Goal: Task Accomplishment & Management: Use online tool/utility

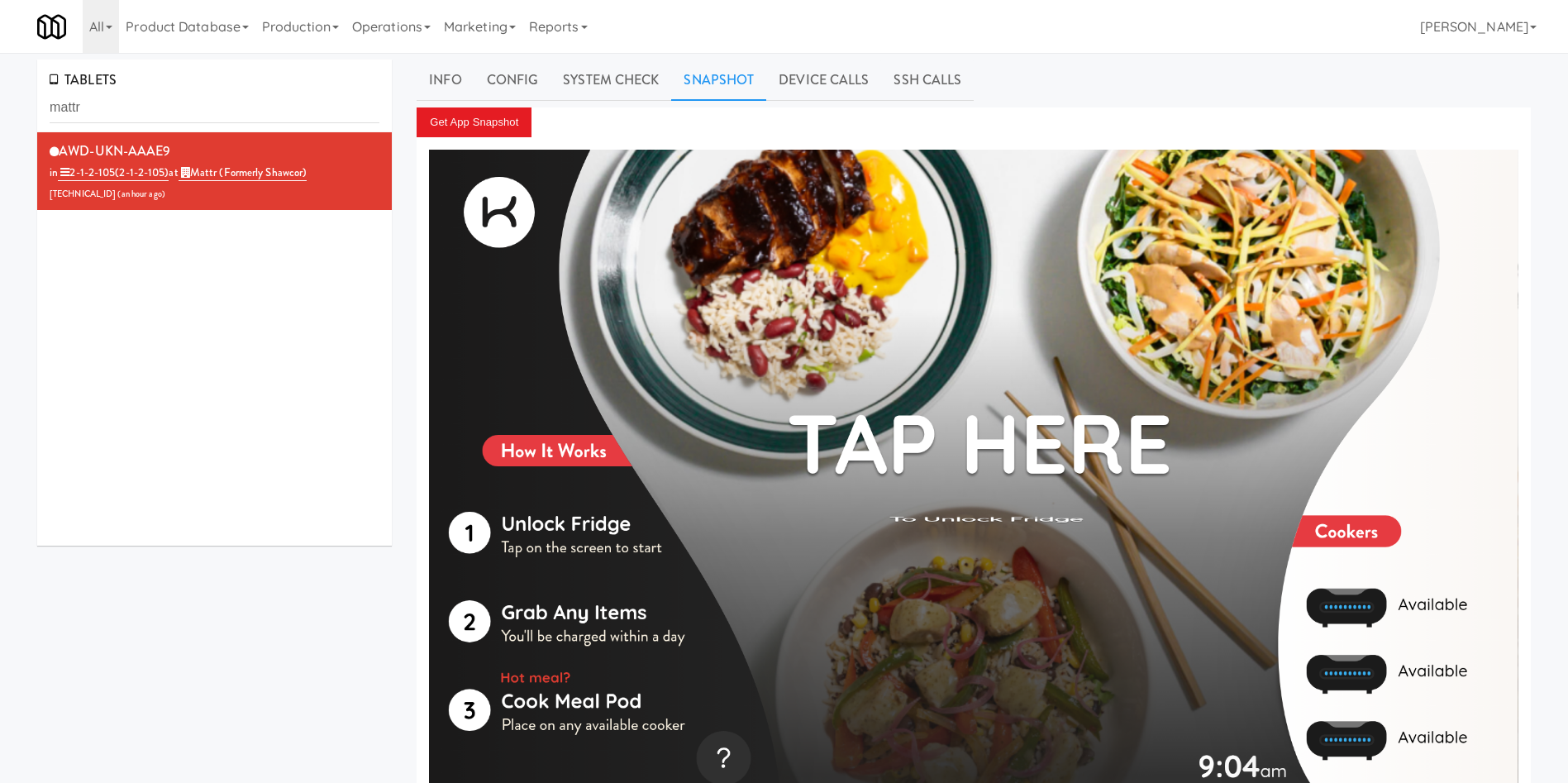
click at [0, 112] on div "TABLETS mattr AWD-UKN-AAAE9 in 2-1-2-105 (2-1-2-105) at Mattr (formerly Shawcor…" at bounding box center [784, 444] width 1568 height 768
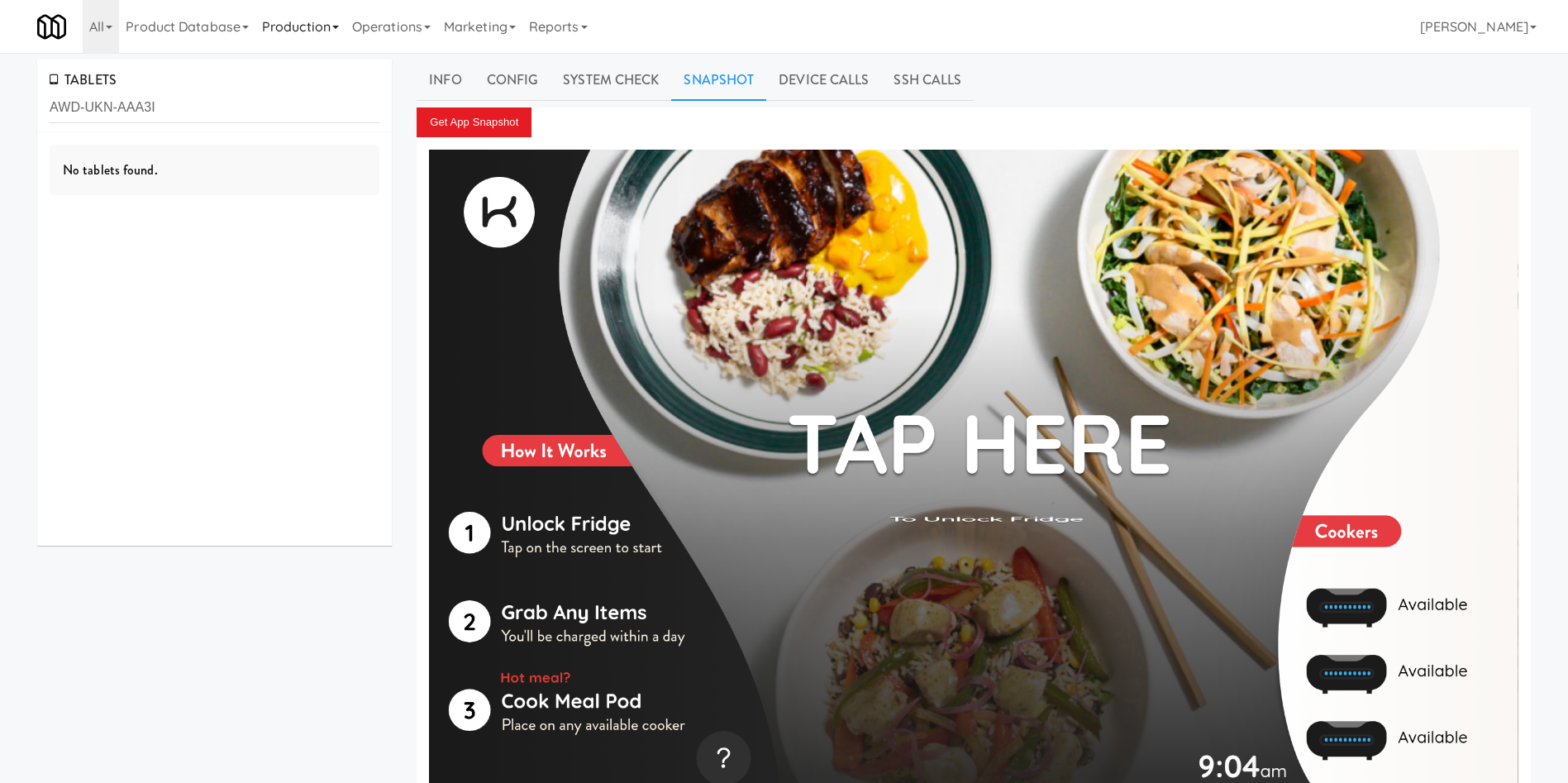
type input "AWD-UKN-AAA3I"
click at [266, 189] on div "AWD-UKN-AAA3I in 2-1-2-143 (2-1-2-143) at Home Depot - Vaughn DC 206.0.69.36 ( …" at bounding box center [215, 172] width 330 height 66
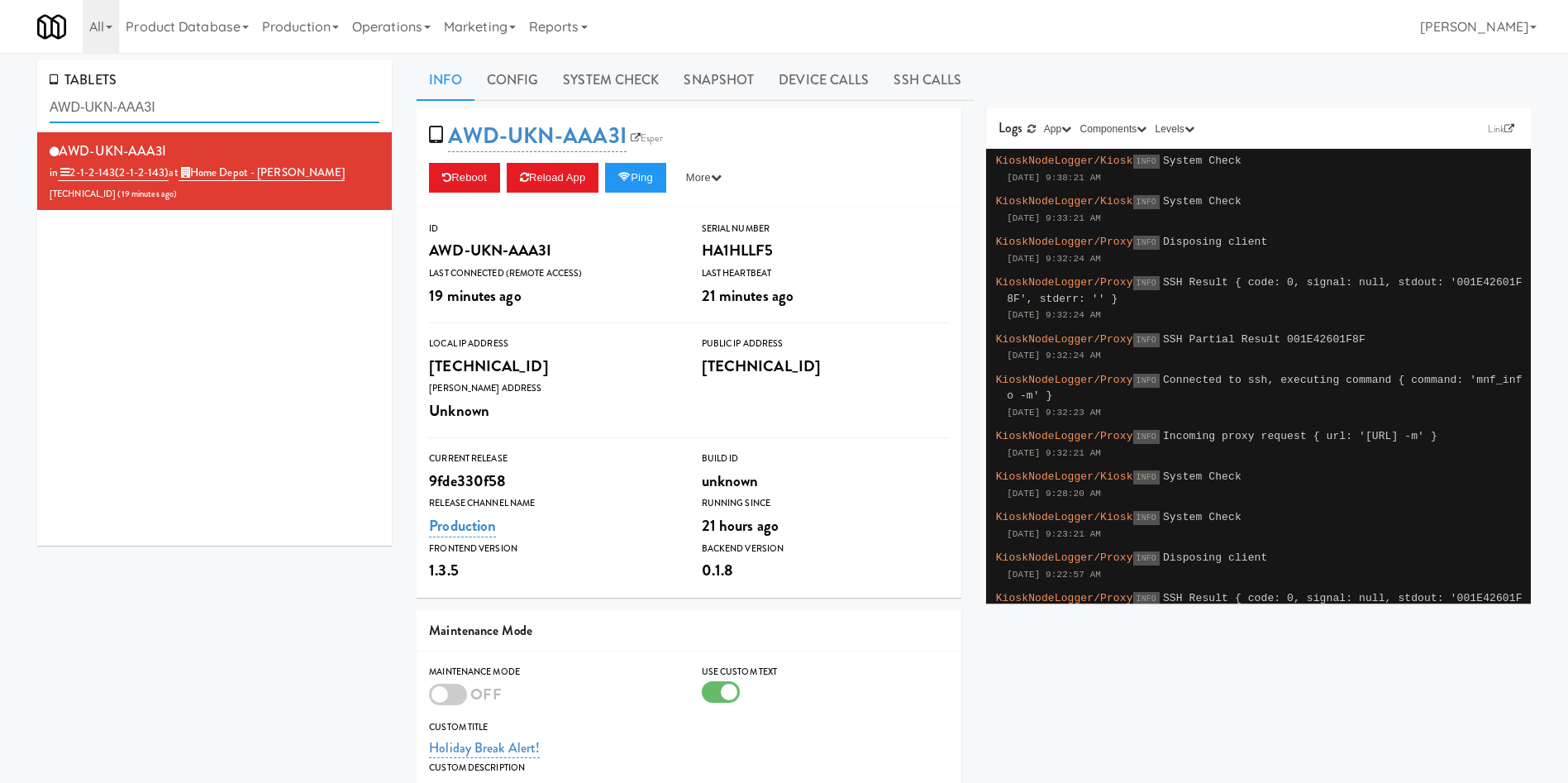
click at [196, 110] on input "AWD-UKN-AAA3I" at bounding box center [215, 107] width 330 height 31
click at [725, 85] on link "Snapshot" at bounding box center [719, 81] width 96 height 42
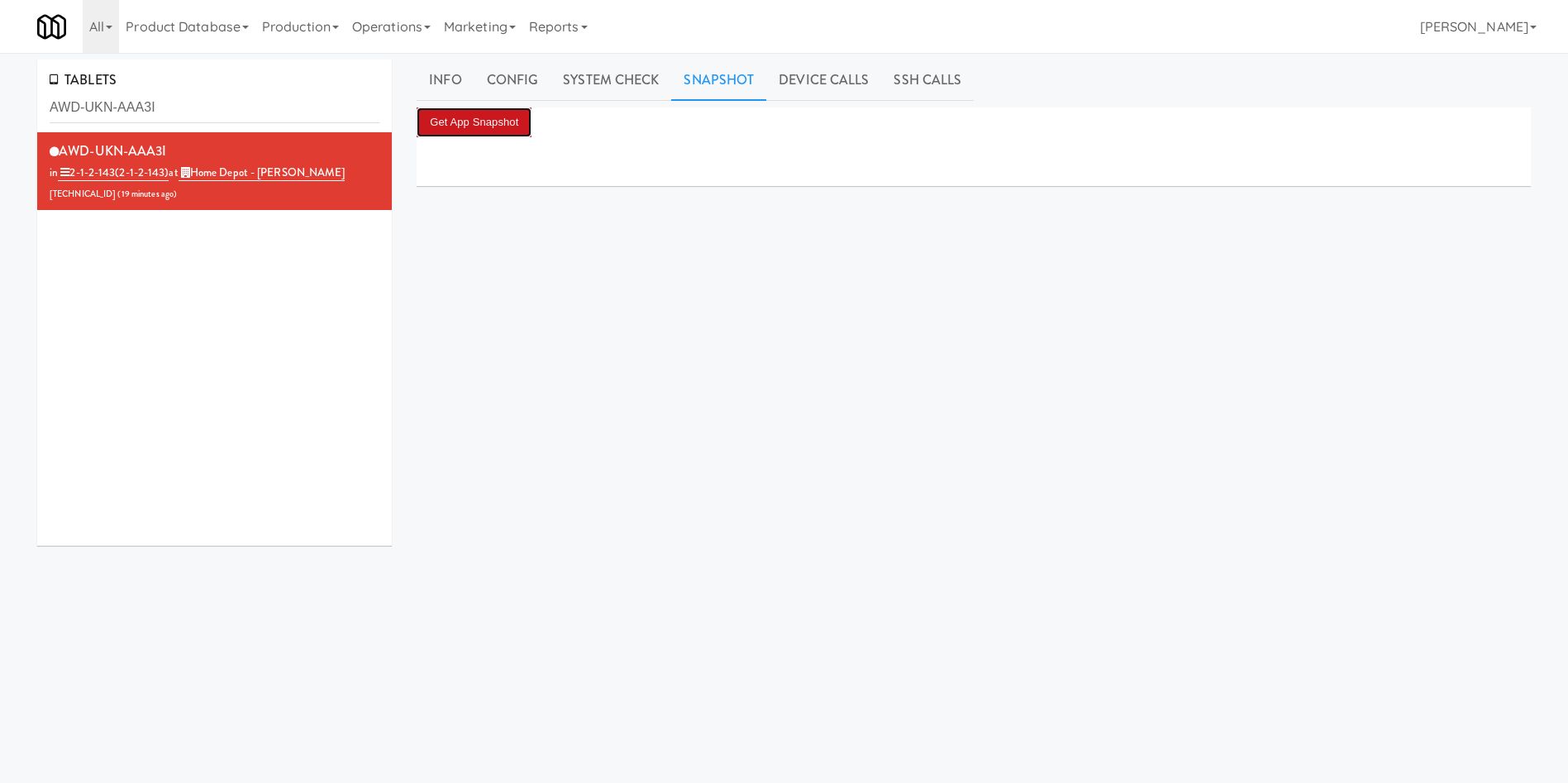
click at [500, 129] on button "Get App Snapshot" at bounding box center [475, 122] width 115 height 30
drag, startPoint x: 203, startPoint y: 102, endPoint x: 0, endPoint y: 104, distance: 203.0
click at [0, 104] on div "TABLETS AWD-UKN-AAA3I AWD-UKN-AAA3I in 2-1-2-143 (2-1-2-143) at Home Depot - Va…" at bounding box center [784, 393] width 1568 height 668
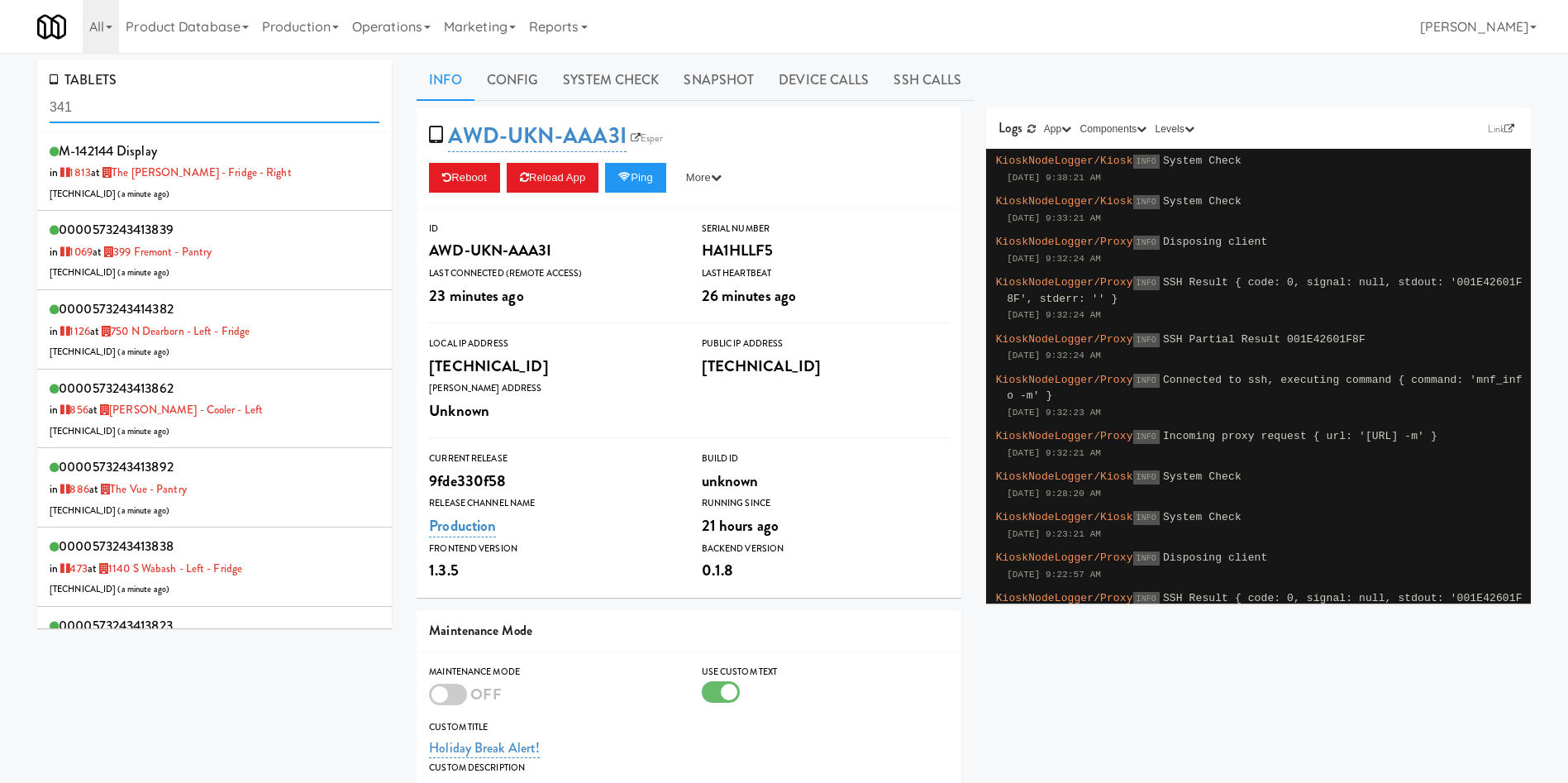
drag, startPoint x: 239, startPoint y: 107, endPoint x: 3, endPoint y: 117, distance: 236.2
click at [3, 117] on div "TABLETS 341 M-142144 Display in 1813 at The Whitmore - Fridge - Right 206.0.69.…" at bounding box center [784, 542] width 1568 height 965
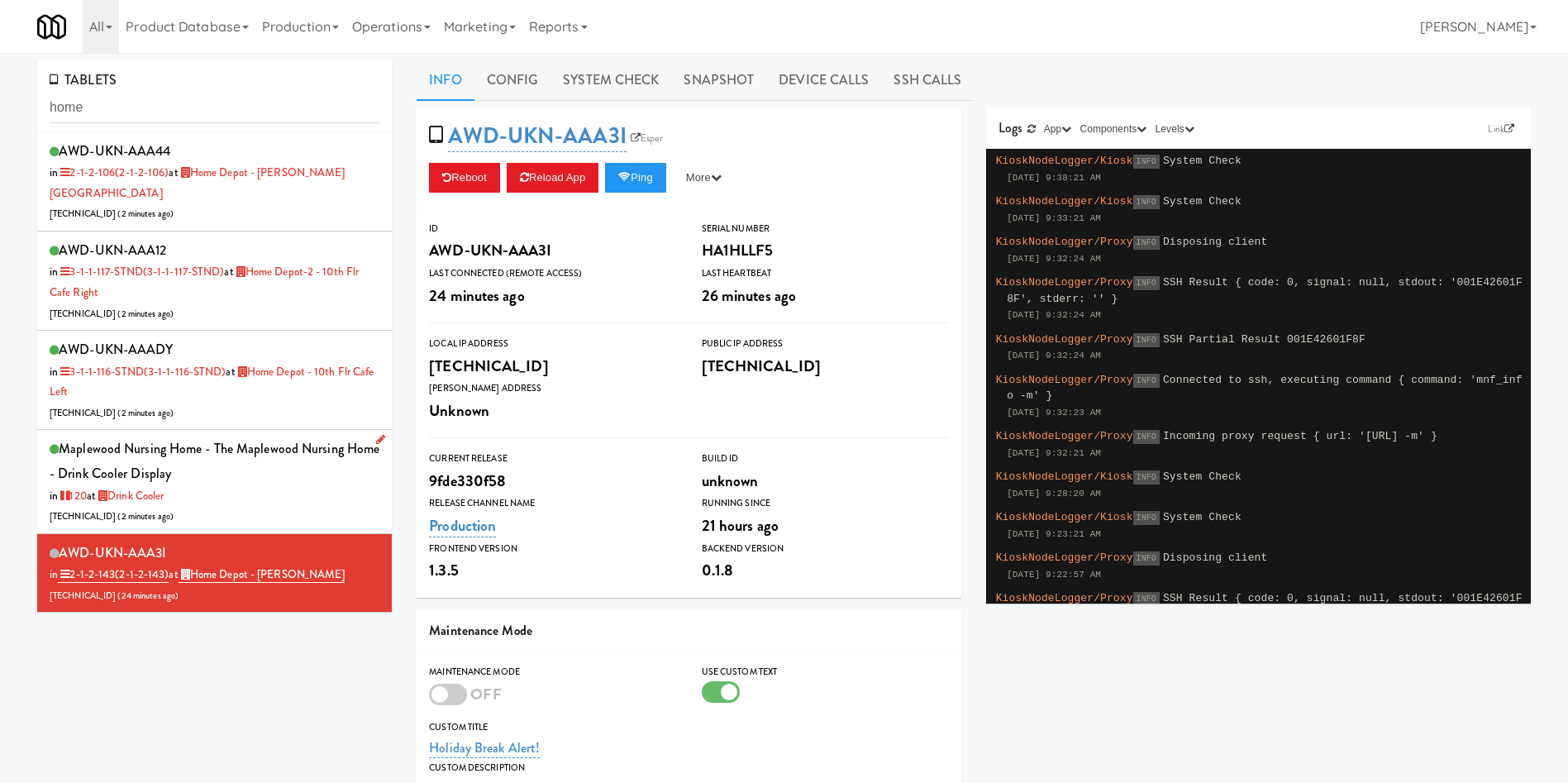
click at [291, 463] on div "Maplewood Nursing Home - The Maplewood Nursing Home - Drink Cooler Display in 1…" at bounding box center [215, 482] width 330 height 90
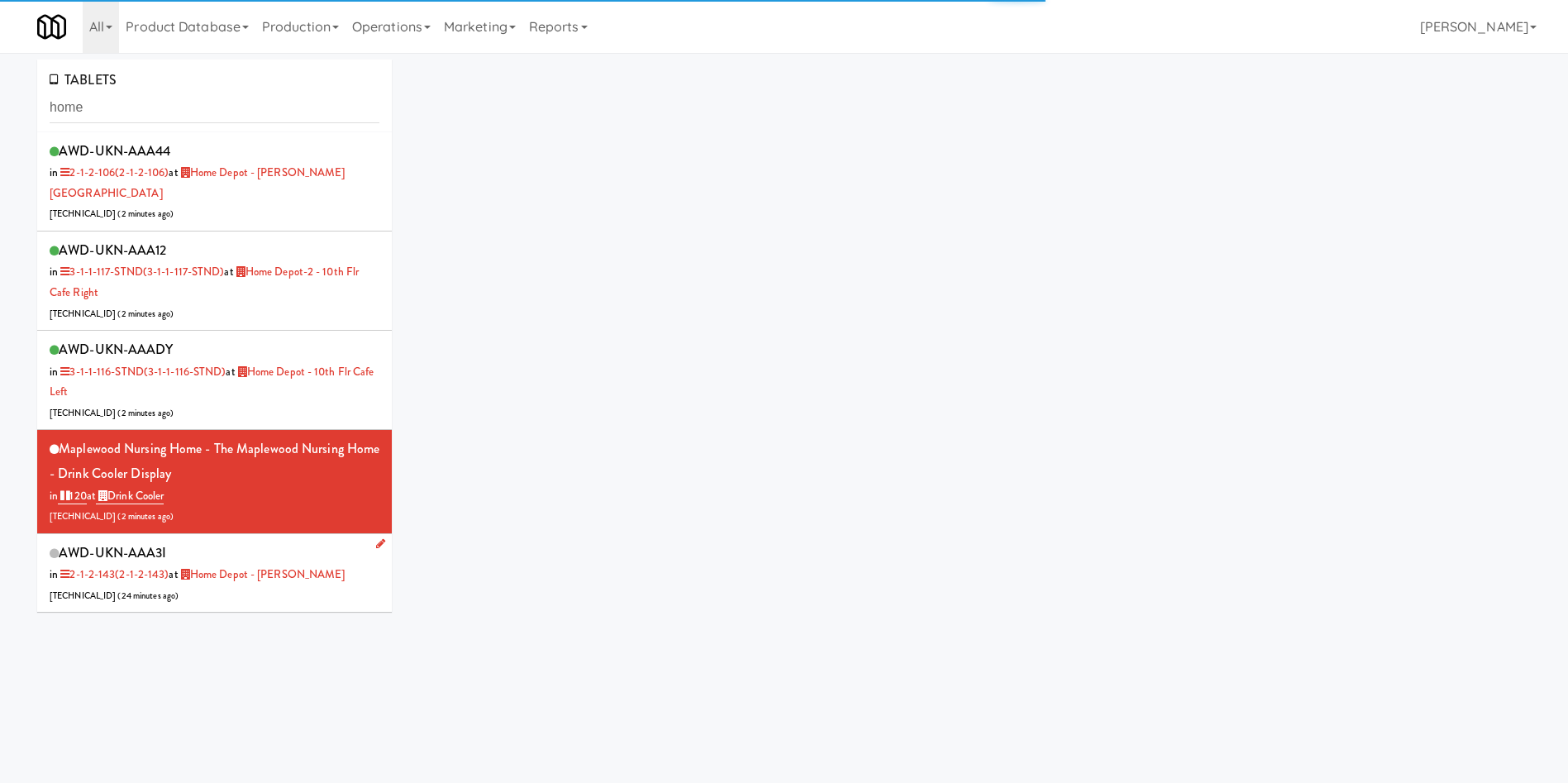
click at [276, 575] on div "AWD-UKN-AAA3I in 2-1-2-143 (2-1-2-143) at Home Depot - Vaughn DC 206.0.69.36 ( …" at bounding box center [215, 573] width 330 height 66
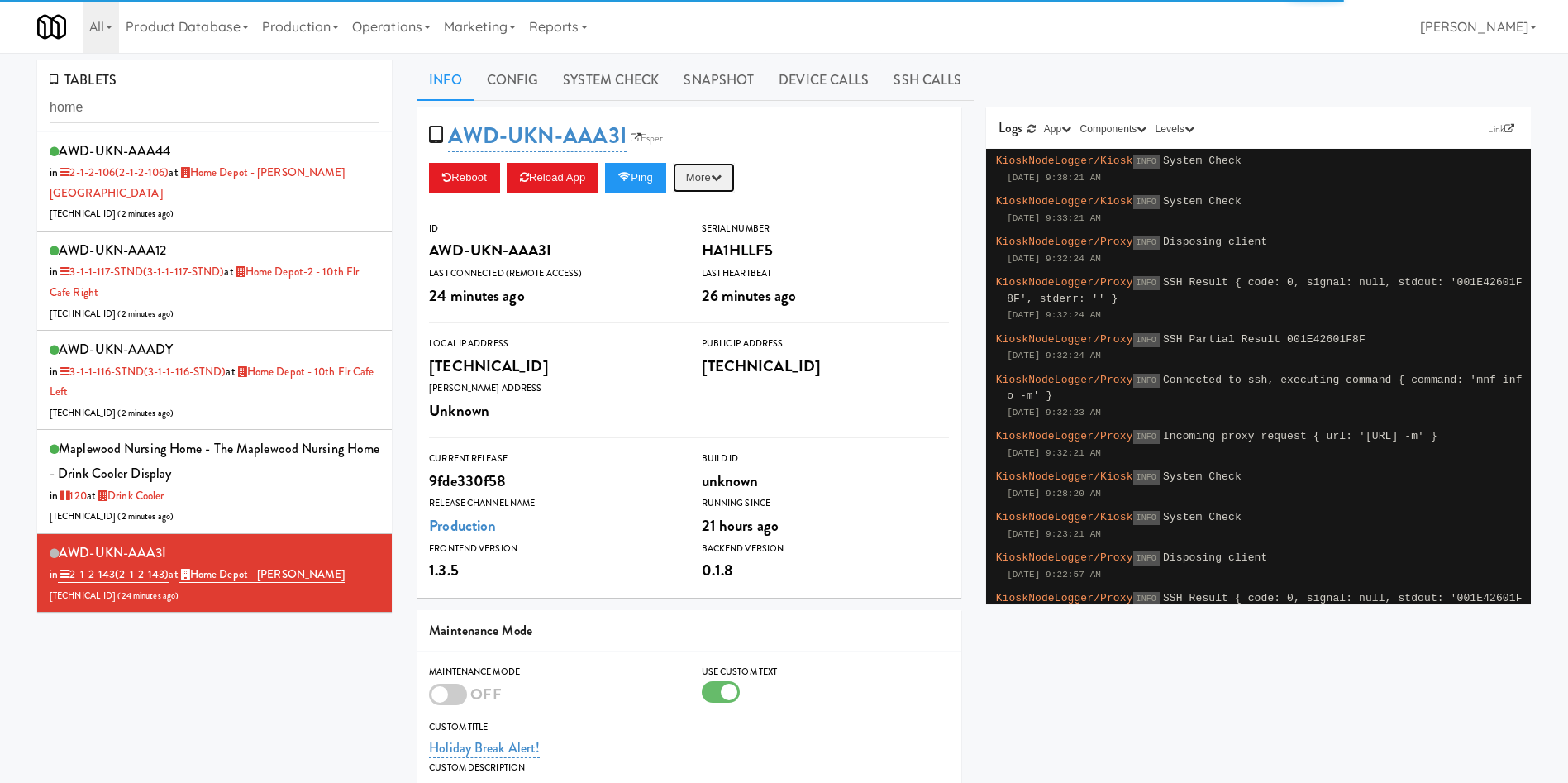
click at [721, 181] on icon "button" at bounding box center [716, 177] width 11 height 11
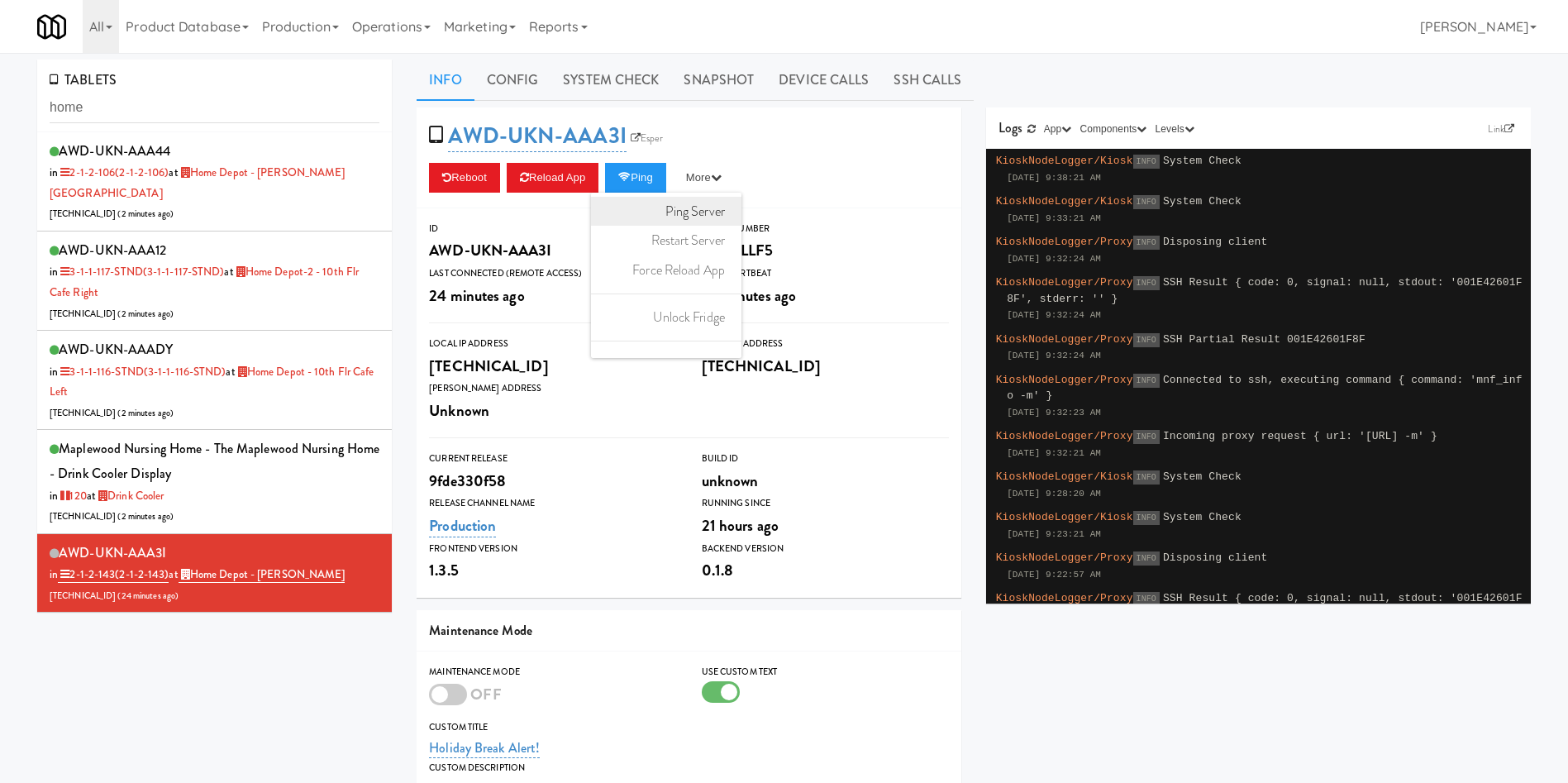
click at [716, 208] on link "Ping Server" at bounding box center [666, 212] width 150 height 30
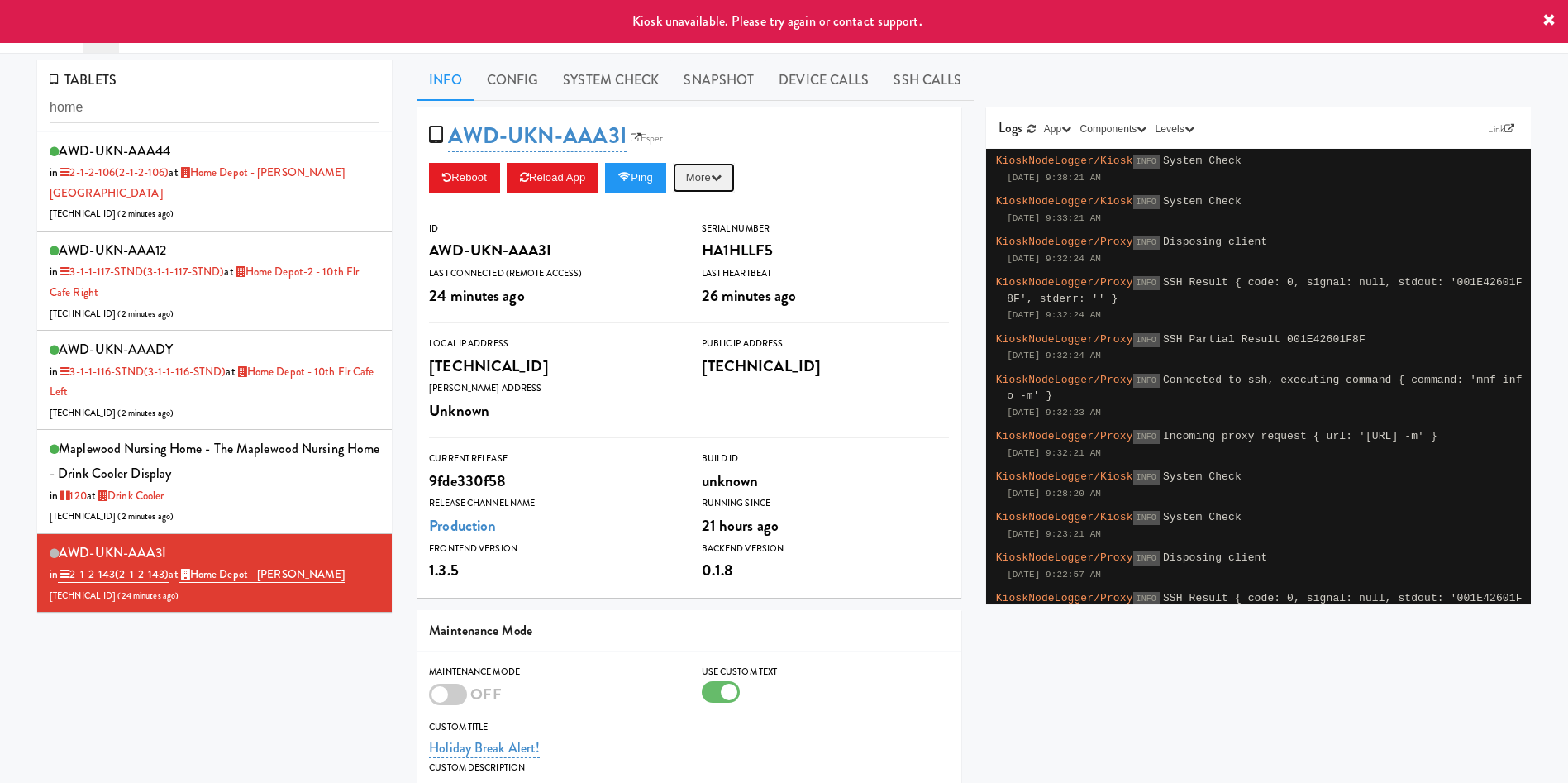
click at [716, 171] on button "More" at bounding box center [703, 178] width 62 height 30
click at [720, 242] on link "Restart Server" at bounding box center [666, 241] width 150 height 30
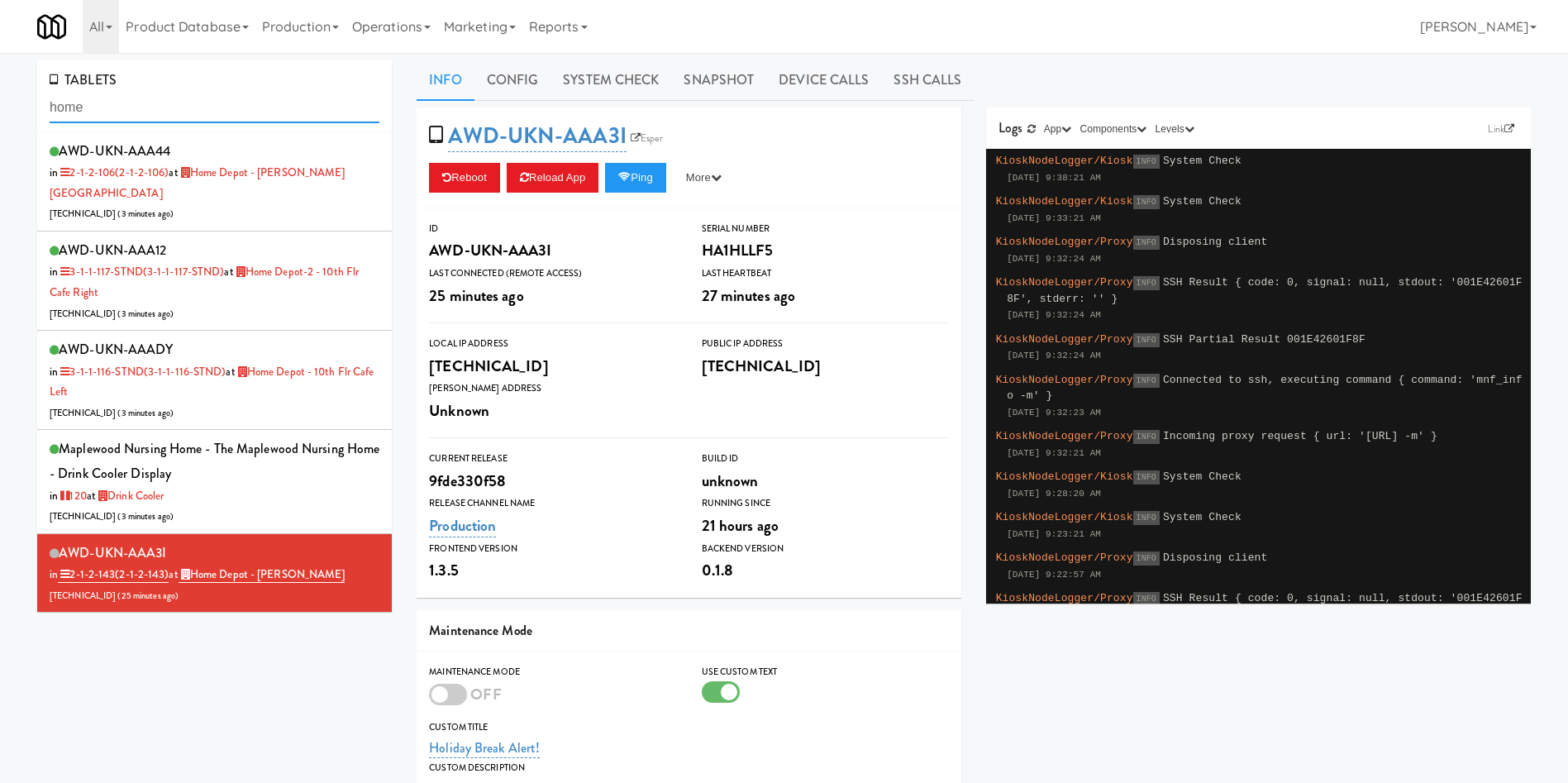
drag, startPoint x: 232, startPoint y: 100, endPoint x: 0, endPoint y: 99, distance: 232.0
click at [0, 99] on div "TABLETS home AWD-UKN-AAA44 in 2-1-2-106 (2-1-2-106) at Home Depot - Bolton IC 2…" at bounding box center [784, 542] width 1568 height 965
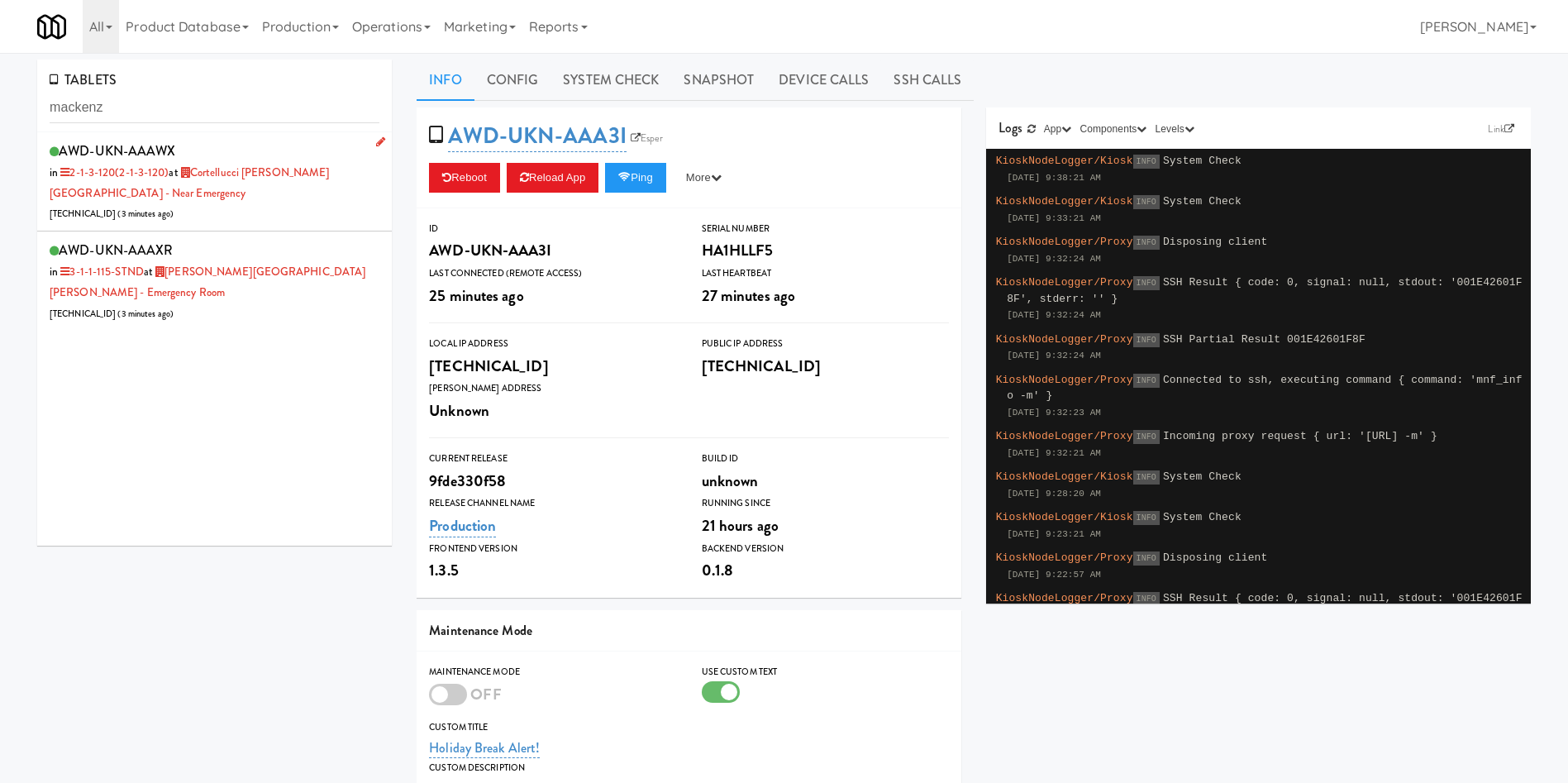
click at [265, 208] on div "AWD-UKN-AAAWX in 2-1-3-120 (2-1-3-120) at Cortellucci Vaughan Hospital - near E…" at bounding box center [215, 182] width 330 height 86
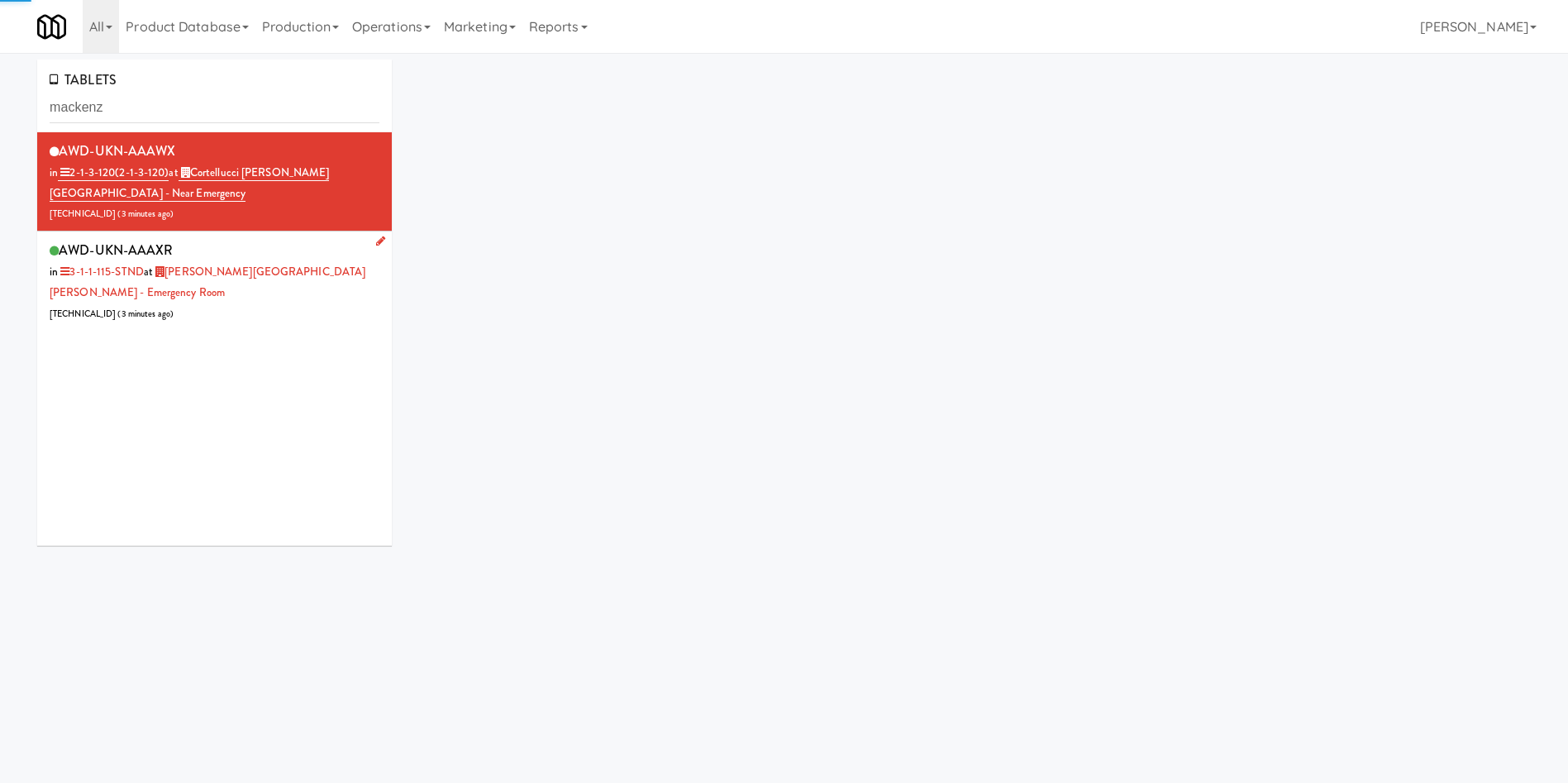
click at [243, 305] on div "AWD-UKN-AAAXR in 3-1-1-115-STND at Mackenzie Richmond Hill Hospital - Emergency…" at bounding box center [215, 281] width 330 height 86
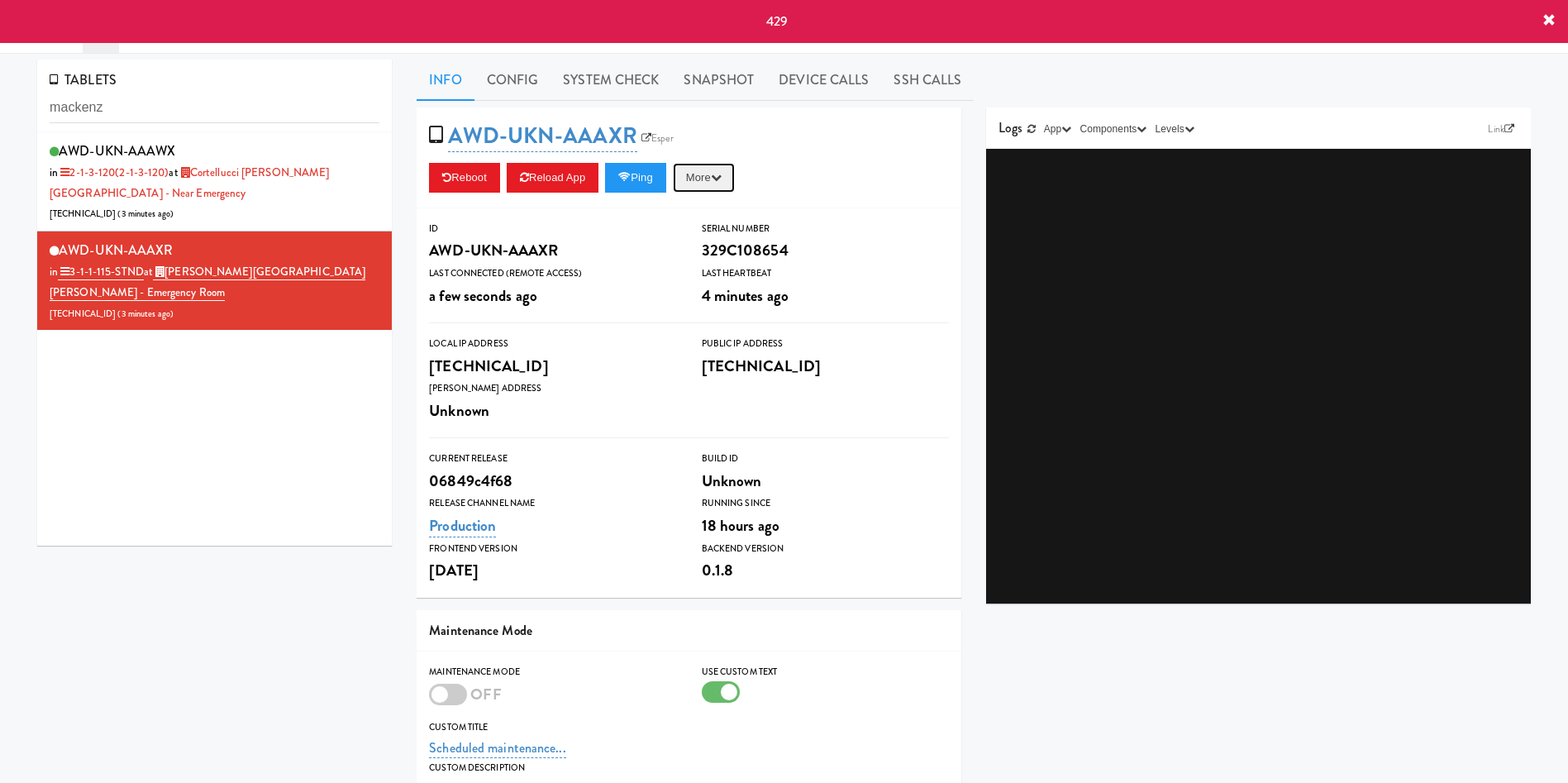
click at [698, 169] on button "More" at bounding box center [703, 178] width 62 height 30
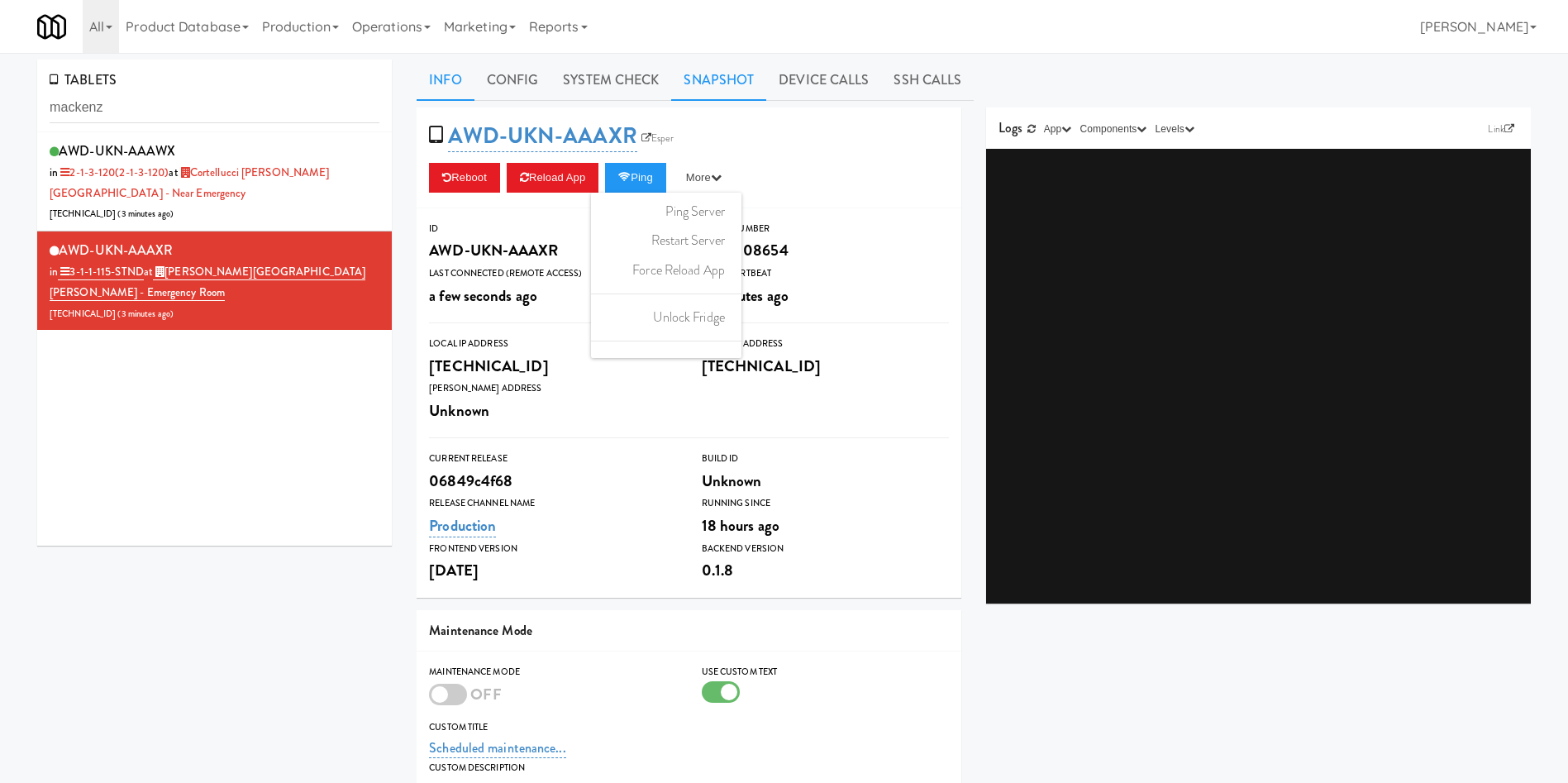
drag, startPoint x: 761, startPoint y: 49, endPoint x: 730, endPoint y: 66, distance: 35.4
click at [760, 51] on div "All 325 Vending https://fridge.kitchenmate.com/tablets/341?operator_id=503 901 …" at bounding box center [784, 26] width 1494 height 53
click at [726, 72] on link "Snapshot" at bounding box center [719, 81] width 96 height 42
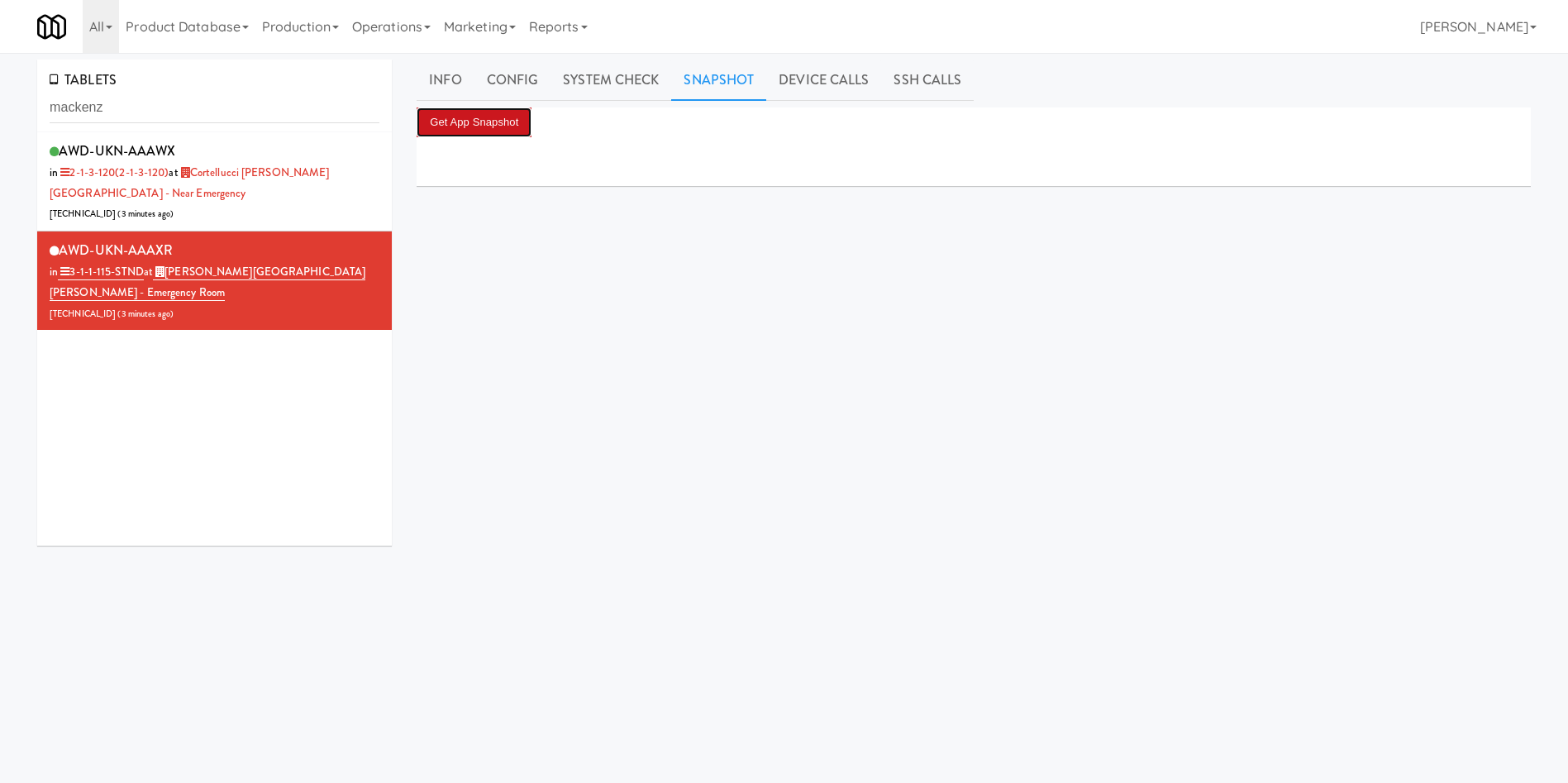
click at [484, 115] on button "Get App Snapshot" at bounding box center [475, 122] width 115 height 30
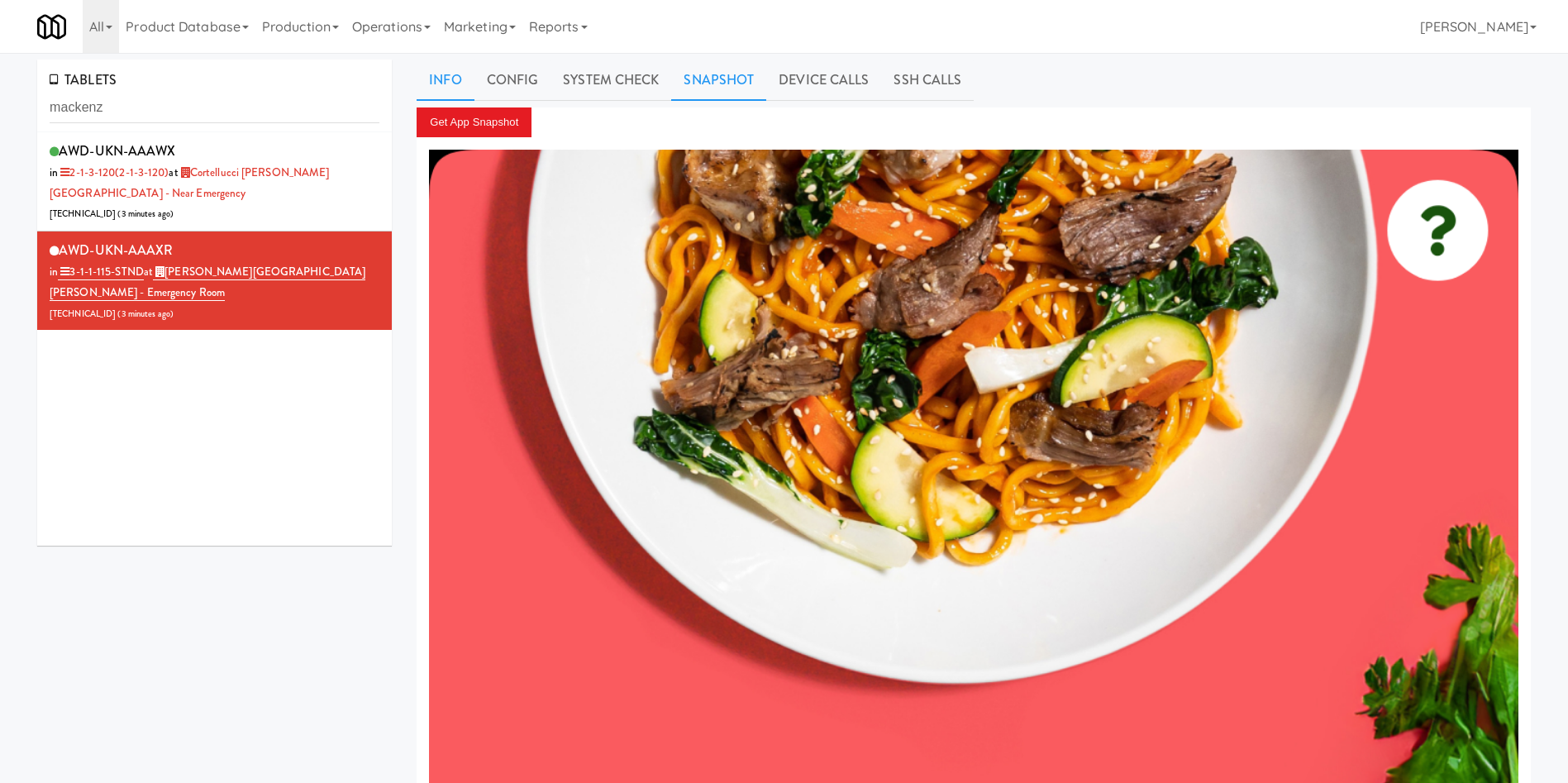
click at [445, 84] on link "Info" at bounding box center [445, 81] width 57 height 42
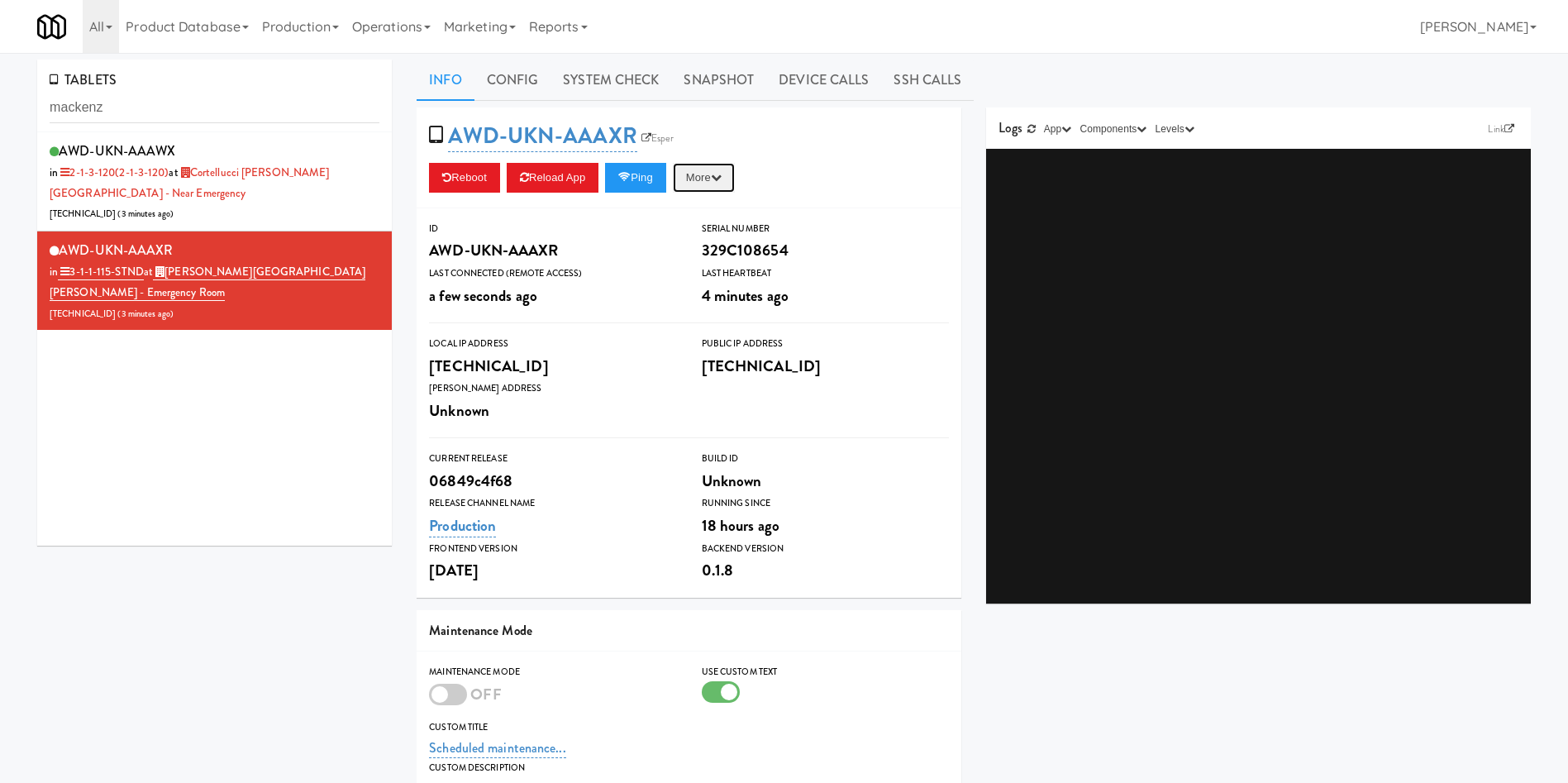
click at [721, 175] on icon "button" at bounding box center [716, 177] width 11 height 11
click at [711, 243] on link "Restart Server" at bounding box center [666, 241] width 150 height 30
drag, startPoint x: 725, startPoint y: 84, endPoint x: 662, endPoint y: 99, distance: 64.8
click at [725, 83] on link "Snapshot" at bounding box center [719, 81] width 96 height 42
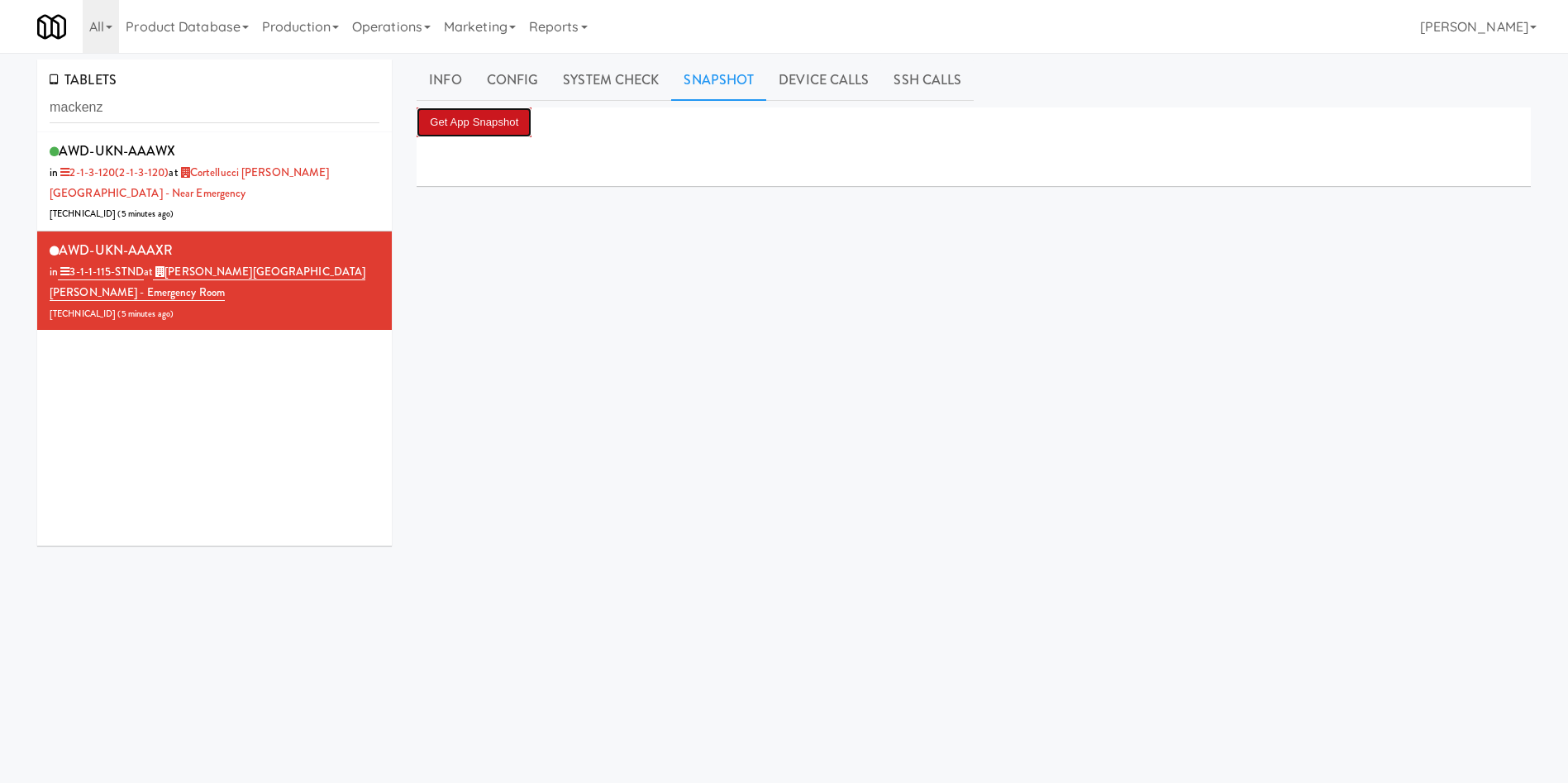
click at [493, 133] on button "Get App Snapshot" at bounding box center [475, 122] width 115 height 30
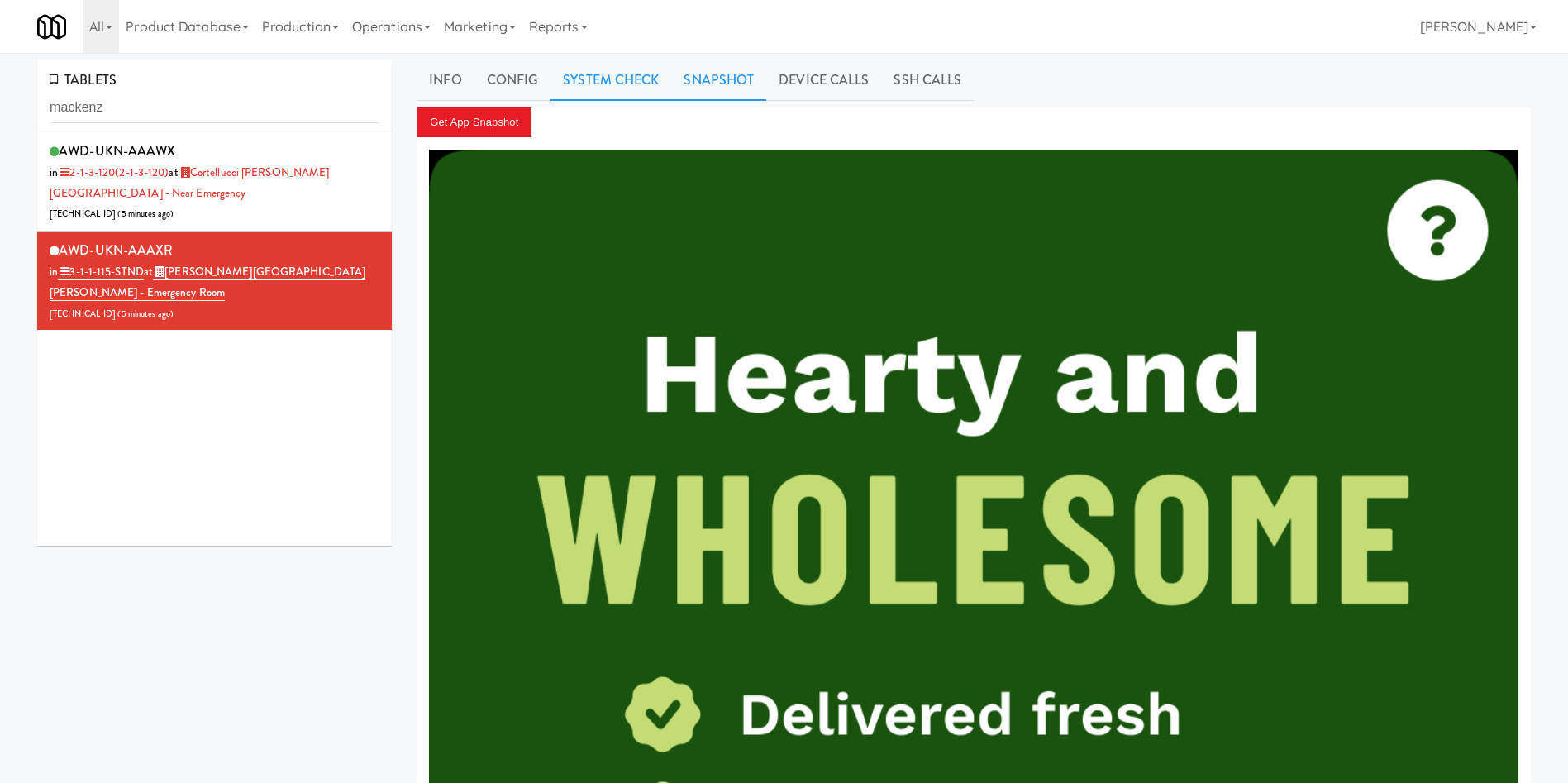
click at [601, 85] on link "System Check" at bounding box center [610, 81] width 120 height 42
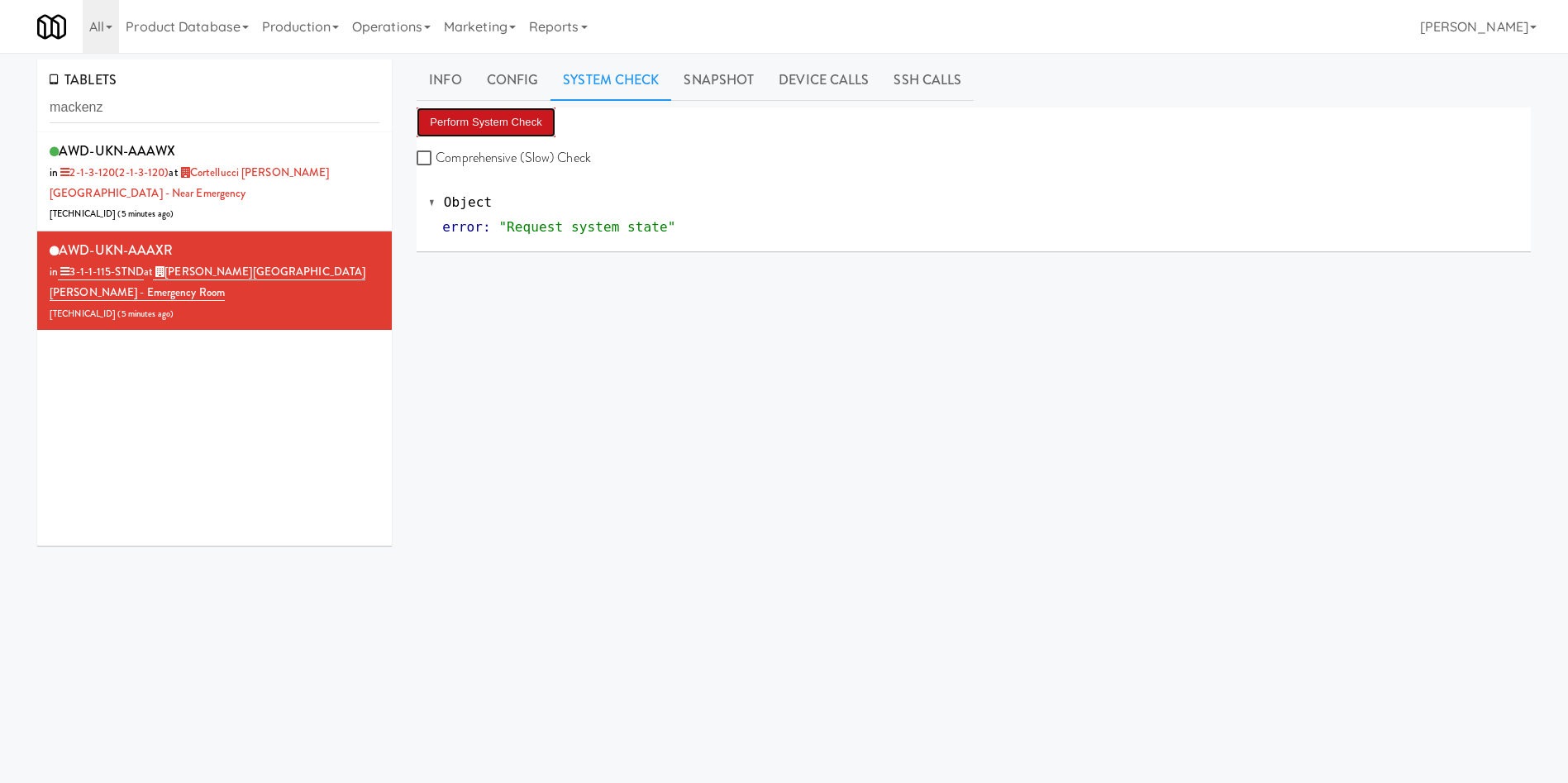
click at [535, 127] on button "Perform System Check" at bounding box center [487, 122] width 139 height 30
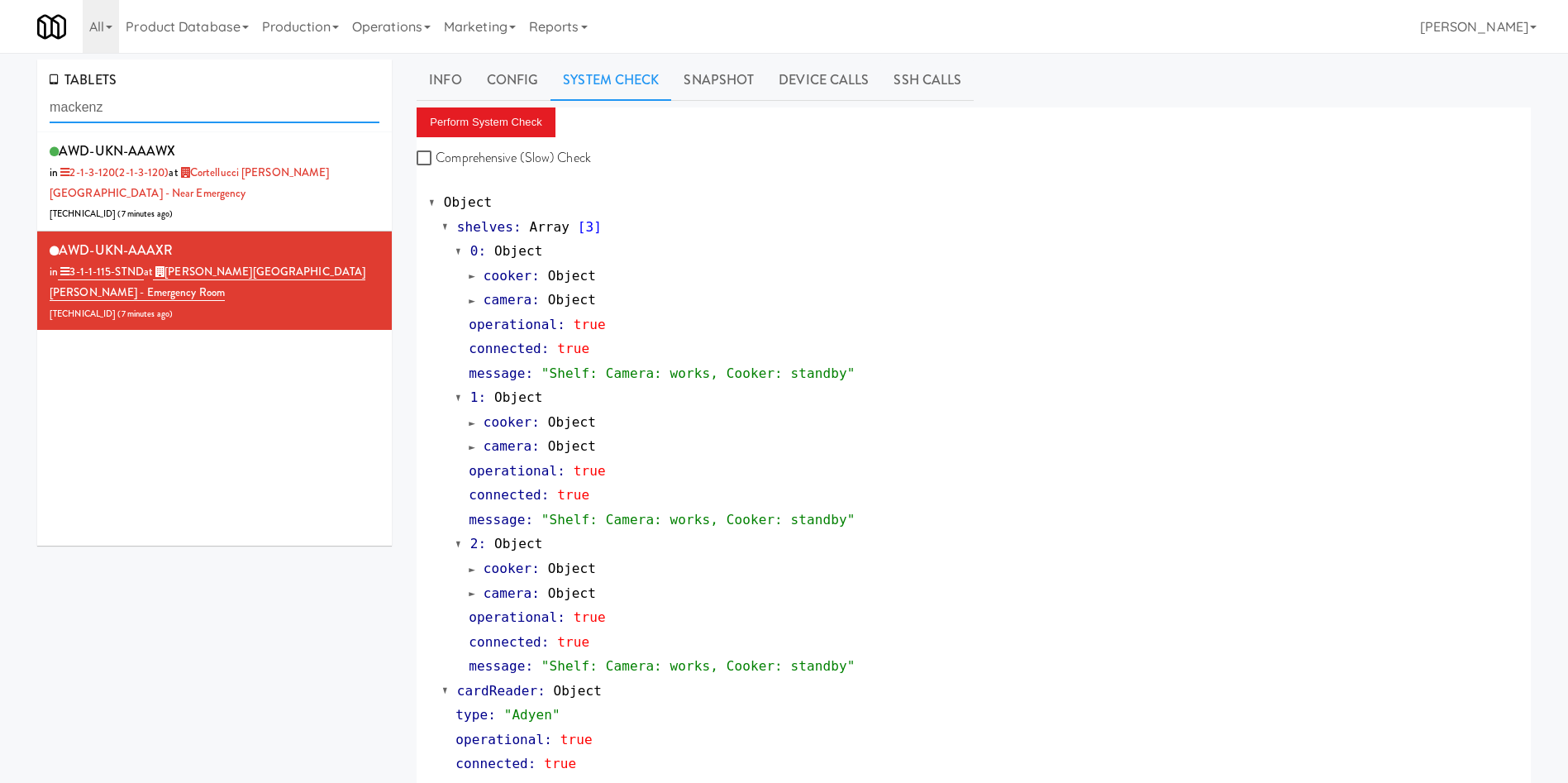
drag, startPoint x: 127, startPoint y: 111, endPoint x: 0, endPoint y: 106, distance: 127.1
click at [0, 106] on div "TABLETS mackenz AWD-UKN-AAAWX in 2-1-3-120 (2-1-3-120) at Cortellucci Vaughan H…" at bounding box center [784, 797] width 1568 height 1474
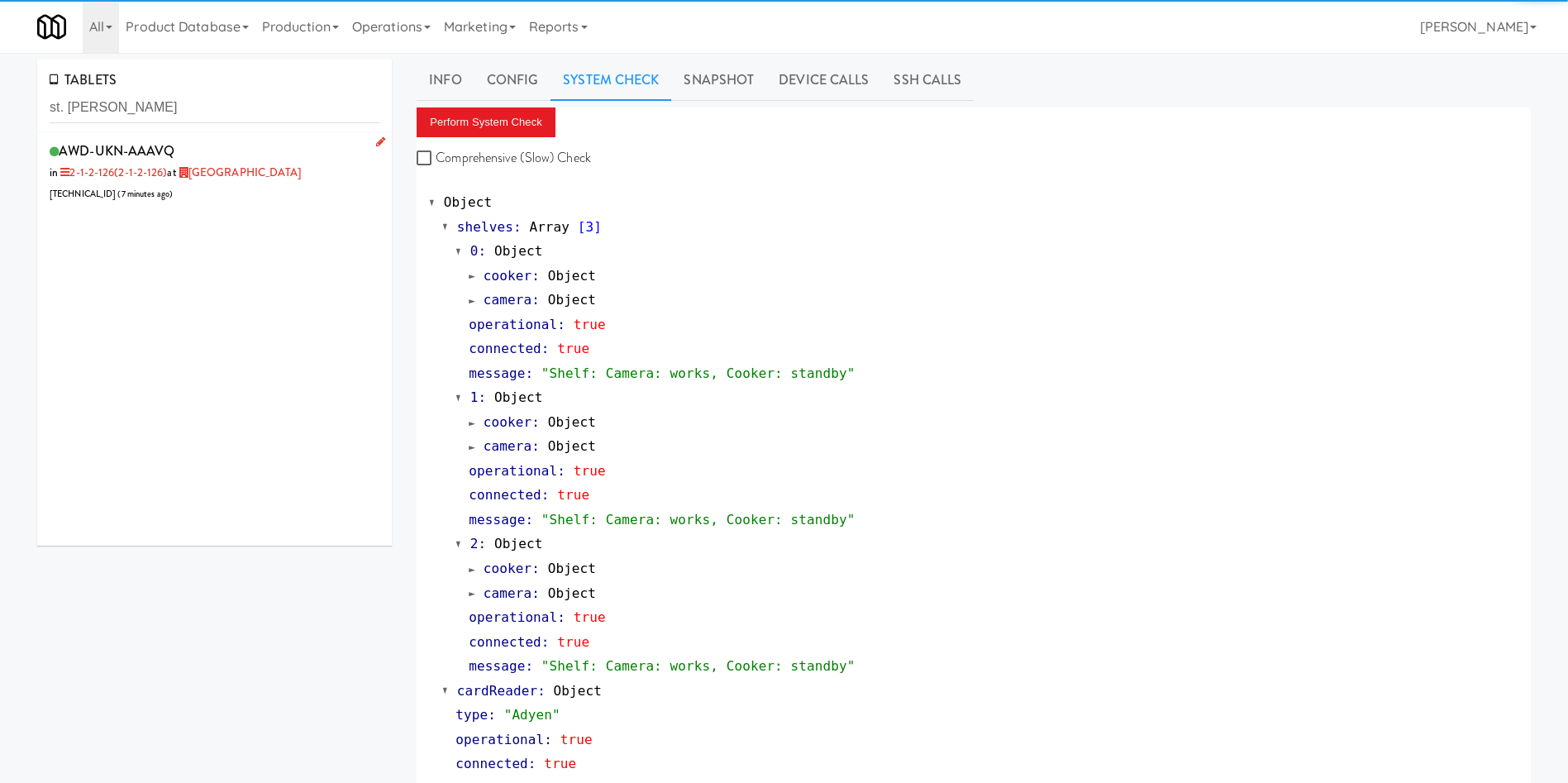
click at [243, 192] on div "AWD-UKN-AAAVQ in 2-1-2-126 (2-1-2-126) at St. Joseph's Health Centre 206.0.69.4…" at bounding box center [215, 172] width 330 height 66
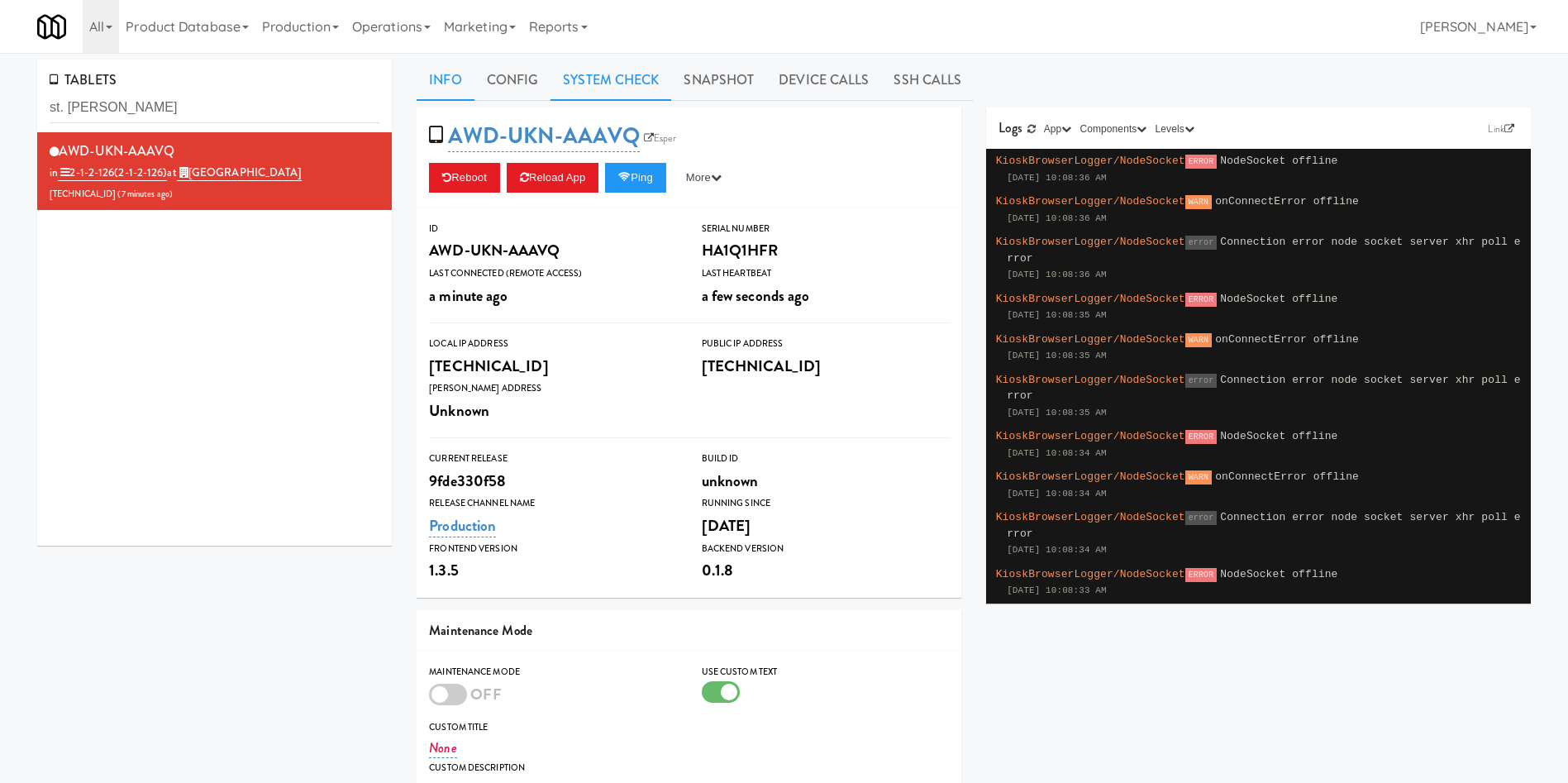
click at [641, 91] on link "System Check" at bounding box center [610, 81] width 120 height 42
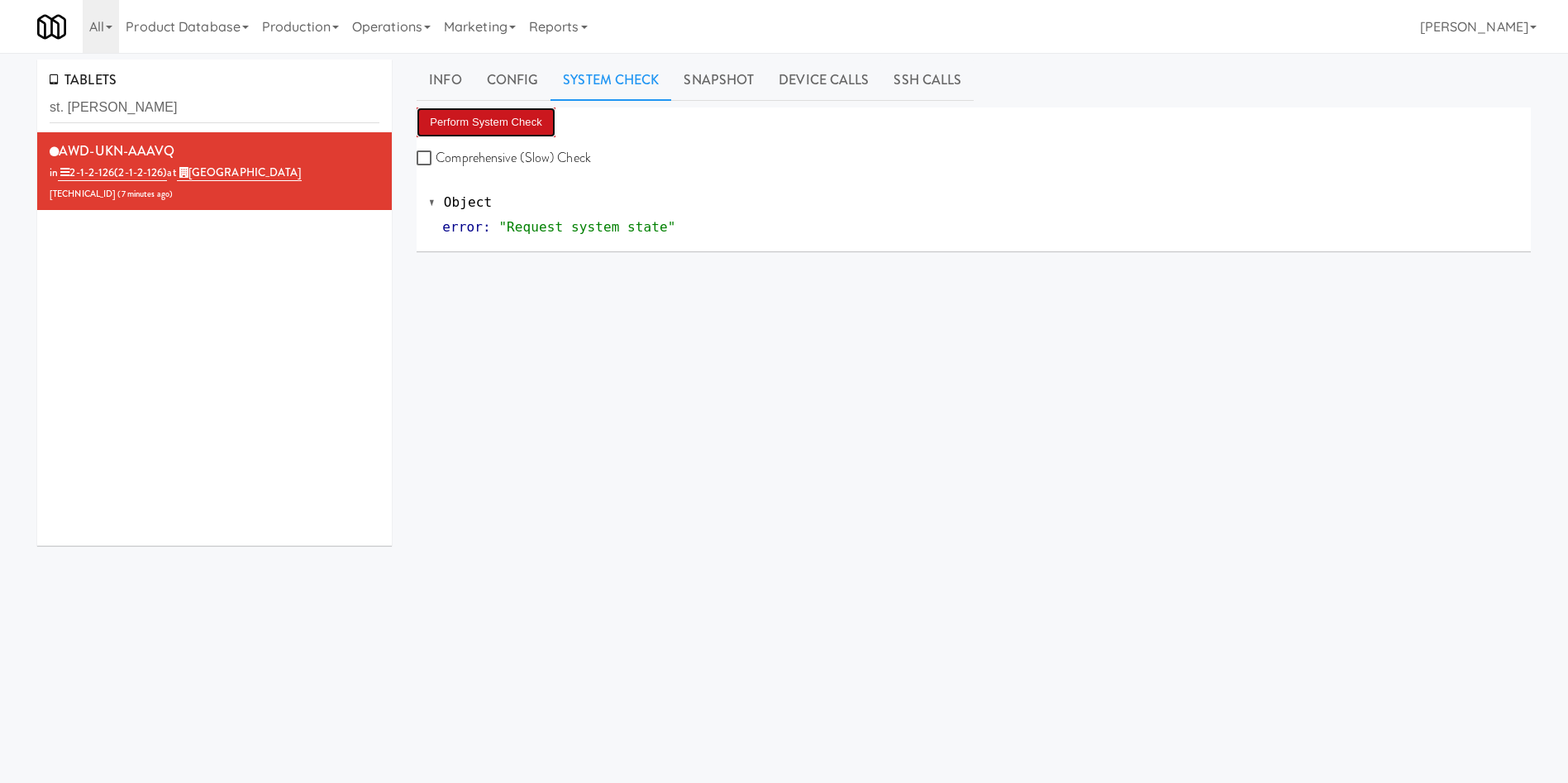
click at [536, 119] on button "Perform System Check" at bounding box center [487, 122] width 139 height 30
drag, startPoint x: 221, startPoint y: 119, endPoint x: 3, endPoint y: 147, distance: 219.8
click at [0, 147] on div "TABLETS st. josep AWD-UKN-AAAVQ in 2-1-2-126 (2-1-2-126) at St. Joseph's Health…" at bounding box center [784, 393] width 1568 height 668
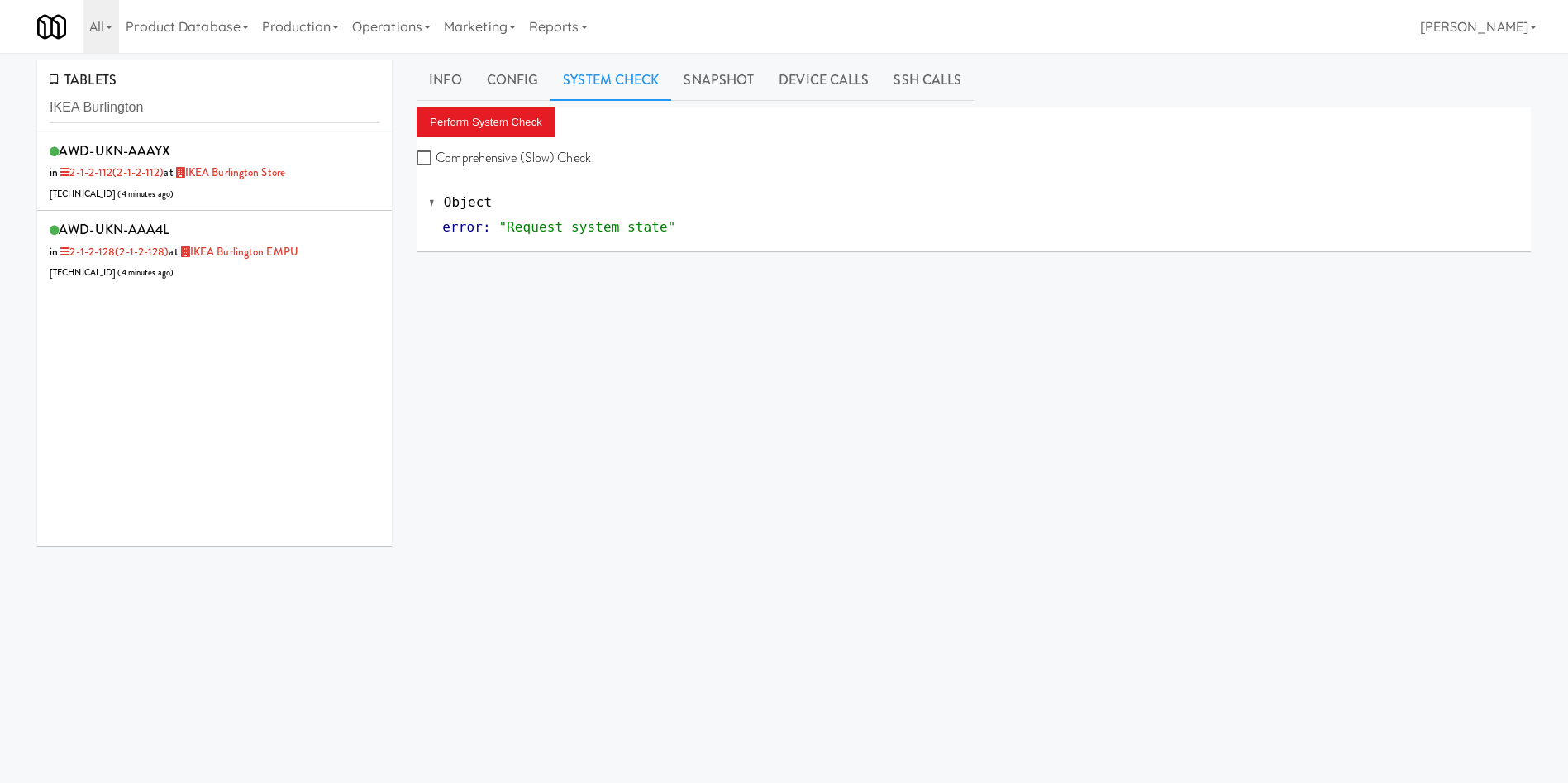
drag, startPoint x: 257, startPoint y: 289, endPoint x: 337, endPoint y: 292, distance: 80.1
click at [257, 289] on li "AWD-UKN-AAA4L in 2-1-2-128 (2-1-2-128) at IKEA Burlington EMPU 206.0.69.176 ( 4…" at bounding box center [214, 250] width 354 height 79
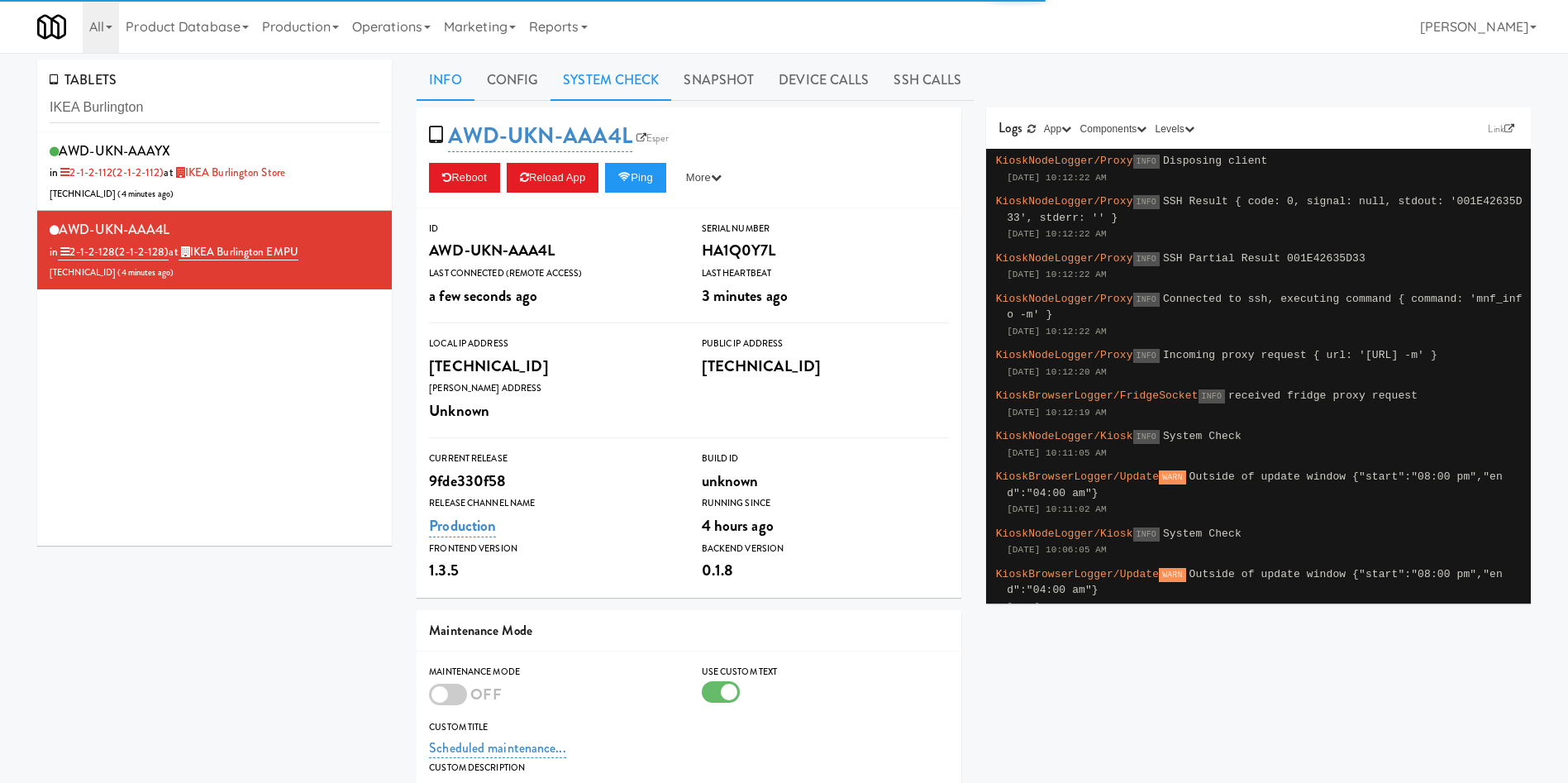
click at [655, 73] on link "System Check" at bounding box center [610, 81] width 120 height 42
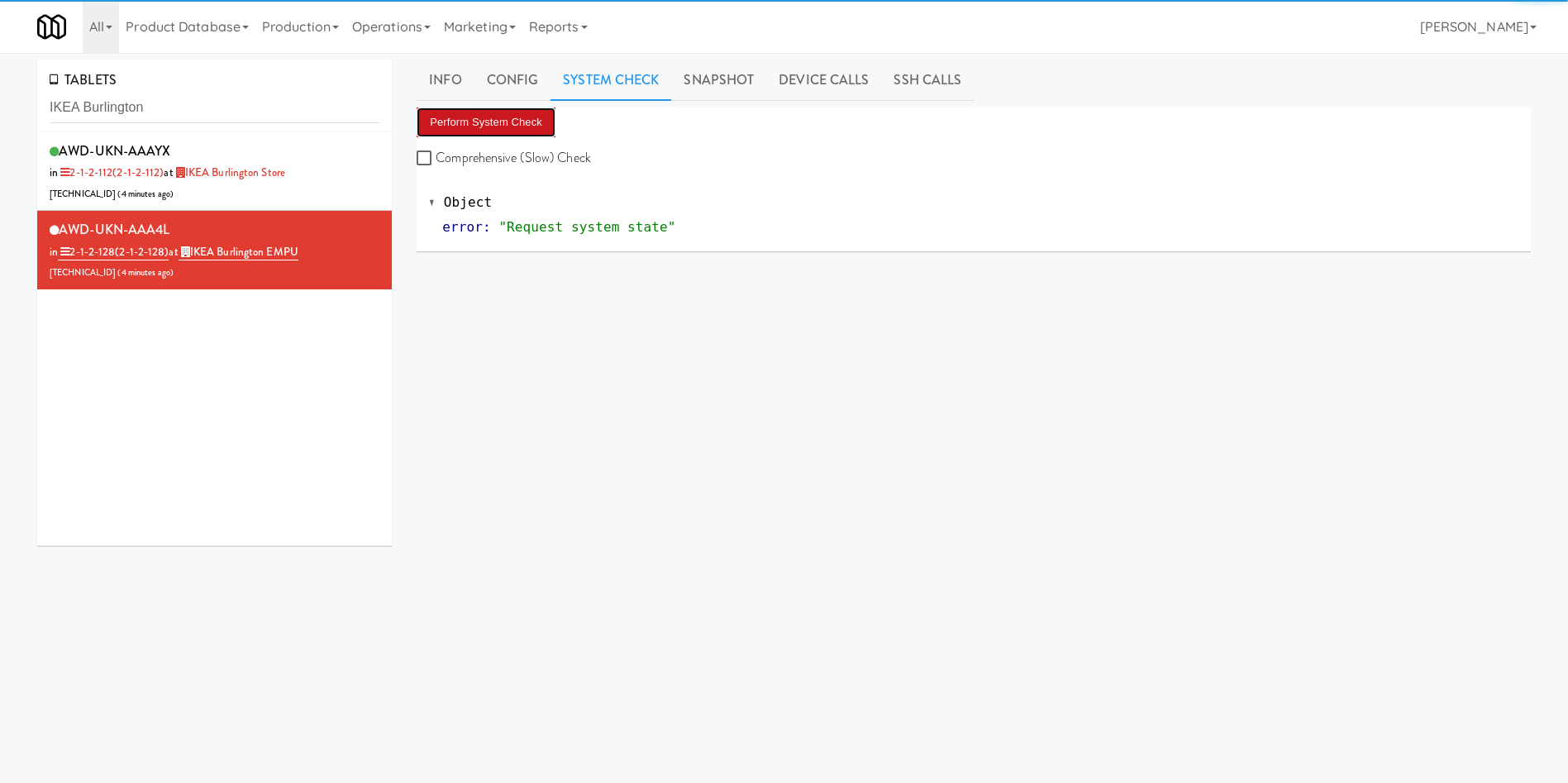
click at [506, 124] on button "Perform System Check" at bounding box center [487, 122] width 139 height 30
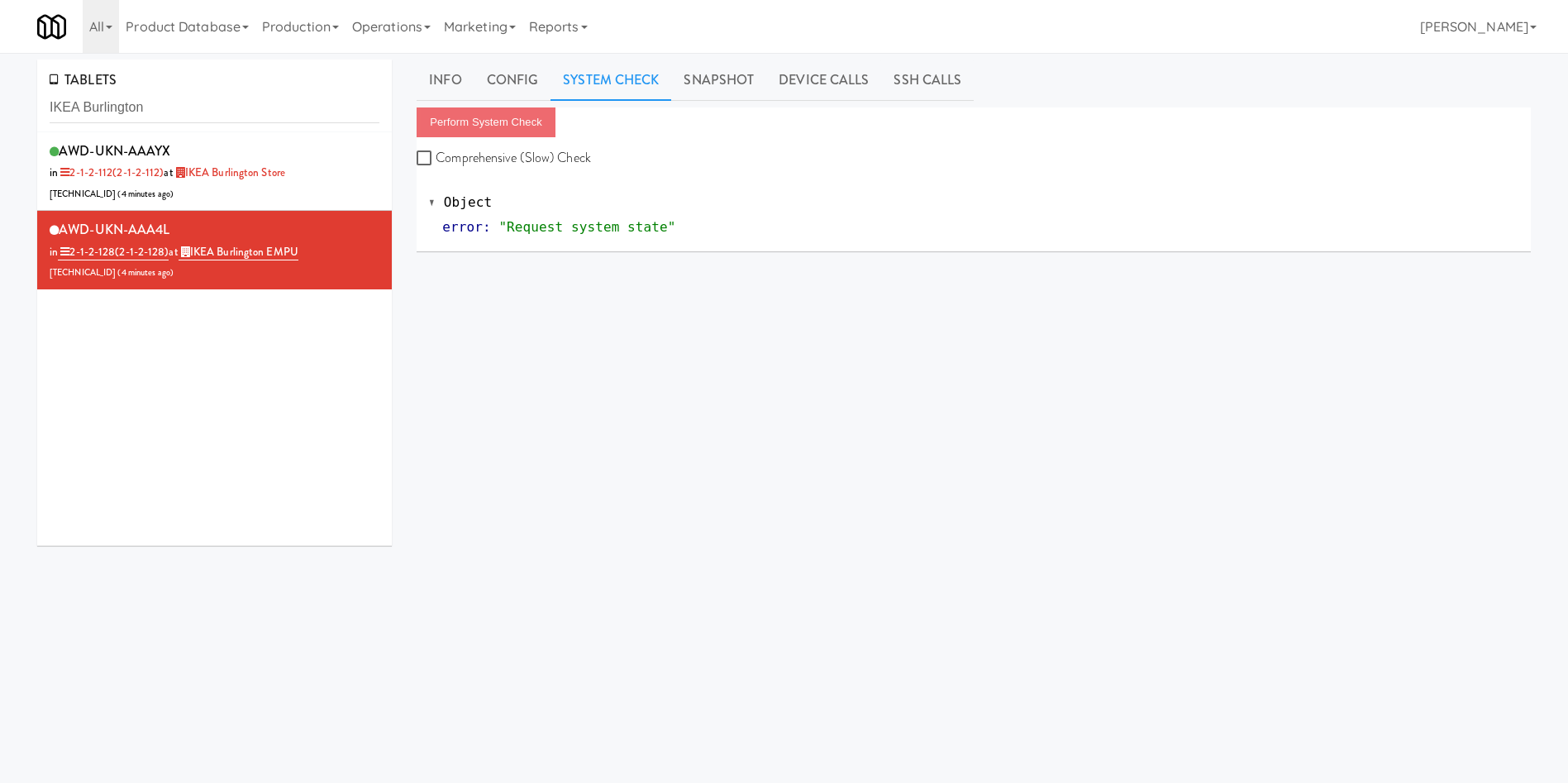
click at [250, 413] on div "AWD-UKN-AAAYX in 2-1-2-112 (2-1-2-112) at IKEA Burlington Store 206.0.69.116 ( …" at bounding box center [214, 338] width 354 height 413
drag, startPoint x: 250, startPoint y: 413, endPoint x: 0, endPoint y: 395, distance: 250.6
click at [157, 438] on div "AWD-UKN-AAAYX in 2-1-2-112 (2-1-2-112) at IKEA Burlington Store 206.0.69.116 ( …" at bounding box center [214, 338] width 354 height 413
click at [269, 434] on div "AWD-UKN-AAAYX in 2-1-2-112 (2-1-2-112) at IKEA Burlington Store 206.0.69.116 ( …" at bounding box center [214, 338] width 354 height 413
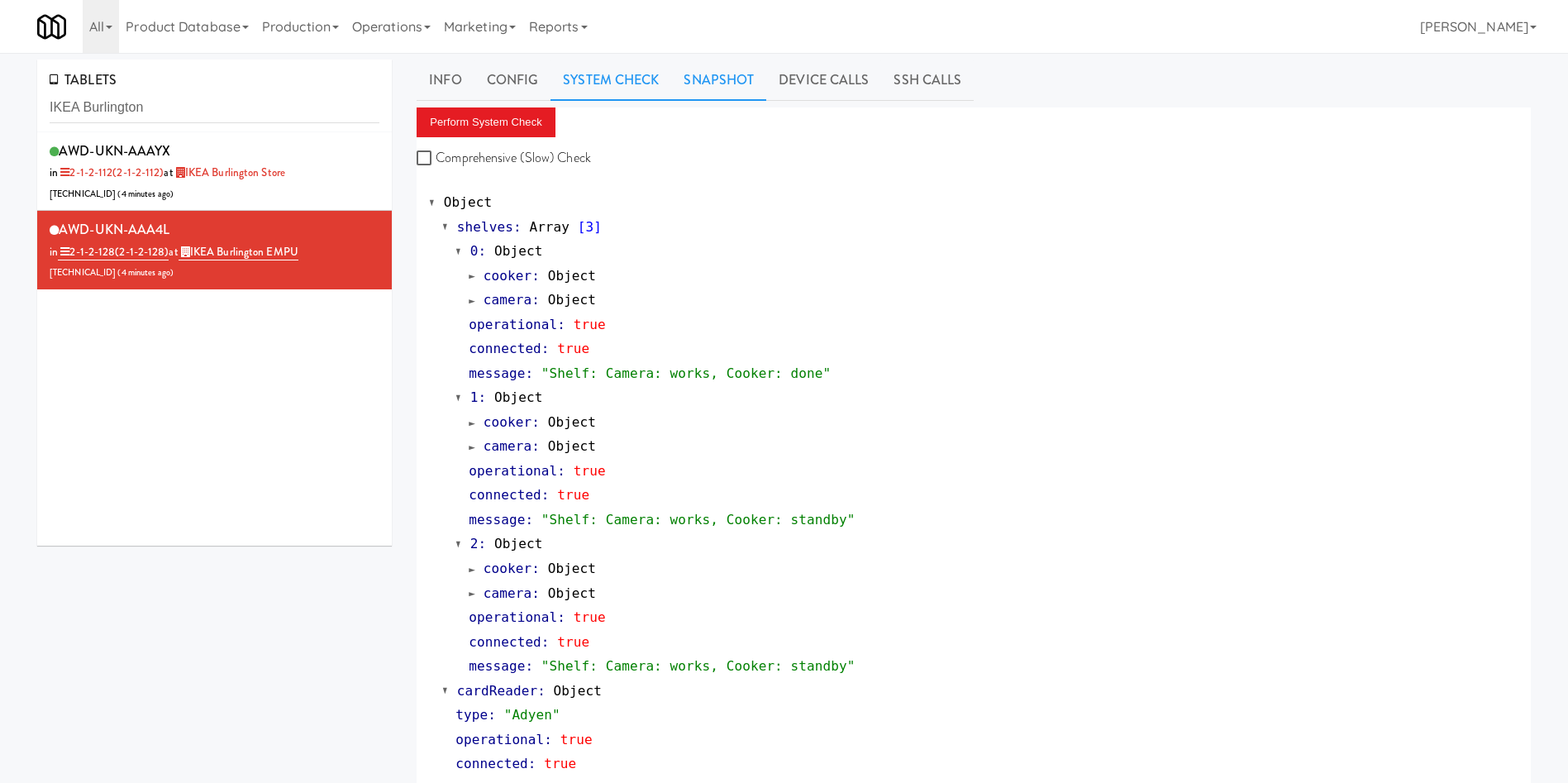
click at [692, 75] on link "Snapshot" at bounding box center [719, 81] width 96 height 42
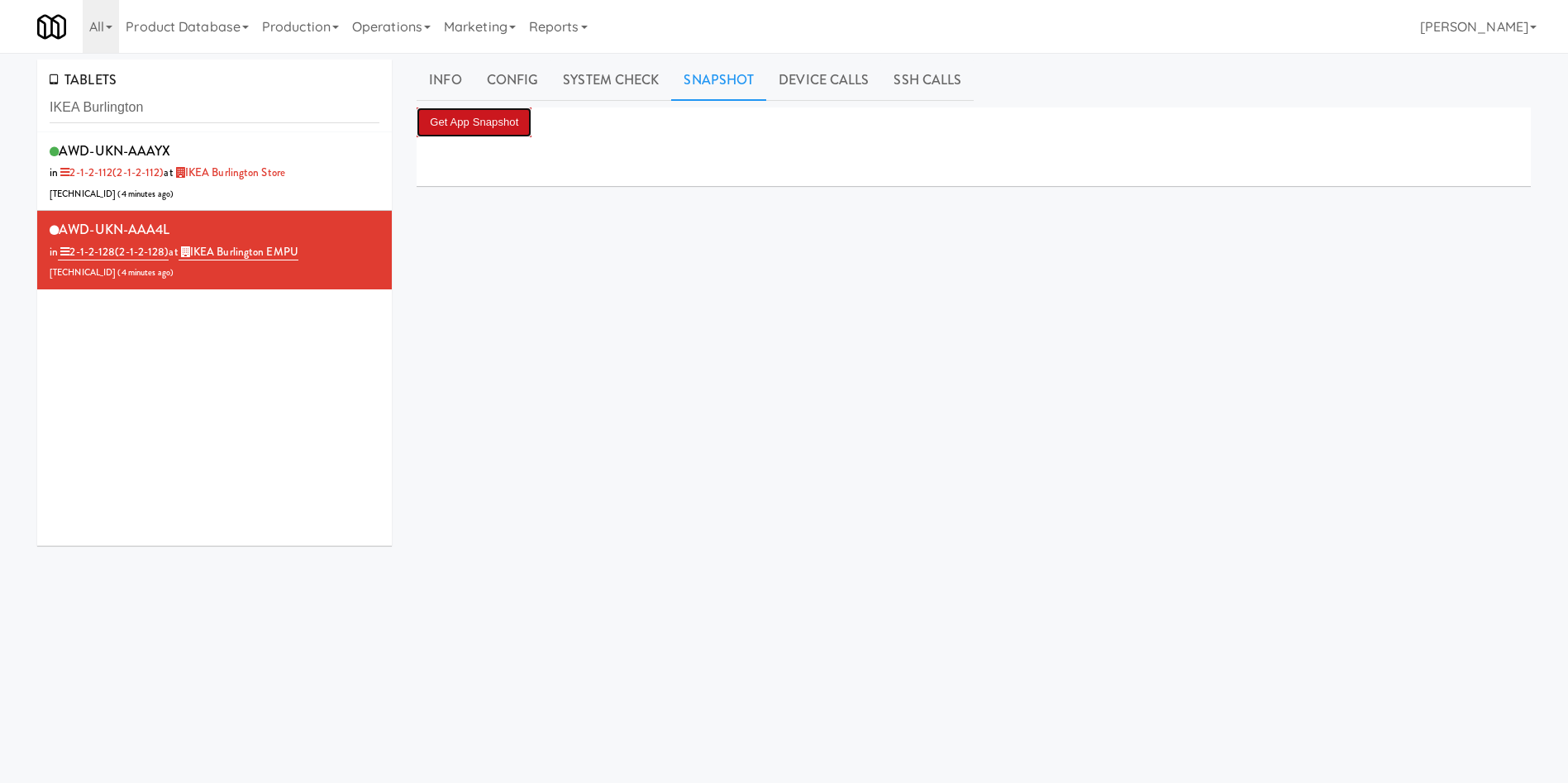
click at [508, 123] on button "Get App Snapshot" at bounding box center [475, 122] width 115 height 30
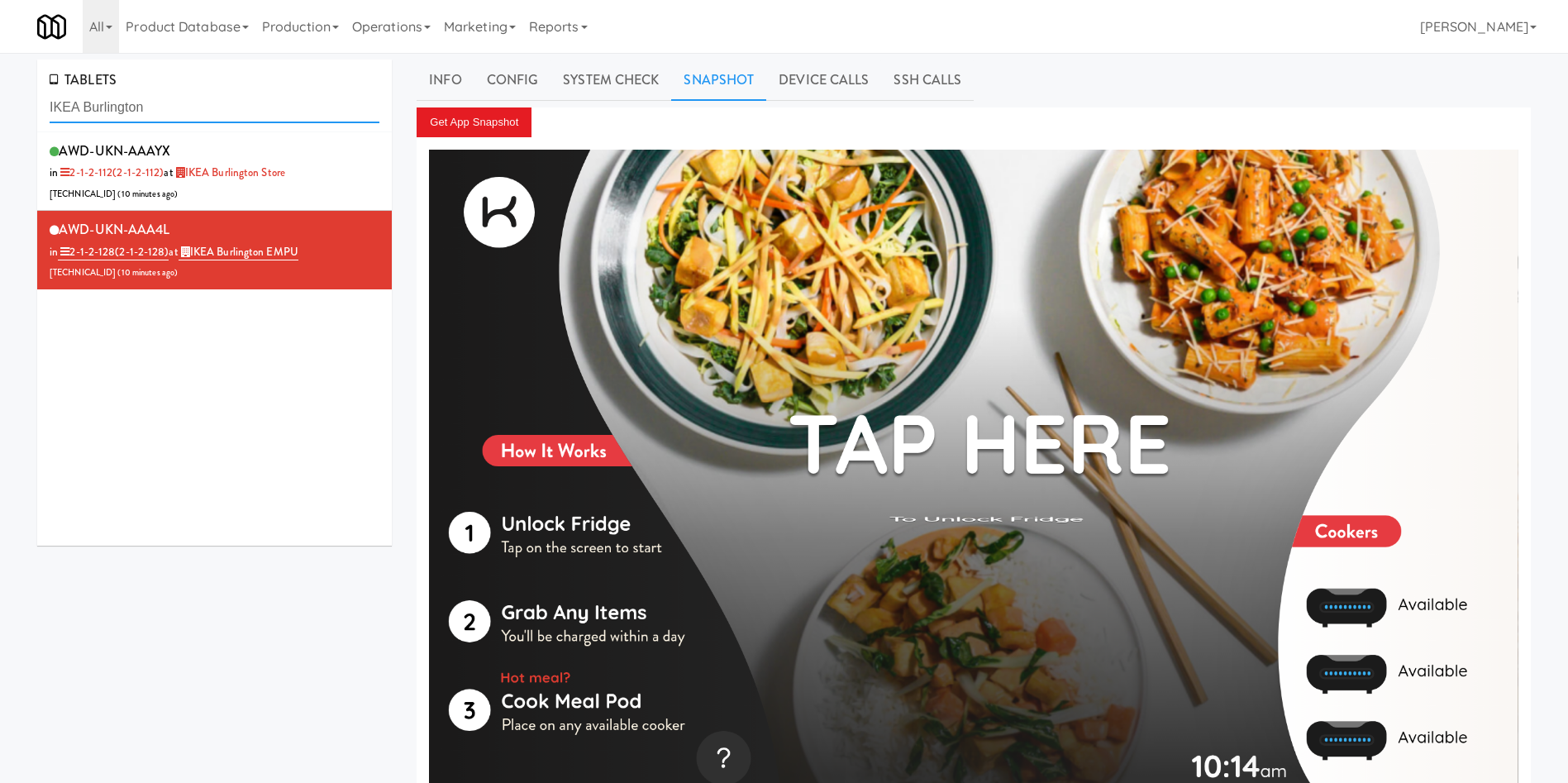
drag, startPoint x: 260, startPoint y: 110, endPoint x: 0, endPoint y: 109, distance: 260.0
click at [0, 109] on div "TABLETS IKEA Burlington AWD-UKN-AAAYX in 2-1-2-112 (2-1-2-112) at IKEA Burlingt…" at bounding box center [784, 444] width 1568 height 768
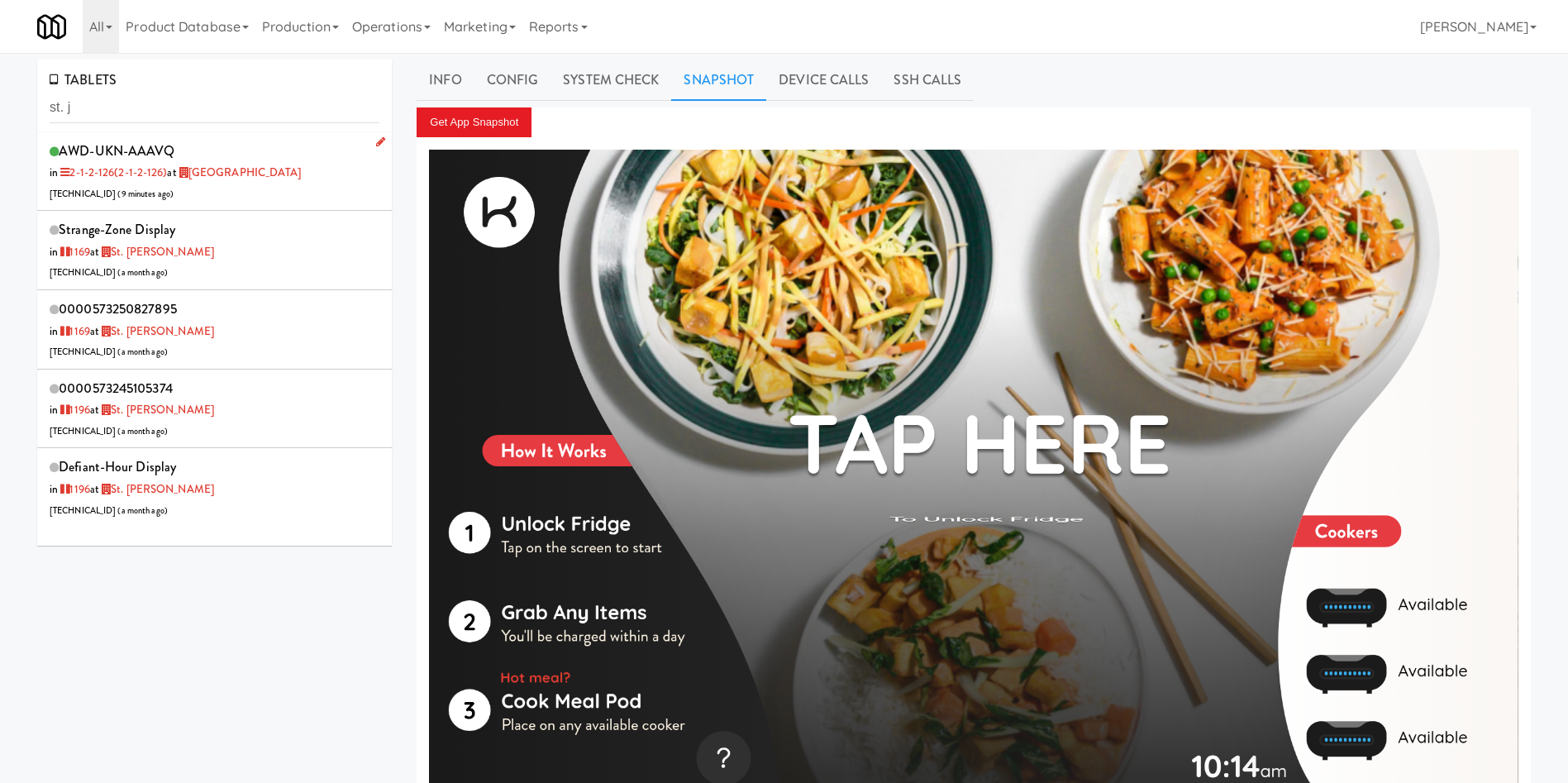
click at [263, 193] on div "AWD-UKN-AAAVQ in 2-1-2-126 (2-1-2-126) at St. Joseph's Health Centre 206.0.69.4…" at bounding box center [215, 172] width 330 height 66
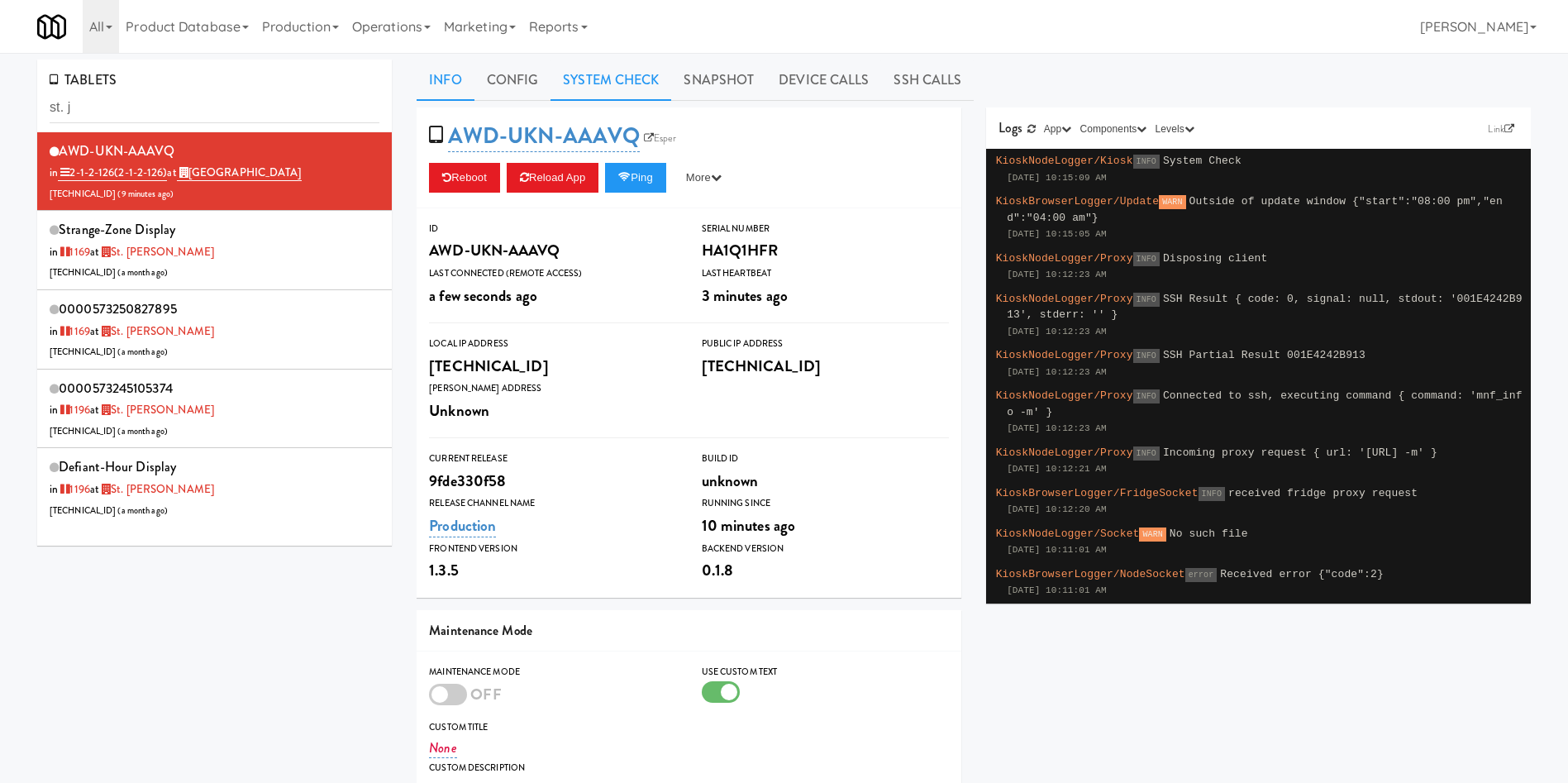
click at [644, 86] on link "System Check" at bounding box center [610, 81] width 120 height 42
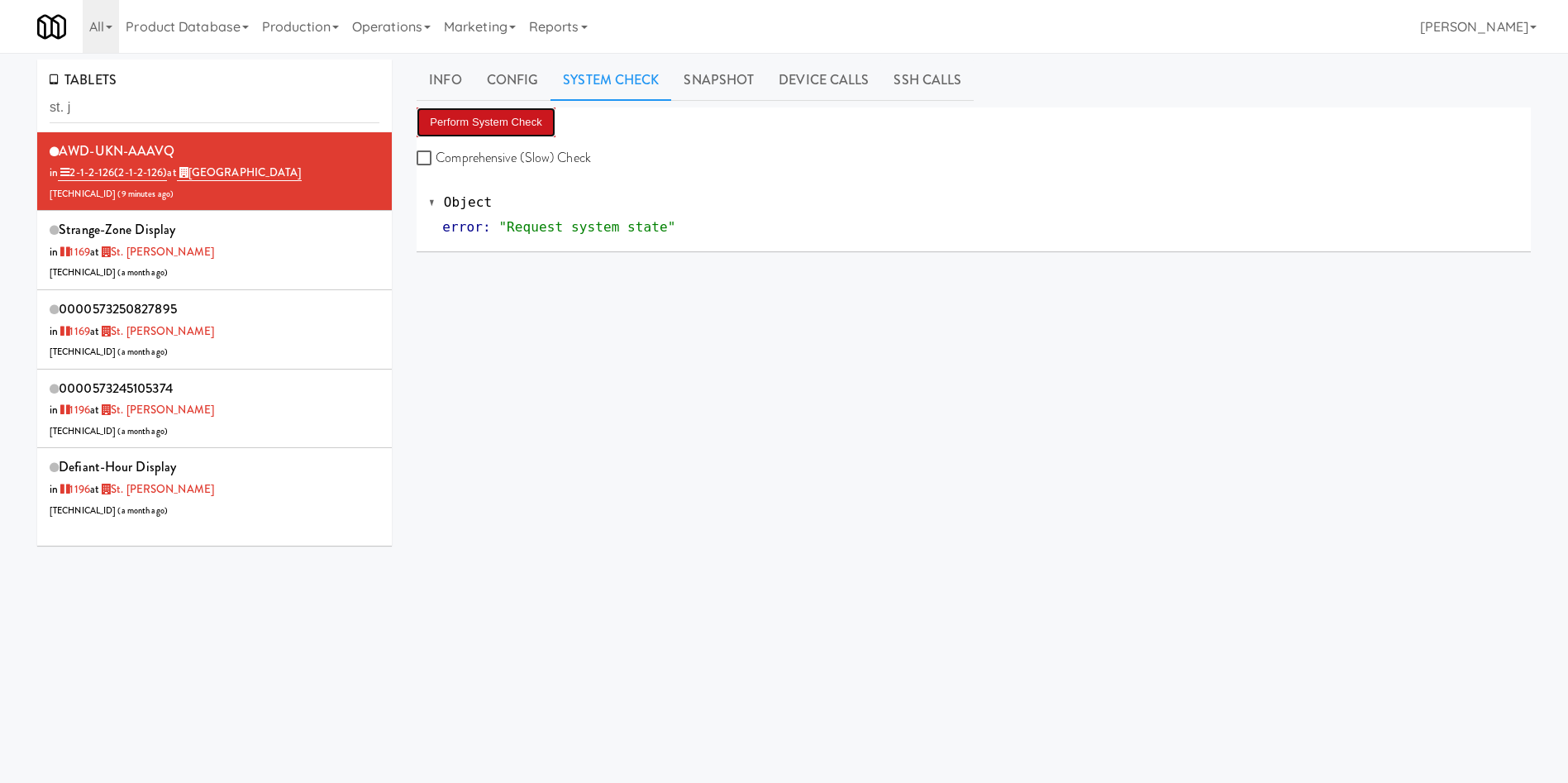
click at [521, 134] on button "Perform System Check" at bounding box center [487, 122] width 139 height 30
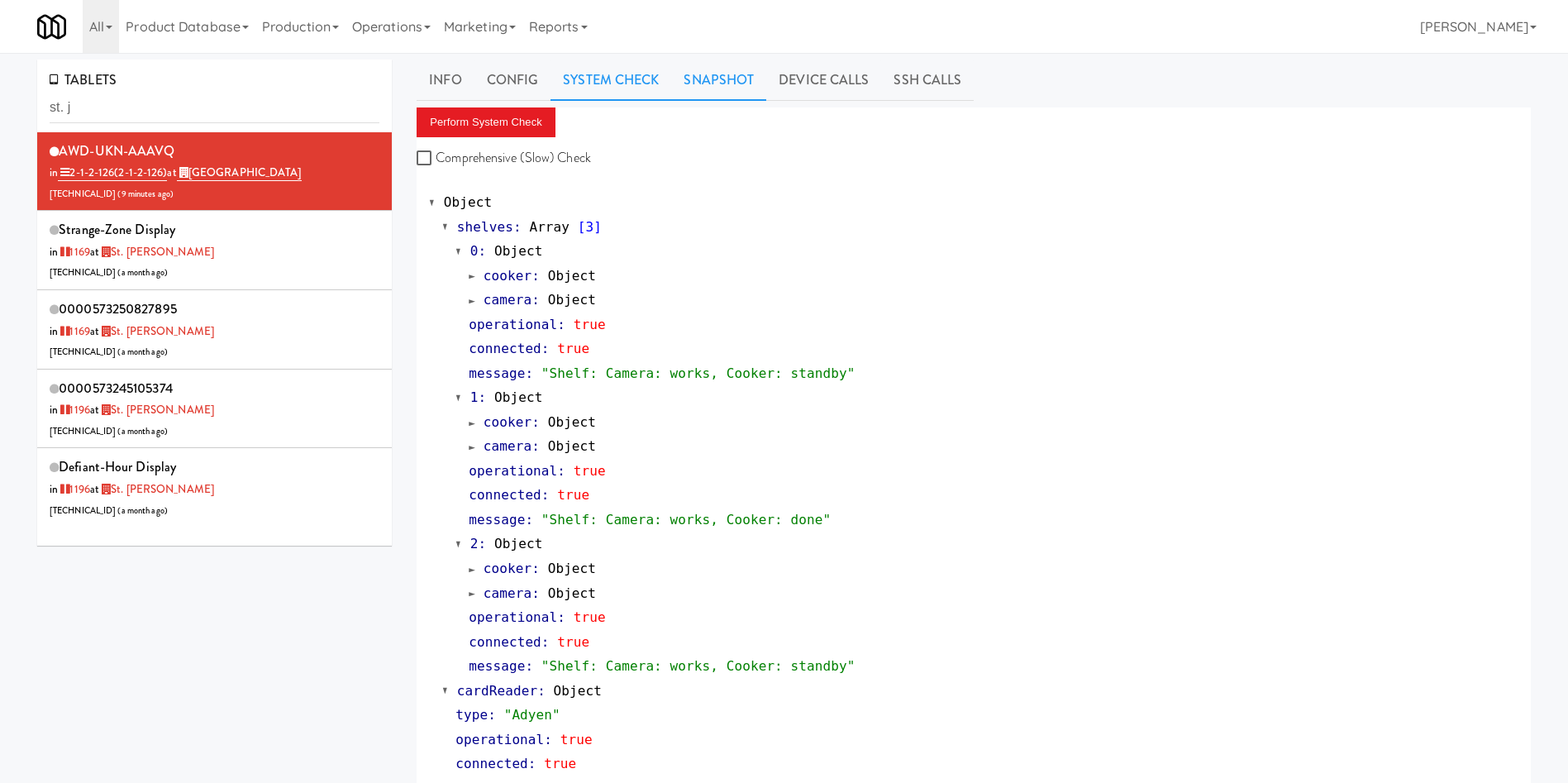
click at [700, 80] on link "Snapshot" at bounding box center [719, 81] width 96 height 42
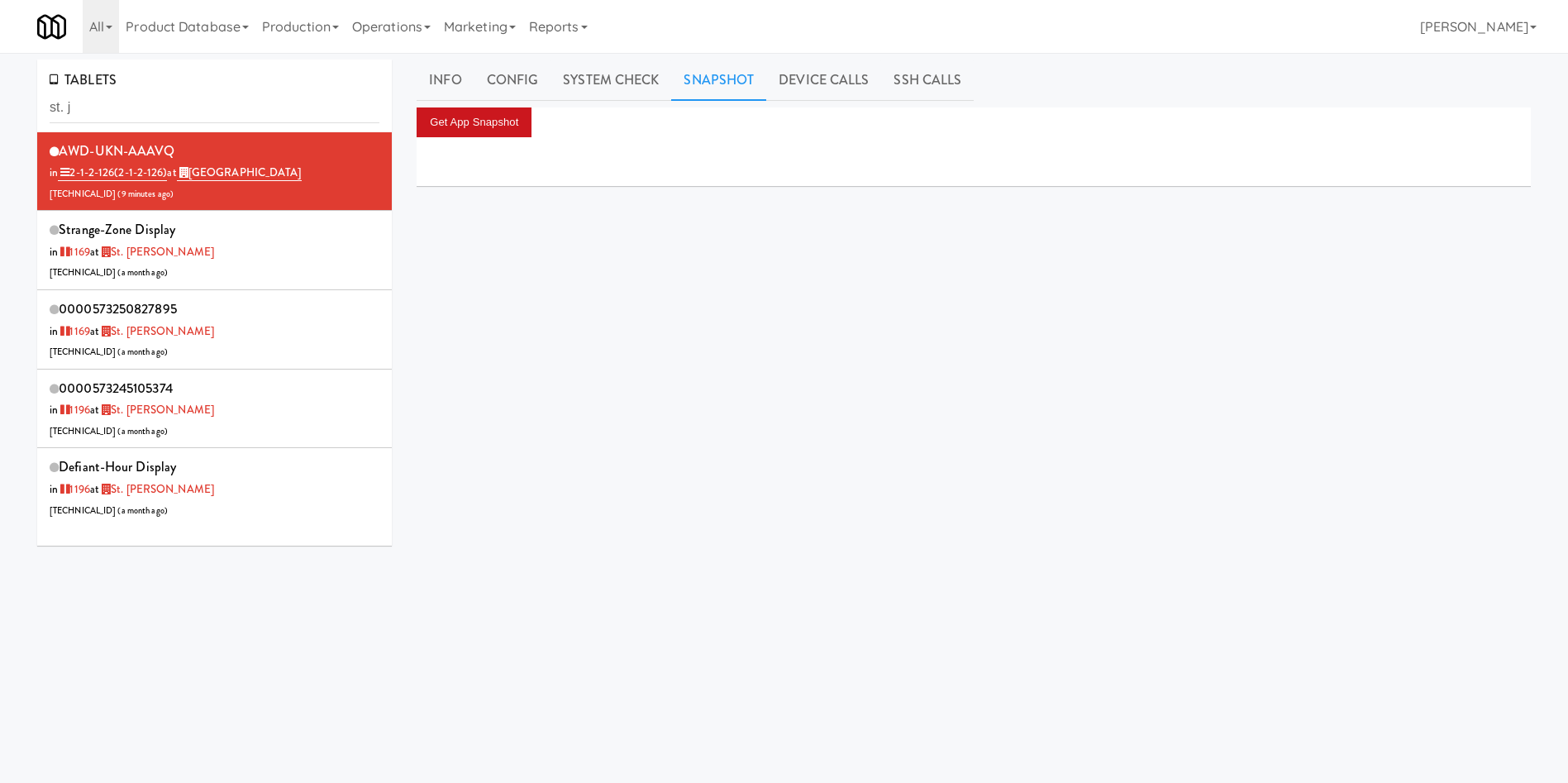
drag, startPoint x: 533, startPoint y: 103, endPoint x: 522, endPoint y: 110, distance: 13.0
click at [531, 105] on div "Info Config System Check Snapshot Device Calls SSH Calls Get App Snapshot" at bounding box center [974, 393] width 1114 height 668
click at [506, 119] on button "Get App Snapshot" at bounding box center [475, 122] width 115 height 30
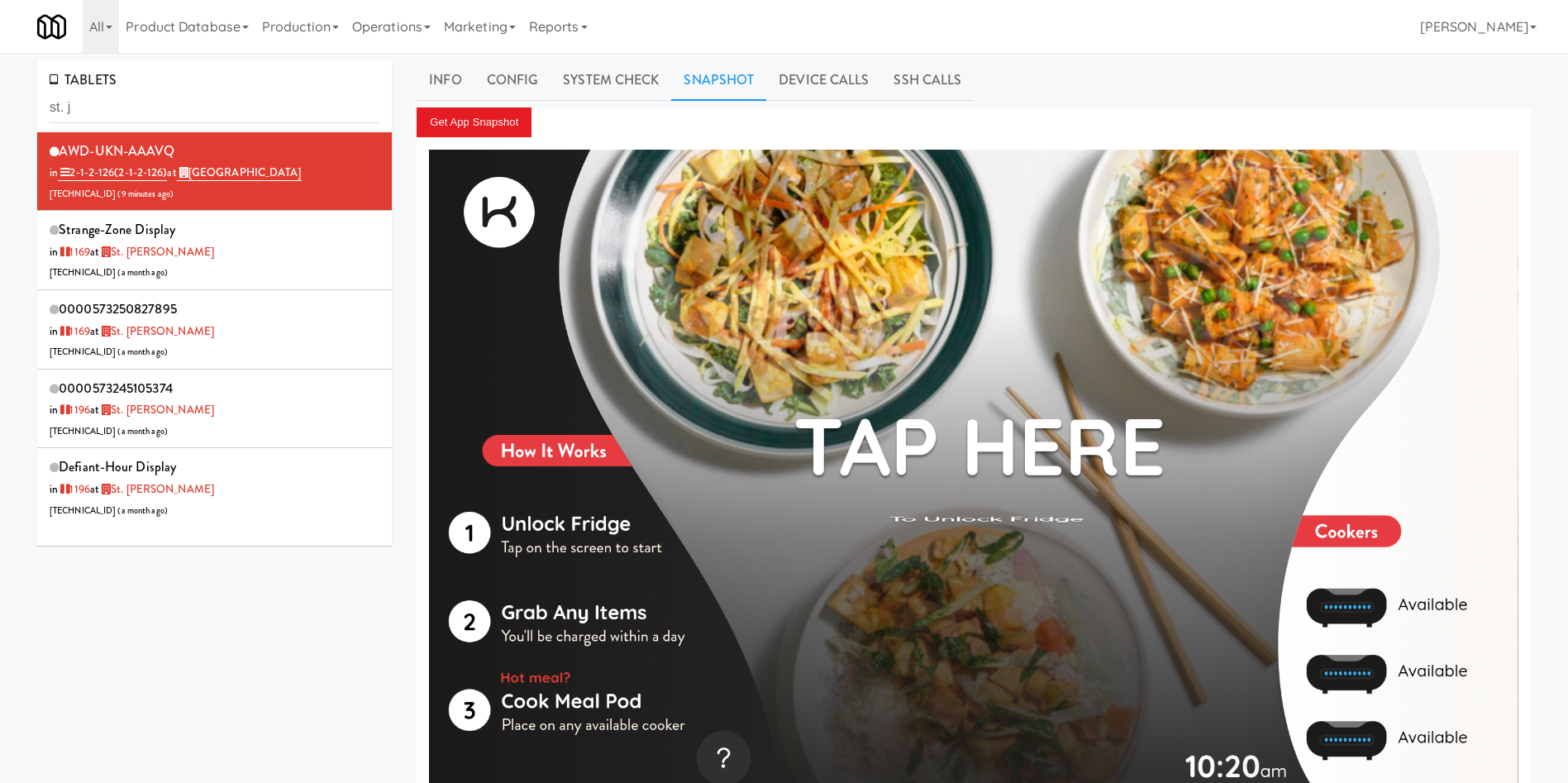
click at [254, 664] on div "TABLETS st. j AWD-UKN-AAAVQ in 2-1-2-126 (2-1-2-126) at St. Joseph's Health Cen…" at bounding box center [784, 444] width 1519 height 768
drag, startPoint x: 0, startPoint y: 110, endPoint x: 7, endPoint y: 117, distance: 9.9
click at [0, 111] on div "TABLETS st. j AWD-UKN-AAAVQ in 2-1-2-126 (2-1-2-126) at St. Joseph's Health Cen…" at bounding box center [784, 444] width 1568 height 768
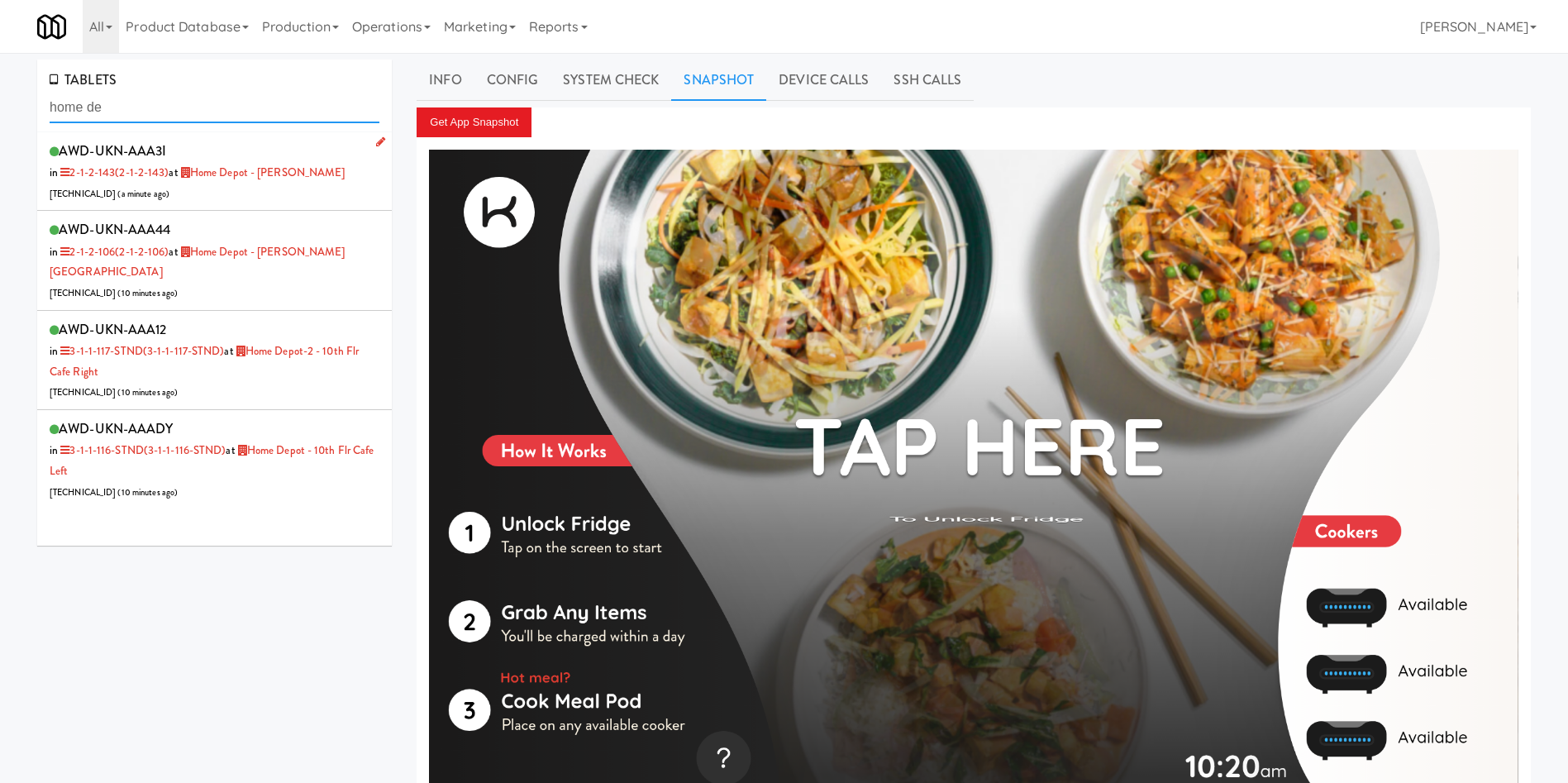
type input "home de"
click at [294, 196] on div "AWD-UKN-AAA3I in 2-1-2-143 (2-1-2-143) at Home Depot - Vaughn DC 206.0.69.155 (…" at bounding box center [215, 172] width 330 height 66
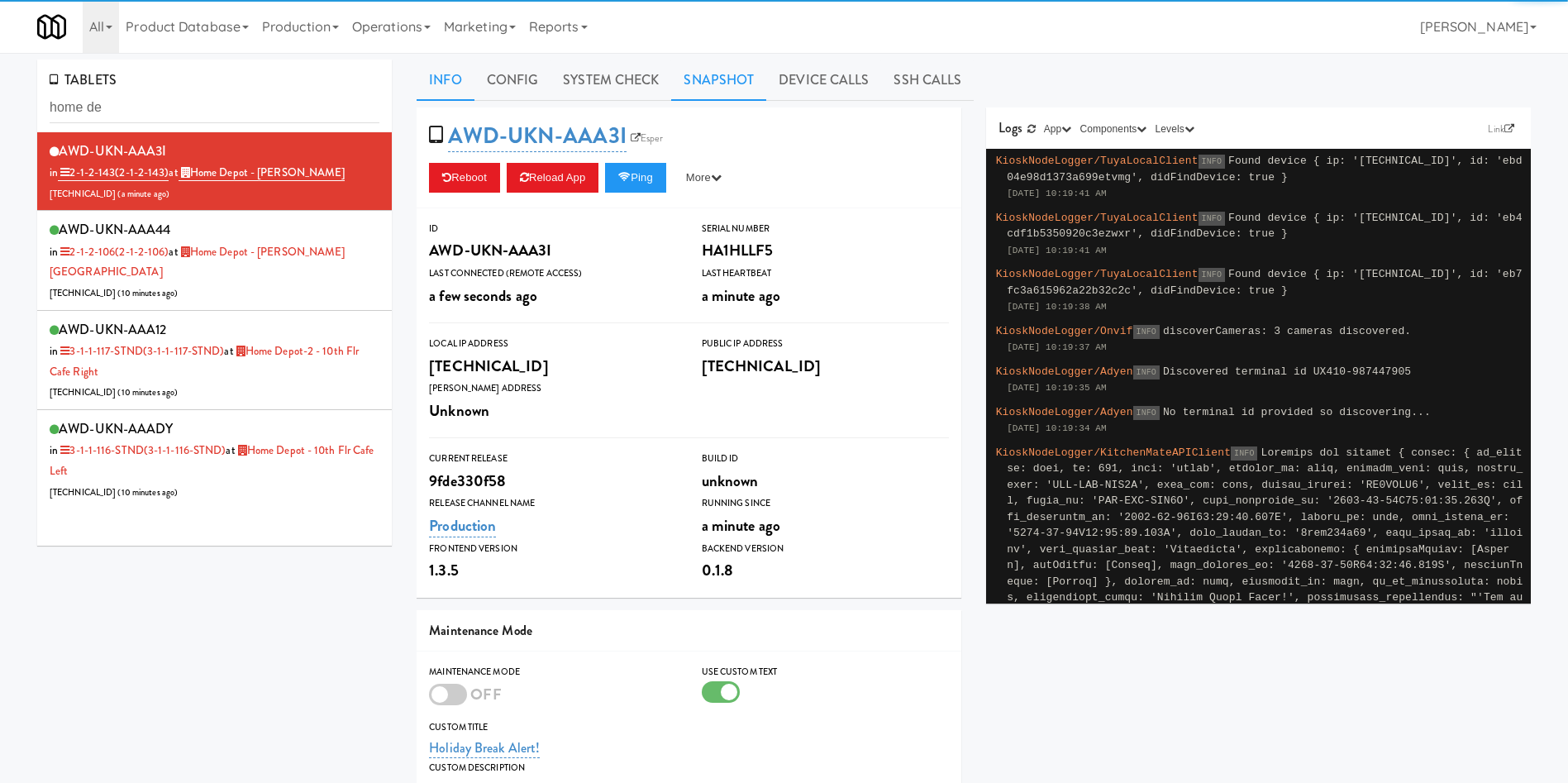
click at [698, 84] on link "Snapshot" at bounding box center [719, 81] width 96 height 42
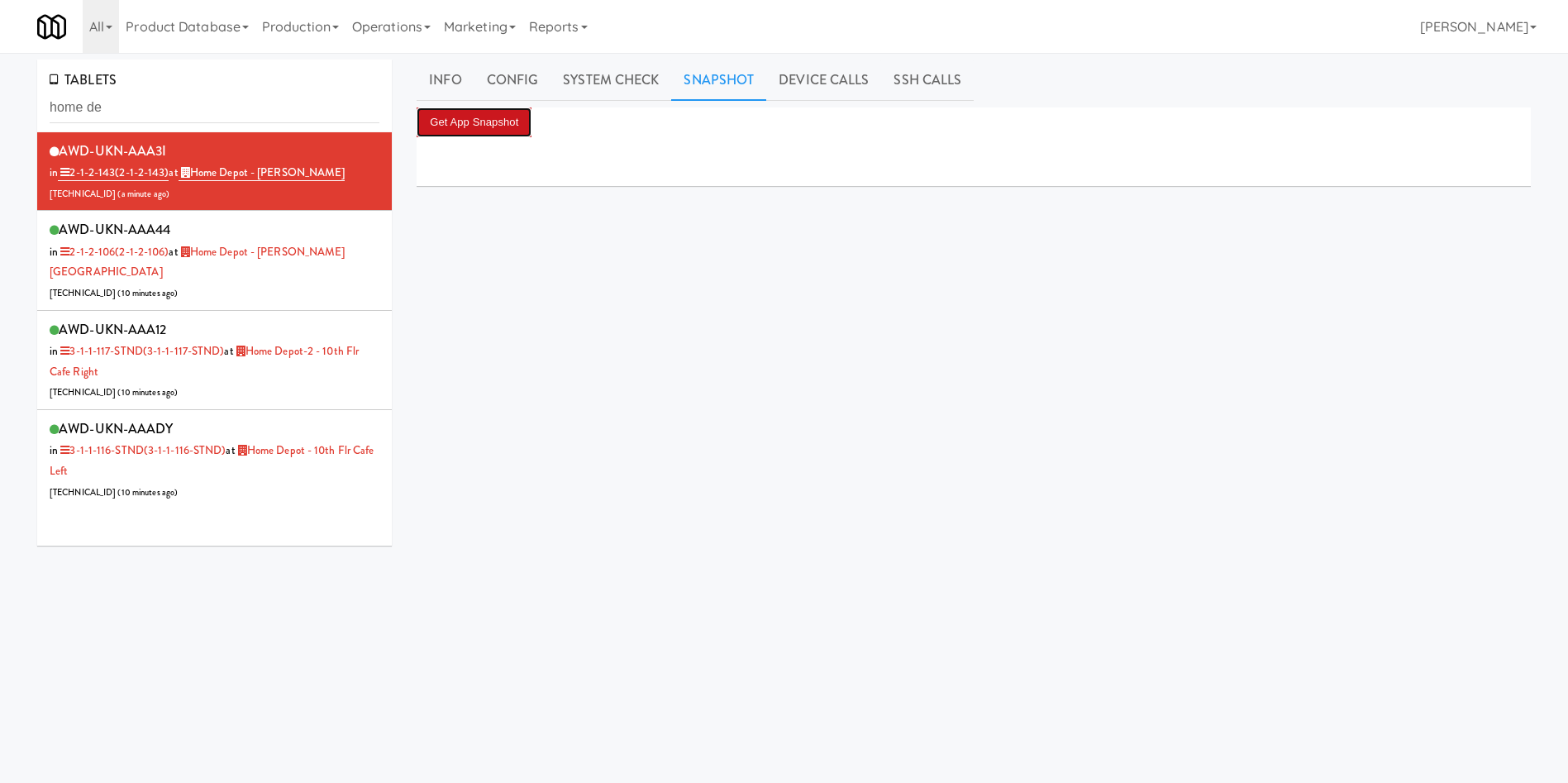
click at [504, 122] on button "Get App Snapshot" at bounding box center [475, 122] width 115 height 30
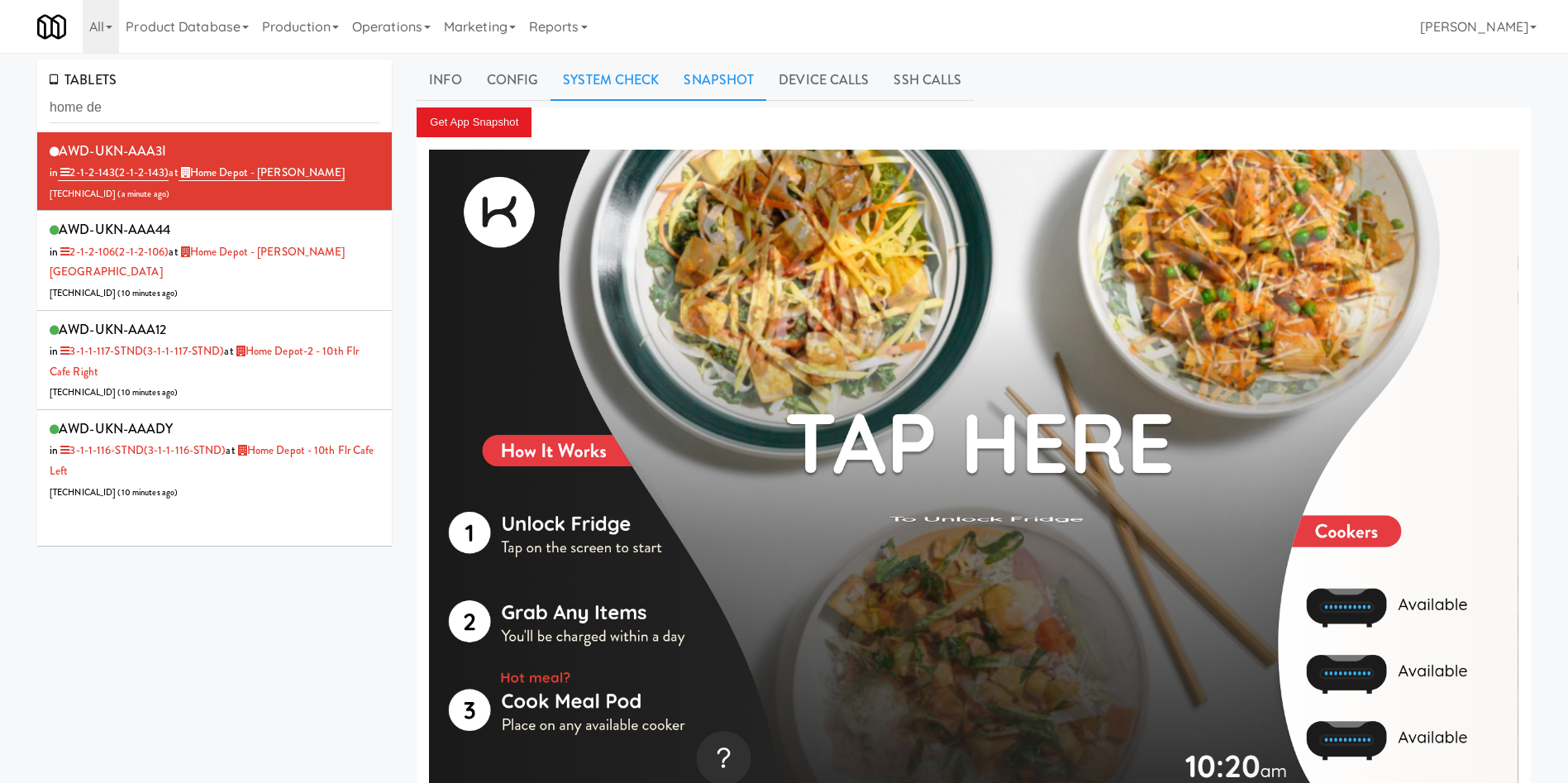
click at [620, 83] on link "System Check" at bounding box center [610, 81] width 120 height 42
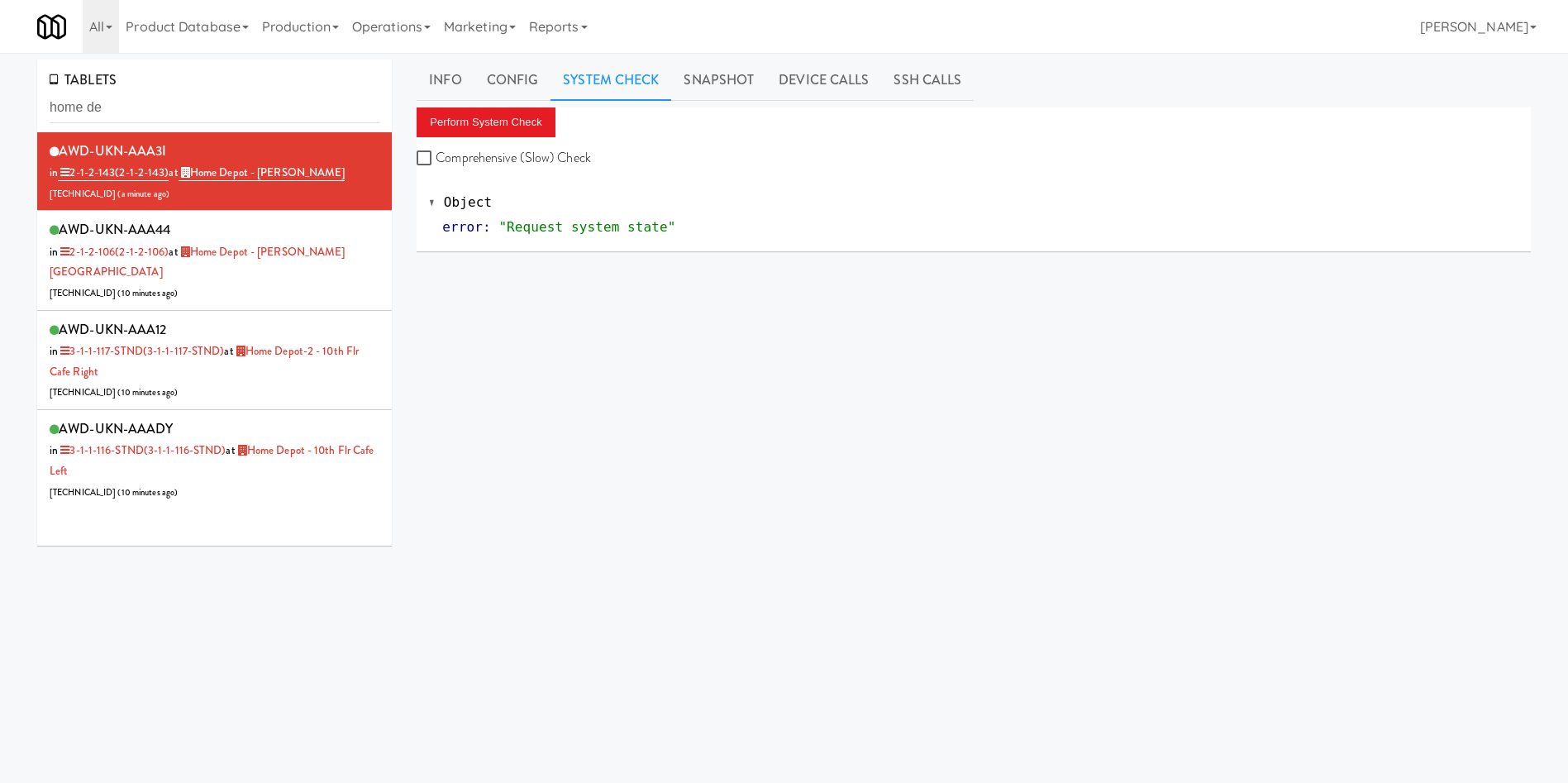
click at [492, 100] on div "Info Config System Check Snapshot Device Calls SSH Calls Perform System Check C…" at bounding box center [974, 393] width 1114 height 668
click at [481, 119] on button "Perform System Check" at bounding box center [487, 122] width 139 height 30
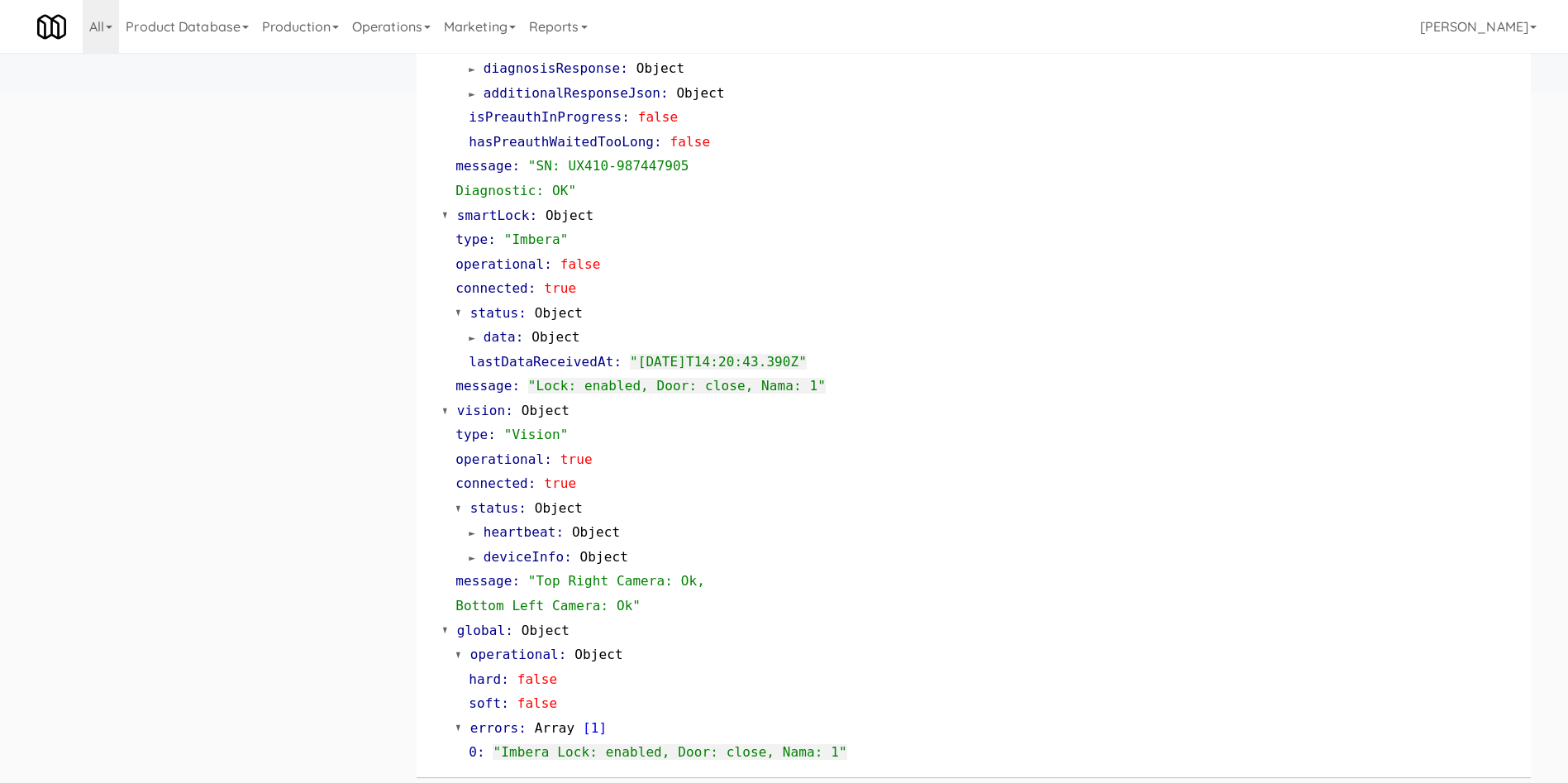
scroll to position [751, 0]
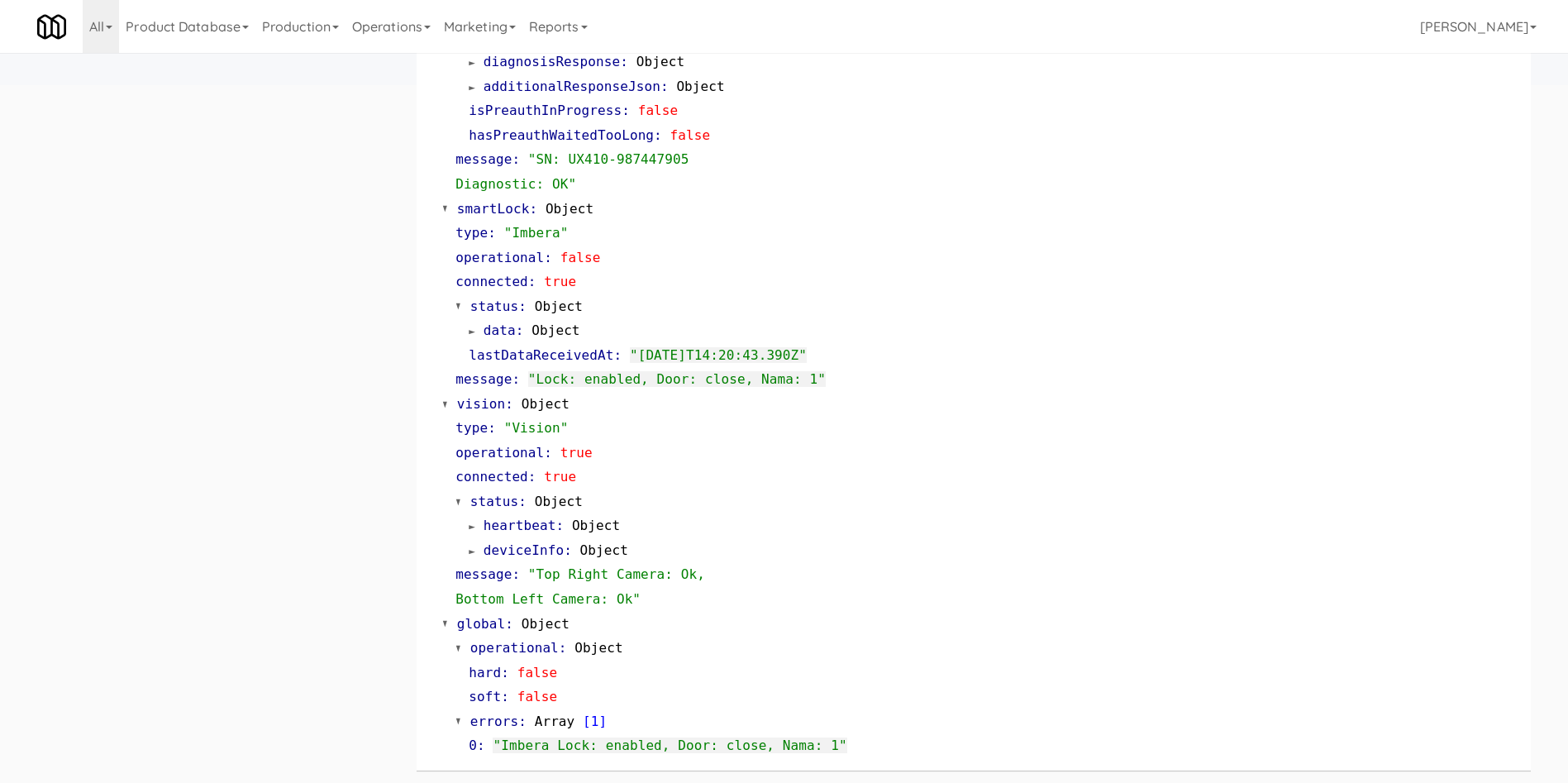
drag, startPoint x: 184, startPoint y: 369, endPoint x: 227, endPoint y: 347, distance: 48.3
click at [184, 369] on div "TABLETS home de AWD-UKN-AAA3I in 2-1-2-143 (2-1-2-143) at Home Depot - Vaughn D…" at bounding box center [784, 46] width 1519 height 1474
click at [412, 23] on link "Operations" at bounding box center [391, 26] width 92 height 53
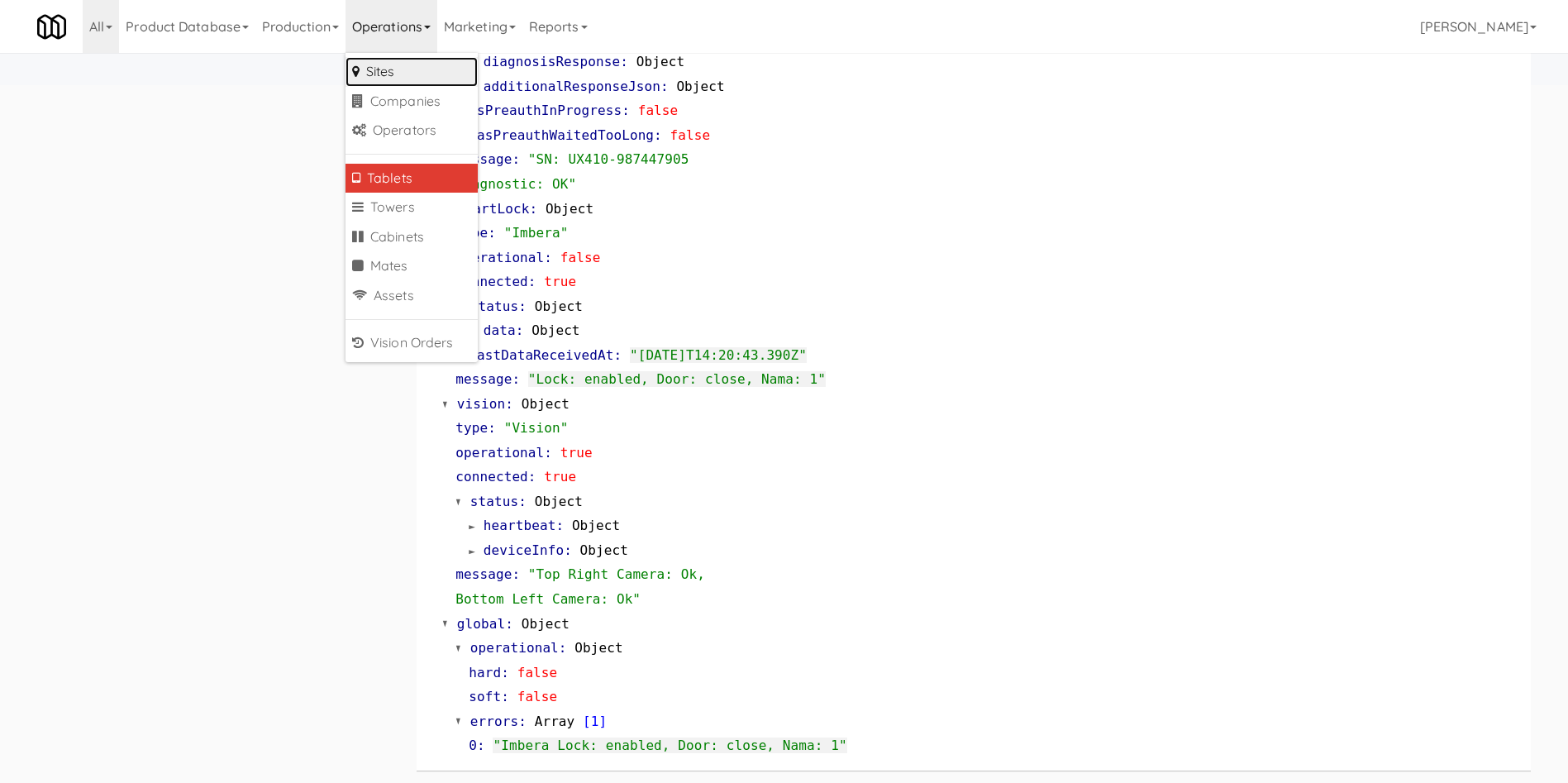
click at [421, 70] on link "Sites" at bounding box center [411, 72] width 132 height 30
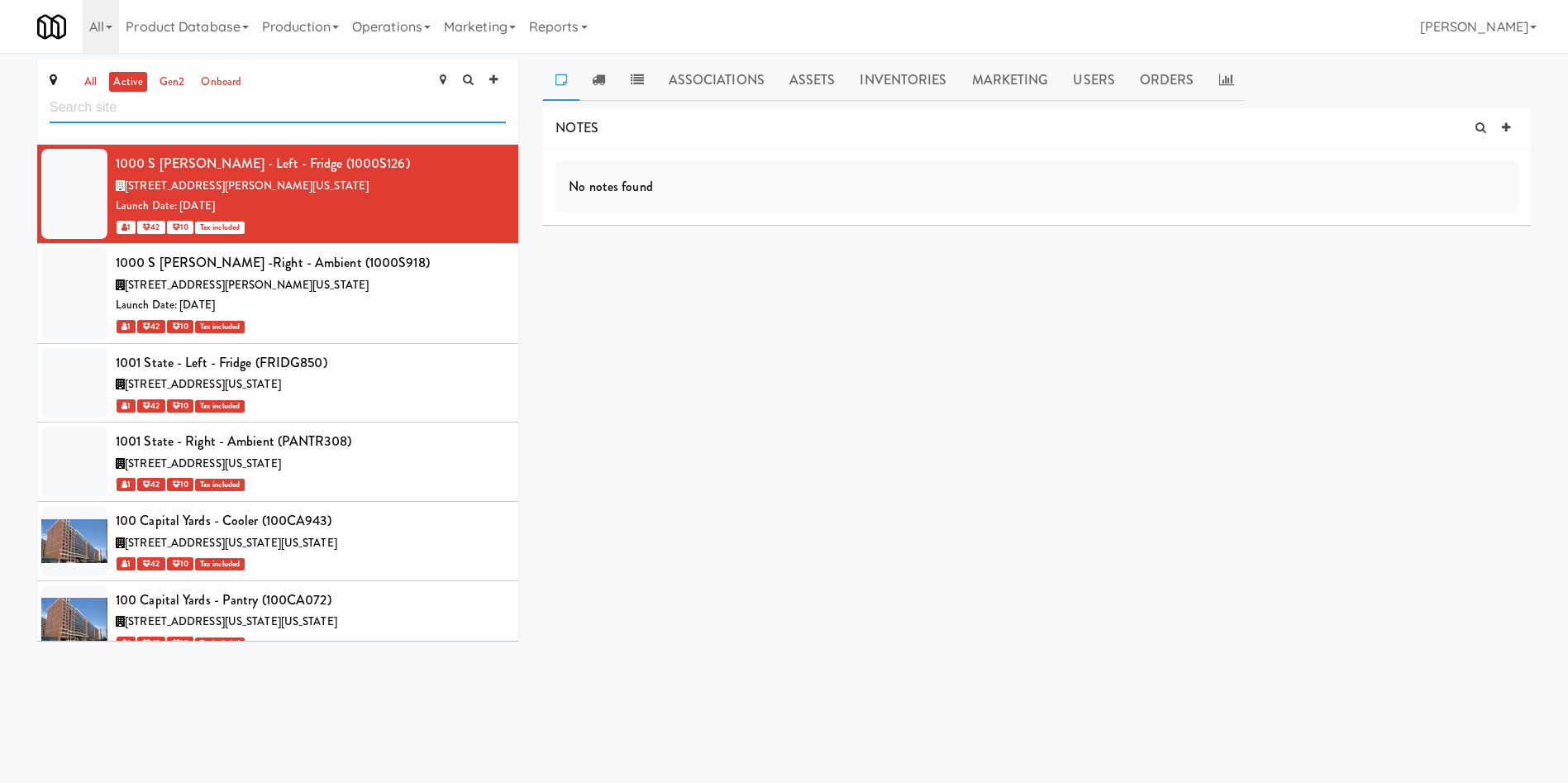
click at [369, 104] on input "text" at bounding box center [278, 107] width 457 height 31
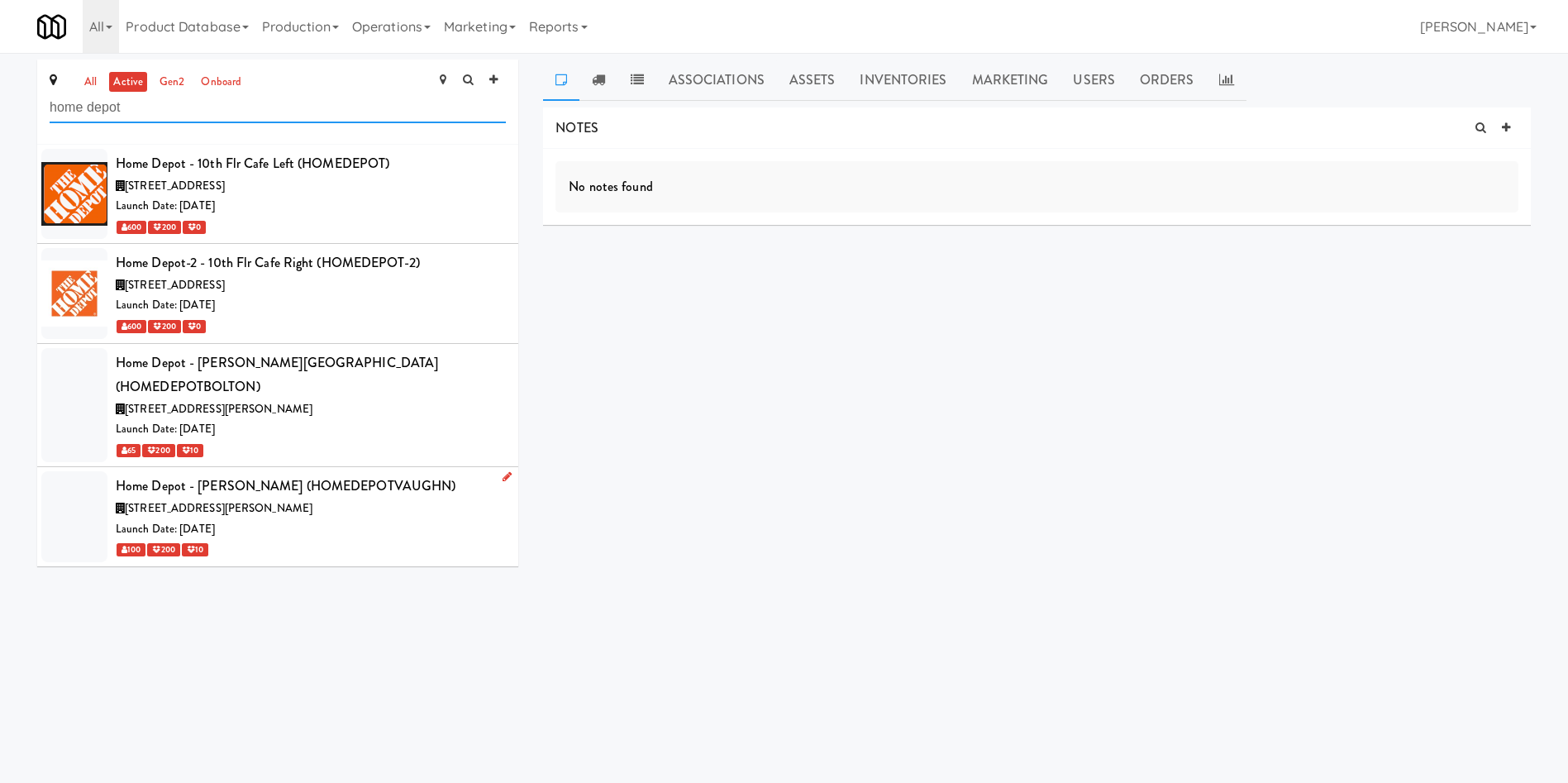
type input "home depot"
click at [361, 519] on div "Launch Date: Sep 08, 2025" at bounding box center [310, 529] width 390 height 21
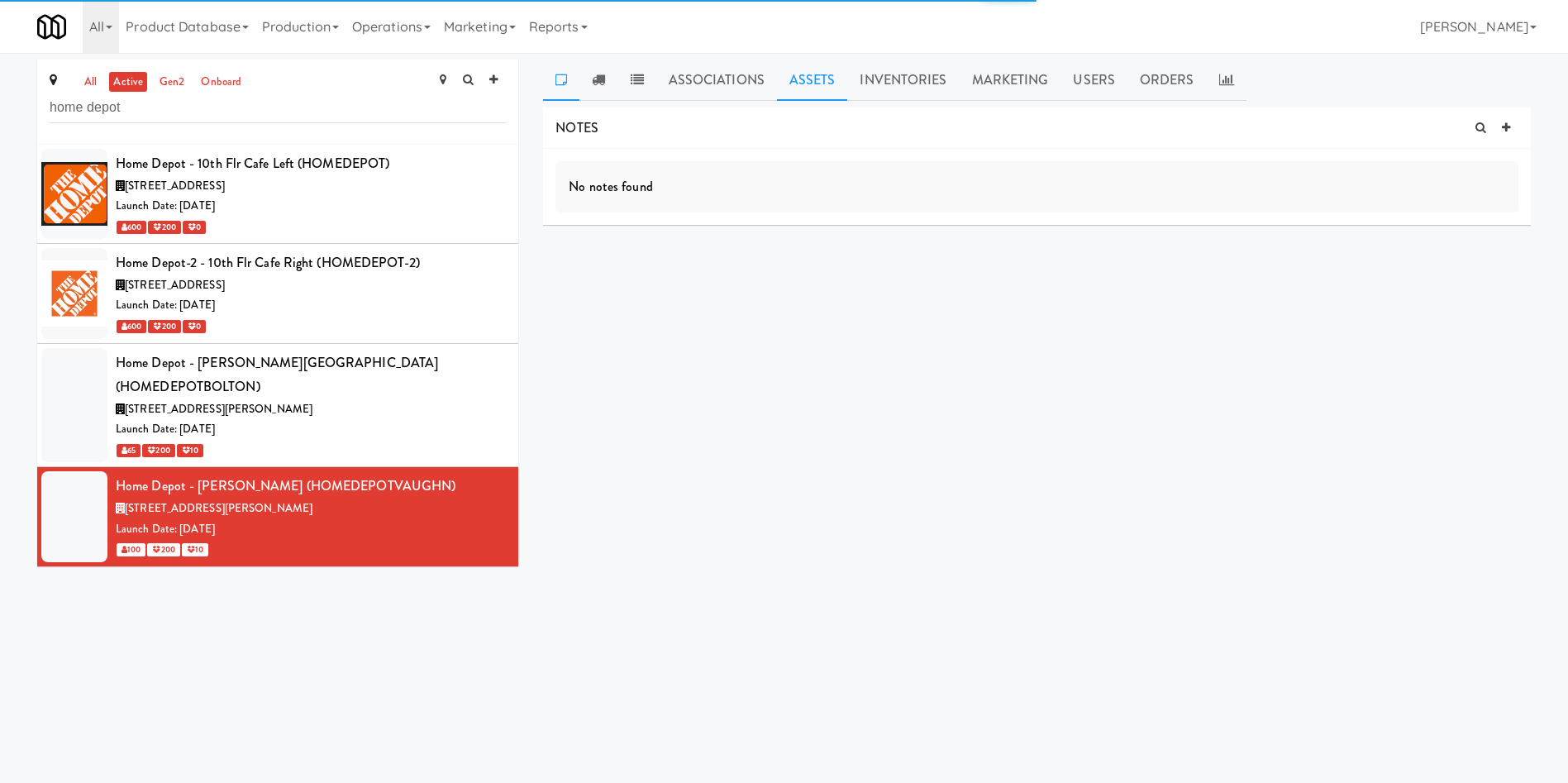
click at [818, 69] on link "Assets" at bounding box center [812, 81] width 71 height 42
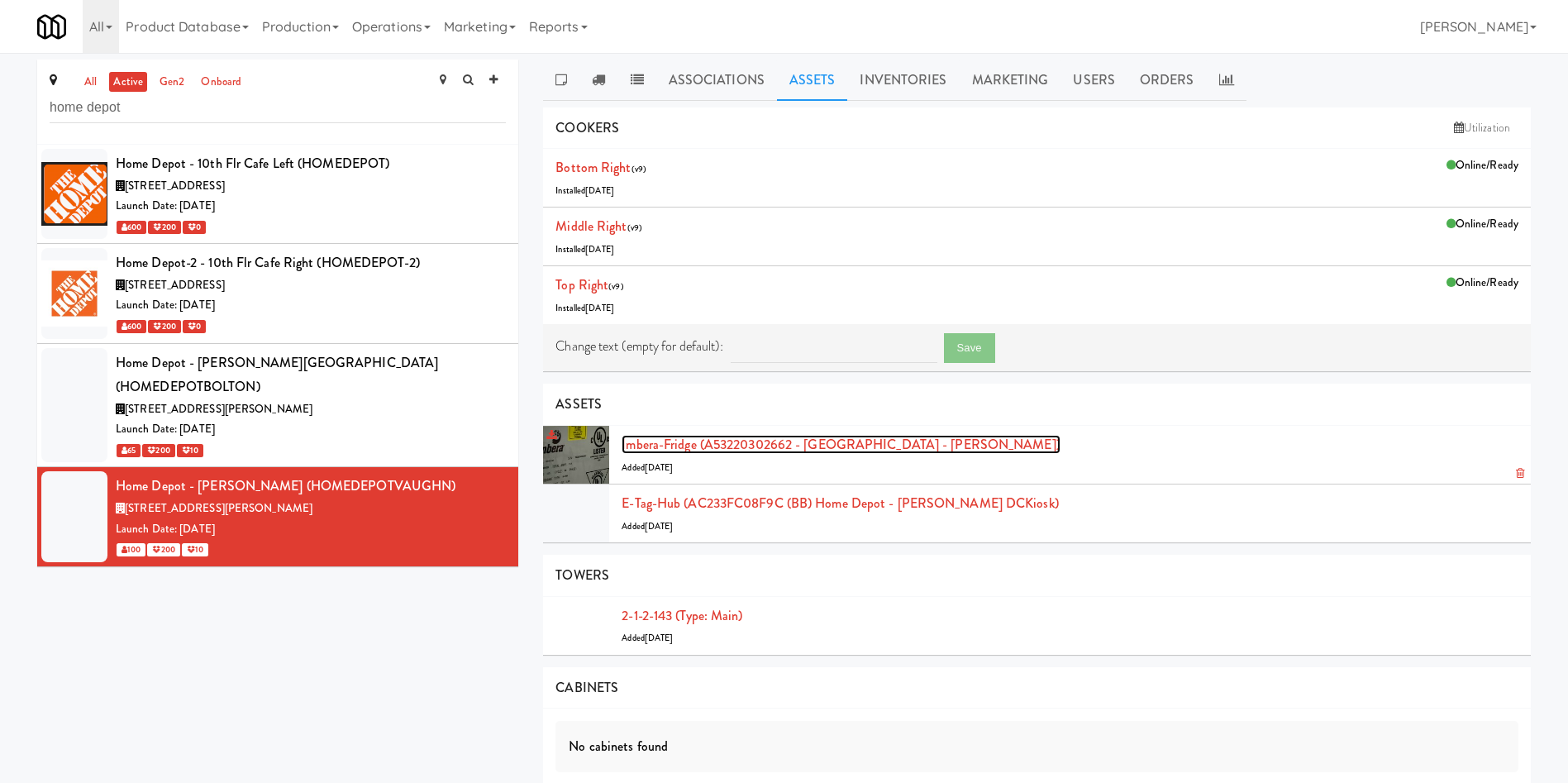
click at [679, 453] on link "Imbera-fridge (A53220302662 - Imbera Home Depot - Vaughn DC)" at bounding box center [841, 444] width 438 height 19
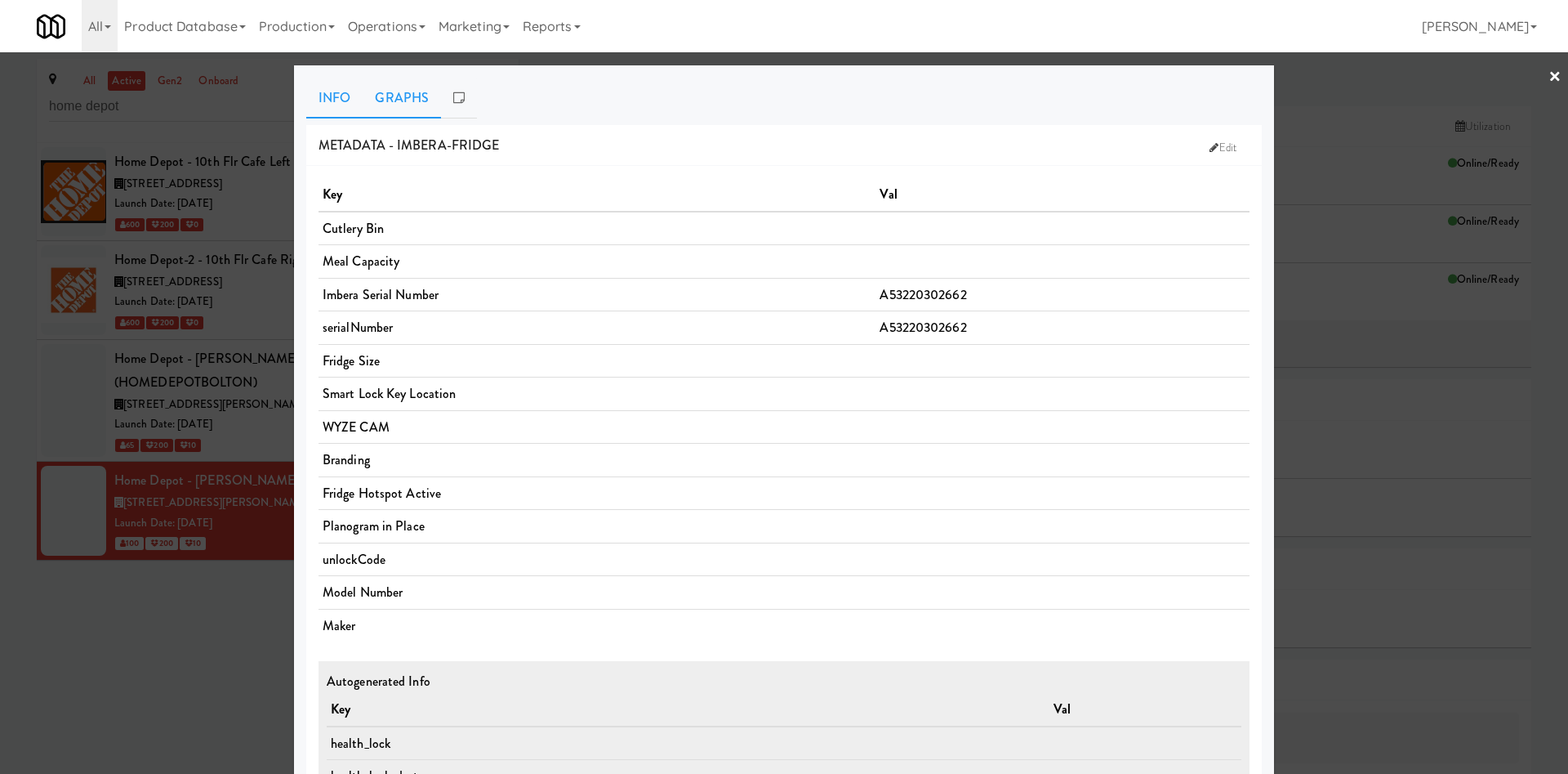
click at [387, 96] on link "Graphs" at bounding box center [402, 98] width 79 height 41
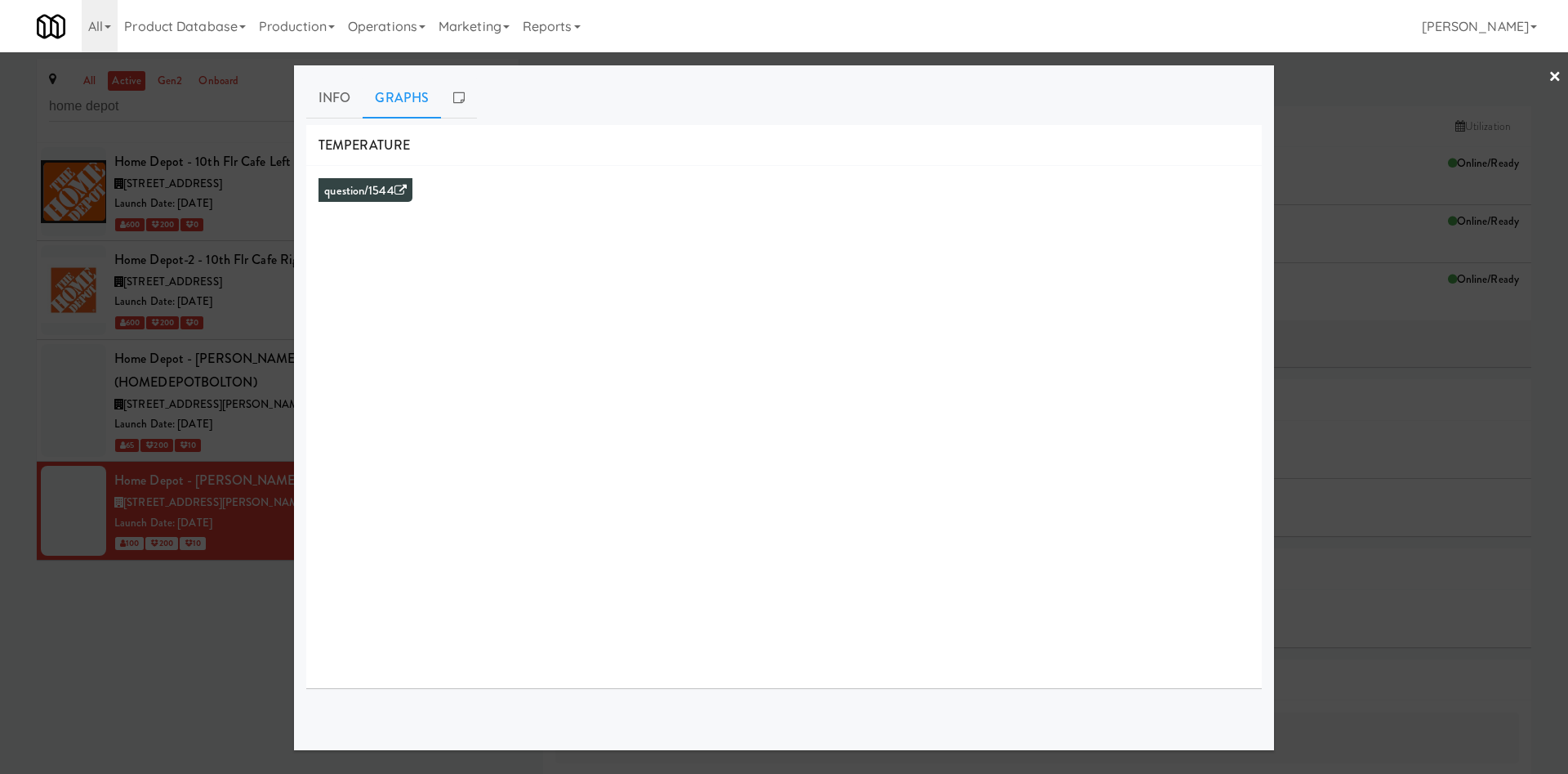
click at [165, 662] on div at bounding box center [784, 387] width 1568 height 774
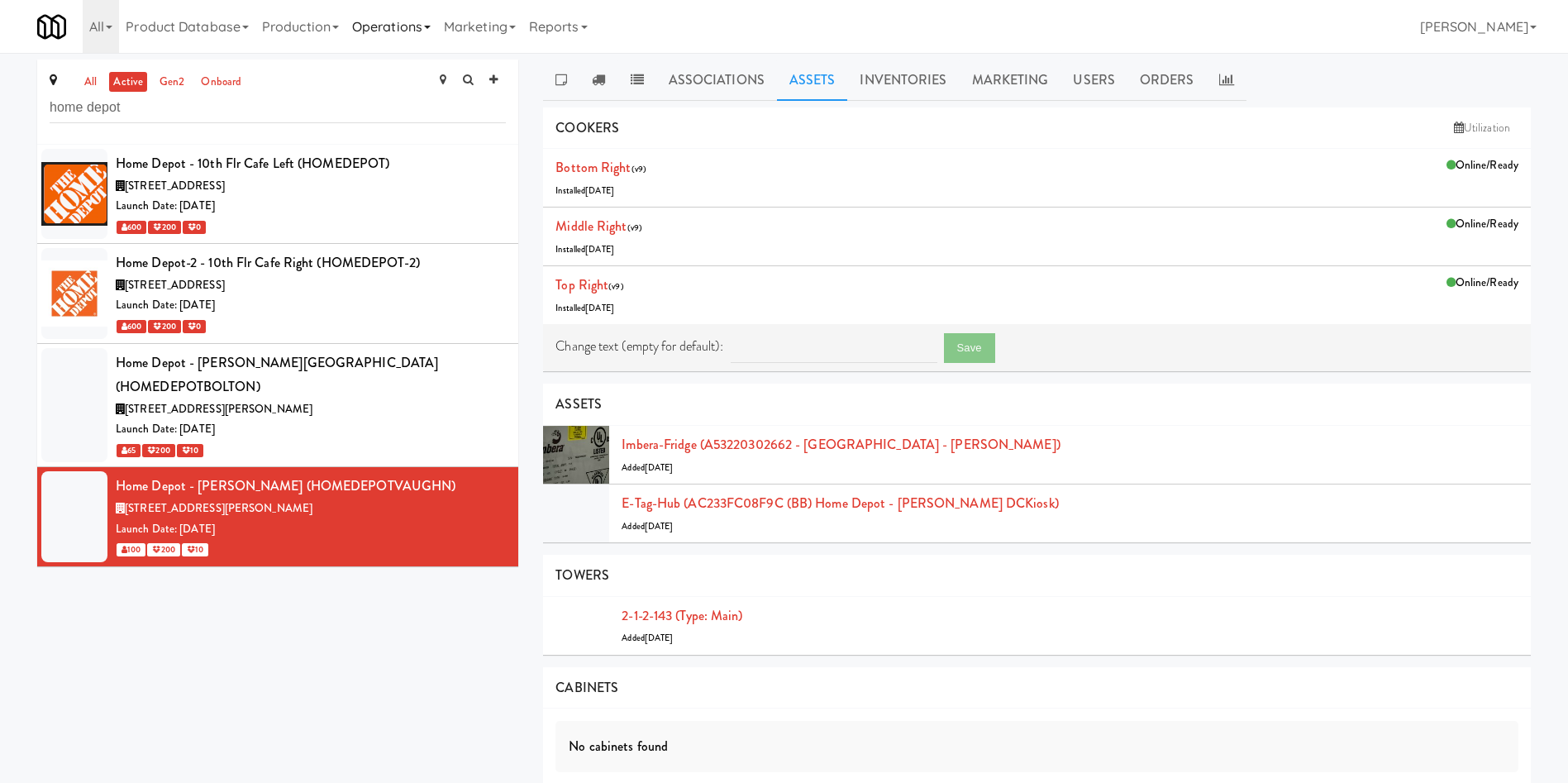
click at [392, 26] on link "Operations" at bounding box center [391, 26] width 92 height 53
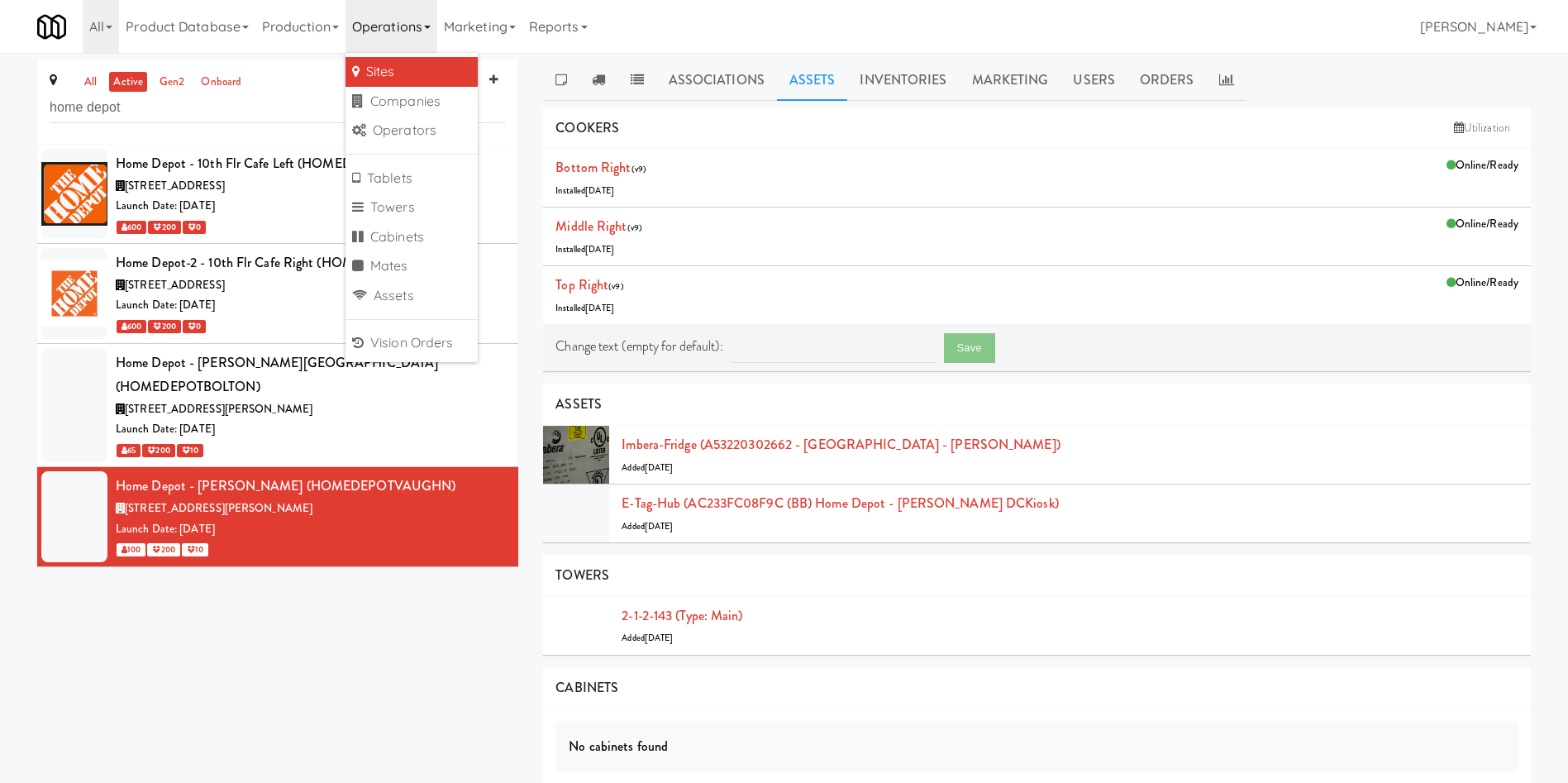
click at [413, 79] on link "Sites" at bounding box center [411, 72] width 132 height 30
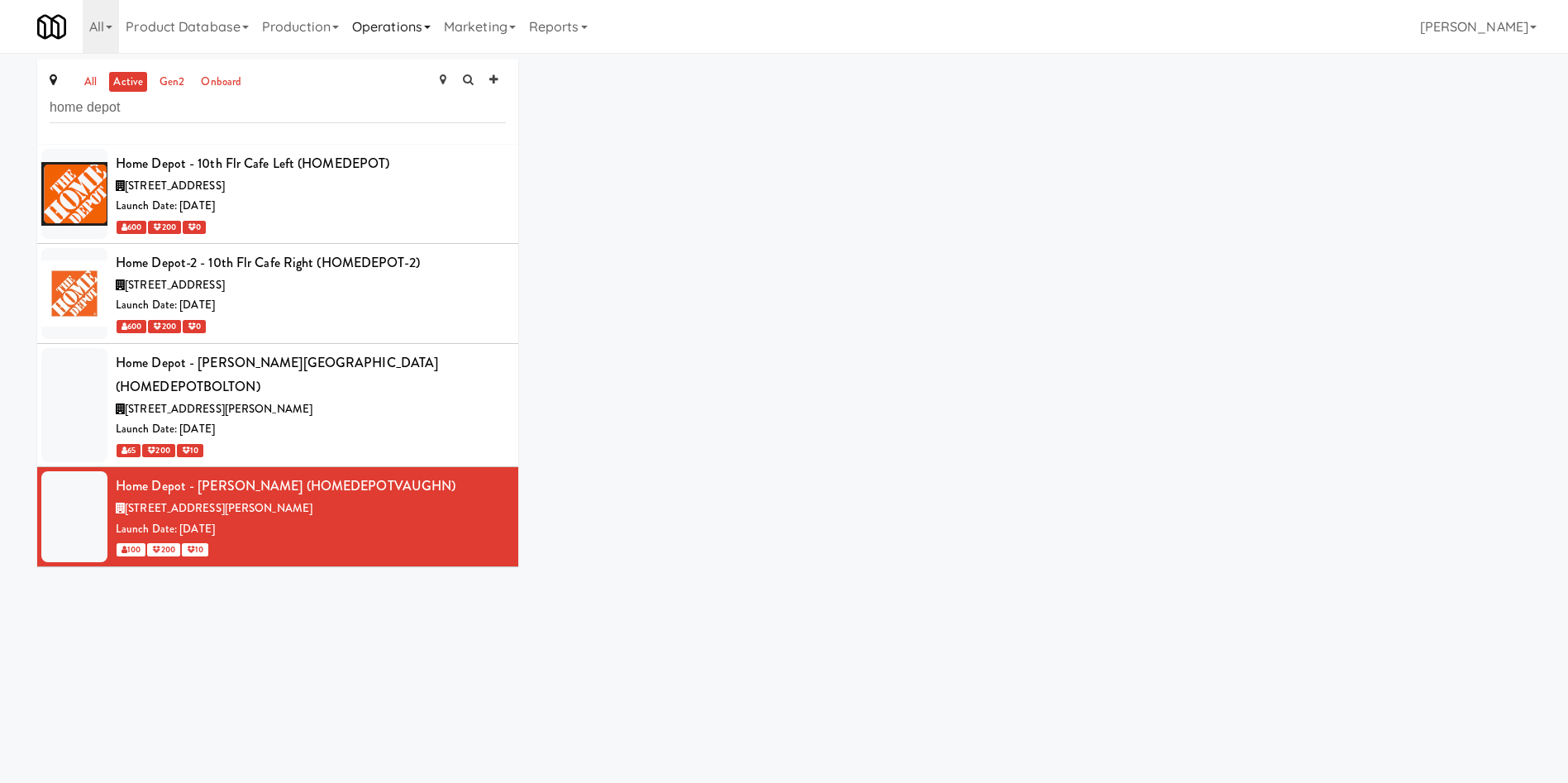
click at [409, 17] on link "Operations" at bounding box center [391, 26] width 92 height 53
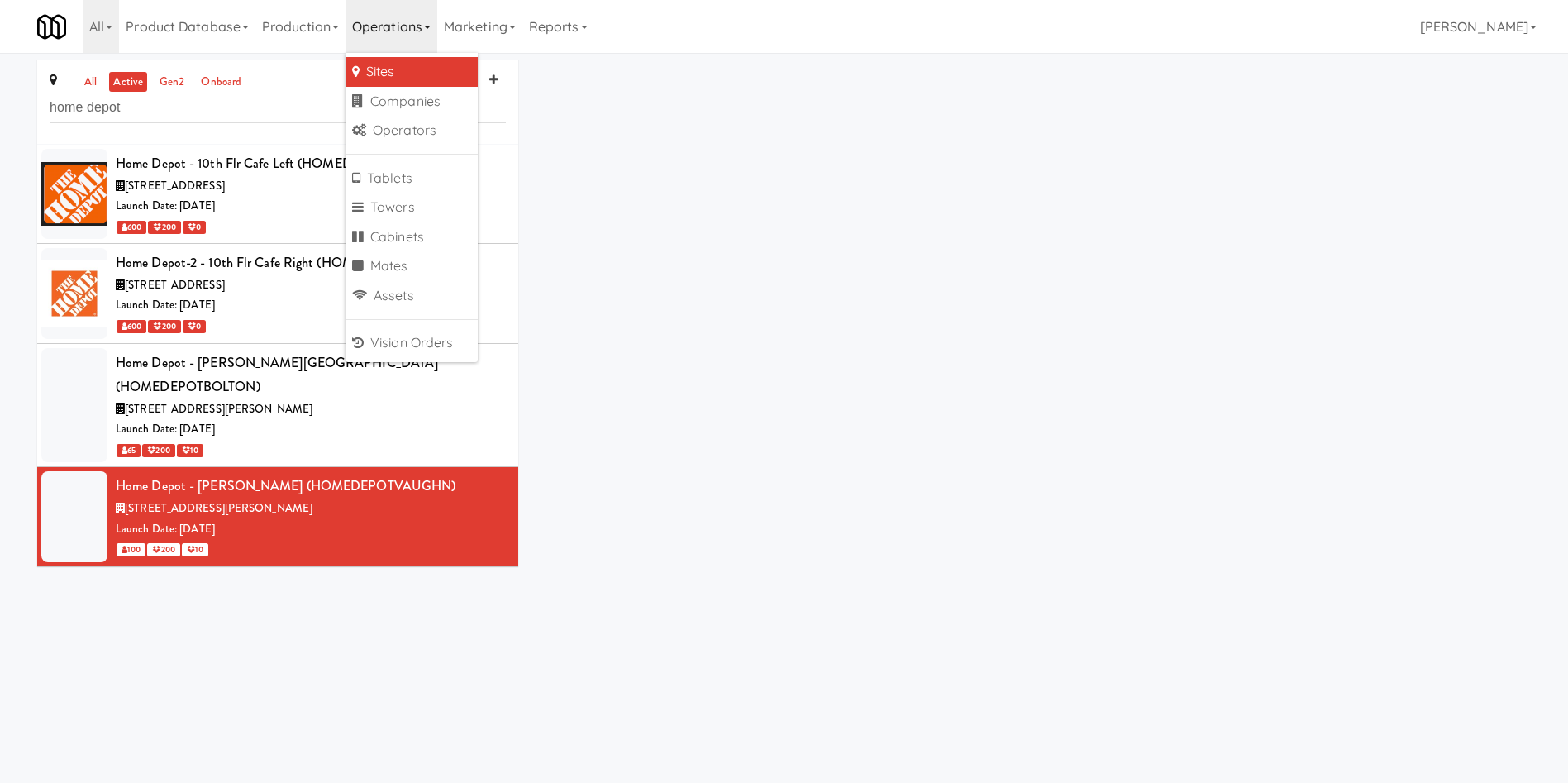
click at [404, 68] on link "Sites" at bounding box center [411, 72] width 132 height 30
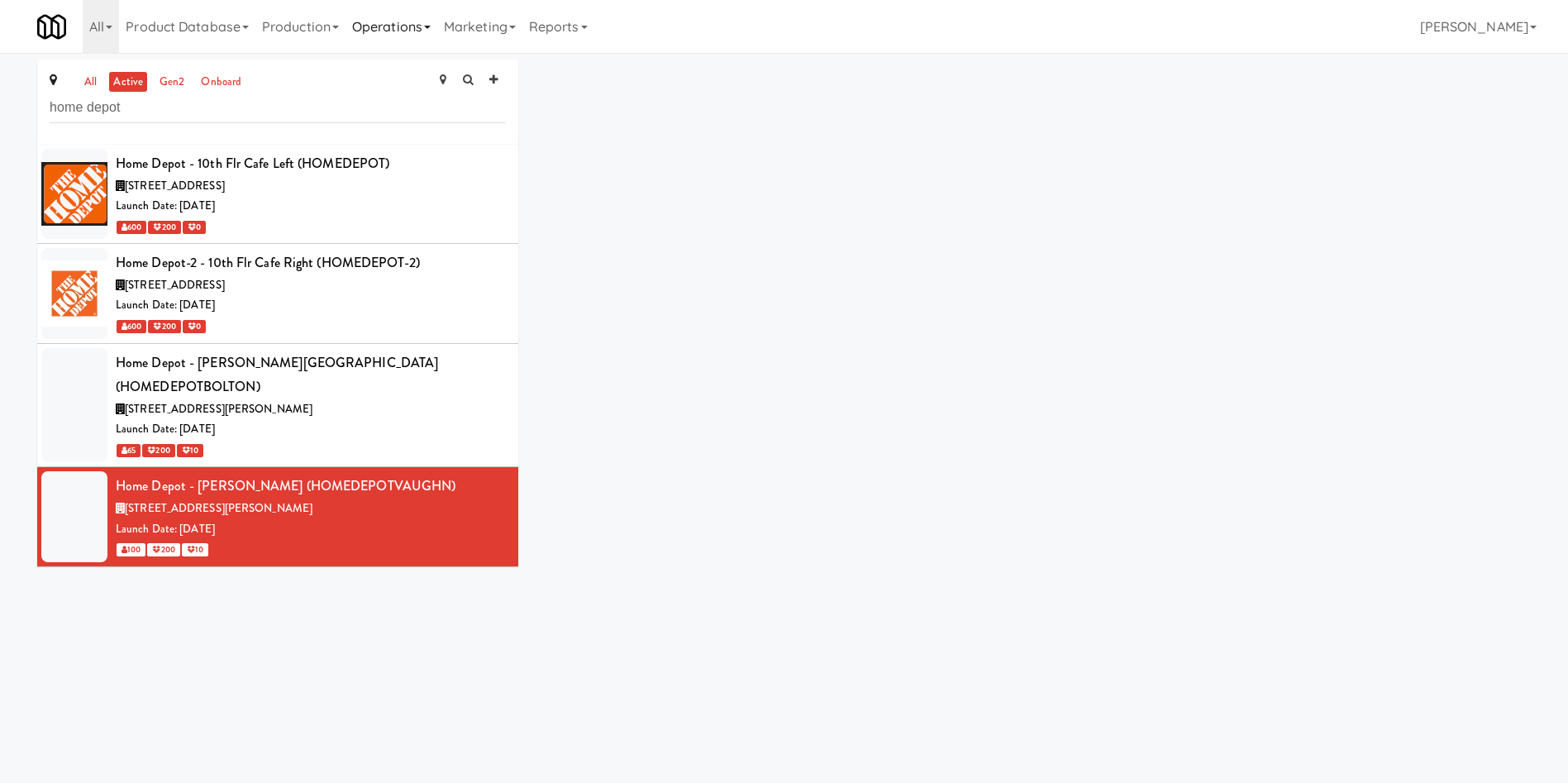
click at [420, 22] on link "Operations" at bounding box center [391, 26] width 92 height 53
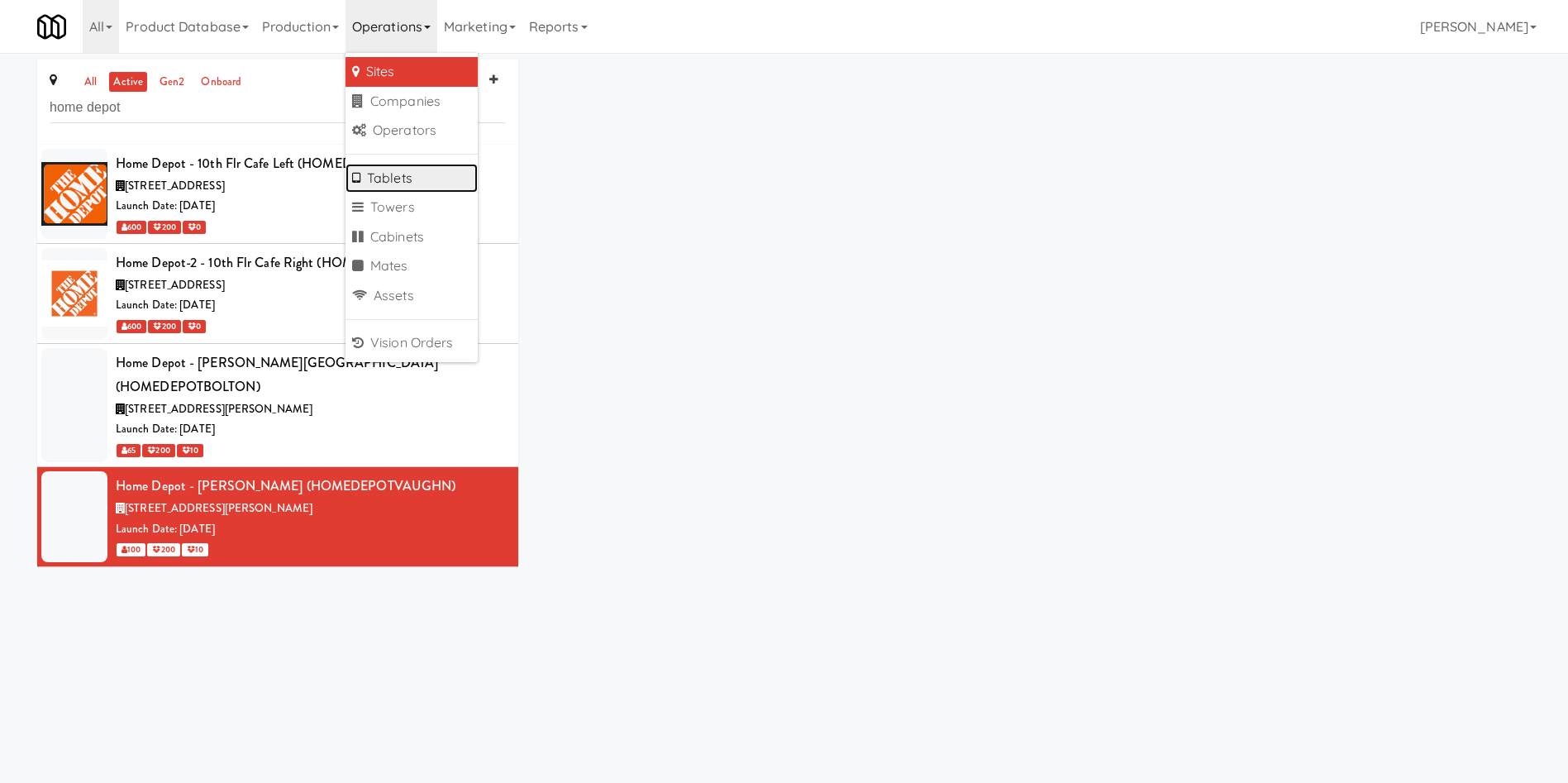
click at [400, 174] on link "Tablets" at bounding box center [411, 179] width 132 height 30
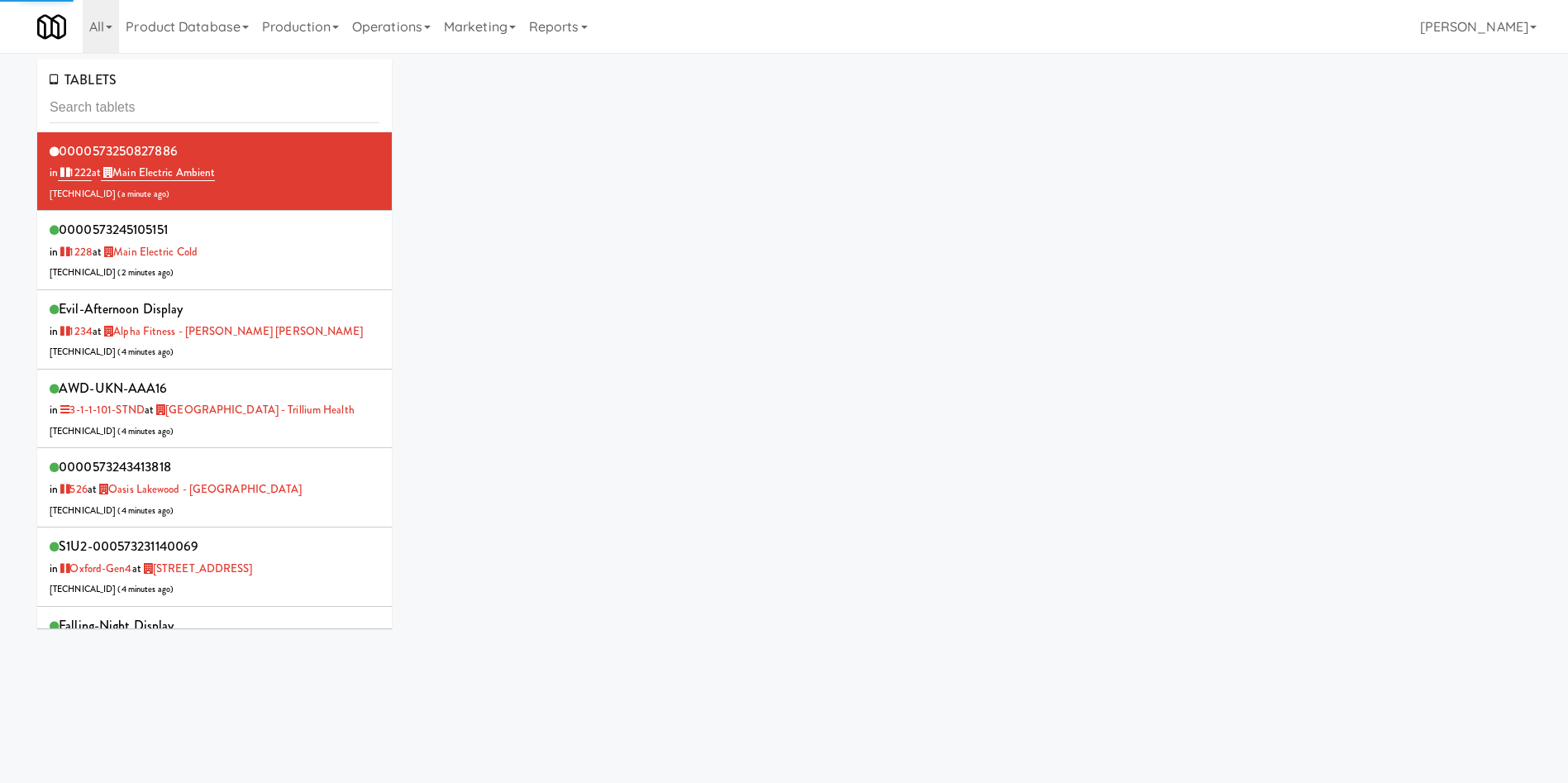
click at [267, 119] on input "text" at bounding box center [215, 107] width 330 height 31
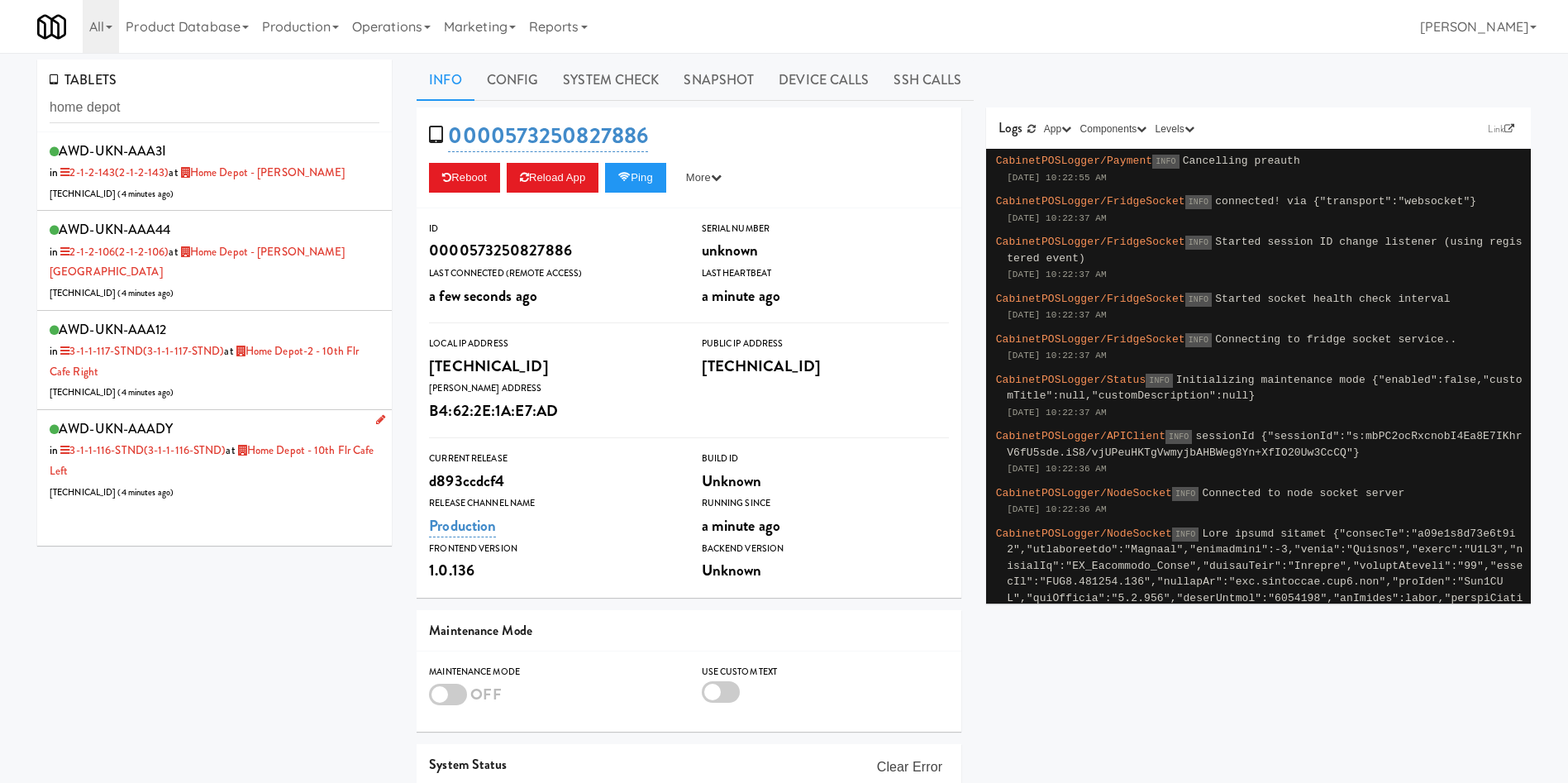
type input "home depot"
click at [198, 453] on div "AWD-UKN-AAADY in 3-1-1-116-STND (3-1-1-116-STND) at Home Depot - 10th Flr Cafe …" at bounding box center [215, 460] width 330 height 86
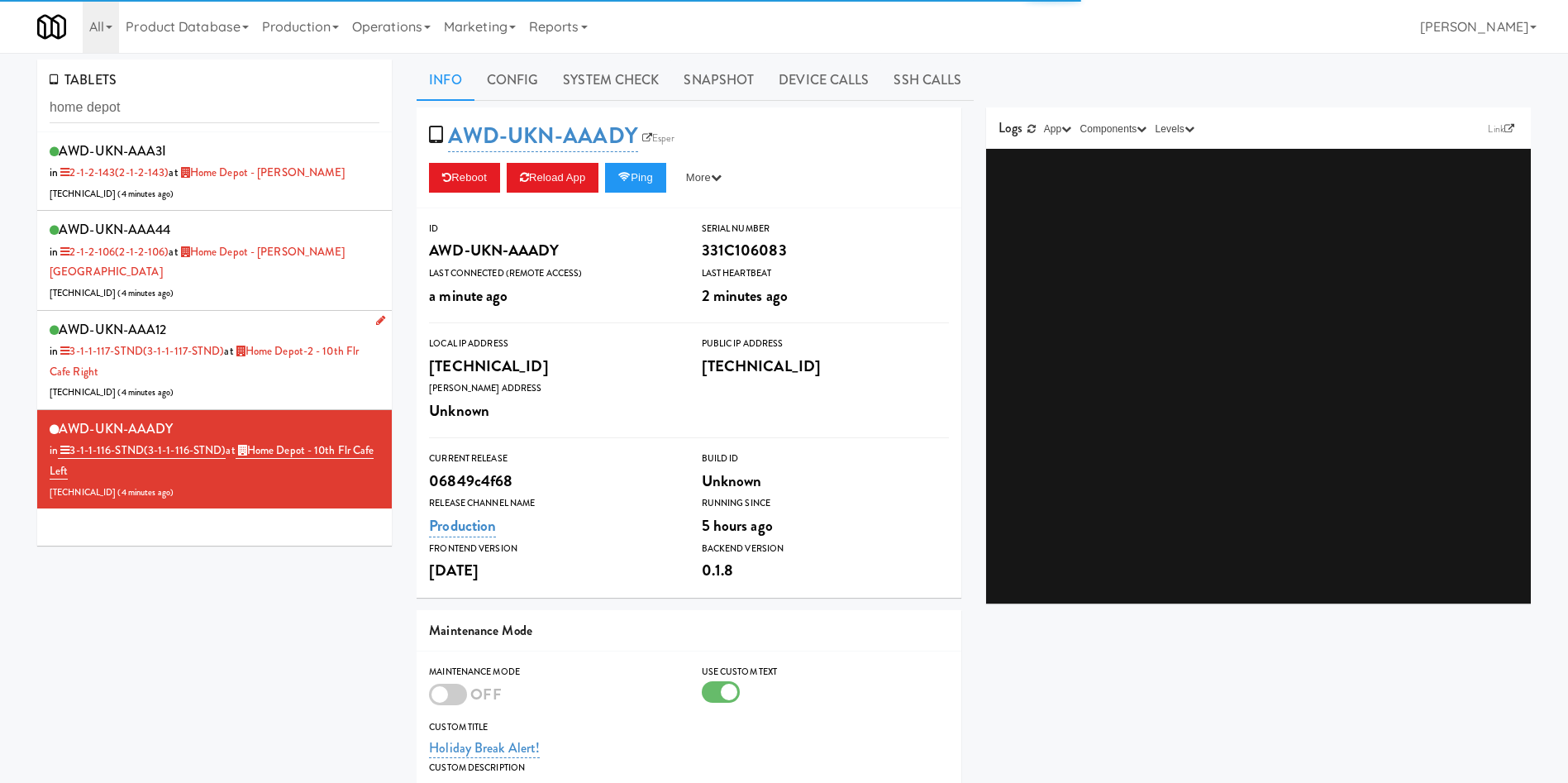
click at [195, 354] on div "AWD-UKN-AAA12 in 3-1-1-117-STND (3-1-1-117-STND) at Home Depot-2 - 10th Flr Caf…" at bounding box center [215, 360] width 330 height 86
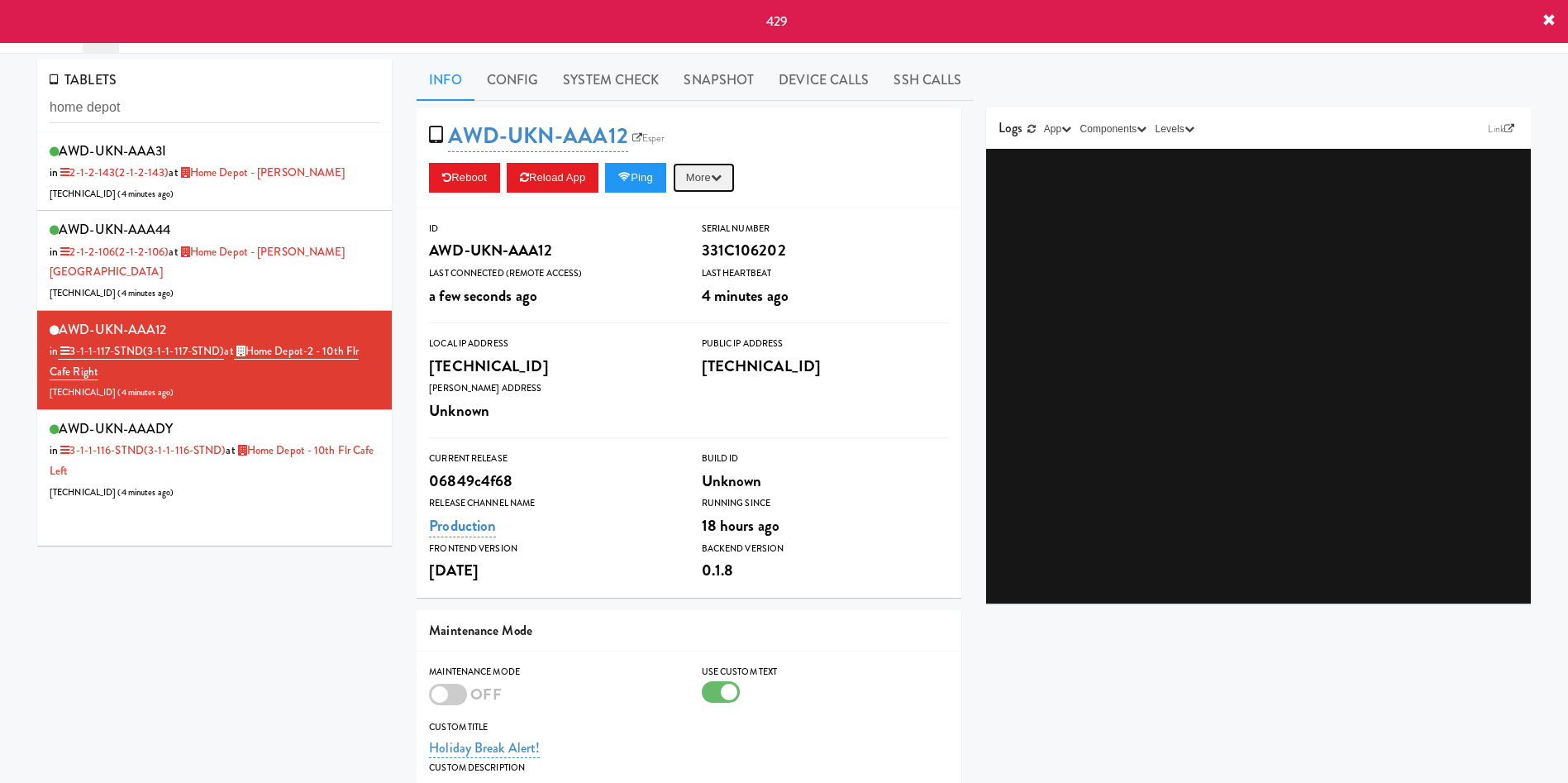
click at [708, 174] on button "More" at bounding box center [703, 178] width 62 height 30
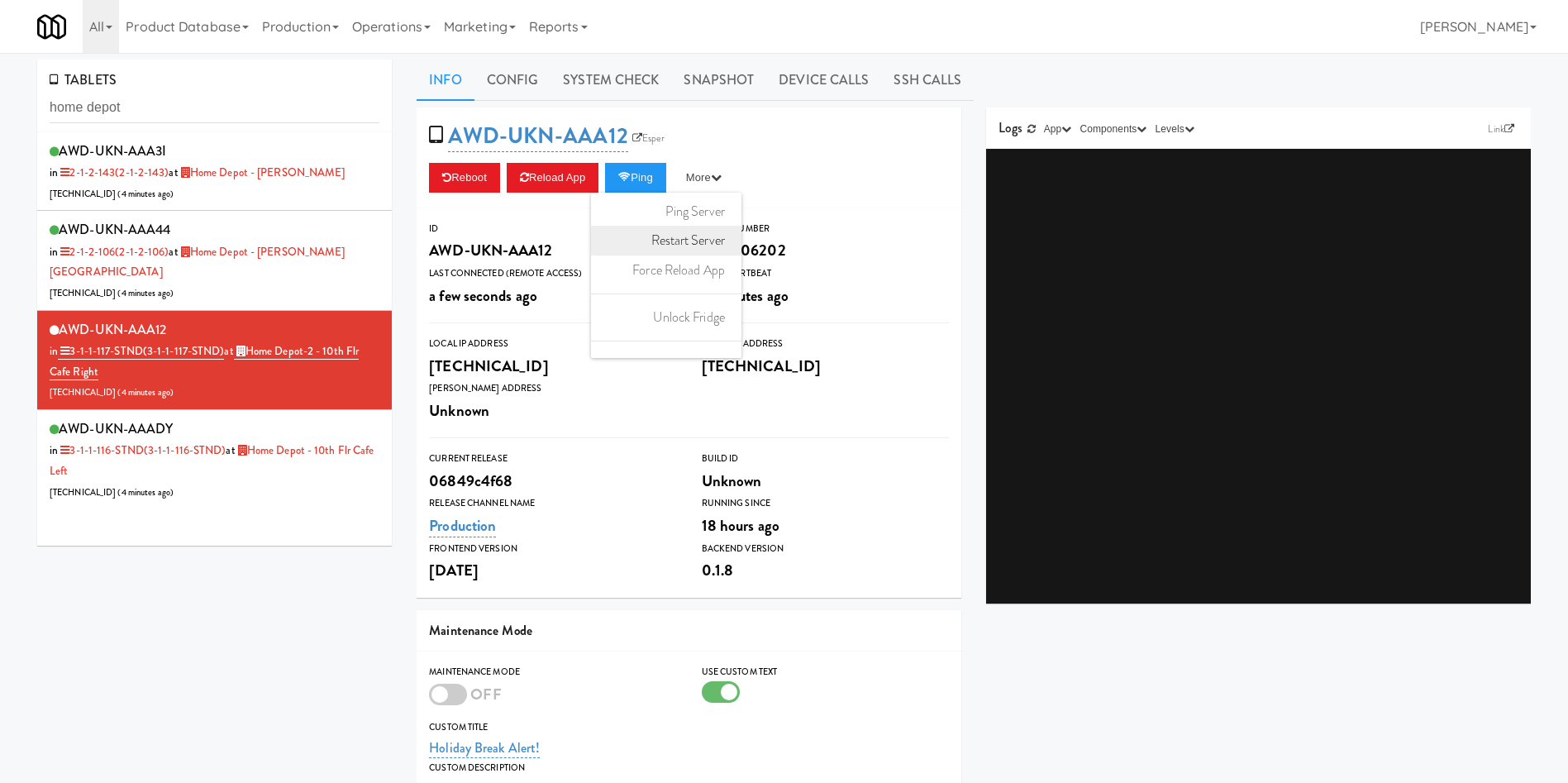
click at [702, 244] on link "Restart Server" at bounding box center [666, 241] width 150 height 30
click at [332, 260] on div "AWD-UKN-AAA44 in 2-1-2-106 (2-1-2-106) at Home Depot - Bolton IC 206.0.69.112 (…" at bounding box center [215, 261] width 330 height 86
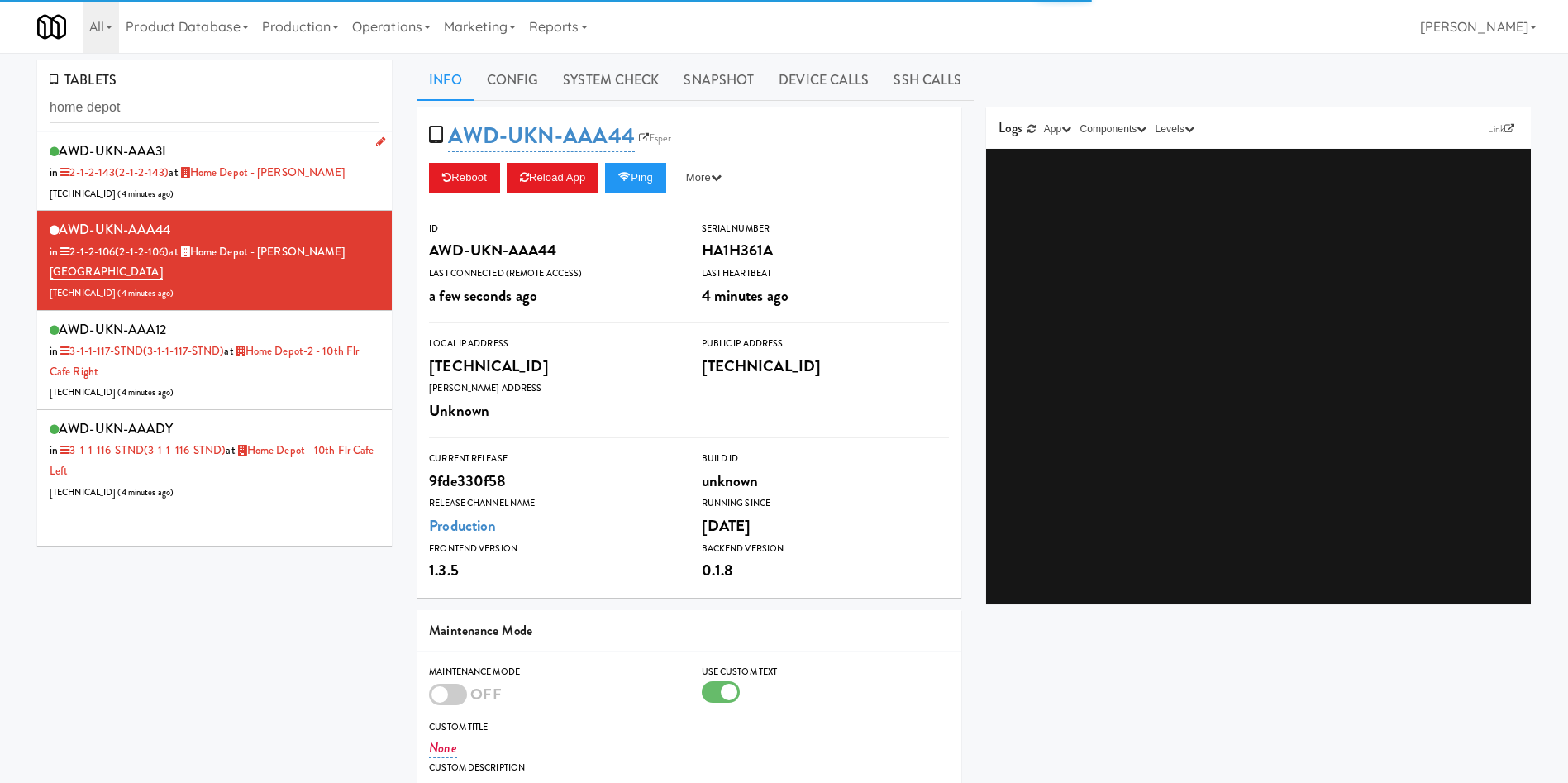
click at [334, 174] on div "AWD-UKN-AAA3I in 2-1-2-143 (2-1-2-143) at Home Depot - Vaughn DC 206.0.69.155 (…" at bounding box center [215, 172] width 330 height 66
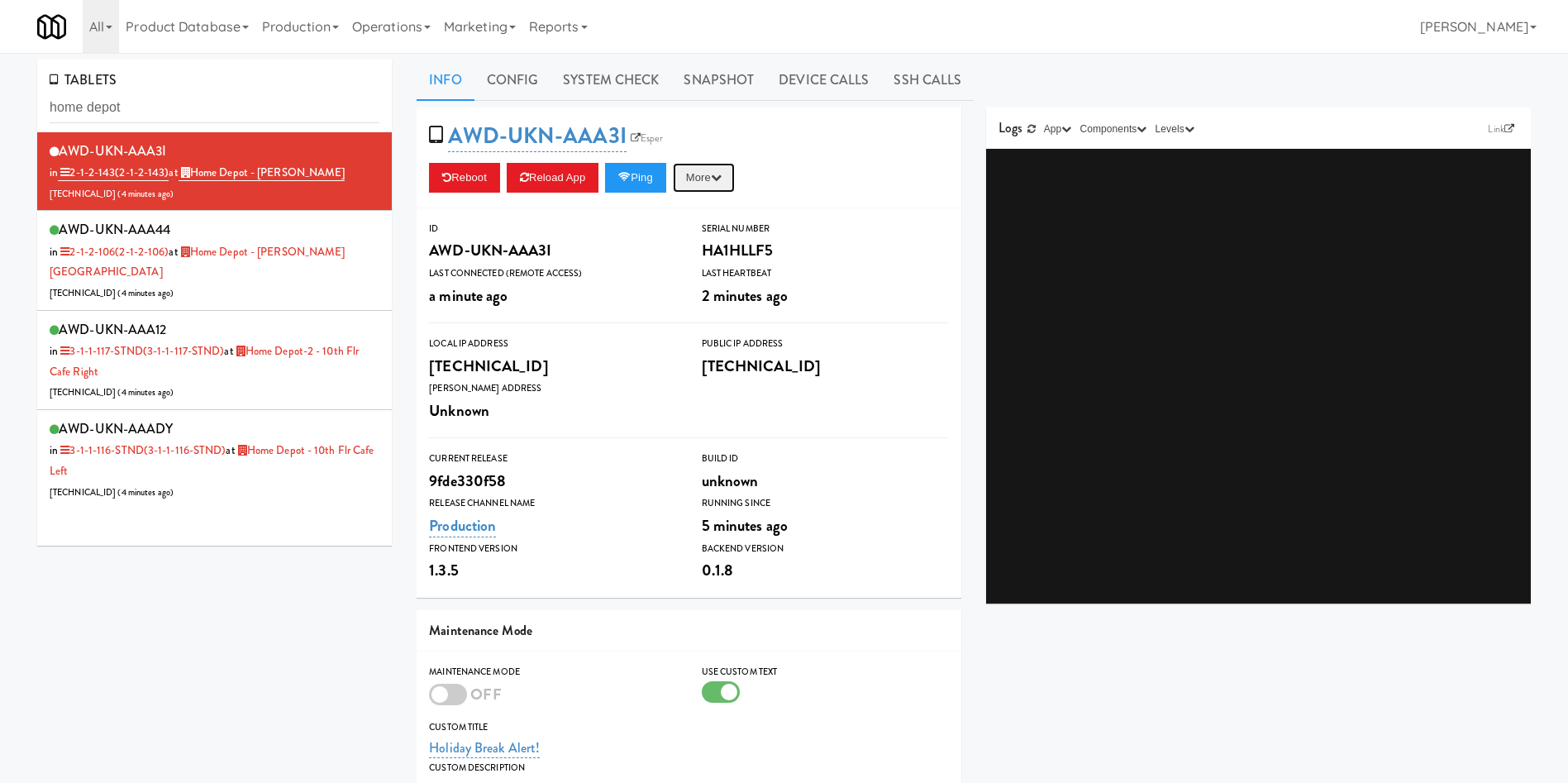
click at [721, 173] on icon "button" at bounding box center [716, 177] width 11 height 11
click at [623, 72] on link "System Check" at bounding box center [610, 81] width 120 height 42
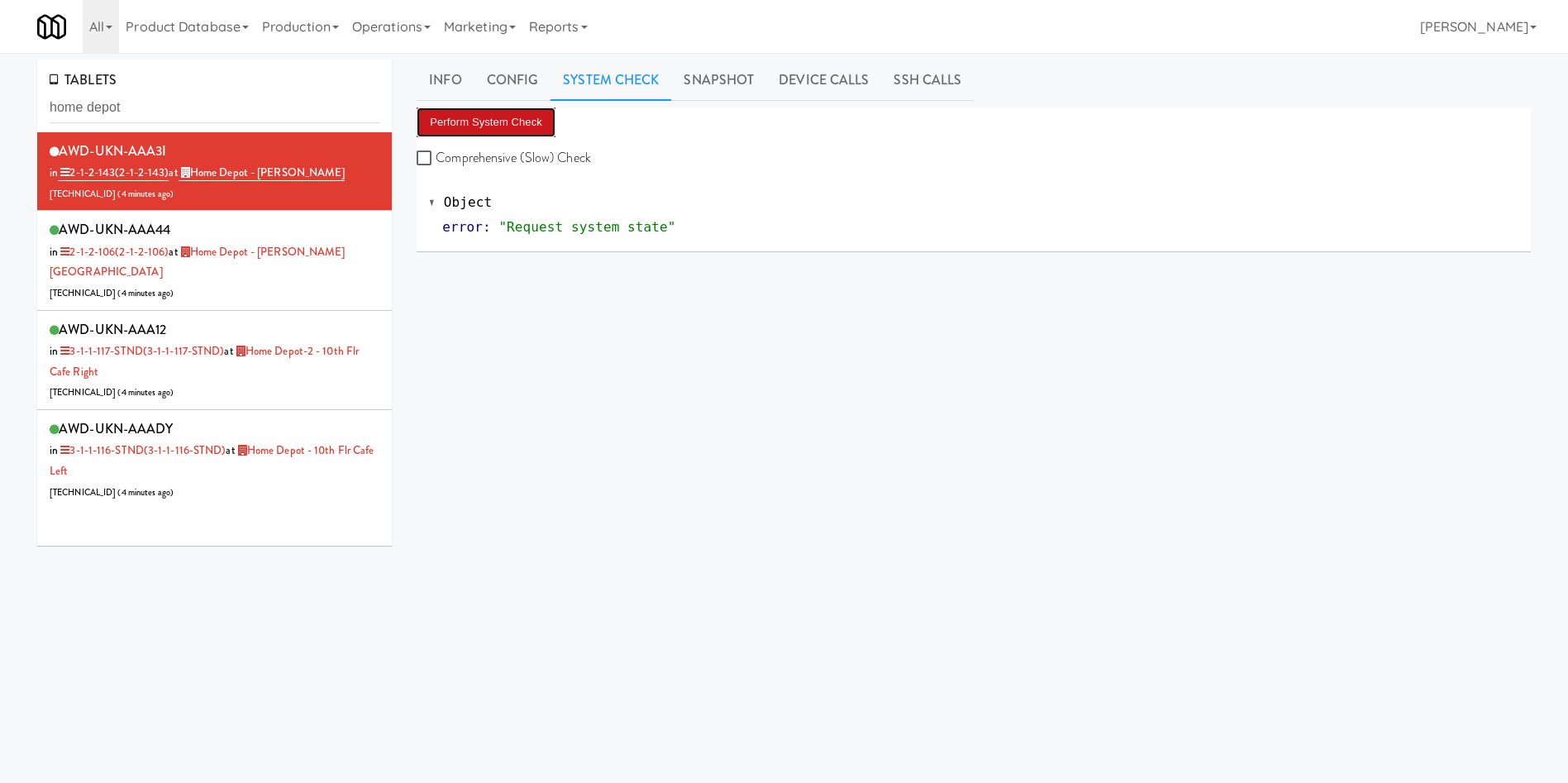
click at [518, 121] on button "Perform System Check" at bounding box center [487, 122] width 139 height 30
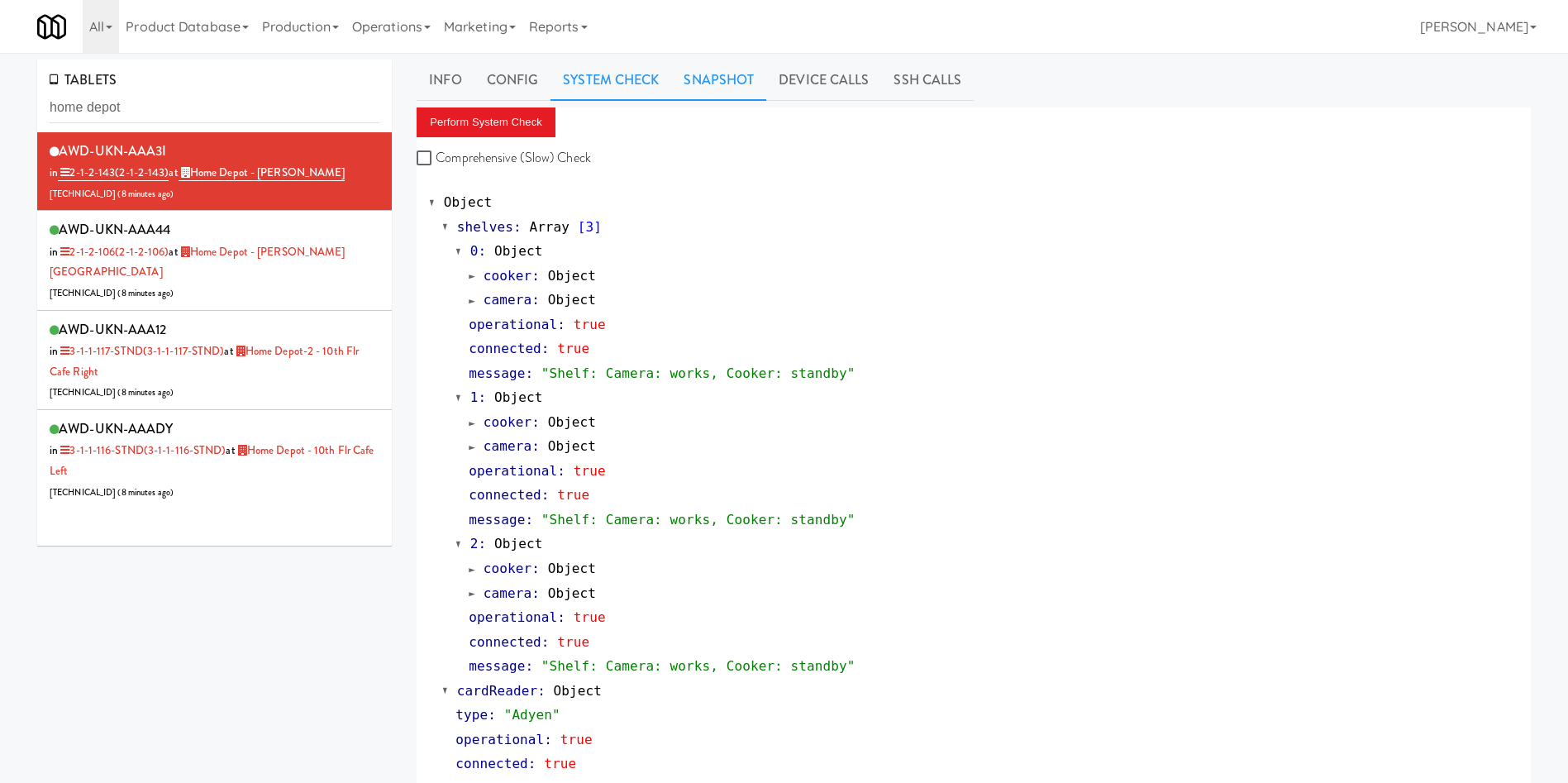
click at [721, 86] on link "Snapshot" at bounding box center [719, 81] width 96 height 42
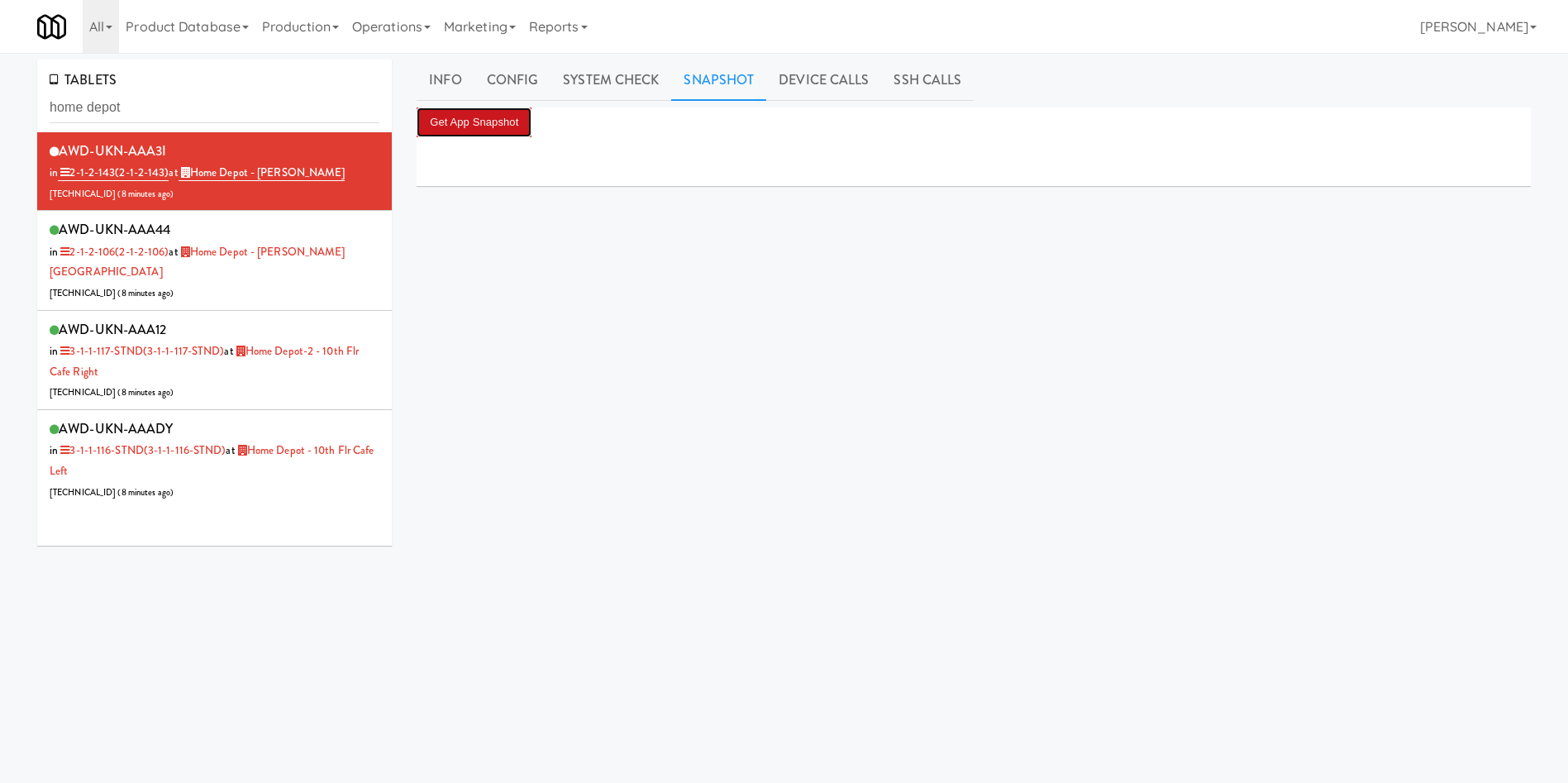
click at [506, 119] on button "Get App Snapshot" at bounding box center [475, 122] width 115 height 30
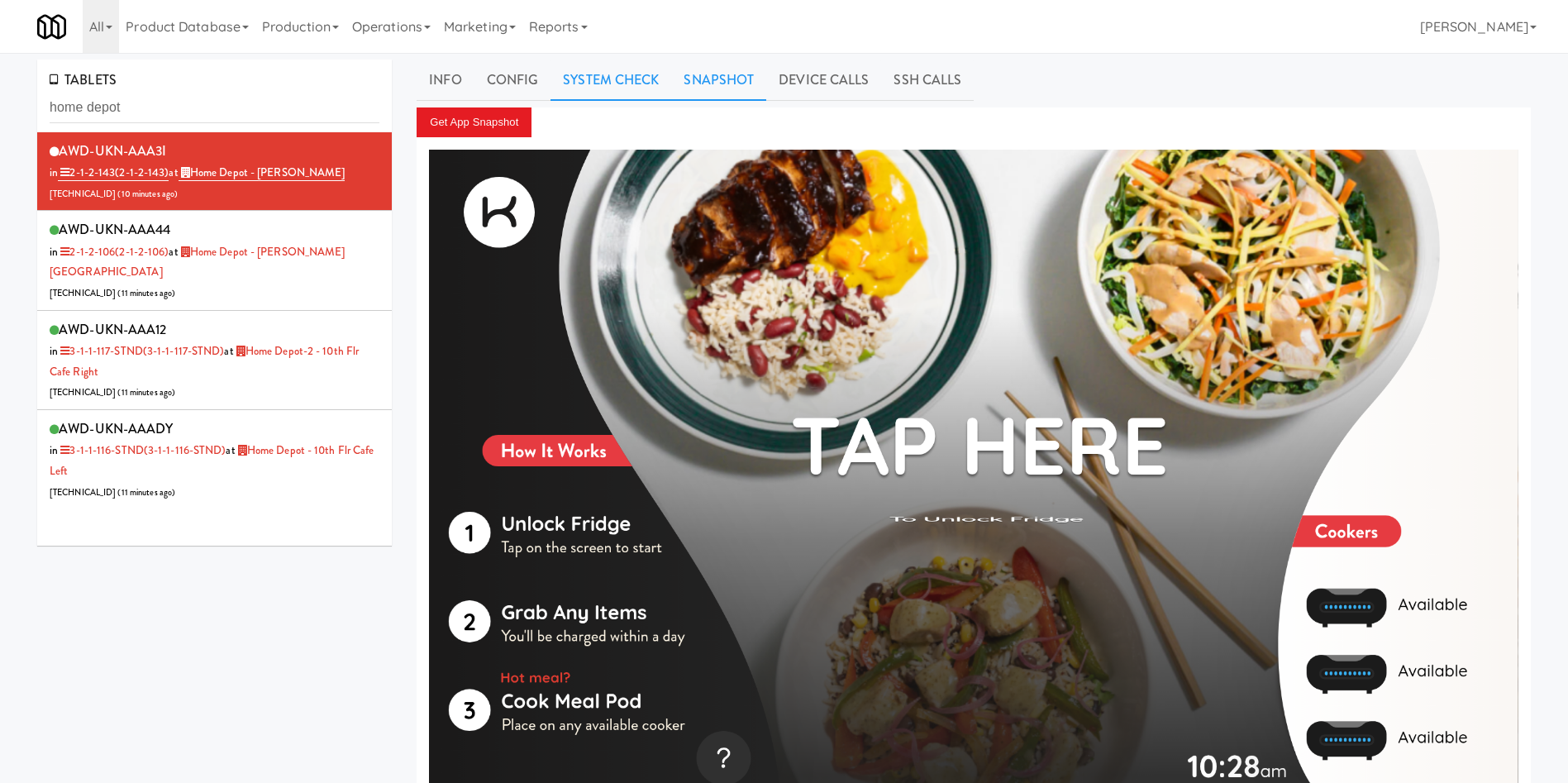
click at [633, 81] on link "System Check" at bounding box center [610, 81] width 120 height 42
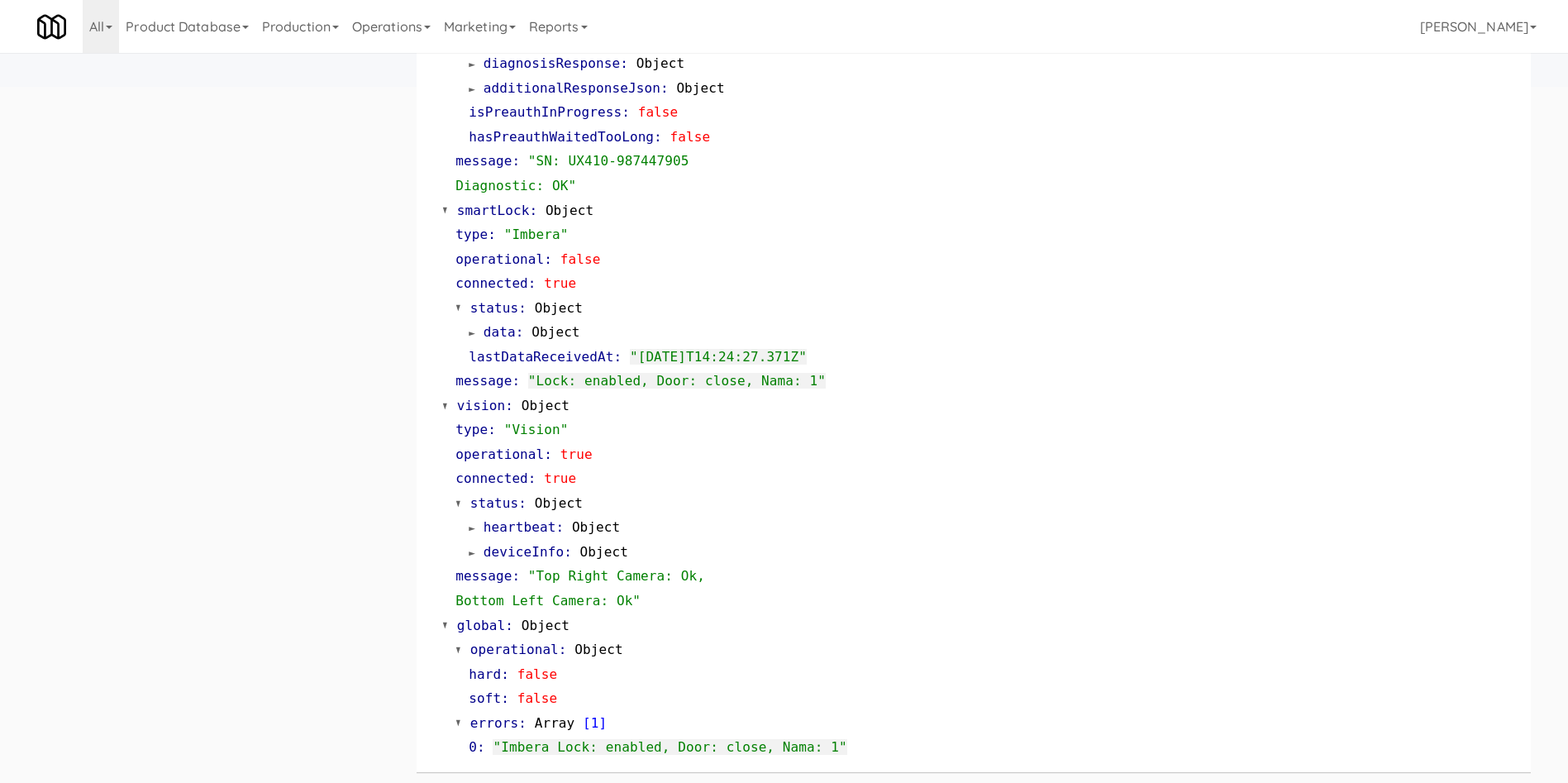
scroll to position [751, 0]
drag, startPoint x: 234, startPoint y: 184, endPoint x: 335, endPoint y: 169, distance: 102.1
click at [234, 184] on div "TABLETS home depot AWD-UKN-AAA3I in 2-1-2-143 (2-1-2-143) at Home Depot - Vaugh…" at bounding box center [784, 46] width 1519 height 1474
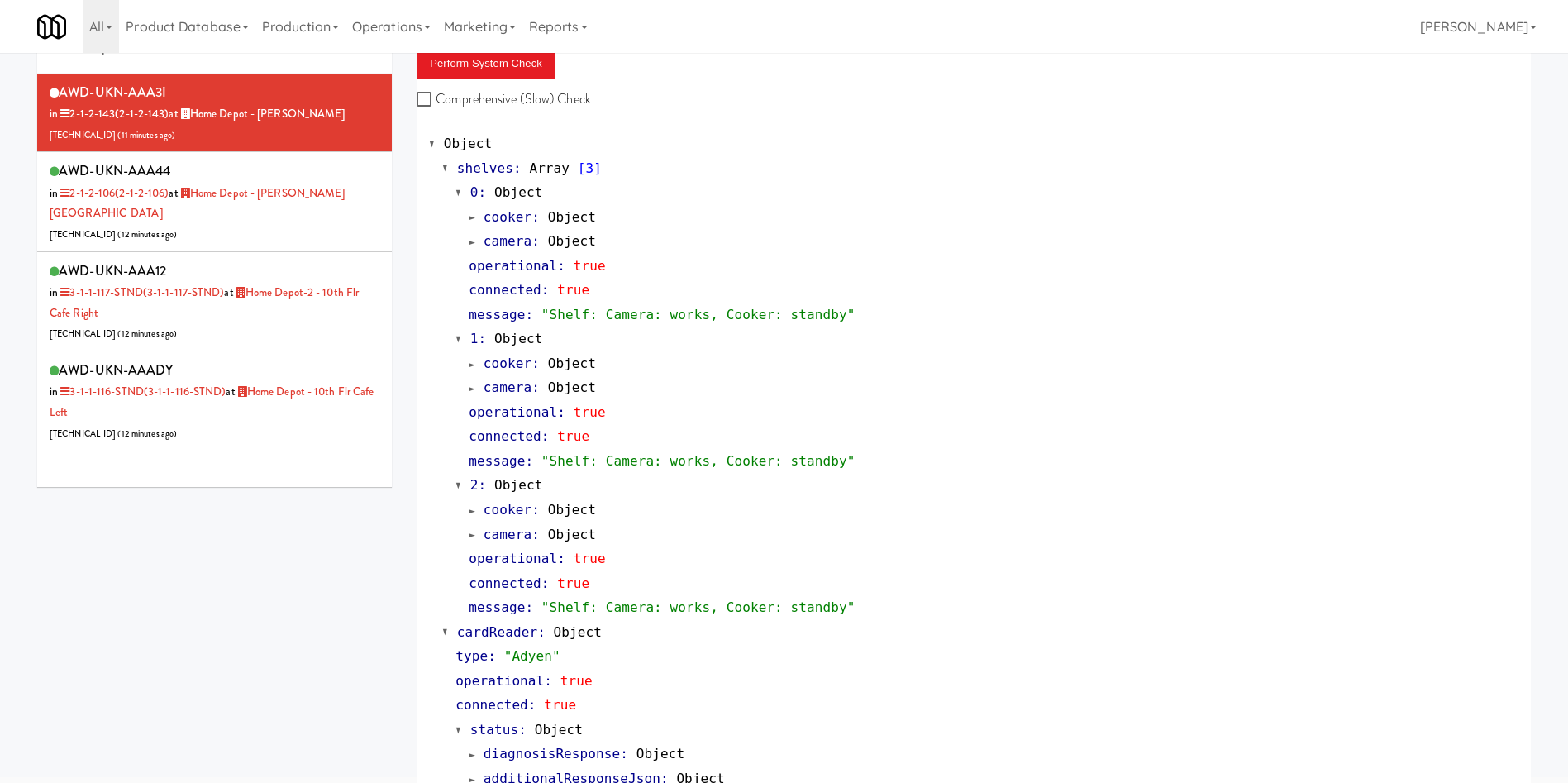
scroll to position [0, 0]
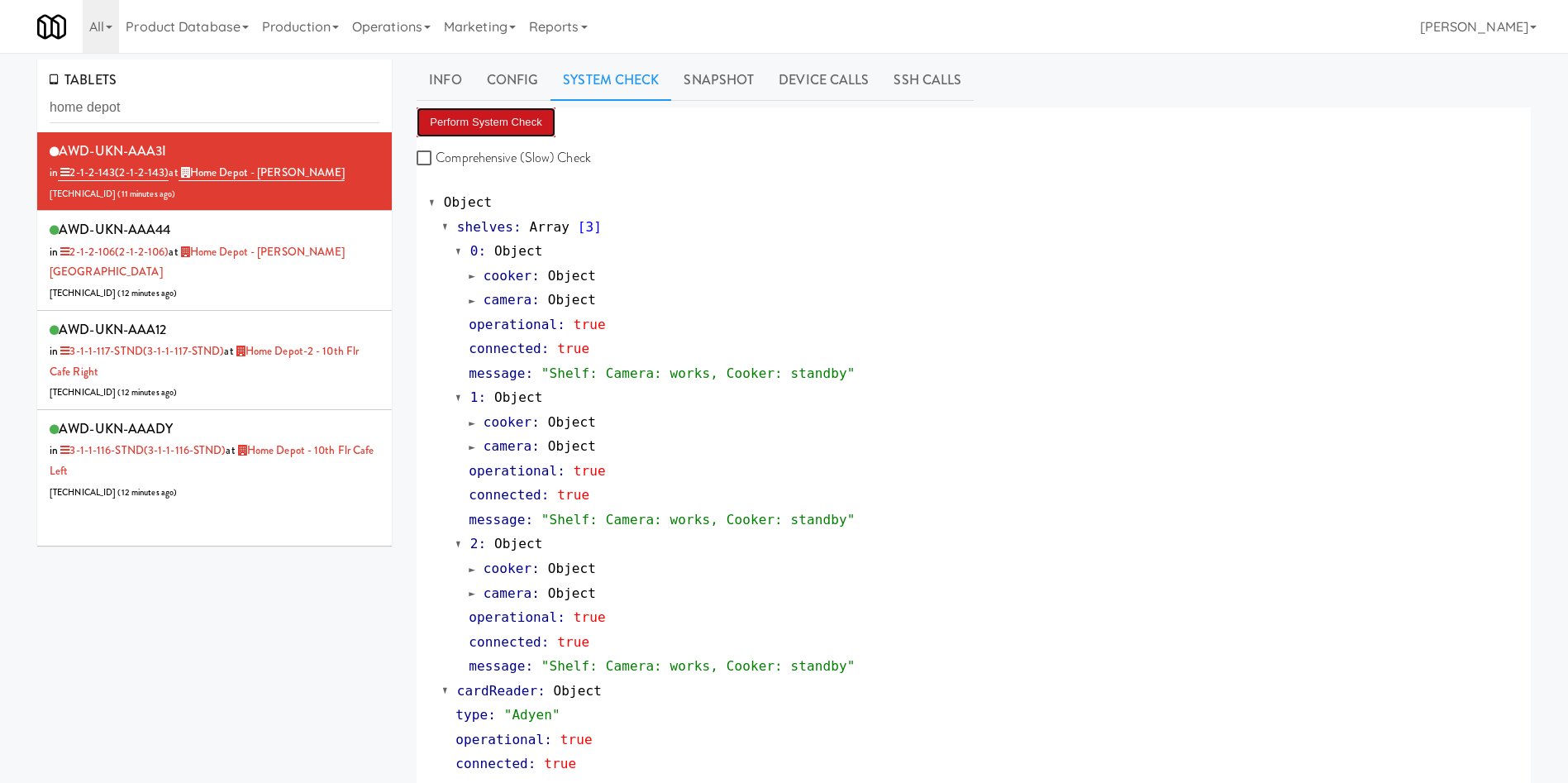
click at [493, 114] on button "Perform System Check" at bounding box center [487, 122] width 139 height 30
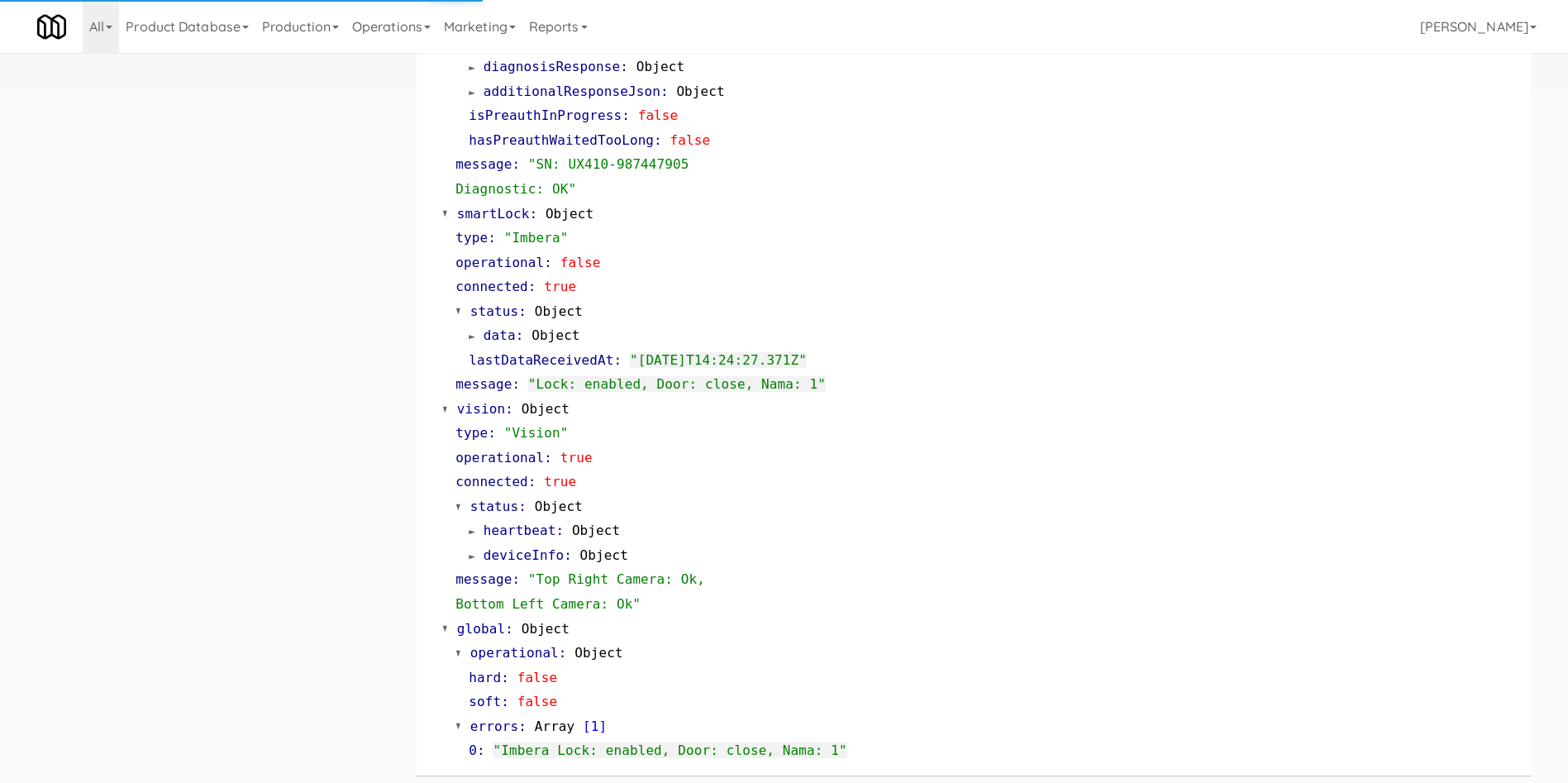
scroll to position [751, 0]
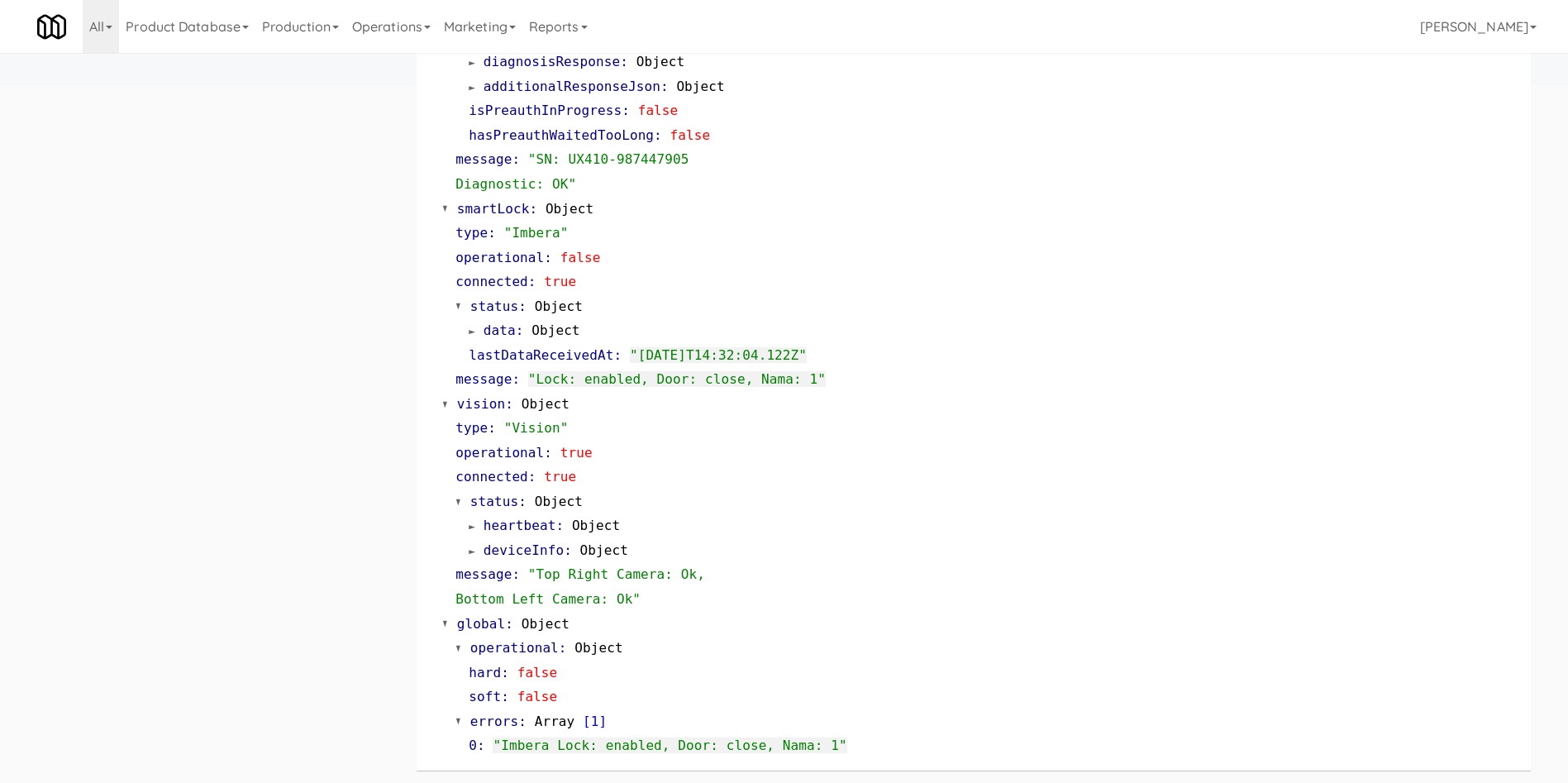
drag, startPoint x: 269, startPoint y: 449, endPoint x: 341, endPoint y: 449, distance: 72.0
click at [268, 449] on div "TABLETS home depot AWD-UKN-AAA3I in 2-1-2-143 (2-1-2-143) at Home Depot - Vaugh…" at bounding box center [784, 46] width 1519 height 1474
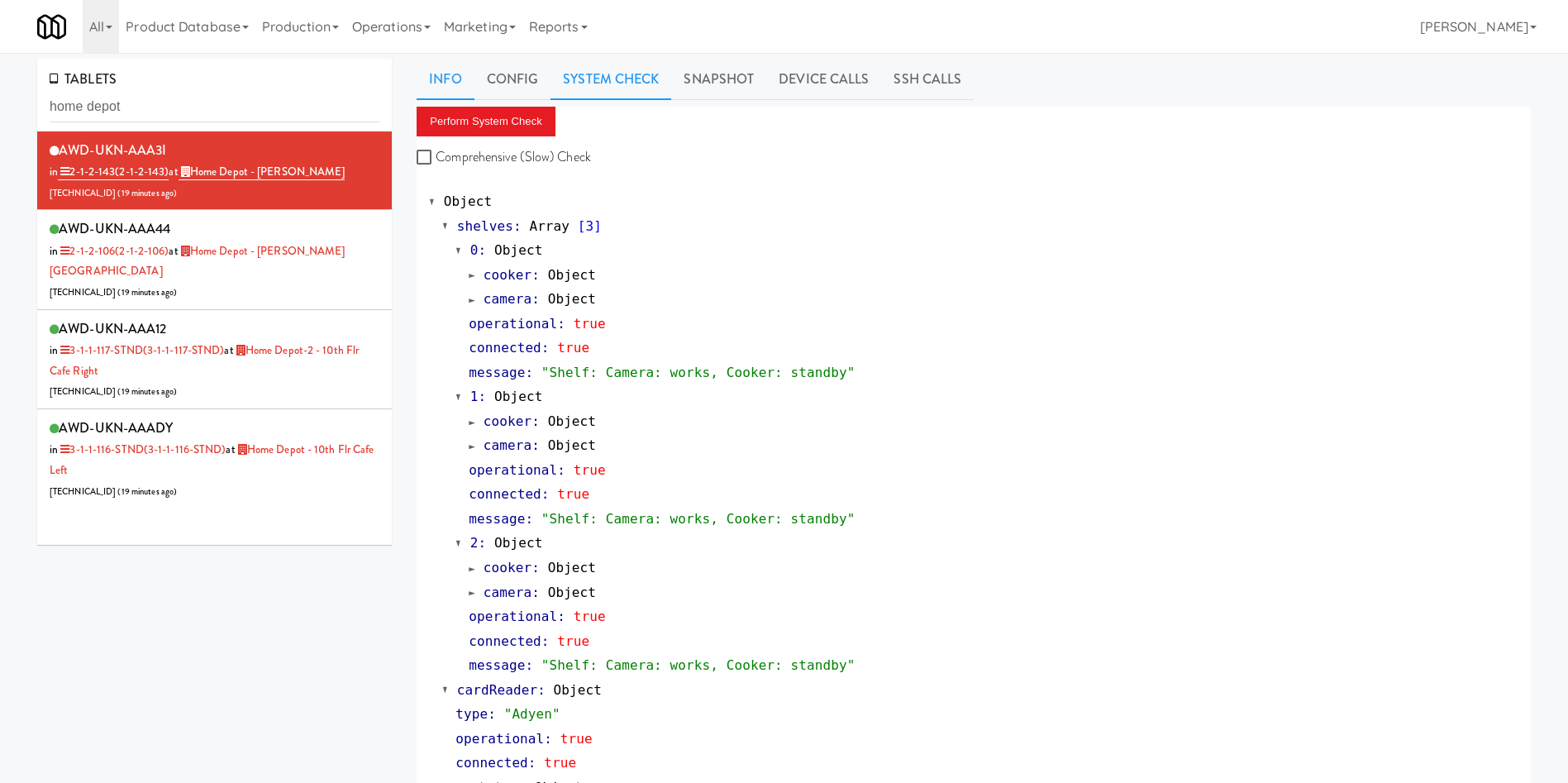
scroll to position [0, 0]
click at [446, 75] on link "Info" at bounding box center [445, 81] width 57 height 42
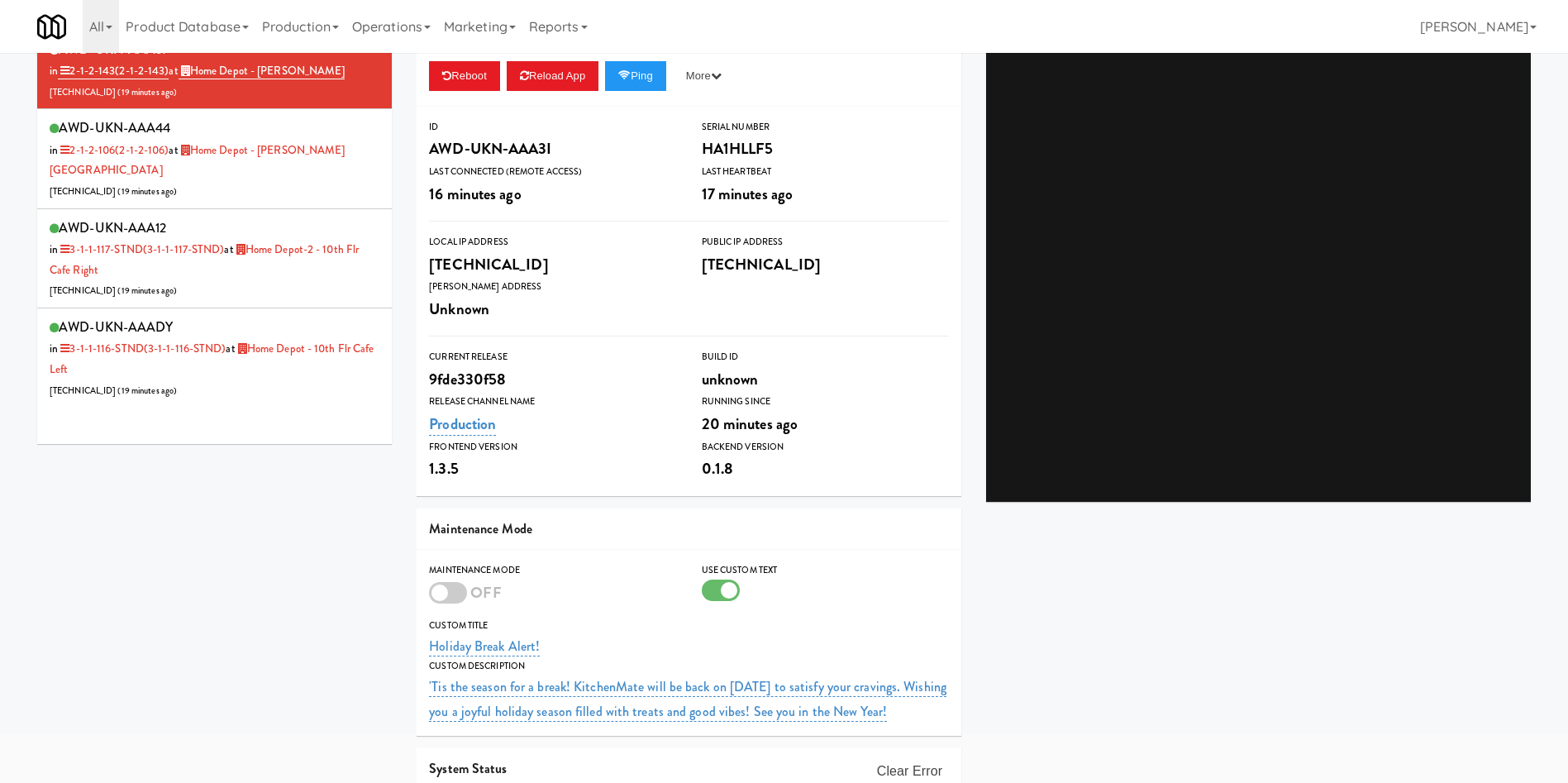
scroll to position [242, 0]
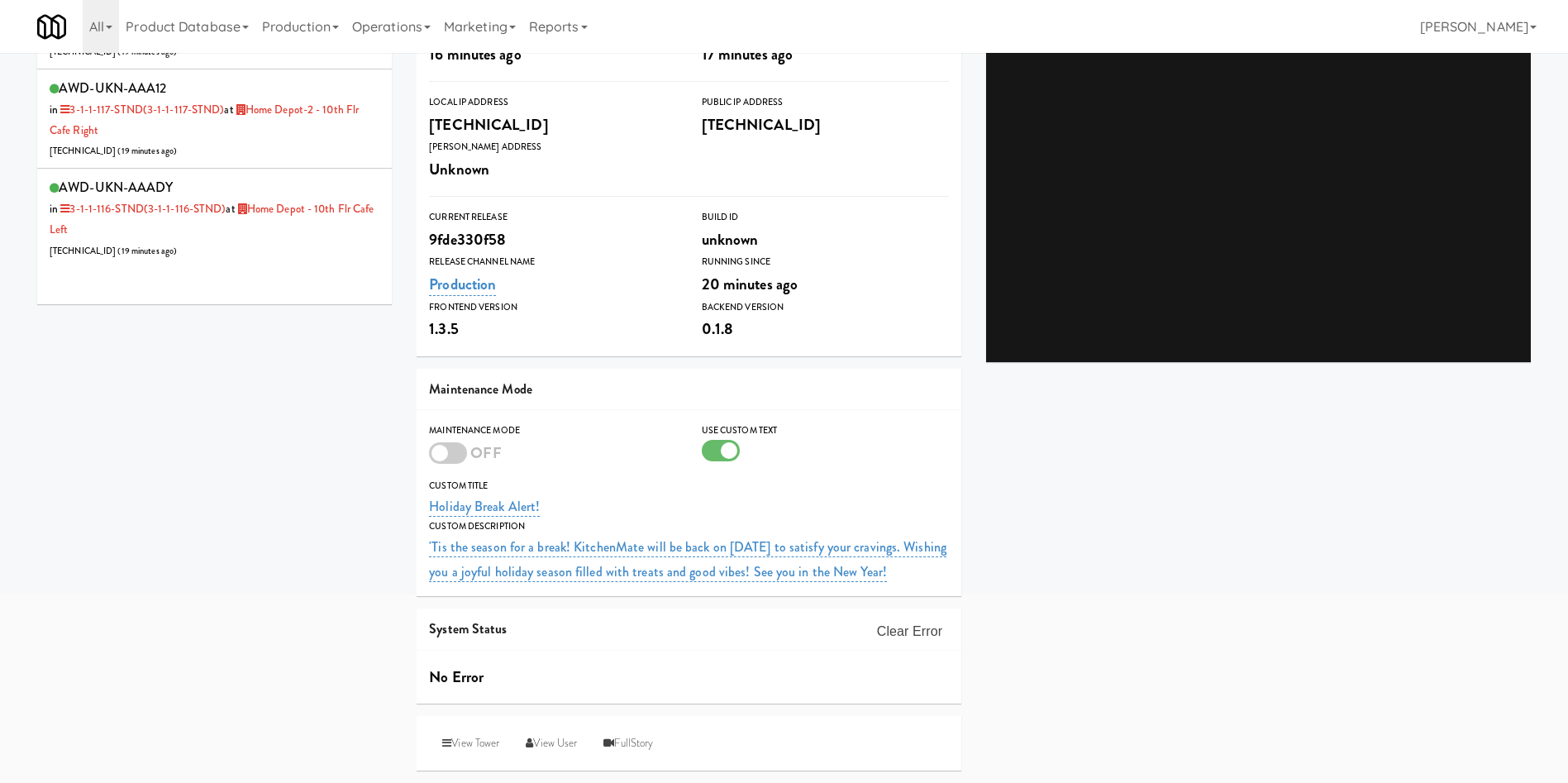
click at [465, 446] on div at bounding box center [448, 454] width 38 height 22
click at [0, 0] on input "checkbox" at bounding box center [0, 0] width 0 height 0
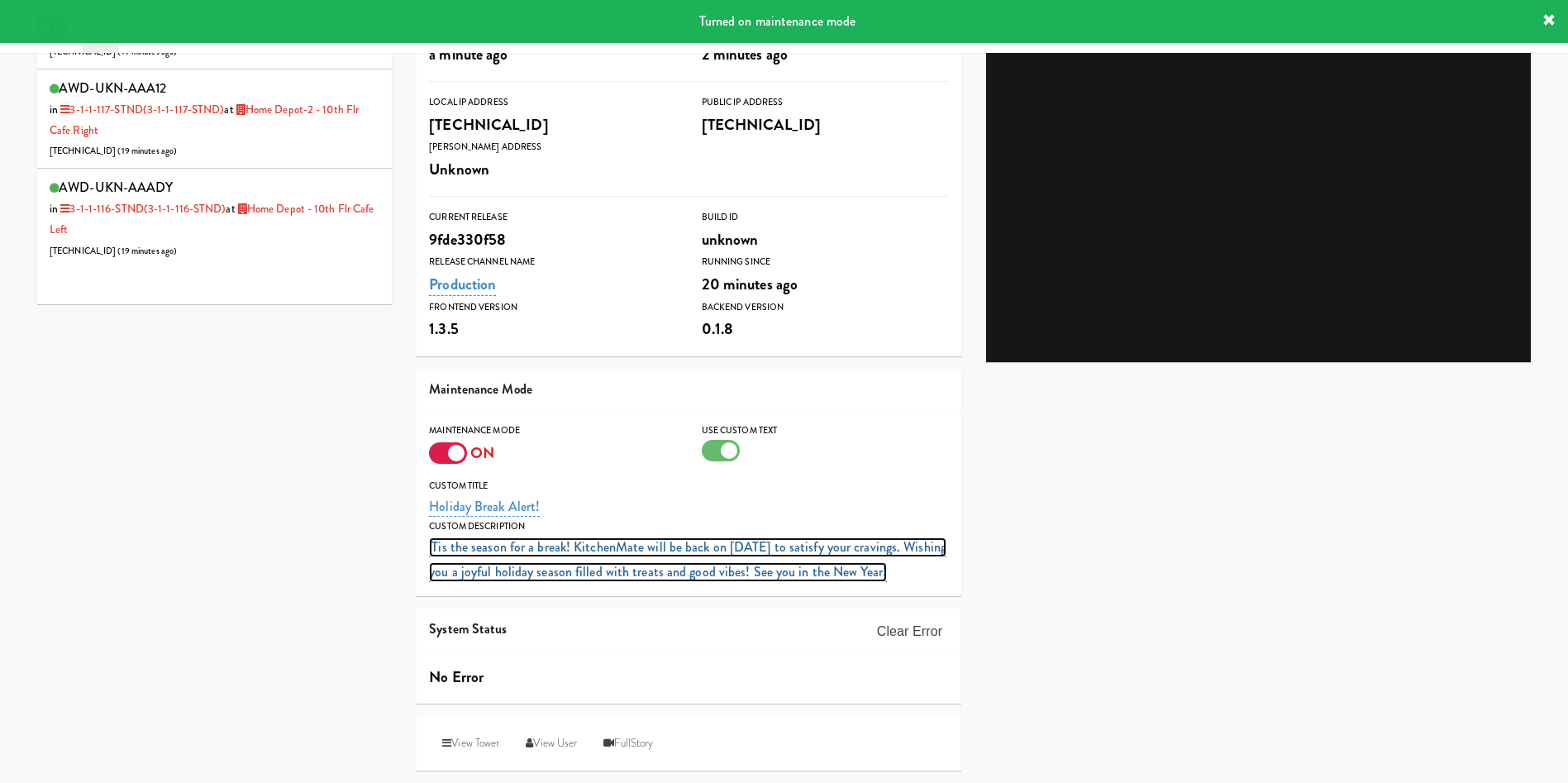
click at [676, 537] on link "'Tis the season for a break! KitchenMate will be back on January 6 to satisfy y…" at bounding box center [687, 559] width 517 height 45
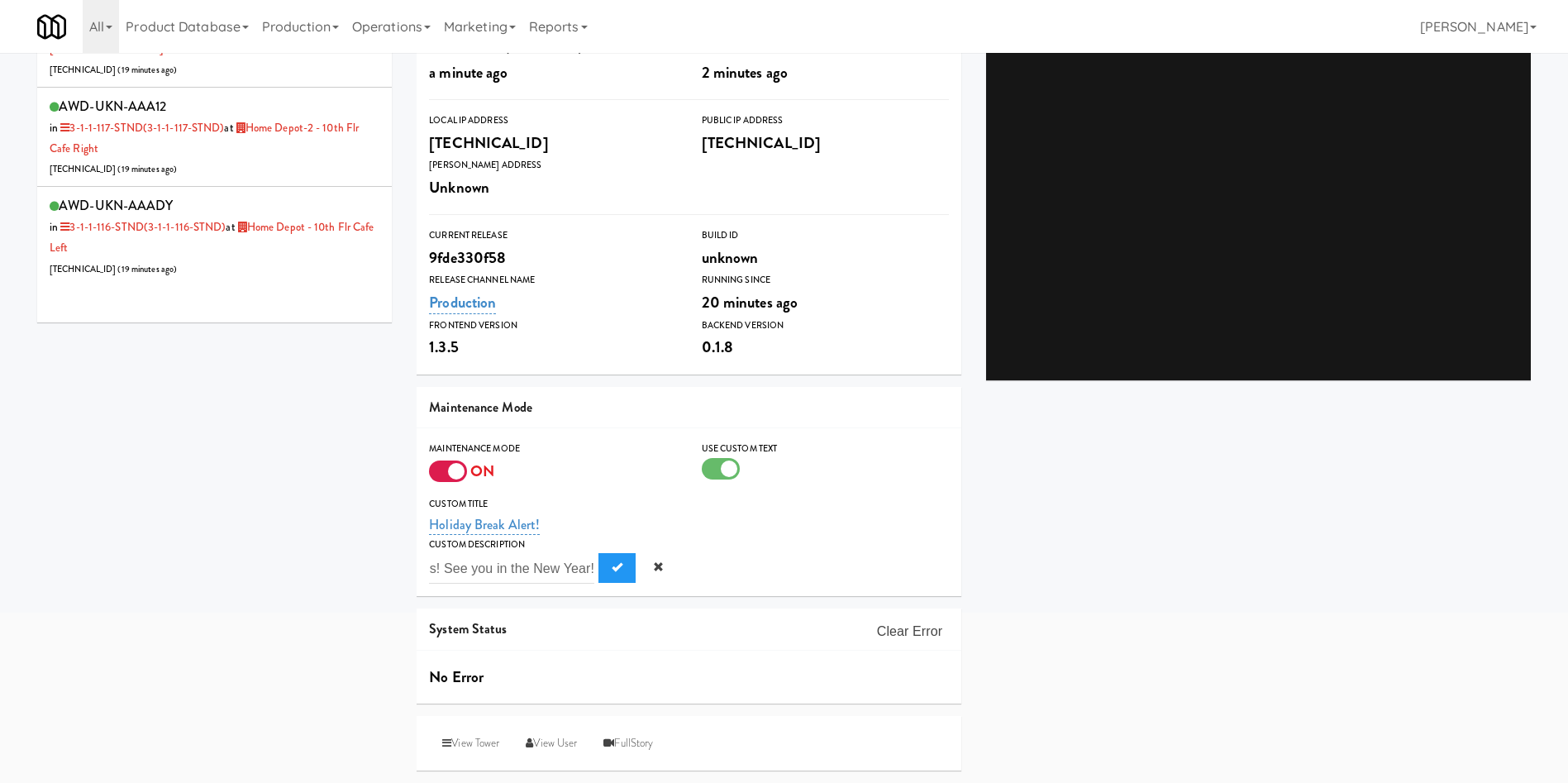
scroll to position [0, 0]
click at [594, 567] on span at bounding box center [635, 568] width 83 height 30
drag, startPoint x: 589, startPoint y: 565, endPoint x: 428, endPoint y: 569, distance: 161.0
click at [428, 569] on div "Custom Description 'Tis the season for a break! KitchenMate will be back on Jan…" at bounding box center [689, 559] width 545 height 47
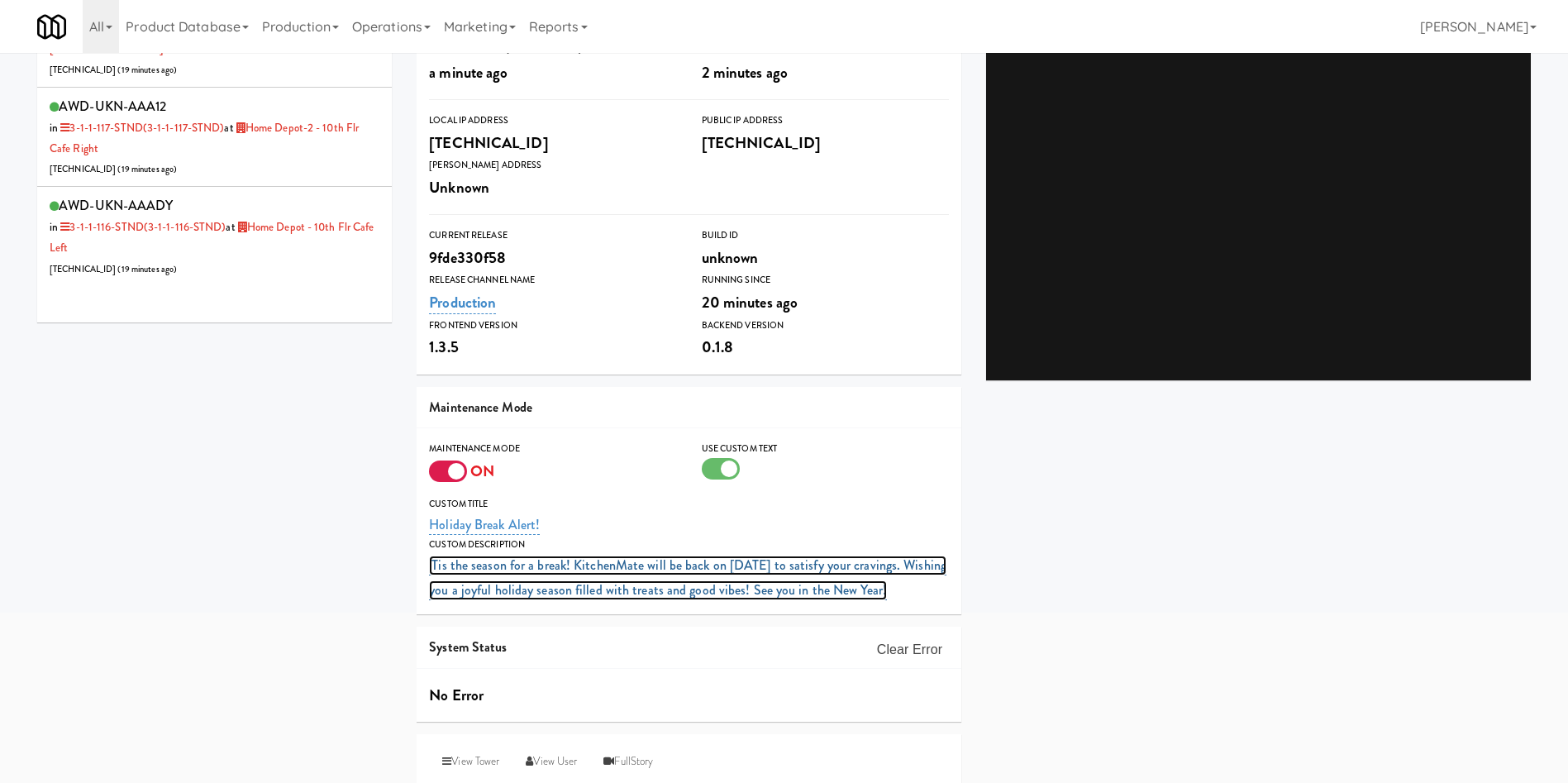
click at [638, 573] on link "'Tis the season for a break! KitchenMate will be back on January 6 to satisfy y…" at bounding box center [687, 577] width 517 height 45
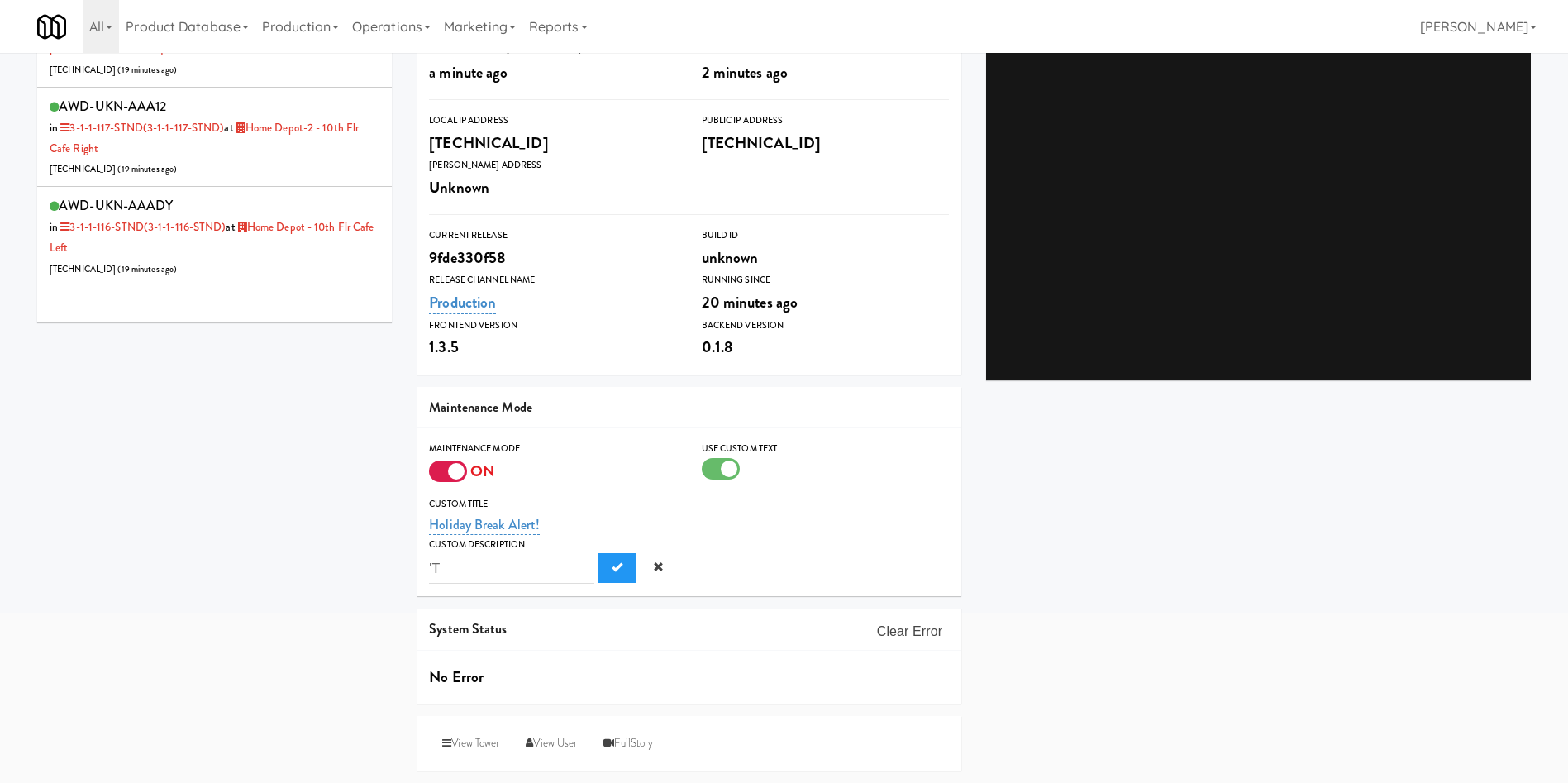
type input "'"
click at [505, 561] on input "text" at bounding box center [511, 568] width 165 height 31
paste input "Kiosk is unavailable due to extended power outage. We apologize for the inconve…"
click at [522, 567] on input "Kiosk is unavailable due to extended power outage. We apologize for the inconve…" at bounding box center [511, 568] width 165 height 31
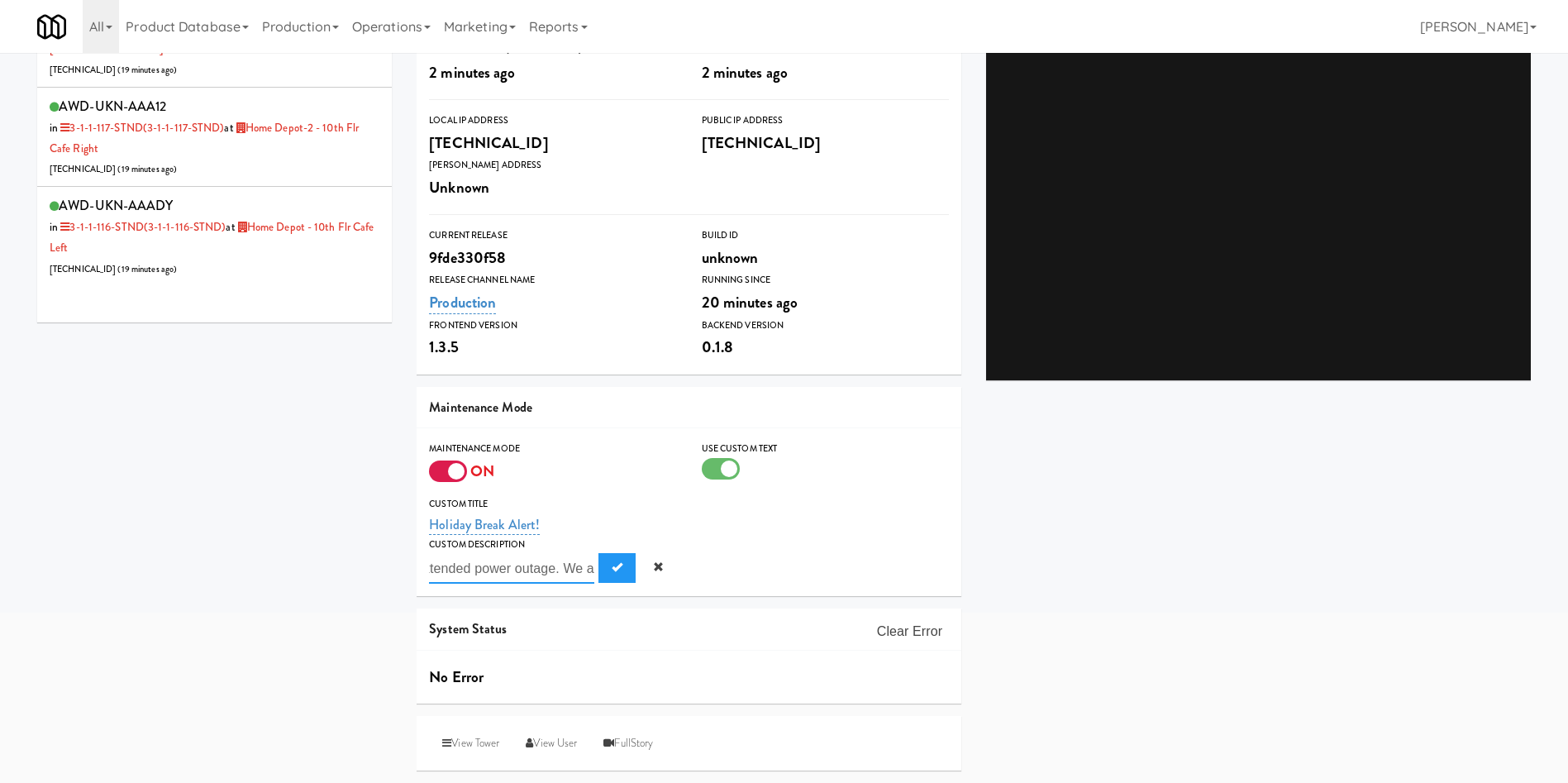
scroll to position [0, 169]
click at [558, 570] on input "Kiosk is unavailable due to extended power outage. We apologize for the inconve…" at bounding box center [511, 568] width 165 height 31
click at [564, 569] on input "Kiosk is unavailable due to extended power outage. We apologize for the inconve…" at bounding box center [511, 568] width 165 height 31
click at [483, 570] on input "Kiosk is unavailable due to . We apologize for the inconvenience!" at bounding box center [511, 568] width 165 height 31
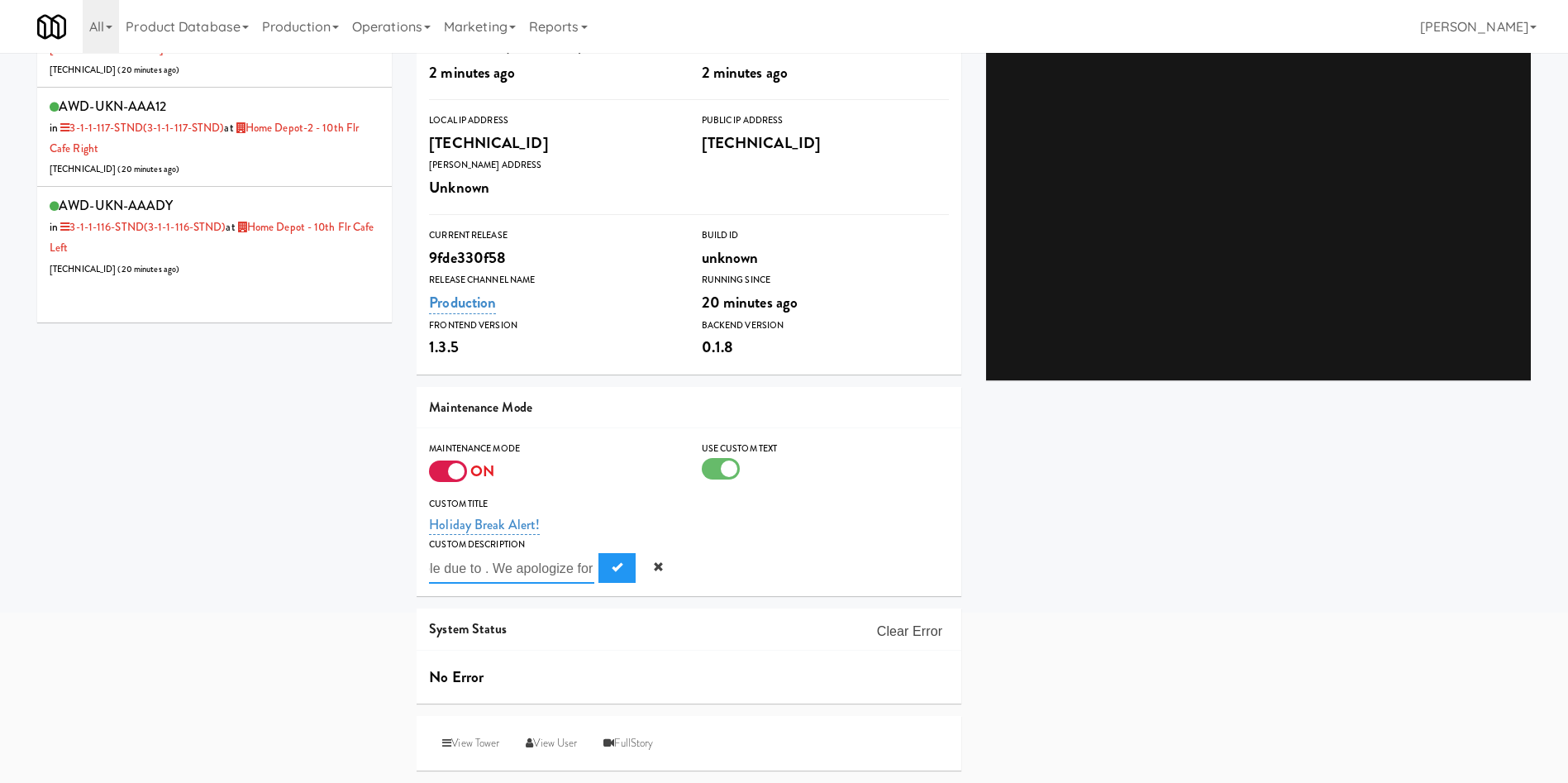
click at [486, 570] on input "Kiosk is unavailable due to . We apologize for the inconvenience!" at bounding box center [511, 568] width 165 height 31
type input "Kiosk is unavailable. We apologize for the inconvenience!"
click at [618, 575] on button "Submit" at bounding box center [617, 568] width 37 height 30
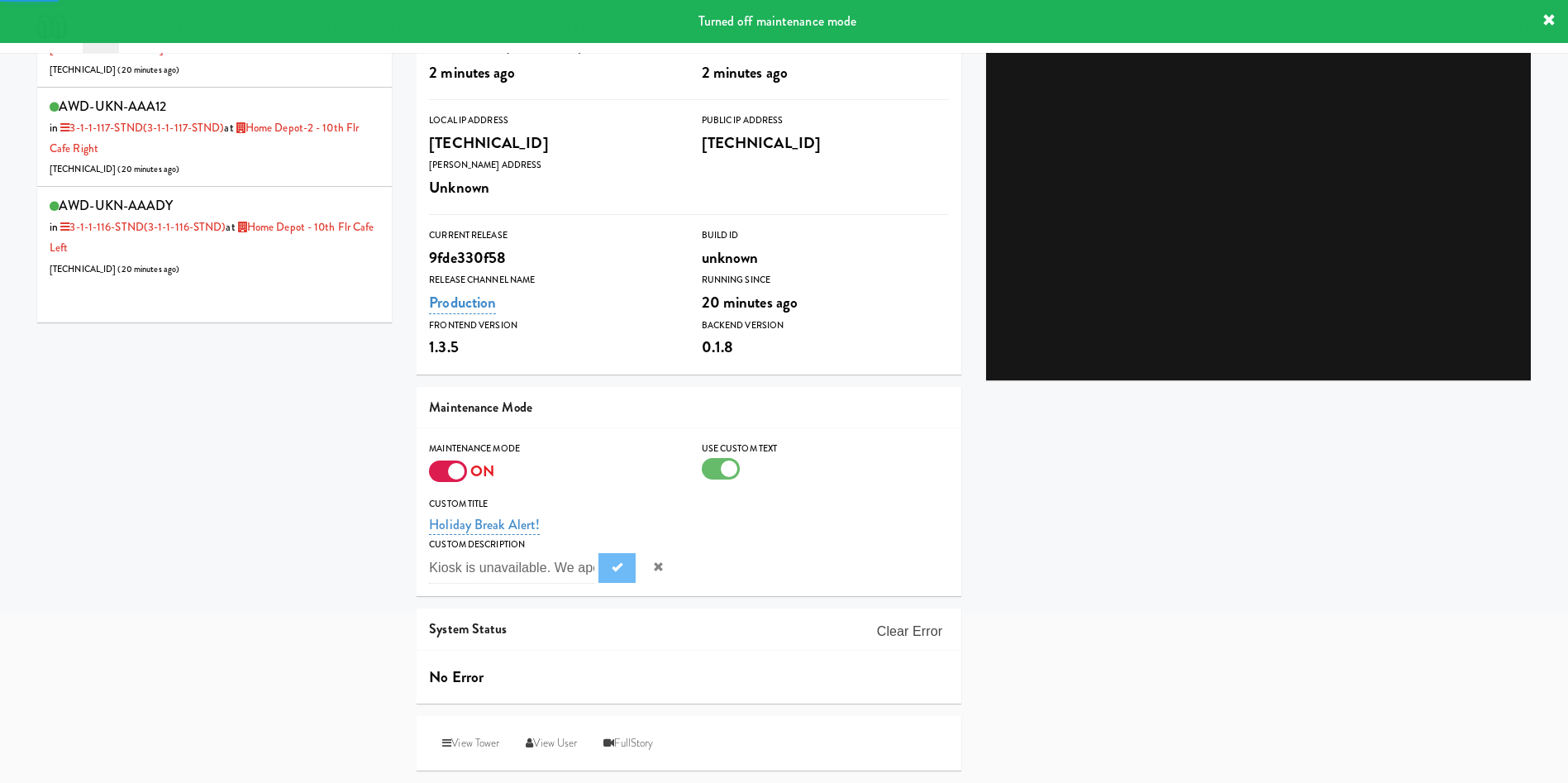
scroll to position [218, 0]
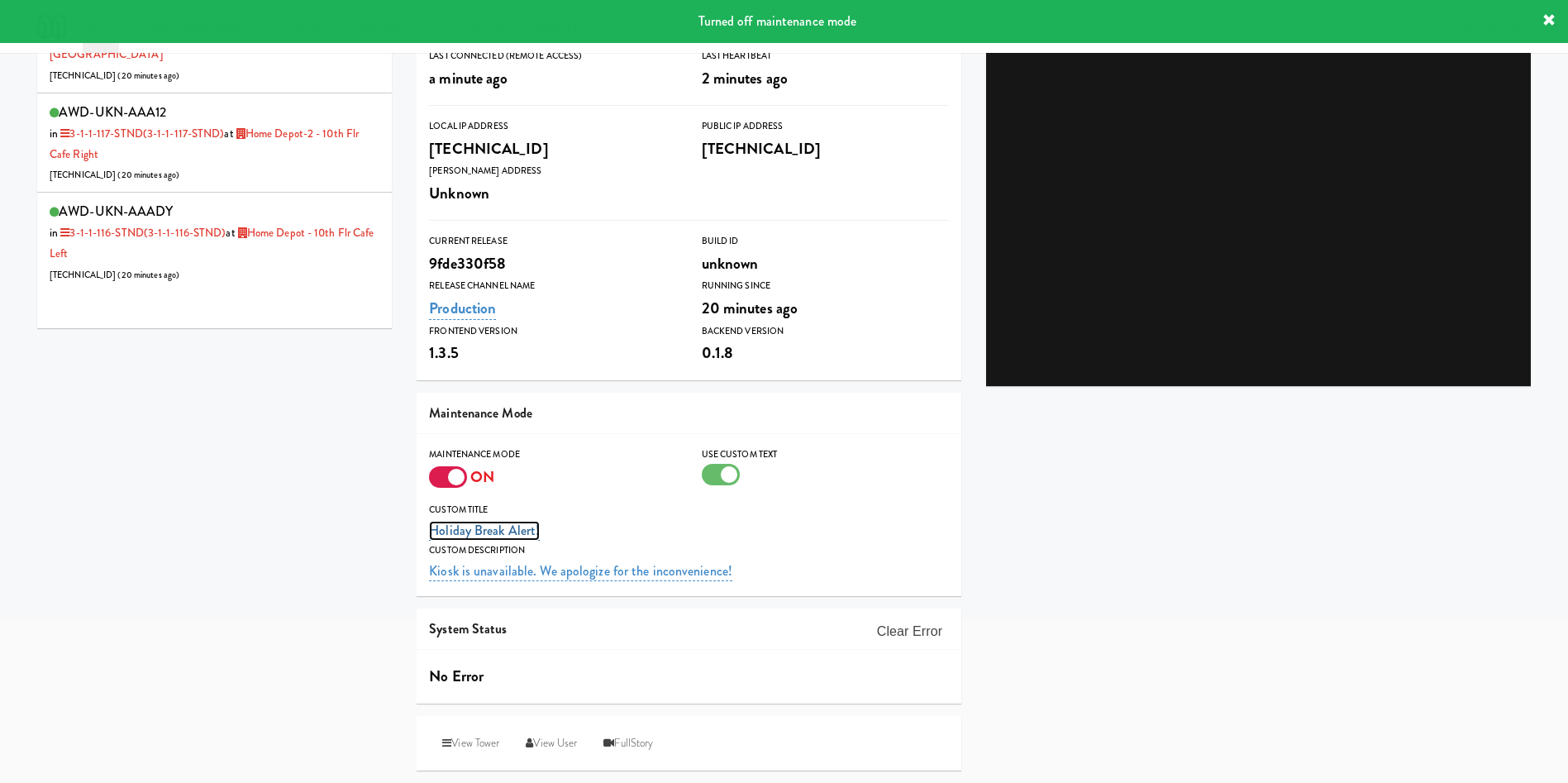
click at [536, 527] on link "Holiday Break Alert!" at bounding box center [484, 531] width 110 height 20
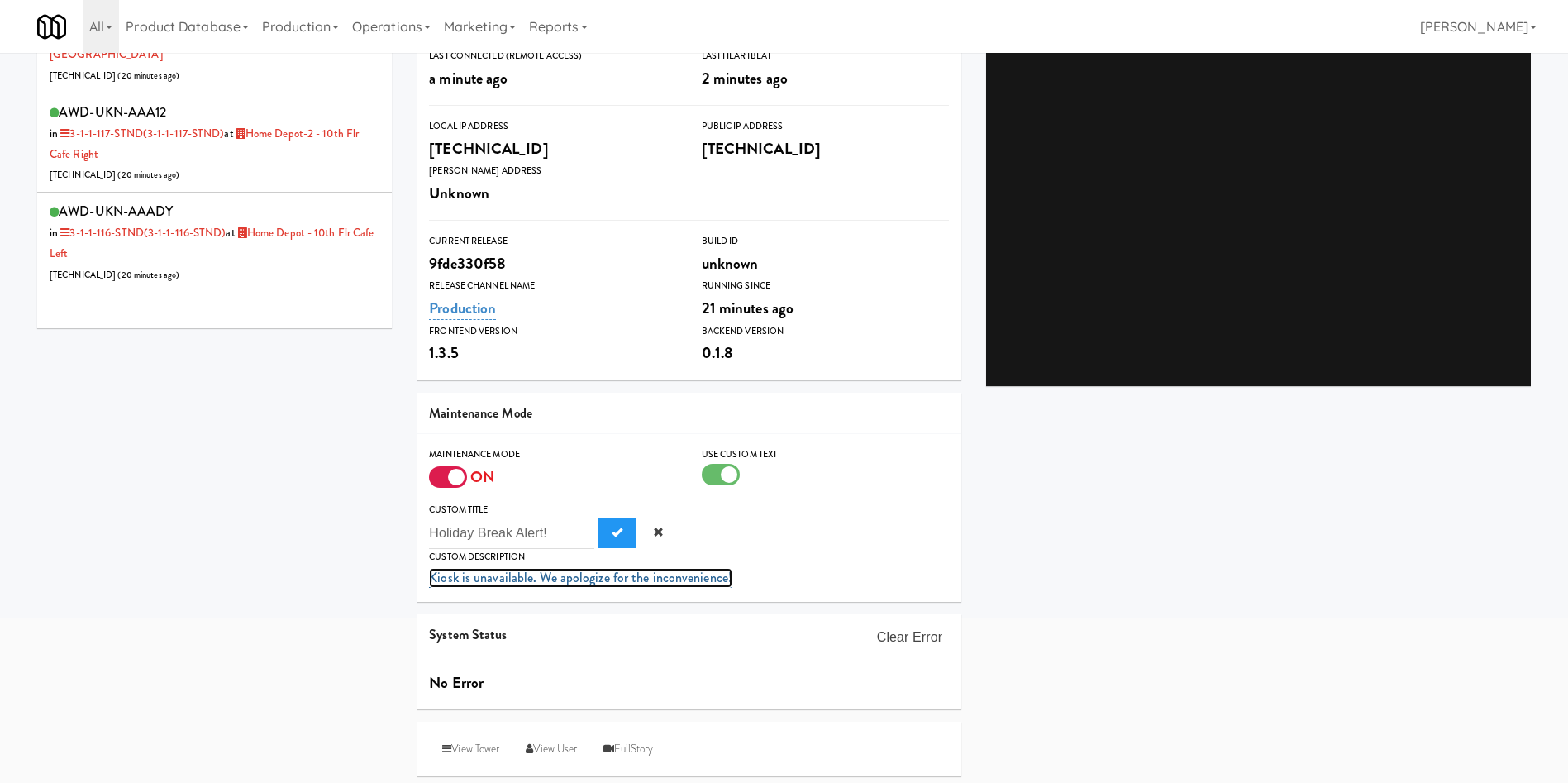
click at [576, 573] on link "Kiosk is unavailable. We apologize for the inconvenience!" at bounding box center [580, 578] width 303 height 20
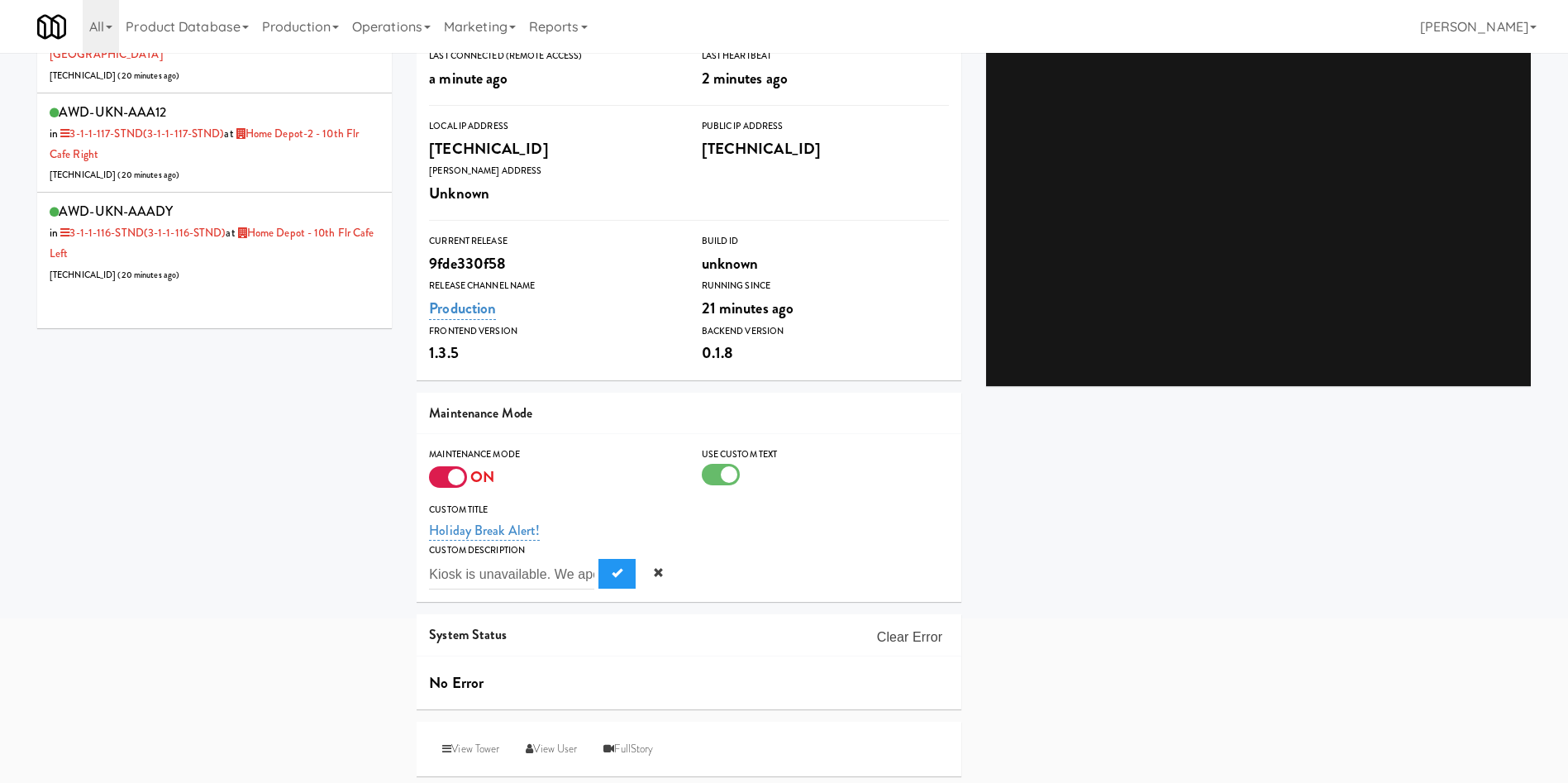
scroll to position [0, 180]
click at [579, 574] on input "Kiosk is unavailable. We apologize for the inconvenience!" at bounding box center [511, 574] width 165 height 31
click at [511, 526] on link "Holiday Break Alert!" at bounding box center [484, 531] width 110 height 20
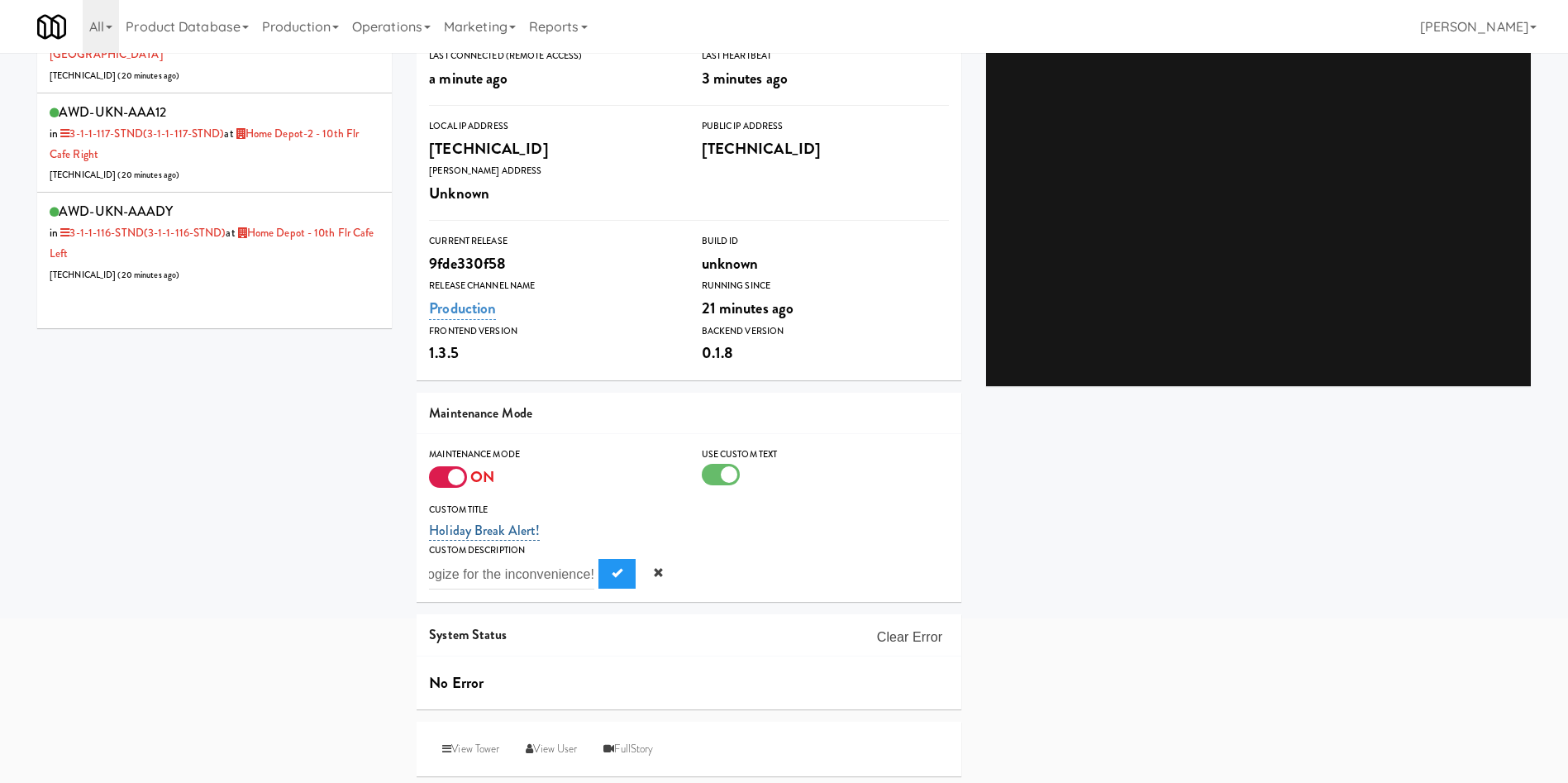
scroll to position [0, 0]
drag, startPoint x: 555, startPoint y: 530, endPoint x: 394, endPoint y: 535, distance: 161.1
click at [394, 535] on div "TABLETS home depot AWD-UKN-AAA3I in 2-1-2-143 (2-1-2-143) at Home Depot - Vaugh…" at bounding box center [784, 314] width 1519 height 946
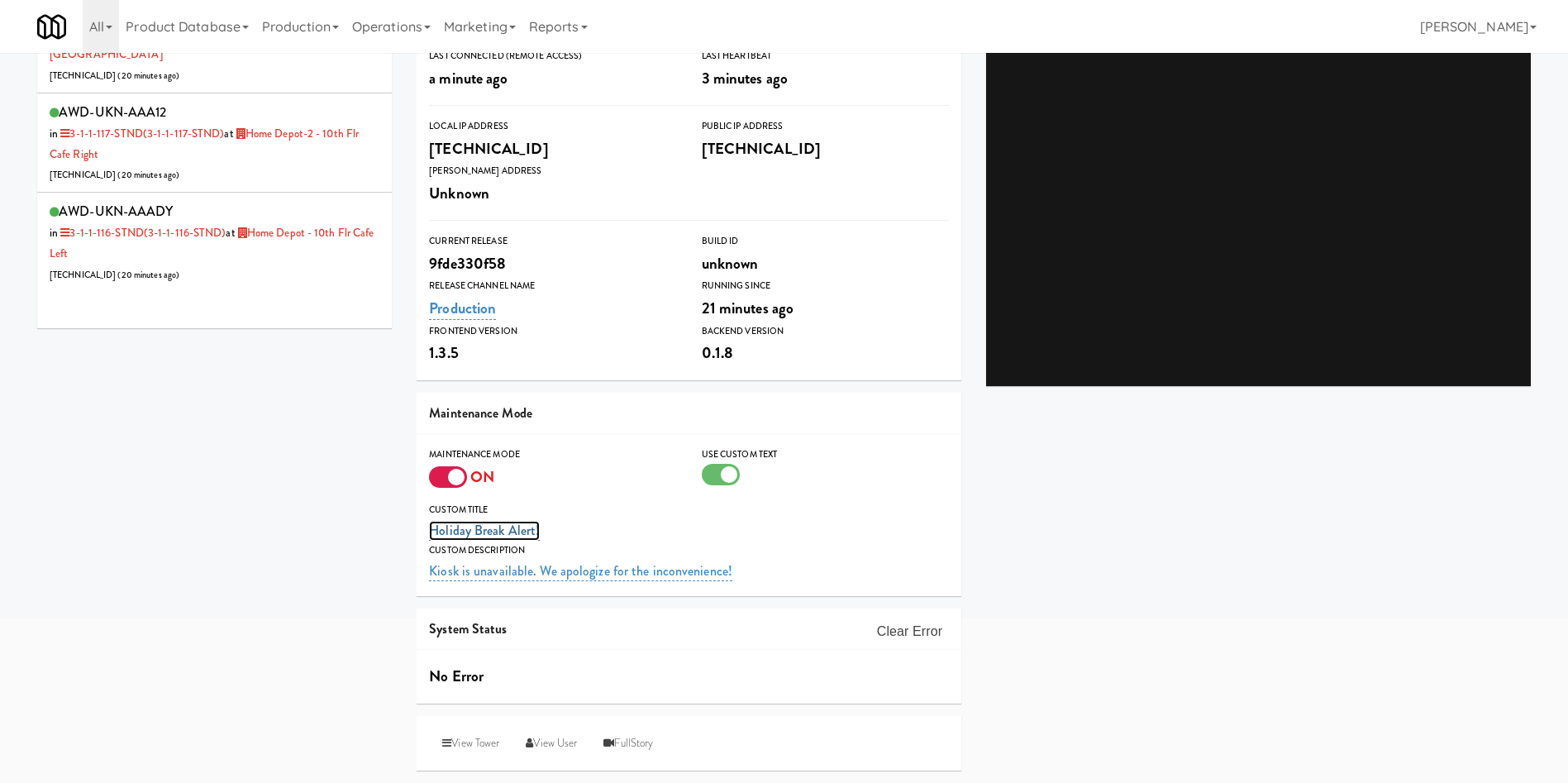
click at [535, 529] on link "Holiday Break Alert!" at bounding box center [484, 531] width 110 height 20
drag, startPoint x: 576, startPoint y: 536, endPoint x: 404, endPoint y: 536, distance: 172.0
click at [404, 536] on div "TABLETS home depot AWD-UKN-AAA3I in 2-1-2-143 (2-1-2-143) at Home Depot - Vaugh…" at bounding box center [784, 314] width 1519 height 946
click at [477, 526] on link "Holiday Break Alert!" at bounding box center [484, 531] width 110 height 20
type input "H"
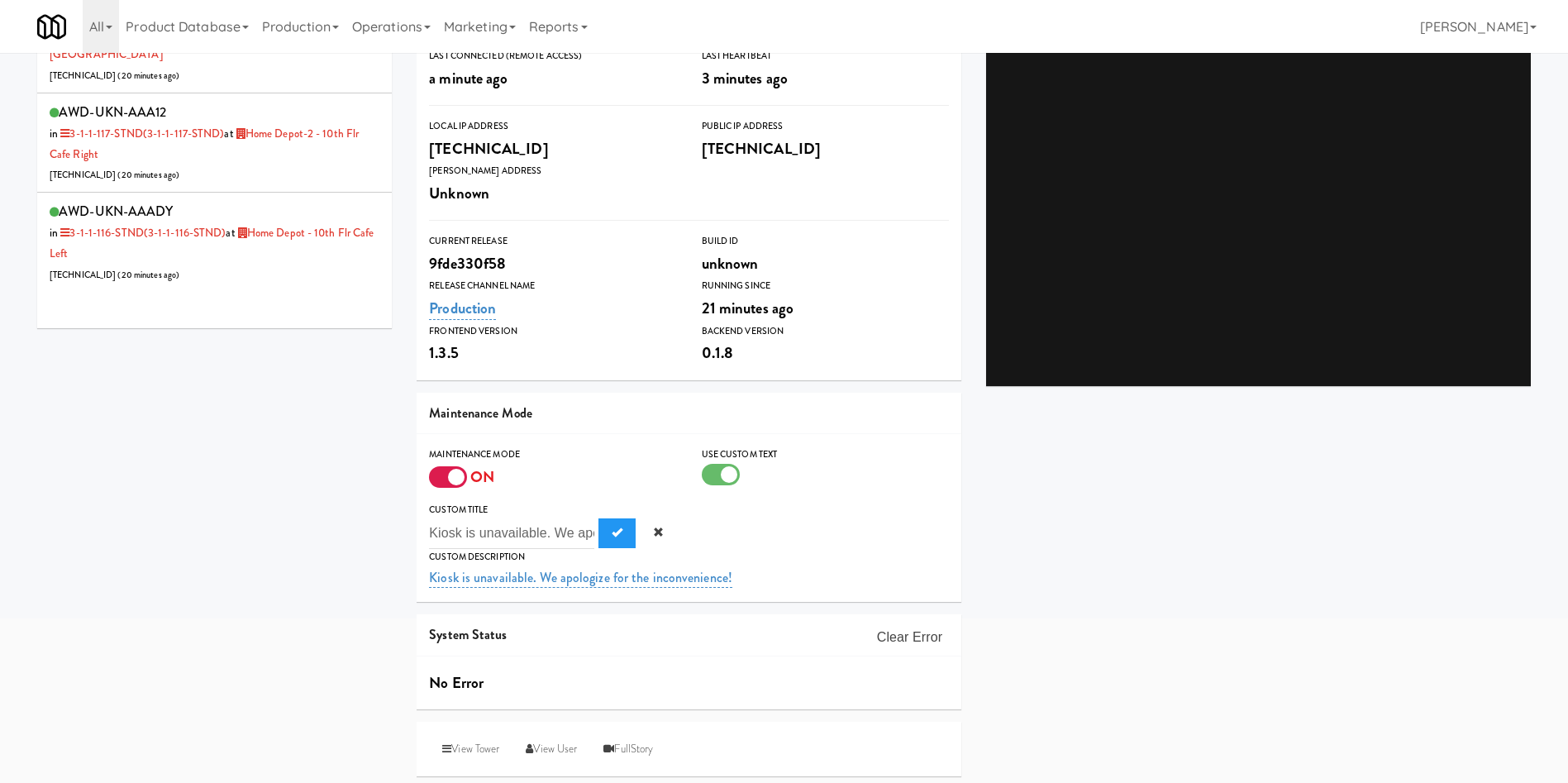
scroll to position [0, 180]
type input "Kiosk is unavailable. We apologize for the inconvenience!"
click at [618, 537] on span "Submit" at bounding box center [617, 531] width 11 height 11
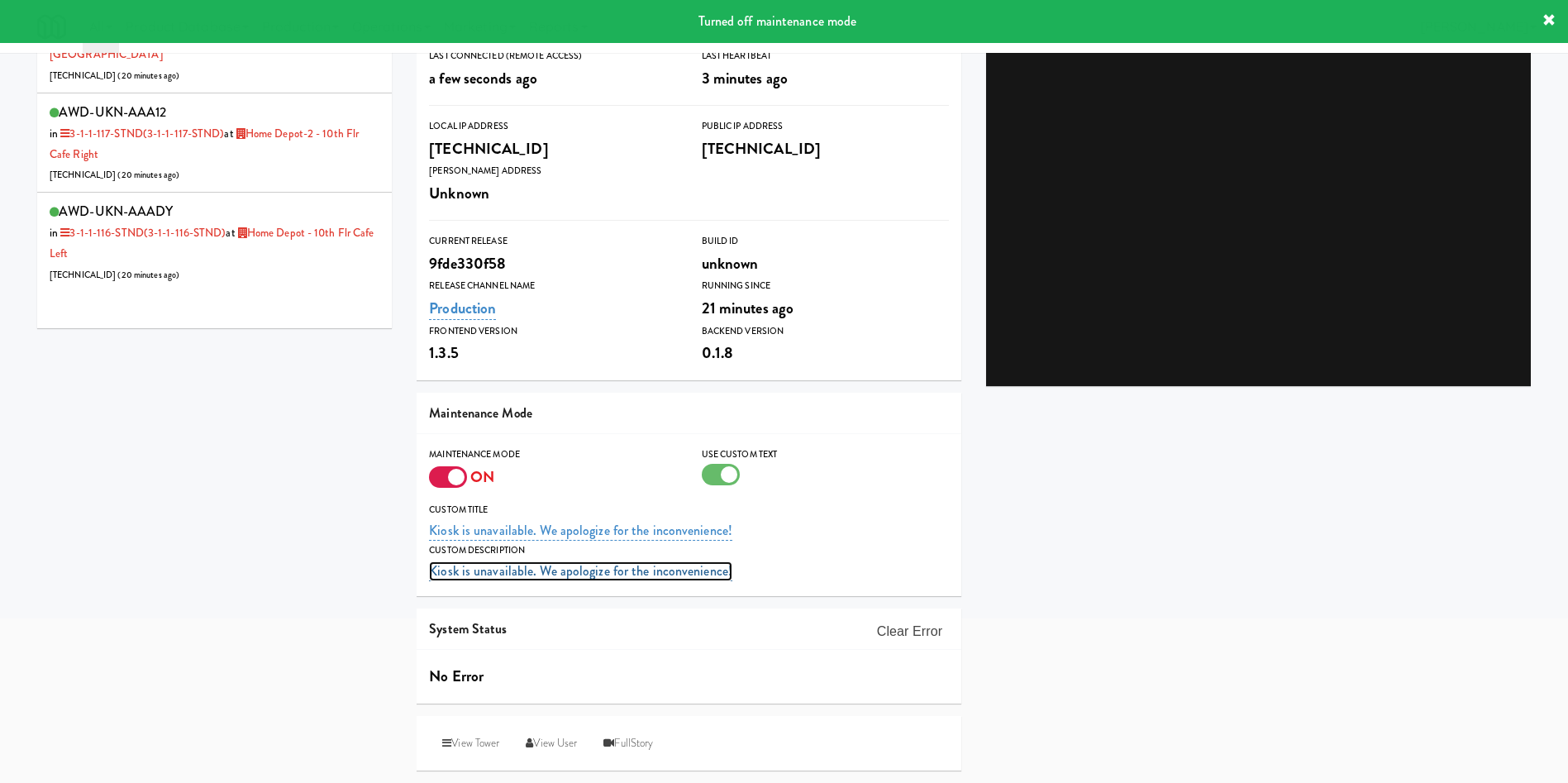
click at [563, 572] on link "Kiosk is unavailable. We apologize for the inconvenience!" at bounding box center [580, 571] width 303 height 20
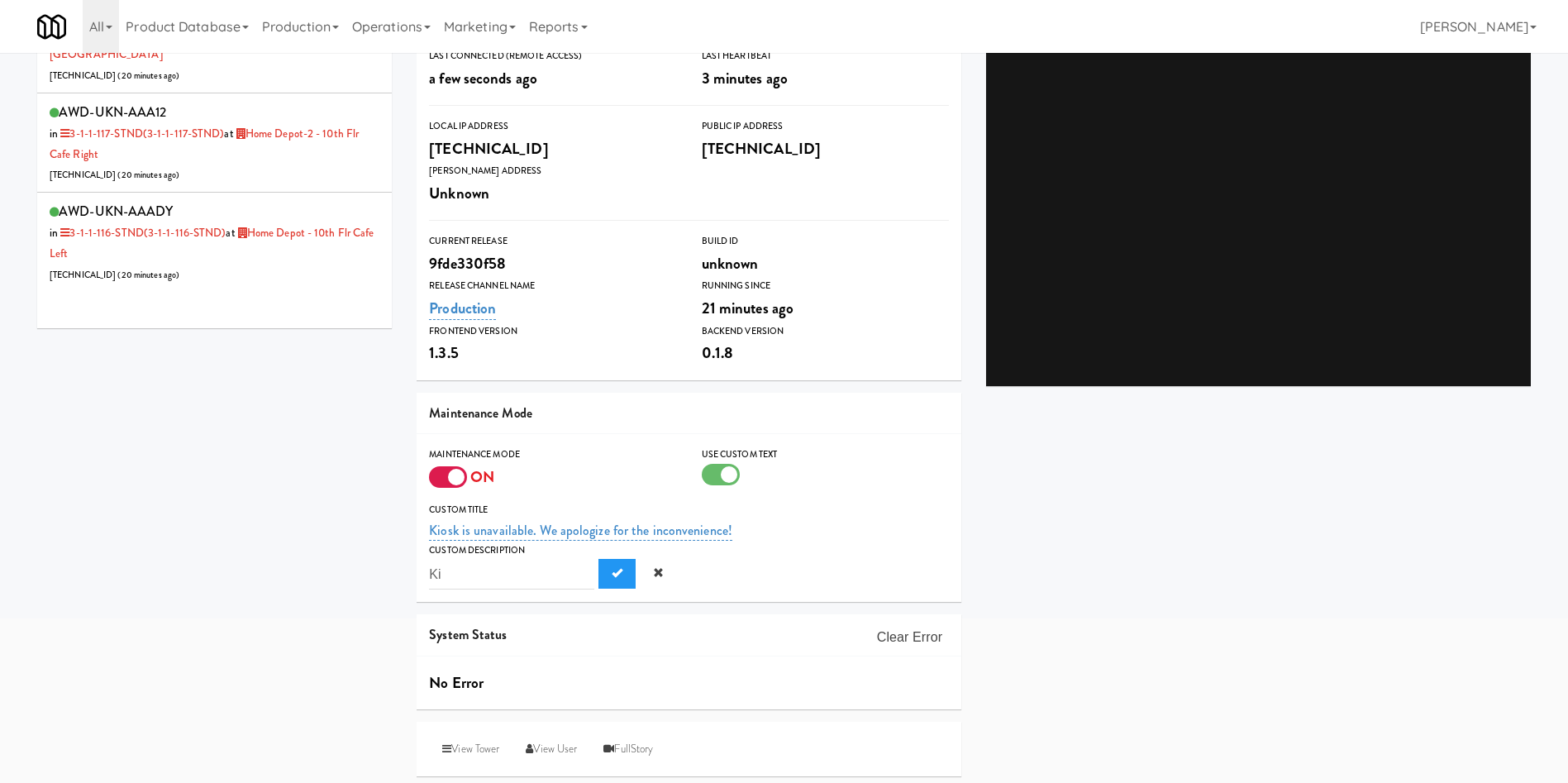
type input "K"
click at [613, 576] on span "Submit" at bounding box center [617, 572] width 11 height 11
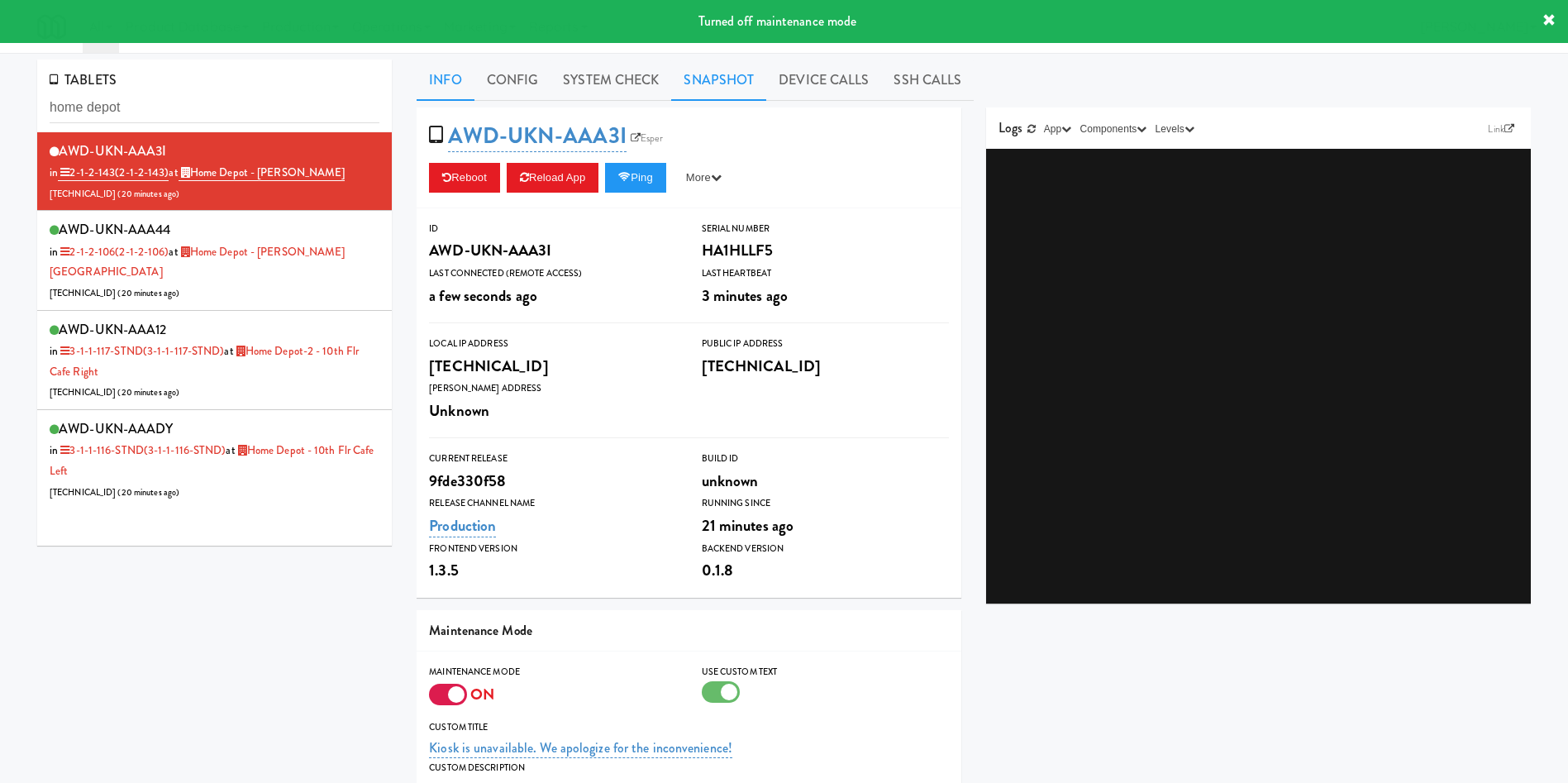
click at [725, 75] on link "Snapshot" at bounding box center [719, 81] width 96 height 42
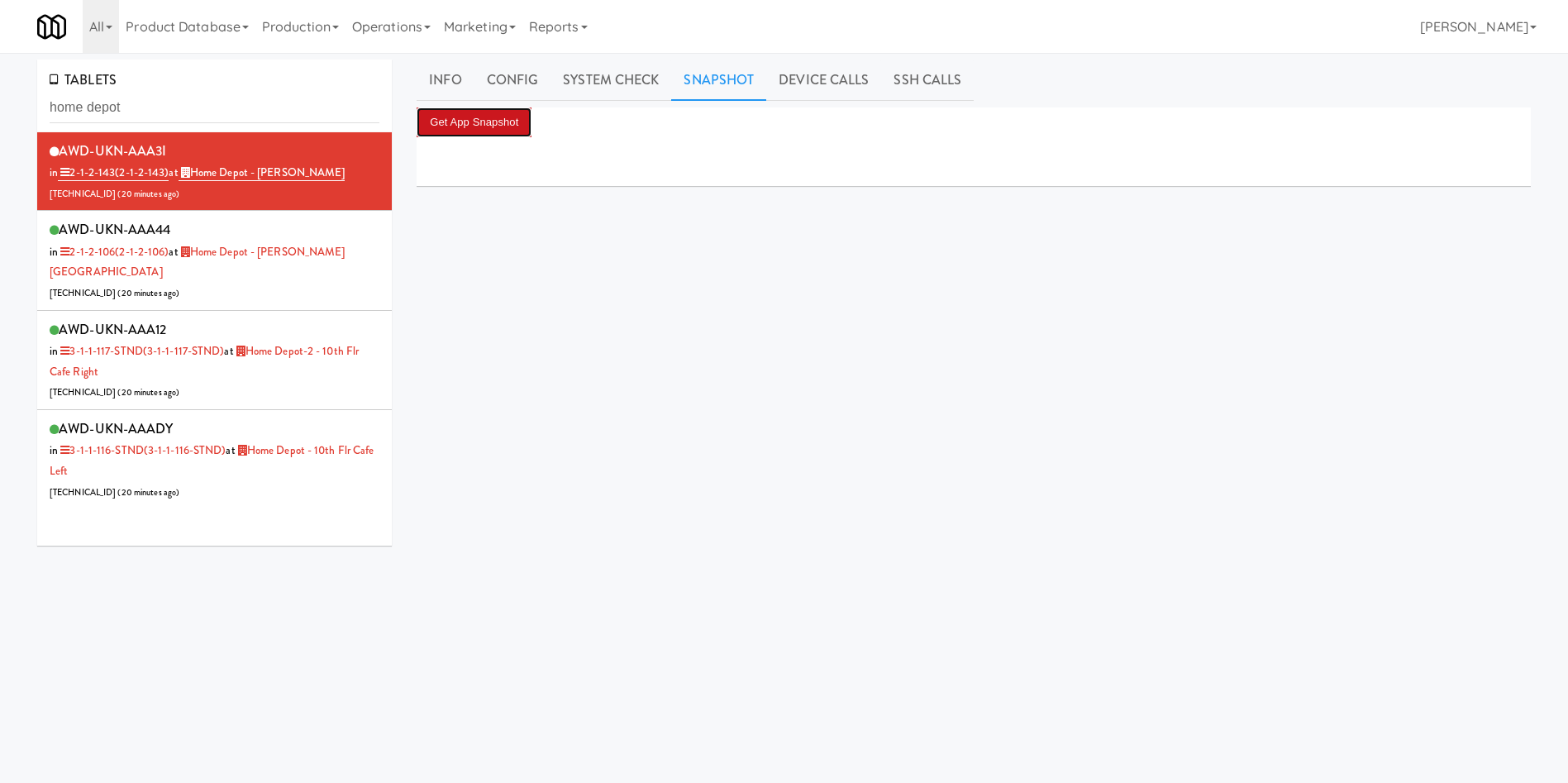
click at [491, 123] on button "Get App Snapshot" at bounding box center [475, 122] width 115 height 30
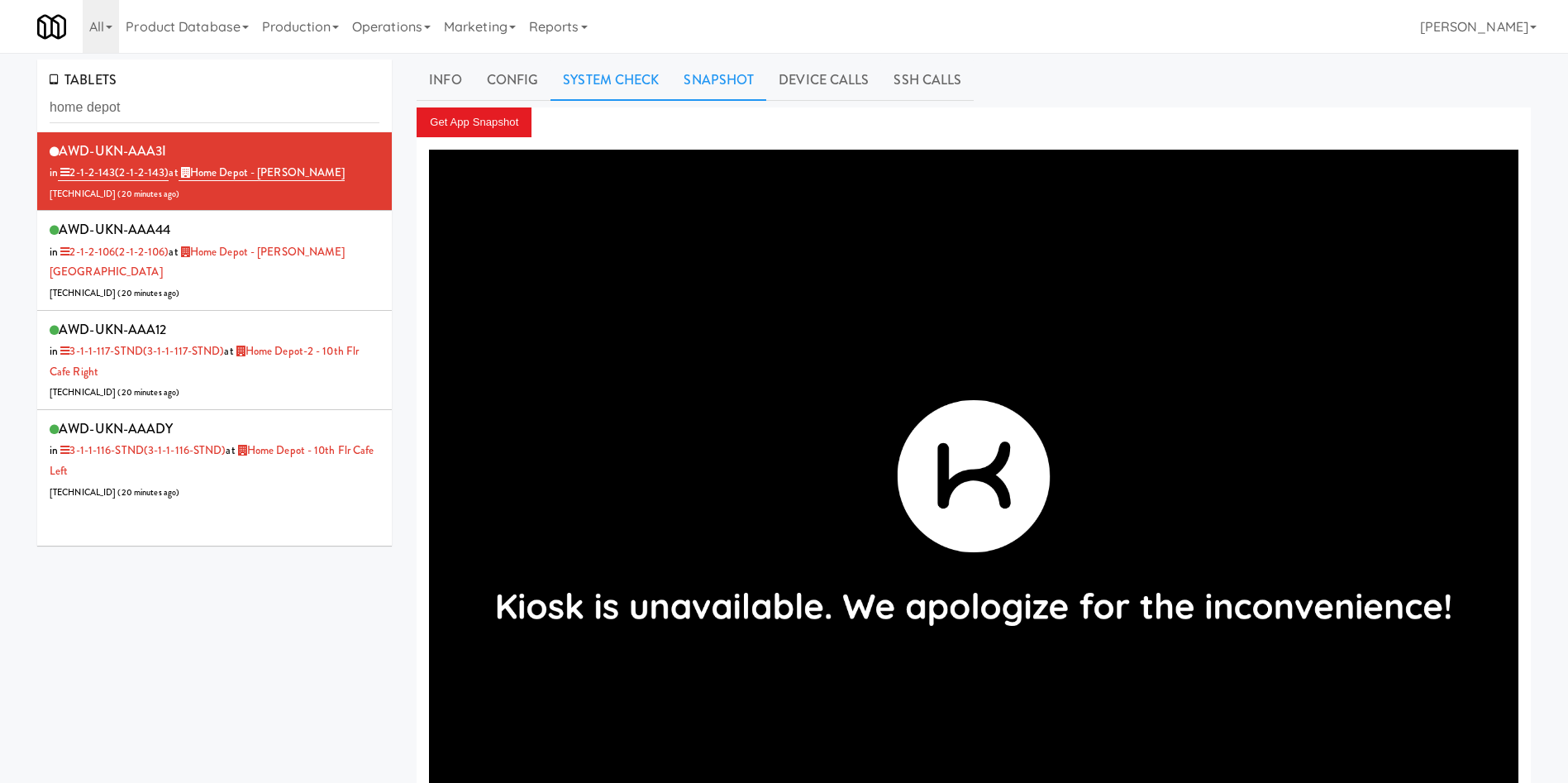
click at [644, 66] on link "System Check" at bounding box center [610, 81] width 120 height 42
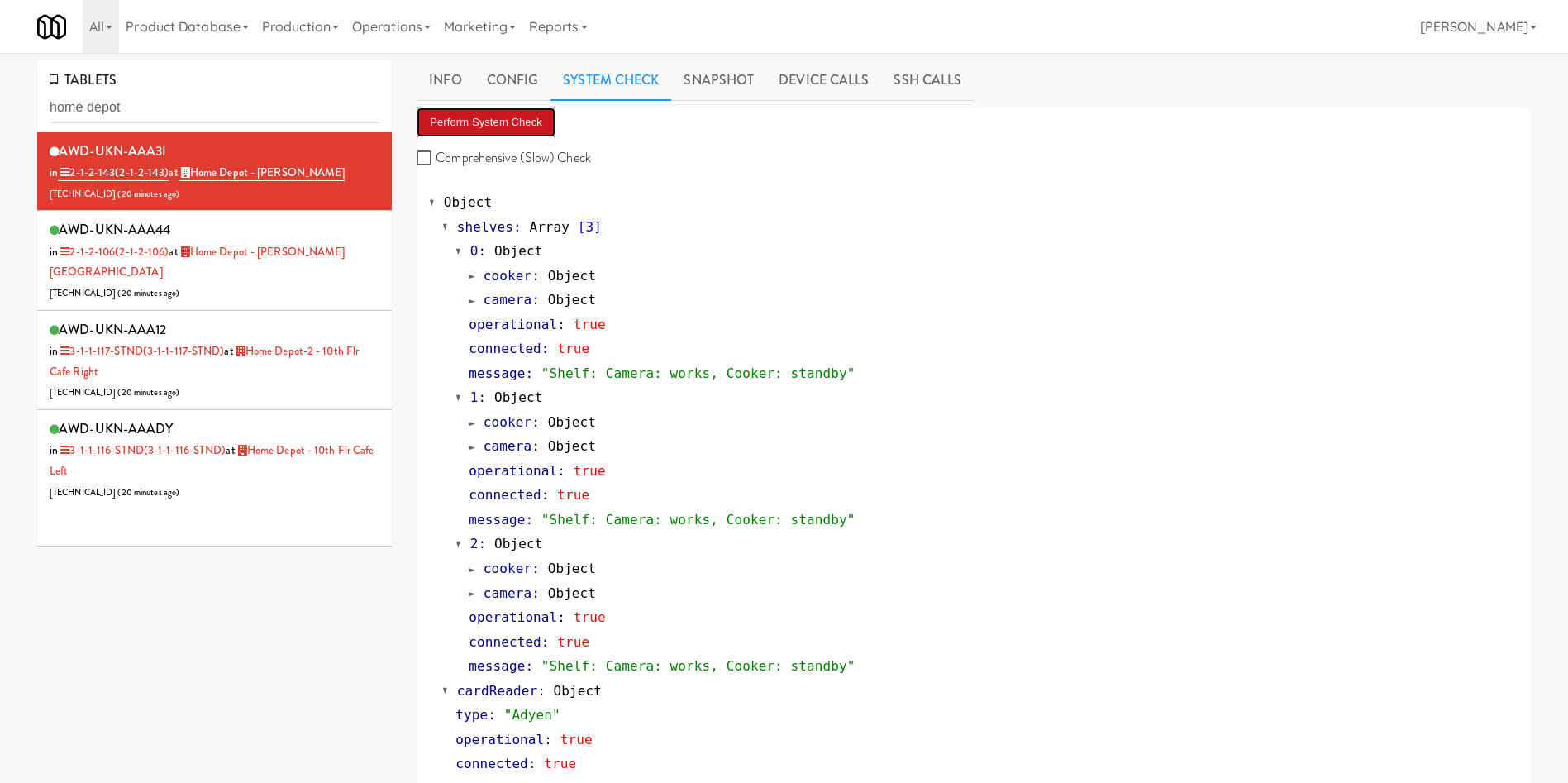
click at [498, 117] on button "Perform System Check" at bounding box center [487, 122] width 139 height 30
drag, startPoint x: 165, startPoint y: 105, endPoint x: 0, endPoint y: 106, distance: 165.0
click at [0, 106] on div "TABLETS home depot AWD-UKN-AAA3I in 2-1-2-143 (2-1-2-143) at Home Depot - Vaugh…" at bounding box center [784, 797] width 1568 height 1474
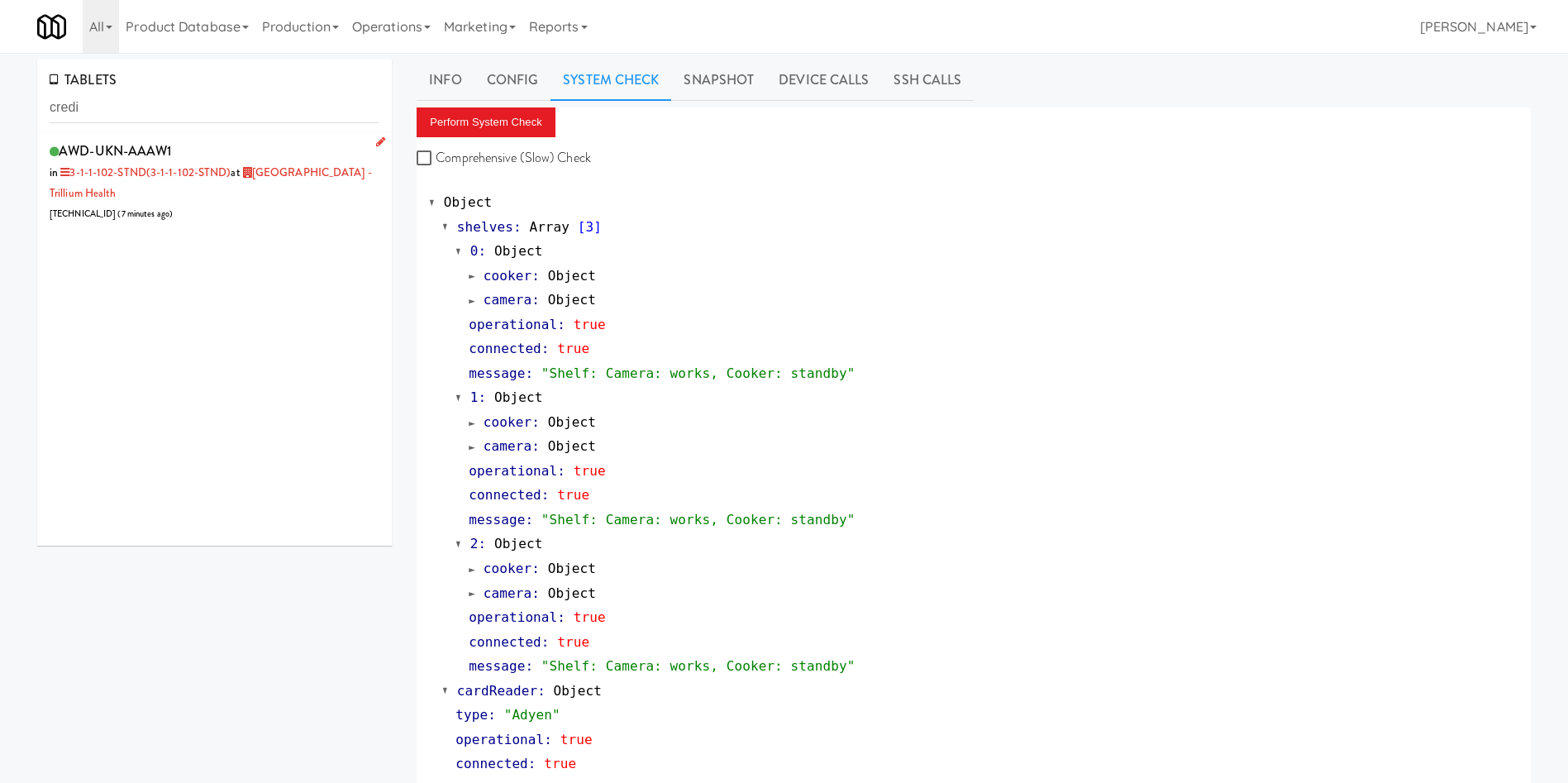
click at [291, 208] on div "AWD-UKN-AAAW1 in 3-1-1-102-STND (3-1-1-102-STND) at Credit Valley Hospital - Tr…" at bounding box center [215, 182] width 330 height 86
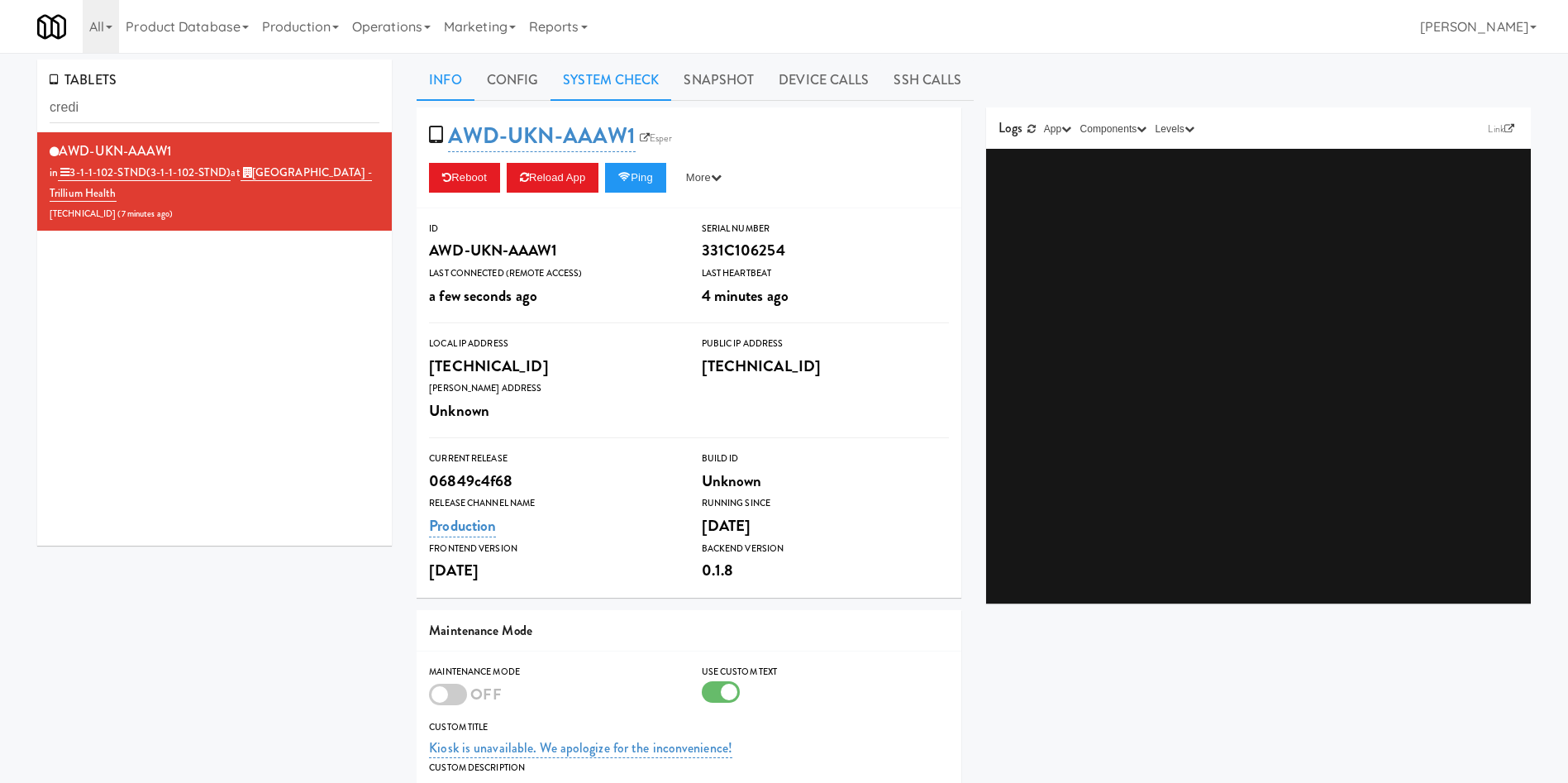
click at [633, 88] on link "System Check" at bounding box center [610, 81] width 120 height 42
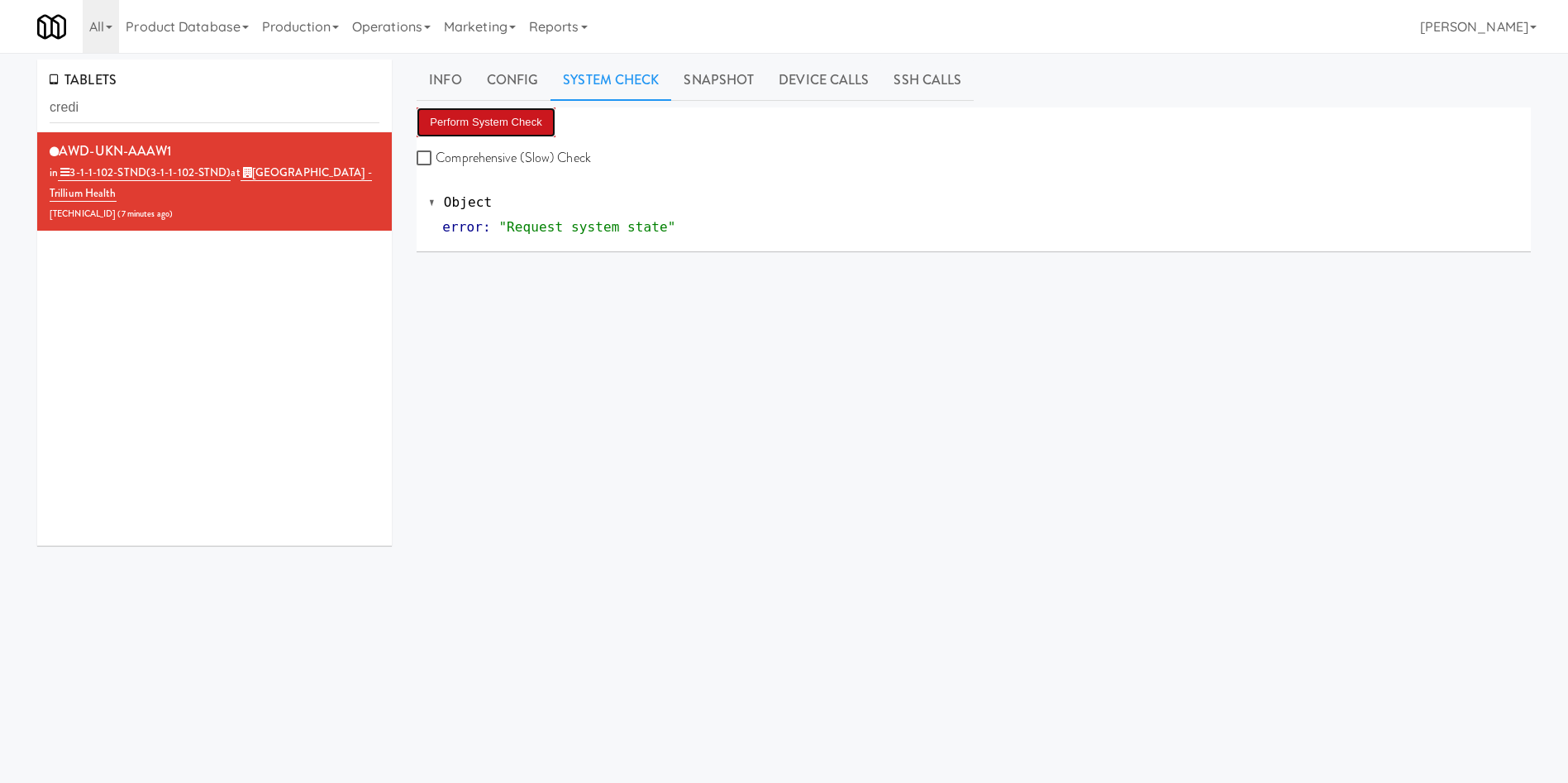
click at [458, 120] on button "Perform System Check" at bounding box center [487, 122] width 139 height 30
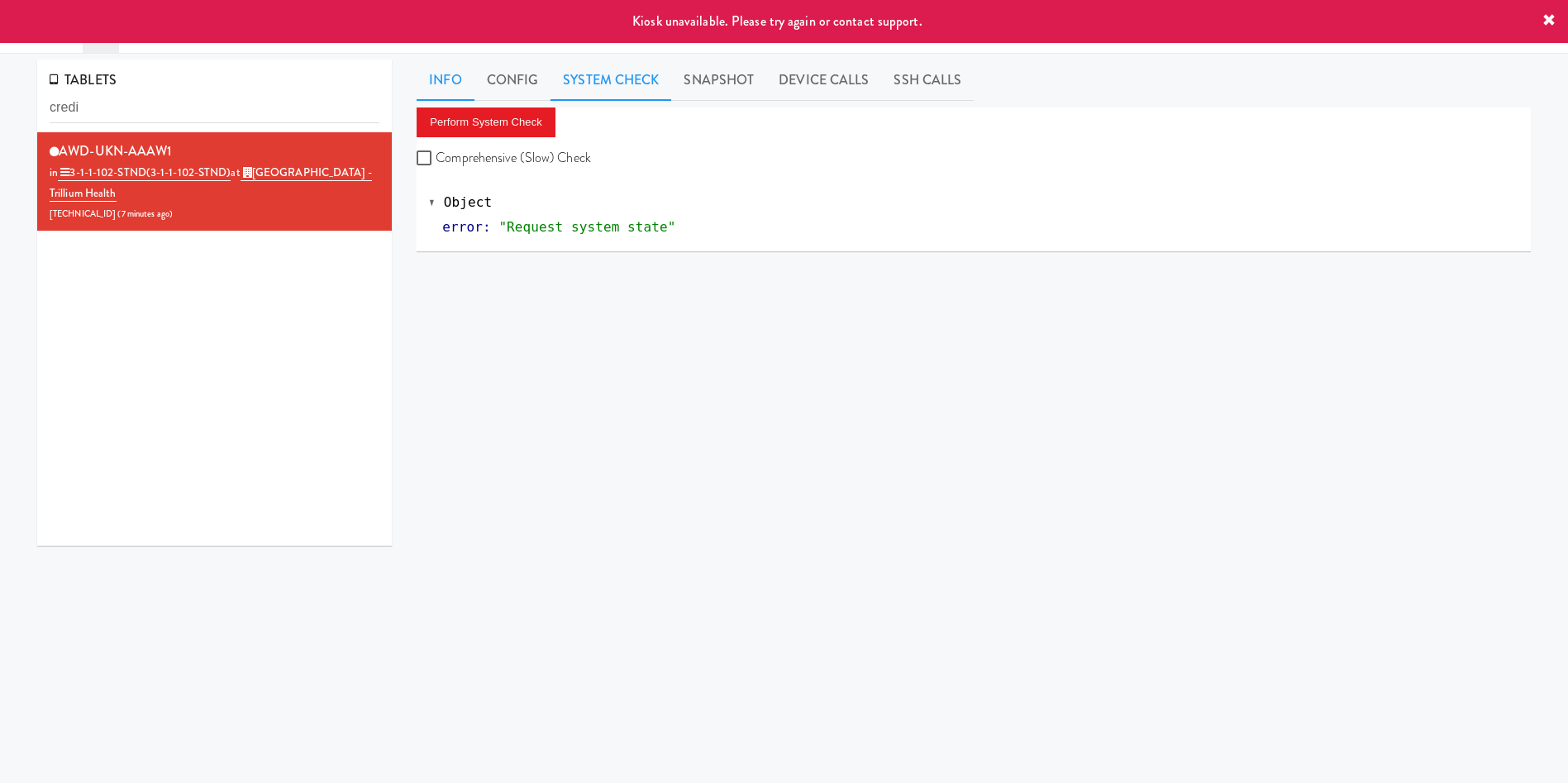
click at [440, 92] on link "Info" at bounding box center [445, 81] width 57 height 42
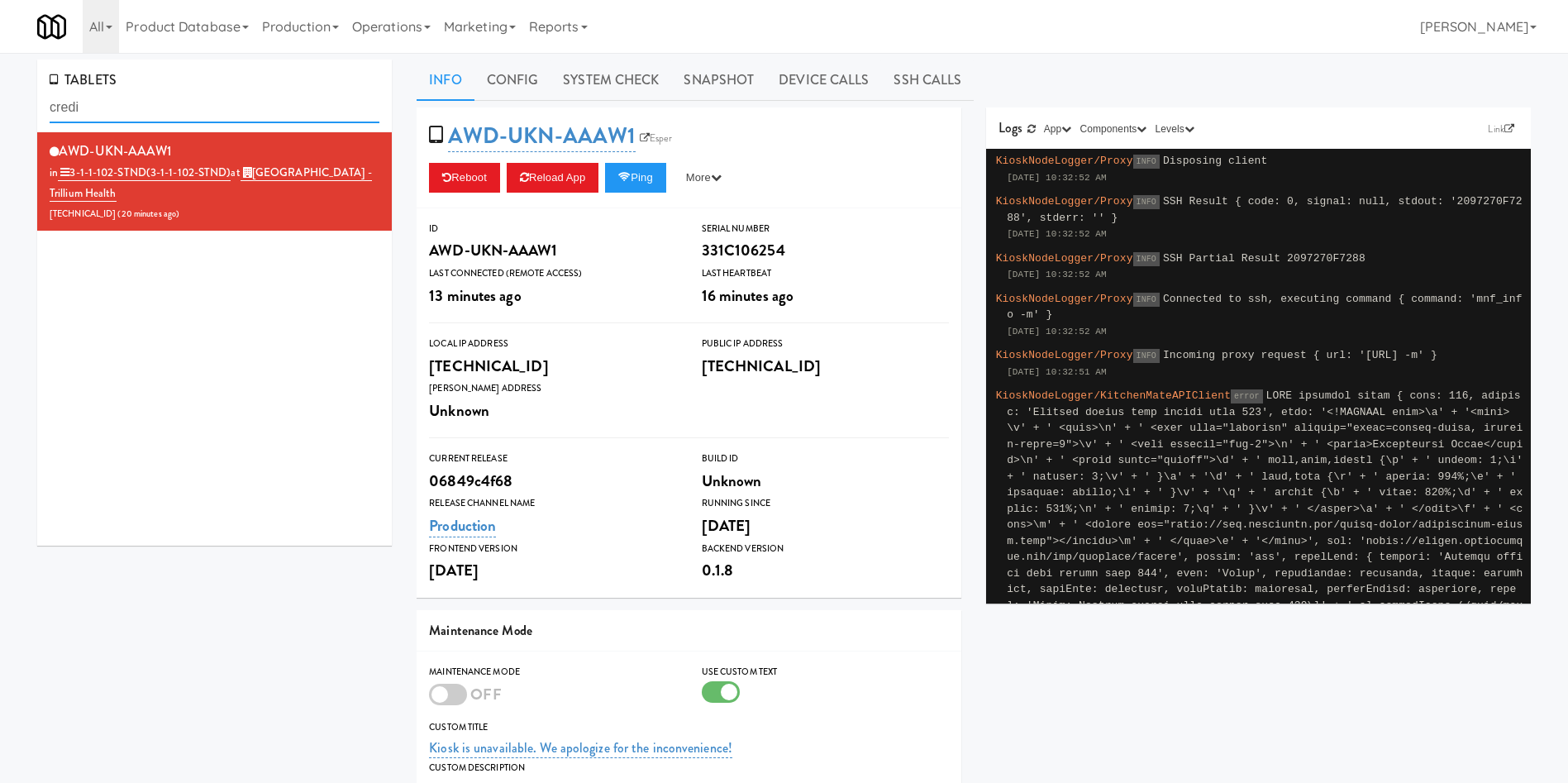
click at [167, 116] on input "credi" at bounding box center [215, 107] width 330 height 31
click at [0, 84] on div "TABLETS credi AWD-UKN-AAAW1 in 3-1-1-102-STND (3-1-1-102-STND) at Credit Valley…" at bounding box center [784, 530] width 1568 height 941
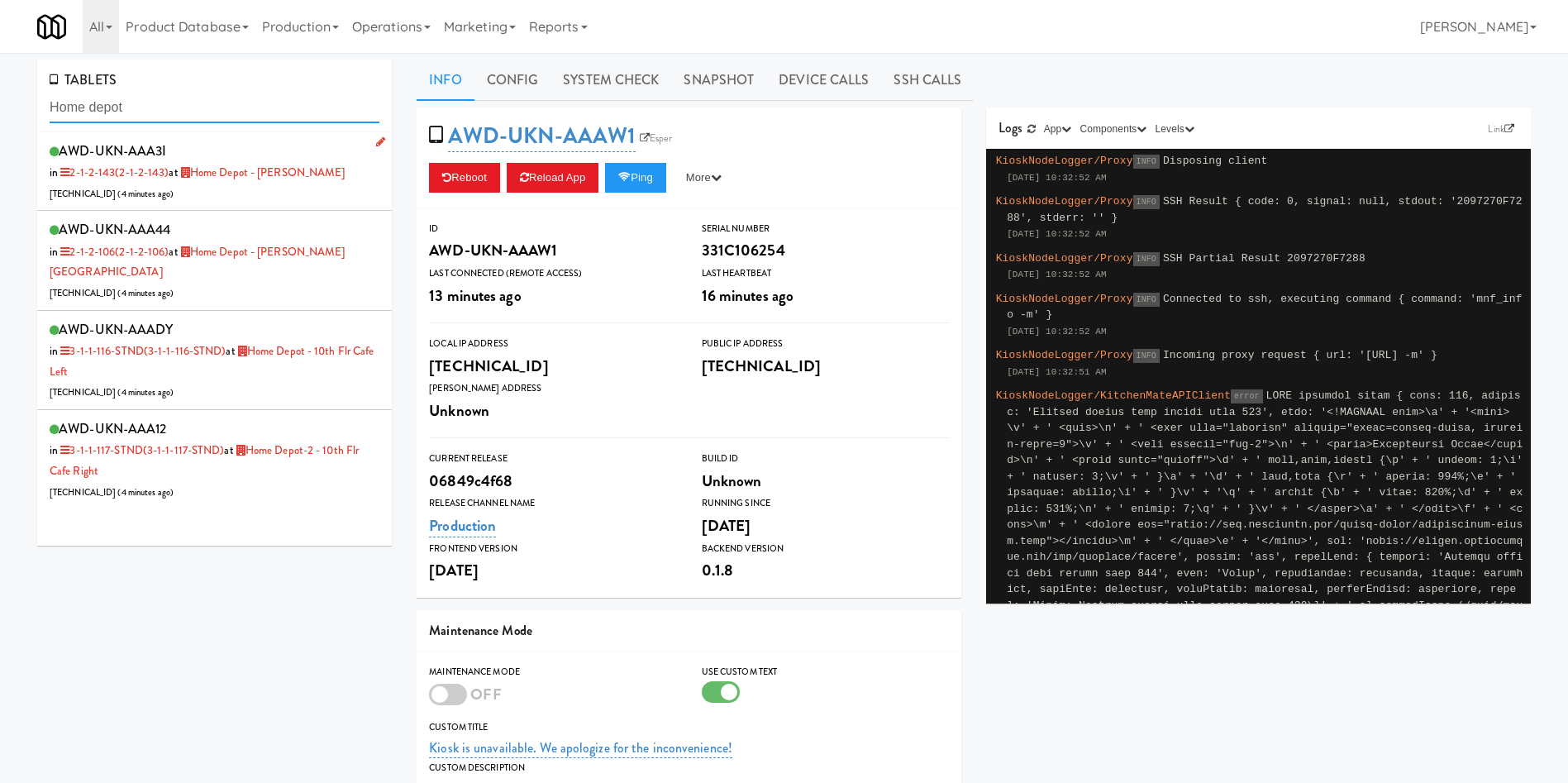
type input "Home depot"
drag, startPoint x: 320, startPoint y: 181, endPoint x: 197, endPoint y: 174, distance: 123.2
click at [197, 174] on div "AWD-UKN-AAA3I in 2-1-2-143 (2-1-2-143) at Home Depot - Vaughn DC 206.0.69.155 (…" at bounding box center [215, 172] width 330 height 66
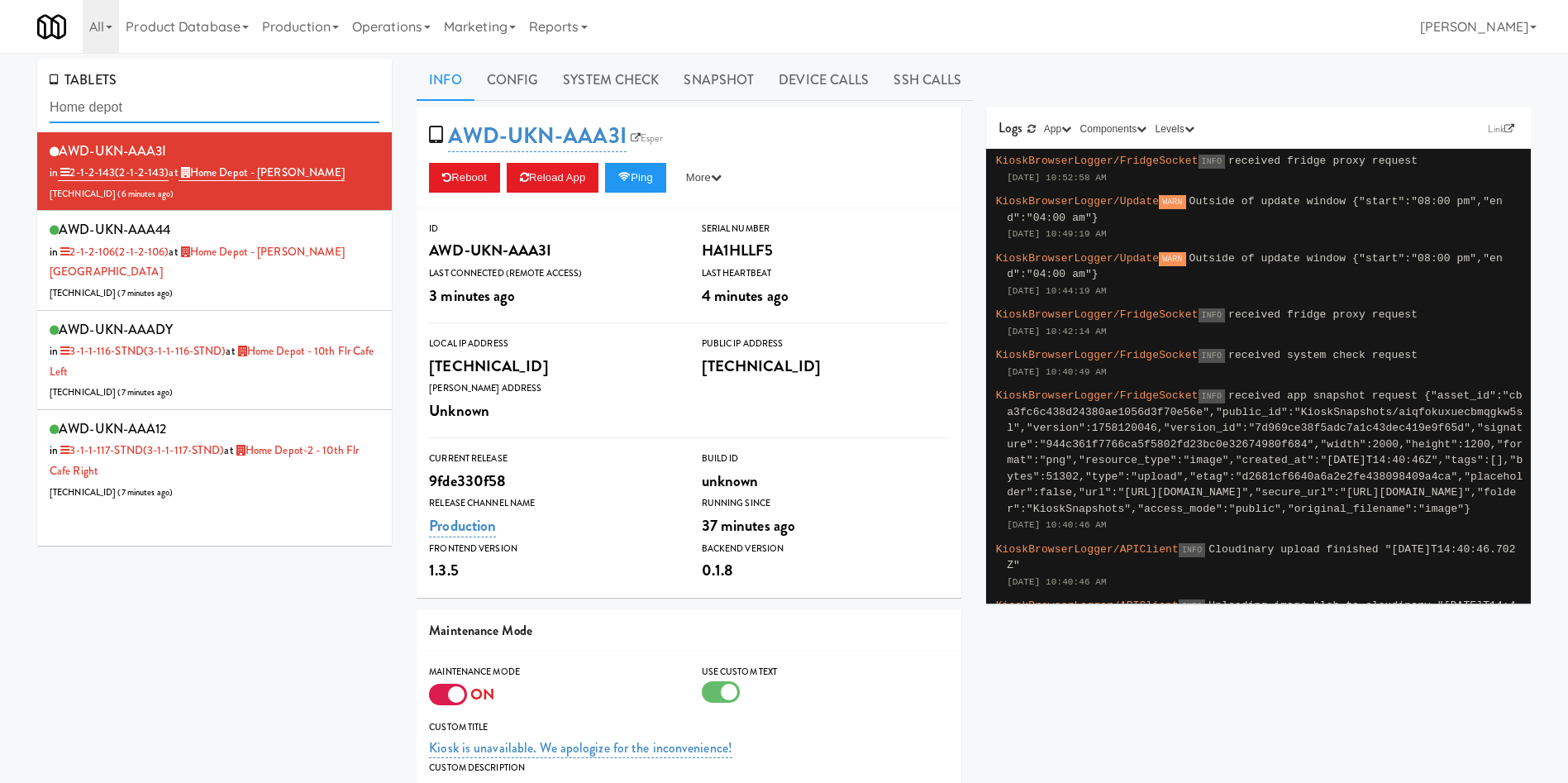
drag, startPoint x: 200, startPoint y: 107, endPoint x: 0, endPoint y: 105, distance: 200.0
click at [0, 105] on div "TABLETS Home depot AWD-UKN-AAA3I in 2-1-2-143 (2-1-2-143) at Home Depot - Vaugh…" at bounding box center [784, 530] width 1568 height 941
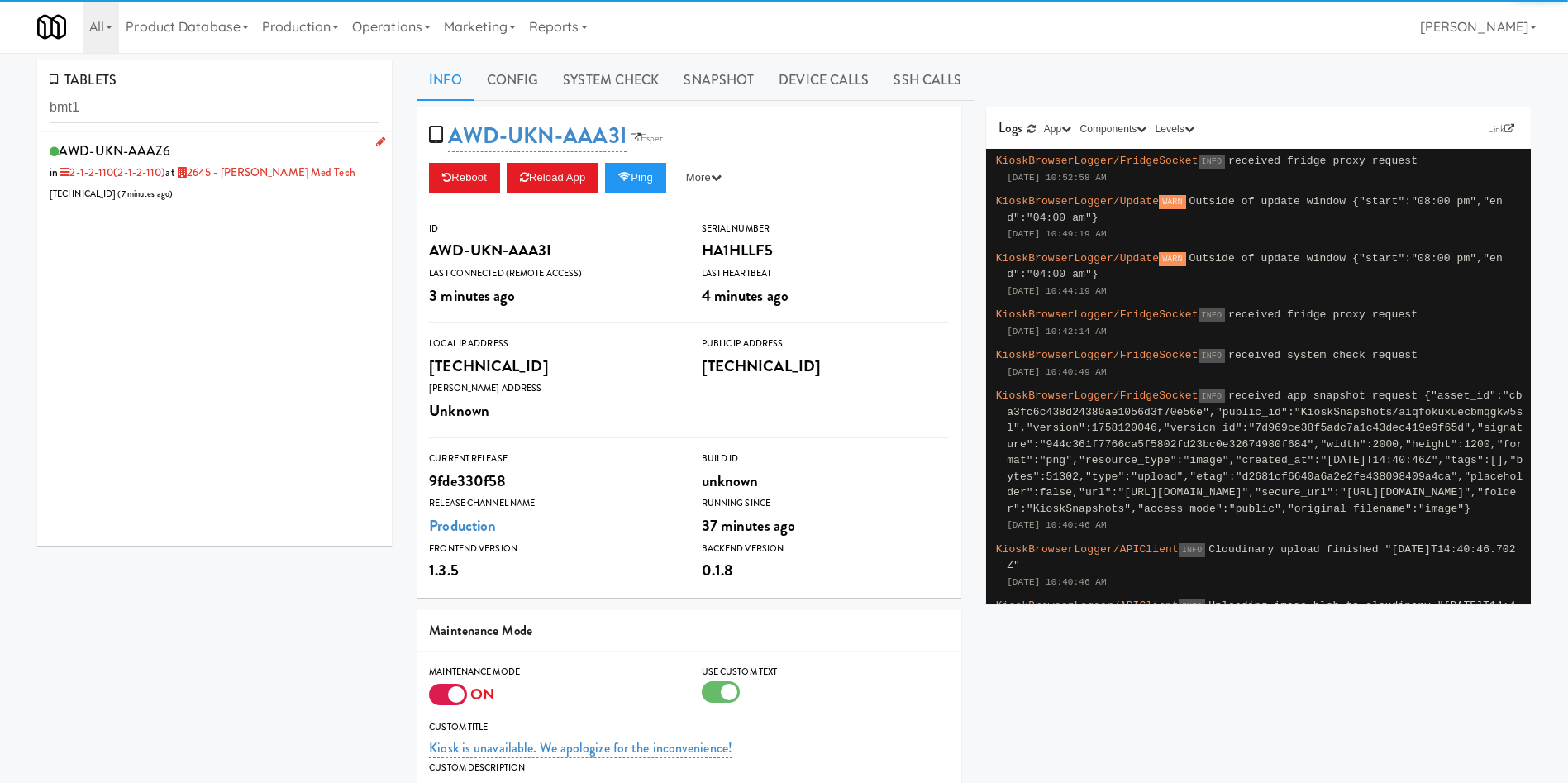
click at [265, 197] on div "AWD-UKN-AAAZ6 in 2-1-2-110 (2-1-2-110) at 2645 - Baylis Med Tech 199.243.176.23…" at bounding box center [215, 172] width 330 height 66
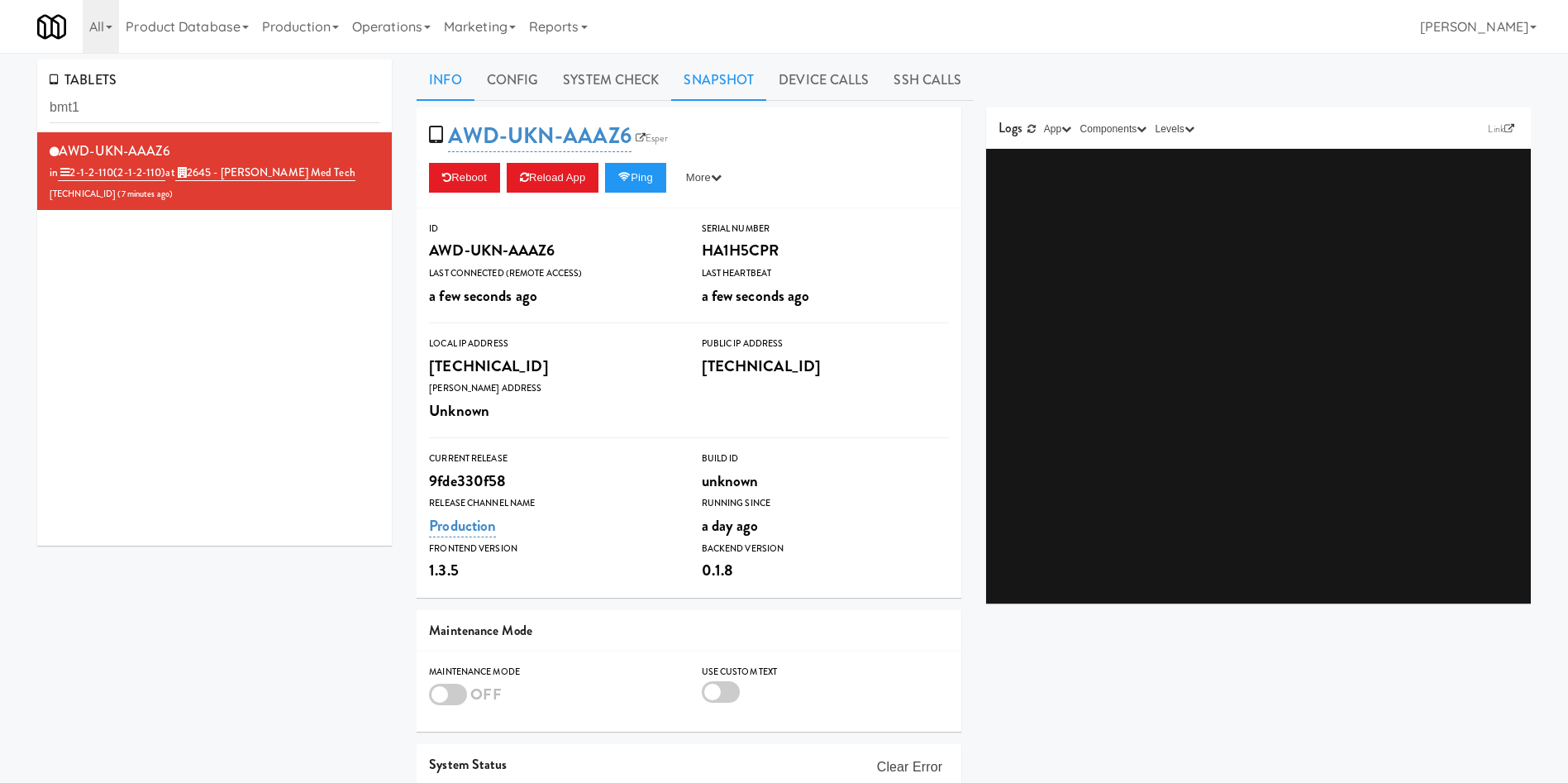
click at [719, 82] on link "Snapshot" at bounding box center [719, 81] width 96 height 42
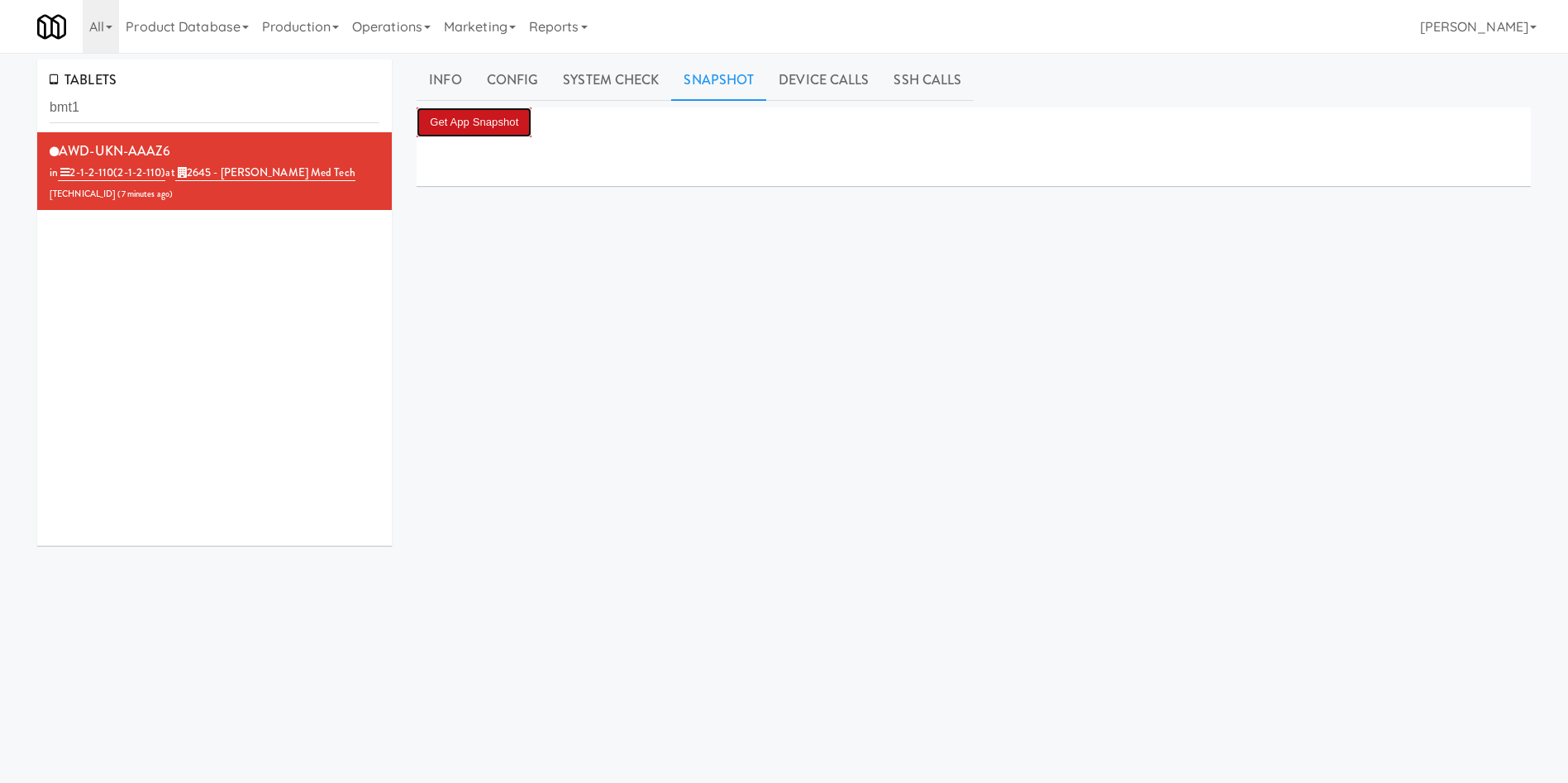
click at [493, 119] on button "Get App Snapshot" at bounding box center [475, 122] width 115 height 30
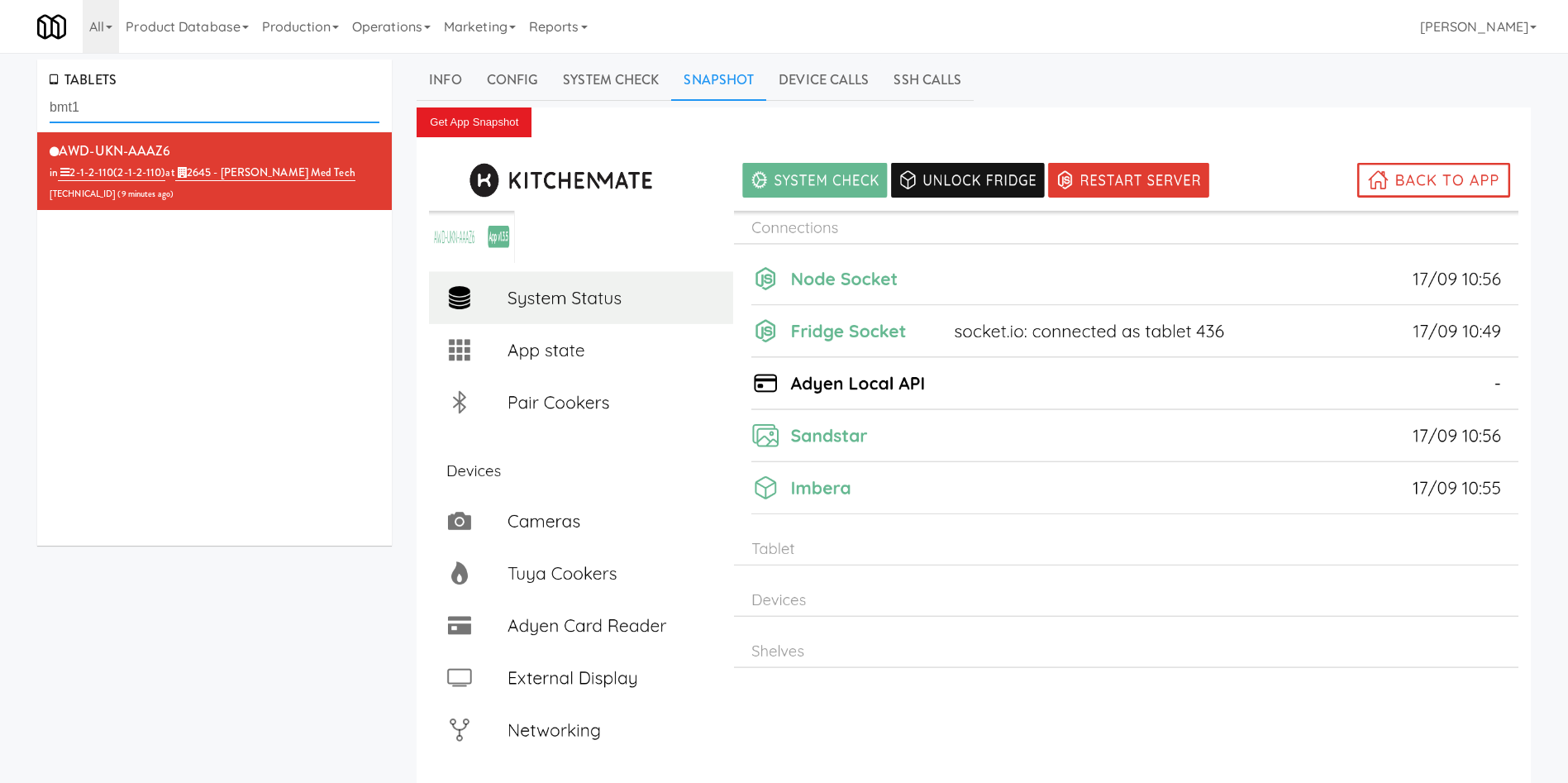
drag, startPoint x: 131, startPoint y: 108, endPoint x: 0, endPoint y: 108, distance: 131.0
click at [0, 108] on div "TABLETS bmt1 AWD-UKN-AAAZ6 in 2-1-2-110 (2-1-2-110) at 2645 - Baylis Med Tech 1…" at bounding box center [784, 444] width 1568 height 768
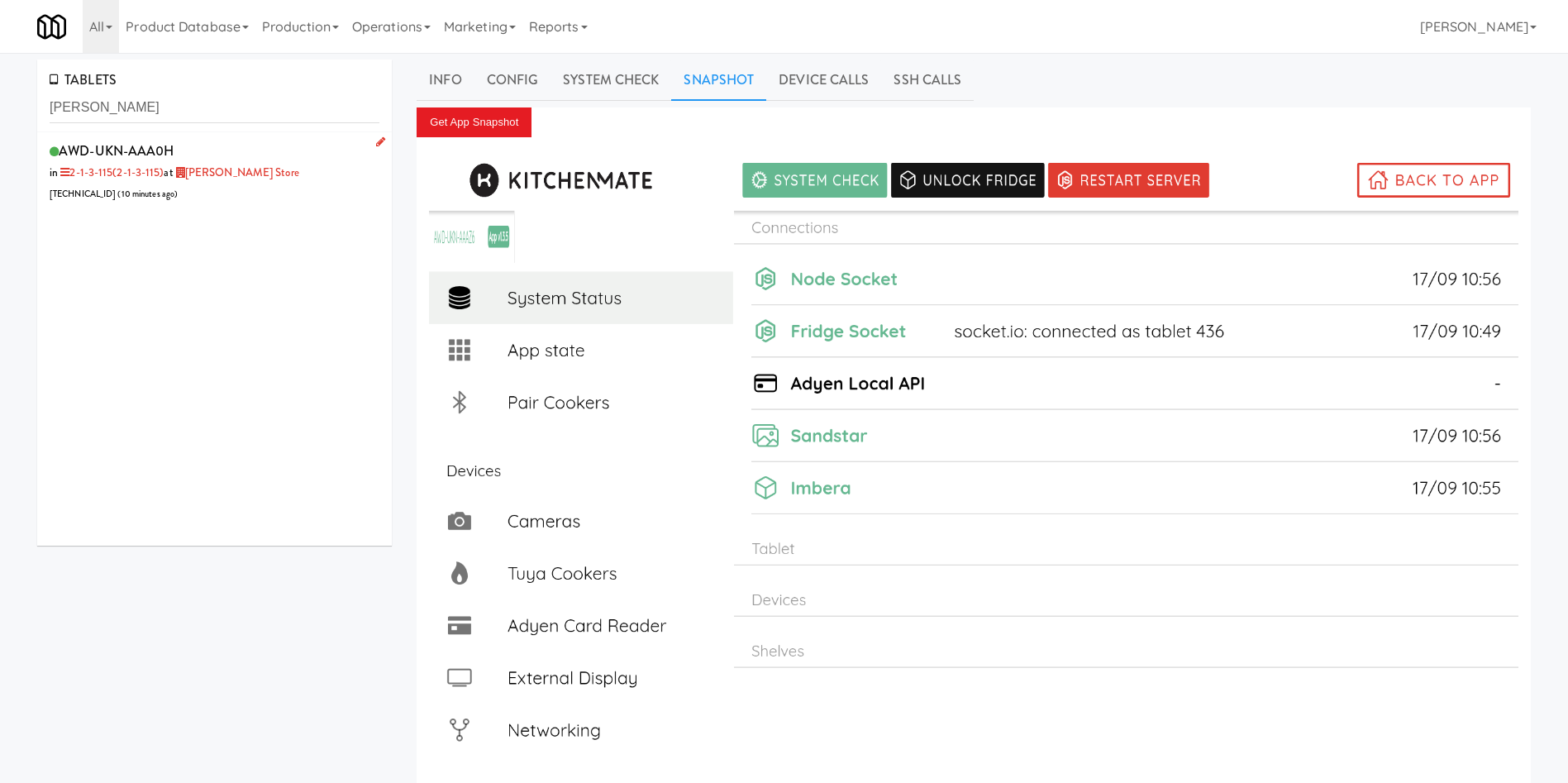
click at [247, 204] on li "AWD-UKN-AAA0H in 2-1-3-115 (2-1-3-115) at IKEA Vaughan Store 206.0.69.40 ( 10 m…" at bounding box center [214, 171] width 354 height 79
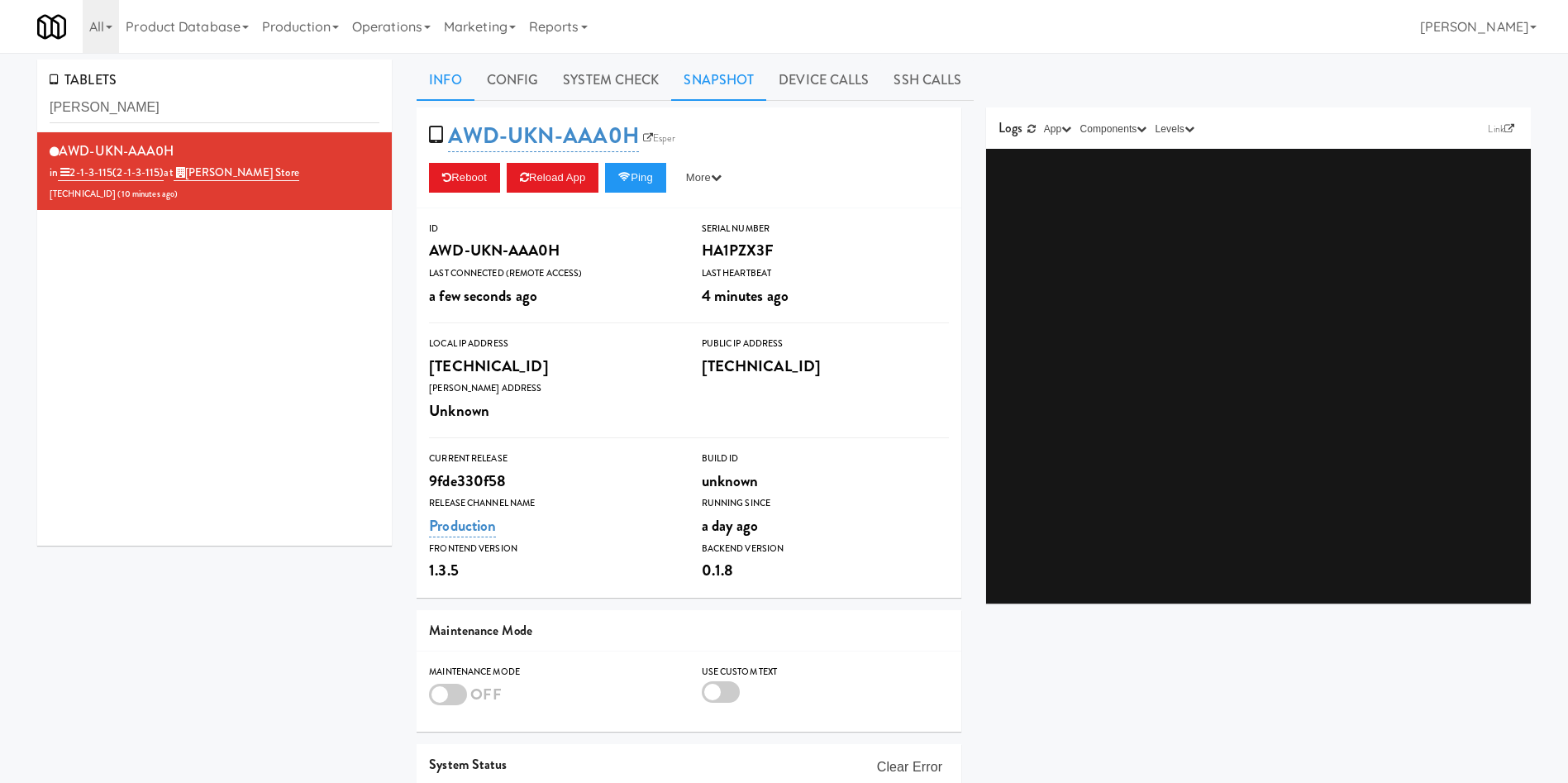
click at [706, 86] on link "Snapshot" at bounding box center [719, 81] width 96 height 42
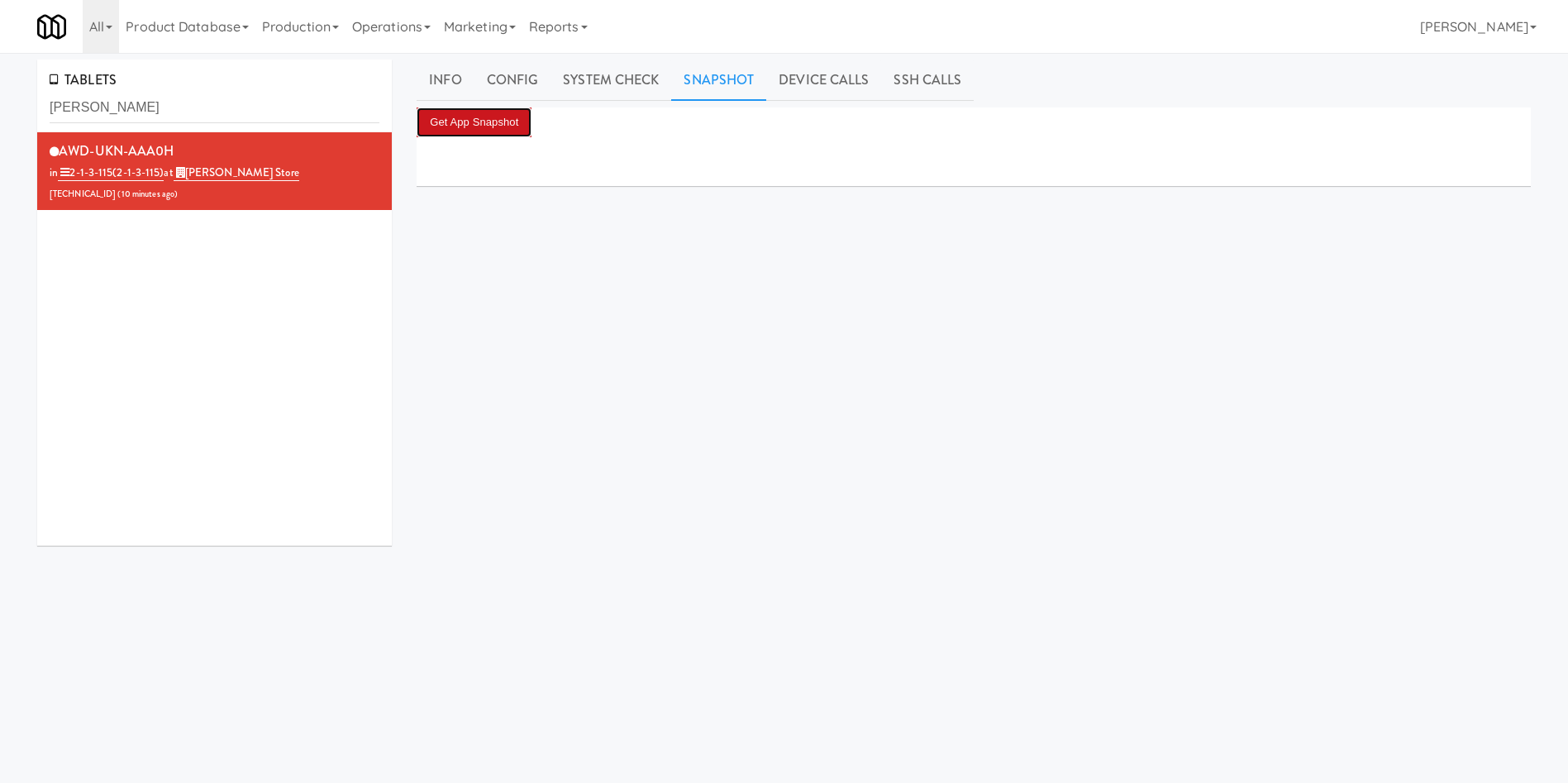
click at [500, 133] on button "Get App Snapshot" at bounding box center [475, 122] width 115 height 30
click at [110, 367] on div "AWD-UKN-AAA0H in 2-1-3-115 (2-1-3-115) at IKEA Vaughan Store 206.0.69.40 ( 10 m…" at bounding box center [214, 338] width 354 height 413
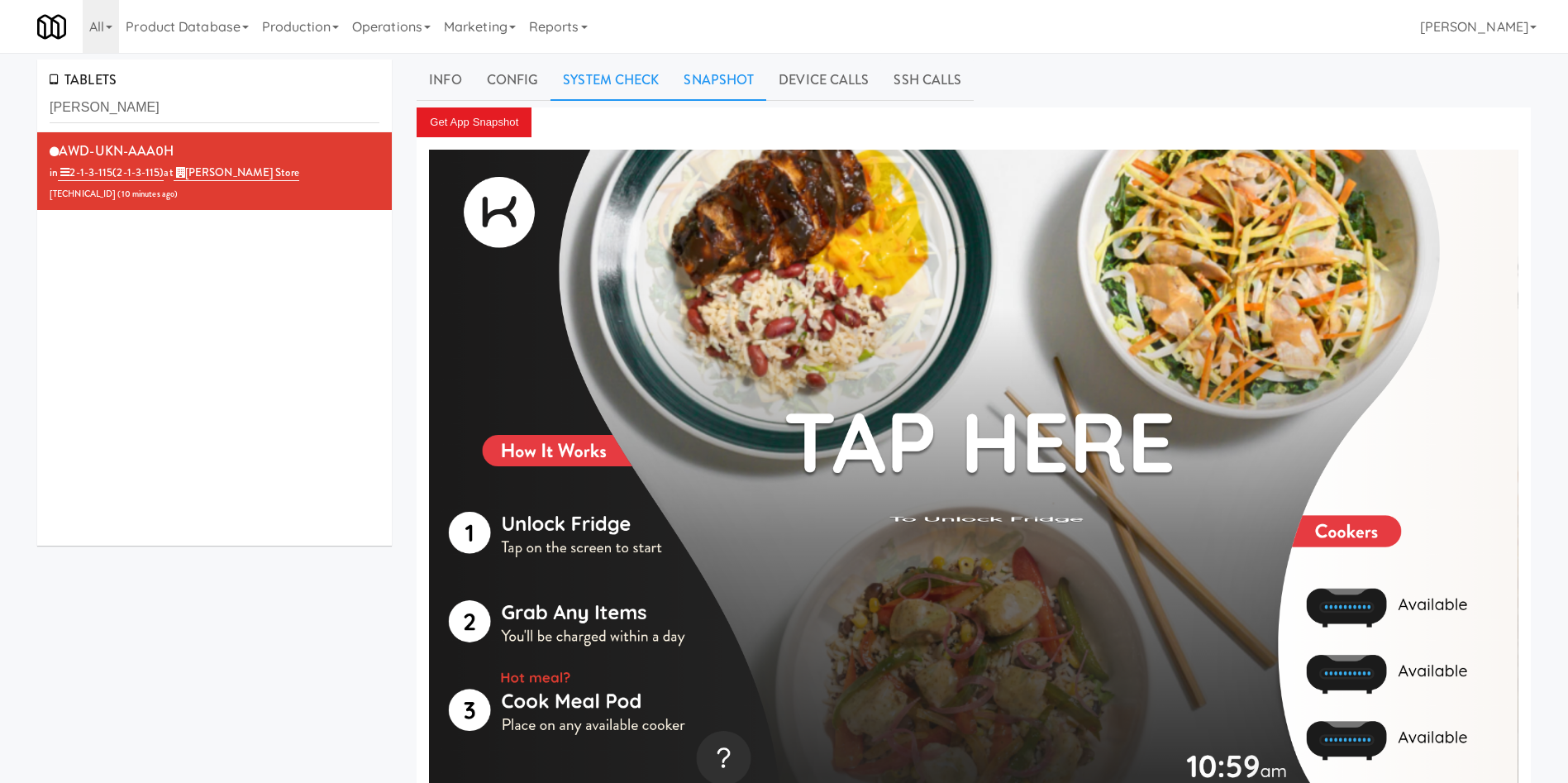
click at [629, 74] on link "System Check" at bounding box center [610, 81] width 120 height 42
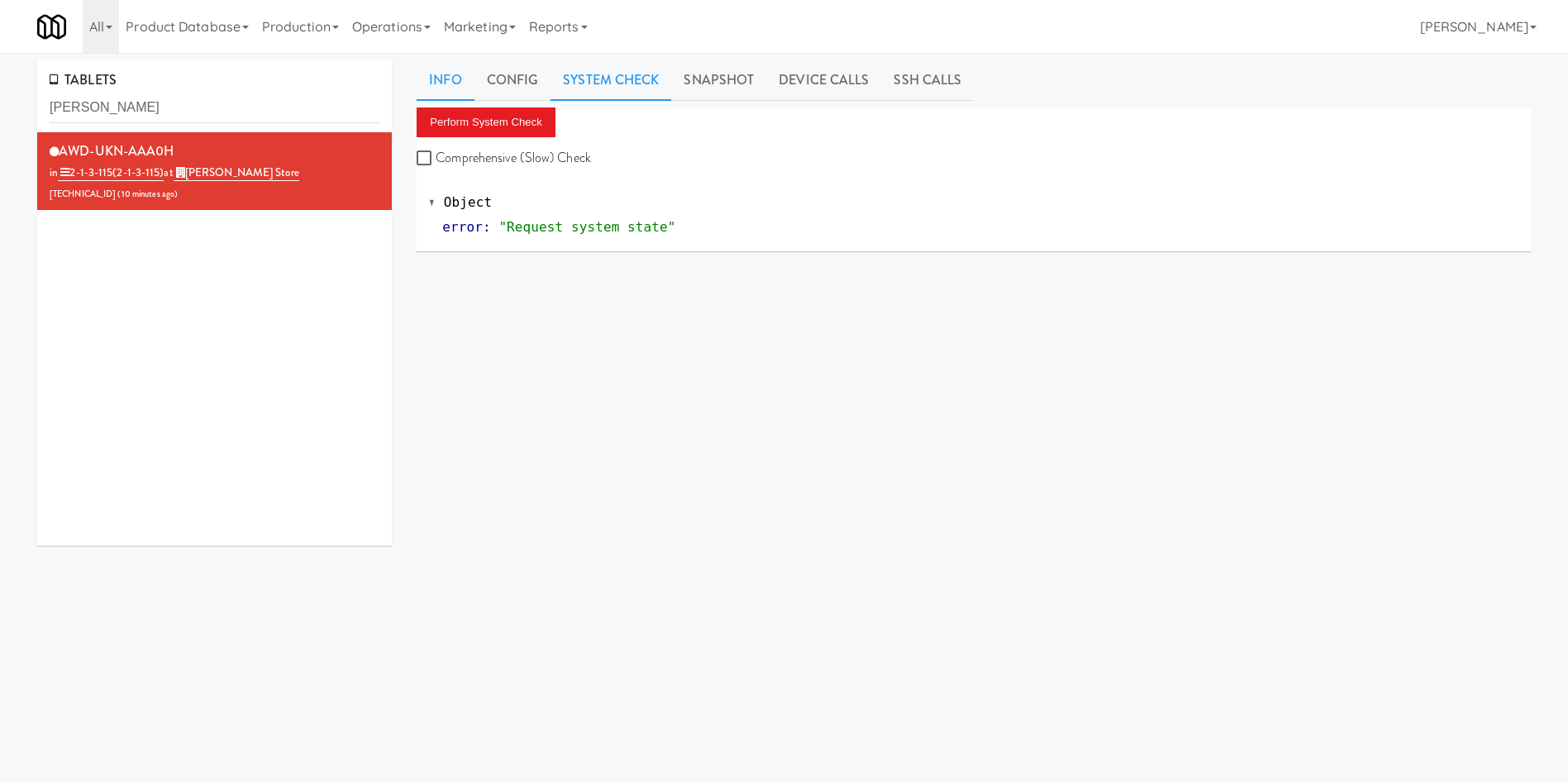
click at [459, 71] on link "Info" at bounding box center [445, 81] width 57 height 42
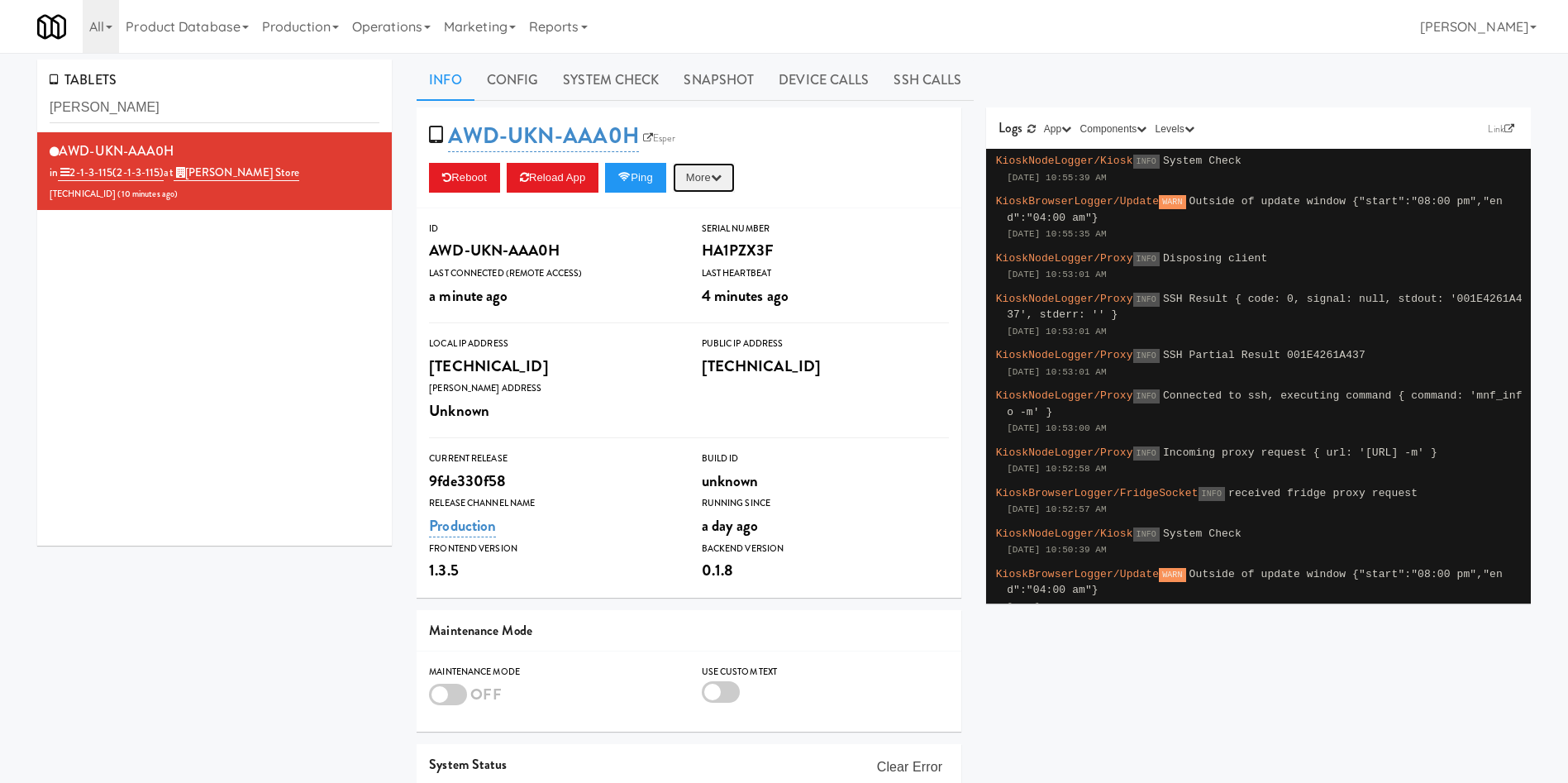
click at [700, 174] on button "More" at bounding box center [703, 178] width 62 height 30
click at [711, 241] on link "Restart Server" at bounding box center [666, 241] width 150 height 30
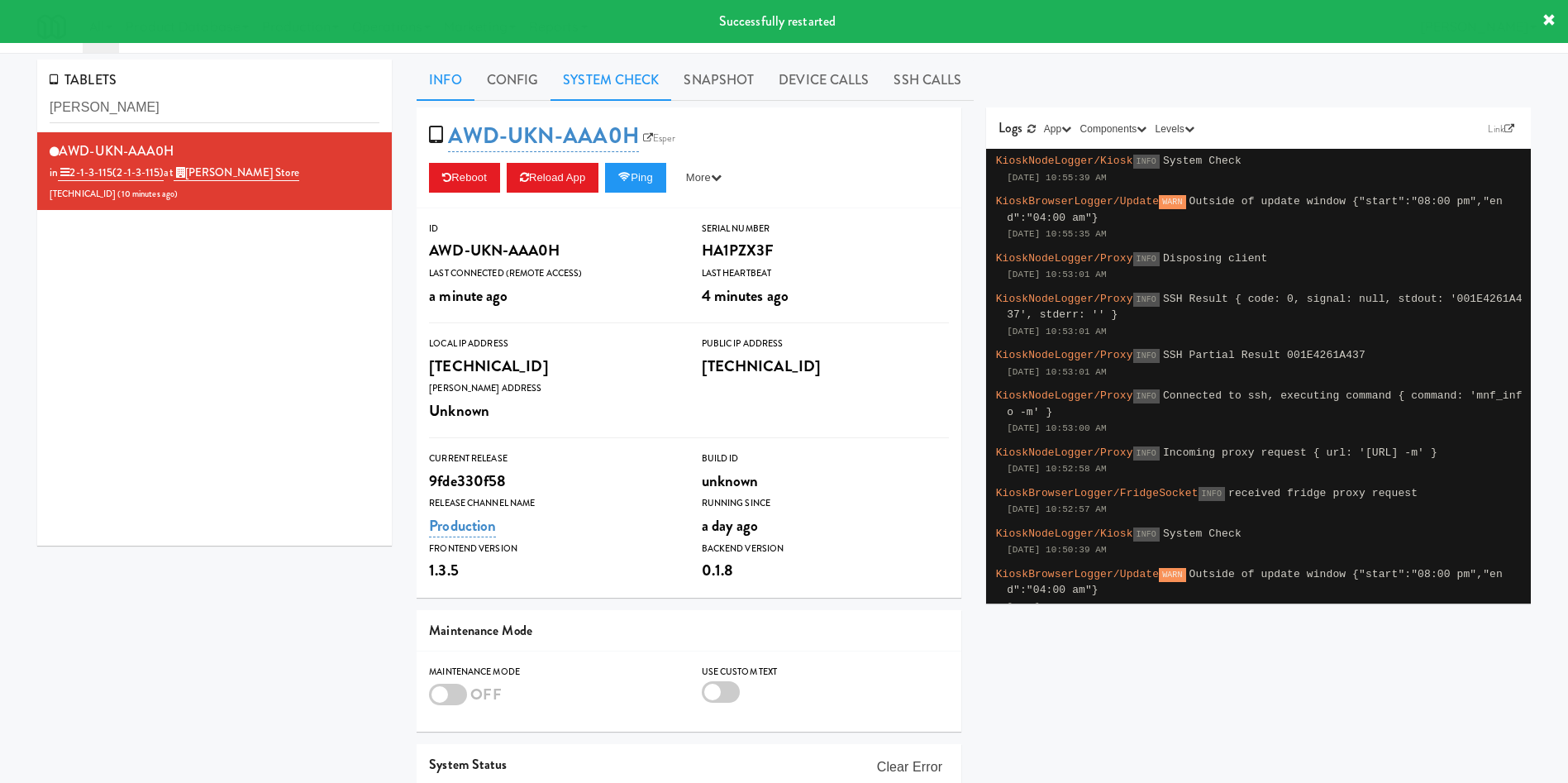
click at [610, 72] on link "System Check" at bounding box center [610, 81] width 120 height 42
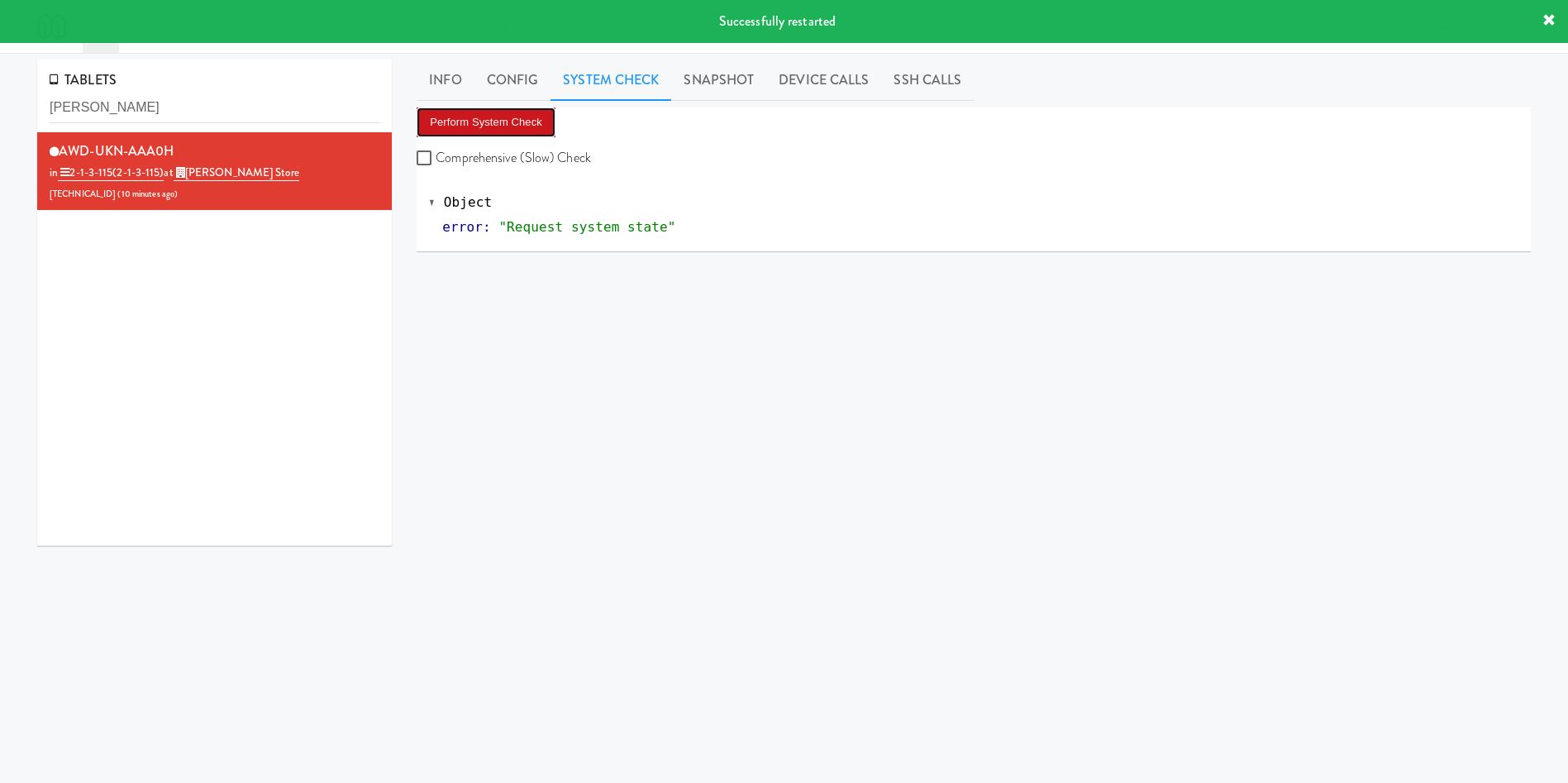
click at [487, 124] on button "Perform System Check" at bounding box center [487, 122] width 139 height 30
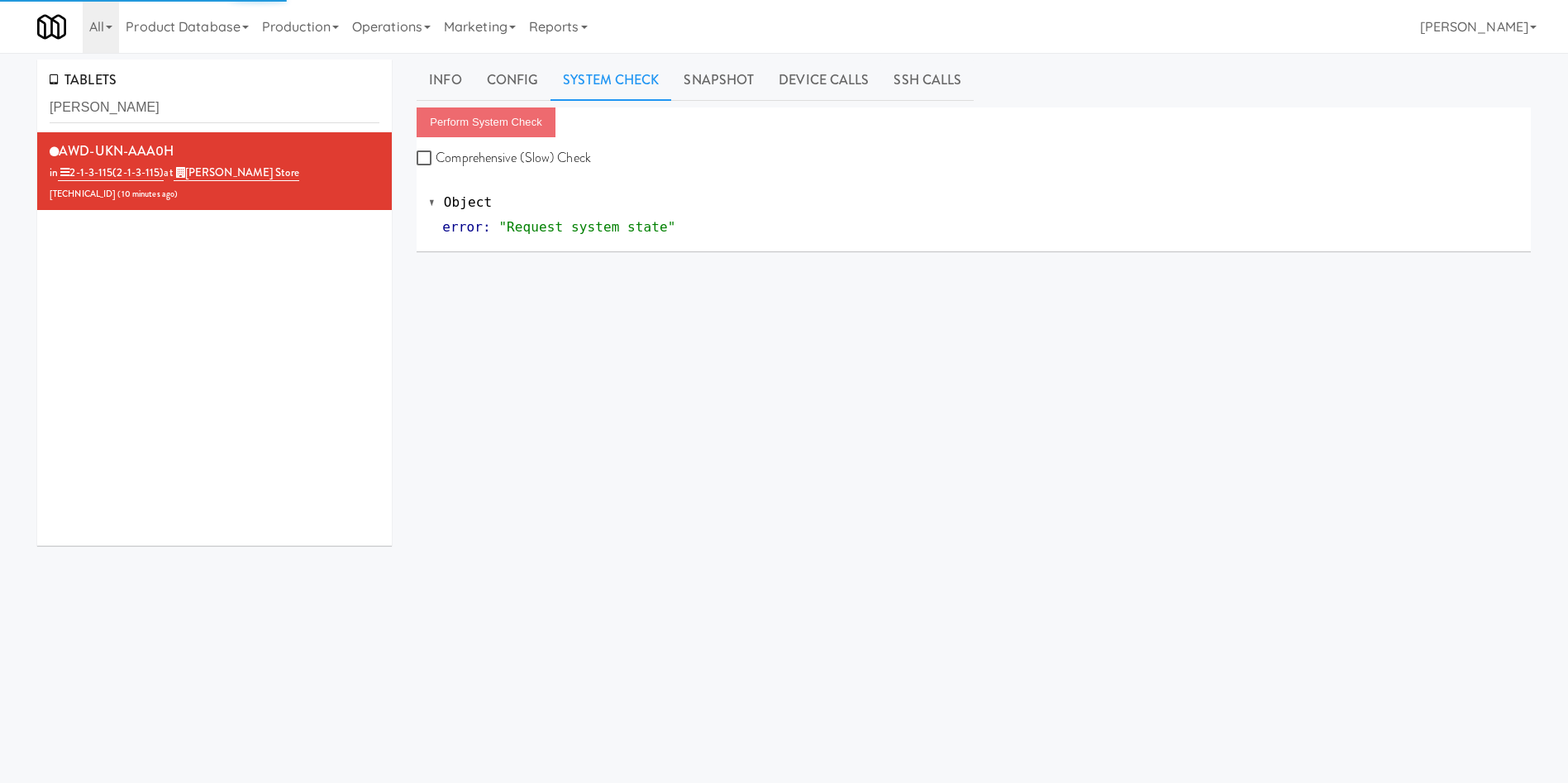
click at [133, 435] on div "AWD-UKN-AAA0H in 2-1-3-115 (2-1-3-115) at IKEA Vaughan Store 206.0.69.40 ( 10 m…" at bounding box center [214, 338] width 354 height 413
click at [158, 545] on div "TABLETS ikea vaughan AWD-UKN-AAA0H in 2-1-3-115 (2-1-3-115) at IKEA Vaughan Sto…" at bounding box center [214, 308] width 379 height 498
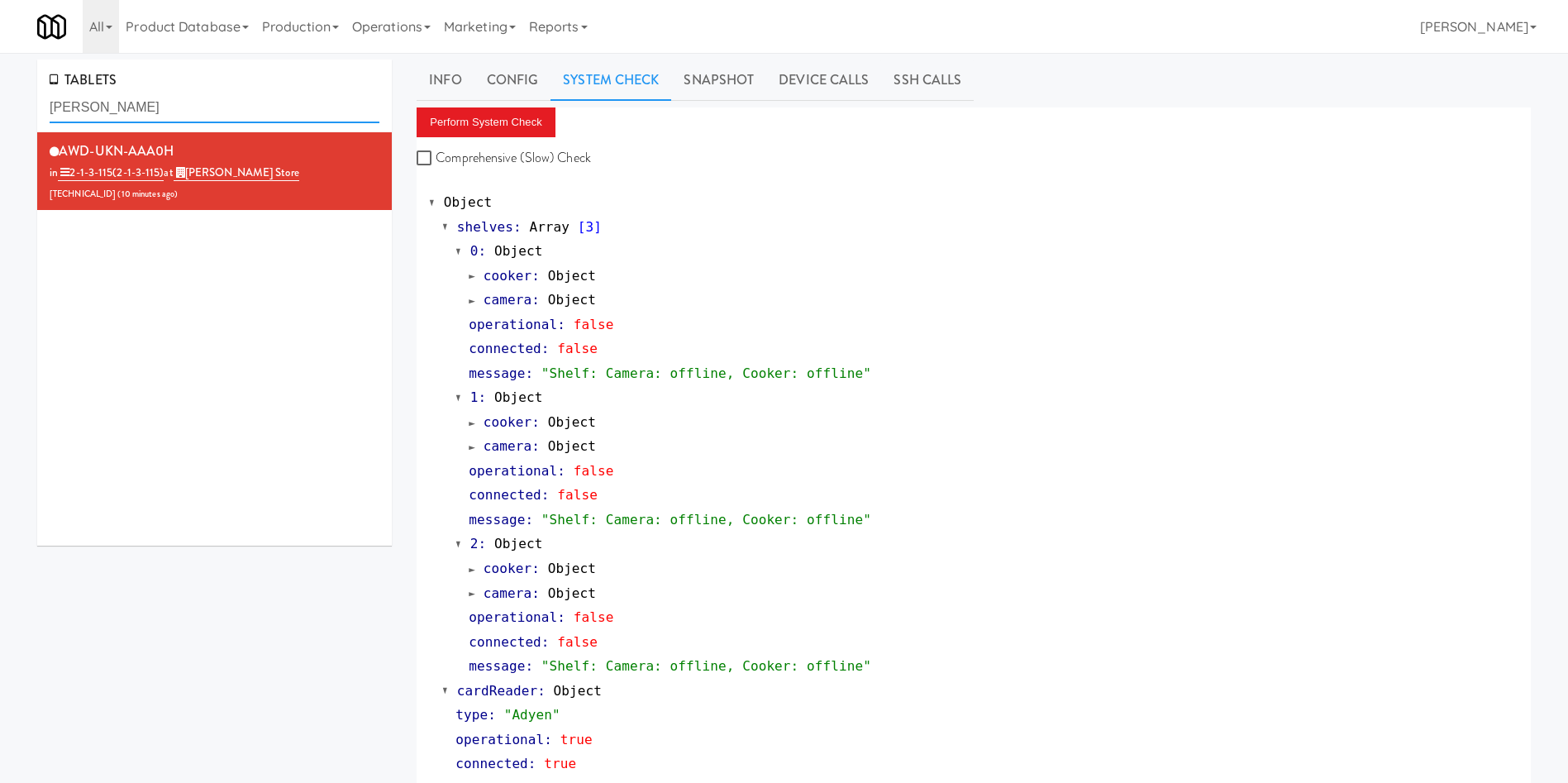
drag, startPoint x: 208, startPoint y: 114, endPoint x: 0, endPoint y: 113, distance: 208.0
click at [488, 130] on button "Perform System Check" at bounding box center [487, 122] width 139 height 30
type input "J"
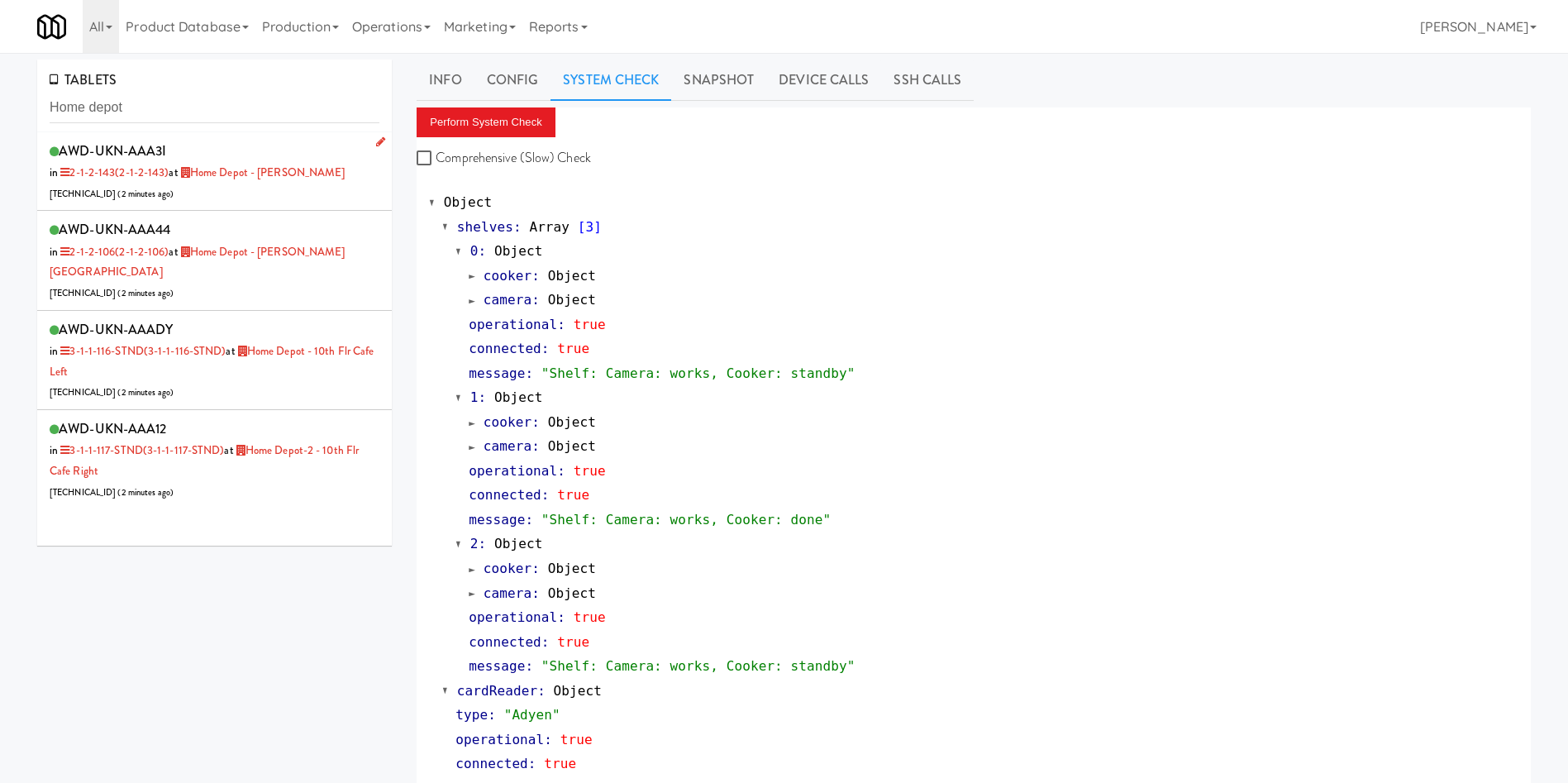
click at [272, 195] on div "AWD-UKN-AAA3I in 2-1-2-143 (2-1-2-143) at Home Depot - Vaughn DC 206.0.69.155 (…" at bounding box center [215, 172] width 330 height 66
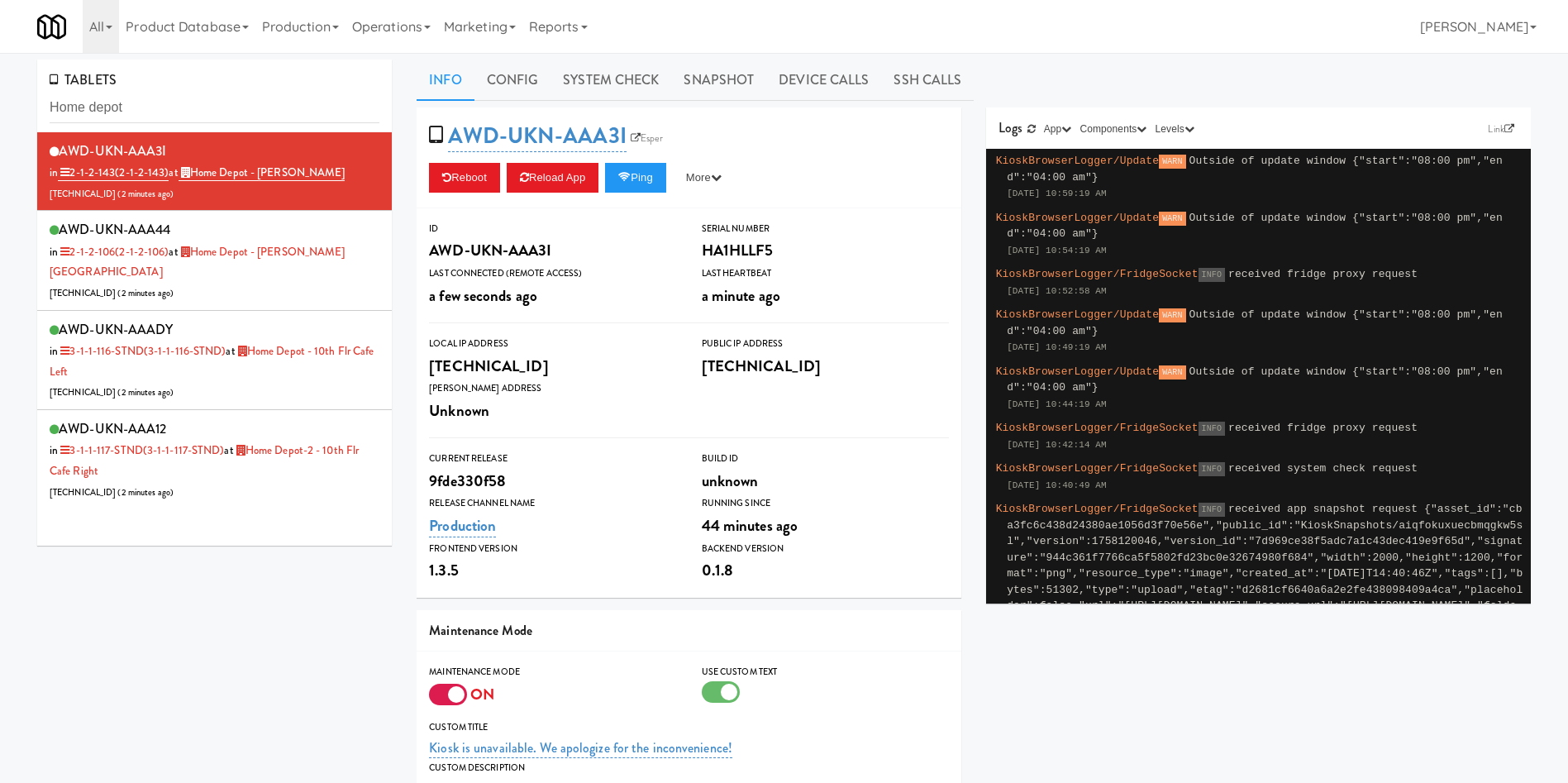
click at [443, 695] on div at bounding box center [448, 694] width 38 height 22
click at [0, 0] on input "checkbox" at bounding box center [0, 0] width 0 height 0
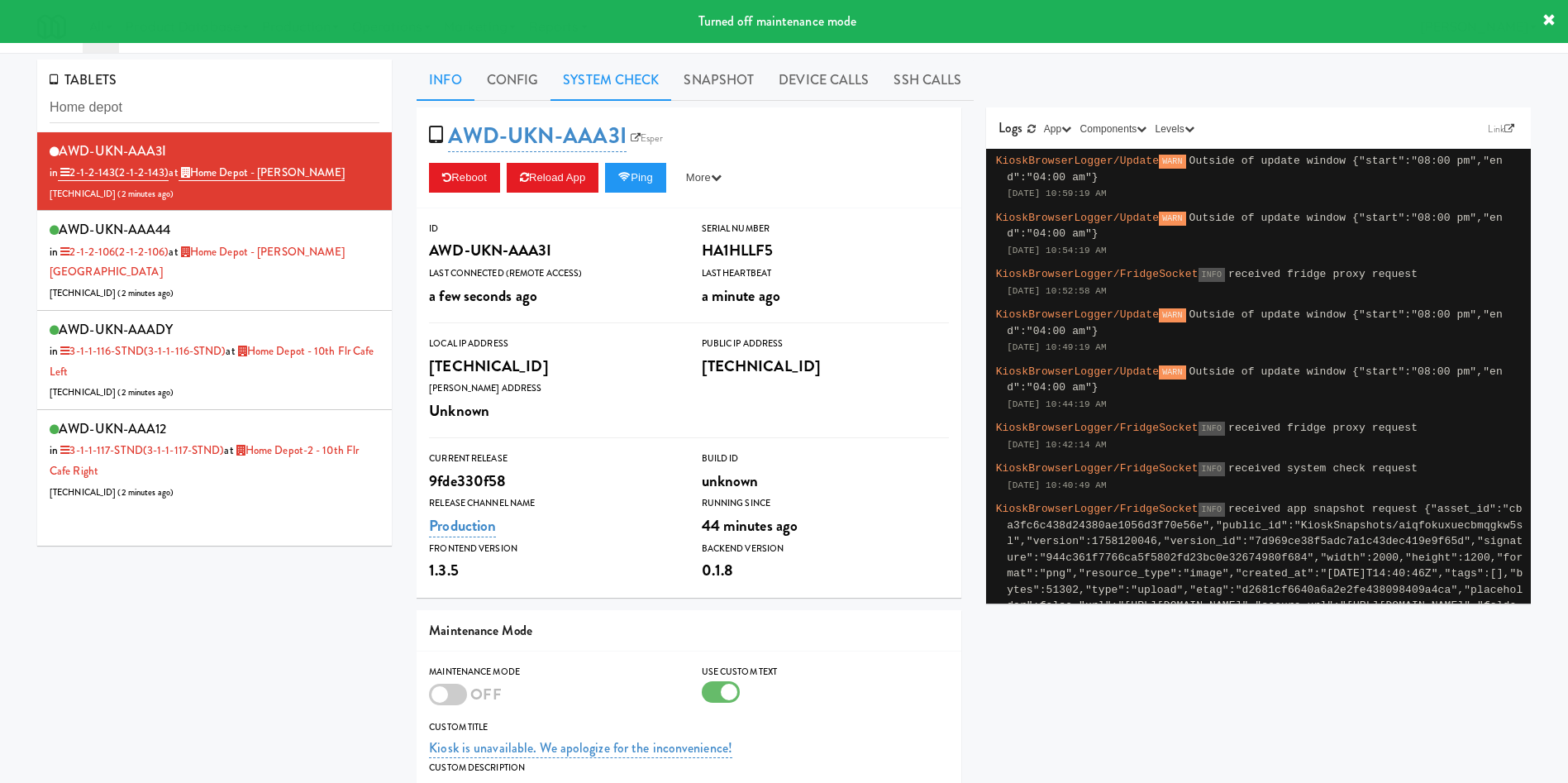
click at [587, 76] on link "System Check" at bounding box center [610, 81] width 120 height 42
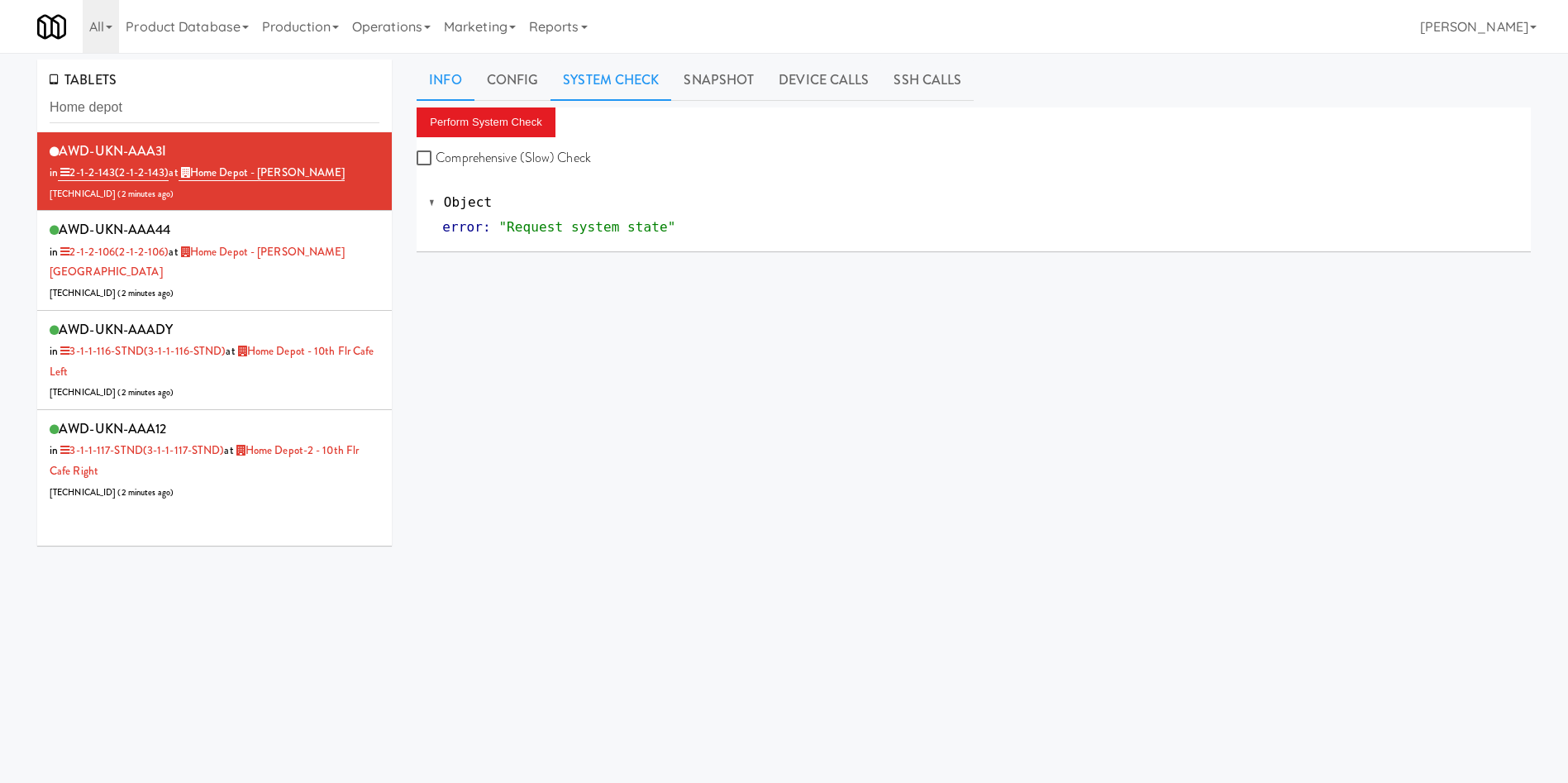
click at [441, 75] on link "Info" at bounding box center [445, 81] width 57 height 42
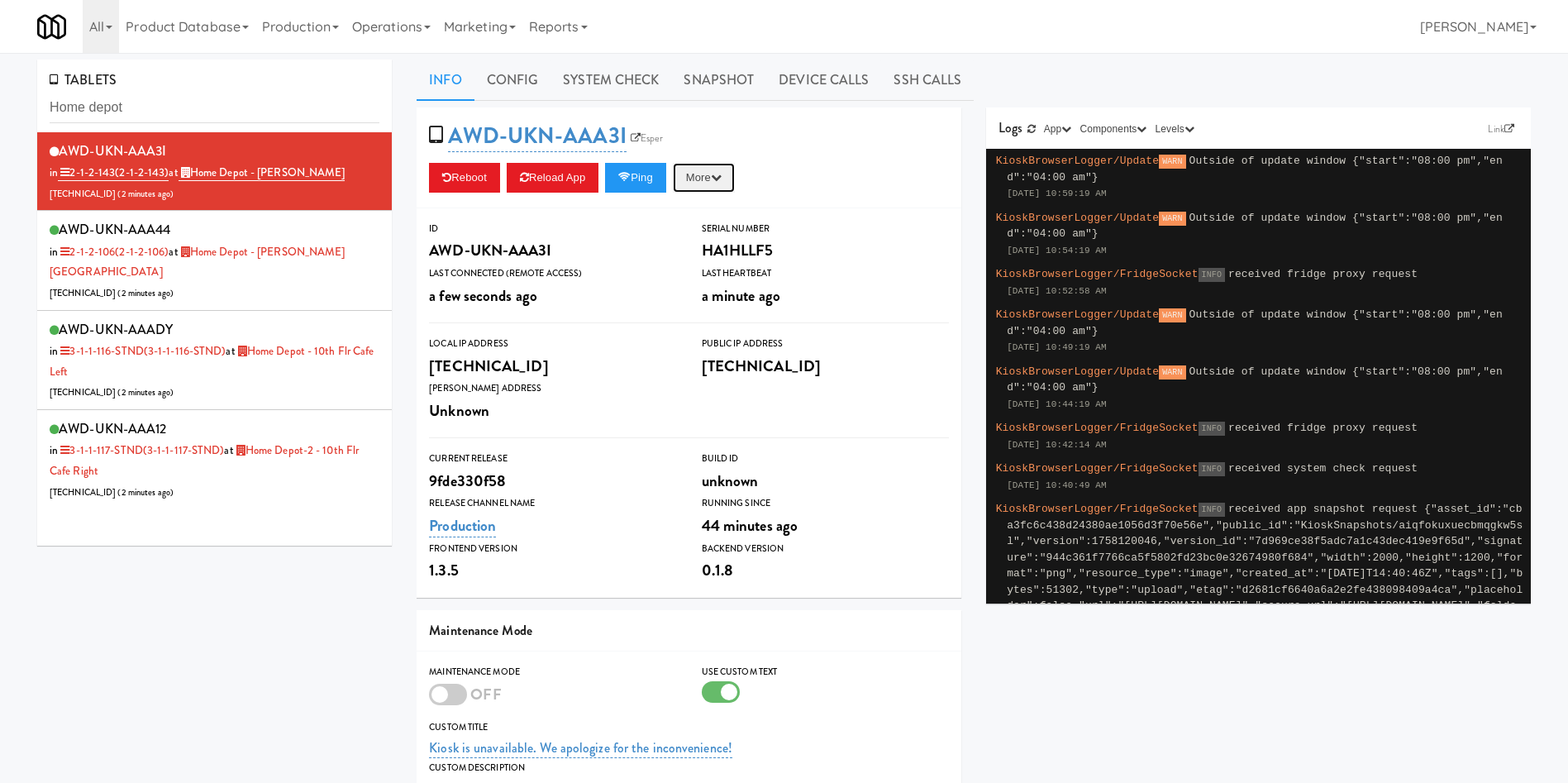
click at [717, 179] on button "More" at bounding box center [703, 178] width 62 height 30
click at [710, 327] on link "Unlock Fridge" at bounding box center [666, 317] width 150 height 30
click at [698, 181] on button "More" at bounding box center [703, 178] width 62 height 30
click at [687, 320] on link "Unlock Fridge" at bounding box center [666, 317] width 150 height 30
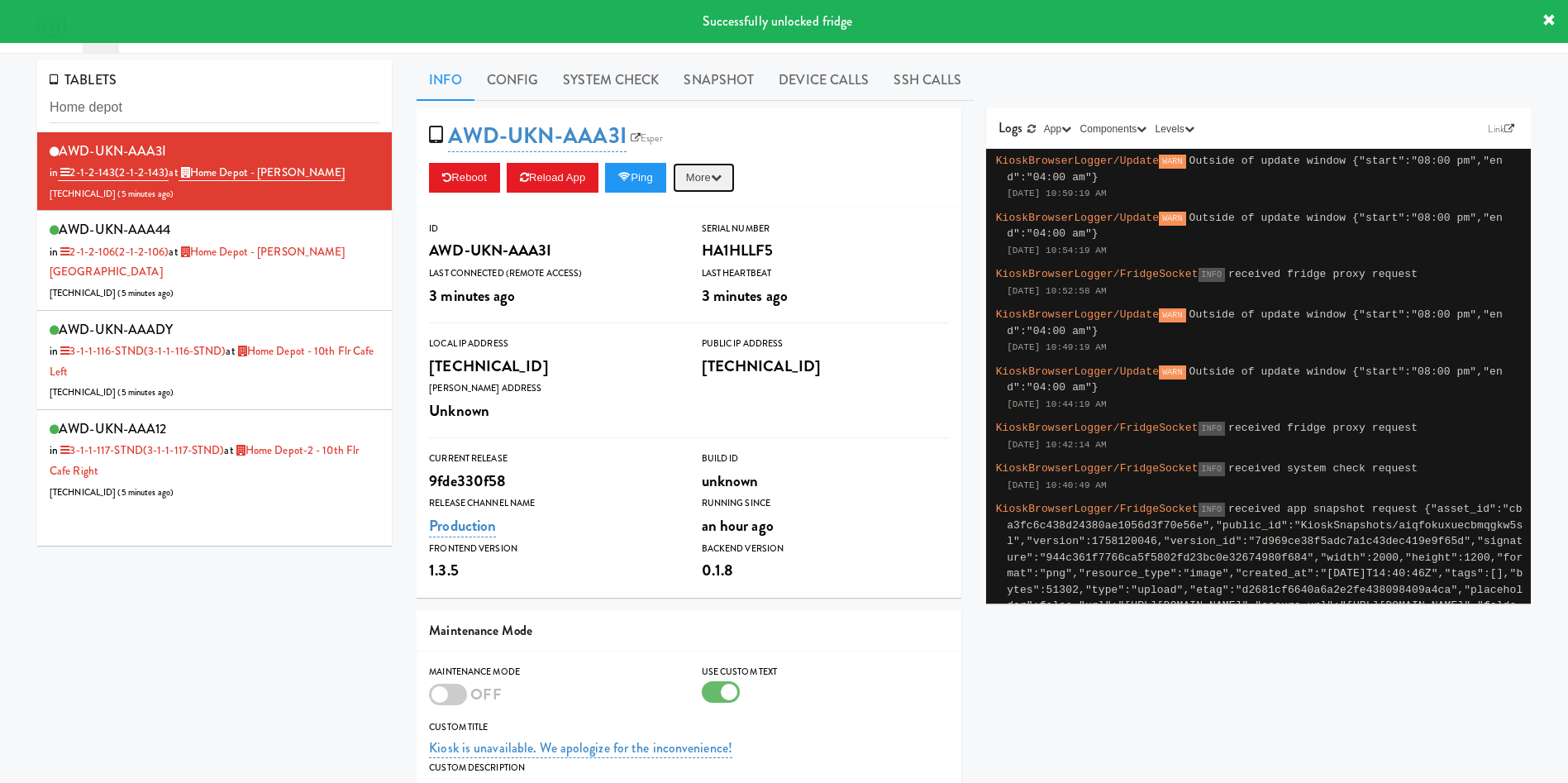
click at [712, 176] on button "More" at bounding box center [703, 178] width 62 height 30
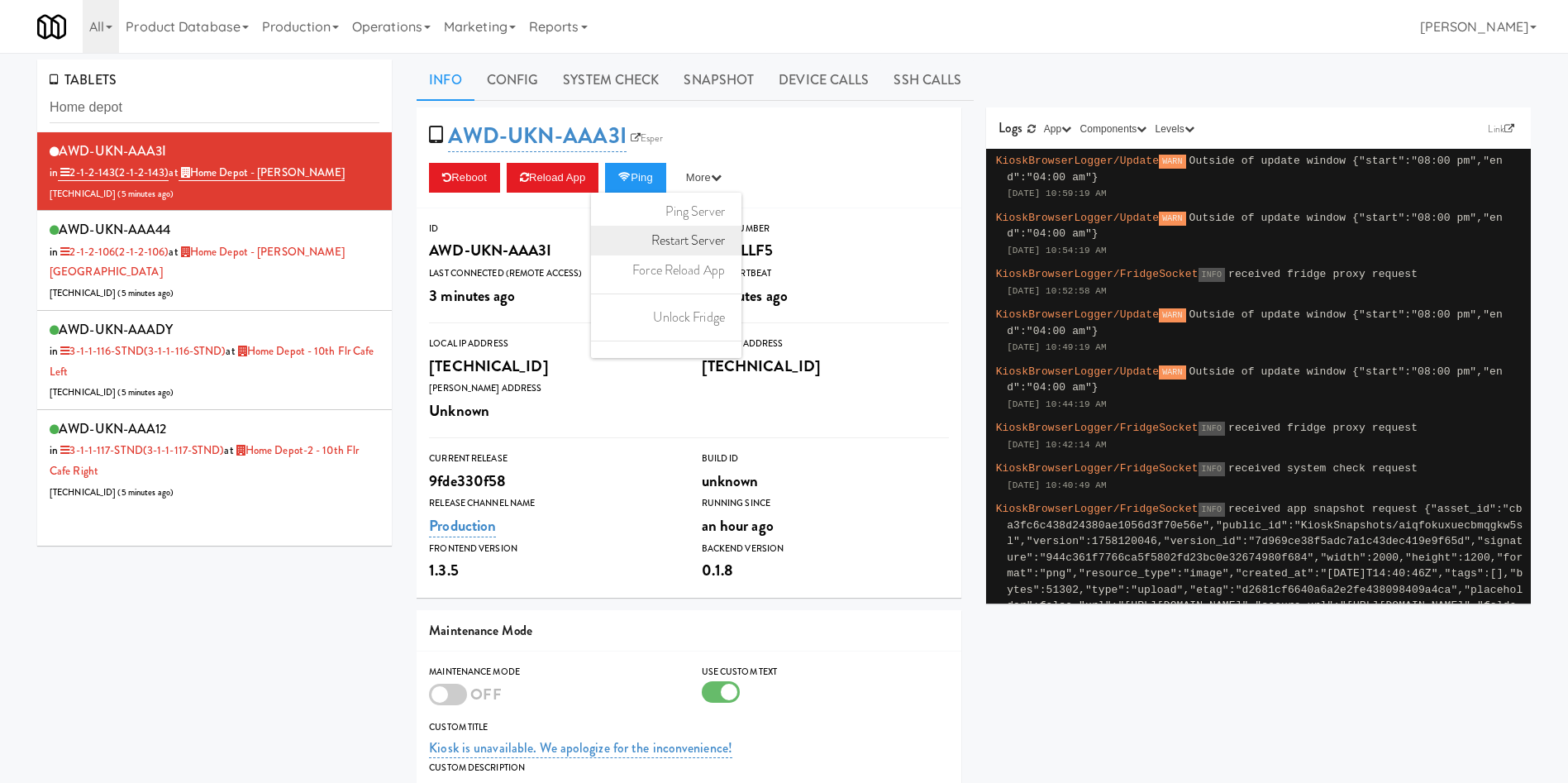
click at [714, 244] on link "Restart Server" at bounding box center [666, 241] width 150 height 30
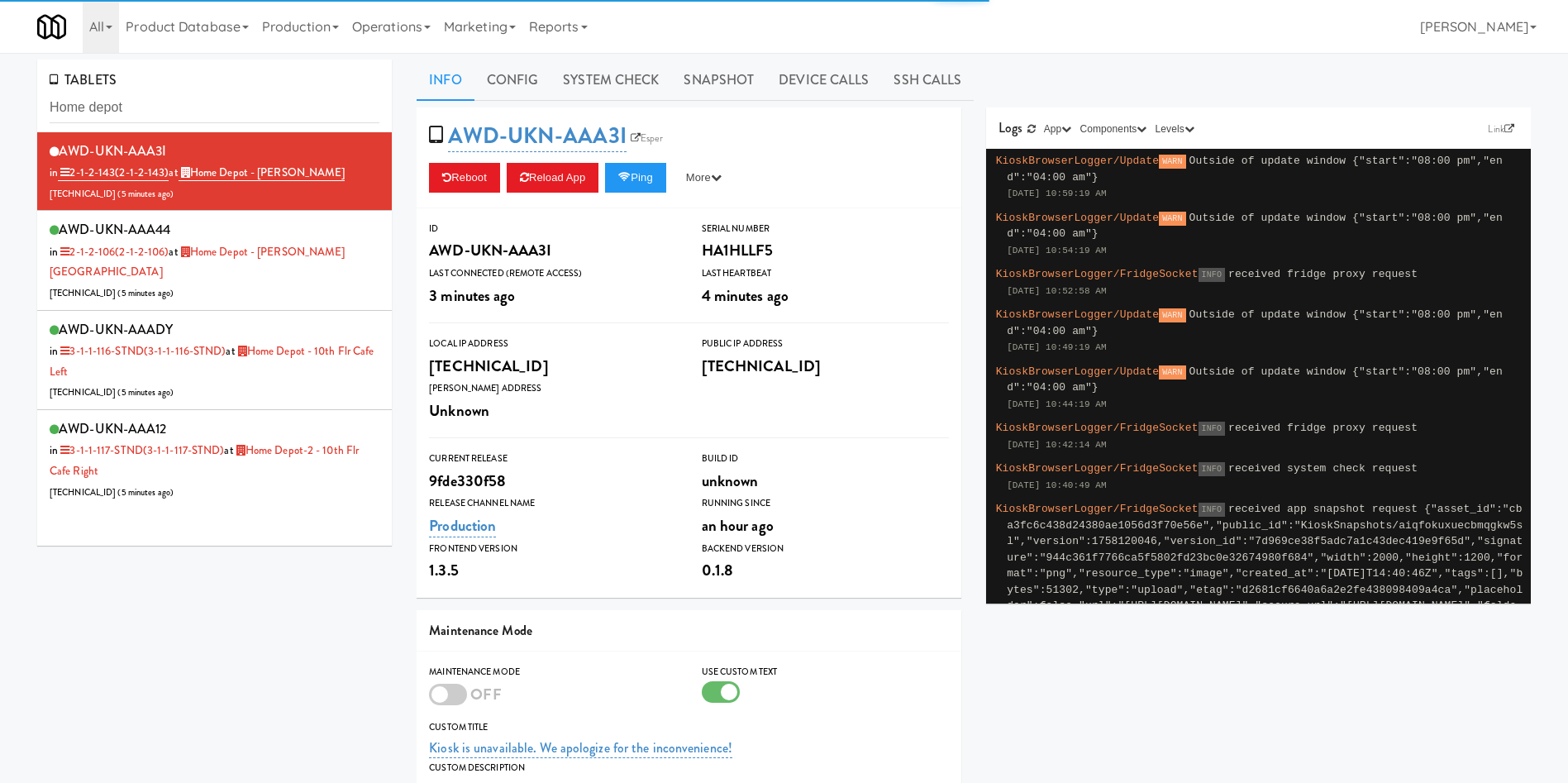
click at [868, 149] on div "AWD-UKN-AAA3I Esper Reboot Reload App Ping More Ping Server Restart Server Forc…" at bounding box center [689, 157] width 545 height 100
click at [244, 648] on div "TABLETS Home depot AWD-UKN-AAA3I in 2-1-2-143 (2-1-2-143) at Home Depot - Vaugh…" at bounding box center [784, 530] width 1519 height 941
click at [296, 657] on div "TABLETS Home depot AWD-UKN-AAA3I in 2-1-2-143 (2-1-2-143) at Home Depot - Vaugh…" at bounding box center [784, 530] width 1519 height 941
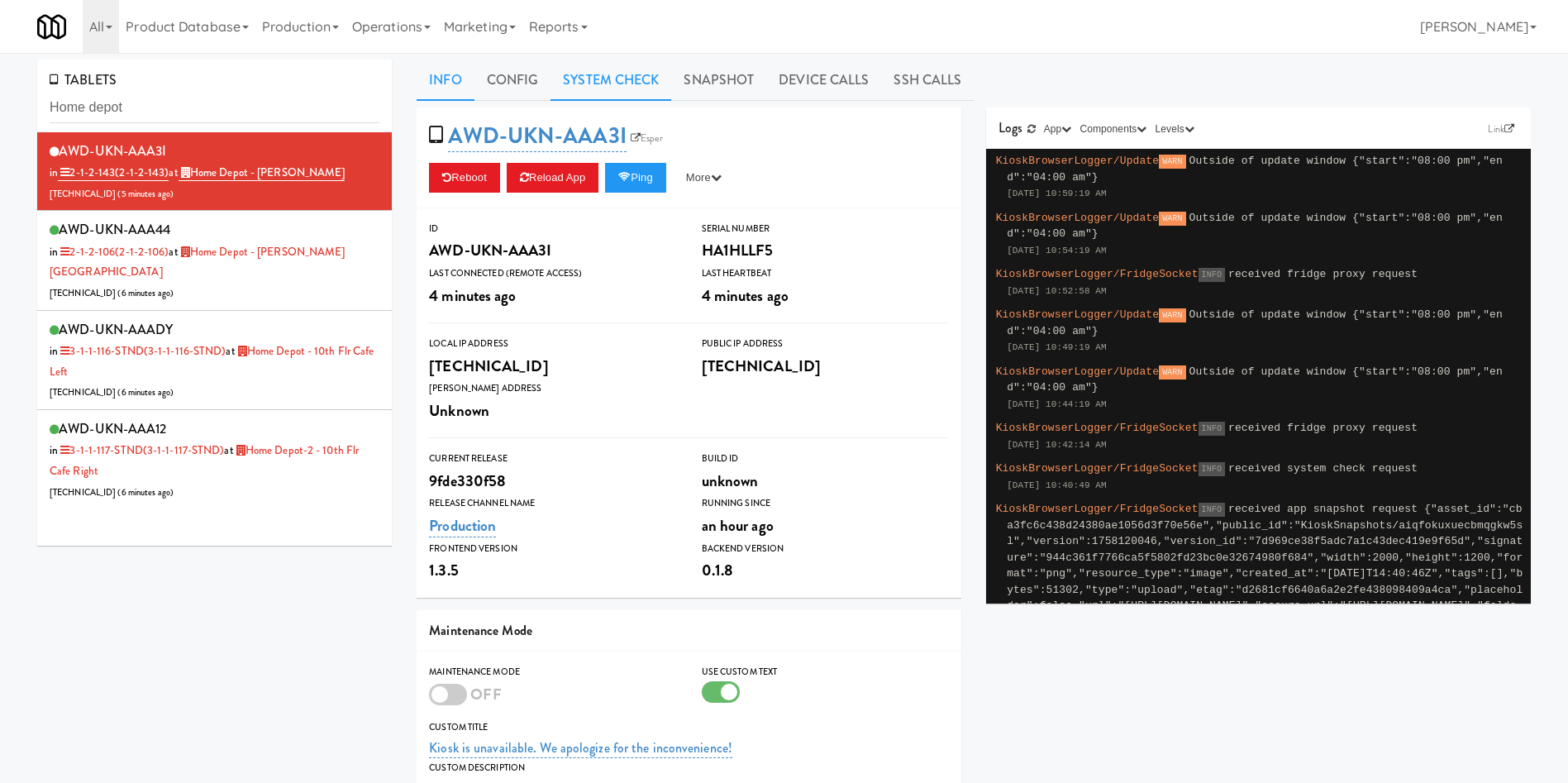
drag, startPoint x: 636, startPoint y: 79, endPoint x: 593, endPoint y: 97, distance: 46.6
click at [635, 79] on link "System Check" at bounding box center [610, 81] width 120 height 42
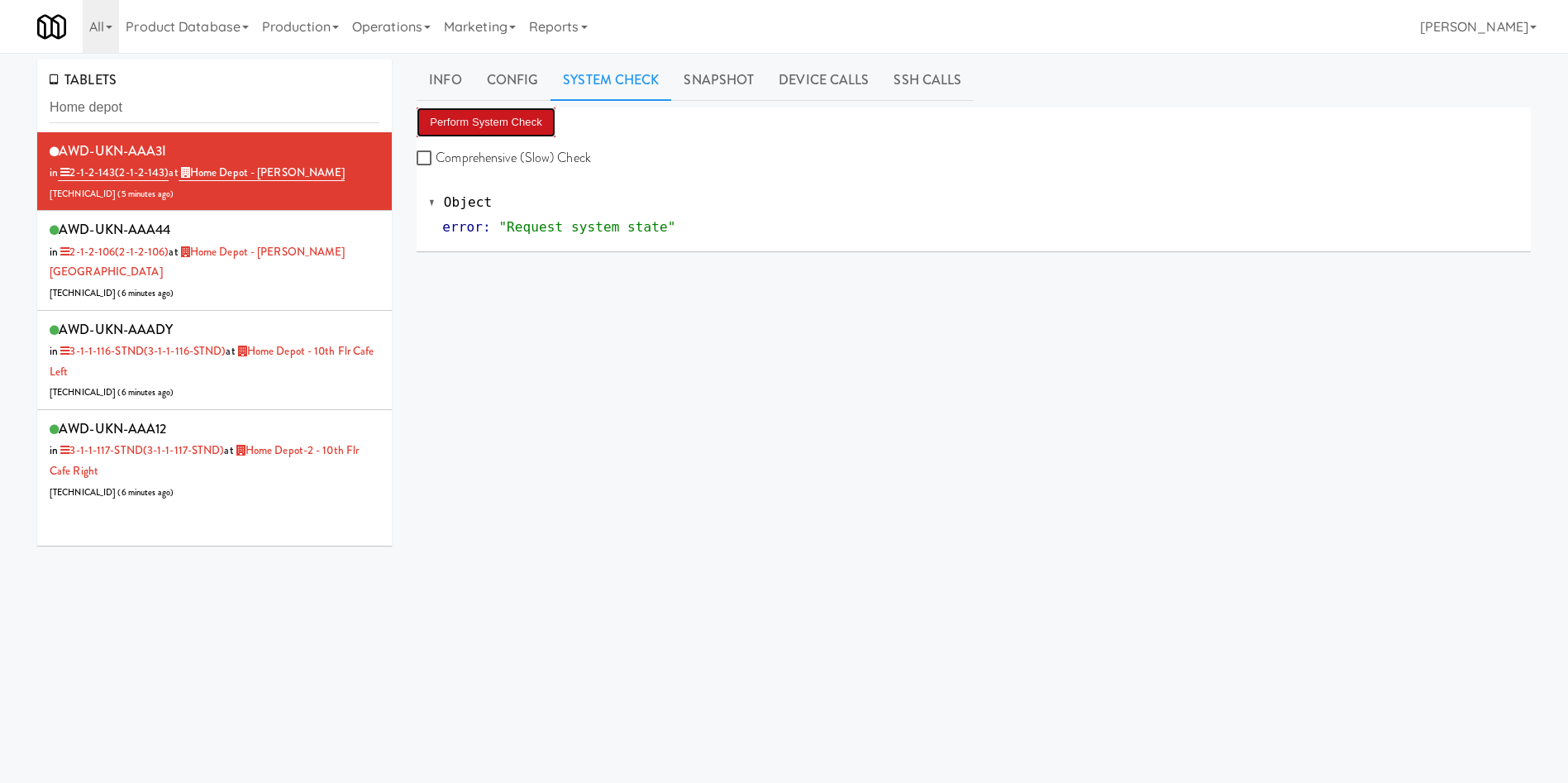
click at [463, 126] on button "Perform System Check" at bounding box center [487, 122] width 139 height 30
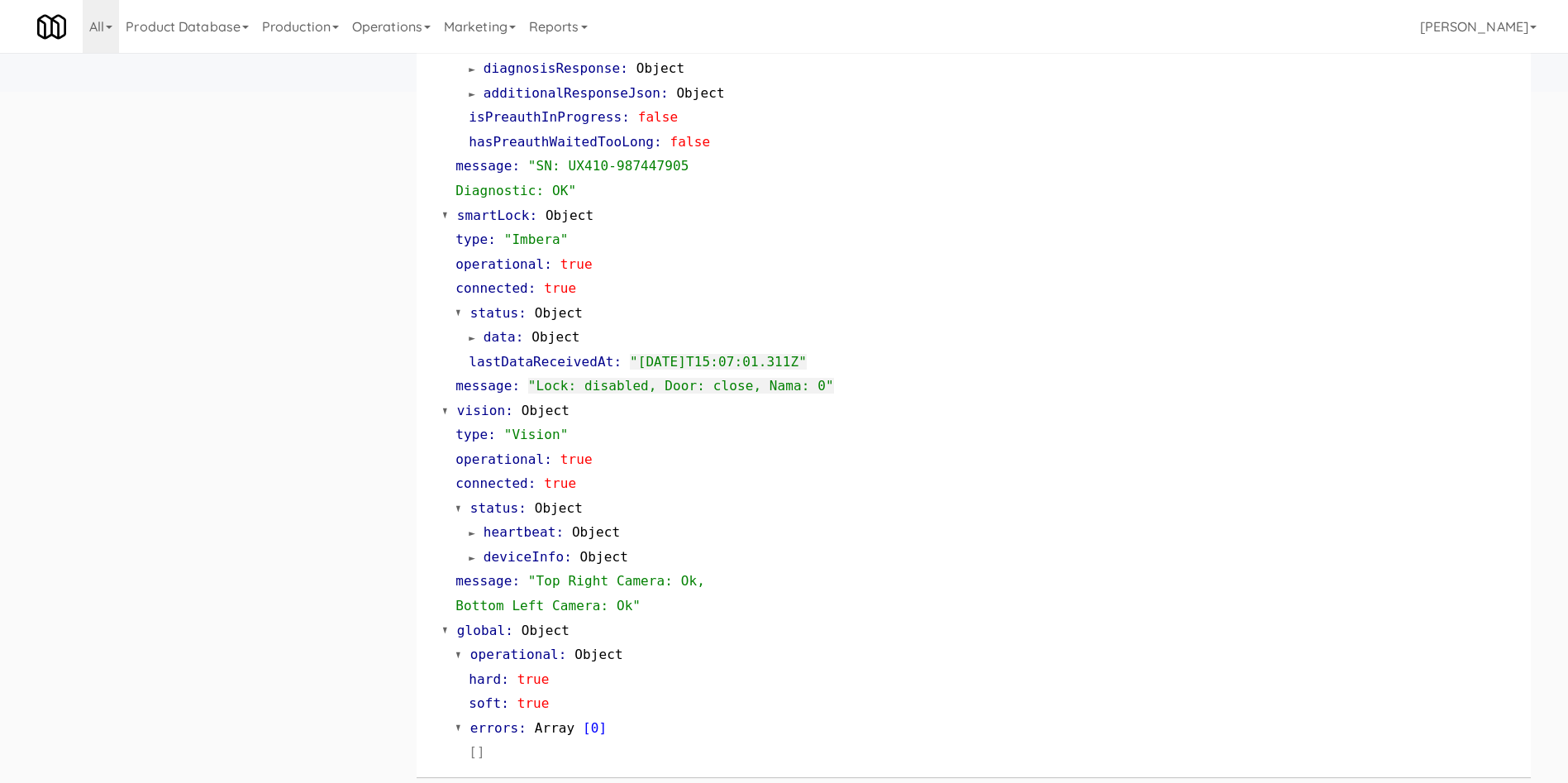
scroll to position [751, 0]
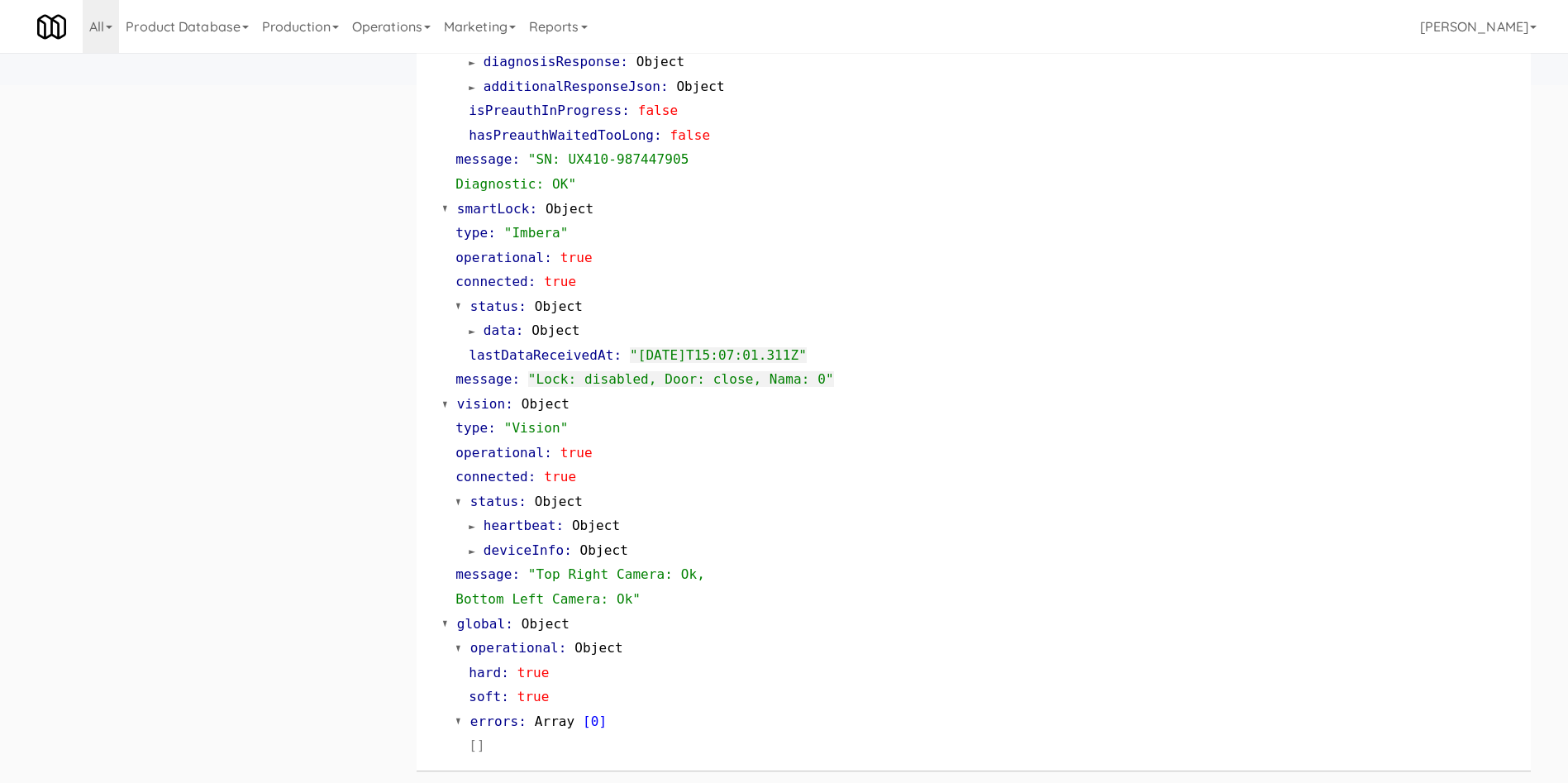
click at [173, 475] on div "TABLETS Home depot AWD-UKN-AAA3I in 2-1-2-143 (2-1-2-143) at Home Depot - Vaugh…" at bounding box center [784, 46] width 1519 height 1474
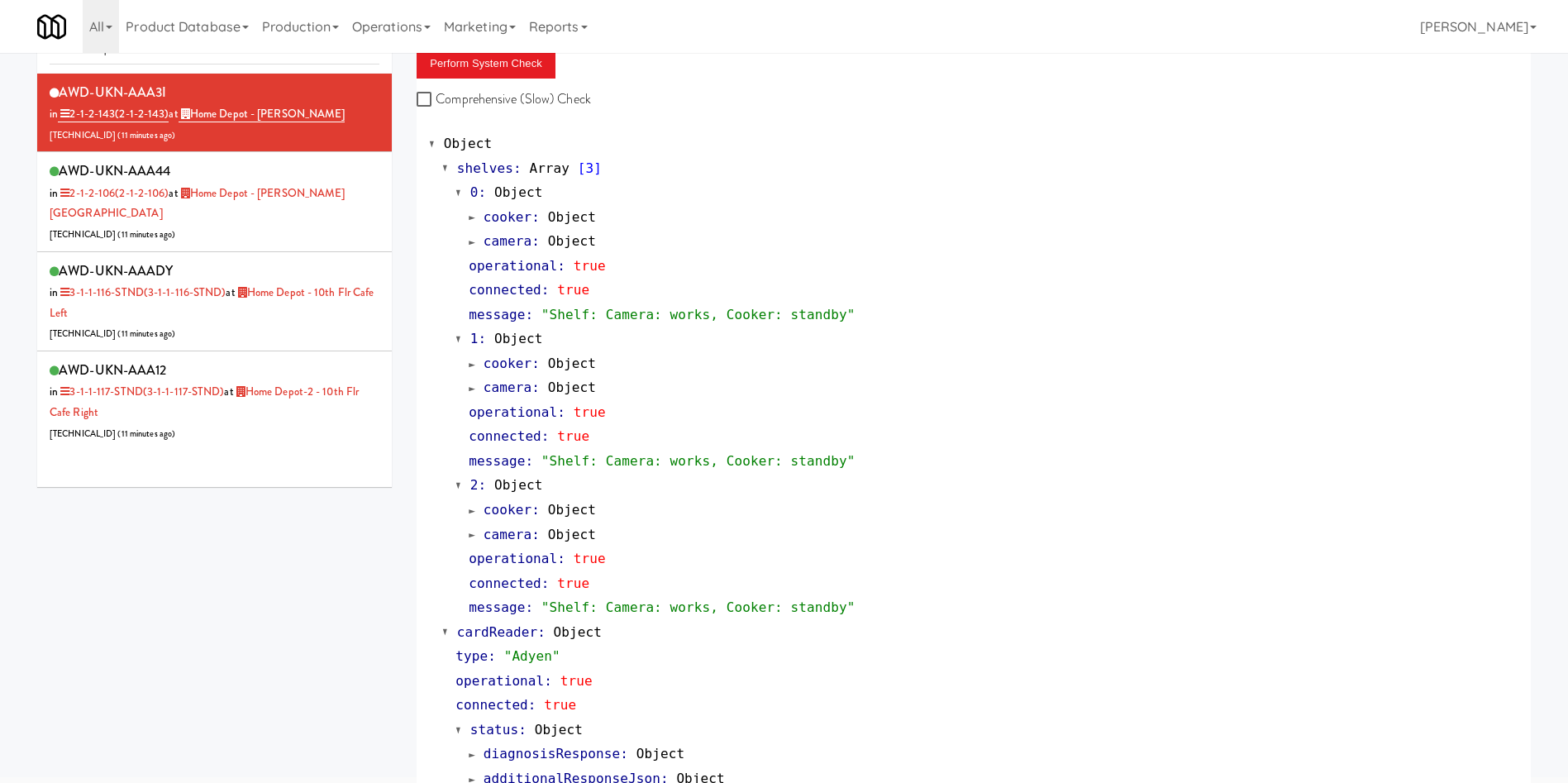
scroll to position [0, 0]
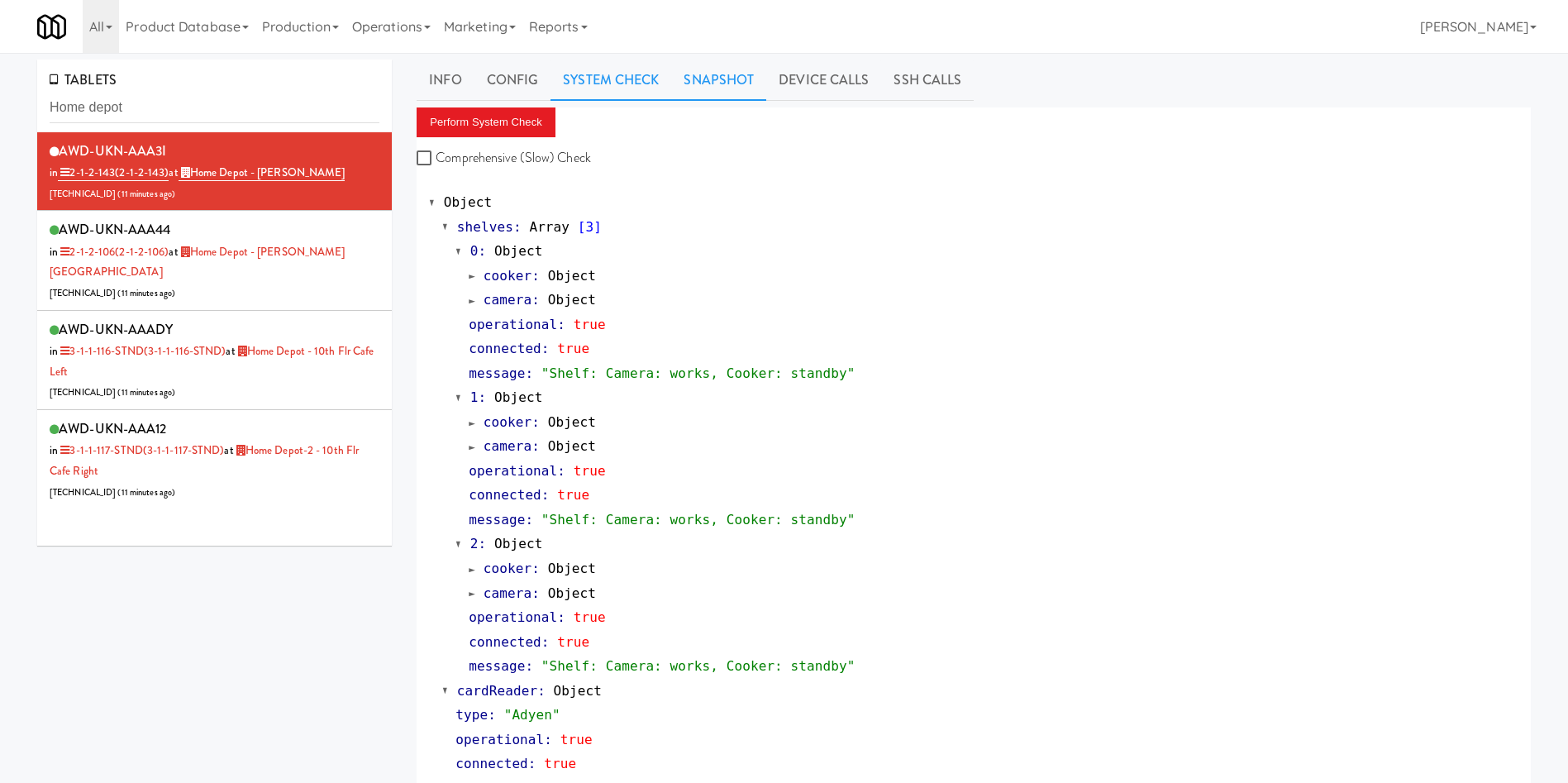
click at [734, 89] on link "Snapshot" at bounding box center [719, 81] width 96 height 42
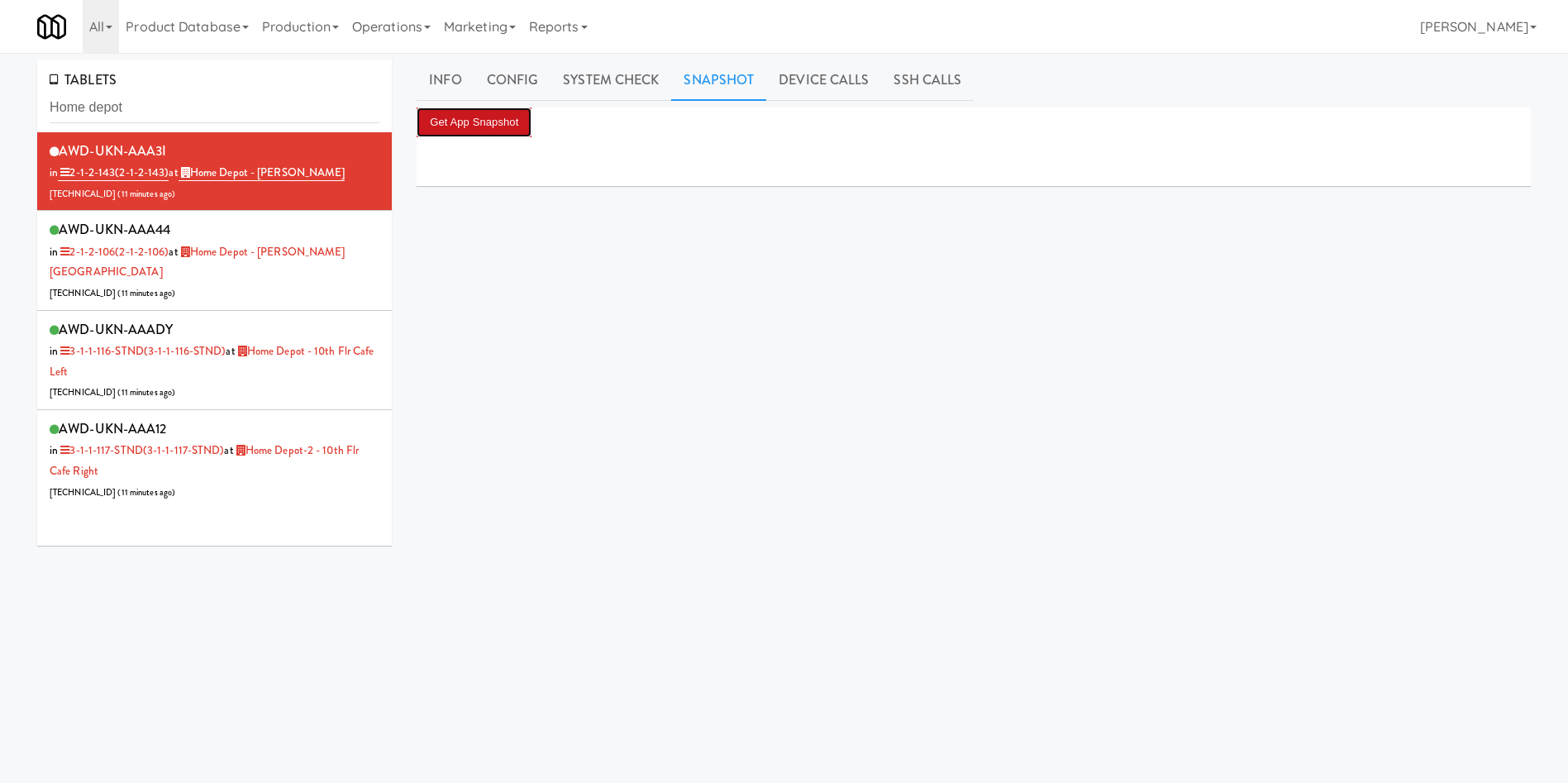
drag, startPoint x: 472, startPoint y: 107, endPoint x: 410, endPoint y: 353, distance: 253.7
click at [472, 107] on button "Get App Snapshot" at bounding box center [475, 122] width 115 height 30
click at [110, 615] on div "TABLETS Home depot AWD-UKN-AAA3I in 2-1-2-143 (2-1-2-143) at Home Depot - Vaugh…" at bounding box center [784, 393] width 1519 height 668
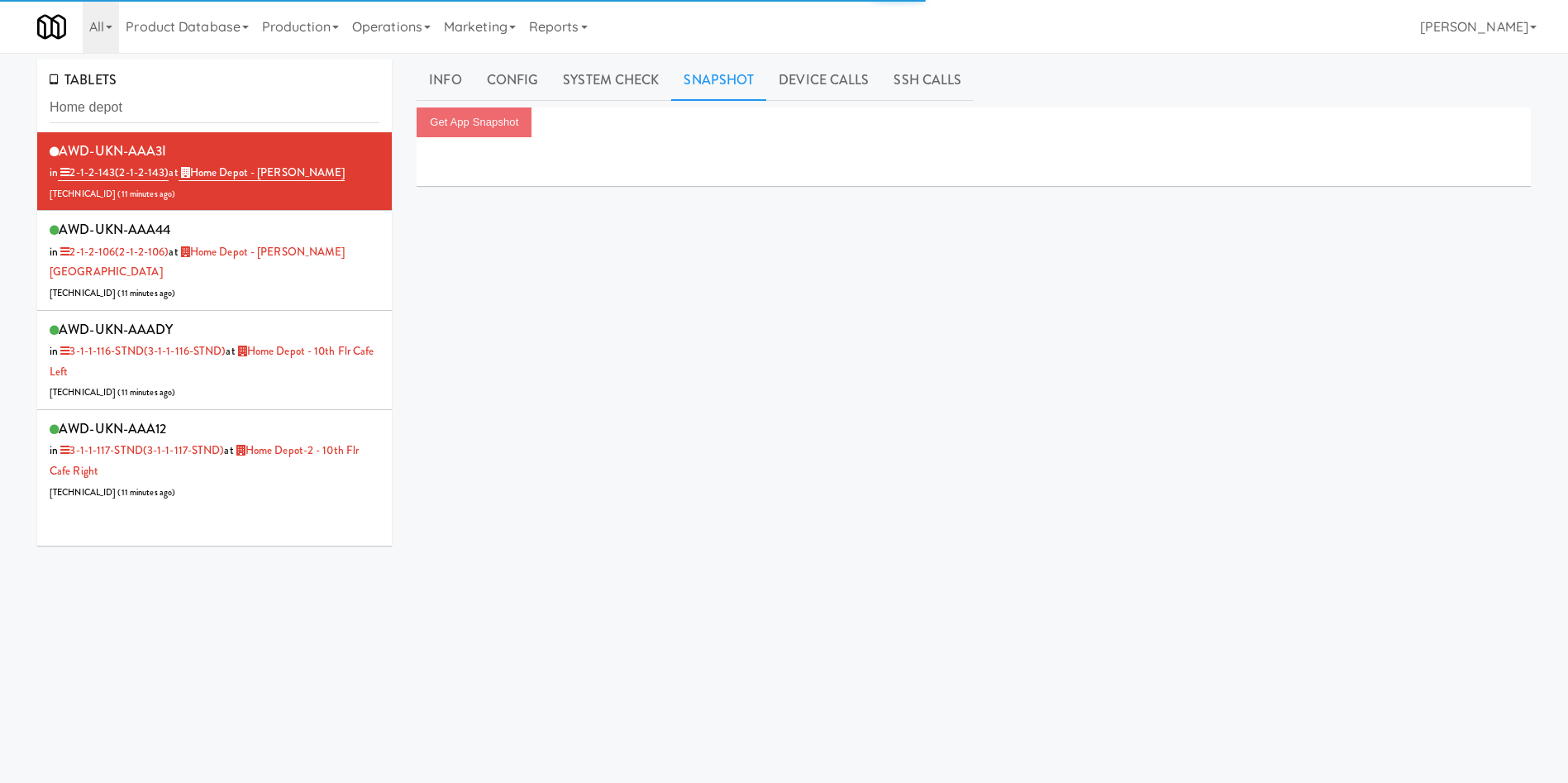
click at [142, 569] on div "TABLETS Home depot AWD-UKN-AAA3I in 2-1-2-143 (2-1-2-143) at Home Depot - Vaugh…" at bounding box center [784, 393] width 1519 height 668
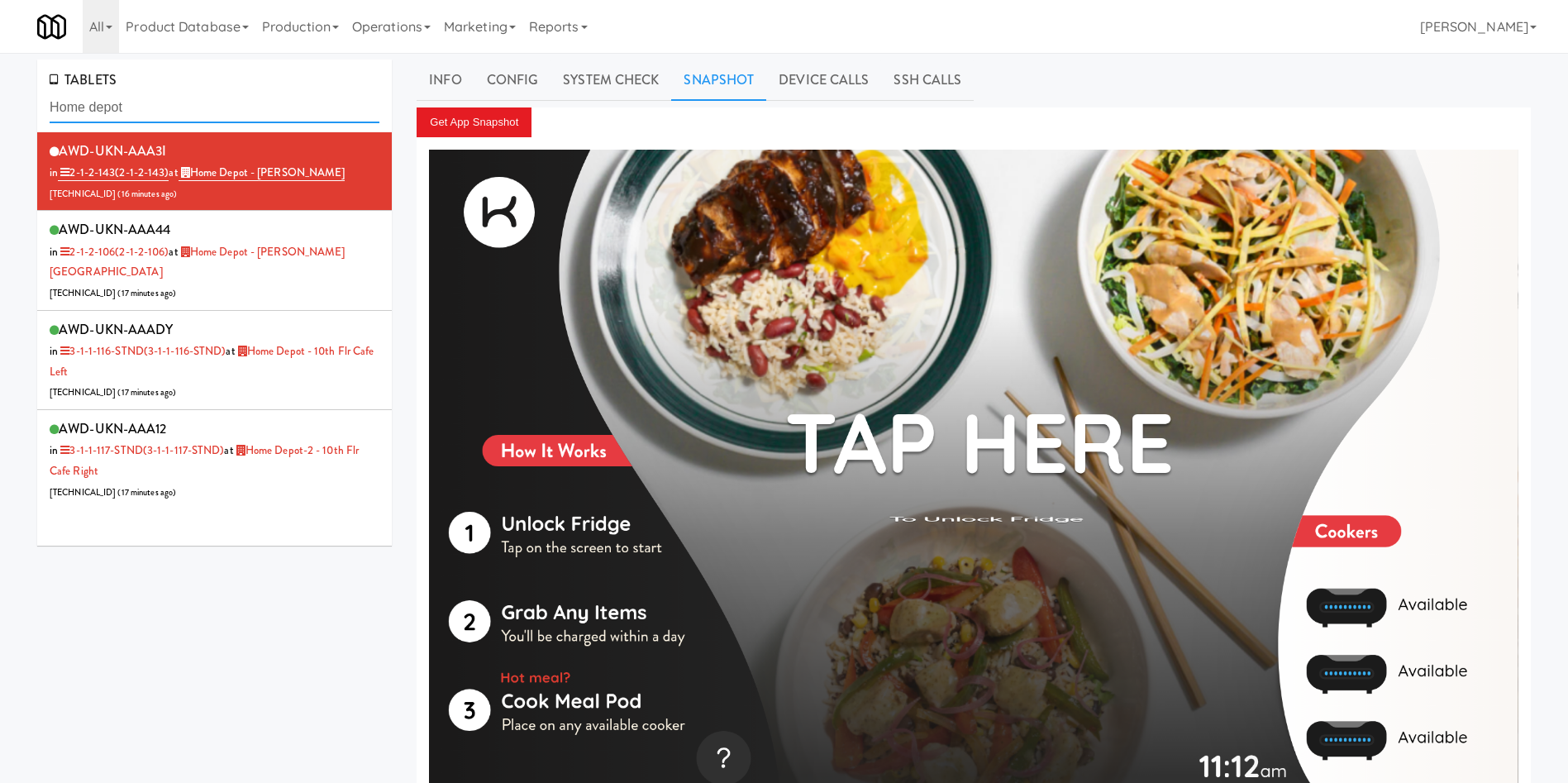
drag, startPoint x: 209, startPoint y: 100, endPoint x: 0, endPoint y: 99, distance: 209.0
click at [0, 99] on div "TABLETS Home depot AWD-UKN-AAA3I in 2-1-2-143 (2-1-2-143) at Home Depot - Vaugh…" at bounding box center [784, 444] width 1568 height 768
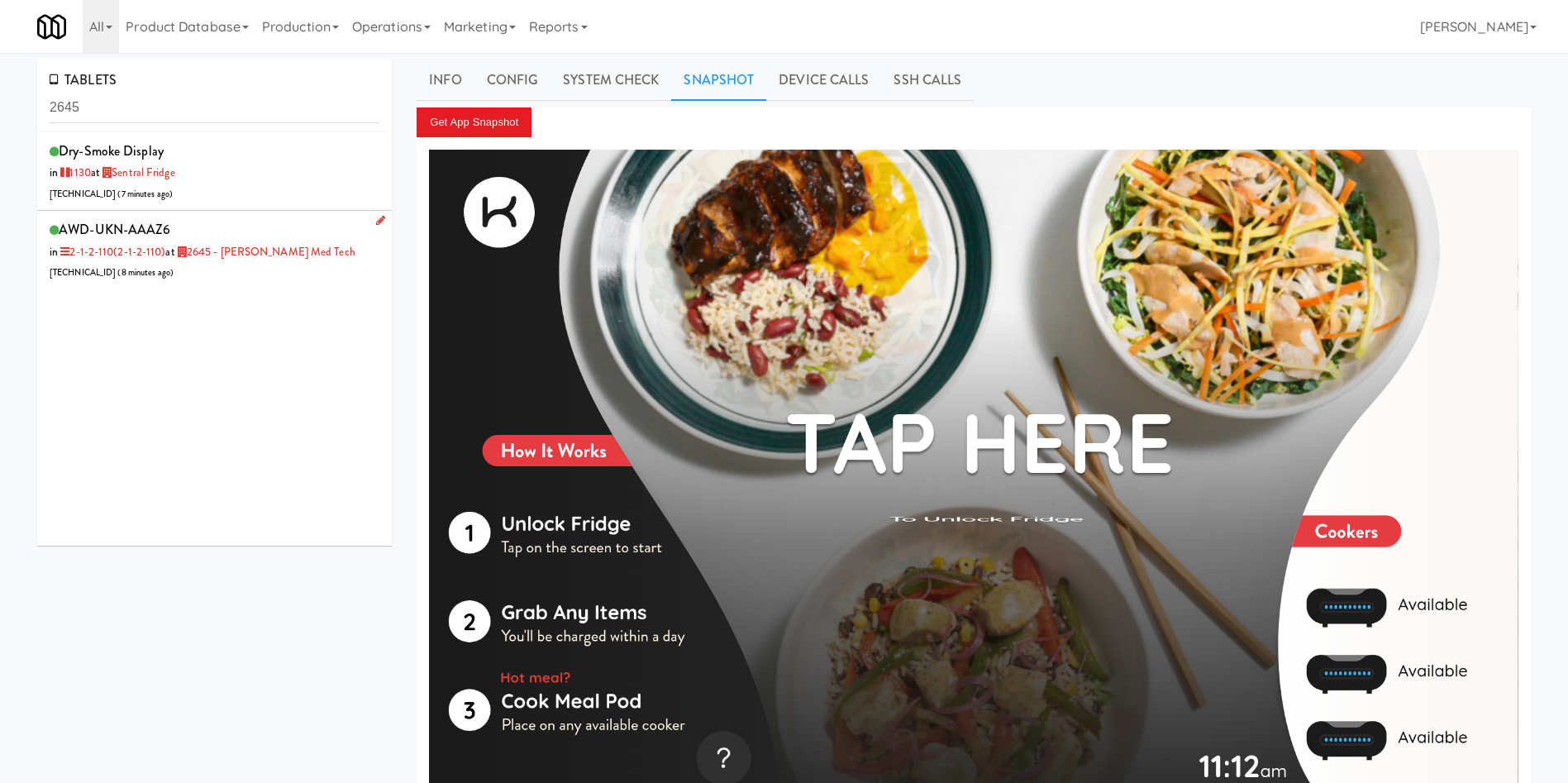
click at [285, 276] on div "AWD-UKN-AAAZ6 in 2-1-2-110 (2-1-2-110) at 2645 - Baylis Med Tech 206.0.69.97 ( …" at bounding box center [215, 251] width 330 height 66
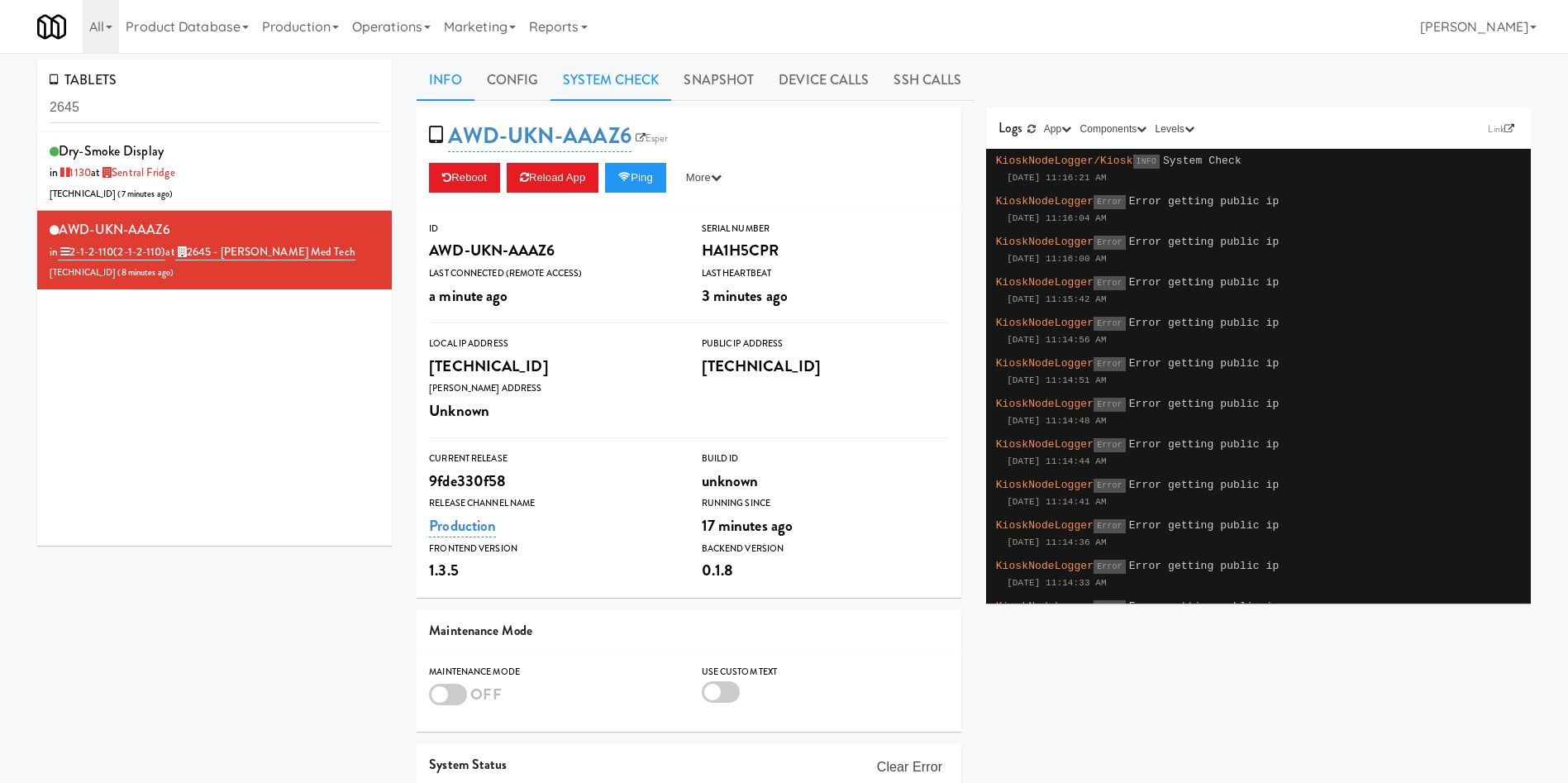
click at [630, 86] on link "System Check" at bounding box center [610, 81] width 120 height 42
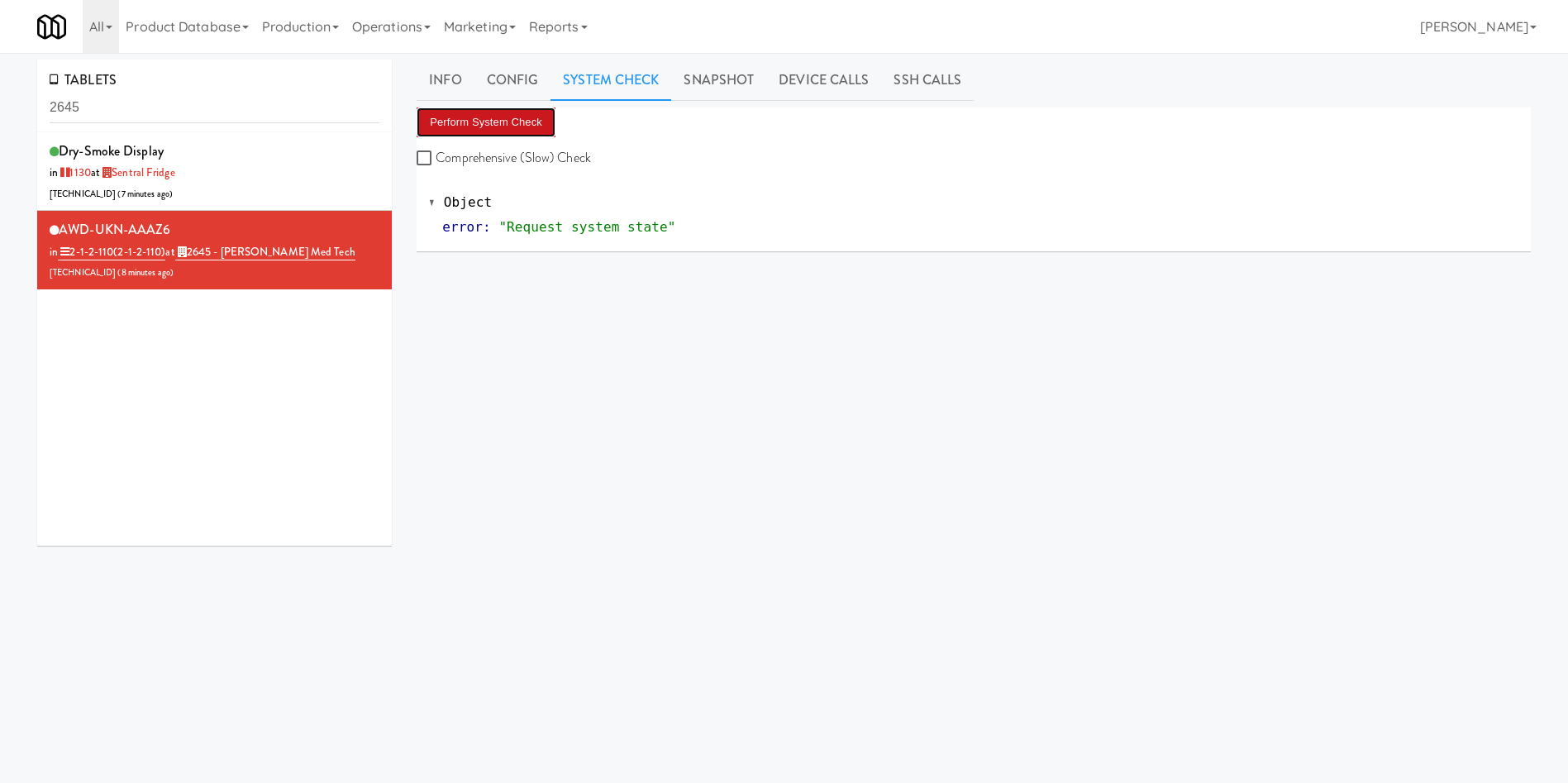
click at [479, 110] on button "Perform System Check" at bounding box center [487, 122] width 139 height 30
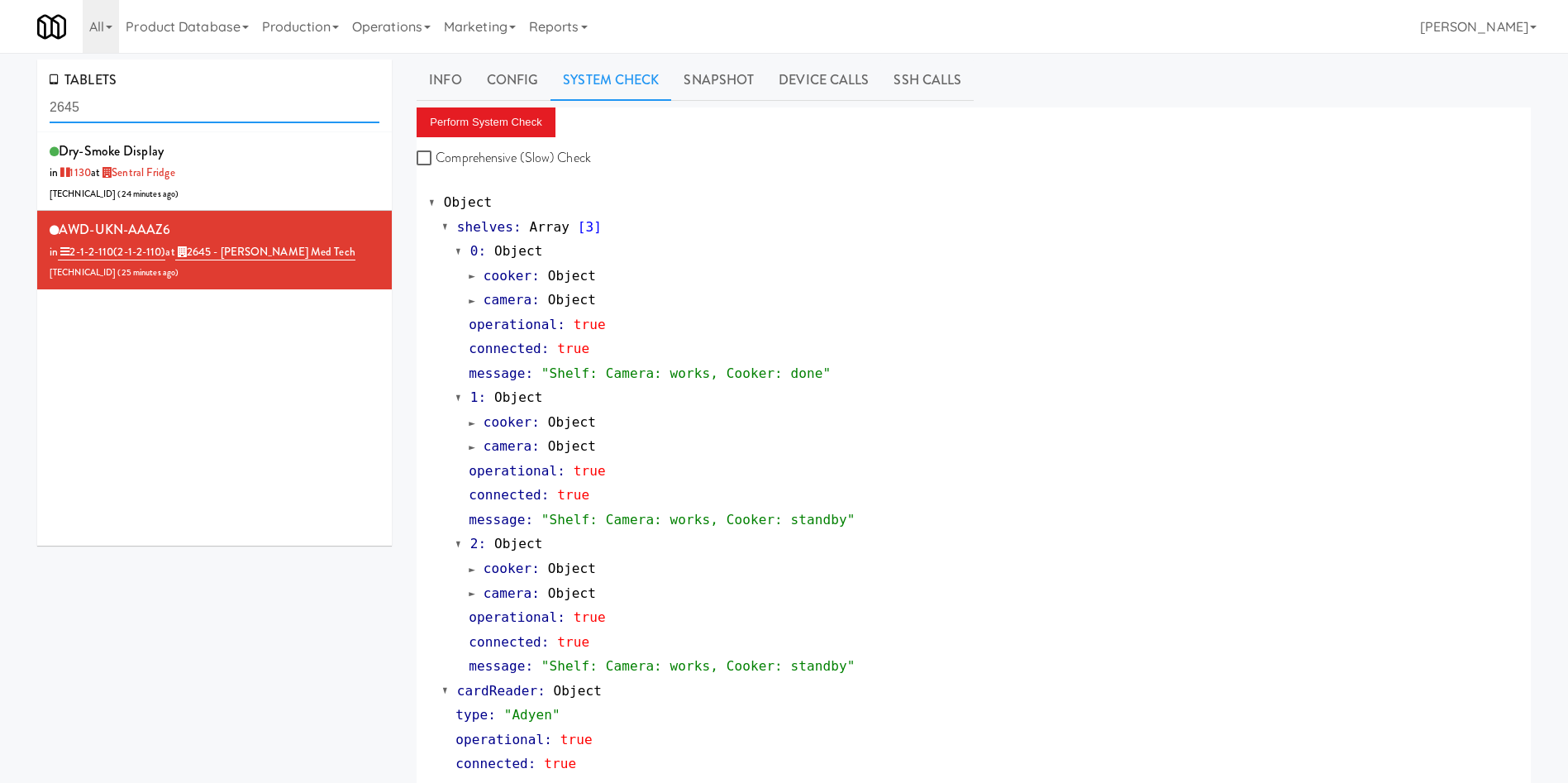
drag, startPoint x: 230, startPoint y: 116, endPoint x: 0, endPoint y: 153, distance: 233.0
click at [0, 153] on div "TABLETS 2645 dry-smoke Display in 1130 at Sentral Fridge 75.151.48.57 ( 24 minu…" at bounding box center [784, 797] width 1568 height 1474
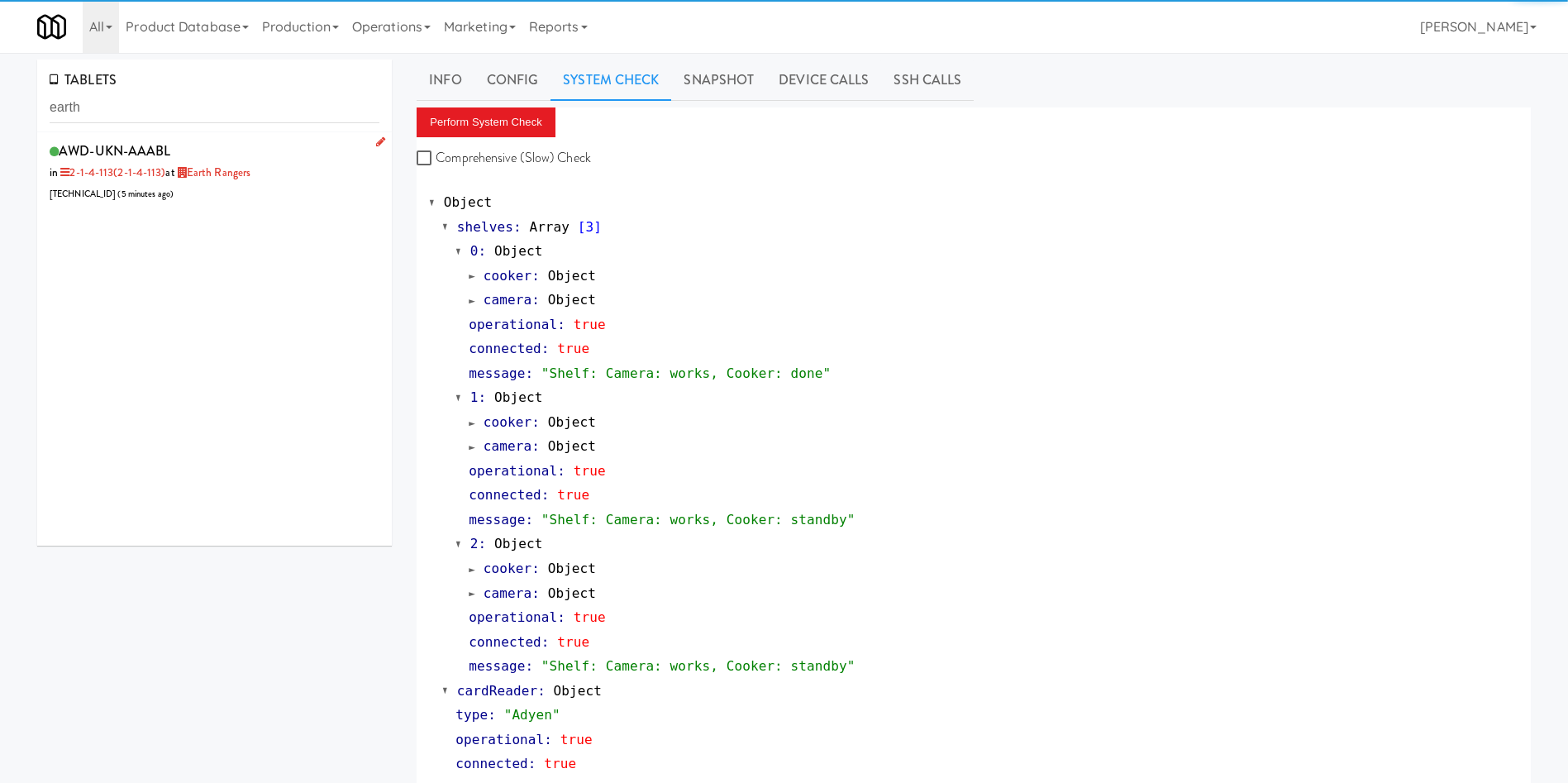
click at [299, 208] on li "AWD-UKN-AAABL in 2-1-4-113 (2-1-4-113) at Earth Rangers 206.0.69.34 ( 5 minutes…" at bounding box center [214, 171] width 354 height 79
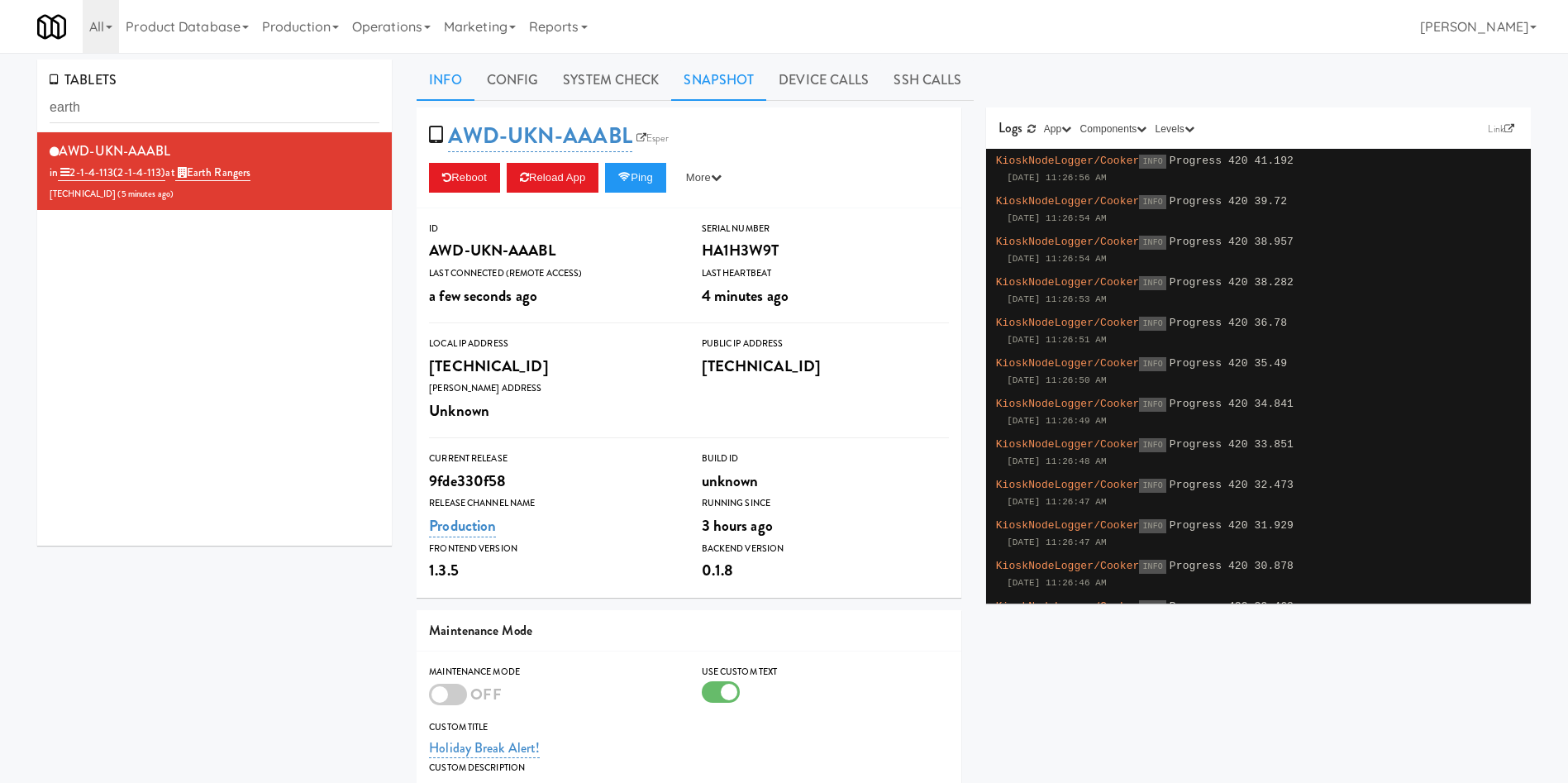
click at [688, 85] on link "Snapshot" at bounding box center [719, 81] width 96 height 42
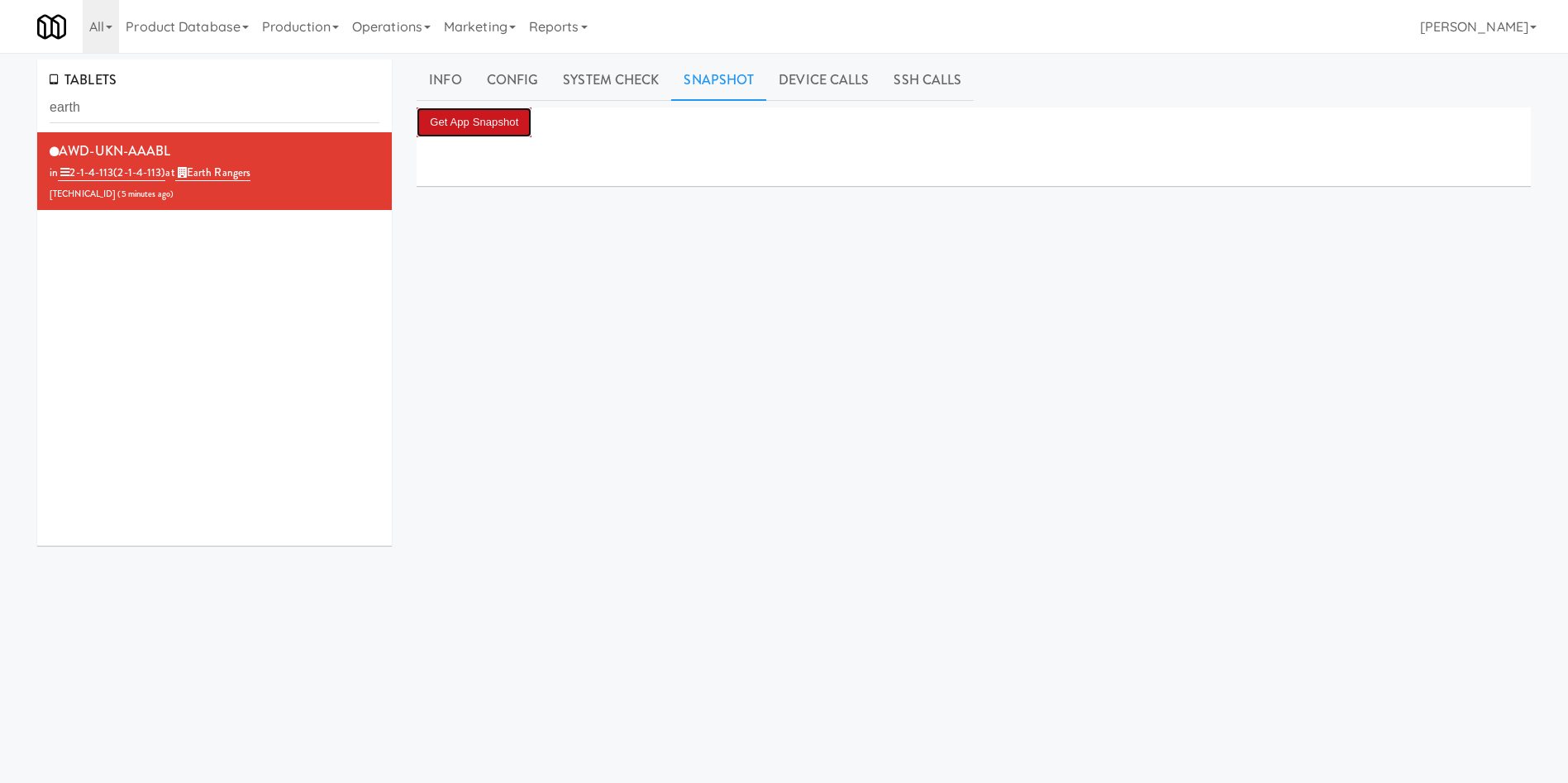
click at [516, 115] on button "Get App Snapshot" at bounding box center [475, 122] width 115 height 30
click at [653, 72] on link "System Check" at bounding box center [610, 81] width 120 height 42
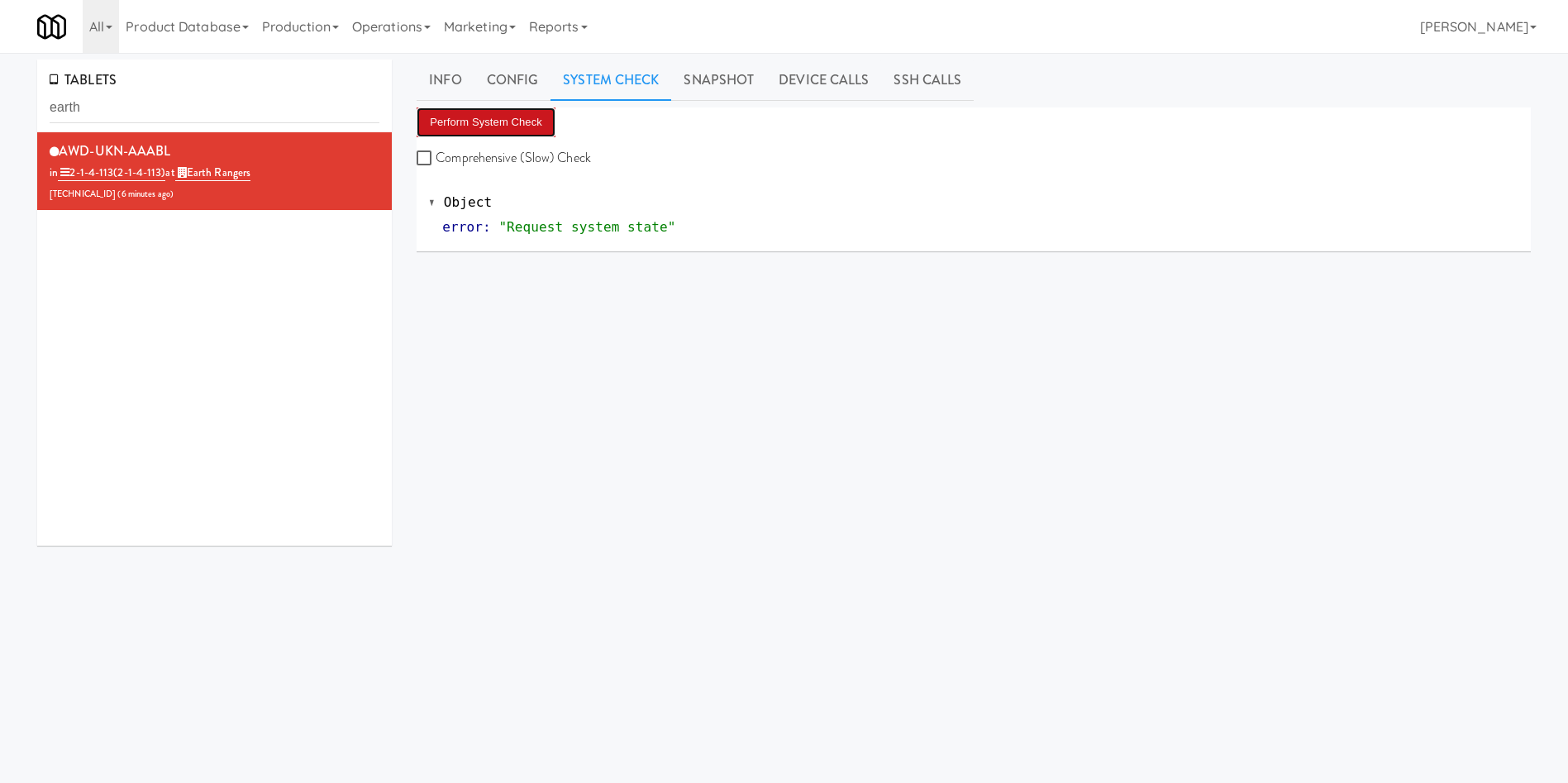
click at [509, 119] on button "Perform System Check" at bounding box center [487, 122] width 139 height 30
click at [528, 124] on button "Perform System Check" at bounding box center [487, 122] width 139 height 30
click at [454, 93] on link "Info" at bounding box center [445, 81] width 57 height 42
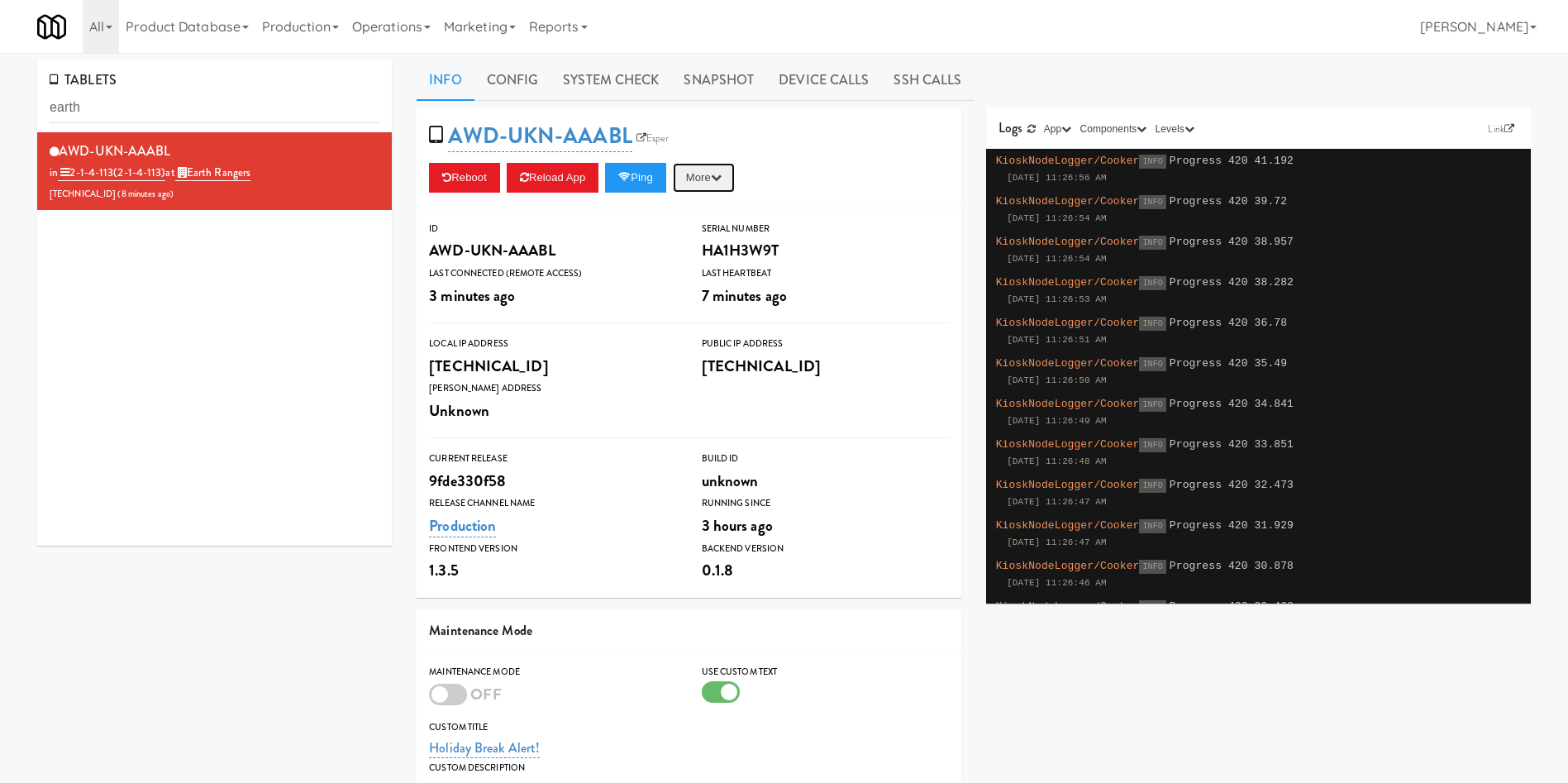
click at [710, 171] on button "More" at bounding box center [703, 178] width 62 height 30
click at [689, 251] on link "Restart Server" at bounding box center [666, 241] width 150 height 30
click at [716, 78] on link "Snapshot" at bounding box center [719, 81] width 96 height 42
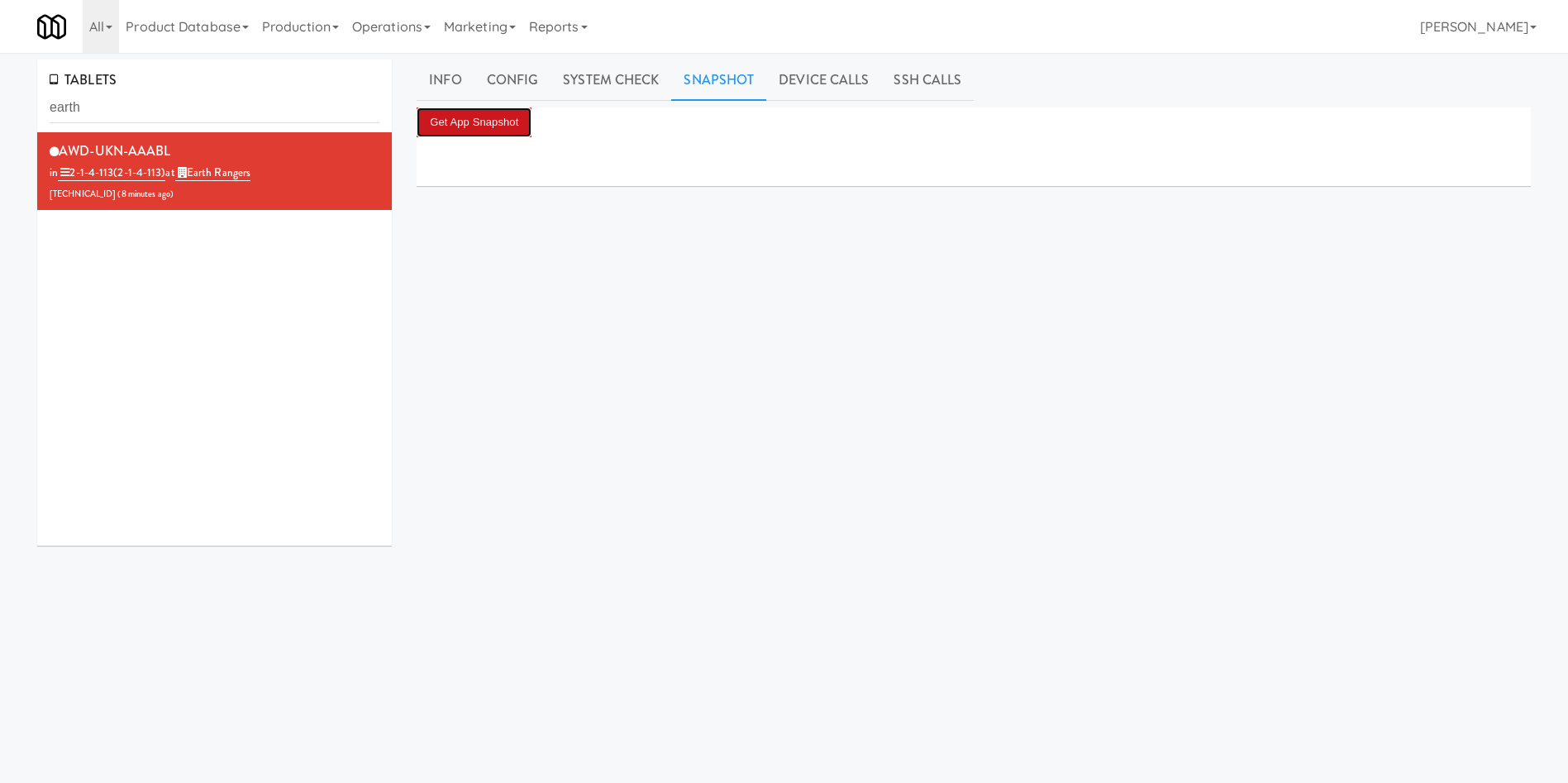
click at [496, 118] on button "Get App Snapshot" at bounding box center [475, 122] width 115 height 30
drag, startPoint x: 223, startPoint y: 119, endPoint x: 0, endPoint y: 119, distance: 223.0
click at [0, 119] on div "TABLETS earth AWD-UKN-AAABL in 2-1-4-113 (2-1-4-113) at Earth Rangers 206.0.69.…" at bounding box center [784, 393] width 1568 height 668
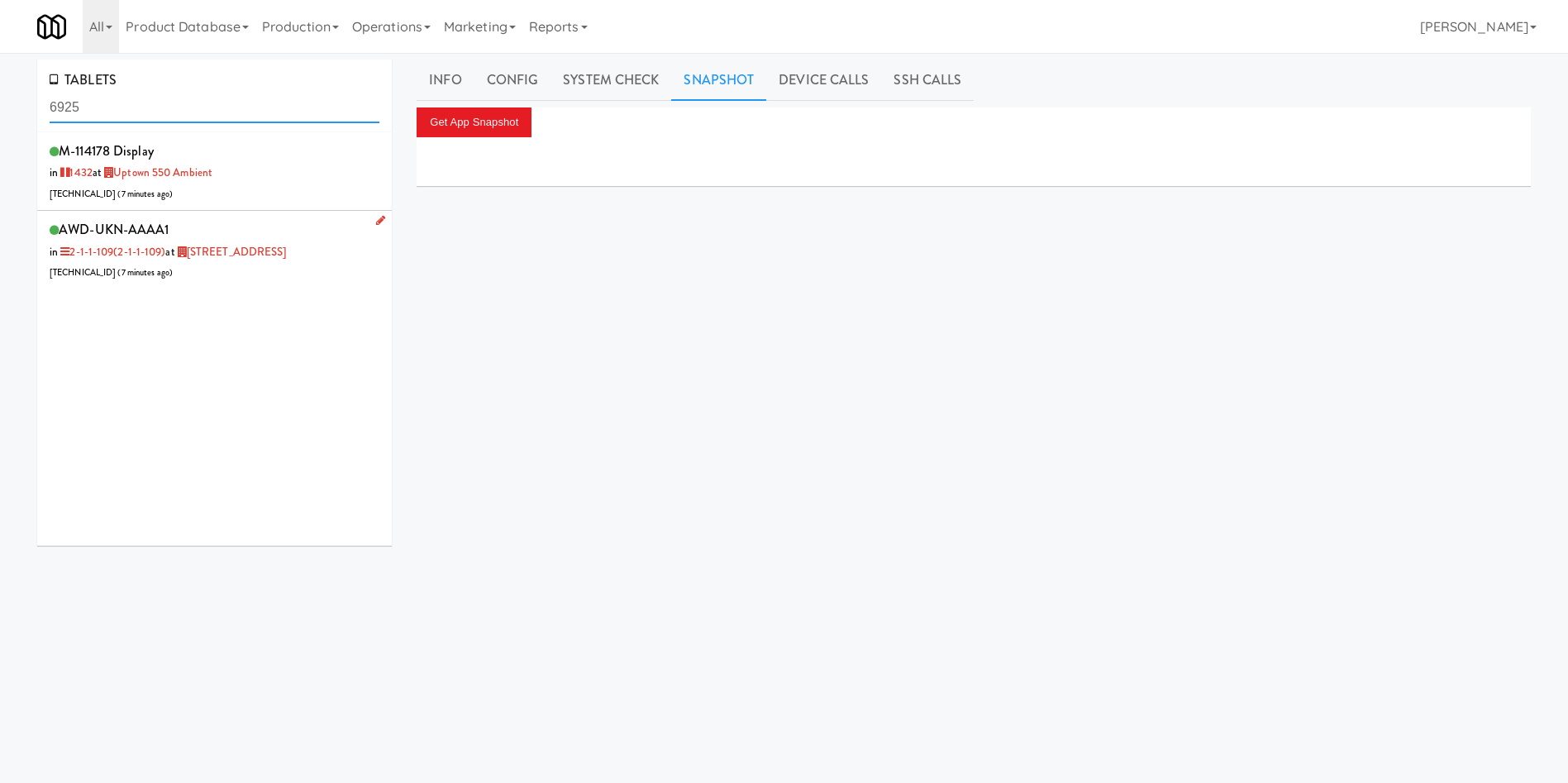
type input "6925"
click at [275, 270] on div "AWD-UKN-AAAA1 in 2-1-1-109 (2-1-1-109) at 6925 Century Avenue 206.0.69.55 ( 7 m…" at bounding box center [215, 251] width 330 height 66
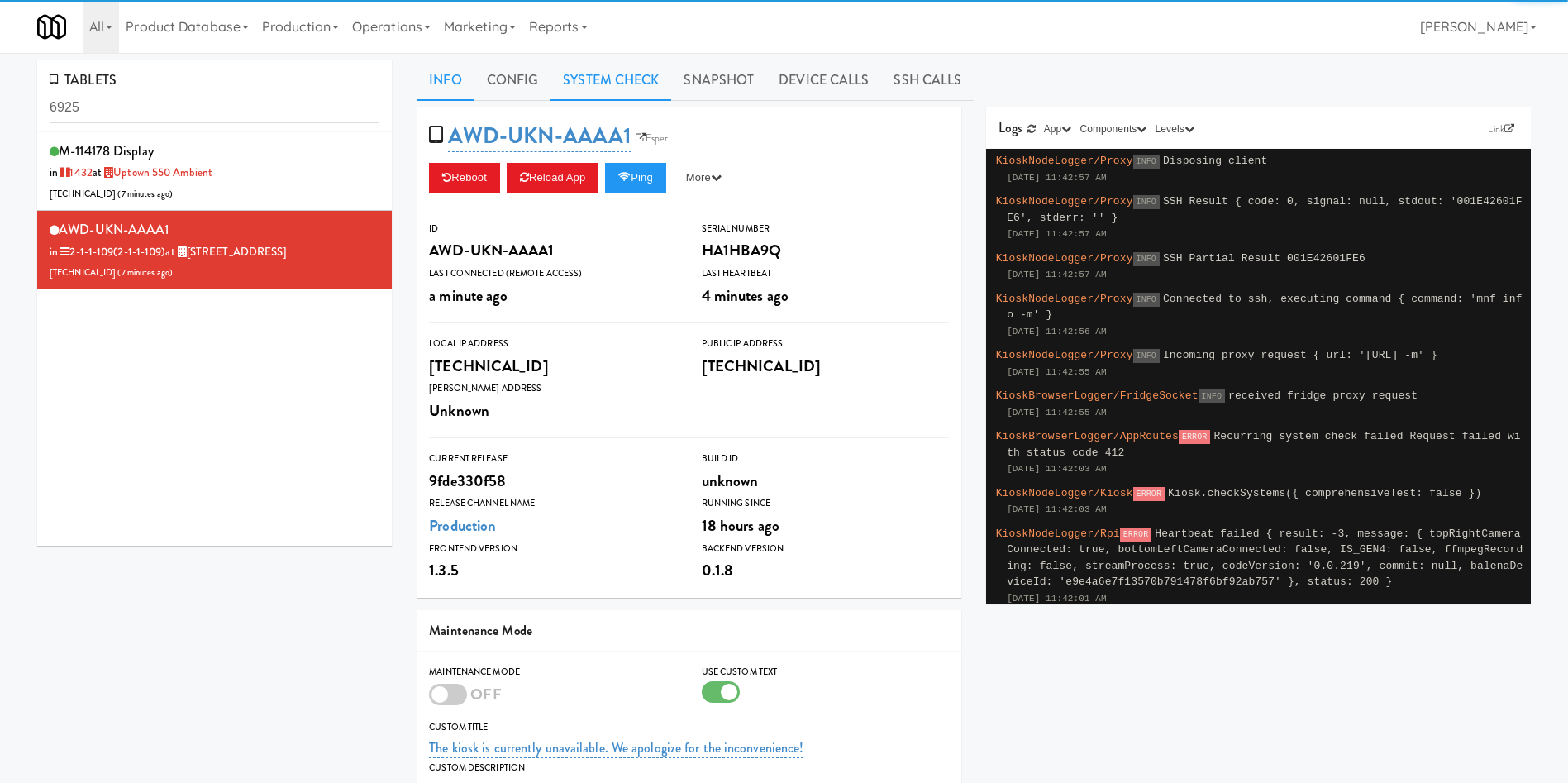
click at [659, 81] on link "System Check" at bounding box center [610, 81] width 120 height 42
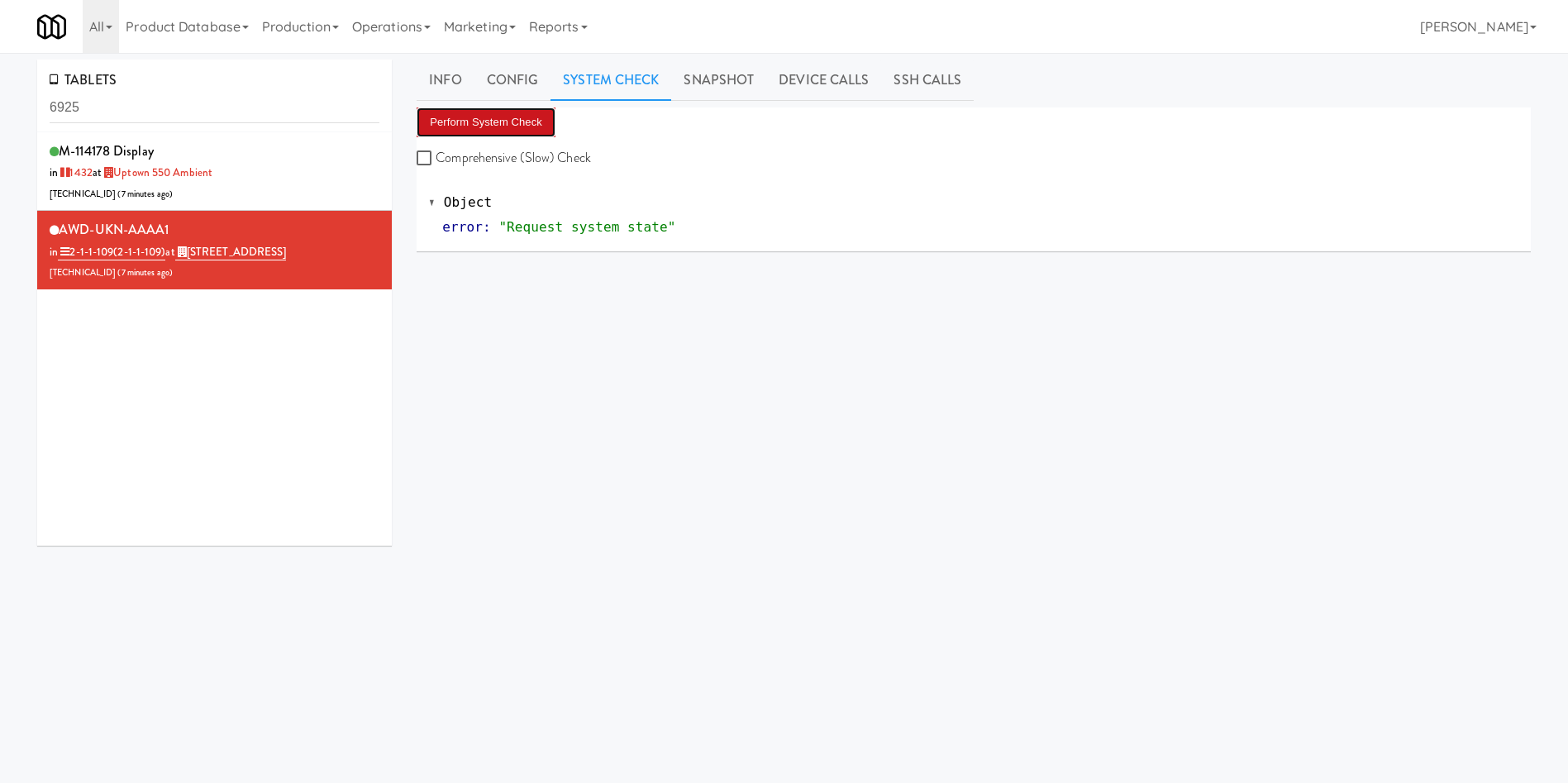
click at [542, 127] on button "Perform System Check" at bounding box center [487, 122] width 139 height 30
click at [315, 24] on link "Production" at bounding box center [300, 26] width 91 height 53
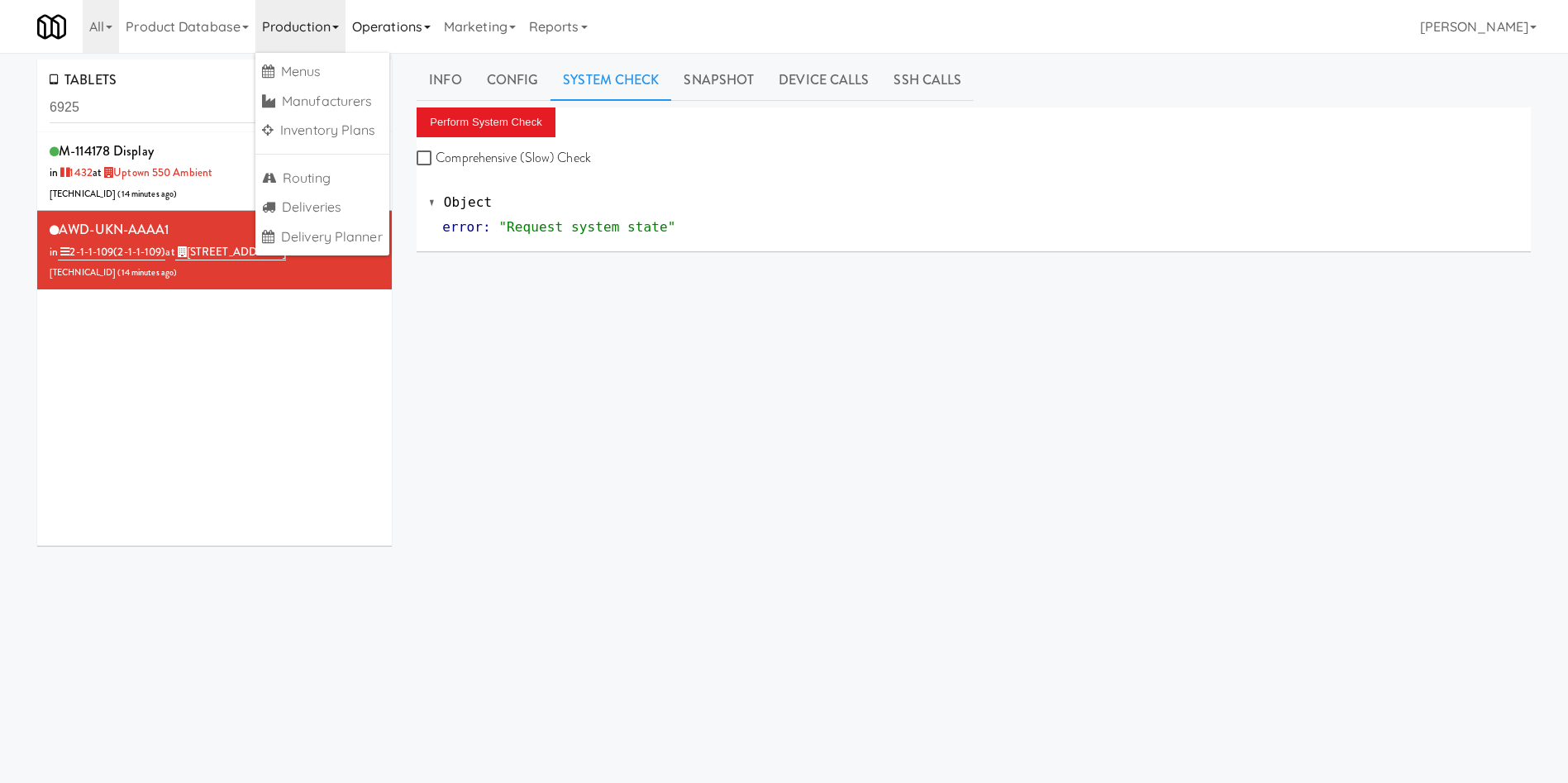
click at [379, 36] on link "Operations" at bounding box center [391, 26] width 92 height 53
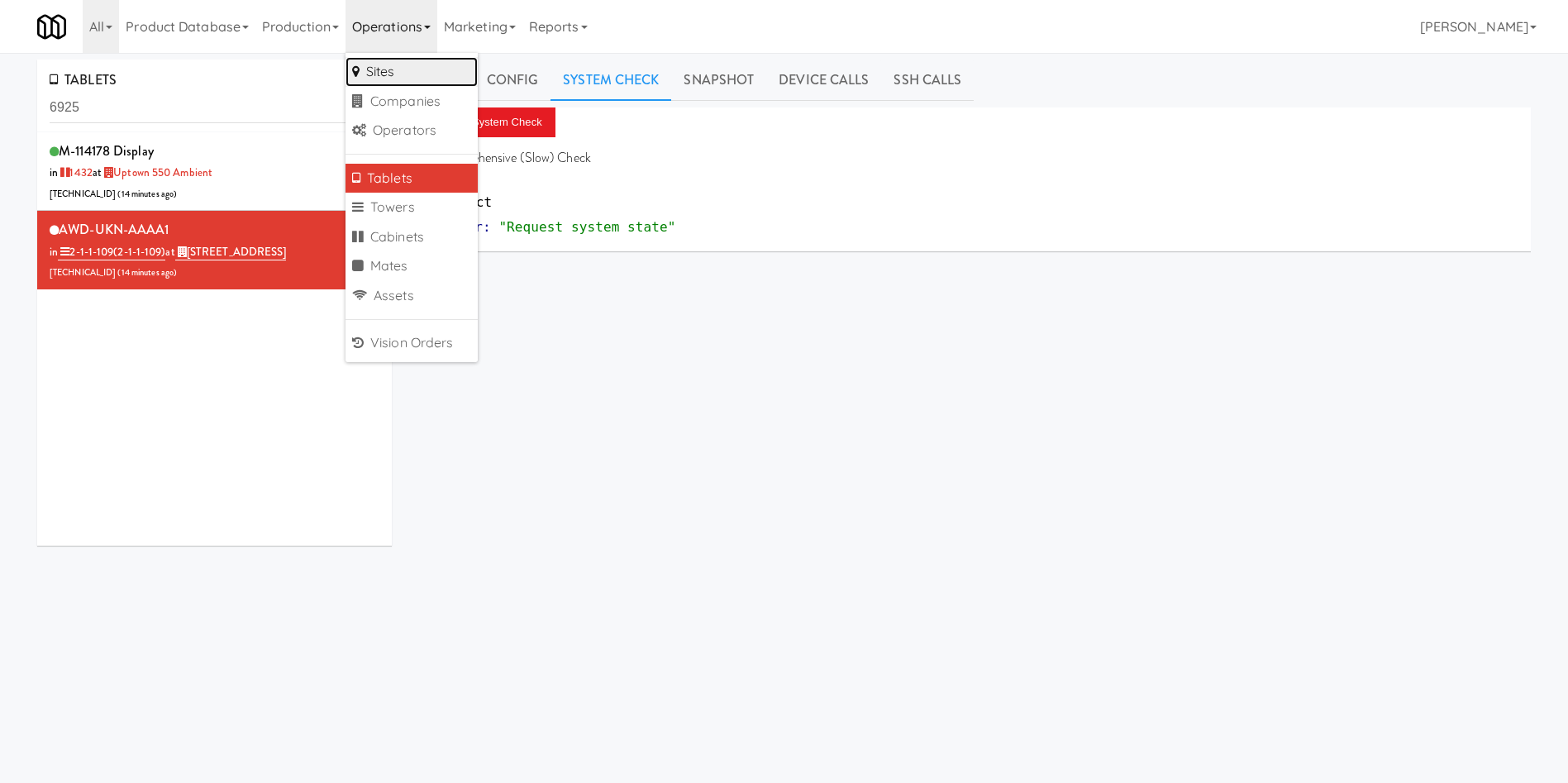
click at [403, 64] on link "Sites" at bounding box center [411, 72] width 132 height 30
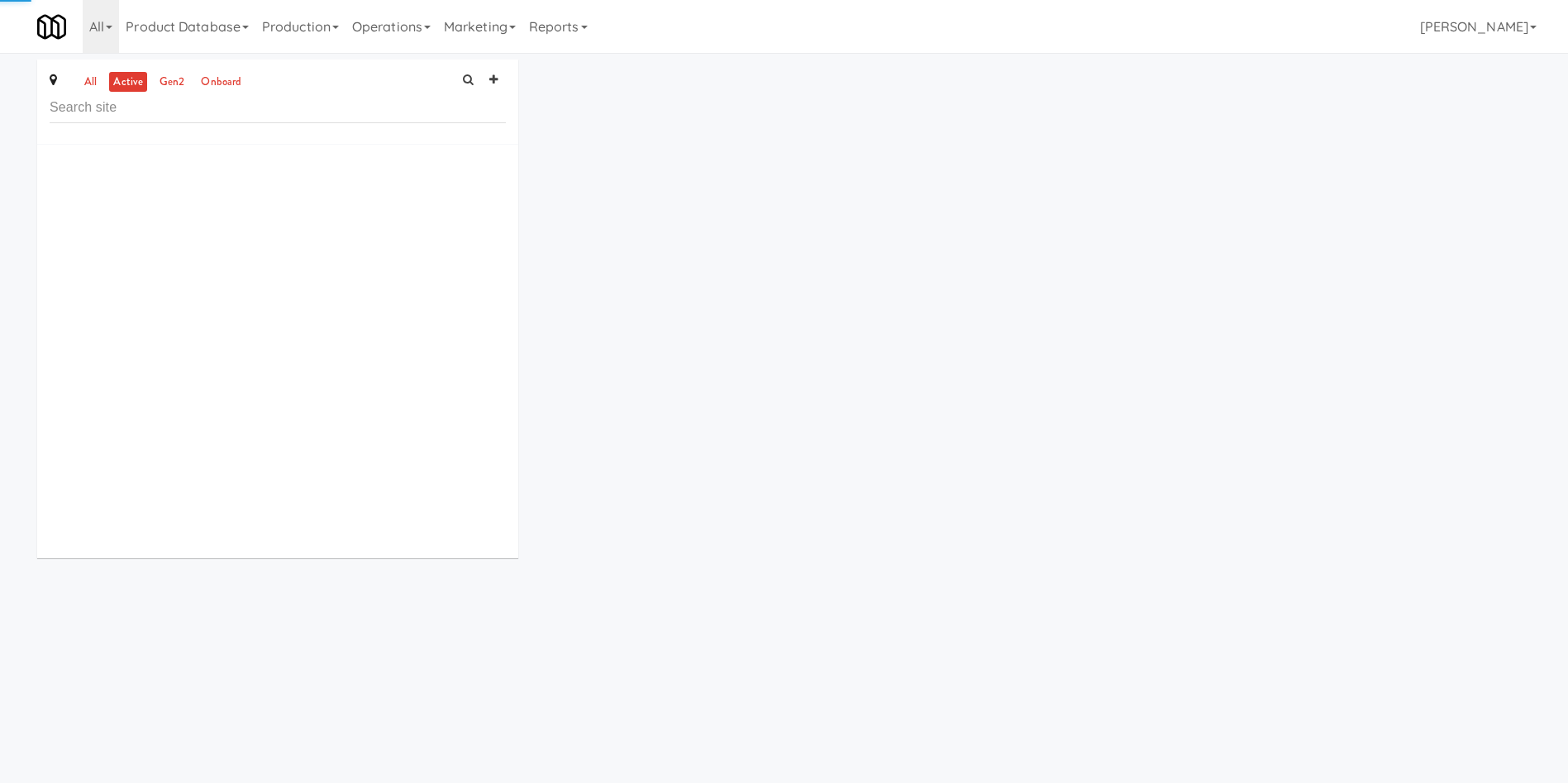
click at [287, 108] on input "text" at bounding box center [278, 107] width 457 height 31
type input "2645 - Baylis Med Tech"
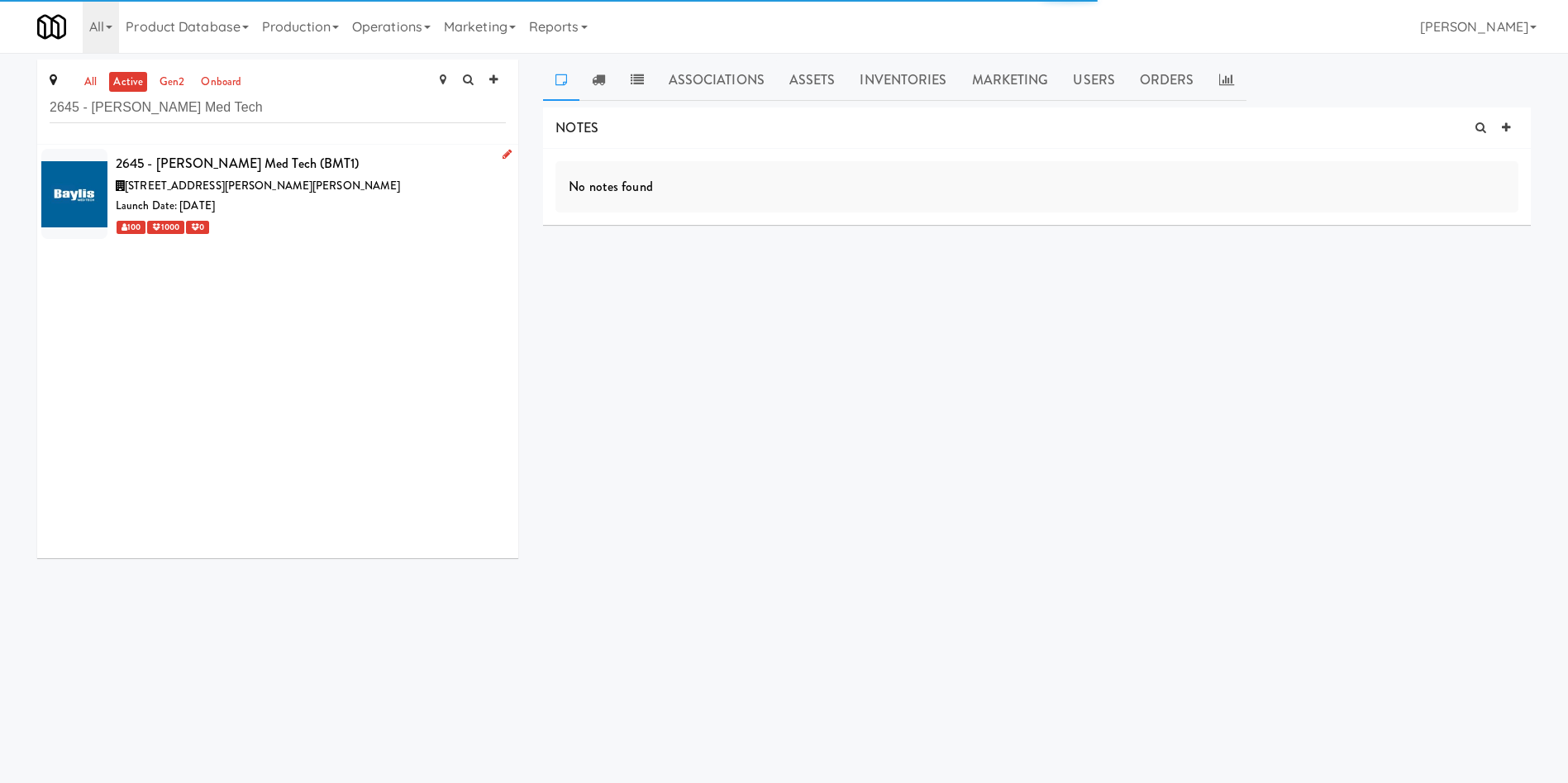
click at [393, 198] on div "Launch Date: Dec 06, 2021" at bounding box center [310, 206] width 390 height 21
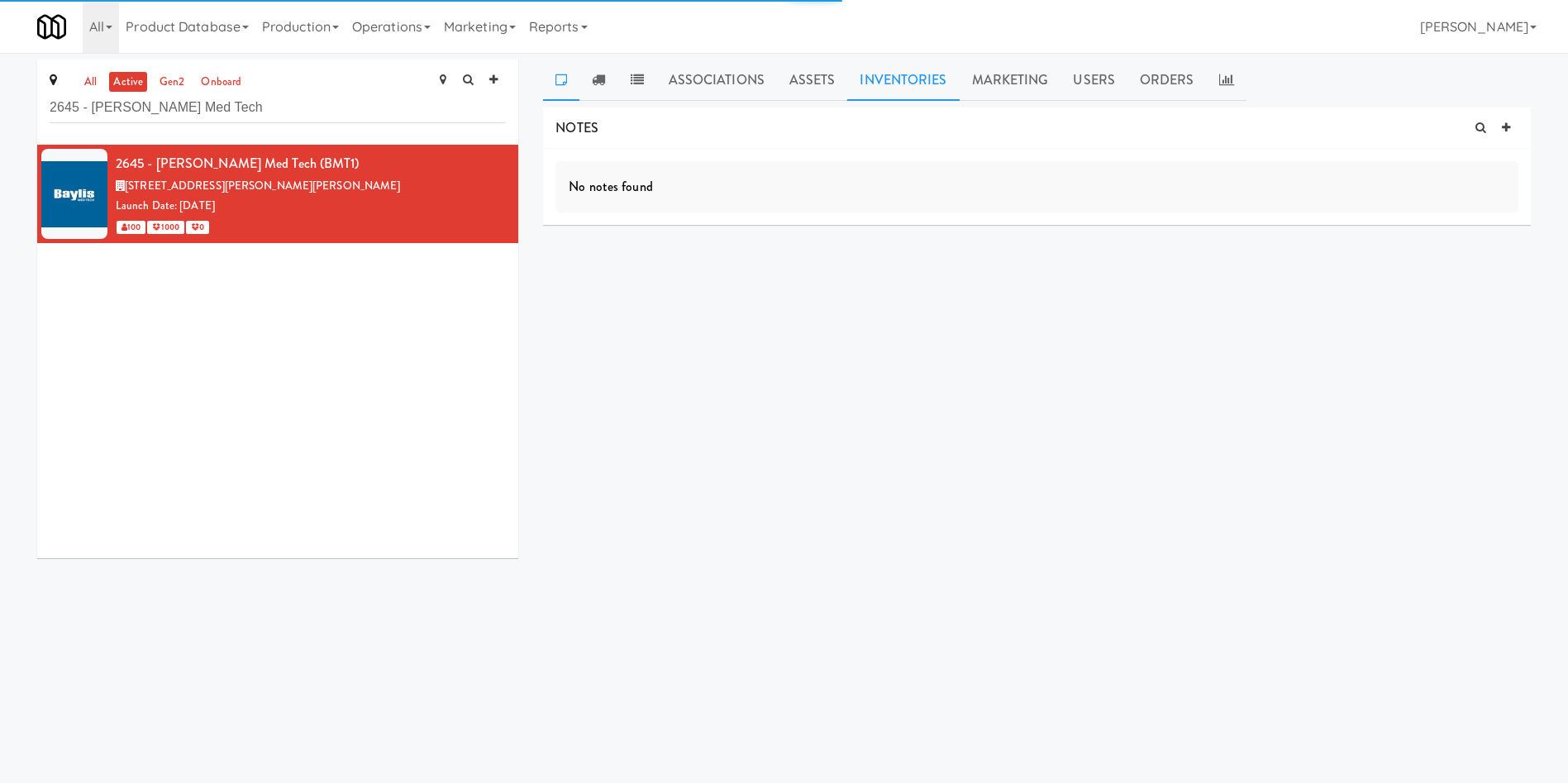
click at [888, 84] on link "Inventories" at bounding box center [903, 81] width 111 height 42
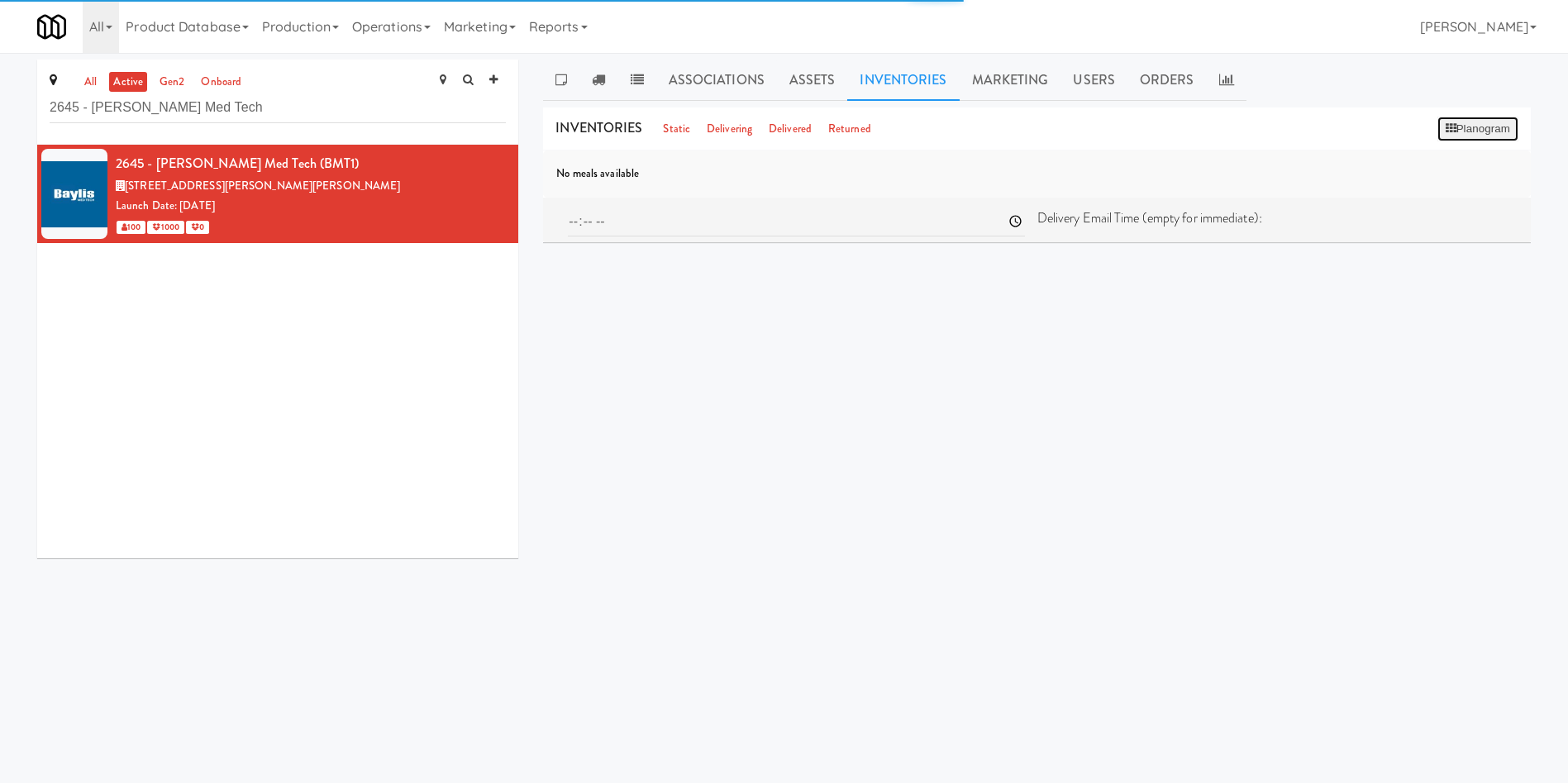
click at [1478, 122] on button "Planogram" at bounding box center [1477, 128] width 81 height 25
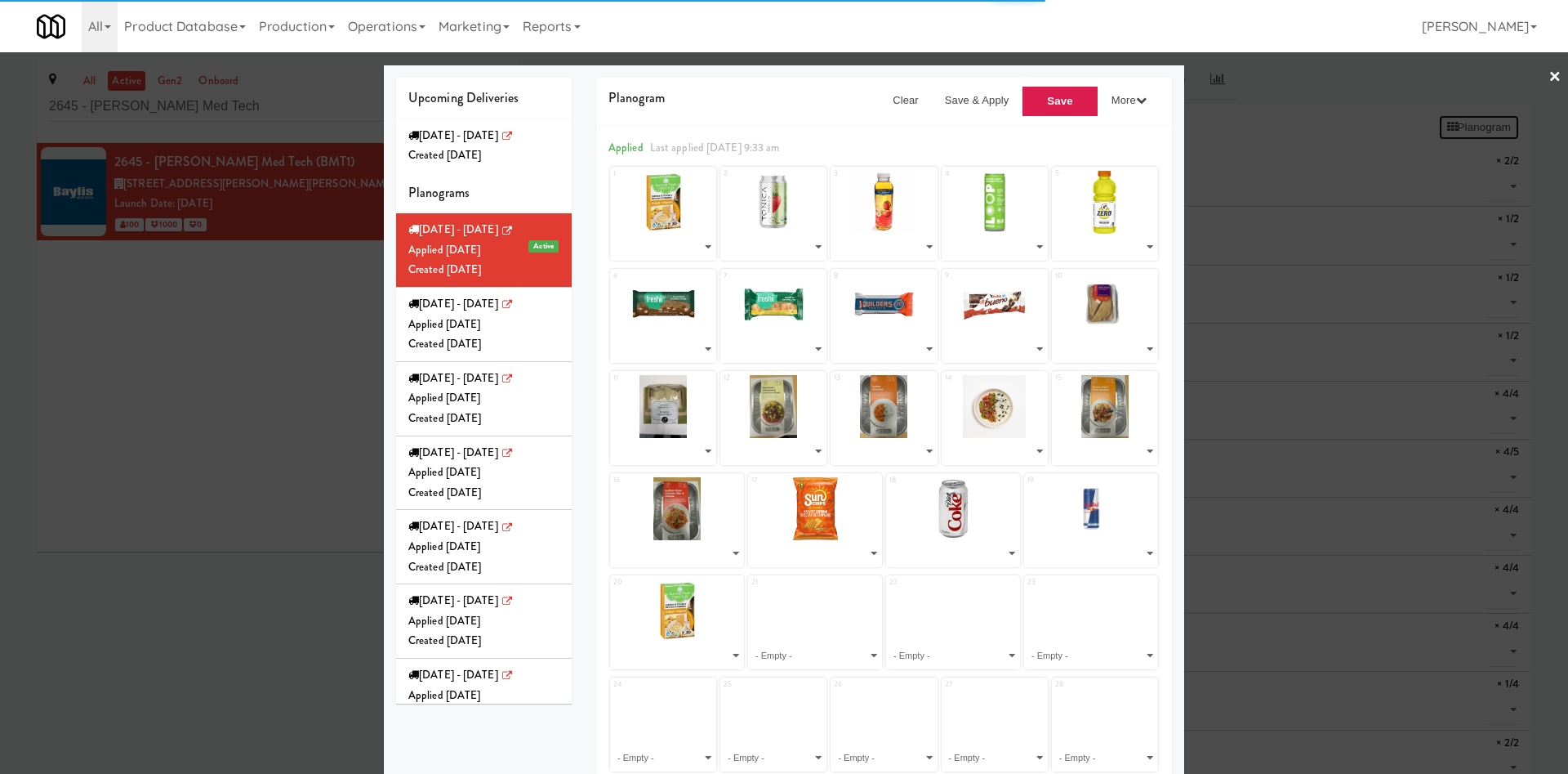
select select "number:247605"
select select "number:283466"
select select "number:283014"
select select "number:197703"
select select "number:213961"
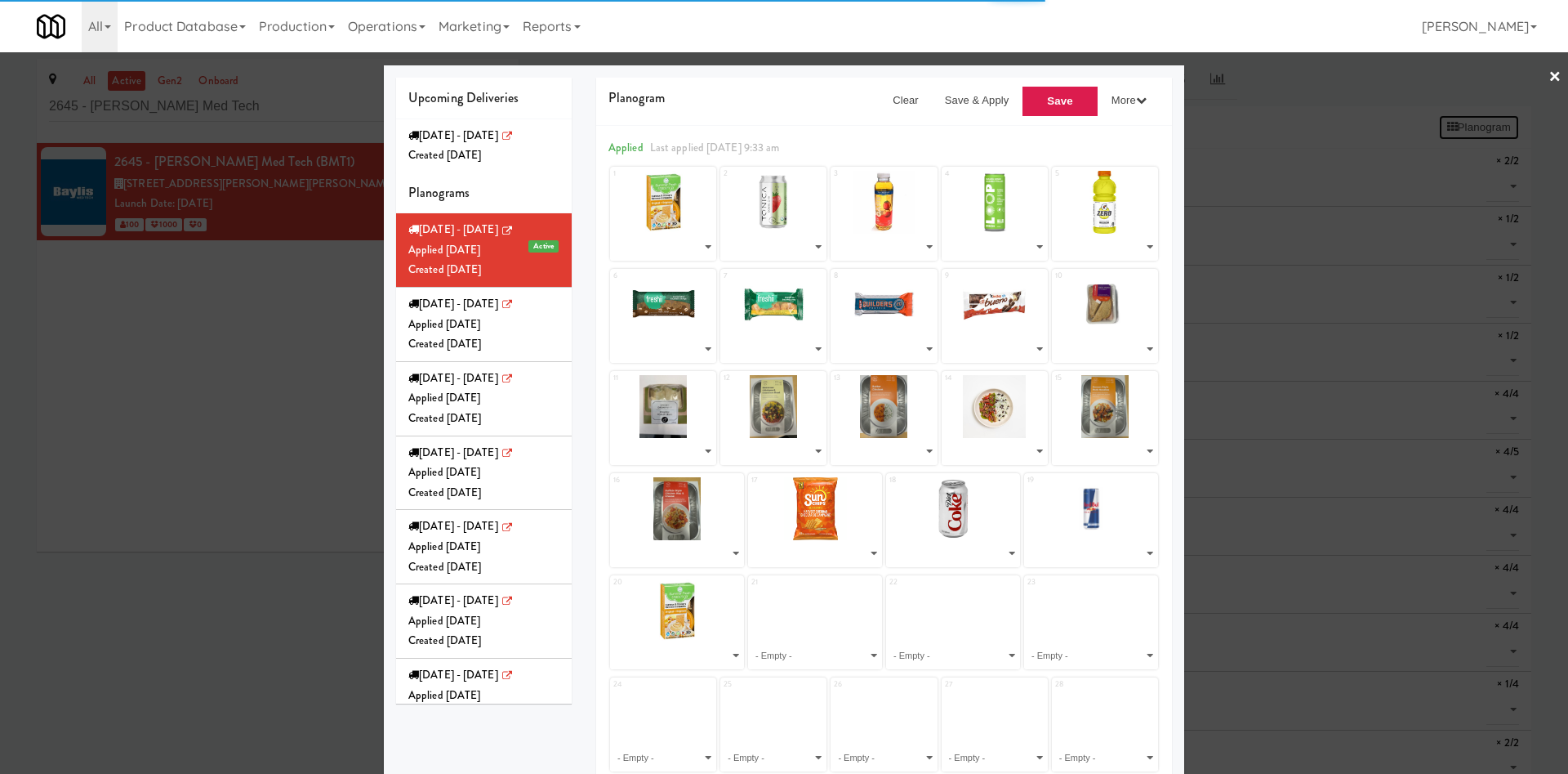
select select "number:271964"
select select "number:283528"
select select "number:244986"
select select "number:283066"
select select "number:283400"
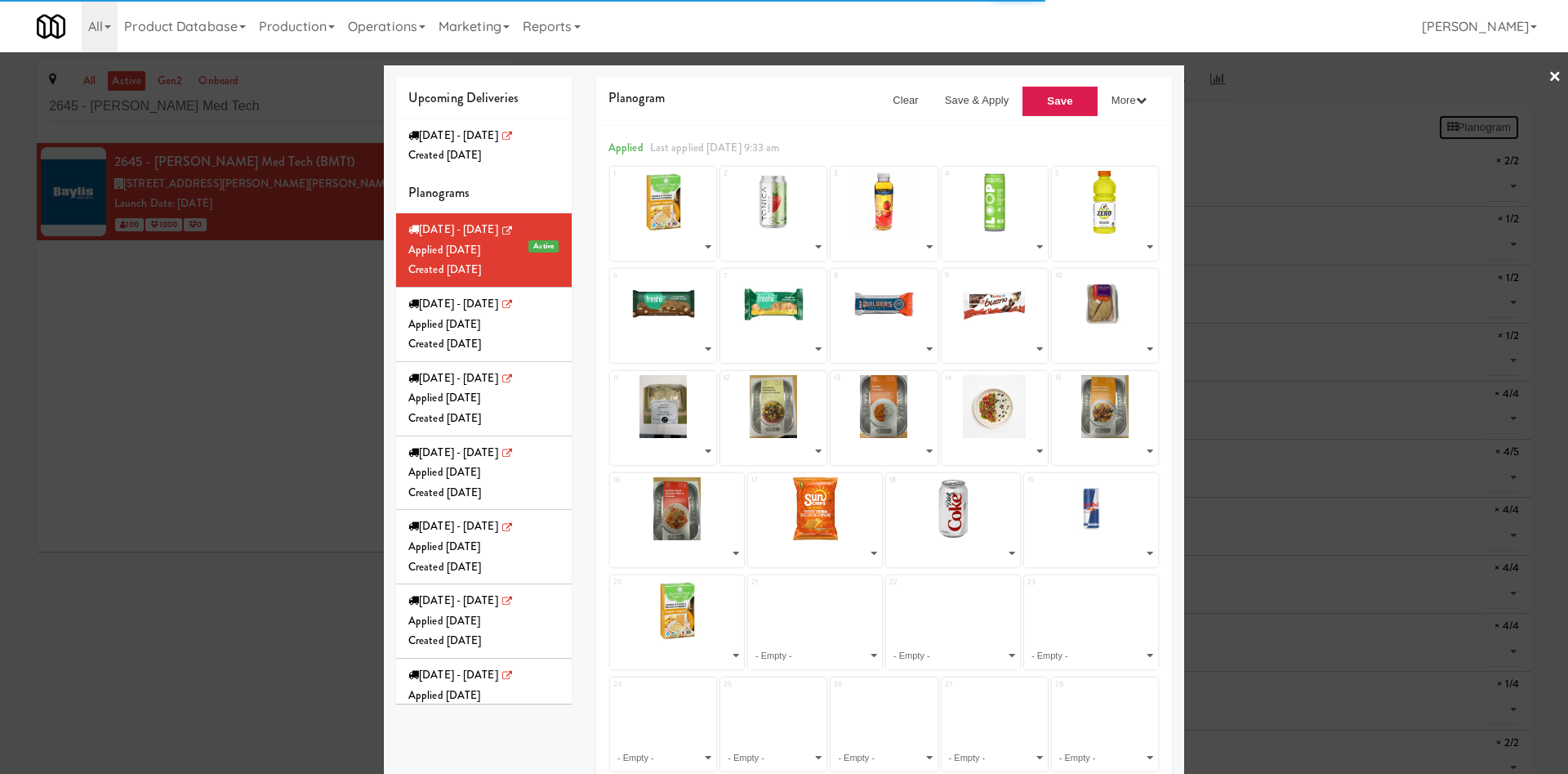
select select "number:283173"
select select "number:281950"
select select "number:281770"
select select "number:281893"
select select "number:281833"
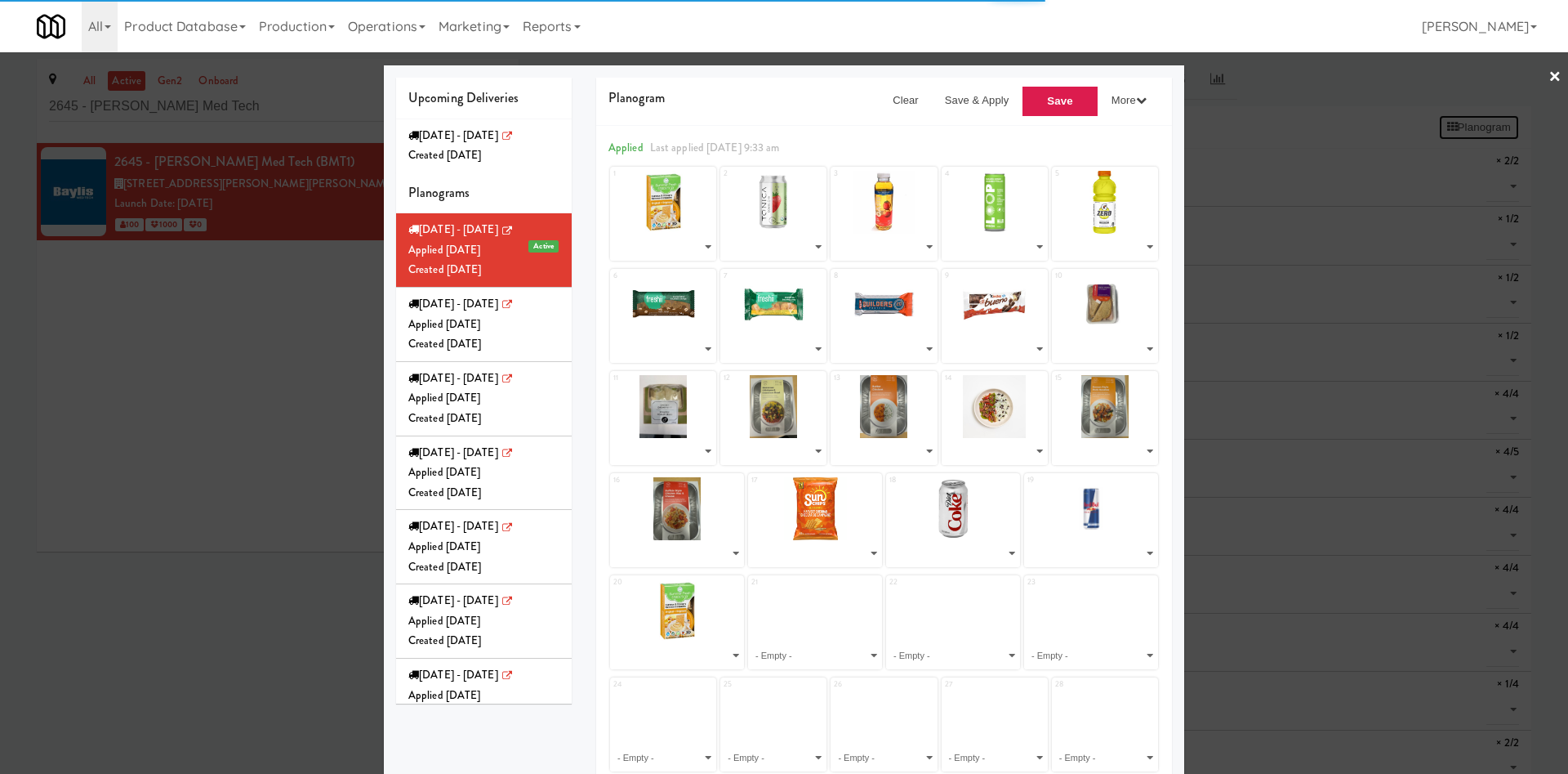
select select "number:281707"
select select "number:268223"
select select "number:264001"
select select "number:268100"
select select "number:283332"
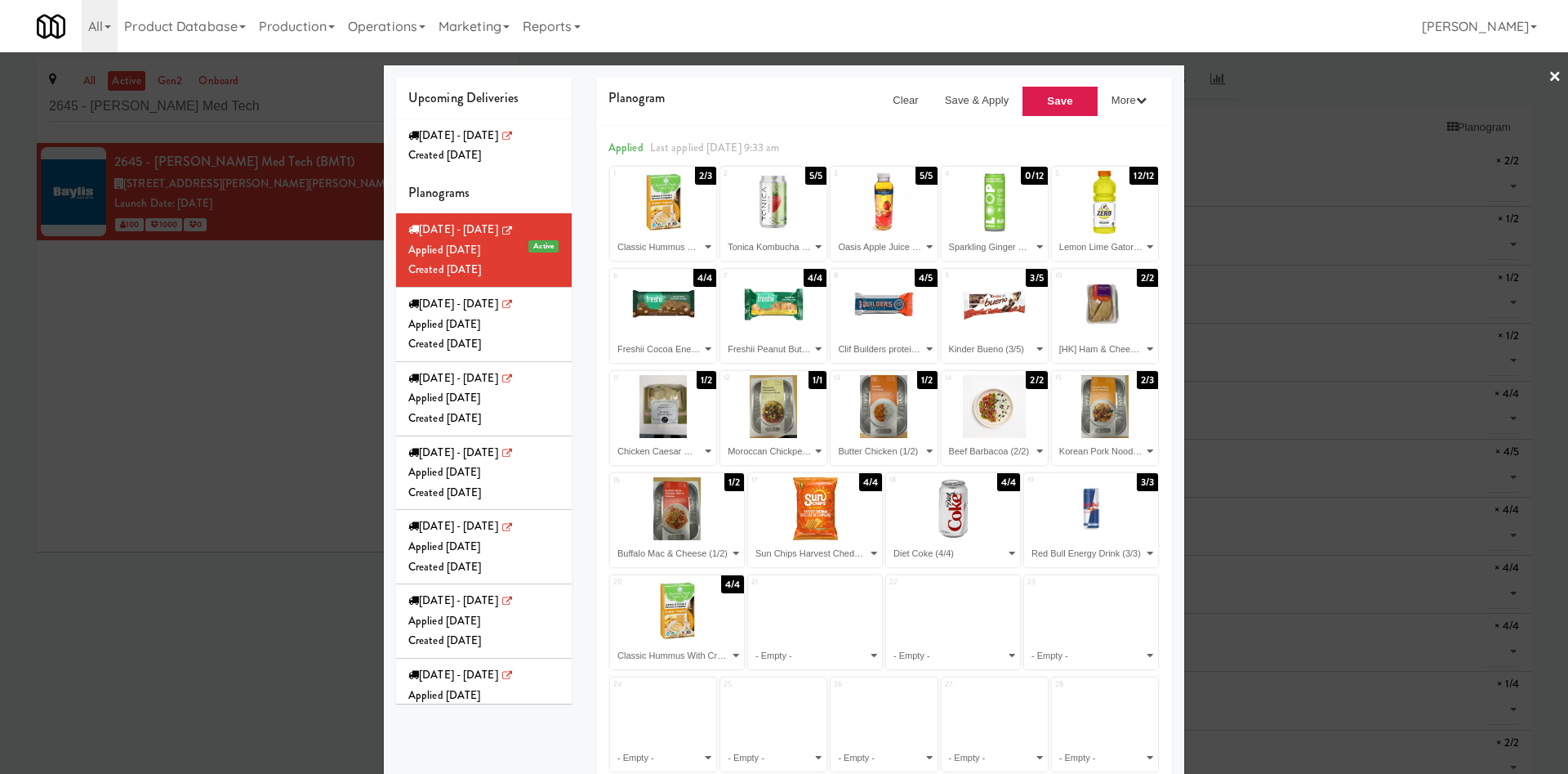
click at [584, 178] on div "Planogram Clear Save & Apply Save More Apply for Delivery I'm Feeling Lucky Set…" at bounding box center [884, 489] width 601 height 822
click at [679, 248] on select "- Empty - Beef Barbacoa (2/2) Buffalo Mac & Cheese (1/2) Butter Chicken (1/2) C…" at bounding box center [663, 247] width 101 height 27
select select "number:268223"
click at [612, 234] on select "- Empty - Beef Barbacoa (2/2) Buffalo Mac & Cheese (1/2) Butter Chicken (1/2) C…" at bounding box center [663, 247] width 101 height 27
click at [747, 239] on select "- Empty - Beef Barbacoa (2/2) Buffalo Mac & Cheese (1/2) Butter Chicken (1/2) C…" at bounding box center [773, 247] width 101 height 27
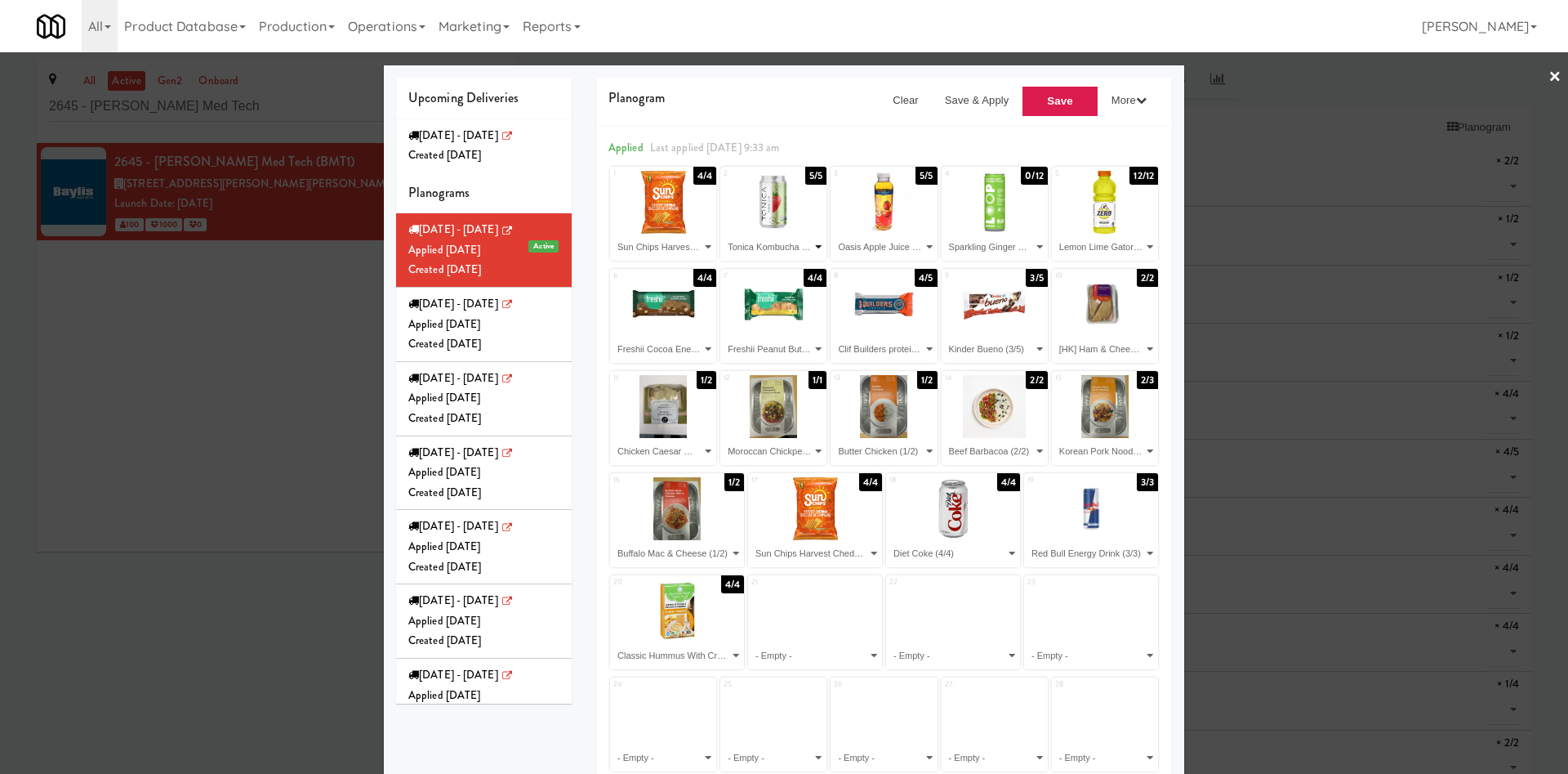
select select "number:268223"
click at [723, 234] on select "- Empty - Beef Barbacoa (2/2) Buffalo Mac & Cheese (1/2) Butter Chicken (1/2) C…" at bounding box center [773, 247] width 101 height 27
click at [877, 249] on select "- Empty - Beef Barbacoa (2/2) Buffalo Mac & Cheese (1/2) Butter Chicken (1/2) C…" at bounding box center [884, 247] width 101 height 27
select select "number:283173"
click at [834, 234] on select "- Empty - Beef Barbacoa (2/2) Buffalo Mac & Cheese (1/2) Butter Chicken (1/2) C…" at bounding box center [884, 247] width 101 height 27
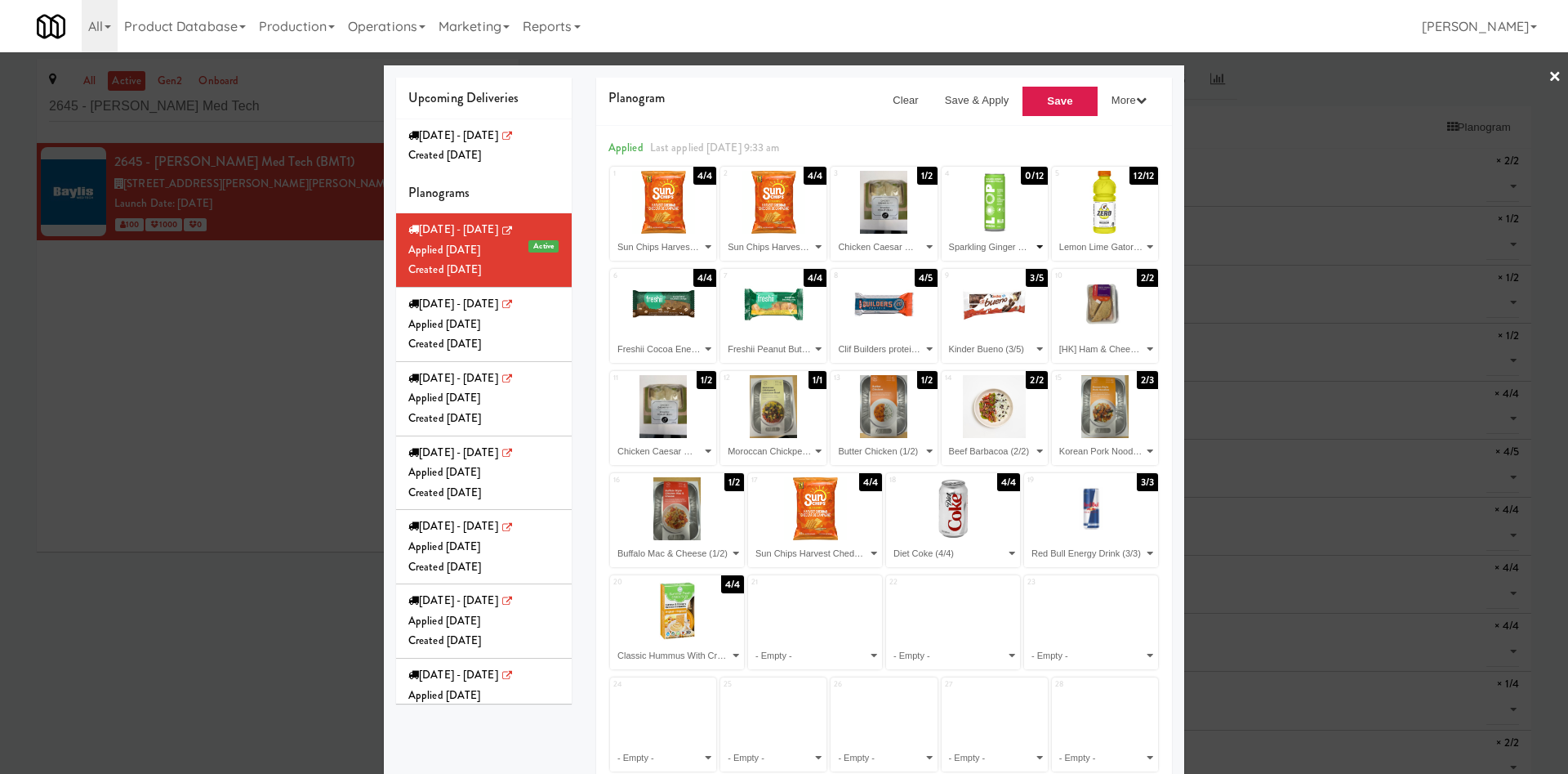
click at [995, 249] on select "- Empty - Beef Barbacoa (2/2) Buffalo Mac & Cheese (1/2) Butter Chicken (1/2) C…" at bounding box center [995, 247] width 101 height 27
select select "number:283400"
click at [945, 234] on select "- Empty - Beef Barbacoa (2/2) Buffalo Mac & Cheese (1/2) Butter Chicken (1/2) C…" at bounding box center [995, 247] width 101 height 27
click at [1085, 251] on select "- Empty - Beef Barbacoa (2/2) Buffalo Mac & Cheese (1/2) Butter Chicken (1/2) C…" at bounding box center [1105, 247] width 101 height 27
select select "number:283400"
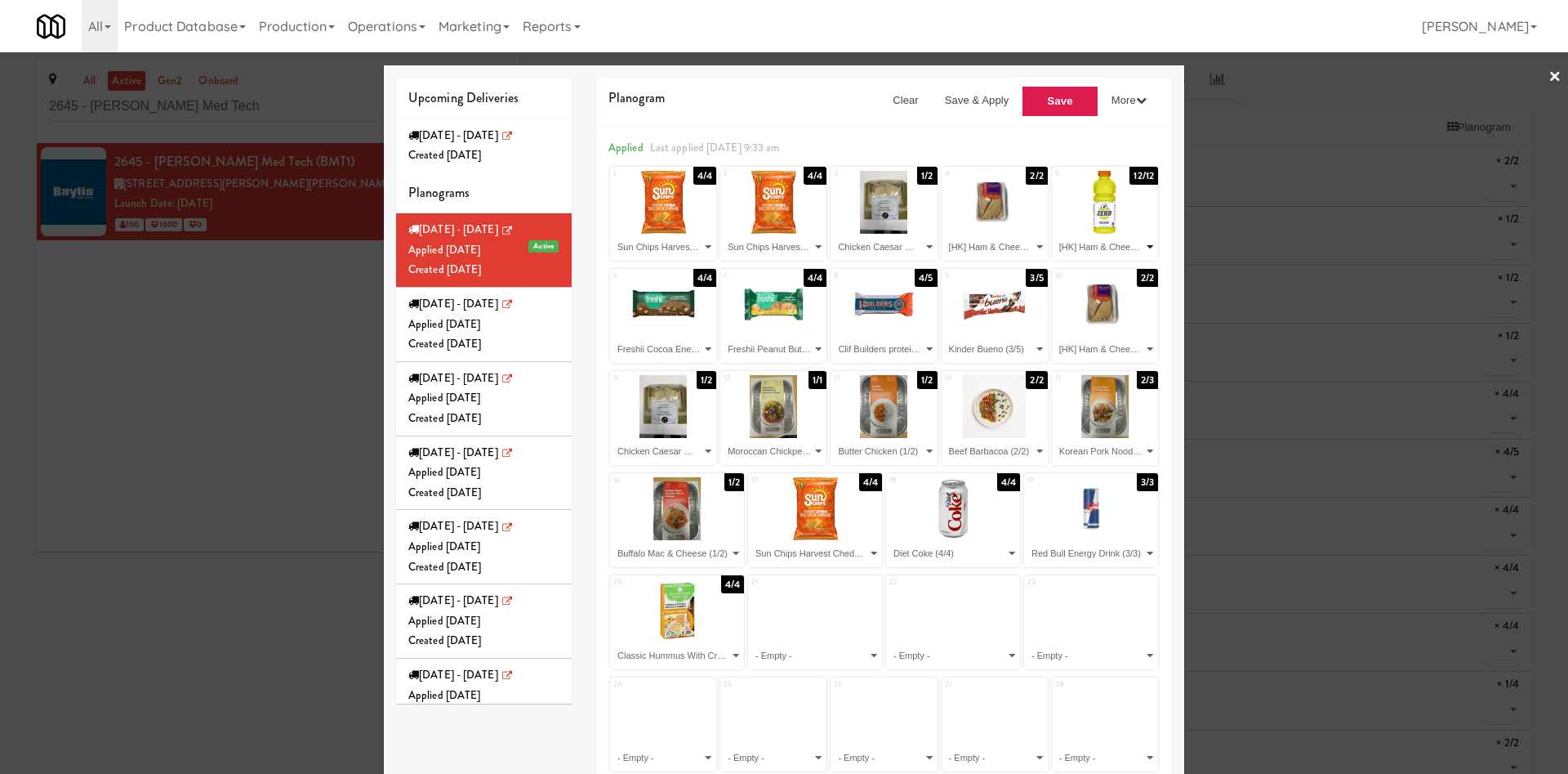
click at [1055, 234] on select "- Empty - Beef Barbacoa (2/2) Buffalo Mac & Cheese (1/2) Butter Chicken (1/2) C…" at bounding box center [1105, 247] width 101 height 27
click at [680, 345] on select "- Empty - Beef Barbacoa (2/2) Buffalo Mac & Cheese (1/2) Butter Chicken (1/2) C…" at bounding box center [663, 349] width 101 height 27
select select "number:283332"
click at [612, 336] on select "- Empty - Beef Barbacoa (2/2) Buffalo Mac & Cheese (1/2) Butter Chicken (1/2) C…" at bounding box center [663, 349] width 101 height 27
click at [766, 345] on select "- Empty - Beef Barbacoa (2/2) Buffalo Mac & Cheese (1/2) Butter Chicken (1/2) C…" at bounding box center [773, 349] width 101 height 27
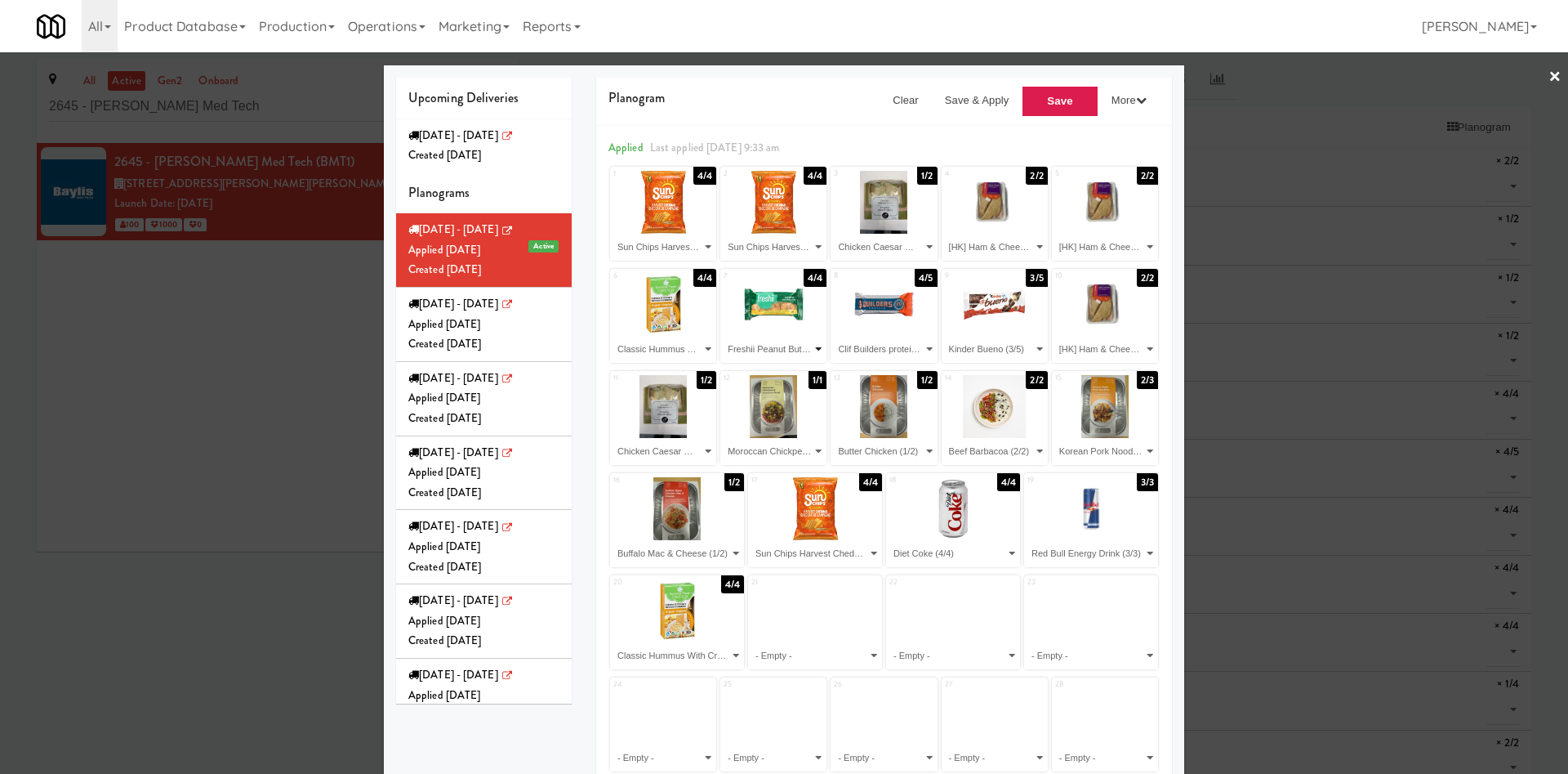
select select "number:283332"
click at [723, 336] on select "- Empty - Beef Barbacoa (2/2) Buffalo Mac & Cheese (1/2) Butter Chicken (1/2) C…" at bounding box center [773, 349] width 101 height 27
click at [862, 346] on select "- Empty - Beef Barbacoa (2/2) Buffalo Mac & Cheese (1/2) Butter Chicken (1/2) C…" at bounding box center [884, 349] width 101 height 27
select select "number:283332"
click at [834, 336] on select "- Empty - Beef Barbacoa (2/2) Buffalo Mac & Cheese (1/2) Butter Chicken (1/2) C…" at bounding box center [884, 349] width 101 height 27
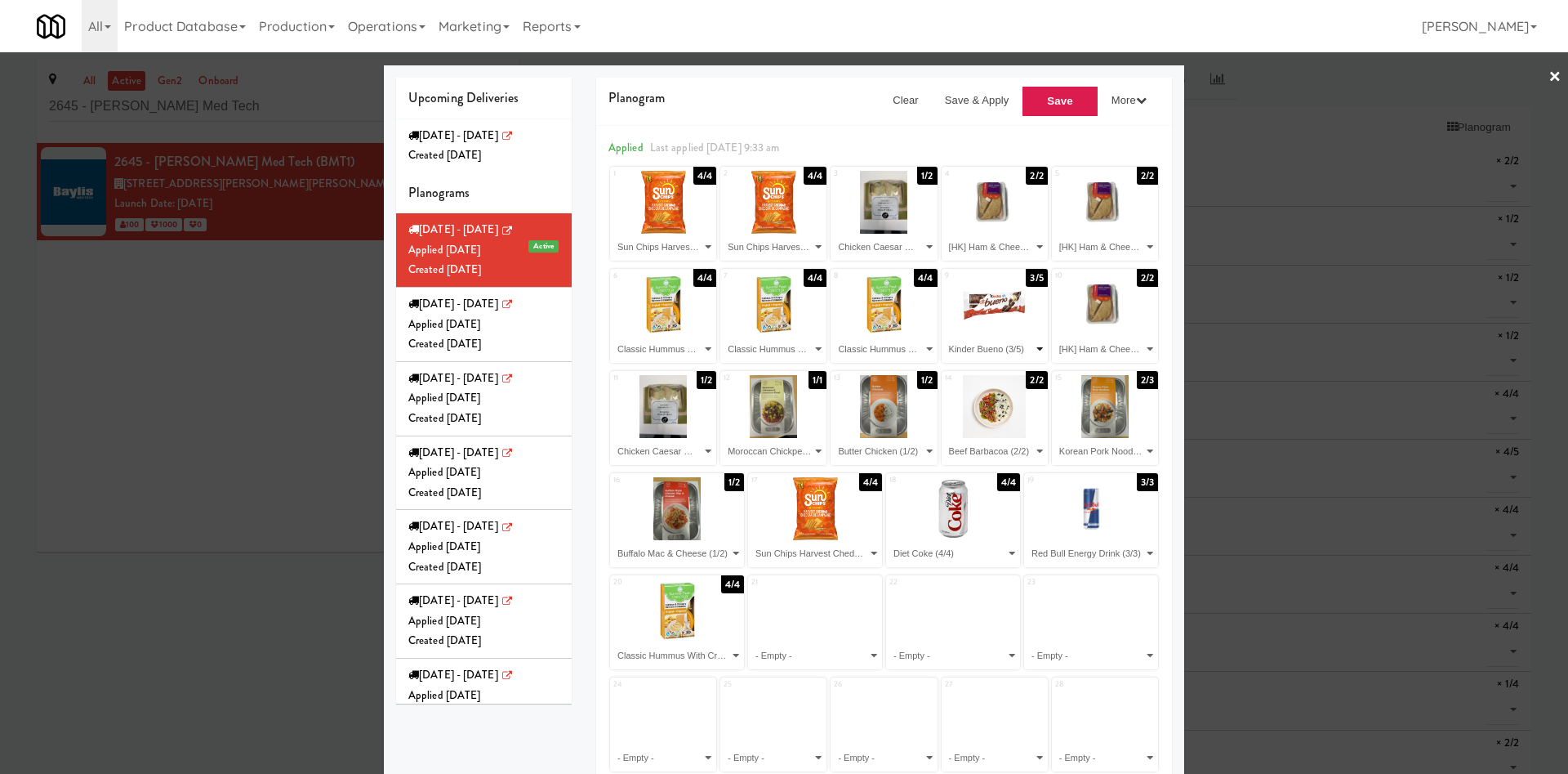
click at [1000, 345] on select "- Empty - Beef Barbacoa (2/2) Buffalo Mac & Cheese (1/2) Butter Chicken (1/2) C…" at bounding box center [995, 349] width 101 height 27
select select "number:283332"
click at [945, 336] on select "- Empty - Beef Barbacoa (2/2) Buffalo Mac & Cheese (1/2) Butter Chicken (1/2) C…" at bounding box center [995, 349] width 101 height 27
click at [1076, 355] on select "- Empty - Beef Barbacoa (2/2) Buffalo Mac & Cheese (1/2) Butter Chicken (1/2) C…" at bounding box center [1105, 349] width 101 height 27
select select "number:283332"
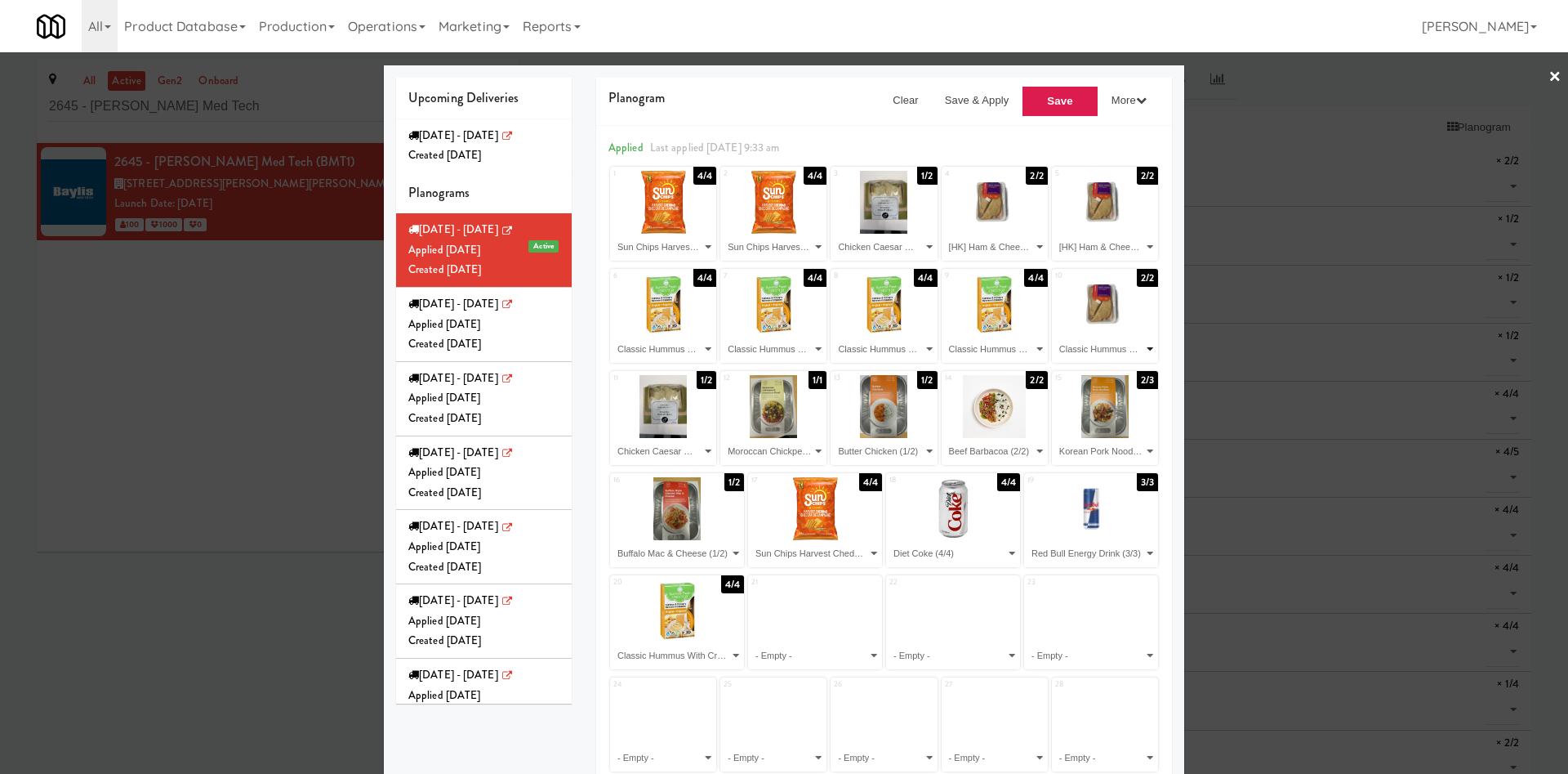
click at [1055, 336] on select "- Empty - Beef Barbacoa (2/2) Buffalo Mac & Cheese (1/2) Butter Chicken (1/2) C…" at bounding box center [1105, 349] width 101 height 27
click at [584, 359] on div "Planogram Clear Save & Apply Save More Apply for Delivery I'm Feeling Lucky Set…" at bounding box center [884, 489] width 601 height 822
click at [679, 457] on select "- Empty - Beef Barbacoa (2/2) Buffalo Mac & Cheese (1/2) Butter Chicken (1/2) C…" at bounding box center [663, 450] width 101 height 27
select select "number:244986"
click at [612, 438] on select "- Empty - Beef Barbacoa (2/2) Buffalo Mac & Cheese (1/2) Butter Chicken (1/2) C…" at bounding box center [663, 450] width 101 height 27
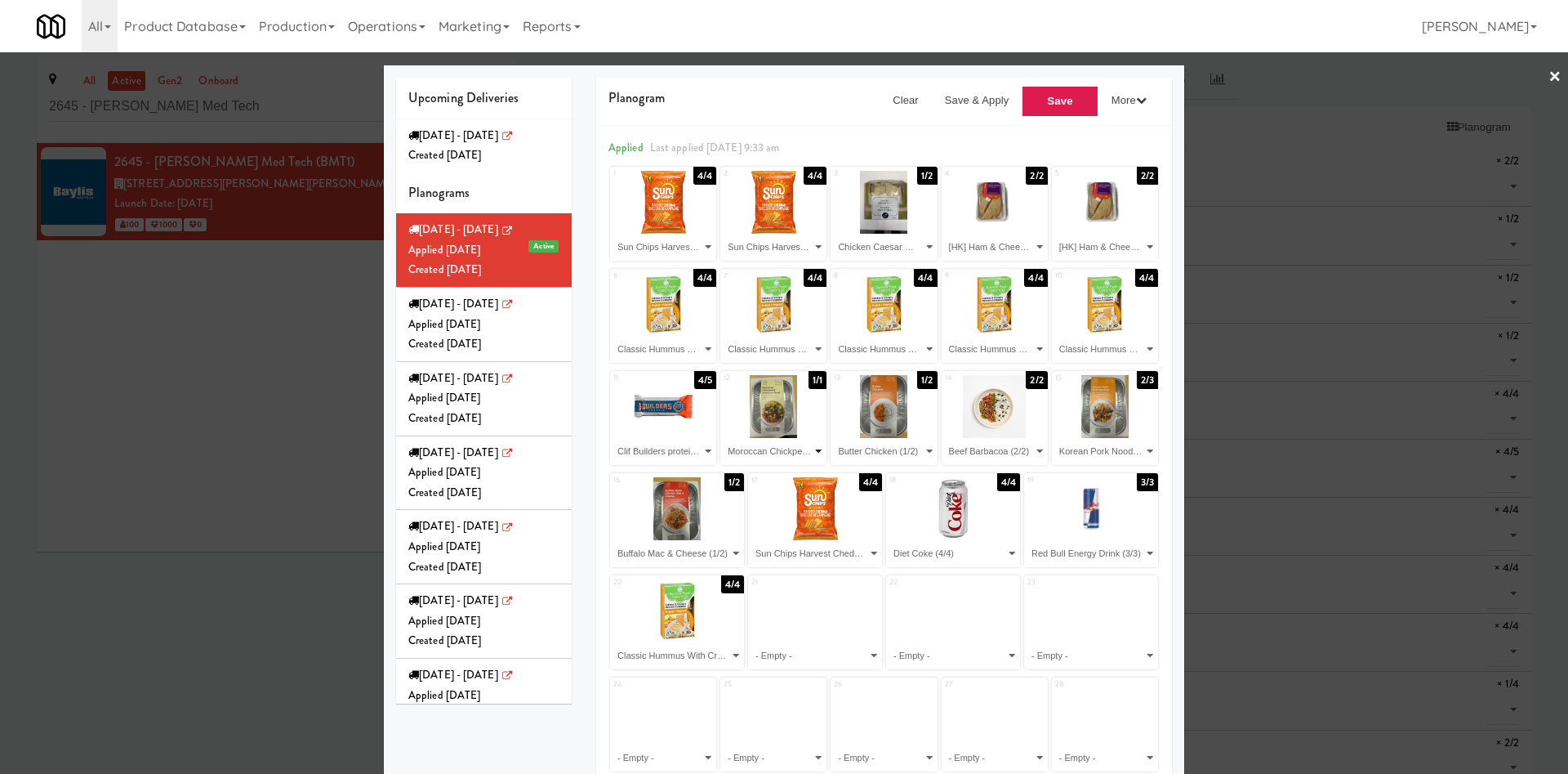
click at [776, 449] on select "- Empty - Beef Barbacoa (2/2) Buffalo Mac & Cheese (1/2) Butter Chicken (1/2) C…" at bounding box center [773, 450] width 101 height 27
select select "number:244986"
click at [723, 438] on select "- Empty - Beef Barbacoa (2/2) Buffalo Mac & Cheese (1/2) Butter Chicken (1/2) C…" at bounding box center [773, 450] width 101 height 27
click at [876, 436] on div at bounding box center [884, 406] width 106 height 63
drag, startPoint x: 882, startPoint y: 453, endPoint x: 888, endPoint y: 443, distance: 11.7
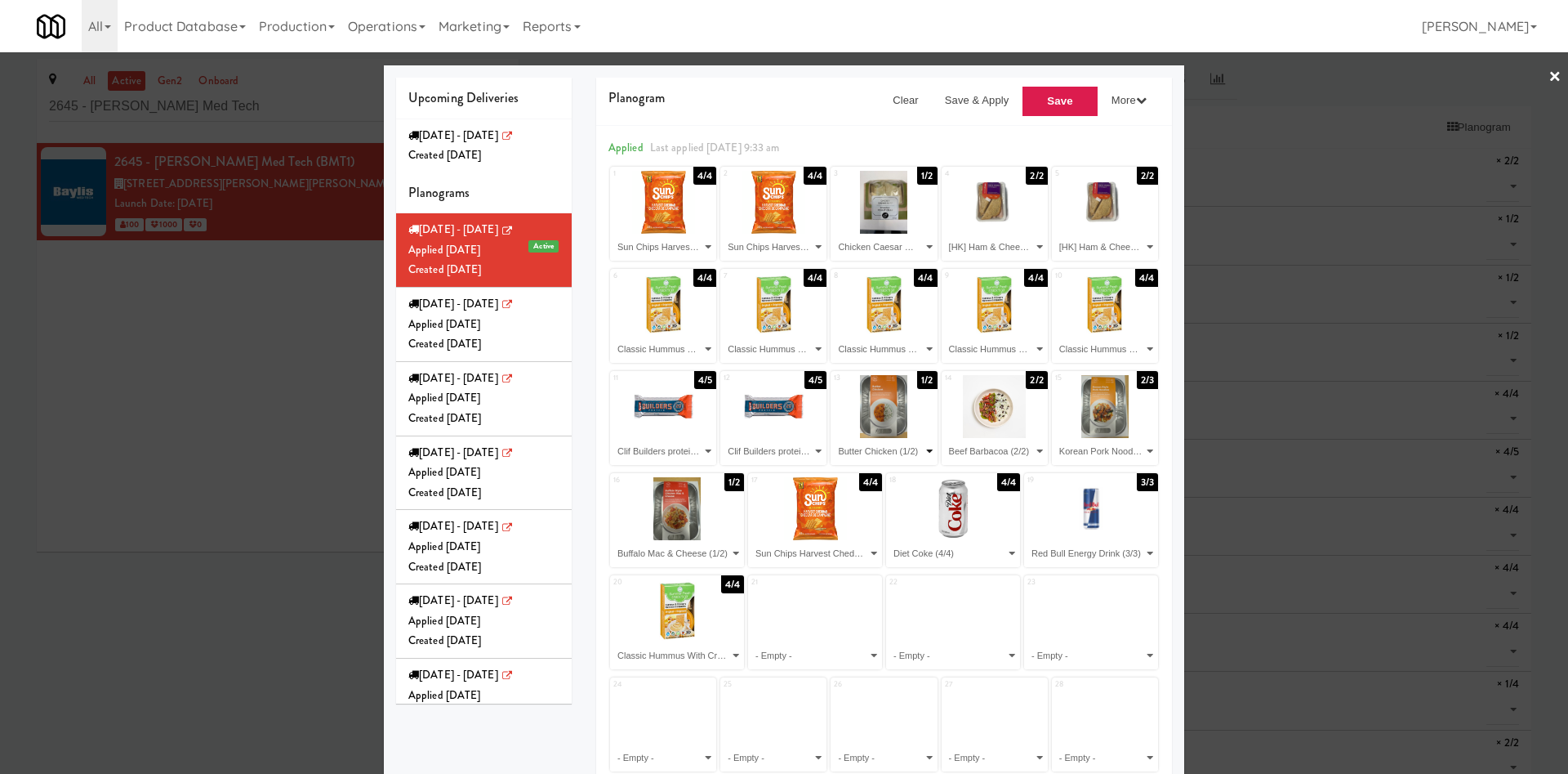
click at [882, 453] on select "- Empty - Beef Barbacoa (2/2) Buffalo Mac & Cheese (1/2) Butter Chicken (1/2) C…" at bounding box center [884, 450] width 101 height 27
select select "number:283066"
click at [834, 438] on select "- Empty - Beef Barbacoa (2/2) Buffalo Mac & Cheese (1/2) Butter Chicken (1/2) C…" at bounding box center [884, 450] width 101 height 27
click at [1005, 451] on select "- Empty - Beef Barbacoa (2/2) Buffalo Mac & Cheese (1/2) Butter Chicken (1/2) C…" at bounding box center [995, 450] width 101 height 27
select select "number:283528"
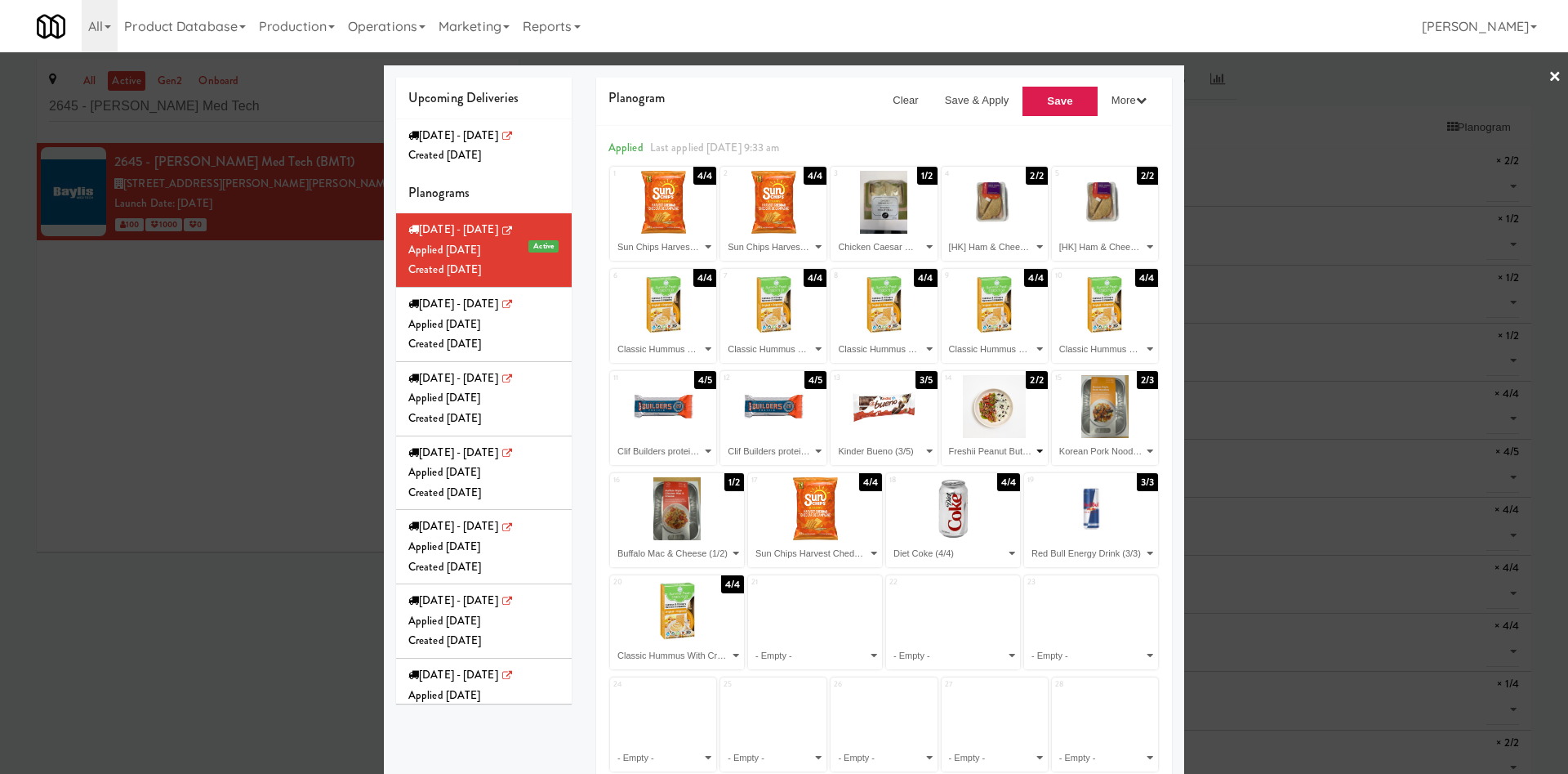
click at [945, 438] on select "- Empty - Beef Barbacoa (2/2) Buffalo Mac & Cheese (1/2) Butter Chicken (1/2) C…" at bounding box center [995, 450] width 101 height 27
click at [1061, 446] on select "- Empty - Beef Barbacoa (2/2) Buffalo Mac & Cheese (1/2) Butter Chicken (1/2) C…" at bounding box center [1105, 450] width 101 height 27
select select "number:271964"
click at [1055, 438] on select "- Empty - Beef Barbacoa (2/2) Buffalo Mac & Cheese (1/2) Butter Chicken (1/2) C…" at bounding box center [1105, 450] width 101 height 27
click at [697, 548] on select "- Empty - Beef Barbacoa (2/2) Buffalo Mac & Cheese (1/2) Butter Chicken (1/2) C…" at bounding box center [676, 553] width 129 height 27
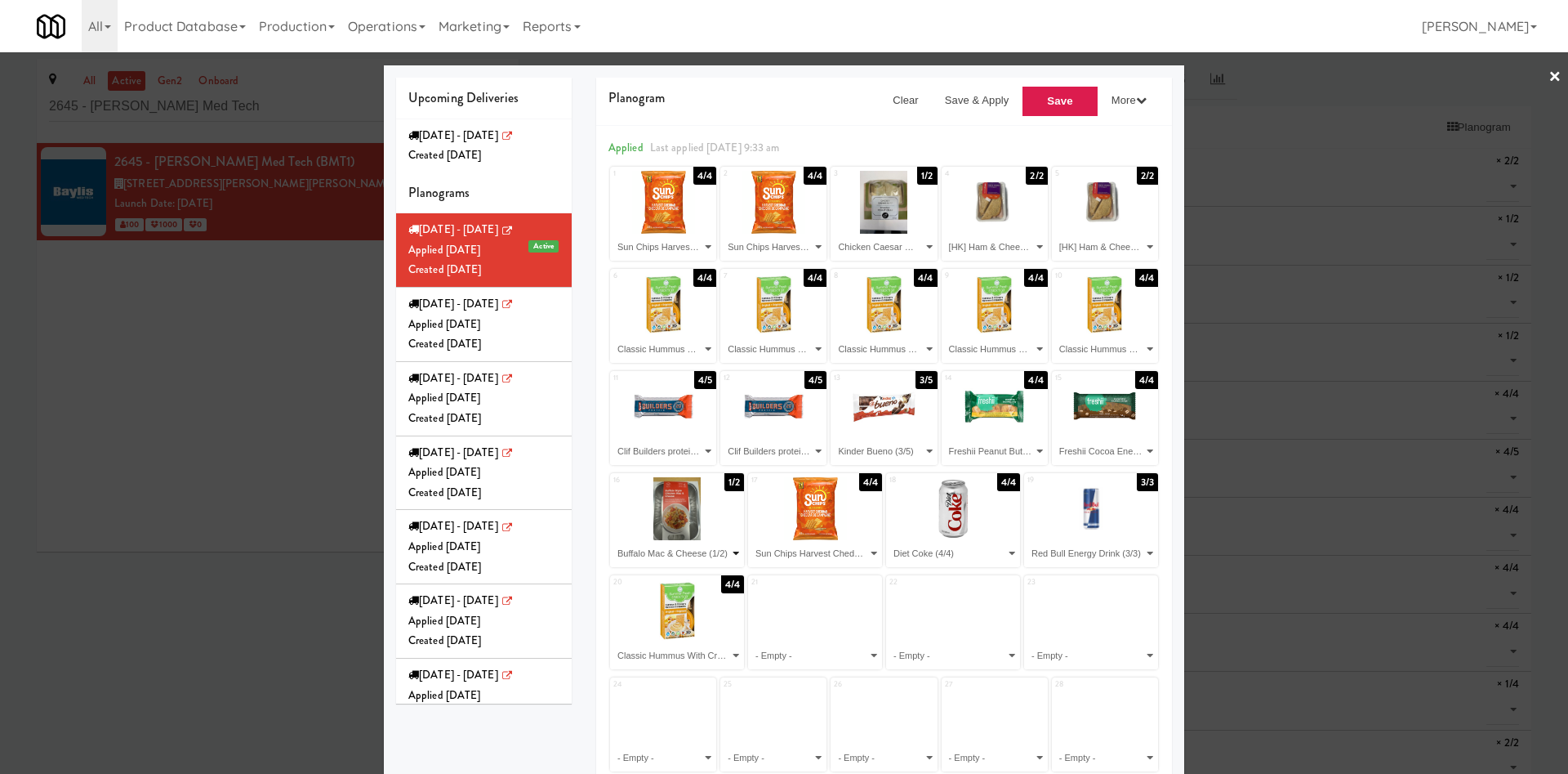
select select
click at [612, 540] on select "- Empty - Beef Barbacoa (2/2) Buffalo Mac & Cheese (1/2) Butter Chicken (1/2) C…" at bounding box center [676, 553] width 129 height 27
drag, startPoint x: 789, startPoint y: 558, endPoint x: 798, endPoint y: 544, distance: 16.6
click at [790, 559] on select "- Empty - Beef Barbacoa (2/2) Buffalo Mac & Cheese (1/2) Butter Chicken (1/2) C…" at bounding box center [815, 553] width 129 height 27
select select "number:281770"
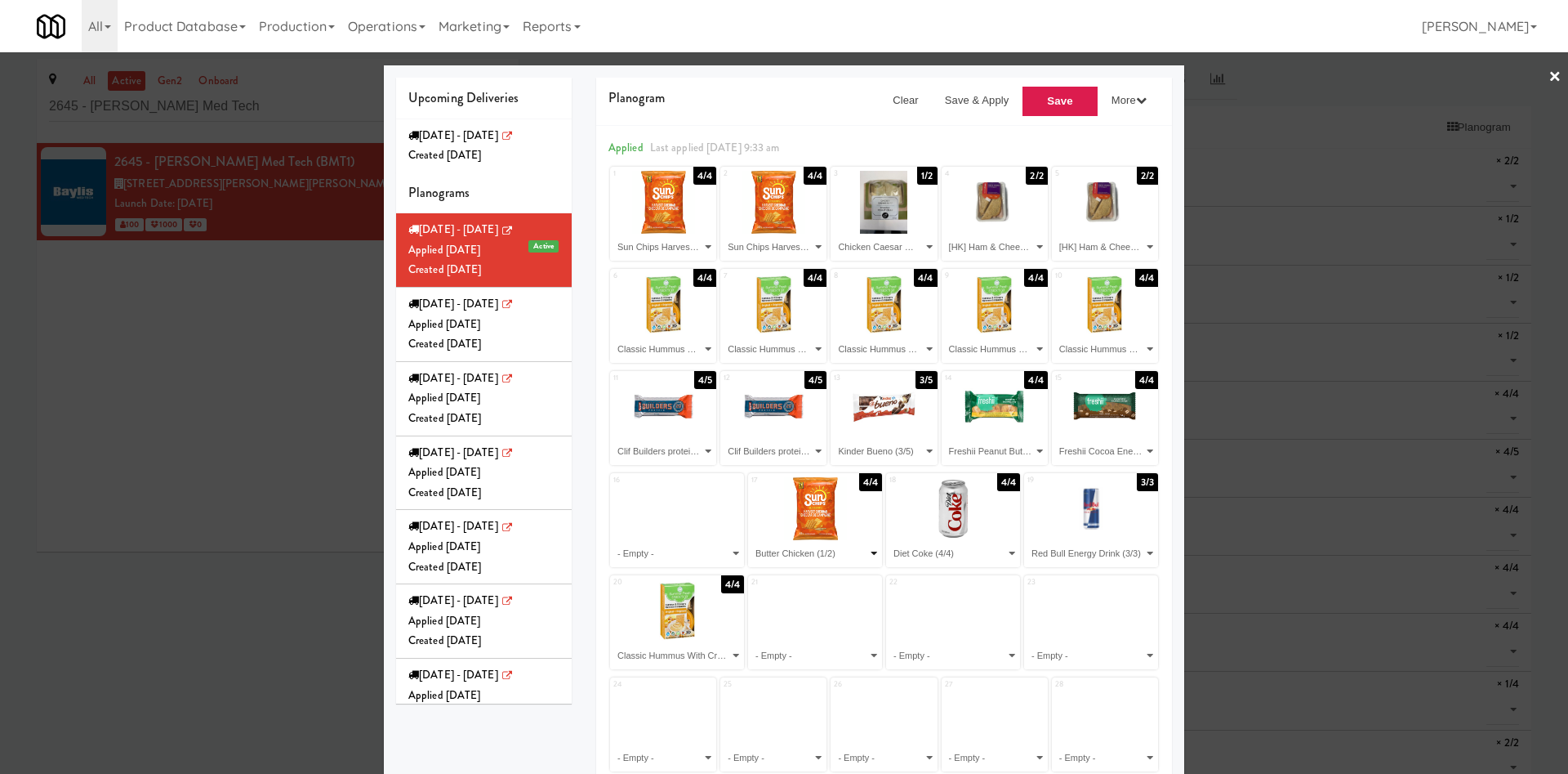
click at [751, 540] on select "- Empty - Beef Barbacoa (2/2) Buffalo Mac & Cheese (1/2) Butter Chicken (1/2) C…" at bounding box center [815, 553] width 129 height 27
click at [897, 554] on select "- Empty - Beef Barbacoa (2/2) Buffalo Mac & Cheese (1/2) Butter Chicken (1/2) C…" at bounding box center [953, 553] width 129 height 27
select select "number:281893"
click at [889, 540] on select "- Empty - Beef Barbacoa (2/2) Buffalo Mac & Cheese (1/2) Butter Chicken (1/2) C…" at bounding box center [953, 553] width 129 height 27
click at [1027, 552] on select "- Empty - Beef Barbacoa (2/2) Buffalo Mac & Cheese (1/2) Butter Chicken (1/2) C…" at bounding box center [1091, 553] width 129 height 27
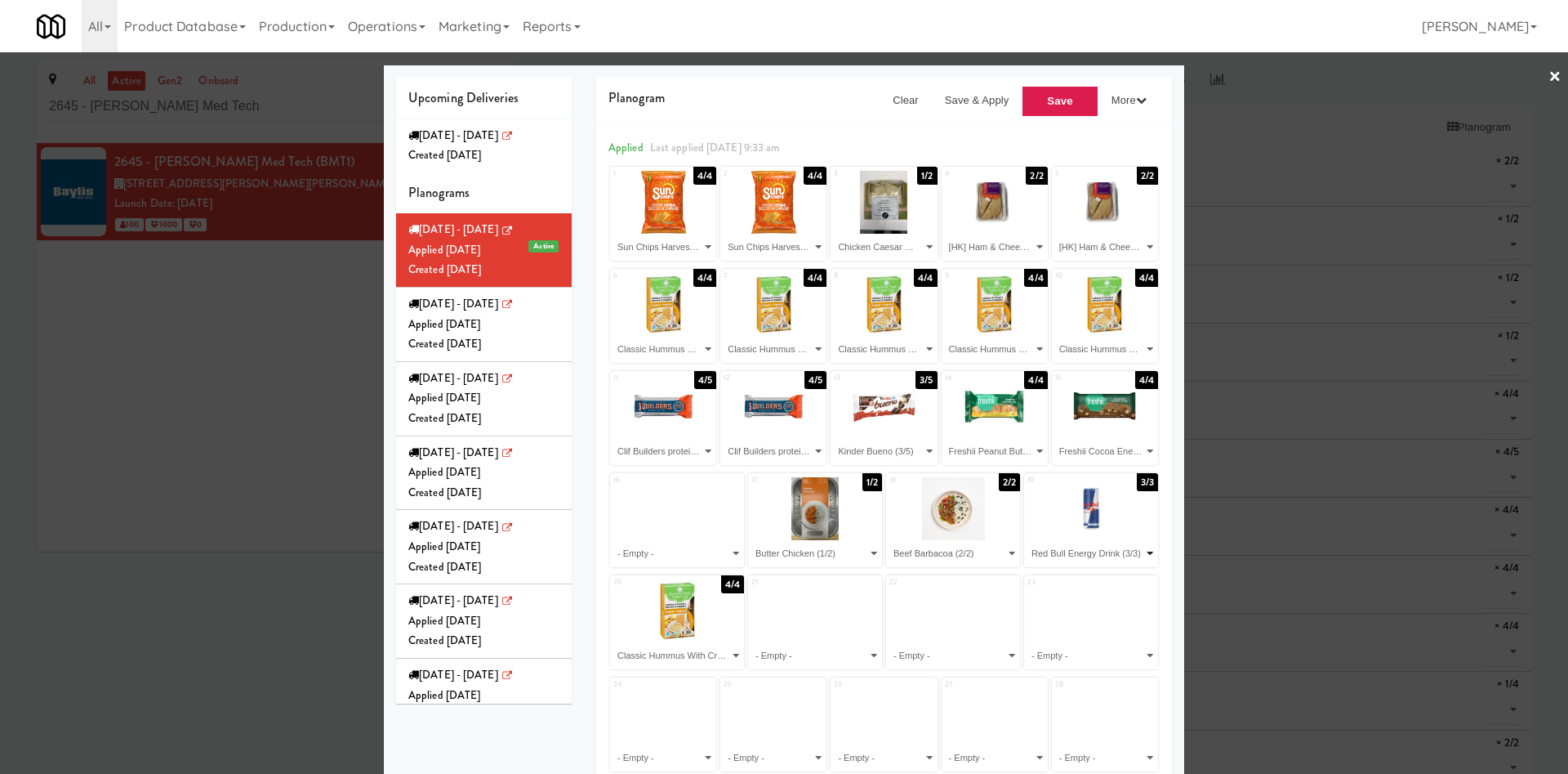
select select "number:281893"
click at [1027, 540] on select "- Empty - Beef Barbacoa (2/2) Buffalo Mac & Cheese (1/2) Butter Chicken (1/2) C…" at bounding box center [1091, 553] width 129 height 27
click at [655, 660] on select "- Empty - Beef Barbacoa (2/2) Buffalo Mac & Cheese (1/2) Butter Chicken (1/2) C…" at bounding box center [676, 655] width 129 height 27
select select "number:281707"
click at [612, 642] on select "- Empty - Beef Barbacoa (2/2) Buffalo Mac & Cheese (1/2) Butter Chicken (1/2) C…" at bounding box center [676, 655] width 129 height 27
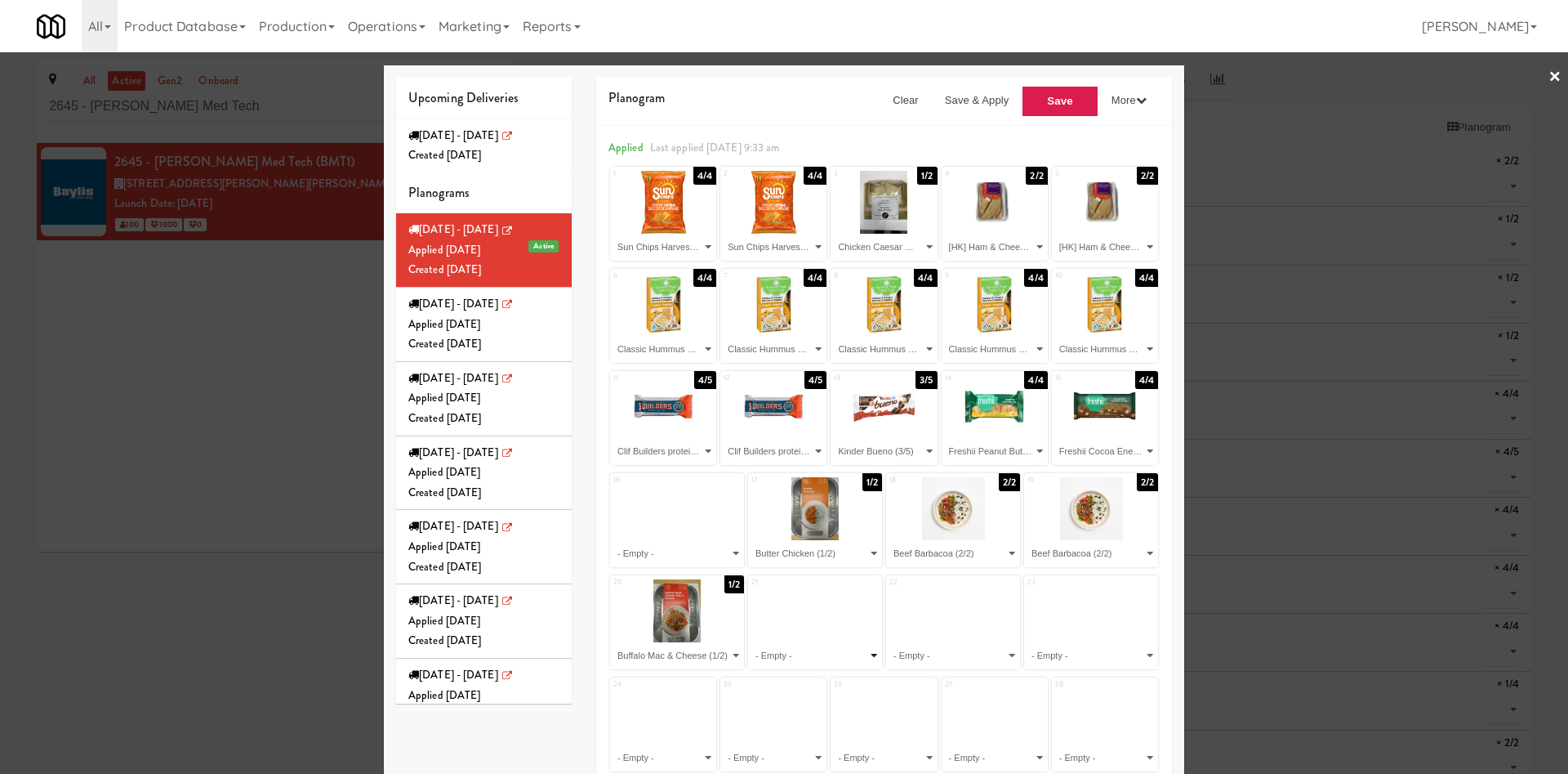
click at [788, 652] on select "- Empty - Beef Barbacoa (2/2) Buffalo Mac & Cheese (1/2) Butter Chicken (1/2) C…" at bounding box center [815, 655] width 129 height 27
select select "number:281770"
click at [751, 642] on select "- Empty - Beef Barbacoa (2/2) Buffalo Mac & Cheese (1/2) Butter Chicken (1/2) C…" at bounding box center [815, 655] width 129 height 27
click at [889, 651] on select "- Empty - Beef Barbacoa (2/2) Buffalo Mac & Cheese (1/2) Butter Chicken (1/2) C…" at bounding box center [953, 655] width 129 height 27
select select "number:281770"
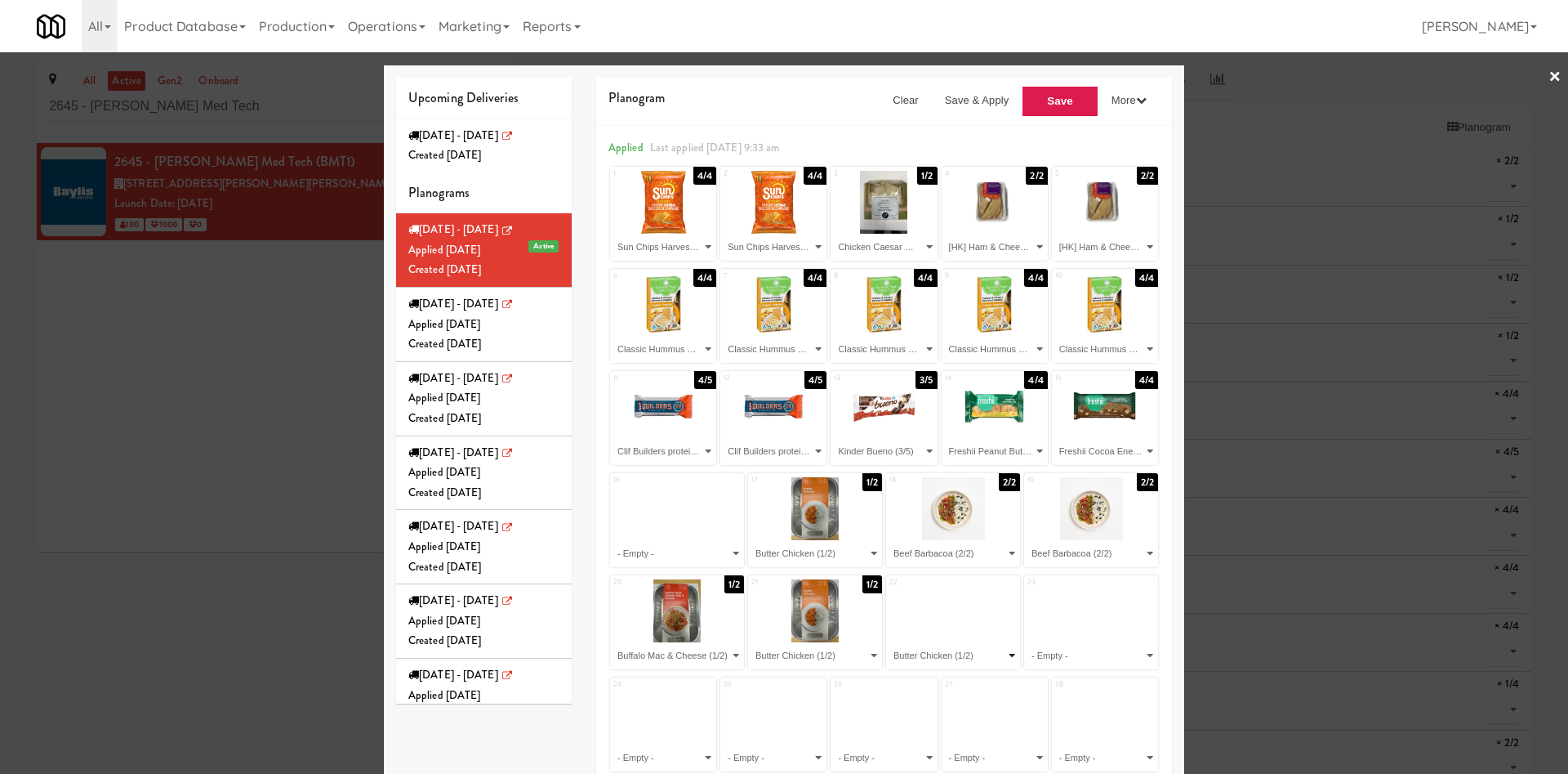
click at [889, 642] on select "- Empty - Beef Barbacoa (2/2) Buffalo Mac & Cheese (1/2) Butter Chicken (1/2) C…" at bounding box center [953, 655] width 129 height 27
click at [1078, 649] on select "- Empty - Beef Barbacoa (2/2) Buffalo Mac & Cheese (1/2) Butter Chicken (1/2) C…" at bounding box center [1091, 655] width 129 height 27
select select "number:281950"
click at [1027, 642] on select "- Empty - Beef Barbacoa (2/2) Buffalo Mac & Cheese (1/2) Butter Chicken (1/2) C…" at bounding box center [1091, 655] width 129 height 27
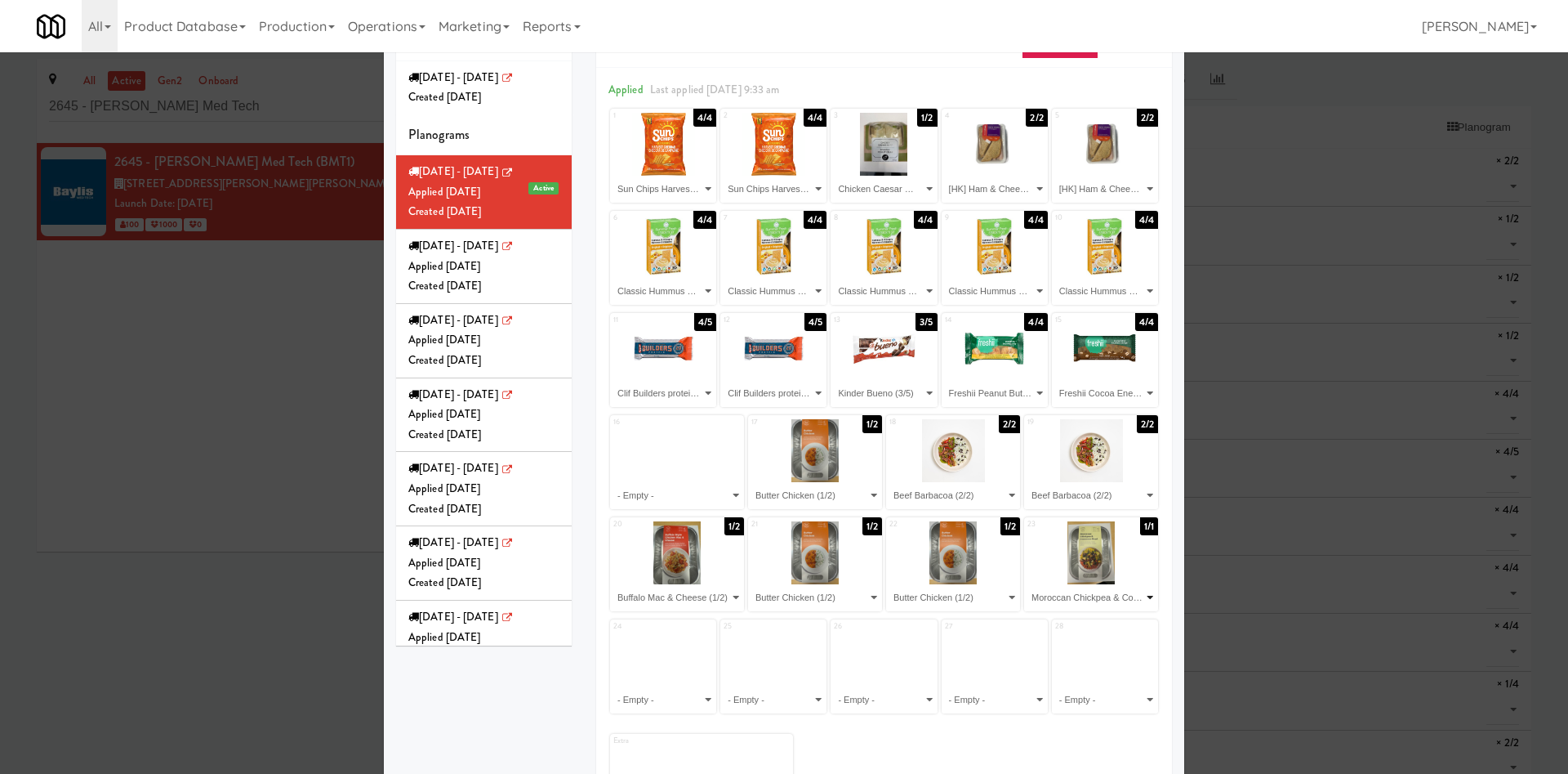
scroll to position [123, 0]
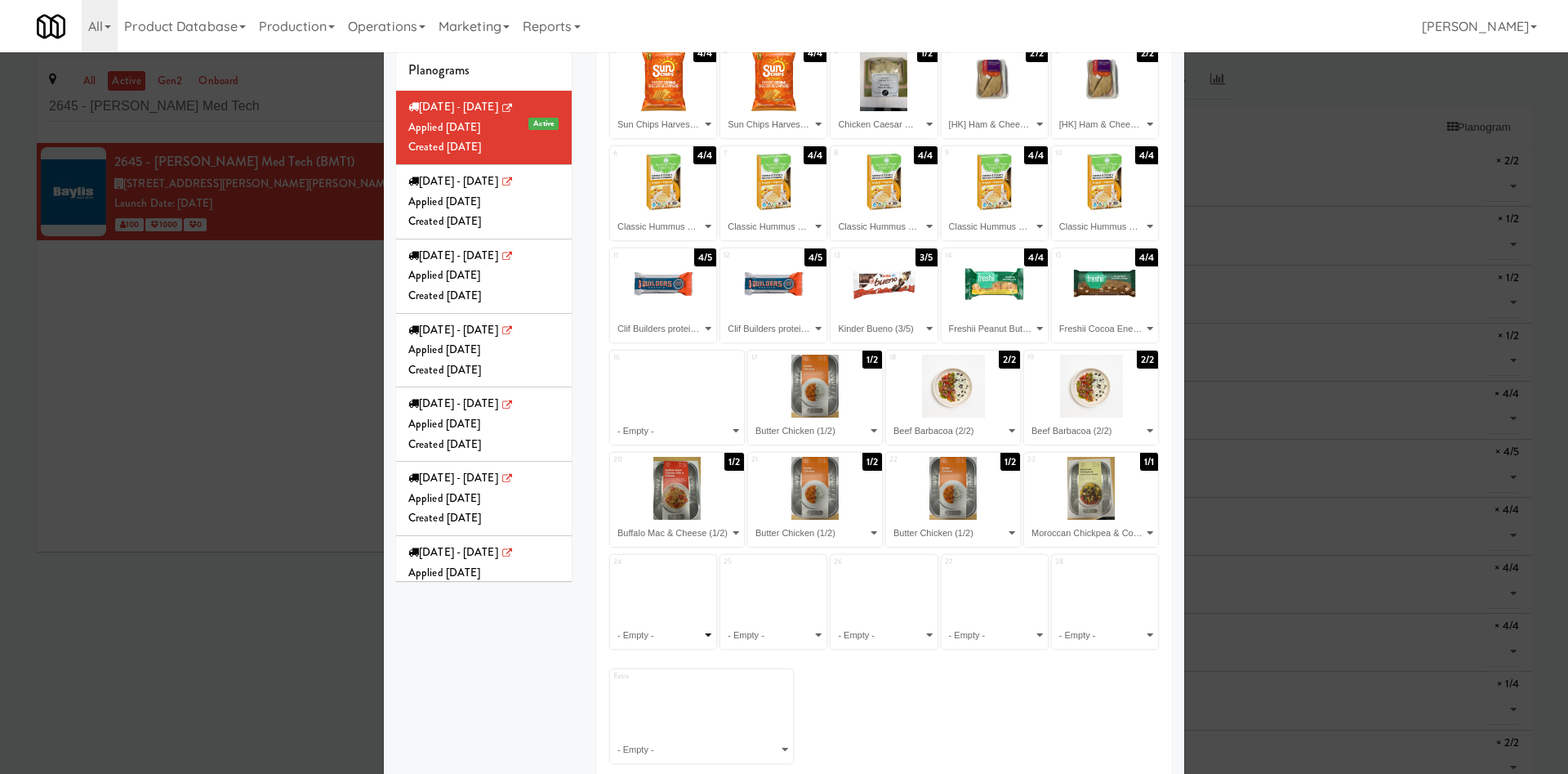
click at [644, 636] on select "- Empty - Beef Barbacoa (2/2) Buffalo Mac & Cheese (1/2) Butter Chicken (1/2) C…" at bounding box center [663, 634] width 101 height 27
select select "number:213961"
click at [612, 622] on select "- Empty - Beef Barbacoa (2/2) Buffalo Mac & Cheese (1/2) Butter Chicken (1/2) C…" at bounding box center [663, 634] width 101 height 27
drag, startPoint x: 776, startPoint y: 644, endPoint x: 776, endPoint y: 632, distance: 12.0
click at [776, 644] on select "- Empty - Beef Barbacoa (2/2) Buffalo Mac & Cheese (1/2) Butter Chicken (1/2) C…" at bounding box center [773, 634] width 101 height 27
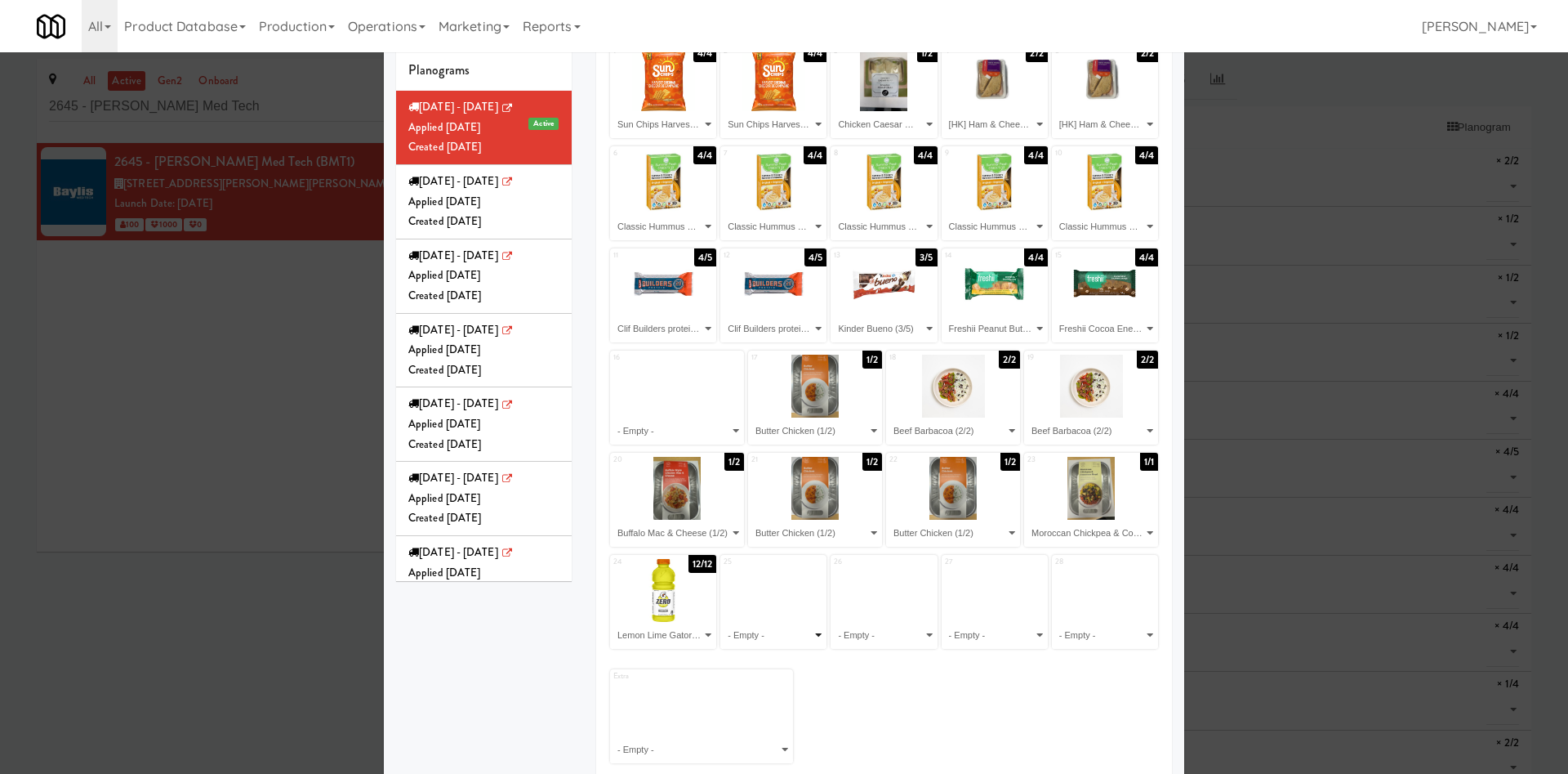
select select "number:213961"
click at [723, 622] on select "- Empty - Beef Barbacoa (2/2) Buffalo Mac & Cheese (1/2) Butter Chicken (1/2) C…" at bounding box center [773, 634] width 101 height 27
click at [856, 626] on select "- Empty - Beef Barbacoa (2/2) Buffalo Mac & Cheese (1/2) Butter Chicken (1/2) C…" at bounding box center [884, 634] width 101 height 27
select select "number:283014"
click at [834, 622] on select "- Empty - Beef Barbacoa (2/2) Buffalo Mac & Cheese (1/2) Butter Chicken (1/2) C…" at bounding box center [884, 634] width 101 height 27
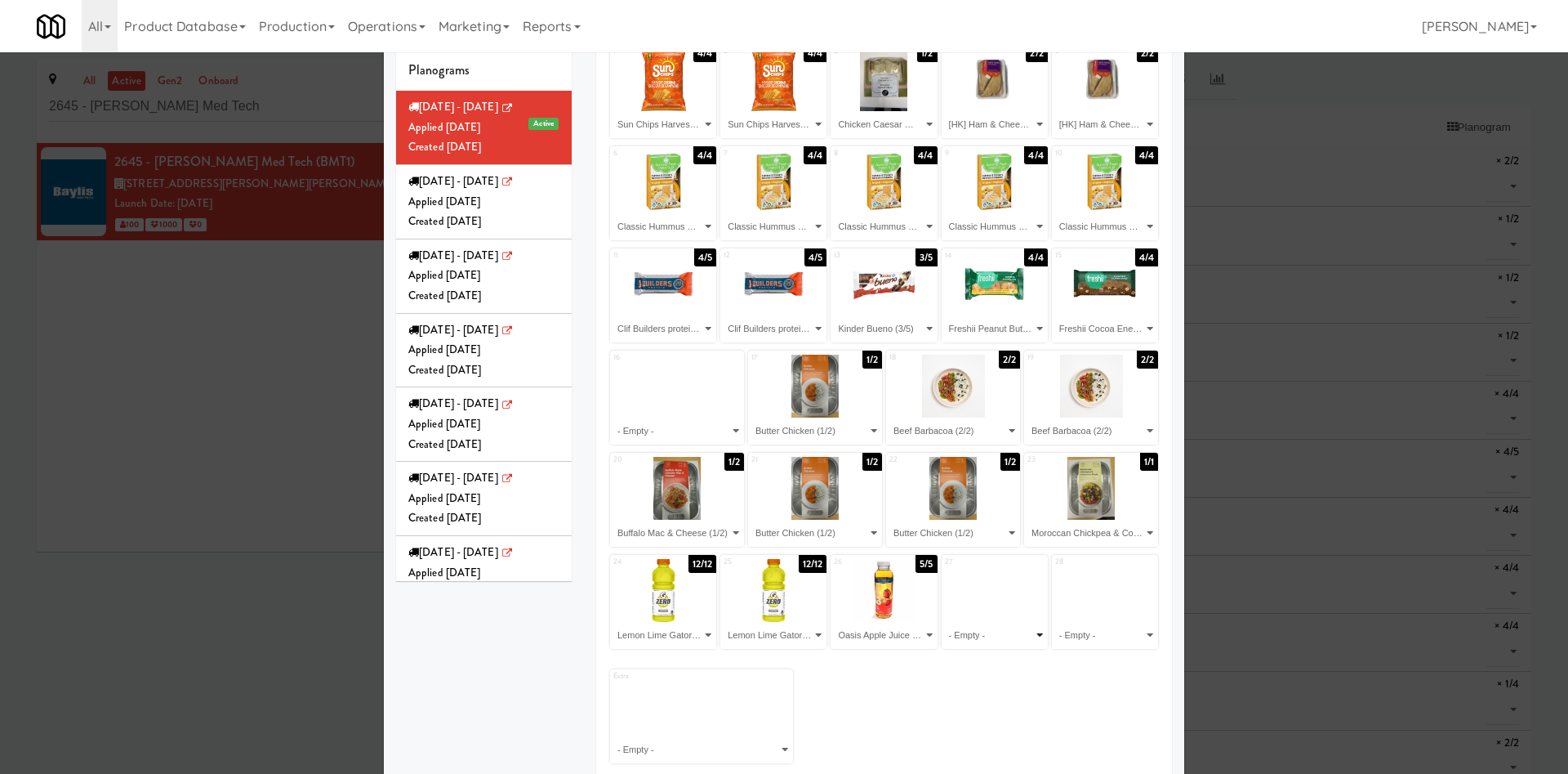
click at [976, 645] on select "- Empty - Beef Barbacoa (2/2) Buffalo Mac & Cheese (1/2) Butter Chicken (1/2) C…" at bounding box center [995, 634] width 101 height 27
select select "number:283466"
click at [945, 622] on select "- Empty - Beef Barbacoa (2/2) Buffalo Mac & Cheese (1/2) Butter Chicken (1/2) C…" at bounding box center [995, 634] width 101 height 27
click at [1068, 625] on select "- Empty - Beef Barbacoa (2/2) Buffalo Mac & Cheese (1/2) Butter Chicken (1/2) C…" at bounding box center [1105, 634] width 101 height 27
select select "number:264001"
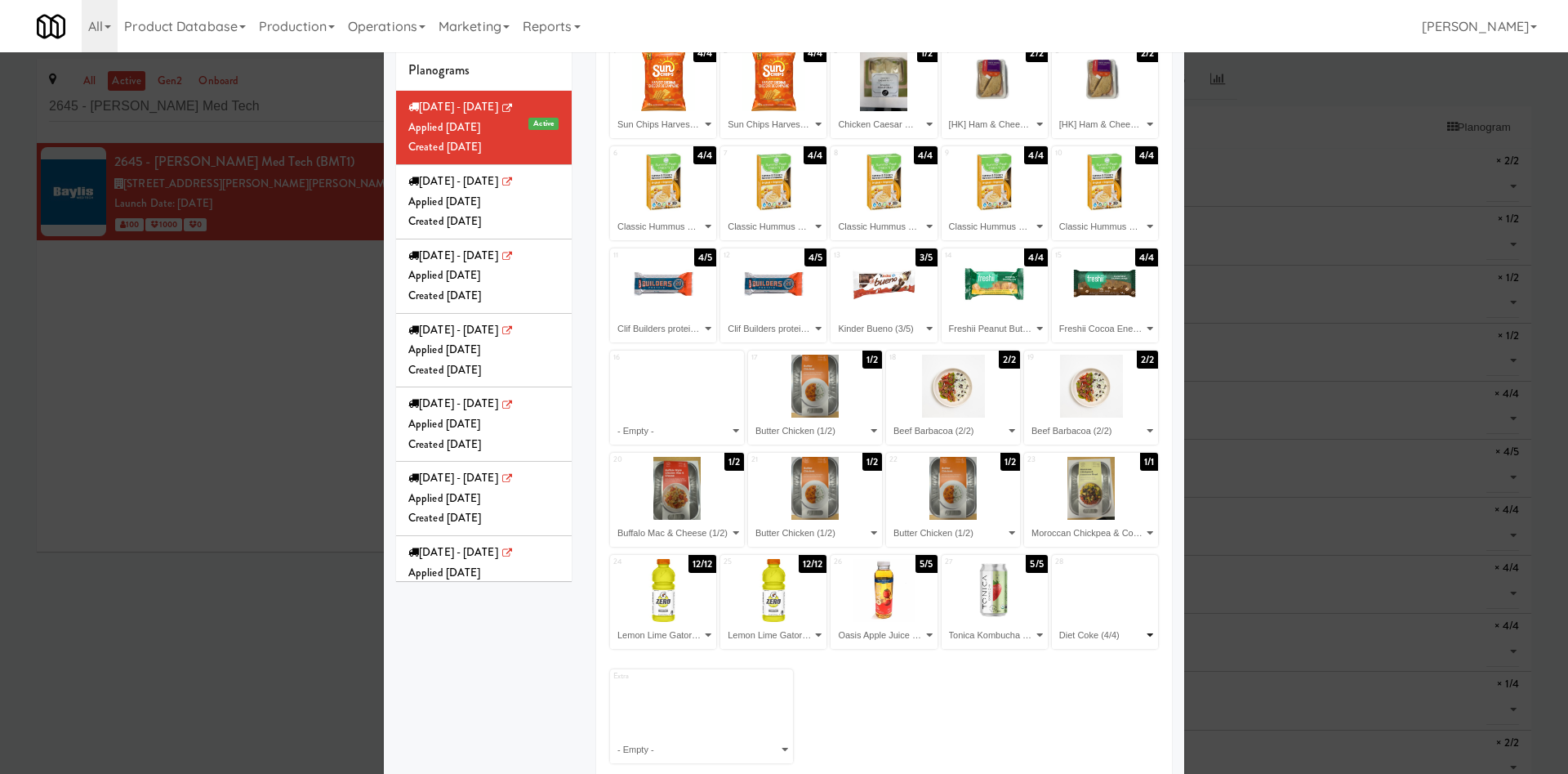
click at [1055, 622] on select "- Empty - Beef Barbacoa (2/2) Buffalo Mac & Cheese (1/2) Butter Chicken (1/2) C…" at bounding box center [1105, 634] width 101 height 27
click at [733, 741] on select "- Empty - Beef Barbacoa (2/2) Buffalo Mac & Cheese (1/2) Butter Chicken (1/2) C…" at bounding box center [701, 749] width 178 height 27
select select "number:268100"
click at [612, 737] on select "- Empty - Beef Barbacoa (2/2) Buffalo Mac & Cheese (1/2) Butter Chicken (1/2) C…" at bounding box center [701, 749] width 178 height 27
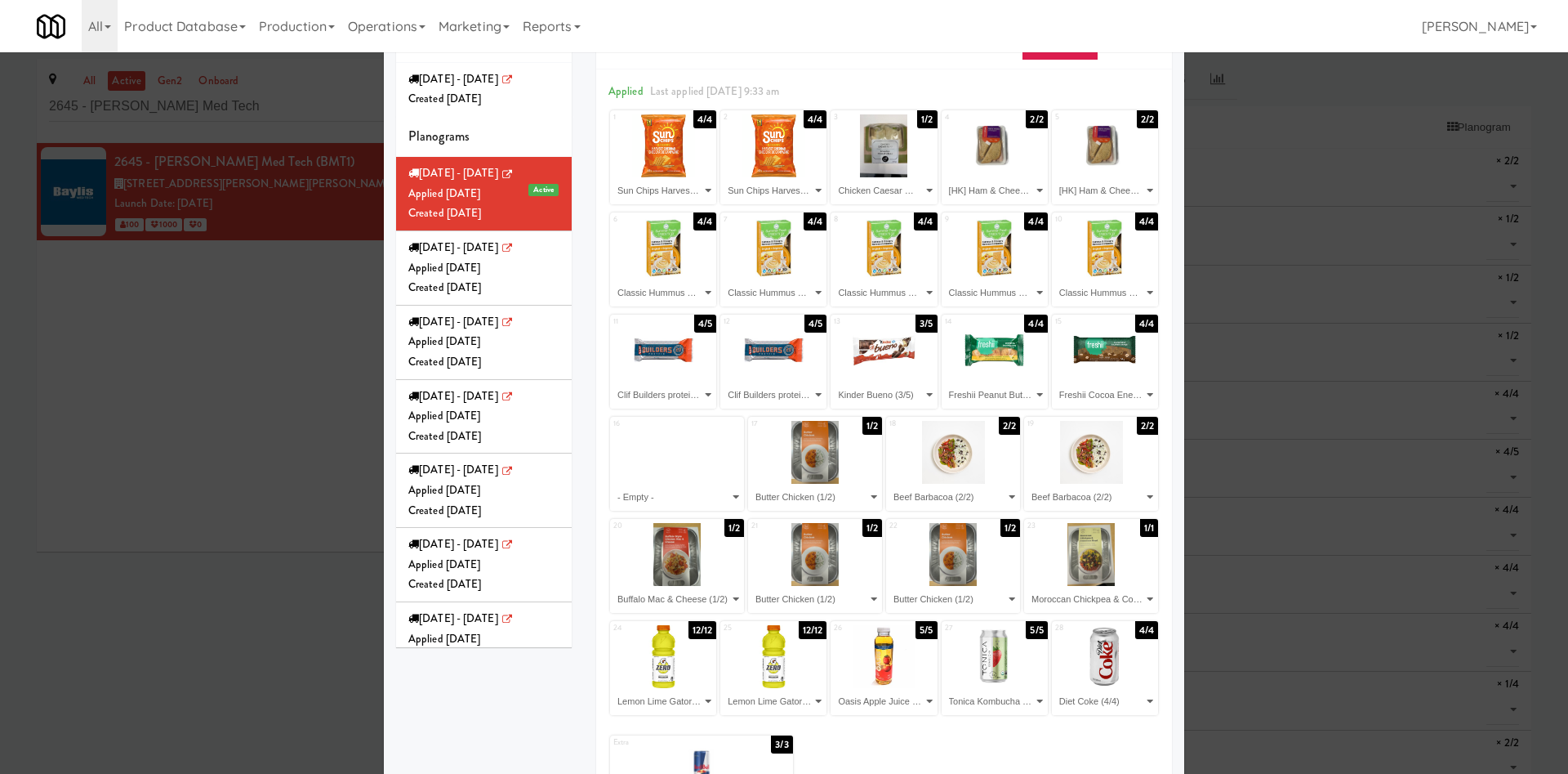
scroll to position [0, 0]
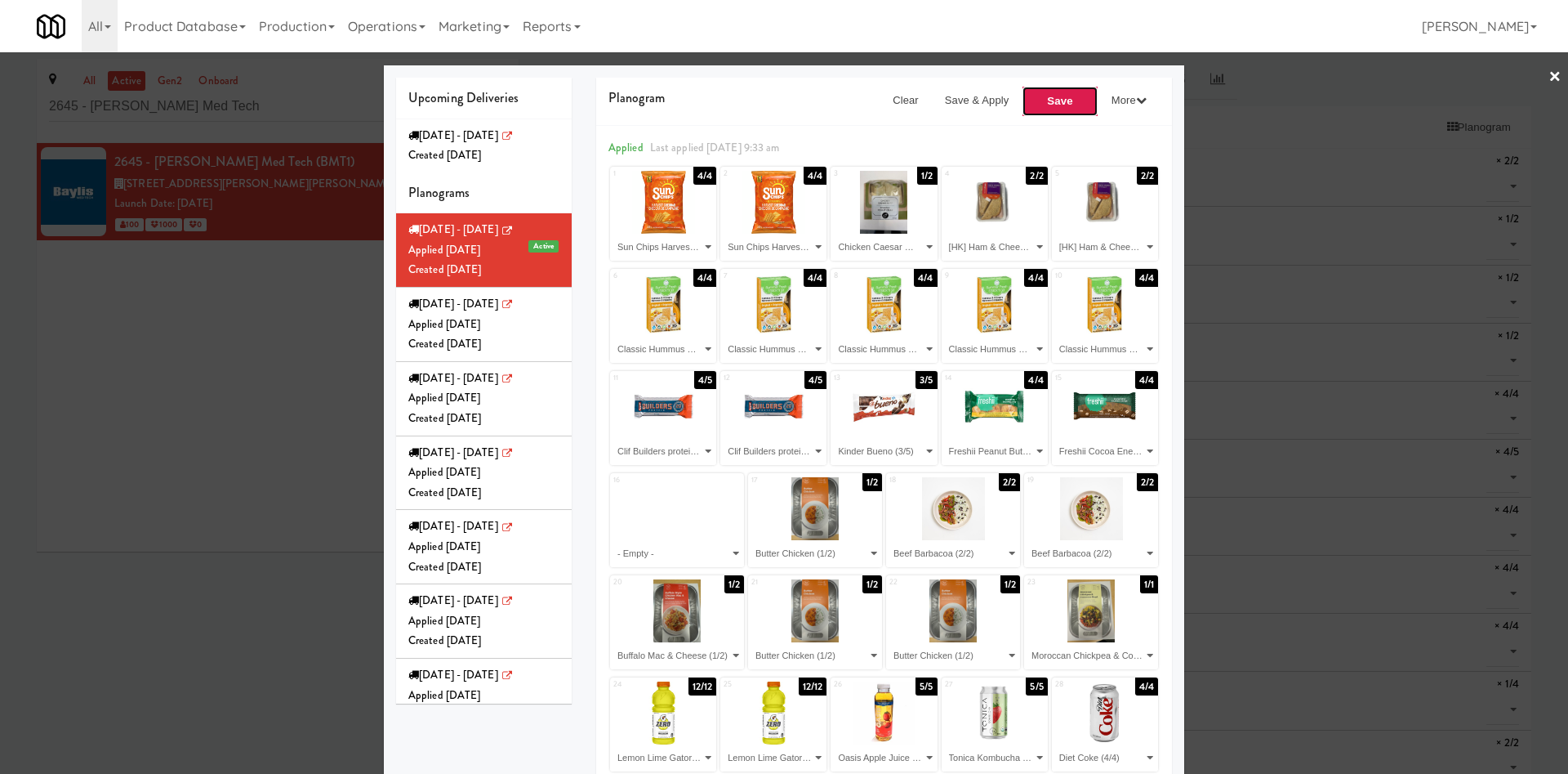
click at [1039, 98] on button "Save" at bounding box center [1061, 101] width 77 height 31
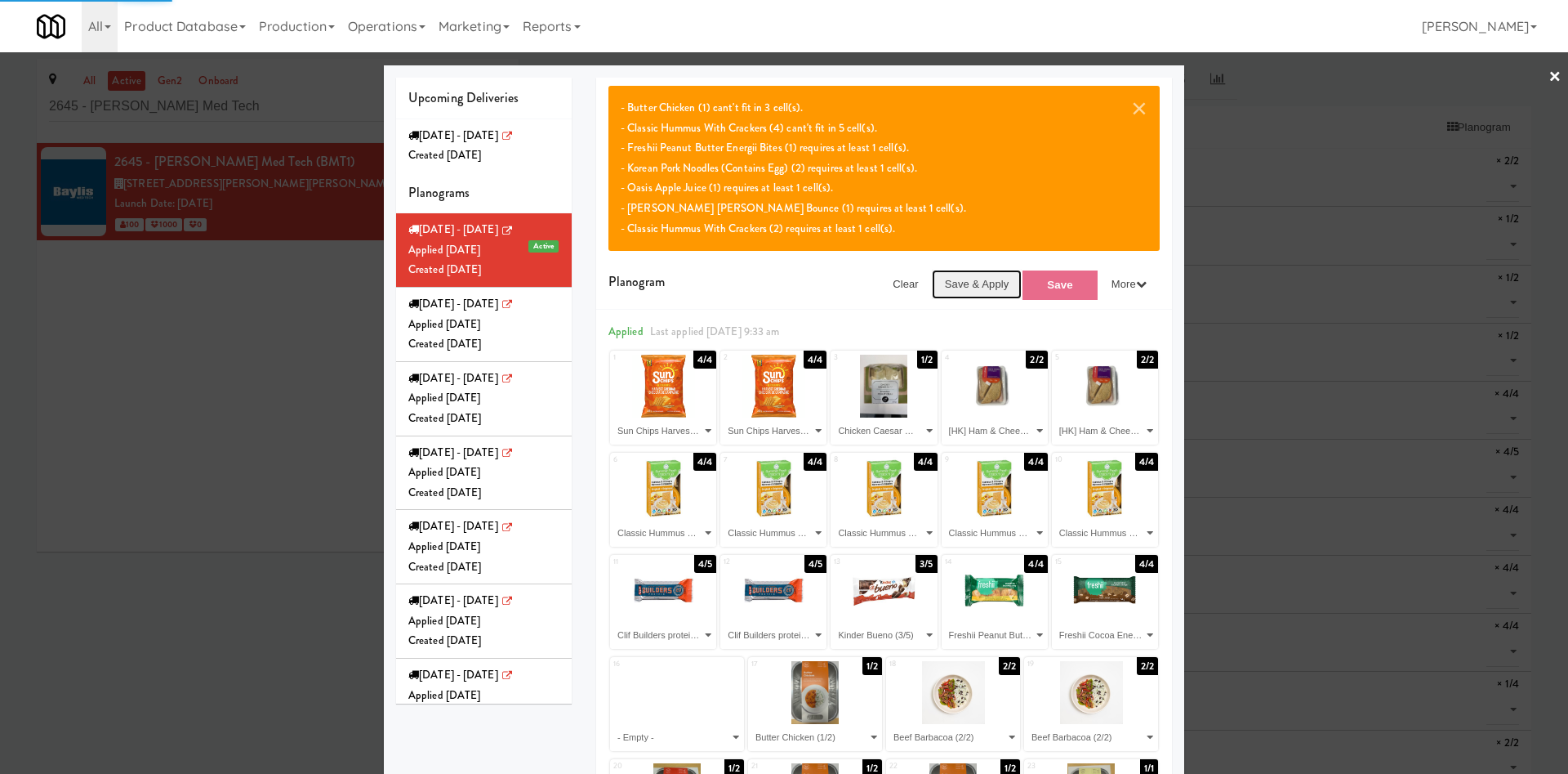
click at [979, 288] on button "Save & Apply" at bounding box center [977, 284] width 90 height 30
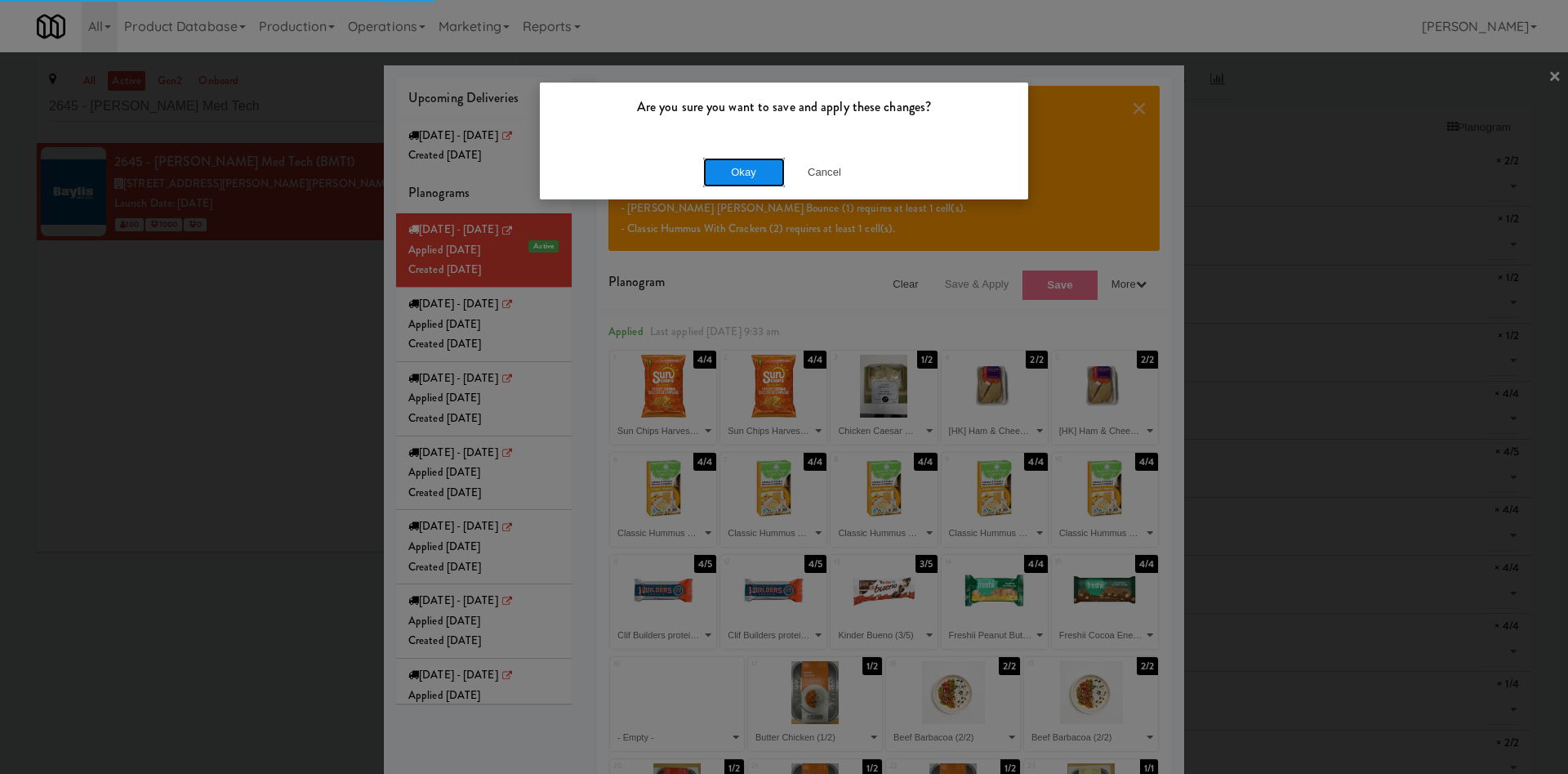
click at [762, 173] on button "Okay" at bounding box center [743, 172] width 82 height 30
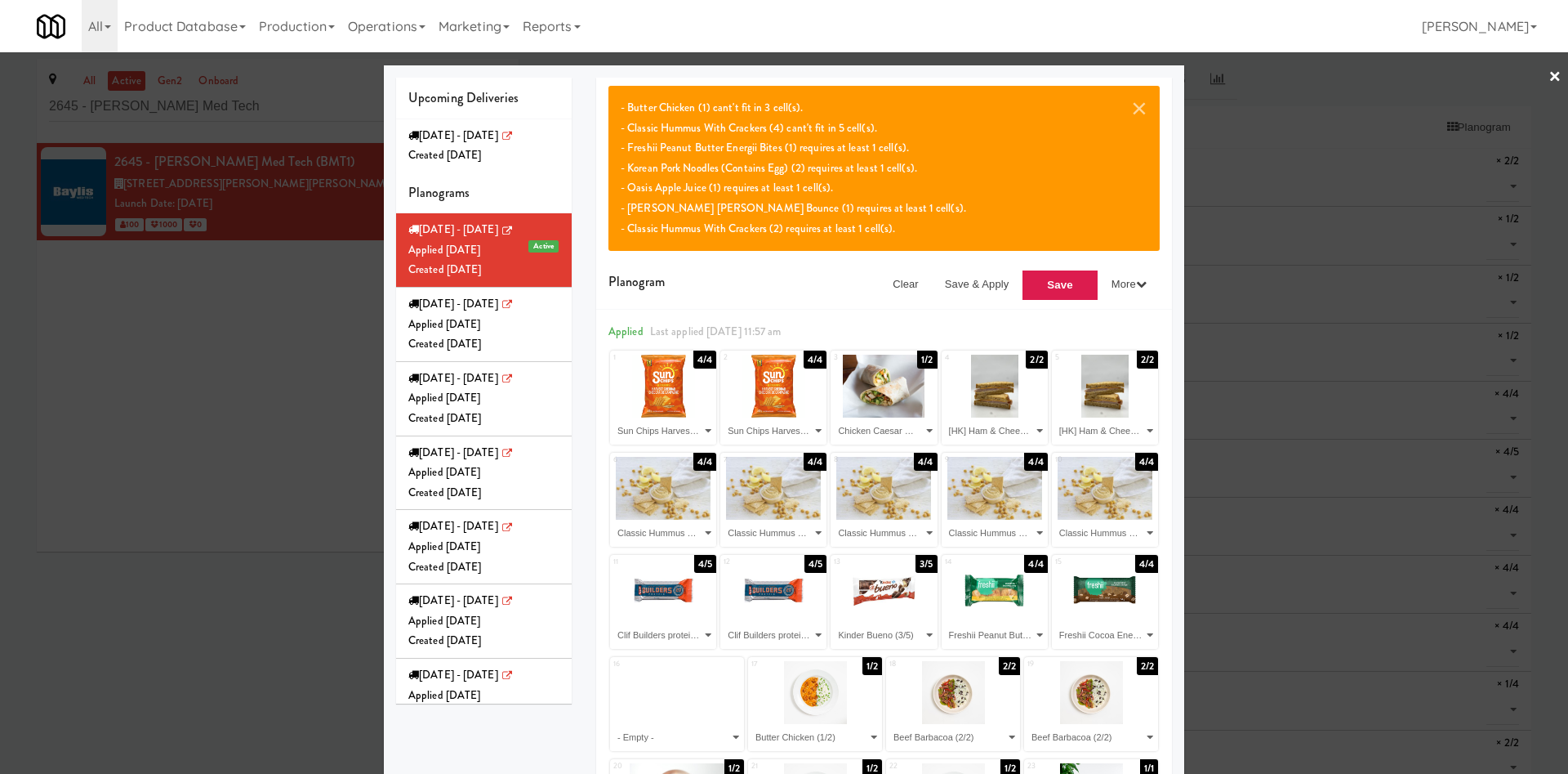
click at [597, 273] on div "× - Butter Chicken (1) cant't fit in 3 cell(s). - Classic Hummus With Crackers …" at bounding box center [885, 194] width 576 height 232
click at [1137, 104] on button "×" at bounding box center [1139, 108] width 17 height 20
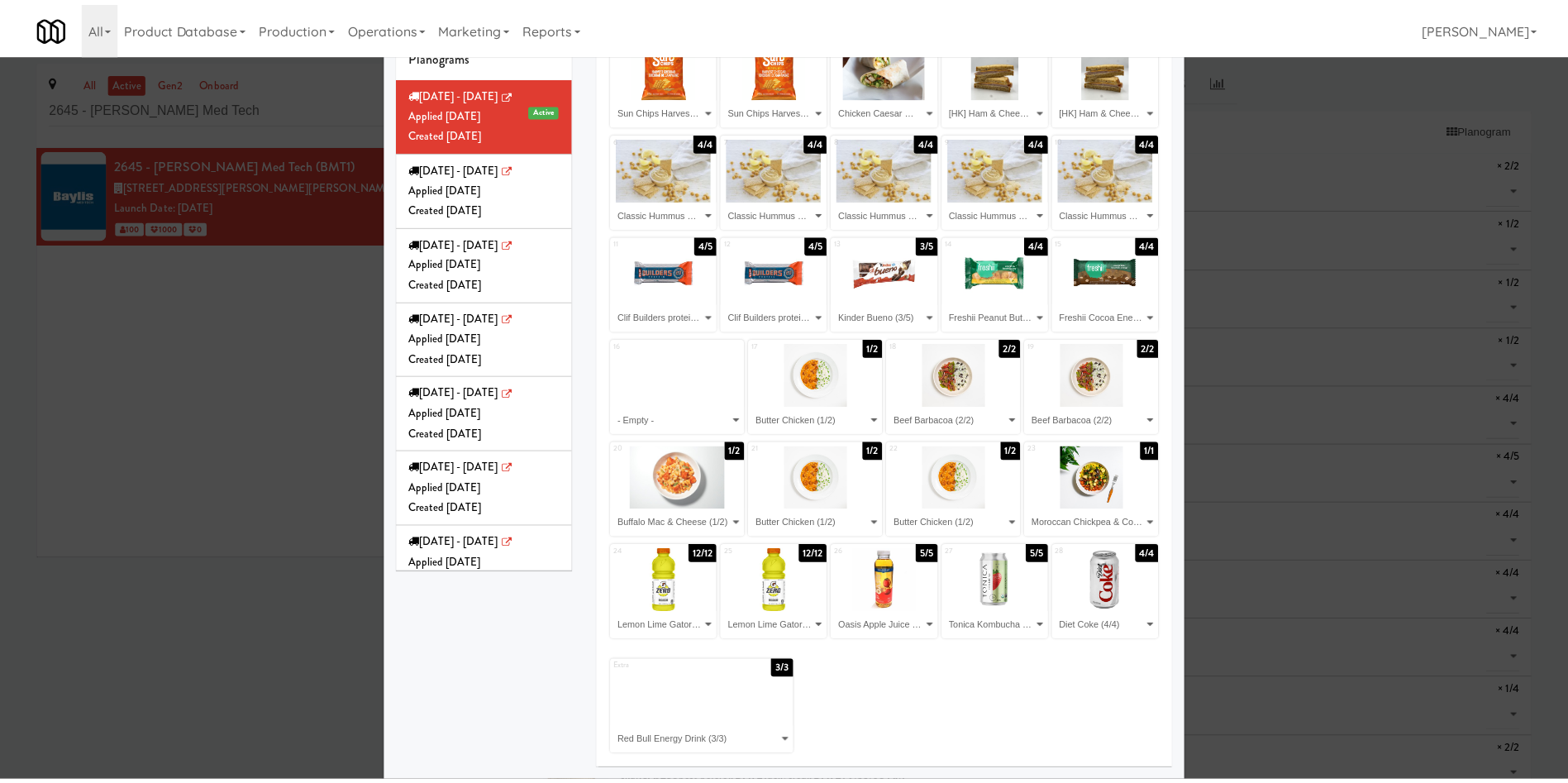
scroll to position [16, 0]
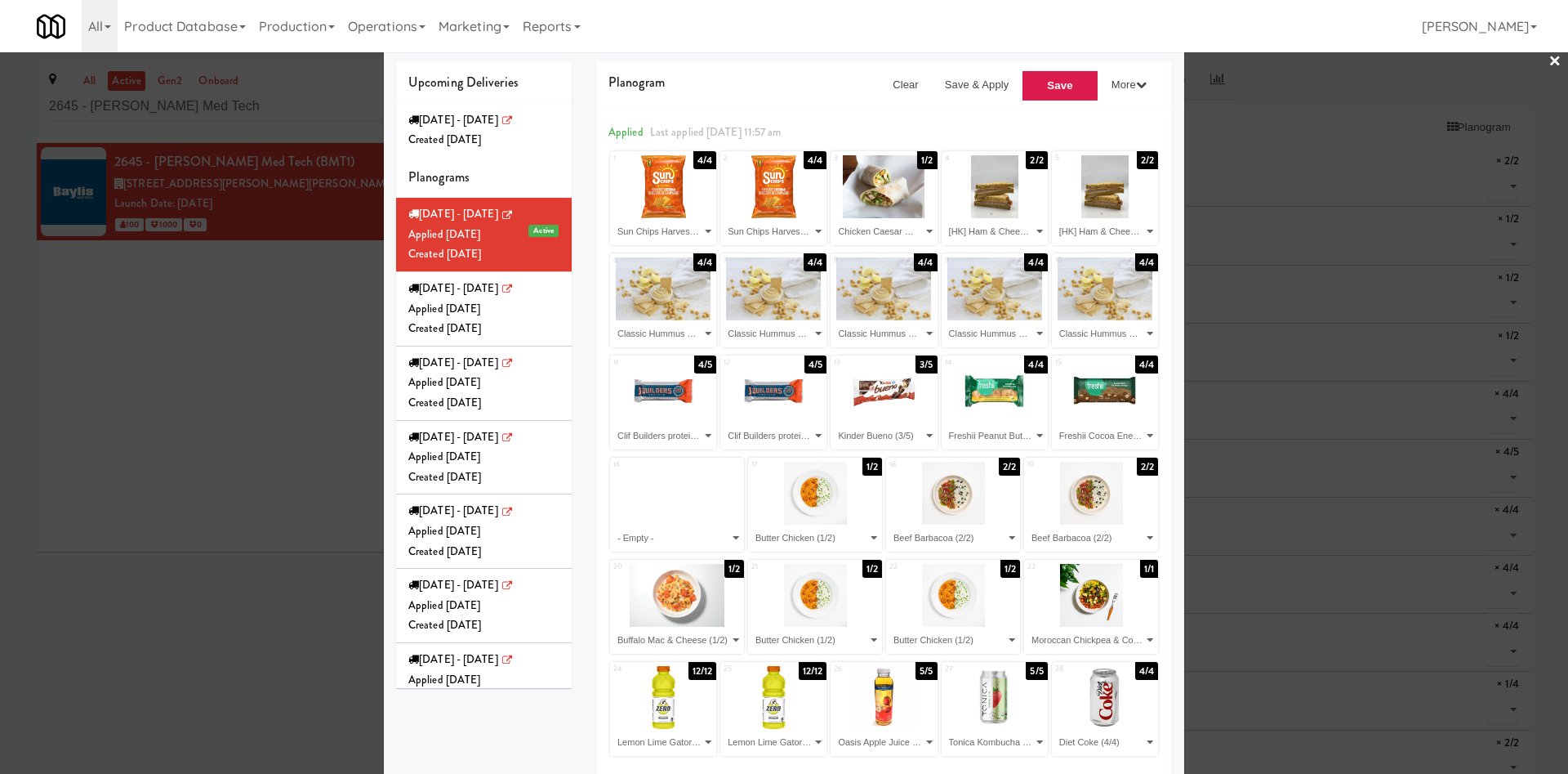
click at [301, 462] on div at bounding box center [784, 387] width 1568 height 774
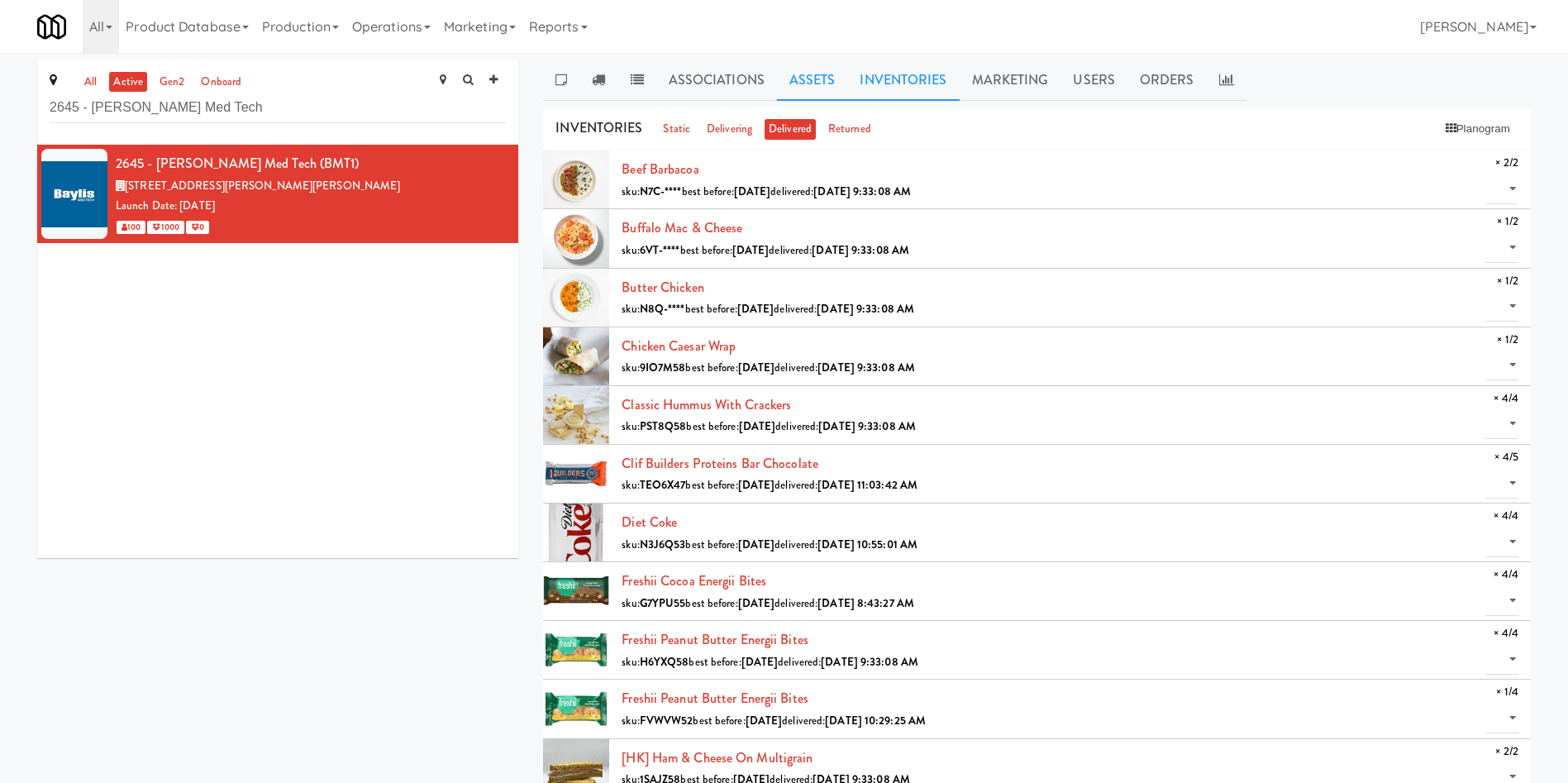
click at [821, 87] on link "Assets" at bounding box center [812, 81] width 71 height 42
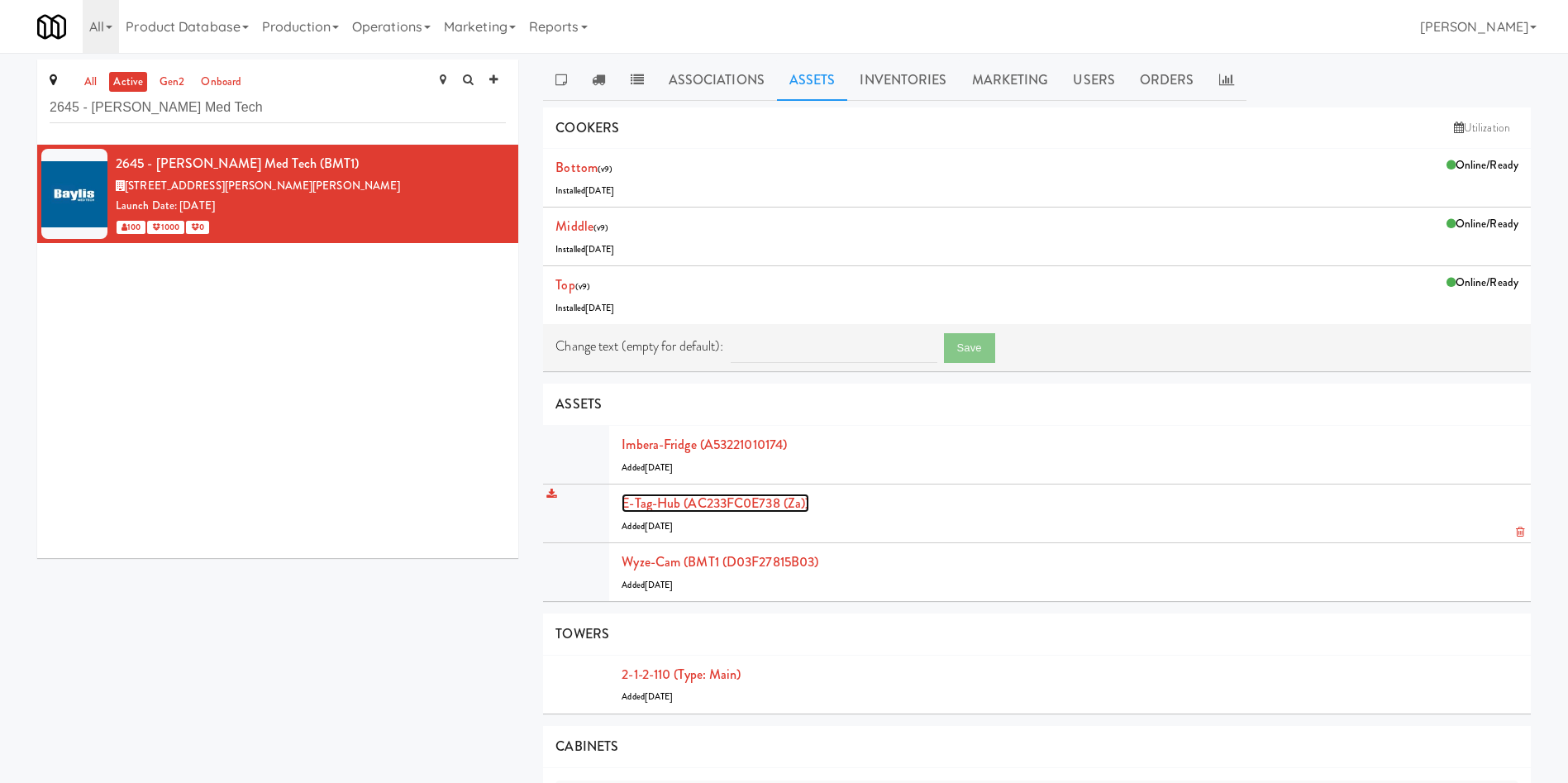
click at [667, 503] on link "E-tag-hub (AC233FC0E738 (Za))" at bounding box center [715, 502] width 188 height 19
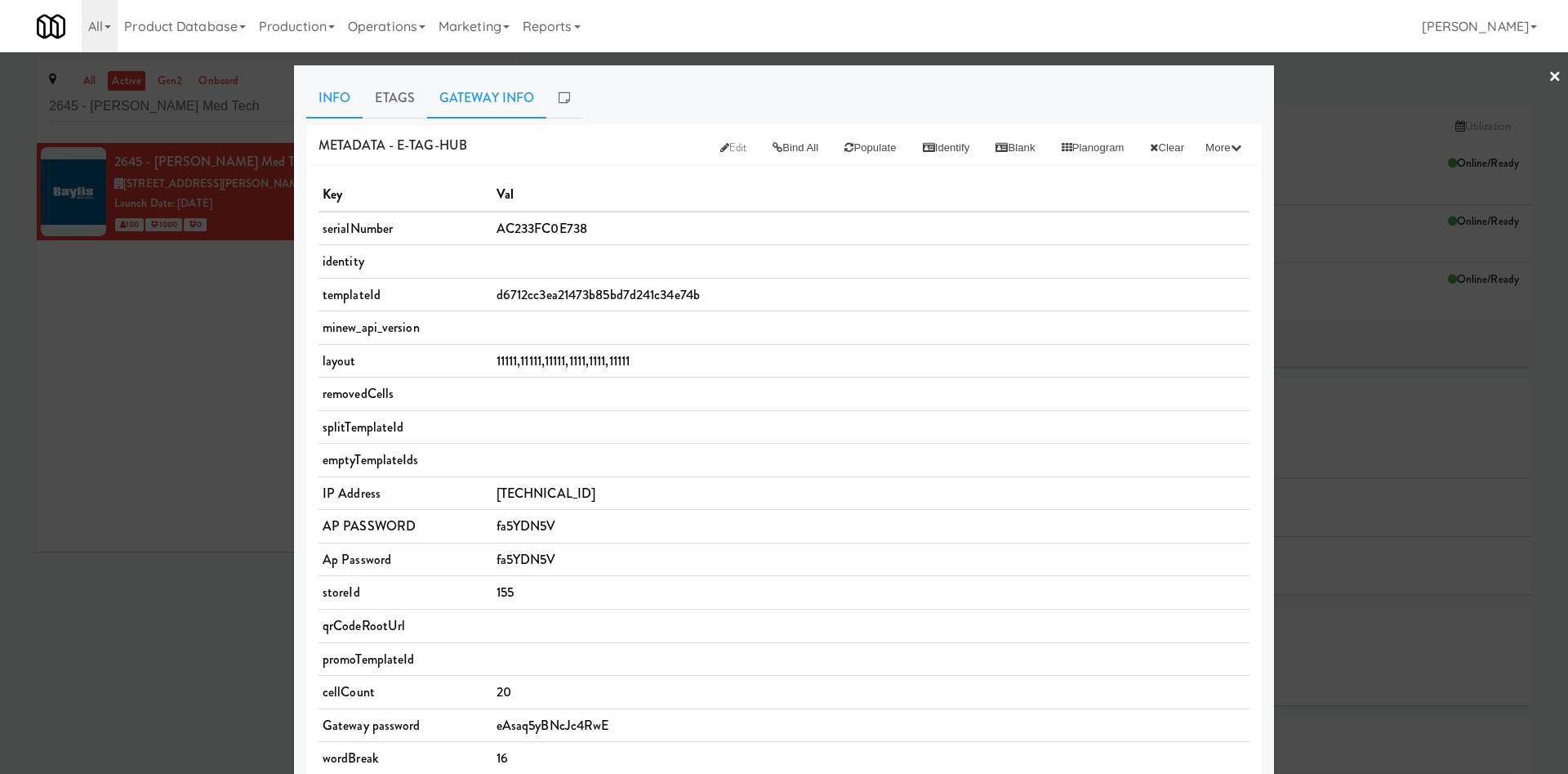
click at [461, 108] on link "Gateway Info" at bounding box center [487, 98] width 119 height 41
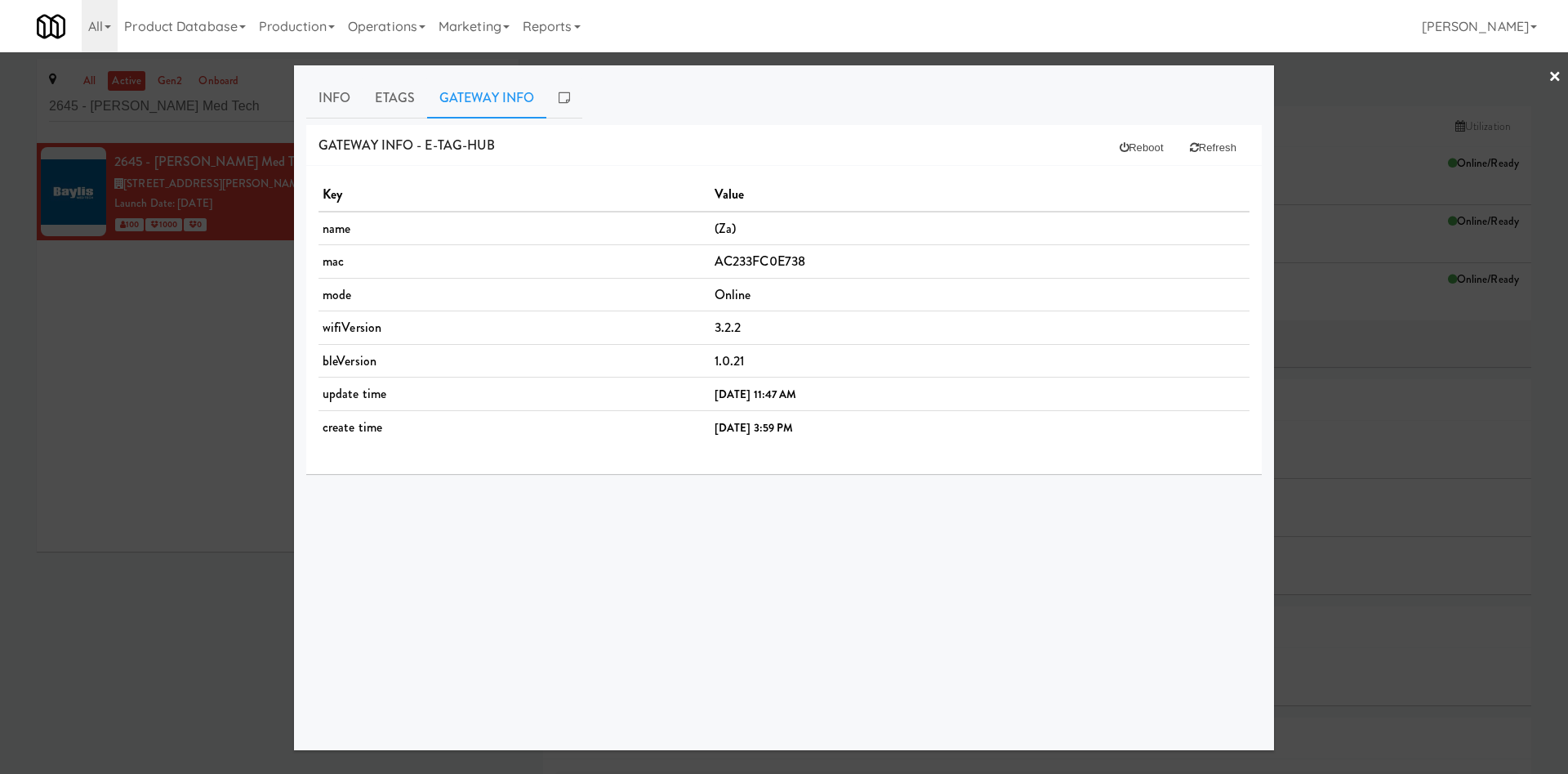
drag, startPoint x: 492, startPoint y: 169, endPoint x: 523, endPoint y: 147, distance: 38.0
click at [492, 169] on div "Key Value name (Za) mac AC233FC0E738 mode Online wifiVersion 3.2.2 bleVersion 1…" at bounding box center [784, 320] width 956 height 308
drag, startPoint x: 1110, startPoint y: 148, endPoint x: 1074, endPoint y: 197, distance: 60.8
click at [1074, 197] on div "Gateway Info - e-tag-hub Reboot Refresh Key Value name (Za) mac AC233FC0E738 mo…" at bounding box center [784, 300] width 956 height 350
click at [1135, 146] on button "Reboot" at bounding box center [1141, 148] width 70 height 30
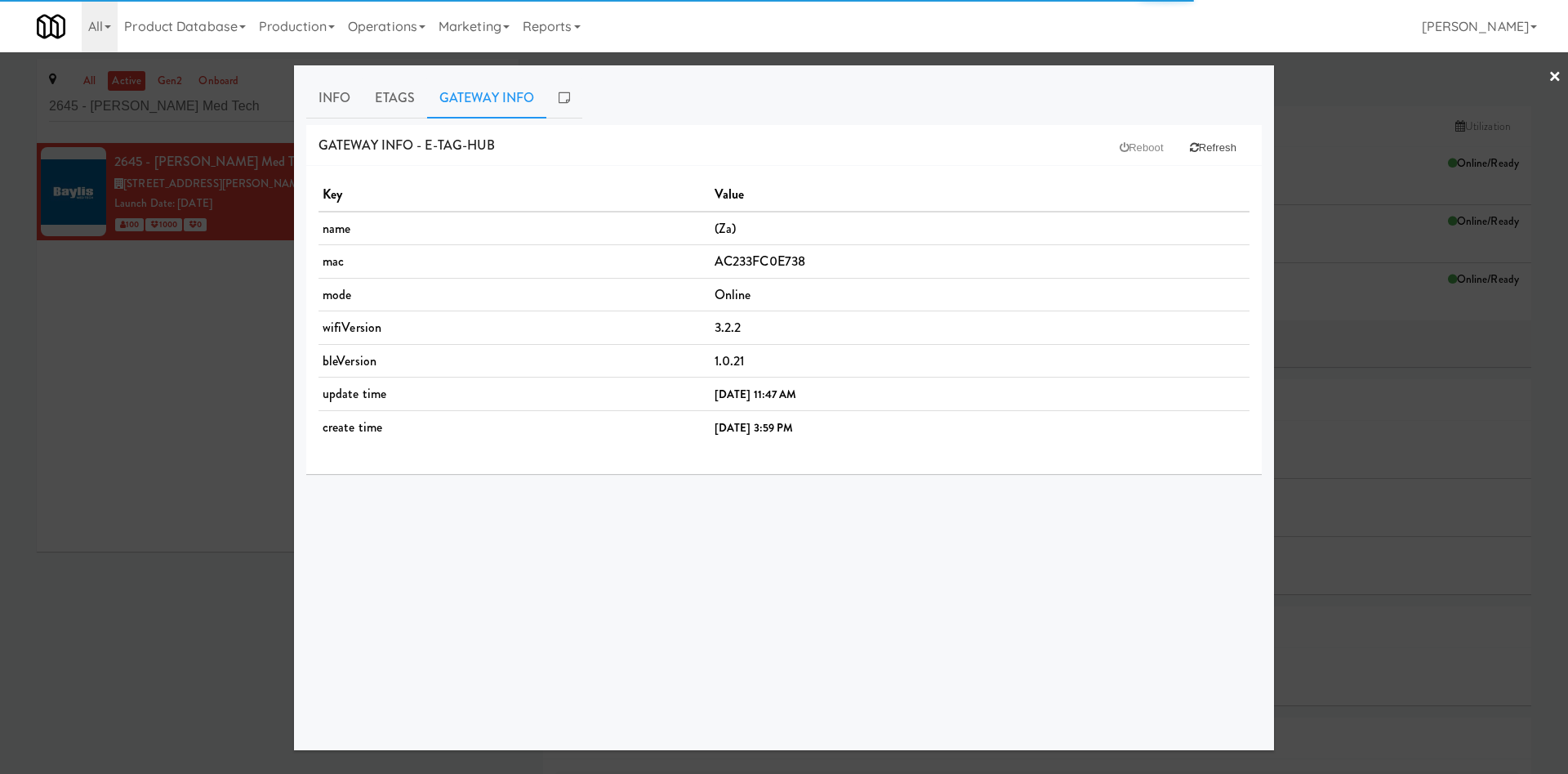
click at [1039, 158] on div "Gateway Info - e-tag-hub Reboot Refresh" at bounding box center [784, 146] width 956 height 41
click at [984, 146] on div "Gateway Info - e-tag-hub Reboot Refresh" at bounding box center [784, 146] width 956 height 41
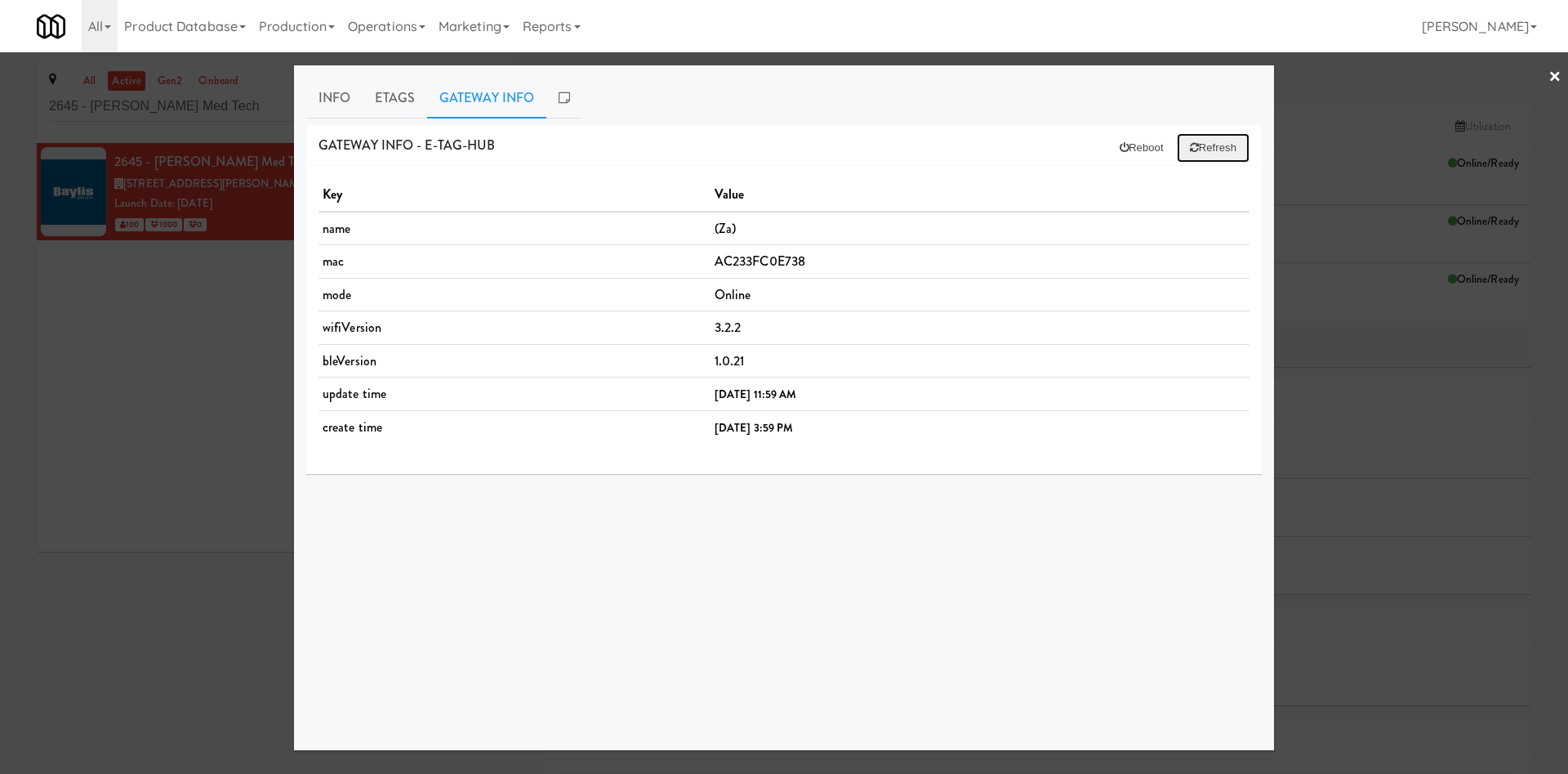
click at [1198, 158] on button "Refresh" at bounding box center [1213, 148] width 73 height 30
click at [406, 107] on link "Etags" at bounding box center [395, 98] width 65 height 41
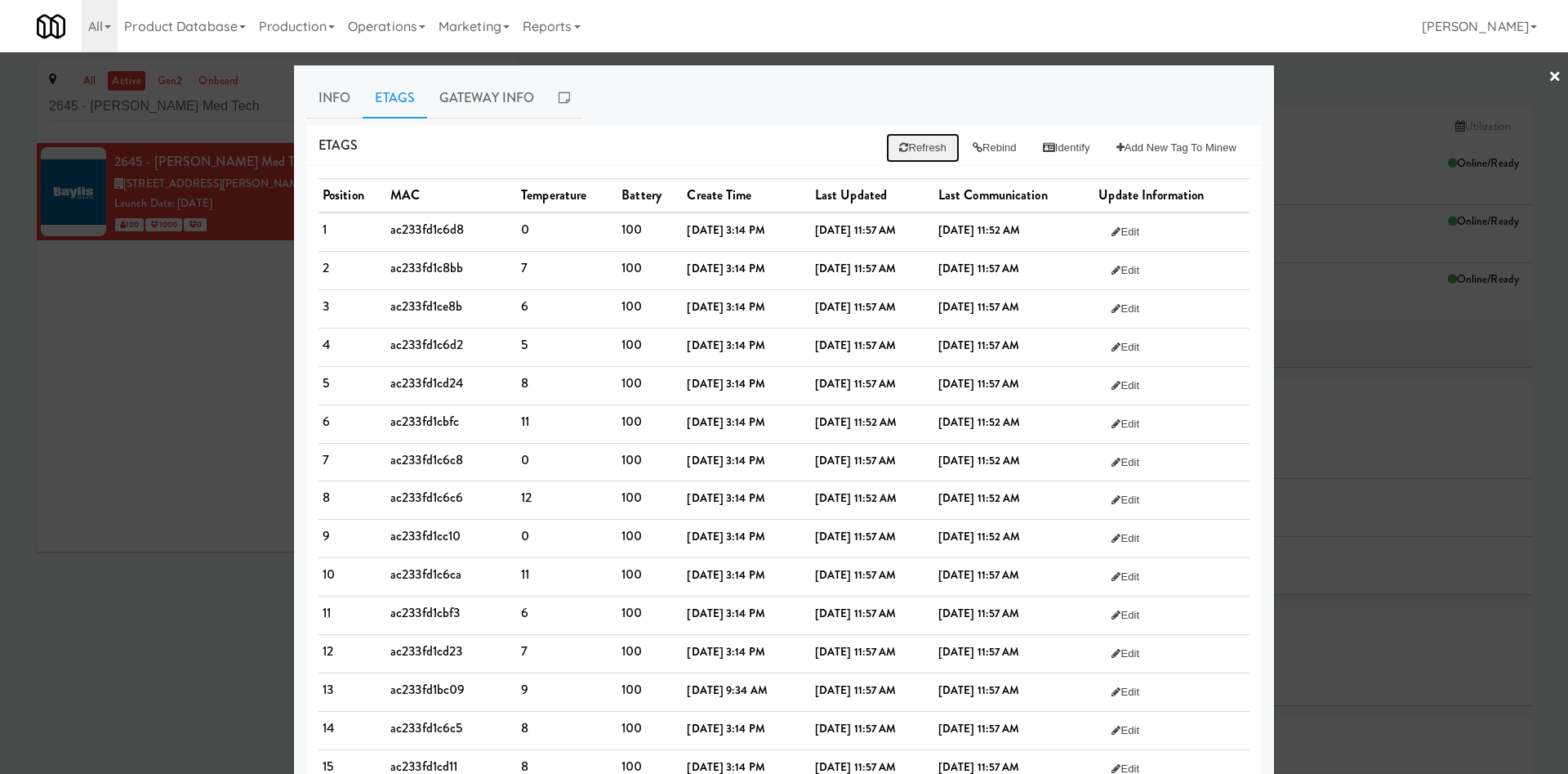
click at [895, 147] on button "Refresh" at bounding box center [923, 148] width 73 height 30
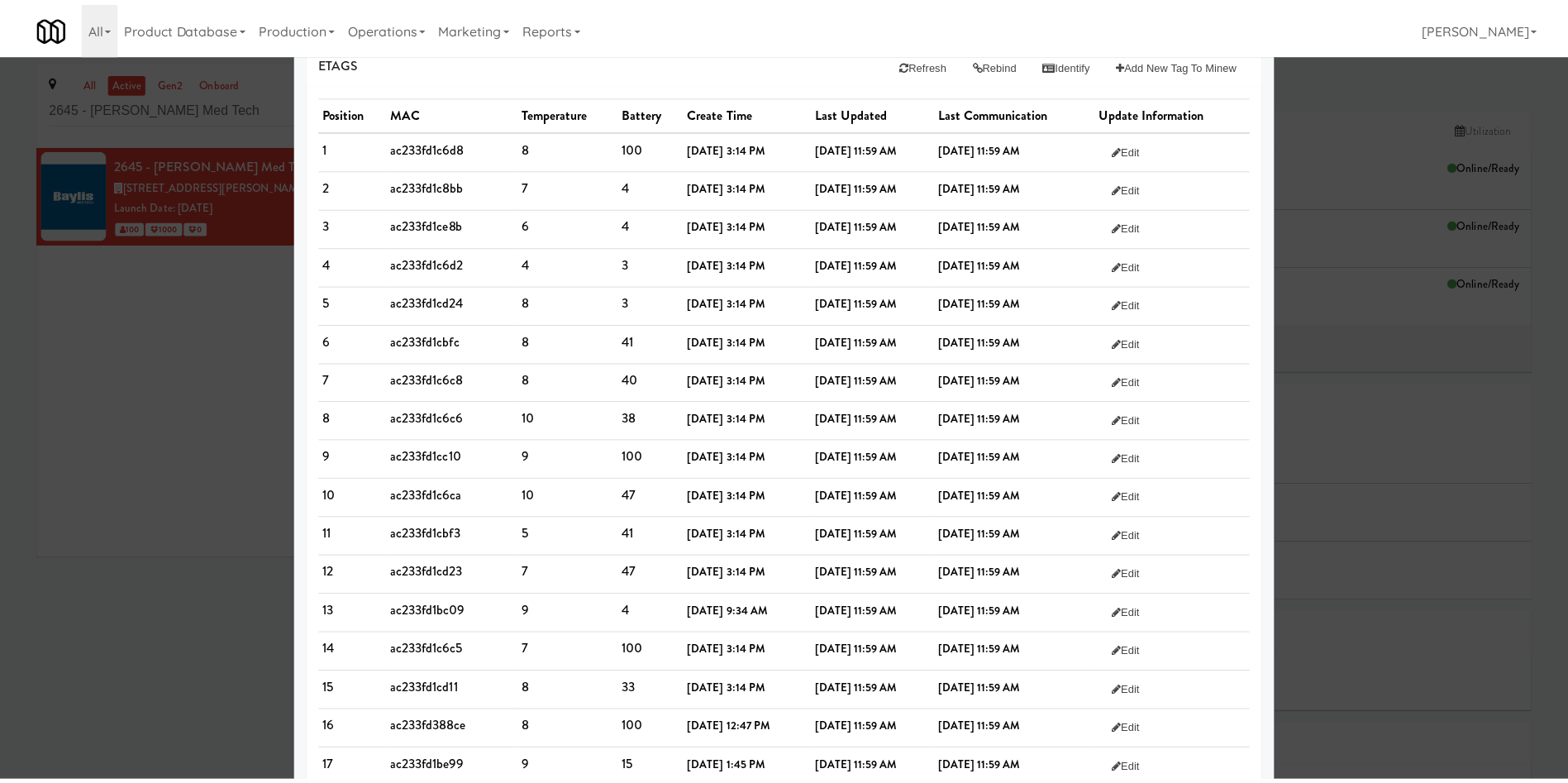
scroll to position [124, 0]
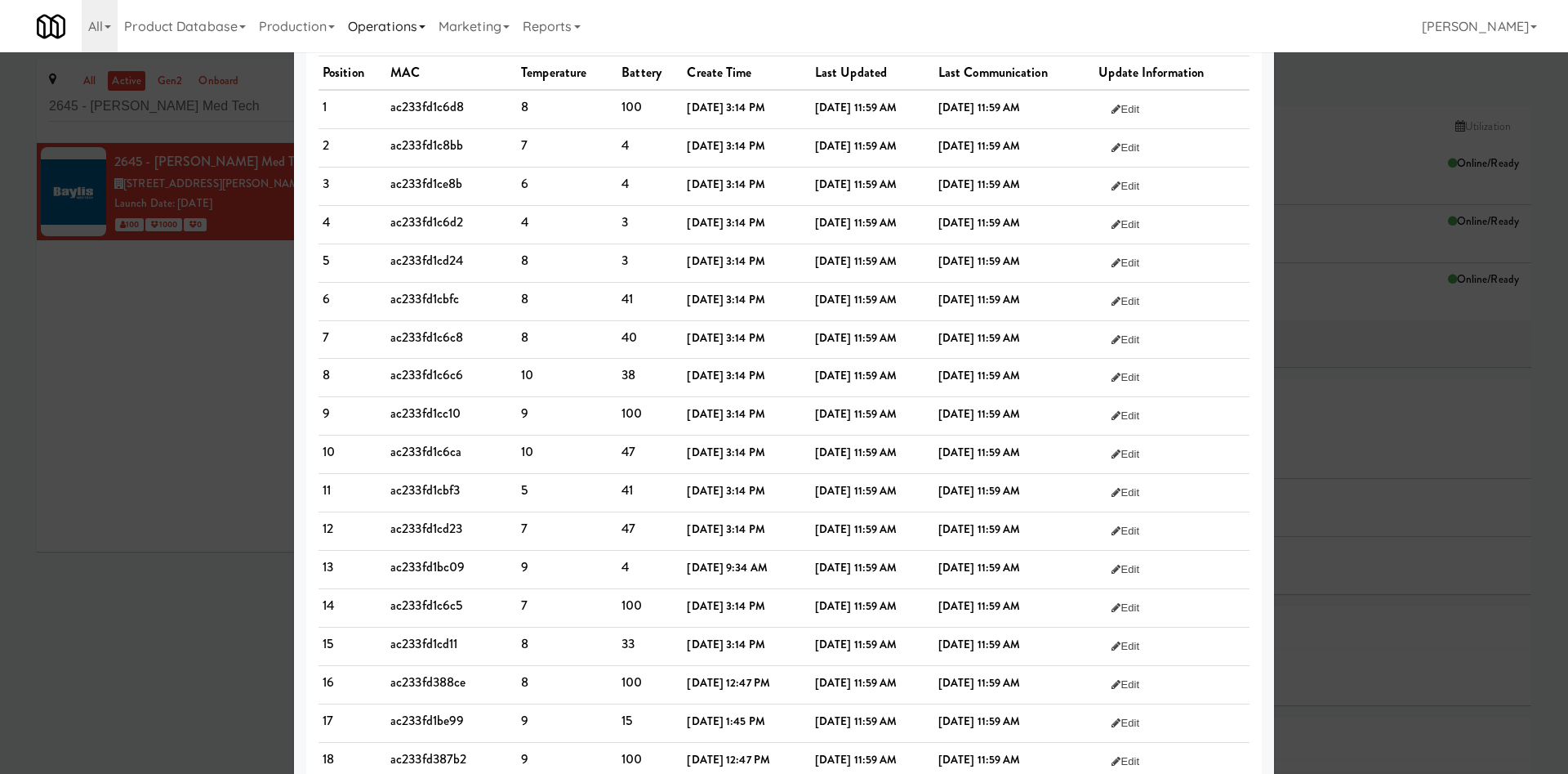
click at [407, 33] on link "Operations" at bounding box center [386, 26] width 90 height 52
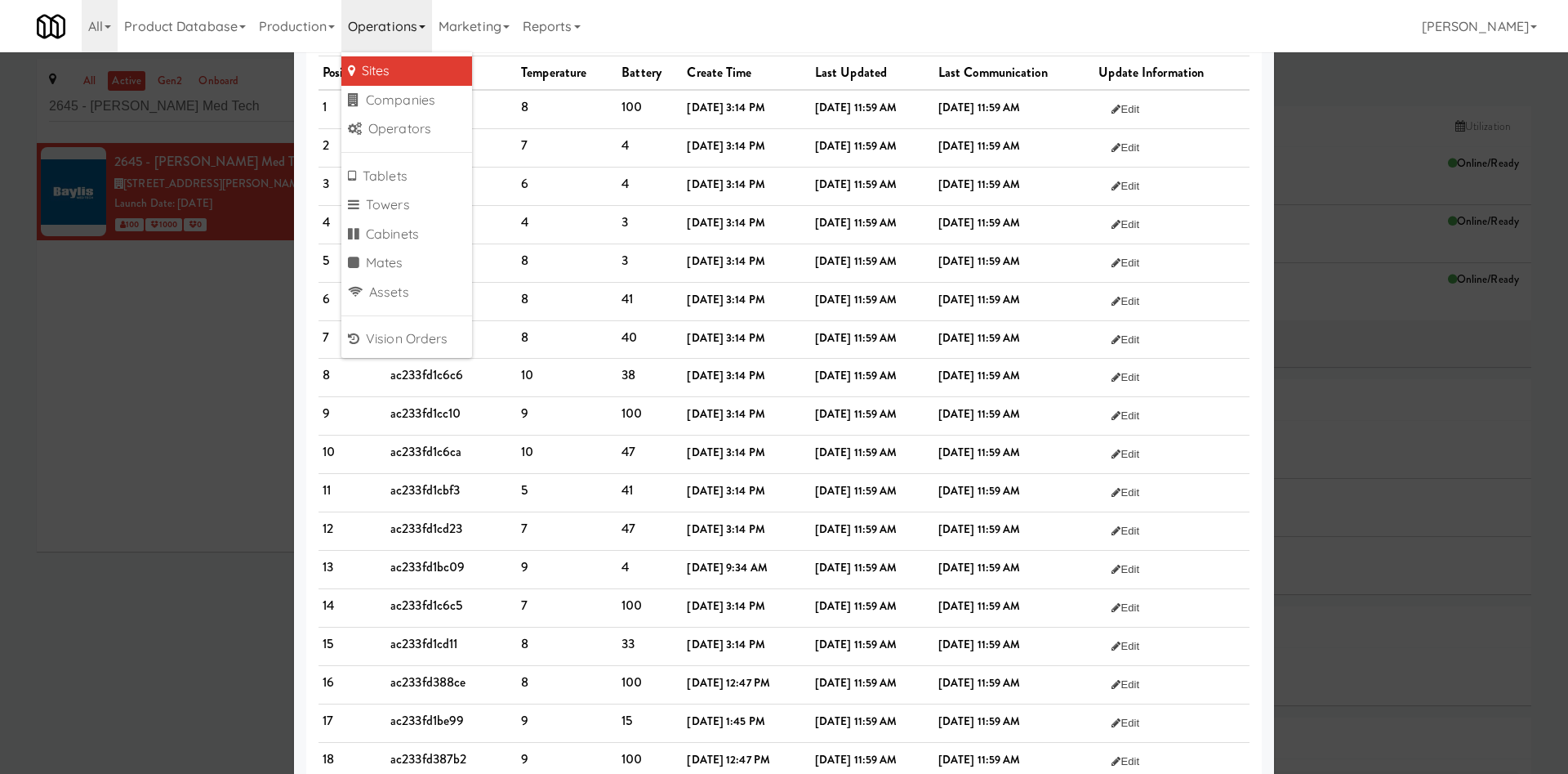
click at [427, 73] on link "Sites" at bounding box center [406, 71] width 131 height 30
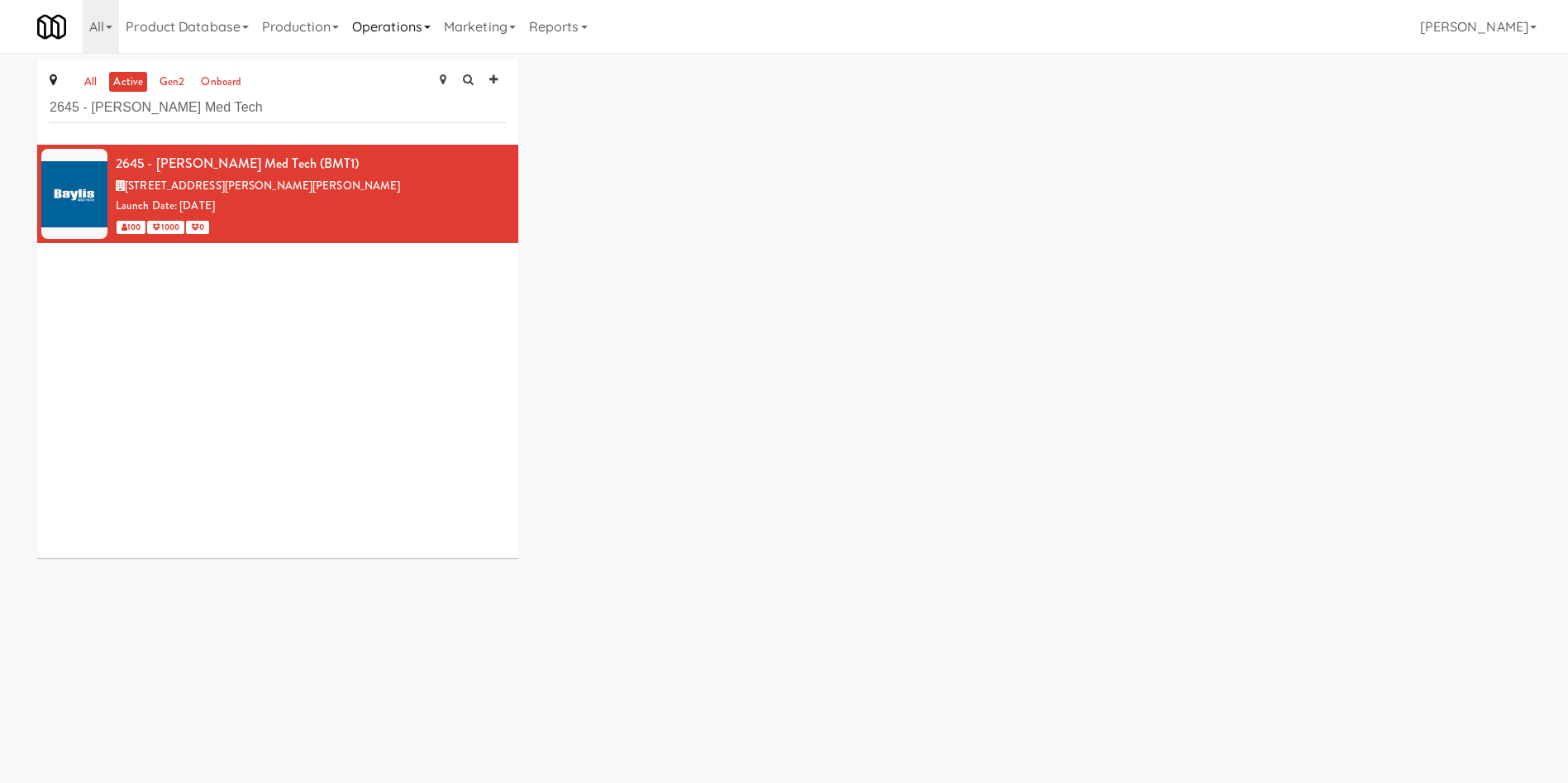
click at [407, 29] on link "Operations" at bounding box center [391, 26] width 92 height 53
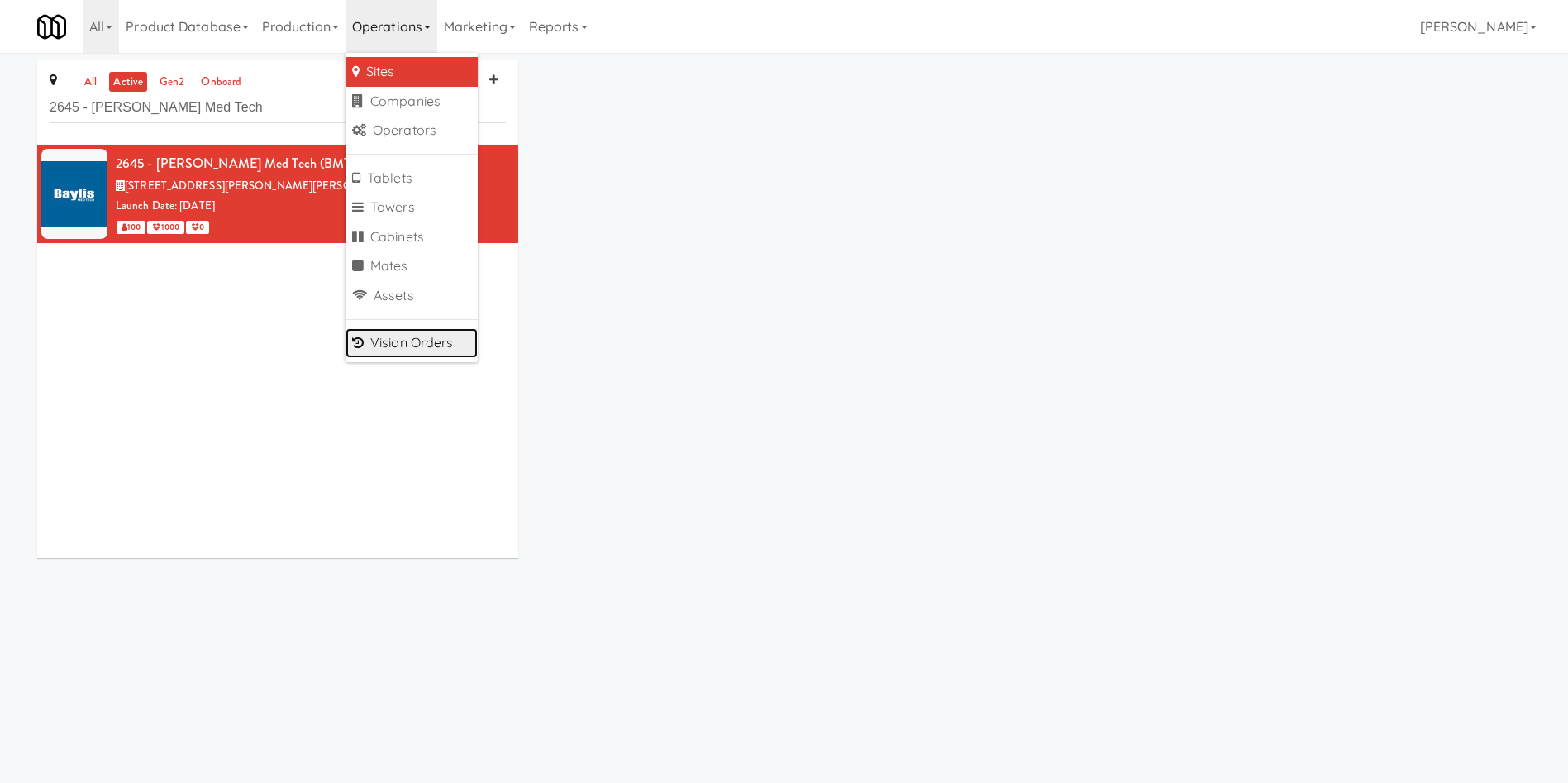
click at [426, 333] on link "Vision Orders" at bounding box center [411, 343] width 132 height 30
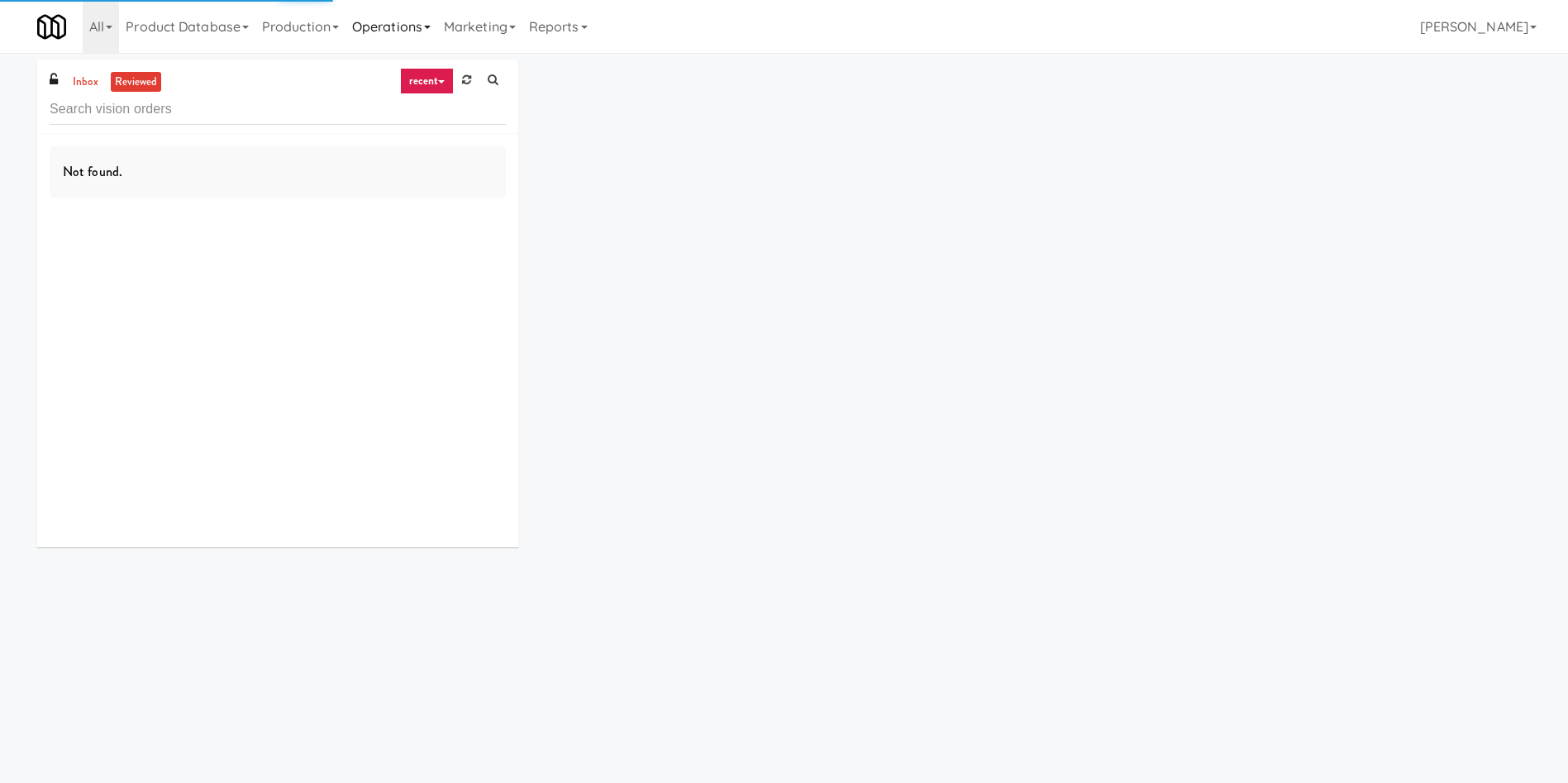
click at [399, 37] on link "Operations" at bounding box center [391, 26] width 92 height 53
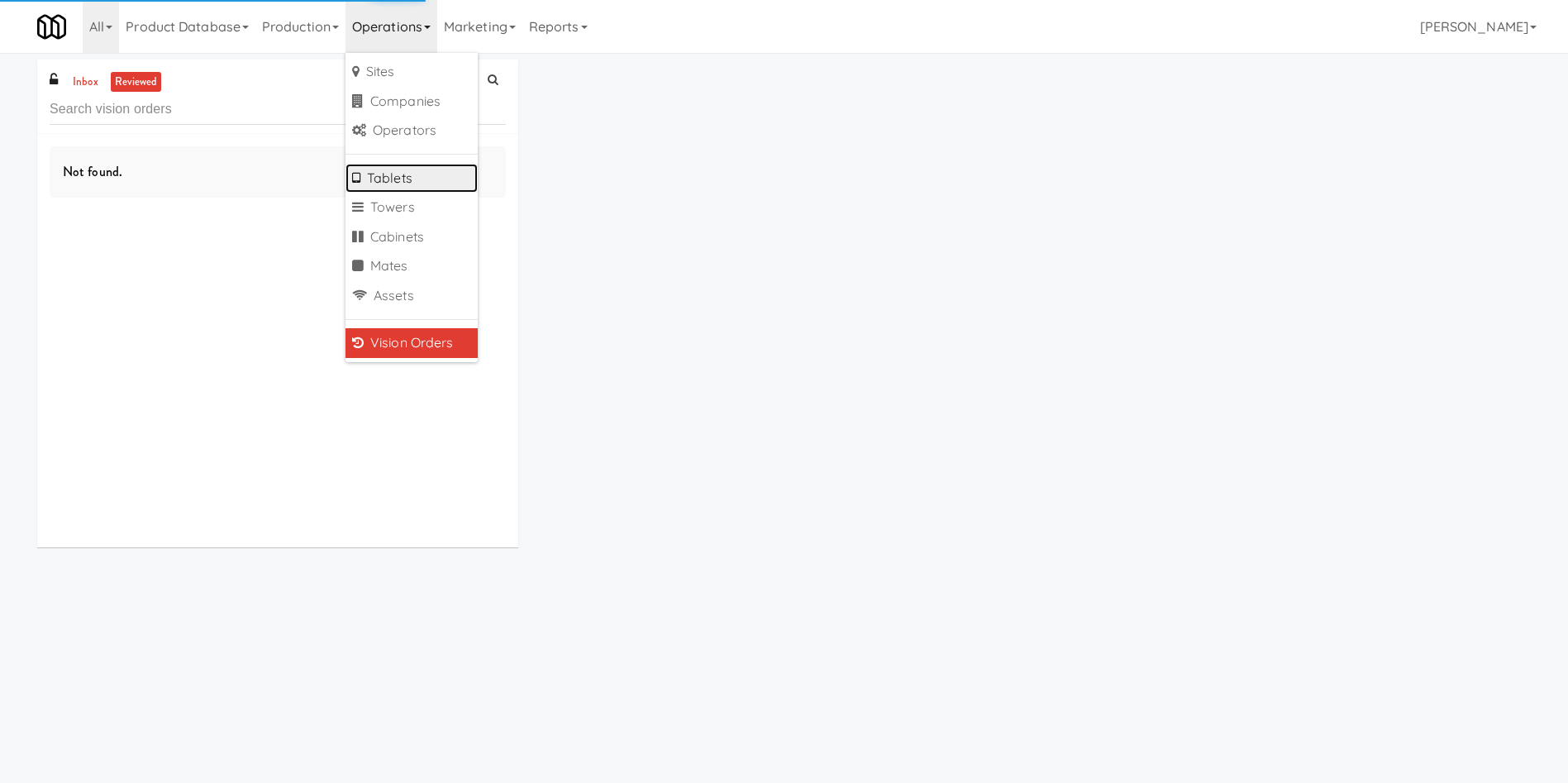
click at [422, 169] on link "Tablets" at bounding box center [411, 179] width 132 height 30
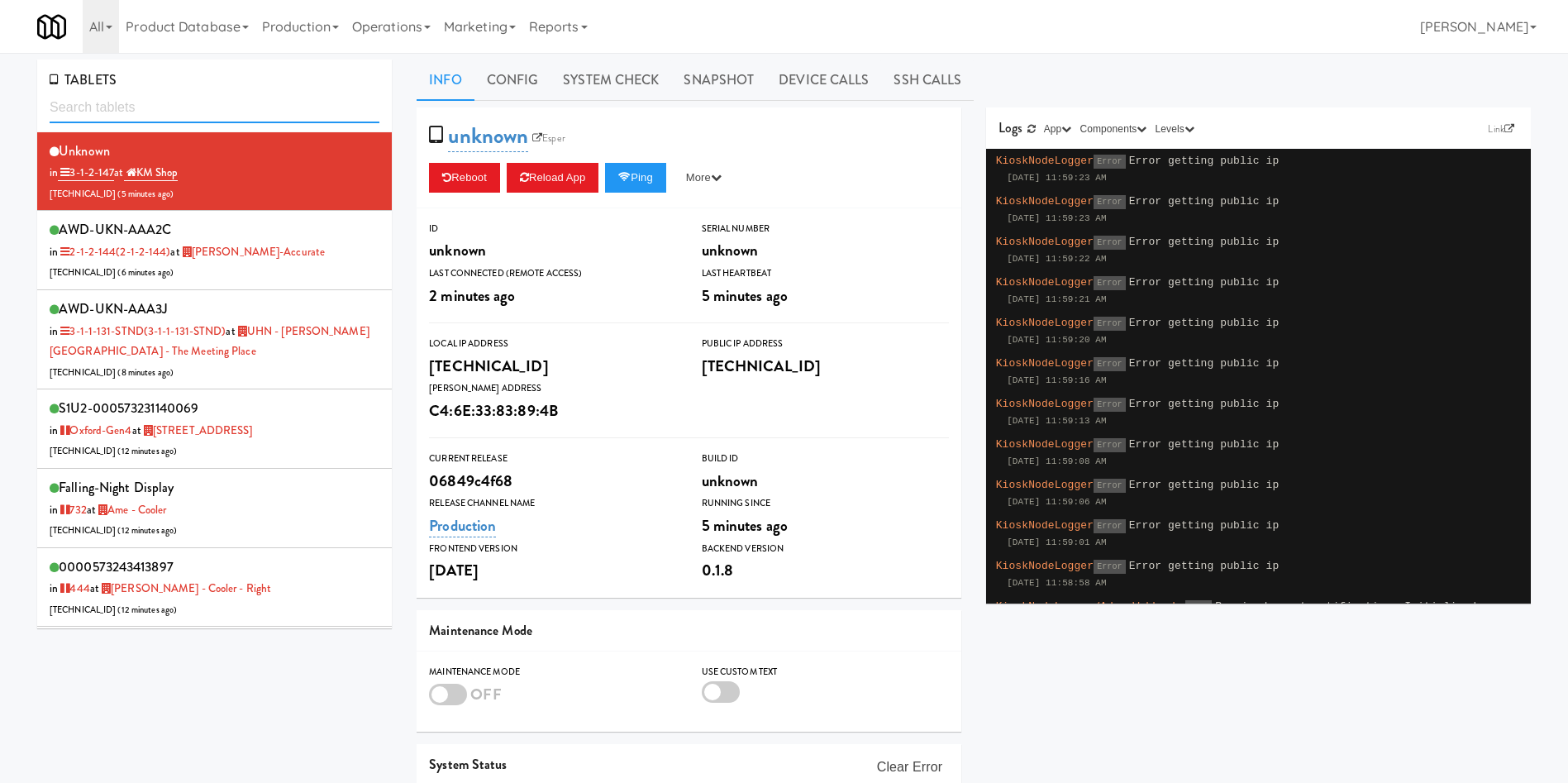
click at [292, 101] on input "text" at bounding box center [215, 107] width 330 height 31
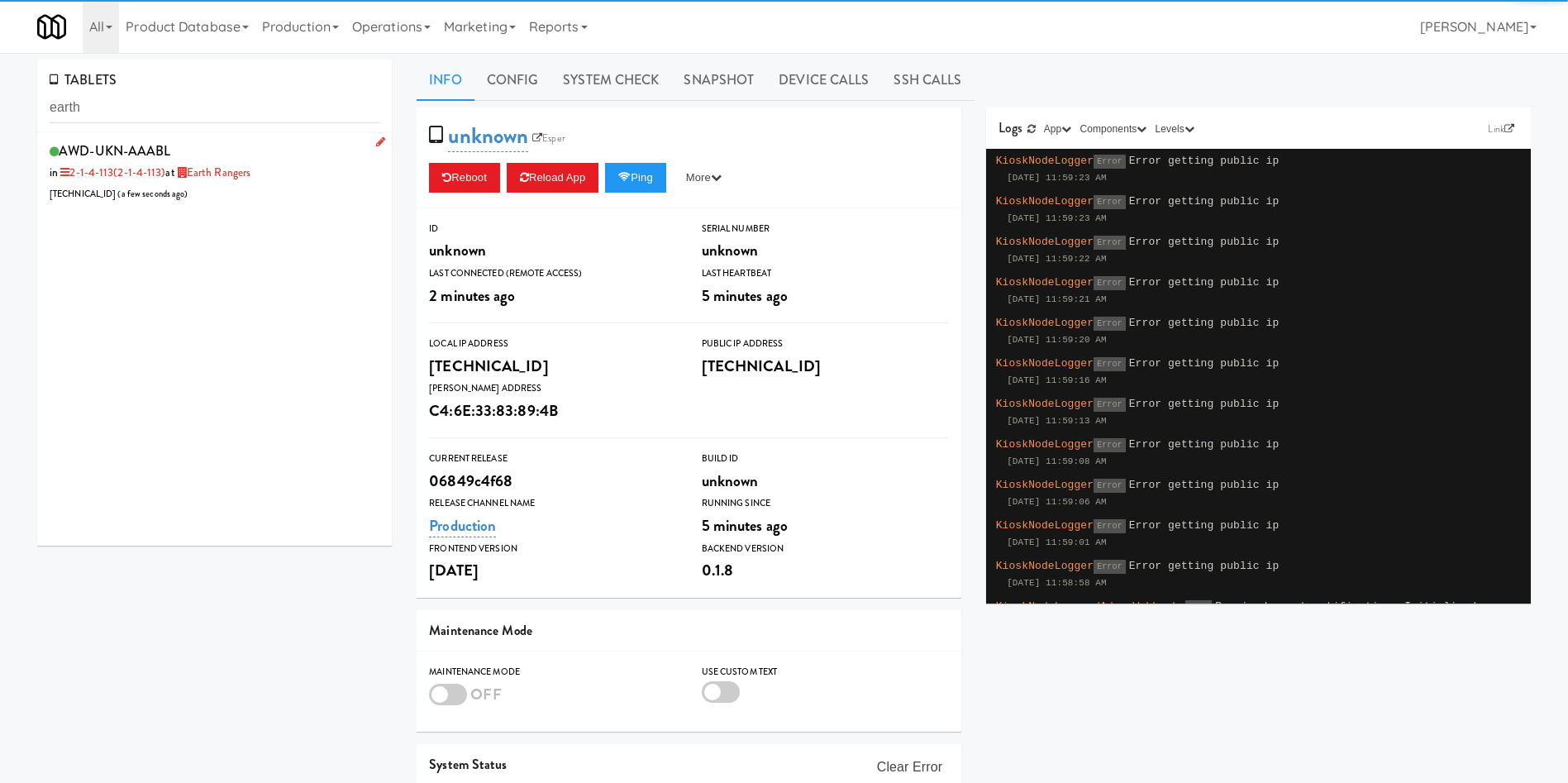
click at [268, 198] on div "AWD-UKN-AAABL in 2-1-4-113 (2-1-4-113) at Earth Rangers 206.0.69.34 ( a few sec…" at bounding box center [215, 172] width 330 height 66
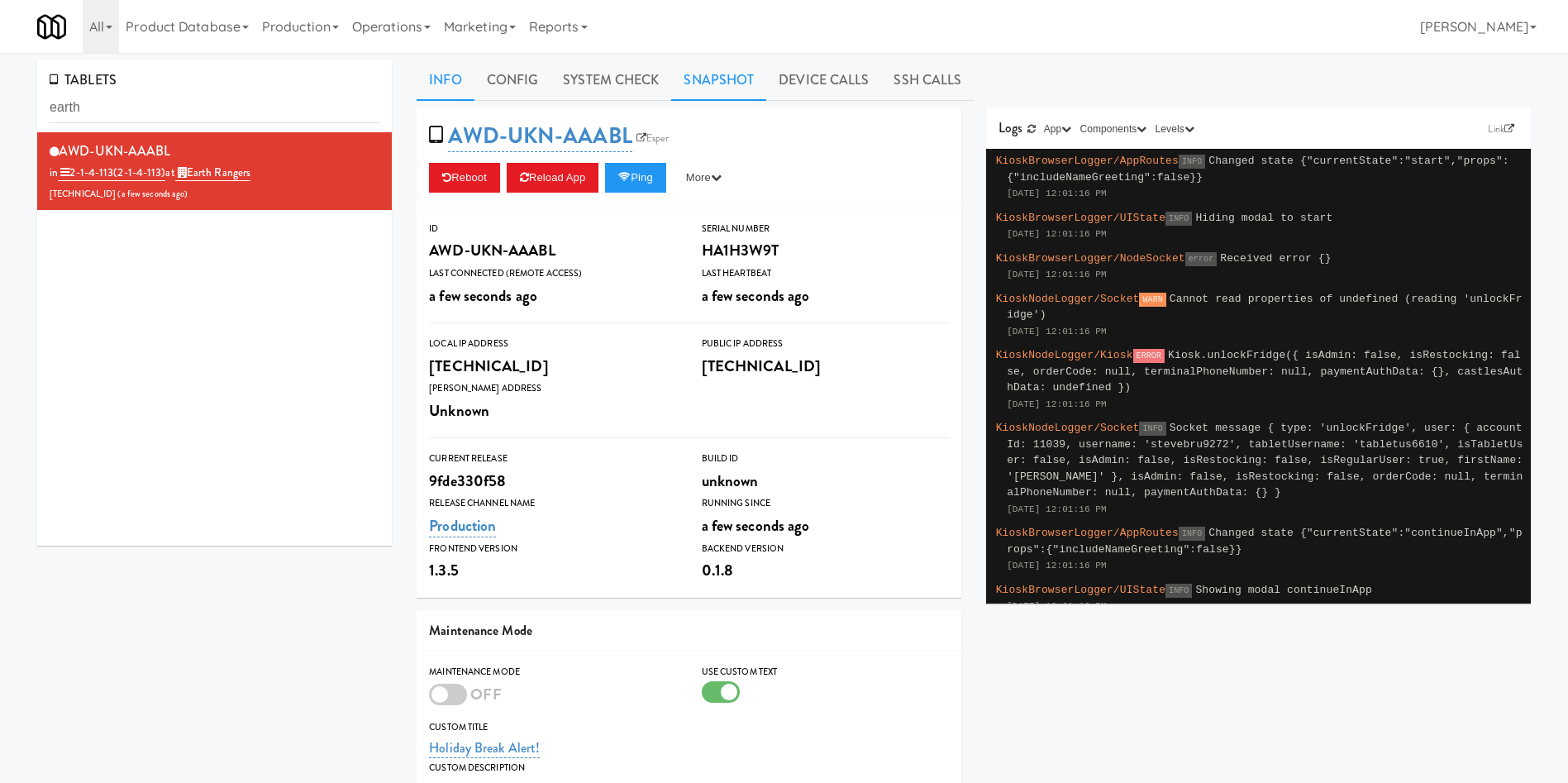
click at [697, 84] on link "Snapshot" at bounding box center [719, 81] width 96 height 42
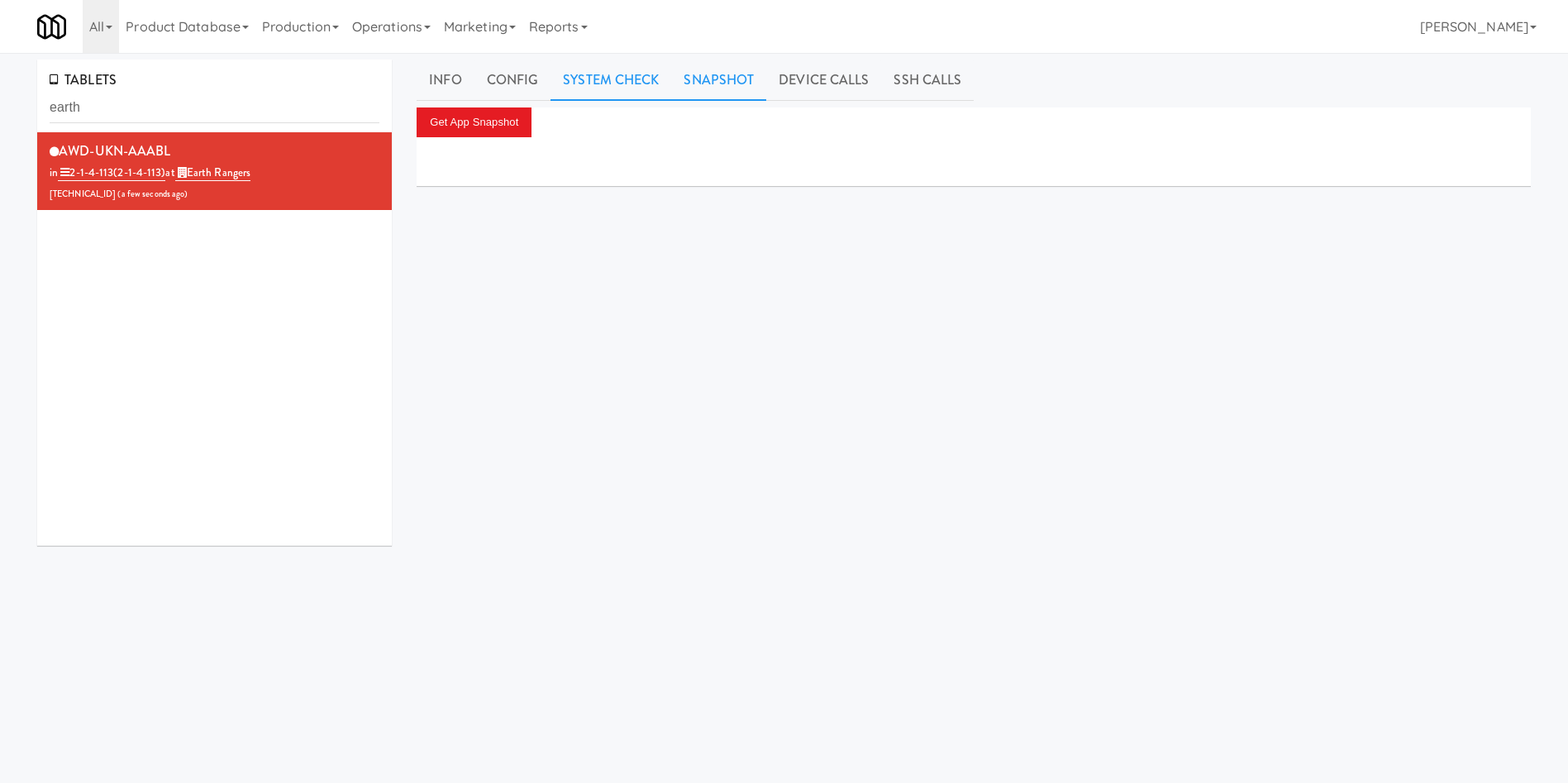
click at [628, 82] on link "System Check" at bounding box center [610, 81] width 120 height 42
click at [712, 82] on link "Snapshot" at bounding box center [719, 81] width 96 height 42
click at [493, 129] on button "Get App Snapshot" at bounding box center [475, 122] width 115 height 30
click at [601, 76] on link "System Check" at bounding box center [610, 81] width 120 height 42
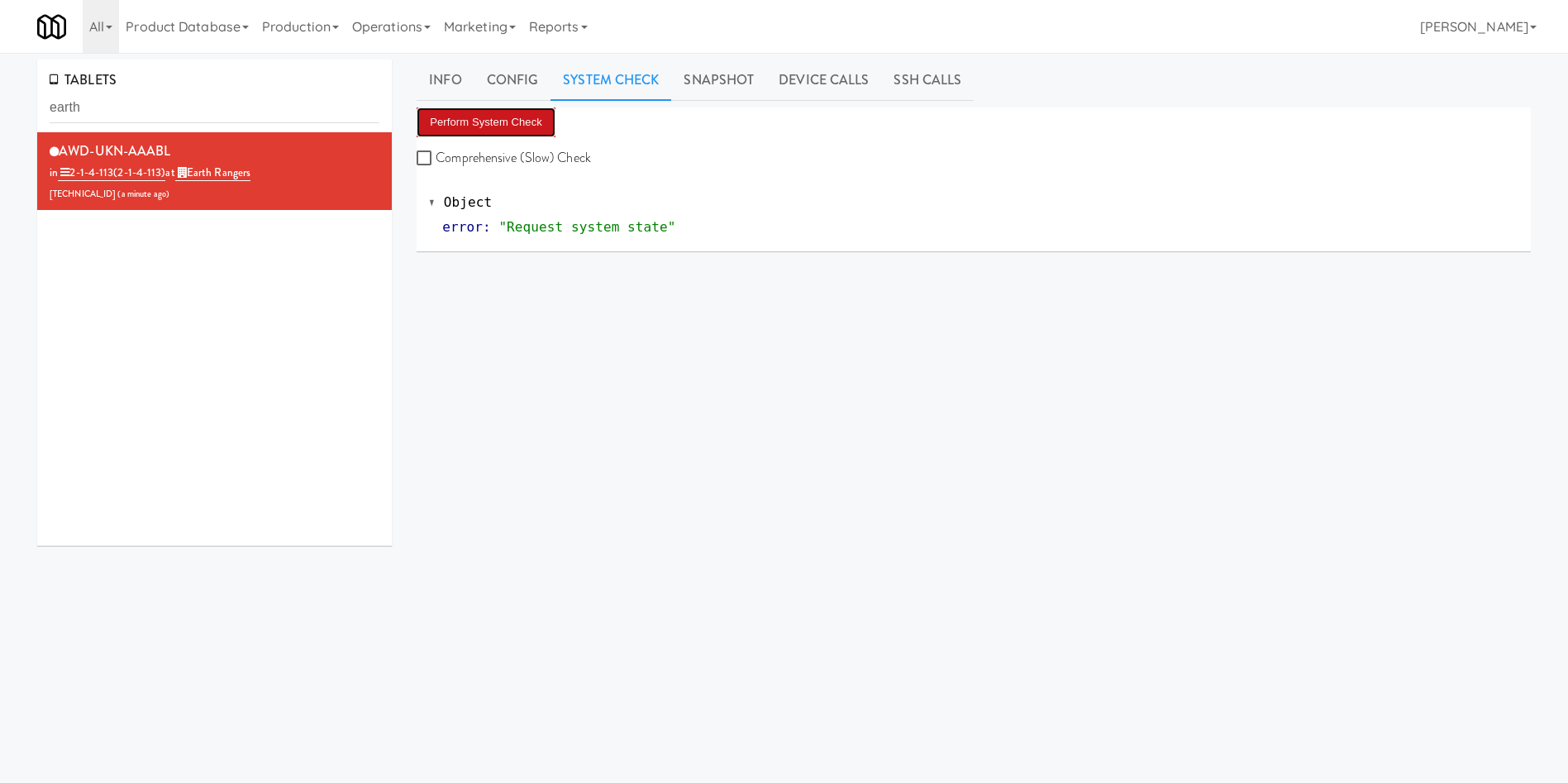
click at [478, 113] on button "Perform System Check" at bounding box center [487, 122] width 139 height 30
click at [221, 369] on div "AWD-UKN-AAABL in 2-1-4-113 (2-1-4-113) at Earth Rangers 206.0.69.34 ( a minute …" at bounding box center [214, 338] width 354 height 413
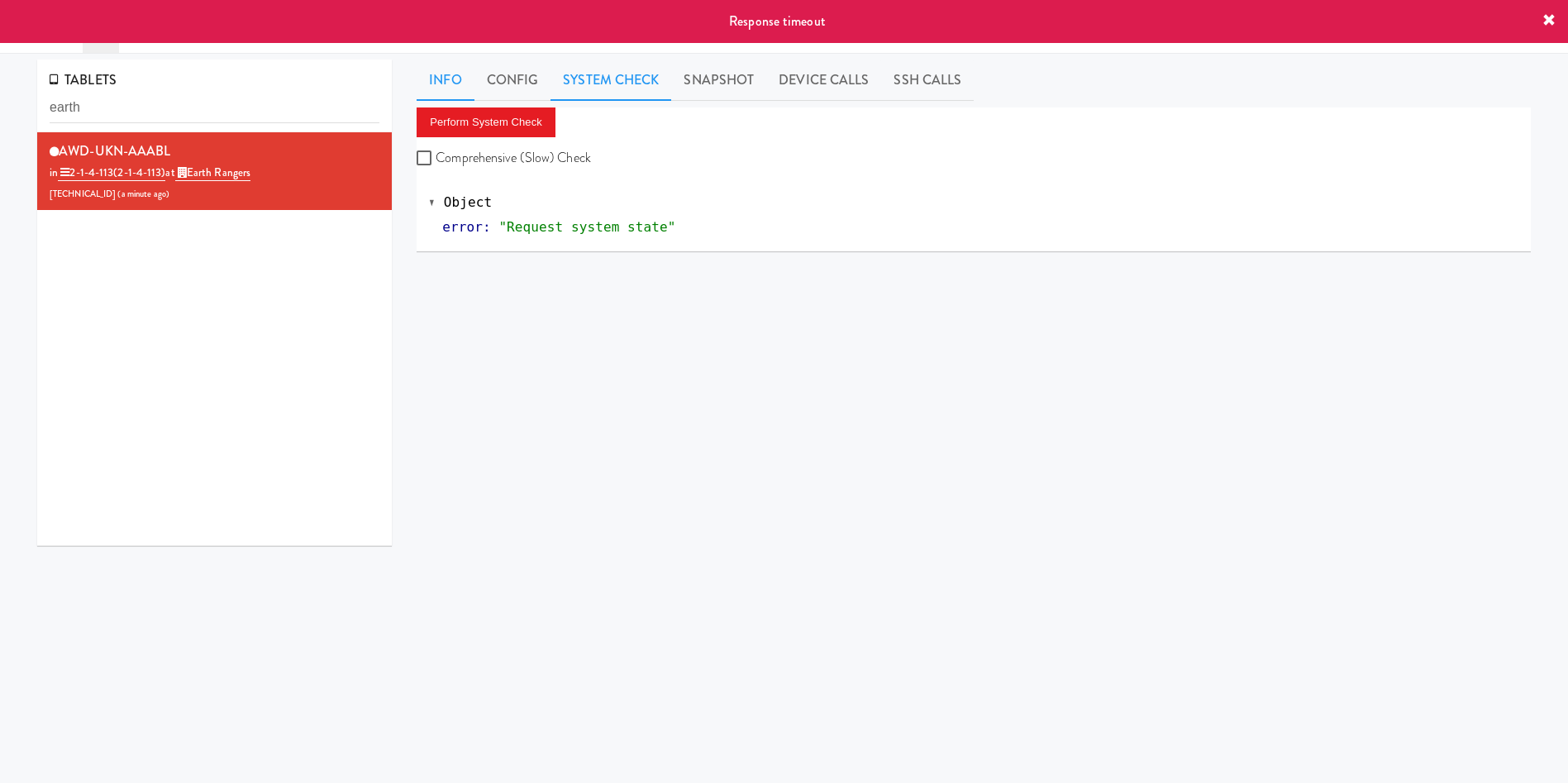
click at [444, 81] on link "Info" at bounding box center [445, 81] width 57 height 42
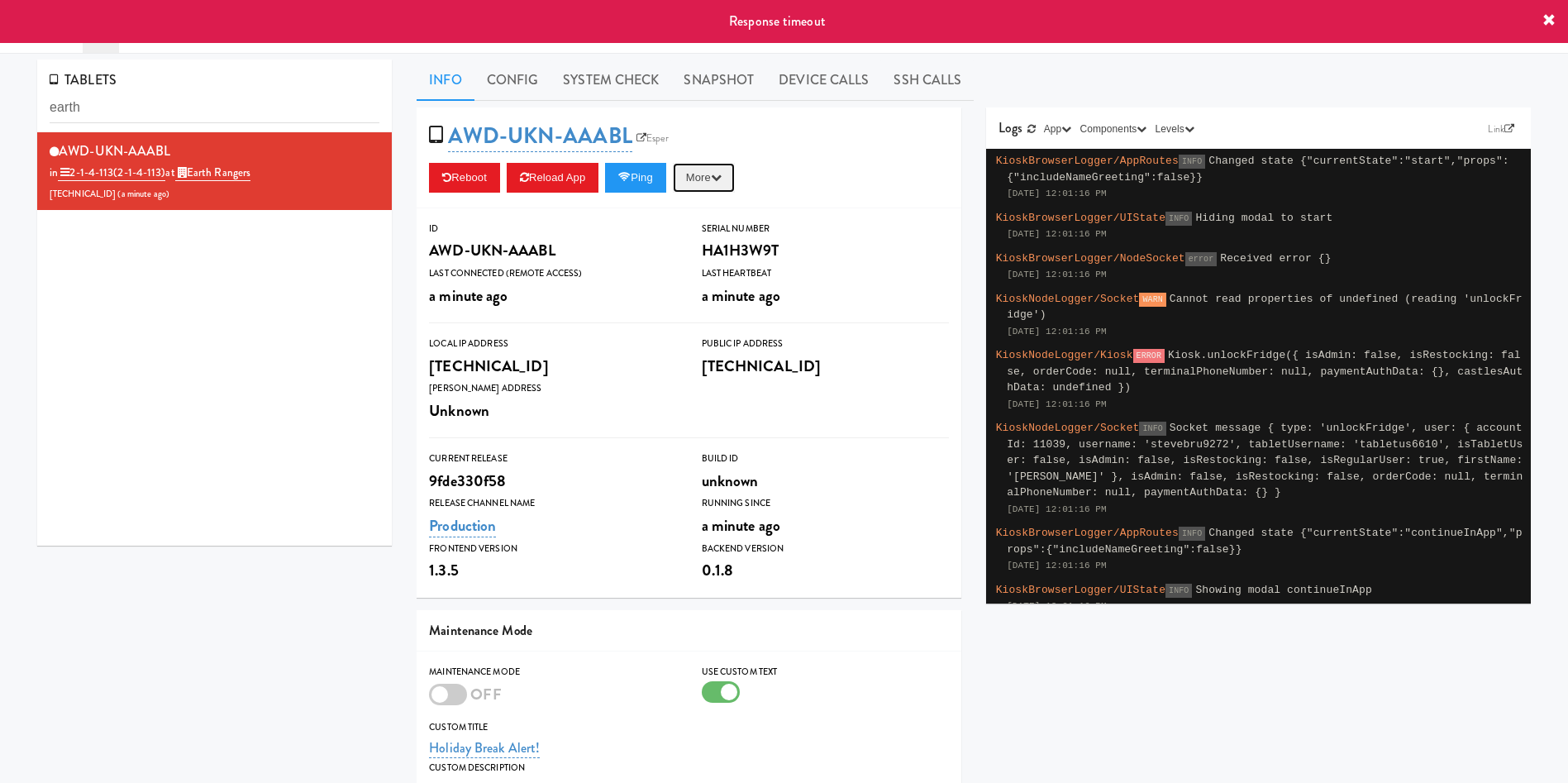
click at [735, 170] on button "More" at bounding box center [703, 178] width 62 height 30
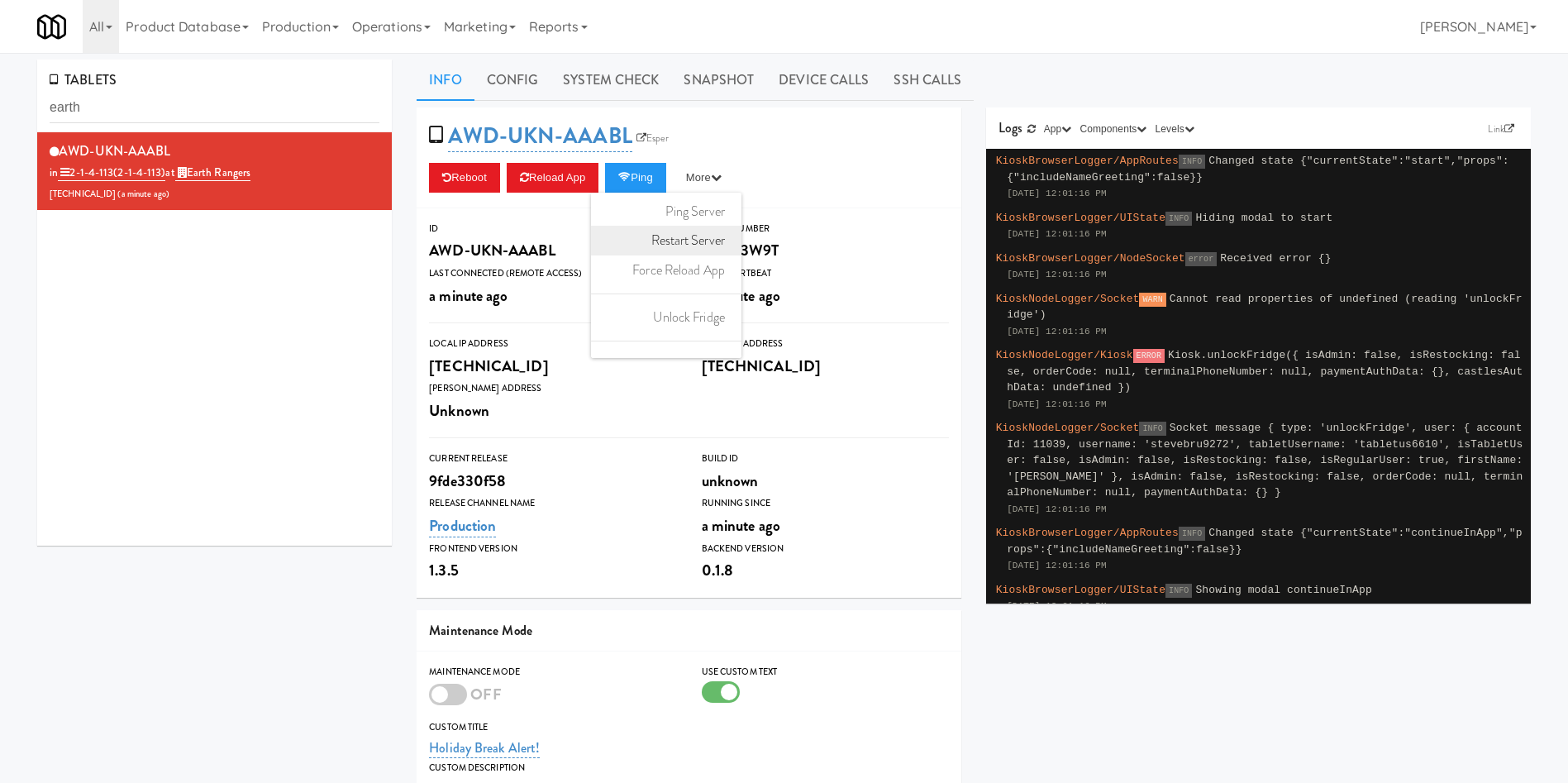
click at [703, 235] on link "Restart Server" at bounding box center [666, 241] width 150 height 30
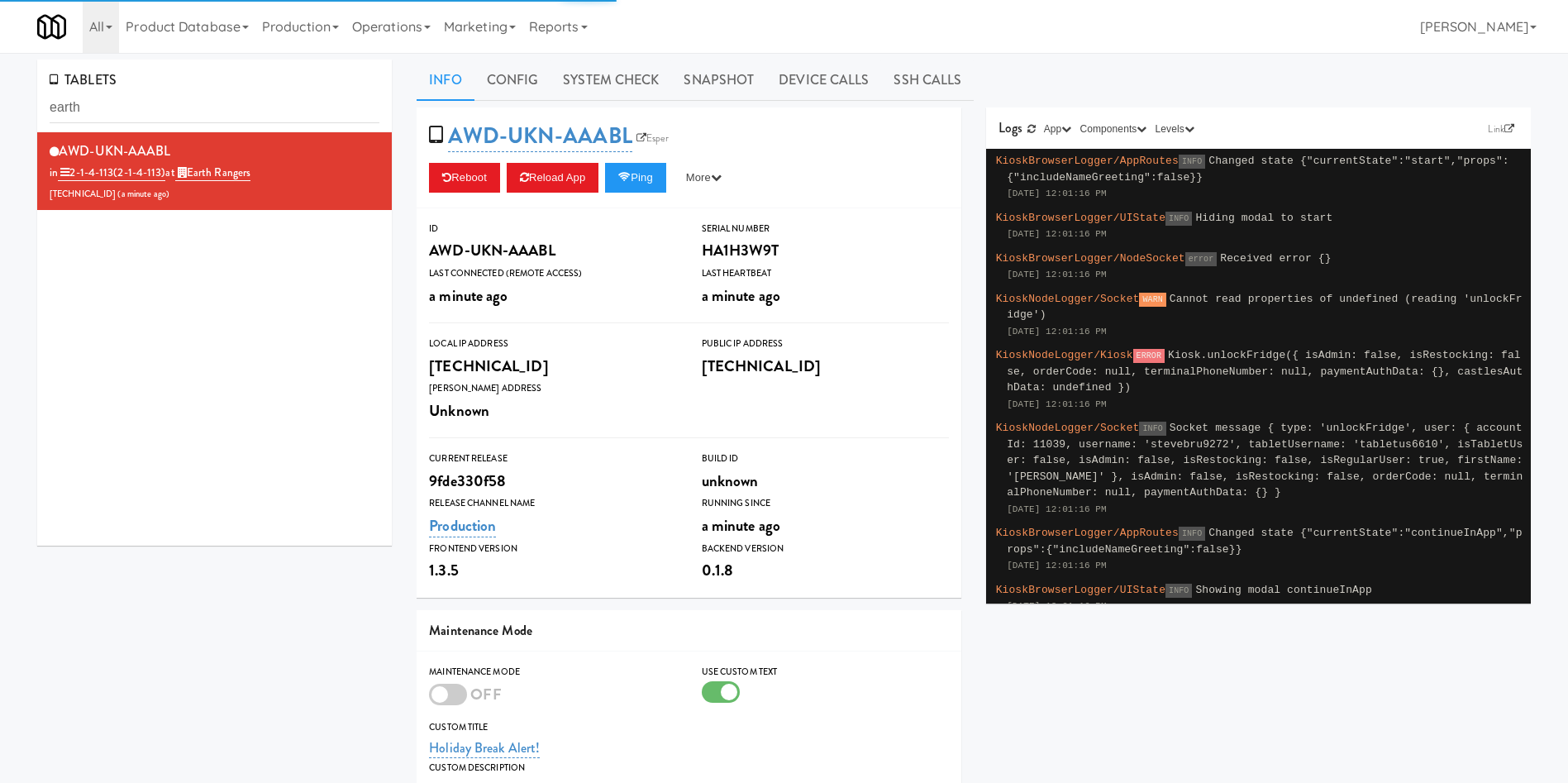
click at [301, 386] on div "AWD-UKN-AAABL in 2-1-4-113 (2-1-4-113) at Earth Rangers 206.0.69.34 ( a minute …" at bounding box center [214, 338] width 354 height 413
click at [703, 183] on button "More" at bounding box center [703, 178] width 62 height 30
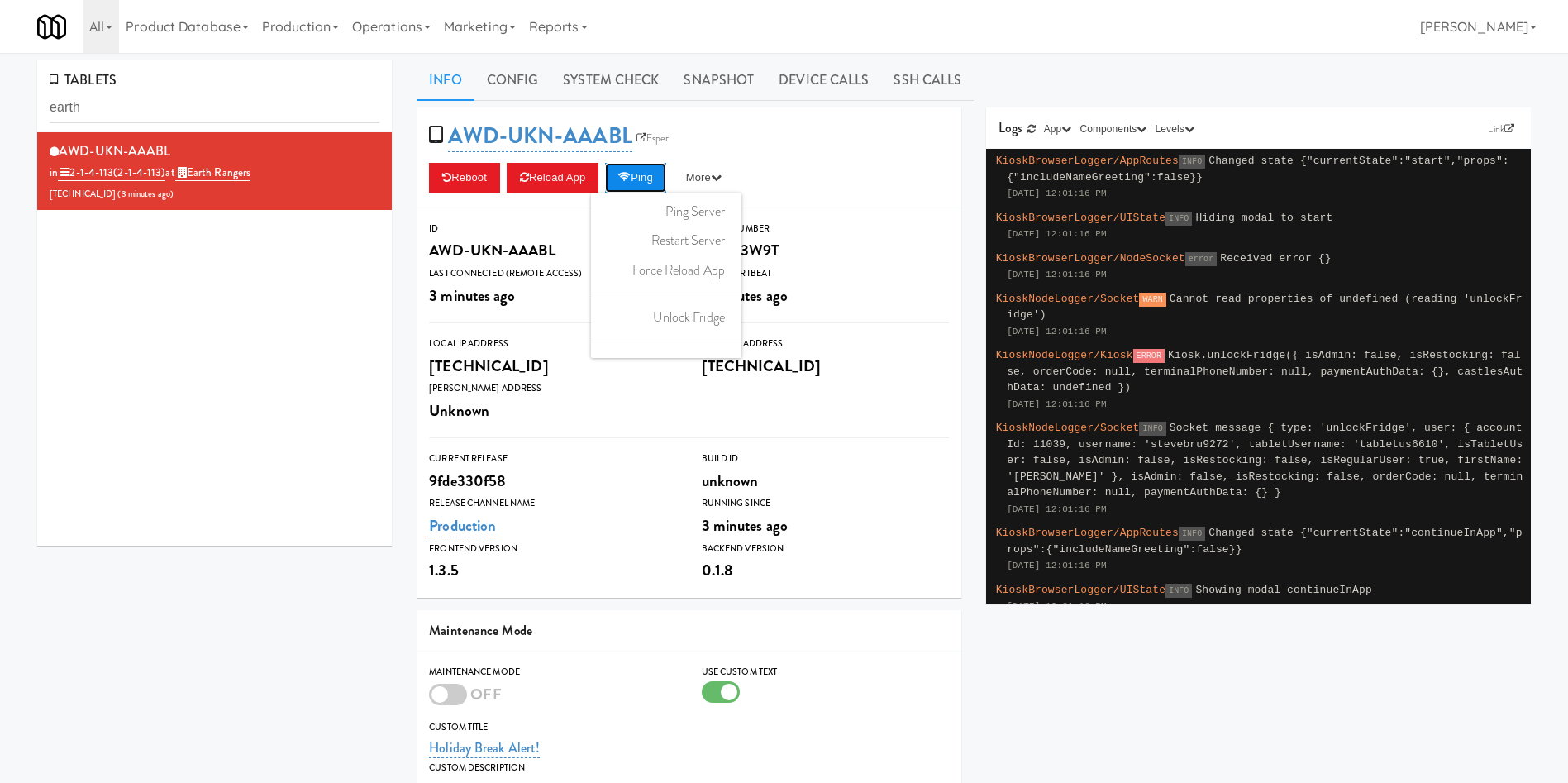
click at [653, 182] on button "Ping" at bounding box center [635, 178] width 61 height 30
click at [737, 74] on link "Snapshot" at bounding box center [719, 81] width 96 height 42
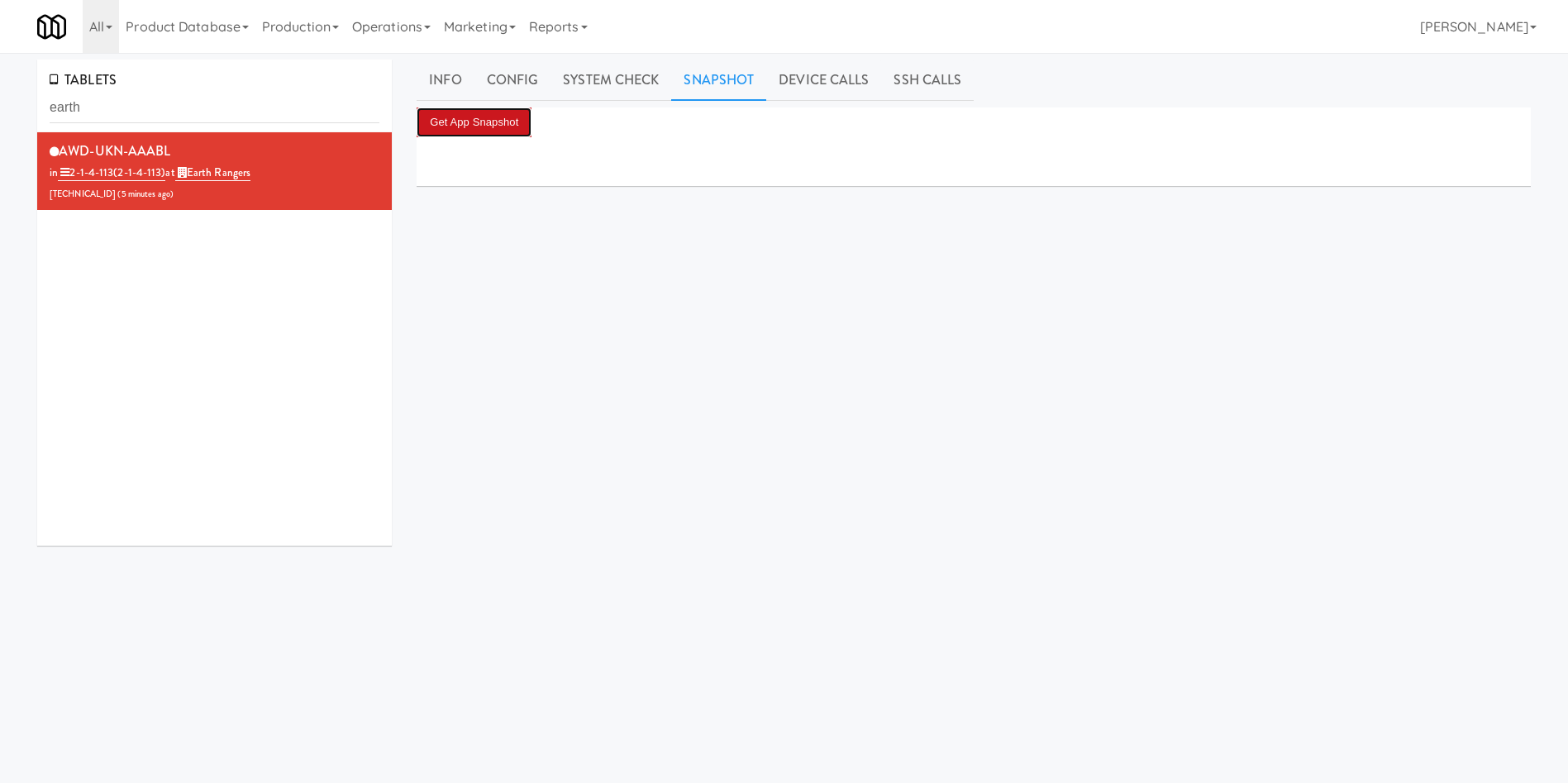
click at [497, 132] on button "Get App Snapshot" at bounding box center [475, 122] width 115 height 30
click at [253, 393] on div "AWD-UKN-AAABL in 2-1-4-113 (2-1-4-113) at Earth Rangers 206.0.69.34 ( 5 minutes…" at bounding box center [214, 338] width 354 height 413
drag, startPoint x: 137, startPoint y: 122, endPoint x: 0, endPoint y: 124, distance: 137.0
click at [0, 124] on div "TABLETS earth AWD-UKN-AAABL in 2-1-4-113 (2-1-4-113) at Earth Rangers 206.0.69.…" at bounding box center [784, 393] width 1568 height 668
click at [120, 96] on input "earth" at bounding box center [215, 107] width 330 height 31
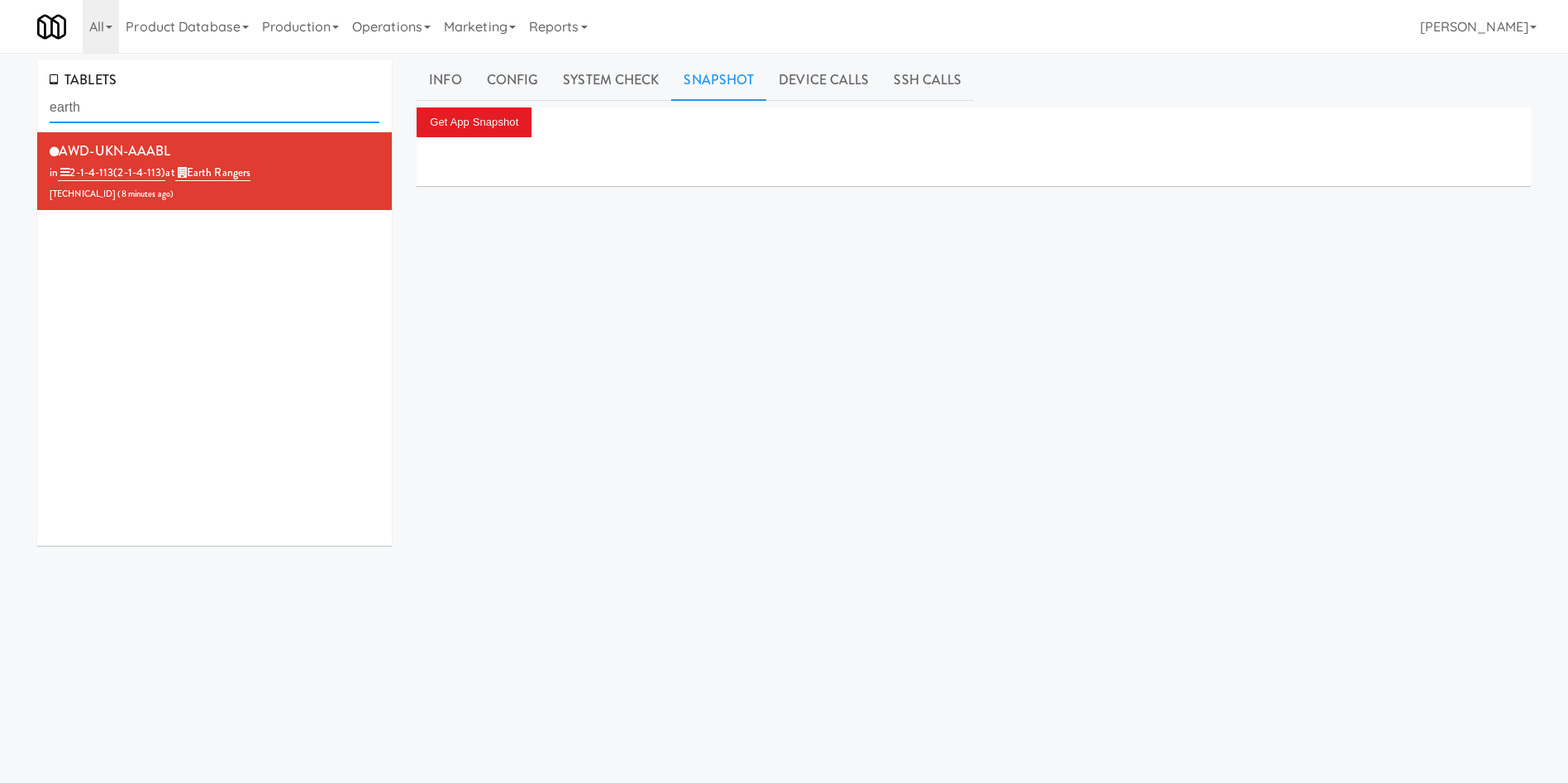
drag, startPoint x: 120, startPoint y: 96, endPoint x: 0, endPoint y: 96, distance: 120.0
click at [0, 96] on div "TABLETS earth AWD-UKN-AAABL in 2-1-4-113 (2-1-4-113) at Earth Rangers 206.0.69.…" at bounding box center [784, 393] width 1568 height 668
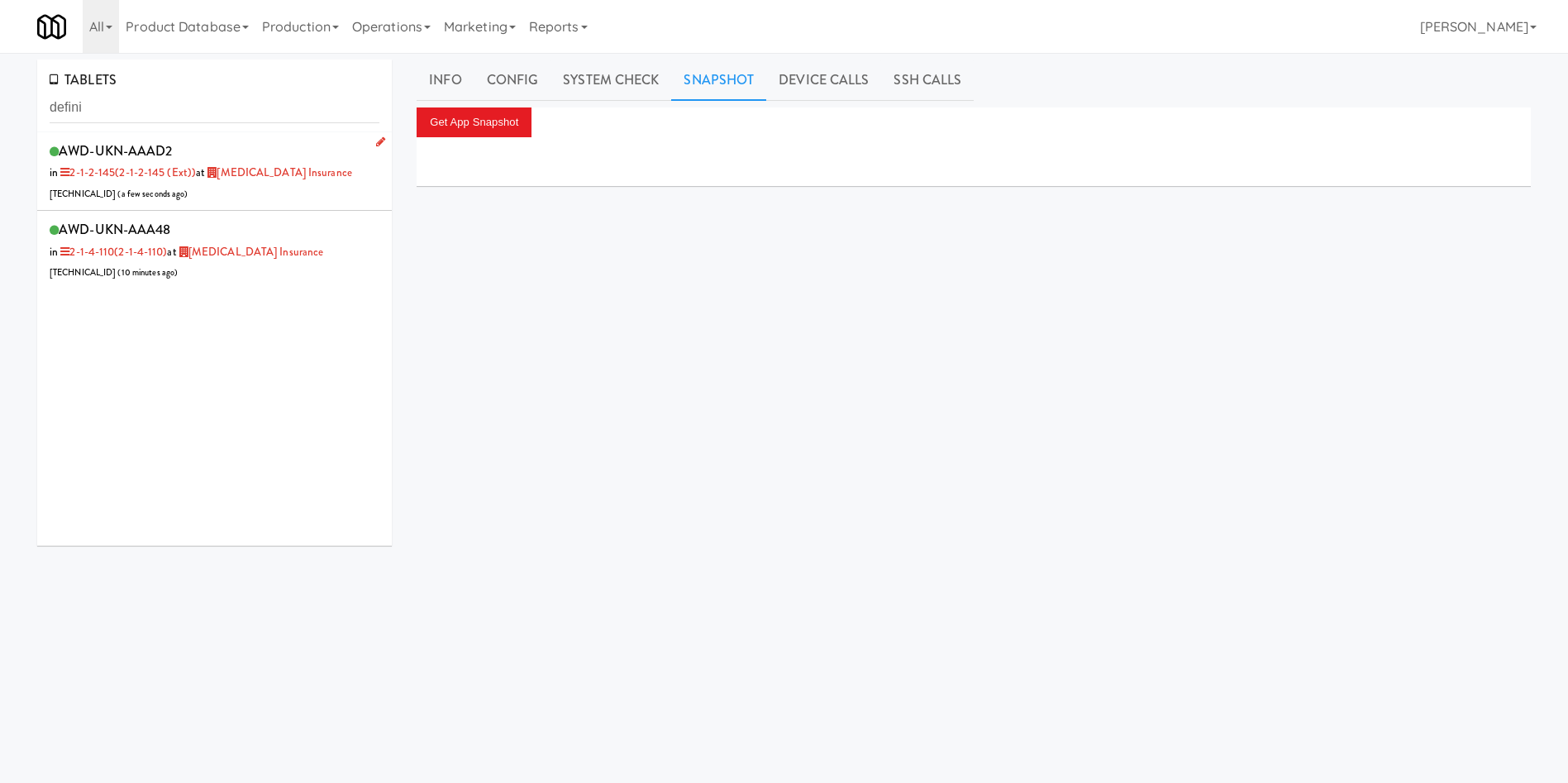
click at [266, 199] on div "AWD-UKN-AAAD2 in 2-1-2-145 (2-1-2-145 (ext)) at Definity Insurance 206.0.69.57 …" at bounding box center [215, 172] width 330 height 66
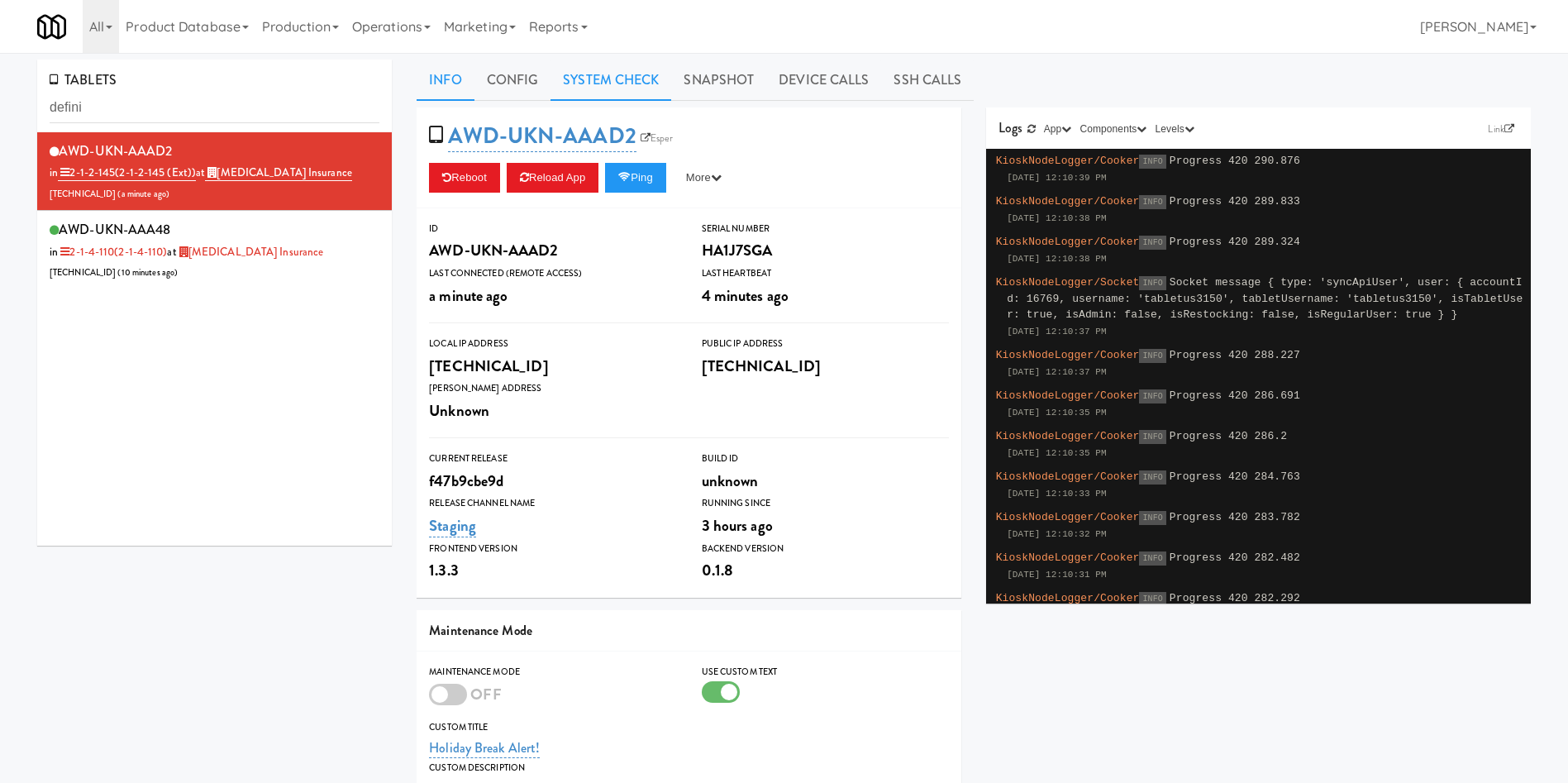
click at [631, 82] on link "System Check" at bounding box center [610, 81] width 120 height 42
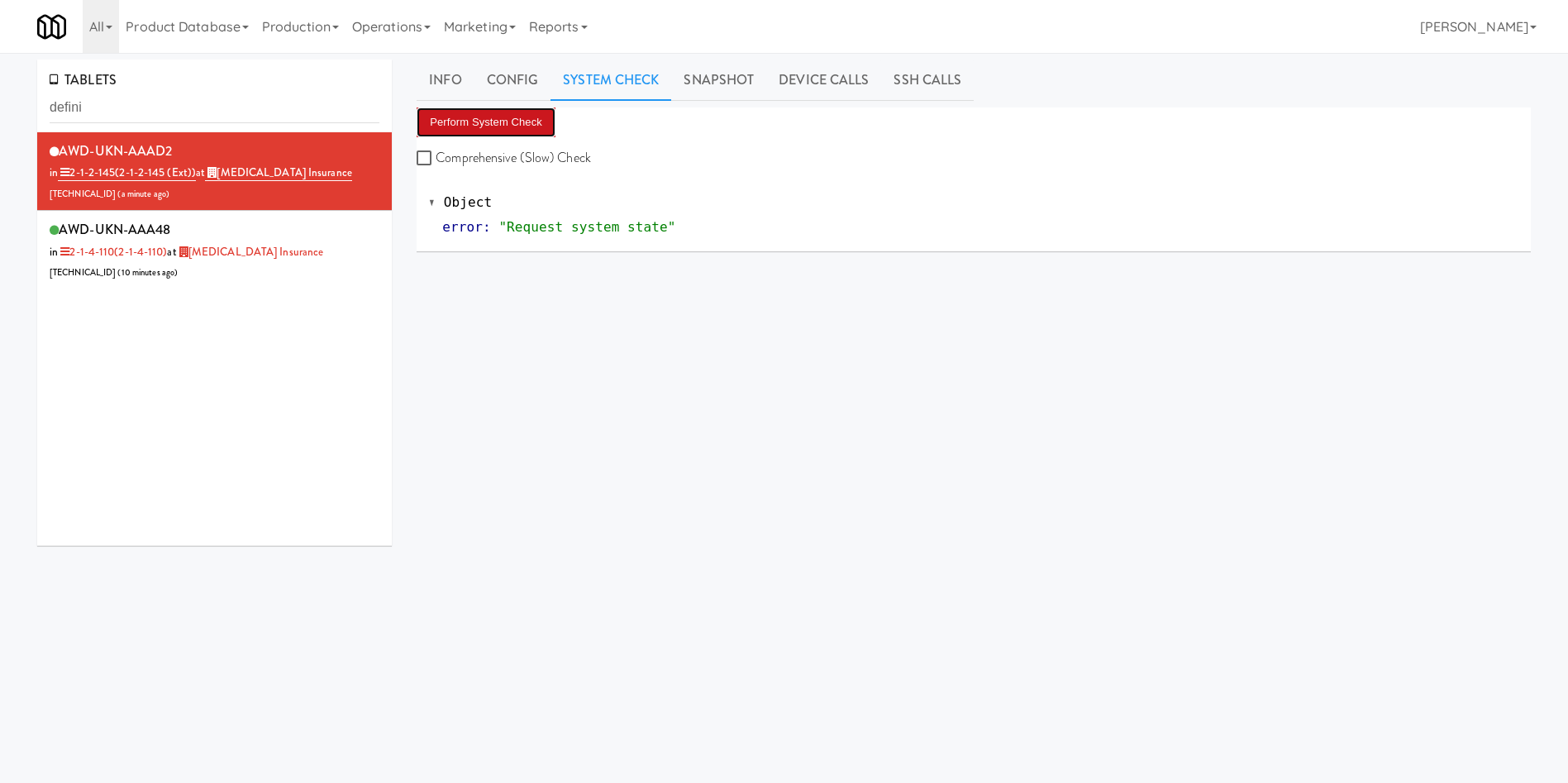
click at [496, 116] on button "Perform System Check" at bounding box center [487, 122] width 139 height 30
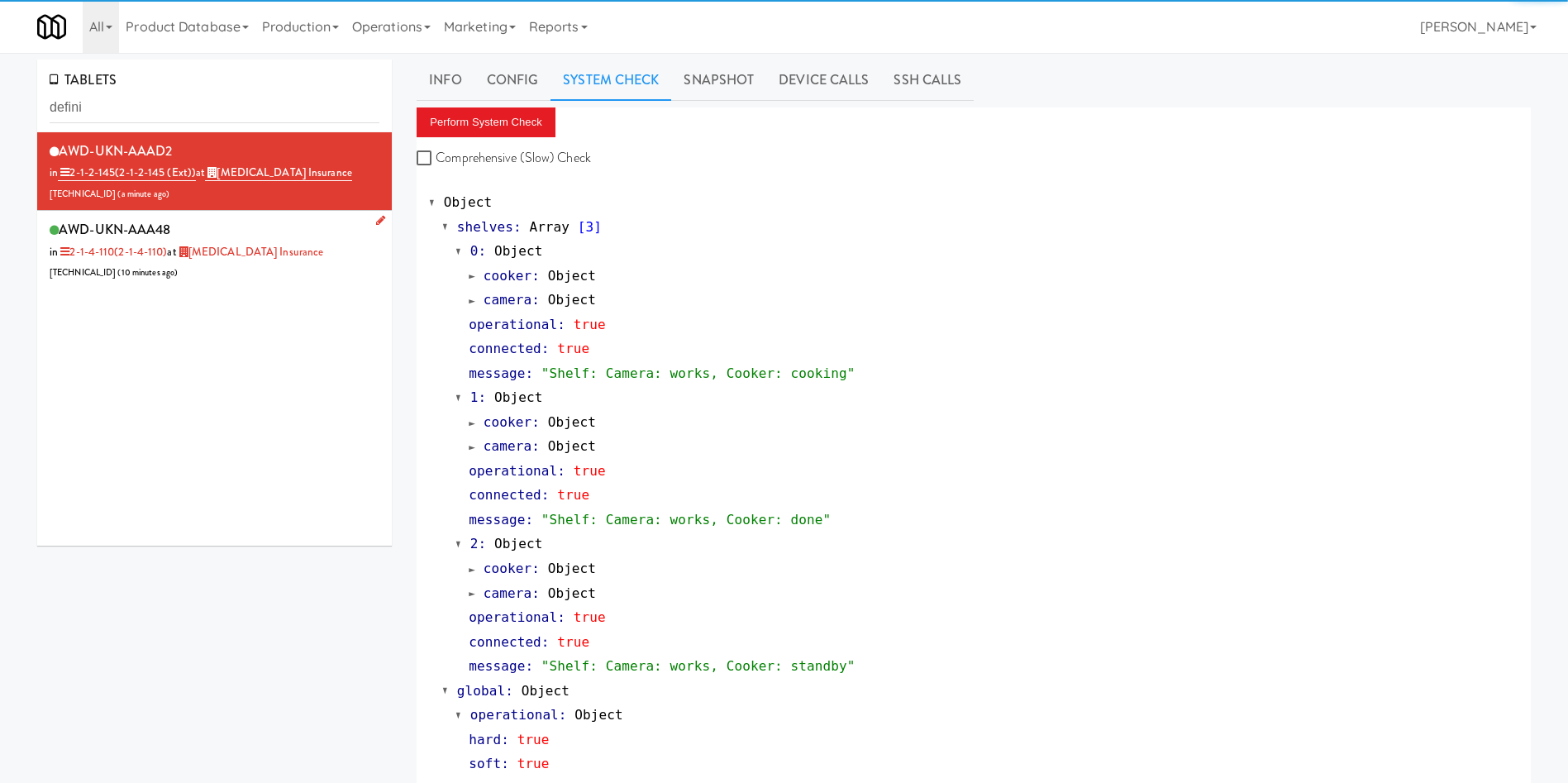
click at [319, 257] on div "AWD-UKN-AAA48 in 2-1-4-110 (2-1-4-110) at Definity Insurance 206.0.69.57 ( 10 m…" at bounding box center [215, 251] width 330 height 66
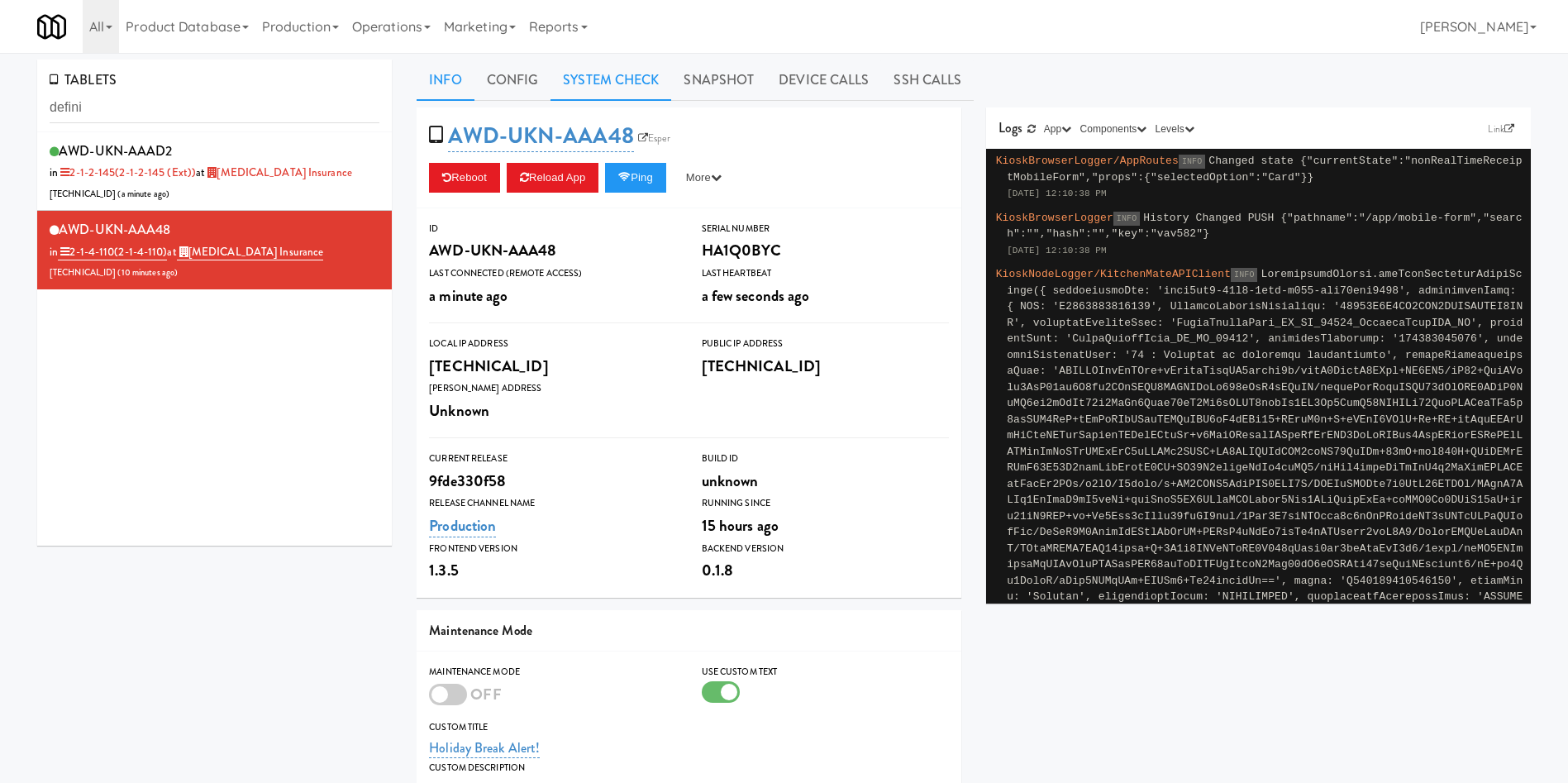
click at [587, 83] on link "System Check" at bounding box center [610, 81] width 120 height 42
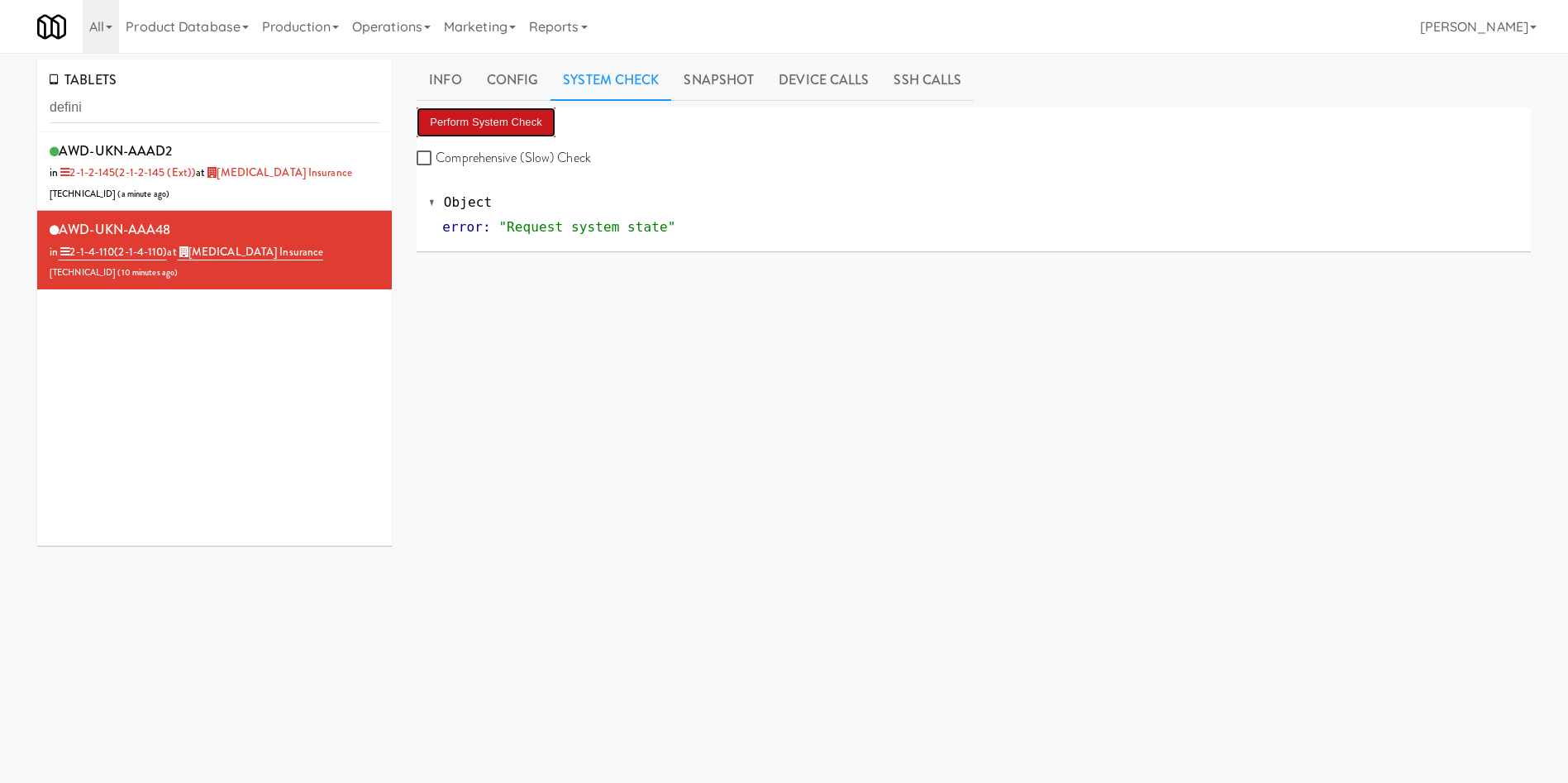
click at [482, 125] on button "Perform System Check" at bounding box center [487, 122] width 139 height 30
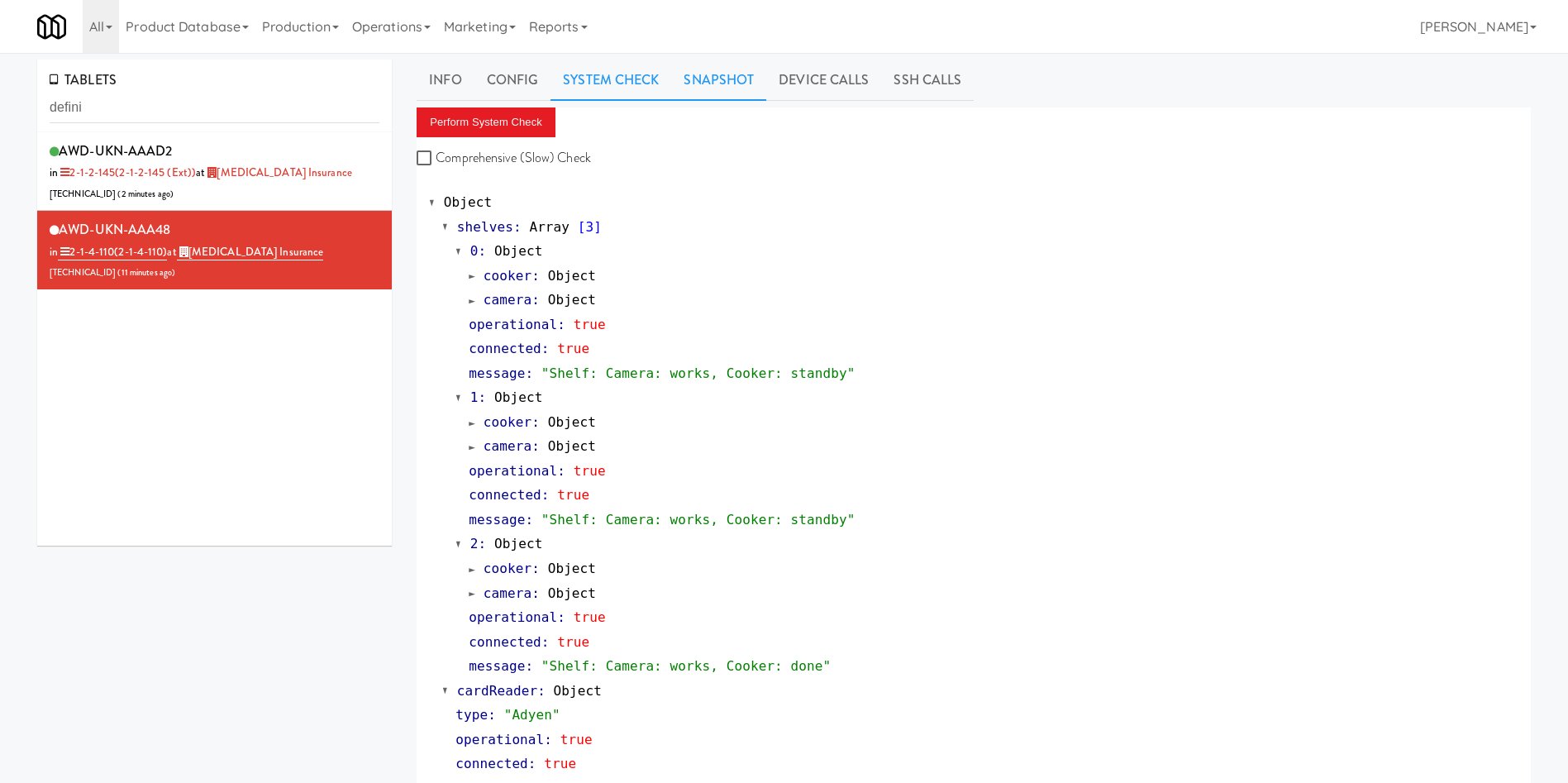
click at [706, 86] on link "Snapshot" at bounding box center [719, 81] width 96 height 42
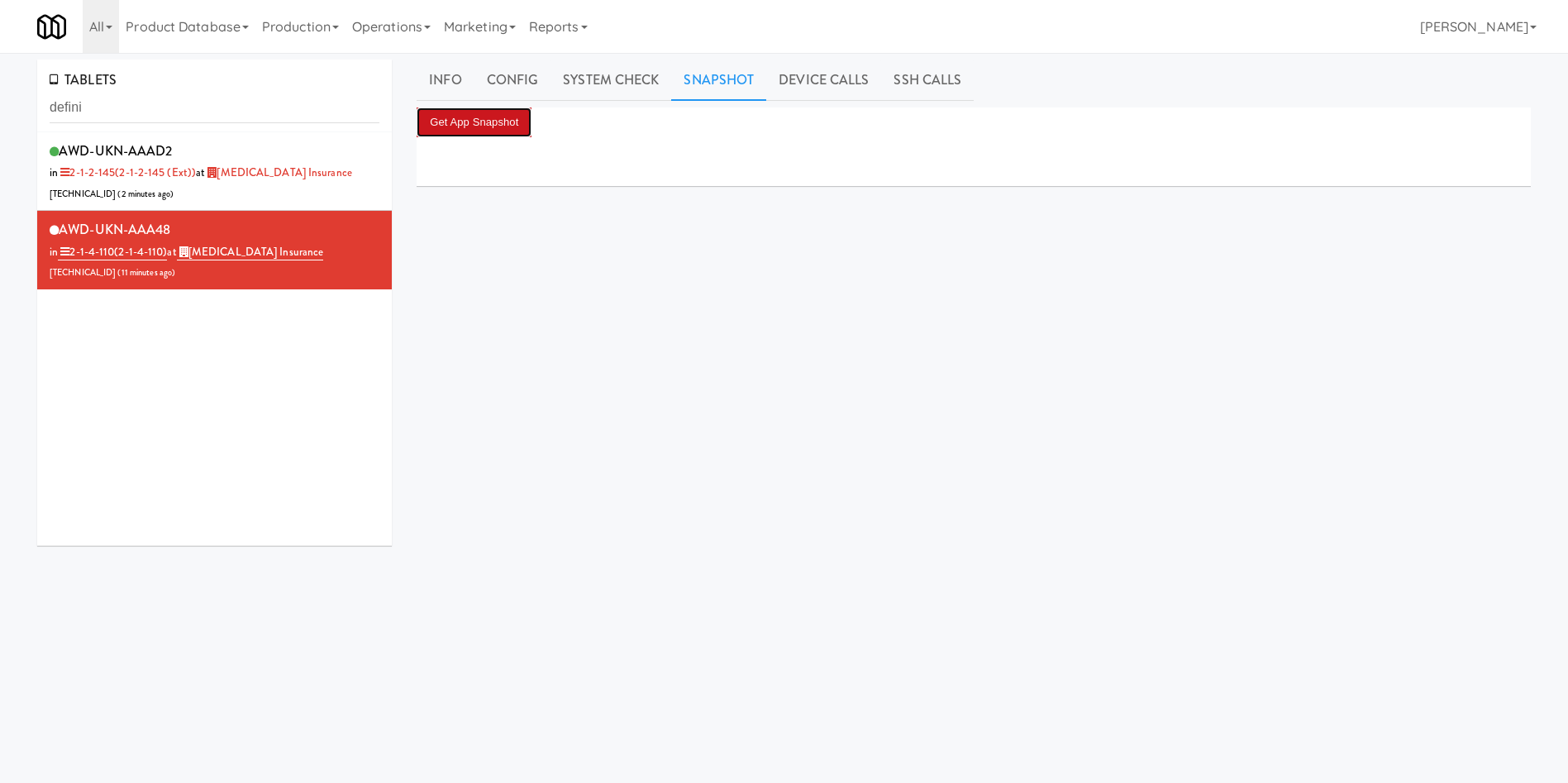
click at [516, 121] on button "Get App Snapshot" at bounding box center [475, 122] width 115 height 30
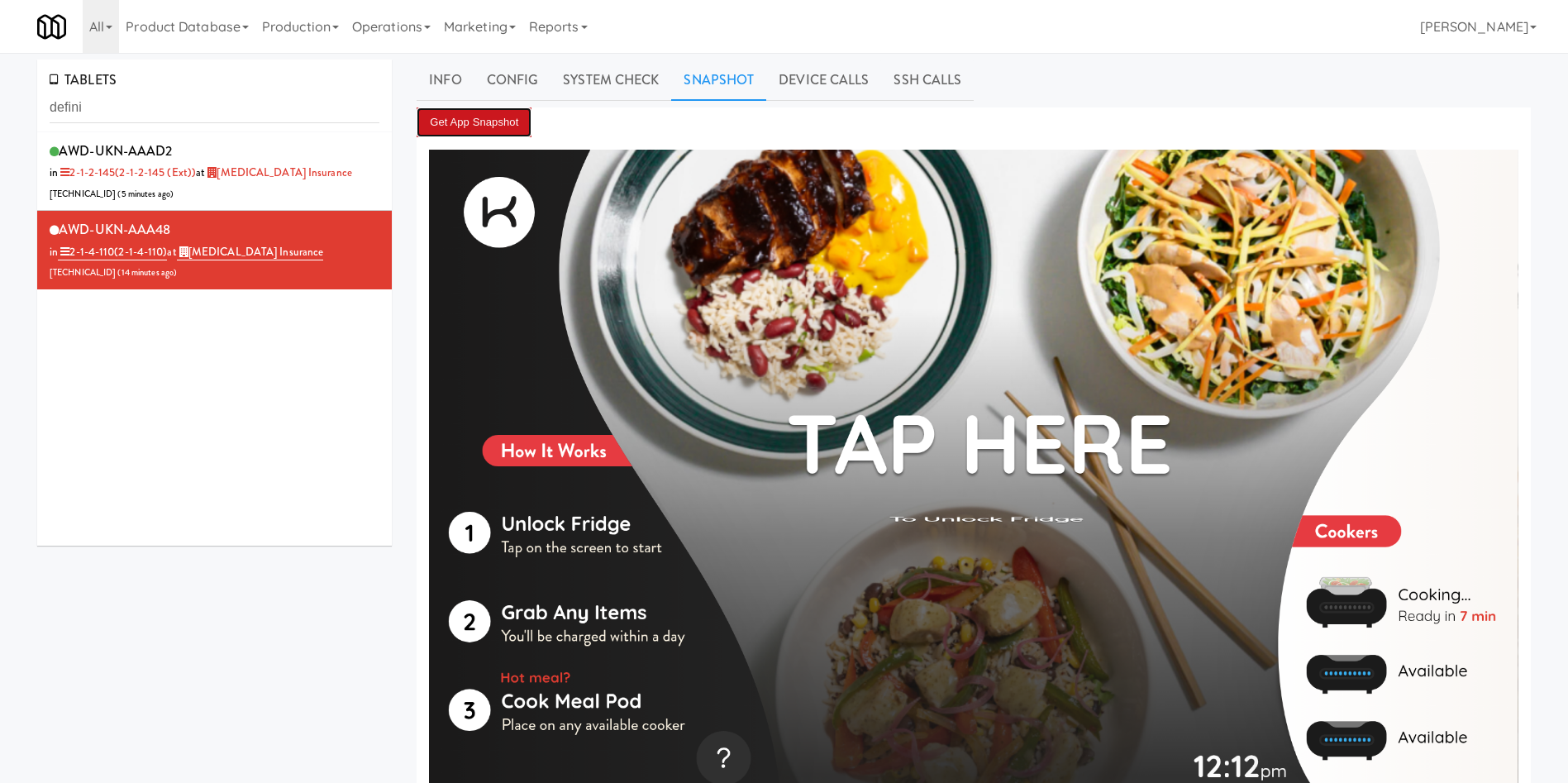
click at [492, 115] on button "Get App Snapshot" at bounding box center [475, 122] width 115 height 30
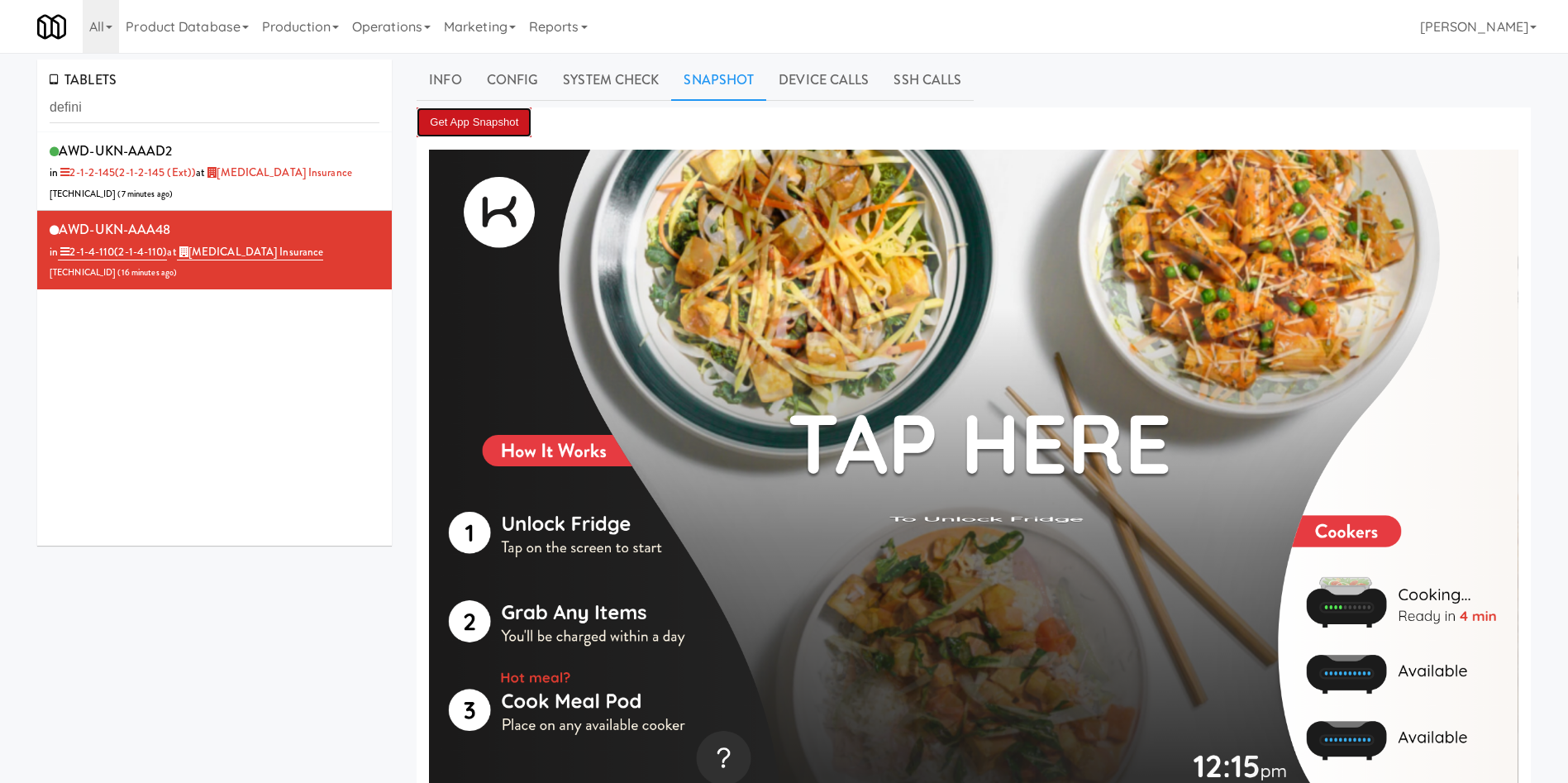
click at [447, 121] on button "Get App Snapshot" at bounding box center [475, 122] width 115 height 30
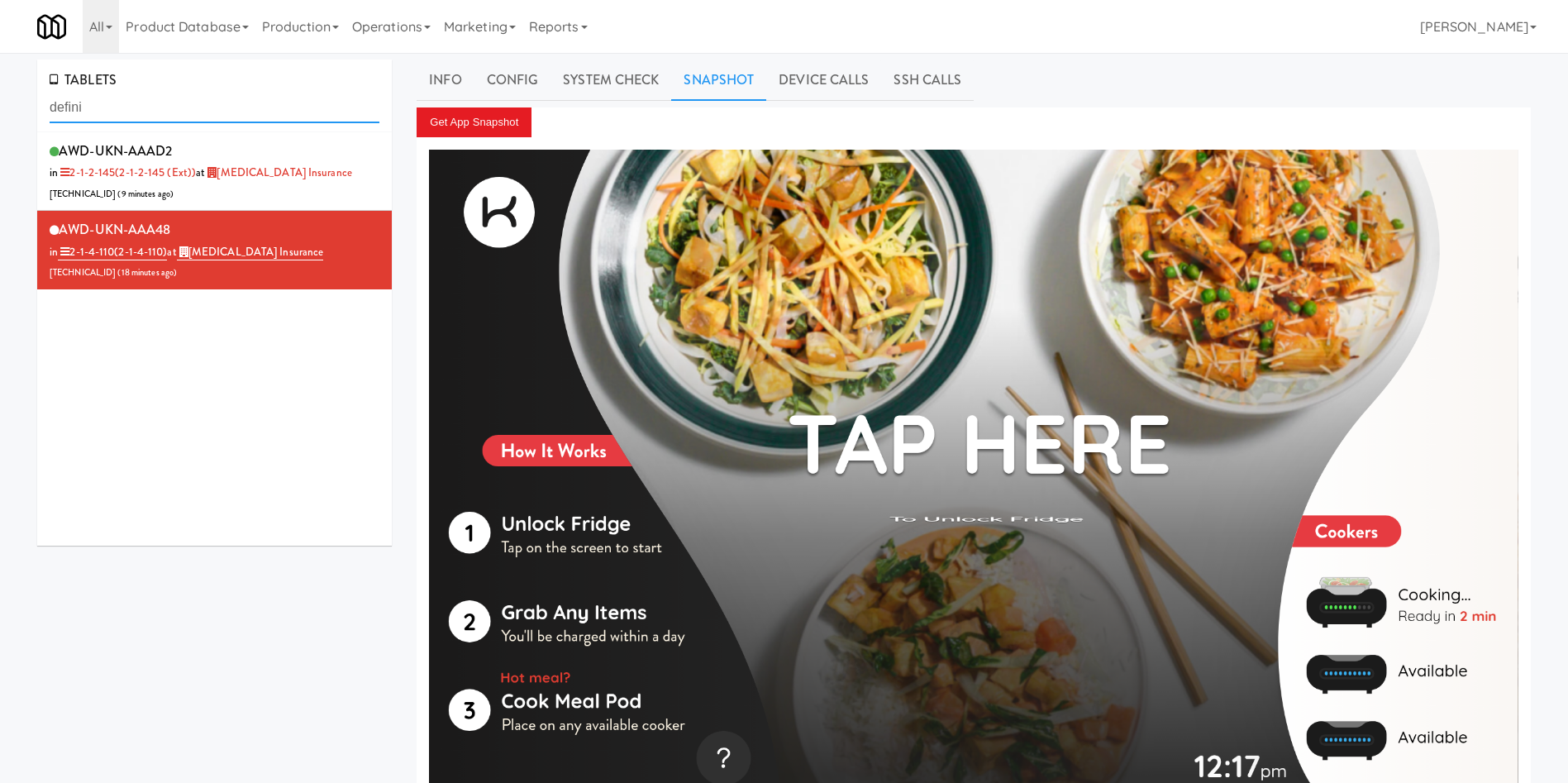
drag, startPoint x: 282, startPoint y: 92, endPoint x: 0, endPoint y: 130, distance: 284.5
click at [0, 130] on div "TABLETS defini AWD-UKN-AAAD2 in 2-1-2-145 (2-1-2-145 (ext)) at Definity Insuran…" at bounding box center [784, 444] width 1568 height 768
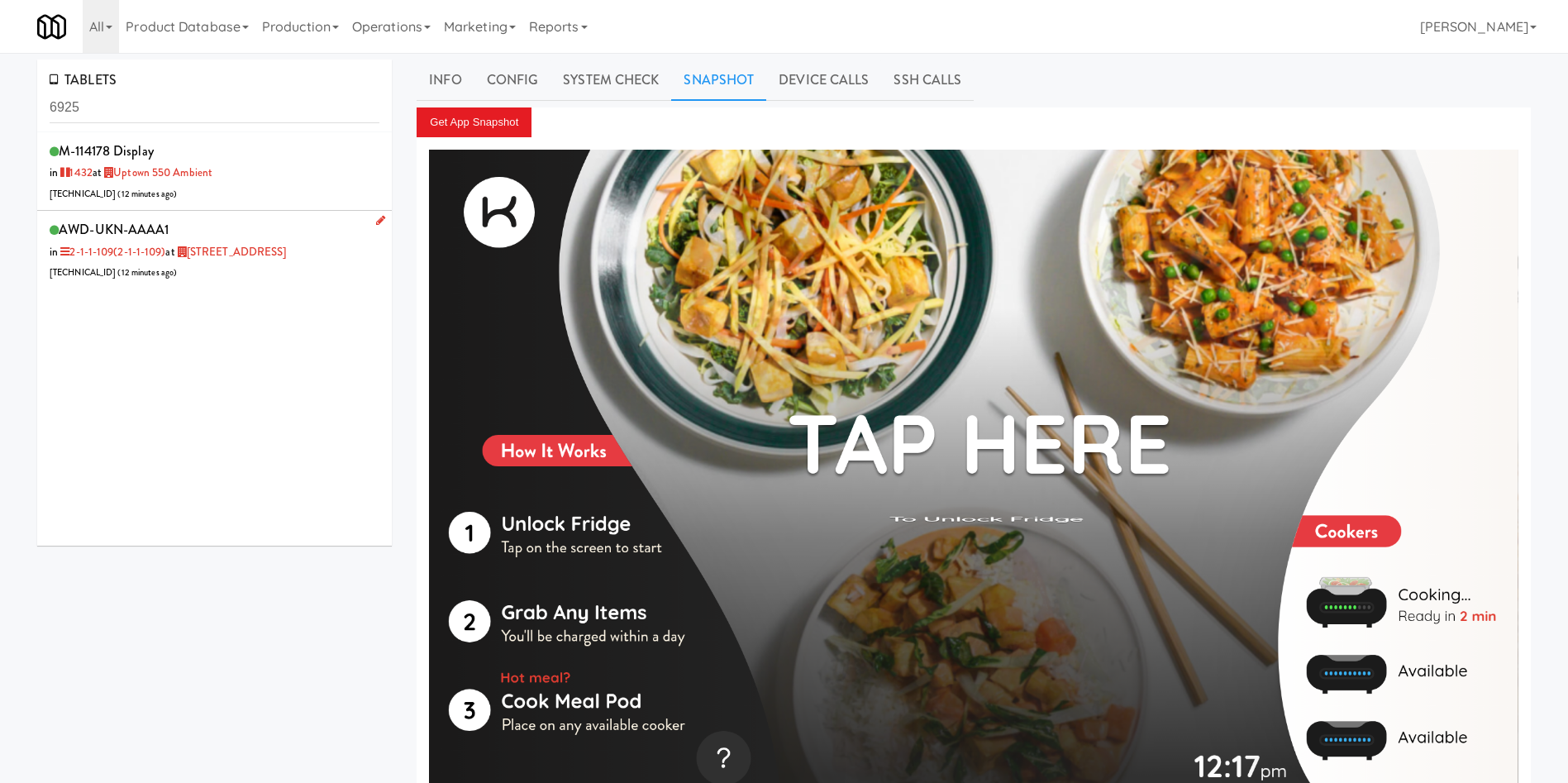
click at [264, 273] on div "AWD-UKN-AAAA1 in 2-1-1-109 (2-1-1-109) at 6925 Century Avenue 206.0.69.55 ( 12 …" at bounding box center [215, 251] width 330 height 66
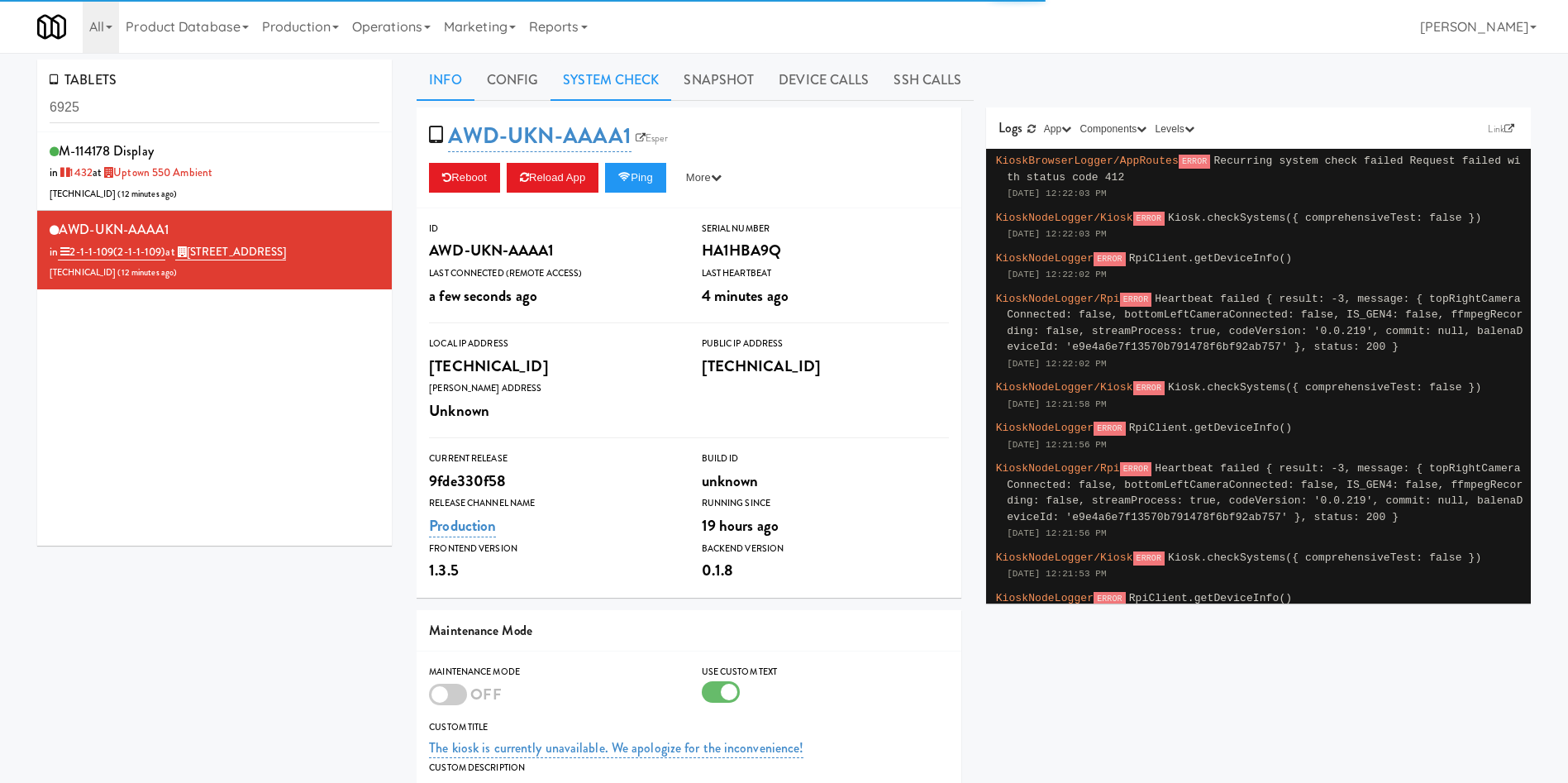
click at [639, 81] on link "System Check" at bounding box center [610, 81] width 120 height 42
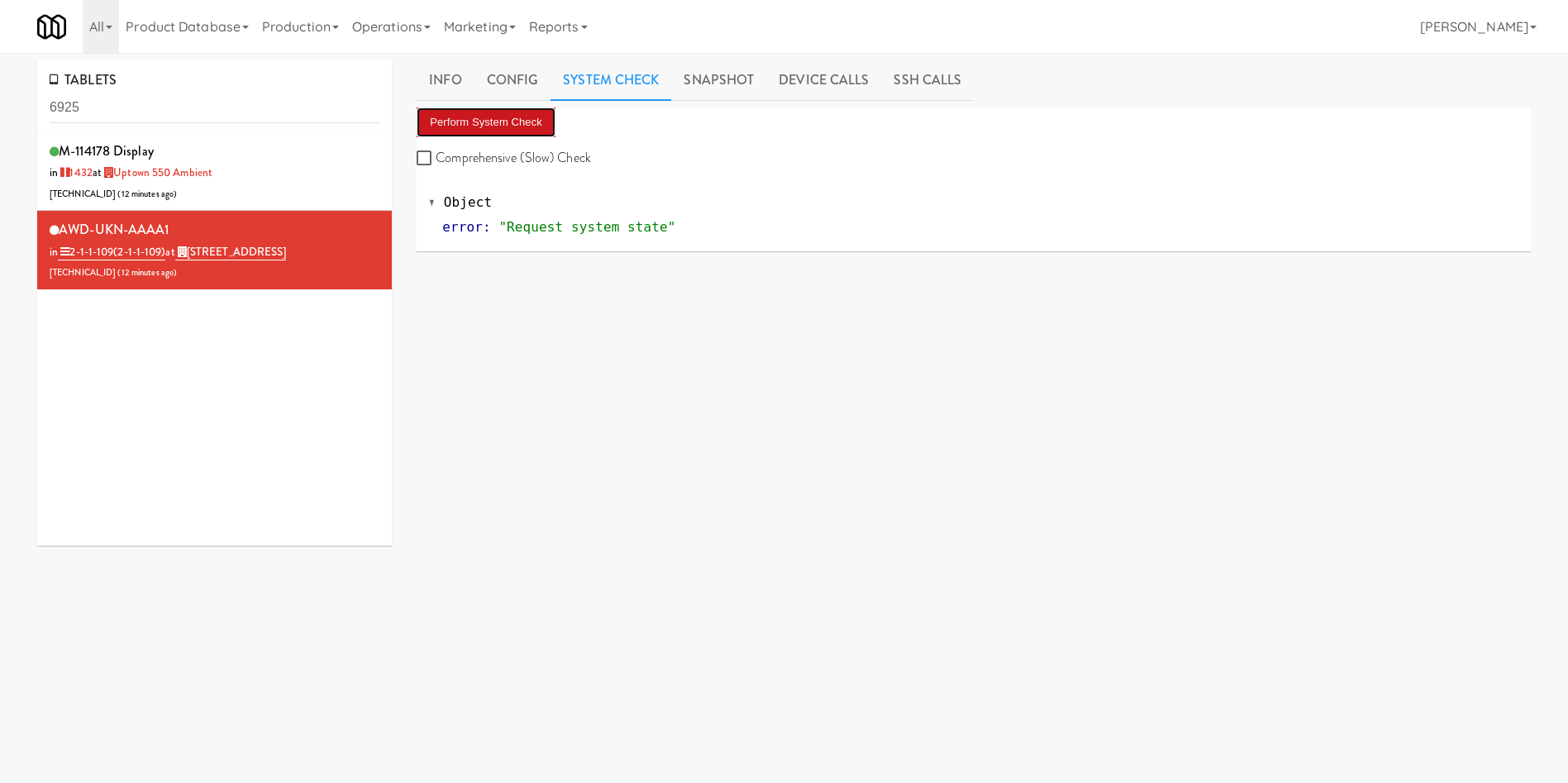
click at [525, 124] on button "Perform System Check" at bounding box center [487, 122] width 139 height 30
drag, startPoint x: 202, startPoint y: 110, endPoint x: 0, endPoint y: 119, distance: 202.2
click at [0, 119] on div "TABLETS 6925 M-114178 Display in 1432 at Uptown 550 Ambient 206.0.69.46 ( 13 mi…" at bounding box center [784, 393] width 1568 height 668
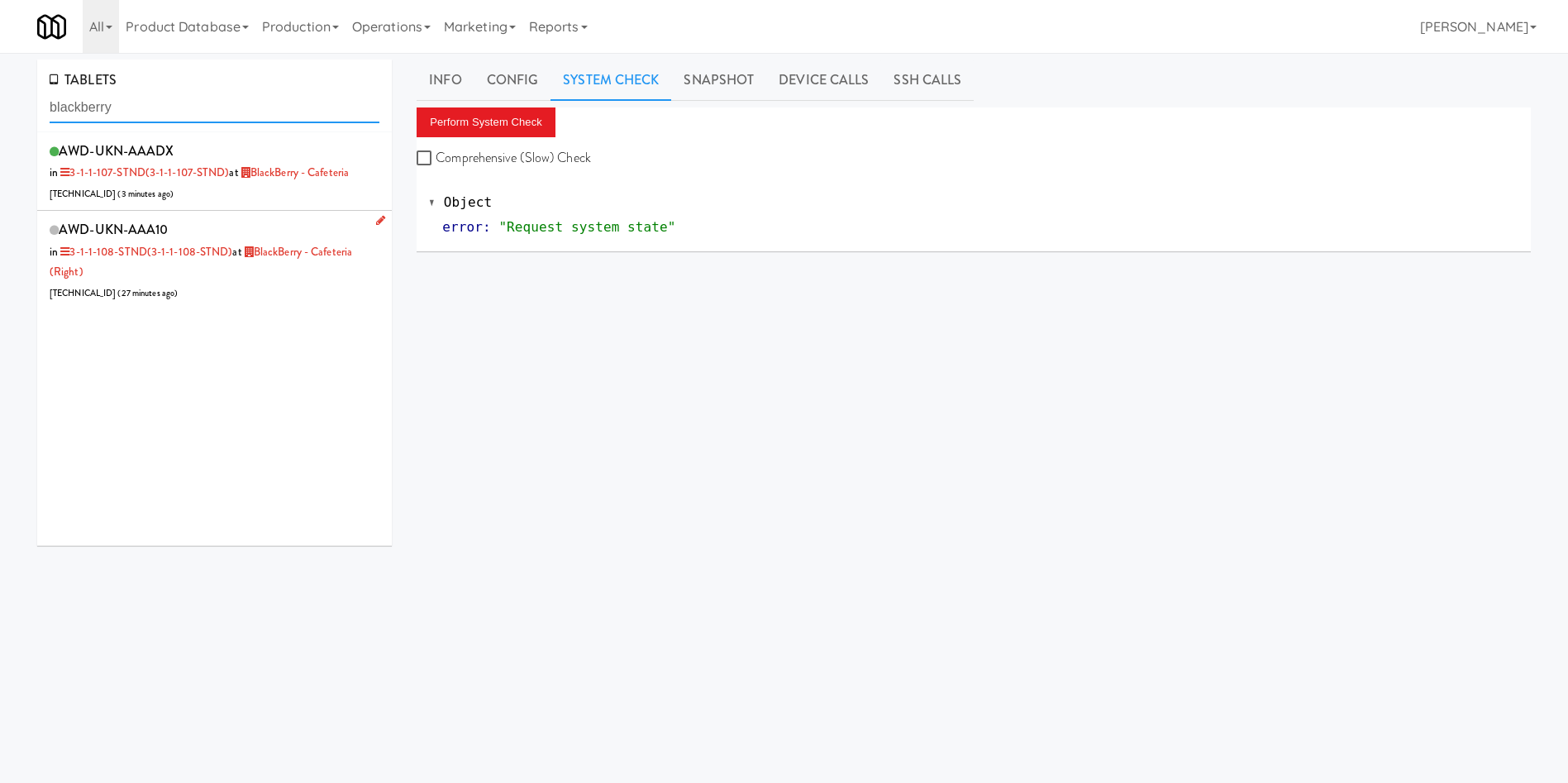
type input "blackberry"
click at [251, 282] on div "AWD-UKN-AAA10 in 3-1-1-108-STND (3-1-1-108-STND) at BlackBerry - Cafeteria (Rig…" at bounding box center [215, 261] width 330 height 86
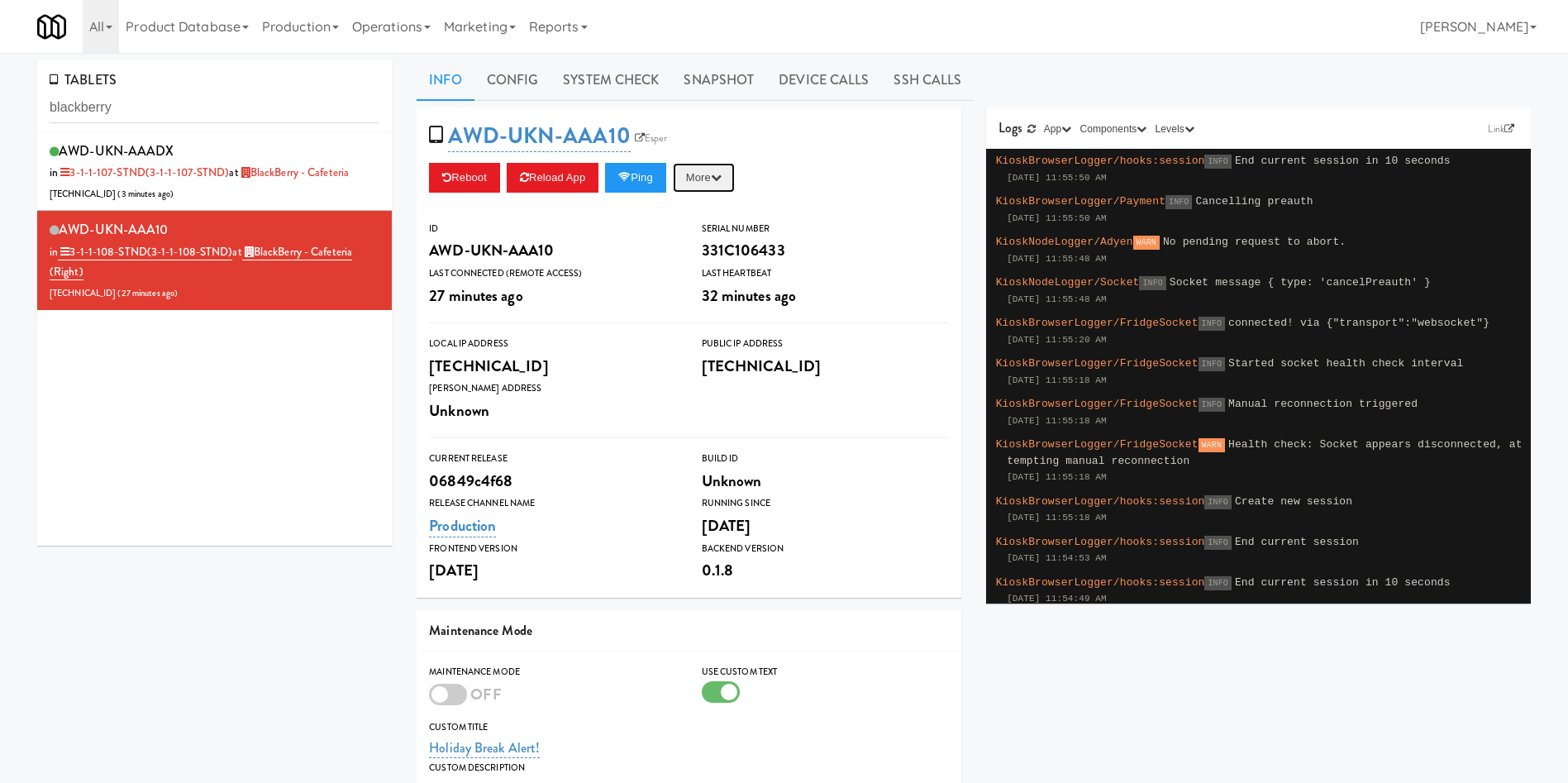
click at [716, 176] on button "More" at bounding box center [703, 178] width 62 height 30
click at [716, 241] on link "Restart Server" at bounding box center [666, 241] width 150 height 30
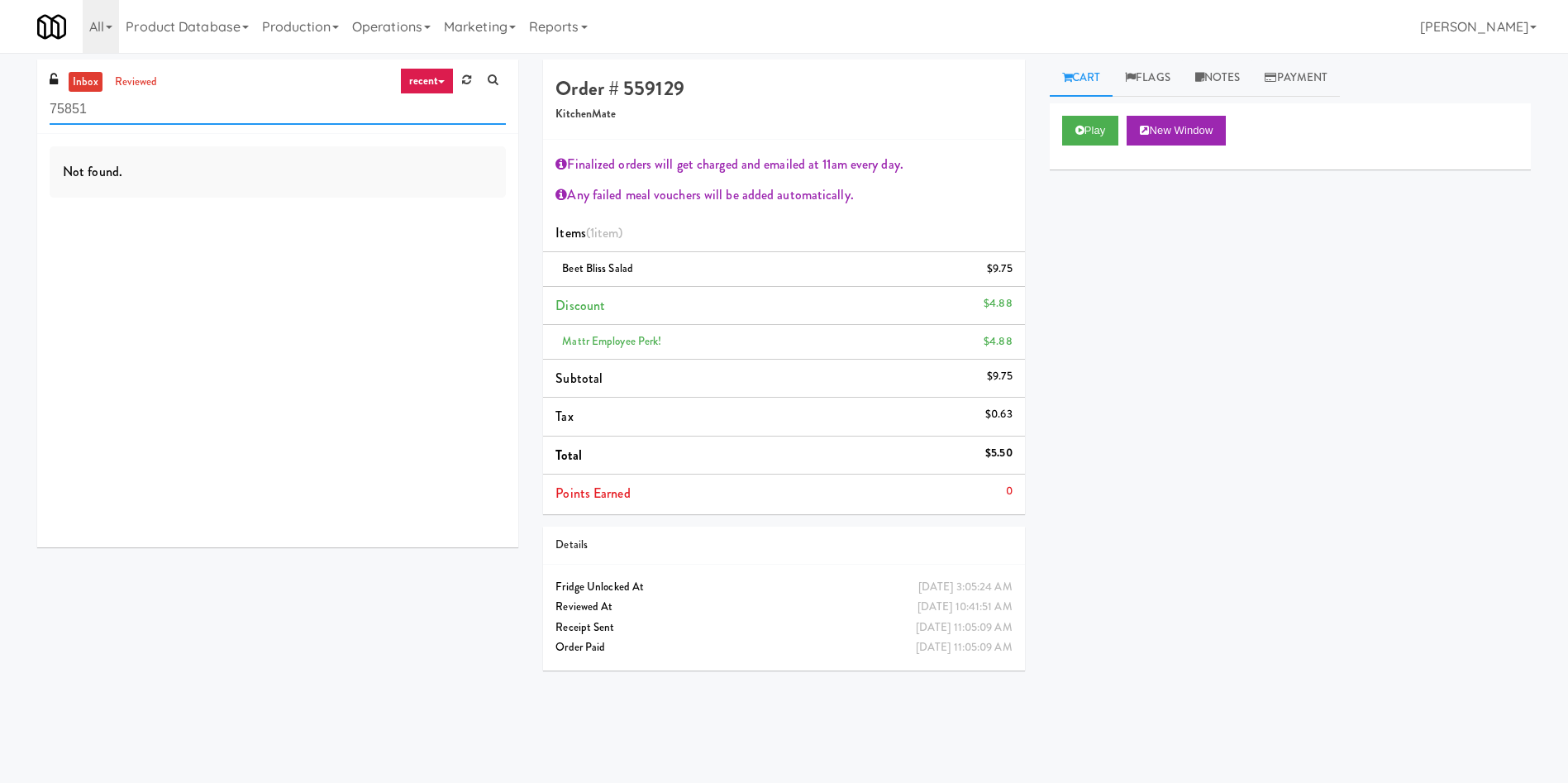
drag, startPoint x: 263, startPoint y: 111, endPoint x: 10, endPoint y: 111, distance: 253.0
click at [0, 111] on div "inbox reviewed recent all unclear take inventory issue suspicious failed recent…" at bounding box center [784, 391] width 1568 height 664
paste input "IKEA Burlington EMPU"
type input "IKEA Burlington EMPU"
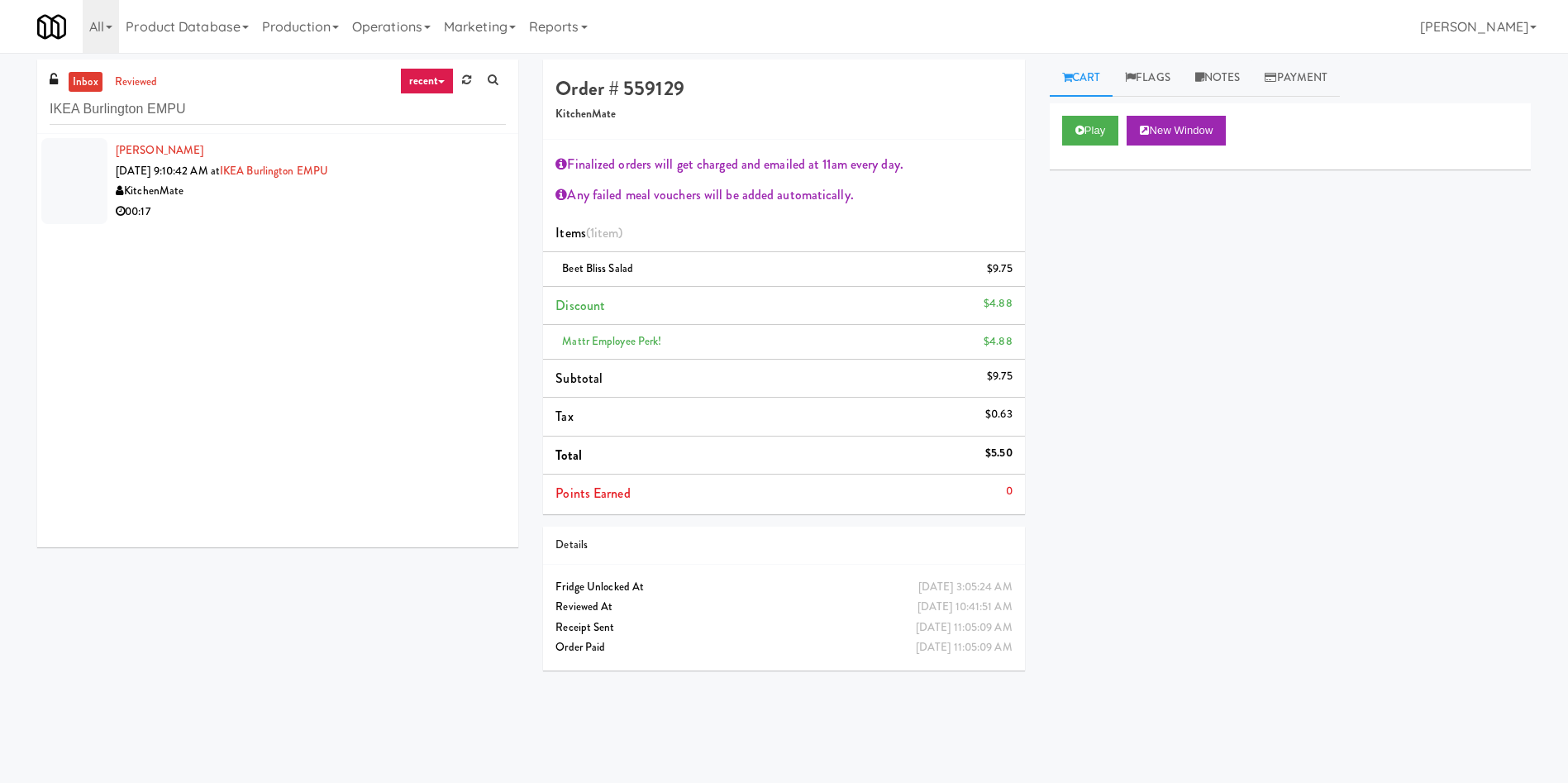
click at [76, 188] on div at bounding box center [75, 181] width 66 height 86
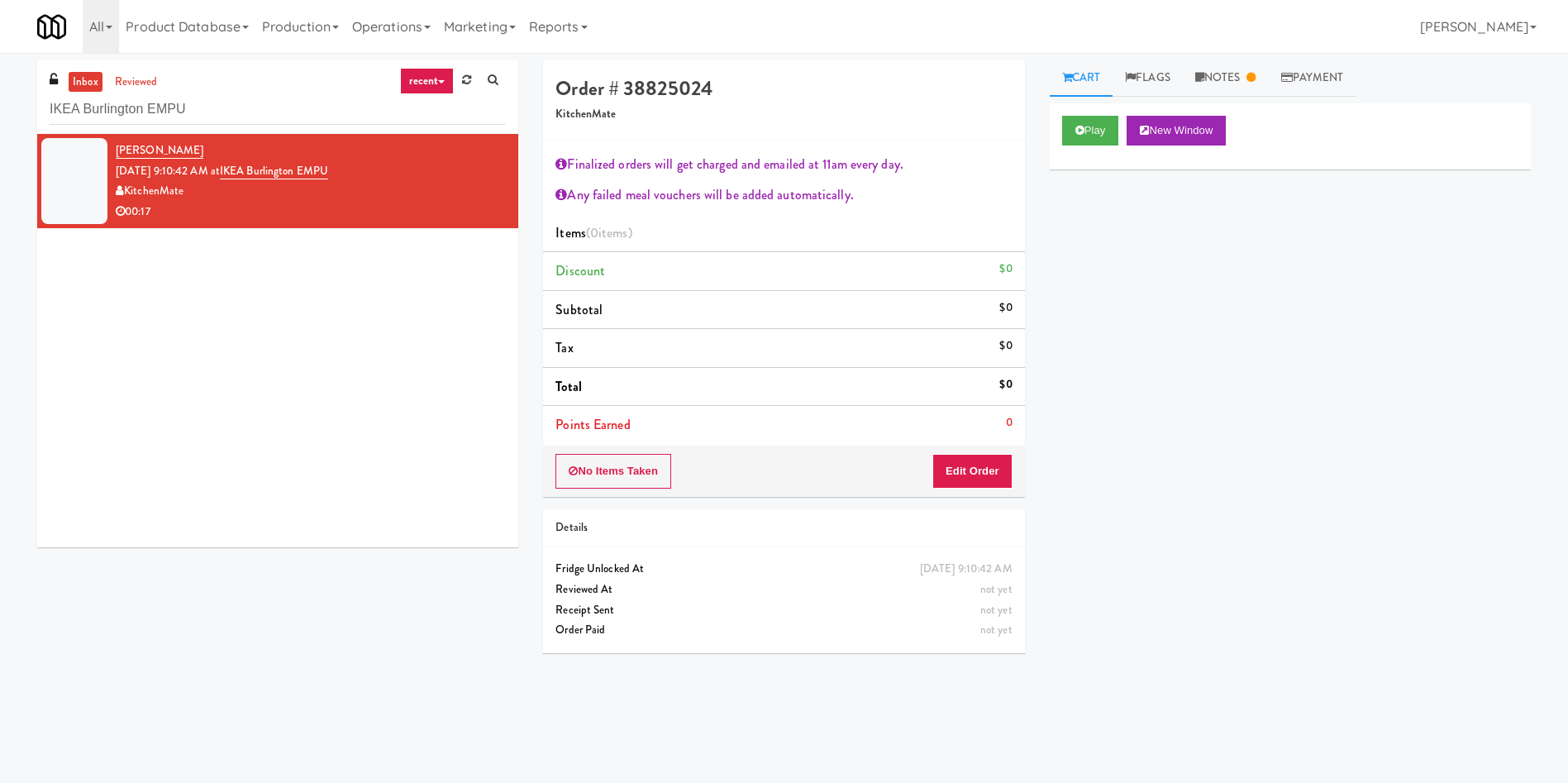
click at [430, 428] on div "Derek Diciccio Sep 17, 2025 9:10:42 AM at IKEA Burlington EMPU KitchenMate 00:17" at bounding box center [278, 340] width 482 height 413
click at [1251, 85] on link "Notes" at bounding box center [1226, 78] width 86 height 37
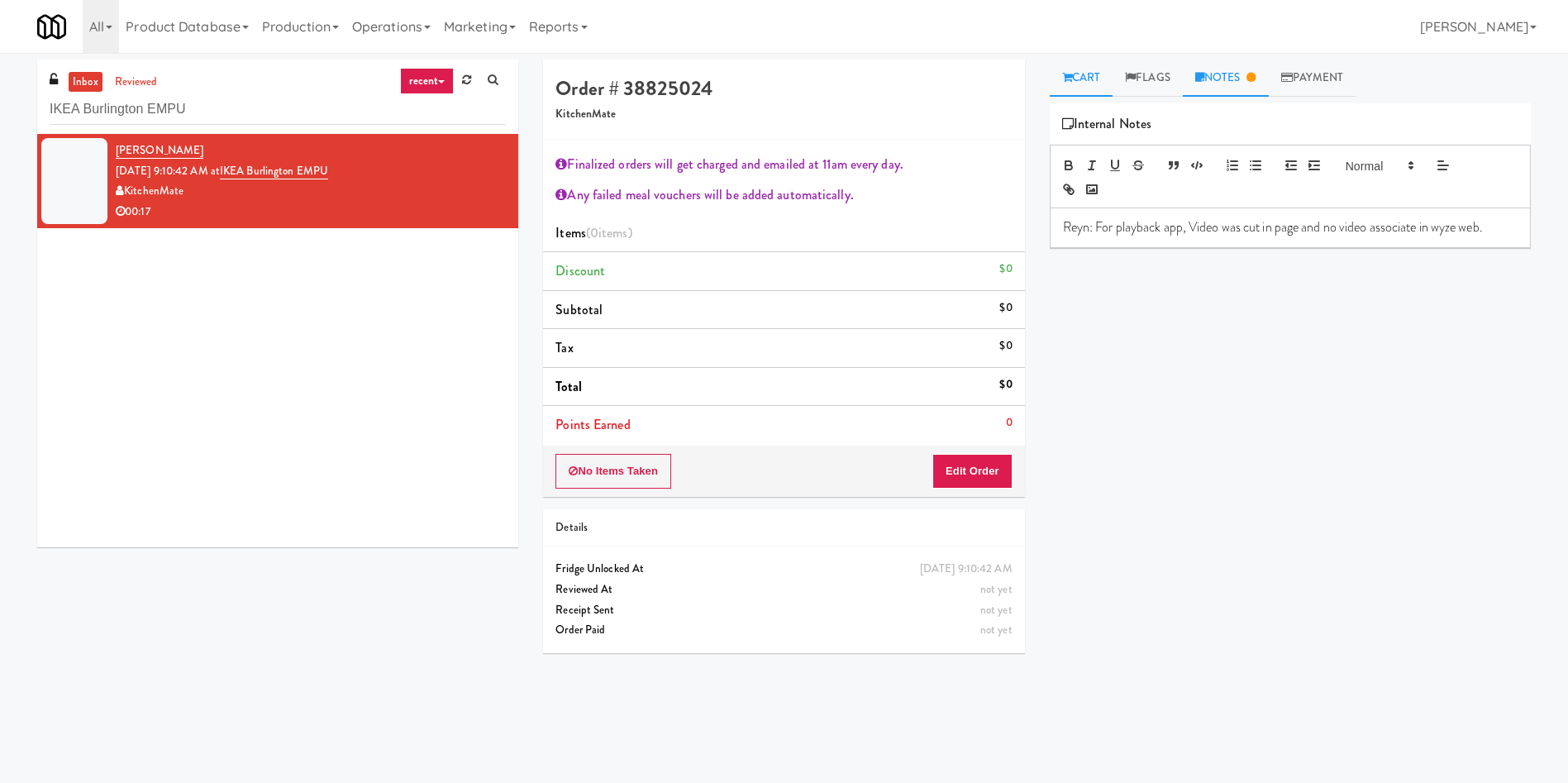
click at [1098, 86] on link "Cart" at bounding box center [1081, 78] width 64 height 37
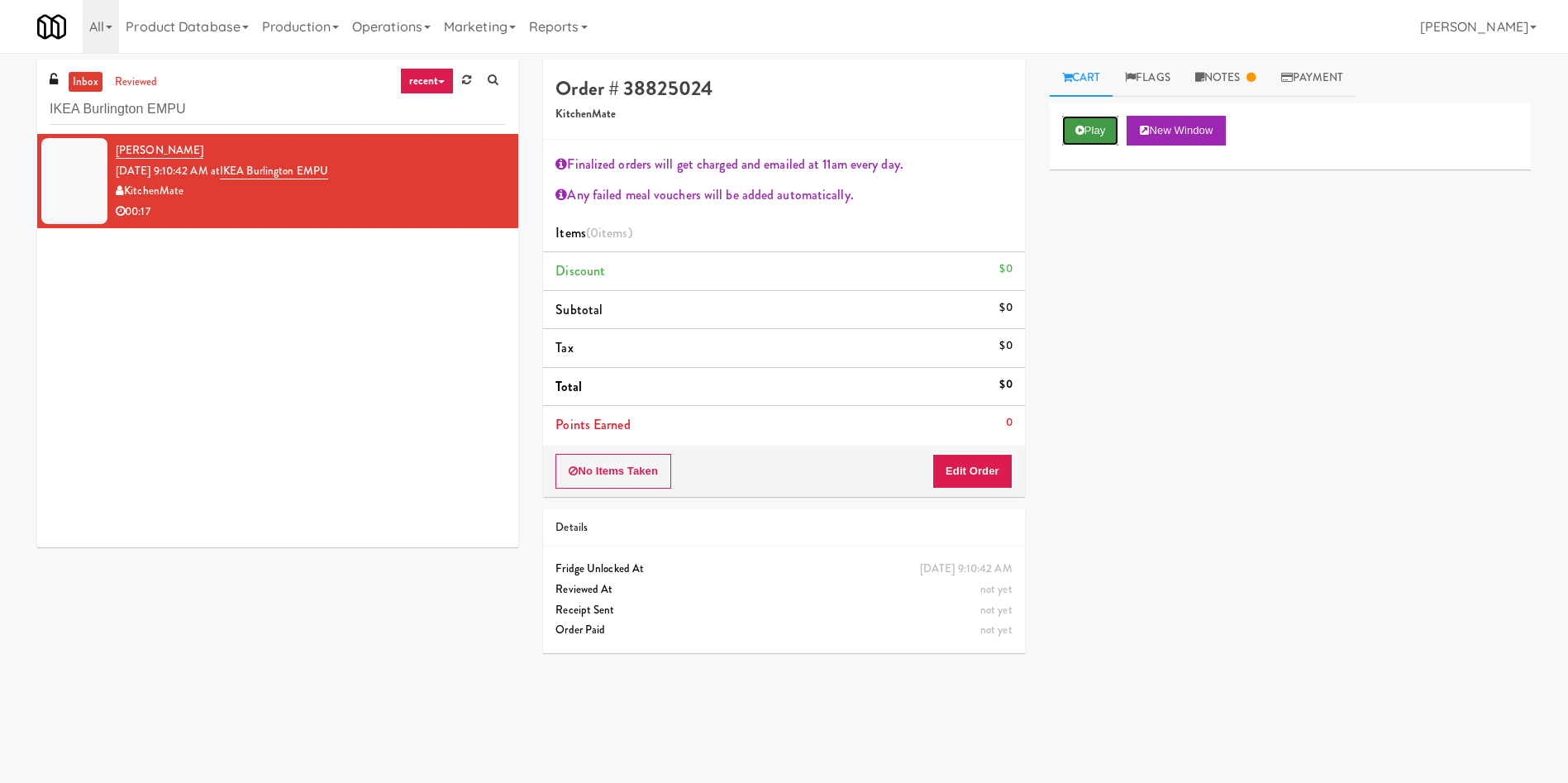
click at [1111, 119] on button "Play" at bounding box center [1090, 130] width 57 height 30
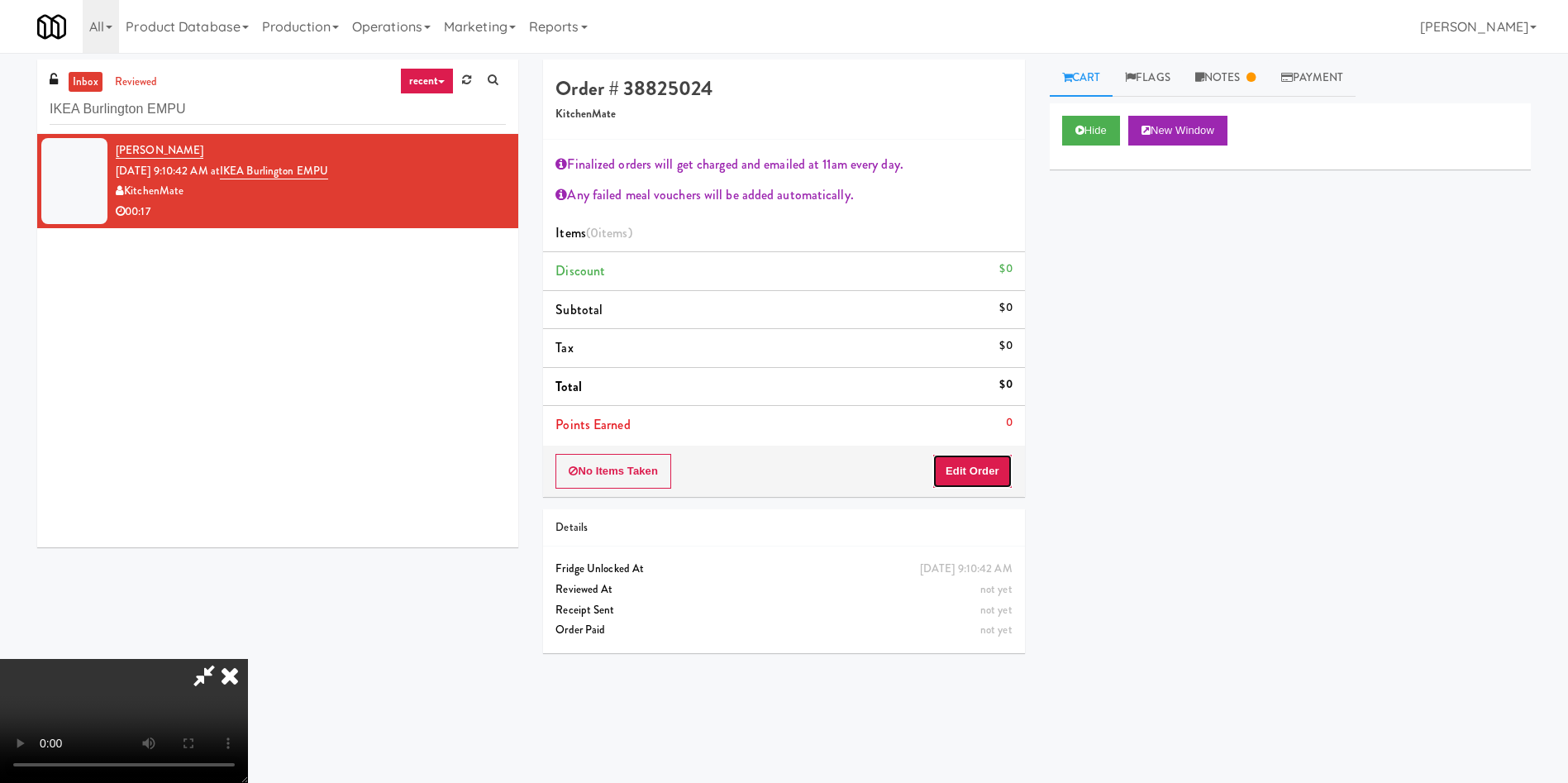
click at [993, 474] on button "Edit Order" at bounding box center [972, 471] width 81 height 35
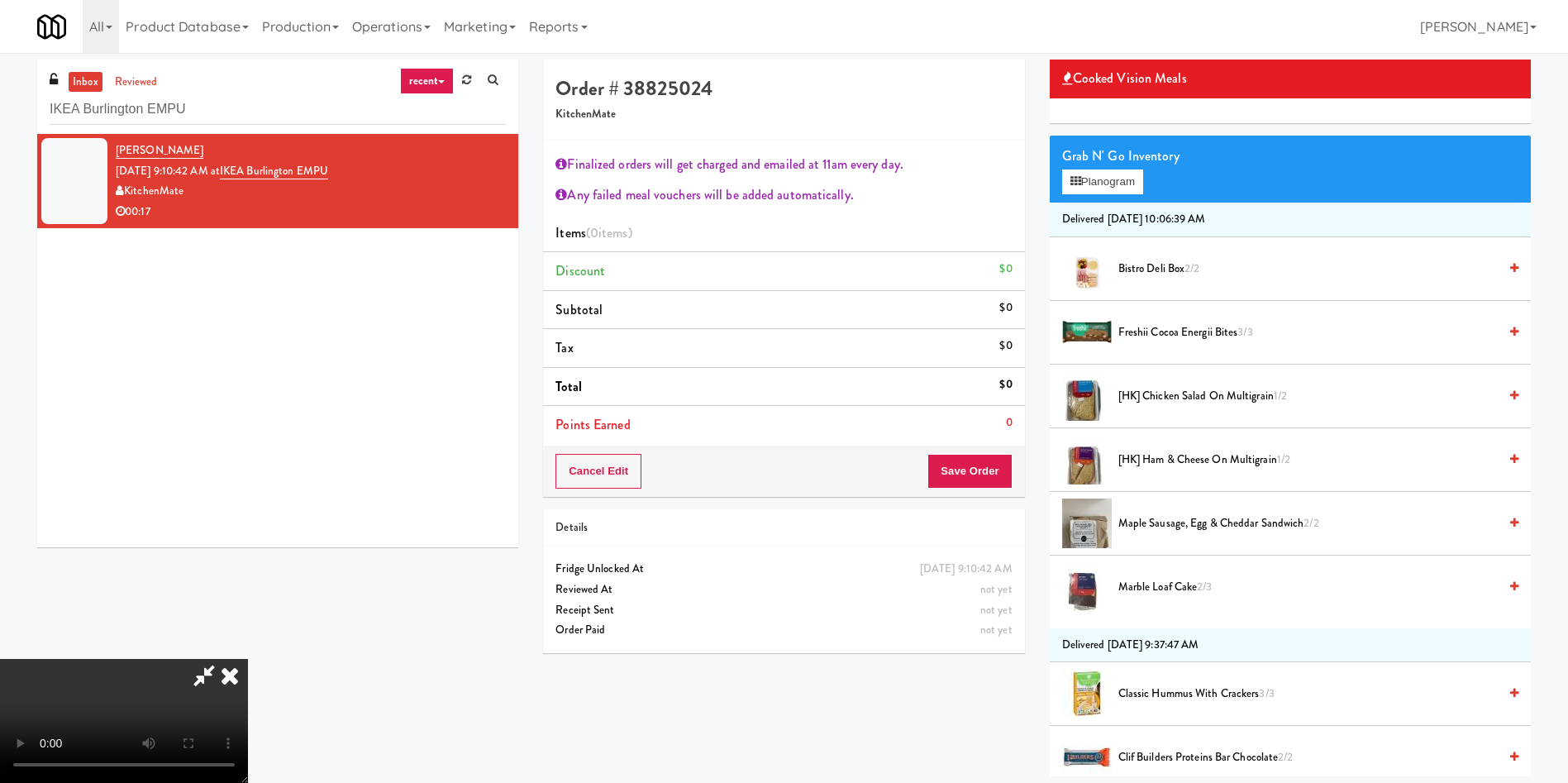
click at [223, 659] on icon at bounding box center [204, 675] width 38 height 33
click at [248, 659] on icon at bounding box center [230, 675] width 37 height 33
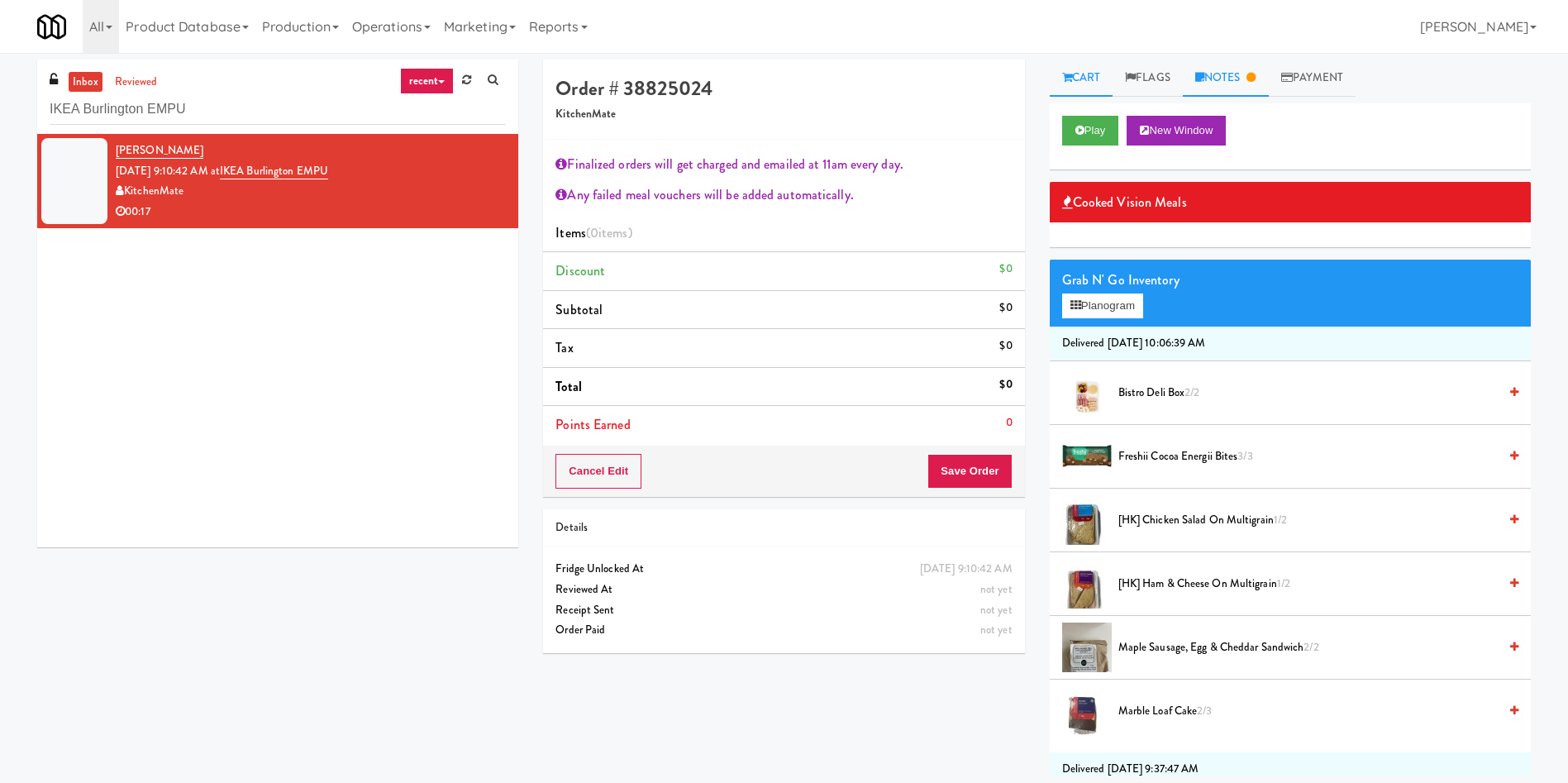
click at [1240, 83] on link "Notes" at bounding box center [1226, 78] width 86 height 37
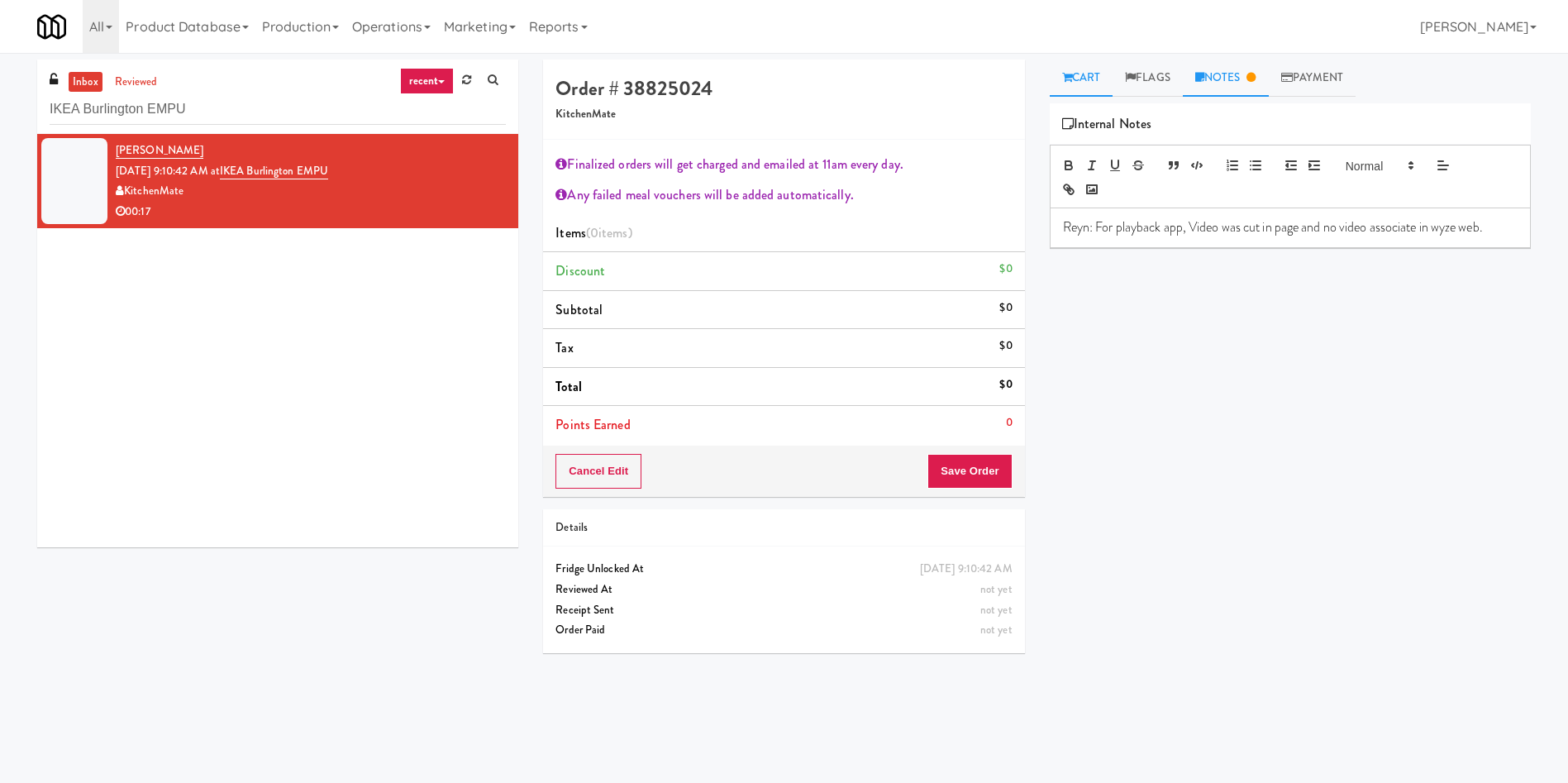
click at [1083, 84] on link "Cart" at bounding box center [1081, 78] width 64 height 37
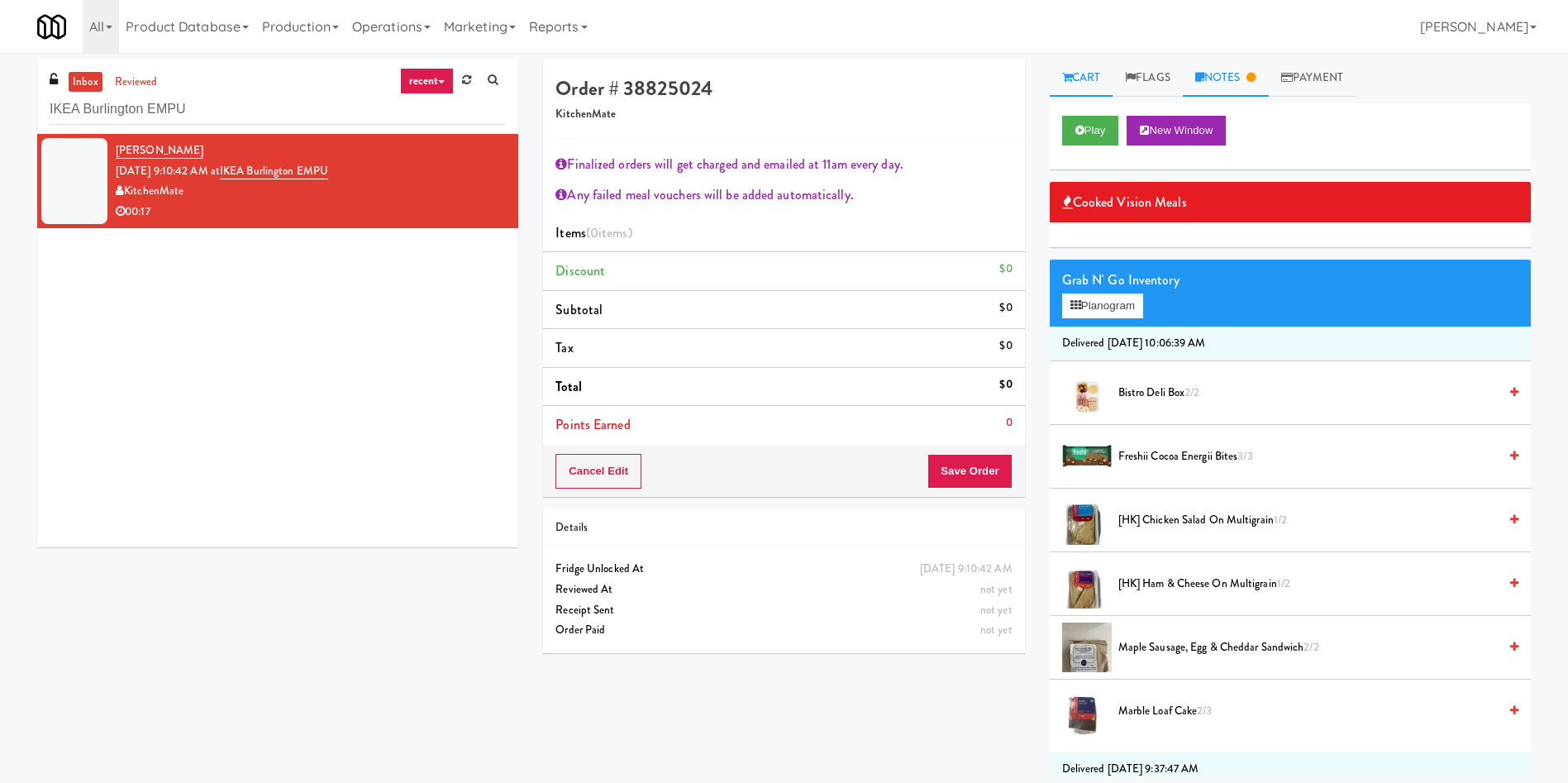
click at [1246, 91] on link "Notes" at bounding box center [1226, 78] width 86 height 37
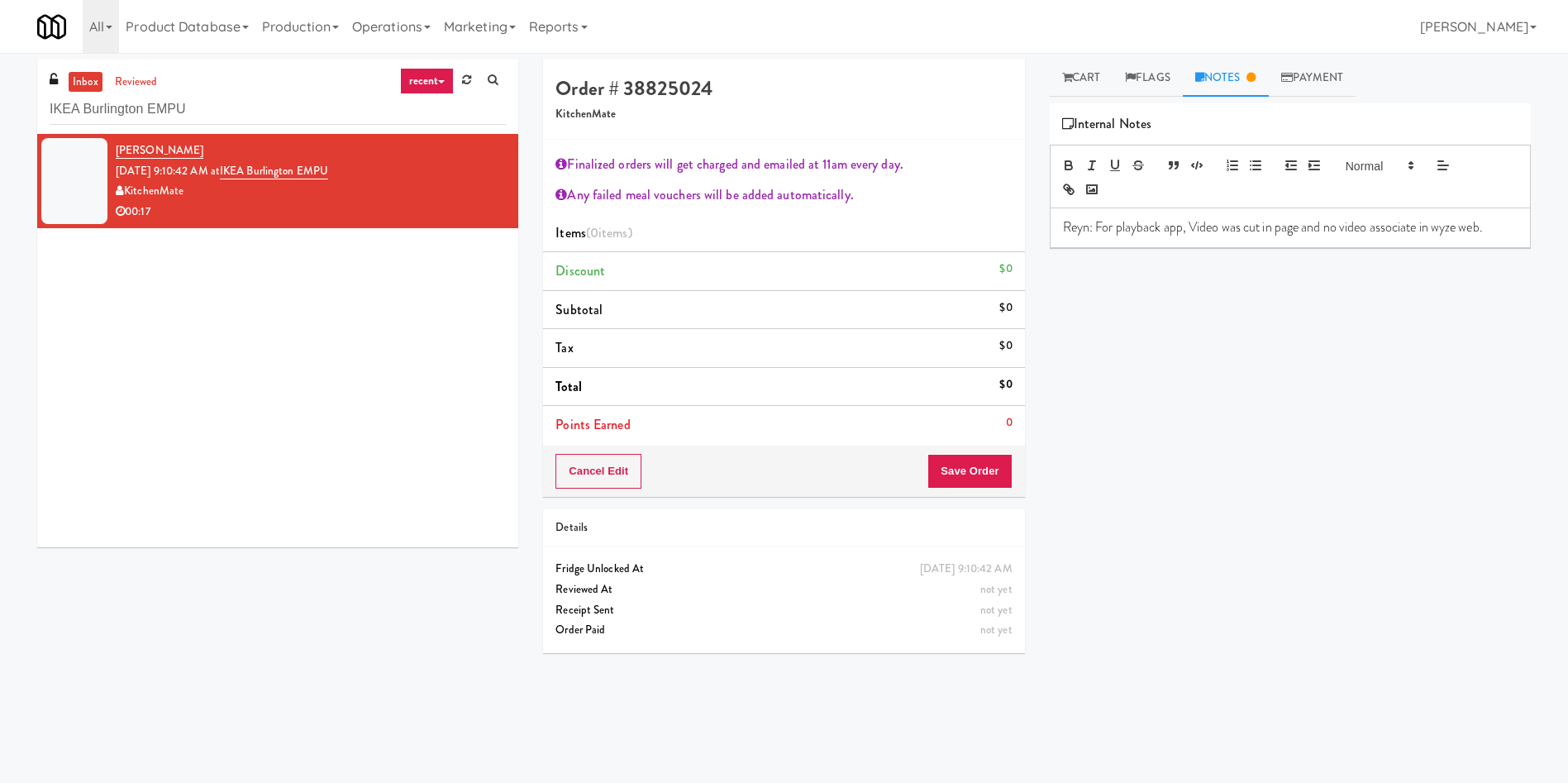
click at [1496, 226] on p "Reyn: For playback app, Video was cut in page and no video associate in wyze we…" at bounding box center [1290, 227] width 455 height 18
drag, startPoint x: 1146, startPoint y: 280, endPoint x: 1061, endPoint y: 262, distance: 86.9
click at [1061, 262] on div "Reyn: For playback app, Video was cut in page and no video associate in wyze we…" at bounding box center [1290, 255] width 480 height 95
copy p "Ela: Offline in Playback; reported and asked confirmation to loyalty if Wyze ca…"
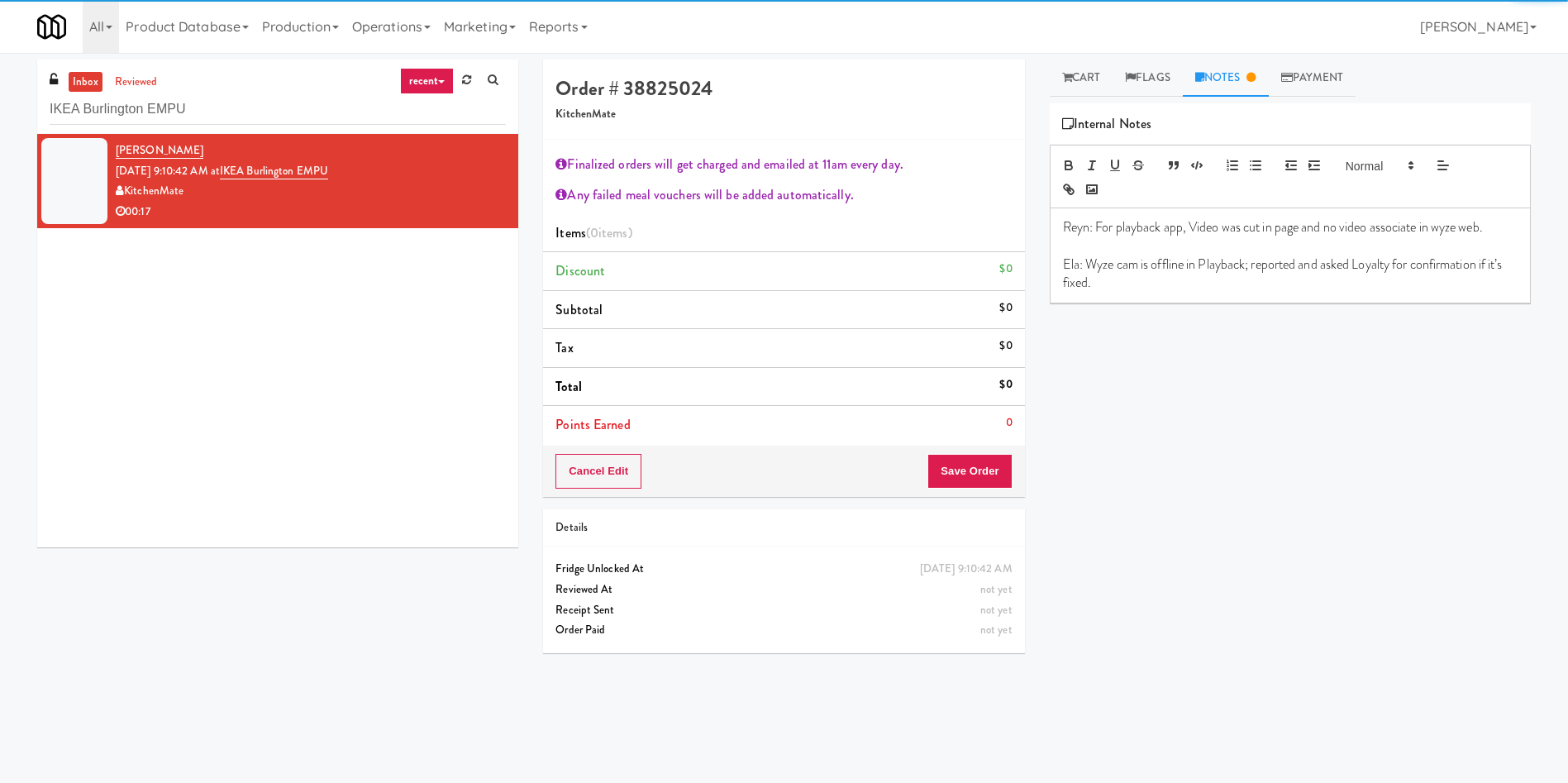
click at [1162, 276] on p "Ela: Wyze cam is offline in Playback; reported and asked Loyalty for confirmati…" at bounding box center [1290, 274] width 455 height 37
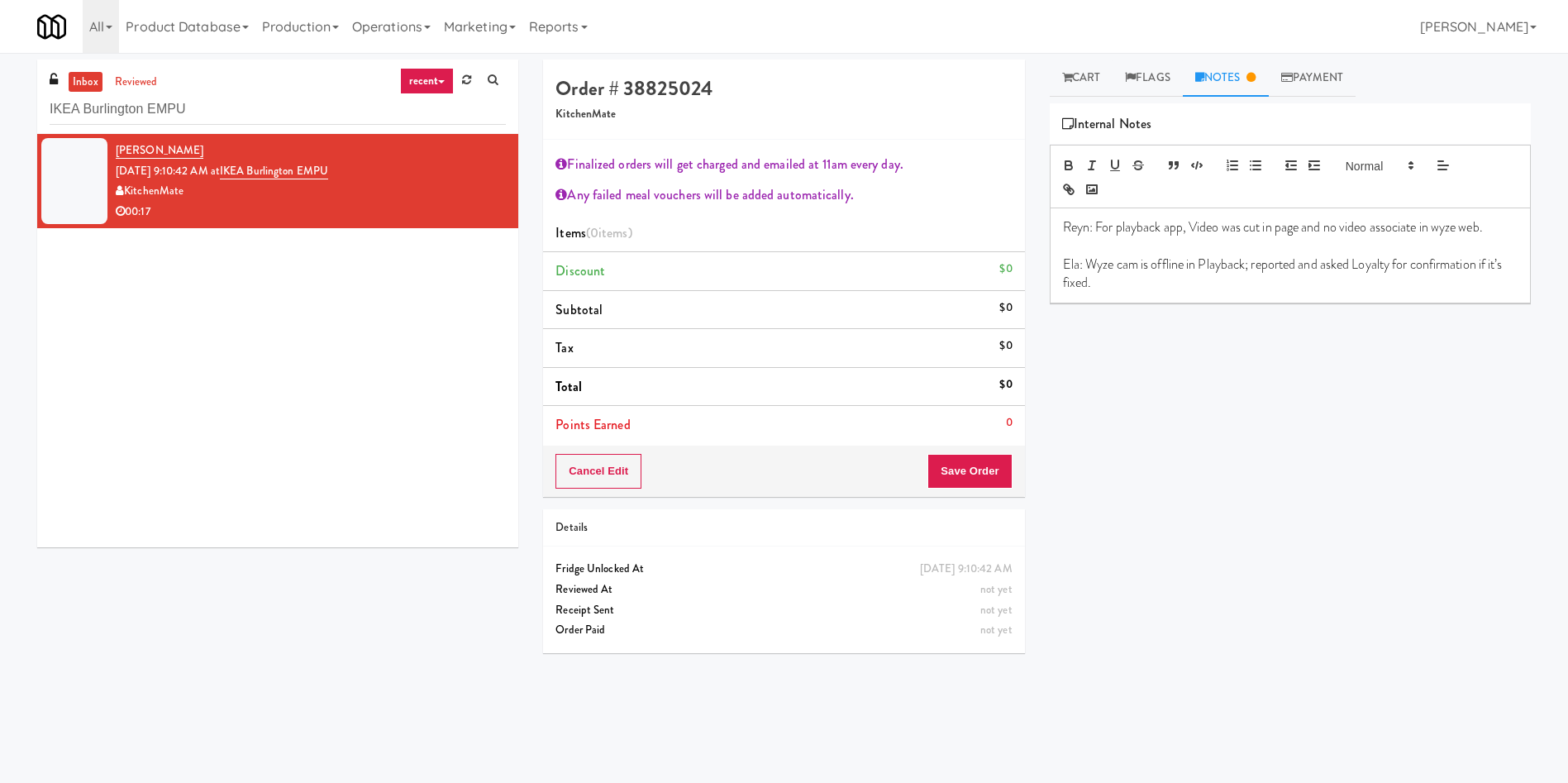
click at [1218, 285] on p "Ela: Wyze cam is offline in Playback; reported and asked Loyalty for confirmati…" at bounding box center [1290, 274] width 455 height 37
click at [1299, 353] on div "Play New Window Cooked Vision Meals Grab N' Go Inventory Planogram Delivered Mo…" at bounding box center [1290, 413] width 482 height 620
click at [1271, 340] on div "Play New Window Cooked Vision Meals Grab N' Go Inventory Planogram Delivered Mo…" at bounding box center [1290, 413] width 482 height 620
click at [1324, 270] on p "Ela: Wyze cam is offline in Playback; reported and asked Loyalty for confirmati…" at bounding box center [1290, 274] width 455 height 37
drag, startPoint x: 1327, startPoint y: 265, endPoint x: 1255, endPoint y: 264, distance: 72.0
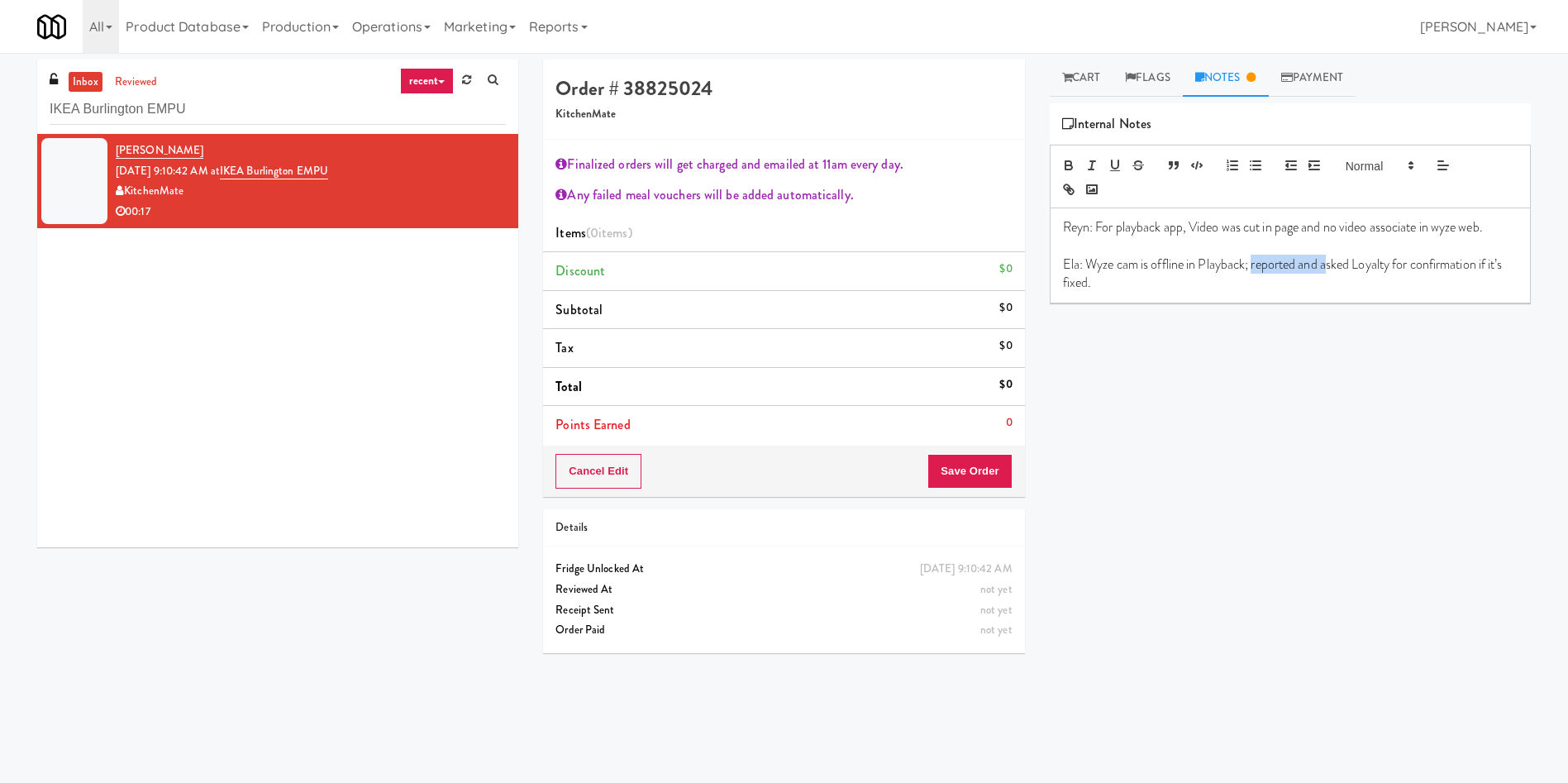
click at [1255, 264] on p "Ela: Wyze cam is offline in Playback; reported and asked Loyalty for confirmati…" at bounding box center [1290, 274] width 455 height 37
click at [1383, 277] on p "Ela: Wyze cam is offline in Playback; reported and asked Loyalty for confirmati…" at bounding box center [1290, 274] width 455 height 37
click at [1163, 390] on div "Play New Window Cooked Vision Meals Grab N' Go Inventory Planogram Delivered Mo…" at bounding box center [1290, 413] width 482 height 620
drag, startPoint x: 291, startPoint y: 100, endPoint x: 0, endPoint y: 100, distance: 291.0
click at [0, 100] on div "inbox reviewed recent all unclear take inventory issue suspicious failed recent…" at bounding box center [784, 391] width 1568 height 664
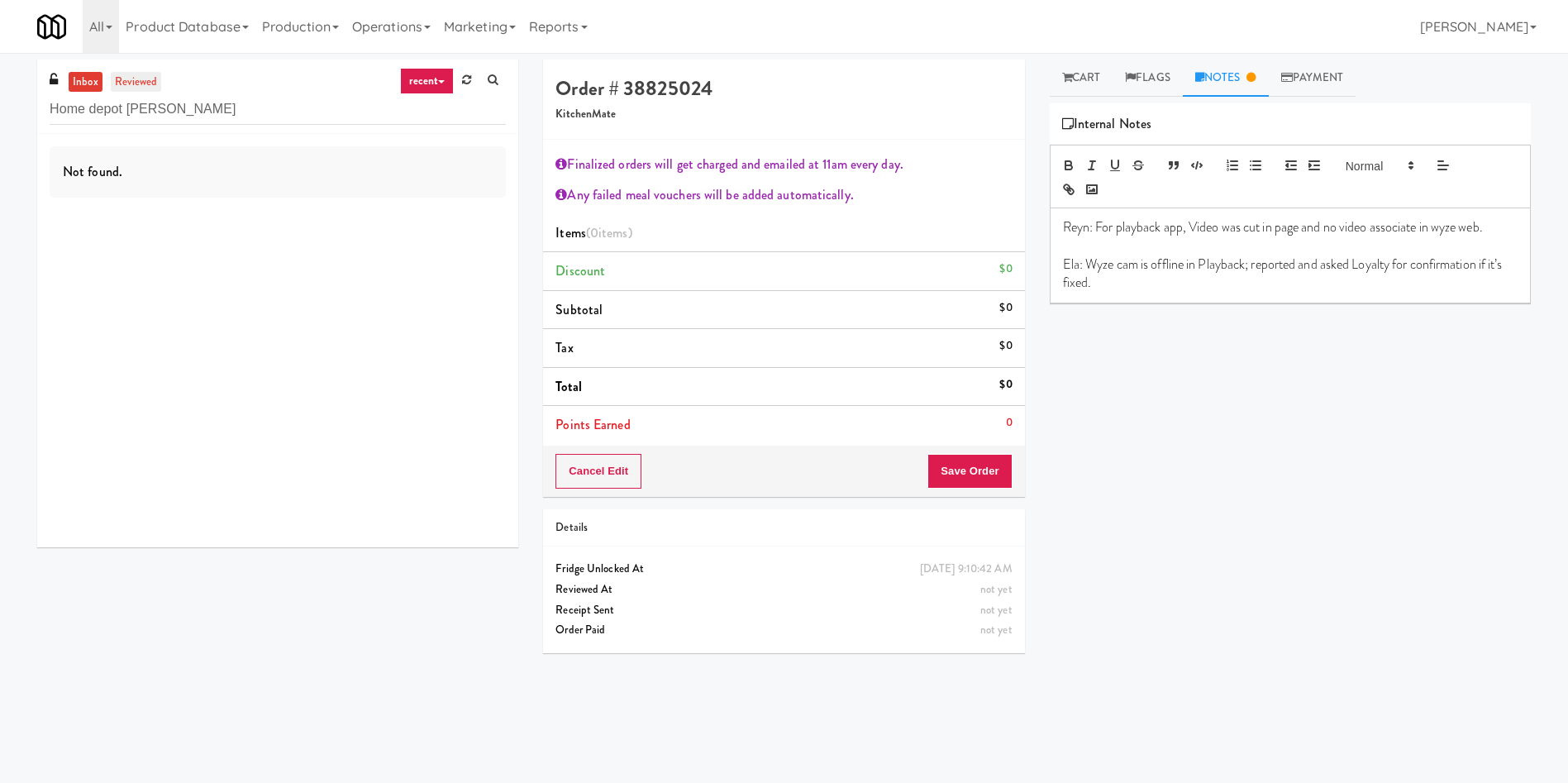
click at [152, 79] on link "reviewed" at bounding box center [136, 82] width 52 height 21
click at [124, 87] on link "reviewed" at bounding box center [136, 82] width 52 height 21
click at [81, 82] on link "inbox" at bounding box center [86, 82] width 34 height 21
drag, startPoint x: 188, startPoint y: 109, endPoint x: 12, endPoint y: 94, distance: 176.6
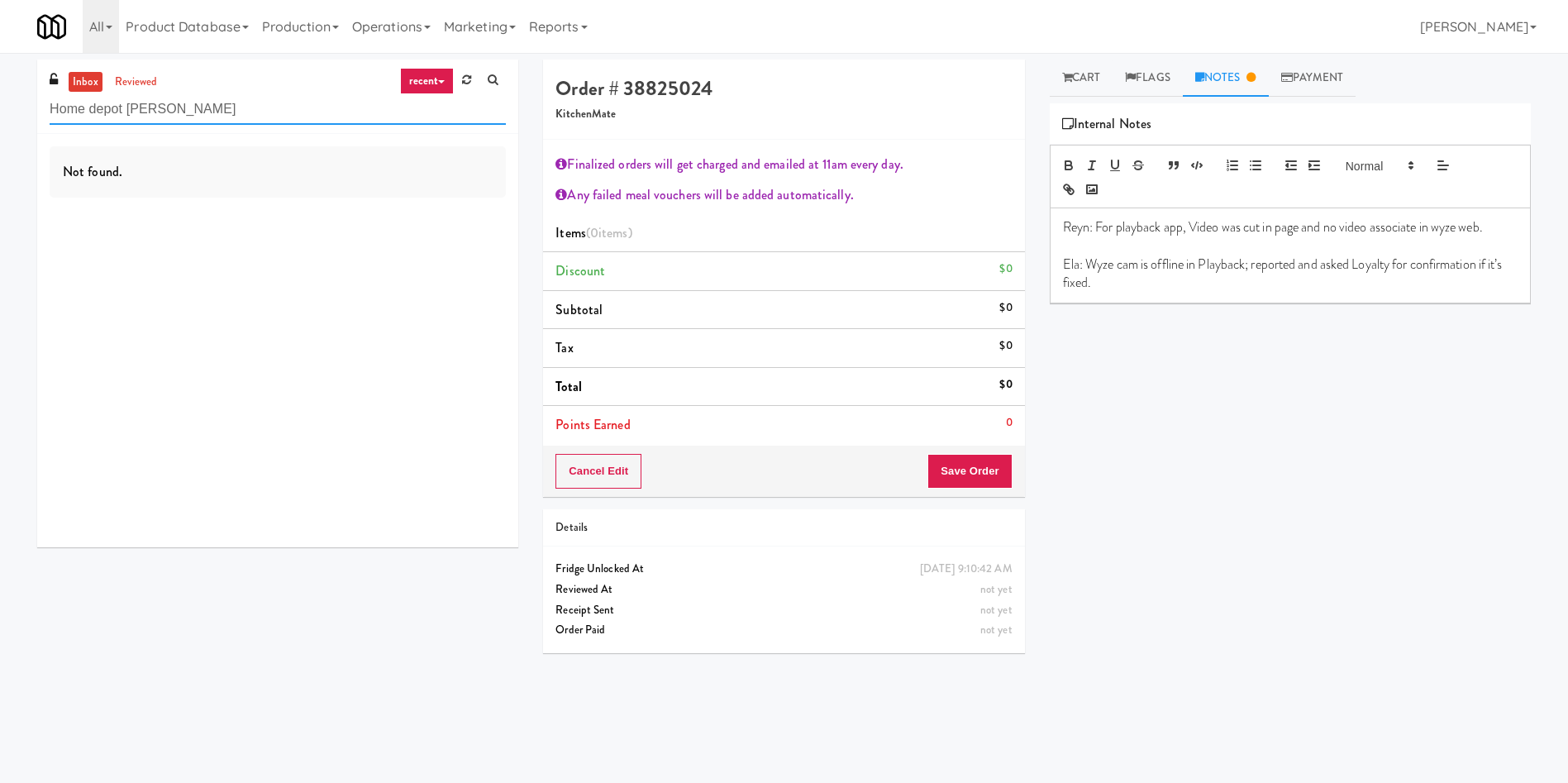
click at [12, 94] on div "inbox reviewed recent all unclear take inventory issue suspicious failed recent…" at bounding box center [784, 391] width 1568 height 664
drag, startPoint x: 237, startPoint y: 114, endPoint x: 285, endPoint y: 118, distance: 48.2
click at [237, 113] on input "Home depot vaughn" at bounding box center [278, 109] width 457 height 31
click at [257, 126] on div "inbox reviewed recent all unclear take inventory issue suspicious failed recent…" at bounding box center [278, 97] width 482 height 75
drag, startPoint x: 270, startPoint y: 110, endPoint x: 0, endPoint y: 122, distance: 270.3
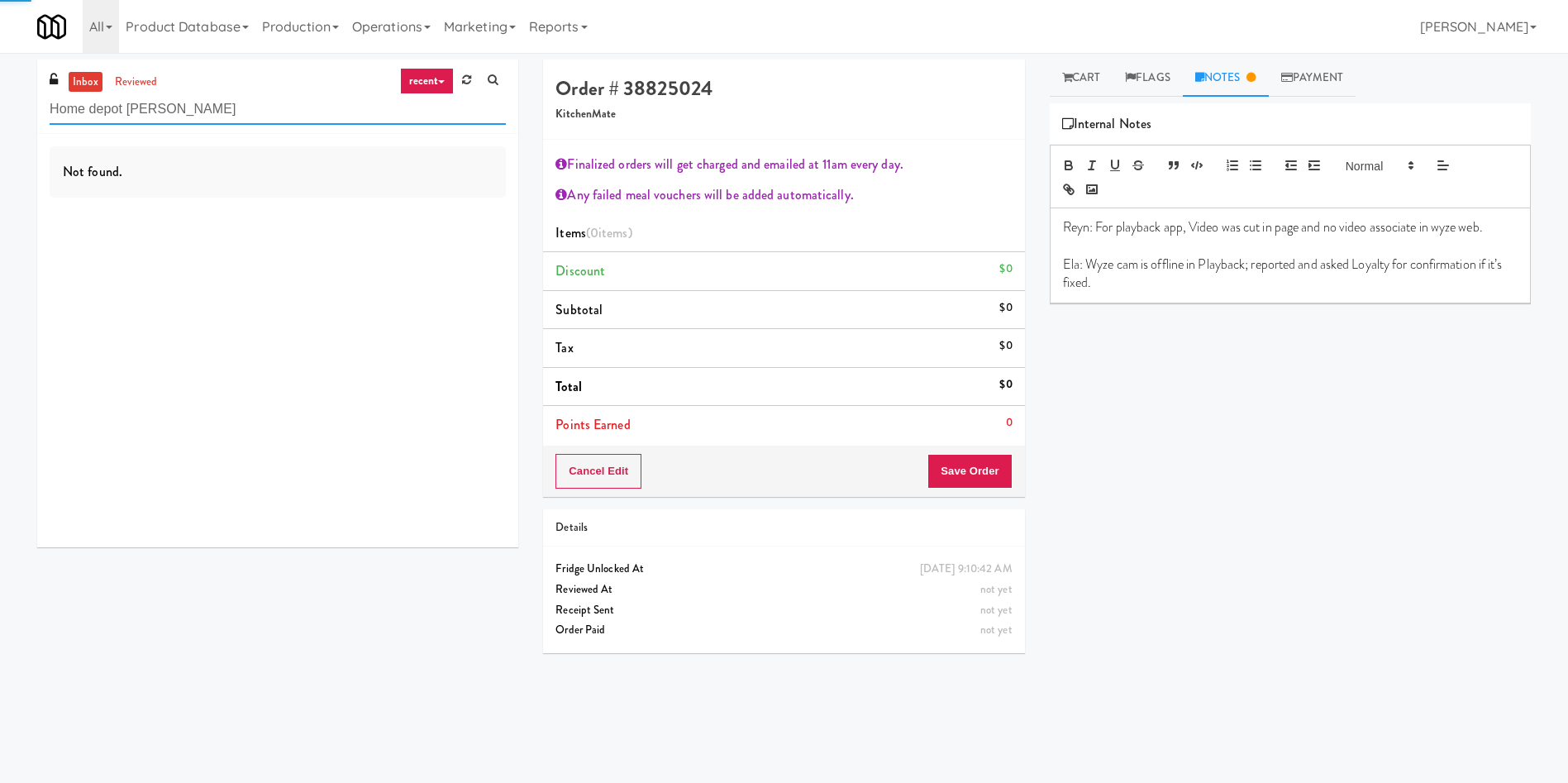
click at [0, 122] on div "inbox reviewed recent all unclear take inventory issue suspicious failed recent…" at bounding box center [784, 391] width 1568 height 664
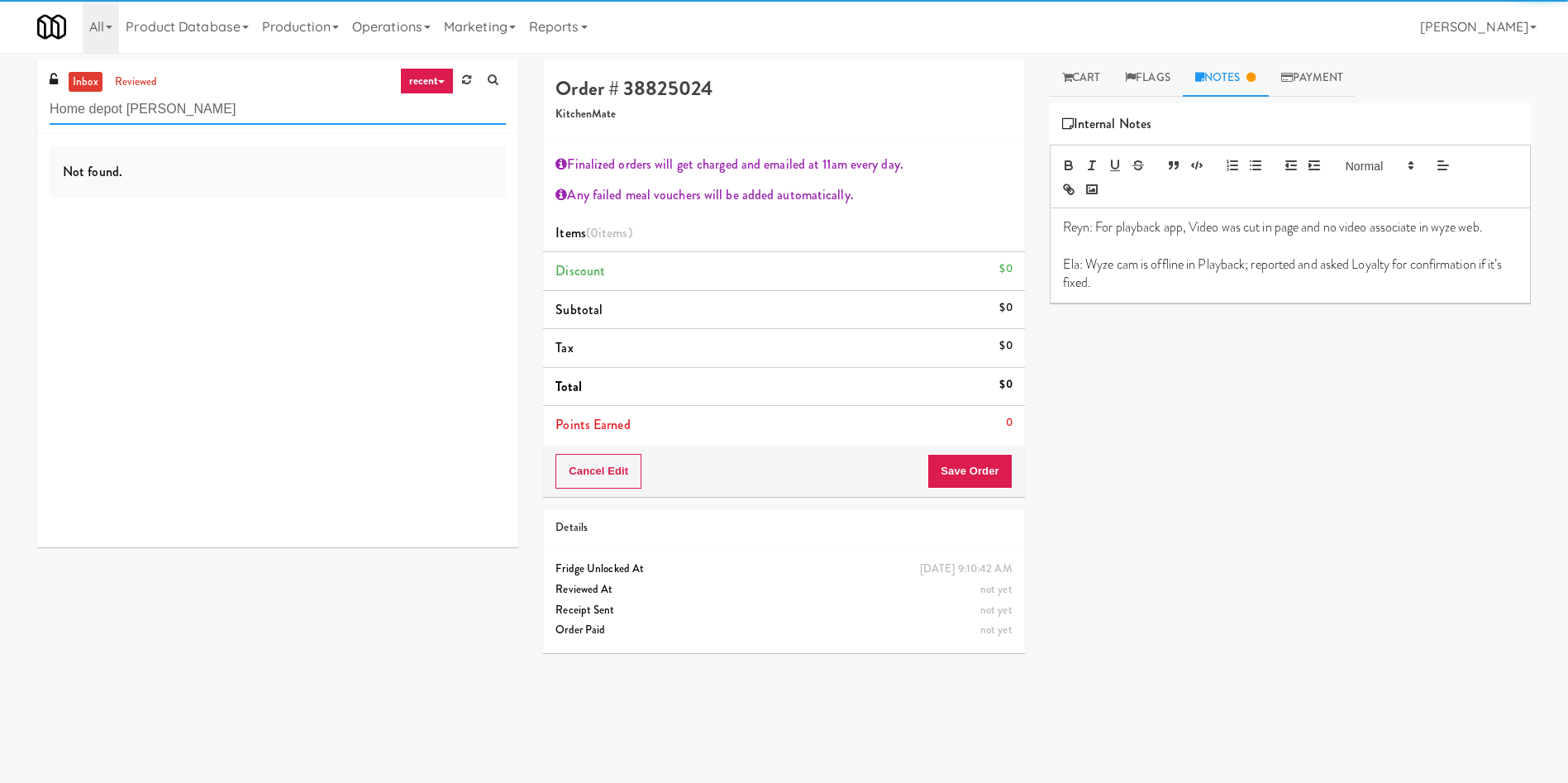
paste input "Depot - Vaughn DC"
type input "Home Depot - Vaughn DC"
click at [150, 91] on link "reviewed" at bounding box center [136, 82] width 52 height 21
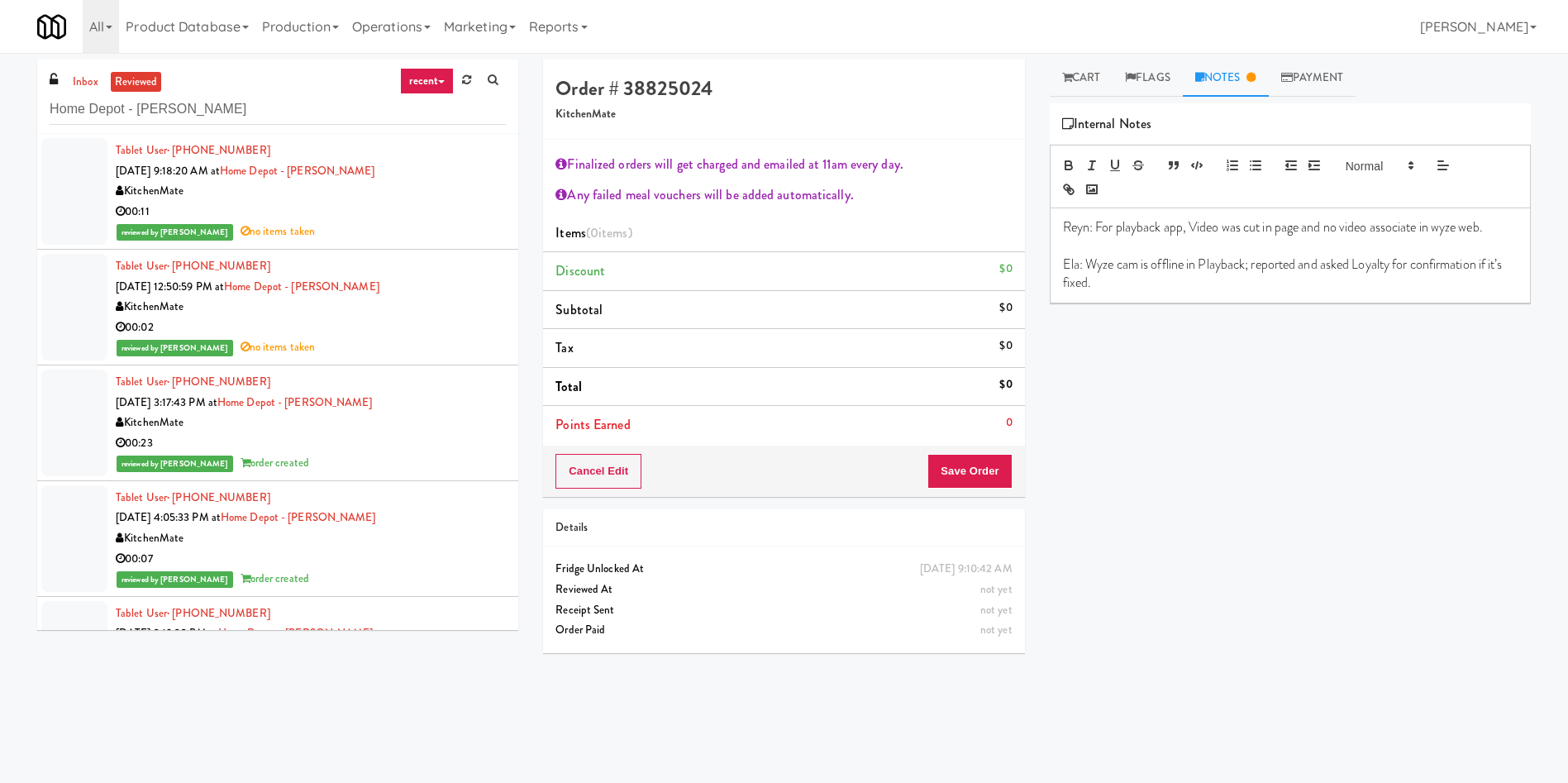
click at [86, 171] on div at bounding box center [75, 191] width 66 height 106
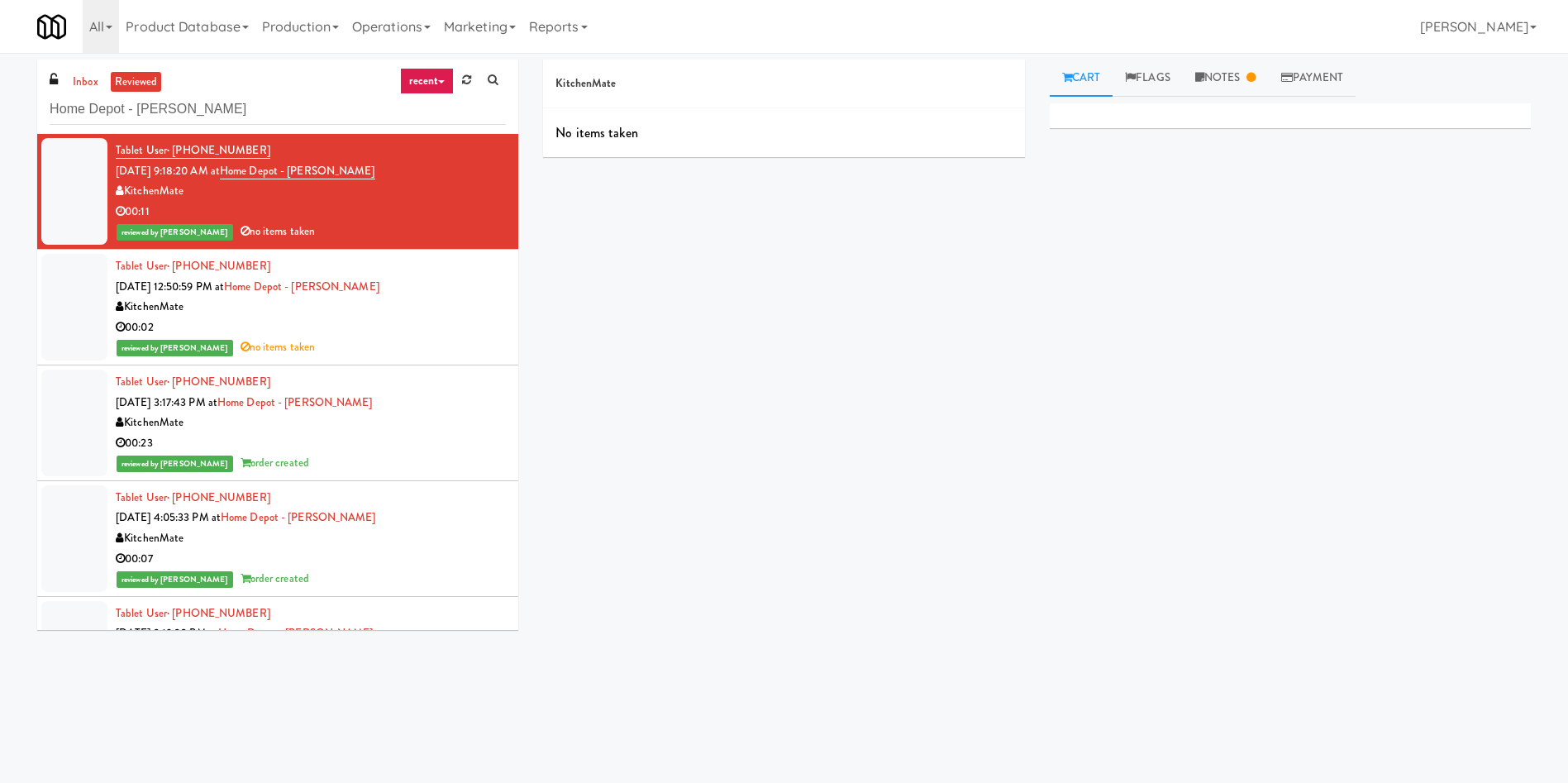
click at [108, 292] on li "Tablet User · (647) 233-1189 Sep 8, 2025 12:50:59 PM at Home Depot - Vaughn DC …" at bounding box center [278, 307] width 482 height 115
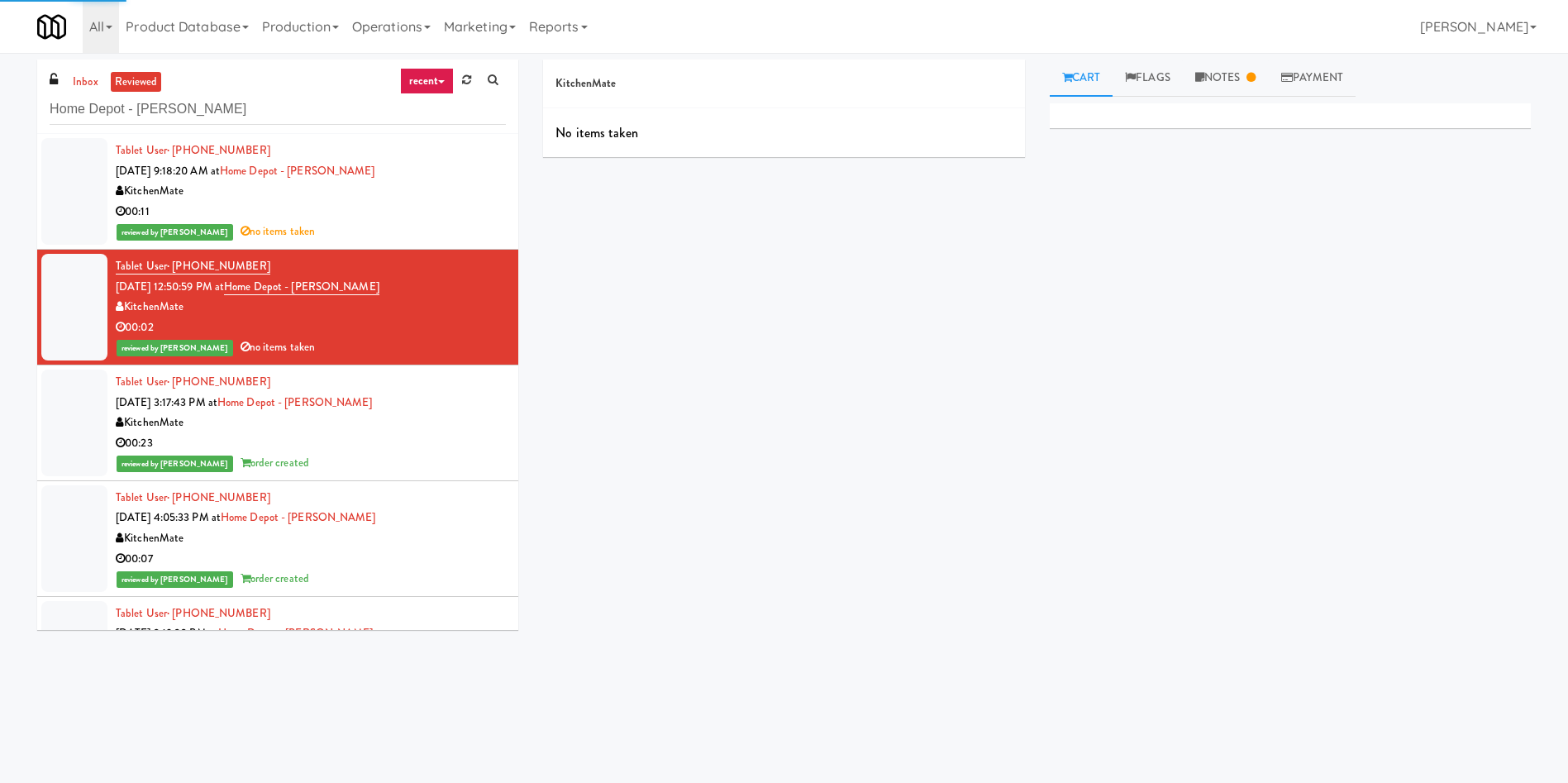
click at [91, 418] on div at bounding box center [75, 422] width 66 height 106
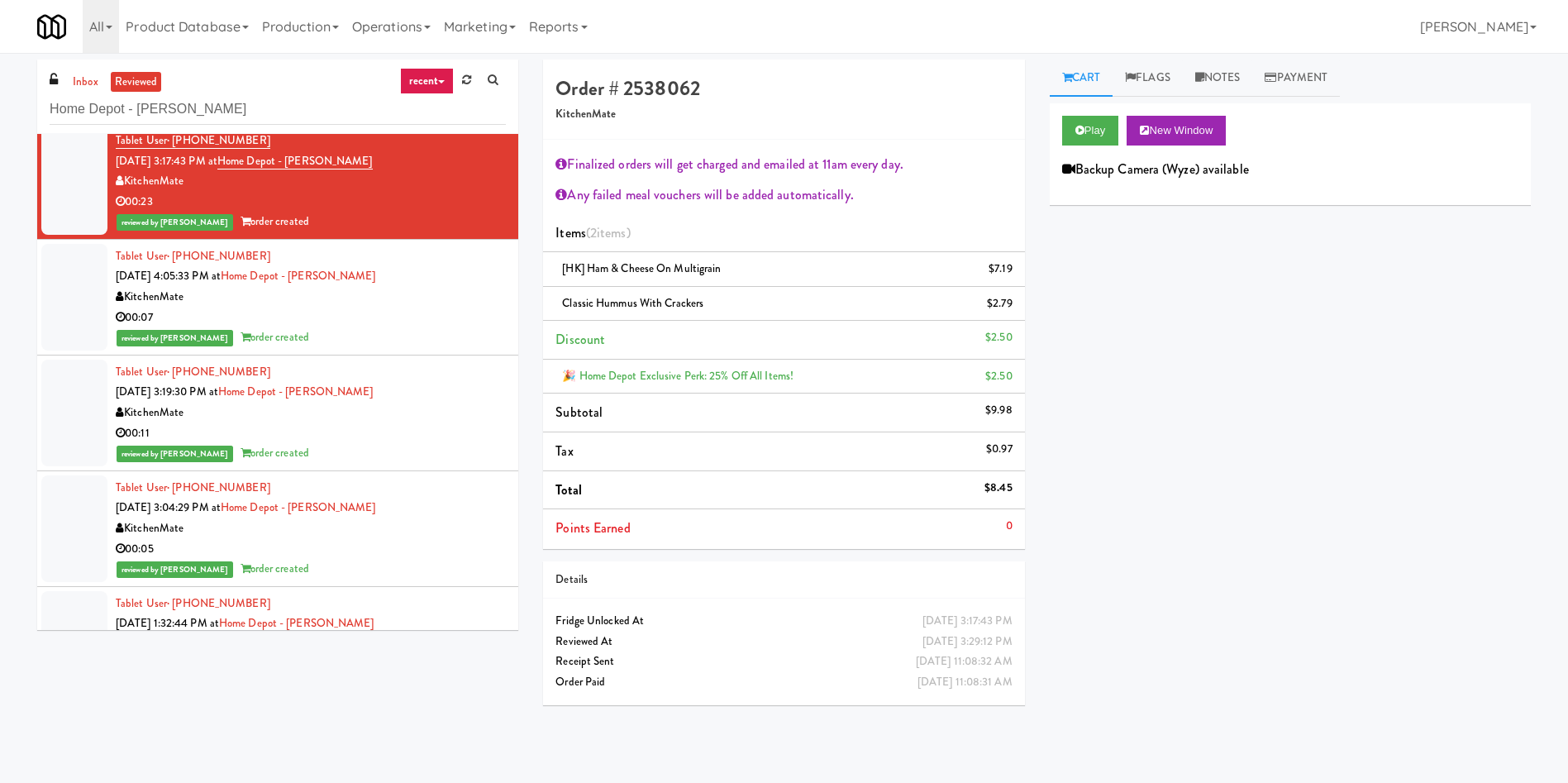
scroll to position [237, 0]
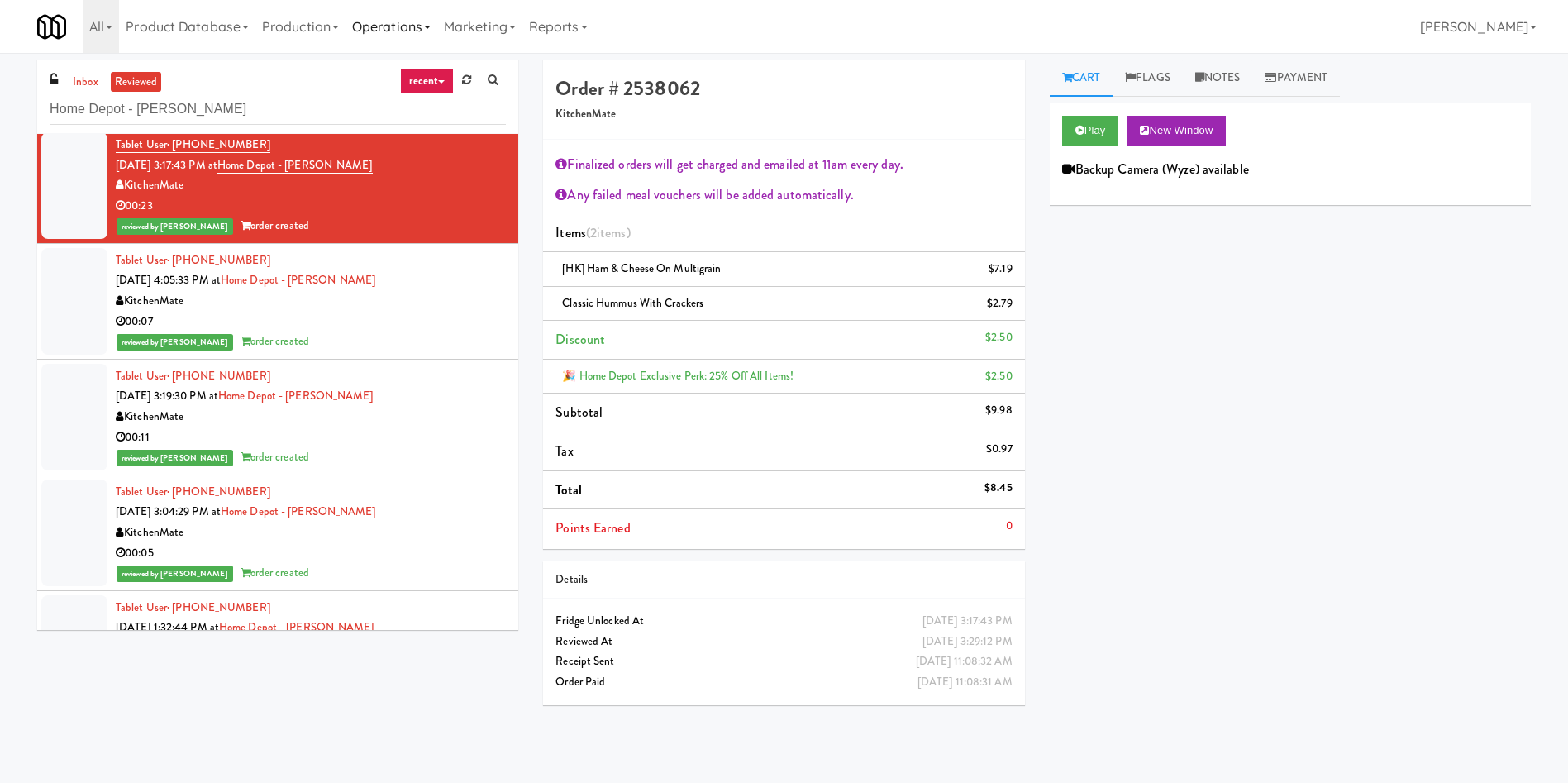
click at [437, 17] on link "Operations" at bounding box center [391, 26] width 92 height 53
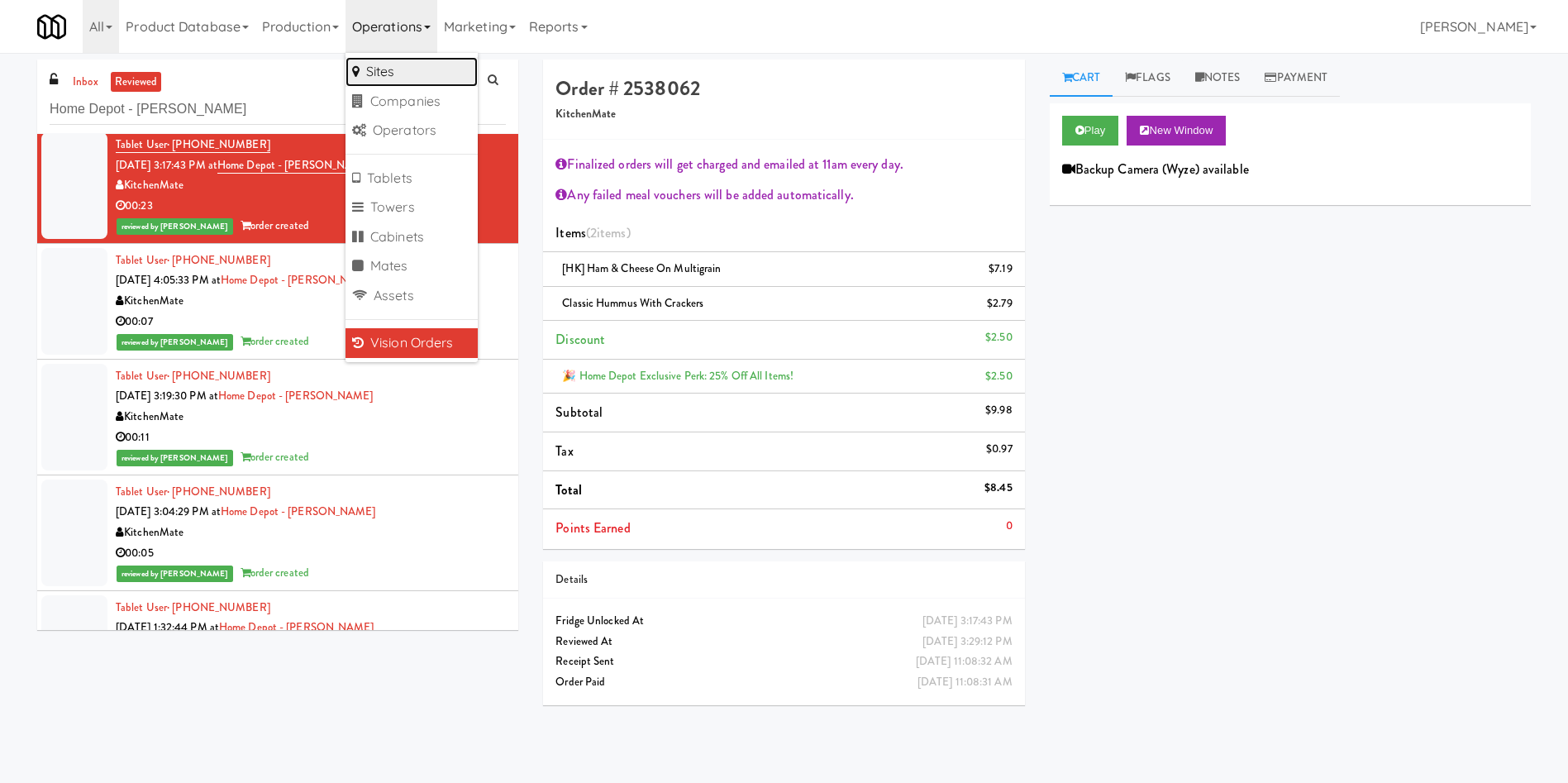
click at [420, 68] on link "Sites" at bounding box center [411, 72] width 132 height 30
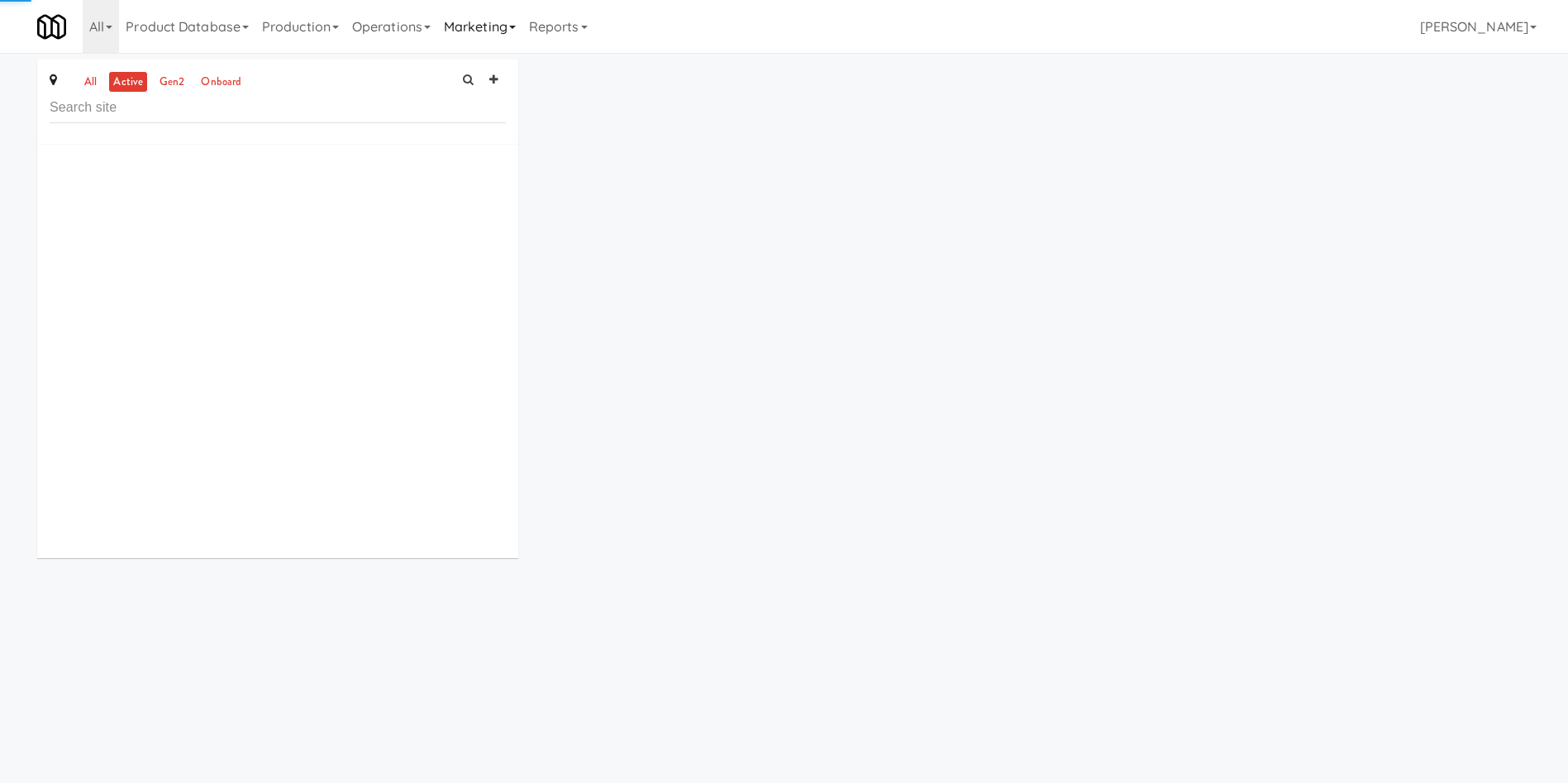
click at [474, 25] on link "Marketing" at bounding box center [481, 26] width 86 height 53
click at [481, 71] on link "Users" at bounding box center [503, 72] width 132 height 30
click at [349, 114] on input "text" at bounding box center [215, 109] width 330 height 31
type input "Chaeyun Kim"
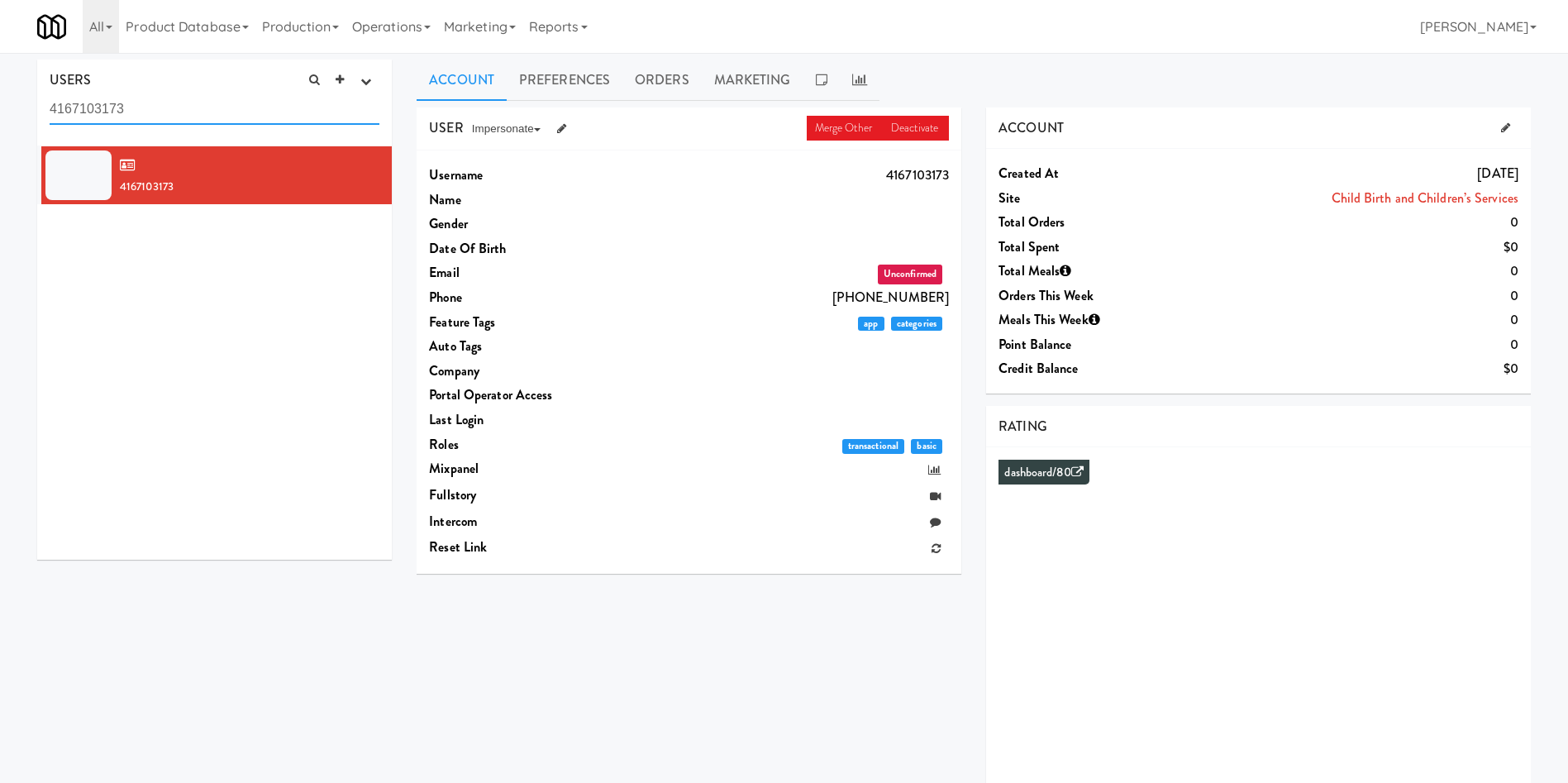
click at [145, 117] on input "4167103173" at bounding box center [215, 109] width 330 height 31
drag, startPoint x: 200, startPoint y: 106, endPoint x: 0, endPoint y: 105, distance: 200.0
click at [0, 105] on div "USERS active Ordered this week Didn't order this week 1 this week 2 this week 3…" at bounding box center [784, 442] width 1568 height 764
paste input "Chaeyun Kim"
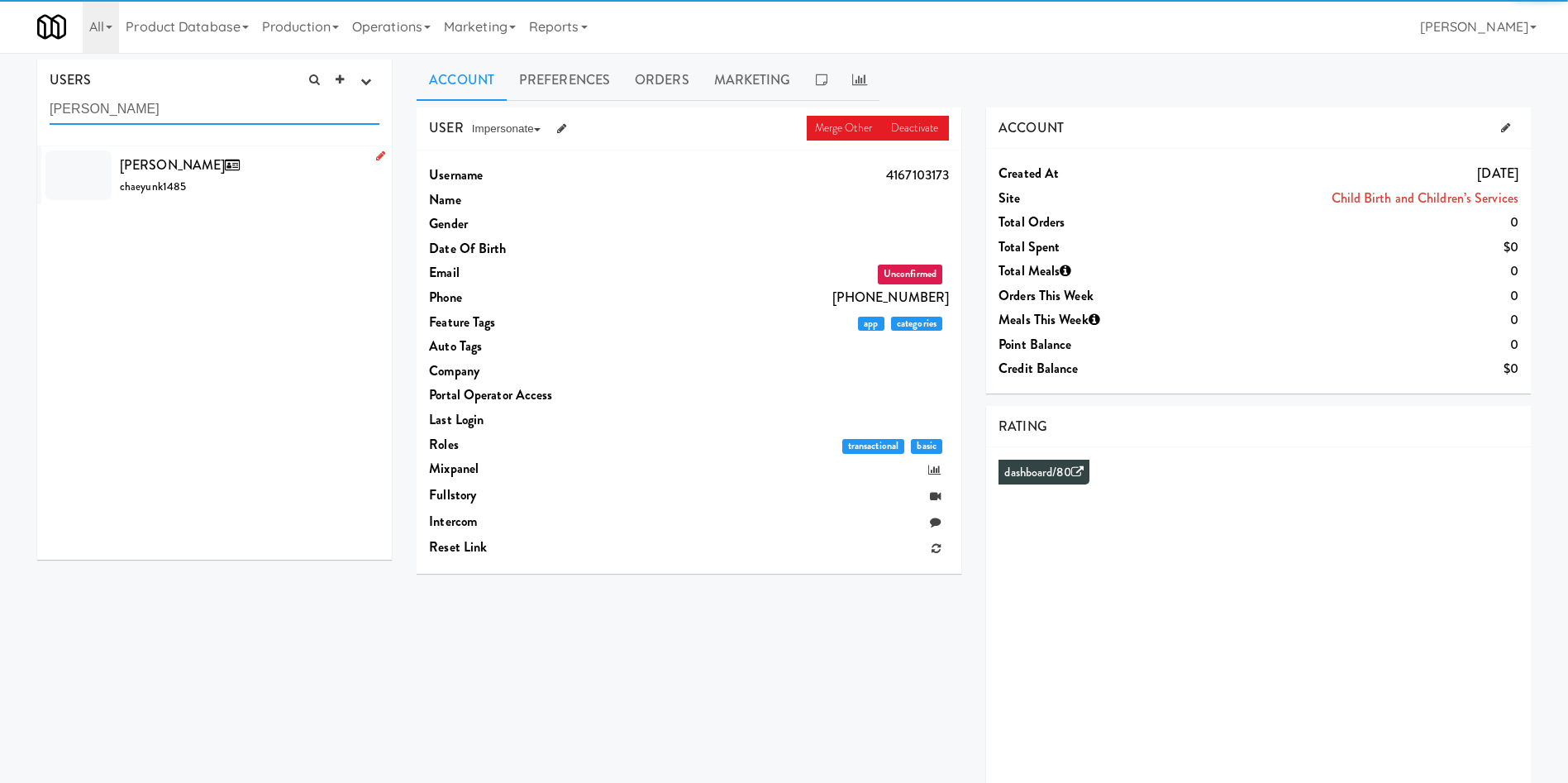
type input "Chaeyun Kim"
click at [238, 182] on div "Chaeyun Kim chaeyunk1485" at bounding box center [249, 175] width 260 height 45
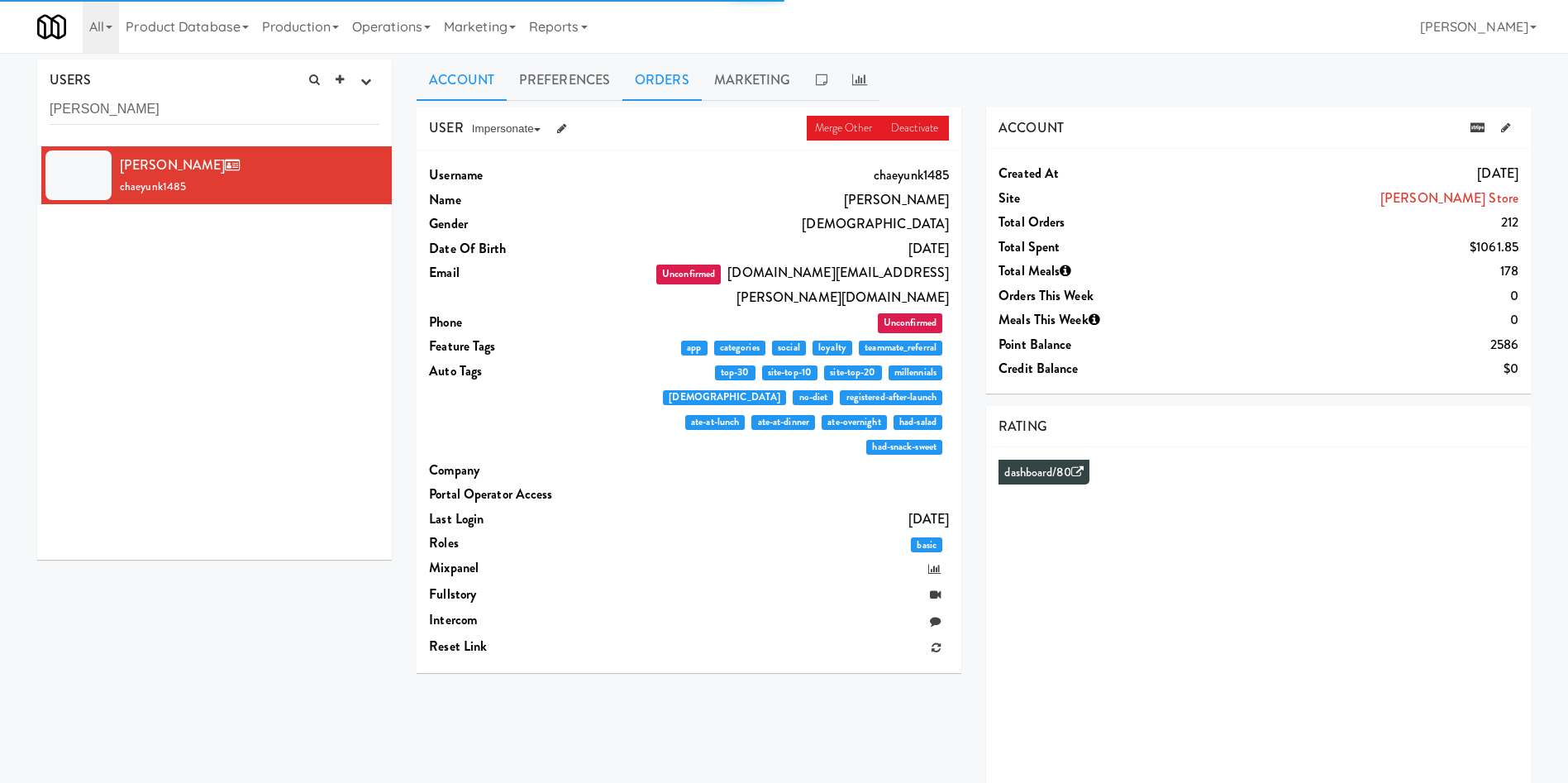
click at [673, 85] on link "Orders" at bounding box center [663, 81] width 80 height 42
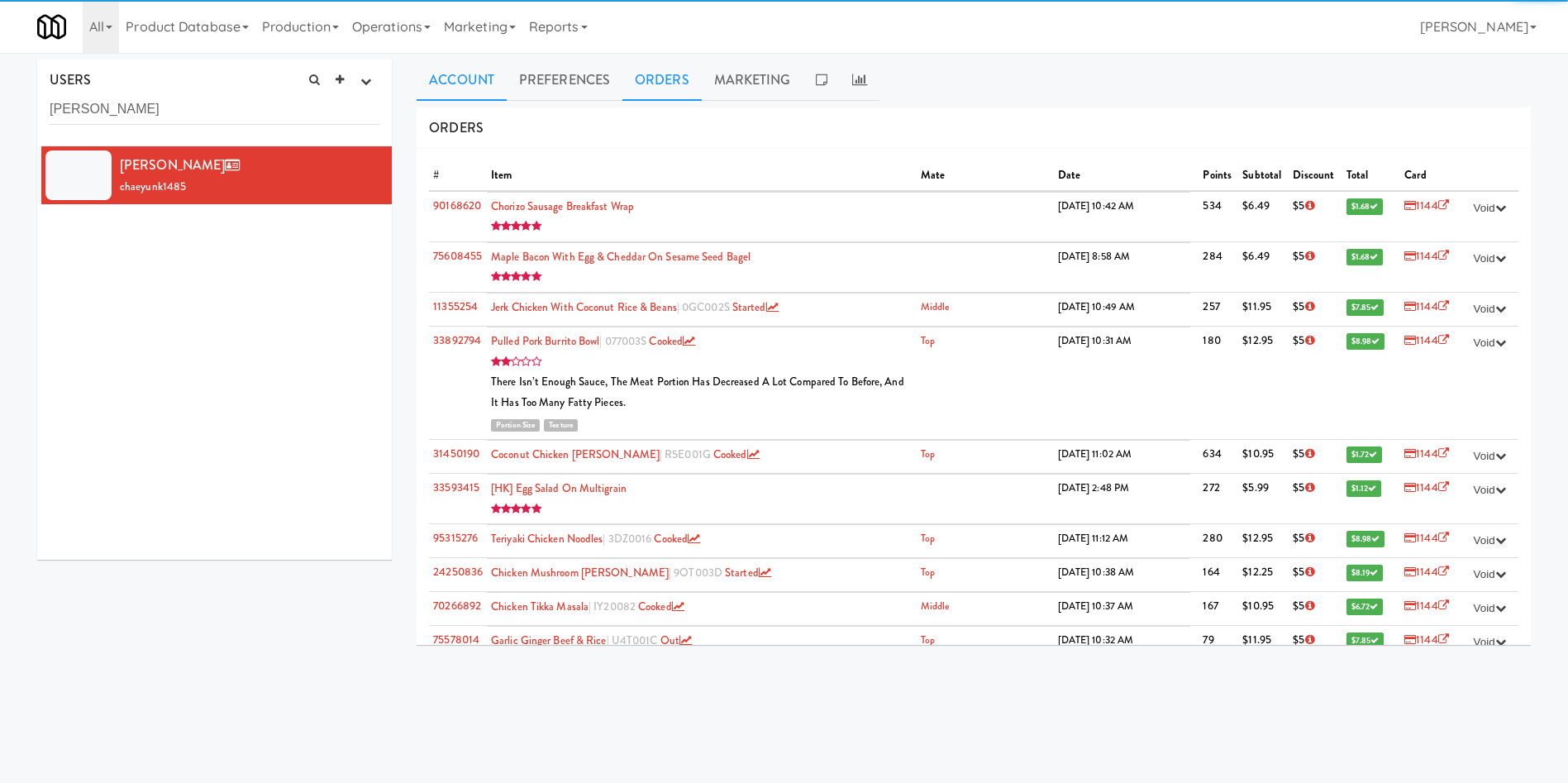
click at [494, 75] on link "Account" at bounding box center [462, 81] width 91 height 42
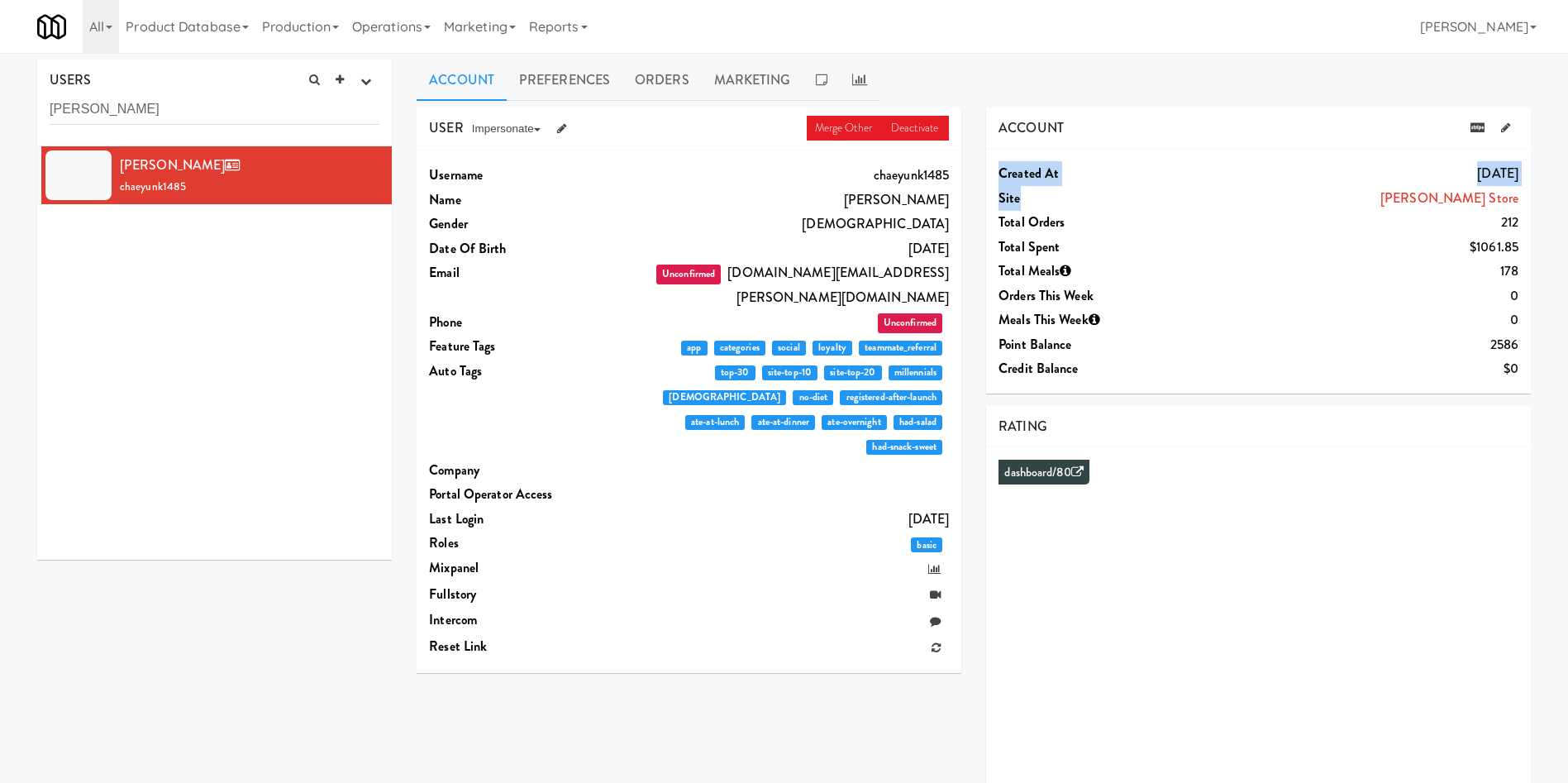
drag, startPoint x: 1402, startPoint y: 203, endPoint x: 1519, endPoint y: 188, distance: 118.0
click at [1523, 186] on div "Created at Jun 27, 2023 Site IKEA Vaughan Store Total Orders 212 Total Spent $1…" at bounding box center [1259, 272] width 545 height 245
click at [1504, 197] on link "IKEA Vaughan Store" at bounding box center [1450, 197] width 138 height 19
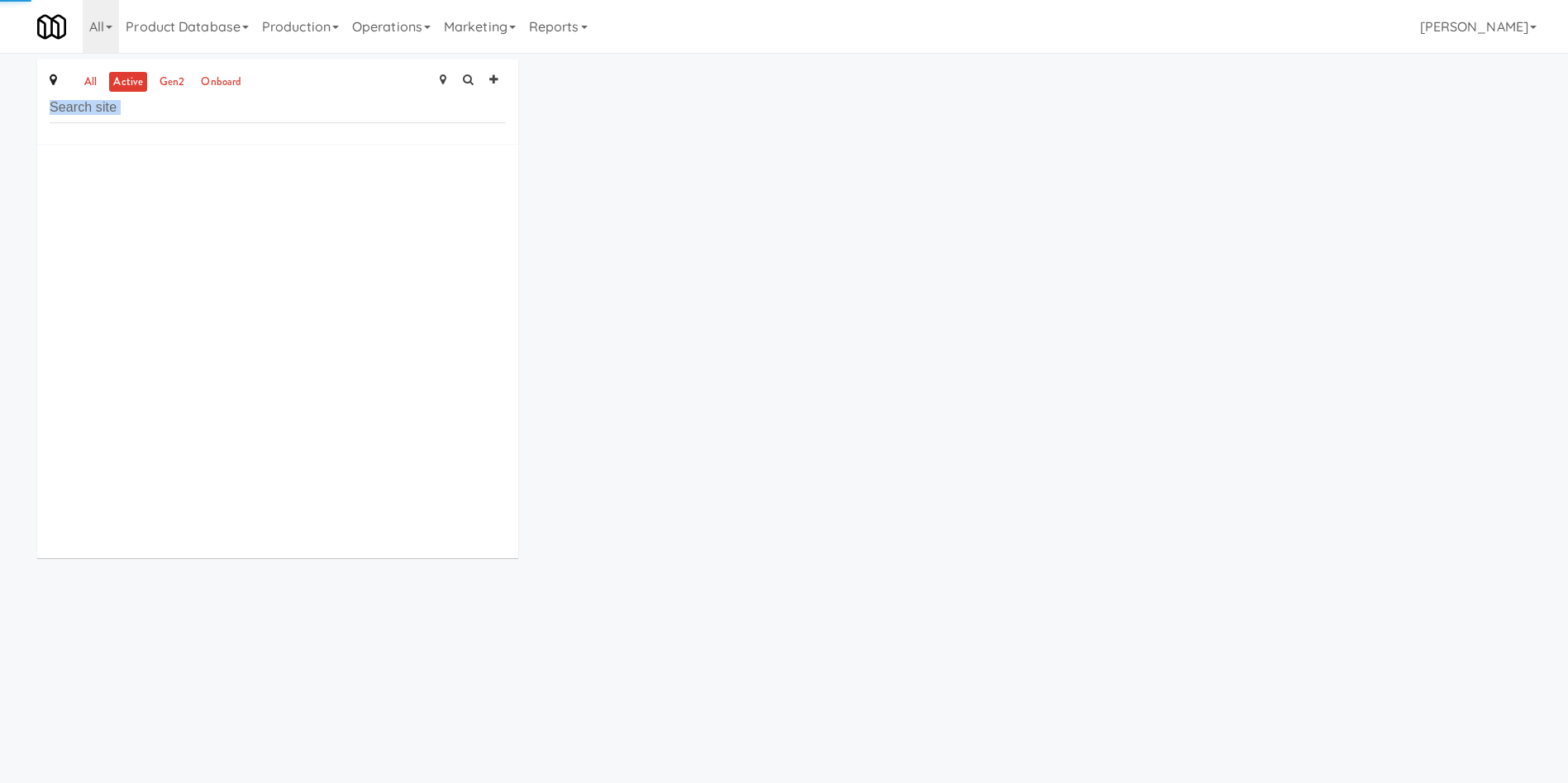
click at [1504, 197] on div "all active gen2 onboard ×" at bounding box center [784, 315] width 1519 height 511
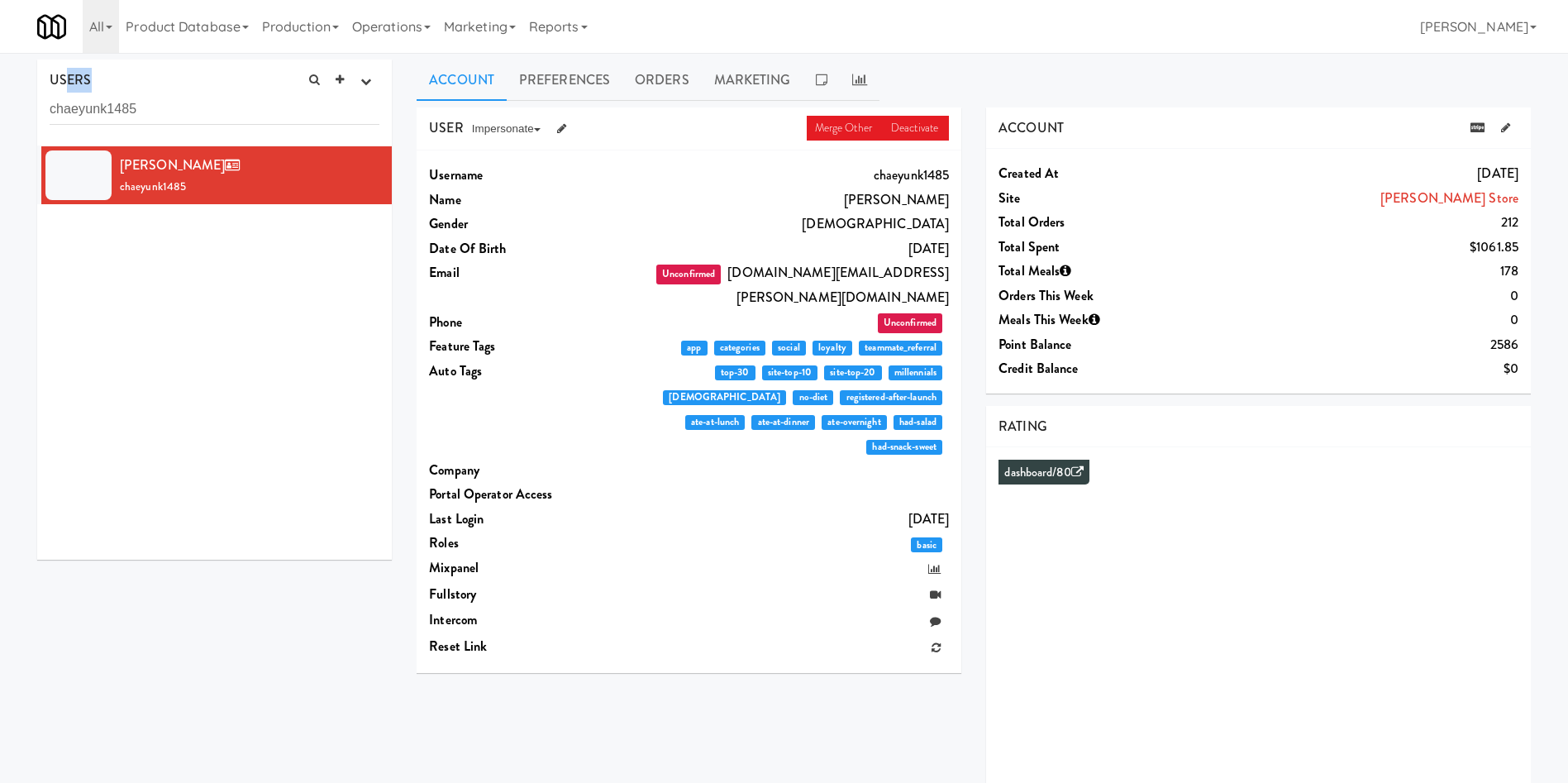
drag, startPoint x: 231, startPoint y: 129, endPoint x: 0, endPoint y: 91, distance: 234.1
click at [0, 91] on div "USERS active Ordered this week Didn't order this week 1 this week 2 this week 3…" at bounding box center [784, 442] width 1568 height 764
drag, startPoint x: 168, startPoint y: 100, endPoint x: 169, endPoint y: 110, distance: 10.0
click at [169, 101] on input "chaeyunk1485" at bounding box center [215, 109] width 330 height 31
click at [185, 111] on input "chaeyunk1485" at bounding box center [215, 109] width 330 height 31
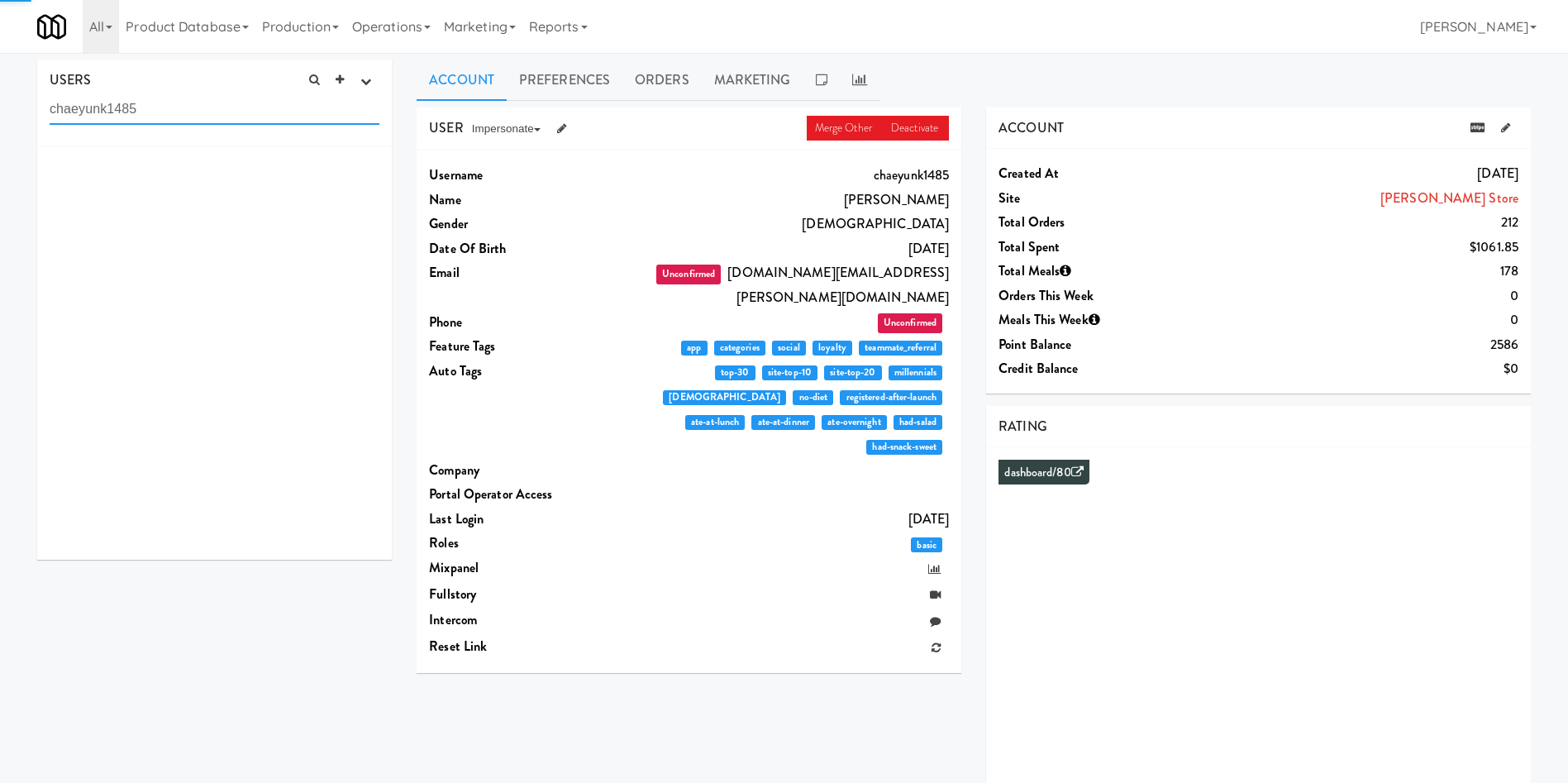
drag, startPoint x: 191, startPoint y: 109, endPoint x: 0, endPoint y: 112, distance: 191.0
click at [0, 112] on div "USERS active Ordered this week Didn't order this week 1 this week 2 this week 3…" at bounding box center [784, 442] width 1568 height 764
paste input "Sai Shubham"
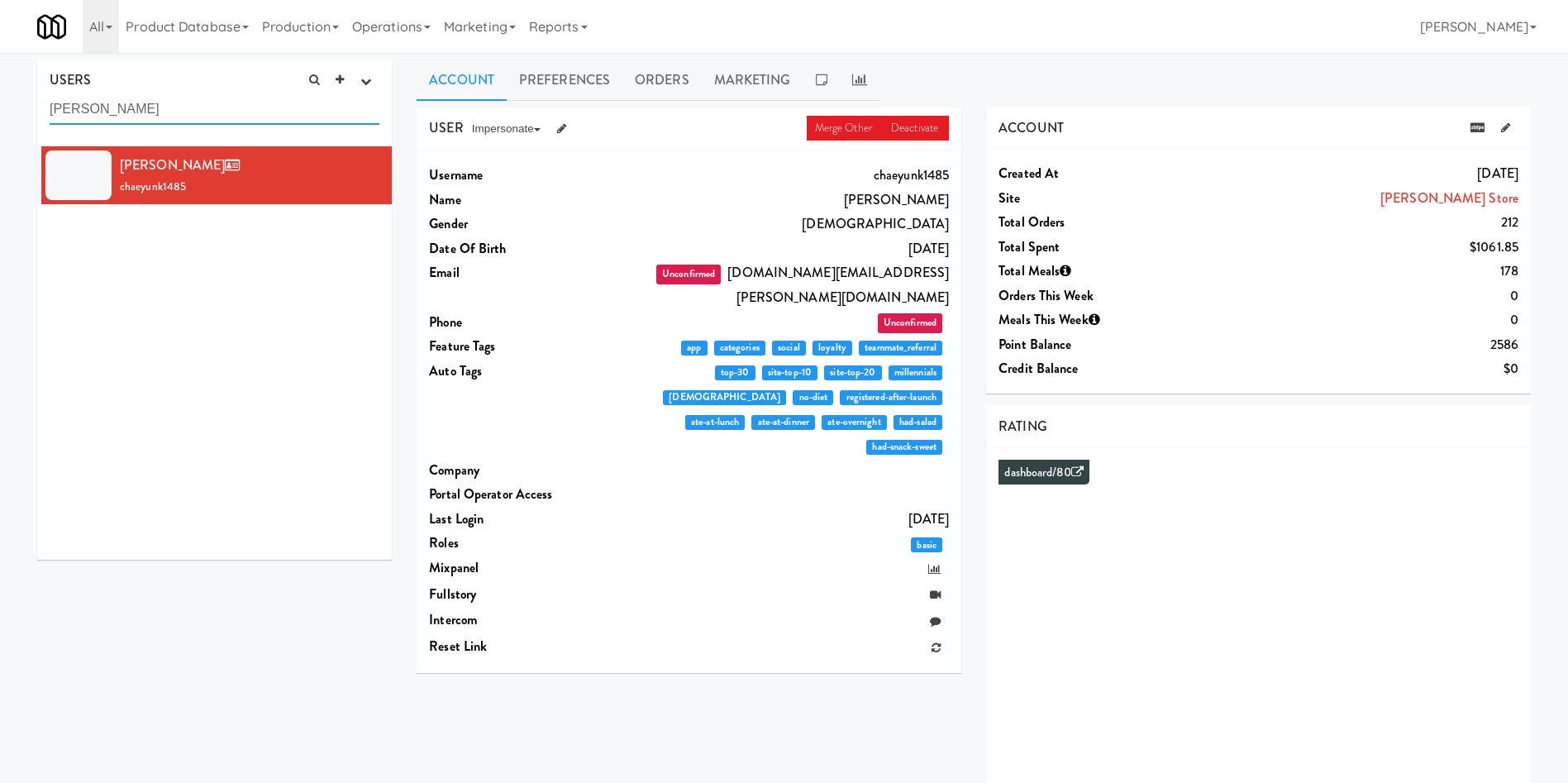
drag, startPoint x: 221, startPoint y: 109, endPoint x: 0, endPoint y: 44, distance: 230.4
click at [0, 53] on body "Okay Okay Select date: previous 2025-Sep next Su Mo Tu We Th Fr Sa 31 1 2 3 4 5…" at bounding box center [784, 444] width 1568 height 783
type input "Sai Shubham"
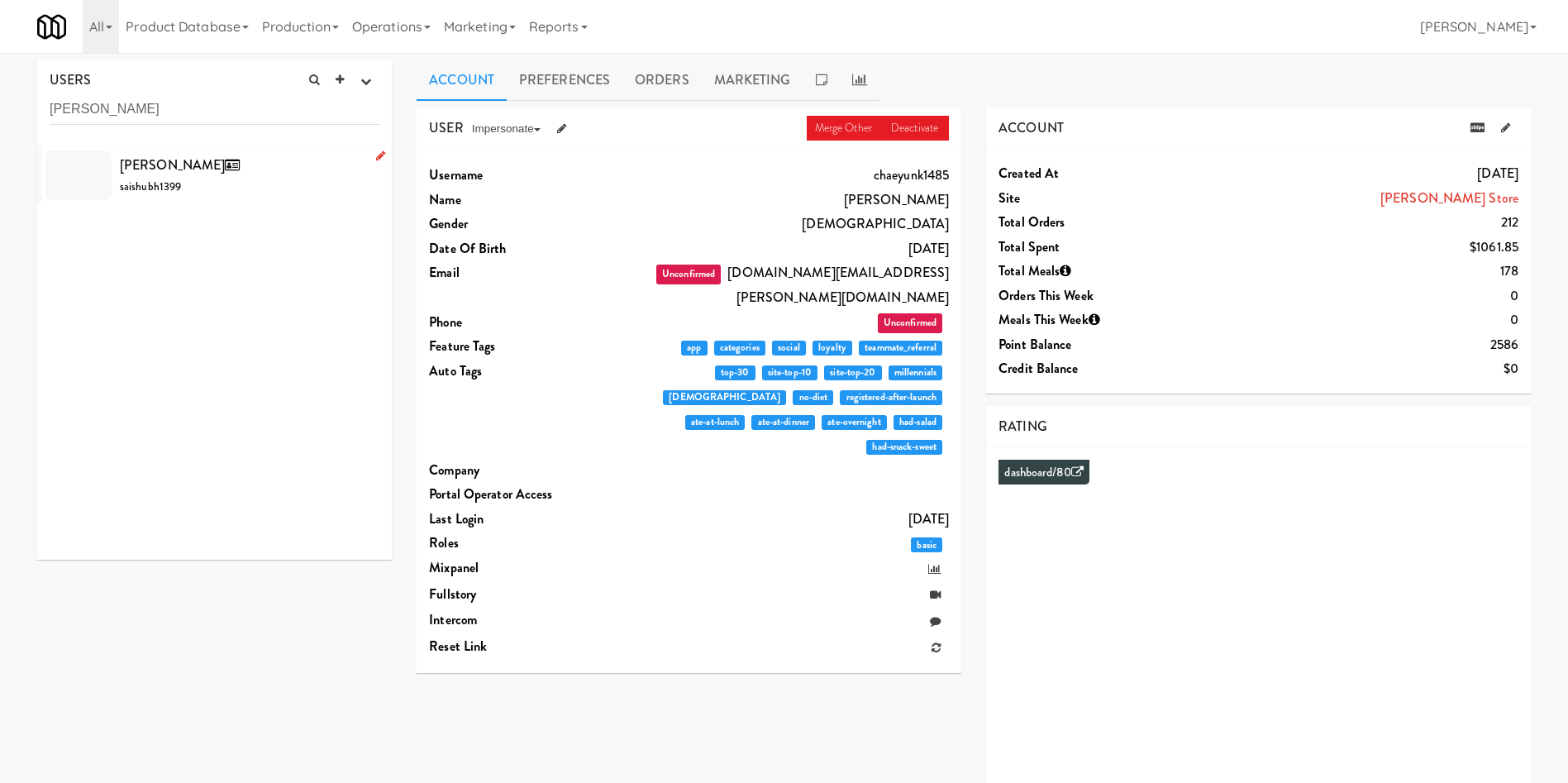
click at [257, 147] on li "Sai Shubham saishubh1399" at bounding box center [214, 175] width 354 height 58
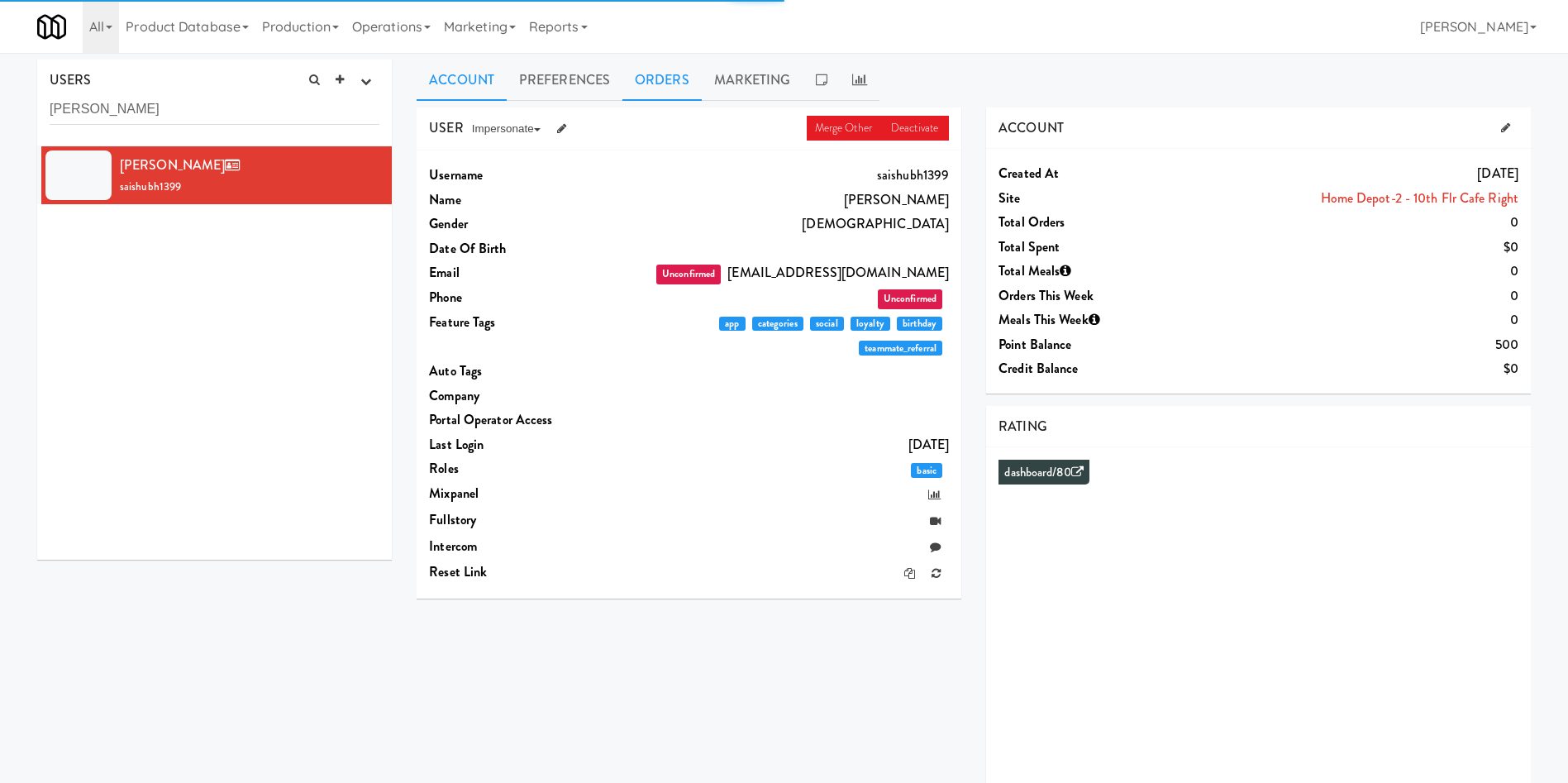
click at [673, 82] on link "Orders" at bounding box center [663, 81] width 80 height 42
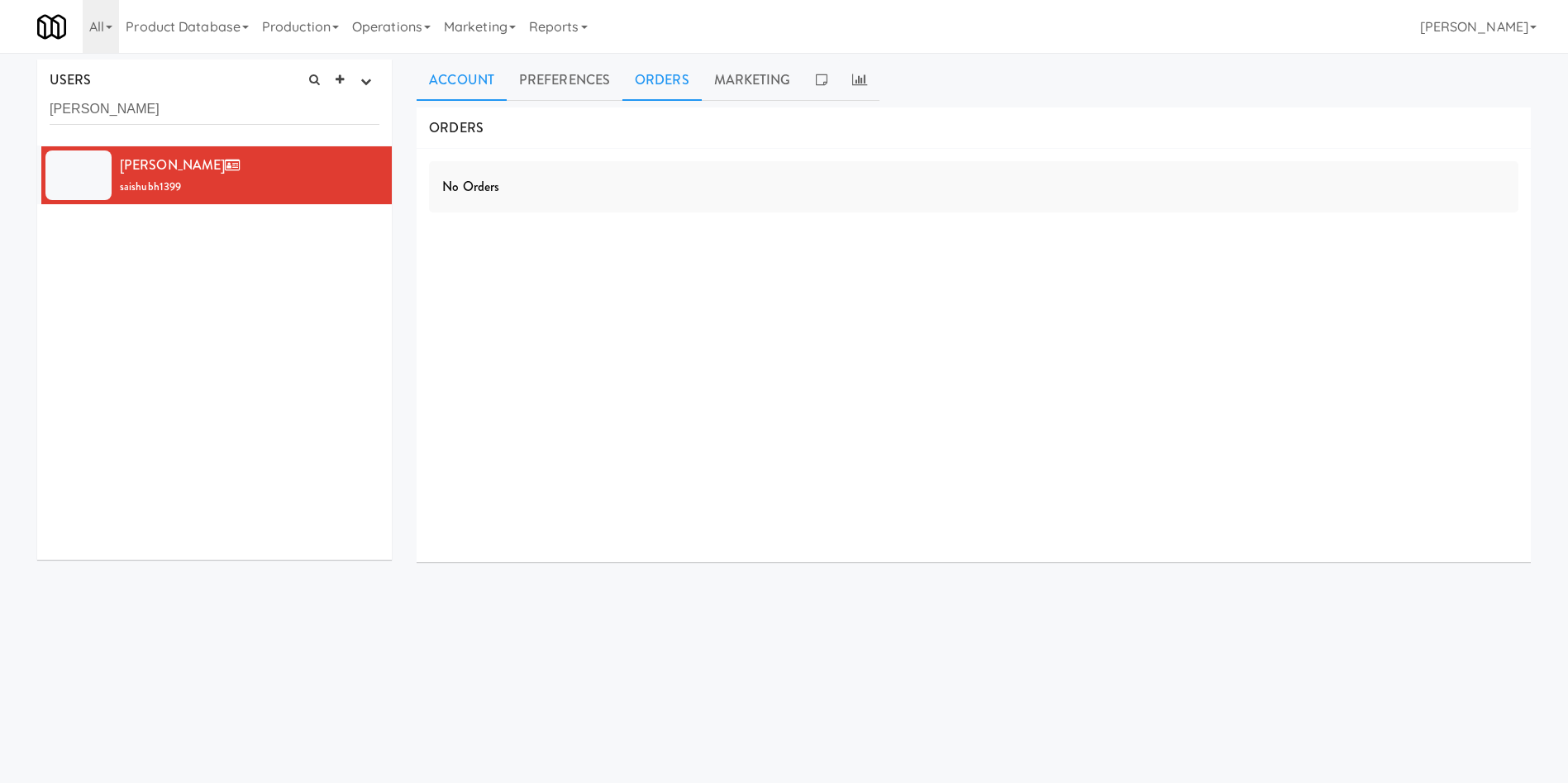
drag, startPoint x: 561, startPoint y: 85, endPoint x: 435, endPoint y: 74, distance: 126.5
click at [551, 85] on link "Preferences" at bounding box center [564, 81] width 115 height 42
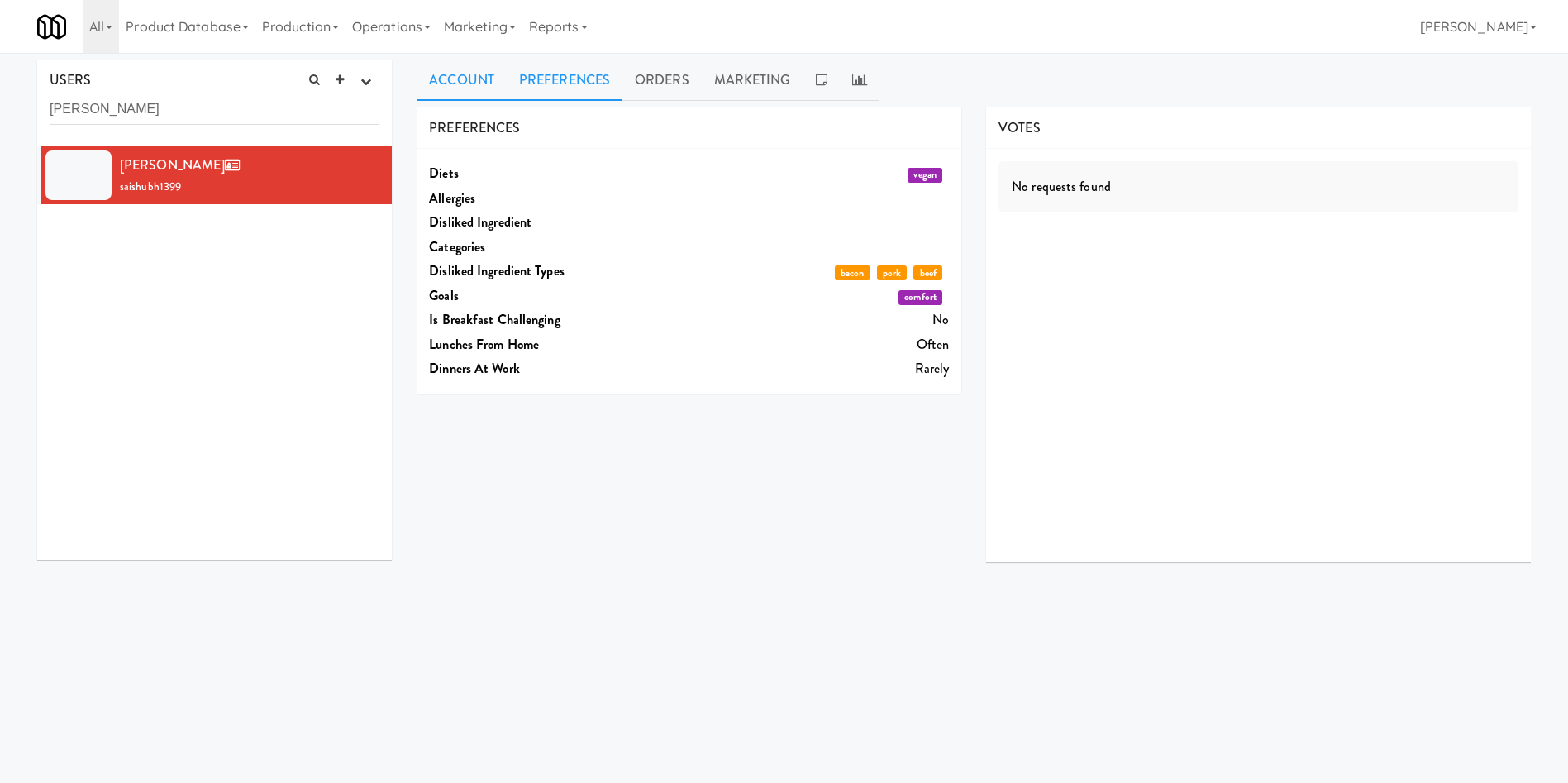
click at [443, 74] on link "Account" at bounding box center [462, 81] width 91 height 42
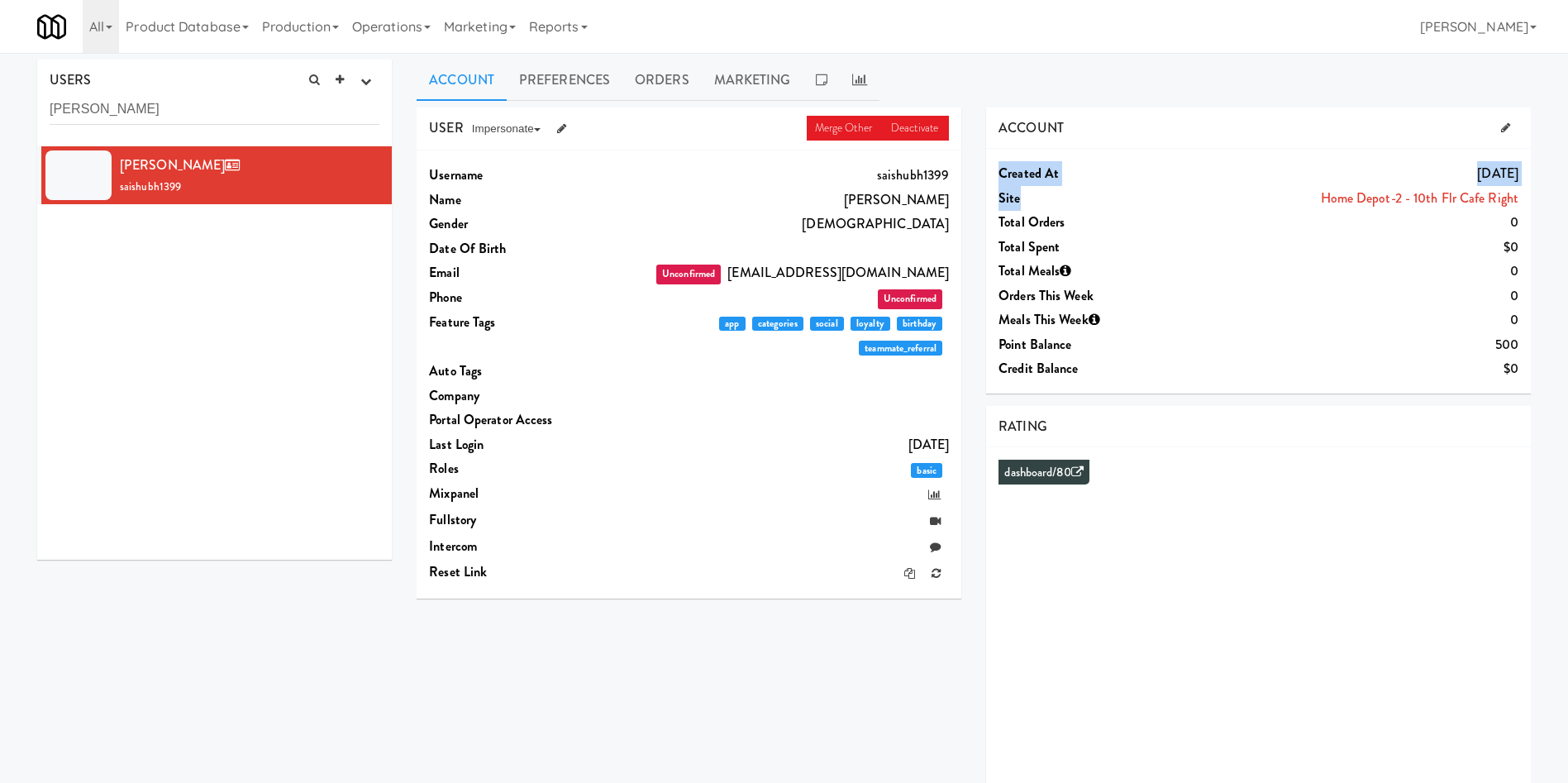
drag, startPoint x: 1318, startPoint y: 200, endPoint x: 1494, endPoint y: 196, distance: 176.0
click at [1518, 196] on div "Home Depot-2 - 10th Flr Cafe Right" at bounding box center [1362, 198] width 311 height 25
click at [679, 71] on link "Orders" at bounding box center [663, 81] width 80 height 42
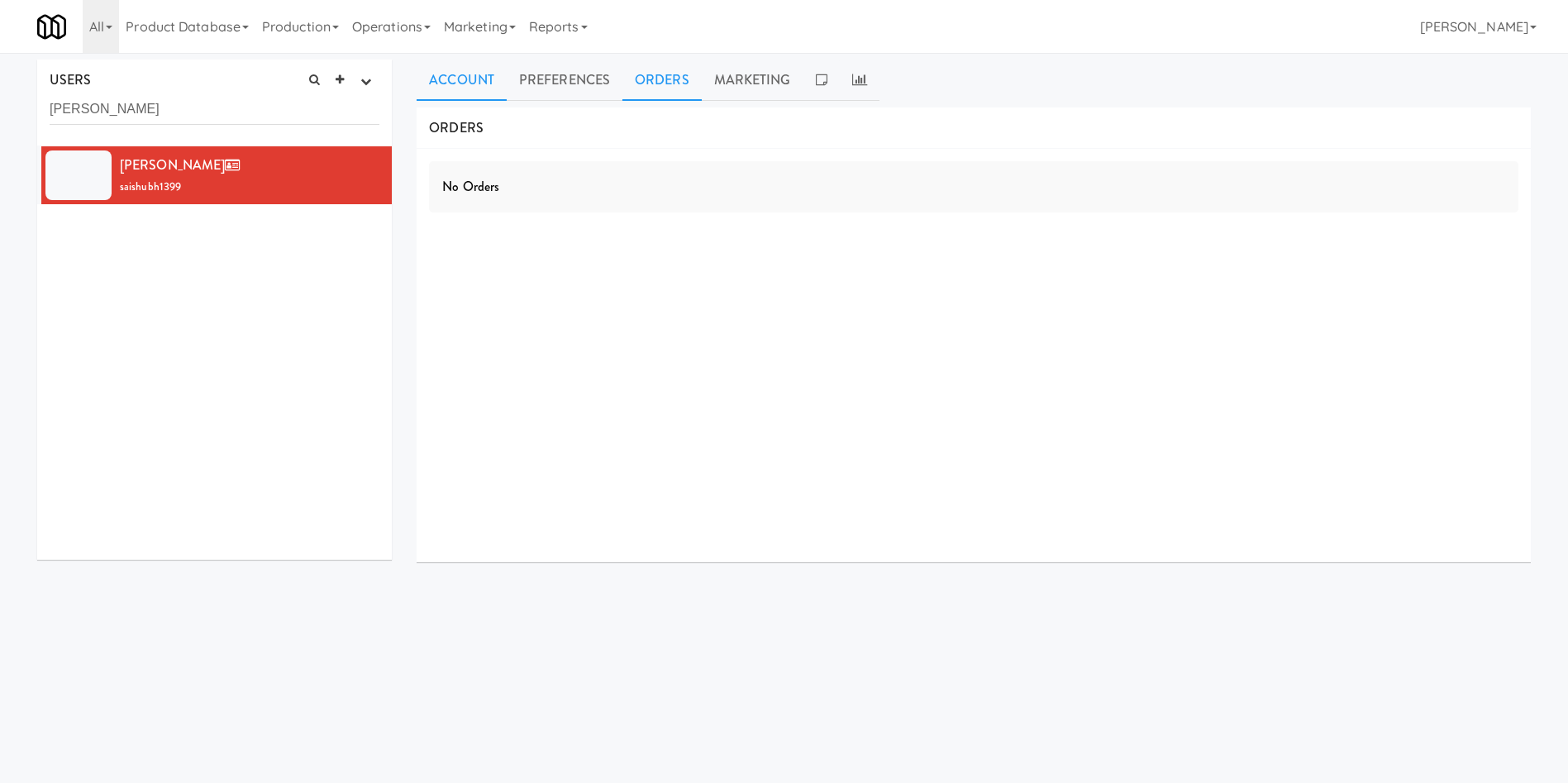
click at [473, 86] on link "Account" at bounding box center [462, 81] width 91 height 42
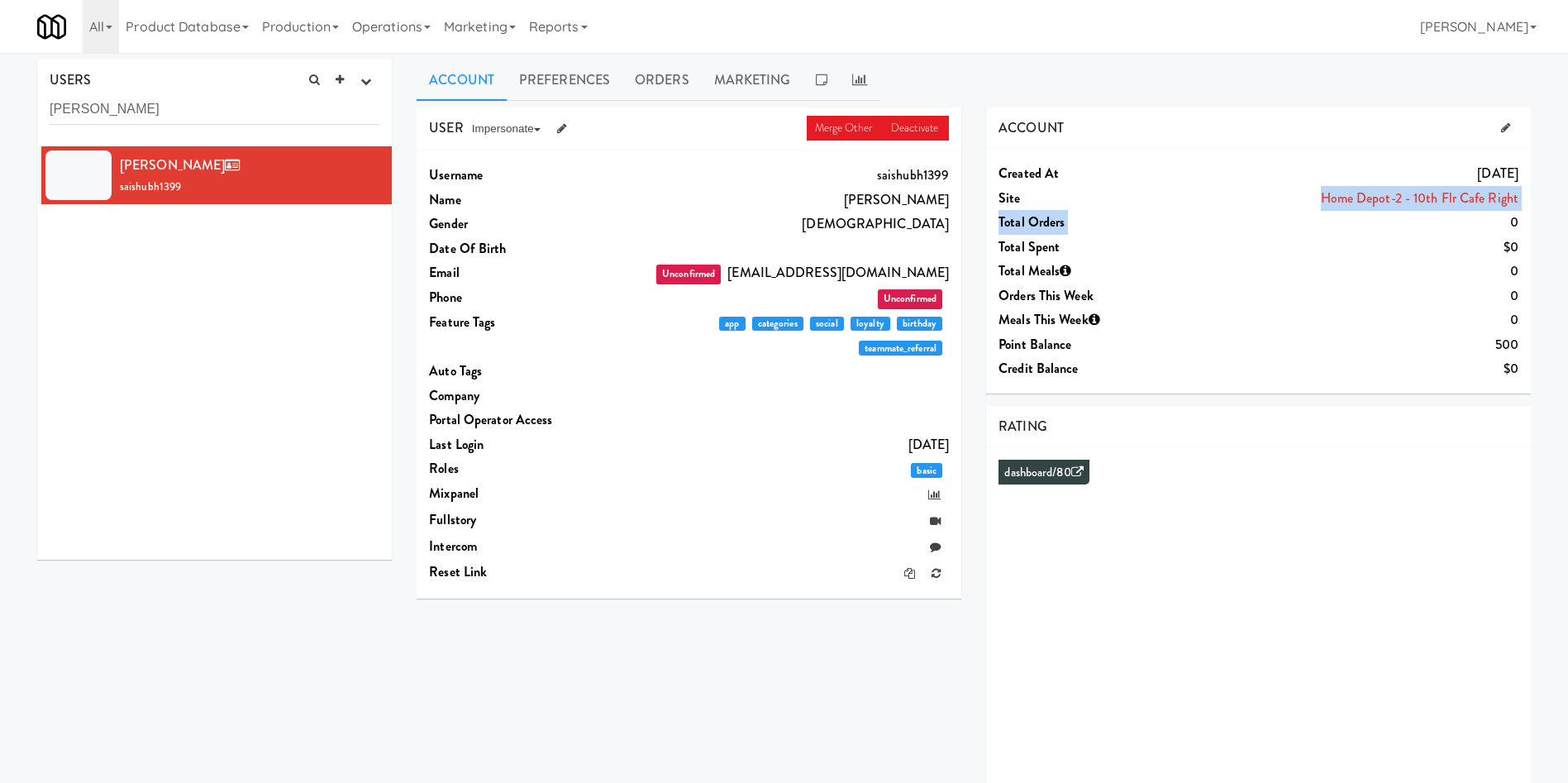
drag, startPoint x: 1307, startPoint y: 202, endPoint x: 1508, endPoint y: 226, distance: 202.4
click at [1508, 161] on dl "Created at Jan 22, 2025 Site Home Depot-2 - 10th Flr Cafe Right Total Orders 0 …" at bounding box center [1259, 161] width 520 height 0
click at [1386, 233] on dd "0" at bounding box center [1362, 222] width 311 height 25
drag, startPoint x: 1536, startPoint y: 198, endPoint x: 1490, endPoint y: 210, distance: 47.5
click at [1525, 215] on div "Account Preferences Orders Marketing USER Merge Other Deactivate Impersonate on…" at bounding box center [973, 442] width 1139 height 764
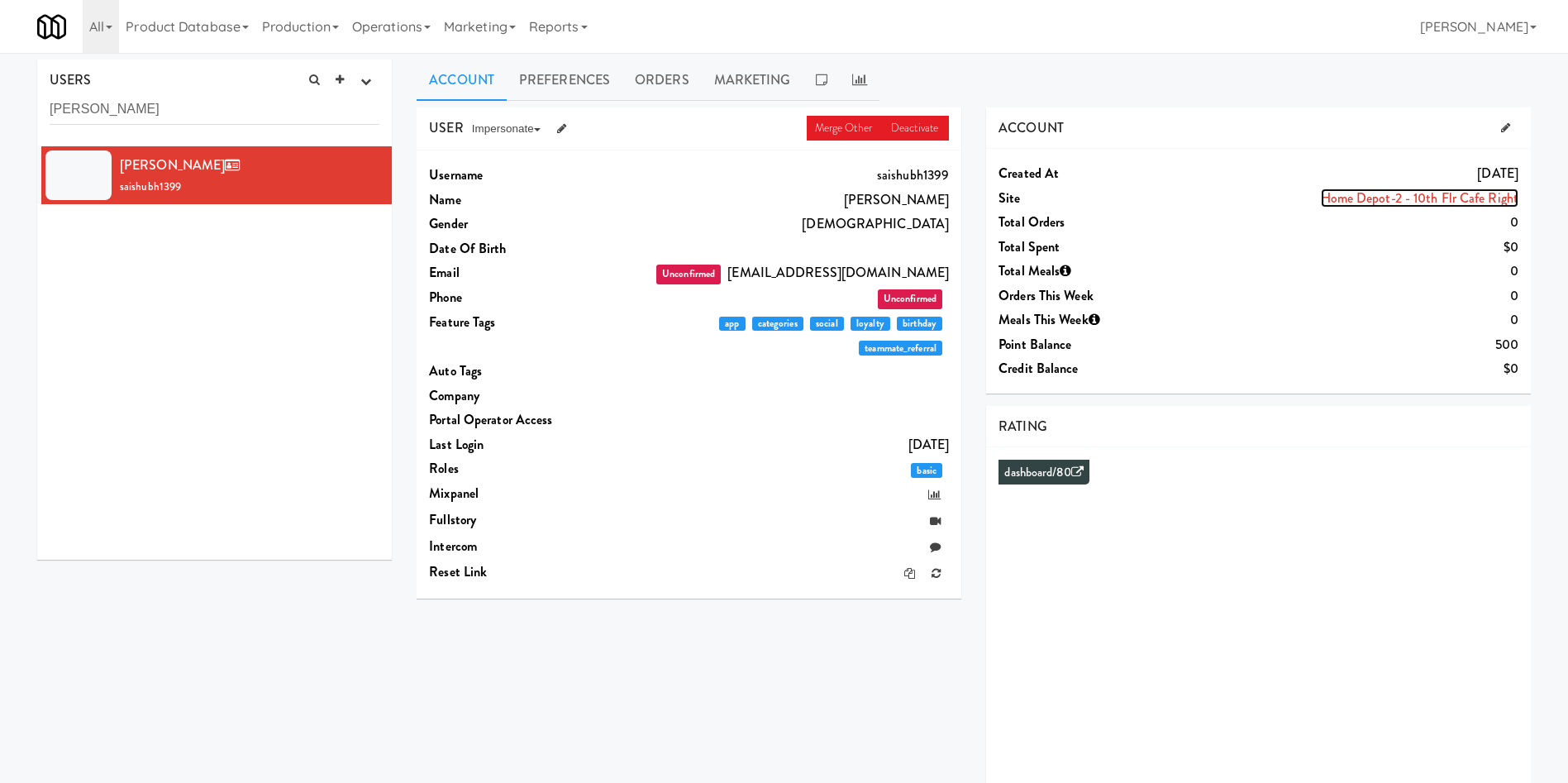
click at [1448, 198] on link "Home Depot-2 - 10th Flr Cafe Right" at bounding box center [1420, 197] width 198 height 19
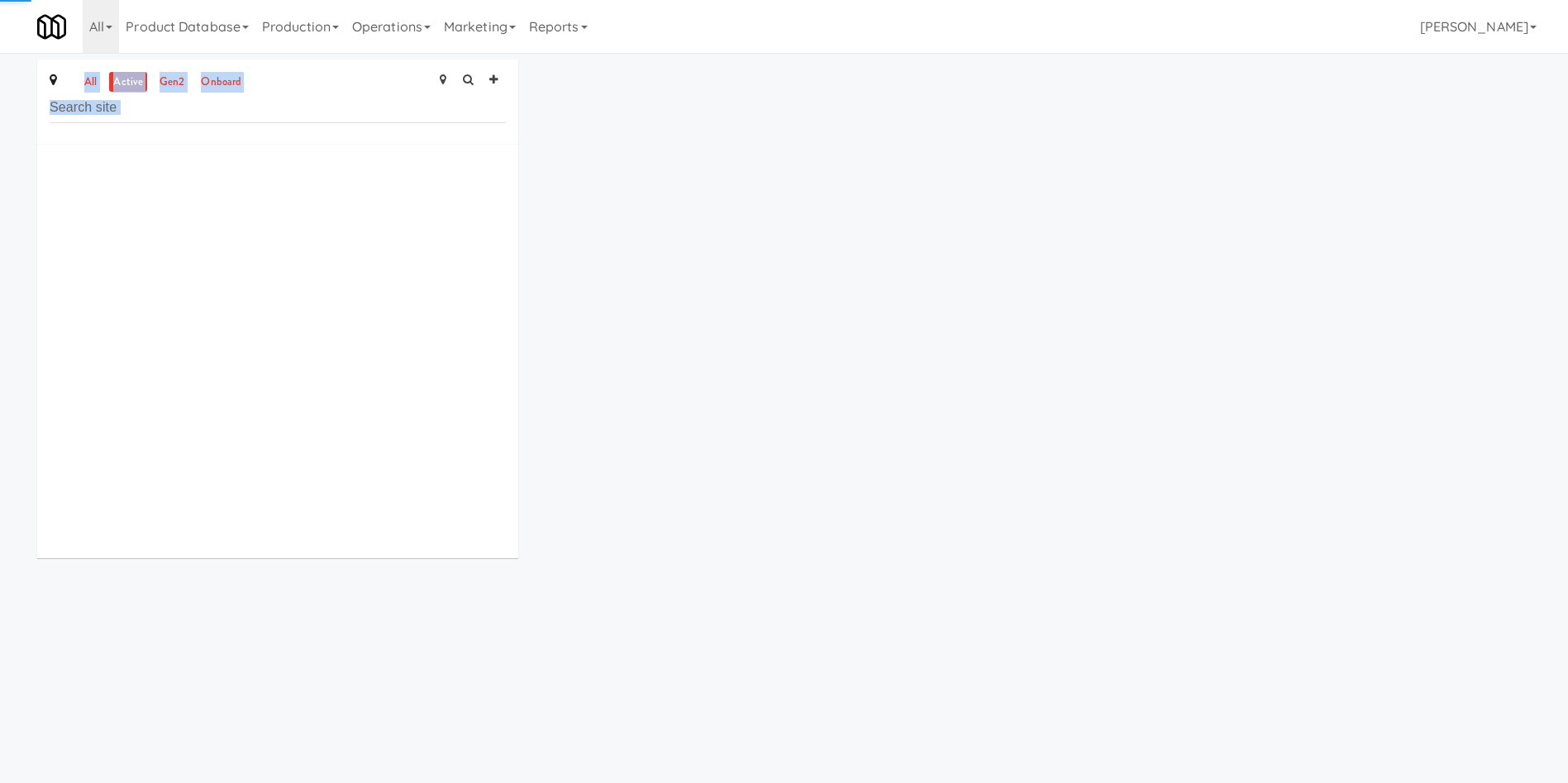
click at [1448, 198] on div "all active gen2 onboard ×" at bounding box center [784, 315] width 1519 height 511
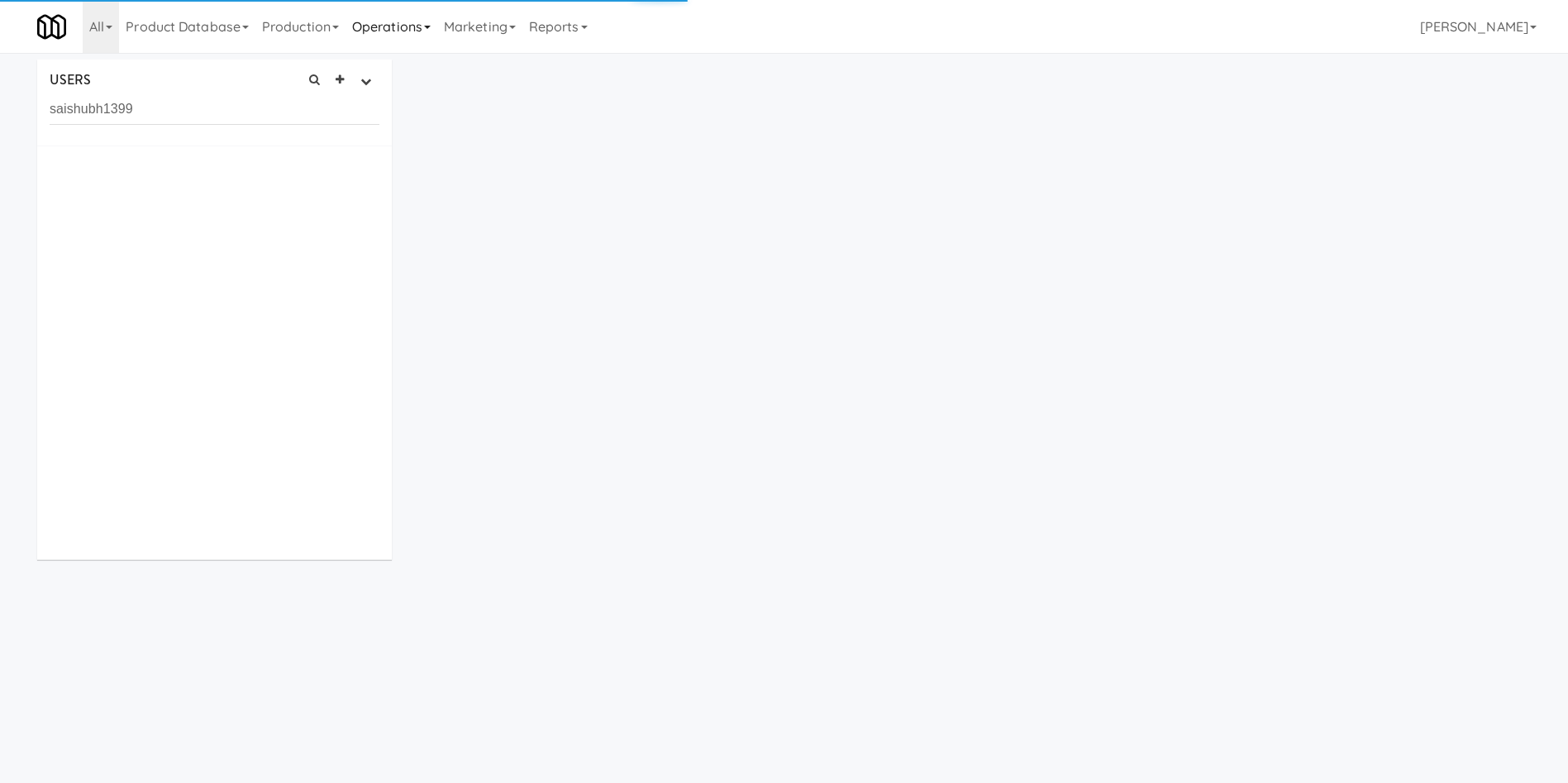
click at [404, 24] on link "Operations" at bounding box center [391, 26] width 92 height 53
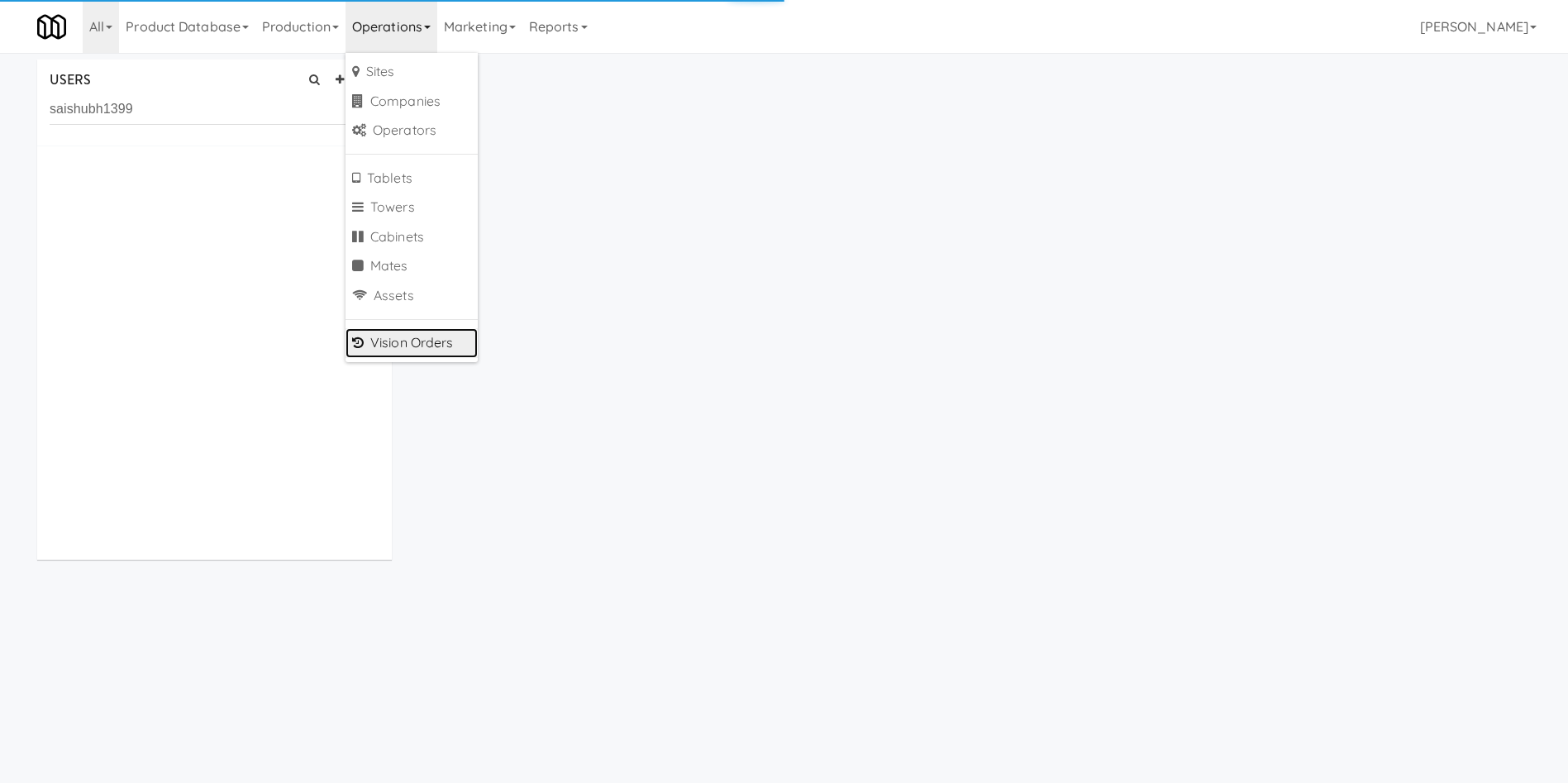
click at [409, 342] on link "Vision Orders" at bounding box center [411, 343] width 132 height 30
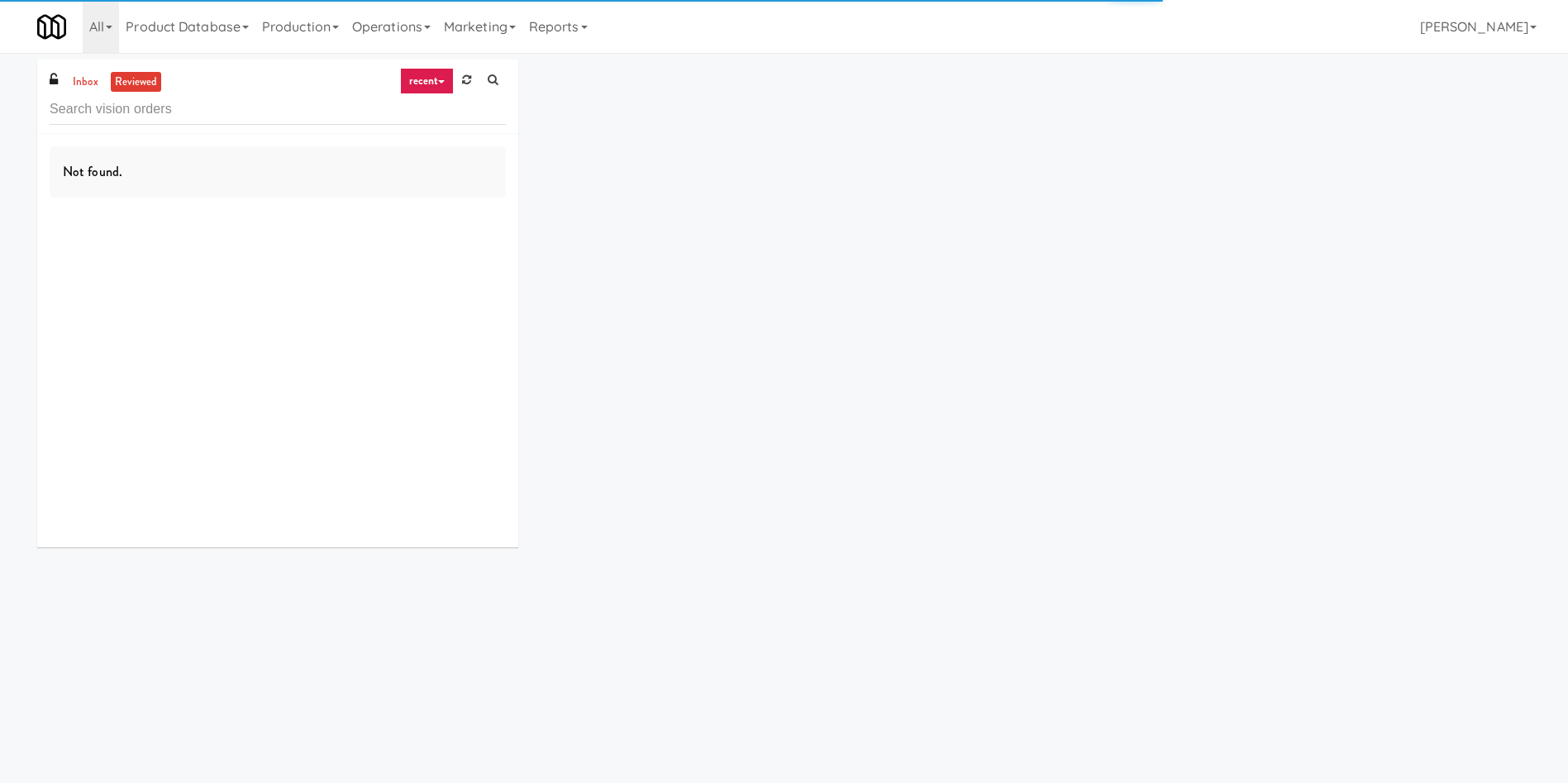
click at [217, 119] on input "text" at bounding box center [278, 109] width 457 height 31
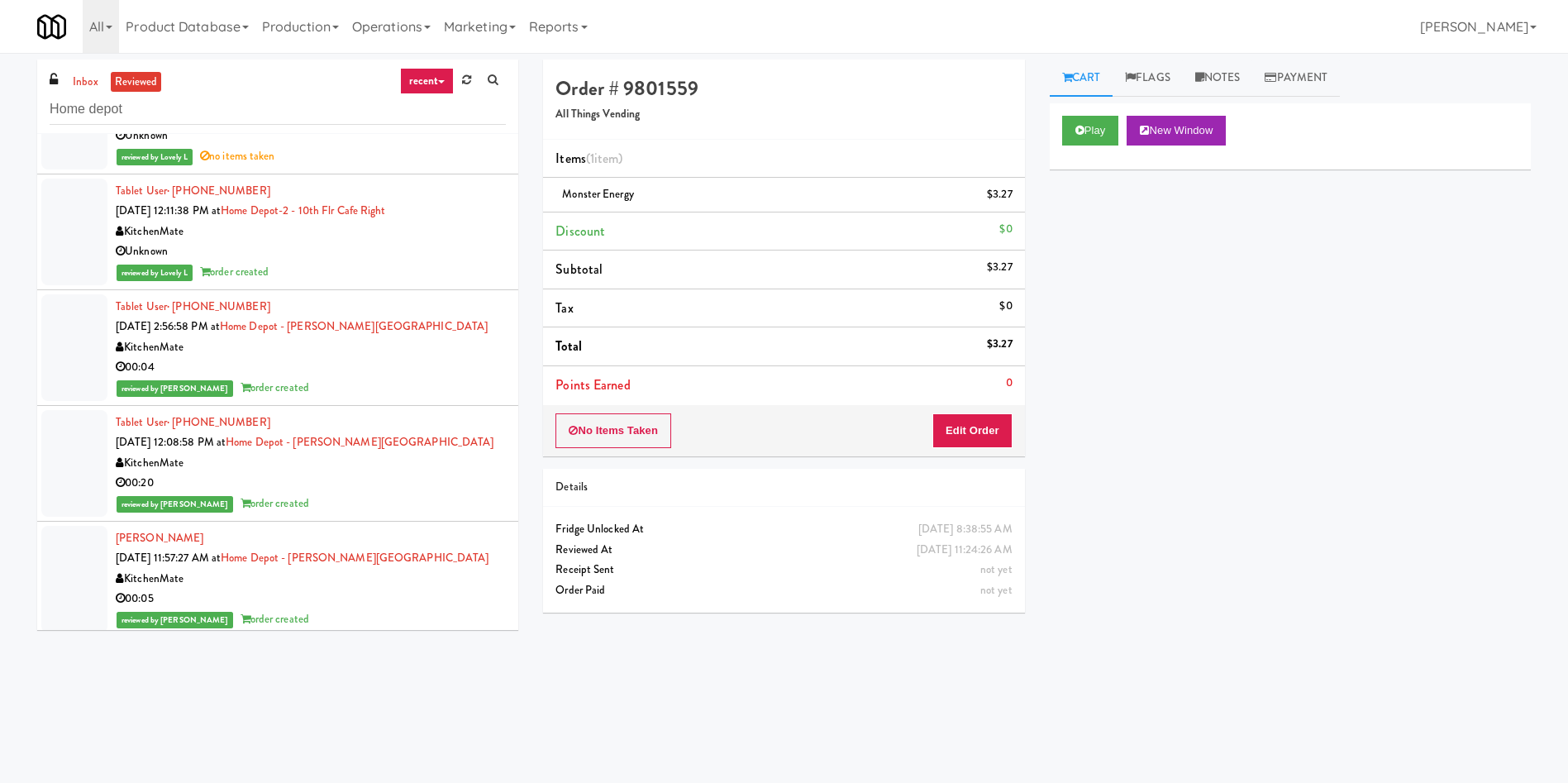
scroll to position [1116, 0]
type input "Home depot"
drag, startPoint x: 410, startPoint y: 215, endPoint x: 247, endPoint y: 208, distance: 163.2
click at [247, 208] on div "Tablet User · (226) 972-4218 Sep 16, 2025 12:11:38 PM at Home Depot-2 - 10th Fl…" at bounding box center [310, 233] width 390 height 101
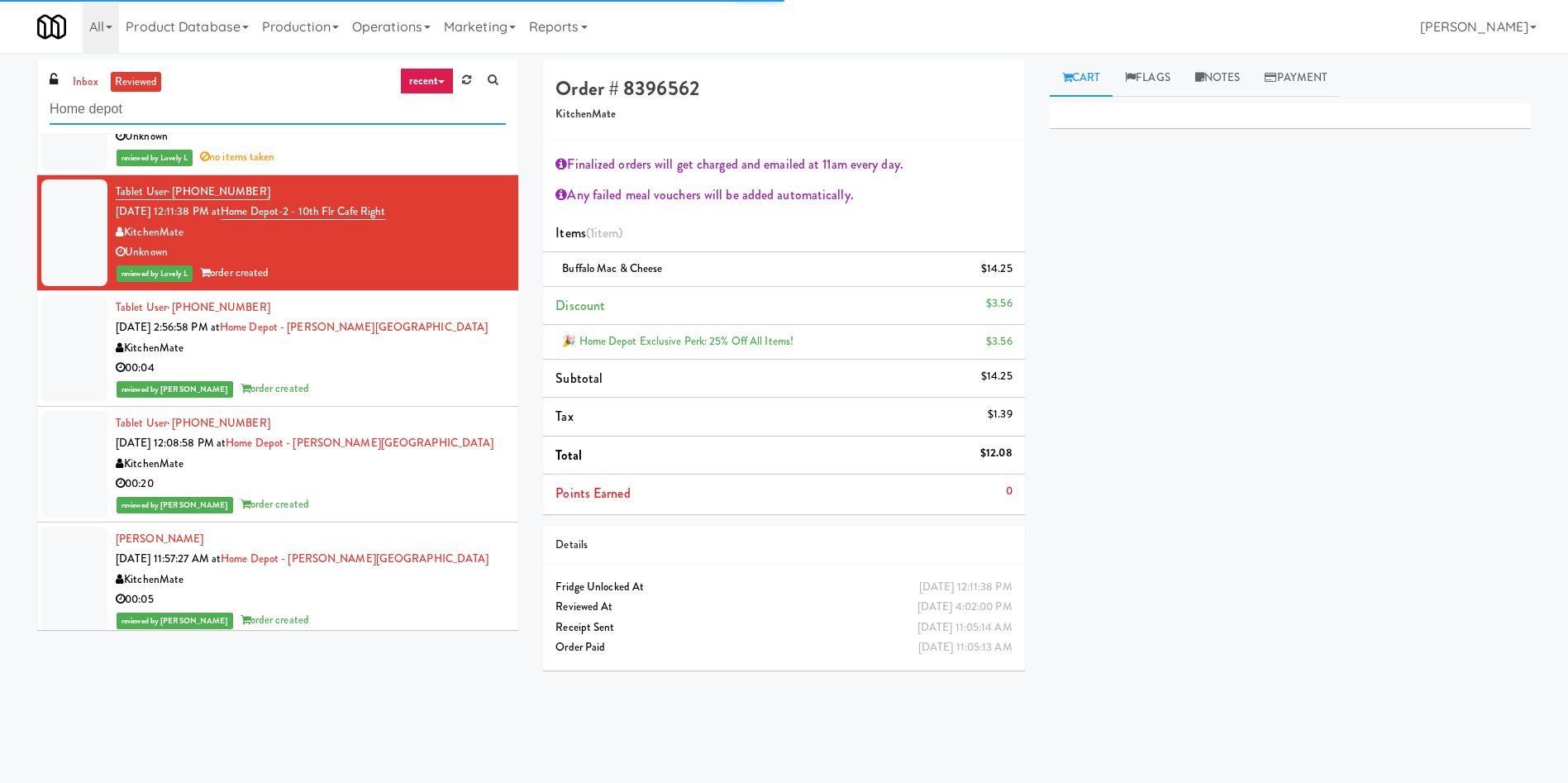
drag, startPoint x: 190, startPoint y: 112, endPoint x: 0, endPoint y: 98, distance: 190.5
click at [0, 98] on div "inbox reviewed recent all unclear take inventory issue suspicious failed recent…" at bounding box center [784, 391] width 1568 height 664
paste input "Depot-2 - 10th Flr Cafe Righ"
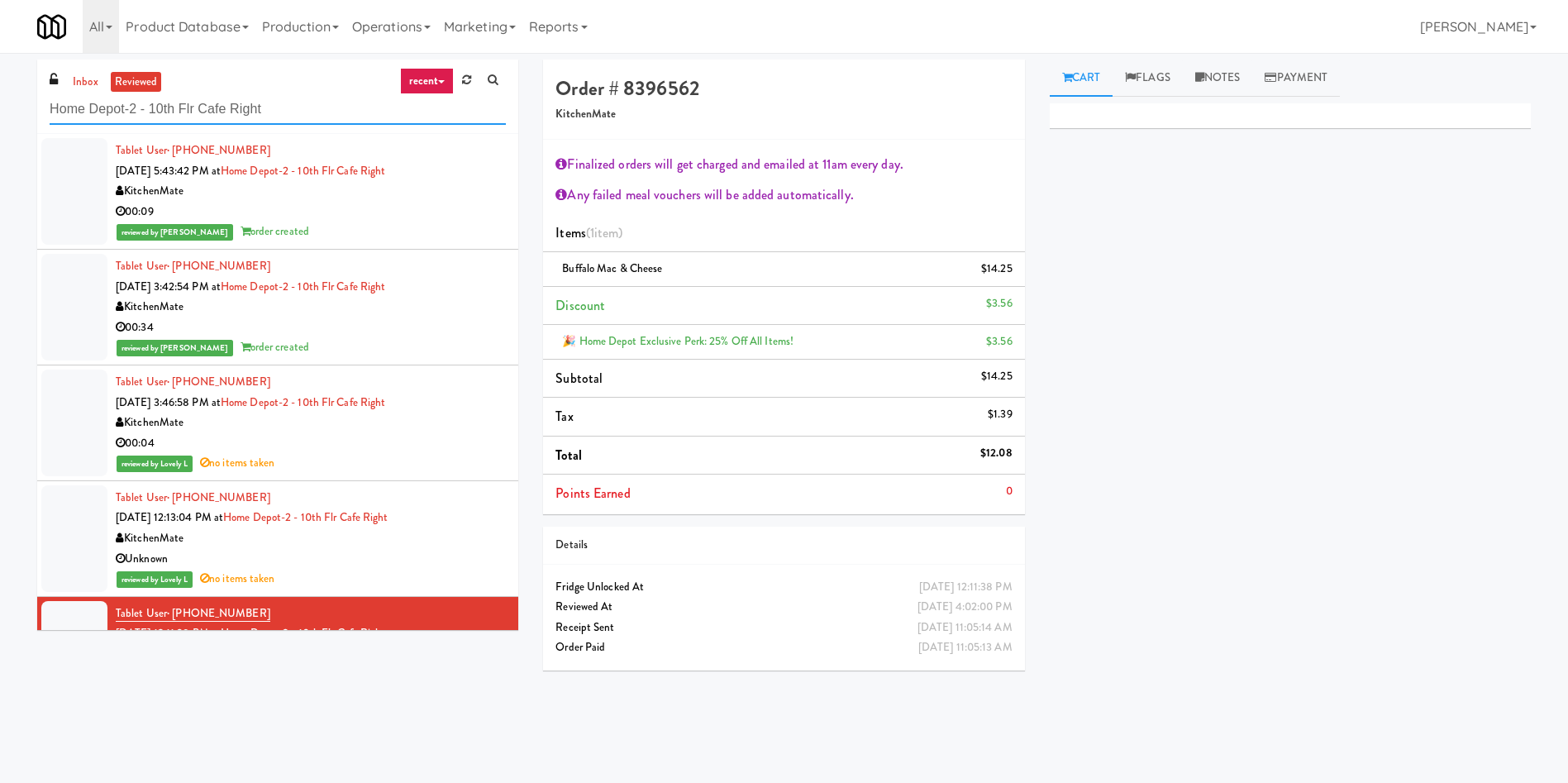
type input "Home Depot-2 - 10th Flr Cafe Right"
click at [84, 156] on div at bounding box center [75, 191] width 66 height 106
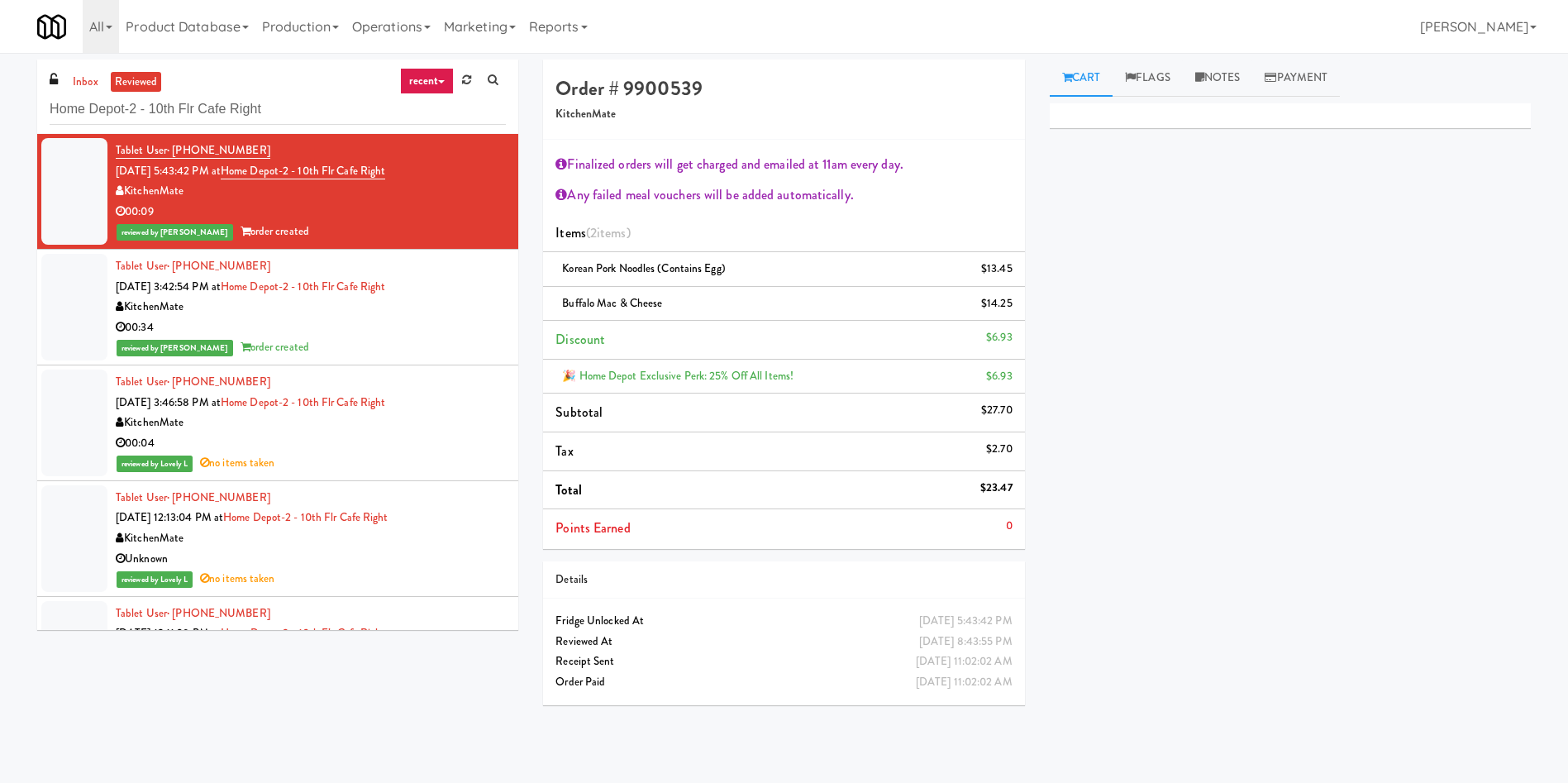
click at [84, 397] on div at bounding box center [75, 422] width 66 height 106
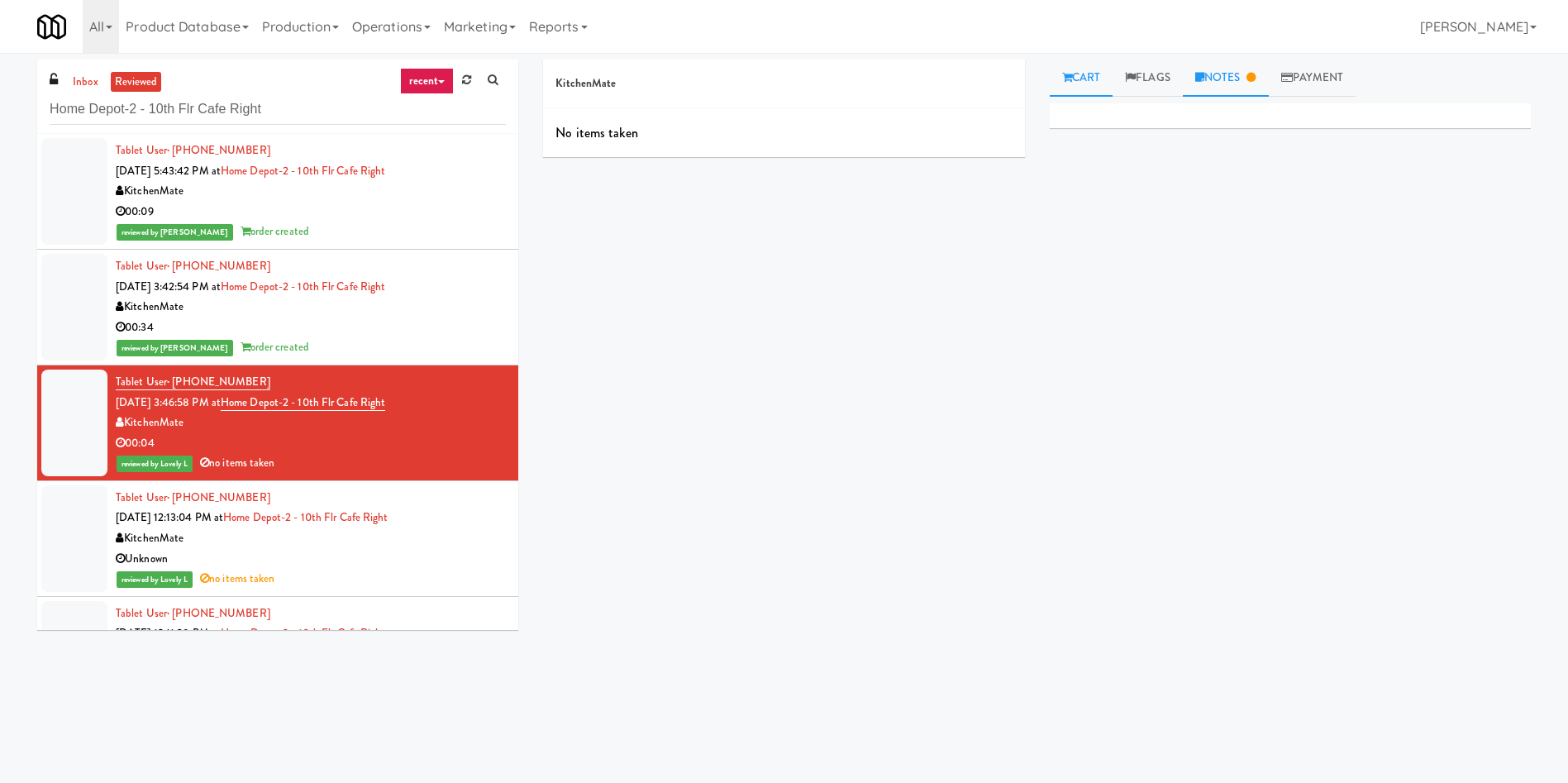
click at [1213, 75] on link "Notes" at bounding box center [1226, 78] width 86 height 37
click at [62, 295] on div at bounding box center [75, 306] width 66 height 106
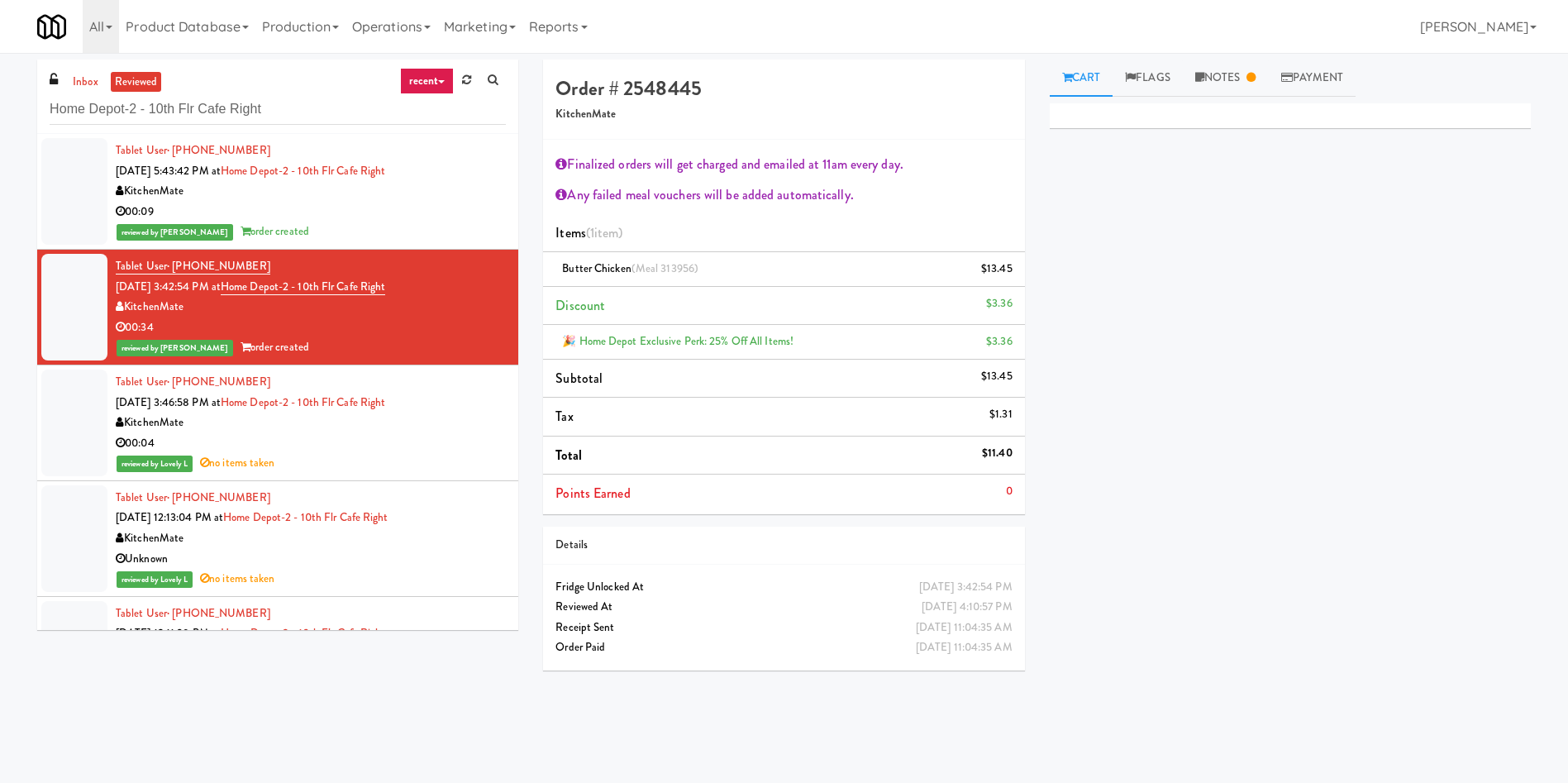
click at [433, 693] on div "inbox reviewed recent all unclear take inventory issue suspicious failed recent…" at bounding box center [784, 391] width 1519 height 664
click at [468, 28] on link "Marketing" at bounding box center [481, 26] width 86 height 53
click at [416, 27] on link "Operations" at bounding box center [391, 26] width 92 height 53
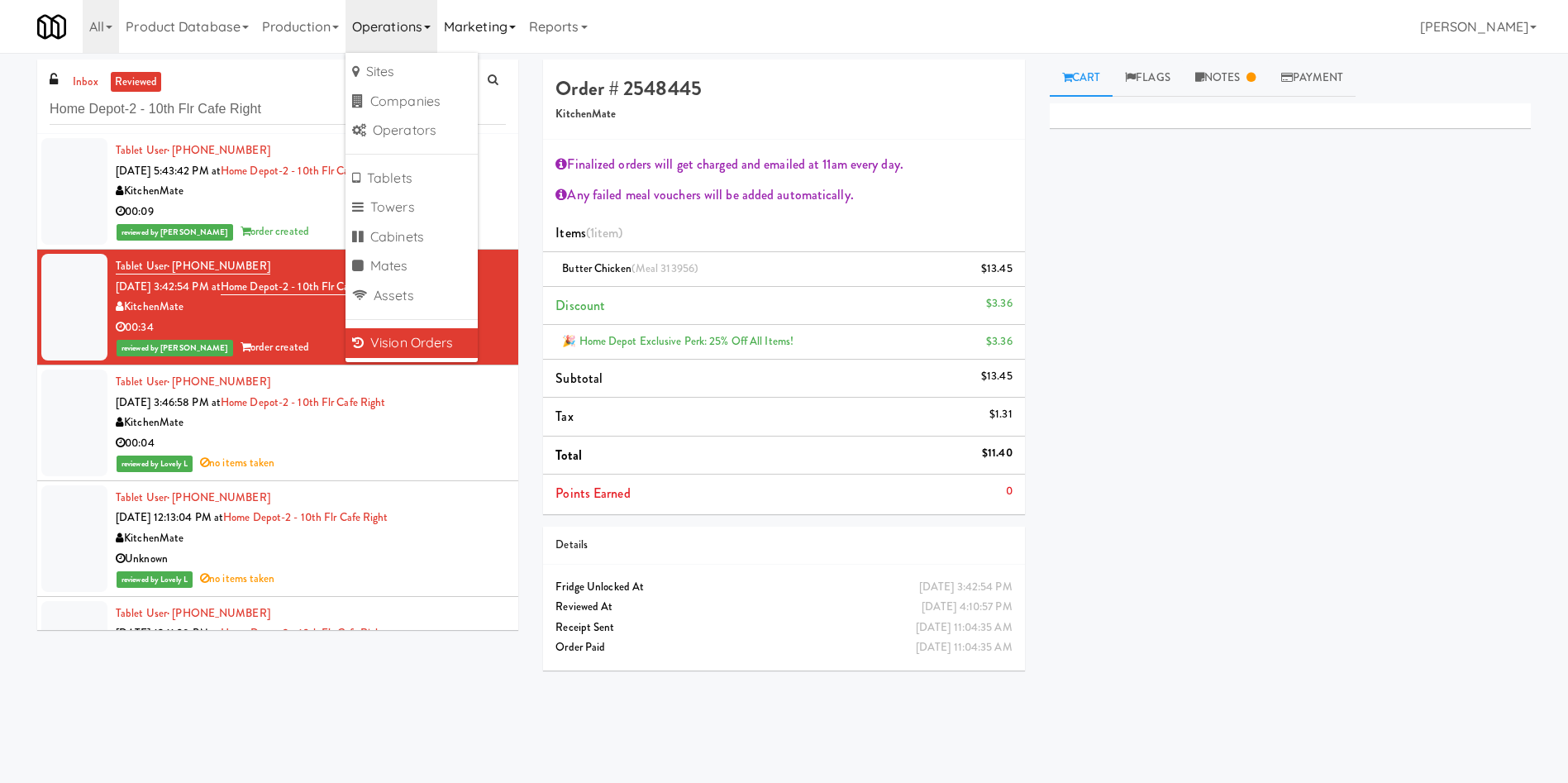
click at [478, 32] on link "Marketing" at bounding box center [481, 26] width 86 height 53
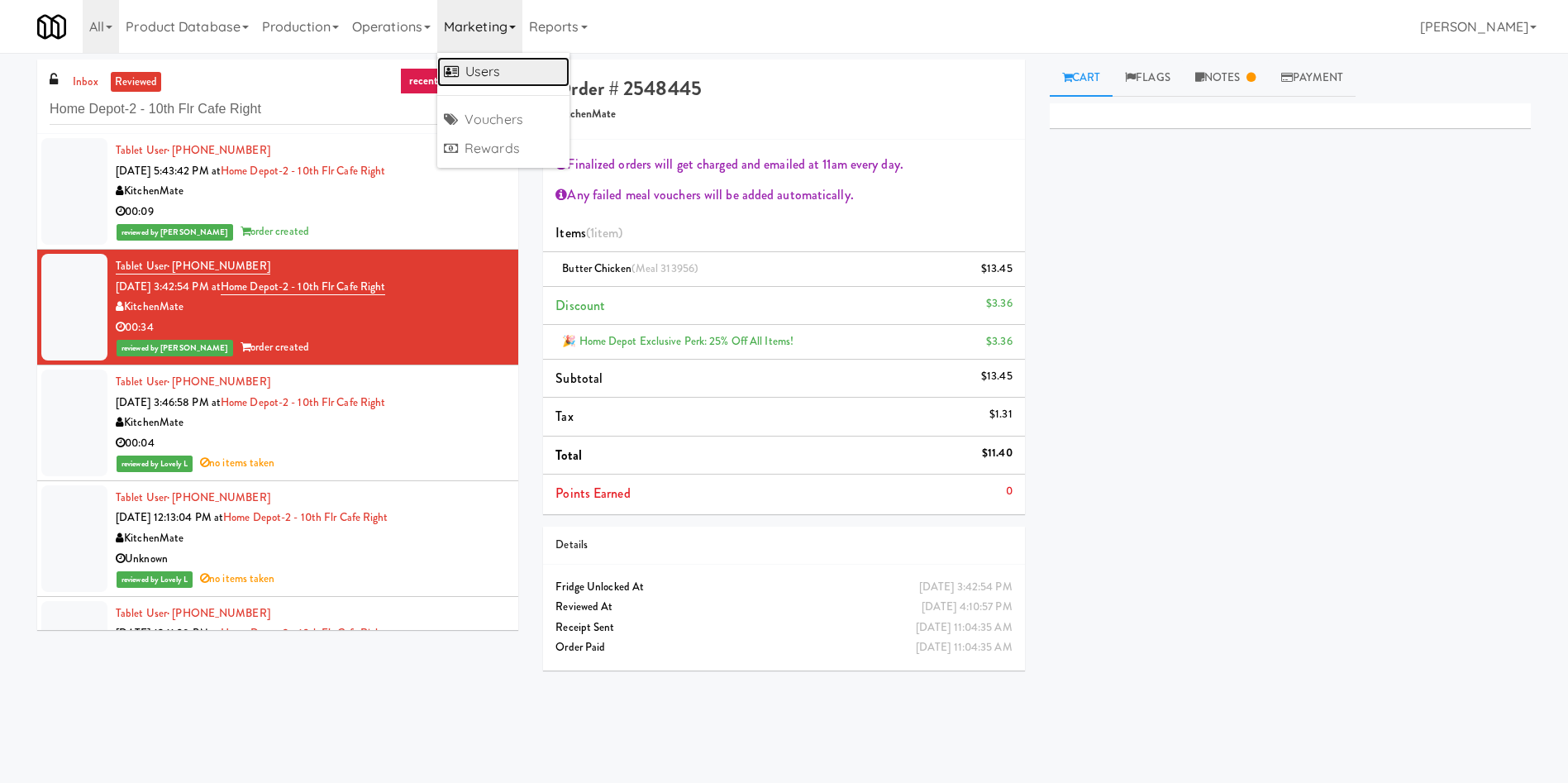
click at [497, 75] on link "Users" at bounding box center [503, 72] width 132 height 30
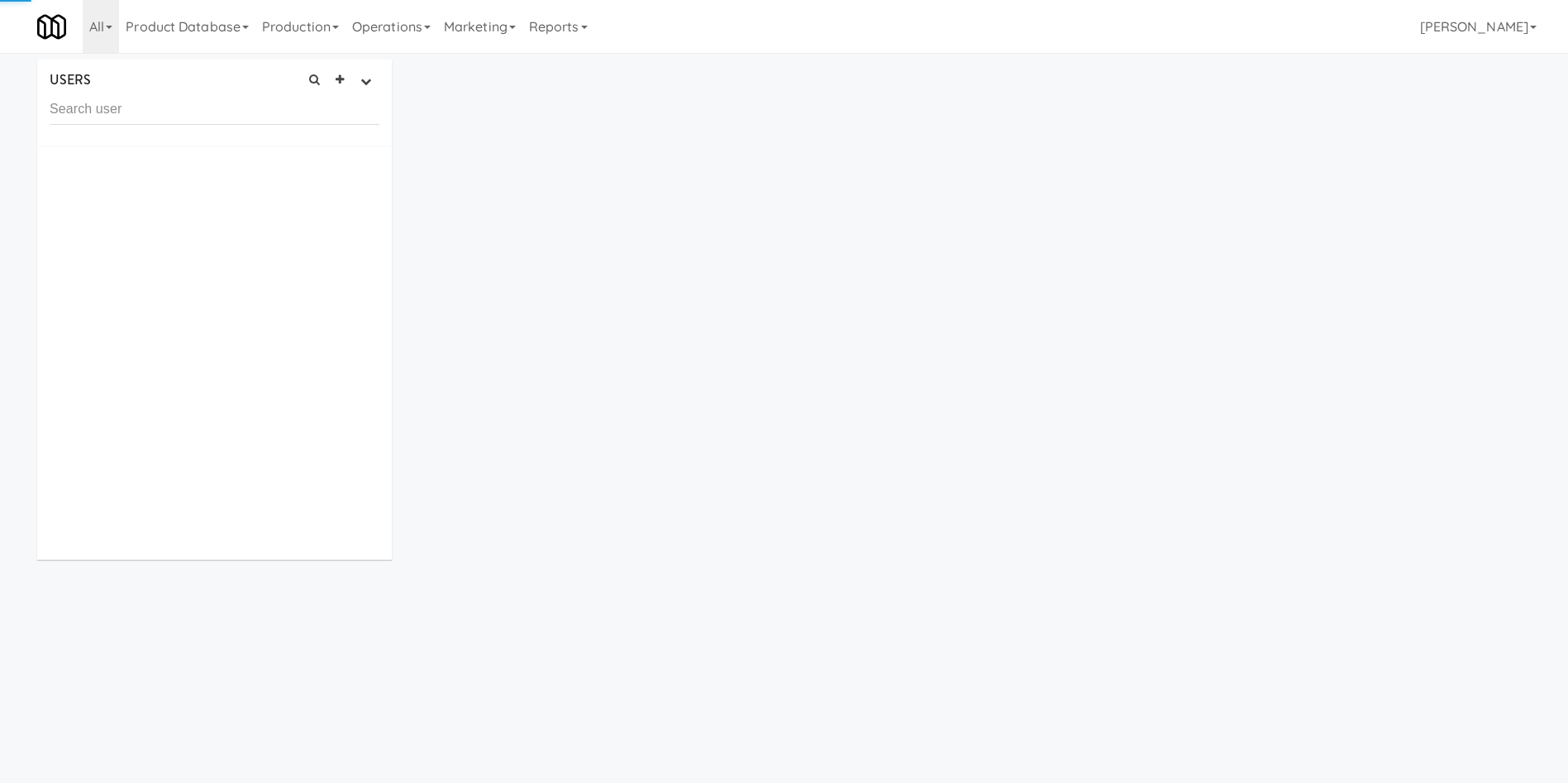
click at [337, 99] on input "text" at bounding box center [215, 109] width 330 height 31
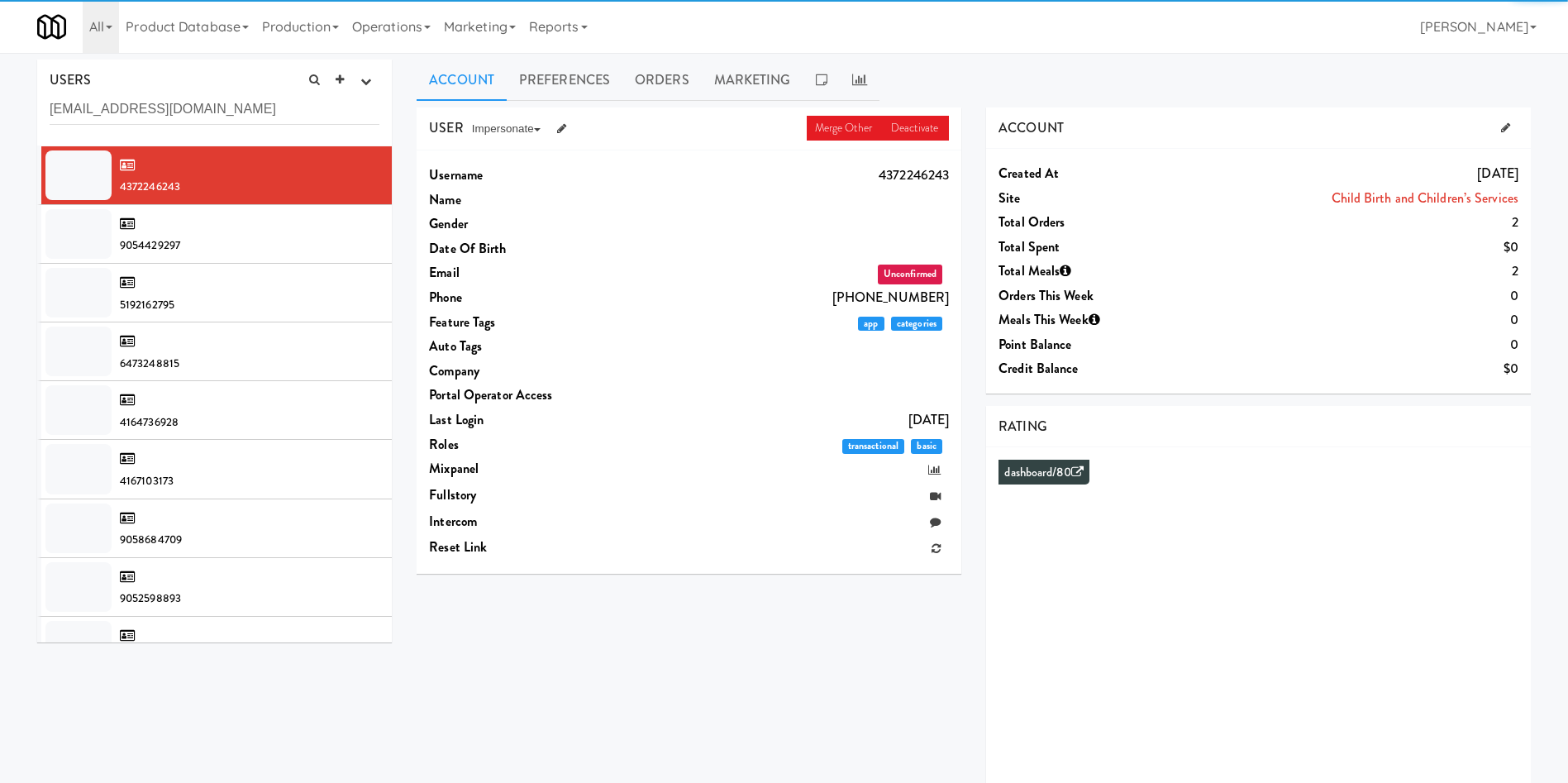
drag, startPoint x: 246, startPoint y: 110, endPoint x: 0, endPoint y: 110, distance: 246.0
click at [0, 110] on div "USERS active Ordered this week Didn't order this week 1 this week 2 this week 3…" at bounding box center [784, 442] width 1568 height 764
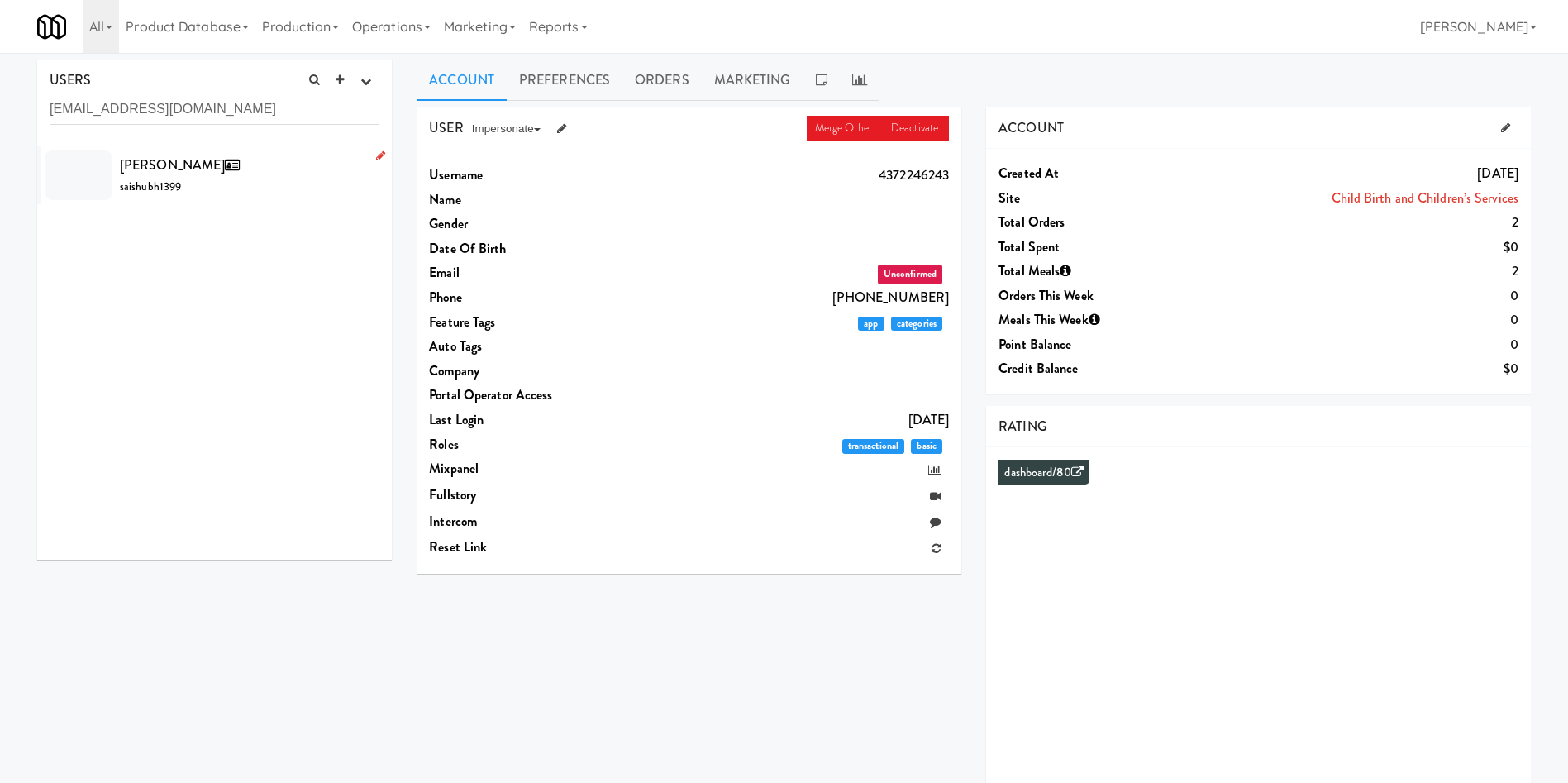
click at [282, 190] on div "Sai Shubham saishubh1399" at bounding box center [249, 175] width 260 height 45
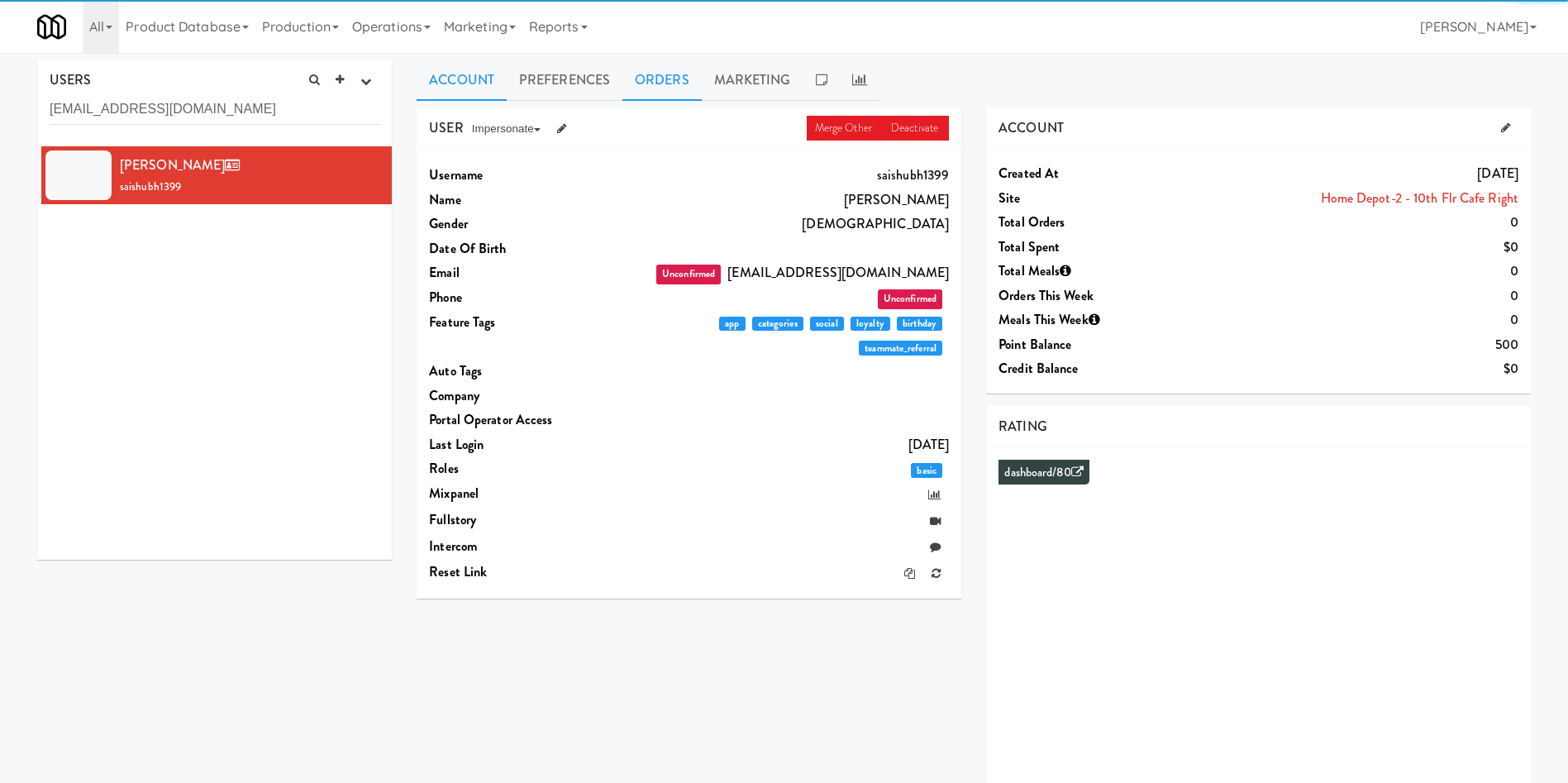
click at [681, 76] on link "Orders" at bounding box center [663, 81] width 80 height 42
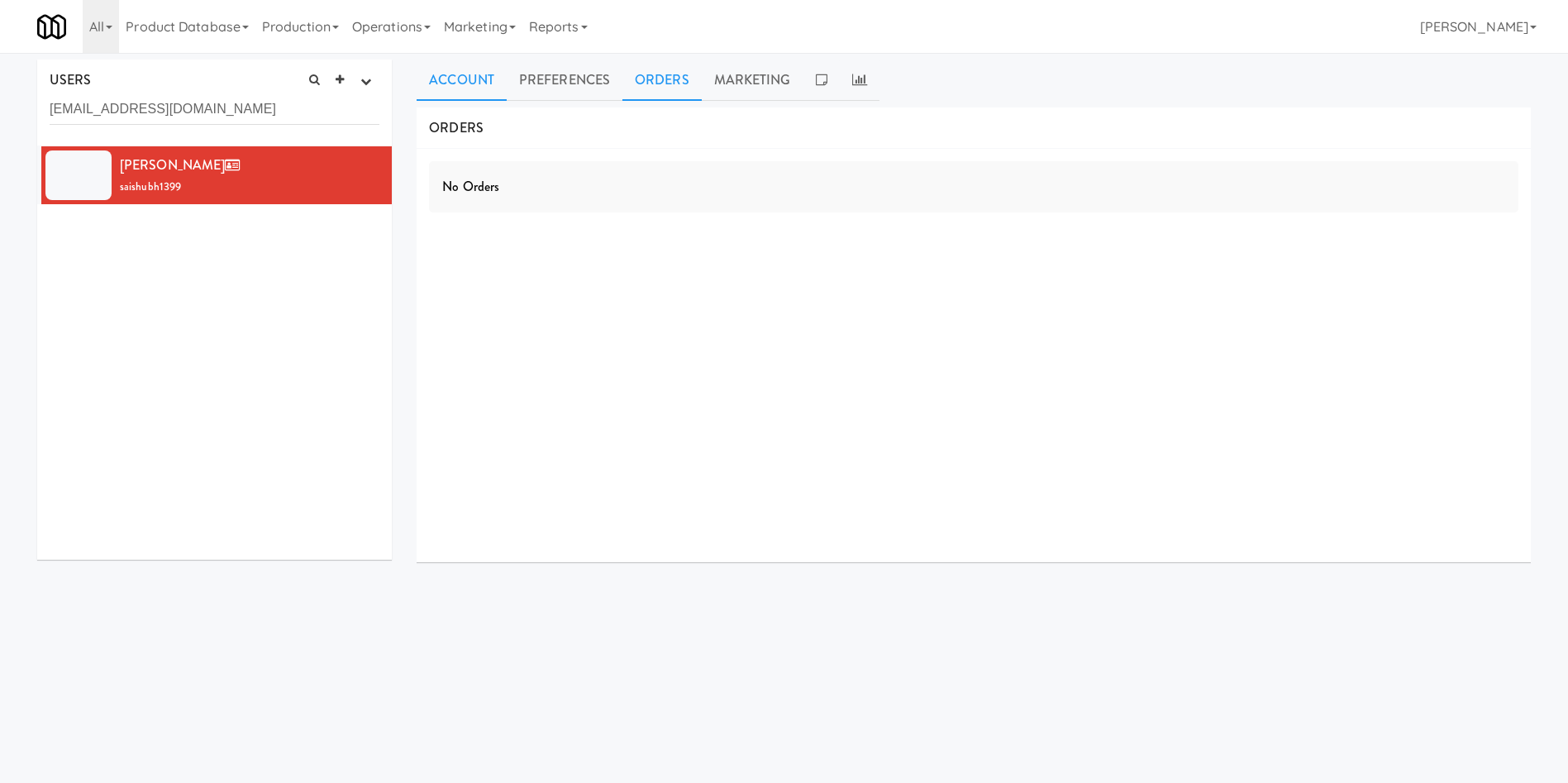
click at [463, 77] on link "Account" at bounding box center [462, 81] width 91 height 42
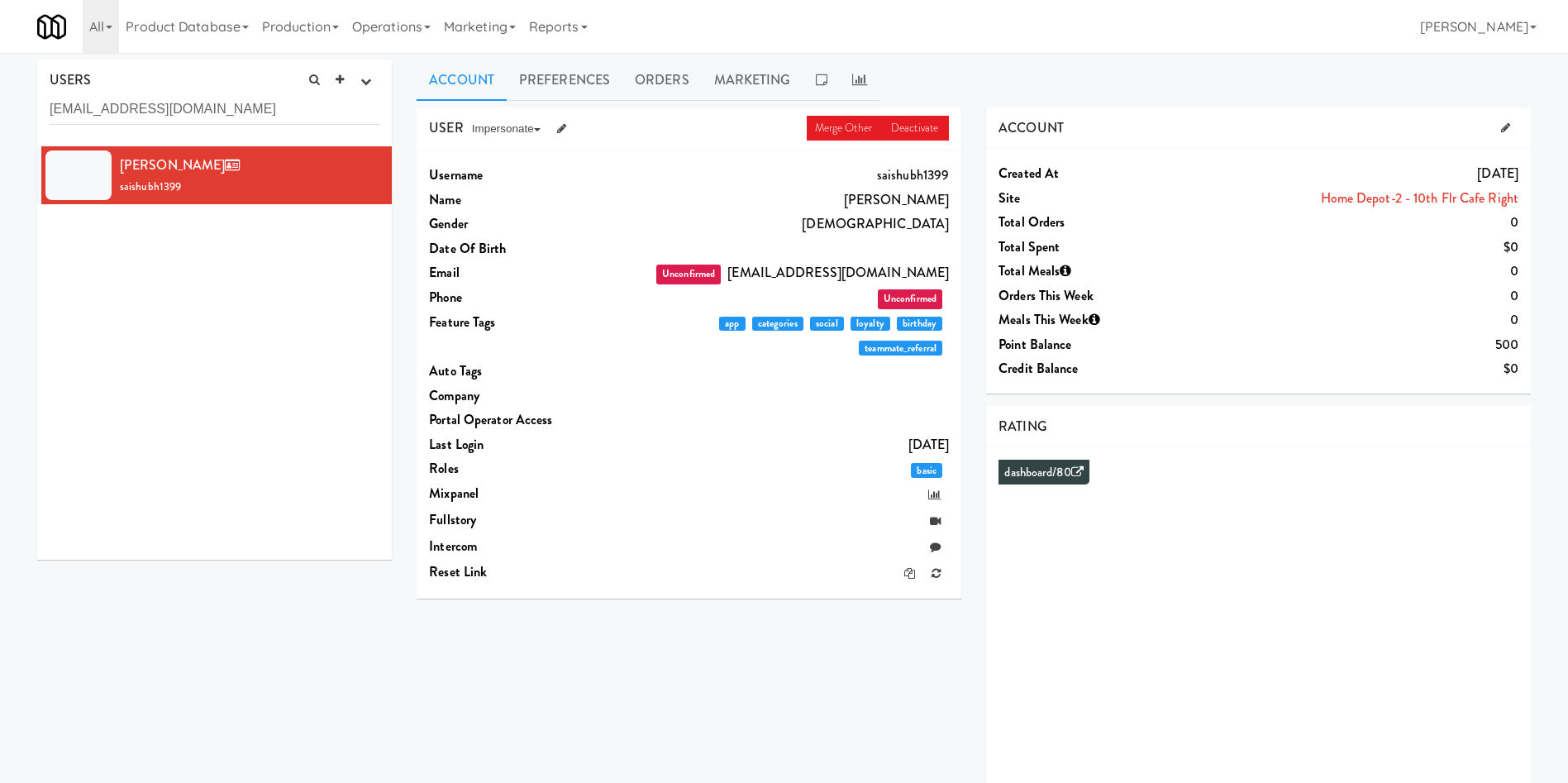
click at [217, 431] on div "Sai Shubham saishubh1399" at bounding box center [214, 352] width 354 height 413
drag, startPoint x: 257, startPoint y: 115, endPoint x: 22, endPoint y: 121, distance: 235.1
click at [22, 121] on div "USERS active Ordered this week Didn't order this week 1 this week 2 this week 3…" at bounding box center [784, 442] width 1568 height 764
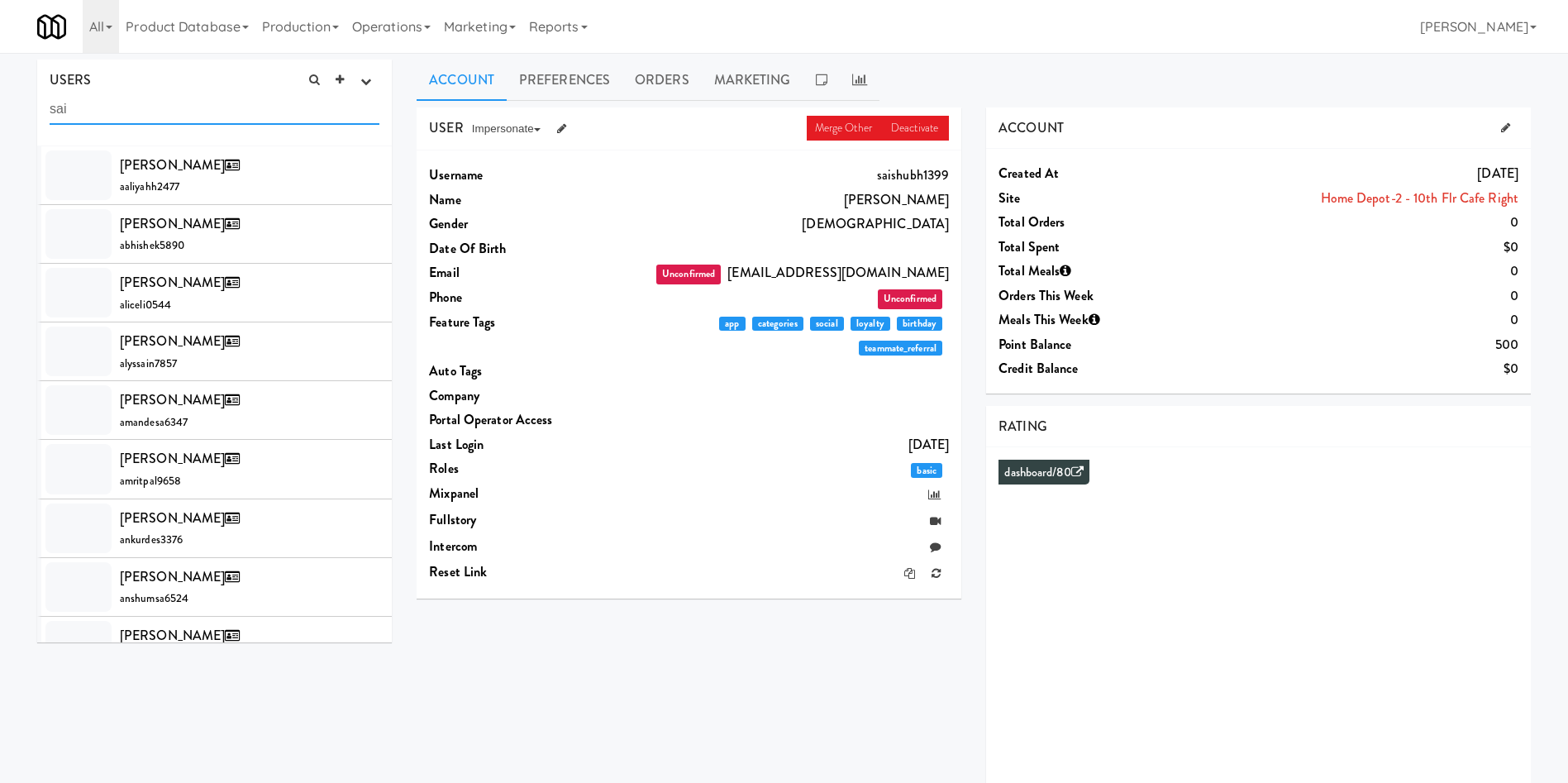
type input "sai"
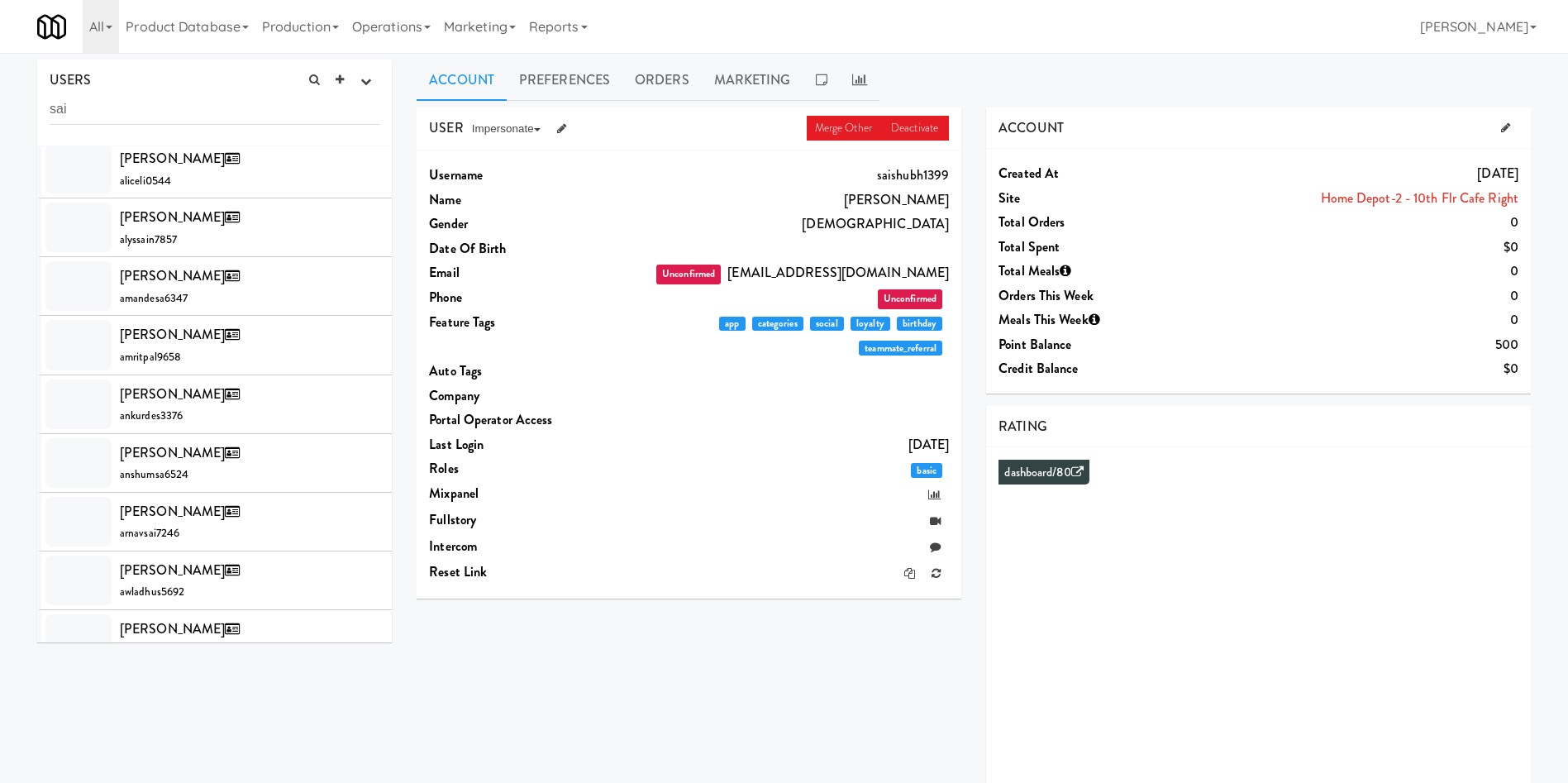
drag, startPoint x: 195, startPoint y: 125, endPoint x: 40, endPoint y: 111, distance: 155.6
click at [40, 111] on div "USERS active Ordered this week Didn't order this week 1 this week 2 this week 3…" at bounding box center [214, 102] width 354 height 87
click at [128, 110] on input "sai" at bounding box center [215, 109] width 330 height 31
drag, startPoint x: 128, startPoint y: 110, endPoint x: 0, endPoint y: 110, distance: 128.0
click at [0, 110] on div "USERS active Ordered this week Didn't order this week 1 this week 2 this week 3…" at bounding box center [784, 442] width 1568 height 764
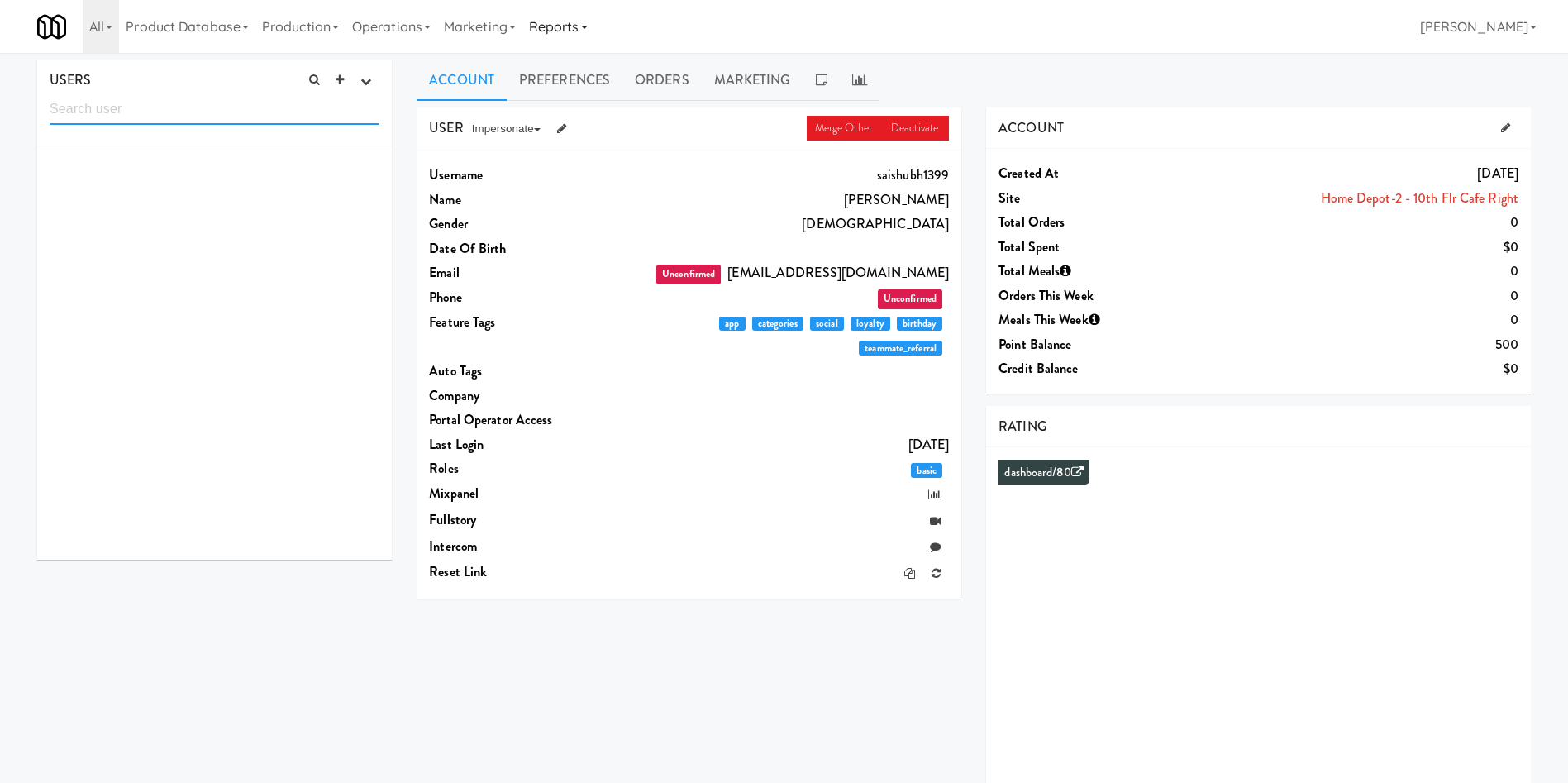
scroll to position [0, 0]
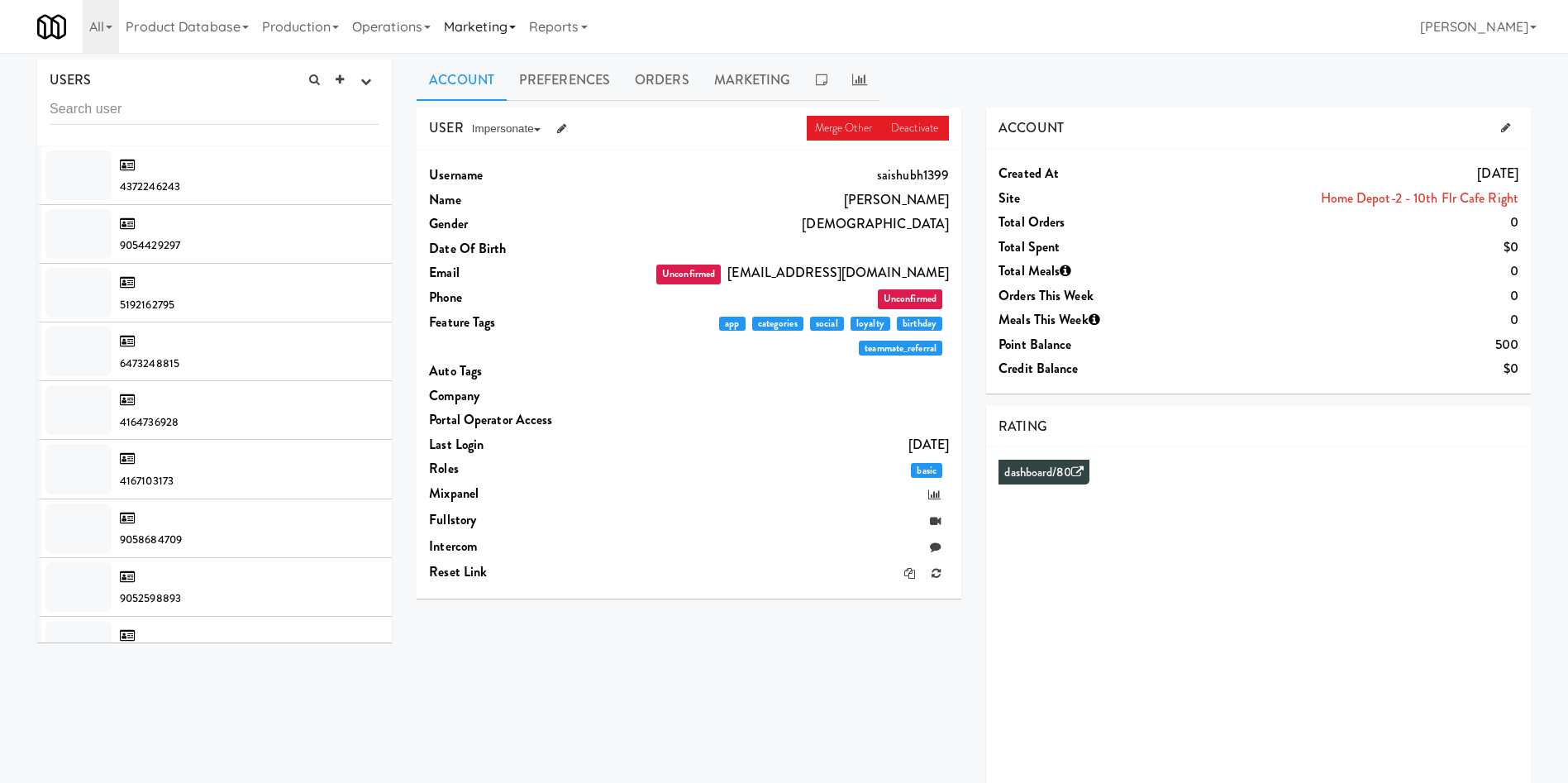
click at [473, 24] on link "Marketing" at bounding box center [481, 26] width 86 height 53
click at [423, 19] on link "Operations" at bounding box center [391, 26] width 92 height 53
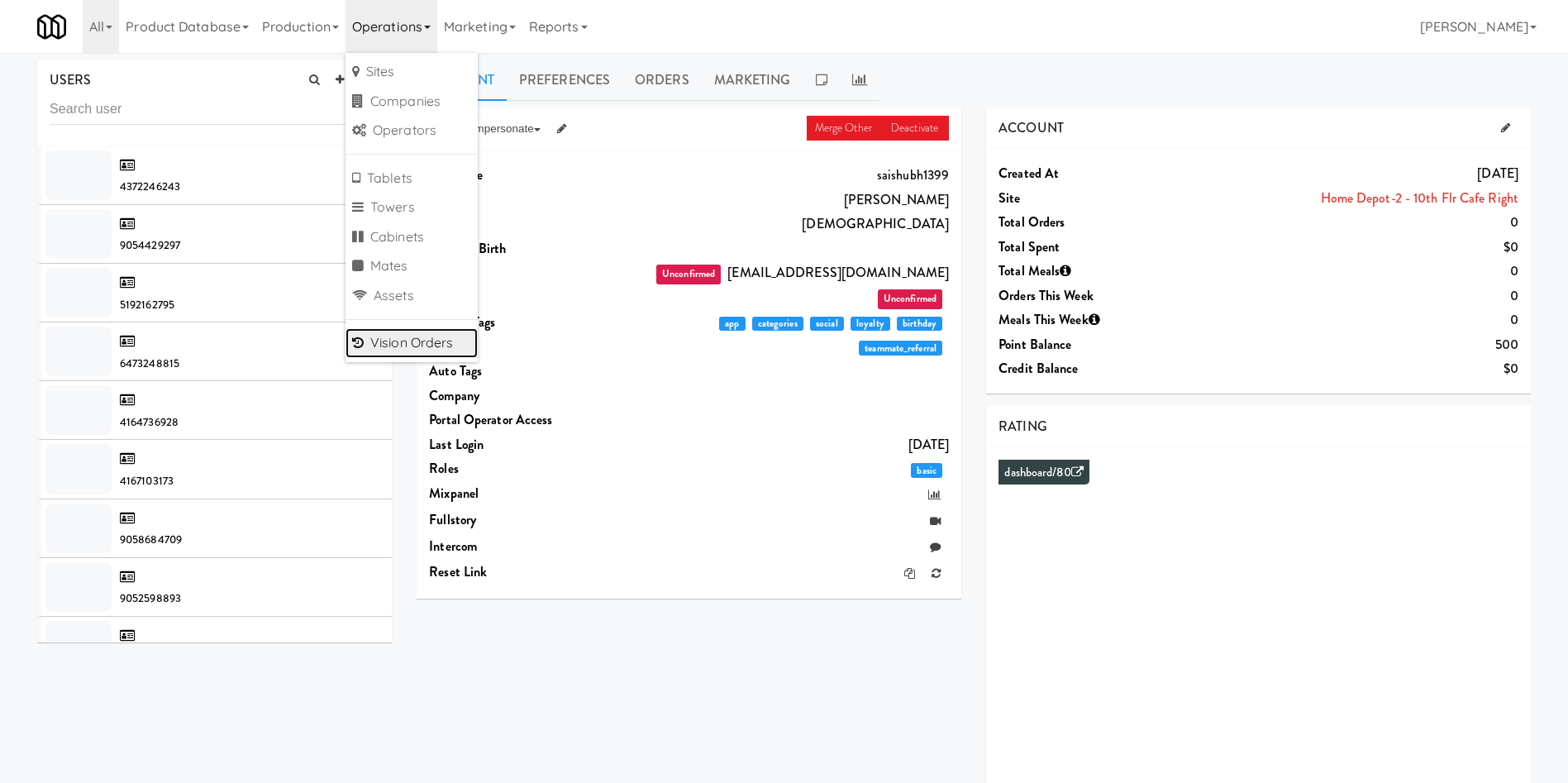
click at [424, 340] on link "Vision Orders" at bounding box center [411, 343] width 132 height 30
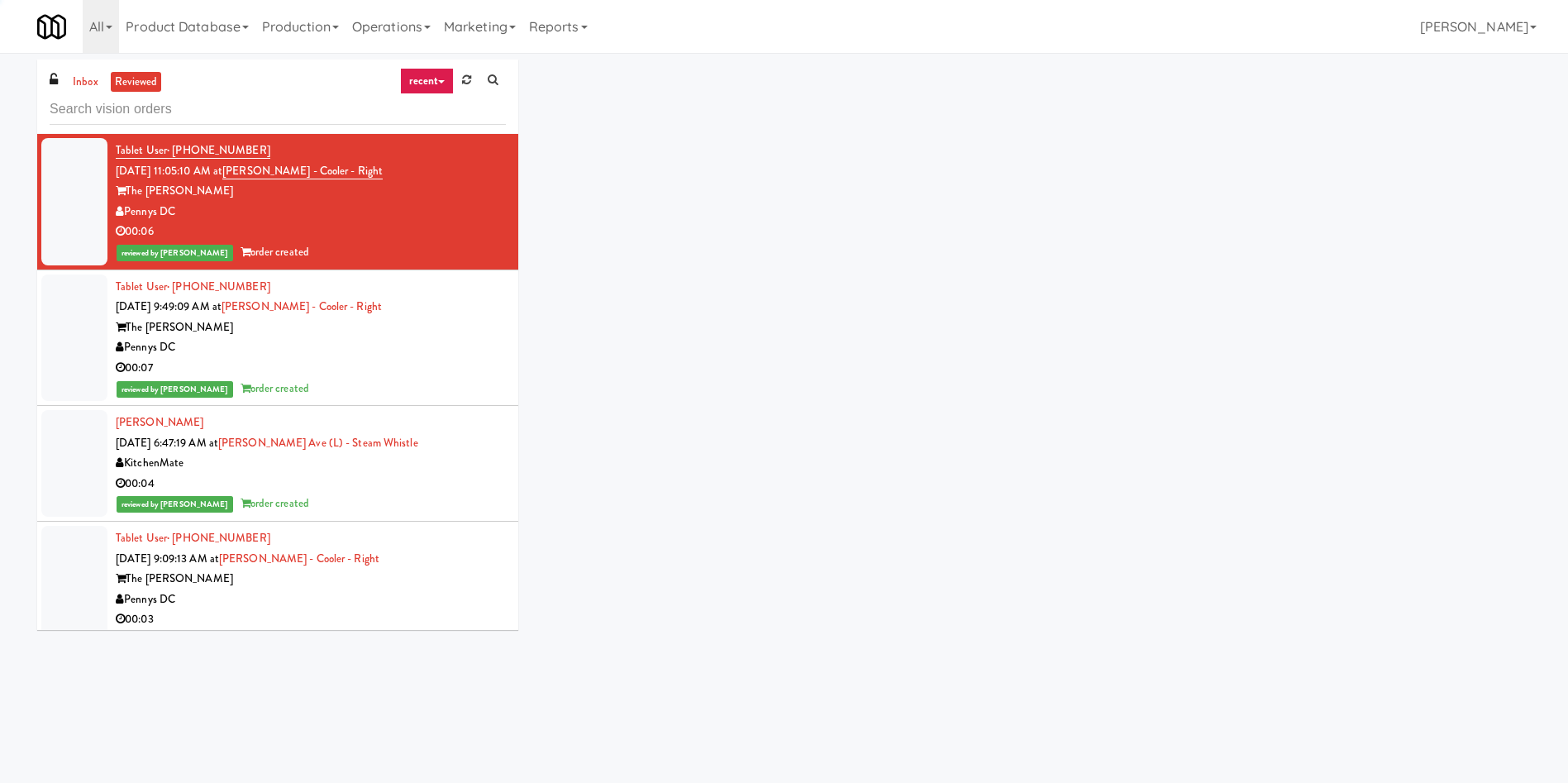
click at [208, 105] on input "text" at bounding box center [278, 109] width 457 height 31
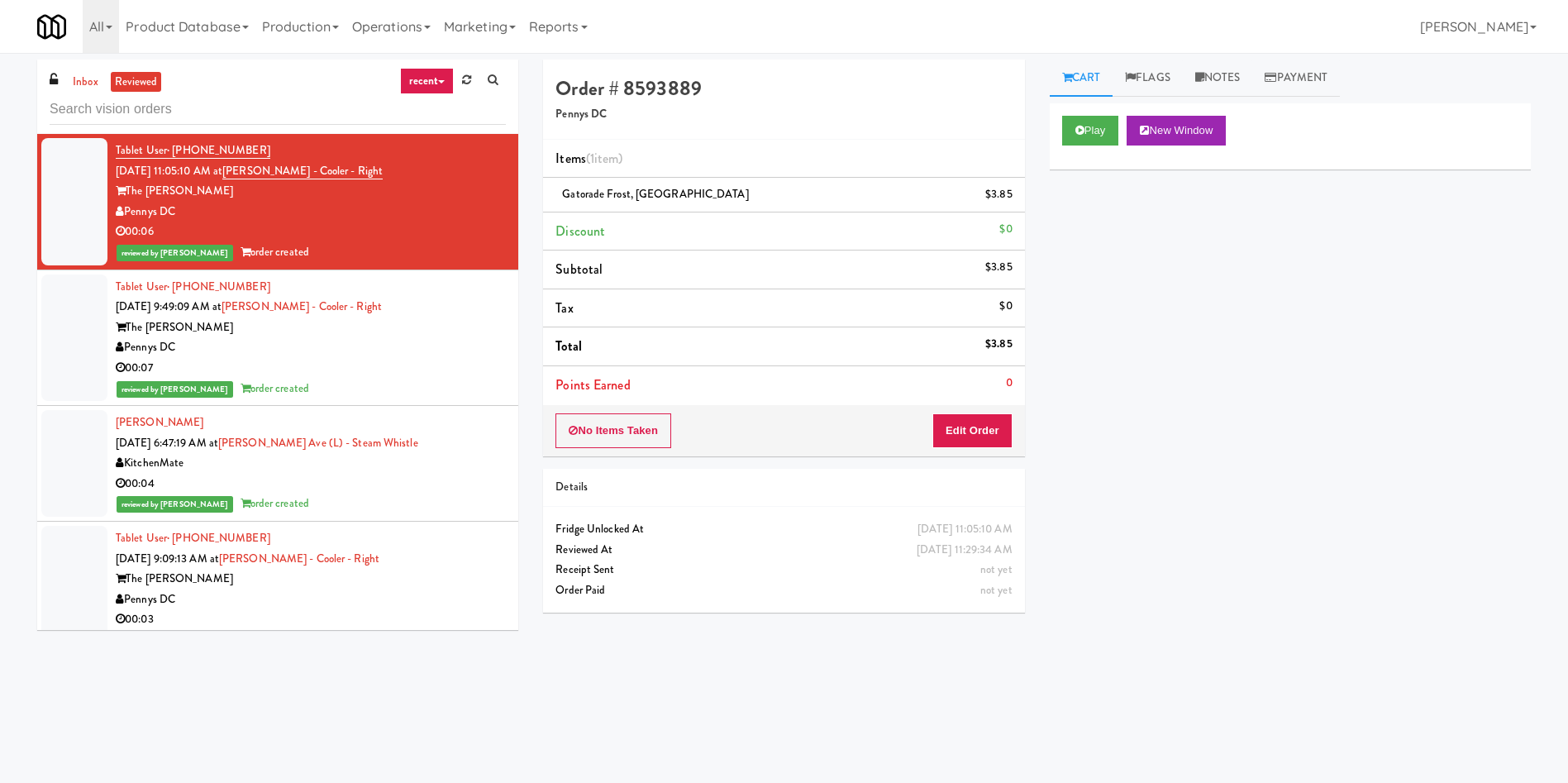
type input "asaishubham97@gmail.com"
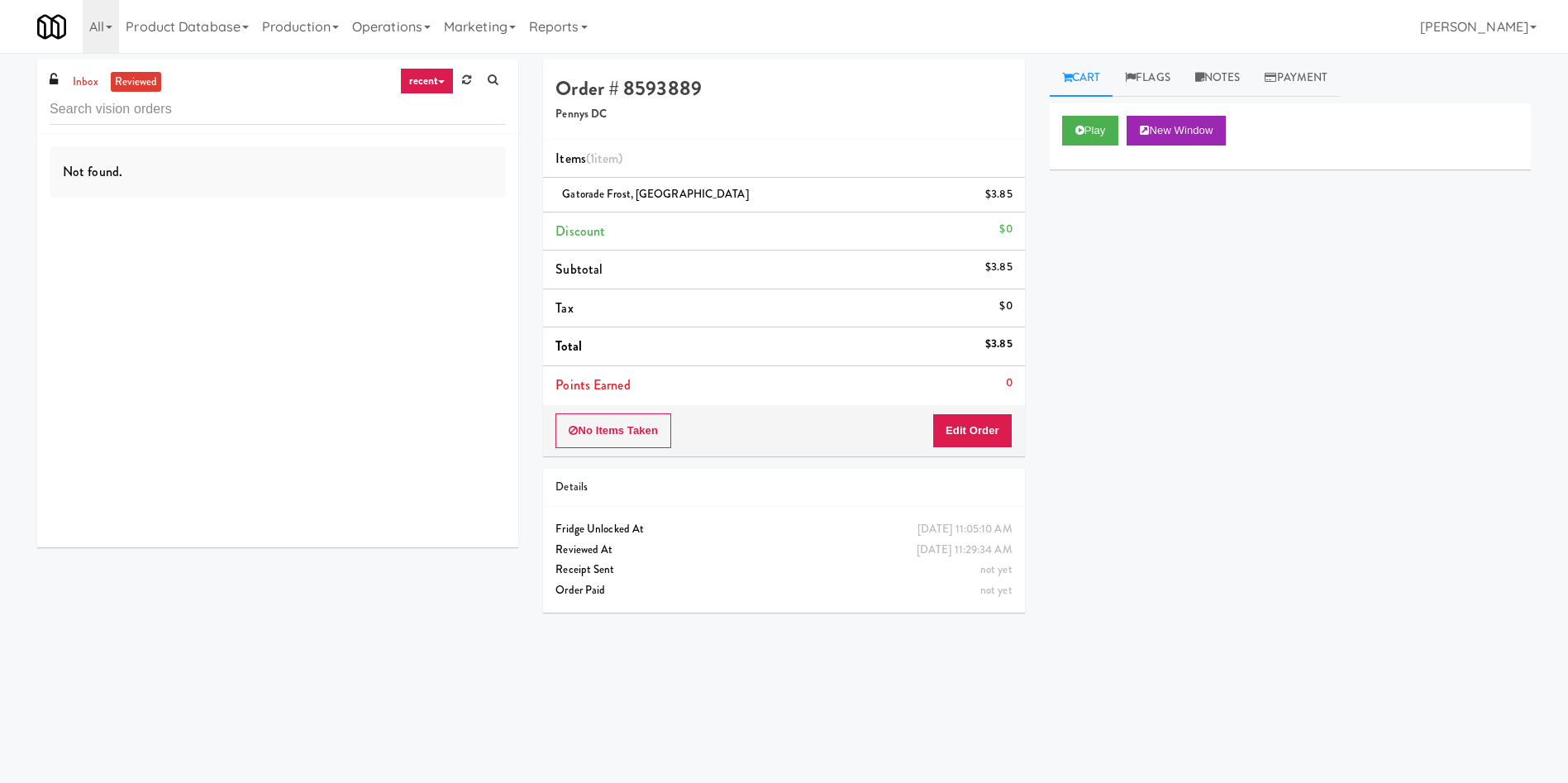
click at [299, 115] on input "text" at bounding box center [278, 109] width 457 height 31
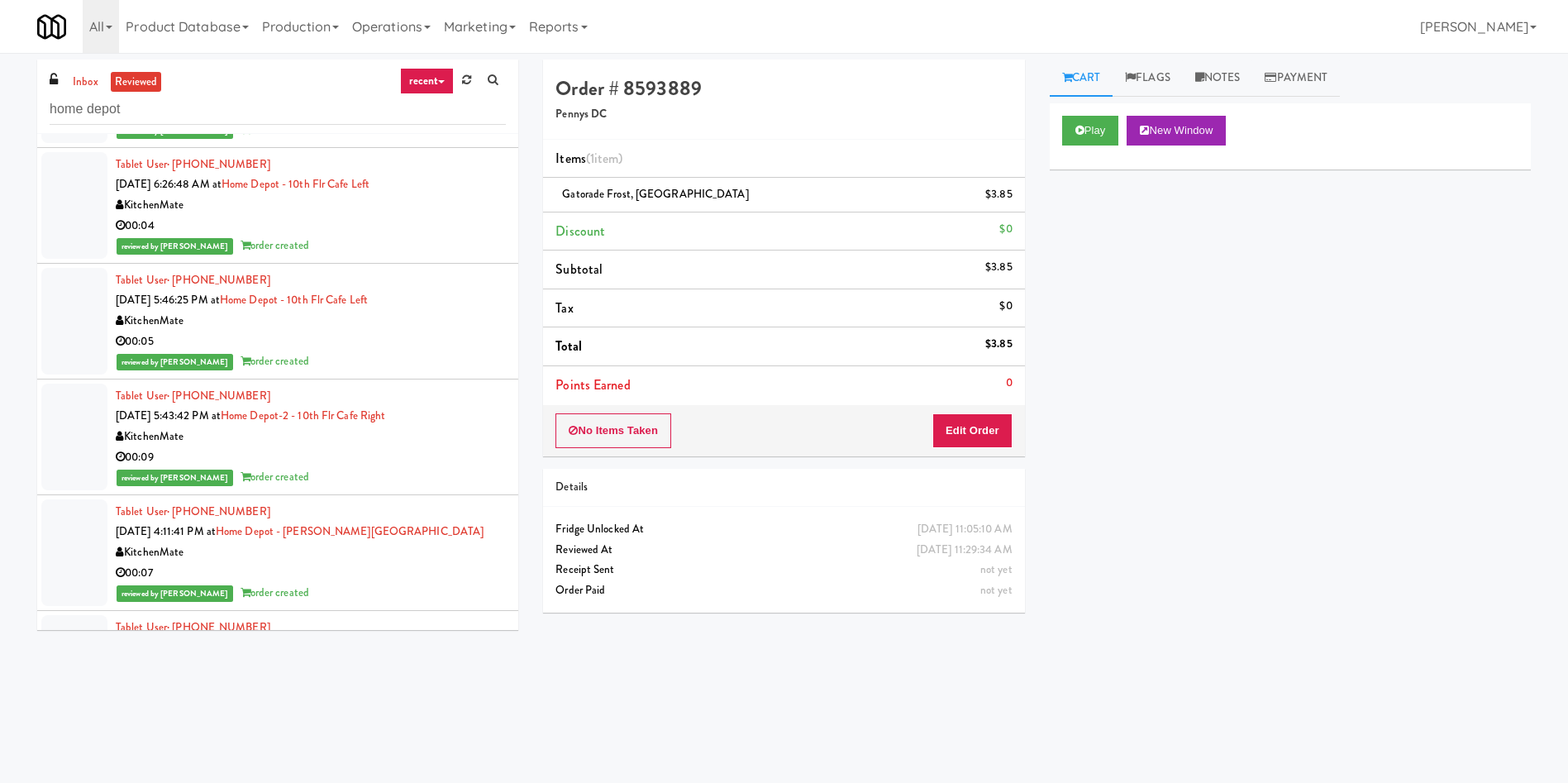
scroll to position [372, 0]
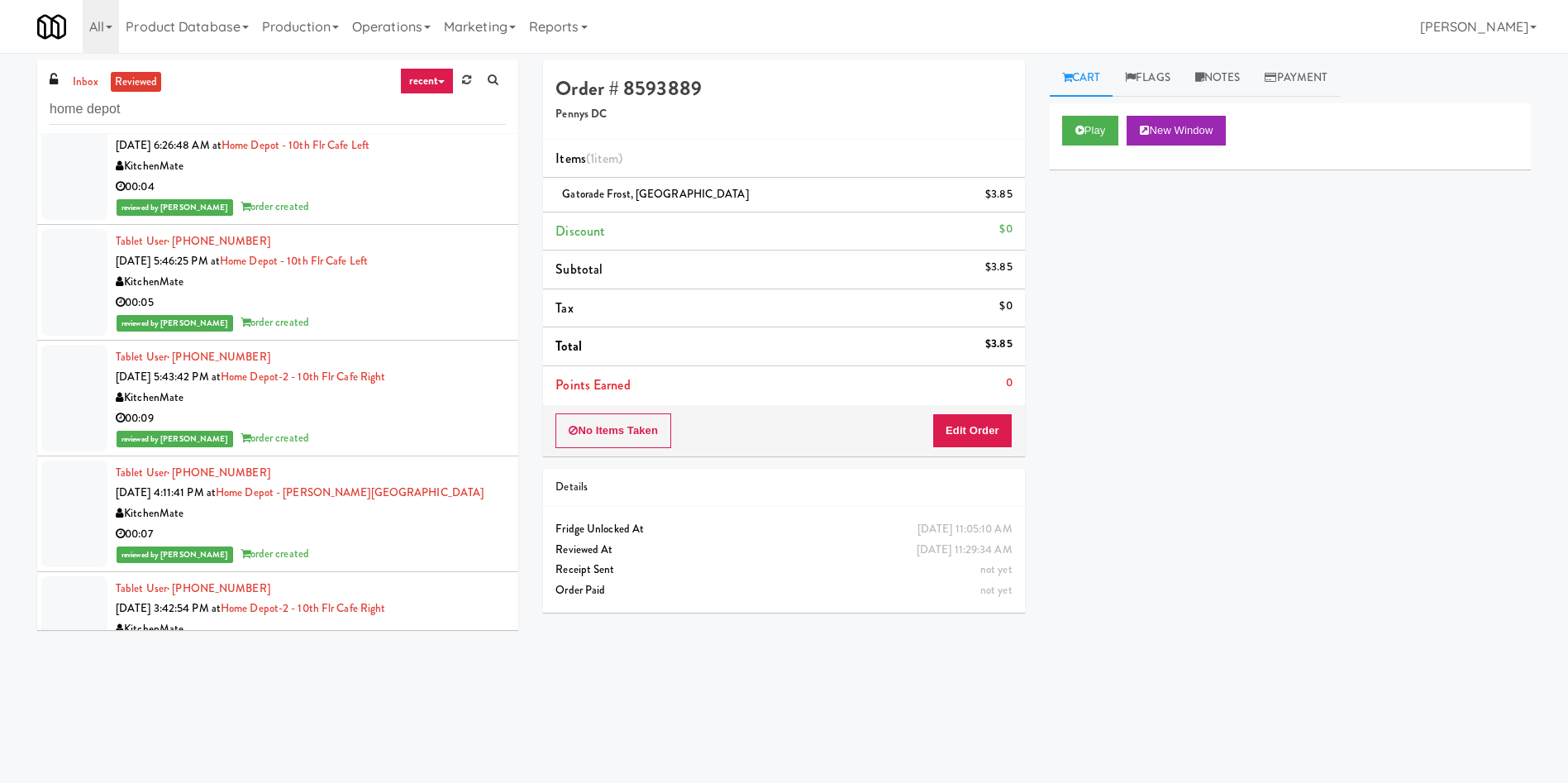
type input "home depot"
drag, startPoint x: 423, startPoint y: 377, endPoint x: 247, endPoint y: 371, distance: 176.1
click at [247, 371] on div "Tablet User · (905) 767-2500 Sep 16, 2025 5:43:42 PM at Home Depot-2 - 10th Flr…" at bounding box center [310, 398] width 390 height 101
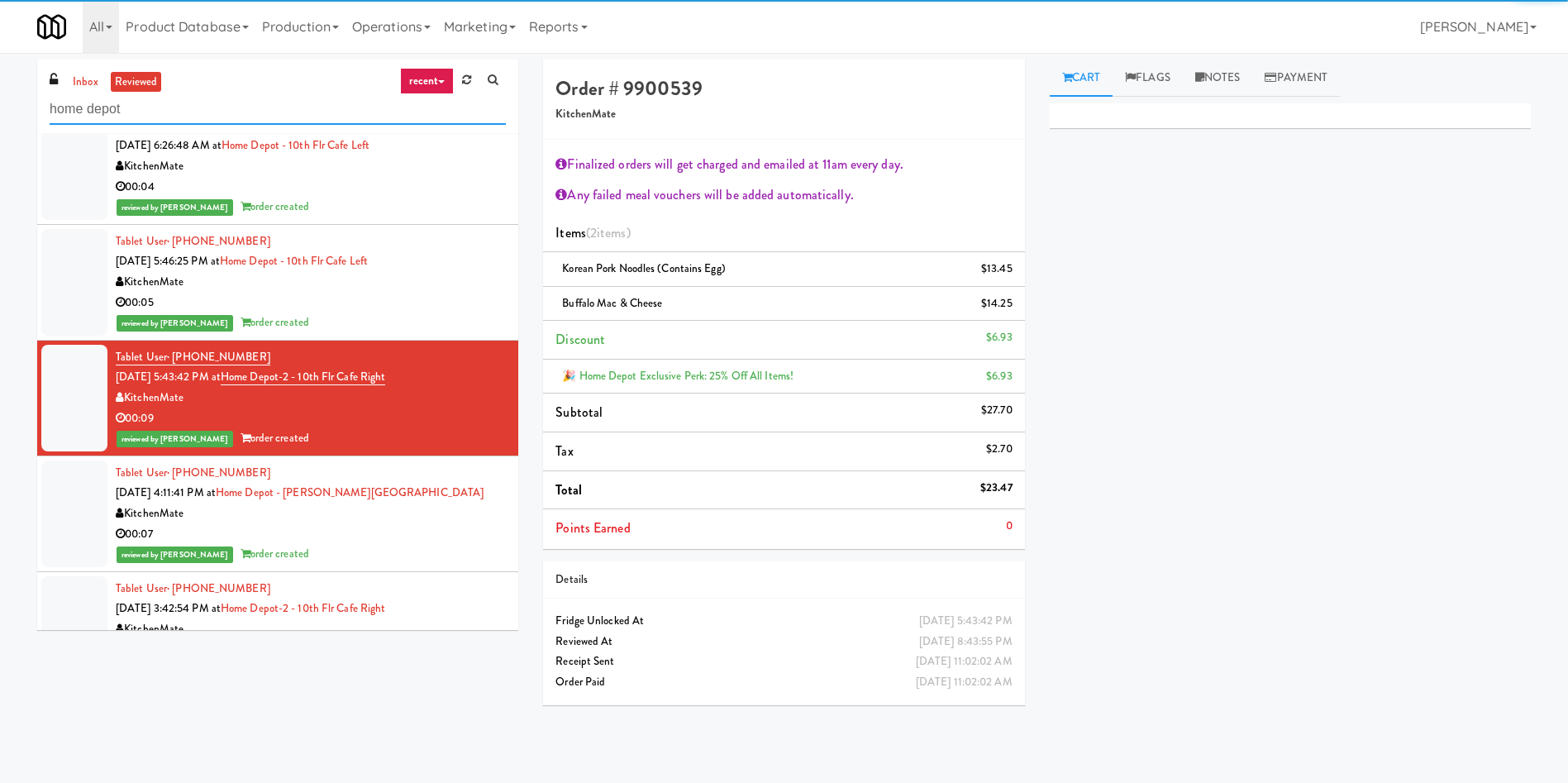
paste input "Home Depot-2 - 10th Flr Cafe Righ"
drag, startPoint x: 201, startPoint y: 113, endPoint x: 0, endPoint y: 64, distance: 206.9
click at [0, 64] on div "inbox reviewed recent all unclear take inventory issue suspicious failed recent…" at bounding box center [784, 391] width 1568 height 664
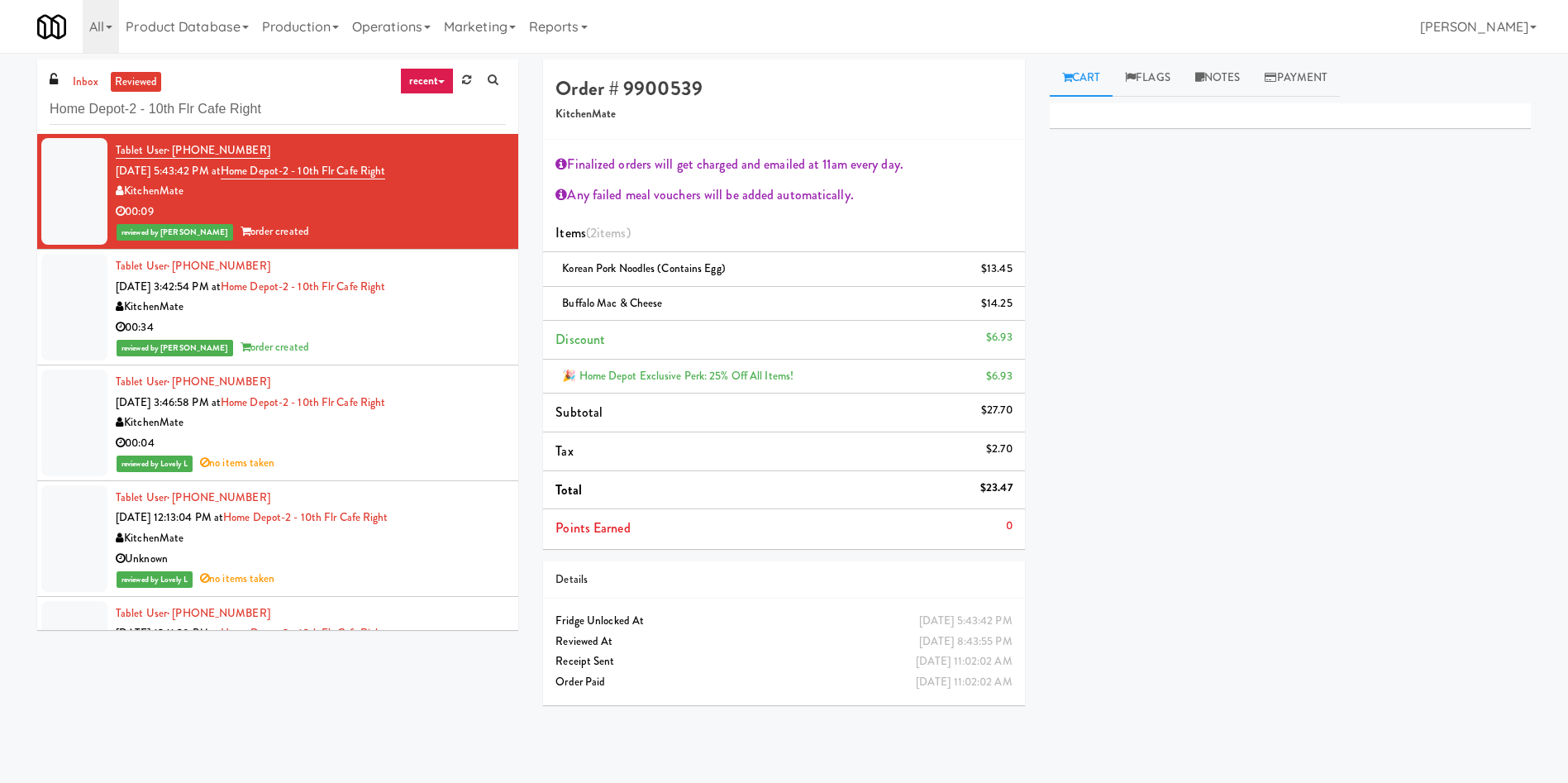
click at [62, 316] on div at bounding box center [75, 306] width 66 height 106
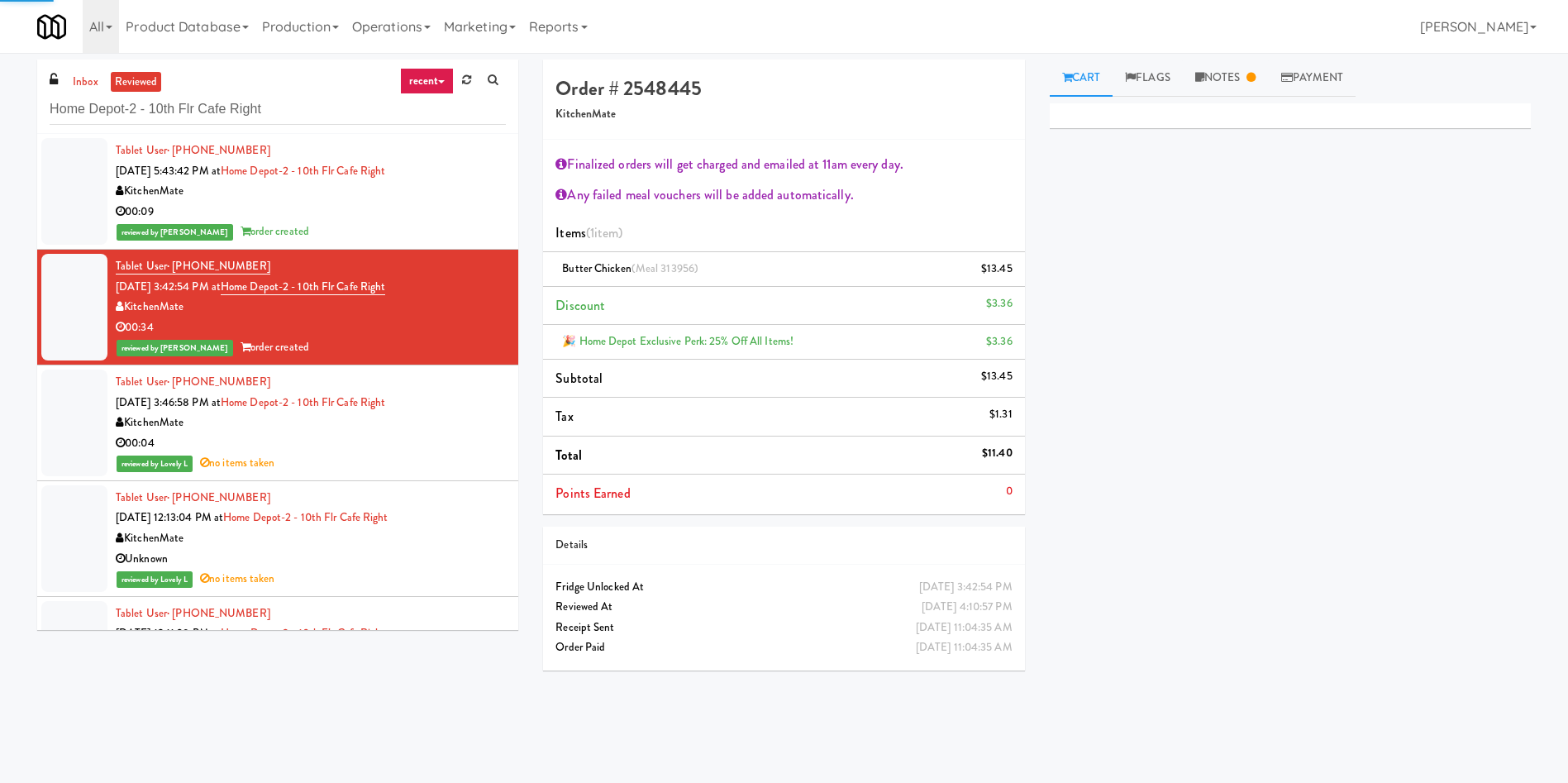
click at [84, 403] on div at bounding box center [75, 422] width 66 height 106
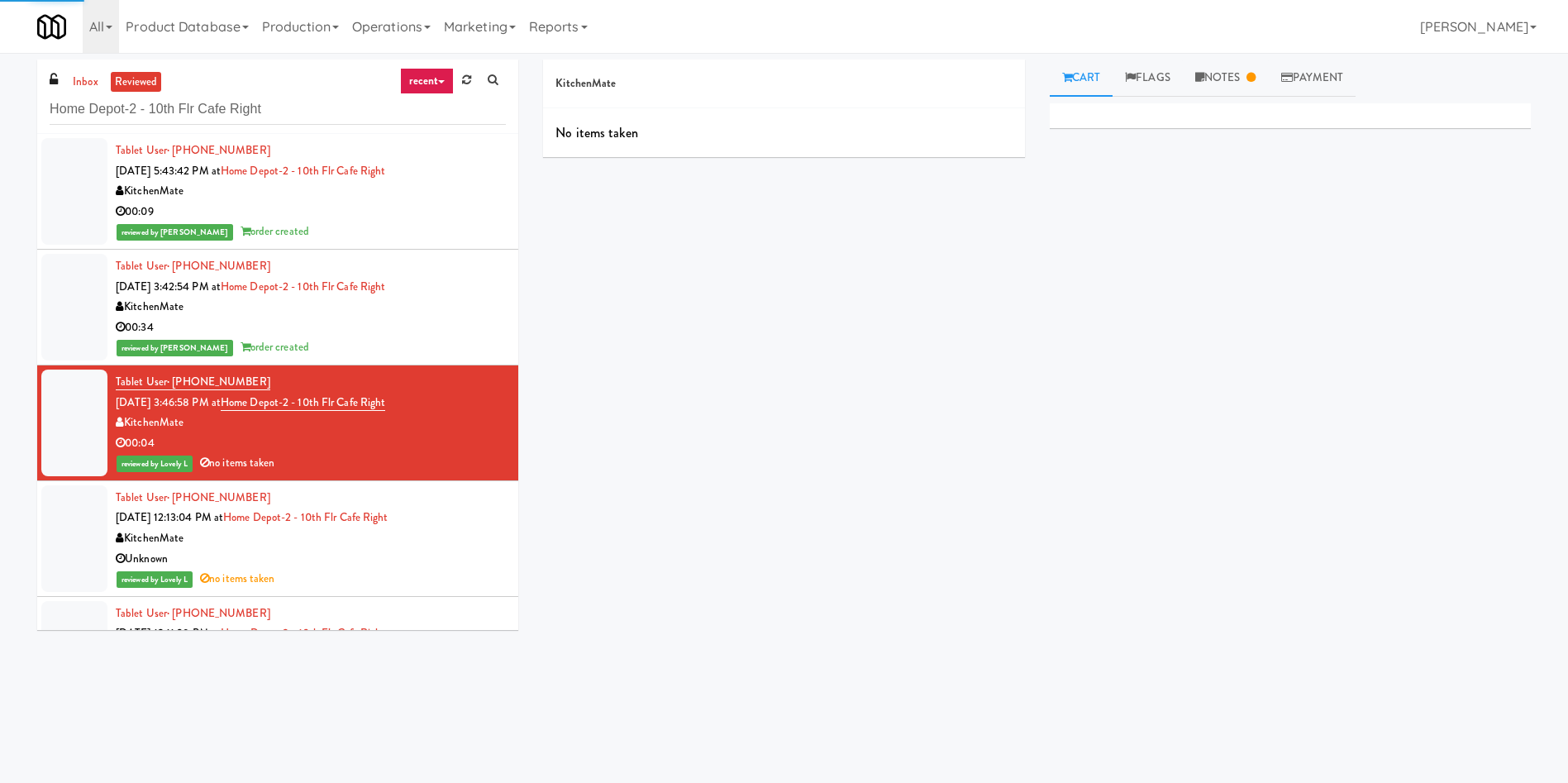
click at [74, 313] on div at bounding box center [75, 306] width 66 height 106
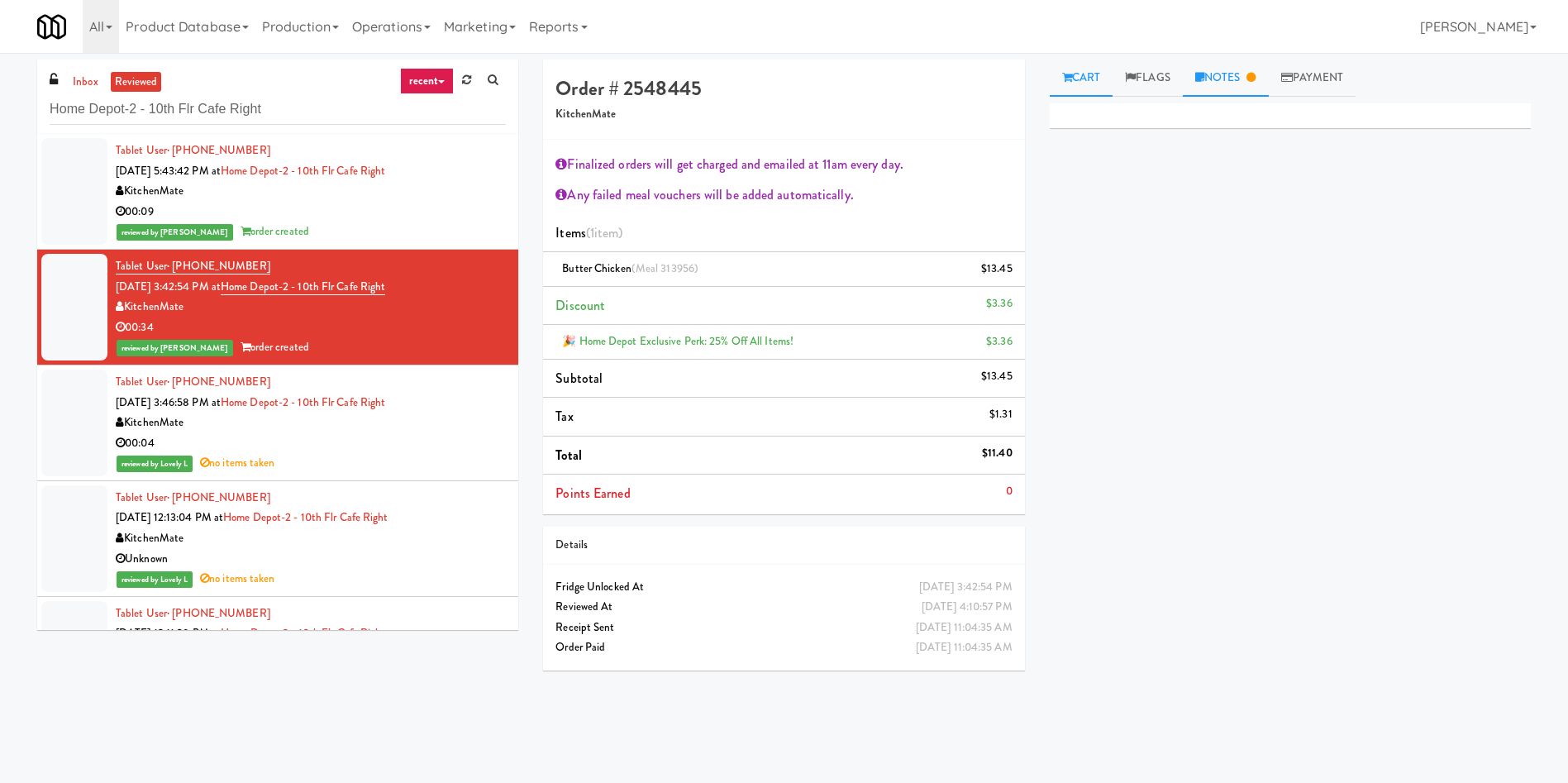
click at [1222, 70] on link "Notes" at bounding box center [1226, 78] width 86 height 37
click at [1080, 78] on link "Cart" at bounding box center [1081, 78] width 64 height 37
drag, startPoint x: 321, startPoint y: 111, endPoint x: 0, endPoint y: 114, distance: 321.0
click at [0, 114] on div "inbox reviewed recent all unclear take inventory issue suspicious failed recent…" at bounding box center [784, 391] width 1568 height 664
paste input "Earth Rangers"
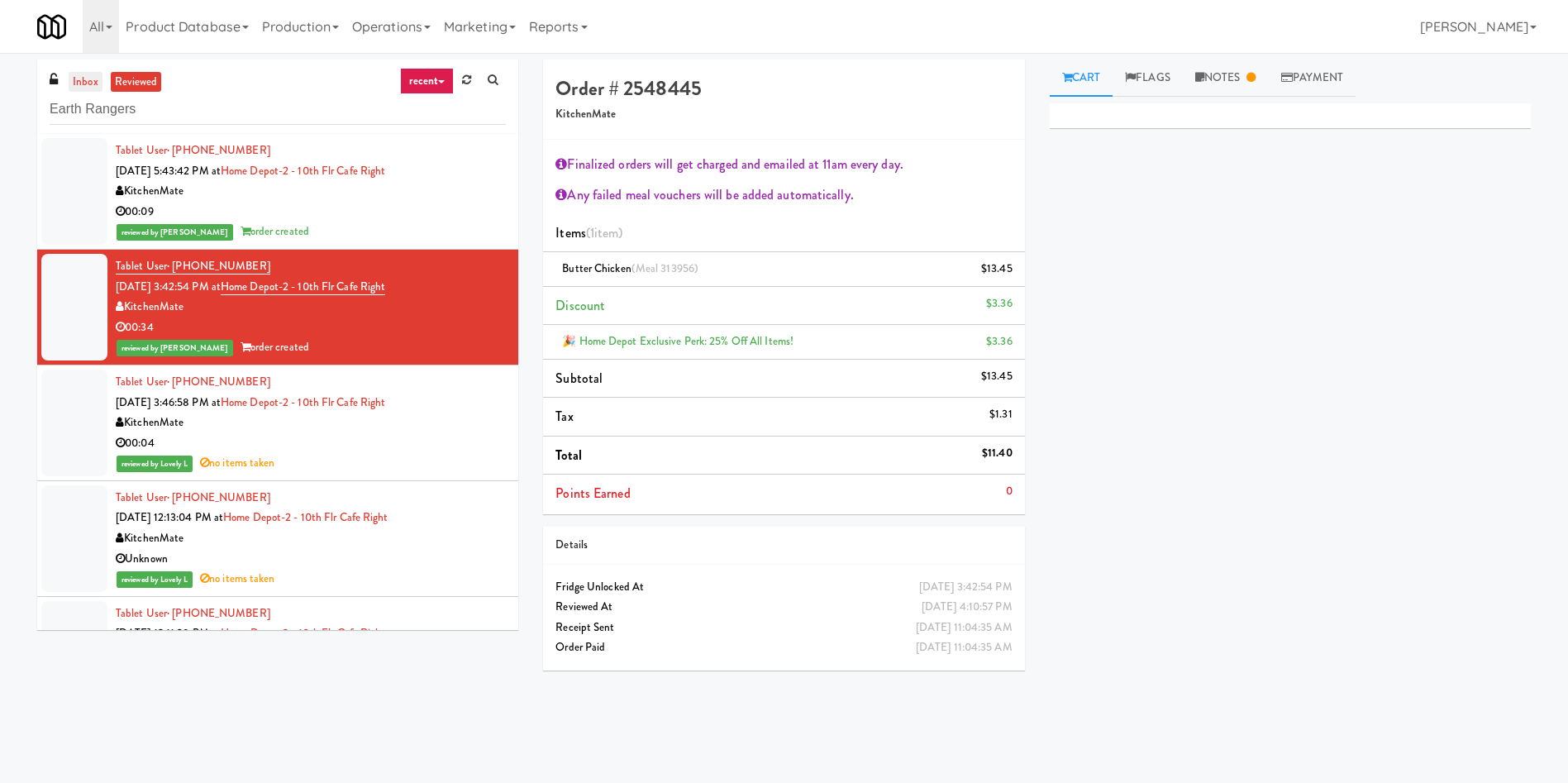
click at [92, 73] on link "inbox" at bounding box center [86, 82] width 34 height 21
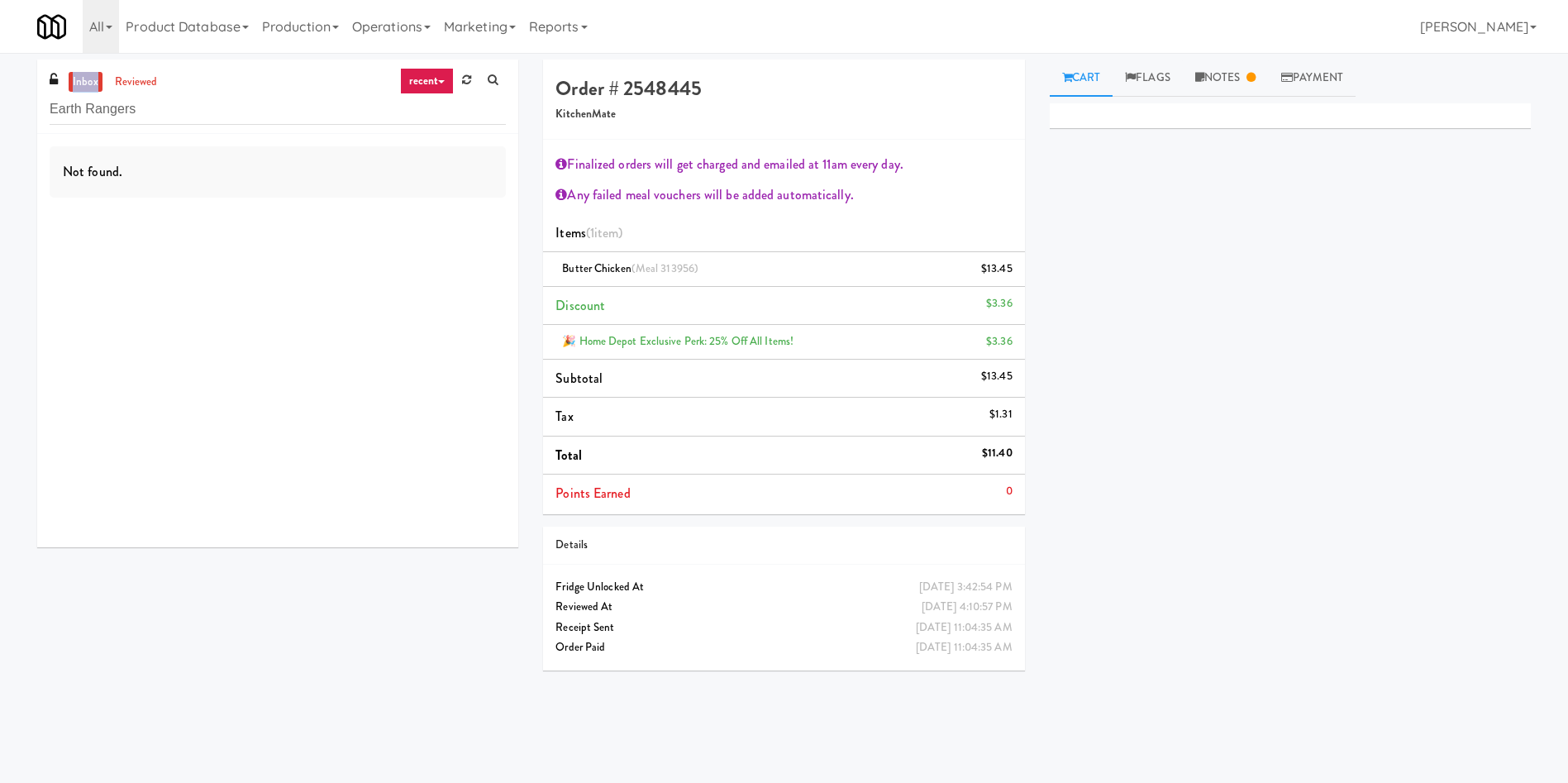
click at [92, 73] on link "inbox" at bounding box center [86, 82] width 34 height 21
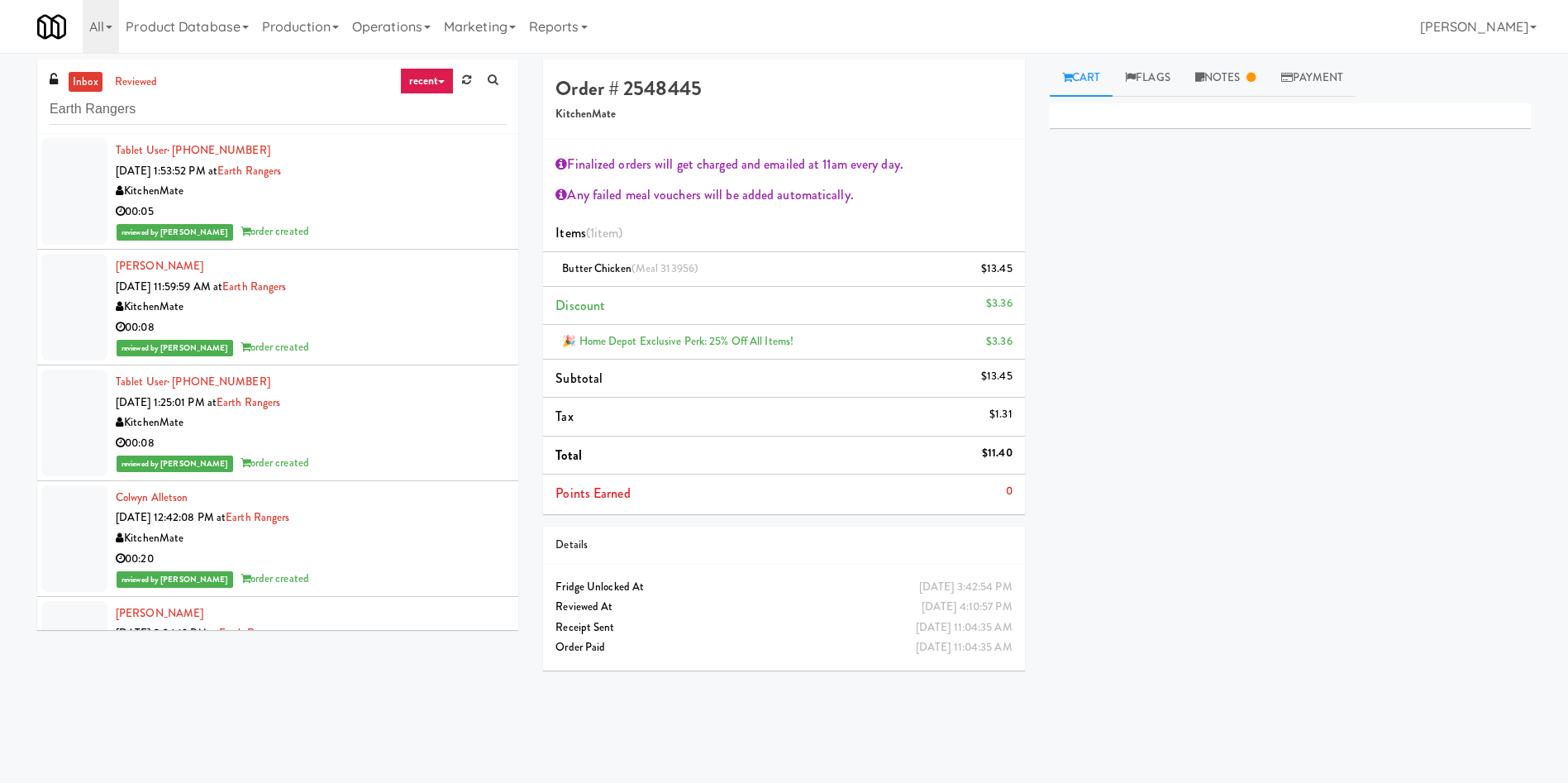
click at [66, 181] on div at bounding box center [75, 191] width 66 height 106
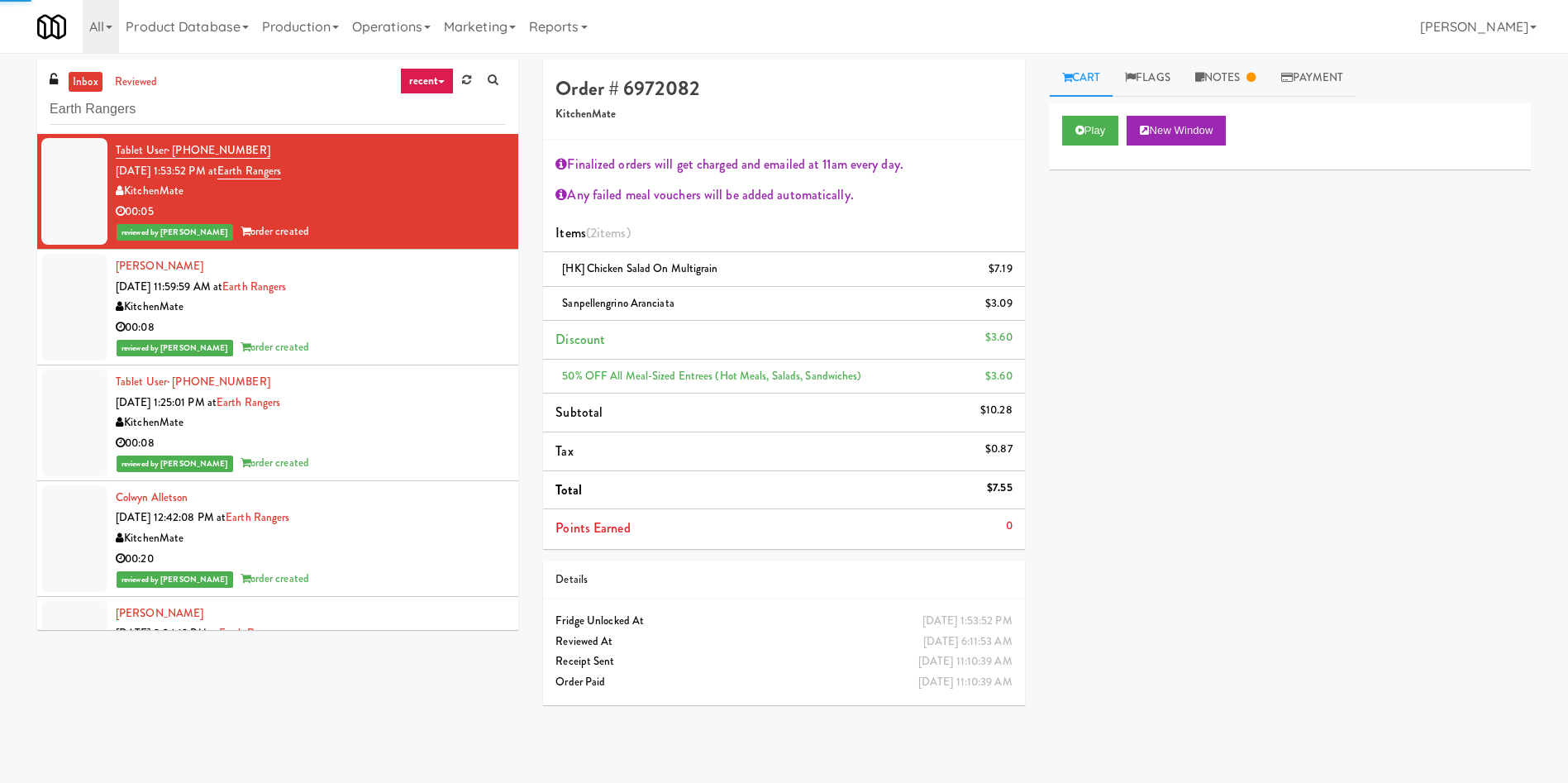
click at [86, 81] on link "inbox" at bounding box center [86, 82] width 34 height 21
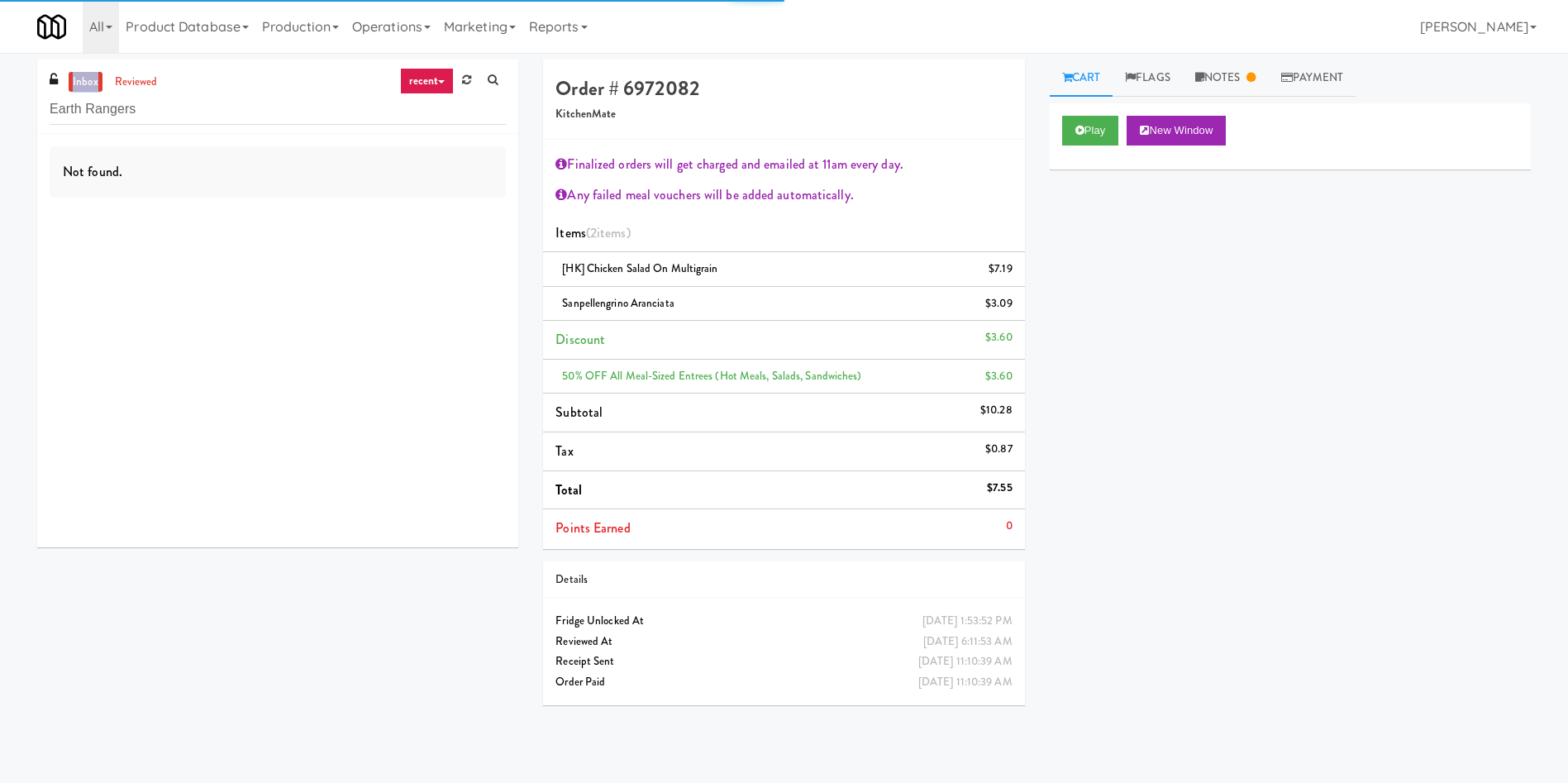
click at [86, 81] on link "inbox" at bounding box center [86, 82] width 34 height 21
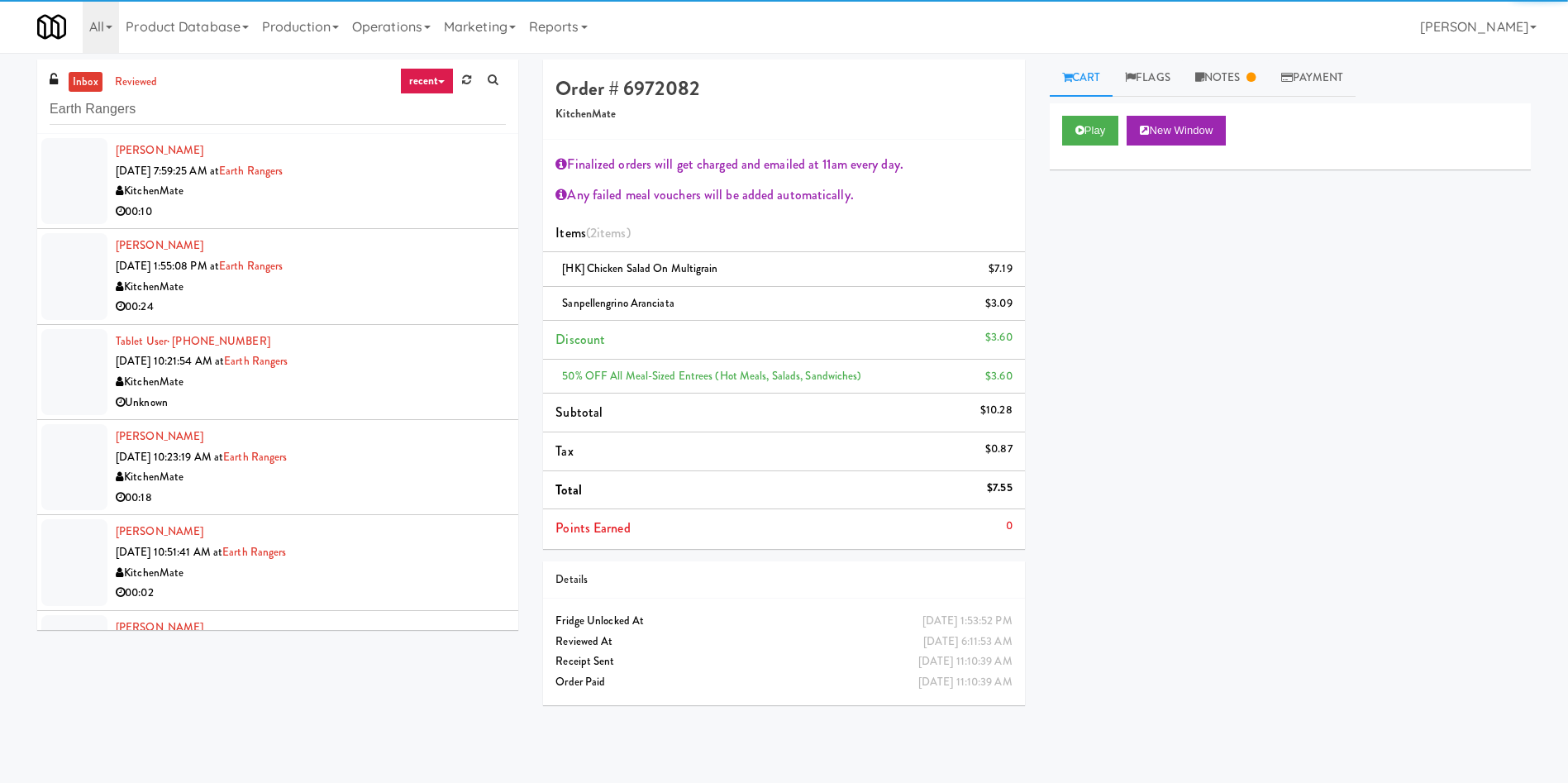
click at [82, 165] on div at bounding box center [75, 181] width 66 height 86
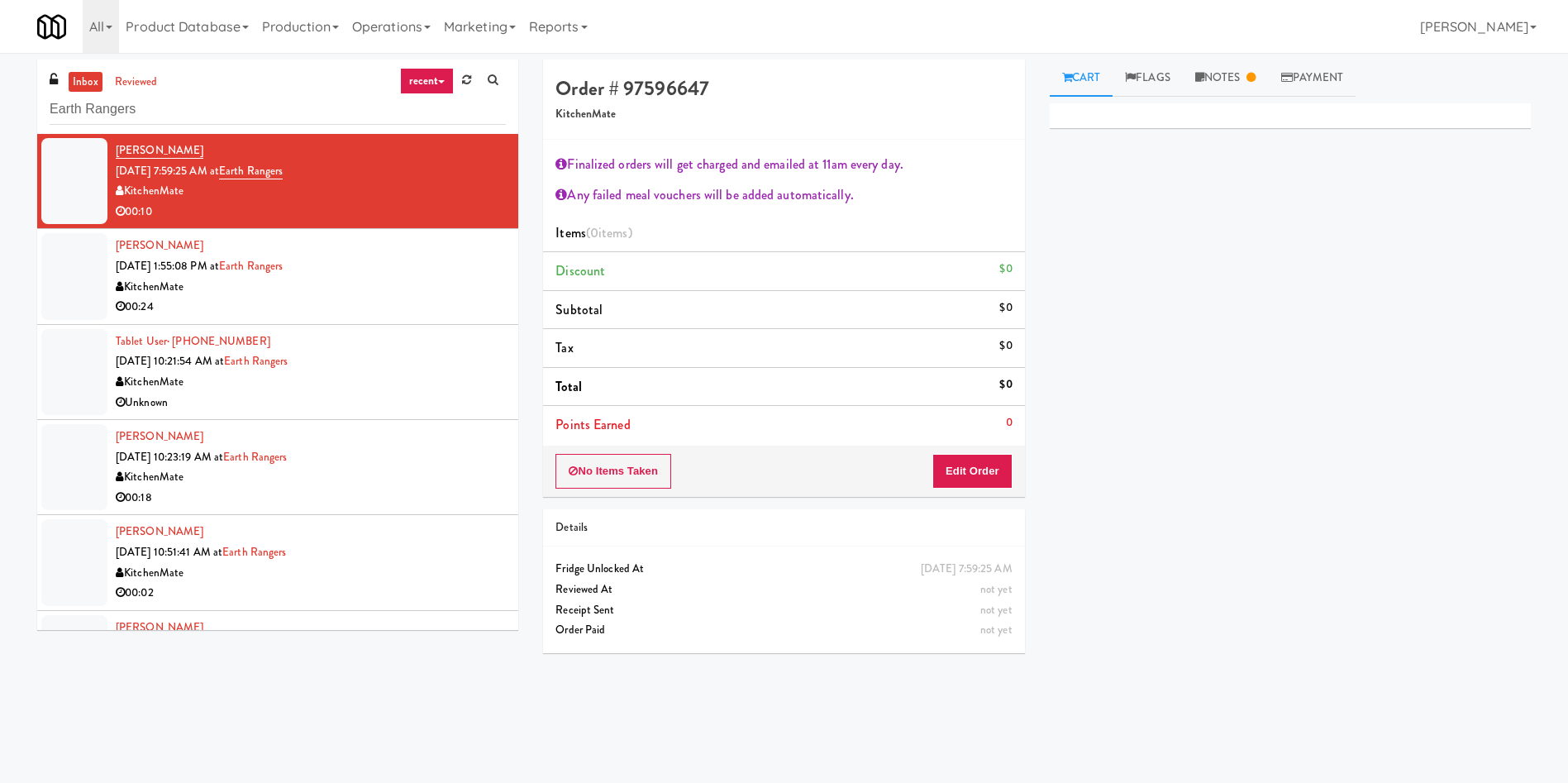
click at [101, 276] on div at bounding box center [75, 276] width 66 height 86
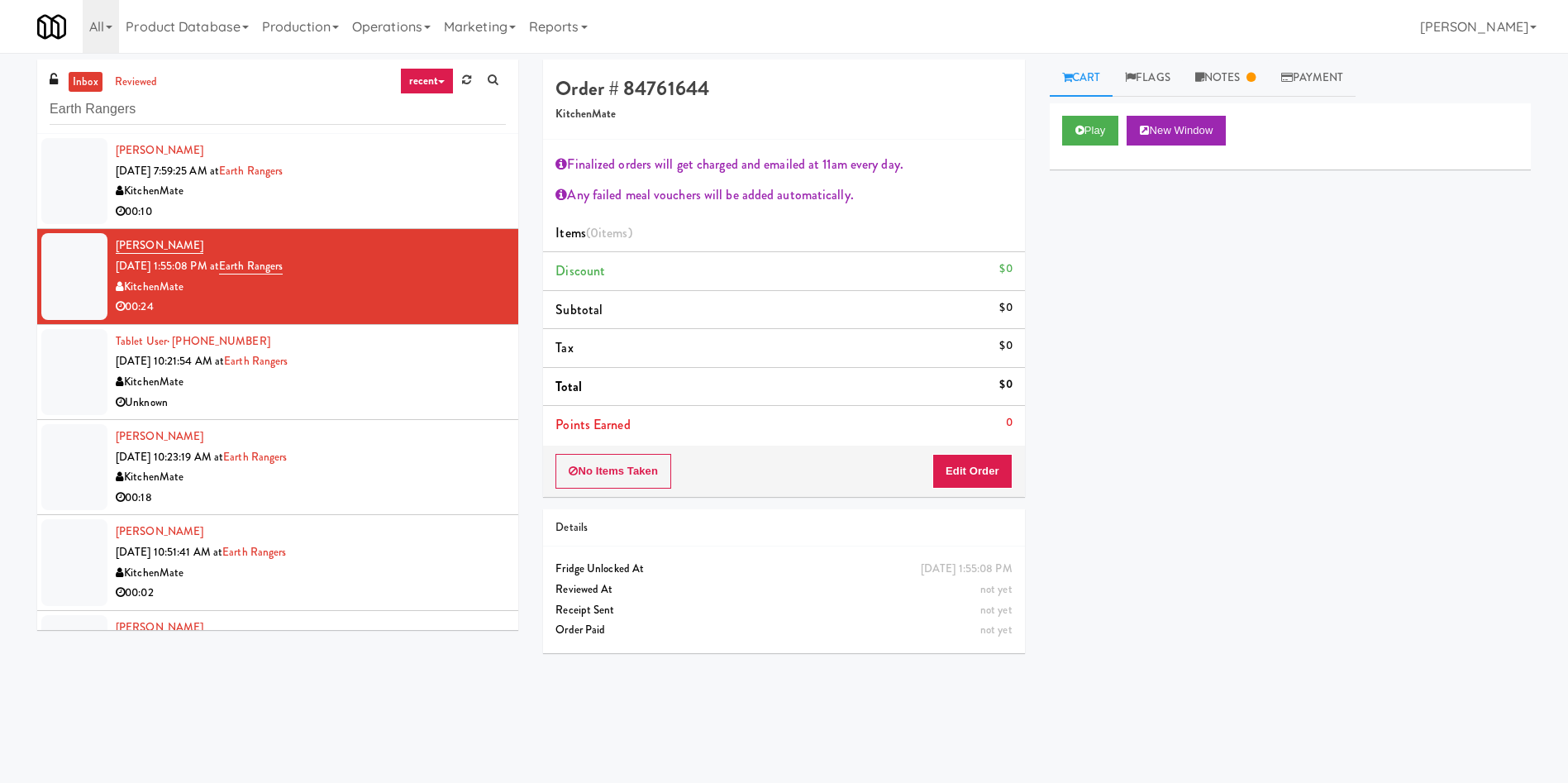
click at [1098, 114] on div "Play New Window" at bounding box center [1290, 136] width 482 height 66
click at [1090, 129] on button "Play" at bounding box center [1090, 130] width 57 height 30
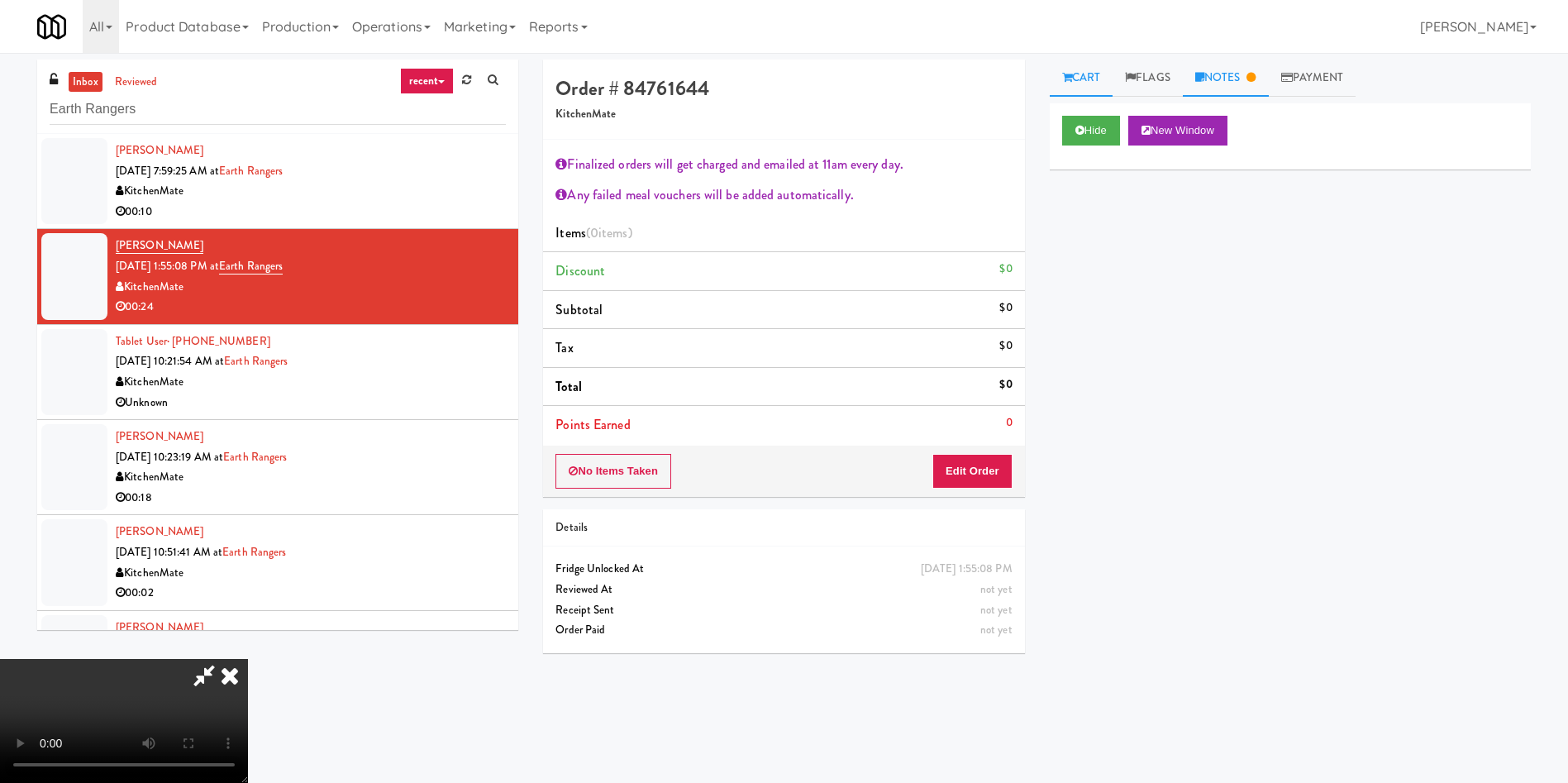
click at [1229, 82] on link "Notes" at bounding box center [1226, 78] width 86 height 37
click at [1096, 71] on link "Cart" at bounding box center [1081, 78] width 64 height 37
click at [976, 463] on button "Edit Order" at bounding box center [972, 471] width 81 height 35
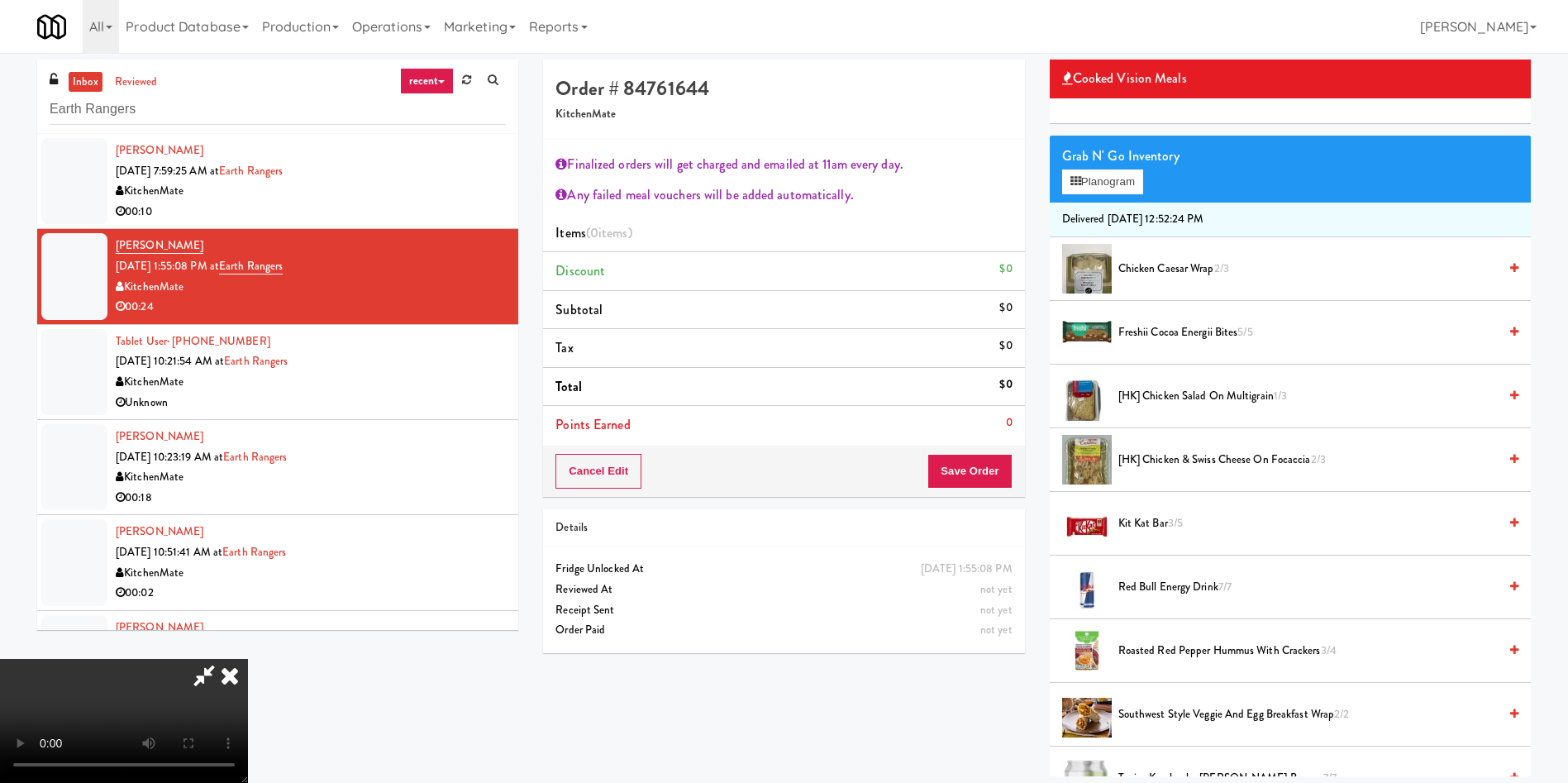
click at [248, 659] on icon at bounding box center [230, 675] width 37 height 33
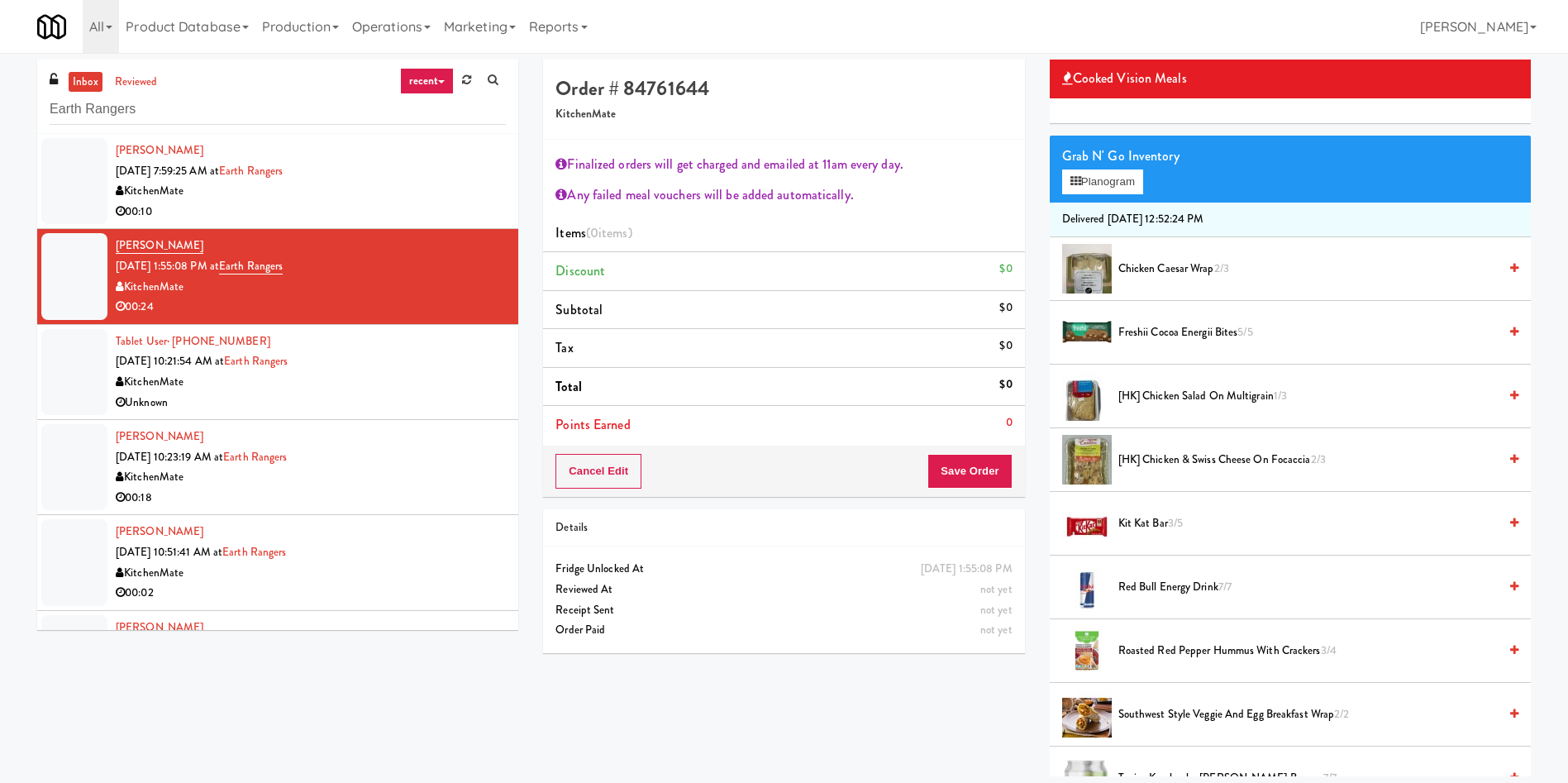
click at [75, 356] on div at bounding box center [75, 372] width 66 height 86
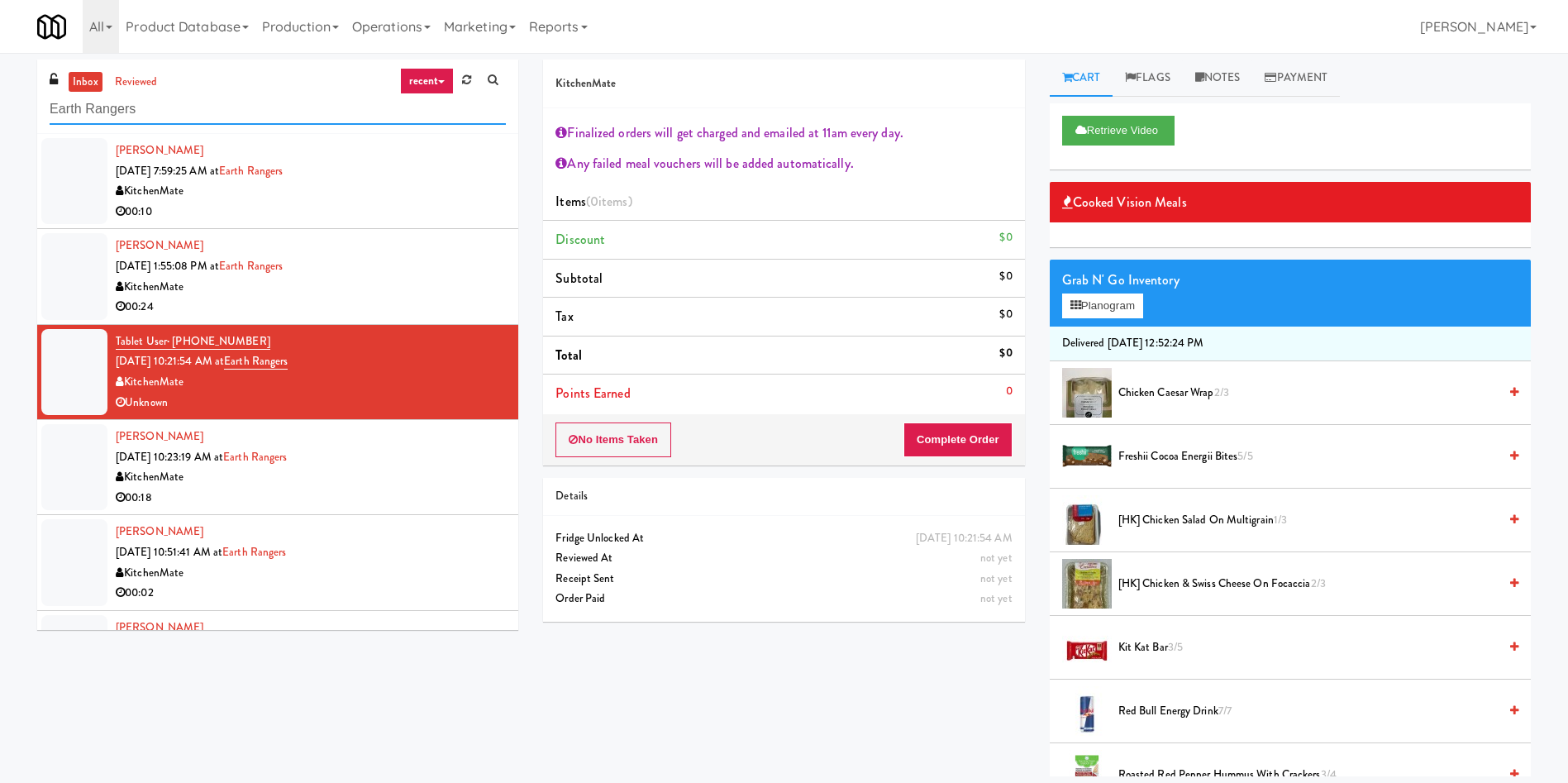
drag, startPoint x: 228, startPoint y: 108, endPoint x: 0, endPoint y: 110, distance: 228.0
click at [0, 110] on div "inbox reviewed recent all unclear take inventory issue suspicious failed recent…" at bounding box center [784, 418] width 1568 height 716
paste input "2268832892"
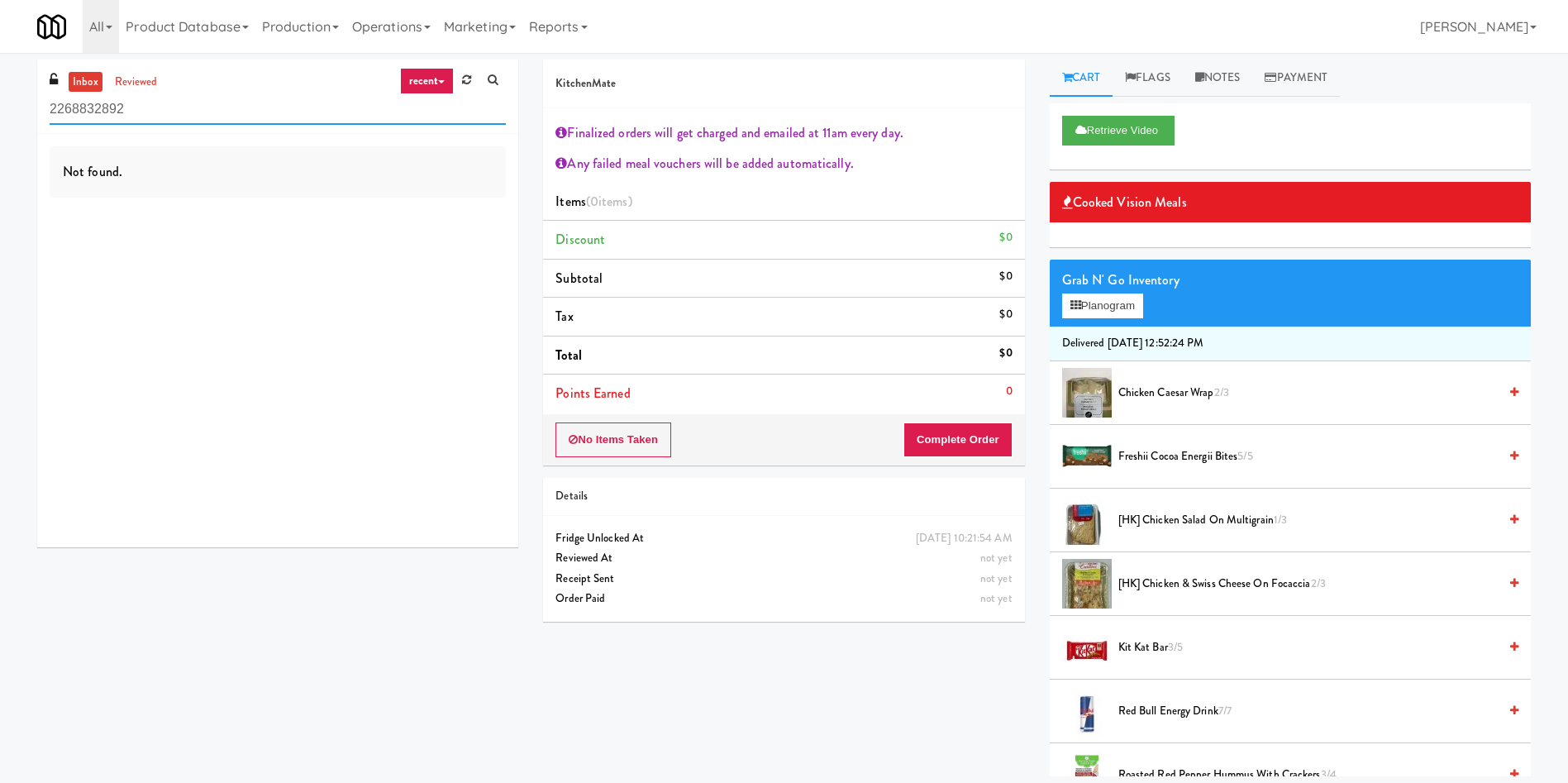
drag, startPoint x: 220, startPoint y: 110, endPoint x: 0, endPoint y: 109, distance: 220.0
click at [0, 109] on div "inbox reviewed recent all unclear take inventory issue suspicious failed recent…" at bounding box center [784, 418] width 1568 height 716
paste input "Home Depot-2 - 10th Flr Cafe Right"
type input "Home Depot-2 - 10th Flr Cafe Right"
click at [124, 83] on link "reviewed" at bounding box center [136, 82] width 52 height 21
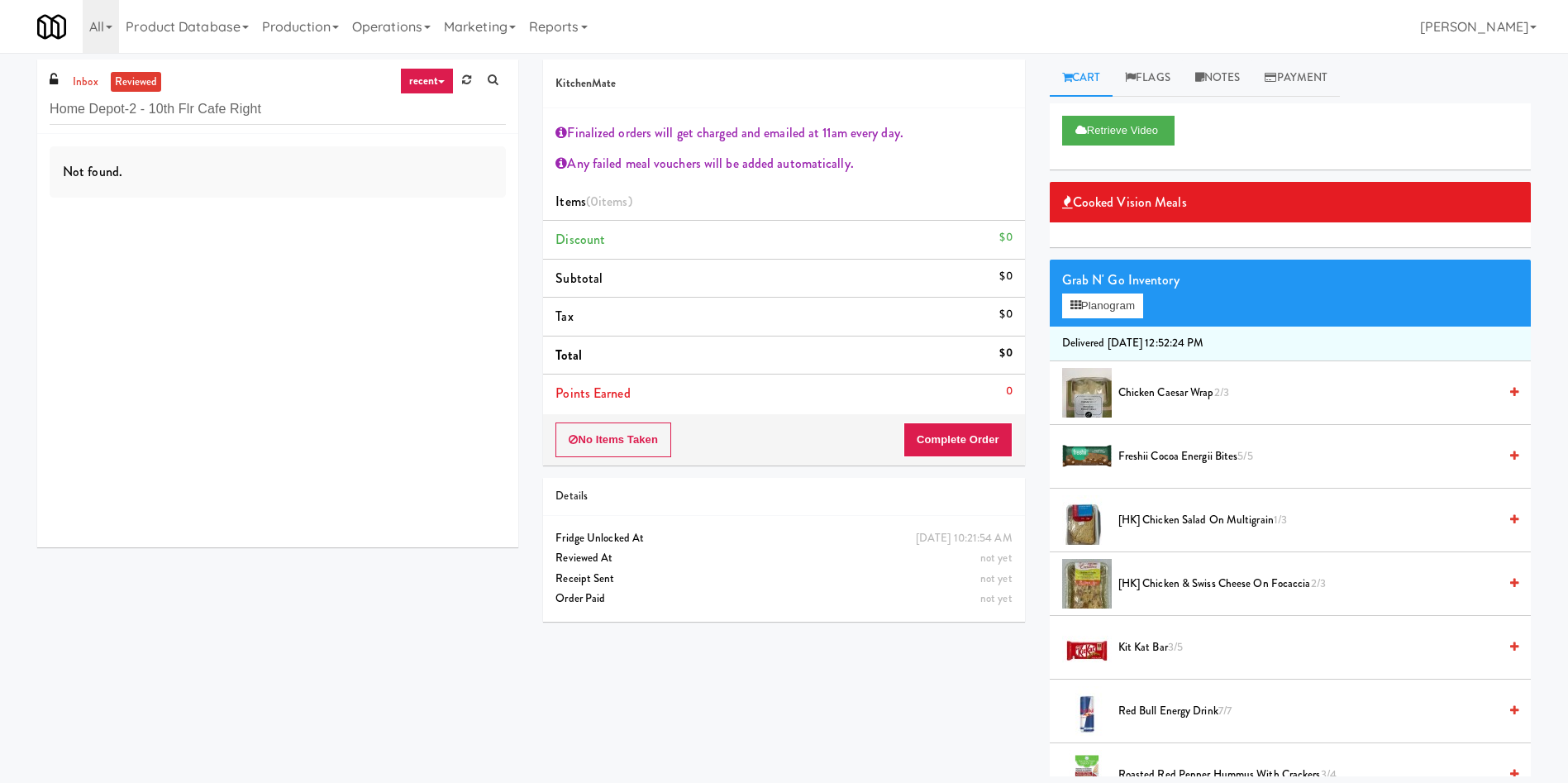
click at [154, 81] on link "reviewed" at bounding box center [136, 82] width 52 height 21
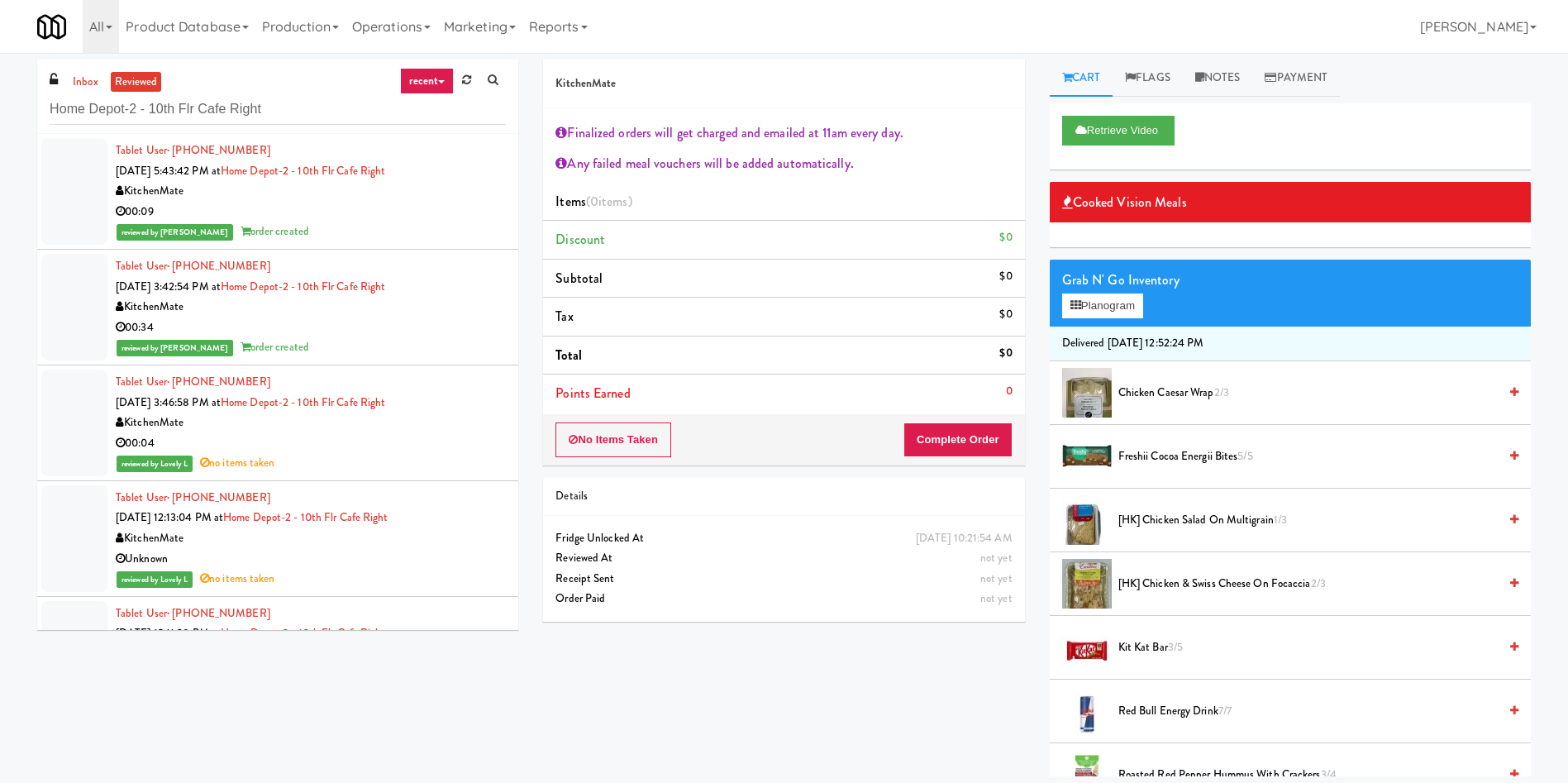
click at [79, 444] on div at bounding box center [75, 422] width 66 height 106
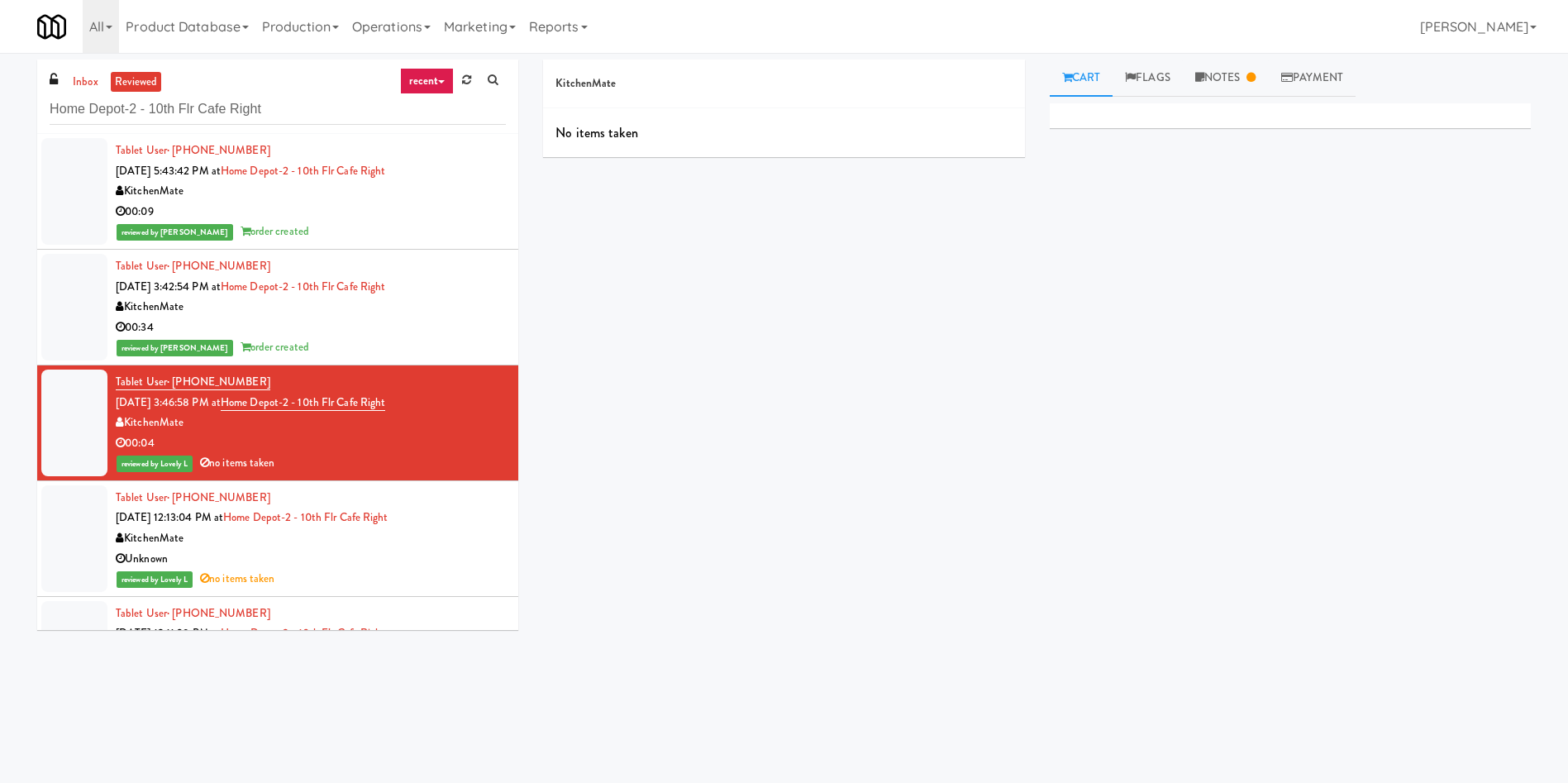
click at [84, 508] on div at bounding box center [75, 538] width 66 height 106
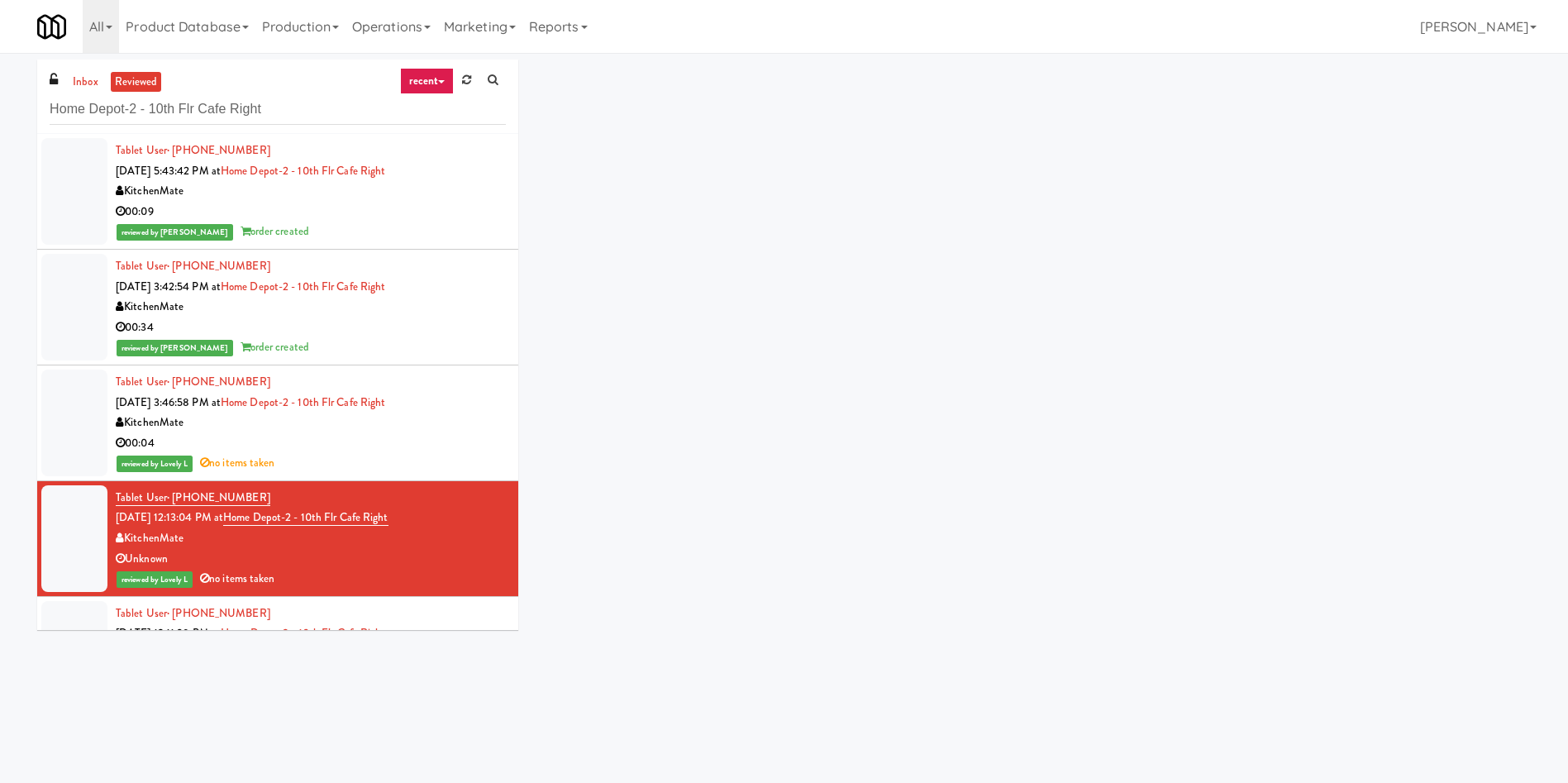
scroll to position [124, 0]
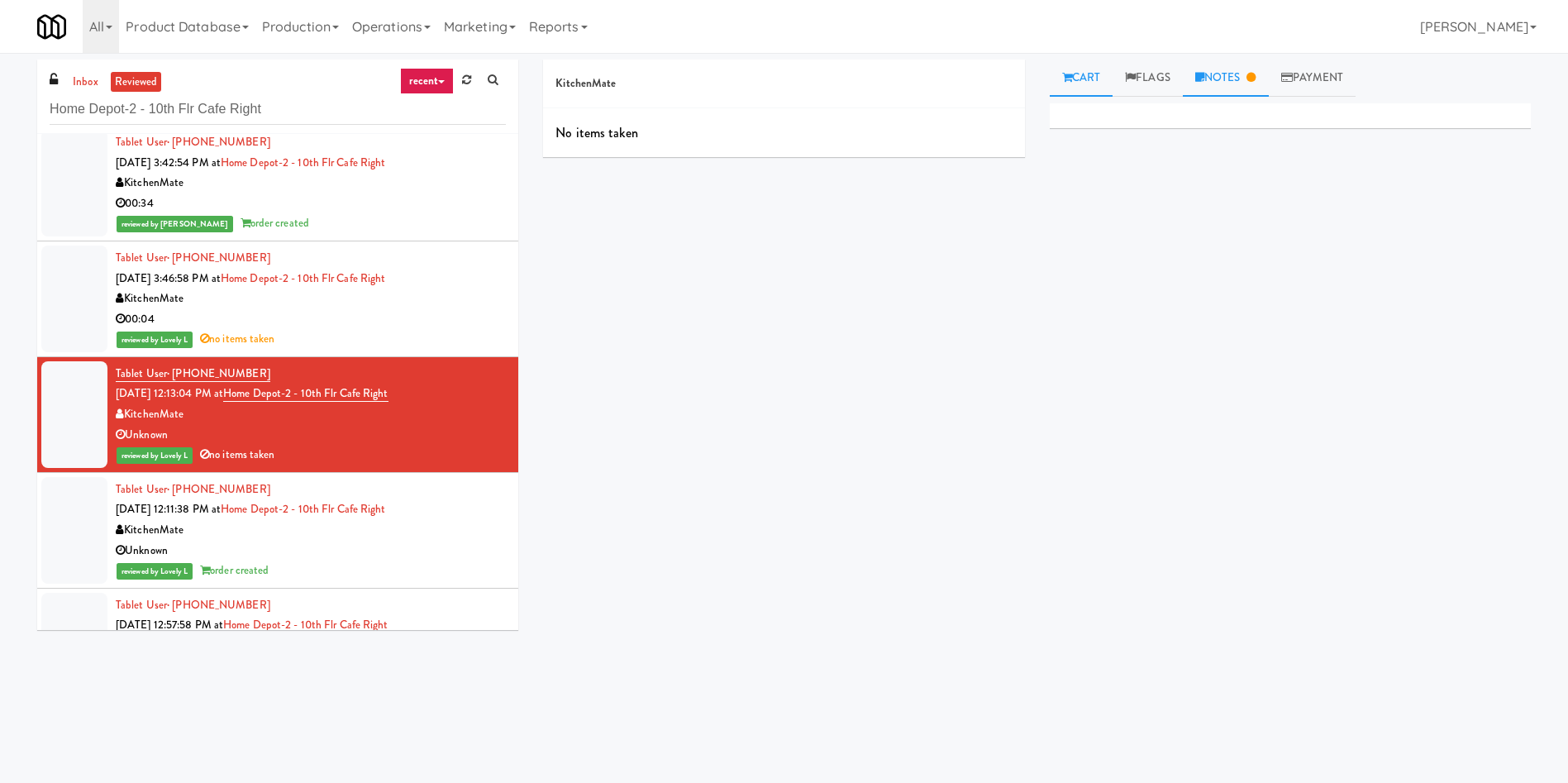
click at [1221, 80] on link "Notes" at bounding box center [1226, 78] width 86 height 37
click at [71, 305] on div at bounding box center [75, 298] width 66 height 106
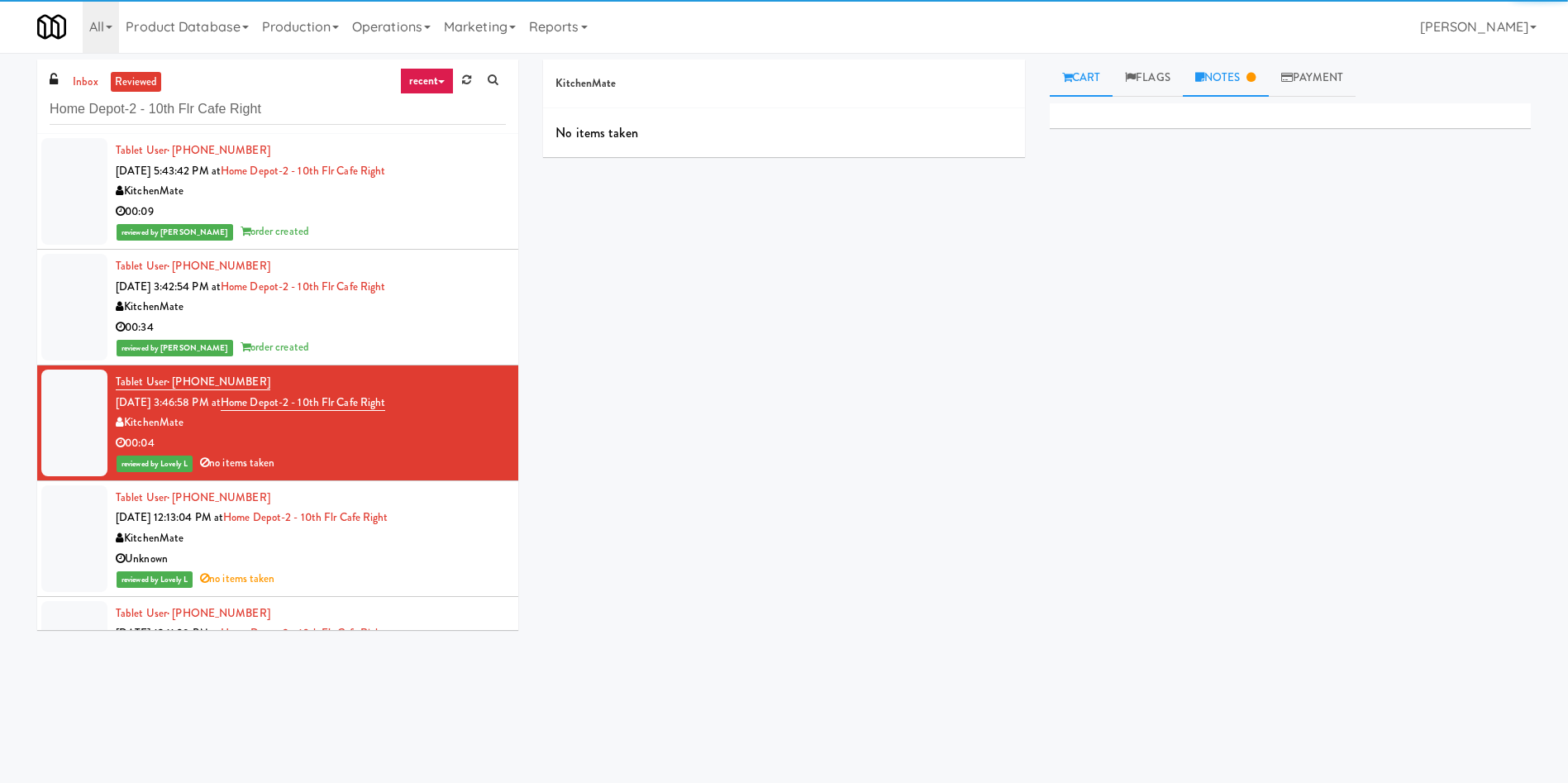
click at [1228, 86] on link "Notes" at bounding box center [1226, 78] width 86 height 37
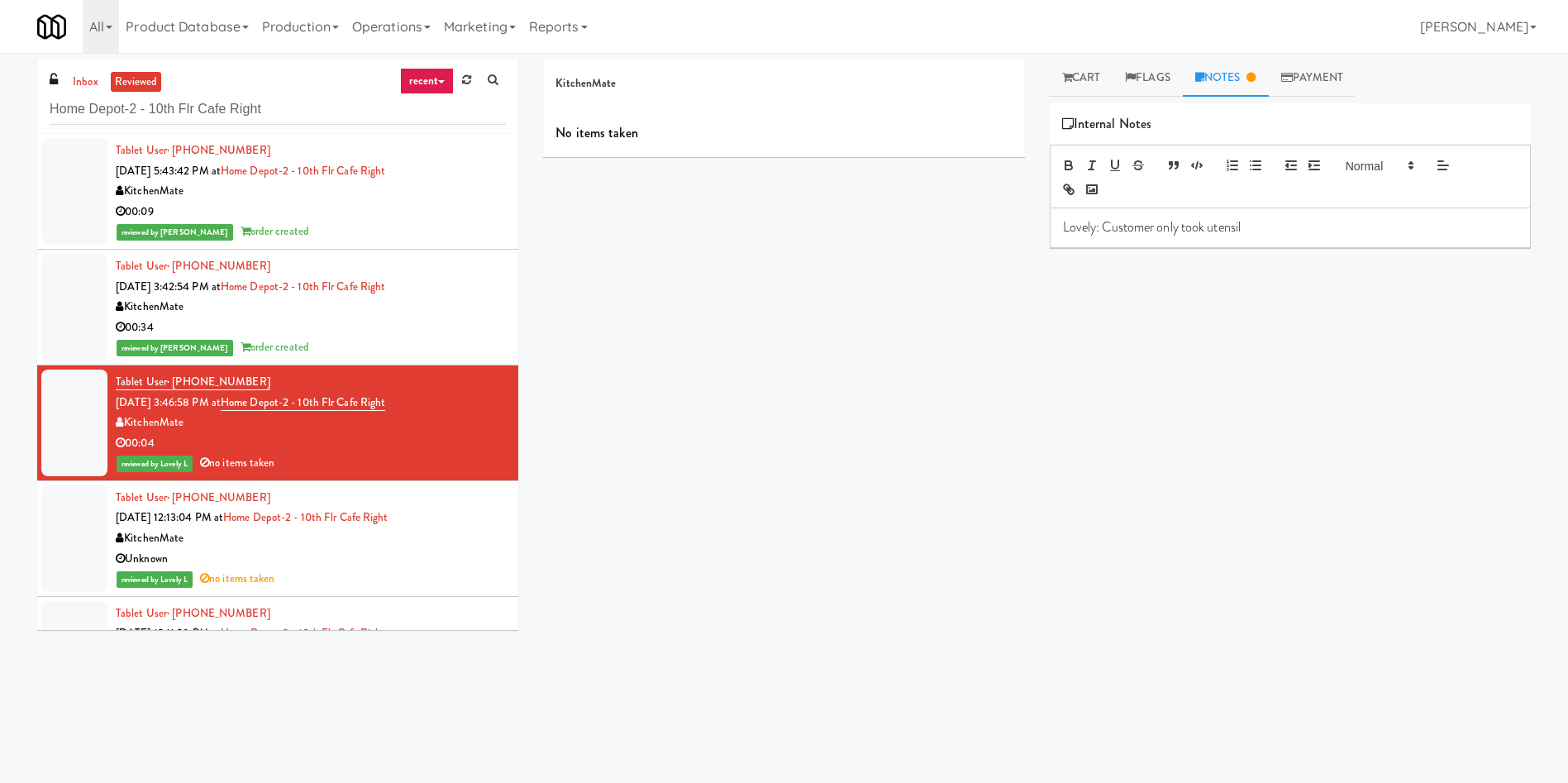
click at [82, 297] on div at bounding box center [75, 306] width 66 height 106
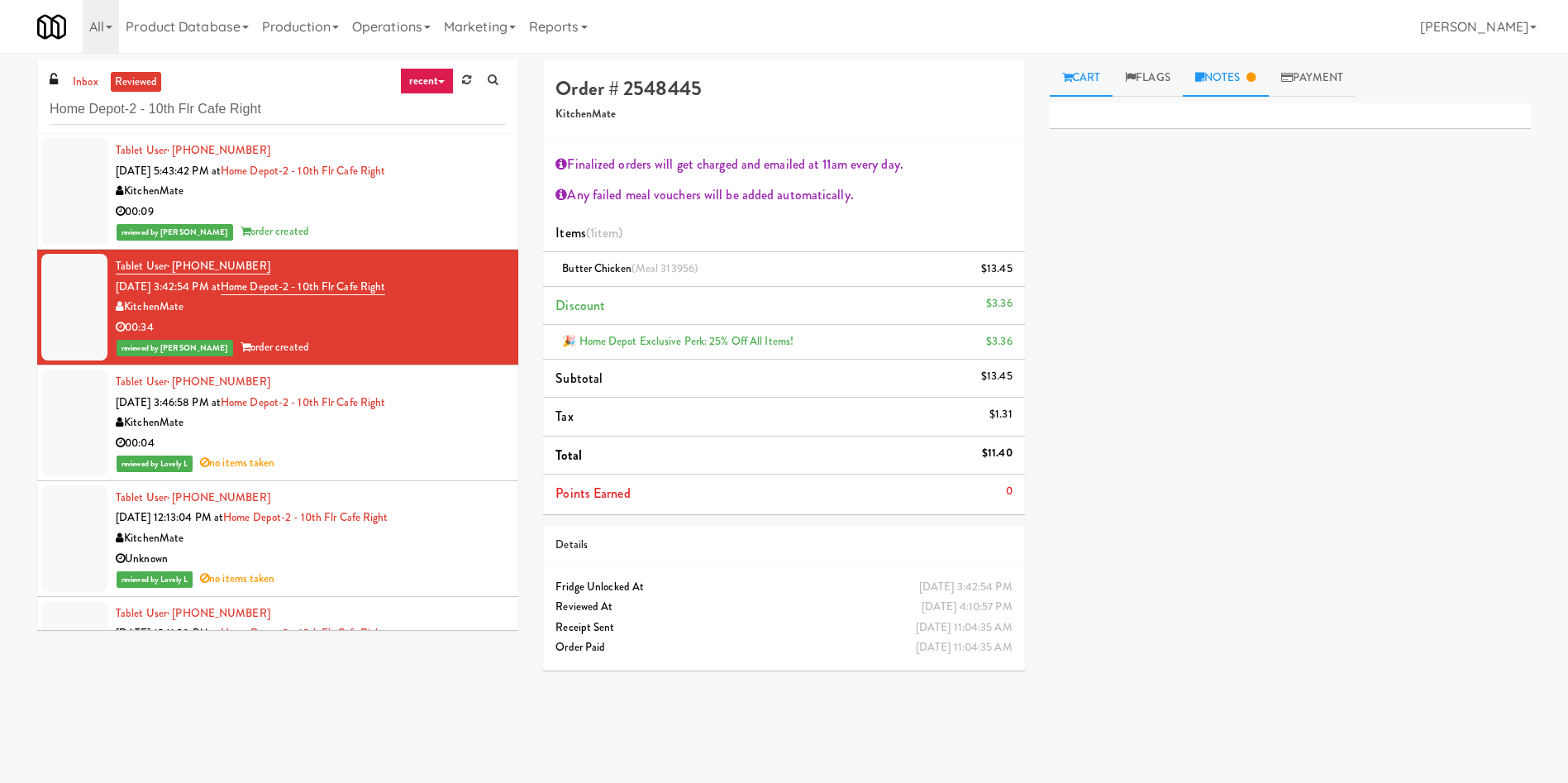
click at [1237, 86] on link "Notes" at bounding box center [1226, 78] width 86 height 37
click at [1196, 252] on p "Lovely: Video was cut by the end of recording. Door is not fully closed when it…" at bounding box center [1290, 236] width 455 height 37
click at [1299, 294] on p "Ela: For refund as the customer reached out the meal wasn't fully cooked and he…" at bounding box center [1290, 292] width 455 height 37
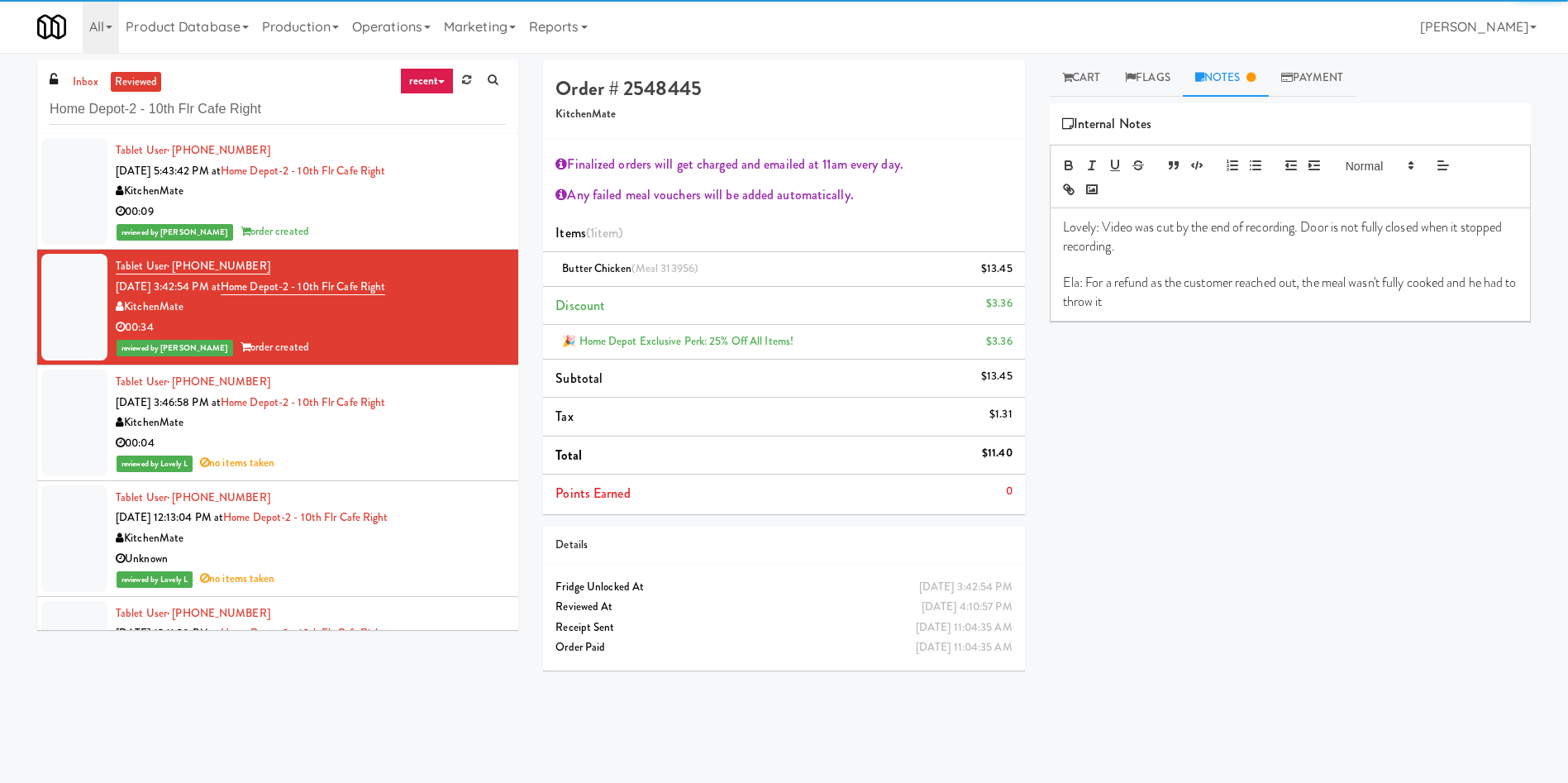
click at [1090, 286] on p "Ela: For a refund as the customer reached out, the meal wasn't fully cooked and…" at bounding box center [1290, 292] width 455 height 37
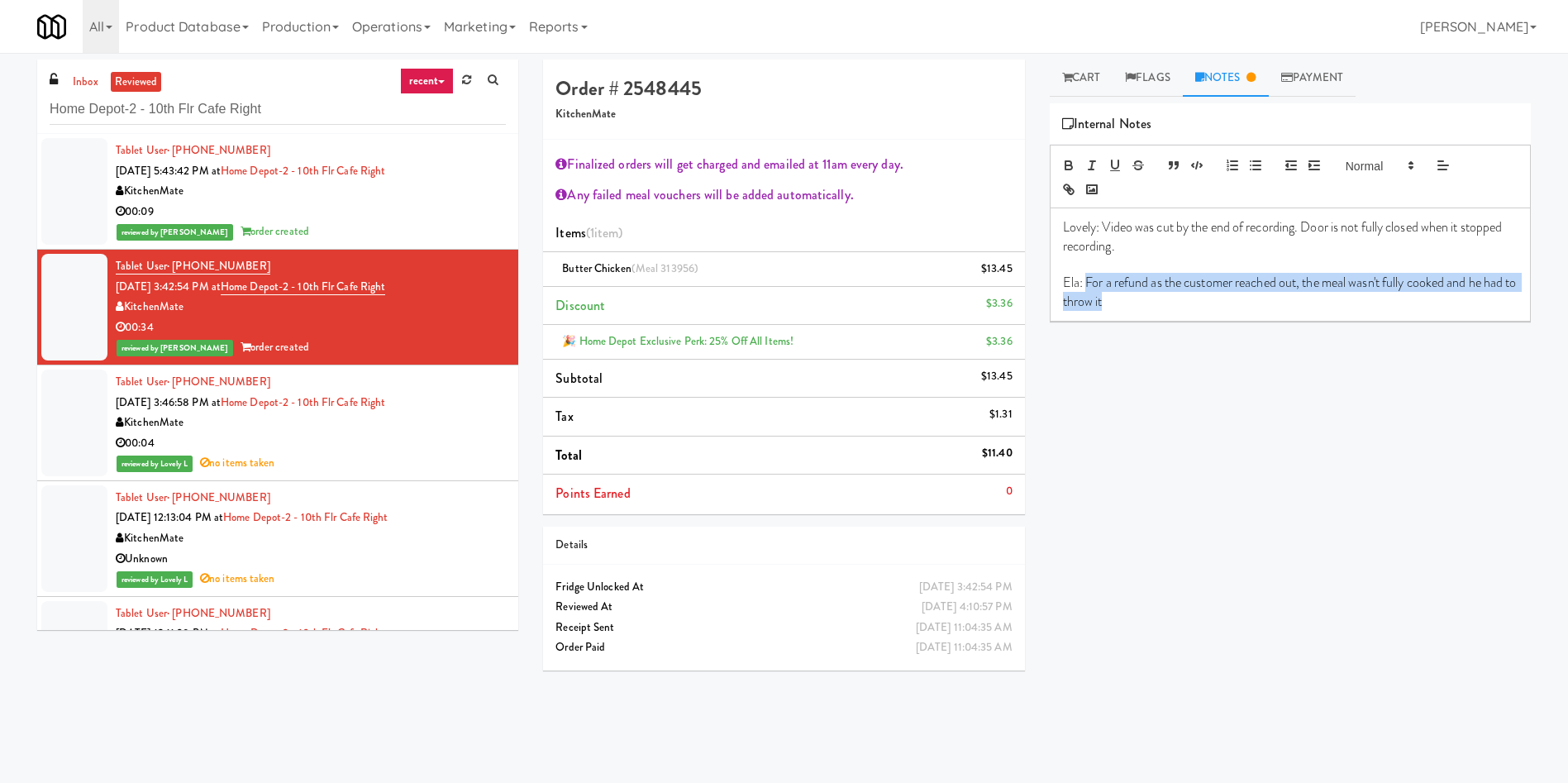
drag, startPoint x: 1083, startPoint y: 281, endPoint x: 1079, endPoint y: 344, distance: 63.1
click at [1160, 300] on p "Ela: For a refund as the customer reached out, the meal wasn't fully cooked and…" at bounding box center [1290, 292] width 455 height 37
copy p "For a refund as the customer reached out, the meal wasn't fully cooked and he h…"
click at [1298, 318] on div "Lovely: Video was cut by the end of recording. Door is not fully closed when it…" at bounding box center [1290, 264] width 480 height 112
drag, startPoint x: 1458, startPoint y: 282, endPoint x: 1458, endPoint y: 296, distance: 14.0
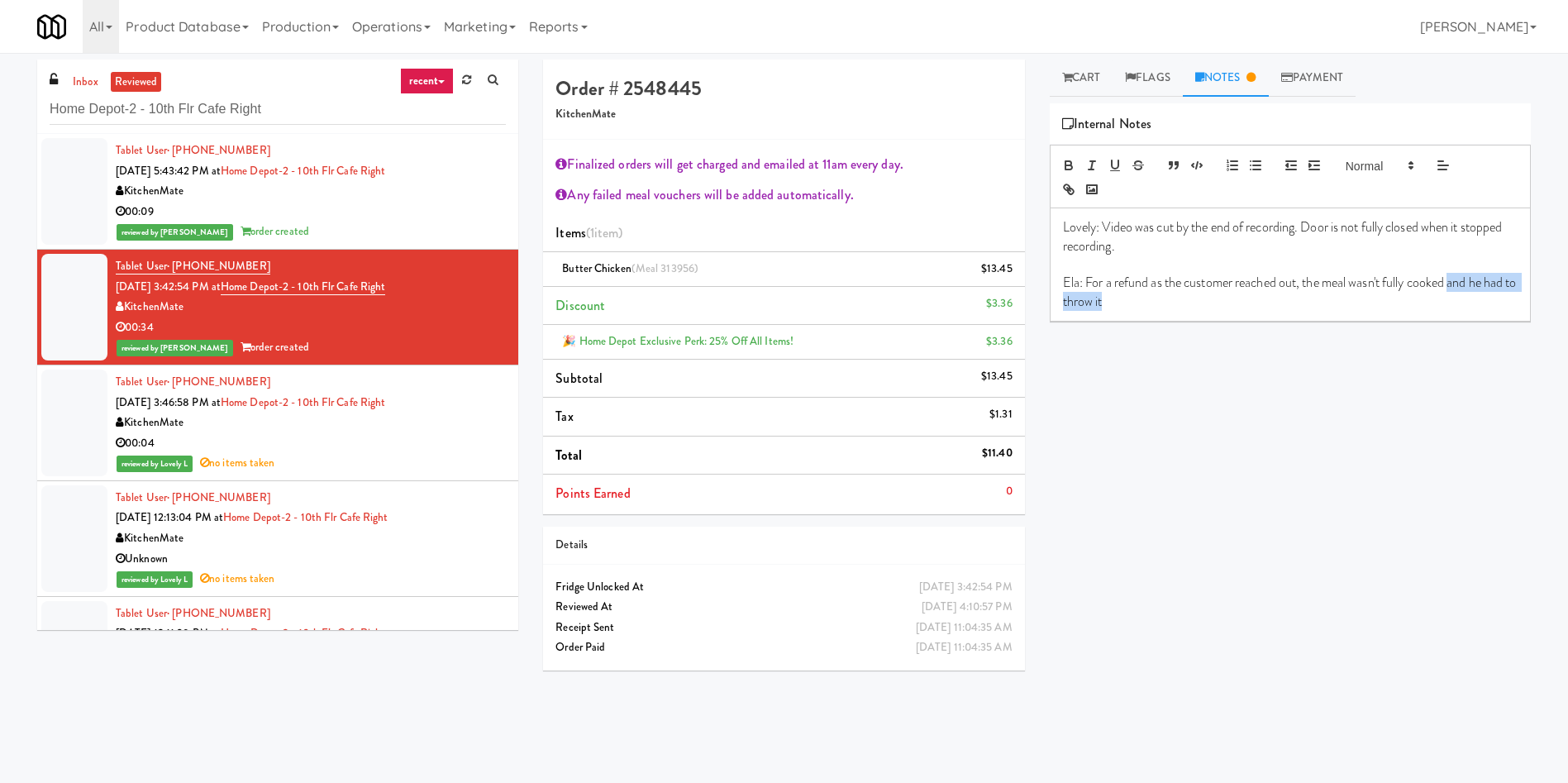
click at [1458, 296] on p "Ela: For a refund as the customer reached out, the meal wasn't fully cooked and…" at bounding box center [1290, 292] width 455 height 37
drag, startPoint x: 1458, startPoint y: 284, endPoint x: 1468, endPoint y: 280, distance: 10.8
click at [1458, 284] on p "Ela: For a refund as the customer reached out, the meal wasn't fully cooked had…" at bounding box center [1290, 292] width 455 height 37
click at [1470, 280] on p "Ela: For a refund as the customer reached out, the meal wasn't fully cooked, an…" at bounding box center [1290, 292] width 455 height 37
click at [1465, 290] on p "Ela: For a refund as the customer reached out, the meal wasn't fully cooked, an…" at bounding box center [1290, 292] width 455 height 37
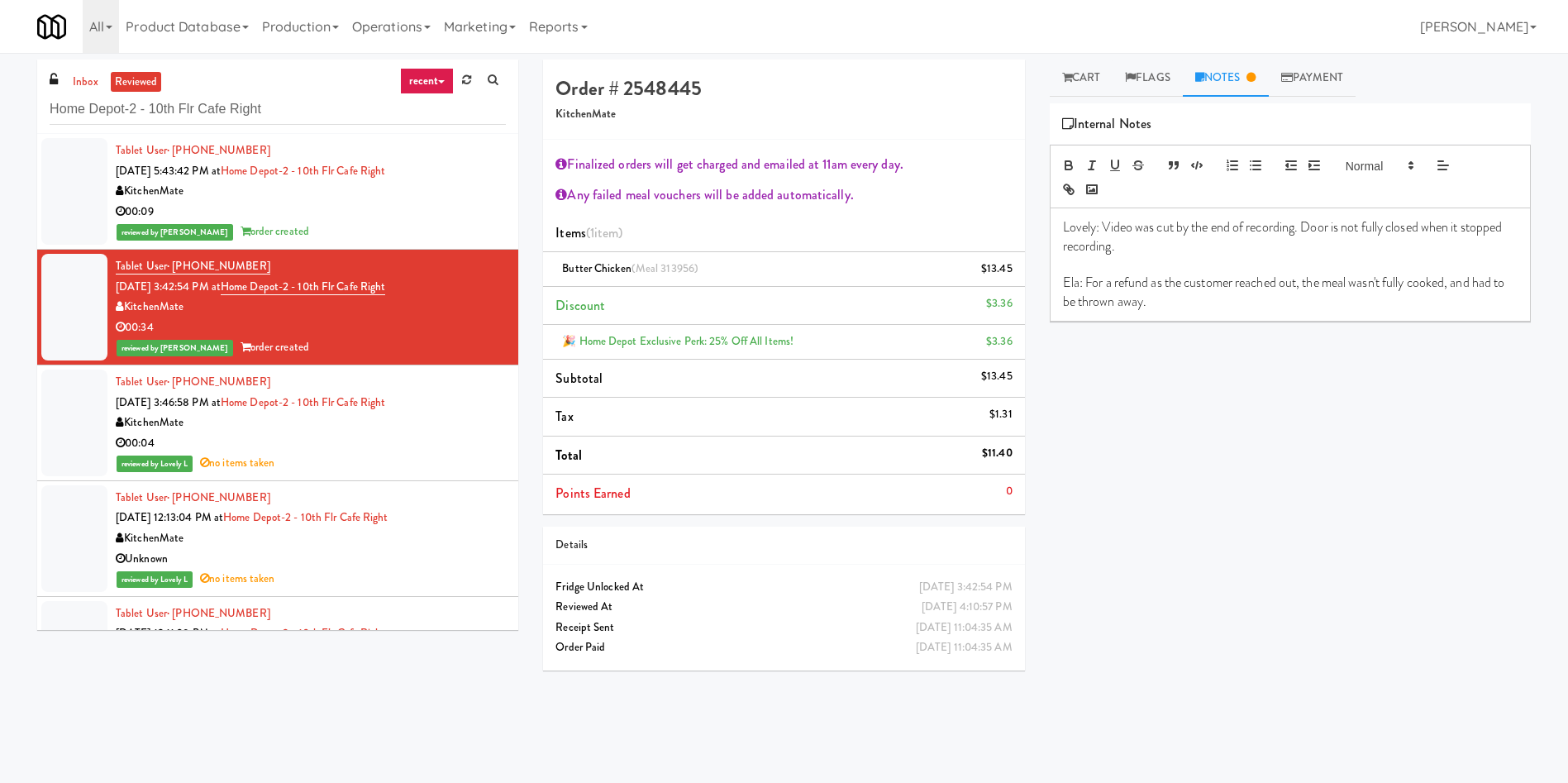
click at [1255, 304] on p "Ela: For a refund as the customer reached out, the meal wasn't fully cooked, an…" at bounding box center [1290, 292] width 455 height 37
drag, startPoint x: 1224, startPoint y: 306, endPoint x: 1059, endPoint y: 280, distance: 167.0
click at [1059, 280] on div "Lovely: Video was cut by the end of recording. Door is not fully closed when it…" at bounding box center [1290, 264] width 480 height 112
click at [1308, 160] on icon "button" at bounding box center [1314, 165] width 15 height 15
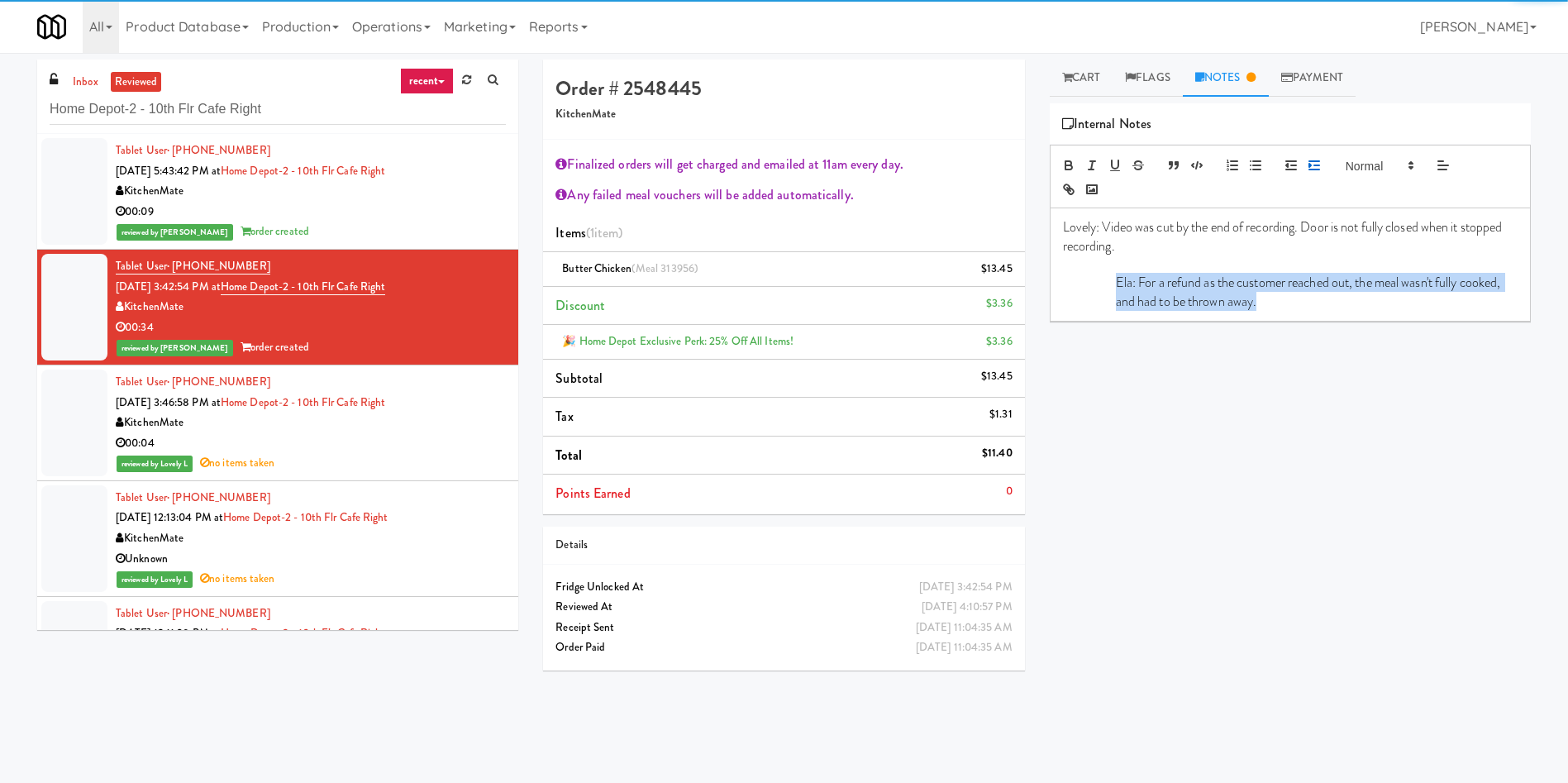
click at [1308, 160] on icon "button" at bounding box center [1314, 165] width 15 height 15
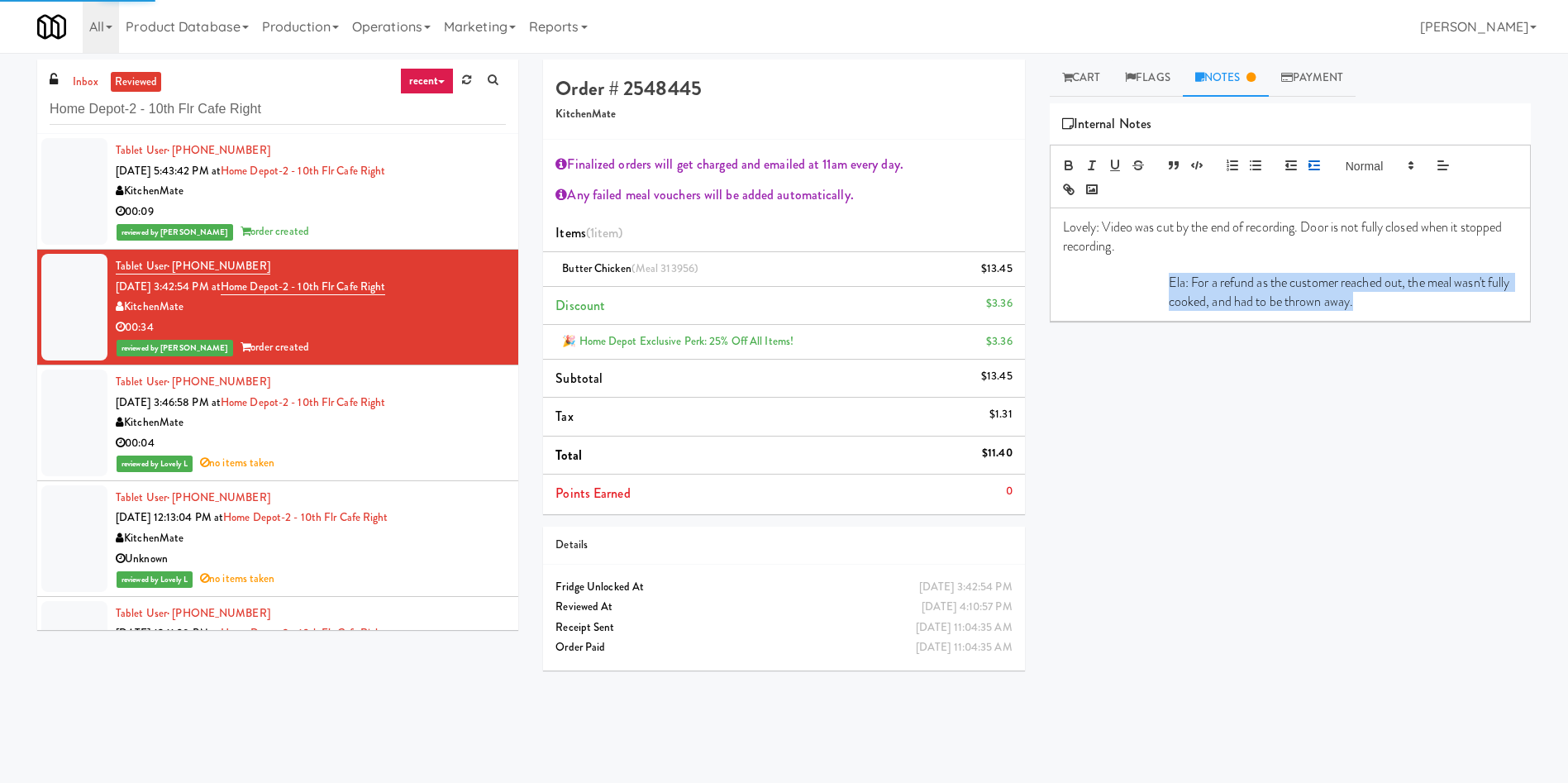
click at [1308, 160] on icon "button" at bounding box center [1314, 165] width 15 height 15
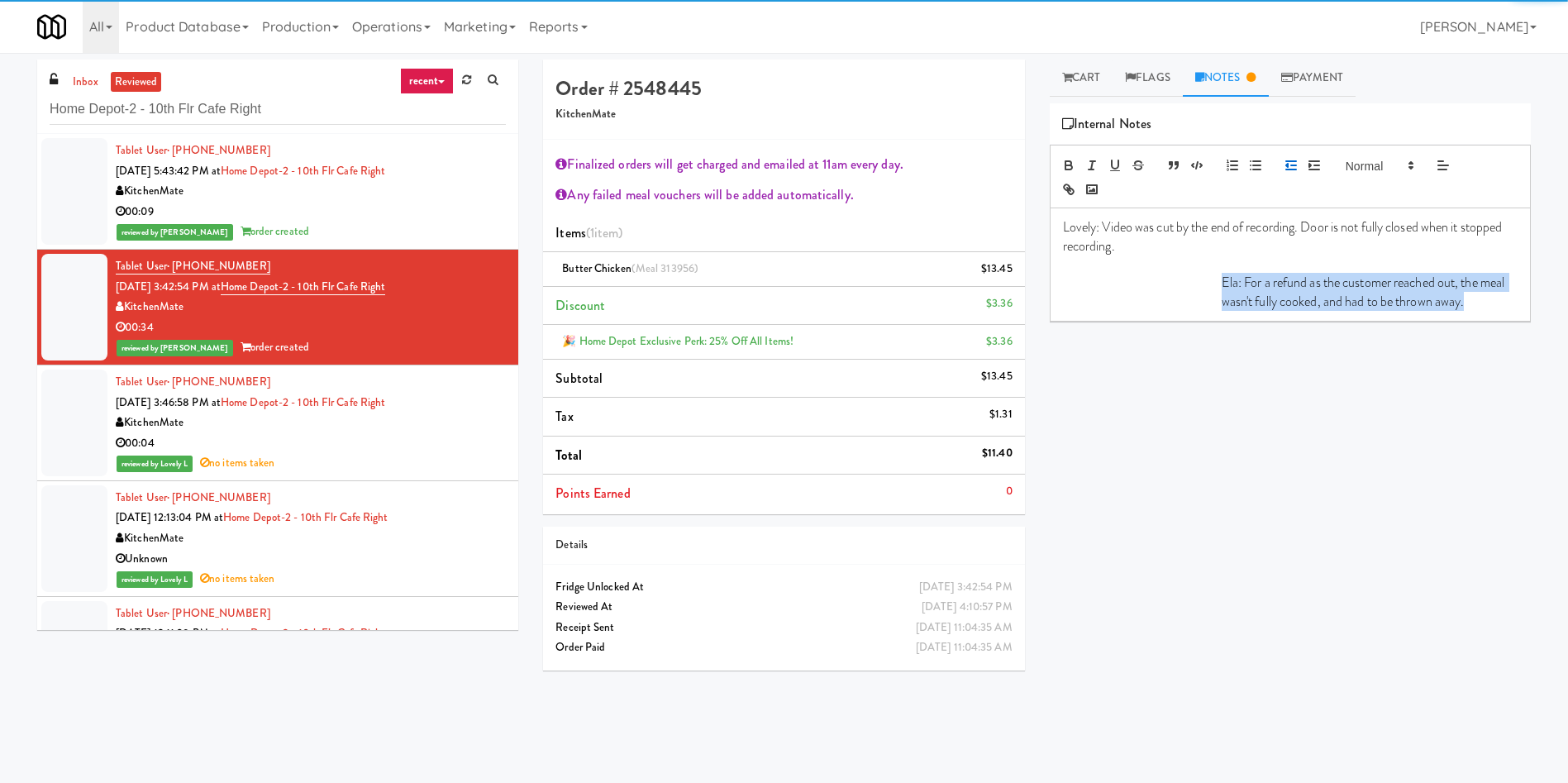
click at [1288, 164] on polyline "button" at bounding box center [1287, 165] width 2 height 3
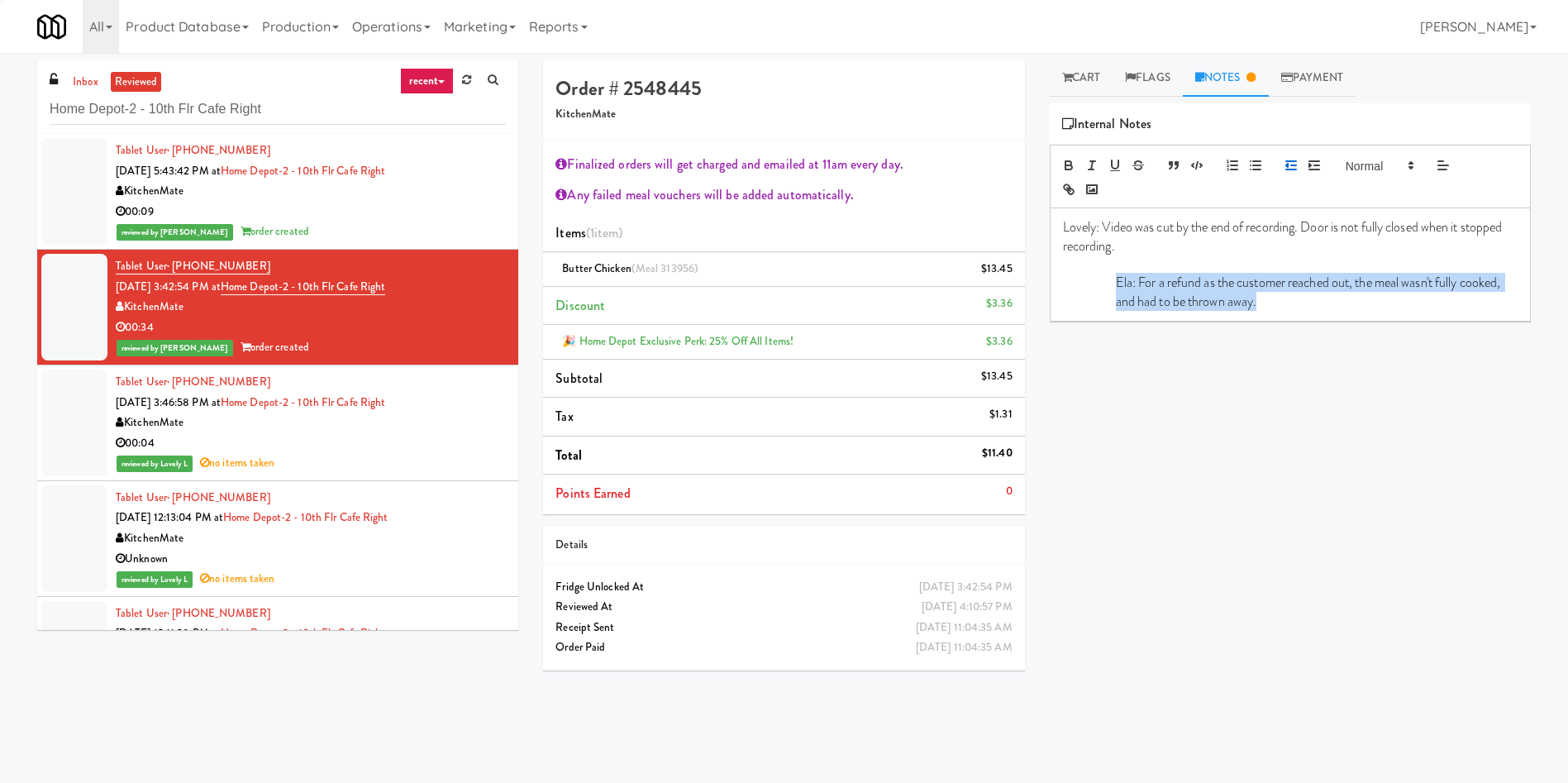
click at [1288, 164] on polyline "button" at bounding box center [1287, 165] width 2 height 3
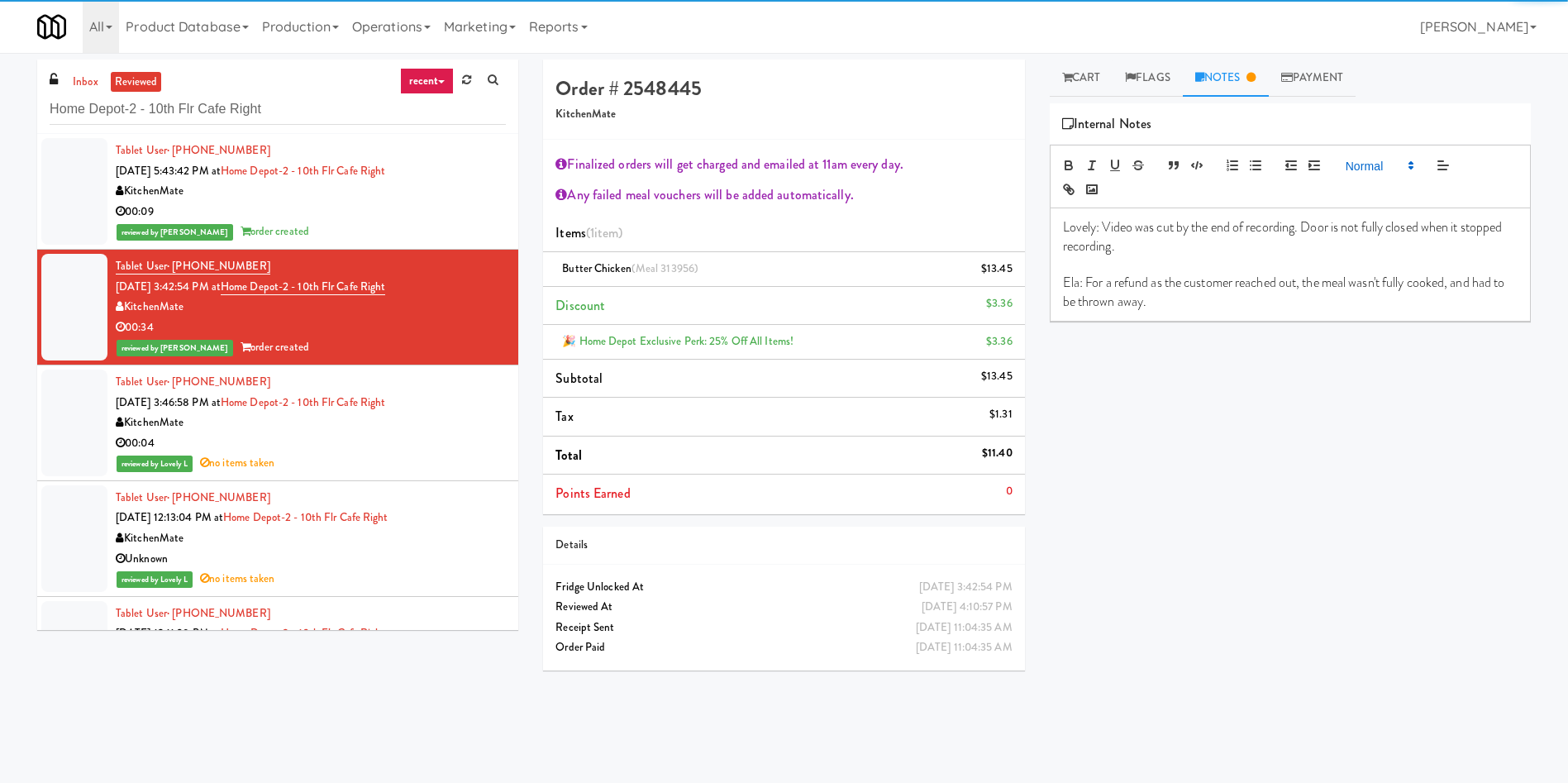
click at [1370, 173] on span at bounding box center [1378, 165] width 81 height 20
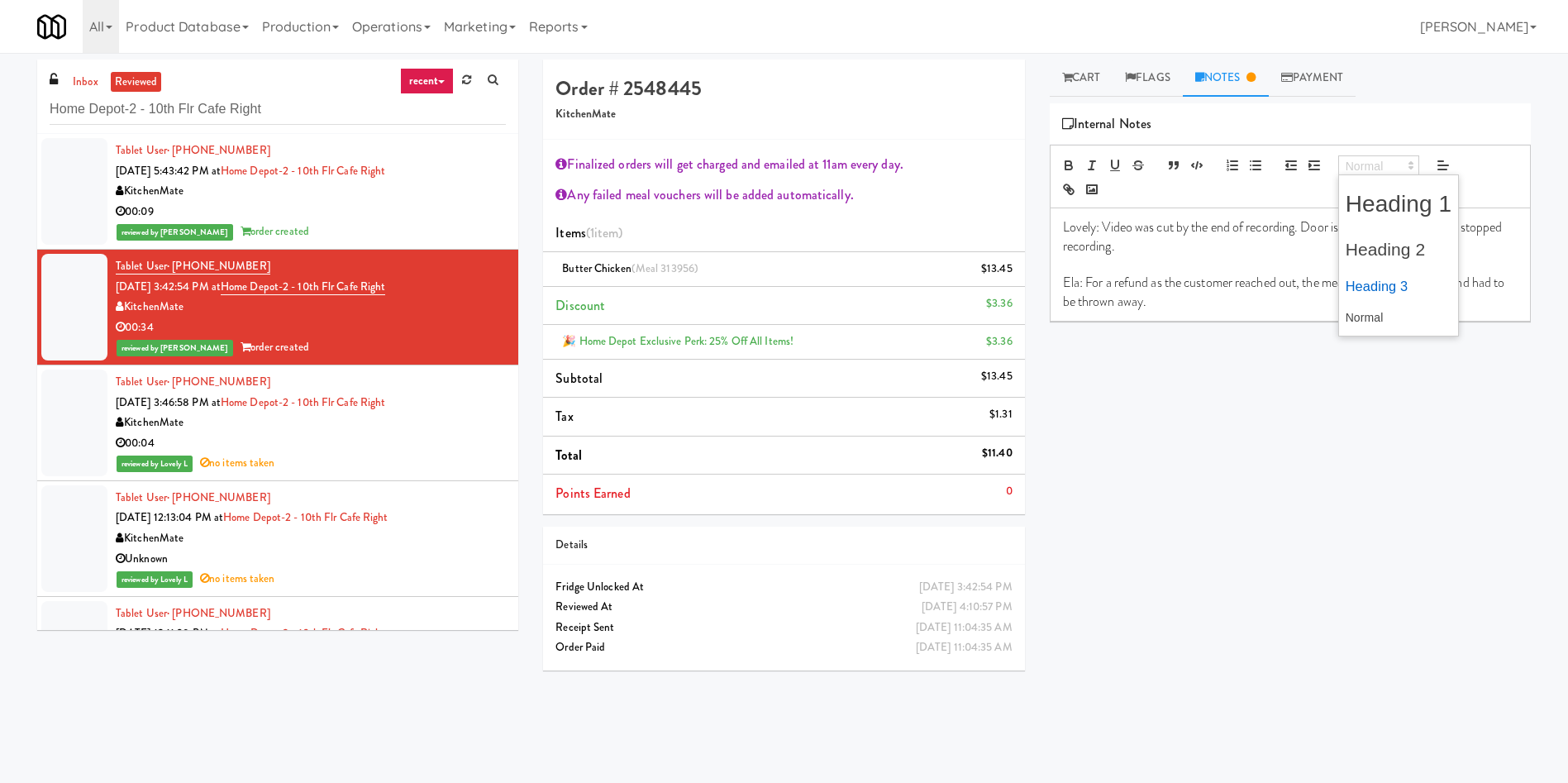
click at [1394, 285] on span at bounding box center [1399, 286] width 106 height 33
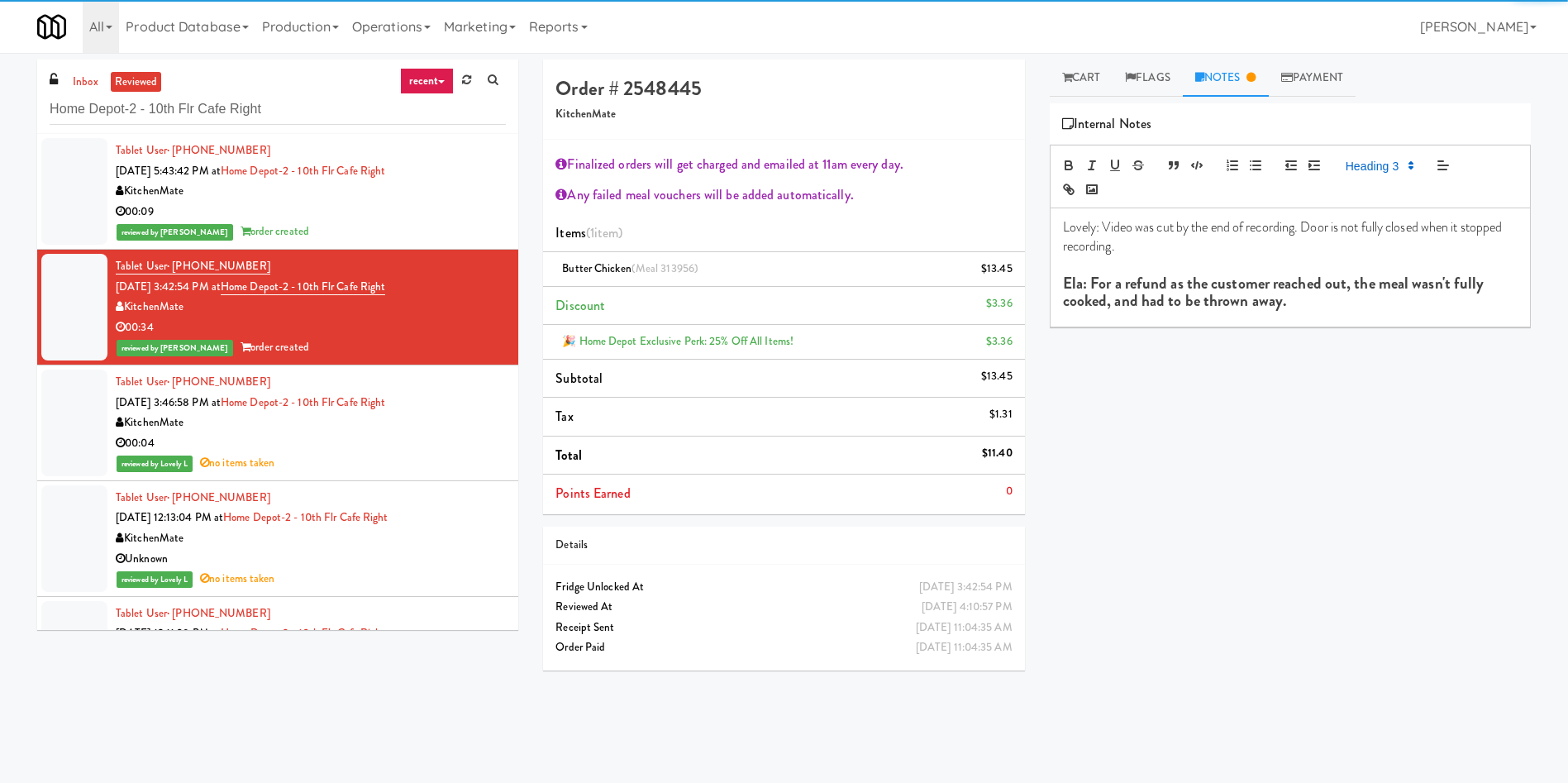
click at [1280, 324] on div "Lovely: Video was cut by the end of recording. Door is not fully closed when it…" at bounding box center [1290, 267] width 480 height 117
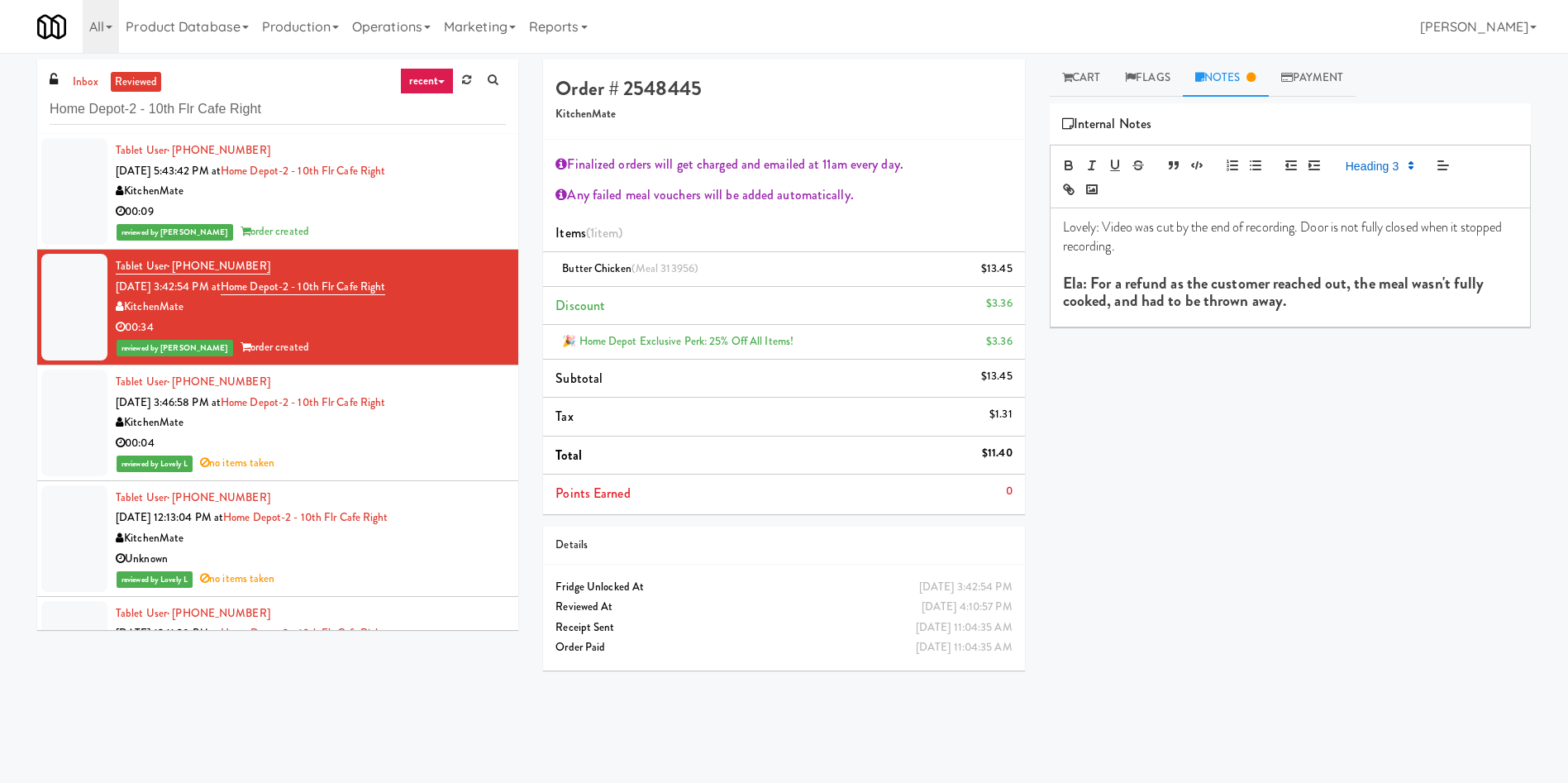
click at [734, 459] on li "Total $11.40" at bounding box center [784, 456] width 482 height 39
drag, startPoint x: 1083, startPoint y: 81, endPoint x: 1082, endPoint y: 94, distance: 13.0
click at [1083, 81] on link "Cart" at bounding box center [1081, 78] width 64 height 37
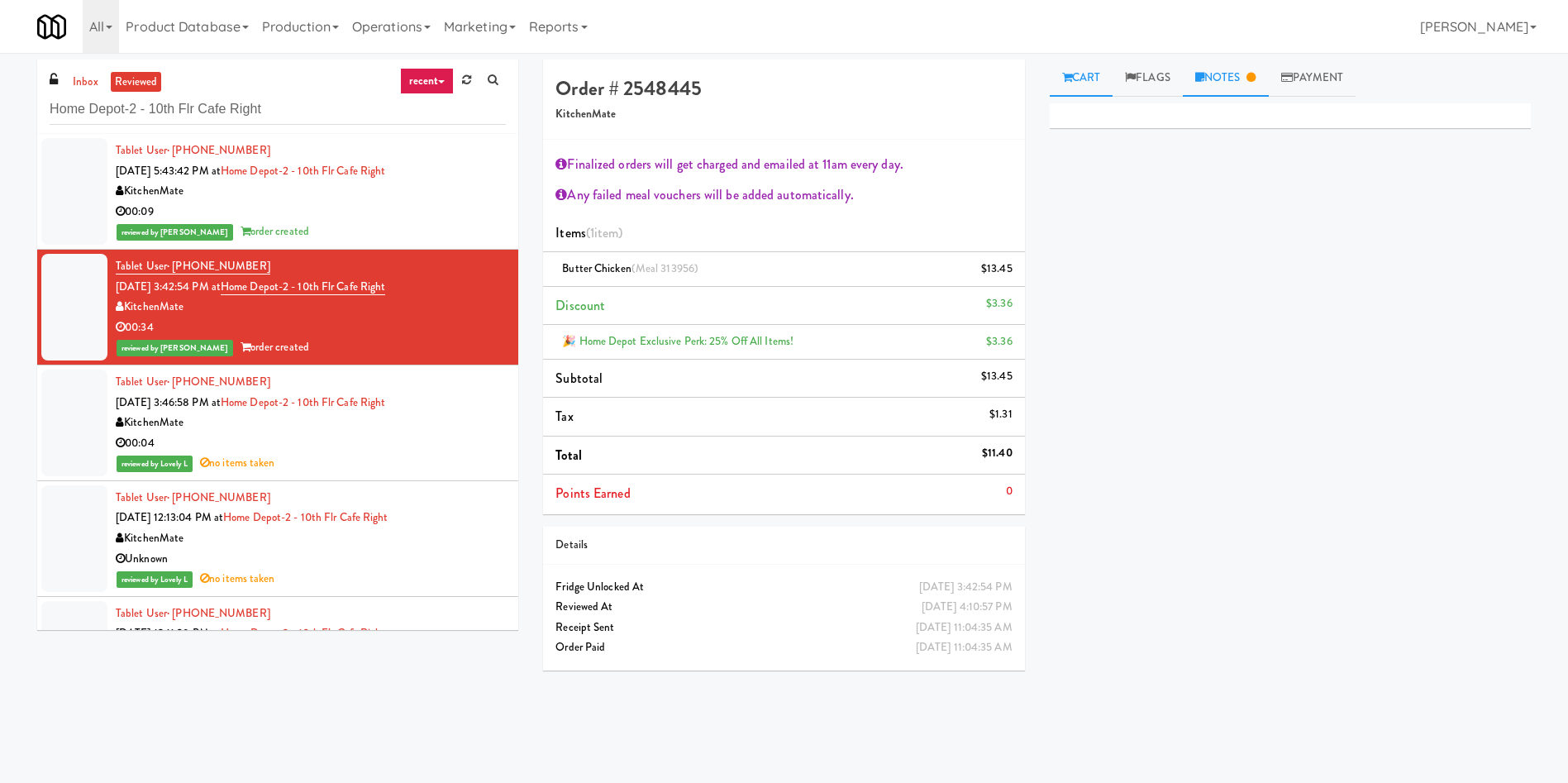
click at [1221, 78] on link "Notes" at bounding box center [1226, 78] width 86 height 37
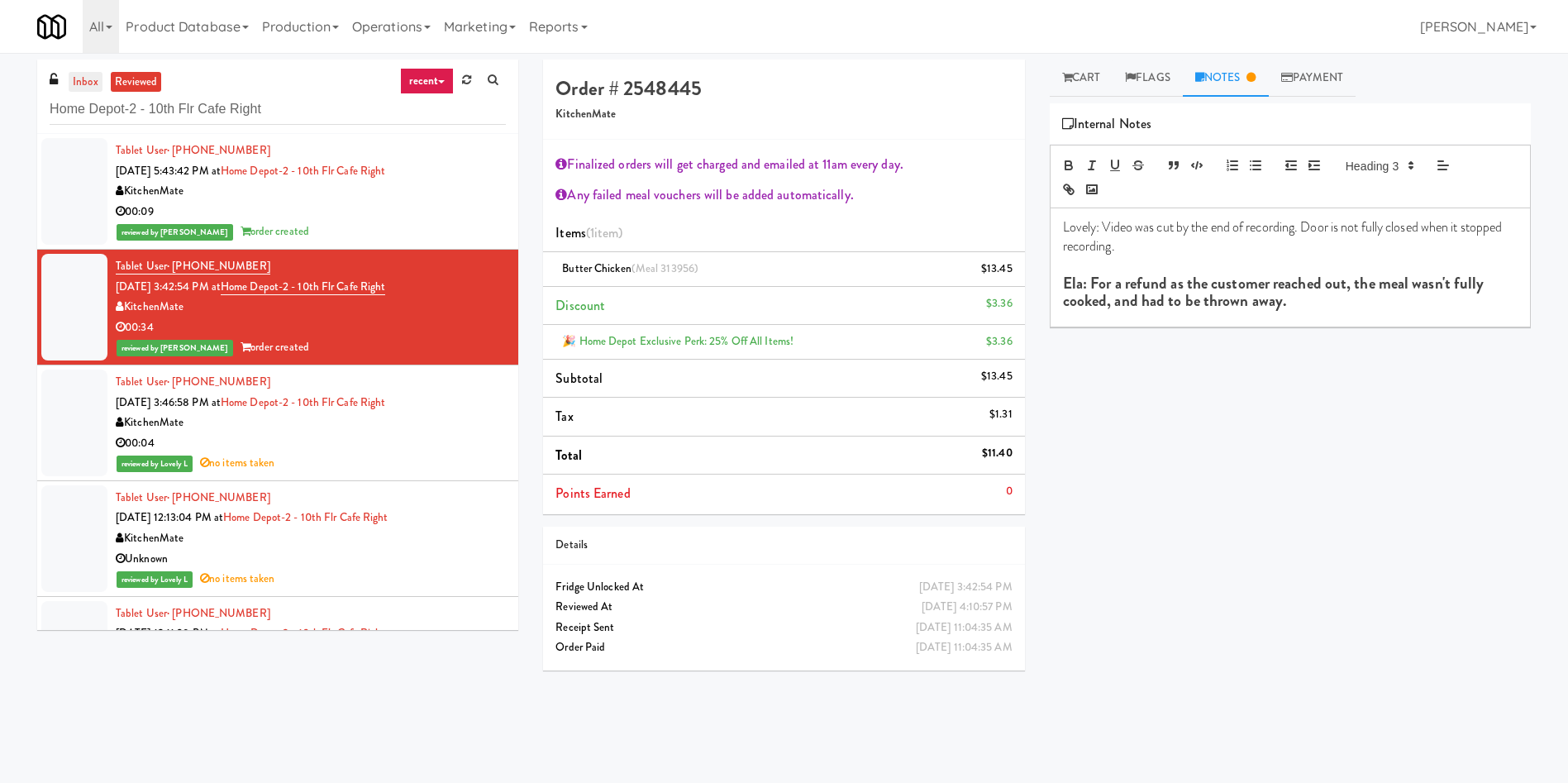
click at [85, 76] on link "inbox" at bounding box center [86, 82] width 34 height 21
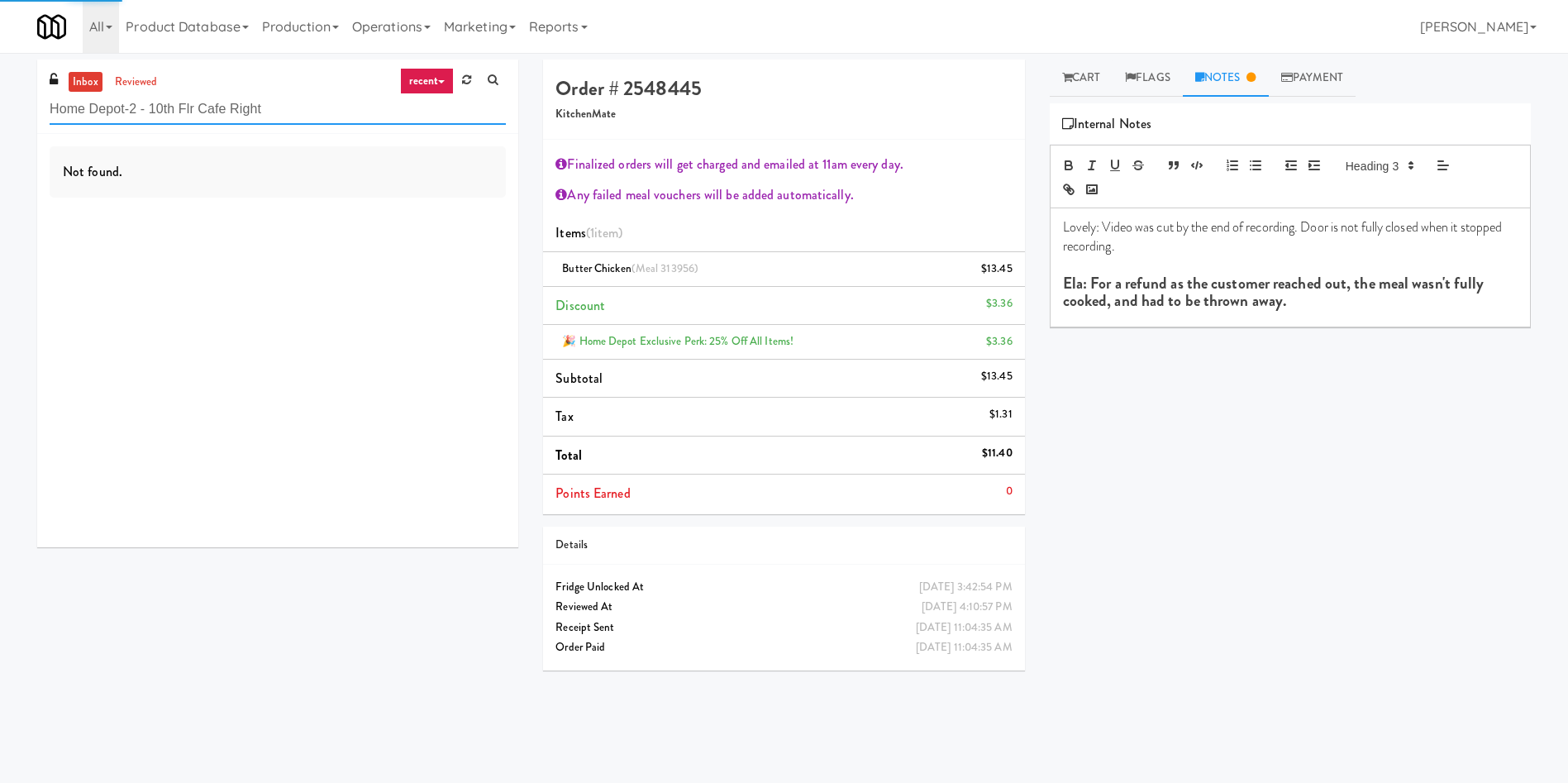
drag, startPoint x: 272, startPoint y: 107, endPoint x: 0, endPoint y: 96, distance: 272.2
click at [0, 96] on div "inbox reviewed recent all unclear take inventory issue suspicious failed recent…" at bounding box center [784, 391] width 1568 height 664
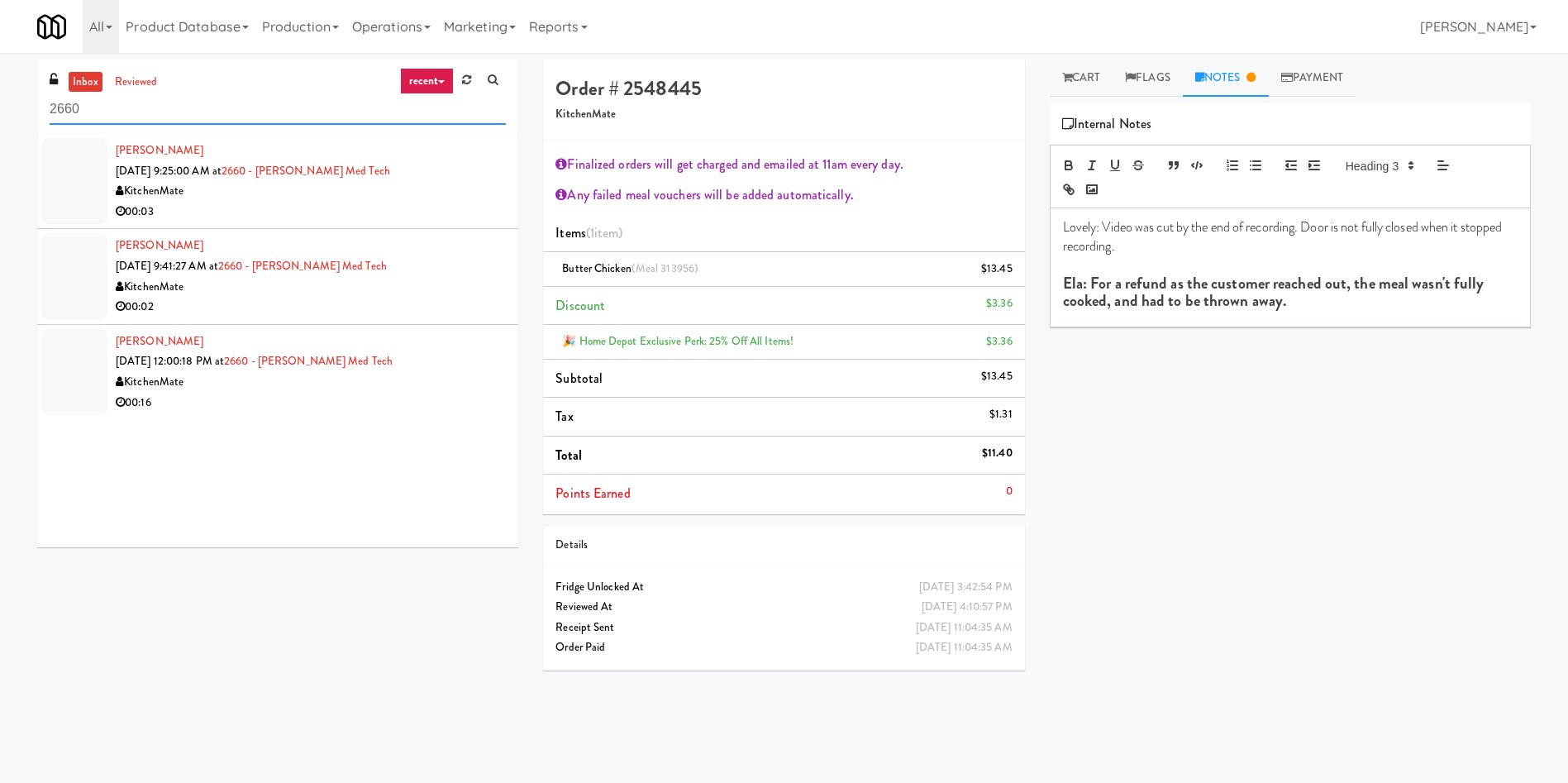
type input "2660"
drag, startPoint x: 57, startPoint y: 188, endPoint x: 81, endPoint y: 190, distance: 24.1
click at [58, 187] on div at bounding box center [75, 181] width 66 height 86
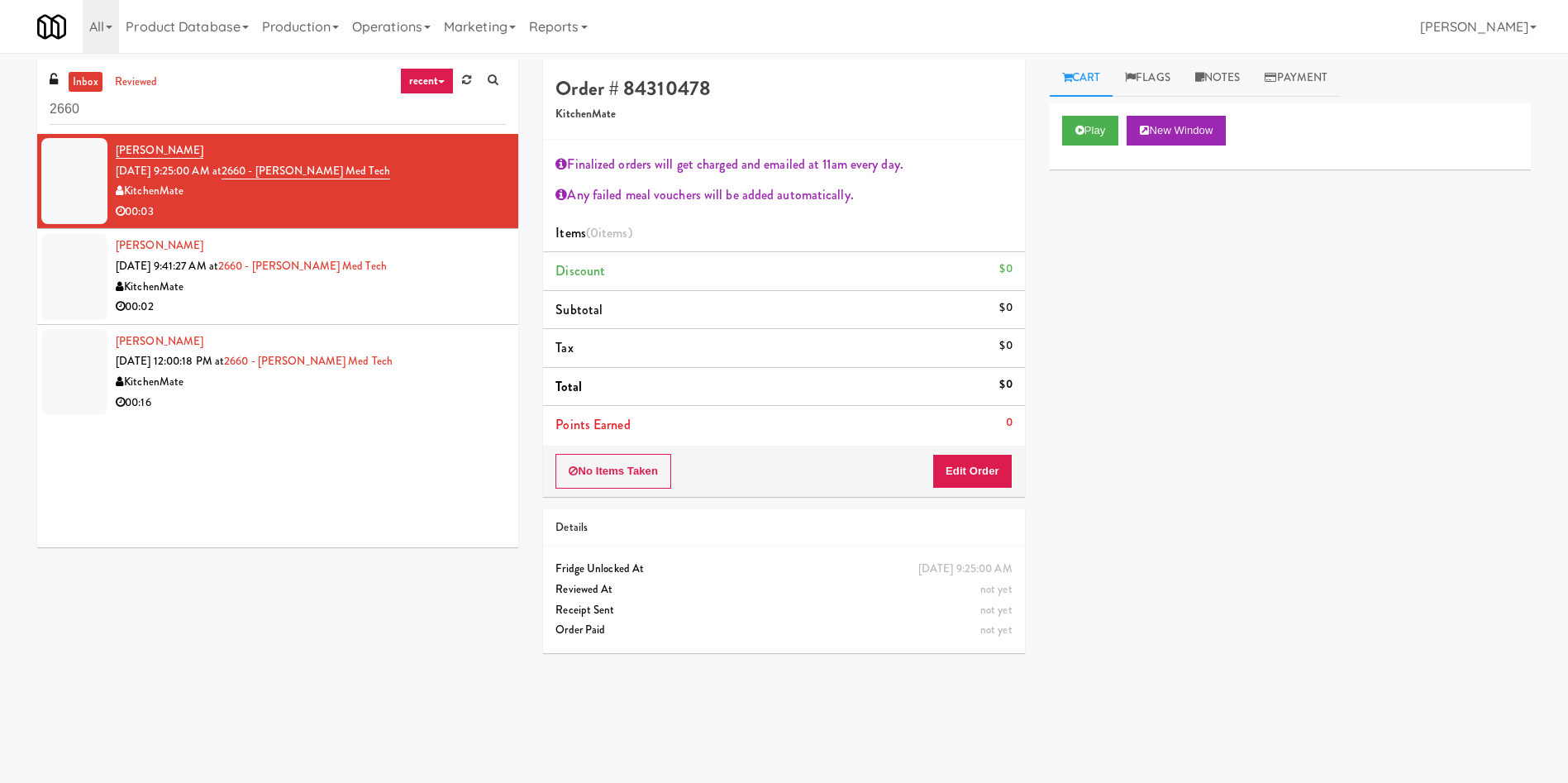
click at [345, 670] on div "inbox reviewed recent all unclear take inventory issue suspicious failed recent…" at bounding box center [784, 391] width 1519 height 664
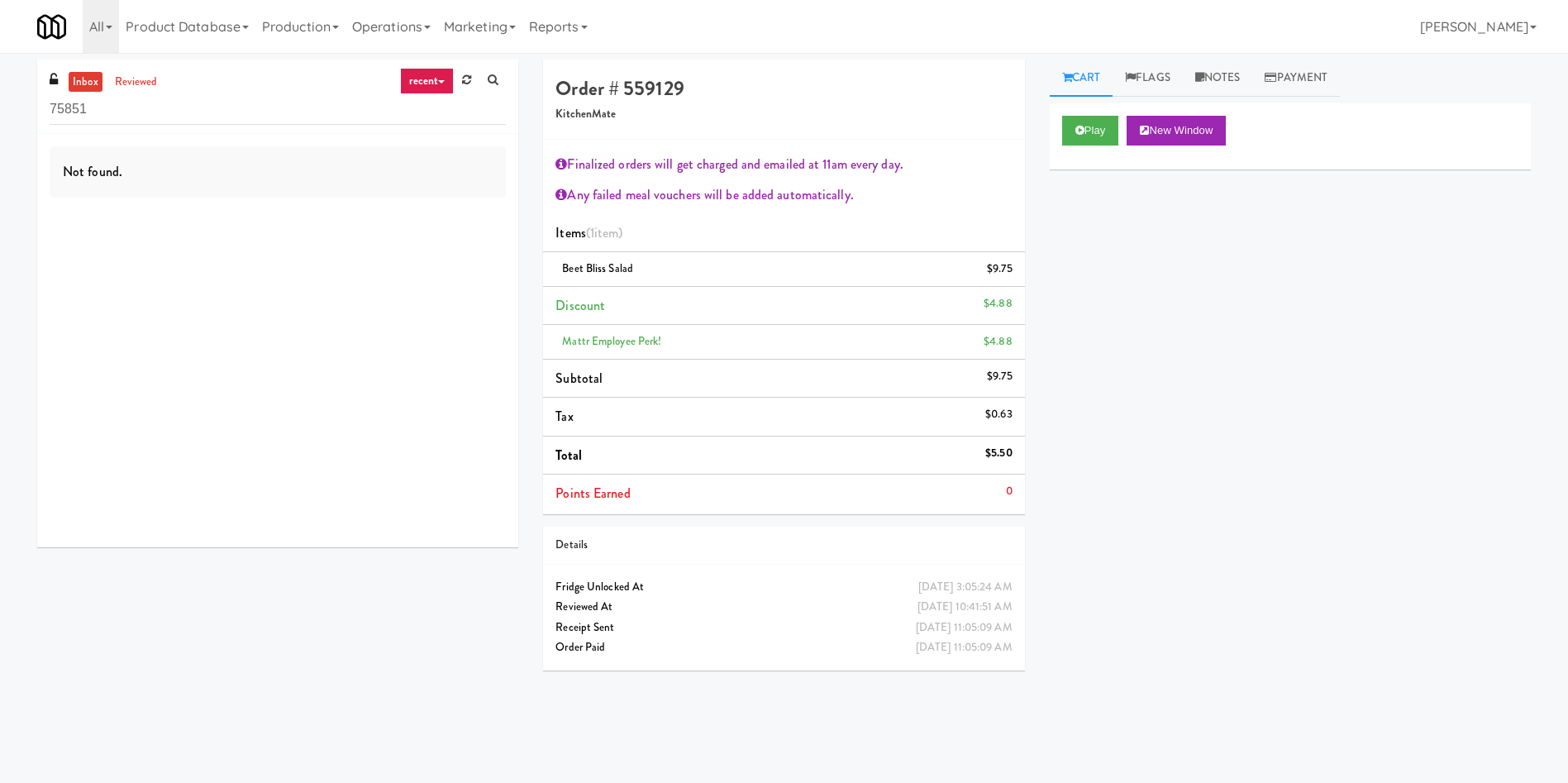
click at [475, 21] on link "Marketing" at bounding box center [481, 26] width 86 height 53
click at [428, 23] on link "Operations" at bounding box center [391, 26] width 92 height 53
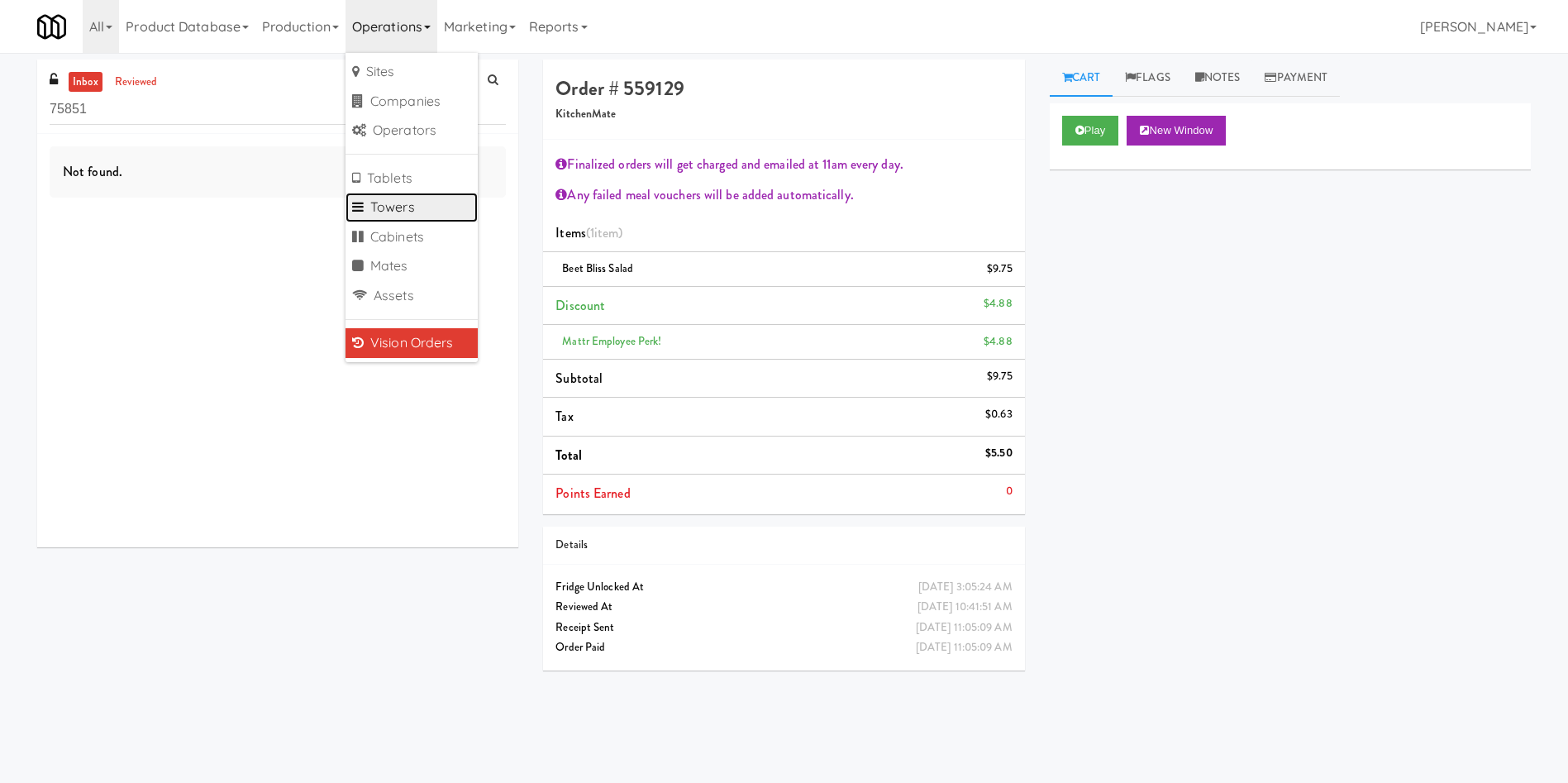
click at [438, 209] on link "Towers" at bounding box center [411, 208] width 132 height 30
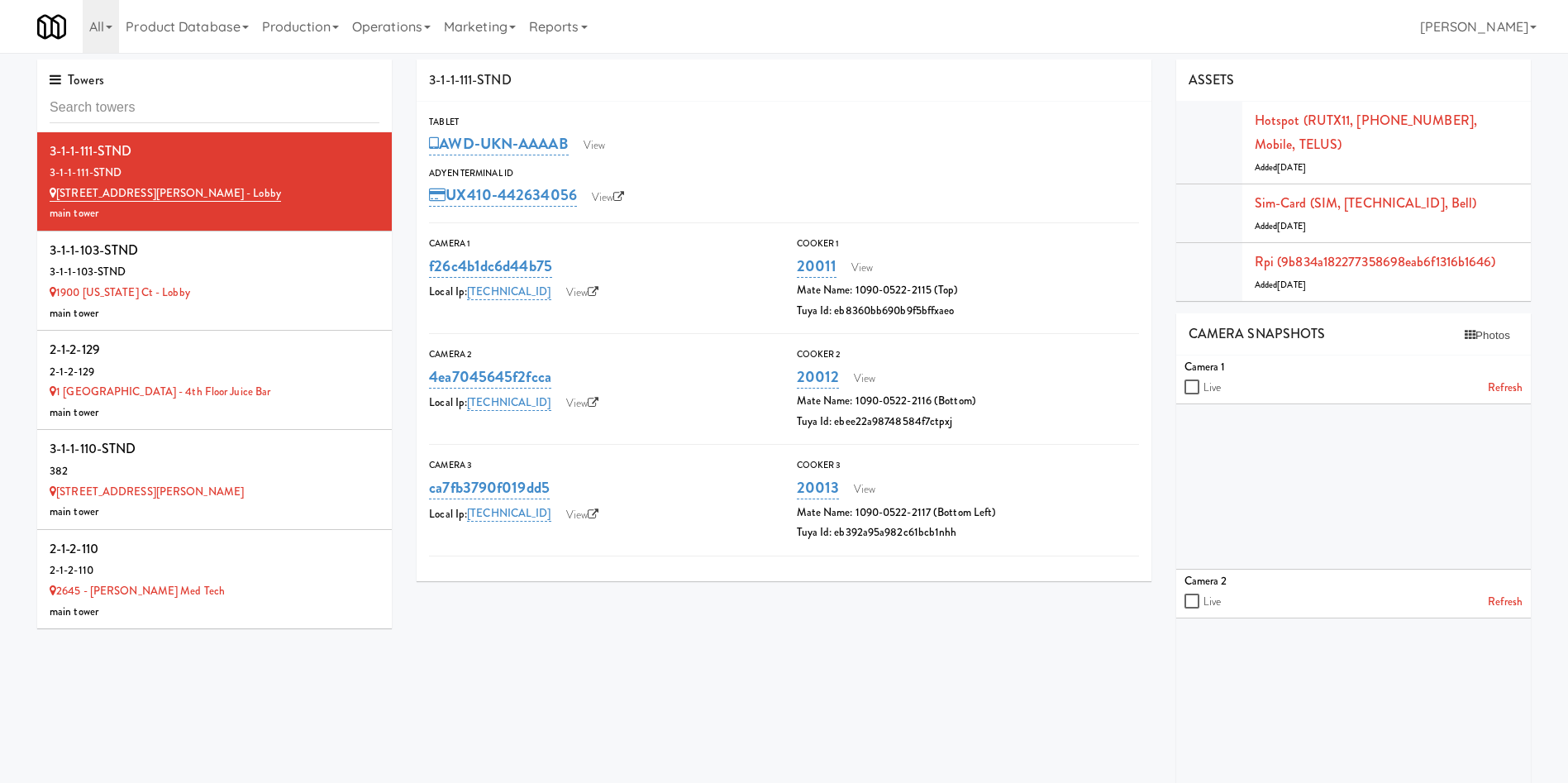
click at [258, 107] on input "text" at bounding box center [215, 107] width 330 height 31
click at [266, 96] on input "text" at bounding box center [215, 107] width 330 height 31
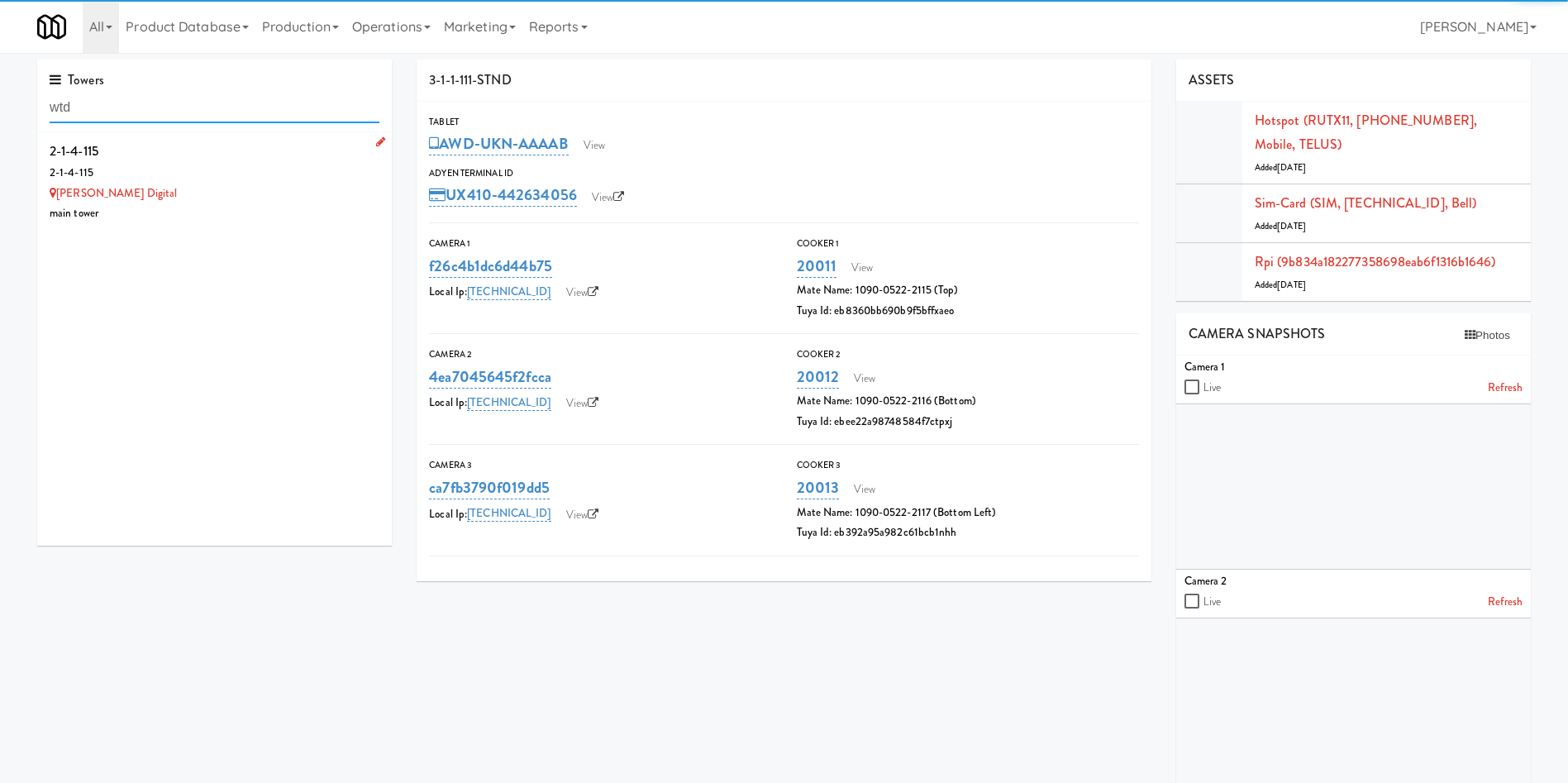
type input "wtd"
click at [275, 201] on div "[PERSON_NAME] Digital" at bounding box center [215, 193] width 330 height 21
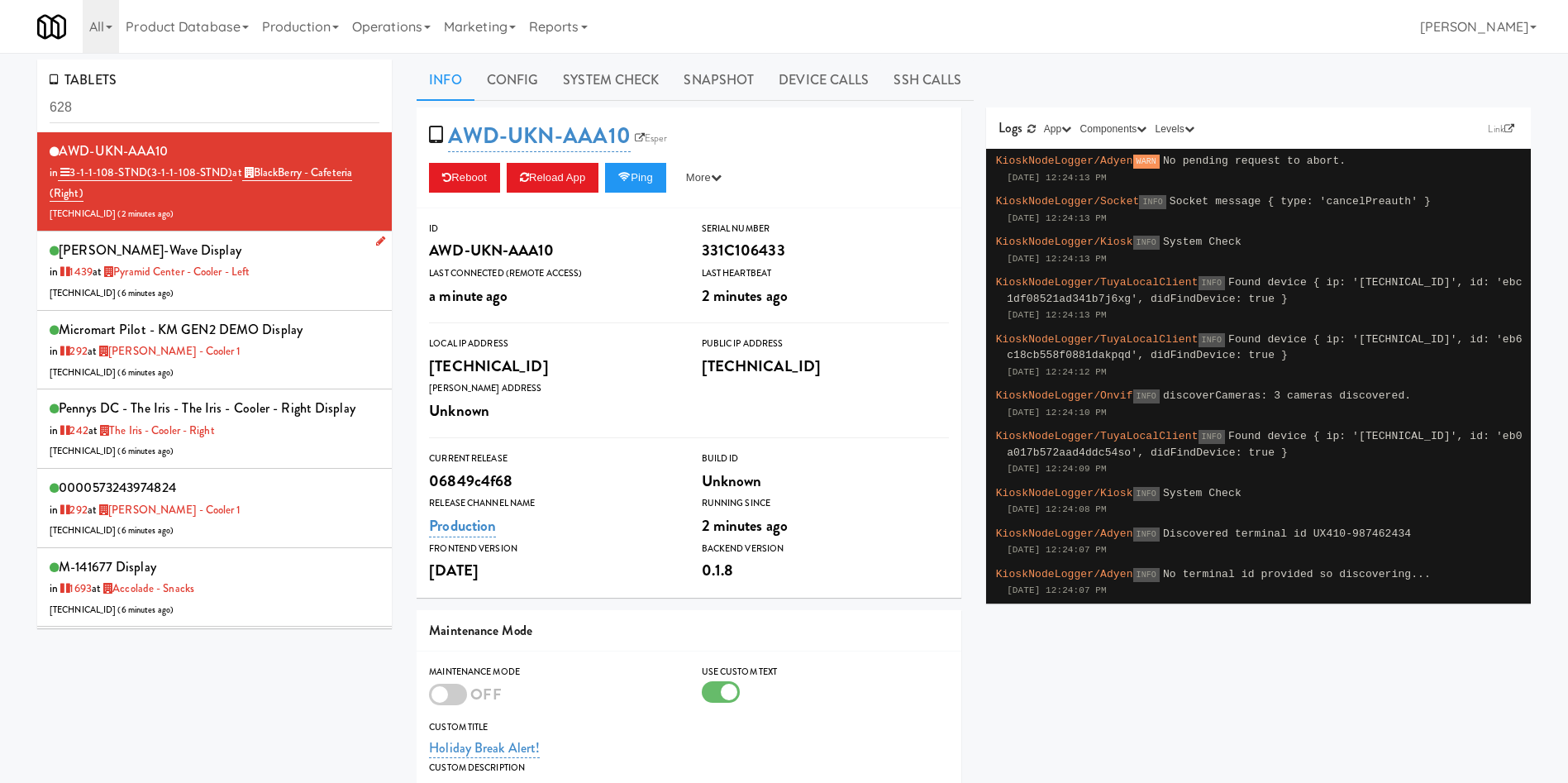
click at [298, 250] on div "[PERSON_NAME]-wave Display in [DATE] at [GEOGRAPHIC_DATA] - Cooler - Left [TECH…" at bounding box center [215, 271] width 330 height 66
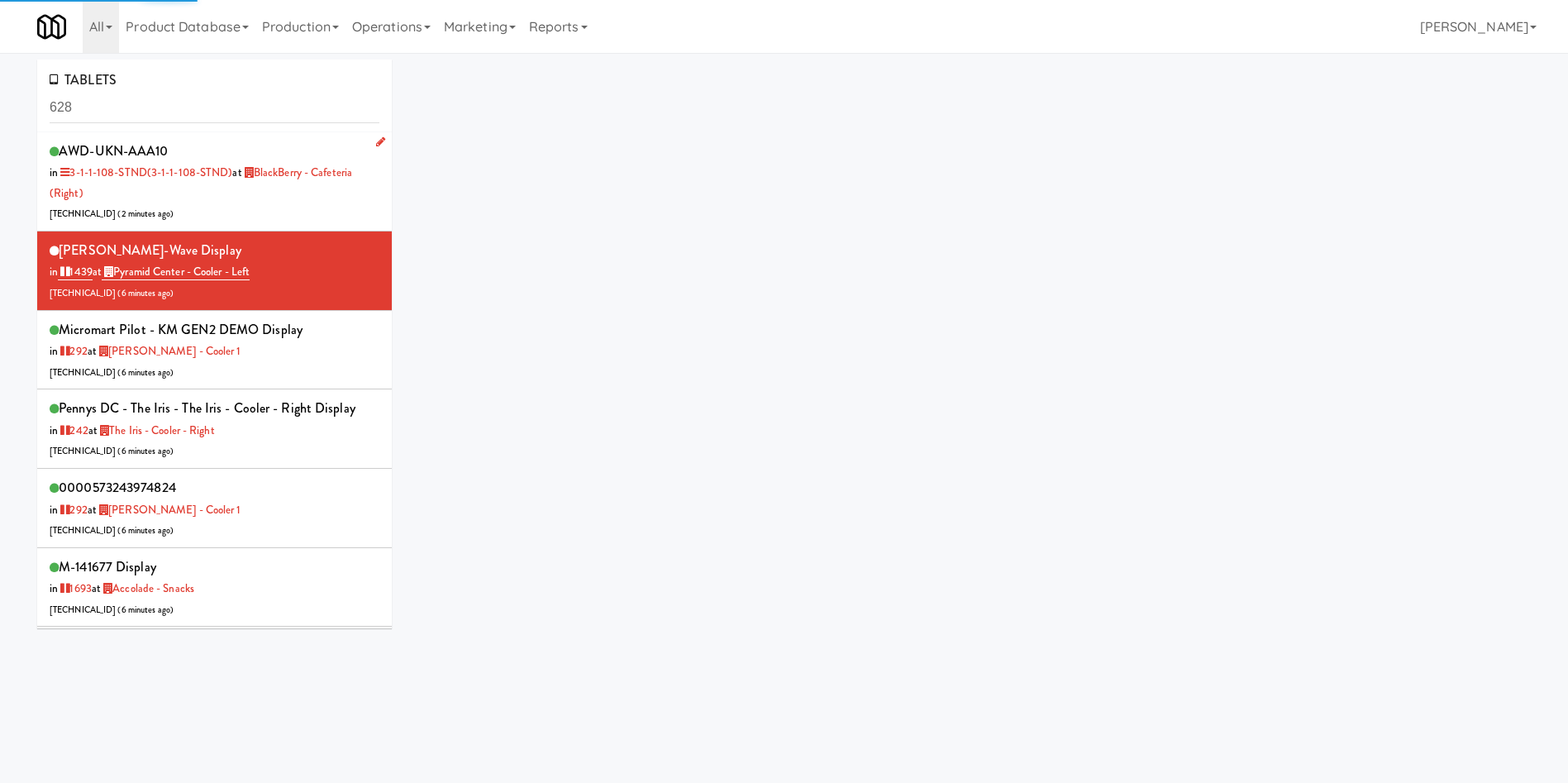
click at [300, 202] on div "AWD-UKN-AAA10 in 3-1-1-108-STND (3-1-1-108-STND) at BlackBerry - Cafeteria (Rig…" at bounding box center [215, 182] width 330 height 86
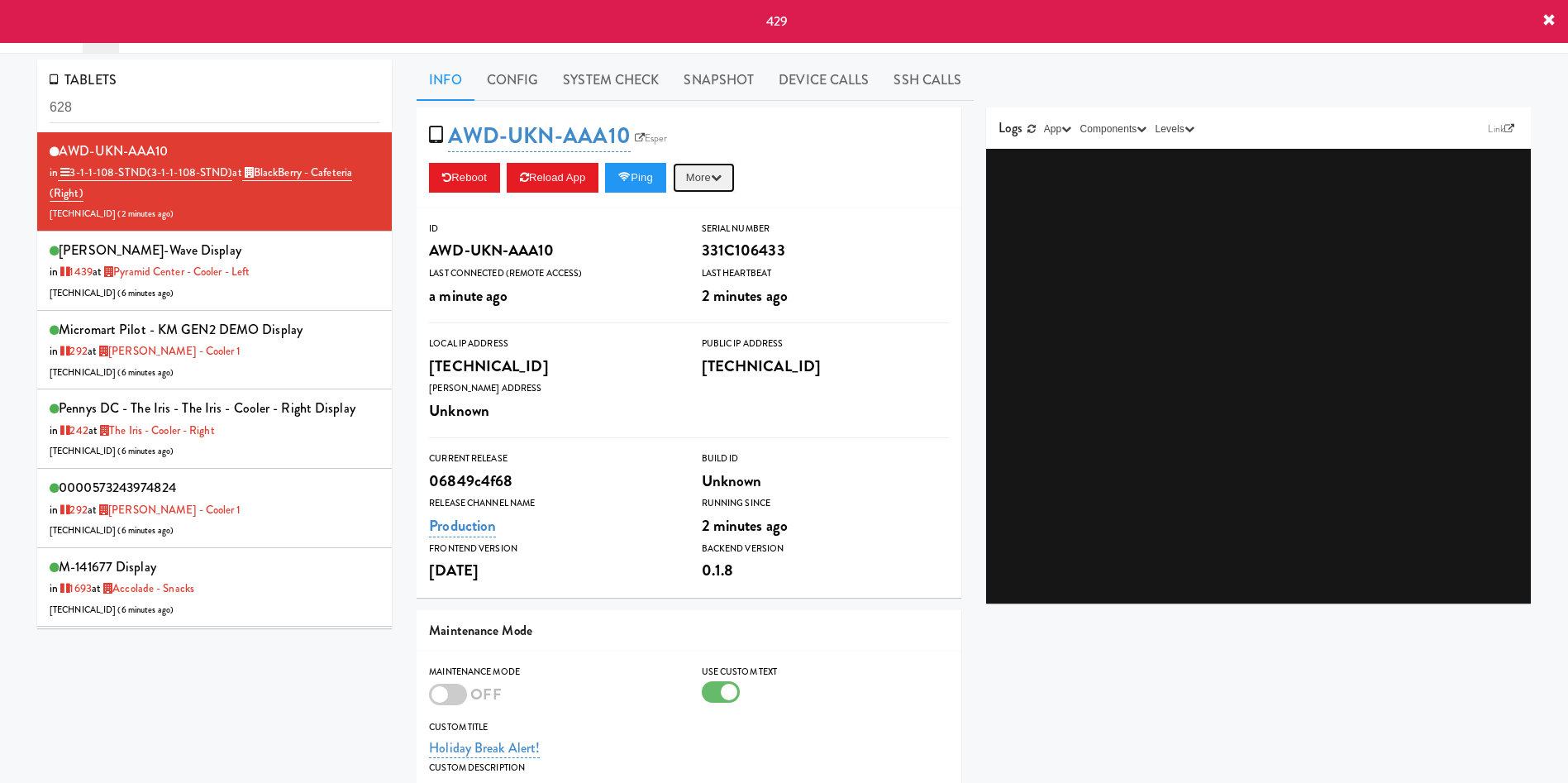
click at [686, 172] on button "More" at bounding box center [703, 178] width 62 height 30
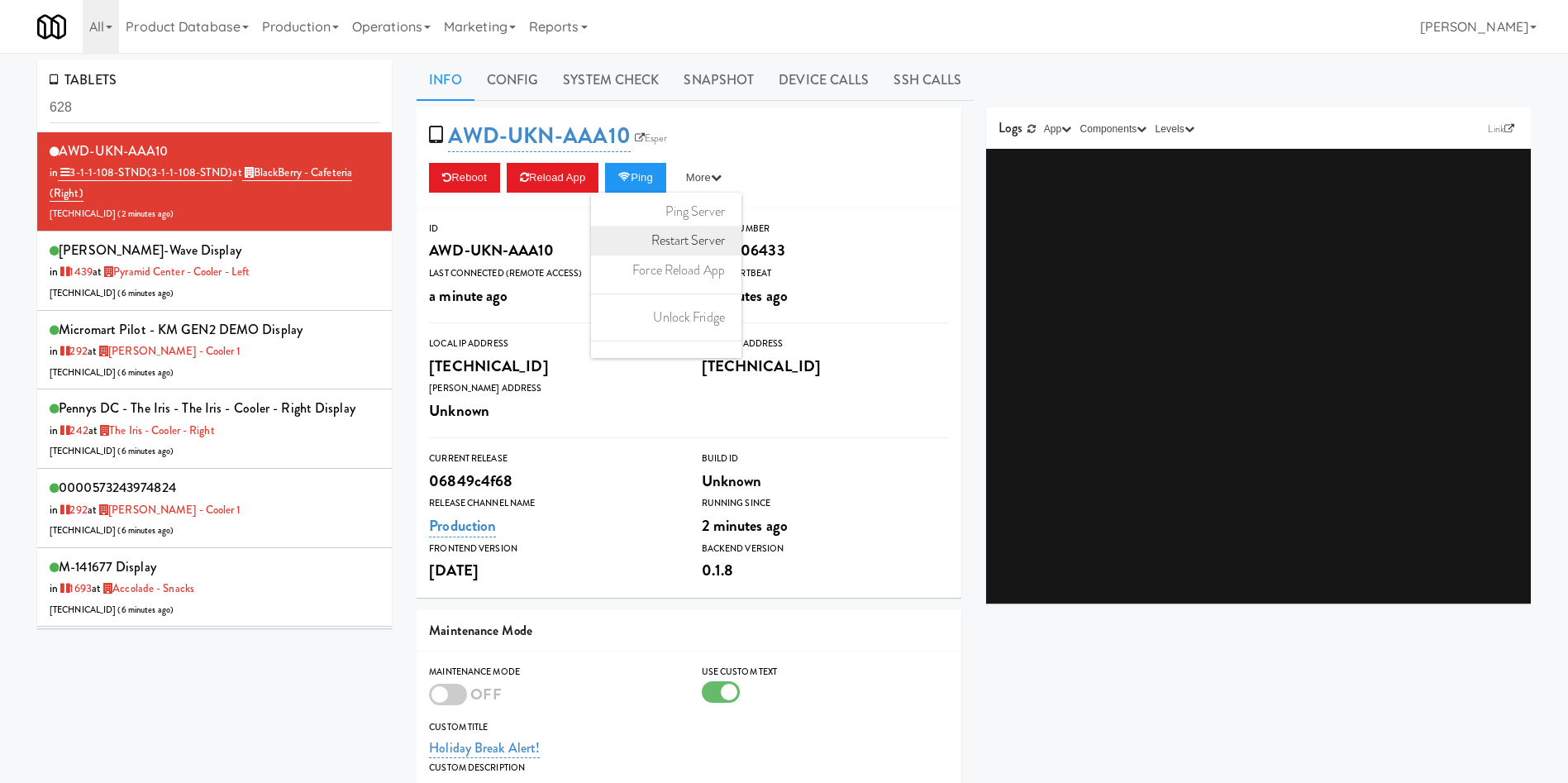
click at [708, 237] on link "Restart Server" at bounding box center [666, 241] width 150 height 30
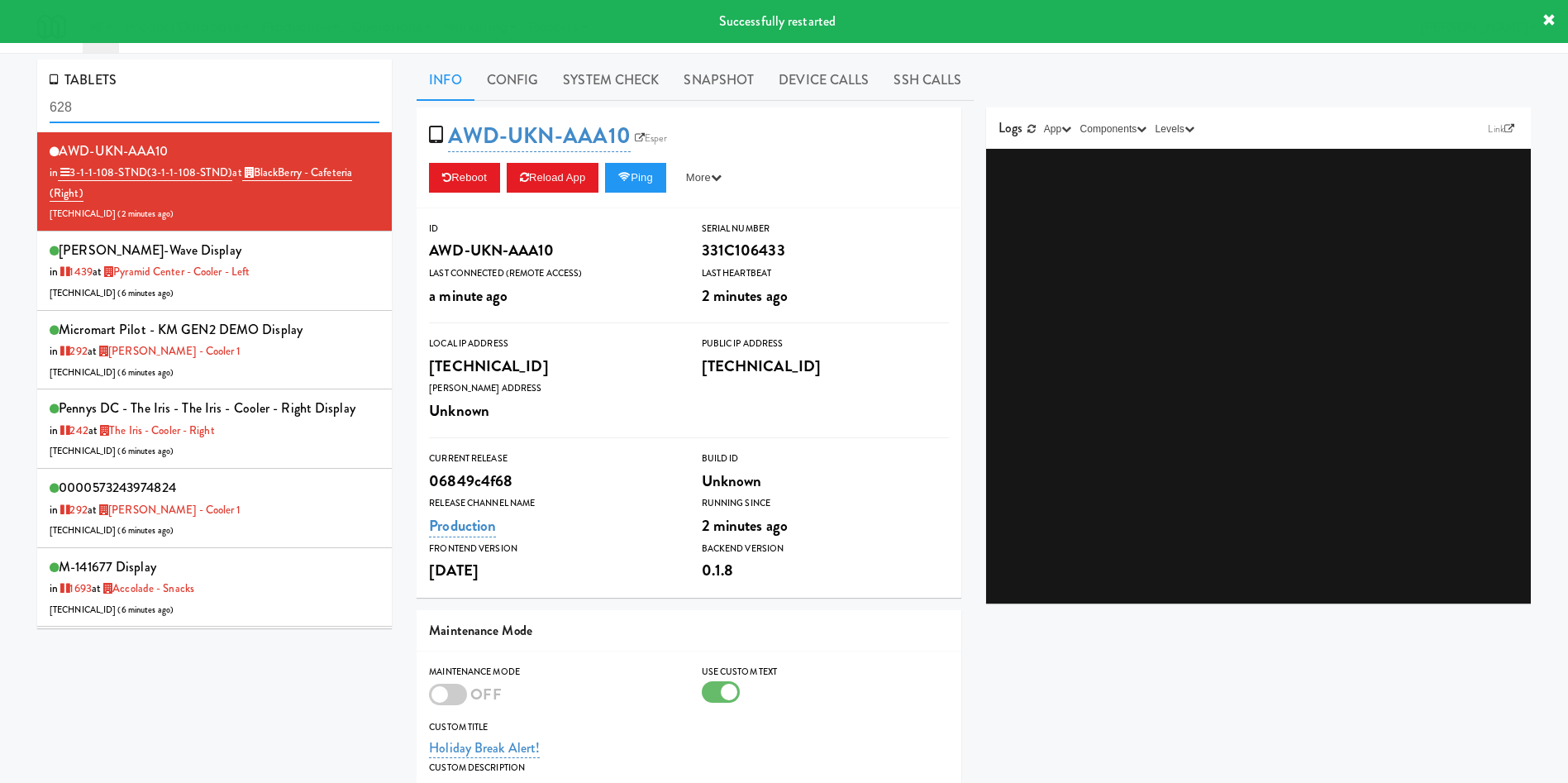
click at [169, 105] on input "628" at bounding box center [215, 107] width 330 height 31
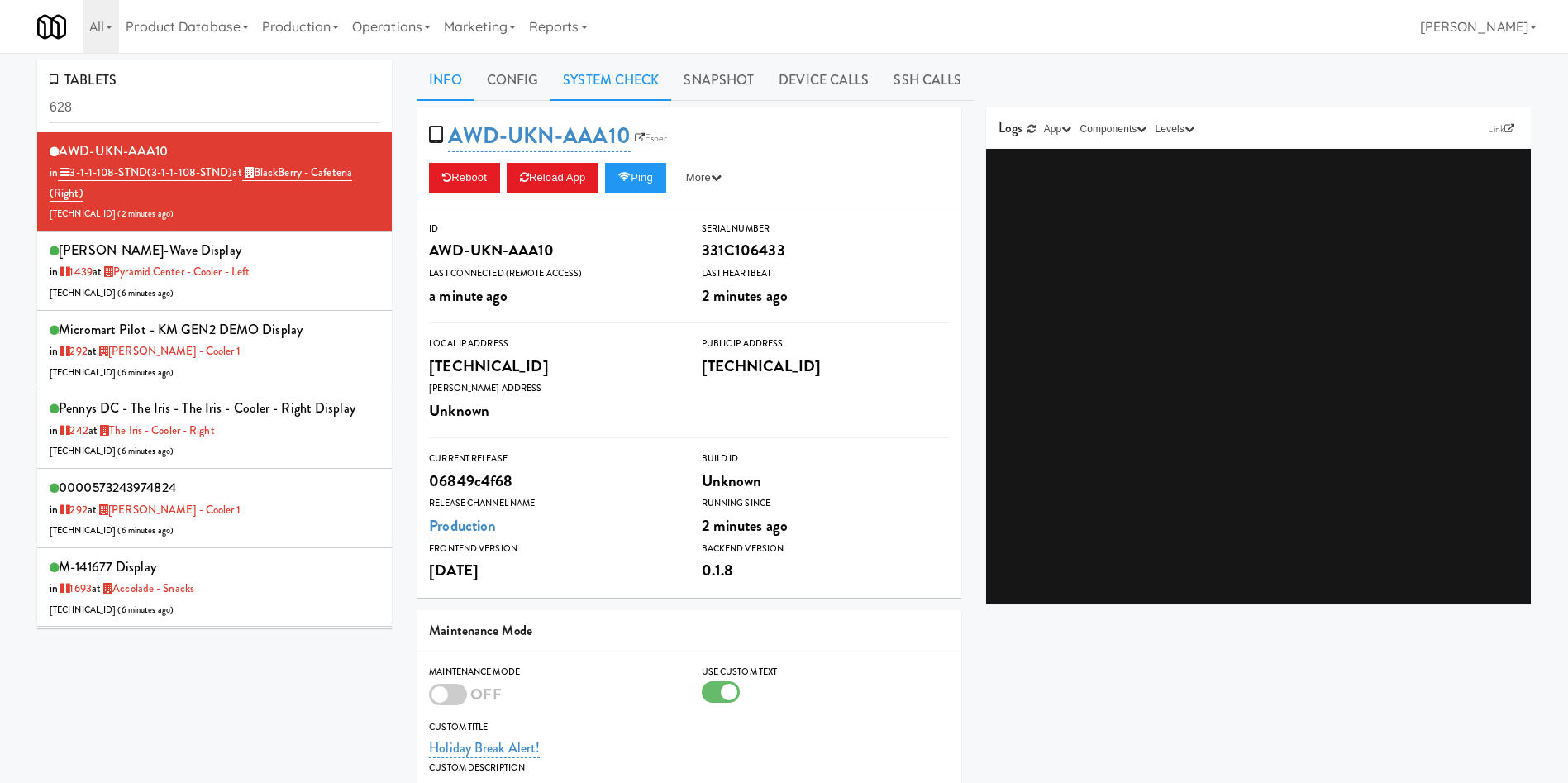
click at [619, 79] on link "System Check" at bounding box center [610, 81] width 120 height 42
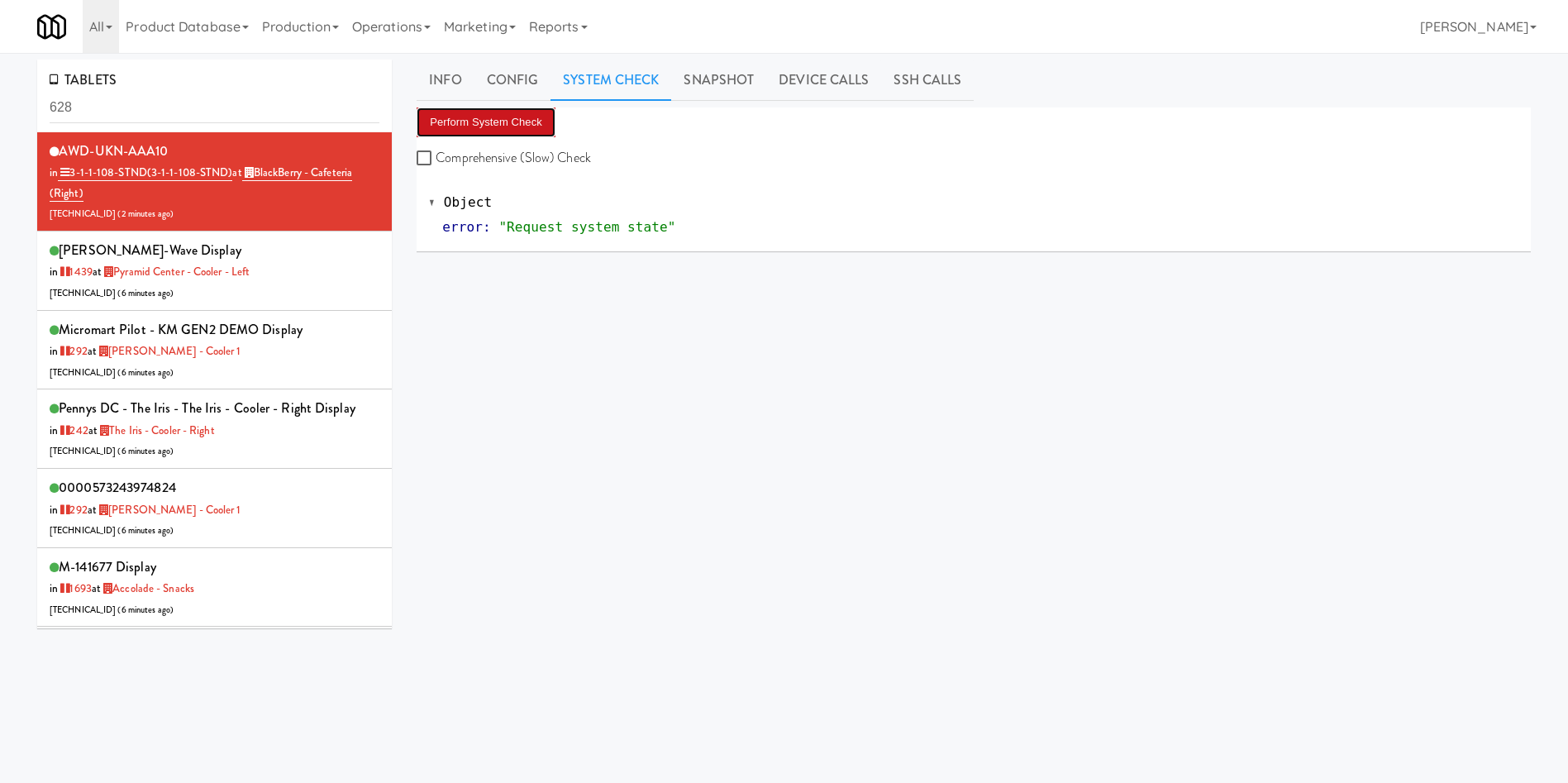
click at [501, 116] on button "Perform System Check" at bounding box center [487, 122] width 139 height 30
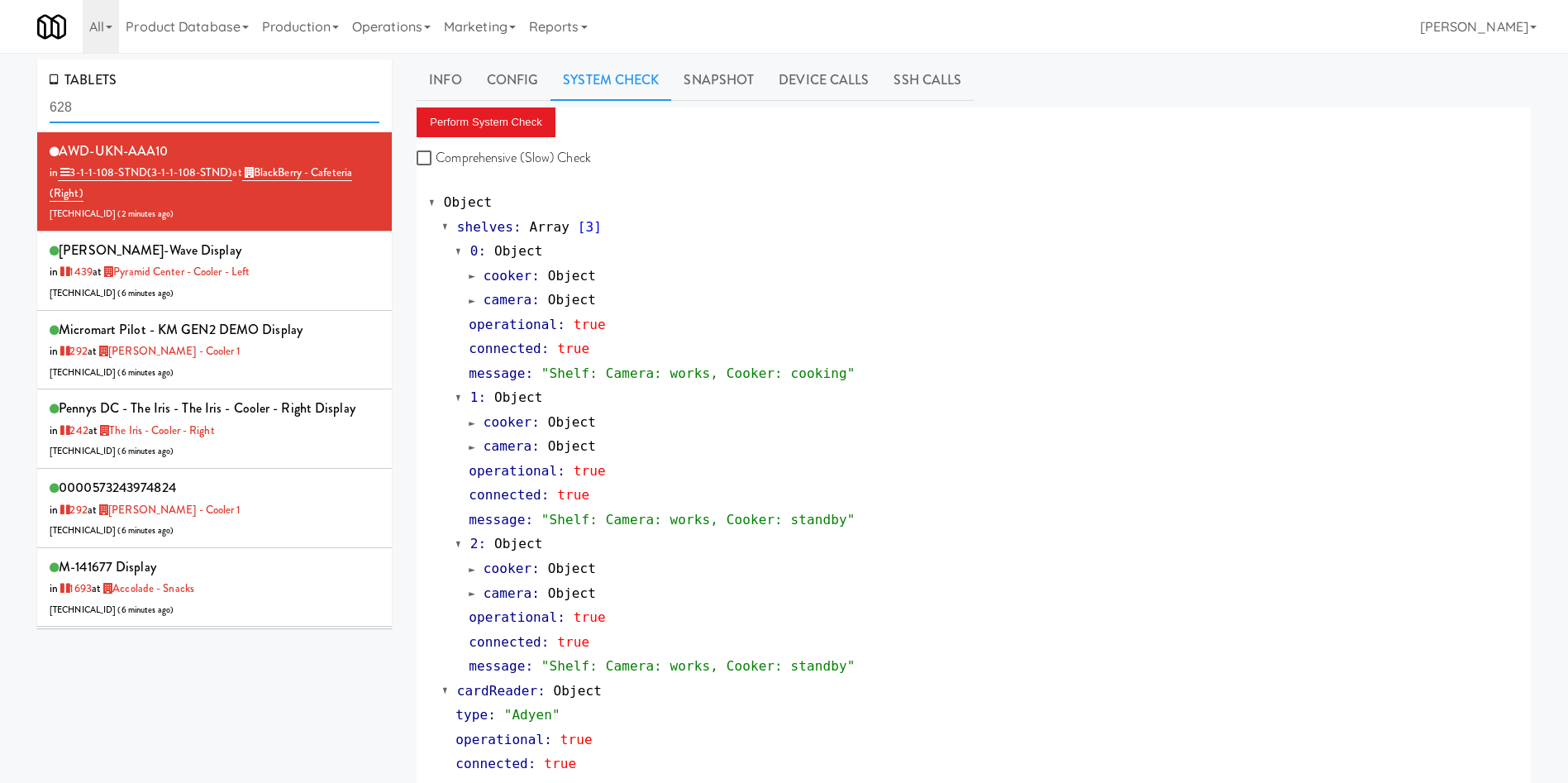
drag, startPoint x: 208, startPoint y: 111, endPoint x: 0, endPoint y: 91, distance: 209.0
click at [0, 91] on div "TABLETS 628 AWD-UKN-AAA10 in 3-1-1-108-STND (3-1-1-108-STND) at BlackBerry - Ca…" at bounding box center [784, 797] width 1568 height 1474
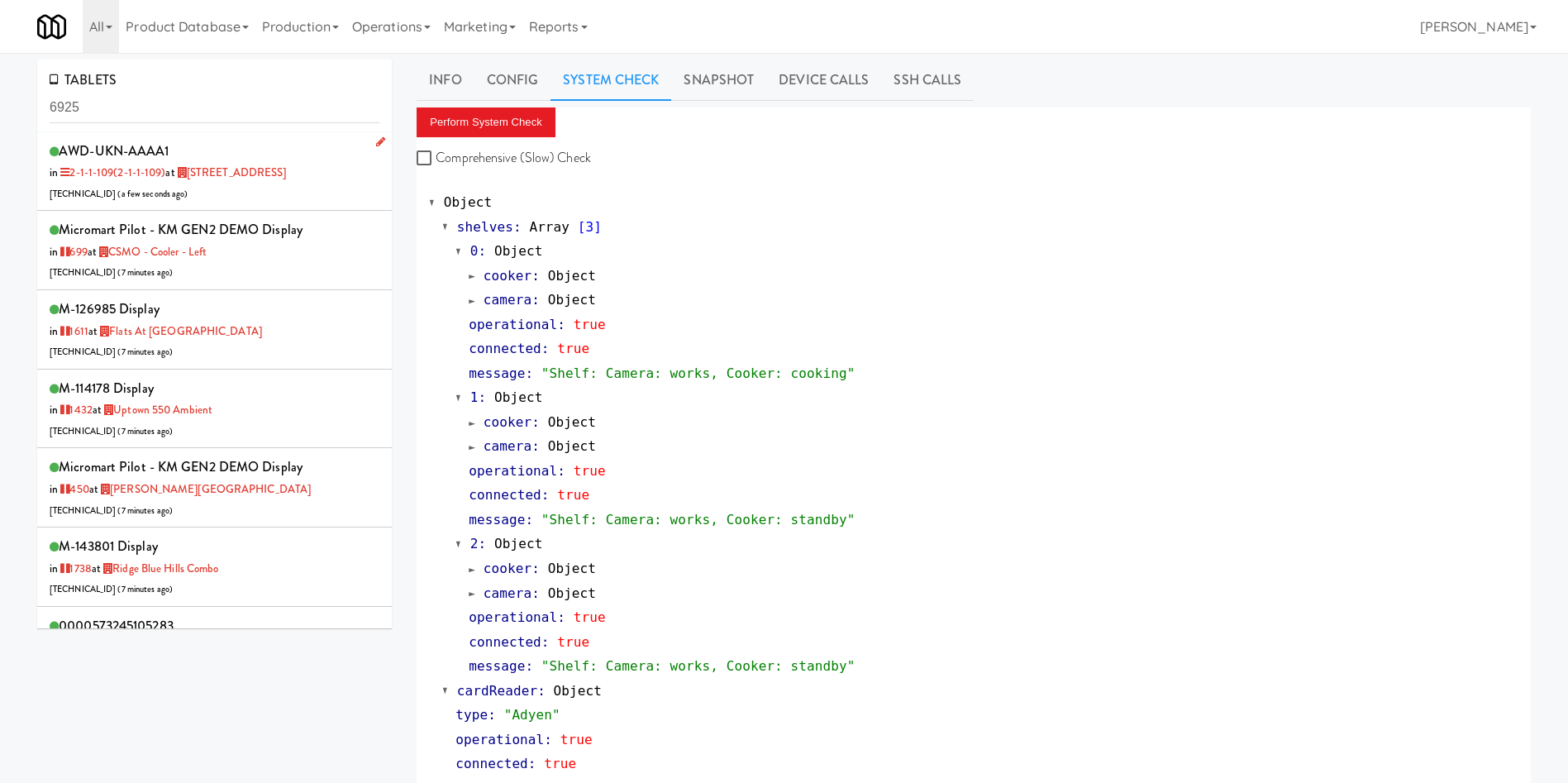
click at [275, 190] on div "AWD-UKN-AAAA1 in 2-1-1-109 (2-1-1-109) at [STREET_ADDRESS] [TECHNICAL_ID] ( a f…" at bounding box center [215, 172] width 330 height 66
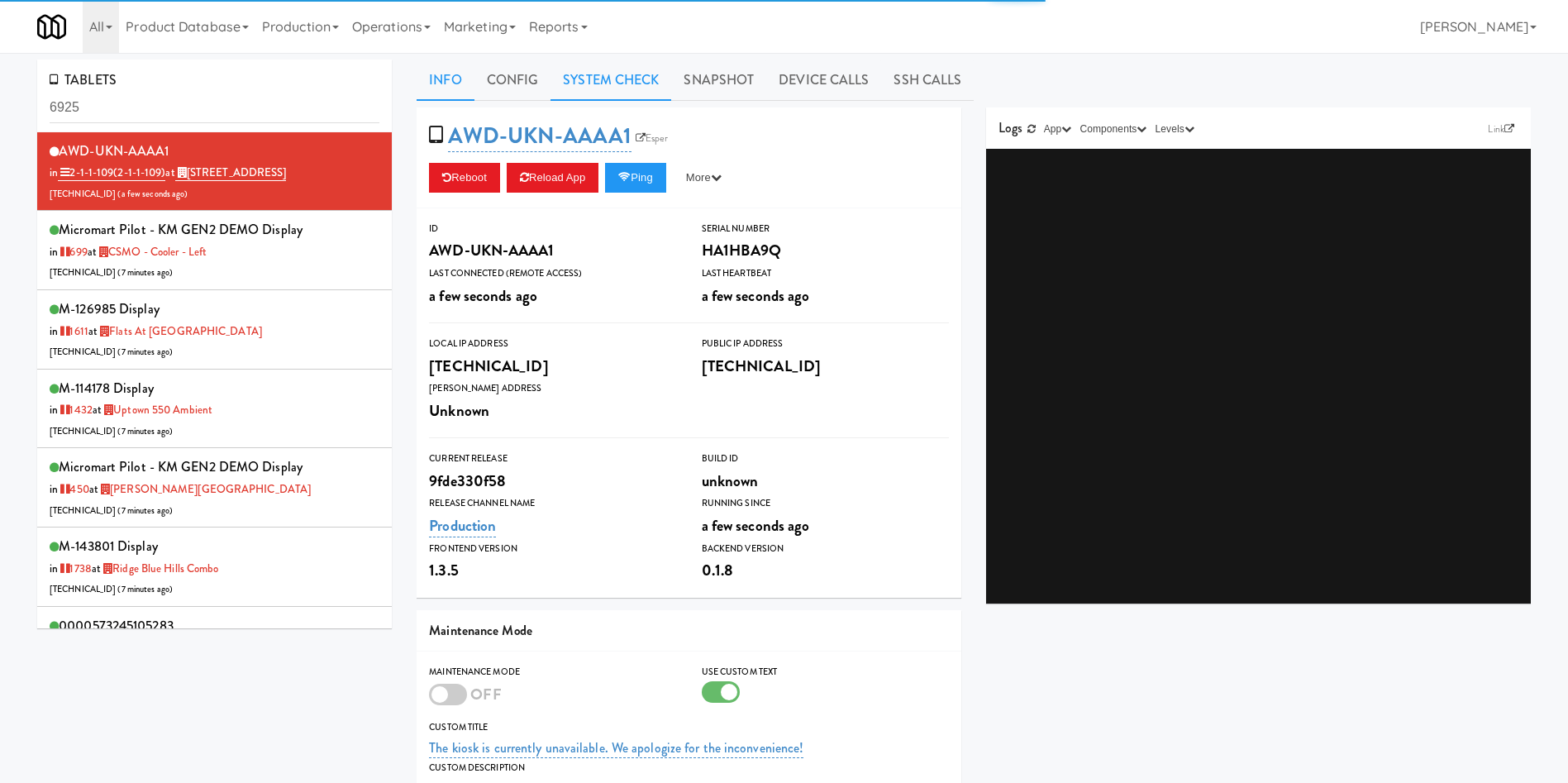
click at [643, 90] on link "System Check" at bounding box center [610, 81] width 120 height 42
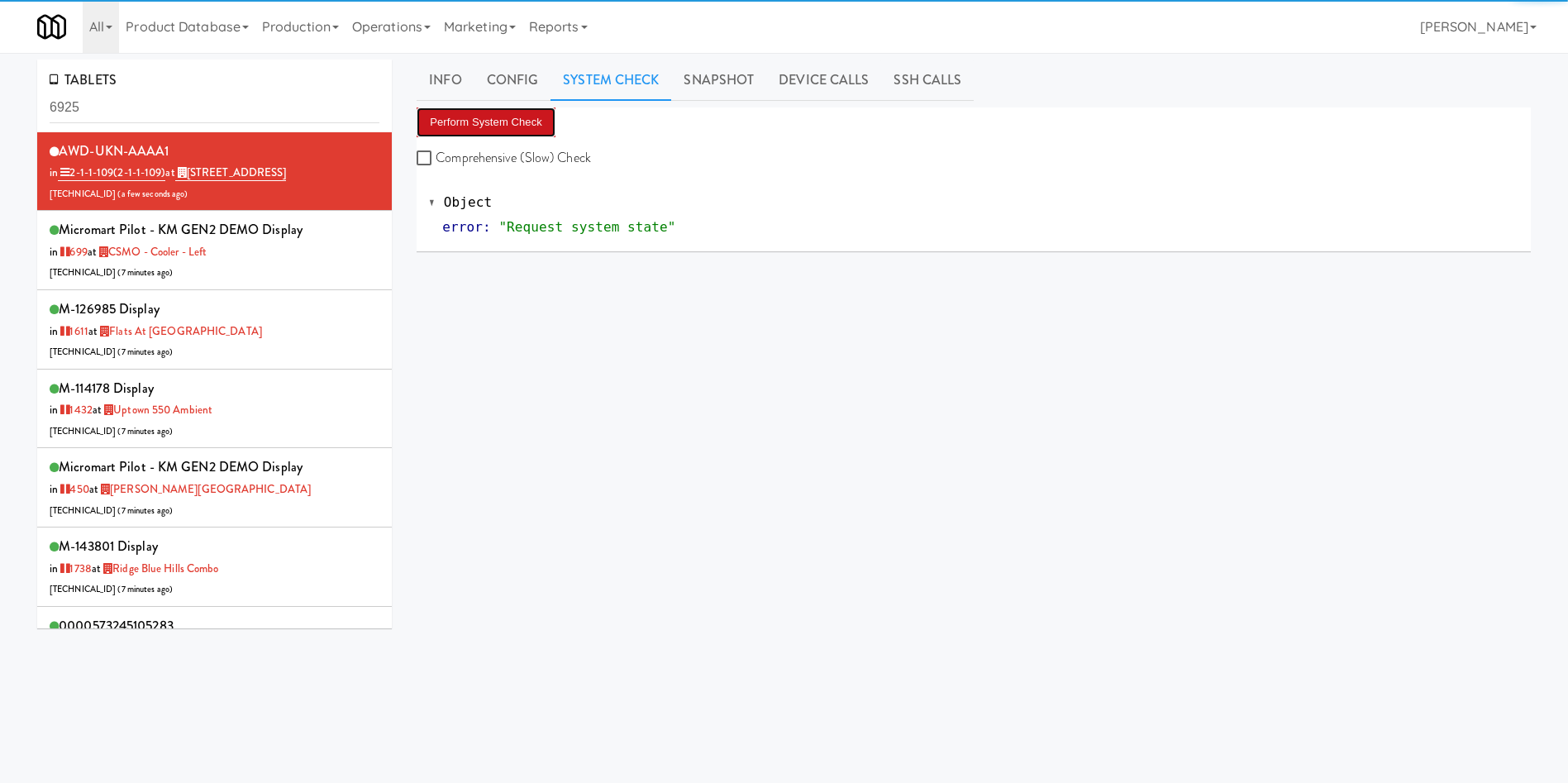
click at [526, 128] on button "Perform System Check" at bounding box center [487, 122] width 139 height 30
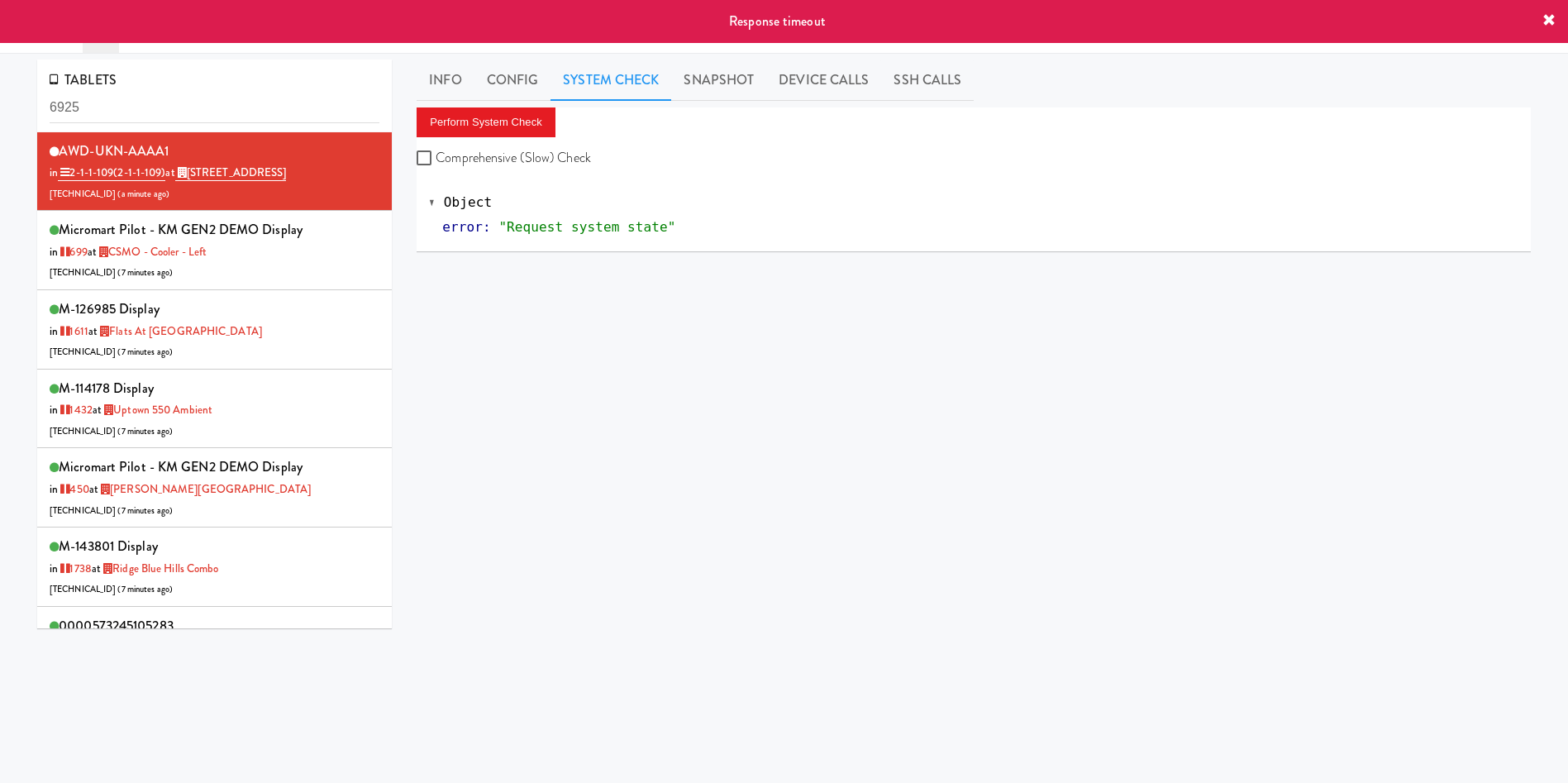
click at [490, 477] on div "Perform System Check Comprehensive (Slow) Check Object error : "Request system …" at bounding box center [974, 417] width 1114 height 620
click at [440, 76] on link "Info" at bounding box center [445, 81] width 57 height 42
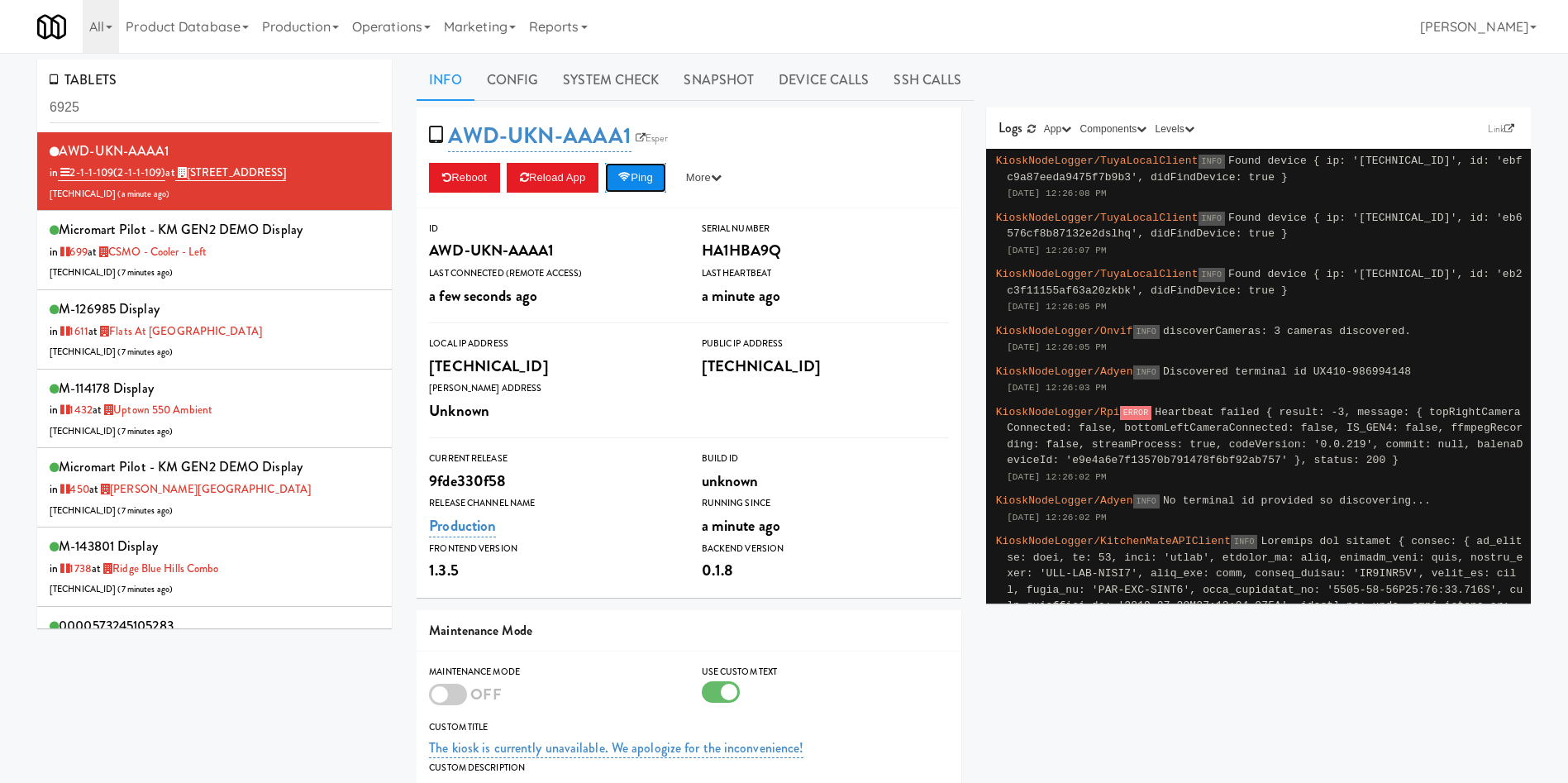
click at [661, 177] on button "Ping" at bounding box center [635, 178] width 61 height 30
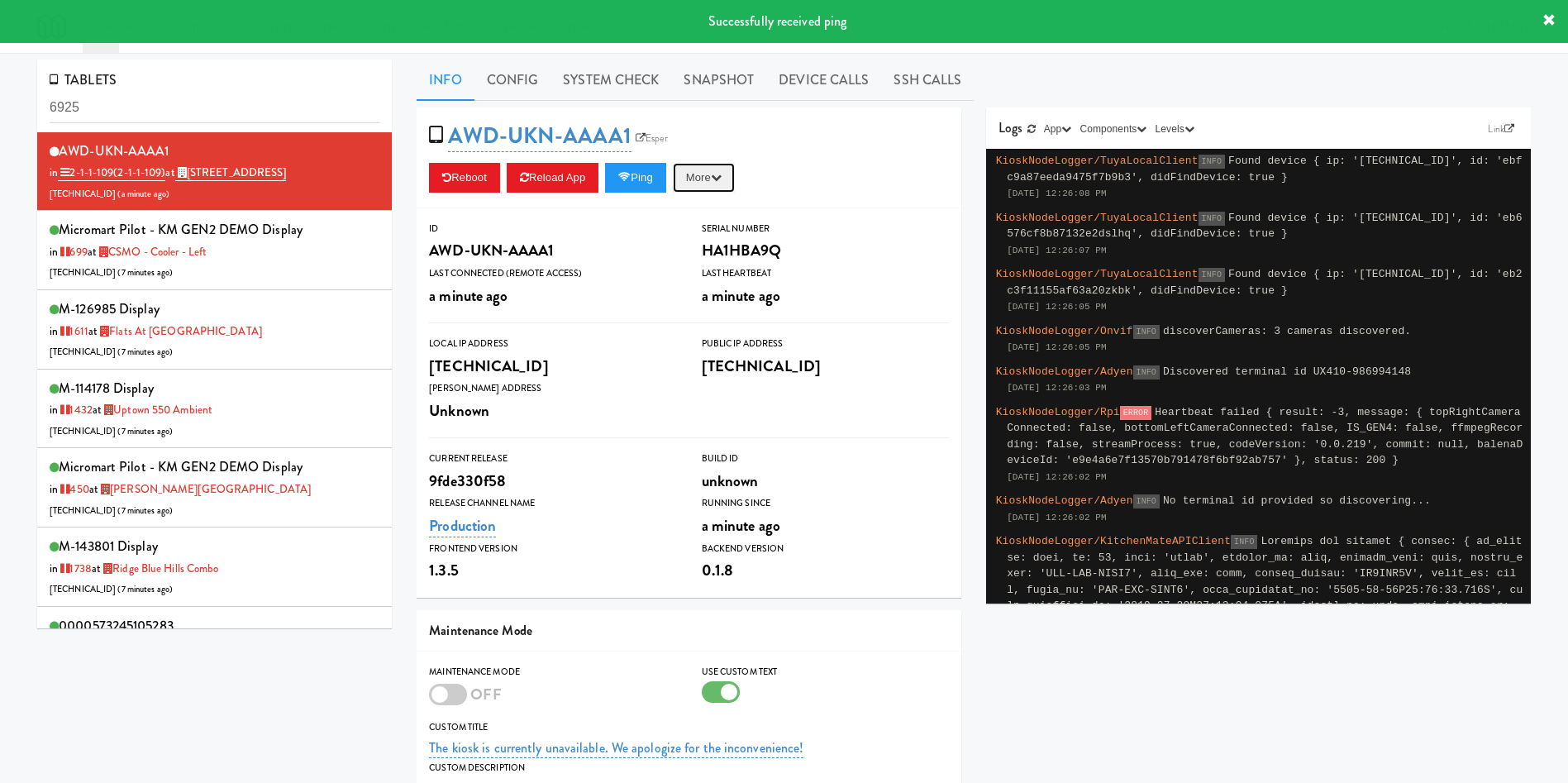
drag, startPoint x: 710, startPoint y: 178, endPoint x: 716, endPoint y: 223, distance: 45.4
click at [711, 178] on button "More" at bounding box center [703, 178] width 62 height 30
click at [720, 233] on link "Restart Server" at bounding box center [666, 241] width 150 height 30
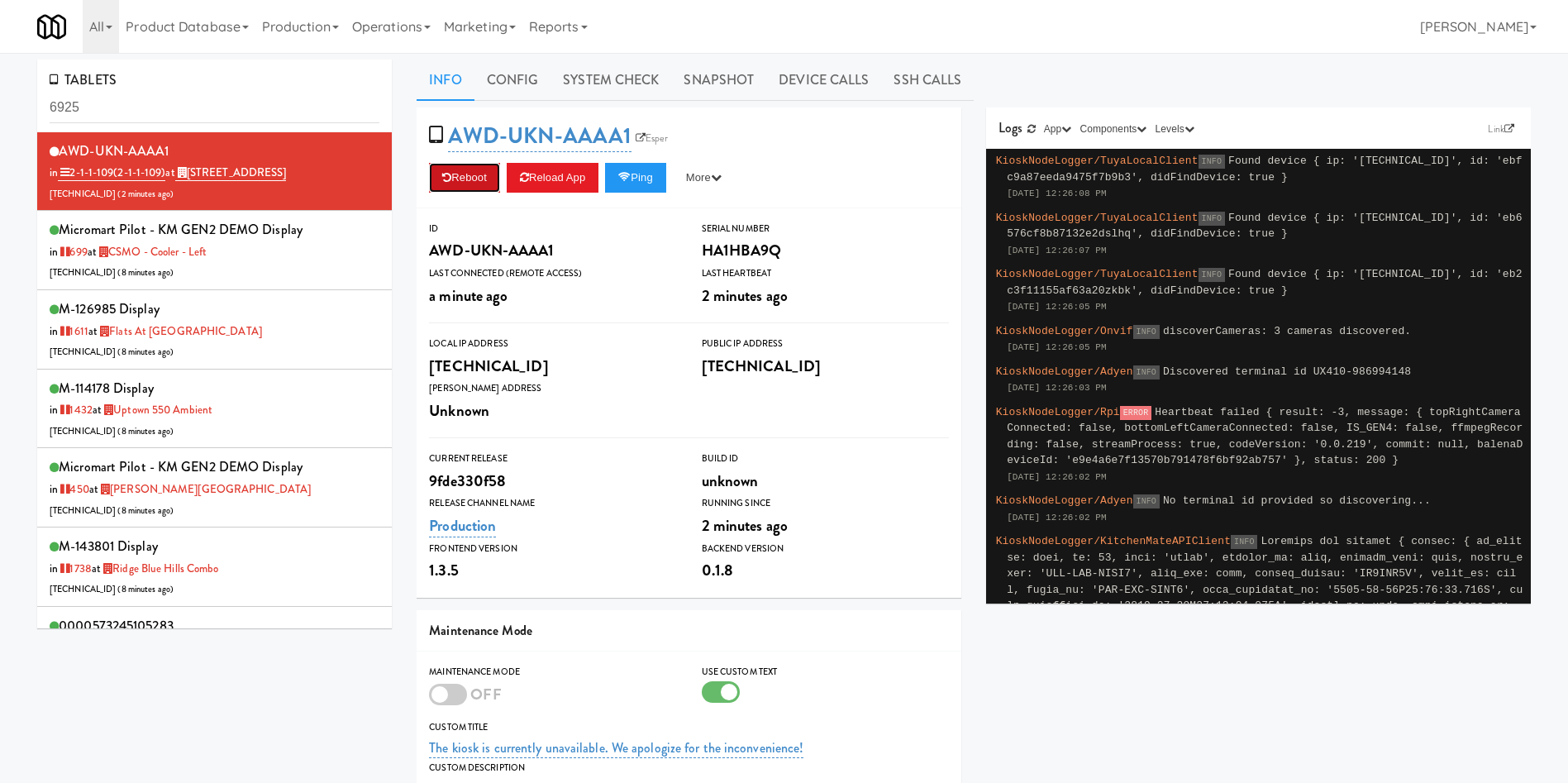
click at [471, 182] on button "Reboot" at bounding box center [464, 178] width 71 height 30
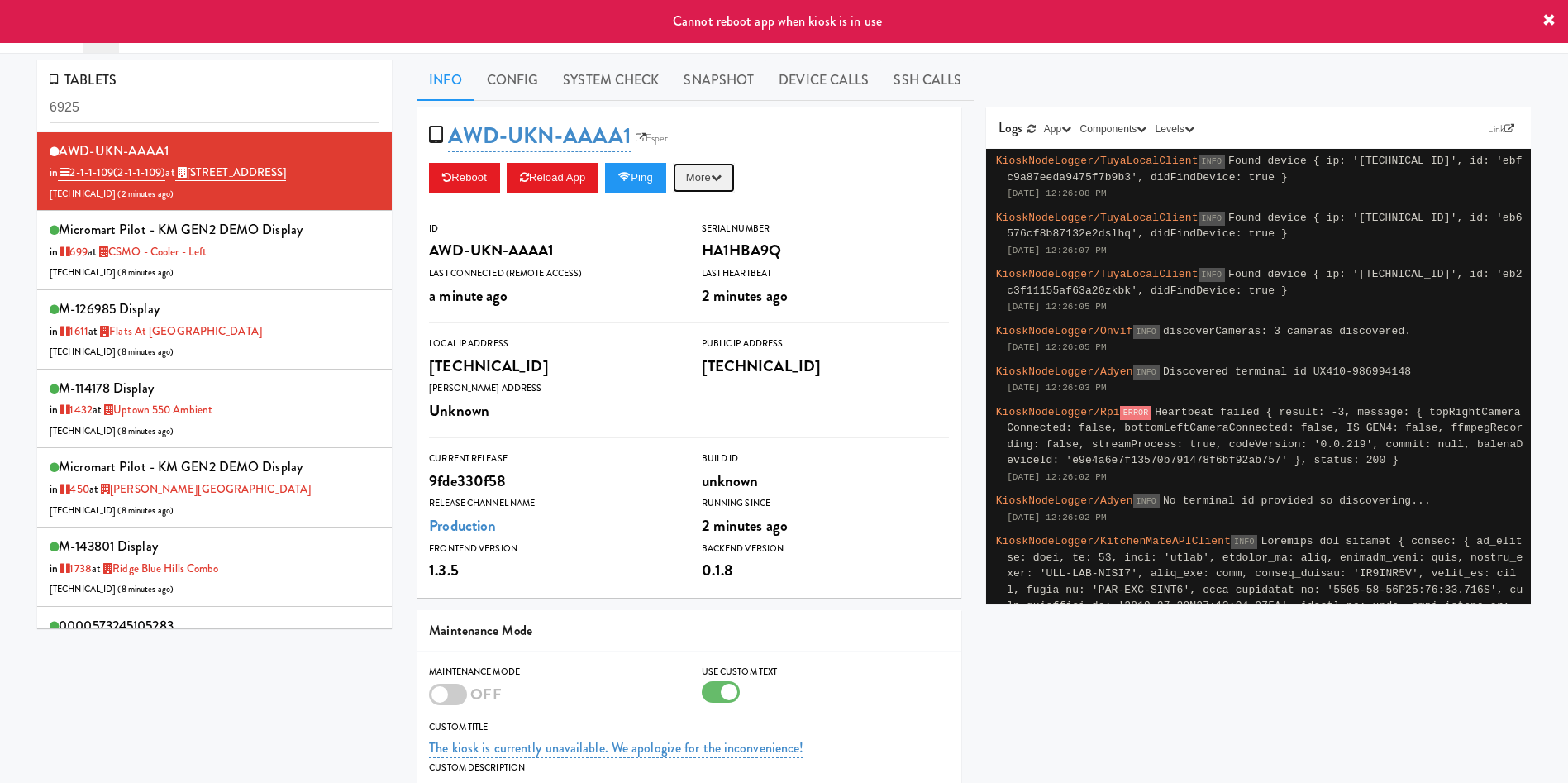
click at [698, 181] on button "More" at bounding box center [703, 178] width 62 height 30
click at [694, 220] on link "Ping Server" at bounding box center [666, 212] width 150 height 30
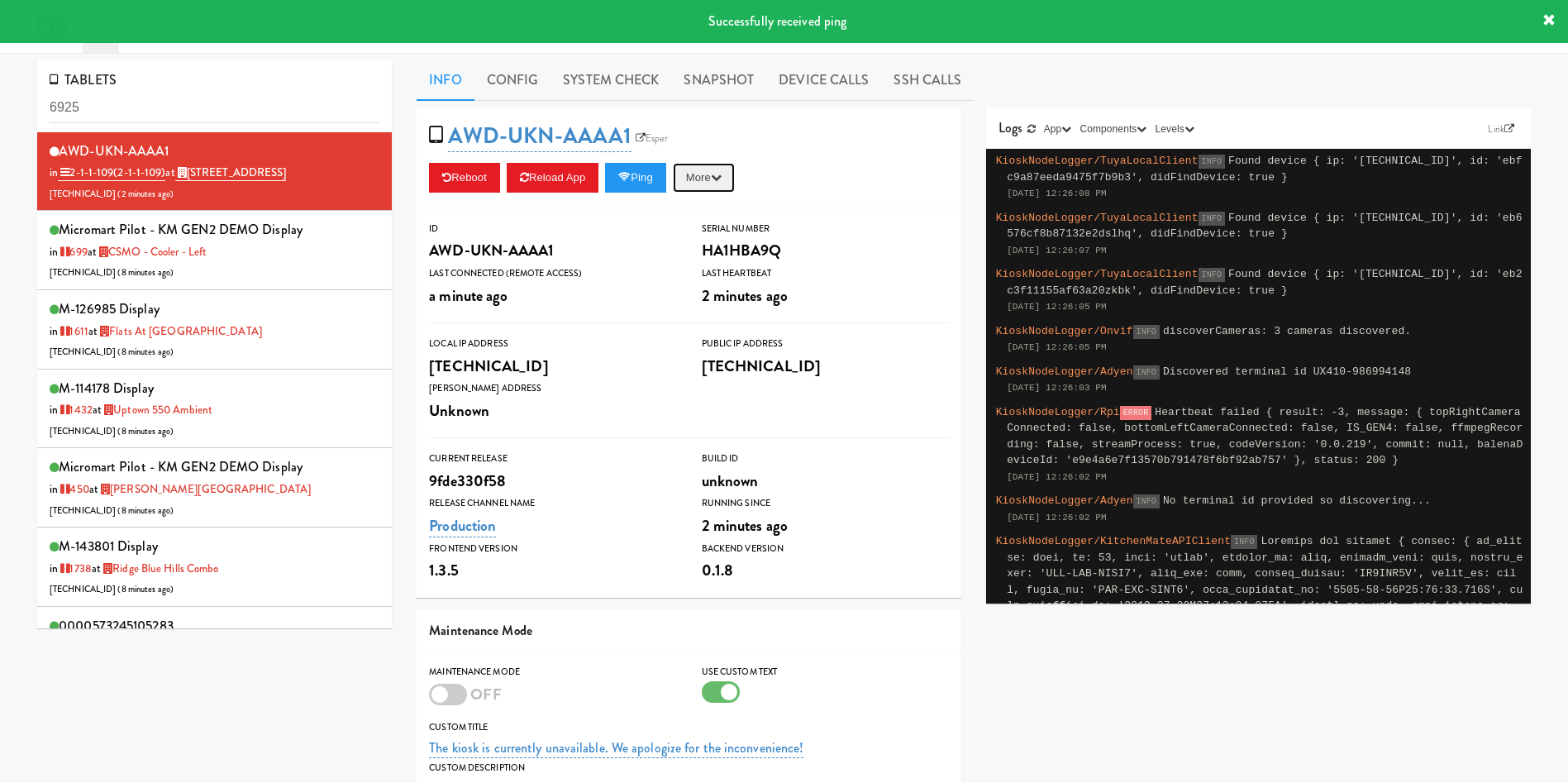
click at [721, 178] on icon "button" at bounding box center [716, 177] width 11 height 11
click at [726, 232] on link "Restart Server" at bounding box center [666, 241] width 150 height 30
drag, startPoint x: 426, startPoint y: 755, endPoint x: 801, endPoint y: 744, distance: 375.2
click at [801, 744] on div "Custom Title The kiosk is currently unavailable. We apologize for the inconveni…" at bounding box center [689, 739] width 545 height 41
copy link "The kiosk is currently unavailable. We apologize for the inconvenience!"
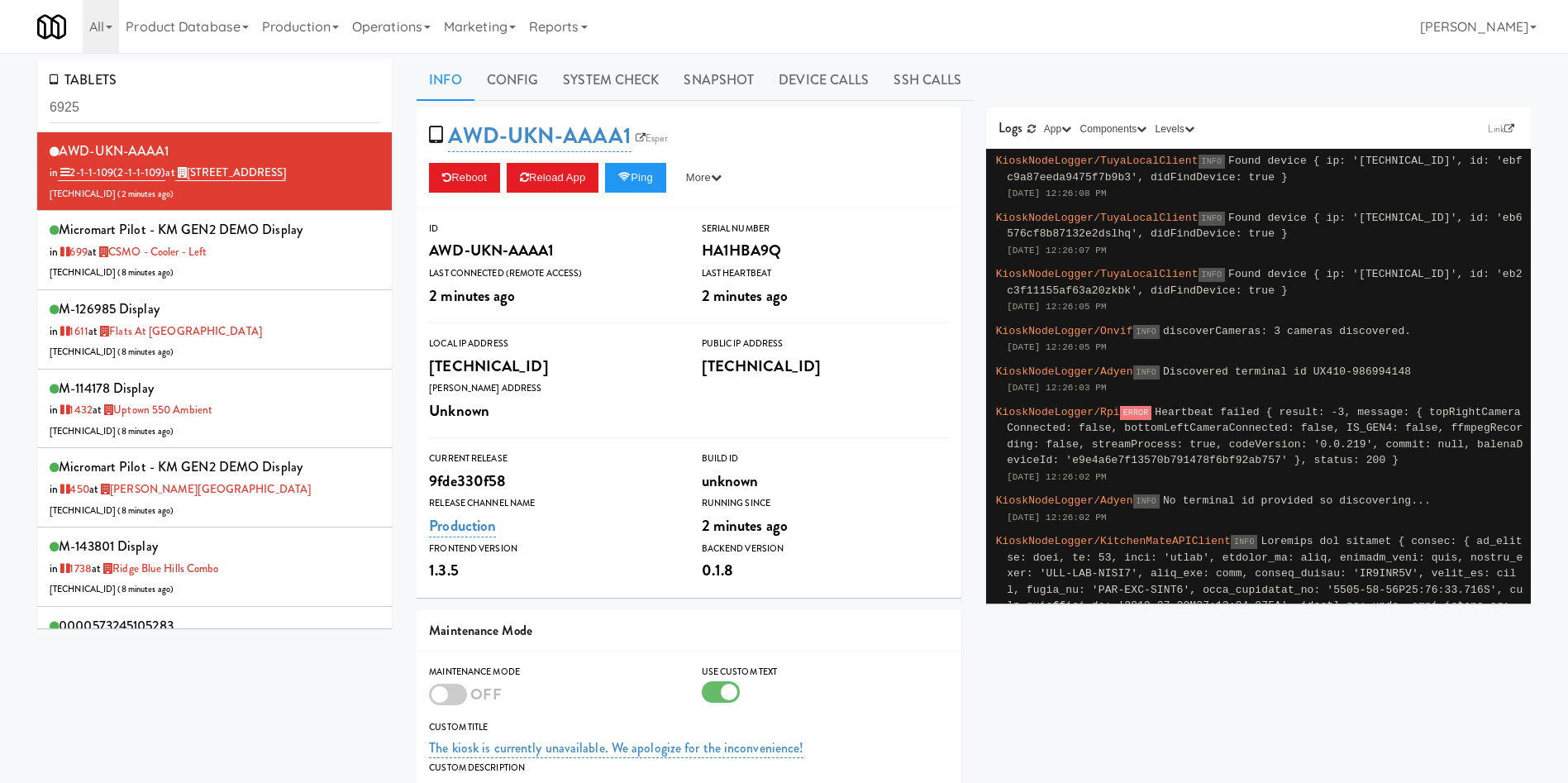
click at [190, 678] on div "TABLETS 6925 AWD-UKN-AAAA1 in 2-1-1-109 (2-1-1-109) at 6925 Century Avenue 206.…" at bounding box center [784, 530] width 1519 height 941
drag, startPoint x: 170, startPoint y: 105, endPoint x: 0, endPoint y: 107, distance: 170.0
click at [0, 107] on div "TABLETS 6925 AWD-UKN-AAAA1 in 2-1-1-109 (2-1-1-109) at 6925 Century Avenue 206.…" at bounding box center [784, 530] width 1568 height 941
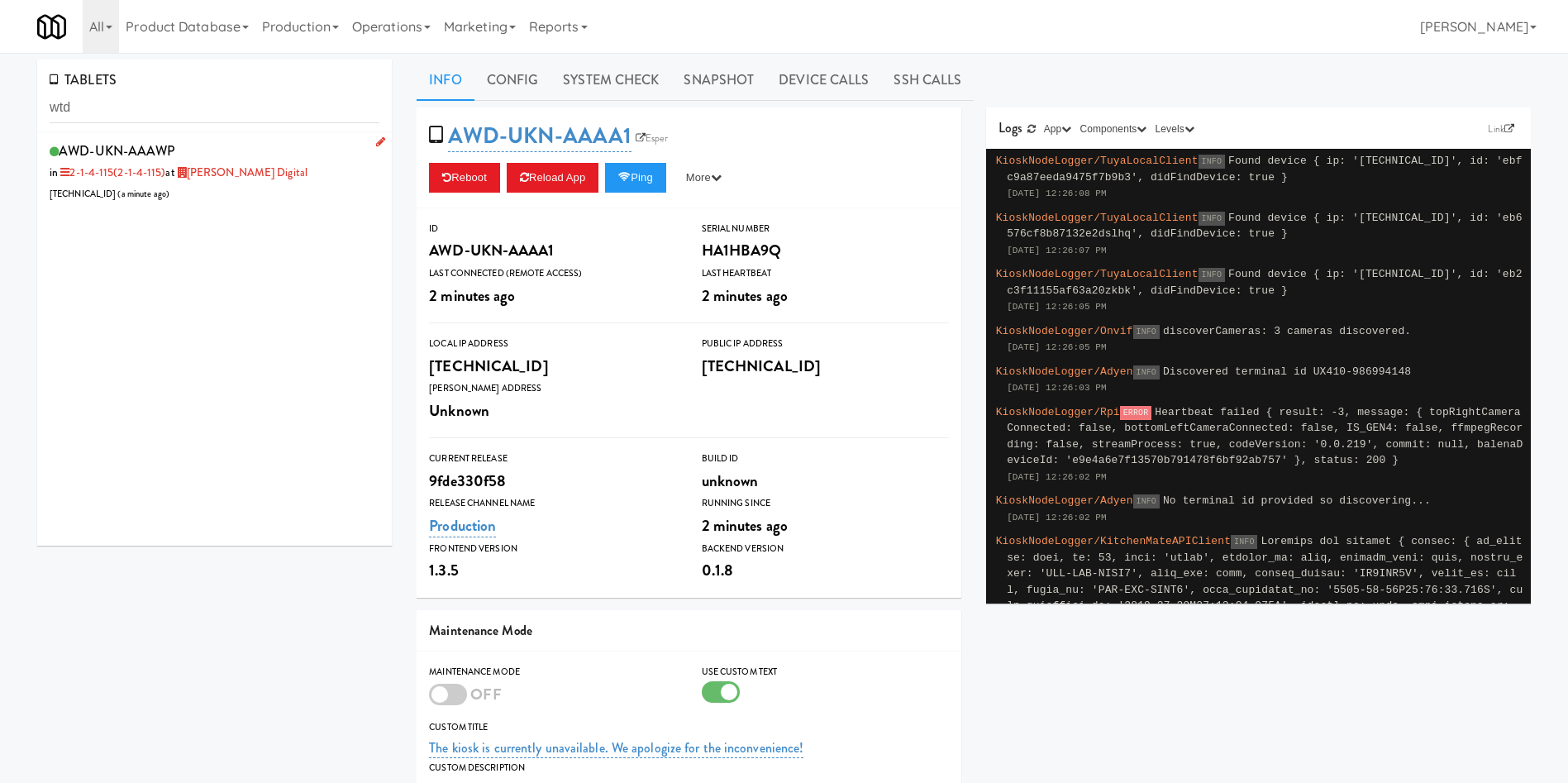
click at [233, 191] on div "AWD-UKN-AAAWP in 2-1-4-115 (2-1-4-115) at William Thomas Digital 206.0.69.51 ( …" at bounding box center [215, 172] width 330 height 66
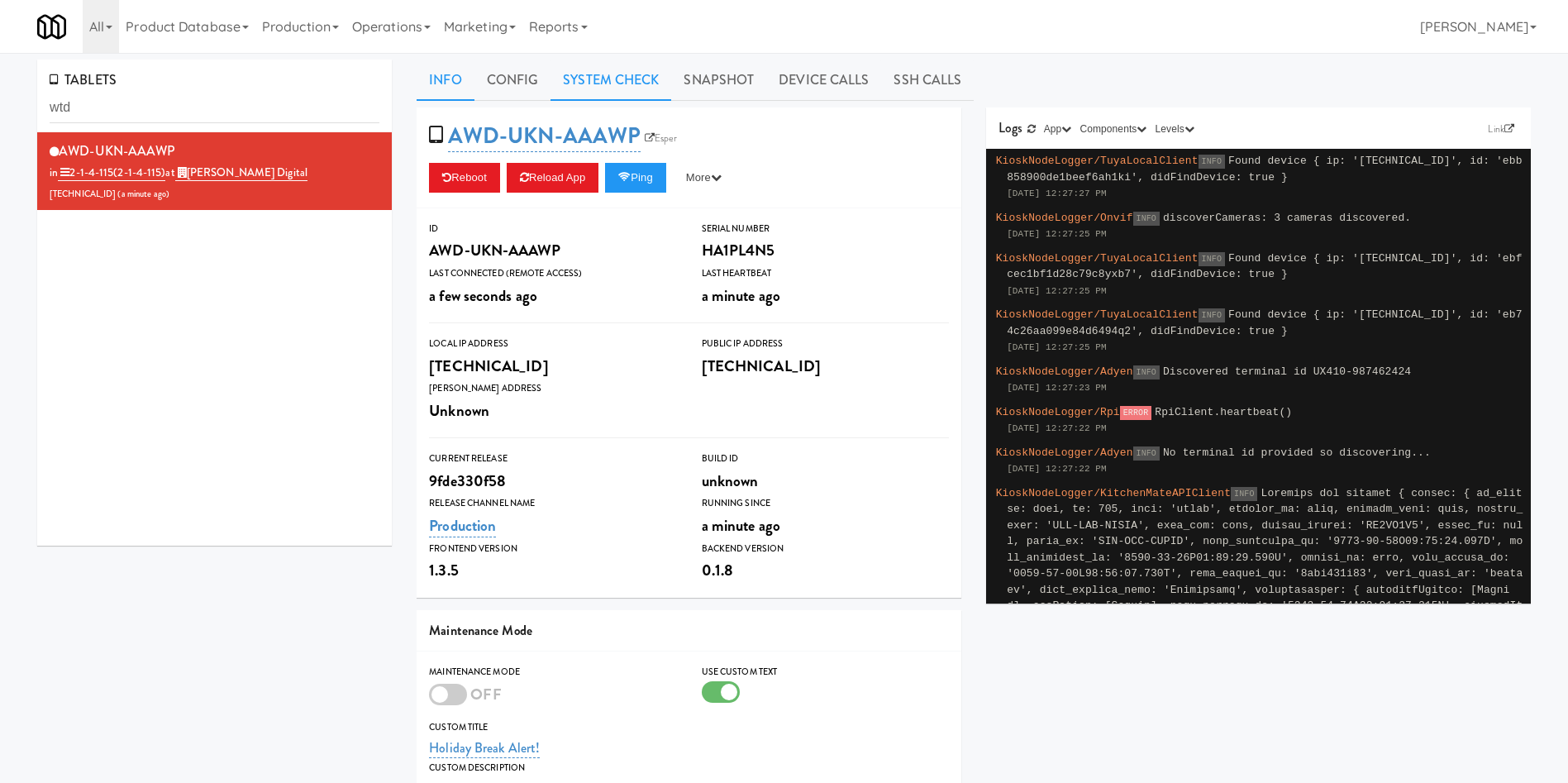
click at [632, 76] on link "System Check" at bounding box center [610, 81] width 120 height 42
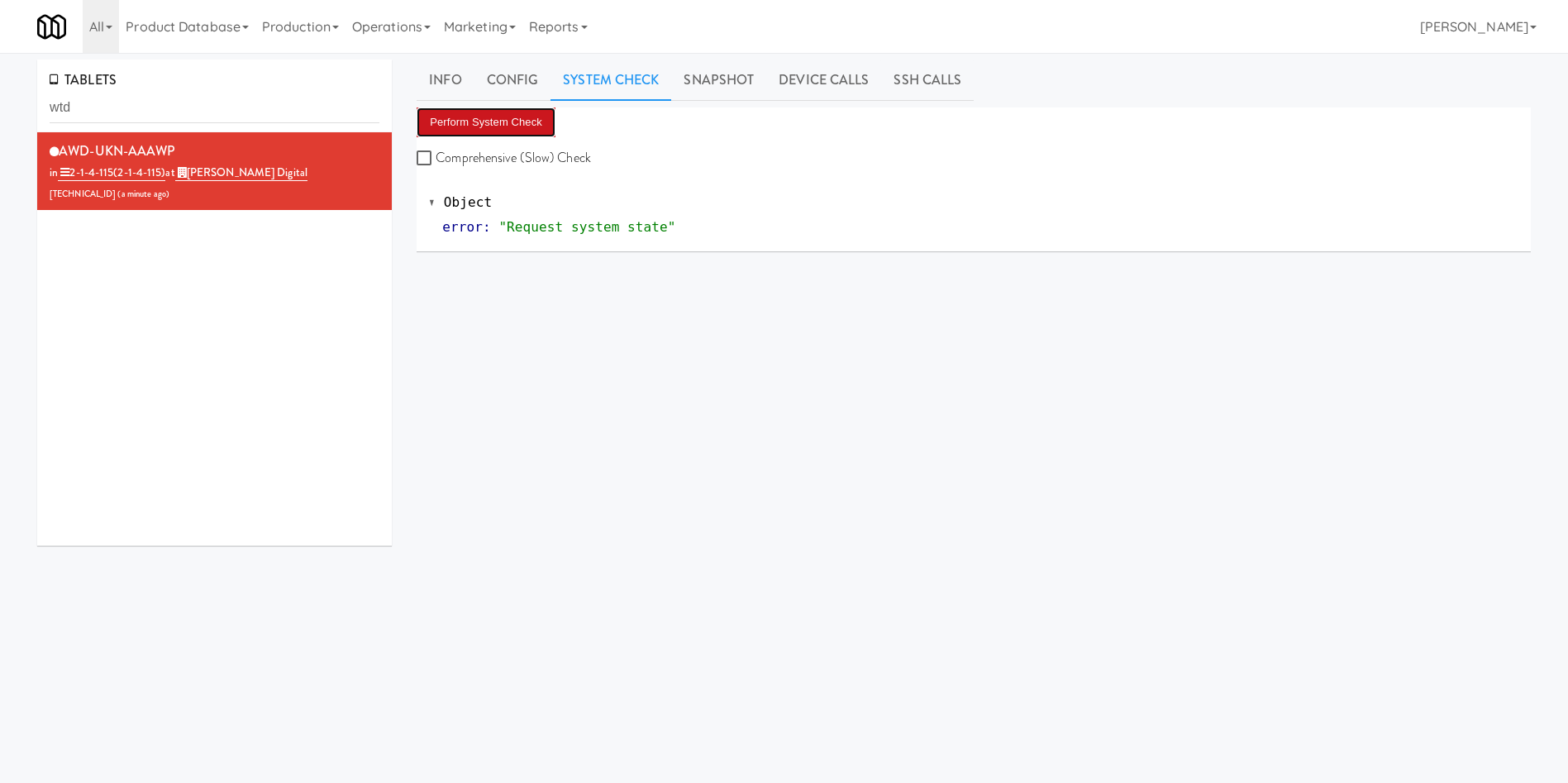
click at [517, 127] on button "Perform System Check" at bounding box center [487, 122] width 139 height 30
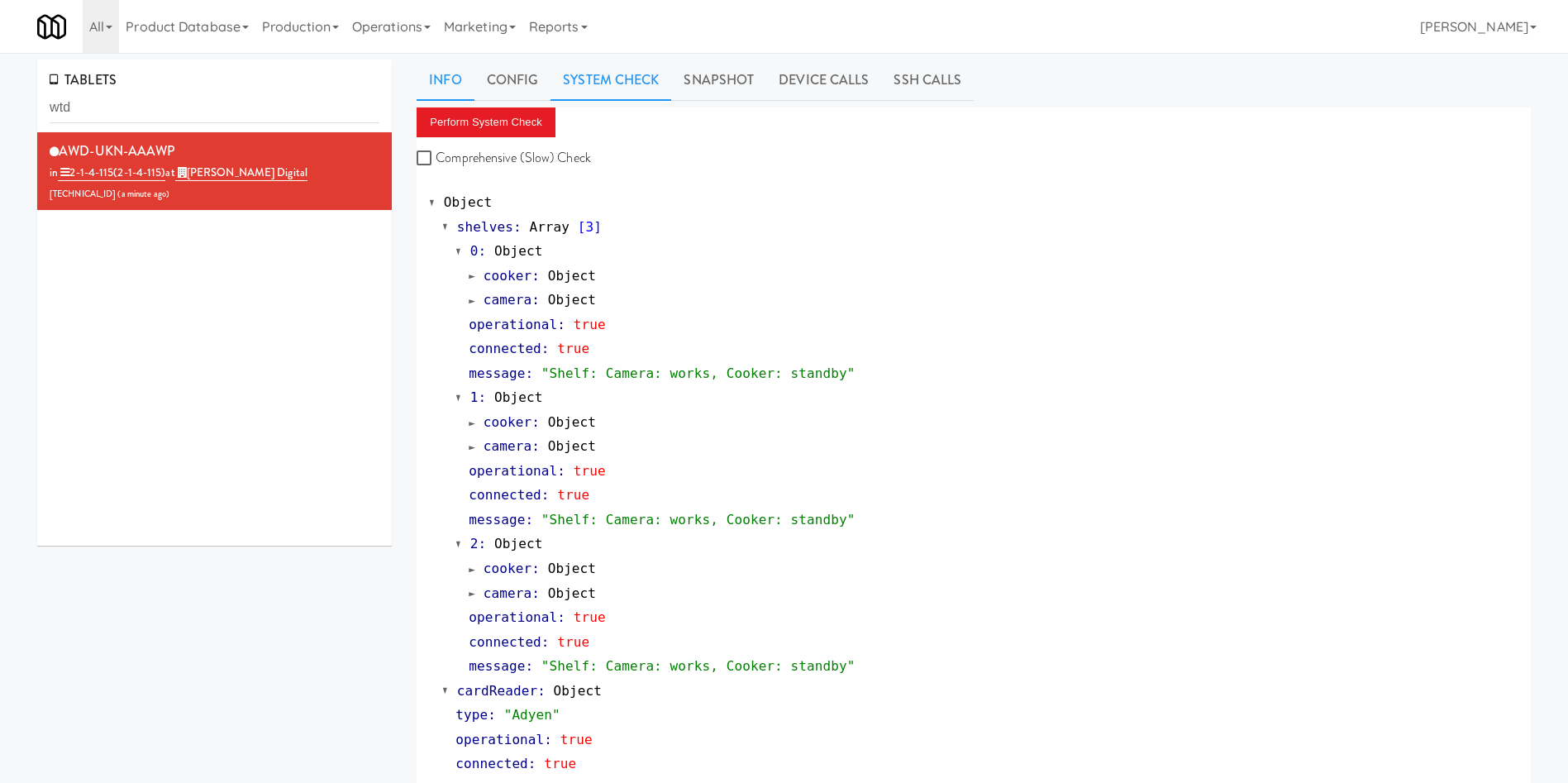
click at [438, 87] on link "Info" at bounding box center [445, 81] width 57 height 42
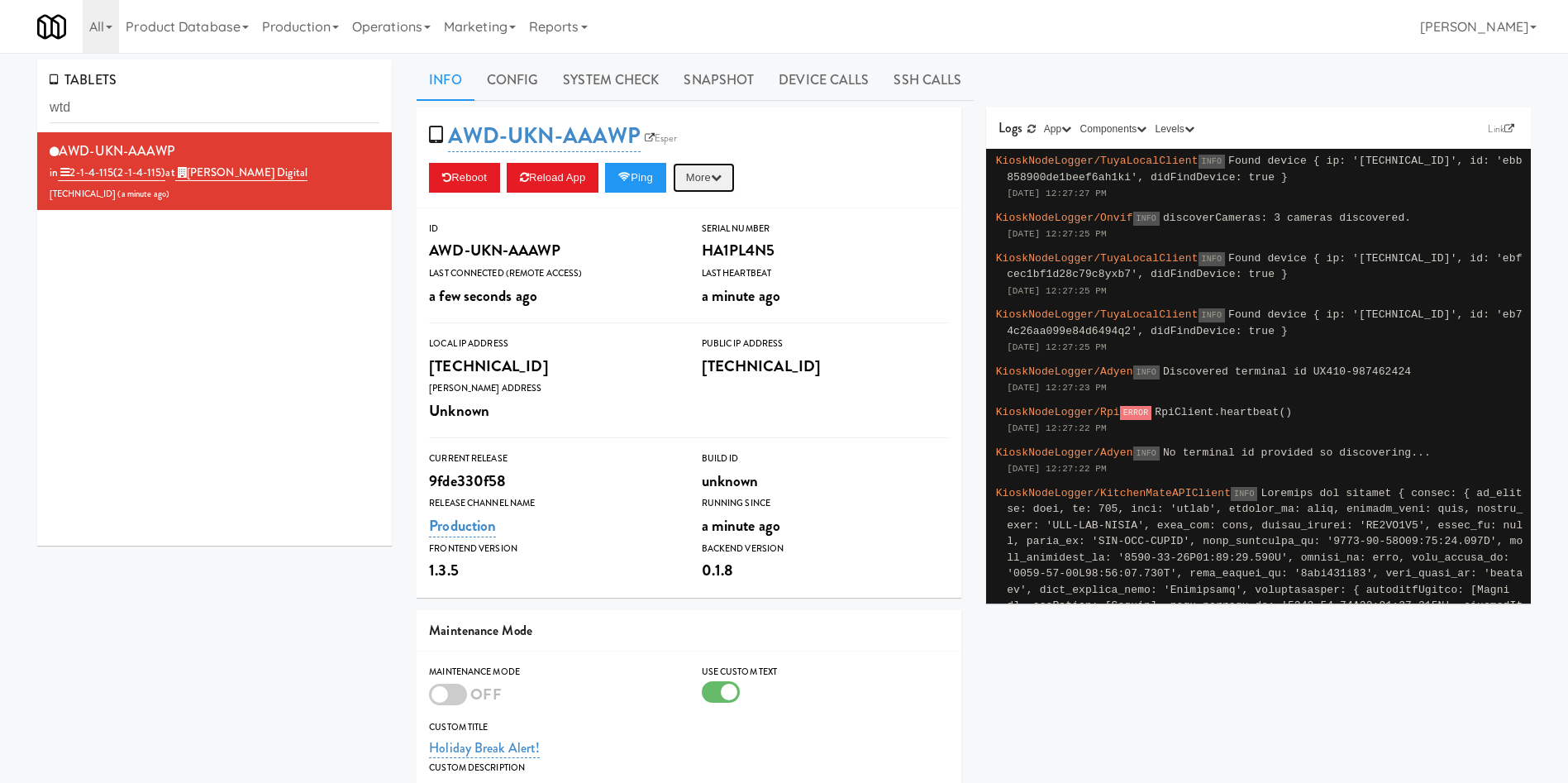
click at [701, 178] on button "More" at bounding box center [703, 178] width 62 height 30
click at [720, 239] on link "Restart Server" at bounding box center [666, 241] width 150 height 30
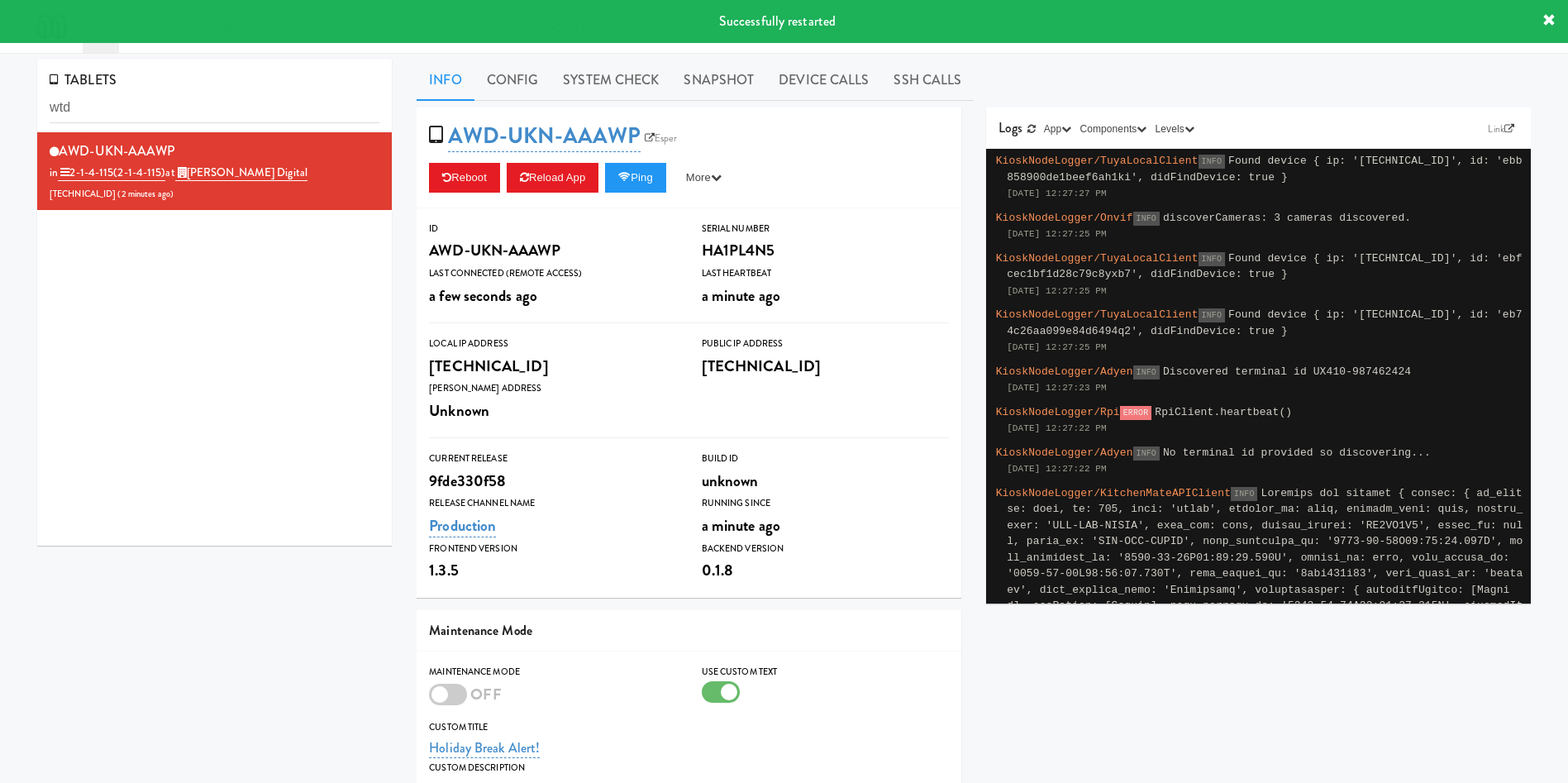
drag, startPoint x: 241, startPoint y: 285, endPoint x: 291, endPoint y: 272, distance: 51.7
click at [242, 283] on div "AWD-UKN-AAAWP in 2-1-4-115 (2-1-4-115) at William Thomas Digital 206.0.69.51 ( …" at bounding box center [214, 338] width 354 height 413
drag, startPoint x: 37, startPoint y: 105, endPoint x: 0, endPoint y: 93, distance: 38.9
click at [0, 93] on div "TABLETS wtd AWD-UKN-AAAWP in 2-1-4-115 (2-1-4-115) at William Thomas Digital 20…" at bounding box center [784, 542] width 1568 height 965
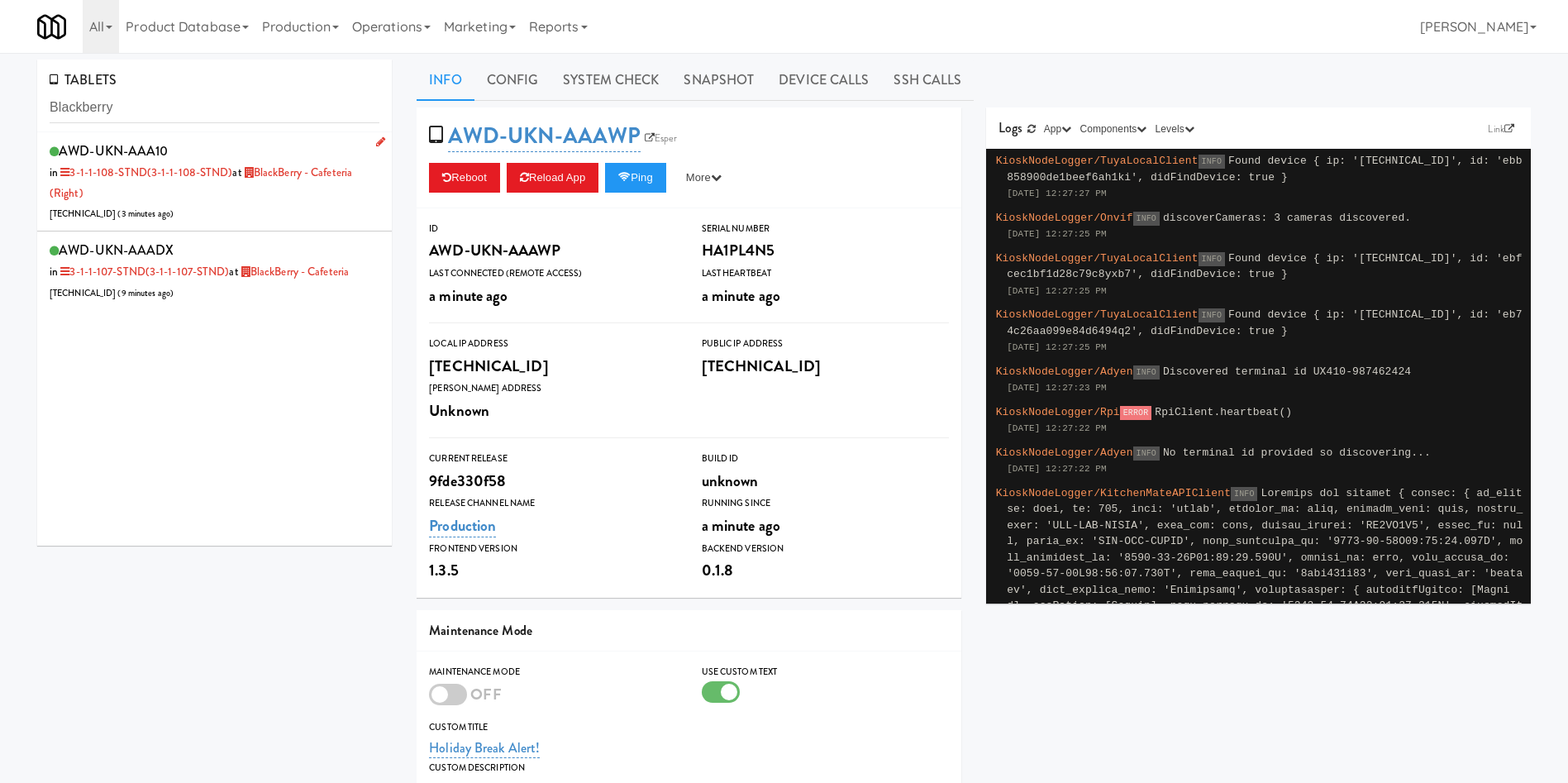
click at [261, 203] on div "AWD-UKN-AAA10 in 3-1-1-108-STND (3-1-1-108-STND) at BlackBerry - Cafeteria (Rig…" at bounding box center [215, 182] width 330 height 86
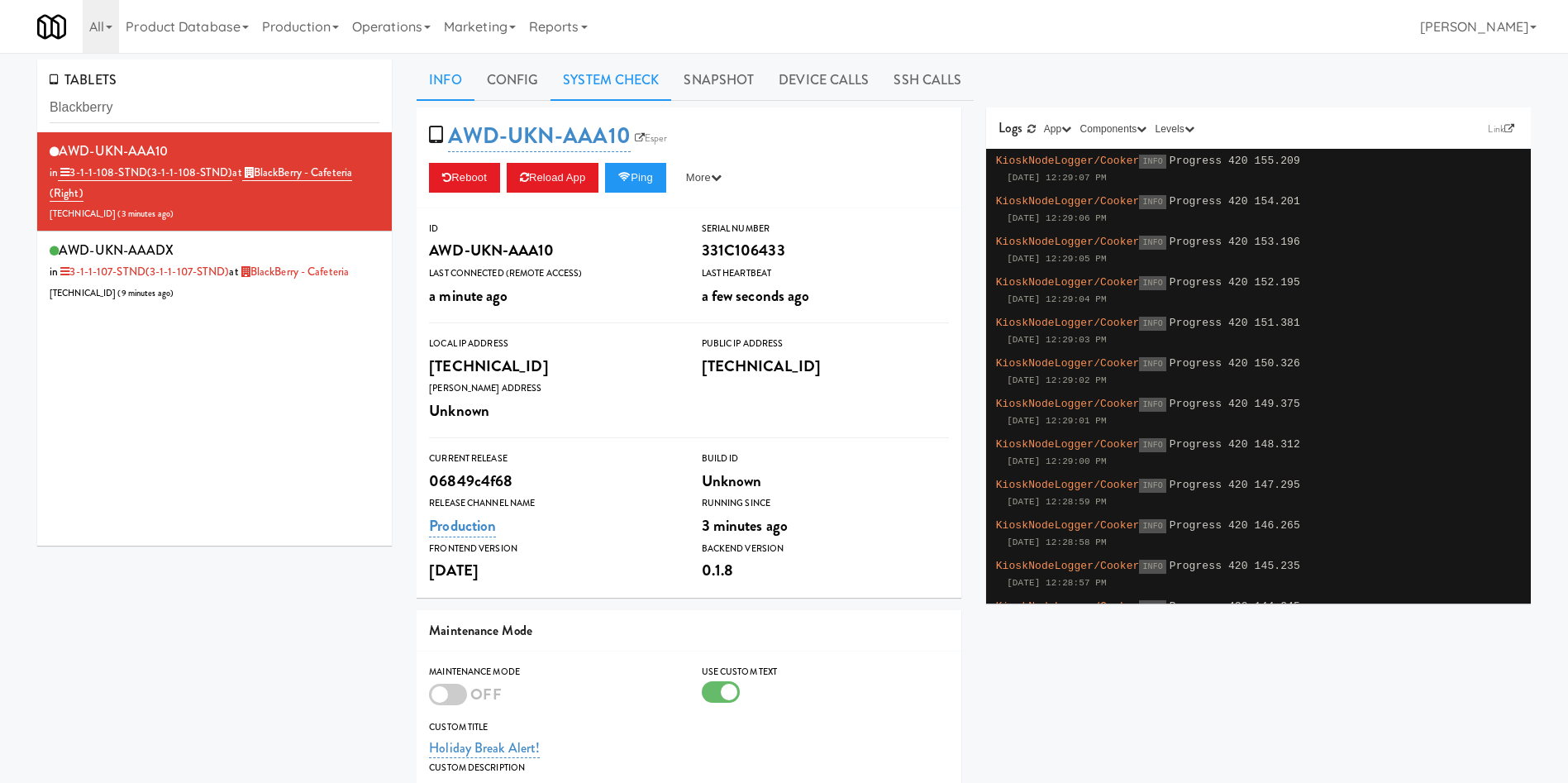
drag, startPoint x: 626, startPoint y: 79, endPoint x: 585, endPoint y: 79, distance: 41.0
click at [626, 78] on link "System Check" at bounding box center [610, 81] width 120 height 42
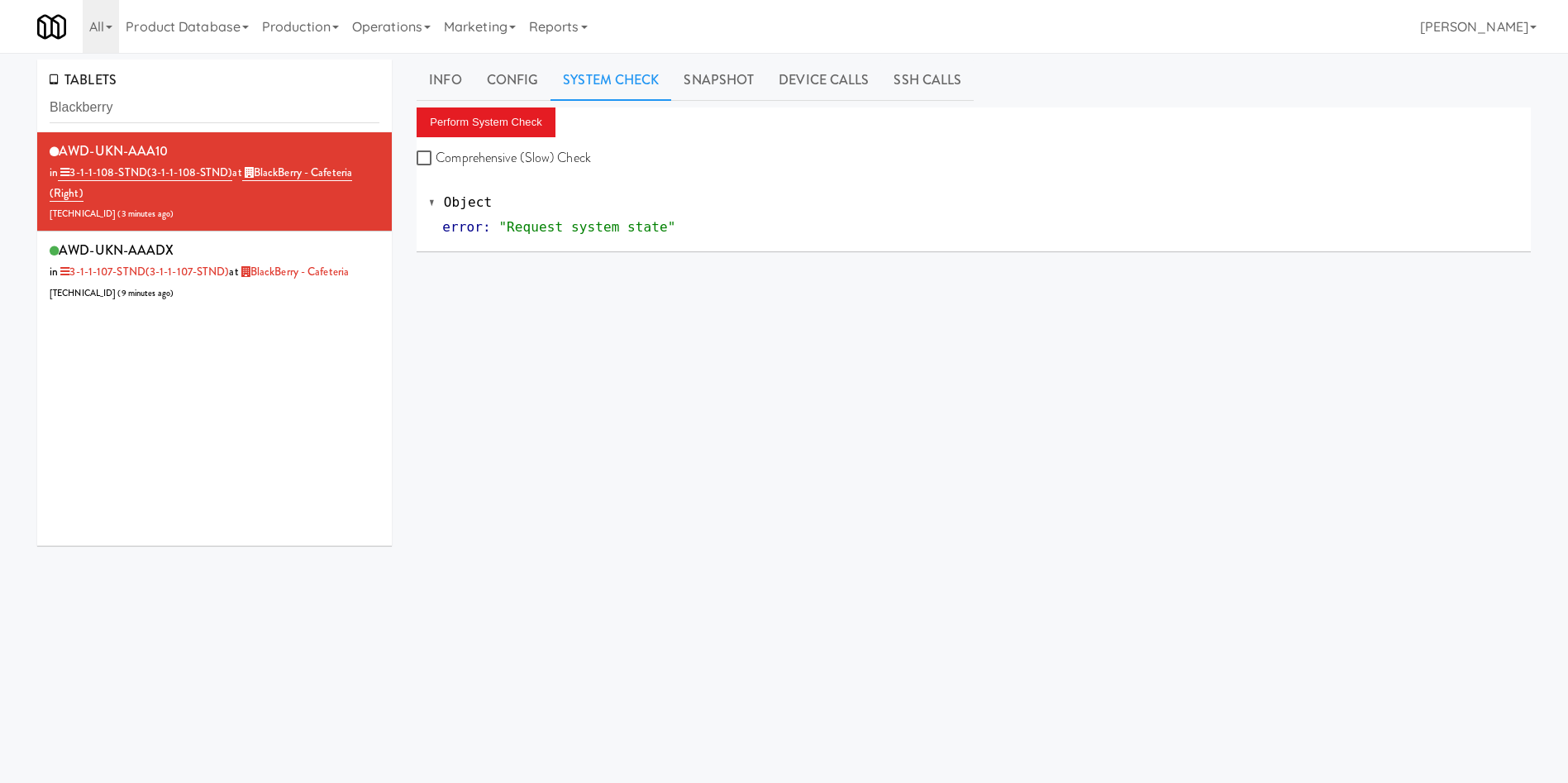
click at [485, 105] on div "Info Config System Check Snapshot Device Calls SSH Calls Perform System Check C…" at bounding box center [974, 393] width 1114 height 668
click at [484, 117] on button "Perform System Check" at bounding box center [487, 122] width 139 height 30
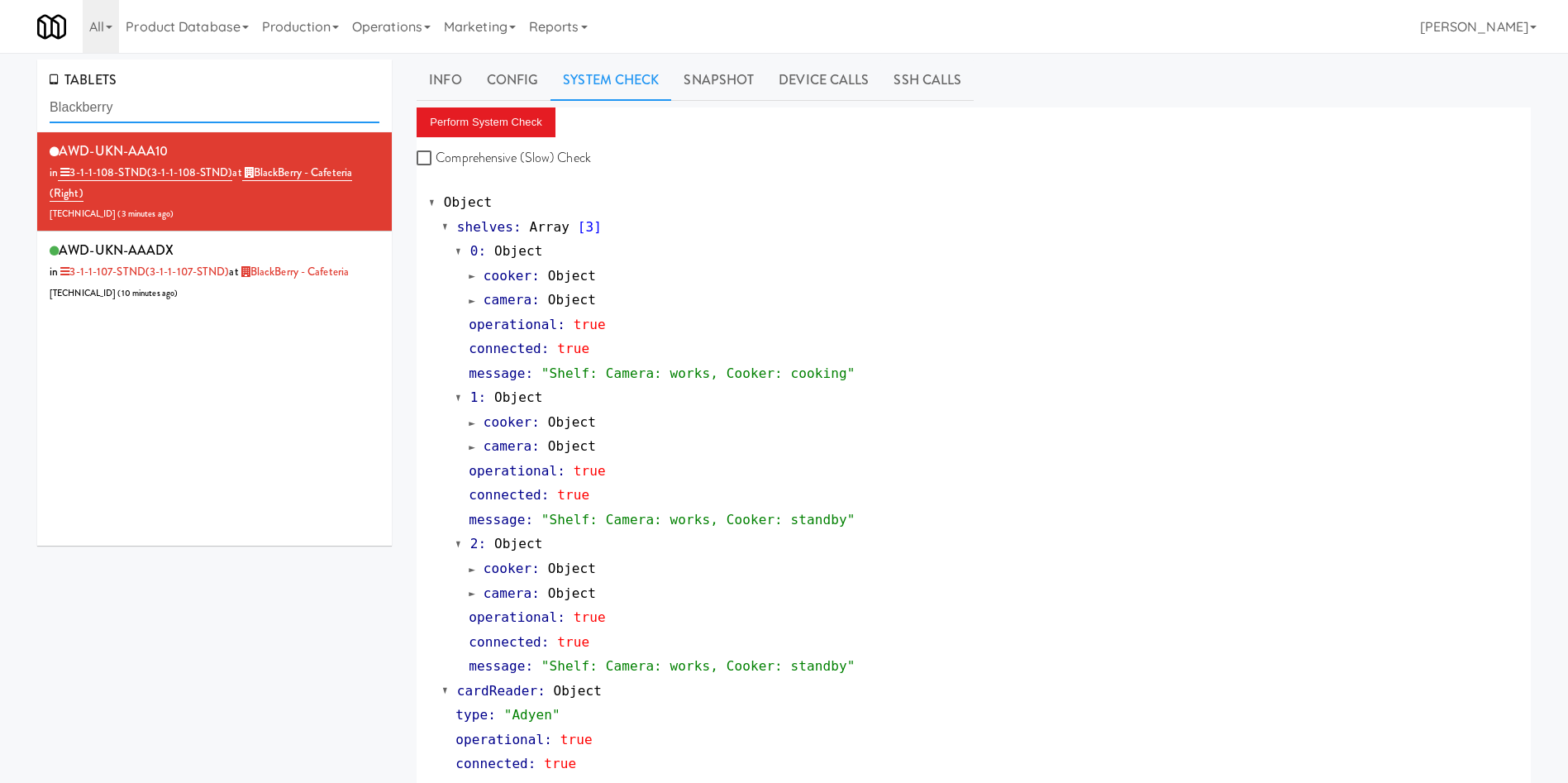
drag, startPoint x: 241, startPoint y: 105, endPoint x: 0, endPoint y: 98, distance: 241.1
click at [0, 98] on div "TABLETS Blackberry AWD-UKN-AAA10 in 3-1-1-108-STND (3-1-1-108-STND) at BlackBer…" at bounding box center [784, 797] width 1568 height 1474
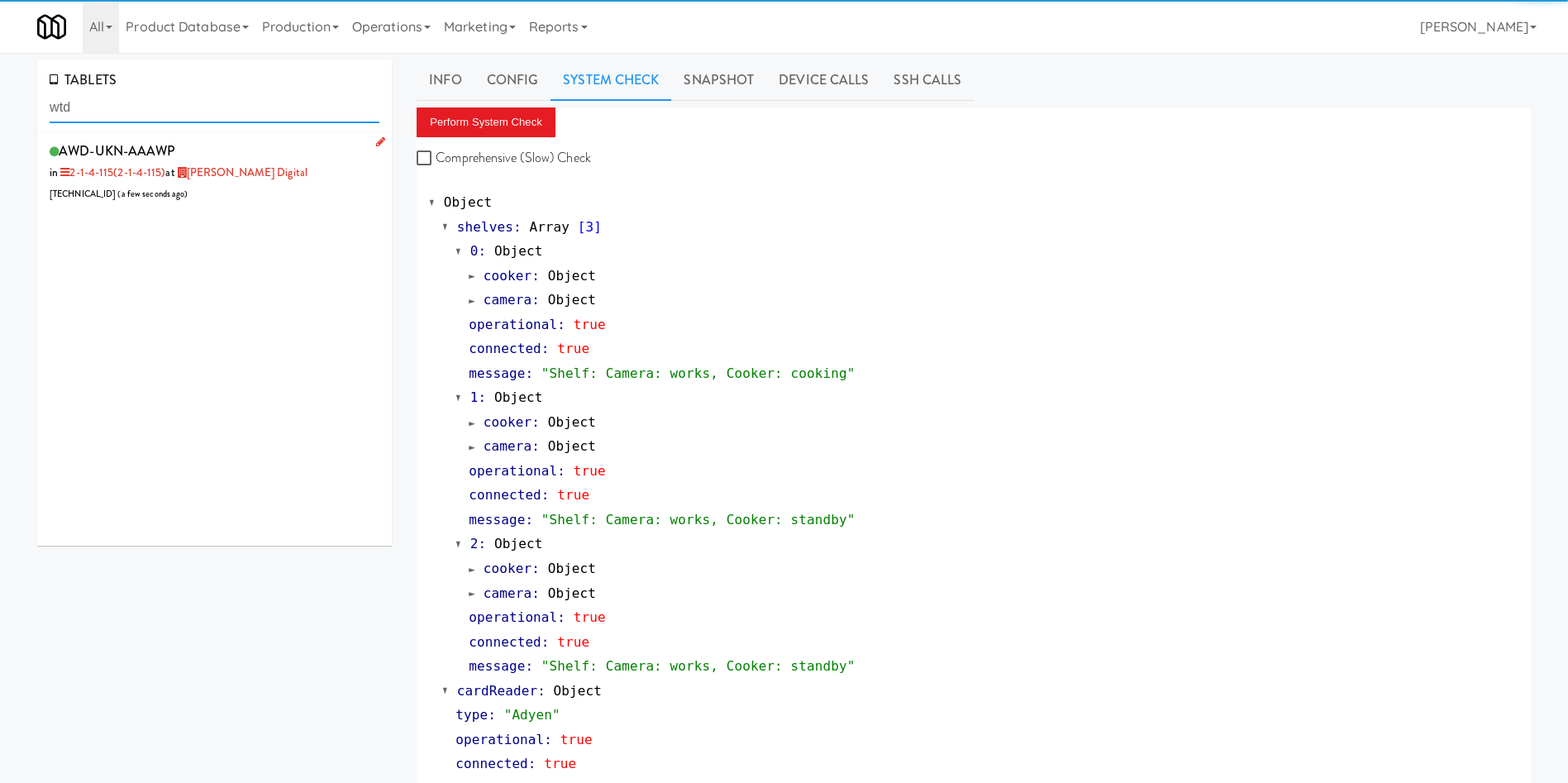
type input "wtd"
click at [296, 207] on li "AWD-UKN-AAAWP in 2-1-4-115 (2-1-4-115) at William Thomas Digital 206.0.69.51 ( …" at bounding box center [214, 171] width 354 height 79
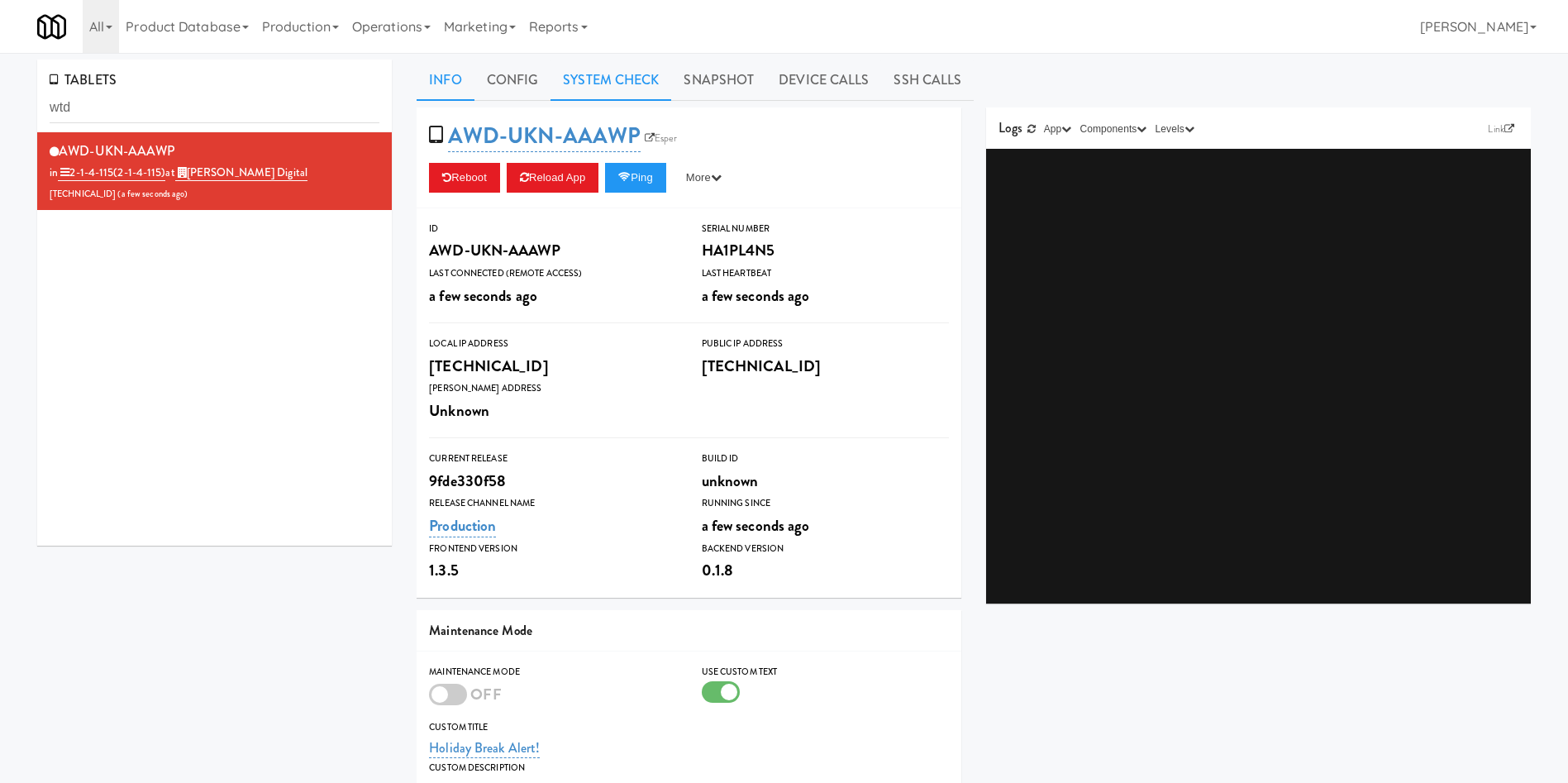
click at [619, 84] on link "System Check" at bounding box center [610, 81] width 120 height 42
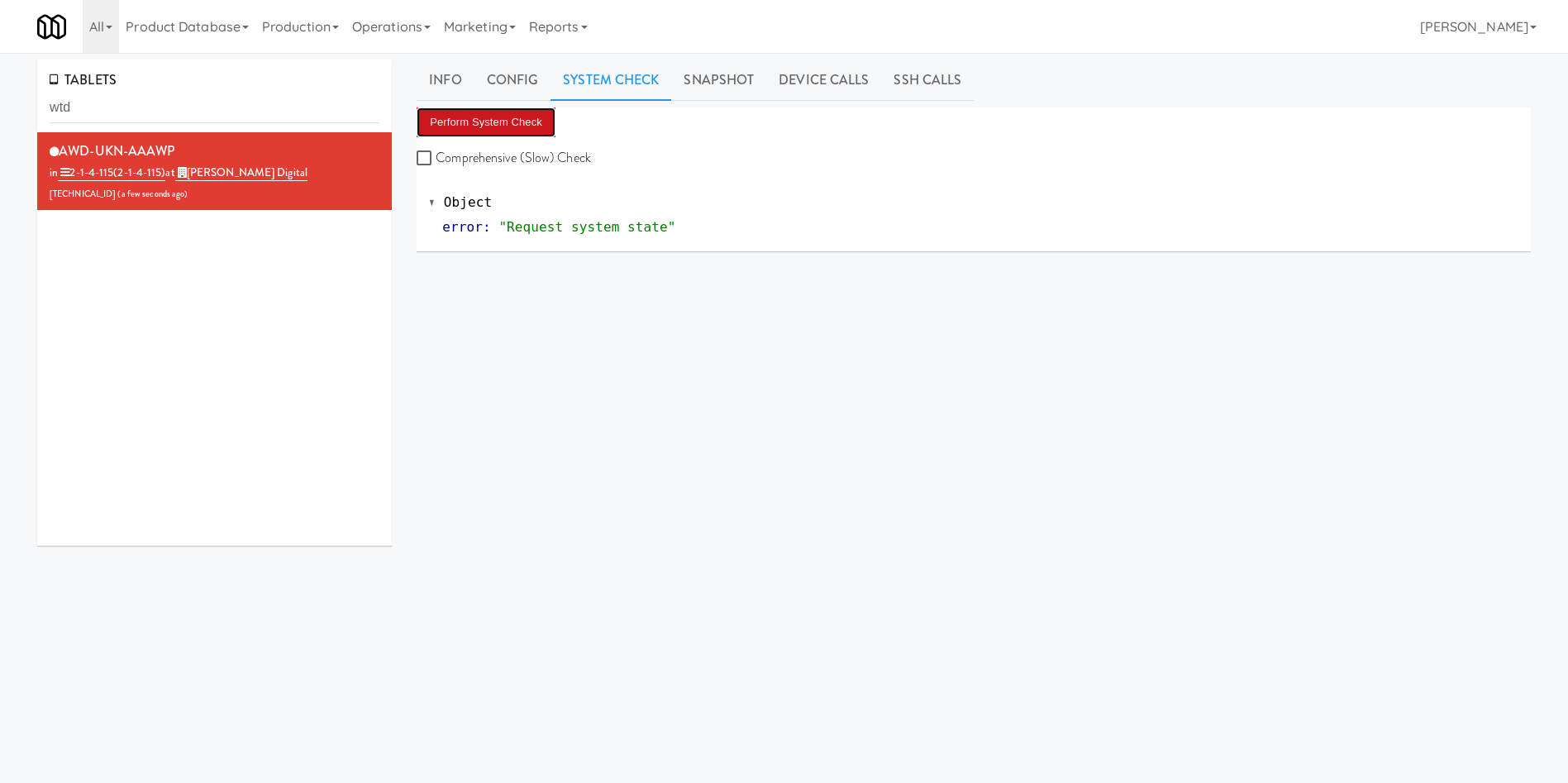
click at [484, 123] on button "Perform System Check" at bounding box center [487, 122] width 139 height 30
click at [292, 417] on div "AWD-UKN-AAAWP in 2-1-4-115 (2-1-4-115) at William Thomas Digital 206.0.69.51 ( …" at bounding box center [214, 338] width 354 height 413
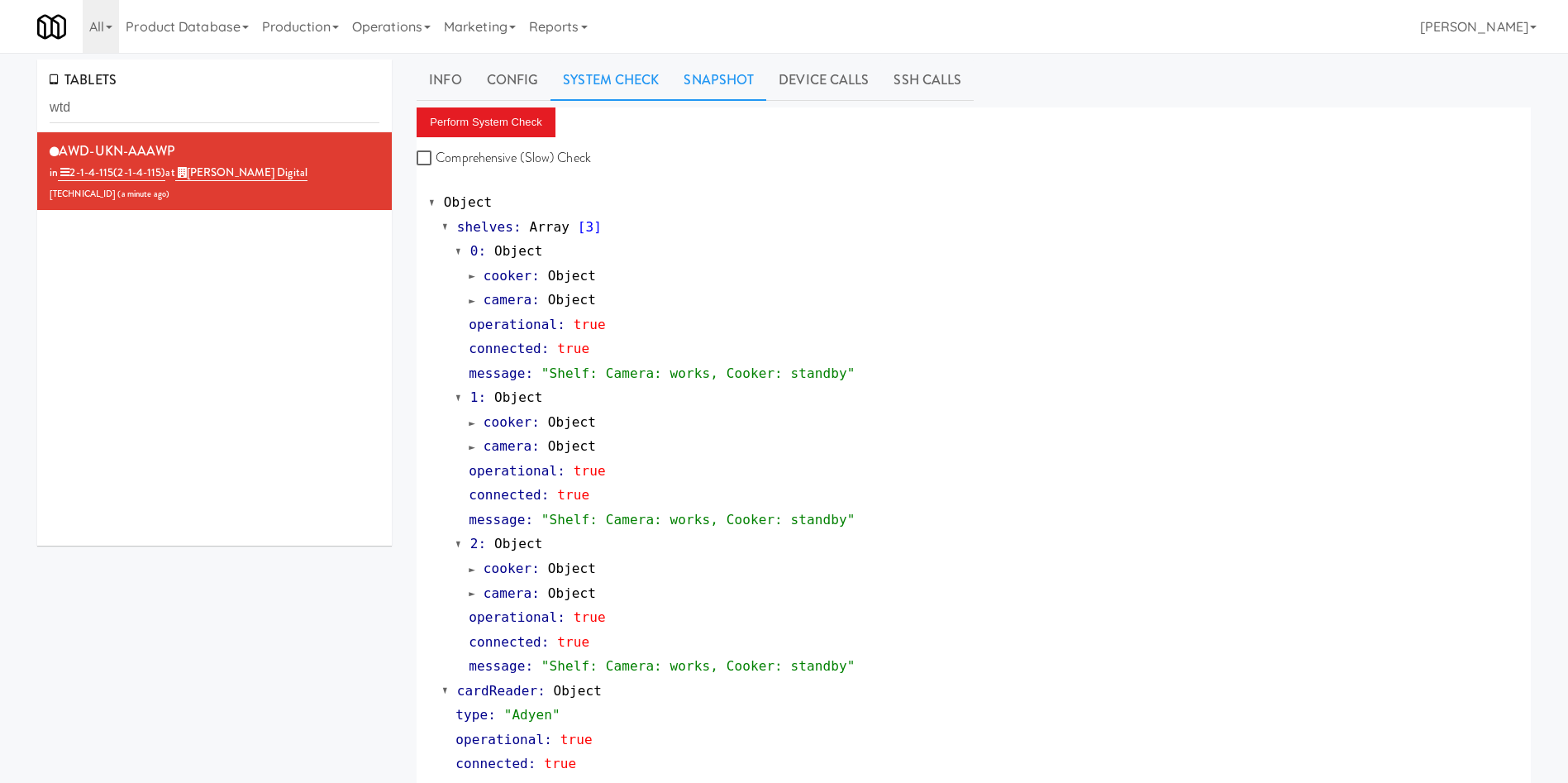
click at [716, 60] on link "Snapshot" at bounding box center [719, 81] width 96 height 42
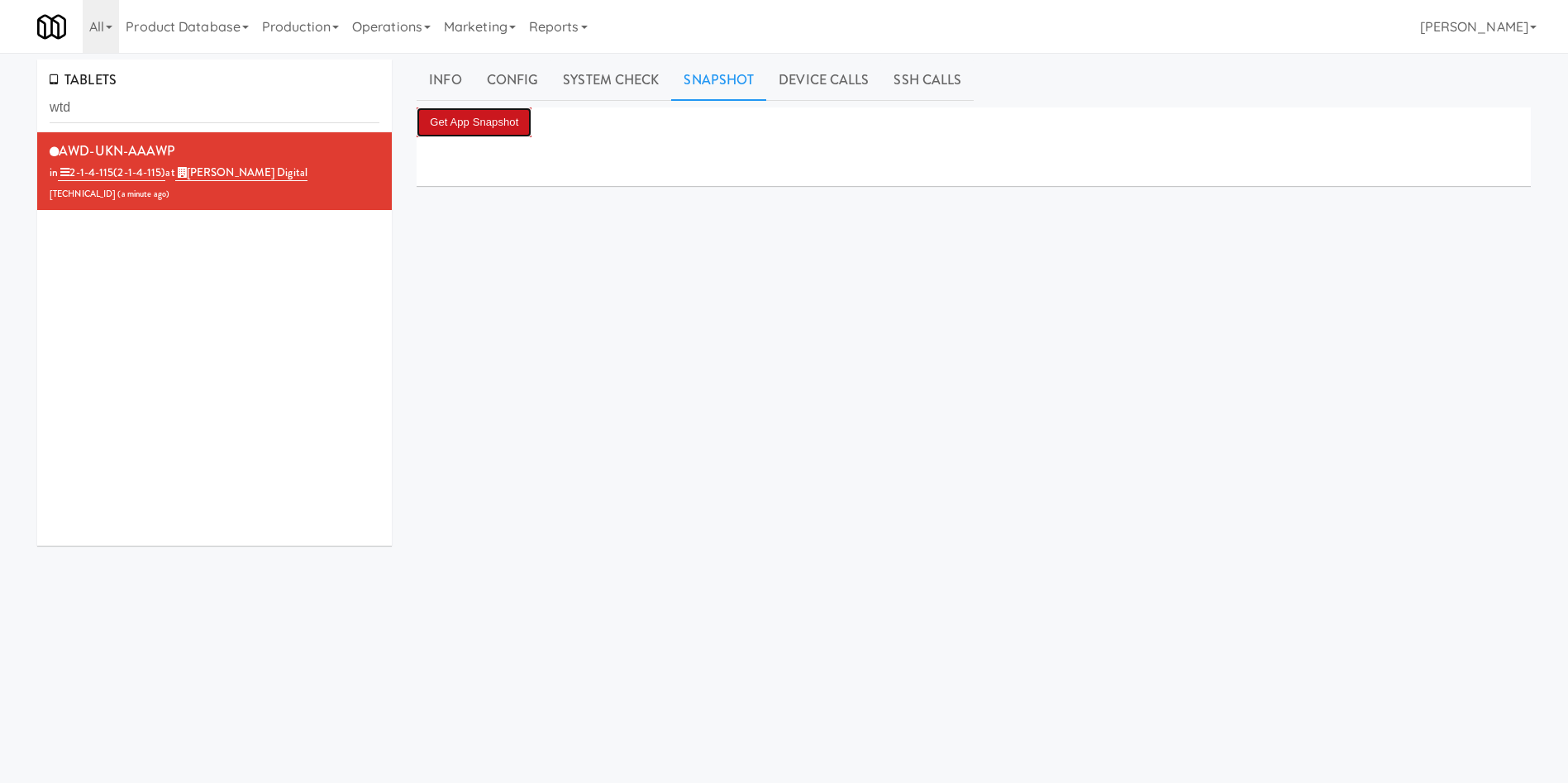
click at [490, 110] on button "Get App Snapshot" at bounding box center [475, 122] width 115 height 30
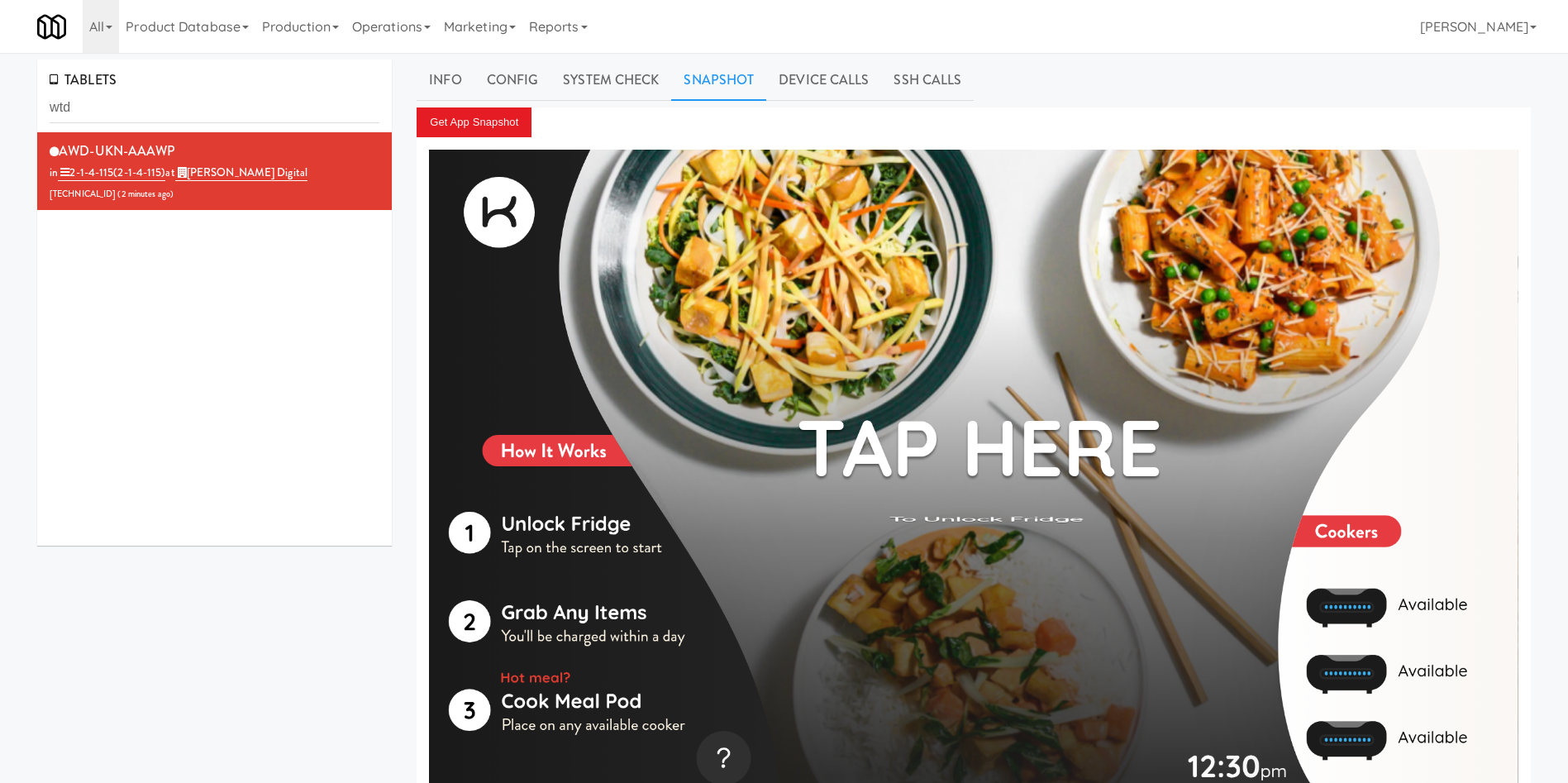
drag, startPoint x: 821, startPoint y: 81, endPoint x: 687, endPoint y: 103, distance: 135.8
click at [823, 82] on link "Device Calls" at bounding box center [824, 81] width 115 height 42
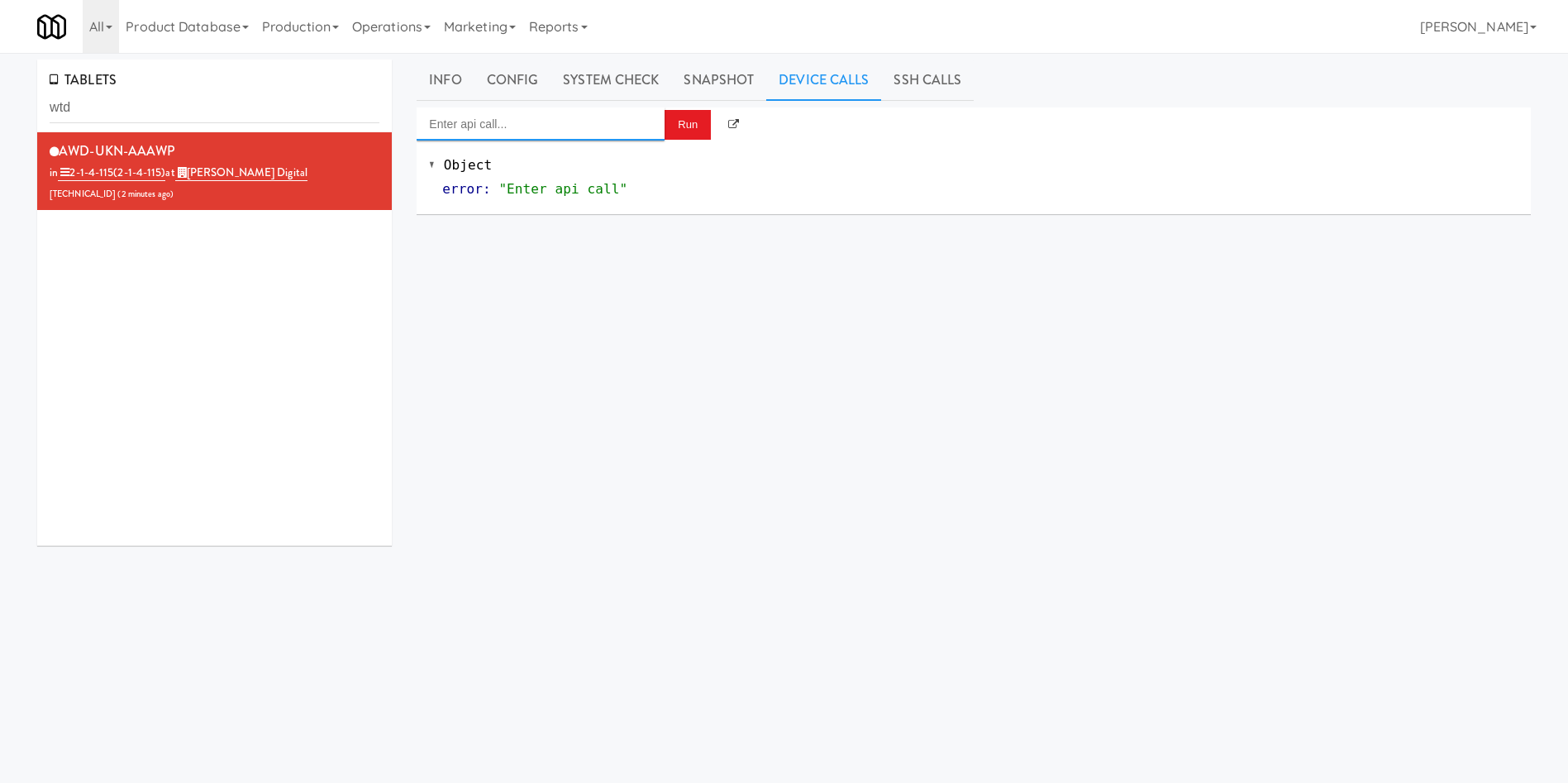
click at [558, 120] on input "Enter api call..." at bounding box center [540, 123] width 248 height 33
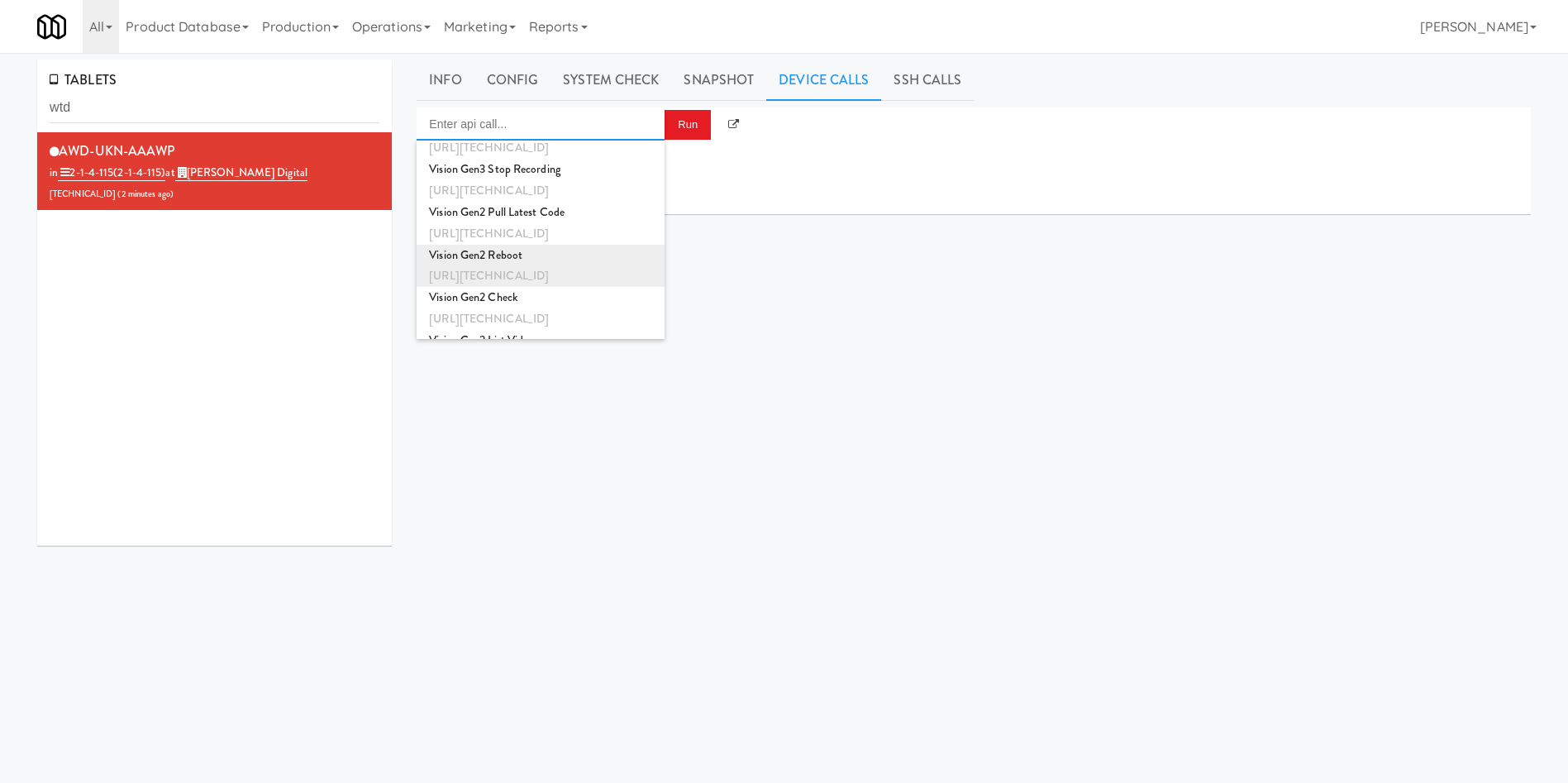
click at [560, 262] on div "Vision Gen2 Reboot" at bounding box center [540, 256] width 223 height 22
type input "Vision Gen2 Reboot"
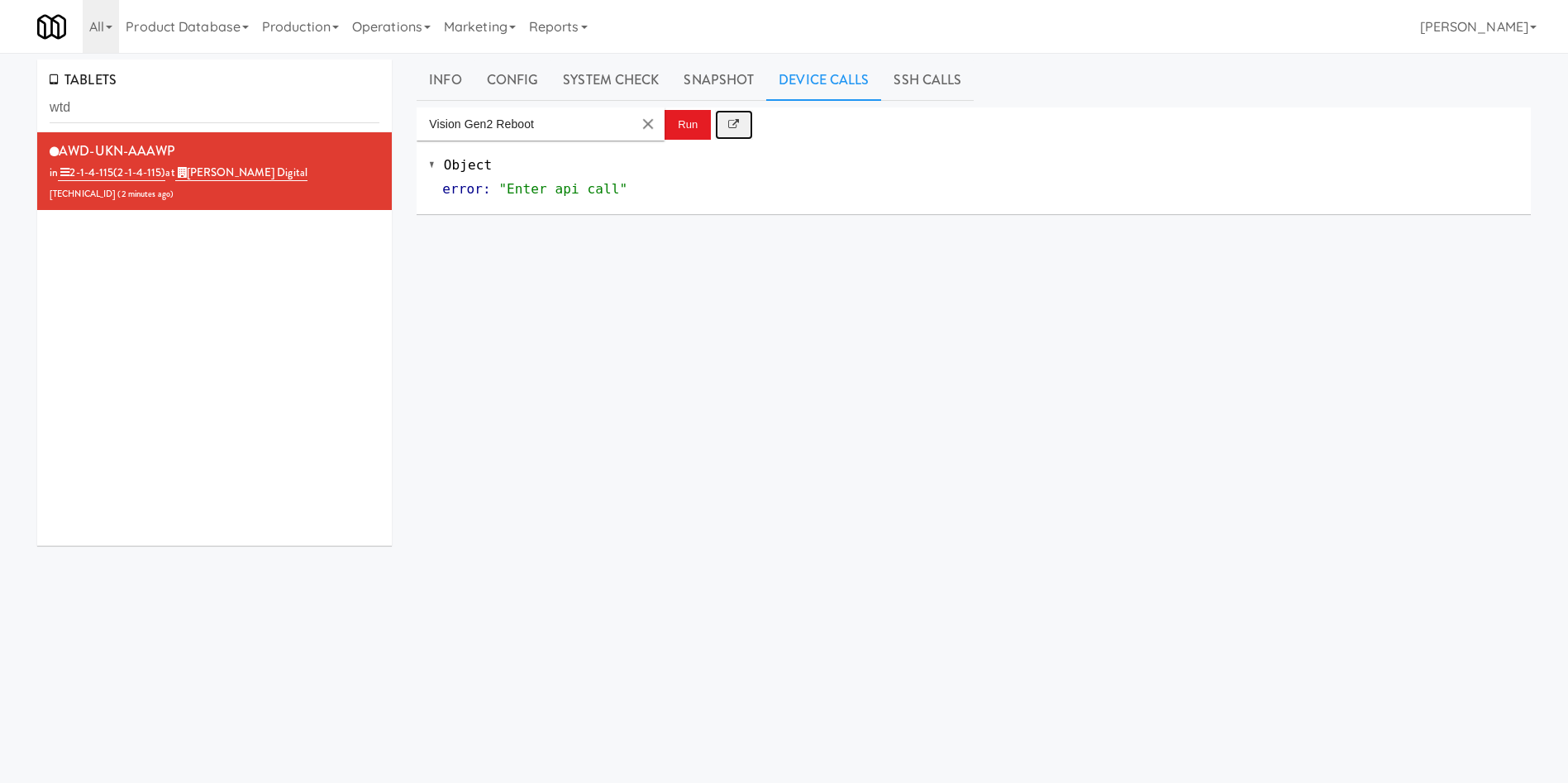
click at [738, 124] on icon at bounding box center [733, 124] width 11 height 11
click at [675, 125] on button "Run" at bounding box center [687, 125] width 47 height 30
click at [453, 83] on link "Info" at bounding box center [445, 81] width 57 height 42
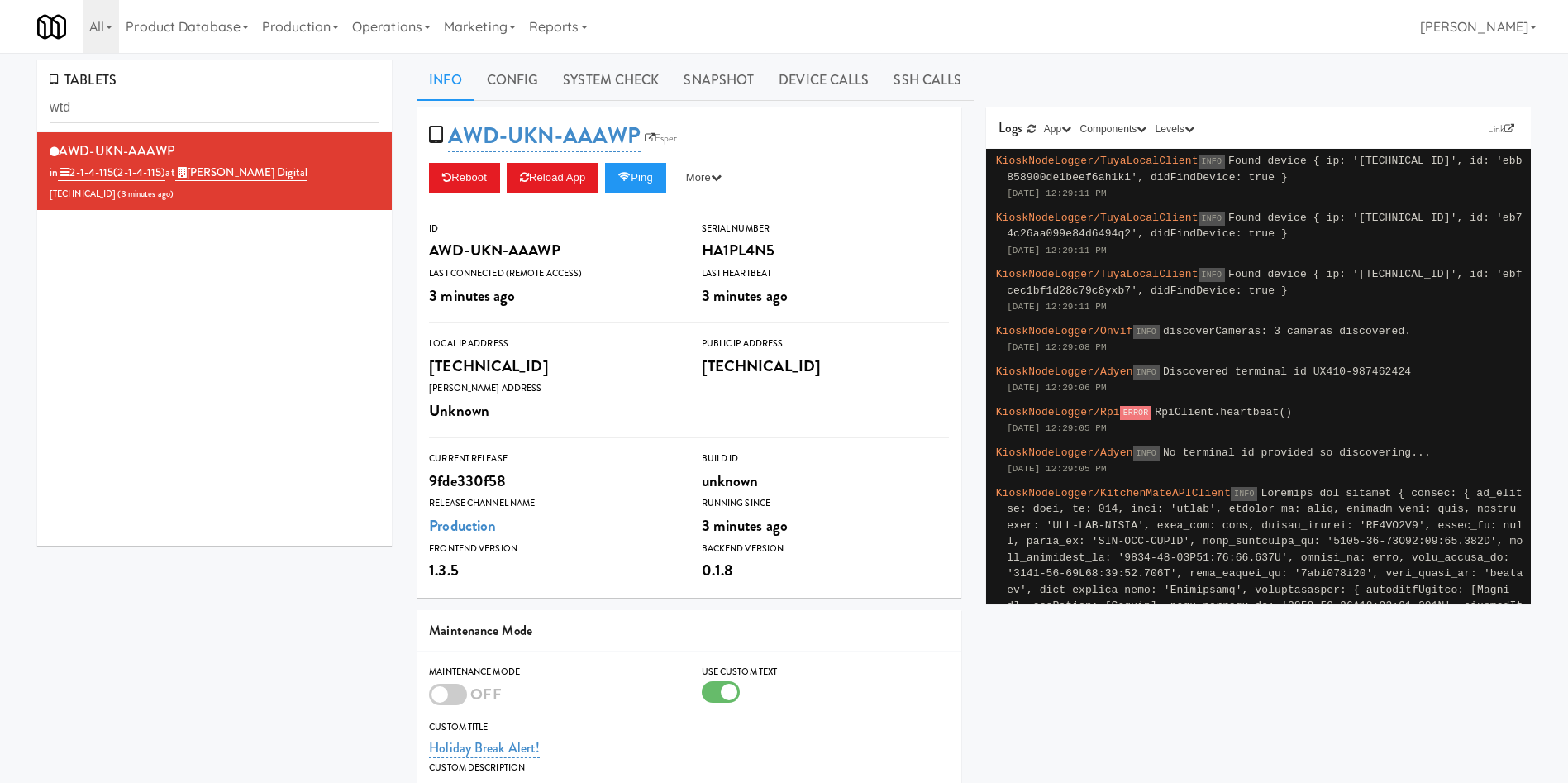
click at [320, 428] on div "AWD-UKN-AAAWP in 2-1-4-115 (2-1-4-115) at William Thomas Digital 206.0.69.51 ( …" at bounding box center [214, 338] width 354 height 413
drag, startPoint x: 168, startPoint y: 108, endPoint x: 0, endPoint y: 72, distance: 171.8
click at [0, 72] on div "TABLETS wtd AWD-UKN-AAAWP in 2-1-4-115 (2-1-4-115) at William Thomas Digital 20…" at bounding box center [784, 542] width 1568 height 965
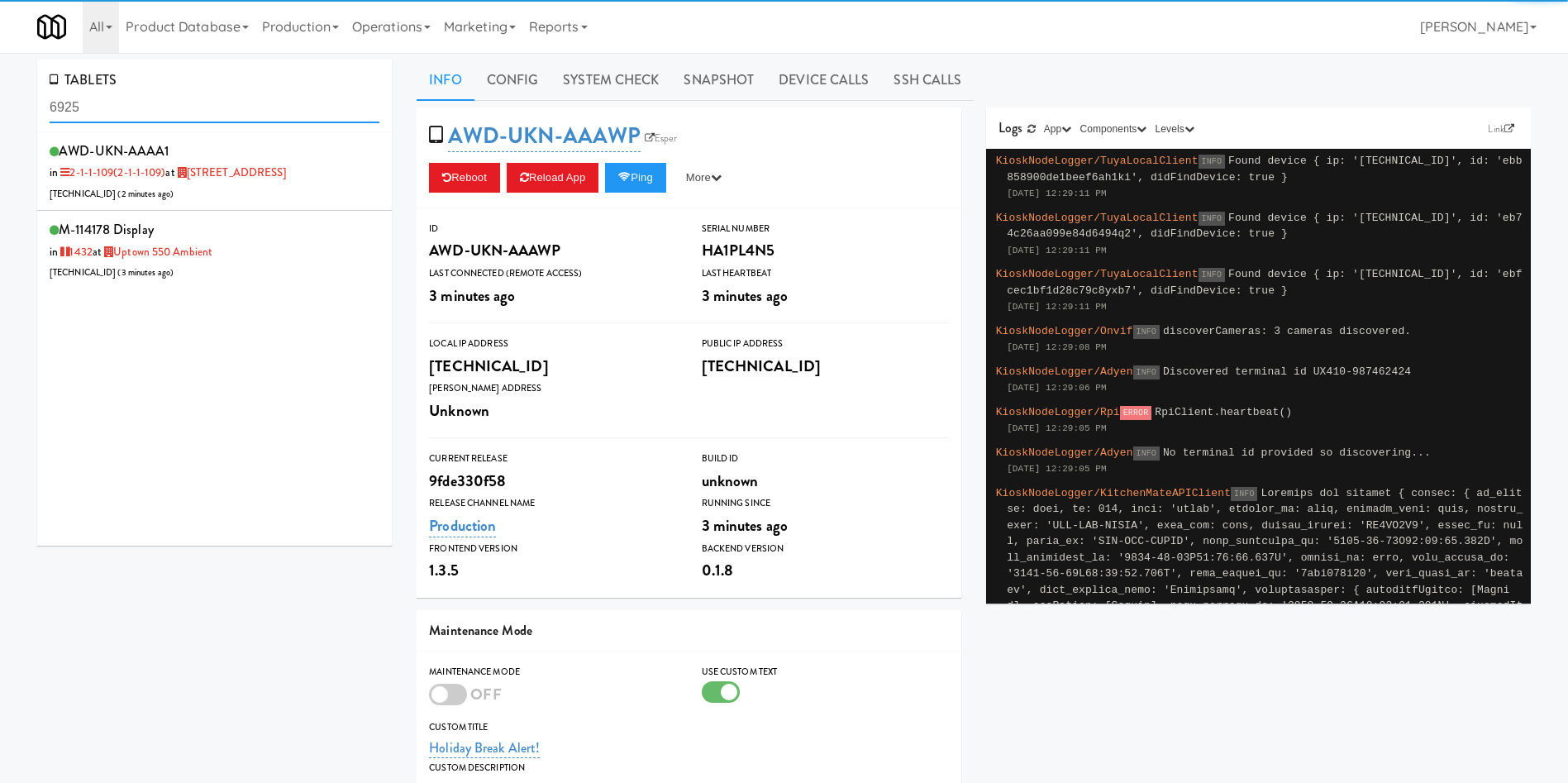
type input "6925"
drag, startPoint x: 246, startPoint y: 209, endPoint x: 262, endPoint y: 197, distance: 20.0
click at [262, 197] on div "AWD-UKN-AAAA1 in 2-1-1-109 (2-1-1-109) at 6925 Century Avenue 206.0.69.55 ( 2 m…" at bounding box center [215, 172] width 330 height 66
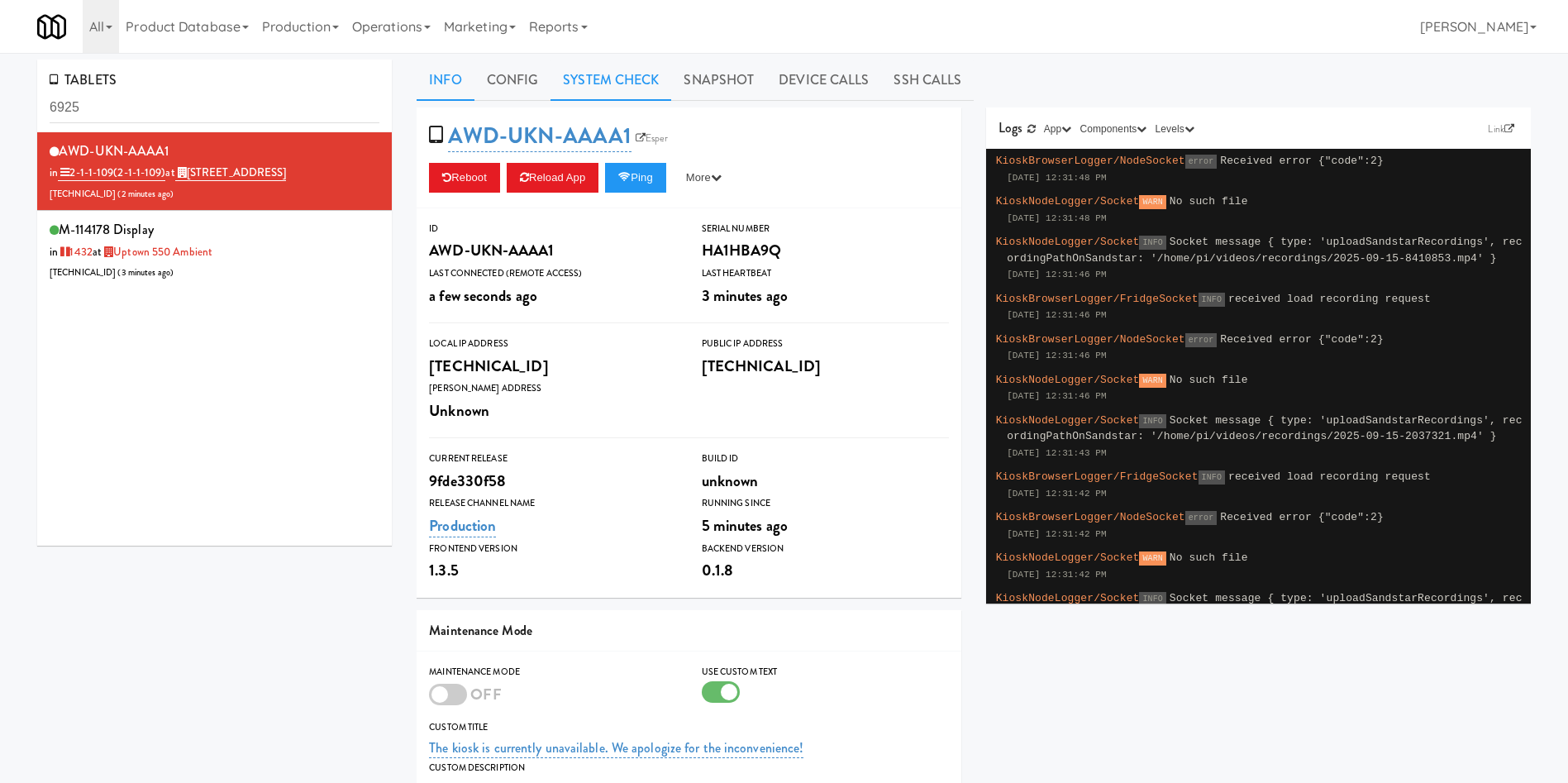
click at [606, 88] on link "System Check" at bounding box center [610, 81] width 120 height 42
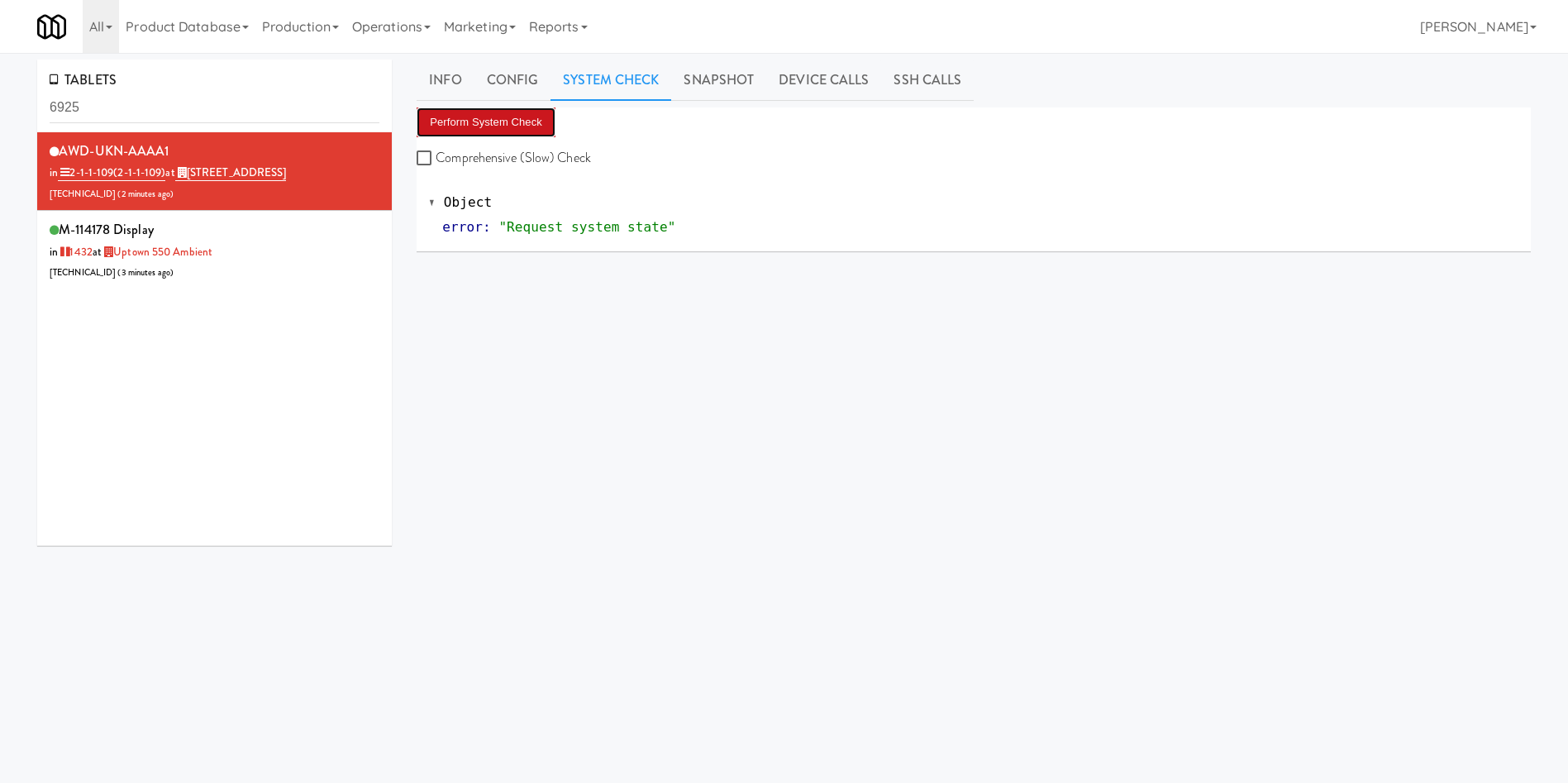
click at [502, 120] on button "Perform System Check" at bounding box center [487, 122] width 139 height 30
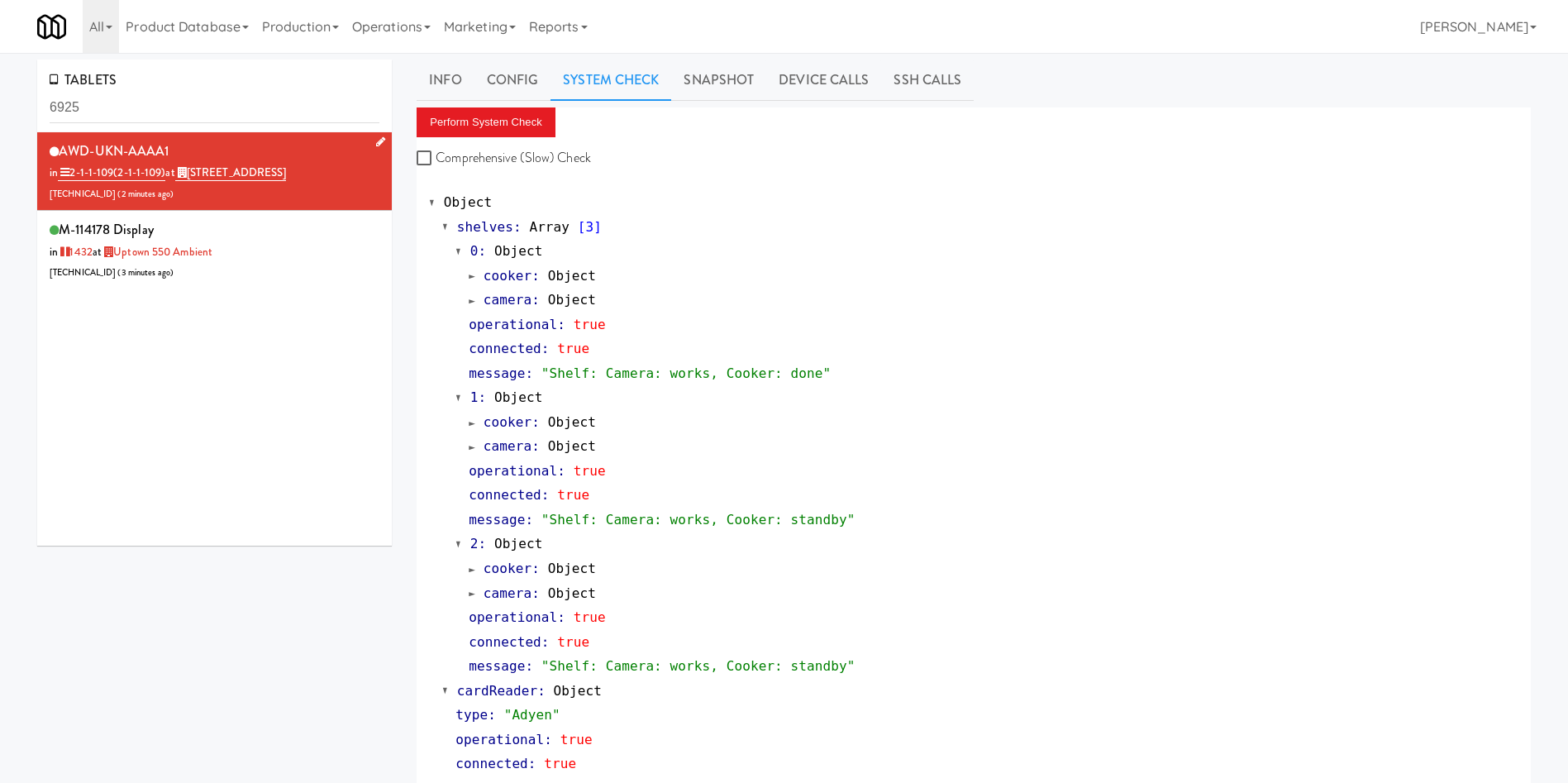
drag, startPoint x: 300, startPoint y: 180, endPoint x: 195, endPoint y: 176, distance: 105.1
click at [195, 176] on div "AWD-UKN-AAAA1 in 2-1-1-109 (2-1-1-109) at 6925 Century Avenue 206.0.69.55 ( 2 m…" at bounding box center [215, 172] width 330 height 66
copy link "6925 Century Avenue"
click at [721, 77] on link "Snapshot" at bounding box center [719, 81] width 96 height 42
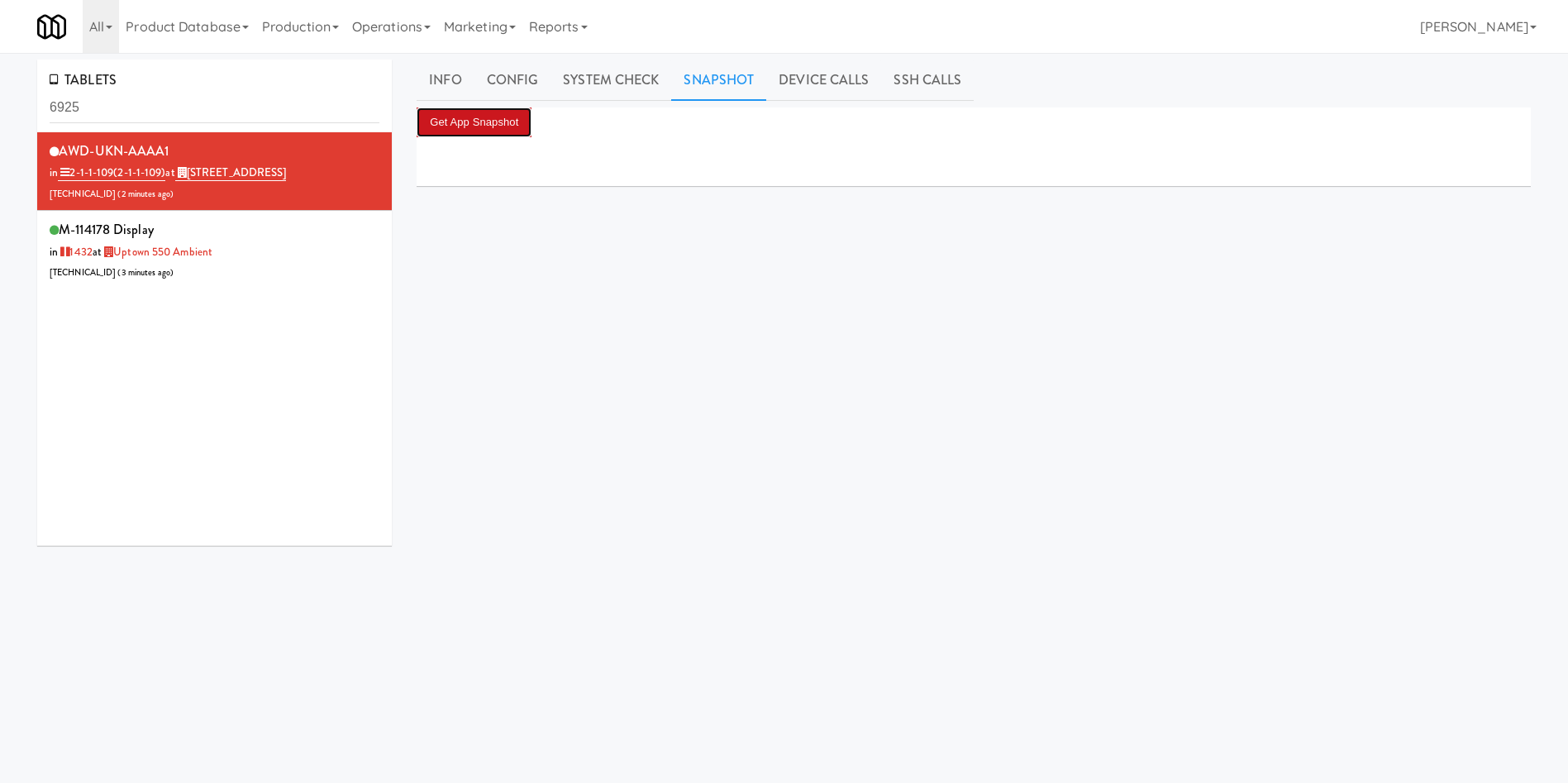
click at [499, 127] on button "Get App Snapshot" at bounding box center [475, 122] width 115 height 30
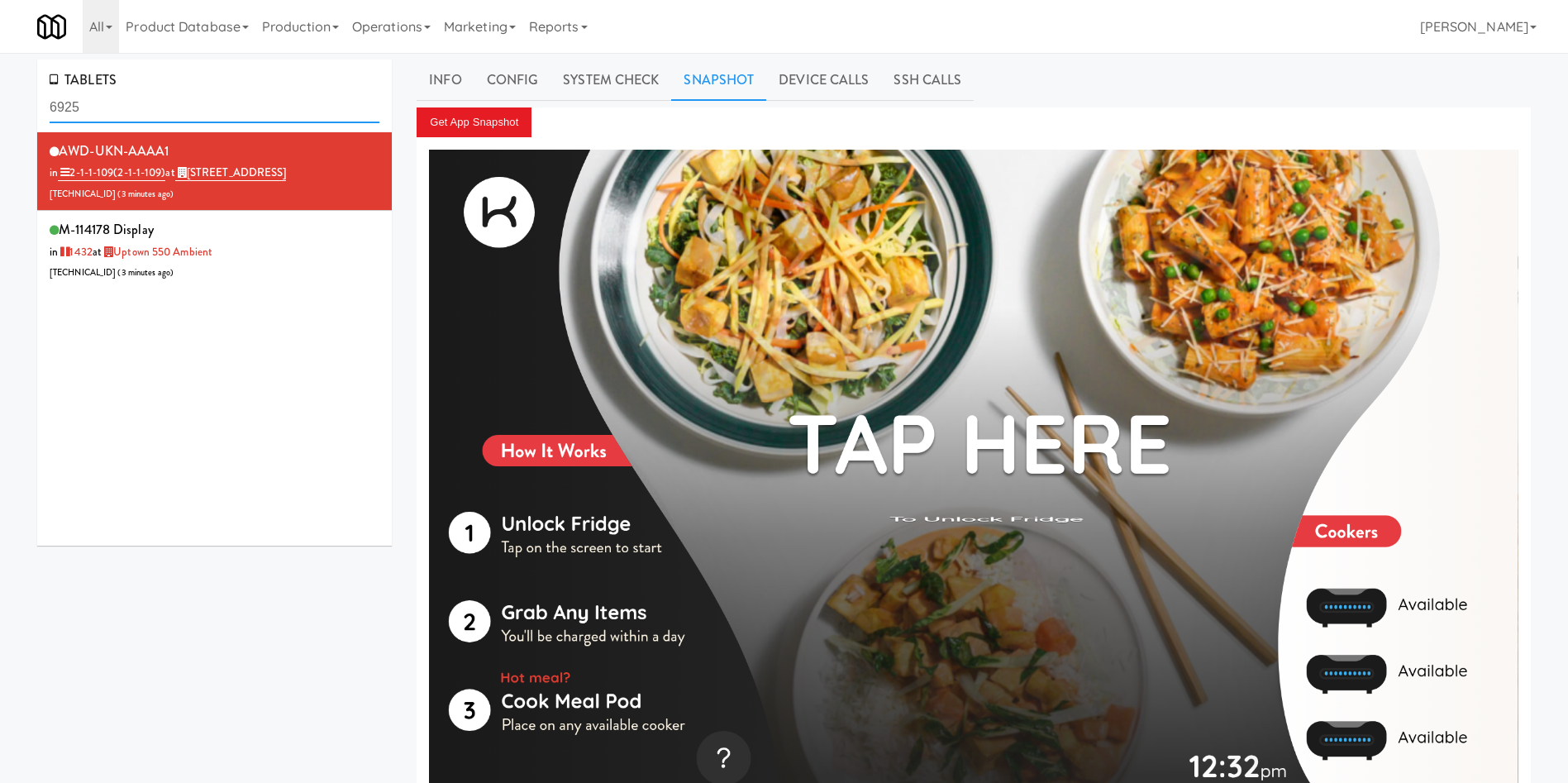
click at [0, 102] on div "TABLETS 6925 AWD-UKN-AAAA1 in 2-1-1-109 (2-1-1-109) at 6925 Century Avenue 206.…" at bounding box center [784, 444] width 1568 height 768
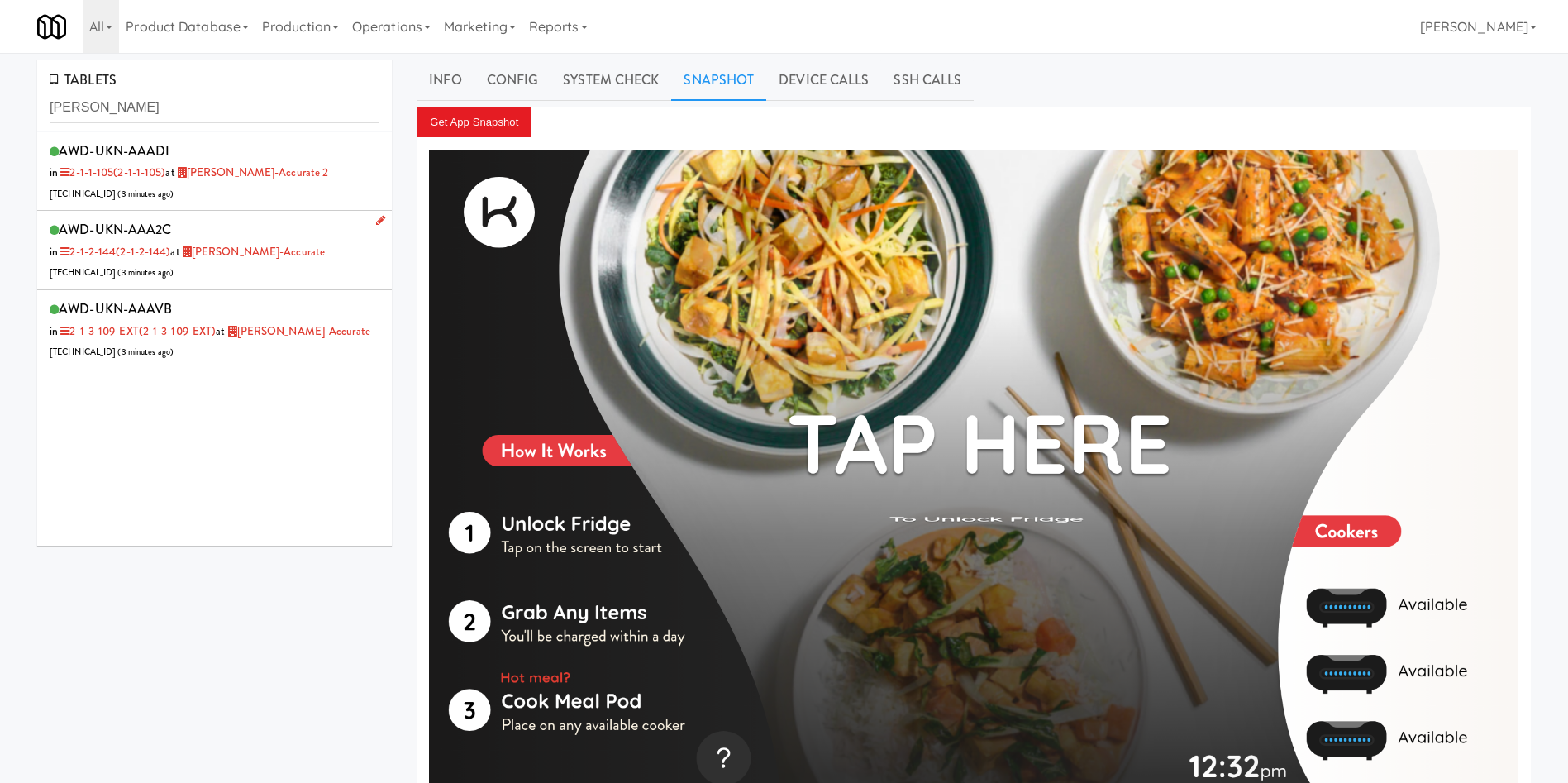
click at [283, 279] on div "AWD-UKN-AAA2C in 2-1-2-144 (2-1-2-144) at Bothwell-Accurate 206.0.69.58 ( 3 min…" at bounding box center [215, 251] width 330 height 66
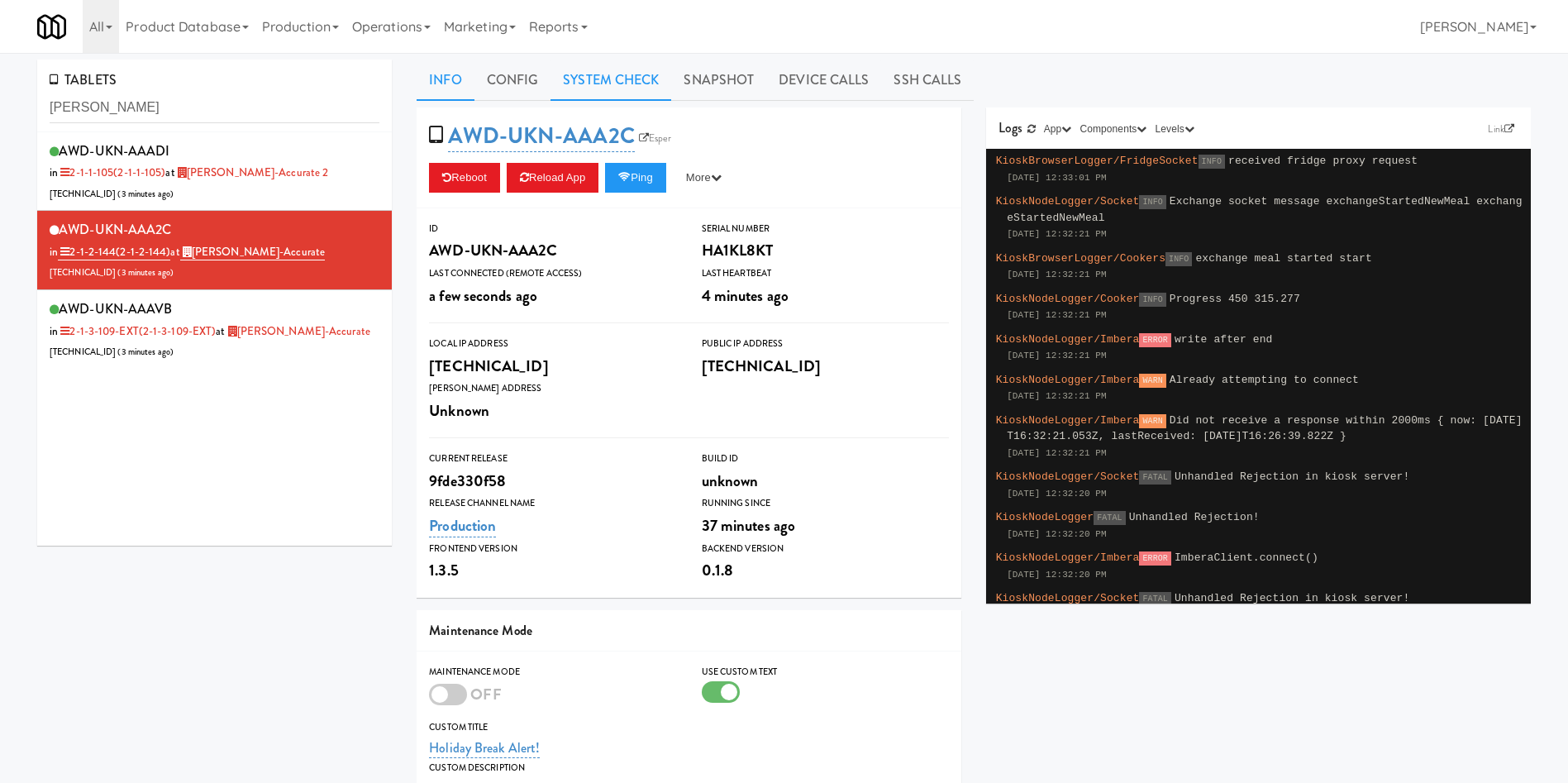
click at [639, 82] on link "System Check" at bounding box center [610, 81] width 120 height 42
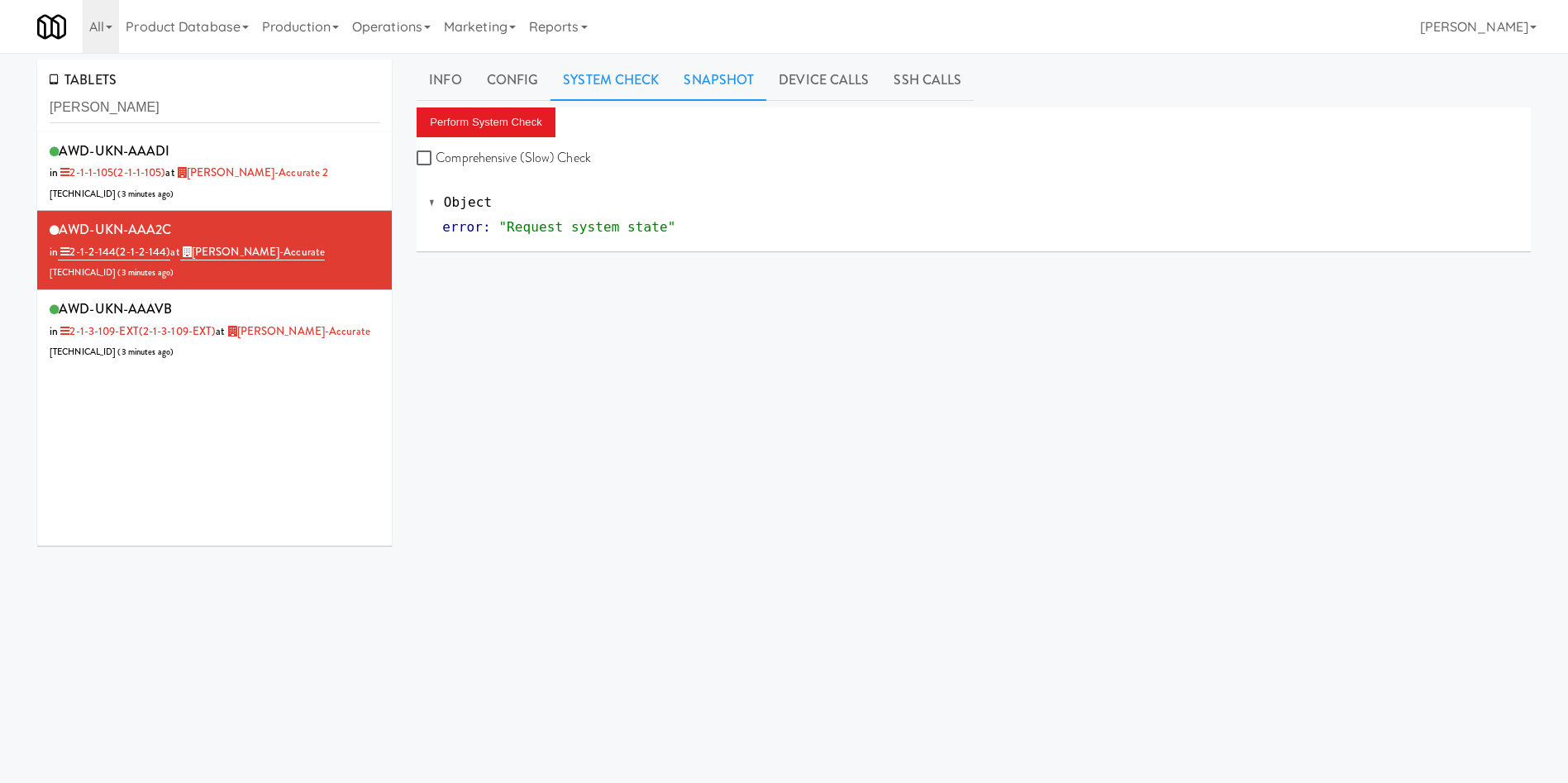
drag, startPoint x: 725, startPoint y: 86, endPoint x: 687, endPoint y: 103, distance: 41.6
click at [726, 87] on link "Snapshot" at bounding box center [719, 81] width 96 height 42
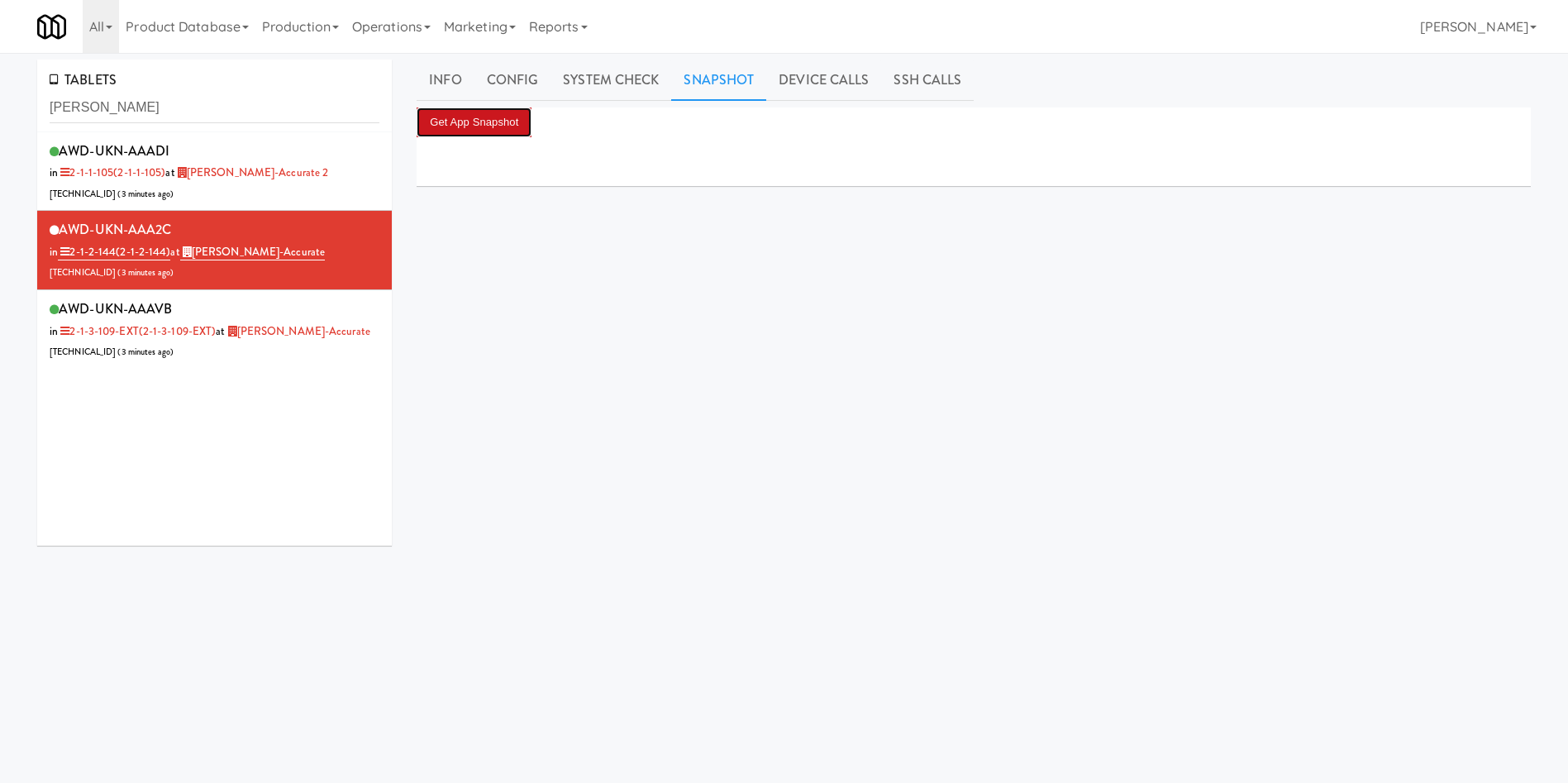
click at [500, 119] on button "Get App Snapshot" at bounding box center [475, 122] width 115 height 30
click at [466, 78] on link "Info" at bounding box center [445, 81] width 57 height 42
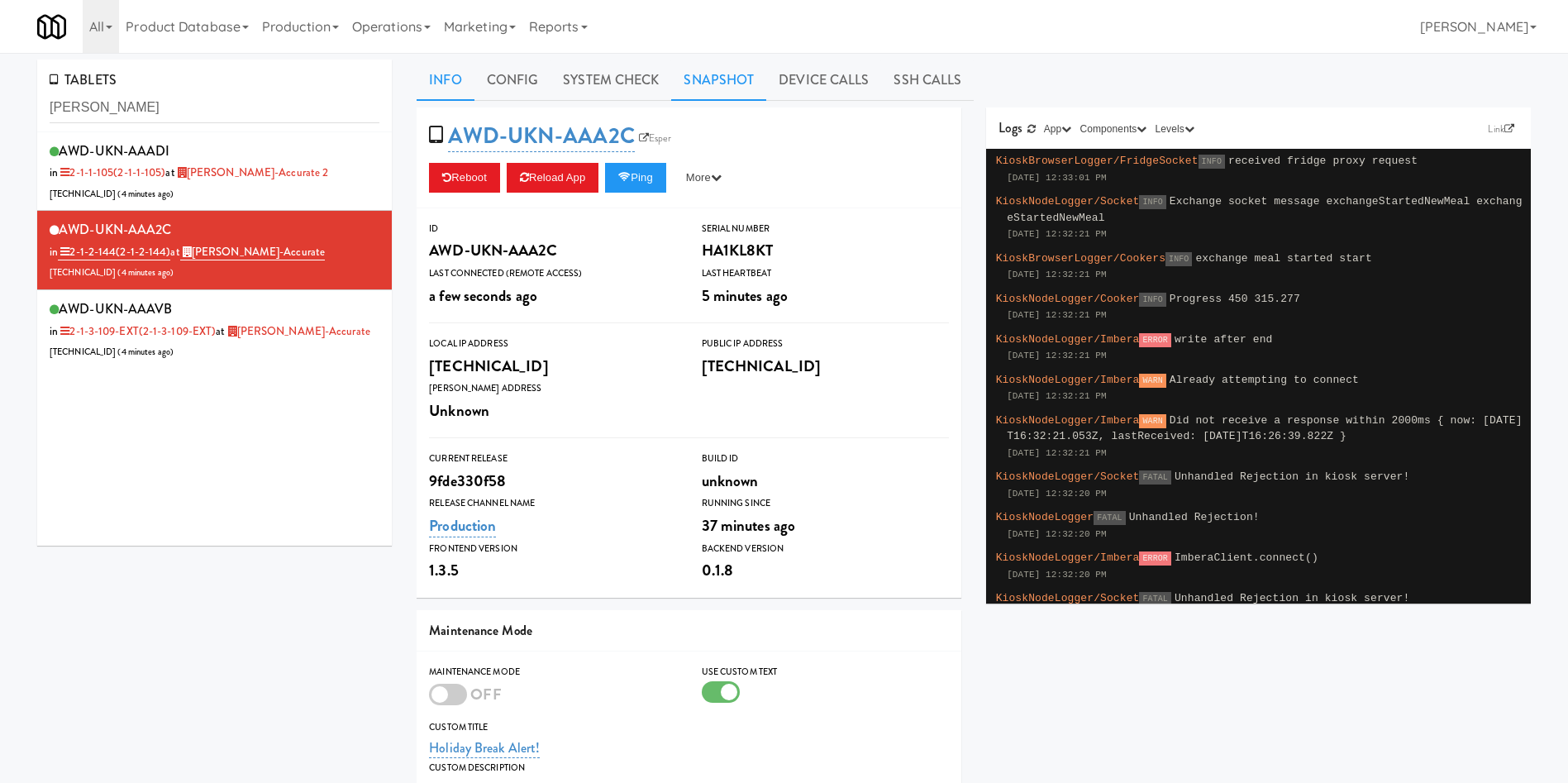
click at [699, 65] on link "Snapshot" at bounding box center [719, 81] width 96 height 42
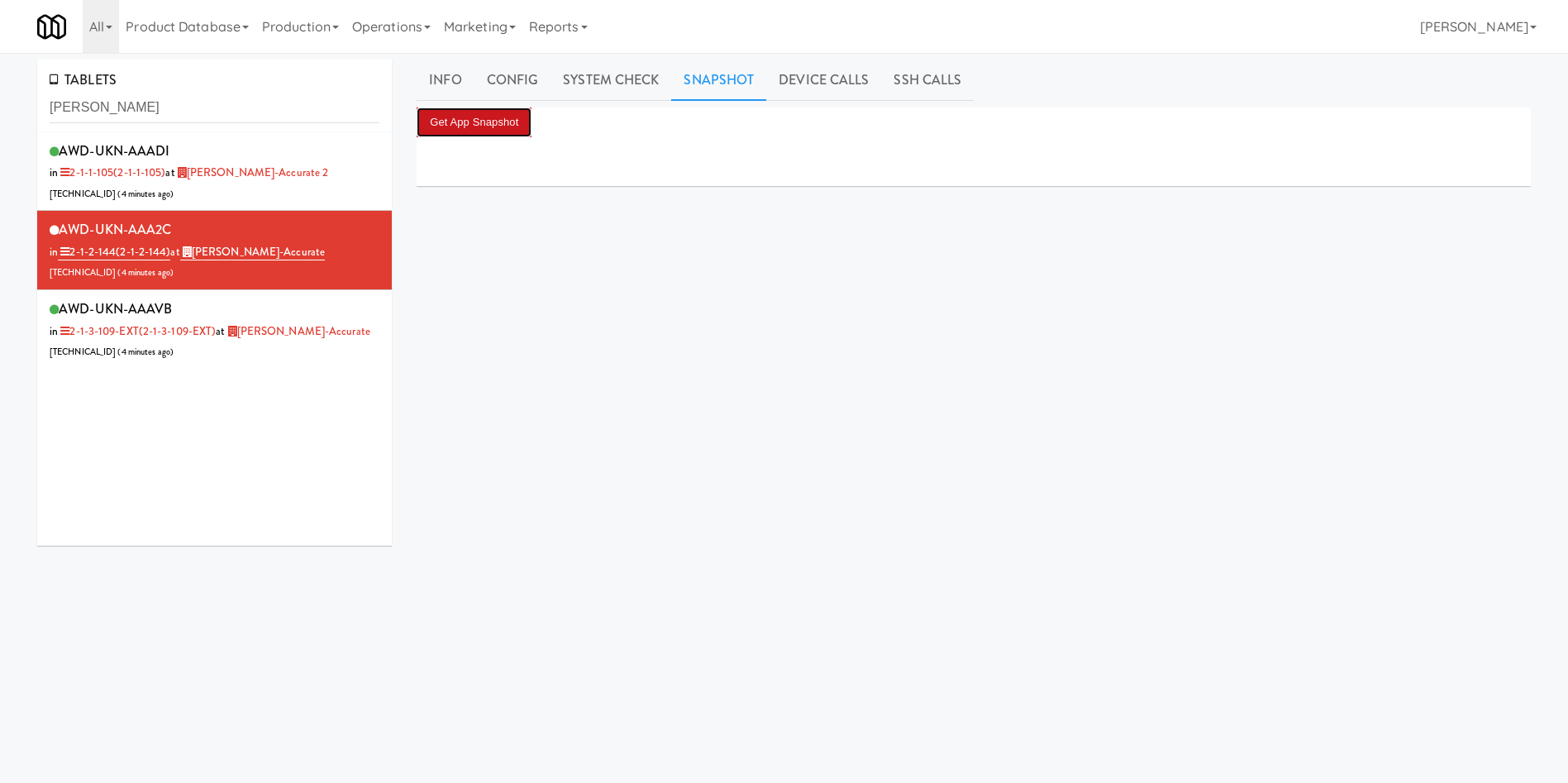
click at [463, 132] on button "Get App Snapshot" at bounding box center [475, 122] width 115 height 30
drag, startPoint x: 165, startPoint y: 103, endPoint x: 0, endPoint y: 121, distance: 166.0
click at [0, 121] on div "TABLETS Bothwell AWD-UKN-AAADI in 2-1-1-105 (2-1-1-105) at Bothwell-Accurate 2 …" at bounding box center [784, 393] width 1568 height 668
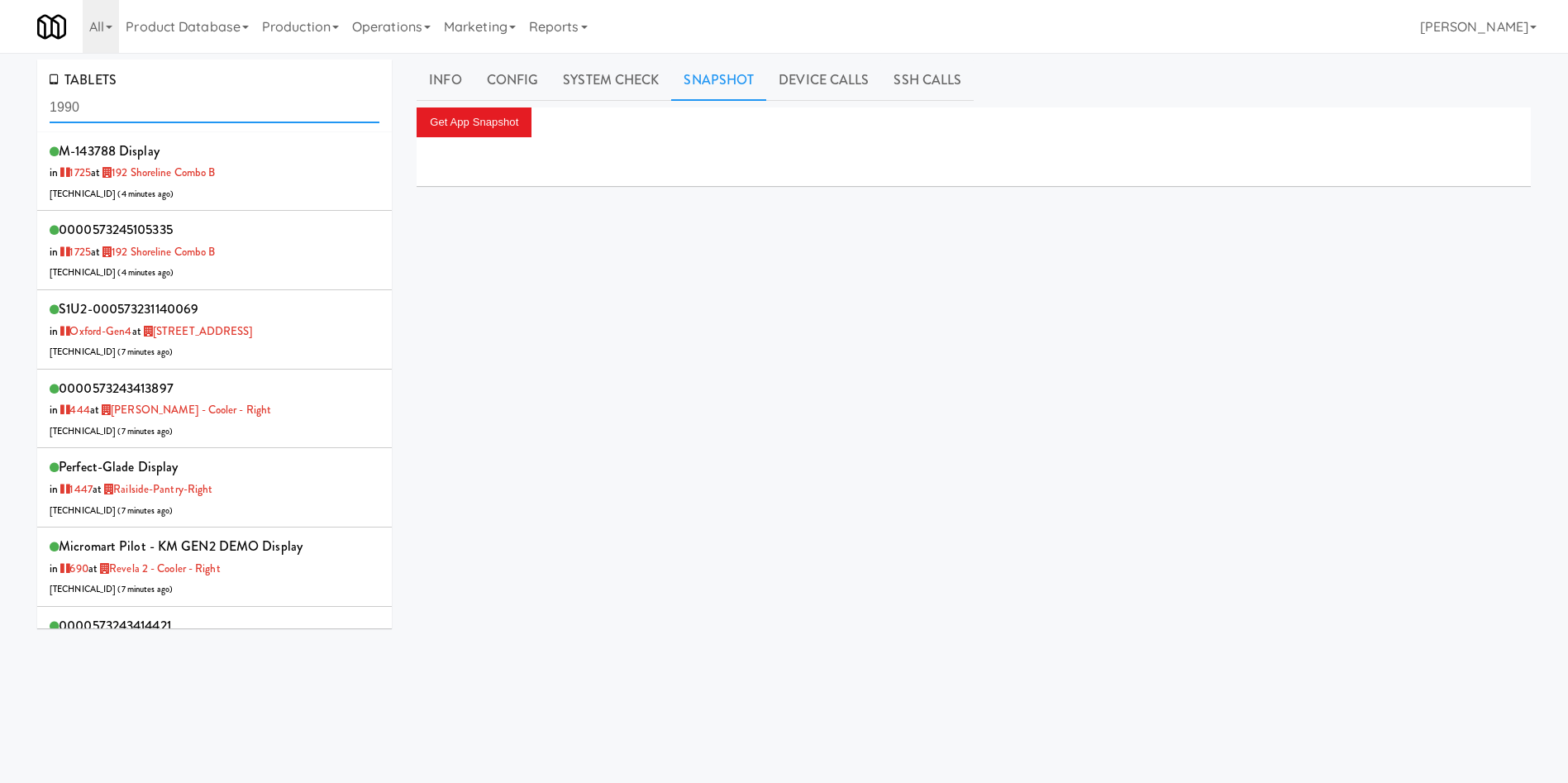
drag, startPoint x: 211, startPoint y: 113, endPoint x: 63, endPoint y: 113, distance: 148.0
click at [63, 113] on input "1990" at bounding box center [215, 107] width 330 height 31
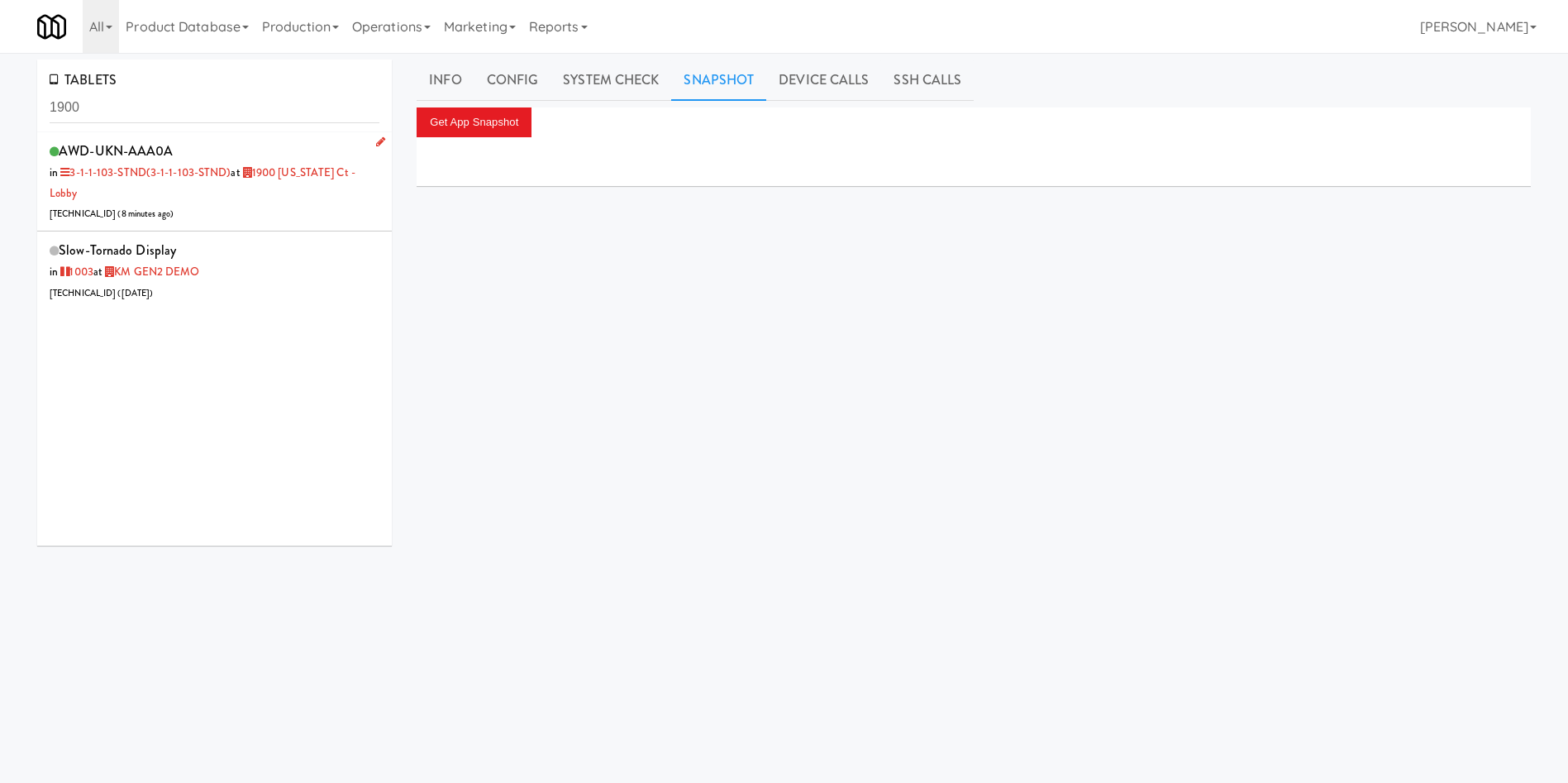
click at [256, 211] on div "AWD-UKN-AAA0A in 3-1-1-103-STND (3-1-1-103-STND) at 1900 Minnesota Ct - Lobby 2…" at bounding box center [215, 182] width 330 height 86
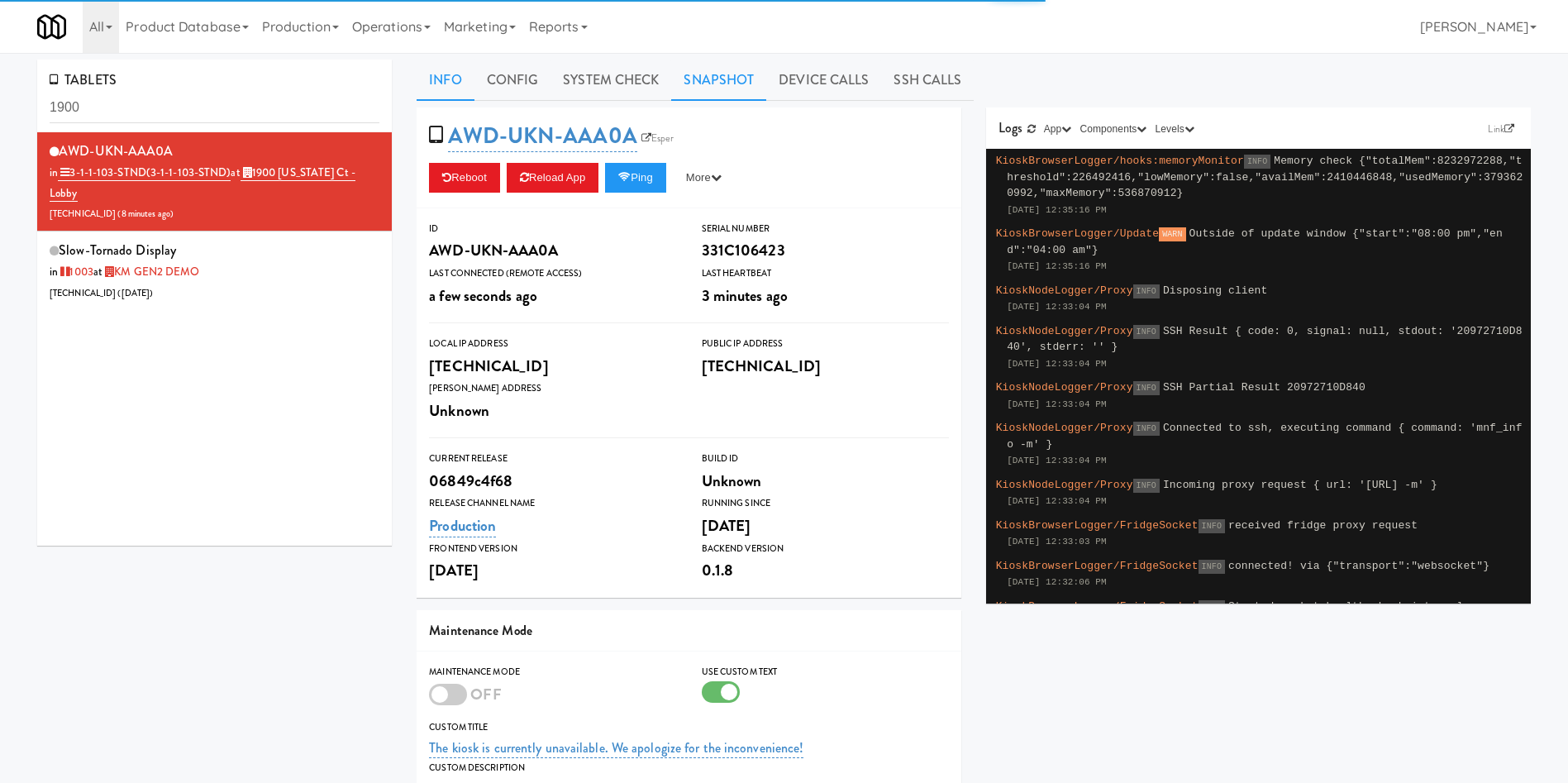
click at [731, 86] on link "Snapshot" at bounding box center [719, 81] width 96 height 42
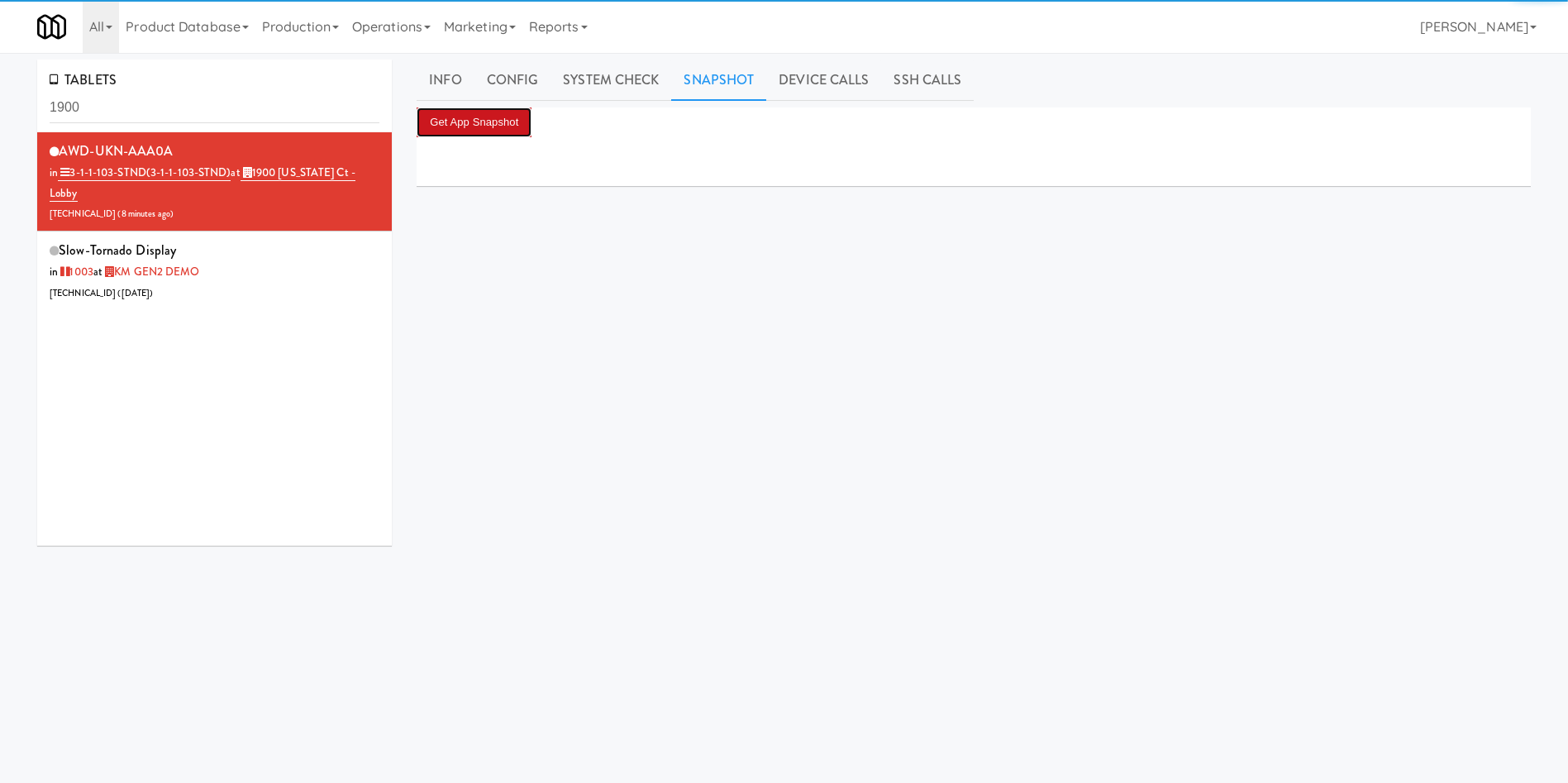
click at [501, 119] on button "Get App Snapshot" at bounding box center [475, 122] width 115 height 30
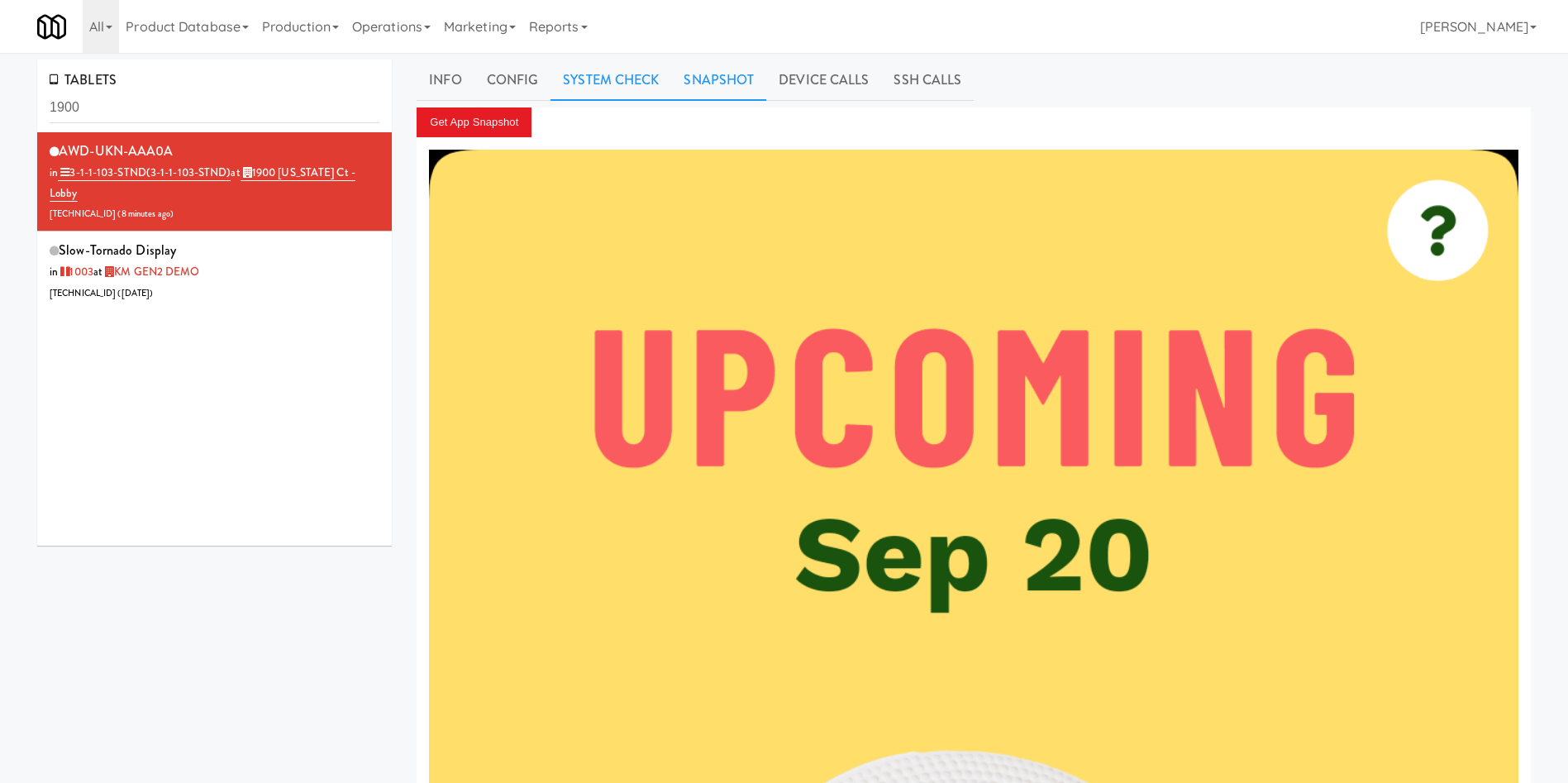
click at [626, 78] on link "System Check" at bounding box center [610, 81] width 120 height 42
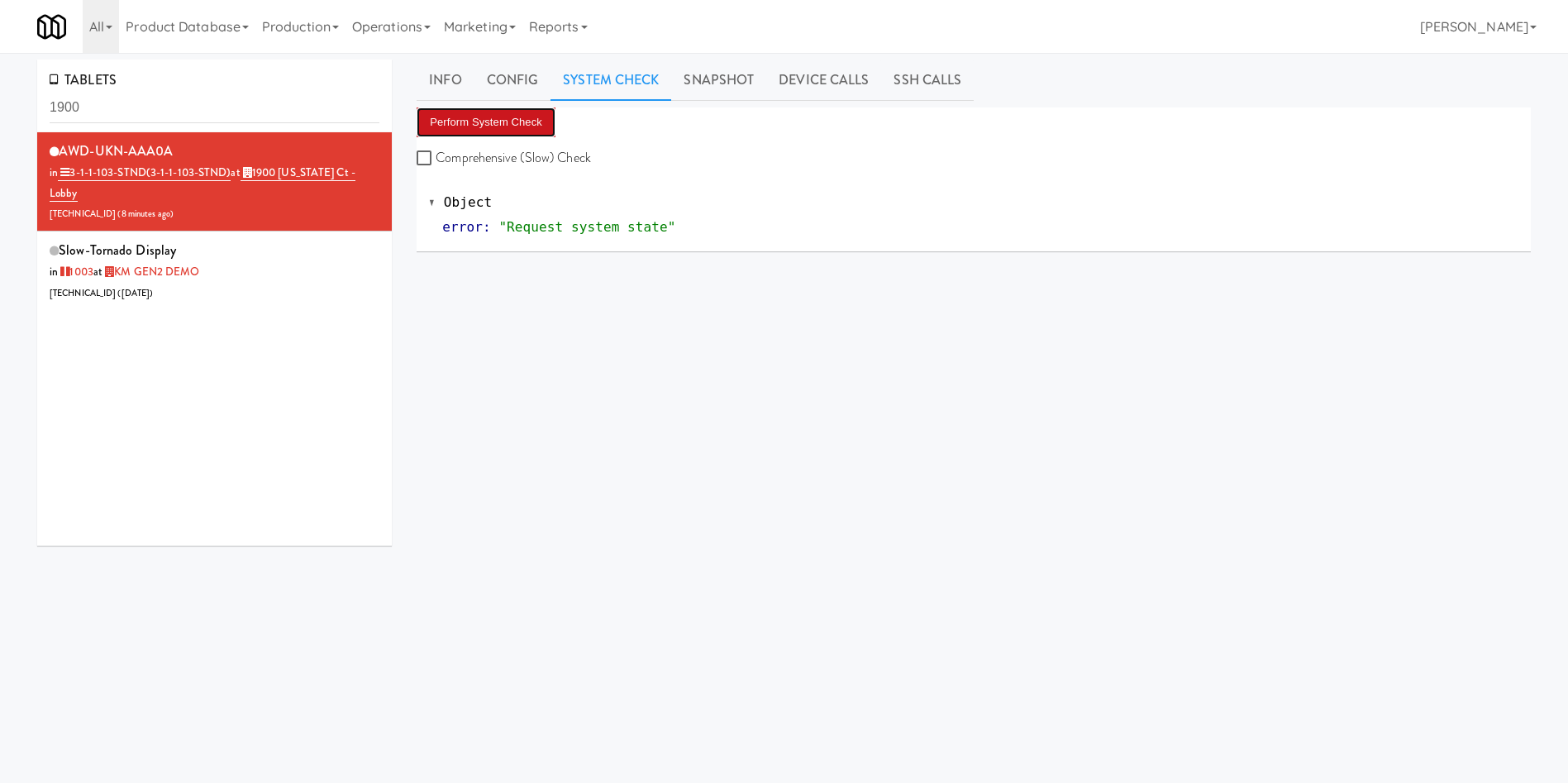
click at [490, 129] on button "Perform System Check" at bounding box center [487, 122] width 139 height 30
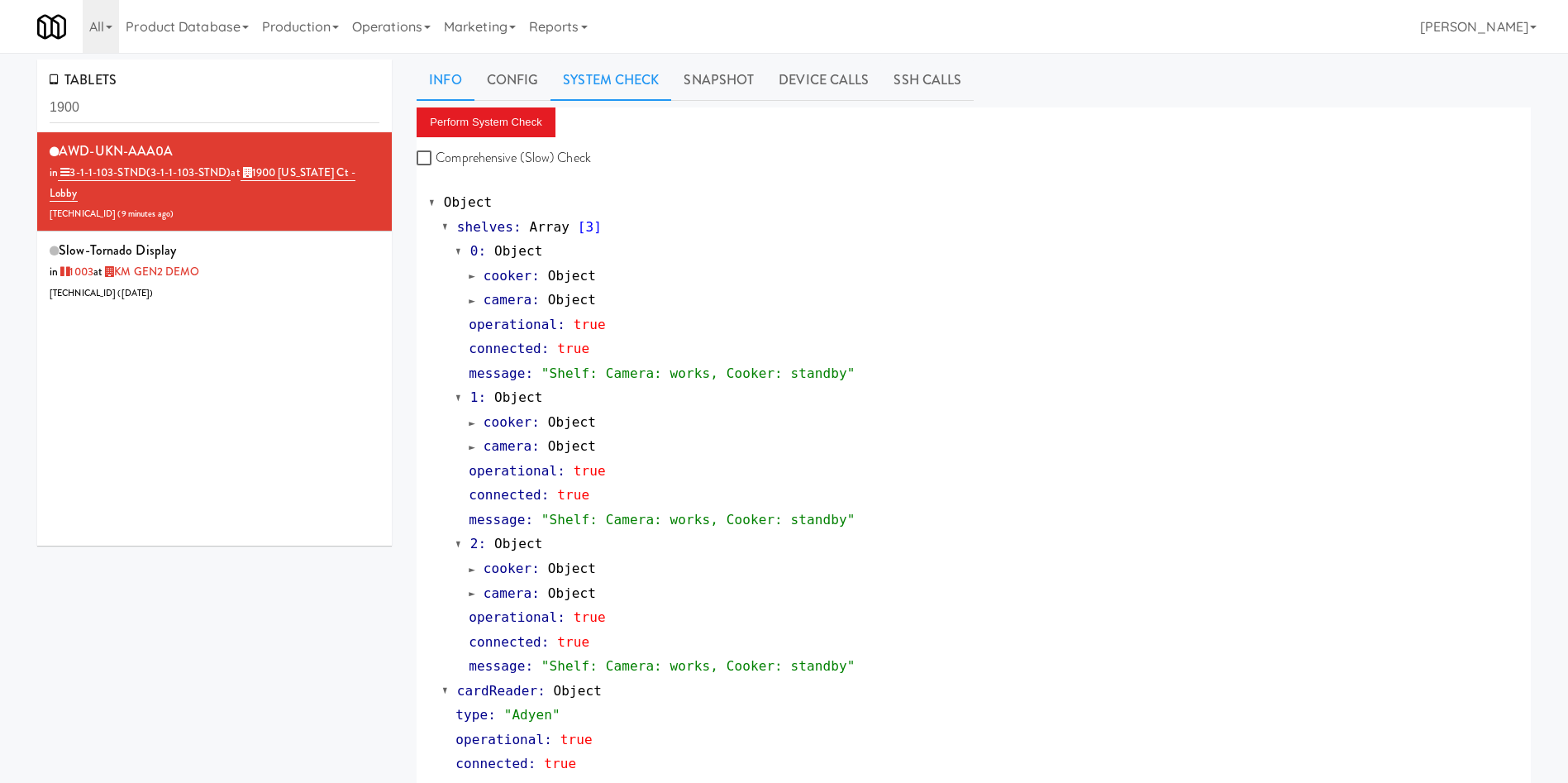
click at [431, 83] on link "Info" at bounding box center [445, 81] width 57 height 42
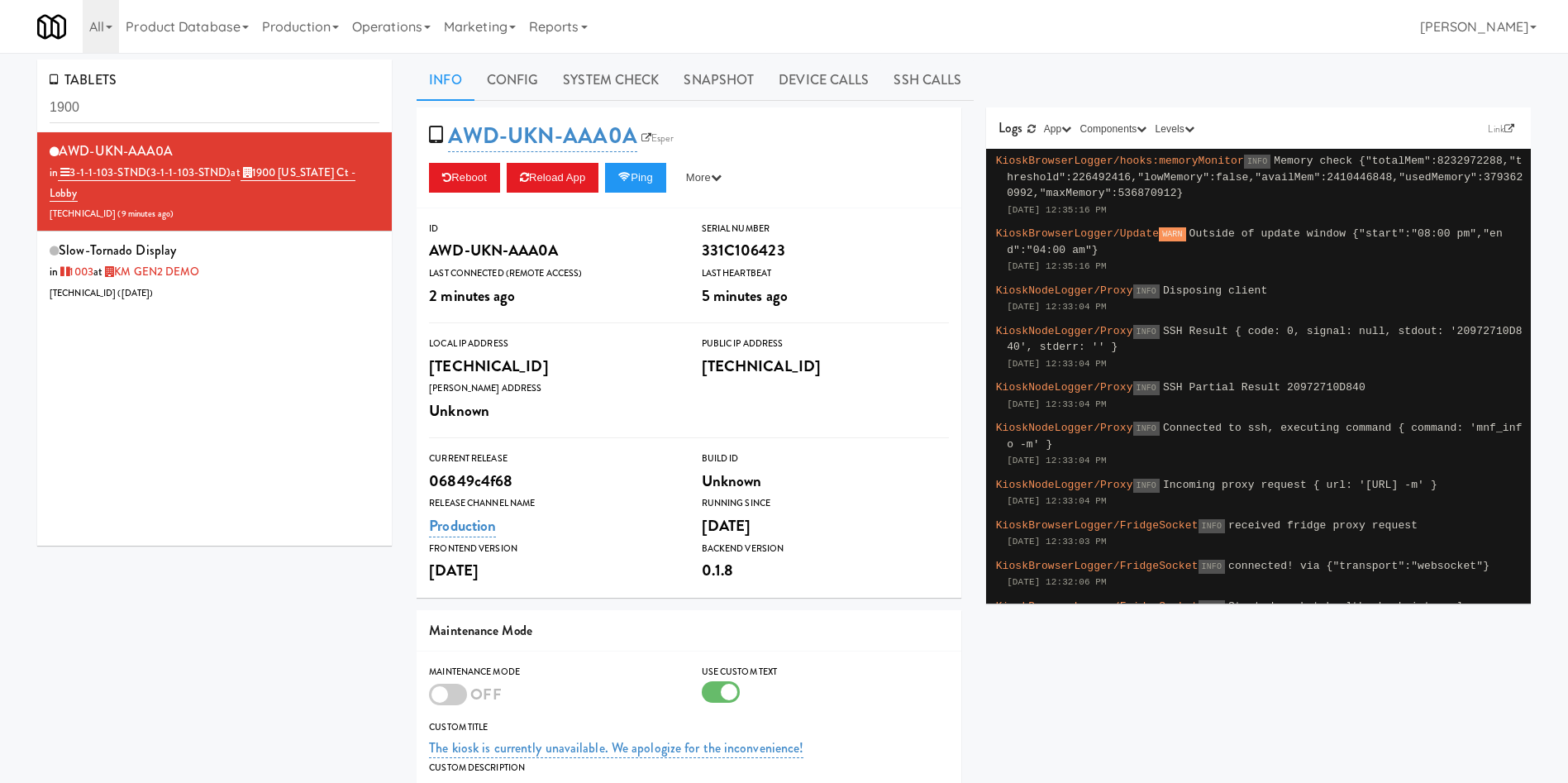
click at [711, 194] on div "AWD-UKN-AAA0A Esper Reboot Reload App Ping More Ping Server Restart Server Forc…" at bounding box center [689, 157] width 545 height 100
click at [711, 181] on button "More" at bounding box center [703, 178] width 62 height 30
click at [710, 236] on link "Restart Server" at bounding box center [666, 241] width 150 height 30
click at [642, 93] on link "System Check" at bounding box center [610, 81] width 120 height 42
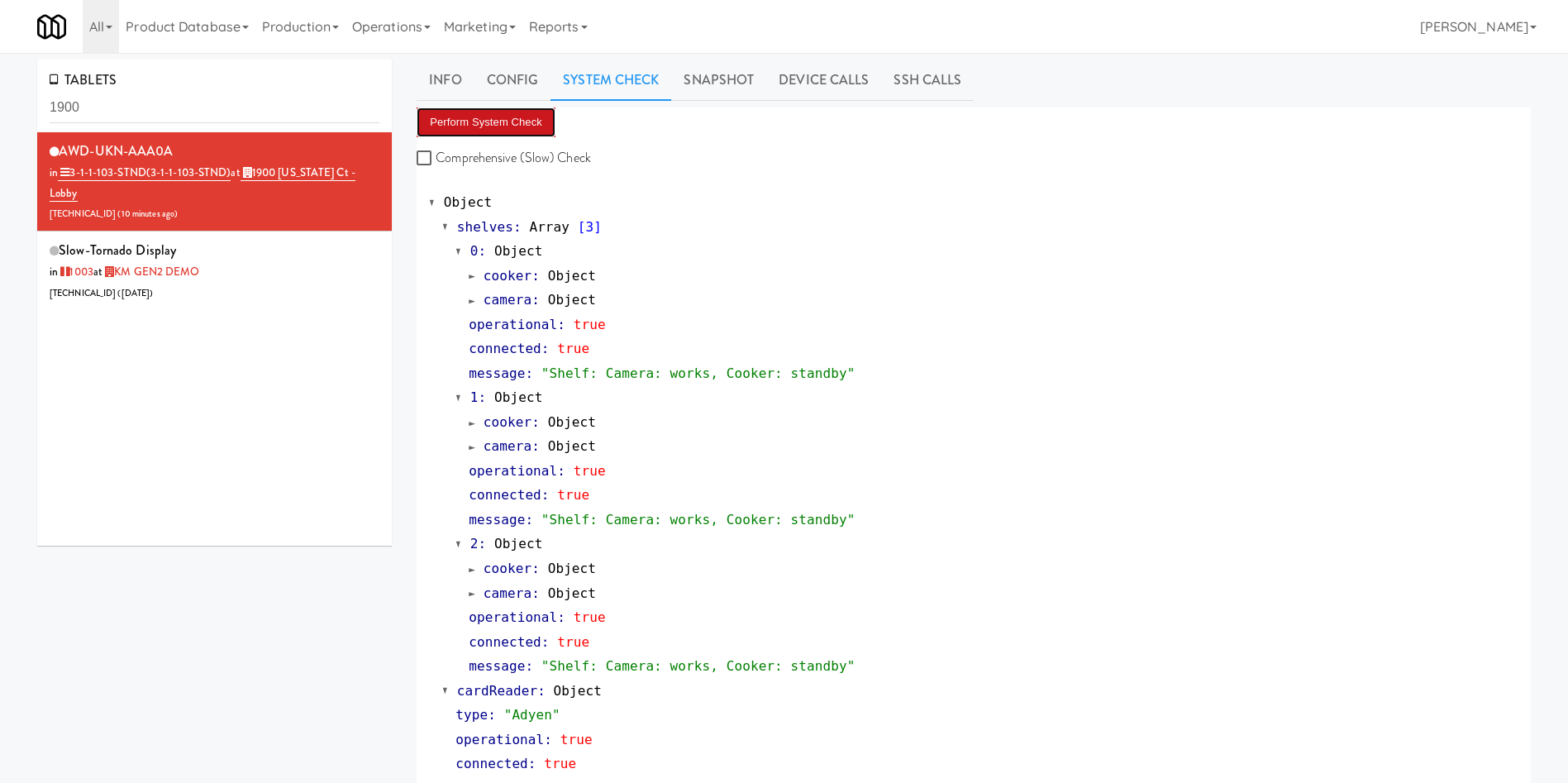
click at [526, 115] on button "Perform System Check" at bounding box center [487, 122] width 139 height 30
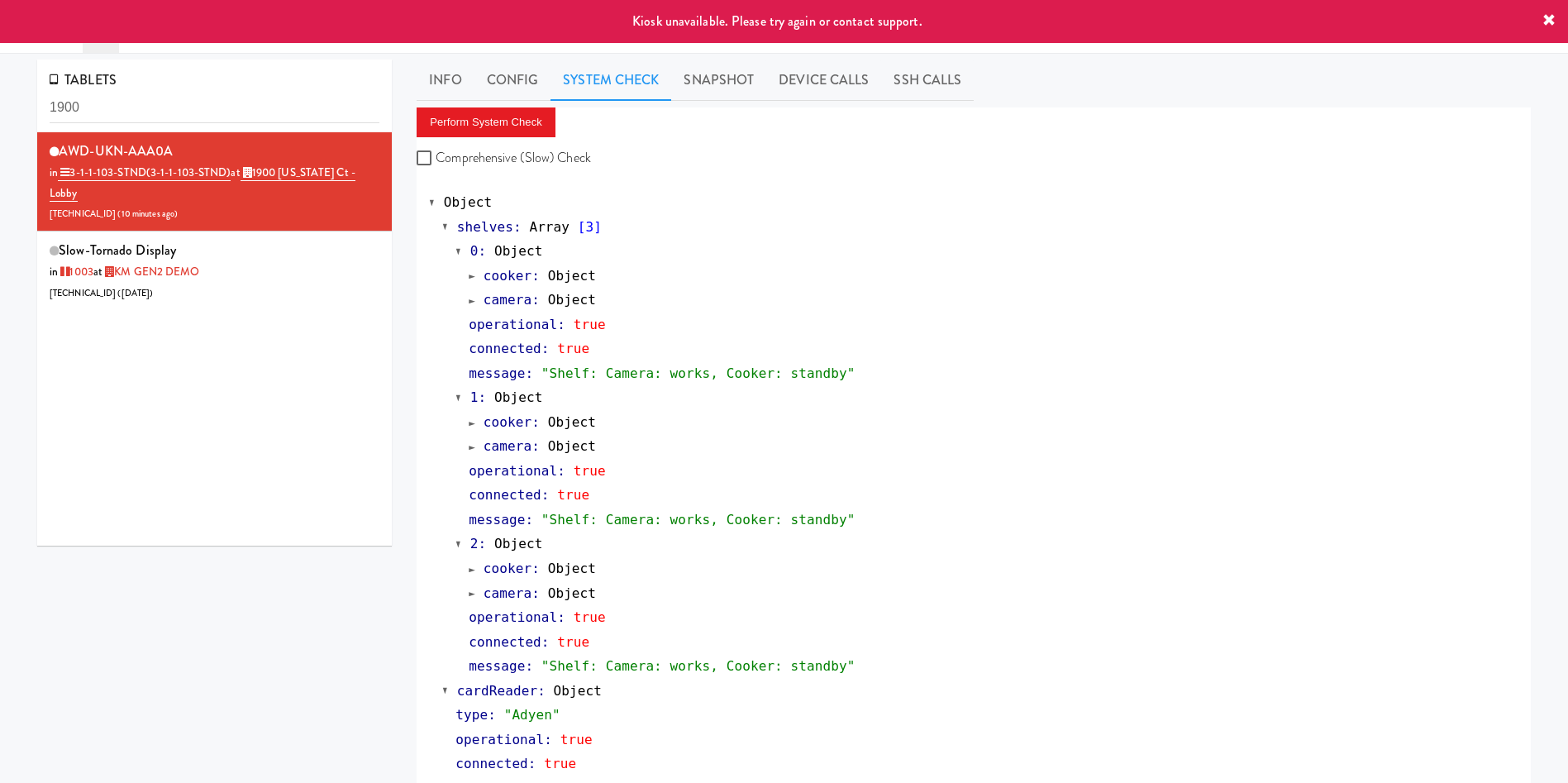
click at [178, 506] on div "AWD-UKN-AAA0A in 3-1-1-103-STND (3-1-1-103-STND) at 1900 Minnesota Ct - Lobby 2…" at bounding box center [214, 338] width 354 height 413
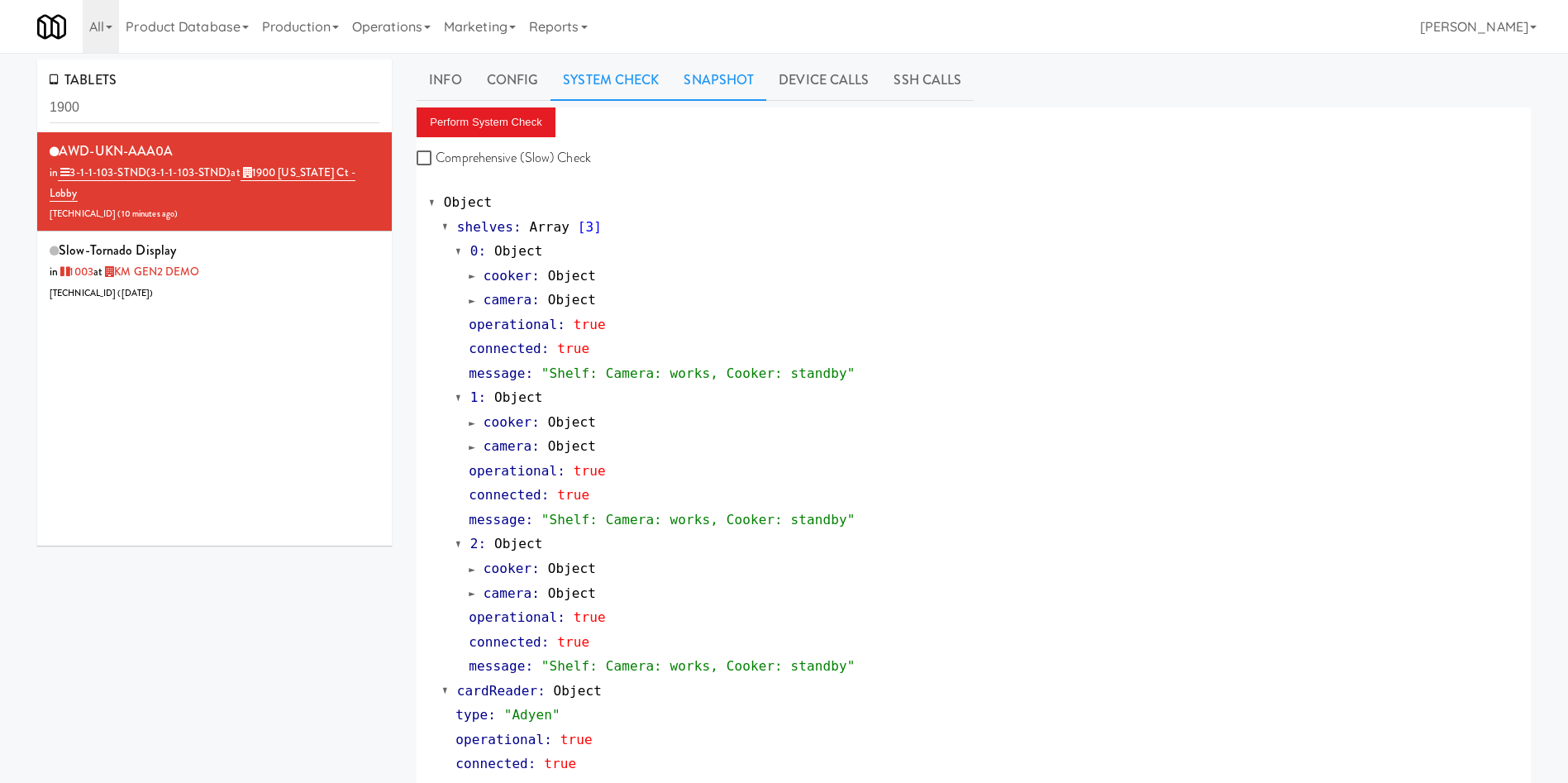
drag, startPoint x: 711, startPoint y: 86, endPoint x: 657, endPoint y: 100, distance: 55.8
click at [712, 86] on link "Snapshot" at bounding box center [719, 81] width 96 height 42
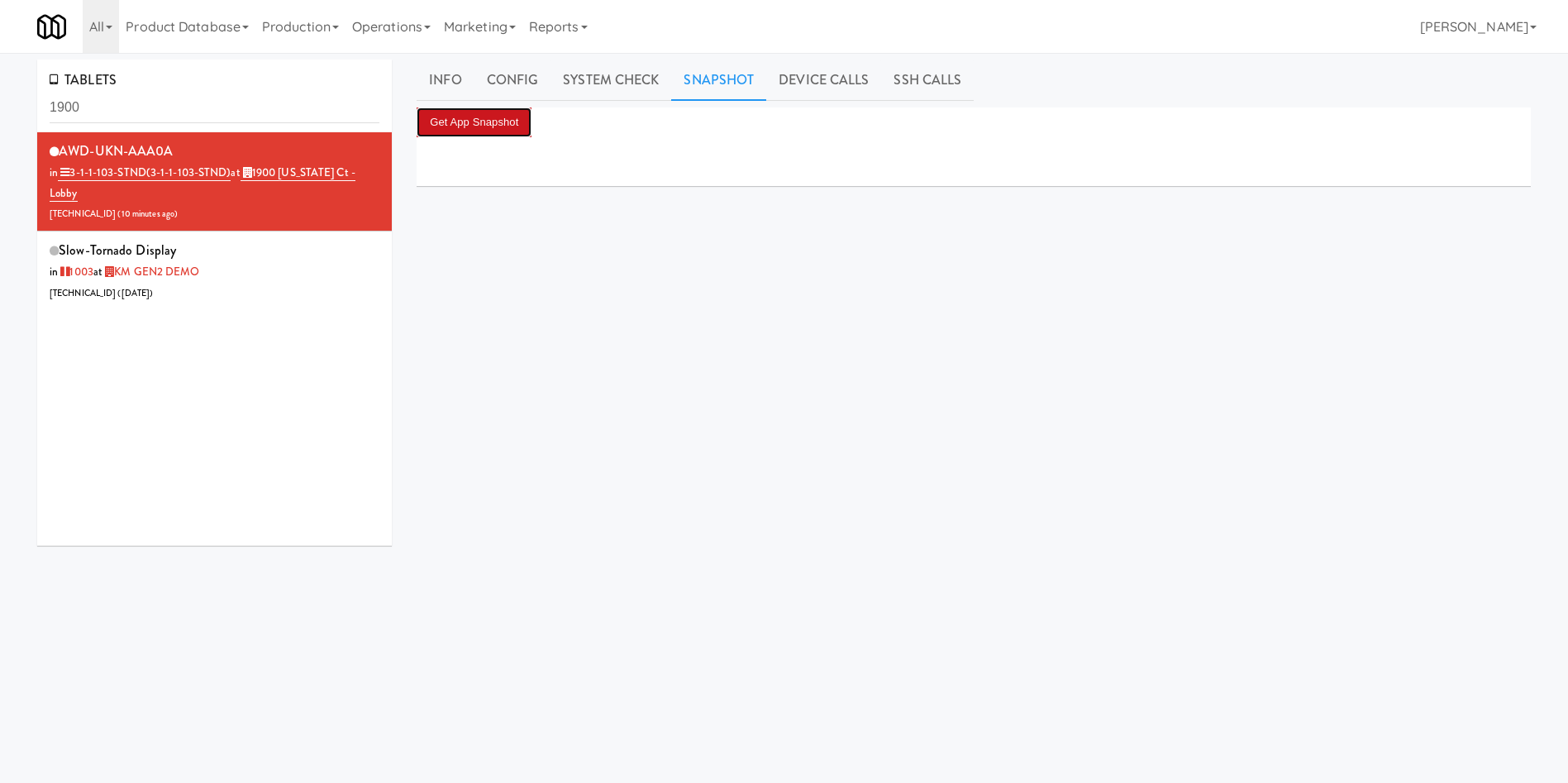
click at [506, 131] on button "Get App Snapshot" at bounding box center [475, 122] width 115 height 30
click at [274, 272] on div "slow-tornado Display in 1003 at KM GEN2 DEMO 206.0.69.121 ( 3 months ago )" at bounding box center [215, 271] width 330 height 66
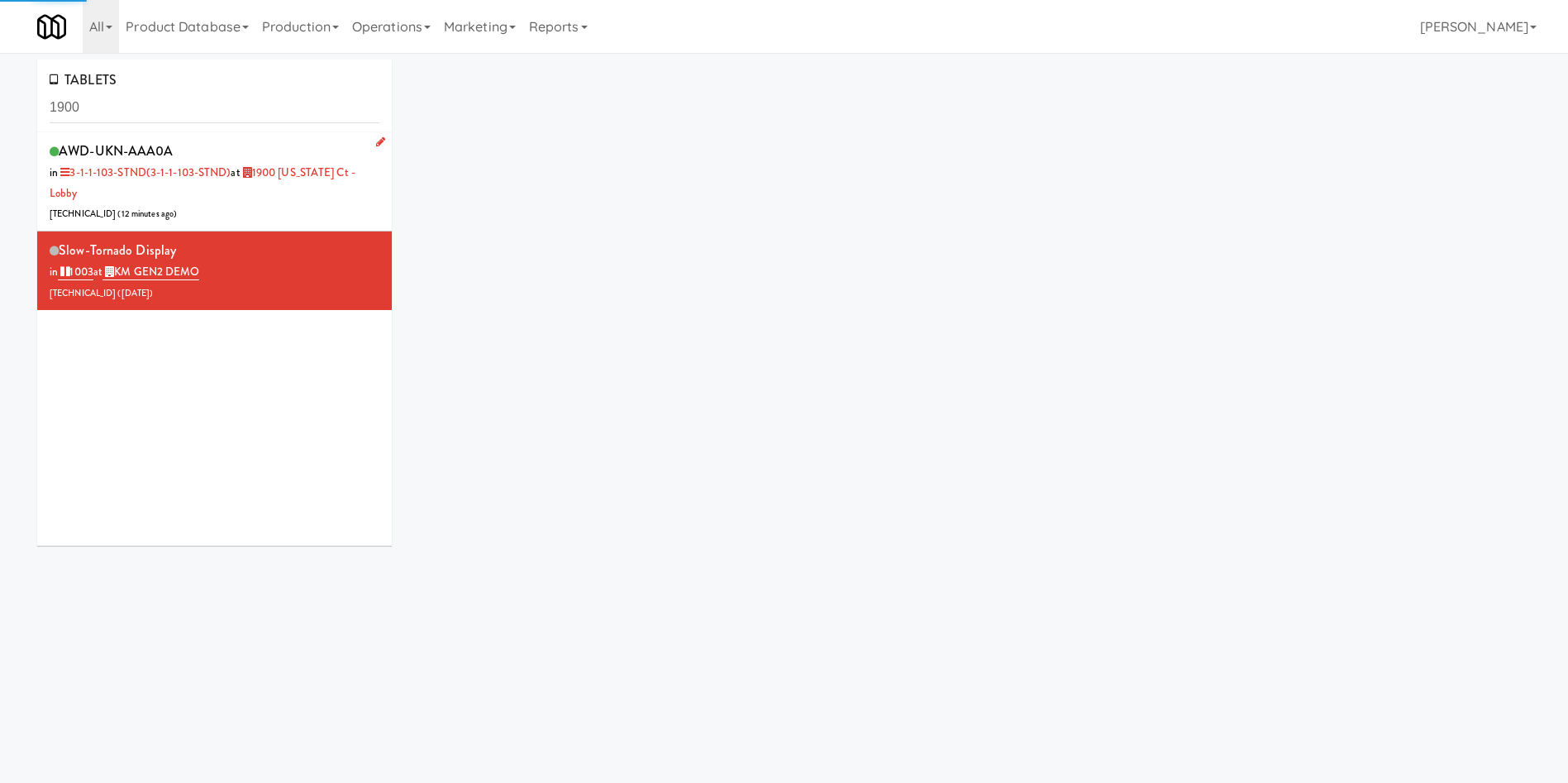
click at [292, 206] on div "AWD-UKN-AAA0A in 3-1-1-103-STND (3-1-1-103-STND) at 1900 Minnesota Ct - Lobby 2…" at bounding box center [215, 182] width 330 height 86
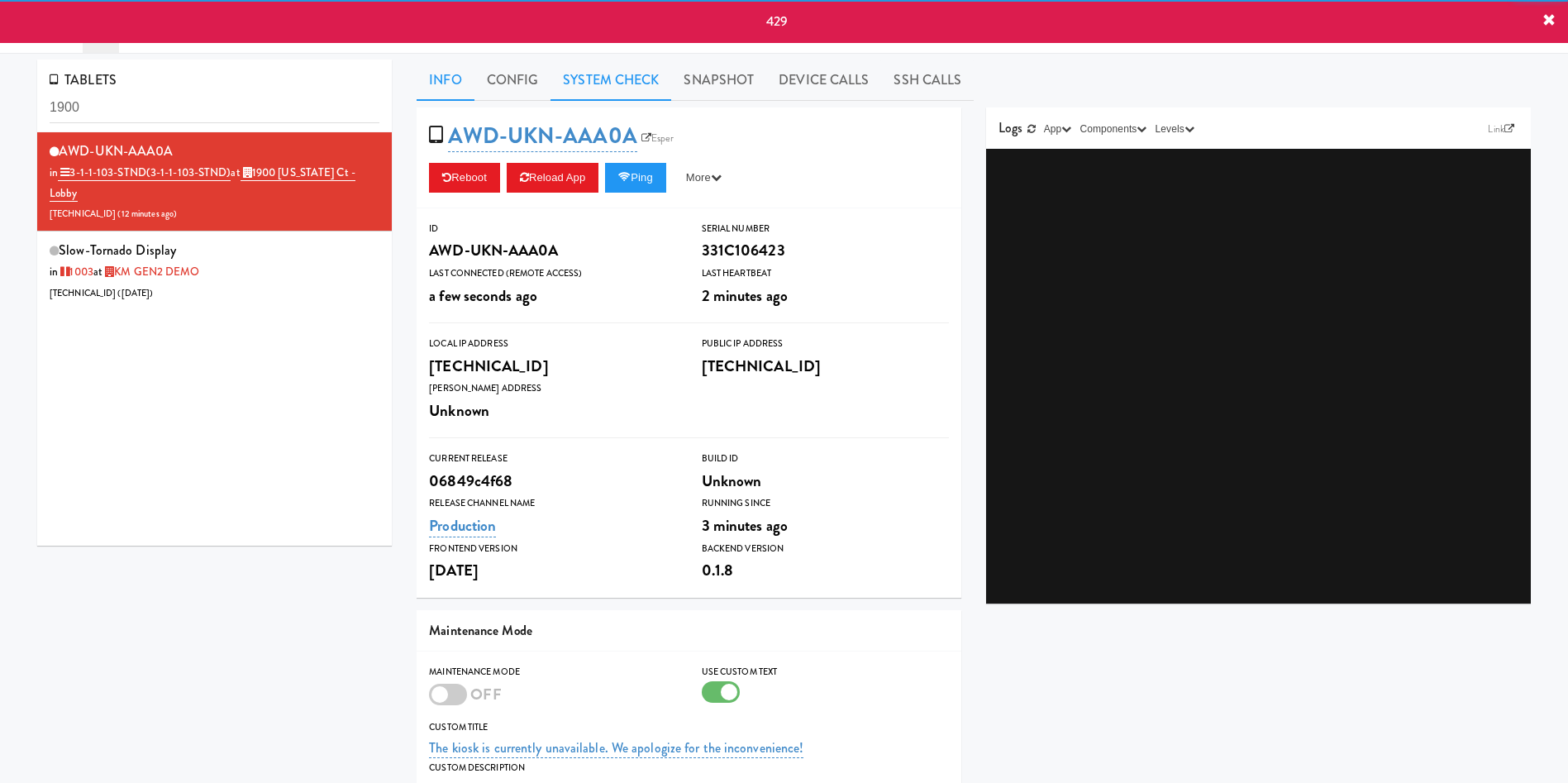
click at [602, 88] on link "System Check" at bounding box center [610, 81] width 120 height 42
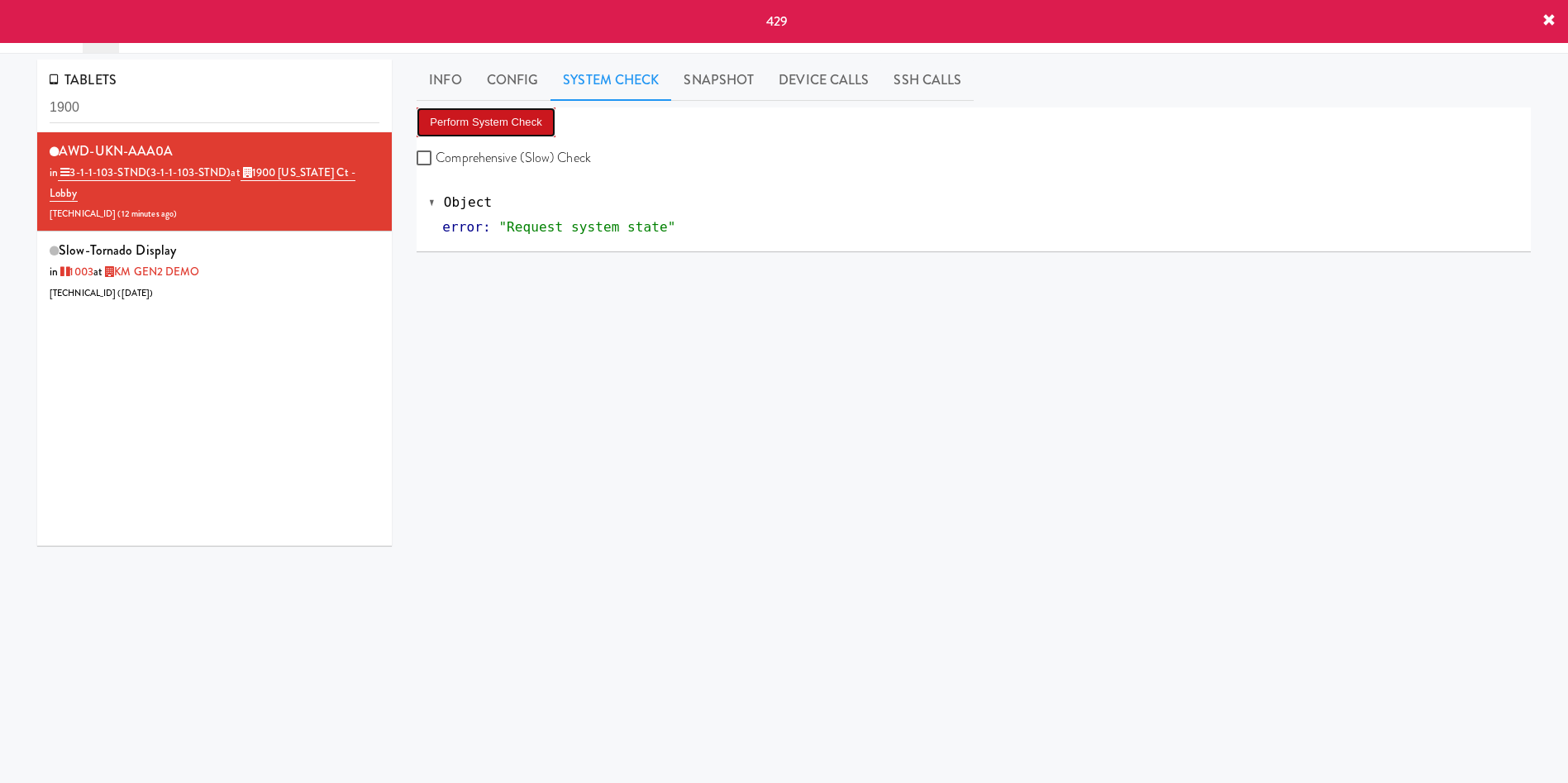
click at [517, 129] on button "Perform System Check" at bounding box center [487, 122] width 139 height 30
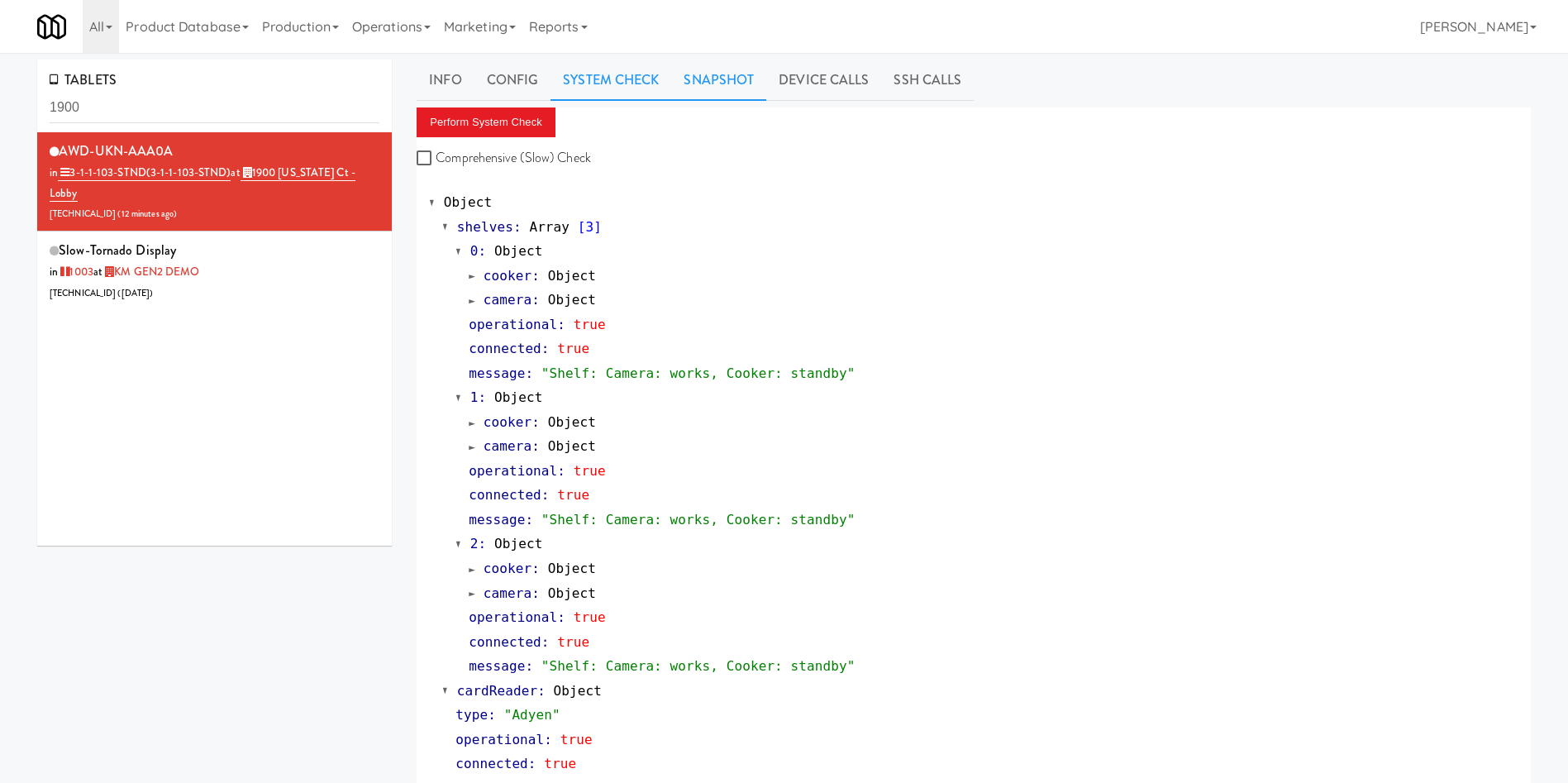
click at [725, 81] on link "Snapshot" at bounding box center [719, 81] width 96 height 42
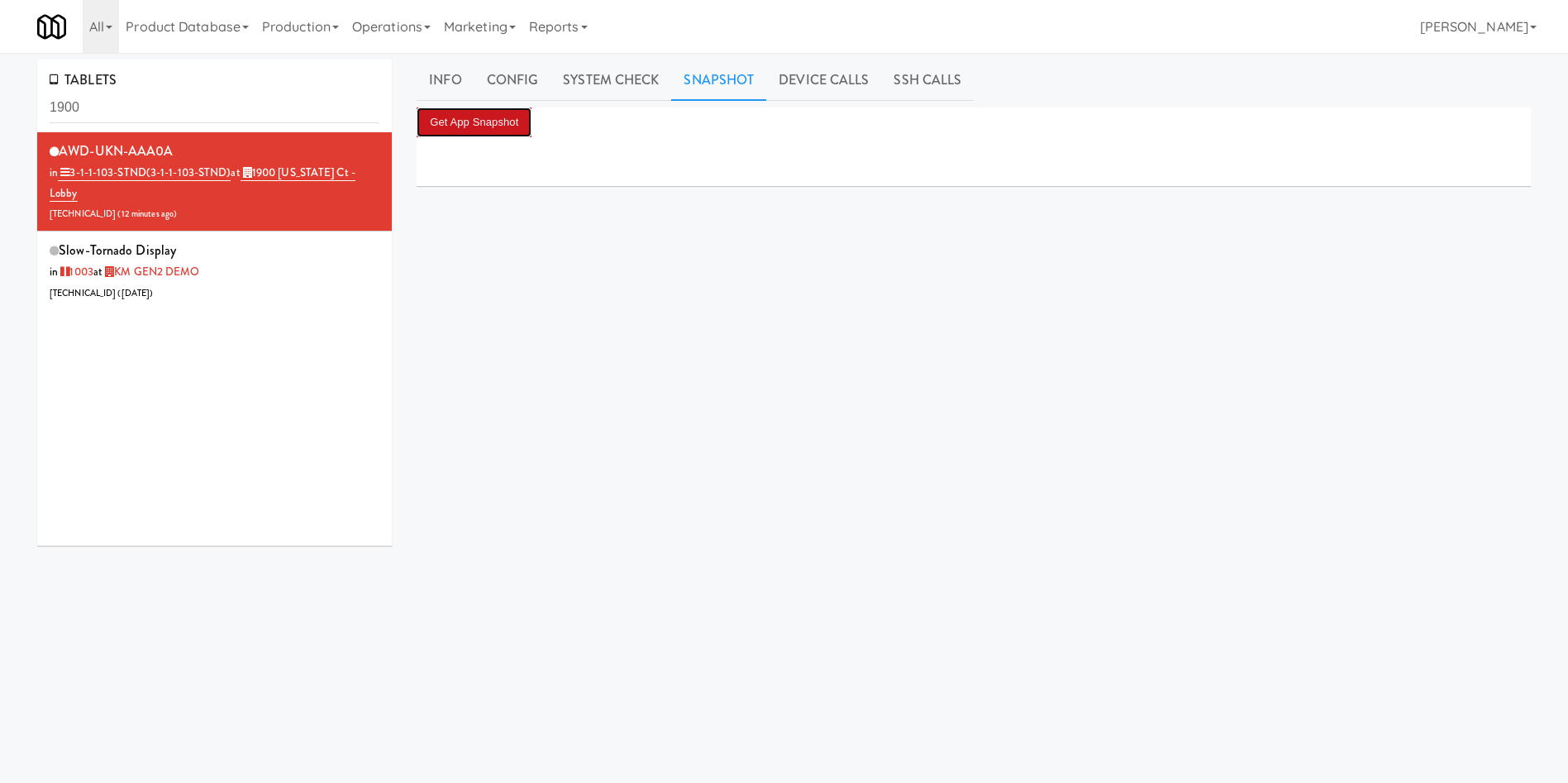
click at [511, 115] on button "Get App Snapshot" at bounding box center [475, 122] width 115 height 30
click at [266, 534] on div "AWD-UKN-AAA0A in 3-1-1-103-STND (3-1-1-103-STND) at 1900 Minnesota Ct - Lobby 2…" at bounding box center [214, 338] width 354 height 413
drag, startPoint x: 222, startPoint y: 113, endPoint x: 0, endPoint y: 118, distance: 222.1
click at [0, 118] on div "TABLETS 1900 AWD-UKN-AAA0A in 3-1-1-103-STND (3-1-1-103-STND) at 1900 Minnesota…" at bounding box center [784, 393] width 1568 height 668
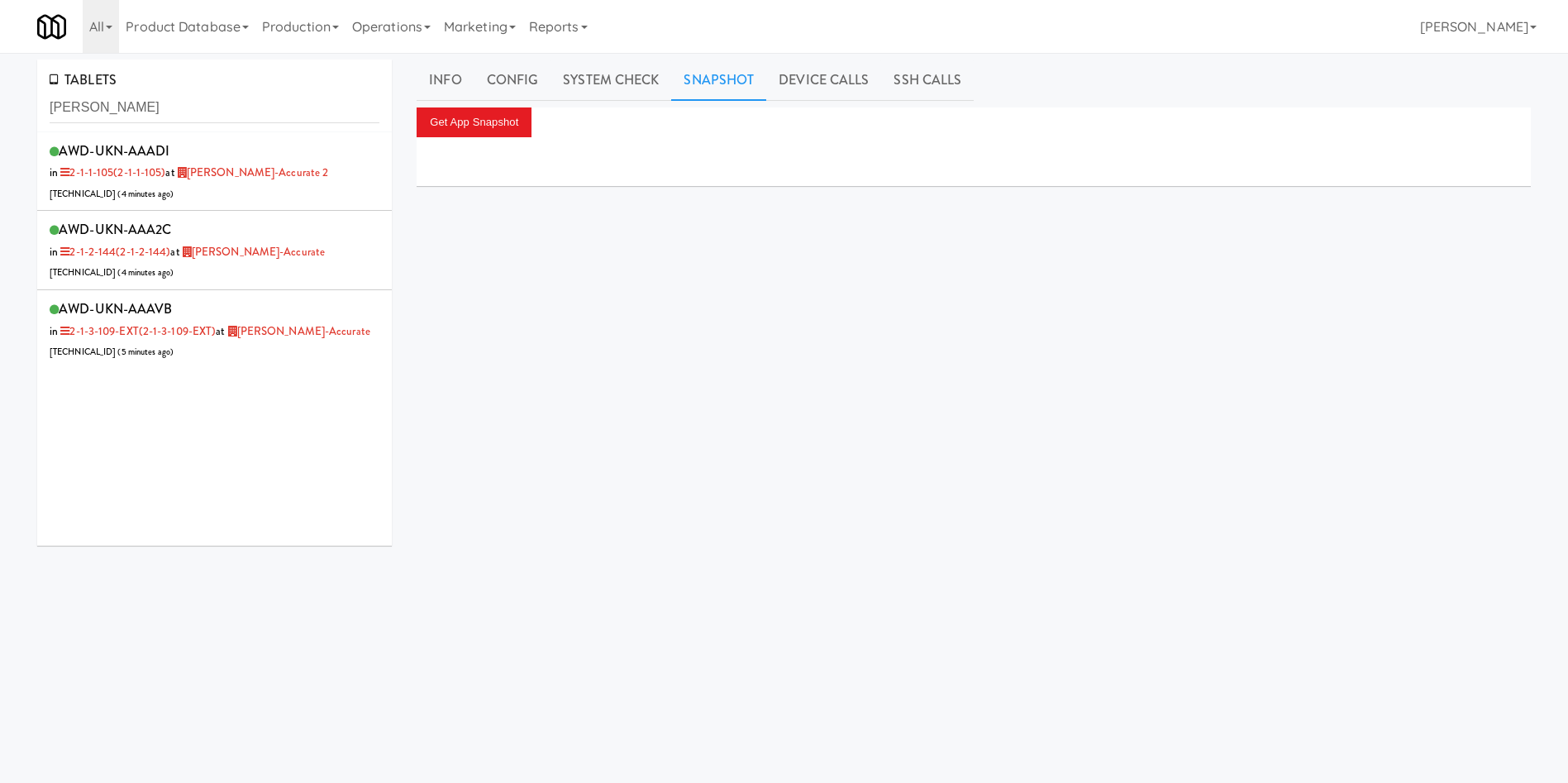
click at [252, 198] on div "AWD-UKN-AAADI in 2-1-1-105 (2-1-1-105) at Bothwell-Accurate 2 206.0.69.59 ( 4 m…" at bounding box center [215, 172] width 330 height 66
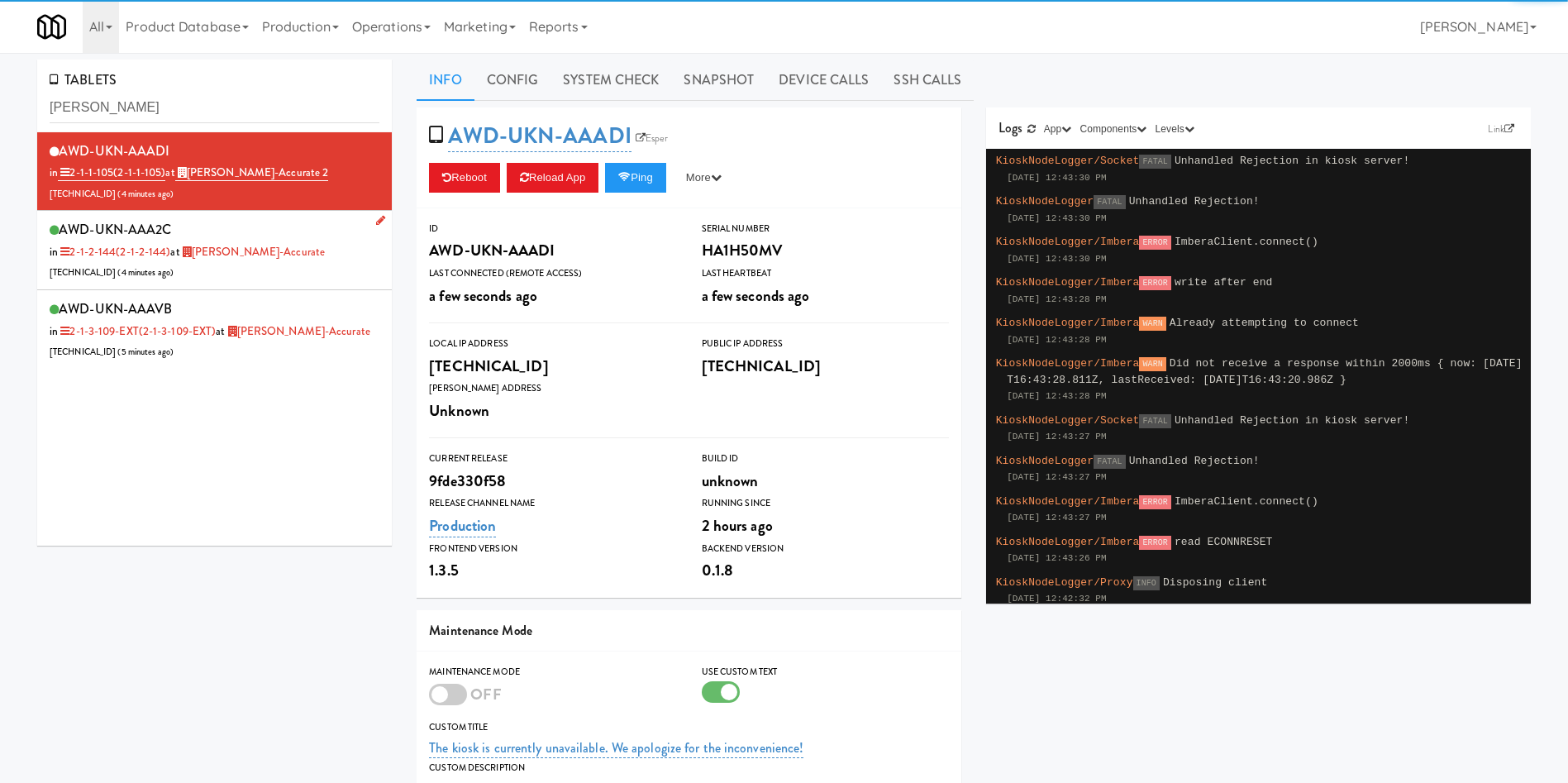
click at [286, 277] on div "AWD-UKN-AAA2C in 2-1-2-144 (2-1-2-144) at Bothwell-Accurate 206.0.69.58 ( 4 min…" at bounding box center [215, 251] width 330 height 66
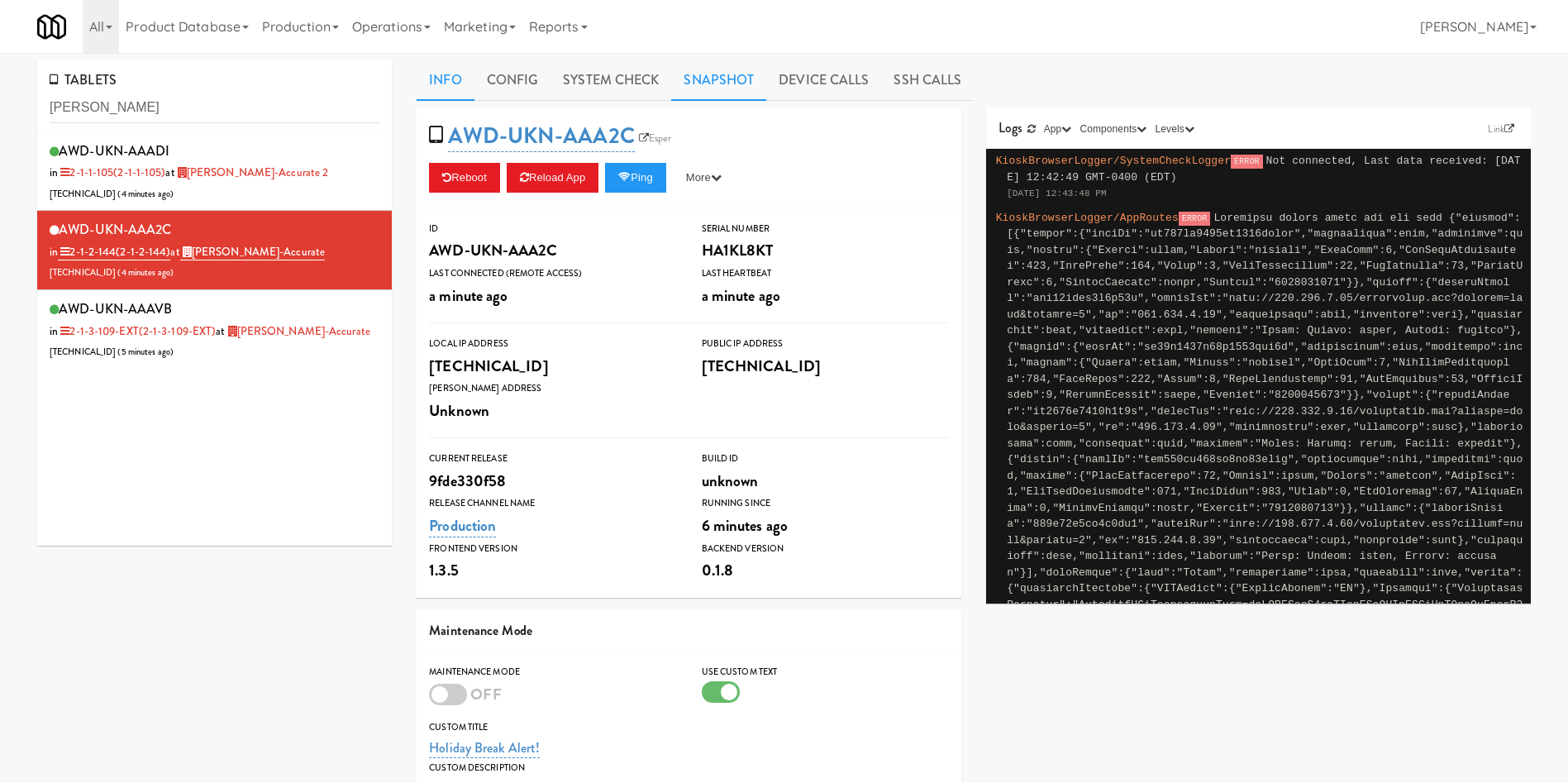
click at [711, 80] on link "Snapshot" at bounding box center [719, 81] width 96 height 42
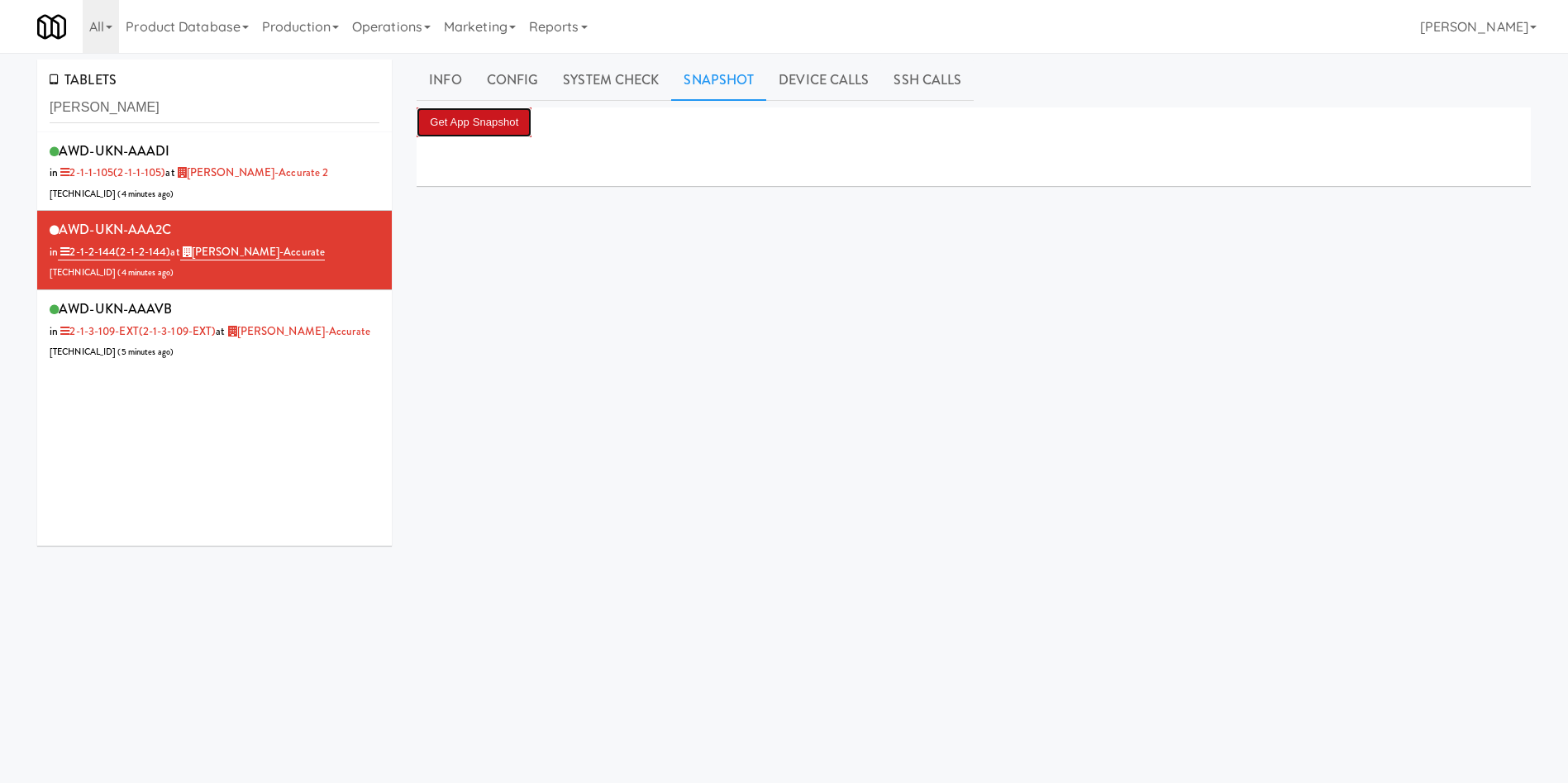
click at [503, 126] on button "Get App Snapshot" at bounding box center [475, 122] width 115 height 30
click at [525, 118] on button "Get App Snapshot" at bounding box center [475, 122] width 115 height 30
click at [451, 88] on link "Info" at bounding box center [445, 81] width 57 height 42
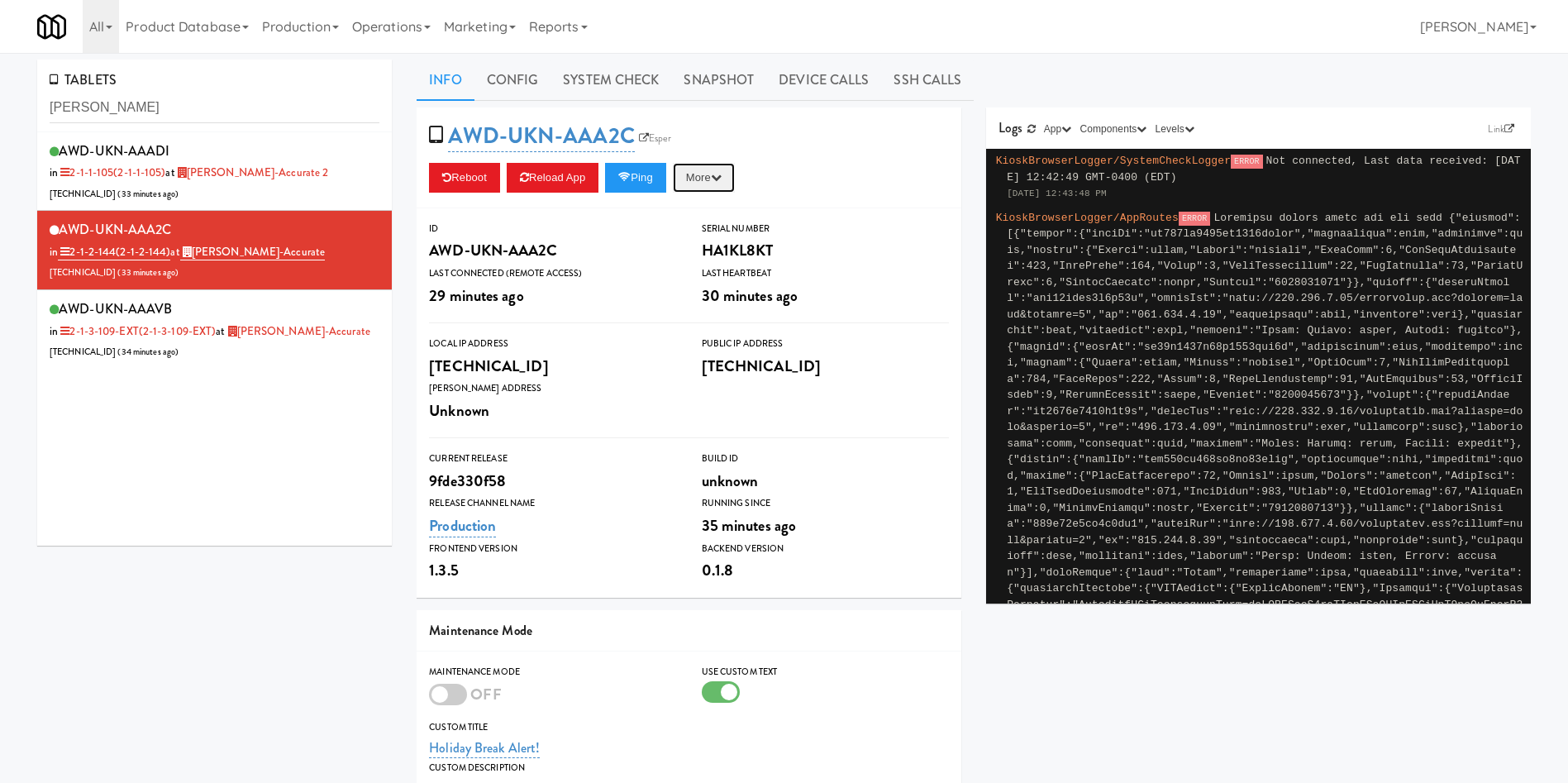
click at [731, 165] on button "More" at bounding box center [703, 178] width 62 height 30
click at [704, 243] on link "Restart Server" at bounding box center [666, 241] width 150 height 30
click at [629, 72] on link "System Check" at bounding box center [610, 81] width 120 height 42
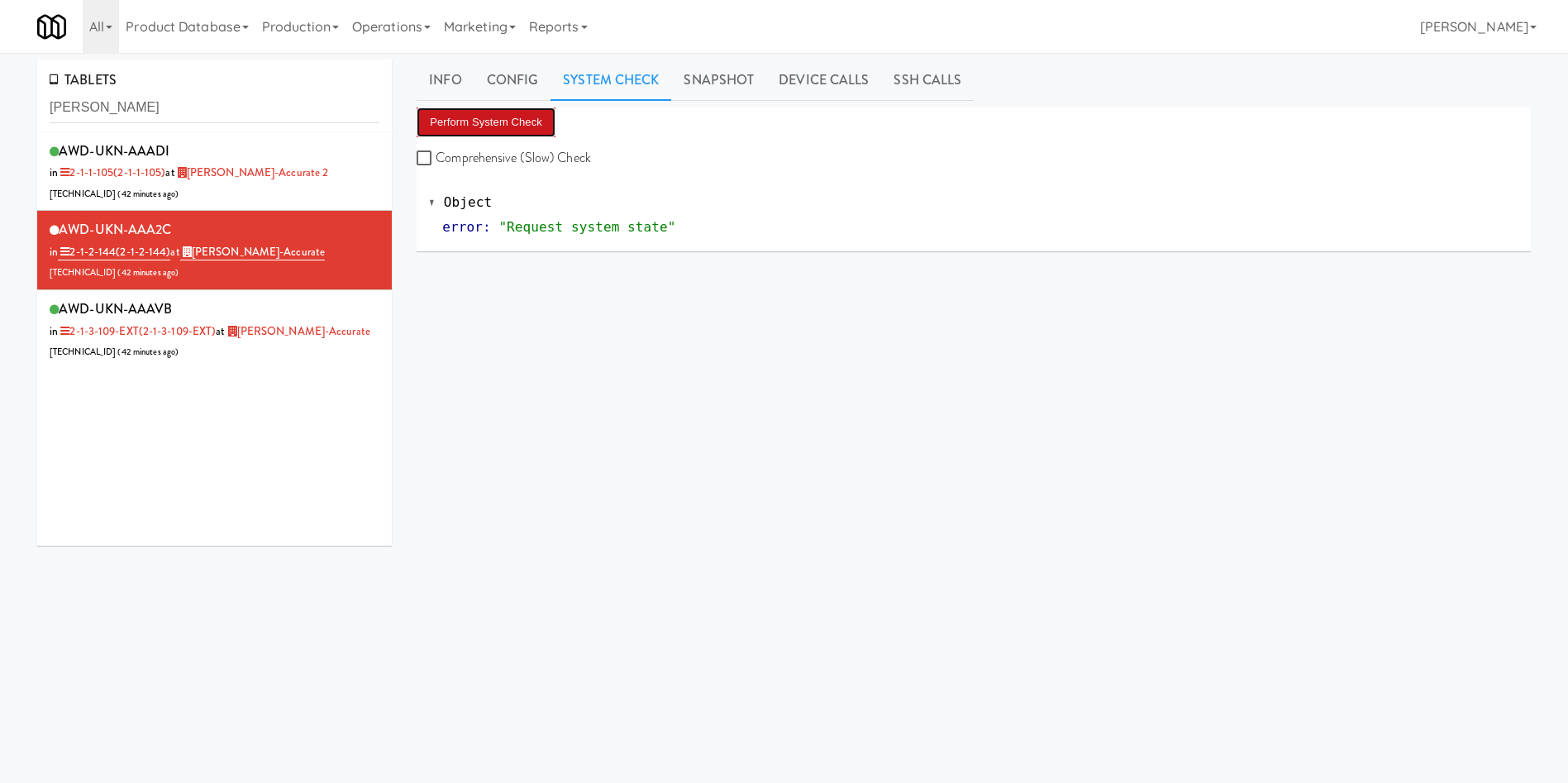
click at [509, 124] on button "Perform System Check" at bounding box center [487, 122] width 139 height 30
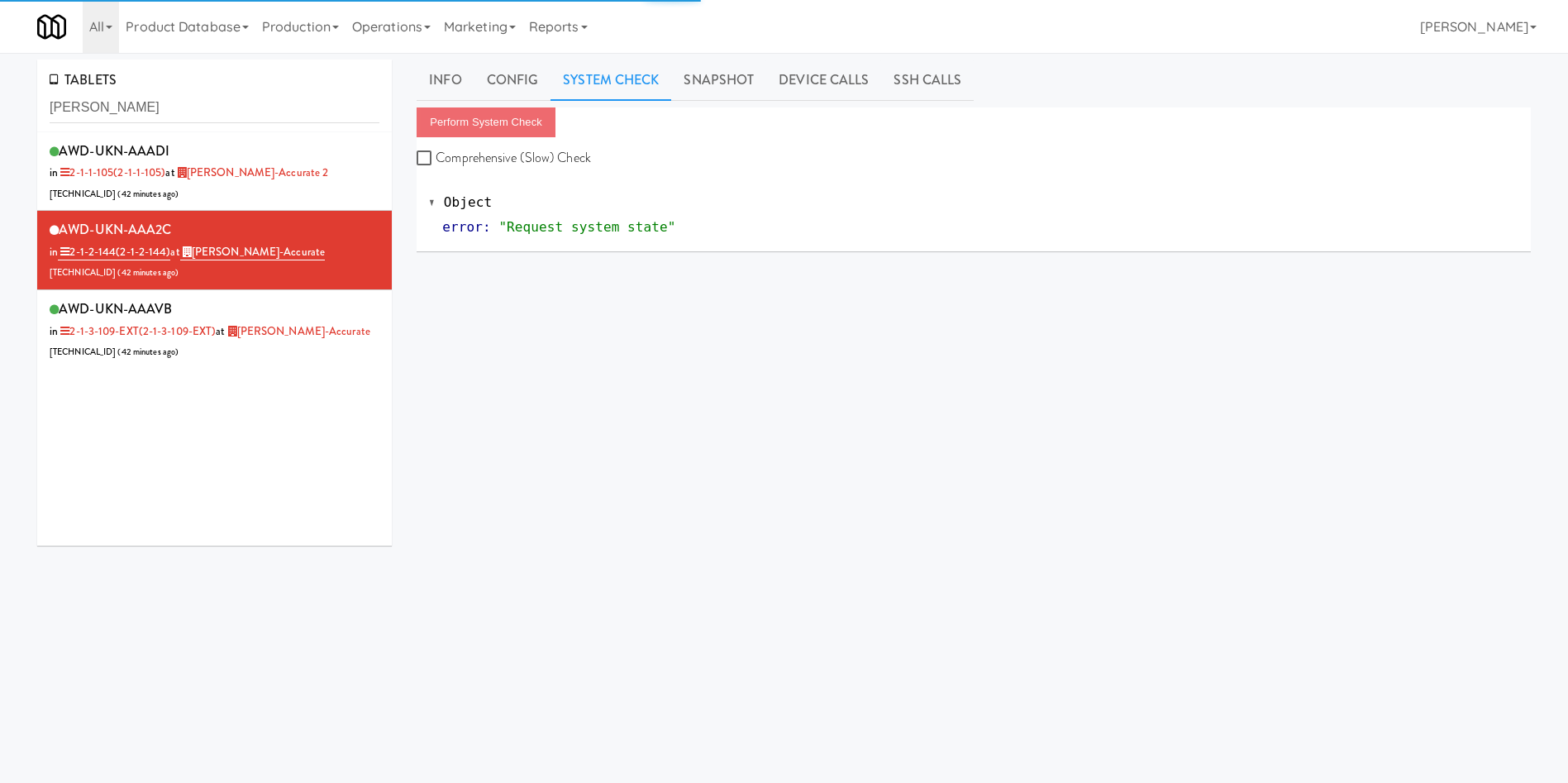
click at [191, 561] on div "TABLETS bothwell AWD-UKN-AAADI in 2-1-1-105 (2-1-1-105) at Bothwell-Accurate 2 …" at bounding box center [784, 393] width 1519 height 668
click at [184, 538] on div "AWD-UKN-AAADI in 2-1-1-105 (2-1-1-105) at Bothwell-Accurate 2 206.0.69.59 ( 42 …" at bounding box center [214, 338] width 354 height 413
drag, startPoint x: 184, startPoint y: 538, endPoint x: 188, endPoint y: 551, distance: 13.6
click at [188, 551] on div "TABLETS bothwell AWD-UKN-AAADI in 2-1-1-105 (2-1-1-105) at Bothwell-Accurate 2 …" at bounding box center [214, 308] width 379 height 498
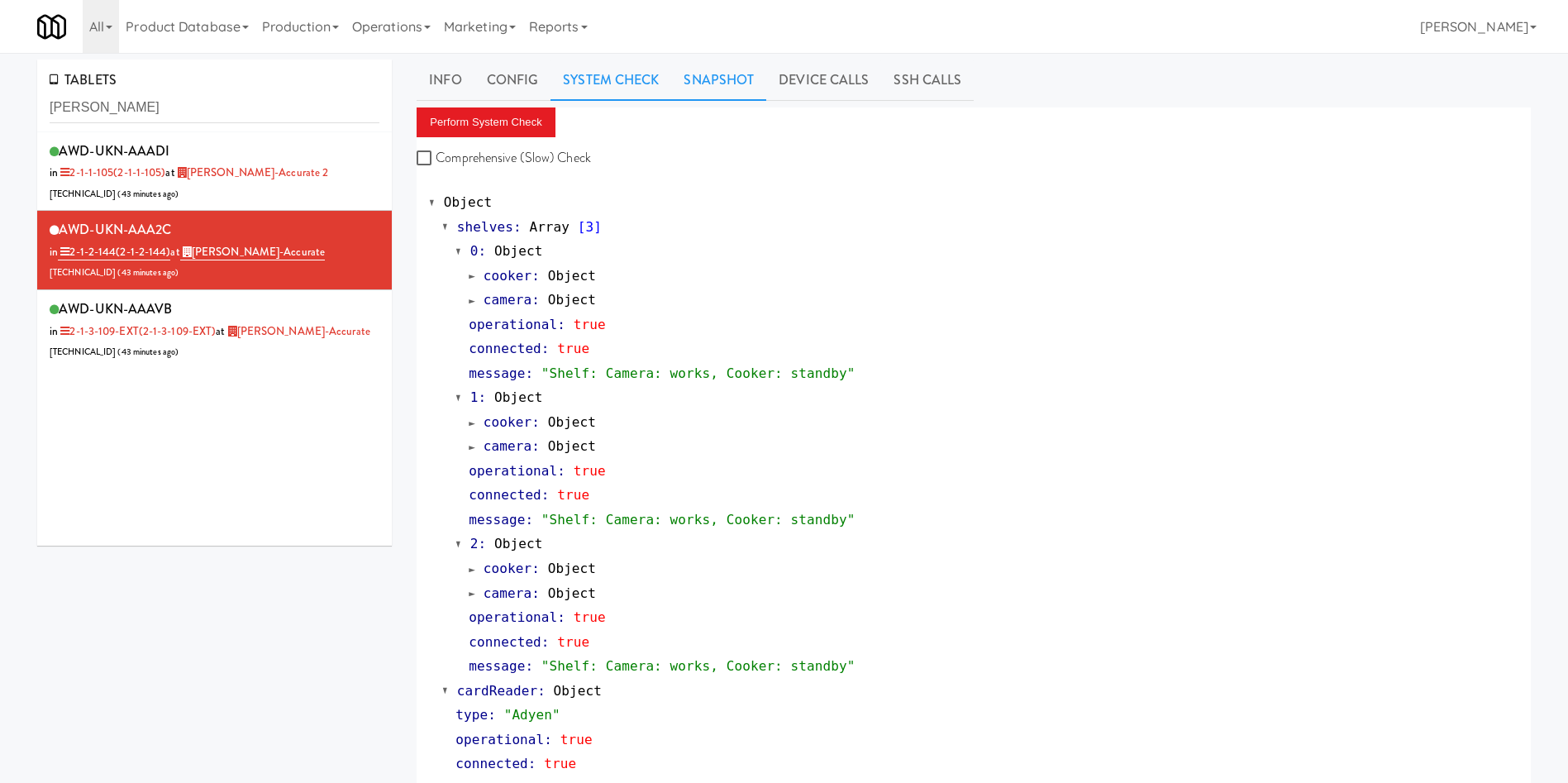
drag, startPoint x: 711, startPoint y: 87, endPoint x: 688, endPoint y: 96, distance: 24.7
click at [706, 86] on link "Snapshot" at bounding box center [719, 81] width 96 height 42
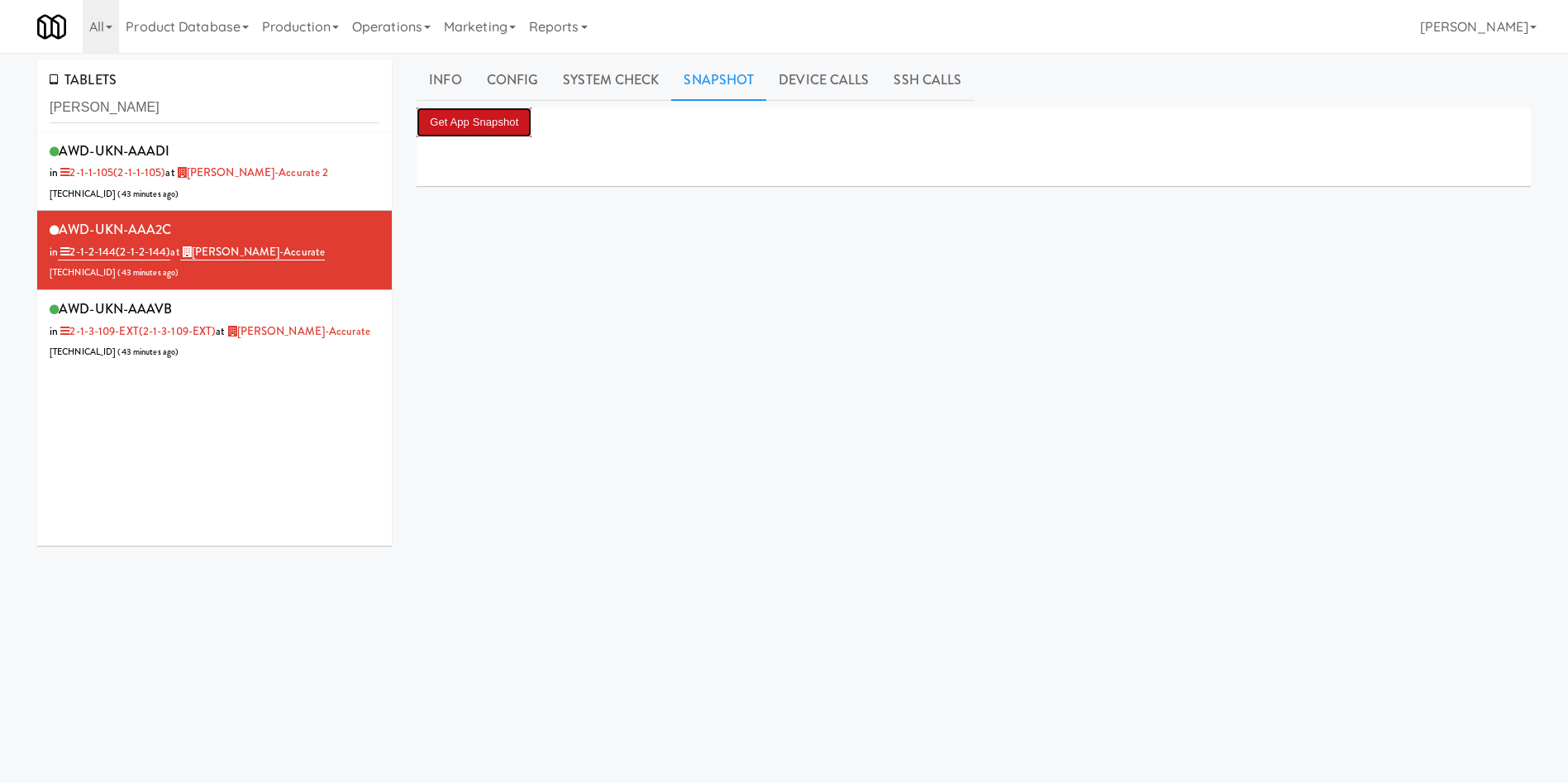
click at [463, 127] on button "Get App Snapshot" at bounding box center [475, 122] width 115 height 30
click at [450, 79] on link "Info" at bounding box center [445, 81] width 57 height 42
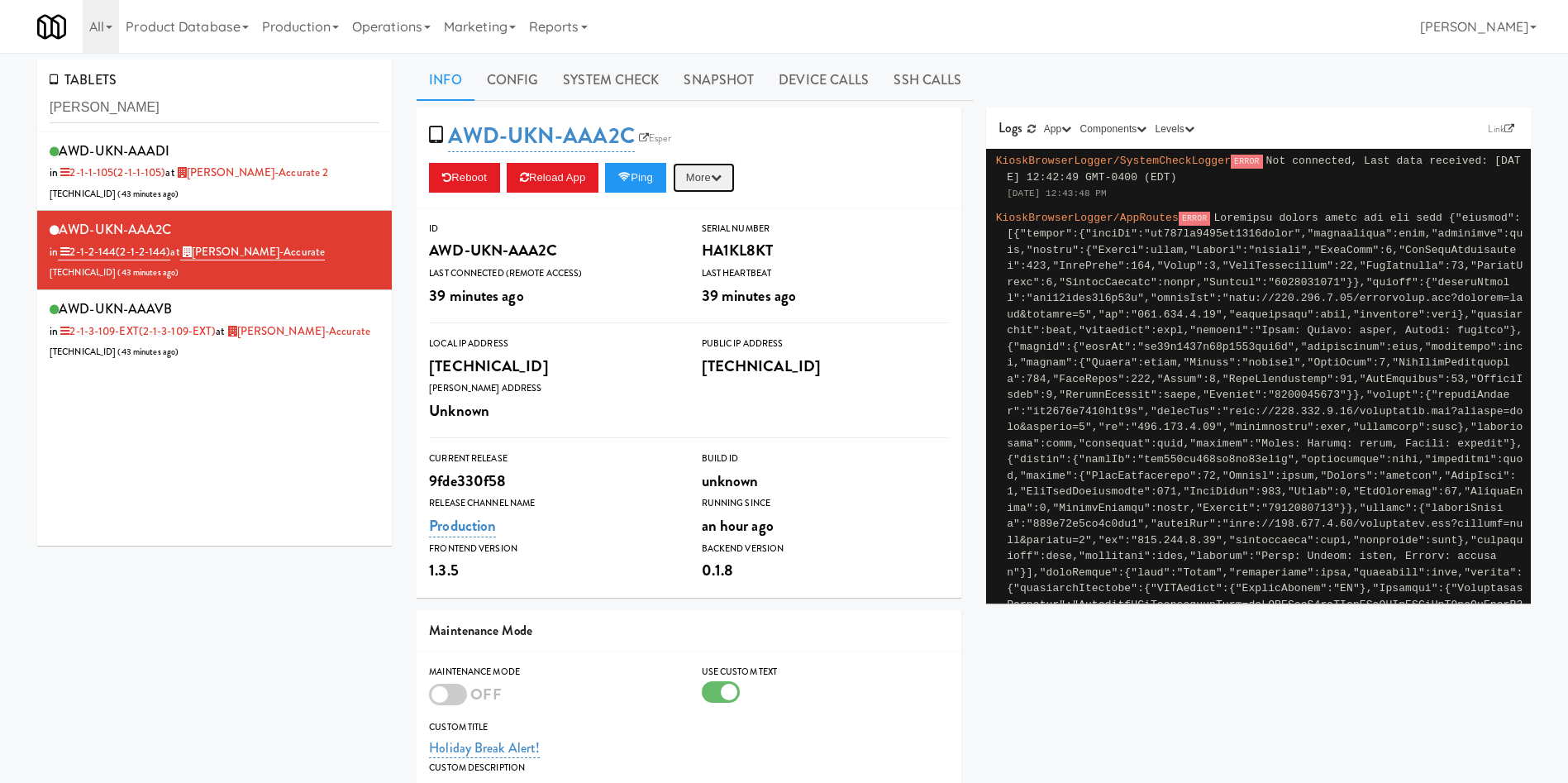
click at [720, 165] on button "More" at bounding box center [703, 178] width 62 height 30
click at [705, 240] on link "Restart Server" at bounding box center [666, 241] width 150 height 30
click at [699, 178] on button "More" at bounding box center [703, 178] width 62 height 30
click at [710, 236] on link "Restart Server" at bounding box center [666, 241] width 150 height 30
drag, startPoint x: 578, startPoint y: 66, endPoint x: 552, endPoint y: 93, distance: 37.5
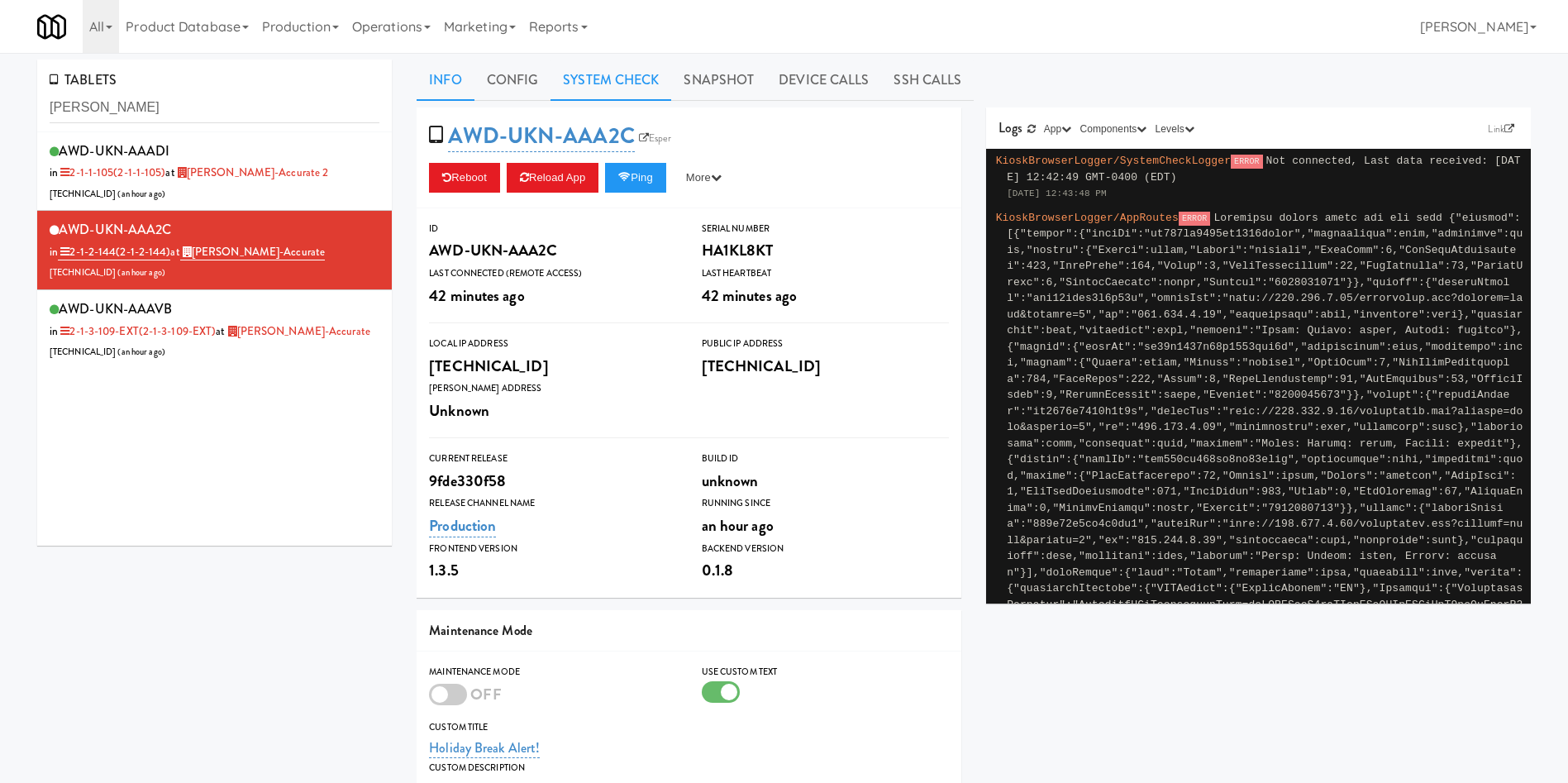
click at [579, 68] on link "System Check" at bounding box center [610, 81] width 120 height 42
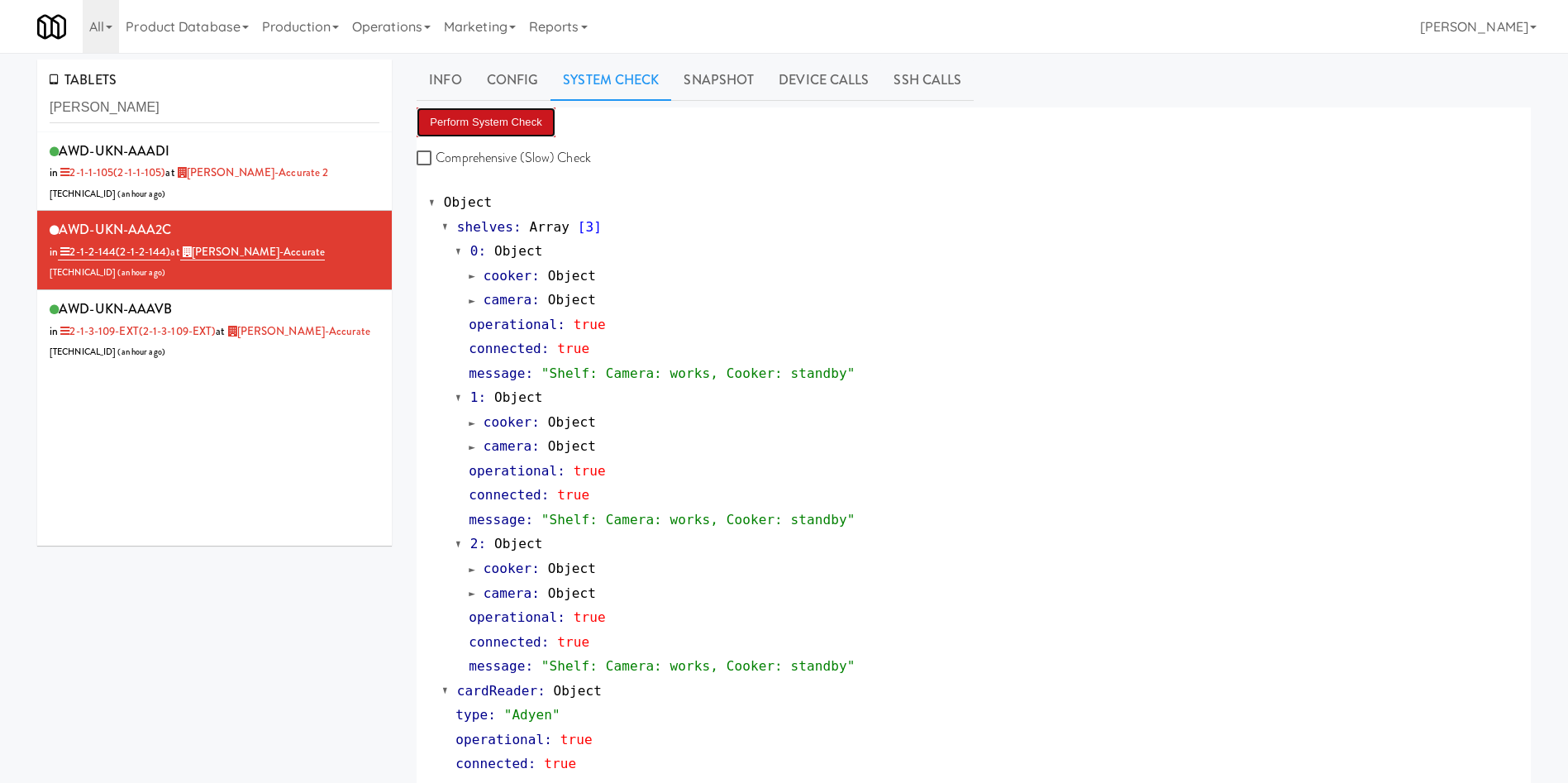
click at [488, 128] on button "Perform System Check" at bounding box center [487, 122] width 139 height 30
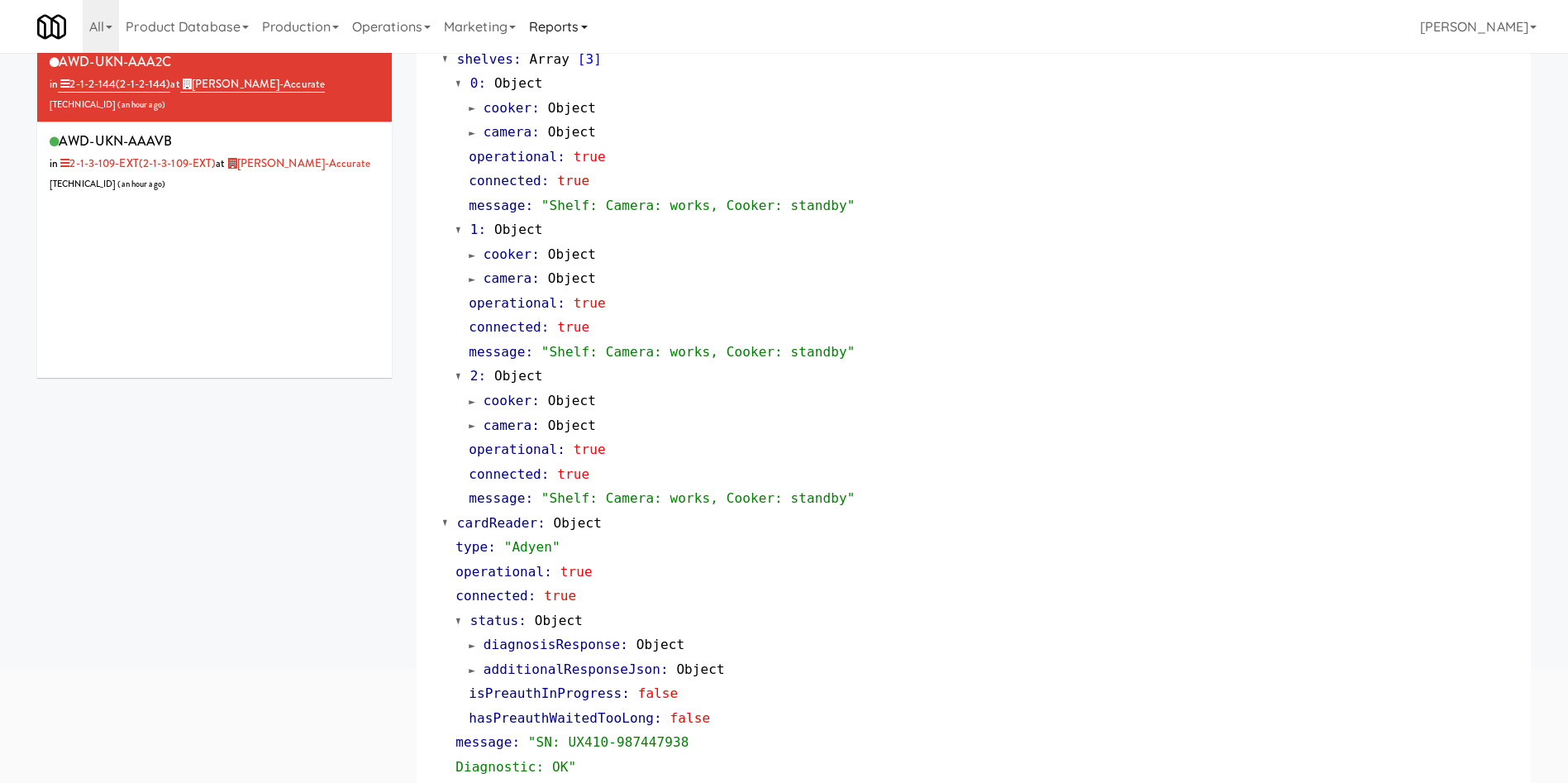
scroll to position [7, 0]
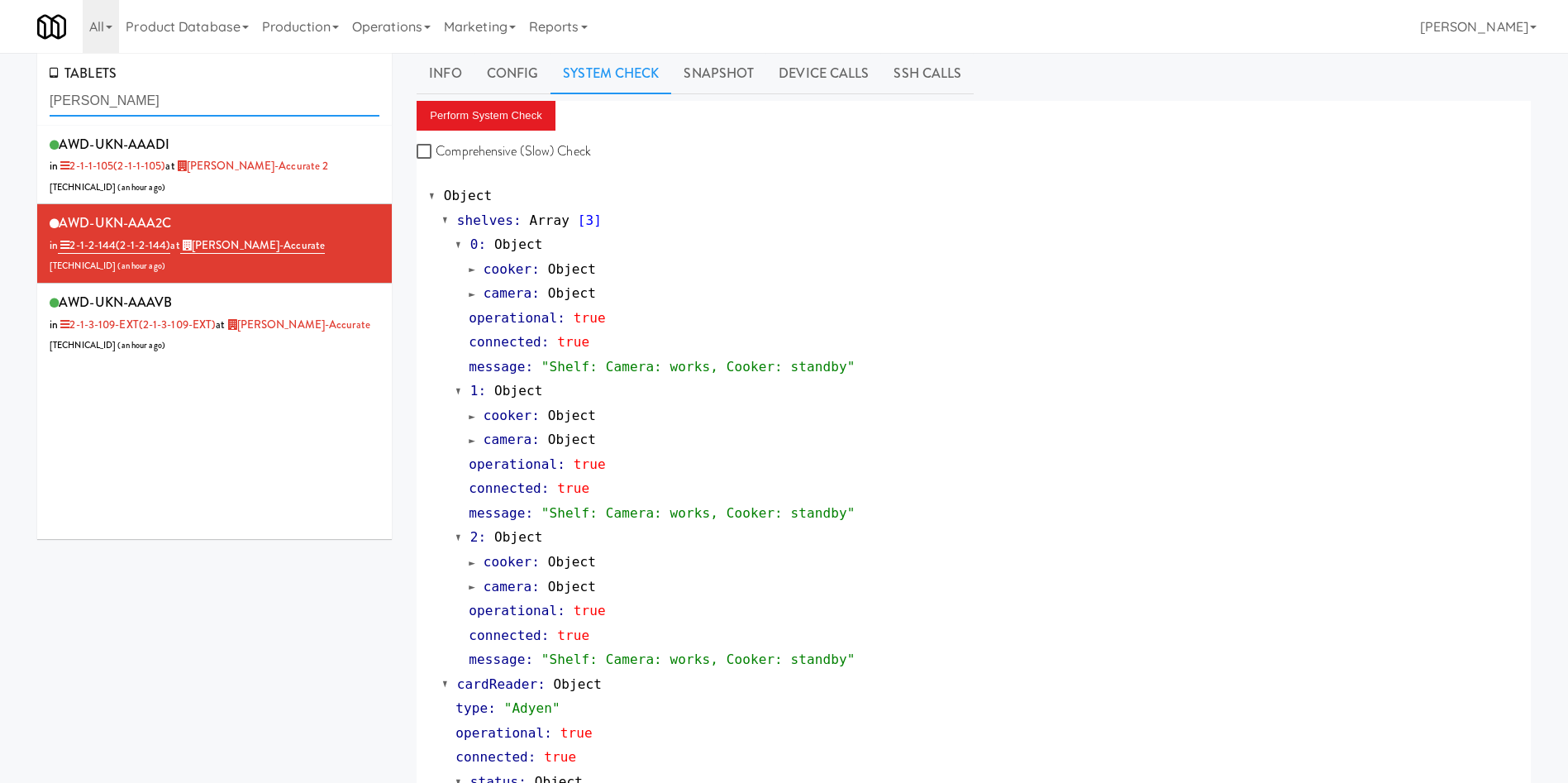
drag, startPoint x: 205, startPoint y: 100, endPoint x: 0, endPoint y: 96, distance: 205.0
click at [0, 96] on div "TABLETS bothwell AWD-UKN-AAADI in 2-1-1-105 (2-1-1-105) at Bothwell-Accurate 2 …" at bounding box center [784, 790] width 1568 height 1474
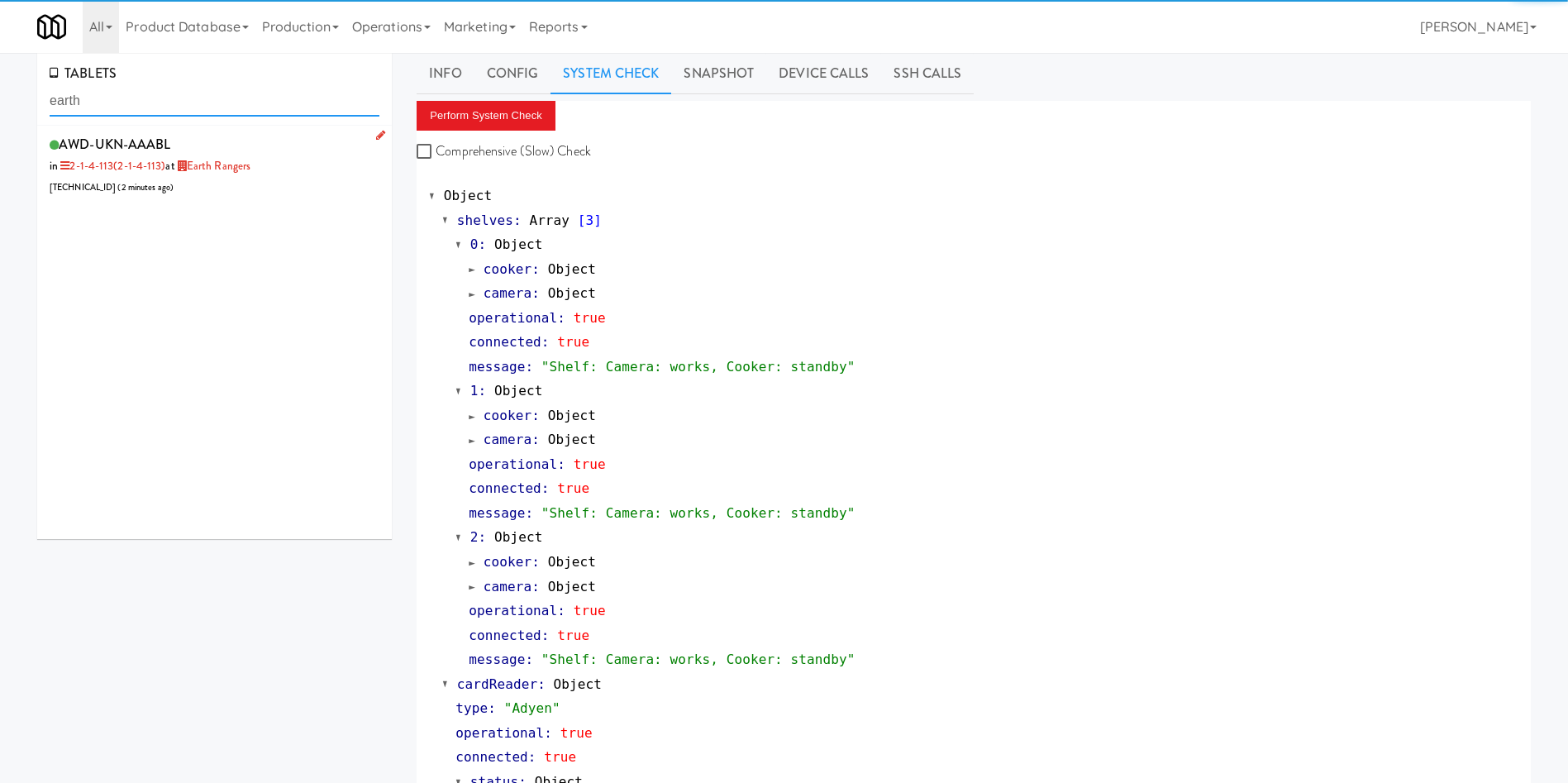
type input "earth"
click at [259, 195] on div "AWD-UKN-AAABL in 2-1-4-113 (2-1-4-113) at Earth Rangers 206.0.69.182 ( 2 minute…" at bounding box center [215, 165] width 330 height 66
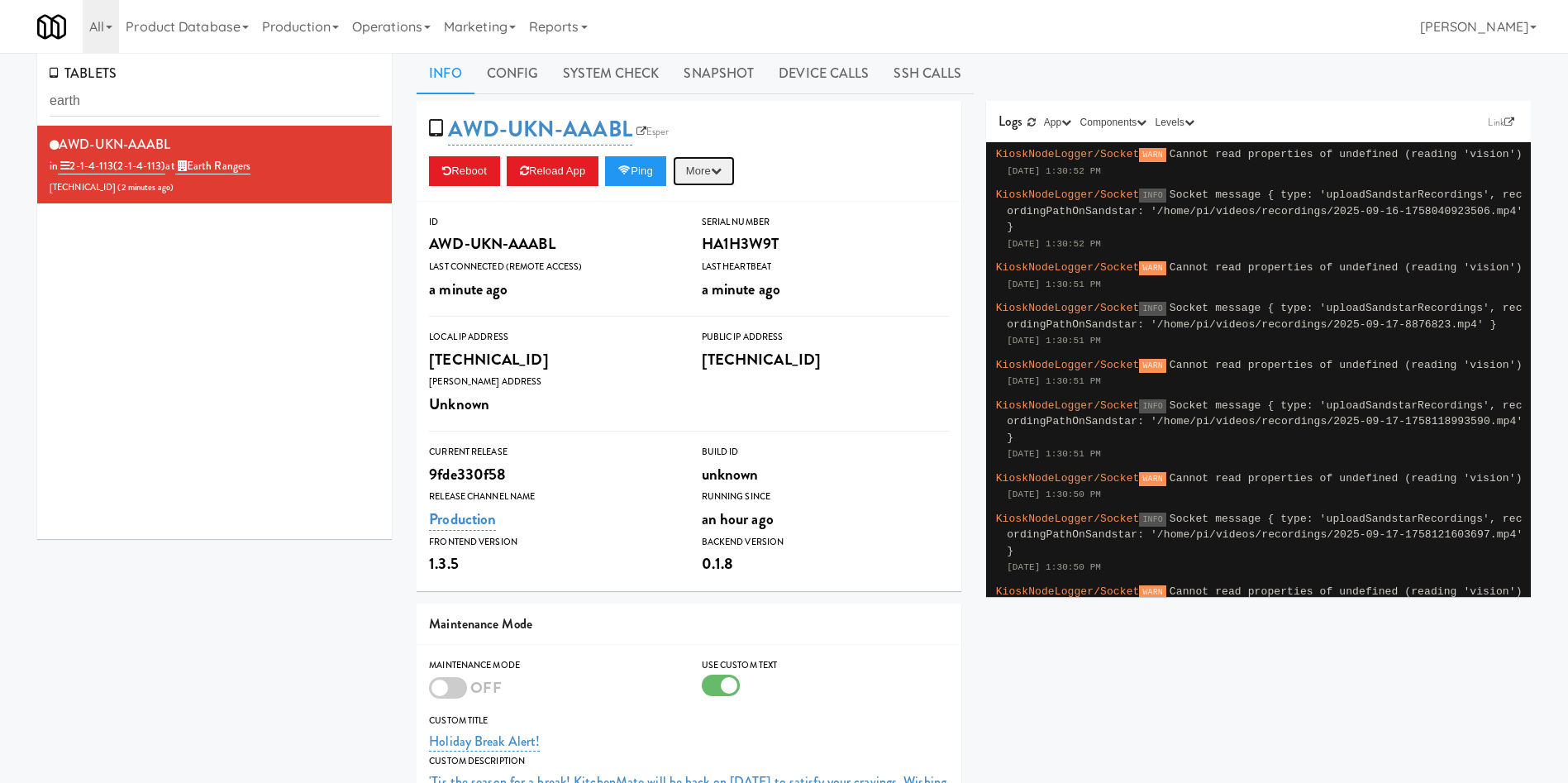
click at [728, 177] on button "More" at bounding box center [703, 171] width 62 height 30
click at [702, 233] on link "Restart Server" at bounding box center [666, 234] width 150 height 30
drag, startPoint x: 589, startPoint y: 57, endPoint x: 542, endPoint y: 93, distance: 59.2
click at [589, 61] on link "System Check" at bounding box center [610, 74] width 120 height 42
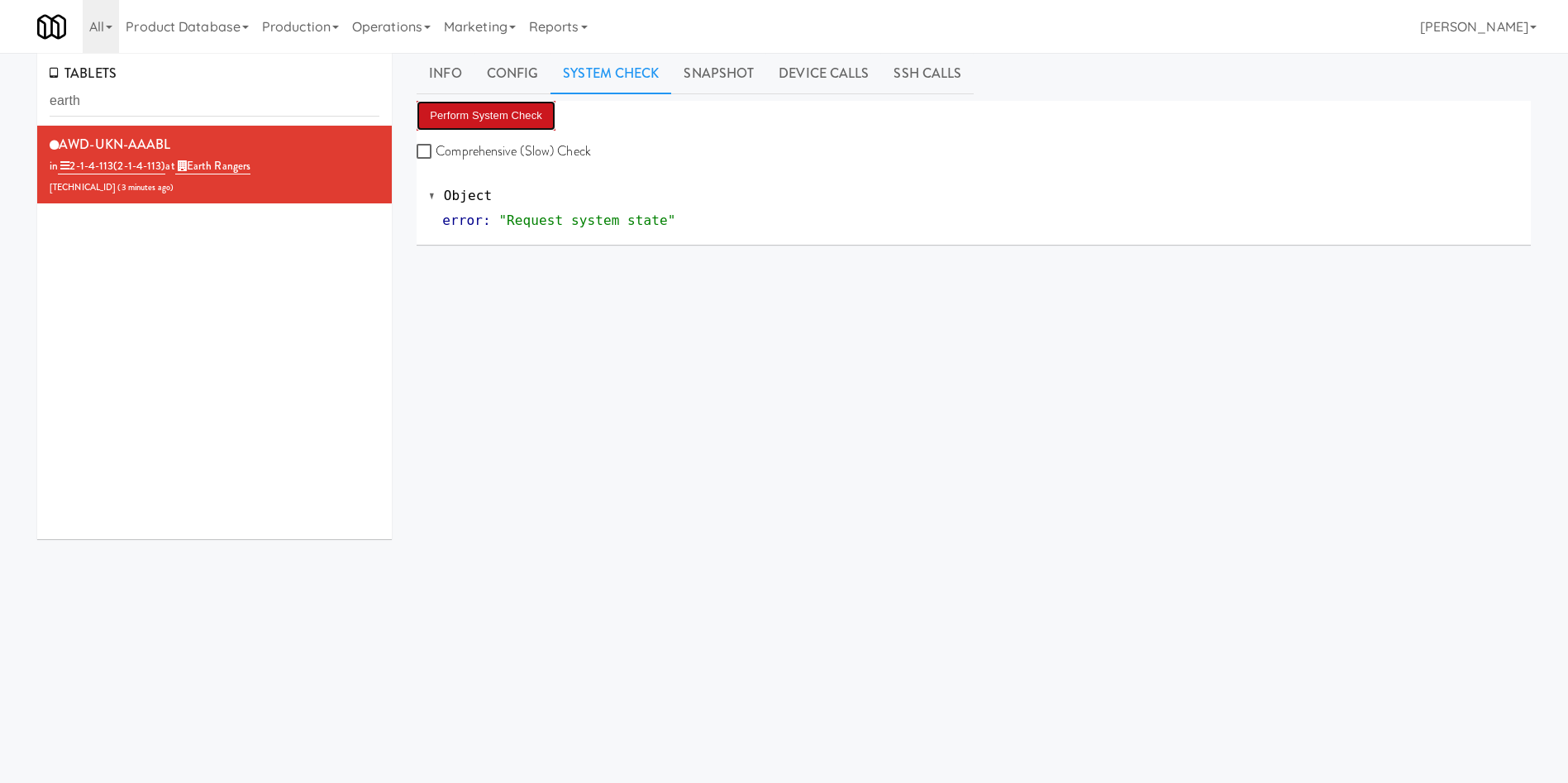
click at [465, 119] on button "Perform System Check" at bounding box center [487, 115] width 139 height 30
click at [247, 644] on div "TABLETS earth AWD-UKN-AAABL in 2-1-4-113 (2-1-4-113) at Earth Rangers 206.0.69.…" at bounding box center [784, 386] width 1519 height 668
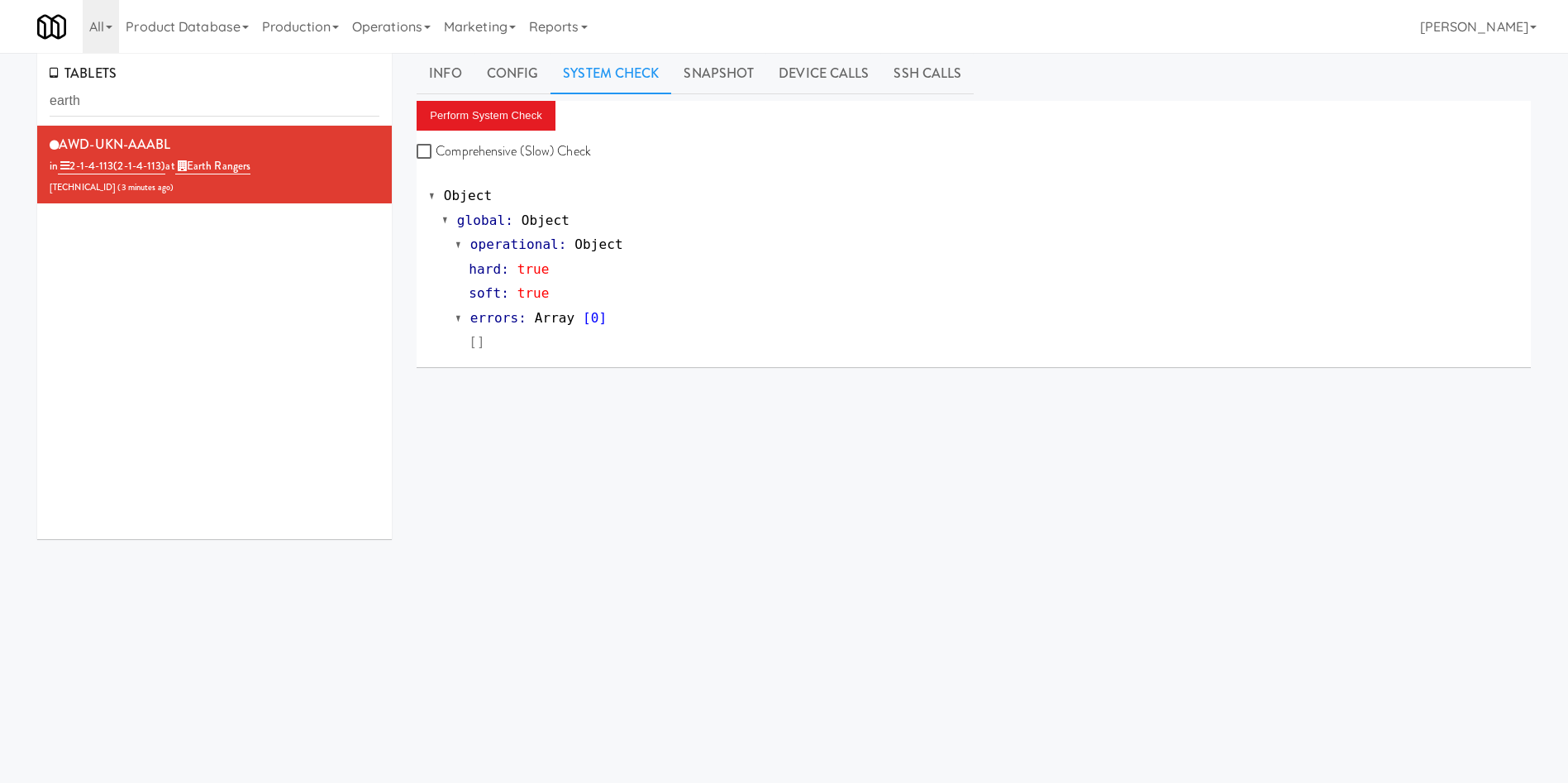
drag, startPoint x: 456, startPoint y: 65, endPoint x: 589, endPoint y: 96, distance: 136.6
click at [459, 64] on link "Info" at bounding box center [445, 74] width 57 height 42
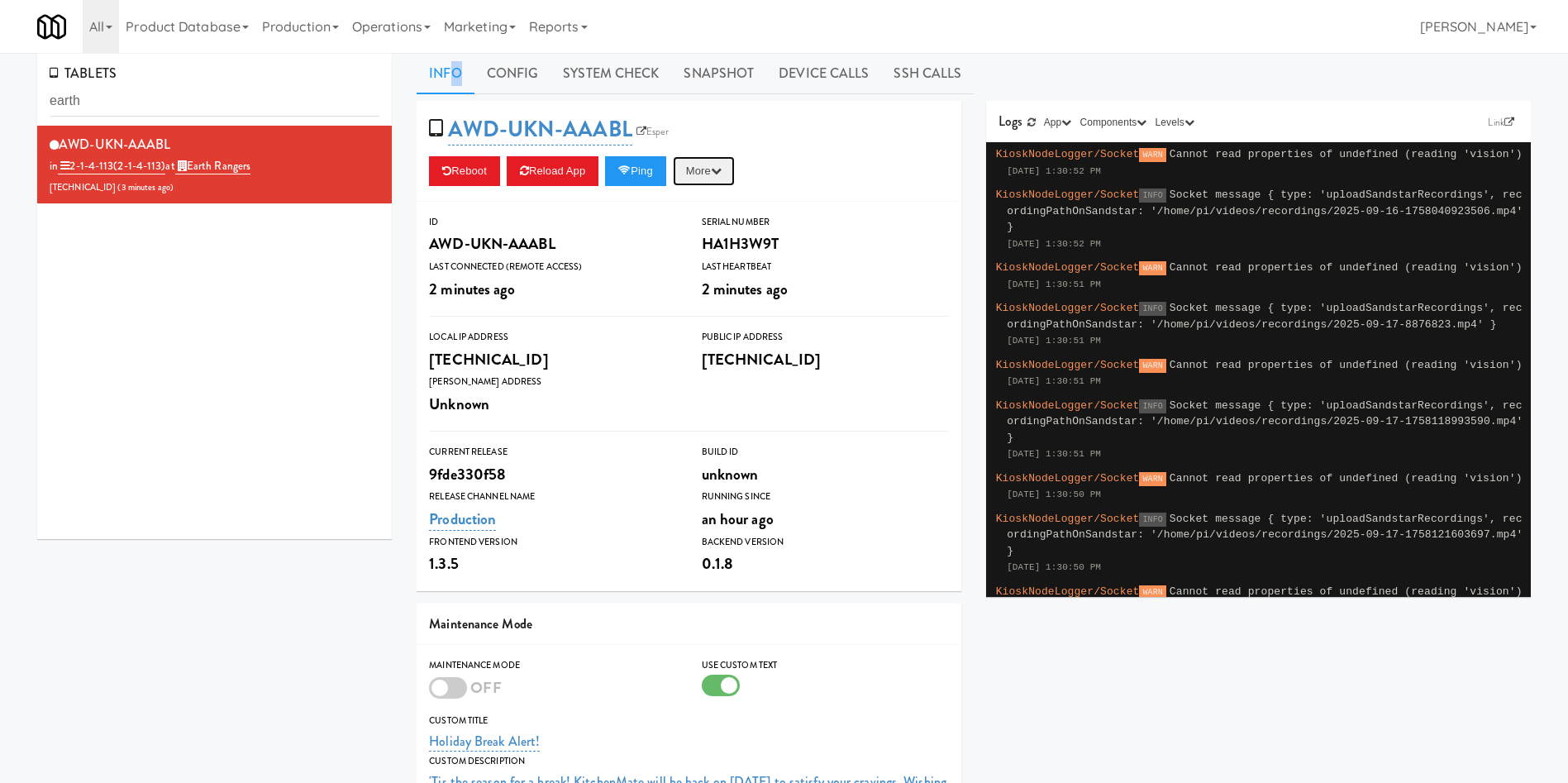
click at [711, 173] on button "More" at bounding box center [703, 171] width 62 height 30
click at [696, 229] on link "Restart Server" at bounding box center [666, 234] width 150 height 30
click at [633, 82] on link "System Check" at bounding box center [610, 74] width 120 height 42
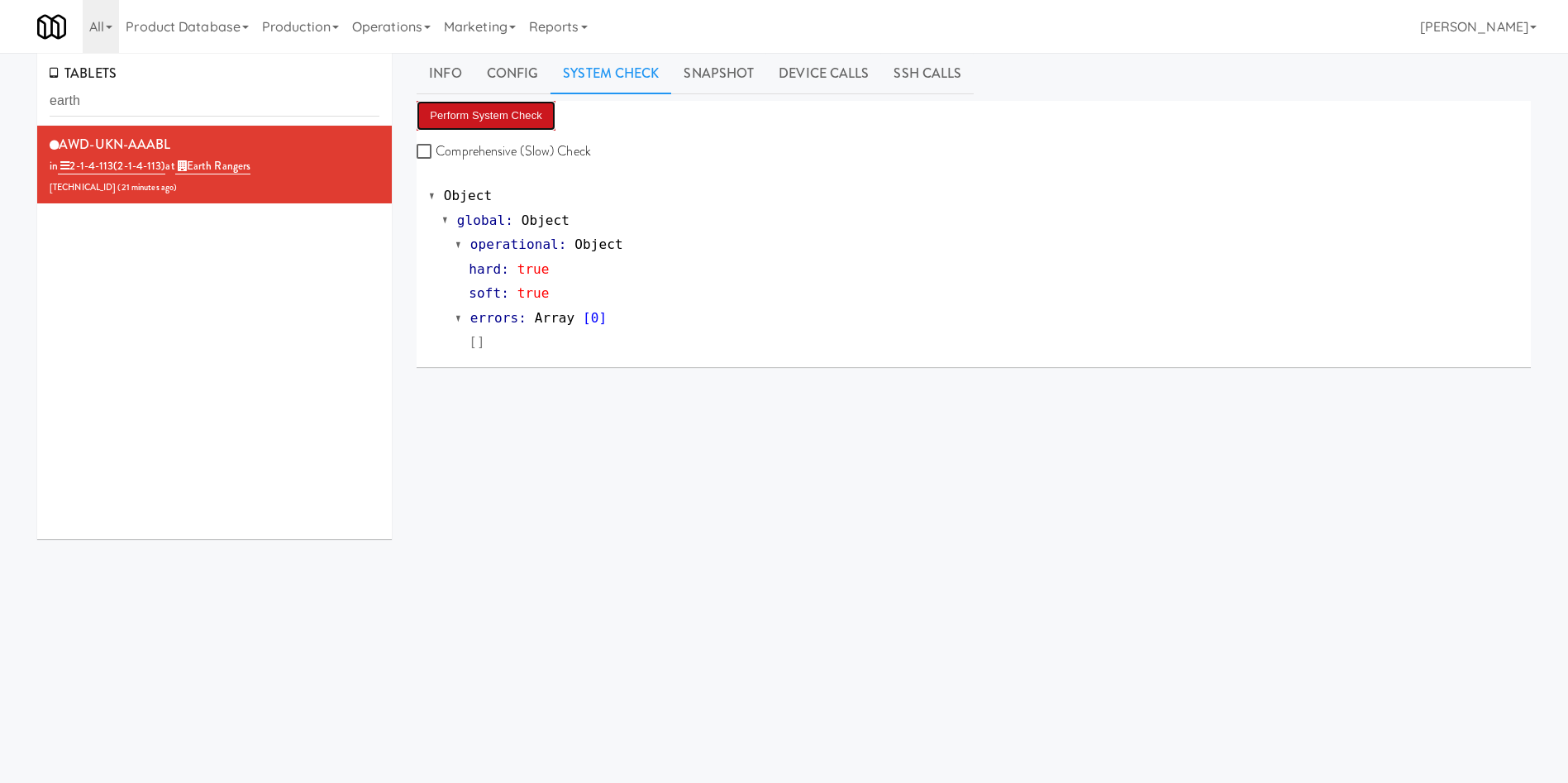
click at [472, 124] on button "Perform System Check" at bounding box center [487, 115] width 139 height 30
click at [601, 413] on div "Perform System Check Comprehensive (Slow) Check Object global : Object operatio…" at bounding box center [974, 410] width 1114 height 620
click at [503, 103] on button "Perform System Check" at bounding box center [487, 115] width 139 height 30
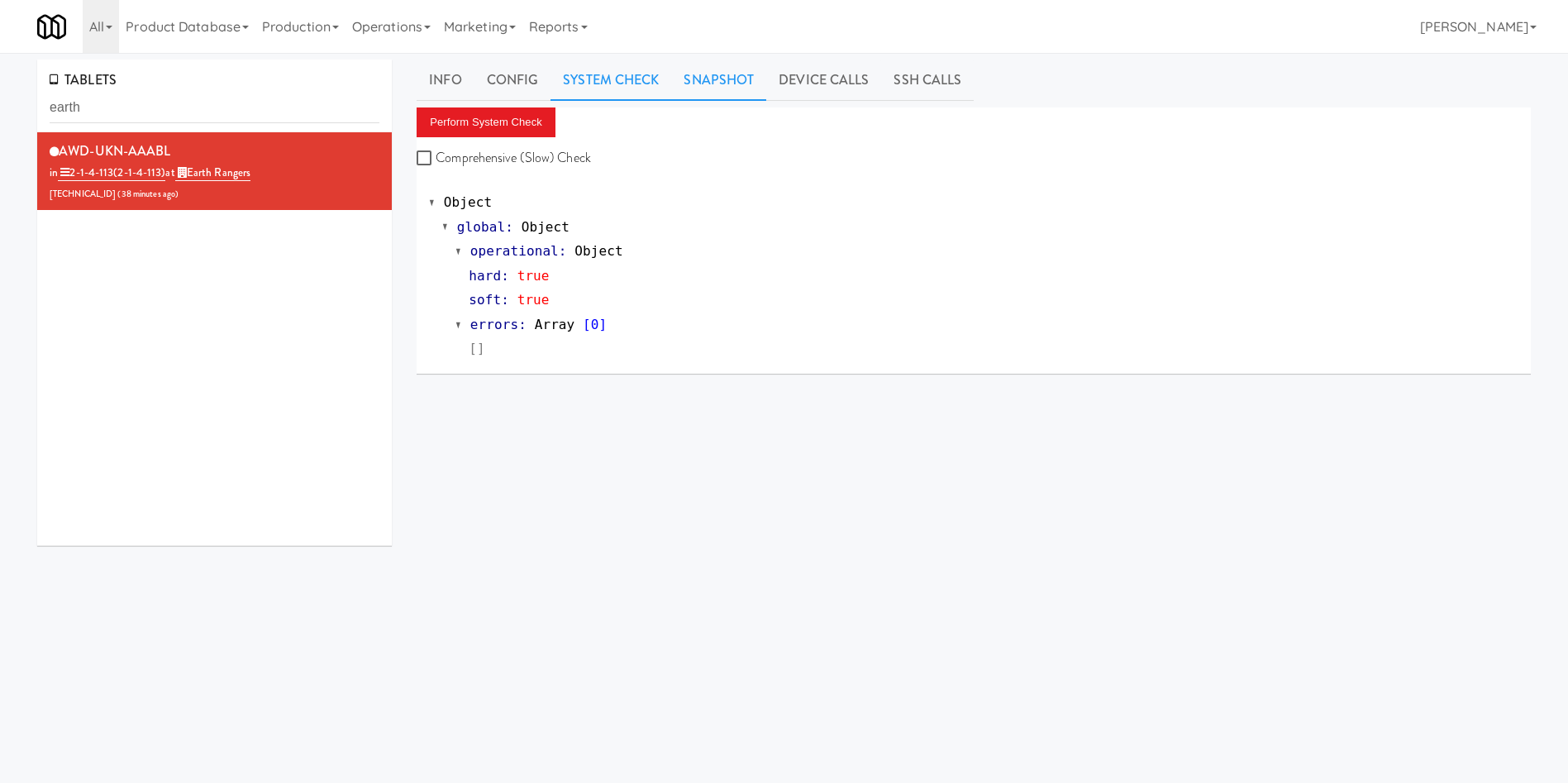
click at [731, 76] on link "Snapshot" at bounding box center [719, 81] width 96 height 42
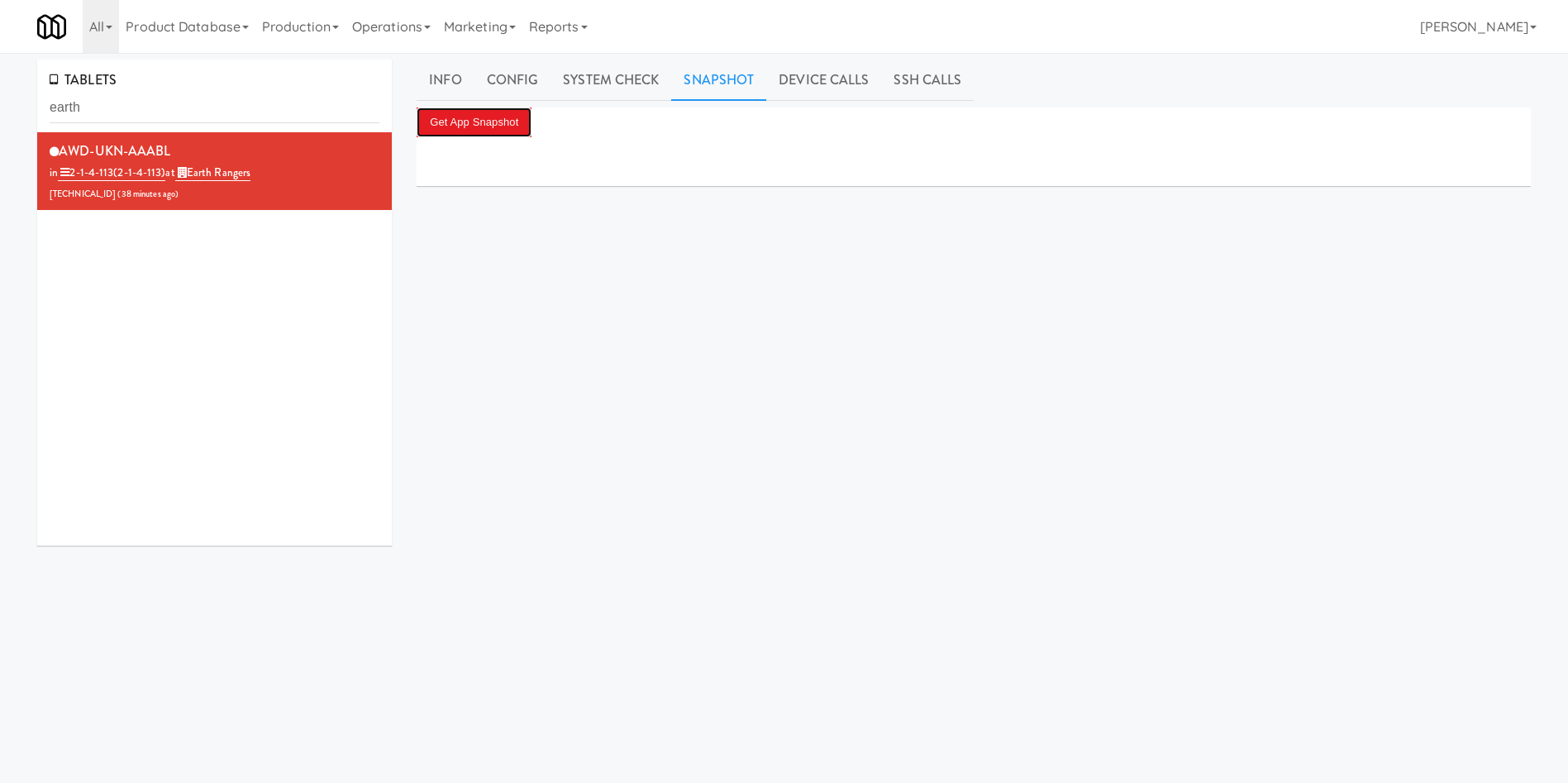
drag, startPoint x: 522, startPoint y: 128, endPoint x: 799, endPoint y: 19, distance: 297.7
click at [521, 129] on button "Get App Snapshot" at bounding box center [475, 122] width 115 height 30
click at [618, 91] on link "System Check" at bounding box center [610, 81] width 120 height 42
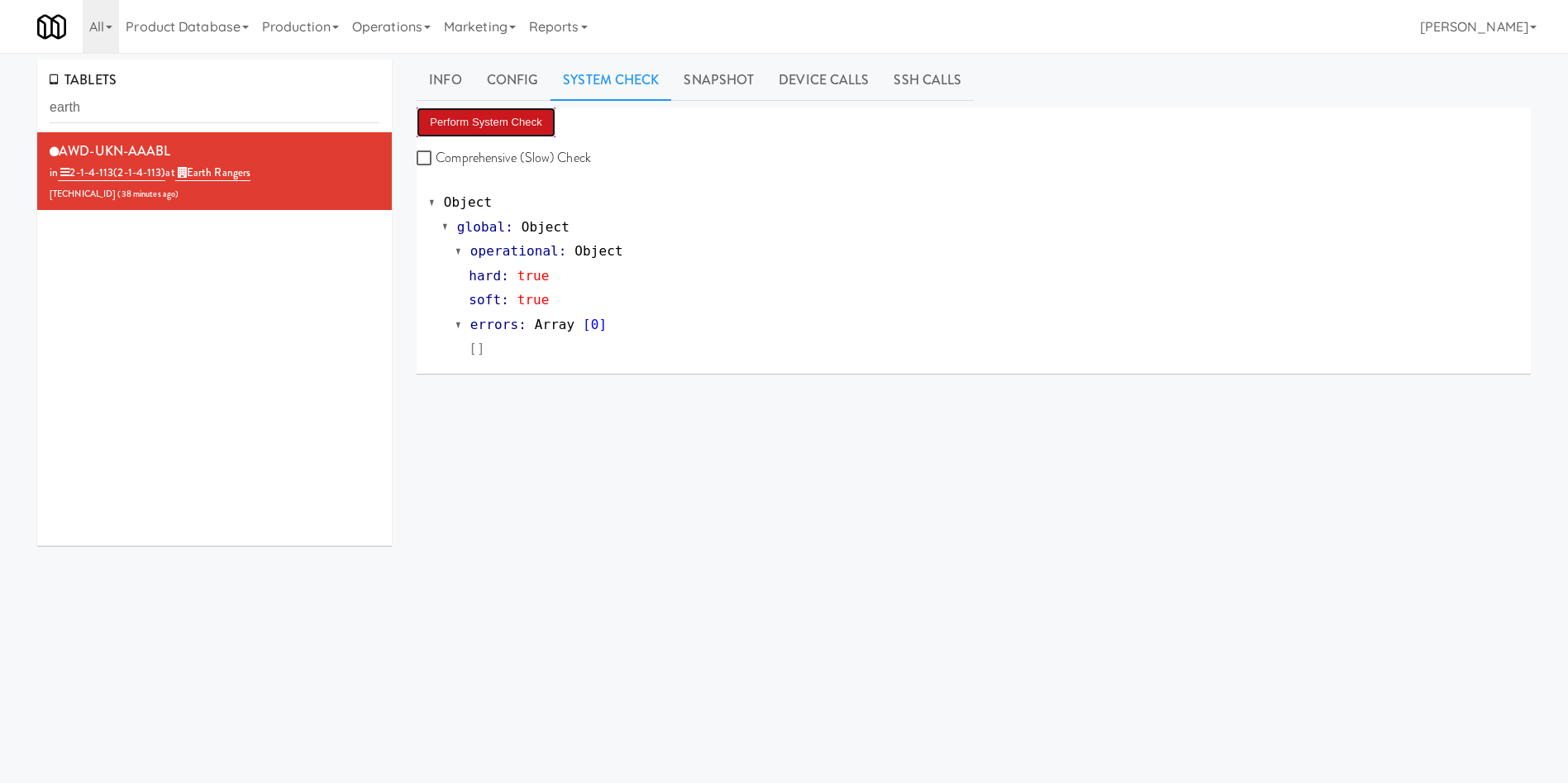
click at [506, 115] on button "Perform System Check" at bounding box center [487, 122] width 139 height 30
click at [722, 80] on link "Snapshot" at bounding box center [719, 81] width 96 height 42
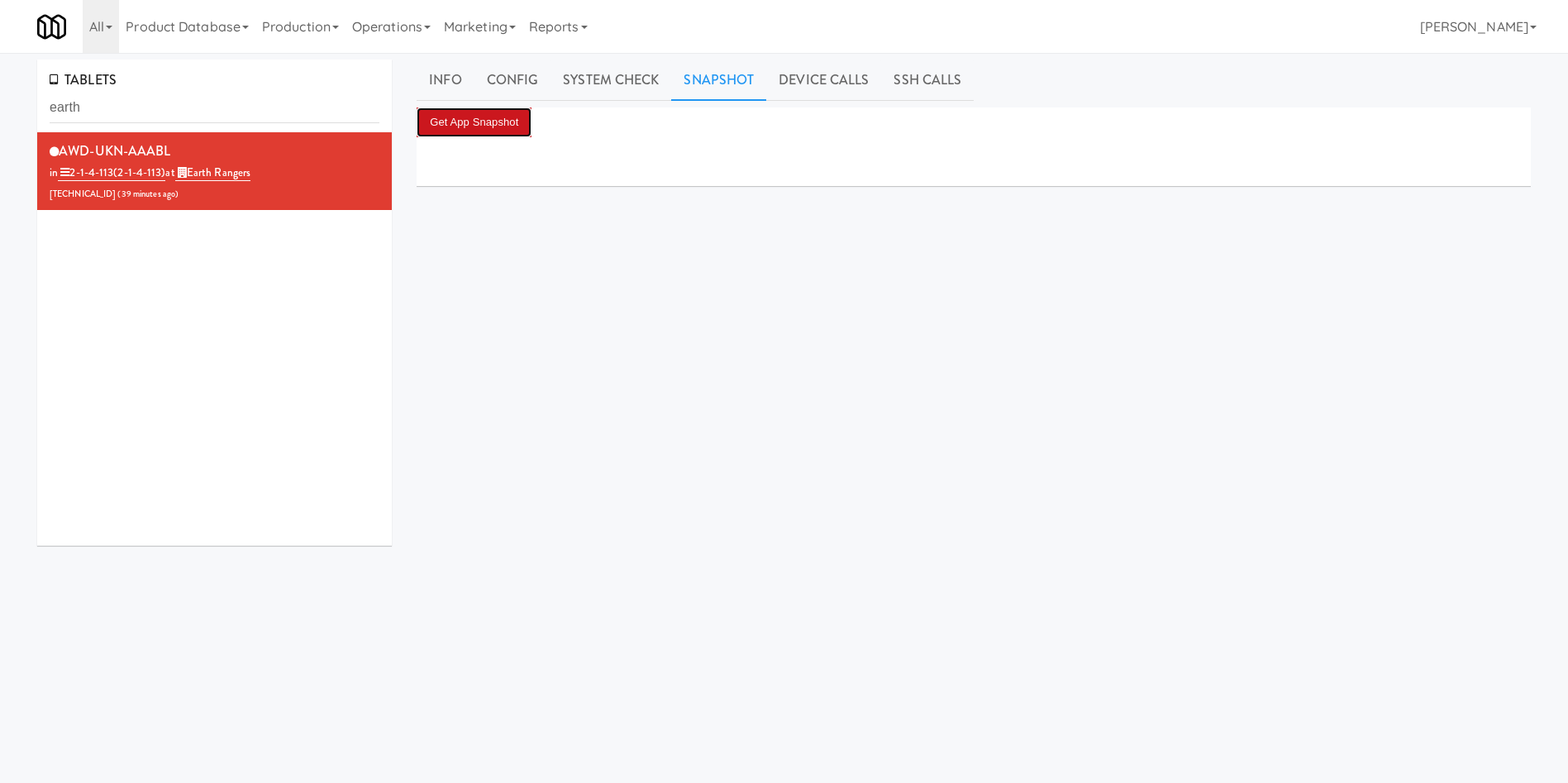
click at [499, 121] on button "Get App Snapshot" at bounding box center [475, 122] width 115 height 30
click at [374, 25] on link "Operations" at bounding box center [391, 26] width 92 height 53
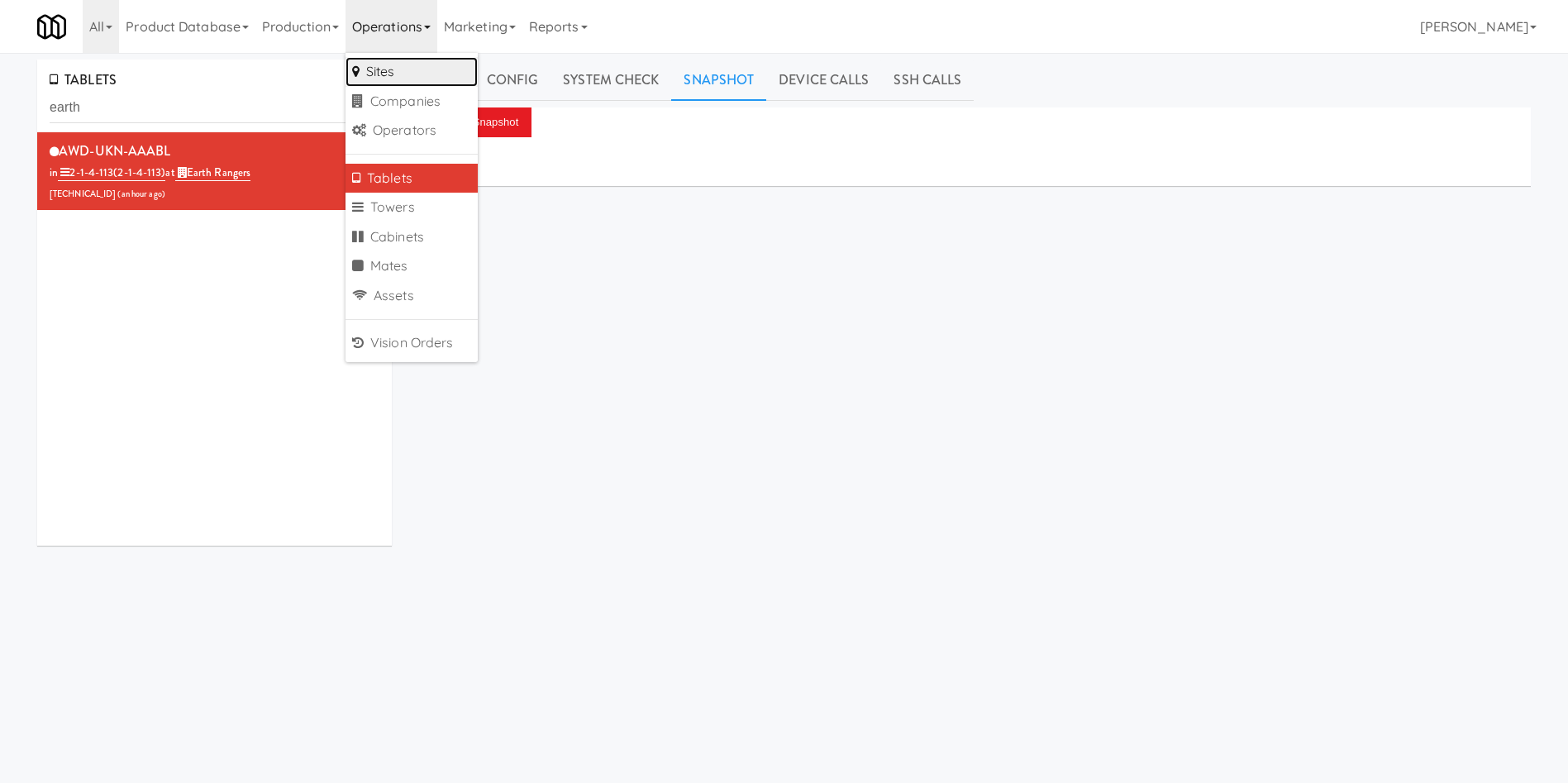
click at [395, 78] on link "Sites" at bounding box center [411, 72] width 132 height 30
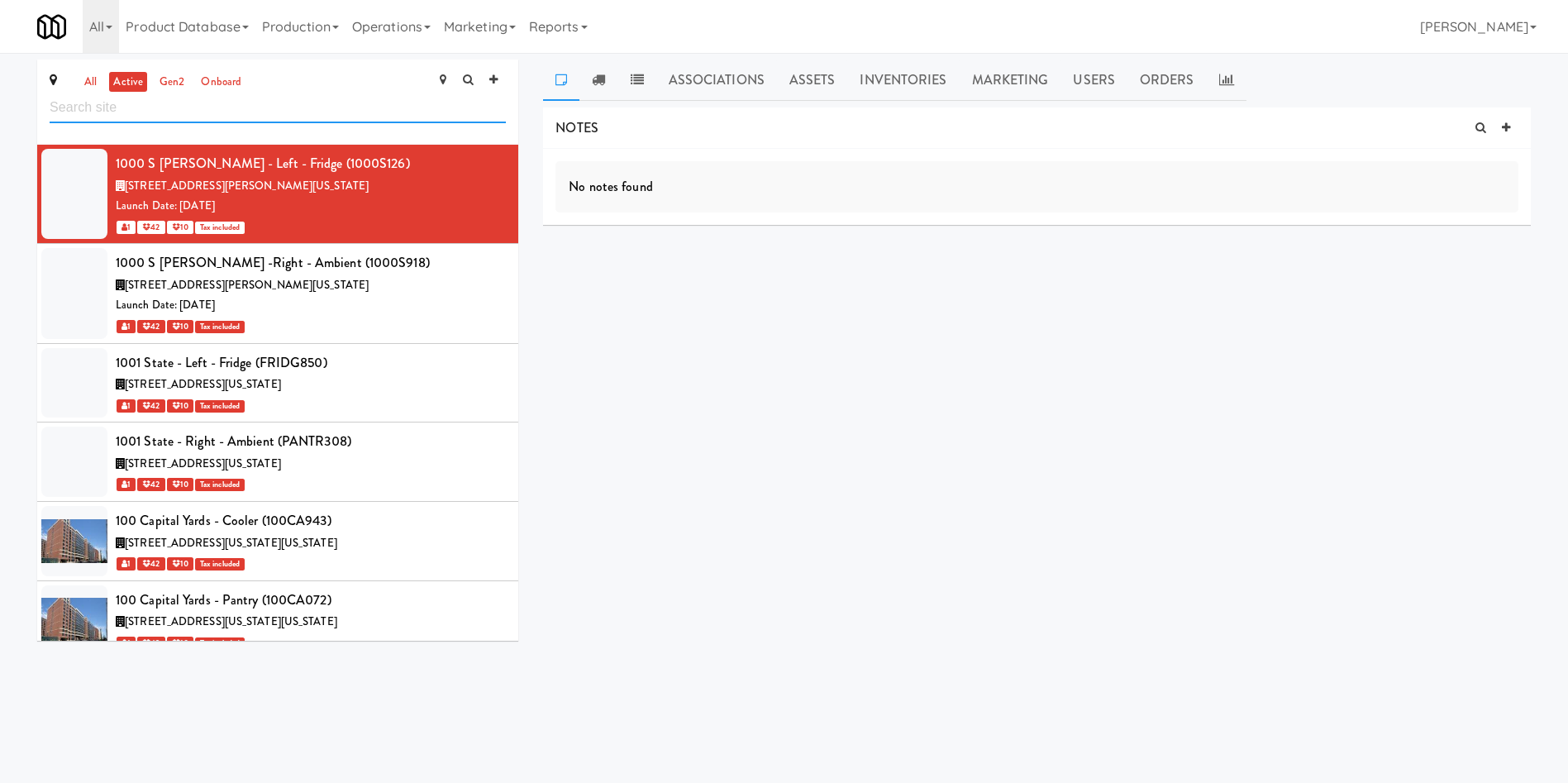
click at [245, 103] on input "text" at bounding box center [278, 107] width 457 height 31
click at [269, 117] on input "text" at bounding box center [278, 107] width 457 height 31
paste input "2775 - Cafeteria - Boston Scientific"
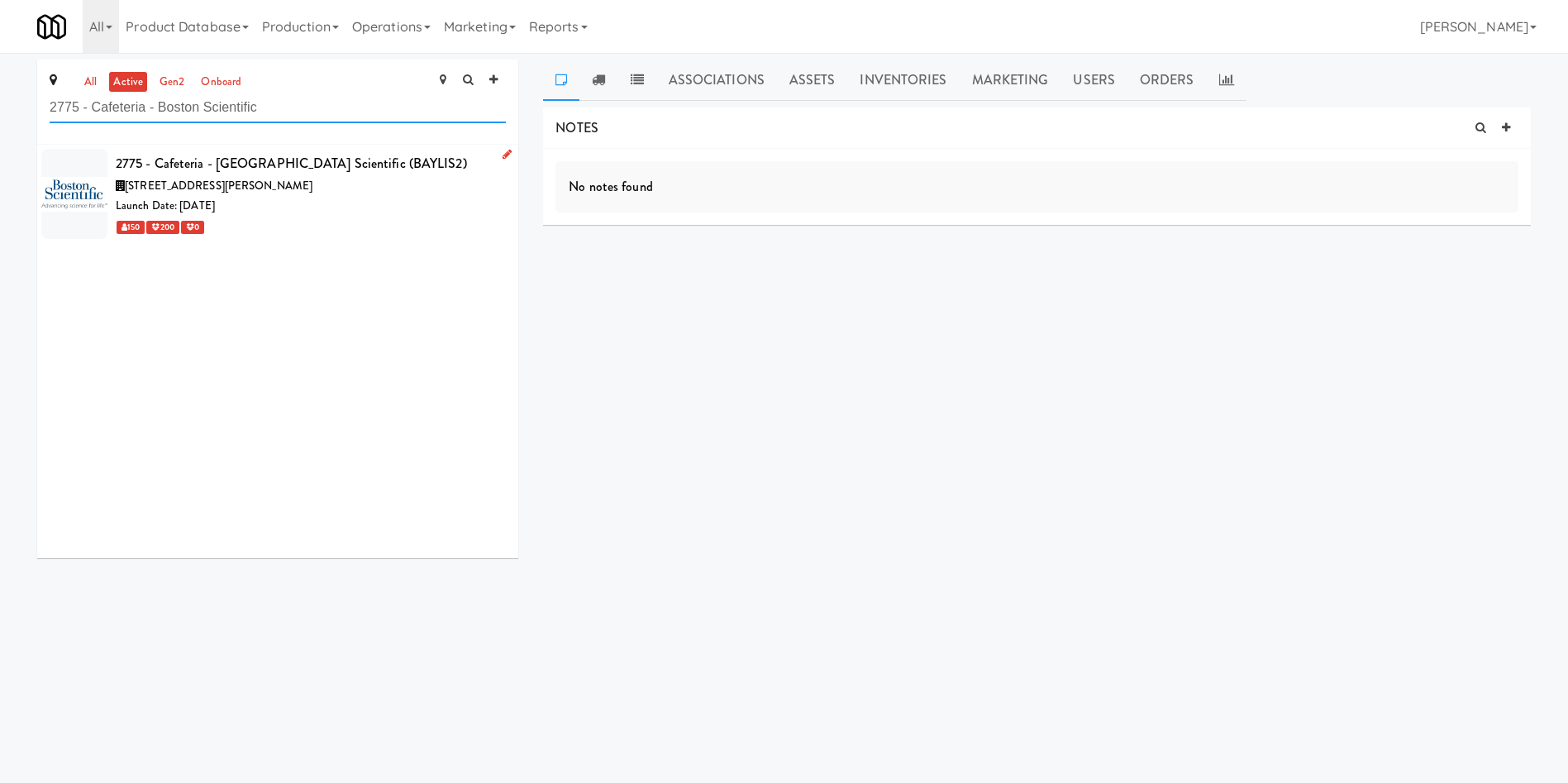
type input "2775 - Cafeteria - Boston Scientific"
click at [301, 202] on div "Launch Date: Aug 26, 2019" at bounding box center [310, 206] width 390 height 21
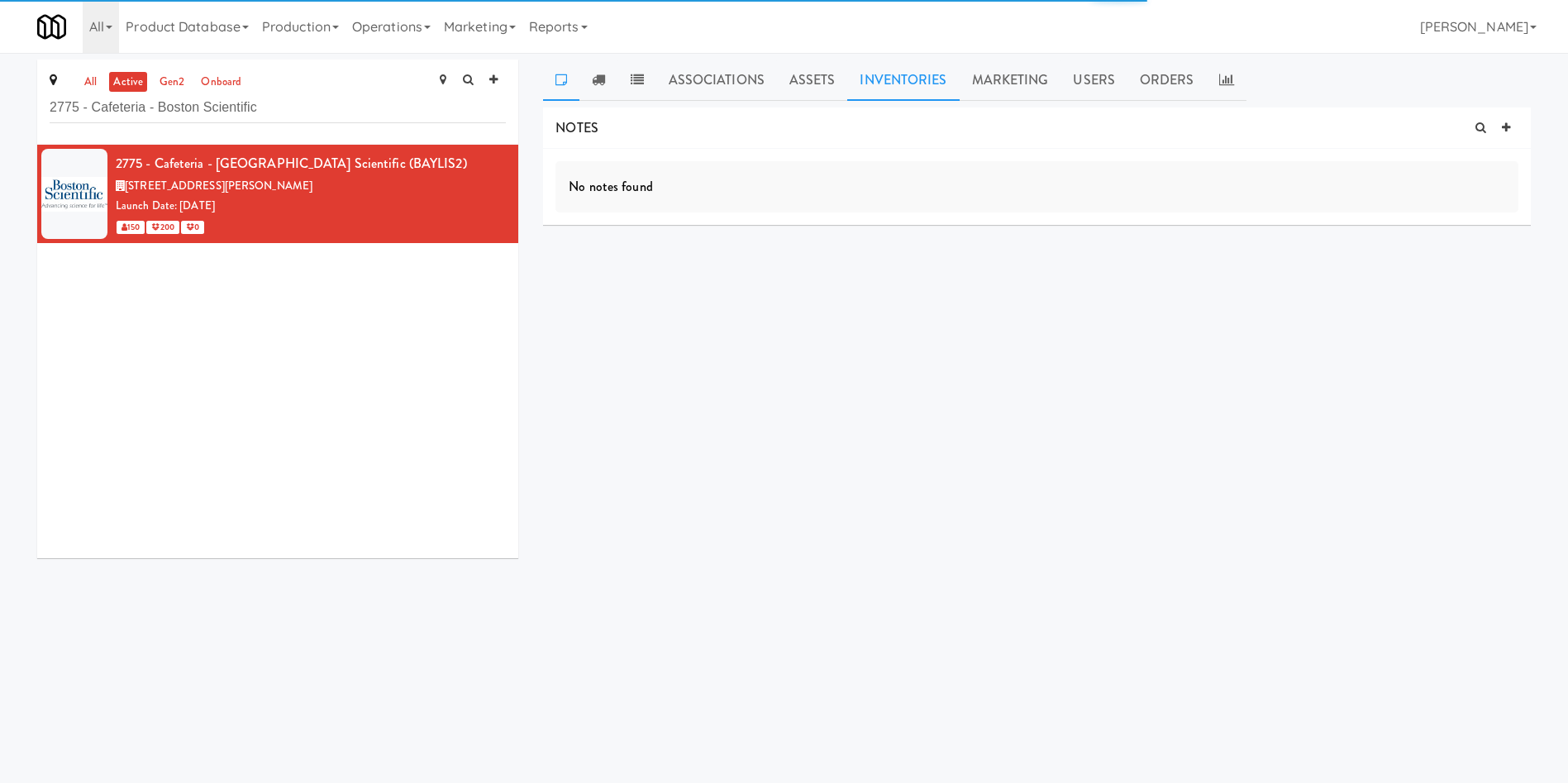
click at [883, 86] on link "Inventories" at bounding box center [903, 81] width 111 height 42
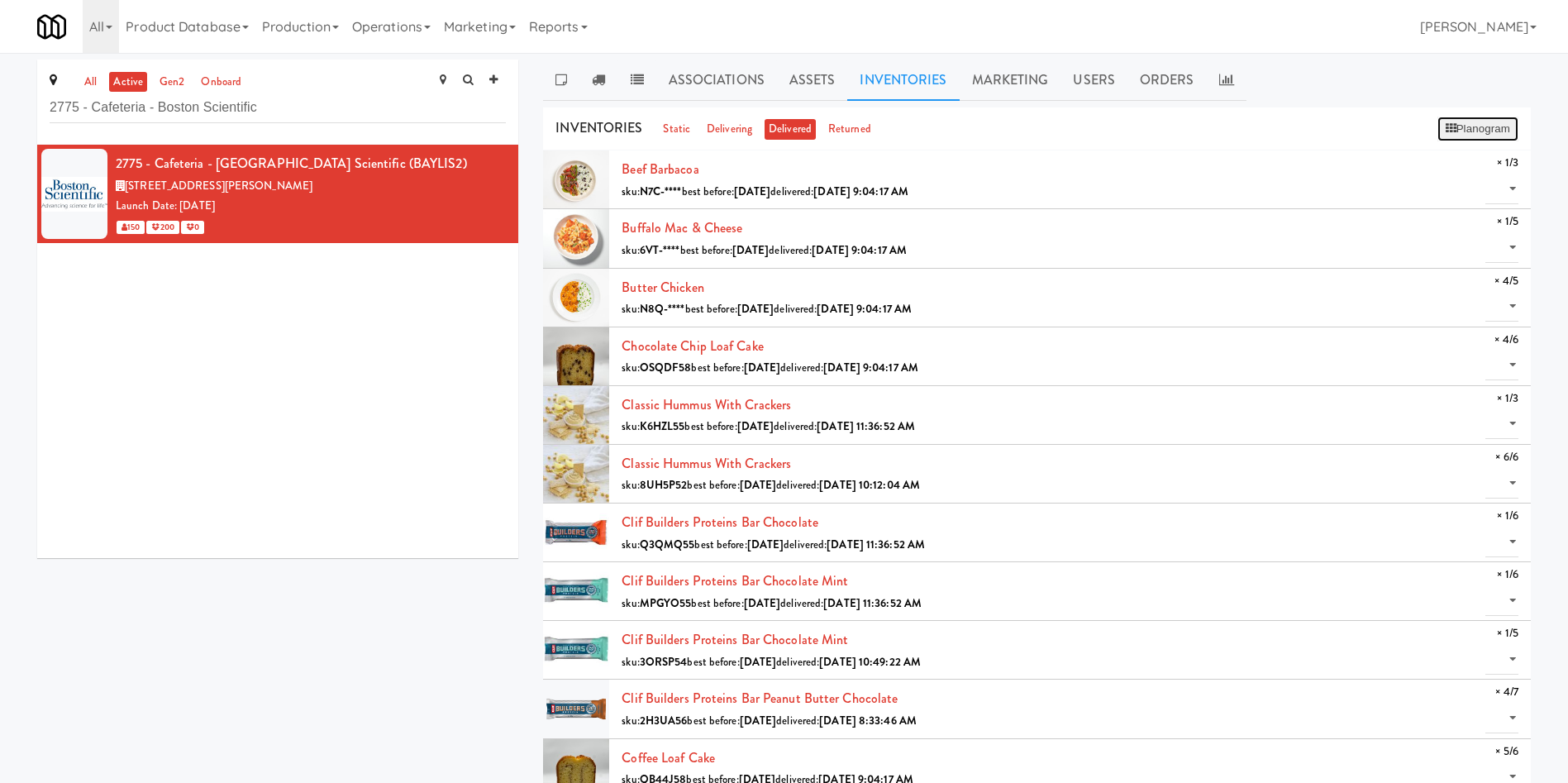
click at [1484, 118] on button "Planogram" at bounding box center [1477, 128] width 81 height 25
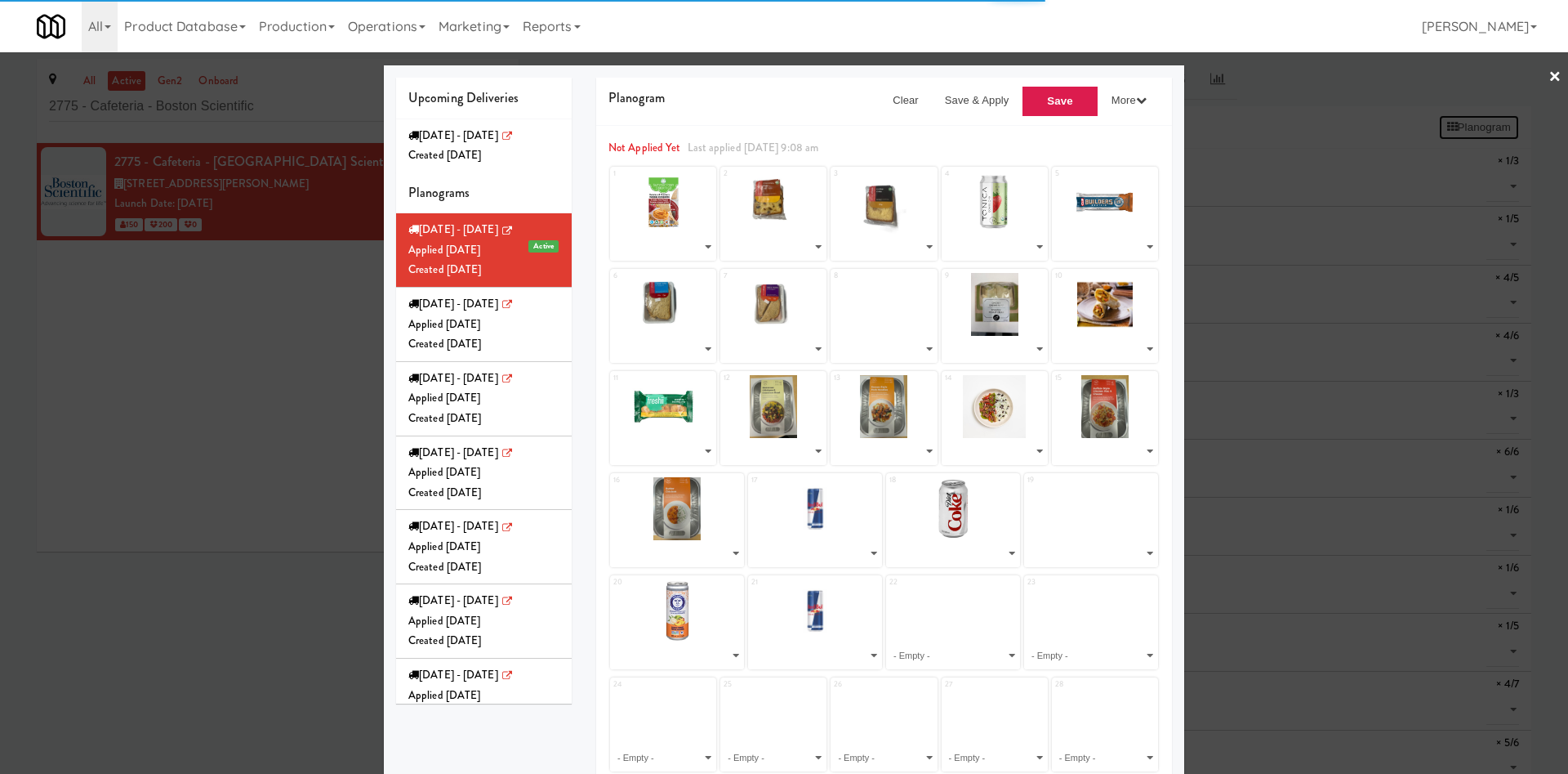
select select "number:283404"
select select "number:283584"
select select "number:283336"
select select "number:276006"
select select "number:275543"
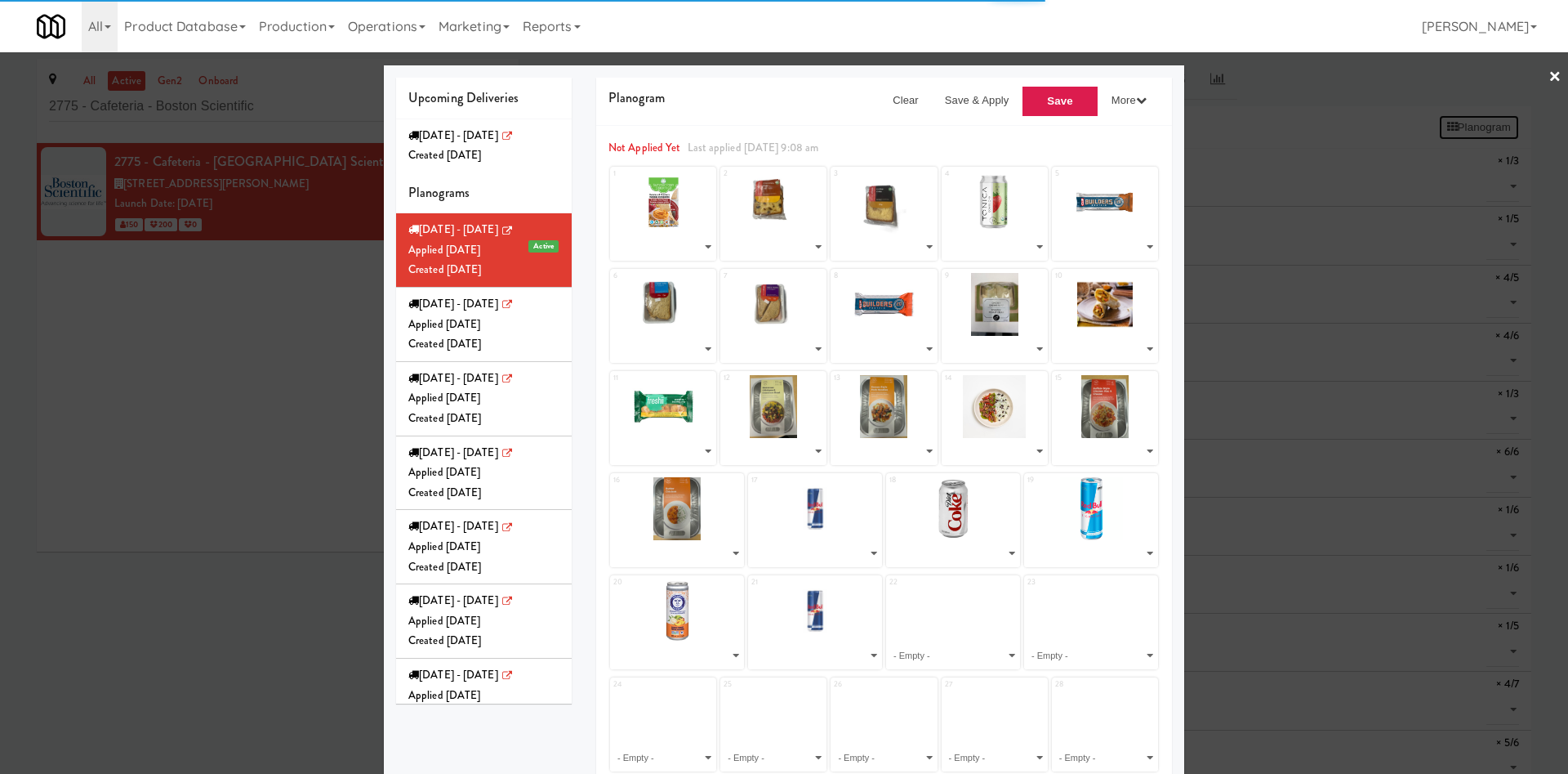
select select "number:283625"
select select "number:283470"
select select "number:271681"
select select "number:283177"
select select "number:283226"
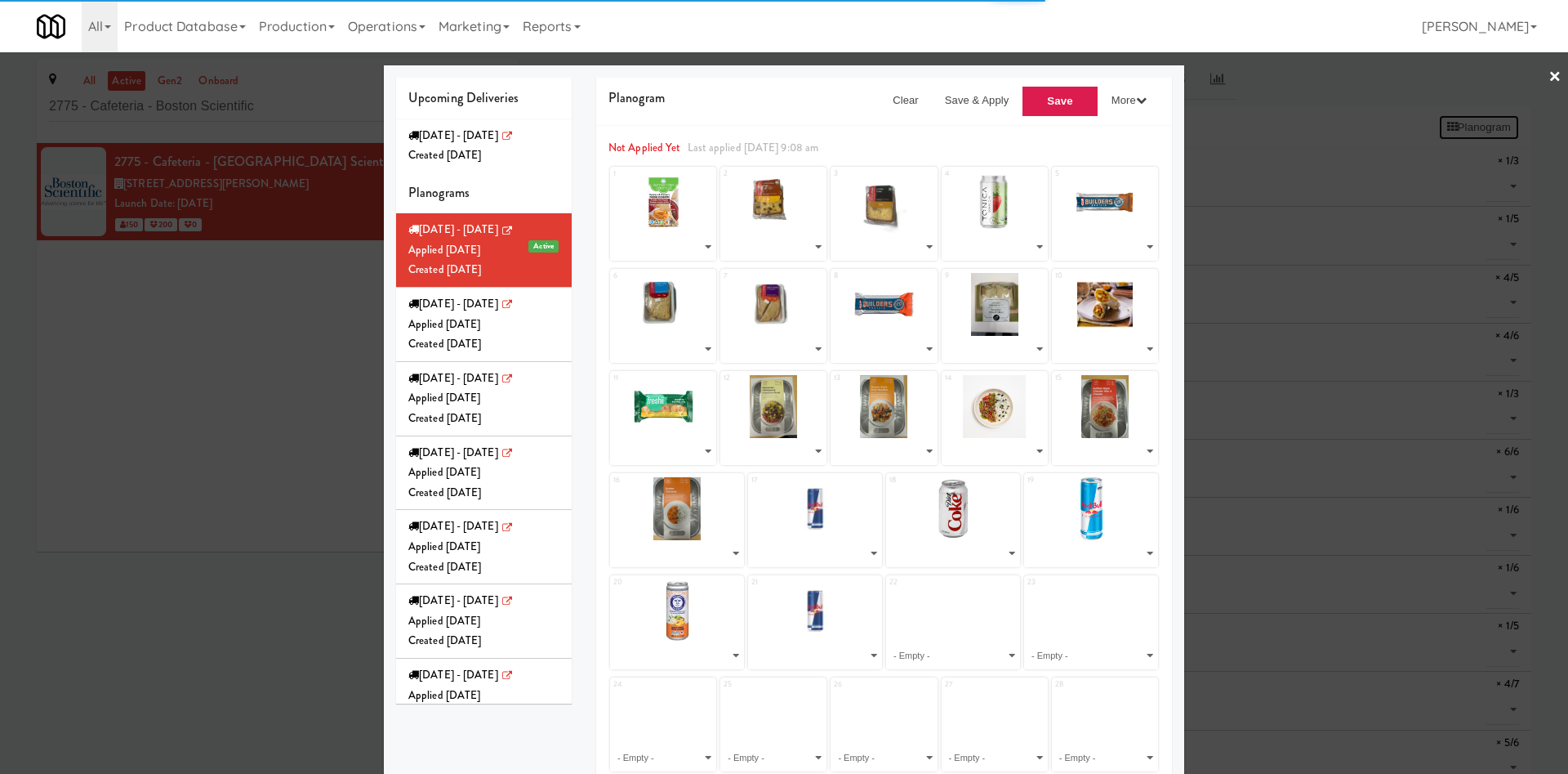
select select "number:283532"
select select "number:281954"
select select "number:281838"
select select "number:281897"
select select "number:281712"
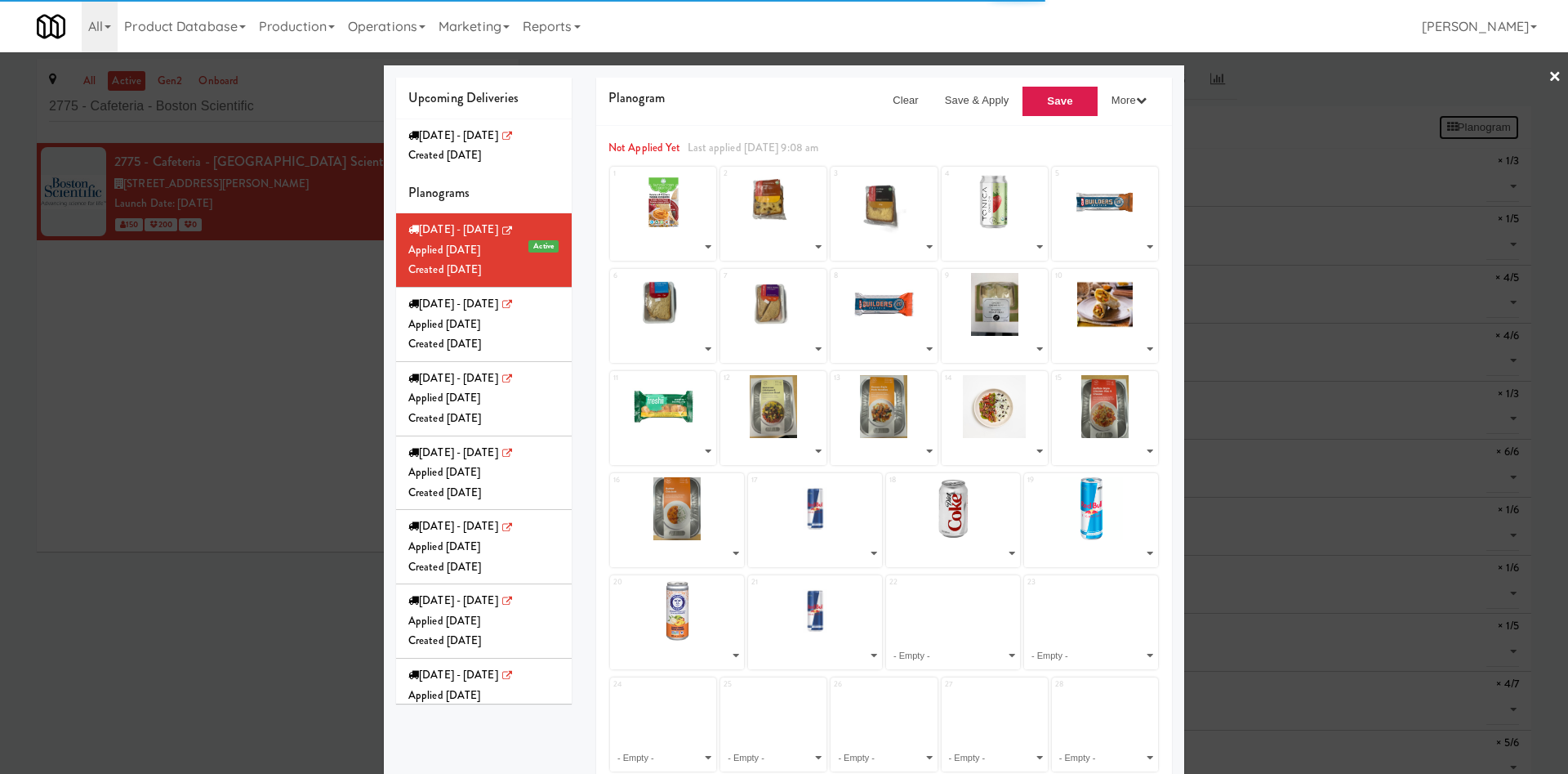
select select "number:281775"
select select "number:283018"
select select "number:268224"
select select "number:283070"
select select "number:279237"
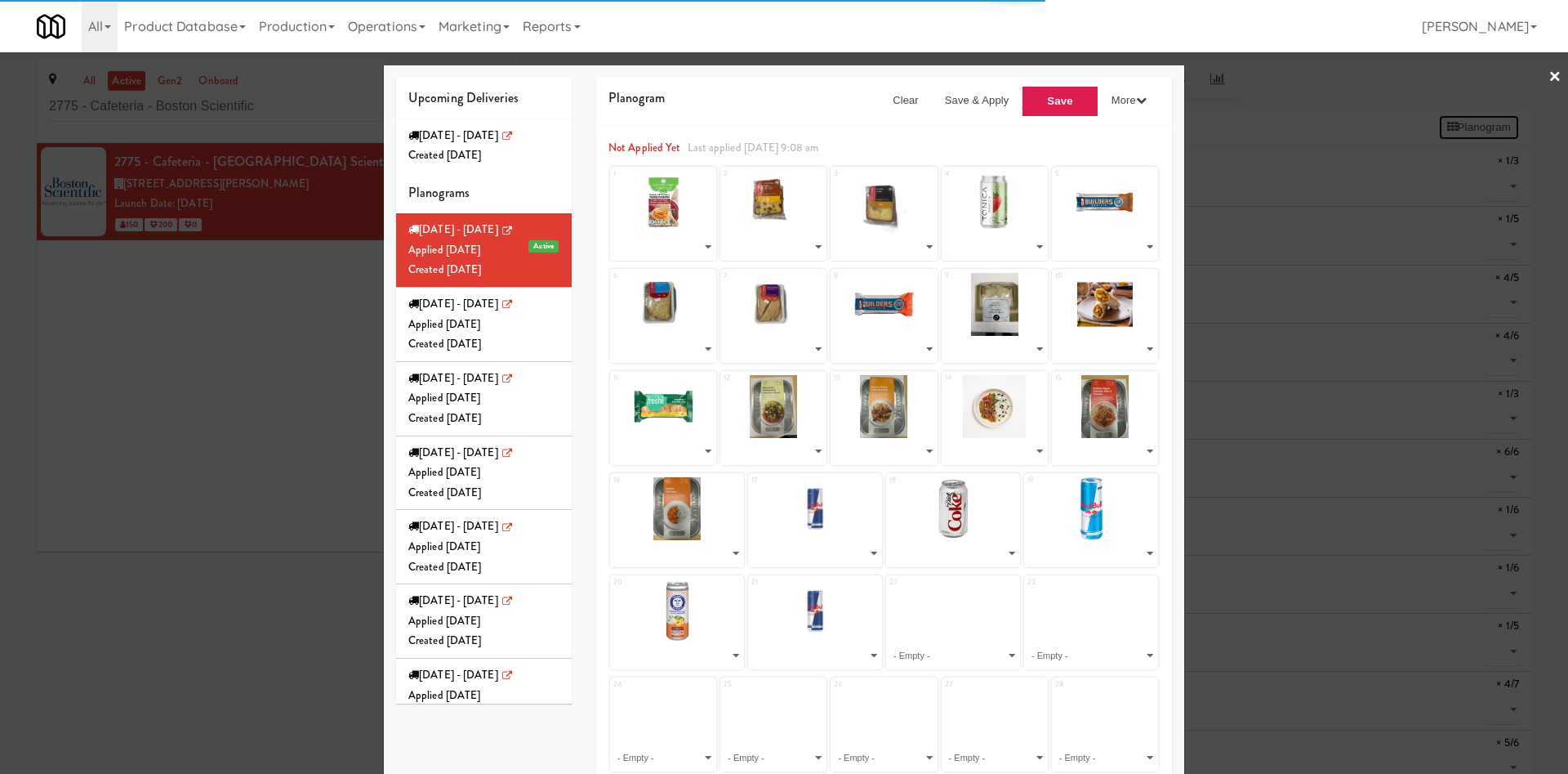
select select "number:271601"
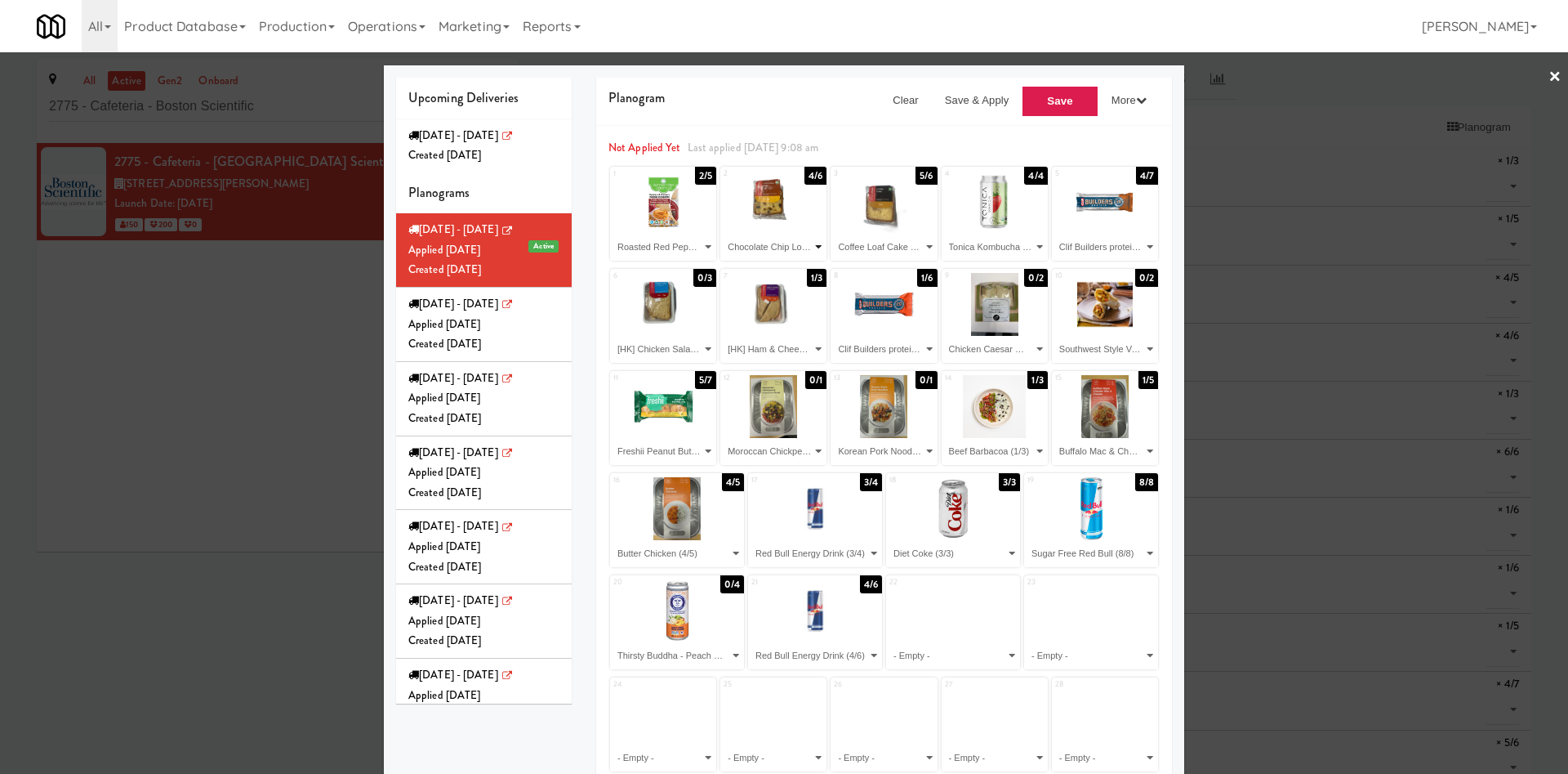
click at [782, 245] on select "- Empty - Beef Barbacoa (1/3) Buffalo Mac & Cheese (1/5) Butter Chicken (4/5) C…" at bounding box center [773, 247] width 101 height 27
select select "number:283404"
click at [723, 234] on select "- Empty - Beef Barbacoa (1/3) Buffalo Mac & Cheese (1/5) Butter Chicken (4/5) C…" at bounding box center [773, 247] width 101 height 27
click at [862, 245] on select "- Empty - Beef Barbacoa (1/3) Buffalo Mac & Cheese (1/5) Butter Chicken (4/5) C…" at bounding box center [884, 247] width 101 height 27
select select "number:283532"
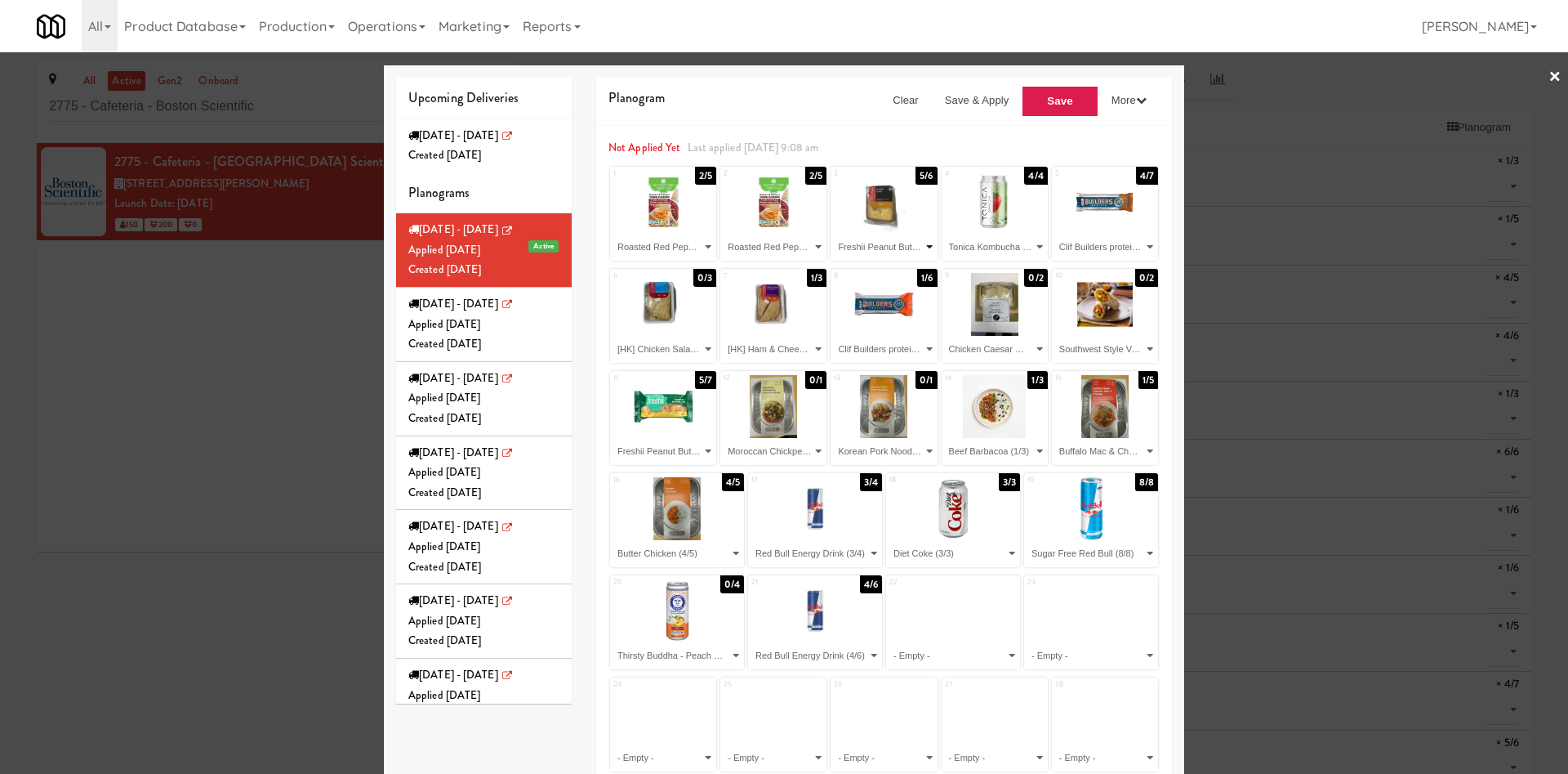
click at [834, 234] on select "- Empty - Beef Barbacoa (1/3) Buffalo Mac & Cheese (1/5) Butter Chicken (4/5) C…" at bounding box center [884, 247] width 101 height 27
click at [999, 240] on select "- Empty - Beef Barbacoa (1/3) Buffalo Mac & Cheese (1/5) Butter Chicken (4/5) C…" at bounding box center [995, 247] width 101 height 27
select select "number:283532"
click at [945, 234] on select "- Empty - Beef Barbacoa (1/3) Buffalo Mac & Cheese (1/5) Butter Chicken (4/5) C…" at bounding box center [995, 247] width 101 height 27
click at [1059, 250] on select "- Empty - Beef Barbacoa (1/3) Buffalo Mac & Cheese (1/5) Butter Chicken (4/5) C…" at bounding box center [1105, 247] width 101 height 27
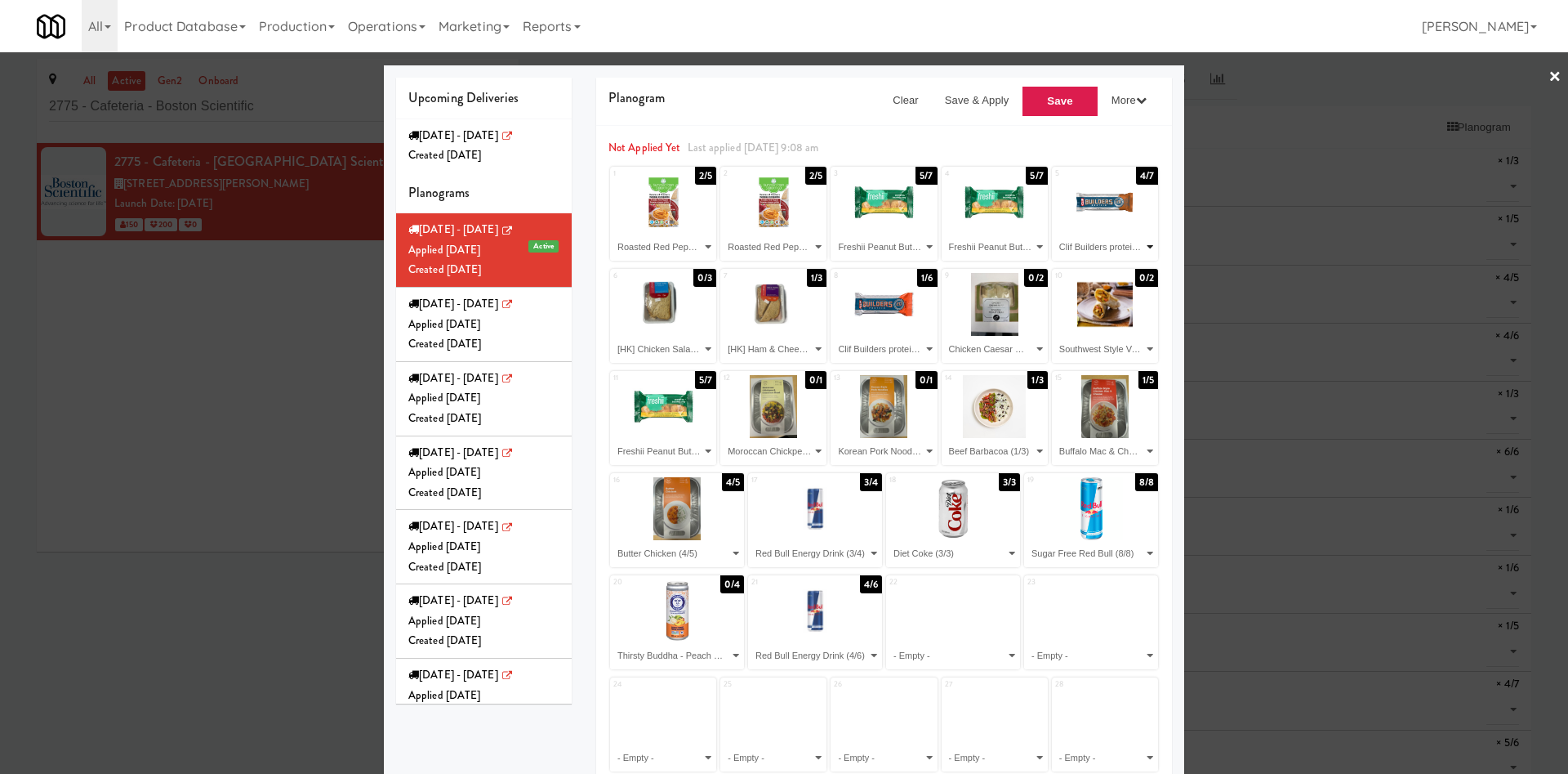
select select "number:283470"
click at [1055, 234] on select "- Empty - Beef Barbacoa (1/3) Buffalo Mac & Cheese (1/5) Butter Chicken (4/5) C…" at bounding box center [1105, 247] width 101 height 27
click at [671, 353] on select "- Empty - Beef Barbacoa (1/3) Buffalo Mac & Cheese (1/5) Butter Chicken (4/5) C…" at bounding box center [663, 349] width 101 height 27
select select "number:283336"
click at [612, 336] on select "- Empty - Beef Barbacoa (1/3) Buffalo Mac & Cheese (1/5) Butter Chicken (4/5) C…" at bounding box center [663, 349] width 101 height 27
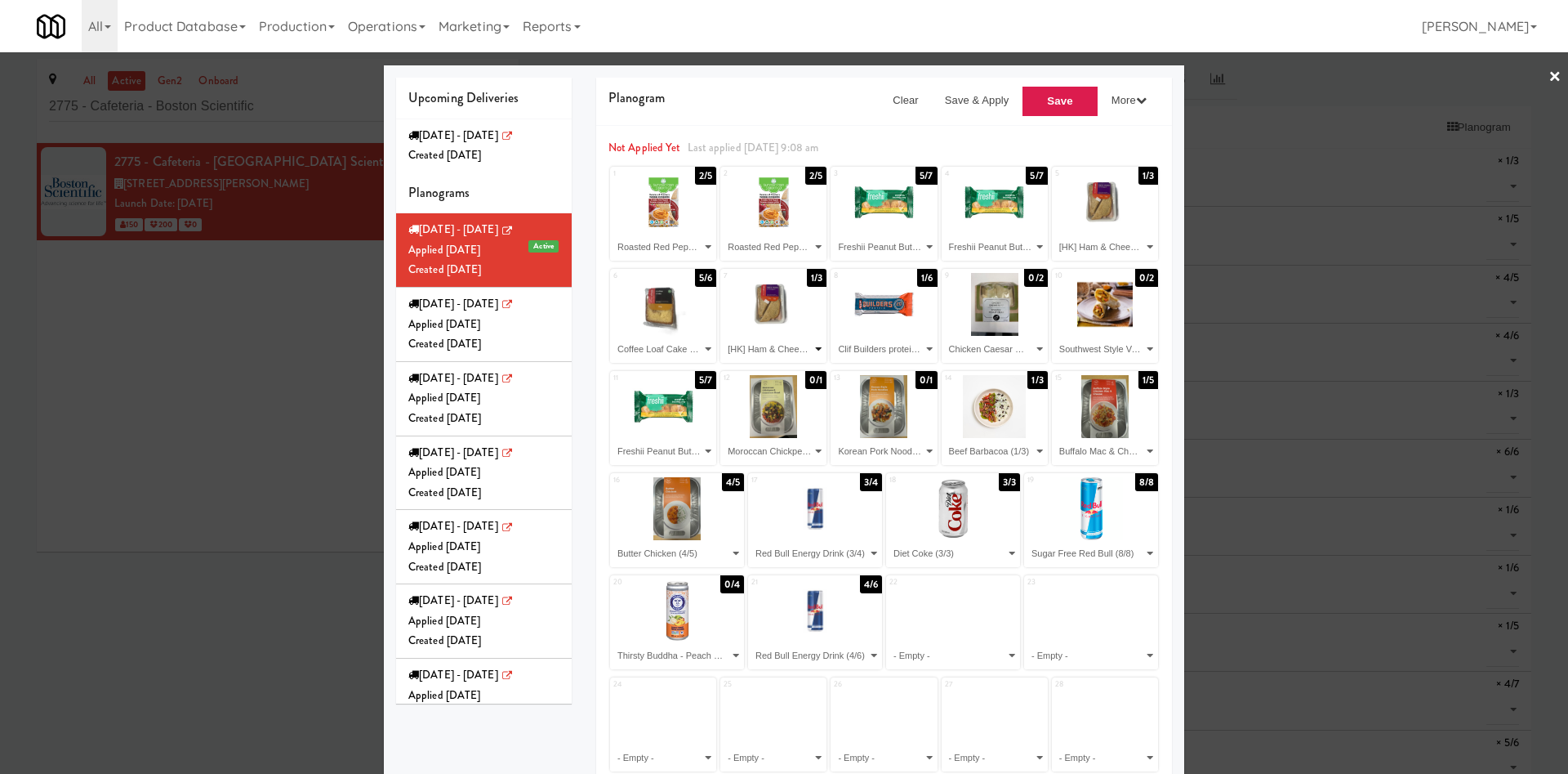
click at [783, 346] on select "- Empty - Beef Barbacoa (1/3) Buffalo Mac & Cheese (1/5) Butter Chicken (4/5) C…" at bounding box center [773, 349] width 101 height 27
select select "number:279358"
click at [723, 336] on select "- Empty - Beef Barbacoa (1/3) Buffalo Mac & Cheese (1/5) Butter Chicken (4/5) C…" at bounding box center [773, 349] width 101 height 27
click at [874, 346] on select "- Empty - Beef Barbacoa (1/3) Buffalo Mac & Cheese (1/5) Butter Chicken (4/5) C…" at bounding box center [884, 349] width 101 height 27
select select "number:279358"
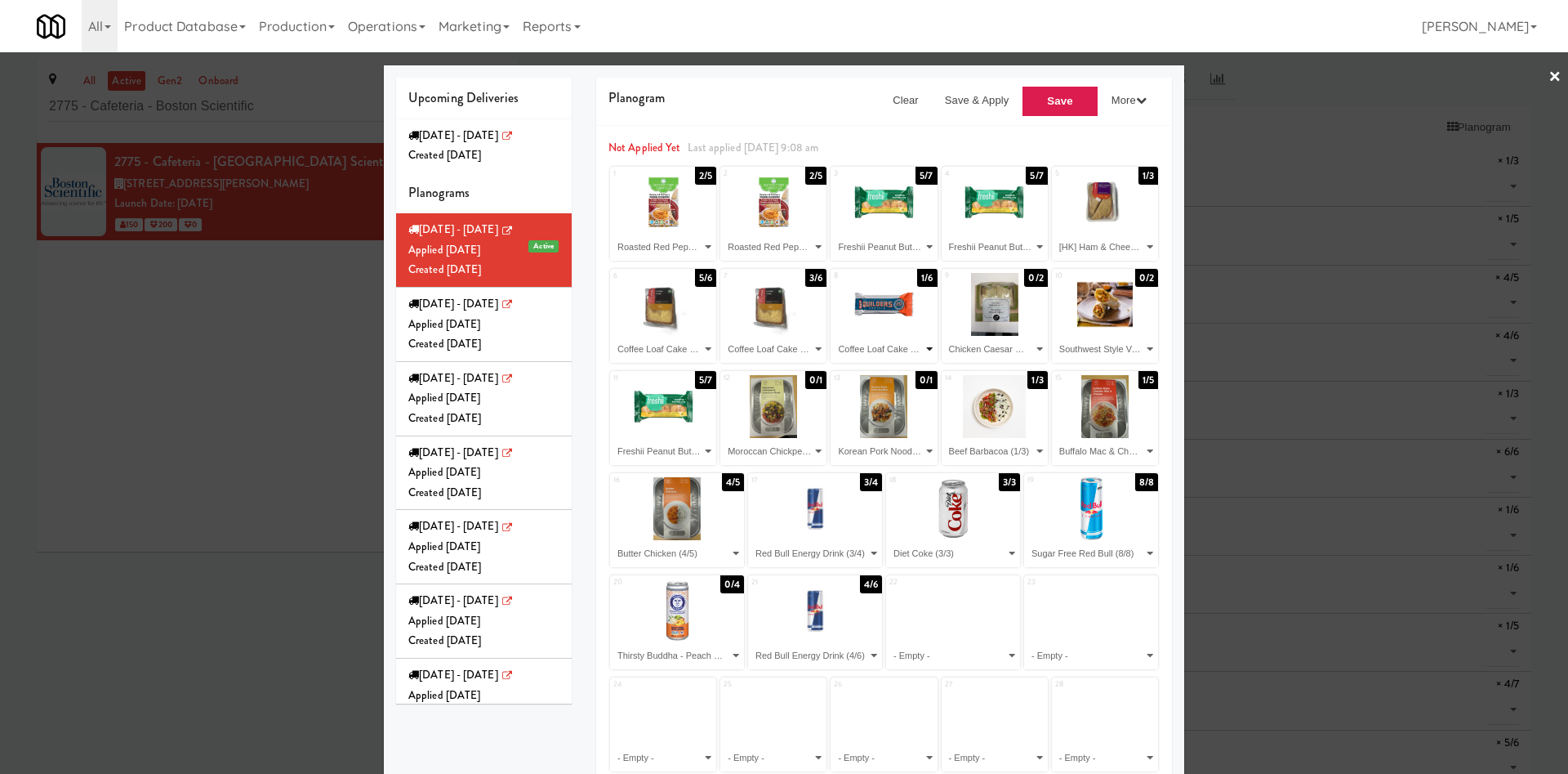
click at [834, 336] on select "- Empty - Beef Barbacoa (1/3) Buffalo Mac & Cheese (1/5) Butter Chicken (4/5) C…" at bounding box center [884, 349] width 101 height 27
click at [984, 342] on select "- Empty - Beef Barbacoa (1/3) Buffalo Mac & Cheese (1/5) Butter Chicken (4/5) C…" at bounding box center [995, 349] width 101 height 27
click at [945, 336] on select "- Empty - Beef Barbacoa (1/3) Buffalo Mac & Cheese (1/5) Butter Chicken (4/5) C…" at bounding box center [995, 349] width 101 height 27
click at [1005, 353] on select "- Empty - Beef Barbacoa (1/3) Buffalo Mac & Cheese (1/5) Butter Chicken (4/5) C…" at bounding box center [995, 349] width 101 height 27
select select "number:283584"
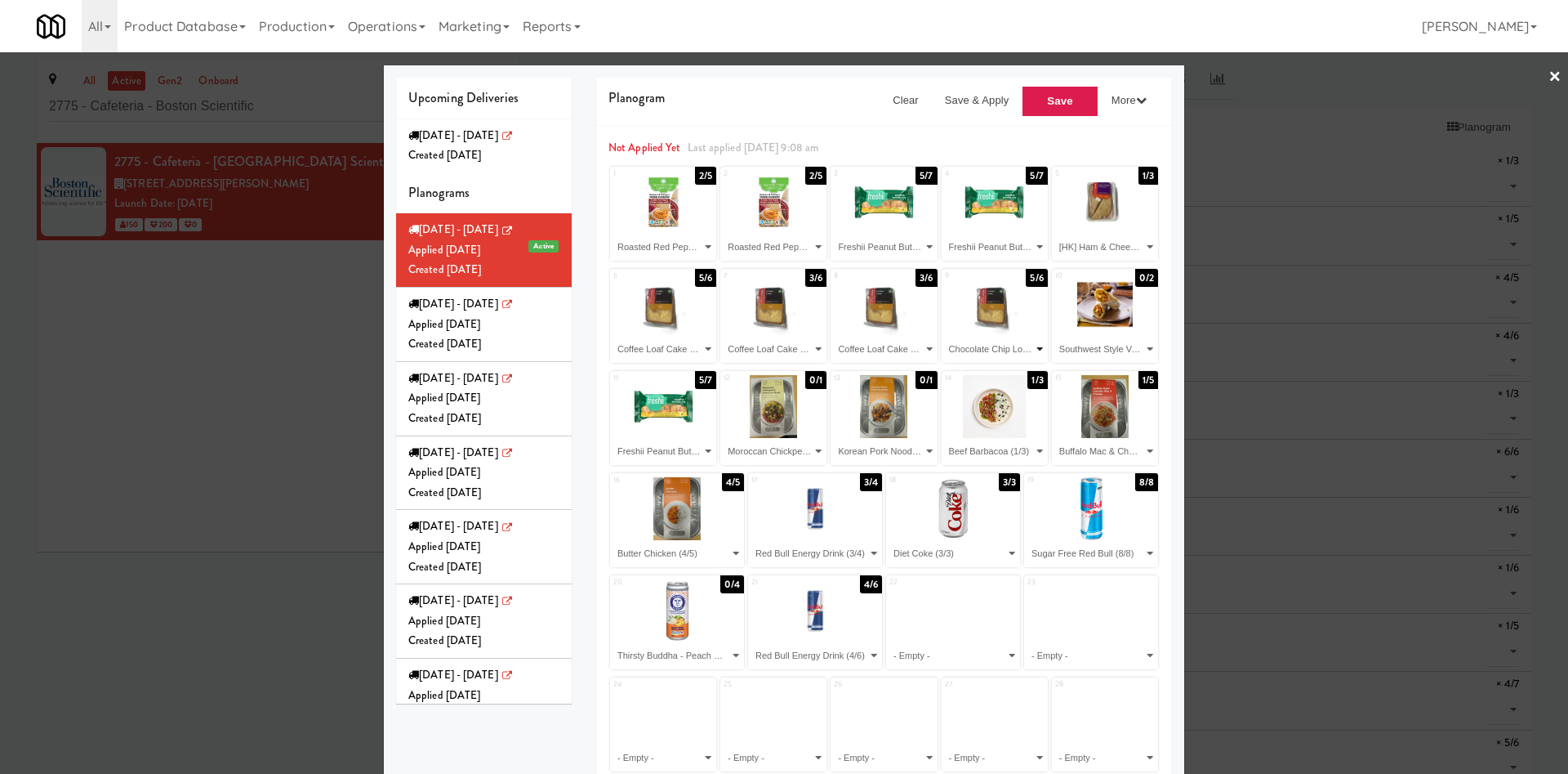
click at [945, 336] on select "- Empty - Beef Barbacoa (1/3) Buffalo Mac & Cheese (1/5) Butter Chicken (4/5) C…" at bounding box center [995, 349] width 101 height 27
click at [1098, 348] on select "- Empty - Beef Barbacoa (1/3) Buffalo Mac & Cheese (1/5) Butter Chicken (4/5) C…" at bounding box center [1105, 349] width 101 height 27
select select "number:283584"
click at [1055, 336] on select "- Empty - Beef Barbacoa (1/3) Buffalo Mac & Cheese (1/5) Butter Chicken (4/5) C…" at bounding box center [1105, 349] width 101 height 27
click at [677, 447] on select "- Empty - Beef Barbacoa (1/3) Buffalo Mac & Cheese (1/5) Butter Chicken (4/5) C…" at bounding box center [663, 450] width 101 height 27
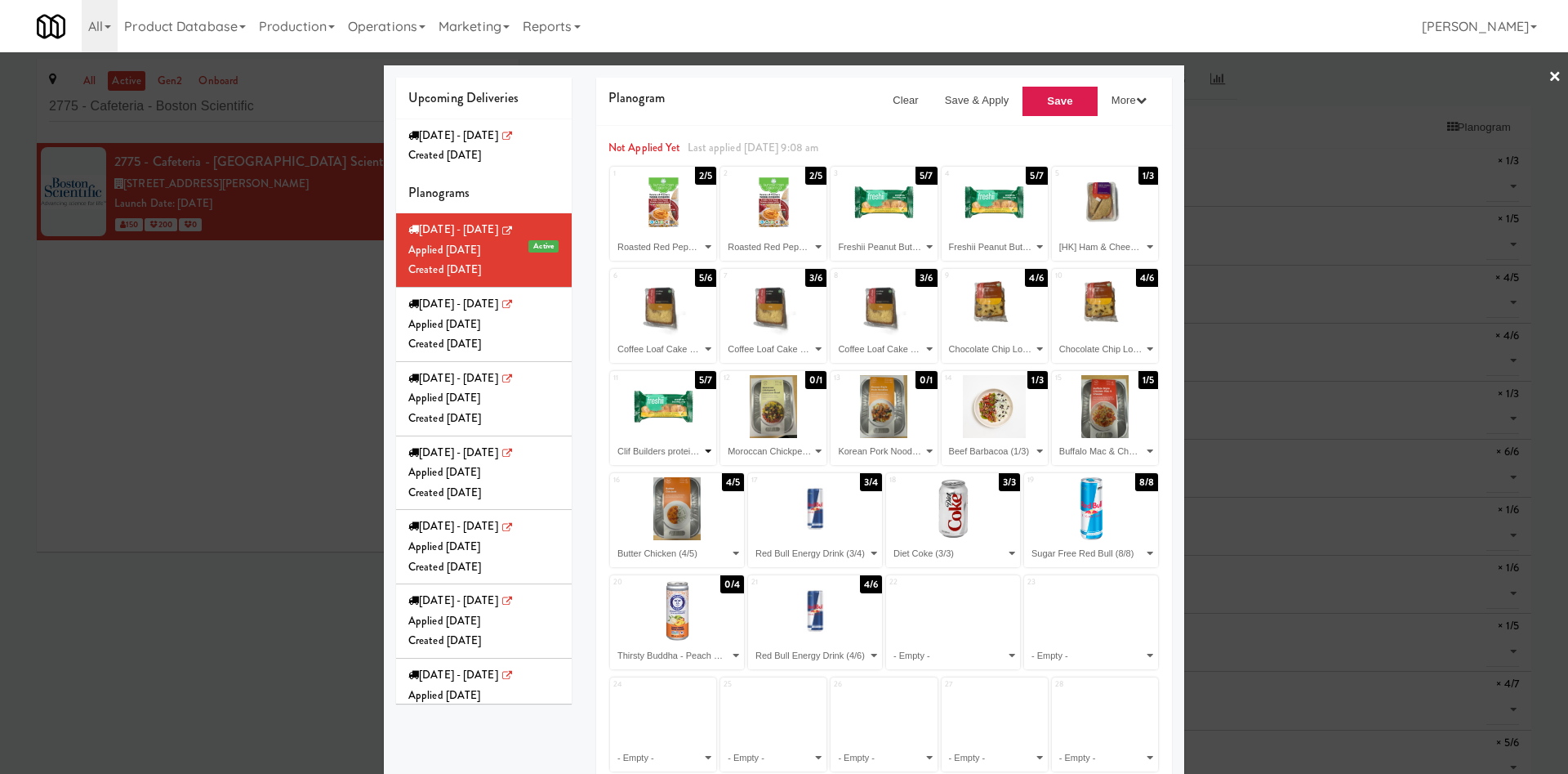
click at [612, 438] on select "- Empty - Beef Barbacoa (1/3) Buffalo Mac & Cheese (1/5) Butter Chicken (4/5) C…" at bounding box center [663, 450] width 101 height 27
click at [683, 456] on select "- Empty - Beef Barbacoa (1/3) Buffalo Mac & Cheese (1/5) Butter Chicken (4/5) C…" at bounding box center [663, 450] width 101 height 27
select select "number:271681"
click at [612, 438] on select "- Empty - Beef Barbacoa (1/3) Buffalo Mac & Cheese (1/5) Butter Chicken (4/5) C…" at bounding box center [663, 450] width 101 height 27
click at [779, 454] on select "- Empty - Beef Barbacoa (1/3) Buffalo Mac & Cheese (1/5) Butter Chicken (4/5) C…" at bounding box center [773, 450] width 101 height 27
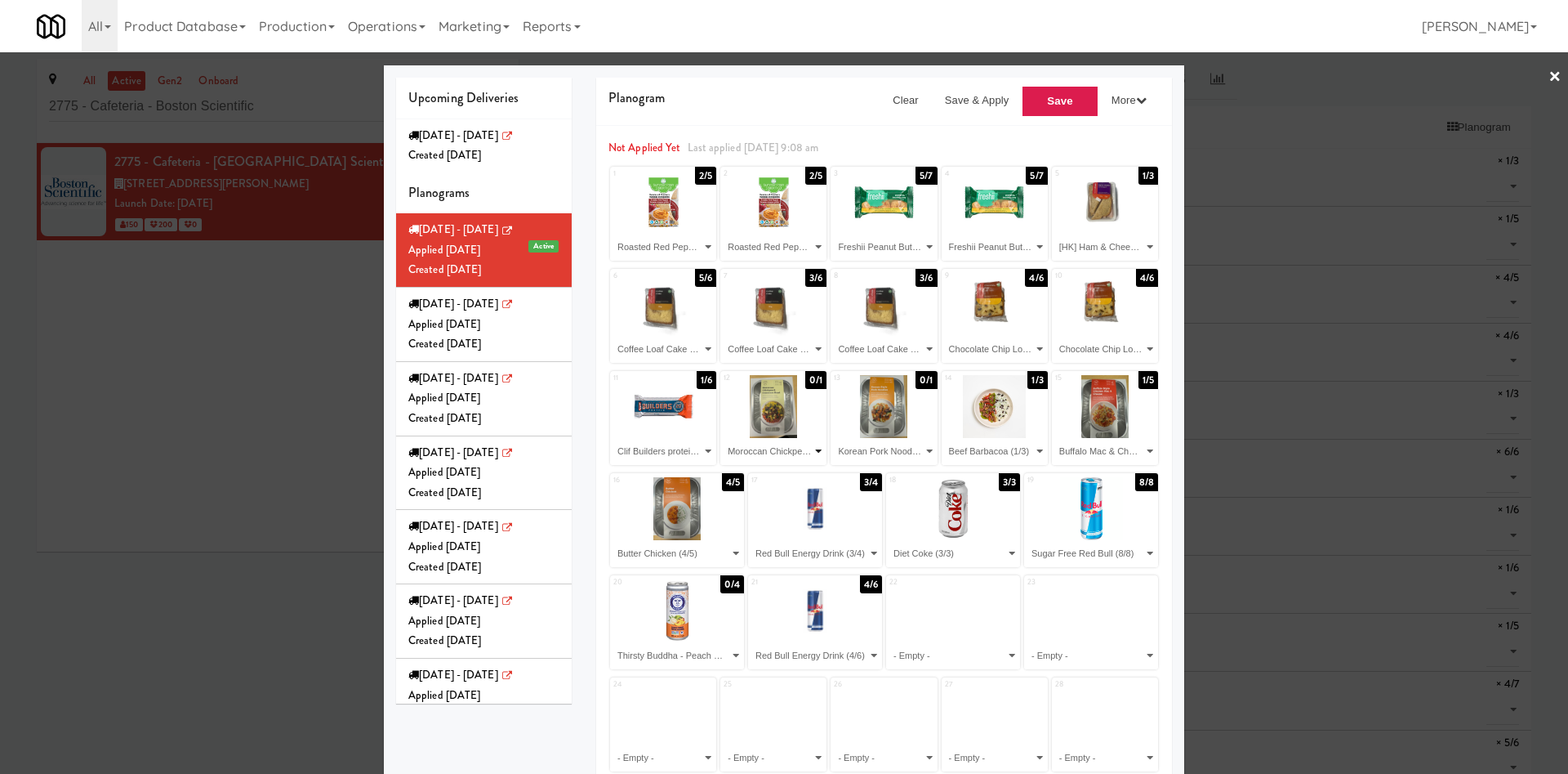
select select "number:279358"
click at [723, 438] on select "- Empty - Beef Barbacoa (1/3) Buffalo Mac & Cheese (1/5) Butter Chicken (4/5) C…" at bounding box center [773, 450] width 101 height 27
click at [884, 447] on select "- Empty - Beef Barbacoa (1/3) Buffalo Mac & Cheese (1/5) Butter Chicken (4/5) C…" at bounding box center [884, 450] width 101 height 27
select select "number:283336"
click at [834, 438] on select "- Empty - Beef Barbacoa (1/3) Buffalo Mac & Cheese (1/5) Butter Chicken (4/5) C…" at bounding box center [884, 450] width 101 height 27
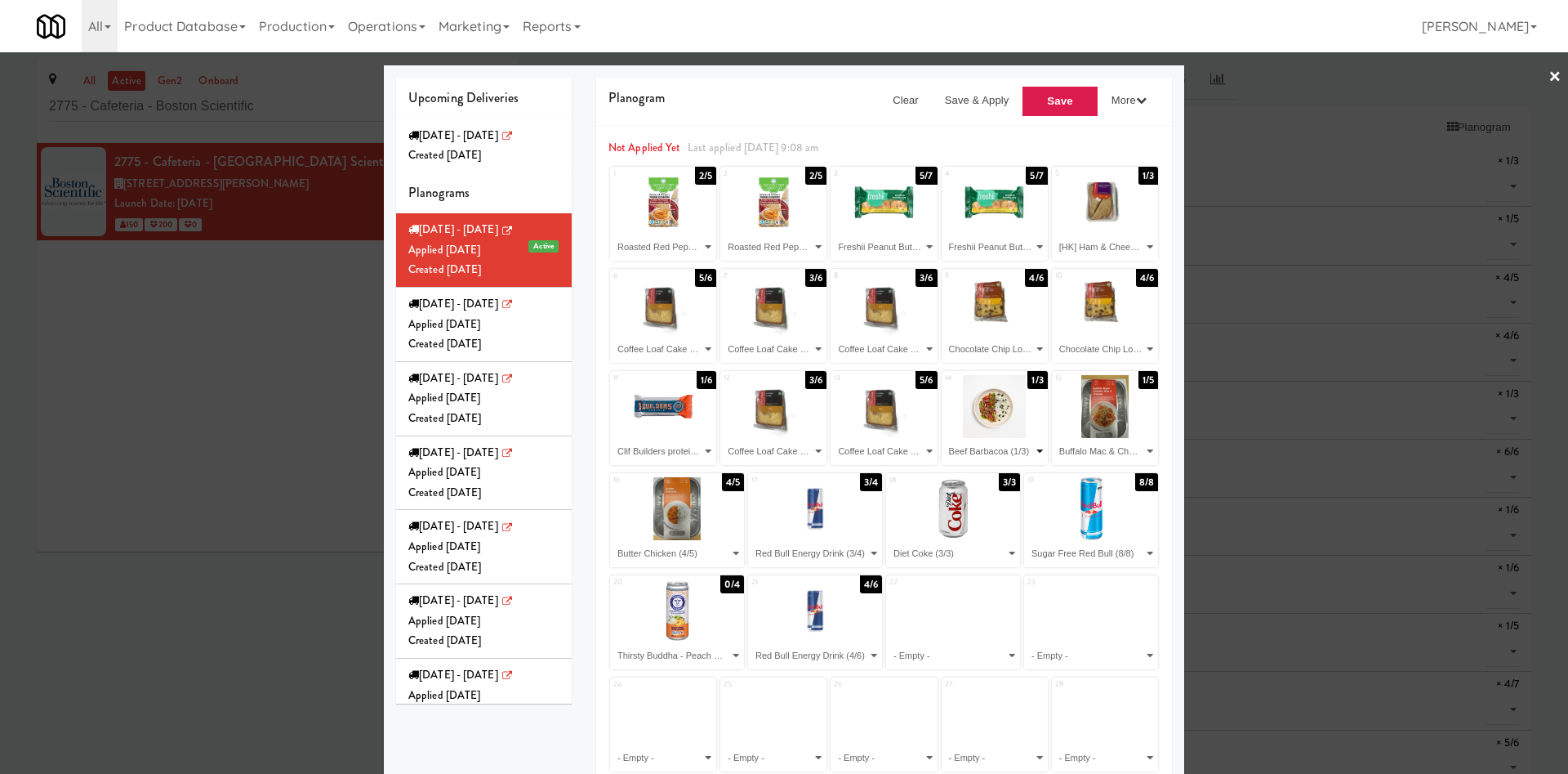
click at [981, 457] on select "- Empty - Beef Barbacoa (1/3) Buffalo Mac & Cheese (1/5) Butter Chicken (4/5) C…" at bounding box center [995, 450] width 101 height 27
select select "number:283584"
click at [945, 438] on select "- Empty - Beef Barbacoa (1/3) Buffalo Mac & Cheese (1/5) Butter Chicken (4/5) C…" at bounding box center [995, 450] width 101 height 27
click at [1077, 443] on select "- Empty - Beef Barbacoa (1/3) Buffalo Mac & Cheese (1/5) Butter Chicken (4/5) C…" at bounding box center [1105, 450] width 101 height 27
select select "number:283584"
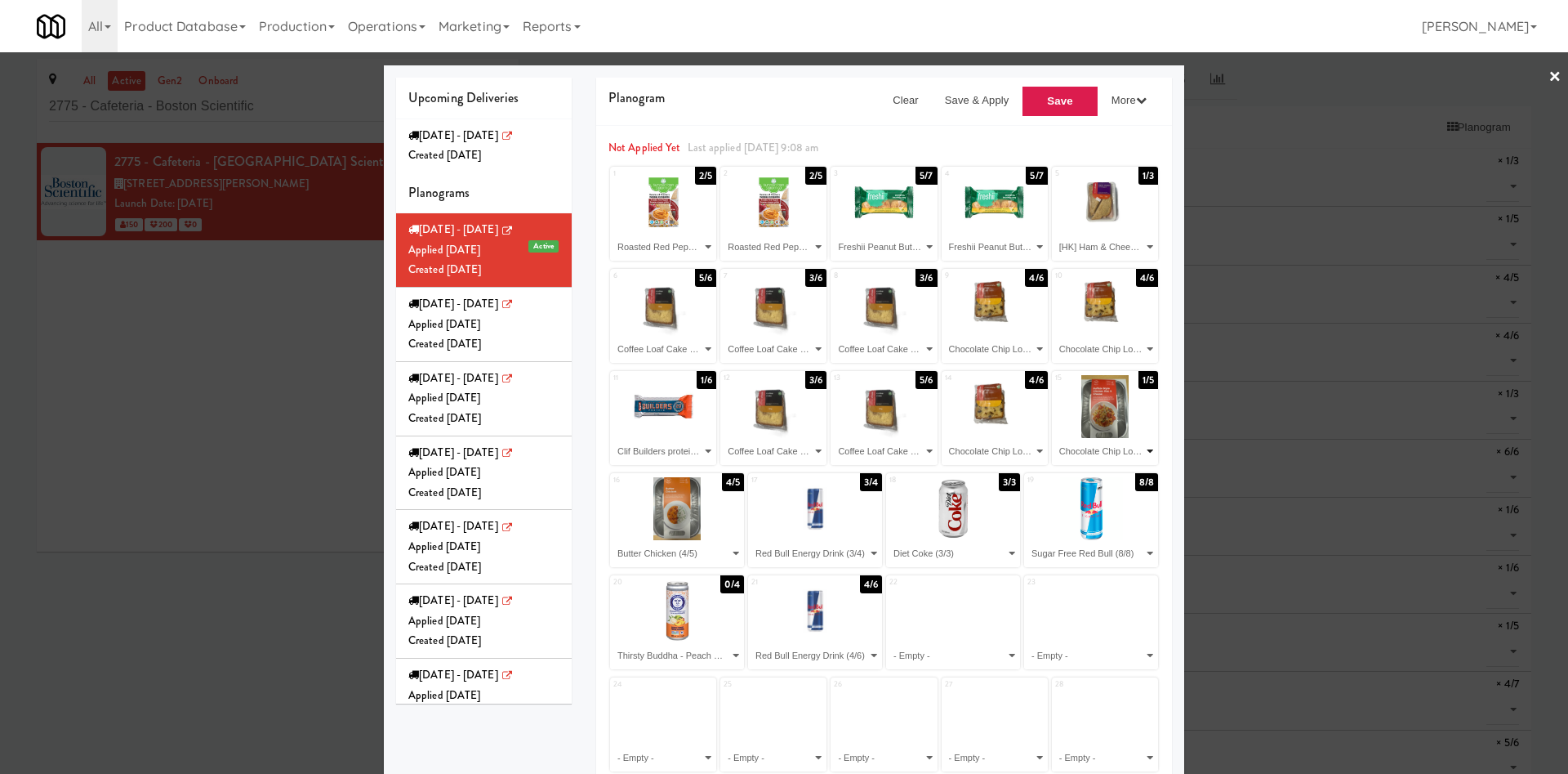
click at [1055, 438] on select "- Empty - Beef Barbacoa (1/3) Buffalo Mac & Cheese (1/5) Butter Chicken (4/5) C…" at bounding box center [1105, 450] width 101 height 27
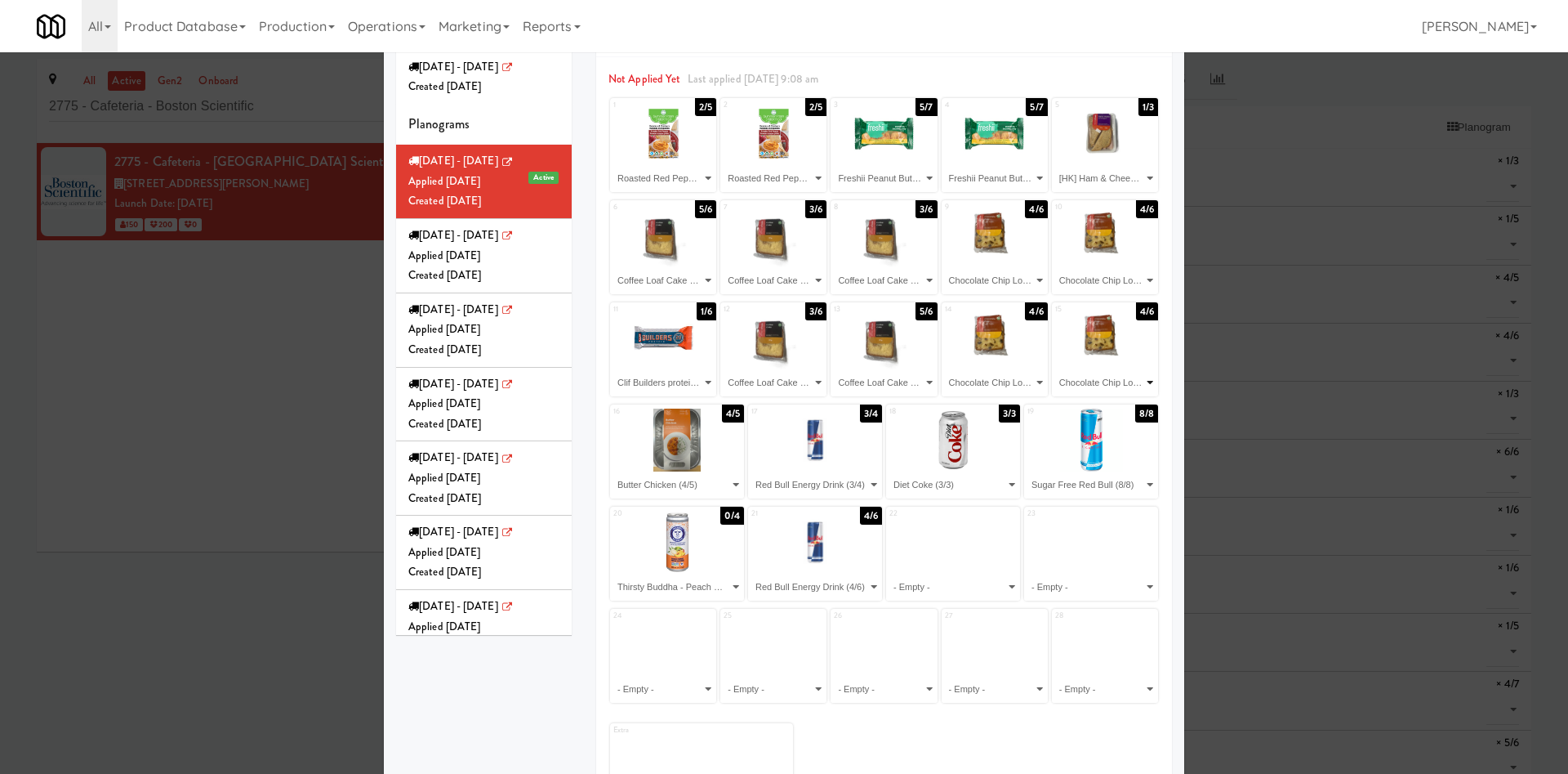
scroll to position [123, 0]
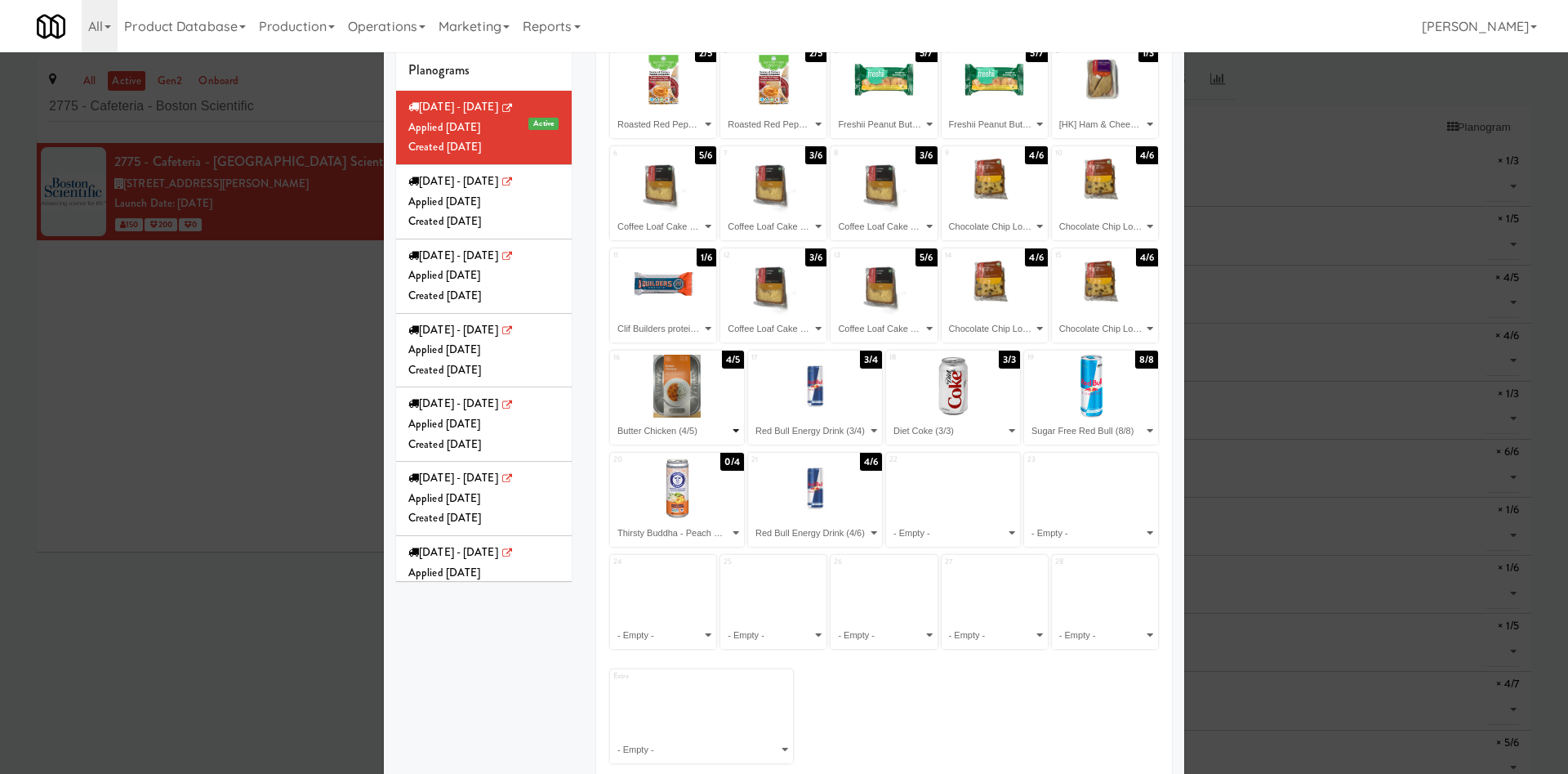
click at [689, 428] on select "- Empty - Beef Barbacoa (1/3) Buffalo Mac & Cheese (1/5) Butter Chicken (4/5) C…" at bounding box center [676, 431] width 129 height 27
click at [834, 429] on select "- Empty - Beef Barbacoa (1/3) Buffalo Mac & Cheese (1/5) Butter Chicken (4/5) C…" at bounding box center [815, 431] width 129 height 27
select select "number:281775"
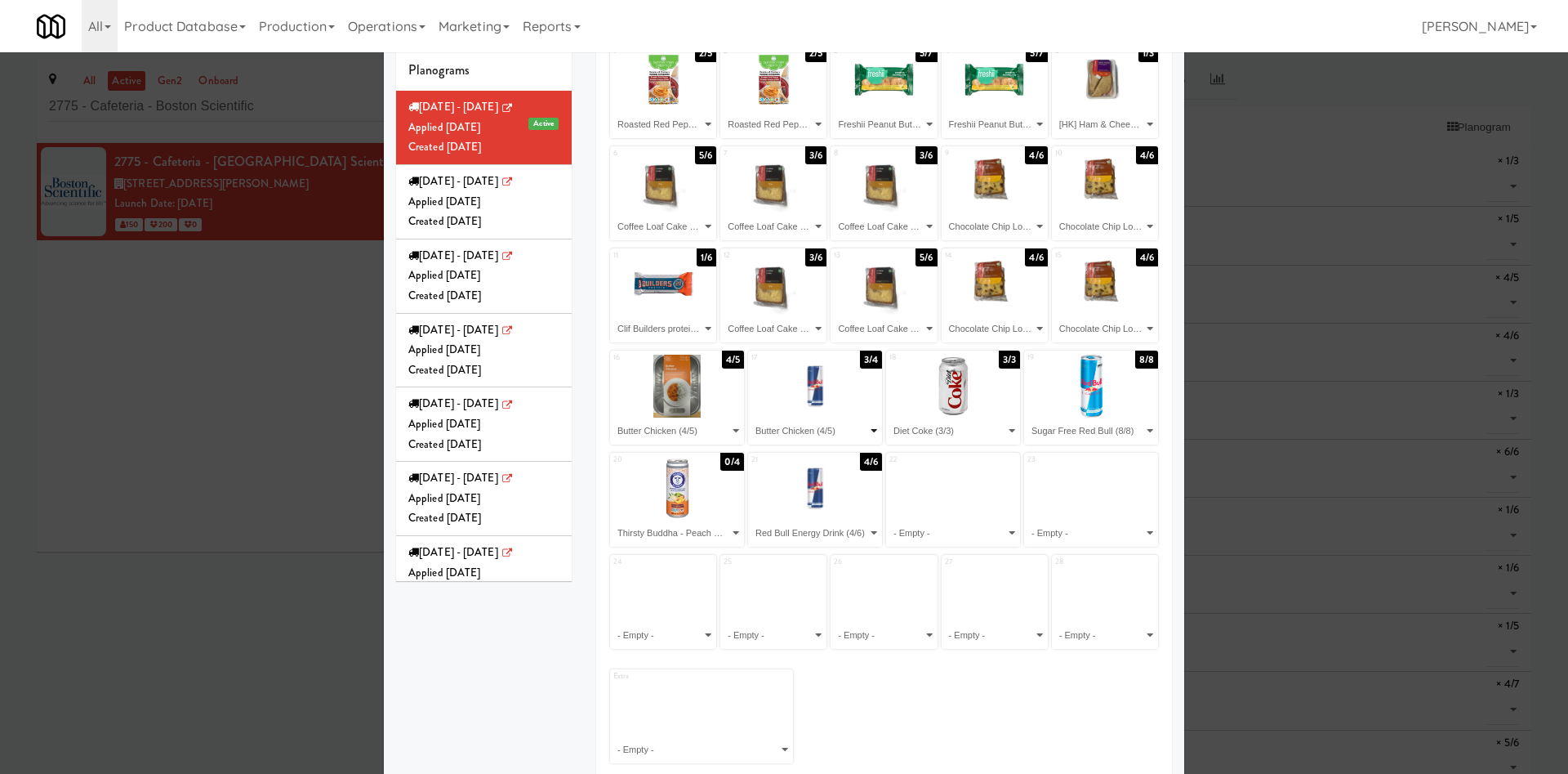
click at [751, 418] on select "- Empty - Beef Barbacoa (1/3) Buffalo Mac & Cheese (1/5) Butter Chicken (4/5) C…" at bounding box center [815, 431] width 129 height 27
click at [965, 429] on select "- Empty - Beef Barbacoa (1/3) Buffalo Mac & Cheese (1/5) Butter Chicken (4/5) C…" at bounding box center [953, 431] width 129 height 27
select select "number:281775"
click at [889, 418] on select "- Empty - Beef Barbacoa (1/3) Buffalo Mac & Cheese (1/5) Butter Chicken (4/5) C…" at bounding box center [953, 431] width 129 height 27
click at [1064, 428] on select "- Empty - Beef Barbacoa (1/3) Buffalo Mac & Cheese (1/5) Butter Chicken (4/5) C…" at bounding box center [1091, 431] width 129 height 27
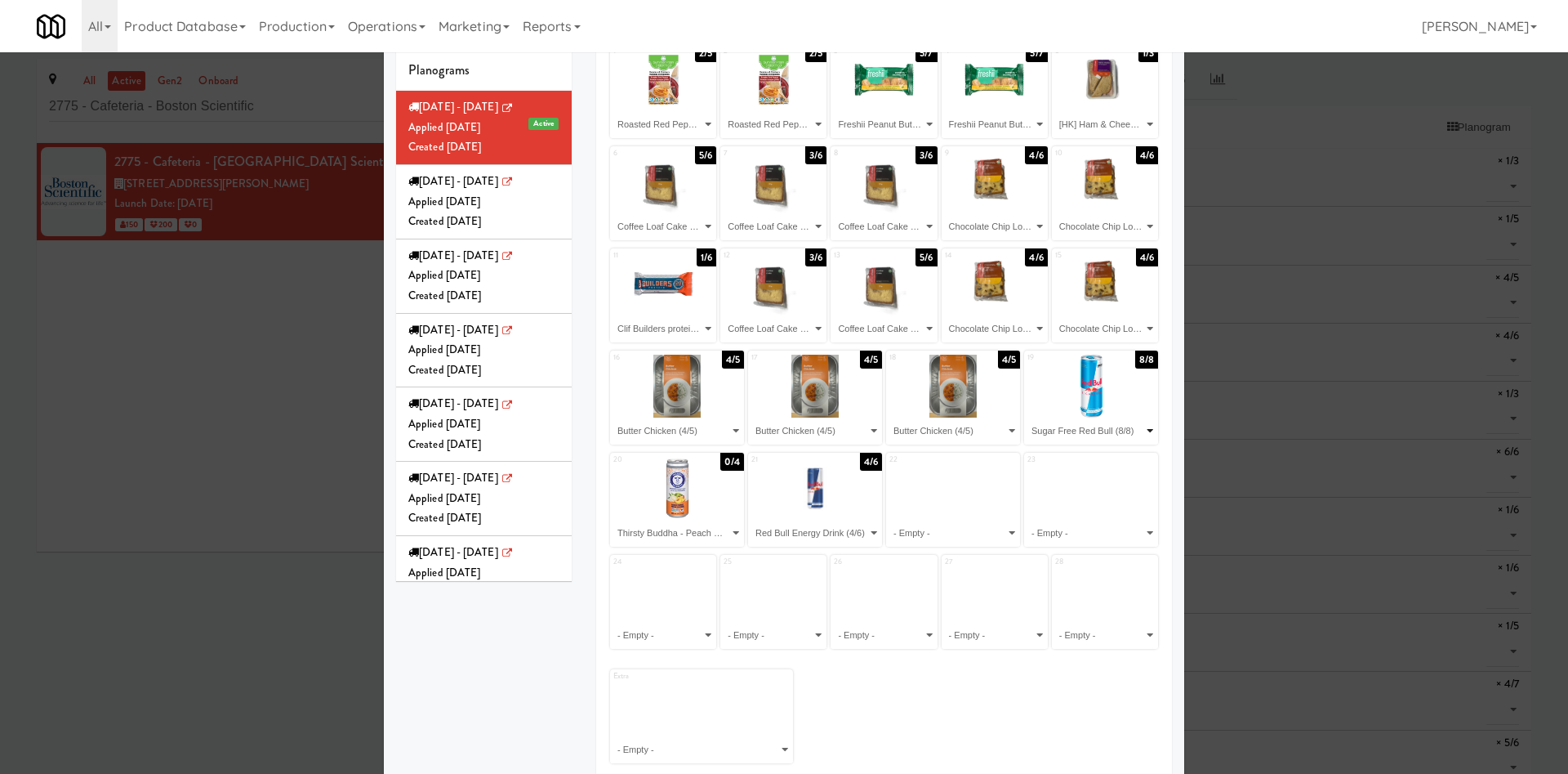
select select "number:281775"
click at [1027, 418] on select "- Empty - Beef Barbacoa (1/3) Buffalo Mac & Cheese (1/5) Butter Chicken (4/5) C…" at bounding box center [1091, 431] width 129 height 27
click at [682, 534] on select "- Empty - Beef Barbacoa (1/3) Buffalo Mac & Cheese (1/5) Butter Chicken (4/5) C…" at bounding box center [676, 533] width 129 height 27
select select "number:281712"
click at [612, 520] on select "- Empty - Beef Barbacoa (1/3) Buffalo Mac & Cheese (1/5) Butter Chicken (4/5) C…" at bounding box center [676, 533] width 129 height 27
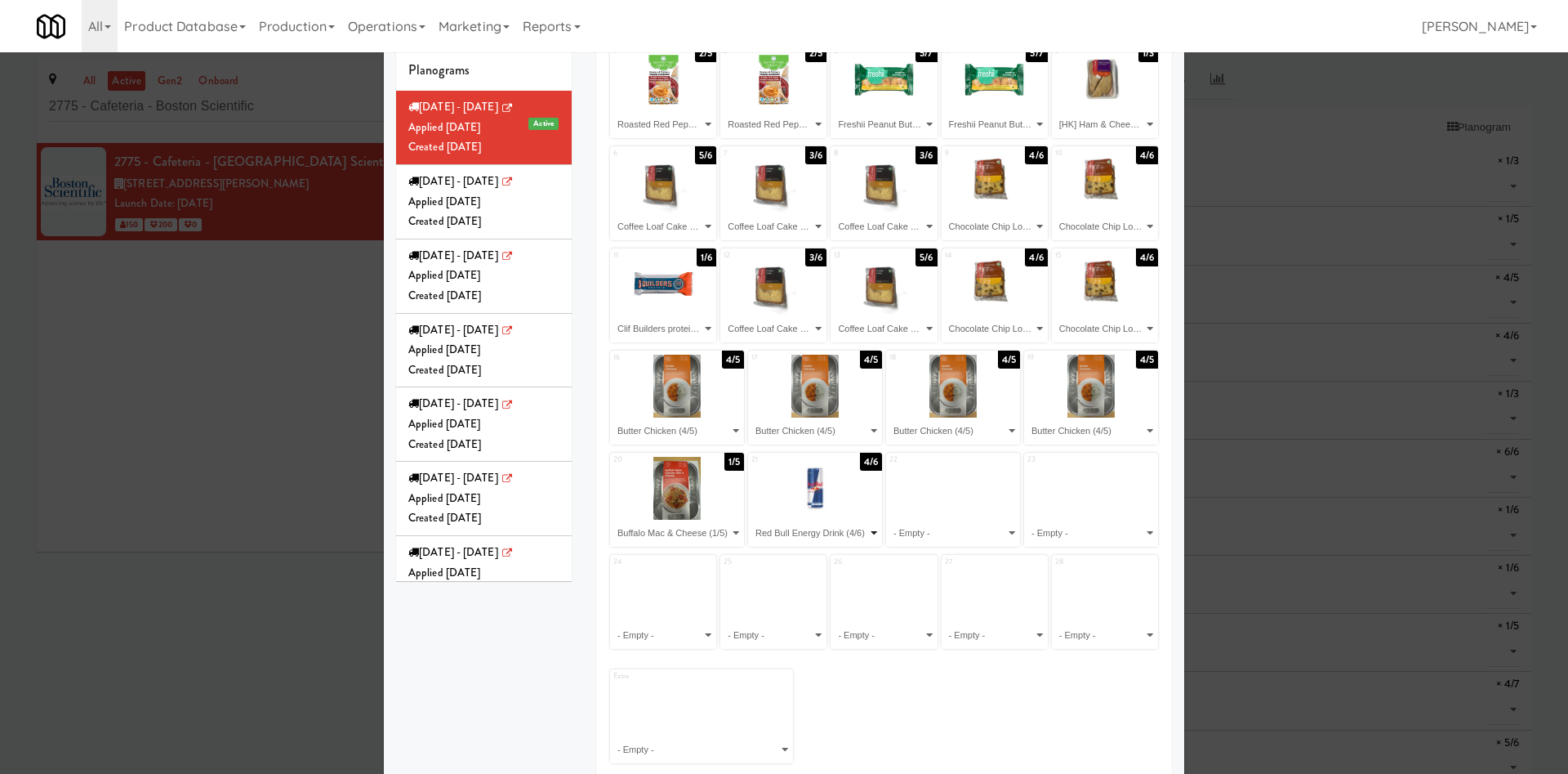
click at [846, 534] on select "- Empty - Beef Barbacoa (1/3) Buffalo Mac & Cheese (1/5) Butter Chicken (4/5) C…" at bounding box center [815, 533] width 129 height 27
select select "number:281897"
click at [751, 520] on select "- Empty - Beef Barbacoa (1/3) Buffalo Mac & Cheese (1/5) Butter Chicken (4/5) C…" at bounding box center [815, 533] width 129 height 27
click at [955, 537] on select "- Empty - Beef Barbacoa (1/3) Buffalo Mac & Cheese (1/5) Butter Chicken (4/5) C…" at bounding box center [953, 533] width 129 height 27
select select "number:271601"
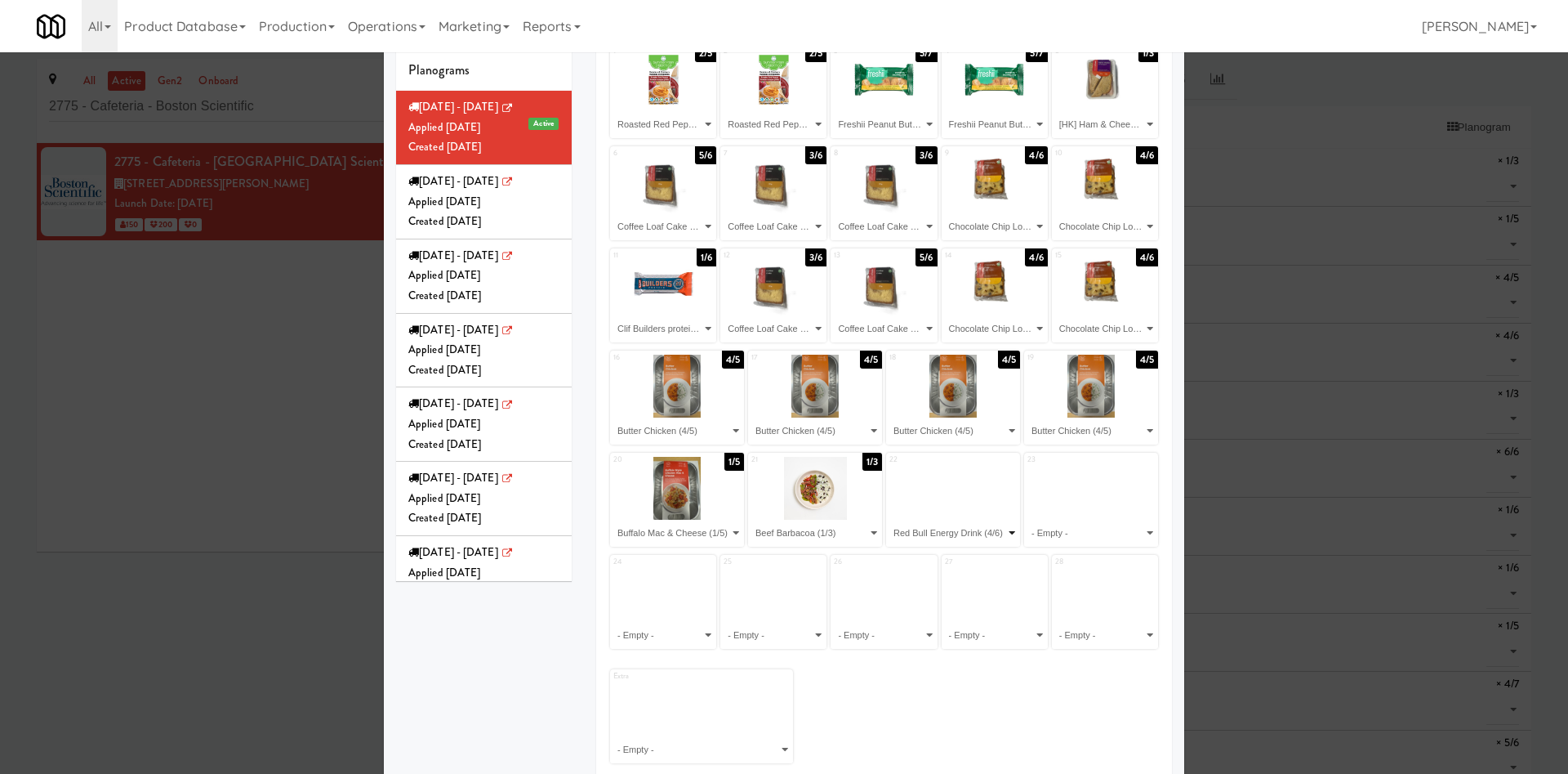
click at [889, 520] on select "- Empty - Beef Barbacoa (1/3) Buffalo Mac & Cheese (1/5) Butter Chicken (4/5) C…" at bounding box center [953, 533] width 129 height 27
click at [1049, 528] on select "- Empty - Beef Barbacoa (1/3) Buffalo Mac & Cheese (1/5) Butter Chicken (4/5) C…" at bounding box center [1091, 533] width 129 height 27
select select "number:283018"
click at [1027, 520] on select "- Empty - Beef Barbacoa (1/3) Buffalo Mac & Cheese (1/5) Butter Chicken (4/5) C…" at bounding box center [1091, 533] width 129 height 27
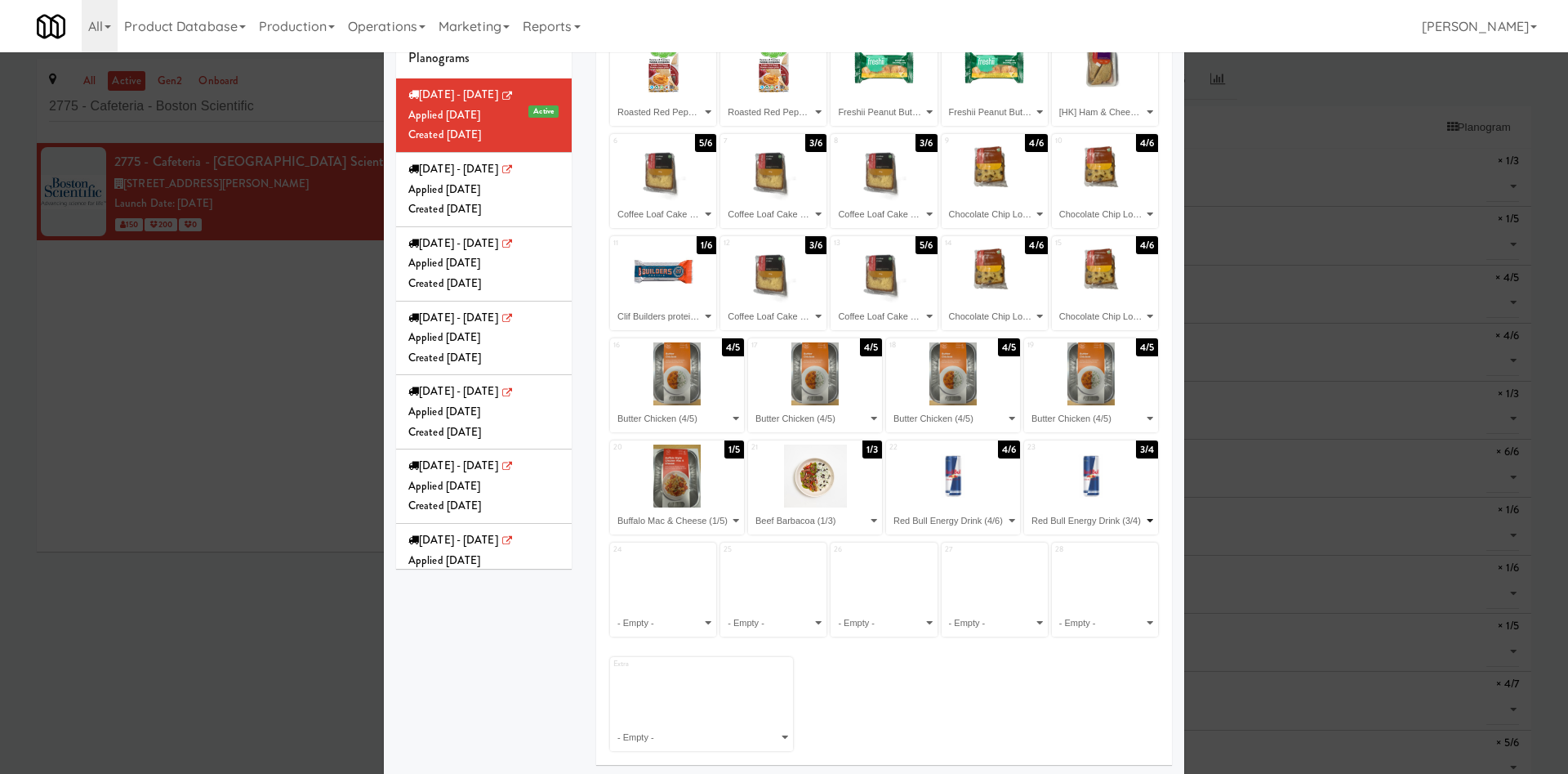
scroll to position [138, 0]
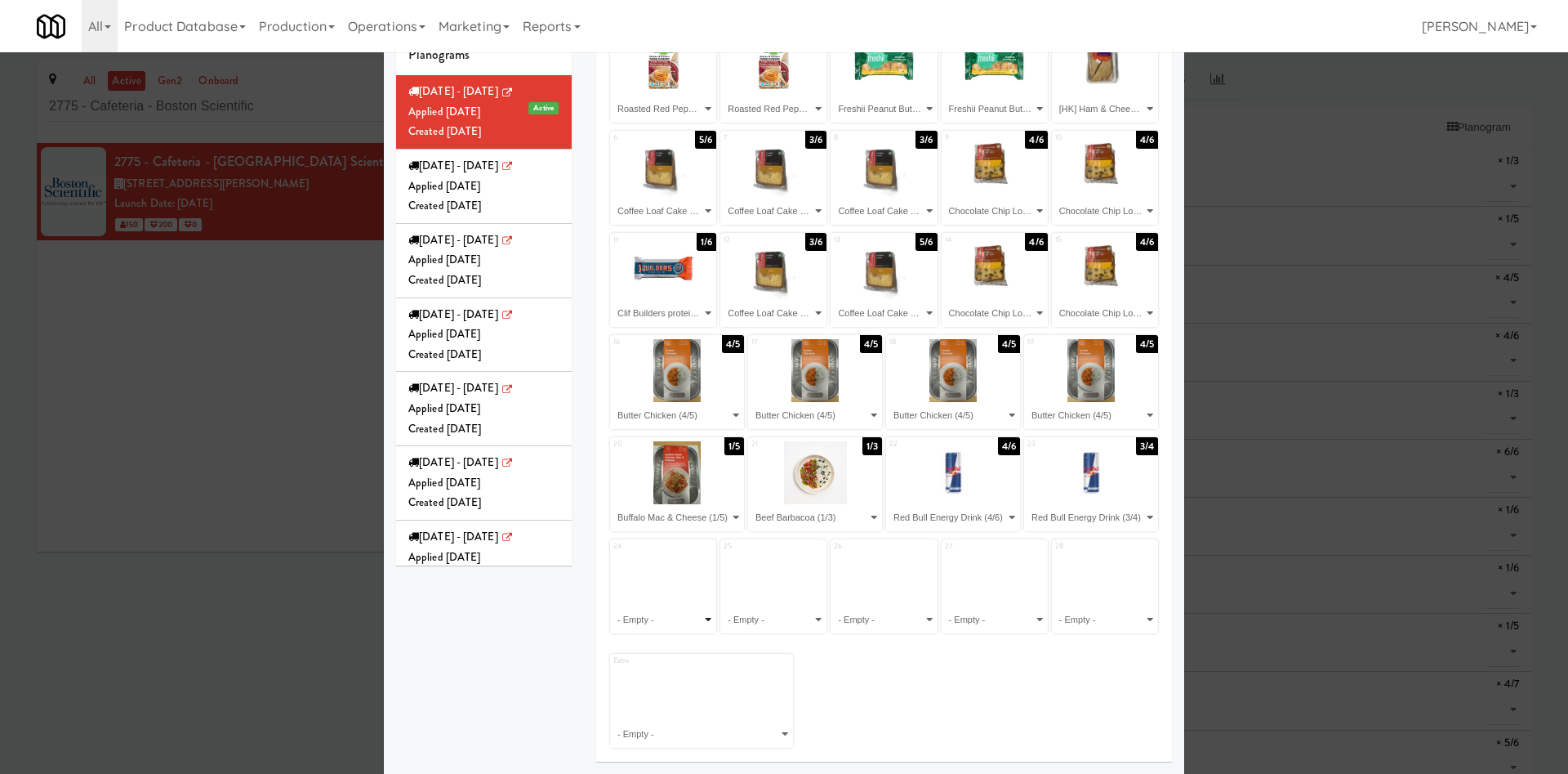
click at [684, 617] on select "- Empty - Beef Barbacoa (1/3) Buffalo Mac & Cheese (1/5) Butter Chicken (4/5) C…" at bounding box center [663, 620] width 101 height 27
select select "number:279237"
click at [612, 607] on select "- Empty - Beef Barbacoa (1/3) Buffalo Mac & Cheese (1/5) Butter Chicken (4/5) C…" at bounding box center [663, 620] width 101 height 27
click at [758, 624] on select "- Empty - Beef Barbacoa (1/3) Buffalo Mac & Cheese (1/5) Butter Chicken (4/5) C…" at bounding box center [773, 620] width 101 height 27
select select "number:283070"
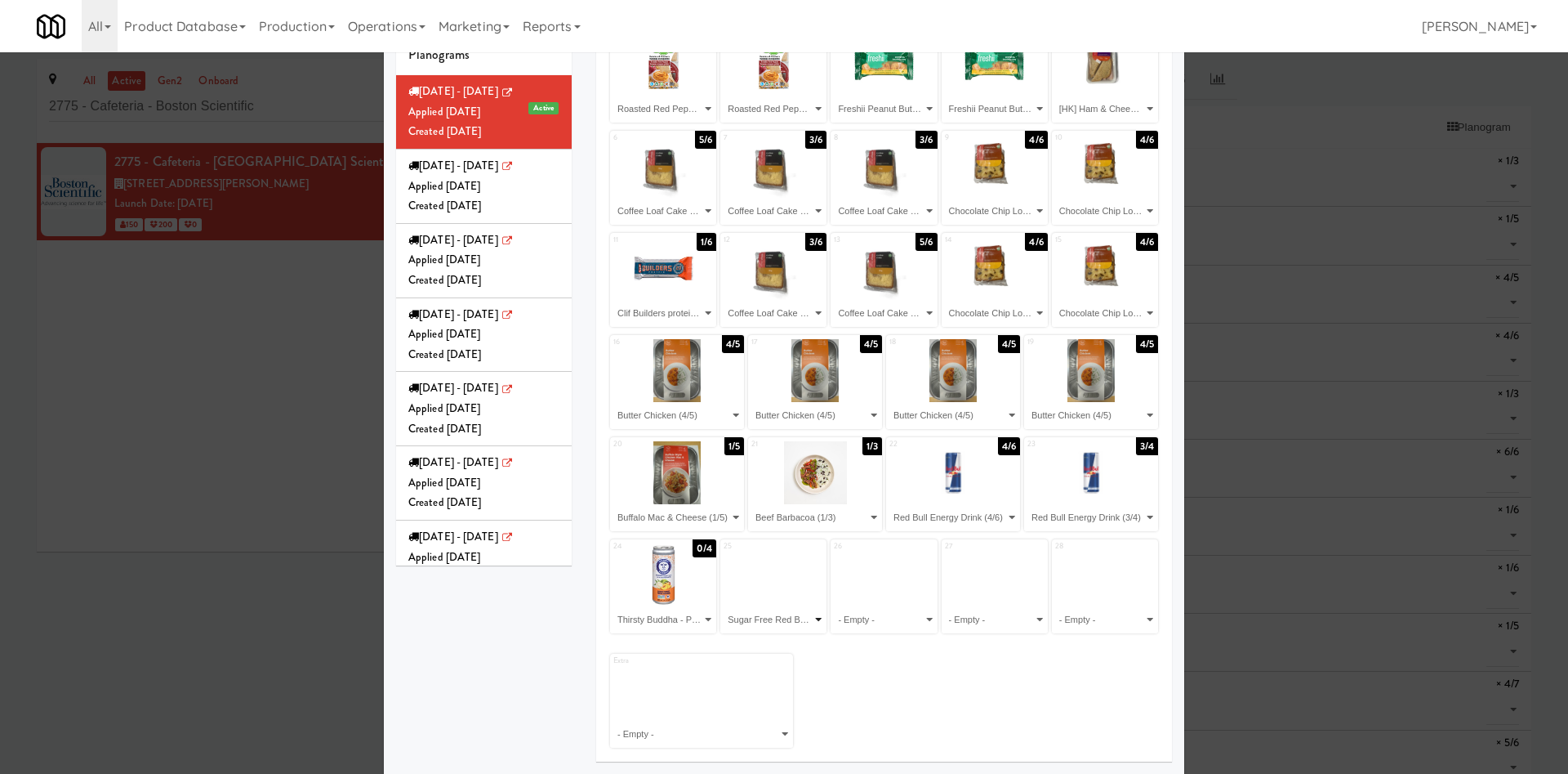
click at [723, 607] on select "- Empty - Beef Barbacoa (1/3) Buffalo Mac & Cheese (1/5) Butter Chicken (4/5) C…" at bounding box center [773, 620] width 101 height 27
click at [897, 617] on select "- Empty - Beef Barbacoa (1/3) Buffalo Mac & Cheese (1/5) Butter Chicken (4/5) C…" at bounding box center [884, 620] width 101 height 27
select select "number:268224"
click at [834, 607] on select "- Empty - Beef Barbacoa (1/3) Buffalo Mac & Cheese (1/5) Butter Chicken (4/5) C…" at bounding box center [884, 620] width 101 height 27
click at [964, 611] on select "- Empty - Beef Barbacoa (1/3) Buffalo Mac & Cheese (1/5) Butter Chicken (4/5) C…" at bounding box center [995, 620] width 101 height 27
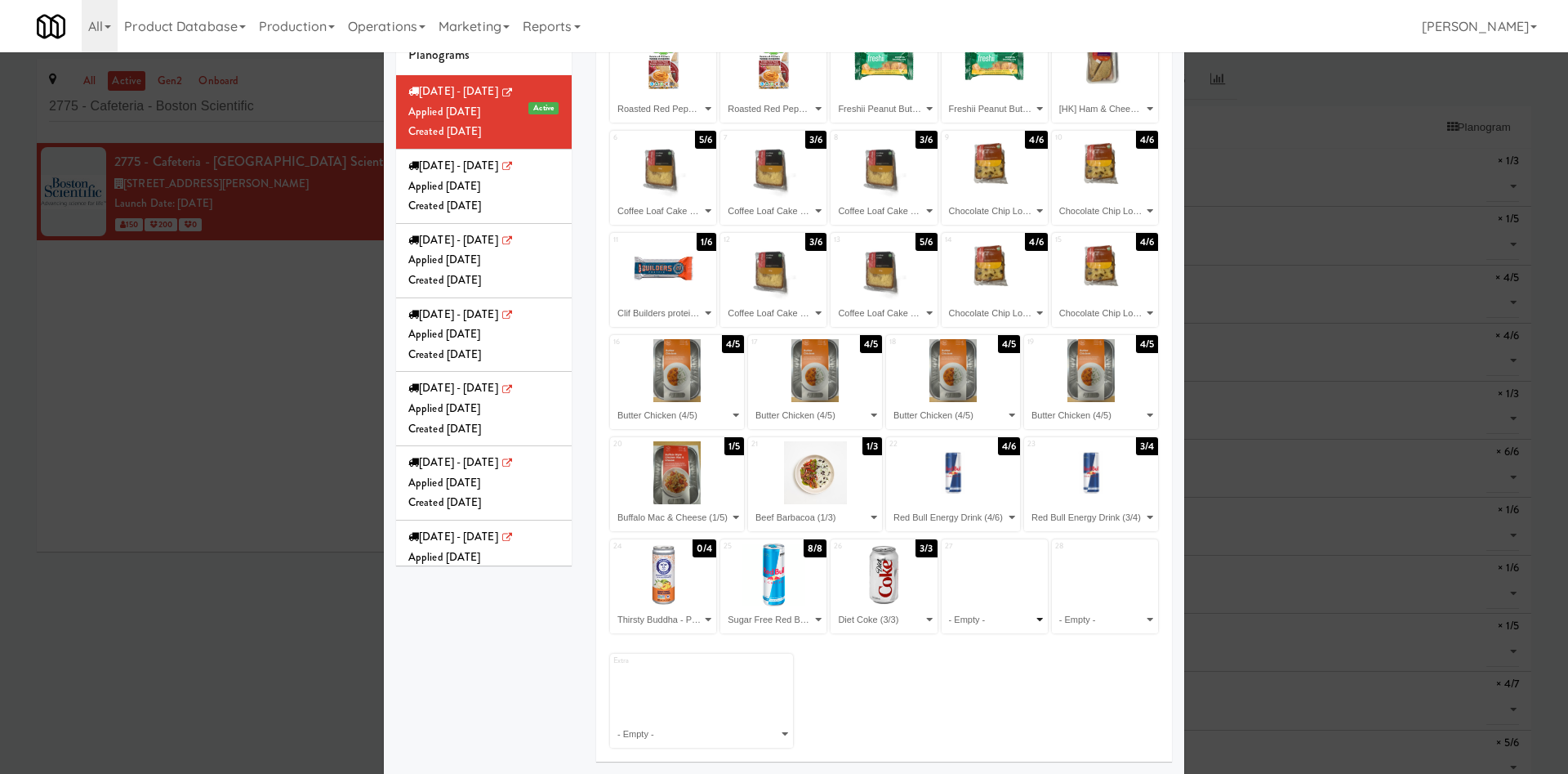
select select "number:264043"
click at [945, 607] on select "- Empty - Beef Barbacoa (1/3) Buffalo Mac & Cheese (1/5) Butter Chicken (4/5) C…" at bounding box center [995, 620] width 101 height 27
click at [1089, 625] on select "- Empty - Beef Barbacoa (1/3) Buffalo Mac & Cheese (1/5) Butter Chicken (4/5) C…" at bounding box center [1105, 620] width 101 height 27
select select "number:276006"
click at [1055, 607] on select "- Empty - Beef Barbacoa (1/3) Buffalo Mac & Cheese (1/5) Butter Chicken (4/5) C…" at bounding box center [1105, 620] width 101 height 27
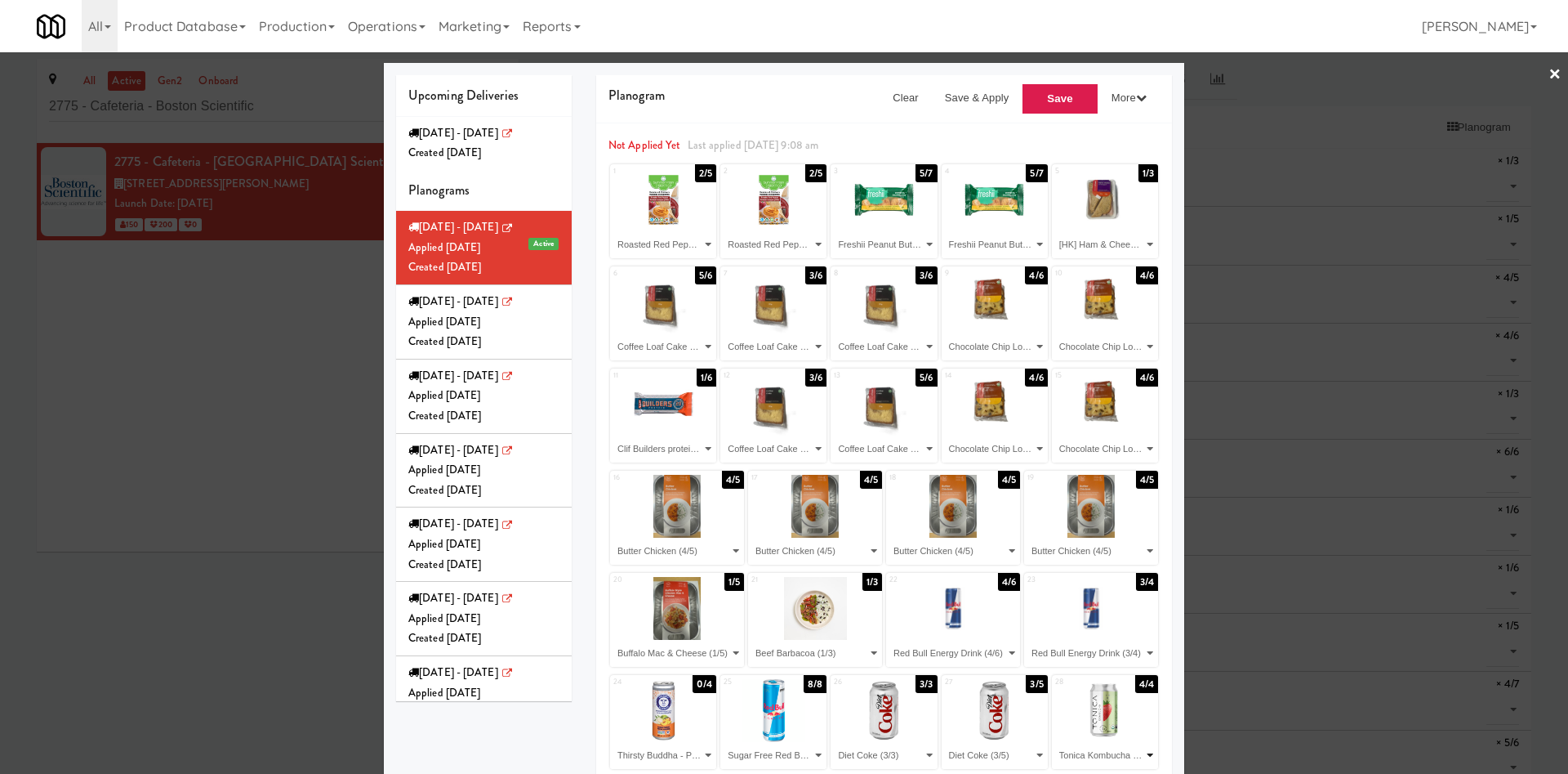
scroll to position [0, 0]
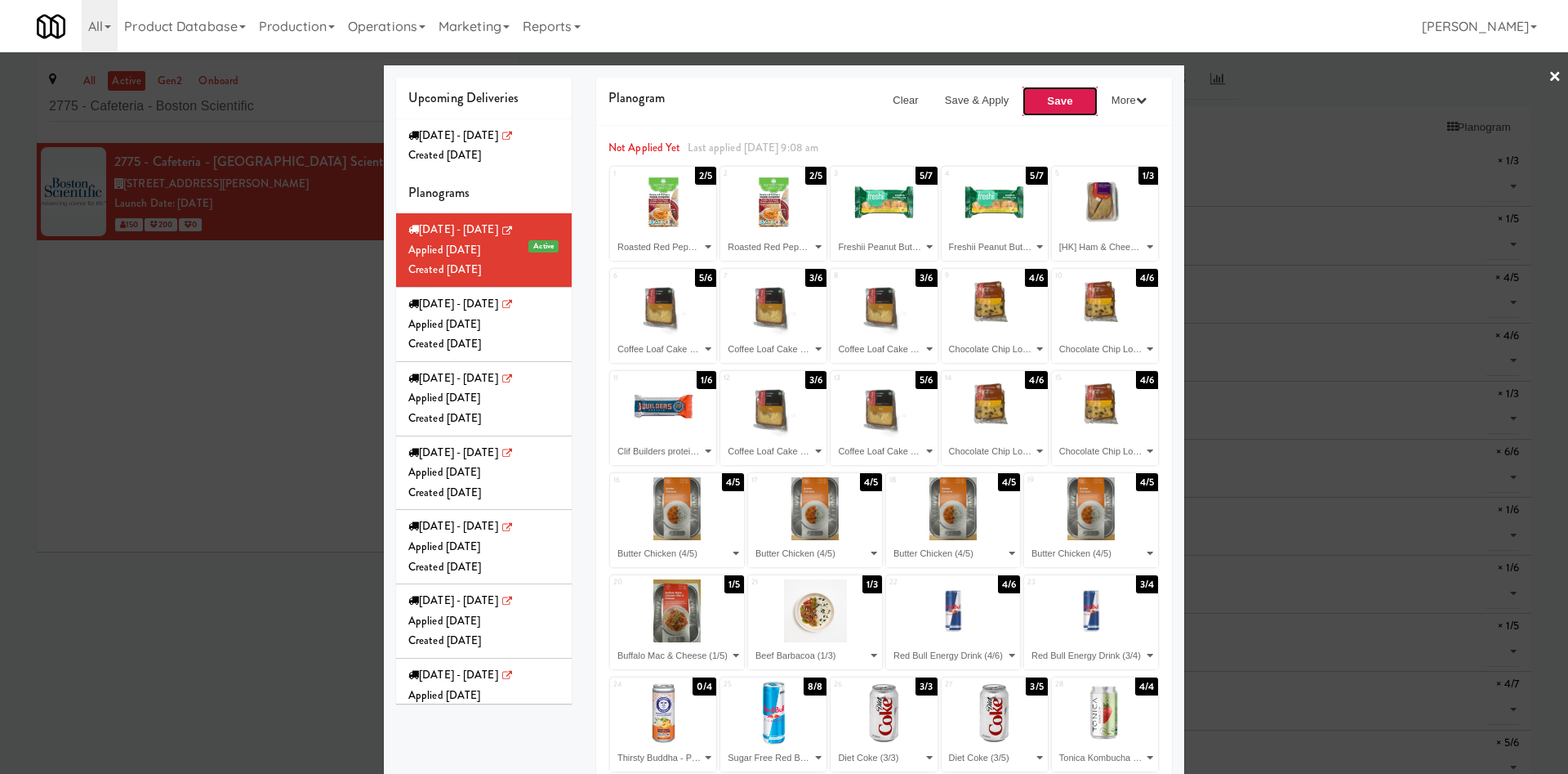
click at [1049, 98] on button "Save" at bounding box center [1061, 101] width 77 height 31
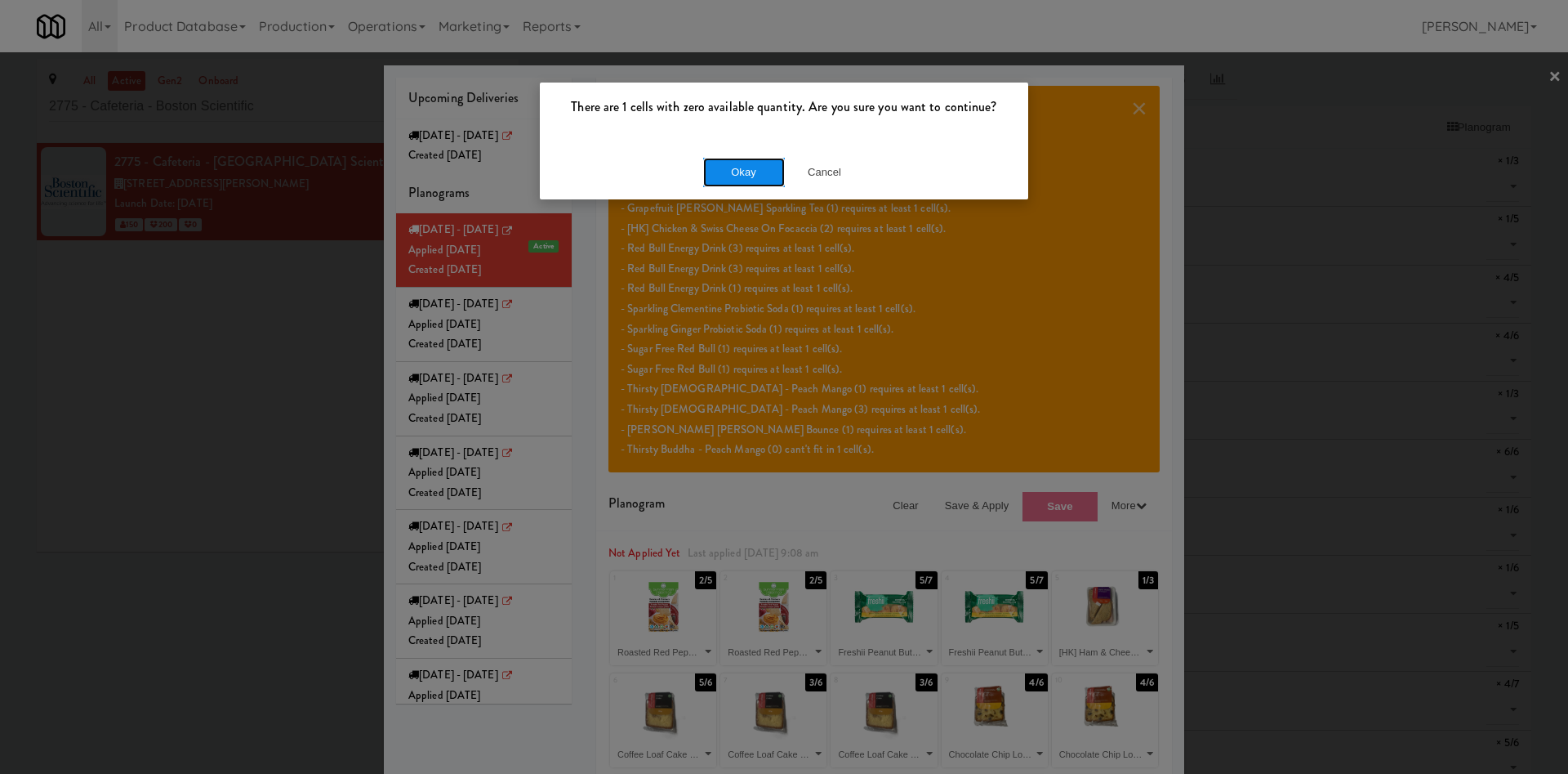
click at [761, 176] on button "Okay" at bounding box center [743, 172] width 82 height 30
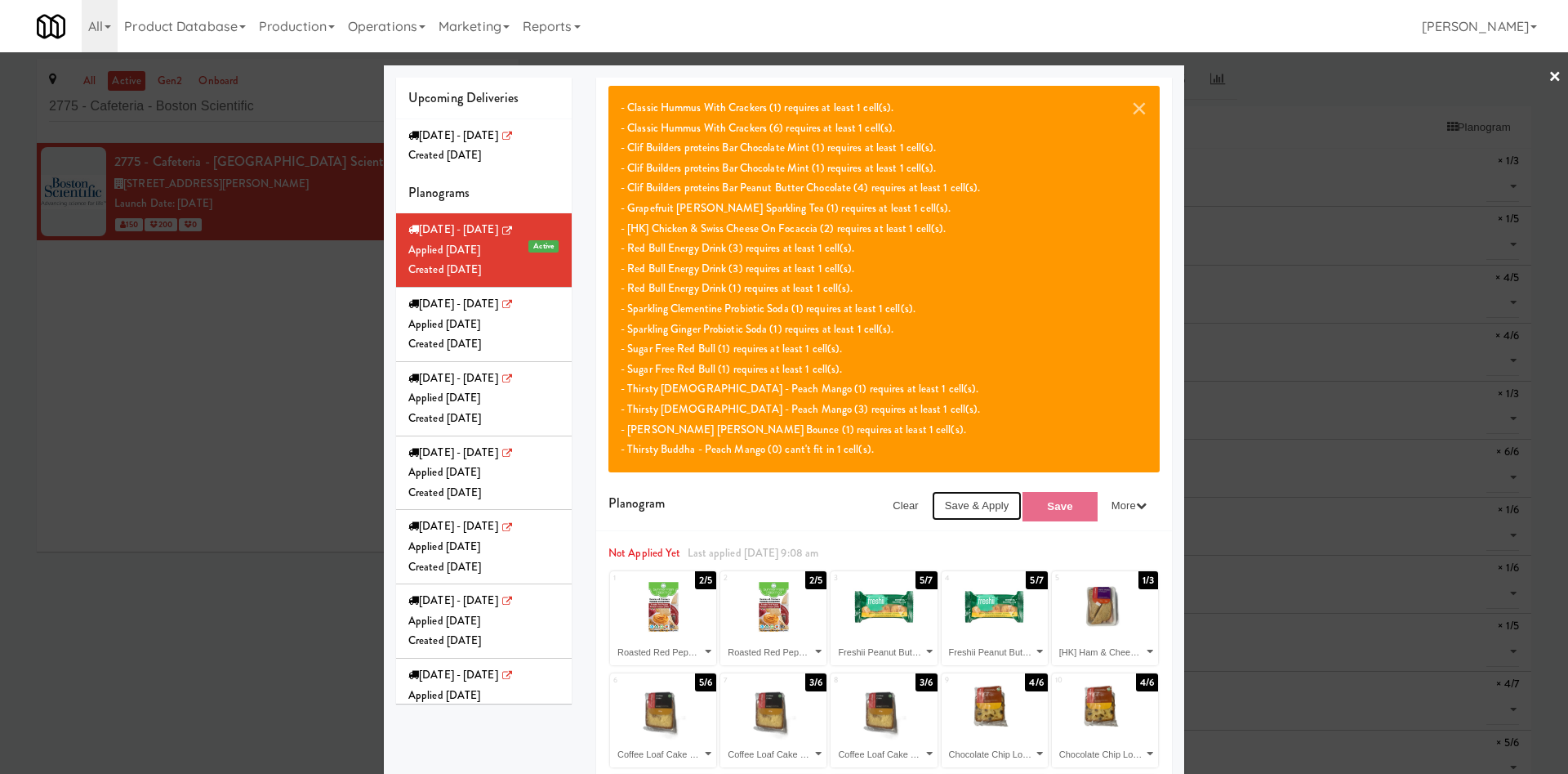
click at [962, 504] on button "Save & Apply" at bounding box center [977, 506] width 90 height 30
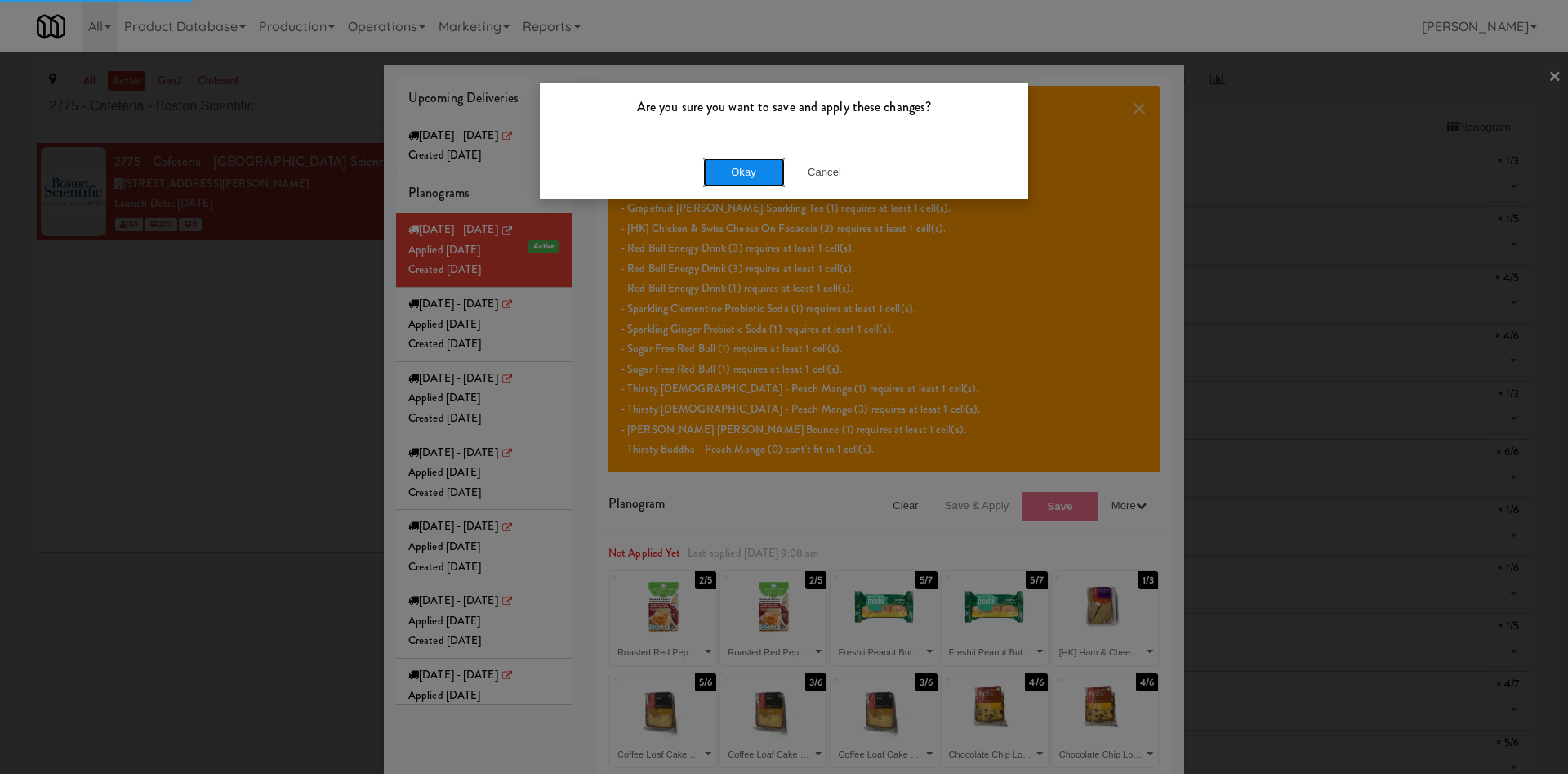
click at [758, 175] on button "Okay" at bounding box center [743, 172] width 82 height 30
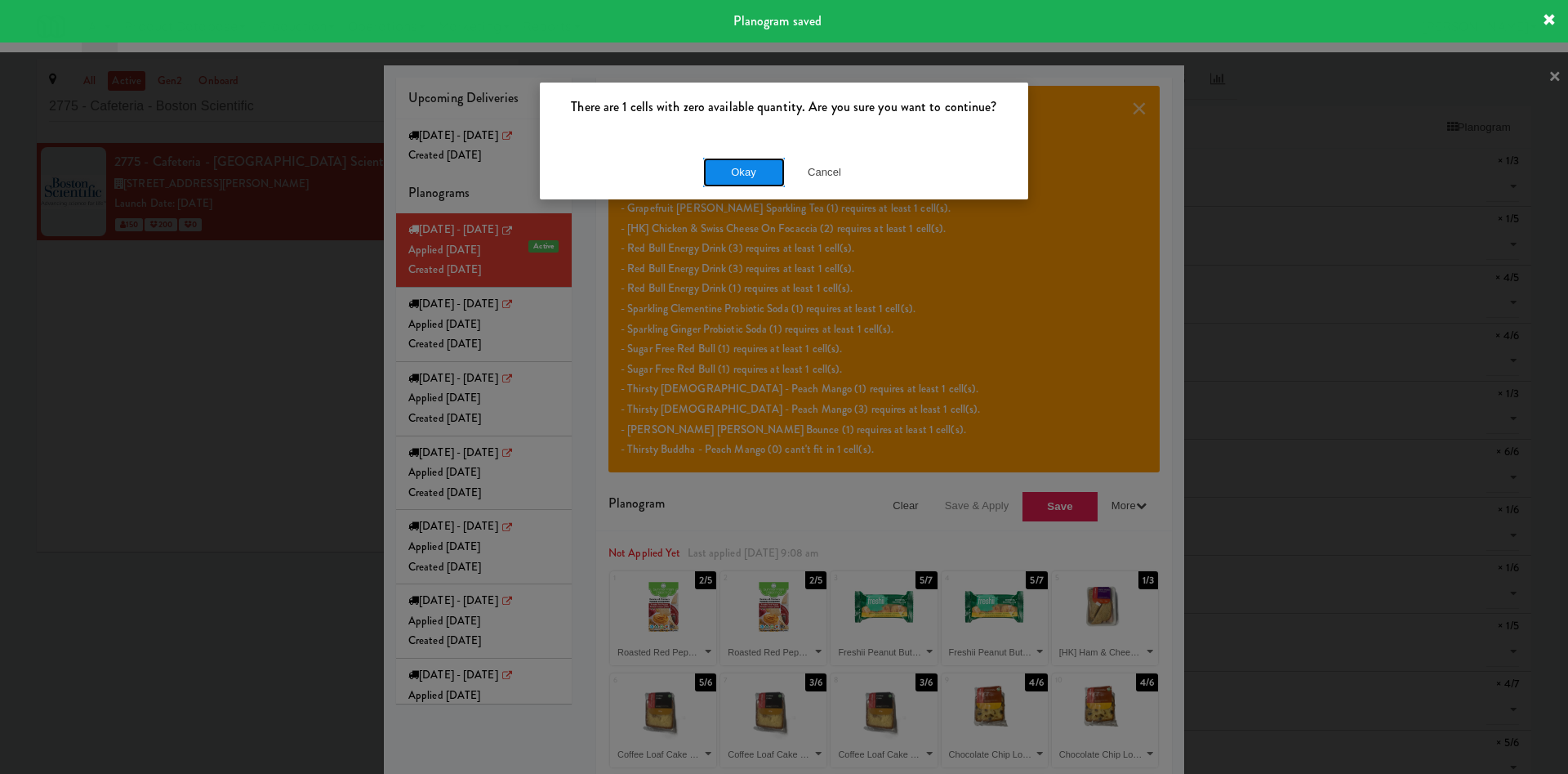
click at [742, 178] on button "Okay" at bounding box center [743, 172] width 82 height 30
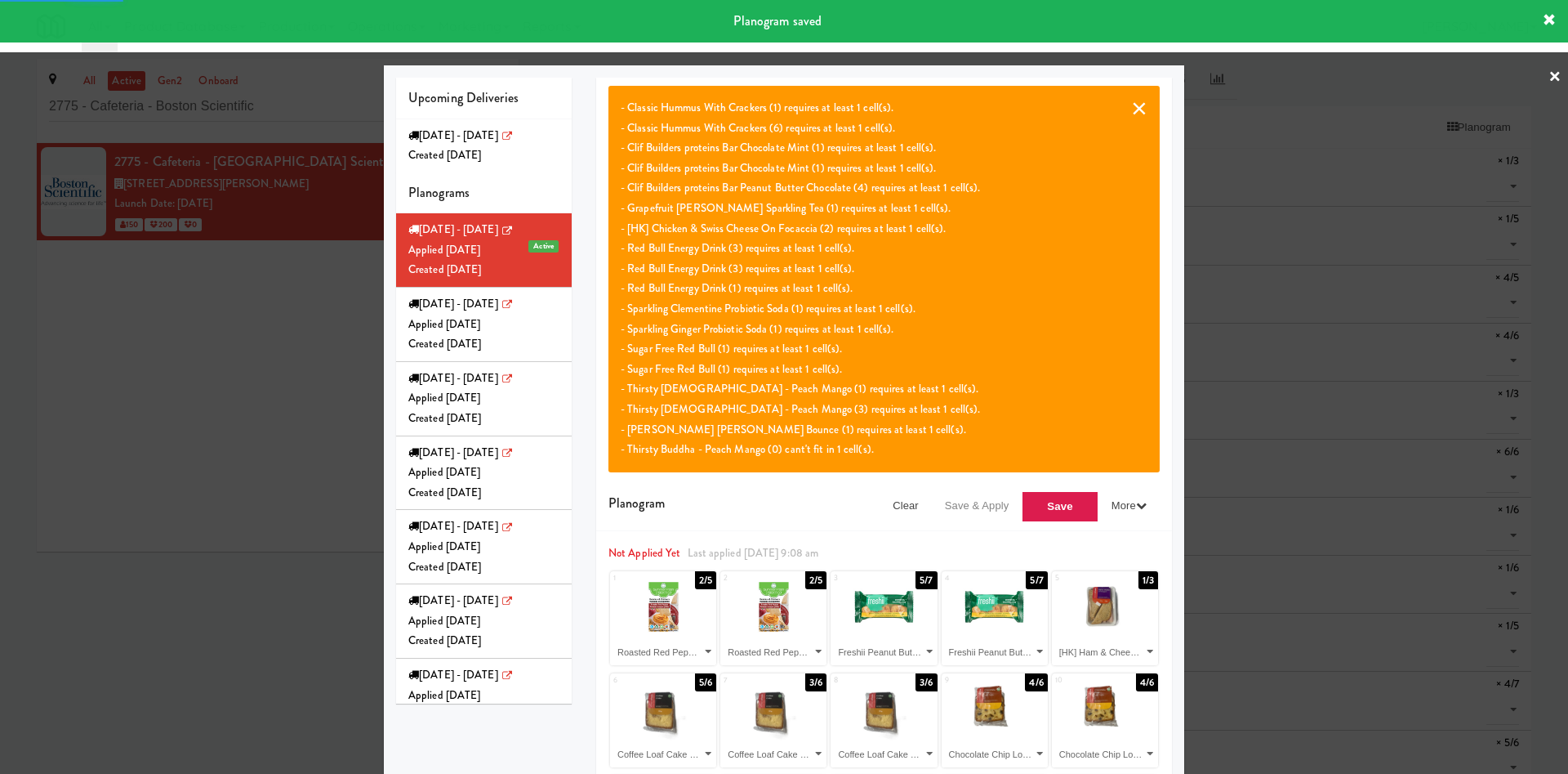
click at [1132, 114] on button "×" at bounding box center [1139, 108] width 17 height 20
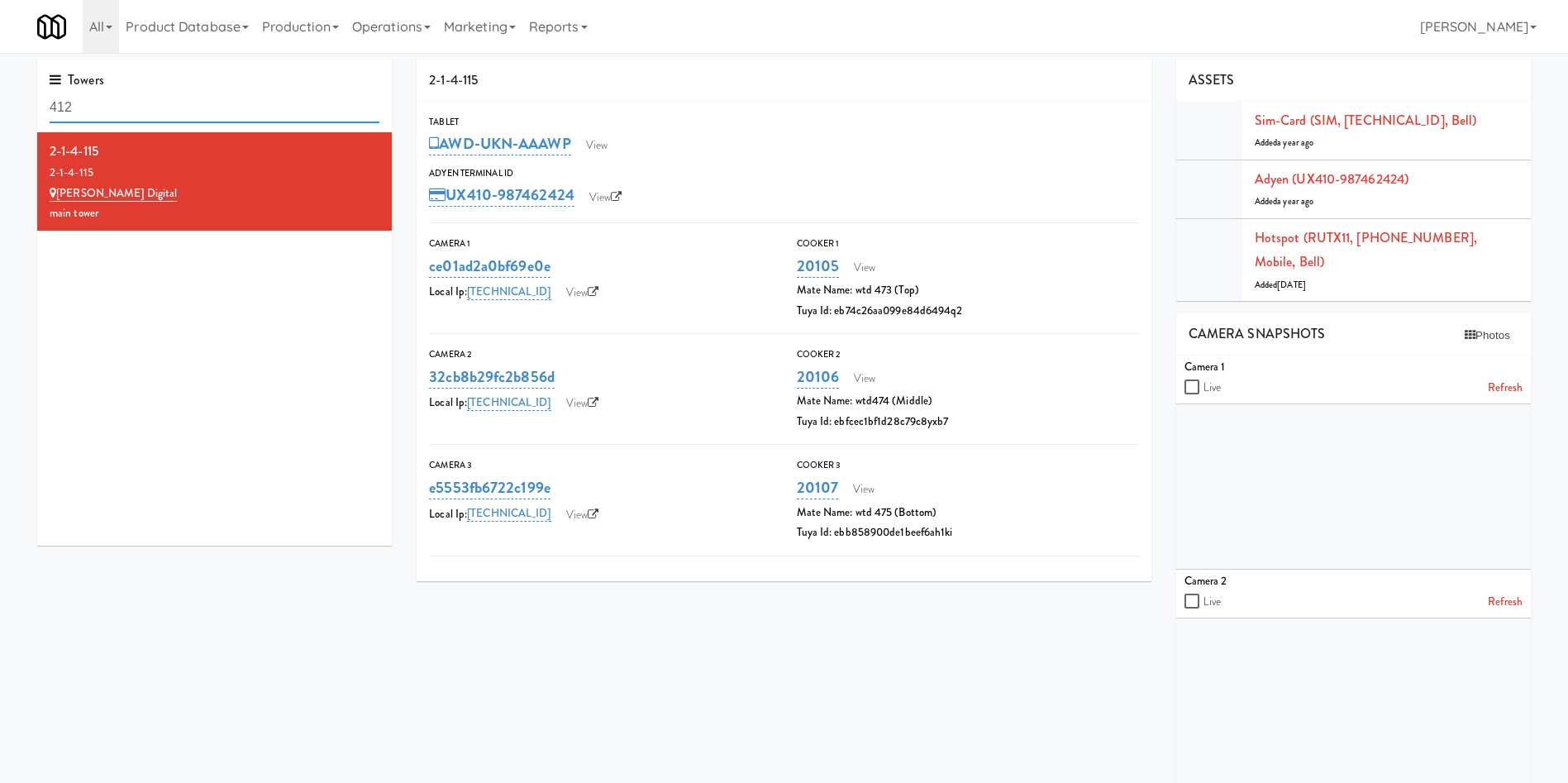
drag, startPoint x: 173, startPoint y: 110, endPoint x: 0, endPoint y: 97, distance: 173.5
click at [0, 97] on div "Towers 412 2-1-4-115 2-1-4-115 [PERSON_NAME] Digital main tower 2-1-4-115 Table…" at bounding box center [784, 535] width 1568 height 951
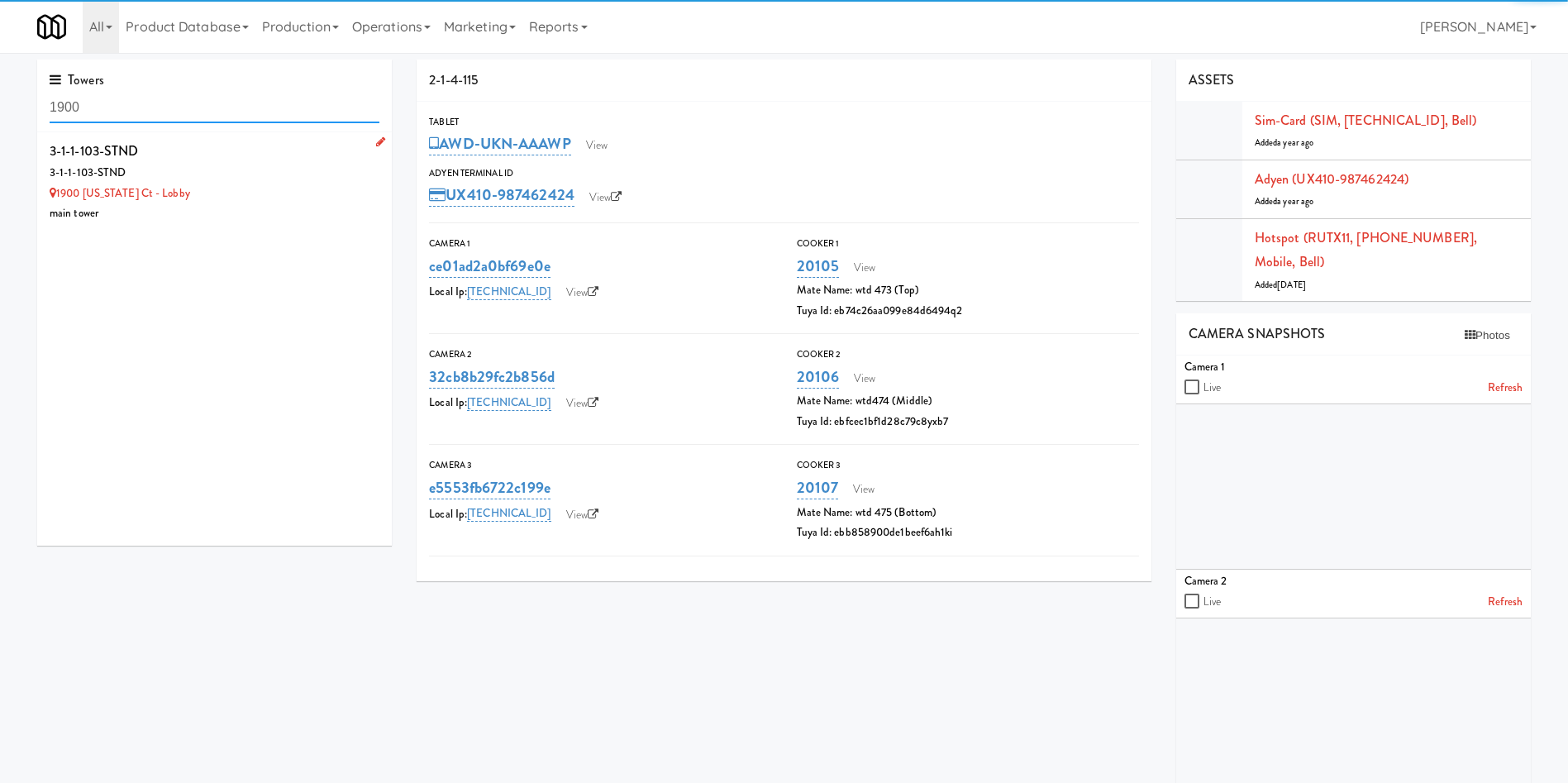
type input "1900"
click at [252, 199] on div "1900 [US_STATE] Ct - Lobby" at bounding box center [215, 193] width 330 height 21
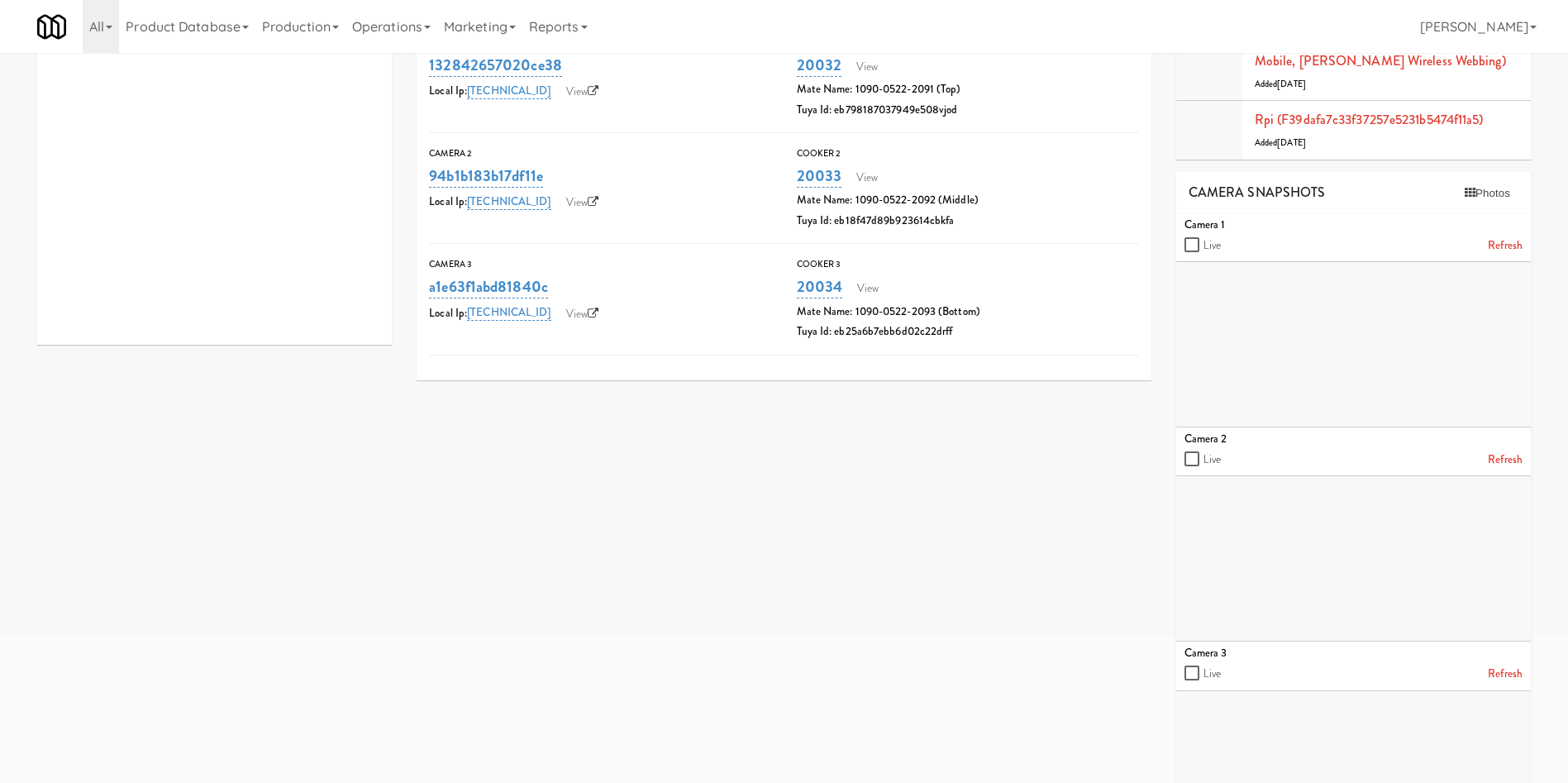
scroll to position [310, 0]
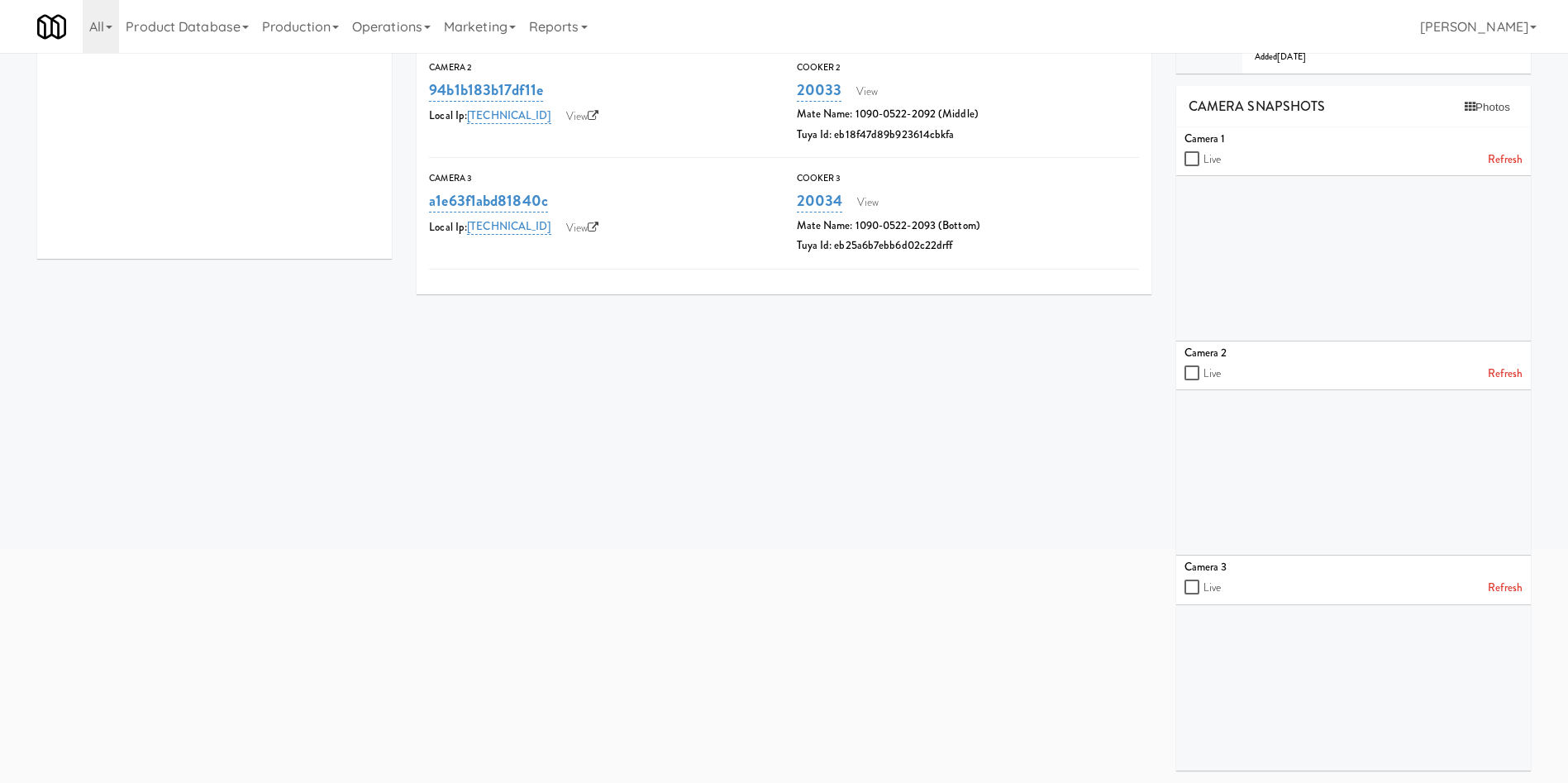
click at [1509, 158] on link "Refresh" at bounding box center [1505, 159] width 35 height 21
click at [1514, 373] on link "Refresh" at bounding box center [1505, 374] width 35 height 21
click at [1518, 589] on link "Refresh" at bounding box center [1505, 588] width 35 height 21
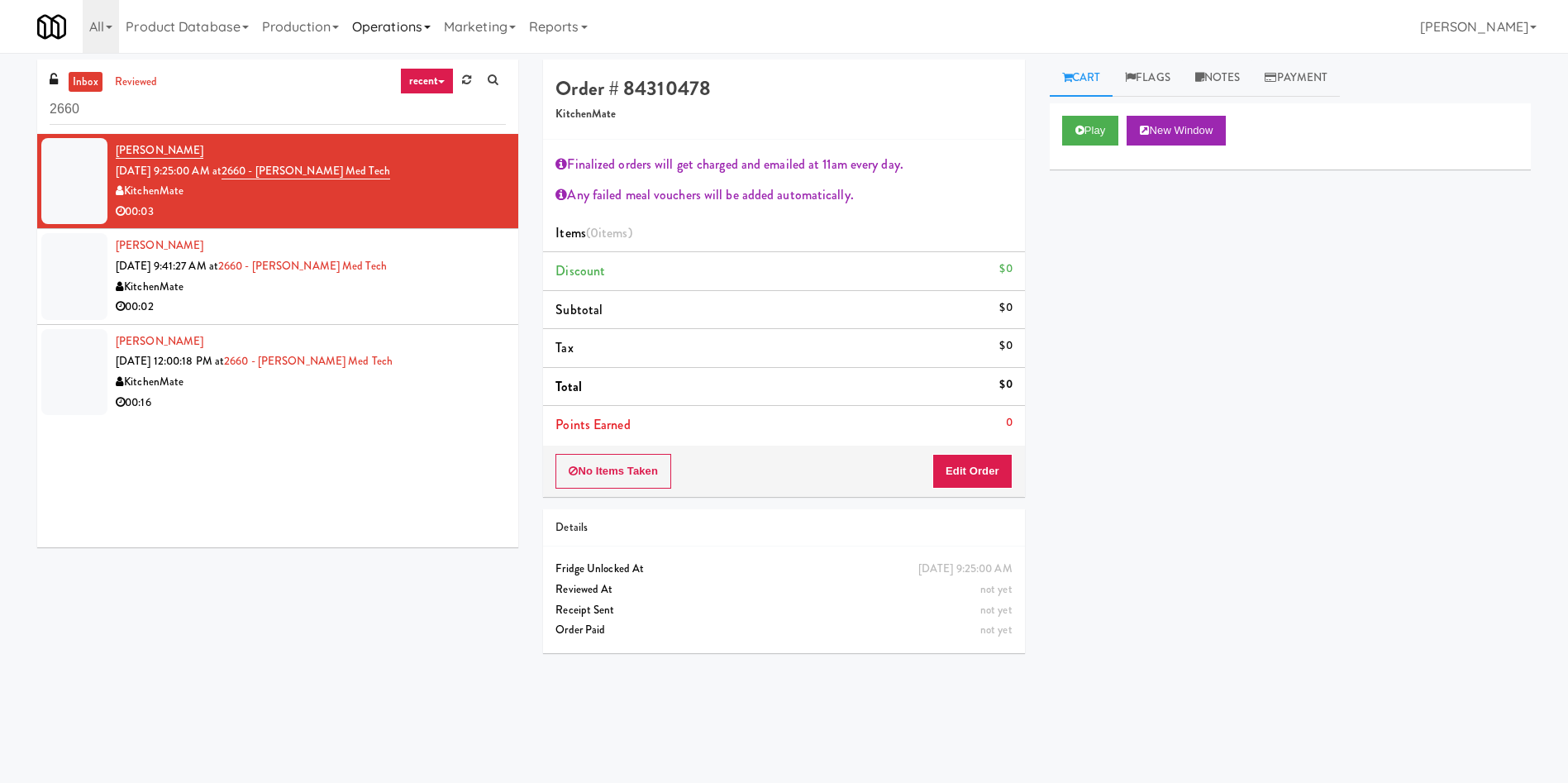
click at [398, 25] on link "Operations" at bounding box center [391, 26] width 92 height 53
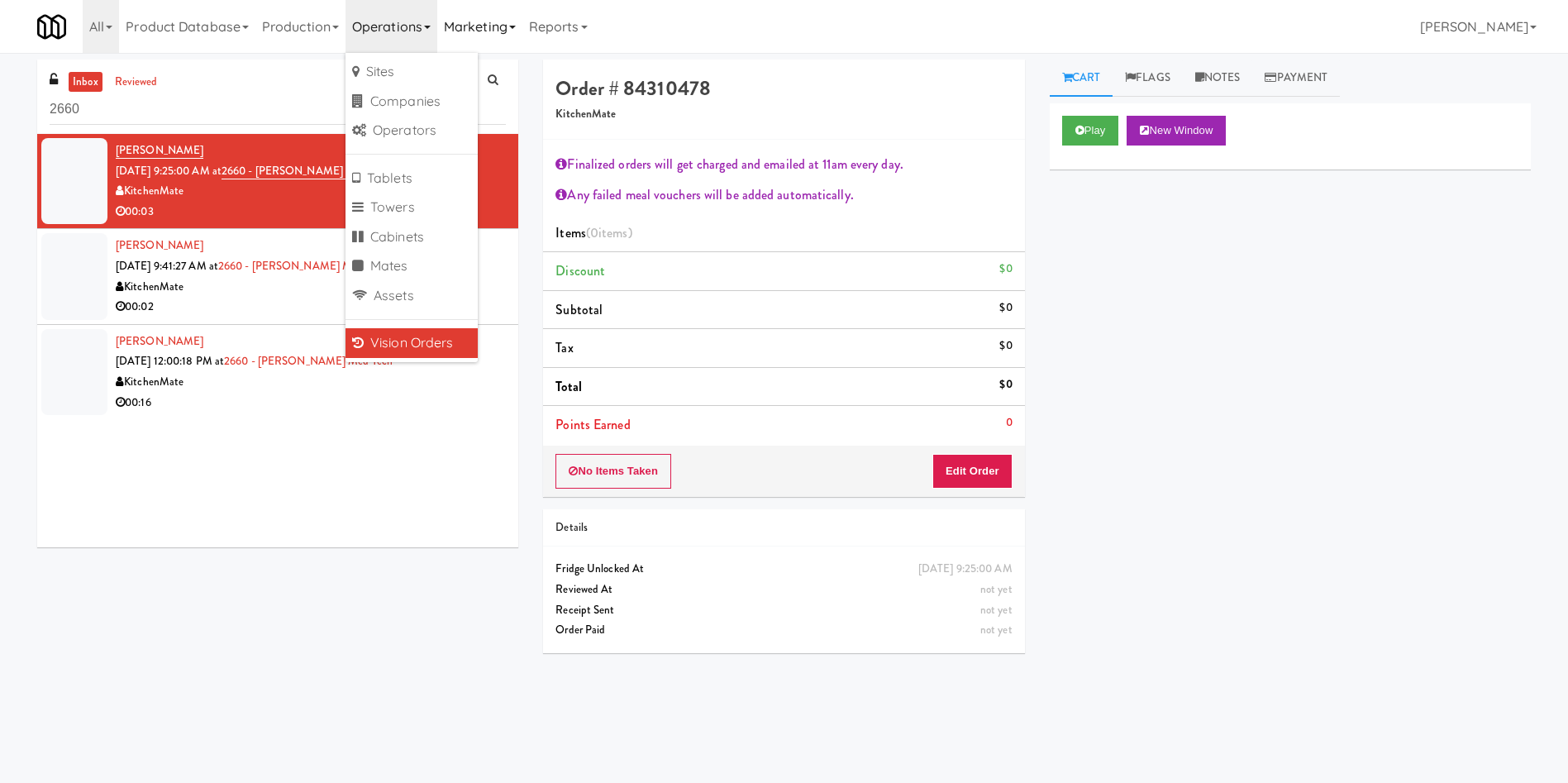
click at [491, 23] on link "Marketing" at bounding box center [481, 26] width 86 height 53
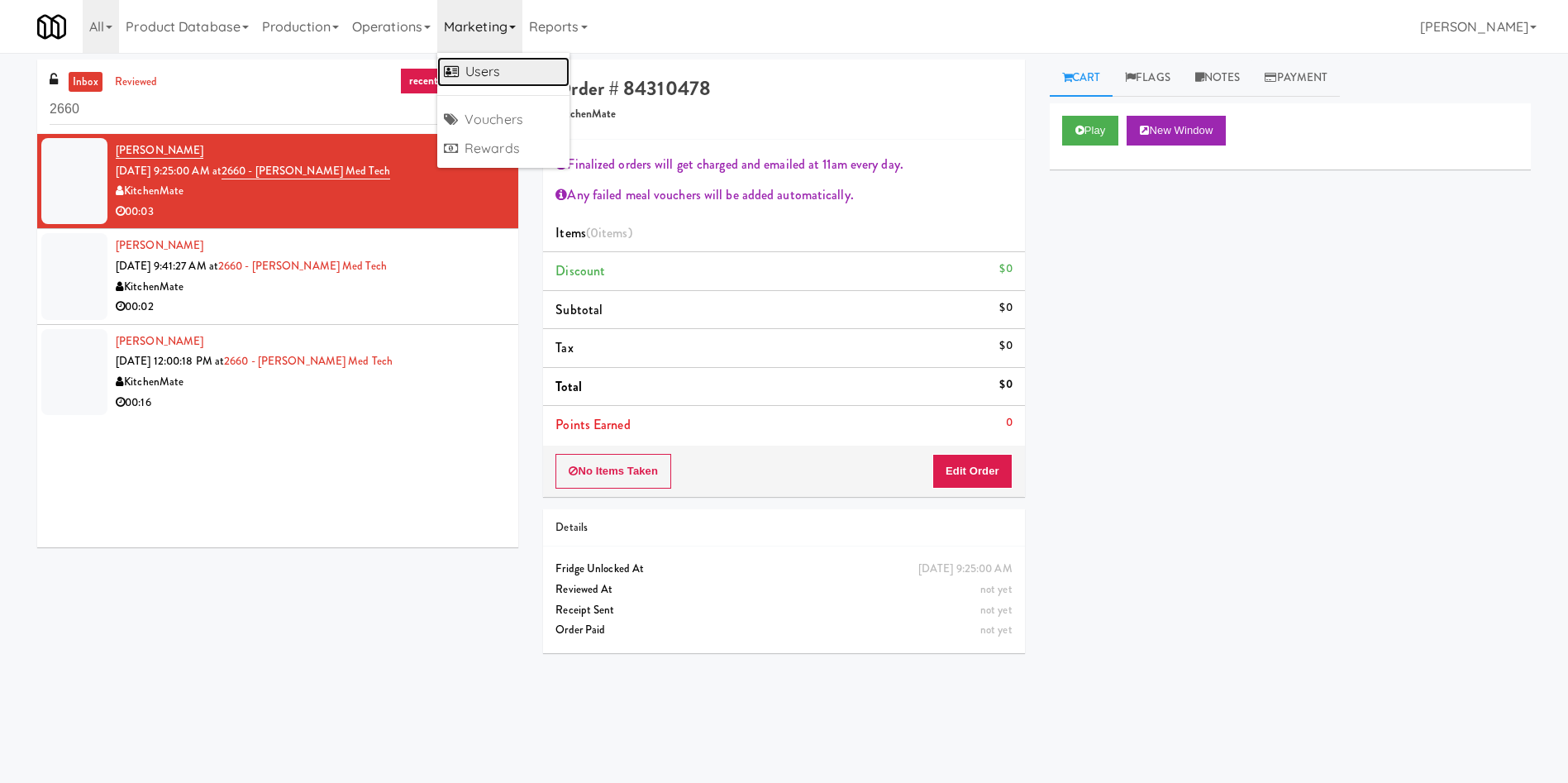
click at [507, 81] on link "Users" at bounding box center [503, 72] width 132 height 30
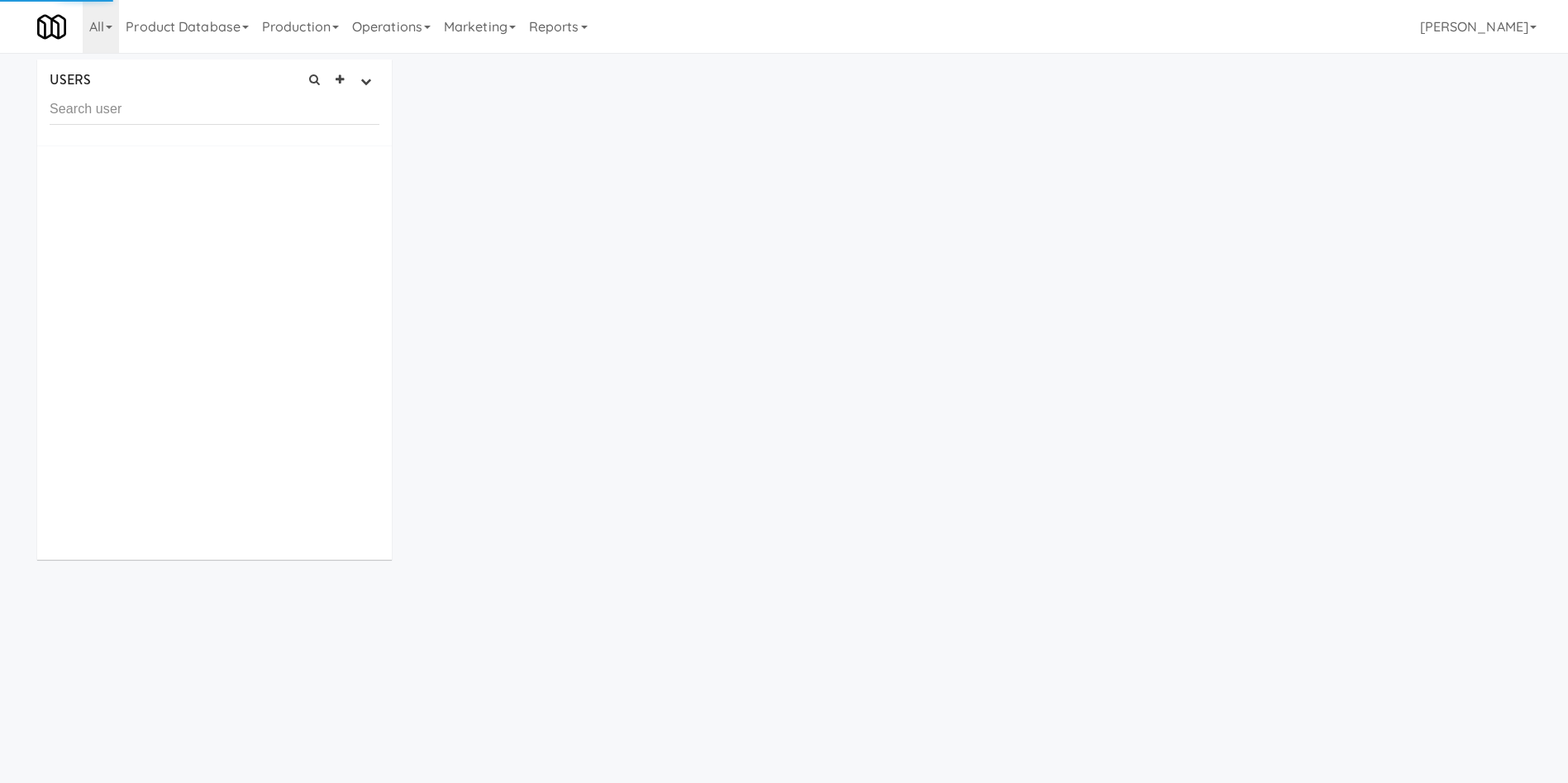
click at [308, 109] on input "text" at bounding box center [215, 109] width 330 height 31
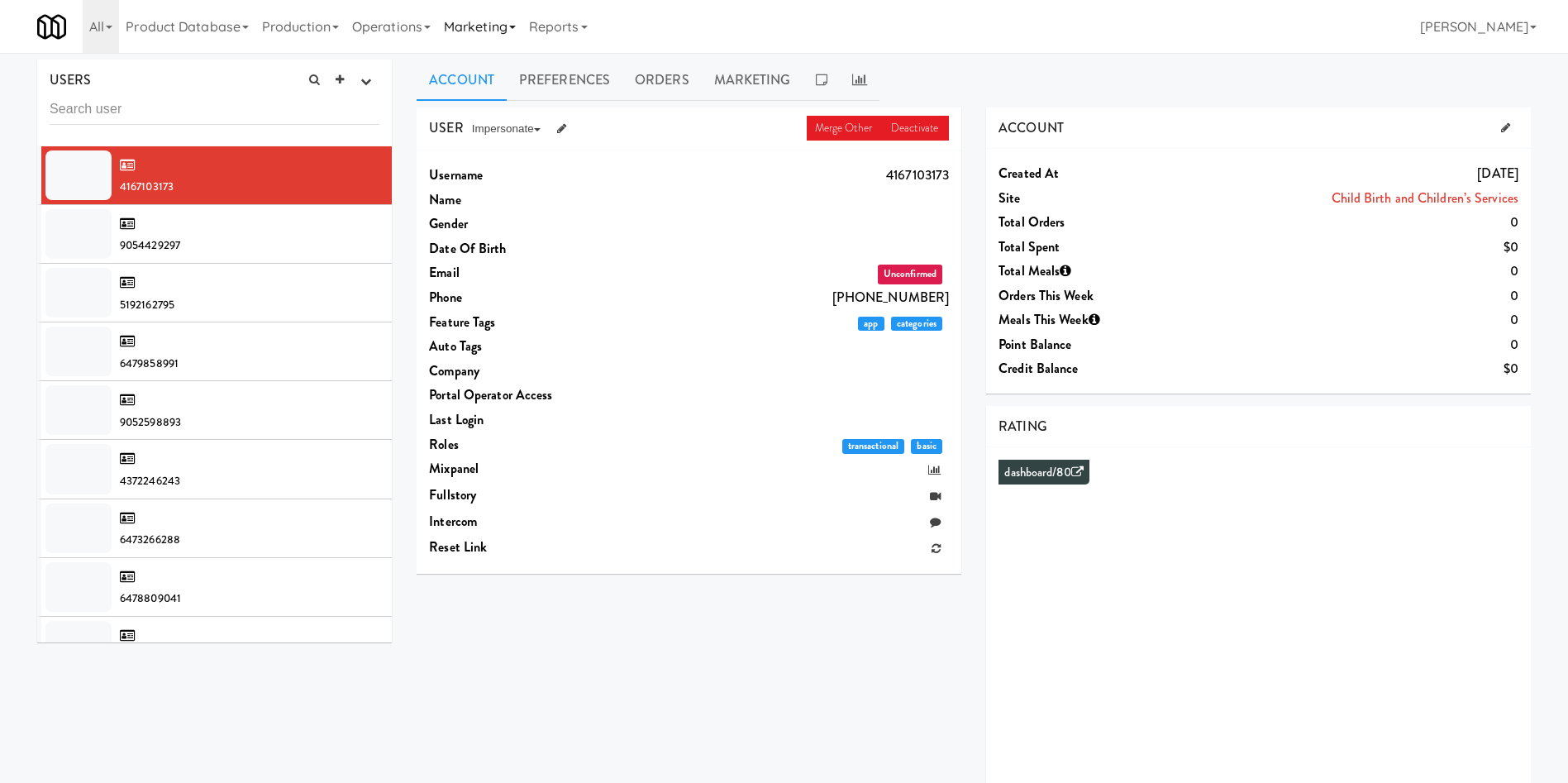
click at [475, 24] on link "Marketing" at bounding box center [481, 26] width 86 height 53
drag, startPoint x: 426, startPoint y: 23, endPoint x: 421, endPoint y: 52, distance: 29.4
click at [426, 25] on link "Operations" at bounding box center [391, 26] width 92 height 53
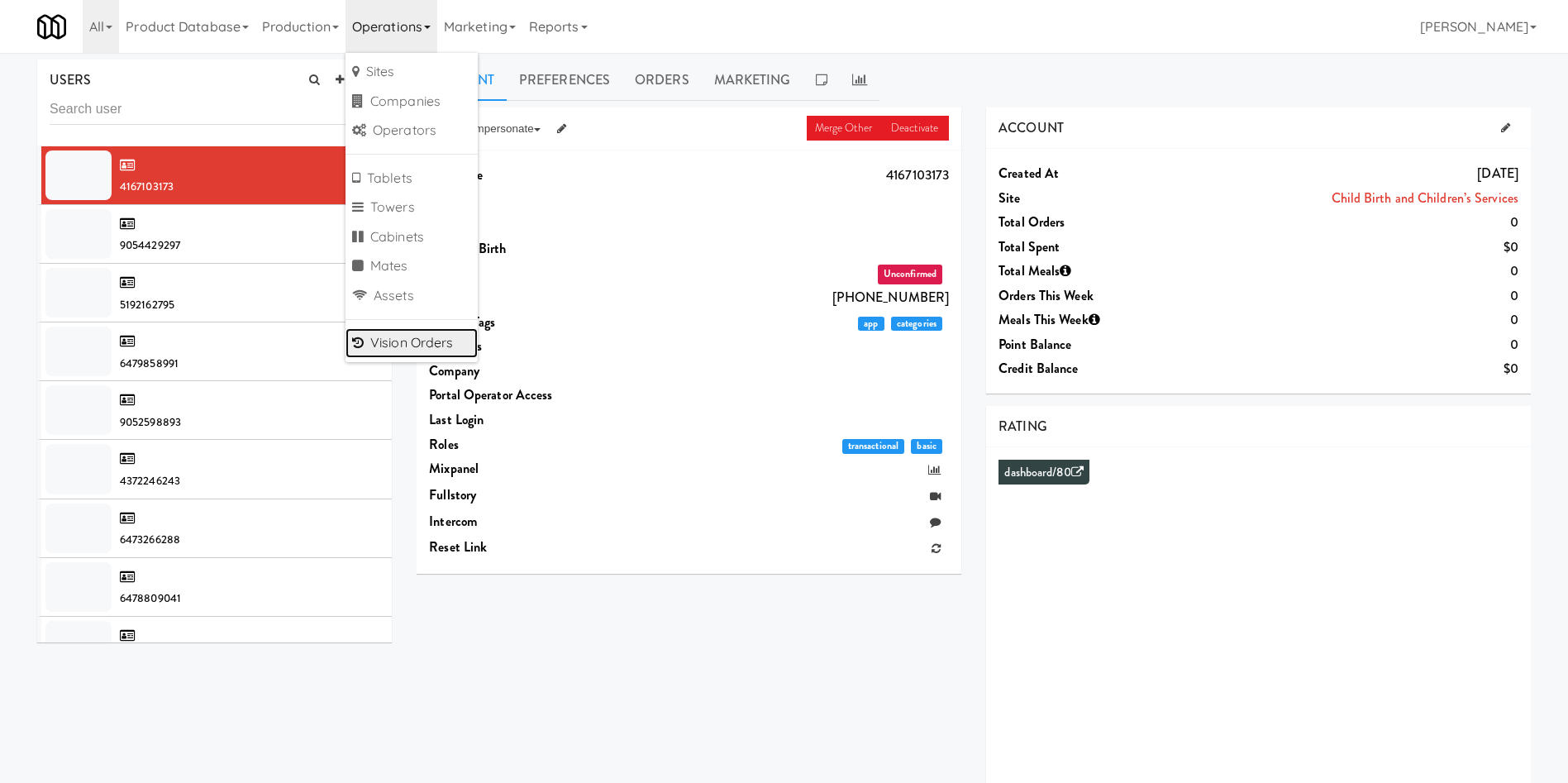
click at [410, 350] on link "Vision Orders" at bounding box center [411, 343] width 132 height 30
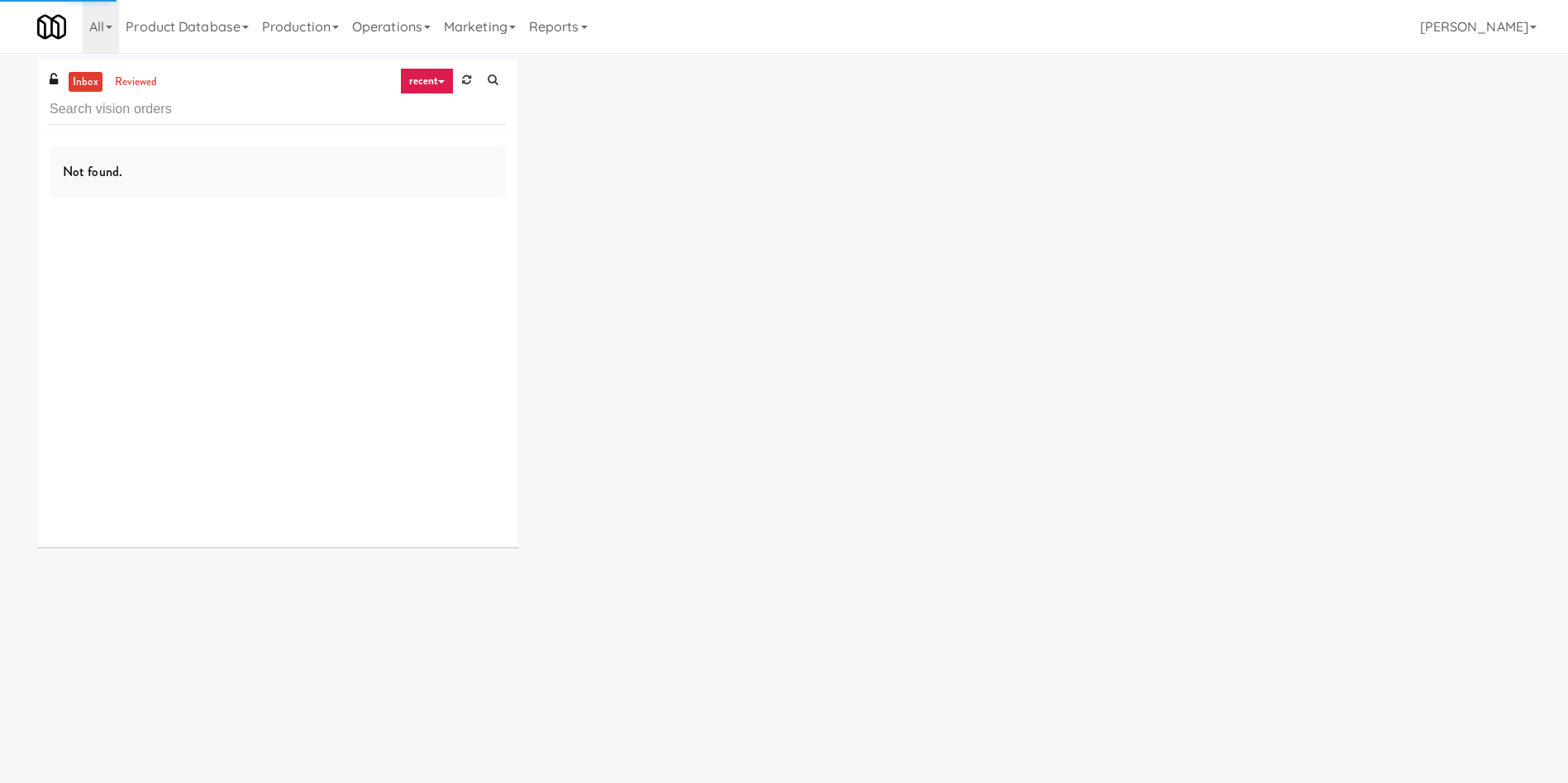
click at [149, 120] on input "text" at bounding box center [278, 109] width 457 height 31
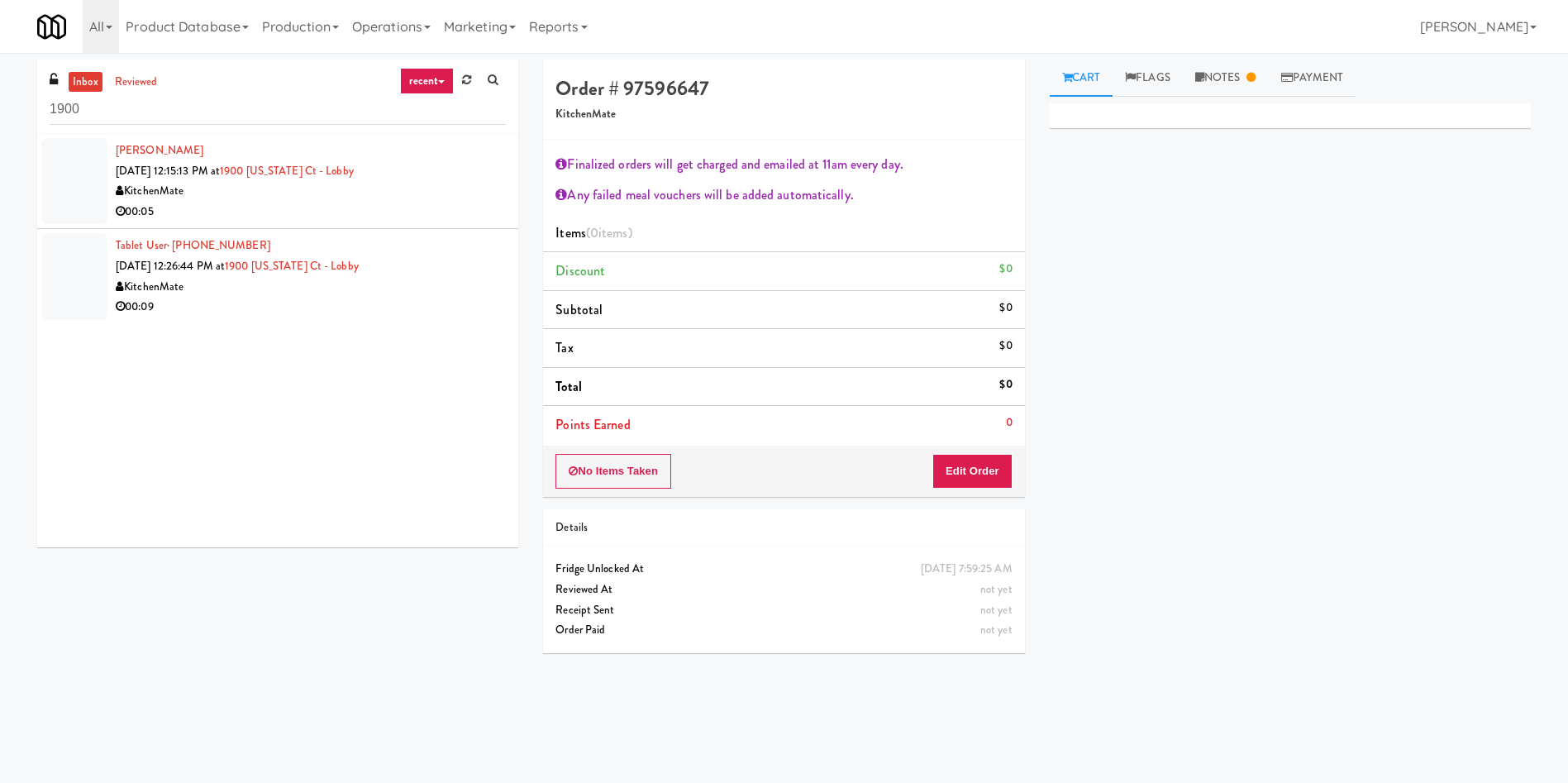
type input "1900"
click at [86, 198] on div at bounding box center [75, 181] width 66 height 86
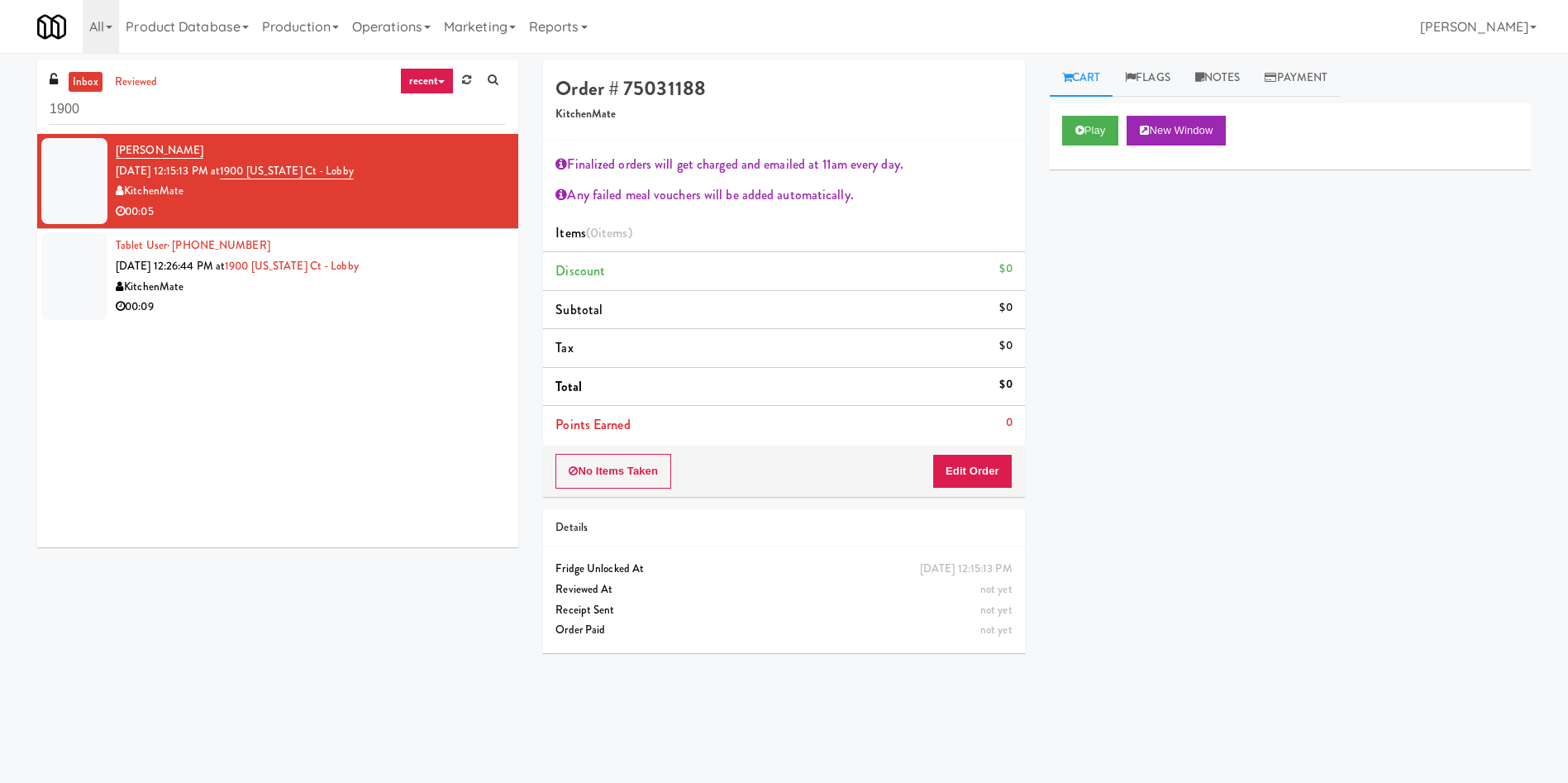
click at [62, 278] on div at bounding box center [75, 276] width 66 height 86
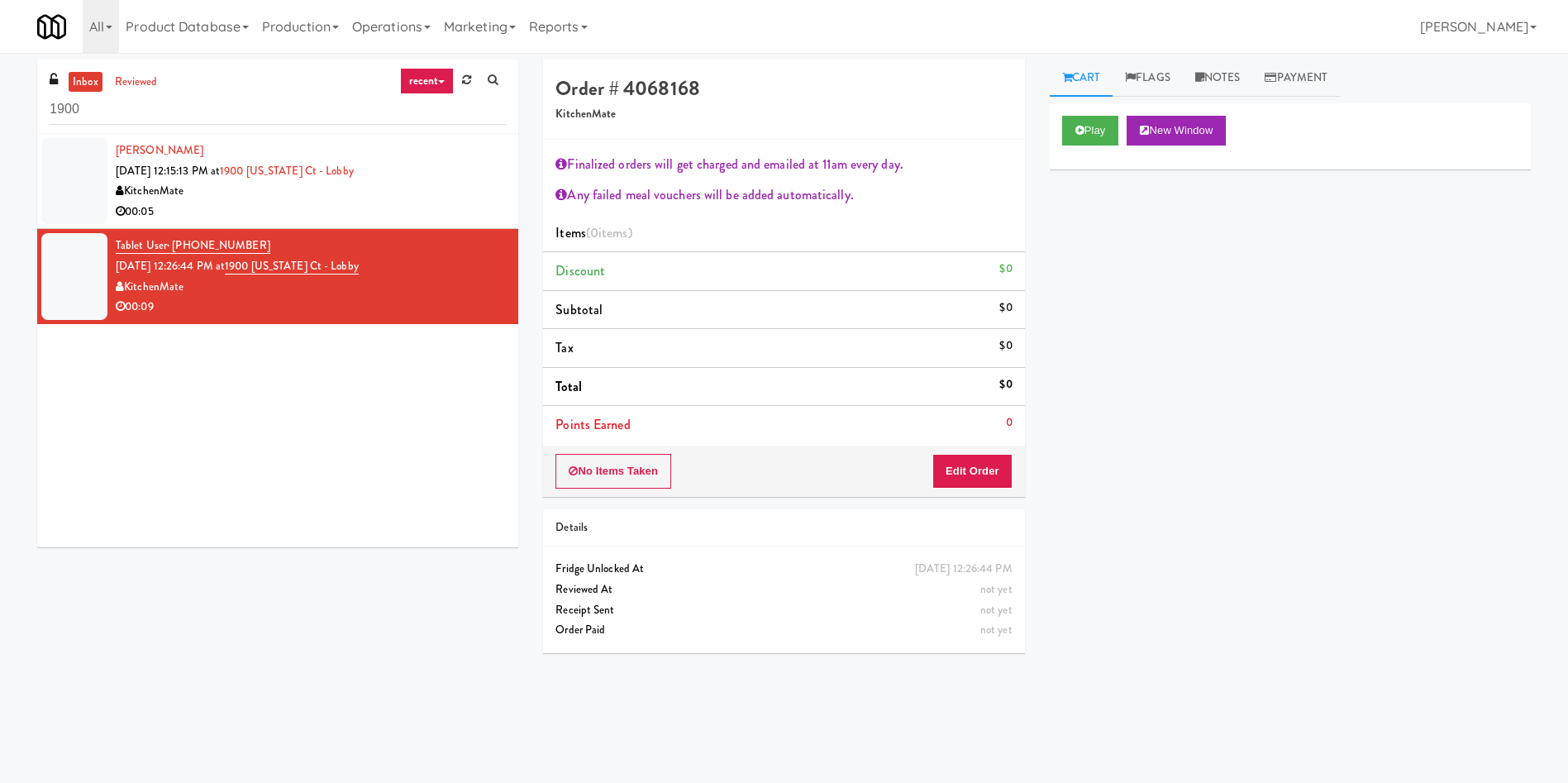
click at [82, 170] on div at bounding box center [75, 181] width 66 height 86
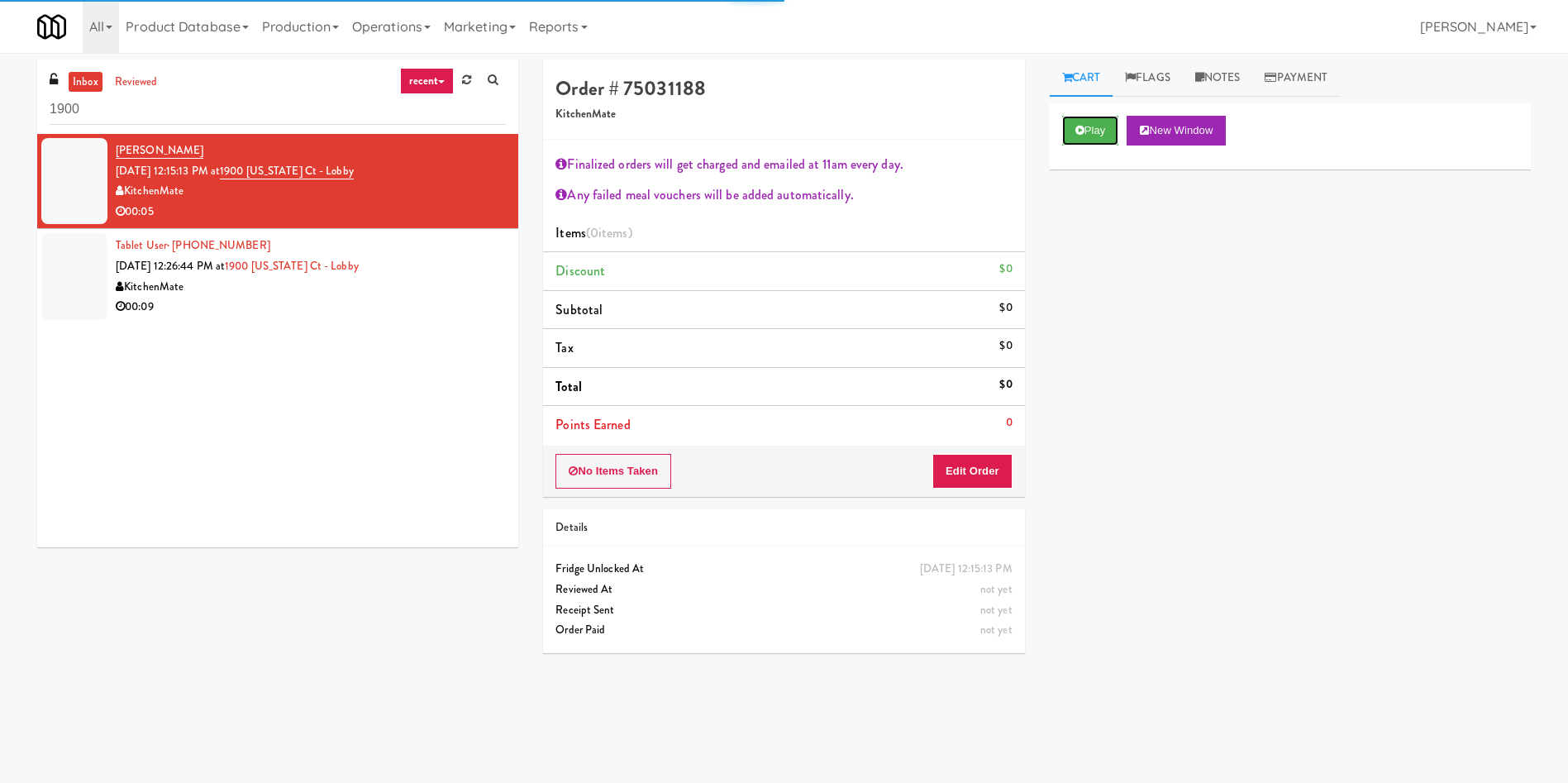
drag, startPoint x: 1095, startPoint y: 131, endPoint x: 1092, endPoint y: 147, distance: 16.3
click at [1095, 131] on button "Play" at bounding box center [1090, 130] width 57 height 30
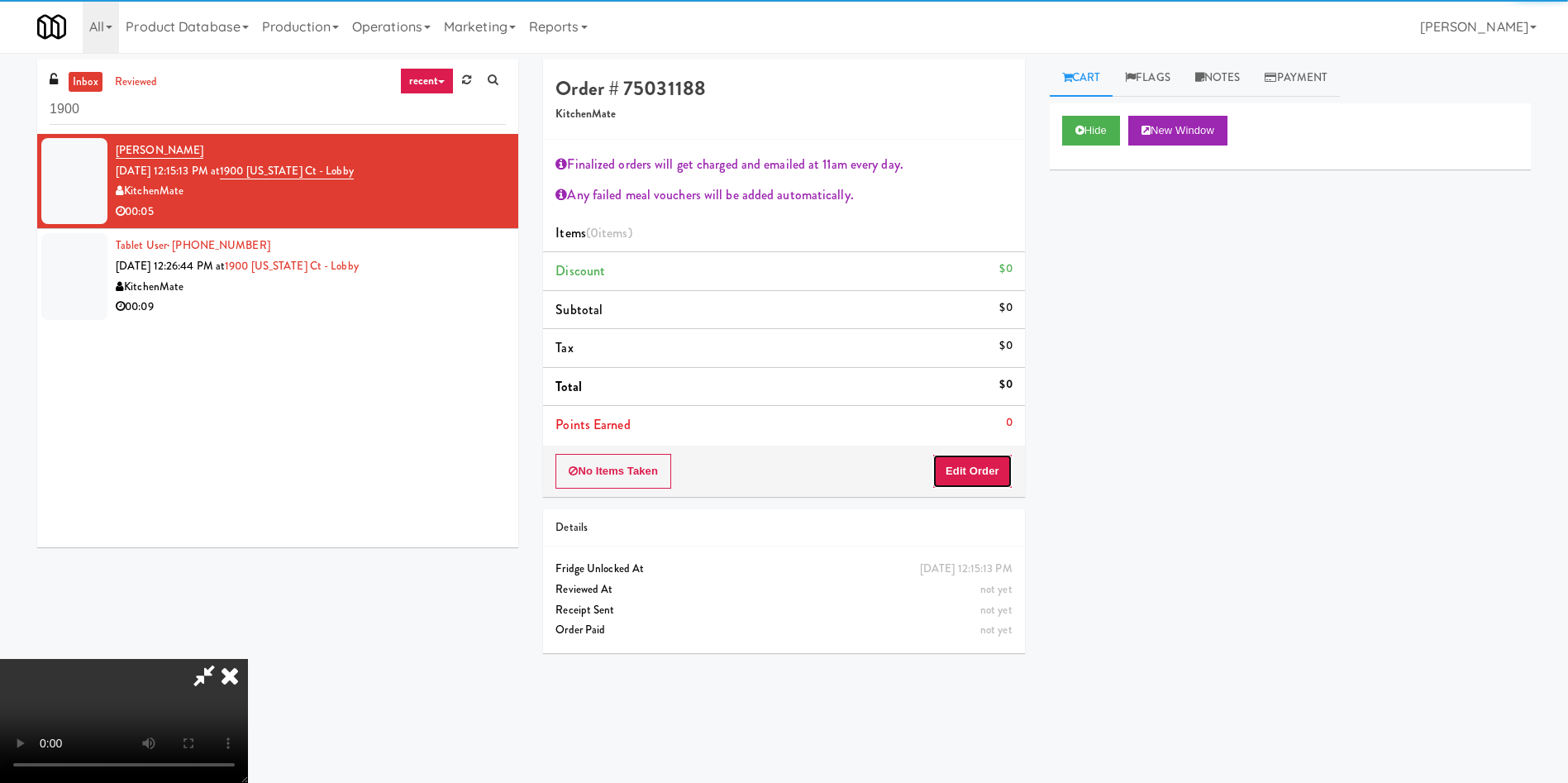
click at [956, 460] on button "Edit Order" at bounding box center [972, 471] width 81 height 35
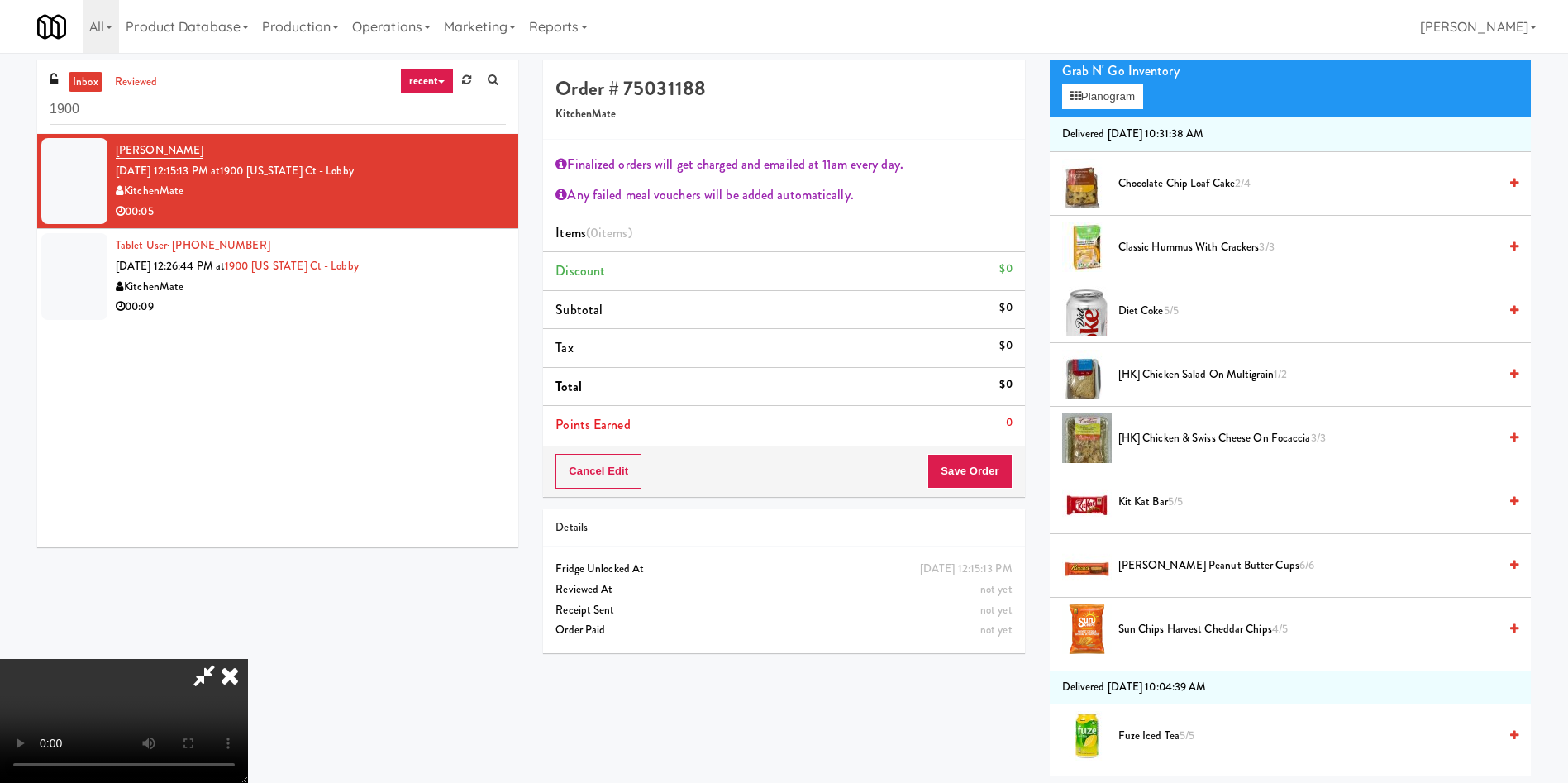
scroll to position [248, 0]
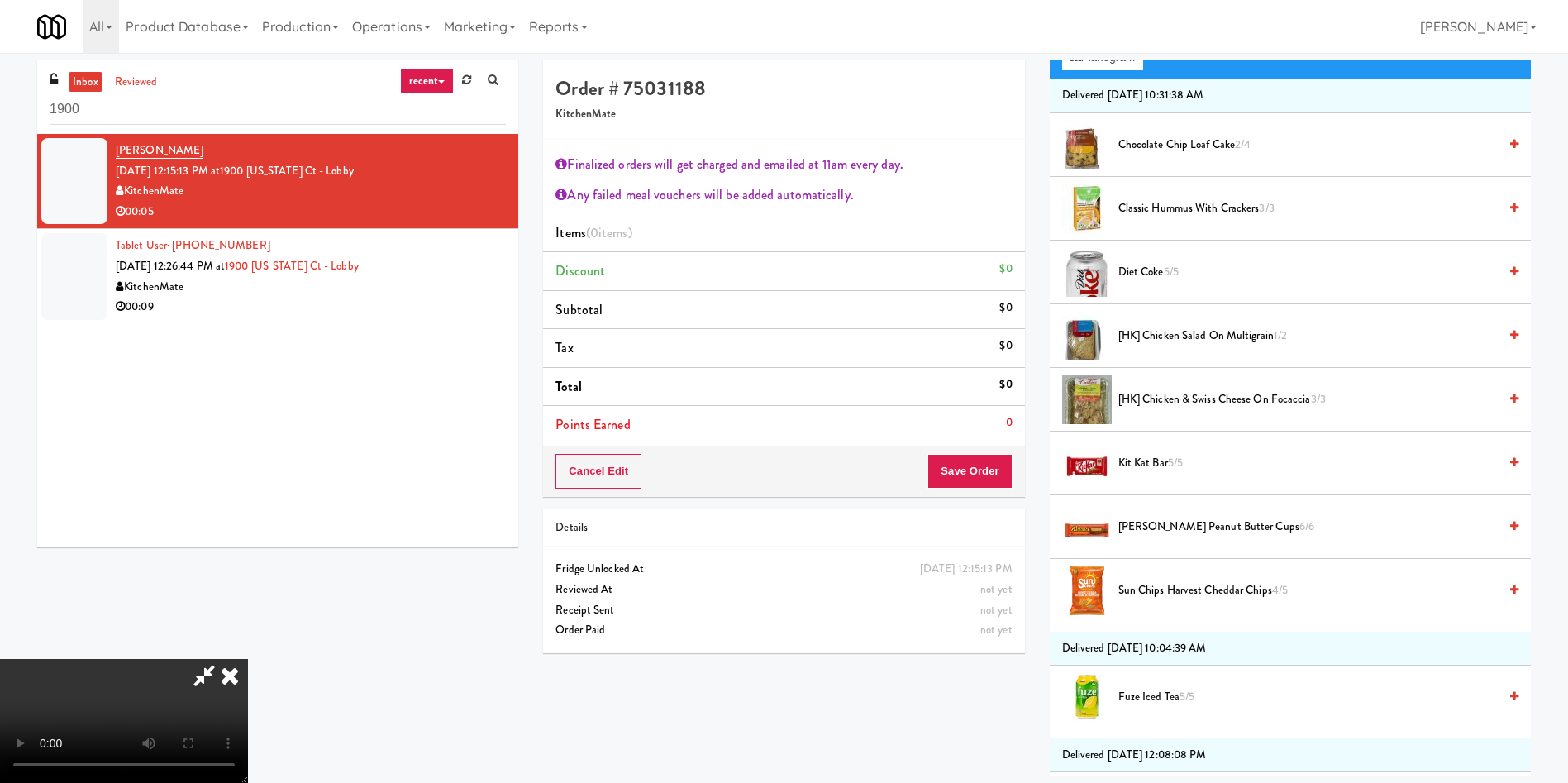
click at [248, 659] on video at bounding box center [123, 720] width 248 height 124
click at [248, 659] on icon at bounding box center [230, 675] width 37 height 33
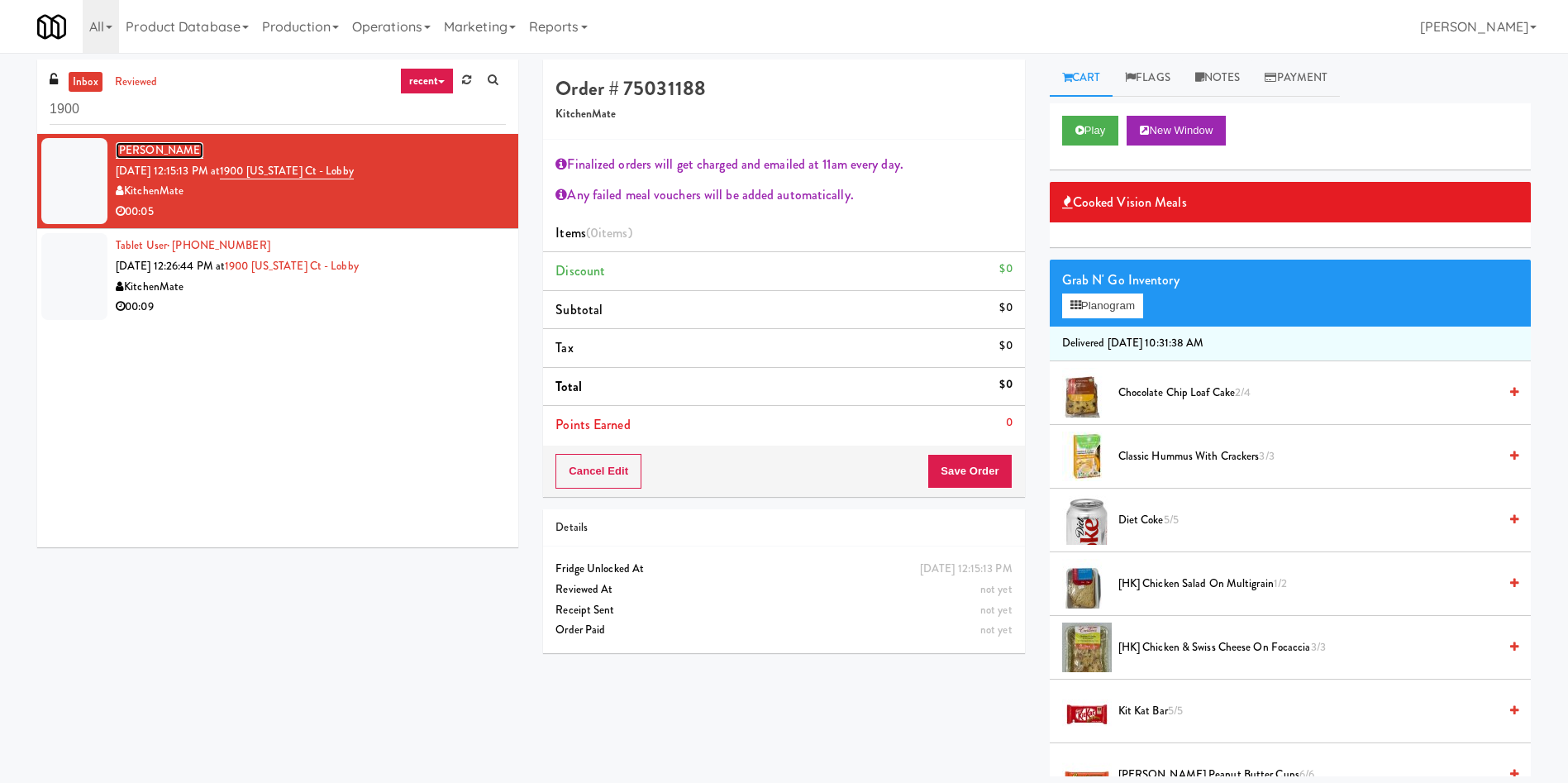
click at [149, 150] on link "[PERSON_NAME]" at bounding box center [159, 150] width 88 height 17
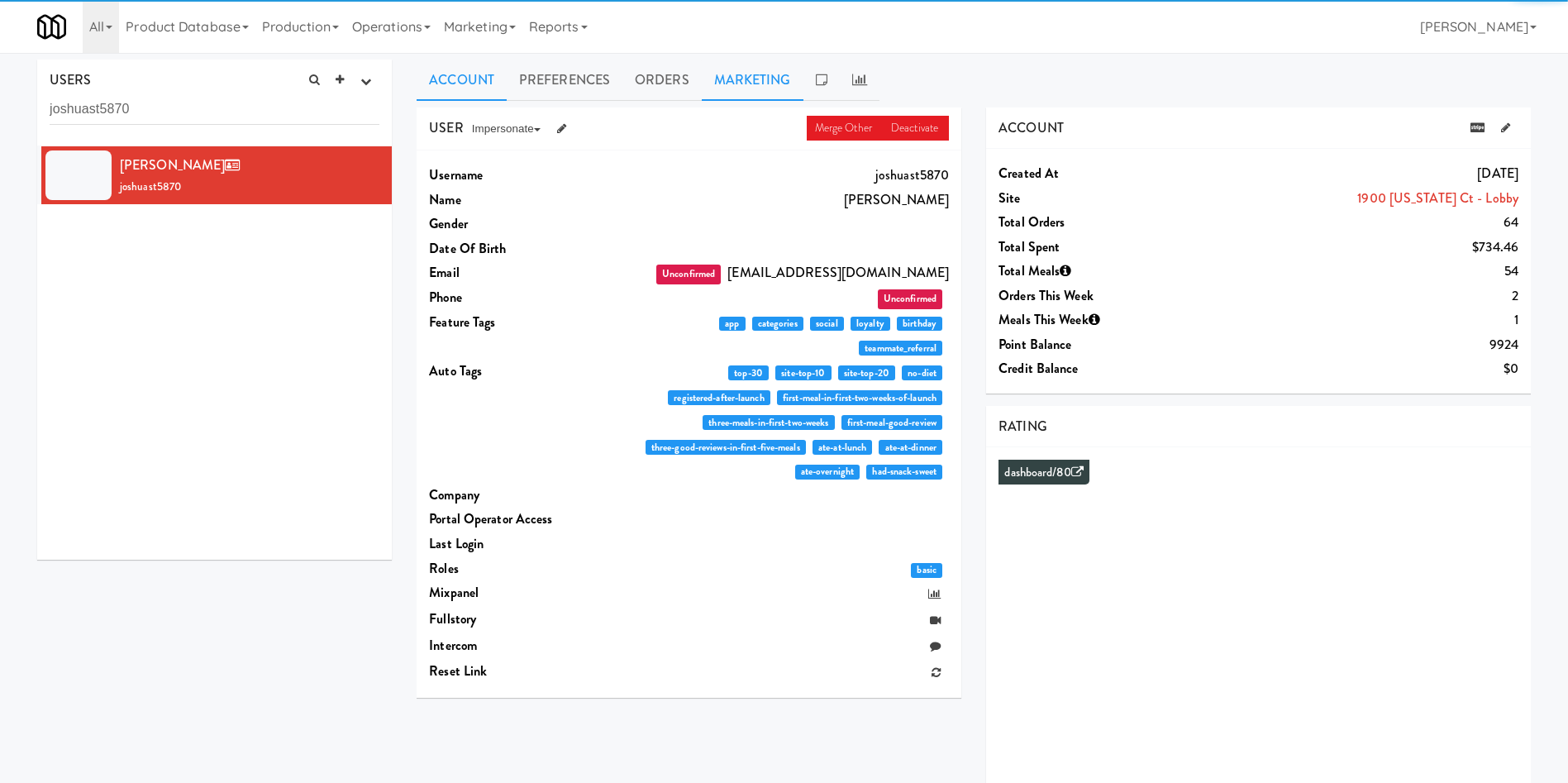
click at [739, 81] on link "Marketing" at bounding box center [753, 81] width 101 height 42
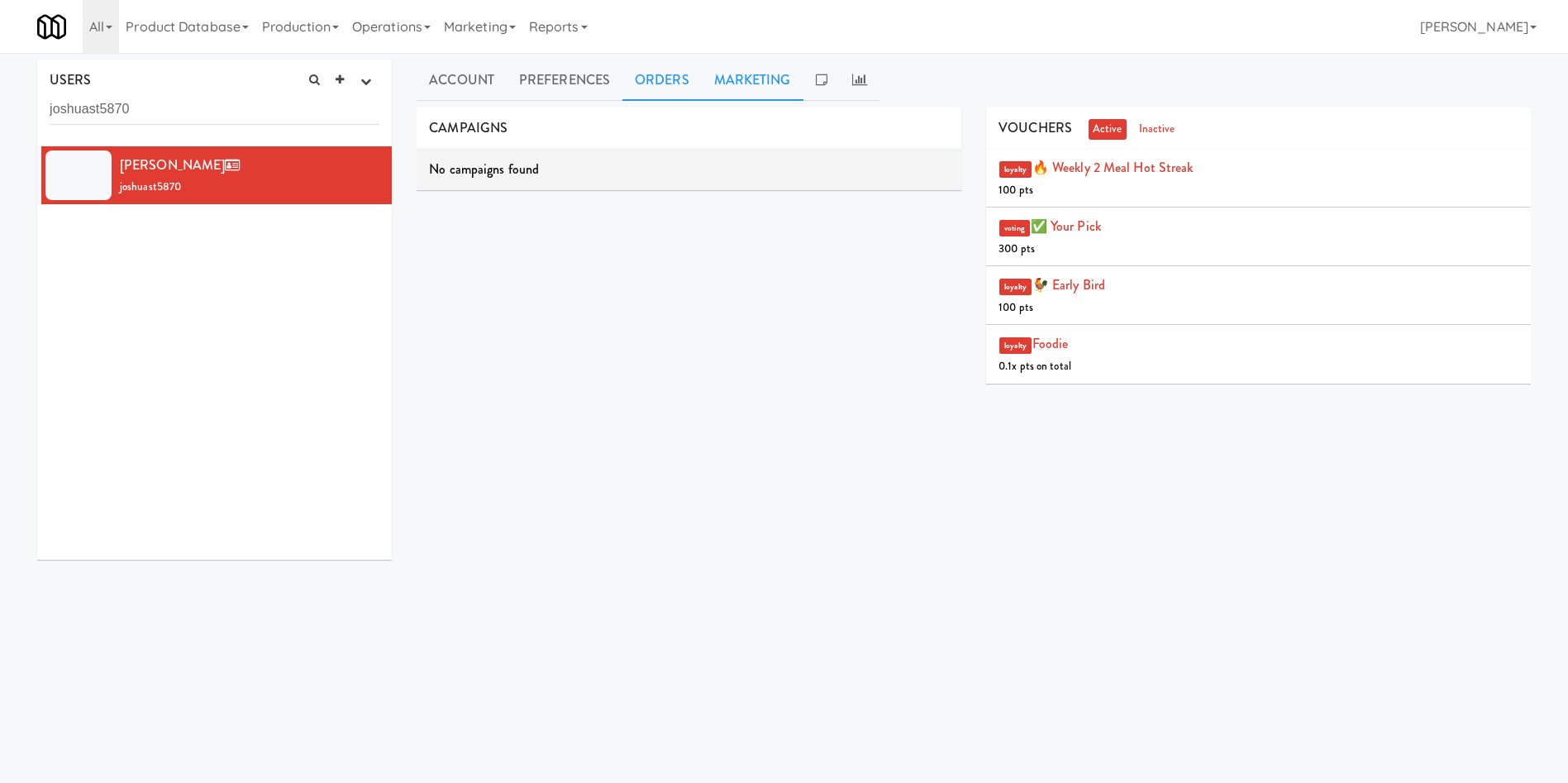
click at [677, 77] on link "Orders" at bounding box center [663, 81] width 80 height 42
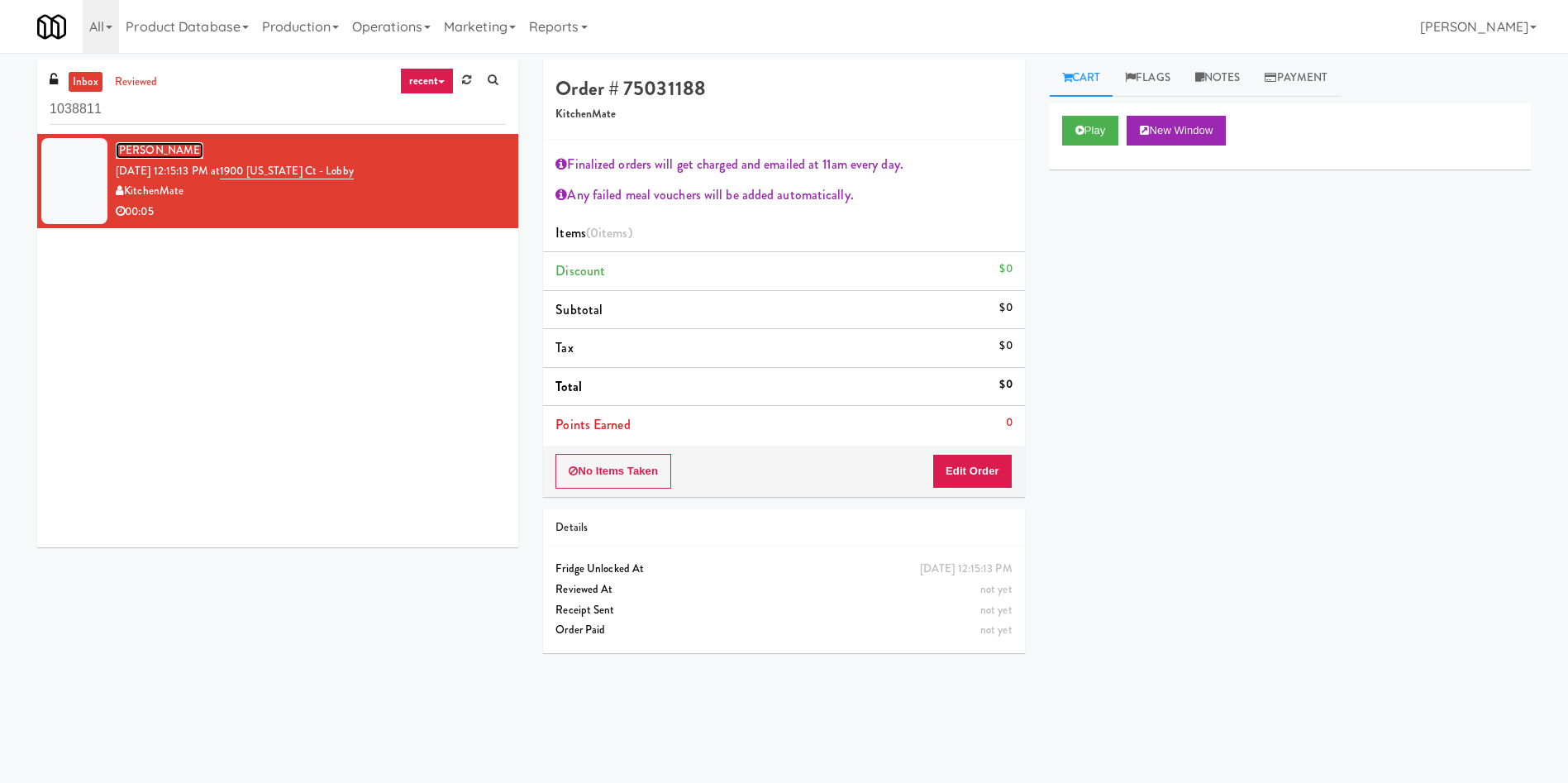
click at [165, 151] on link "[PERSON_NAME]" at bounding box center [159, 150] width 88 height 17
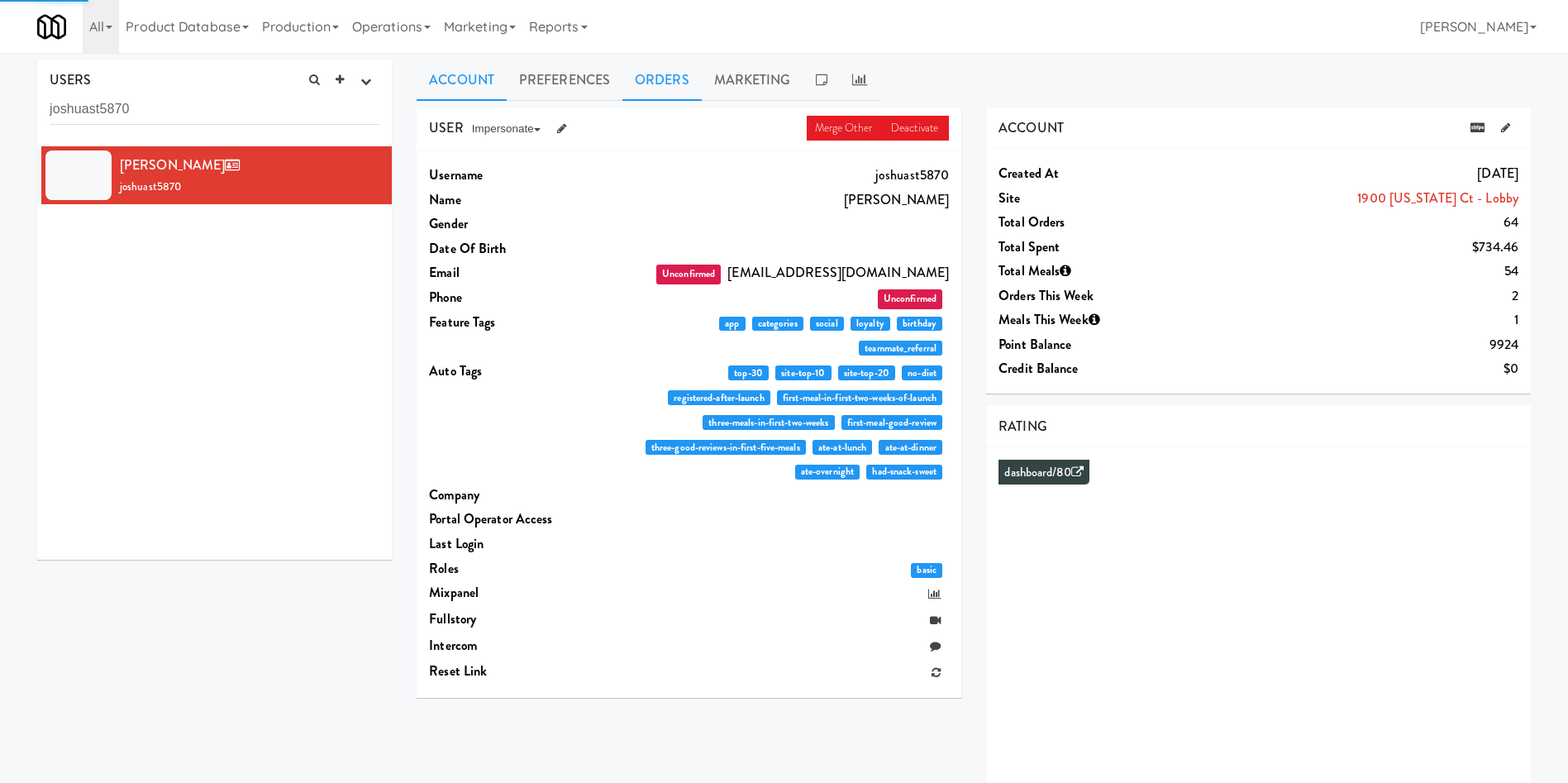
click at [665, 91] on link "Orders" at bounding box center [663, 81] width 80 height 42
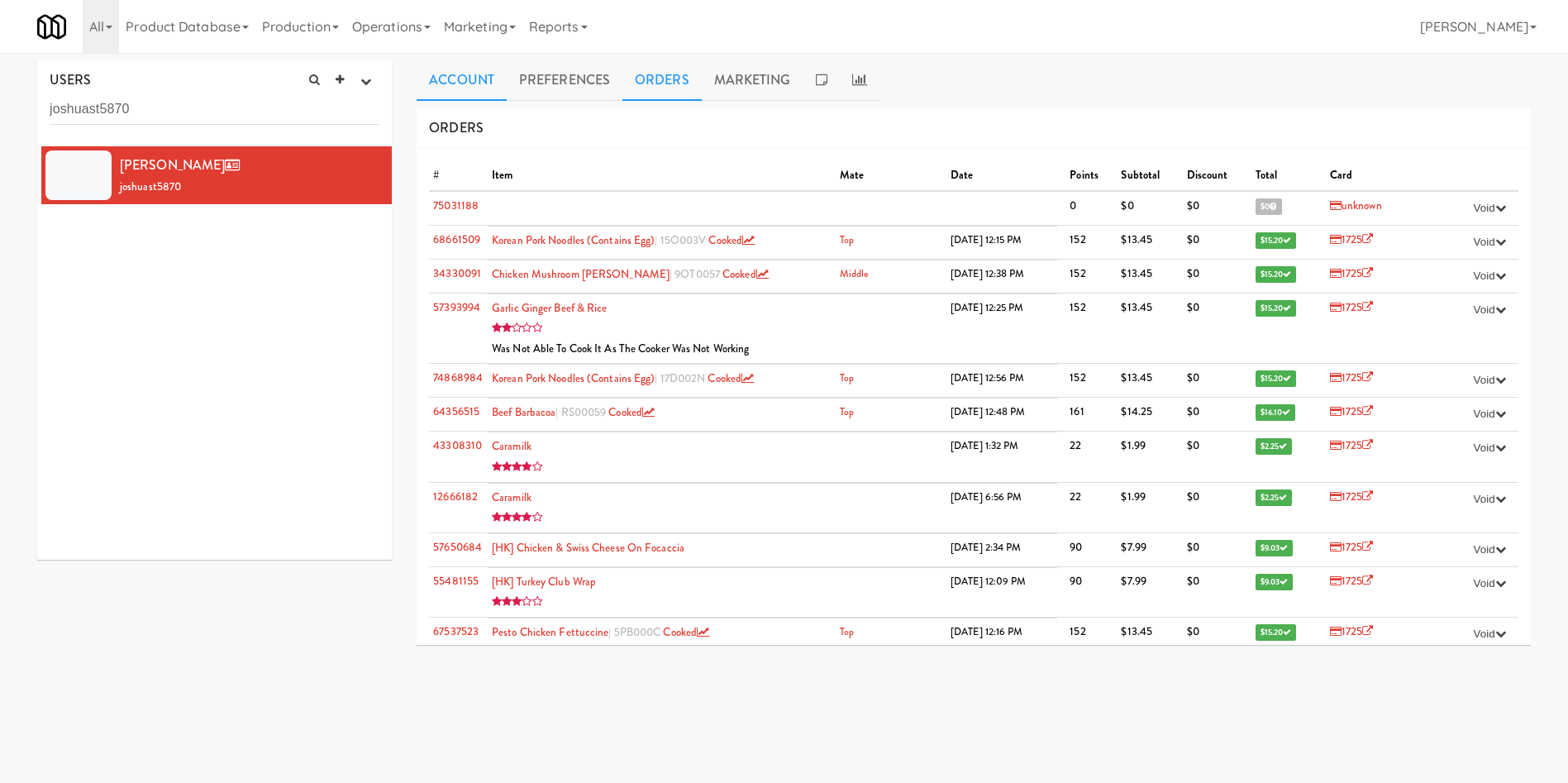
click at [449, 86] on link "Account" at bounding box center [462, 81] width 91 height 42
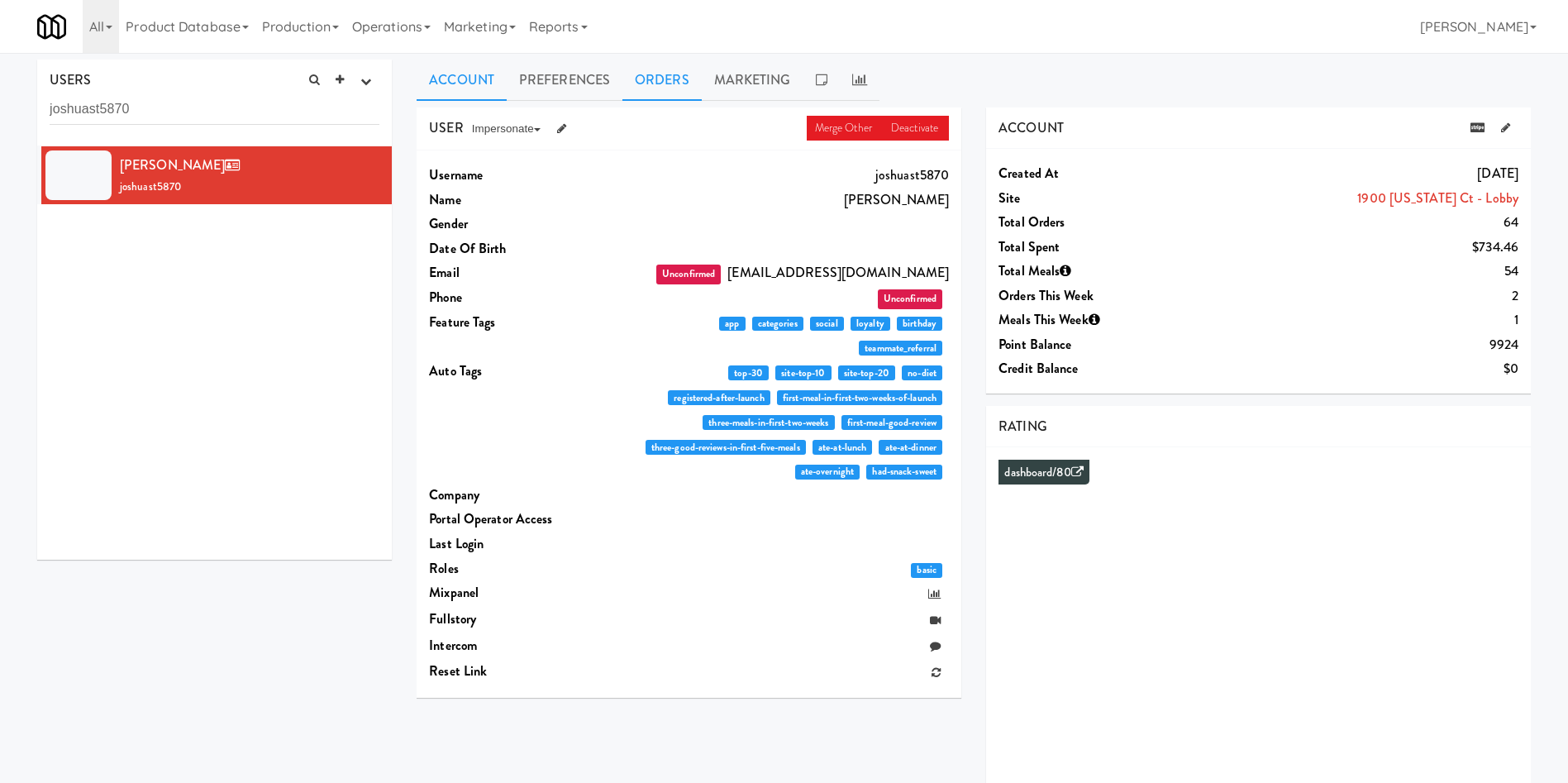
click at [660, 68] on link "Orders" at bounding box center [663, 81] width 80 height 42
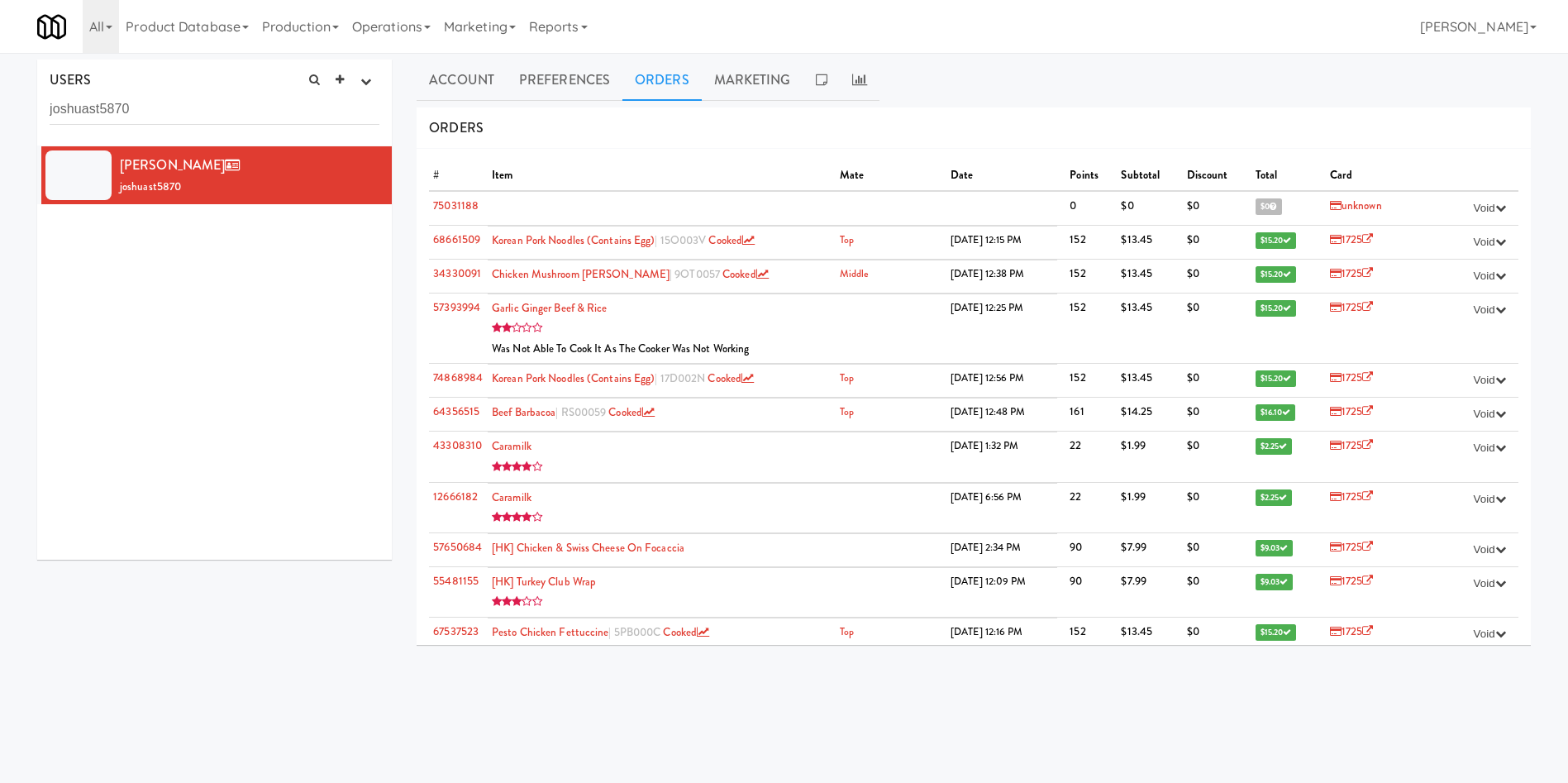
click at [201, 535] on div "[PERSON_NAME] joshuast5870" at bounding box center [214, 352] width 354 height 413
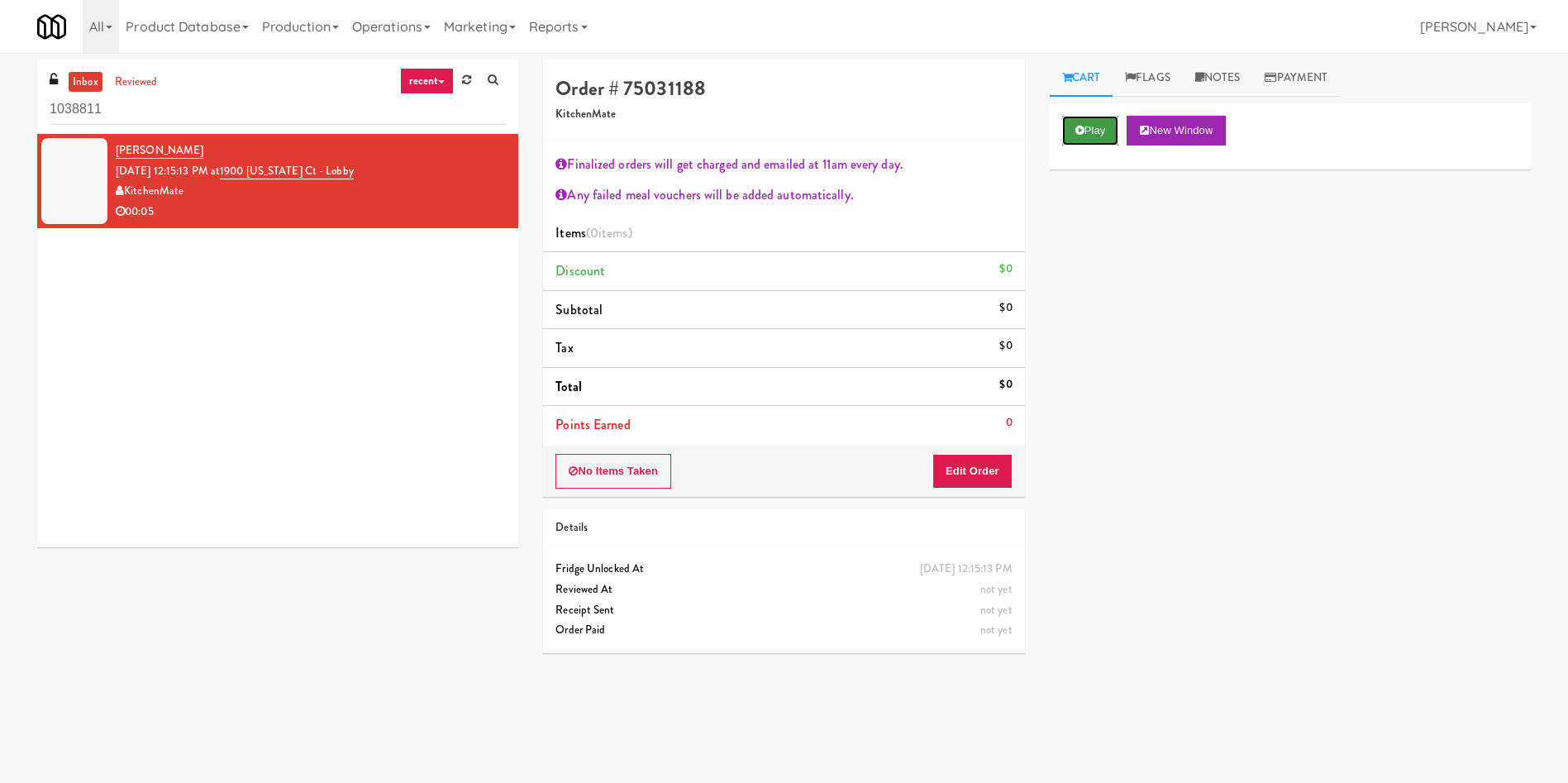
click at [1108, 128] on button "Play" at bounding box center [1090, 130] width 57 height 30
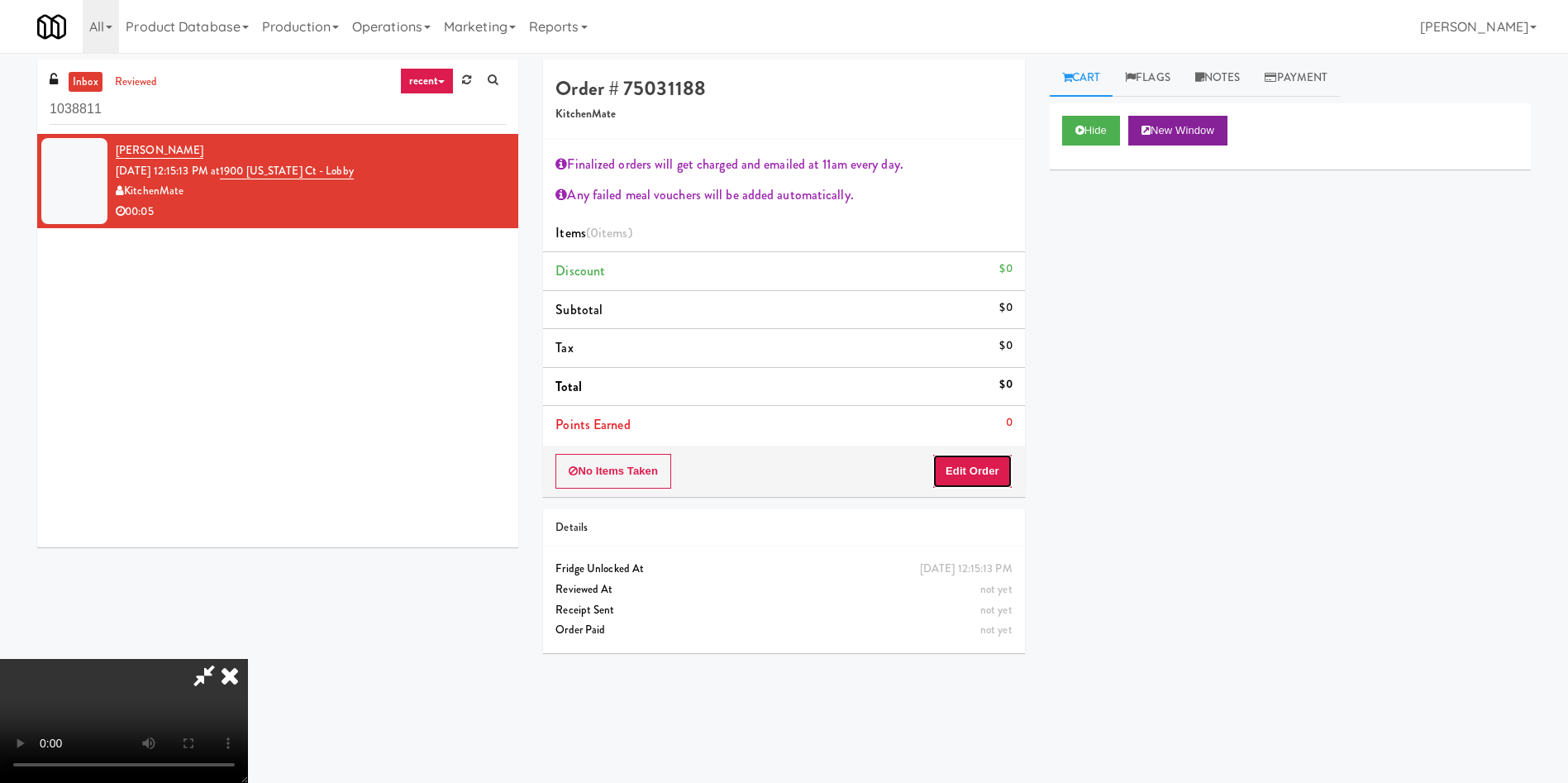
drag, startPoint x: 973, startPoint y: 473, endPoint x: 1229, endPoint y: 138, distance: 421.6
click at [973, 474] on button "Edit Order" at bounding box center [972, 471] width 81 height 35
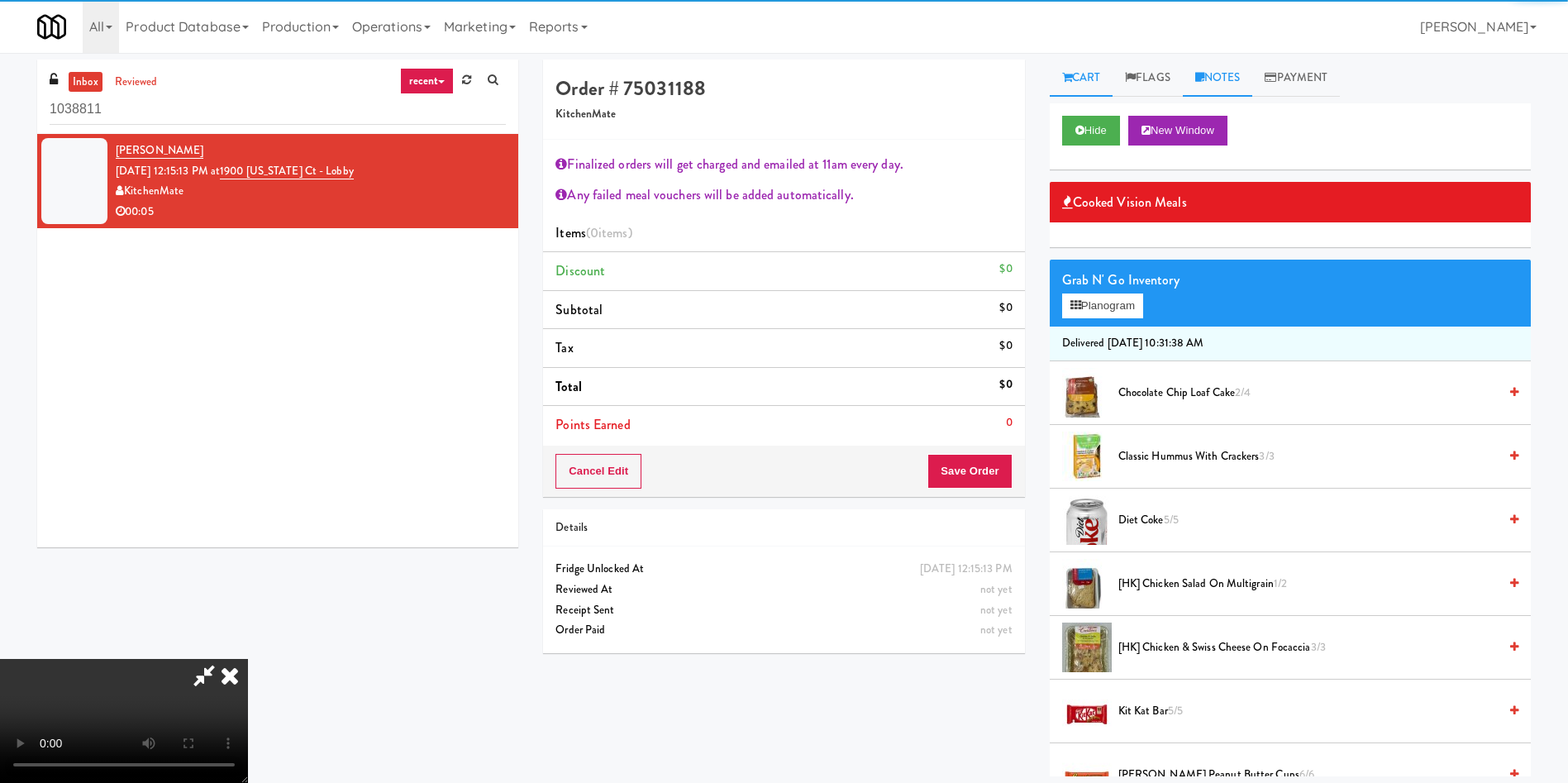
click at [1221, 80] on link "Notes" at bounding box center [1218, 78] width 71 height 37
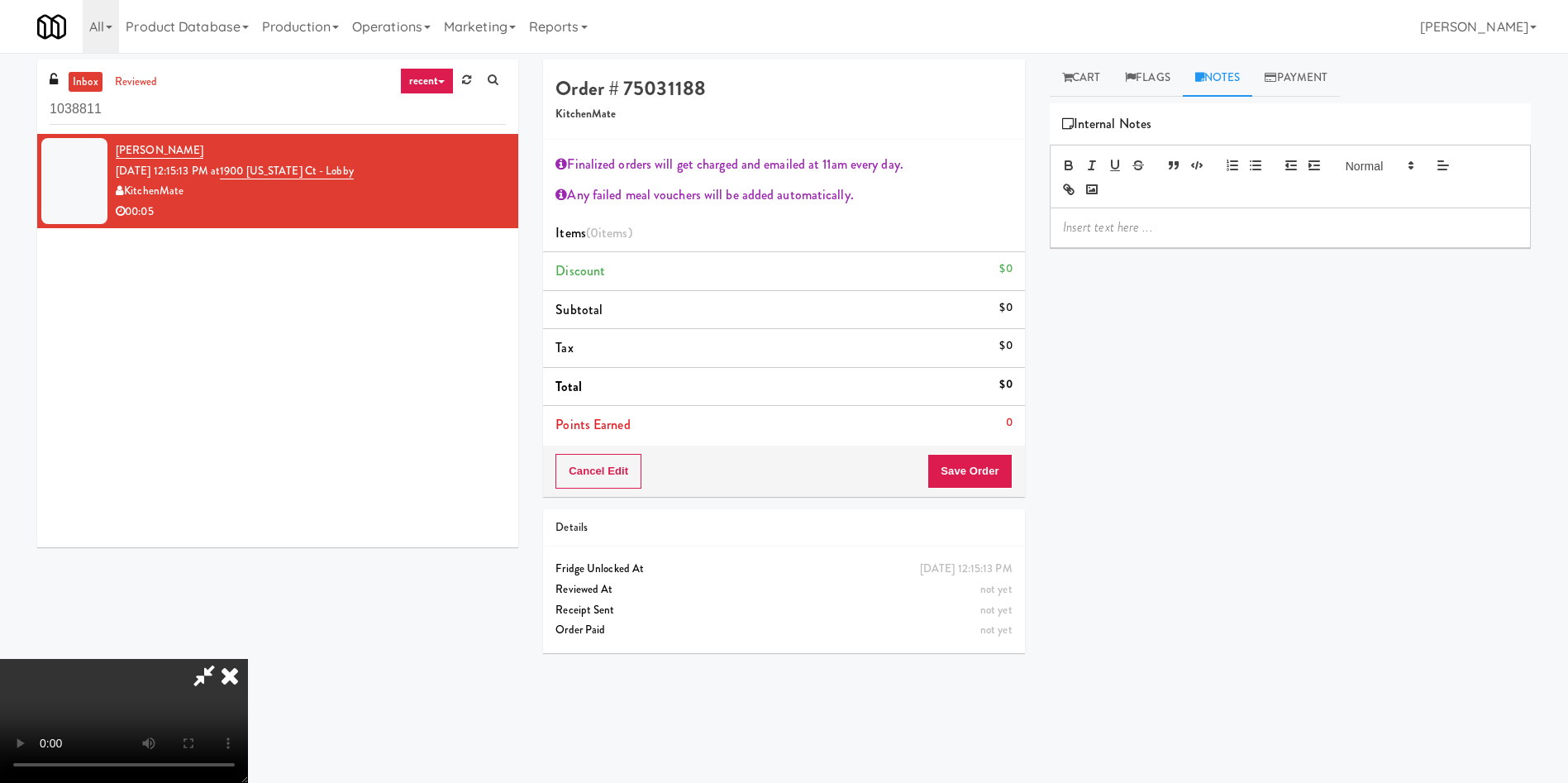
click at [1196, 229] on p at bounding box center [1290, 227] width 455 height 18
click at [1319, 262] on div "Ela: User reached out he wasn't able too cook his meal in the cooker as when he…" at bounding box center [1290, 236] width 480 height 57
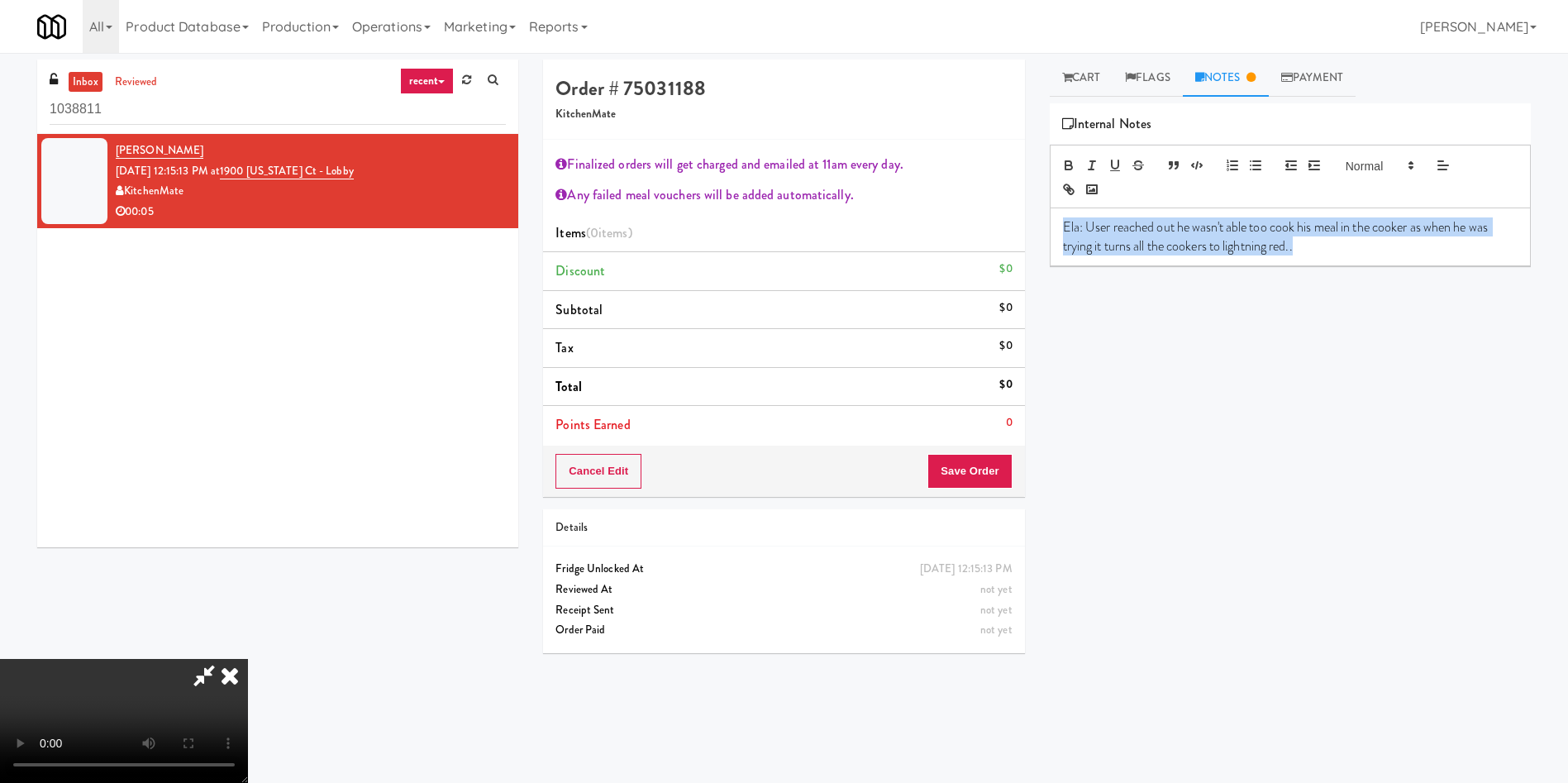
drag, startPoint x: 1325, startPoint y: 250, endPoint x: 1046, endPoint y: 228, distance: 279.9
click at [1046, 228] on div "Cart Flags Notes Payment Hide New Window Cooked Vision Meals Grab N' Go Invento…" at bounding box center [1290, 391] width 506 height 664
copy p "Ela: User reached out he wasn't able too cook his meal in the cooker as when he…"
click at [248, 659] on video at bounding box center [123, 720] width 248 height 124
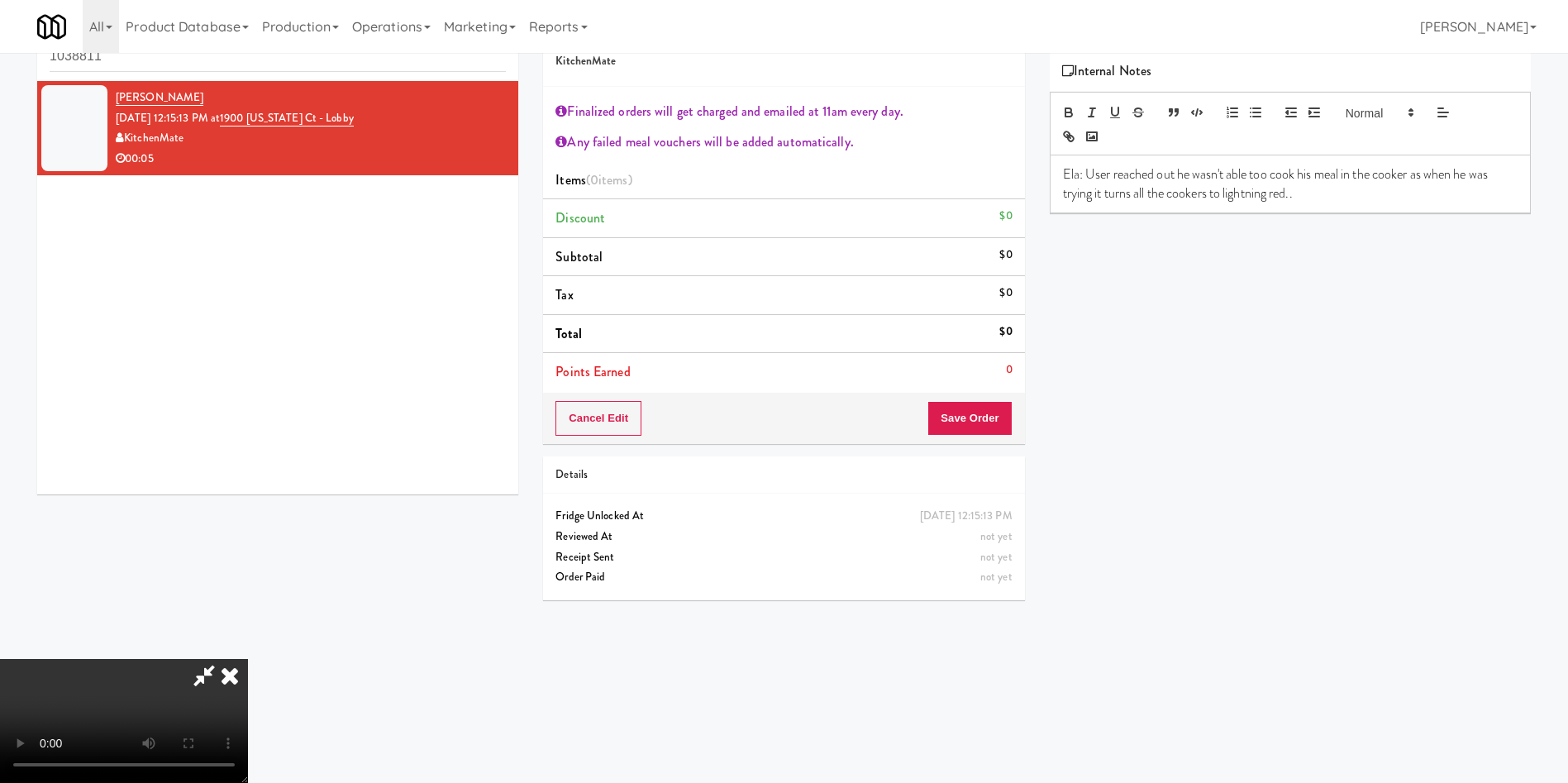
drag, startPoint x: 1175, startPoint y: 196, endPoint x: 1115, endPoint y: 196, distance: 60.0
click at [1175, 196] on p "Ela: User reached out he wasn't able too cook his meal in the cooker as when he…" at bounding box center [1290, 183] width 455 height 37
drag, startPoint x: 1091, startPoint y: 174, endPoint x: 1343, endPoint y: 192, distance: 252.6
click at [1343, 192] on p "Ela: User reached out he wasn't able too cook his meal in the cooker as when he…" at bounding box center [1290, 183] width 455 height 37
click at [1078, 176] on p "Ela: User reached out he wasn't able too cook his meal in the cooker as when he…" at bounding box center [1290, 183] width 455 height 37
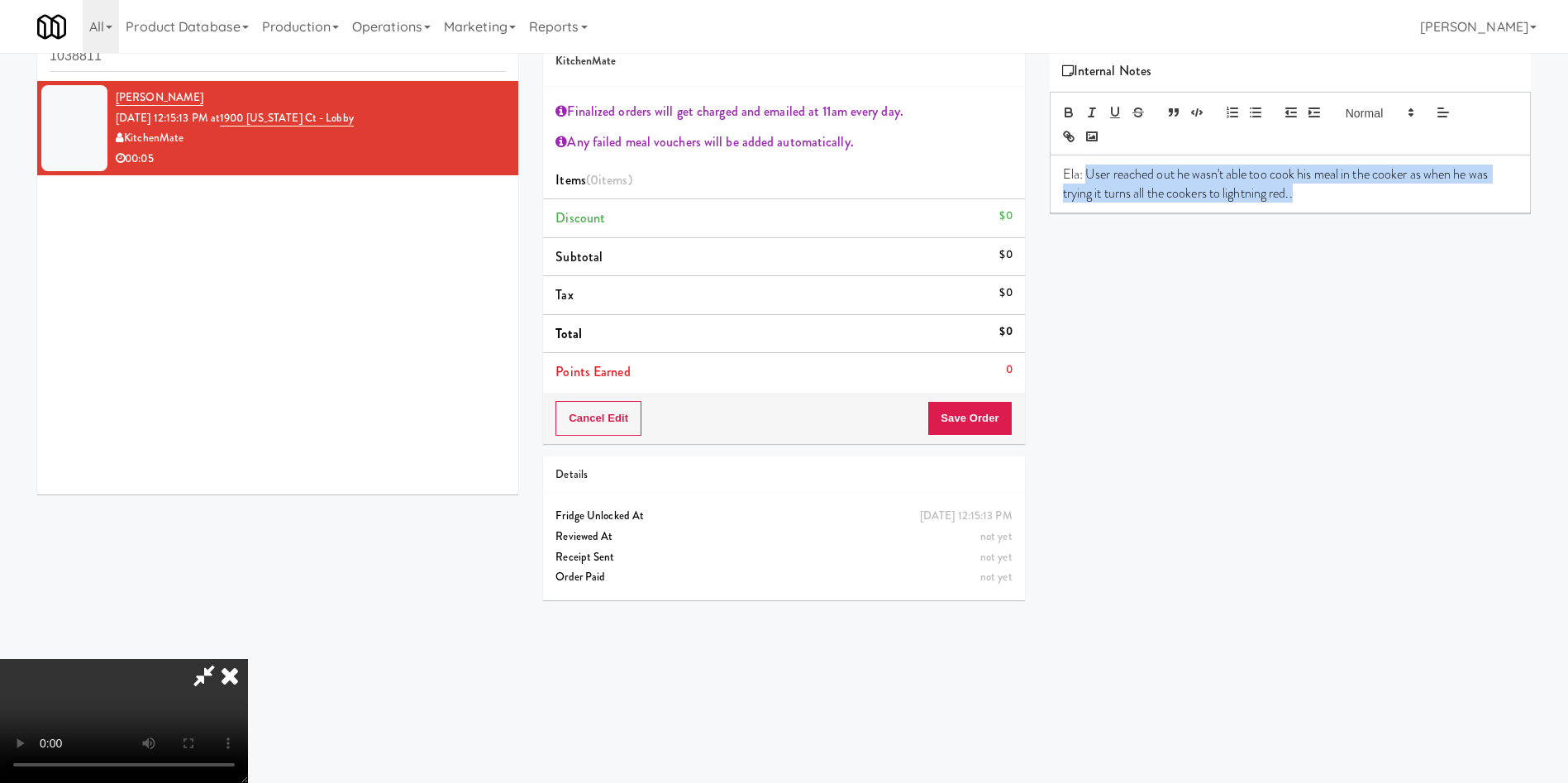
drag, startPoint x: 1084, startPoint y: 175, endPoint x: 1324, endPoint y: 203, distance: 241.6
click at [1324, 203] on div "Ela: User reached out he wasn't able too cook his meal in the cooker as when he…" at bounding box center [1290, 183] width 480 height 57
click at [1191, 173] on p "Ela: User reached out — he wasn’t able to cook his meal in the cooker, as all t…" at bounding box center [1290, 183] width 455 height 37
drag, startPoint x: 1400, startPoint y: 190, endPoint x: 1417, endPoint y: 190, distance: 17.0
click at [1400, 190] on p "Ela: User reached out- he wasn’t able to cook his meal in the cooker, as all th…" at bounding box center [1290, 183] width 455 height 37
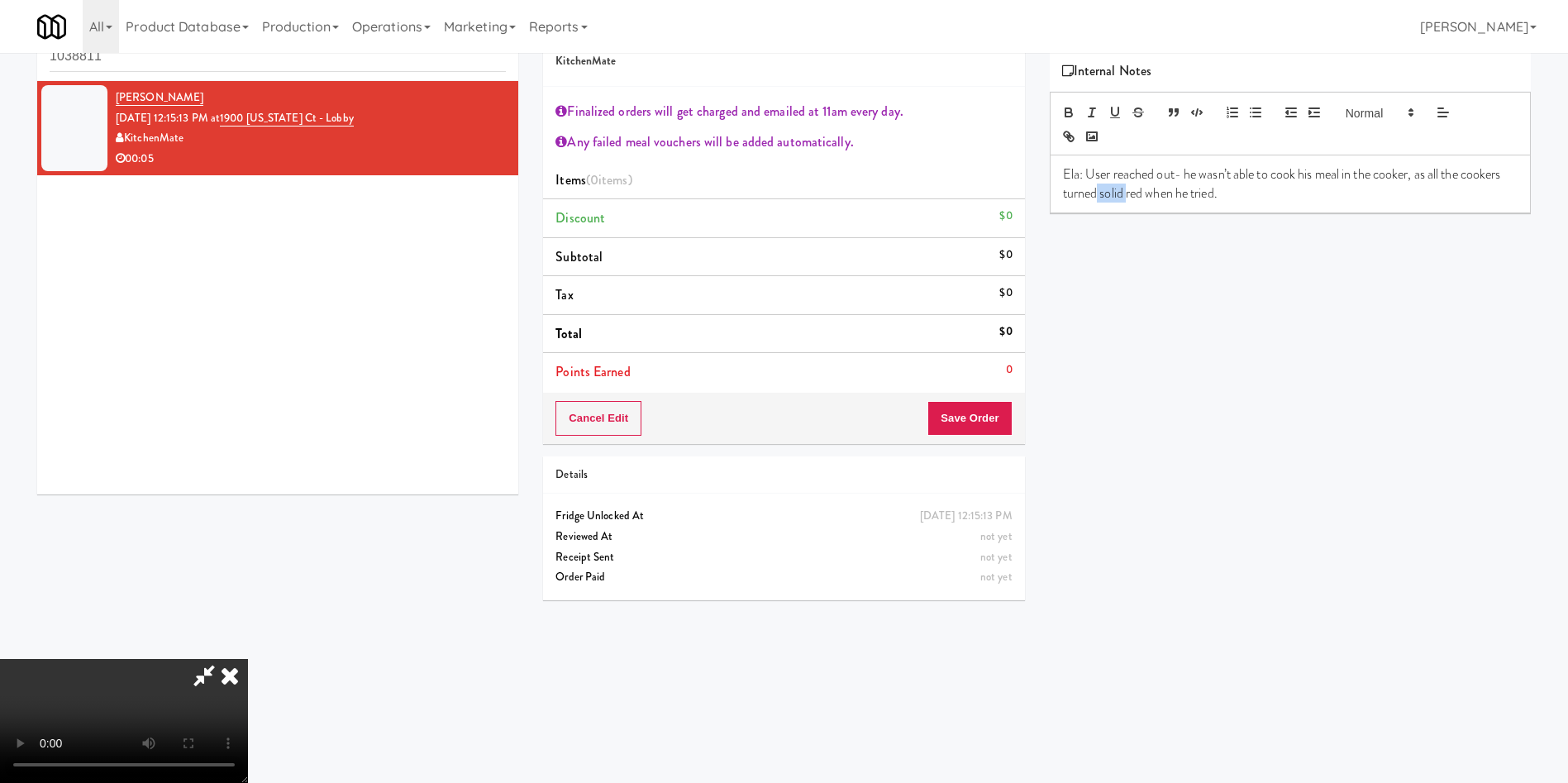
drag, startPoint x: 1172, startPoint y: 193, endPoint x: 1142, endPoint y: 200, distance: 30.8
click at [1142, 200] on p "Ela: User reached out- he wasn’t able to cook his meal in the cooker, as all th…" at bounding box center [1290, 183] width 455 height 37
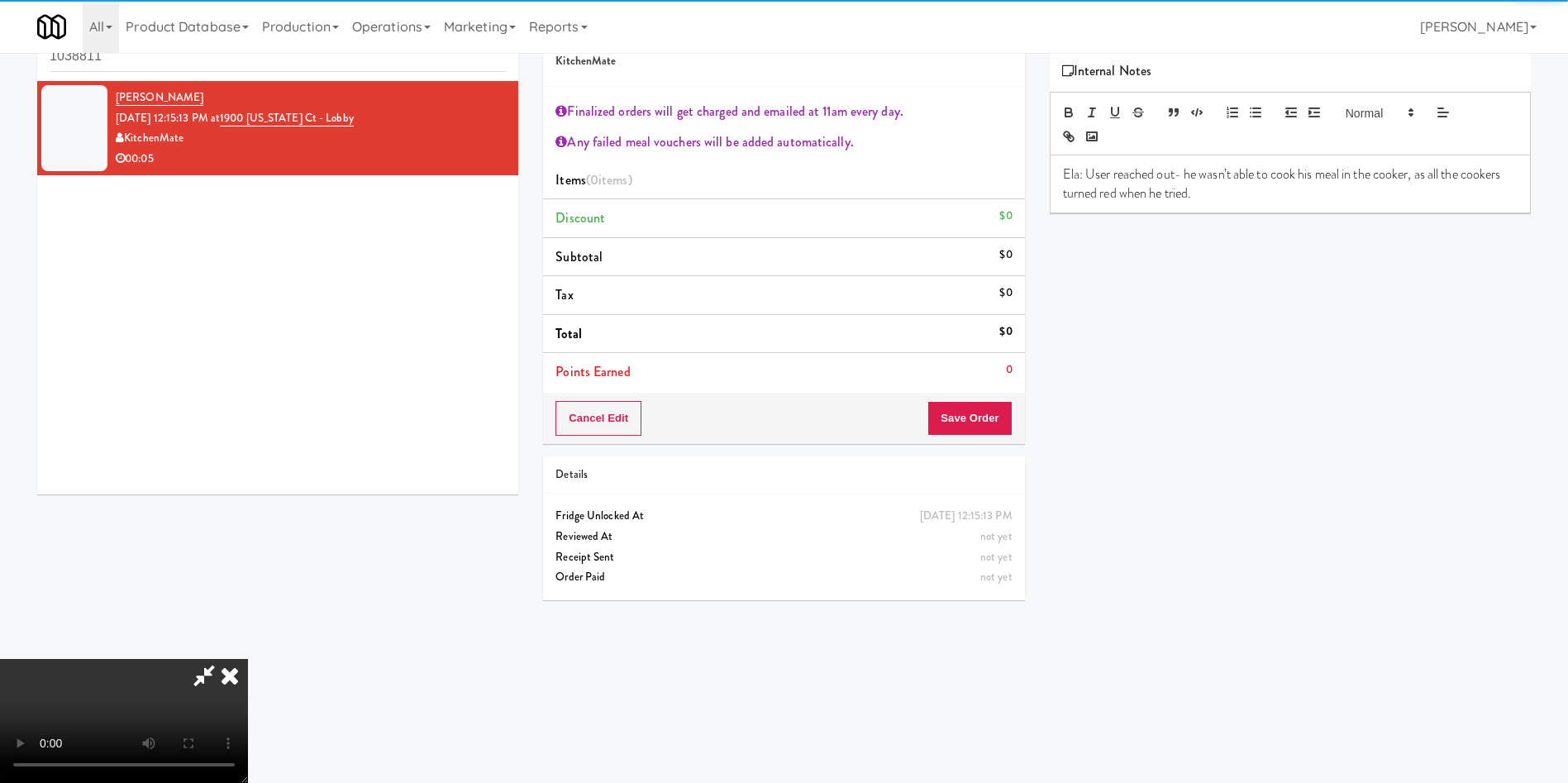
click at [1265, 187] on p "Ela: User reached out- he wasn’t able to cook his meal in the cooker, as all th…" at bounding box center [1290, 183] width 455 height 37
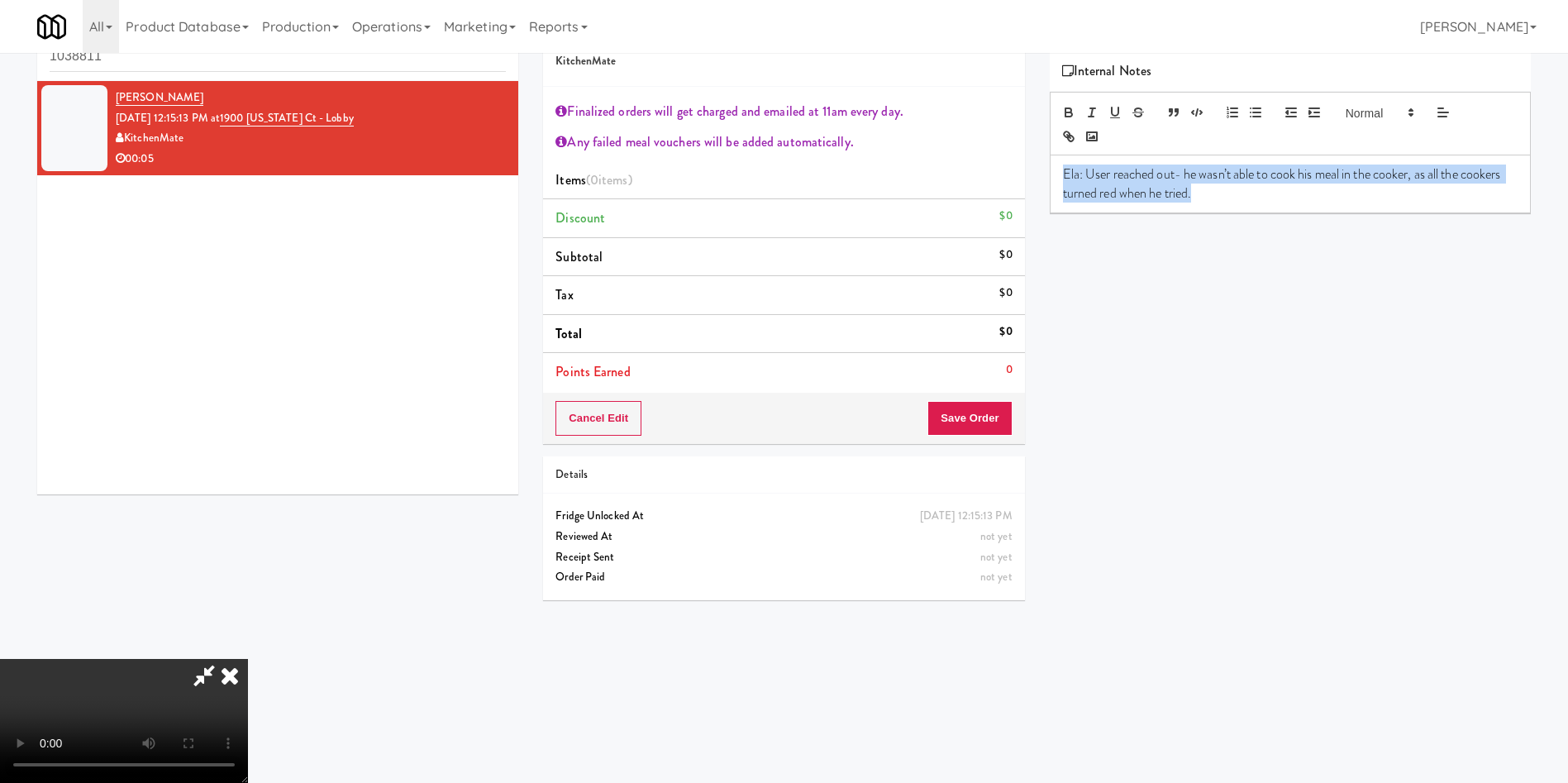
drag, startPoint x: 1252, startPoint y: 194, endPoint x: 1067, endPoint y: 177, distance: 185.8
click at [1059, 178] on div "Ela: User reached out- he wasn’t able to cook his meal in the cooker, as all th…" at bounding box center [1290, 183] width 480 height 57
drag, startPoint x: 1356, startPoint y: 110, endPoint x: 1367, endPoint y: 144, distance: 35.7
click at [1357, 110] on span at bounding box center [1378, 112] width 81 height 20
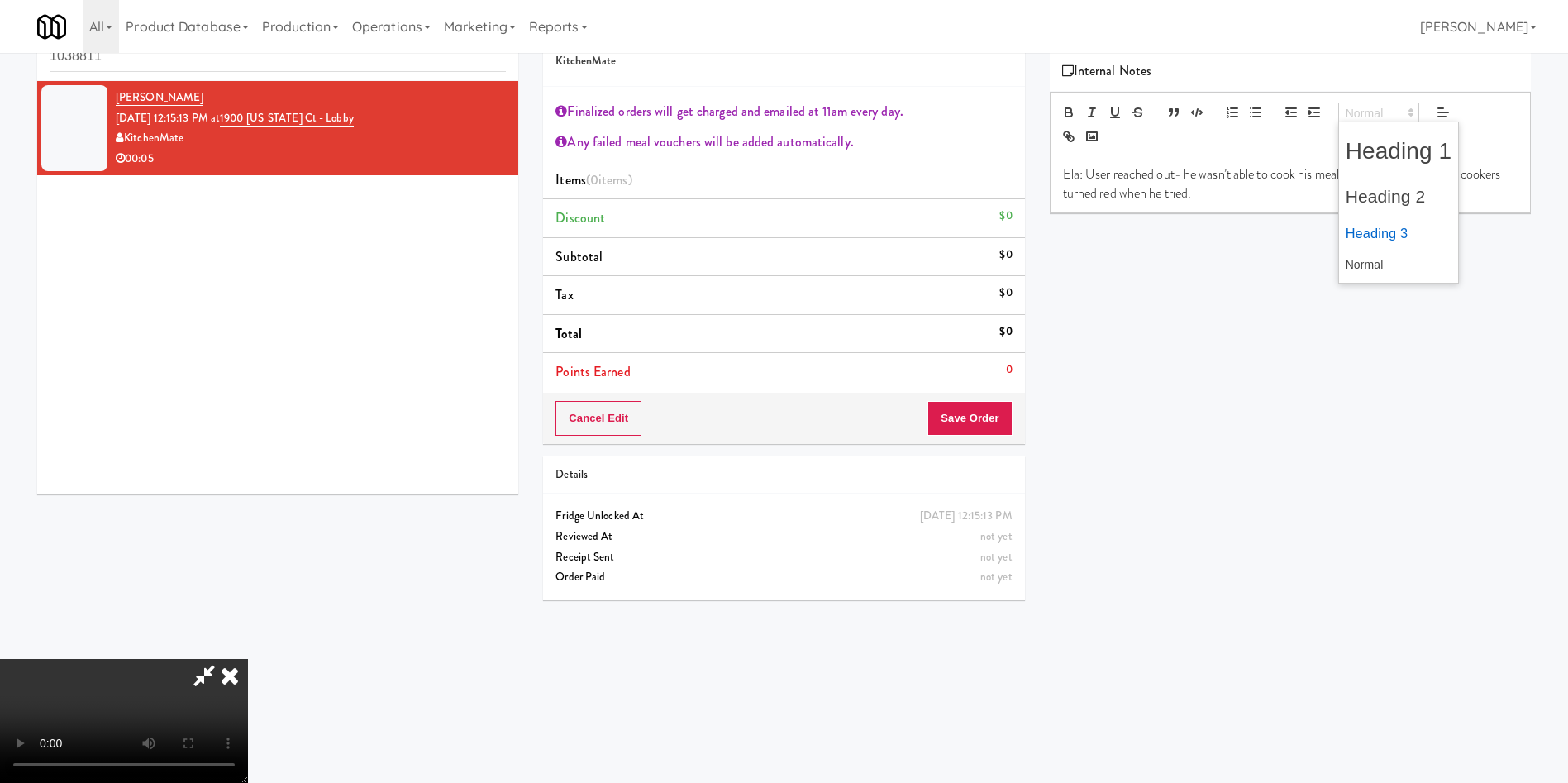
click at [1389, 244] on span at bounding box center [1399, 233] width 106 height 33
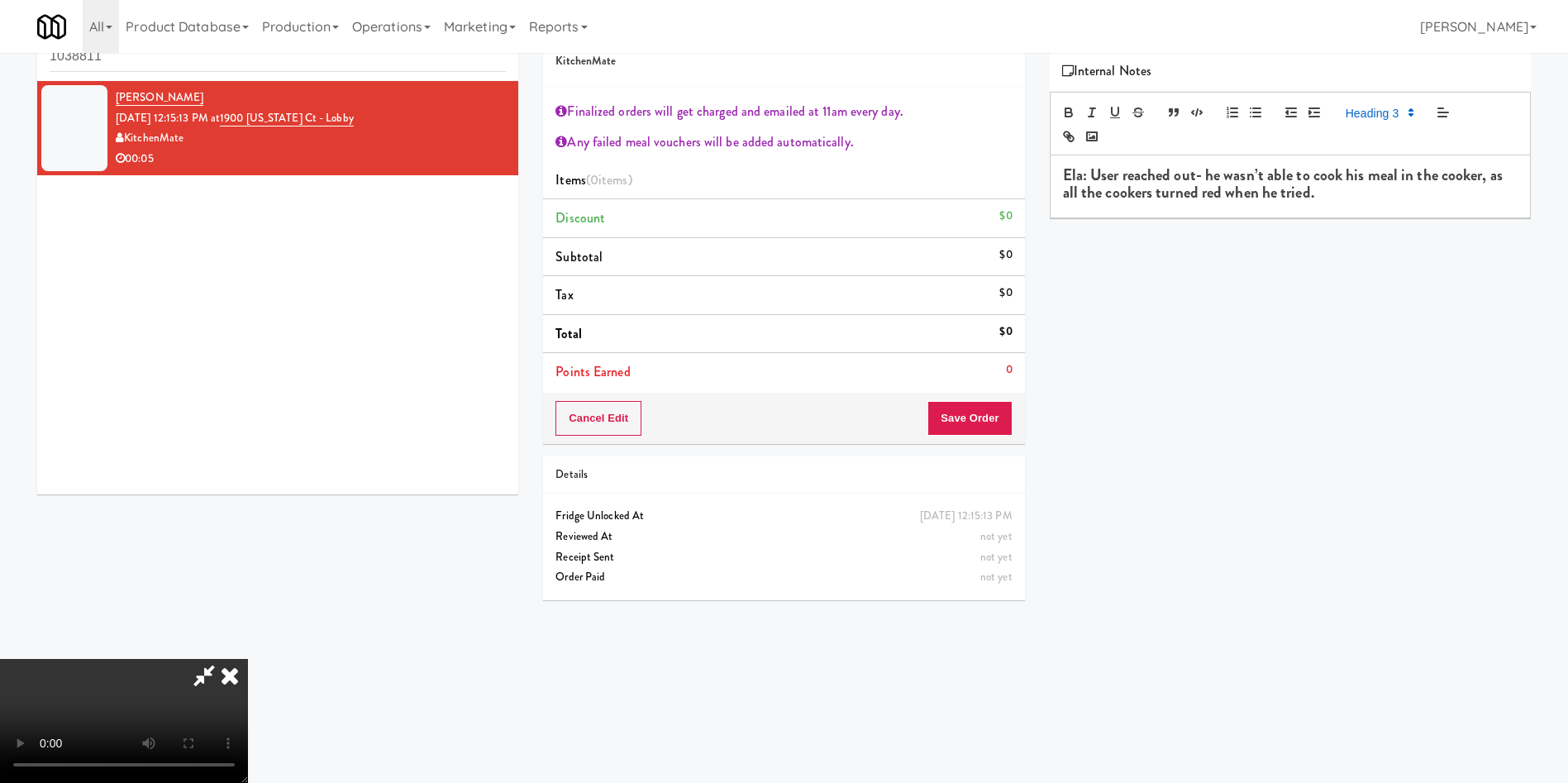
click at [1367, 204] on div "Ela: User reached out- he wasn’t able to cook his meal in the cooker, as all th…" at bounding box center [1290, 186] width 480 height 62
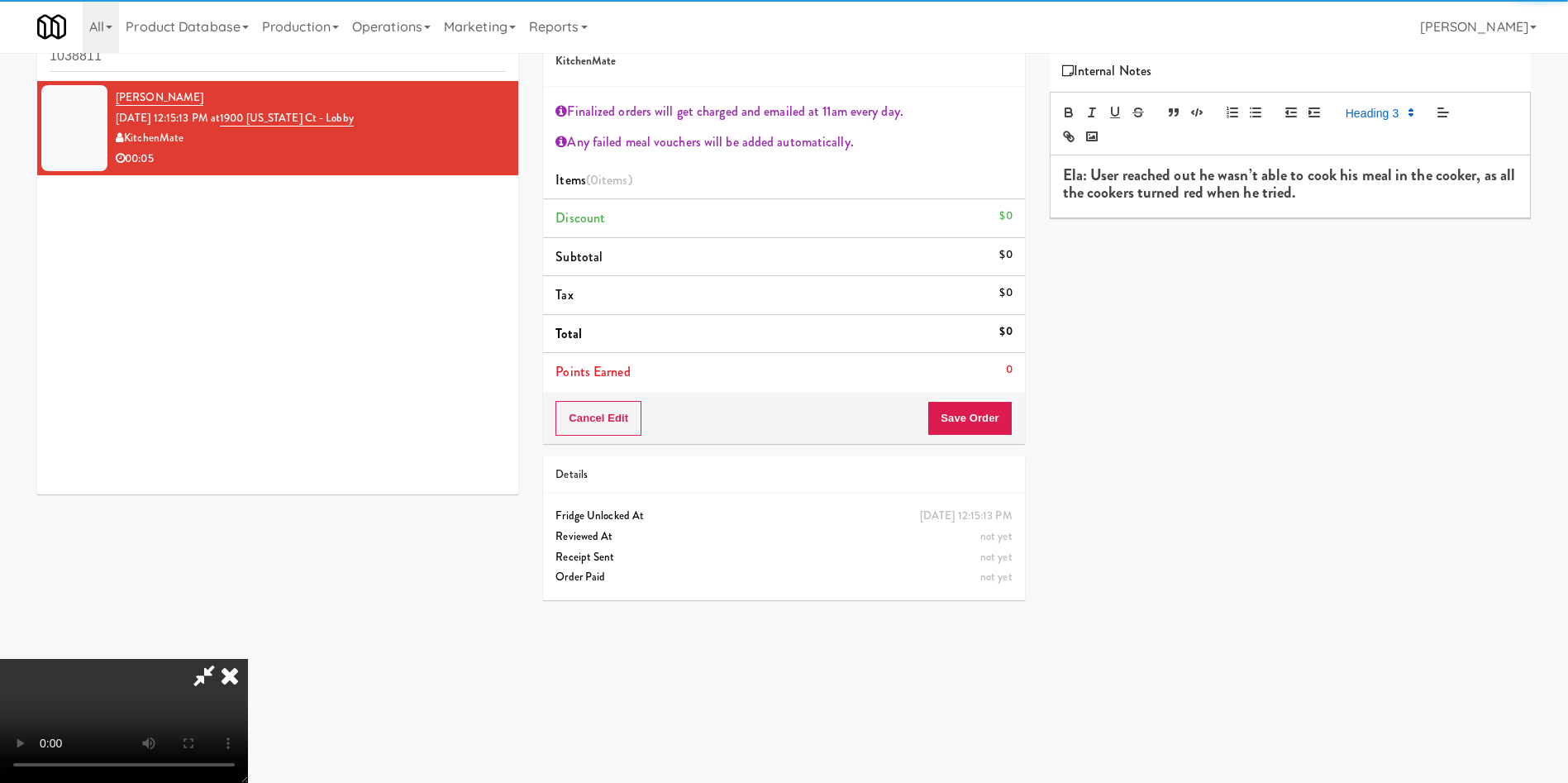
click at [1381, 197] on h3 "Ela: User reached out he wasn’t able to cook his meal in the cooker, as all the…" at bounding box center [1290, 184] width 455 height 35
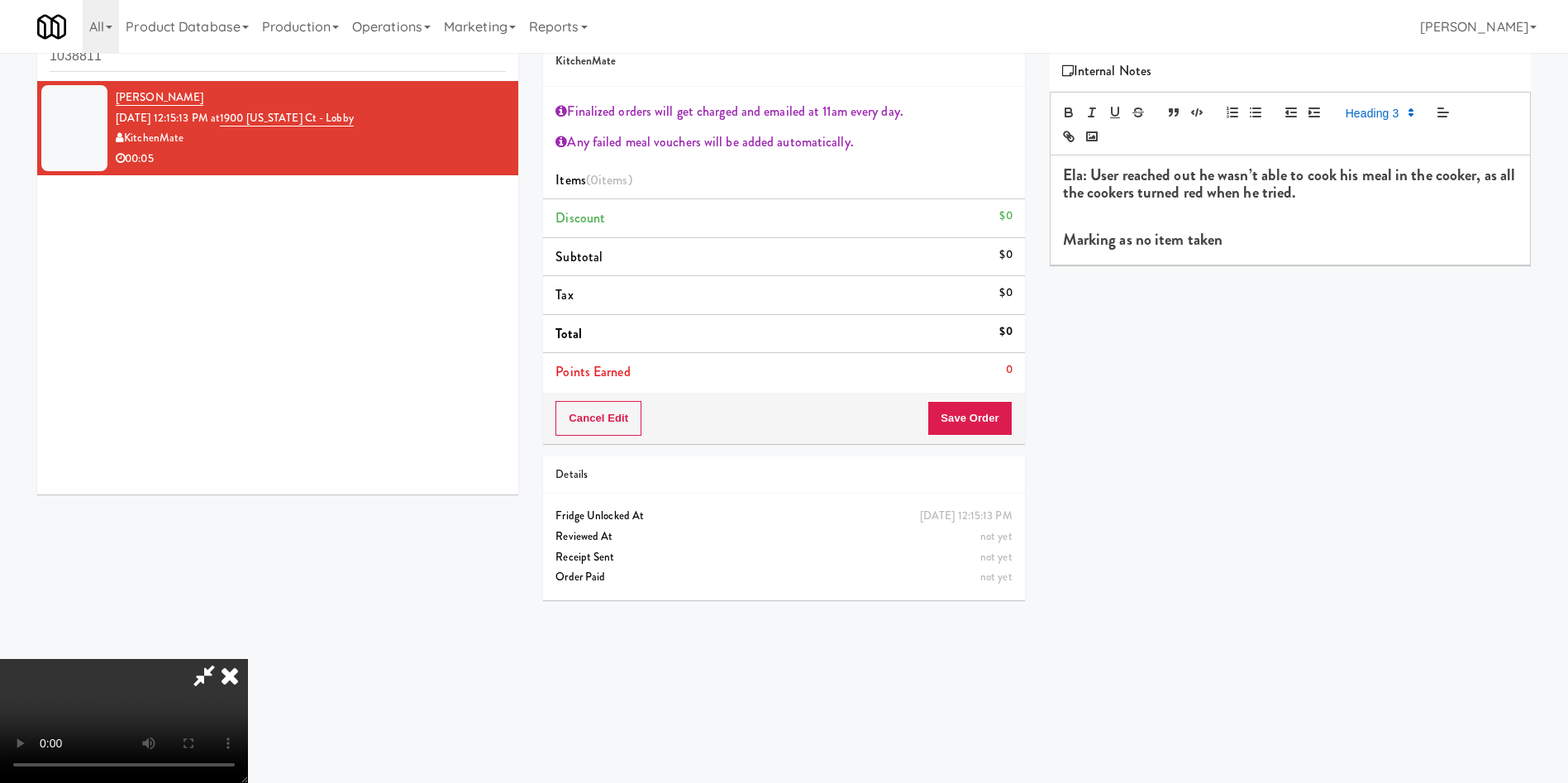
drag, startPoint x: 906, startPoint y: 70, endPoint x: 892, endPoint y: 113, distance: 45.2
click at [248, 659] on icon at bounding box center [230, 675] width 37 height 33
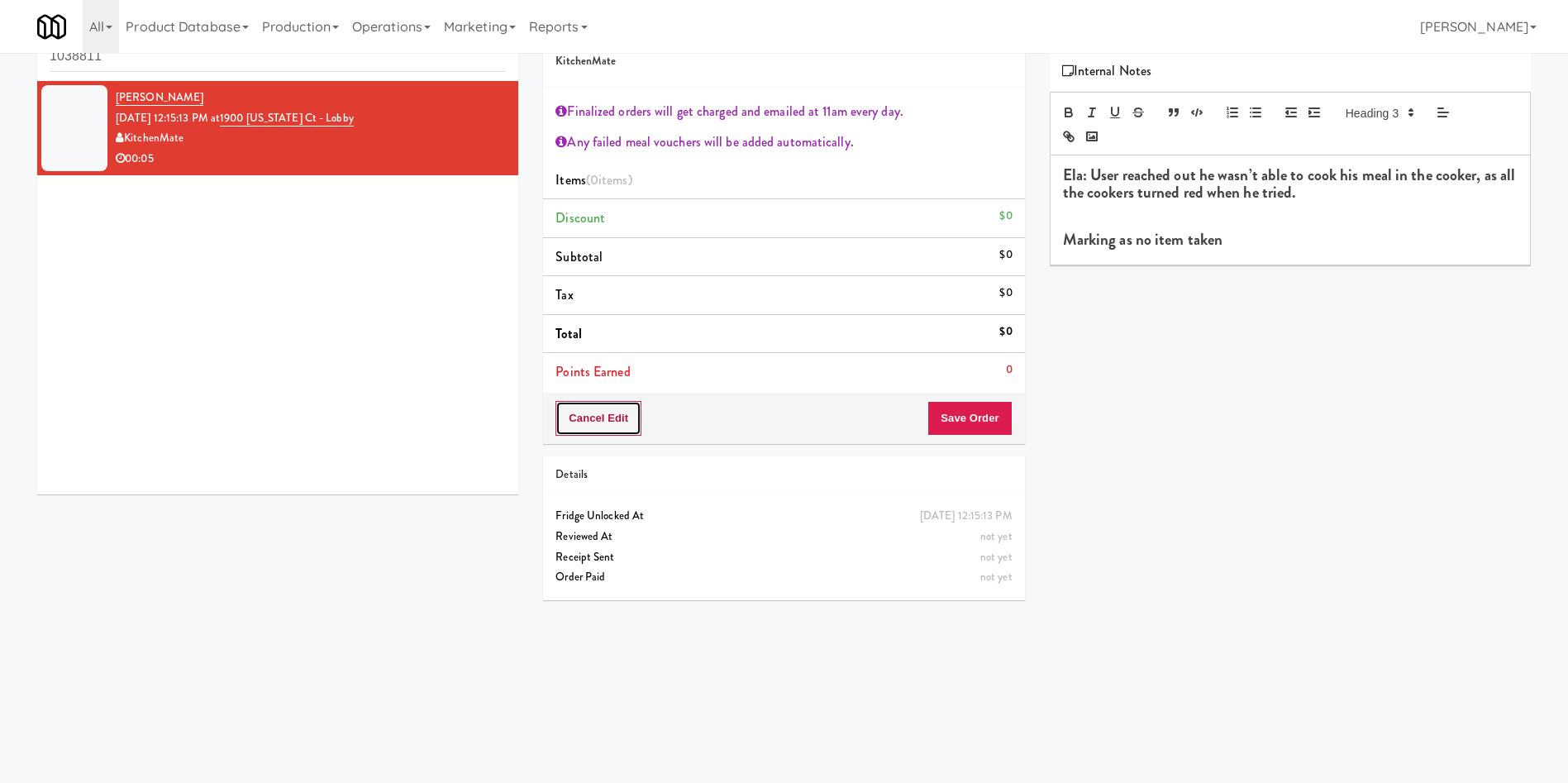
click at [606, 415] on button "Cancel Edit" at bounding box center [598, 418] width 86 height 35
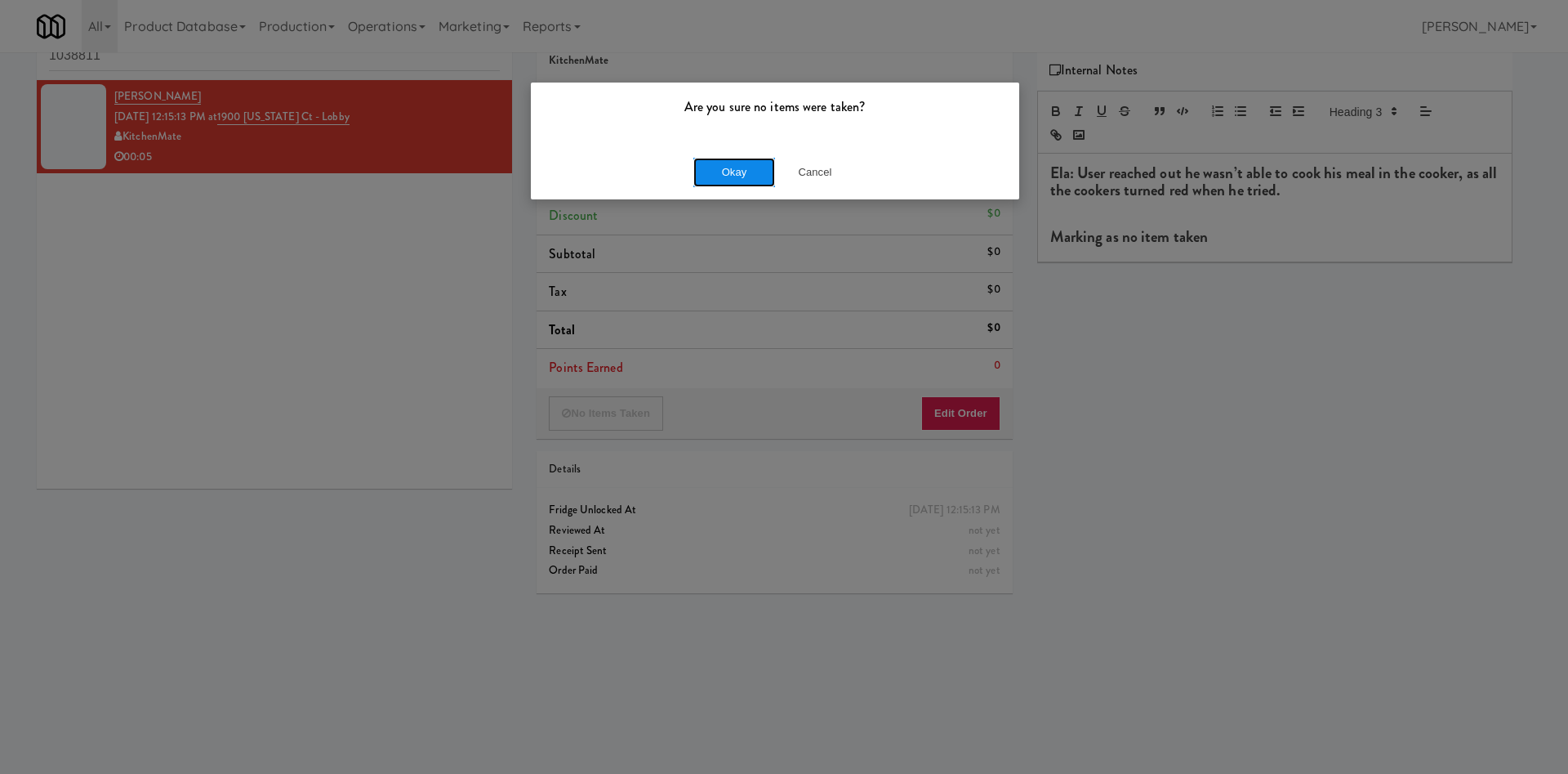
click at [704, 163] on button "Okay" at bounding box center [734, 172] width 82 height 30
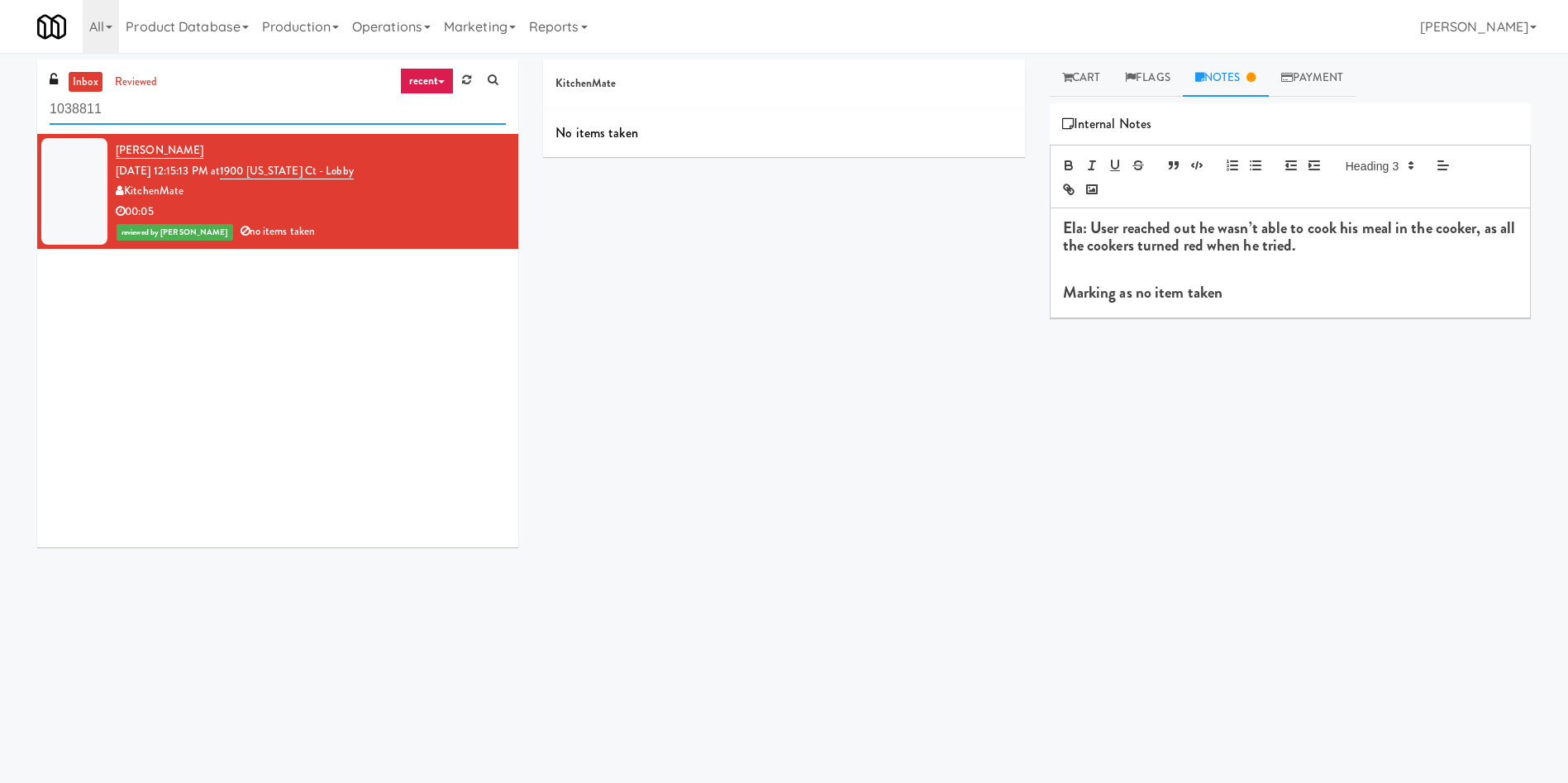
drag, startPoint x: 202, startPoint y: 116, endPoint x: 0, endPoint y: 115, distance: 202.0
click at [0, 115] on div "inbox reviewed recent all unclear take inventory issue suspicious failed recent…" at bounding box center [784, 391] width 1568 height 664
paste input "6479657979"
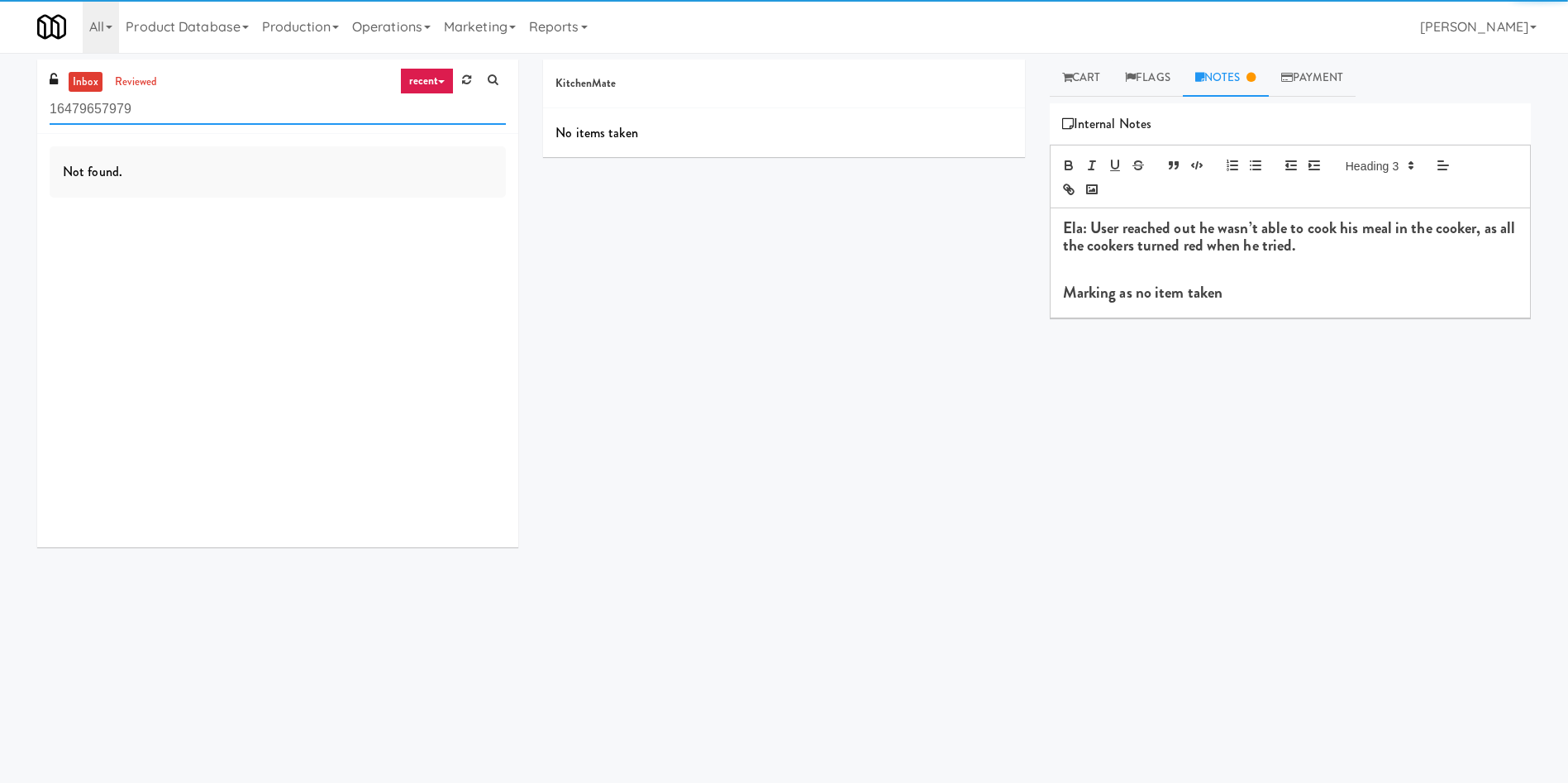
type input "16479657979"
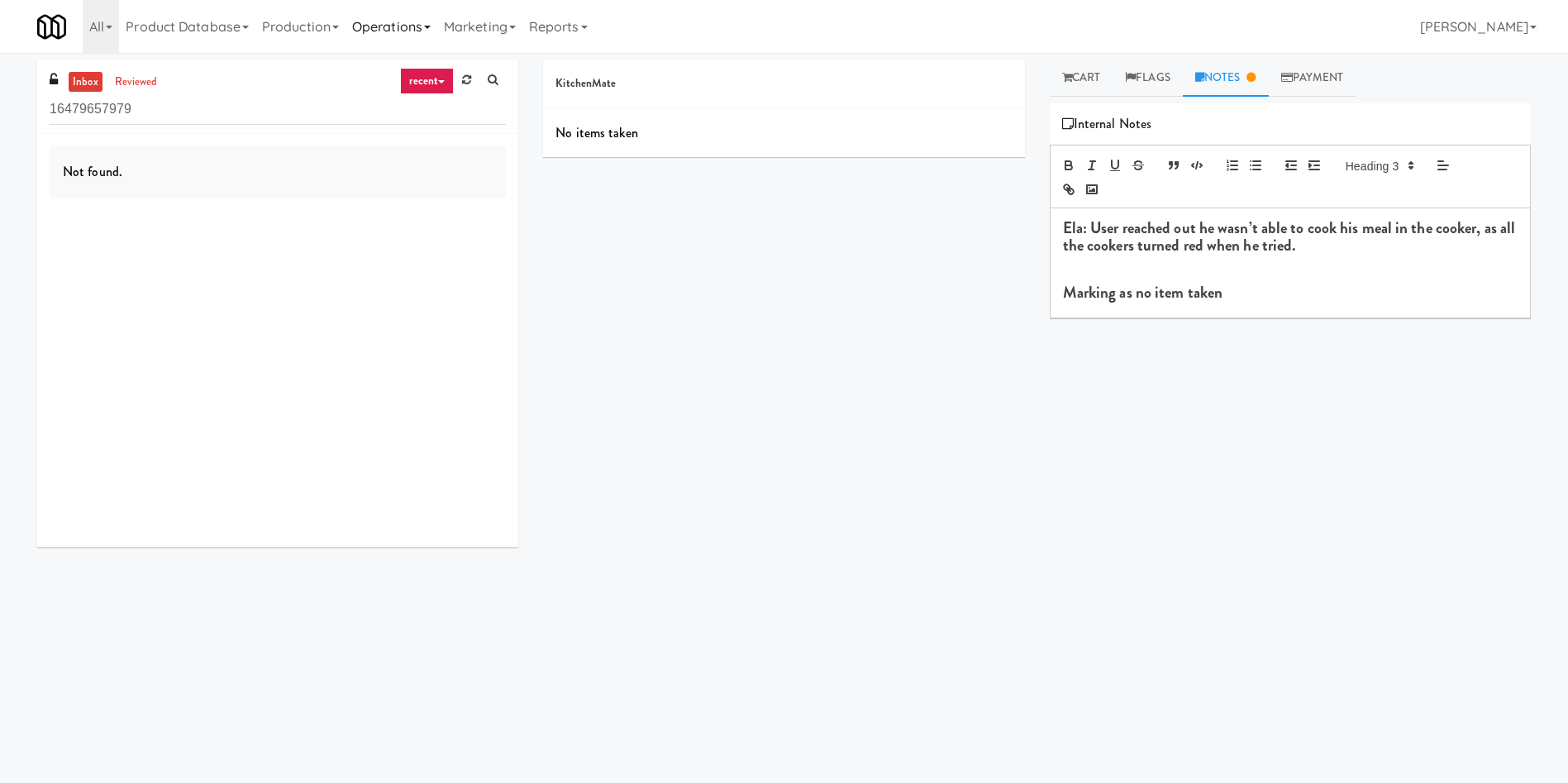
click at [375, 21] on link "Operations" at bounding box center [391, 26] width 92 height 53
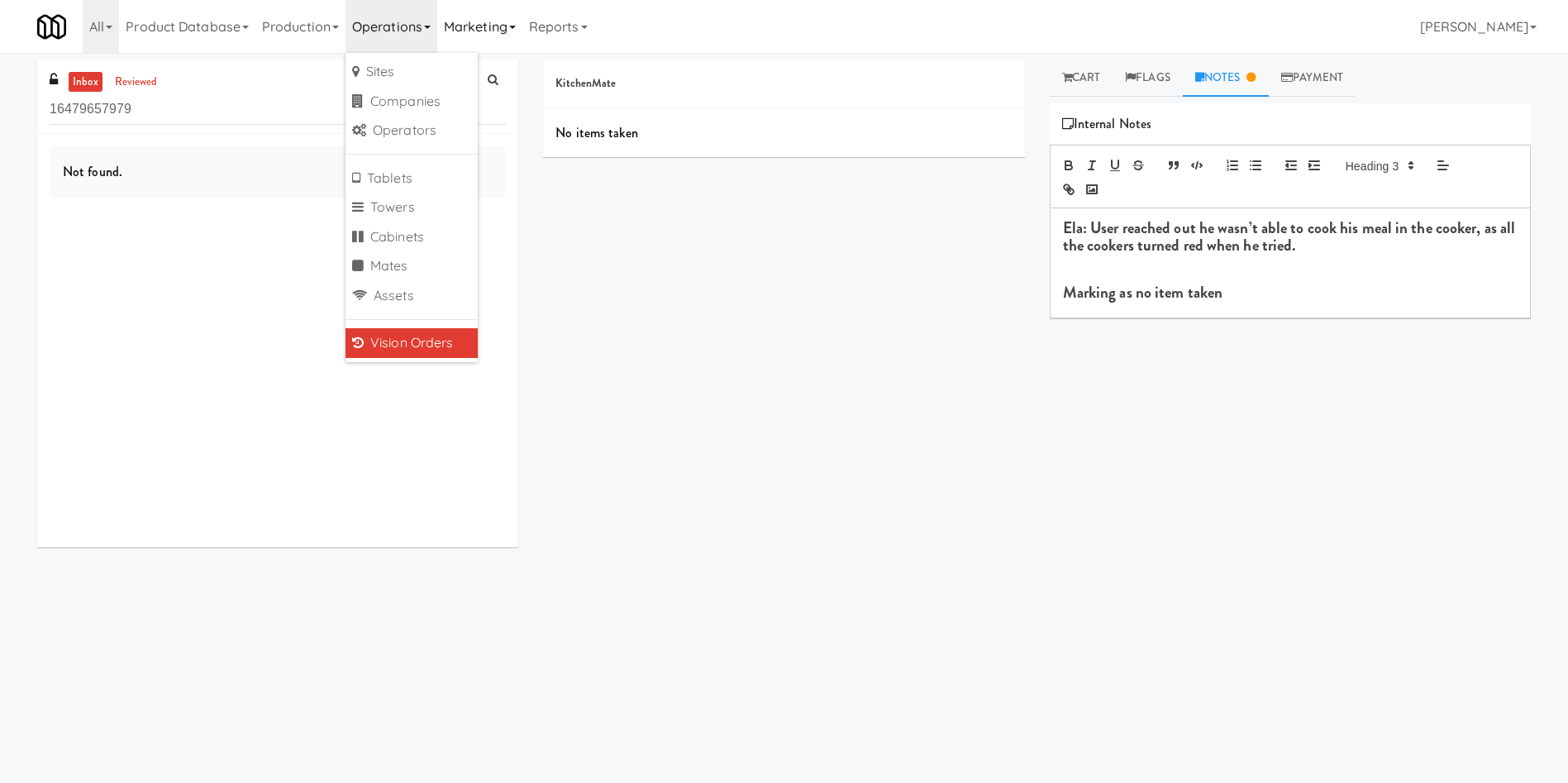
click at [497, 21] on link "Marketing" at bounding box center [481, 26] width 86 height 53
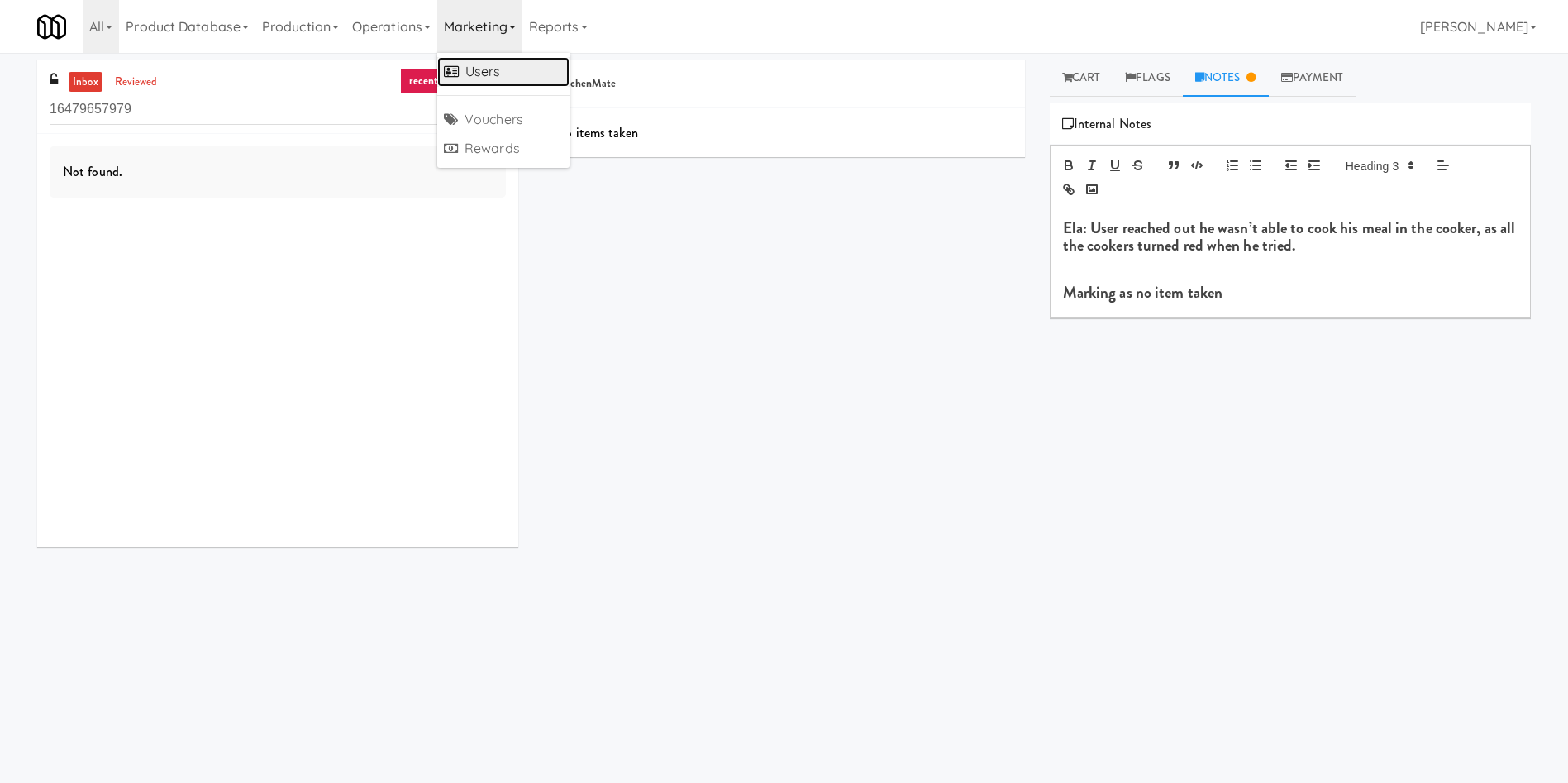
click at [534, 80] on link "Users" at bounding box center [503, 72] width 132 height 30
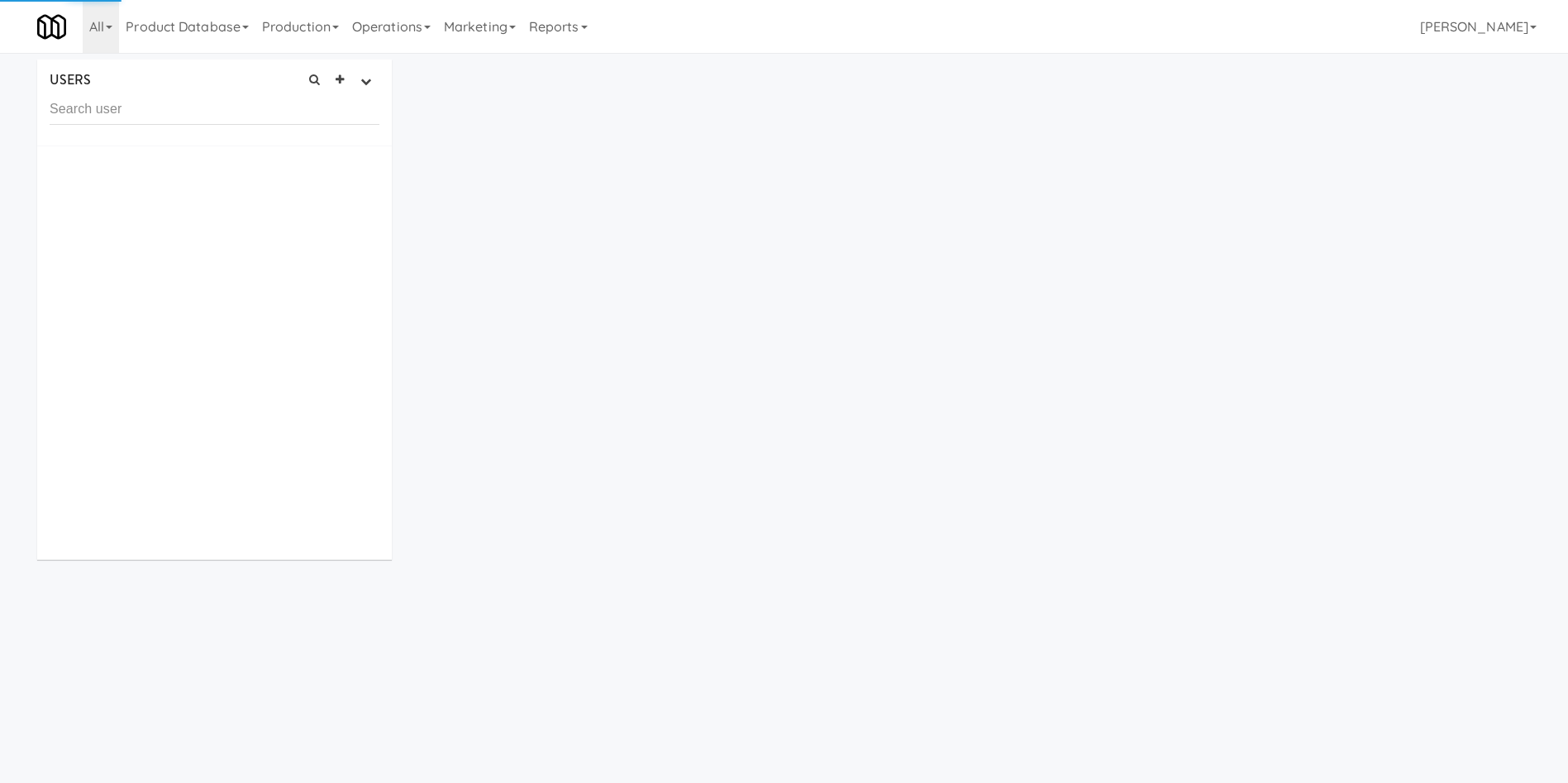
click at [220, 118] on input "text" at bounding box center [215, 109] width 330 height 31
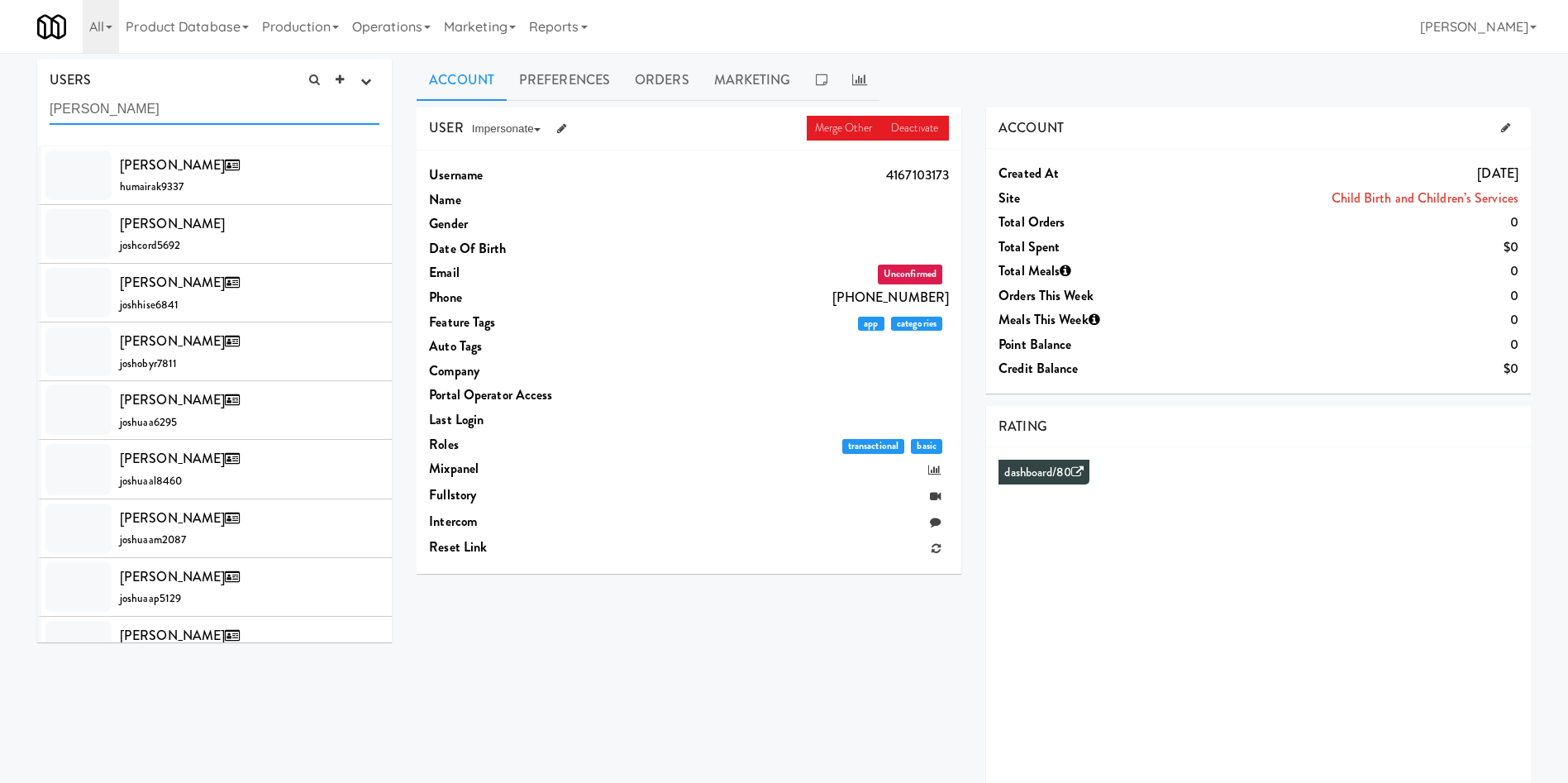
drag, startPoint x: 177, startPoint y: 111, endPoint x: 0, endPoint y: 119, distance: 177.2
click at [0, 119] on div "USERS active Ordered this week Didn't order this week 1 this week 2 this week 3…" at bounding box center [784, 442] width 1568 height 764
paste input "[EMAIL_ADDRESS][DOMAIN_NAME]"
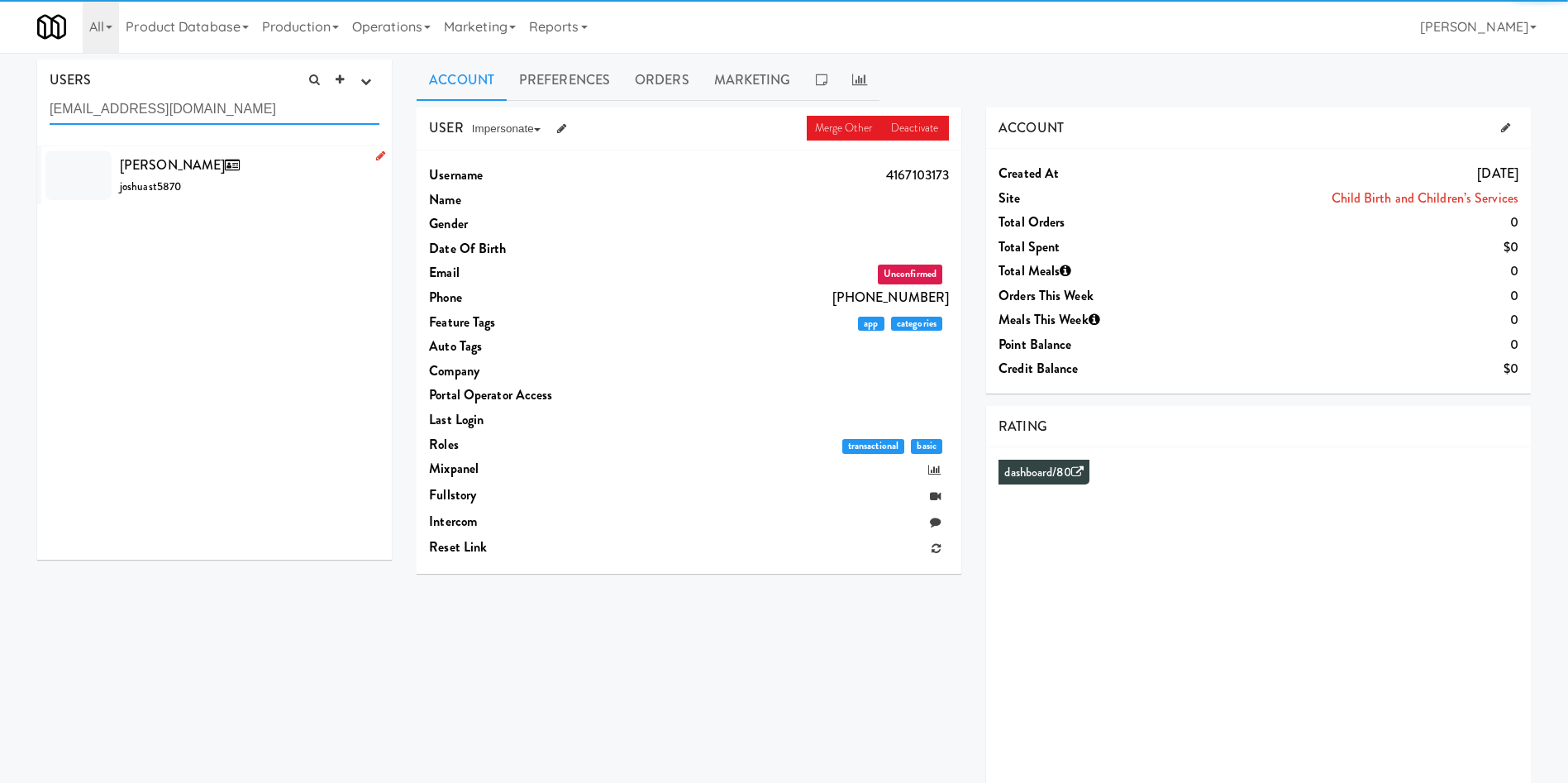
type input "[EMAIL_ADDRESS][DOMAIN_NAME]"
click at [219, 198] on li "[PERSON_NAME] joshuast5870" at bounding box center [214, 175] width 354 height 58
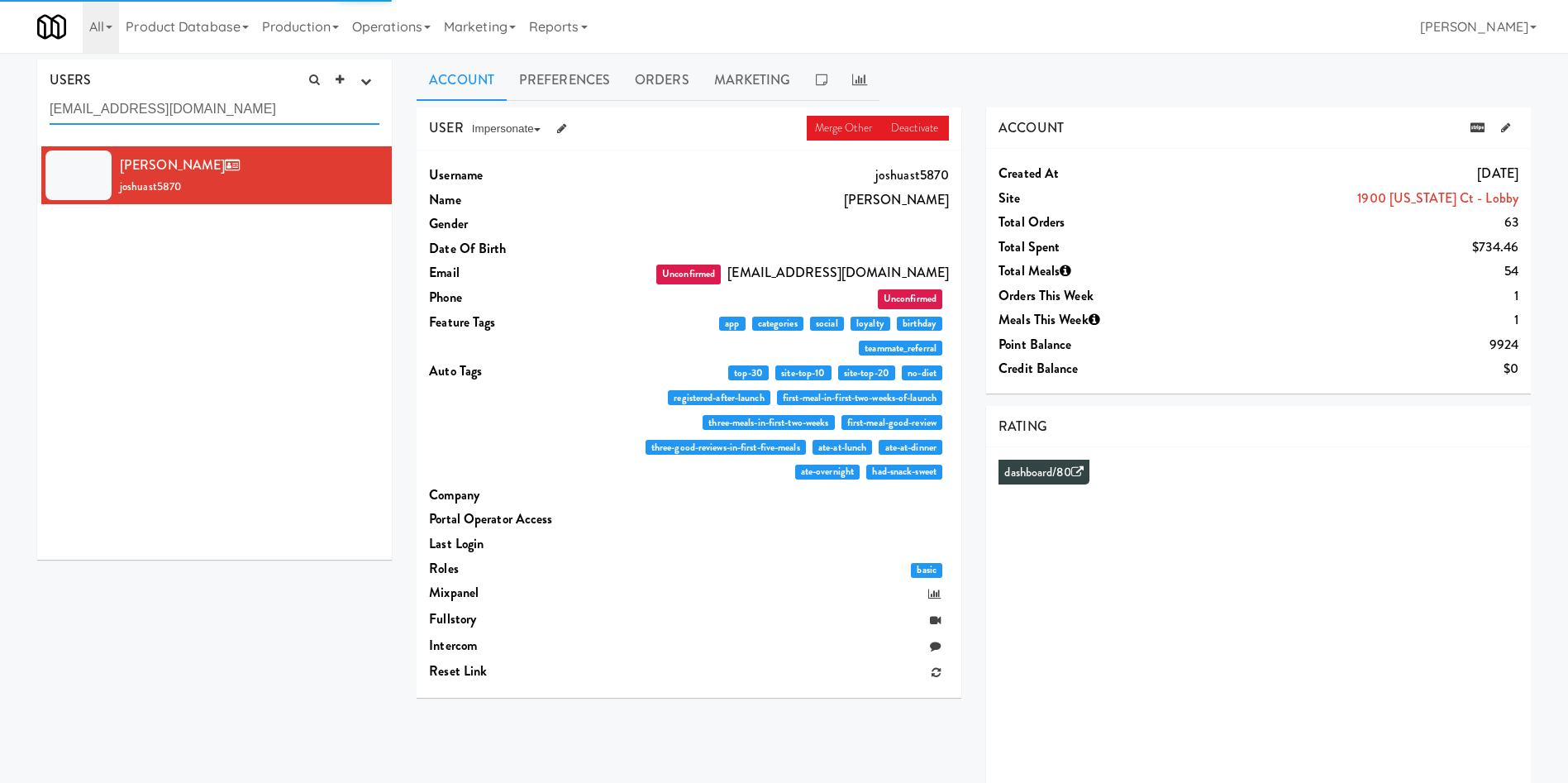
drag, startPoint x: 199, startPoint y: 103, endPoint x: 23, endPoint y: 105, distance: 176.0
click at [23, 105] on div "USERS active Ordered this week Didn't order this week 1 this week 2 this week 3…" at bounding box center [784, 442] width 1568 height 764
click at [659, 75] on link "Orders" at bounding box center [663, 81] width 80 height 42
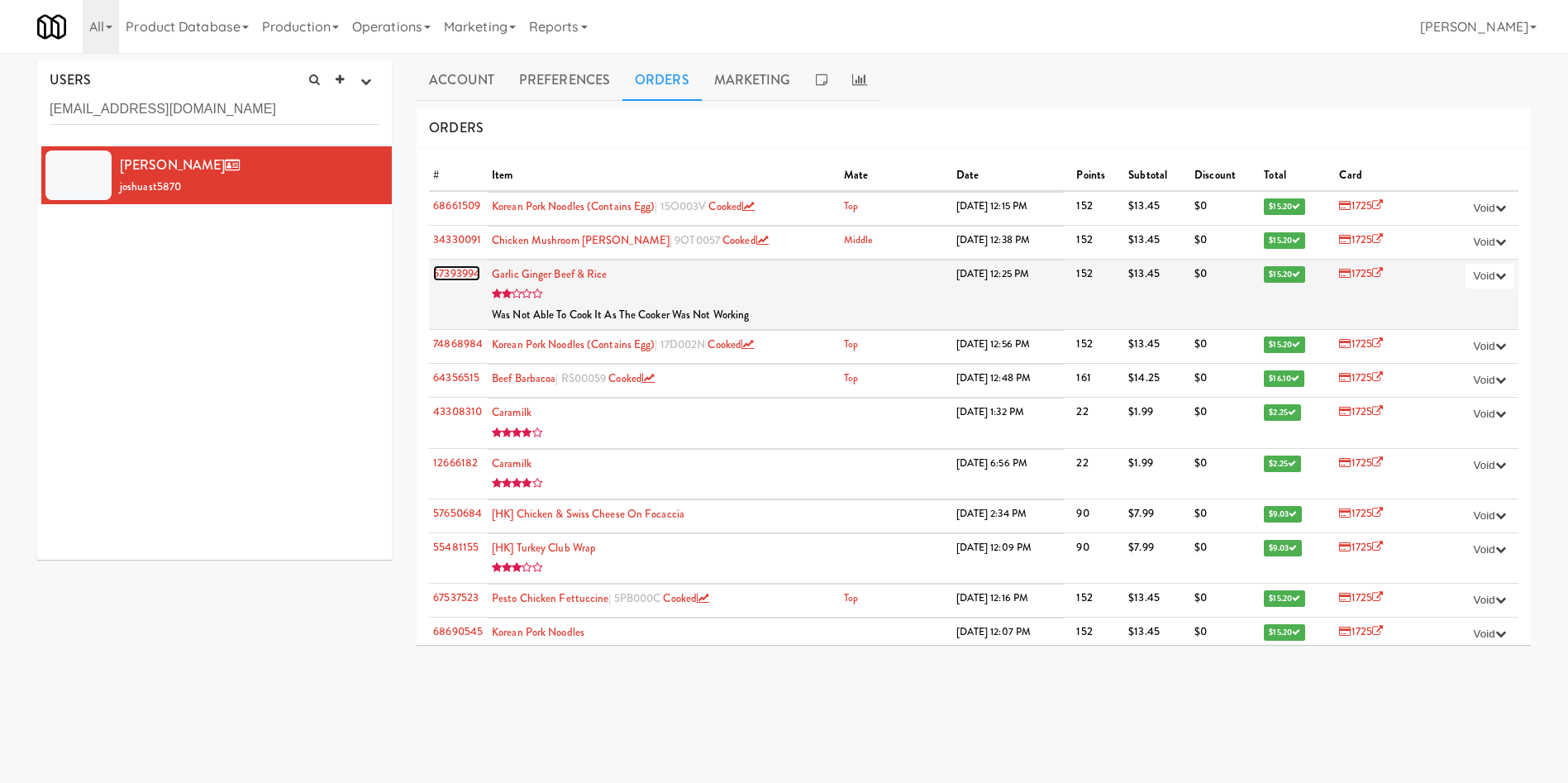
click at [458, 270] on link "57393994" at bounding box center [456, 274] width 47 height 16
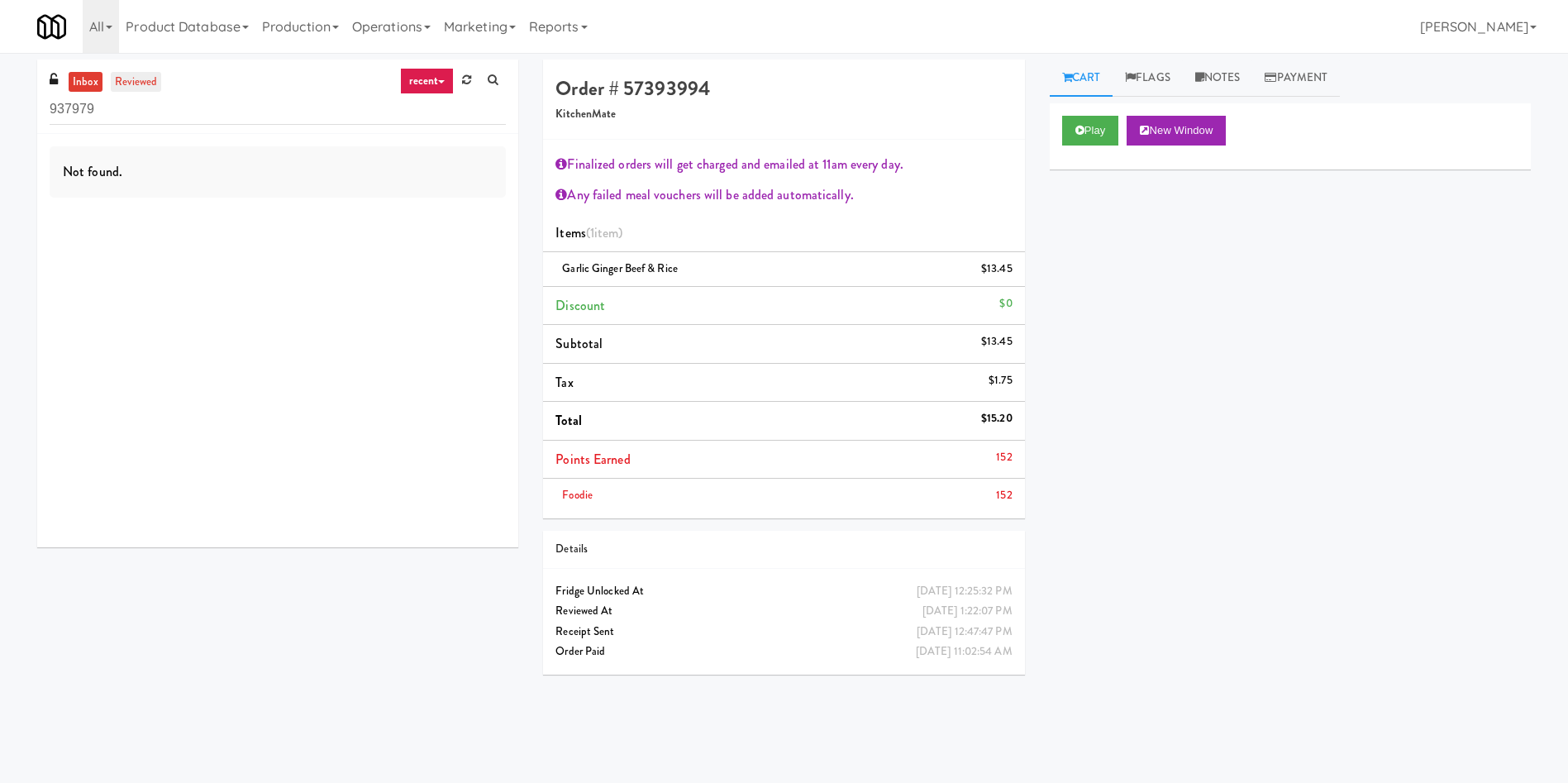
click at [150, 82] on link "reviewed" at bounding box center [136, 82] width 52 height 21
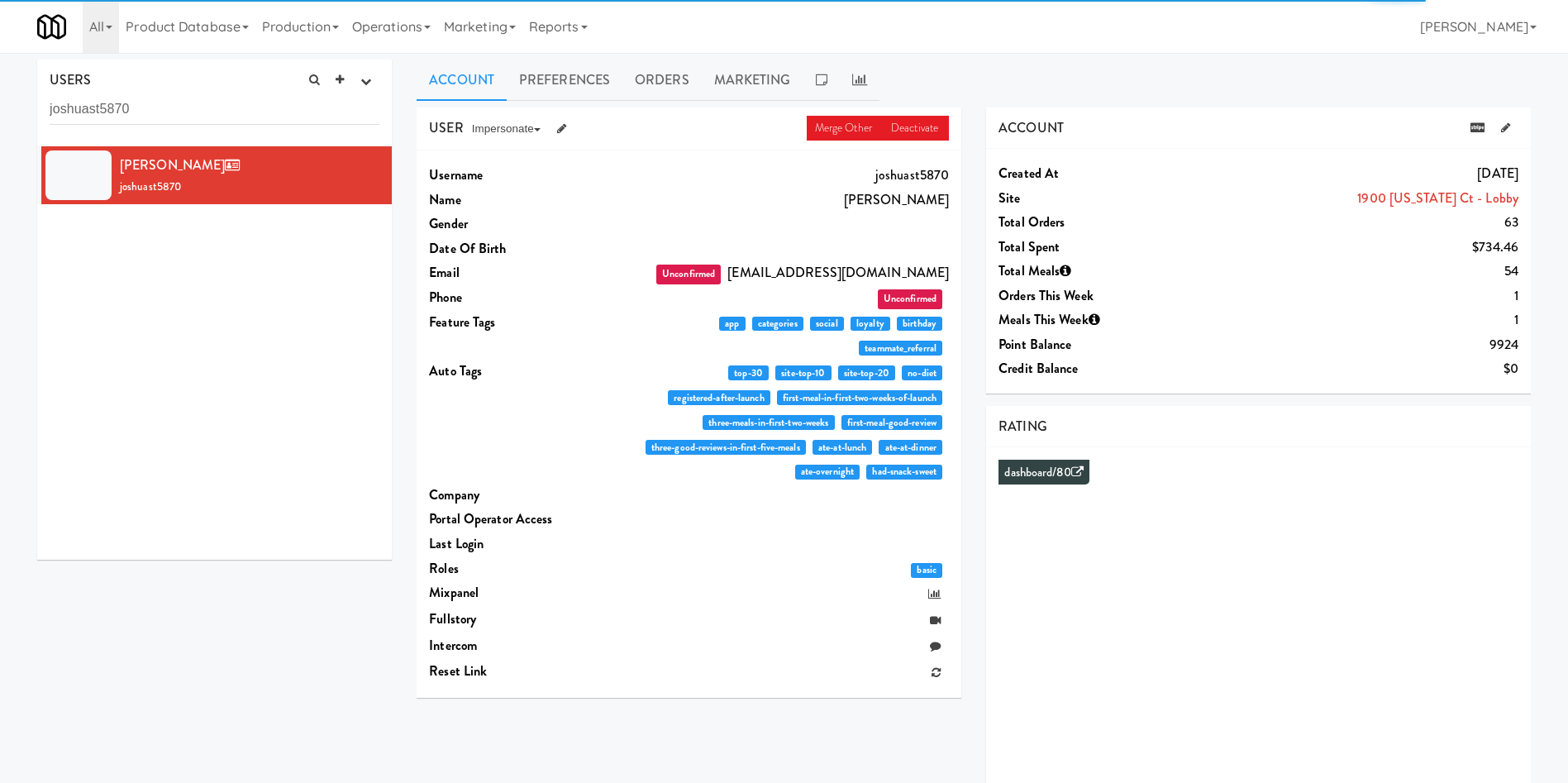
drag, startPoint x: 674, startPoint y: 79, endPoint x: 988, endPoint y: 350, distance: 414.8
click at [674, 79] on link "Orders" at bounding box center [663, 81] width 80 height 42
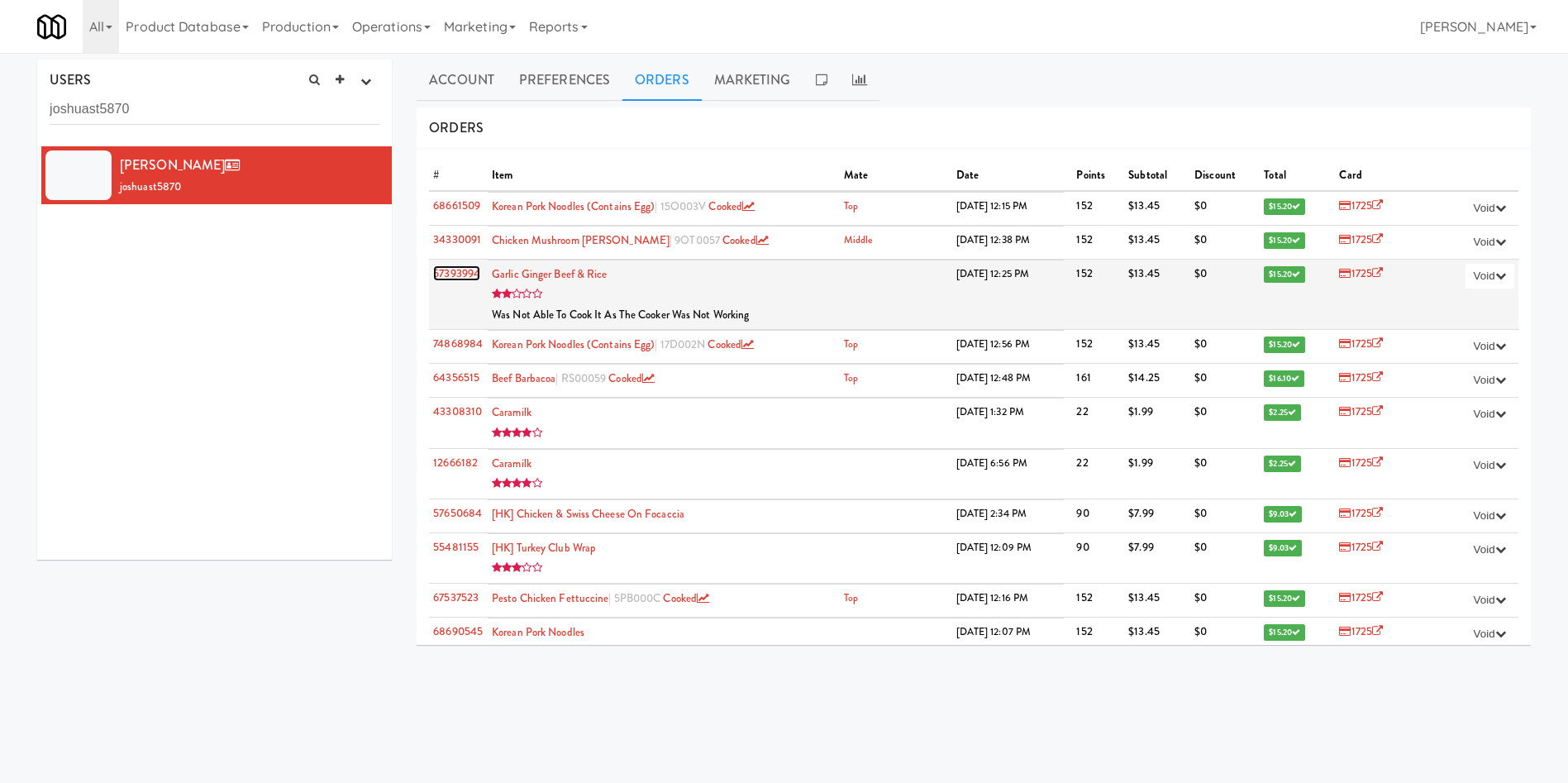
click at [458, 272] on link "57393994" at bounding box center [456, 274] width 47 height 16
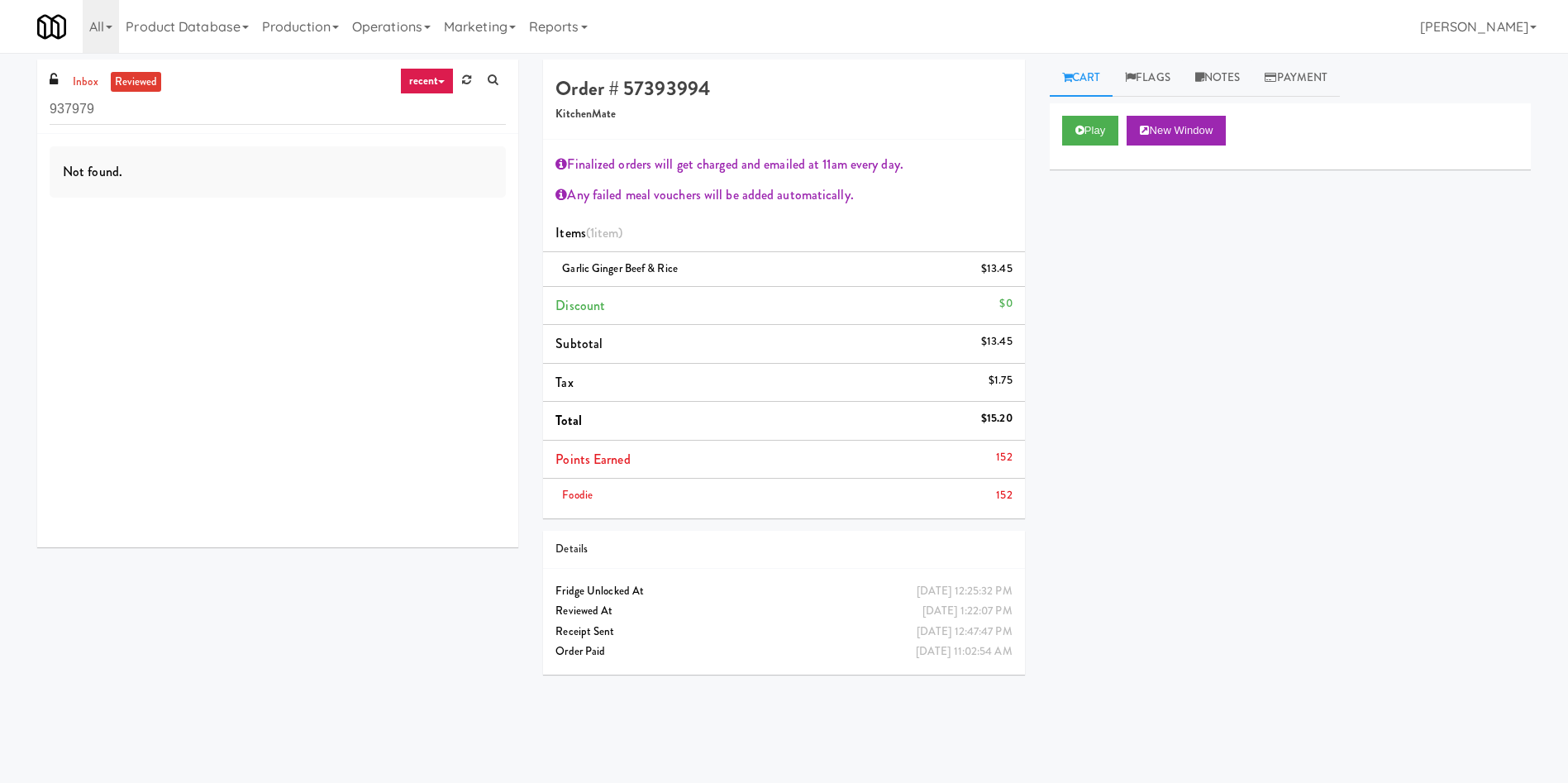
click at [263, 419] on div "Not found." at bounding box center [278, 340] width 482 height 413
click at [1218, 76] on link "Notes" at bounding box center [1218, 78] width 71 height 37
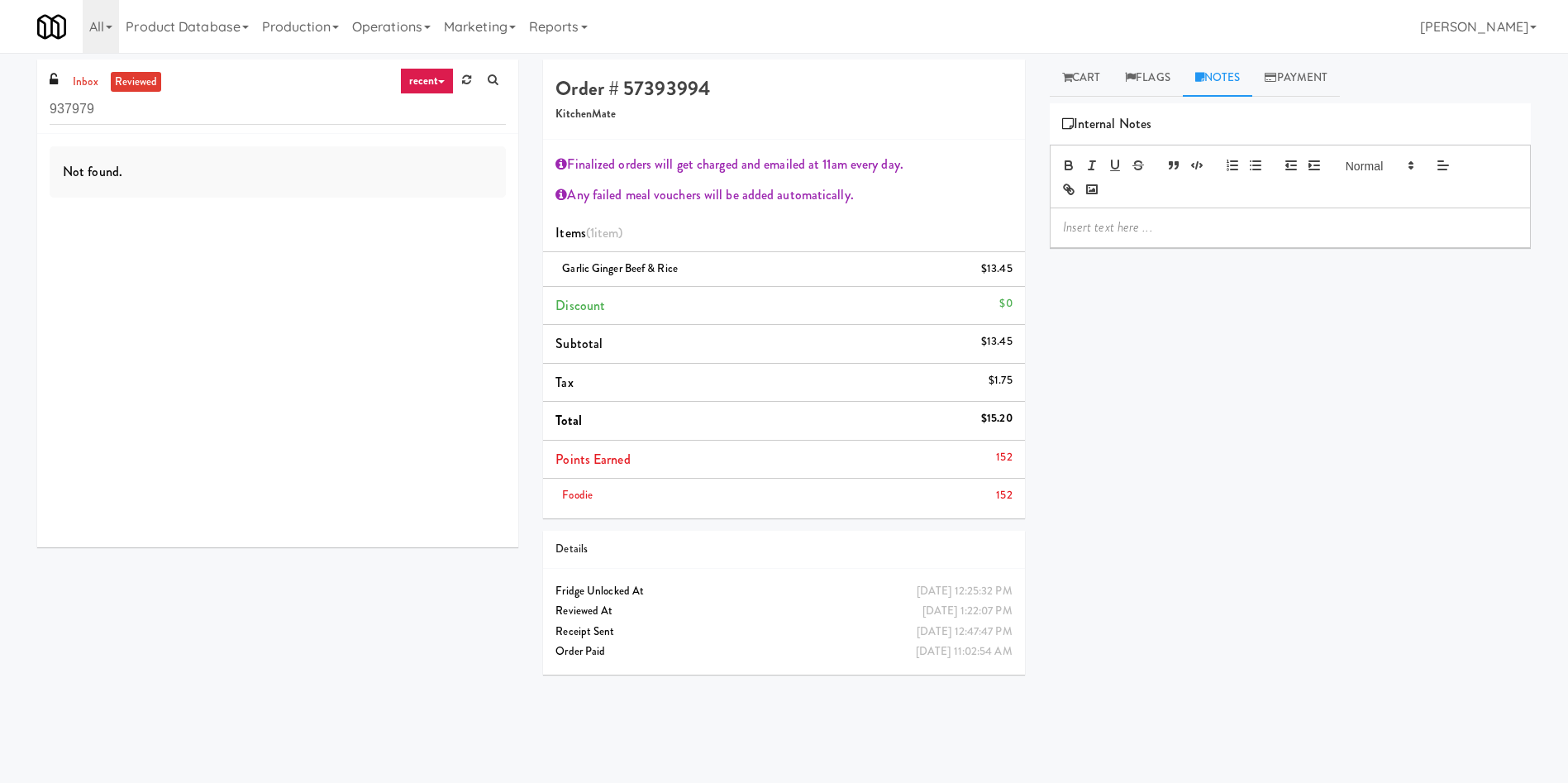
click at [1147, 216] on div at bounding box center [1290, 227] width 480 height 38
drag, startPoint x: 1231, startPoint y: 246, endPoint x: 1086, endPoint y: 227, distance: 146.2
click at [1086, 227] on p "Ela: Customer reached out asking for refund as he had encounter the same issue …" at bounding box center [1290, 236] width 455 height 37
copy p "Customer reached out asking for refund as he had encounter the same issue with …"
click at [414, 288] on div "Not found." at bounding box center [278, 340] width 482 height 413
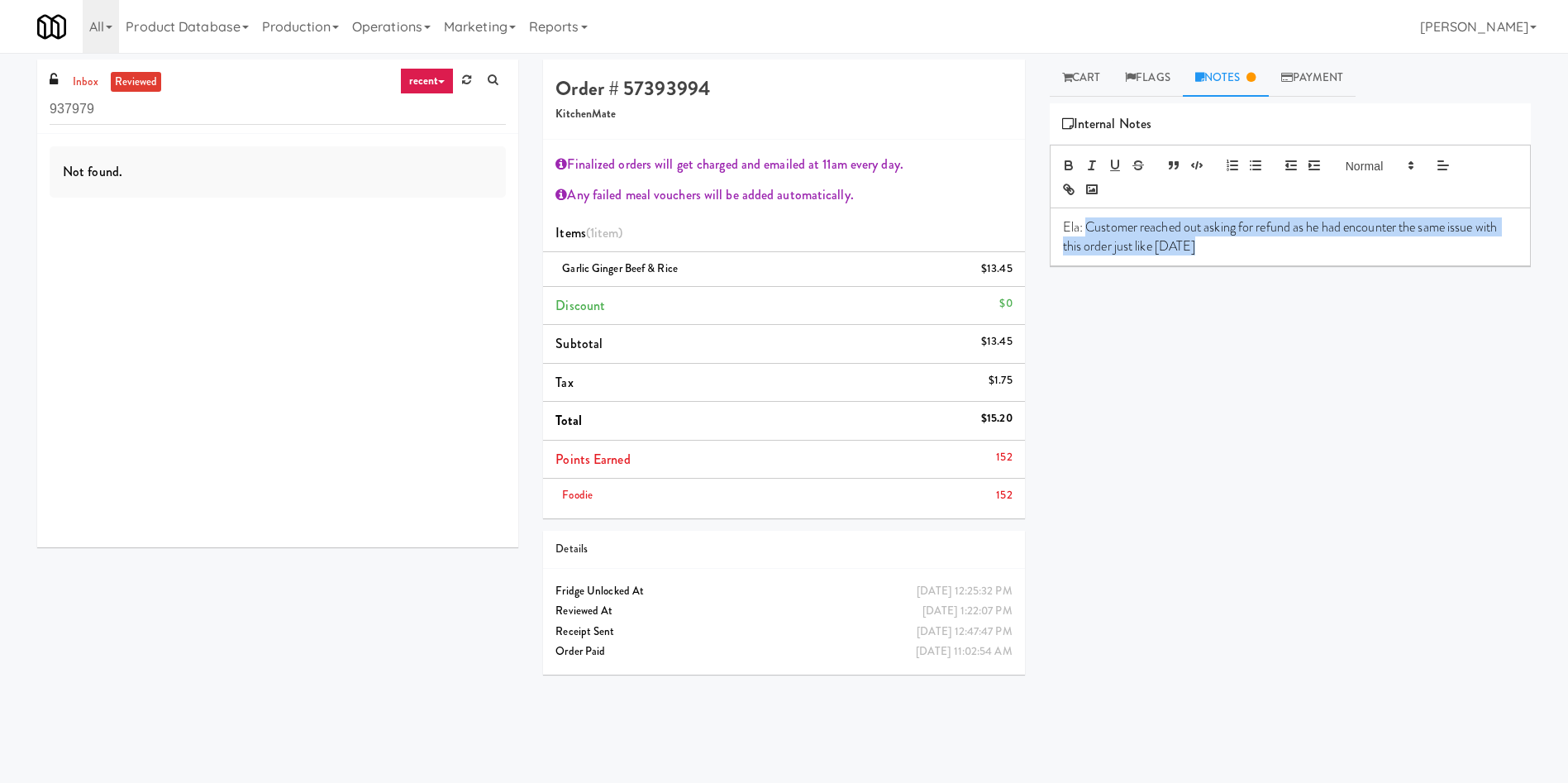
drag, startPoint x: 1089, startPoint y: 232, endPoint x: 1218, endPoint y: 242, distance: 129.4
click at [1218, 242] on p "Ela: Customer reached out asking for refund as he had encounter the same issue …" at bounding box center [1290, 236] width 455 height 37
click at [1271, 246] on p "Ela: Customer reached out asking for a refund, as he encountered the same issue…" at bounding box center [1290, 236] width 455 height 37
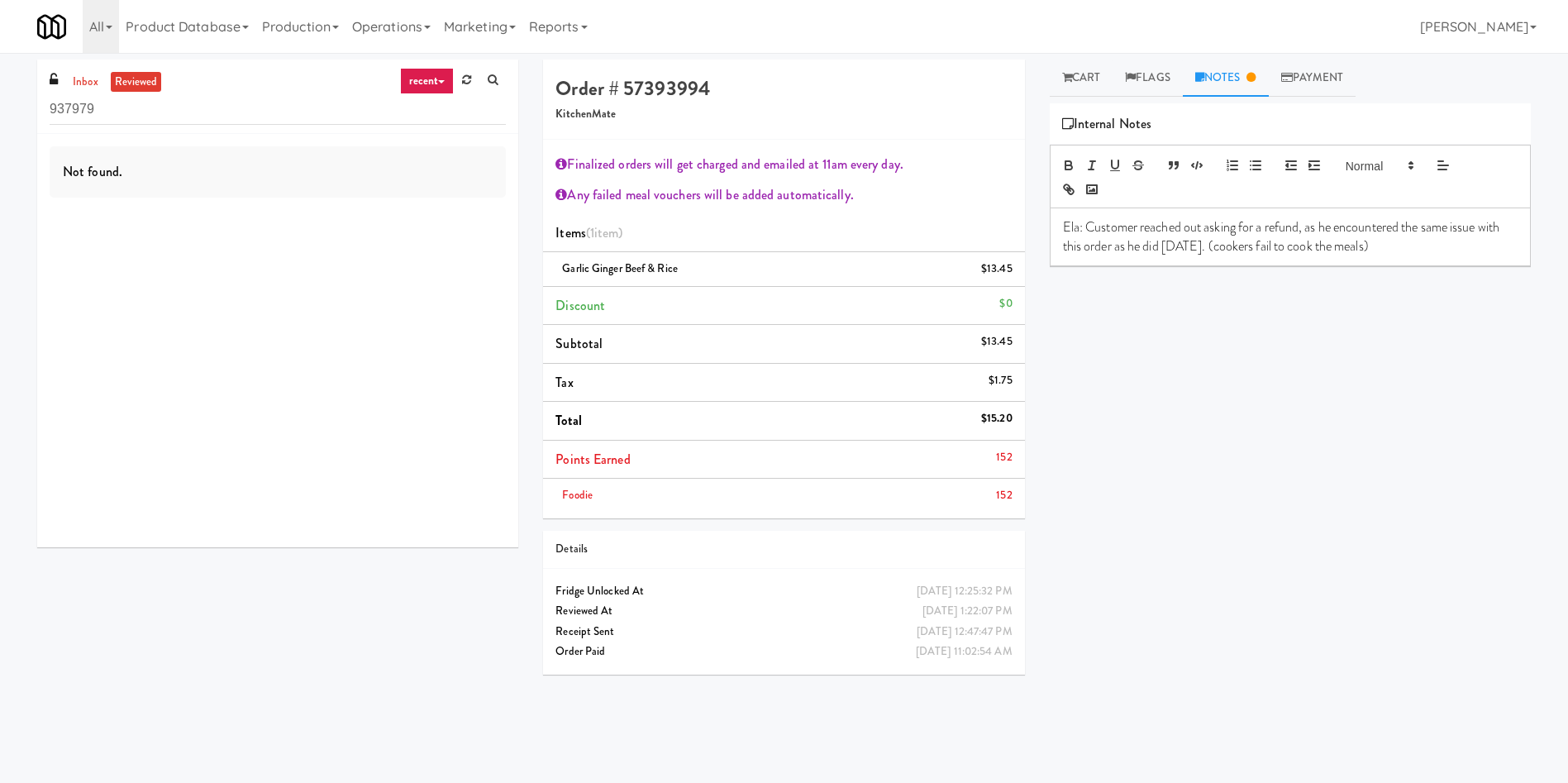
drag, startPoint x: 1255, startPoint y: 242, endPoint x: 1246, endPoint y: 241, distance: 9.1
click at [1255, 242] on p "Ela: Customer reached out asking for a refund, as he encountered the same issue…" at bounding box center [1290, 236] width 455 height 37
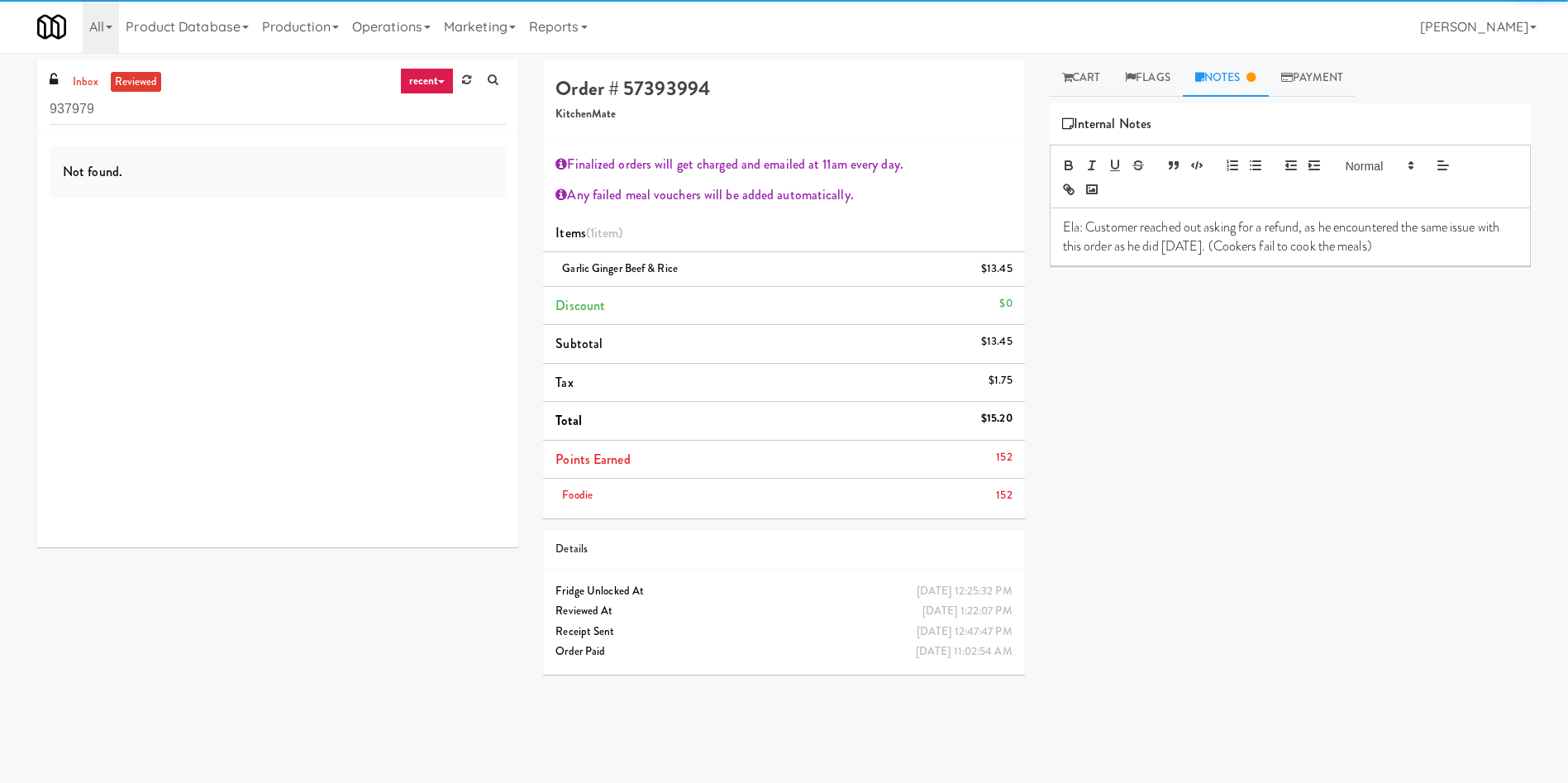
click at [1427, 242] on p "Ela: Customer reached out asking for a refund, as he encountered the same issue…" at bounding box center [1290, 236] width 455 height 37
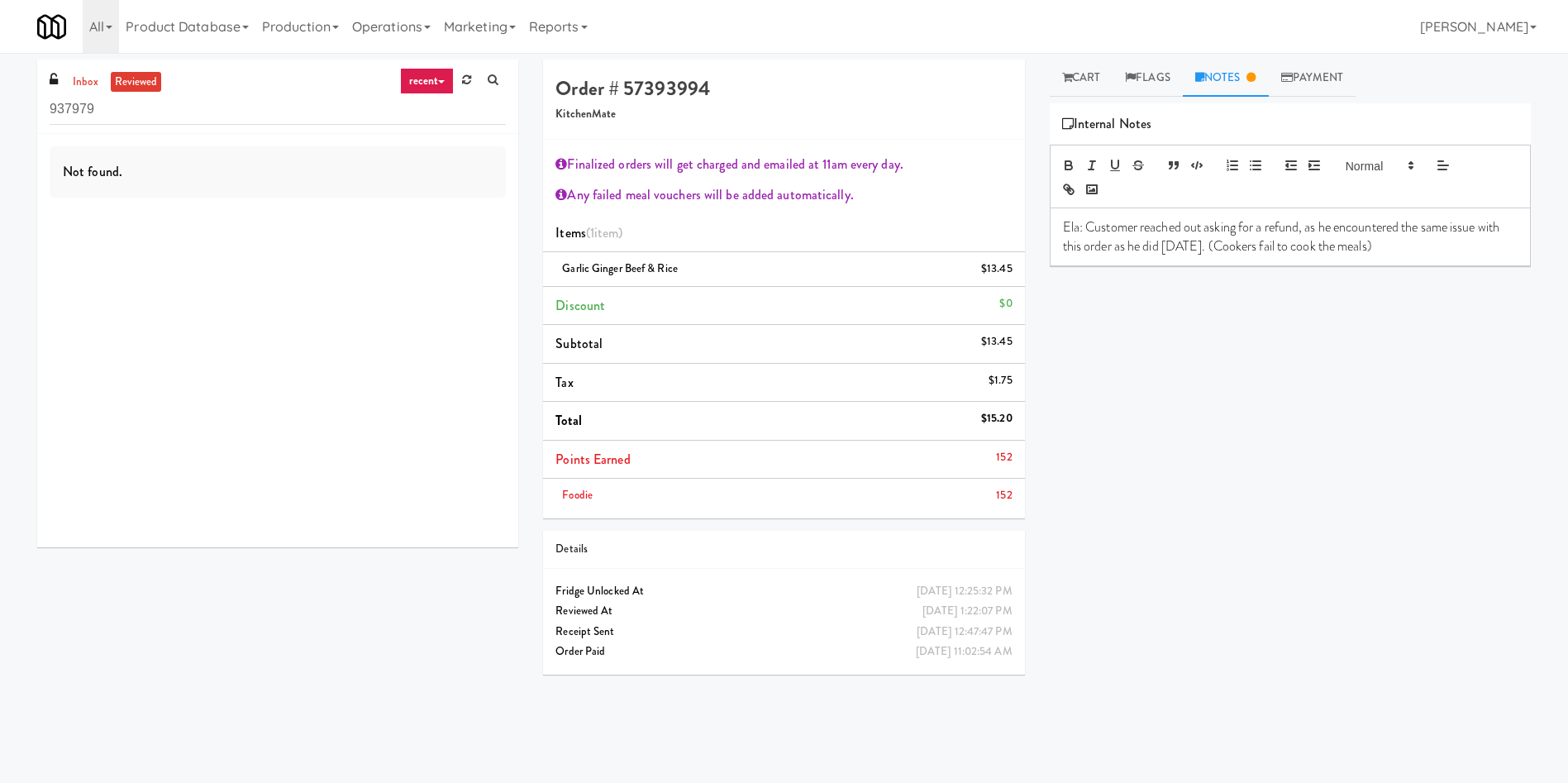
click at [1382, 246] on p "Ela: Customer reached out asking for a refund, as he encountered the same issue…" at bounding box center [1290, 236] width 455 height 37
click at [1384, 246] on p "Ela: Customer reached out asking for a refund, as he encountered the same issue…" at bounding box center [1290, 236] width 455 height 37
click at [1102, 223] on p "Ela: Customer reached out asking for a refund, as he encountered the same issue…" at bounding box center [1290, 236] width 455 height 37
click at [1170, 229] on p "Ela: Customer reached out asking for a refund, as he encountered the same issue…" at bounding box center [1290, 236] width 455 height 37
click at [1146, 246] on p "Ela: Customer reached out asking for a refund, as he encountered the same issue…" at bounding box center [1290, 236] width 455 height 37
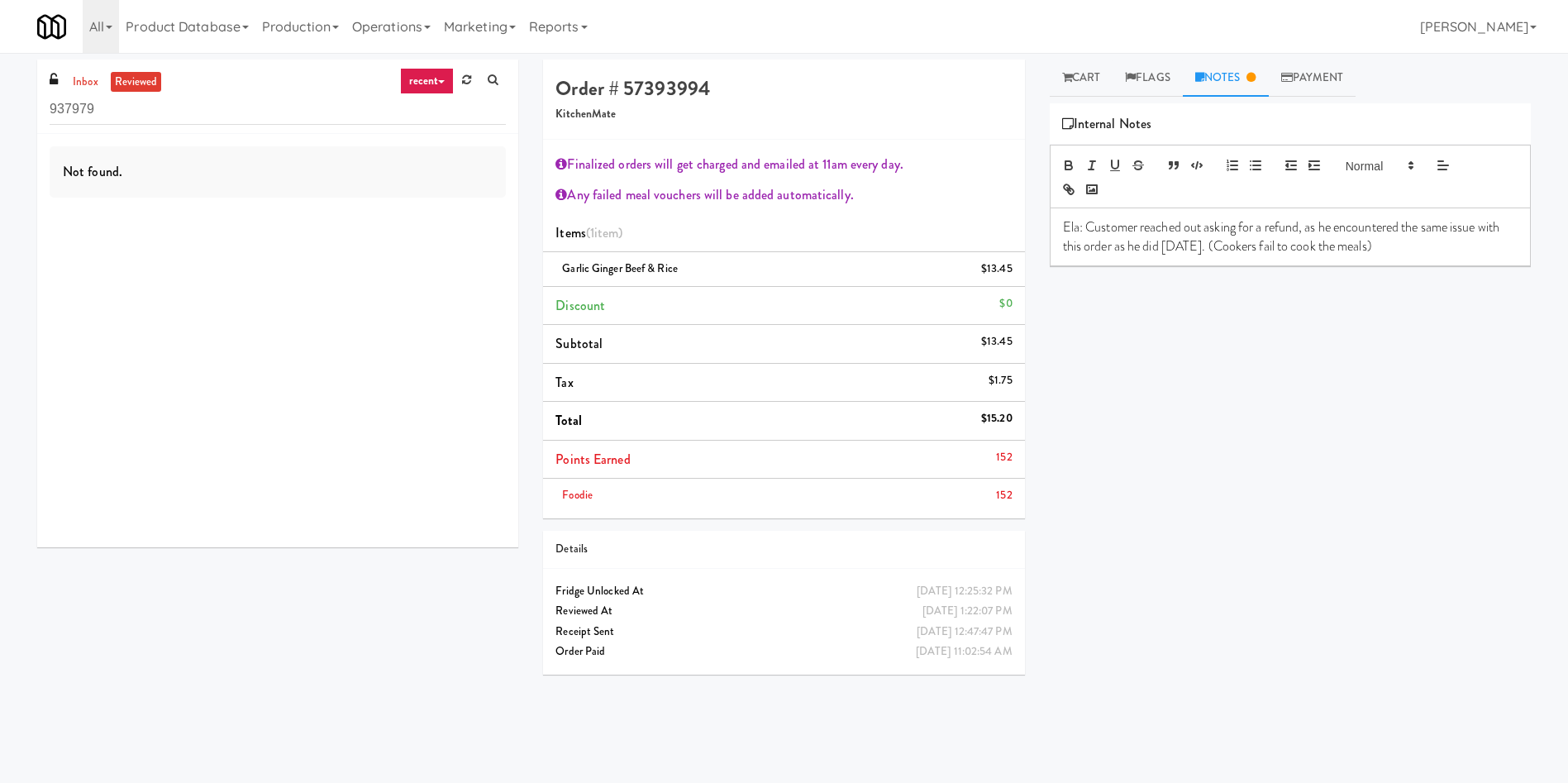
click at [1231, 240] on p "Ela: Customer reached out asking for a refund, as he encountered the same issue…" at bounding box center [1290, 236] width 455 height 37
click at [1419, 242] on p "Ela: Customer reached out asking for a refund, as he encountered the same issue…" at bounding box center [1290, 236] width 455 height 37
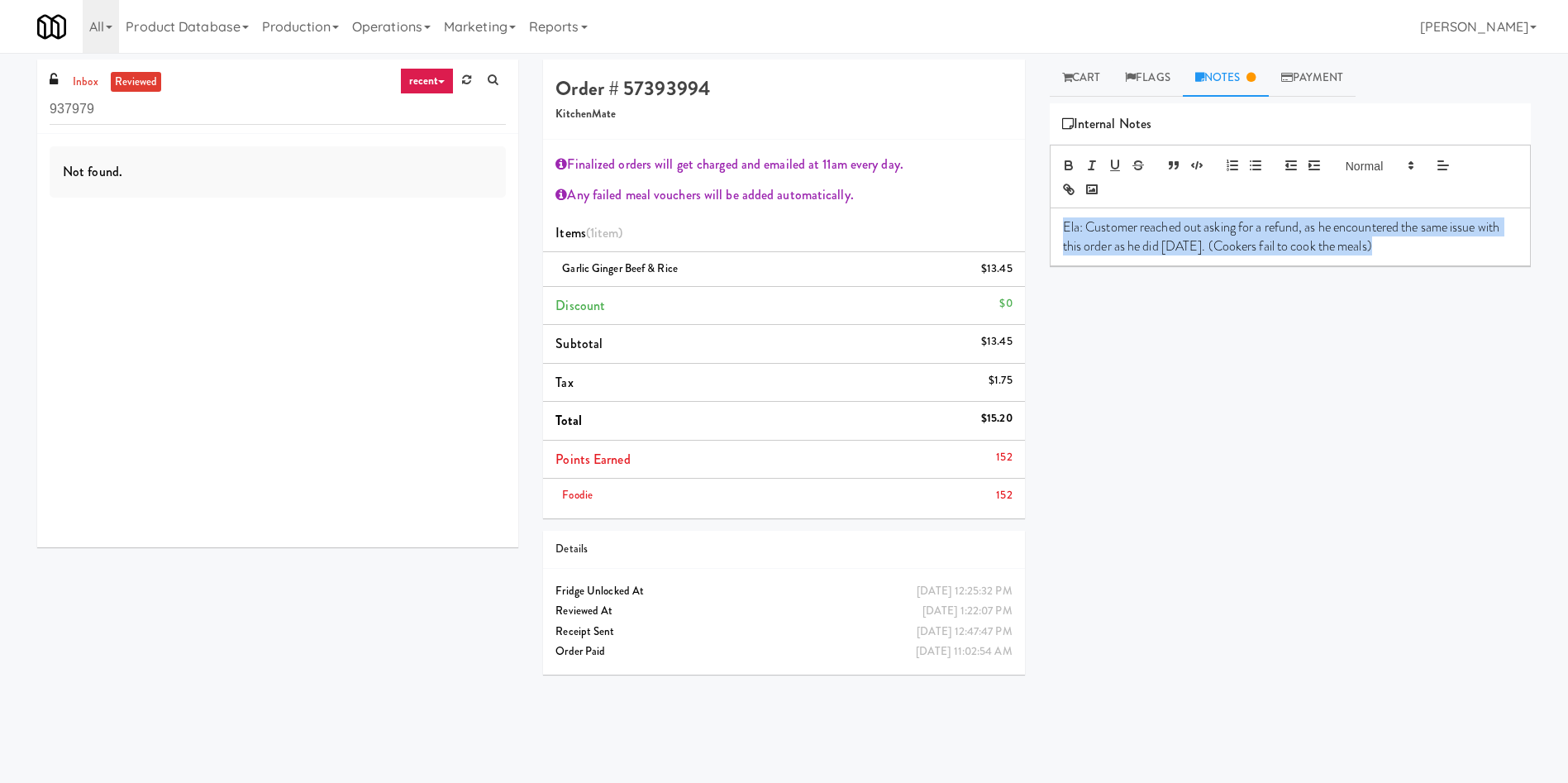
drag, startPoint x: 1449, startPoint y: 245, endPoint x: 1055, endPoint y: 225, distance: 394.5
click at [1055, 225] on div "Ela: Customer reached out asking for a refund, as he encountered the same issue…" at bounding box center [1290, 236] width 480 height 57
click at [1068, 161] on icon "button" at bounding box center [1069, 163] width 6 height 4
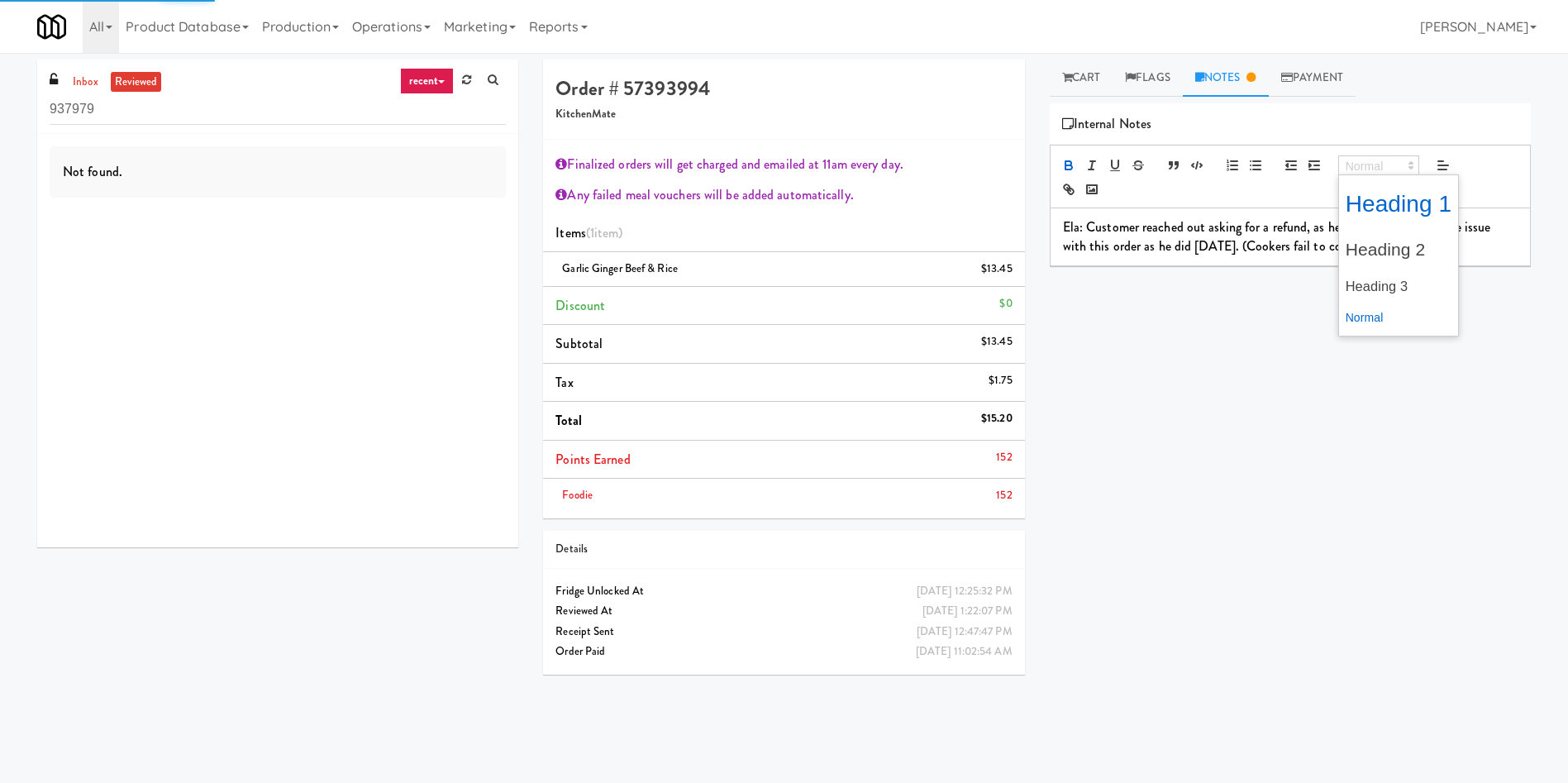
drag, startPoint x: 1369, startPoint y: 168, endPoint x: 1376, endPoint y: 180, distance: 13.9
click at [1369, 168] on span at bounding box center [1378, 165] width 81 height 20
click at [1397, 281] on span at bounding box center [1399, 286] width 106 height 33
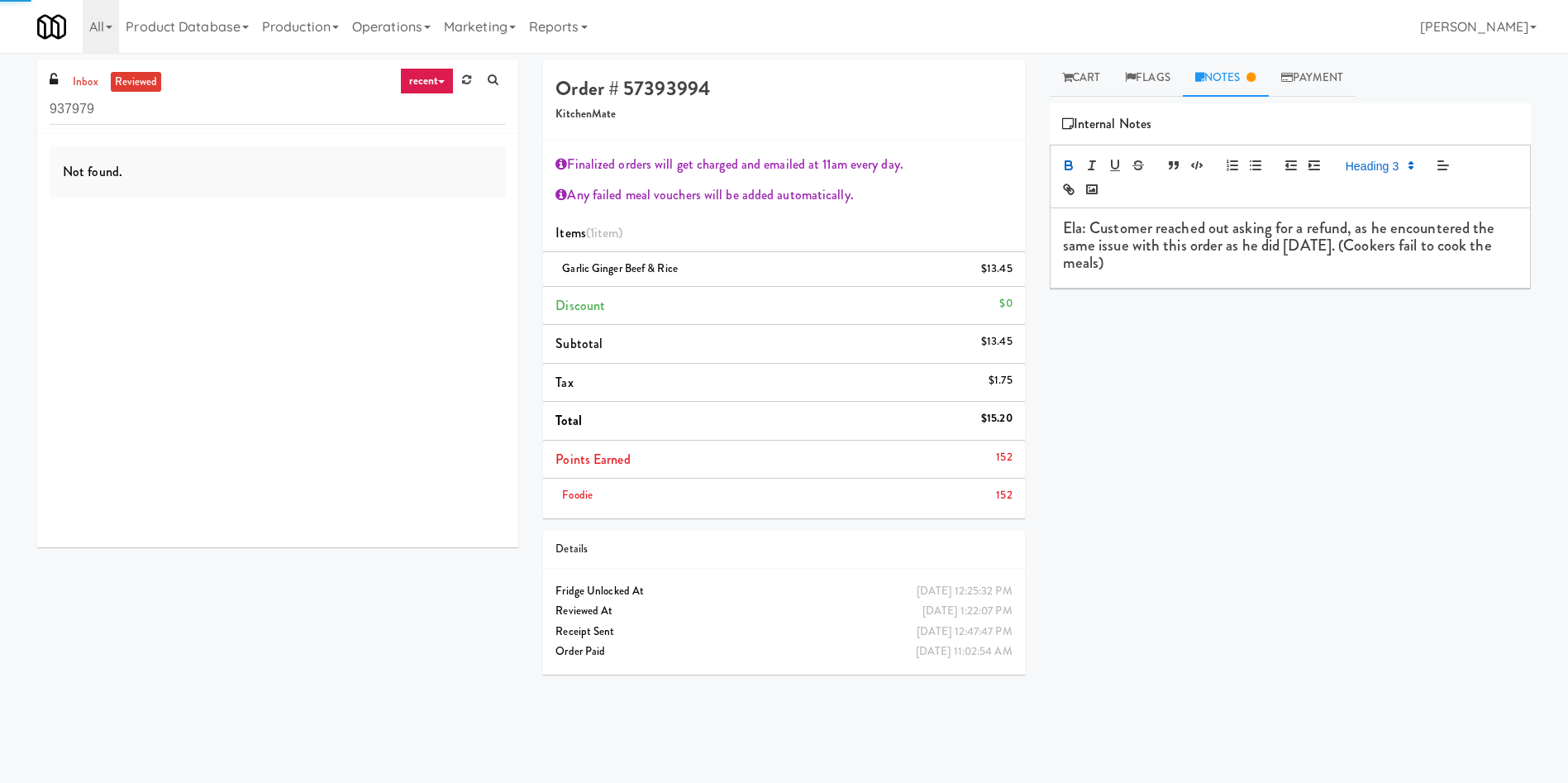
click at [1235, 335] on div "Play New Window Primary Flag Clear Flag if unable to determine what was taken o…" at bounding box center [1290, 413] width 482 height 620
click at [1301, 628] on div "Play New Window Primary Flag Clear Flag if unable to determine what was taken o…" at bounding box center [1290, 413] width 482 height 620
click at [81, 91] on link "inbox" at bounding box center [86, 82] width 34 height 21
drag, startPoint x: 131, startPoint y: 118, endPoint x: 0, endPoint y: 118, distance: 131.0
click at [0, 118] on div "inbox reviewed recent all unclear take inventory issue suspicious failed recent…" at bounding box center [784, 391] width 1568 height 664
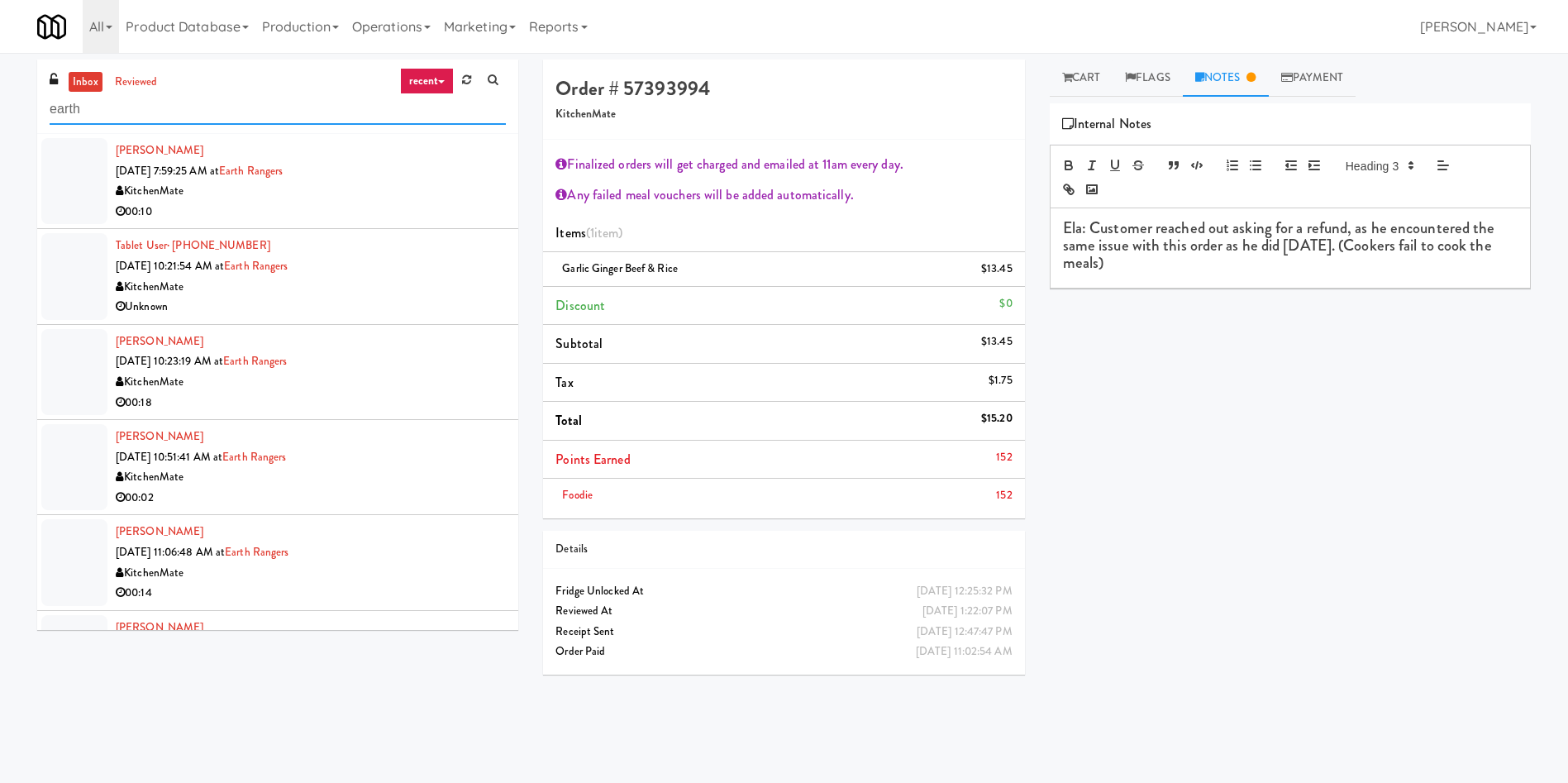
type input "earth"
click at [92, 174] on div at bounding box center [75, 181] width 66 height 86
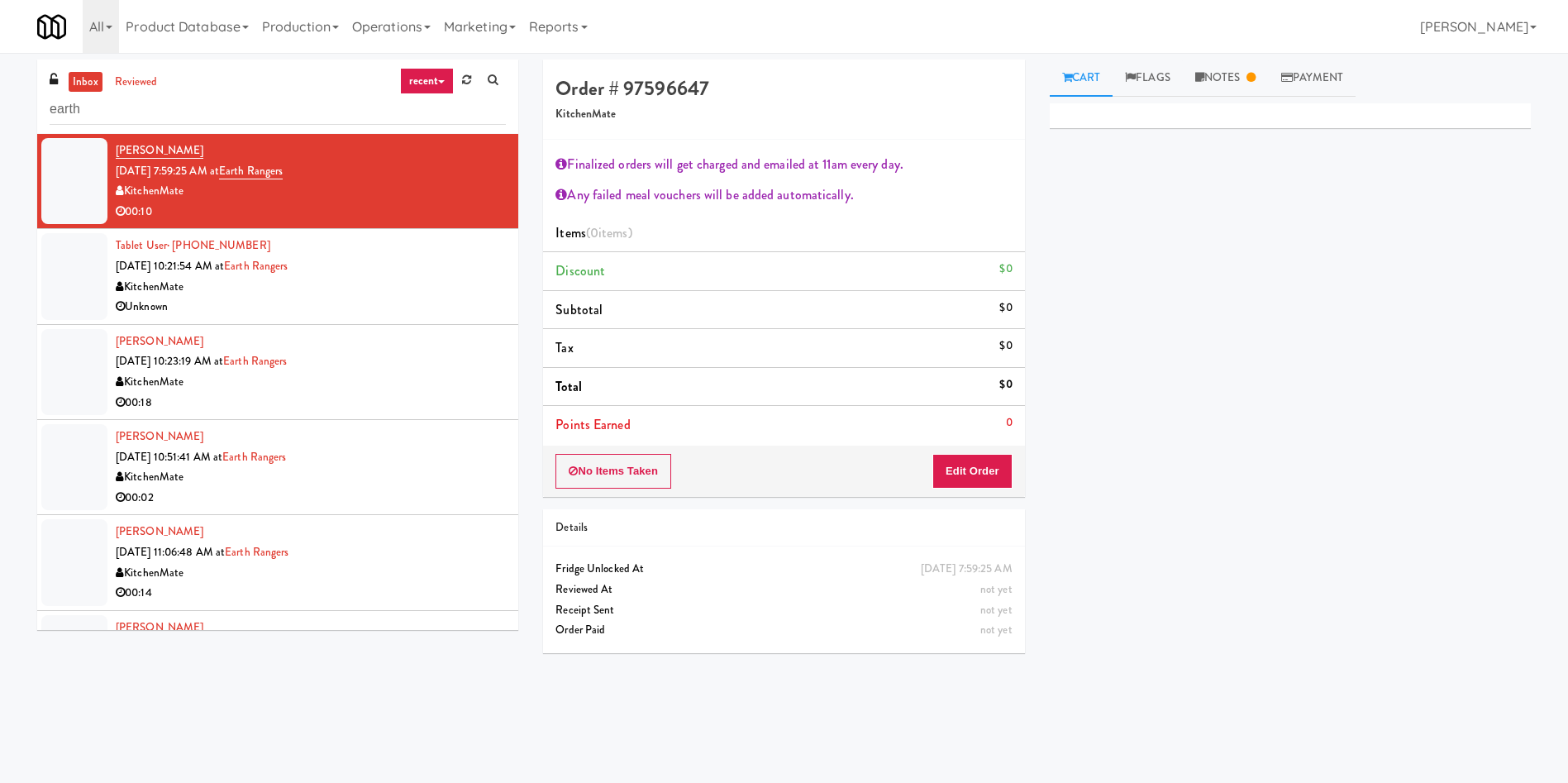
click at [32, 285] on div "inbox reviewed recent all unclear take inventory issue suspicious failed recent…" at bounding box center [278, 351] width 506 height 583
click at [76, 289] on div at bounding box center [75, 276] width 66 height 86
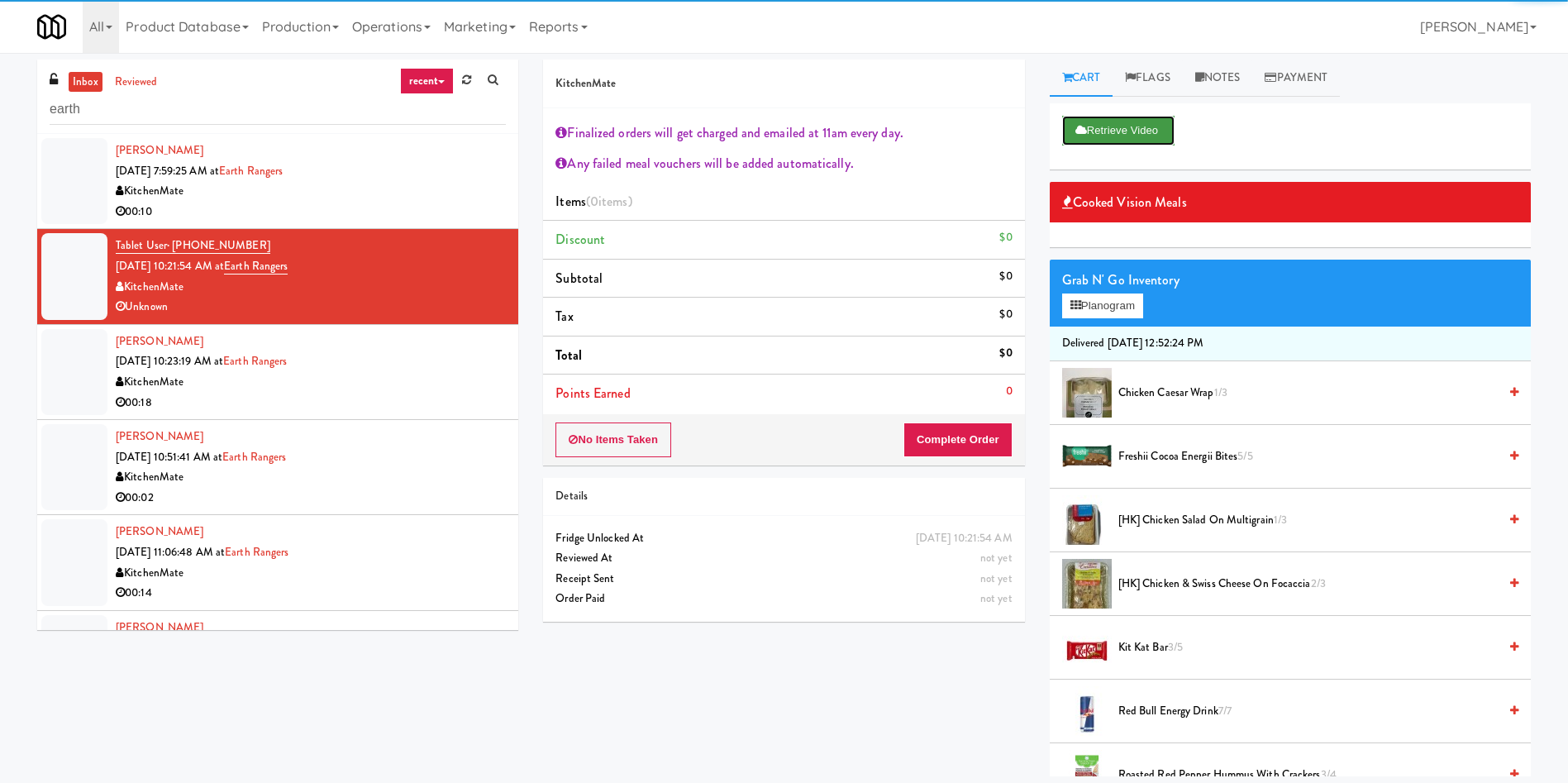
click at [1124, 132] on button "Retrieve Video" at bounding box center [1118, 130] width 112 height 30
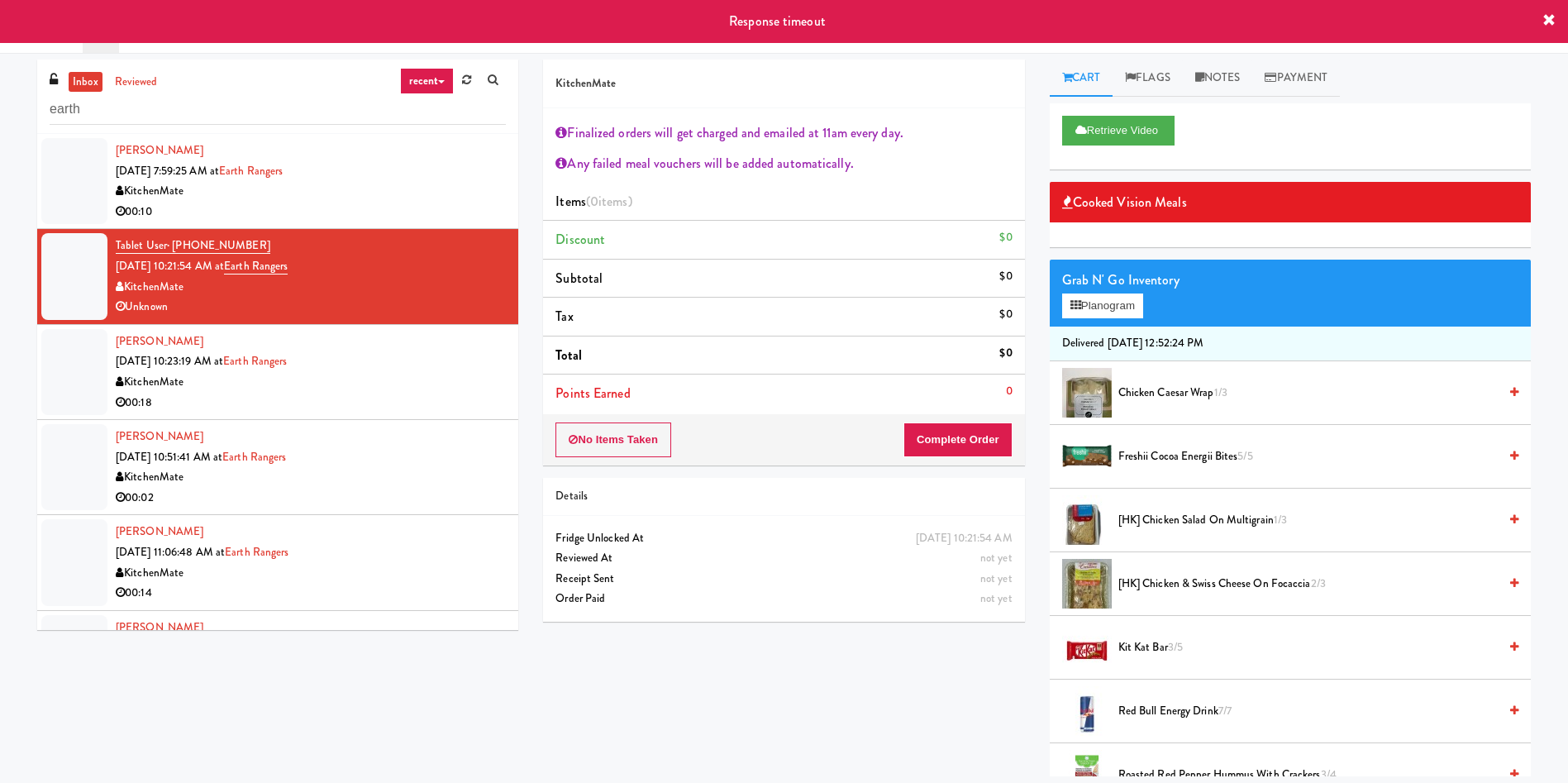
click at [63, 374] on div at bounding box center [75, 372] width 66 height 86
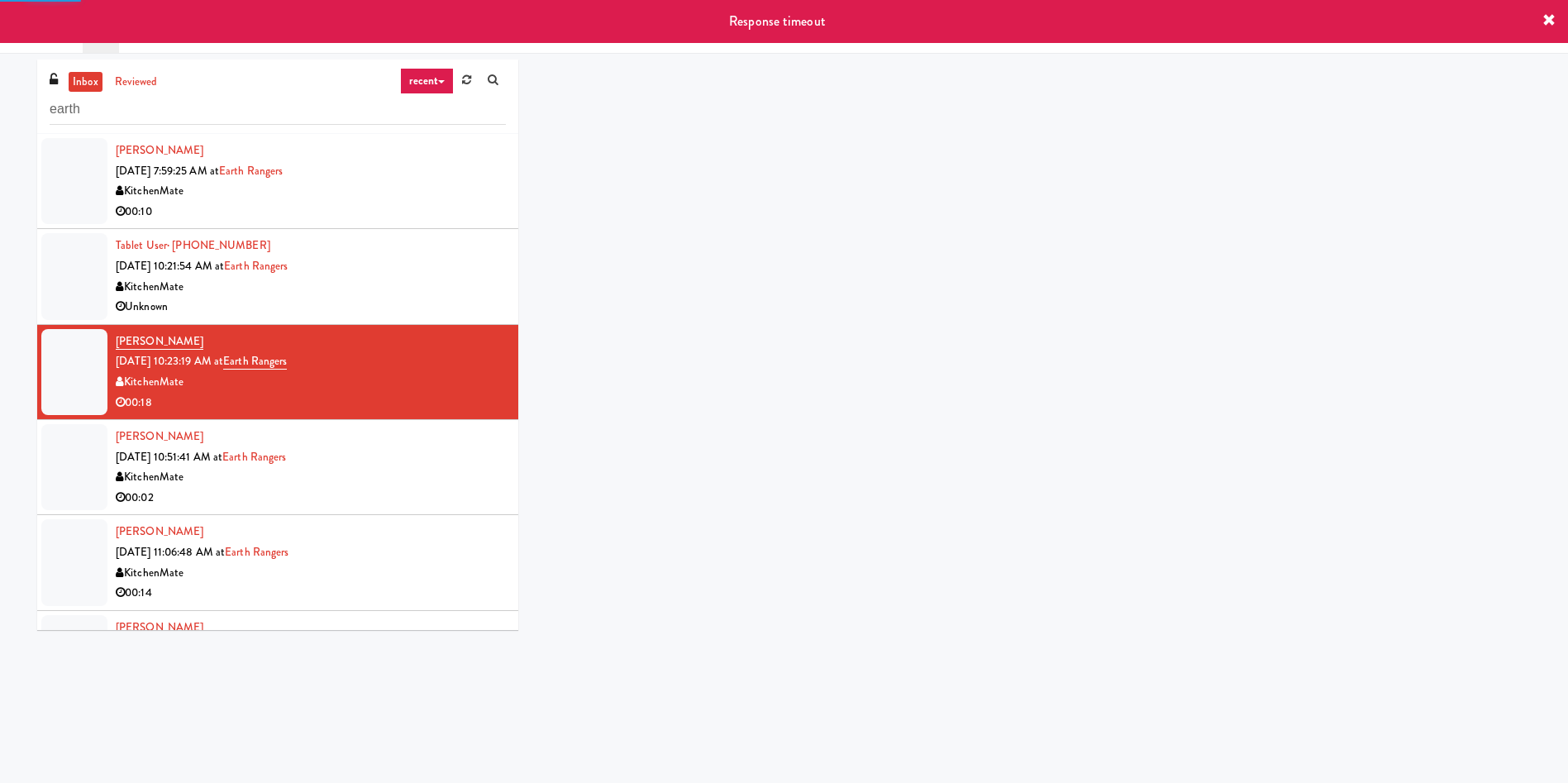
click at [93, 297] on div at bounding box center [75, 276] width 66 height 86
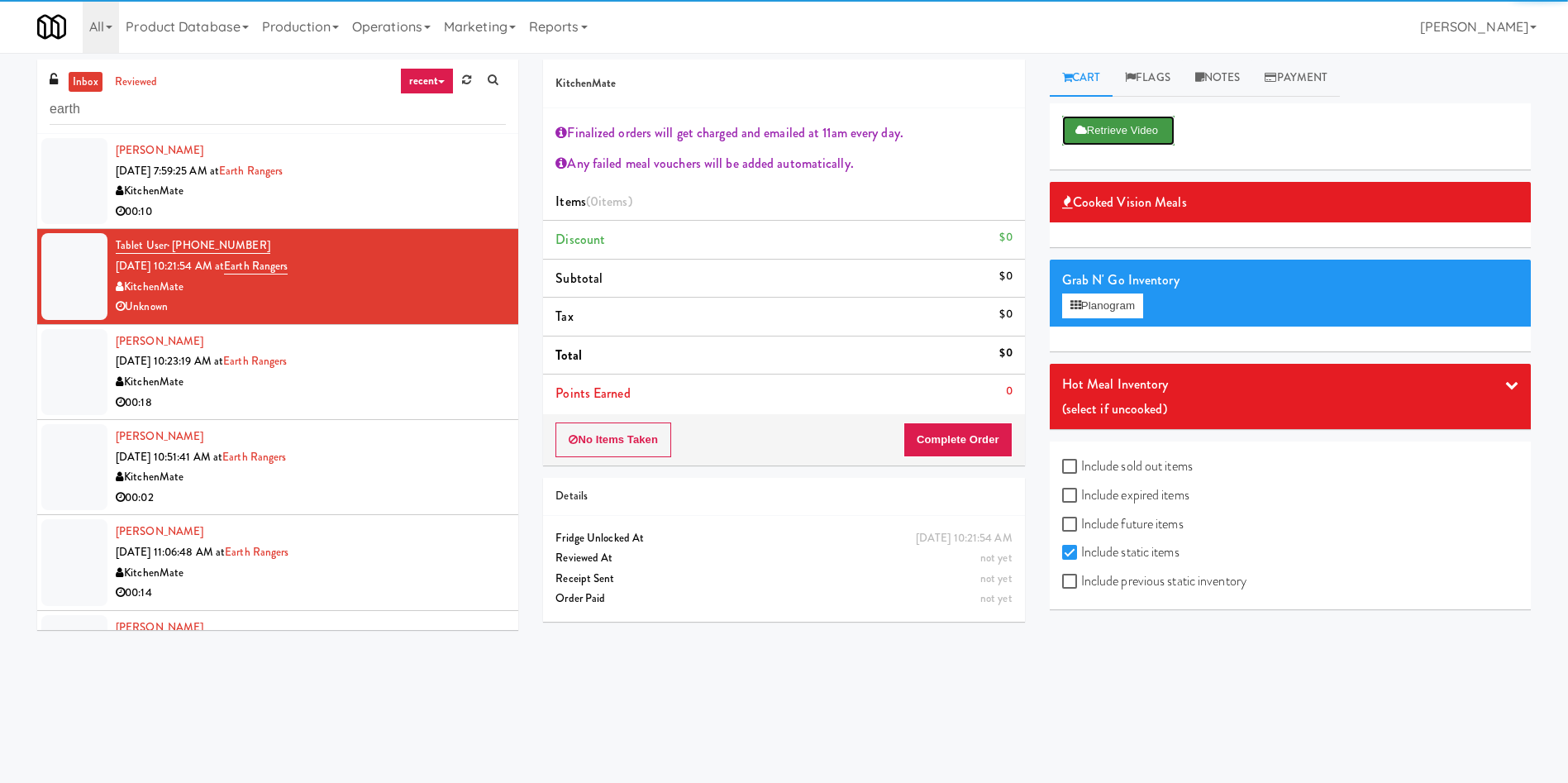
click at [1130, 129] on button "Retrieve Video" at bounding box center [1118, 130] width 112 height 30
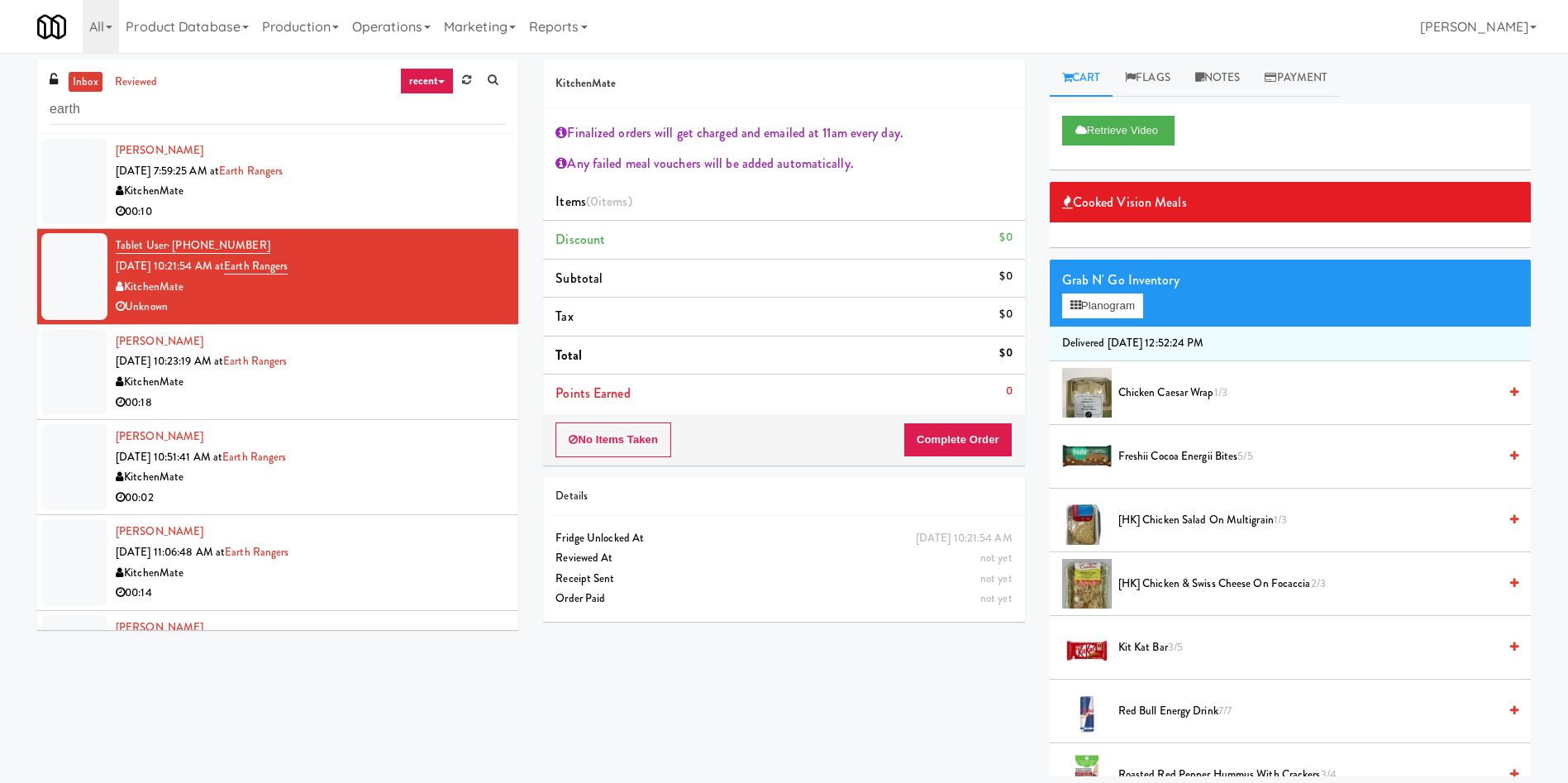
click at [76, 398] on div at bounding box center [75, 372] width 66 height 86
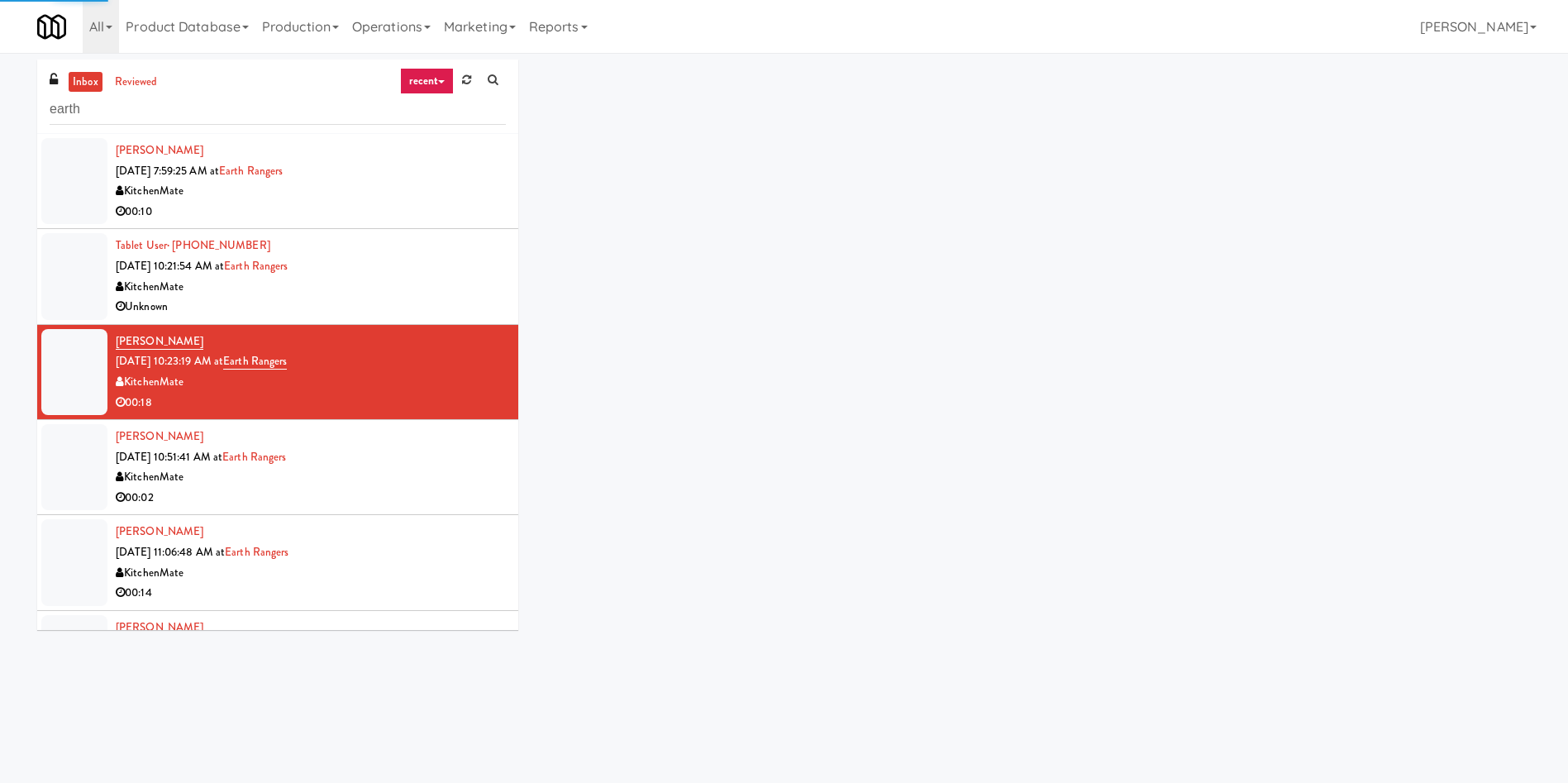
click at [86, 295] on div at bounding box center [75, 276] width 66 height 86
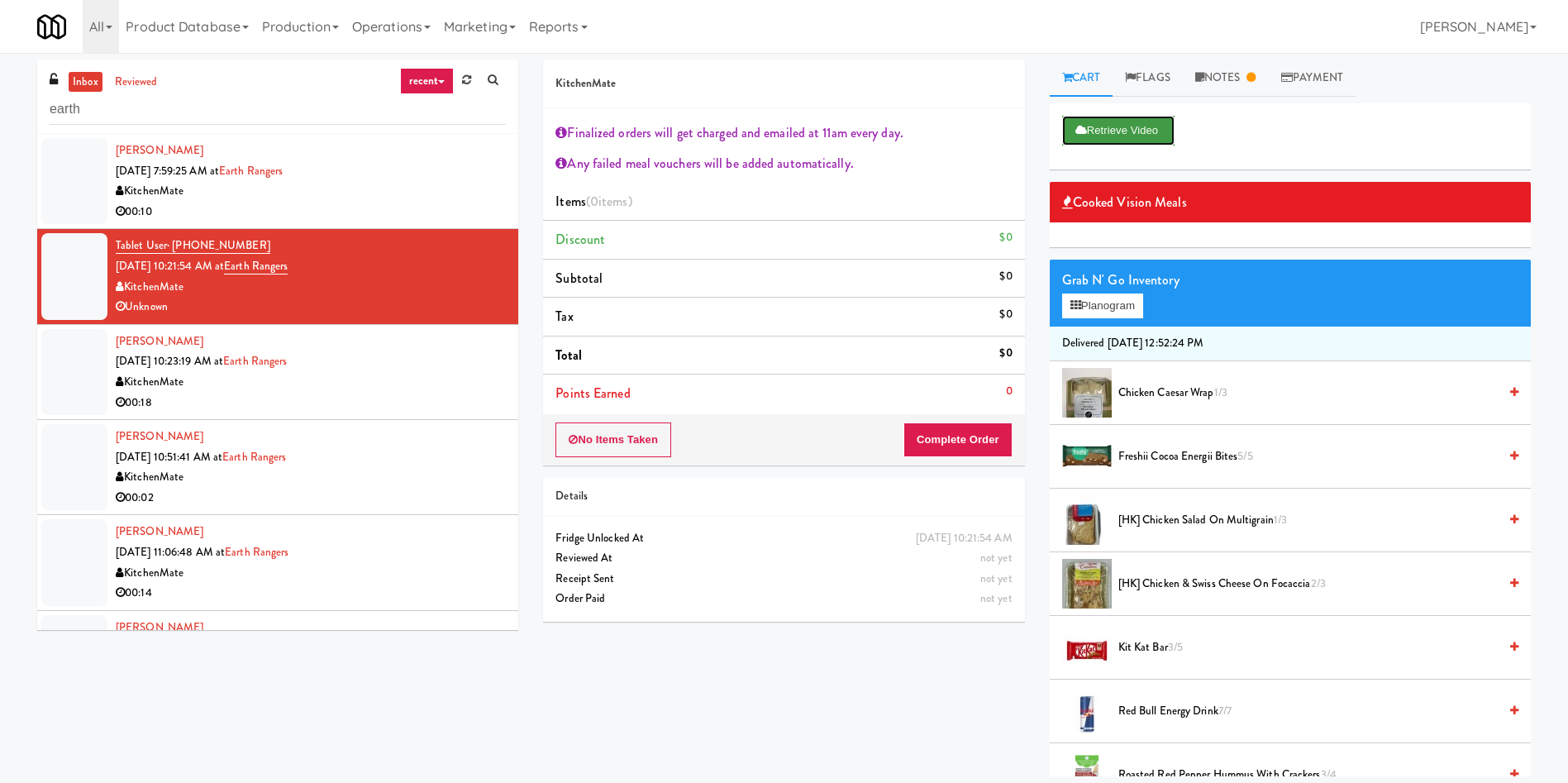
click at [1137, 144] on button "Retrieve Video" at bounding box center [1118, 130] width 112 height 30
click at [62, 166] on div at bounding box center [75, 181] width 66 height 86
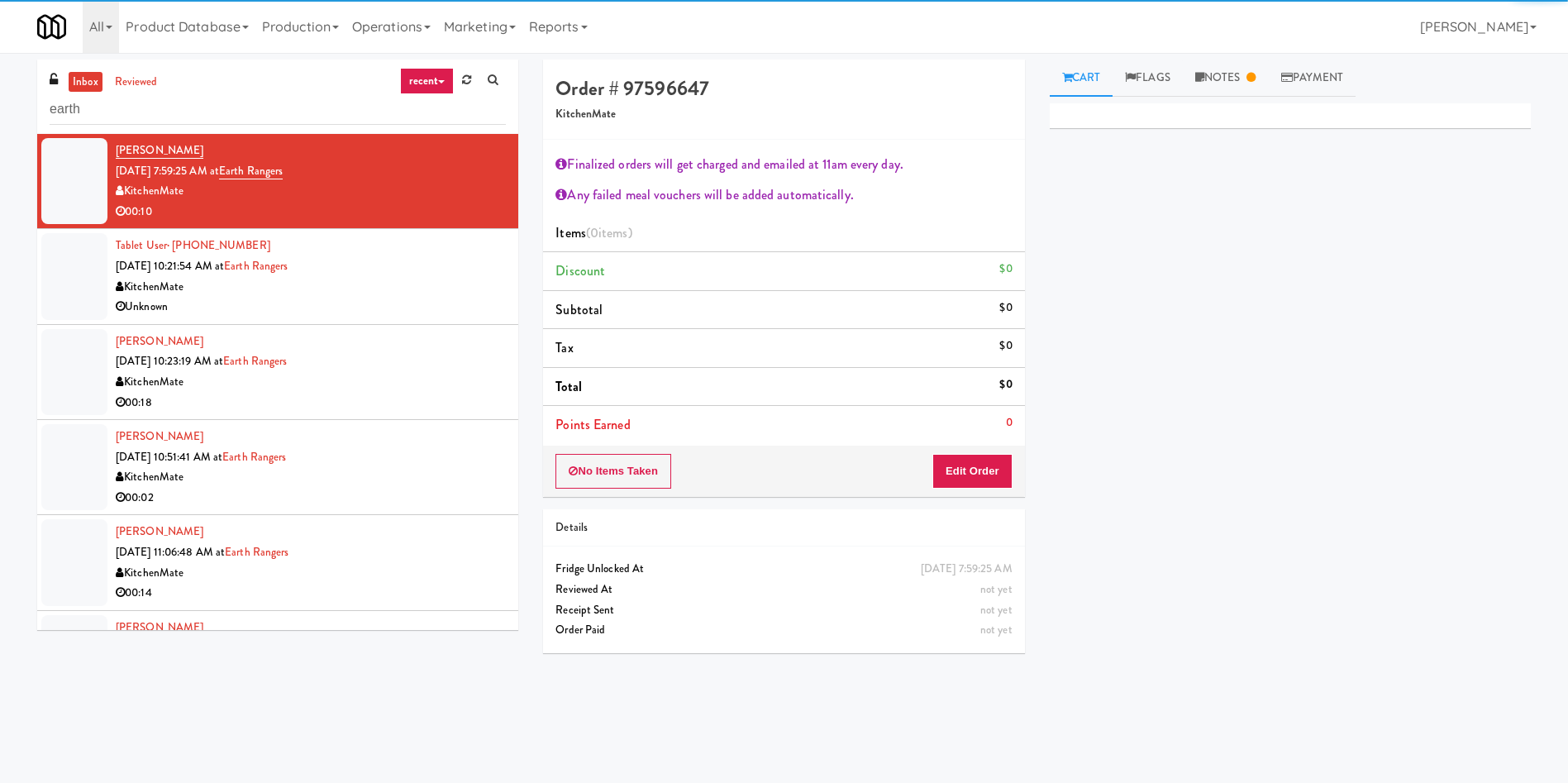
drag, startPoint x: 1211, startPoint y: 79, endPoint x: 1273, endPoint y: 166, distance: 106.8
click at [1212, 79] on link "Notes" at bounding box center [1226, 78] width 86 height 37
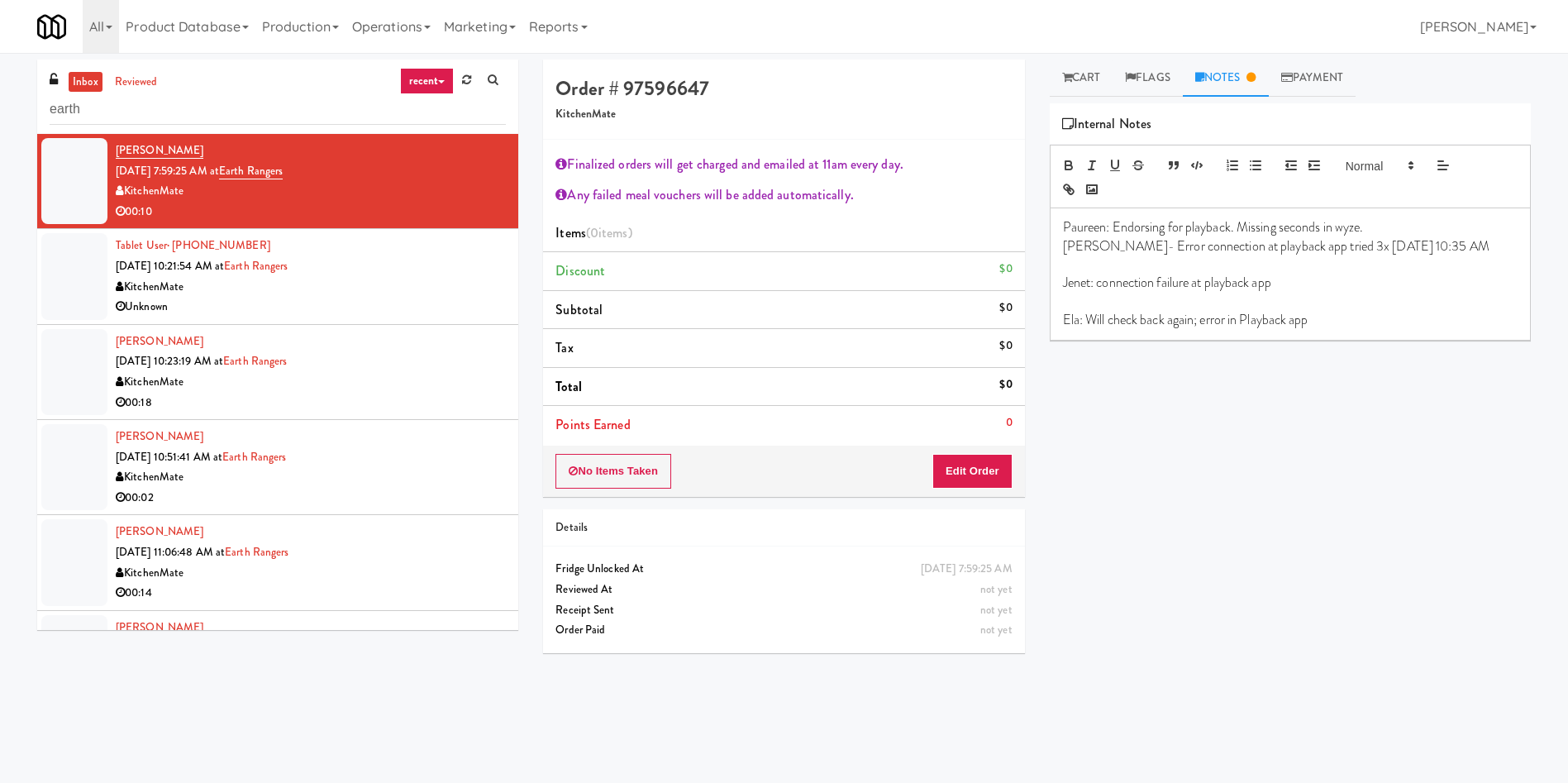
click at [1363, 319] on p "Ela: Will check back again; error in Playback app" at bounding box center [1290, 319] width 455 height 18
click at [649, 468] on button "No Items Taken" at bounding box center [613, 471] width 115 height 35
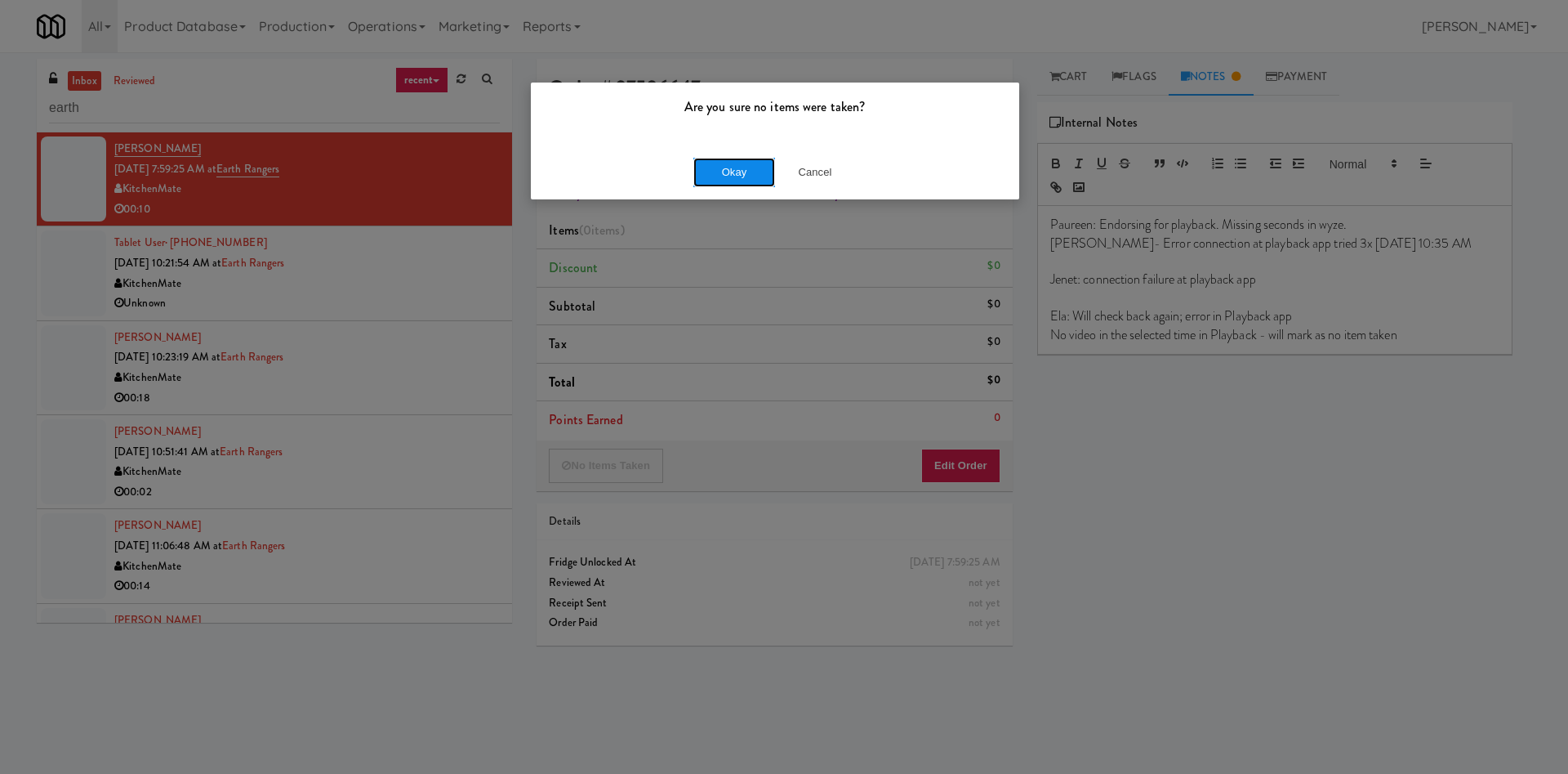
click at [732, 181] on button "Okay" at bounding box center [734, 172] width 82 height 30
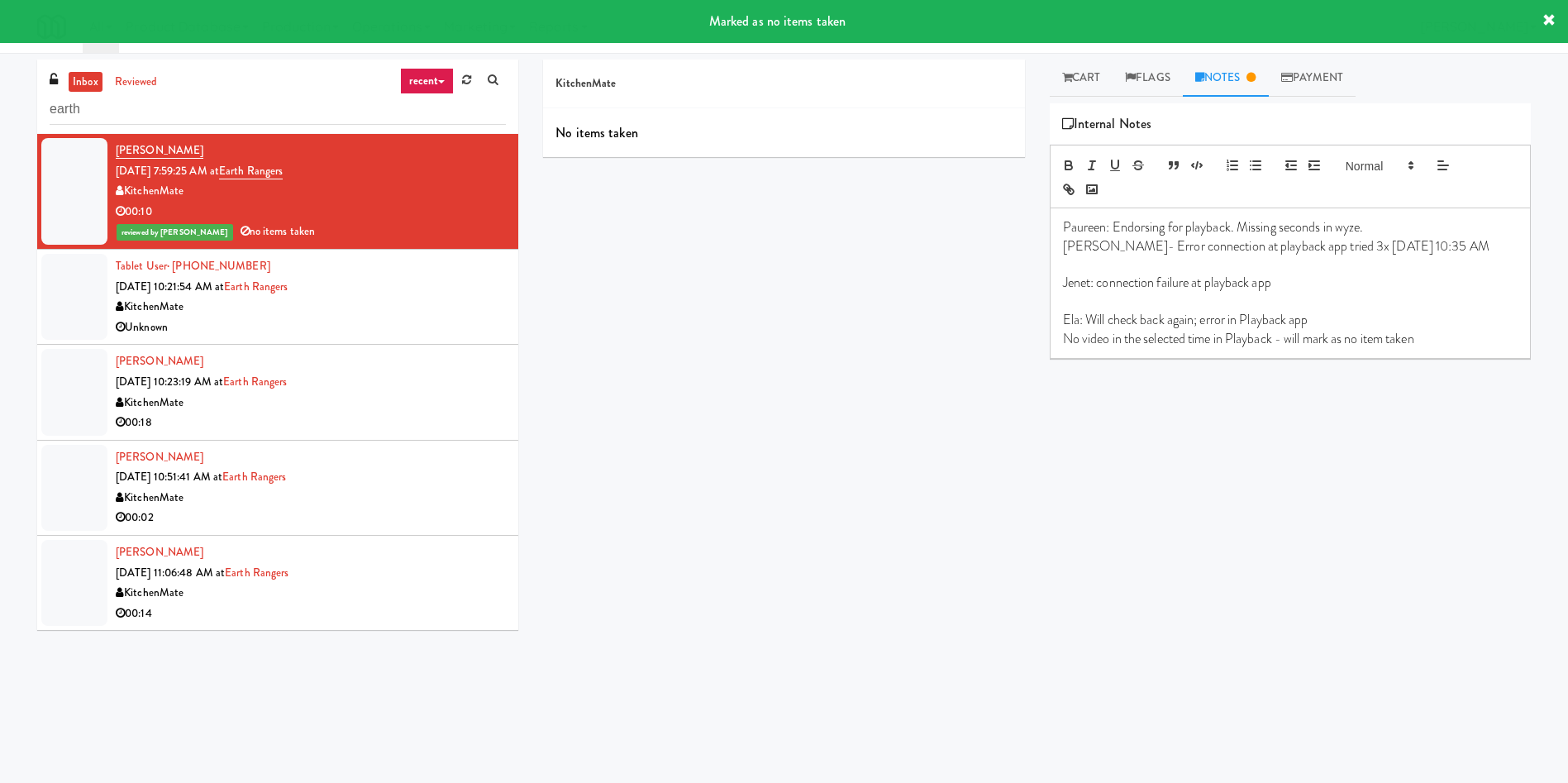
click at [91, 81] on link "inbox" at bounding box center [86, 82] width 34 height 21
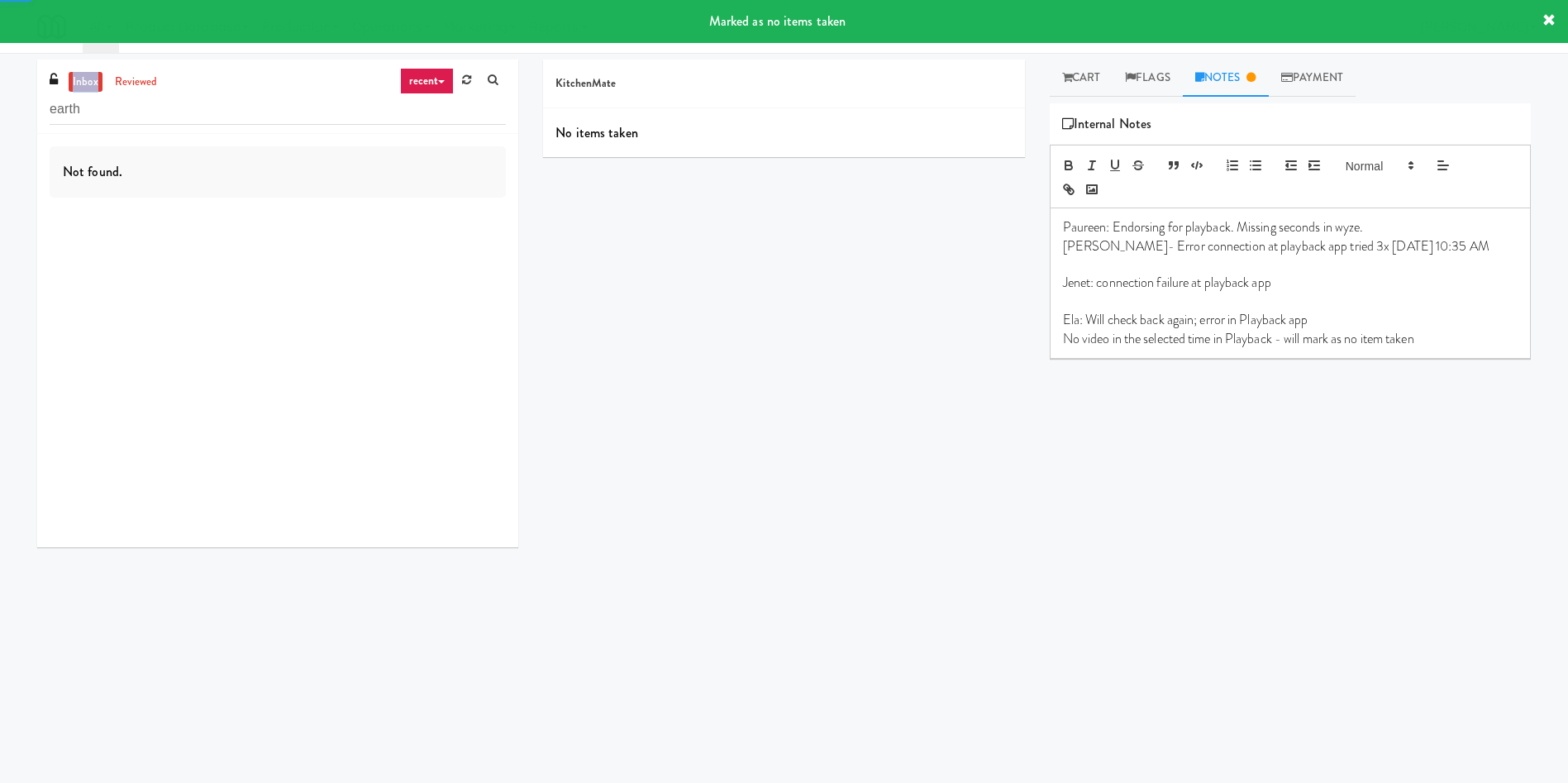
click at [91, 81] on link "inbox" at bounding box center [86, 82] width 34 height 21
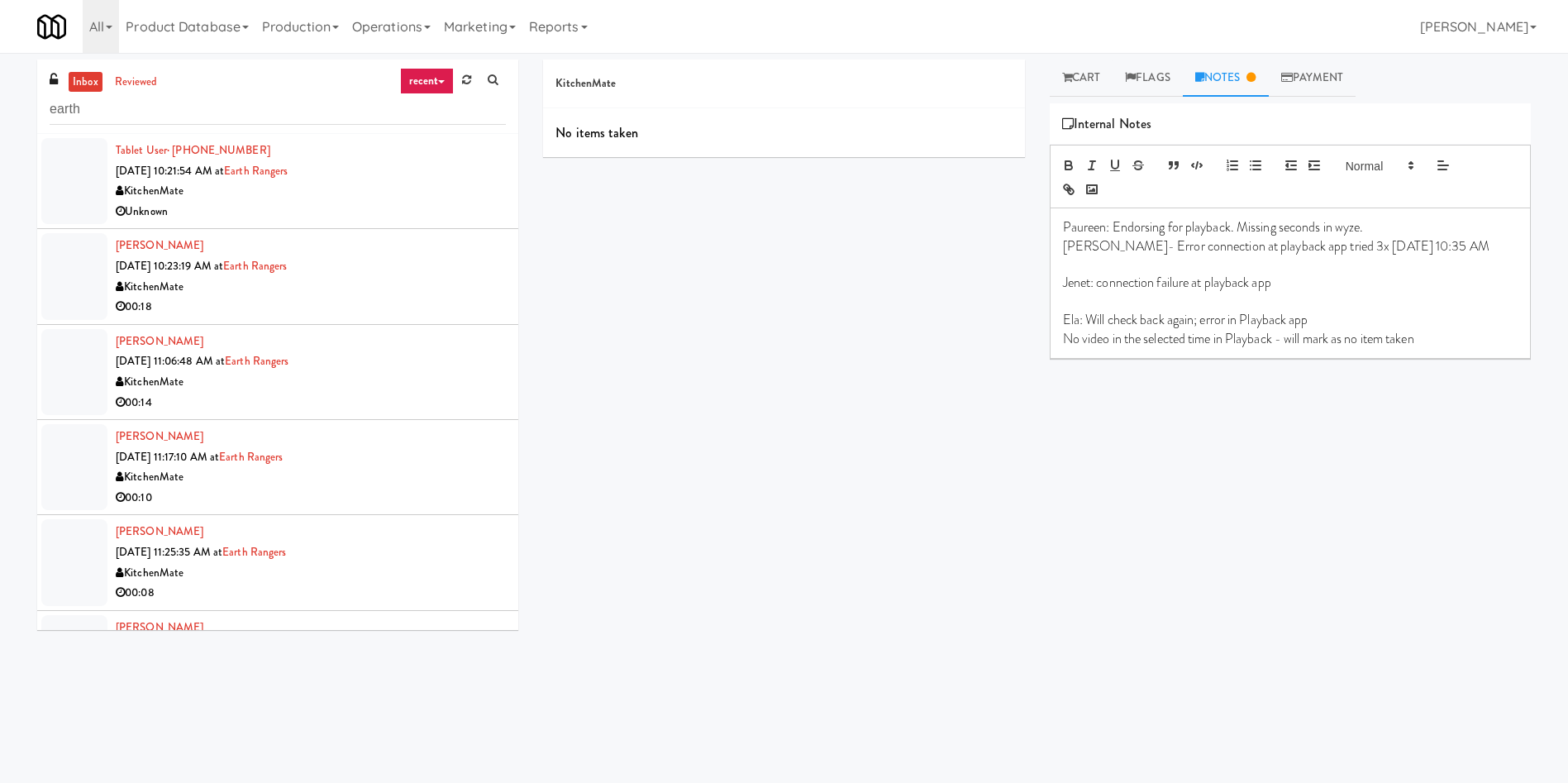
click at [86, 272] on div at bounding box center [75, 276] width 66 height 86
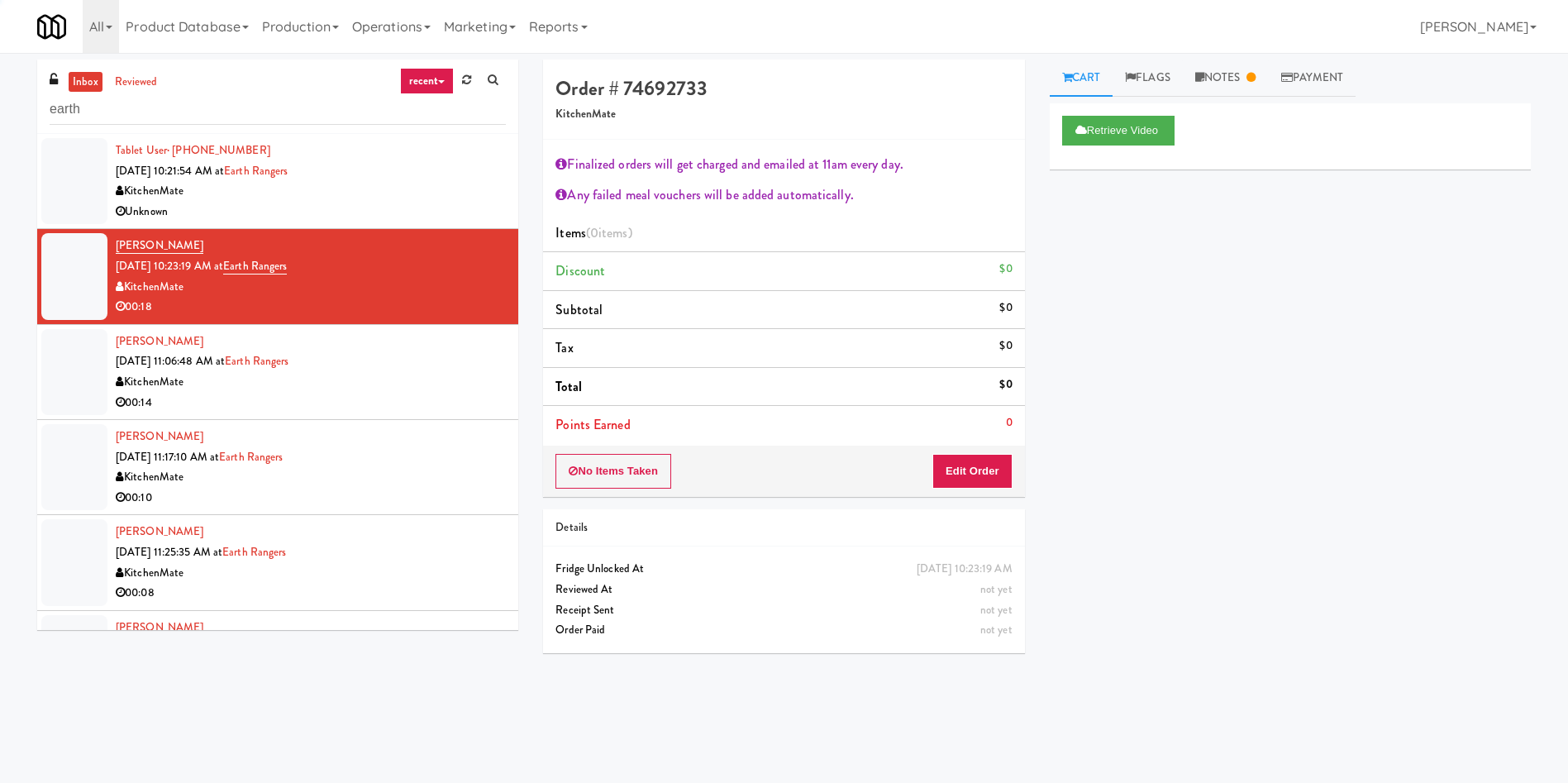
click at [82, 201] on div at bounding box center [75, 181] width 66 height 86
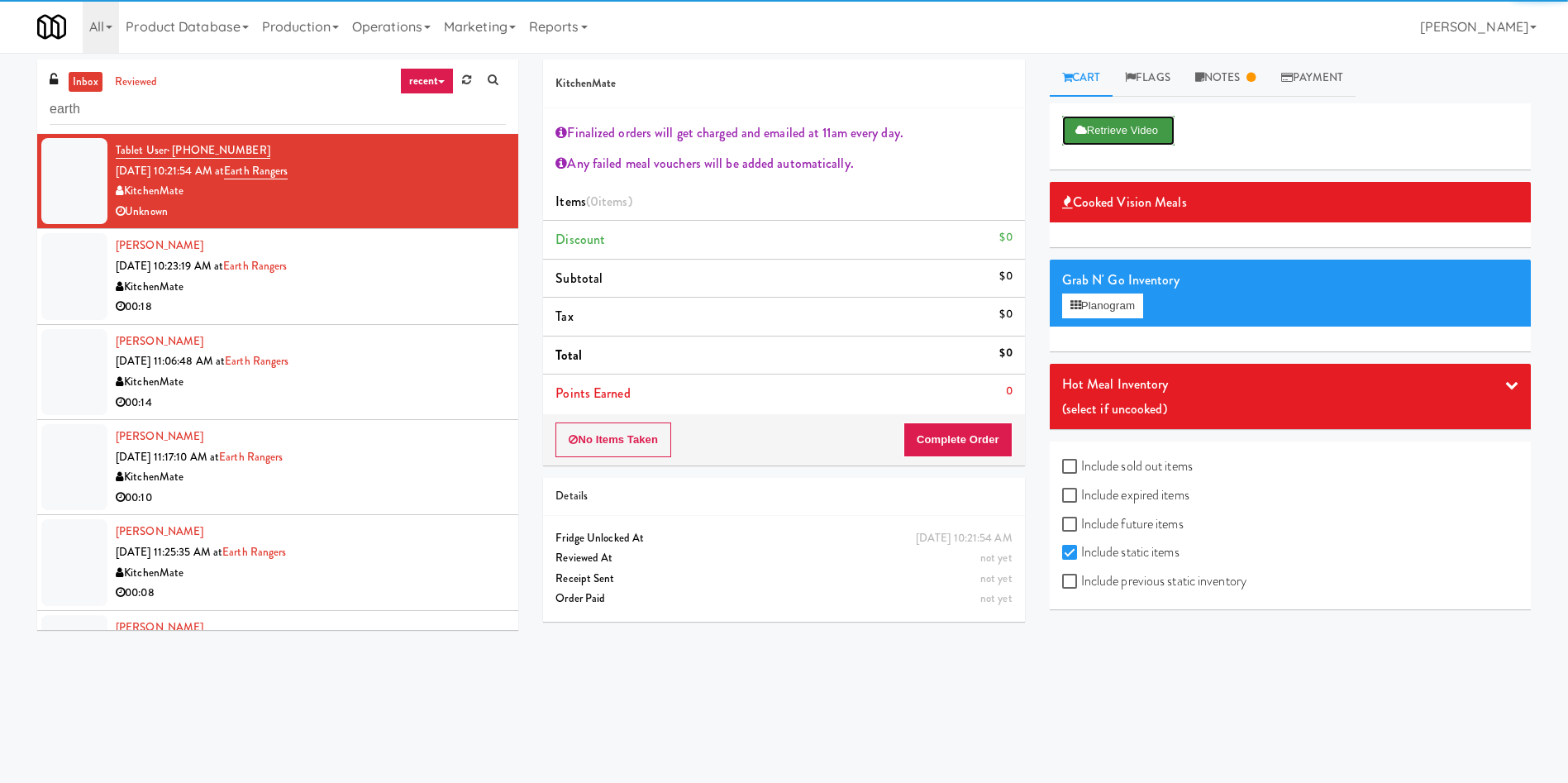
click at [1098, 132] on button "Retrieve Video" at bounding box center [1118, 130] width 112 height 30
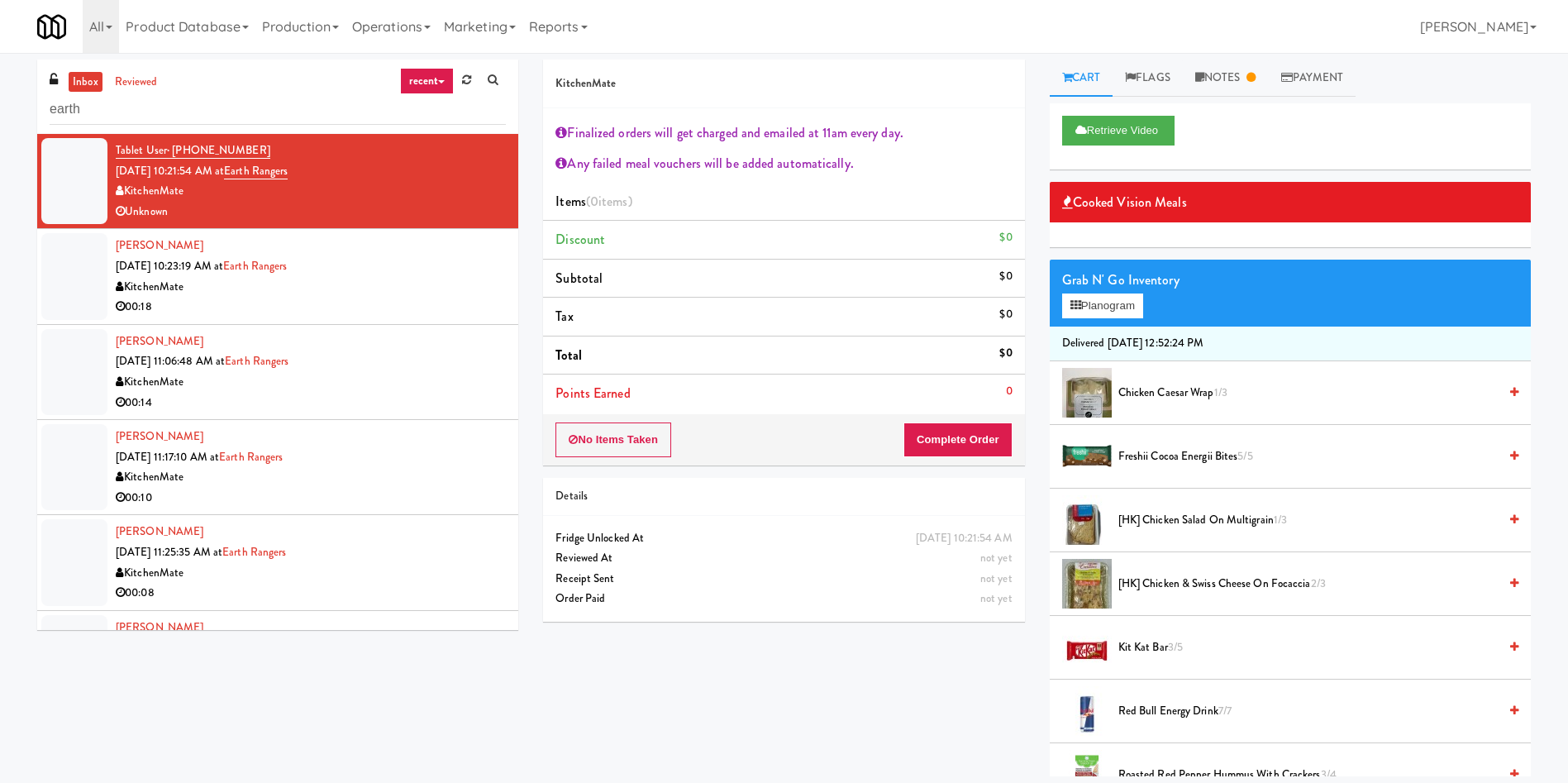
click at [131, 274] on div "[PERSON_NAME] [DATE] 10:23:19 AM at Earth Rangers KitchenMate 00:18" at bounding box center [310, 276] width 390 height 81
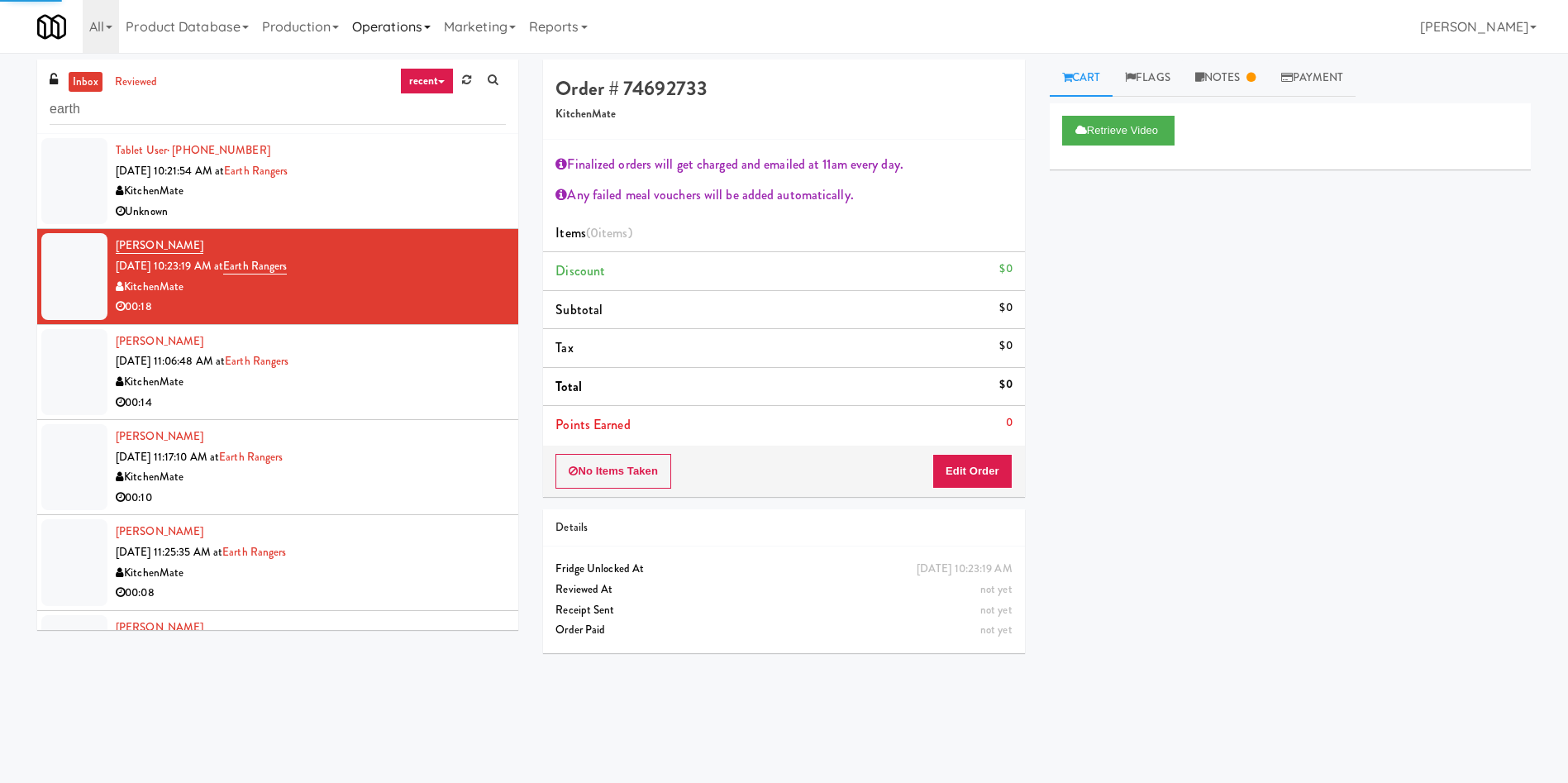
drag, startPoint x: 82, startPoint y: 178, endPoint x: 396, endPoint y: 8, distance: 357.1
click at [82, 177] on div at bounding box center [75, 181] width 66 height 86
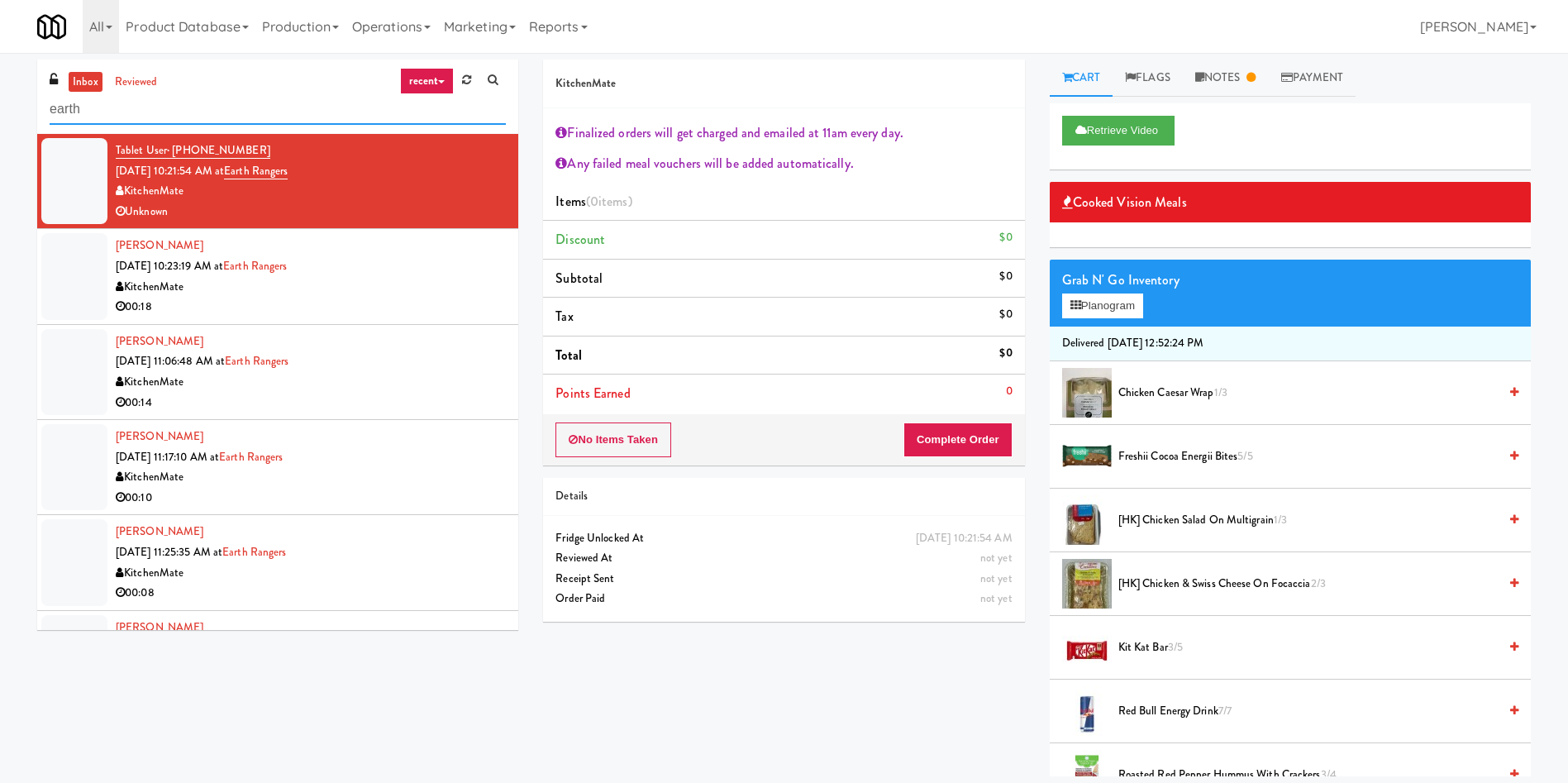
drag, startPoint x: 213, startPoint y: 111, endPoint x: 0, endPoint y: 124, distance: 213.4
click at [0, 124] on div "inbox reviewed recent all unclear take inventory issue suspicious failed recent…" at bounding box center [784, 418] width 1568 height 716
paste input "Ontario Medical Association"
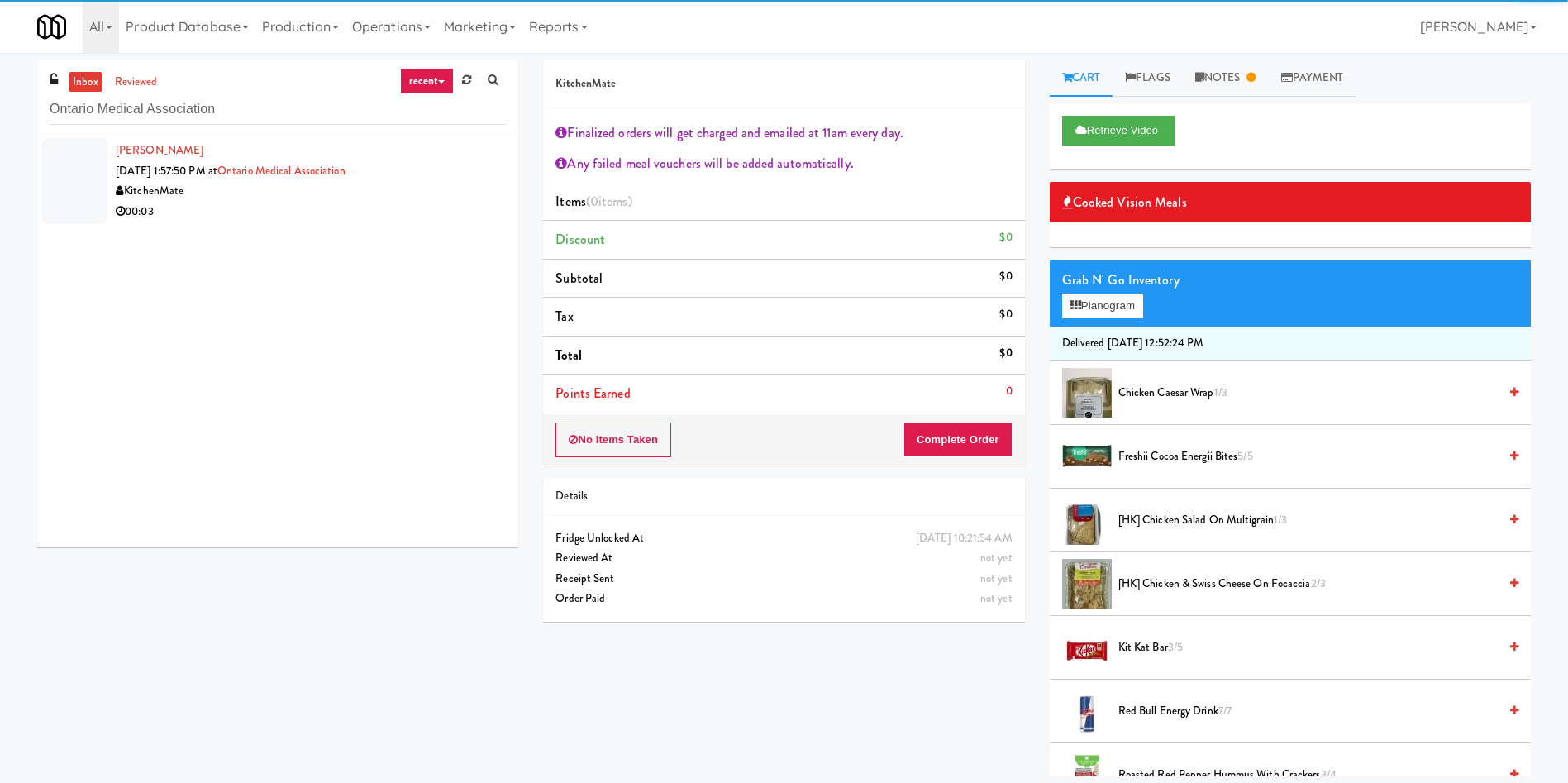
click at [83, 160] on div at bounding box center [75, 181] width 66 height 86
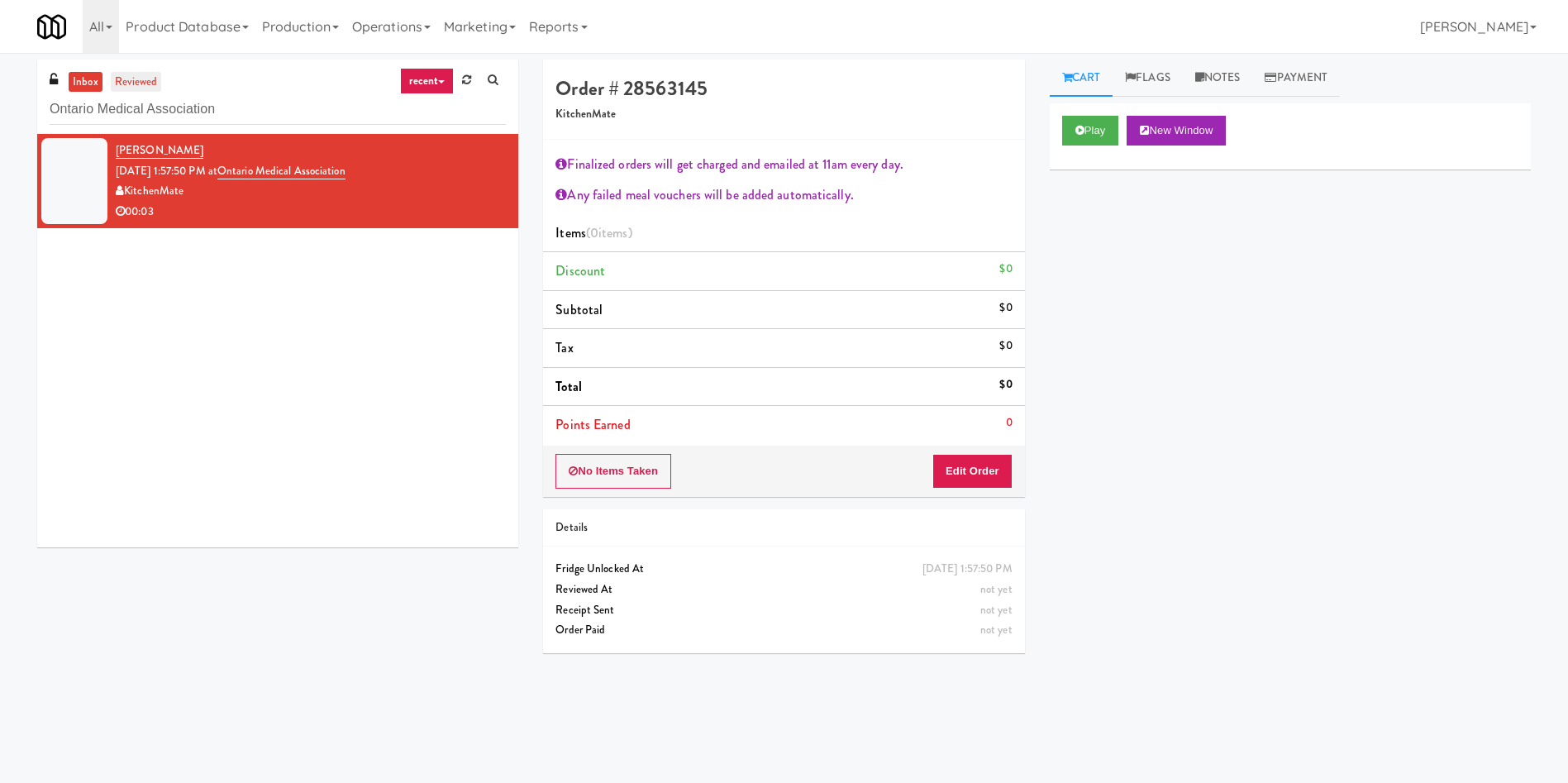
click at [143, 86] on link "reviewed" at bounding box center [136, 82] width 52 height 21
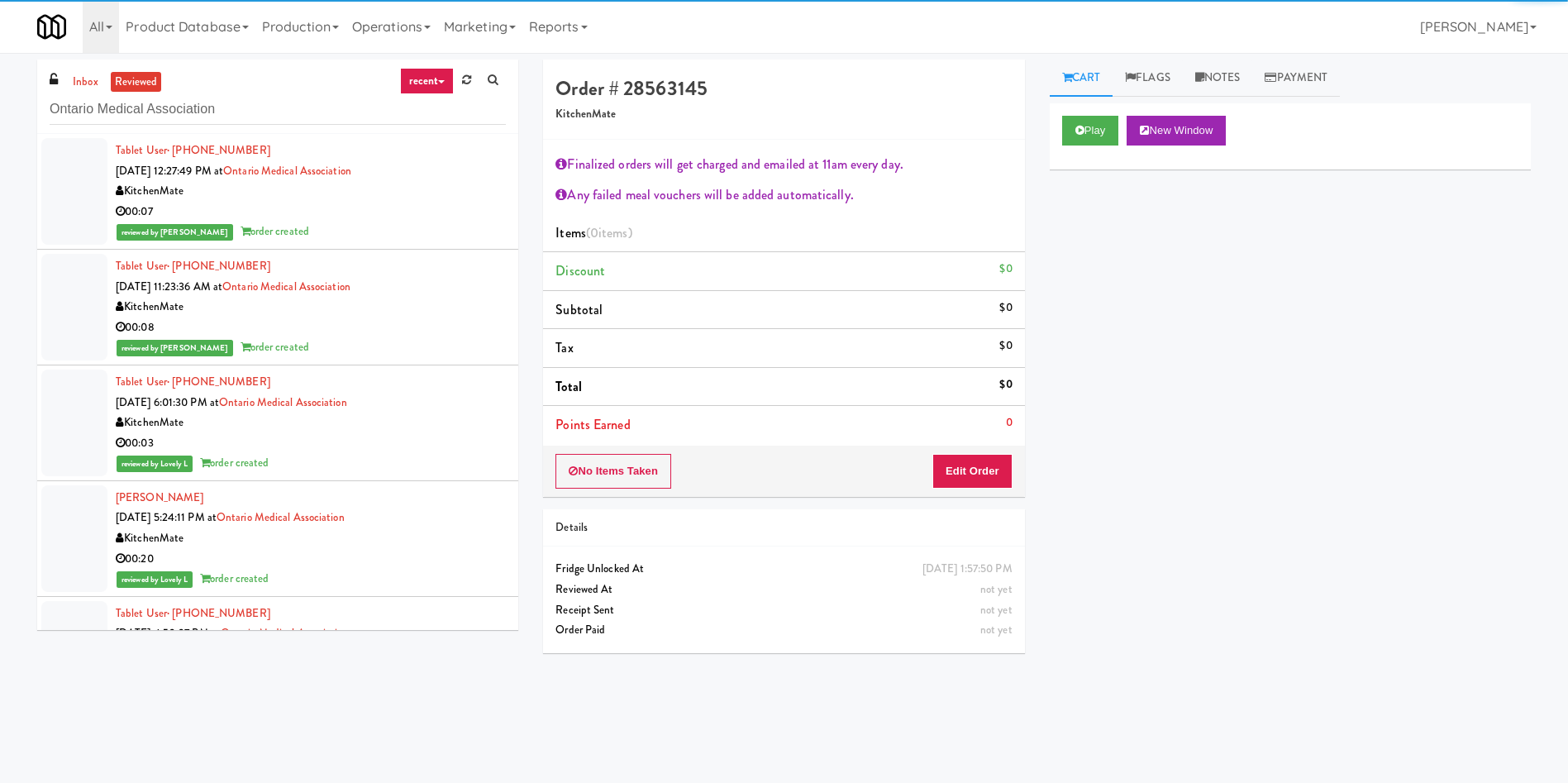
click at [70, 164] on div at bounding box center [75, 191] width 66 height 106
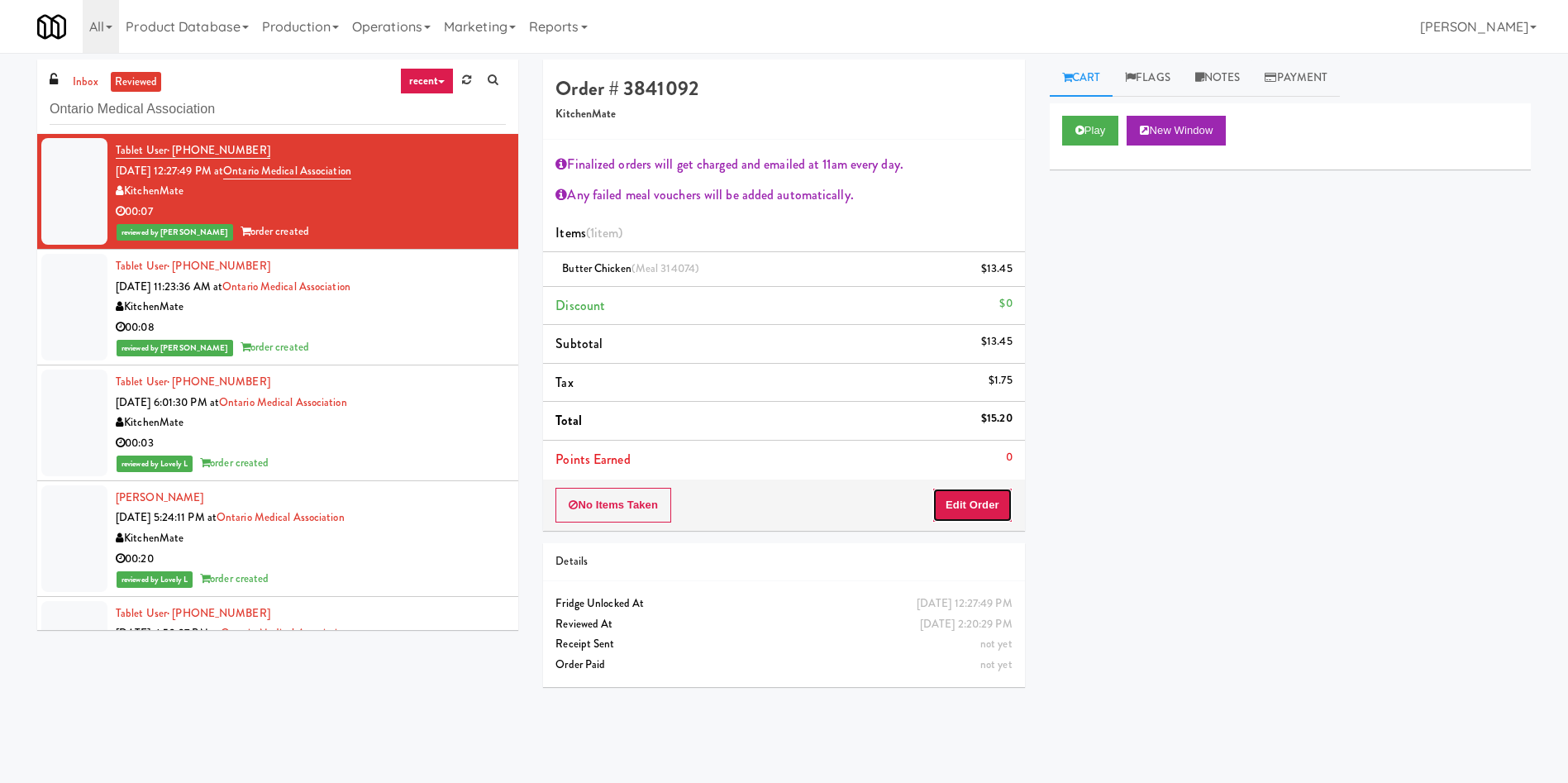
click at [987, 493] on button "Edit Order" at bounding box center [972, 504] width 81 height 35
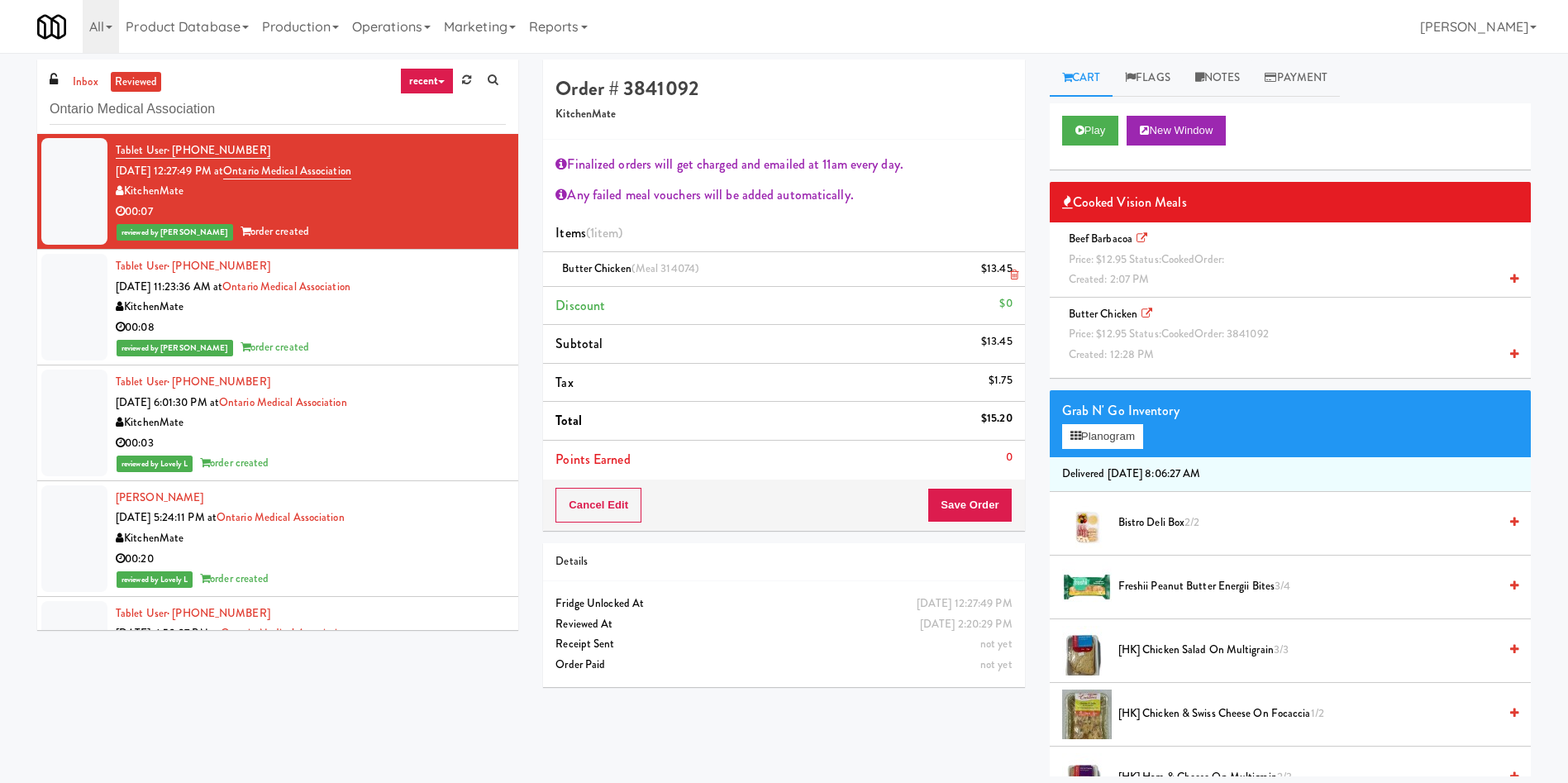
click at [1012, 279] on icon at bounding box center [1014, 275] width 8 height 11
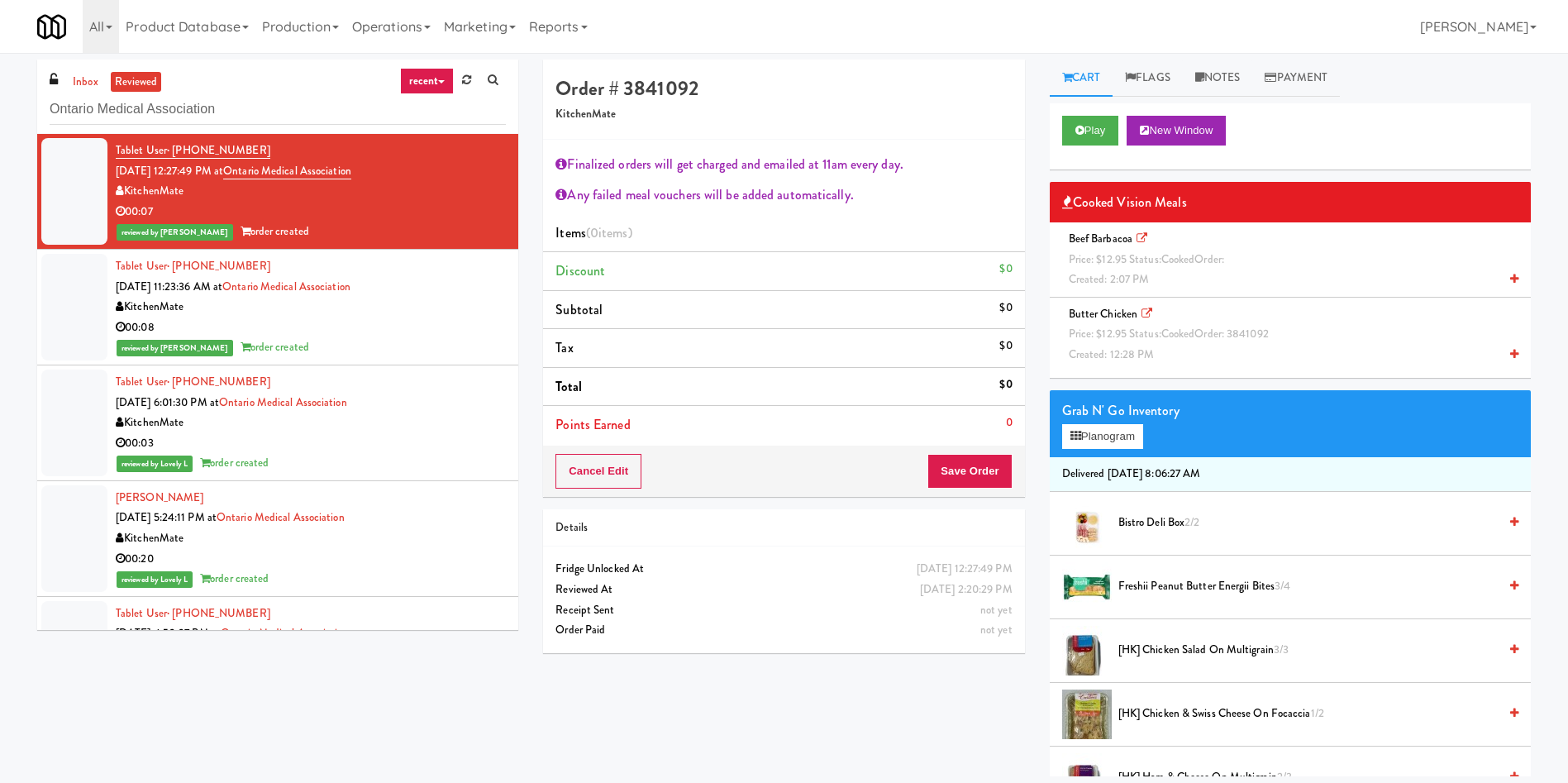
click at [1104, 334] on span "Price: $12.95 Status: cooked Order: 3841092" at bounding box center [1168, 333] width 200 height 16
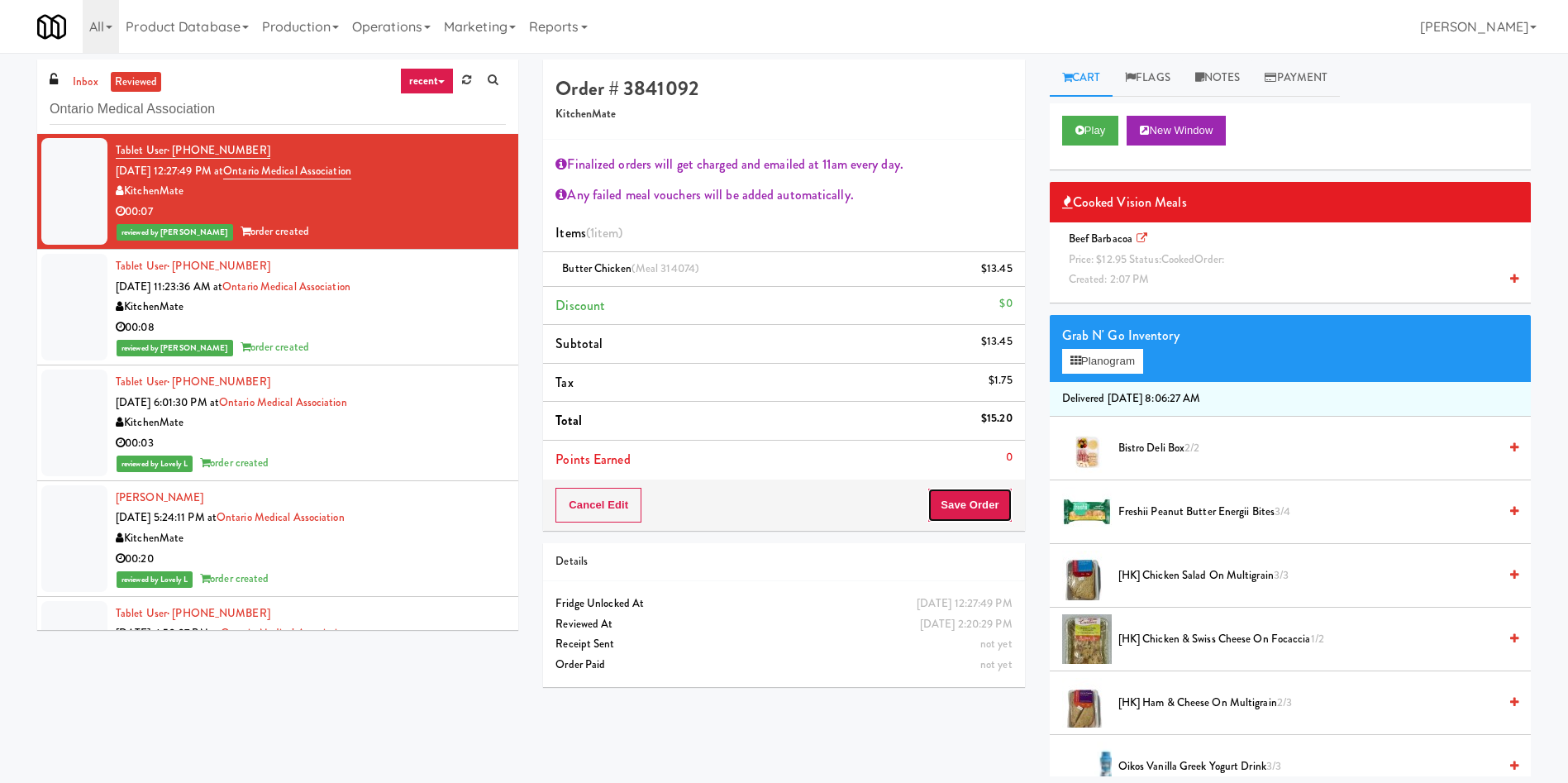
click at [980, 506] on button "Save Order" at bounding box center [969, 504] width 85 height 35
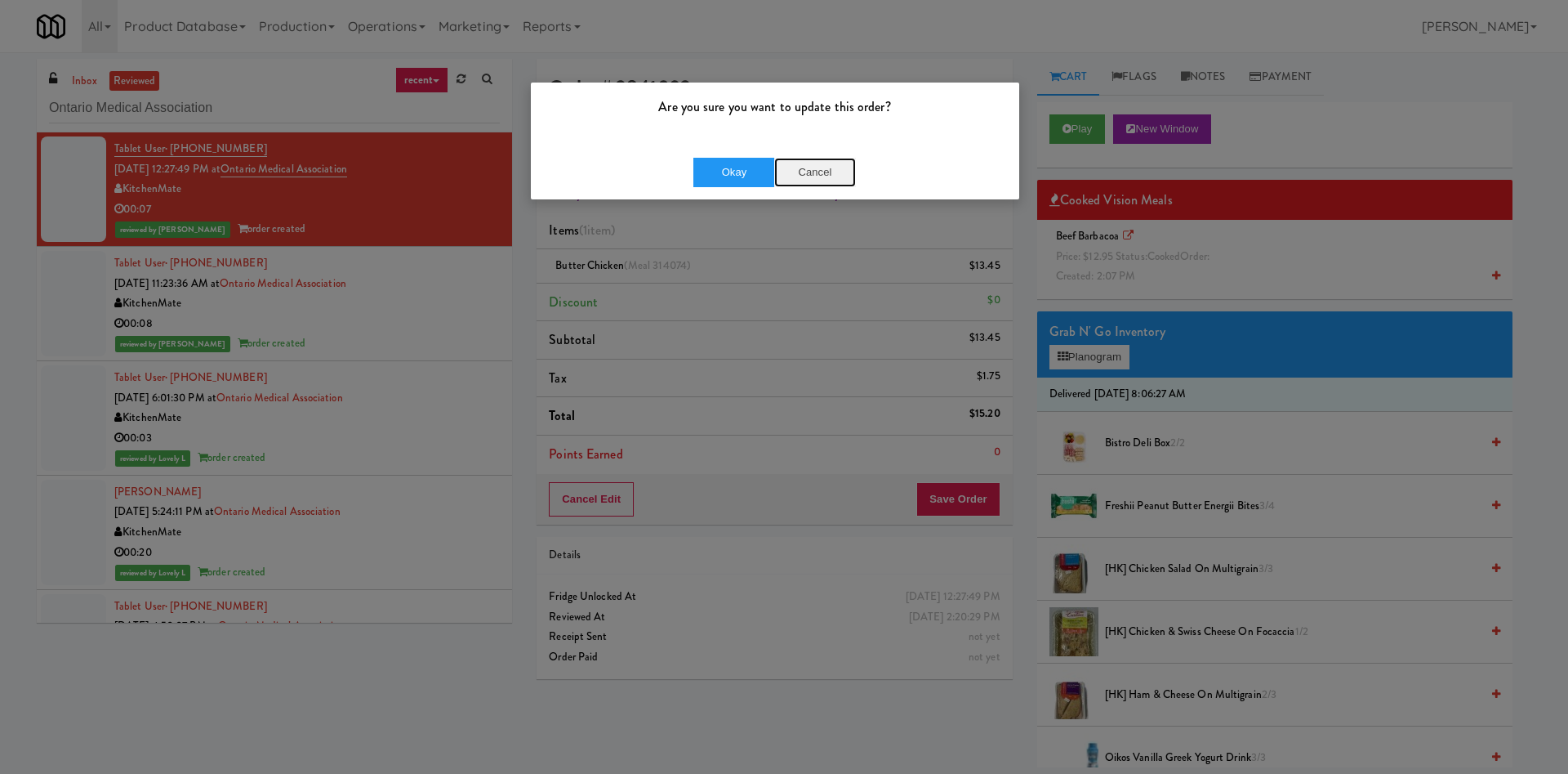
click at [802, 166] on button "Cancel" at bounding box center [815, 172] width 82 height 30
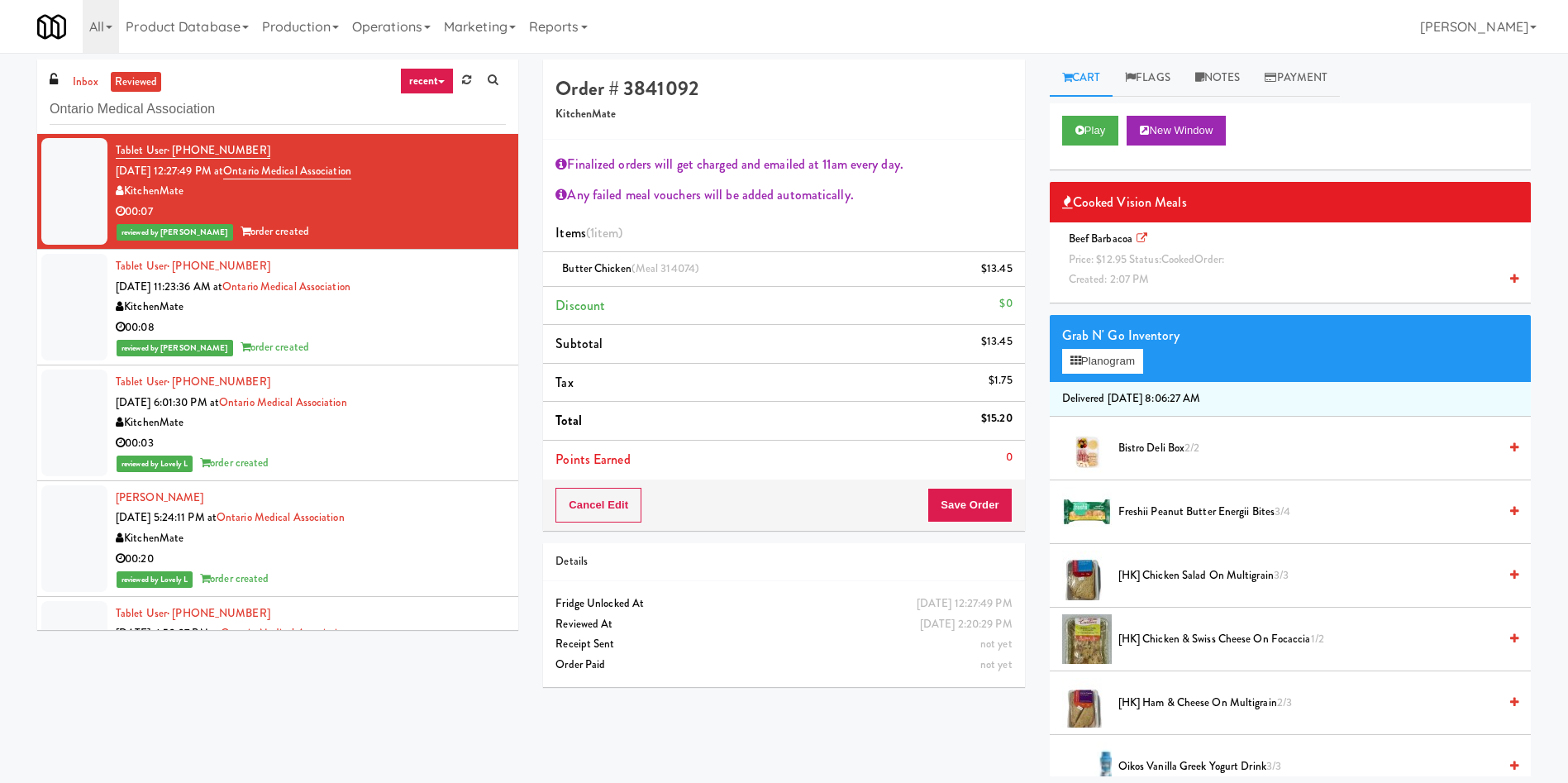
click at [645, 503] on div "Cancel Edit Save Order" at bounding box center [784, 505] width 482 height 52
click at [604, 503] on button "Cancel Edit" at bounding box center [598, 504] width 86 height 35
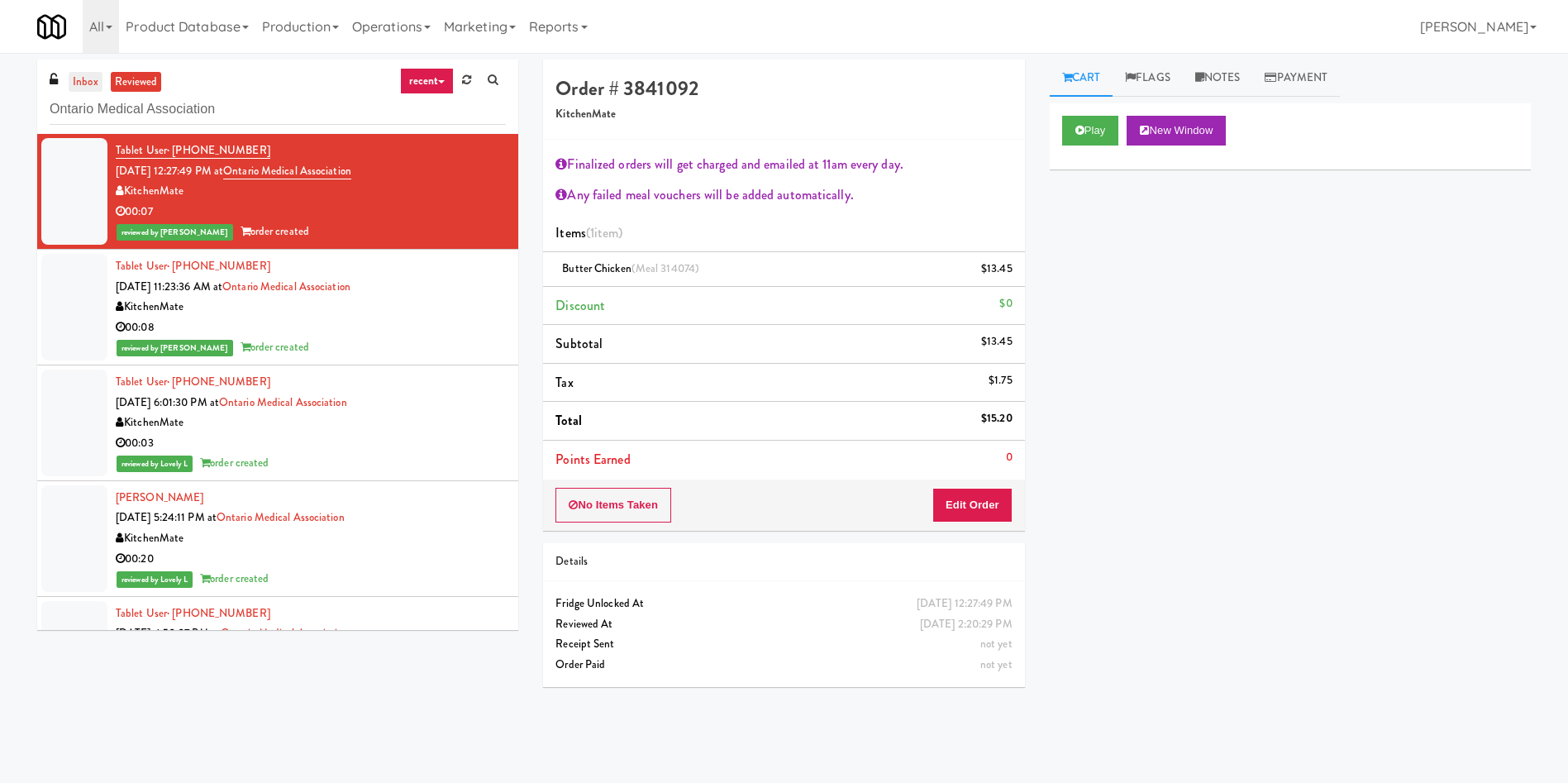
click at [85, 85] on link "inbox" at bounding box center [86, 82] width 34 height 21
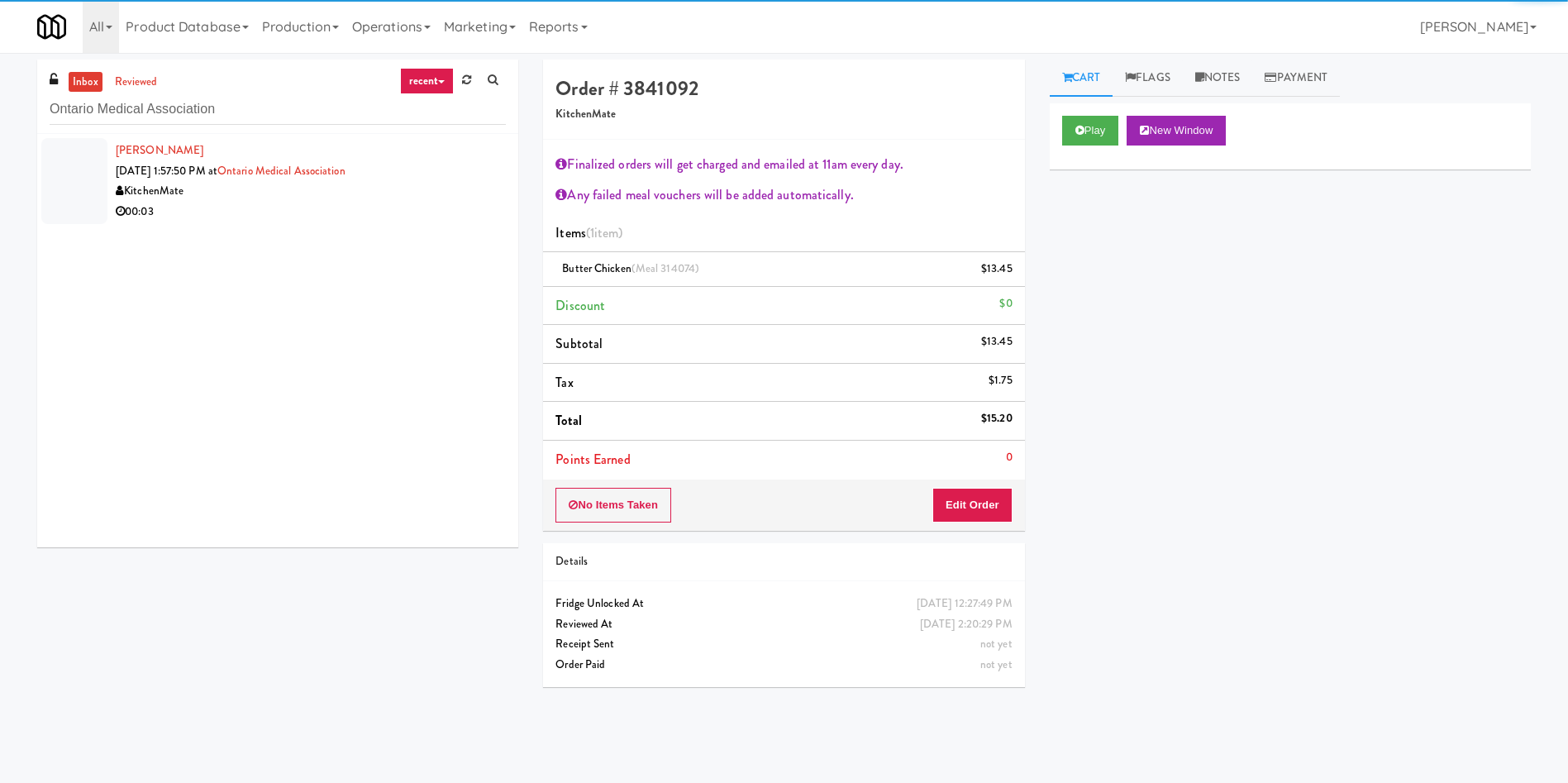
click at [86, 176] on div at bounding box center [75, 181] width 66 height 86
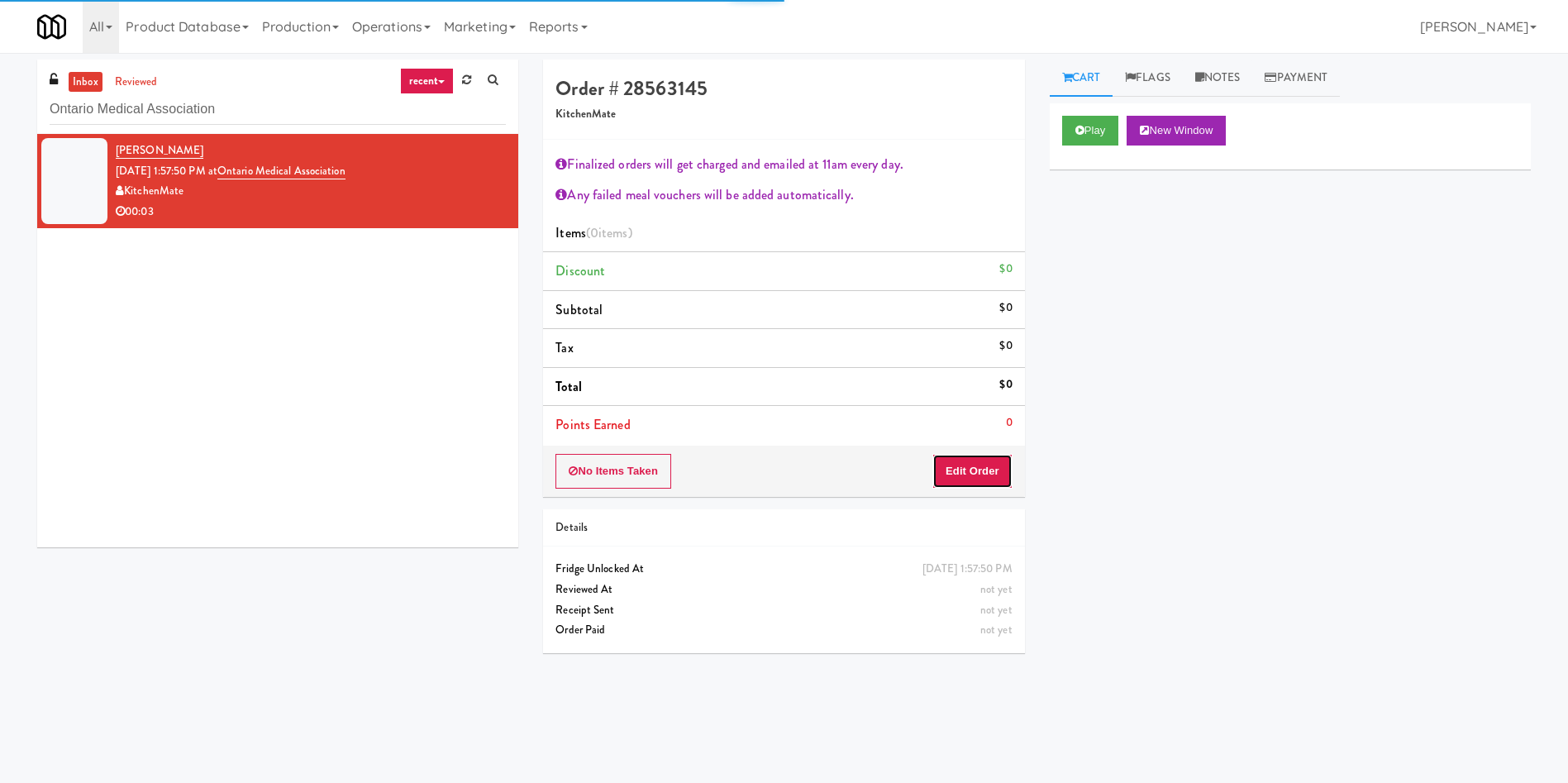
click at [968, 470] on button "Edit Order" at bounding box center [972, 471] width 81 height 35
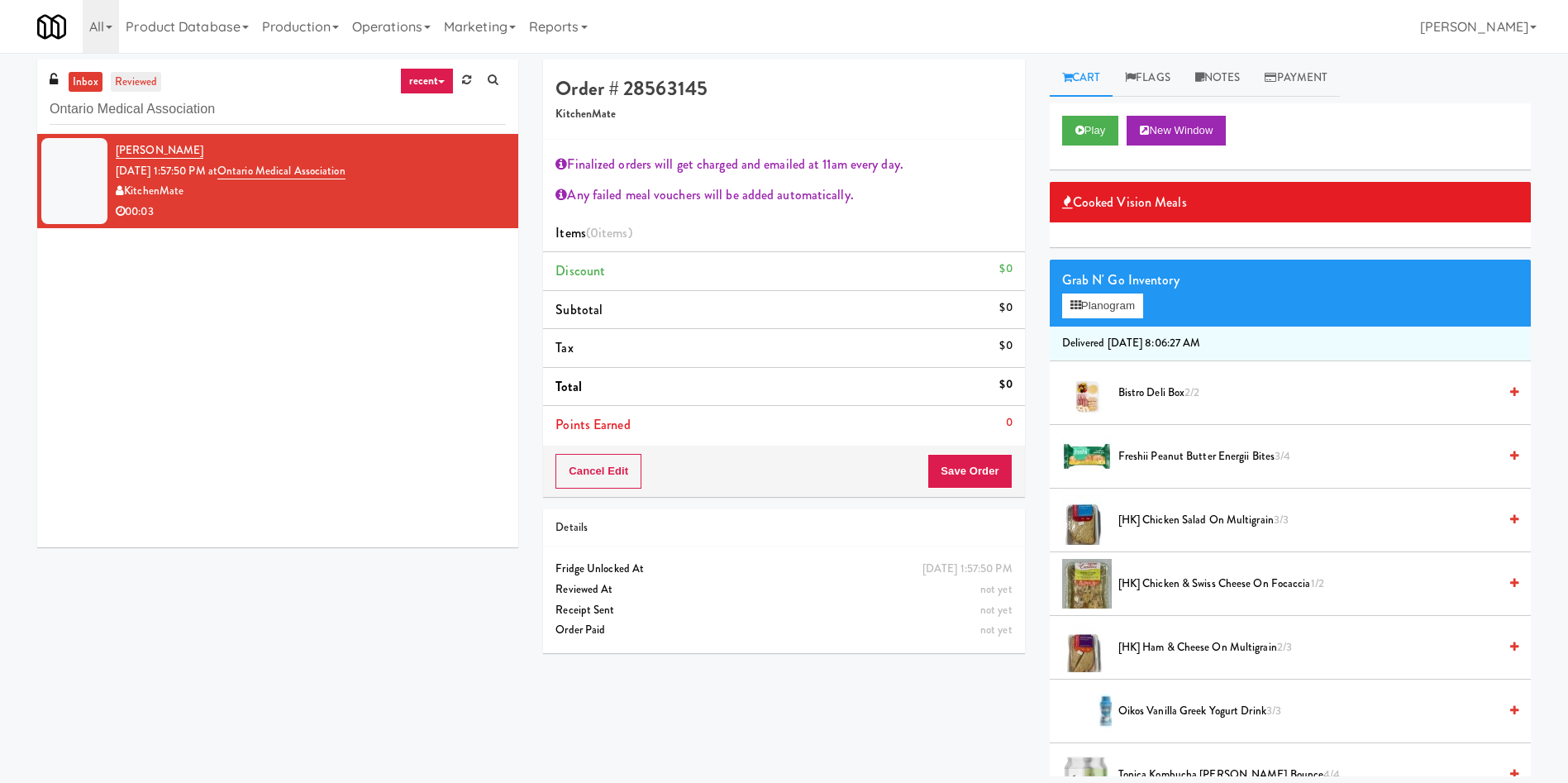
click at [148, 74] on link "reviewed" at bounding box center [136, 82] width 52 height 21
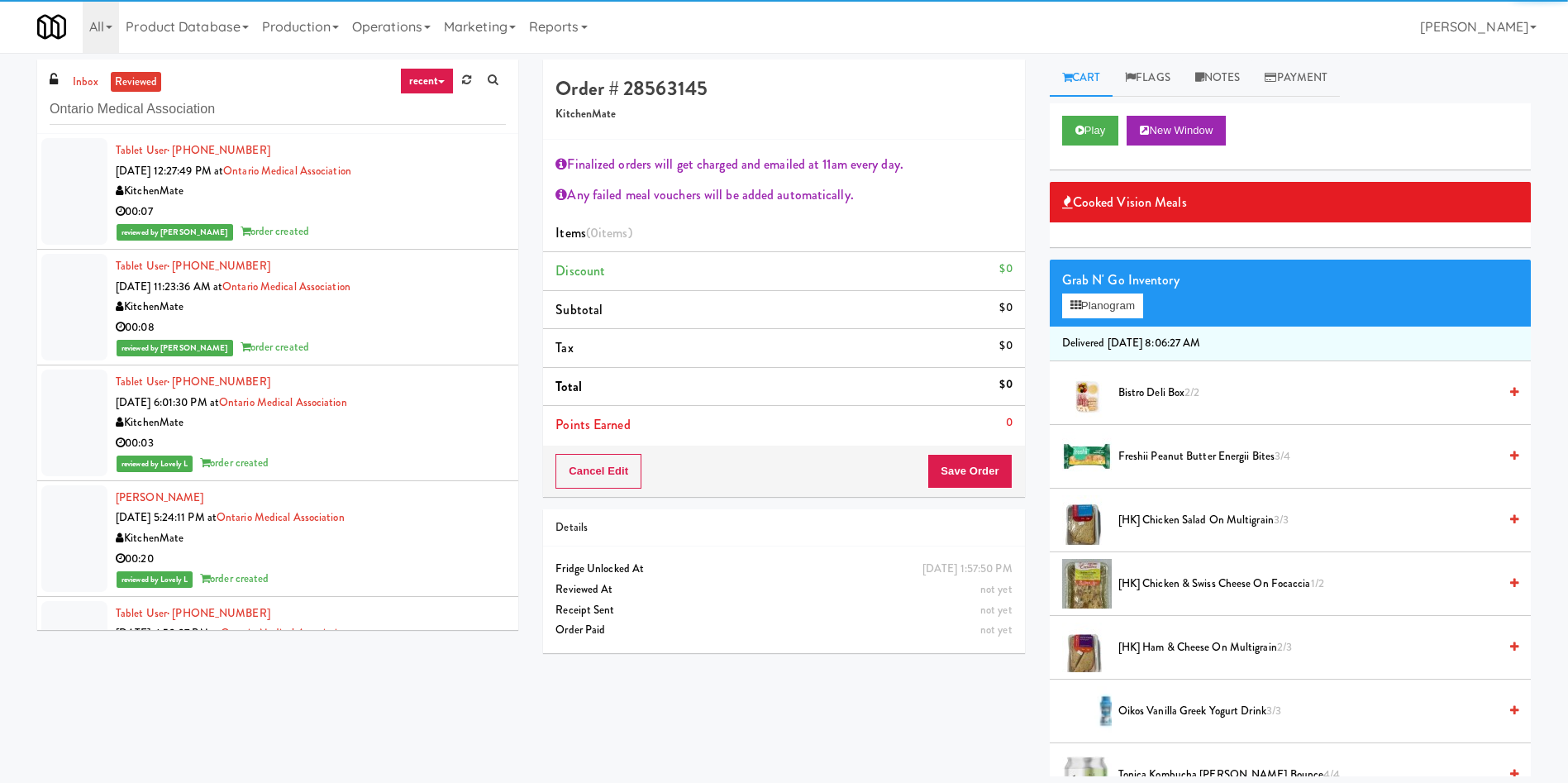
click at [73, 201] on div at bounding box center [75, 191] width 66 height 106
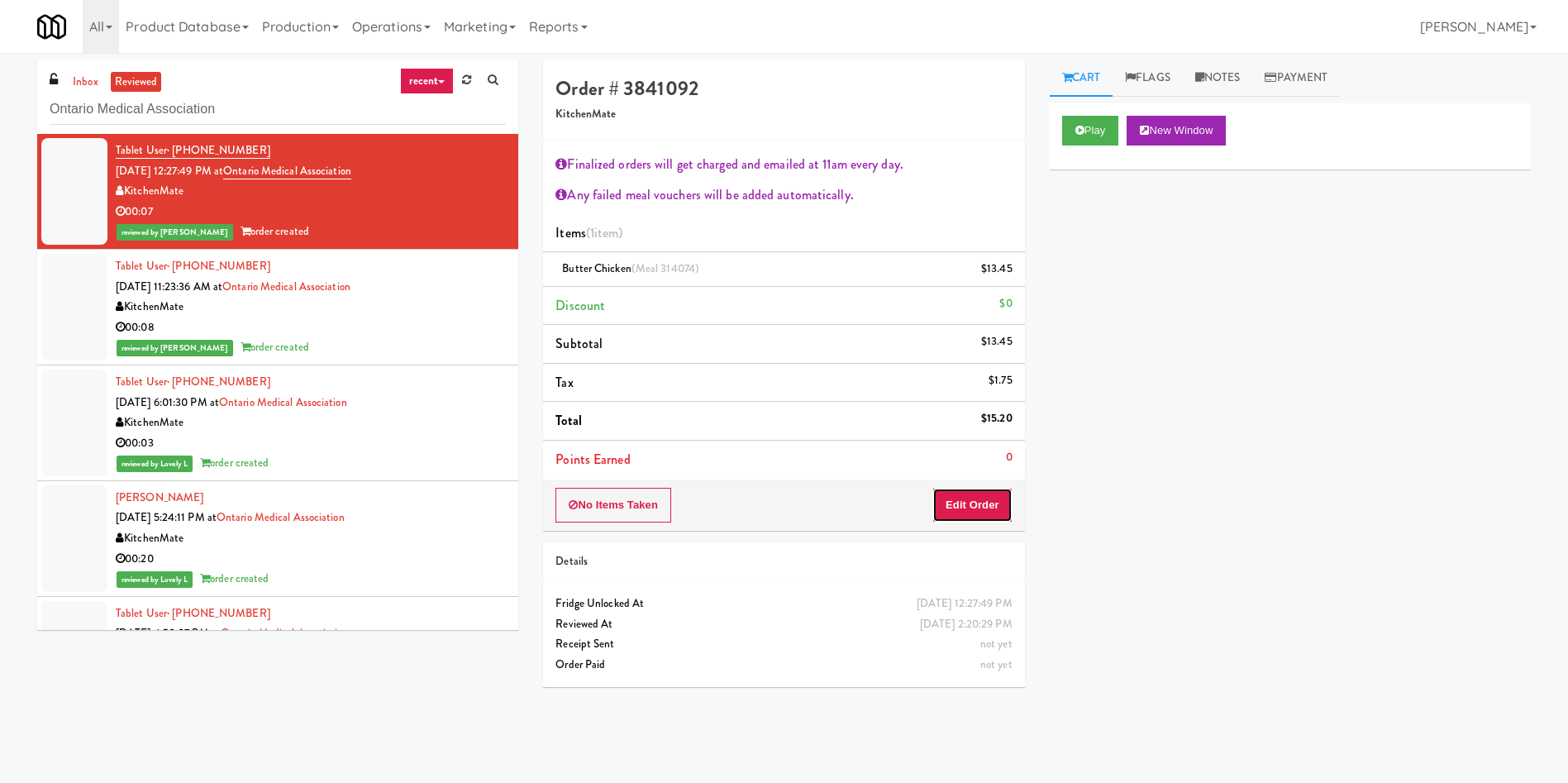
click at [941, 489] on button "Edit Order" at bounding box center [972, 504] width 81 height 35
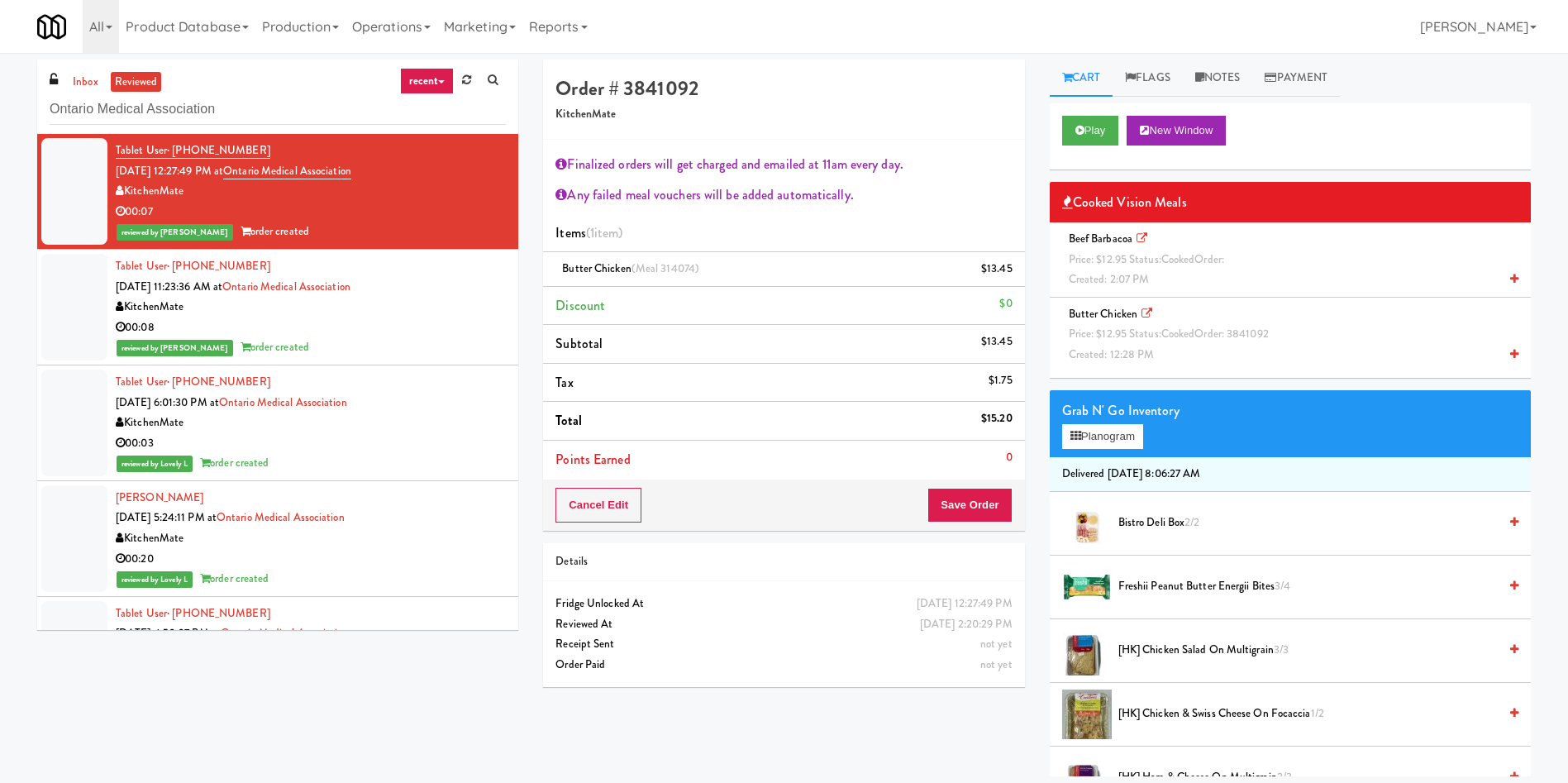
click at [74, 70] on div "inbox reviewed recent all unclear take inventory issue suspicious failed recent…" at bounding box center [278, 97] width 482 height 75
click at [82, 91] on link "inbox" at bounding box center [86, 82] width 34 height 21
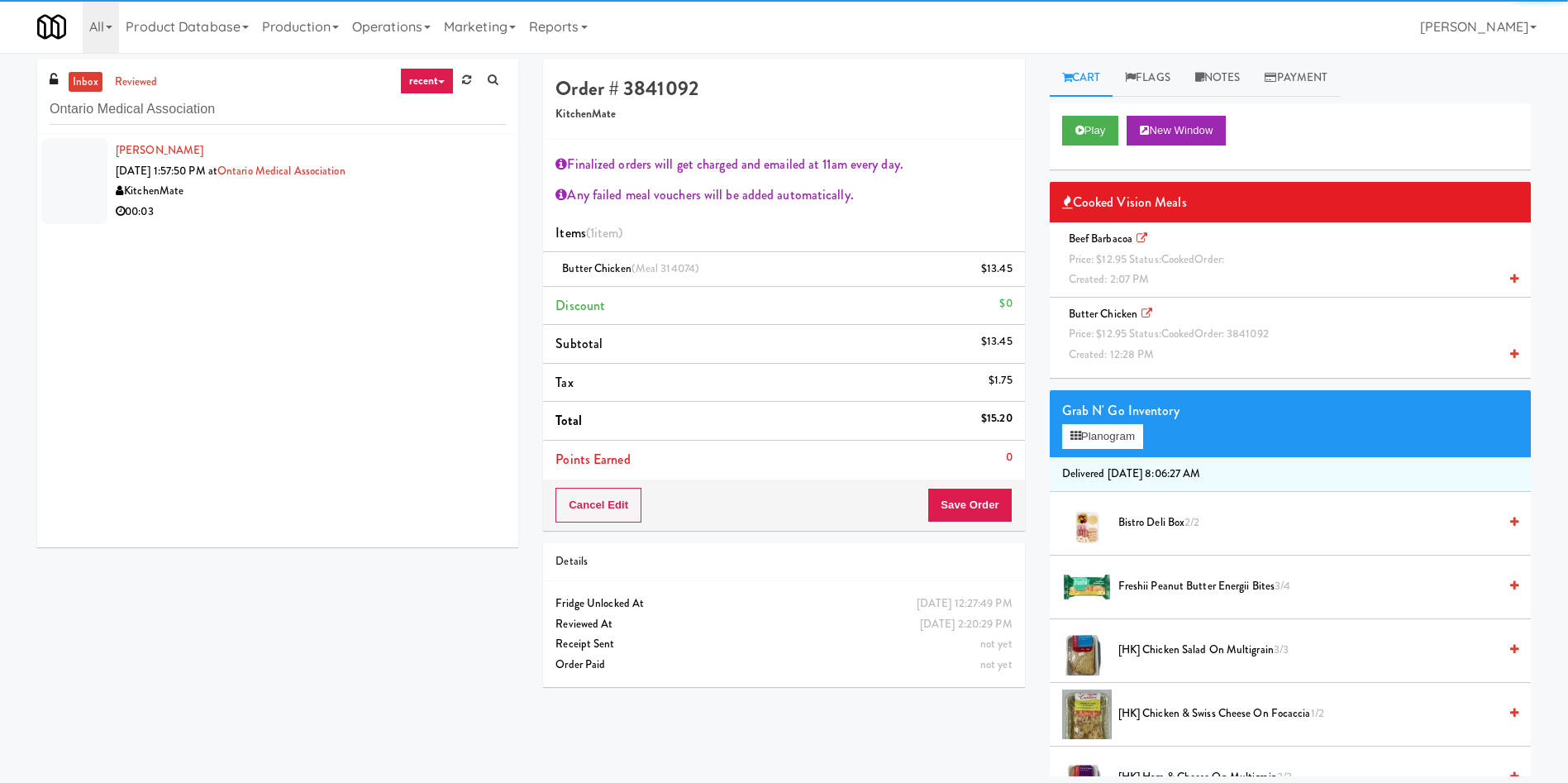
click at [93, 178] on div at bounding box center [75, 181] width 66 height 86
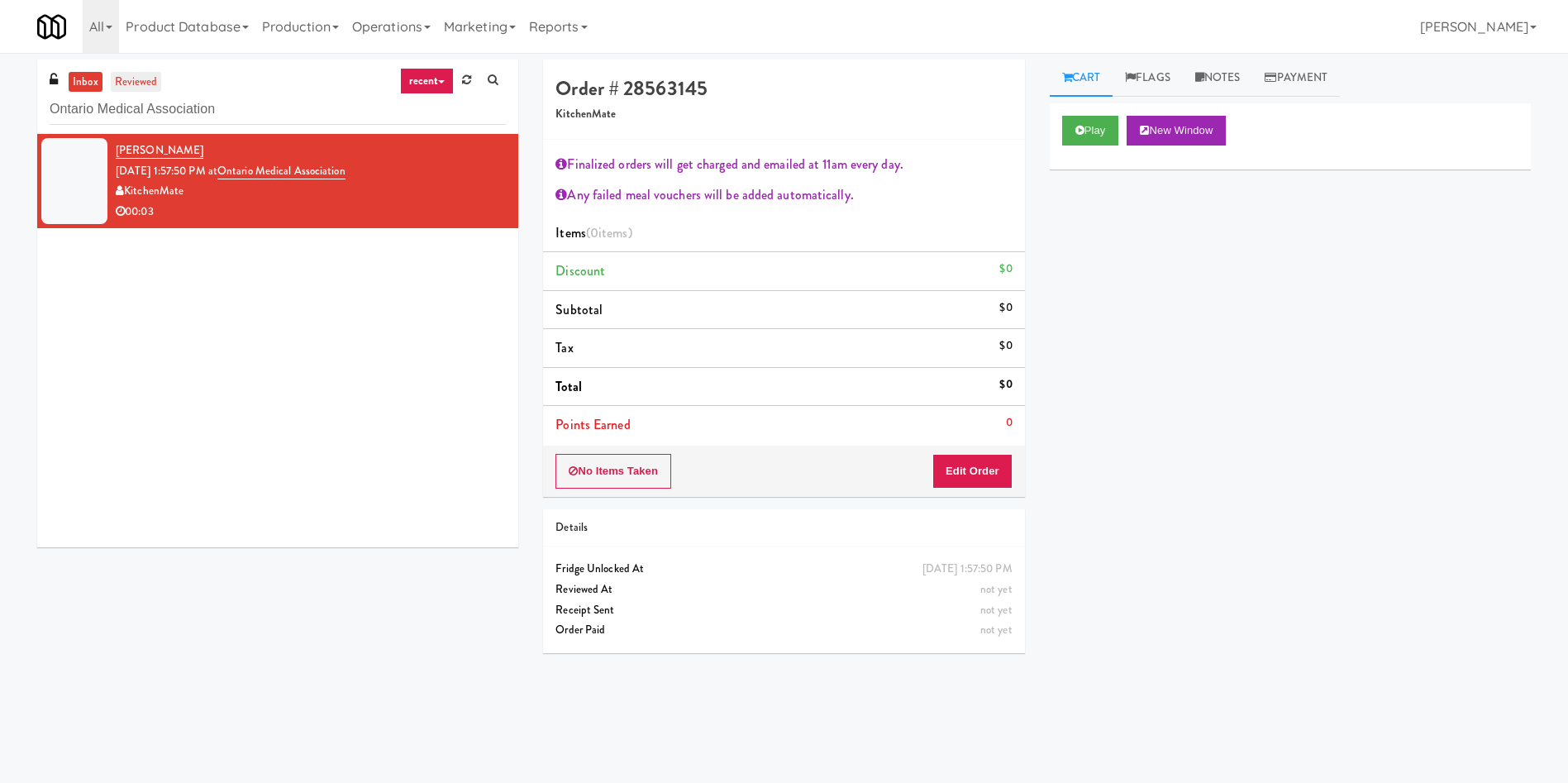
click at [134, 82] on link "reviewed" at bounding box center [136, 82] width 52 height 21
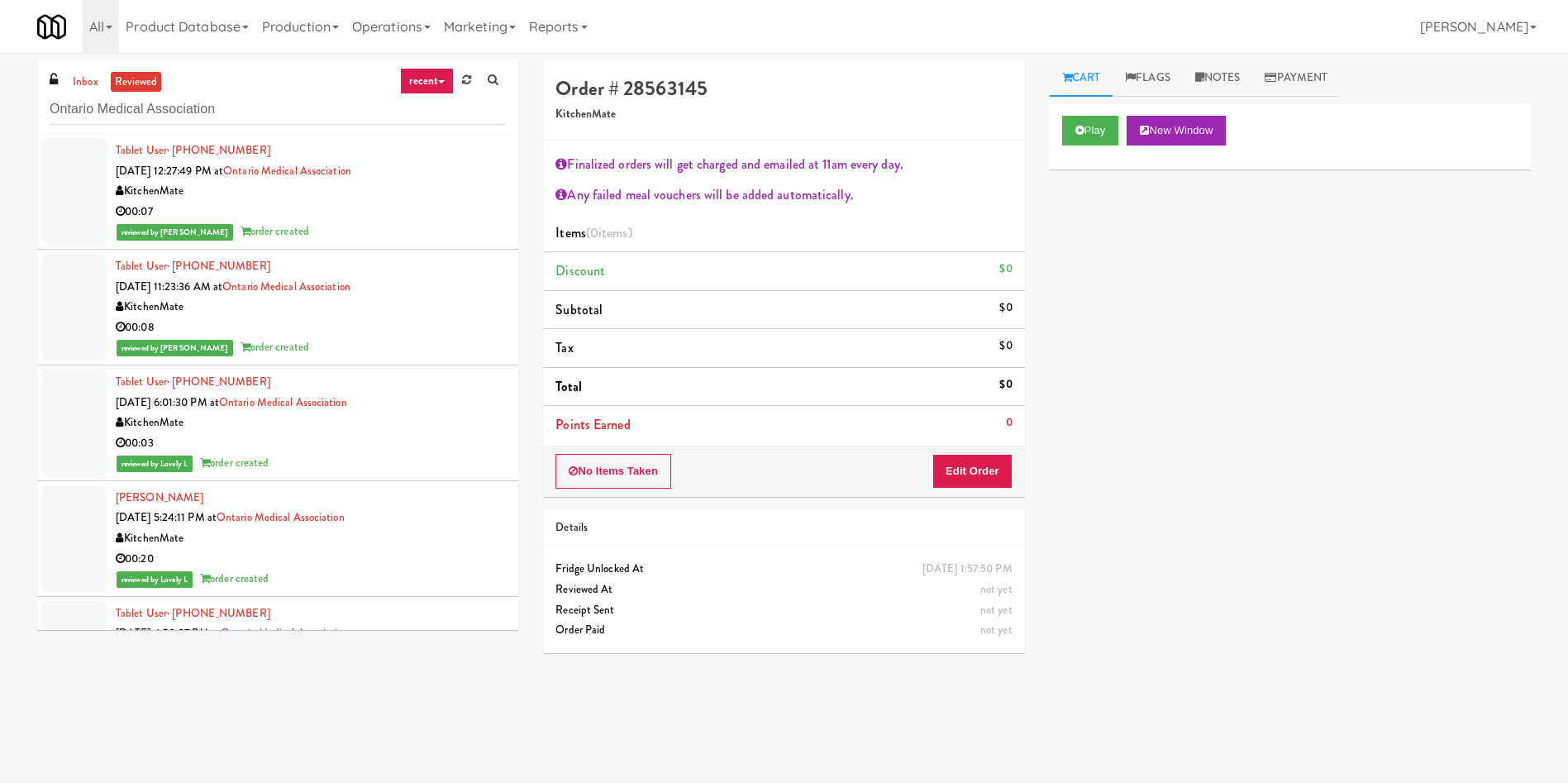
click at [77, 306] on div at bounding box center [75, 306] width 66 height 106
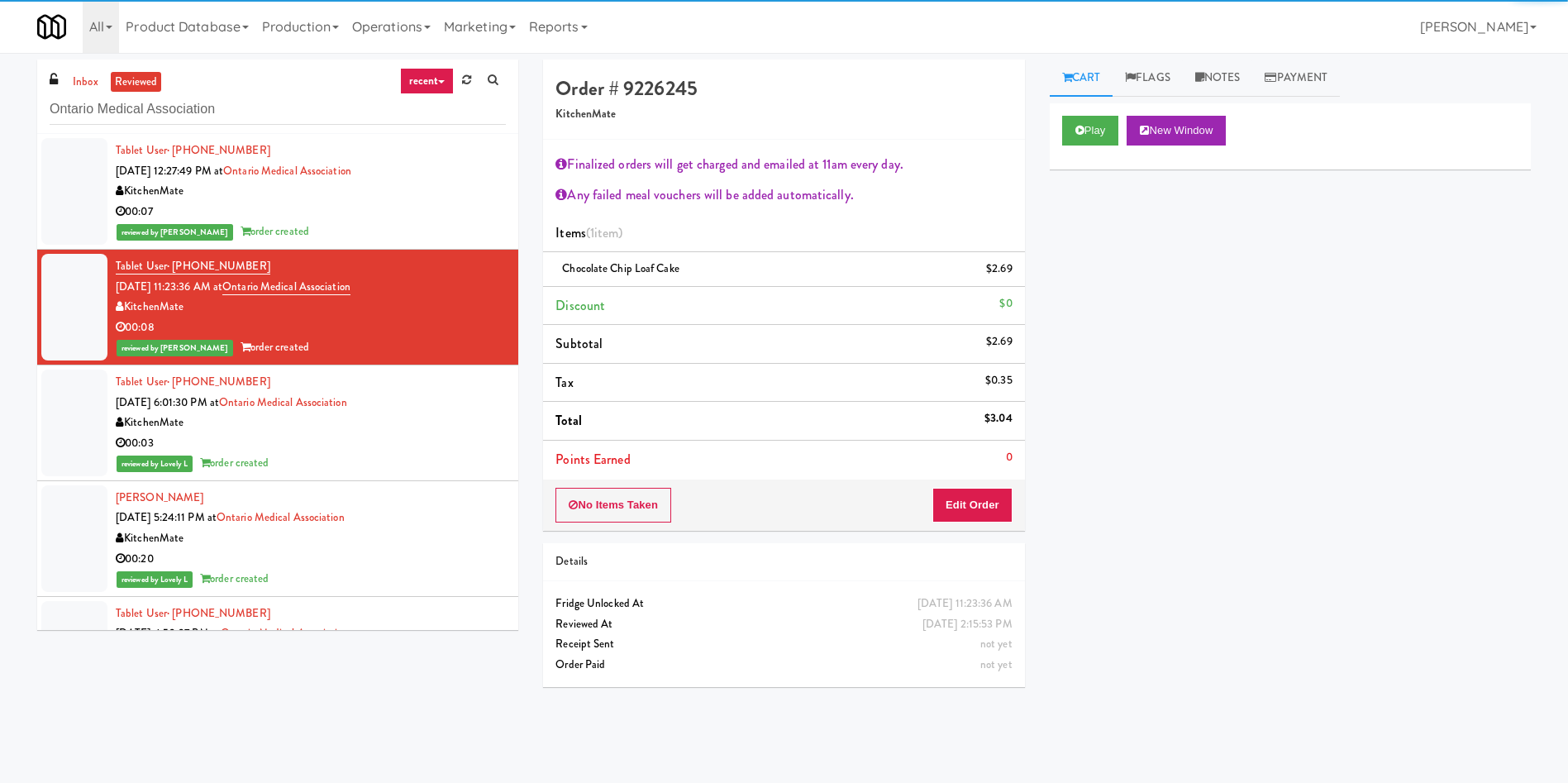
click at [76, 194] on div at bounding box center [75, 191] width 66 height 106
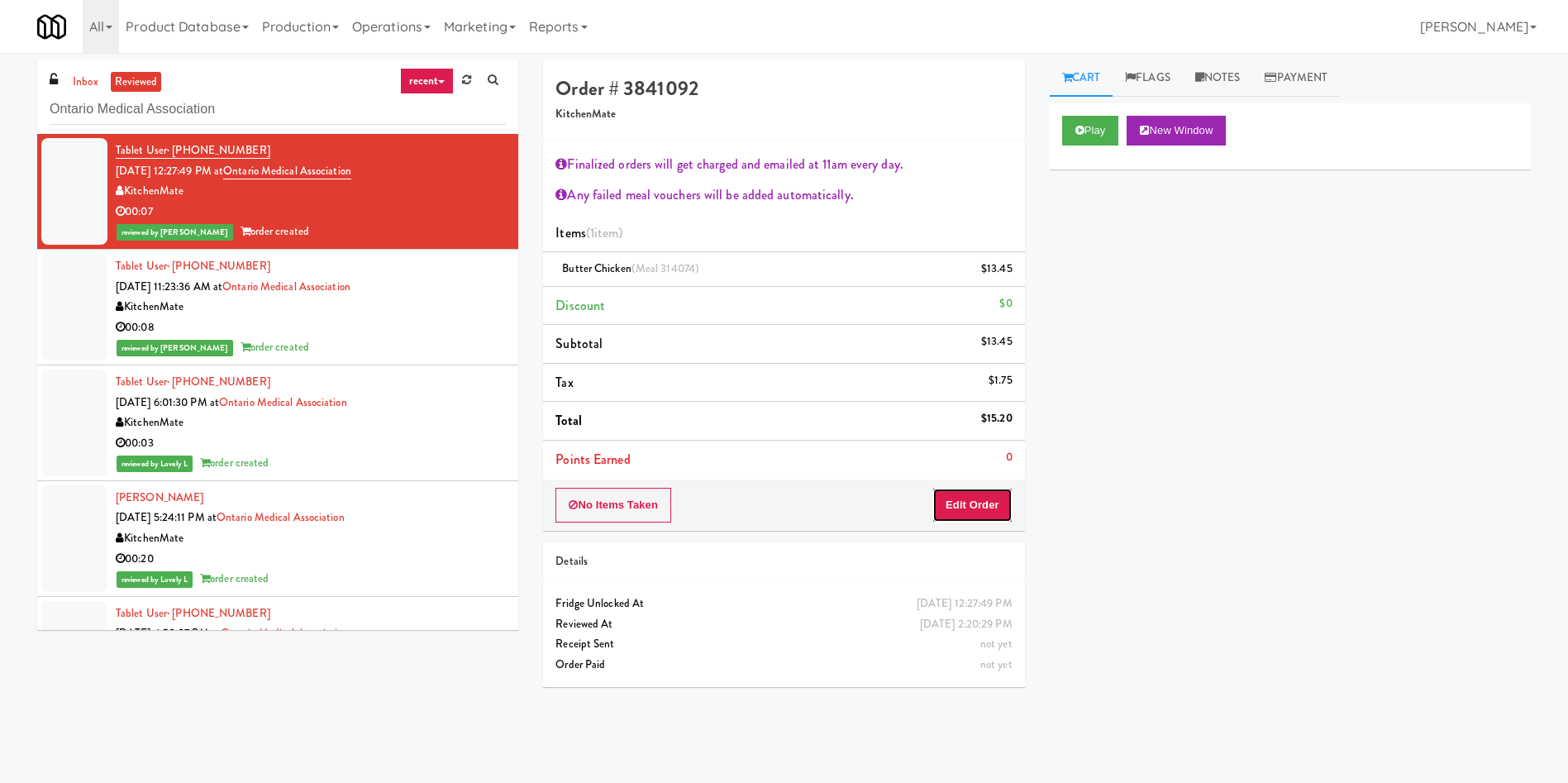
click at [965, 521] on button "Edit Order" at bounding box center [972, 504] width 81 height 35
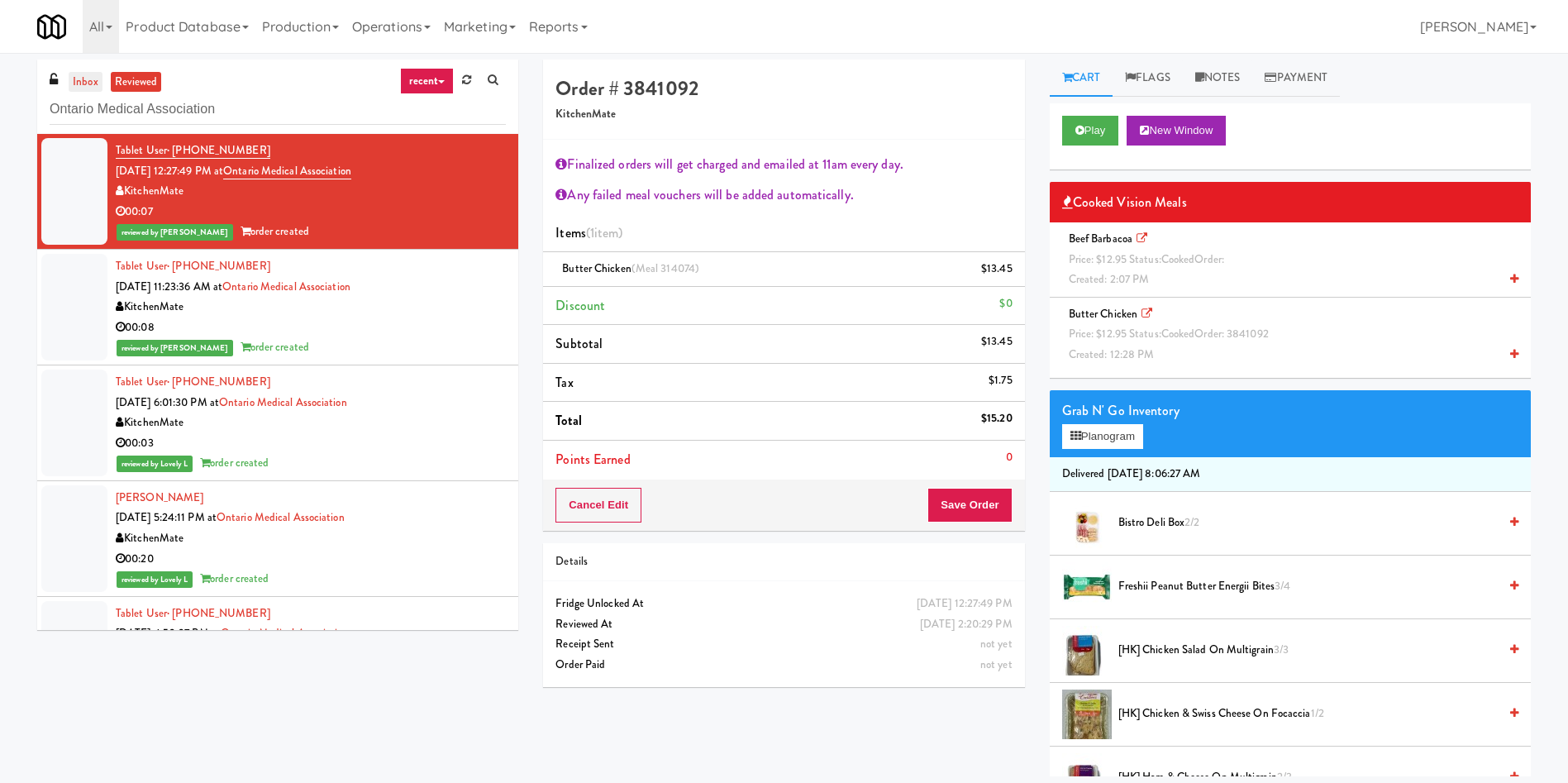
click at [81, 79] on link "inbox" at bounding box center [86, 82] width 34 height 21
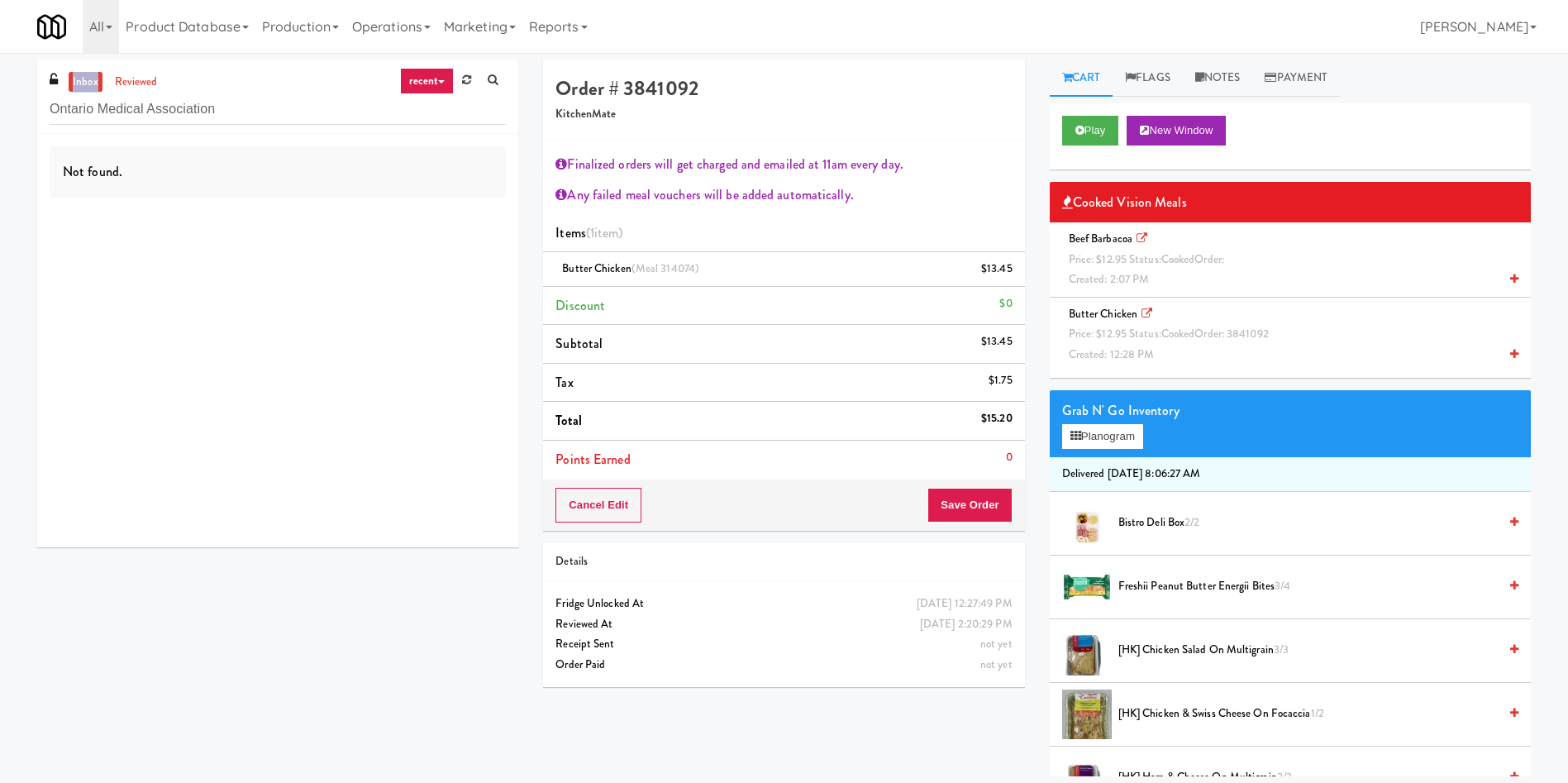
click at [81, 79] on link "inbox" at bounding box center [86, 82] width 34 height 21
click at [87, 179] on div at bounding box center [75, 181] width 66 height 86
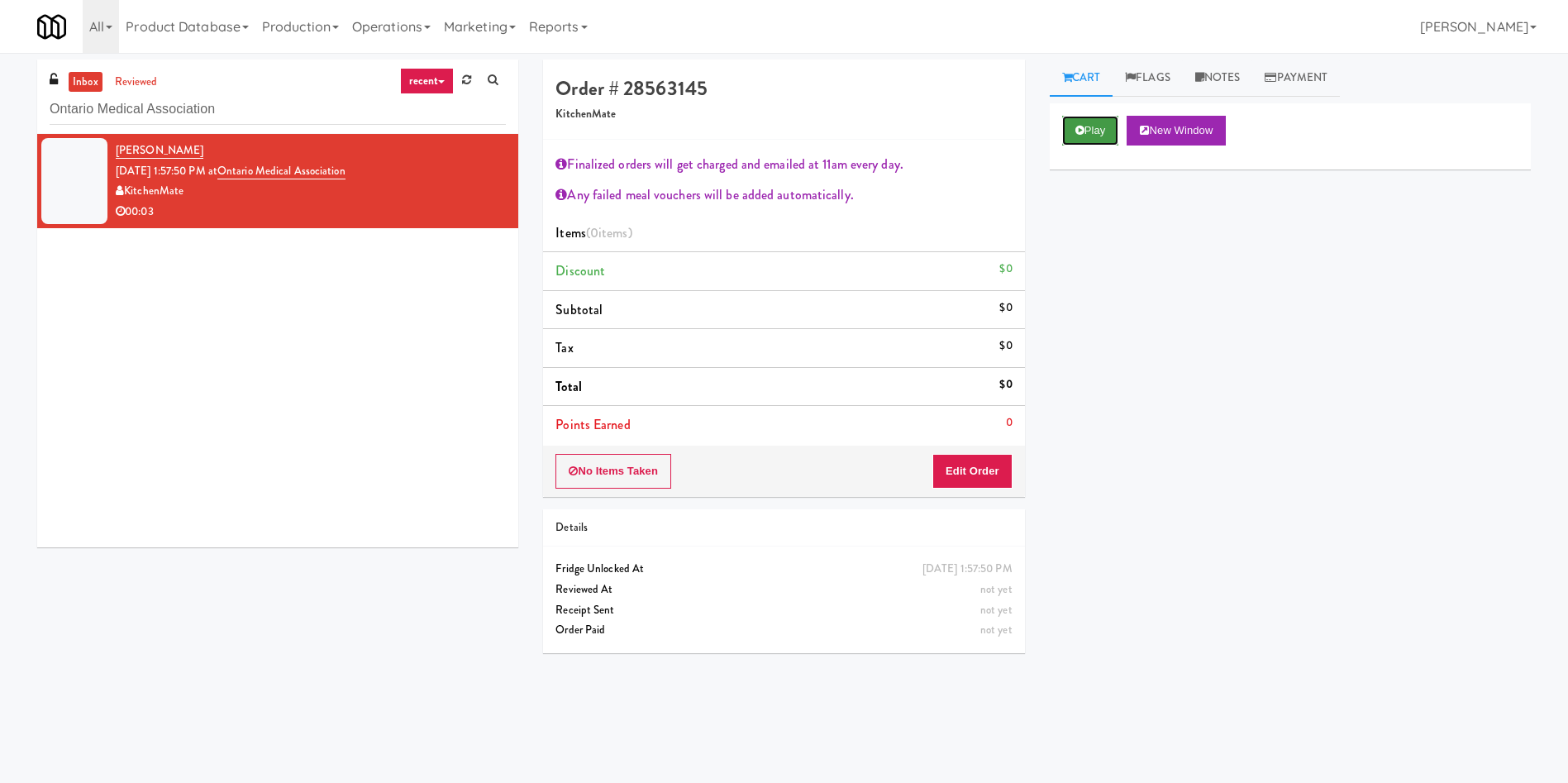
click at [1074, 137] on button "Play" at bounding box center [1090, 130] width 57 height 30
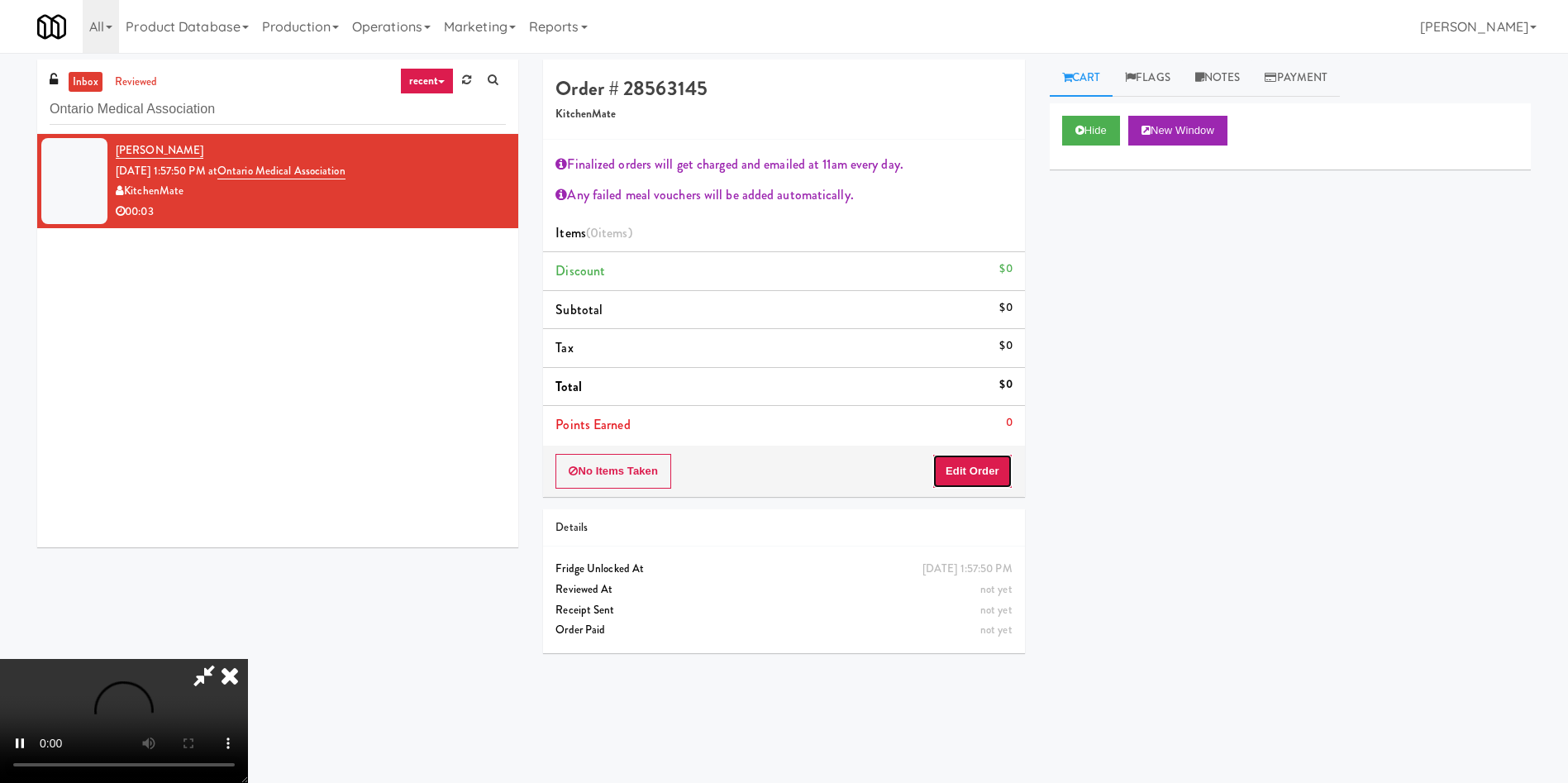
click at [984, 480] on button "Edit Order" at bounding box center [972, 471] width 81 height 35
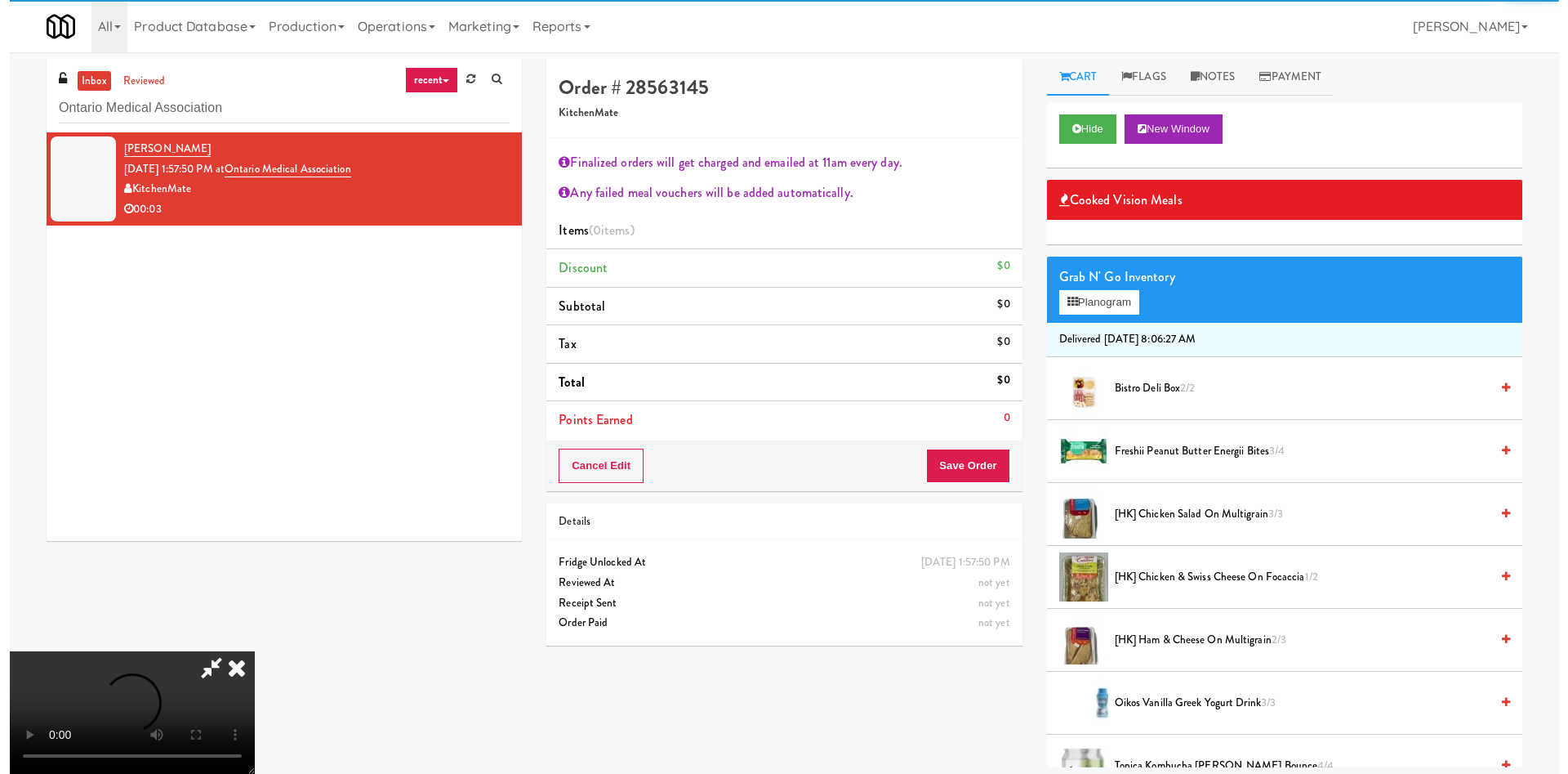
scroll to position [123, 0]
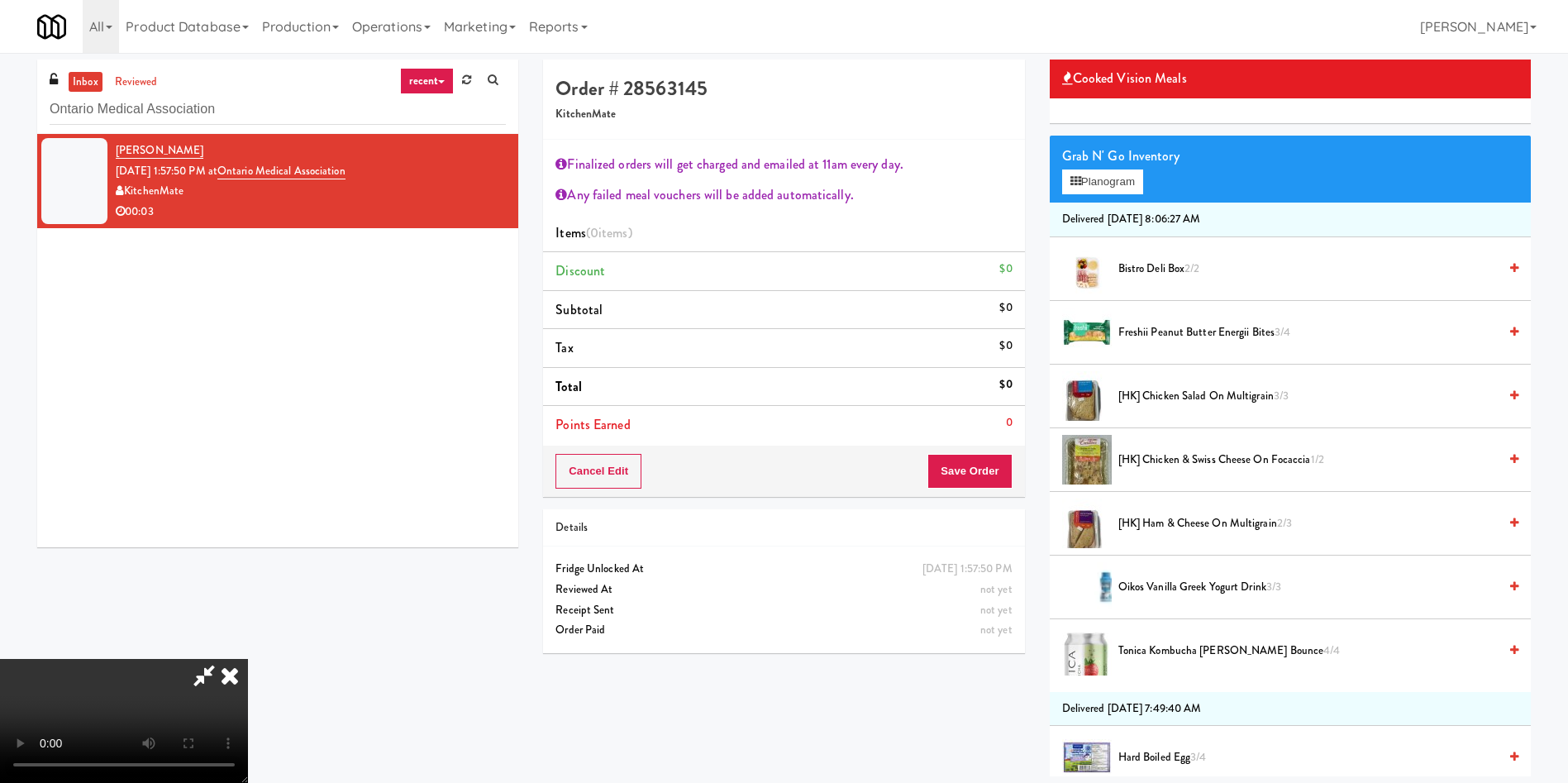
click at [248, 659] on icon at bounding box center [230, 675] width 37 height 33
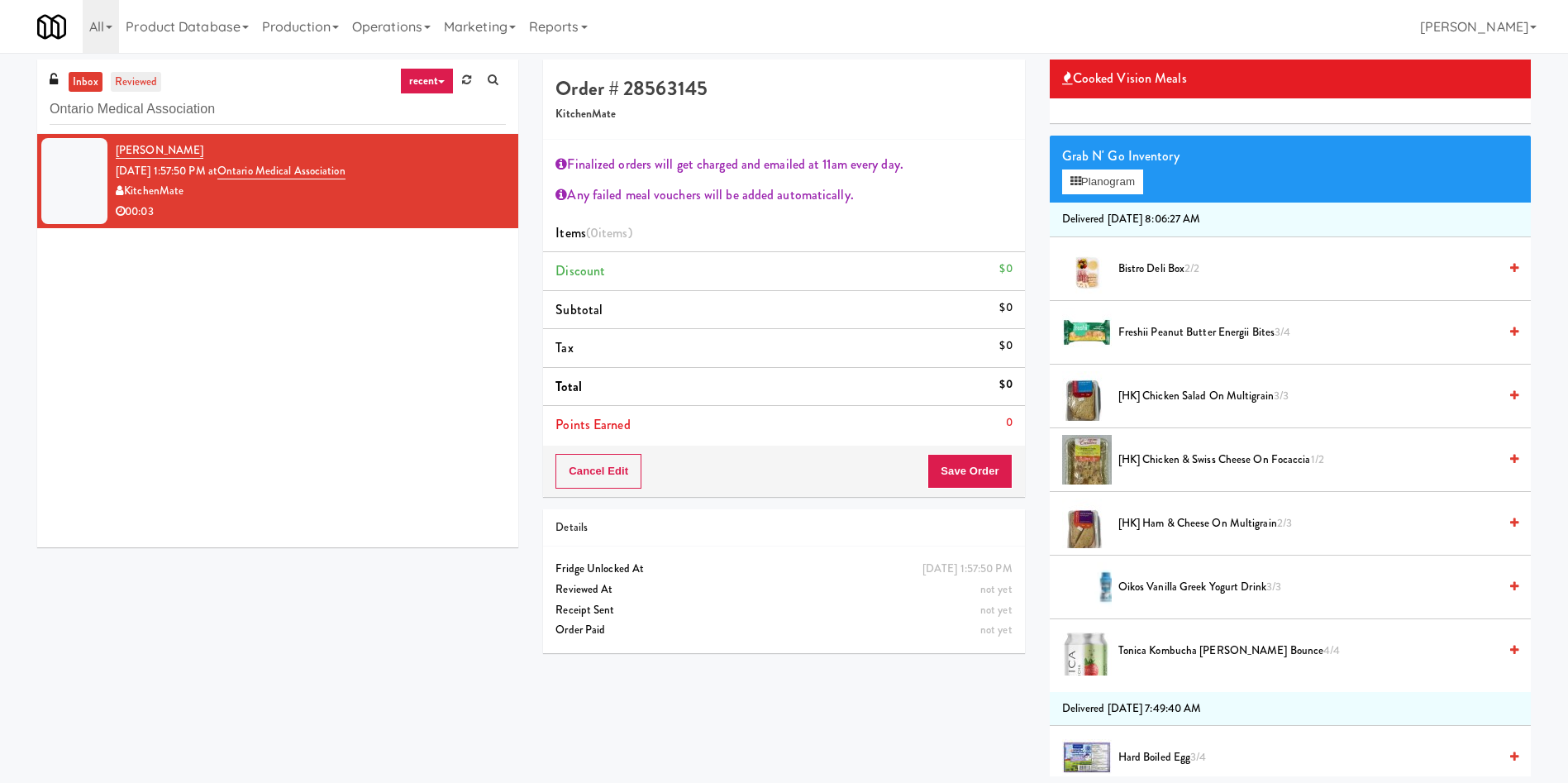
click at [148, 80] on link "reviewed" at bounding box center [136, 82] width 52 height 21
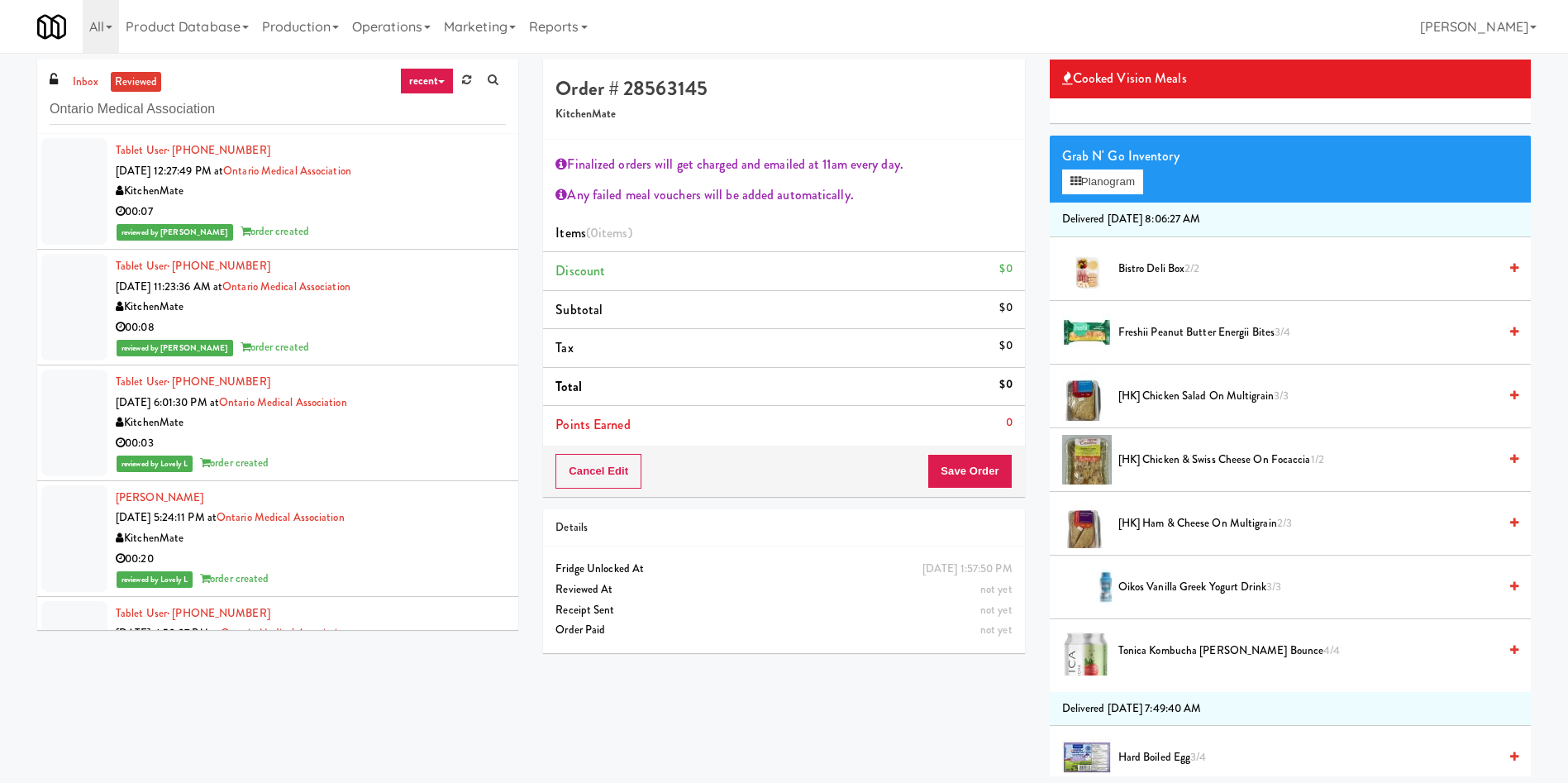
click at [72, 169] on div at bounding box center [75, 191] width 66 height 106
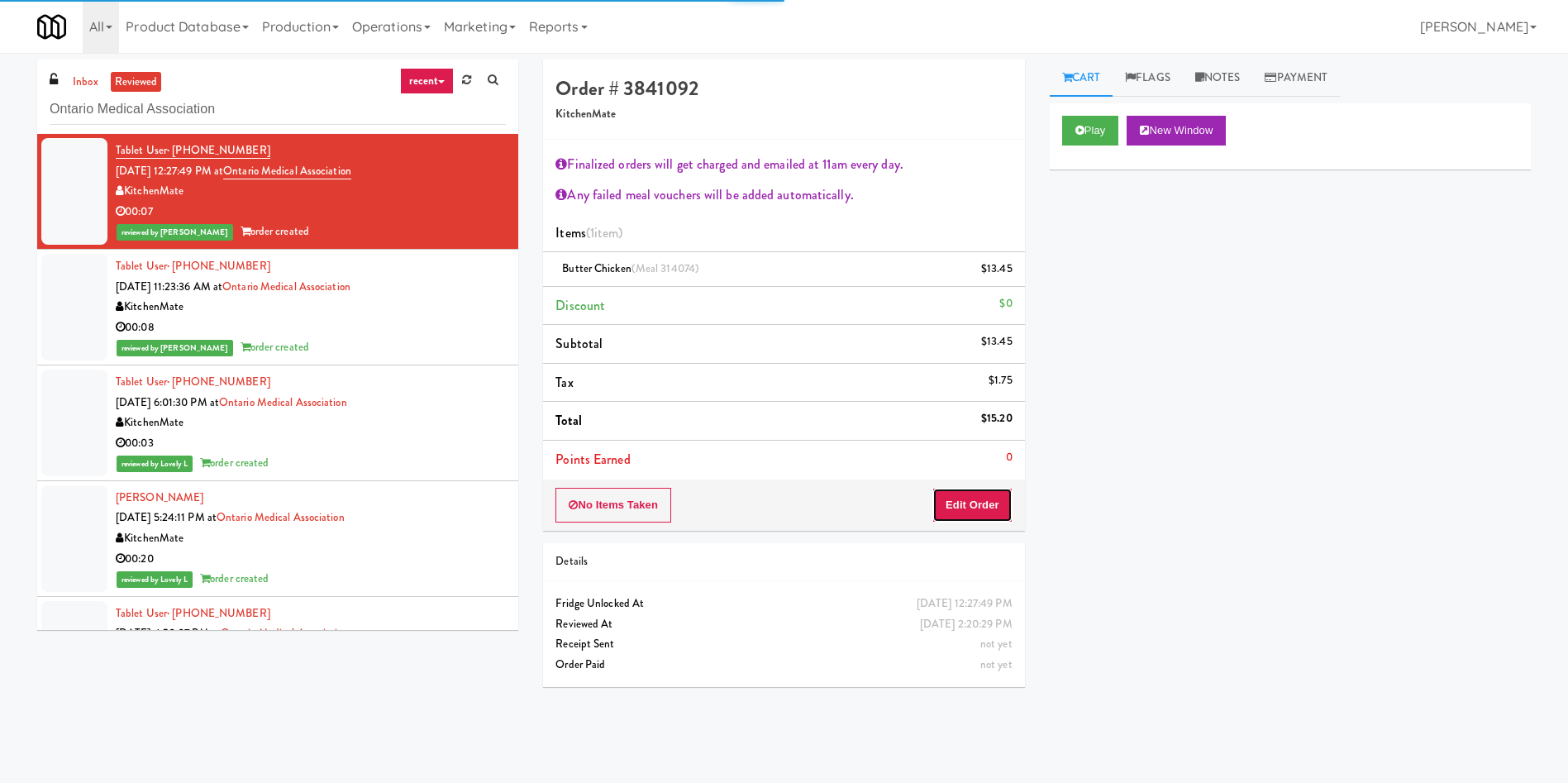
click at [976, 510] on button "Edit Order" at bounding box center [972, 504] width 81 height 35
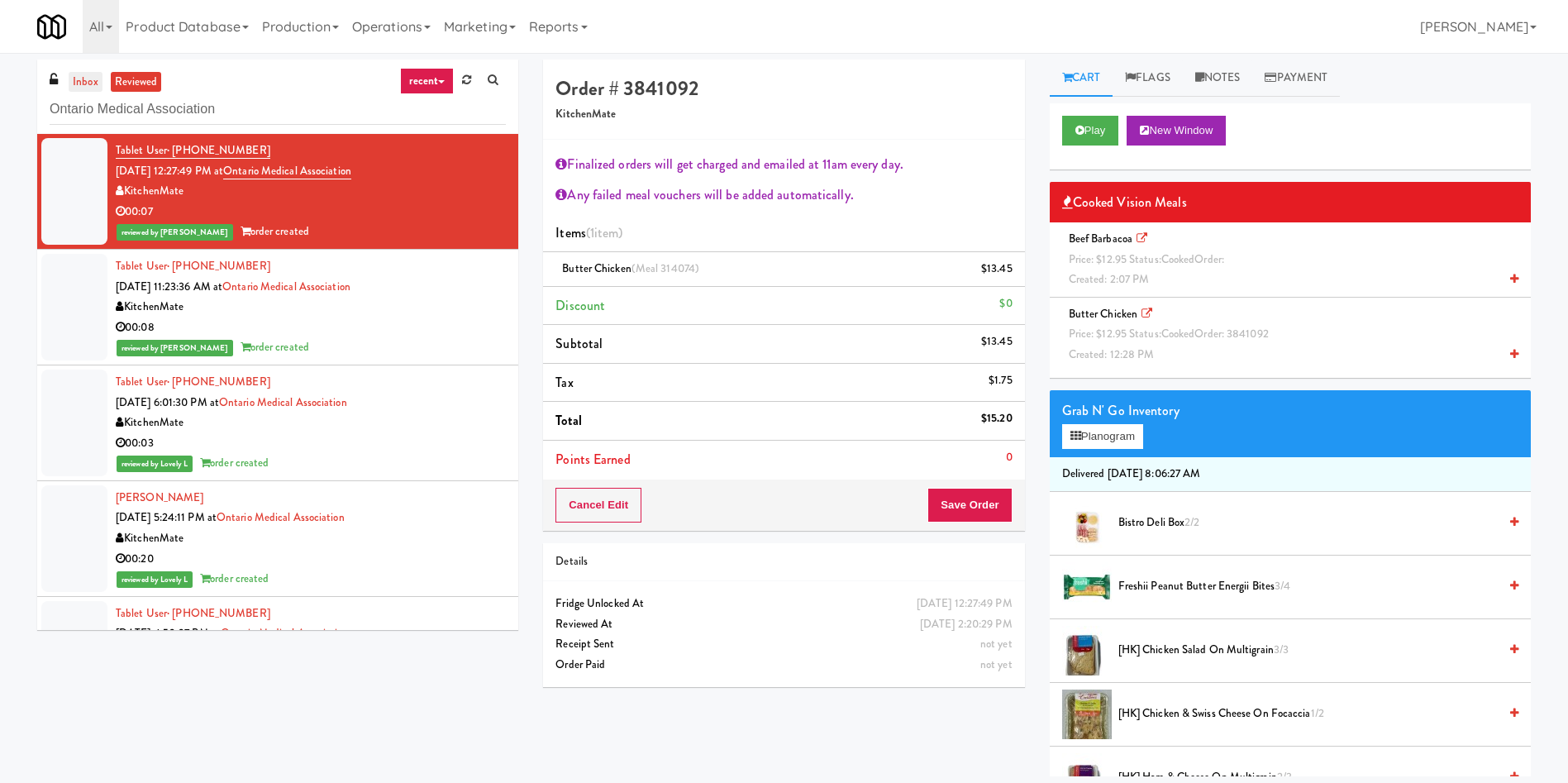
click at [79, 76] on link "inbox" at bounding box center [86, 82] width 34 height 21
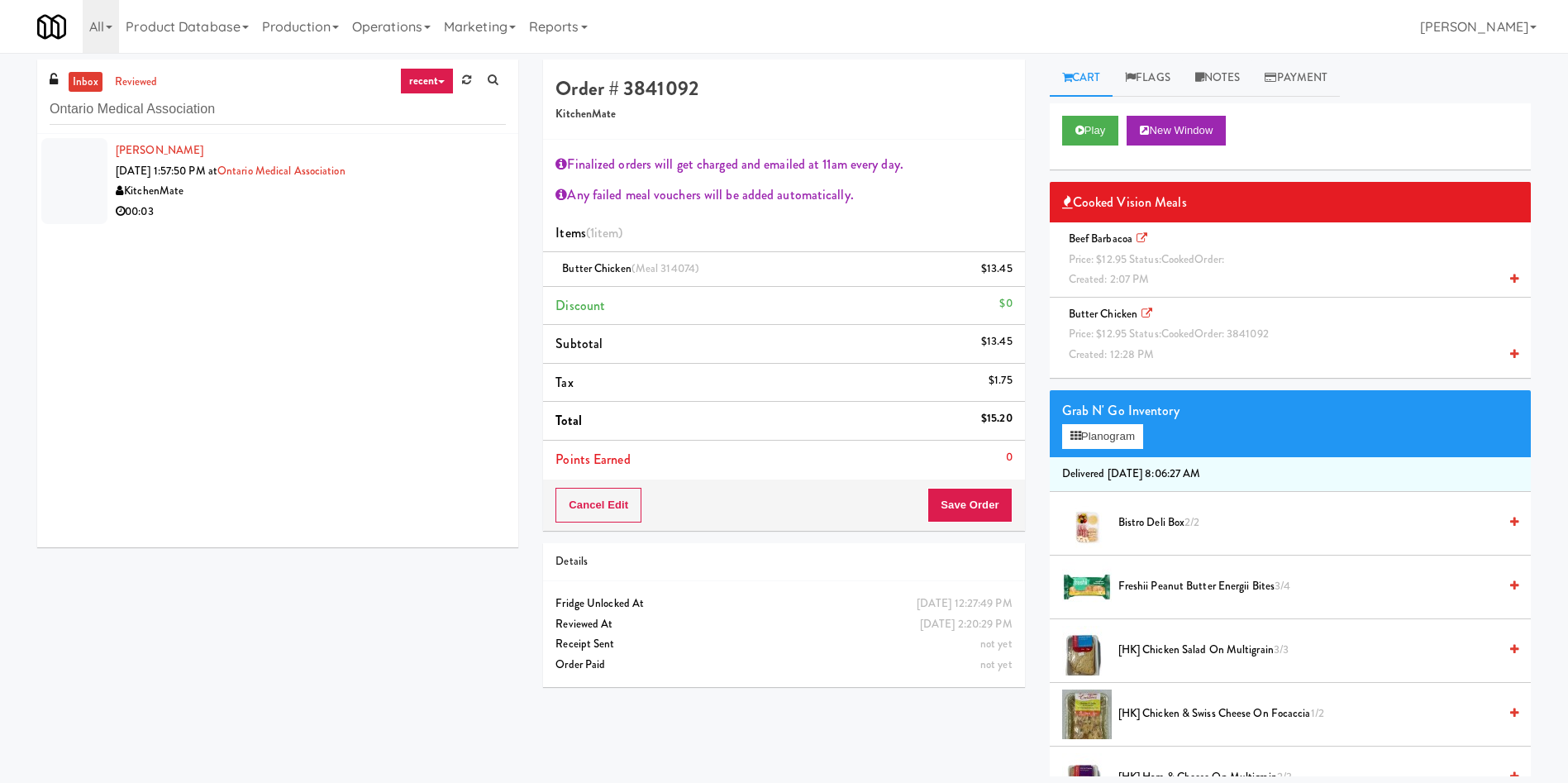
click at [91, 173] on div at bounding box center [75, 181] width 66 height 86
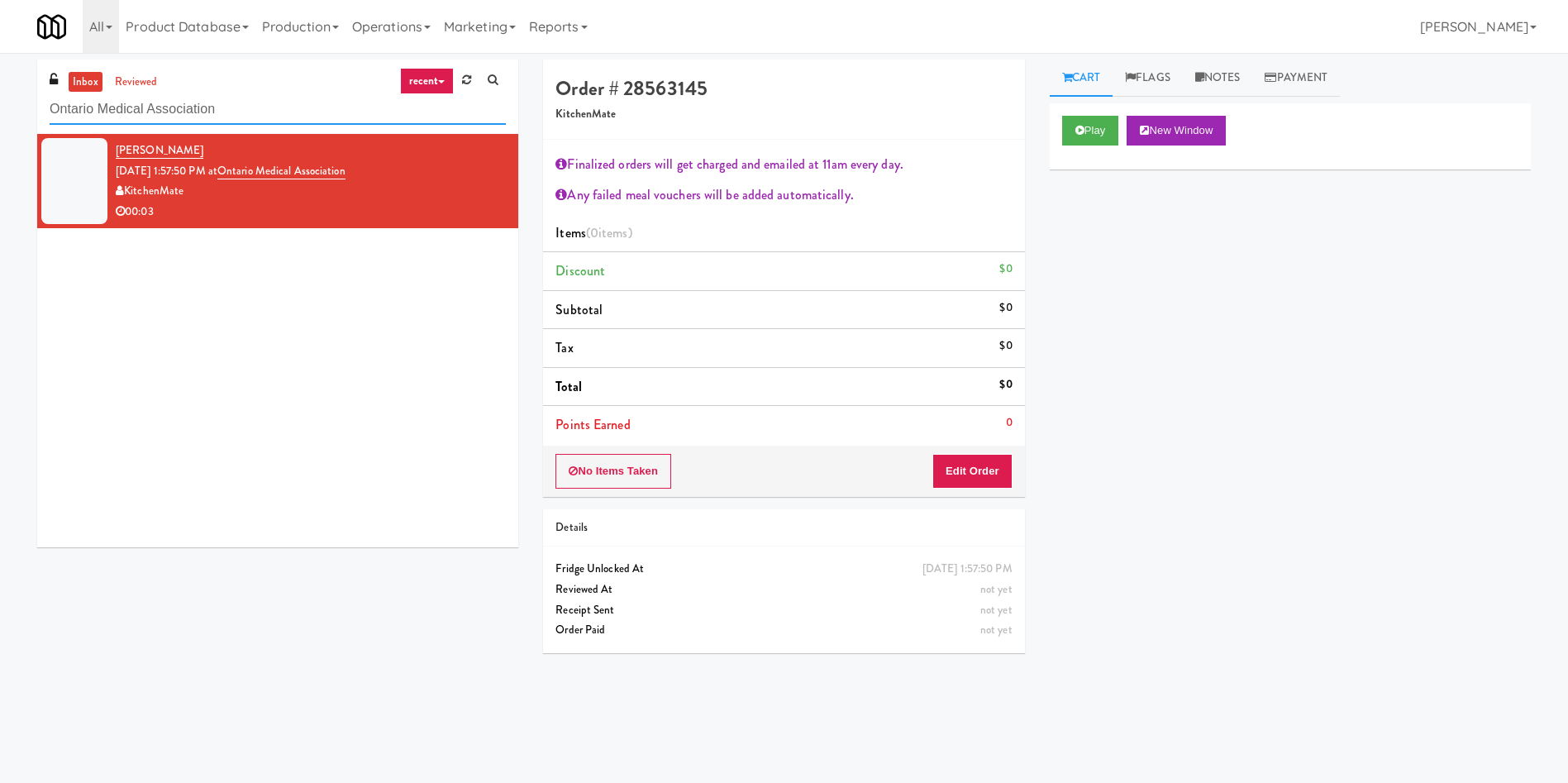
drag, startPoint x: 252, startPoint y: 118, endPoint x: 0, endPoint y: 115, distance: 252.0
click at [0, 115] on div "inbox reviewed recent all unclear take inventory issue suspicious failed recent…" at bounding box center [784, 391] width 1568 height 664
paste input "Kinetic - Left"
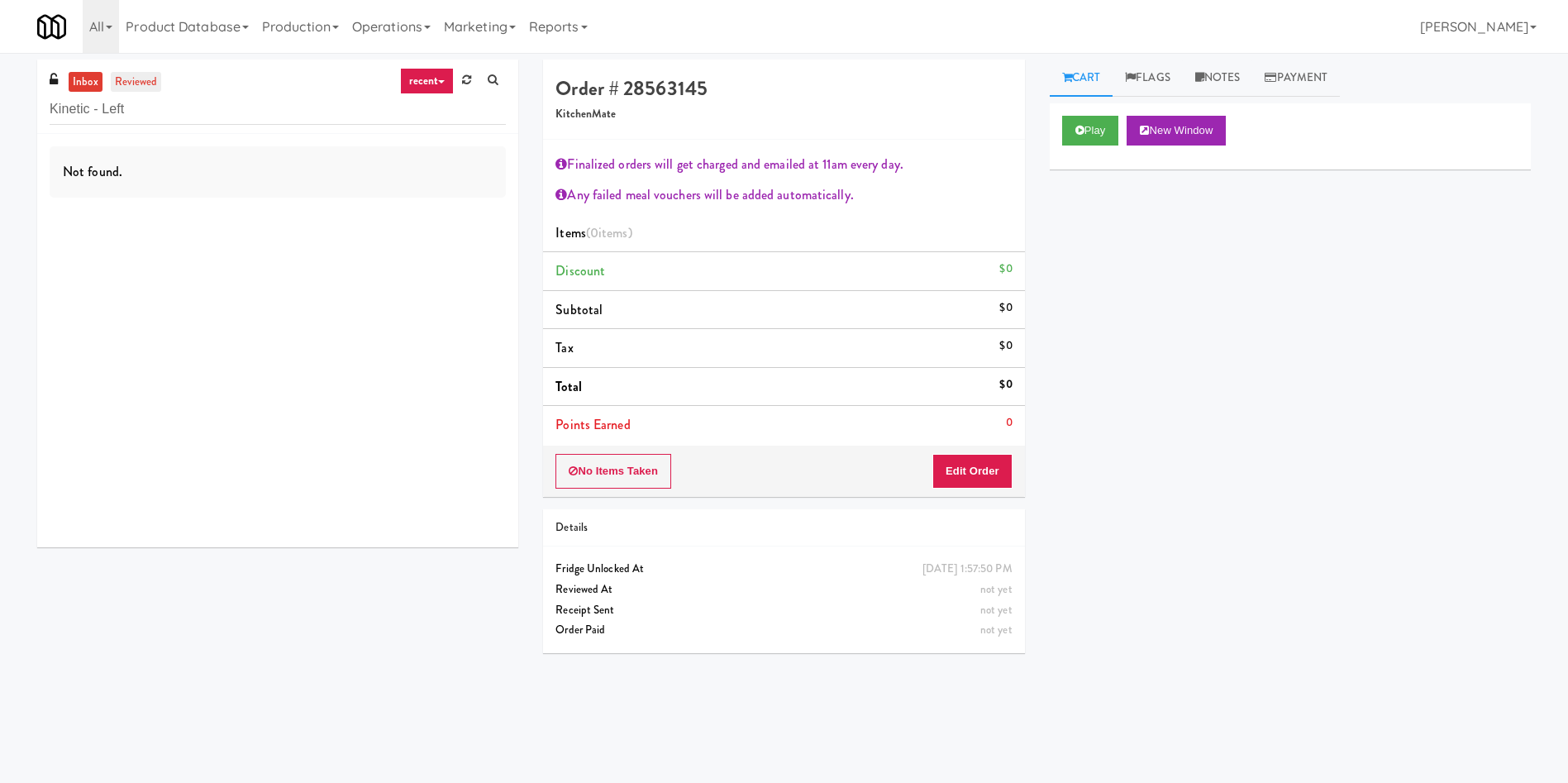
click at [129, 90] on link "reviewed" at bounding box center [136, 82] width 52 height 21
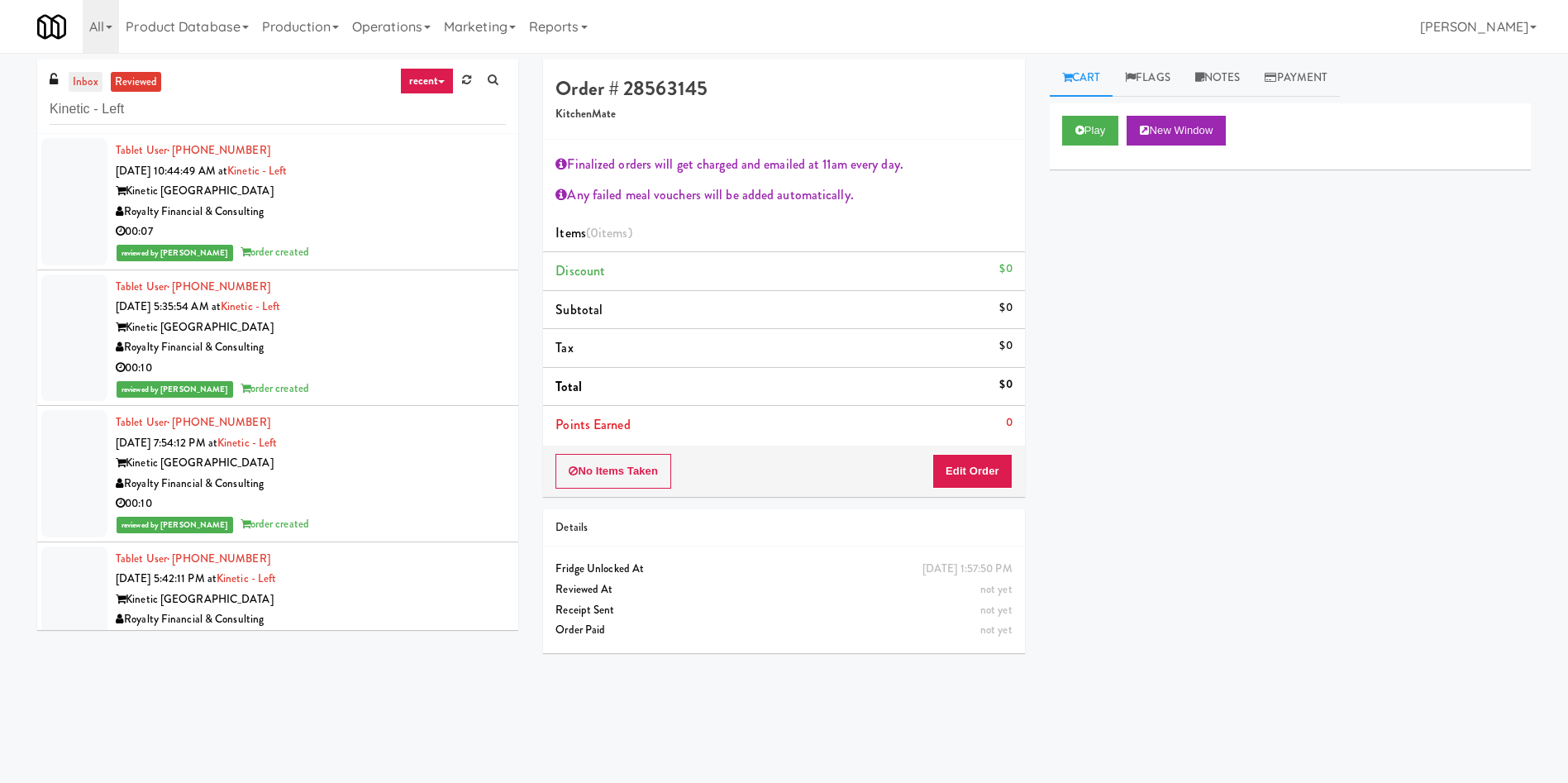
click at [87, 74] on link "inbox" at bounding box center [86, 82] width 34 height 21
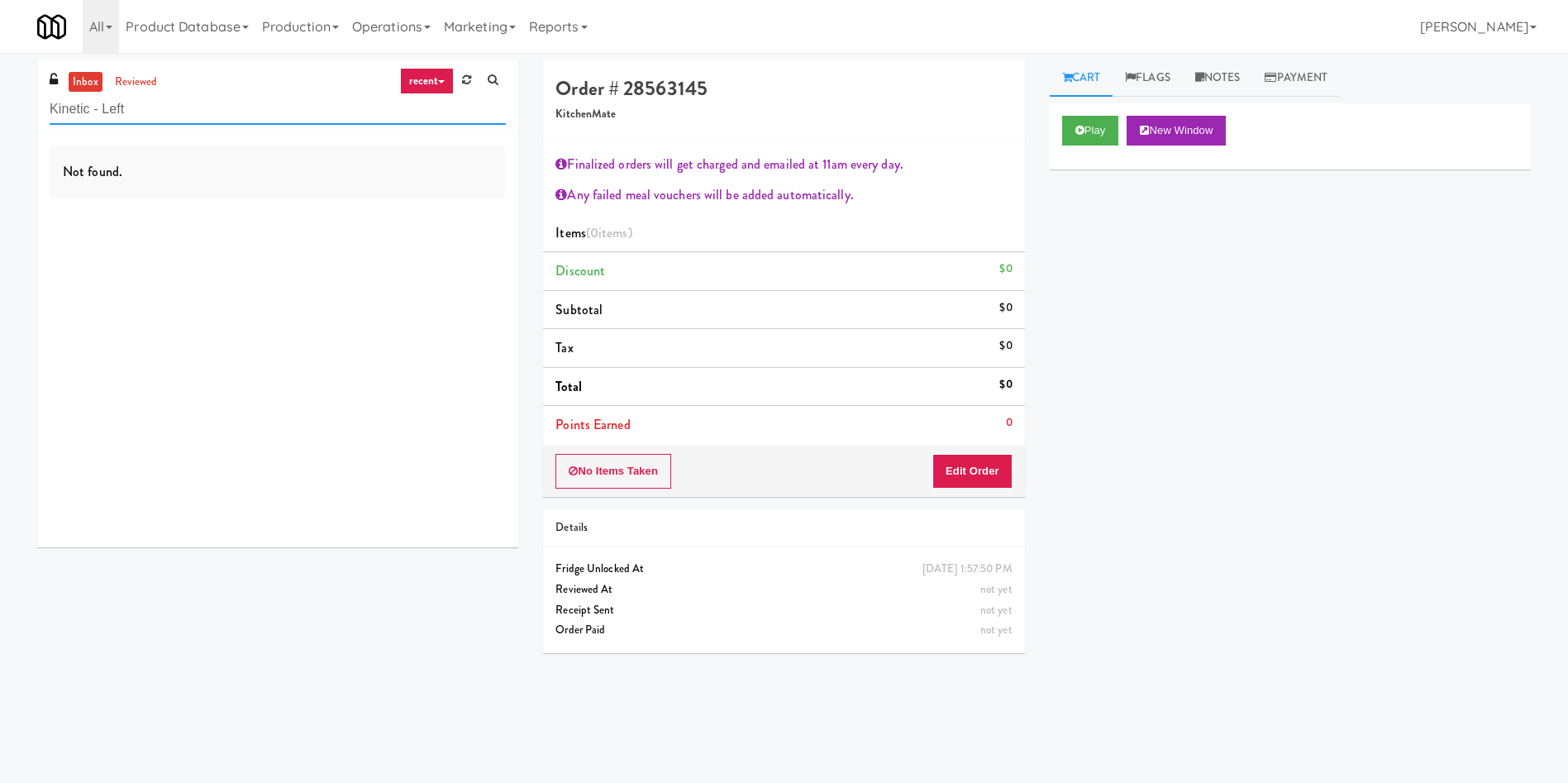
drag, startPoint x: 250, startPoint y: 111, endPoint x: 0, endPoint y: 82, distance: 251.7
click at [0, 83] on div "inbox reviewed recent all unclear take inventory issue suspicious failed recent…" at bounding box center [784, 391] width 1568 height 664
paste input "Righ"
type input "Kinetic - Right"
click at [138, 83] on link "reviewed" at bounding box center [136, 82] width 52 height 21
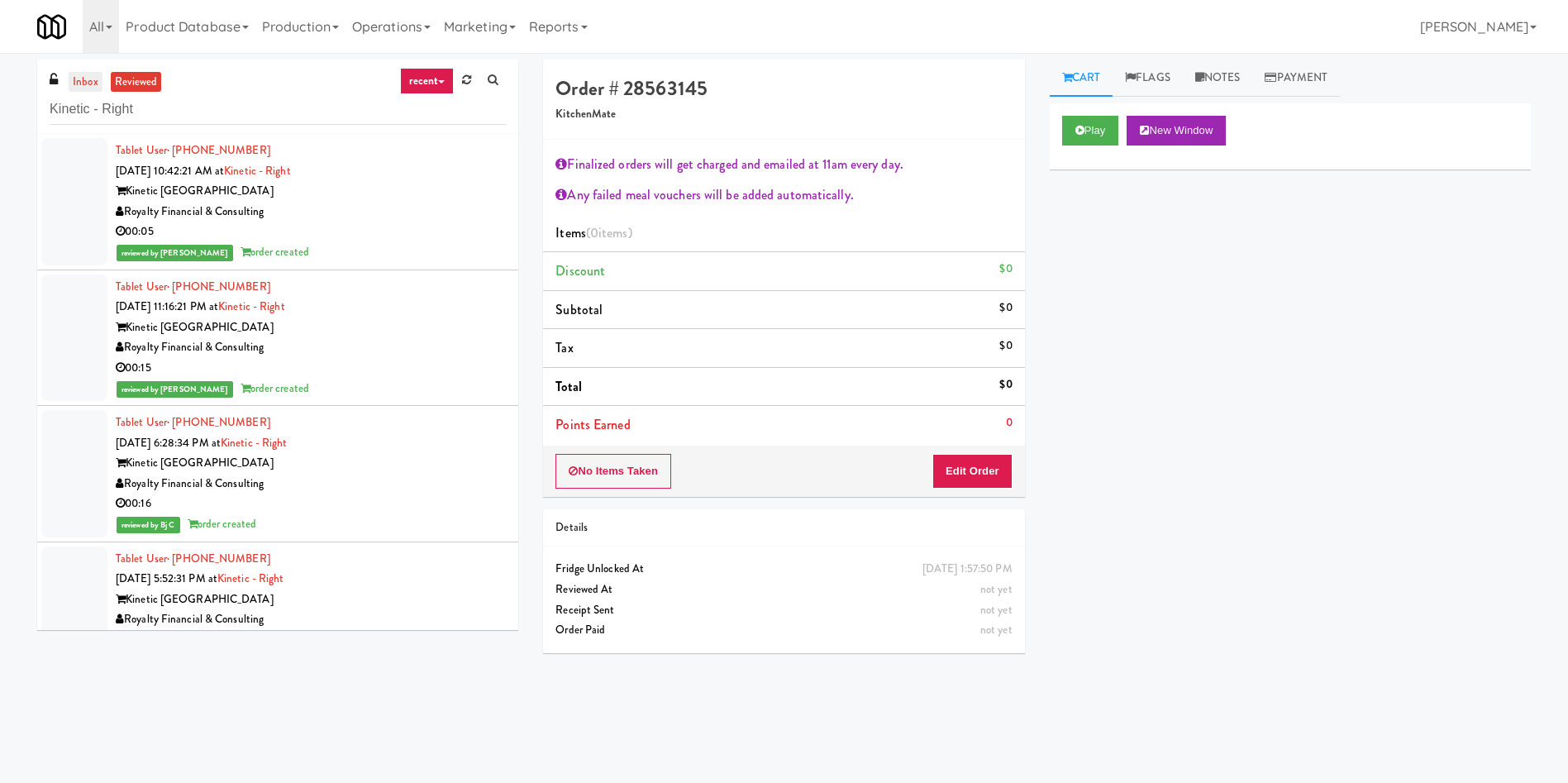
click at [89, 81] on link "inbox" at bounding box center [86, 82] width 34 height 21
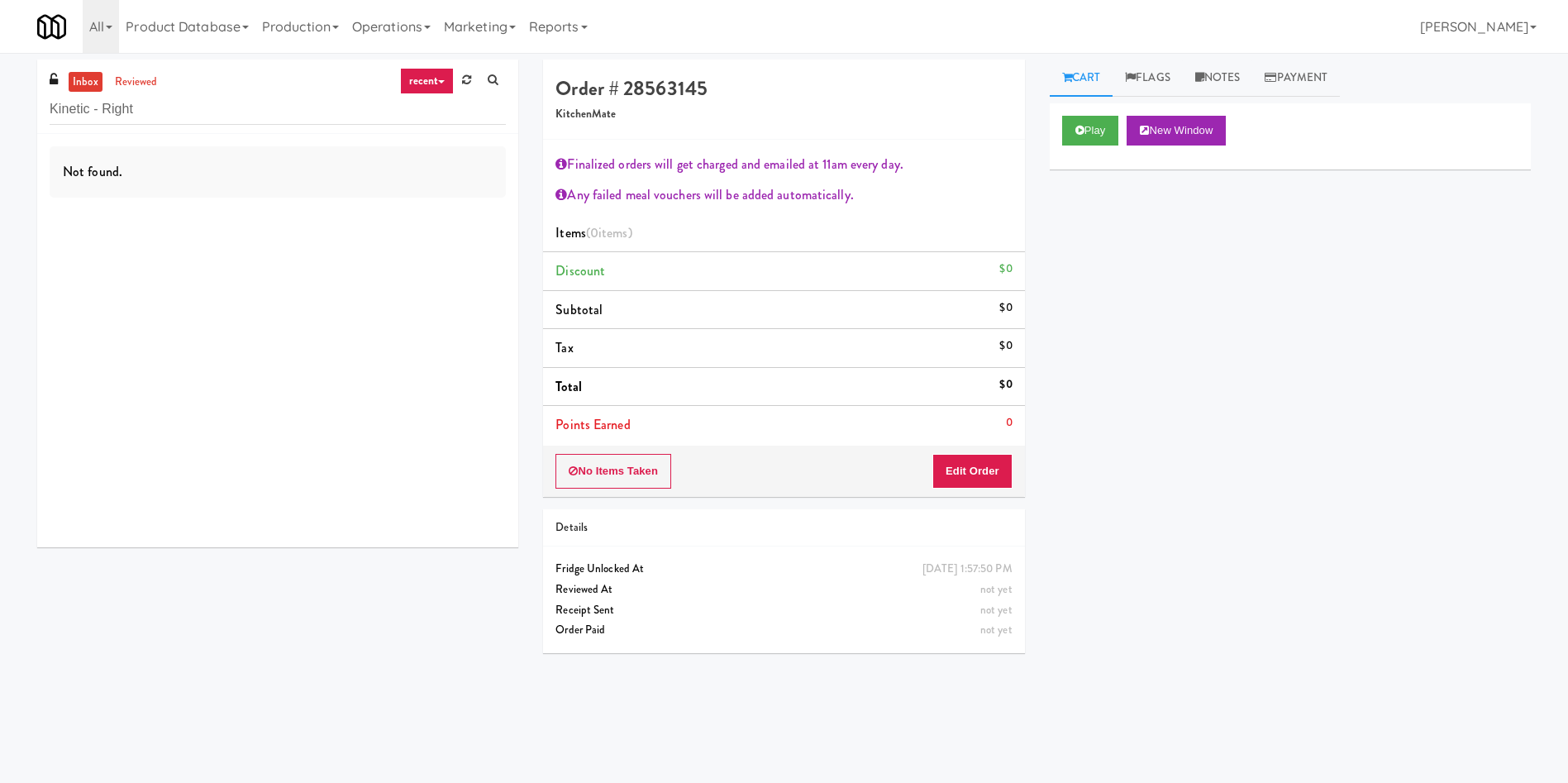
click at [1078, 81] on link "Cart" at bounding box center [1081, 78] width 64 height 37
click at [982, 487] on button "Edit Order" at bounding box center [972, 471] width 81 height 35
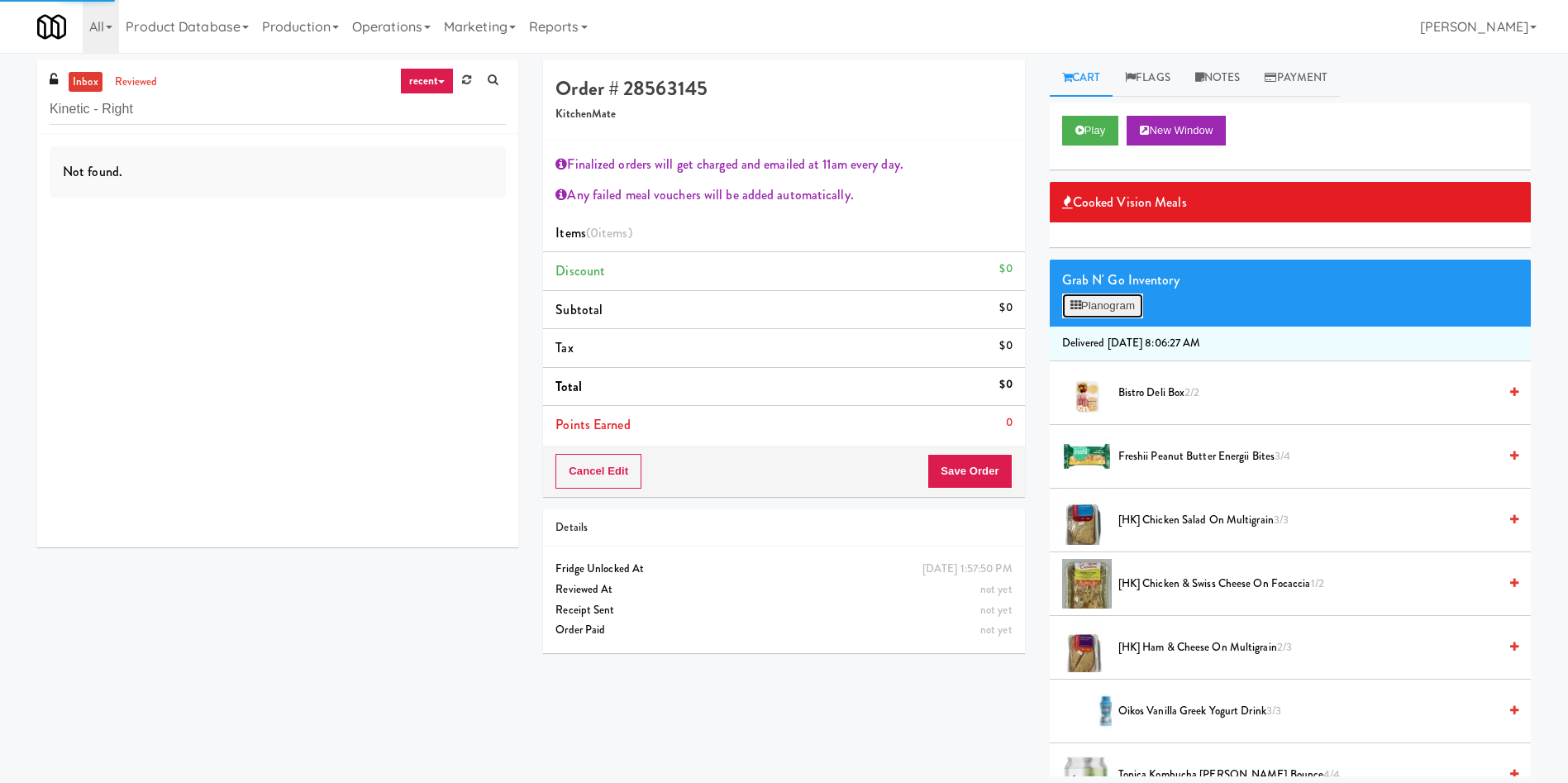
click at [1111, 313] on button "Planogram" at bounding box center [1102, 305] width 81 height 25
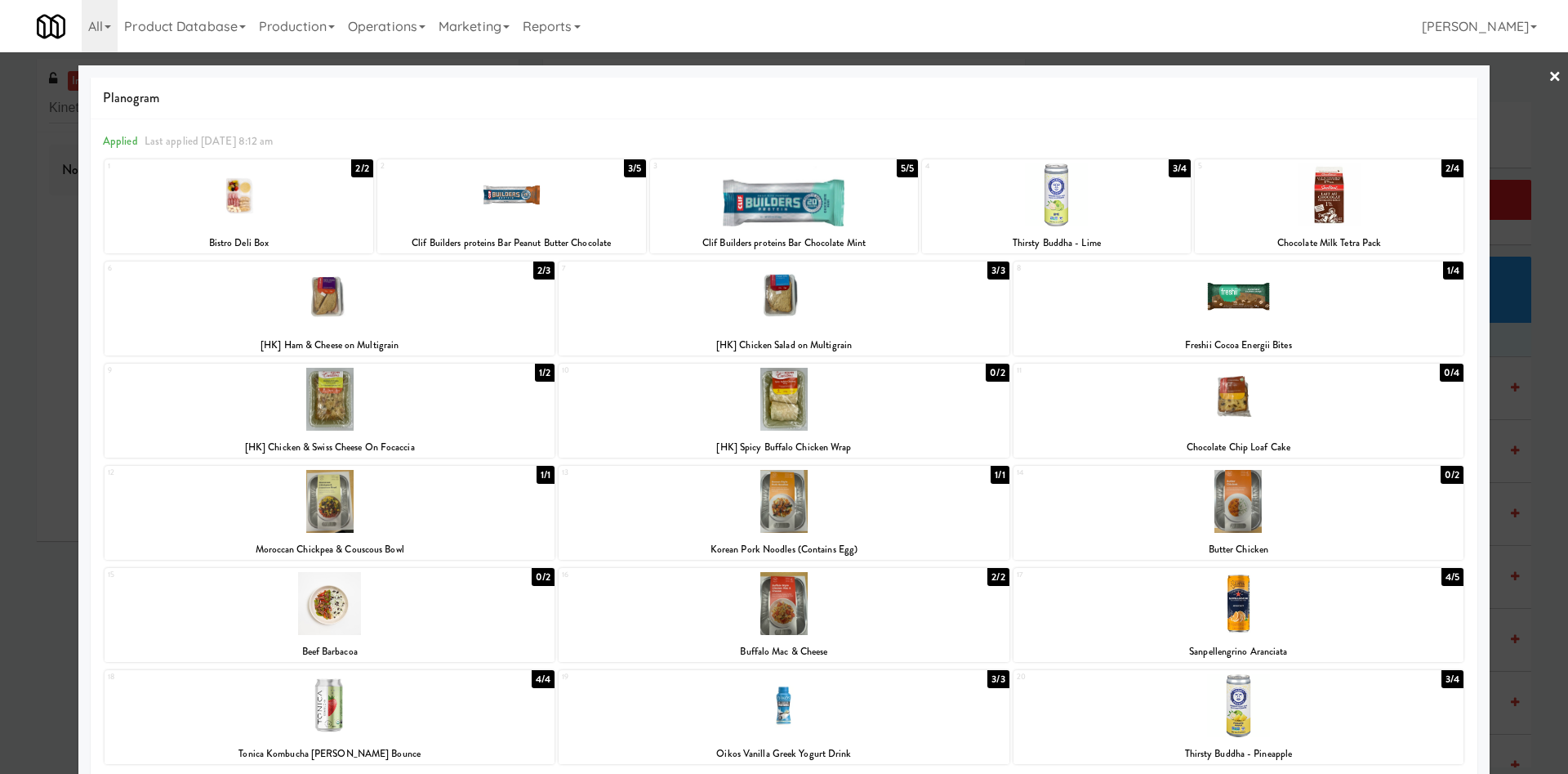
click at [1496, 129] on div at bounding box center [784, 387] width 1568 height 774
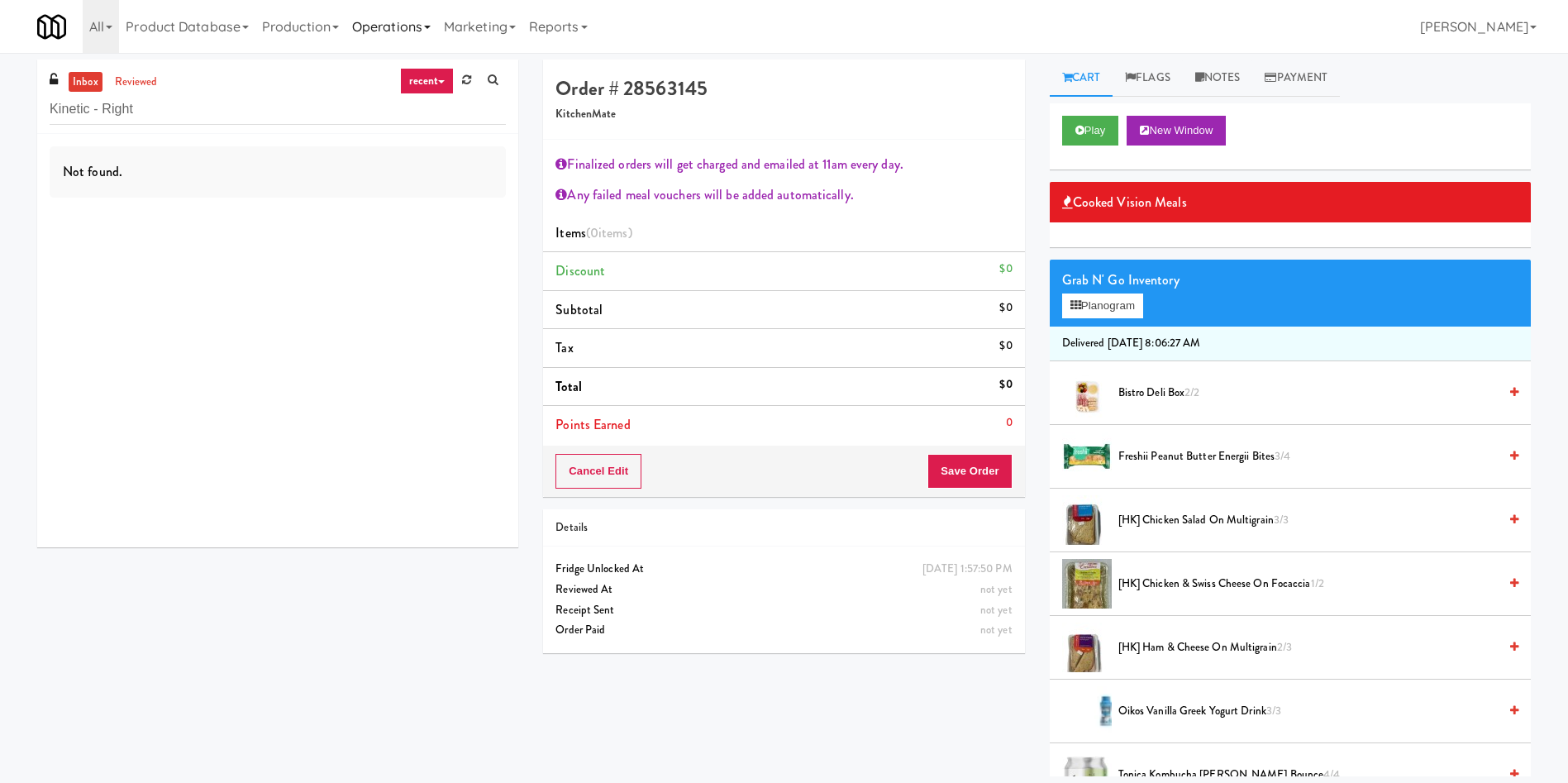
click at [401, 27] on link "Operations" at bounding box center [391, 26] width 92 height 53
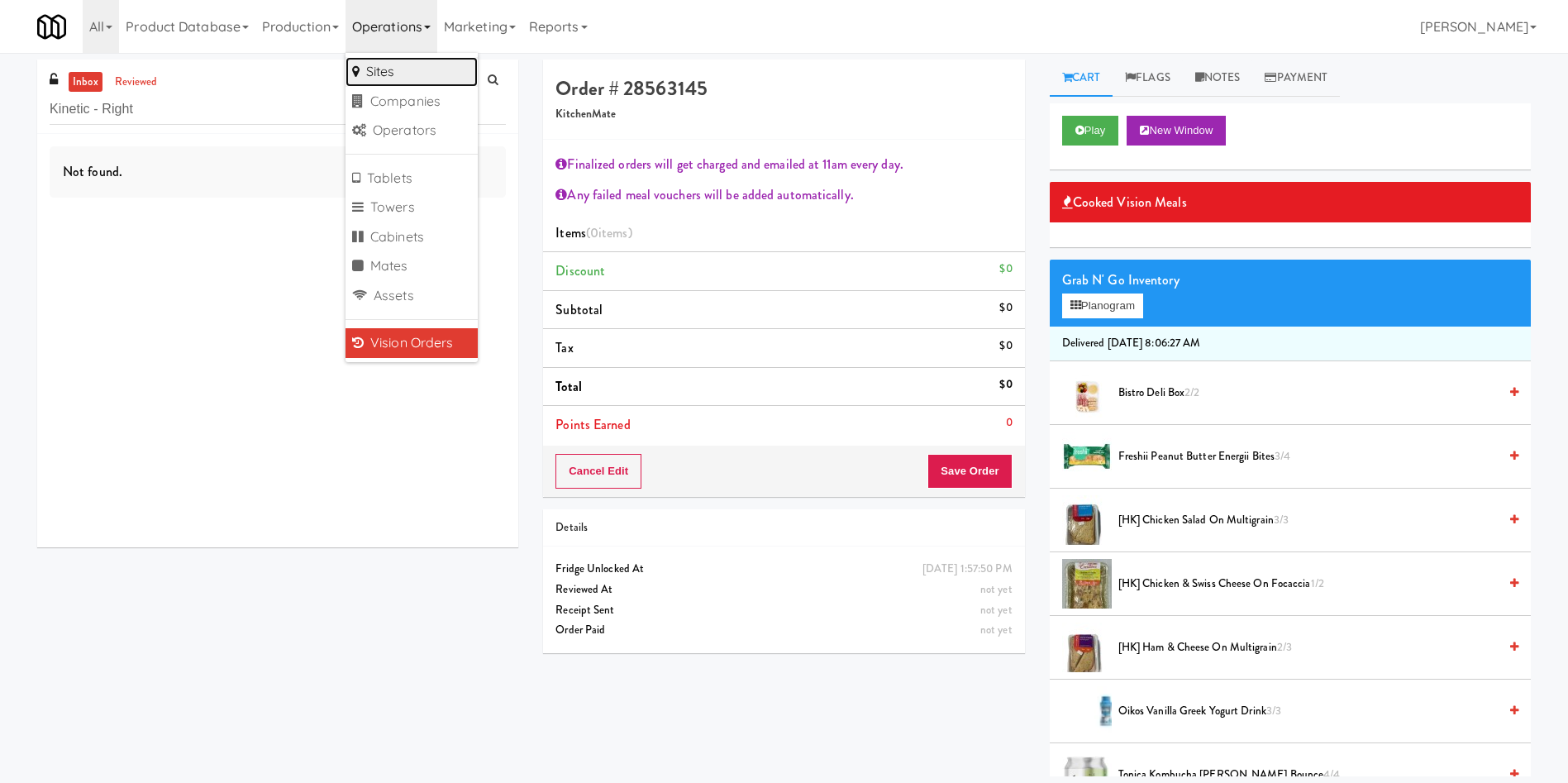
click at [400, 64] on link "Sites" at bounding box center [411, 72] width 132 height 30
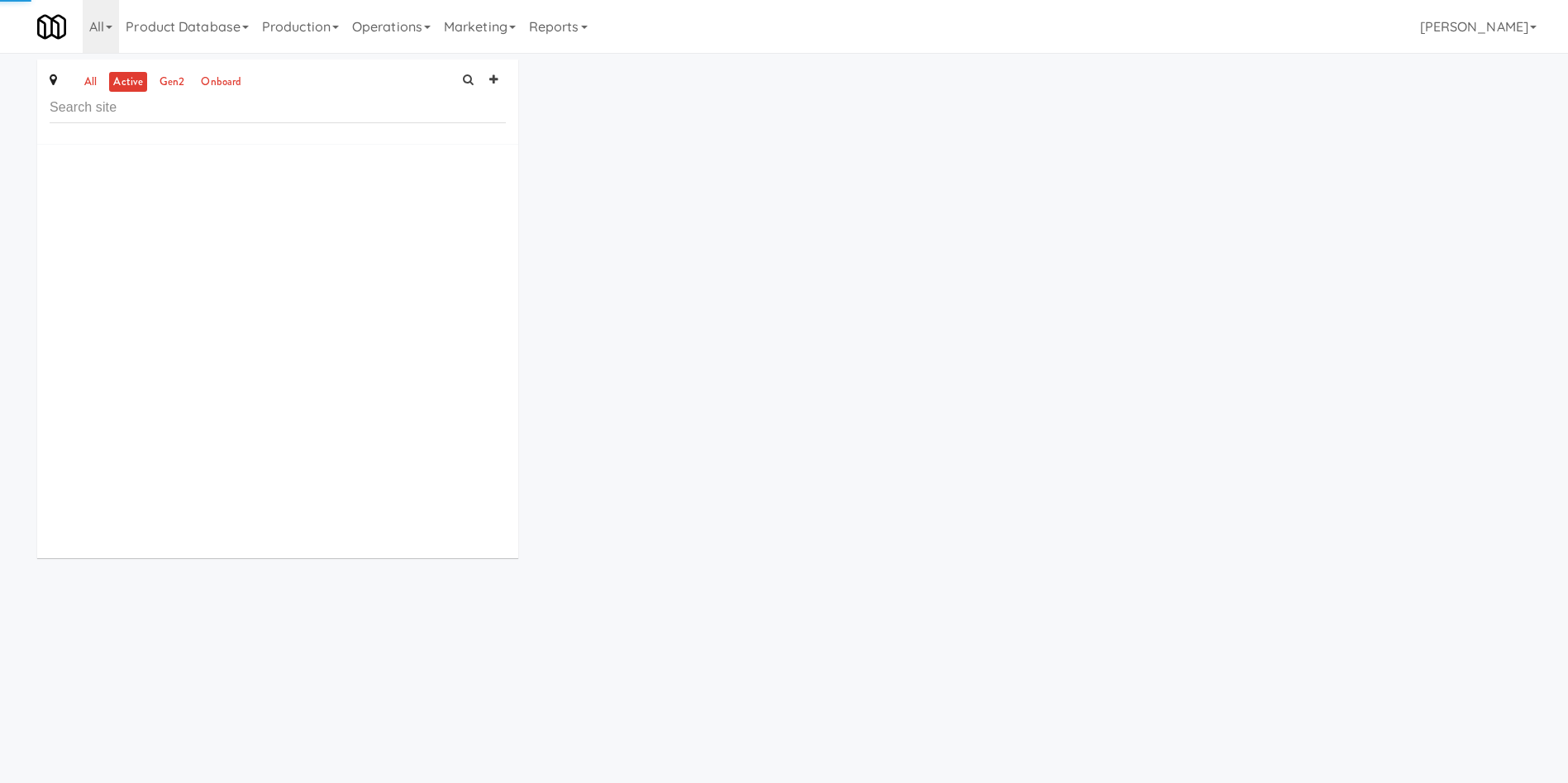
click at [311, 98] on input "text" at bounding box center [278, 107] width 457 height 31
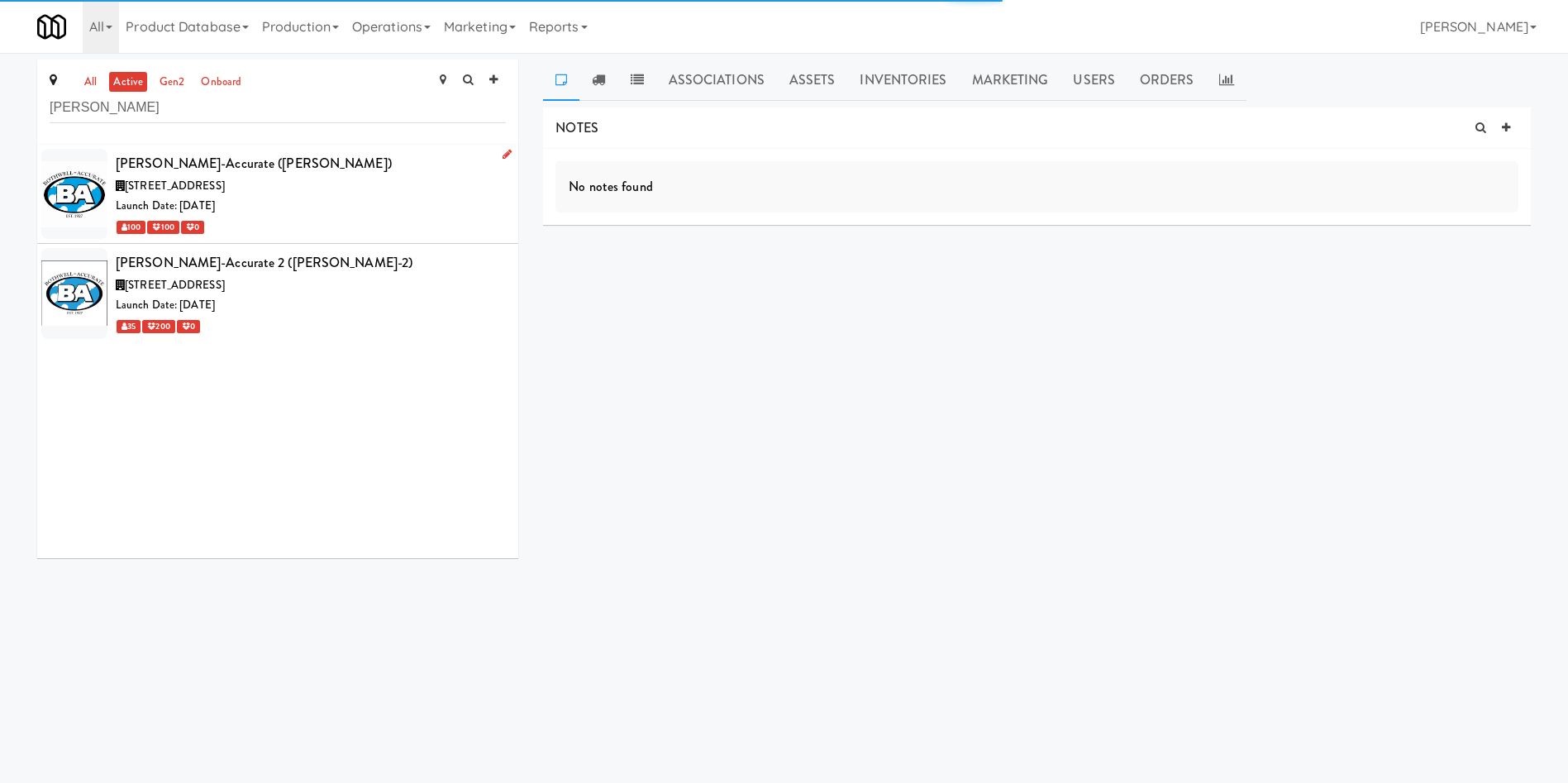
type input "bothwell"
click at [398, 217] on div "100 100 0" at bounding box center [310, 227] width 390 height 21
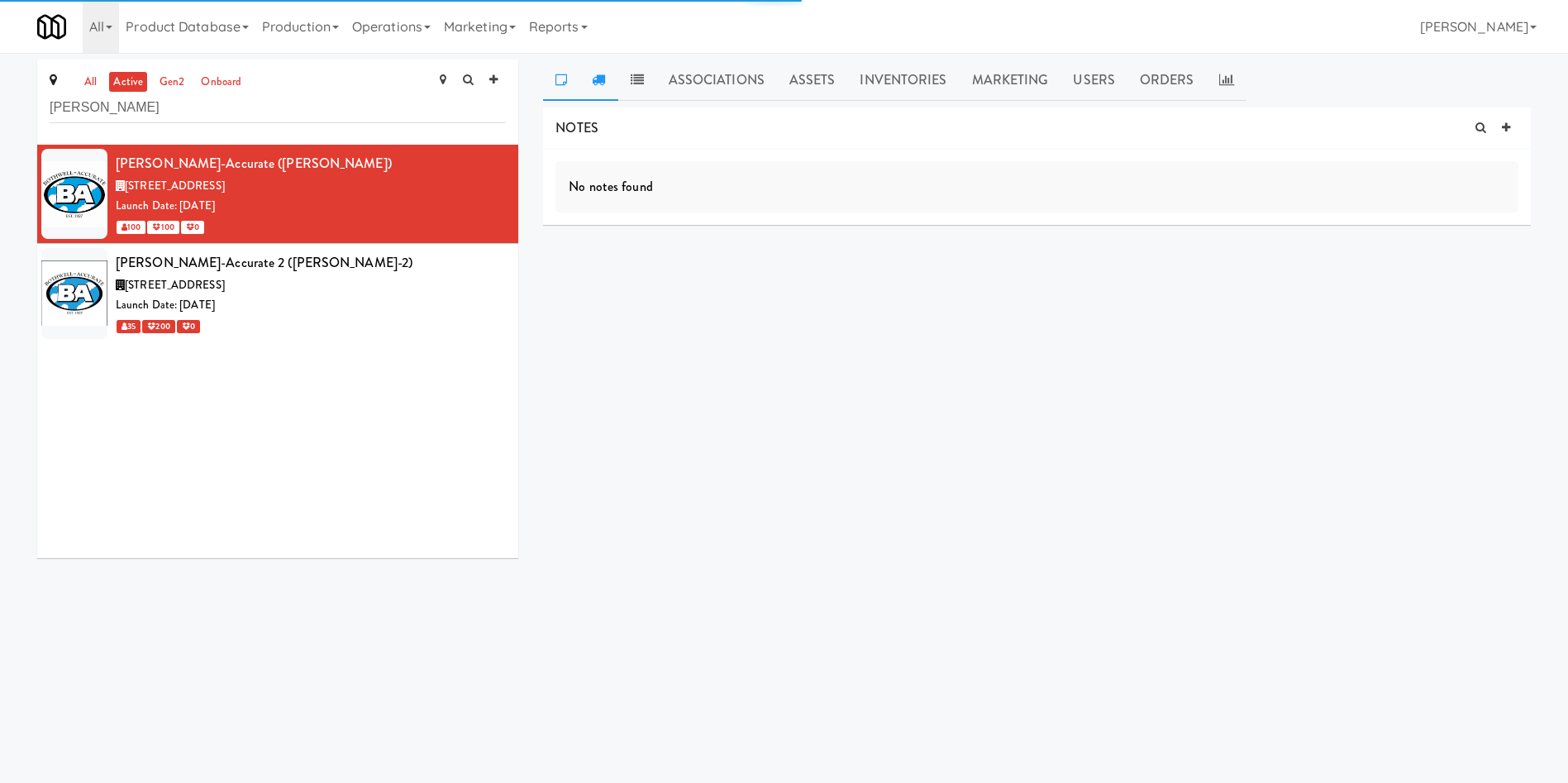
click at [606, 74] on link at bounding box center [599, 81] width 38 height 42
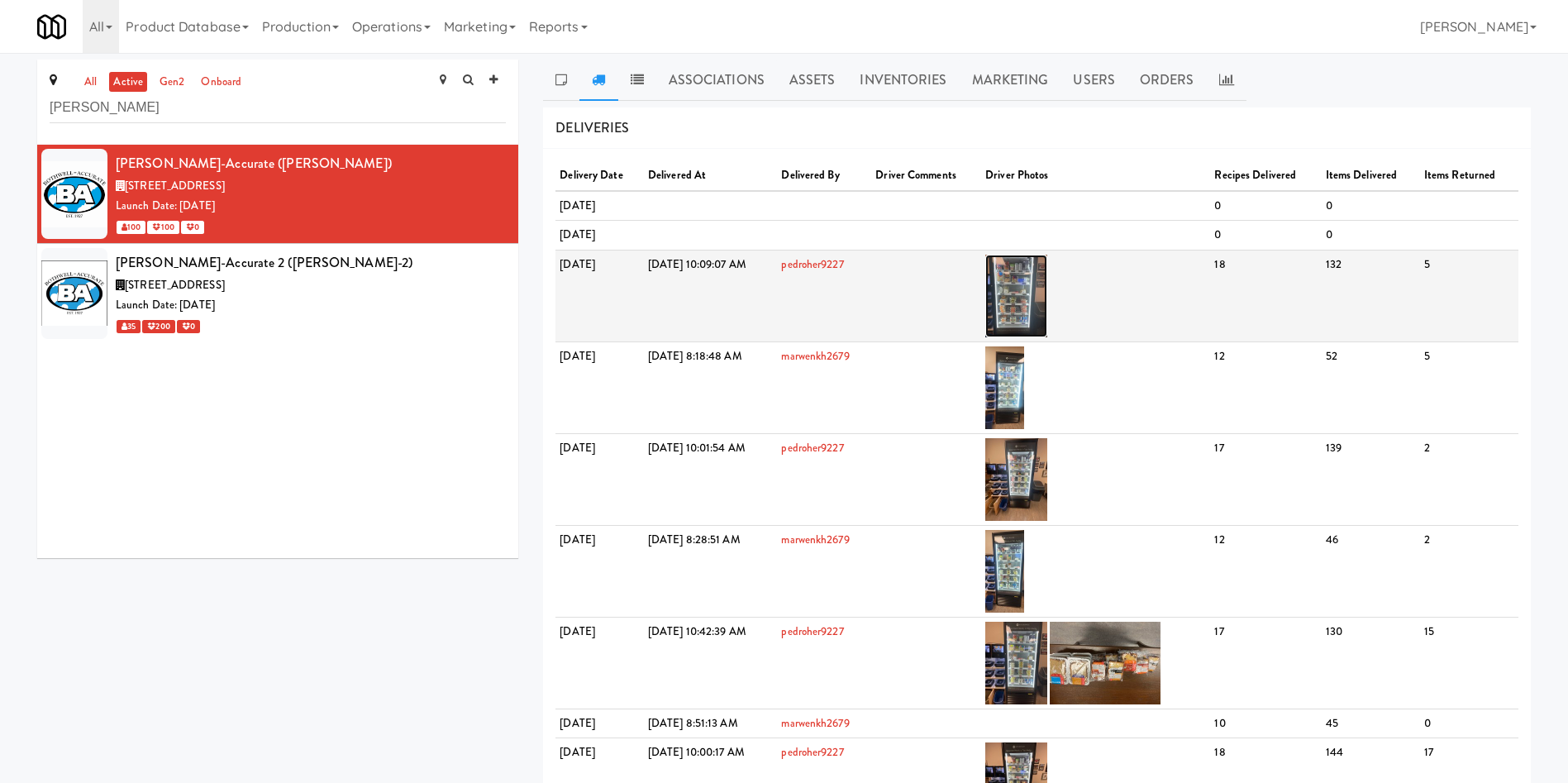
click at [1048, 285] on img at bounding box center [1017, 295] width 62 height 83
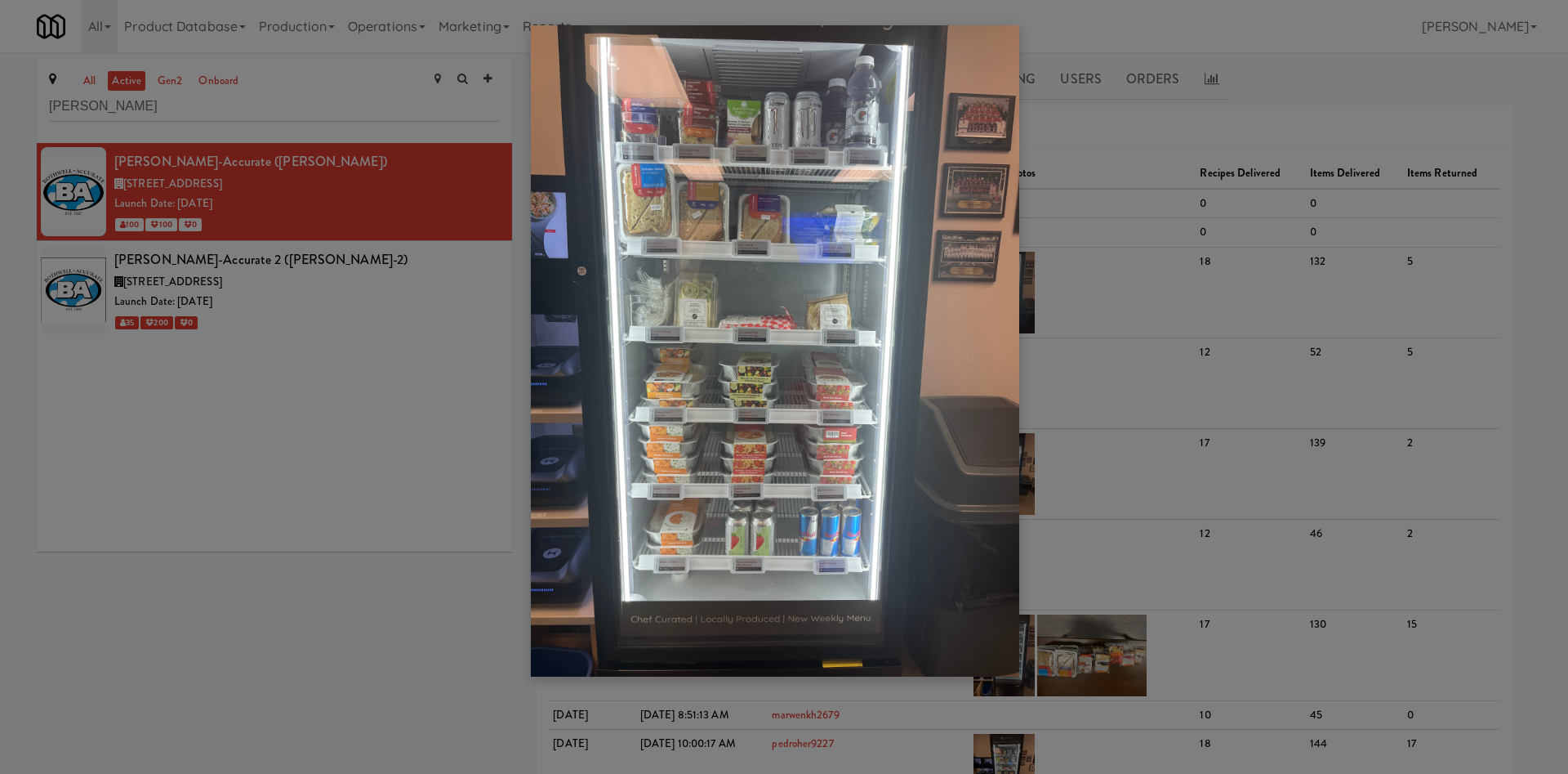
click at [824, 403] on img at bounding box center [775, 351] width 489 height 651
click at [1524, 99] on div at bounding box center [784, 387] width 1568 height 774
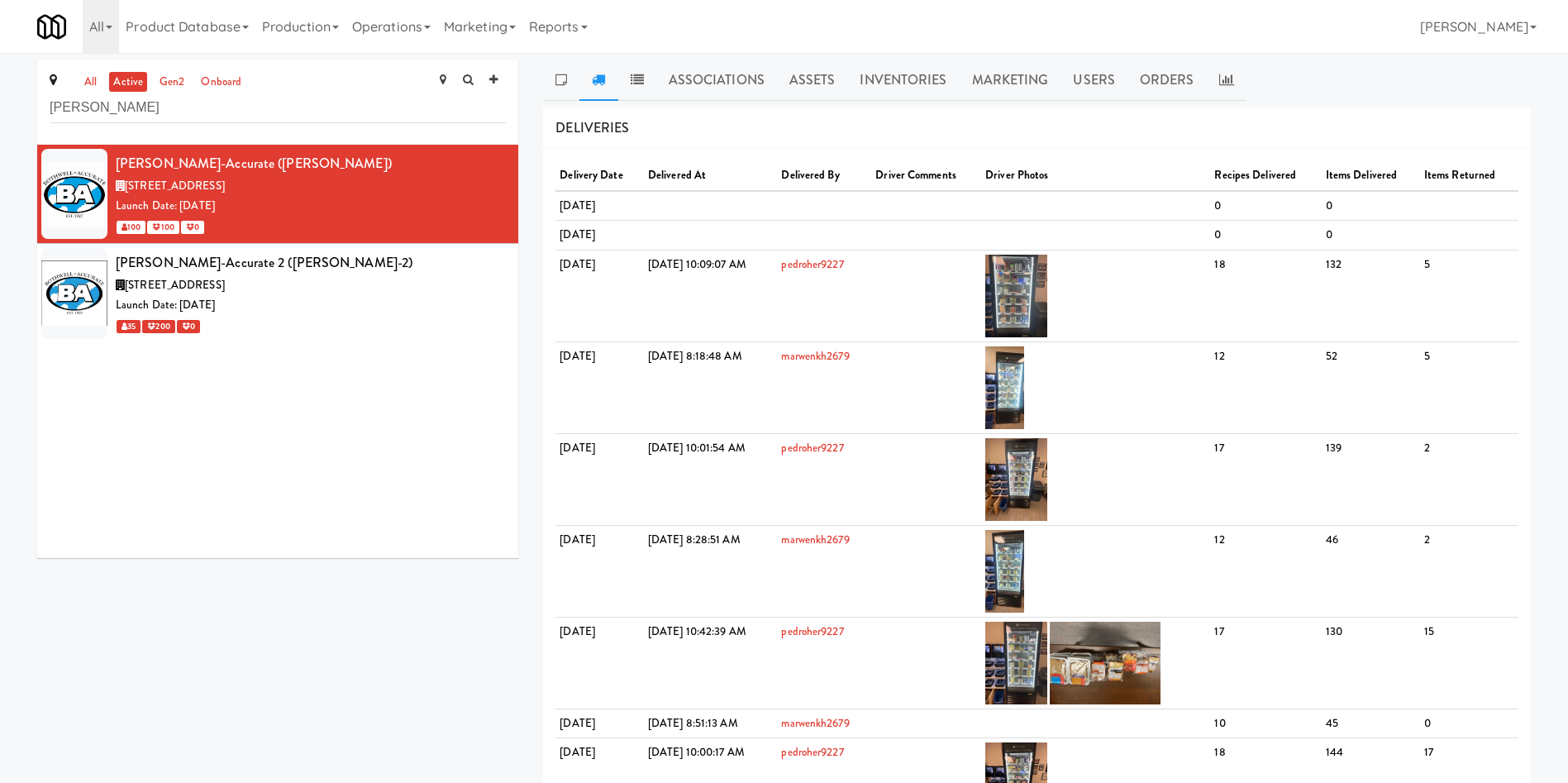
drag, startPoint x: 927, startPoint y: 78, endPoint x: 1495, endPoint y: 152, distance: 572.8
click at [936, 77] on link "Inventories" at bounding box center [903, 81] width 111 height 42
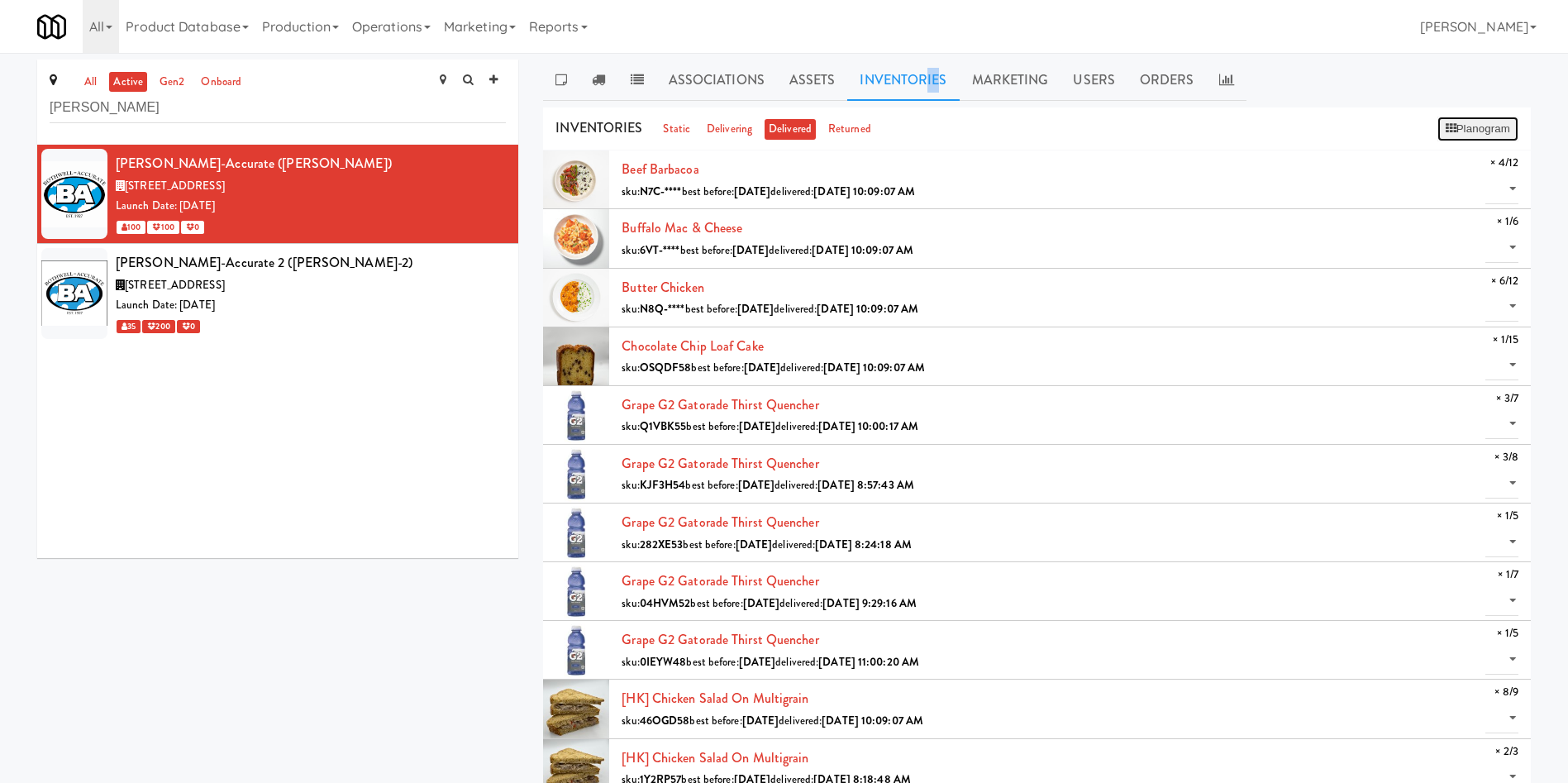
click at [1484, 125] on button "Planogram" at bounding box center [1477, 128] width 81 height 25
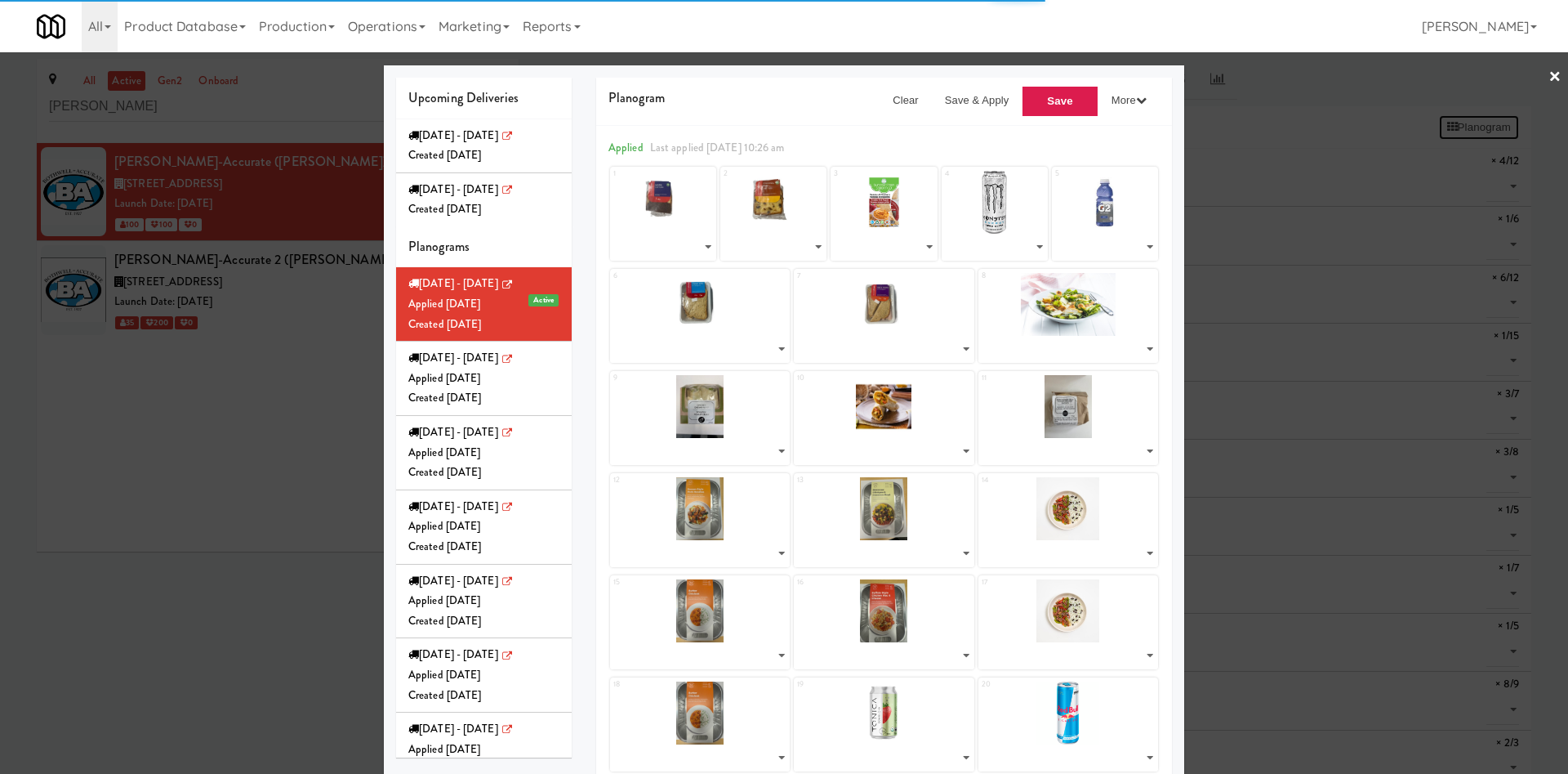
select select "number:283645"
select select "number:283612"
select select "number:283443"
select select "number:283040"
select select "number:283118"
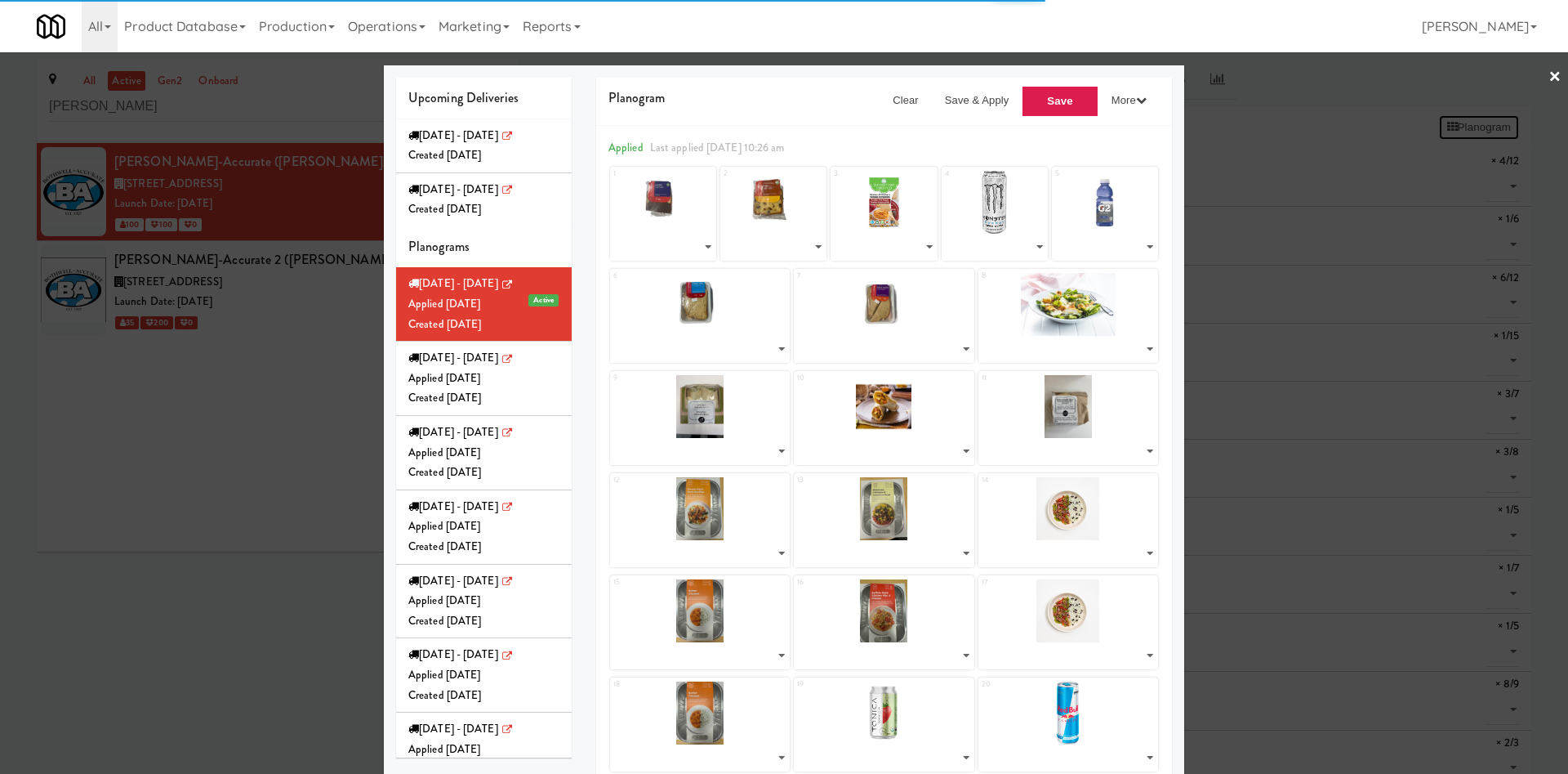
select select "number:283376"
select select "number:283506"
select select "number:283284"
select select "number:283208"
select select "number:283250"
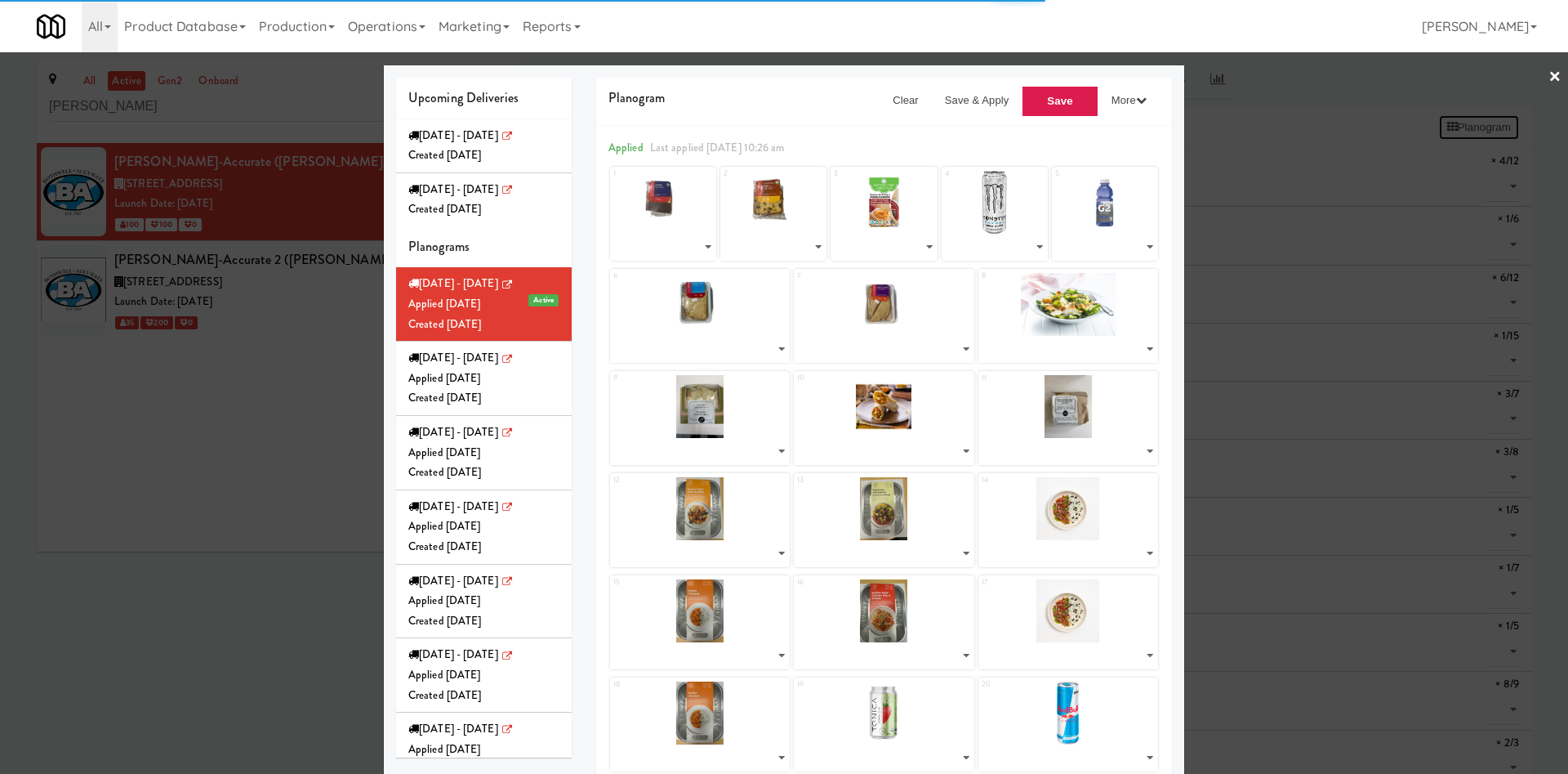
select select "number:283305"
select select "number:281820"
select select "number:281978"
select select "number:281930"
select select "number:281757"
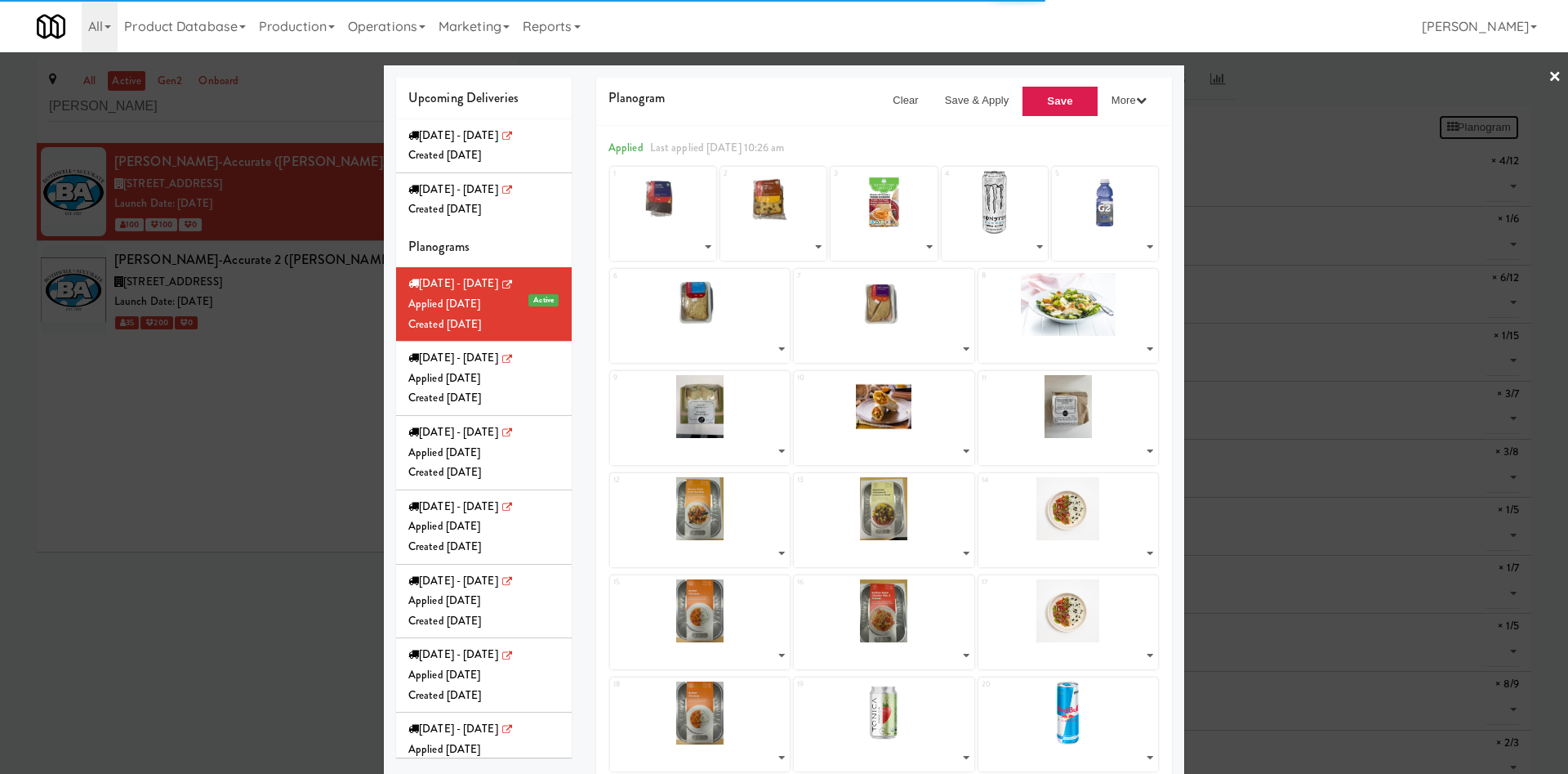
select select "number:281694"
select select "number:281930"
select select "number:281757"
select select "number:283563"
select select "number:283087"
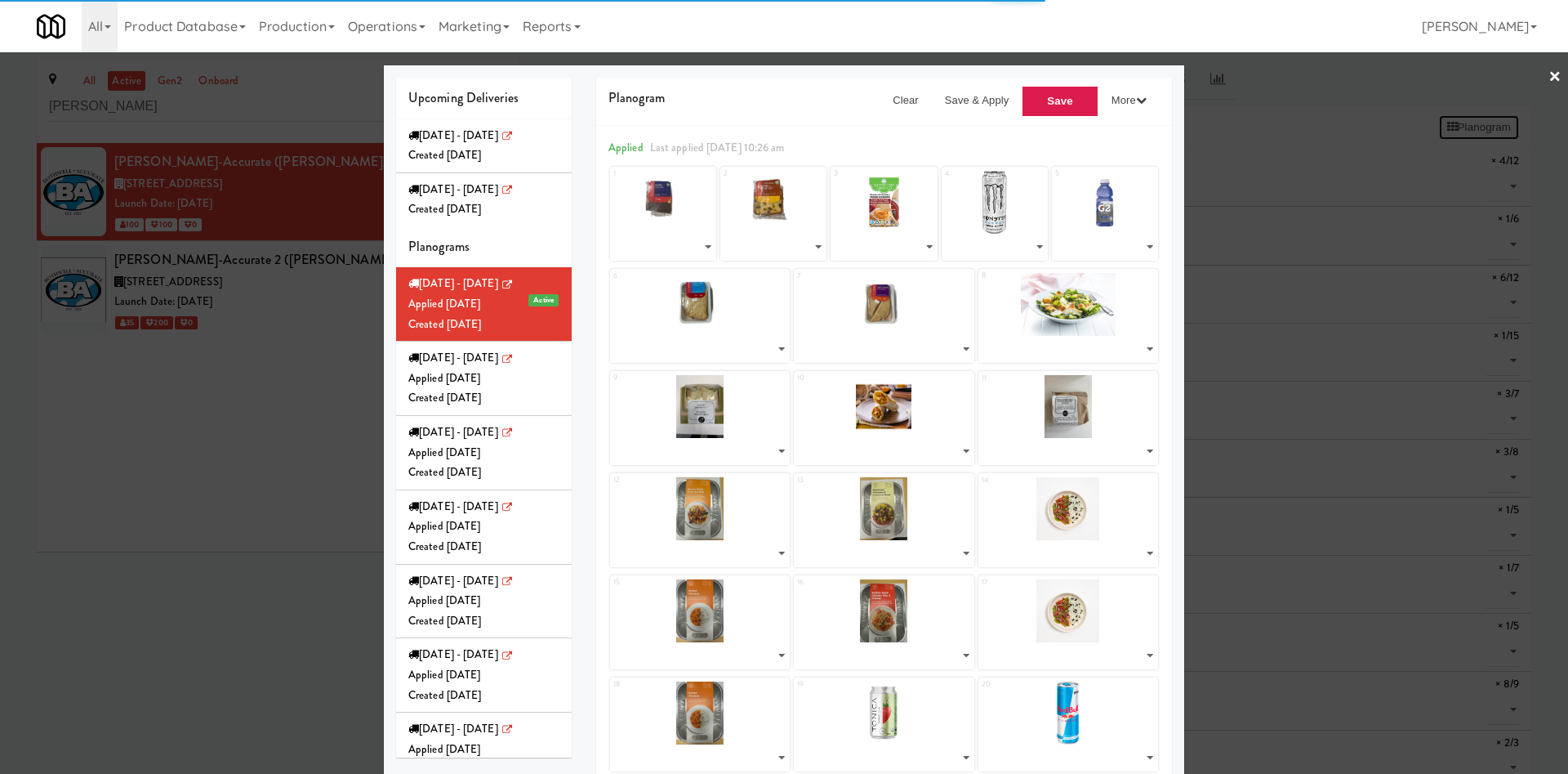
select select "number:279334"
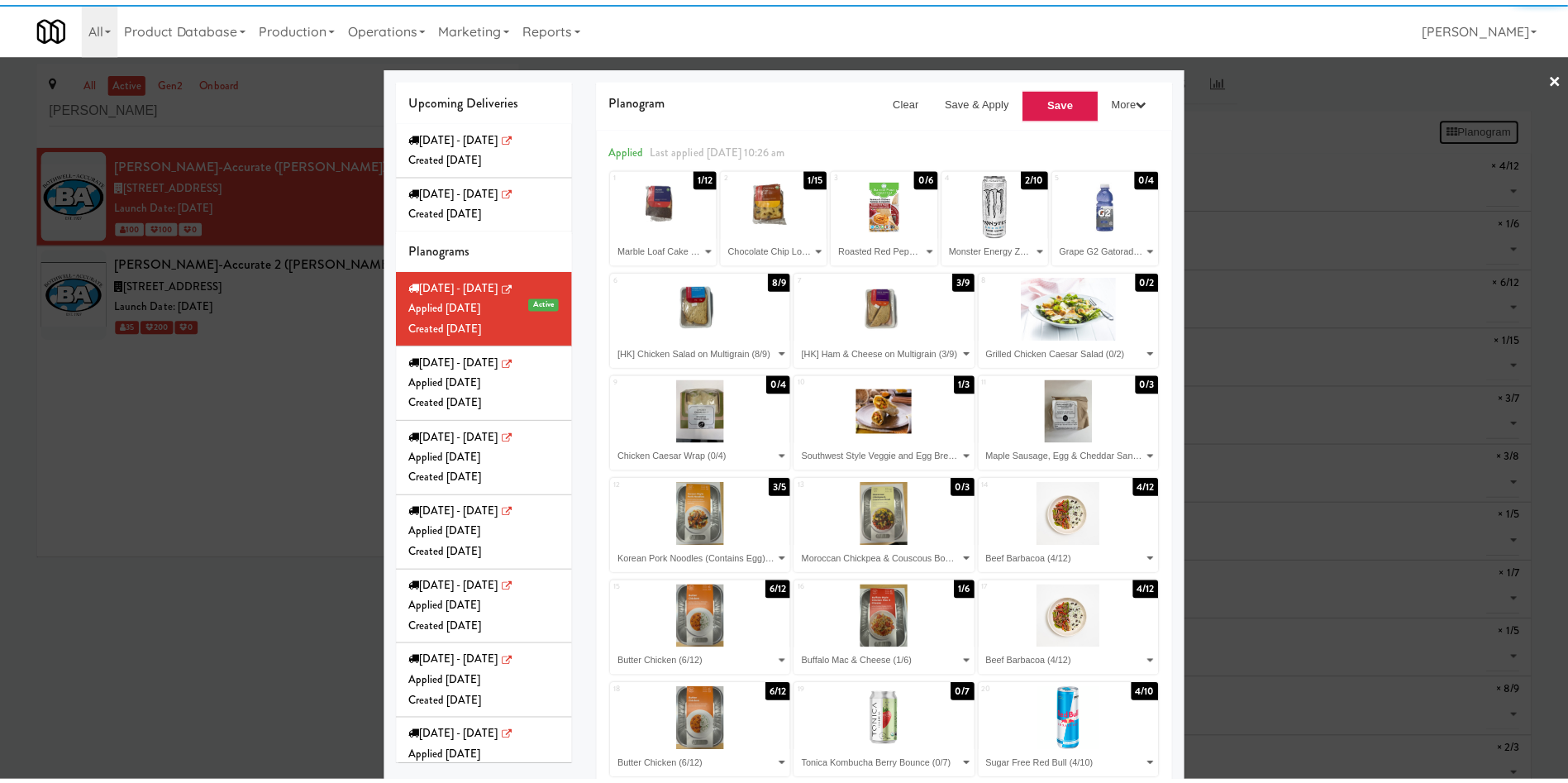
scroll to position [124, 0]
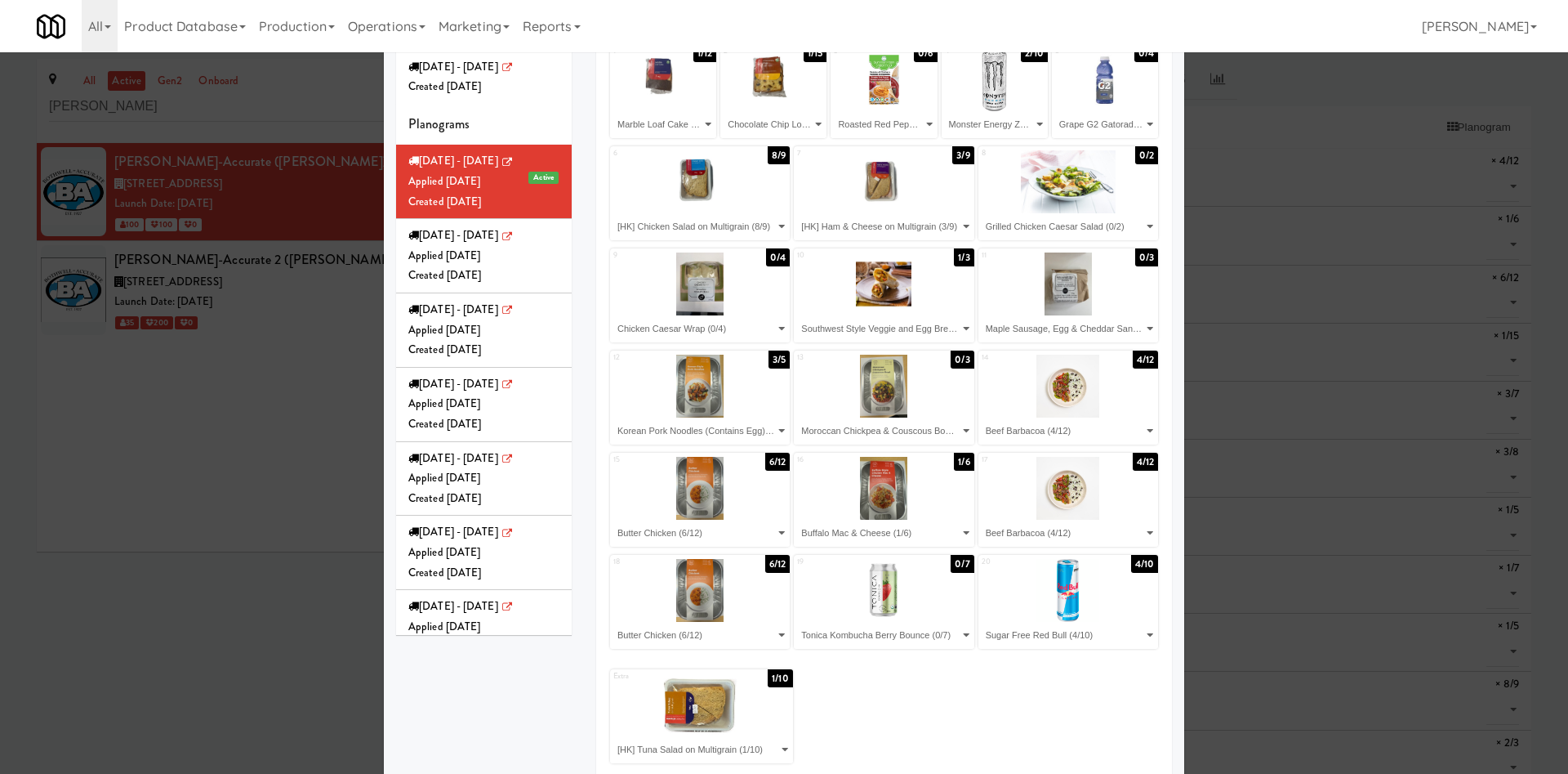
click at [283, 466] on div at bounding box center [784, 387] width 1568 height 774
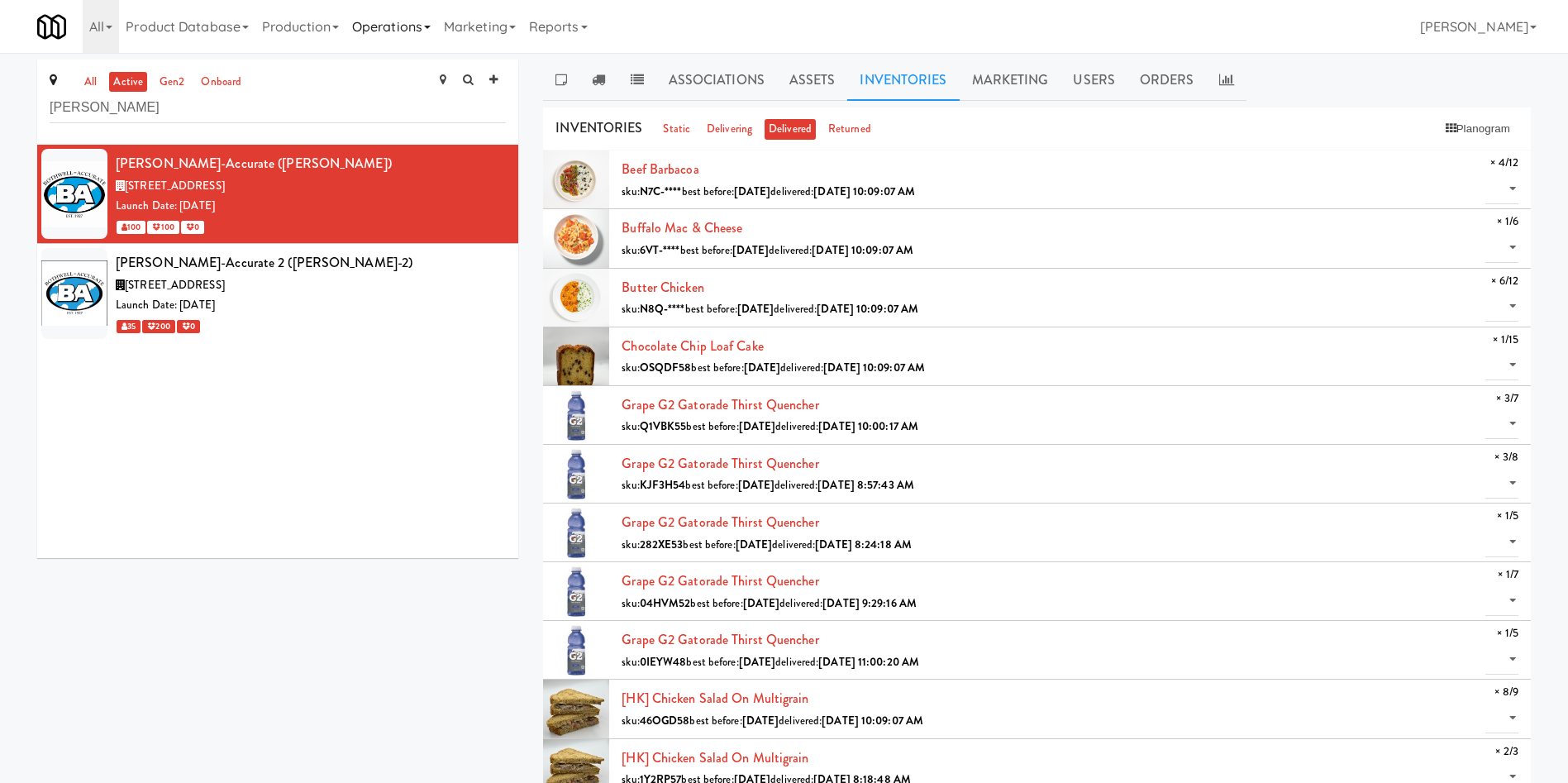
click at [418, 22] on link "Operations" at bounding box center [391, 26] width 92 height 53
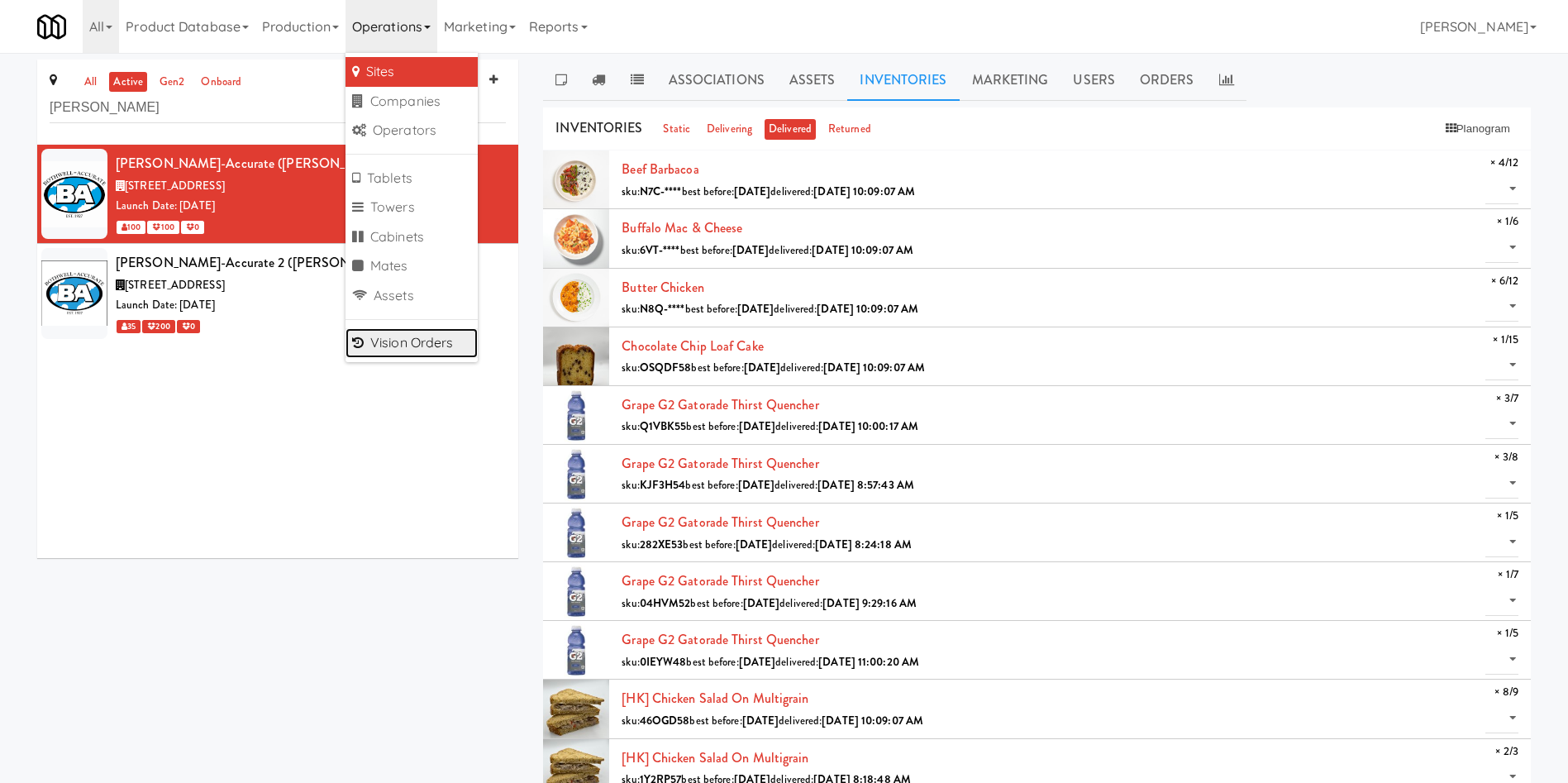
click at [416, 346] on link "Vision Orders" at bounding box center [411, 343] width 132 height 30
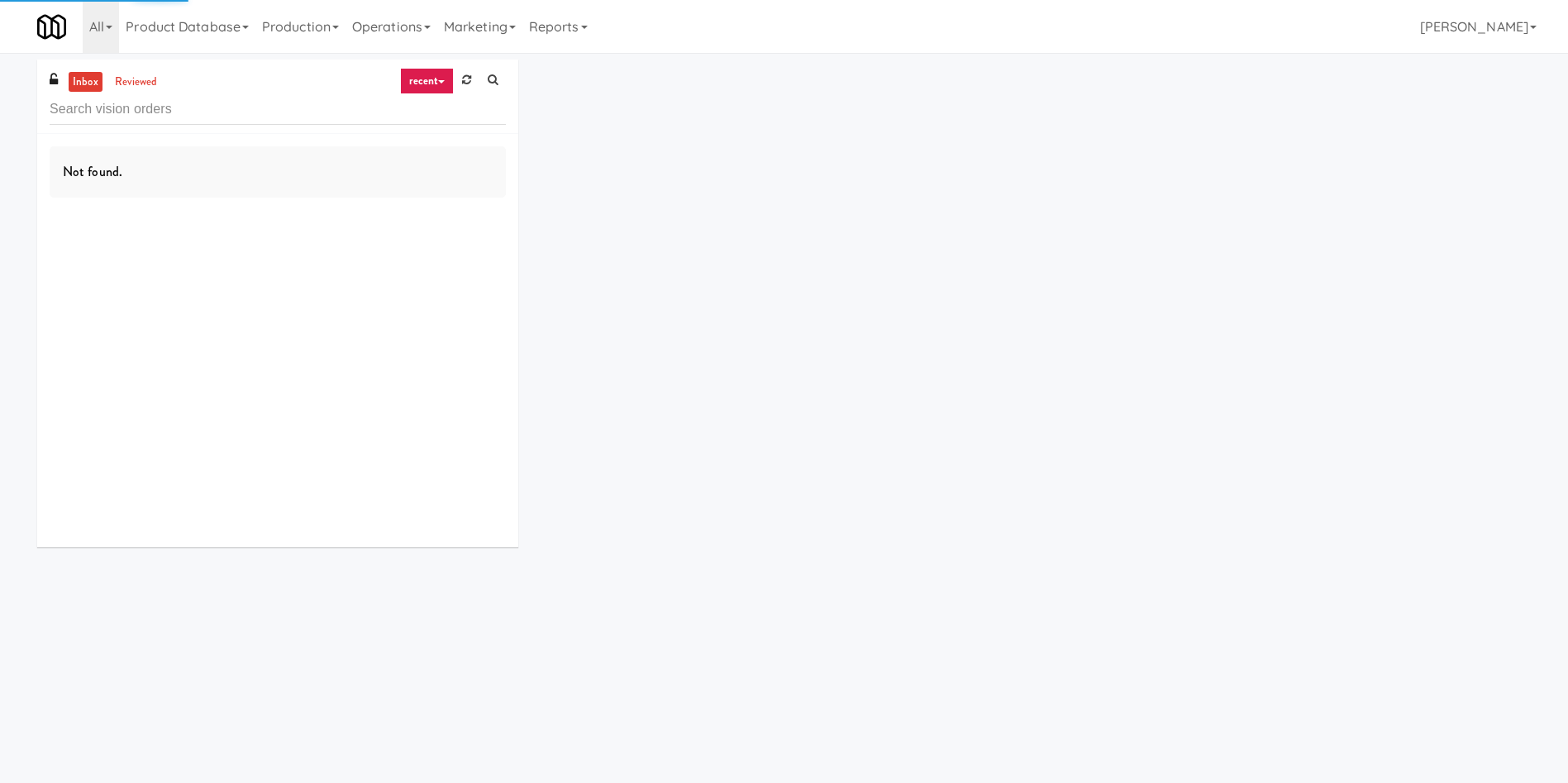
click at [282, 119] on input "text" at bounding box center [278, 109] width 457 height 31
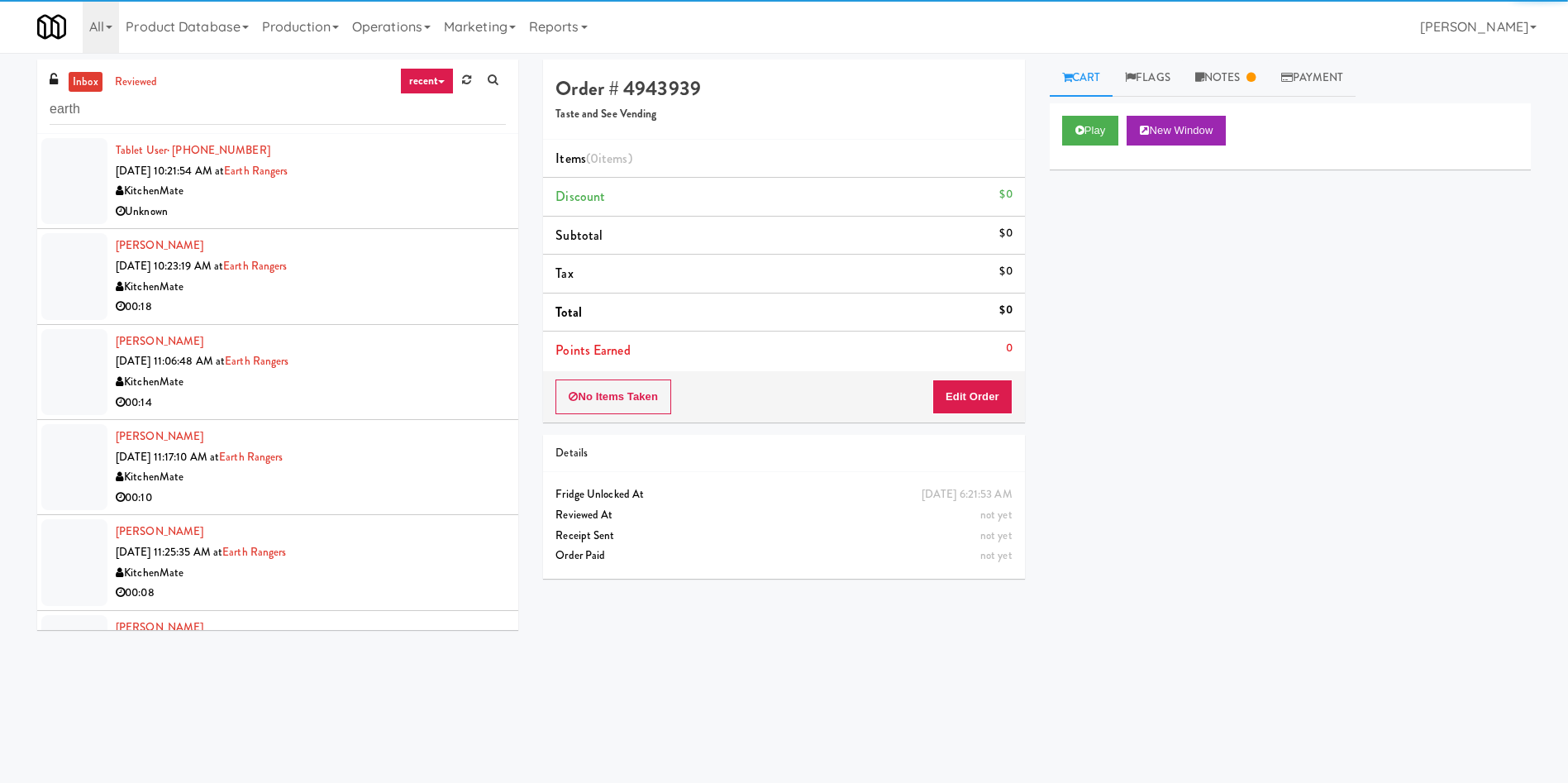
type input "earth"
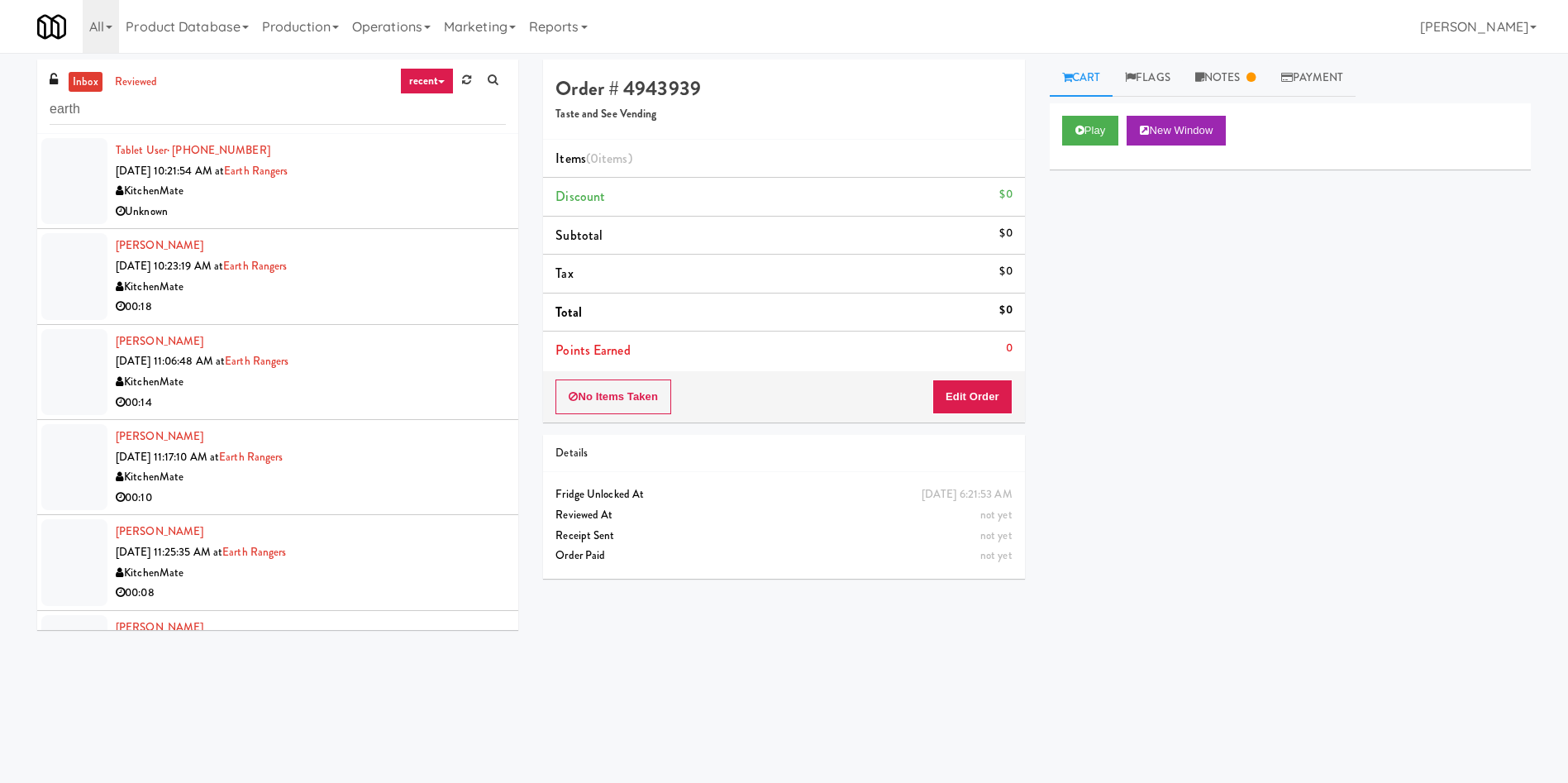
click at [89, 188] on div at bounding box center [75, 181] width 66 height 86
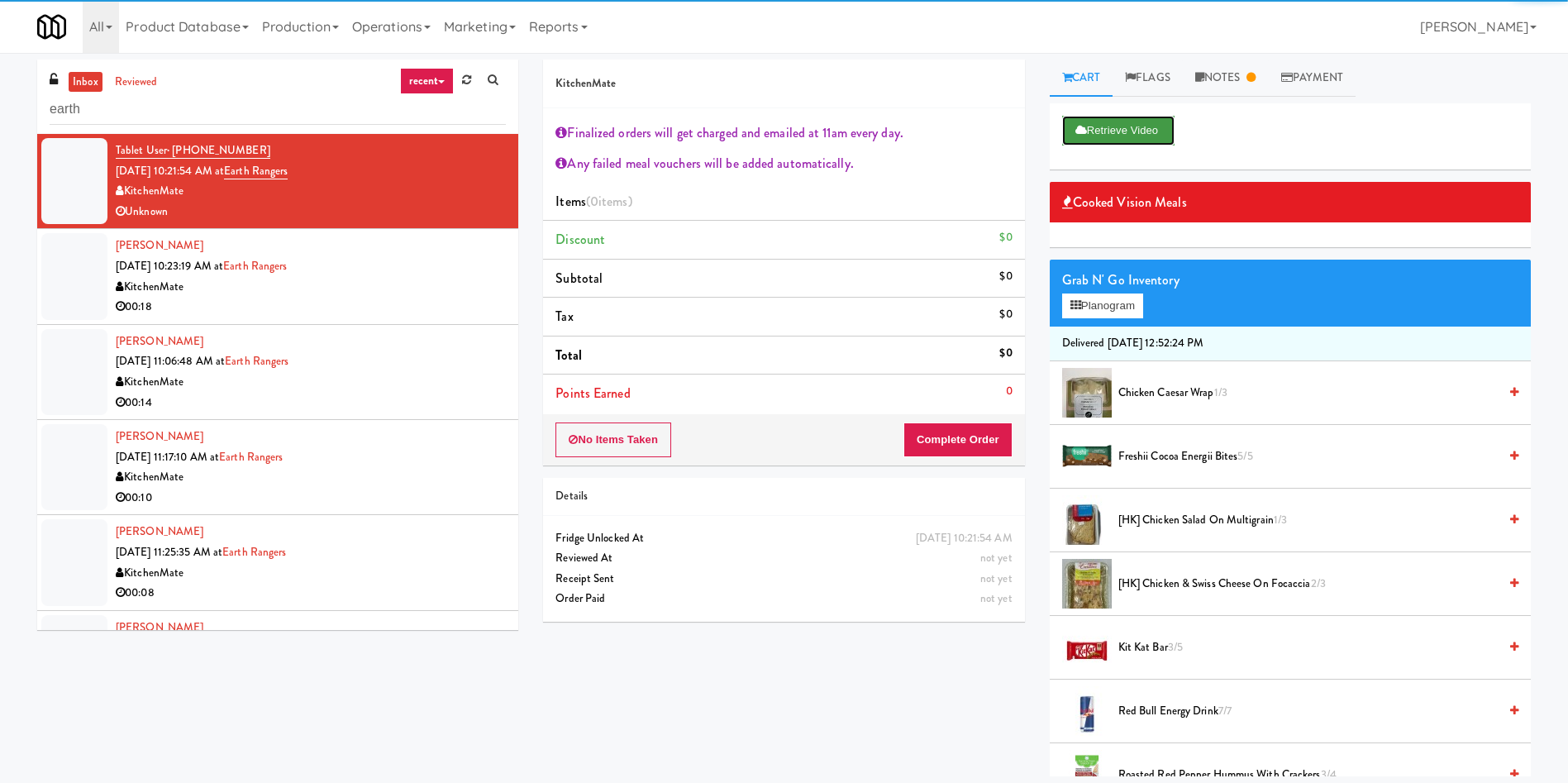
click at [1086, 137] on button "Retrieve Video" at bounding box center [1118, 130] width 112 height 30
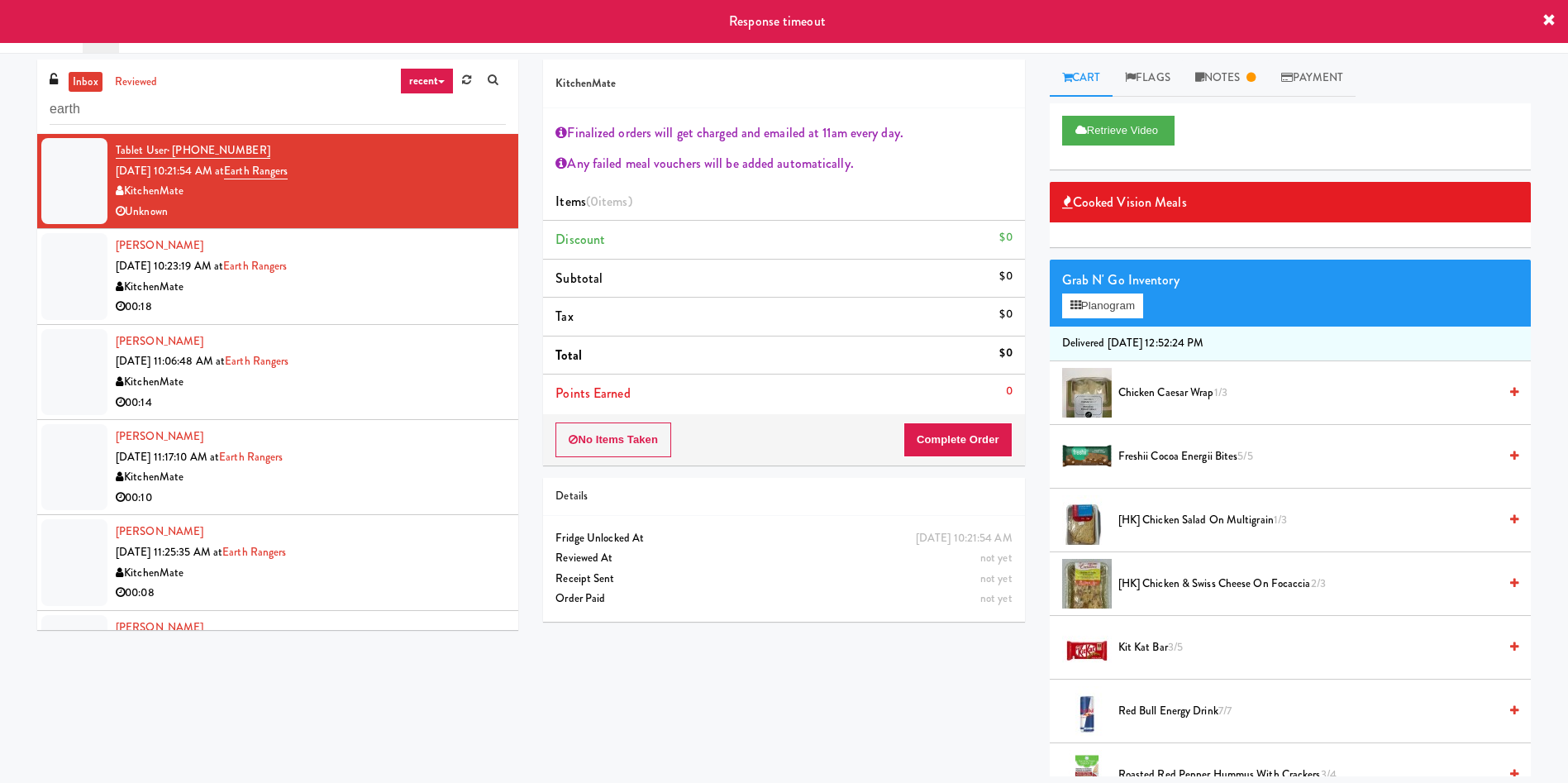
click at [40, 294] on li "Sonia Albertini Sep 17, 2025 10:23:19 AM at Earth Rangers KitchenMate 00:18" at bounding box center [278, 277] width 482 height 96
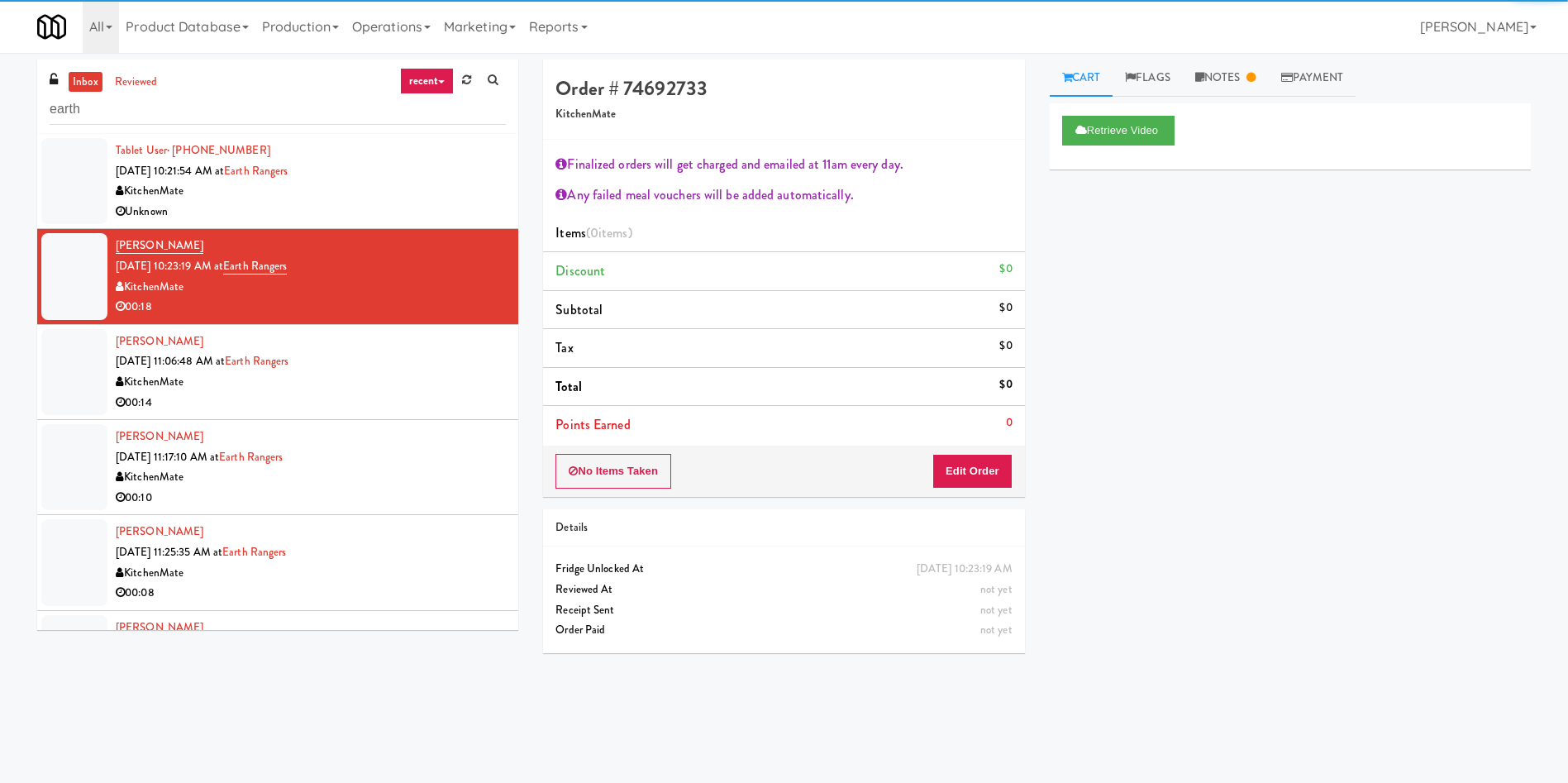
click at [68, 152] on div at bounding box center [75, 181] width 66 height 86
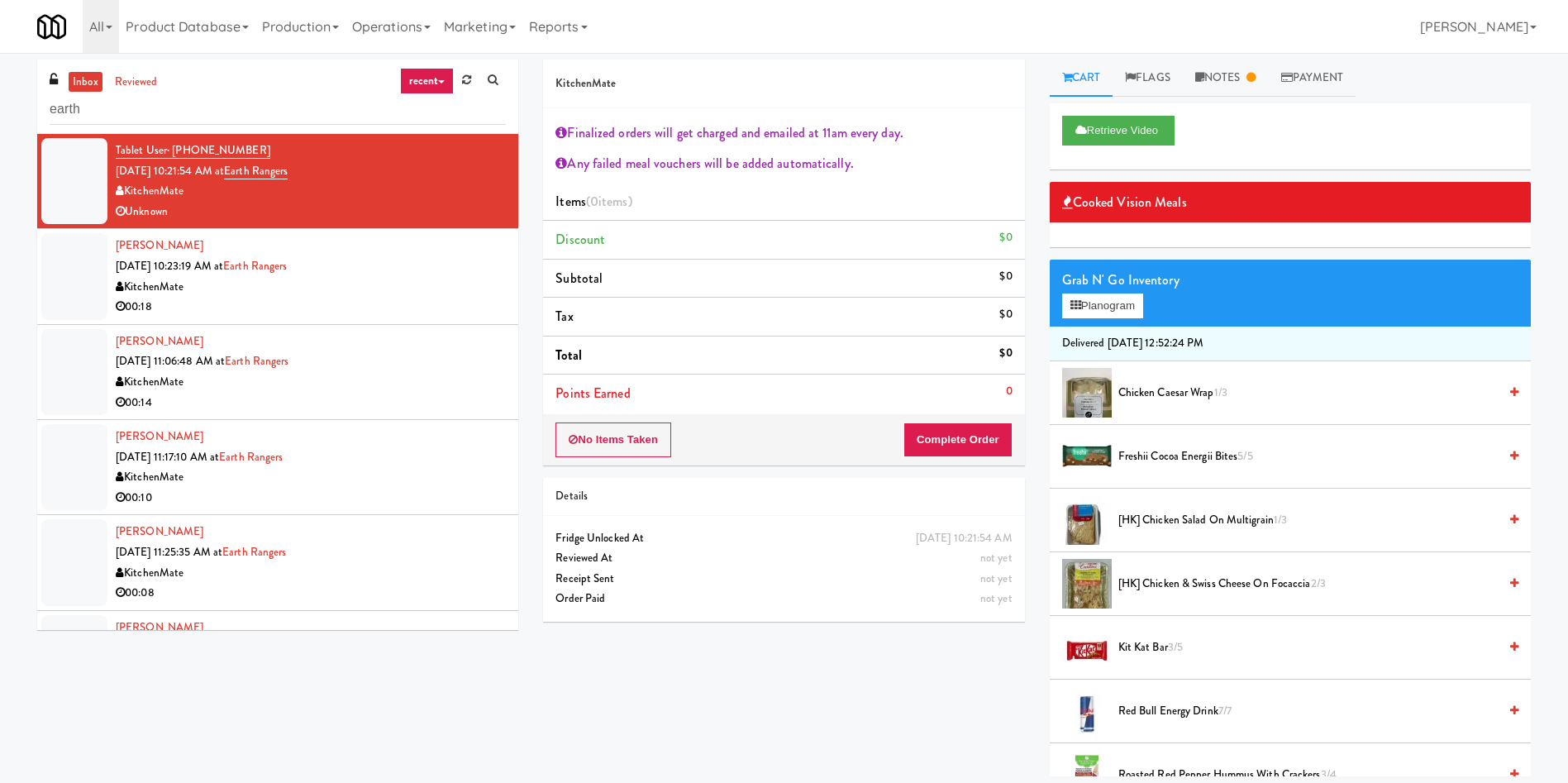
click at [779, 66] on div "KitchenMate" at bounding box center [784, 84] width 482 height 49
click at [93, 282] on div at bounding box center [75, 276] width 66 height 86
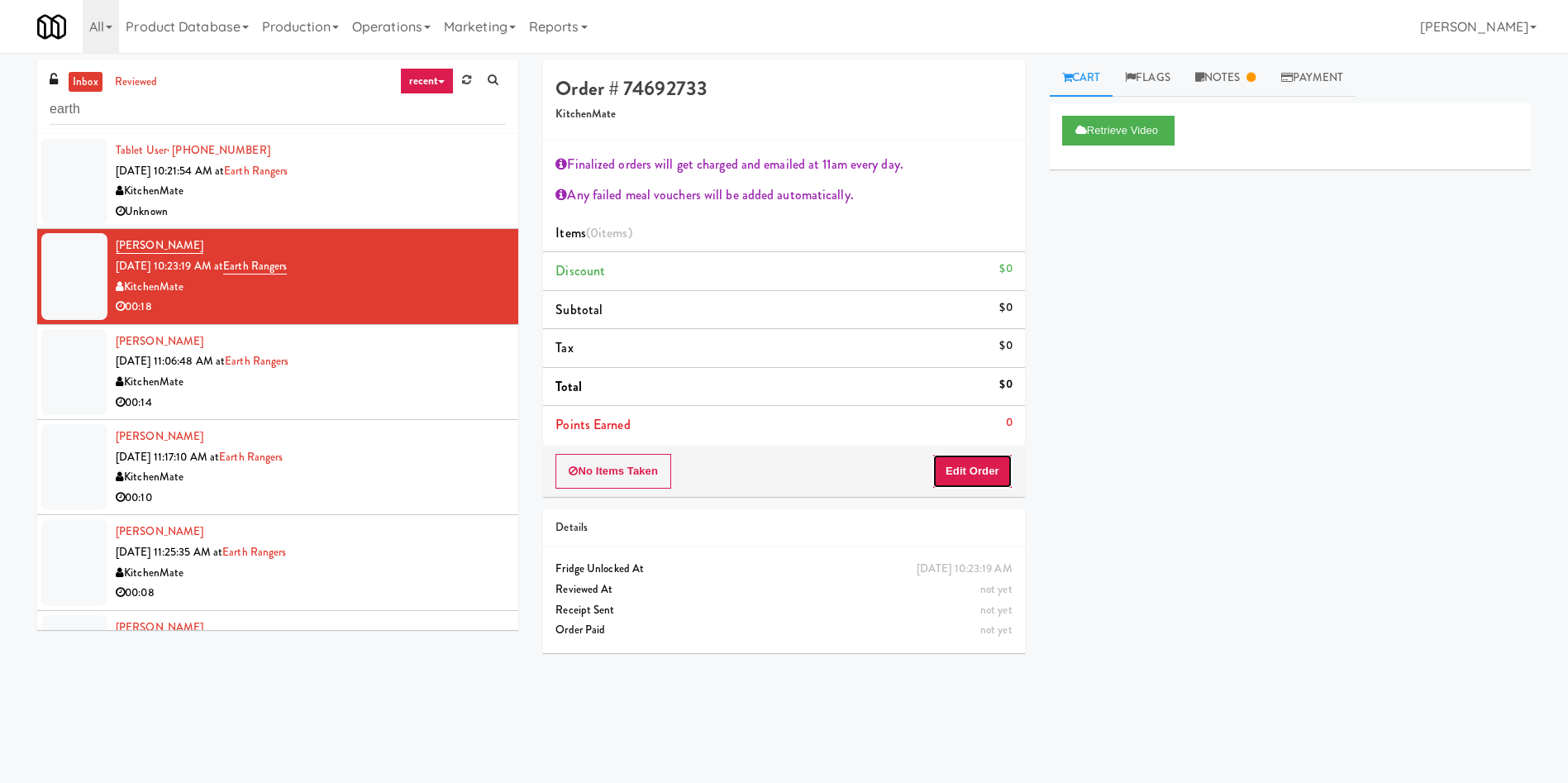
drag, startPoint x: 1005, startPoint y: 479, endPoint x: 1025, endPoint y: 482, distance: 20.2
click at [1004, 482] on button "Edit Order" at bounding box center [972, 471] width 81 height 35
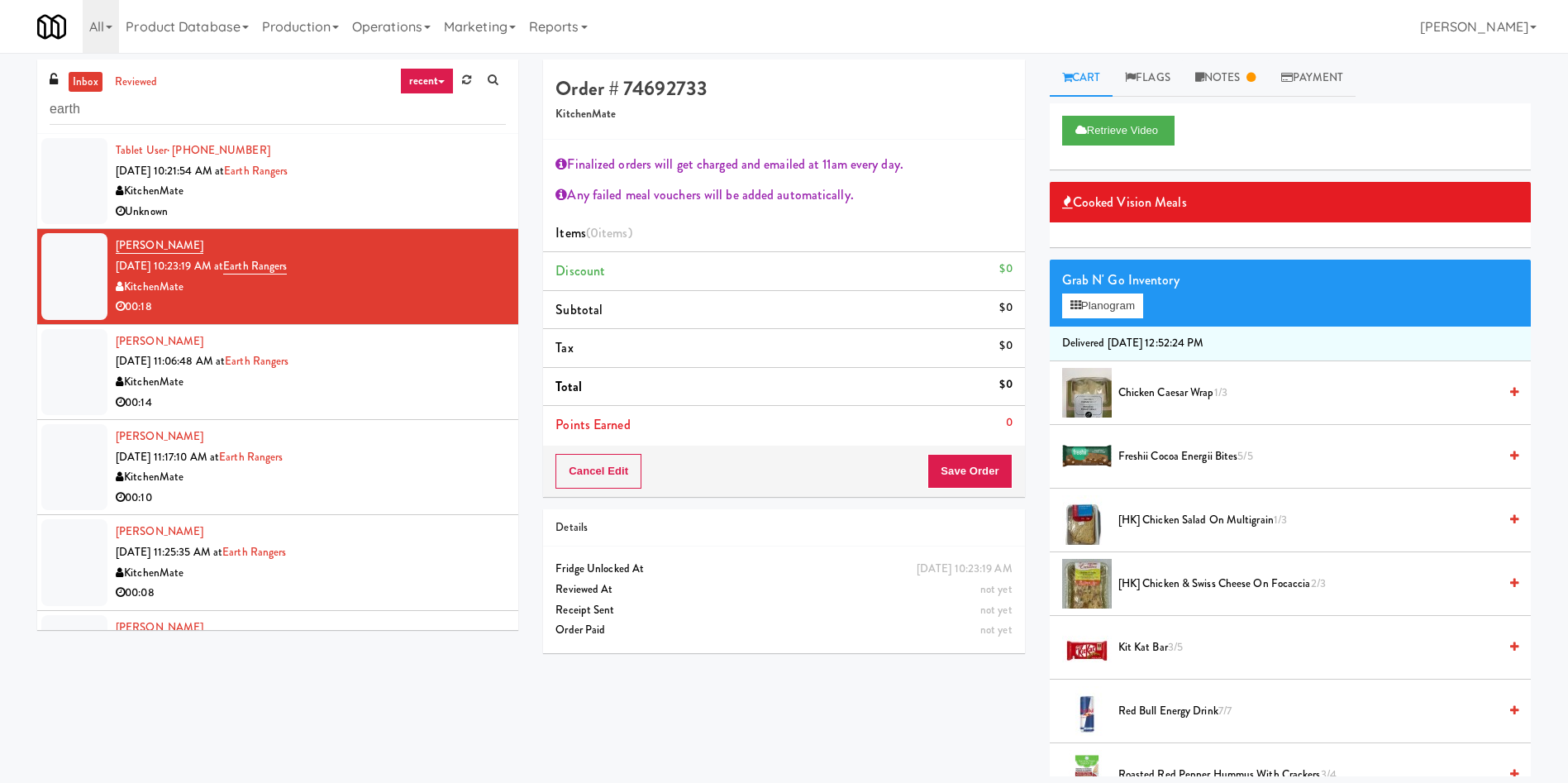
click at [869, 721] on div "Order # 74692733 KitchenMate Finalized orders will get charged and emailed at 1…" at bounding box center [1037, 418] width 1013 height 716
click at [94, 159] on div at bounding box center [75, 181] width 66 height 86
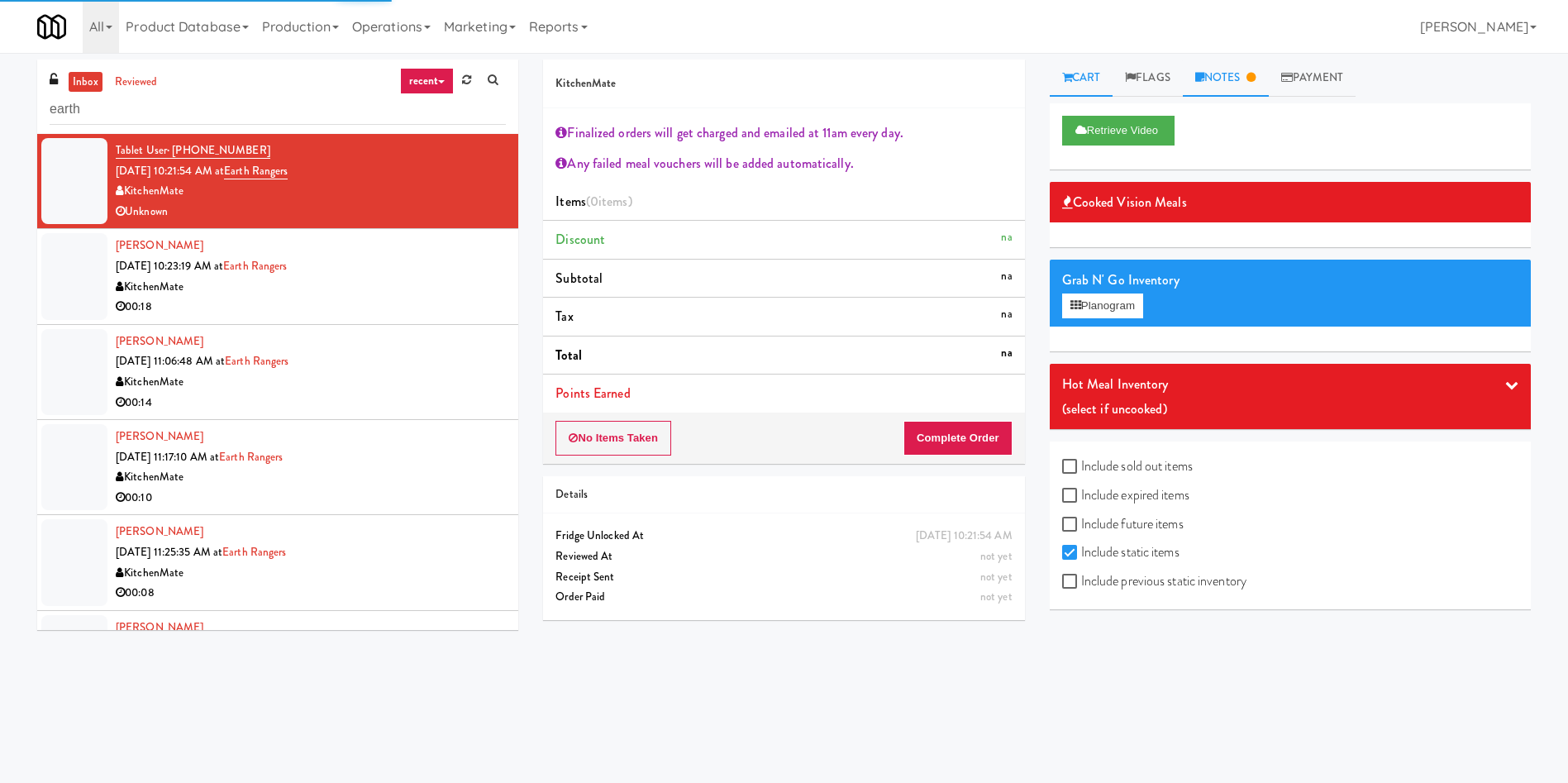
click at [1228, 90] on link "Notes" at bounding box center [1226, 78] width 86 height 37
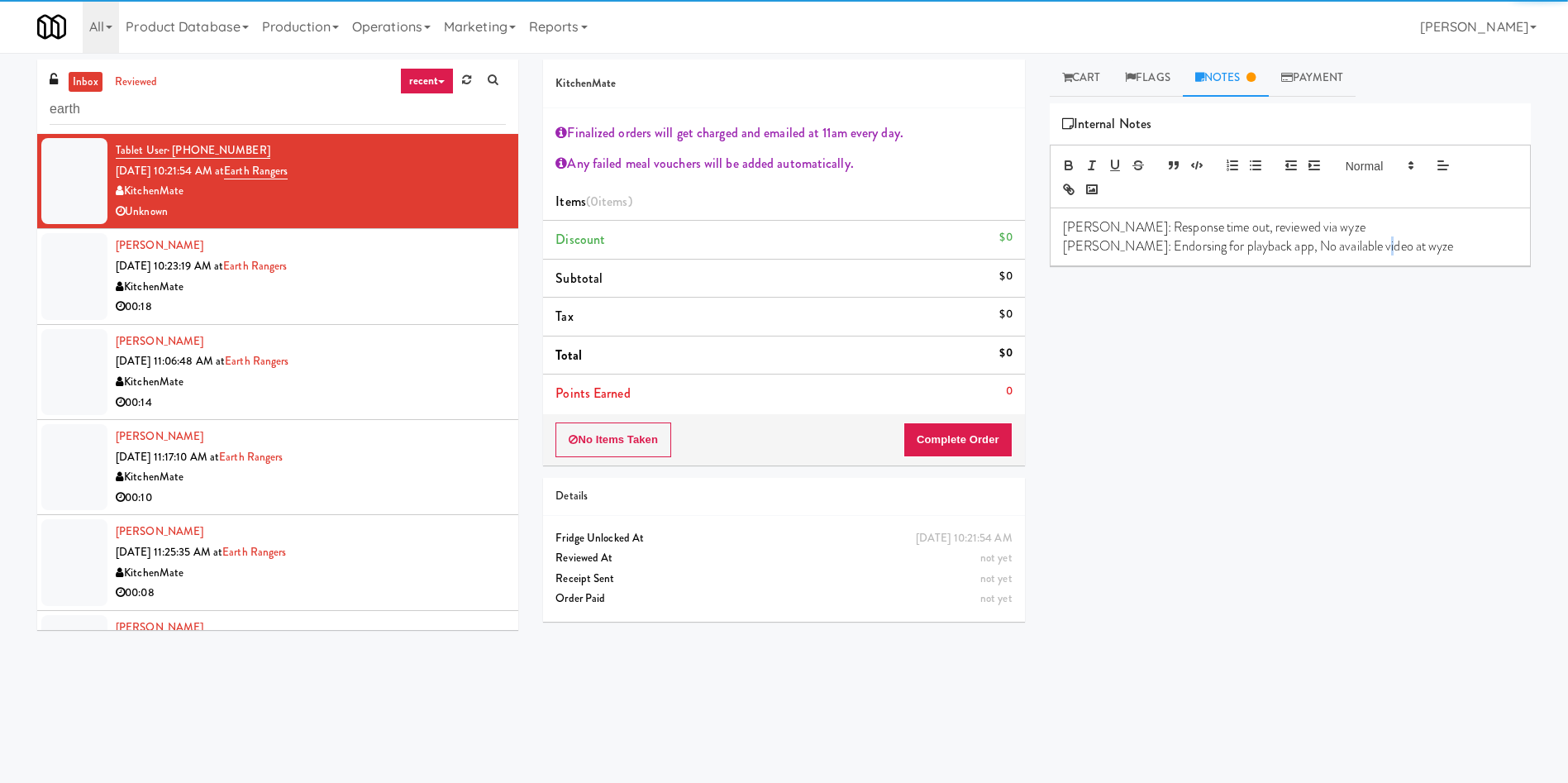
drag, startPoint x: 1361, startPoint y: 241, endPoint x: 1379, endPoint y: 246, distance: 18.7
click at [1369, 244] on p "Lyn: Endorsing for playback app, No available video at wyze" at bounding box center [1290, 246] width 455 height 18
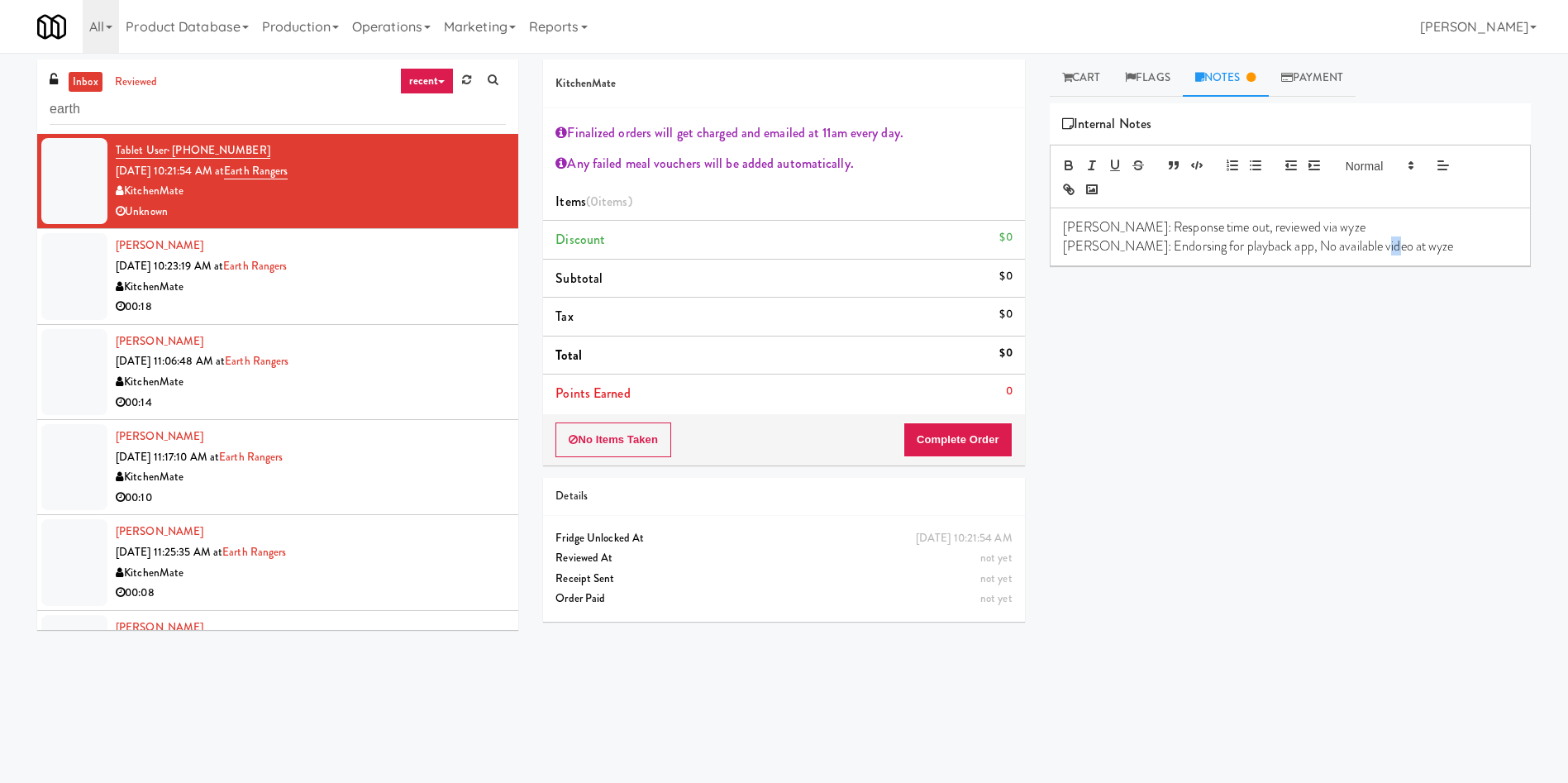
click at [1380, 247] on p "Lyn: Endorsing for playback app, No available video at wyze" at bounding box center [1290, 246] width 455 height 18
click at [1409, 247] on p "Lyn: Endorsing for playback app, No available video at wyze" at bounding box center [1290, 246] width 455 height 18
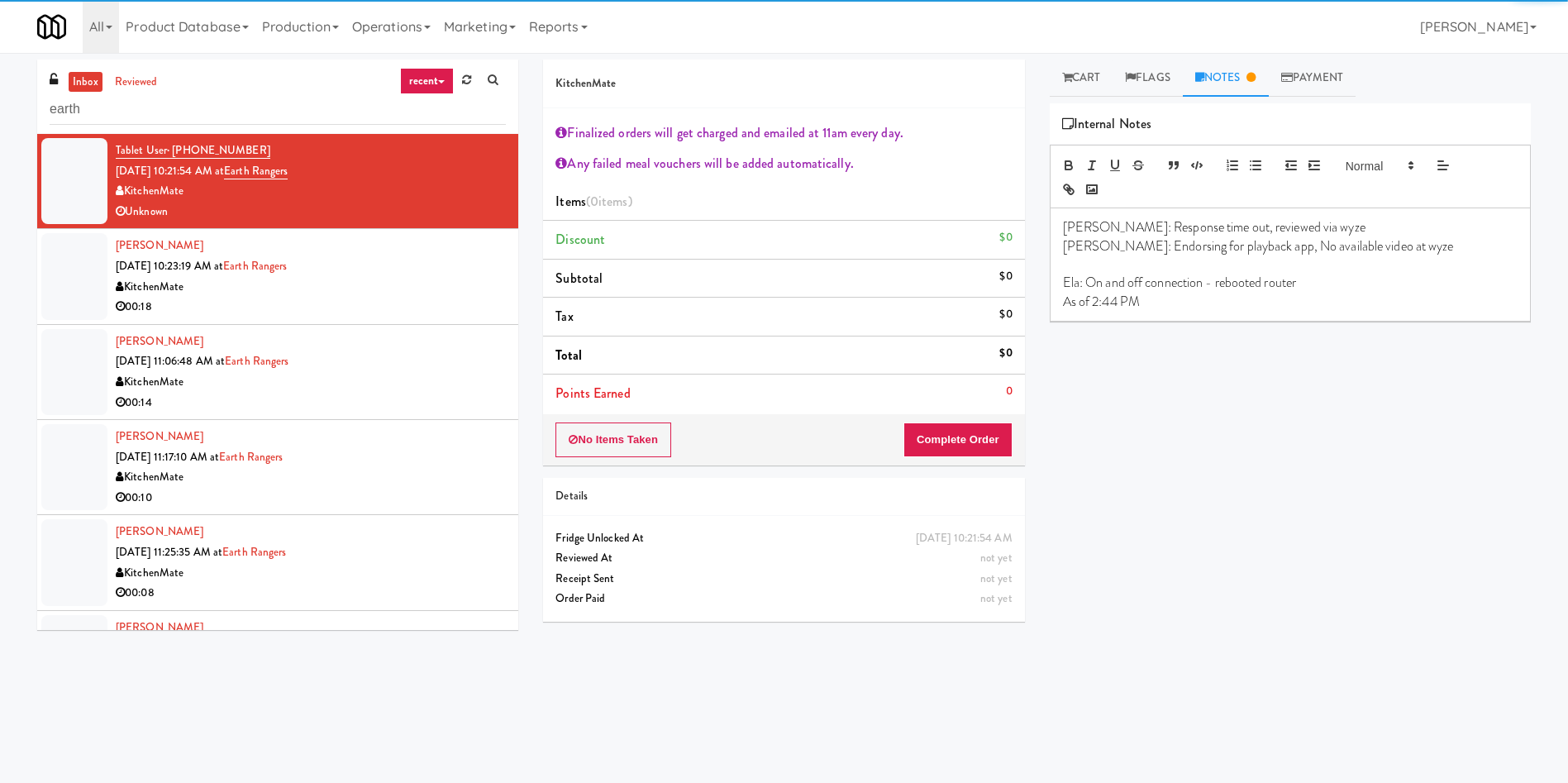
paste div
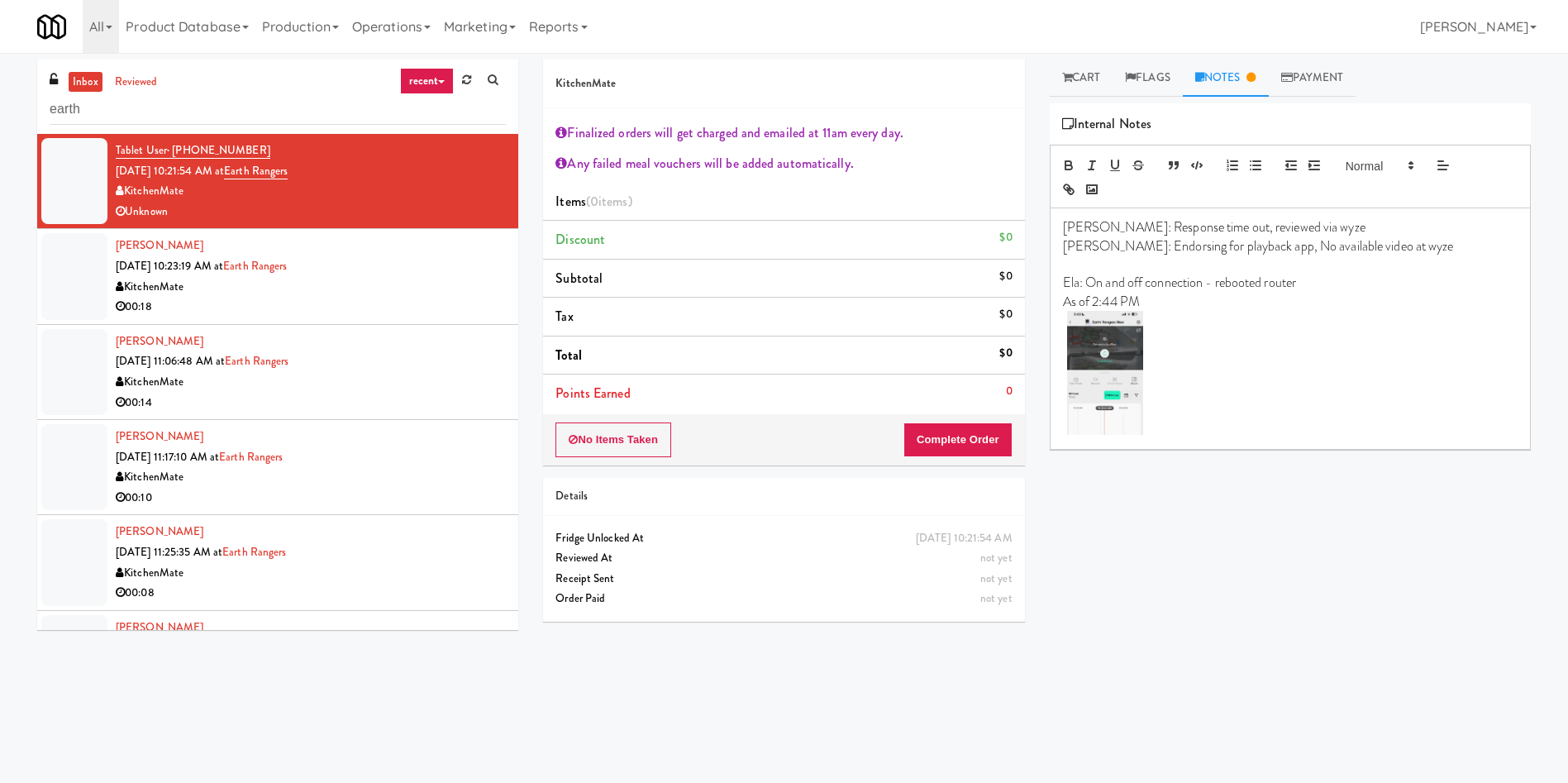
click at [1154, 320] on p at bounding box center [1290, 374] width 455 height 128
click at [1211, 294] on p "As of 2:44 PM" at bounding box center [1290, 301] width 455 height 18
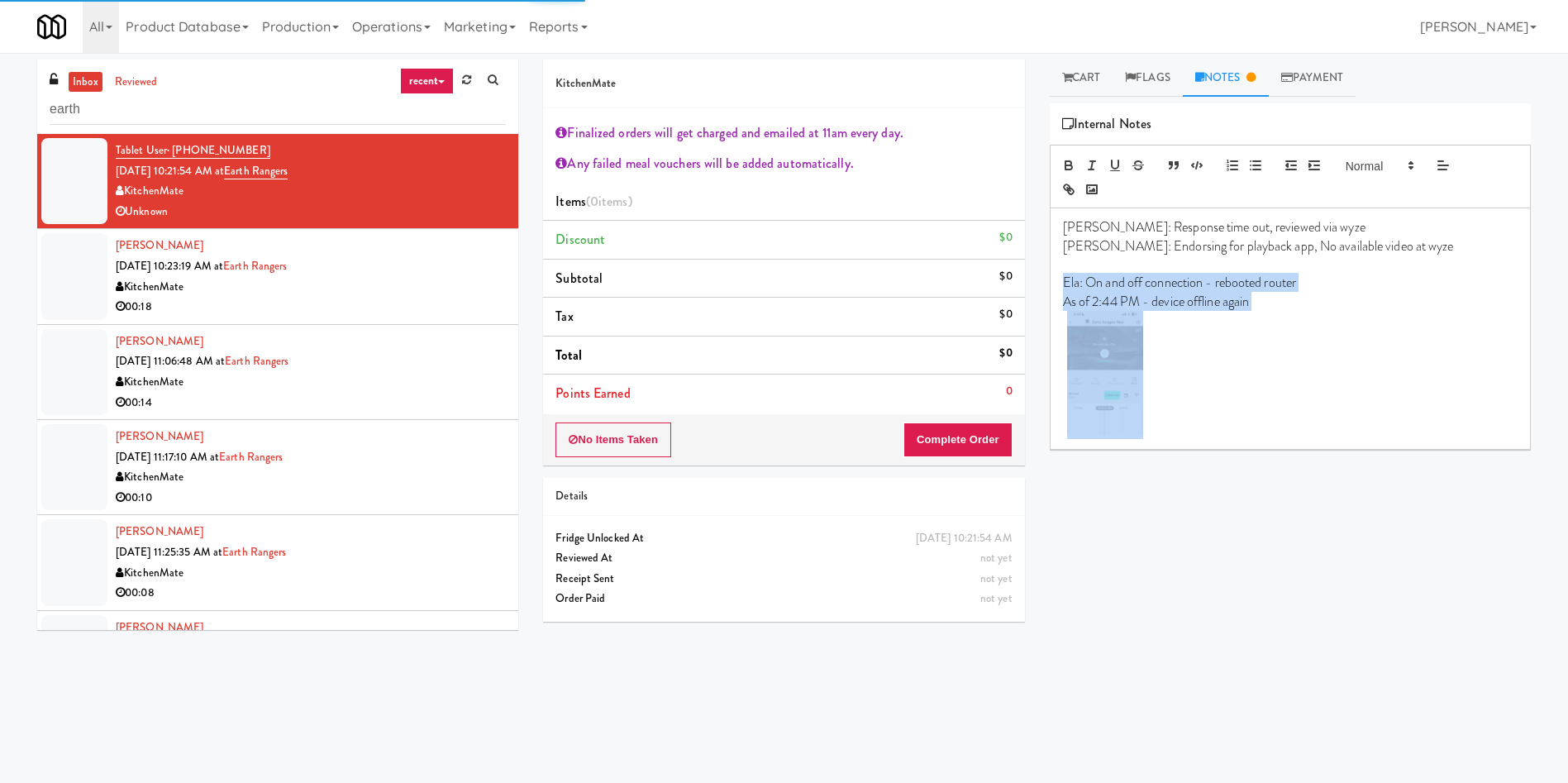
drag, startPoint x: 1170, startPoint y: 428, endPoint x: 1060, endPoint y: 288, distance: 178.0
click at [1060, 288] on div "Lyn: Response time out, reviewed via wyze Lyn: Endorsing for playback app, No a…" at bounding box center [1290, 328] width 480 height 241
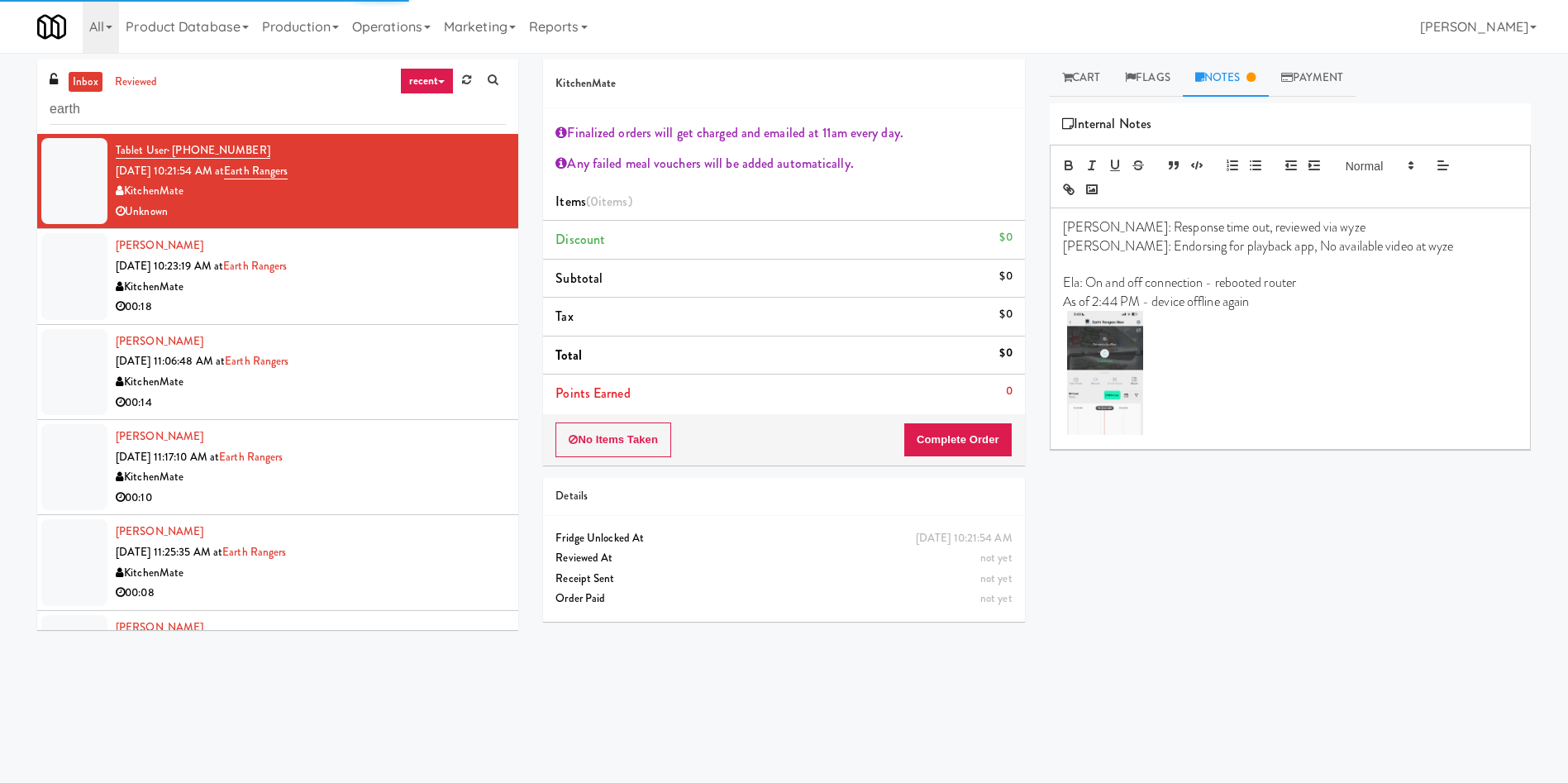
drag, startPoint x: 1277, startPoint y: 514, endPoint x: 390, endPoint y: 364, distance: 899.6
click at [1276, 516] on div "Retrieve Video Cooked Vision Meals Grab N' Go Inventory Planogram Delivered Mon…" at bounding box center [1290, 413] width 482 height 620
drag, startPoint x: 81, startPoint y: 261, endPoint x: 399, endPoint y: 268, distance: 318.1
click at [84, 262] on div at bounding box center [75, 276] width 66 height 86
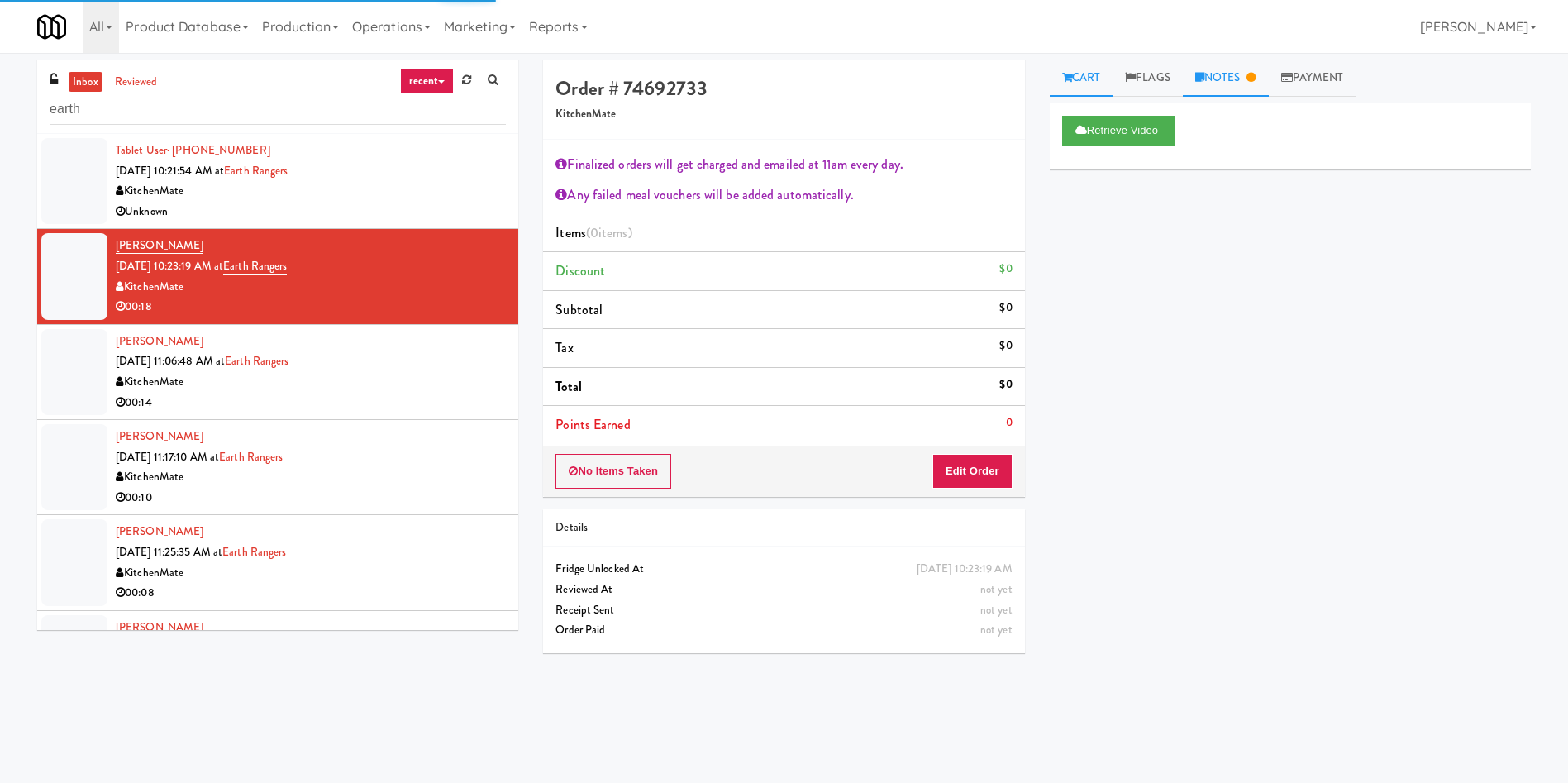
click at [1218, 82] on link "Notes" at bounding box center [1226, 78] width 86 height 37
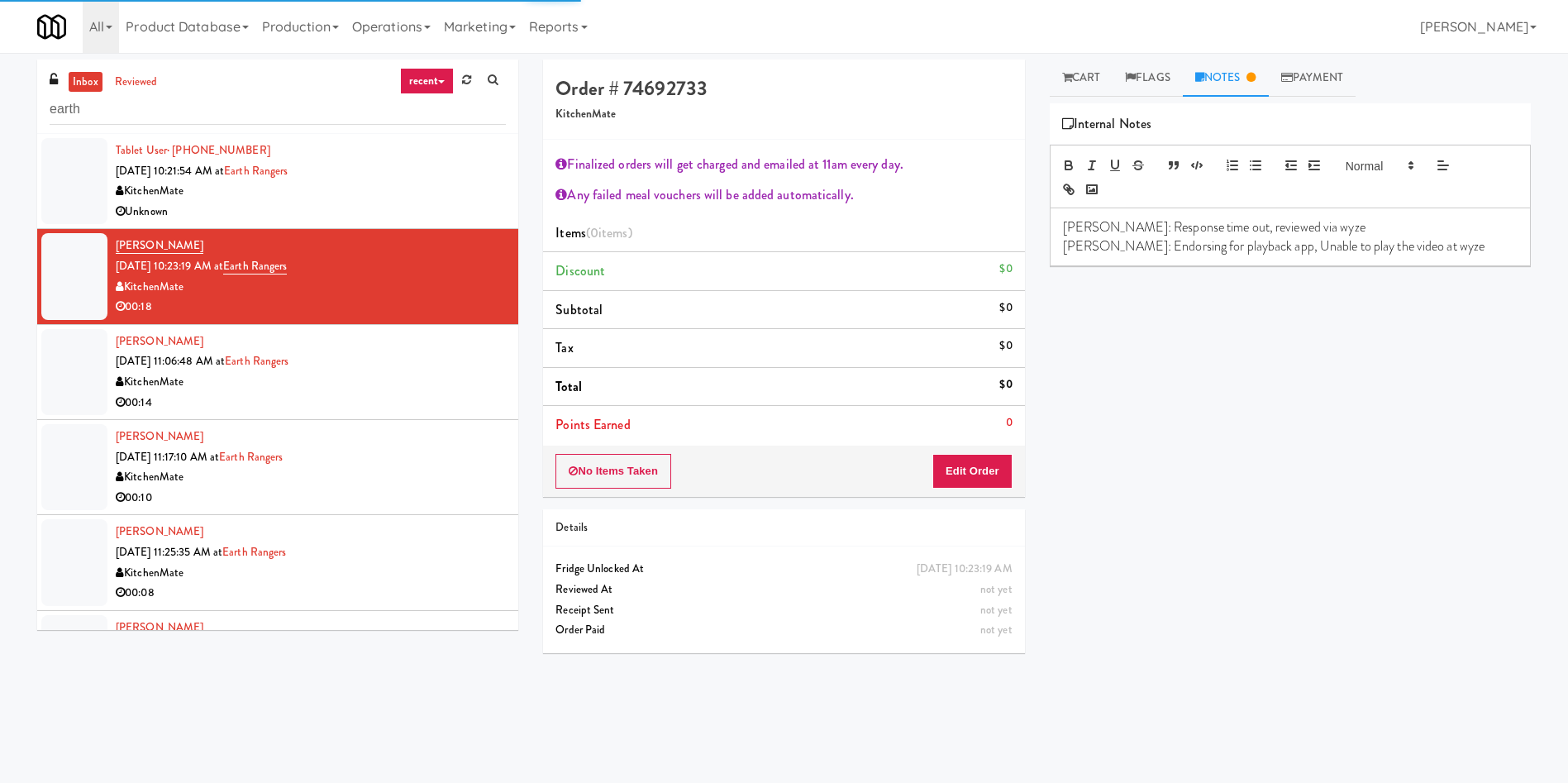
click at [1435, 243] on p "Lyn: Endorsing for playback app, Unable to play the video at wyze" at bounding box center [1290, 246] width 455 height 18
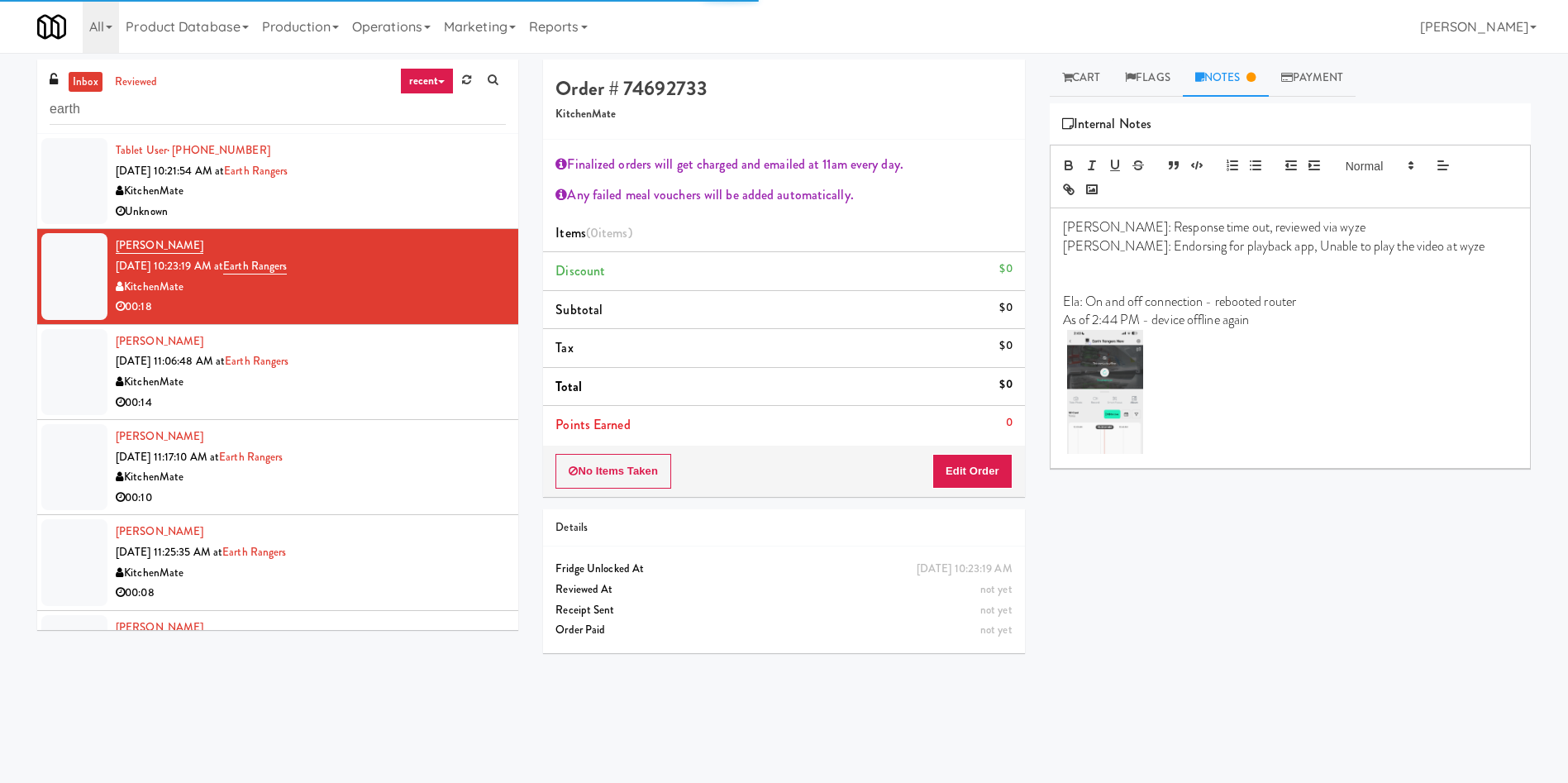
click at [66, 364] on div at bounding box center [75, 372] width 66 height 86
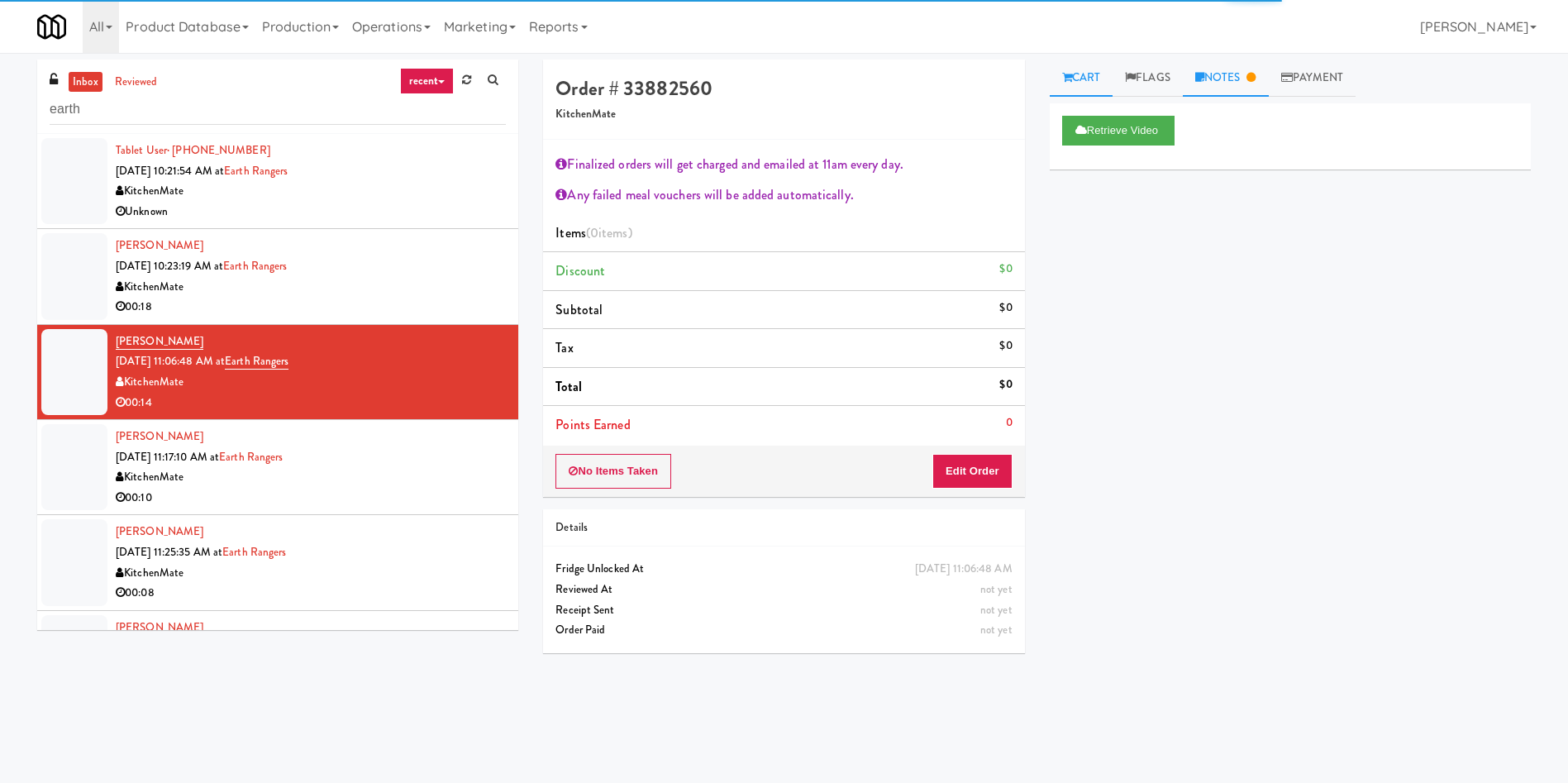
click at [1235, 79] on link "Notes" at bounding box center [1226, 78] width 86 height 37
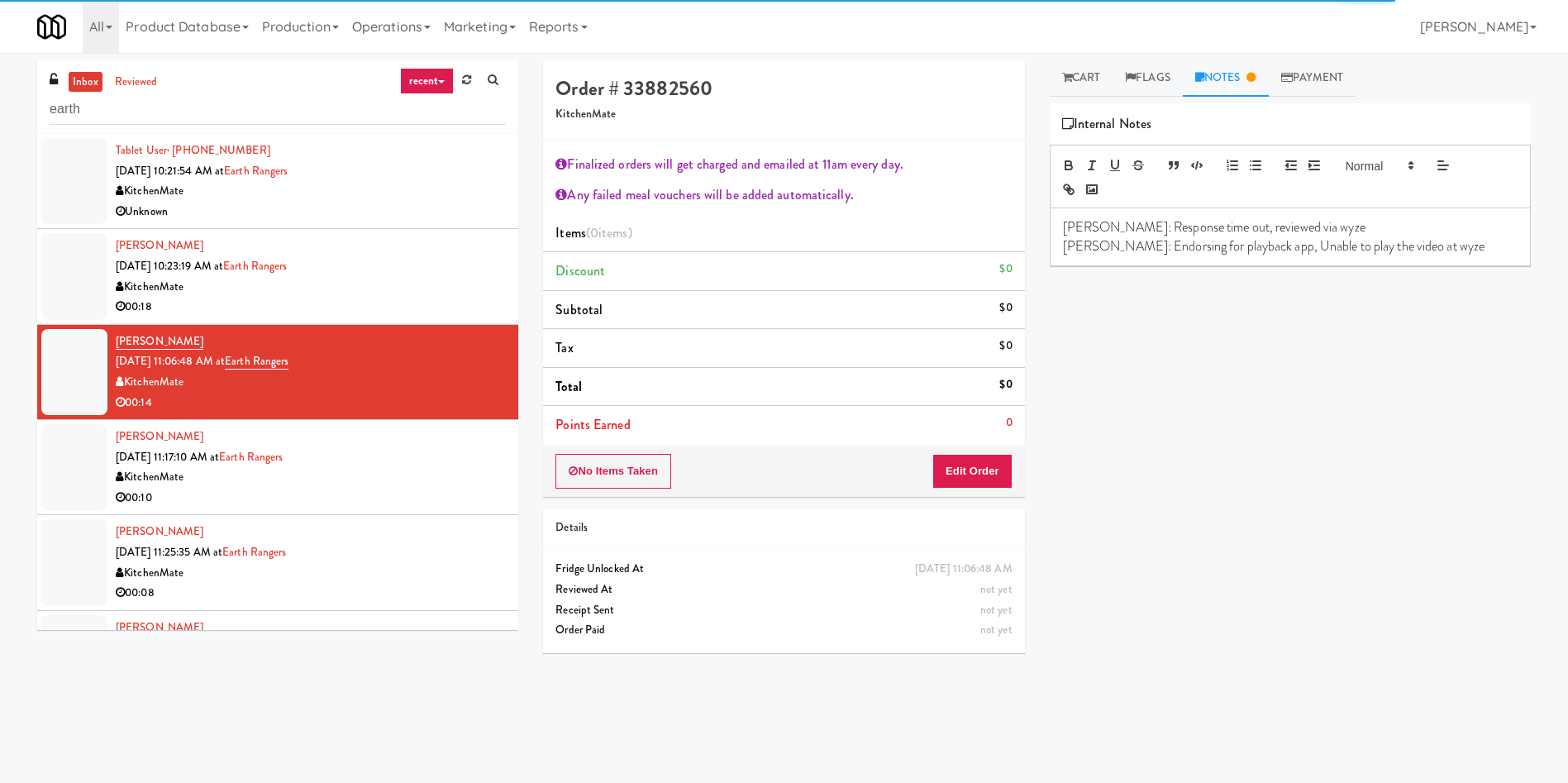
click at [1436, 249] on p "Lyn: Endorsing for playback app, Unable to play the video at wyze" at bounding box center [1290, 246] width 455 height 18
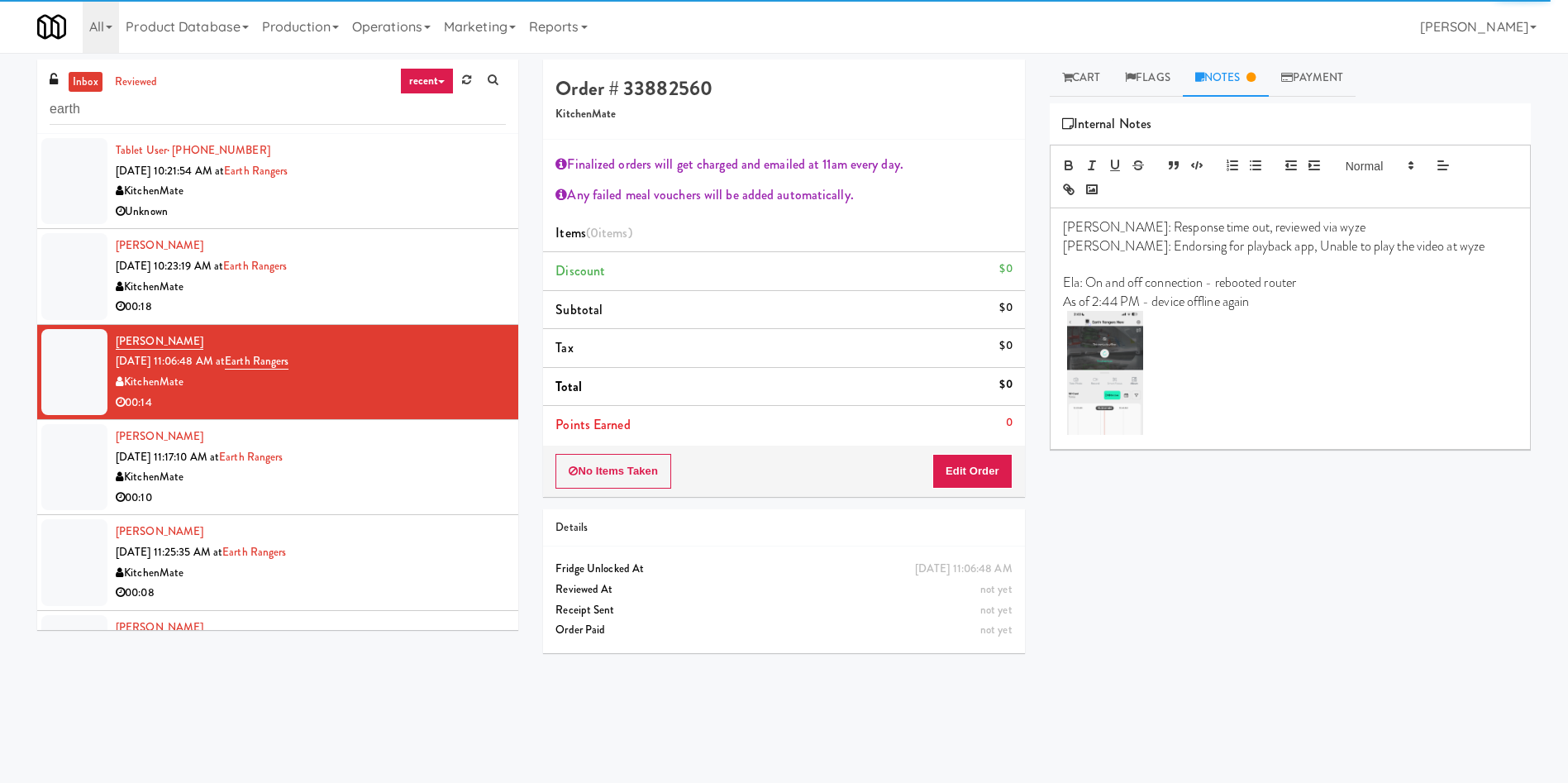
click at [77, 454] on div at bounding box center [75, 467] width 66 height 86
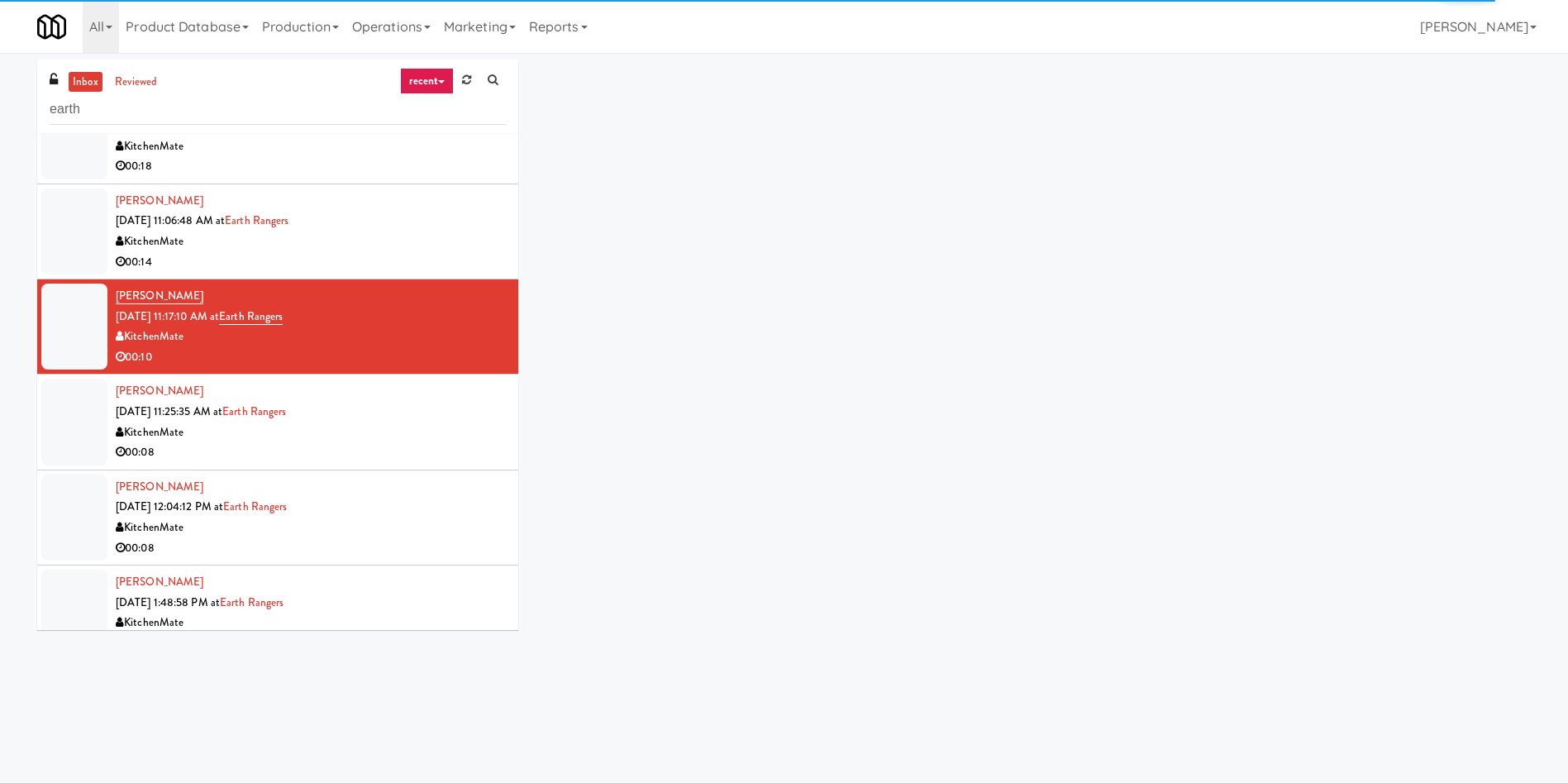
scroll to position [248, 0]
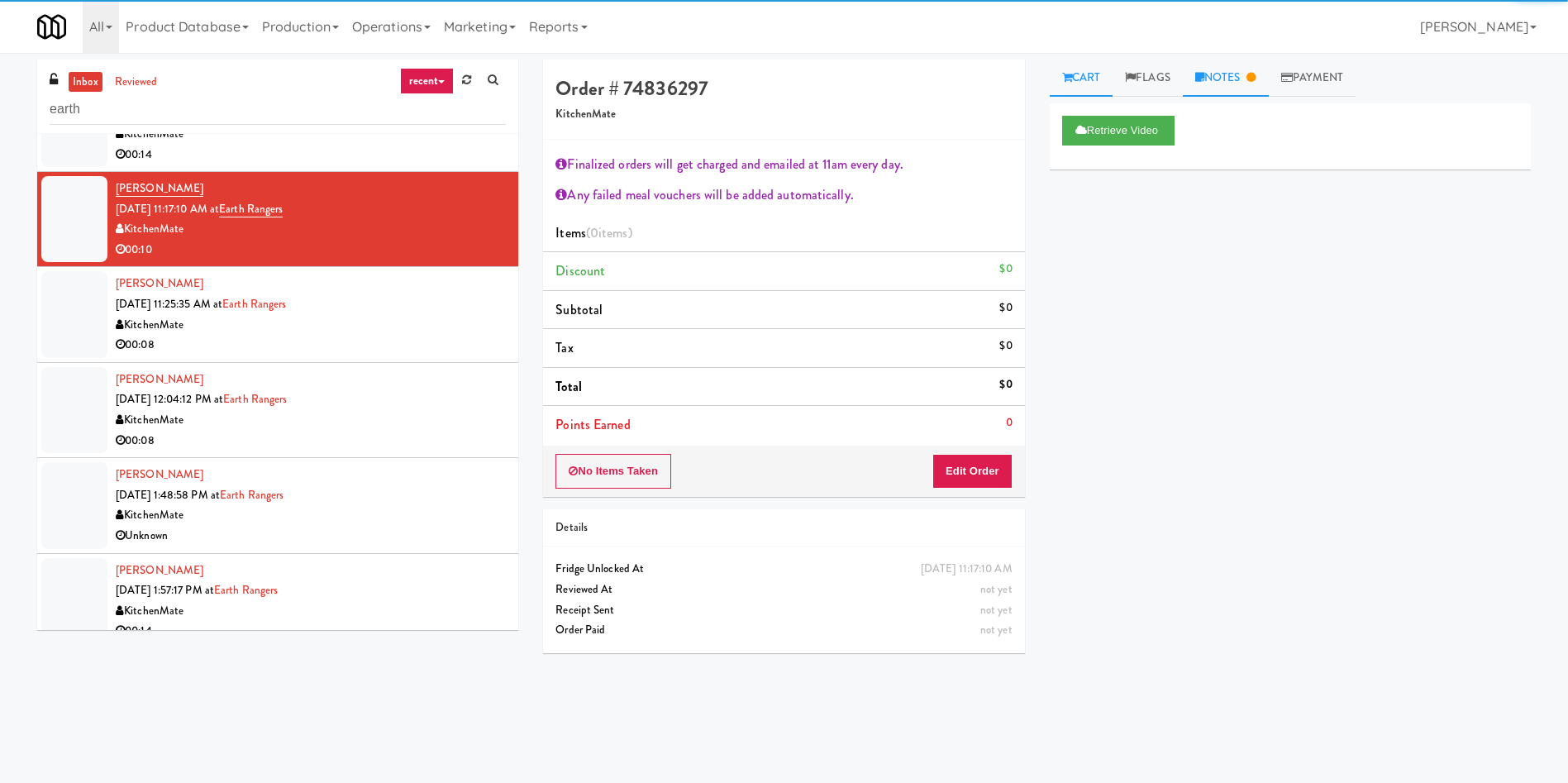
click at [1243, 73] on link "Notes" at bounding box center [1226, 78] width 86 height 37
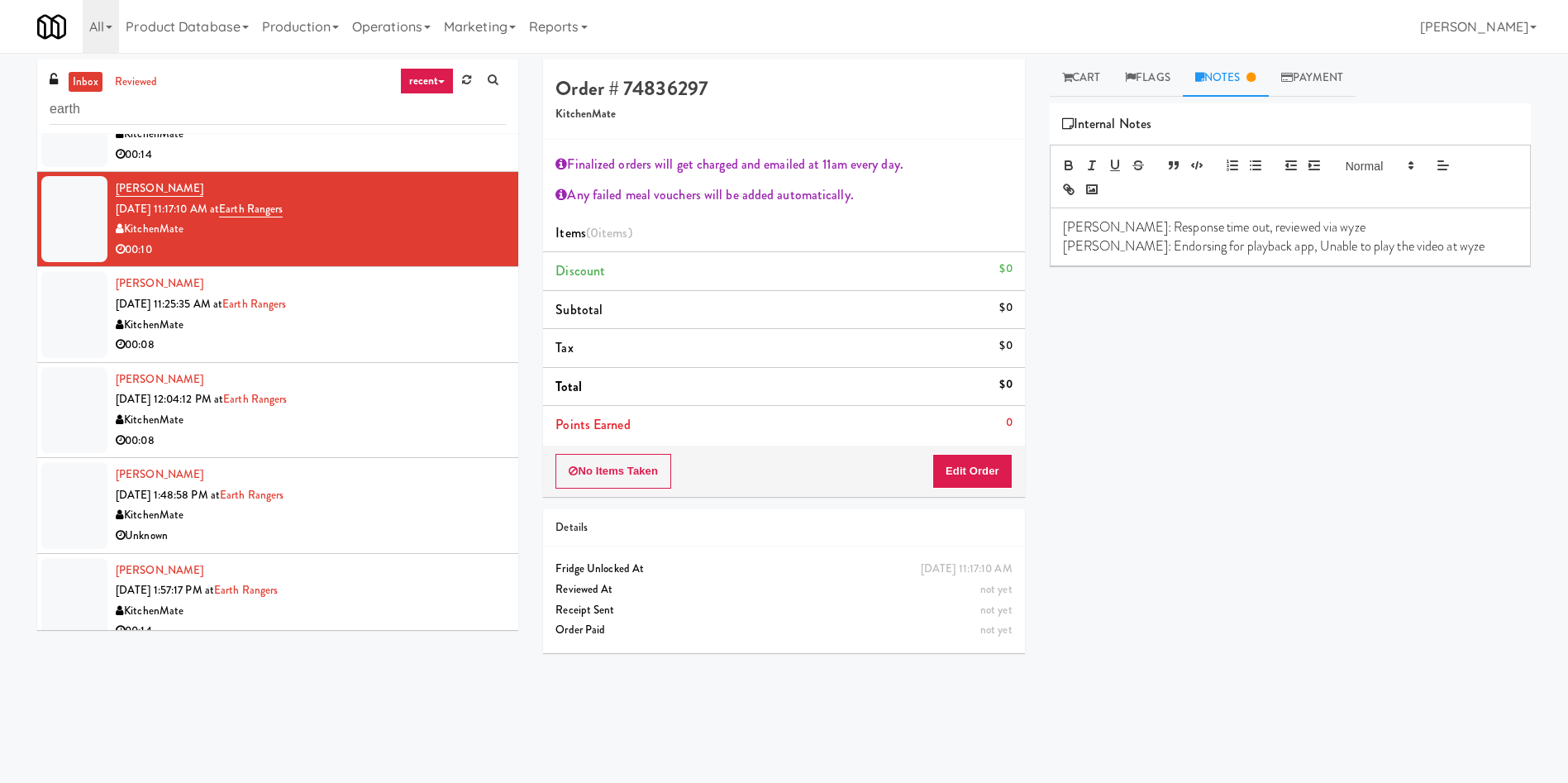
click at [1452, 253] on p "Lyn: Endorsing for playback app, Unable to play the video at wyze" at bounding box center [1290, 246] width 455 height 18
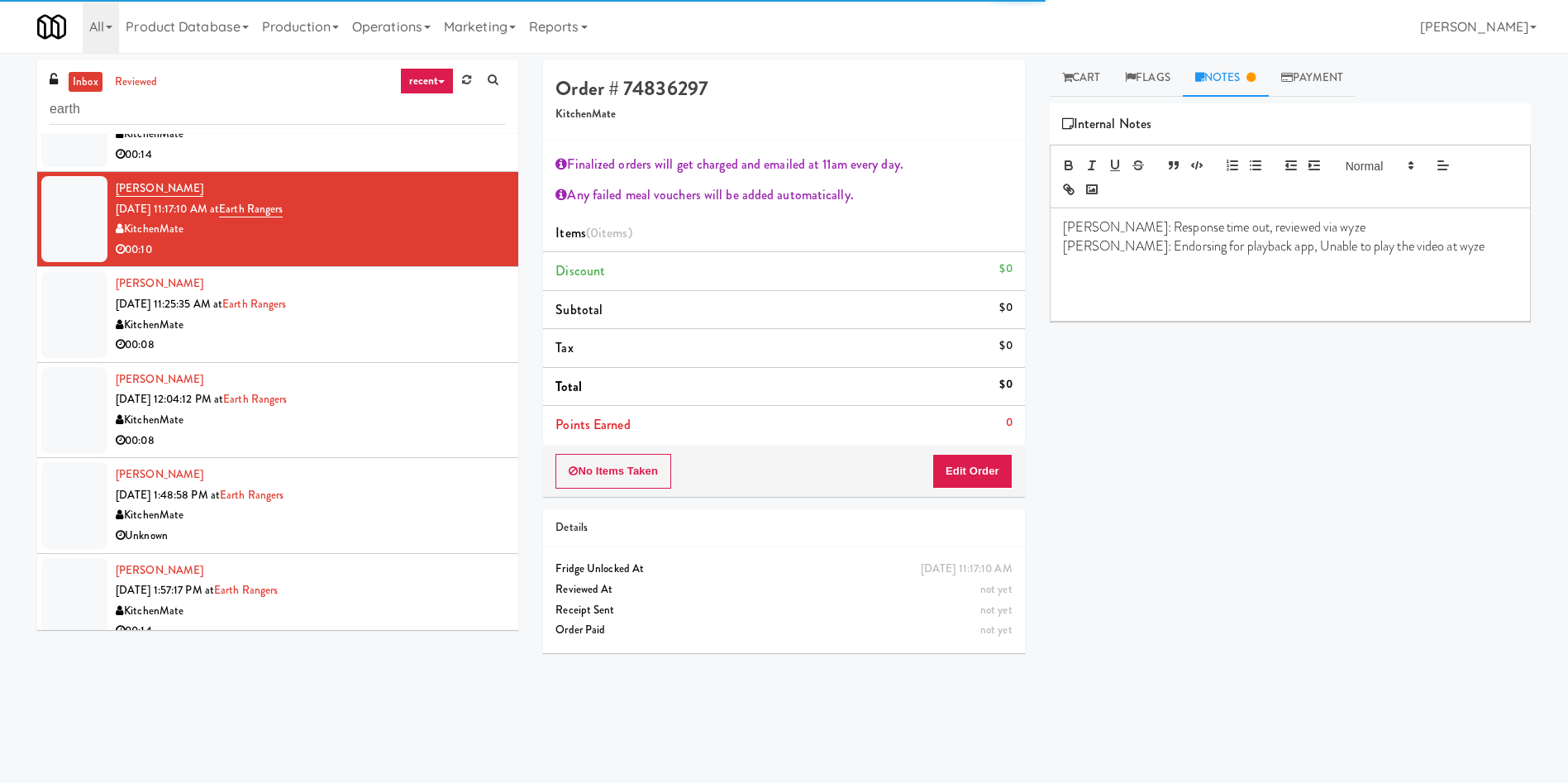
paste div
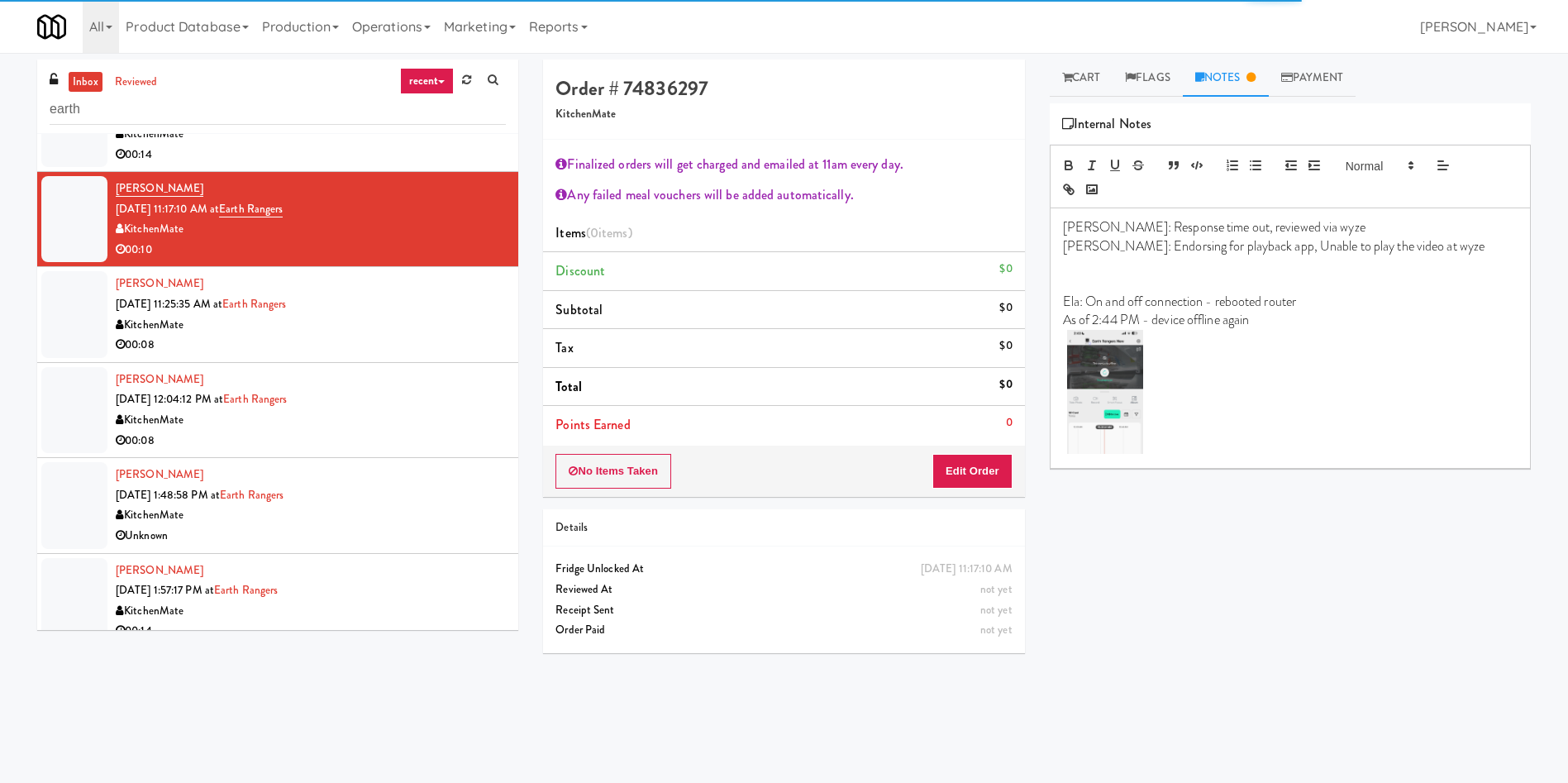
click at [61, 325] on div at bounding box center [75, 314] width 66 height 86
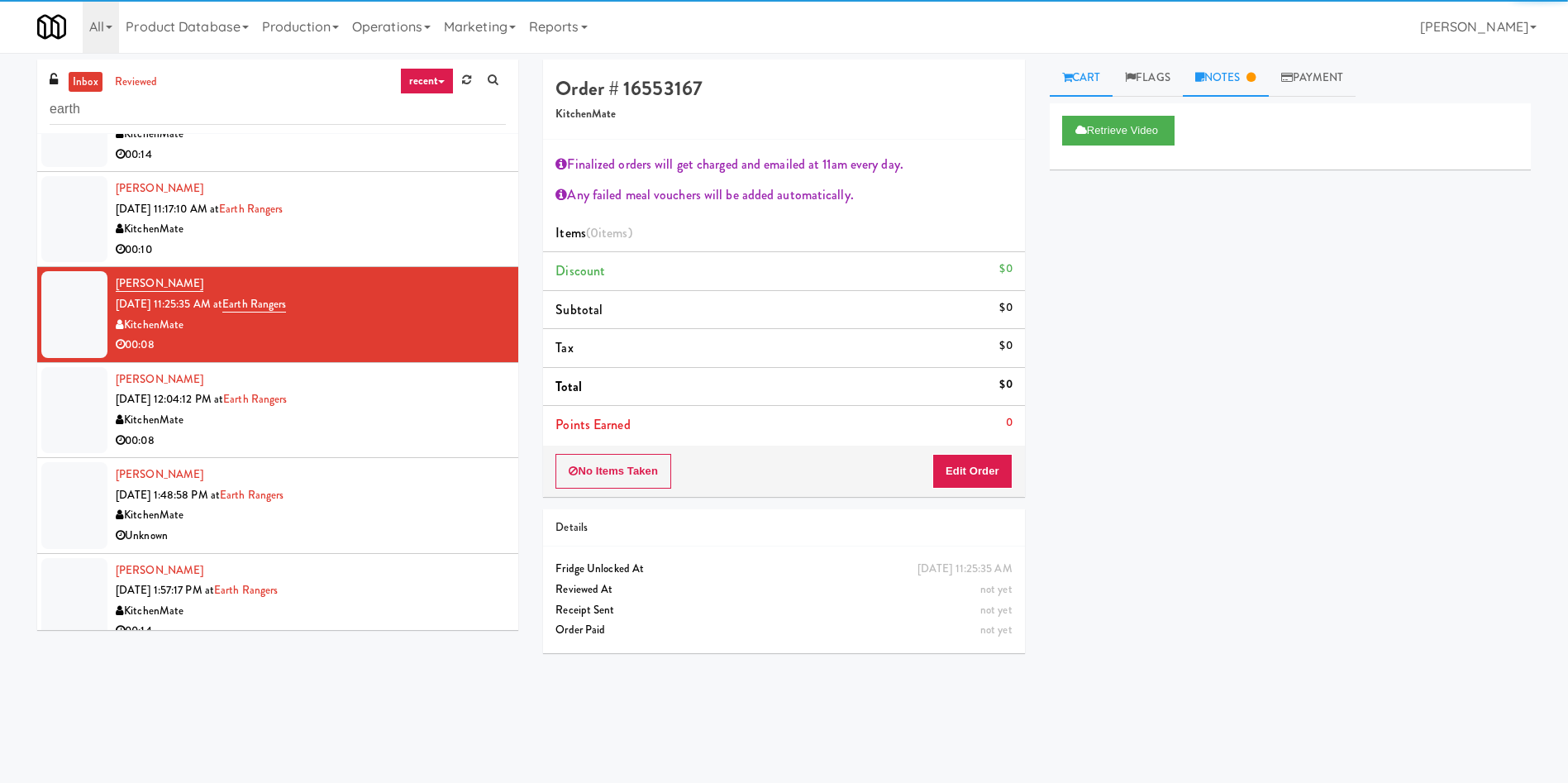
click at [1229, 81] on link "Notes" at bounding box center [1226, 78] width 86 height 37
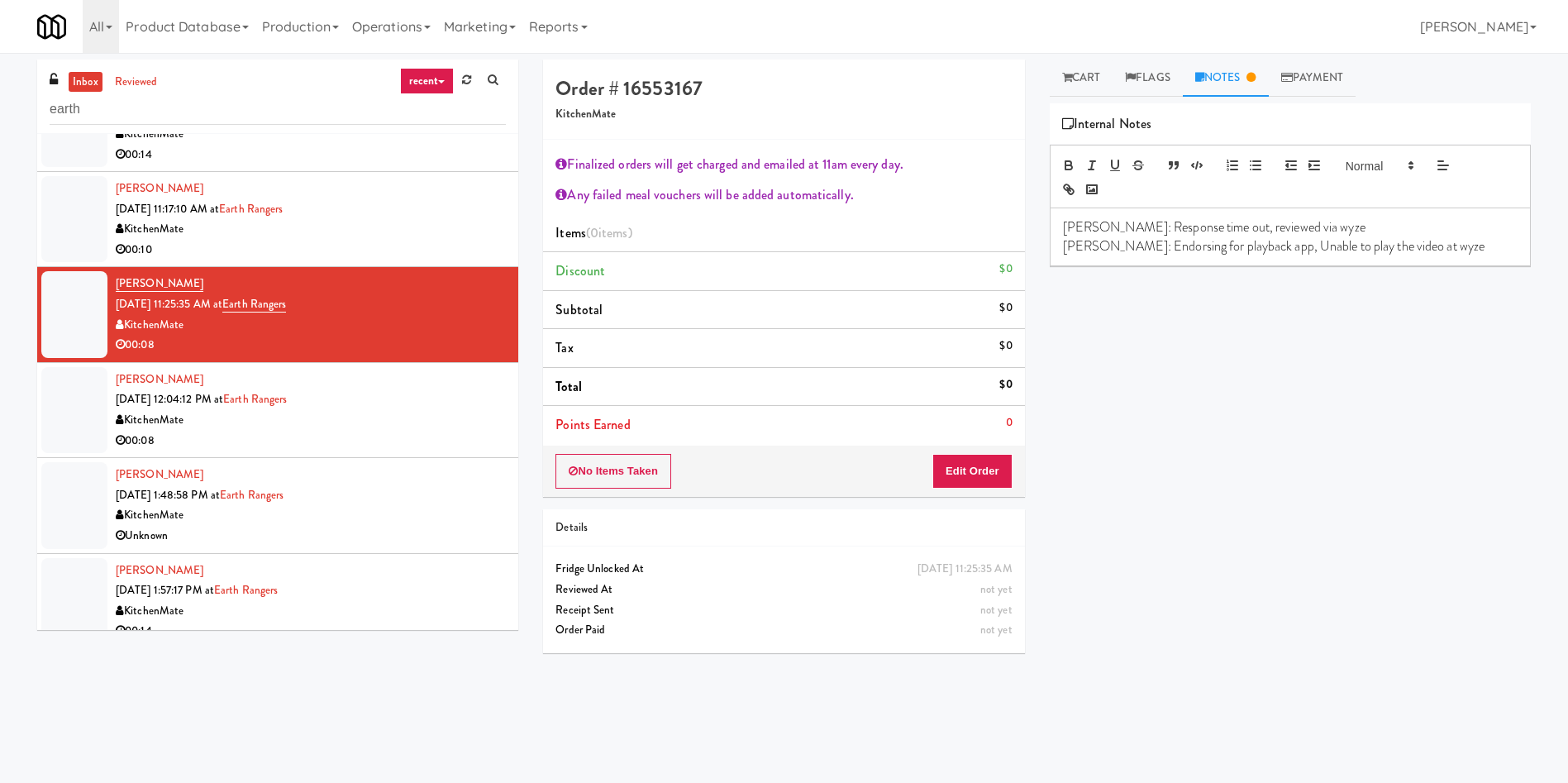
click at [1426, 237] on p "Lyn: Endorsing for playback app, Unable to play the video at wyze" at bounding box center [1290, 246] width 455 height 18
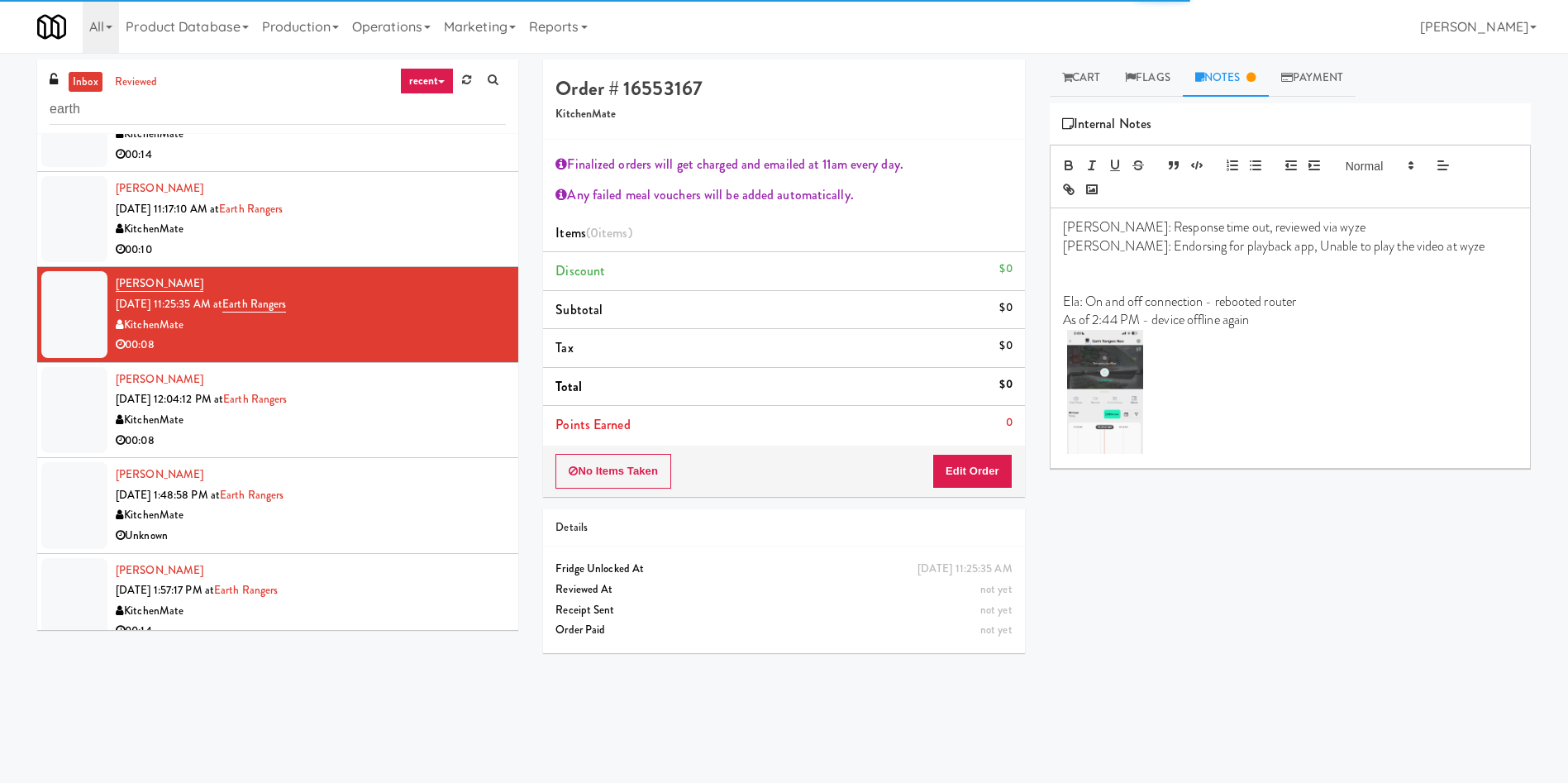
click at [53, 422] on div at bounding box center [75, 410] width 66 height 86
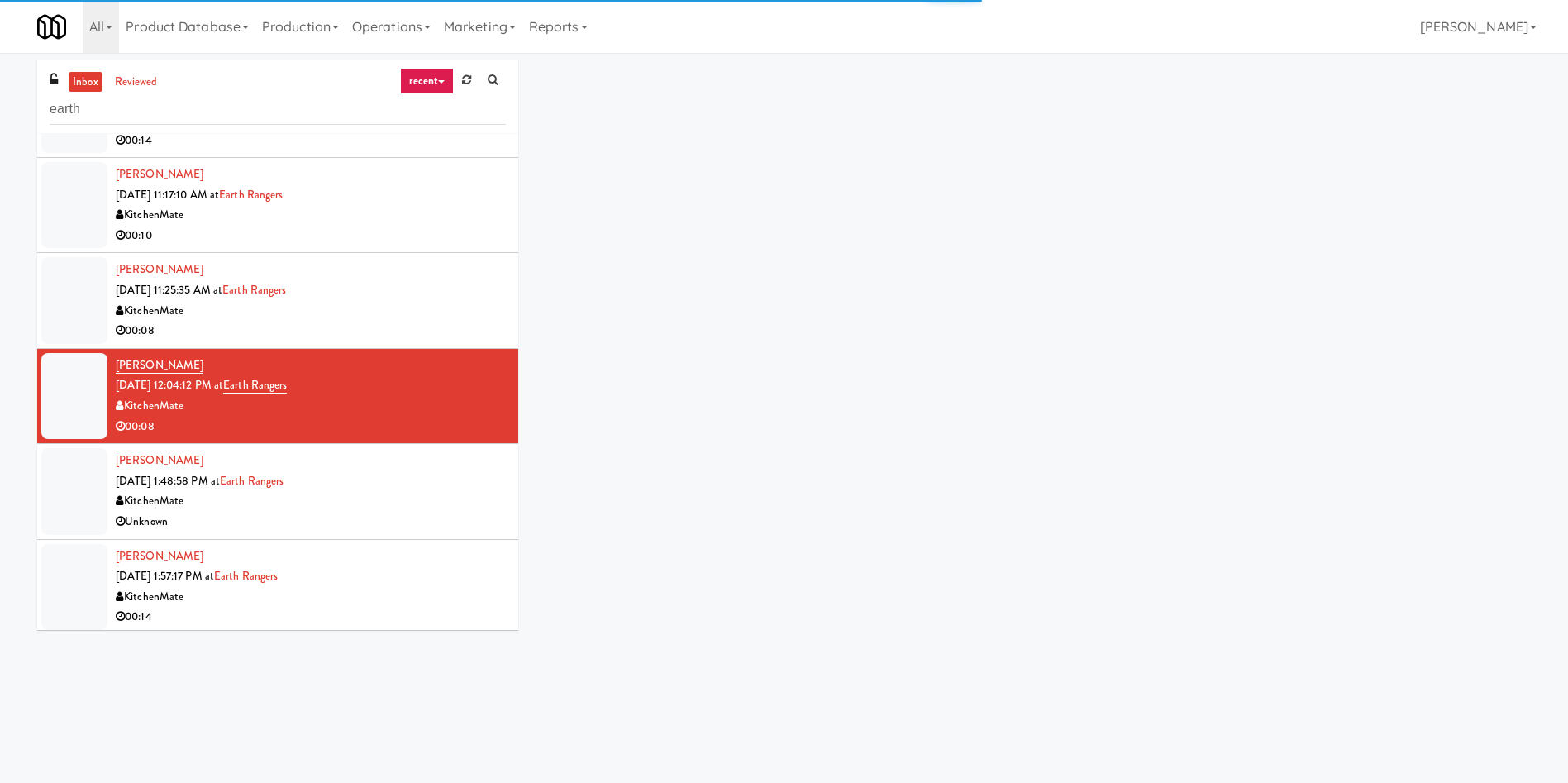
scroll to position [267, 0]
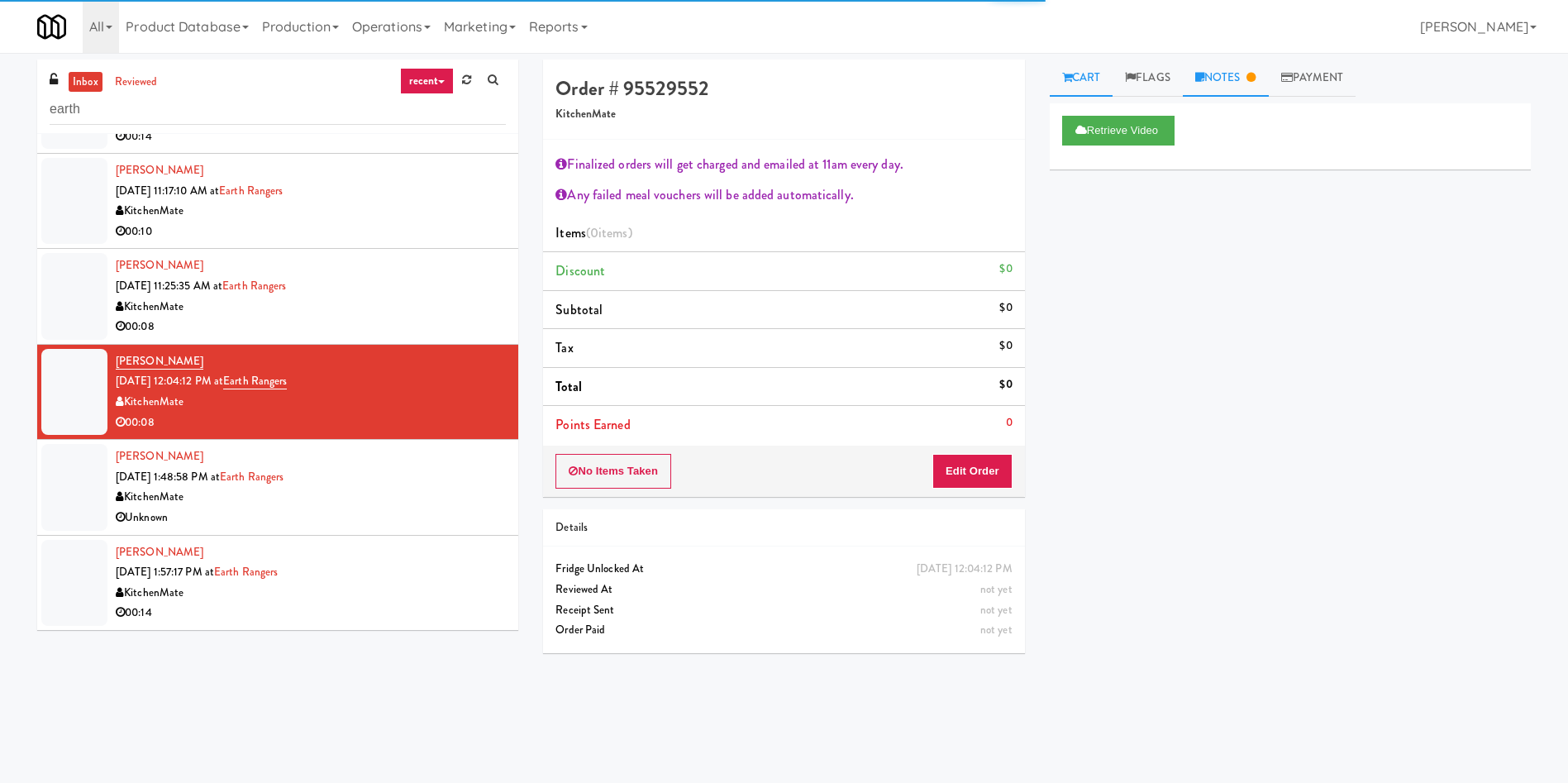
click at [1260, 87] on link "Notes" at bounding box center [1226, 78] width 86 height 37
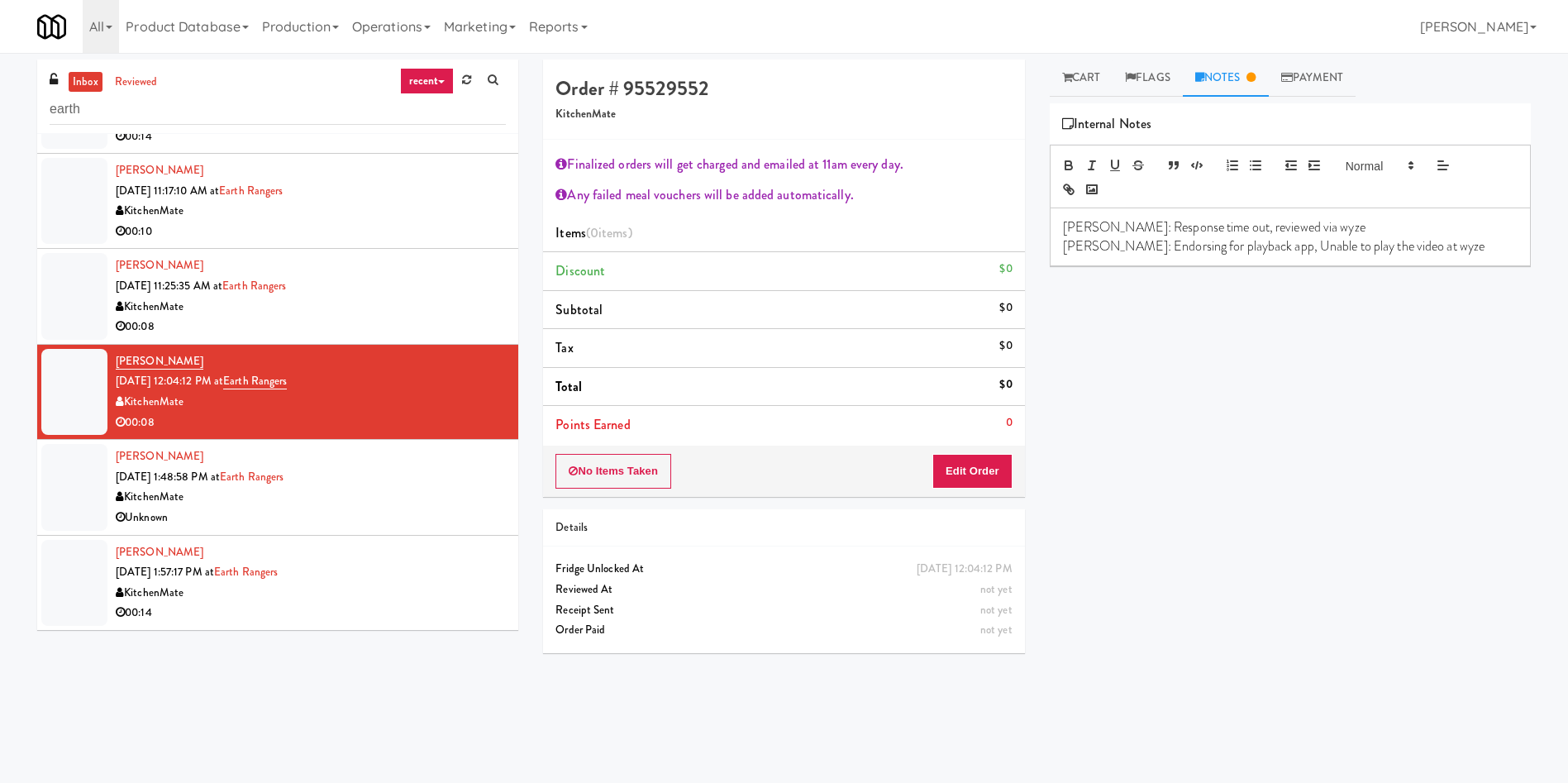
click at [1413, 250] on p "Lyn: Endorsing for playback app, Unable to play the video at wyze" at bounding box center [1290, 246] width 455 height 18
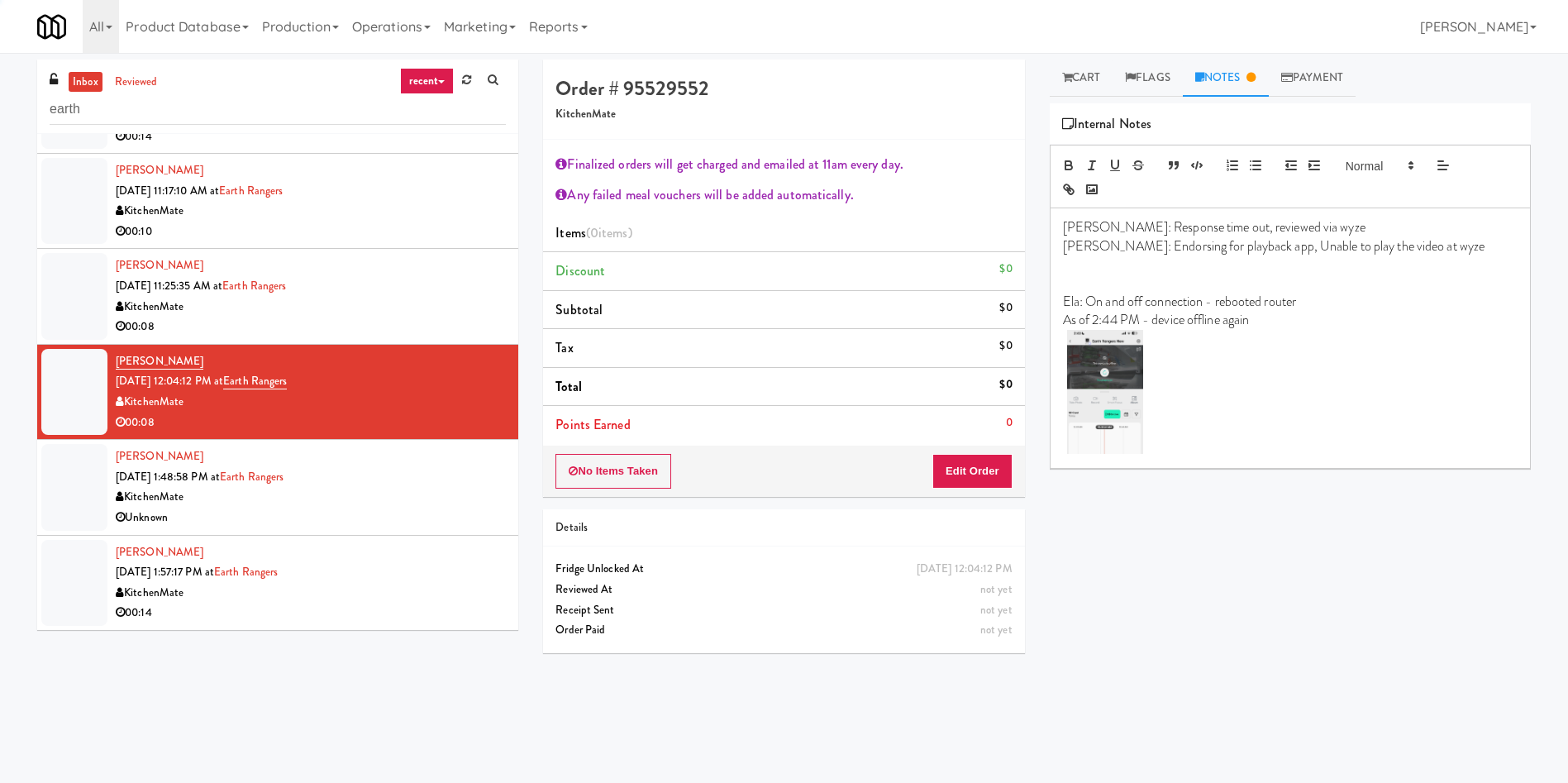
scroll to position [0, 0]
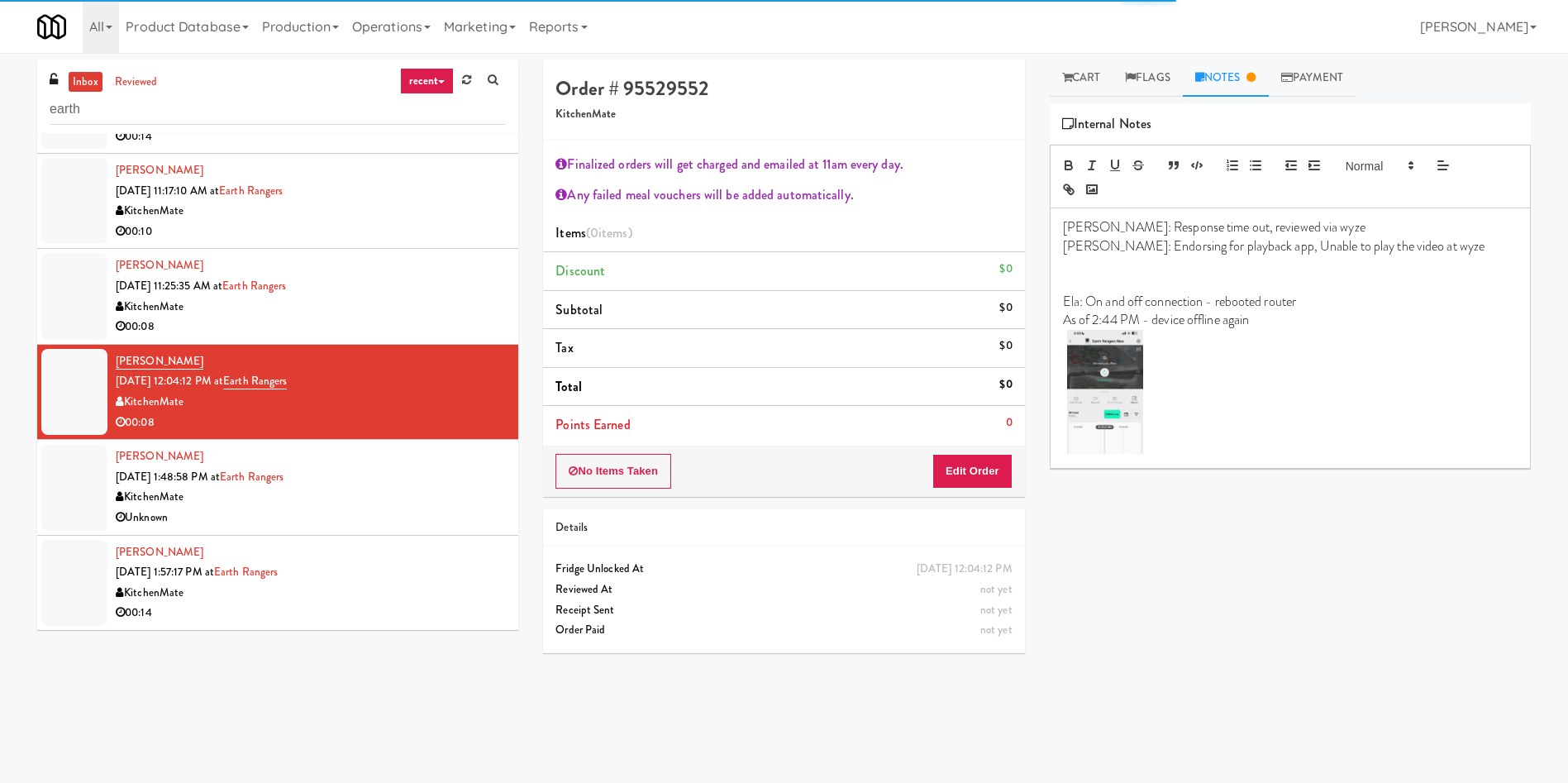
click at [52, 490] on div at bounding box center [75, 487] width 66 height 86
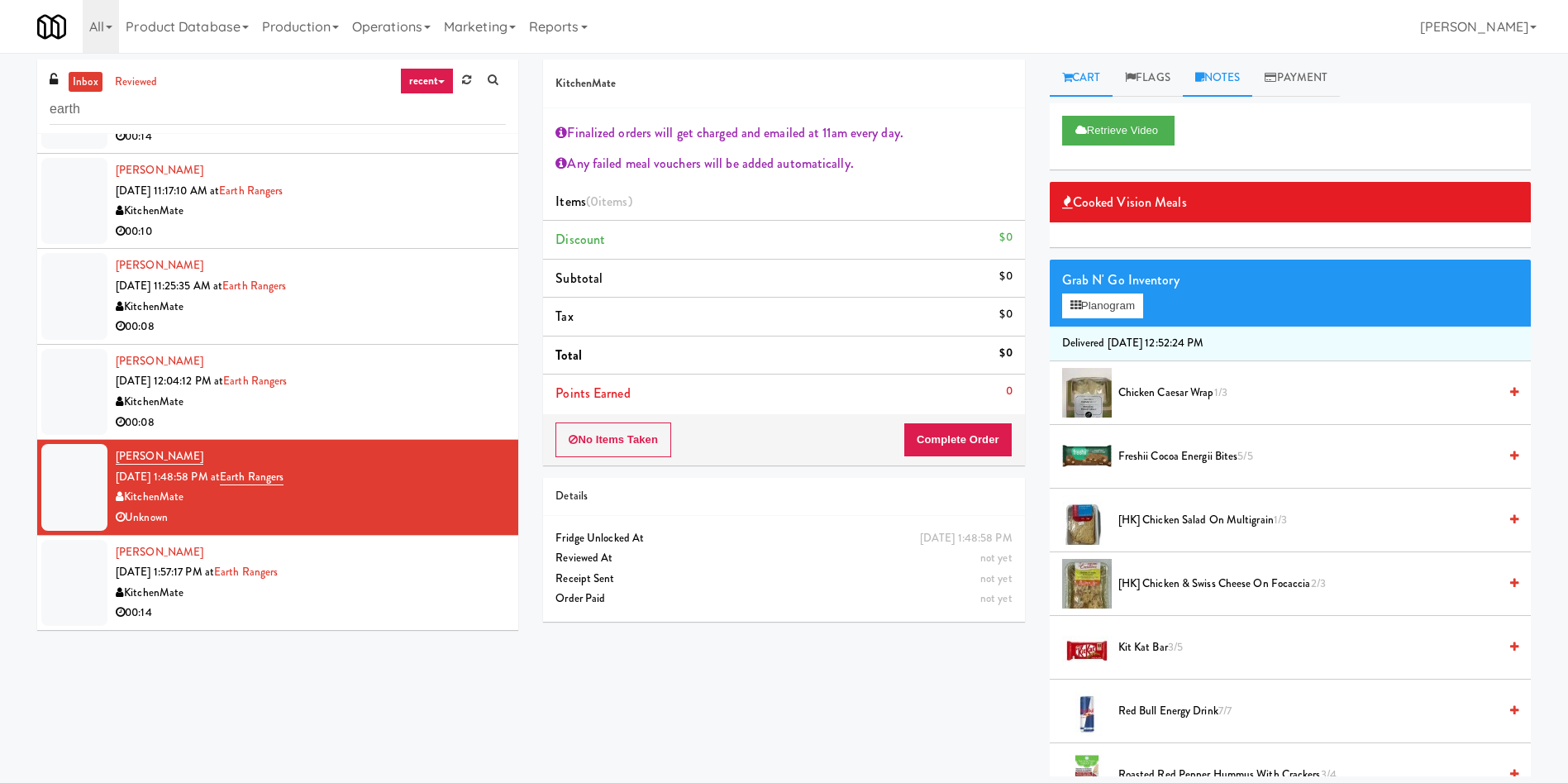
click at [1231, 73] on link "Notes" at bounding box center [1218, 78] width 71 height 37
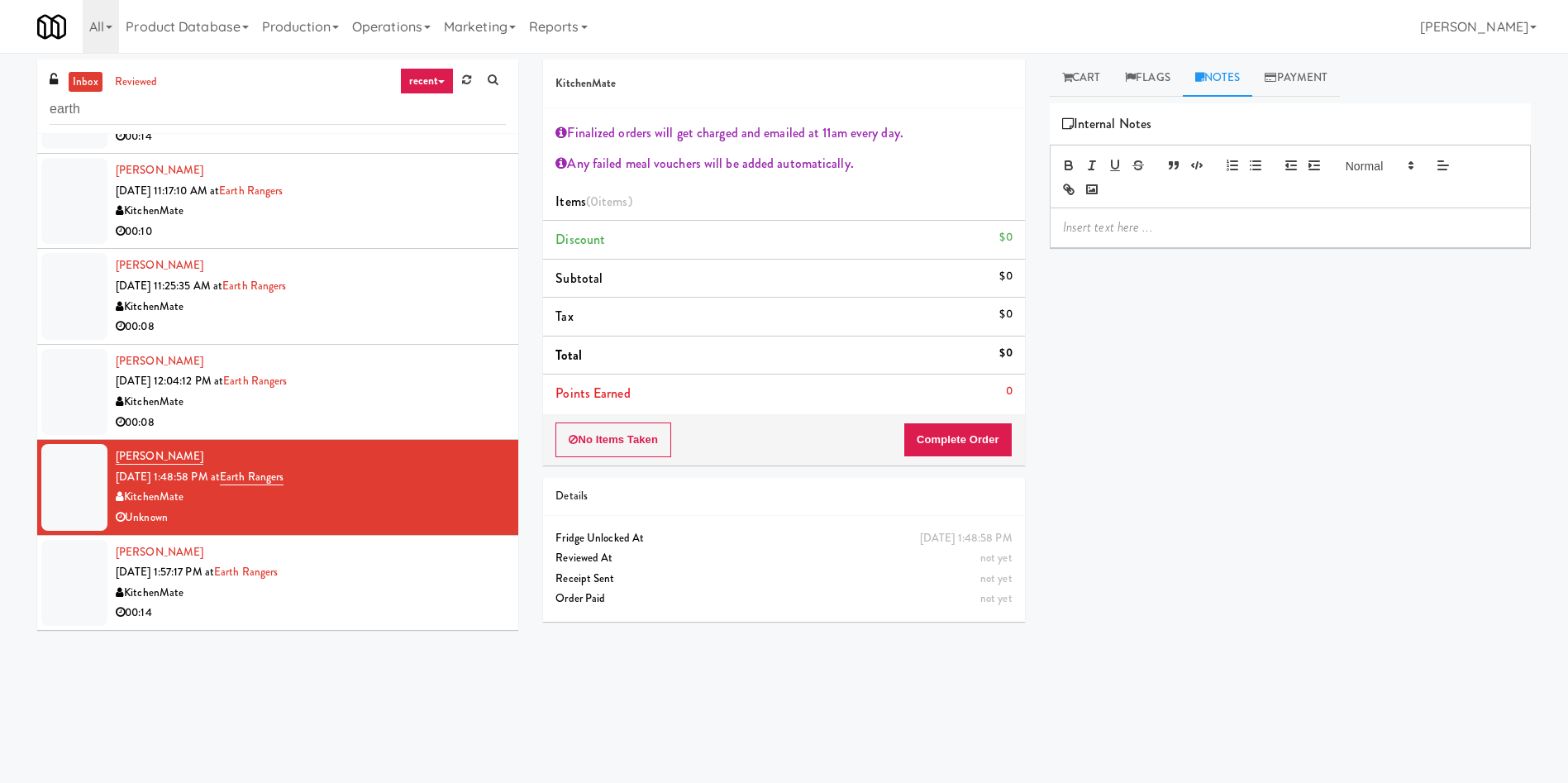
click at [1228, 227] on p at bounding box center [1290, 227] width 455 height 18
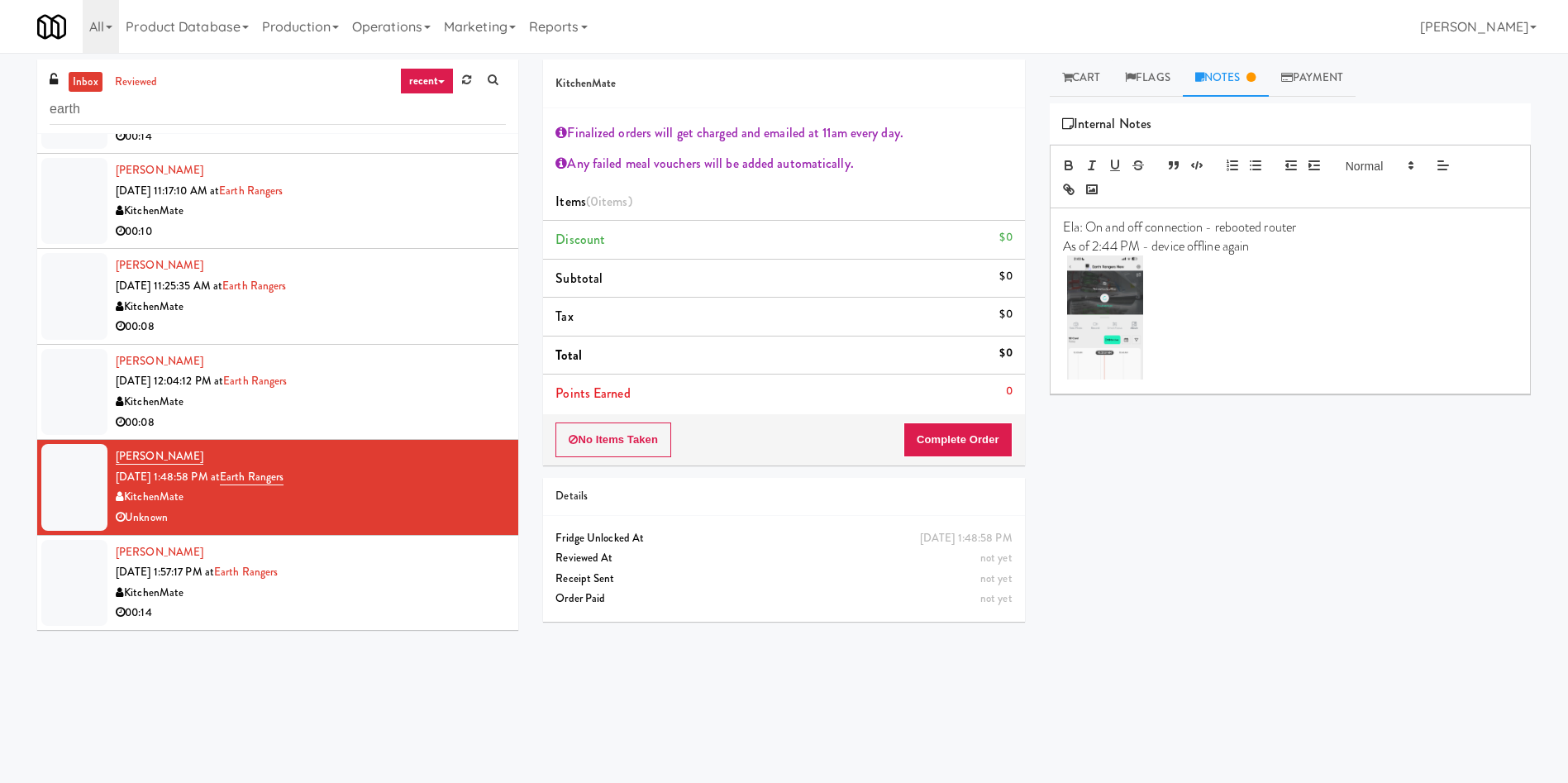
drag, startPoint x: 81, startPoint y: 589, endPoint x: 248, endPoint y: 509, distance: 185.2
click at [81, 589] on div at bounding box center [75, 583] width 66 height 86
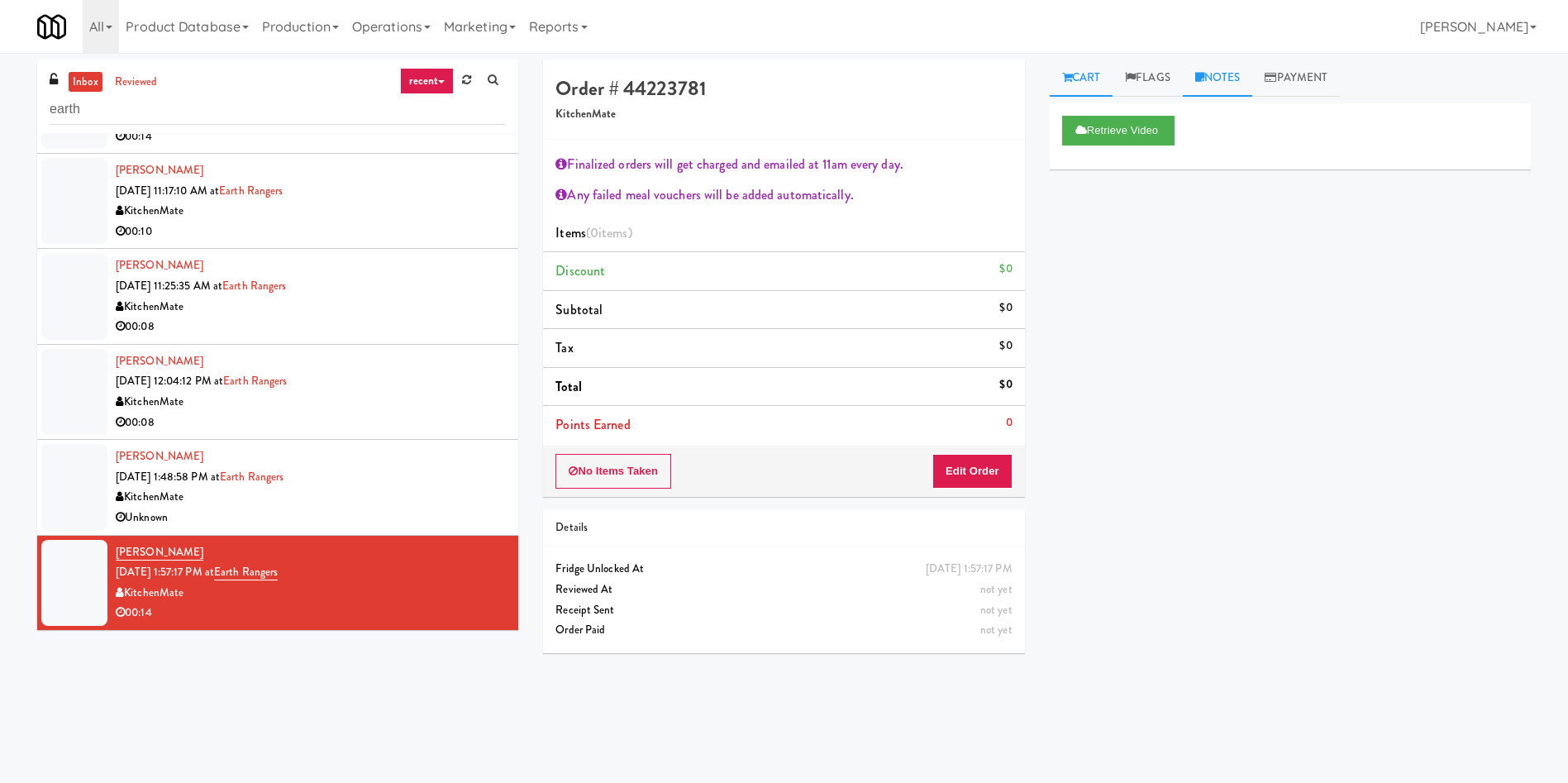
click at [1227, 81] on link "Notes" at bounding box center [1218, 78] width 71 height 37
click at [1155, 219] on p at bounding box center [1290, 227] width 455 height 18
drag, startPoint x: 1064, startPoint y: 233, endPoint x: 1034, endPoint y: 233, distance: 30.0
click at [1034, 233] on div "Order # 44223781 KitchenMate Finalized orders will get charged and emailed at 1…" at bounding box center [1037, 391] width 1013 height 664
paste div
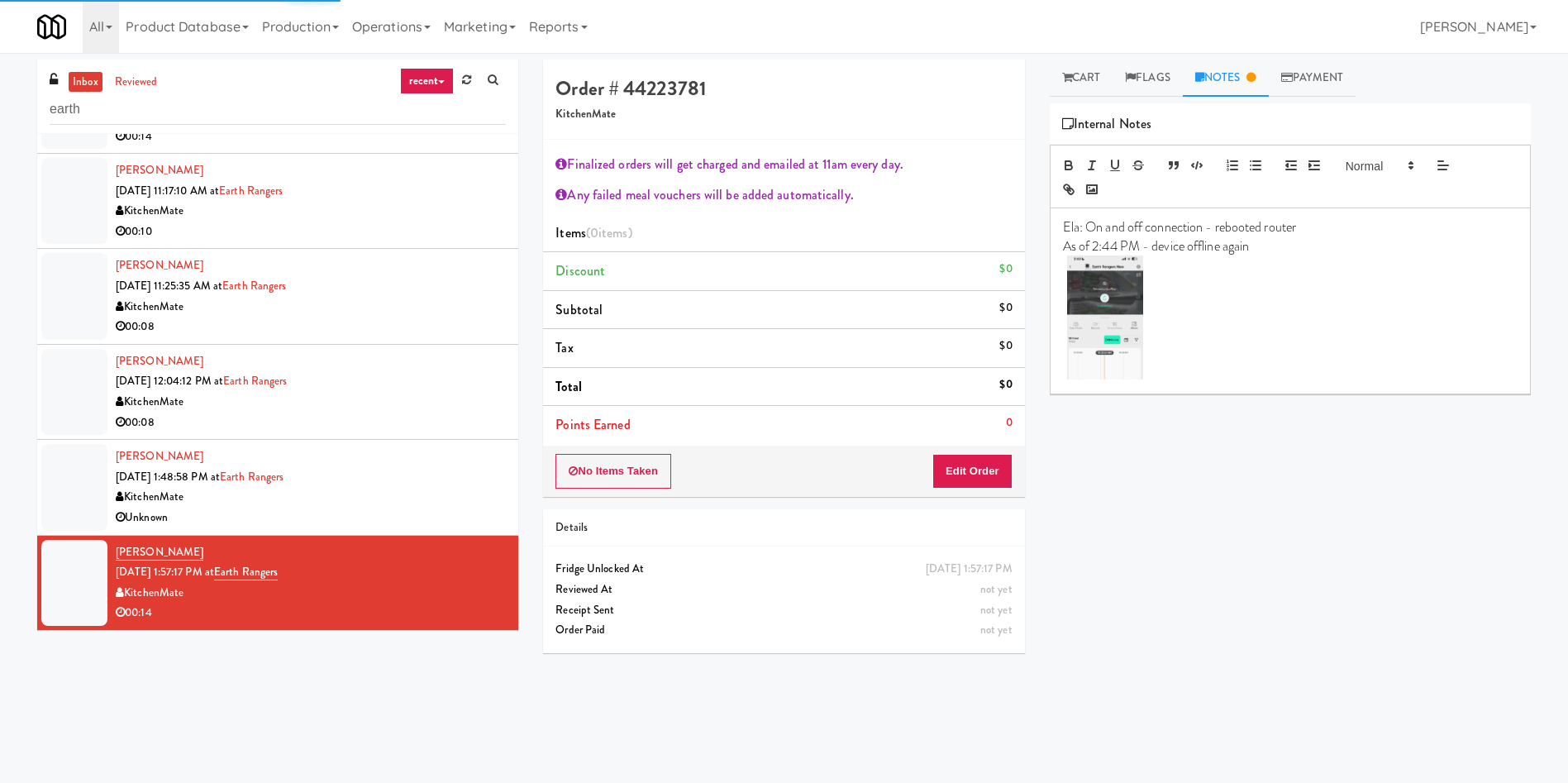
click at [73, 404] on div at bounding box center [75, 392] width 66 height 86
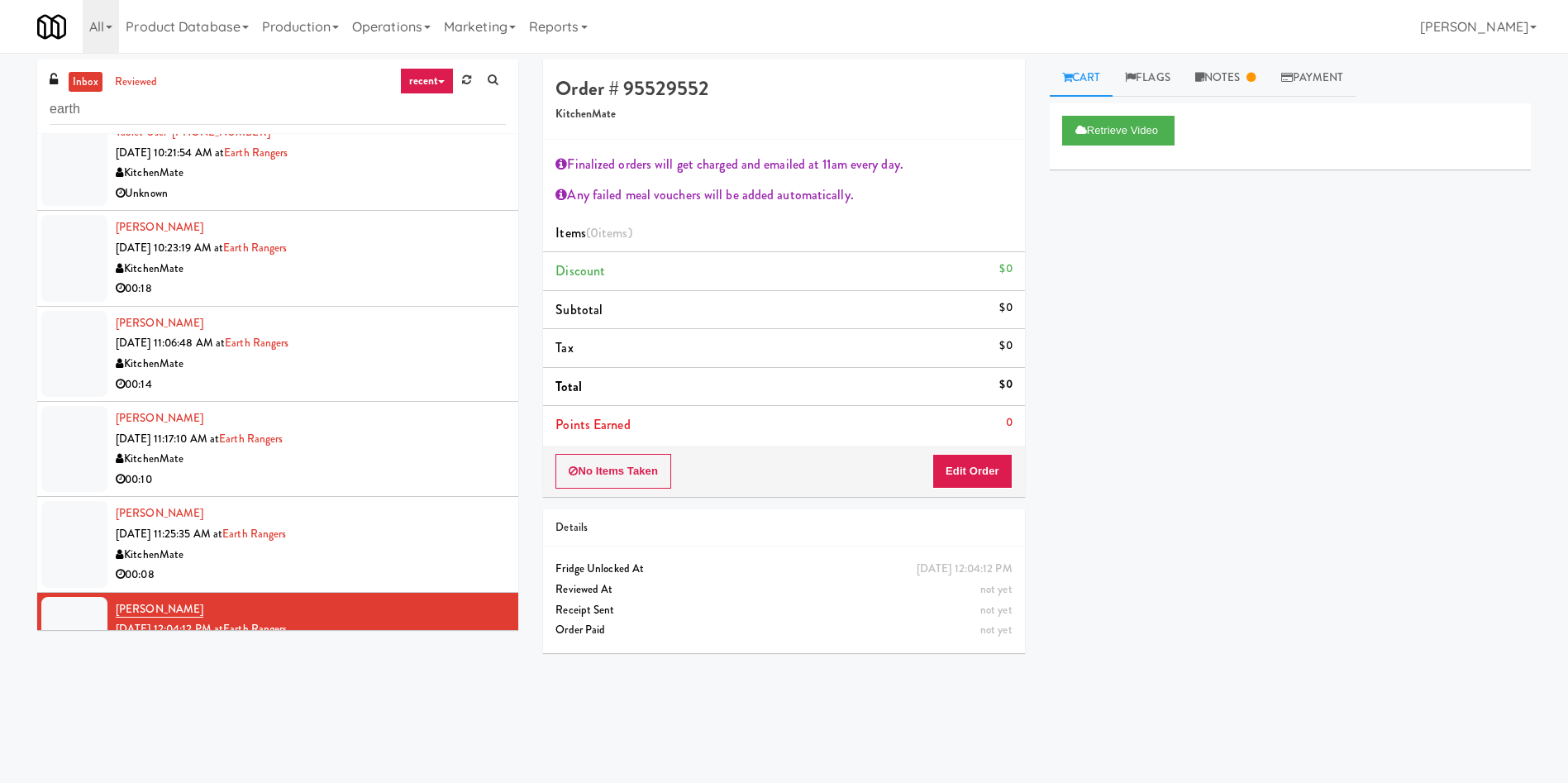
scroll to position [267, 0]
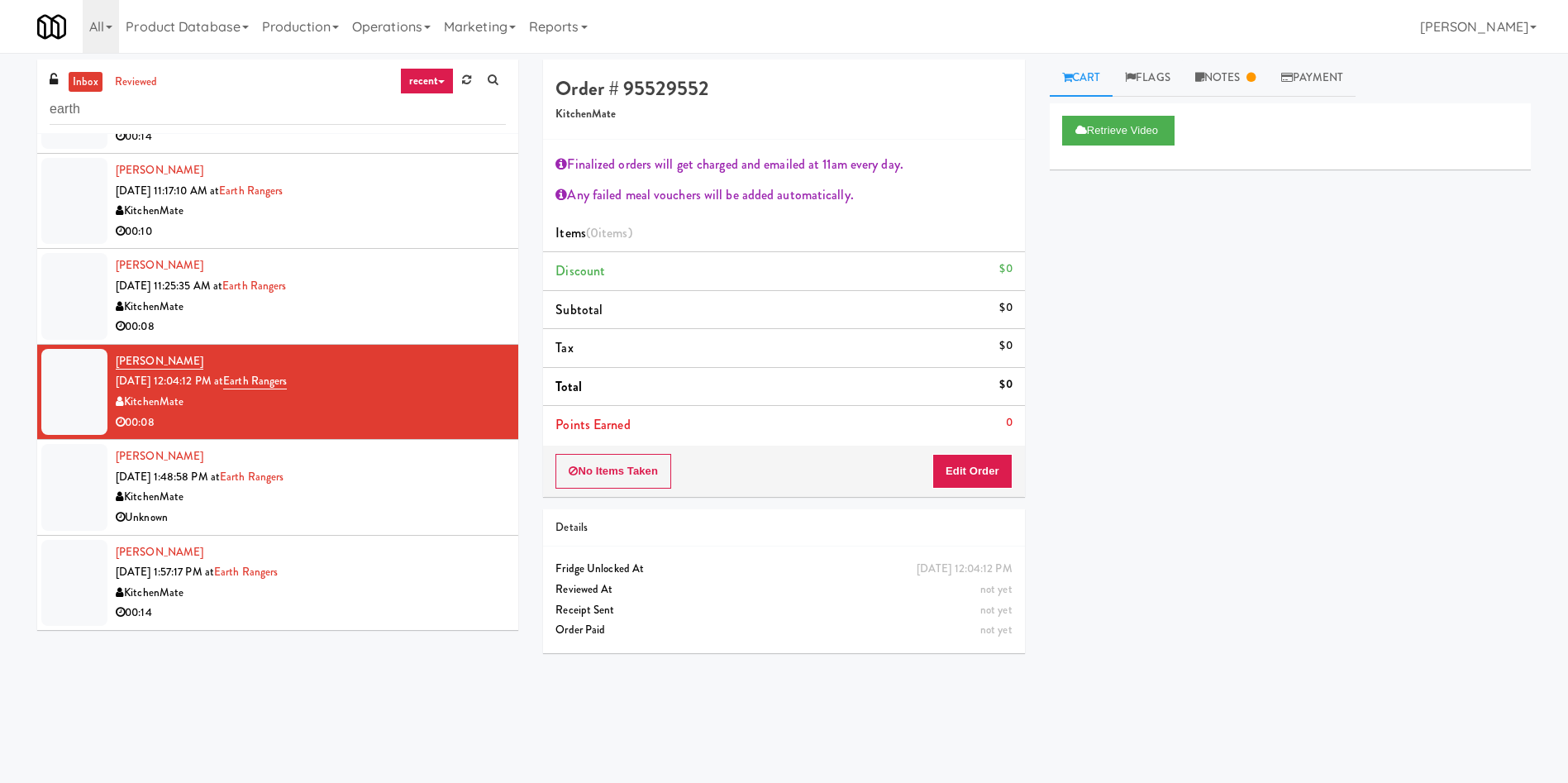
click at [89, 569] on div at bounding box center [75, 583] width 66 height 86
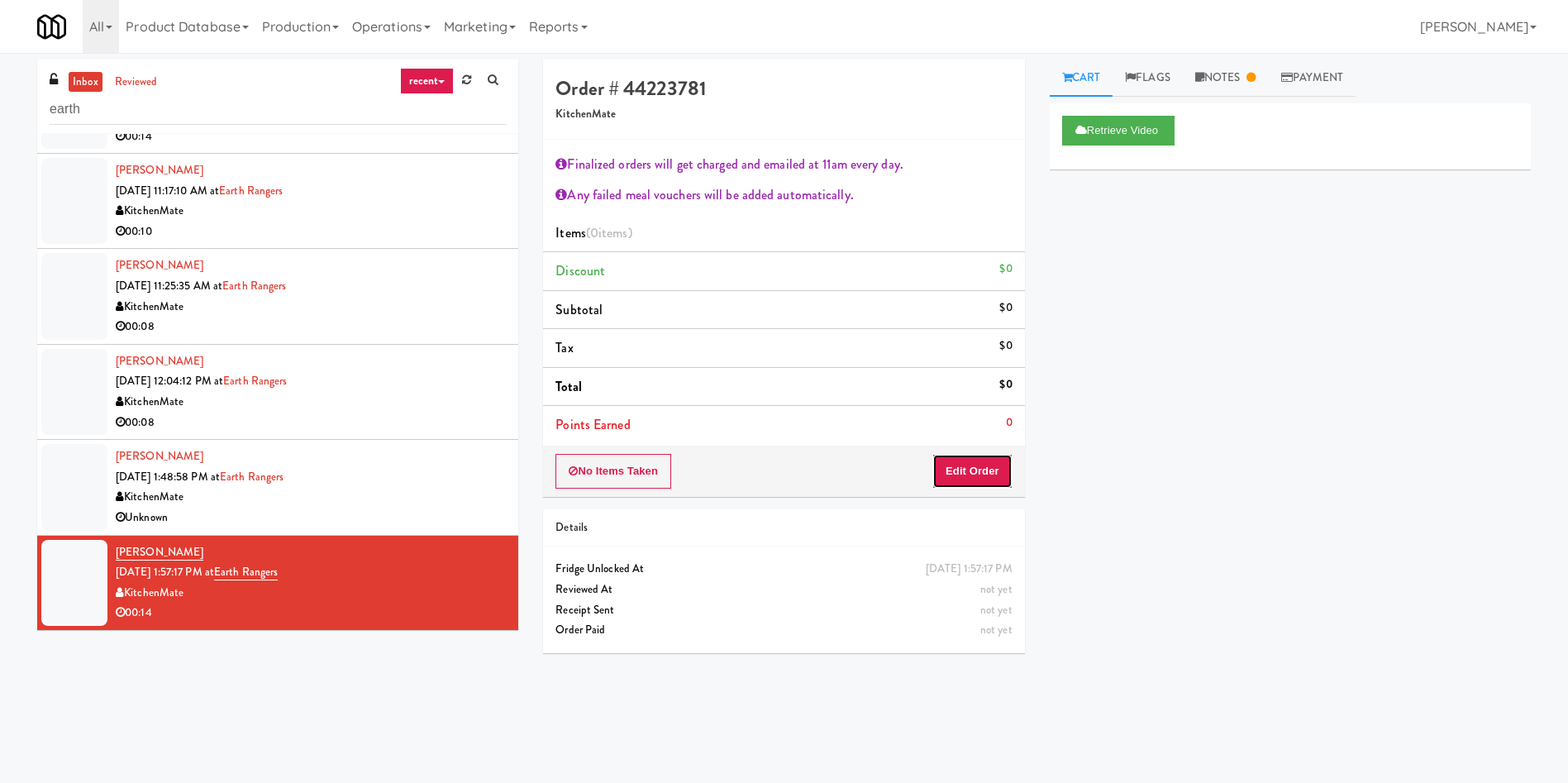
click at [991, 462] on button "Edit Order" at bounding box center [972, 471] width 81 height 35
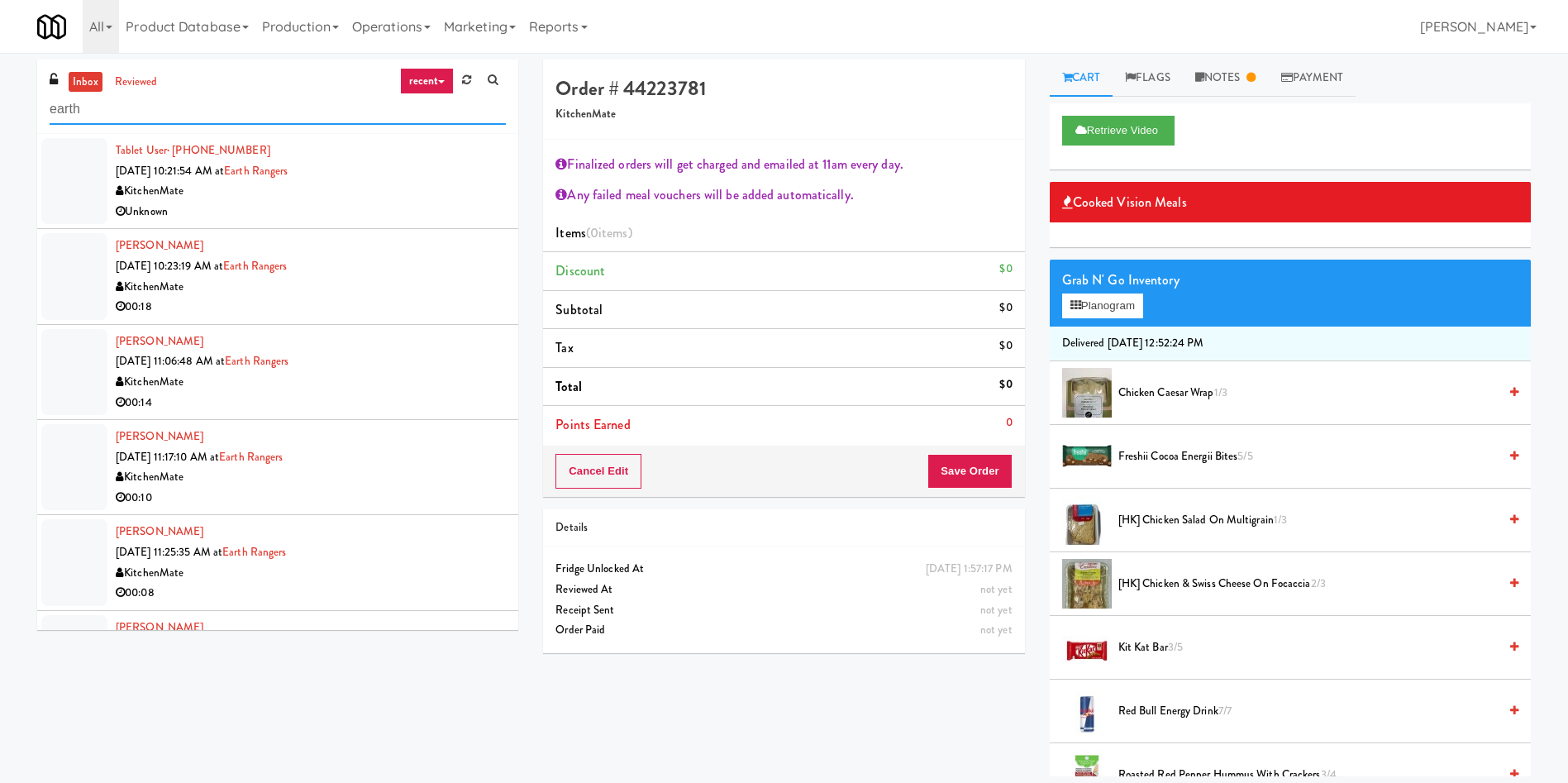
drag, startPoint x: 207, startPoint y: 117, endPoint x: 0, endPoint y: 117, distance: 207.0
click at [0, 117] on div "inbox reviewed recent all unclear take inventory issue suspicious failed recent…" at bounding box center [784, 418] width 1568 height 716
type input "IKEA BURLINGTON"
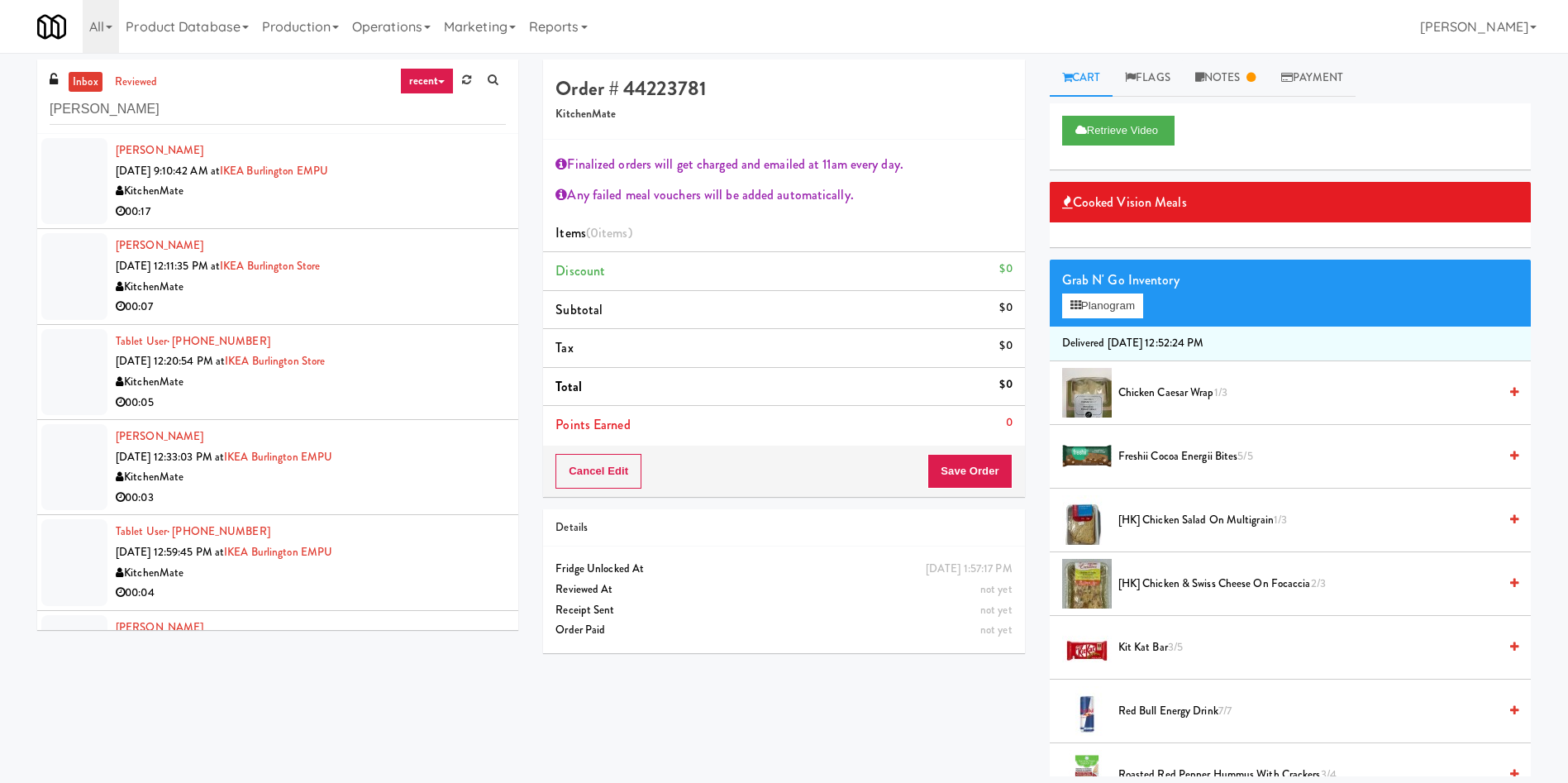
click at [73, 178] on div at bounding box center [75, 181] width 66 height 86
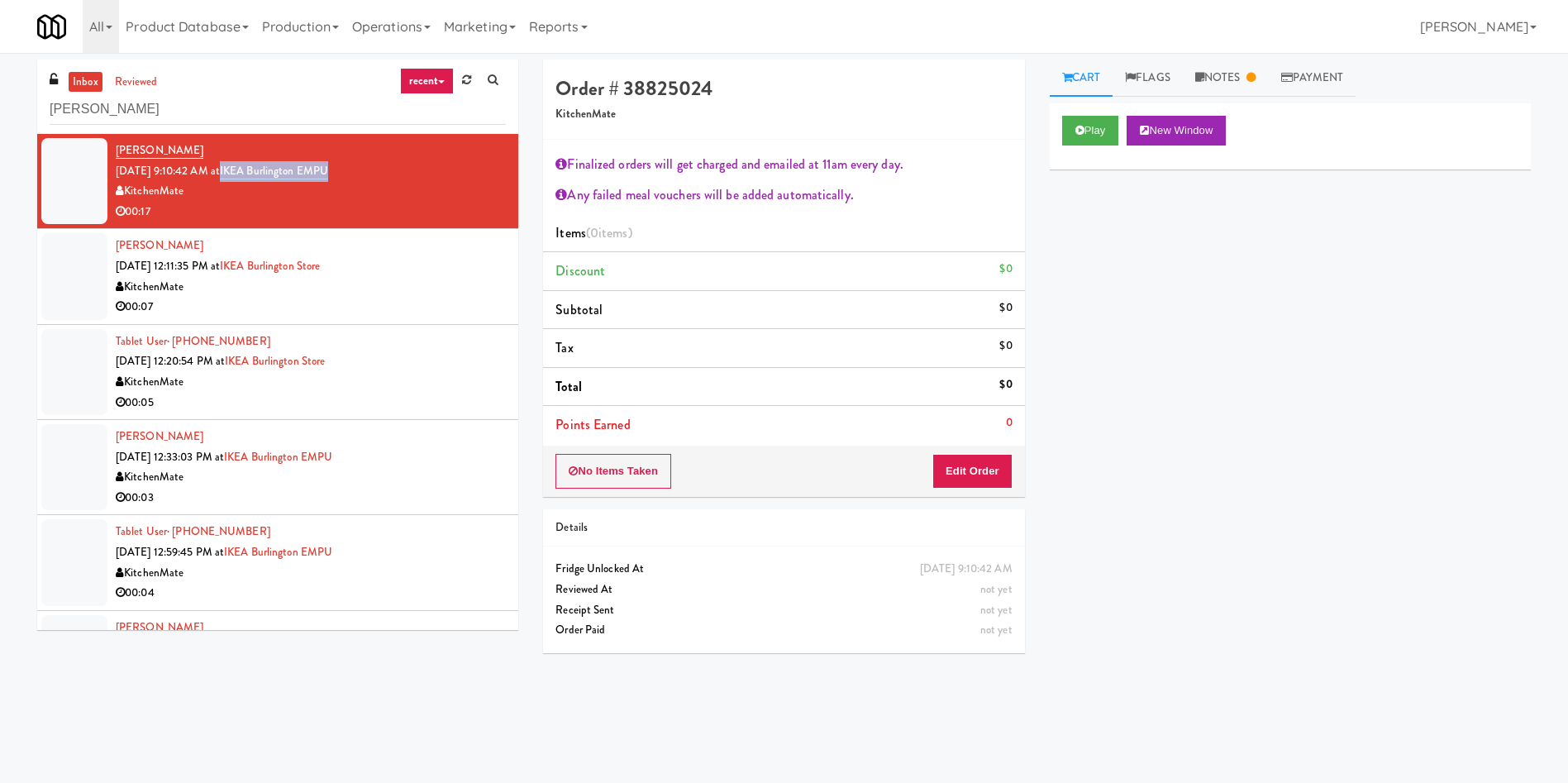
drag, startPoint x: 384, startPoint y: 177, endPoint x: 246, endPoint y: 164, distance: 138.6
click at [246, 164] on div "Derek Diciccio Sep 17, 2025 9:10:42 AM at IKEA Burlington EMPU KitchenMate 00:17" at bounding box center [310, 180] width 390 height 81
copy link "IKEA Burlington EMPU"
drag, startPoint x: 206, startPoint y: 108, endPoint x: 0, endPoint y: 100, distance: 206.2
click at [0, 100] on div "inbox reviewed recent all unclear take inventory issue suspicious failed recent…" at bounding box center [784, 391] width 1568 height 664
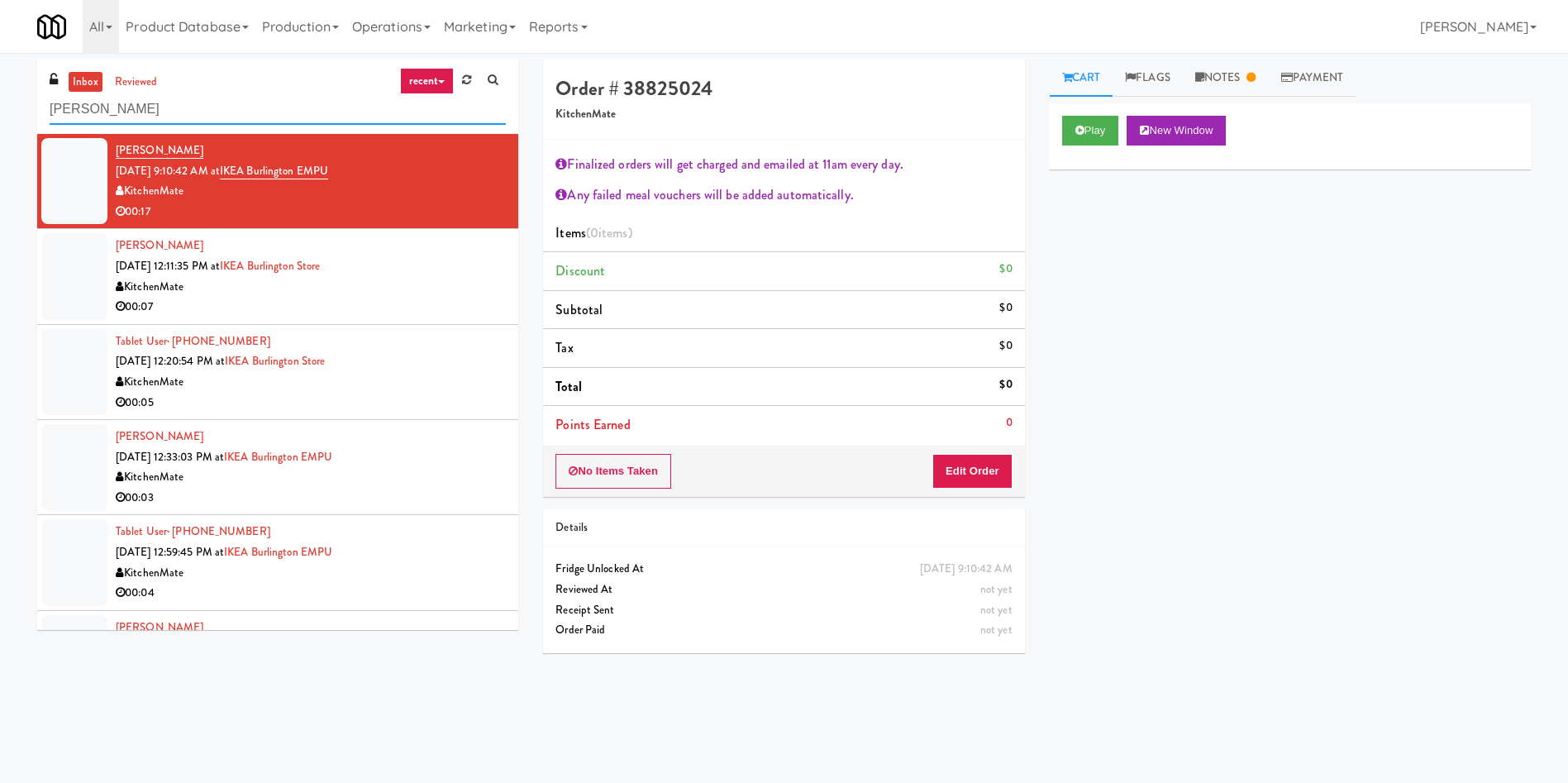
paste input "urlington EMPU"
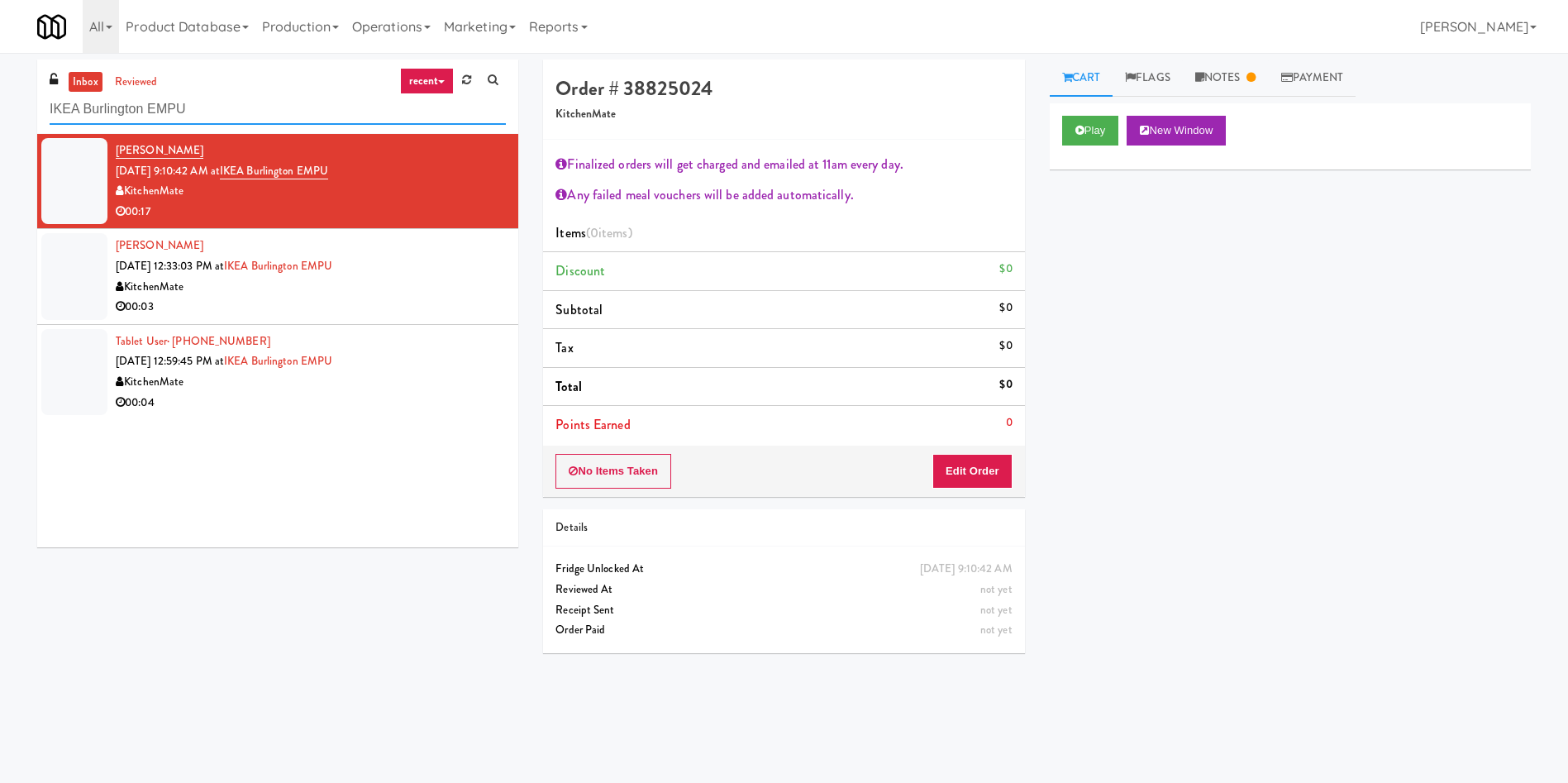
type input "IKEA Burlington EMPU"
click at [86, 267] on div at bounding box center [75, 276] width 66 height 86
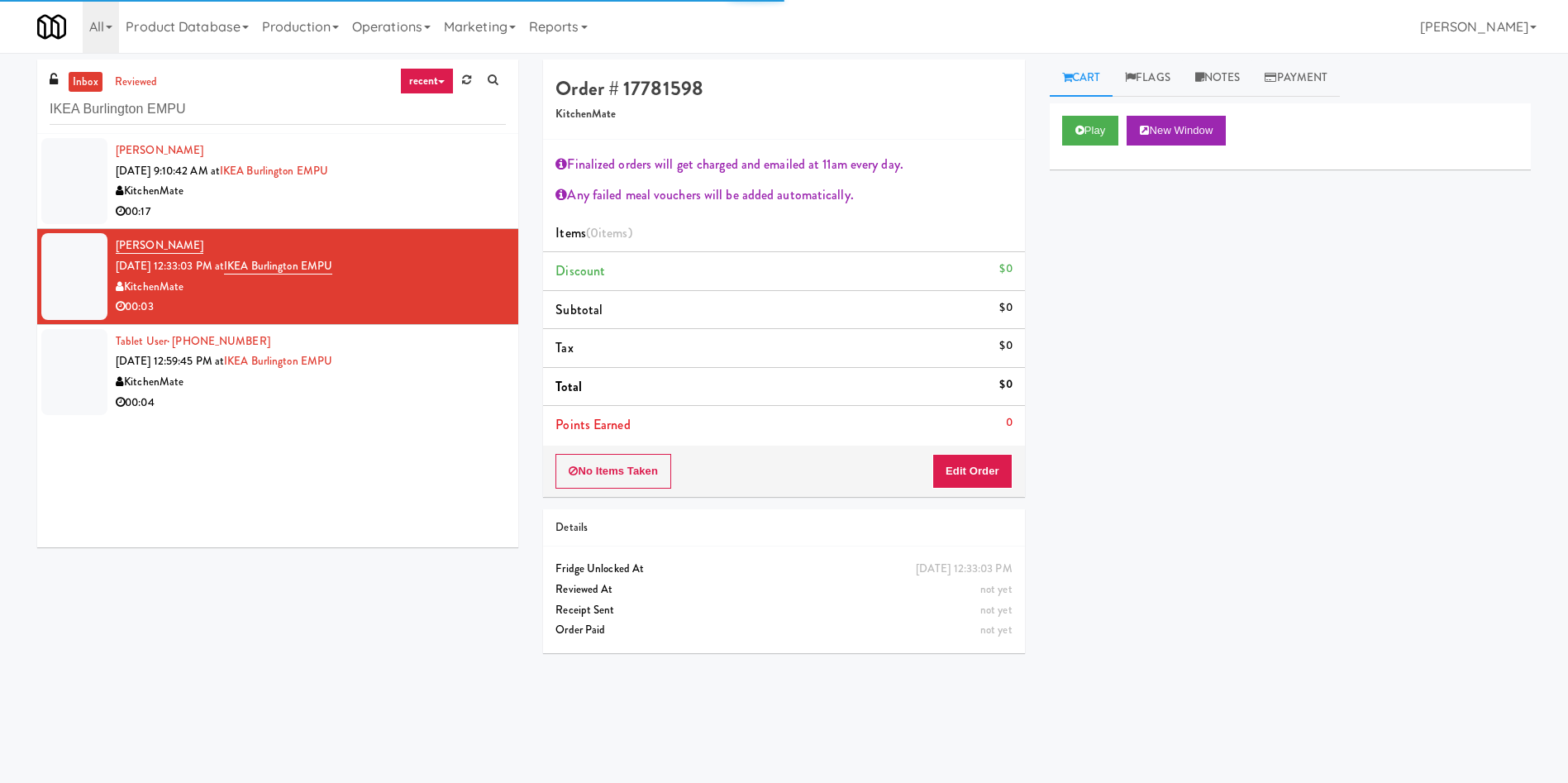
click at [101, 169] on div at bounding box center [75, 181] width 66 height 86
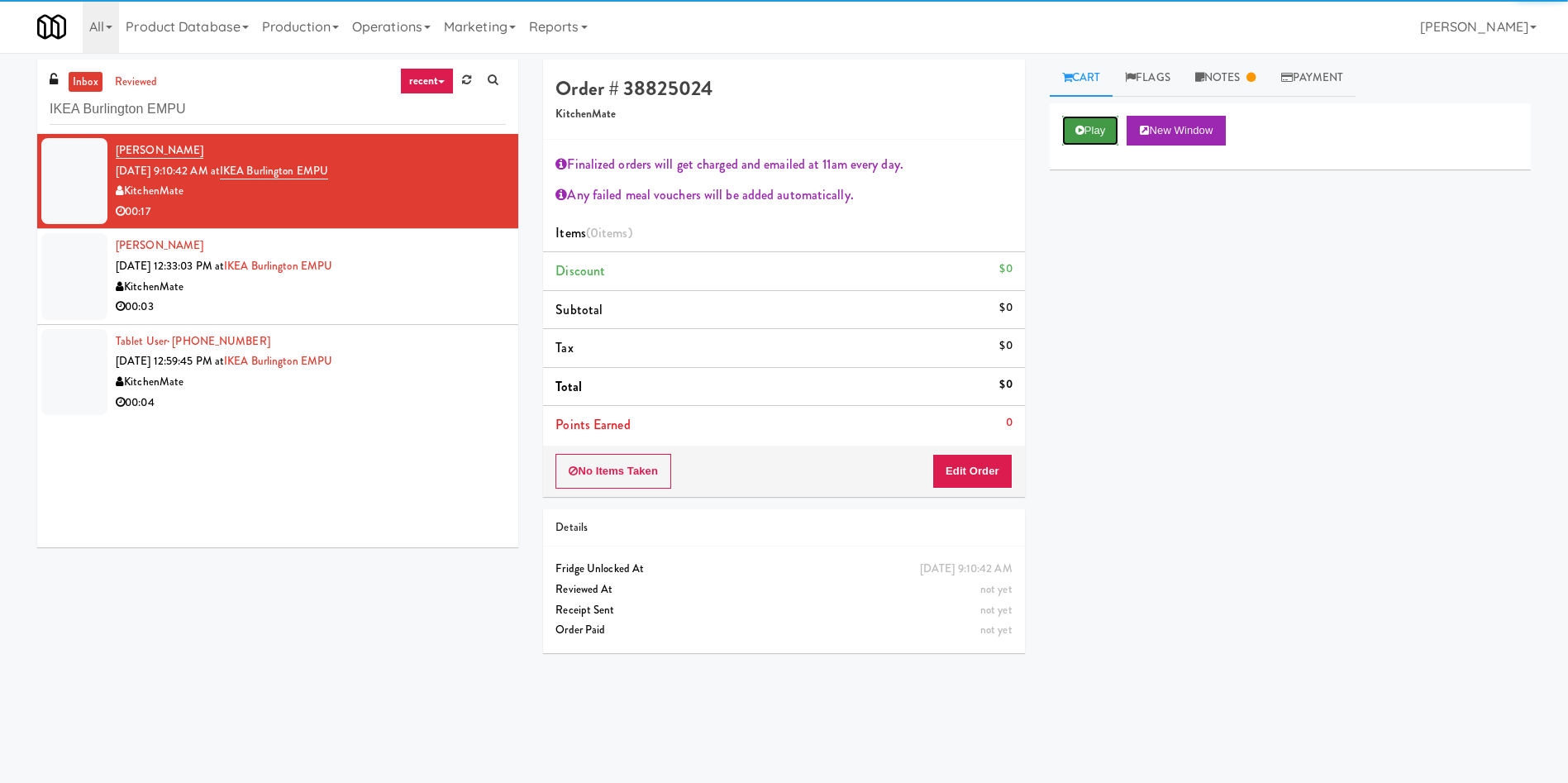
click at [1104, 126] on button "Play" at bounding box center [1090, 130] width 57 height 30
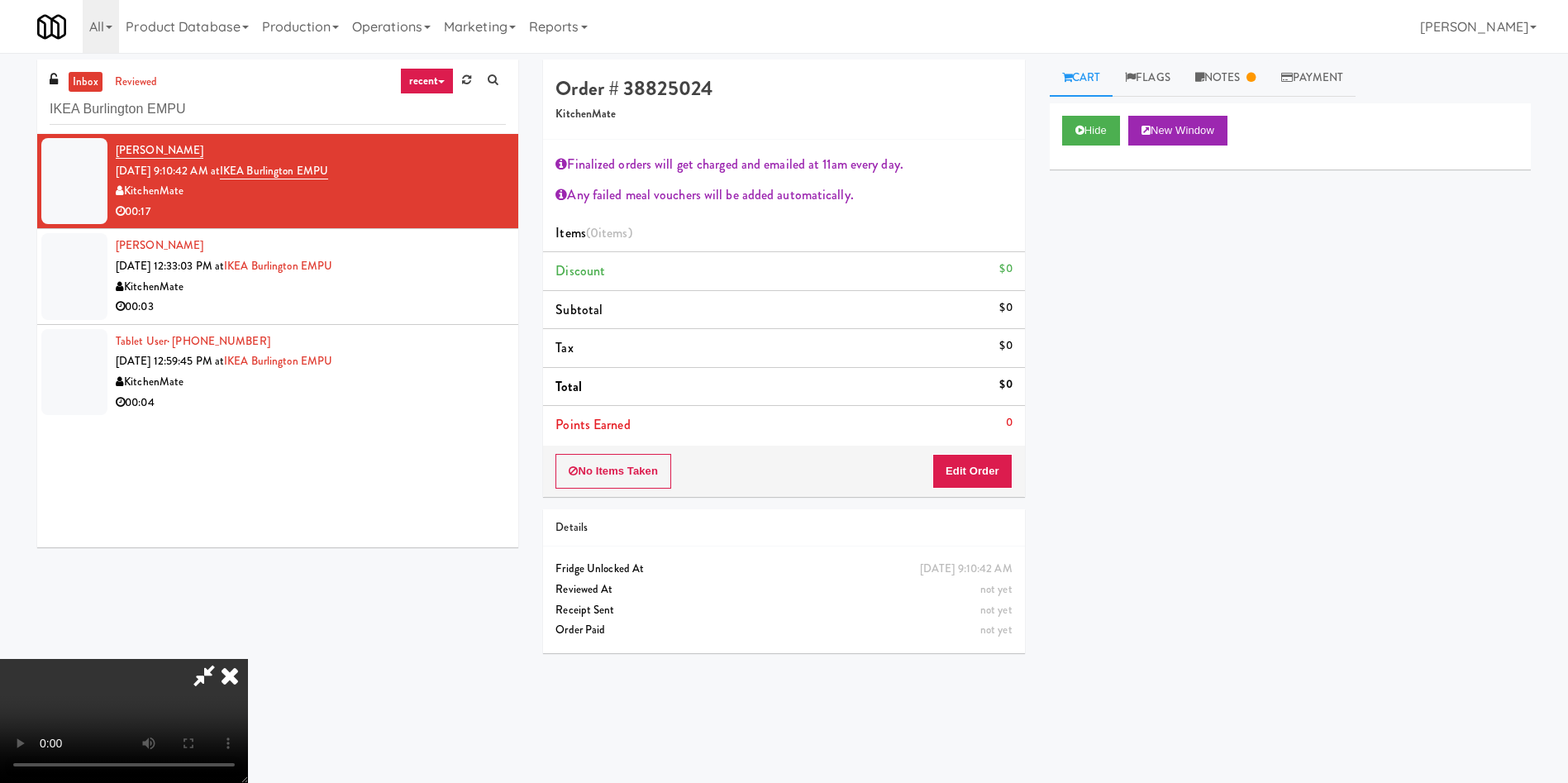
click at [248, 659] on video at bounding box center [123, 720] width 248 height 124
click at [248, 659] on icon at bounding box center [230, 675] width 37 height 33
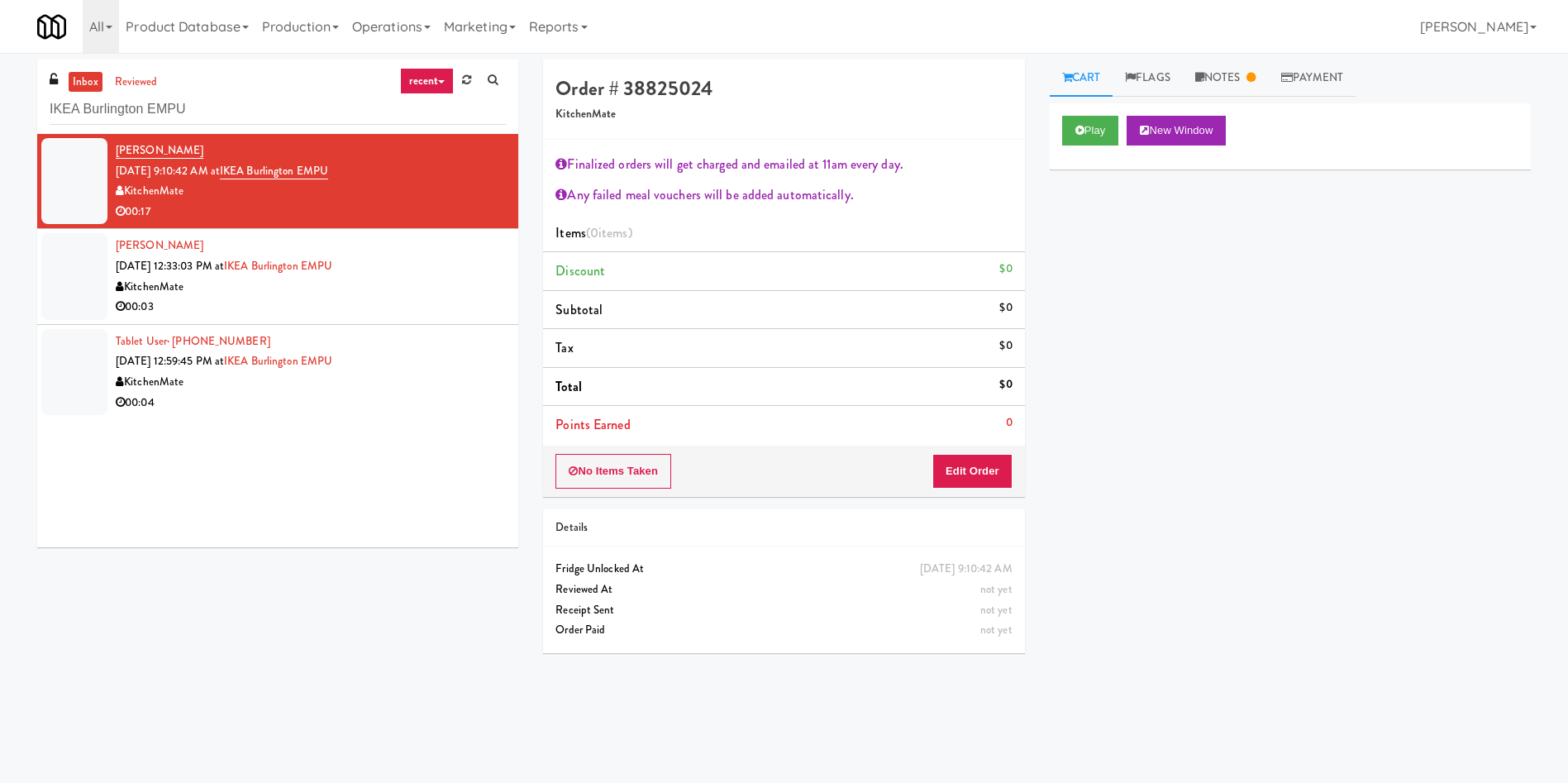
click at [85, 280] on div at bounding box center [75, 276] width 66 height 86
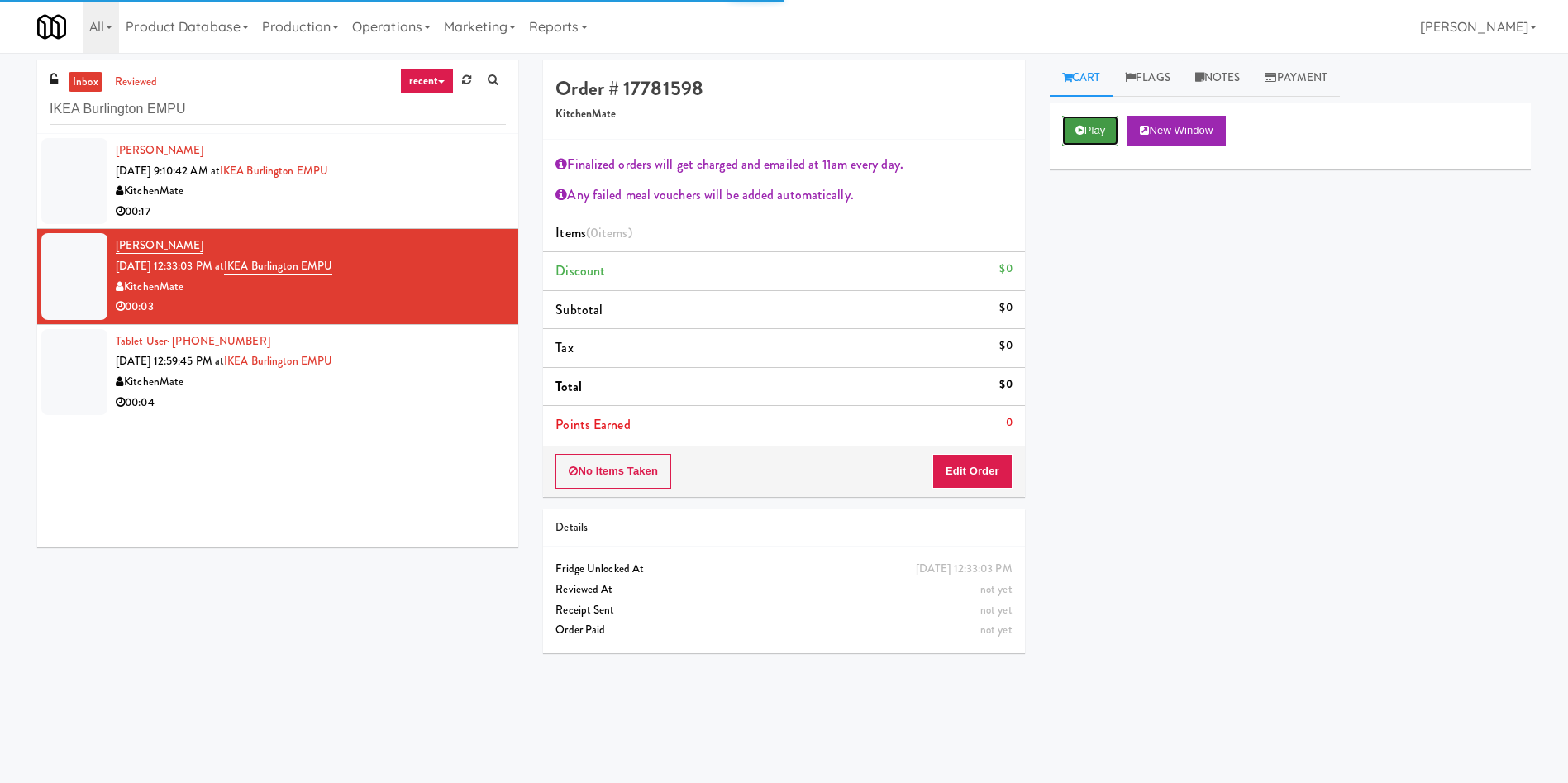
click at [1102, 136] on button "Play" at bounding box center [1090, 130] width 57 height 30
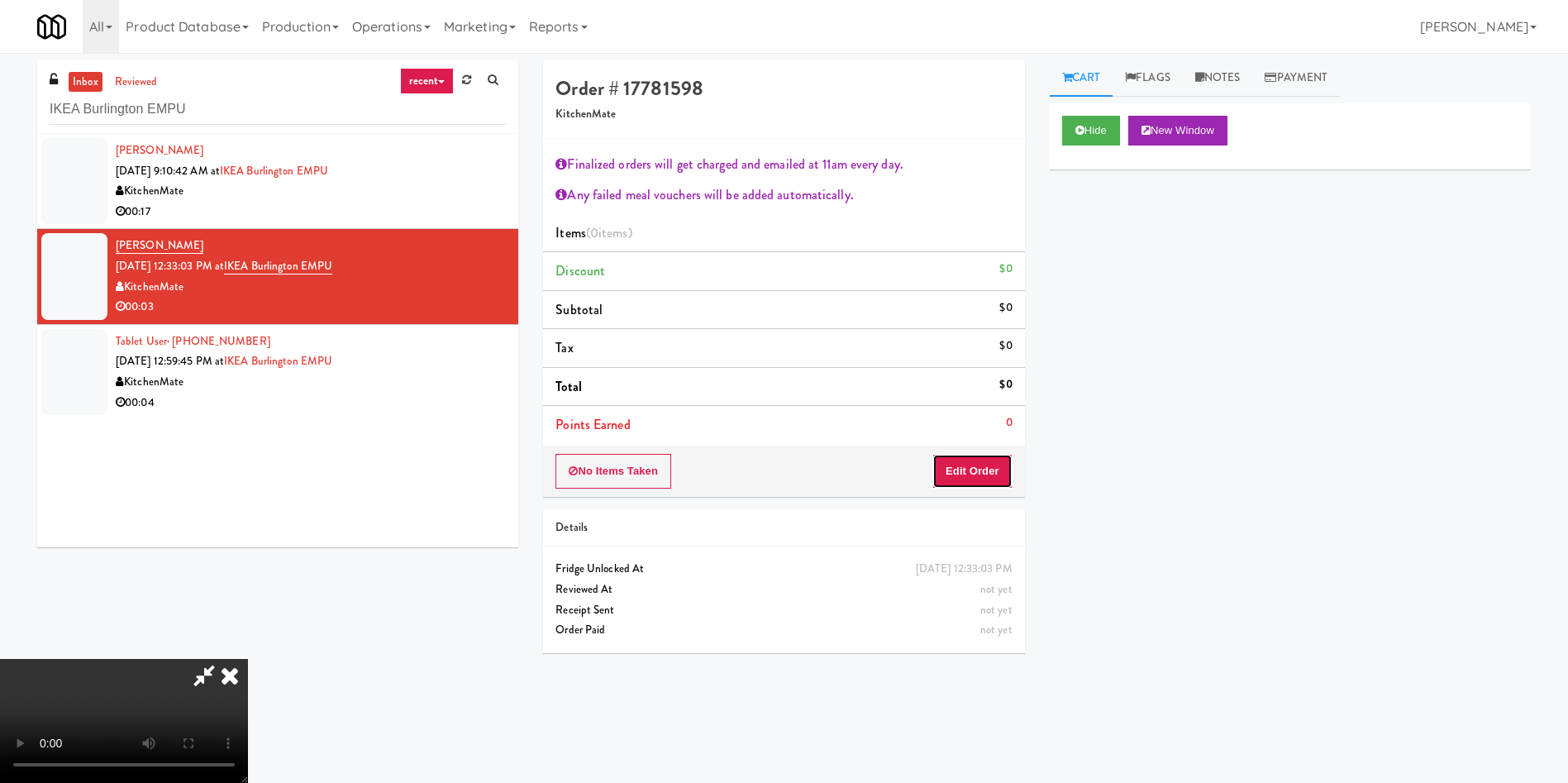
click at [971, 463] on button "Edit Order" at bounding box center [972, 471] width 81 height 35
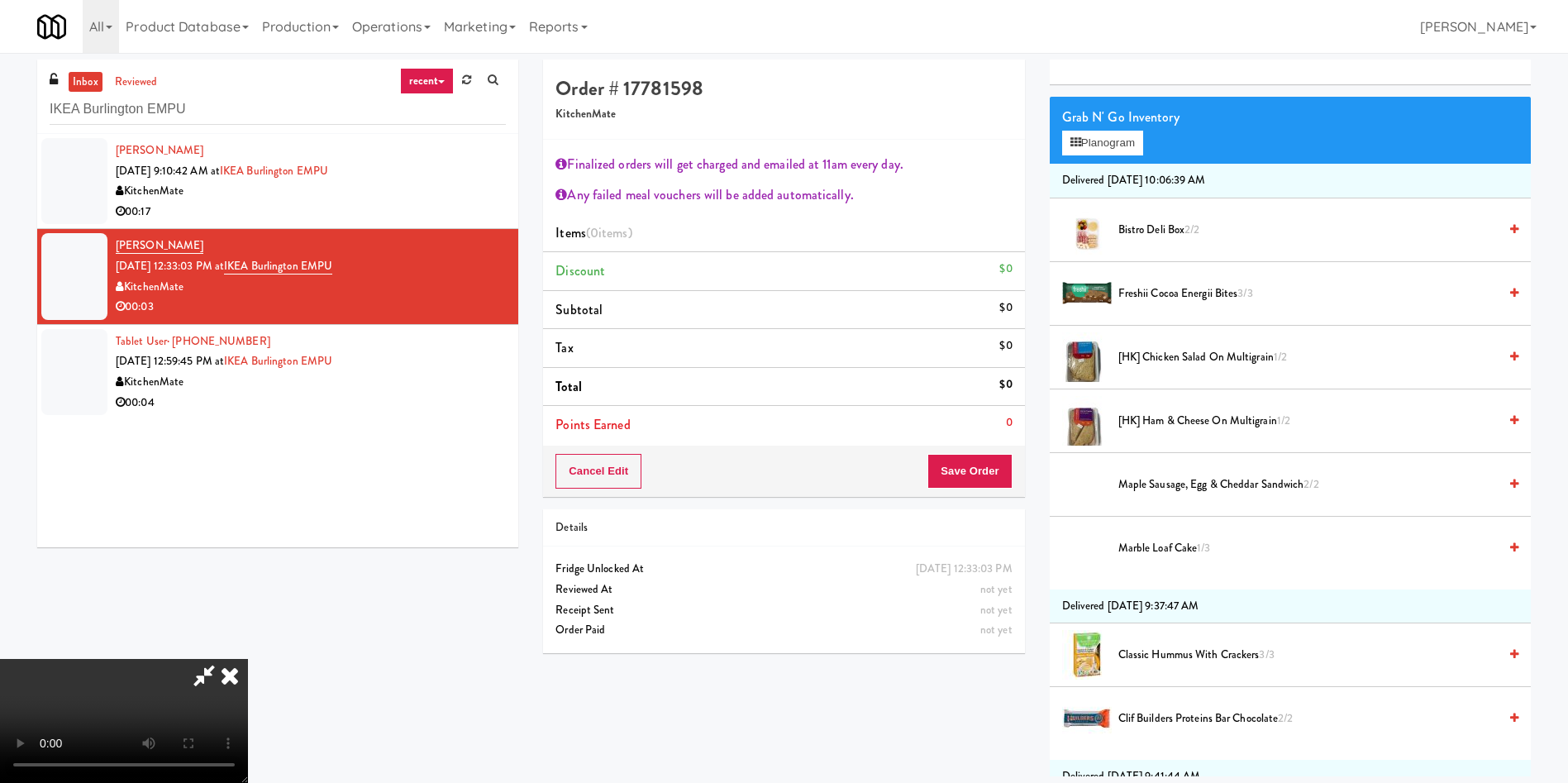
scroll to position [124, 0]
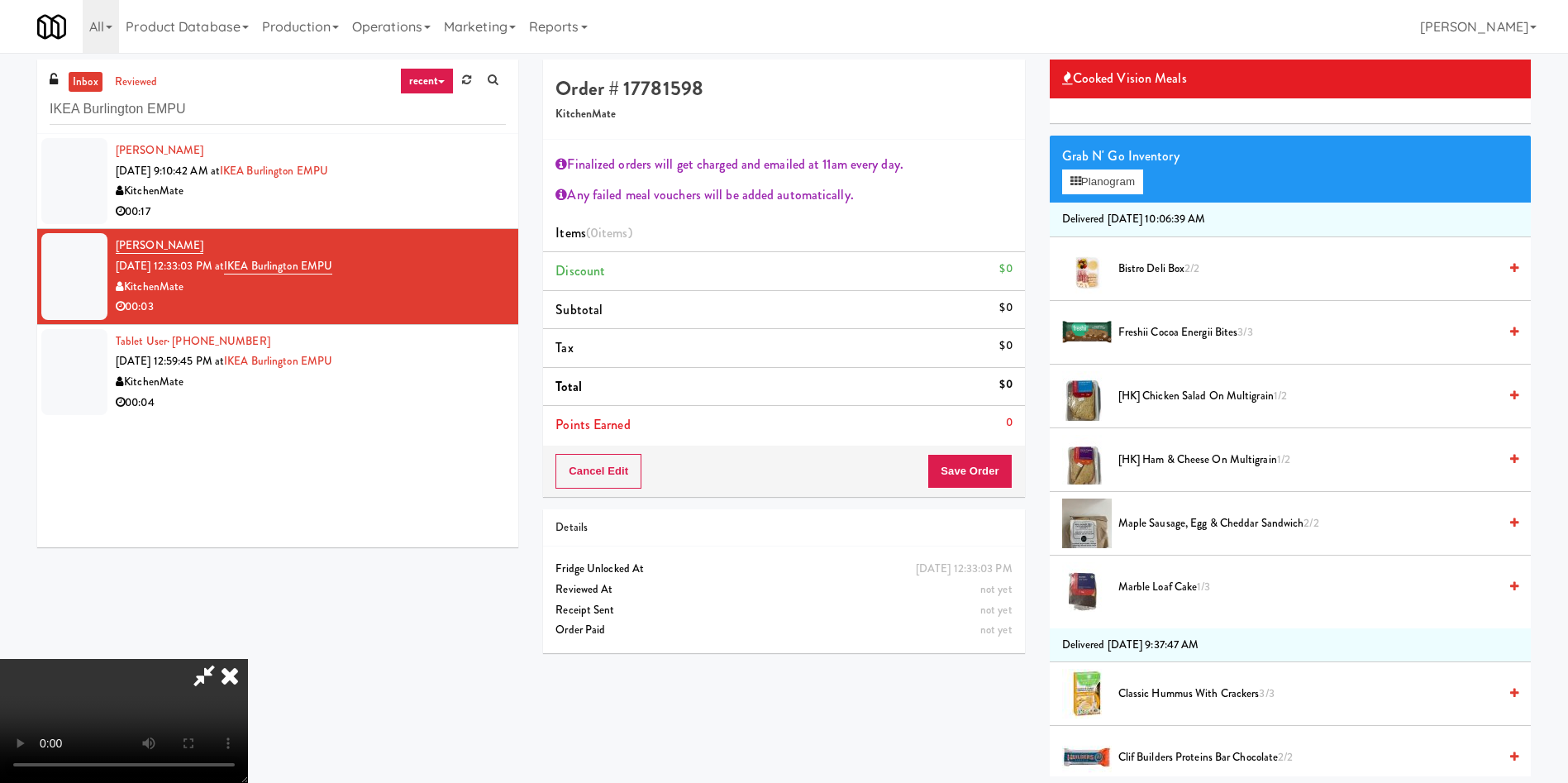
click at [248, 659] on video at bounding box center [123, 720] width 248 height 124
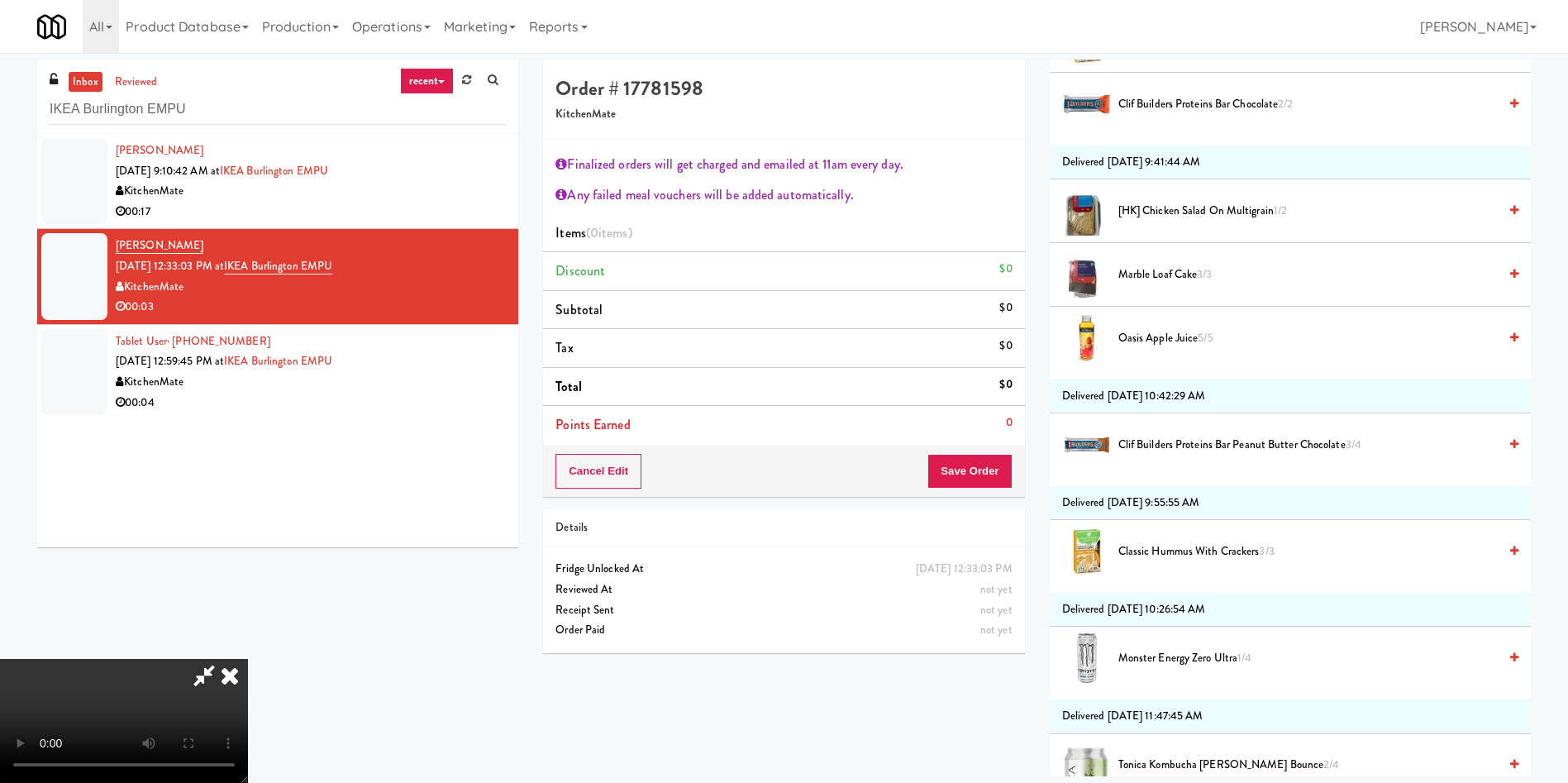
scroll to position [869, 0]
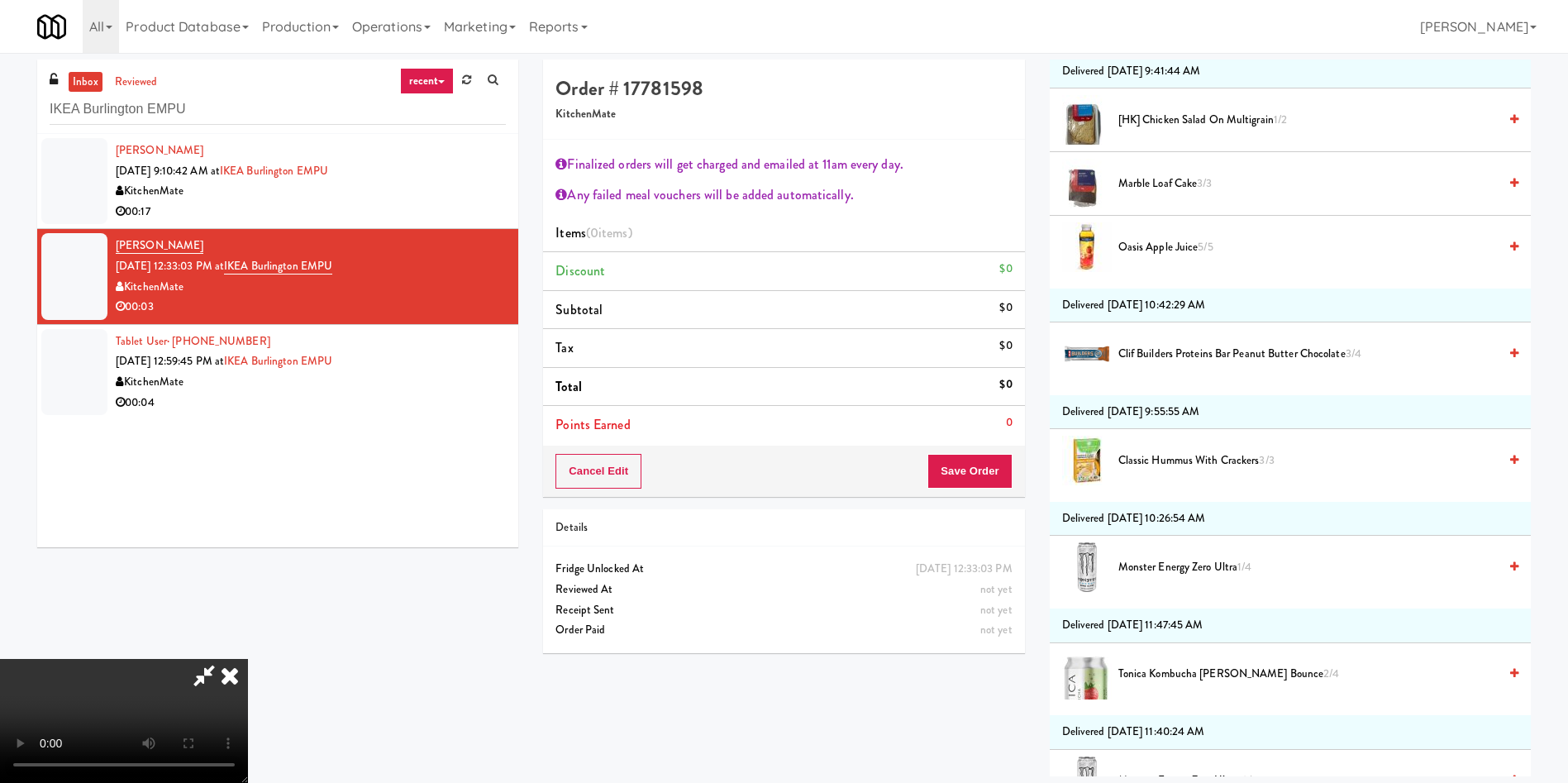
click at [248, 659] on icon at bounding box center [230, 675] width 37 height 33
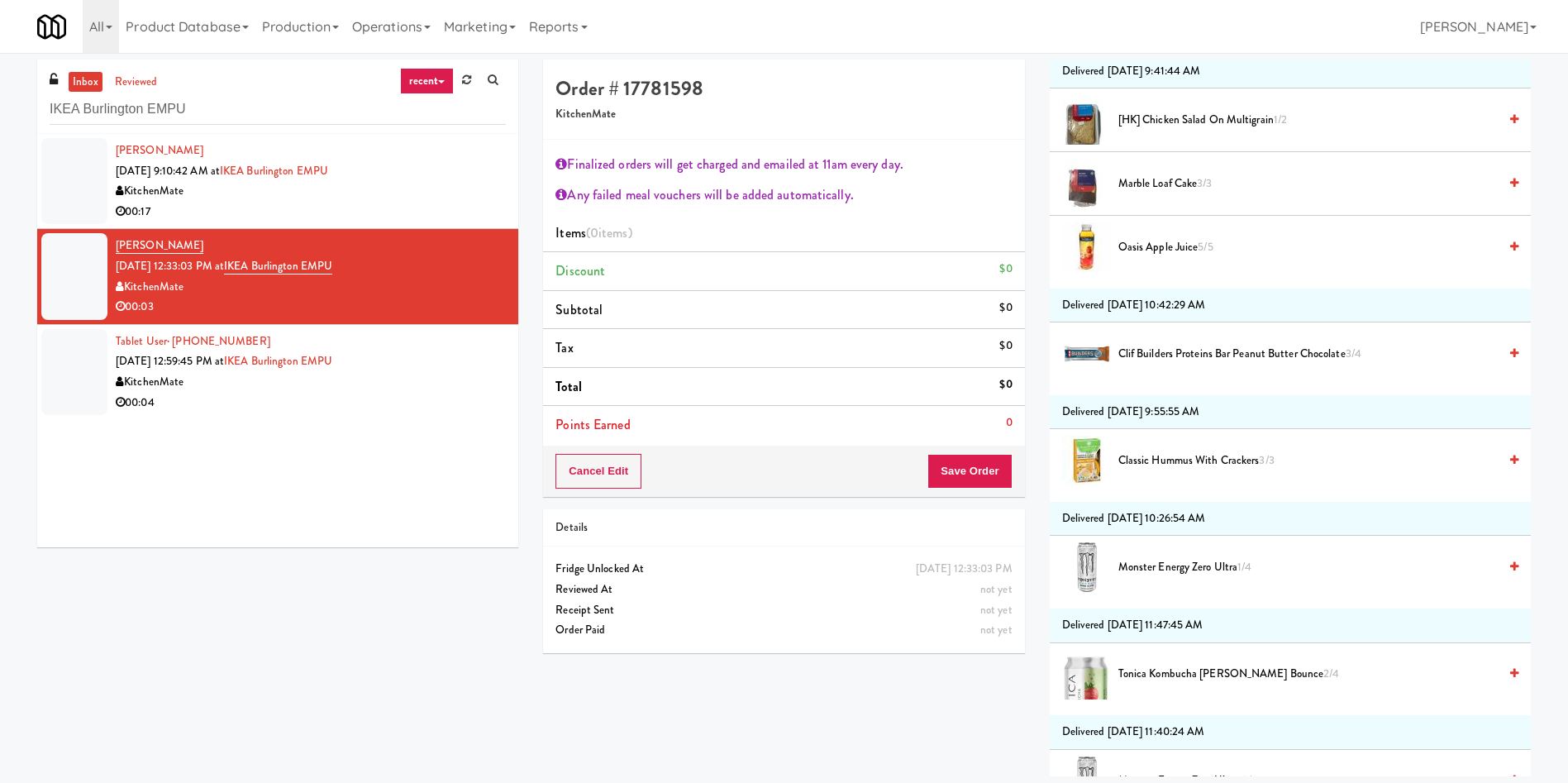
click at [71, 164] on div at bounding box center [75, 181] width 66 height 86
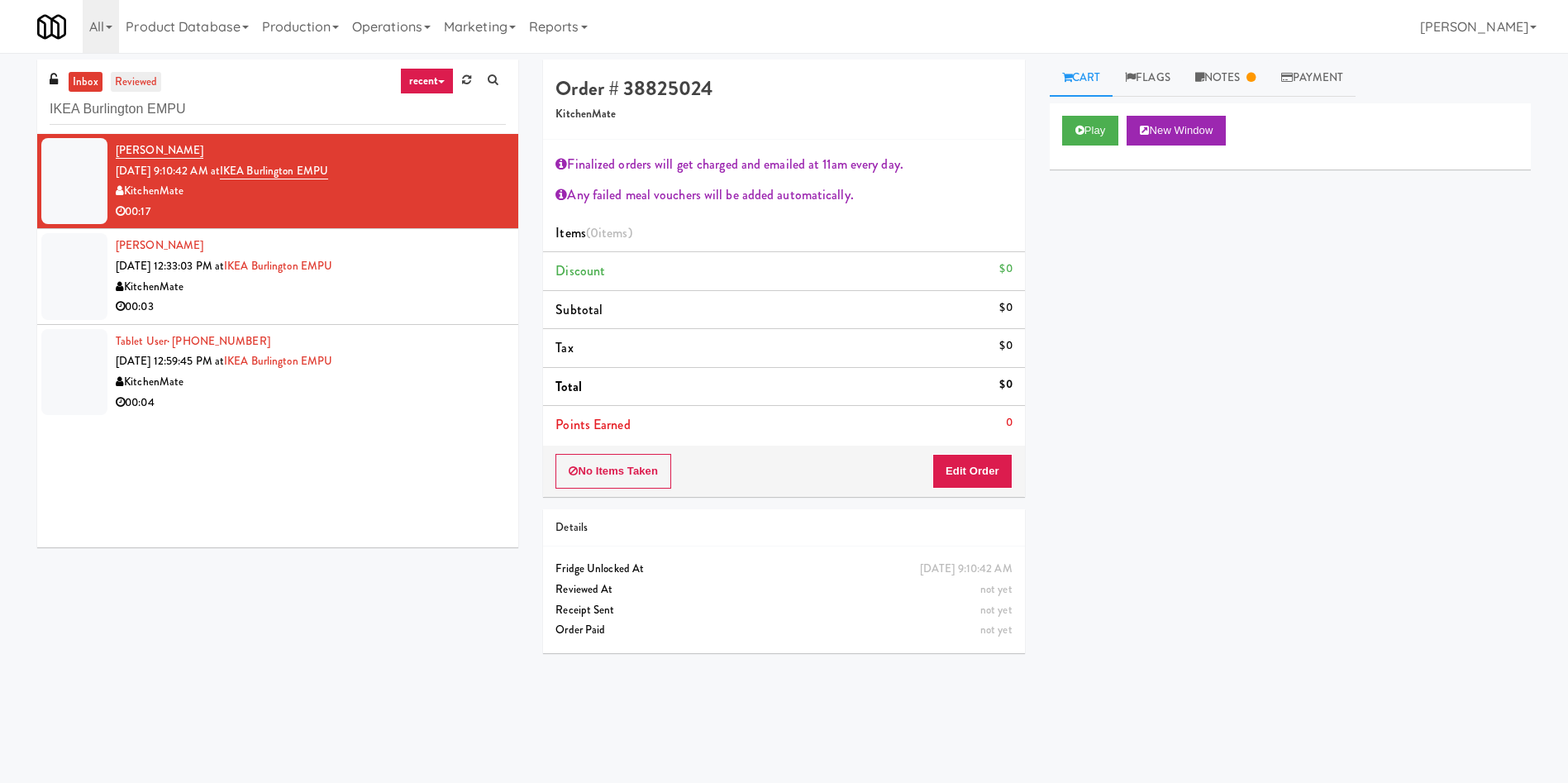
click at [153, 76] on link "reviewed" at bounding box center [136, 82] width 52 height 21
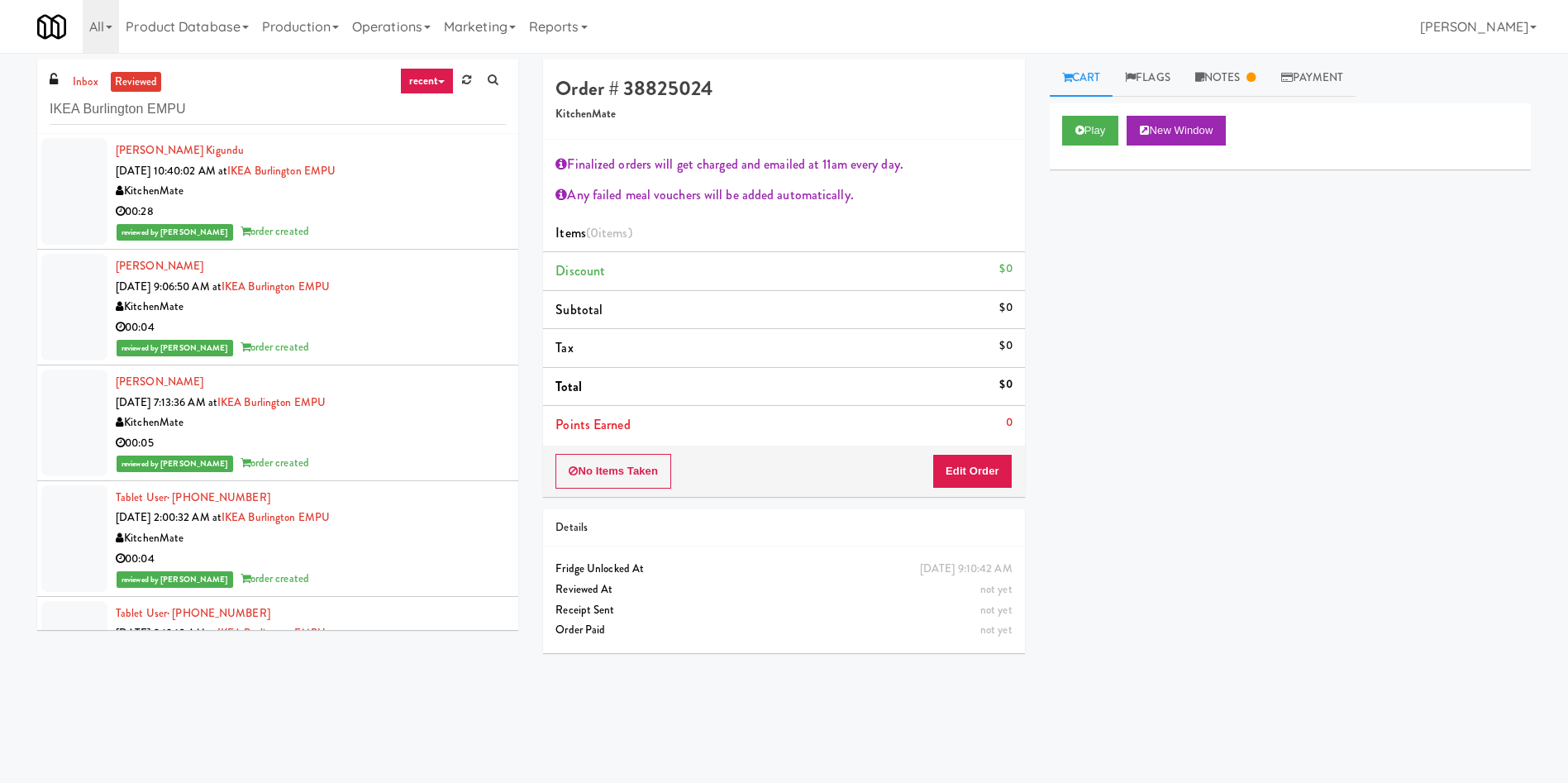
click at [70, 186] on div at bounding box center [75, 191] width 66 height 106
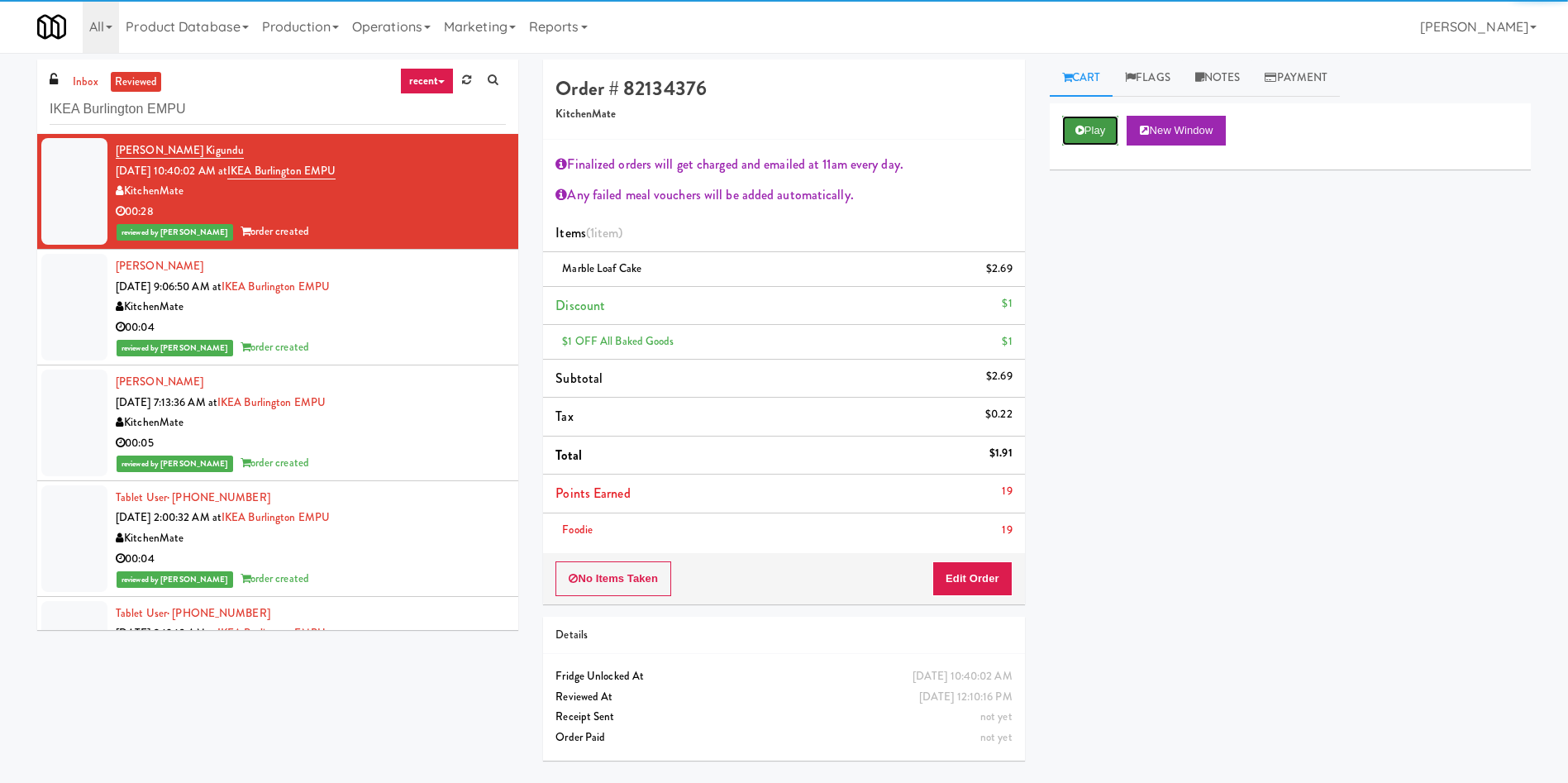
click at [1097, 133] on button "Play" at bounding box center [1090, 130] width 57 height 30
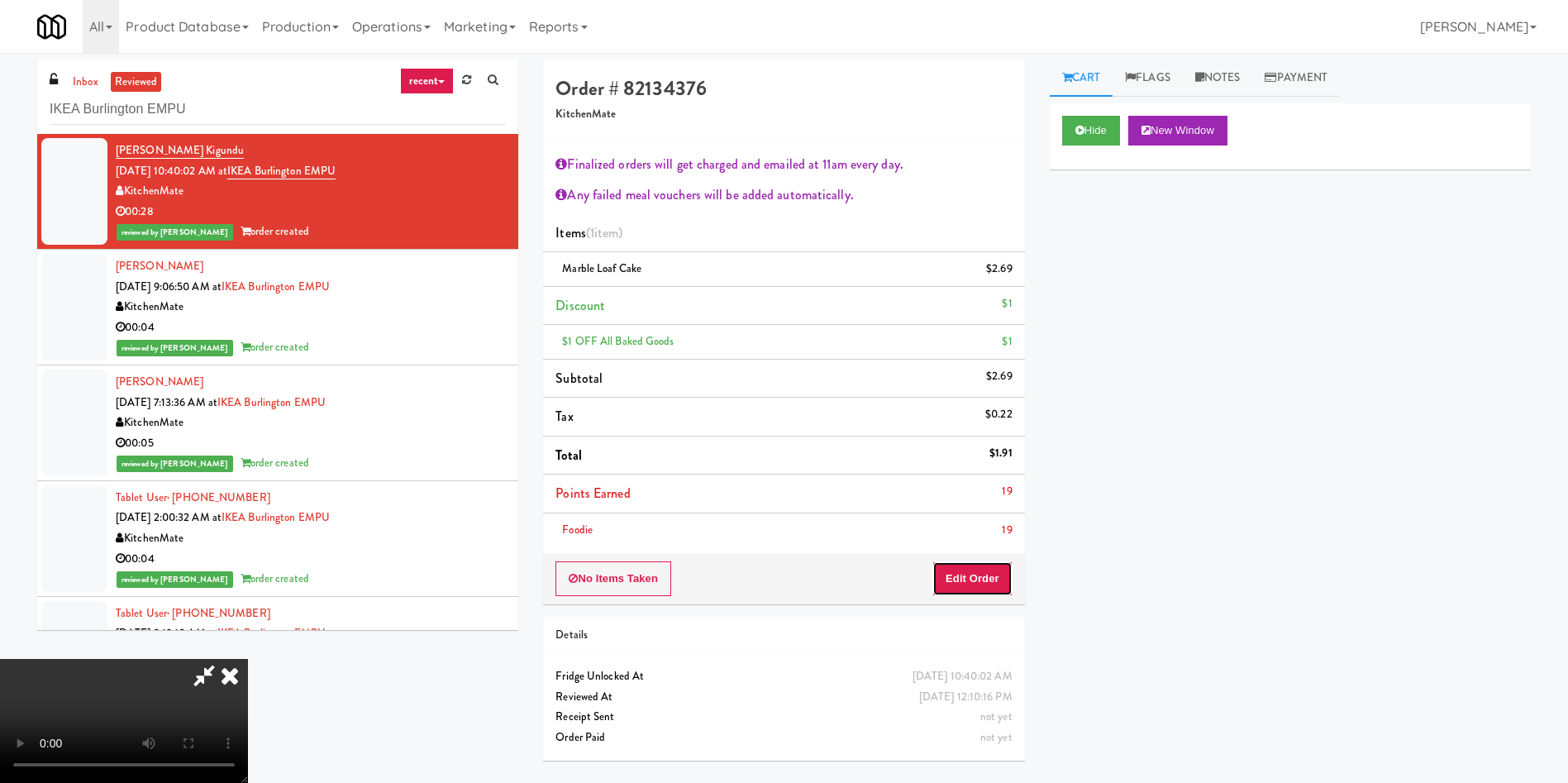
click at [962, 571] on button "Edit Order" at bounding box center [972, 578] width 81 height 35
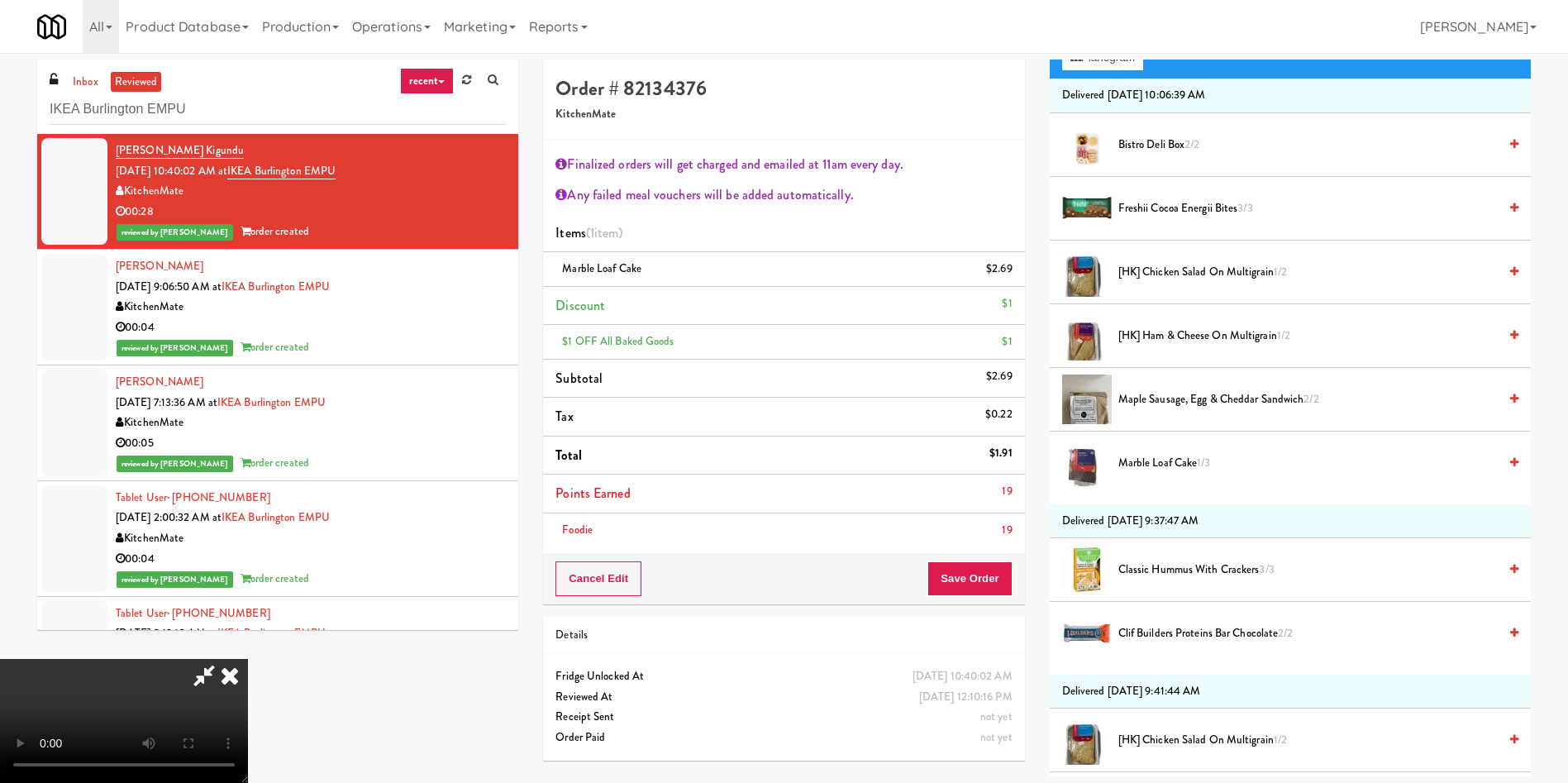
click at [248, 659] on icon at bounding box center [230, 675] width 37 height 33
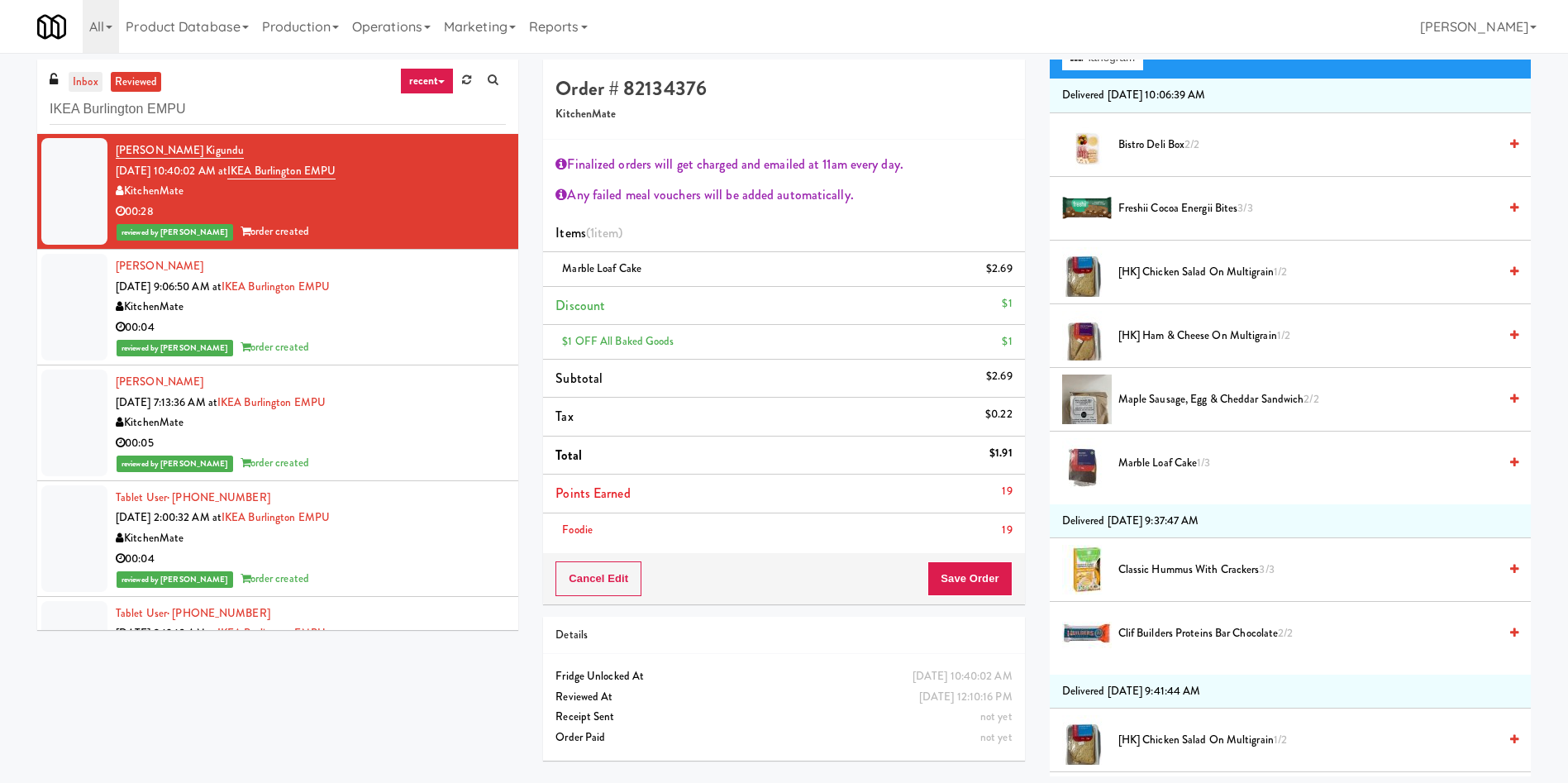
click at [84, 76] on link "inbox" at bounding box center [86, 82] width 34 height 21
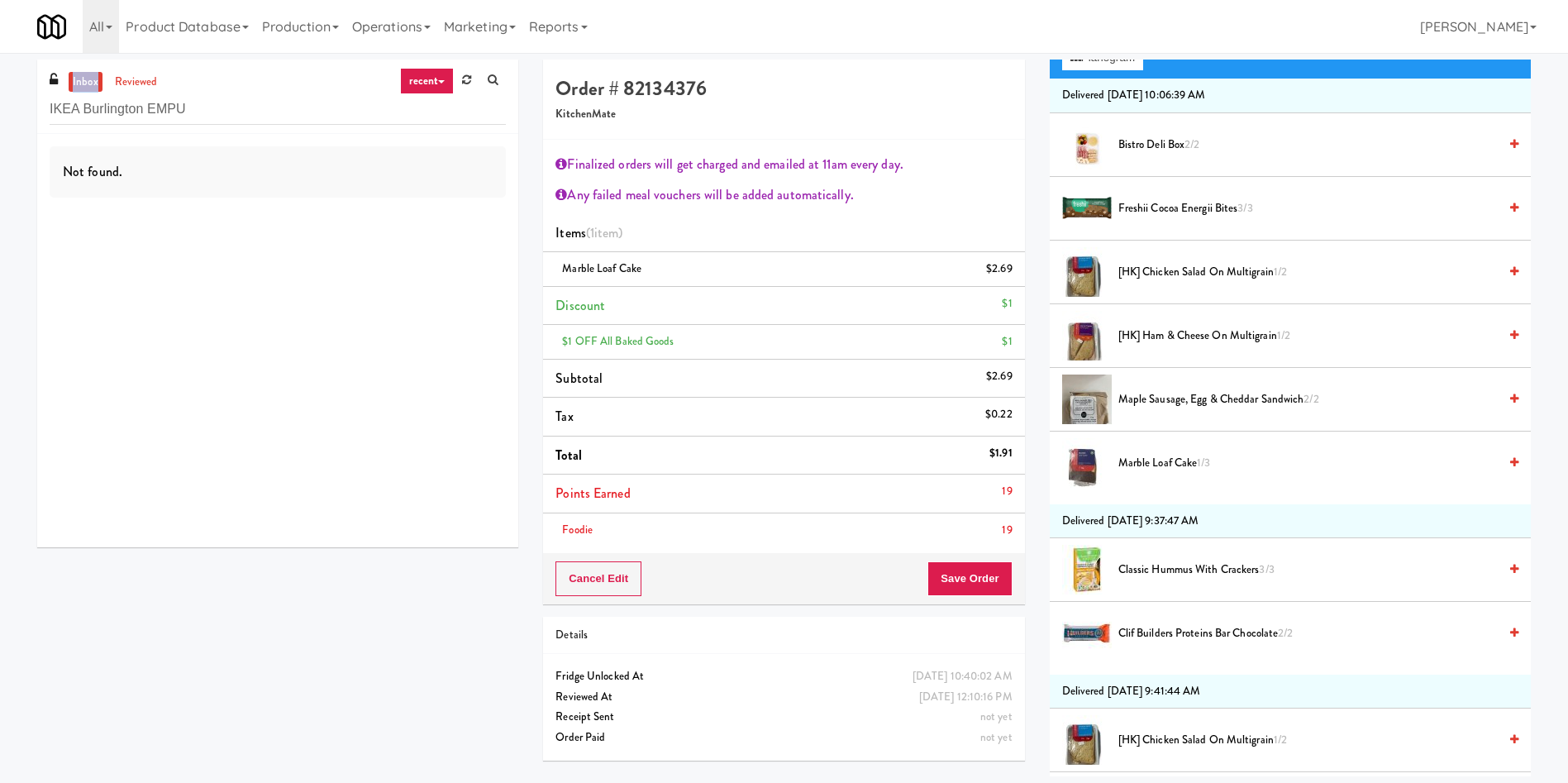
click at [84, 76] on link "inbox" at bounding box center [86, 82] width 34 height 21
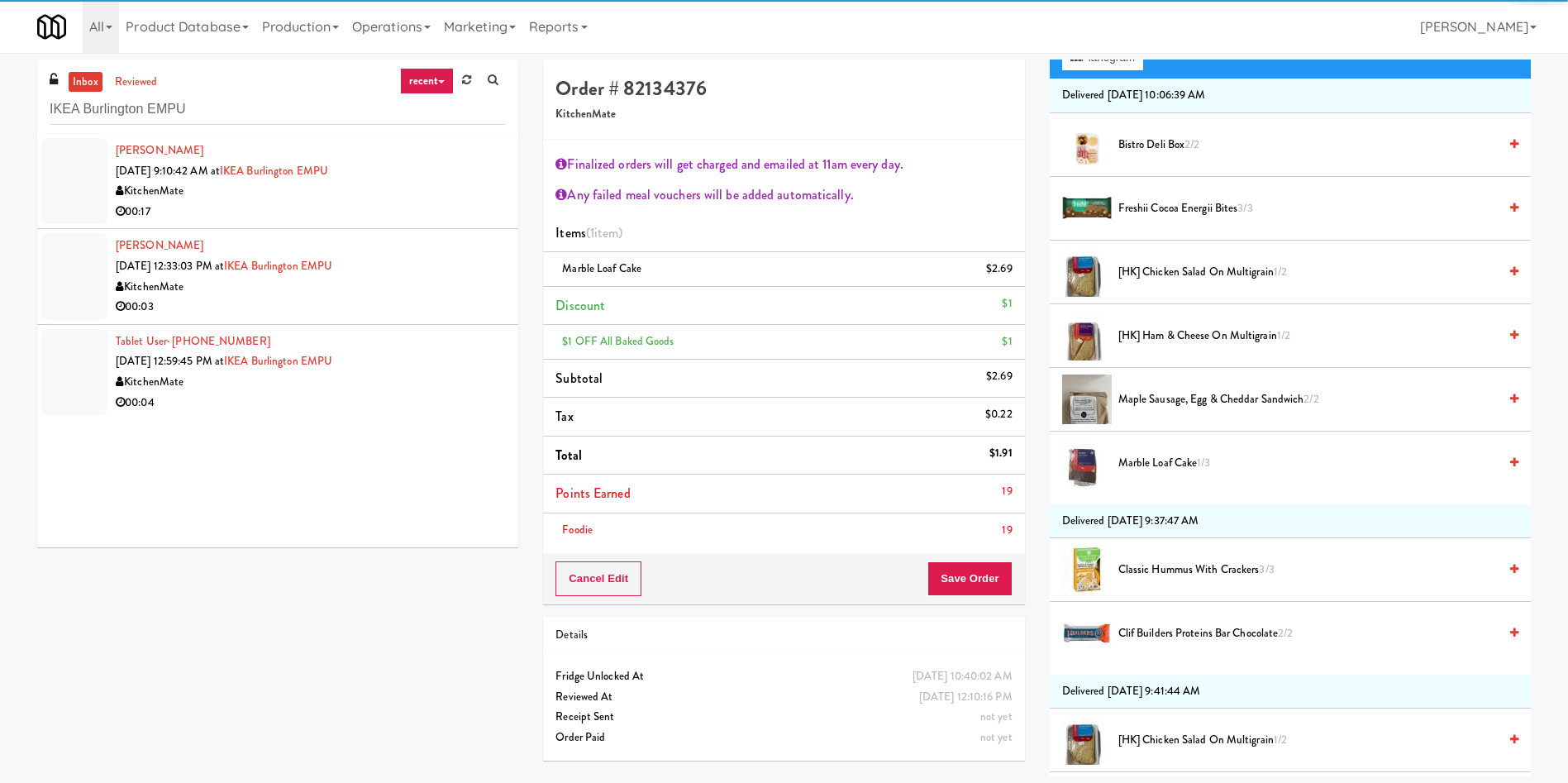
click at [89, 156] on div at bounding box center [75, 181] width 66 height 86
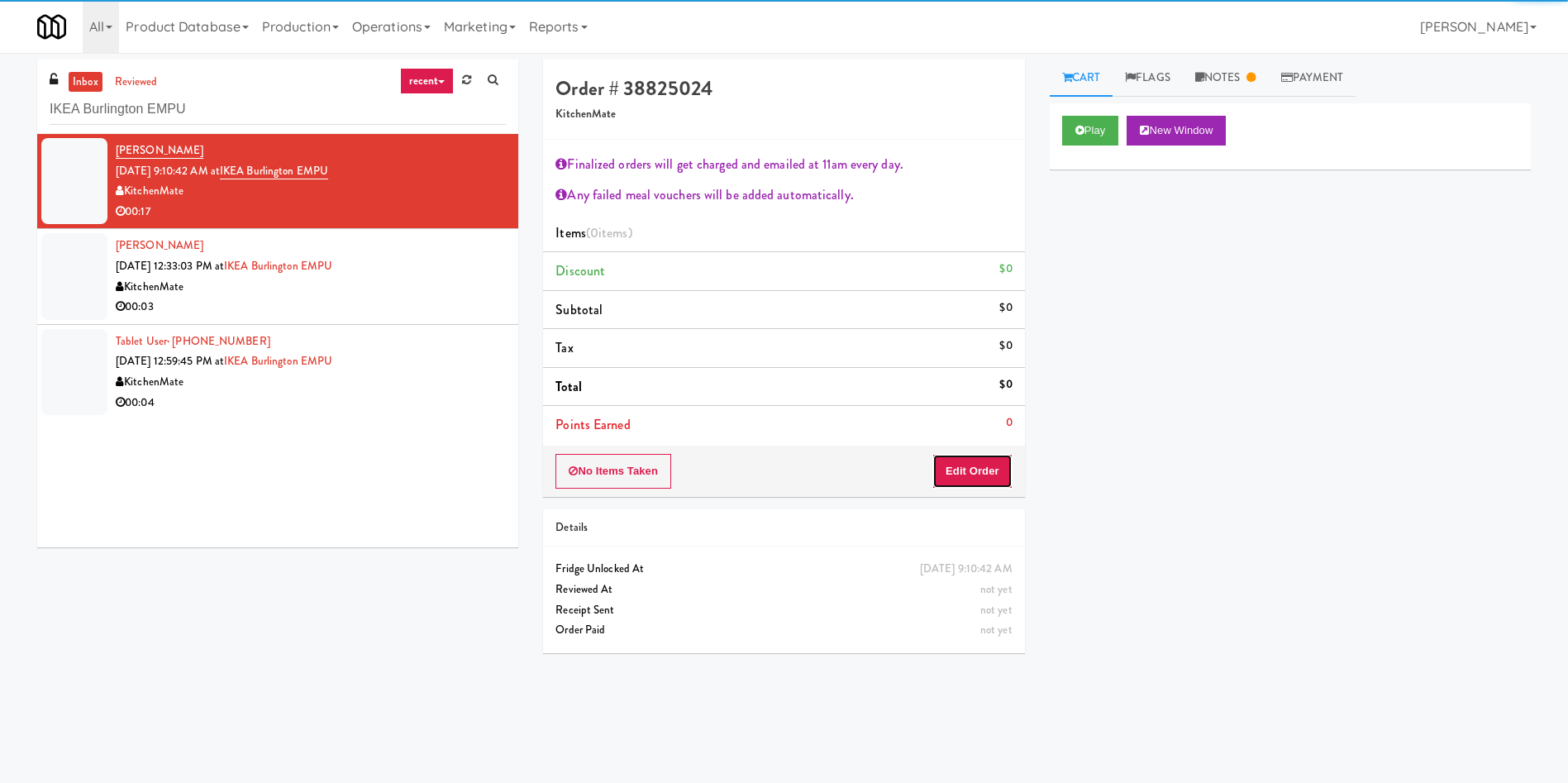
drag, startPoint x: 983, startPoint y: 461, endPoint x: 1045, endPoint y: 439, distance: 65.8
click at [982, 460] on button "Edit Order" at bounding box center [972, 471] width 81 height 35
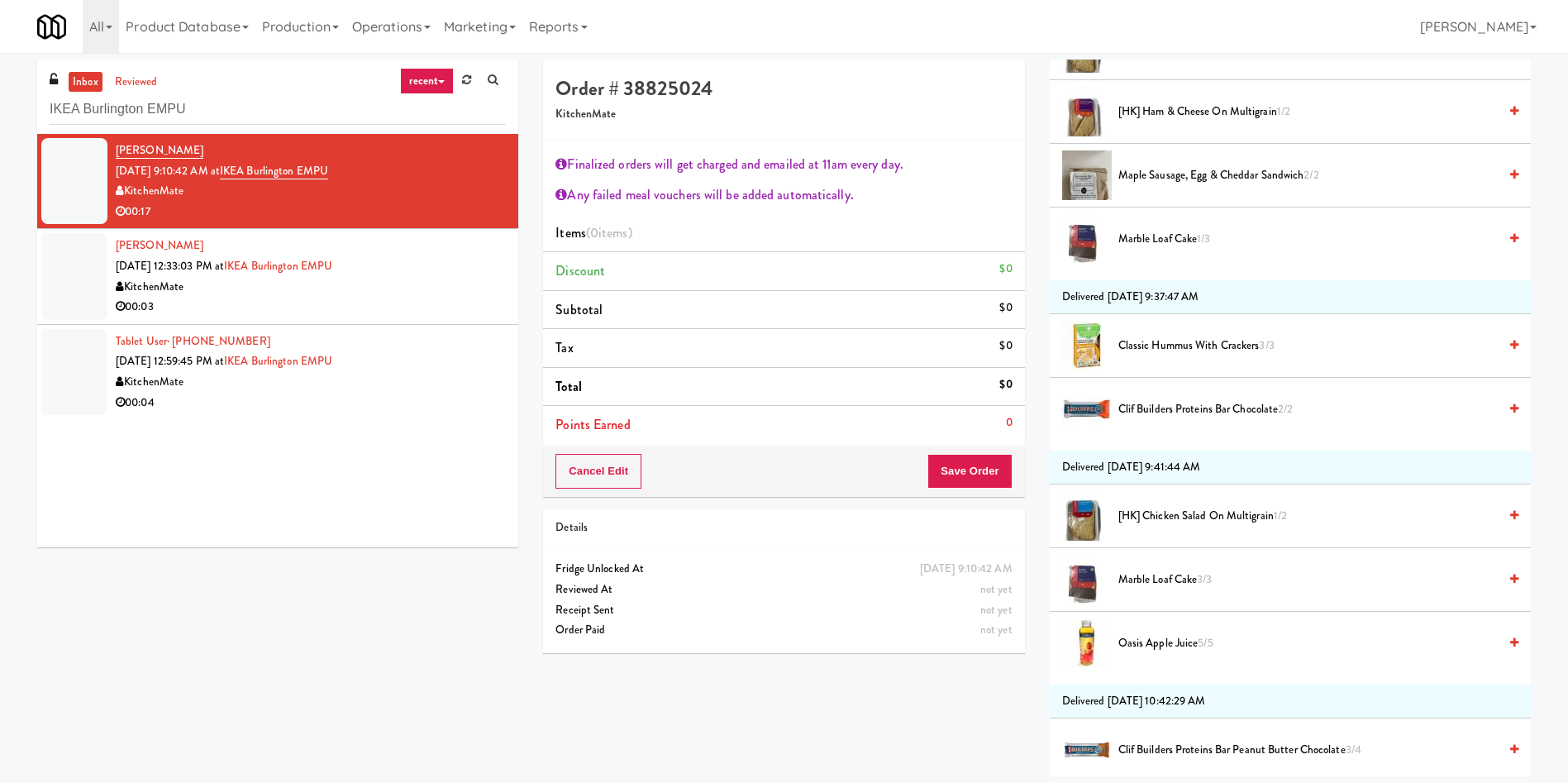
scroll to position [496, 0]
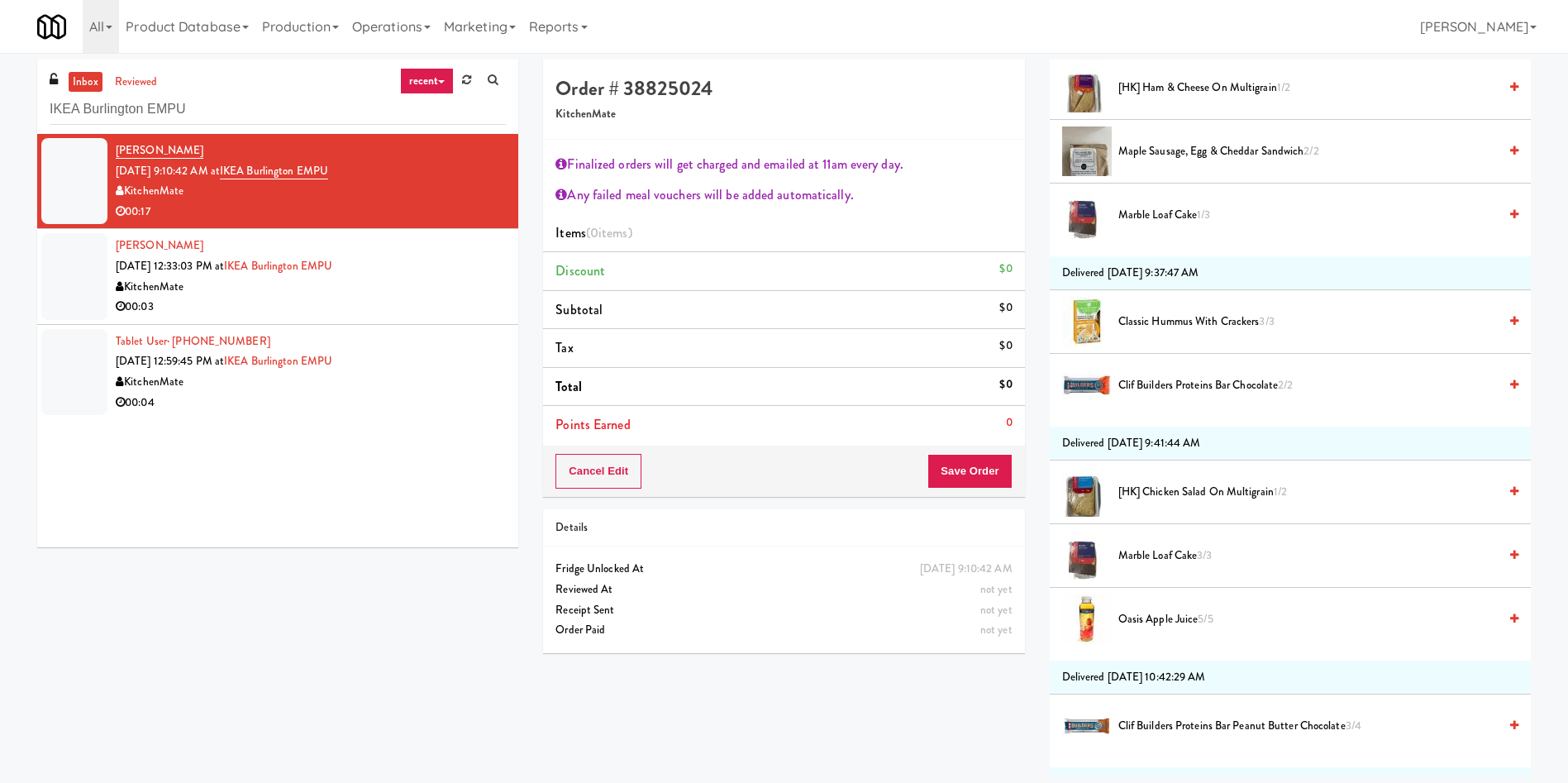
click at [1164, 562] on span "Marble Loaf Cake 3/3" at bounding box center [1307, 555] width 379 height 21
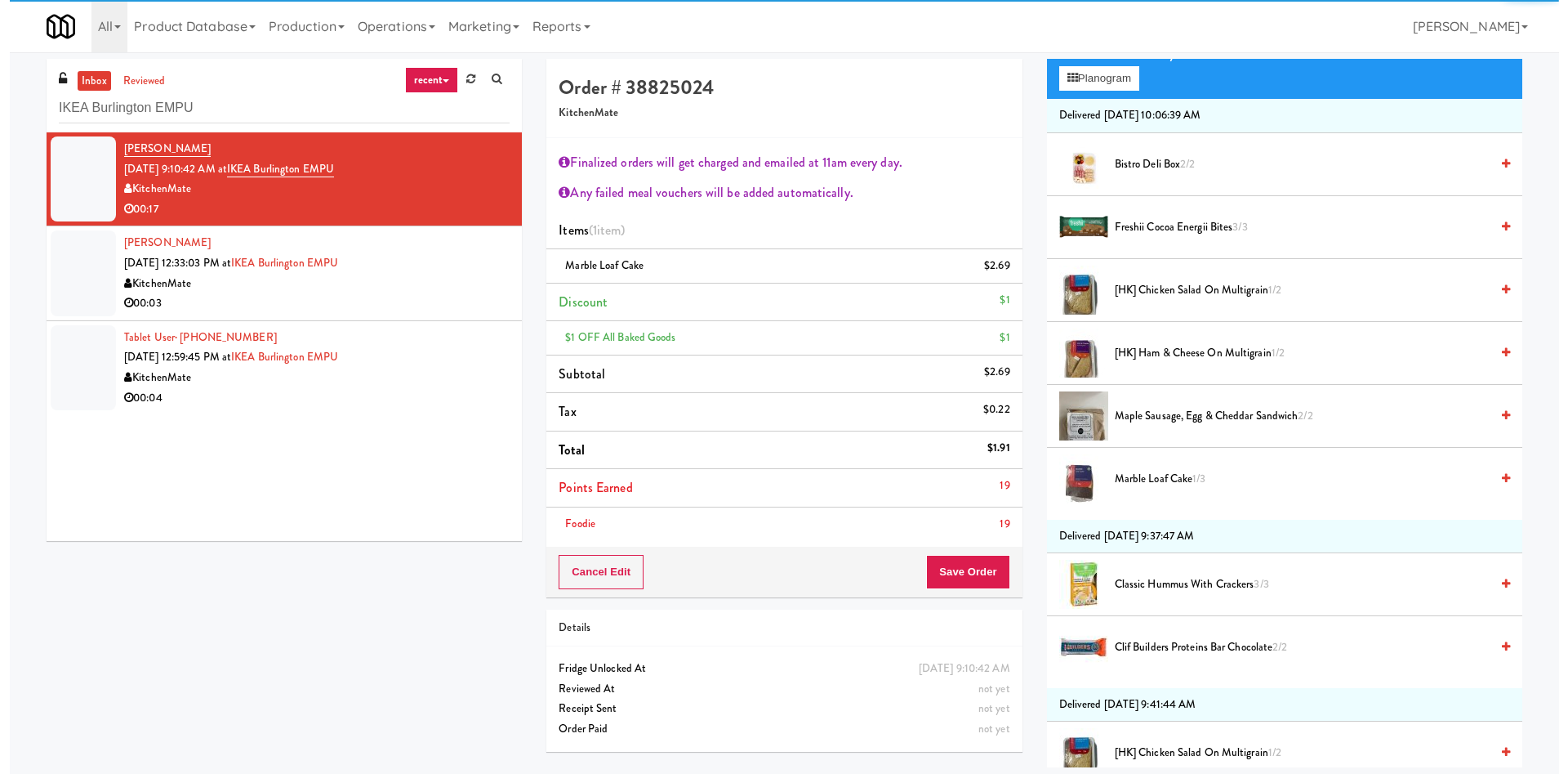
scroll to position [0, 0]
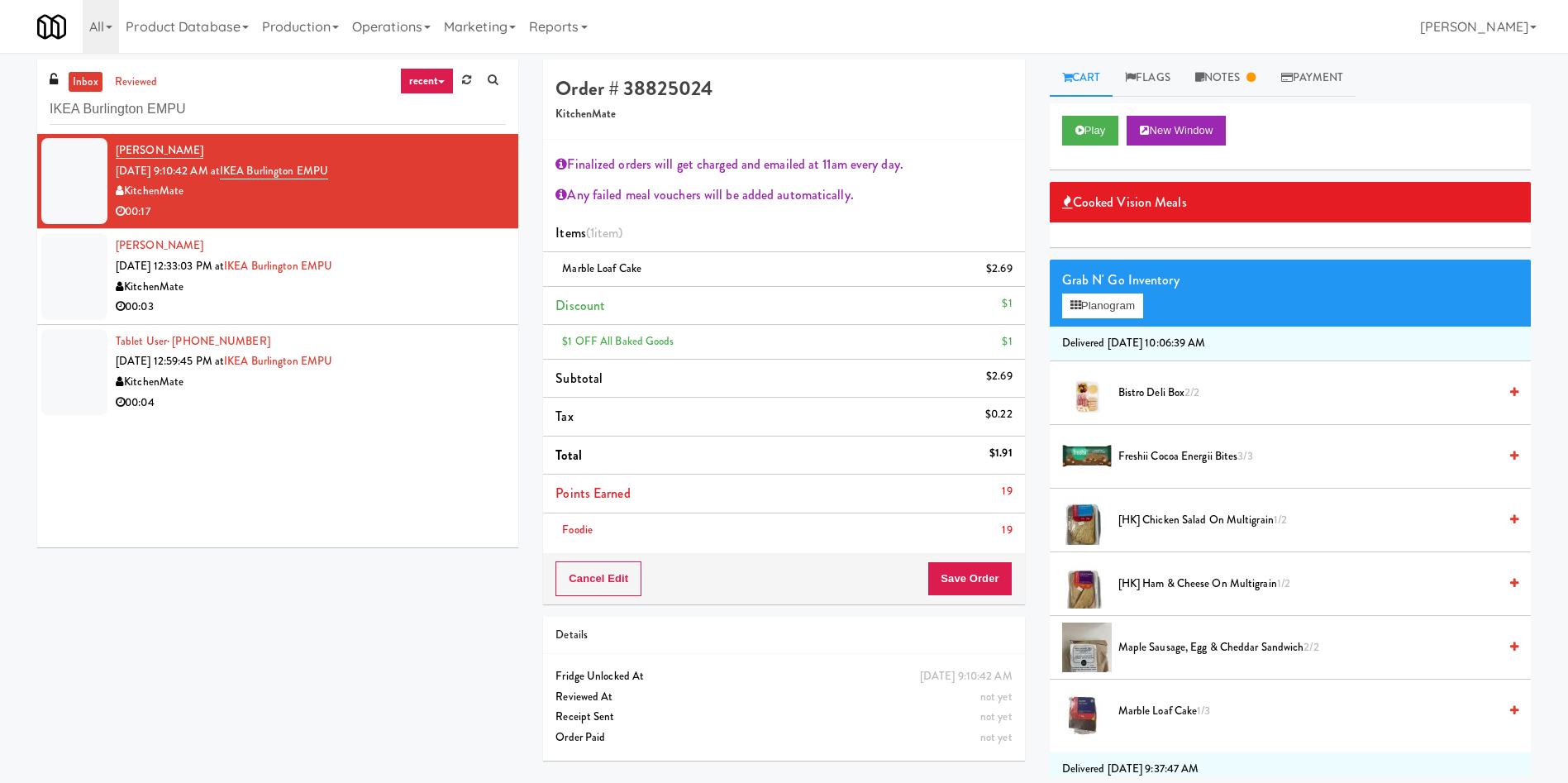
click at [83, 283] on div at bounding box center [75, 276] width 66 height 86
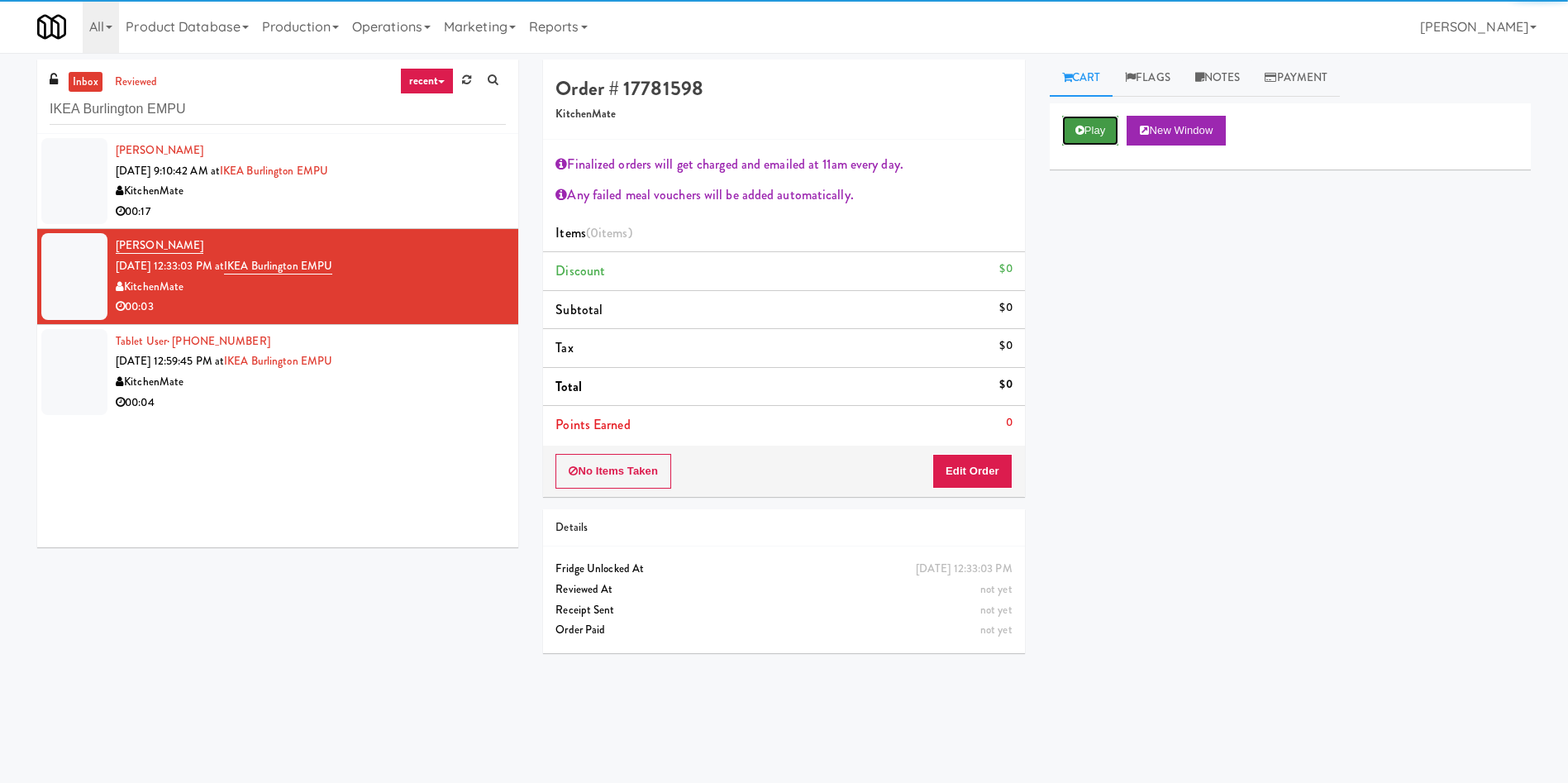
click at [1069, 122] on button "Play" at bounding box center [1090, 130] width 57 height 30
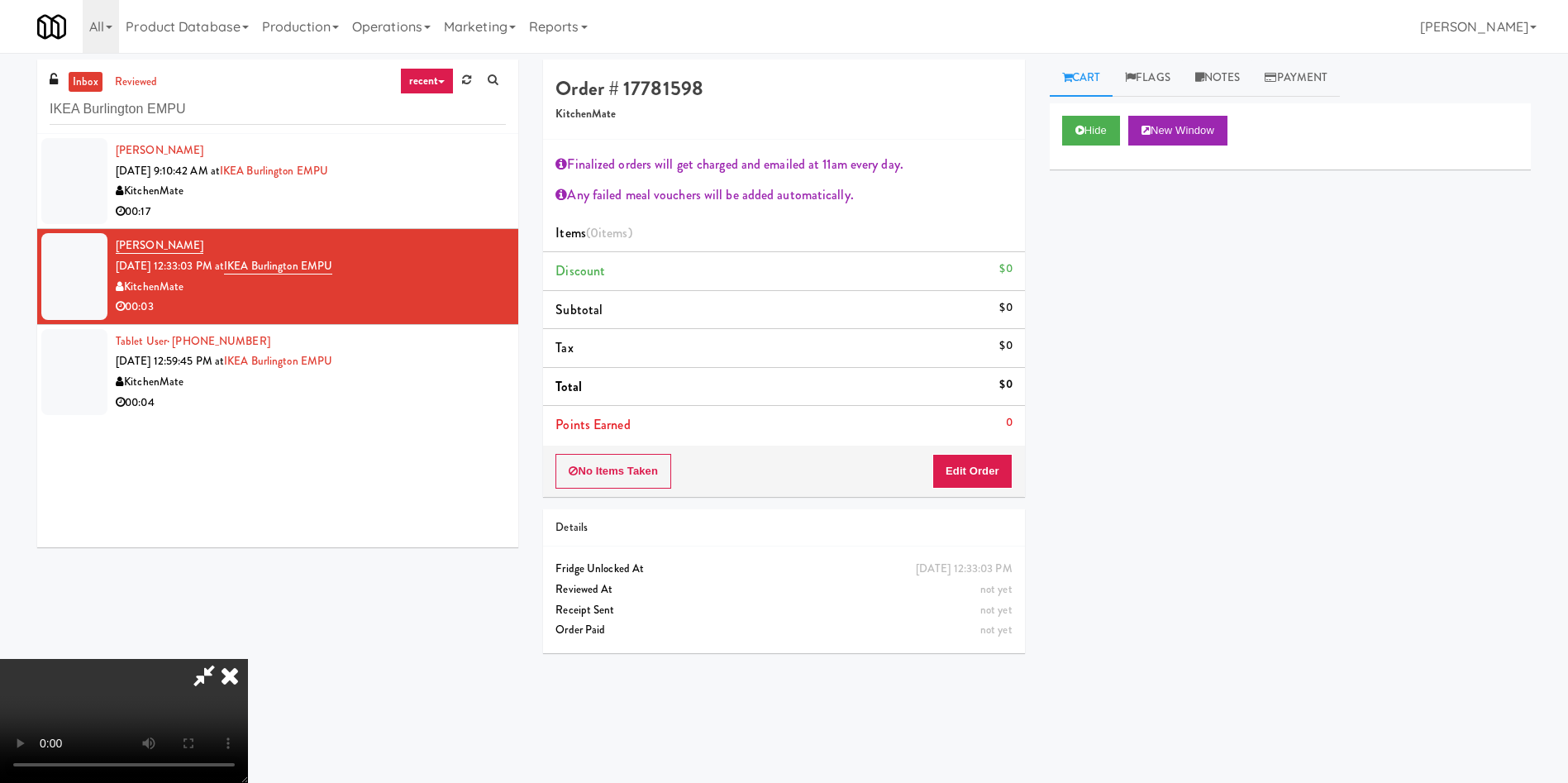
click at [248, 659] on icon at bounding box center [230, 675] width 37 height 33
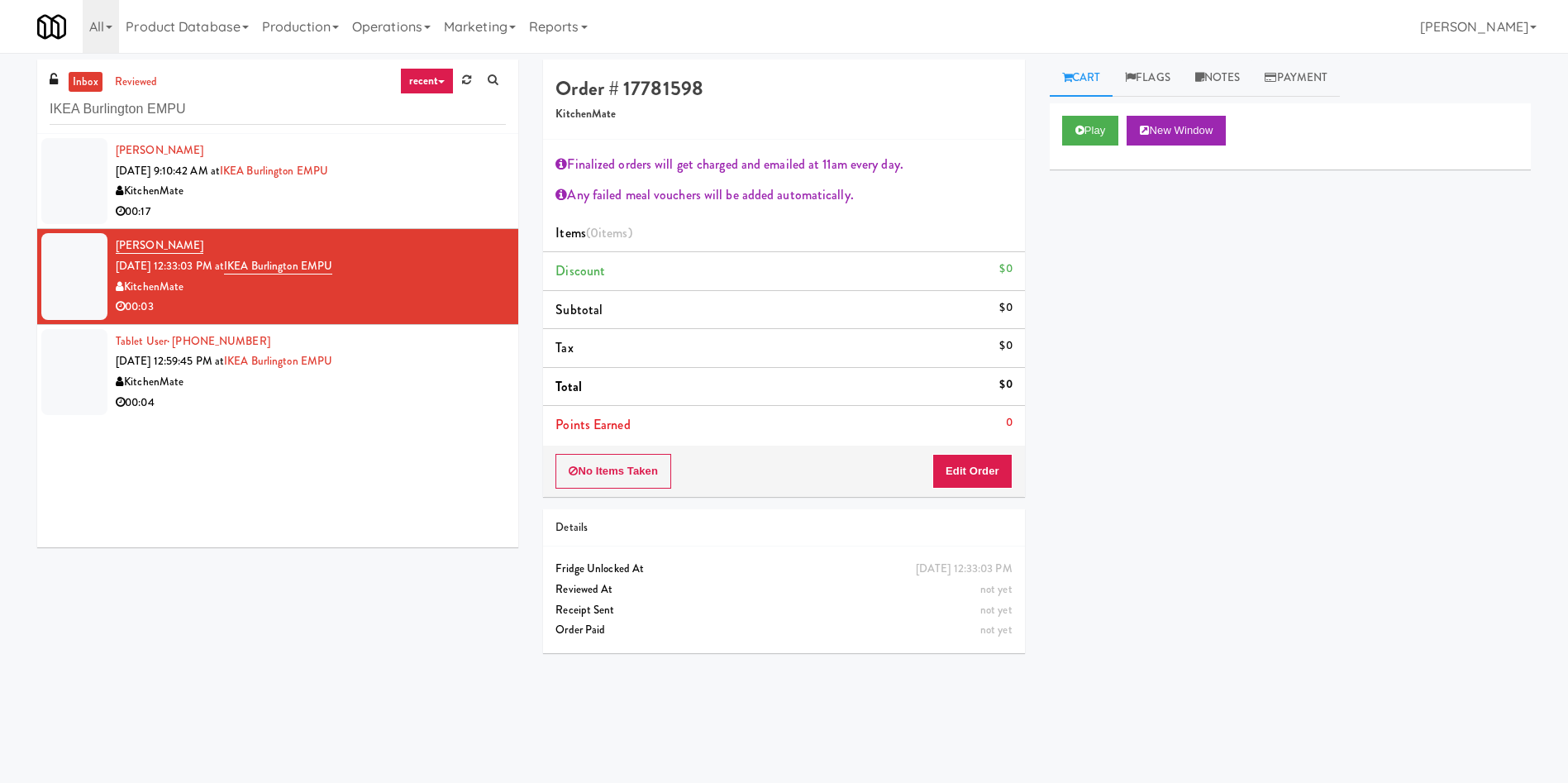
click at [75, 144] on div at bounding box center [75, 181] width 66 height 86
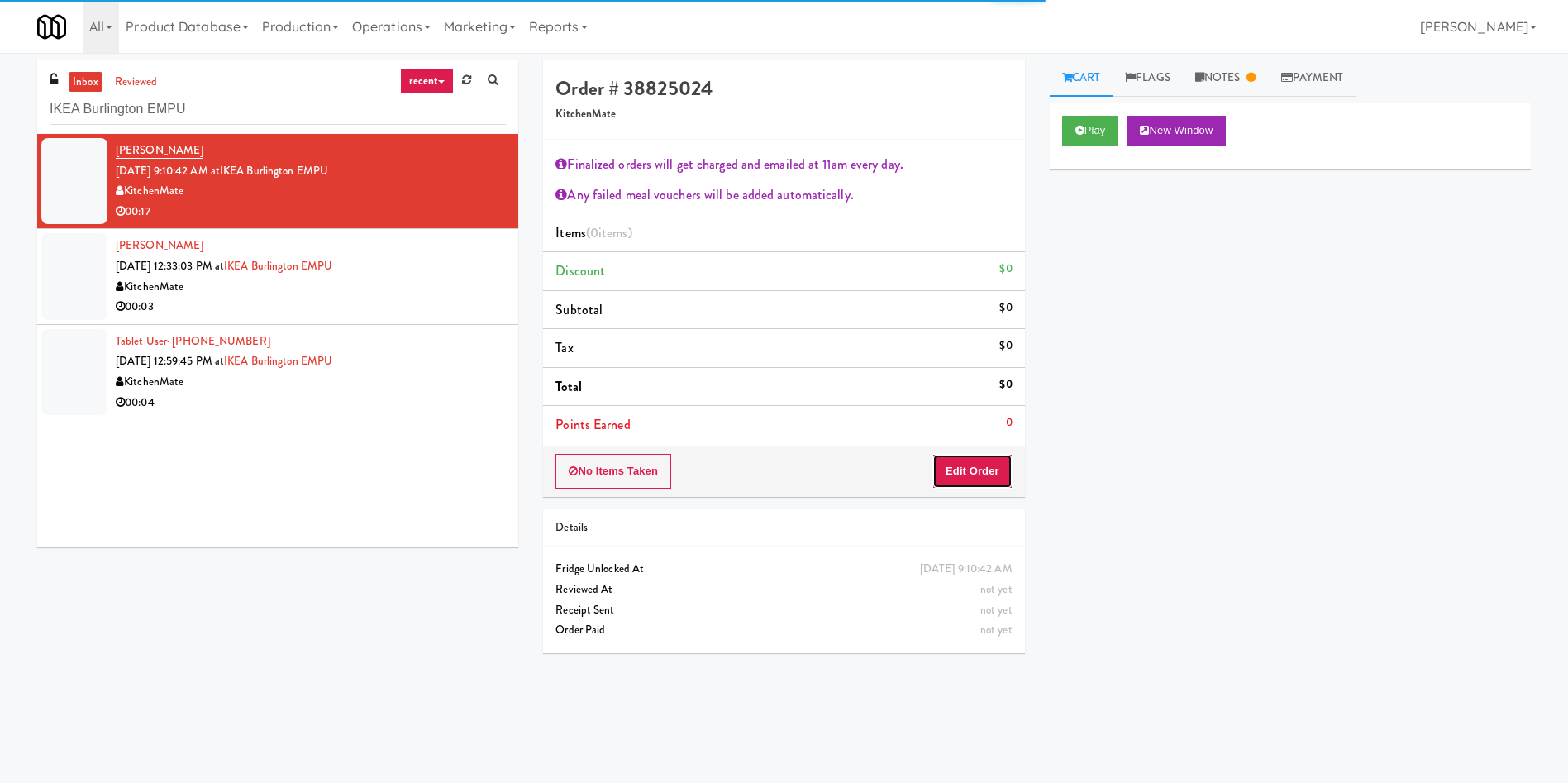
click at [991, 457] on button "Edit Order" at bounding box center [972, 471] width 81 height 35
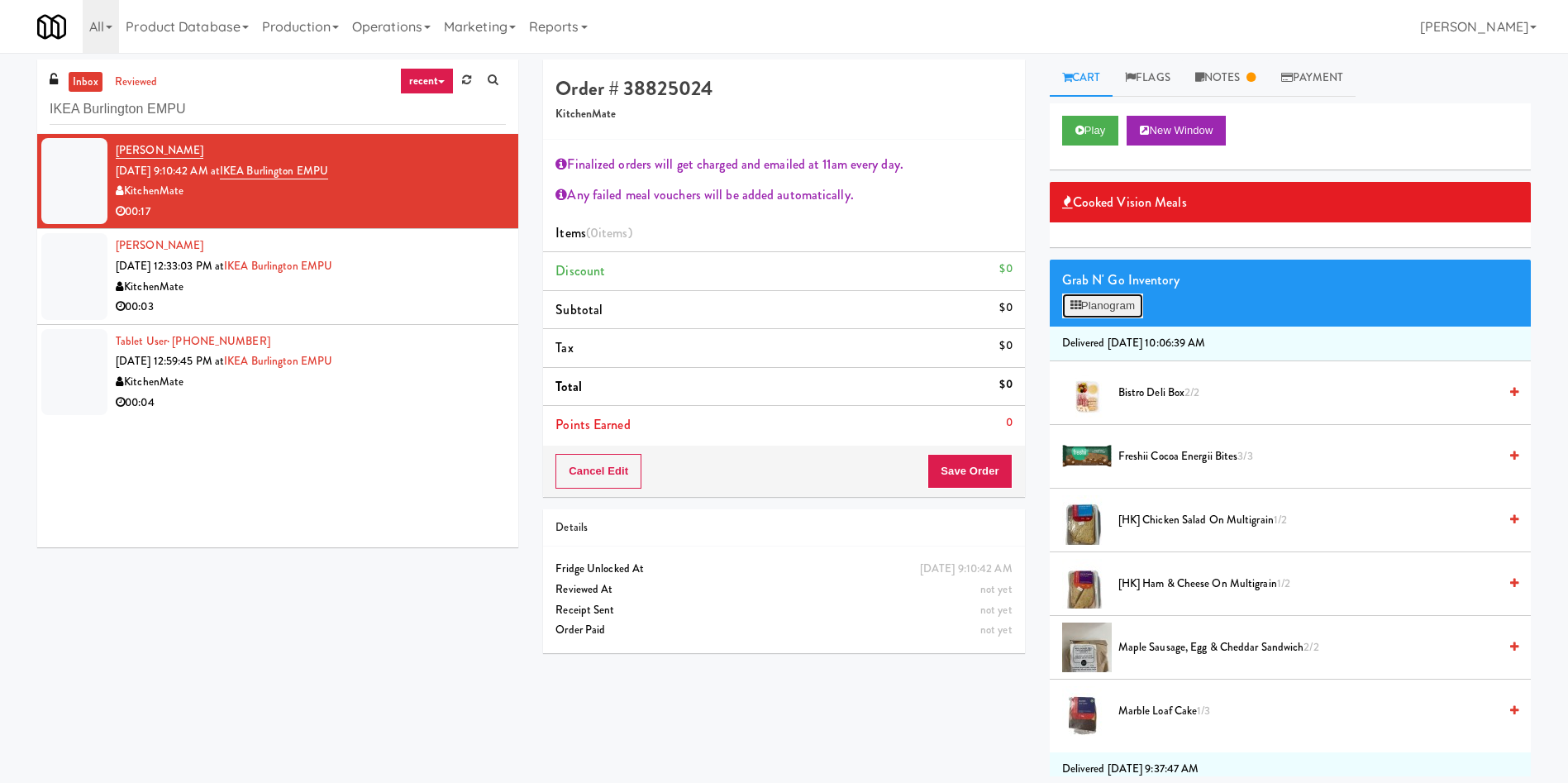
click at [1098, 303] on button "Planogram" at bounding box center [1102, 305] width 81 height 25
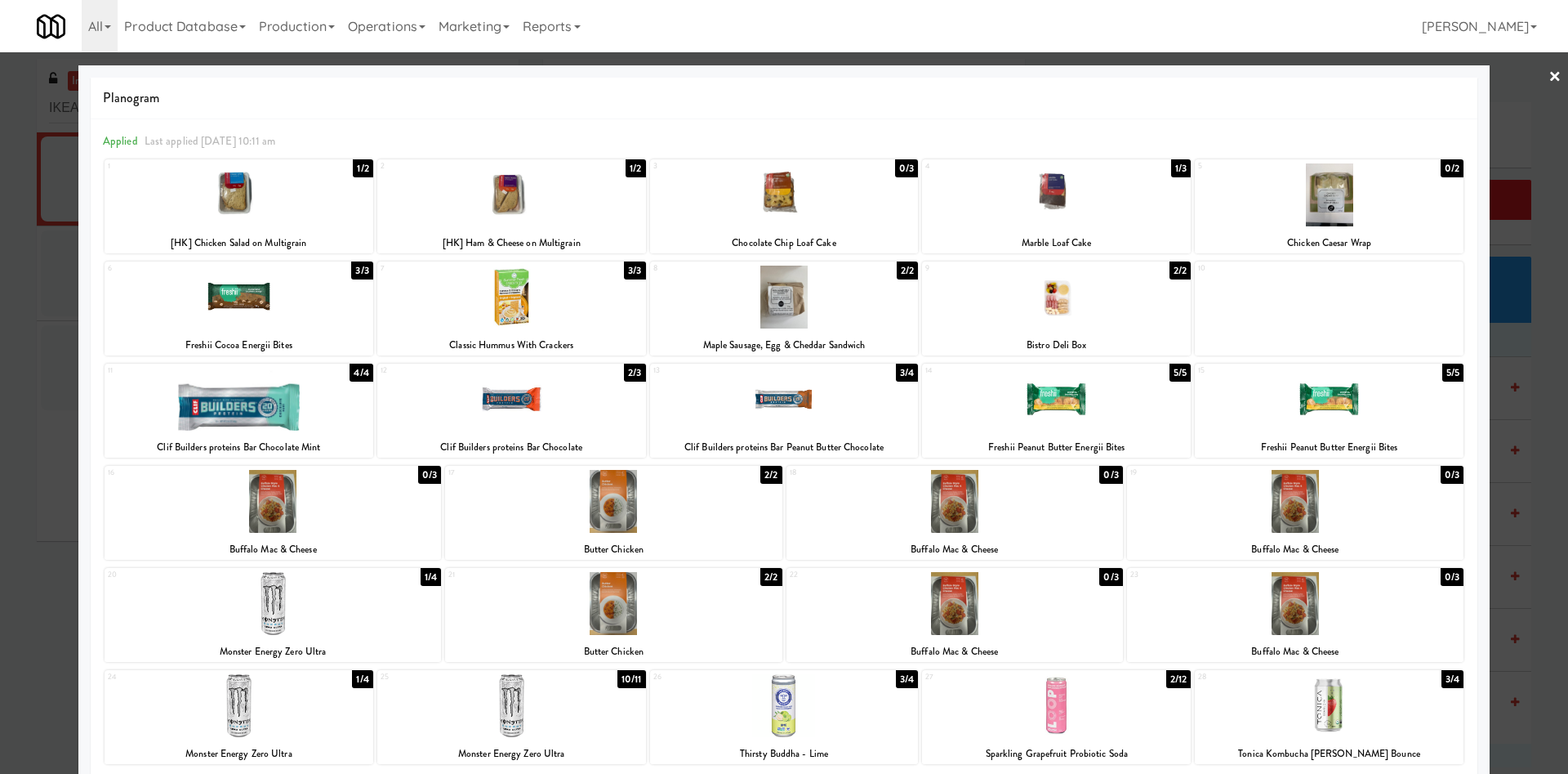
click at [1526, 124] on div at bounding box center [784, 387] width 1568 height 774
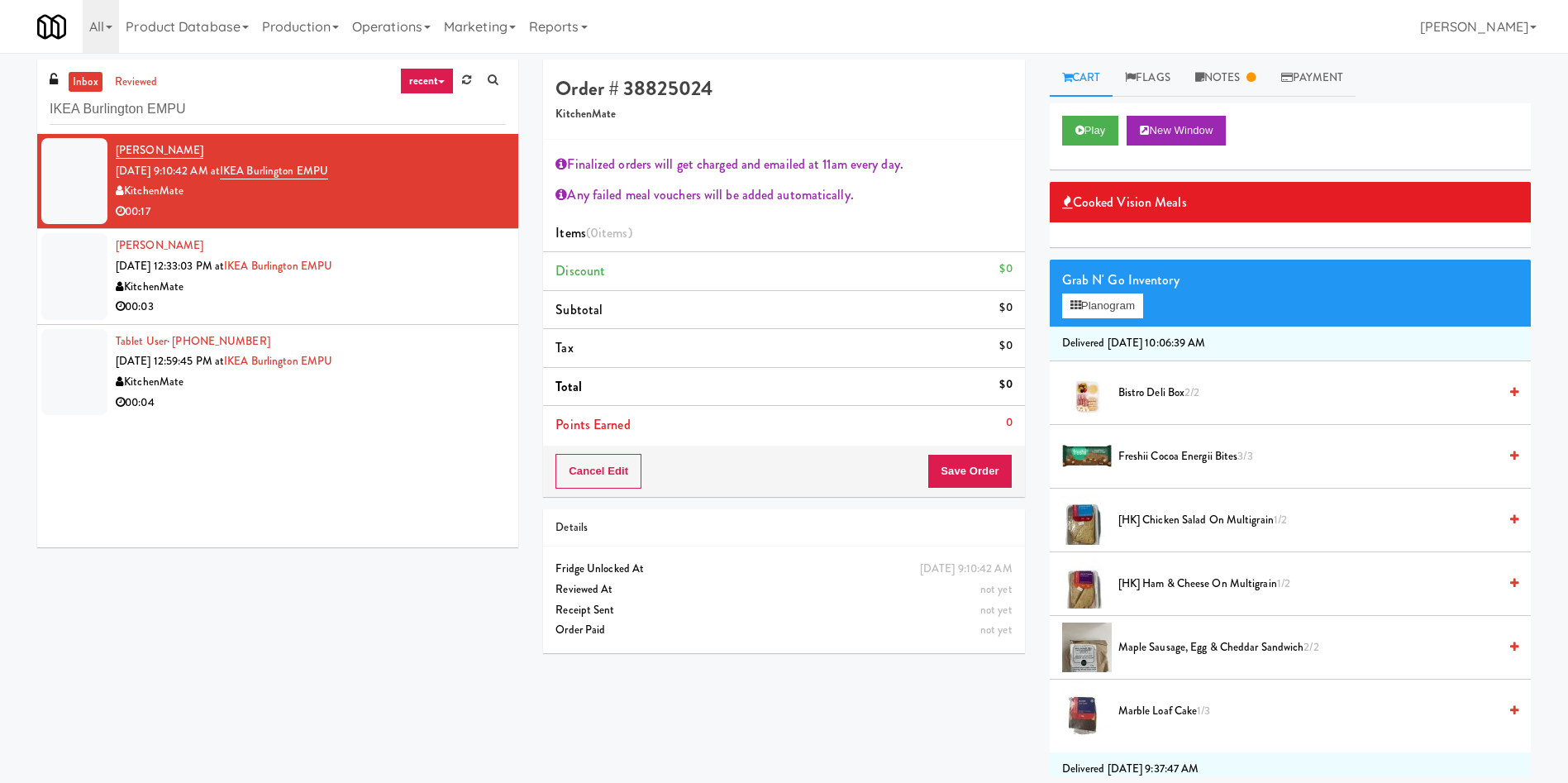
click at [104, 260] on div at bounding box center [75, 276] width 66 height 86
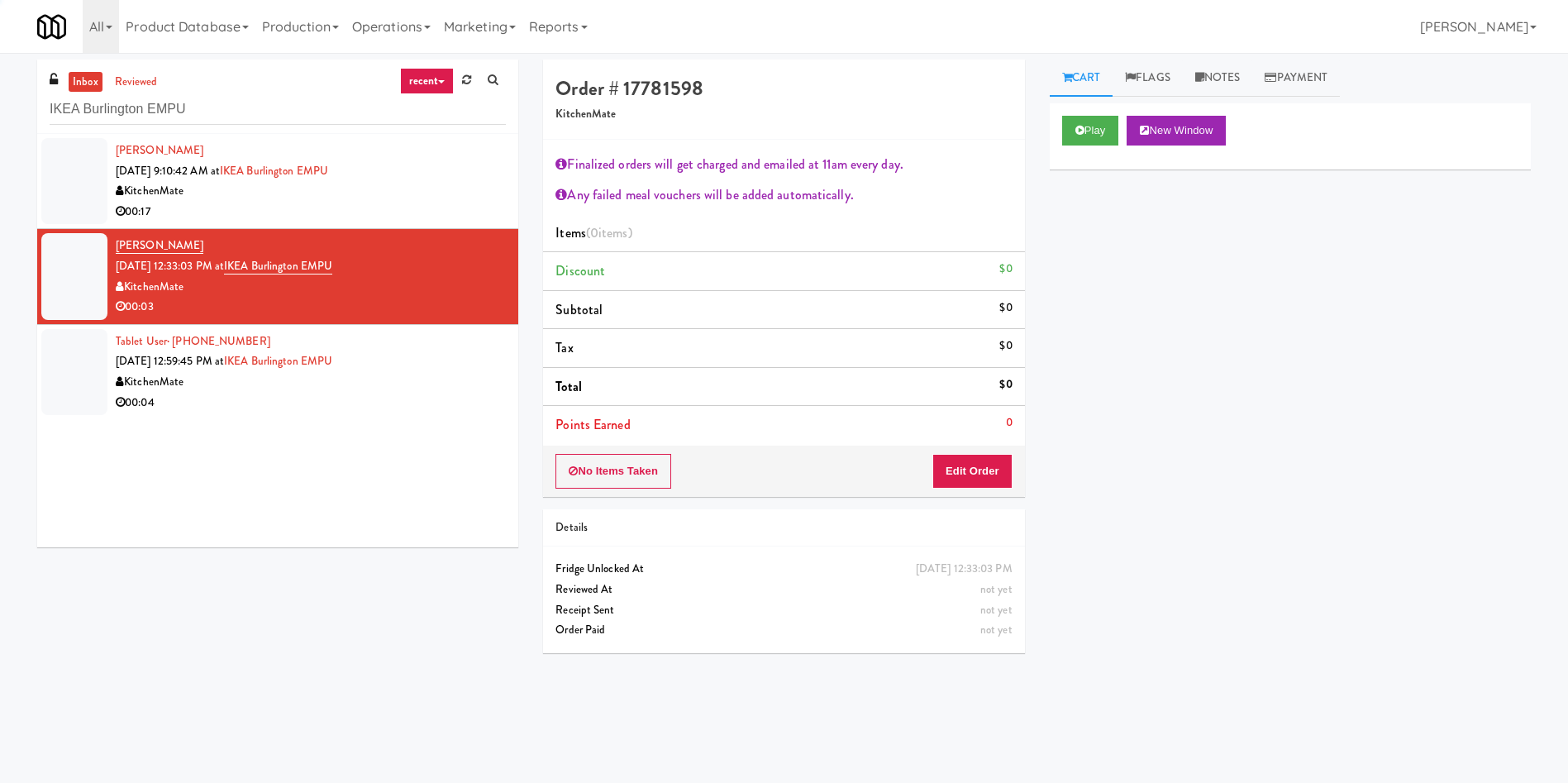
click at [91, 157] on div at bounding box center [75, 181] width 66 height 86
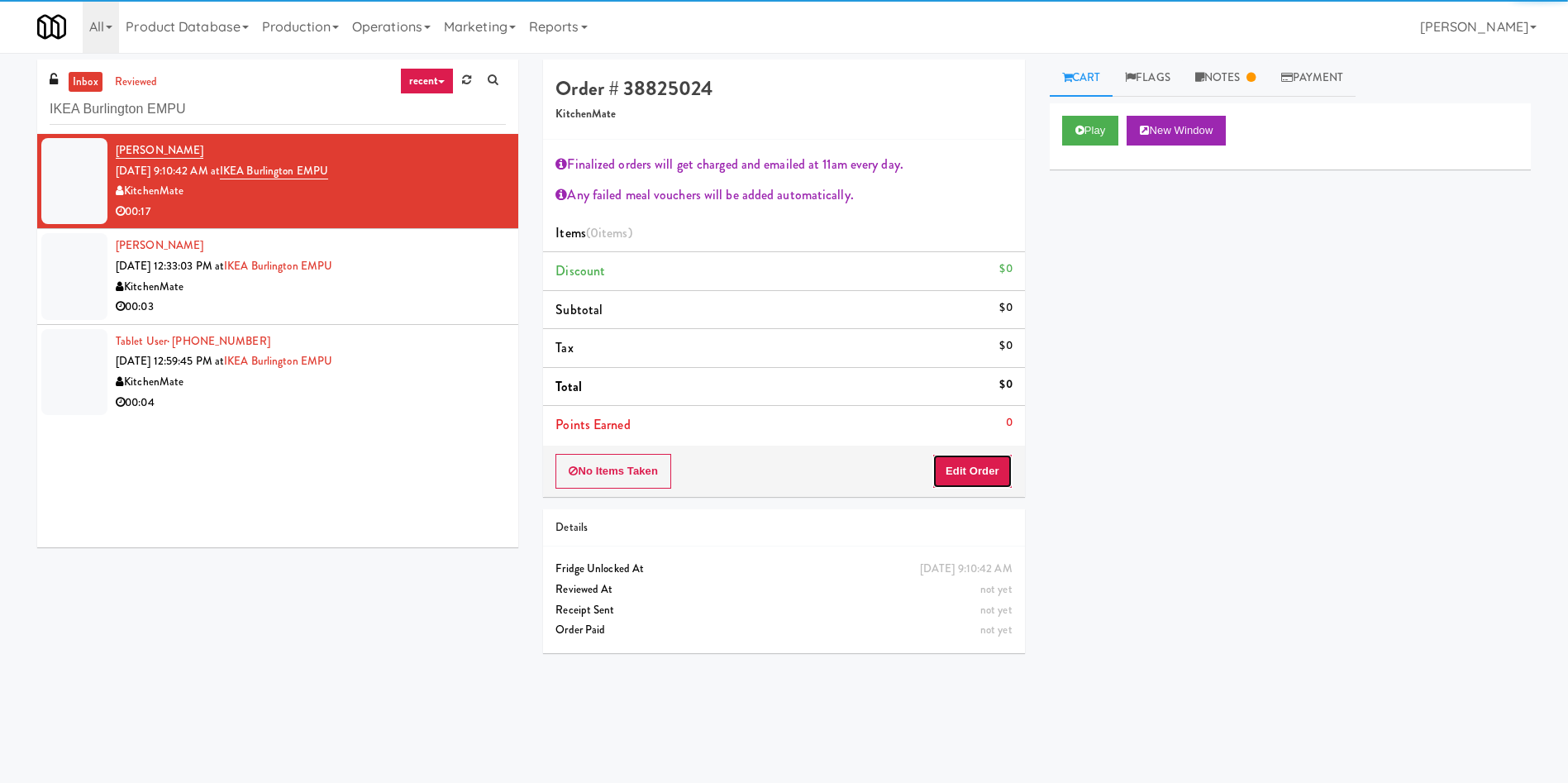
click at [986, 470] on button "Edit Order" at bounding box center [972, 471] width 81 height 35
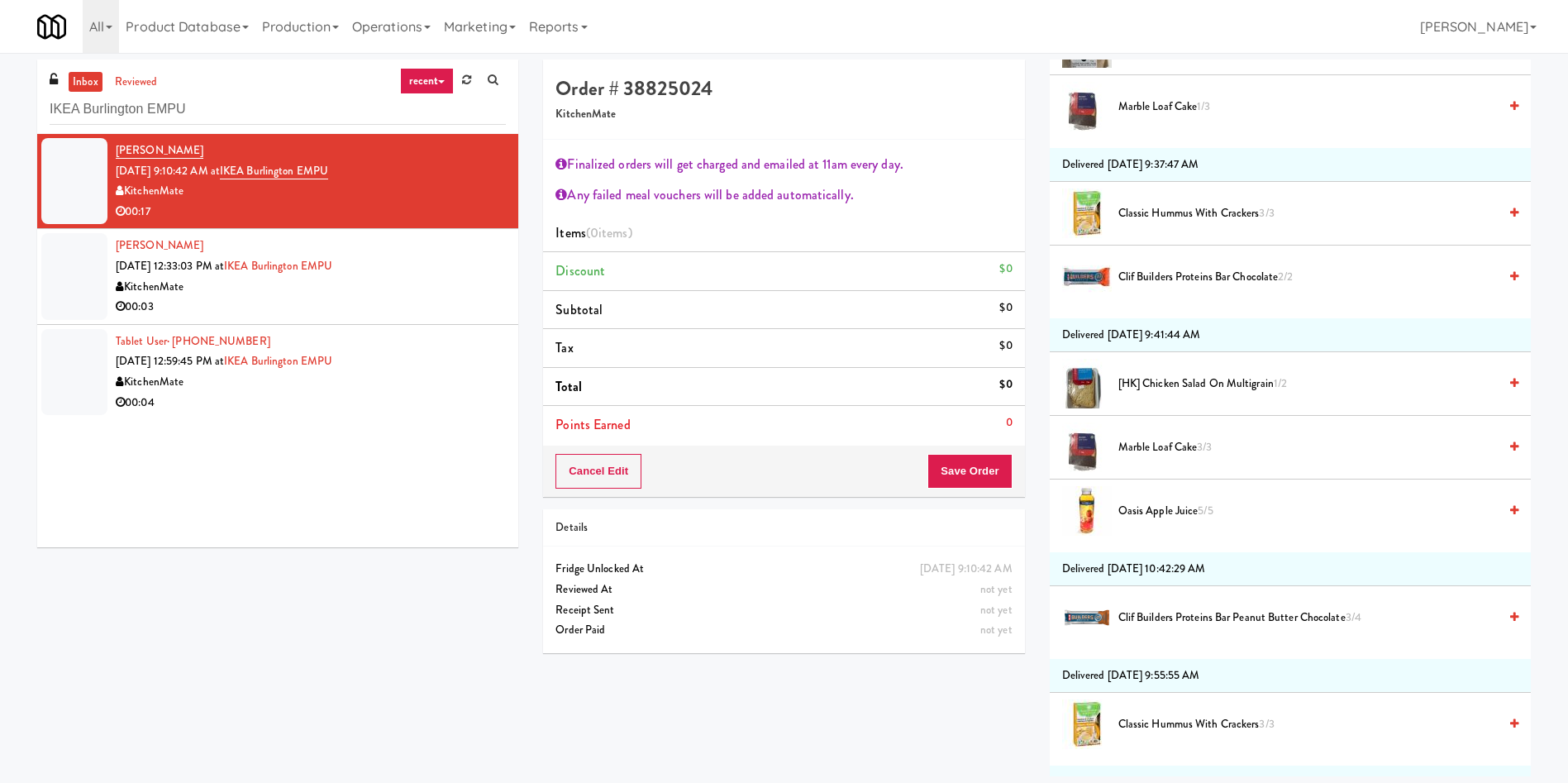
scroll to position [744, 0]
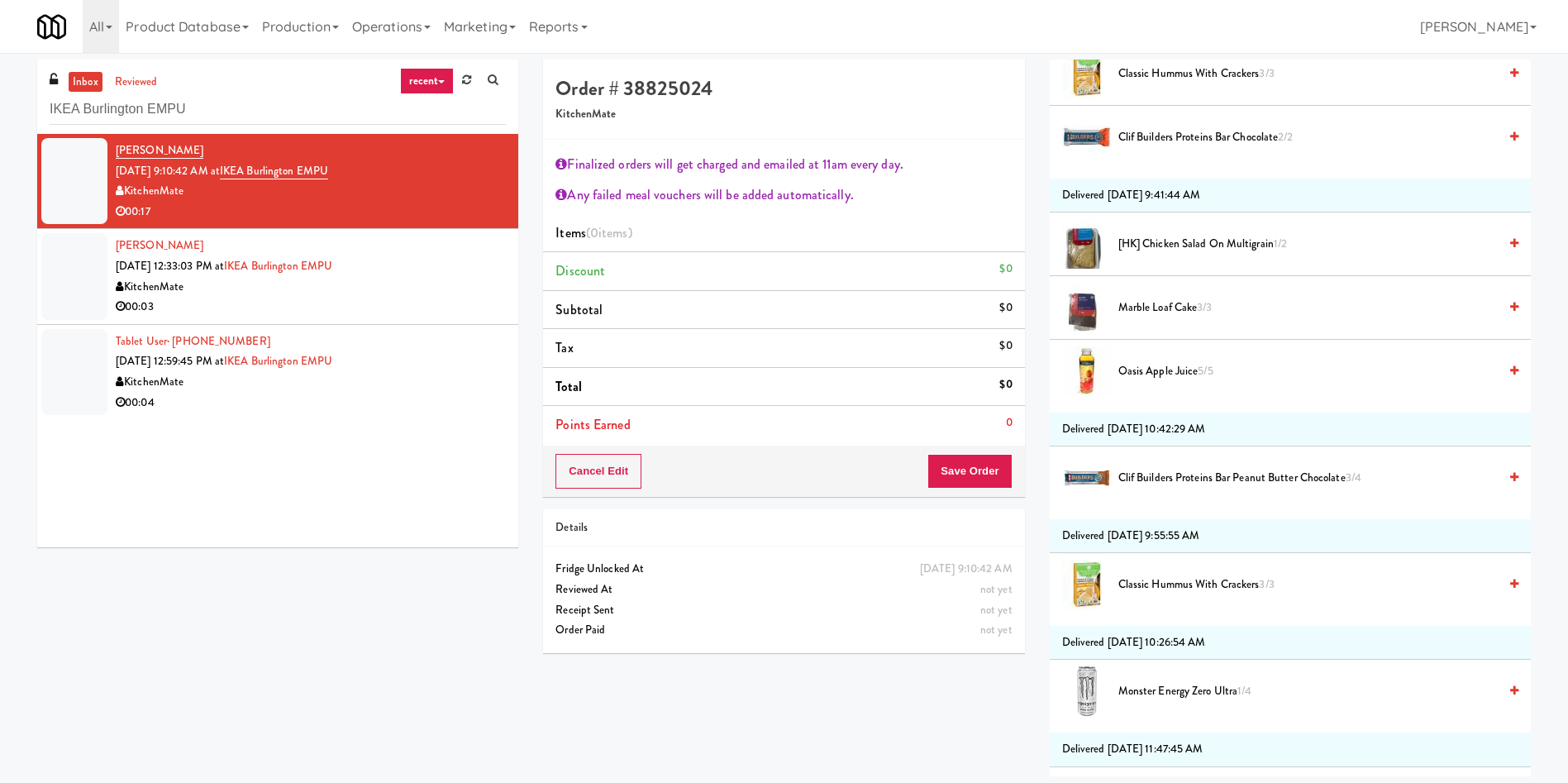
click at [1187, 305] on span "Marble Loaf Cake 3/3" at bounding box center [1307, 307] width 379 height 21
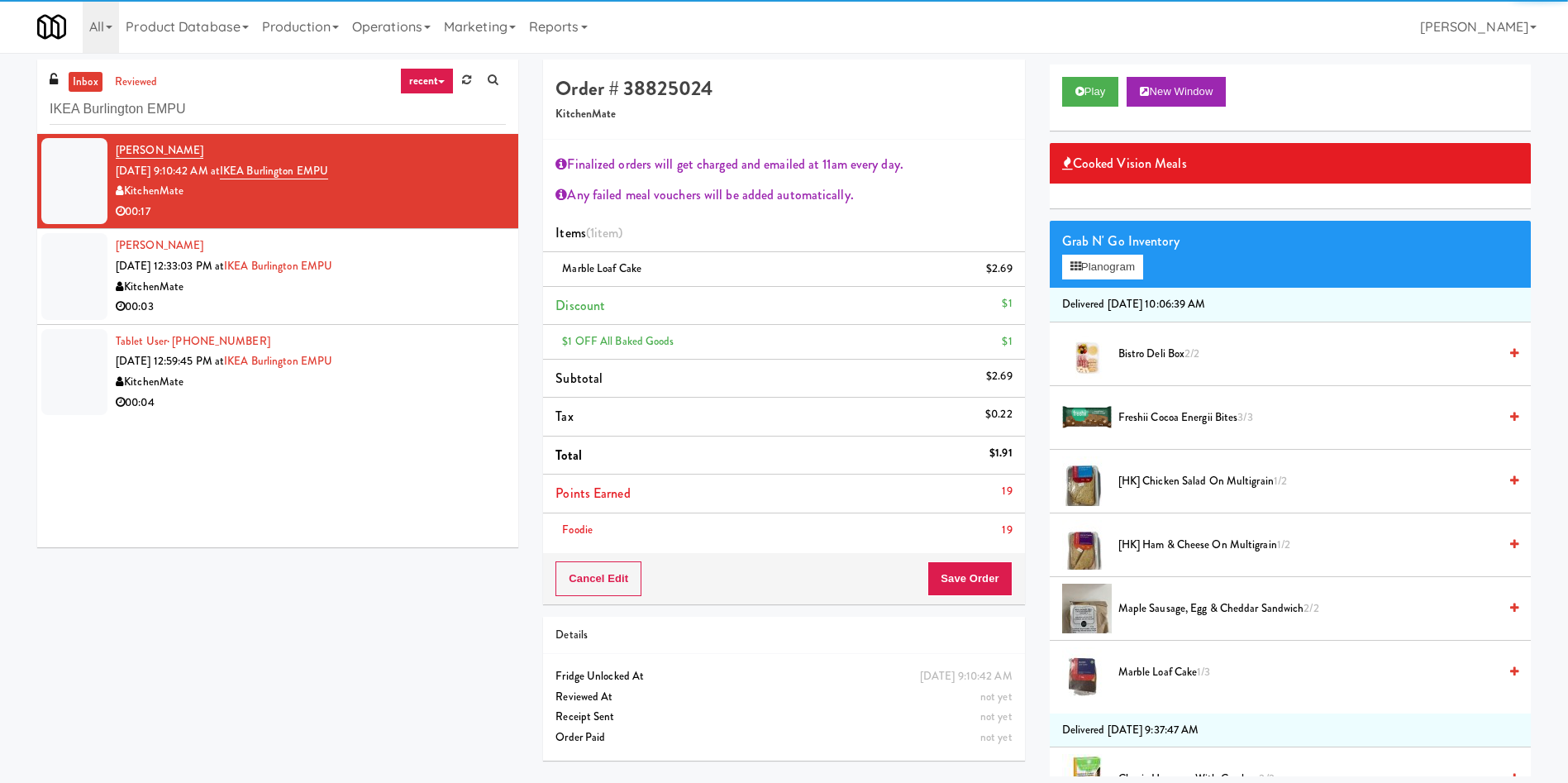
scroll to position [0, 0]
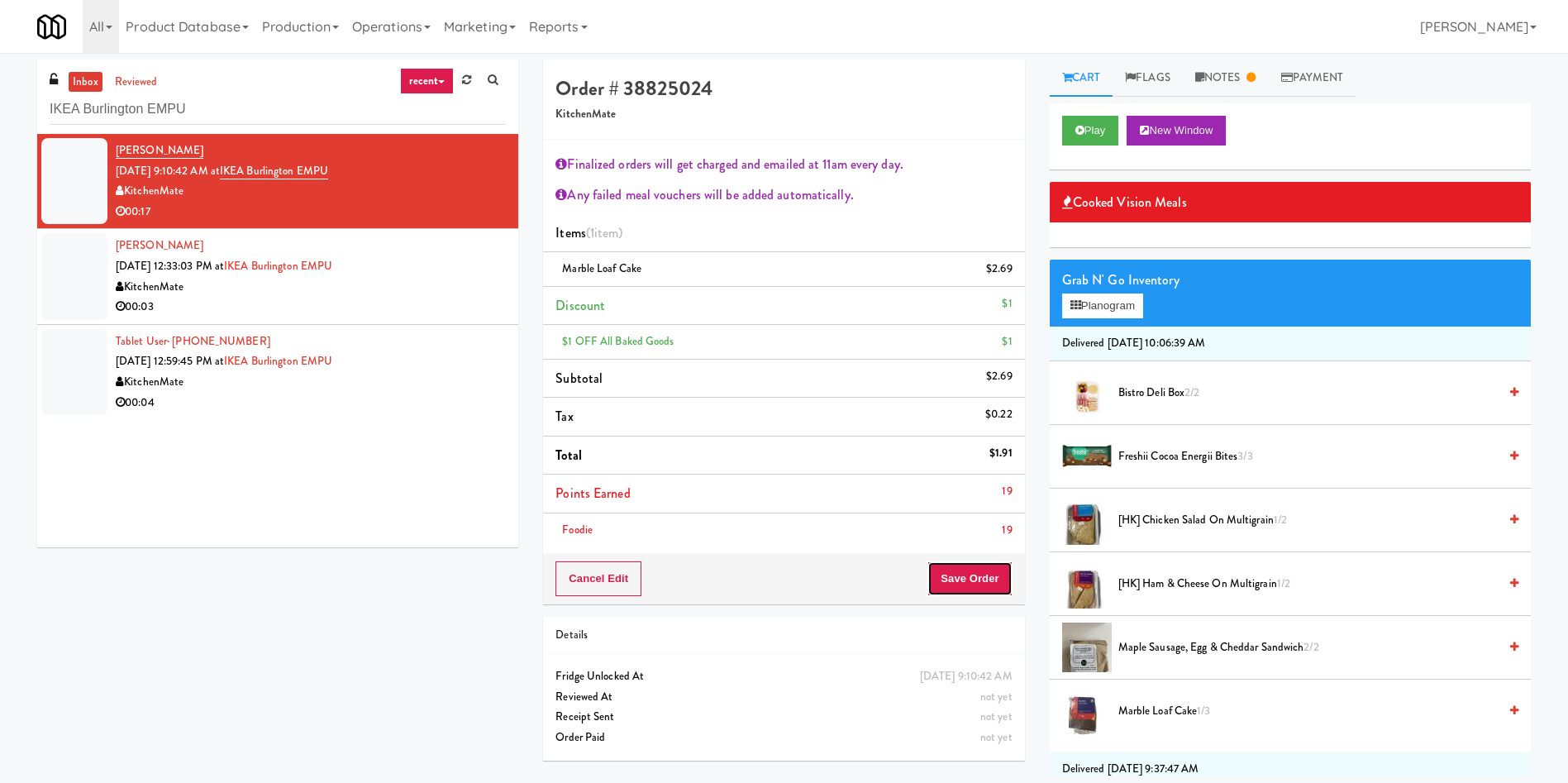
drag, startPoint x: 945, startPoint y: 561, endPoint x: 765, endPoint y: 388, distance: 249.7
click at [944, 562] on button "Save Order" at bounding box center [969, 578] width 85 height 35
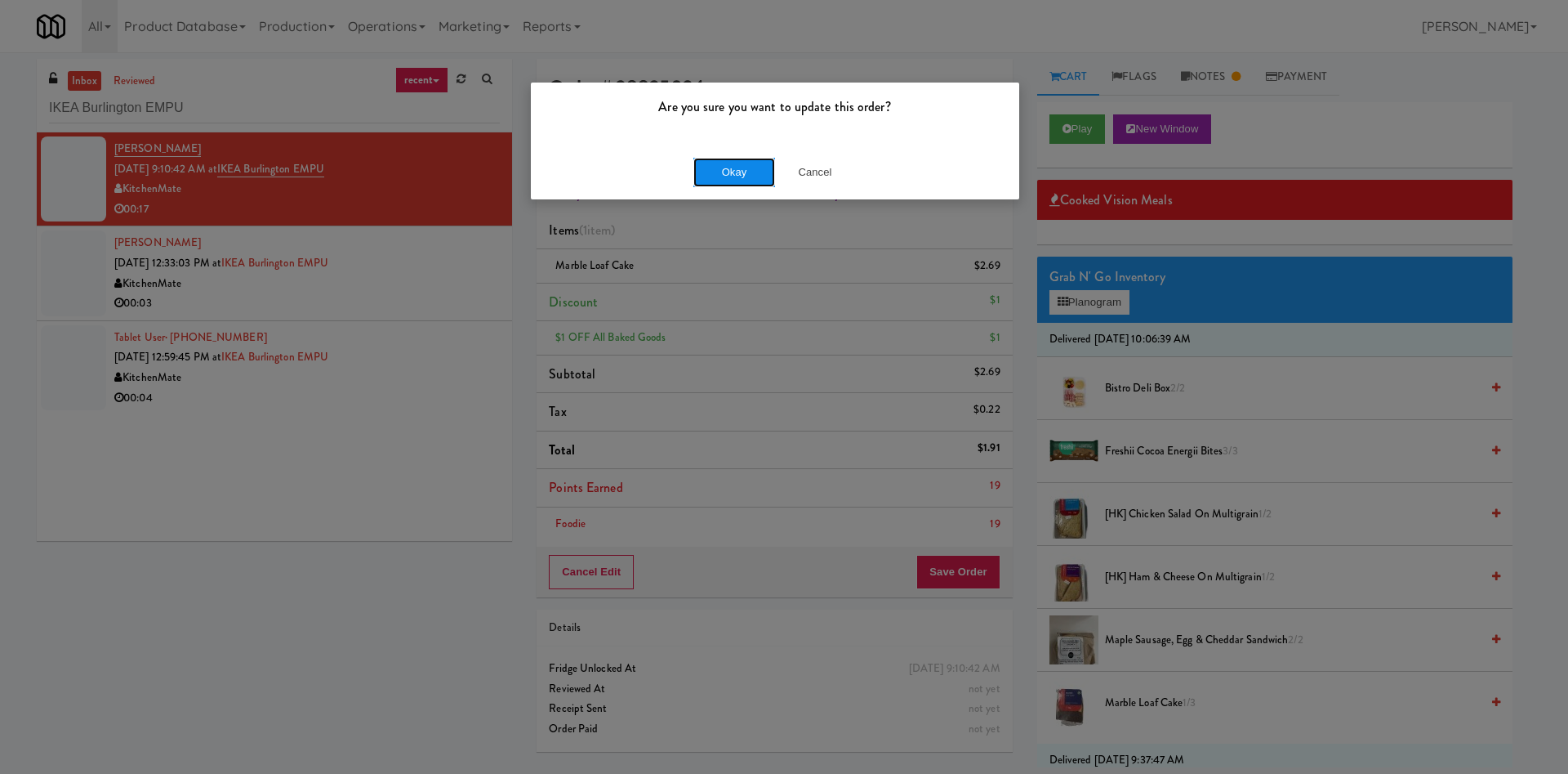
click at [720, 176] on button "Okay" at bounding box center [734, 172] width 82 height 30
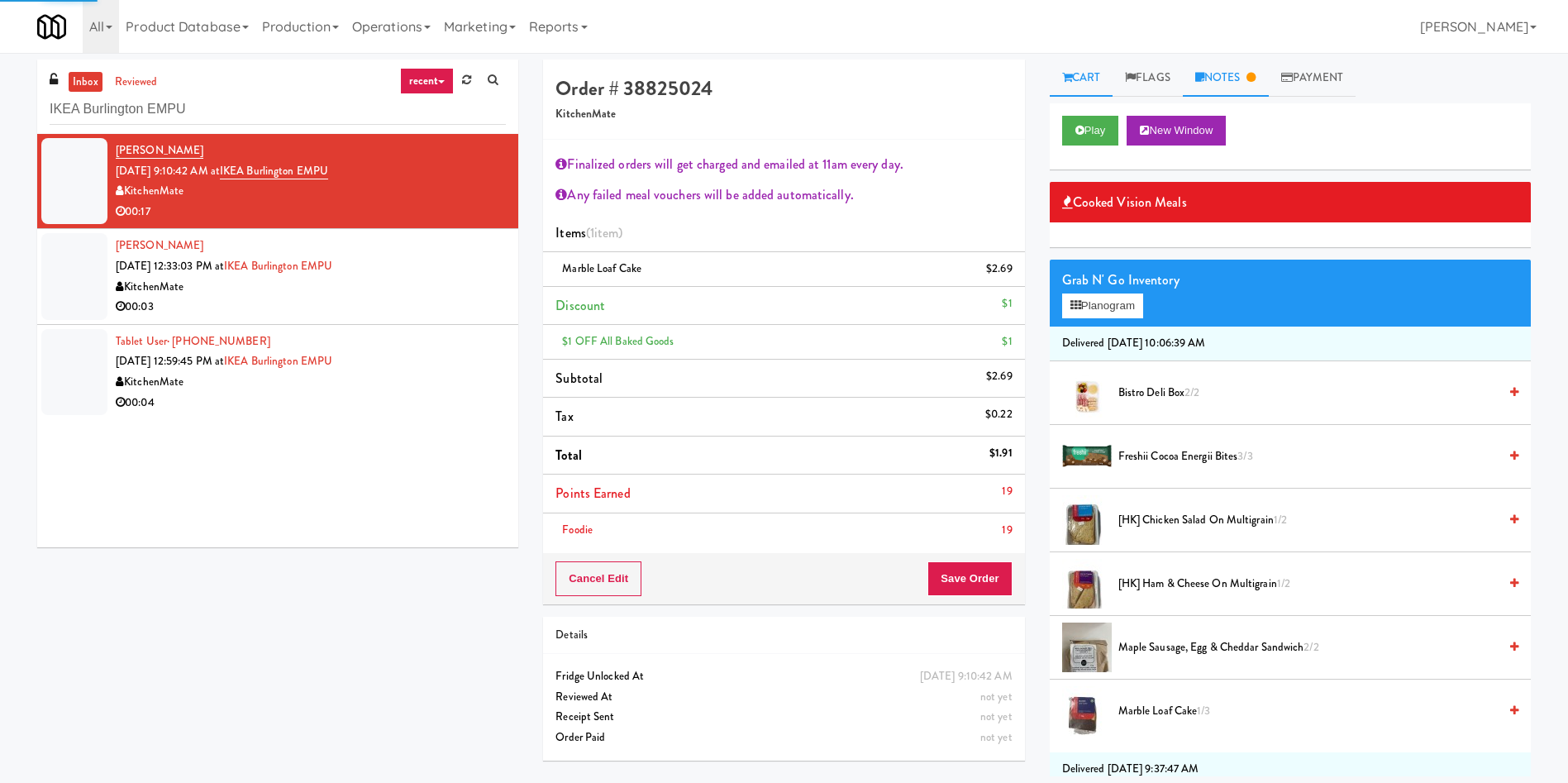
click at [1250, 74] on link "Notes" at bounding box center [1226, 78] width 86 height 37
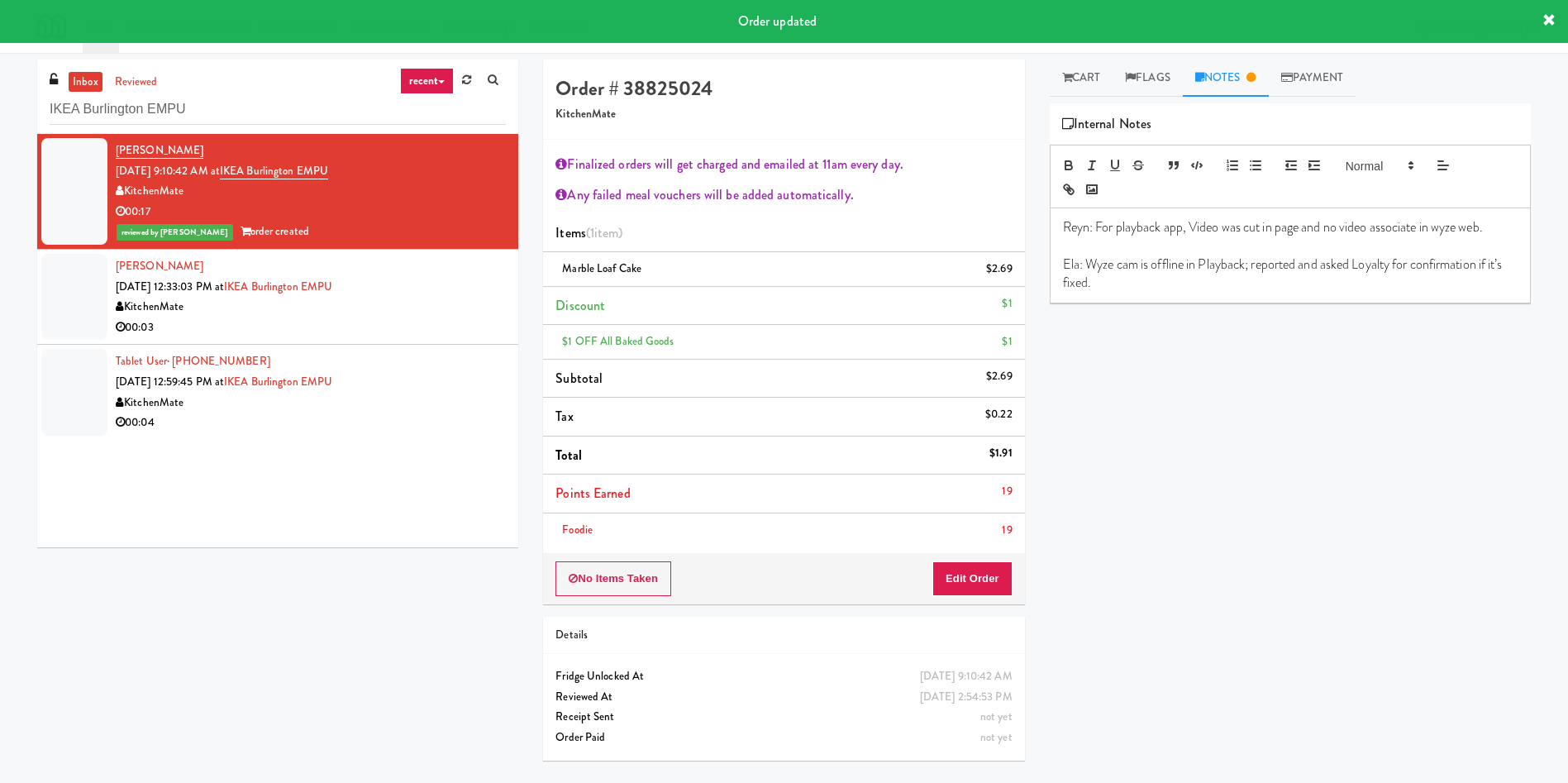
click at [1238, 294] on div "Reyn: For playback app, Video was cut in page and no video associate in wyze we…" at bounding box center [1290, 255] width 480 height 95
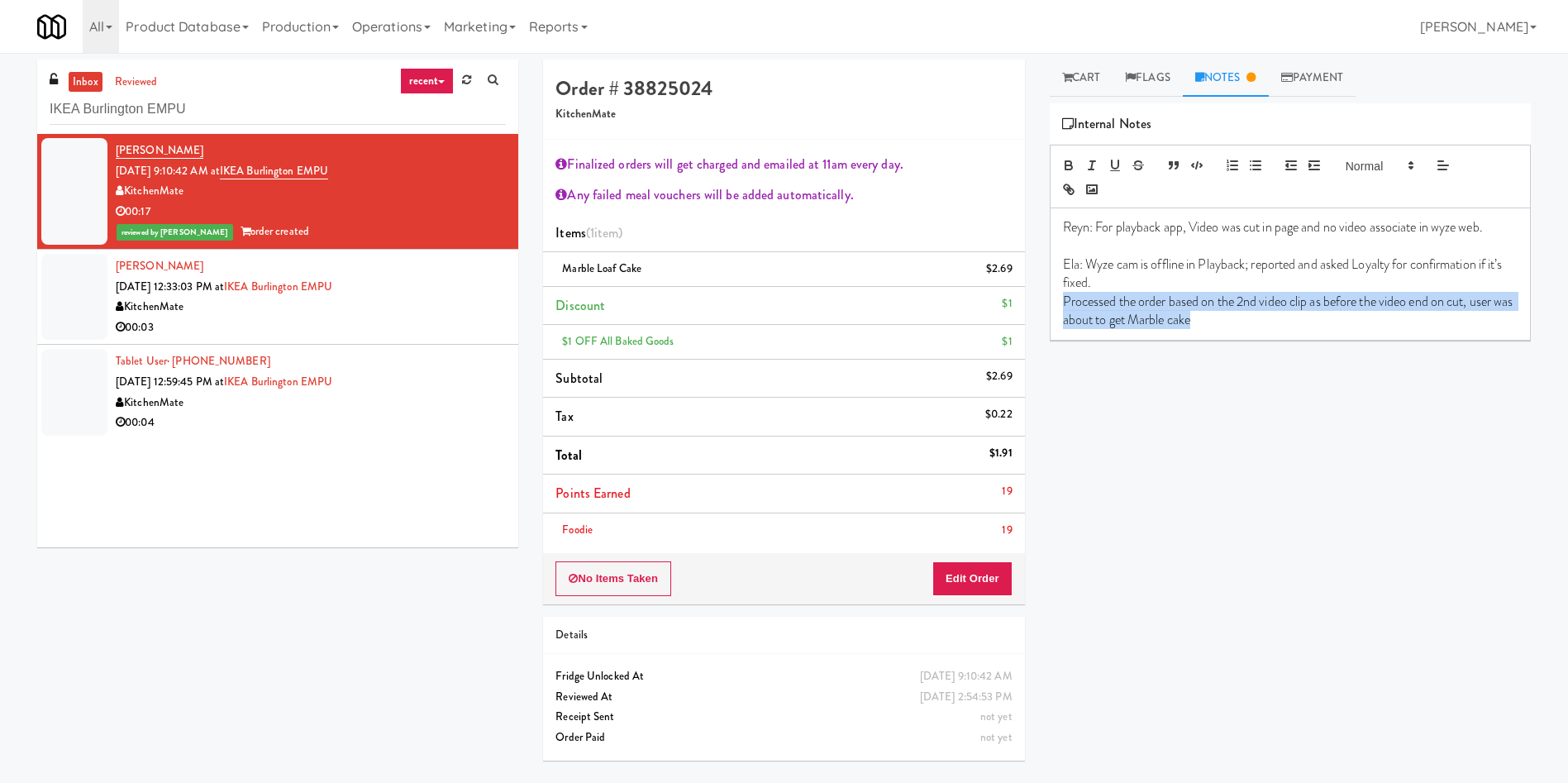
drag, startPoint x: 1279, startPoint y: 322, endPoint x: 937, endPoint y: 428, distance: 358.1
click at [1061, 305] on div "Reyn: For playback app, Video was cut in page and no video associate in wyze we…" at bounding box center [1290, 273] width 480 height 130
copy p "Processed the order based on the 2nd video clip as before the video end on cut,…"
click at [1265, 324] on p "Processed the order based on the 2nd video clip as before the video end on cut,…" at bounding box center [1290, 310] width 455 height 37
drag, startPoint x: 1263, startPoint y: 324, endPoint x: 1066, endPoint y: 305, distance: 197.9
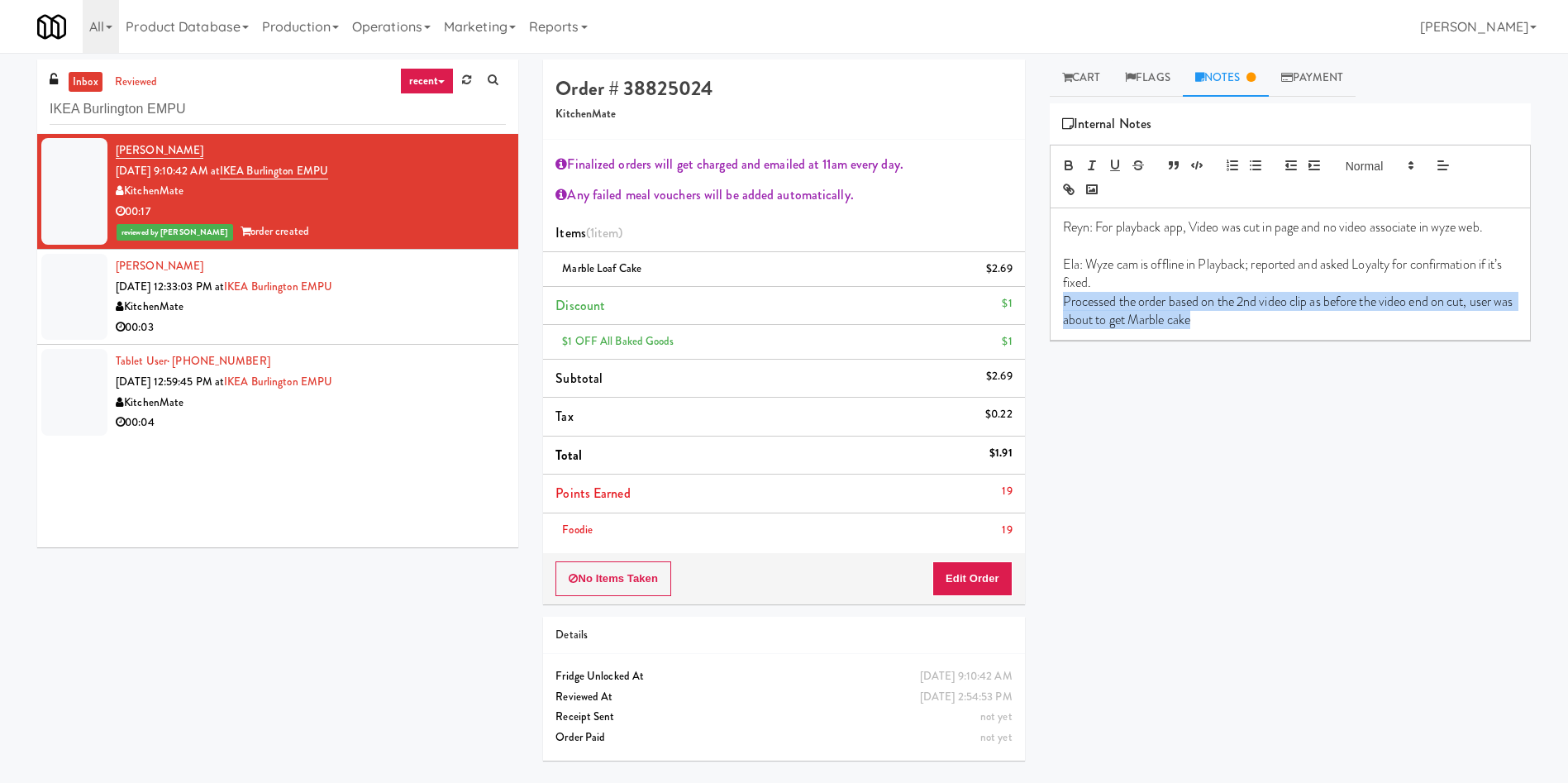
click at [1066, 305] on p "Processed the order based on the 2nd video clip as before the video end on cut,…" at bounding box center [1290, 310] width 455 height 37
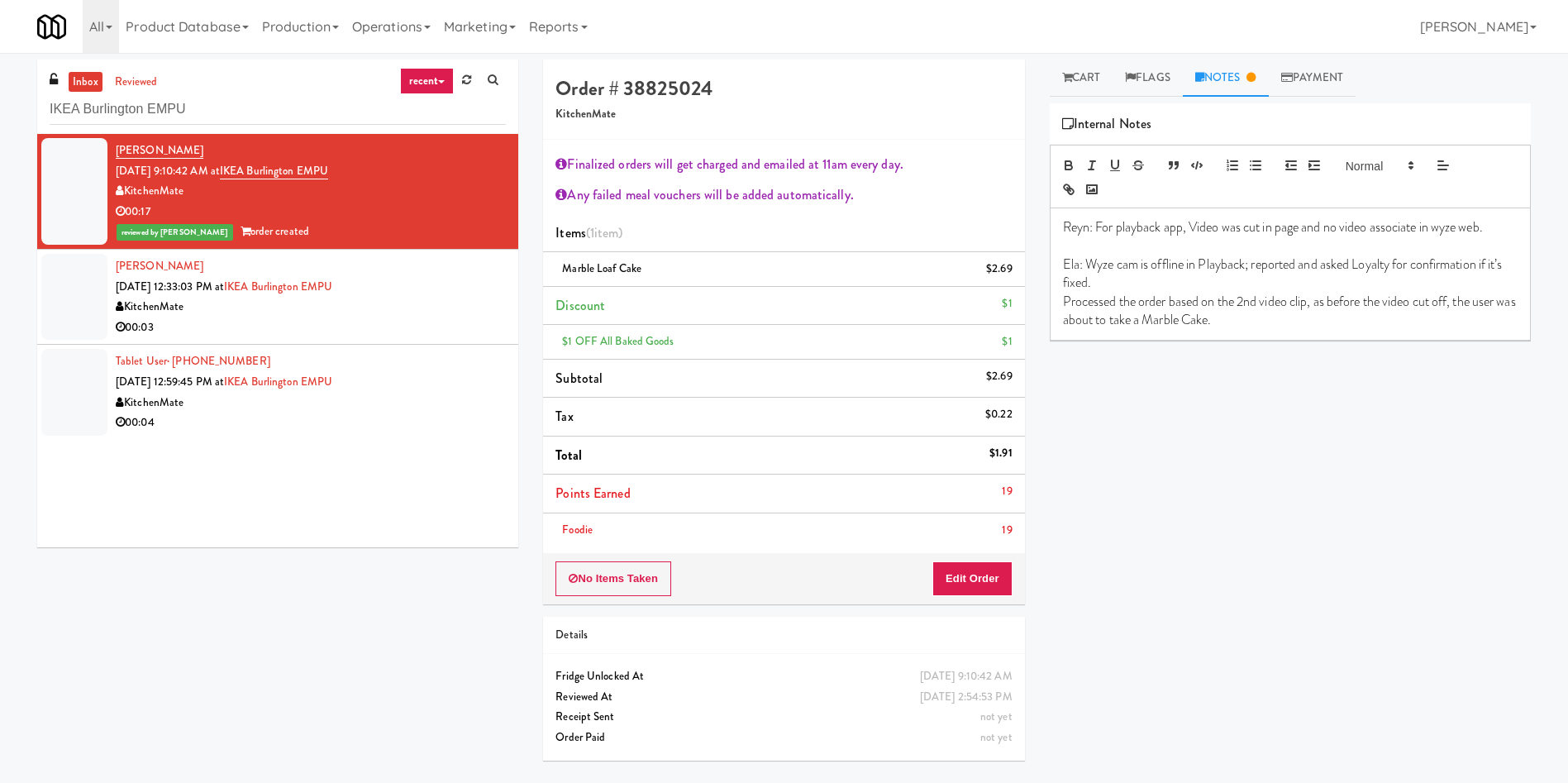
click at [1328, 320] on p "Processed the order based on the 2nd video clip, as before the video cut off, t…" at bounding box center [1290, 310] width 455 height 37
click at [1455, 303] on p "Processed the order based on the 2nd video clip, as before the video cut off, t…" at bounding box center [1290, 310] width 455 height 37
drag, startPoint x: 1403, startPoint y: 315, endPoint x: 1387, endPoint y: 321, distance: 17.1
click at [1403, 315] on p "Processed the order based on the 2nd video clip, as before the video cut, the u…" at bounding box center [1290, 310] width 455 height 37
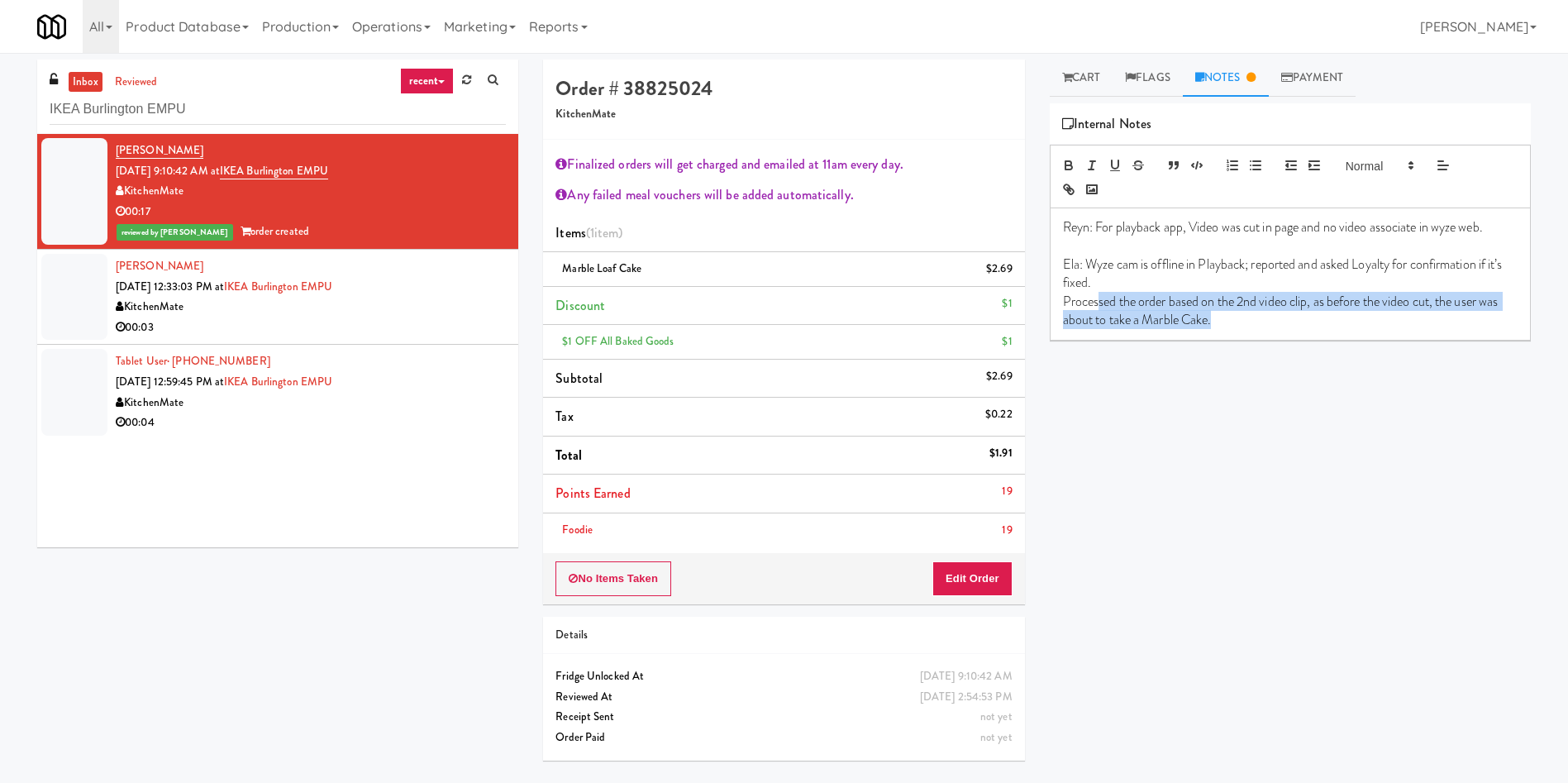
drag, startPoint x: 1283, startPoint y: 324, endPoint x: 1306, endPoint y: 345, distance: 31.1
click at [1101, 294] on p "Processed the order based on the 2nd video clip, as before the video cut, the u…" at bounding box center [1290, 310] width 455 height 37
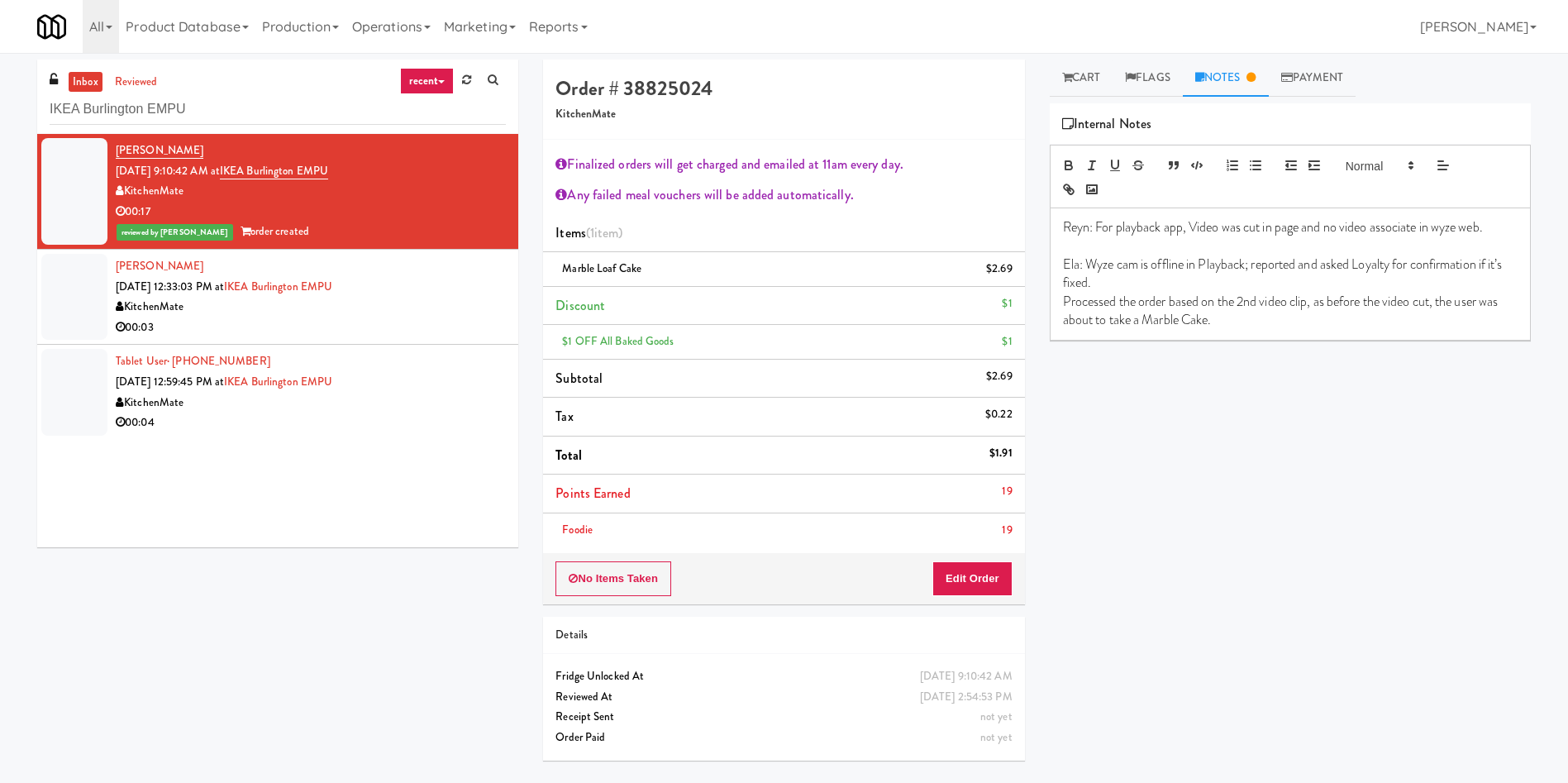
click at [1309, 346] on div "Play New Window Primary Flag Clear Flag if unable to determine what was taken o…" at bounding box center [1290, 413] width 482 height 620
click at [88, 272] on div at bounding box center [75, 296] width 66 height 86
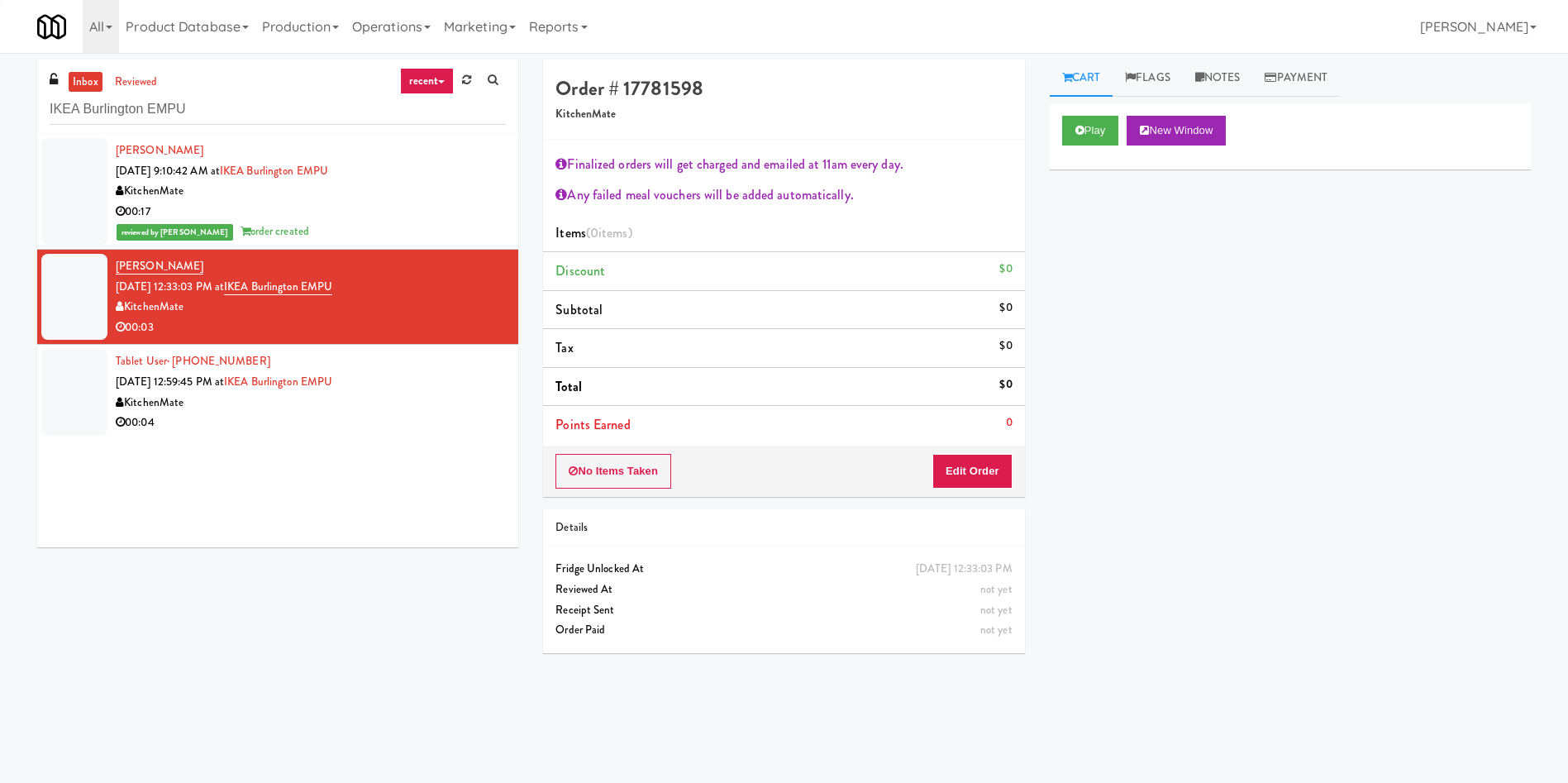
click at [87, 87] on link "inbox" at bounding box center [86, 82] width 34 height 21
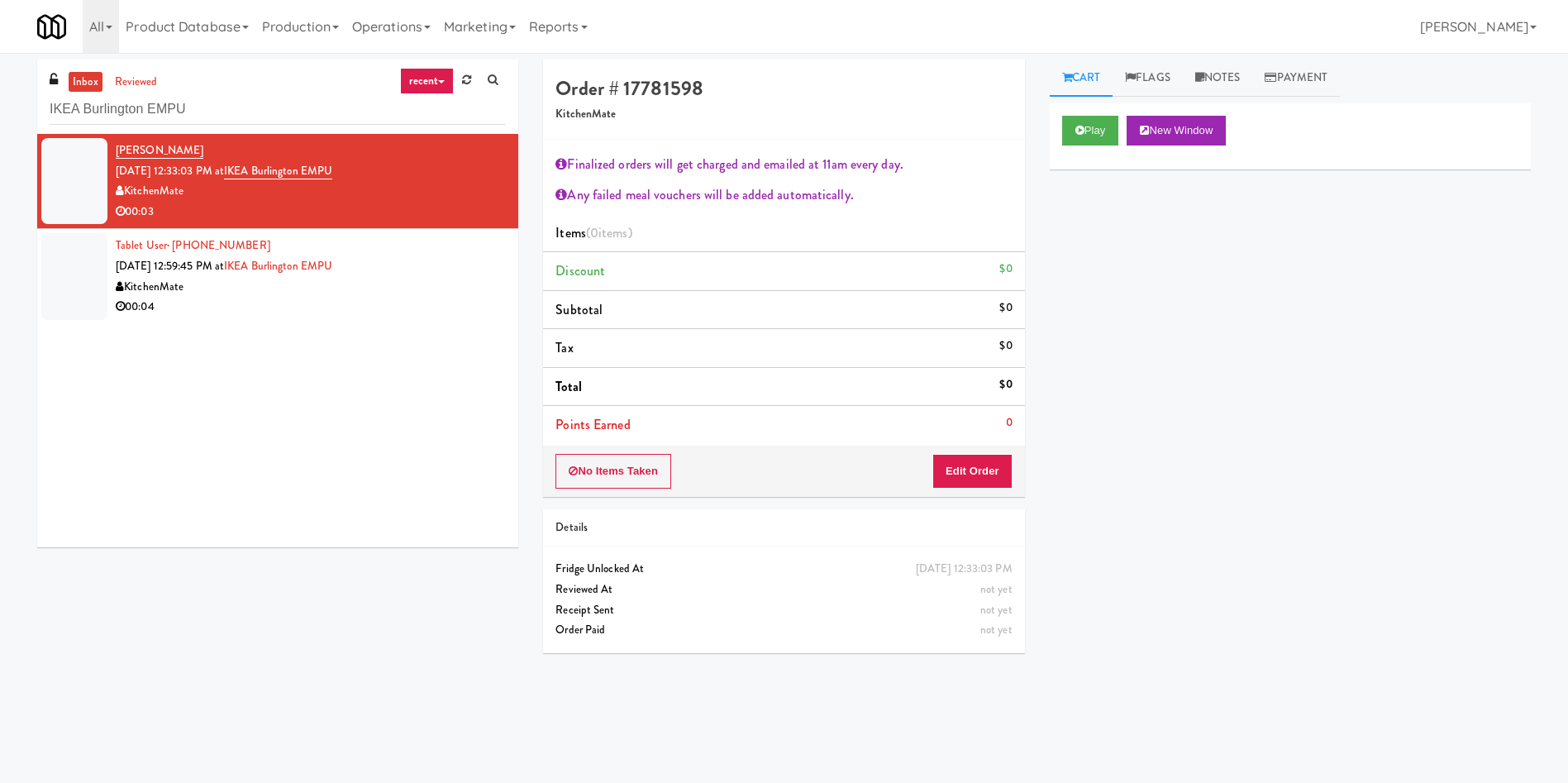
click at [1126, 144] on div "Play New Window" at bounding box center [1290, 130] width 457 height 30
click at [1096, 136] on button "Play" at bounding box center [1090, 130] width 57 height 30
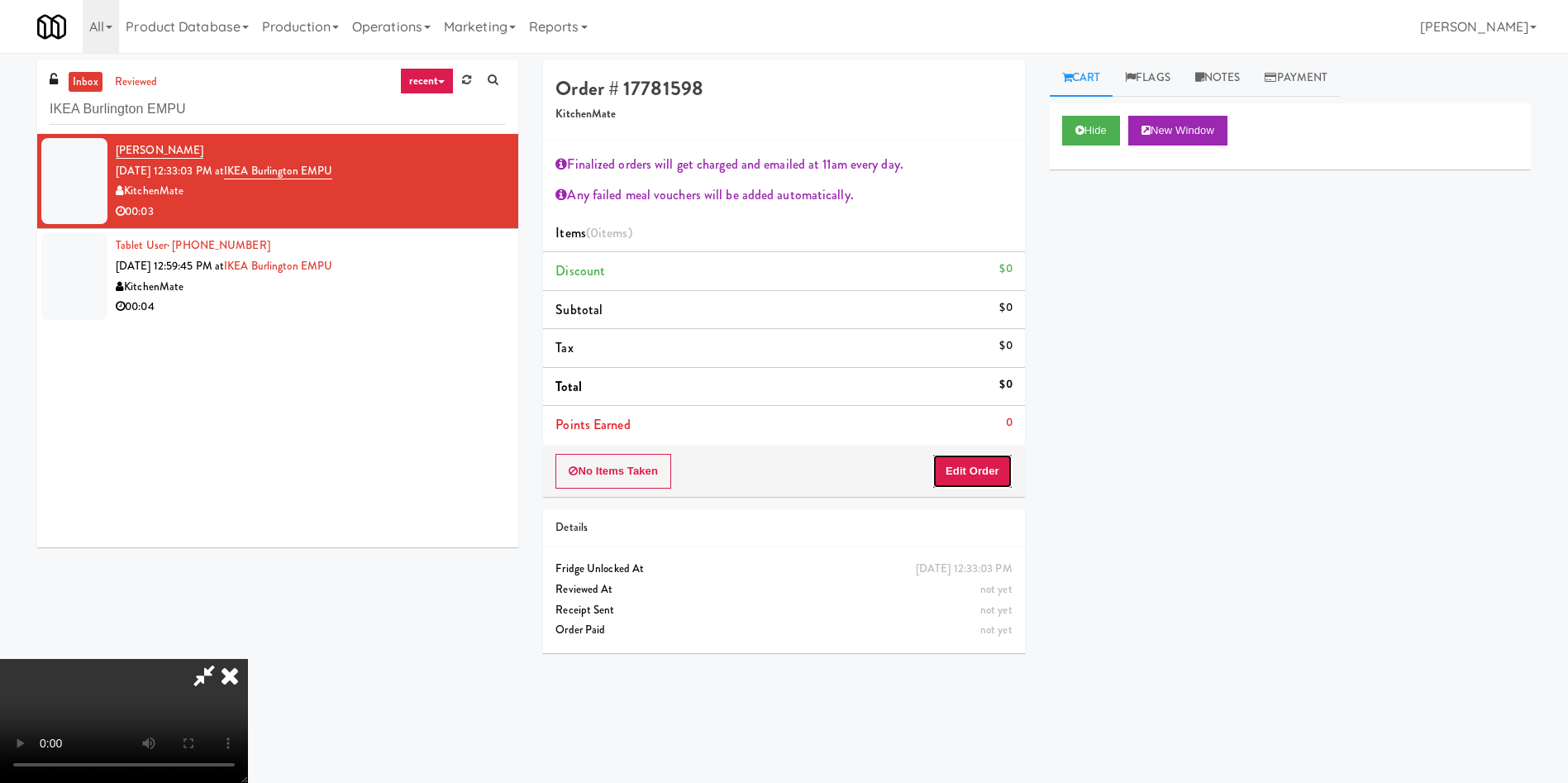
click at [982, 469] on button "Edit Order" at bounding box center [972, 471] width 81 height 35
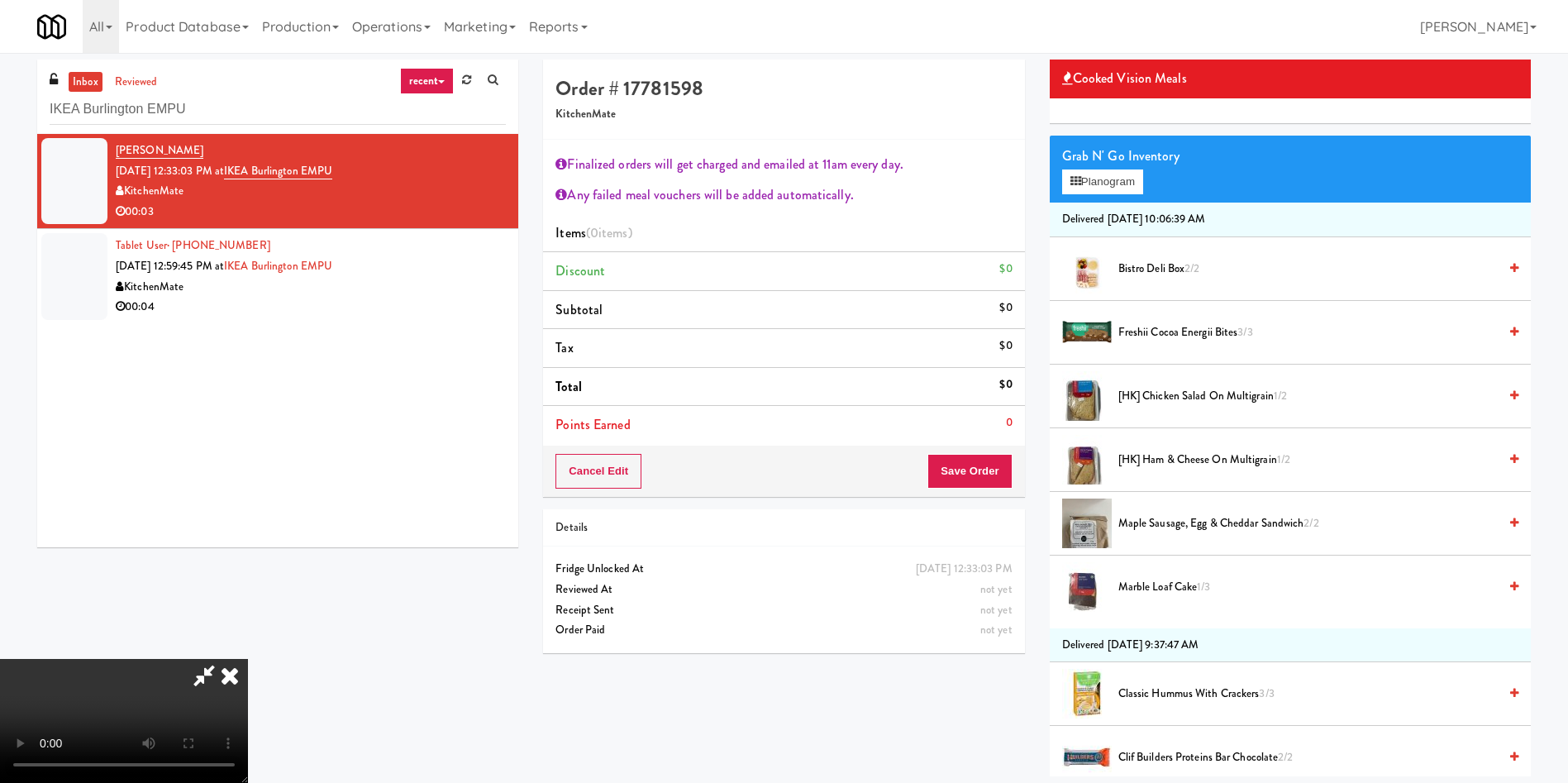
click at [248, 659] on video at bounding box center [123, 720] width 248 height 124
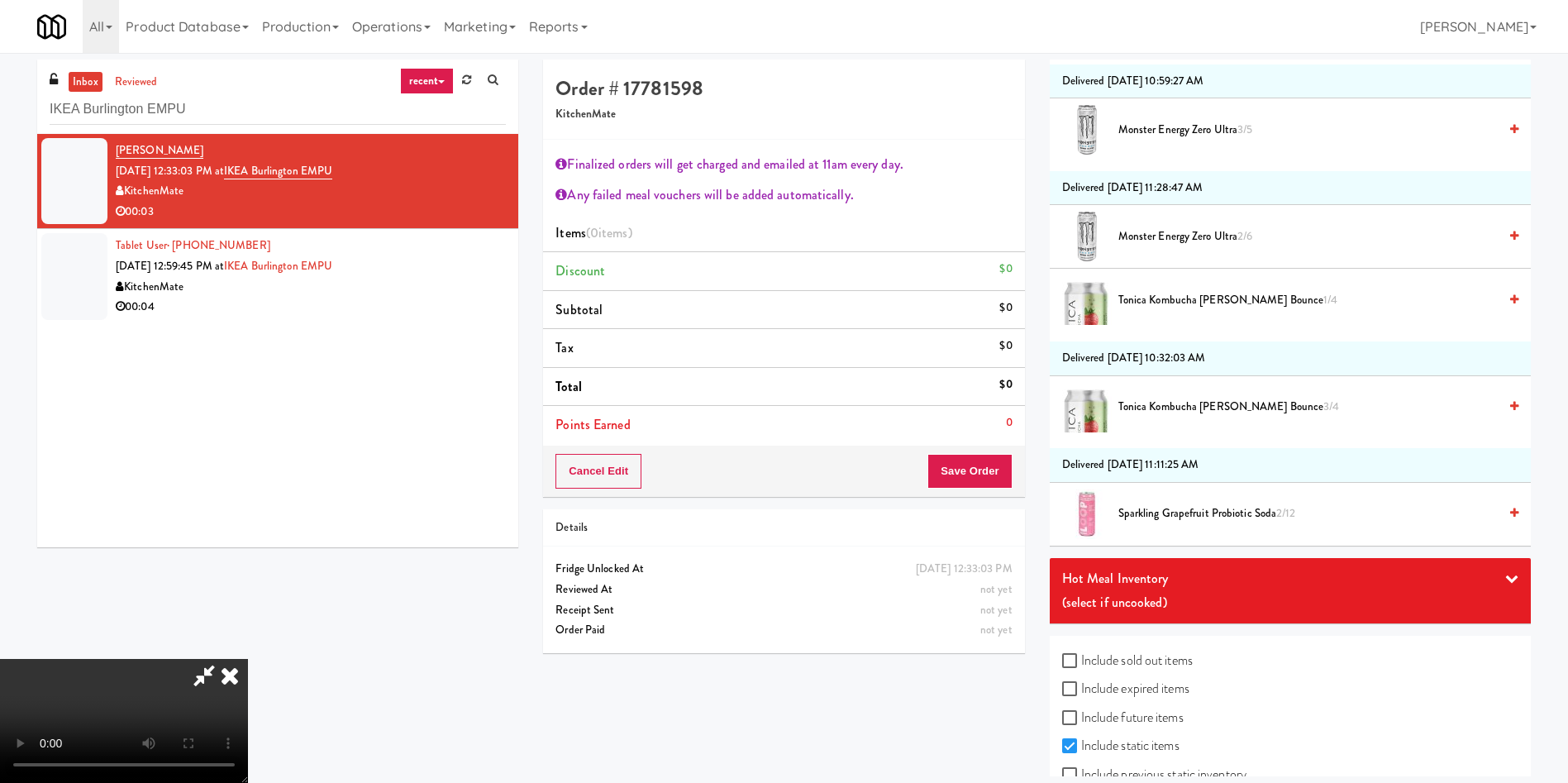
scroll to position [2369, 0]
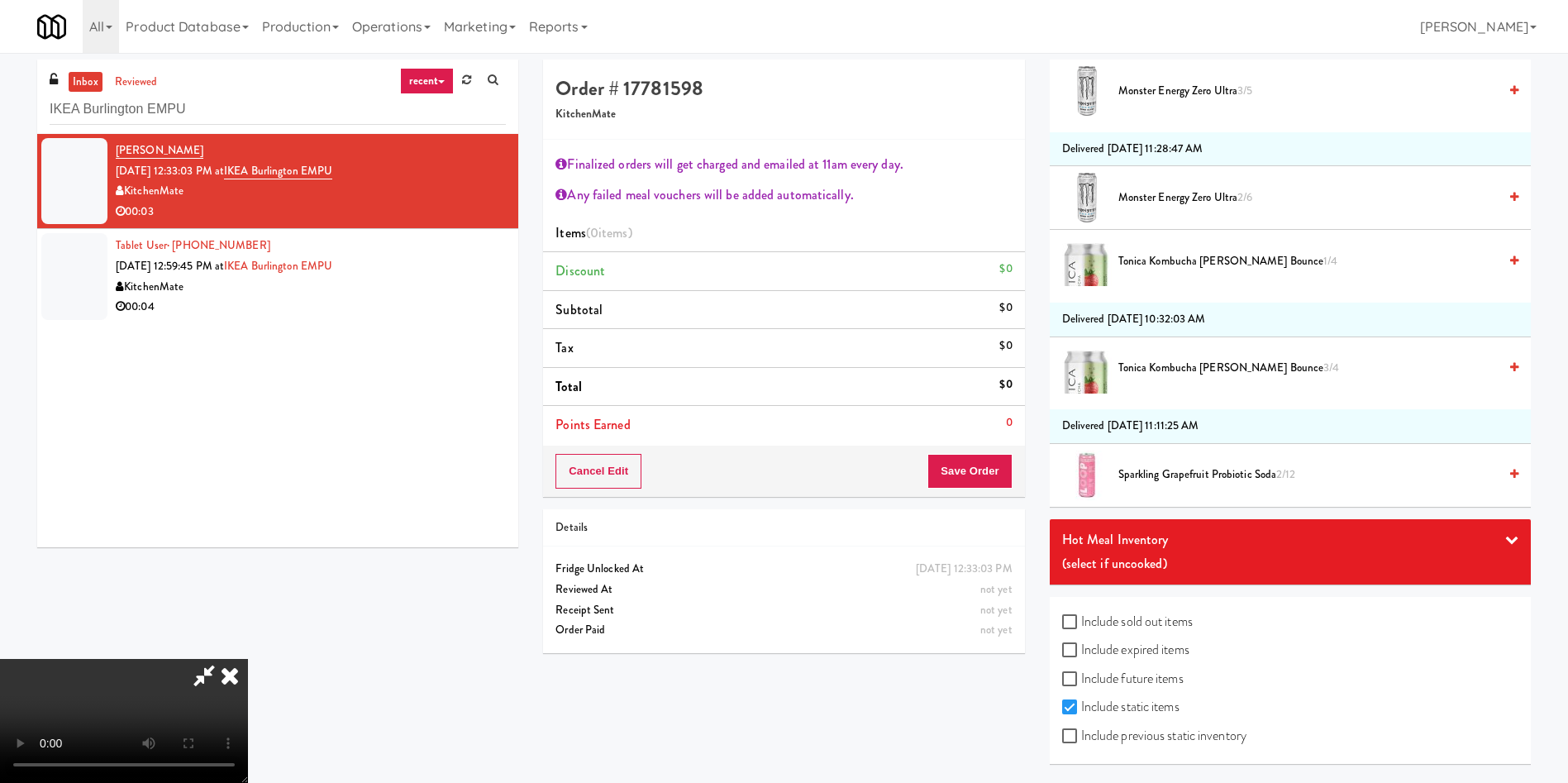
click at [1166, 626] on label "Include sold out items" at bounding box center [1127, 621] width 130 height 25
click at [1081, 626] on input "Include sold out items" at bounding box center [1072, 622] width 19 height 13
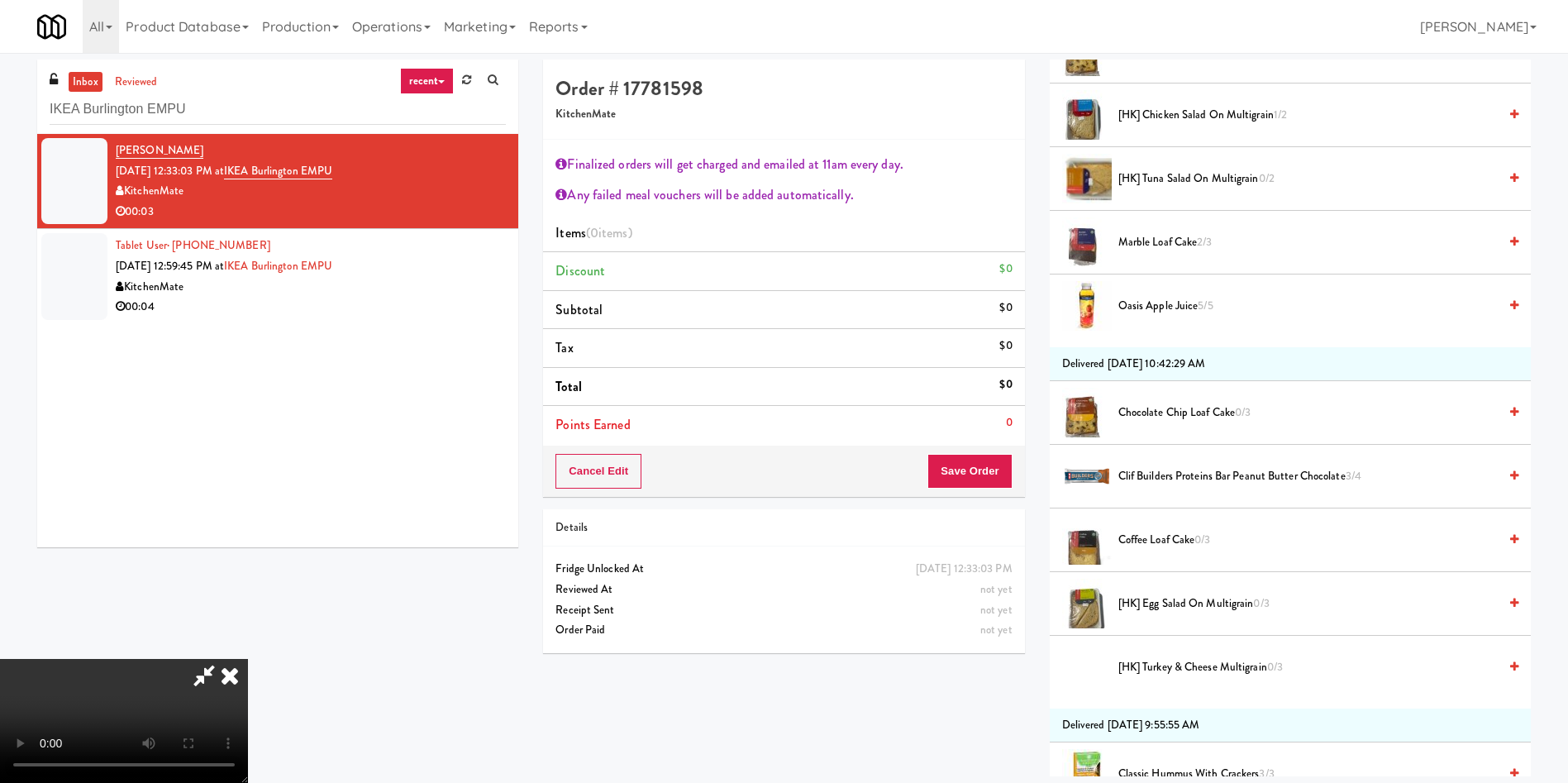
scroll to position [943, 0]
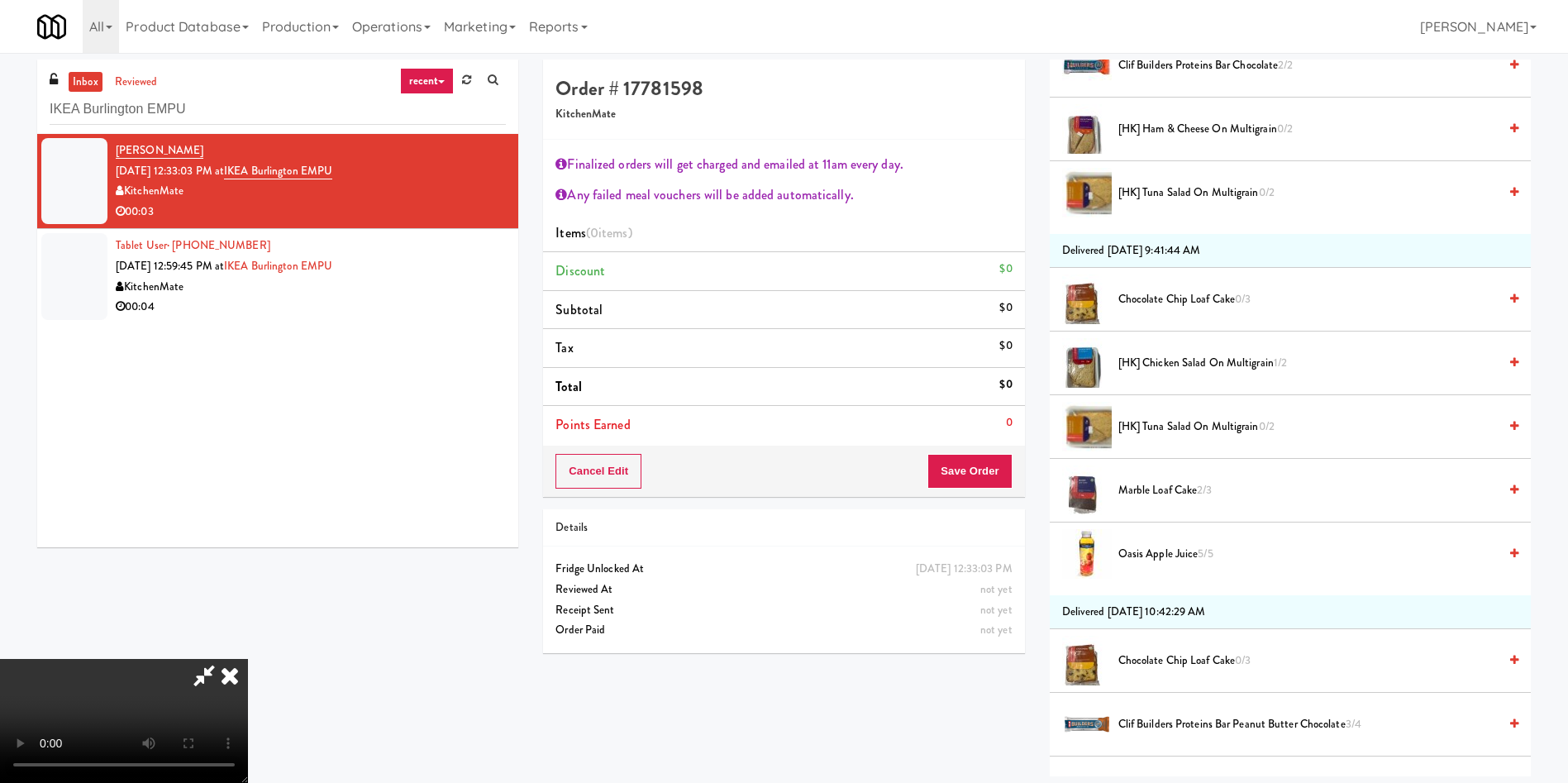
click at [1191, 653] on span "Chocolate Chip Loaf Cake 0/3" at bounding box center [1307, 661] width 379 height 21
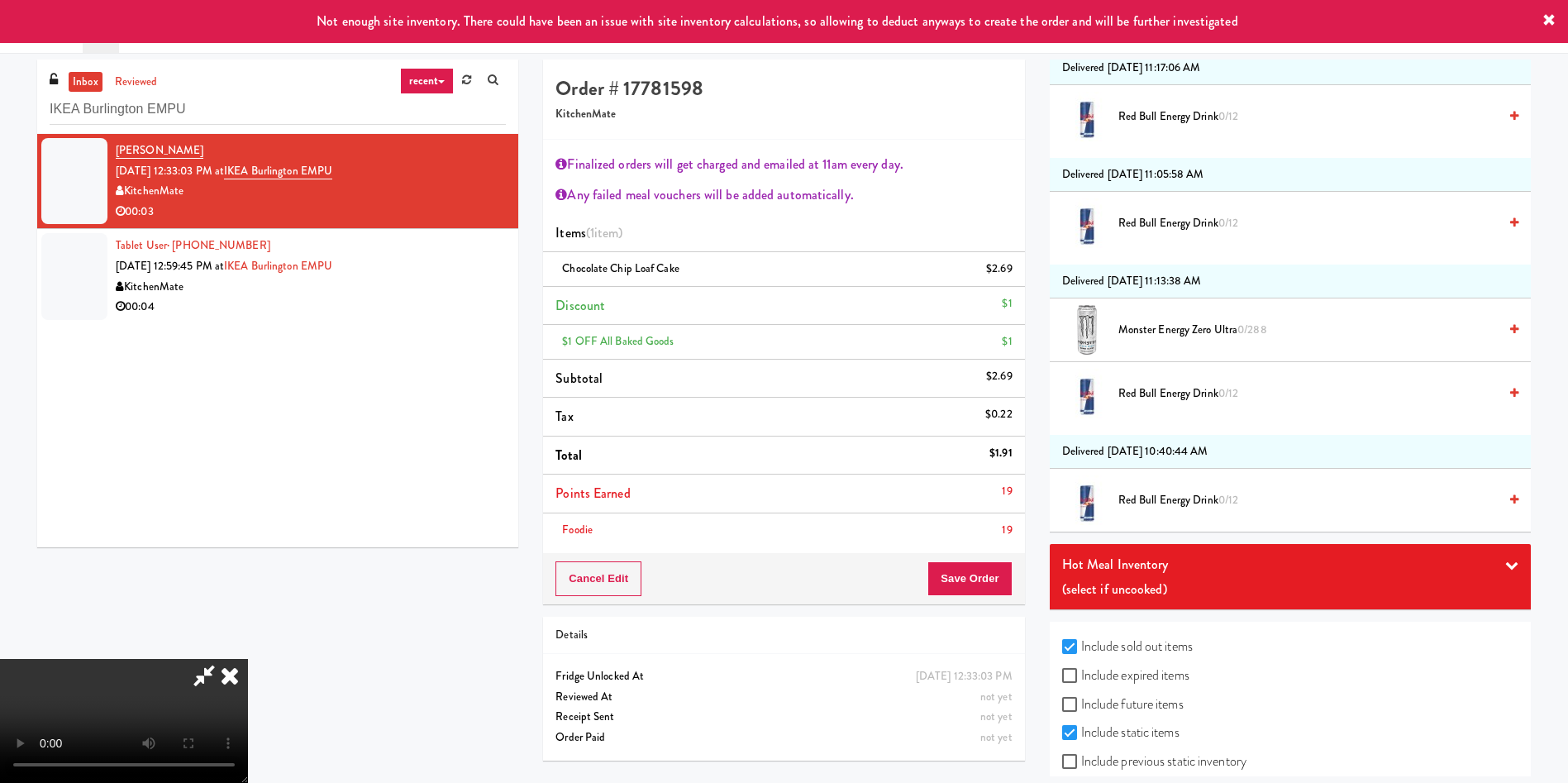
scroll to position [5479, 0]
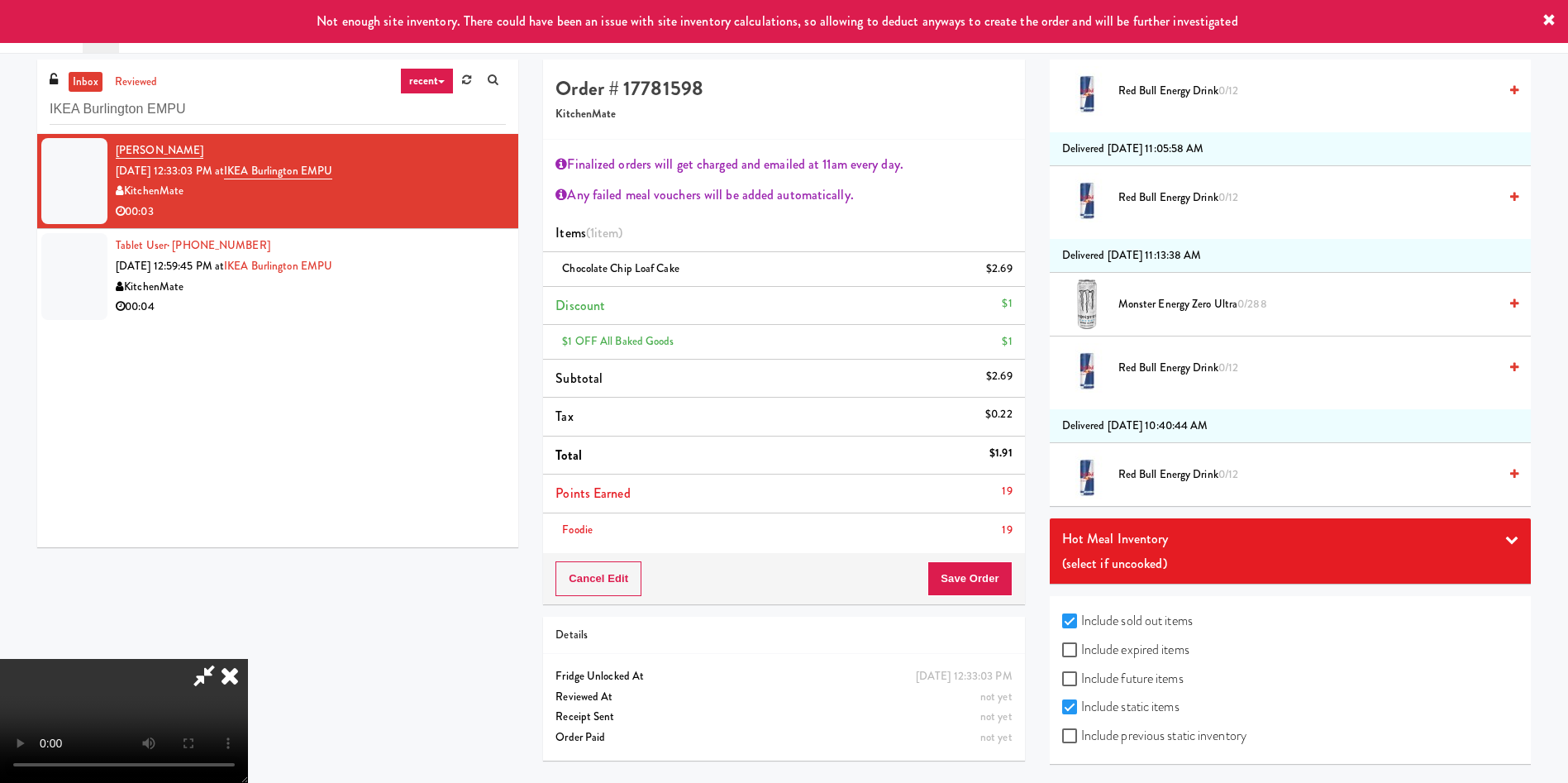
click at [1147, 617] on label "Include sold out items" at bounding box center [1127, 621] width 130 height 25
click at [1081, 617] on input "Include sold out items" at bounding box center [1072, 621] width 19 height 13
checkbox input "false"
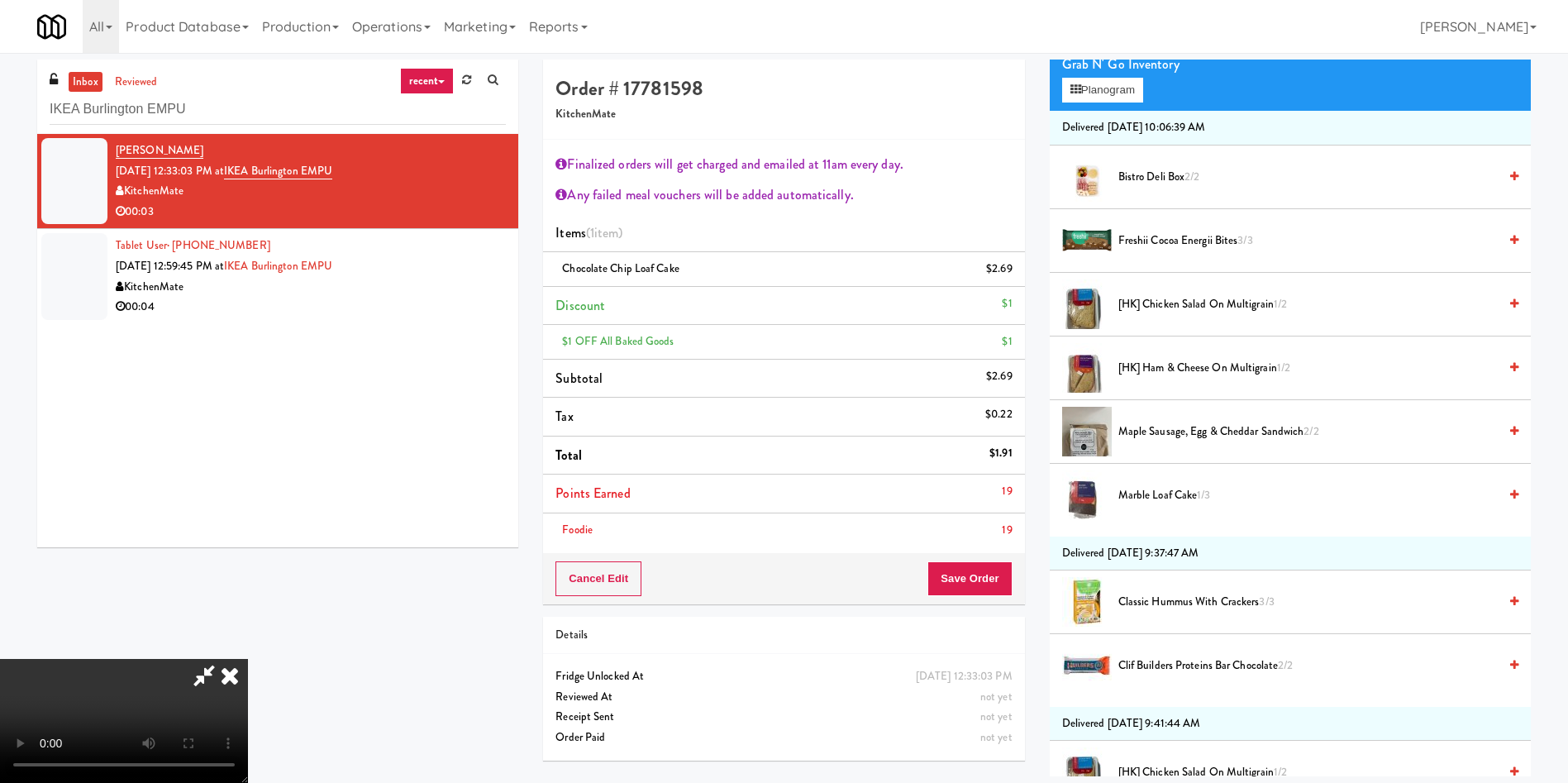
scroll to position [0, 0]
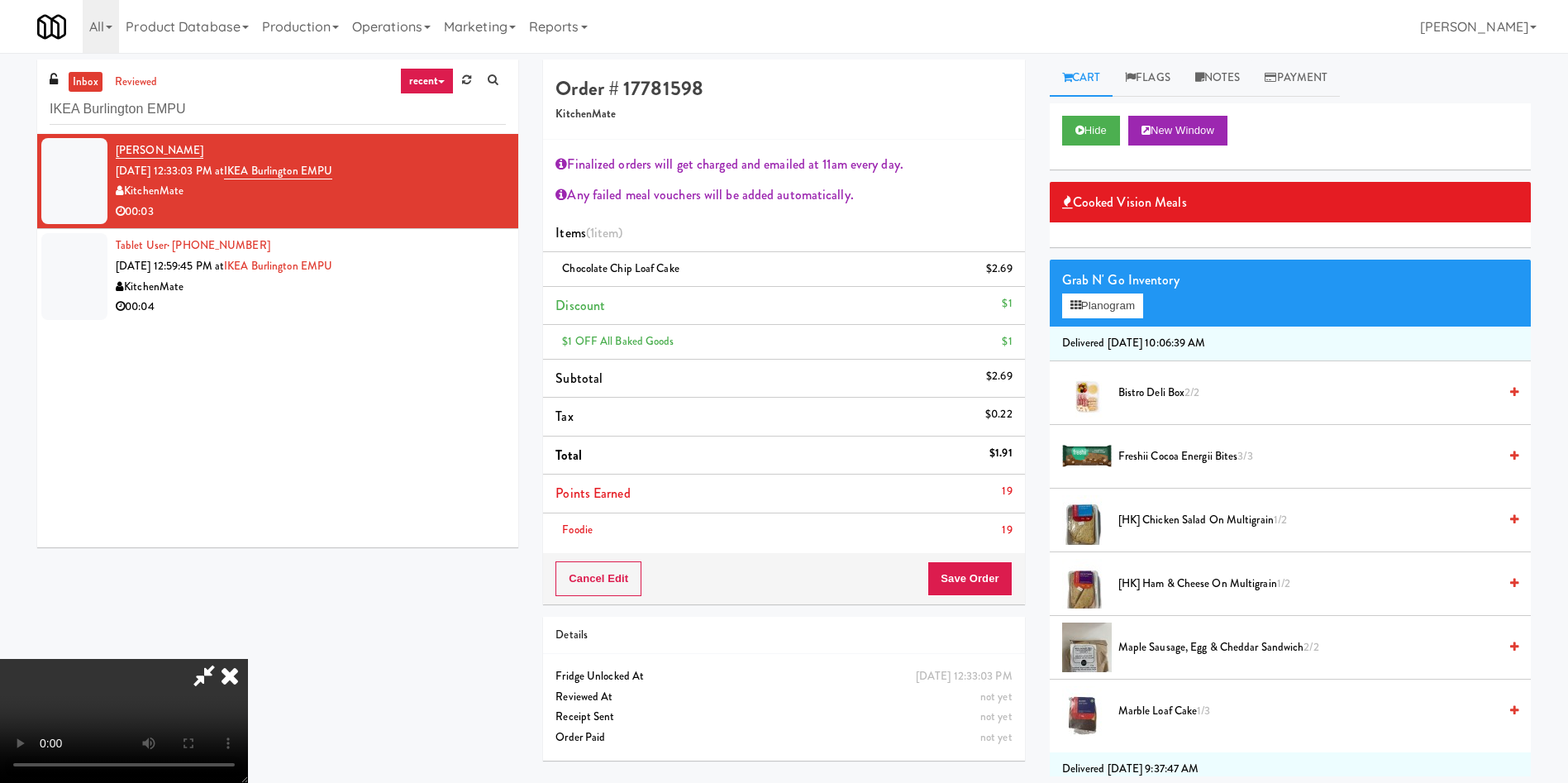
click at [1169, 394] on span "Bistro Deli Box 2/2" at bounding box center [1307, 393] width 379 height 21
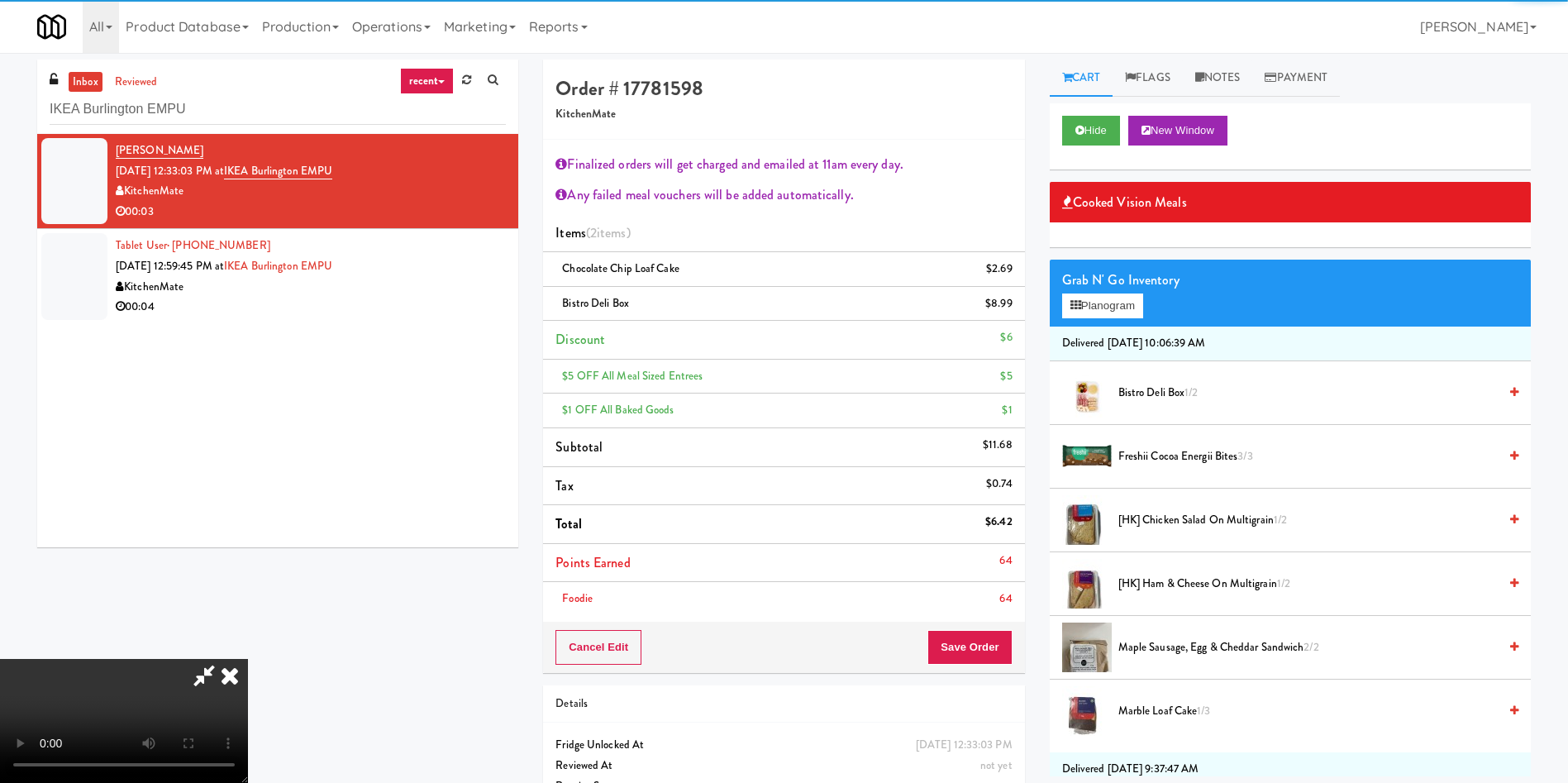
click at [248, 659] on video at bounding box center [123, 720] width 248 height 124
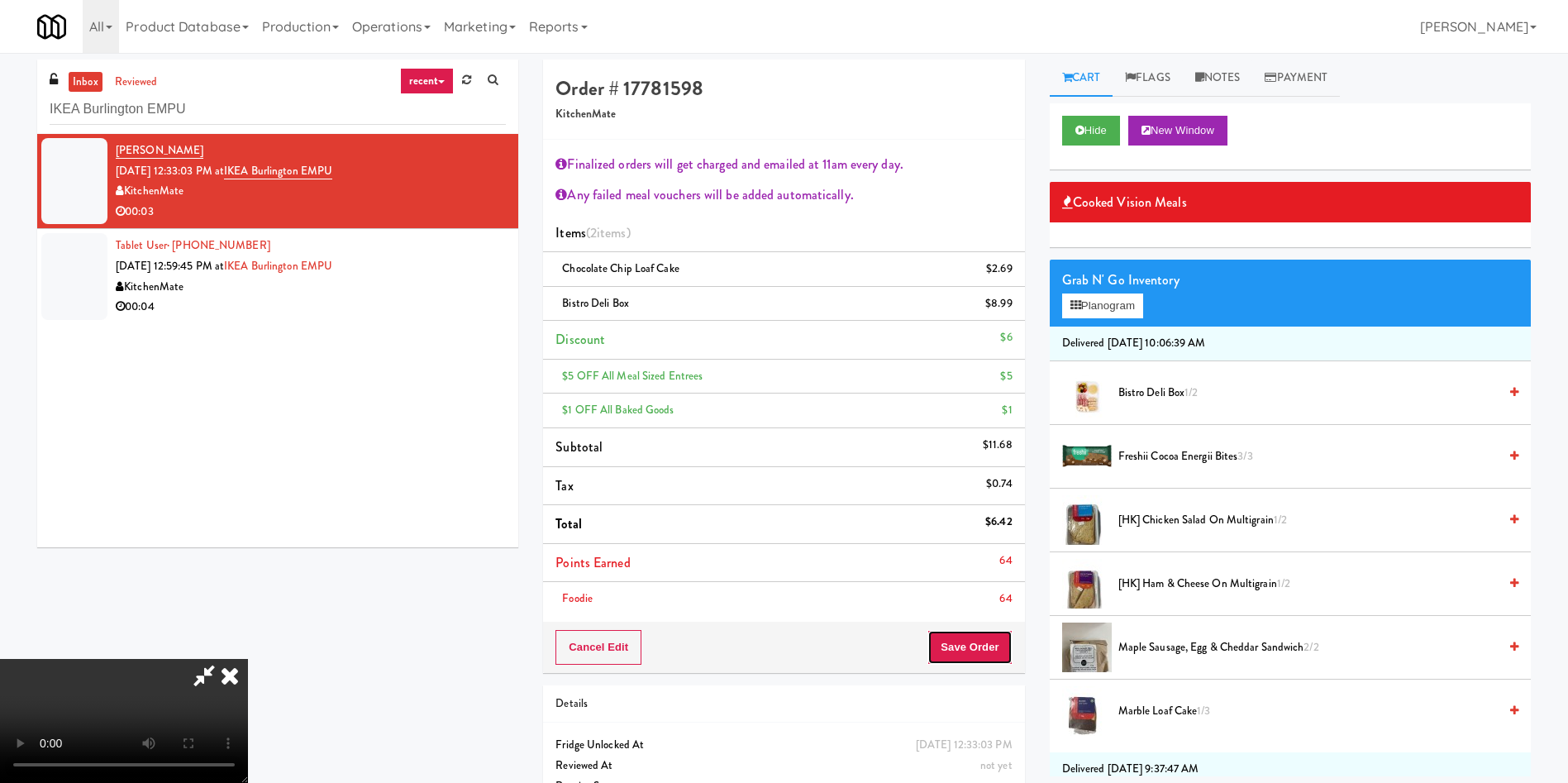
click at [975, 652] on button "Save Order" at bounding box center [969, 647] width 85 height 35
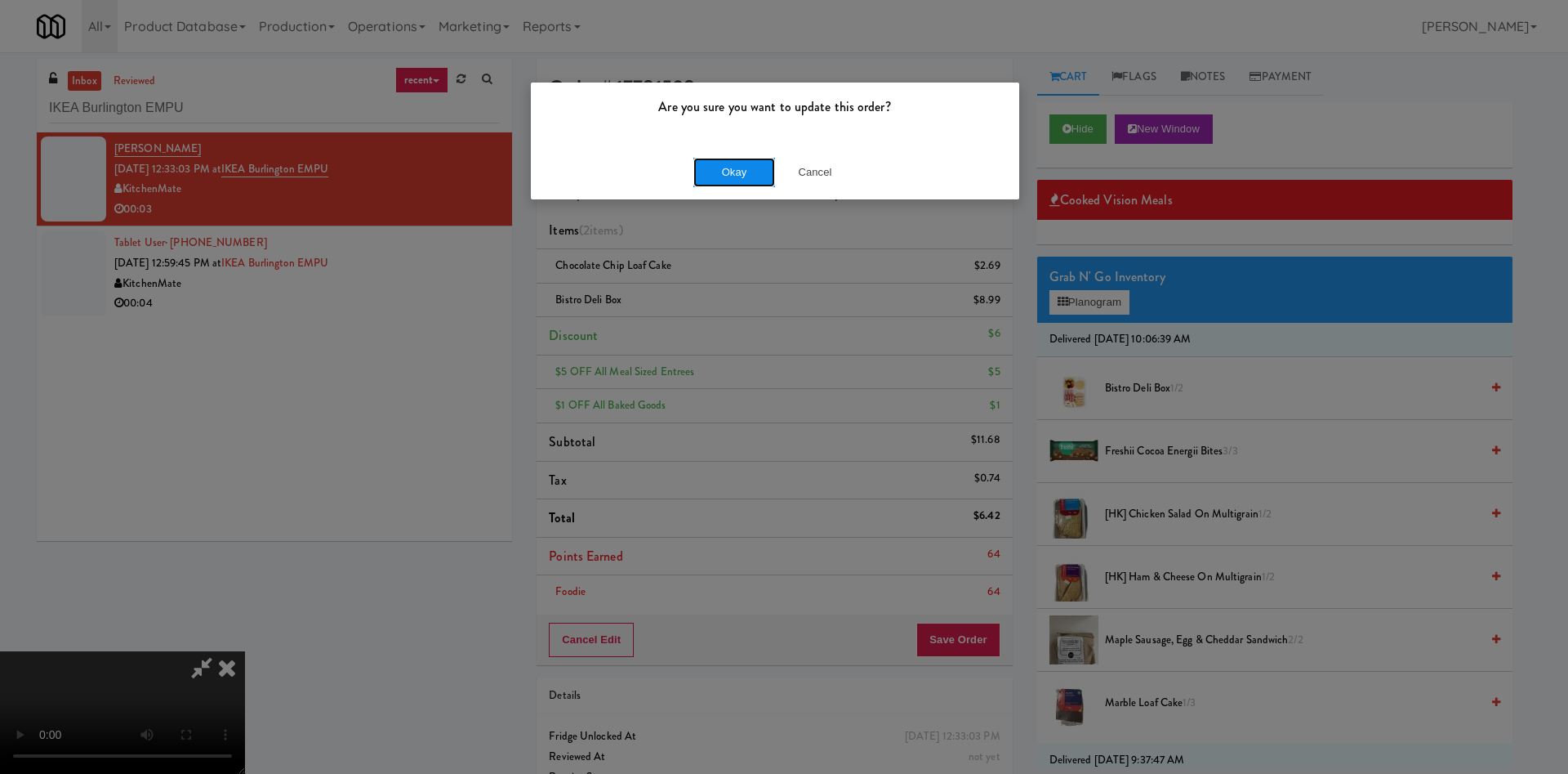
click at [737, 184] on button "Okay" at bounding box center [734, 172] width 82 height 30
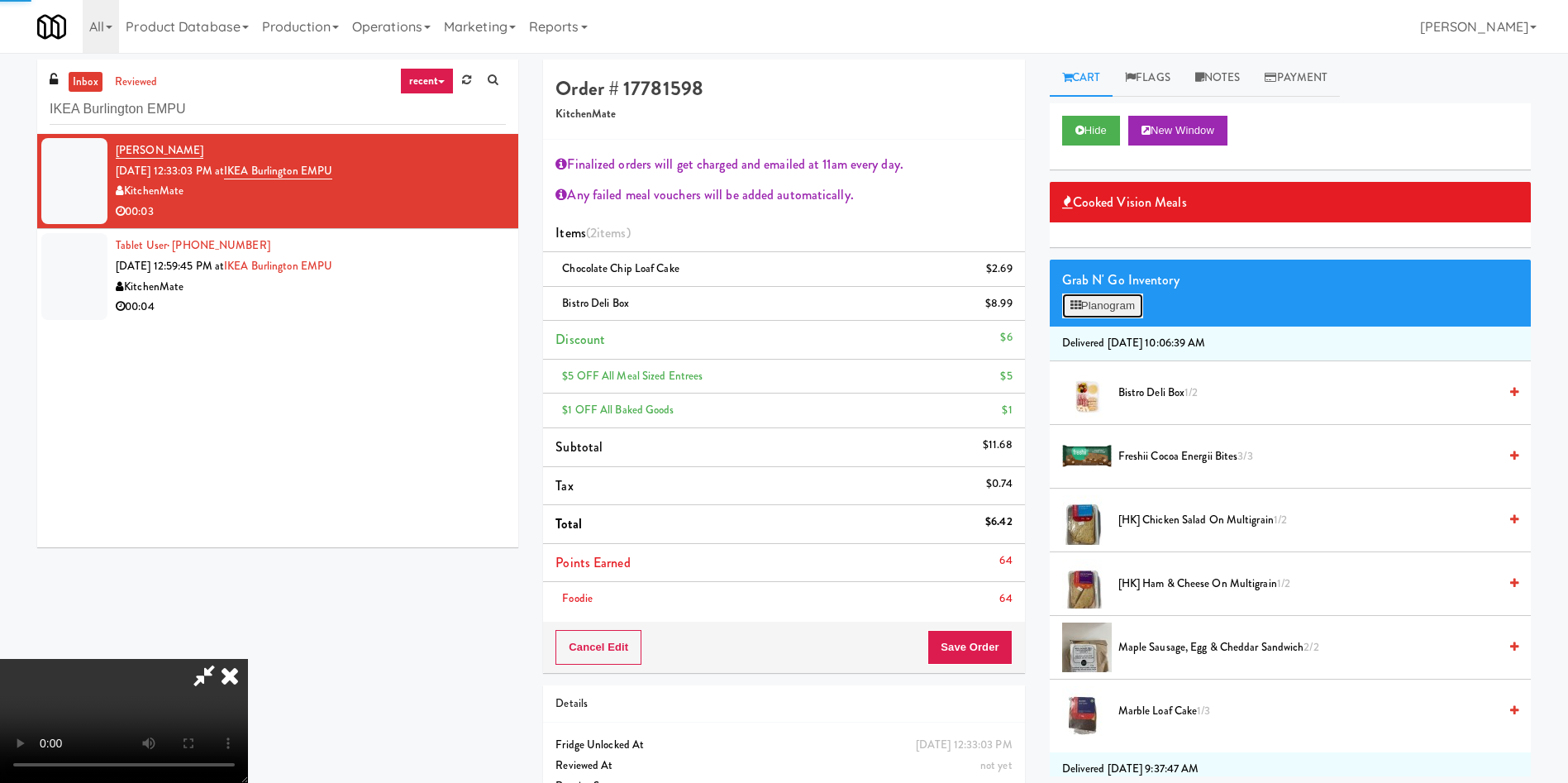
click at [1117, 295] on button "Planogram" at bounding box center [1102, 305] width 81 height 25
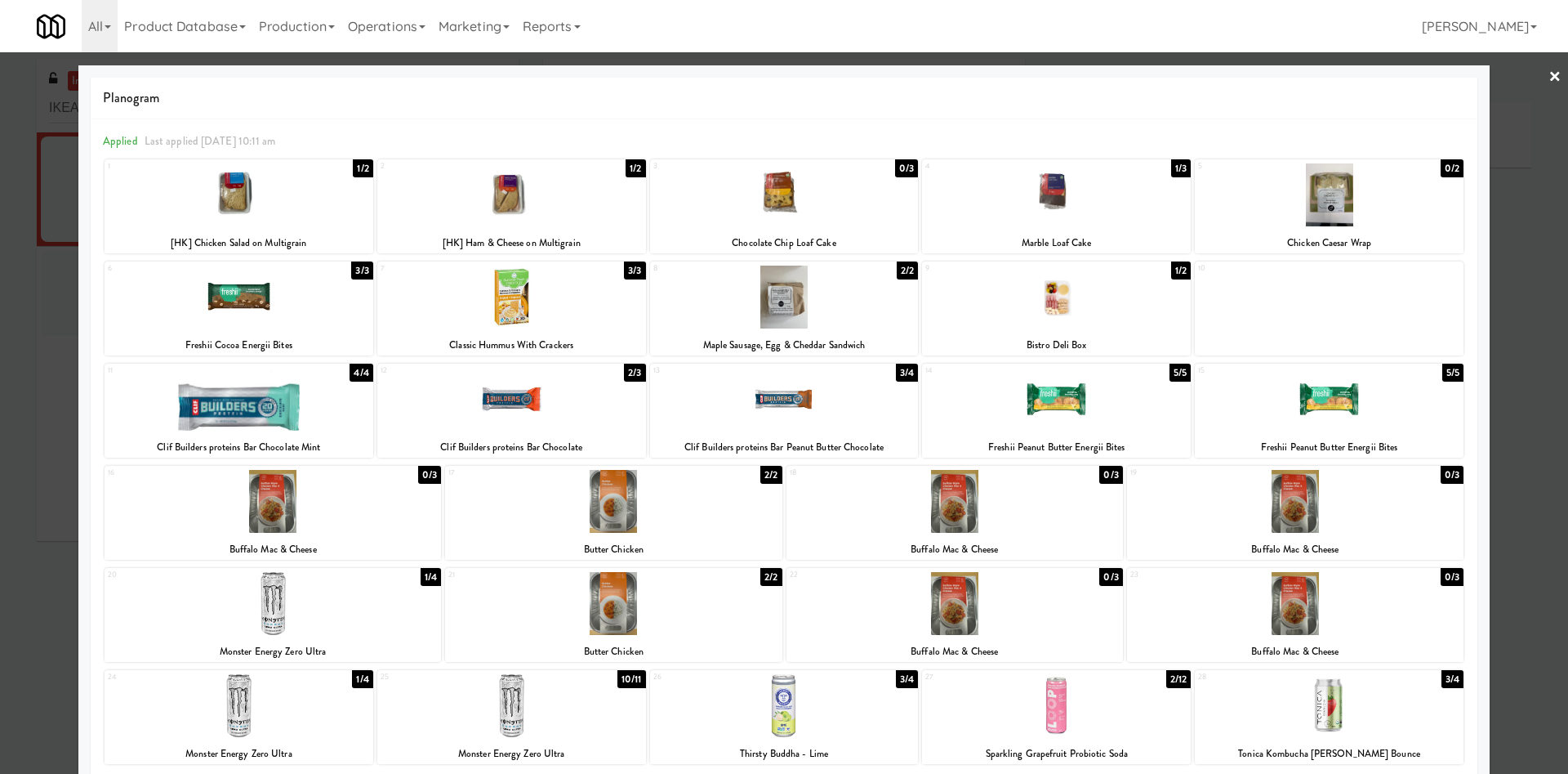
click at [1549, 97] on link "×" at bounding box center [1555, 78] width 13 height 51
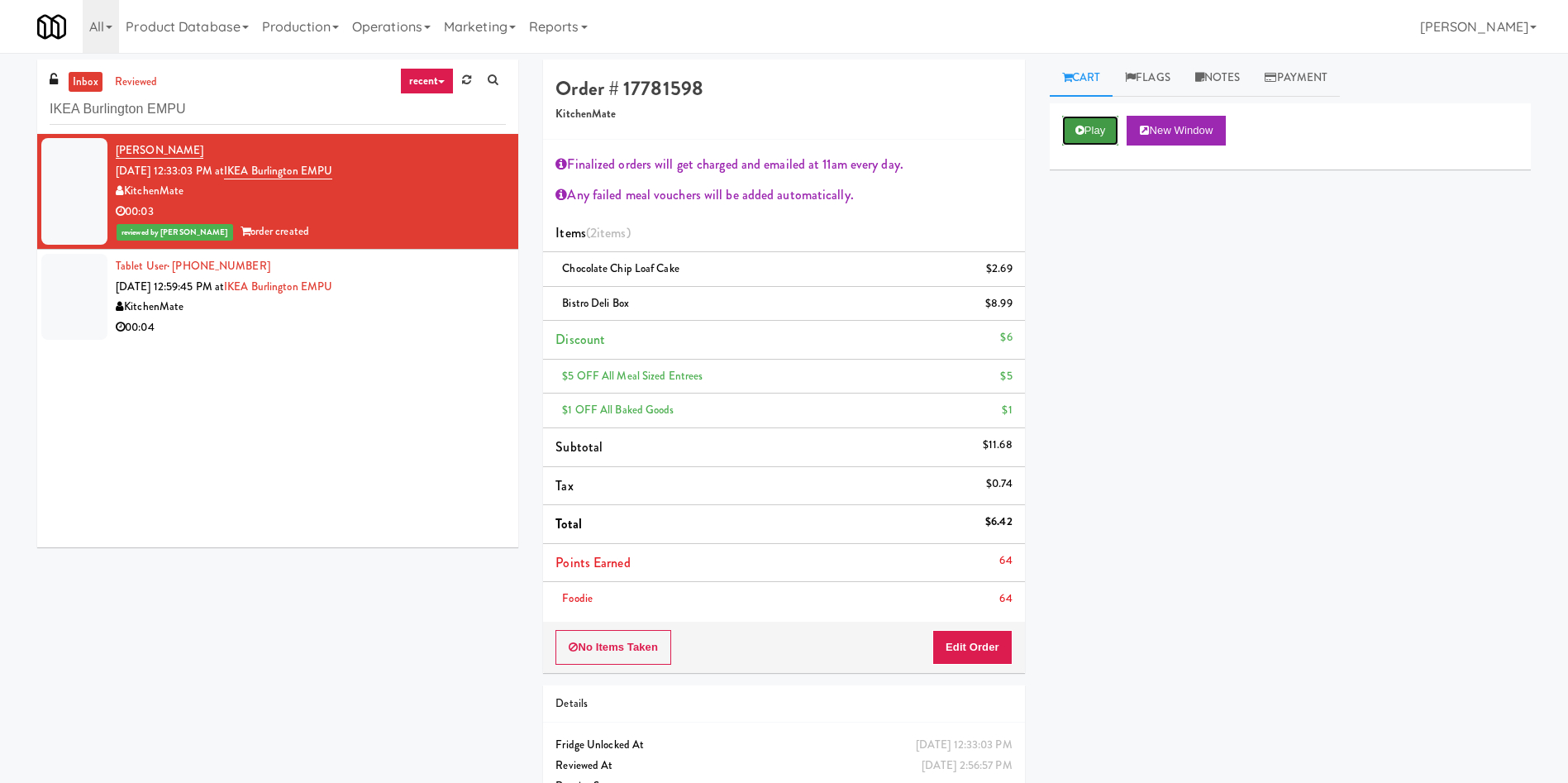
click at [1084, 124] on button "Play" at bounding box center [1090, 130] width 57 height 30
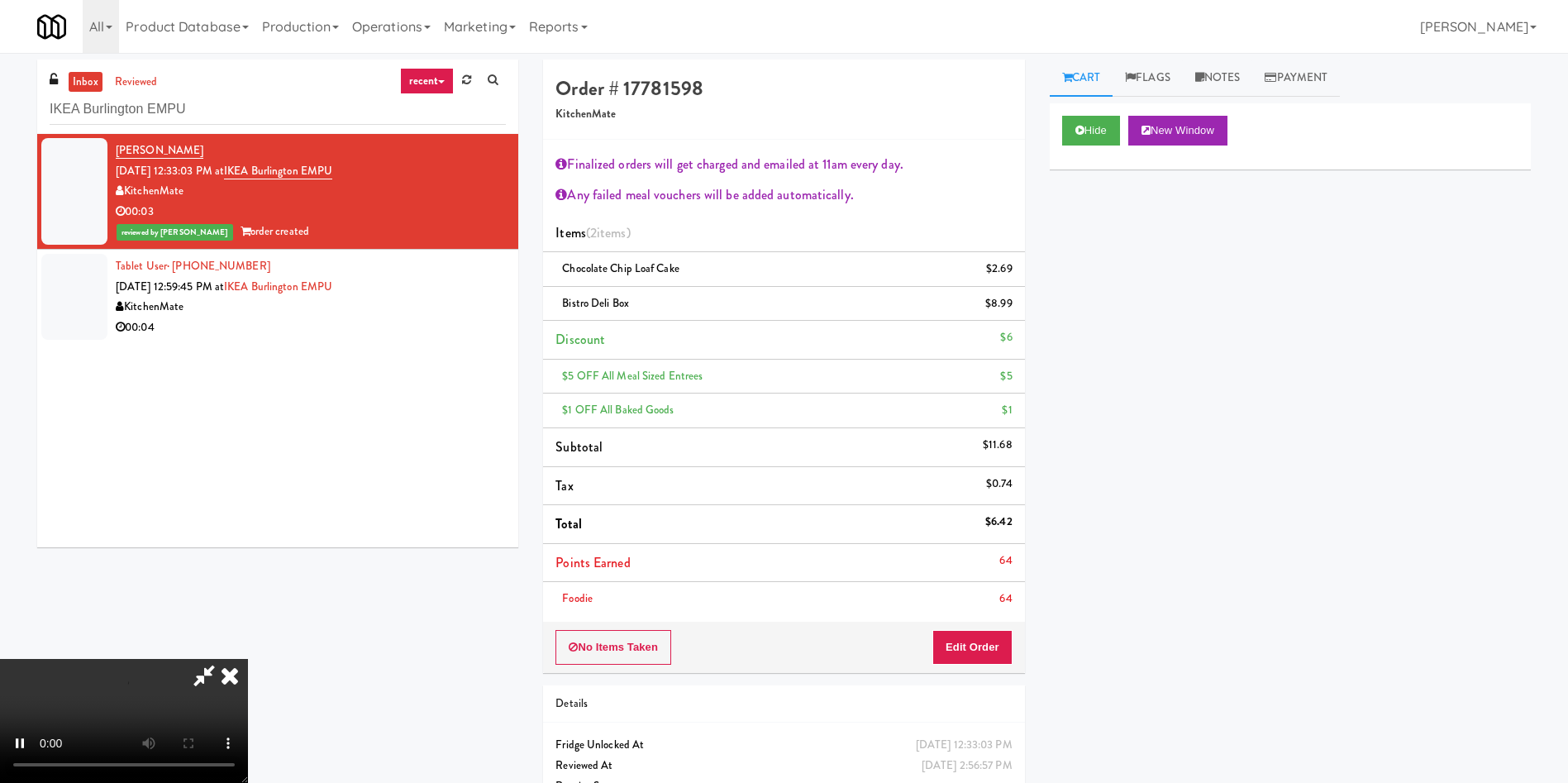
click at [1140, 308] on div "Hide New Window Primary Flag Clear Flag if unable to determine what was taken o…" at bounding box center [1290, 413] width 482 height 620
click at [248, 659] on icon at bounding box center [230, 675] width 37 height 33
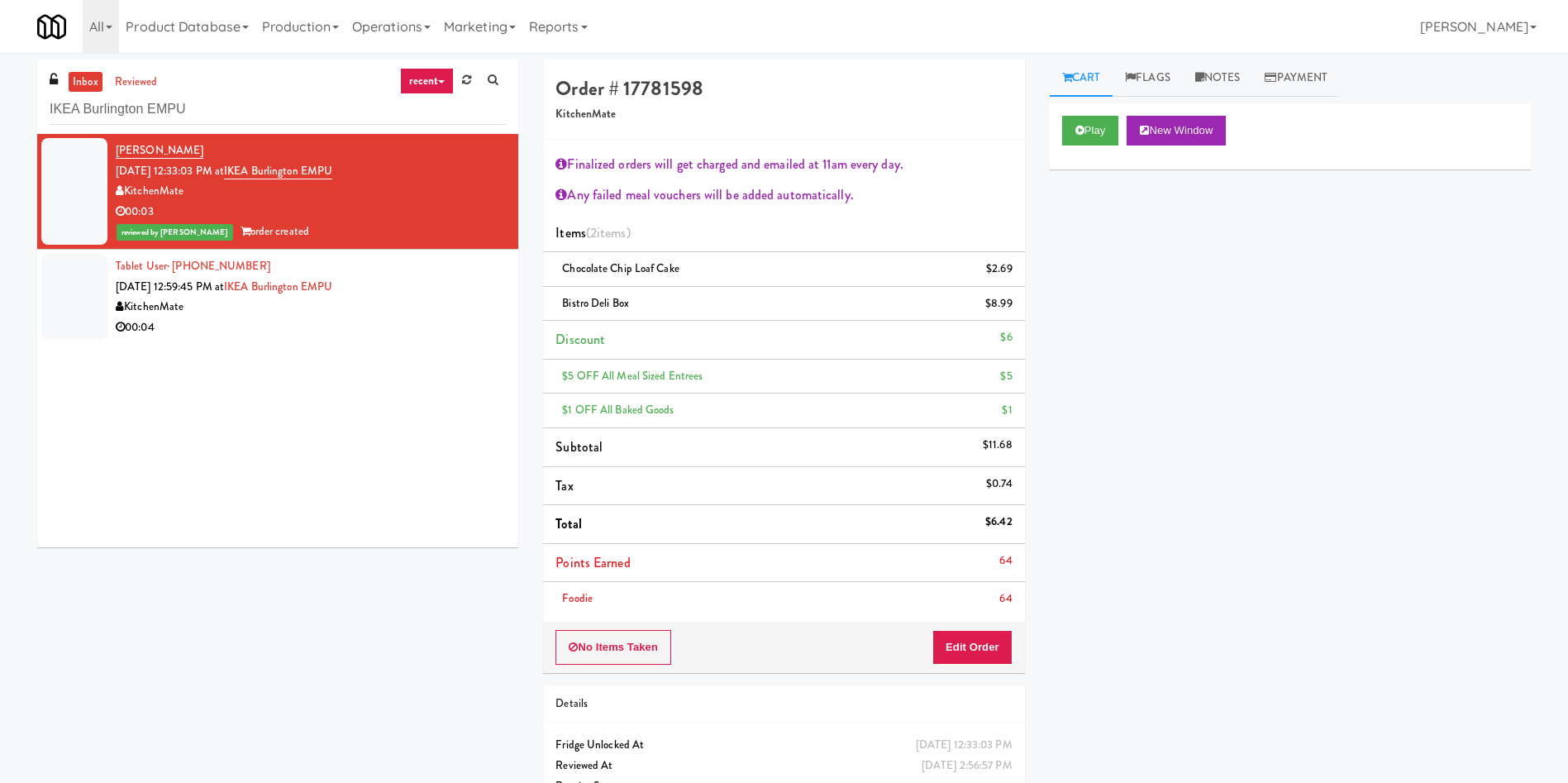
click at [95, 292] on div at bounding box center [75, 296] width 66 height 86
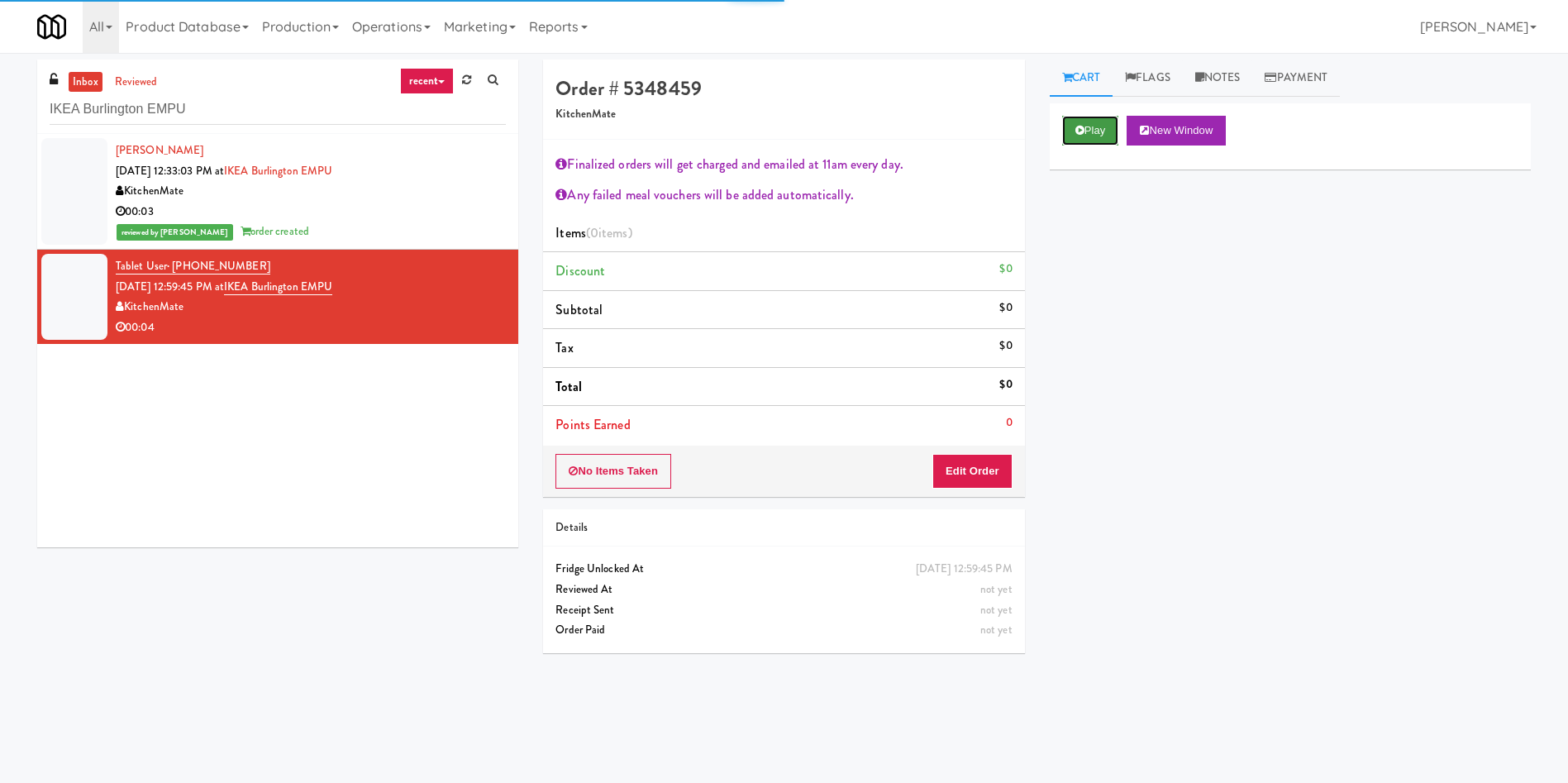
click at [1096, 117] on button "Play" at bounding box center [1090, 130] width 57 height 30
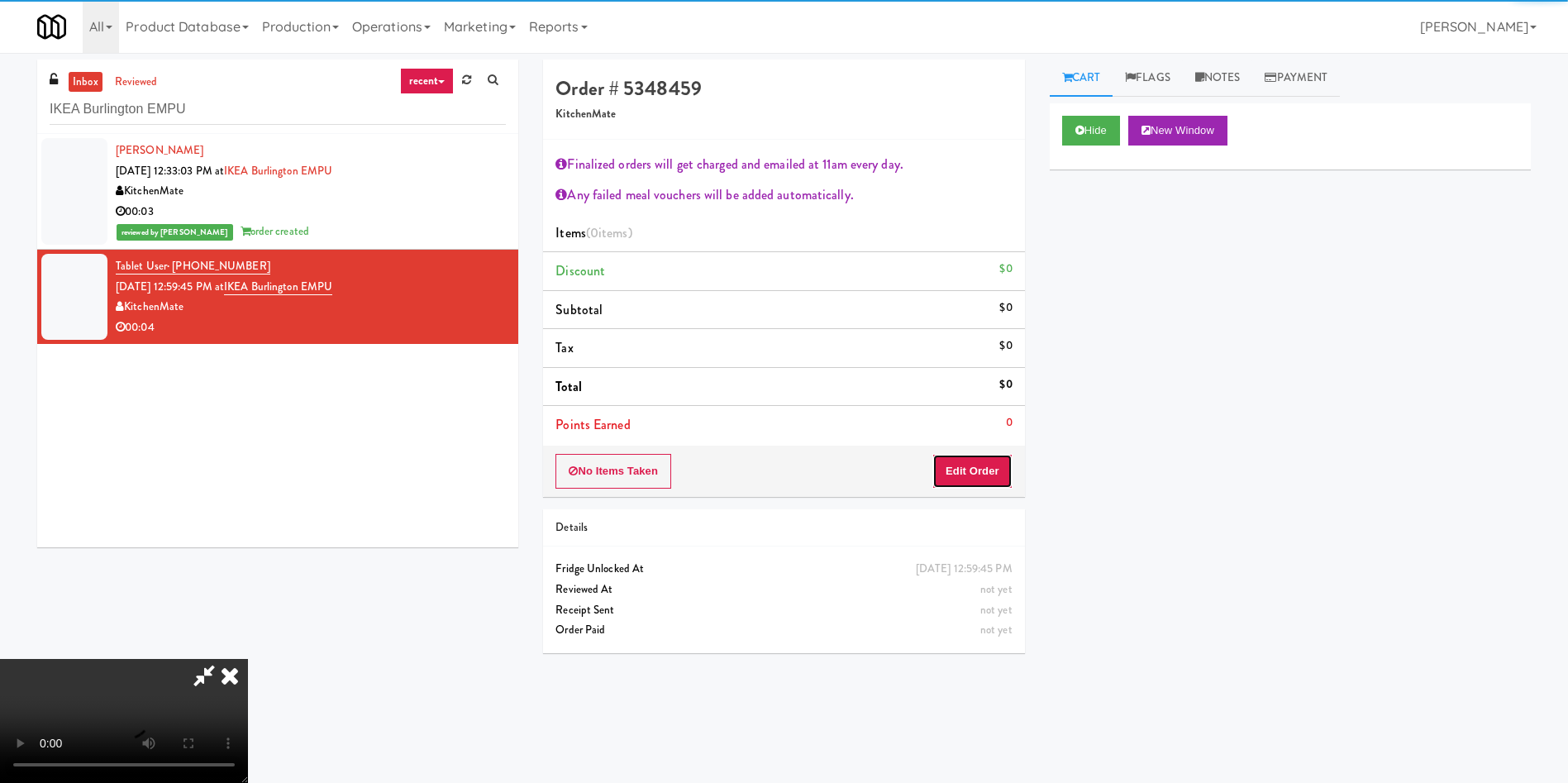
click at [987, 466] on button "Edit Order" at bounding box center [972, 471] width 81 height 35
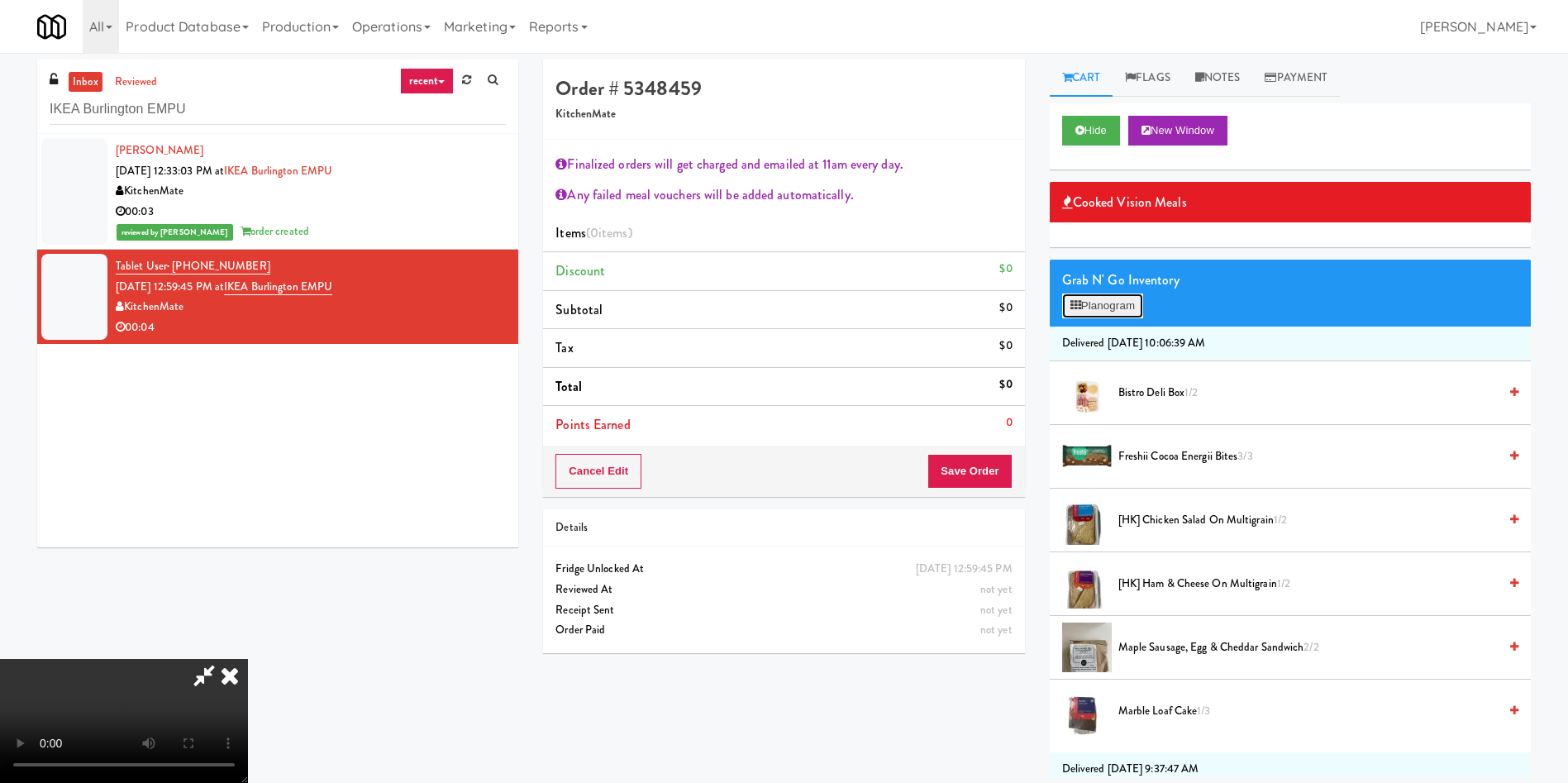
click at [1137, 305] on button "Planogram" at bounding box center [1102, 305] width 81 height 25
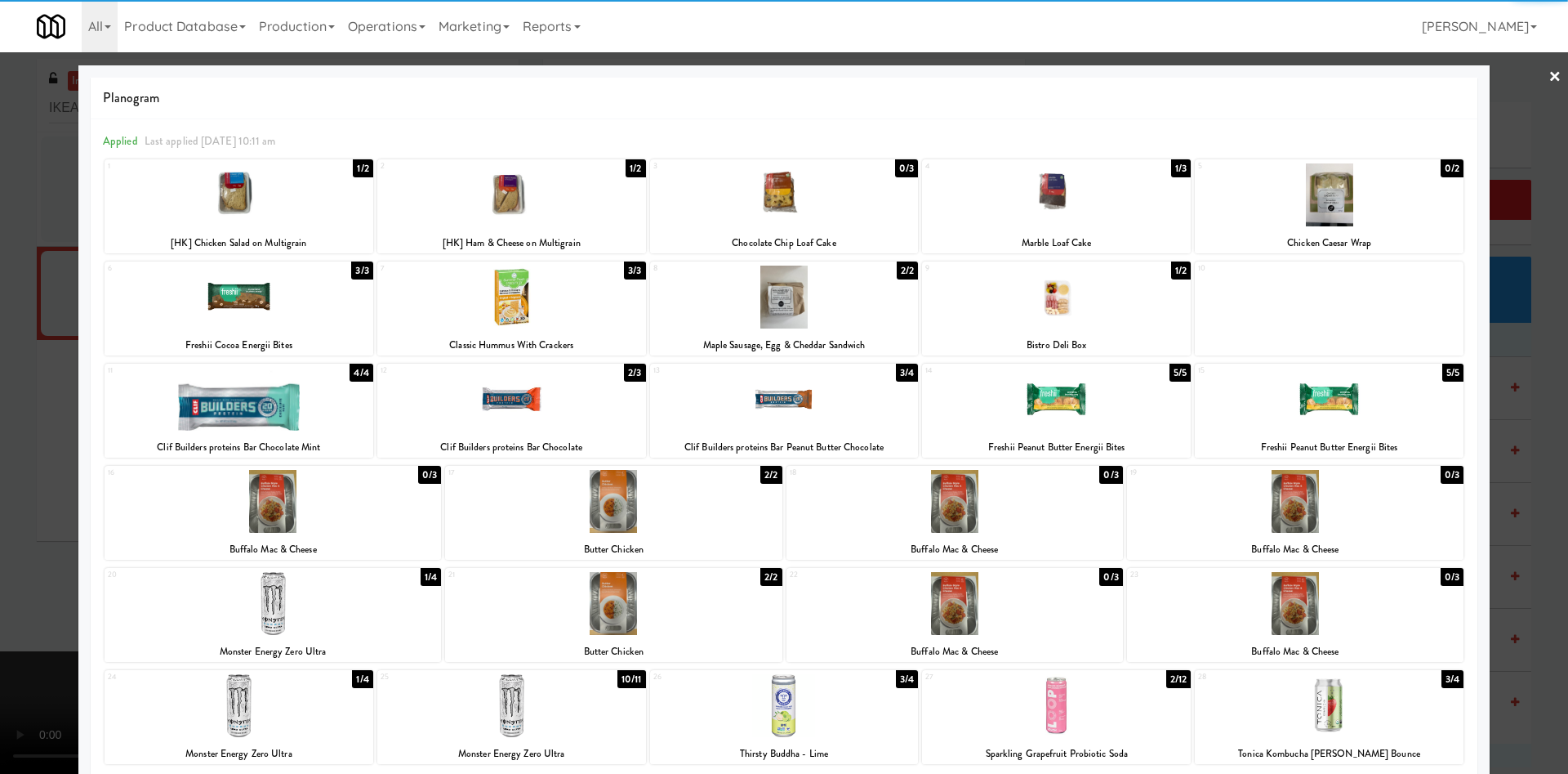
click at [532, 295] on div at bounding box center [511, 297] width 268 height 63
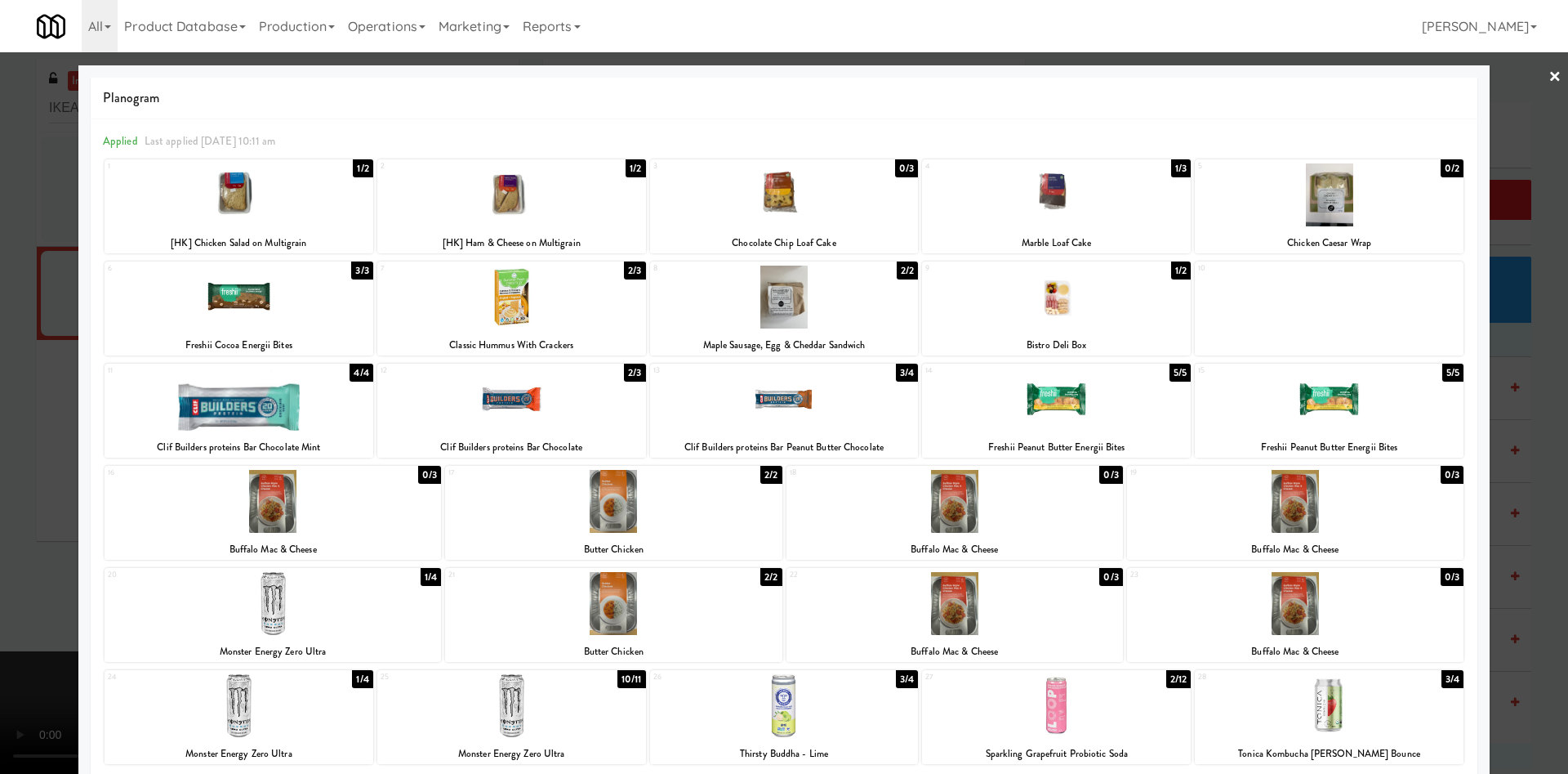
click at [1500, 149] on div at bounding box center [784, 387] width 1568 height 774
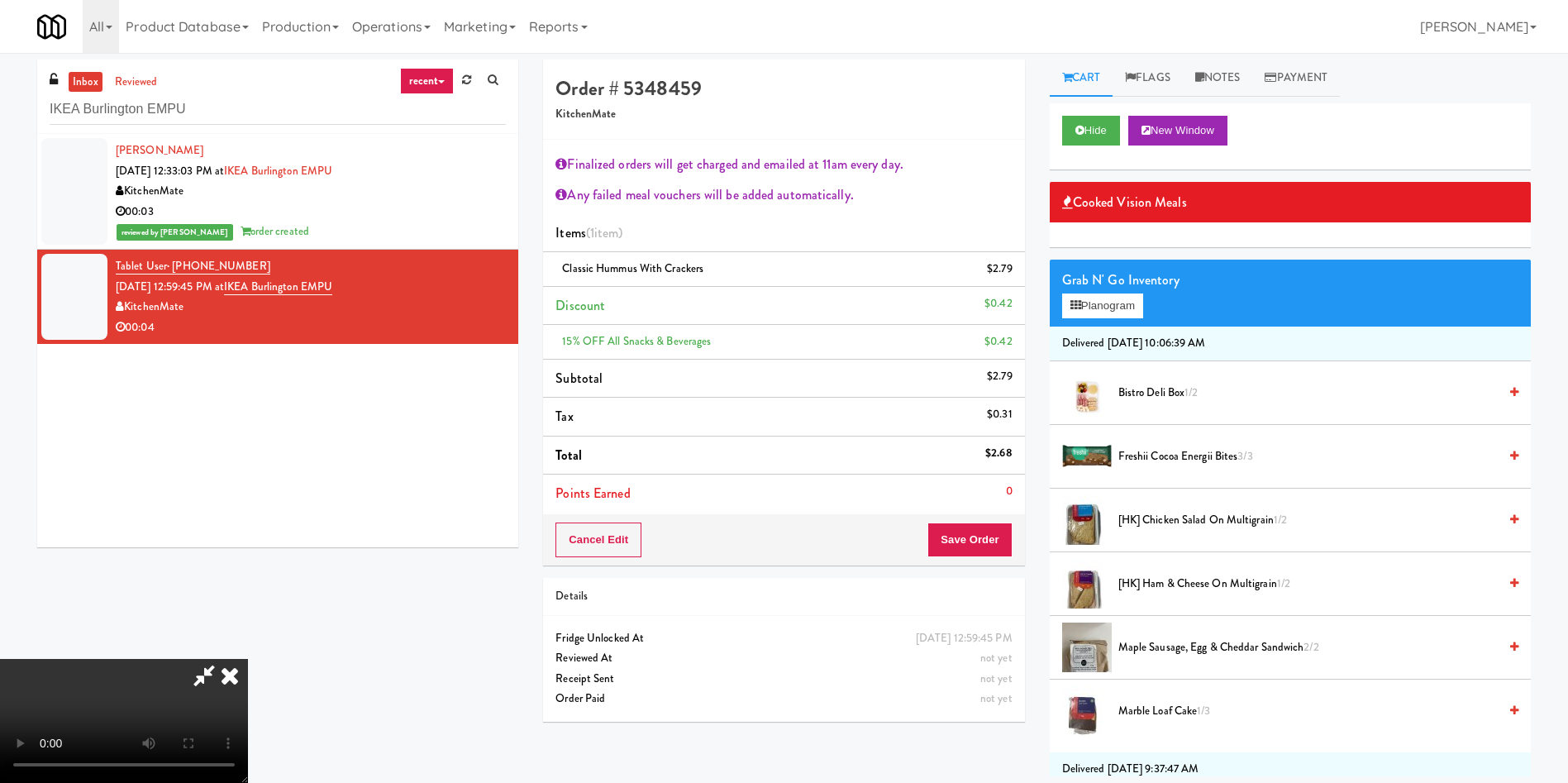
click at [985, 525] on div "Cancel Edit Save Order" at bounding box center [784, 540] width 482 height 52
click at [986, 527] on button "Save Order" at bounding box center [969, 539] width 85 height 35
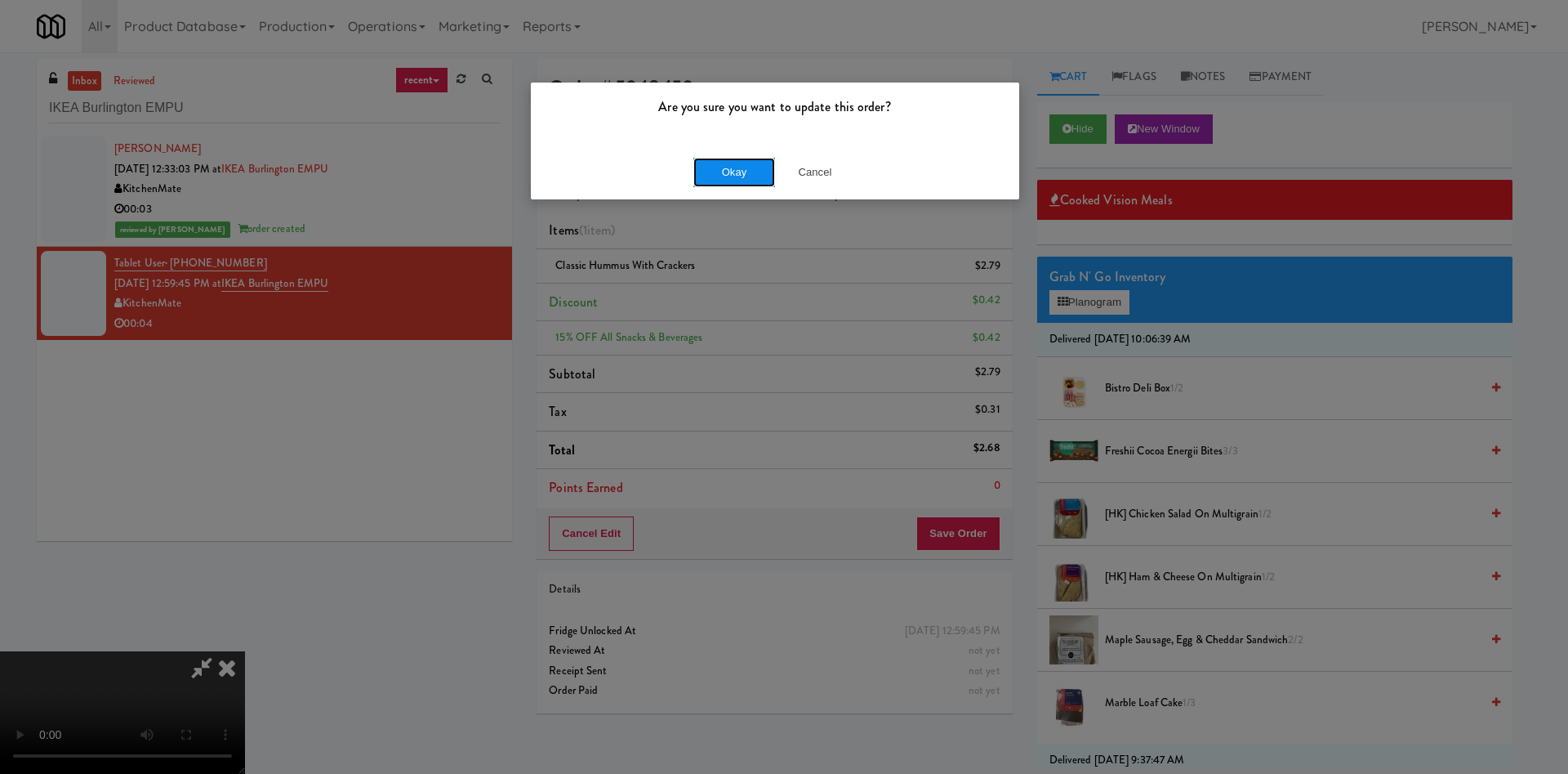
click at [708, 158] on button "Okay" at bounding box center [734, 172] width 82 height 30
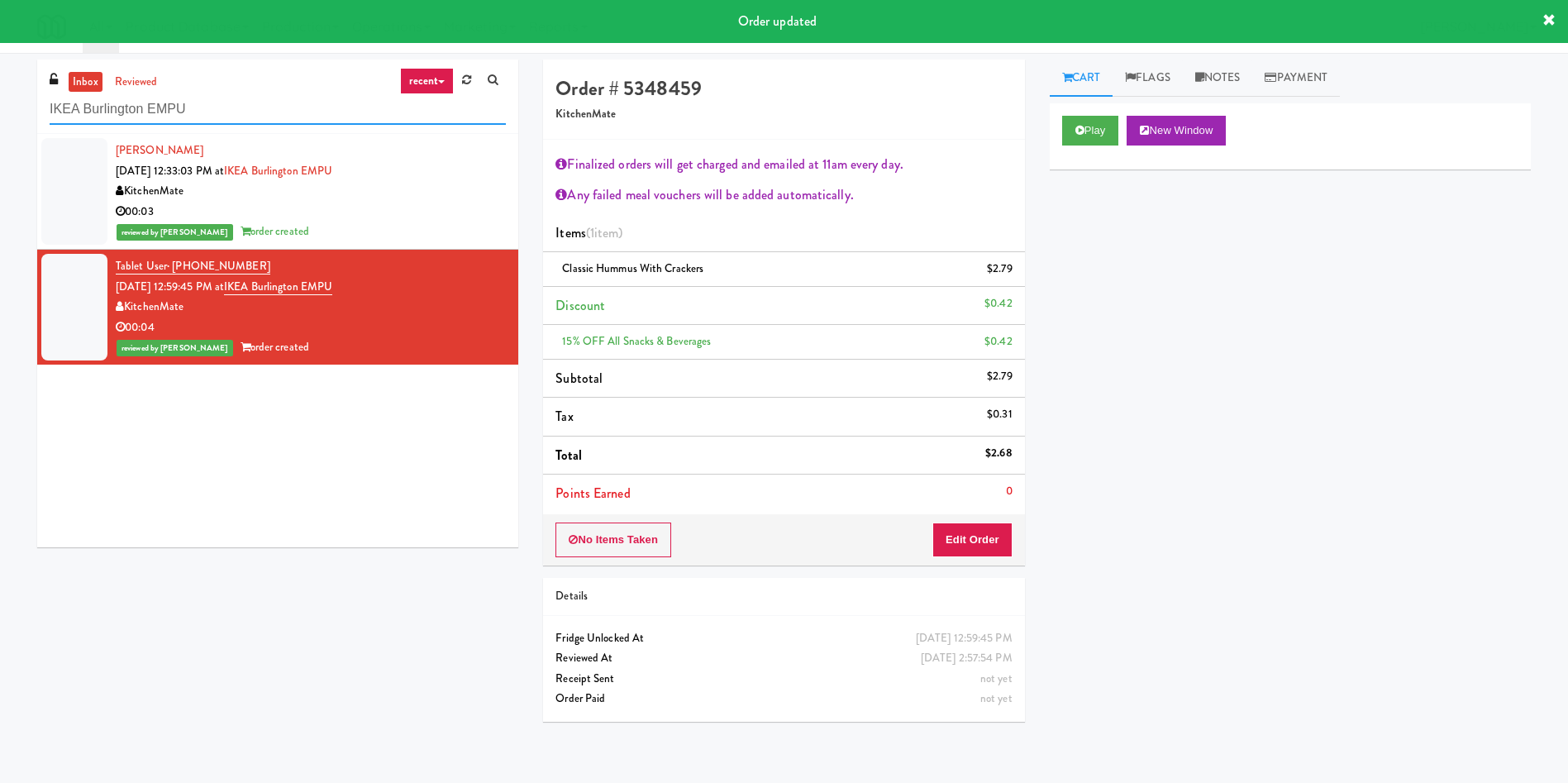
drag, startPoint x: 196, startPoint y: 118, endPoint x: 0, endPoint y: 92, distance: 197.7
click at [0, 92] on div "inbox reviewed recent all unclear take inventory issue suspicious failed recent…" at bounding box center [784, 397] width 1568 height 675
paste input "Kado - Combo Cooler"
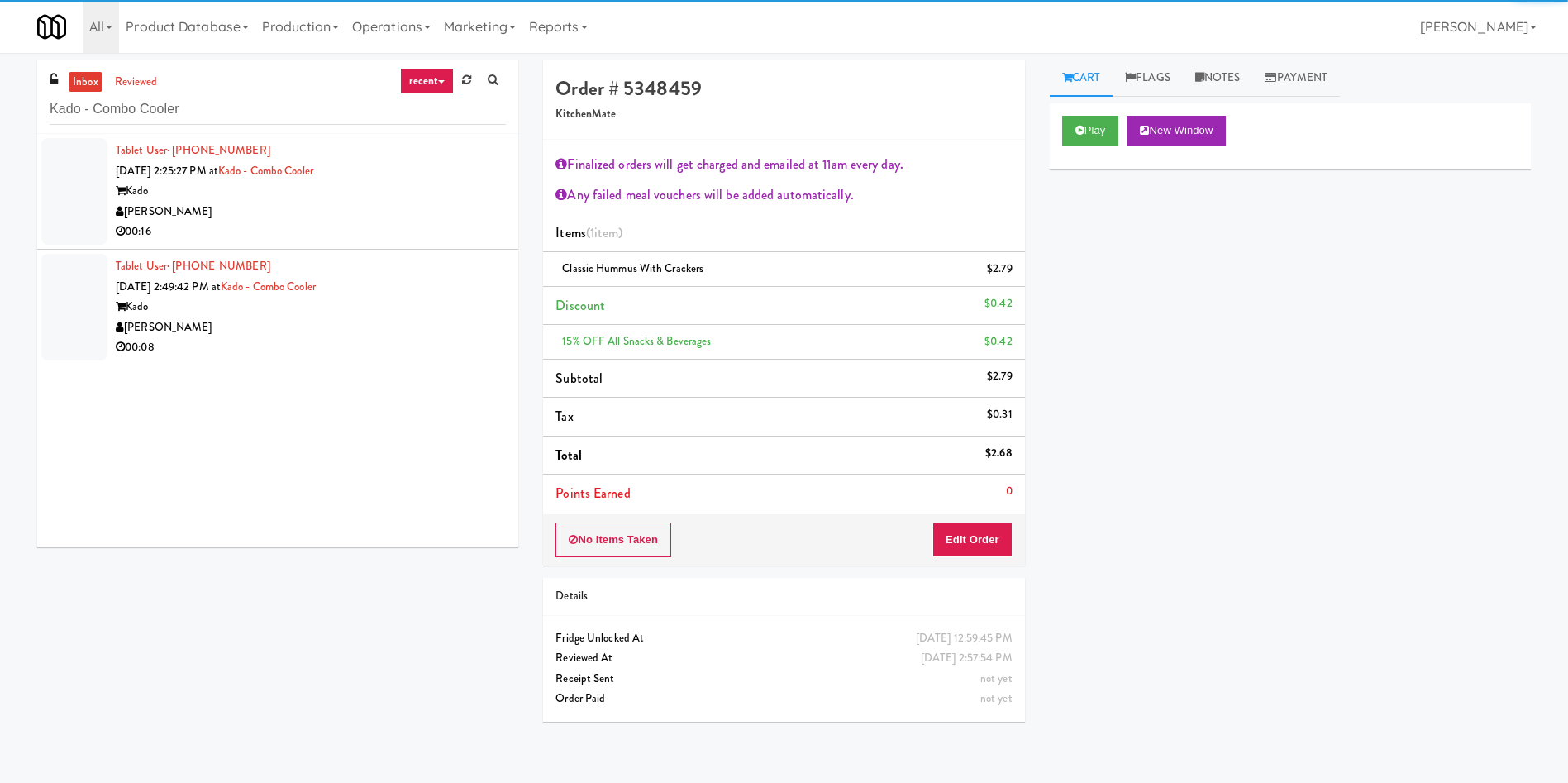
click at [71, 164] on div at bounding box center [75, 191] width 66 height 106
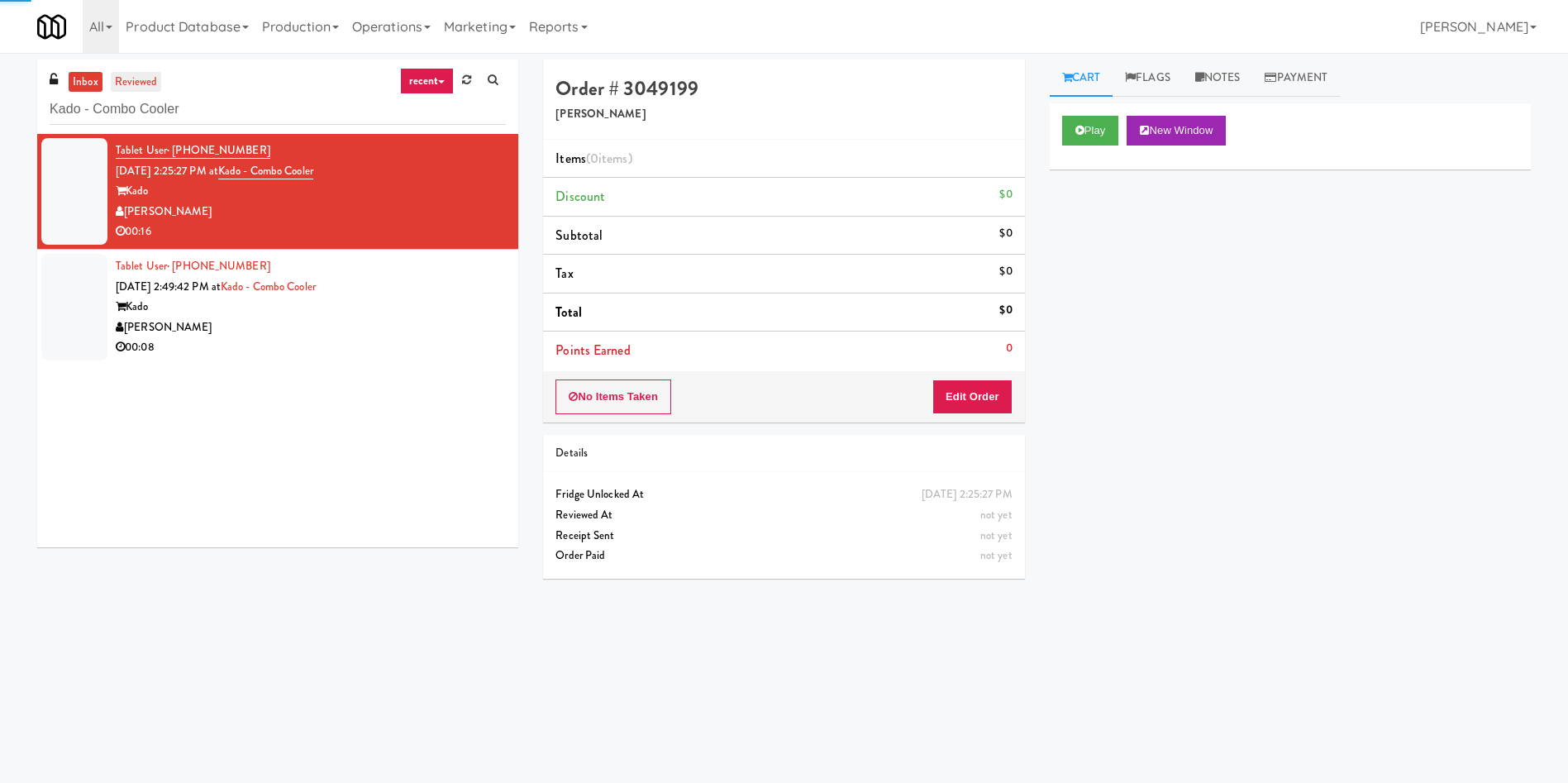
click at [159, 76] on link "reviewed" at bounding box center [136, 82] width 52 height 21
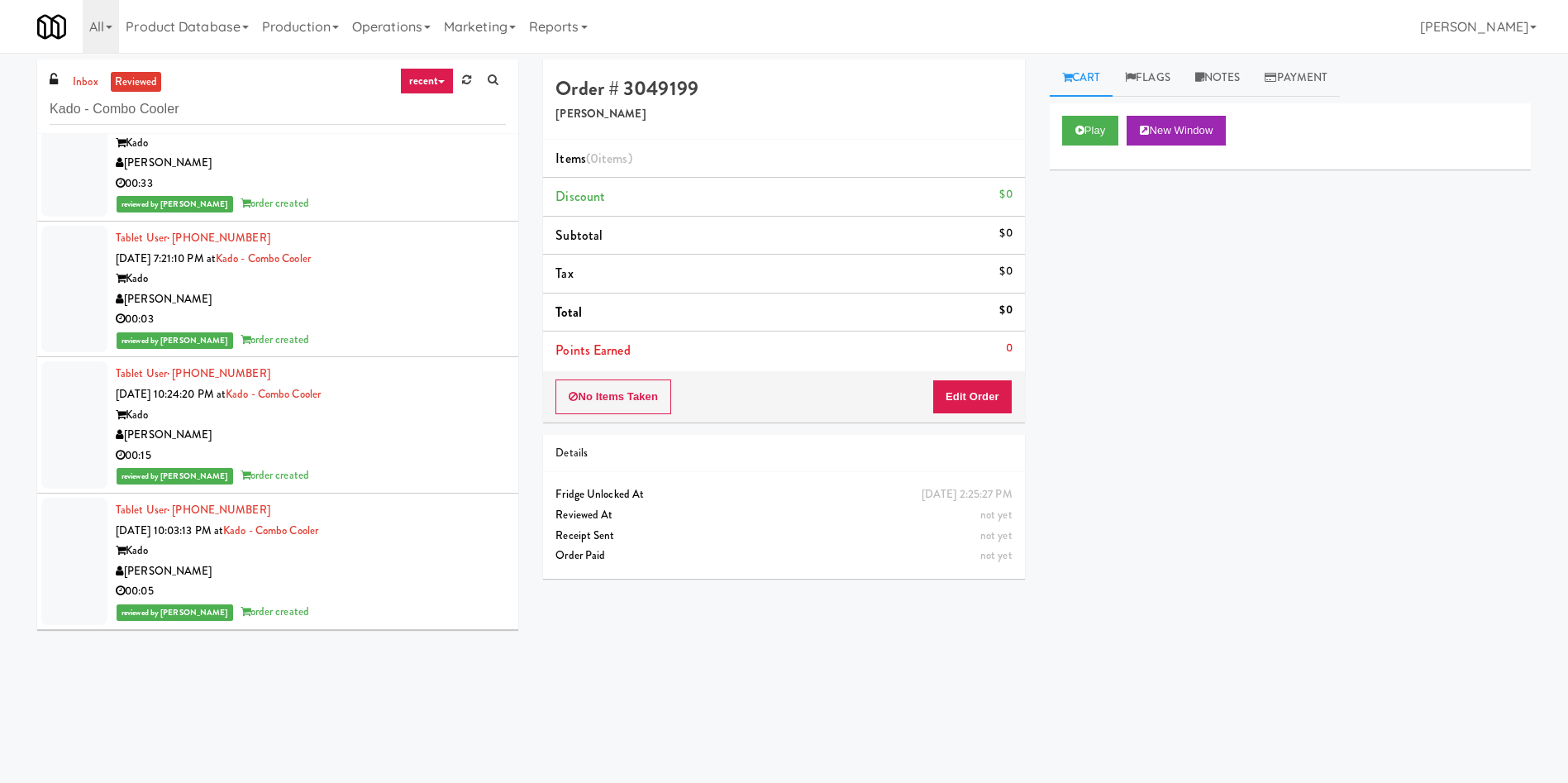
scroll to position [869, 0]
click at [94, 72] on link "inbox" at bounding box center [86, 82] width 34 height 21
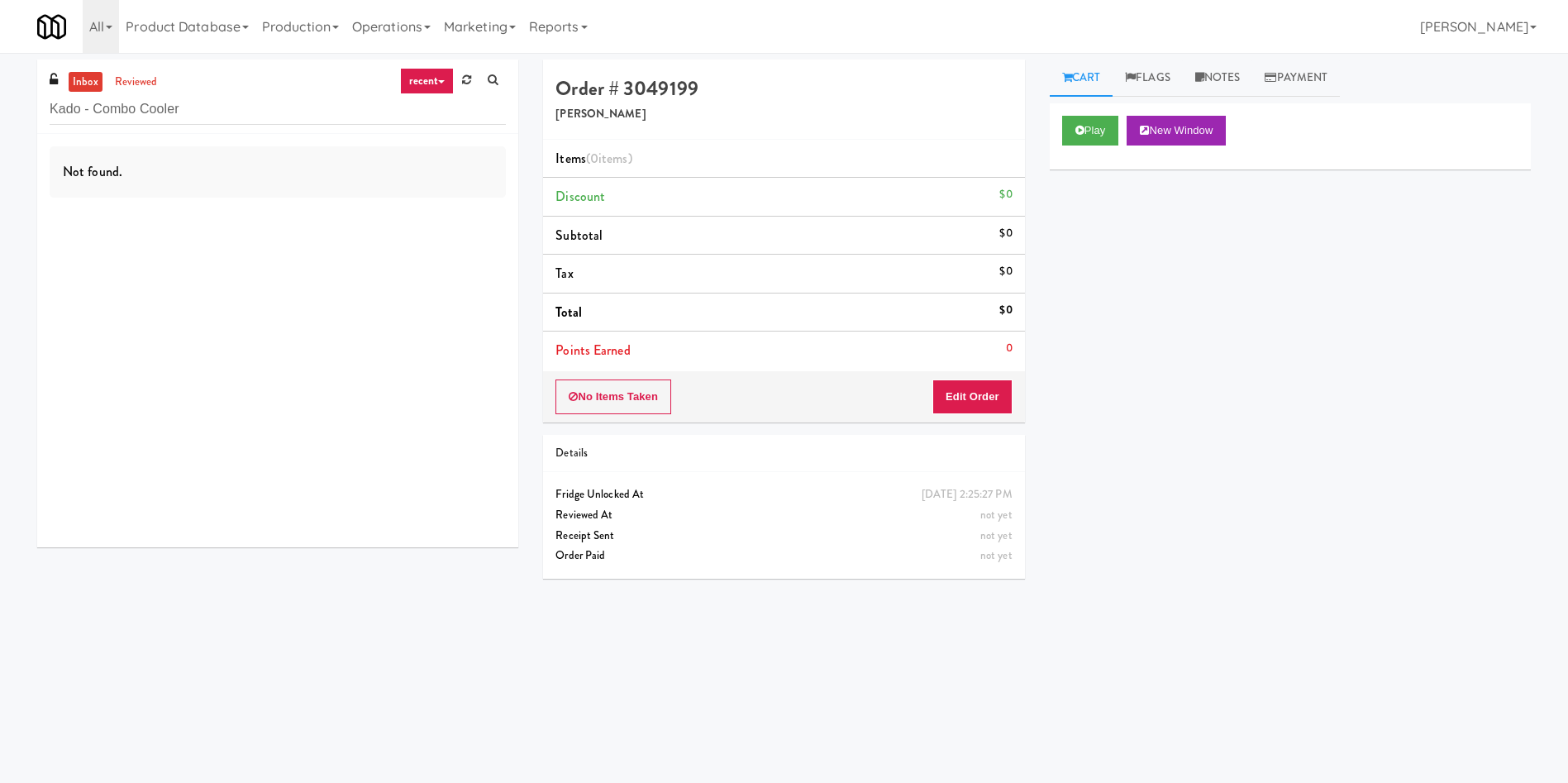
scroll to position [0, 0]
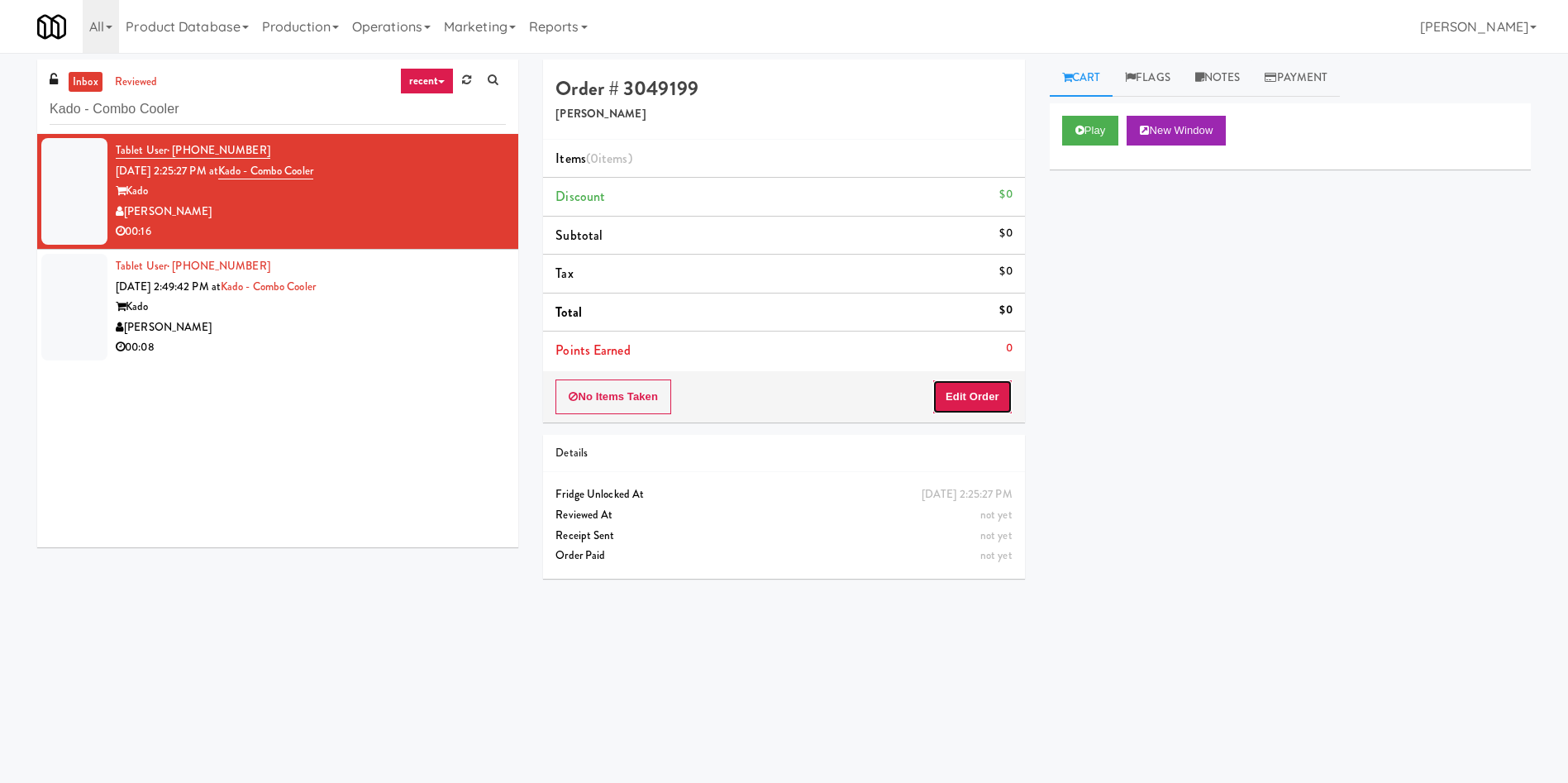
click at [1001, 408] on button "Edit Order" at bounding box center [972, 396] width 81 height 35
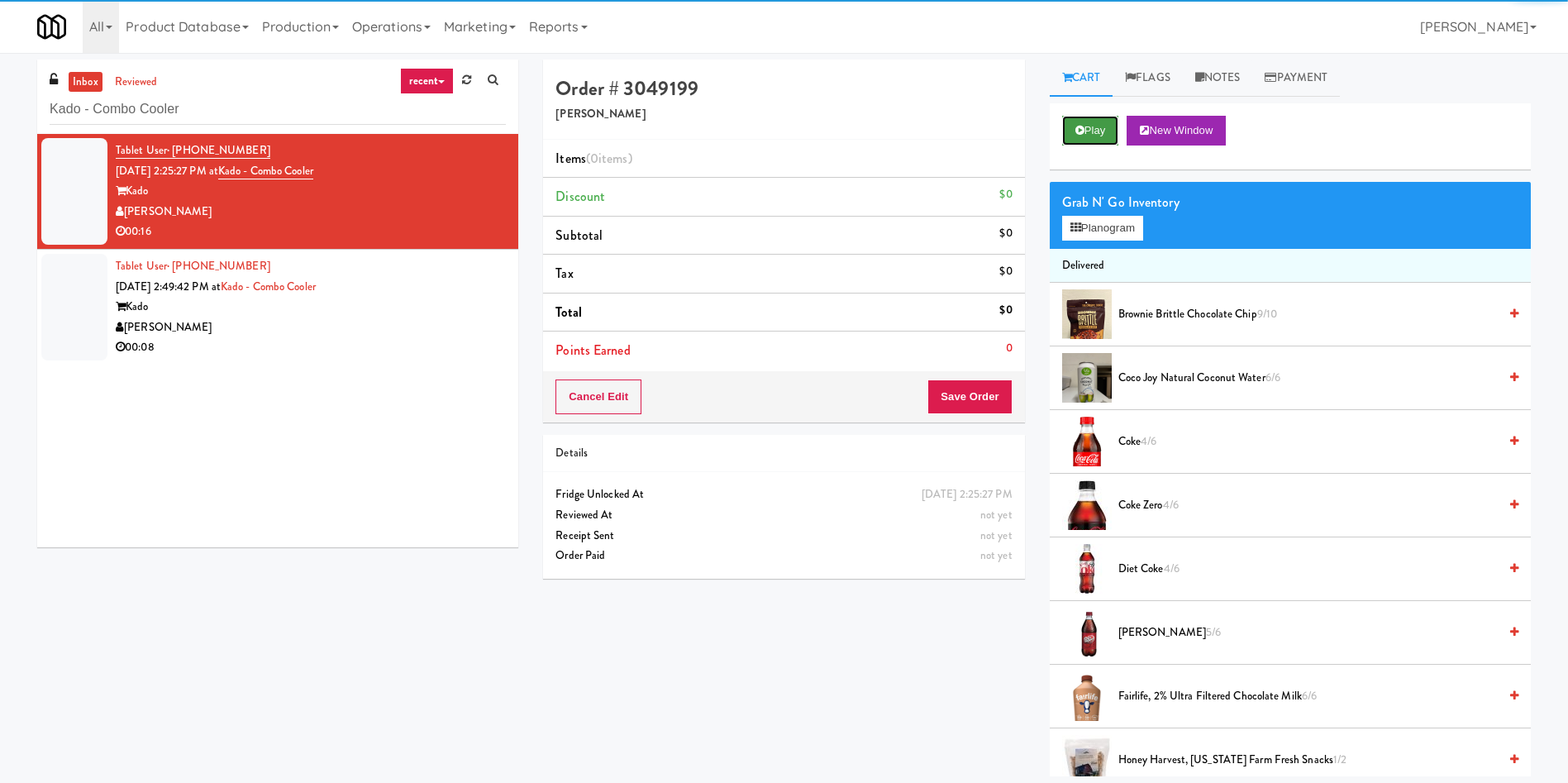
click at [1093, 135] on button "Play" at bounding box center [1090, 130] width 57 height 30
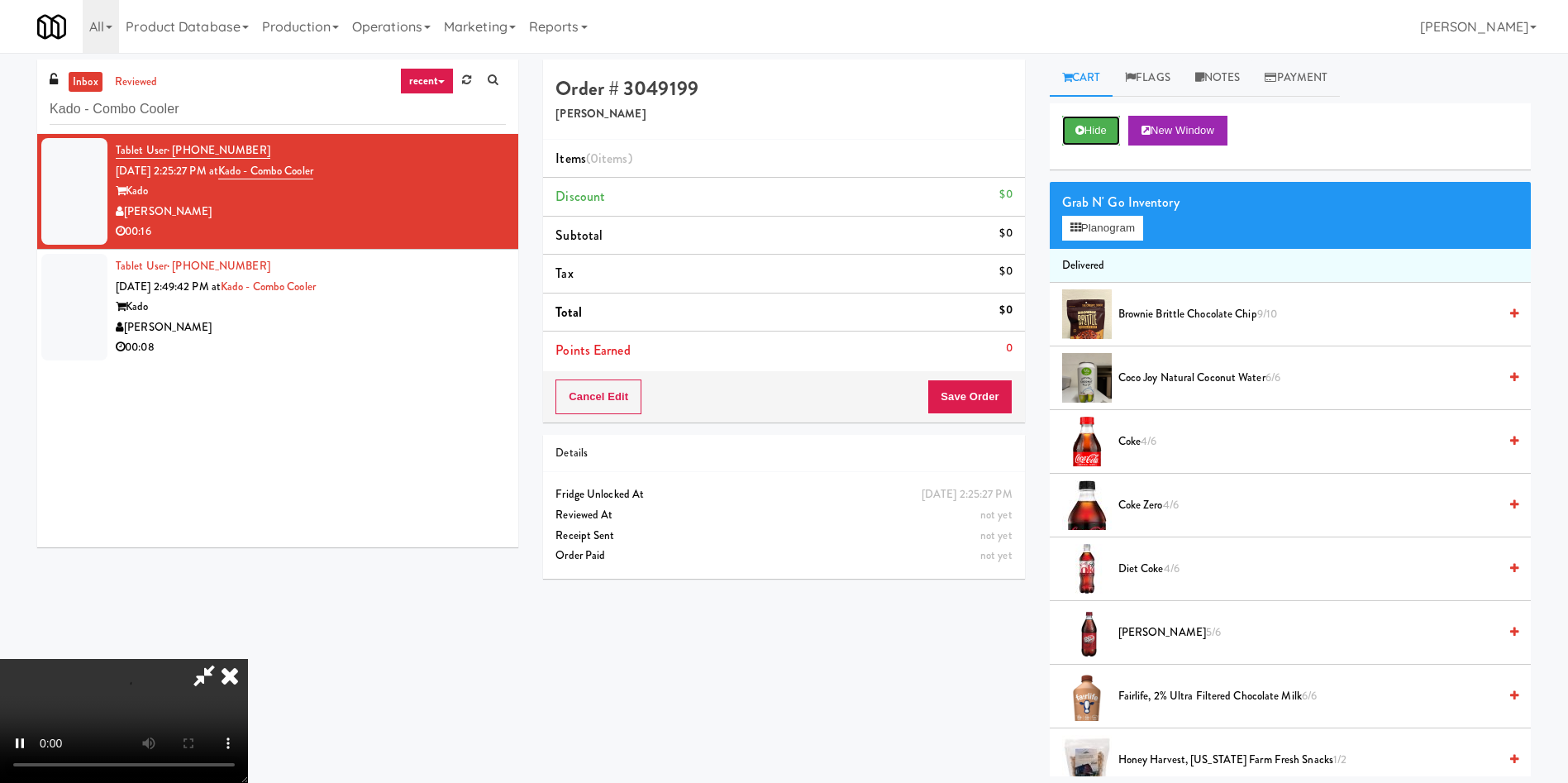
scroll to position [124, 0]
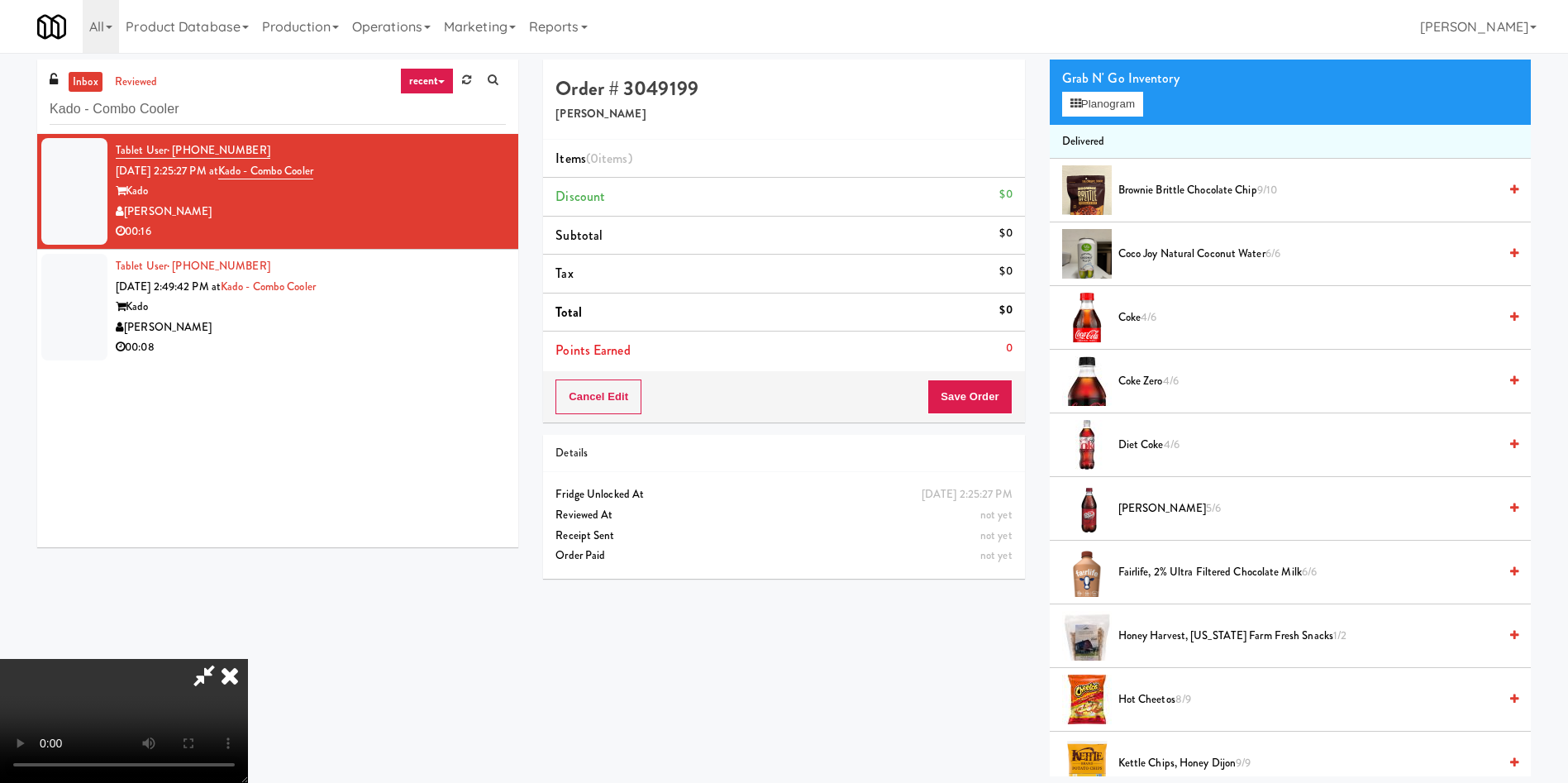
click at [248, 659] on icon at bounding box center [230, 675] width 37 height 33
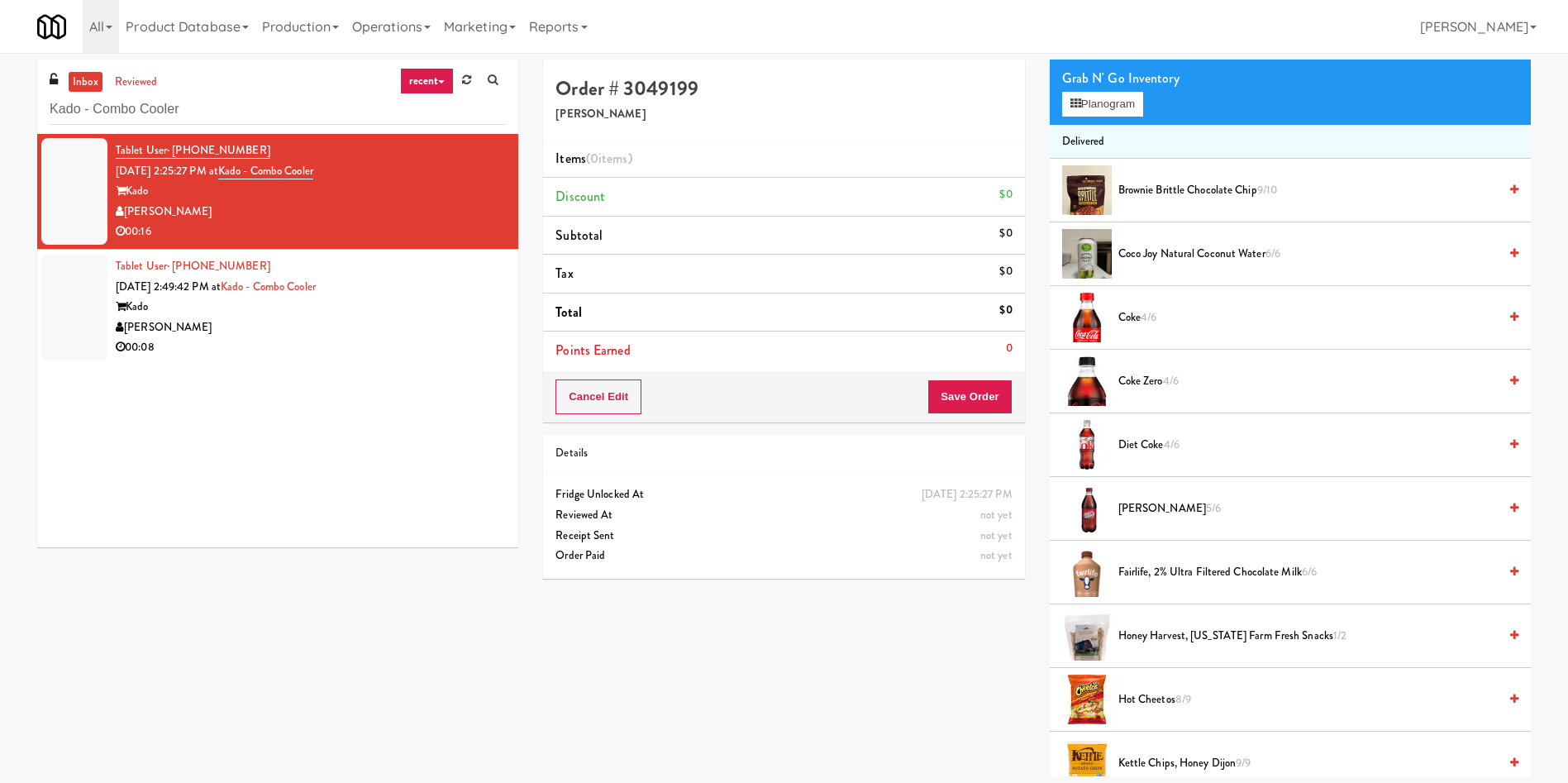
click at [81, 83] on link "inbox" at bounding box center [86, 82] width 34 height 21
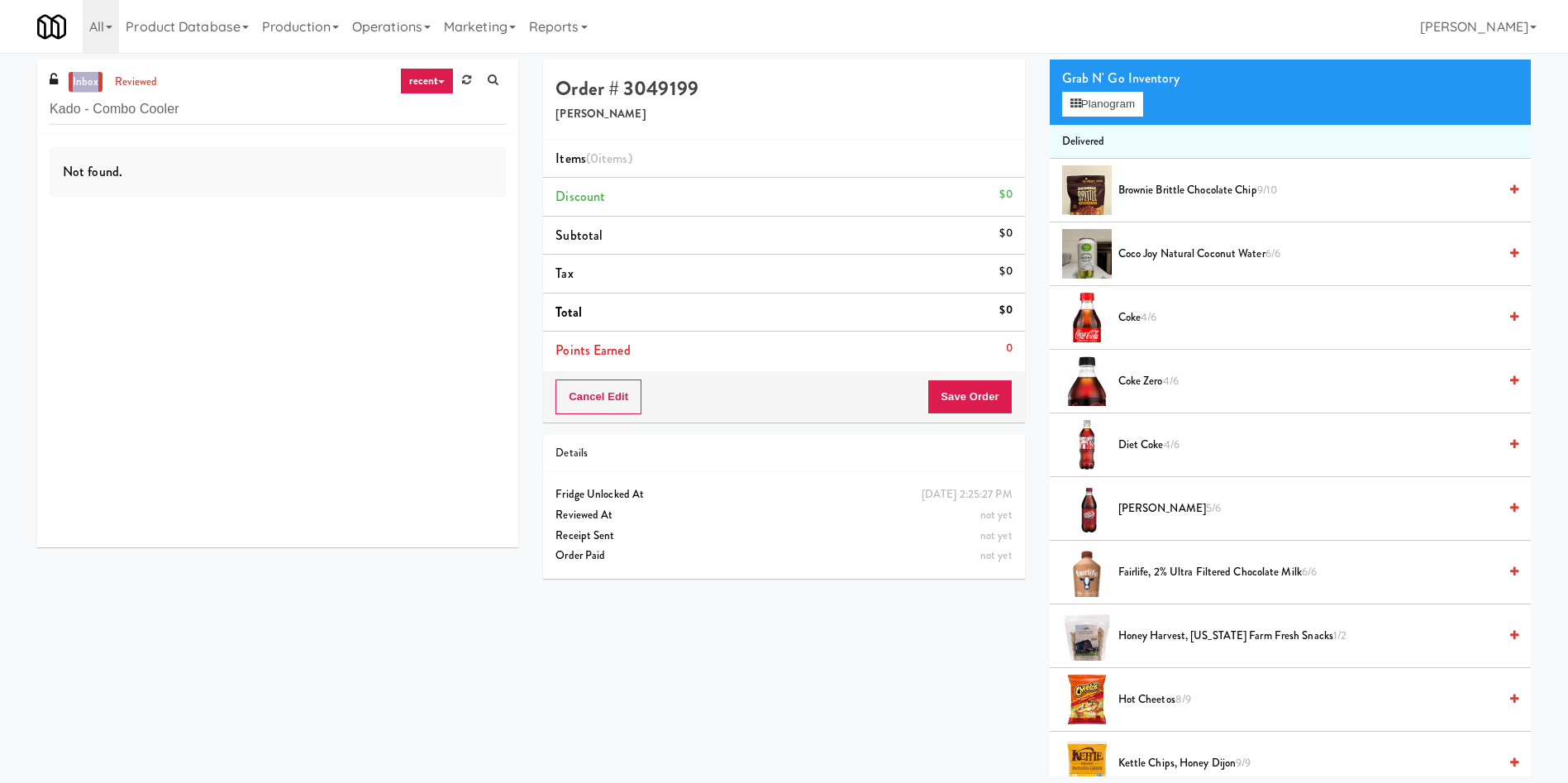
click at [81, 83] on link "inbox" at bounding box center [86, 82] width 34 height 21
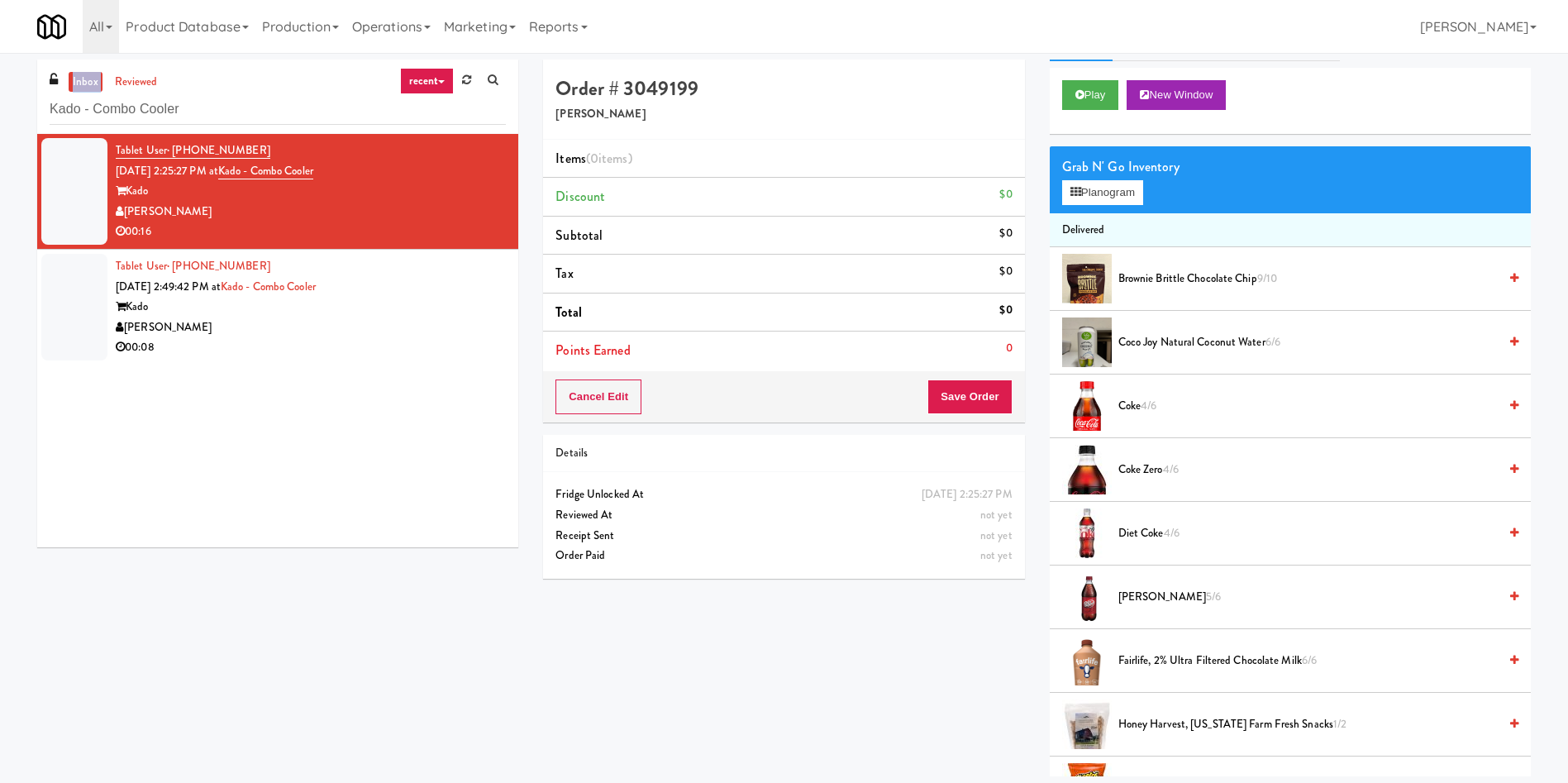
scroll to position [0, 0]
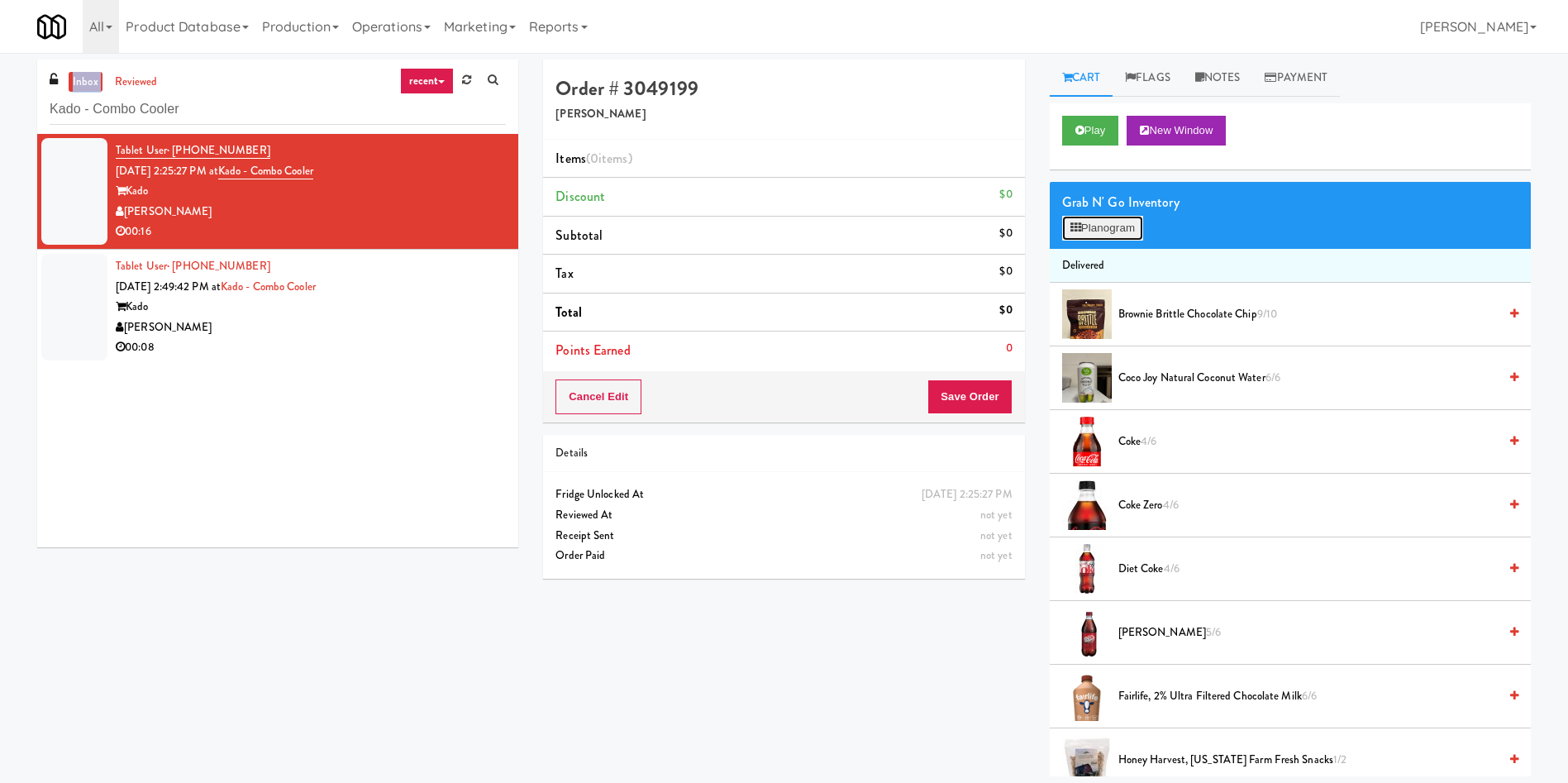
click at [1107, 227] on button "Planogram" at bounding box center [1102, 228] width 81 height 25
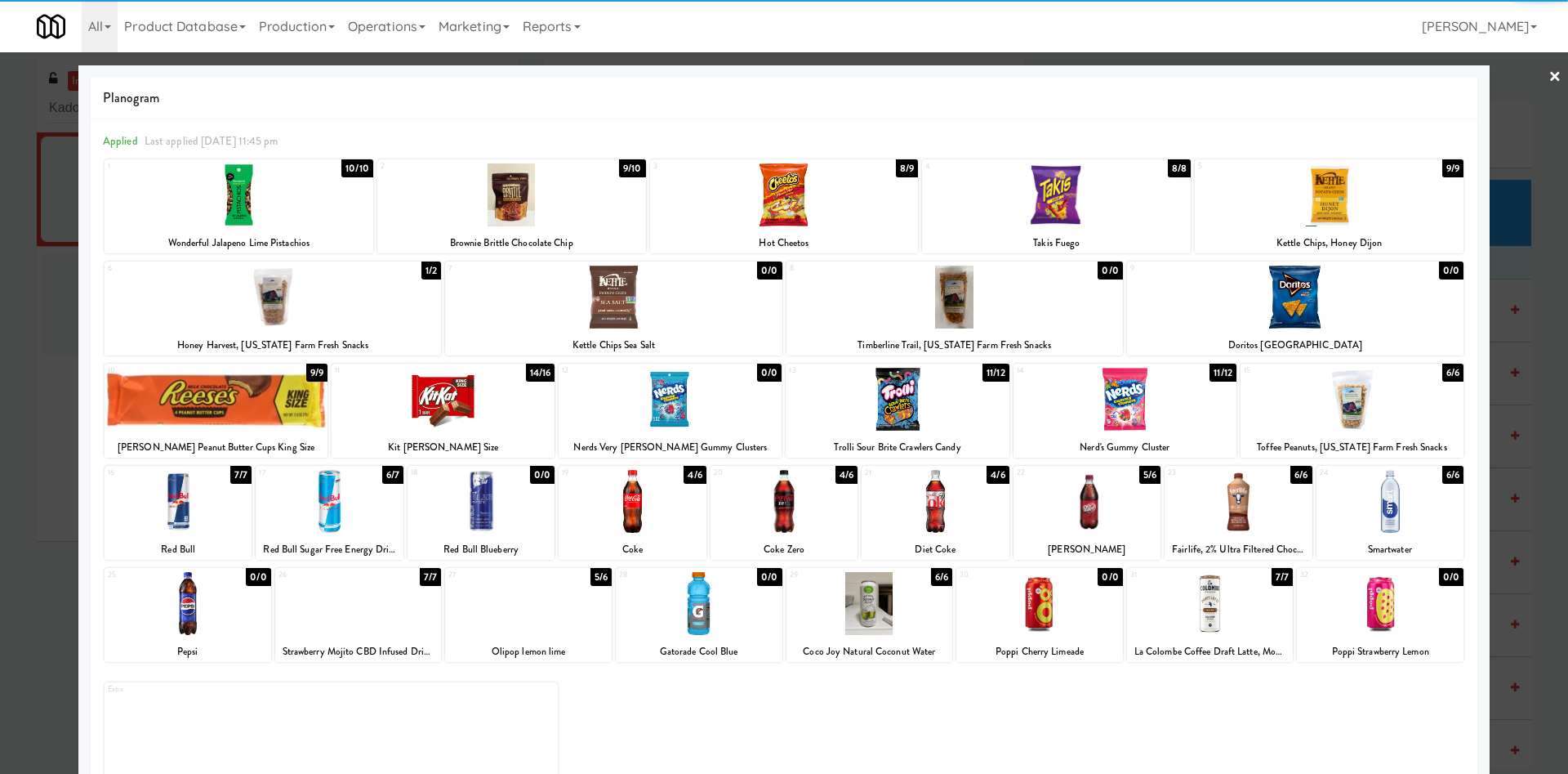
click at [1522, 125] on div at bounding box center [784, 387] width 1568 height 774
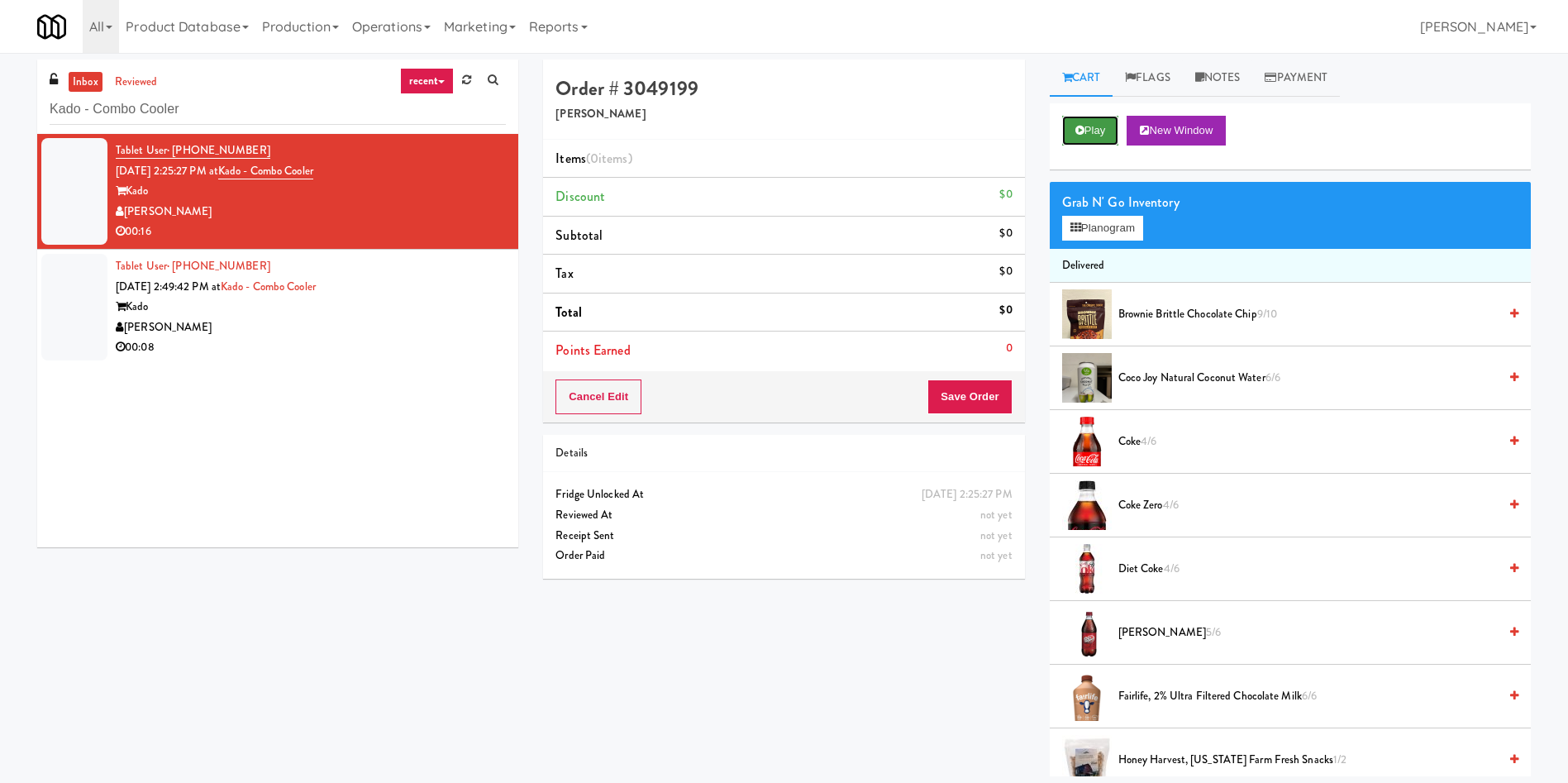
click at [1099, 117] on button "Play" at bounding box center [1090, 130] width 57 height 30
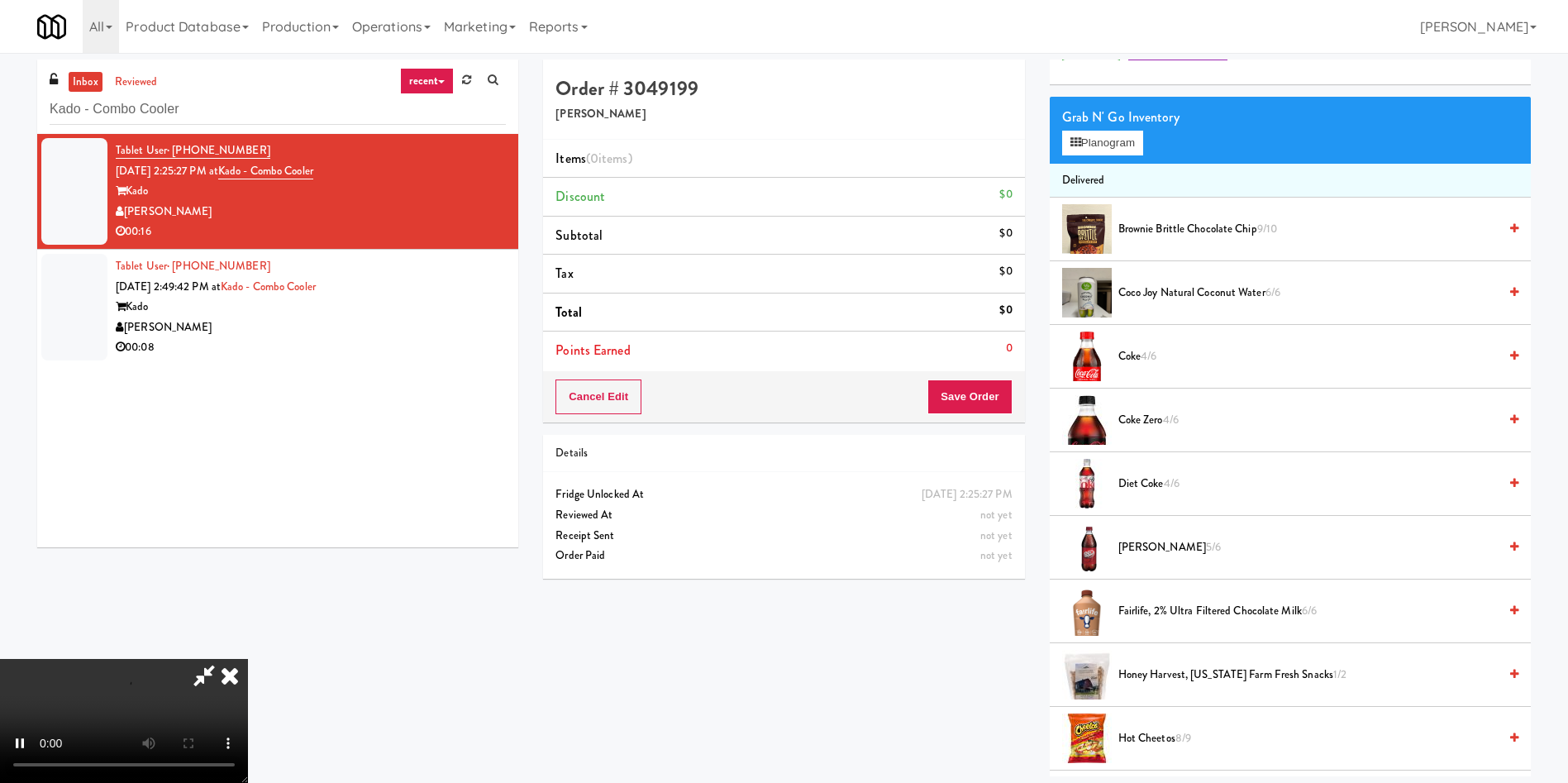
scroll to position [124, 0]
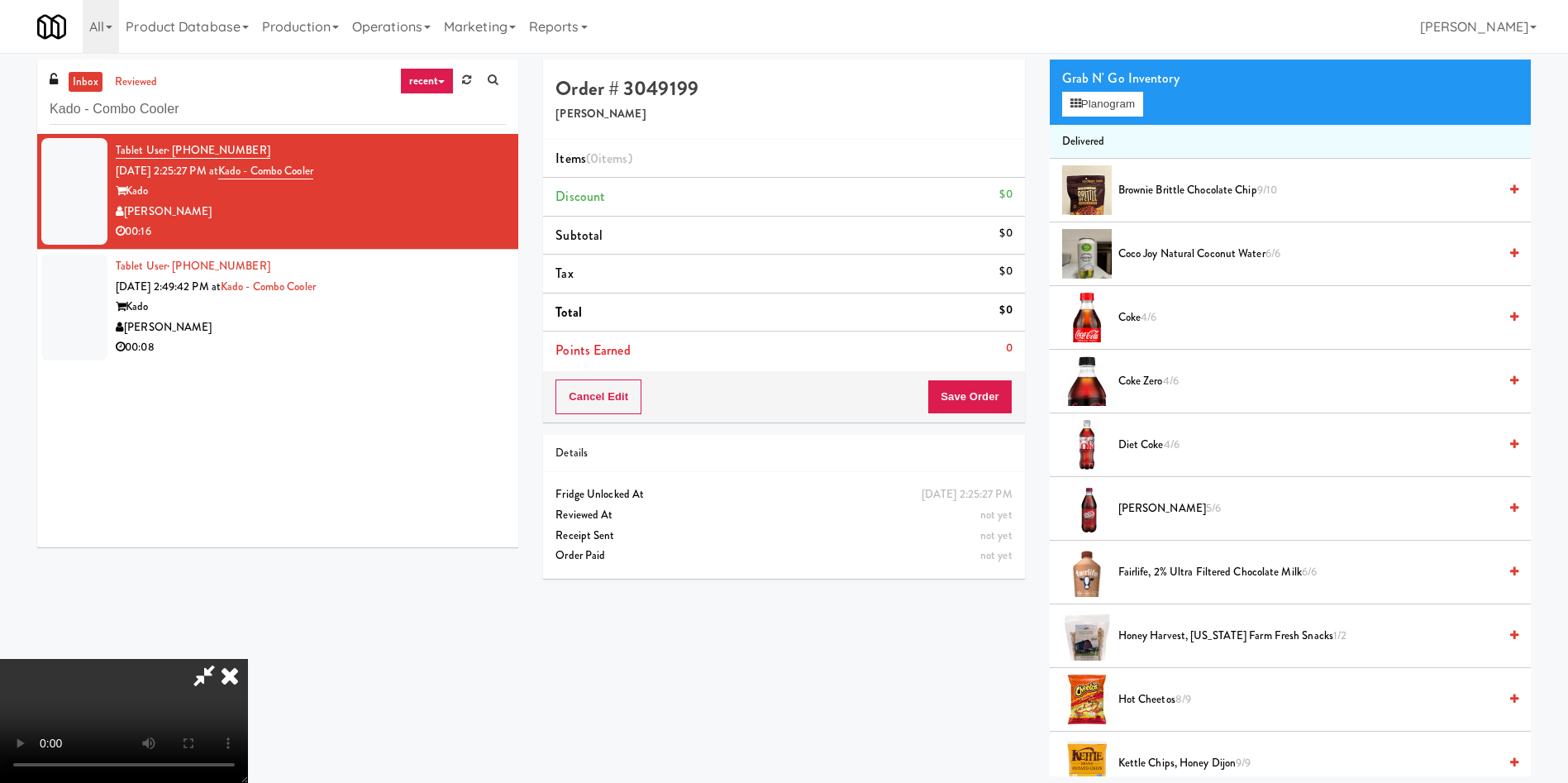
click at [248, 659] on video at bounding box center [123, 720] width 248 height 124
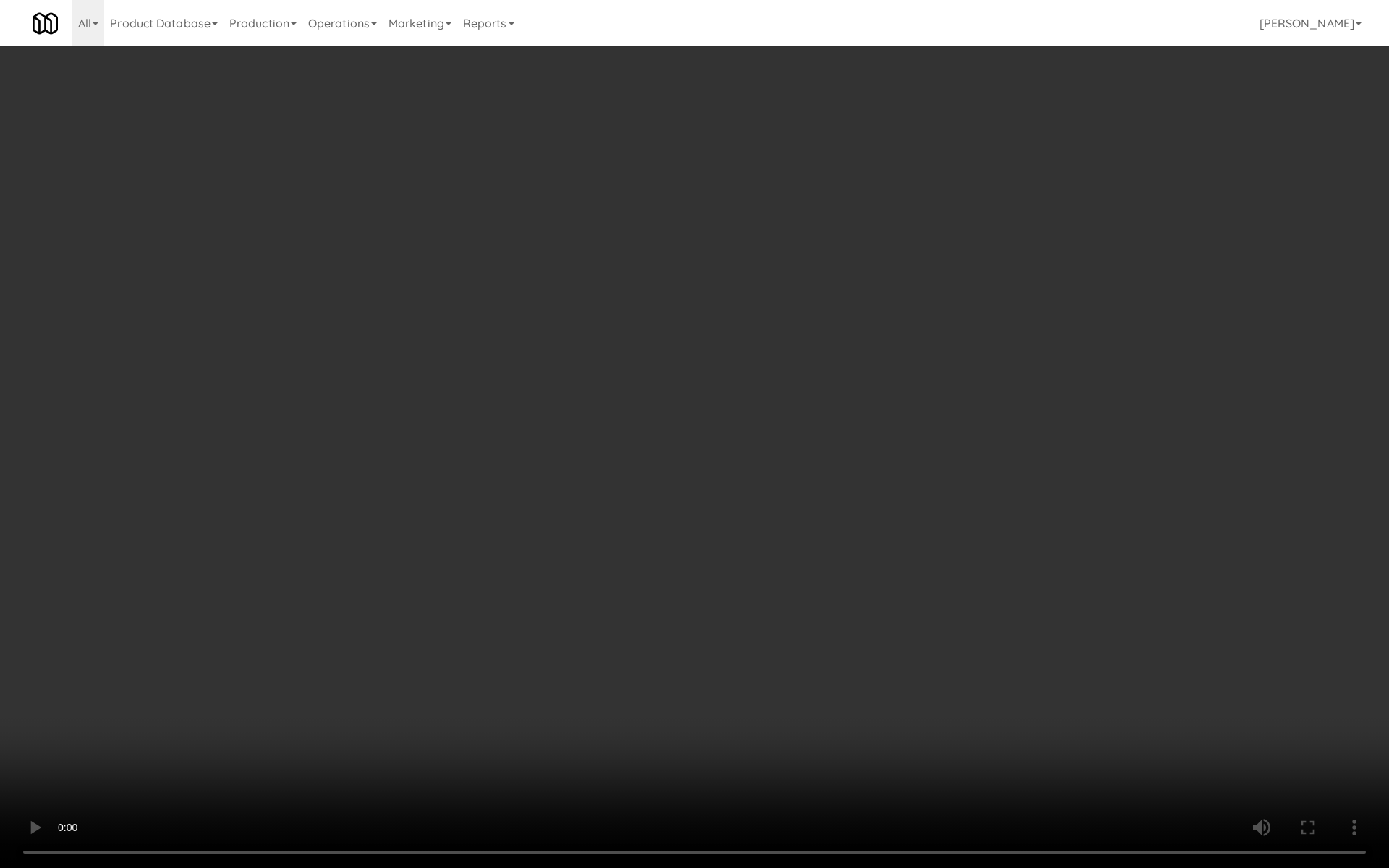
click at [589, 387] on video at bounding box center [694, 434] width 1389 height 868
drag, startPoint x: 589, startPoint y: 387, endPoint x: 590, endPoint y: 429, distance: 42.0
click at [589, 387] on video at bounding box center [694, 434] width 1389 height 868
click at [592, 435] on video at bounding box center [694, 434] width 1389 height 868
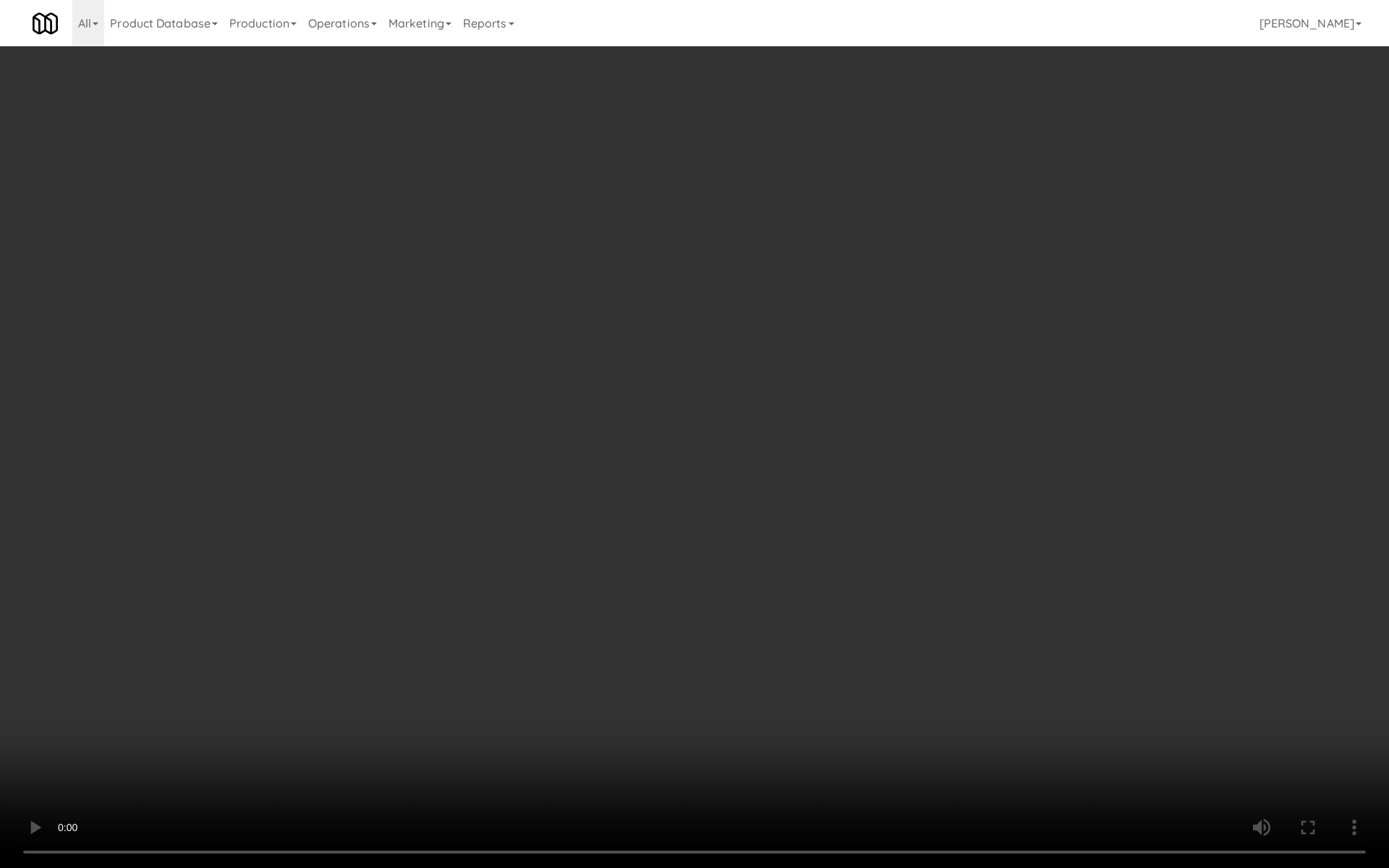
click at [700, 378] on video at bounding box center [694, 434] width 1389 height 868
click at [666, 473] on video at bounding box center [694, 434] width 1389 height 868
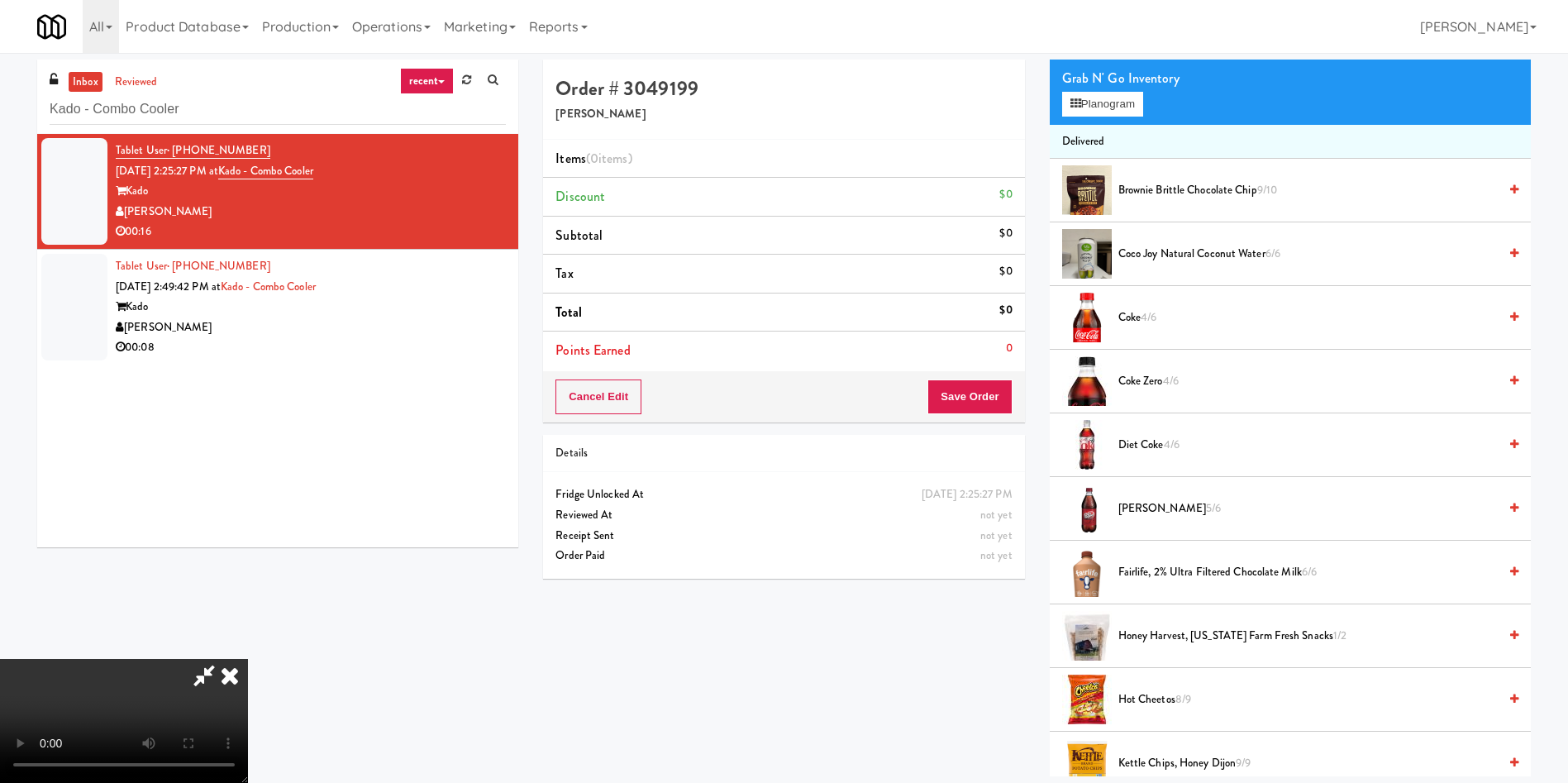
click at [248, 659] on icon at bounding box center [230, 675] width 37 height 33
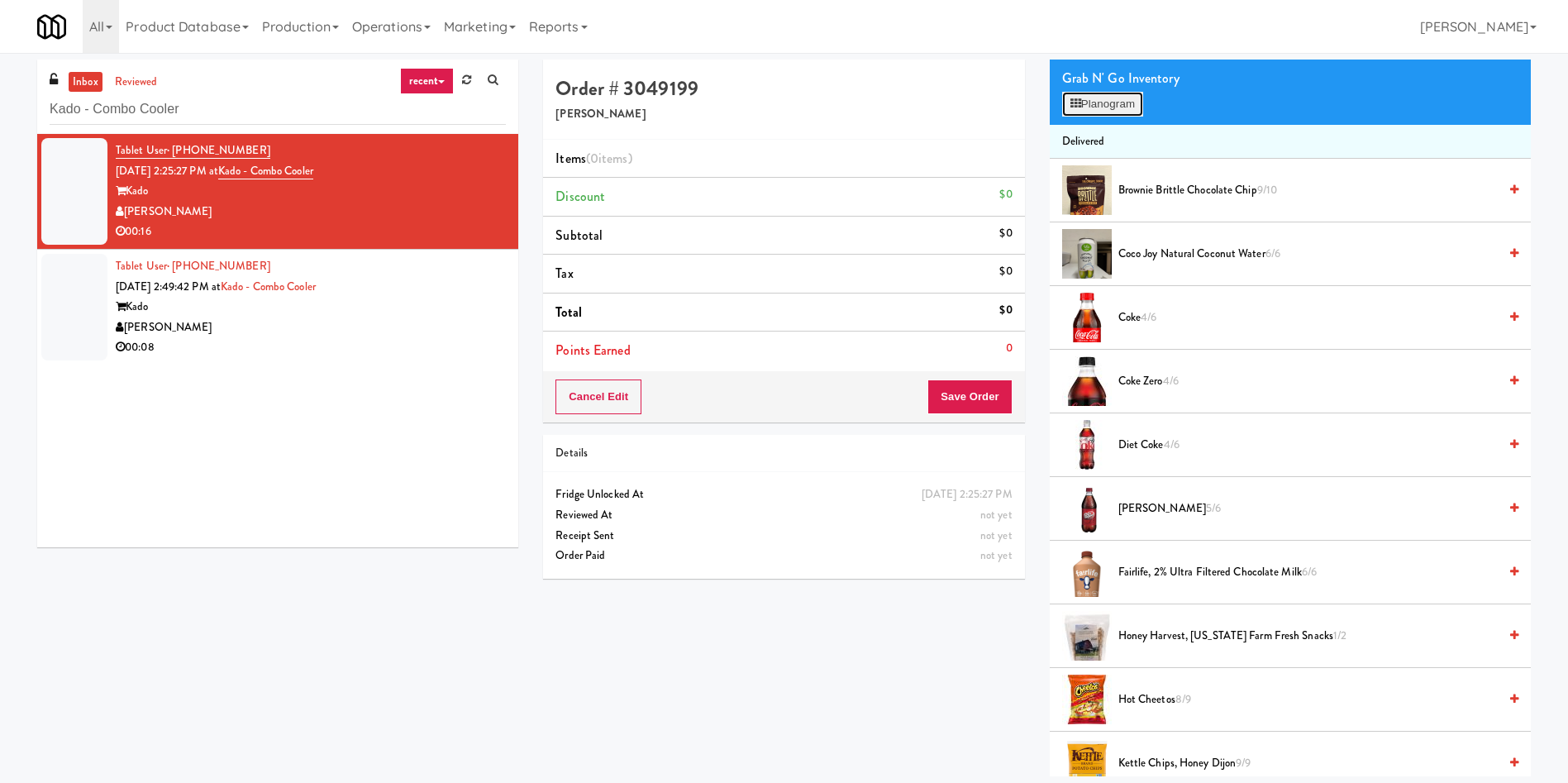
click at [1103, 103] on button "Planogram" at bounding box center [1102, 103] width 81 height 25
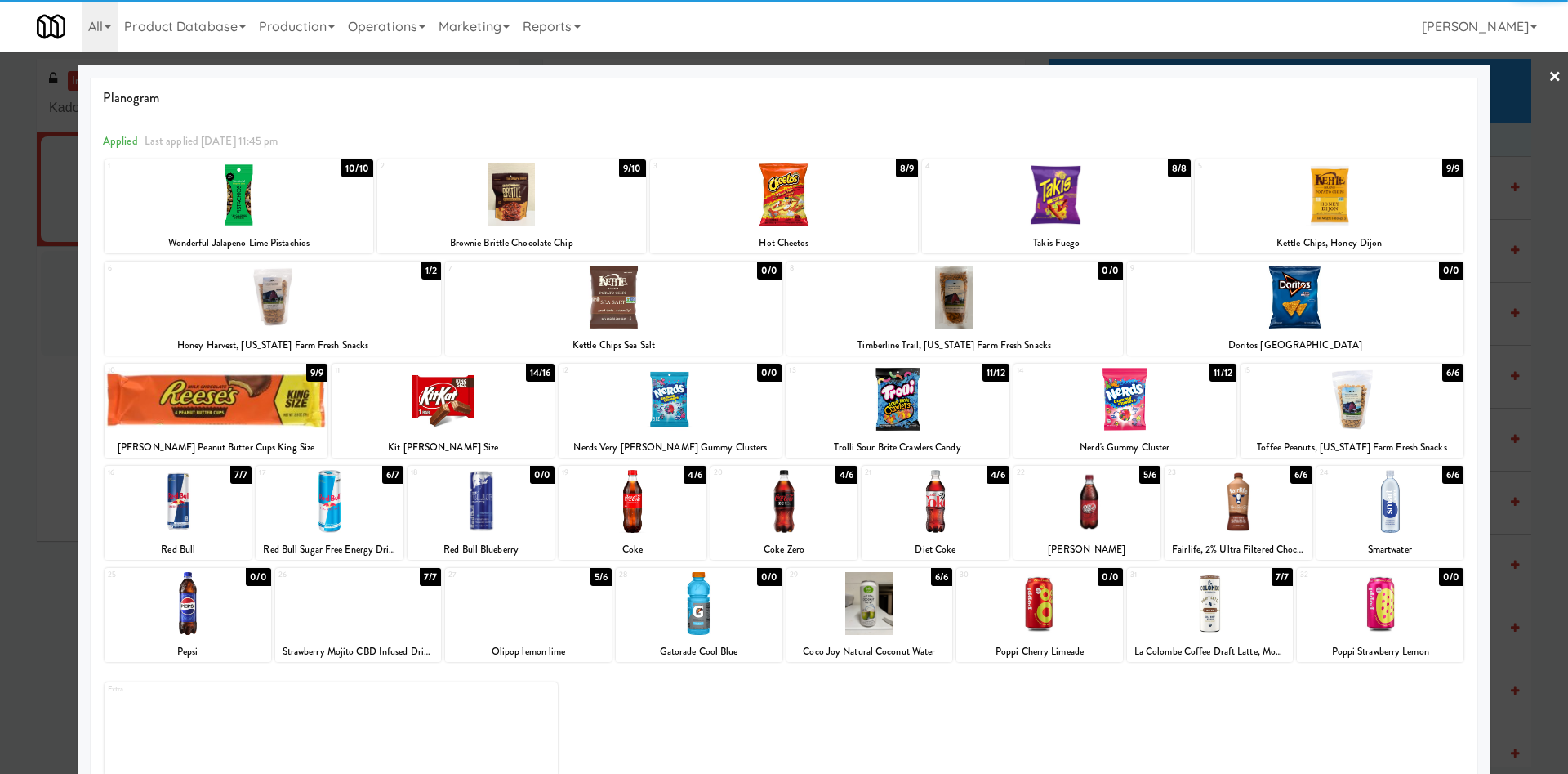
click at [248, 409] on div at bounding box center [215, 399] width 223 height 63
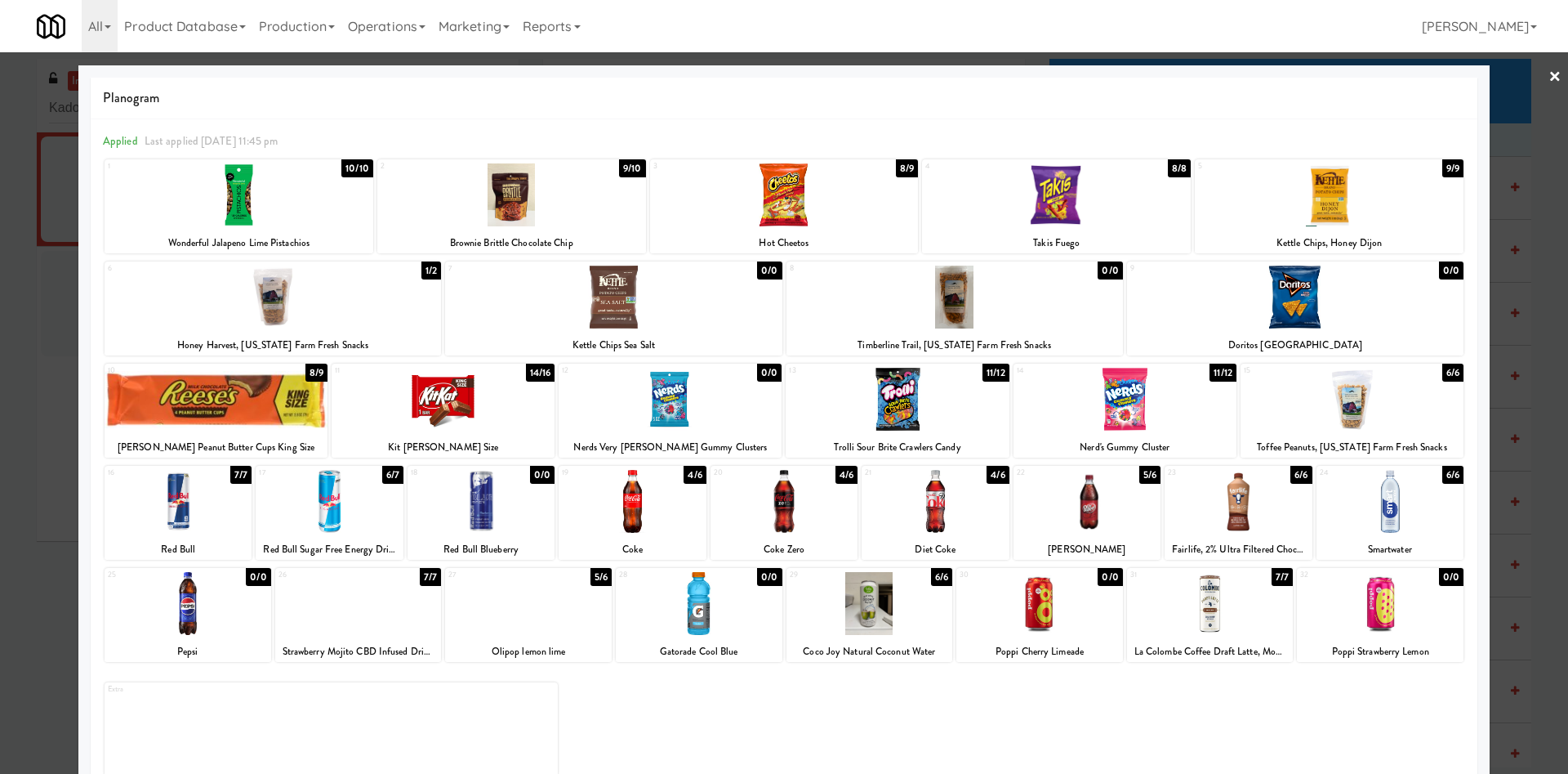
click at [784, 199] on div at bounding box center [784, 195] width 268 height 63
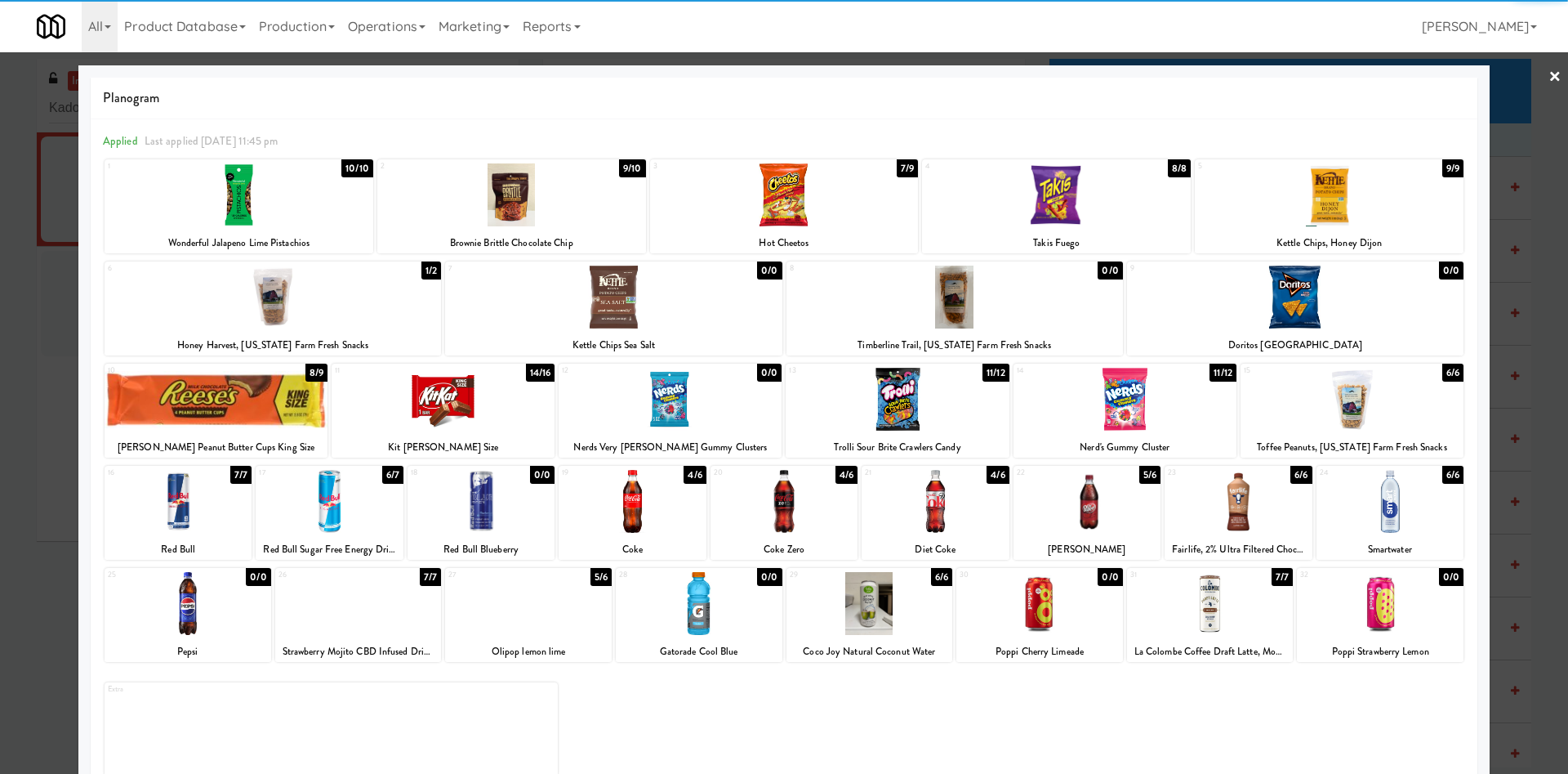
click at [1521, 122] on div at bounding box center [784, 387] width 1568 height 774
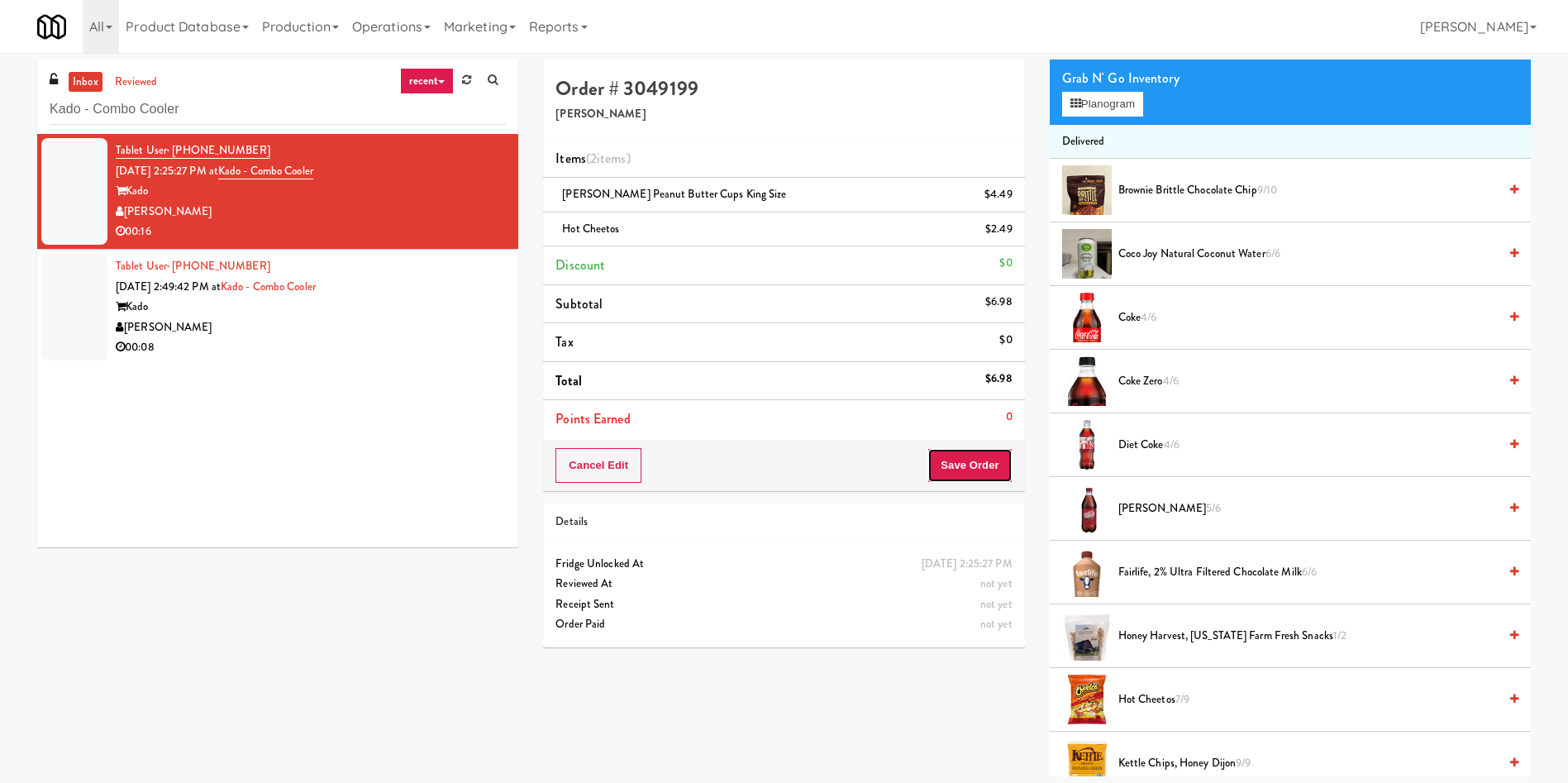
click at [982, 476] on button "Save Order" at bounding box center [969, 465] width 85 height 35
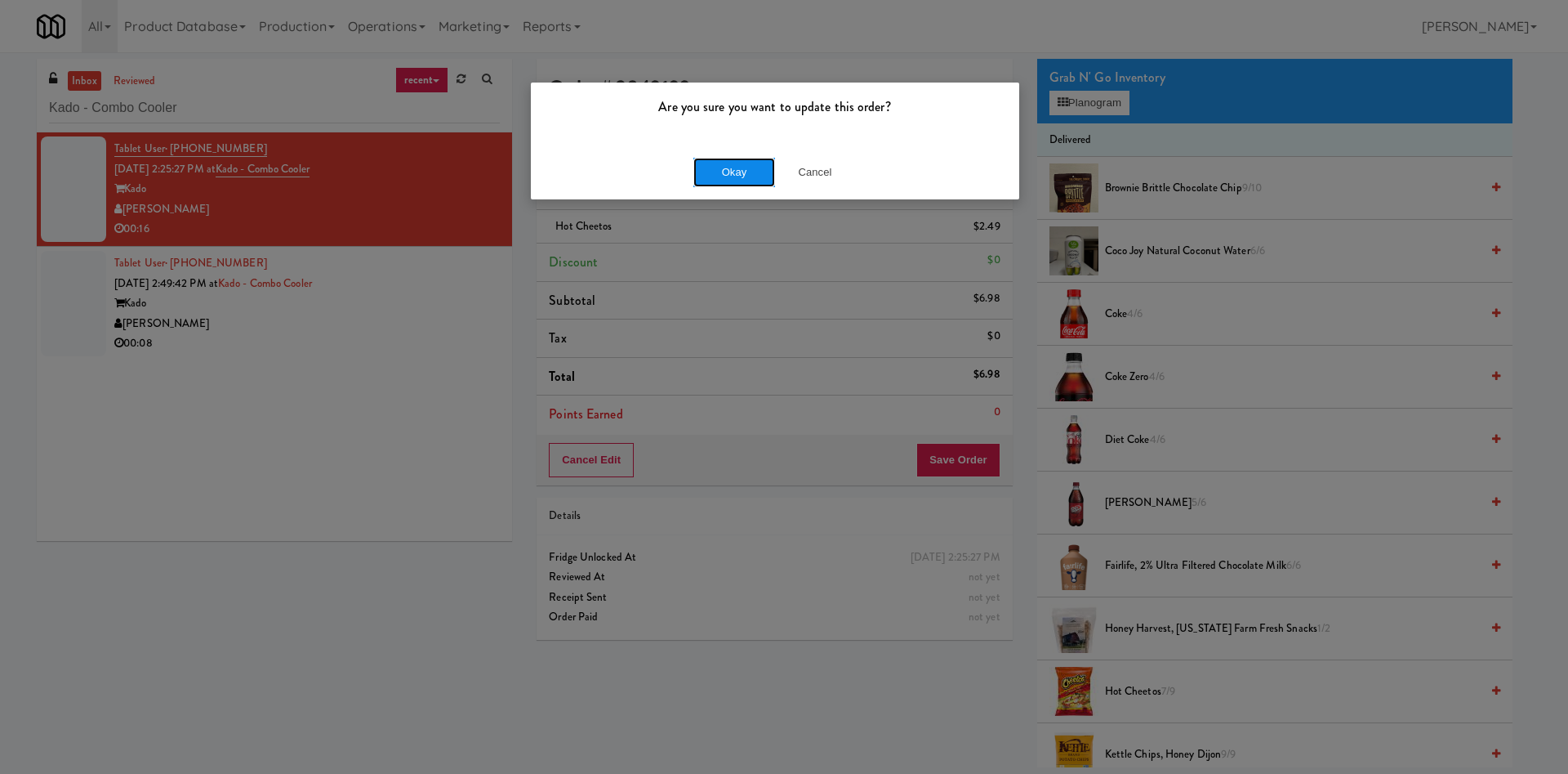
click at [725, 172] on button "Okay" at bounding box center [734, 172] width 82 height 30
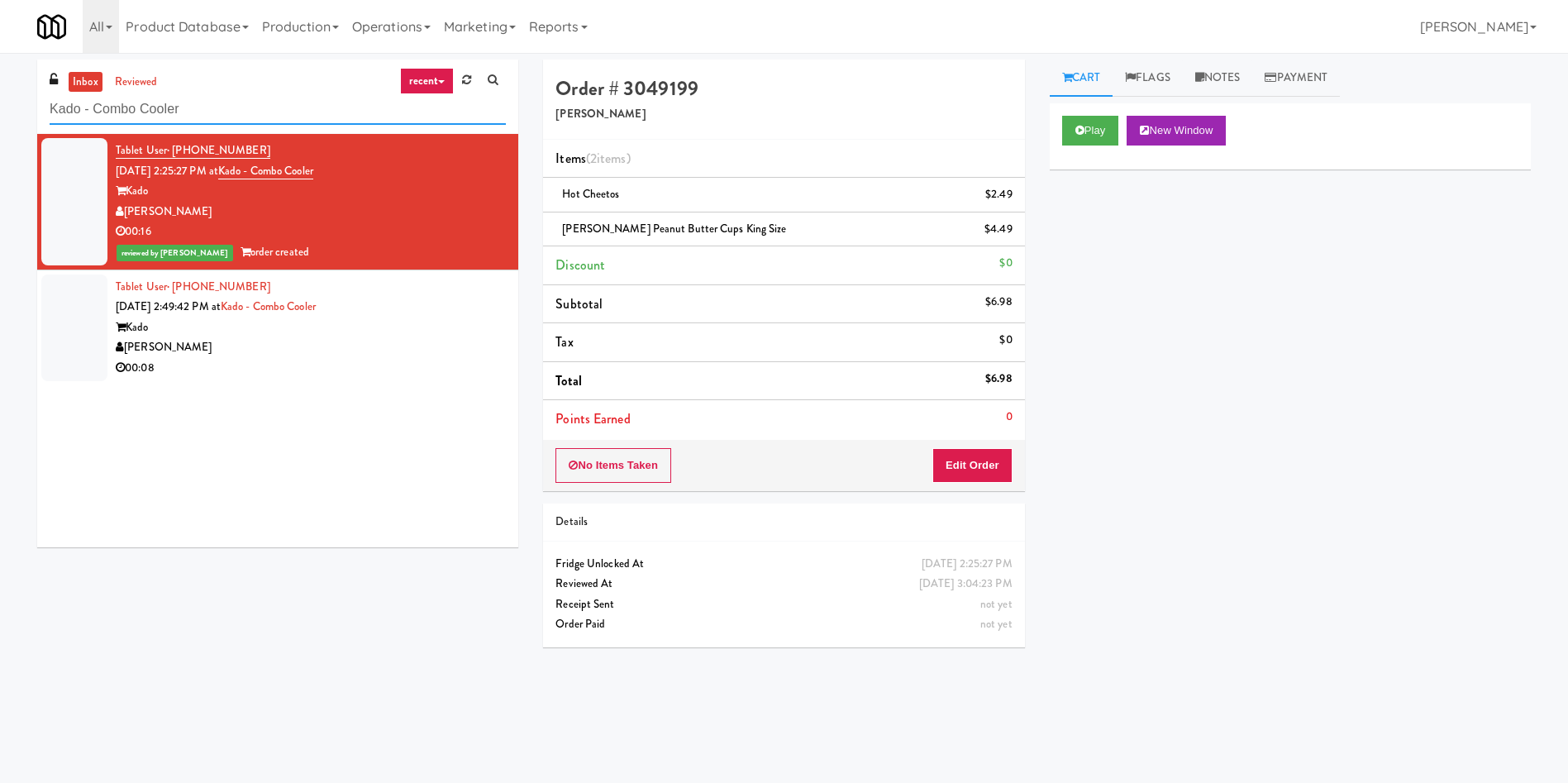
drag, startPoint x: 254, startPoint y: 100, endPoint x: 0, endPoint y: 107, distance: 254.1
click at [0, 107] on div "inbox reviewed recent all unclear take inventory issue suspicious failed recent…" at bounding box center [784, 391] width 1568 height 664
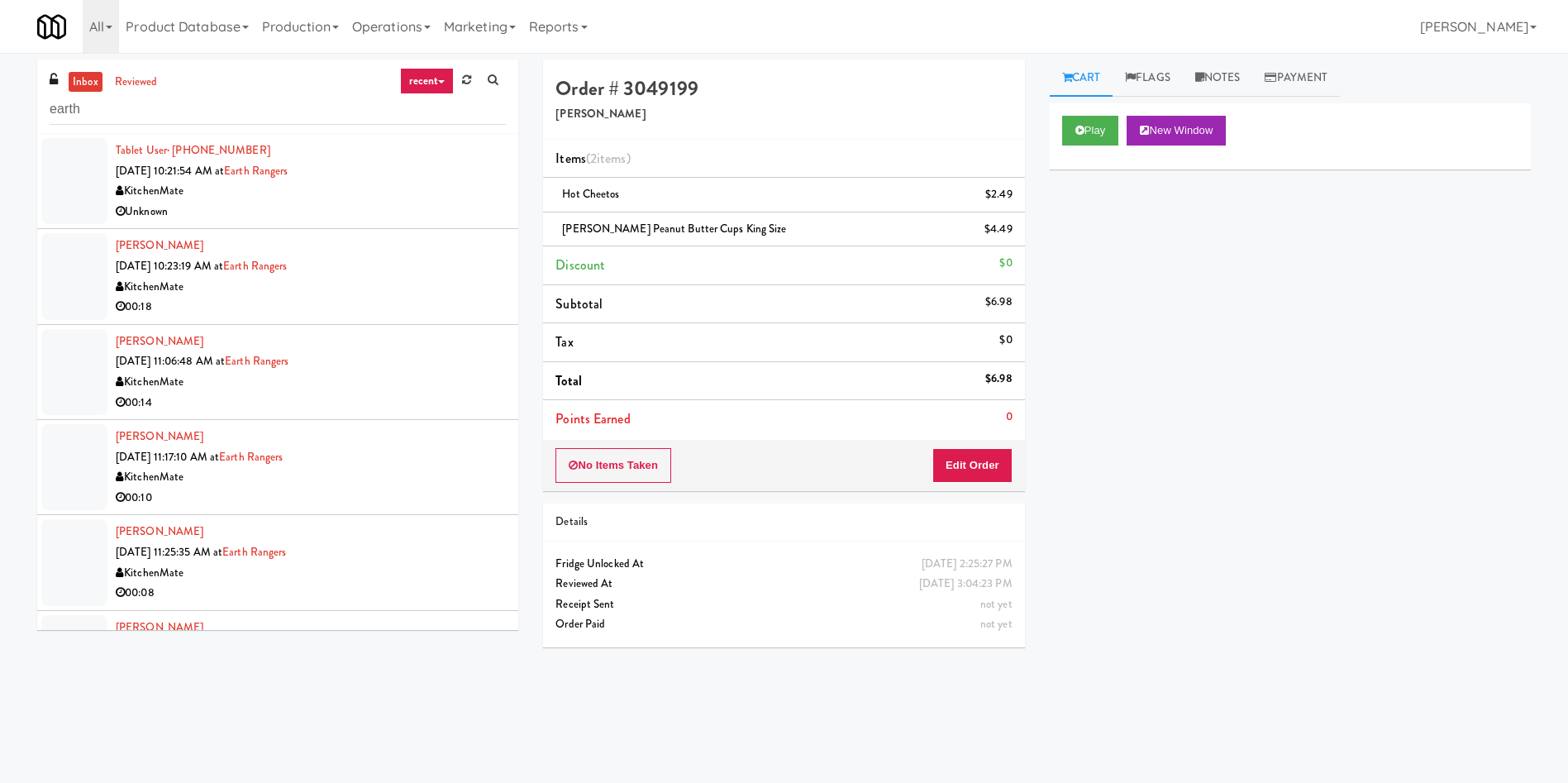
click at [81, 177] on div at bounding box center [75, 181] width 66 height 86
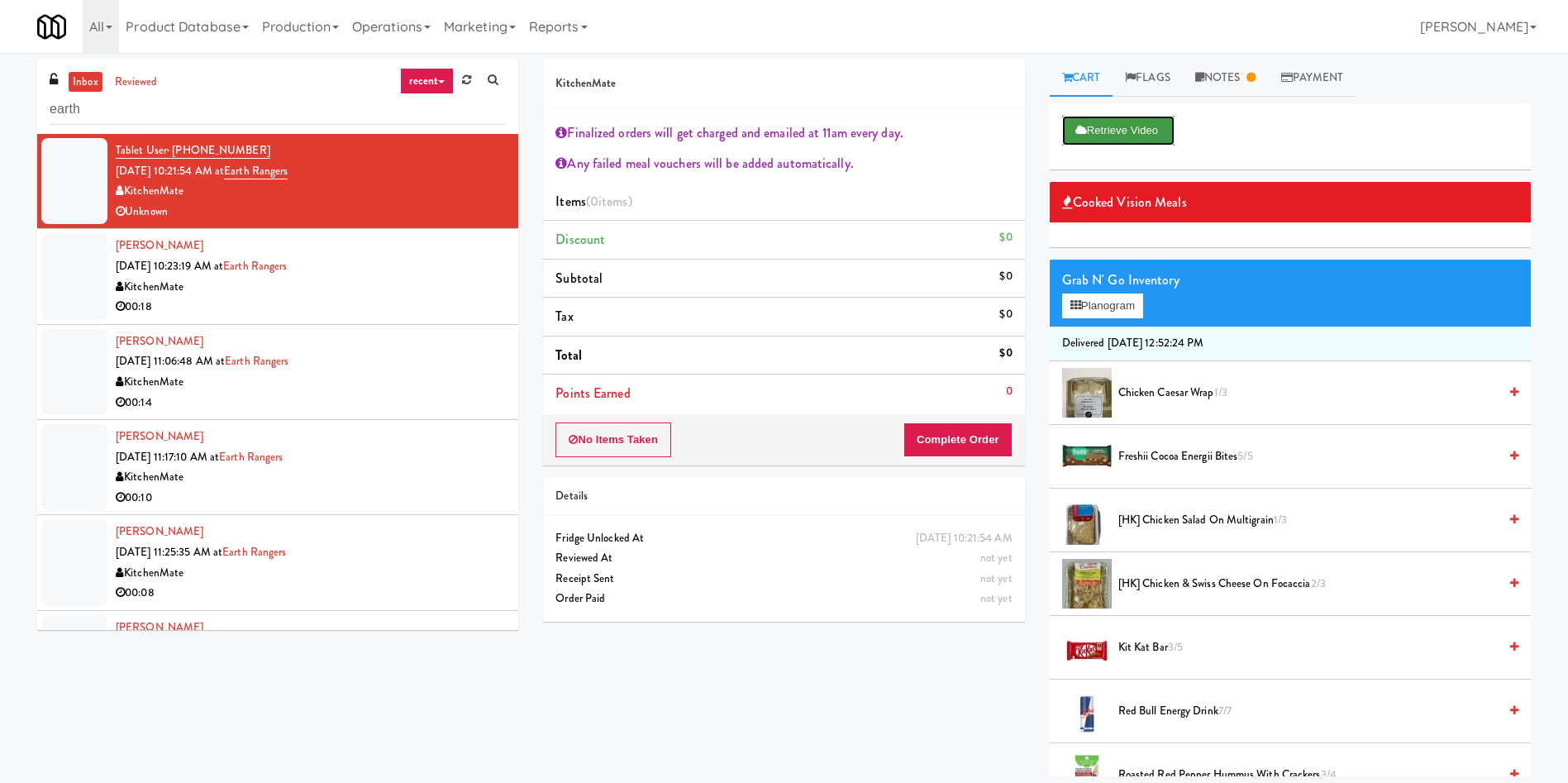
click at [1117, 126] on button "Retrieve Video" at bounding box center [1118, 130] width 112 height 30
drag, startPoint x: 202, startPoint y: 115, endPoint x: 0, endPoint y: 116, distance: 202.0
click at [0, 116] on div "inbox reviewed recent all unclear take inventory issue suspicious failed recent…" at bounding box center [784, 418] width 1568 height 716
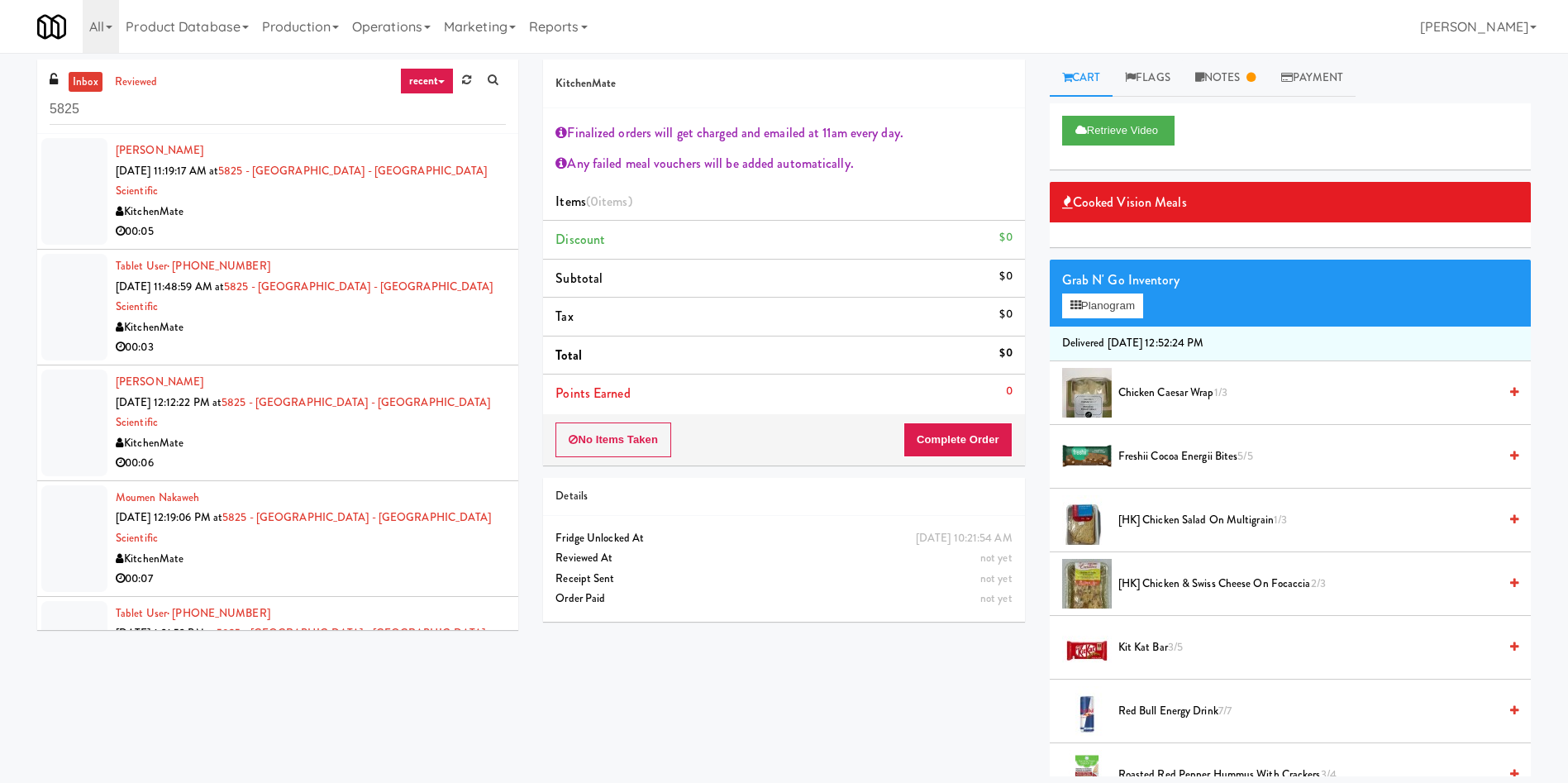
click at [30, 181] on div "inbox reviewed recent all unclear take inventory issue suspicious failed recent…" at bounding box center [278, 351] width 506 height 583
click at [73, 178] on div at bounding box center [75, 191] width 66 height 106
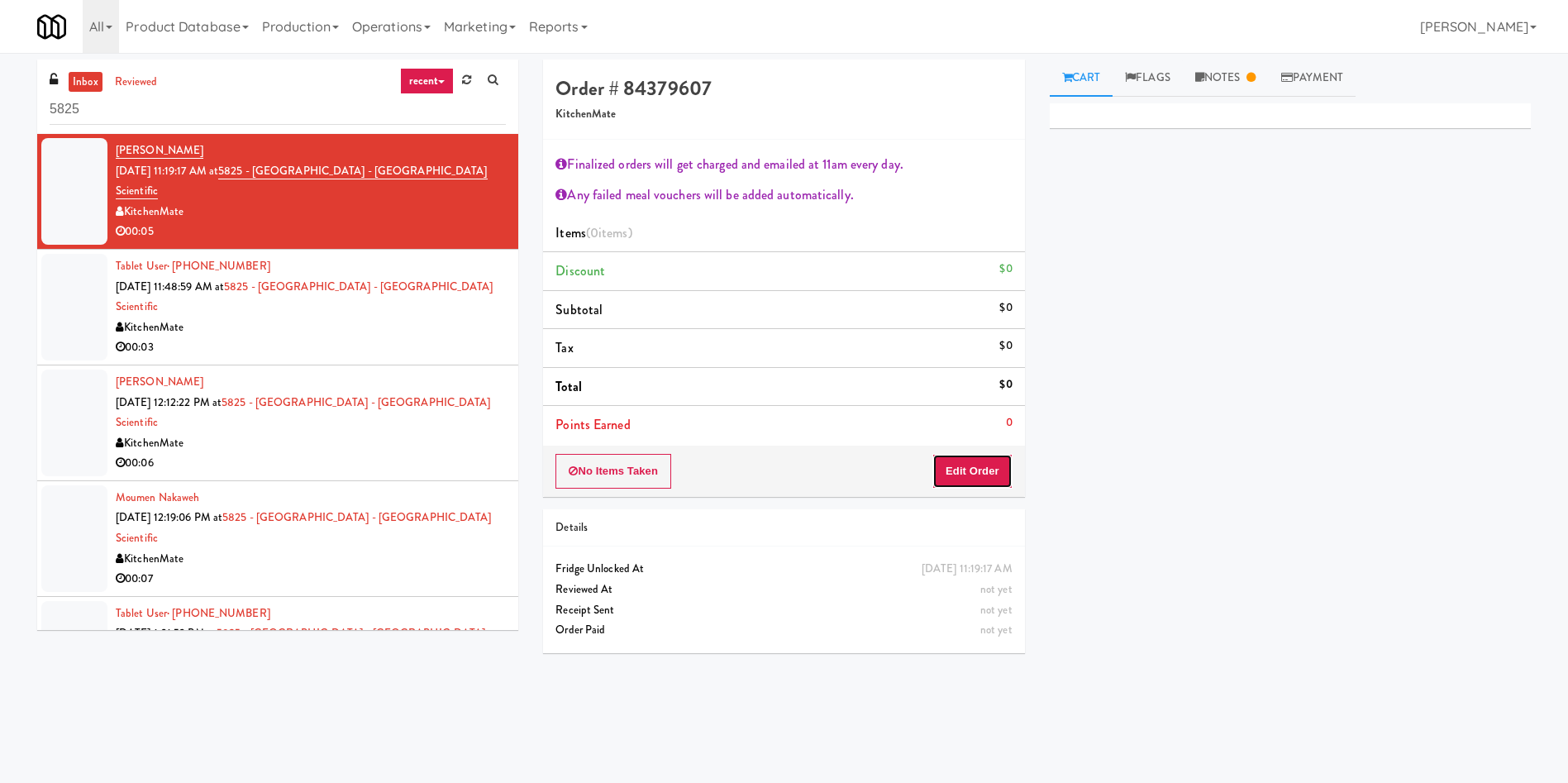
click at [977, 470] on button "Edit Order" at bounding box center [972, 471] width 81 height 35
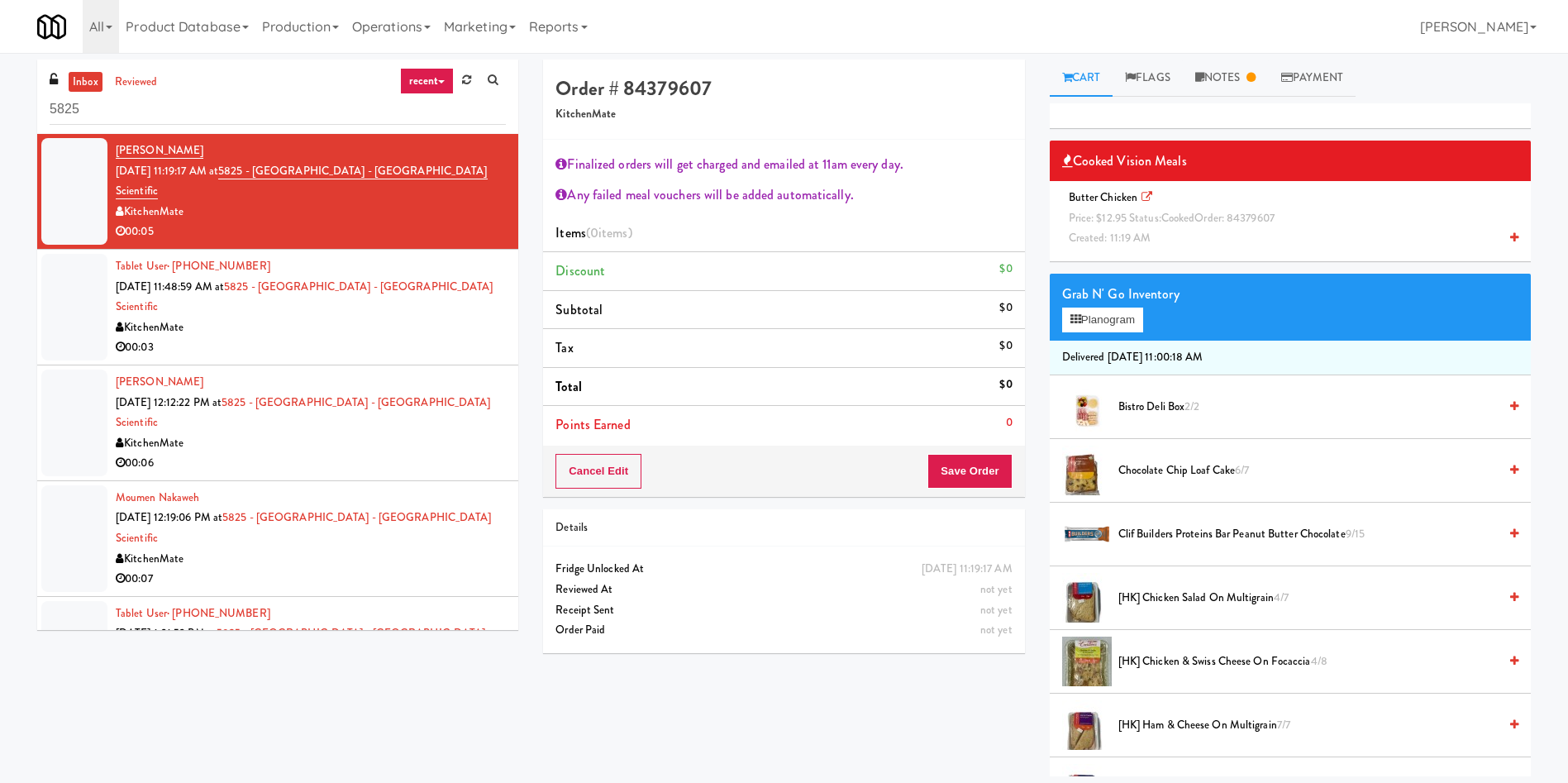
click at [1107, 226] on div "Butter Chicken Price: $12.95 Status: cooked Order: 84379607 Created: 11:19 AM" at bounding box center [1290, 218] width 457 height 61
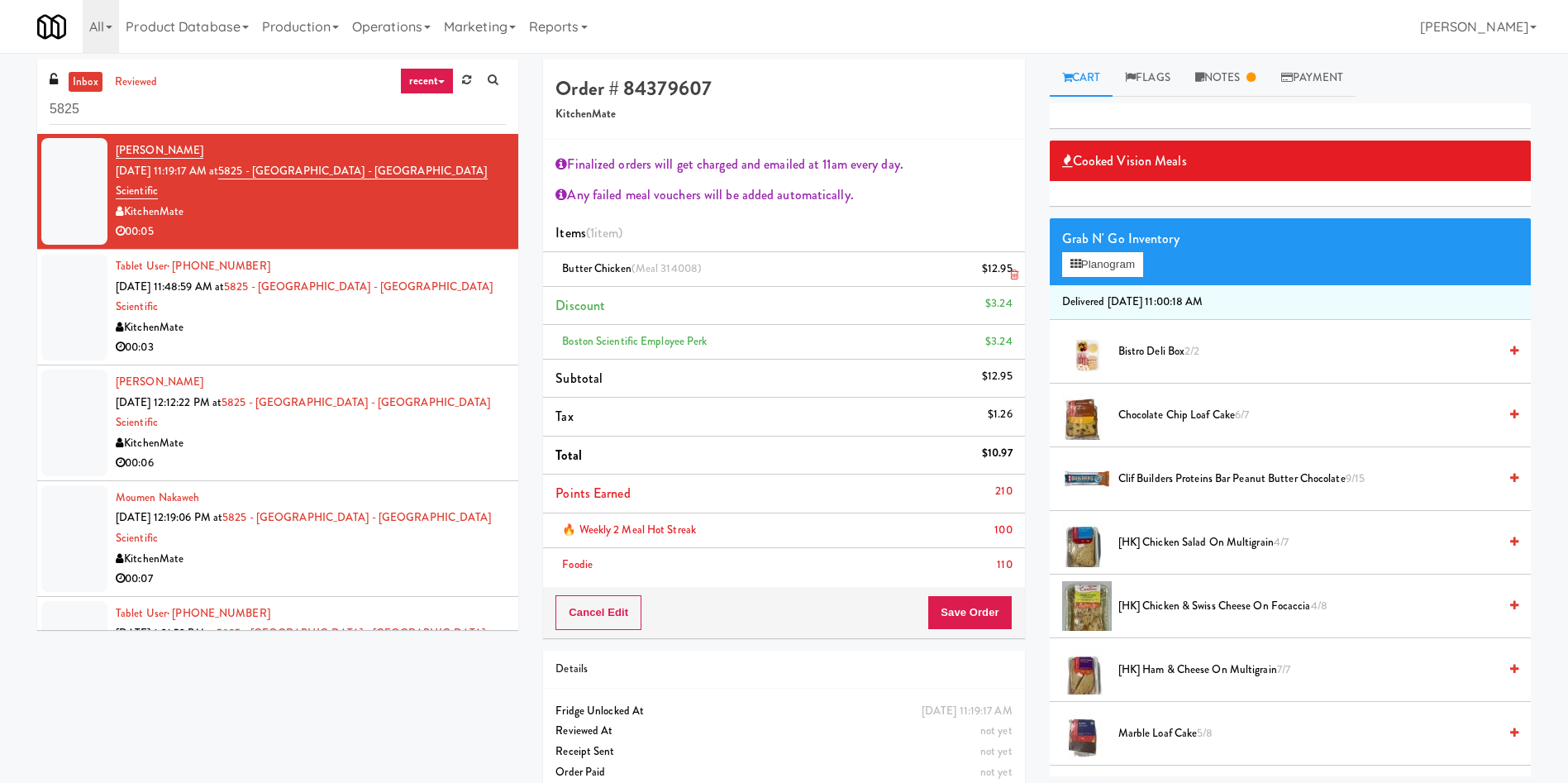
click at [1012, 271] on icon at bounding box center [1014, 275] width 8 height 11
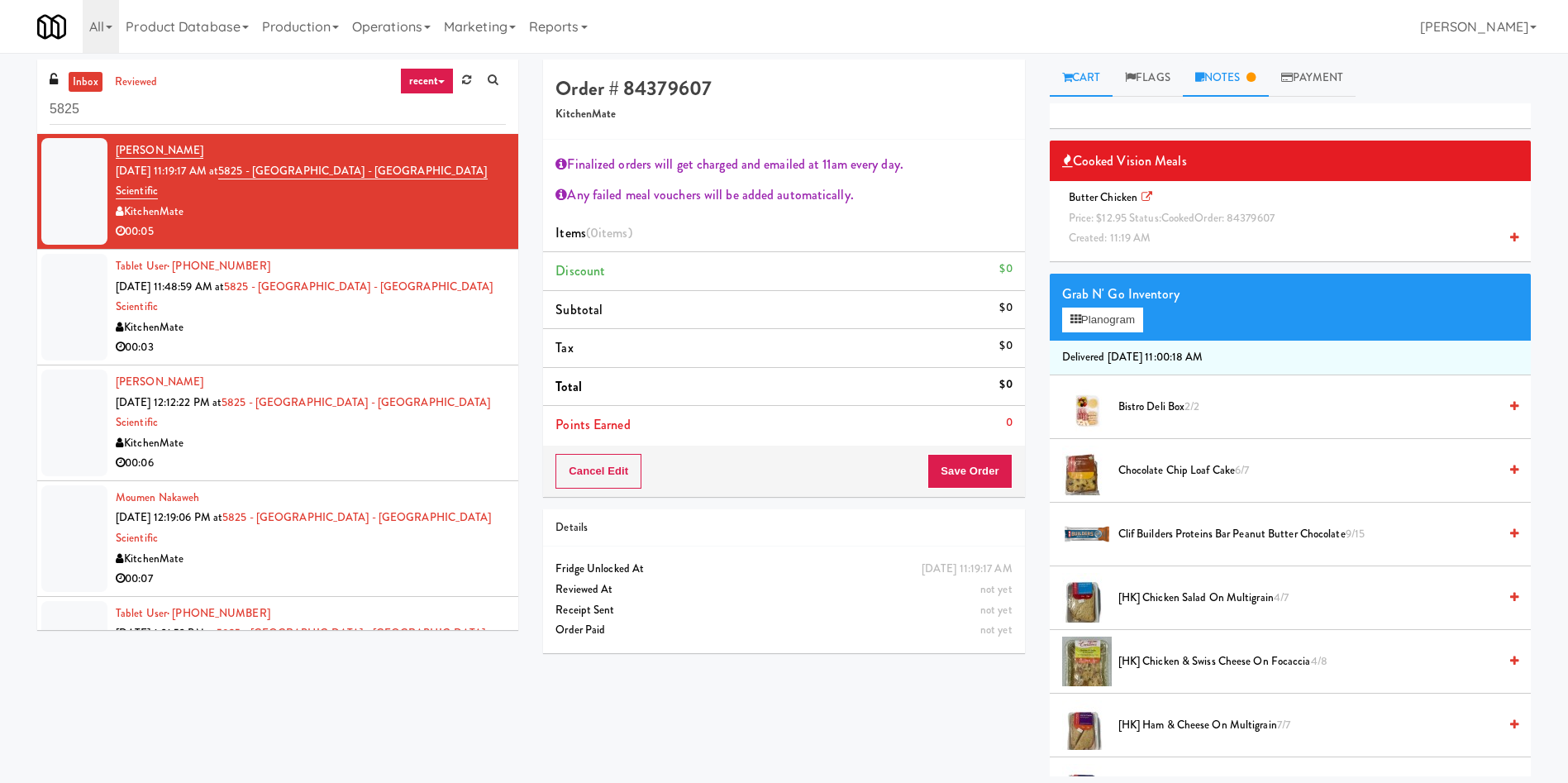
click at [1231, 80] on link "Notes" at bounding box center [1226, 78] width 86 height 37
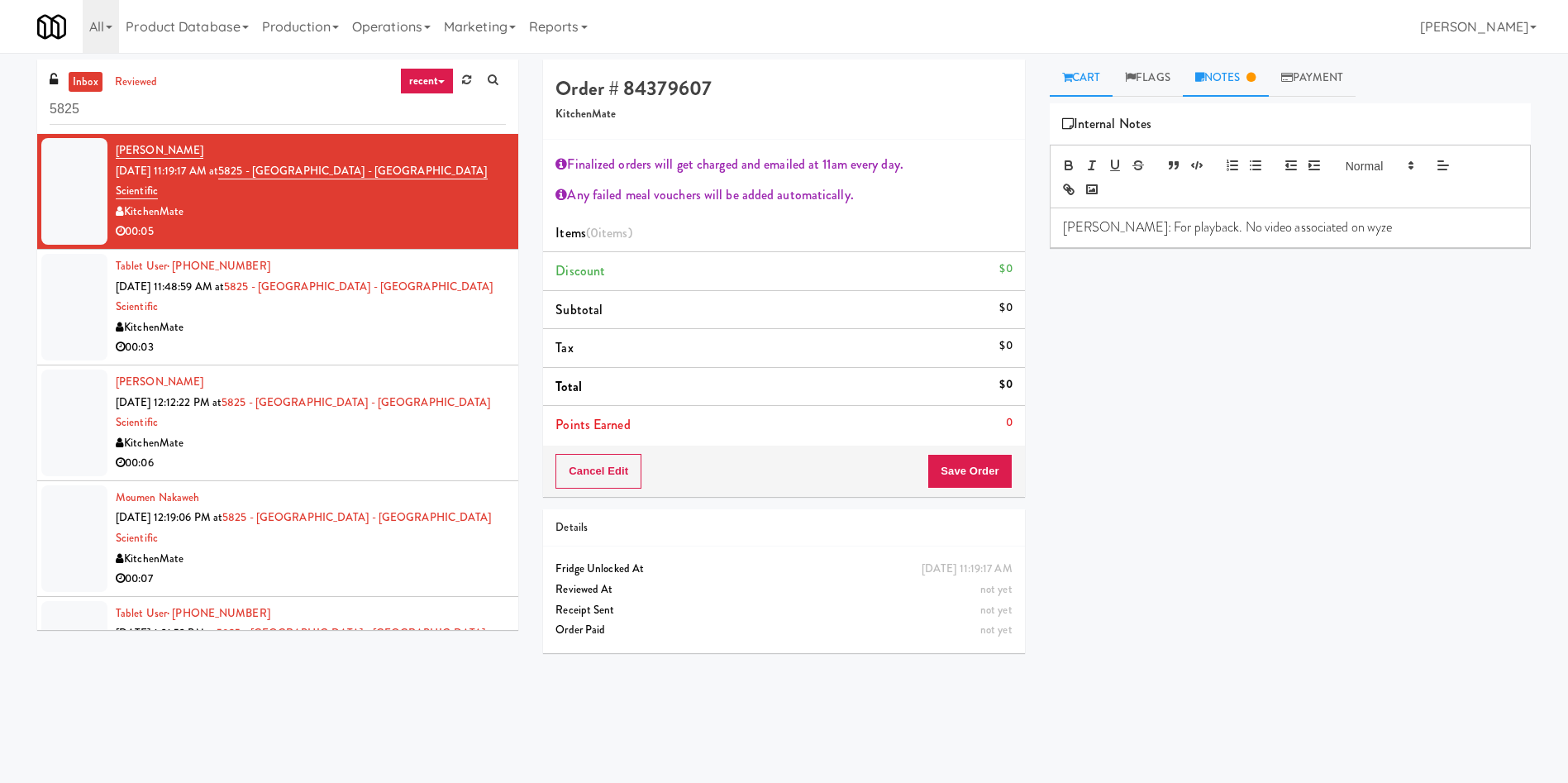
click at [1082, 68] on link "Cart" at bounding box center [1081, 78] width 64 height 37
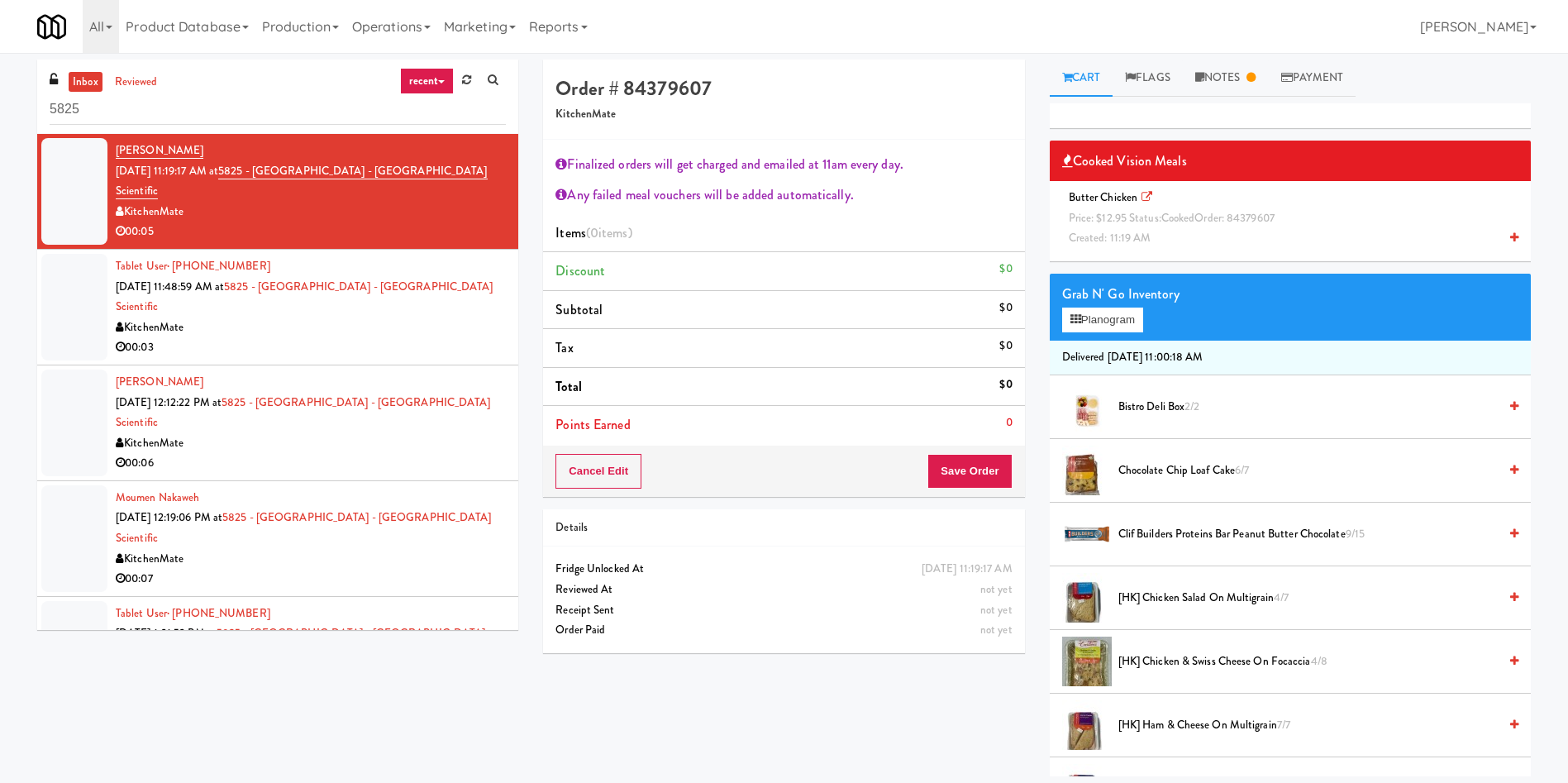
click at [1096, 224] on span "Price: $12.95 Status: cooked Order: 84379607" at bounding box center [1171, 218] width 206 height 16
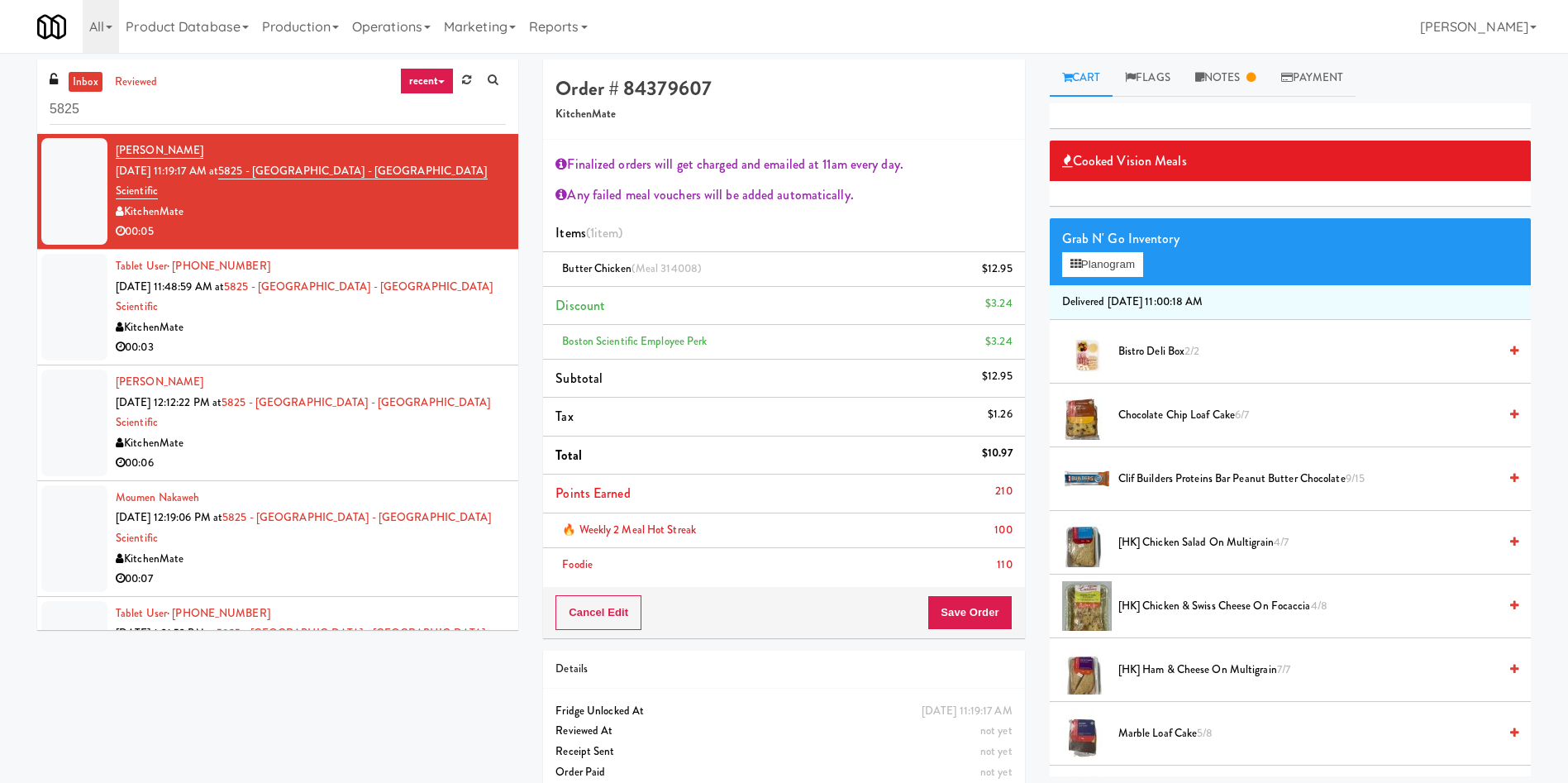
scroll to position [124, 0]
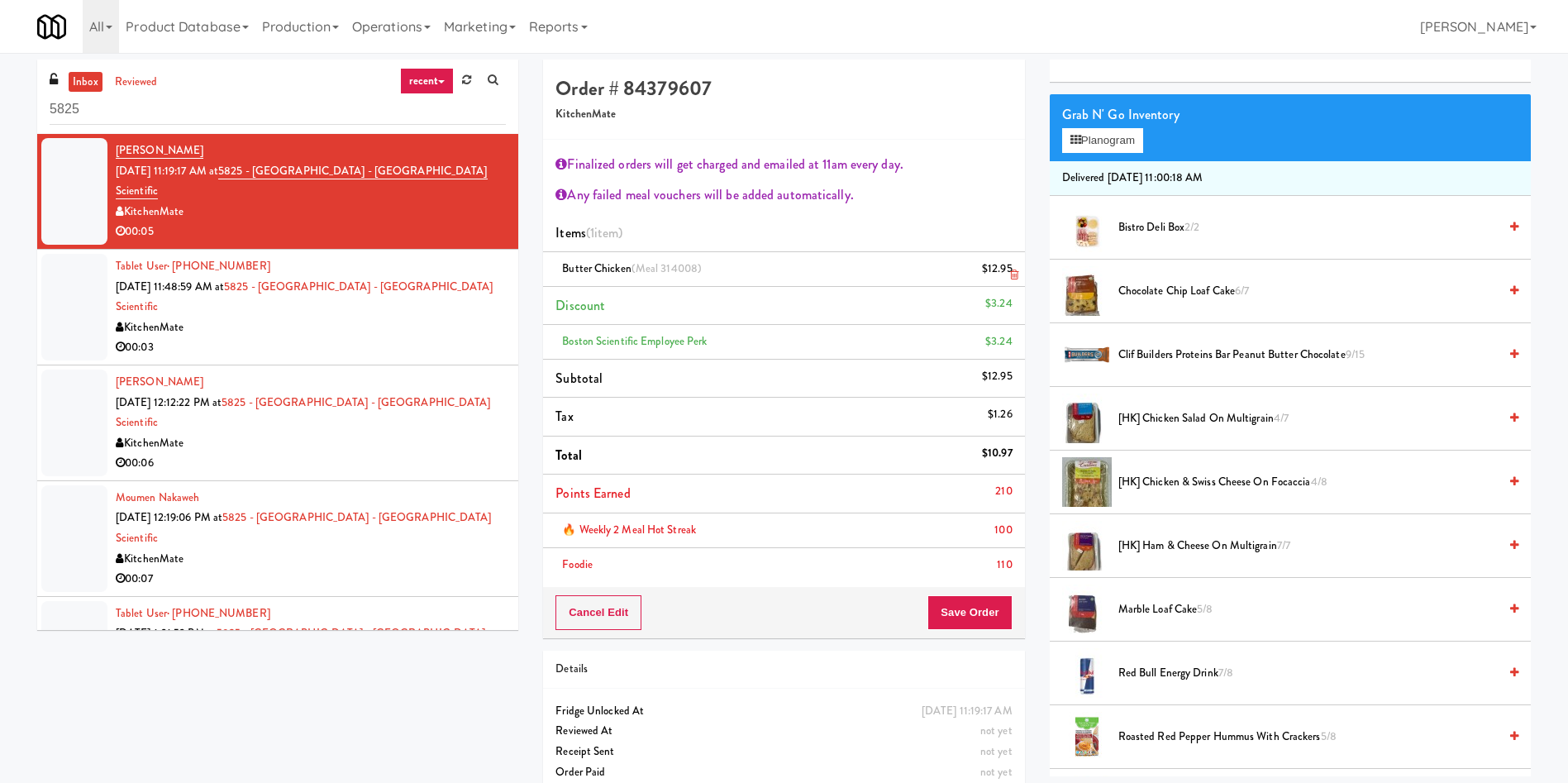
click at [1023, 274] on li "Butter Chicken (Meal 314008) $12.95" at bounding box center [784, 269] width 482 height 35
click at [1005, 271] on link at bounding box center [1011, 276] width 15 height 21
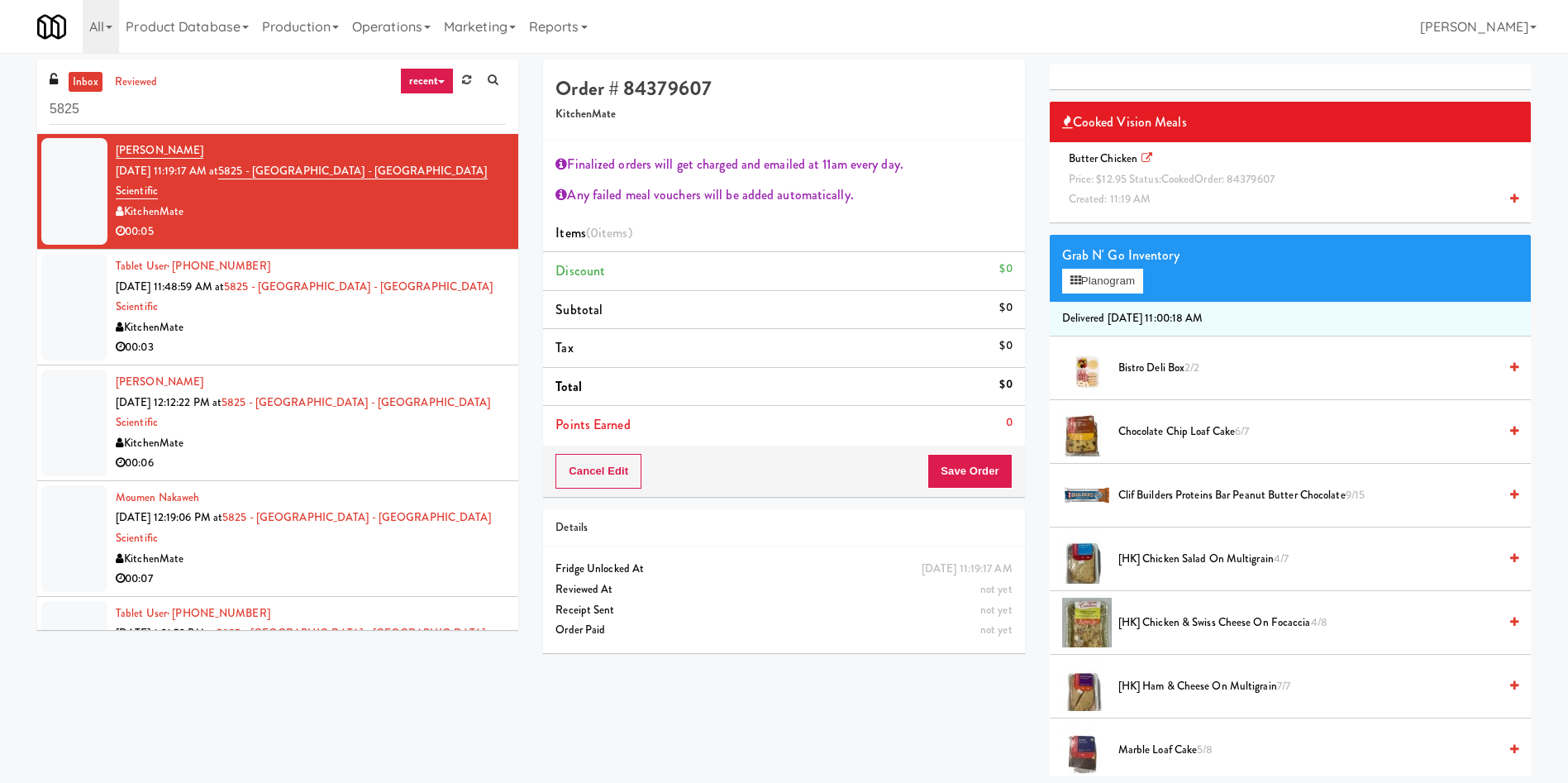
scroll to position [0, 0]
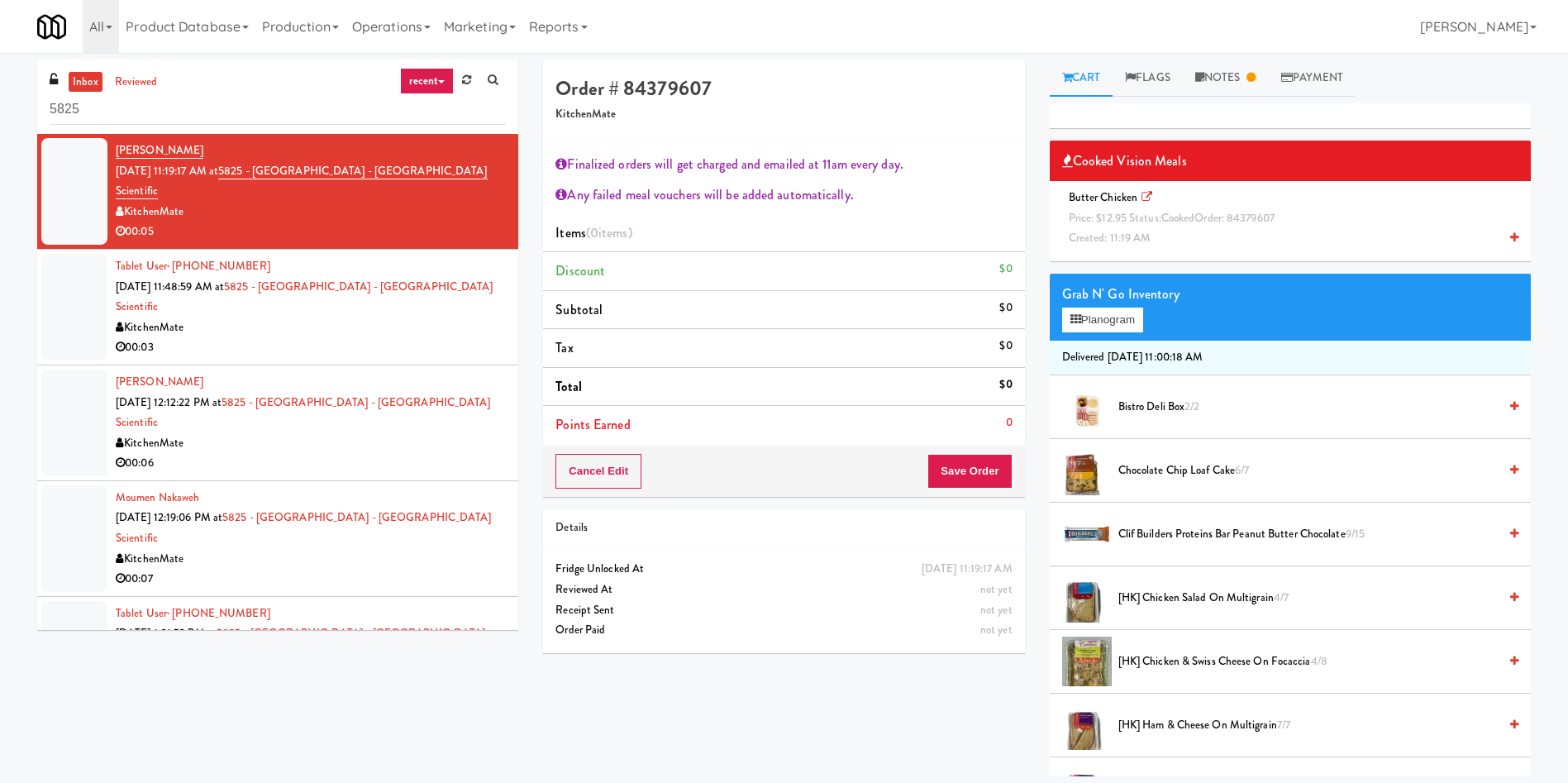
click at [1108, 217] on span "Price: $12.95 Status: cooked Order: 84379607" at bounding box center [1171, 218] width 206 height 16
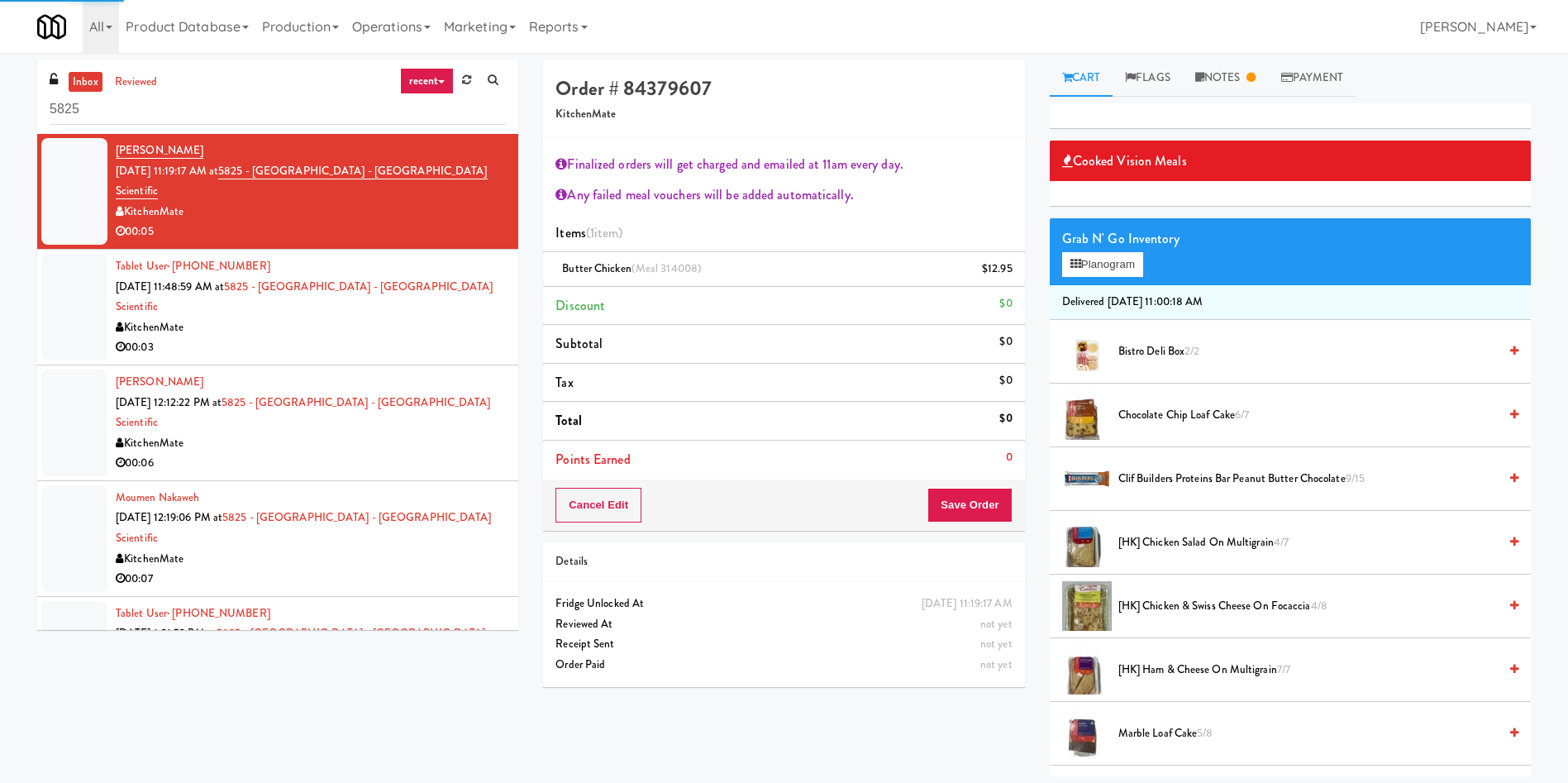
scroll to position [248, 0]
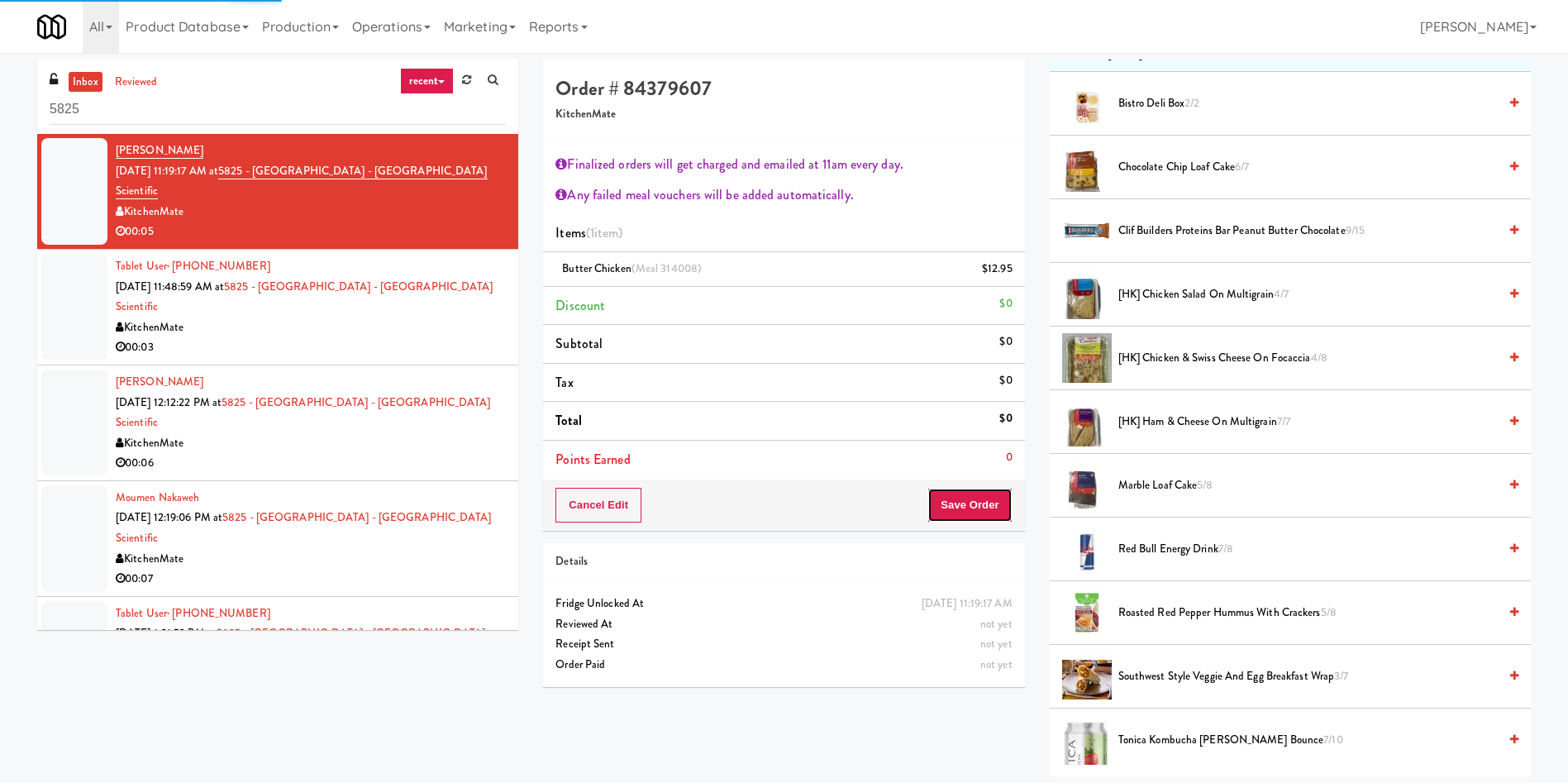
click at [973, 498] on div "Order # 84379607 KitchenMate Finalized orders will get charged and emailed at 1…" at bounding box center [784, 295] width 482 height 472
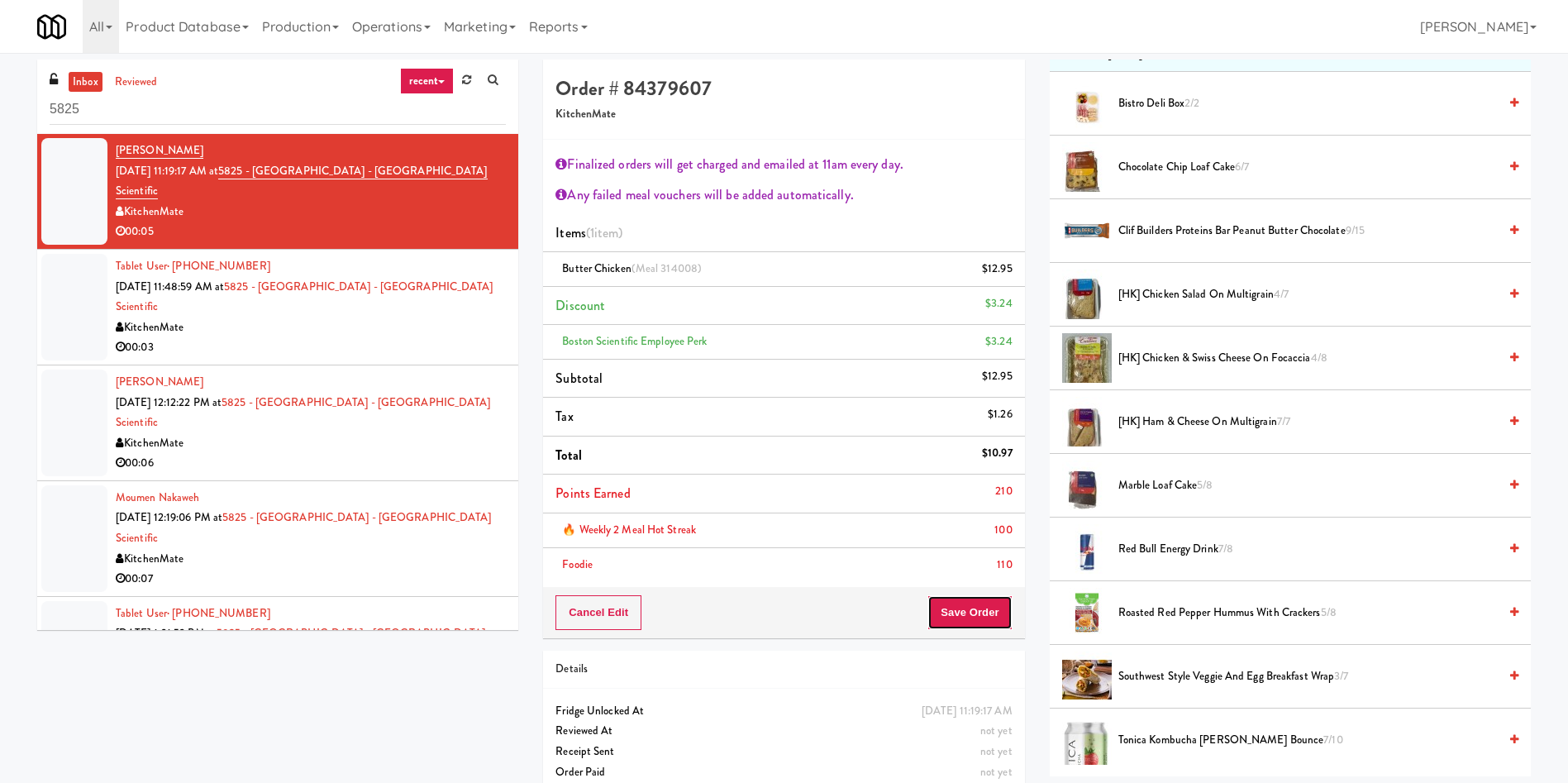
click at [951, 615] on button "Save Order" at bounding box center [969, 612] width 85 height 35
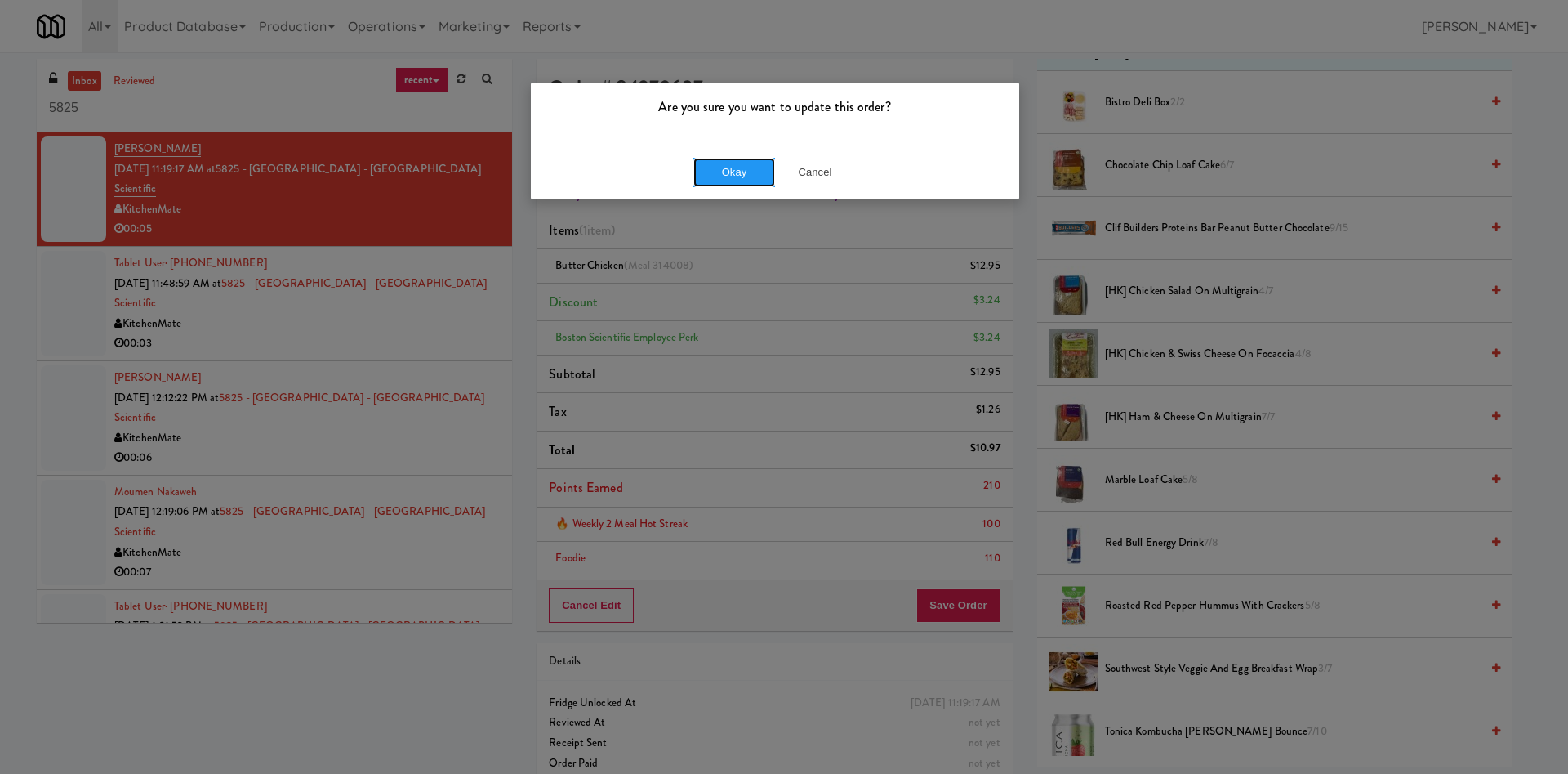
drag, startPoint x: 731, startPoint y: 176, endPoint x: 552, endPoint y: 205, distance: 181.3
click at [730, 175] on button "Okay" at bounding box center [734, 172] width 82 height 30
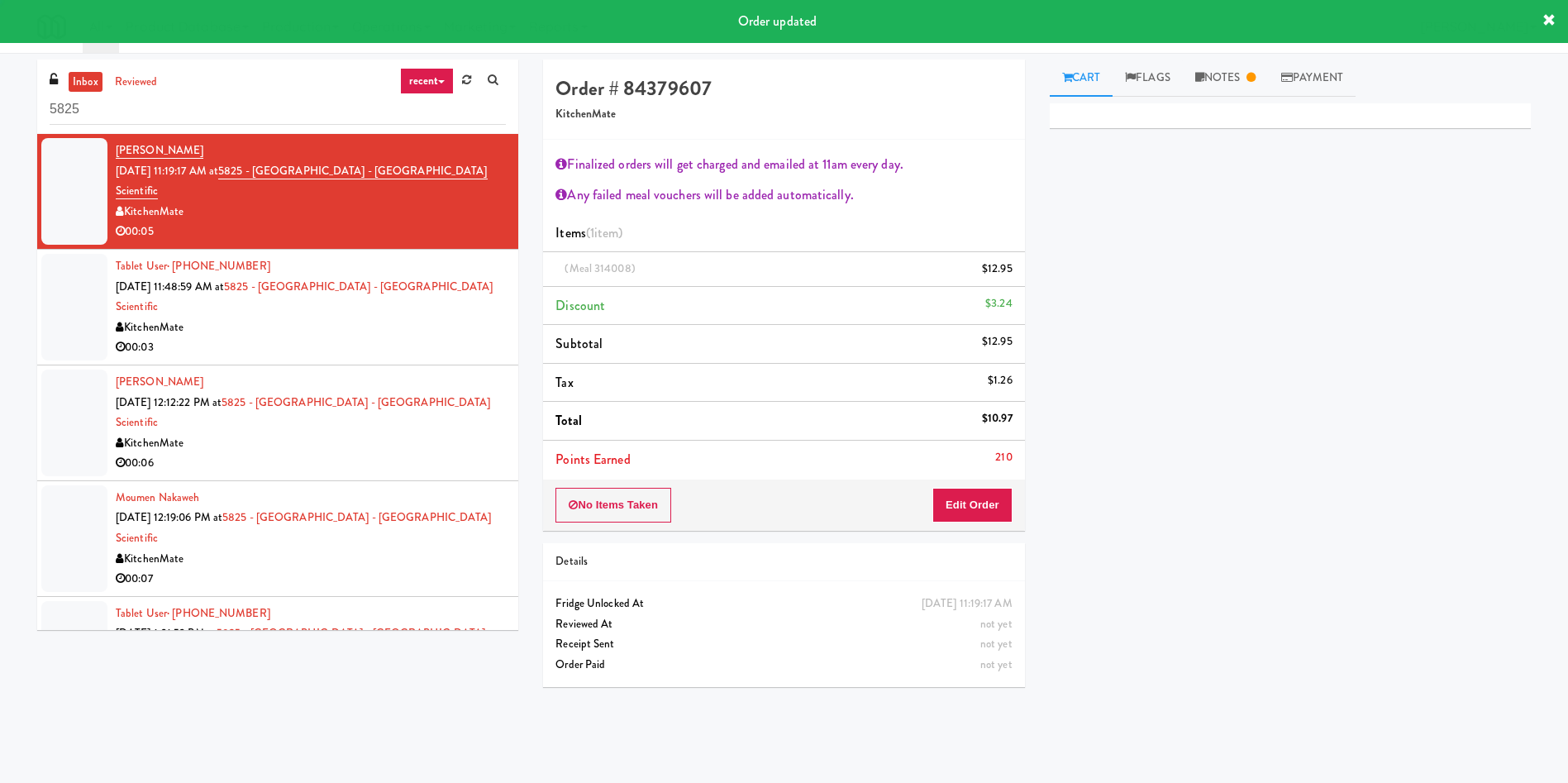
scroll to position [0, 0]
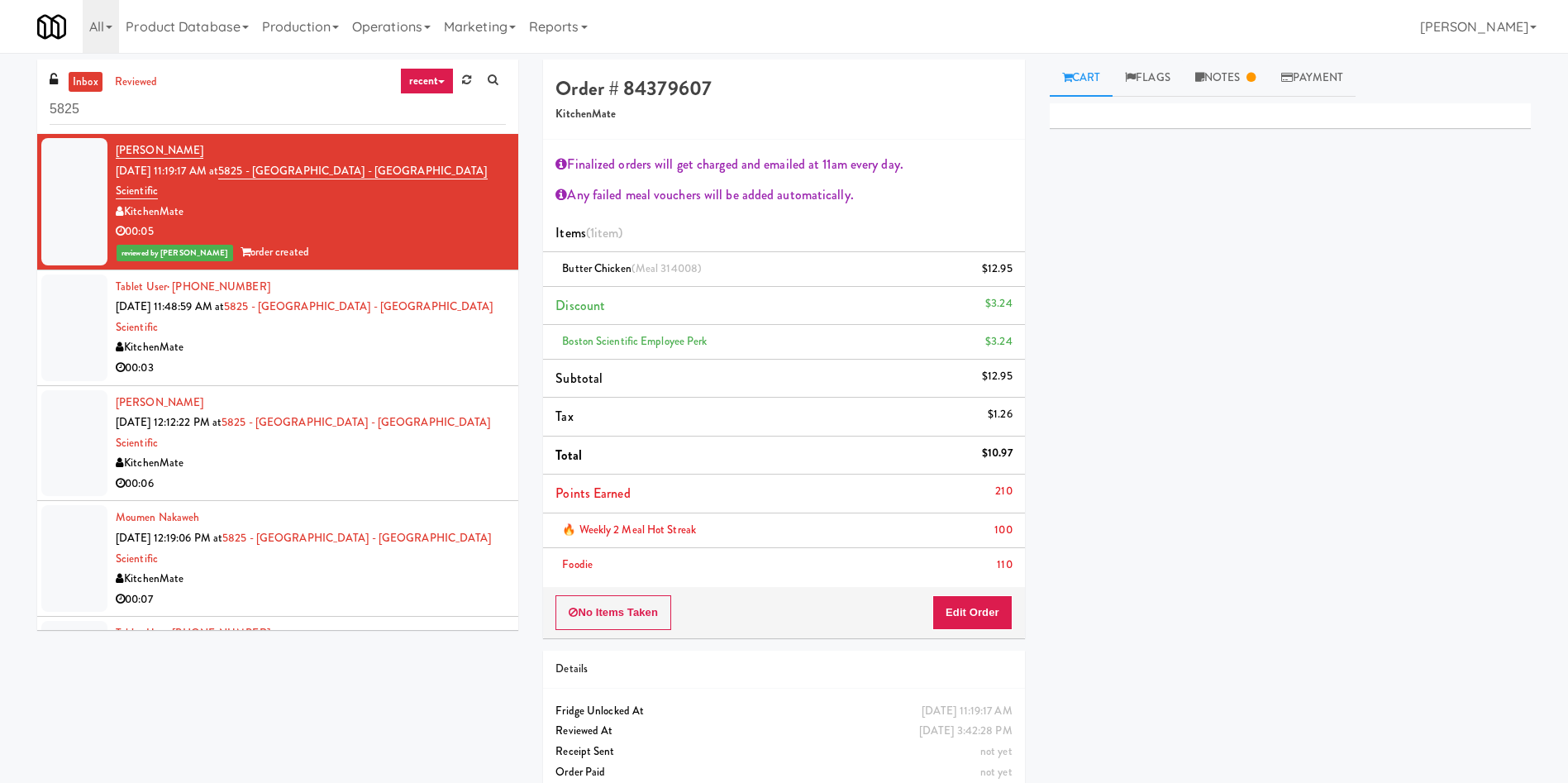
click at [80, 277] on div at bounding box center [75, 327] width 66 height 106
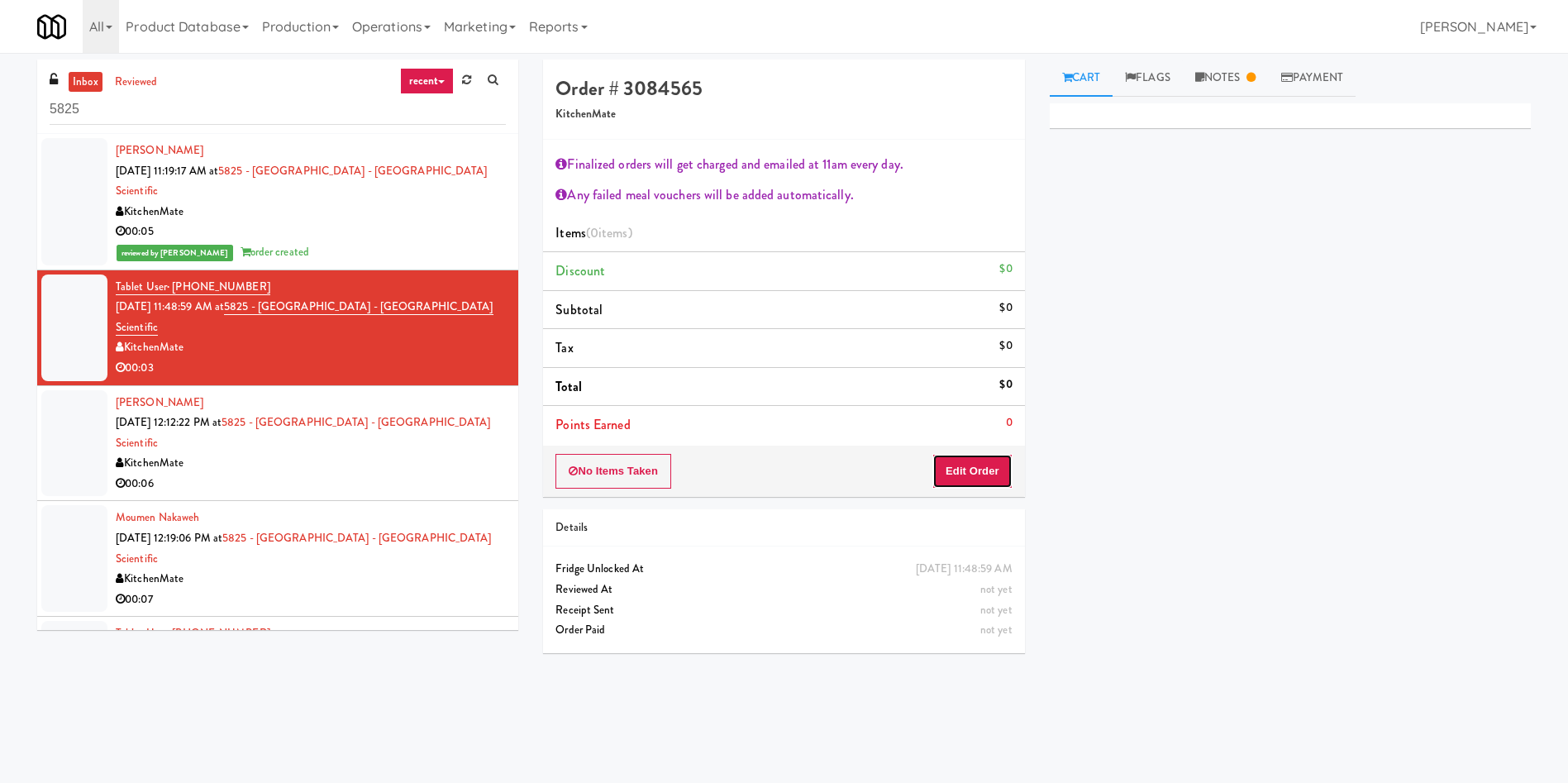
click at [972, 465] on button "Edit Order" at bounding box center [972, 471] width 81 height 35
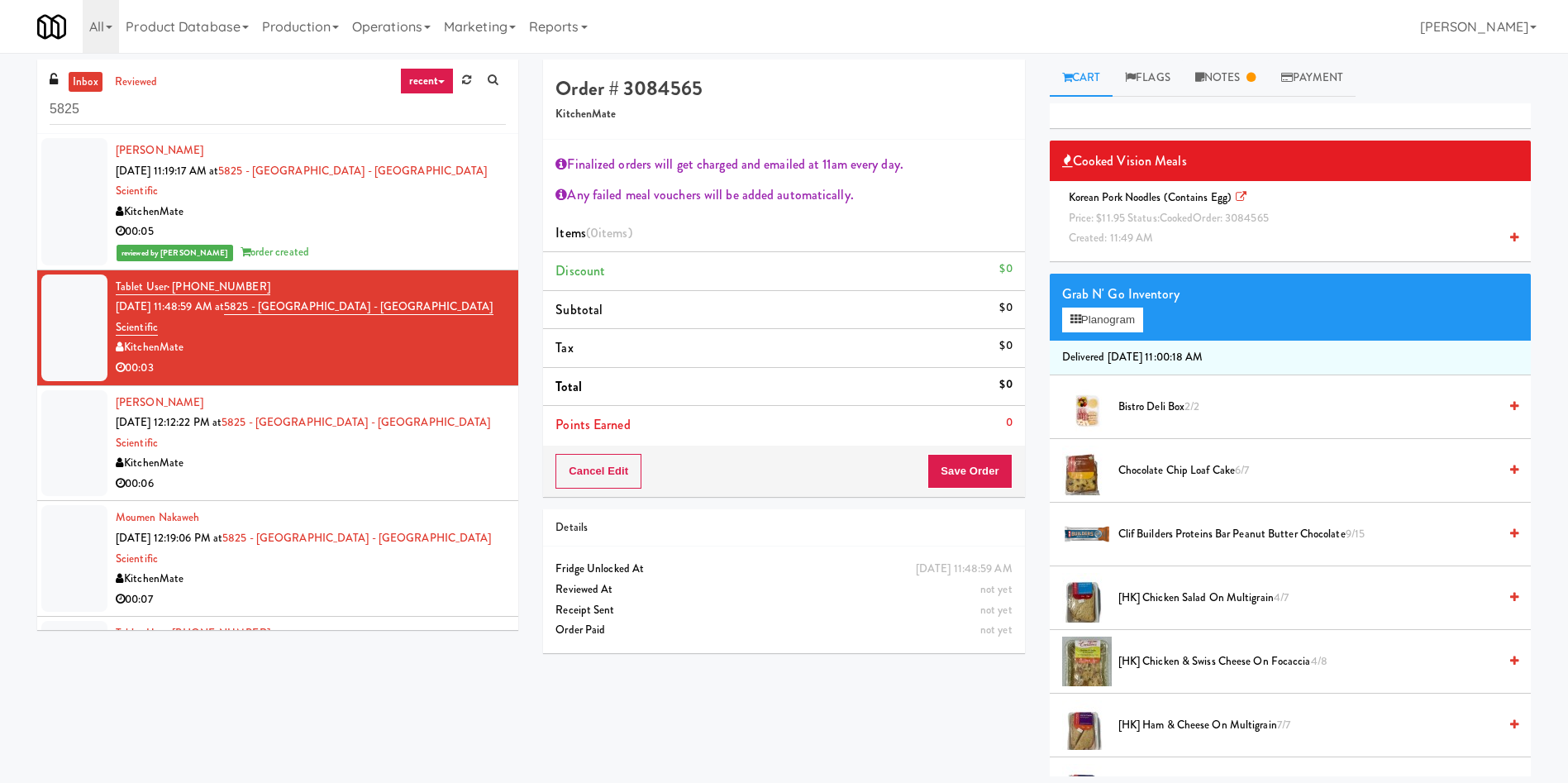
click at [1173, 233] on div "Korean Pork Noodles (Contains Egg) Price: $11.95 Status: cooked Order: 3084565 …" at bounding box center [1290, 218] width 457 height 61
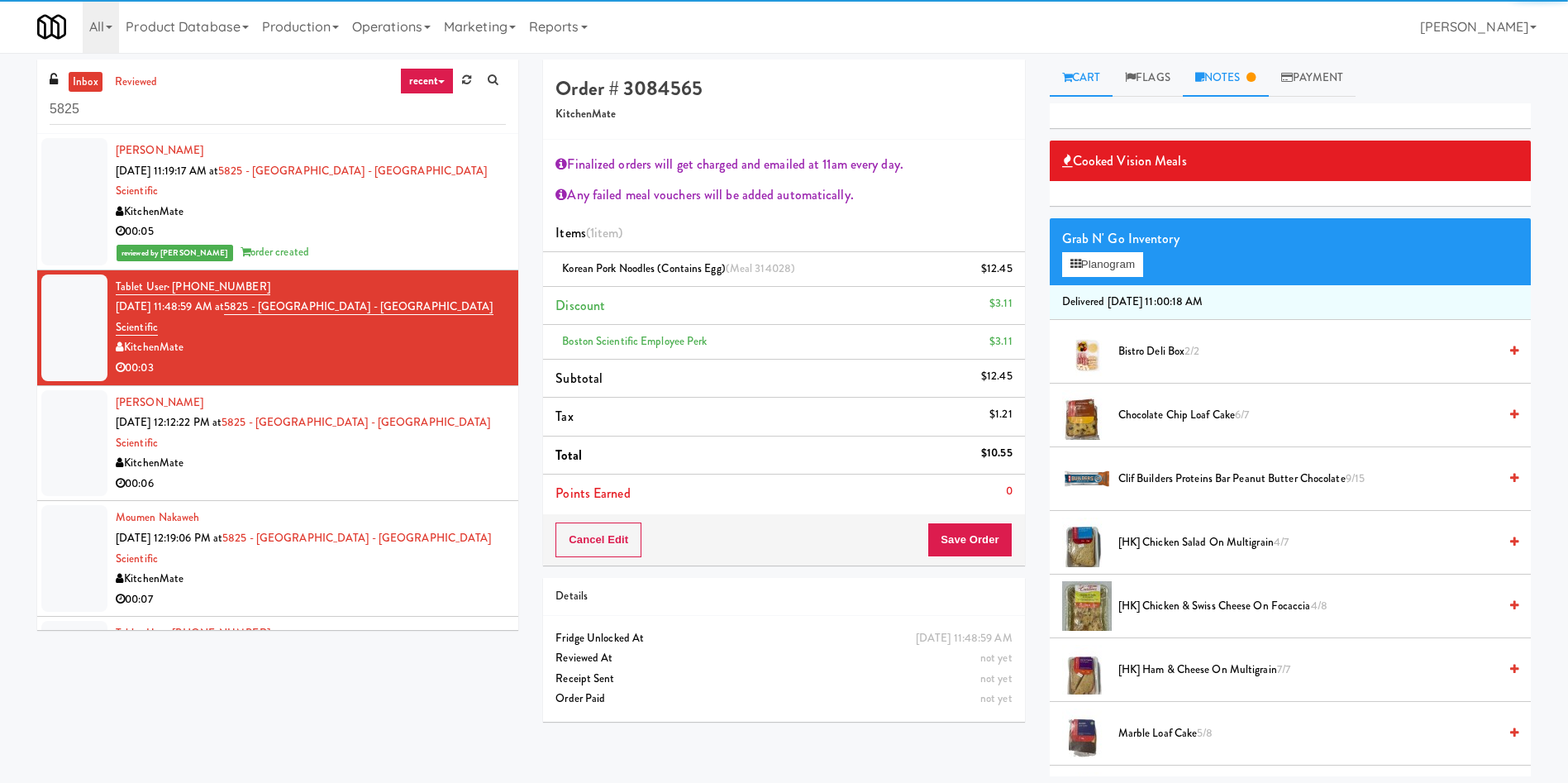
click at [1218, 67] on link "Notes" at bounding box center [1226, 78] width 86 height 37
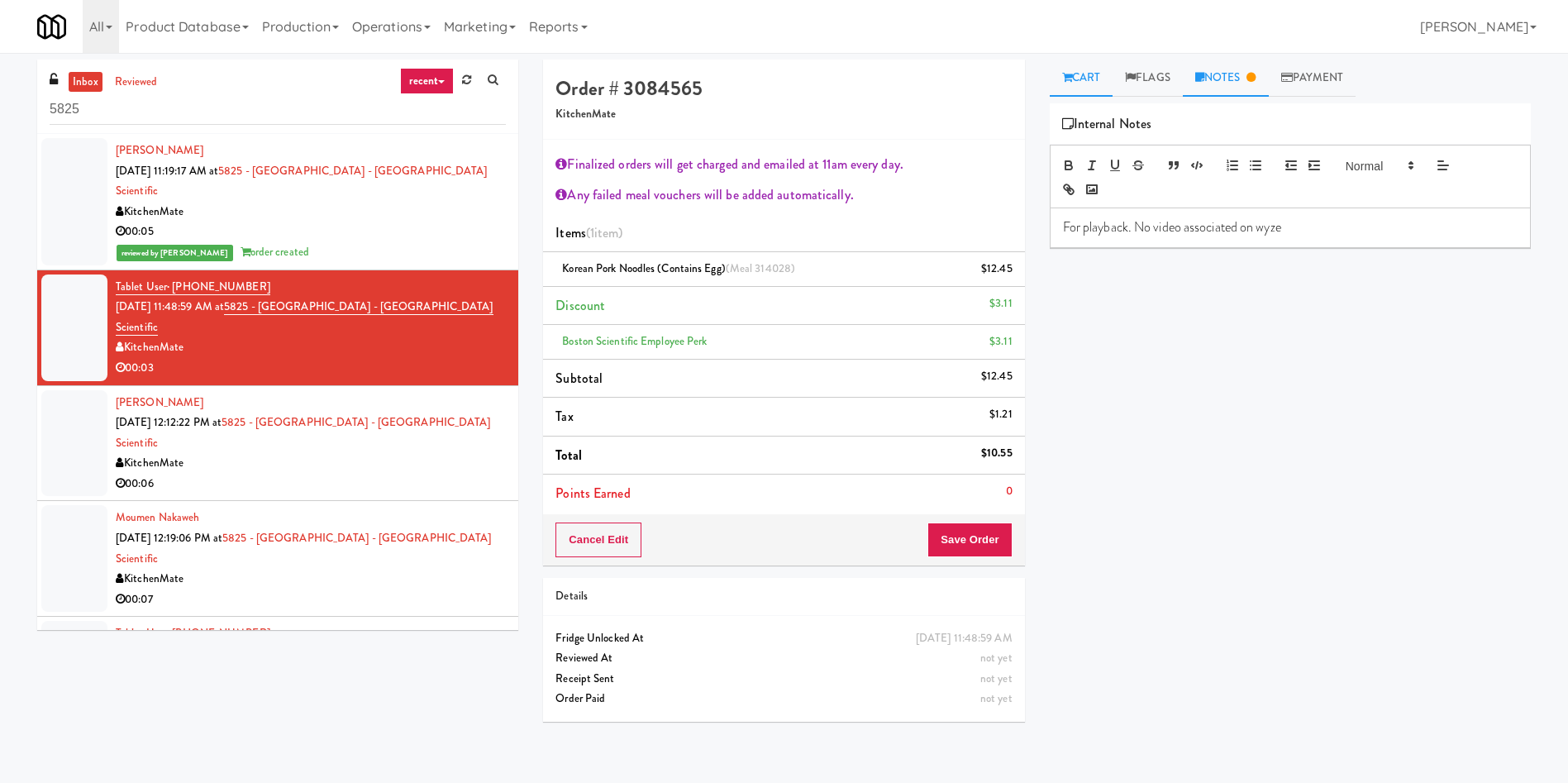
click at [1079, 86] on link "Cart" at bounding box center [1081, 78] width 64 height 37
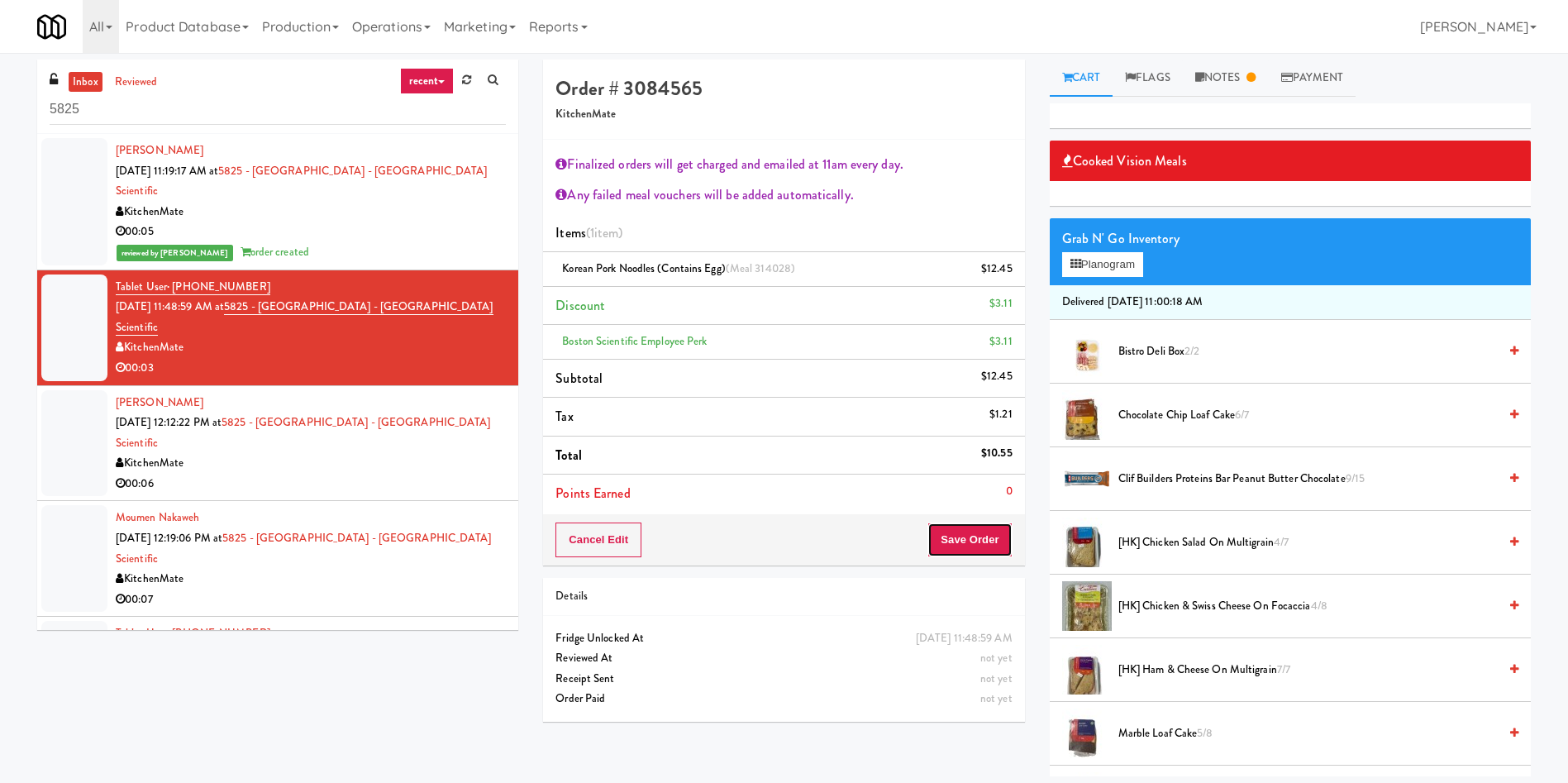
click at [988, 533] on button "Save Order" at bounding box center [969, 539] width 85 height 35
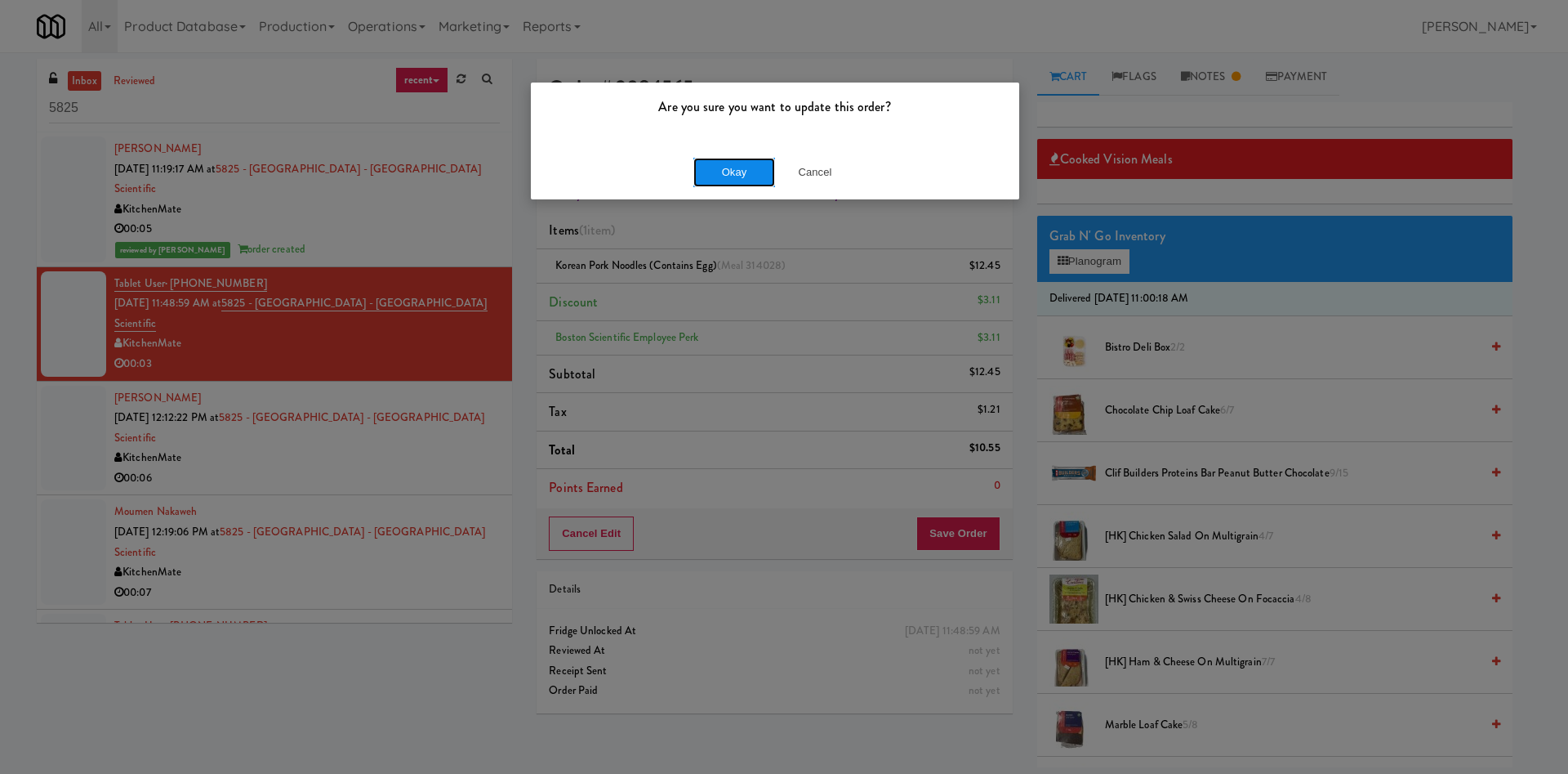
click at [742, 173] on button "Okay" at bounding box center [734, 172] width 82 height 30
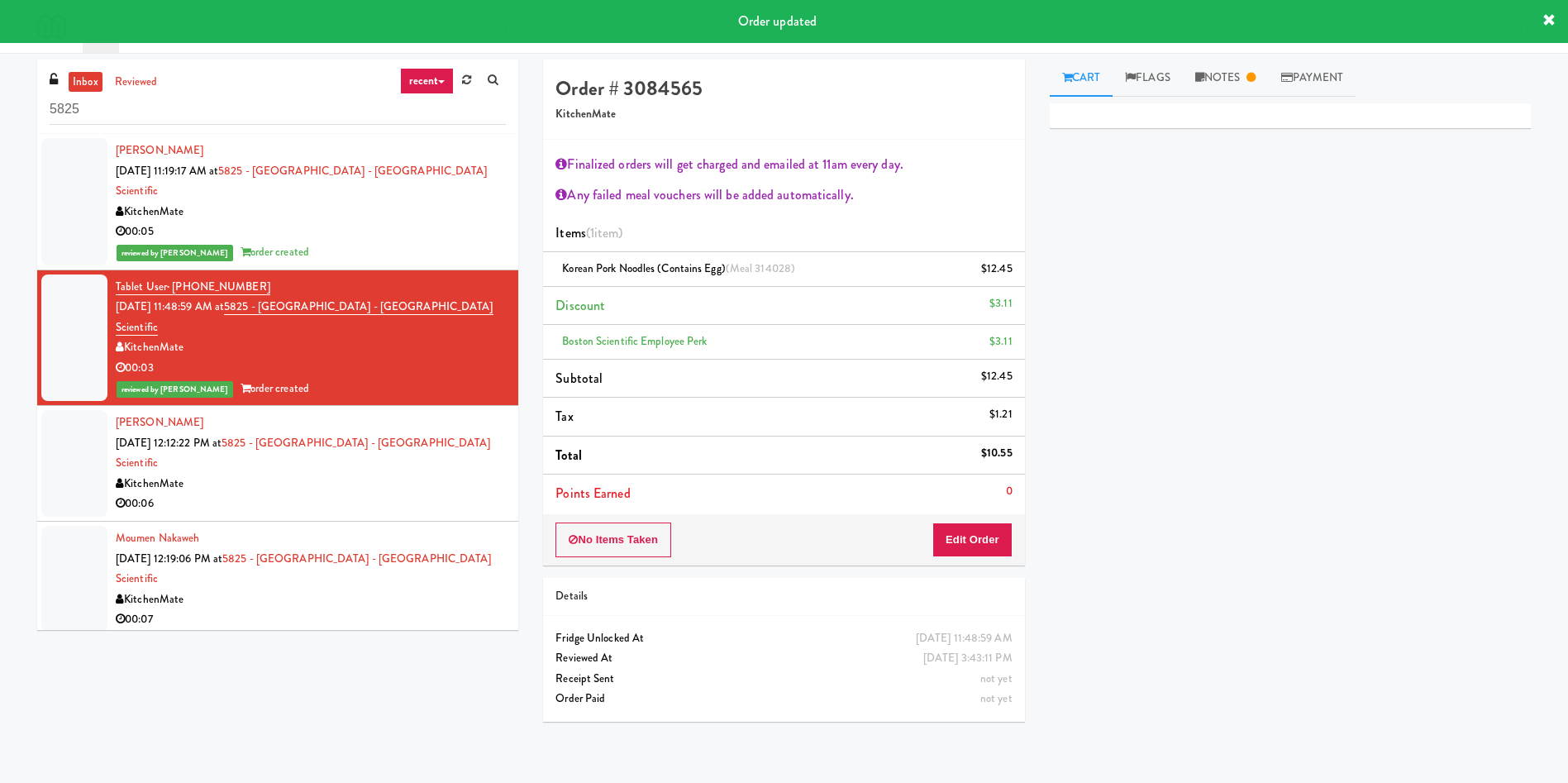
click at [76, 410] on div at bounding box center [75, 463] width 66 height 106
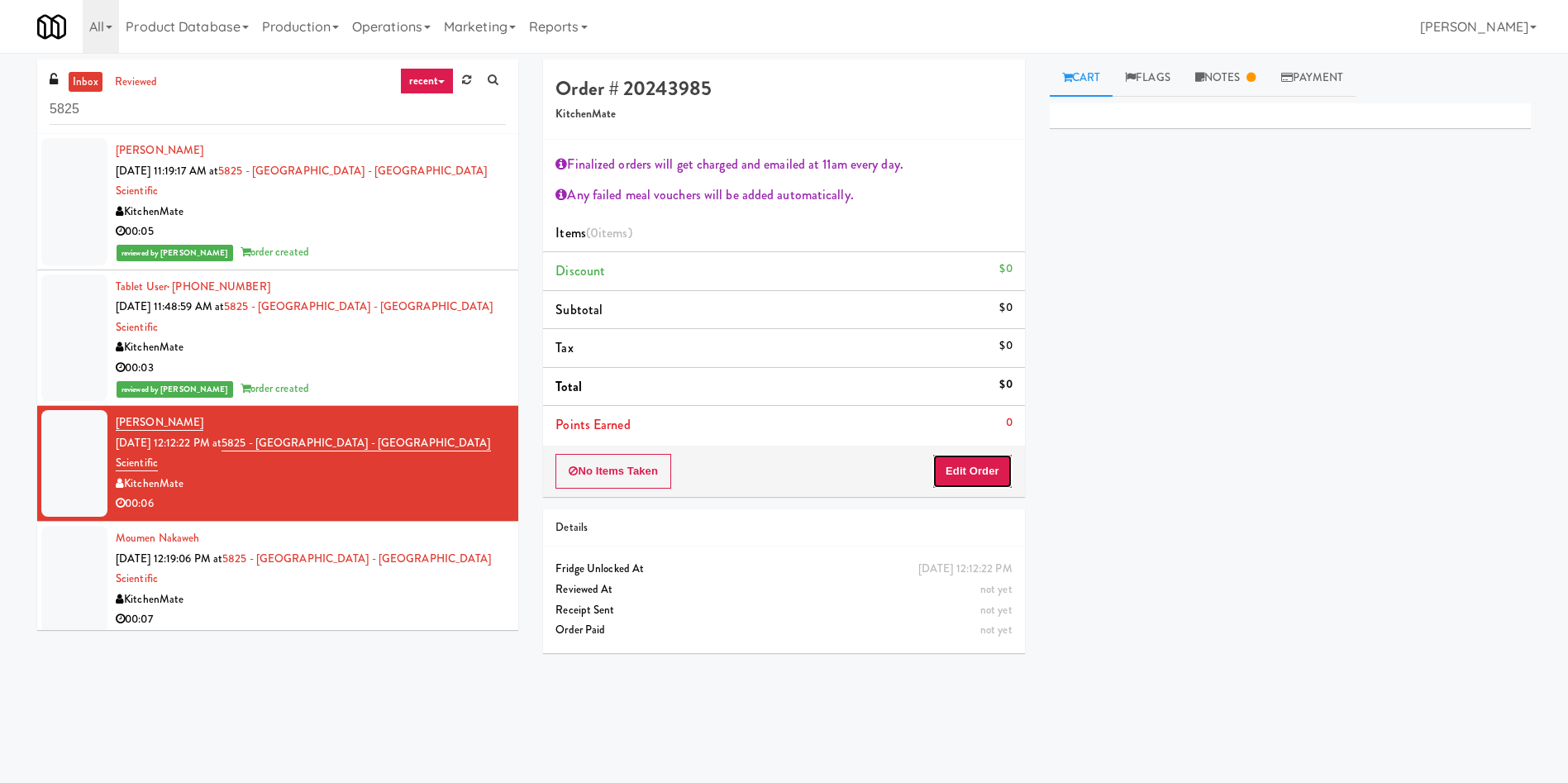
click at [948, 464] on button "Edit Order" at bounding box center [972, 471] width 81 height 35
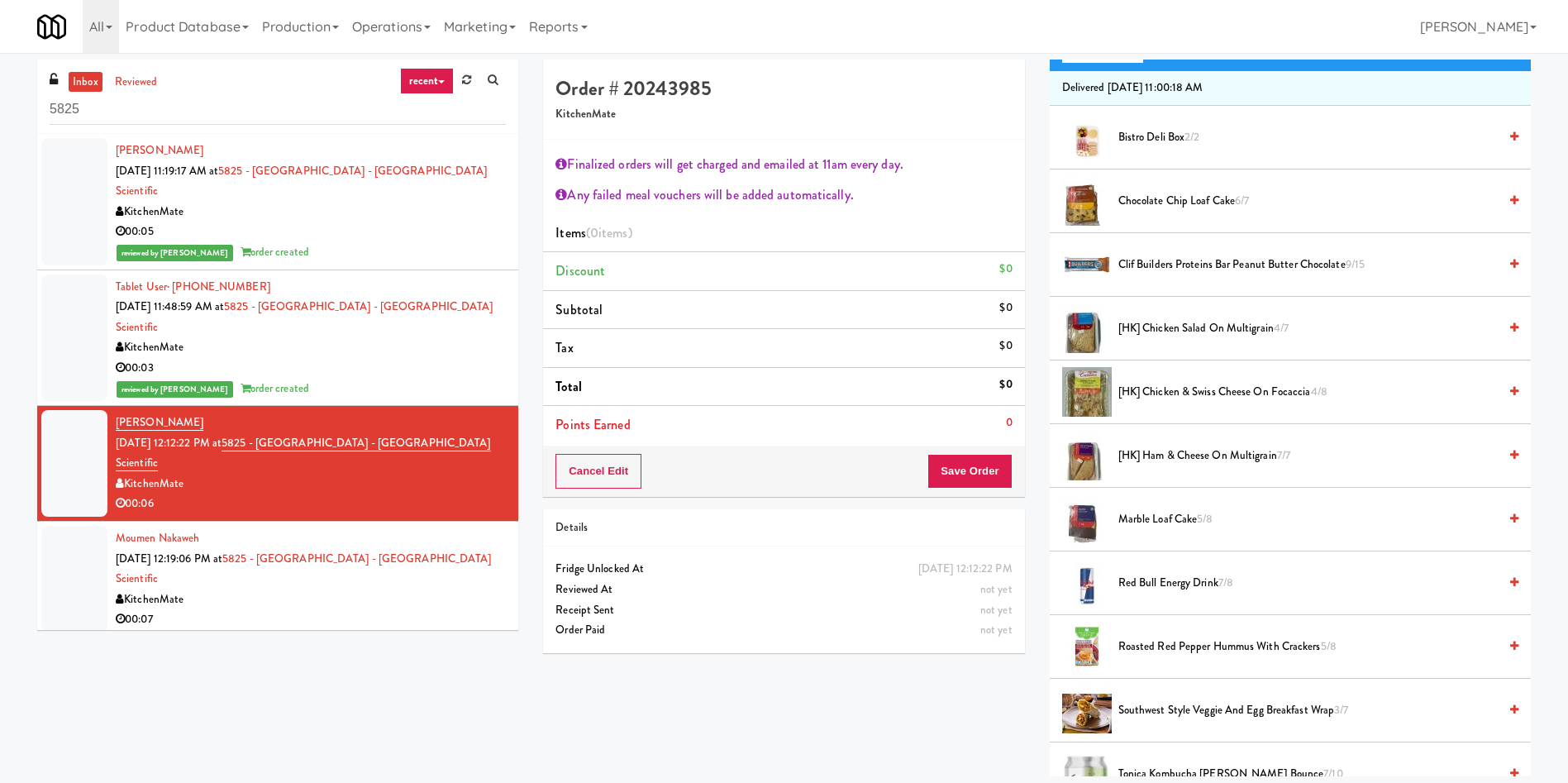
scroll to position [248, 0]
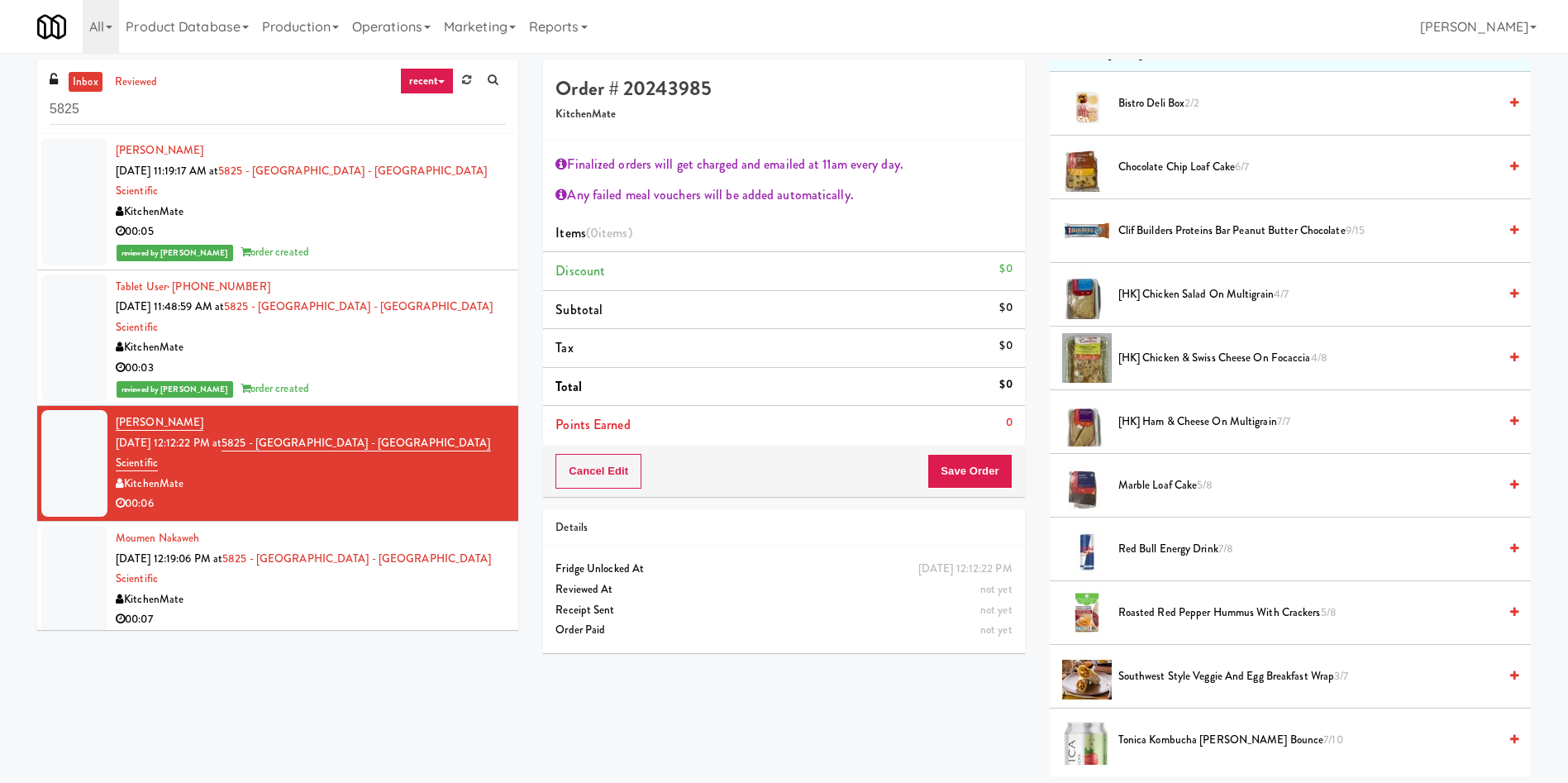
click at [1172, 104] on span "Bistro Deli Box 2/2" at bounding box center [1307, 103] width 379 height 21
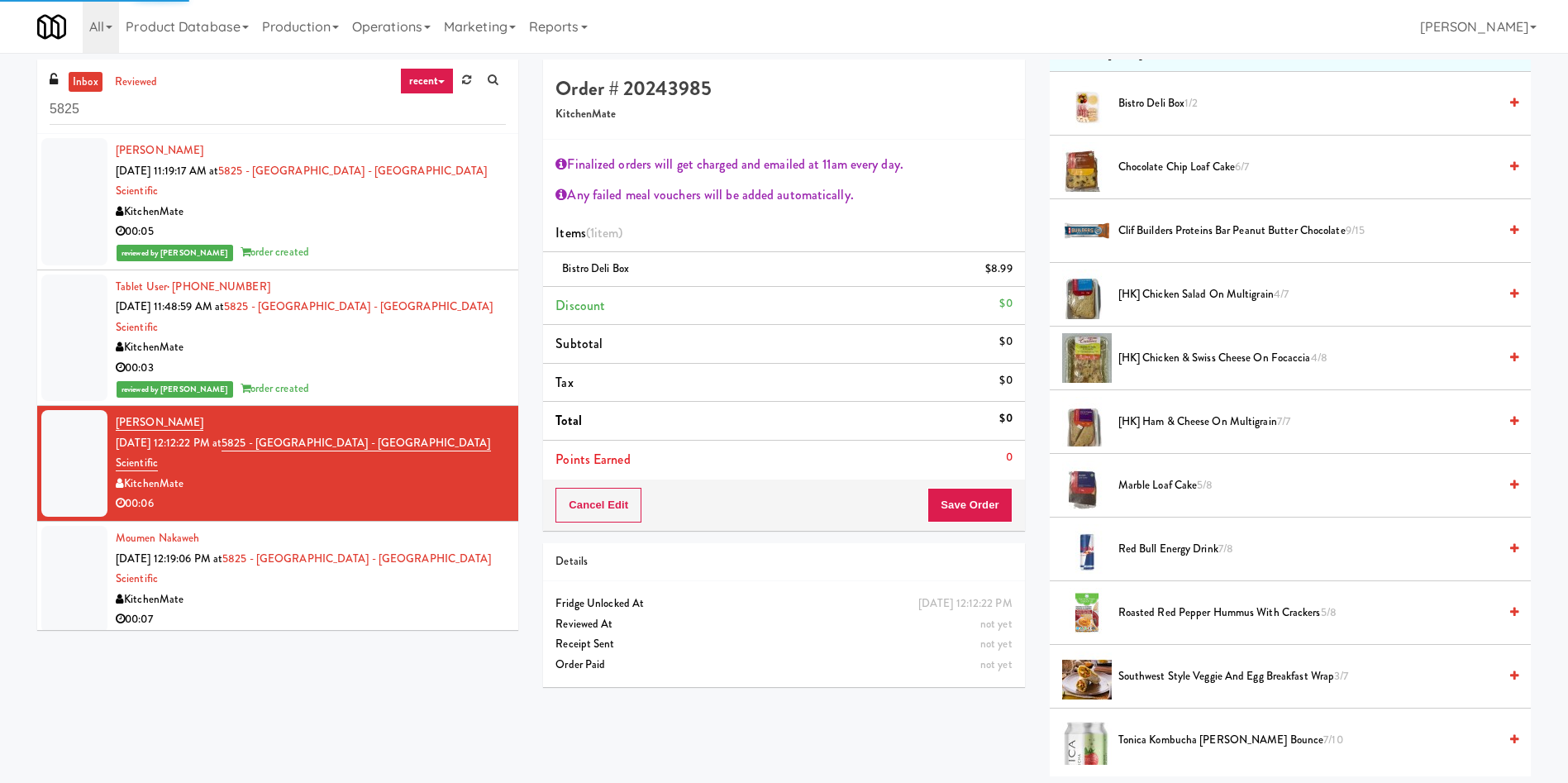
click at [1173, 224] on span "Clif Builders proteins Bar Peanut Butter Chocolate 9/15" at bounding box center [1307, 231] width 379 height 21
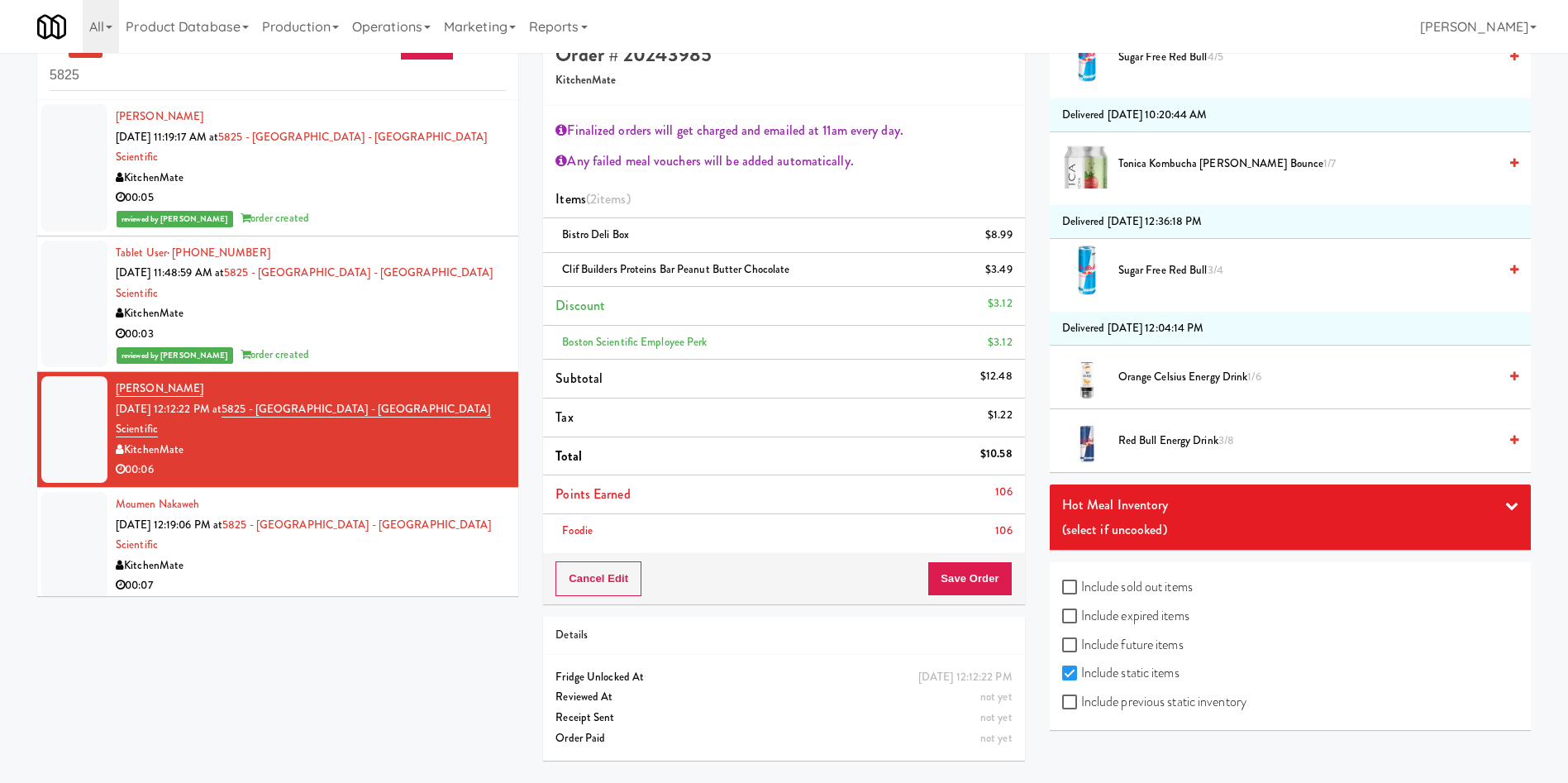
scroll to position [53, 0]
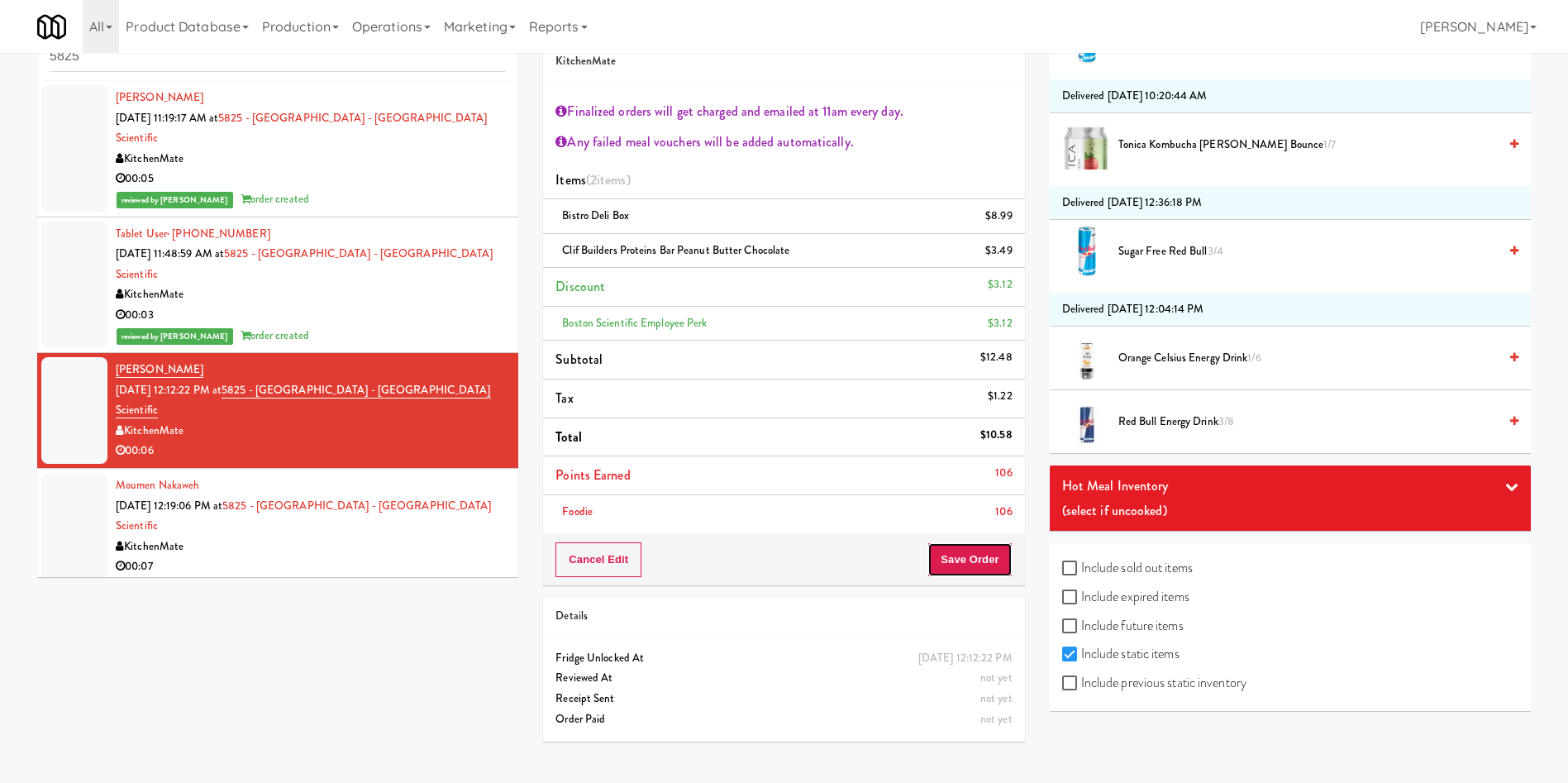
click at [985, 572] on button "Save Order" at bounding box center [969, 559] width 85 height 35
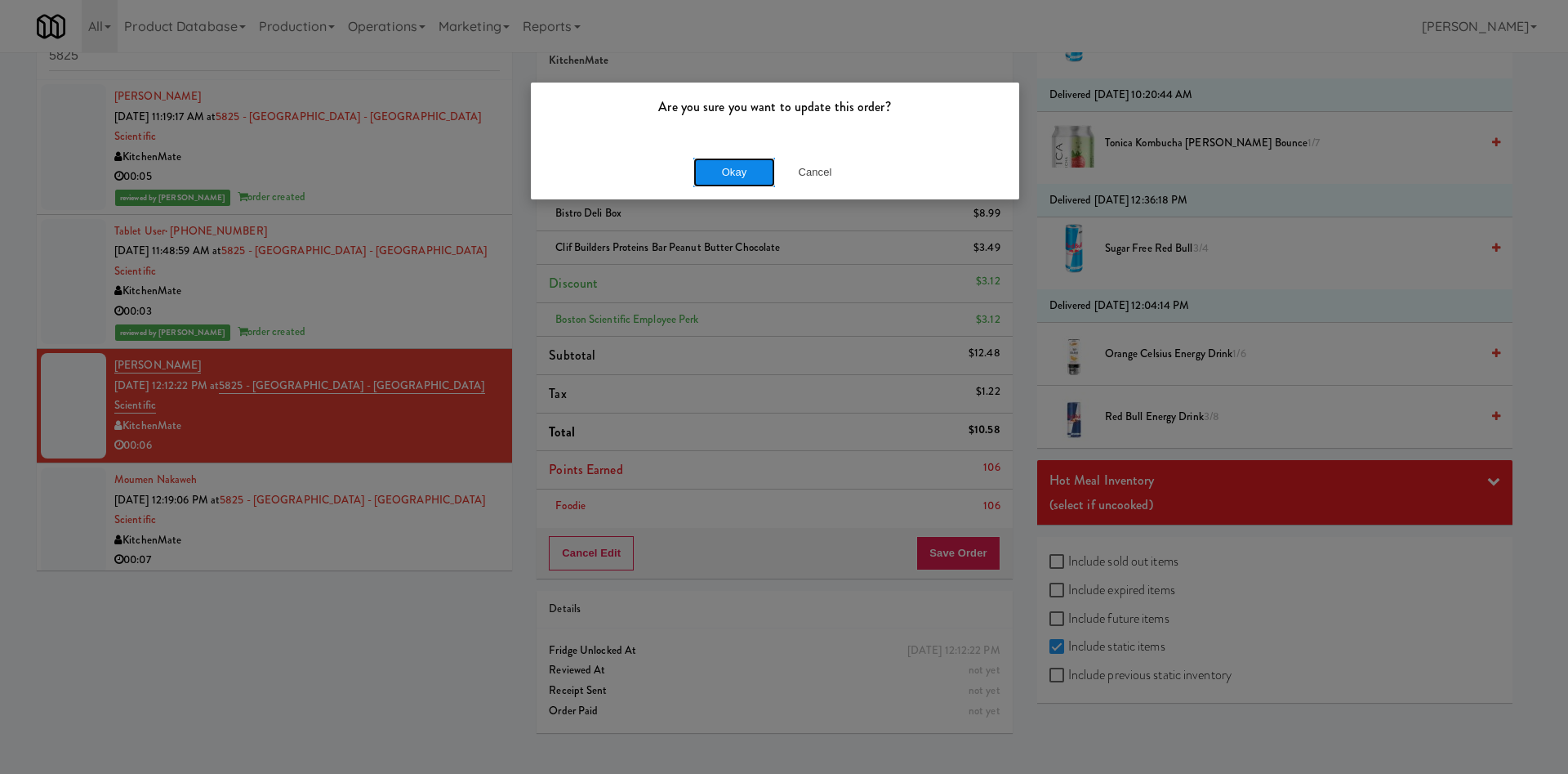
click at [732, 181] on button "Okay" at bounding box center [734, 172] width 82 height 30
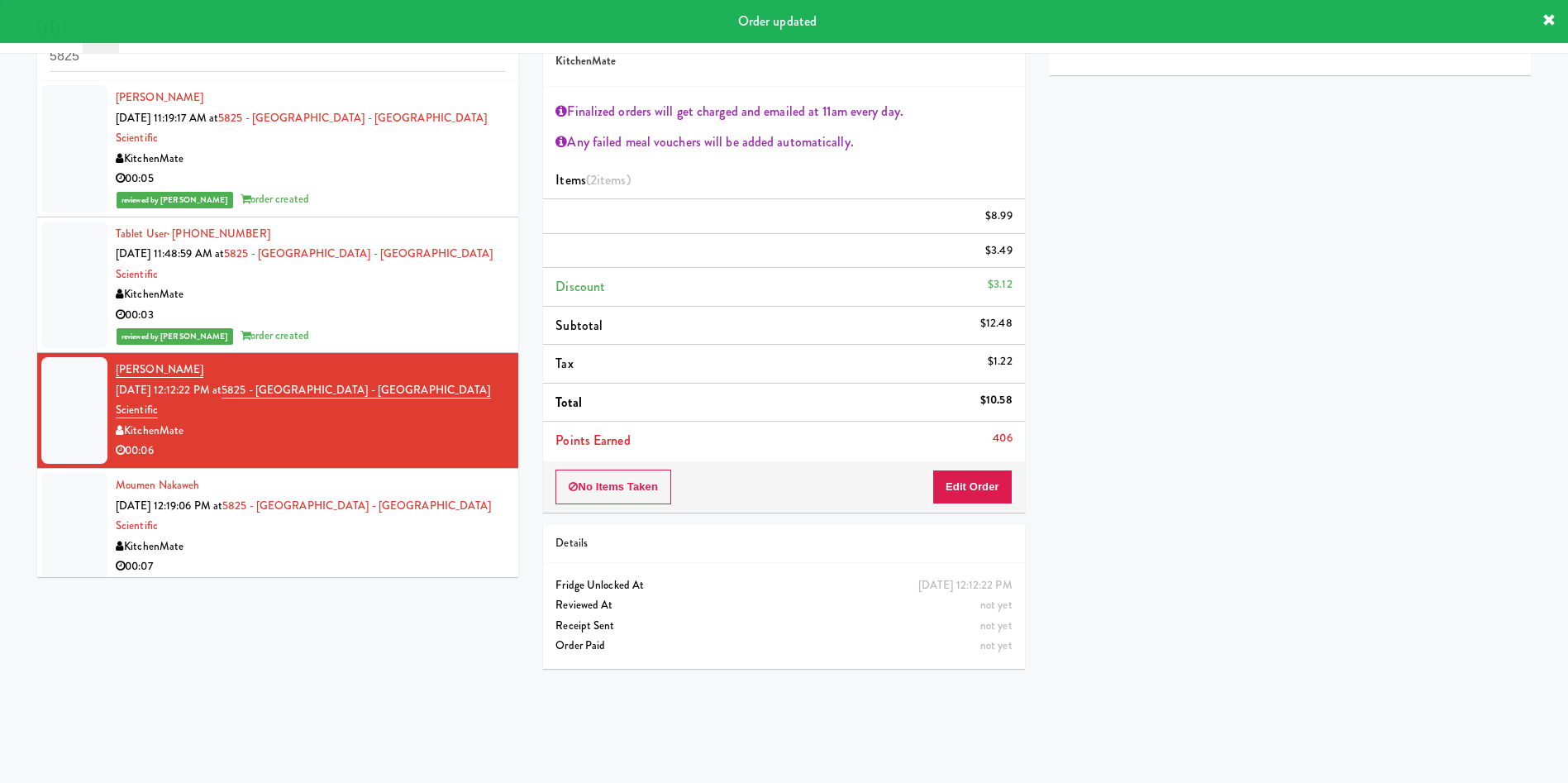
scroll to position [0, 0]
click at [77, 473] on div at bounding box center [75, 525] width 66 height 106
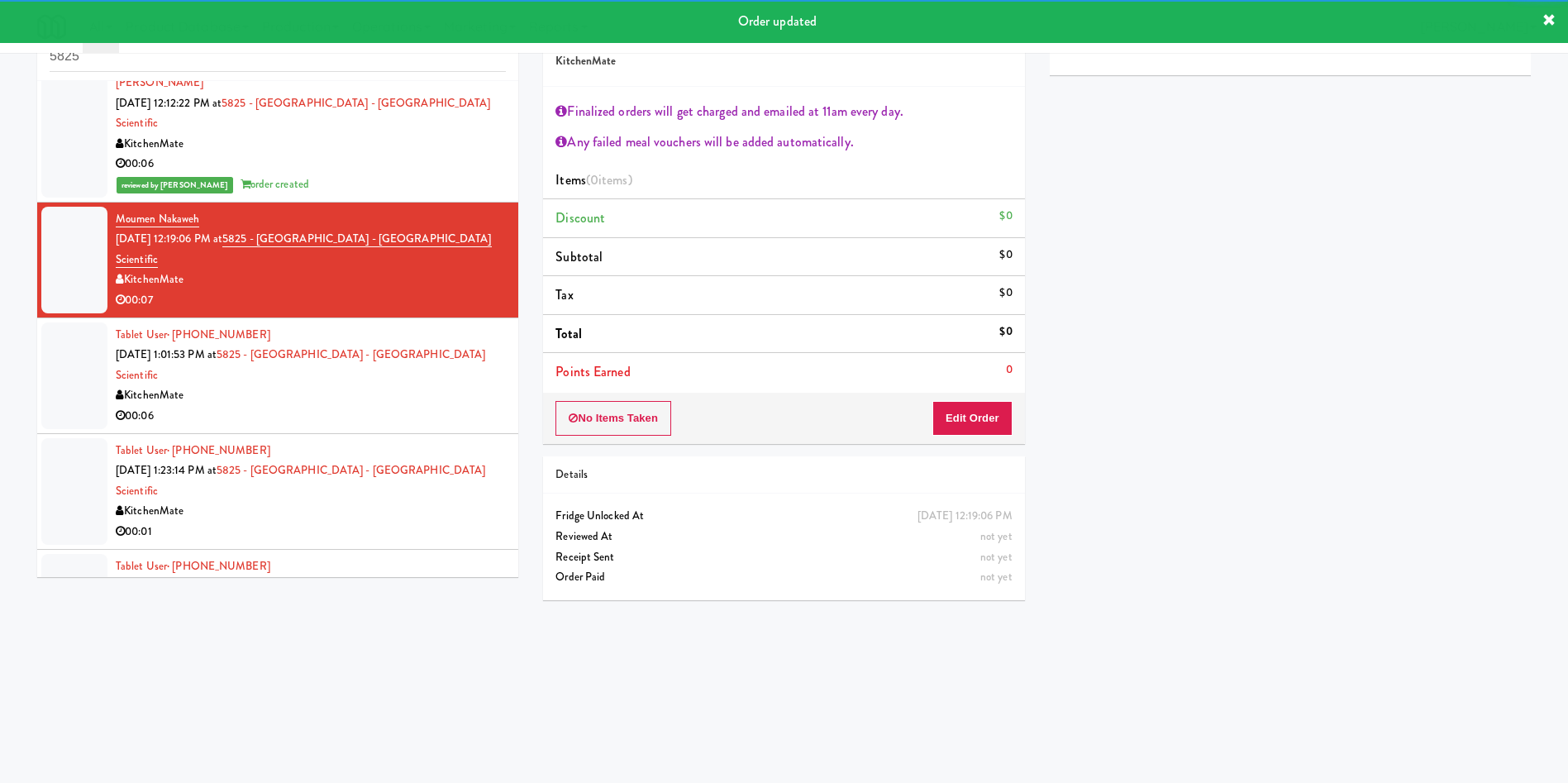
scroll to position [248, 0]
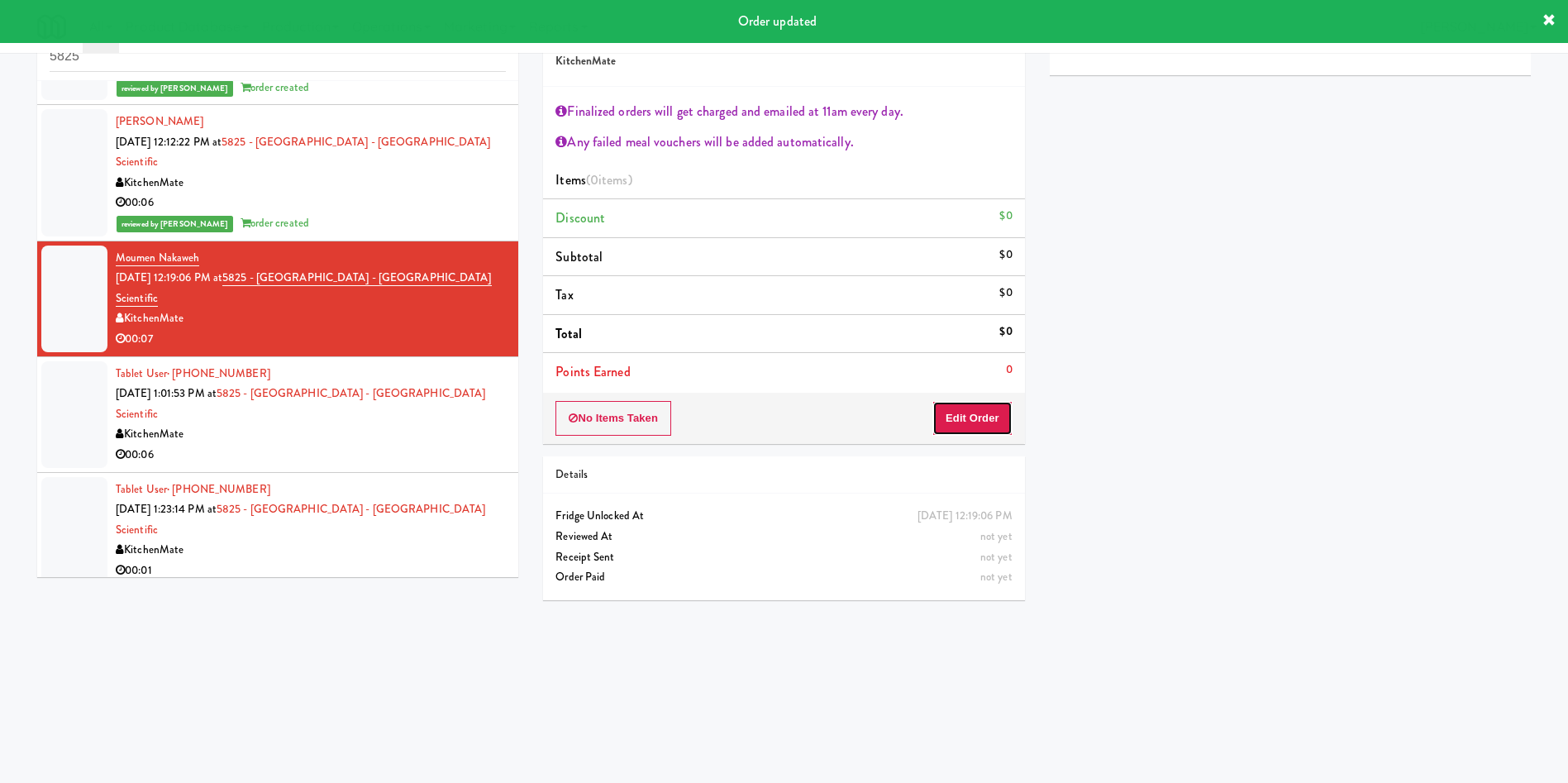
click at [976, 418] on button "Edit Order" at bounding box center [972, 418] width 81 height 35
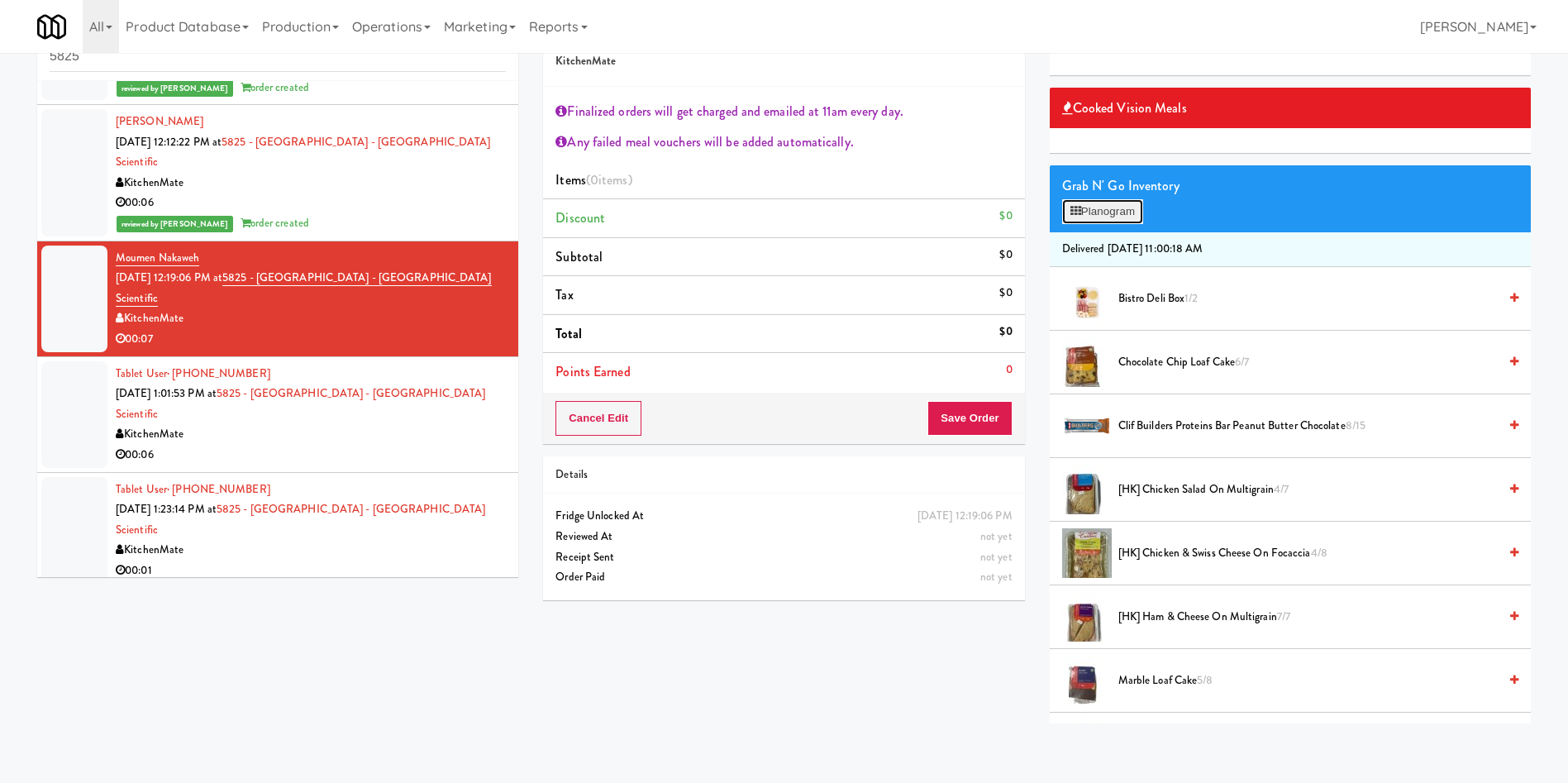
click at [1091, 207] on button "Planogram" at bounding box center [1102, 211] width 81 height 25
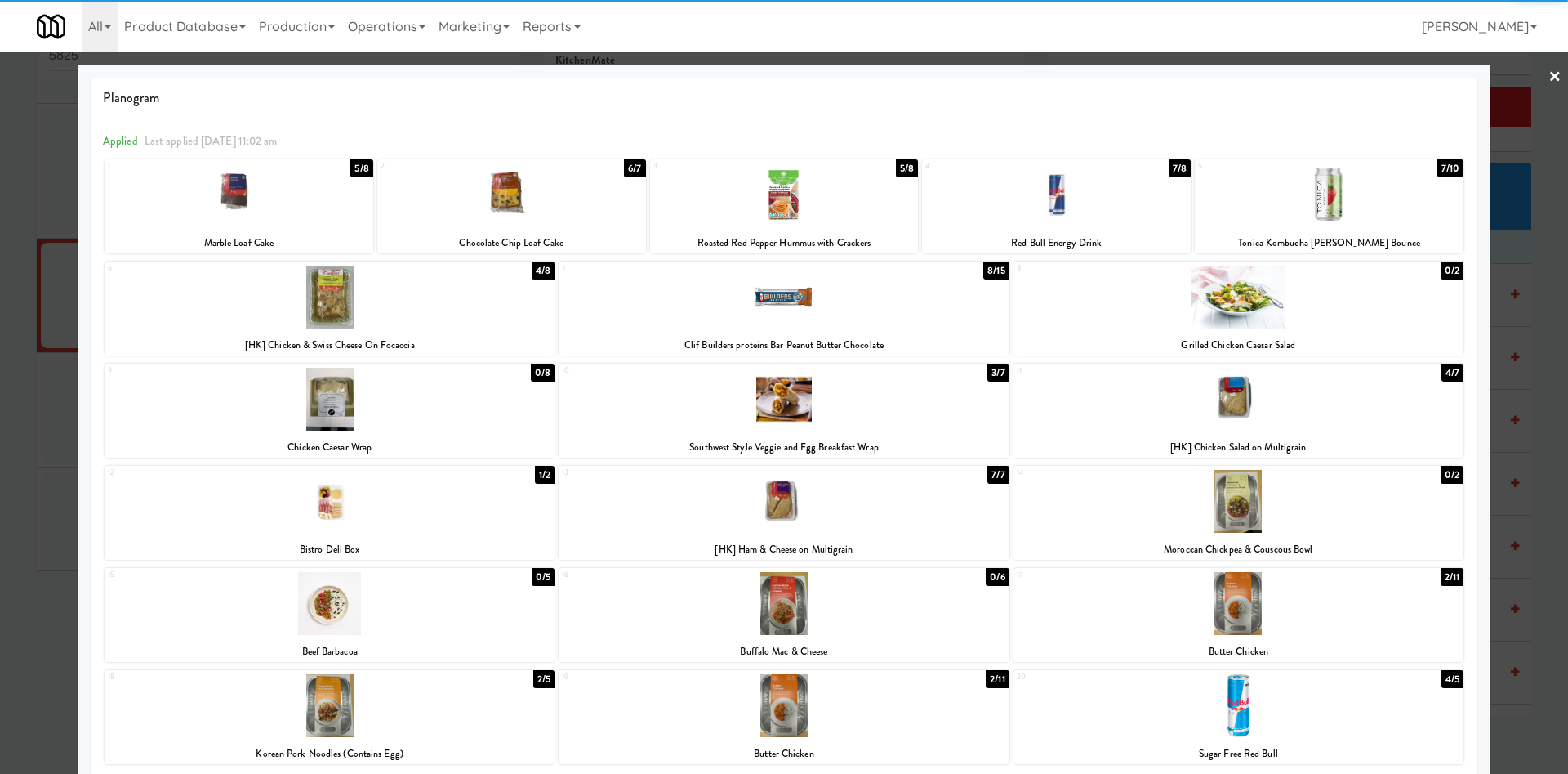
click at [832, 207] on div at bounding box center [784, 195] width 268 height 63
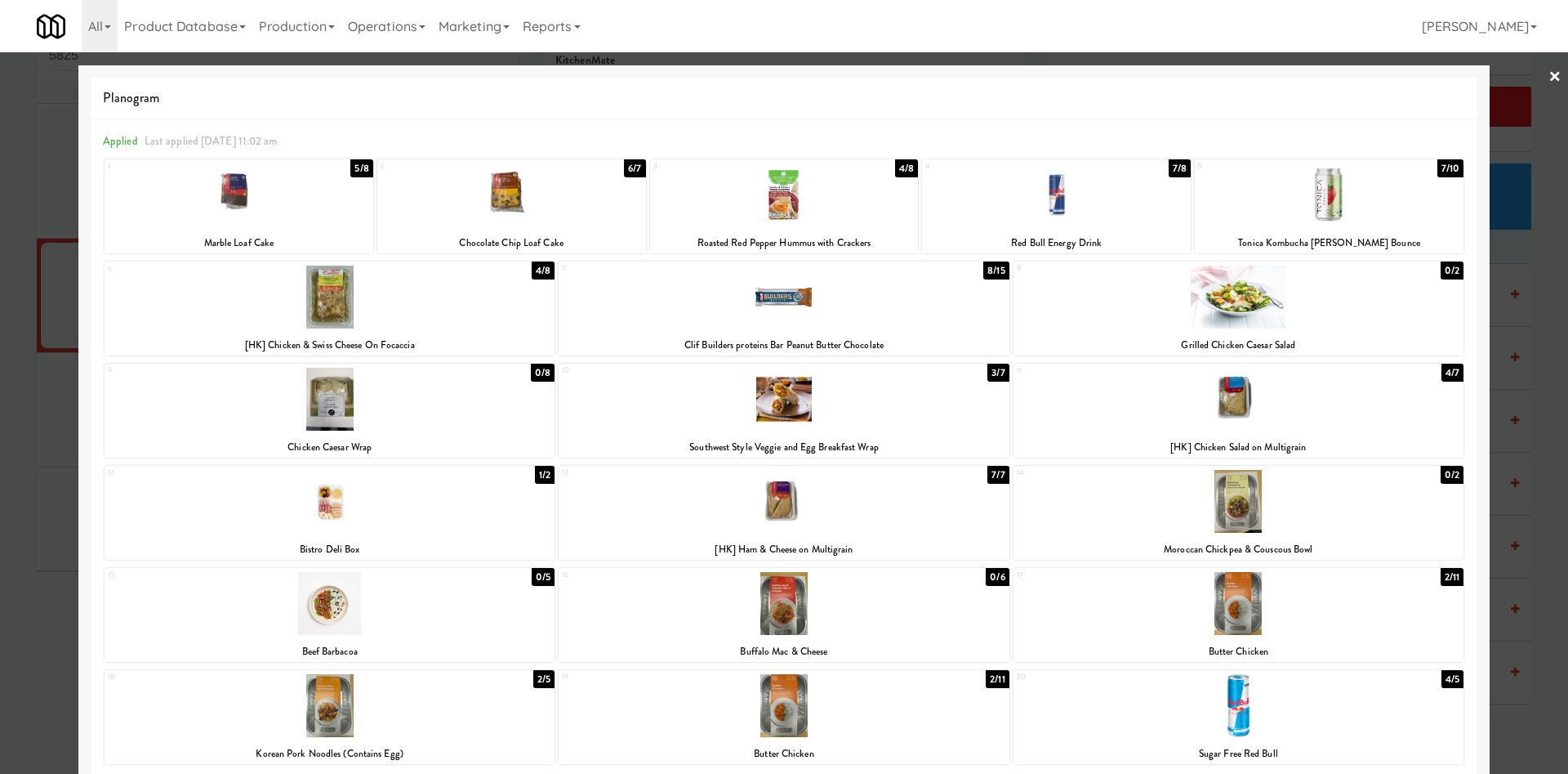
click at [1495, 119] on div at bounding box center [784, 387] width 1568 height 774
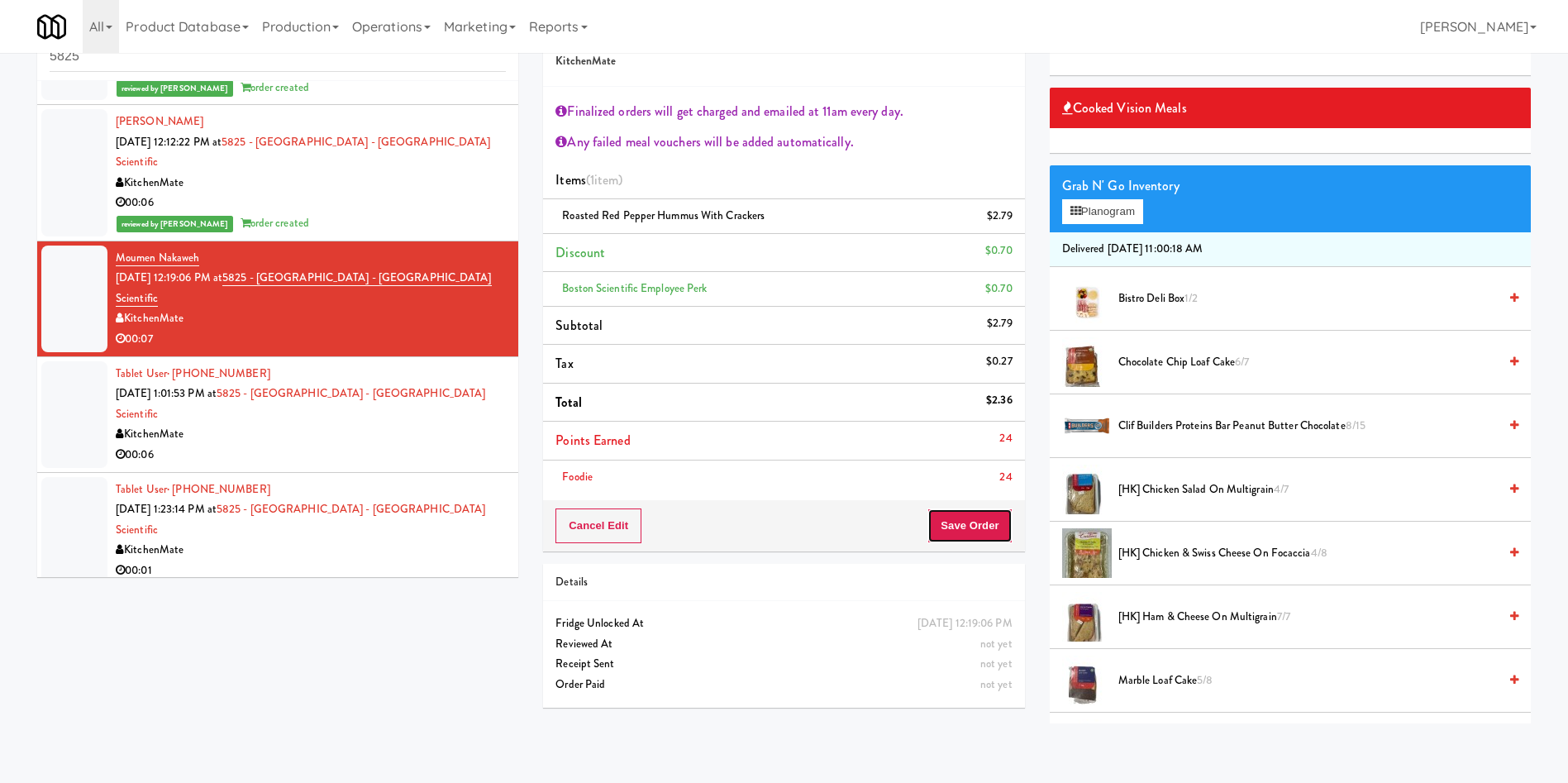
click at [978, 530] on button "Save Order" at bounding box center [969, 525] width 85 height 35
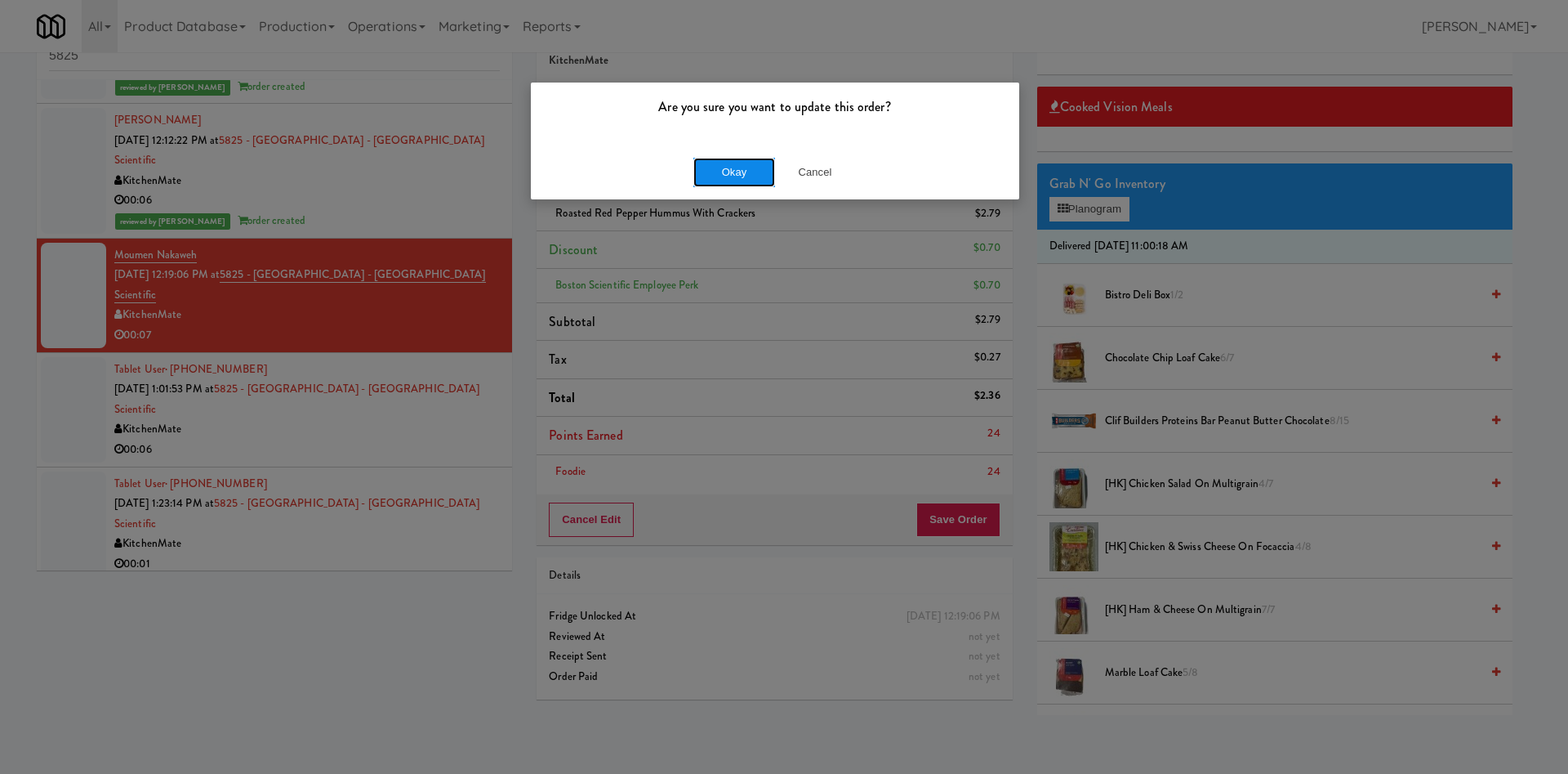
click at [741, 174] on button "Okay" at bounding box center [734, 172] width 82 height 30
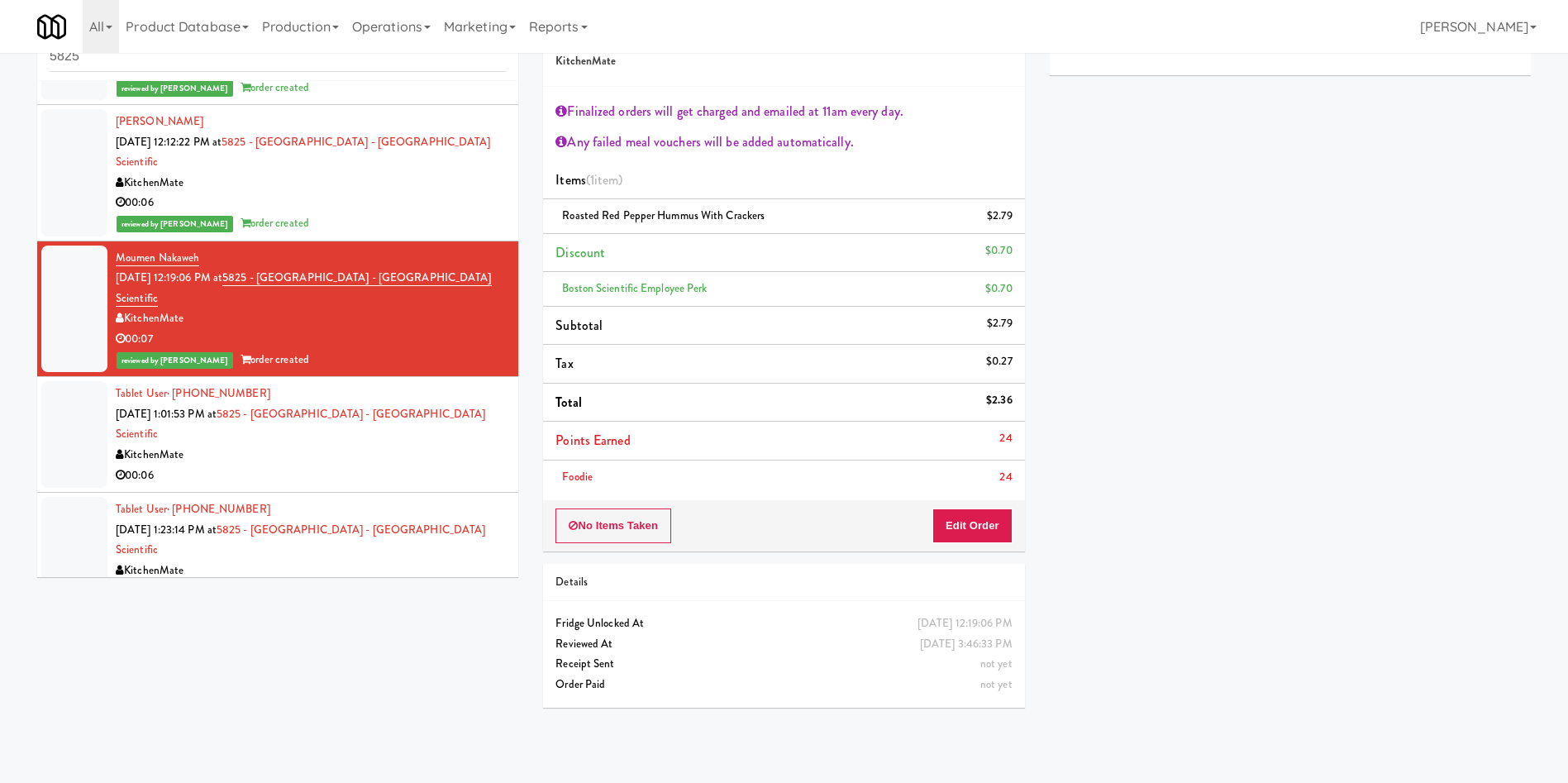
drag, startPoint x: 40, startPoint y: 341, endPoint x: 52, endPoint y: 341, distance: 12.0
click at [40, 377] on li "Tablet User · (778) 877-5915 Sep 17, 2025 1:01:53 PM at 5825 - Creekside Common…" at bounding box center [278, 435] width 482 height 115
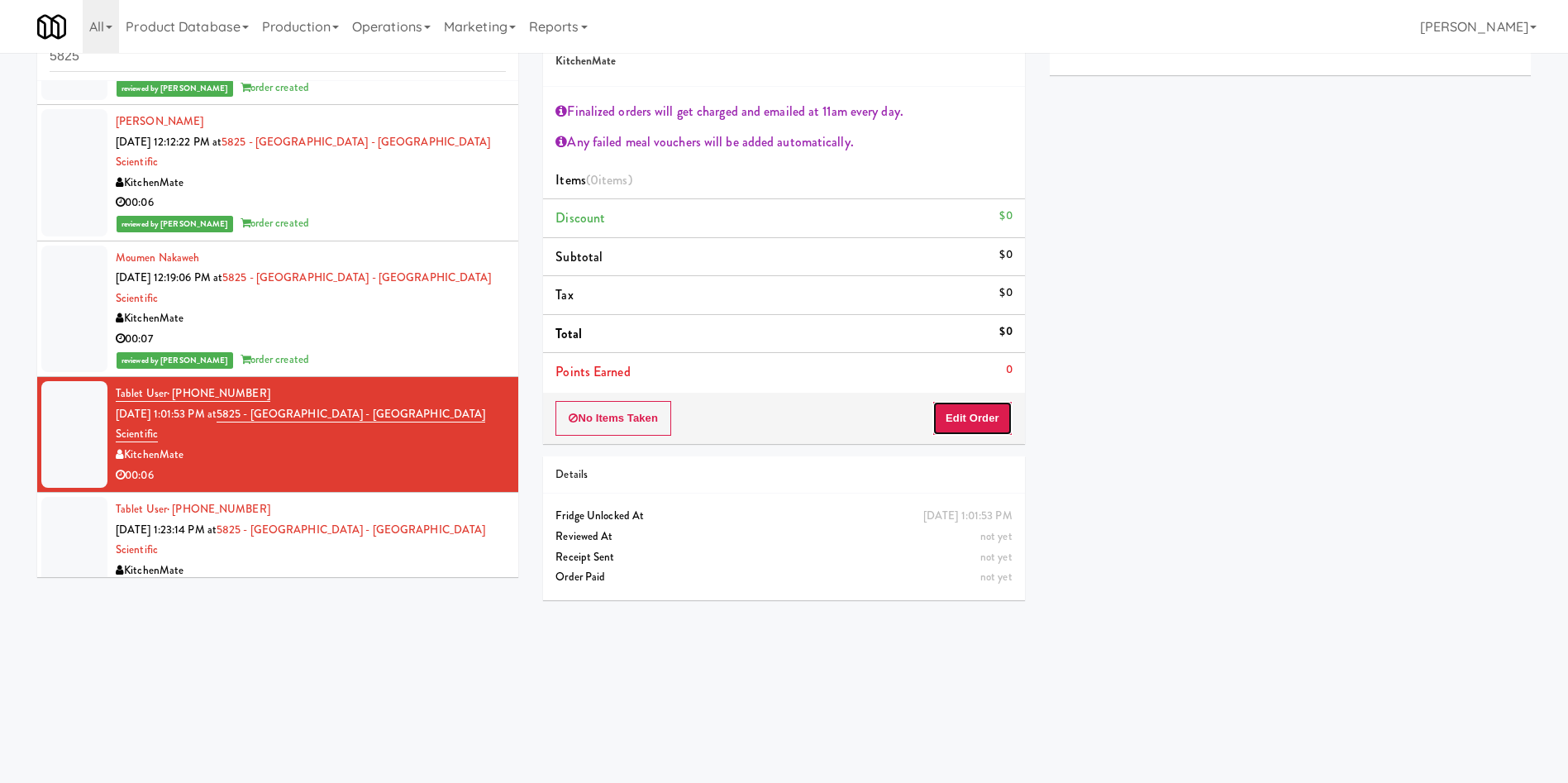
click at [968, 416] on button "Edit Order" at bounding box center [972, 418] width 81 height 35
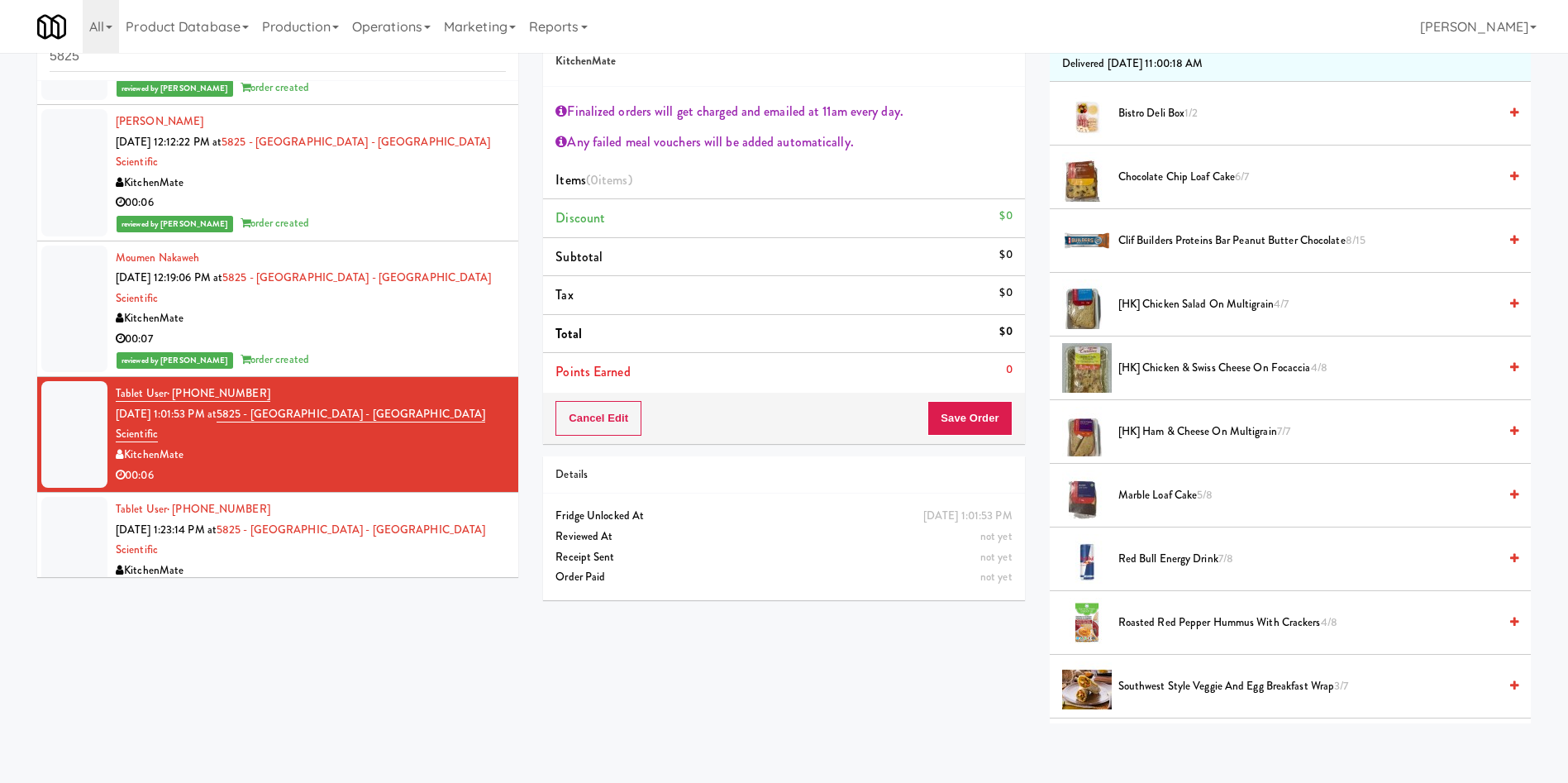
scroll to position [372, 0]
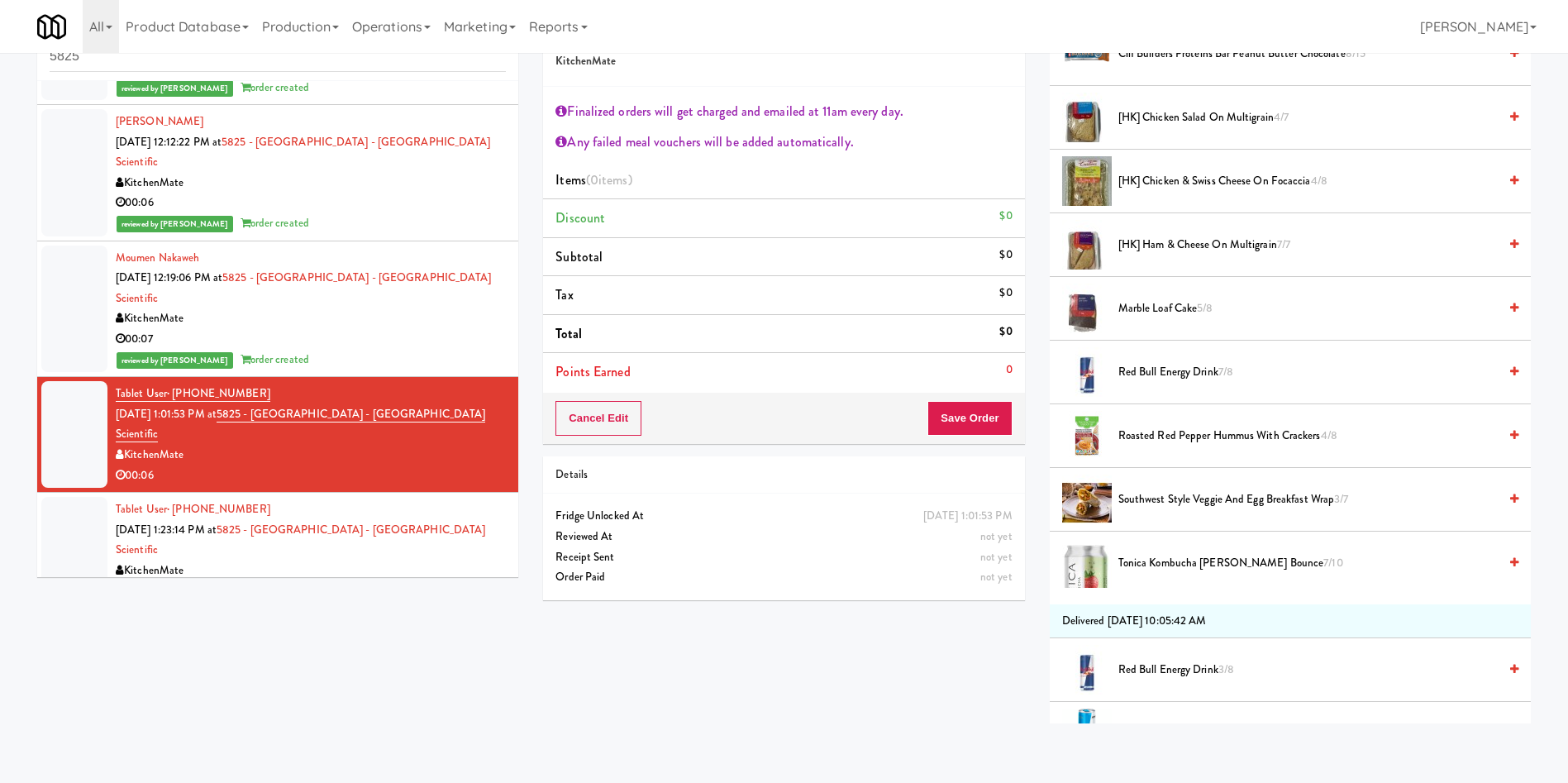
click at [1186, 500] on span "Southwest Style Veggie and Egg Breakfast Wrap 3/7" at bounding box center [1307, 499] width 379 height 21
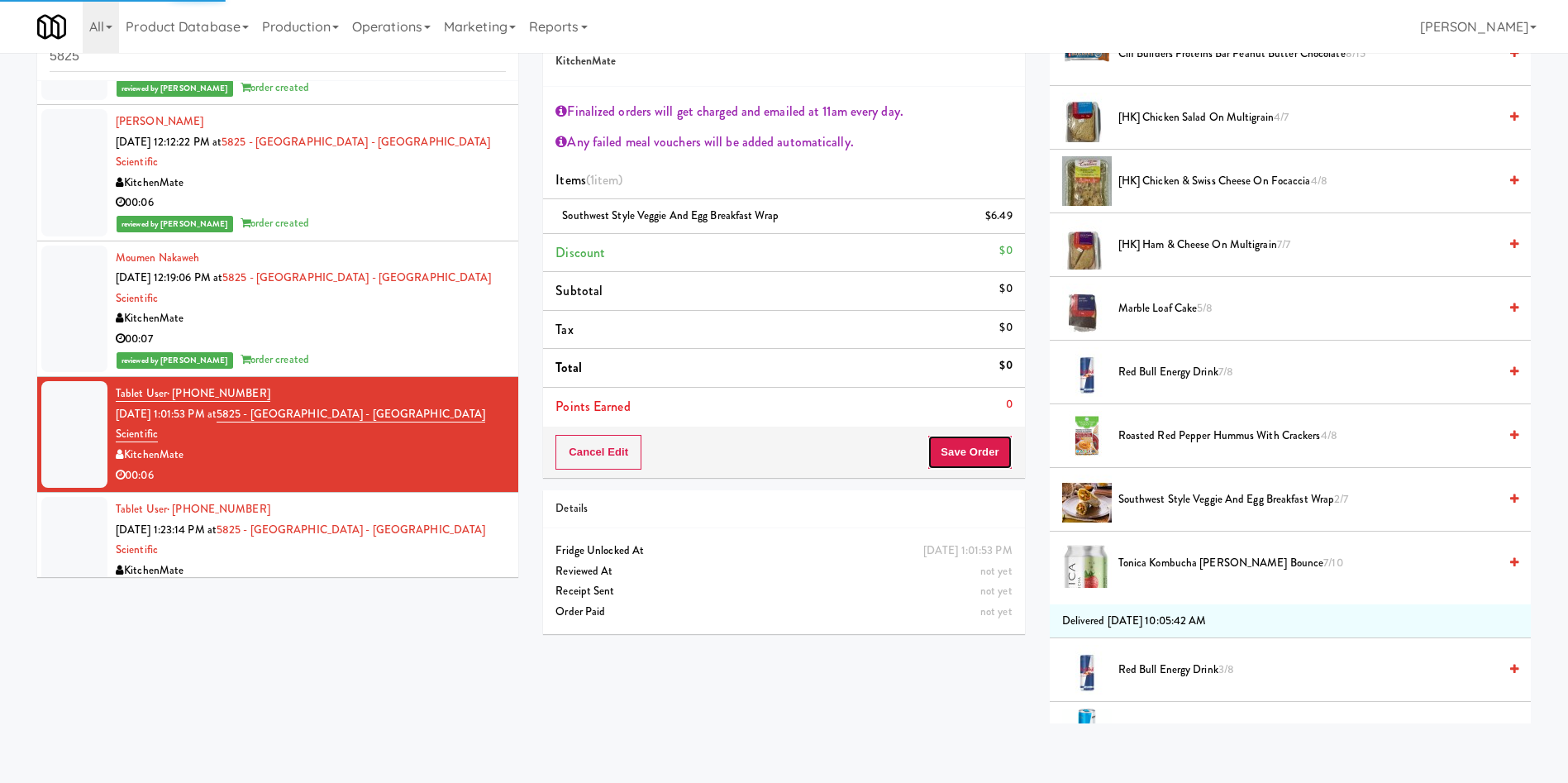
click at [972, 458] on button "Save Order" at bounding box center [969, 452] width 85 height 35
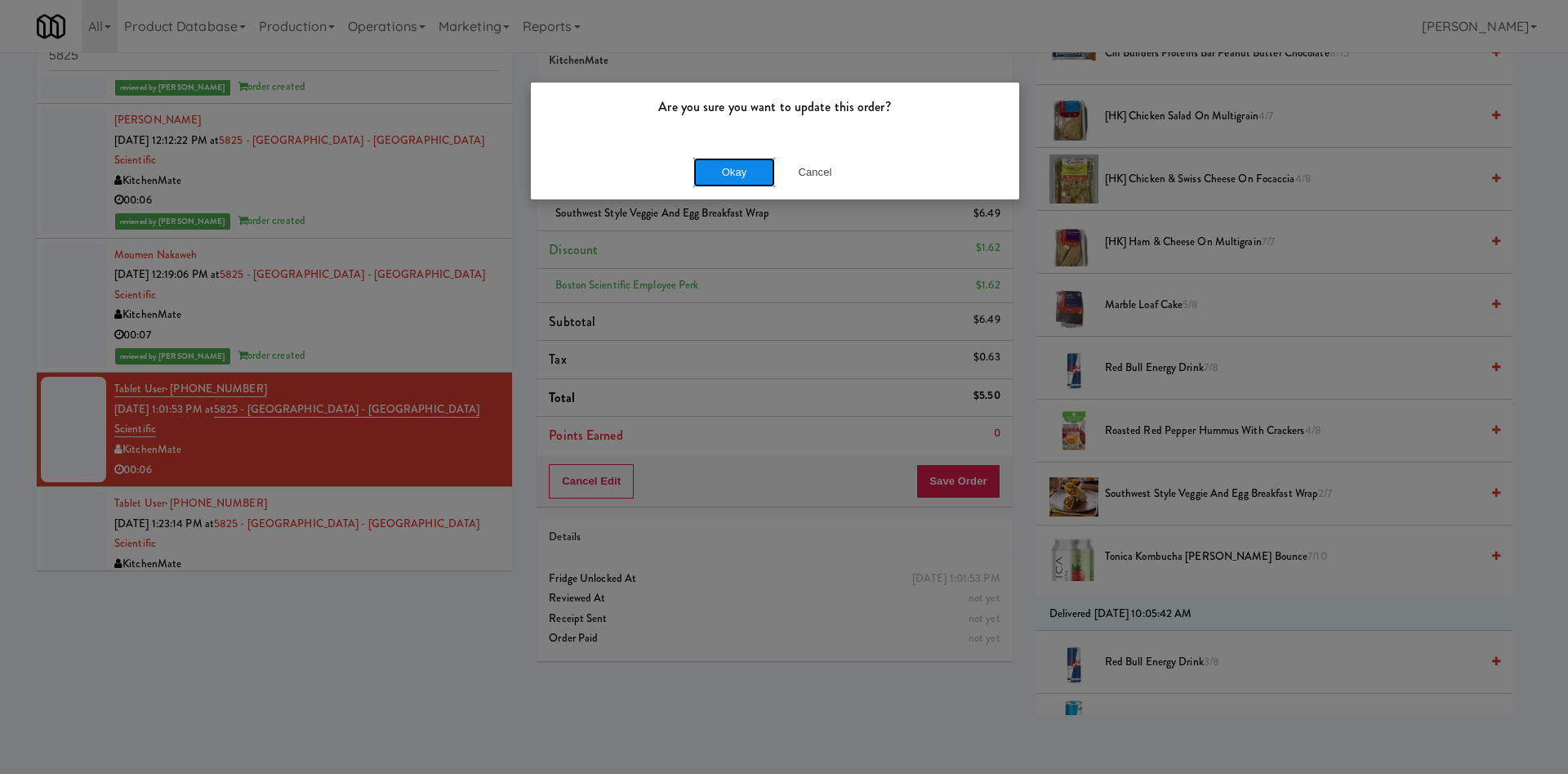
click at [745, 167] on button "Okay" at bounding box center [734, 172] width 82 height 30
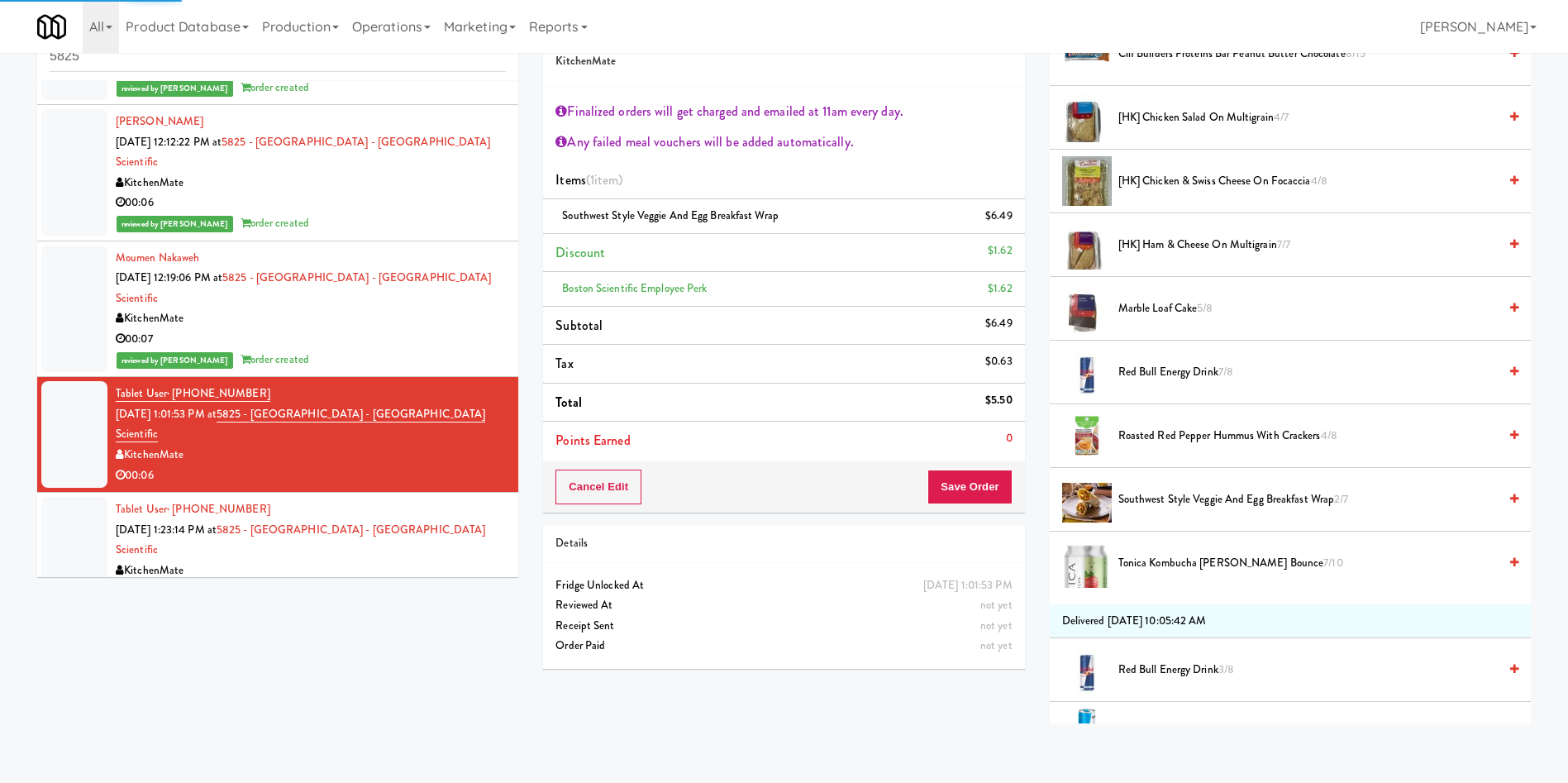
scroll to position [0, 0]
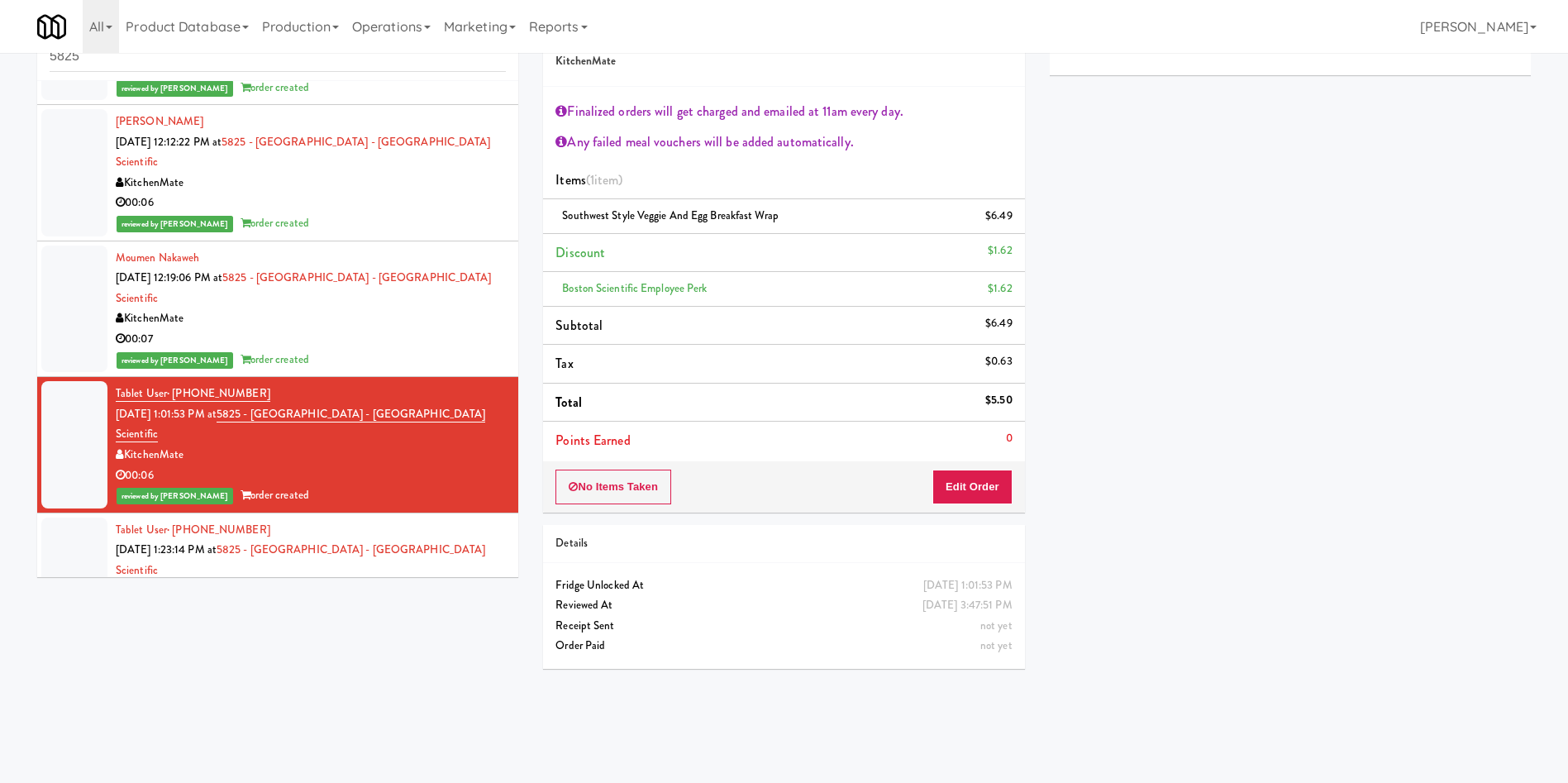
click at [91, 517] on div at bounding box center [75, 570] width 66 height 106
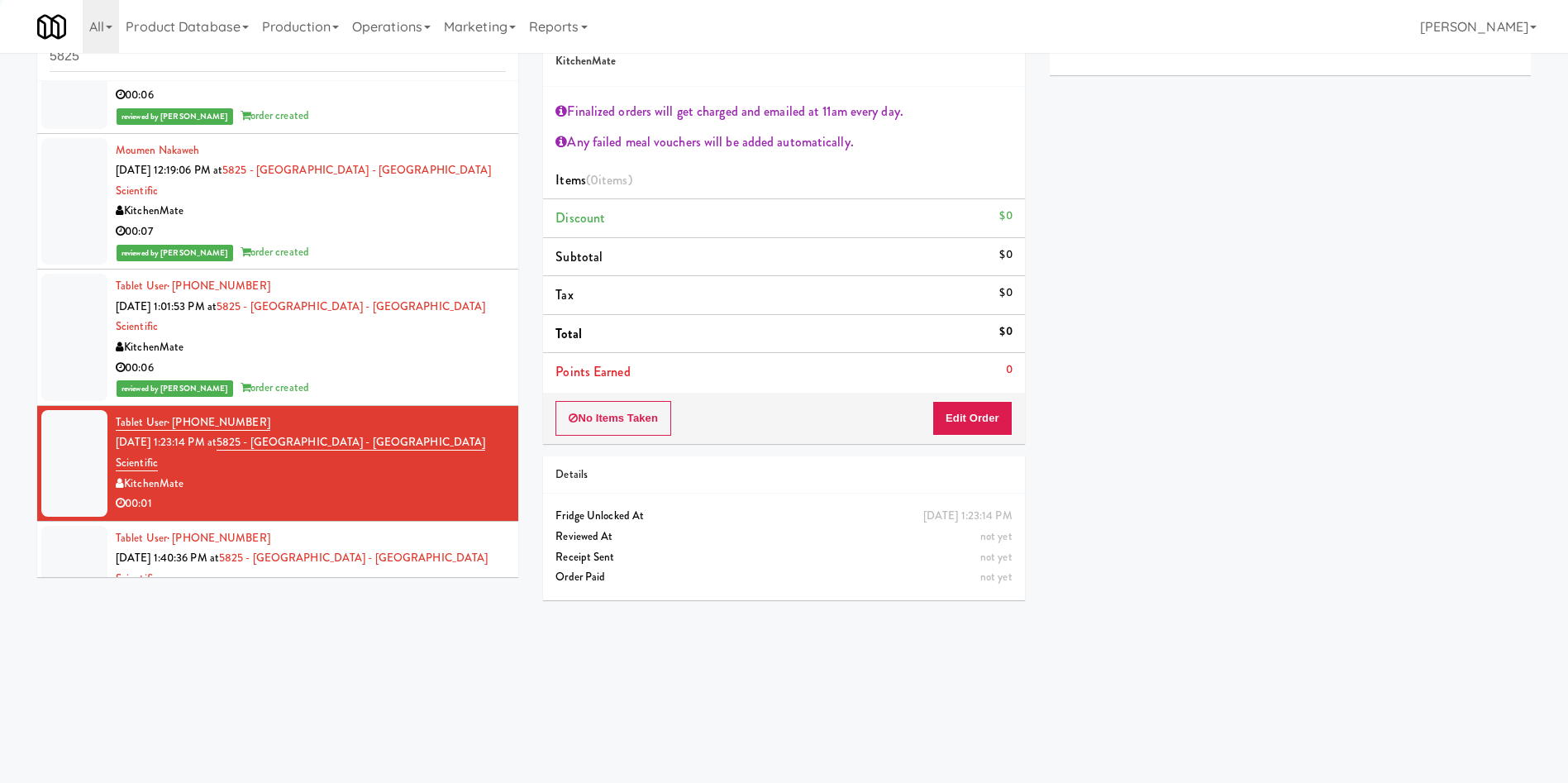
scroll to position [463, 0]
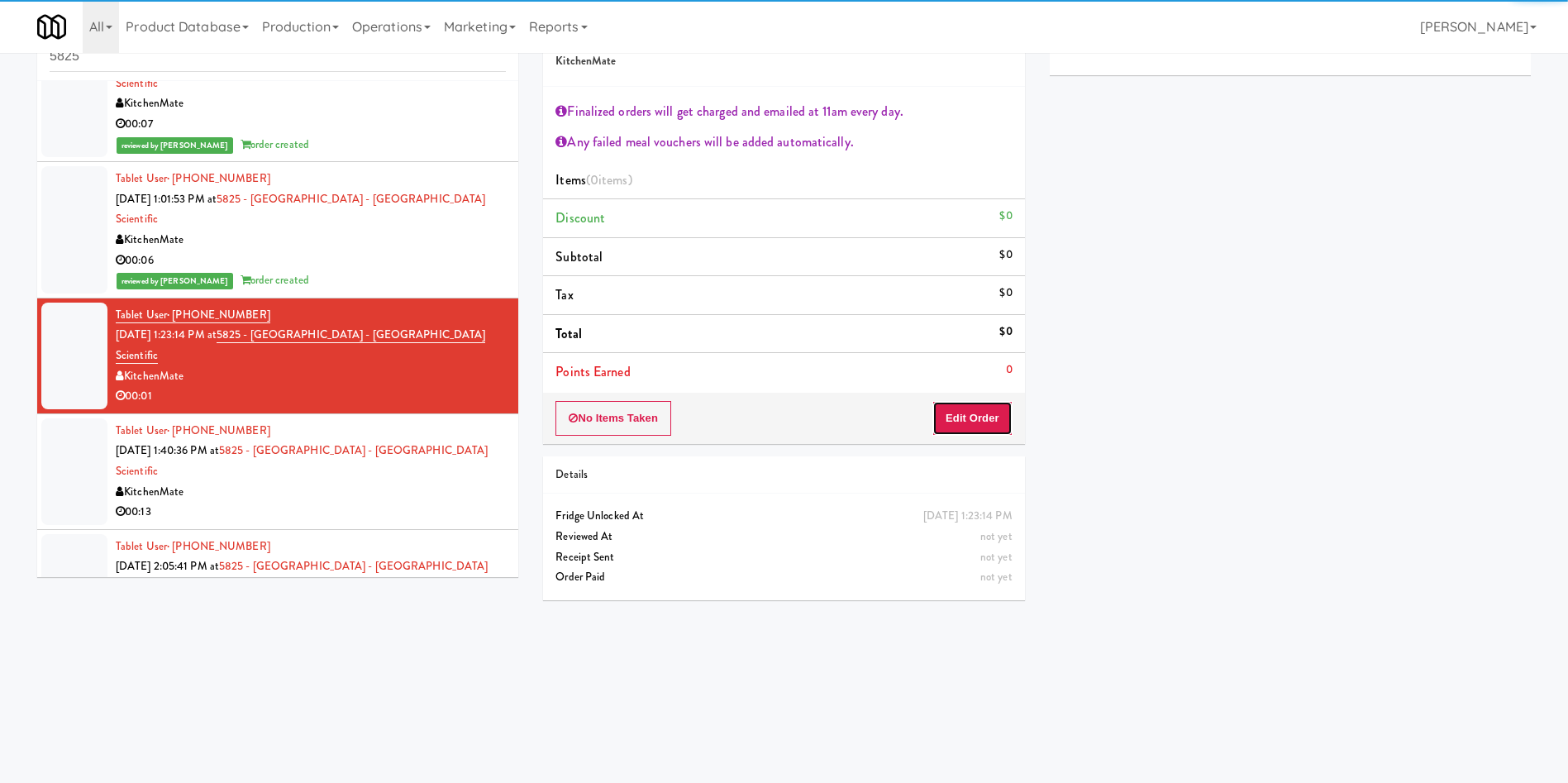
click at [998, 413] on button "Edit Order" at bounding box center [972, 418] width 81 height 35
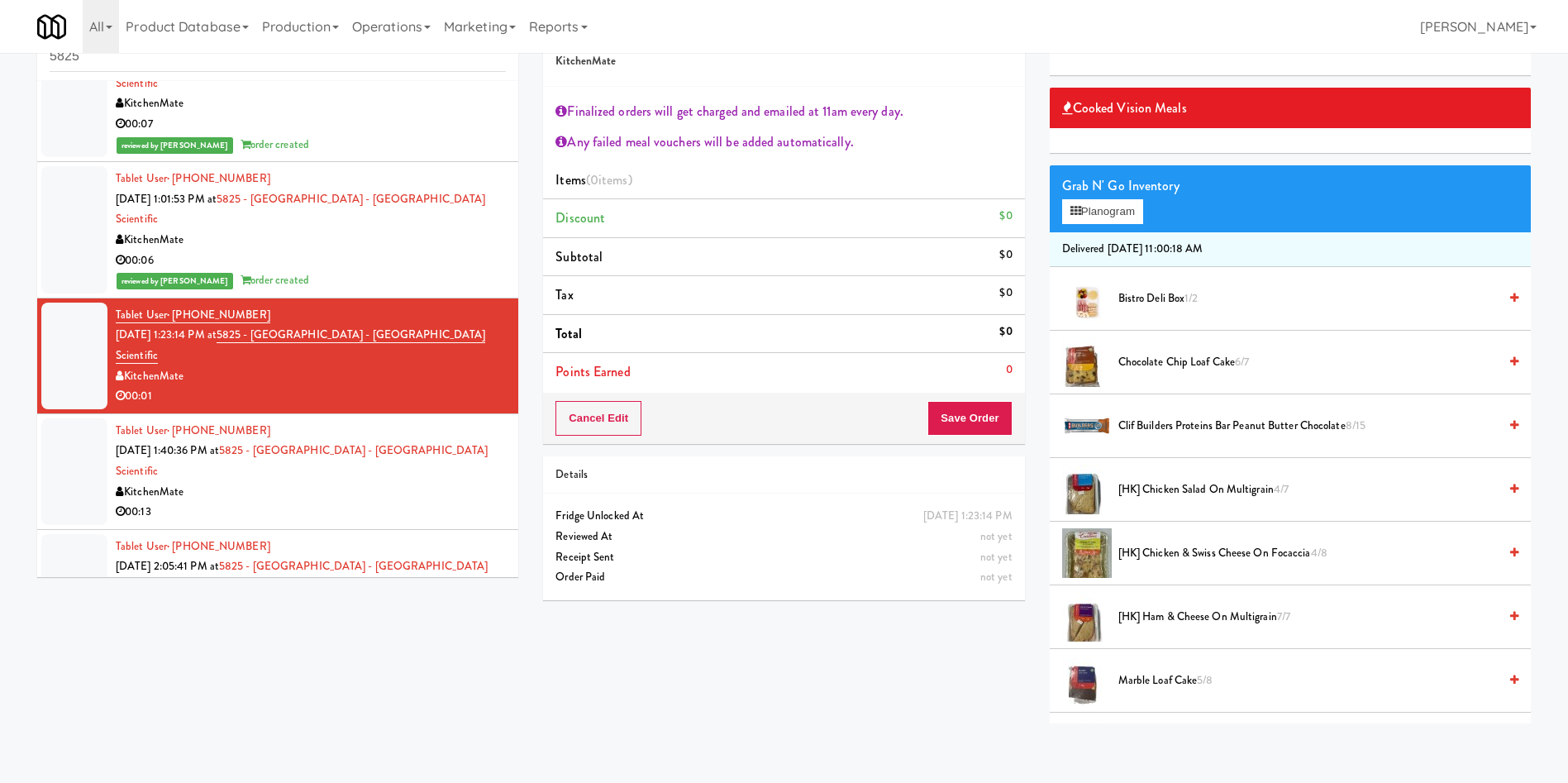
scroll to position [124, 0]
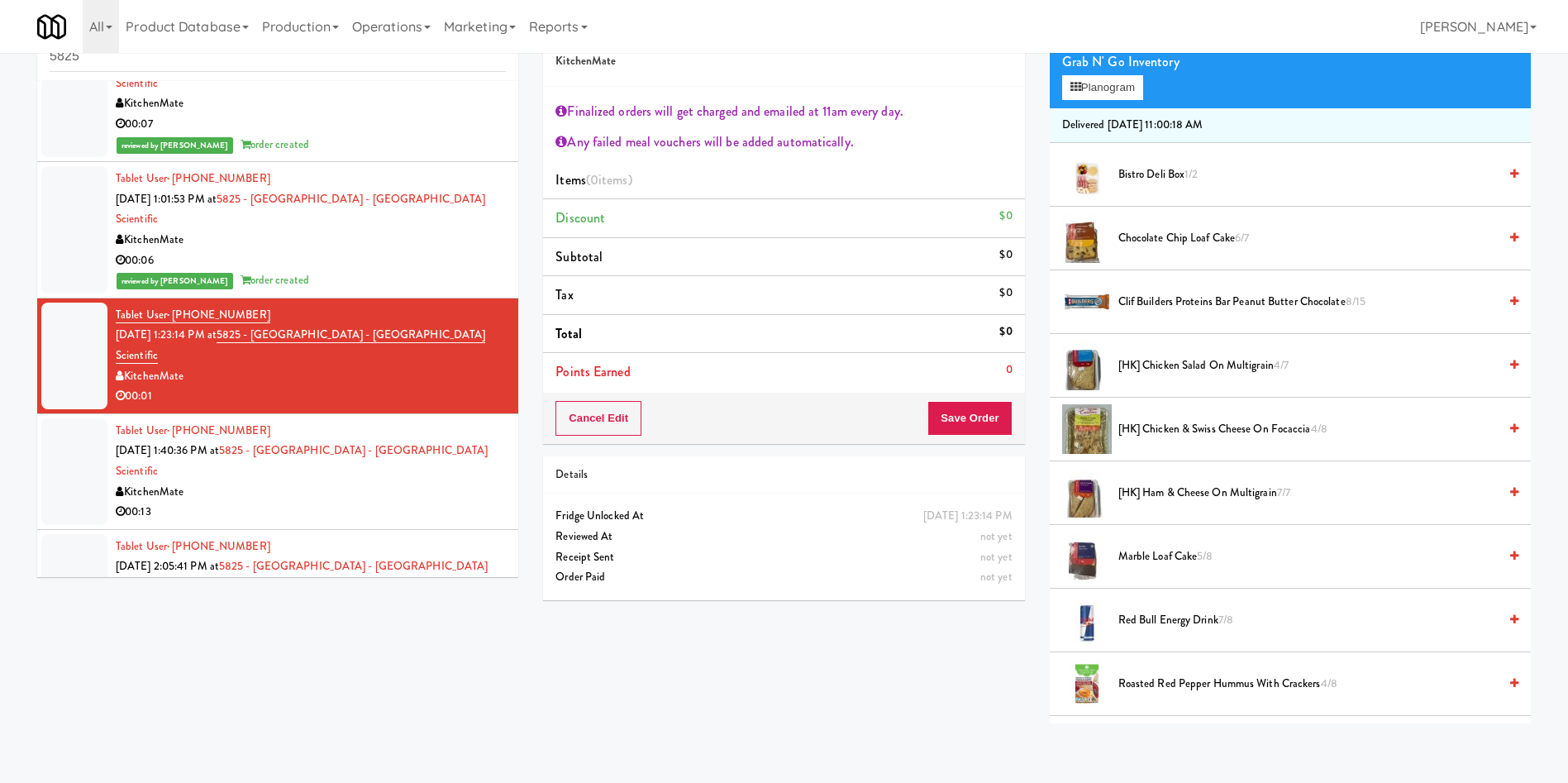
click at [1133, 233] on span "Chocolate Chip Loaf Cake 6/7" at bounding box center [1307, 238] width 379 height 21
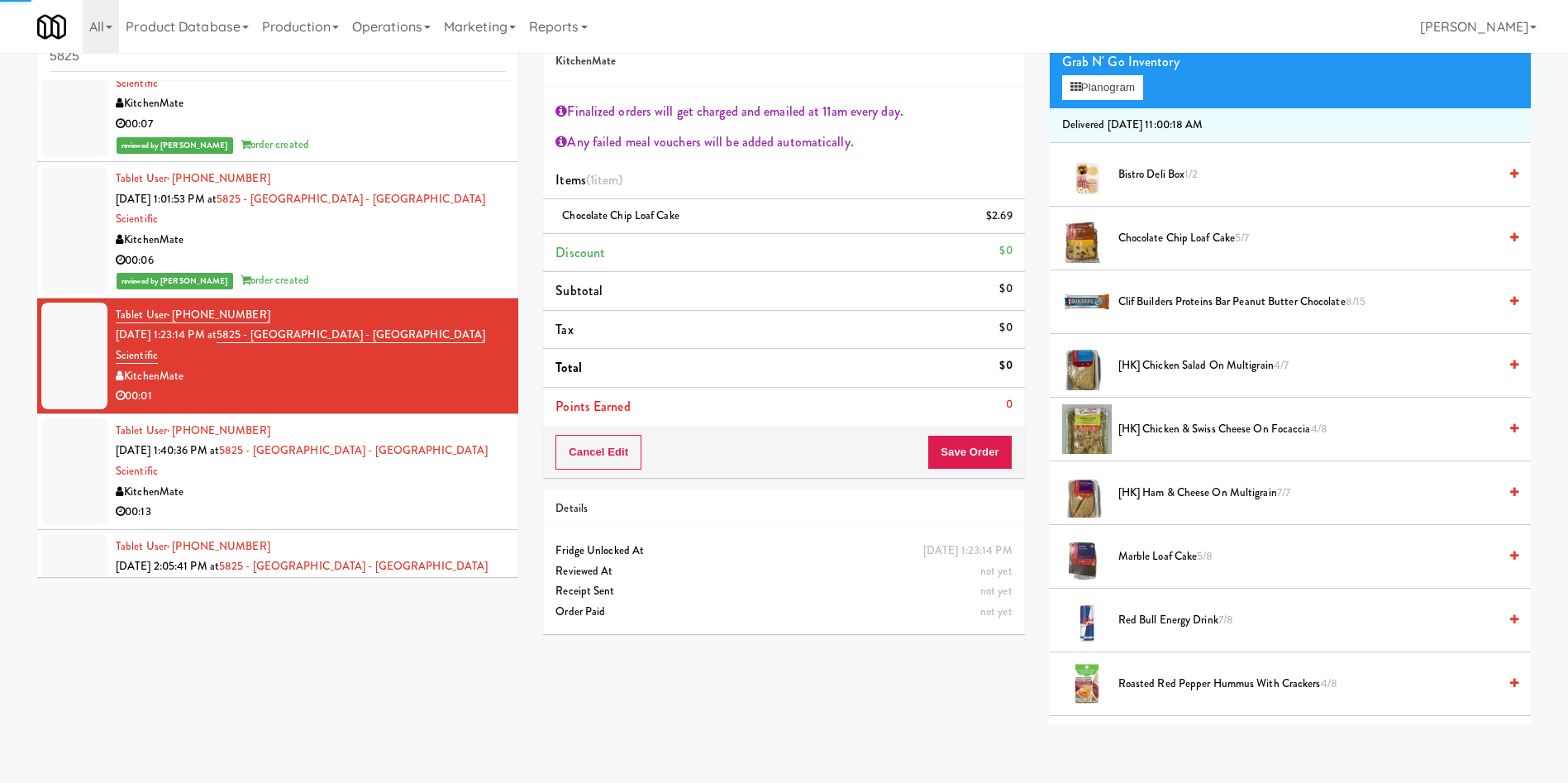
scroll to position [620, 0]
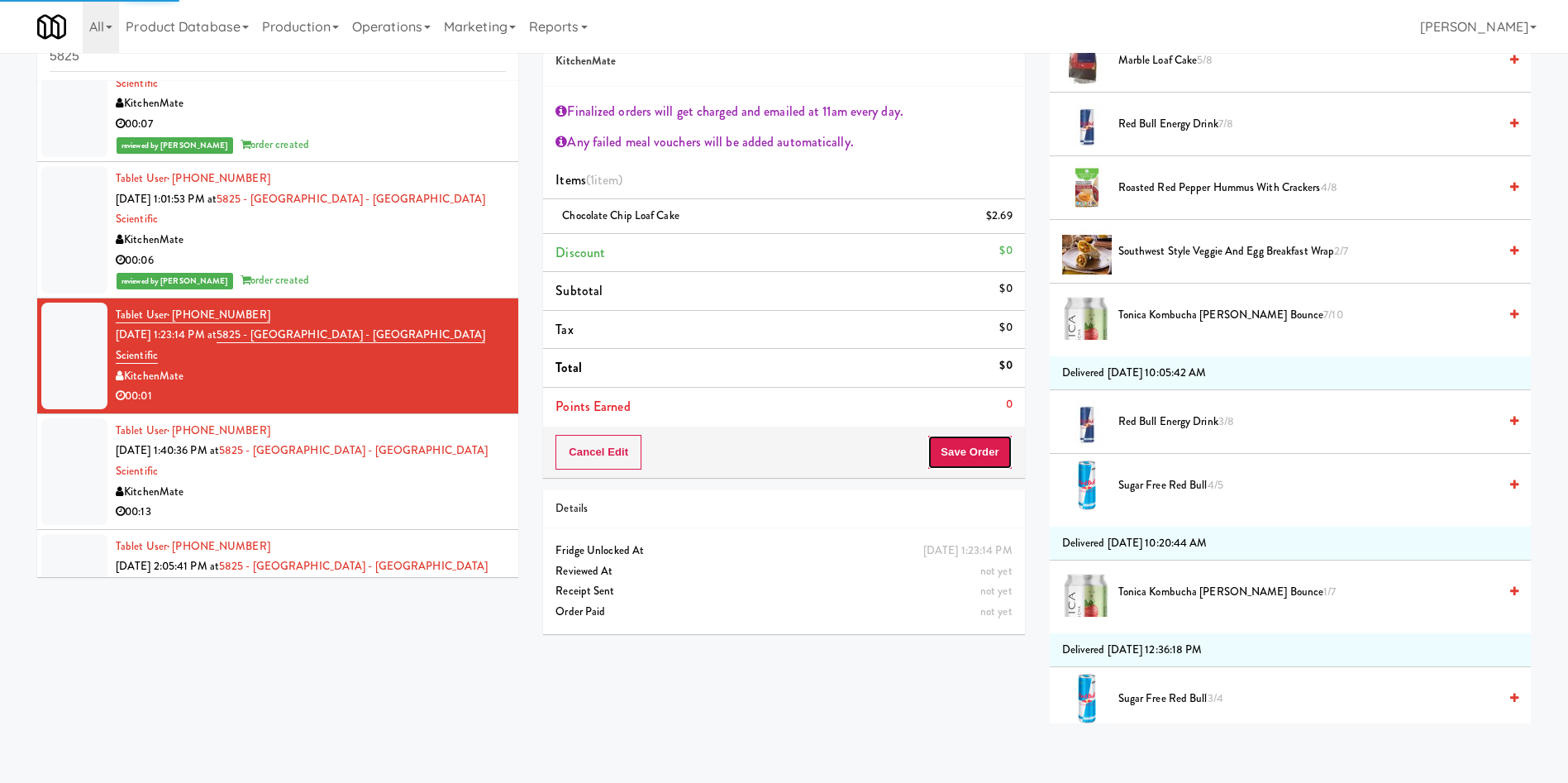
click at [981, 460] on button "Save Order" at bounding box center [969, 452] width 85 height 35
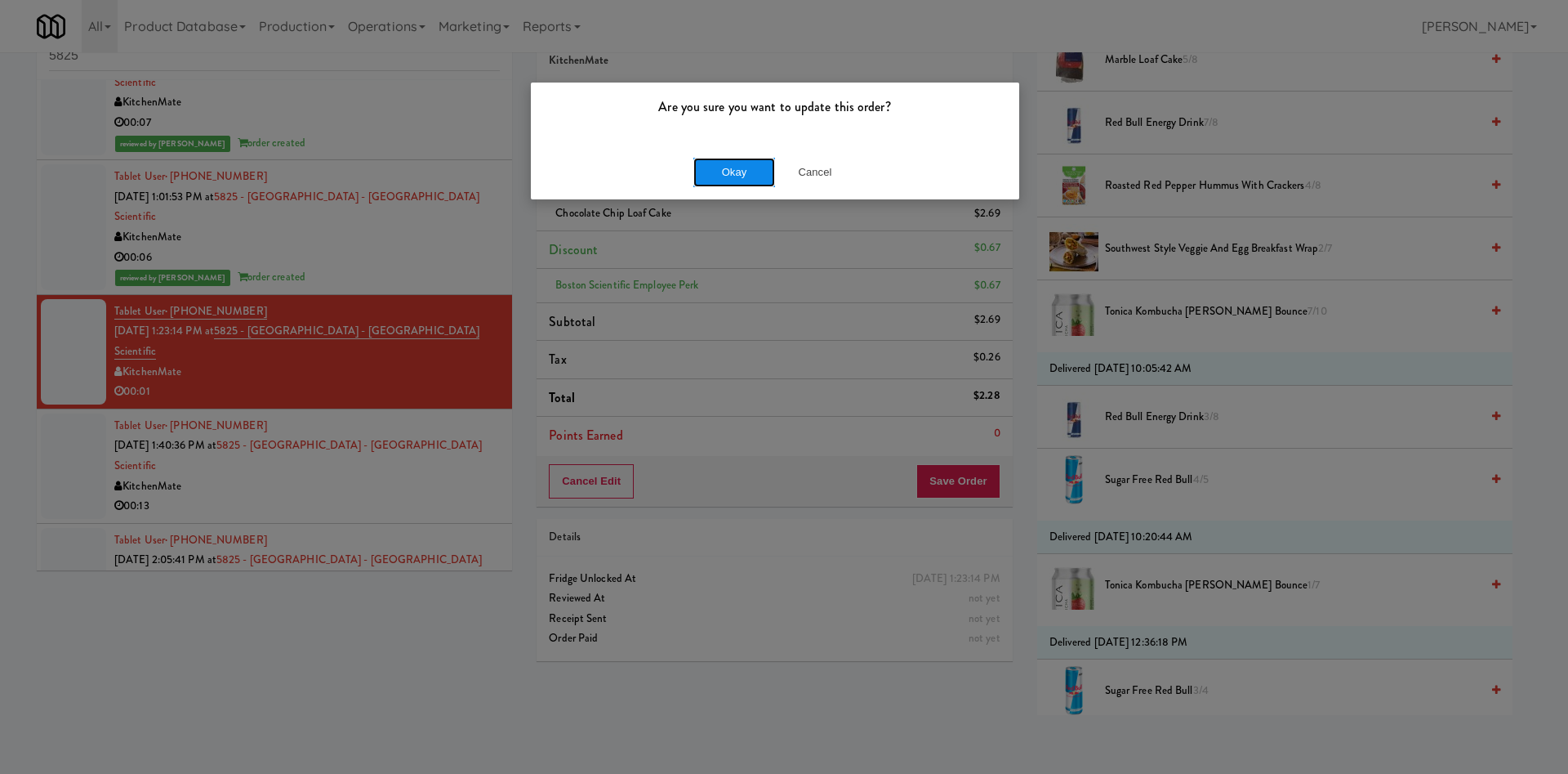
click at [726, 174] on button "Okay" at bounding box center [734, 172] width 82 height 30
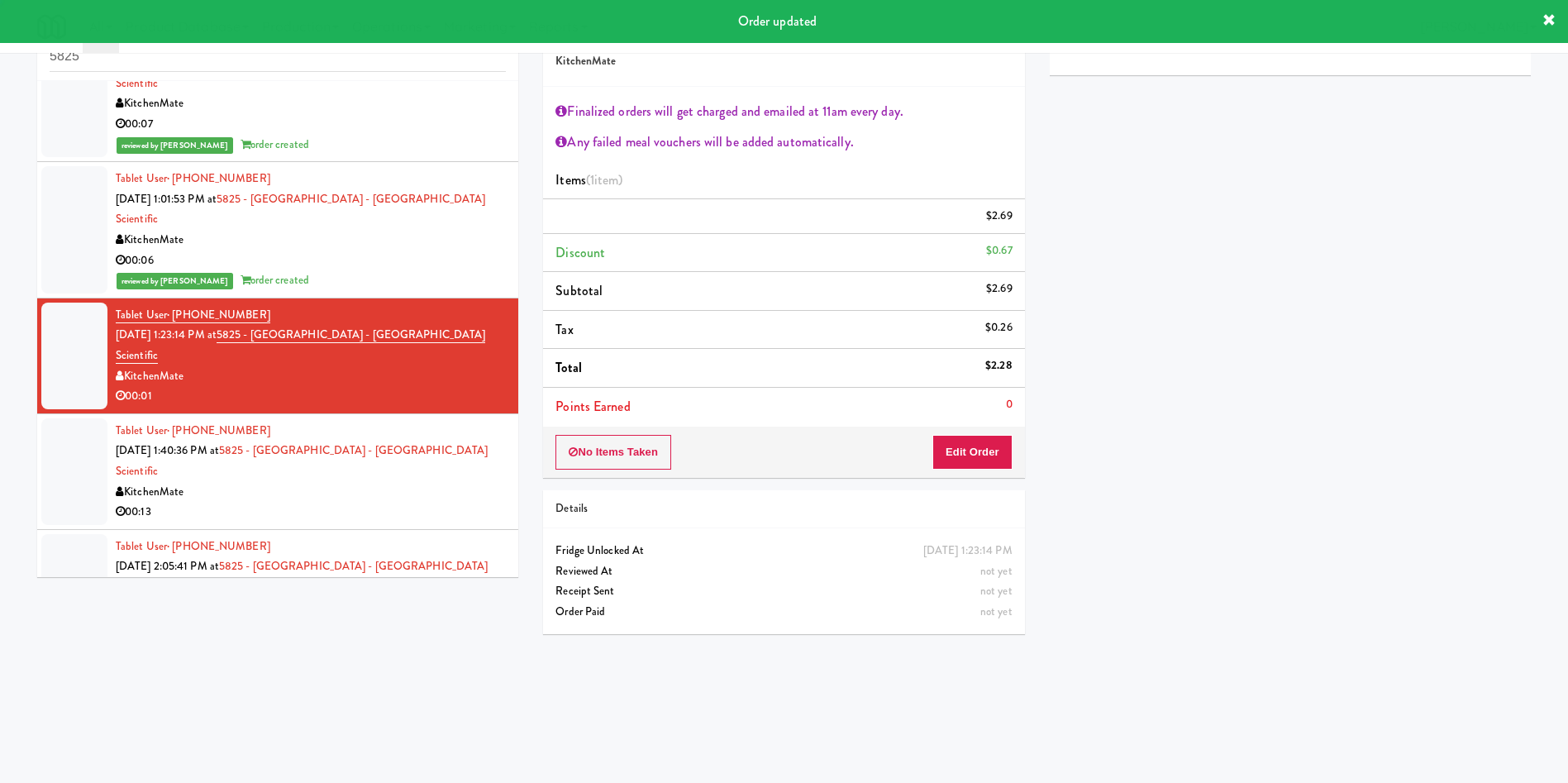
scroll to position [0, 0]
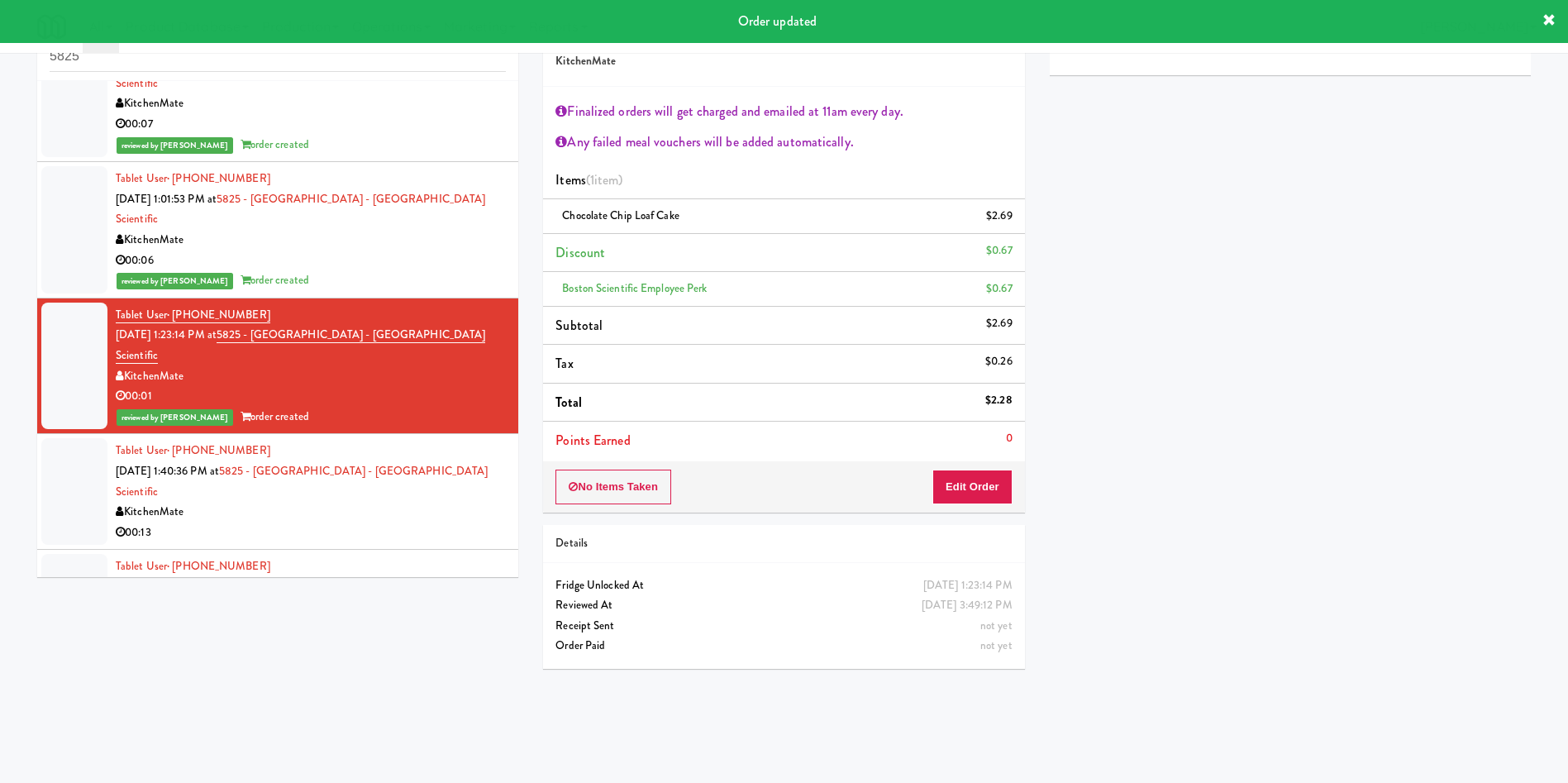
click at [69, 438] on div at bounding box center [75, 490] width 66 height 106
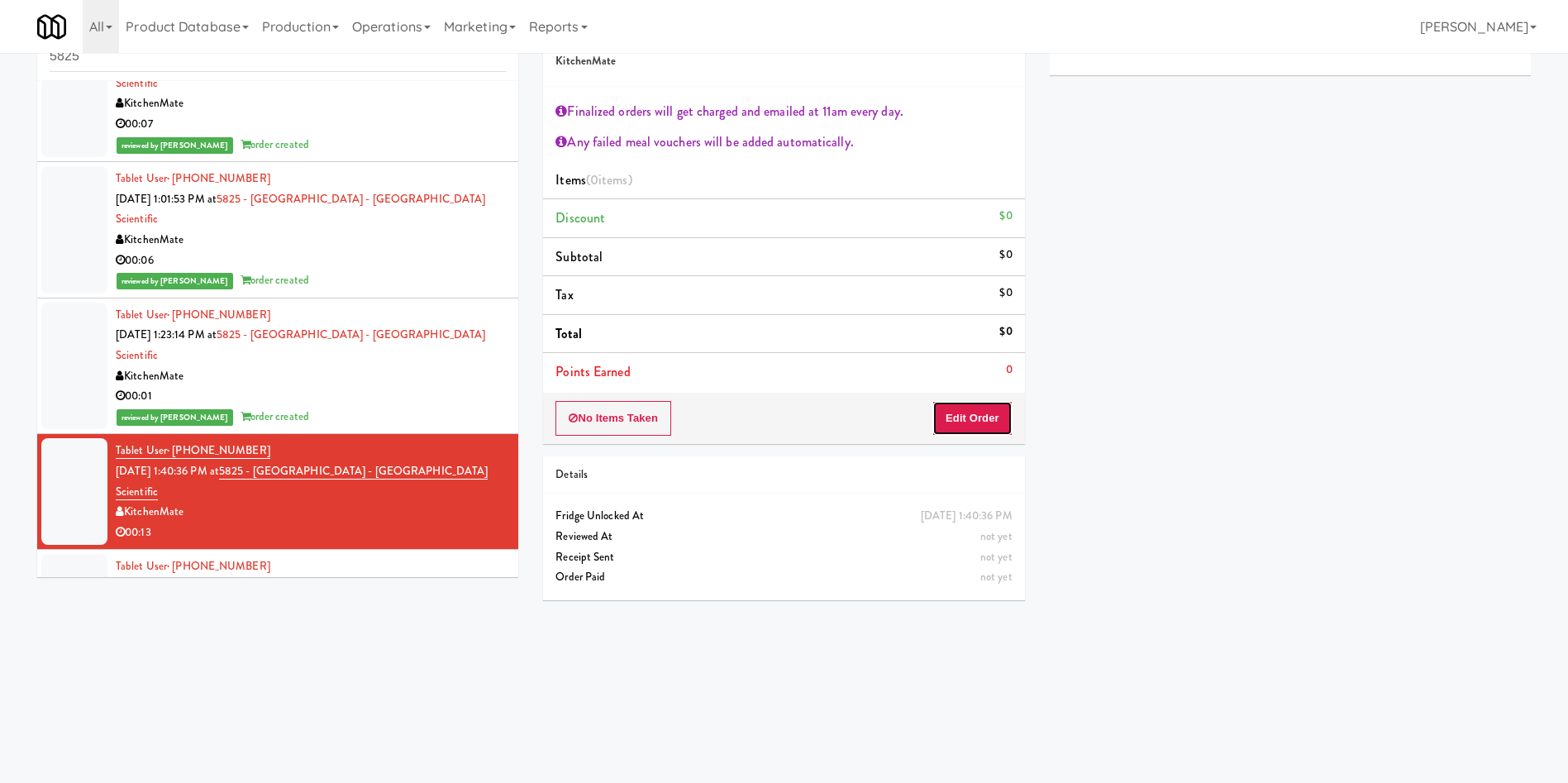
click at [999, 422] on button "Edit Order" at bounding box center [972, 418] width 81 height 35
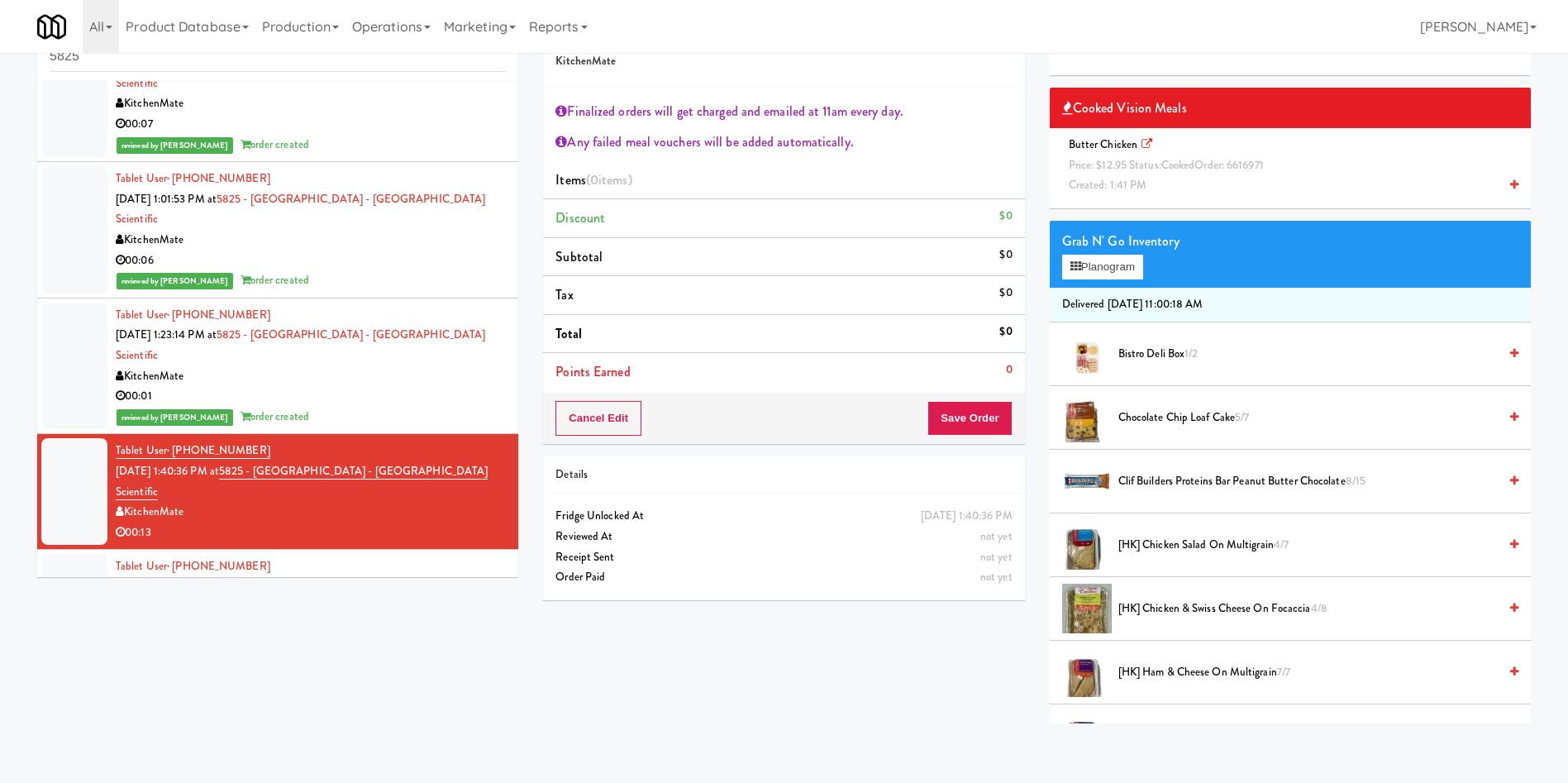
click at [1100, 178] on span "Created: 1:41 PM" at bounding box center [1107, 185] width 79 height 16
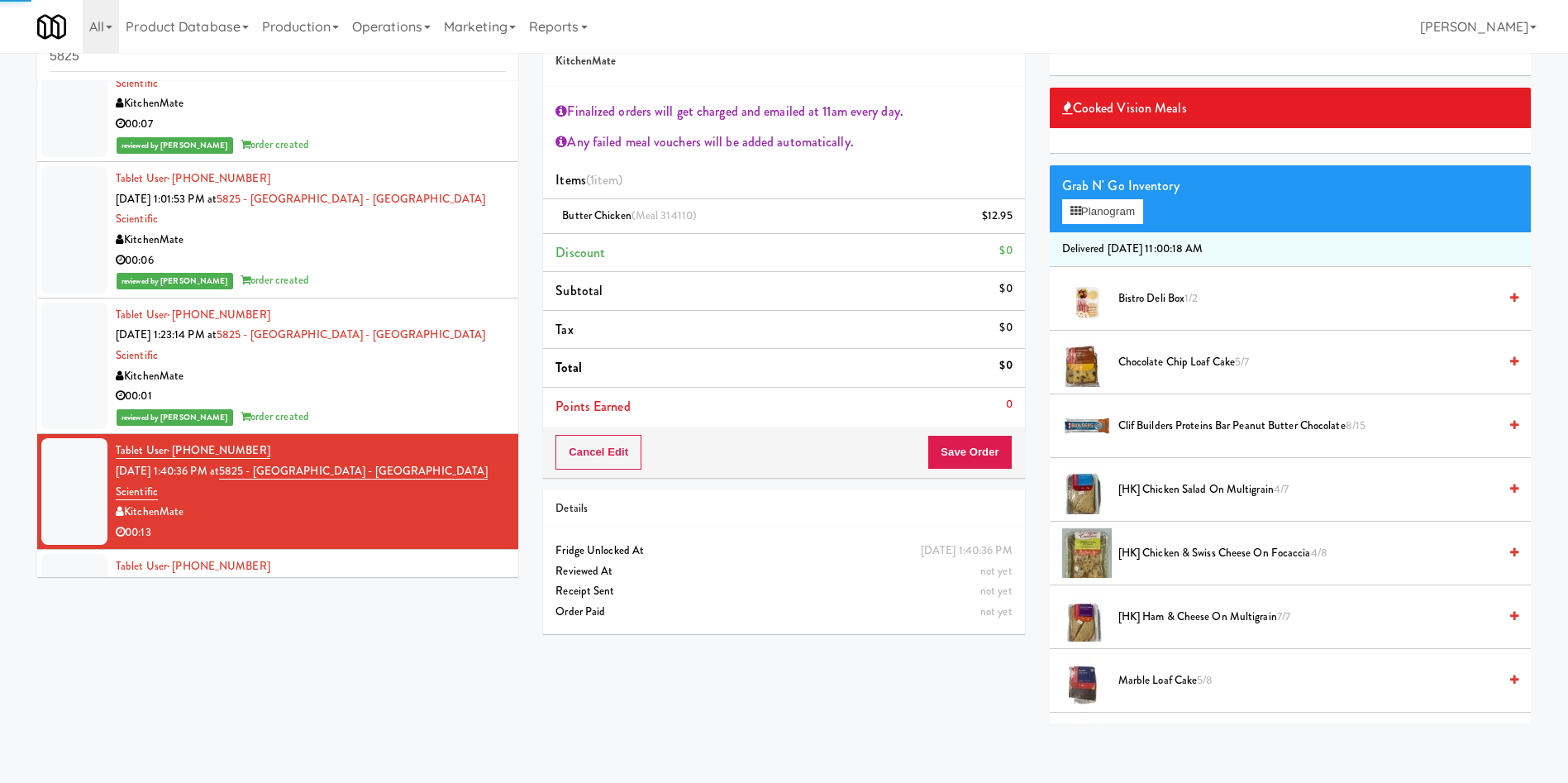
scroll to position [248, 0]
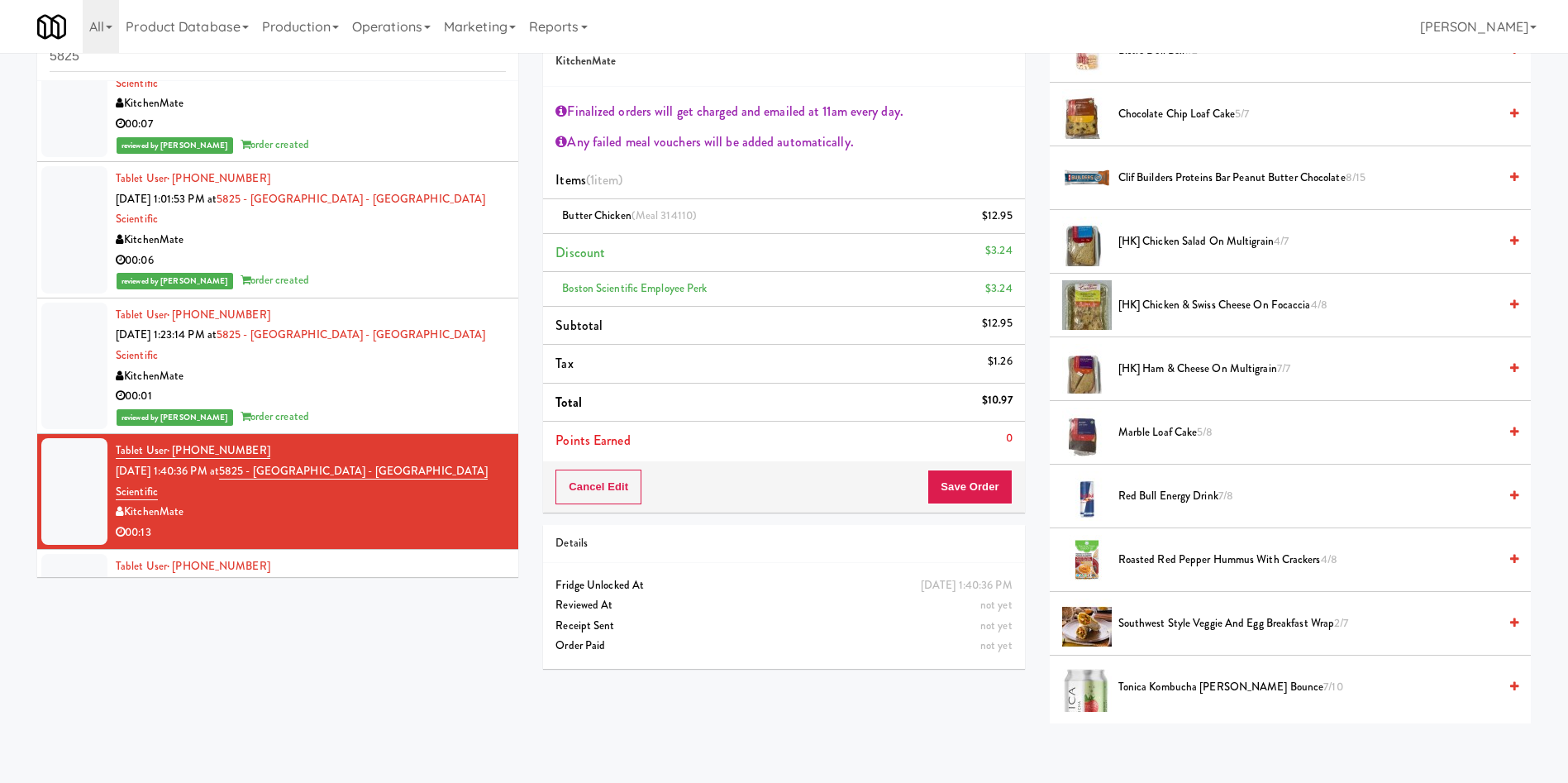
click at [1175, 233] on span "[HK] Chicken Salad on Multigrain 4/7" at bounding box center [1307, 242] width 379 height 21
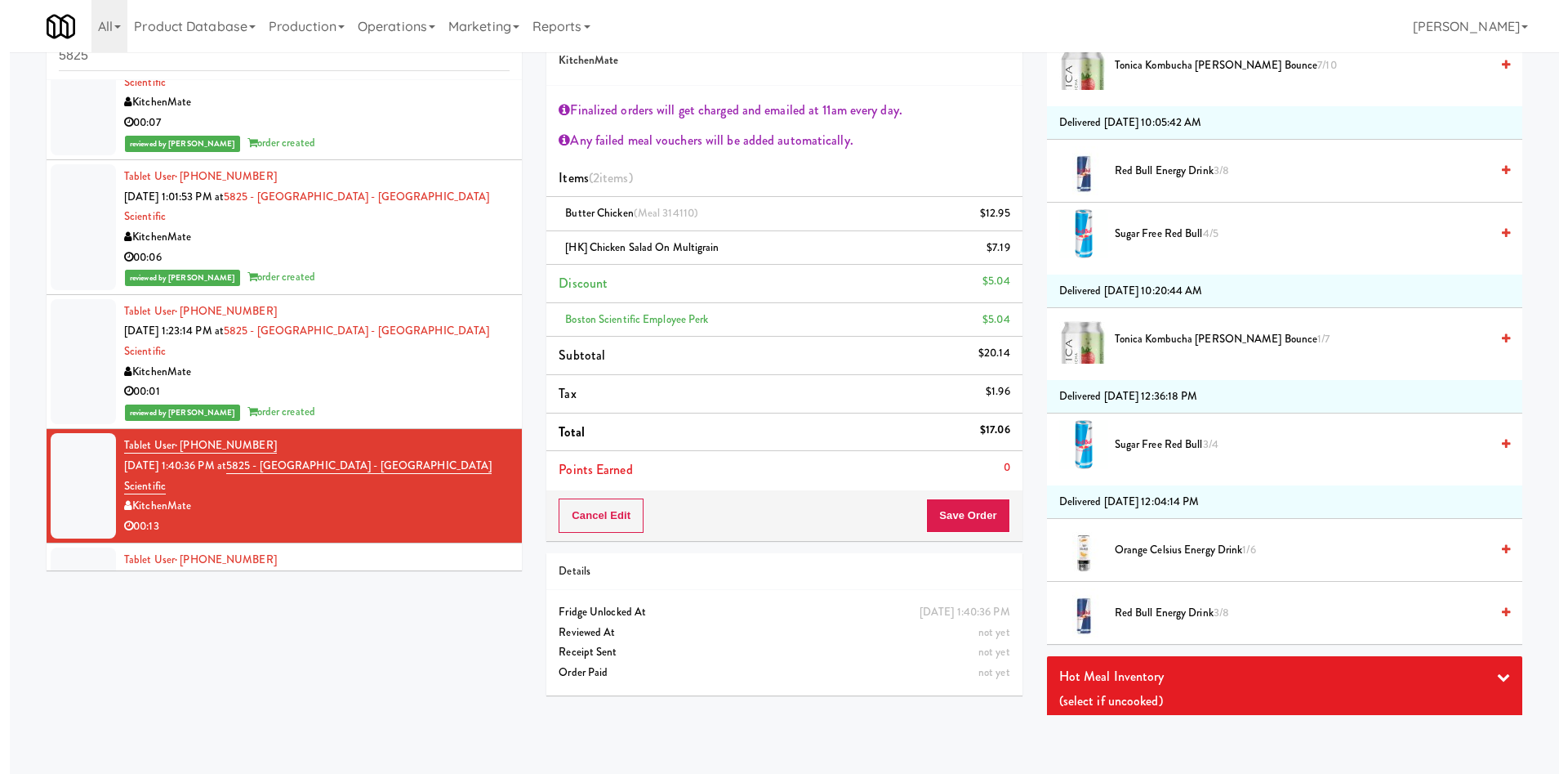
scroll to position [981, 0]
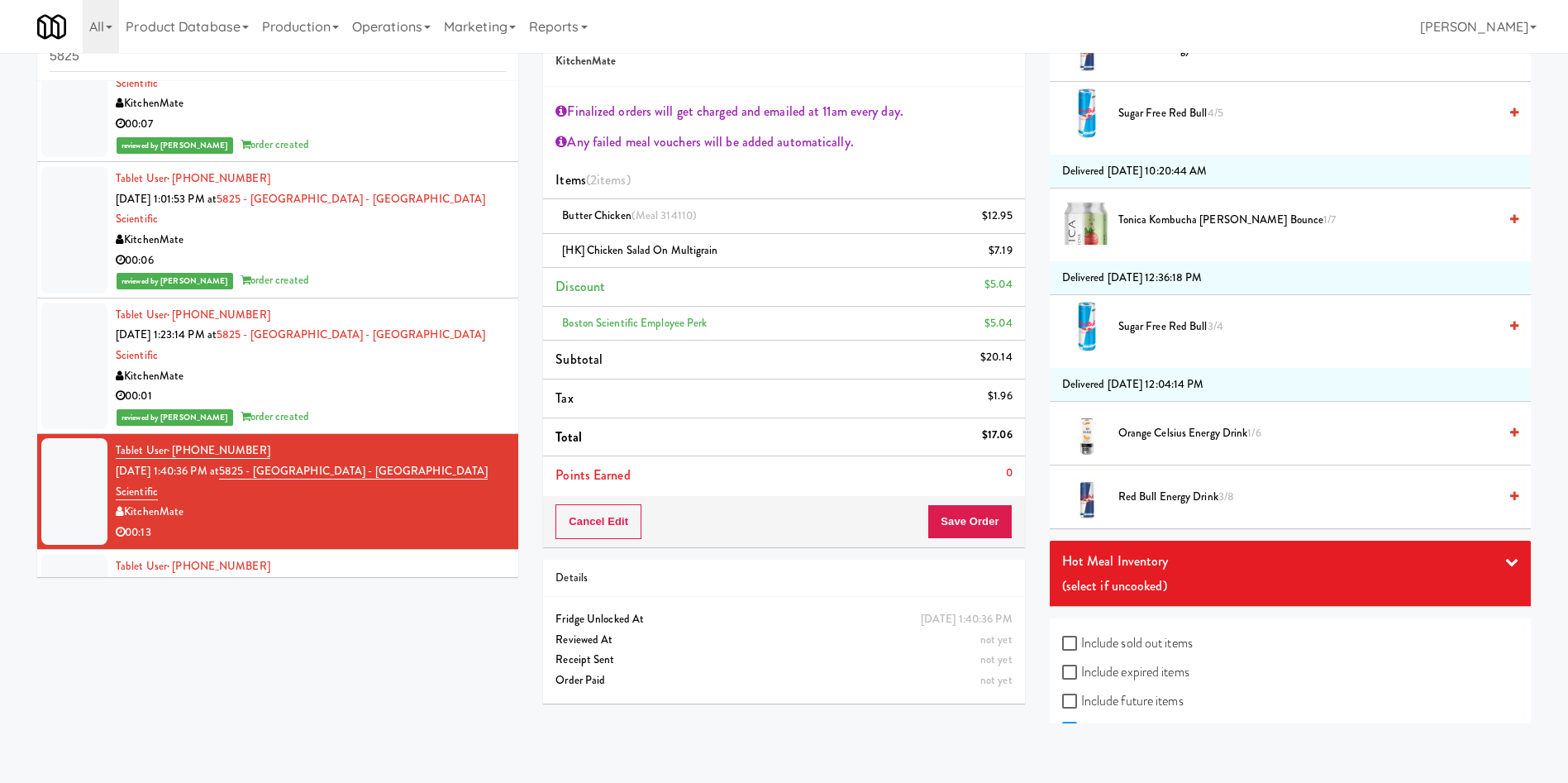
click at [1178, 496] on span "Red Bull Energy Drink 3/8" at bounding box center [1307, 496] width 379 height 21
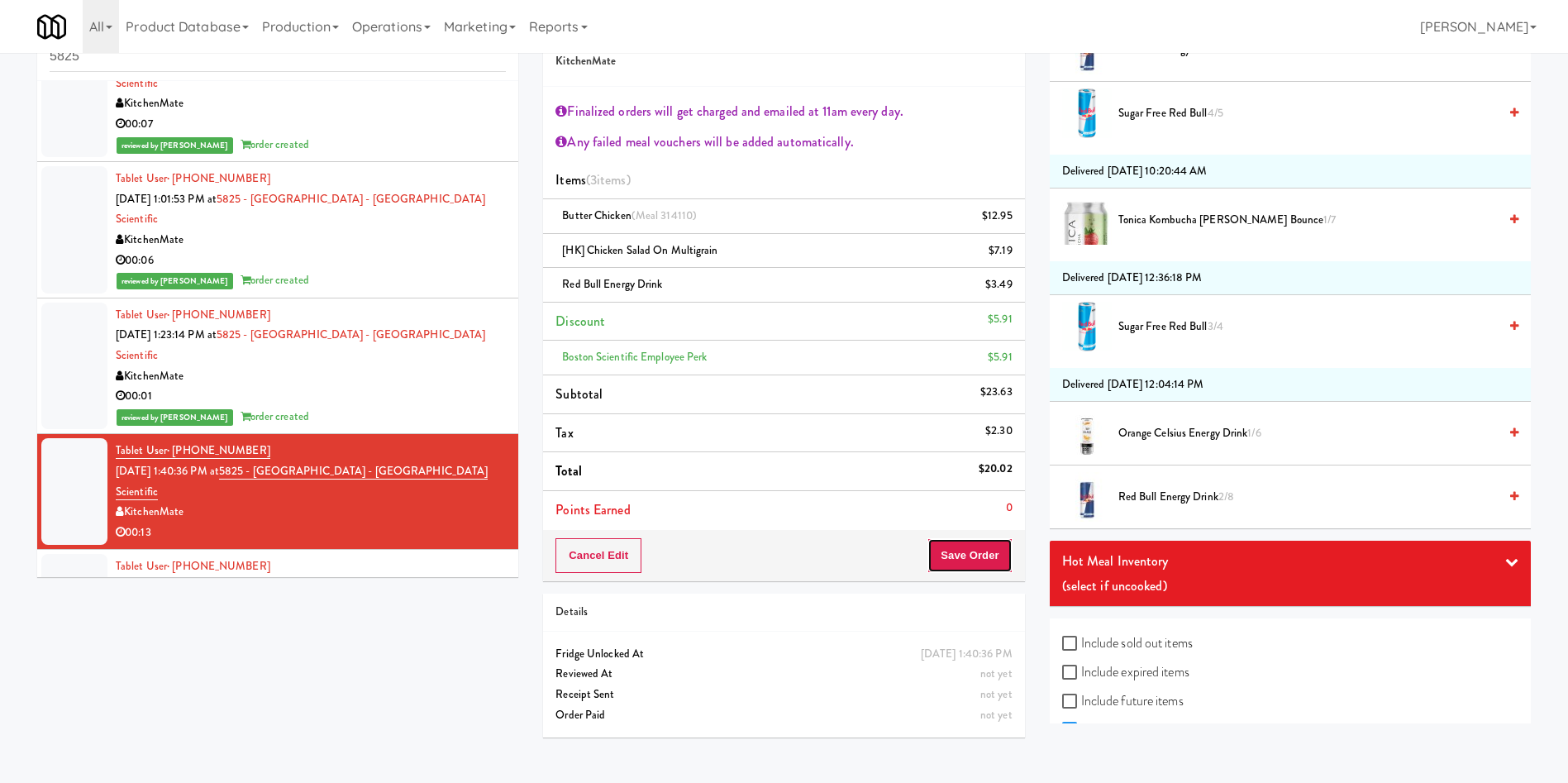
drag, startPoint x: 958, startPoint y: 558, endPoint x: 763, endPoint y: 423, distance: 237.2
click at [957, 558] on button "Save Order" at bounding box center [969, 555] width 85 height 35
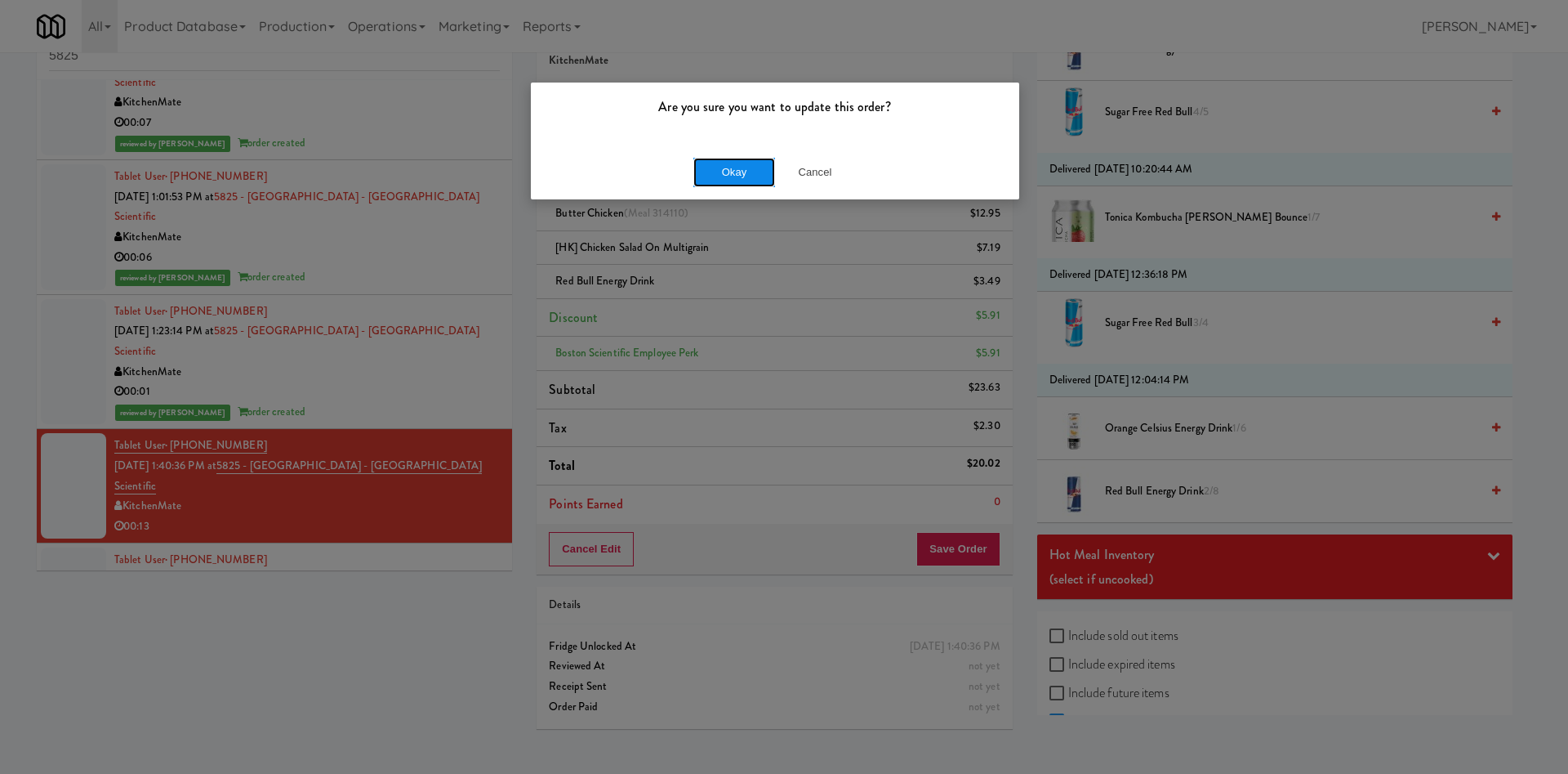
click at [715, 173] on button "Okay" at bounding box center [734, 172] width 82 height 30
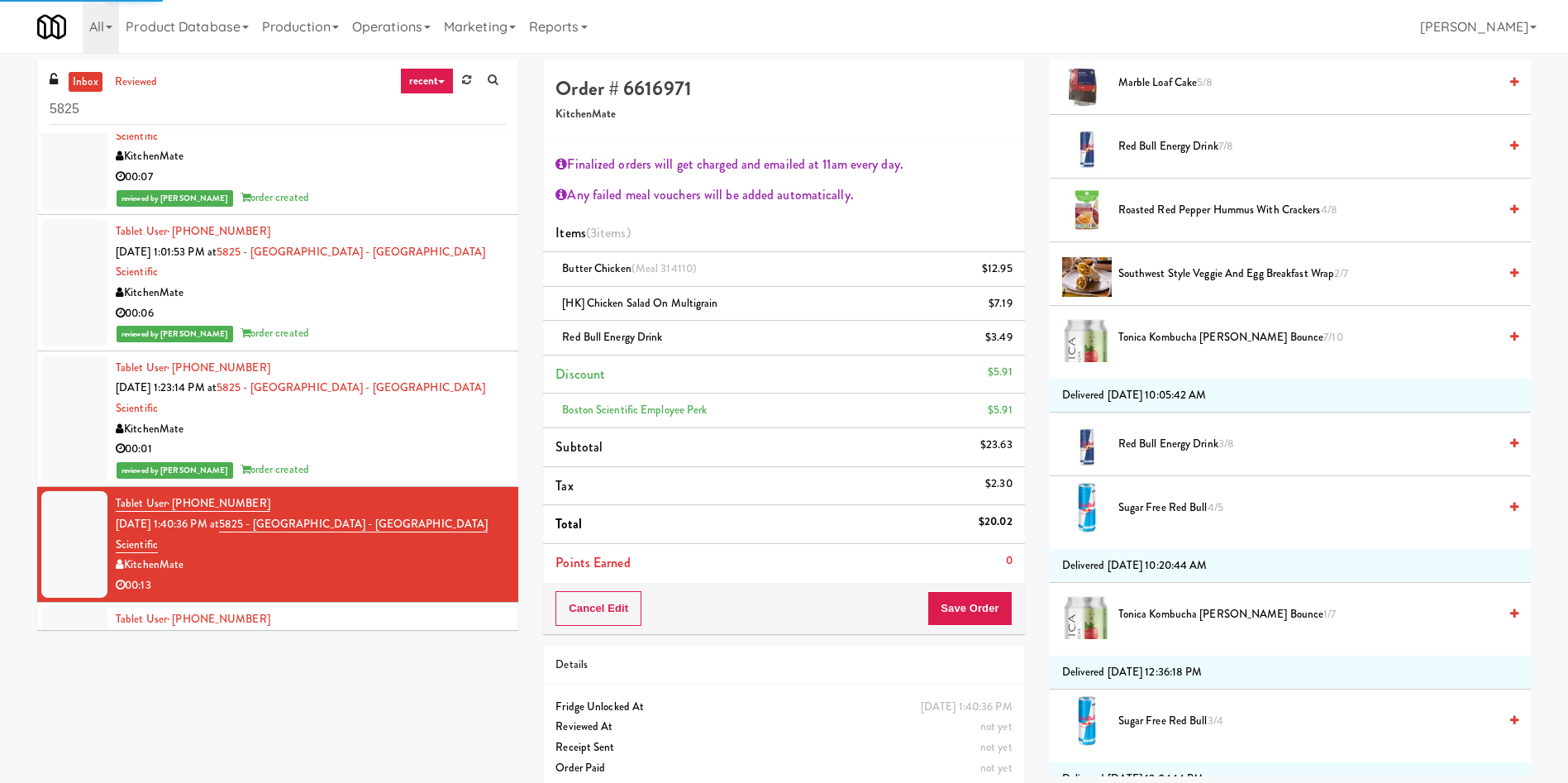
scroll to position [0, 0]
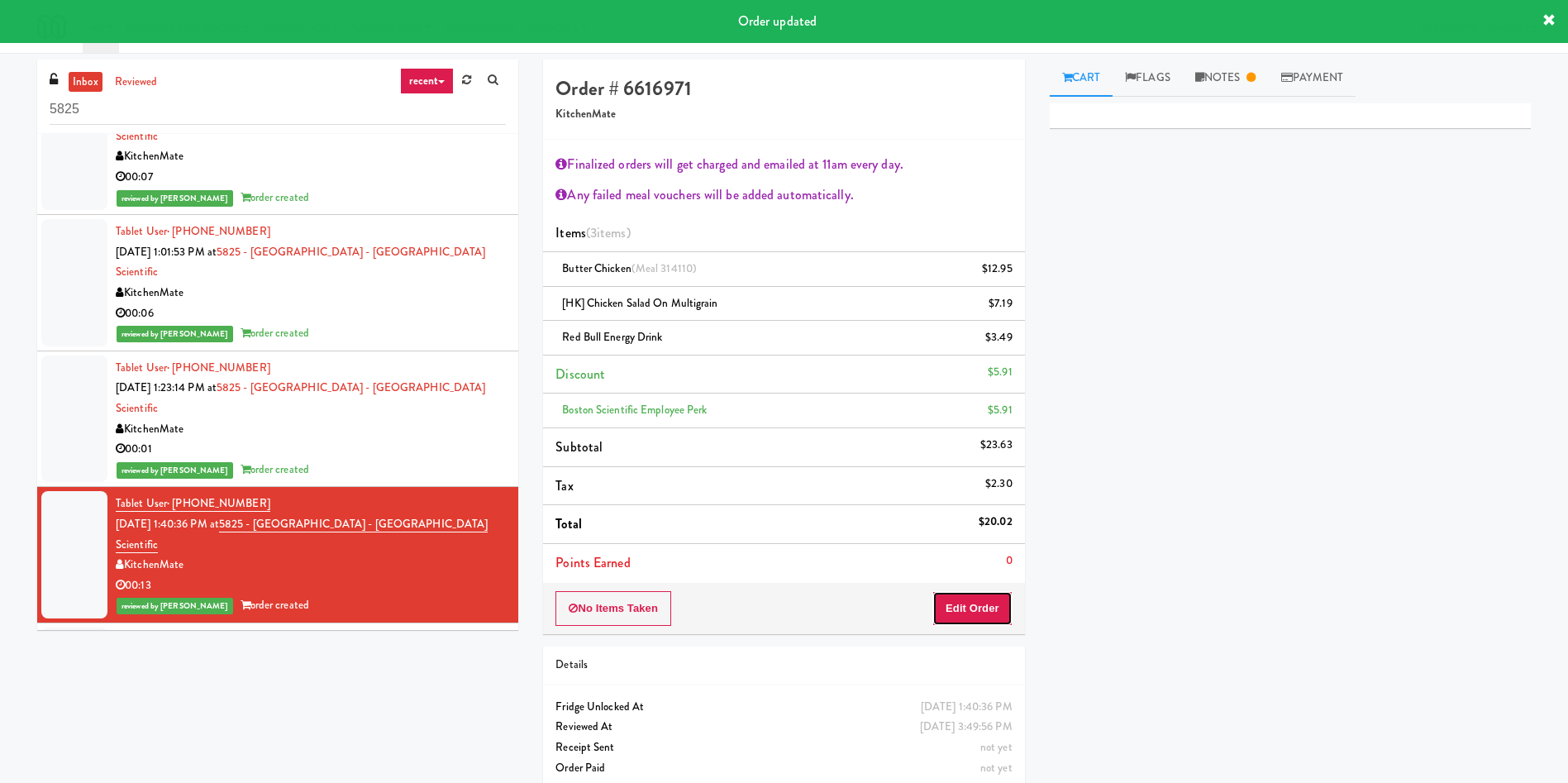
click at [996, 605] on button "Edit Order" at bounding box center [972, 608] width 81 height 35
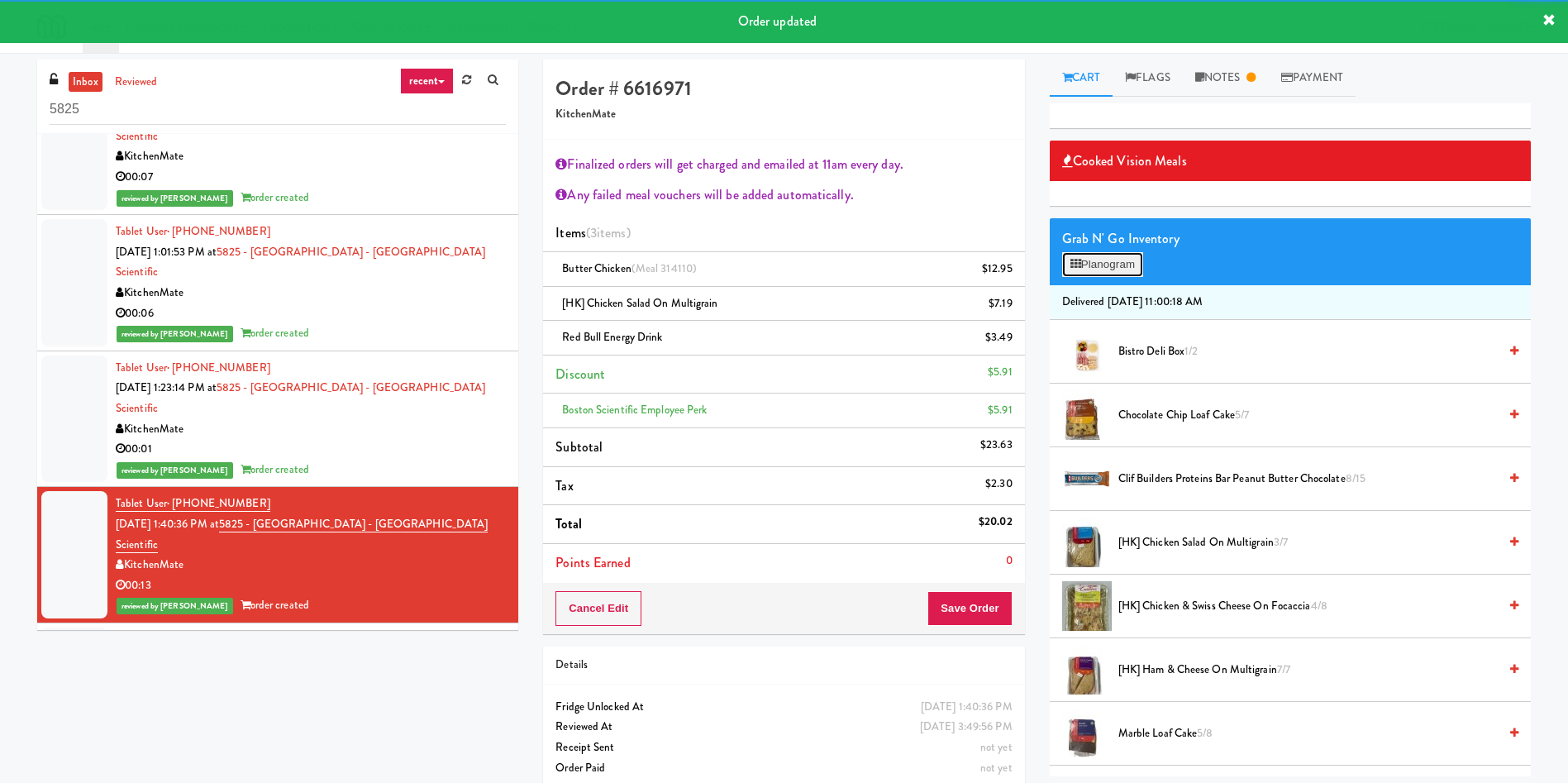
click at [1127, 258] on button "Planogram" at bounding box center [1102, 264] width 81 height 25
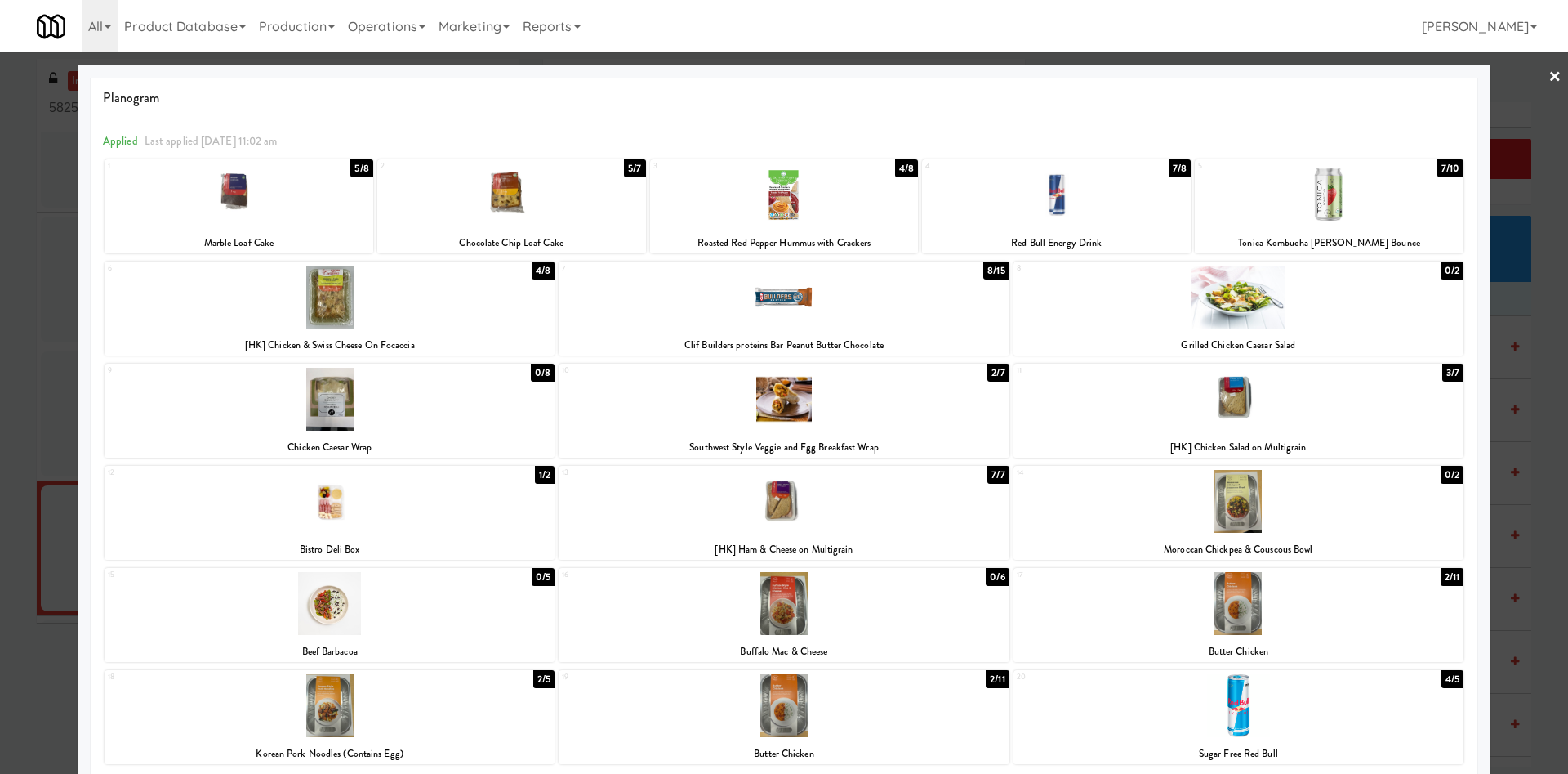
click at [1497, 148] on div at bounding box center [784, 387] width 1568 height 774
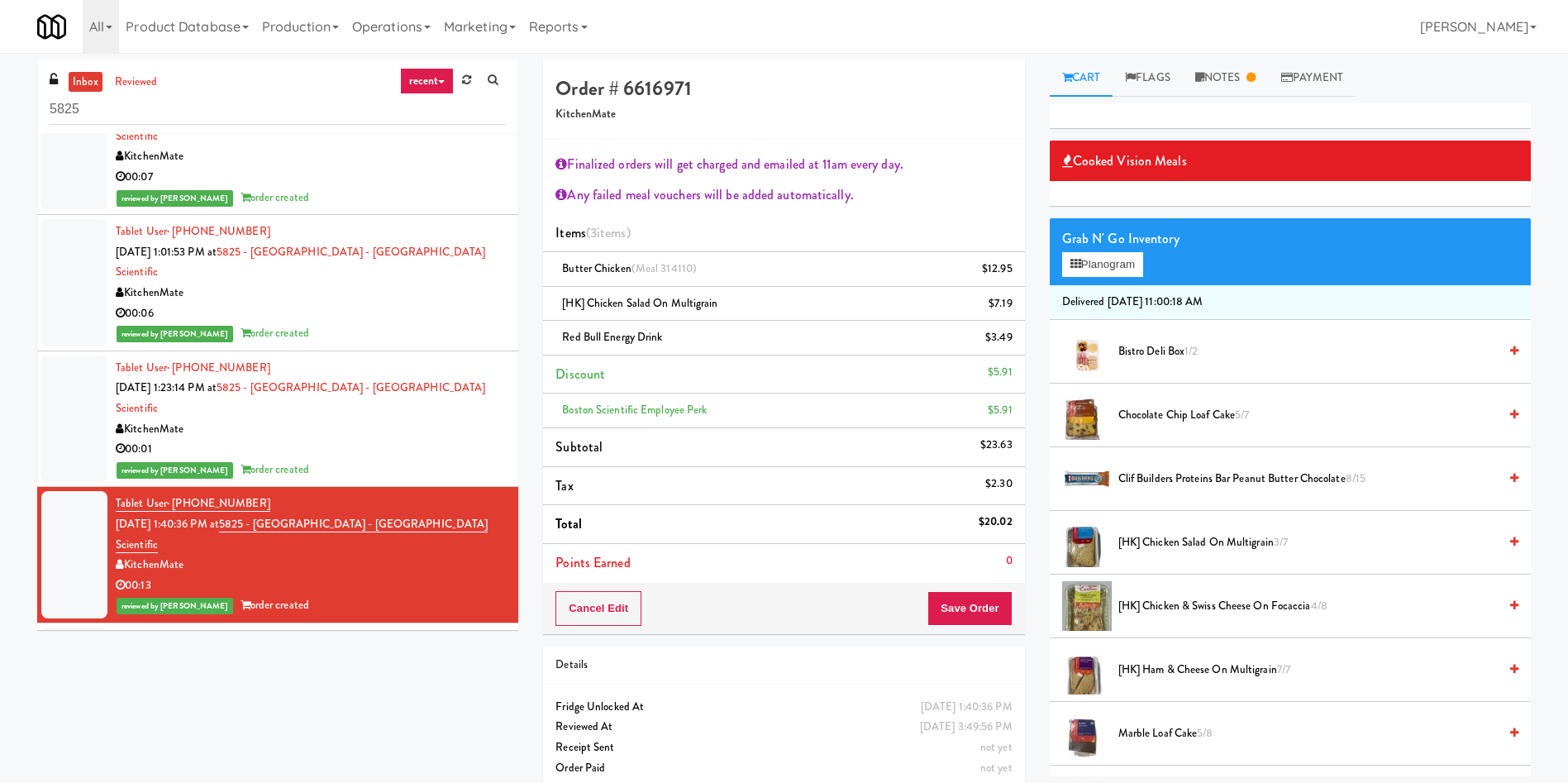
click at [67, 628] on div at bounding box center [75, 681] width 66 height 106
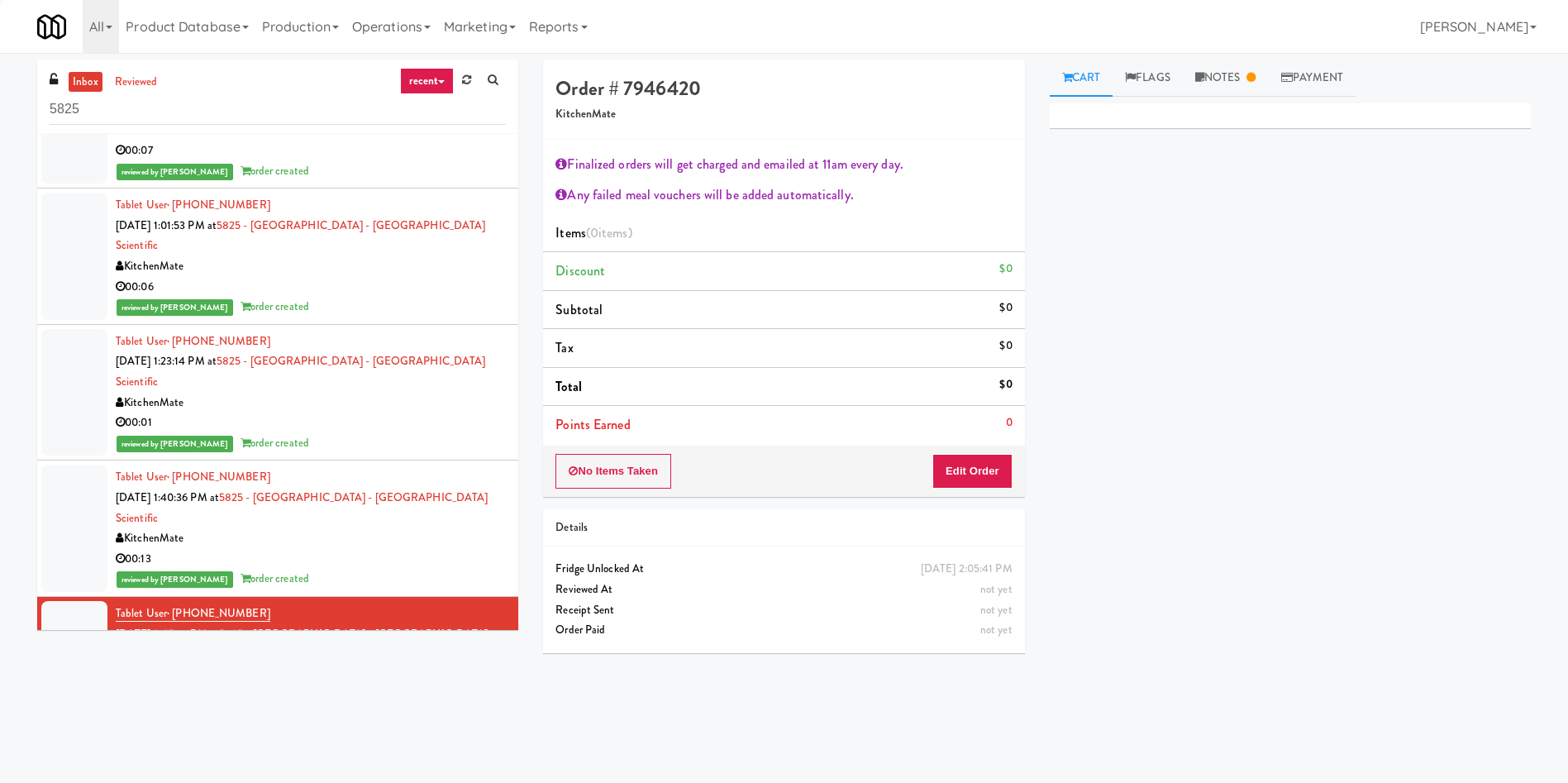
scroll to position [504, 0]
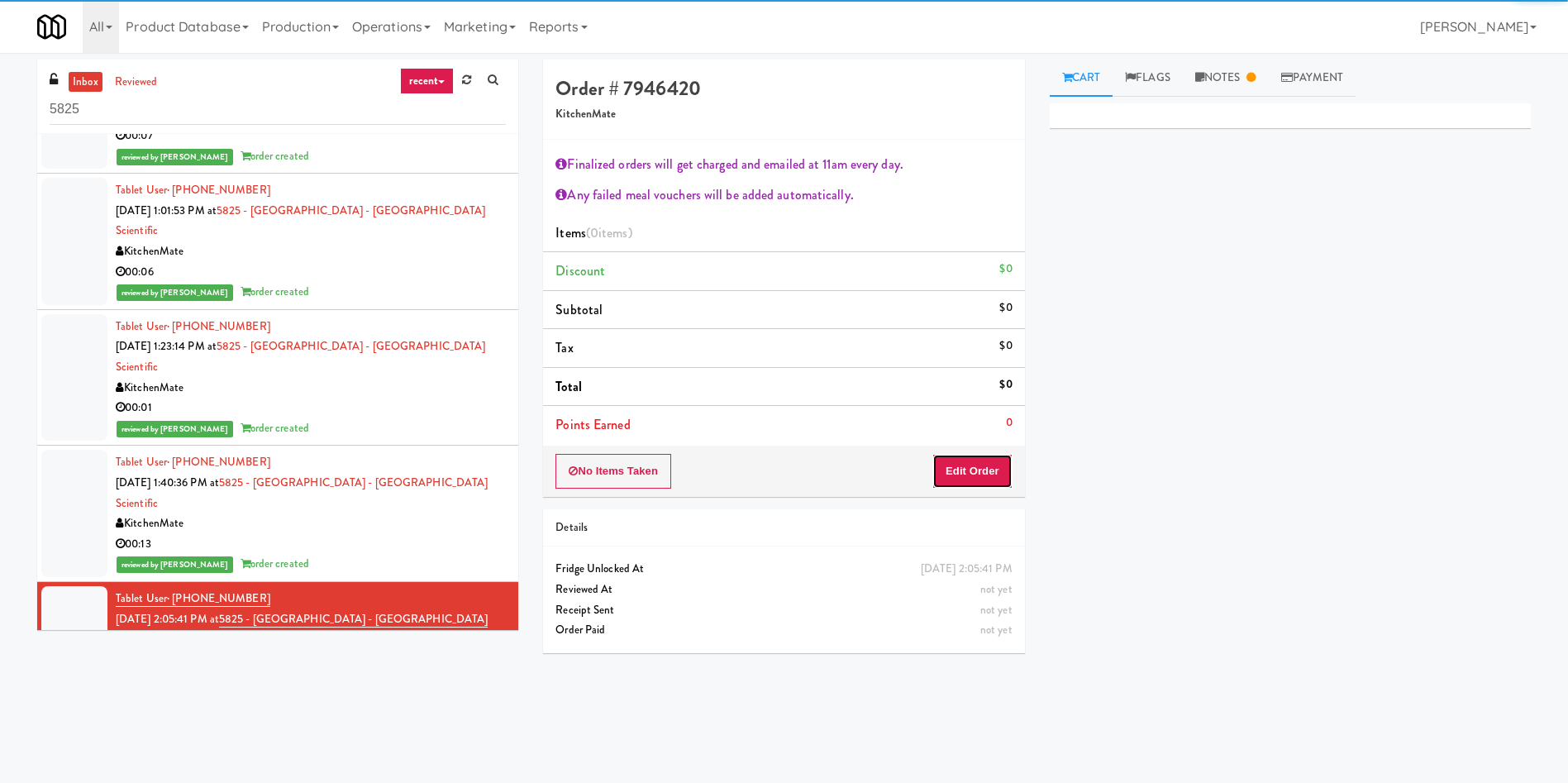
click at [964, 465] on button "Edit Order" at bounding box center [972, 471] width 81 height 35
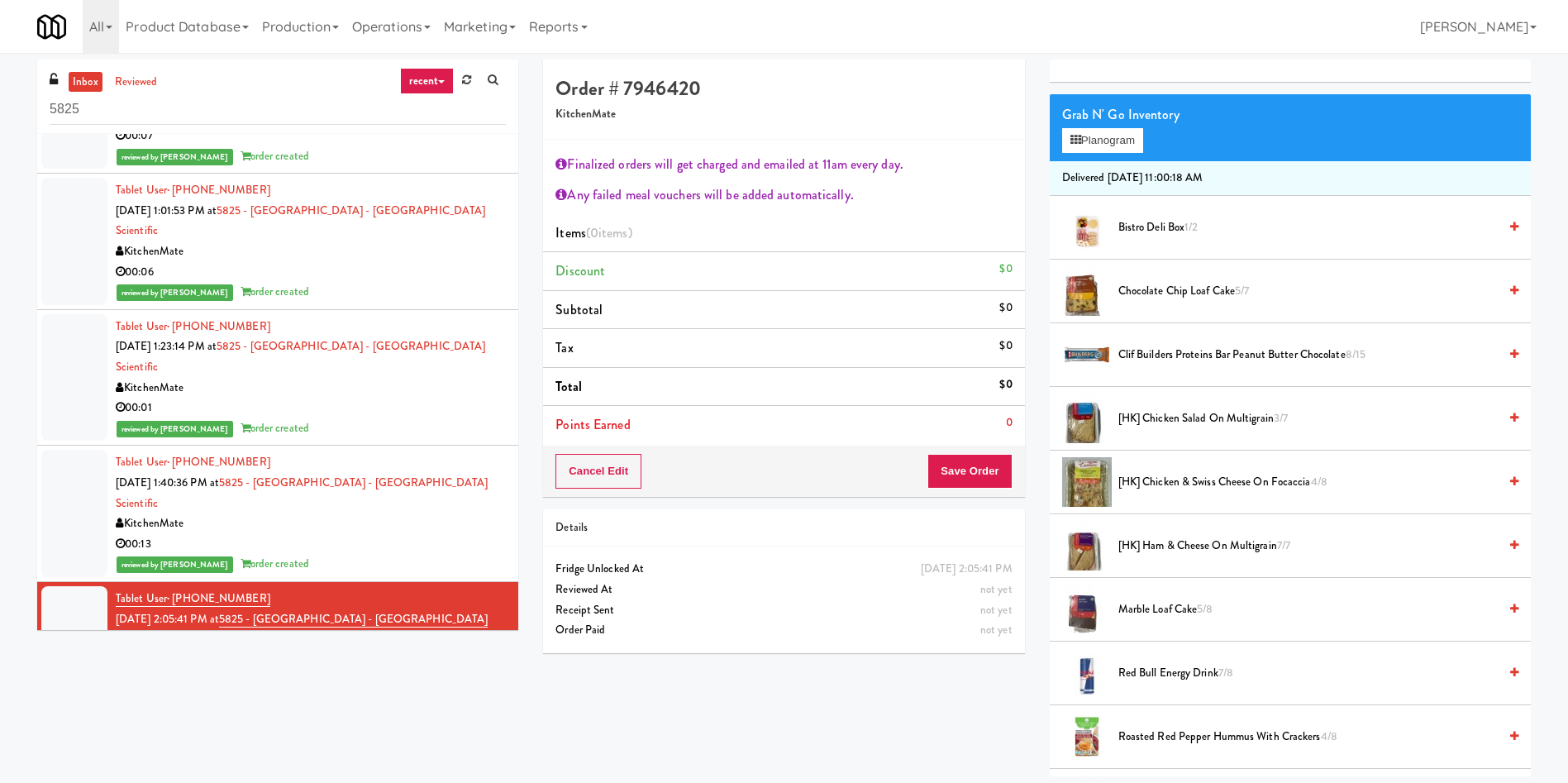
scroll to position [0, 0]
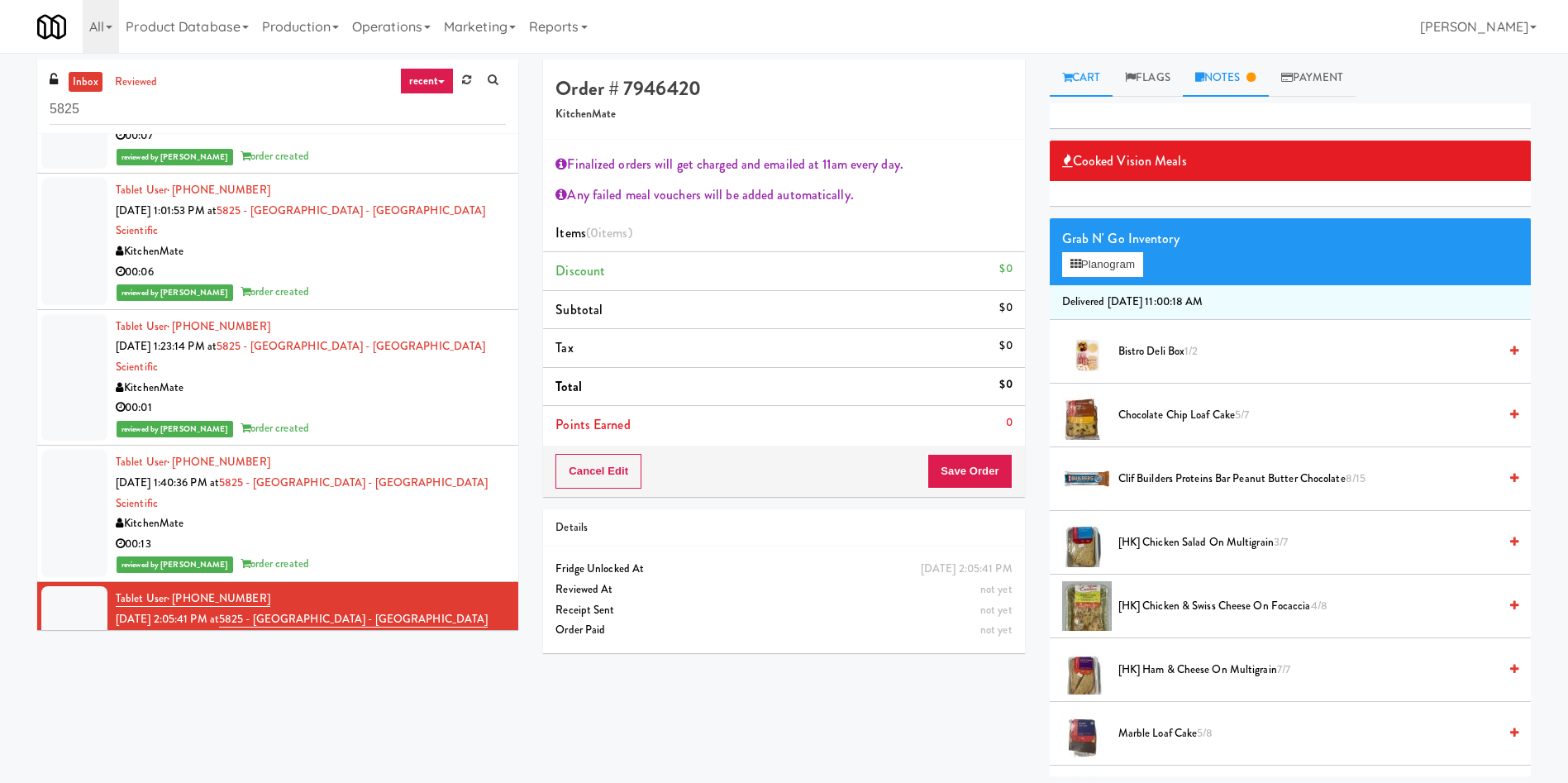
click at [1231, 73] on link "Notes" at bounding box center [1226, 78] width 86 height 37
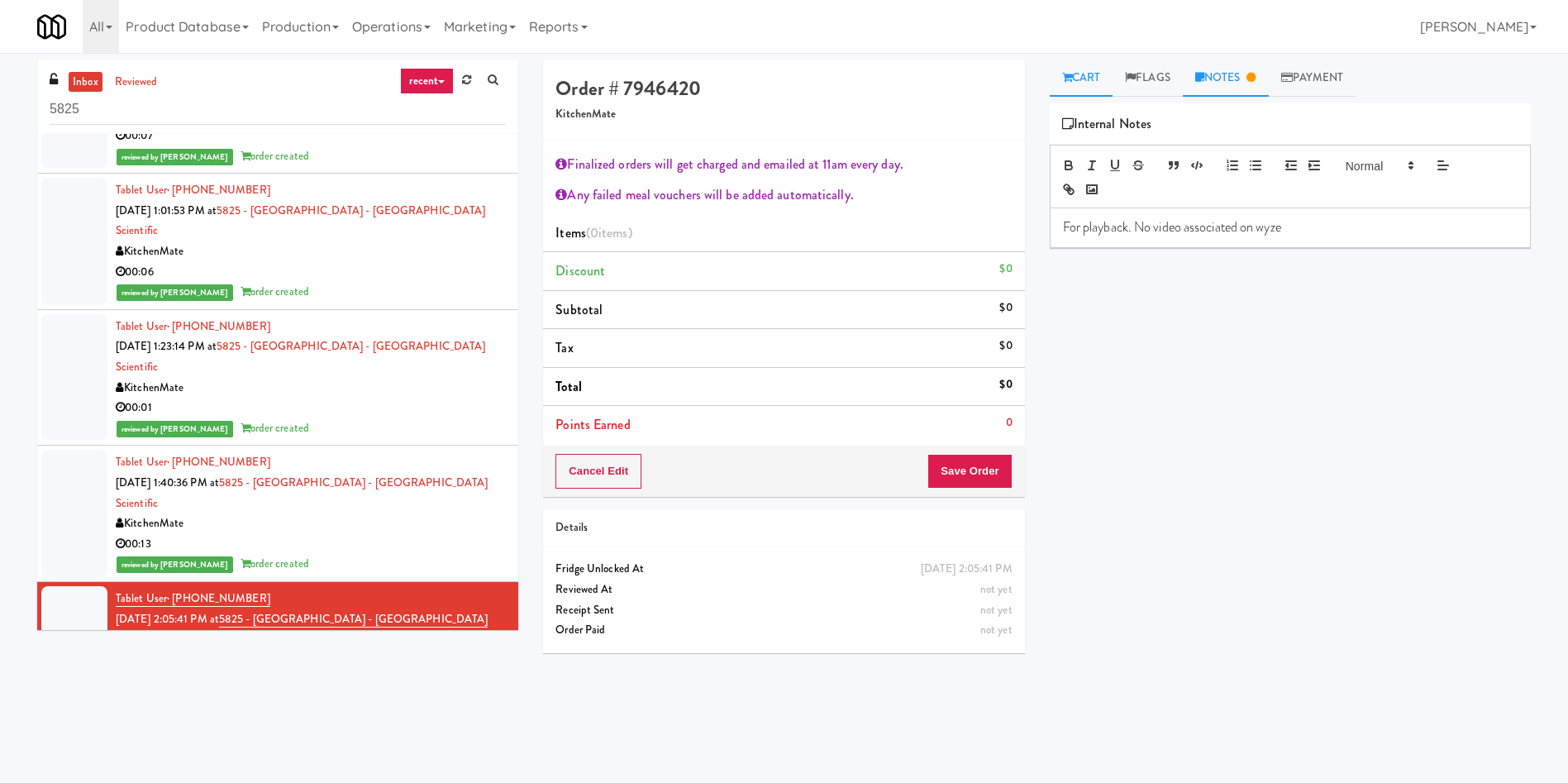
click at [1093, 75] on link "Cart" at bounding box center [1081, 78] width 64 height 37
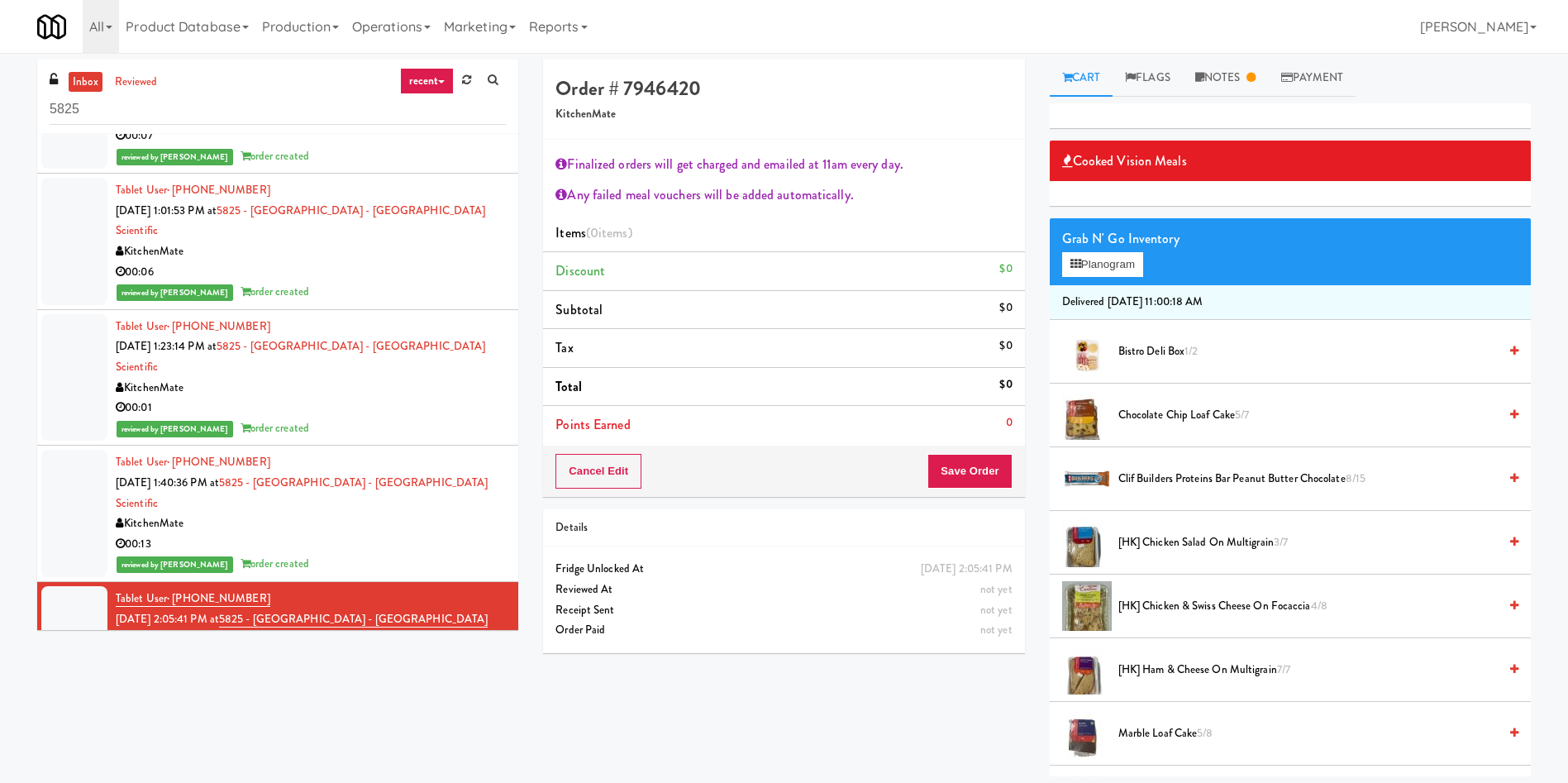
scroll to position [124, 0]
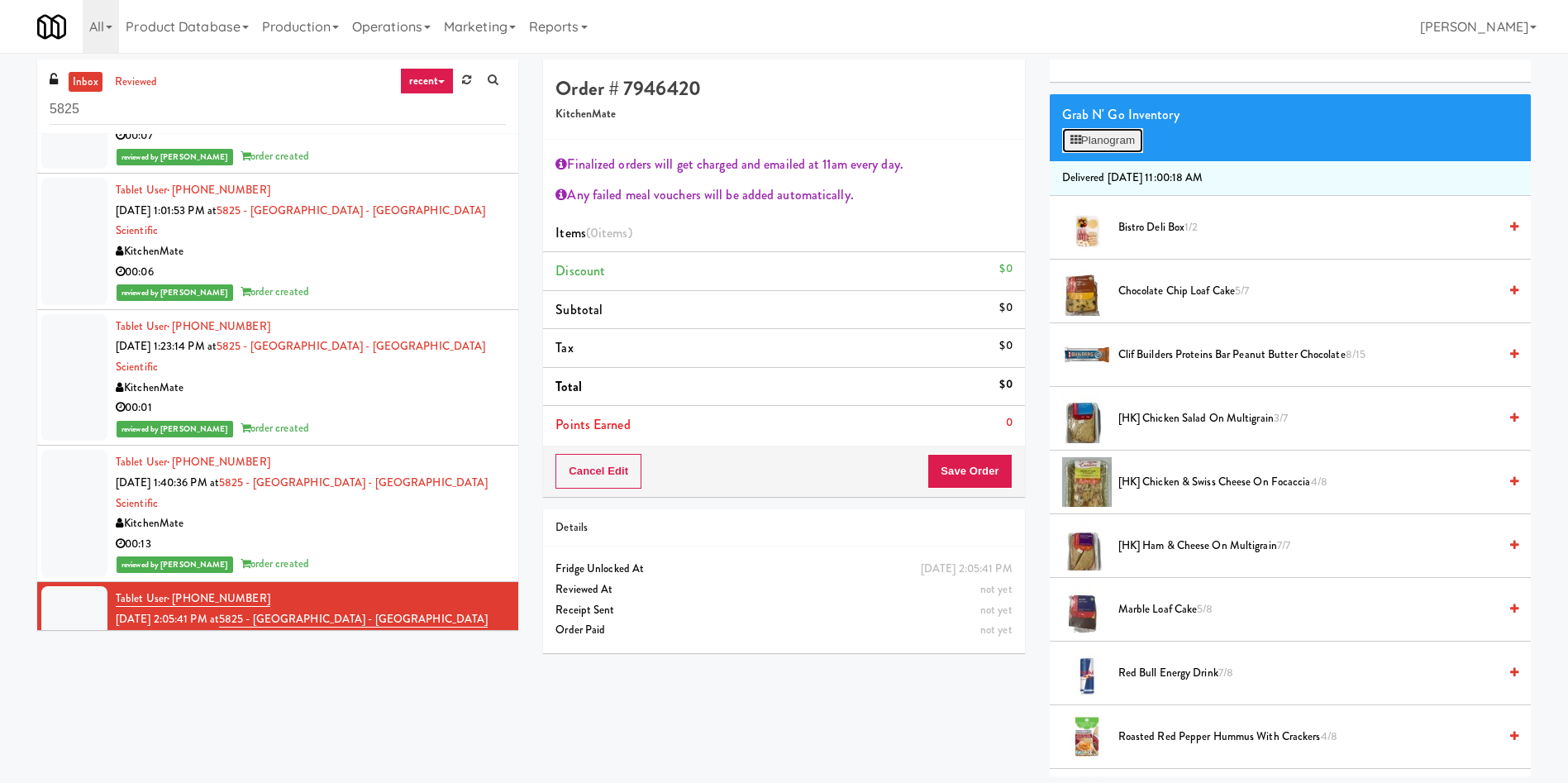
click at [1082, 146] on button "Planogram" at bounding box center [1102, 140] width 81 height 25
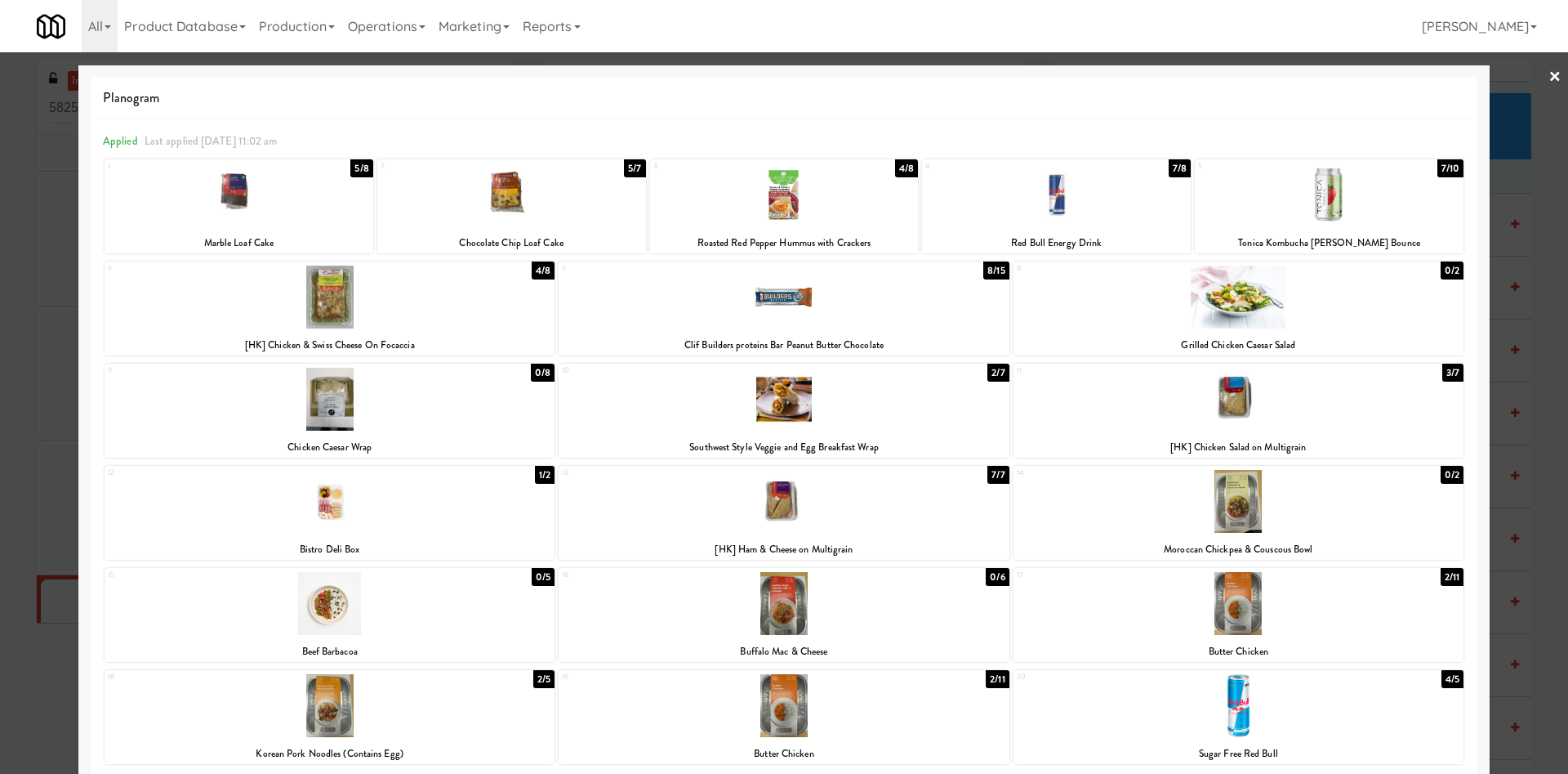
click at [938, 309] on div at bounding box center [784, 297] width 450 height 63
click at [1394, 215] on div at bounding box center [1329, 195] width 268 height 63
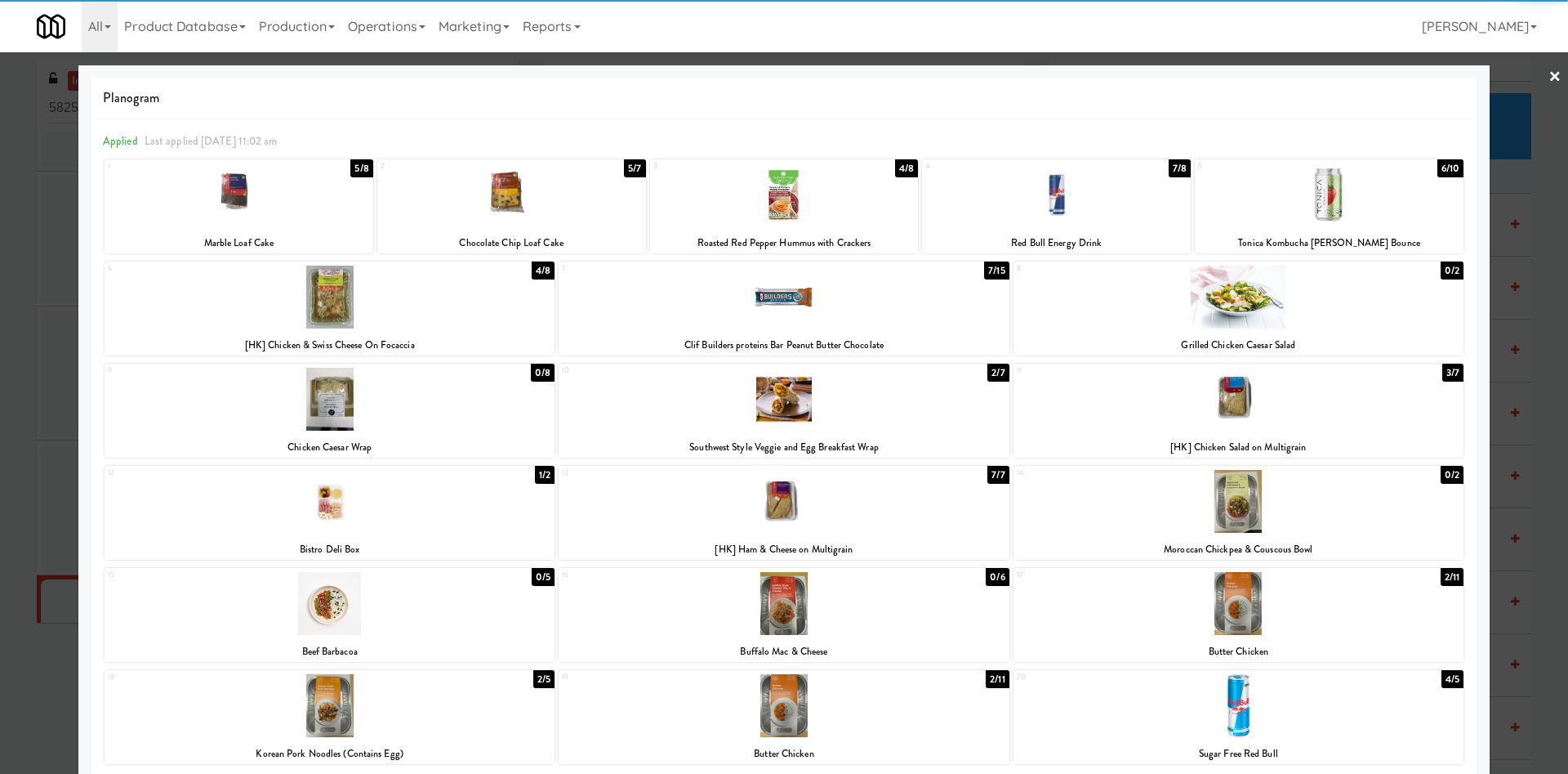
click at [1519, 118] on div at bounding box center [784, 387] width 1568 height 774
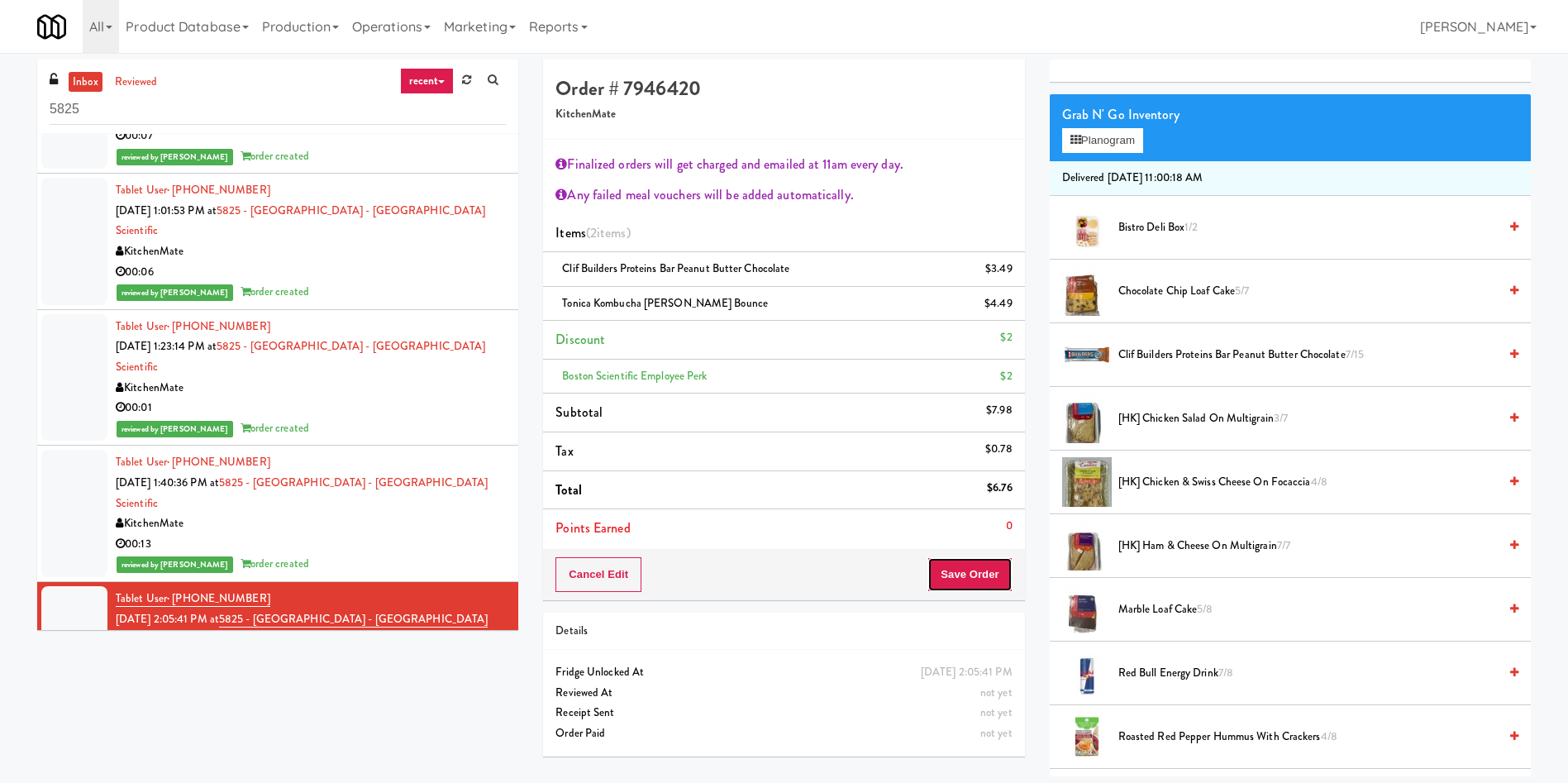
click at [993, 573] on button "Save Order" at bounding box center [969, 574] width 85 height 35
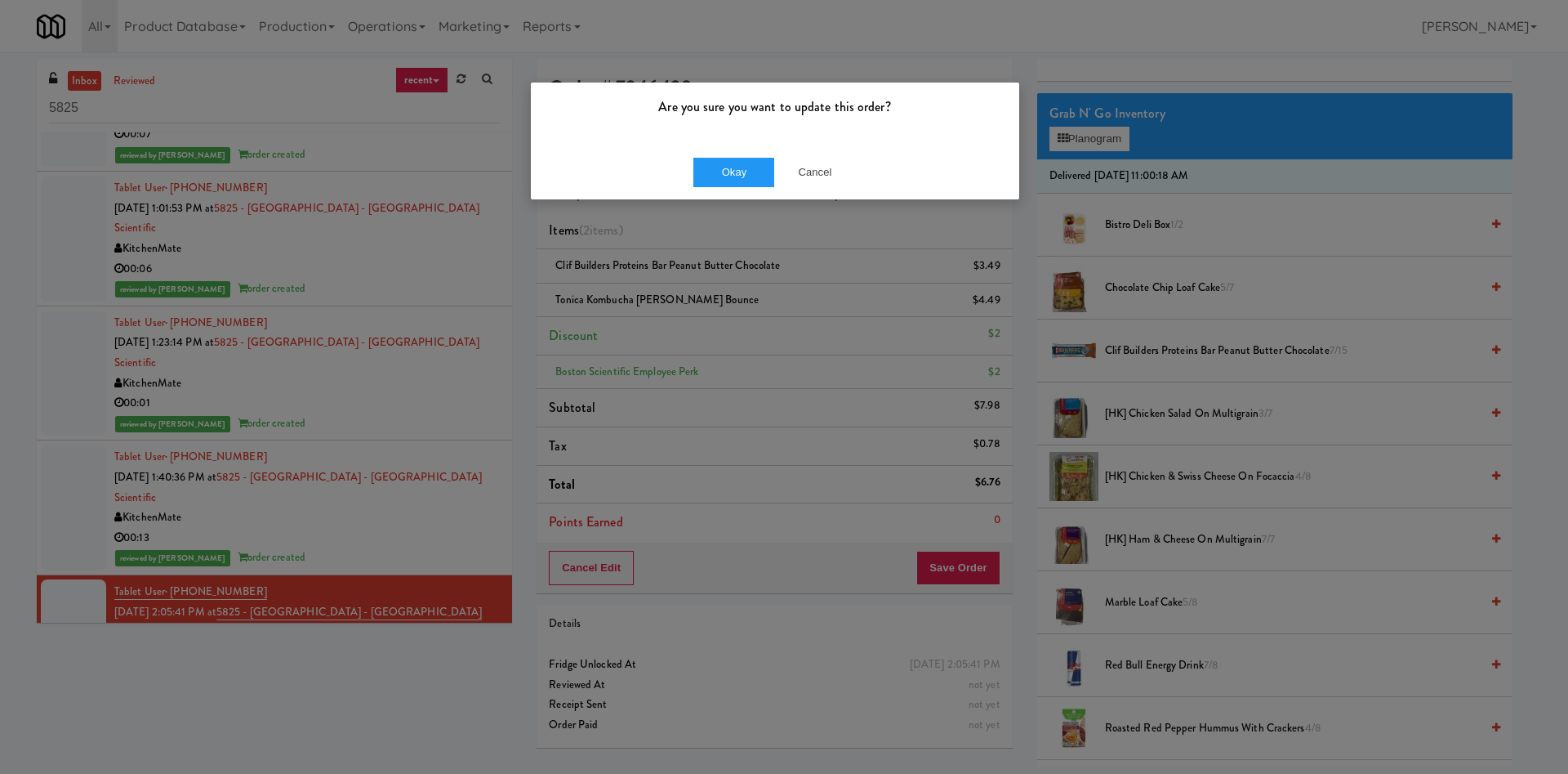
click at [738, 156] on div "Okay Cancel" at bounding box center [775, 172] width 489 height 55
click at [734, 167] on button "Okay" at bounding box center [734, 172] width 82 height 30
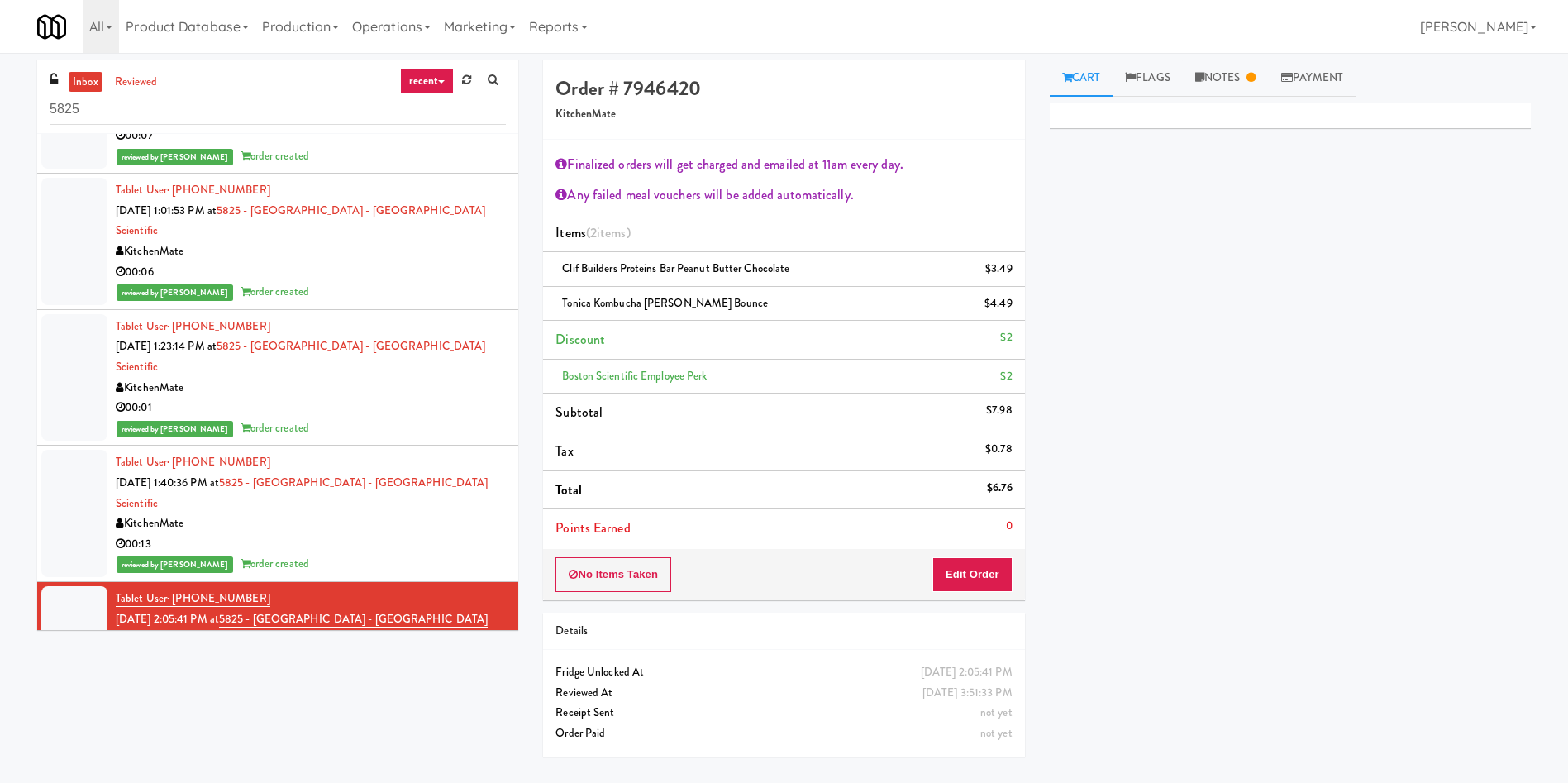
drag, startPoint x: 70, startPoint y: 616, endPoint x: 82, endPoint y: 614, distance: 12.2
click at [70, 721] on div at bounding box center [75, 774] width 66 height 106
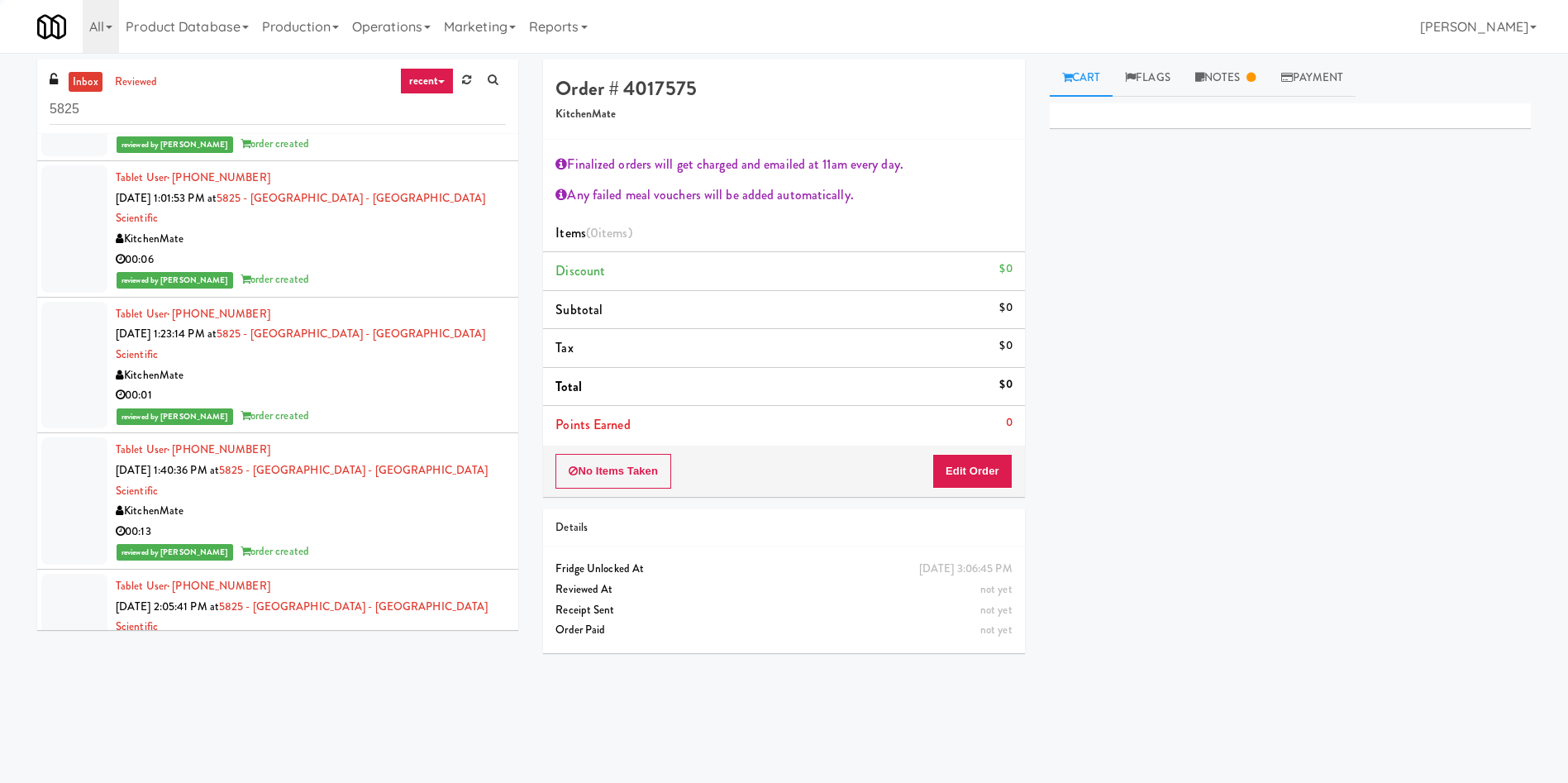
scroll to position [524, 0]
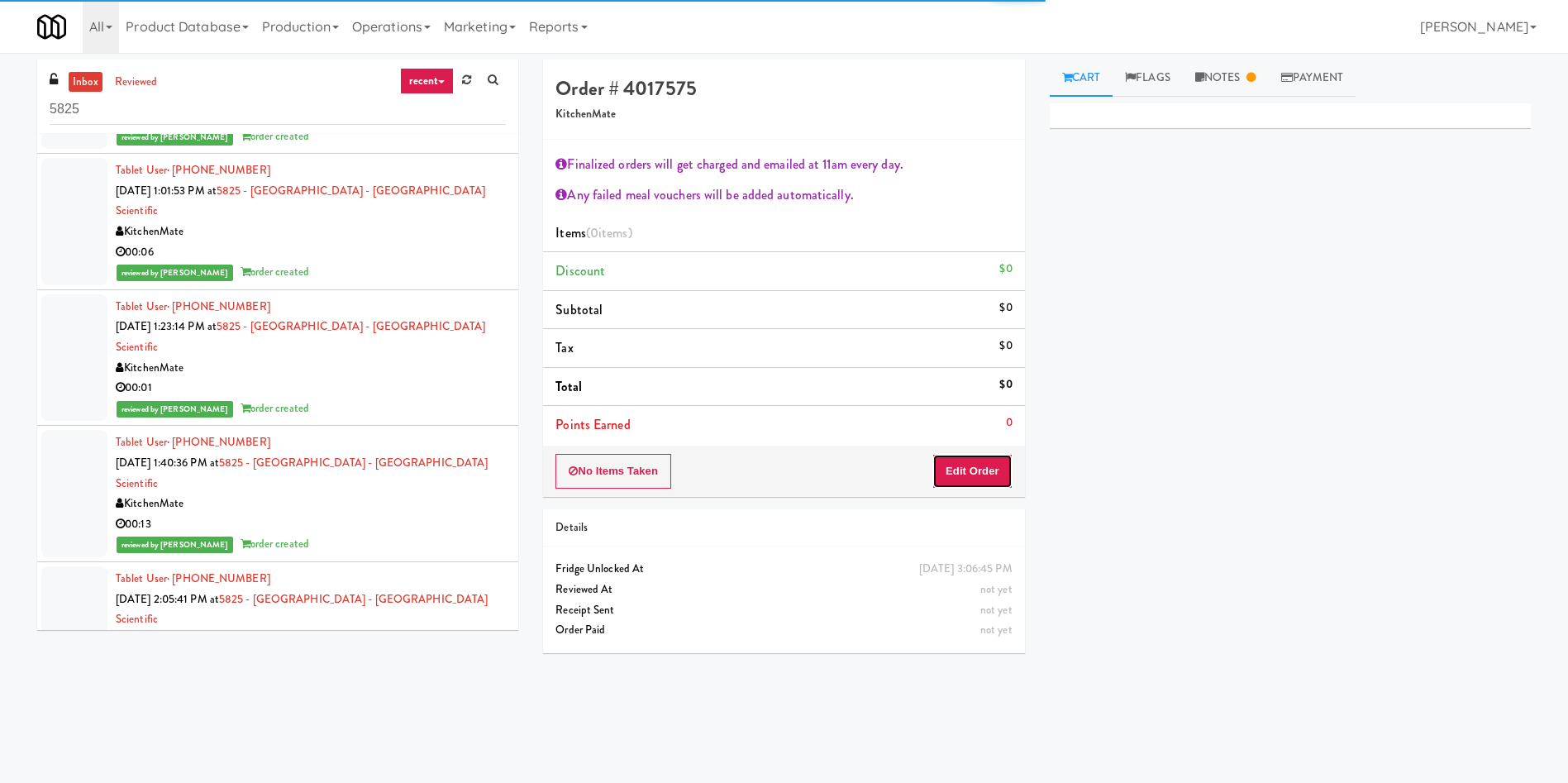
click at [955, 467] on button "Edit Order" at bounding box center [972, 471] width 81 height 35
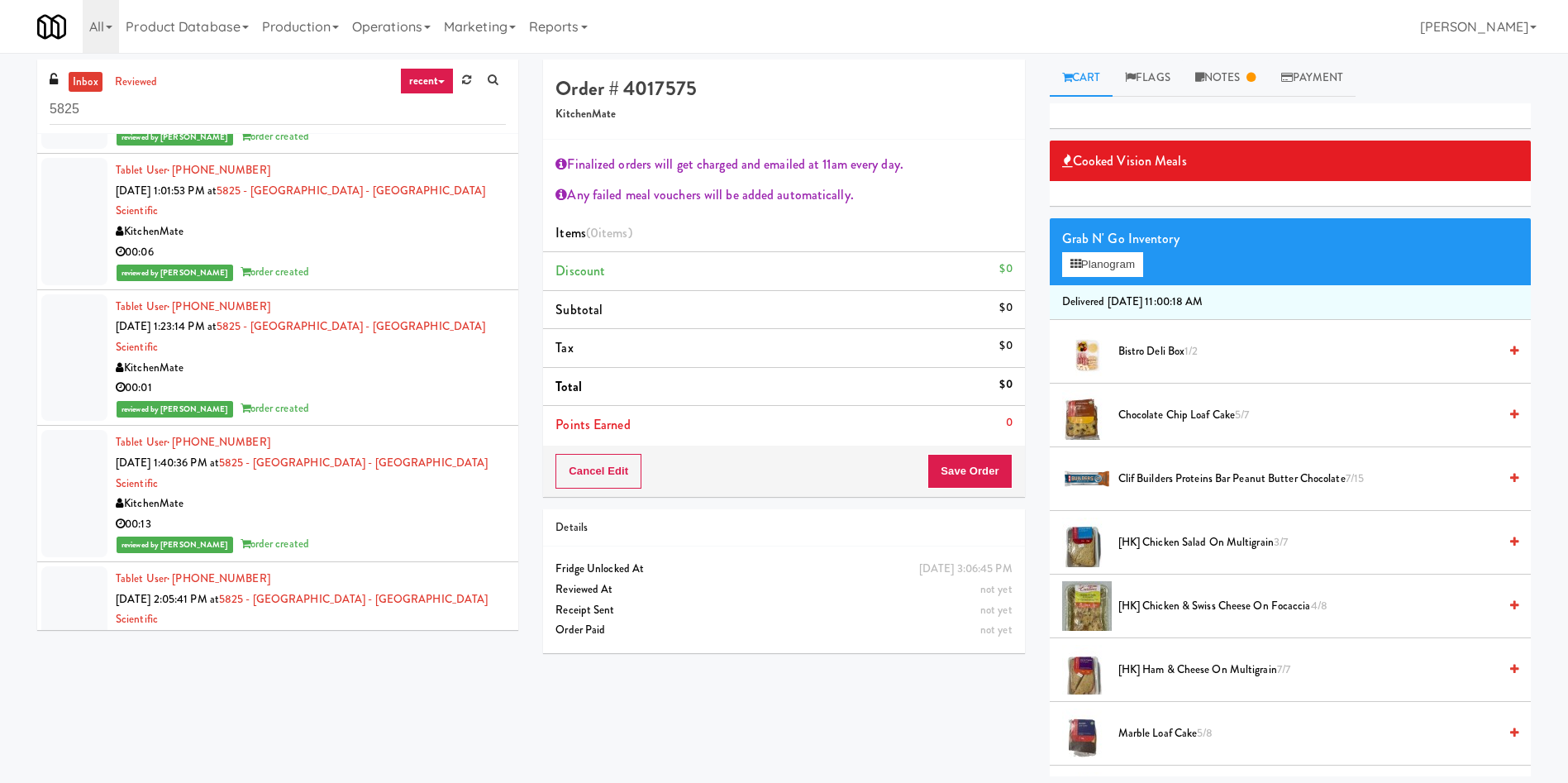
scroll to position [124, 0]
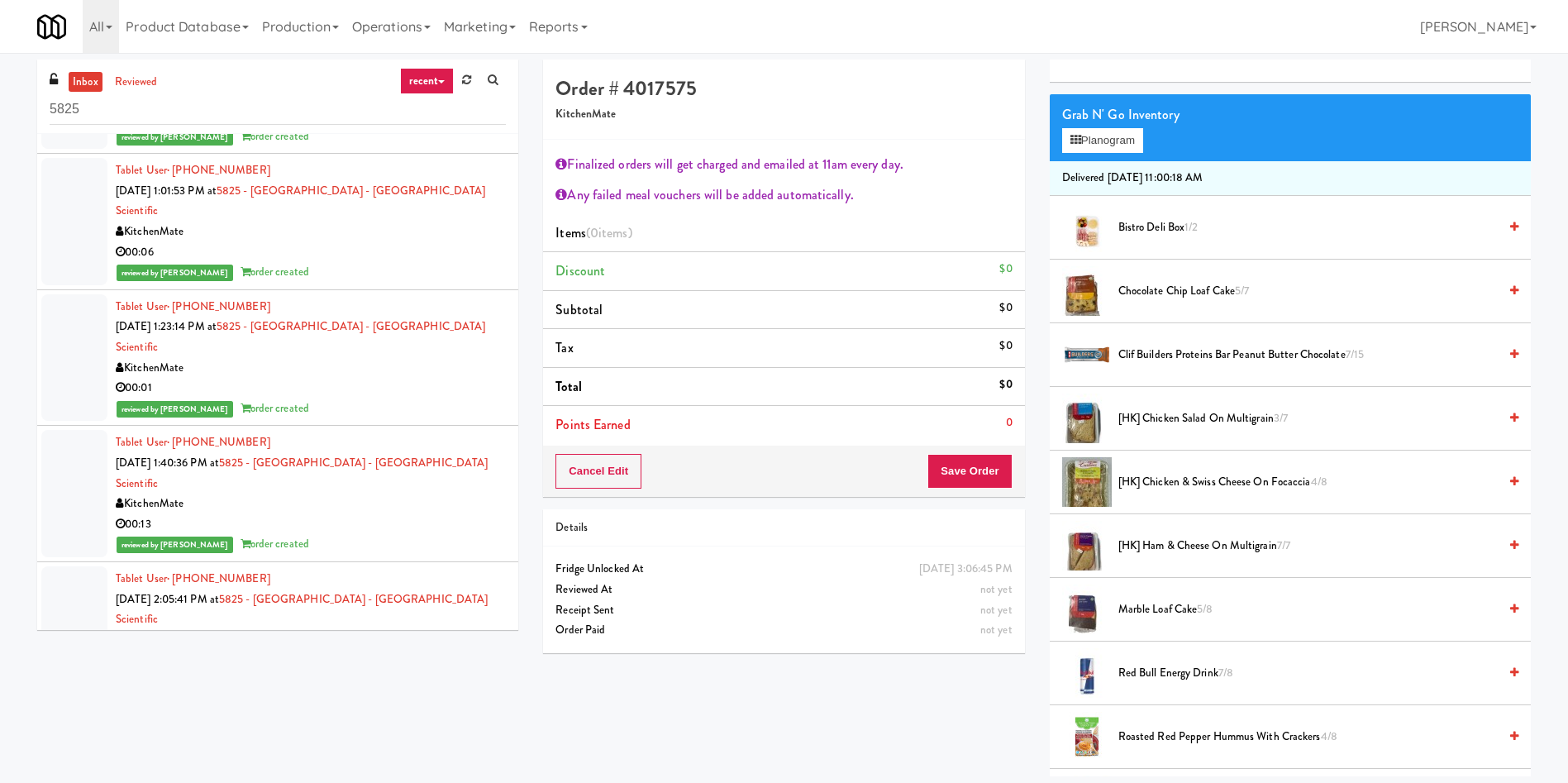
click at [82, 78] on link "inbox" at bounding box center [86, 82] width 34 height 21
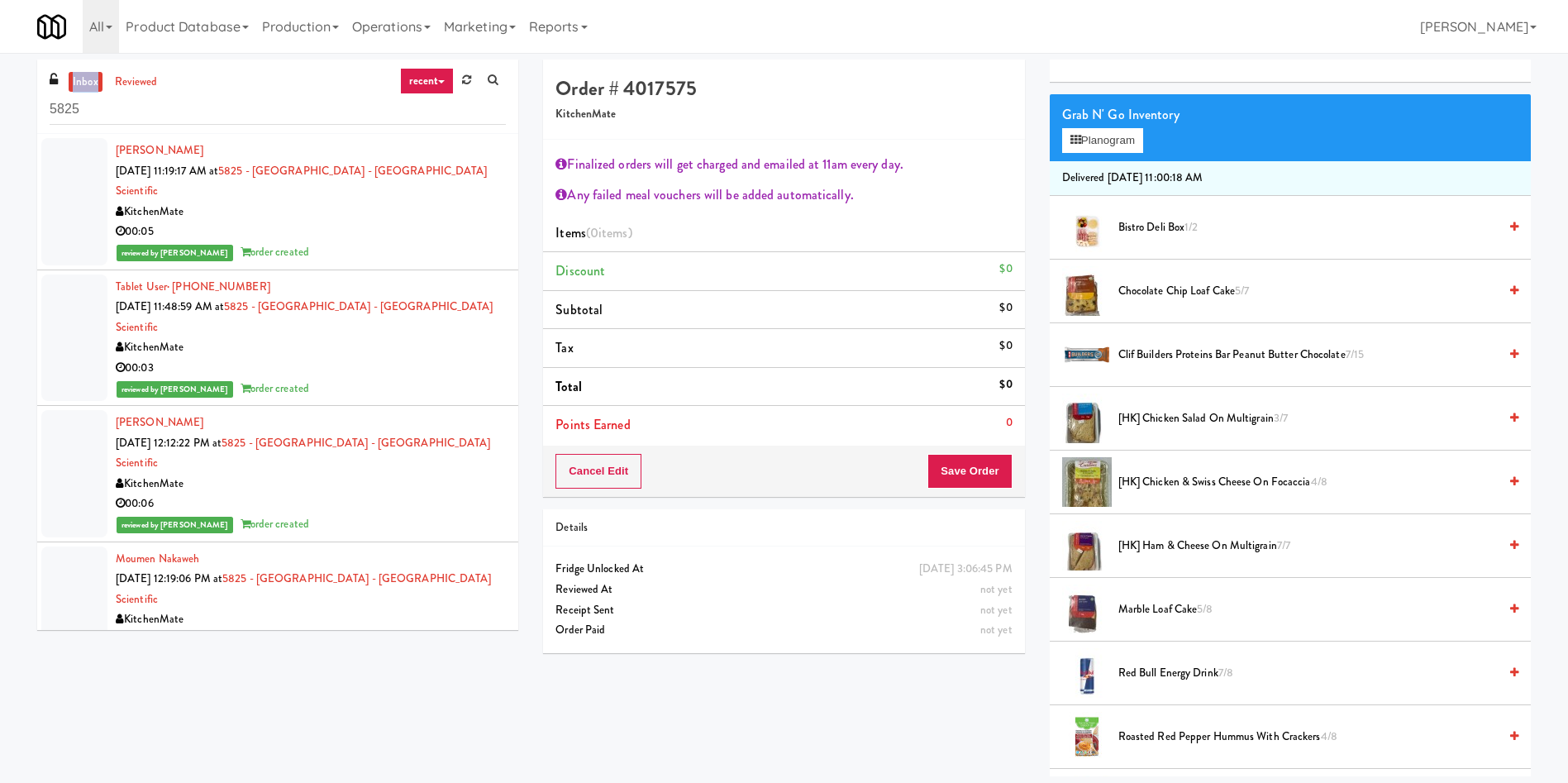
click at [82, 78] on link "inbox" at bounding box center [86, 82] width 34 height 21
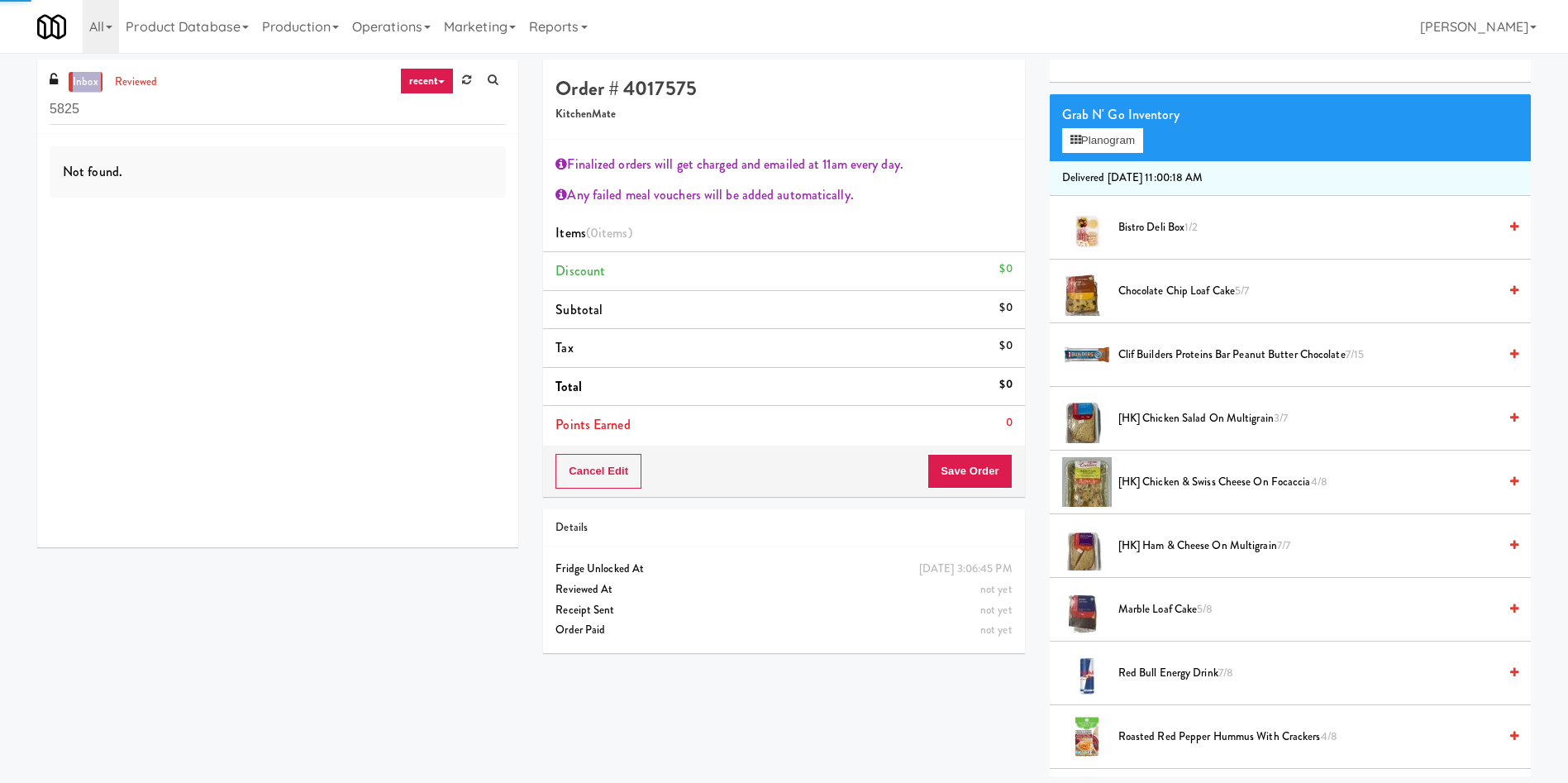
click at [82, 78] on link "inbox" at bounding box center [86, 82] width 34 height 21
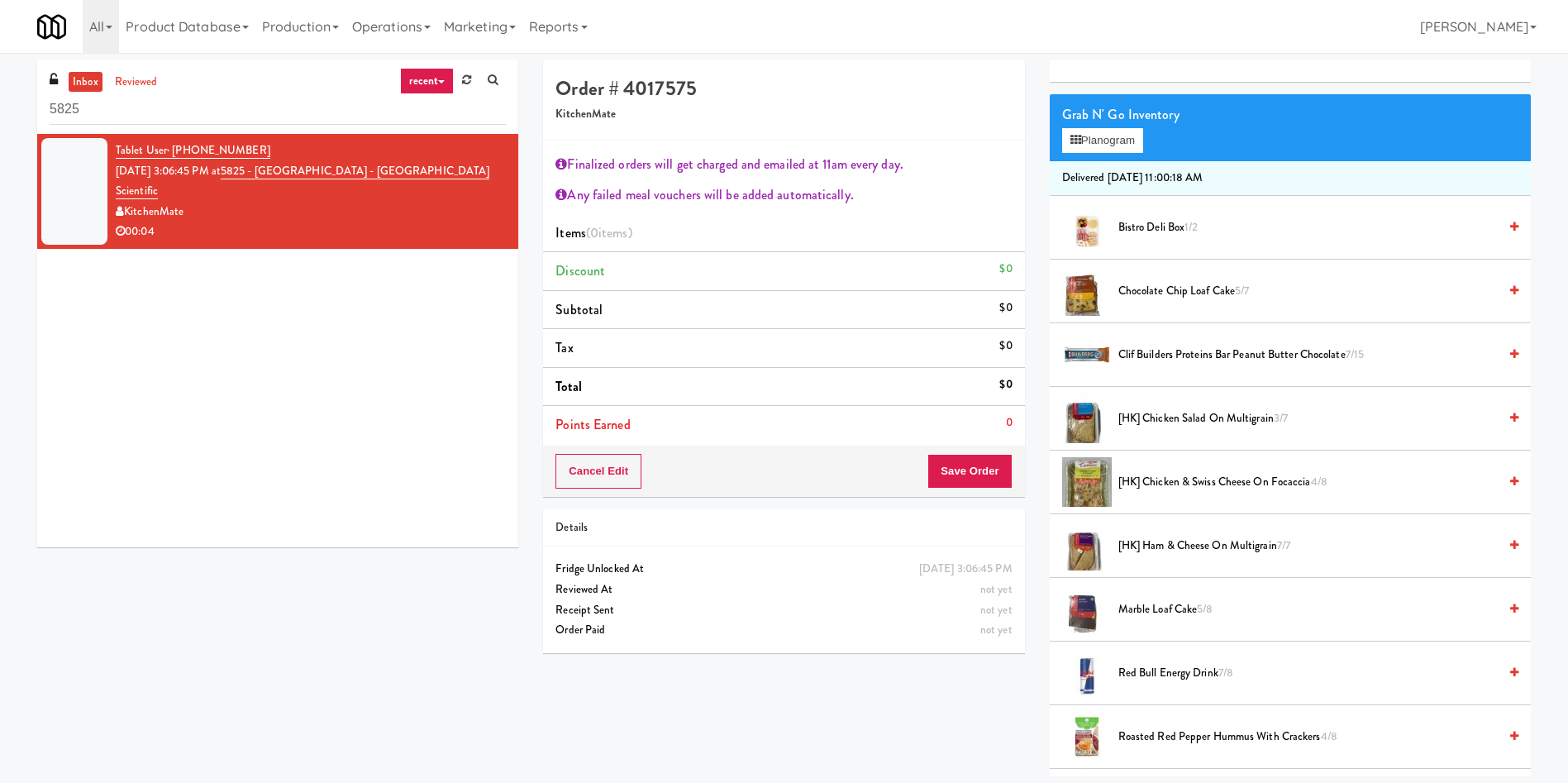
click at [1129, 351] on span "Clif Builders proteins Bar Peanut Butter Chocolate 7/15" at bounding box center [1307, 355] width 379 height 21
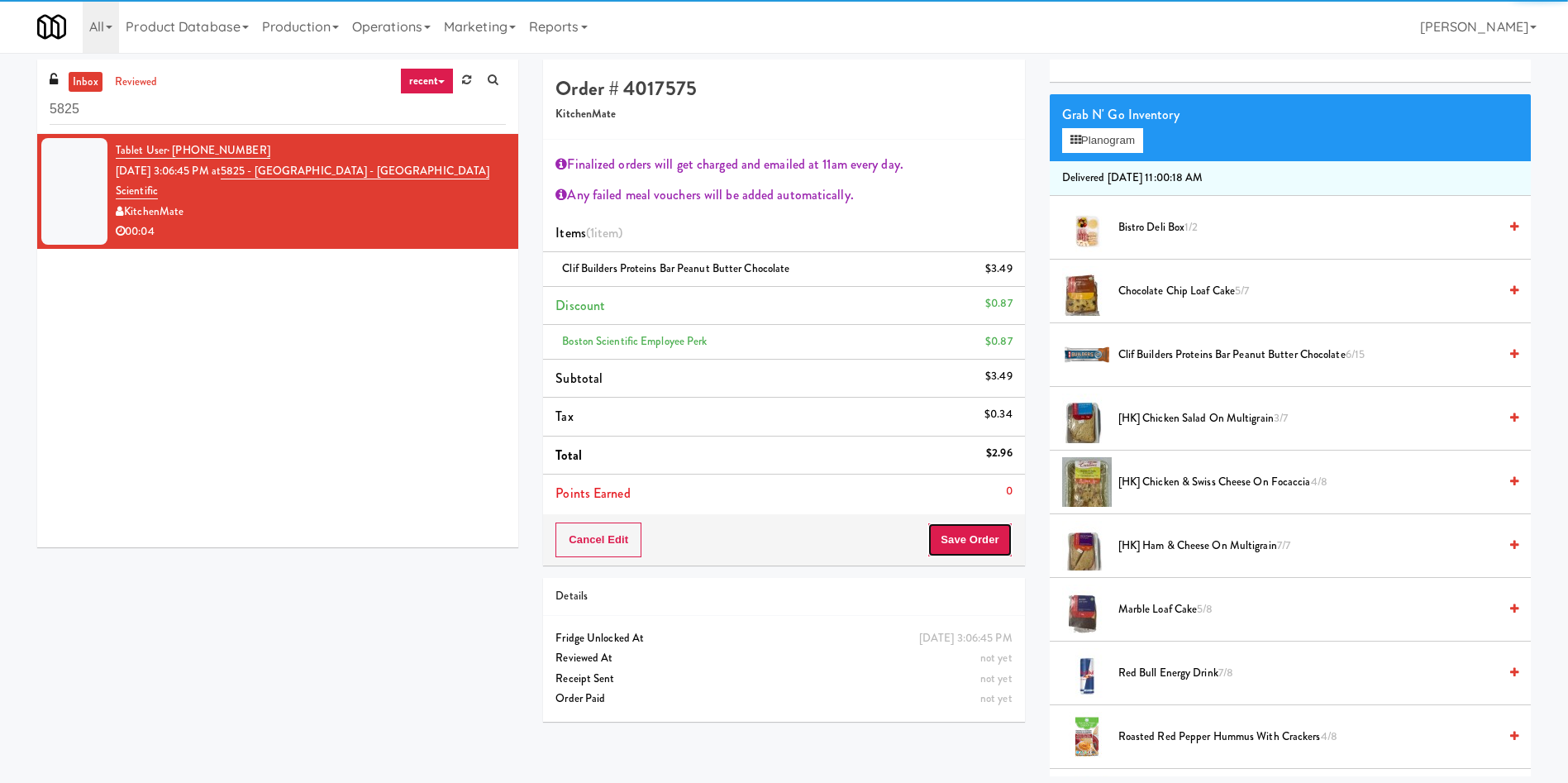
click at [956, 538] on button "Save Order" at bounding box center [969, 539] width 85 height 35
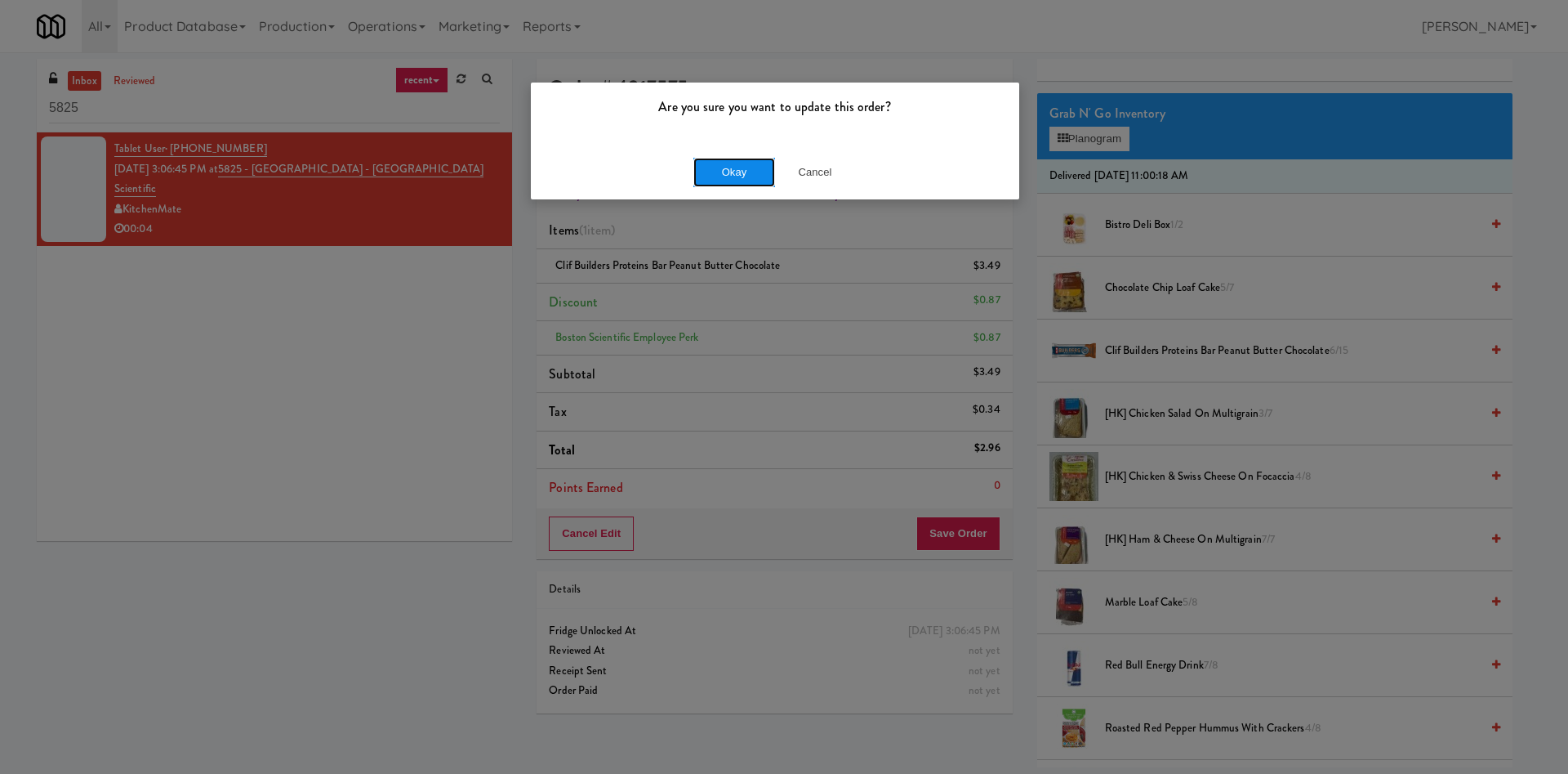
click at [714, 172] on button "Okay" at bounding box center [734, 172] width 82 height 30
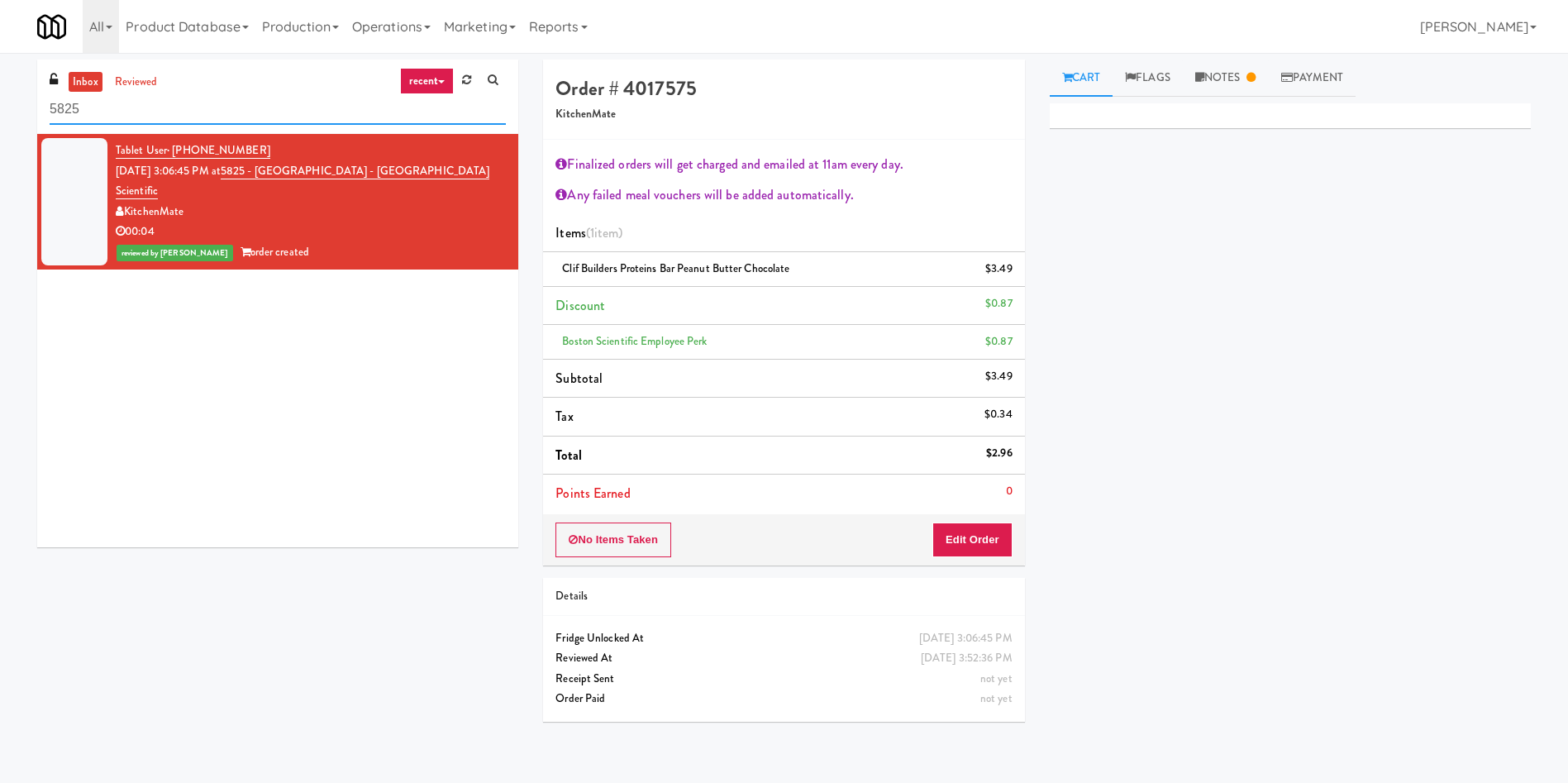
drag, startPoint x: 218, startPoint y: 118, endPoint x: 0, endPoint y: 117, distance: 218.0
click at [0, 117] on div "inbox reviewed recent all unclear take inventory issue suspicious failed recent…" at bounding box center [784, 397] width 1568 height 675
paste input "Joseph Brant Hospital"
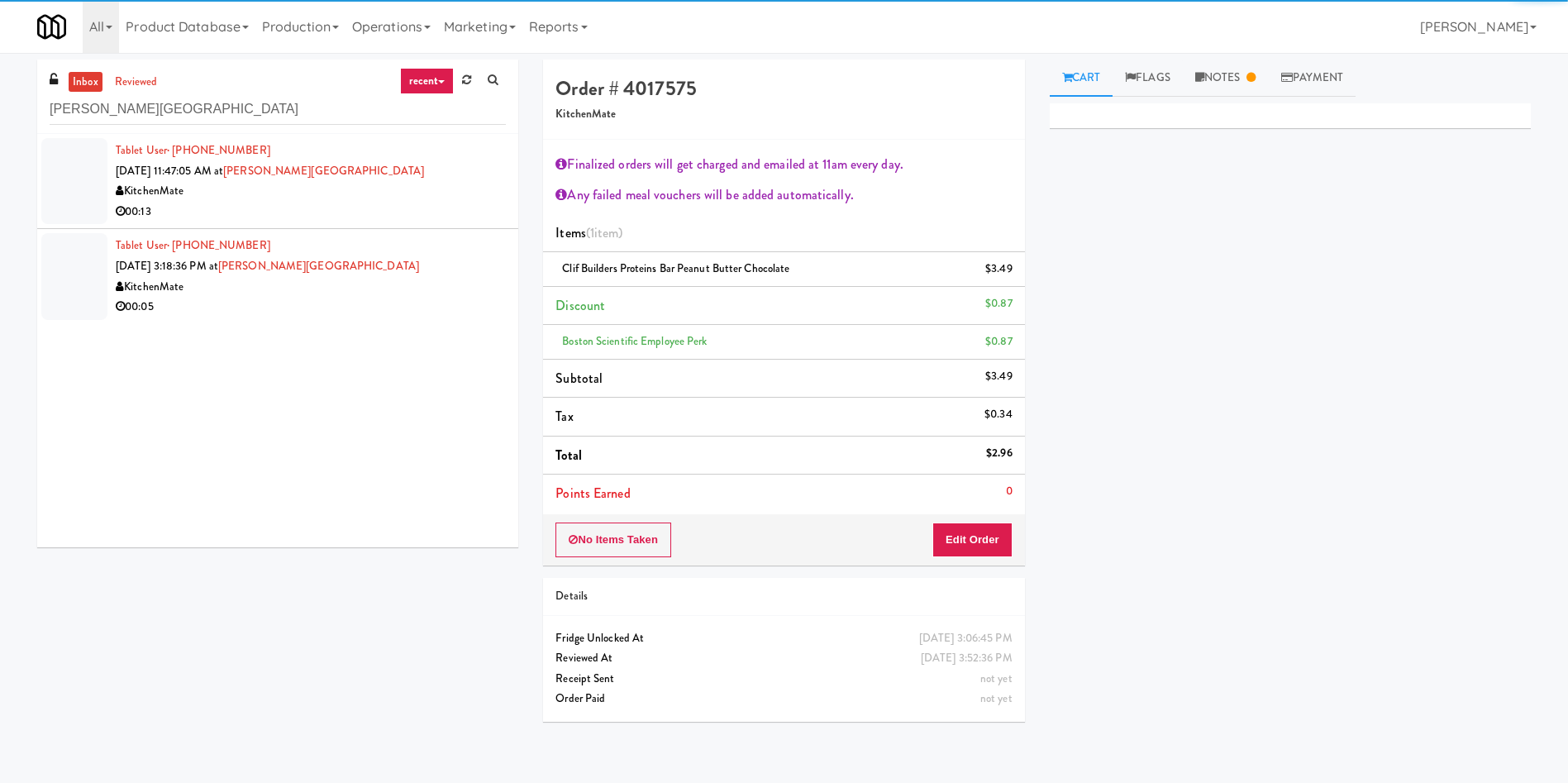
click at [46, 180] on div at bounding box center [75, 181] width 66 height 86
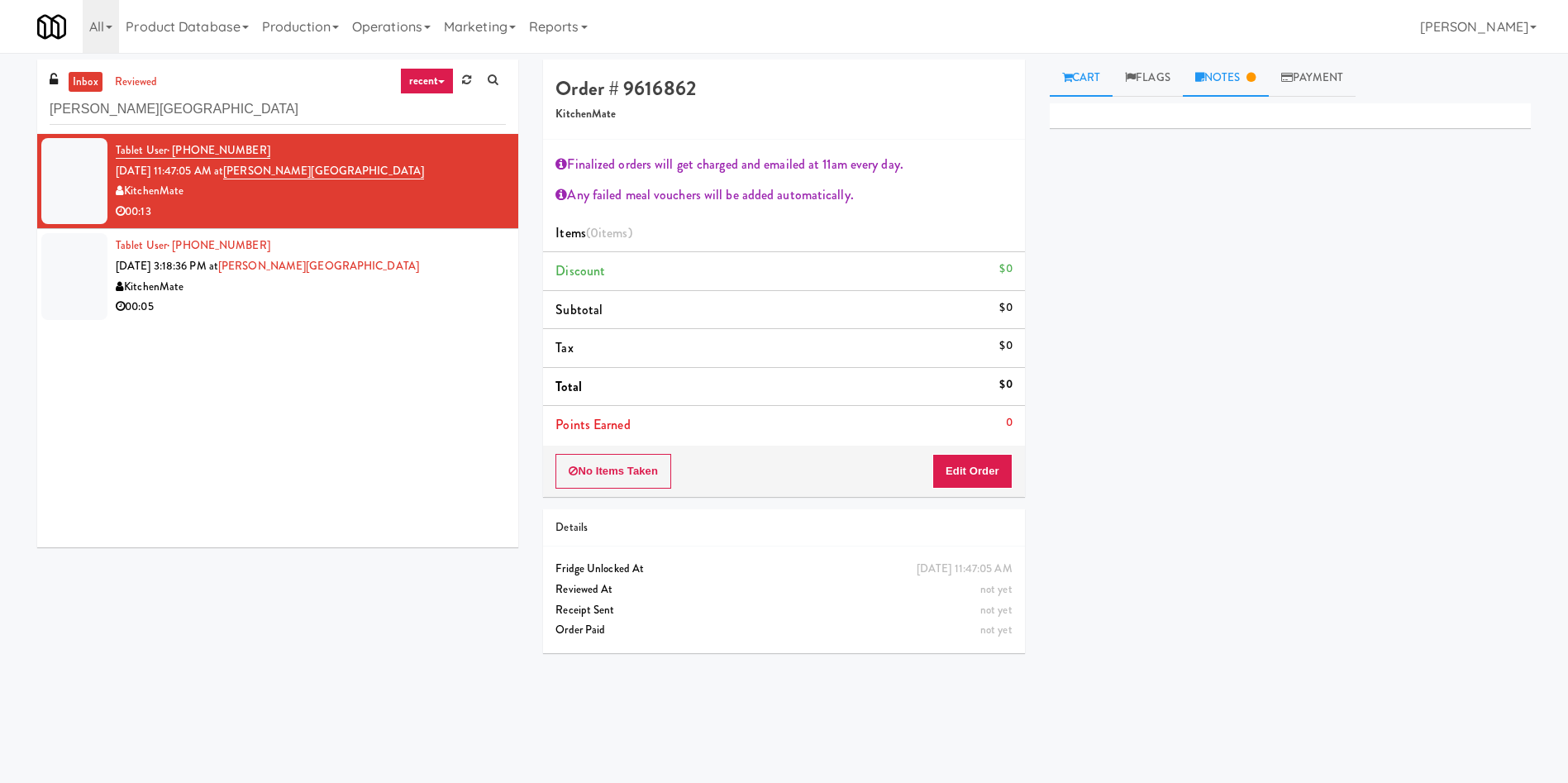
click at [1256, 82] on icon at bounding box center [1251, 77] width 9 height 11
click at [1074, 74] on link "Cart" at bounding box center [1081, 78] width 64 height 37
click at [956, 469] on button "Edit Order" at bounding box center [972, 471] width 81 height 35
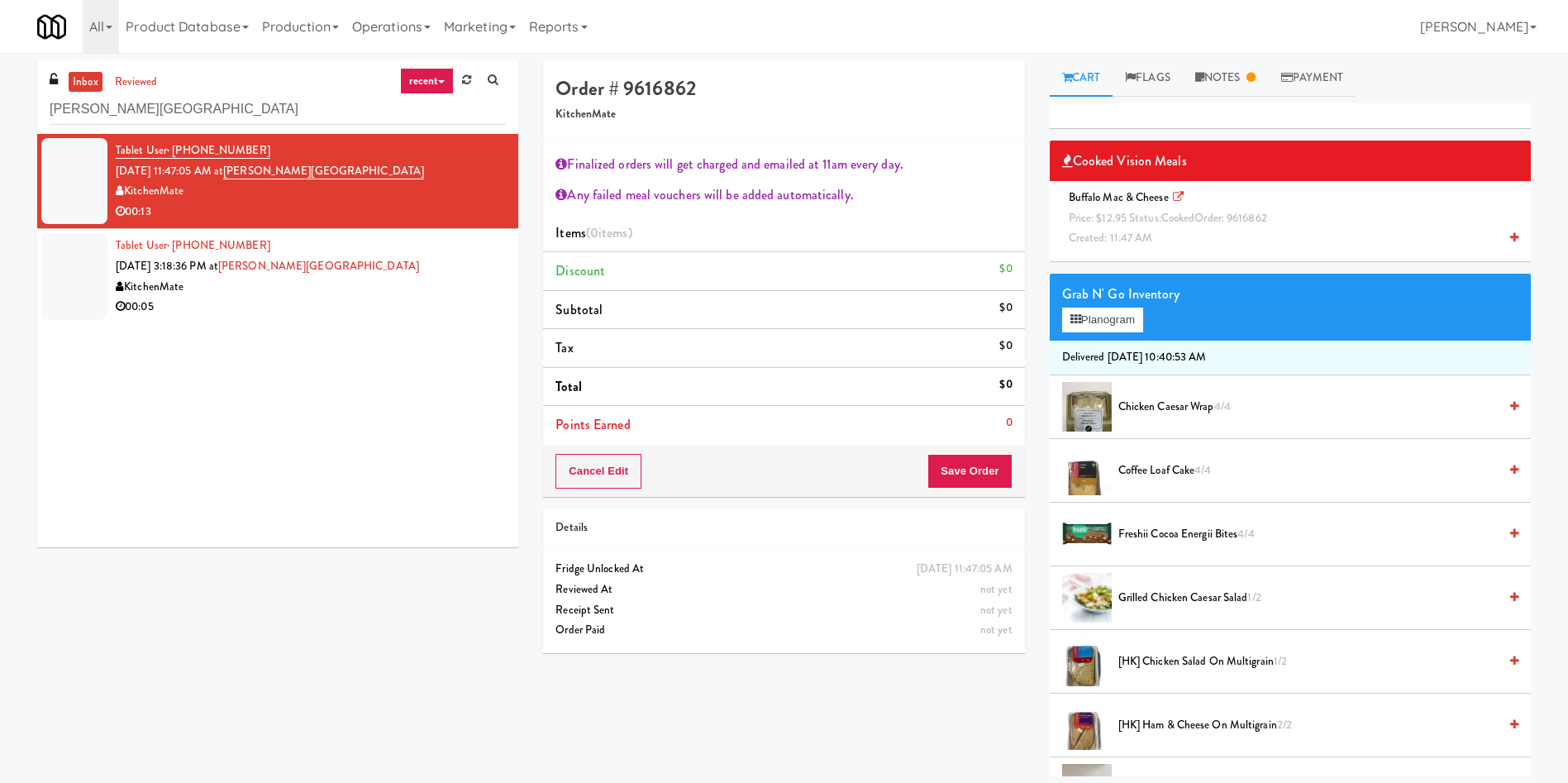
click at [1221, 243] on div "Buffalo Mac & Cheese Price: $12.95 Status: cooked Order: 9616862 Created: 11:47…" at bounding box center [1290, 218] width 457 height 61
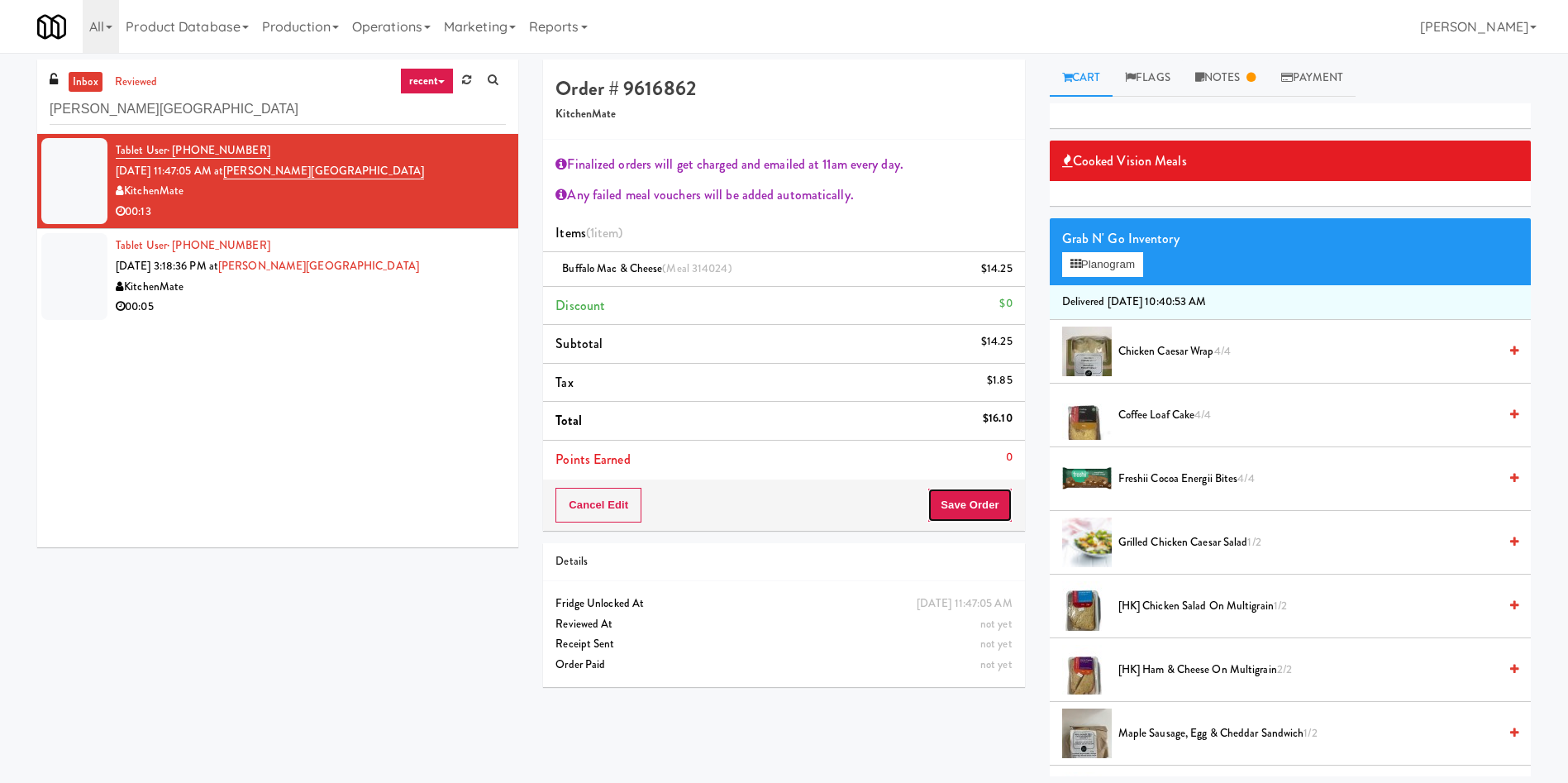
click at [946, 496] on button "Save Order" at bounding box center [969, 504] width 85 height 35
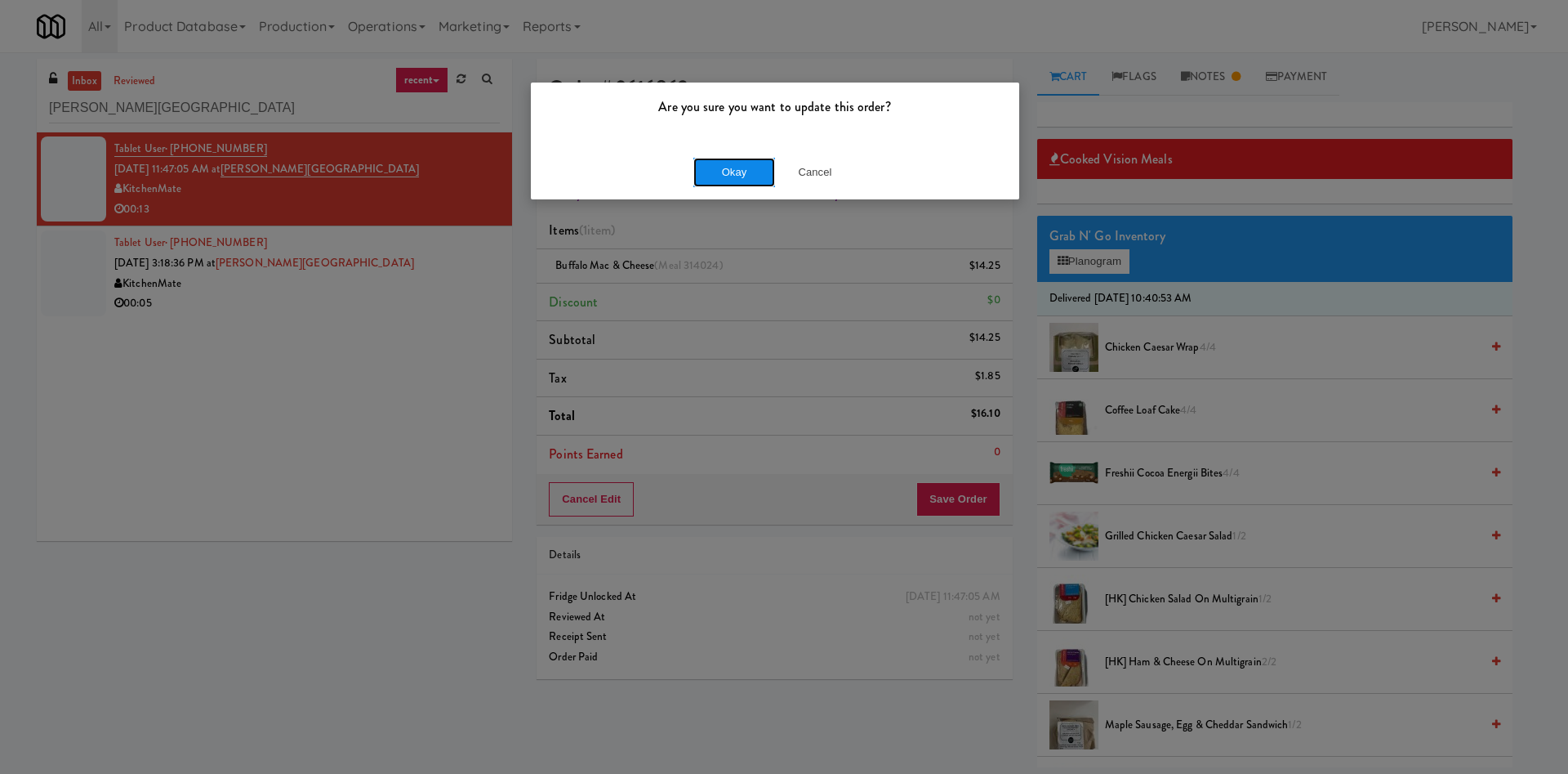
click at [710, 161] on button "Okay" at bounding box center [734, 172] width 82 height 30
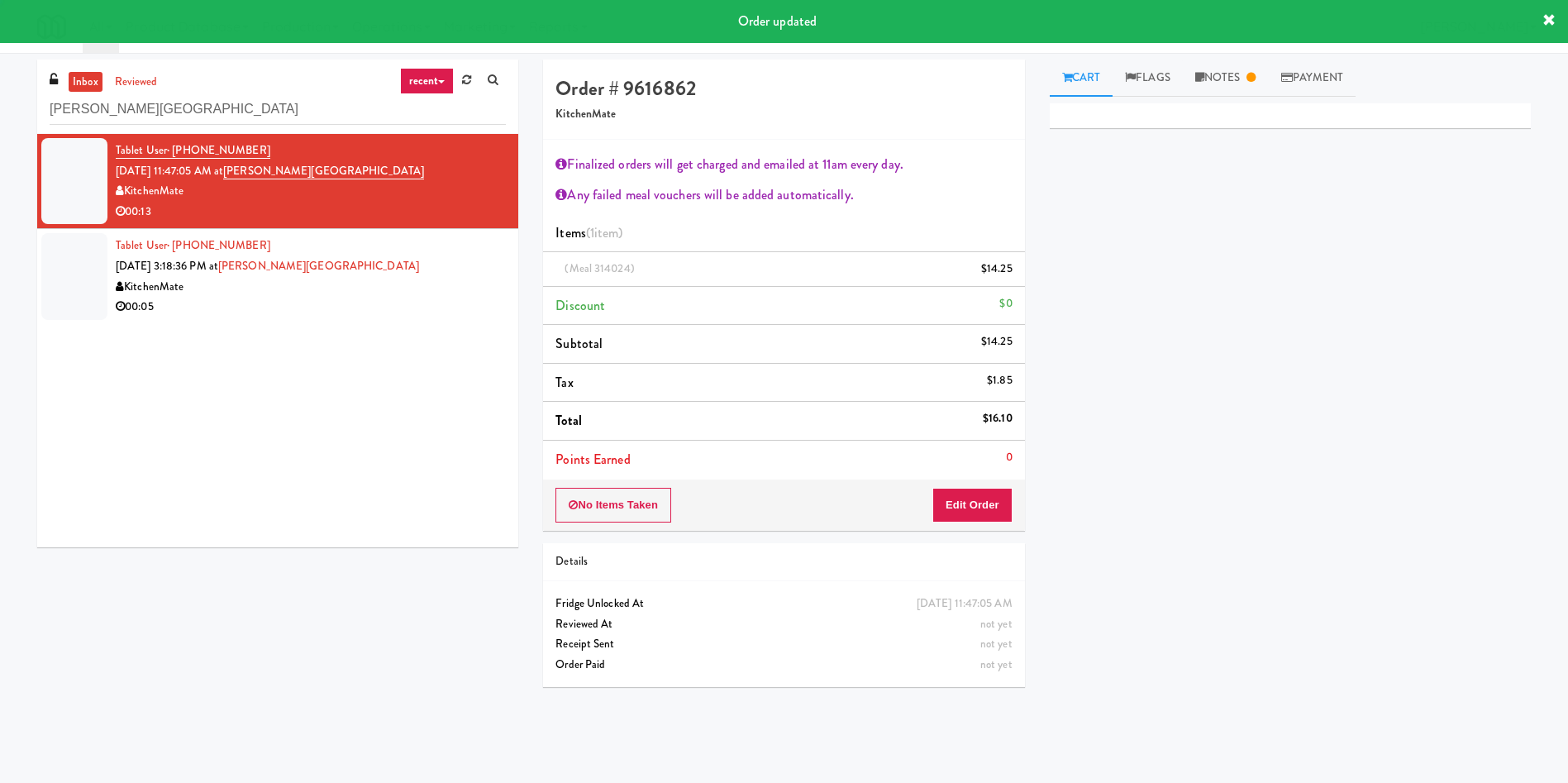
click at [60, 262] on div at bounding box center [75, 276] width 66 height 86
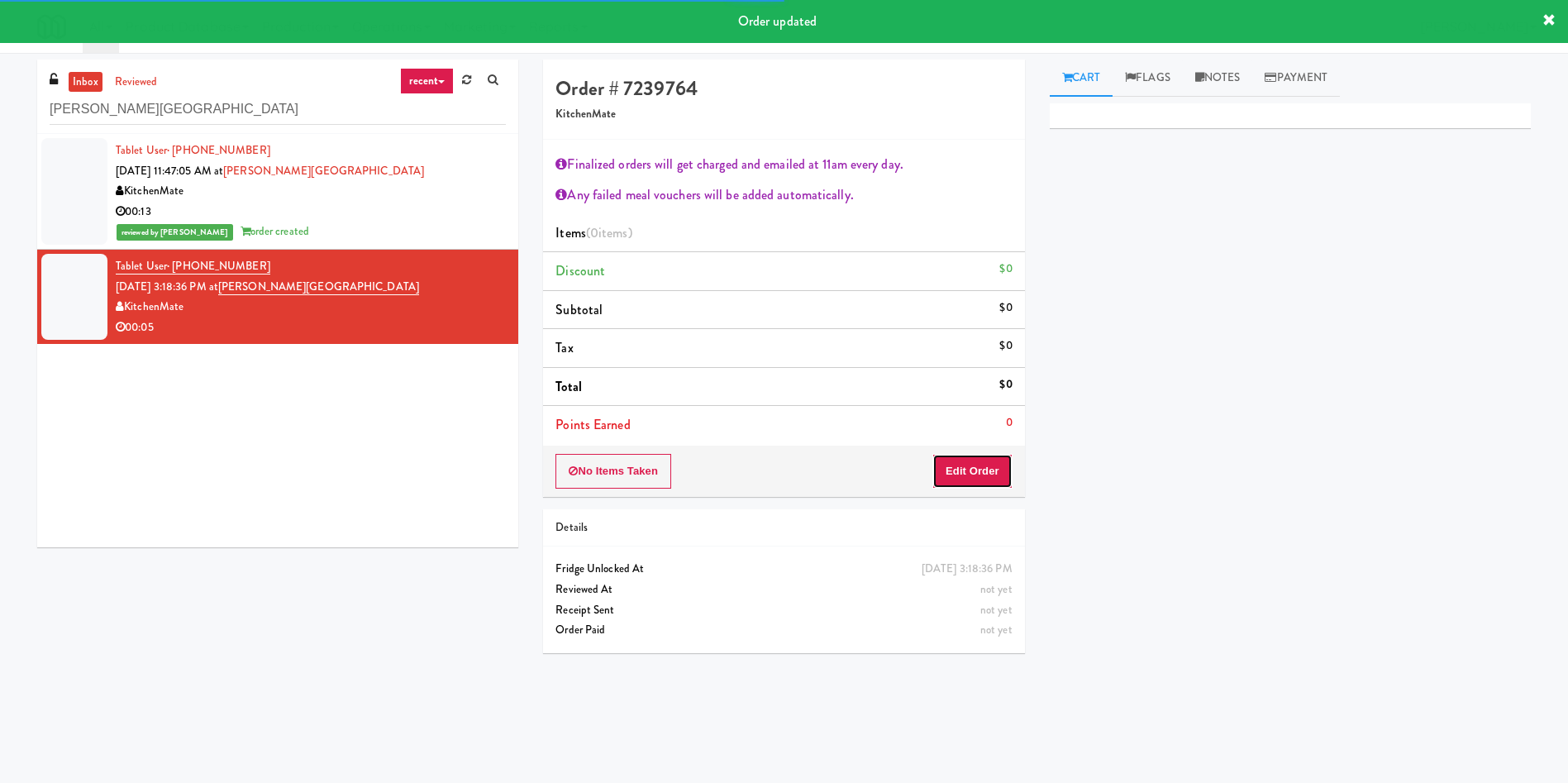
click at [987, 472] on button "Edit Order" at bounding box center [972, 471] width 81 height 35
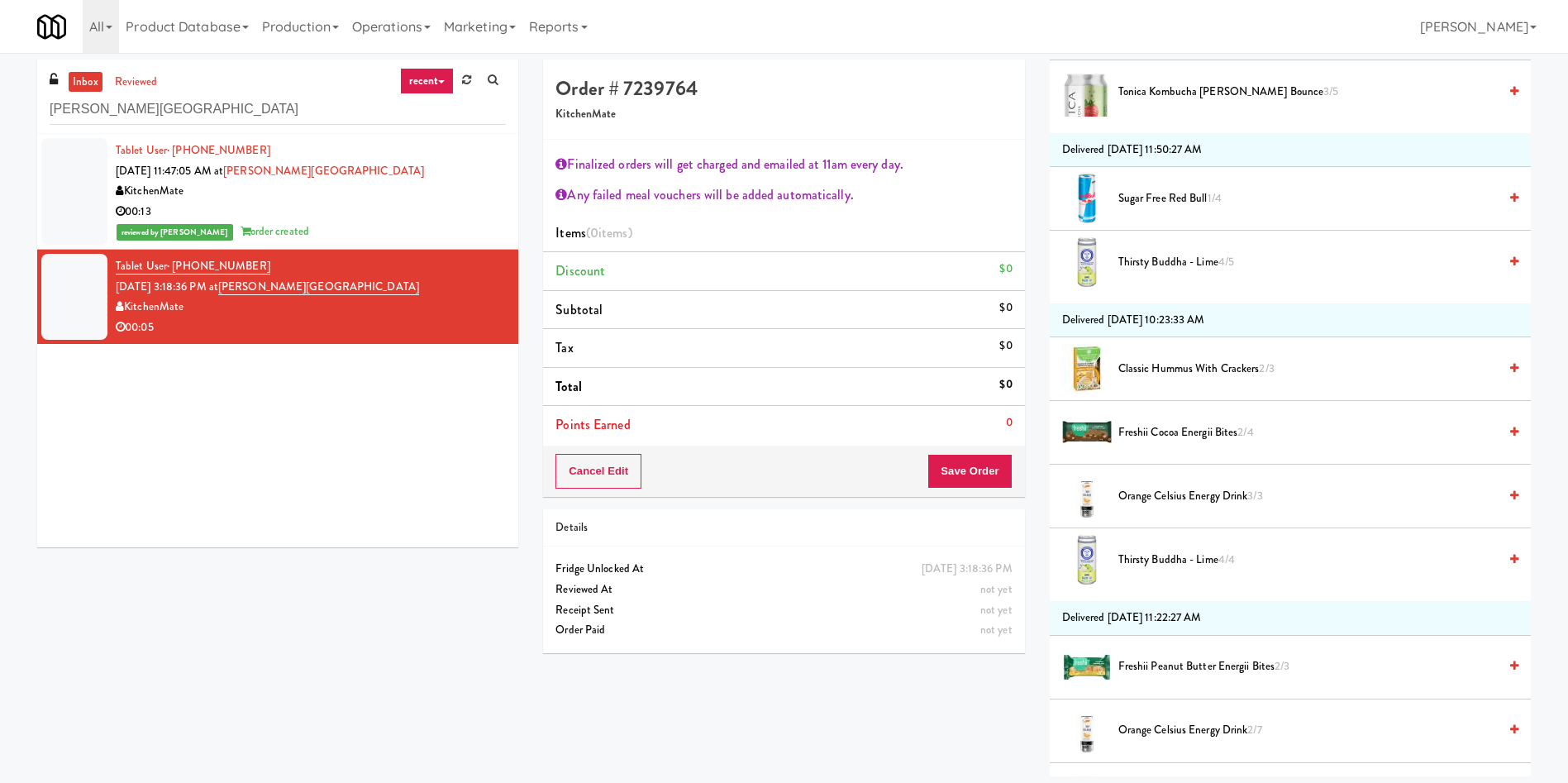
scroll to position [1736, 0]
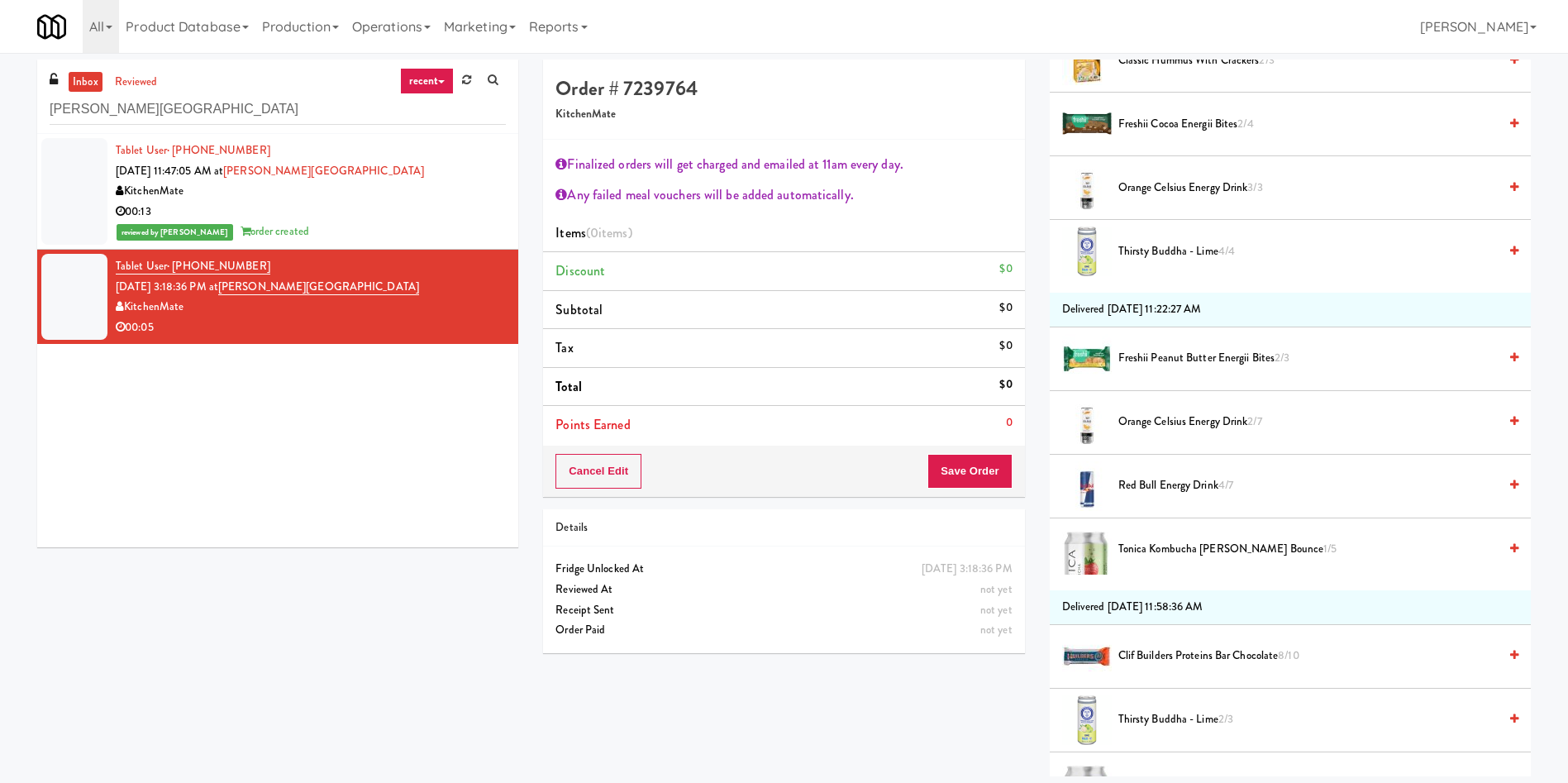
click at [1232, 340] on li "Freshii Peanut Butter Energii Bites 2/3" at bounding box center [1290, 359] width 482 height 64
click at [1235, 358] on span "Freshii Peanut Butter Energii Bites 2/3" at bounding box center [1307, 358] width 379 height 21
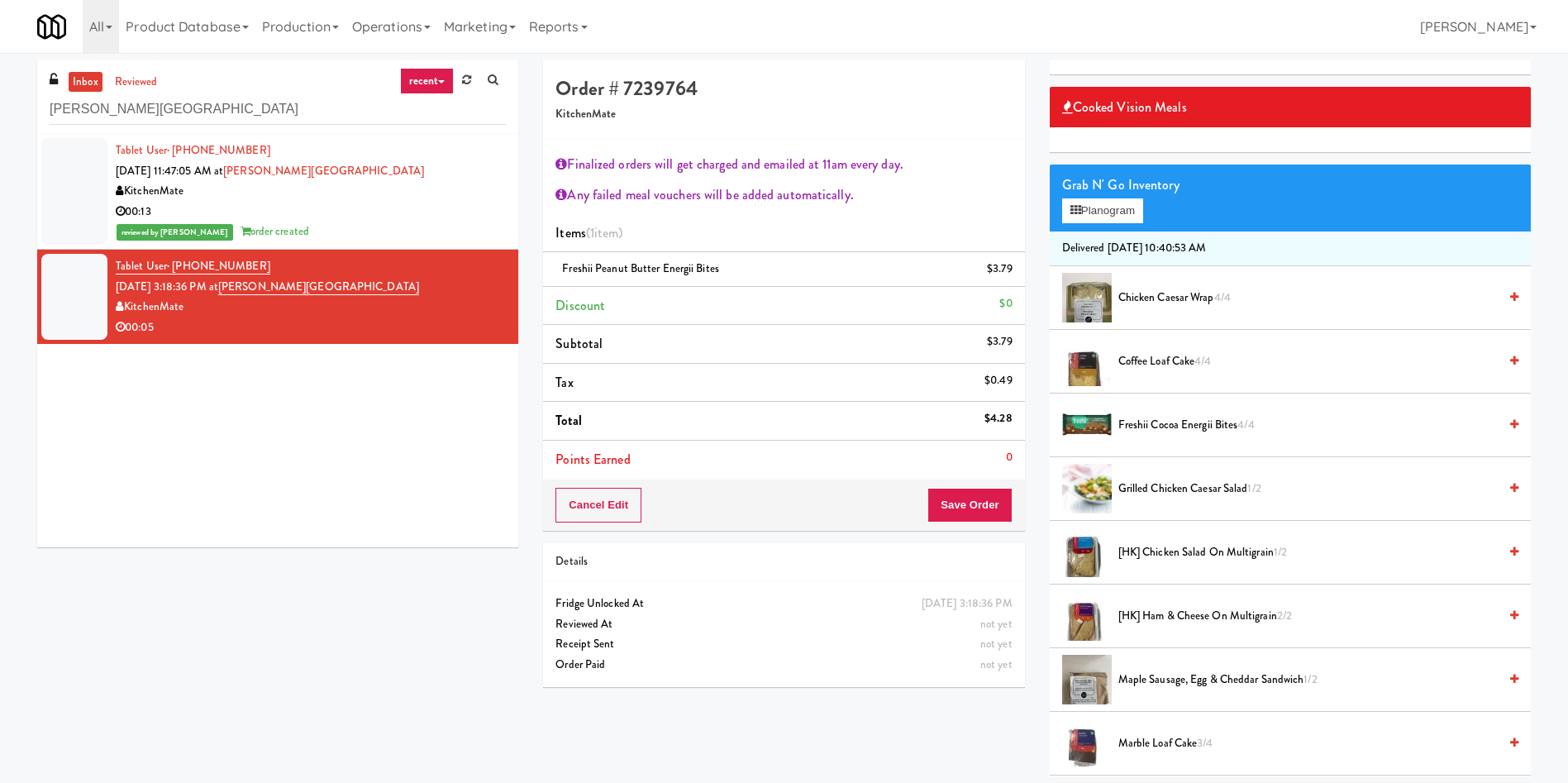
scroll to position [0, 0]
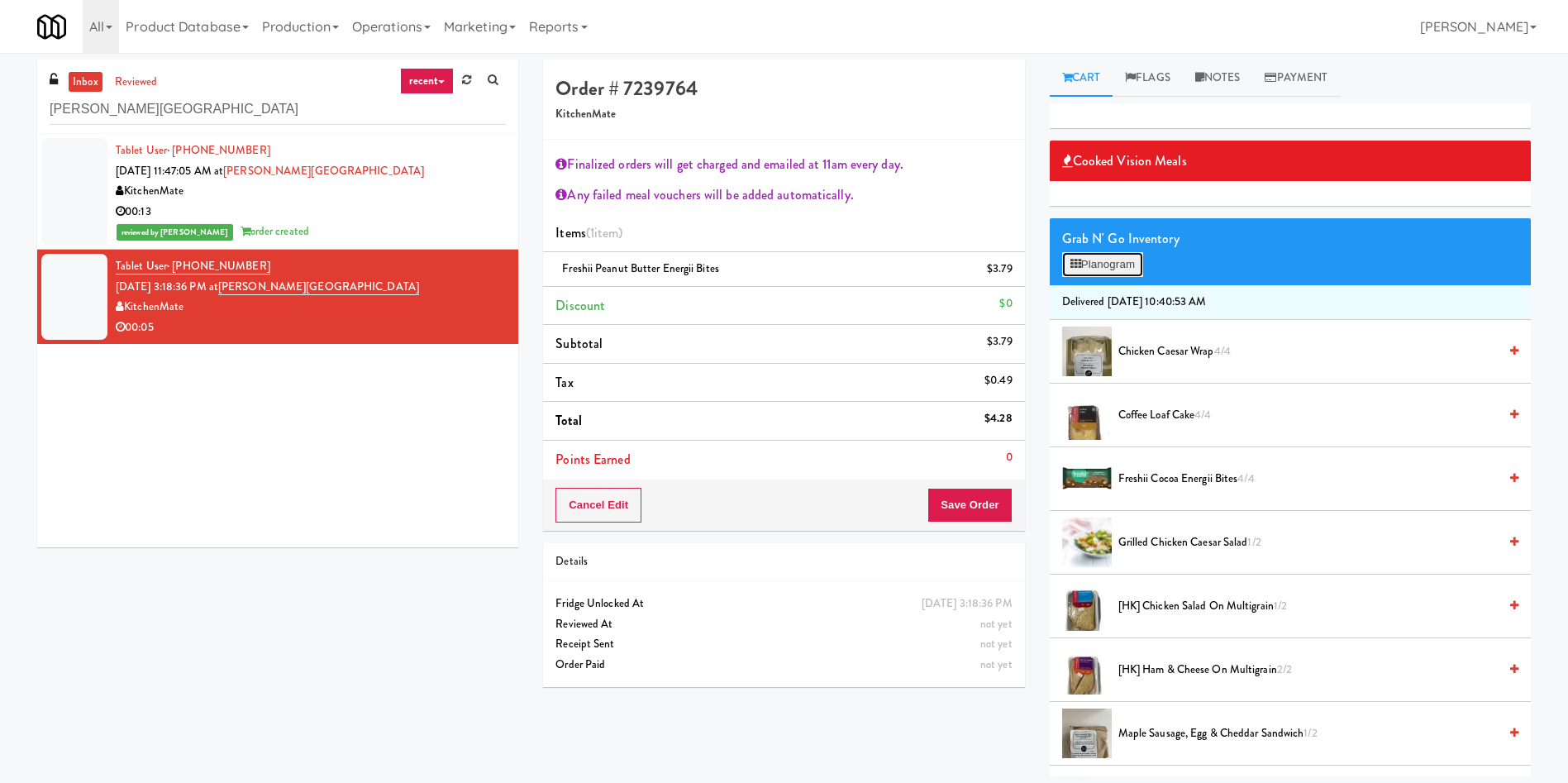
click at [1126, 260] on button "Planogram" at bounding box center [1102, 264] width 81 height 25
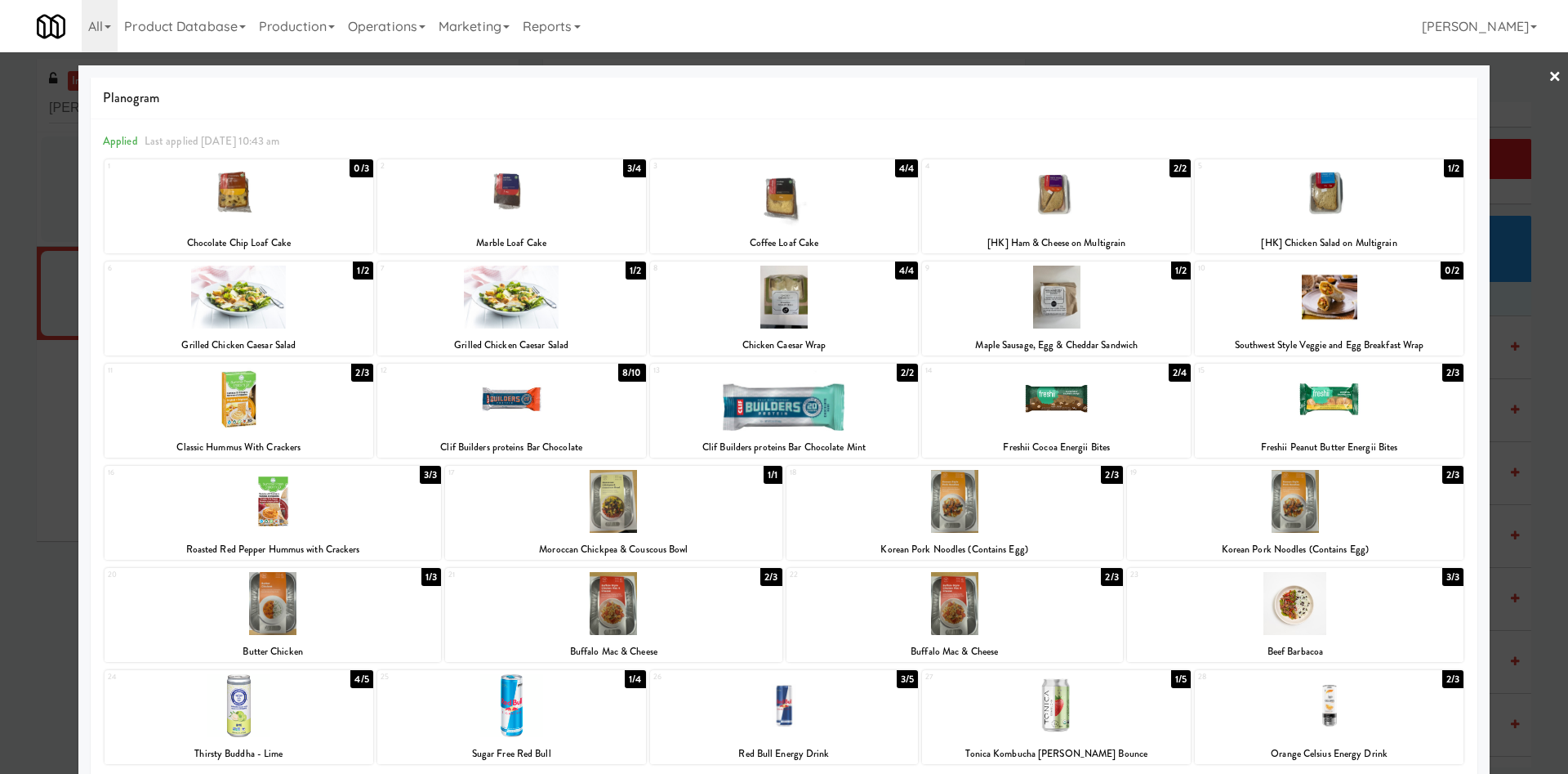
click at [1507, 114] on div at bounding box center [784, 387] width 1568 height 774
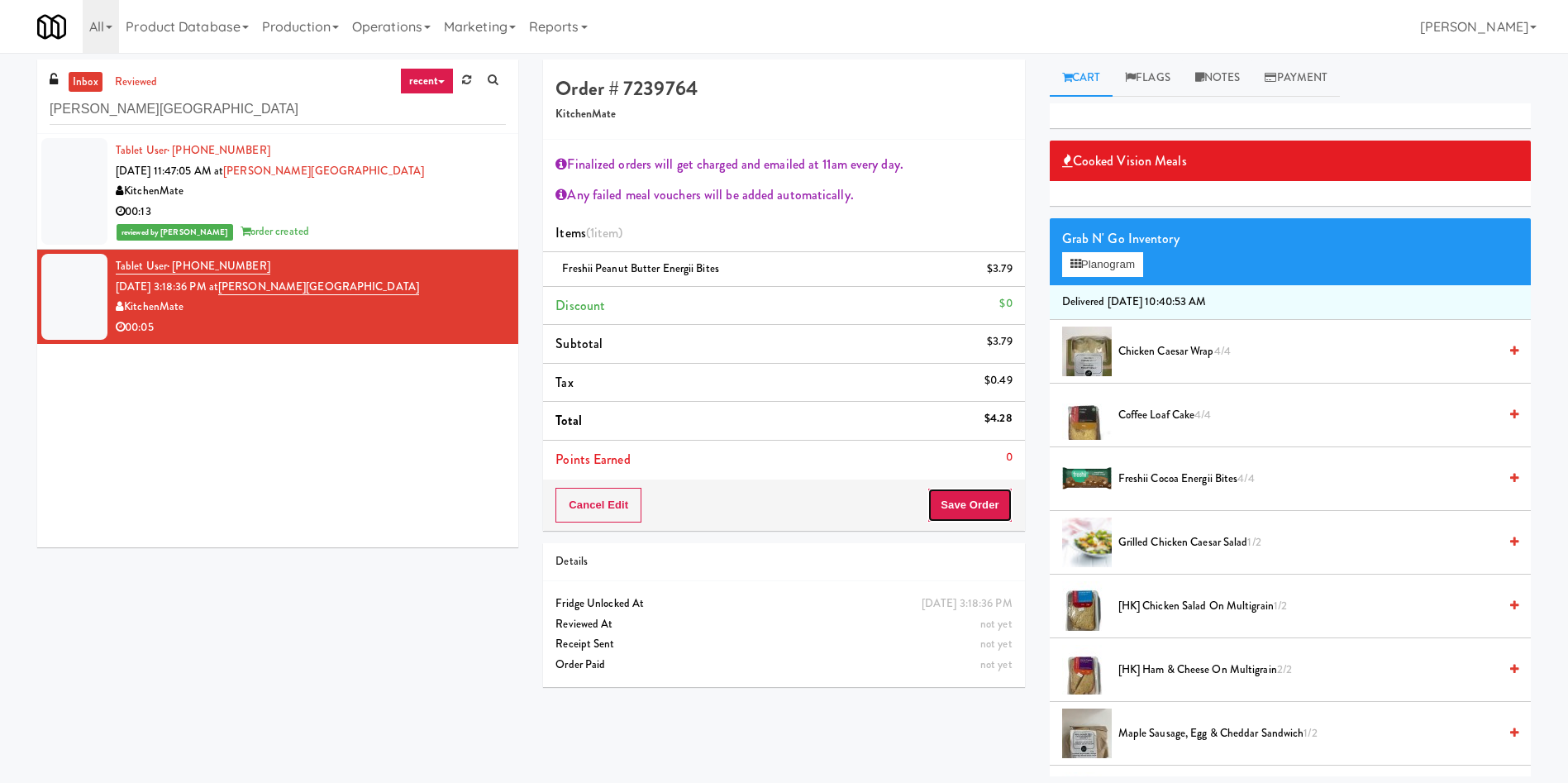
click at [969, 498] on button "Save Order" at bounding box center [969, 504] width 85 height 35
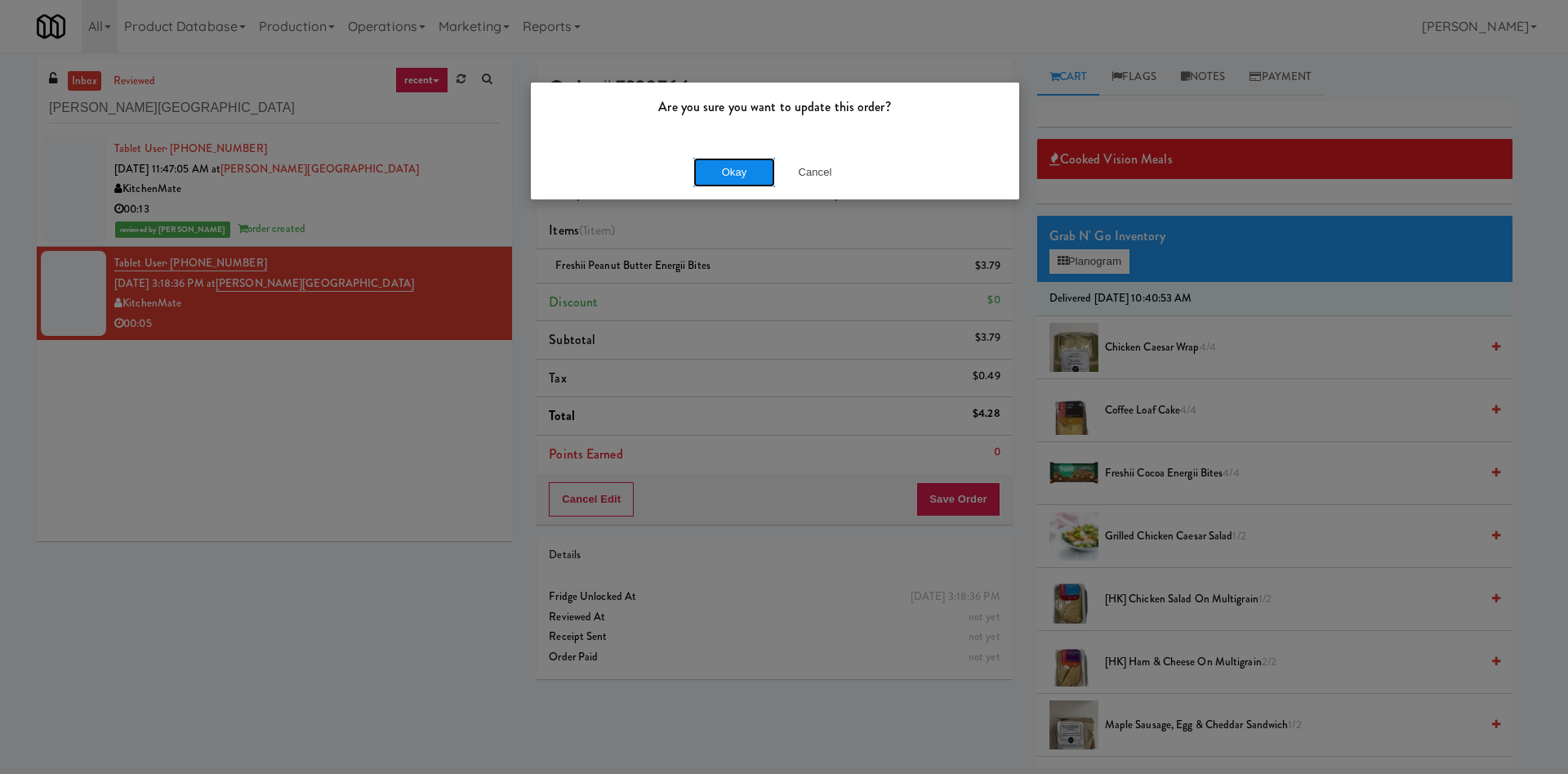
click at [750, 185] on button "Okay" at bounding box center [734, 172] width 82 height 30
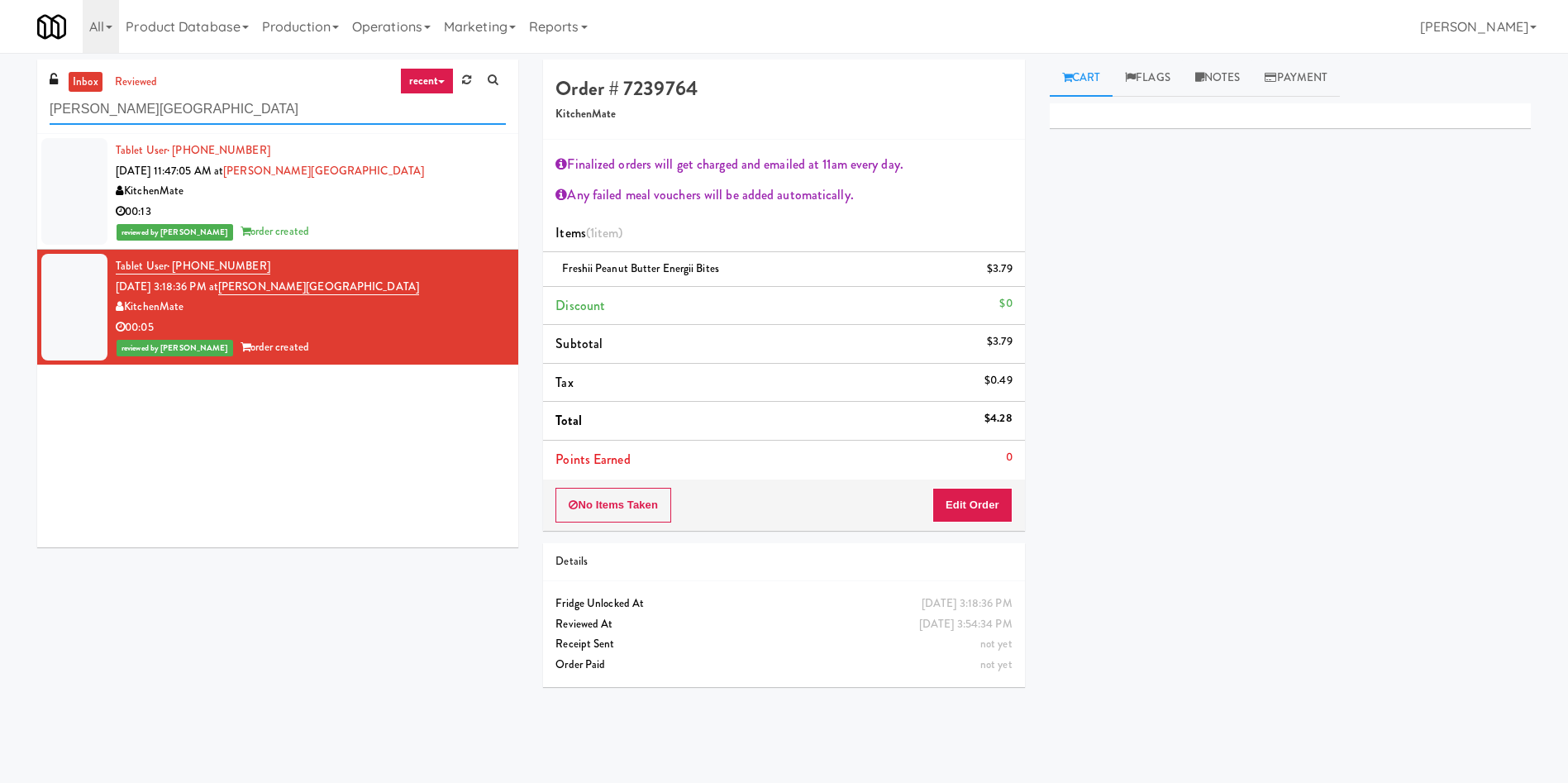
paste input "Mississauga Executive Centre"
drag, startPoint x: 198, startPoint y: 107, endPoint x: 0, endPoint y: 76, distance: 200.4
click at [0, 76] on div "inbox reviewed recent all unclear take inventory issue suspicious failed recent…" at bounding box center [784, 391] width 1568 height 664
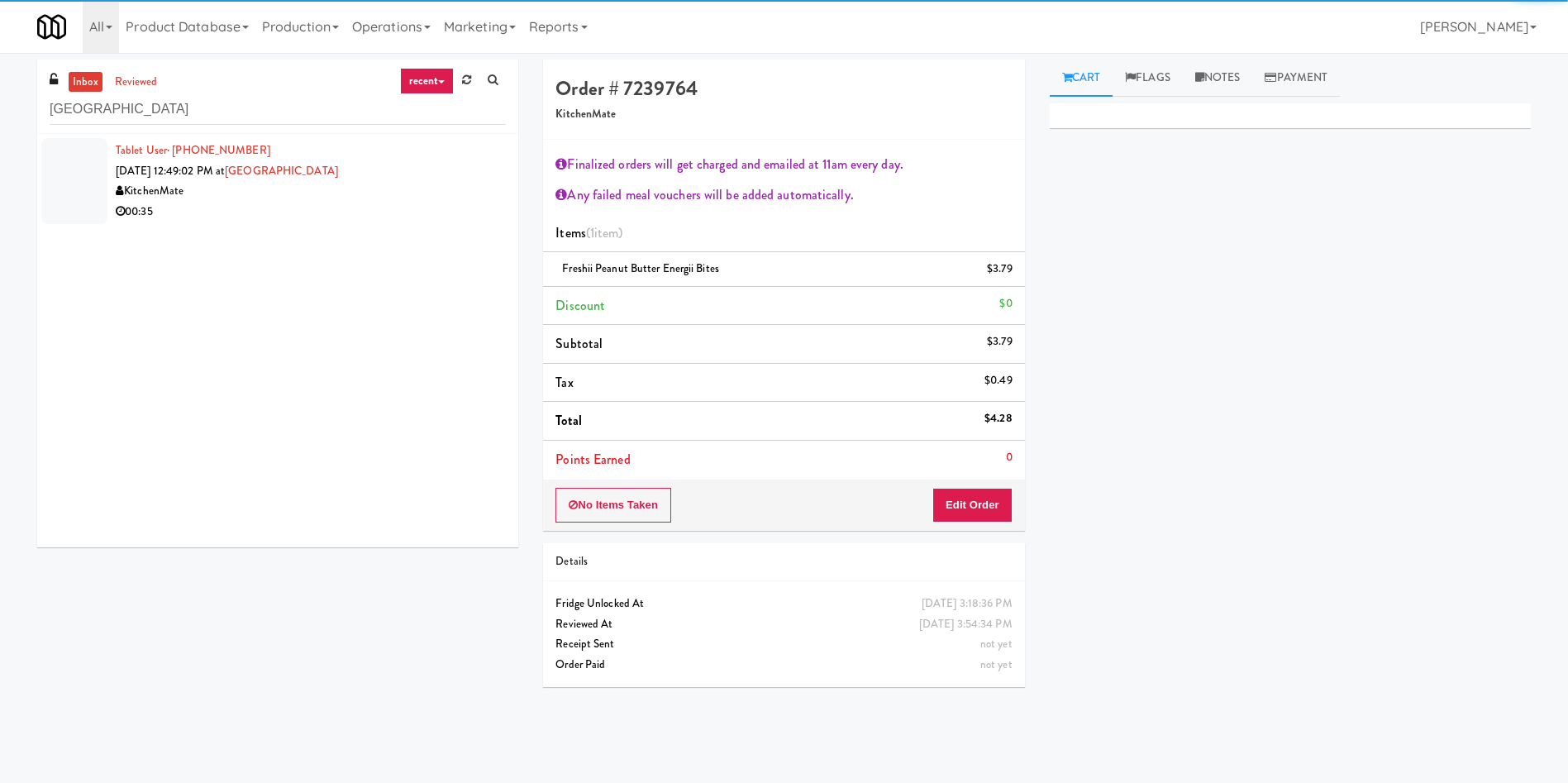
click at [68, 169] on div at bounding box center [75, 181] width 66 height 86
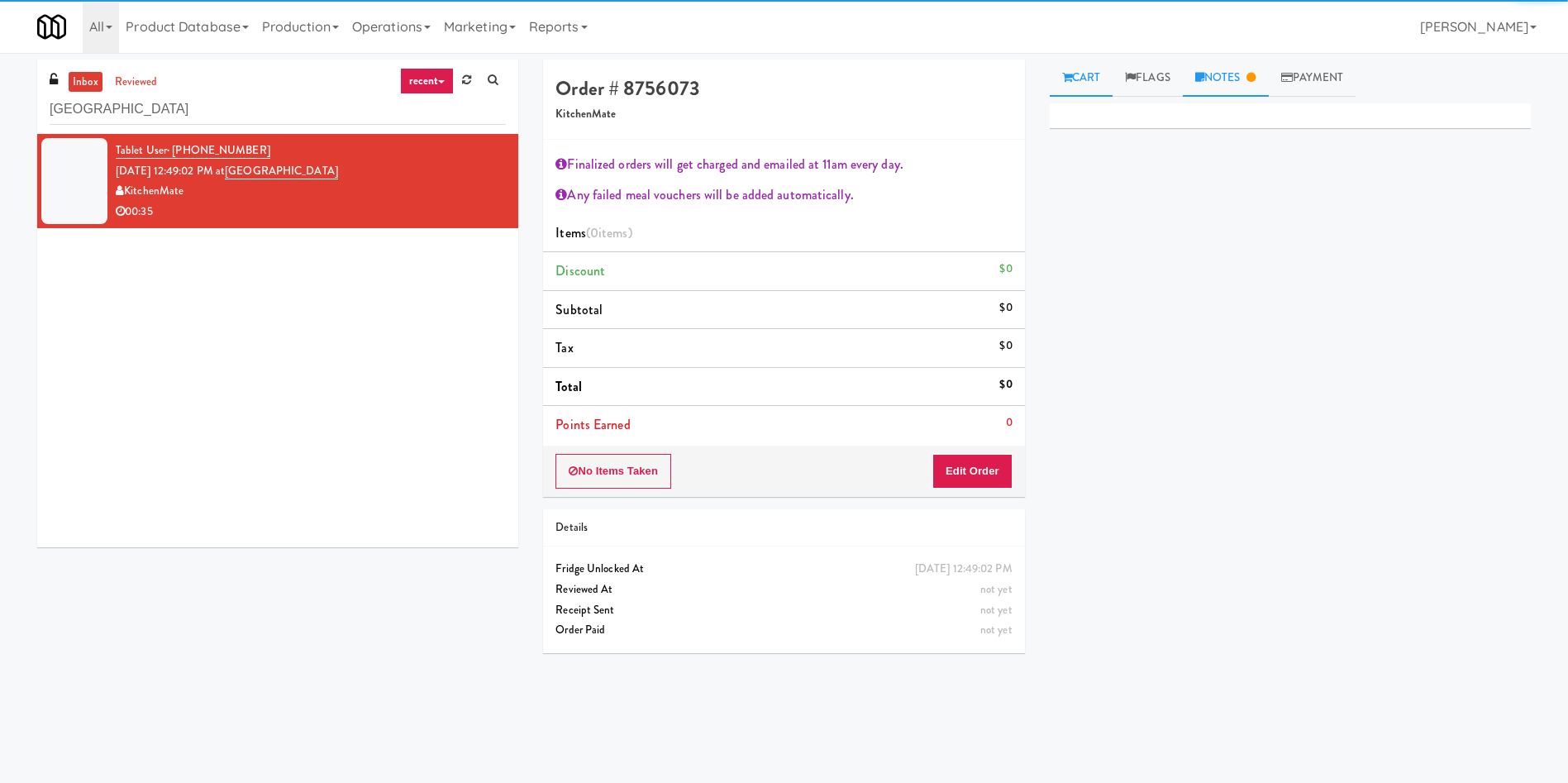
click at [1220, 74] on link "Notes" at bounding box center [1226, 78] width 86 height 37
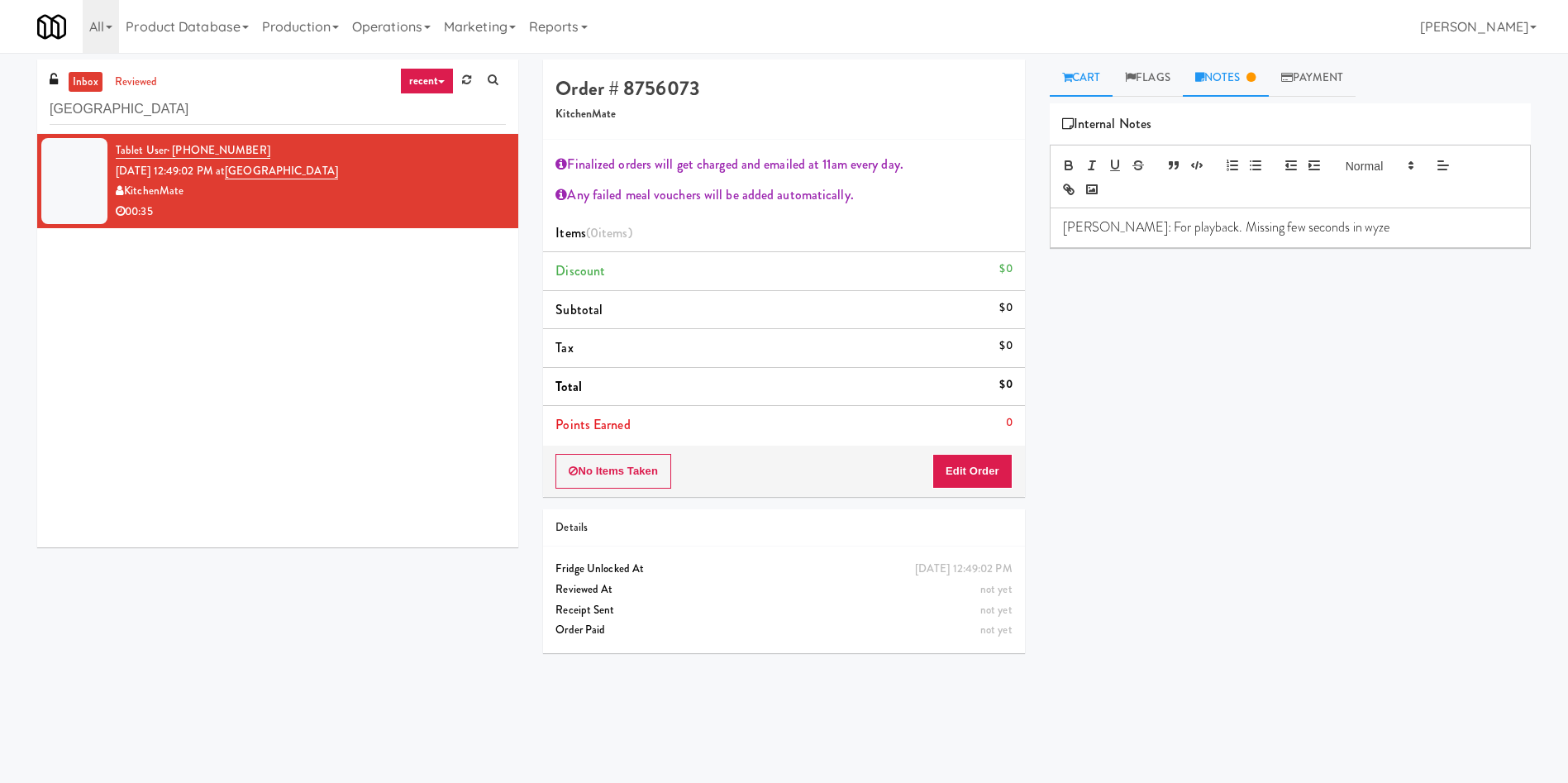
click at [1071, 72] on icon at bounding box center [1068, 77] width 10 height 11
click at [969, 468] on button "Edit Order" at bounding box center [972, 471] width 81 height 35
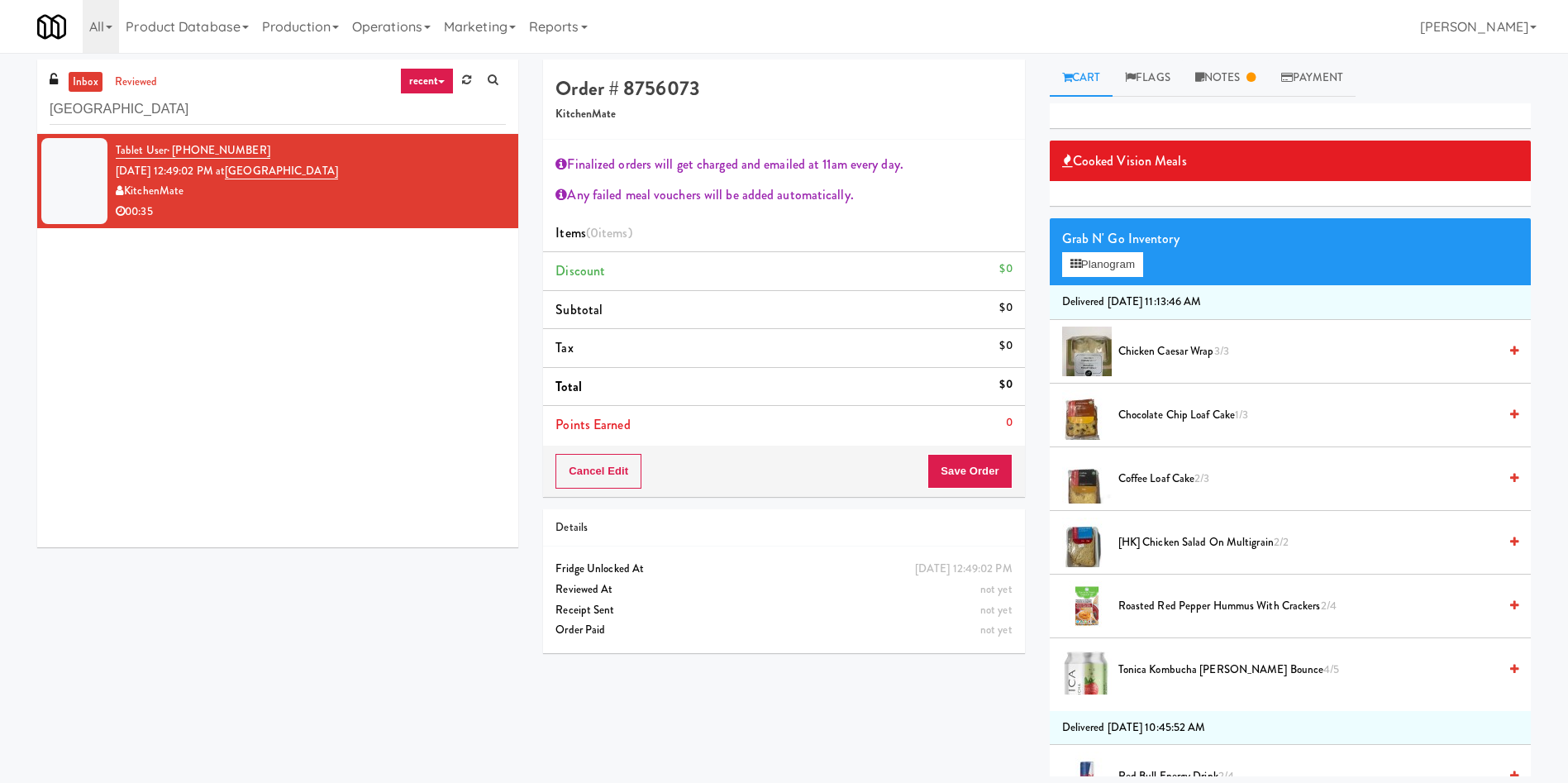
drag, startPoint x: 315, startPoint y: 392, endPoint x: 302, endPoint y: 338, distance: 55.5
click at [315, 392] on div "Tablet User · (416) 802-9009 Sep 17, 2025 12:49:02 PM at Mississauga Executive …" at bounding box center [278, 340] width 482 height 413
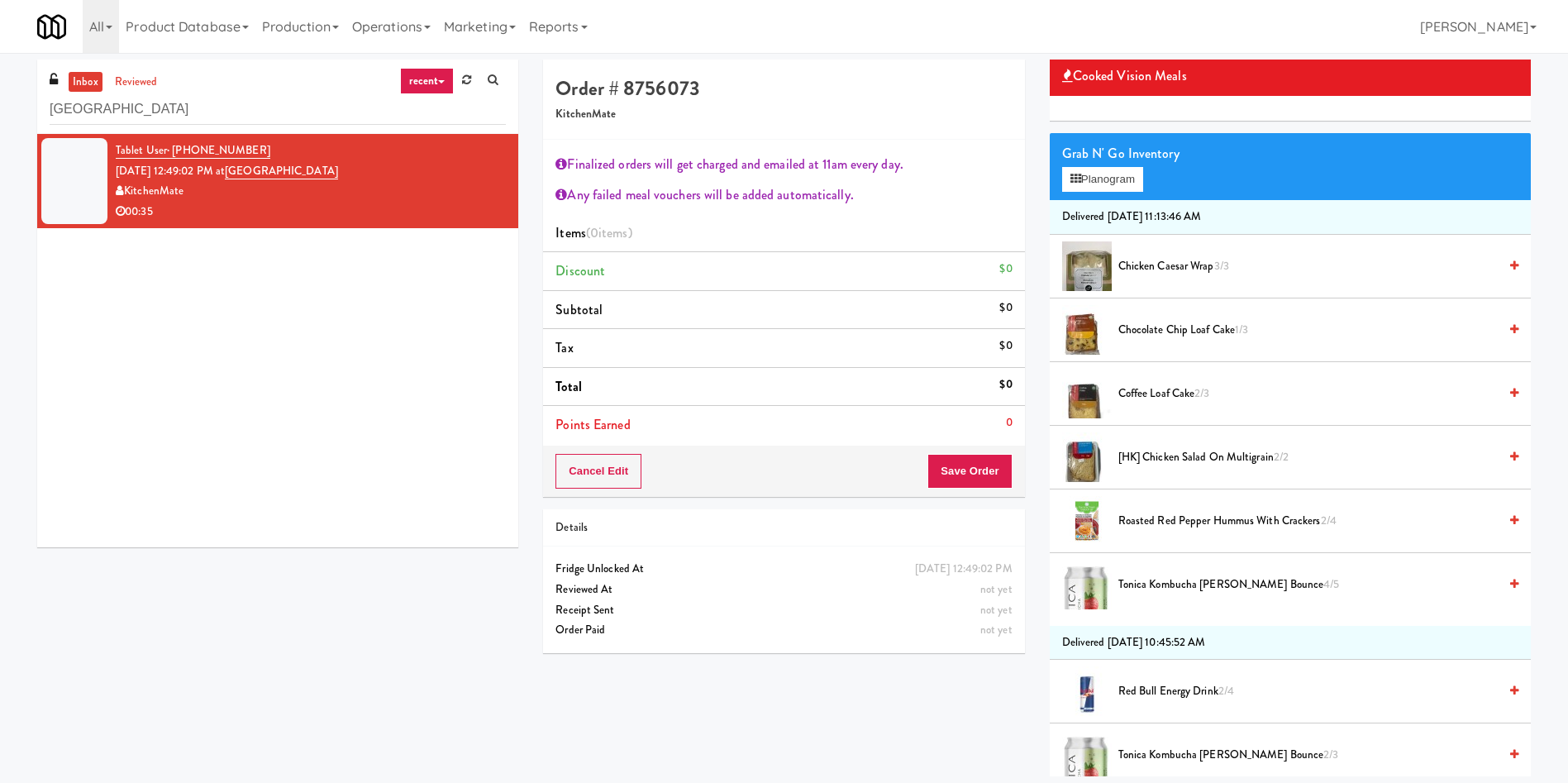
scroll to position [124, 0]
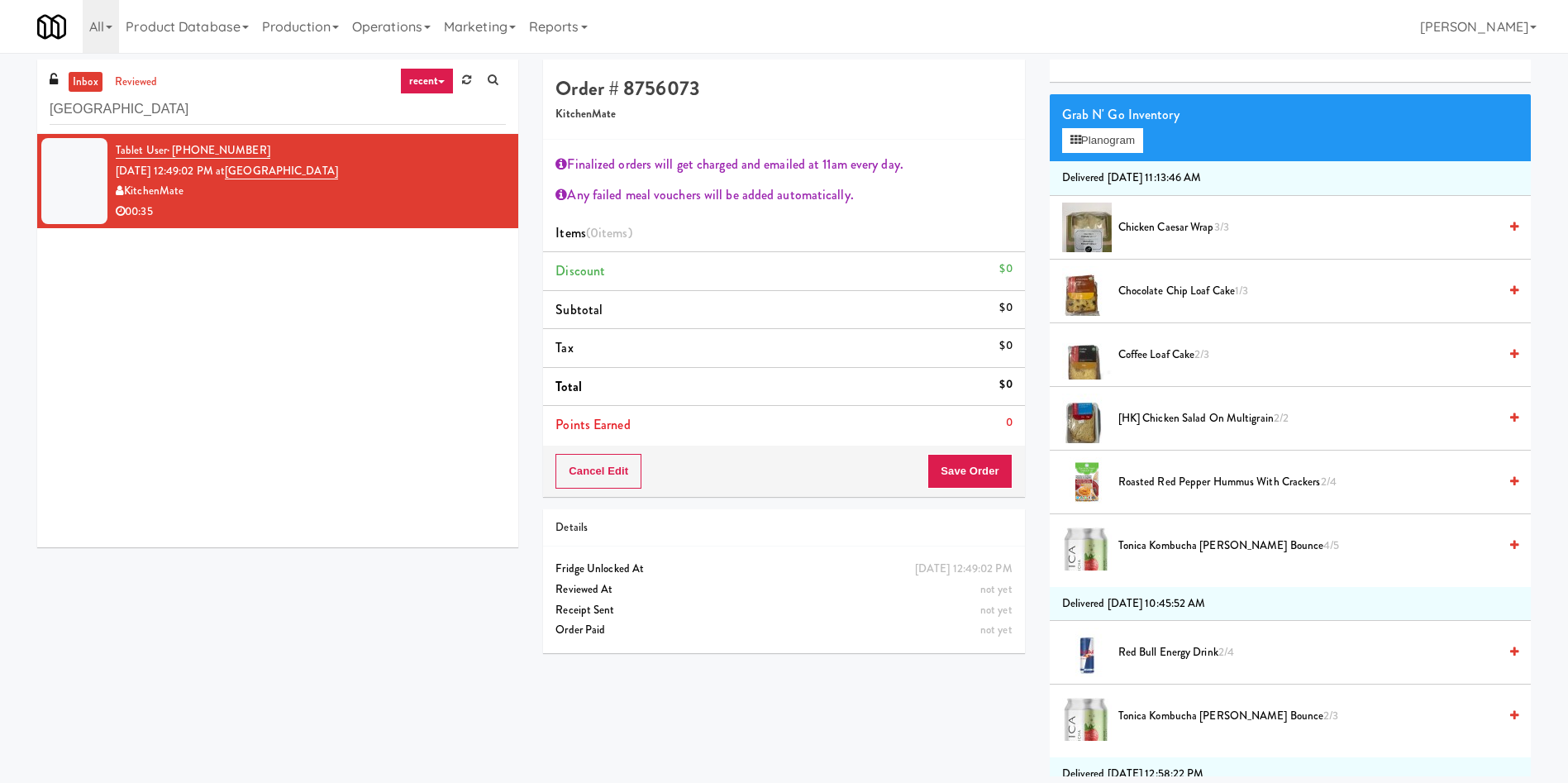
click at [341, 463] on div "Tablet User · (416) 802-9009 Sep 17, 2025 12:49:02 PM at Mississauga Executive …" at bounding box center [278, 340] width 482 height 413
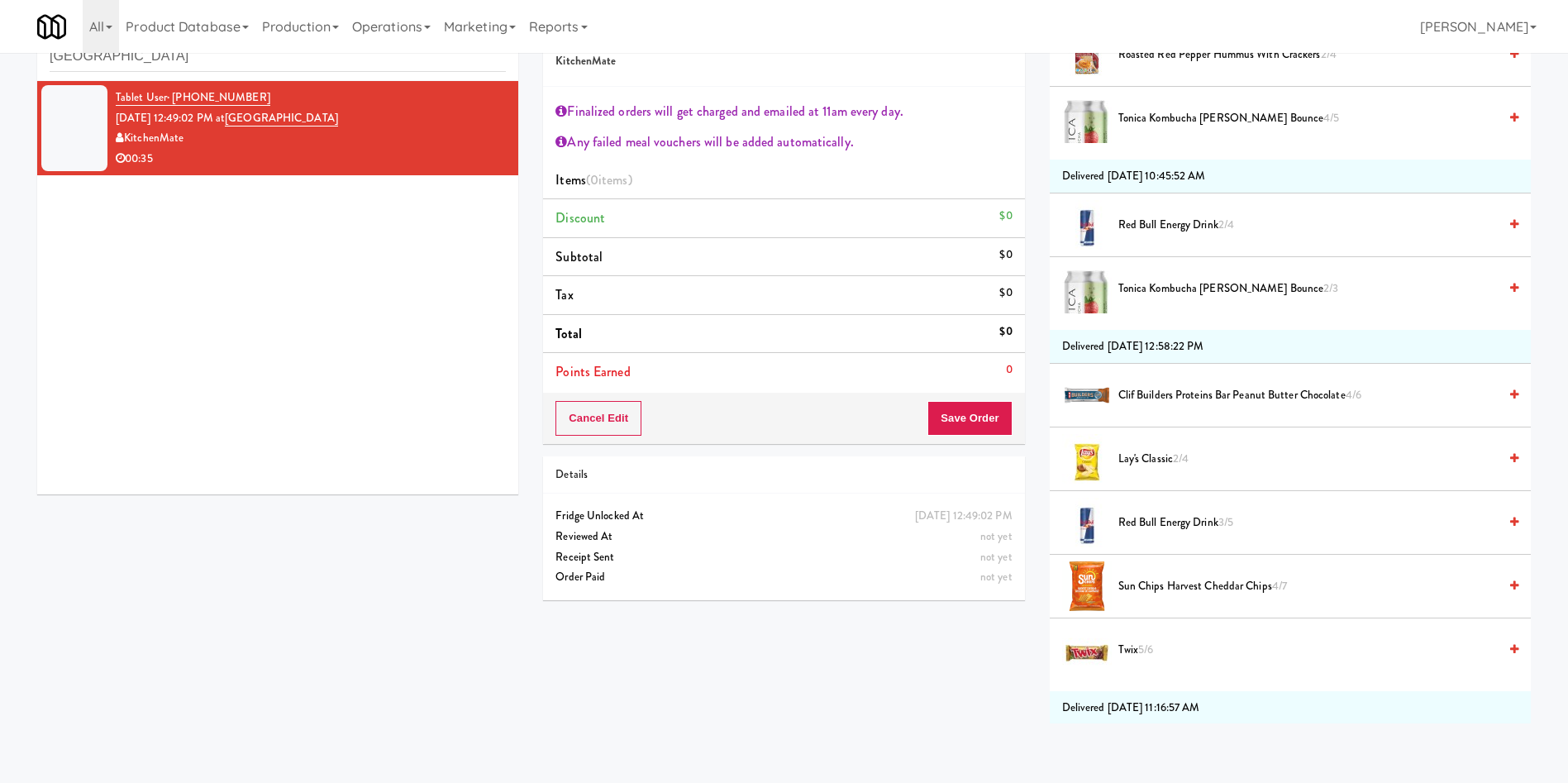
scroll to position [620, 0]
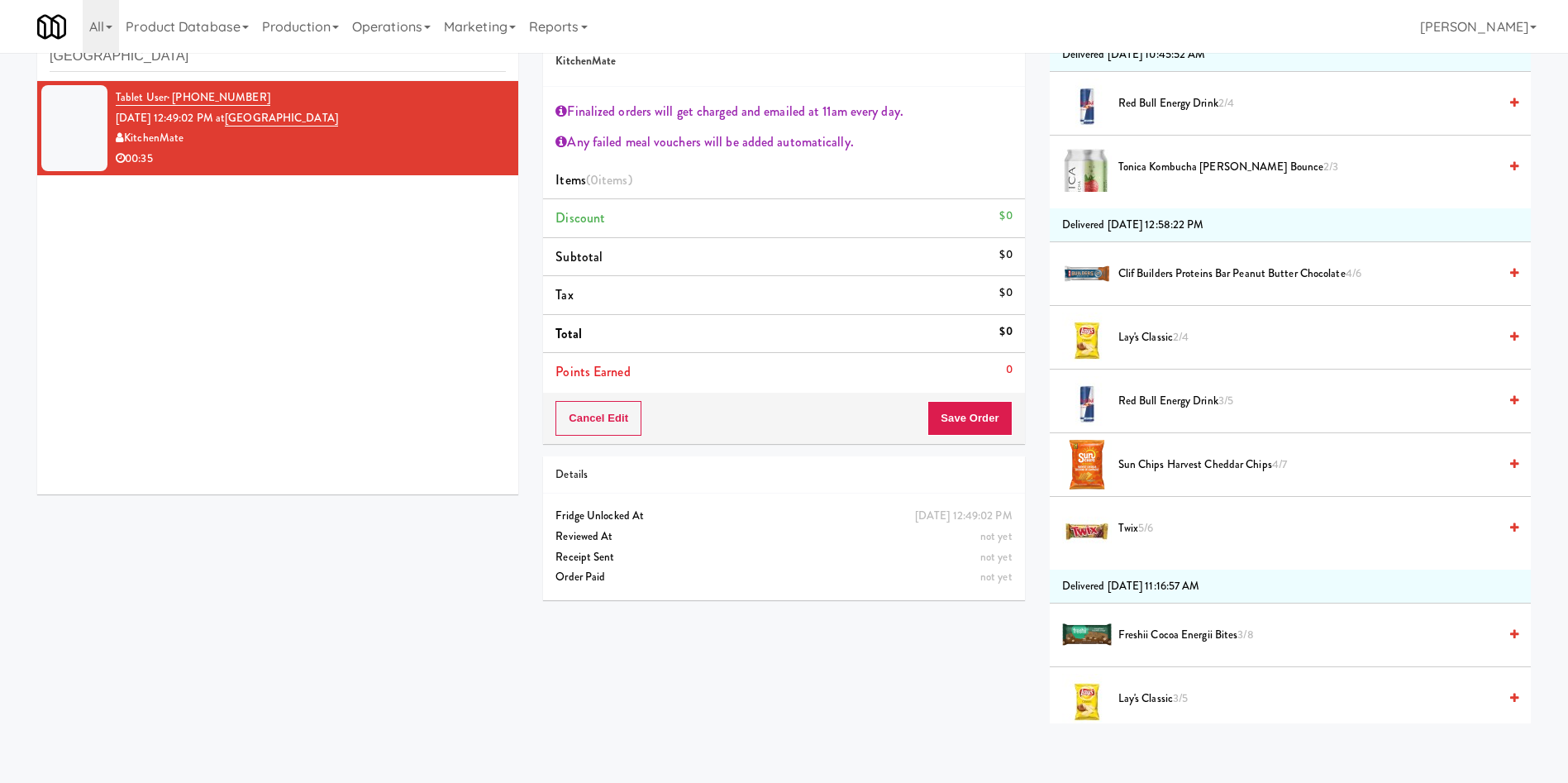
click at [1152, 529] on span "5/6" at bounding box center [1145, 528] width 15 height 16
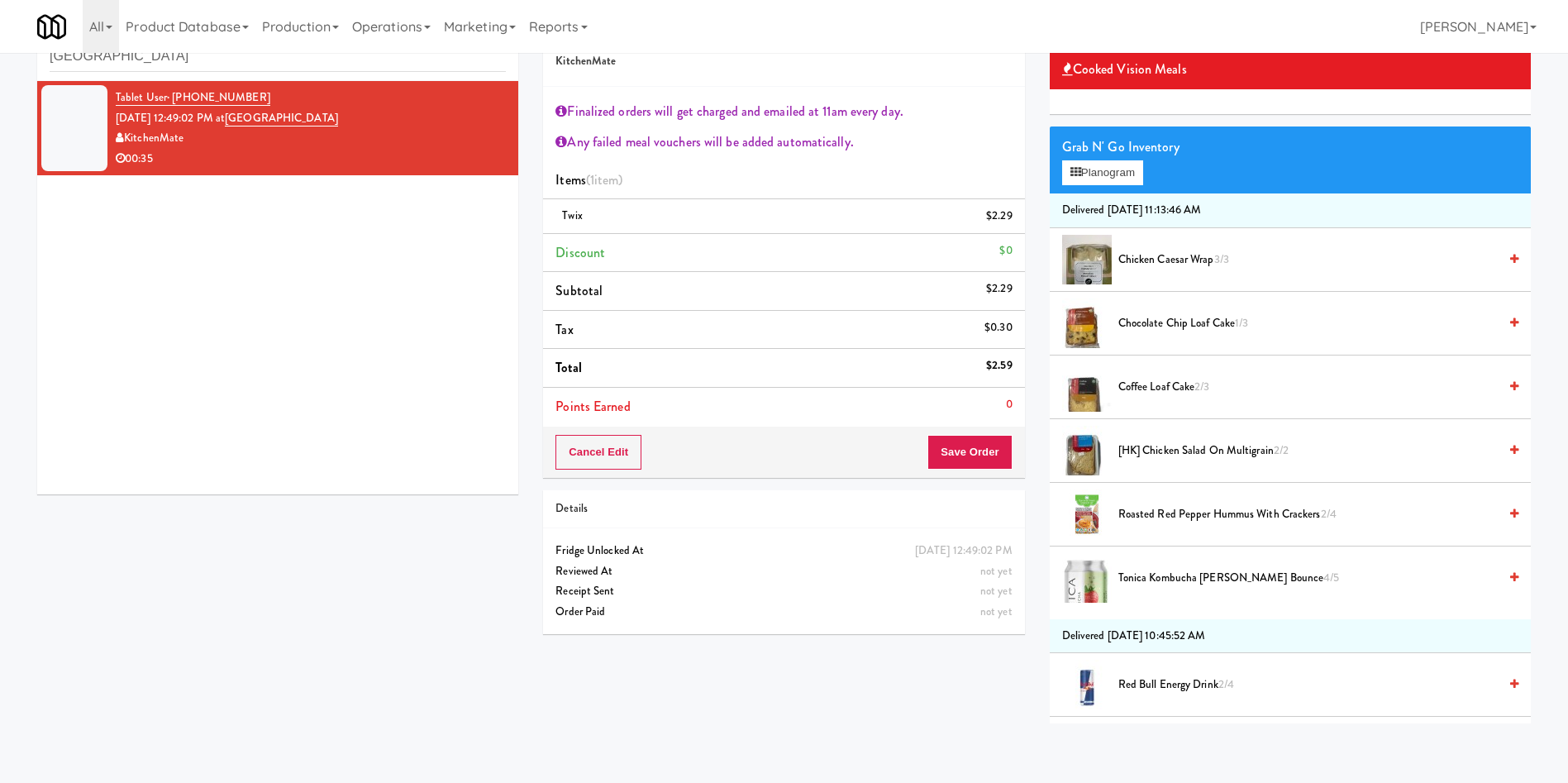
scroll to position [0, 0]
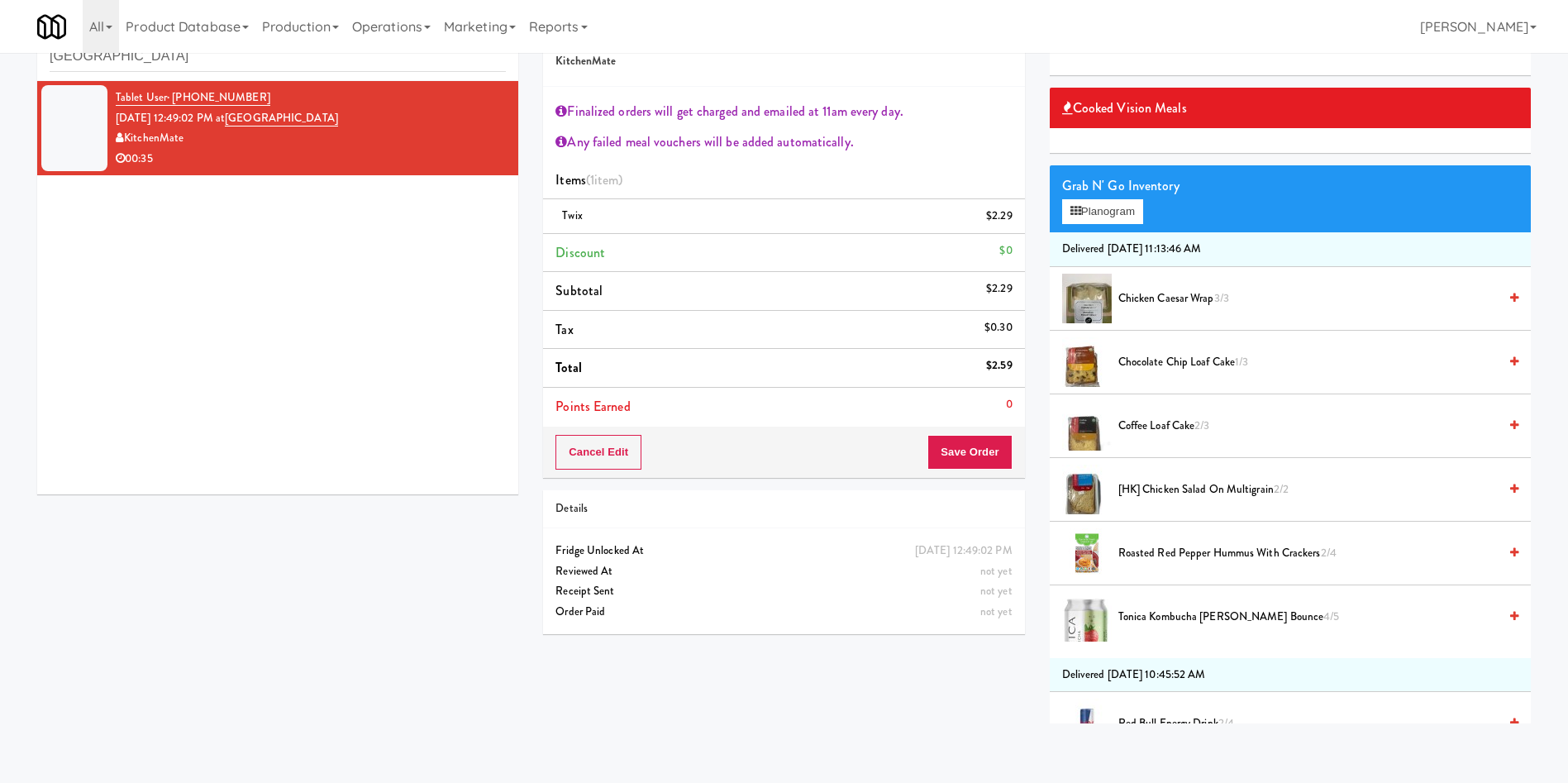
click at [1196, 357] on span "Chocolate Chip Loaf Cake 1/3" at bounding box center [1307, 362] width 379 height 21
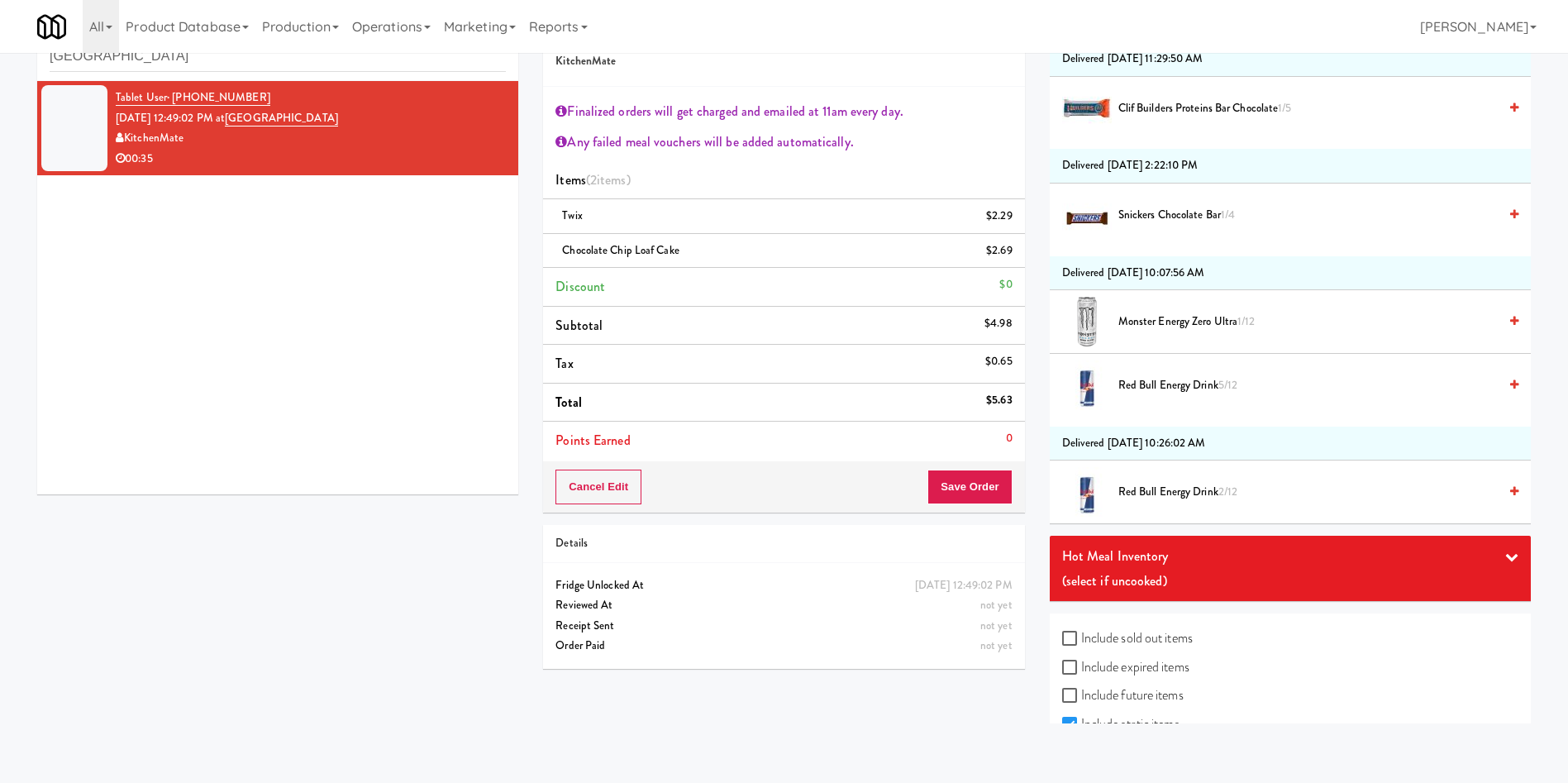
scroll to position [3046, 0]
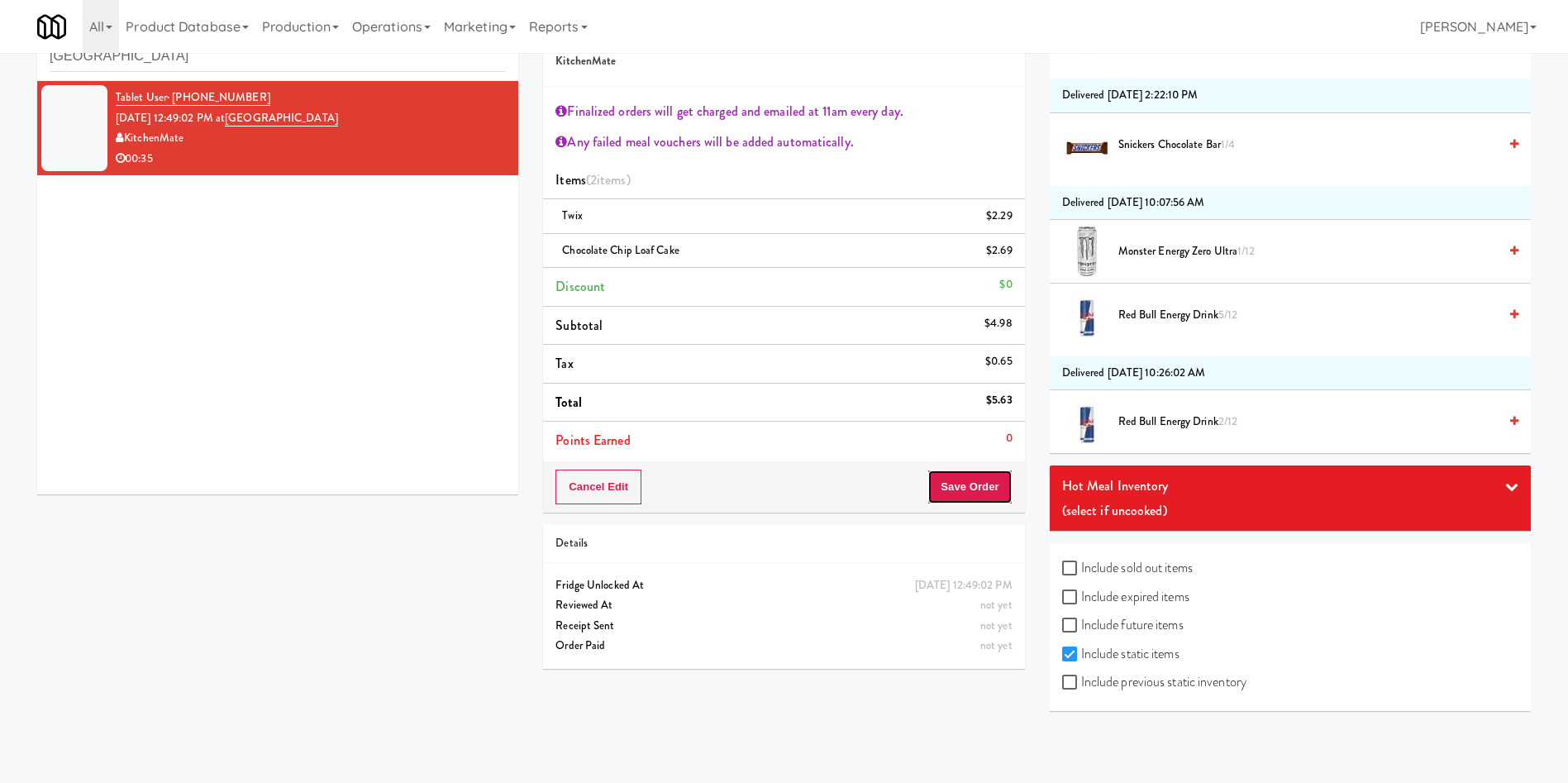
click at [993, 478] on button "Save Order" at bounding box center [969, 487] width 85 height 35
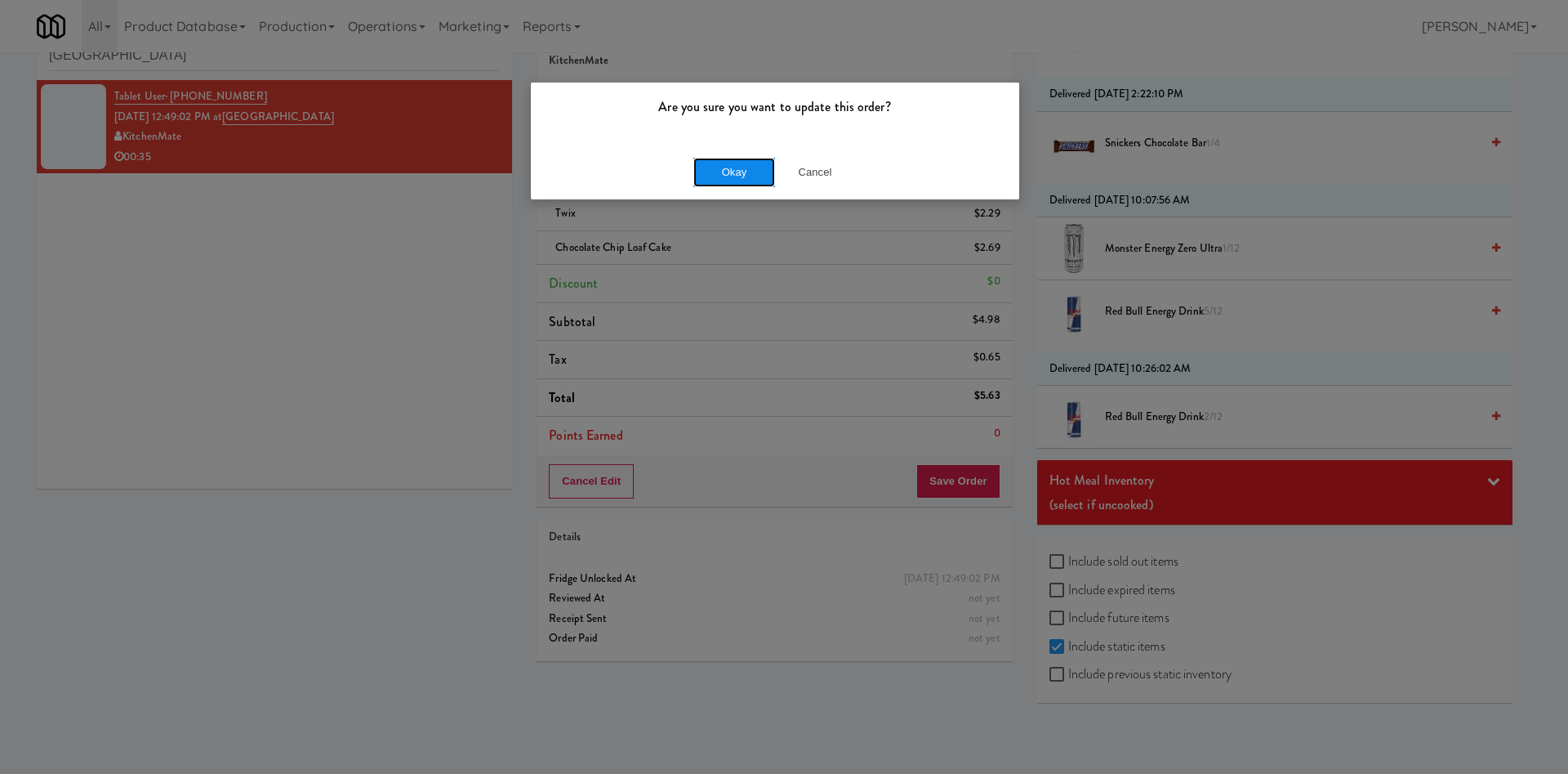
click at [728, 157] on button "Okay" at bounding box center [734, 172] width 82 height 30
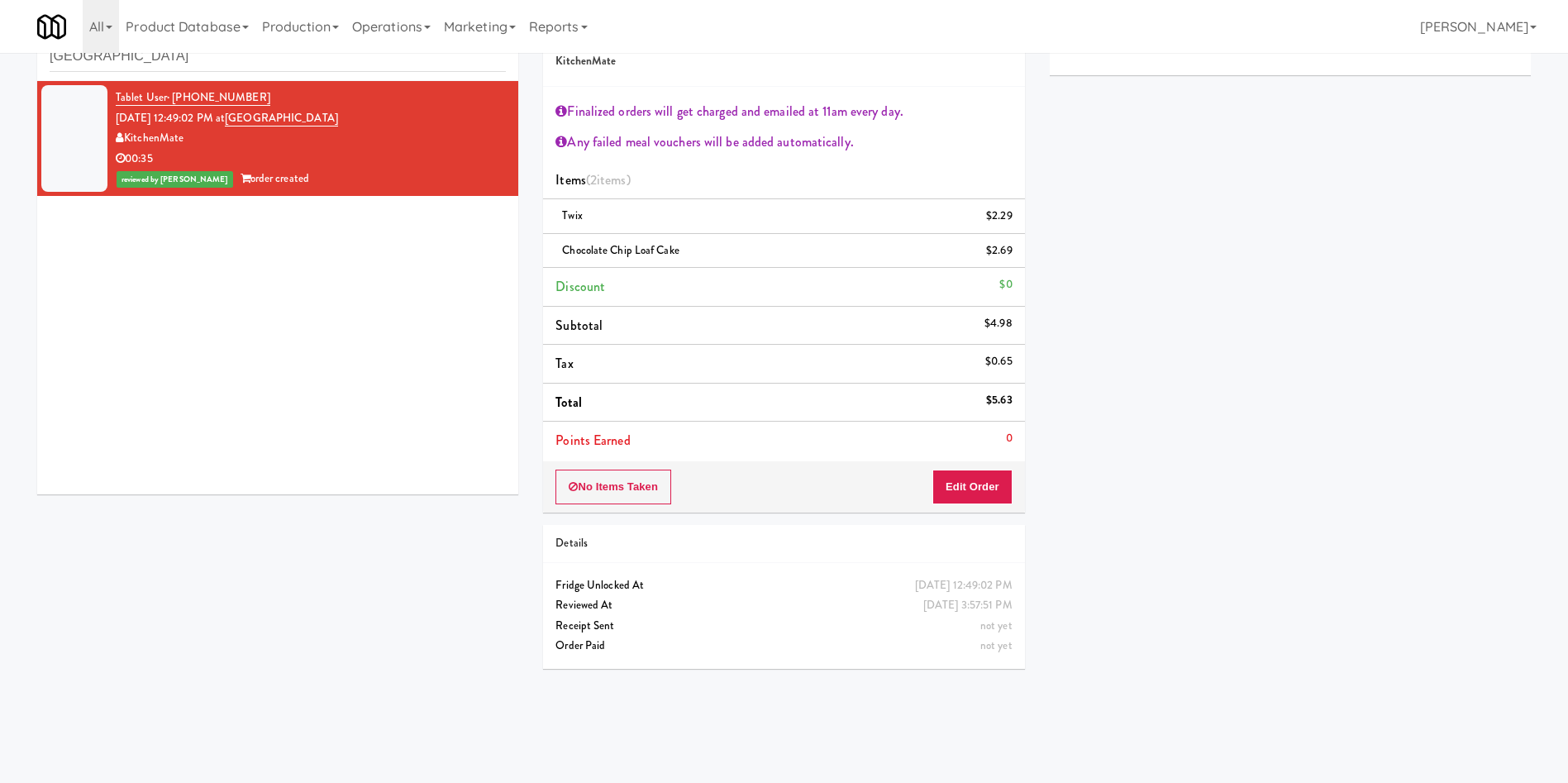
scroll to position [0, 0]
paste input "2660 - Baylis Med Tech"
drag, startPoint x: 285, startPoint y: 53, endPoint x: 4, endPoint y: 53, distance: 281.0
click at [4, 53] on div "inbox reviewed recent all unclear take inventory issue suspicious failed recent…" at bounding box center [784, 344] width 1568 height 675
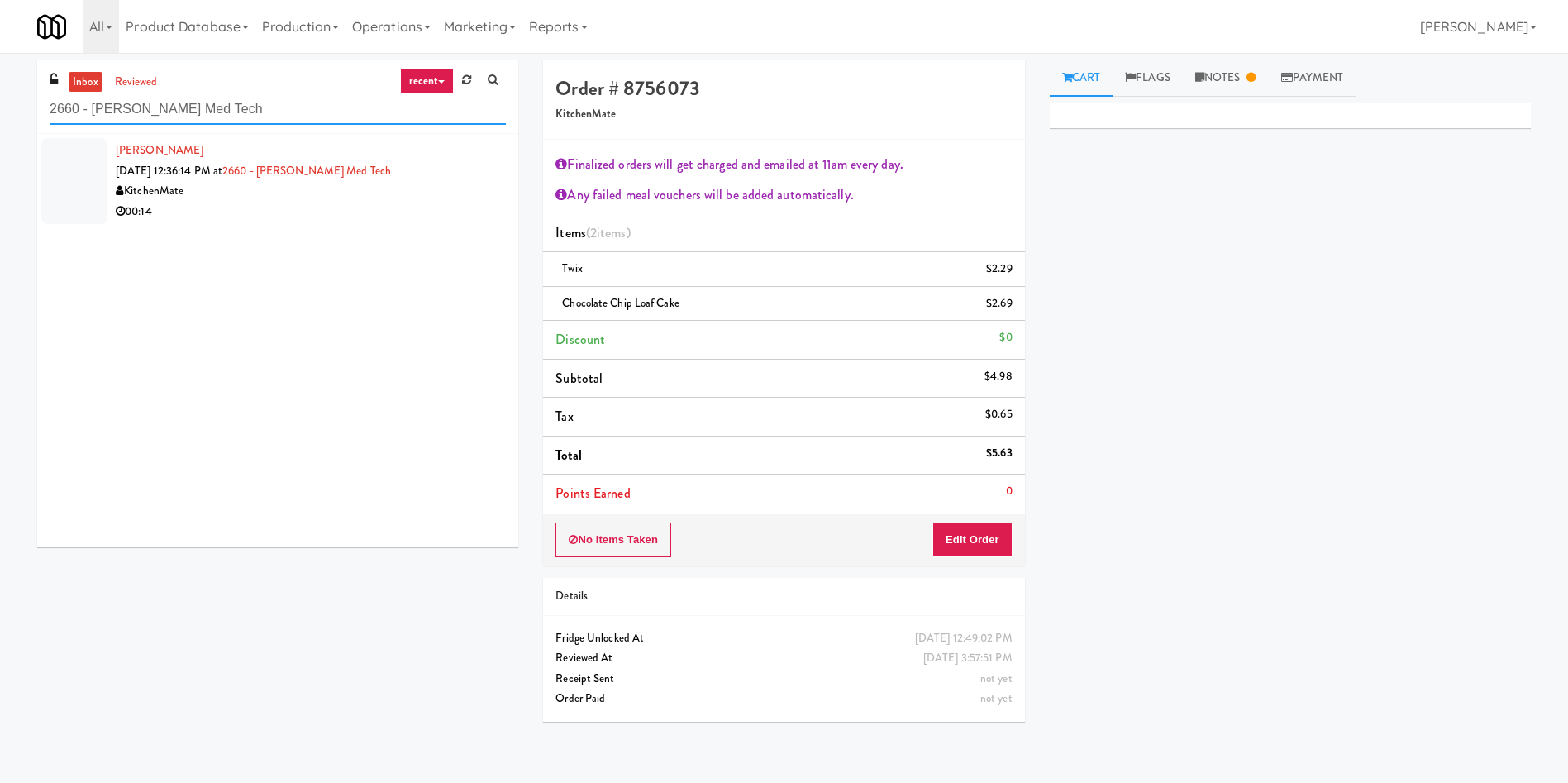
type input "2660 - Baylis Med Tech"
click at [81, 178] on div at bounding box center [75, 181] width 66 height 86
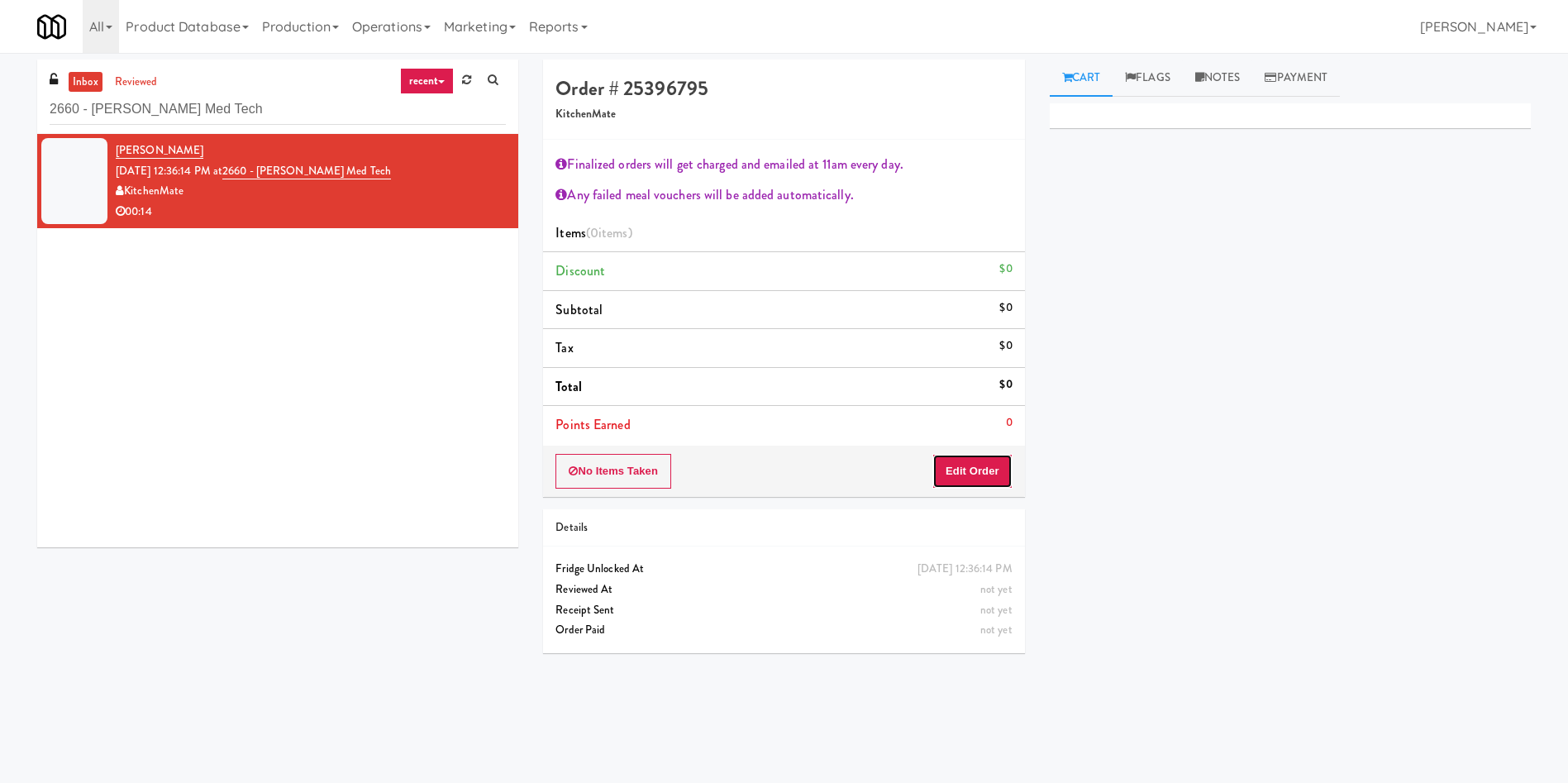
click at [988, 466] on button "Edit Order" at bounding box center [972, 471] width 81 height 35
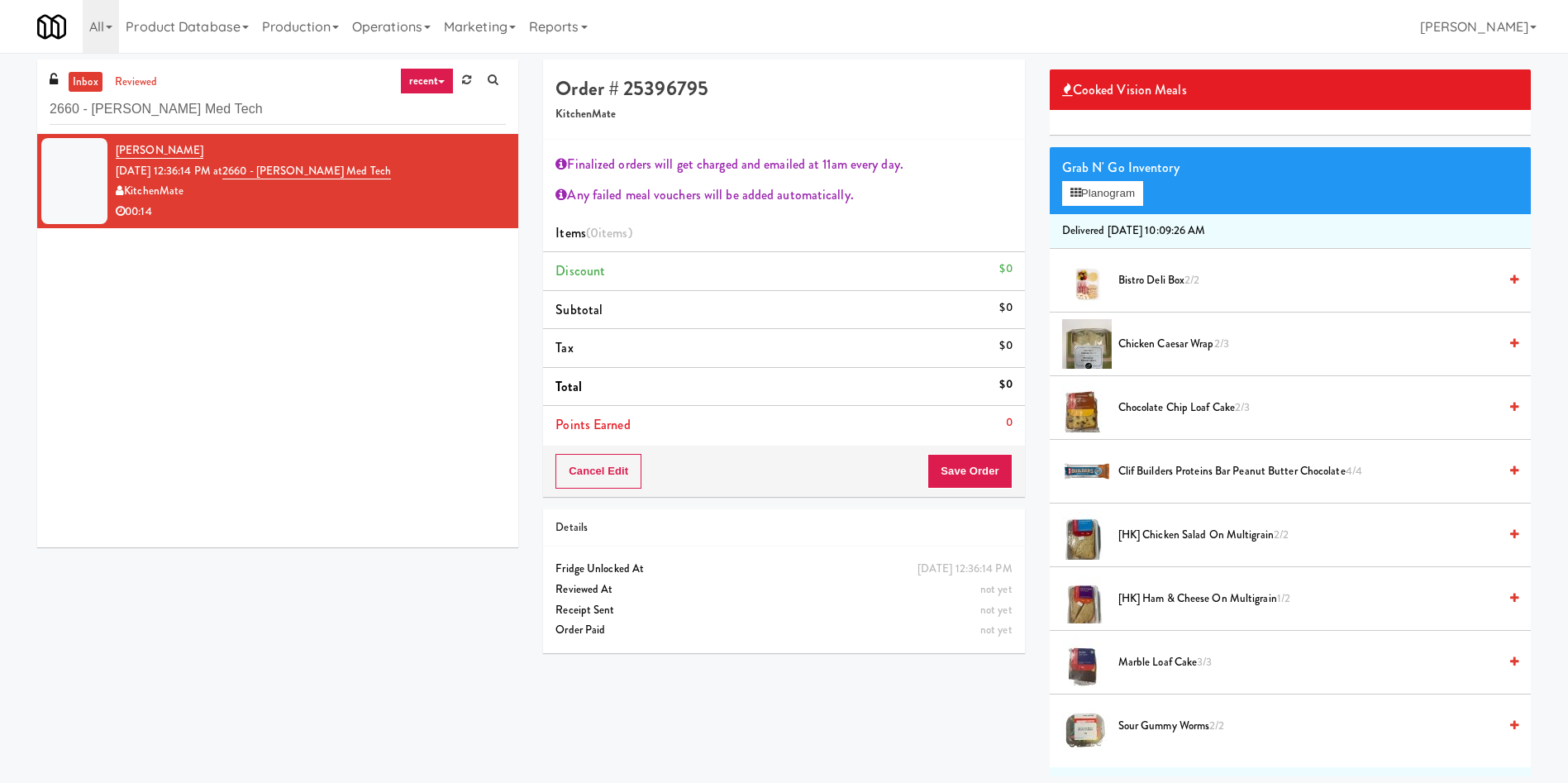
scroll to position [124, 0]
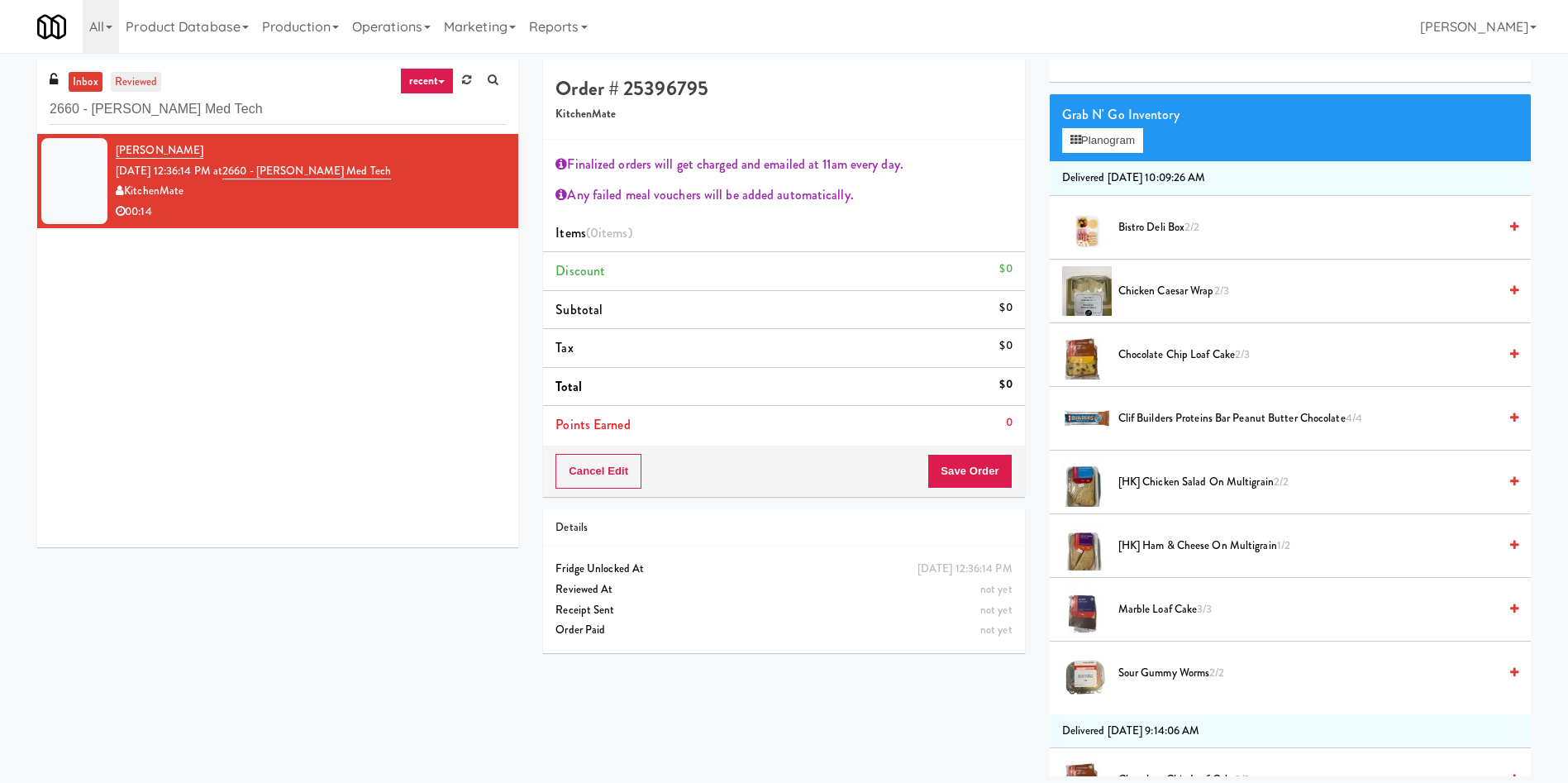
click at [123, 78] on link "reviewed" at bounding box center [136, 82] width 52 height 21
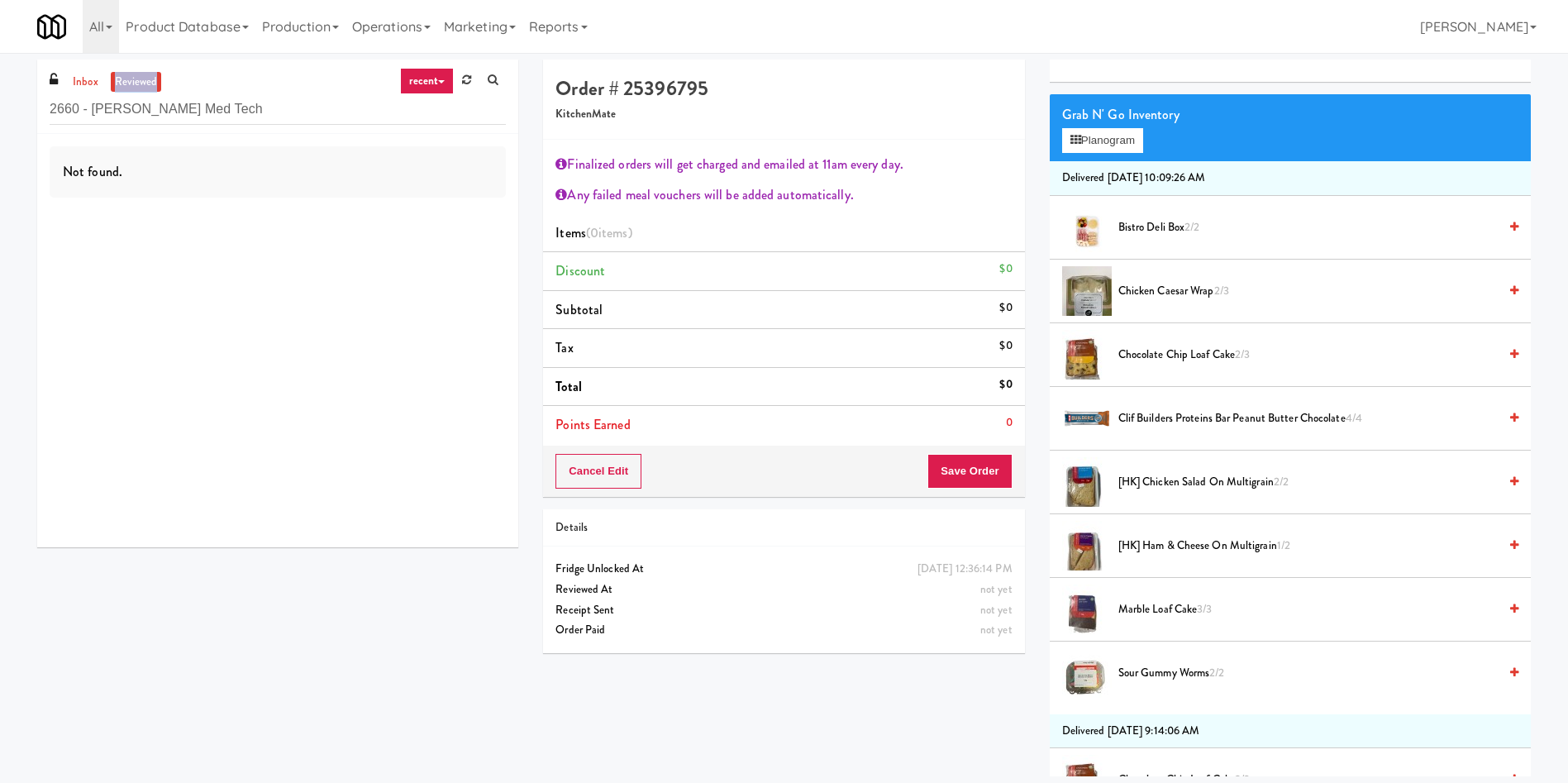
click at [123, 78] on link "reviewed" at bounding box center [136, 82] width 52 height 21
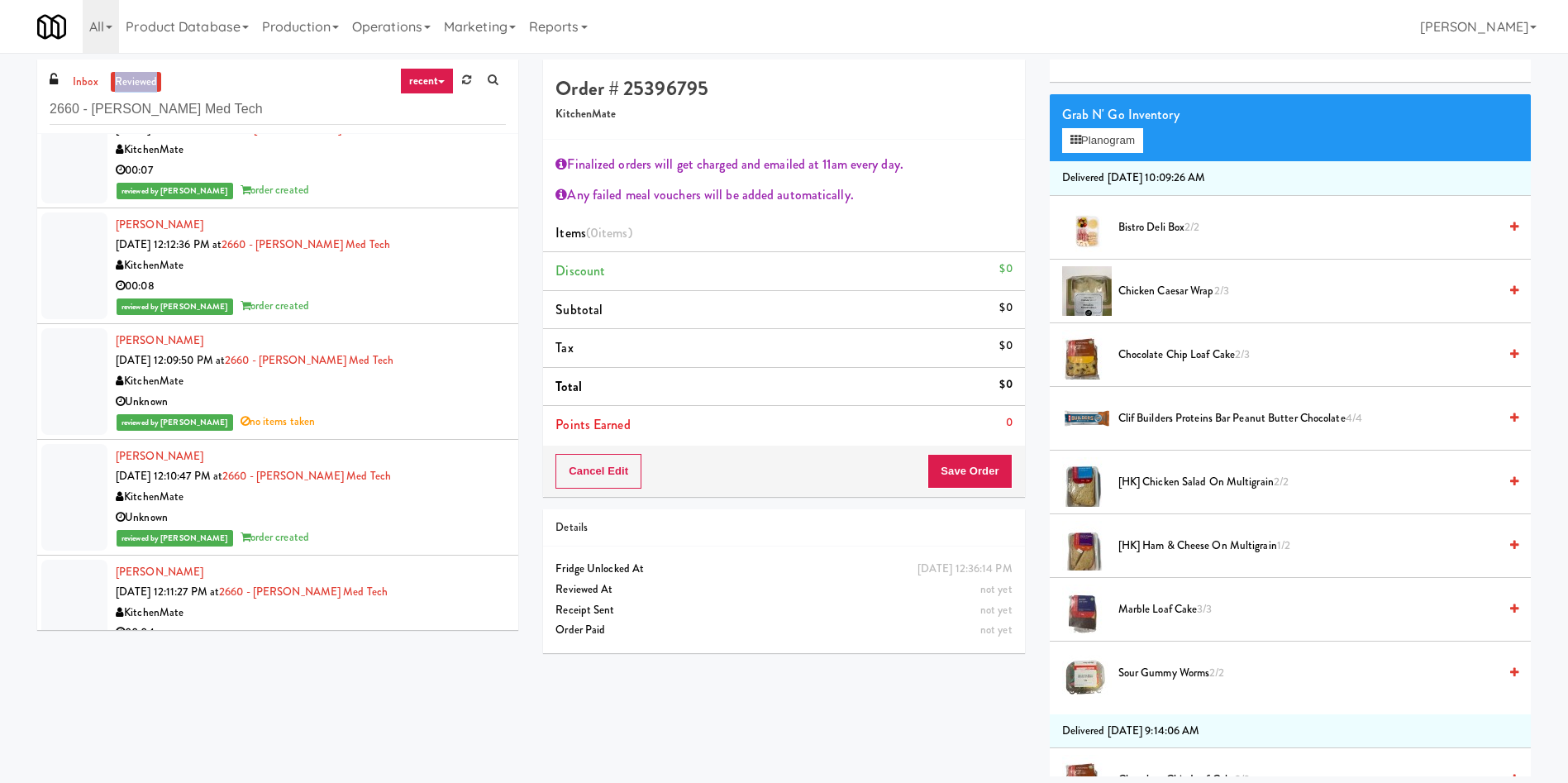
scroll to position [869, 0]
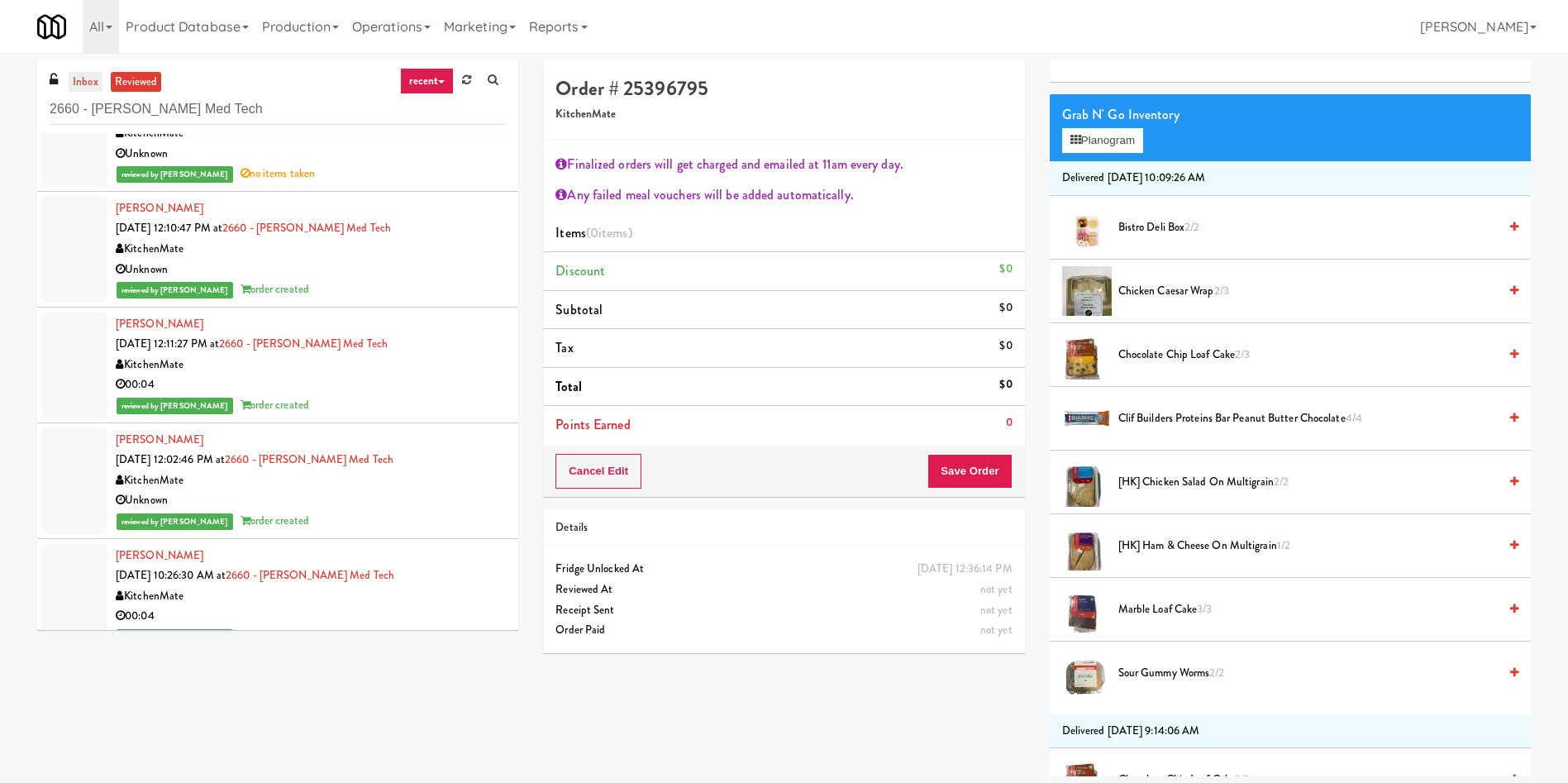
click at [91, 80] on link "inbox" at bounding box center [86, 82] width 34 height 21
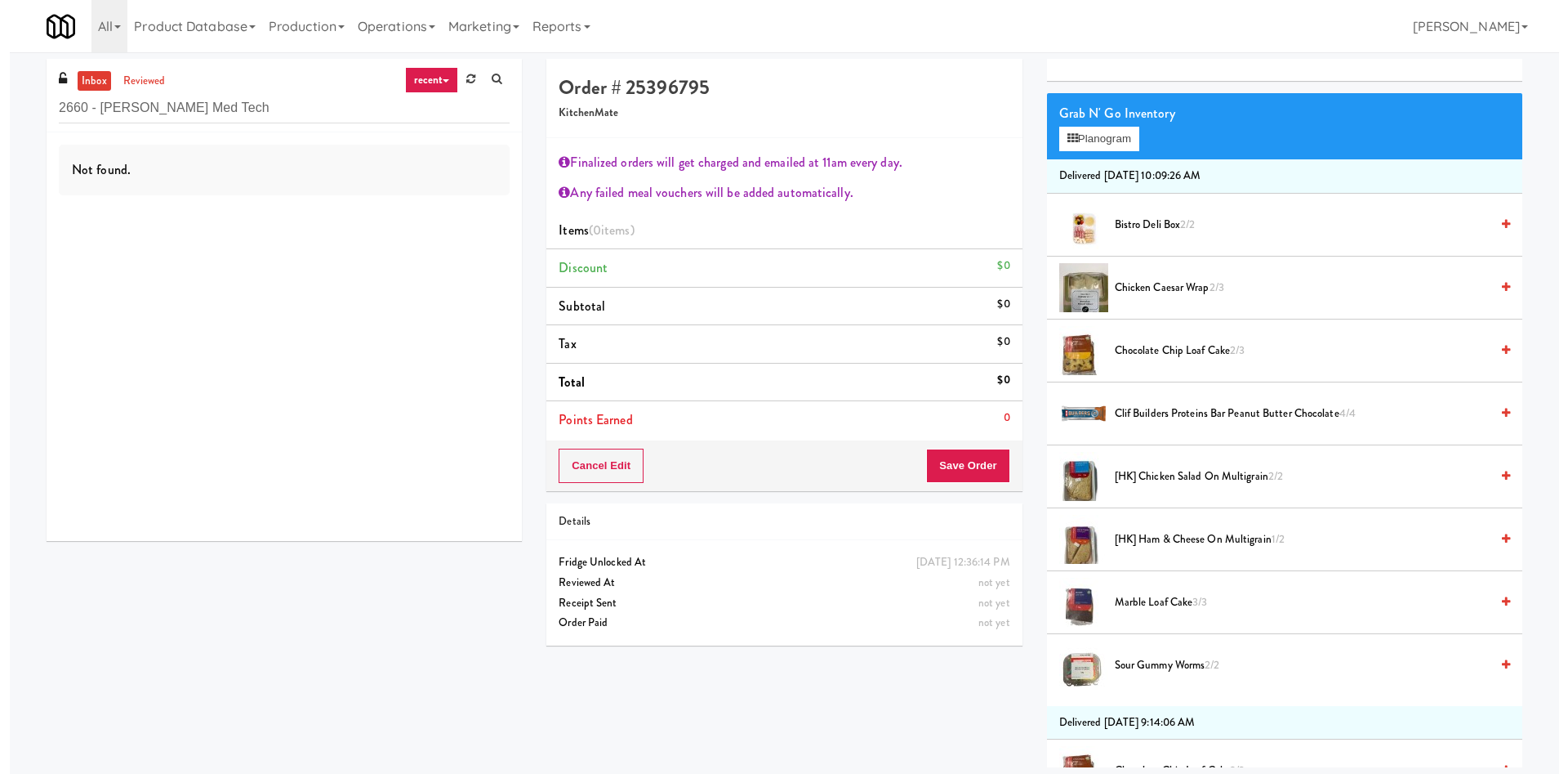
scroll to position [0, 0]
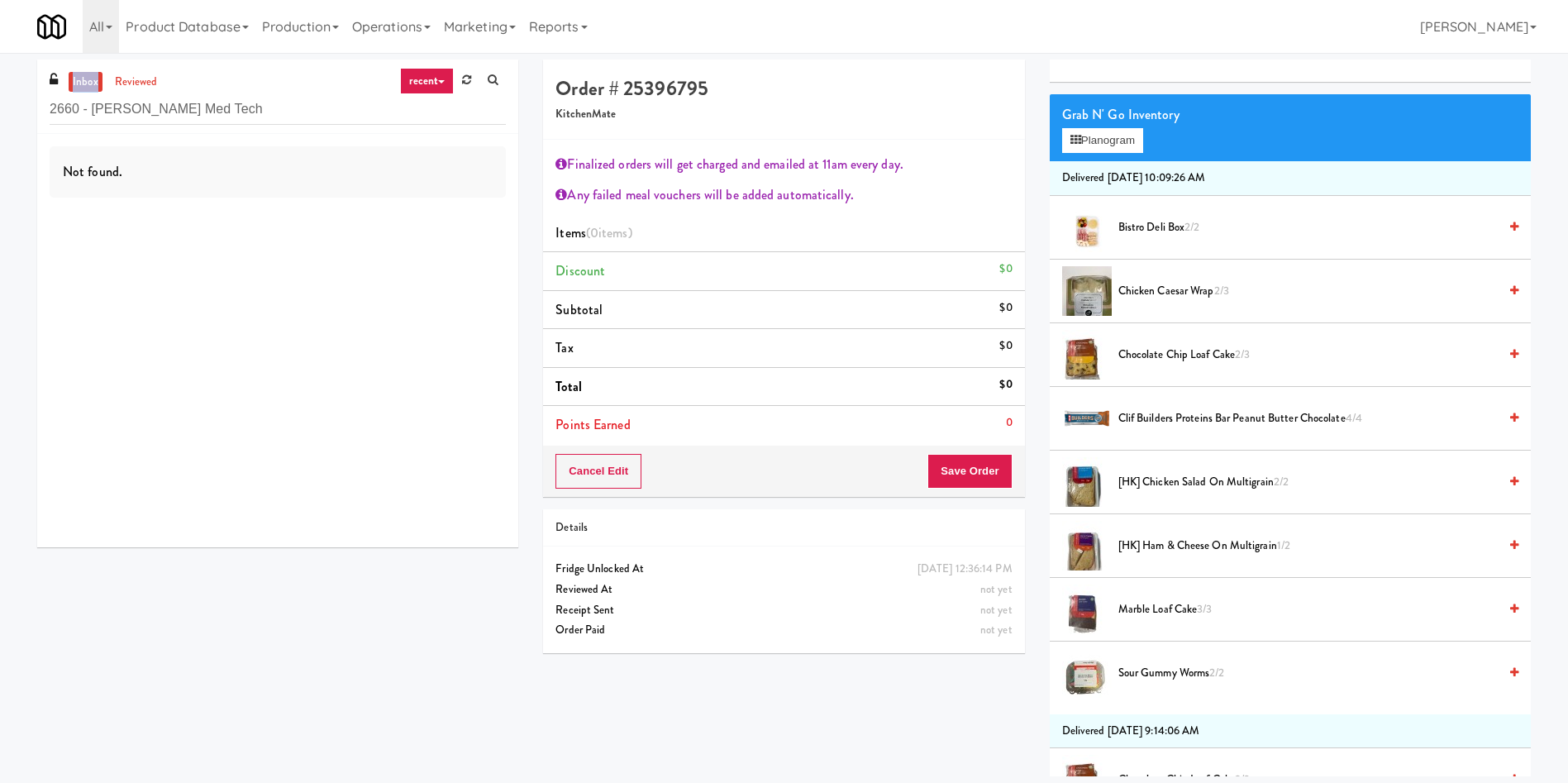
click at [91, 80] on link "inbox" at bounding box center [86, 82] width 34 height 21
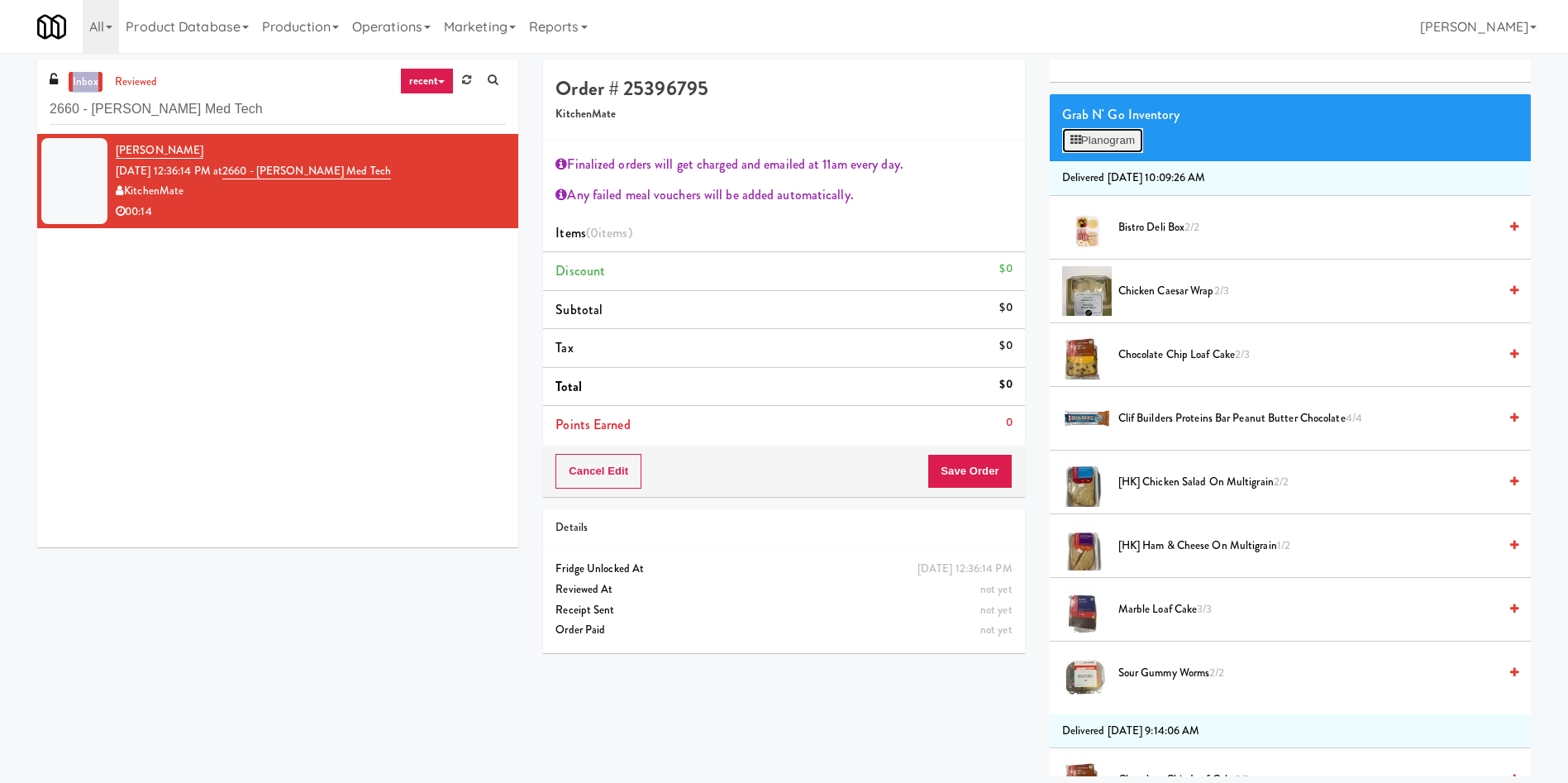
click at [1098, 144] on button "Planogram" at bounding box center [1102, 140] width 81 height 25
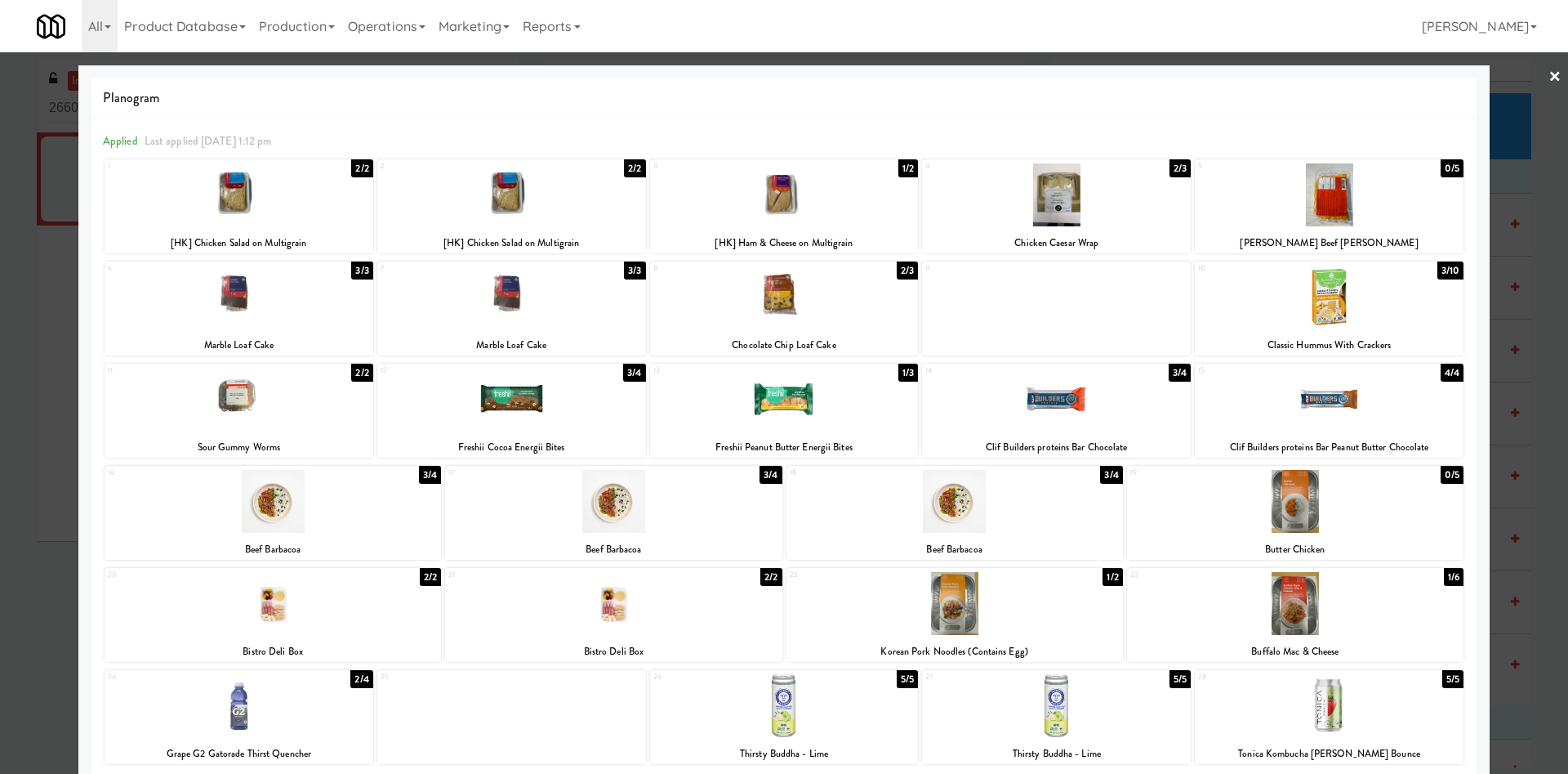
click at [533, 197] on div at bounding box center [511, 195] width 268 height 63
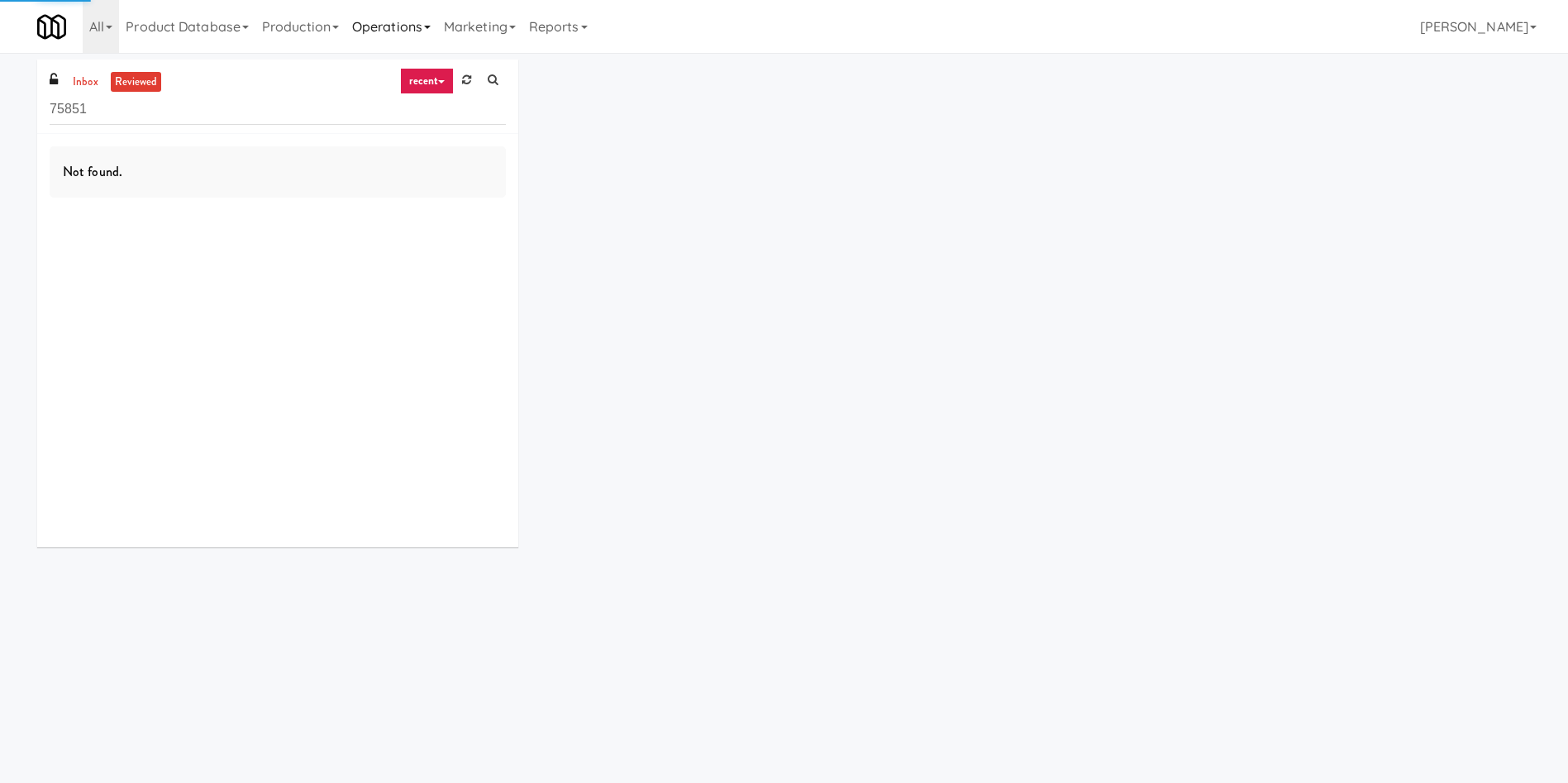
click at [180, 98] on input "75851" at bounding box center [278, 109] width 457 height 31
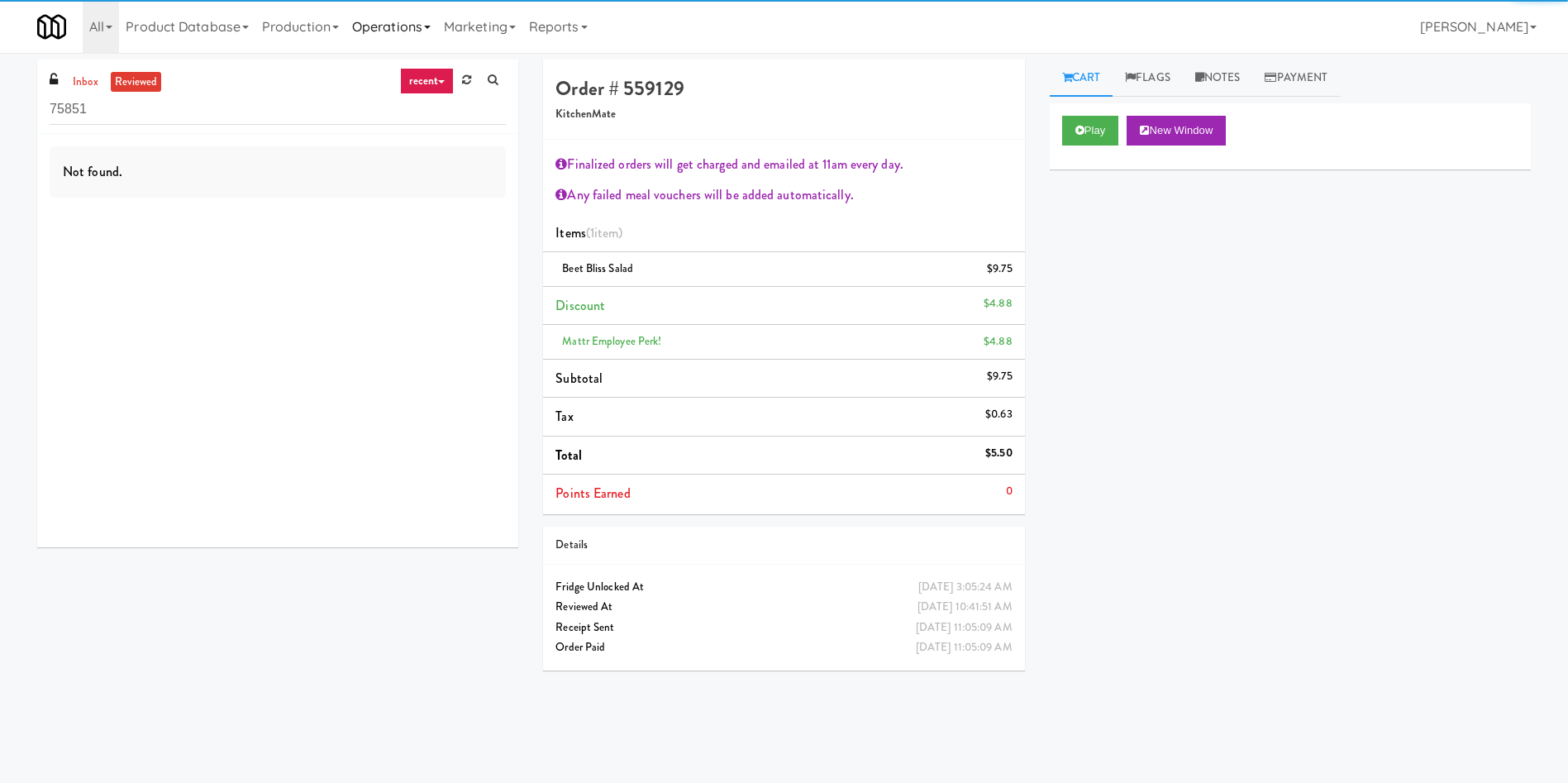
click at [438, 18] on link "Operations" at bounding box center [391, 26] width 92 height 53
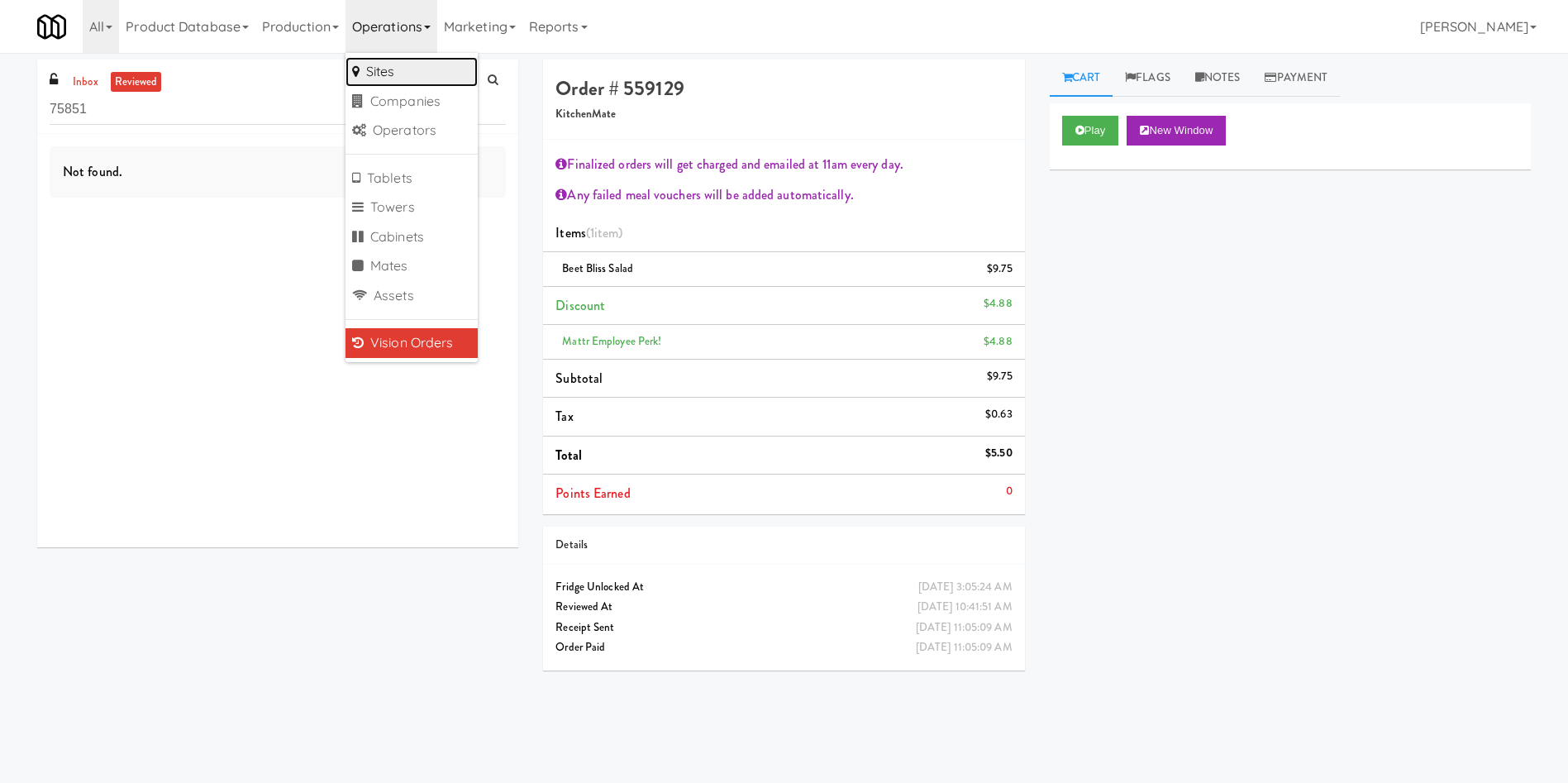
click at [419, 79] on link "Sites" at bounding box center [411, 72] width 132 height 30
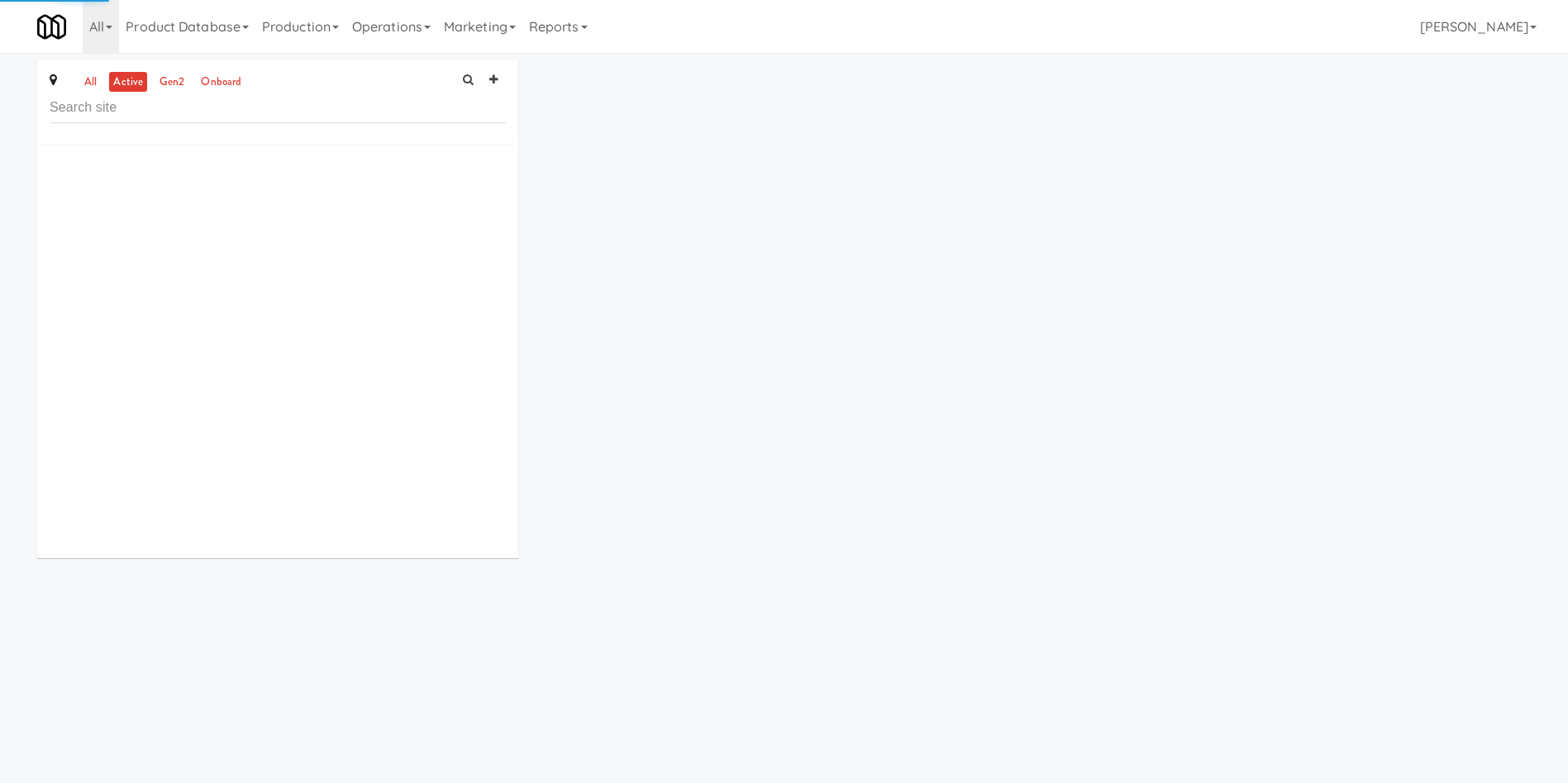
click at [310, 102] on input "text" at bounding box center [278, 107] width 457 height 31
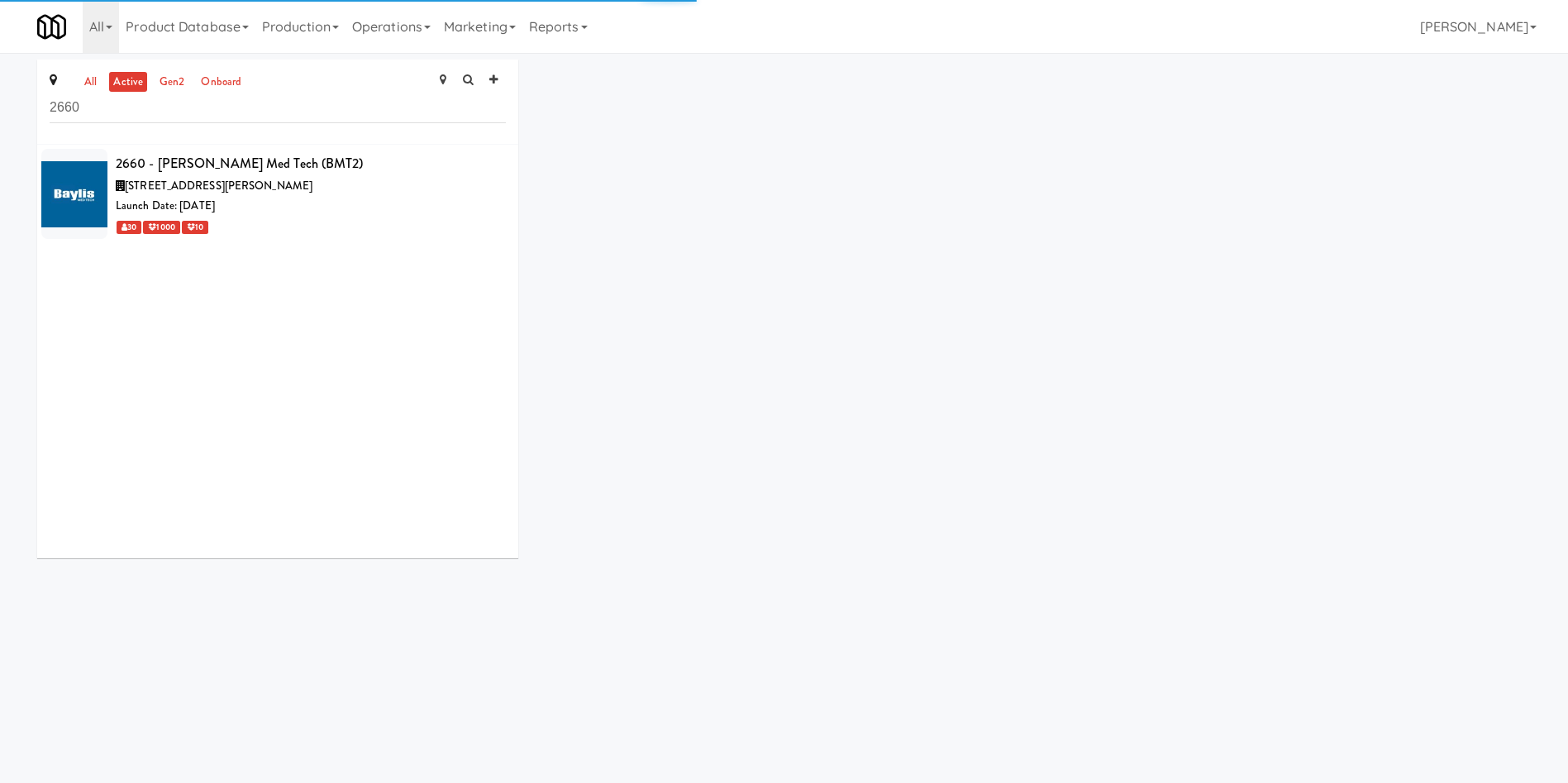
click at [0, 122] on div "all active gen2 onboard 2660 2660 - Baylis Med Tech (BMT2) 2660 Matheson Blvd E…" at bounding box center [784, 315] width 1568 height 511
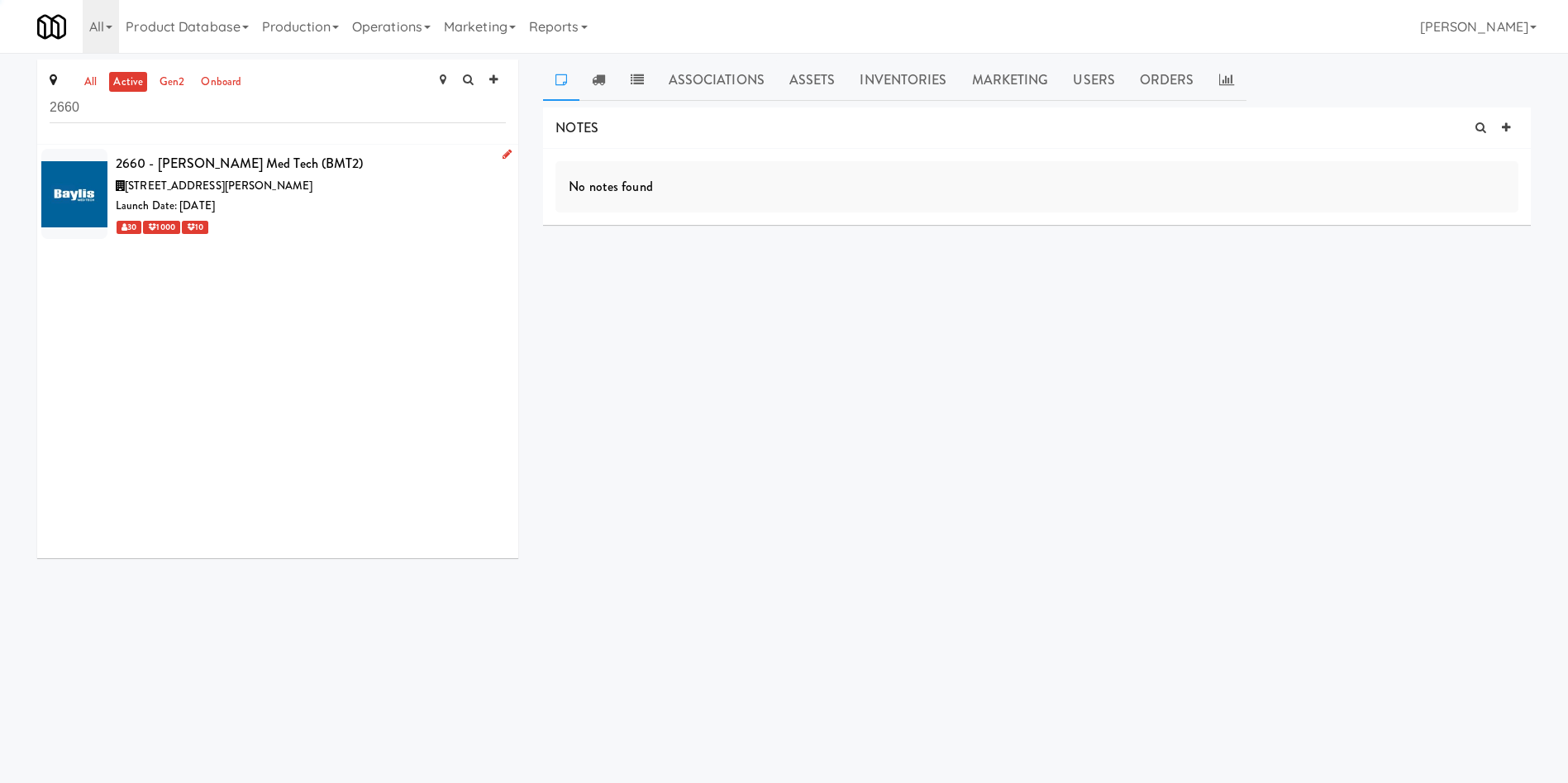
type input "2660"
click at [379, 207] on div "Launch Date: Jan 23, 2023" at bounding box center [310, 206] width 390 height 21
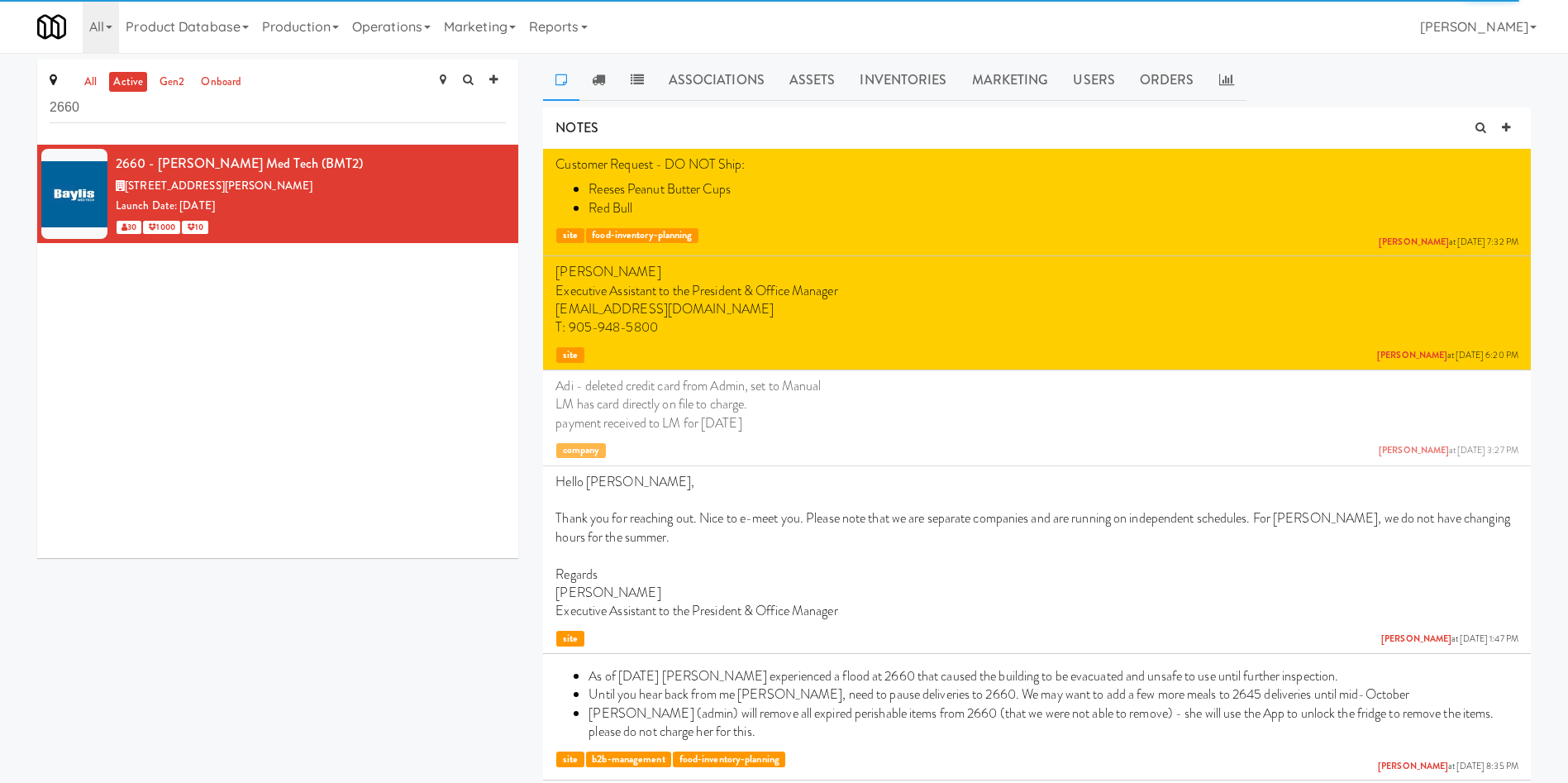
drag, startPoint x: 904, startPoint y: 67, endPoint x: 1398, endPoint y: 114, distance: 496.2
click at [905, 67] on link "Inventories" at bounding box center [903, 81] width 111 height 42
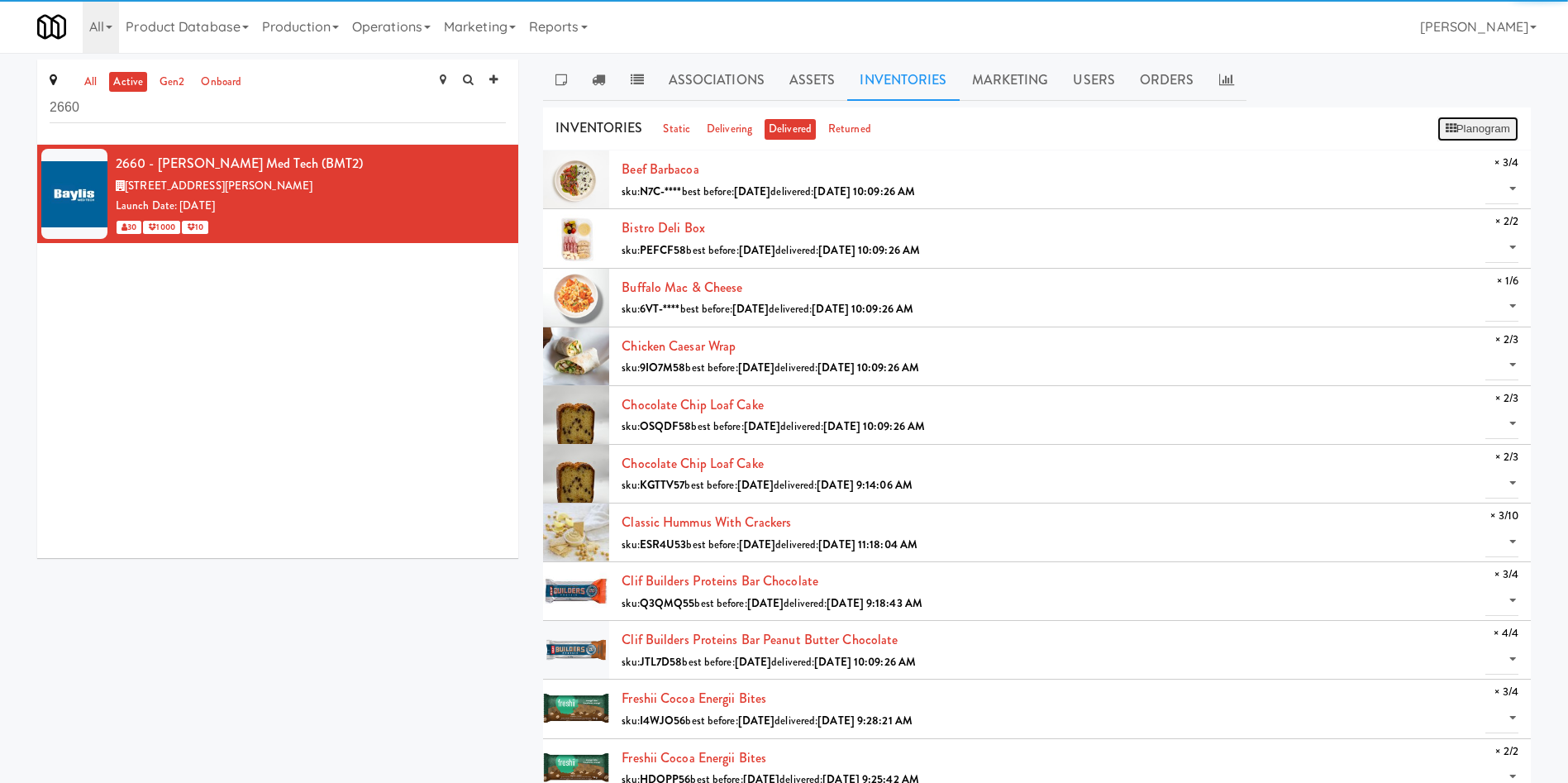
click at [1484, 127] on button "Planogram" at bounding box center [1477, 128] width 81 height 25
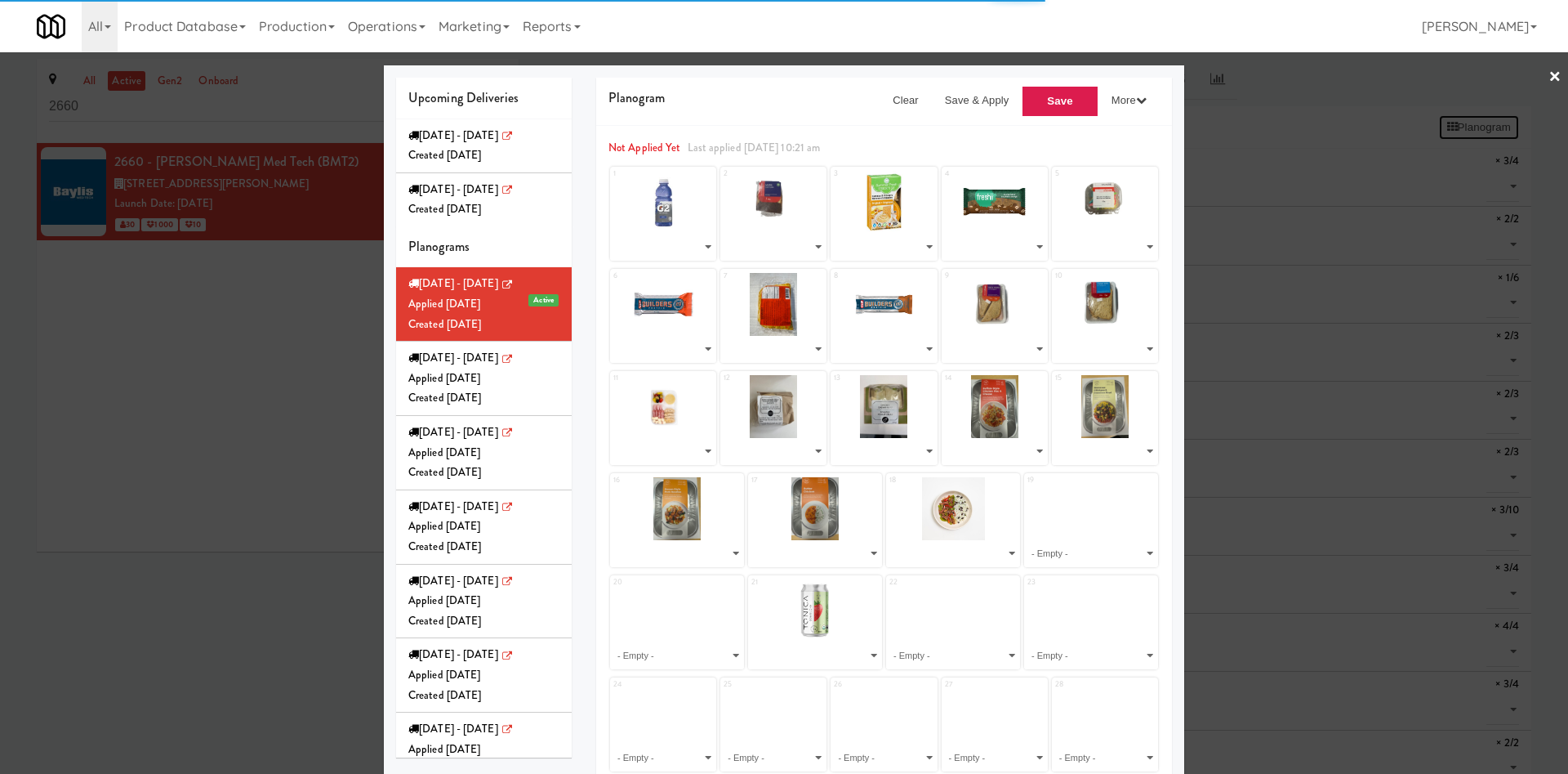
select select "number:279235"
select select "number:283522"
select select "number:264298"
select select "number:279421"
select select "number:283007"
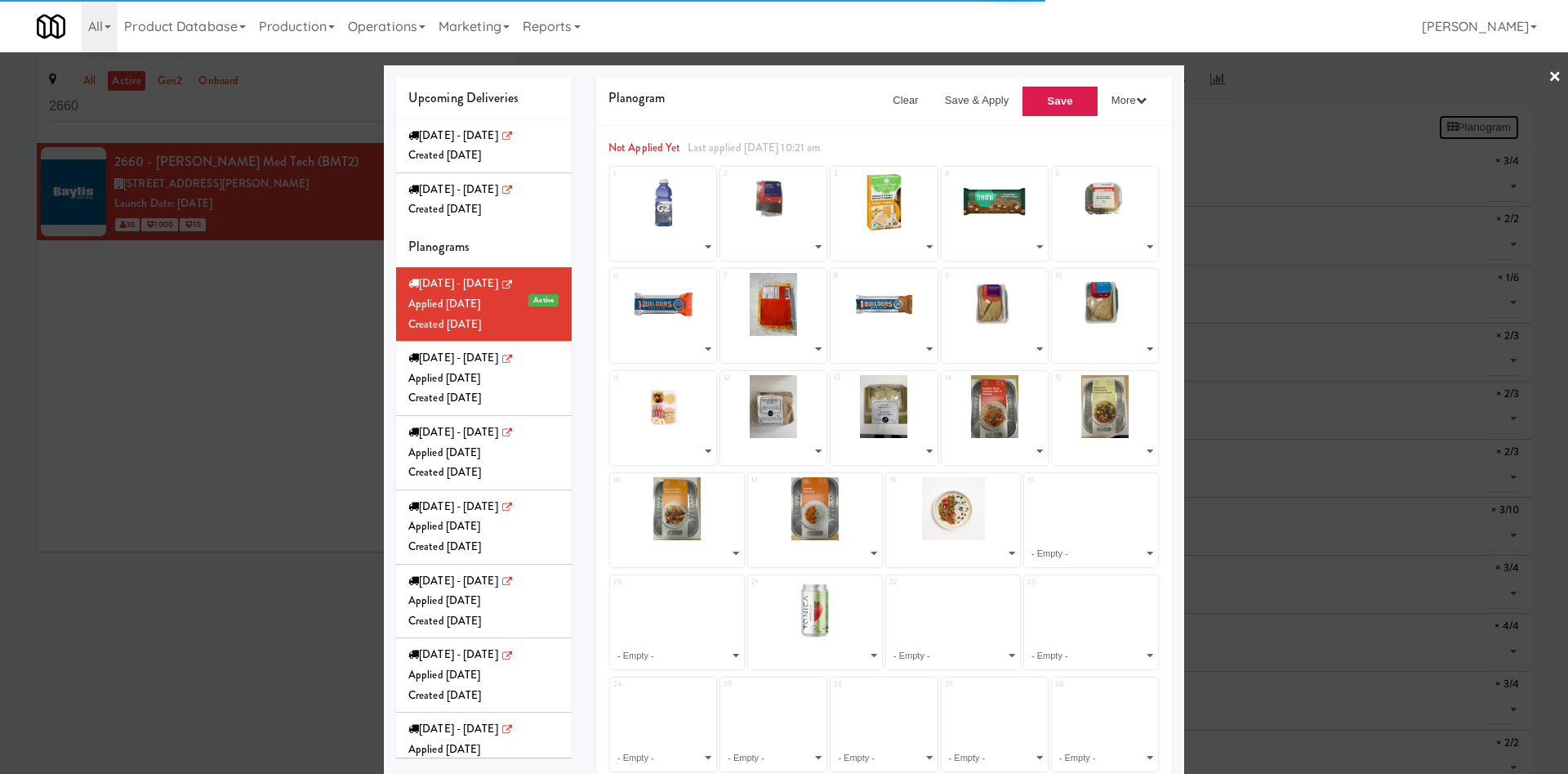
select select "number:271614"
select select "number:279486"
select select "number:283059"
select select "number:283393"
select select "number:283325"
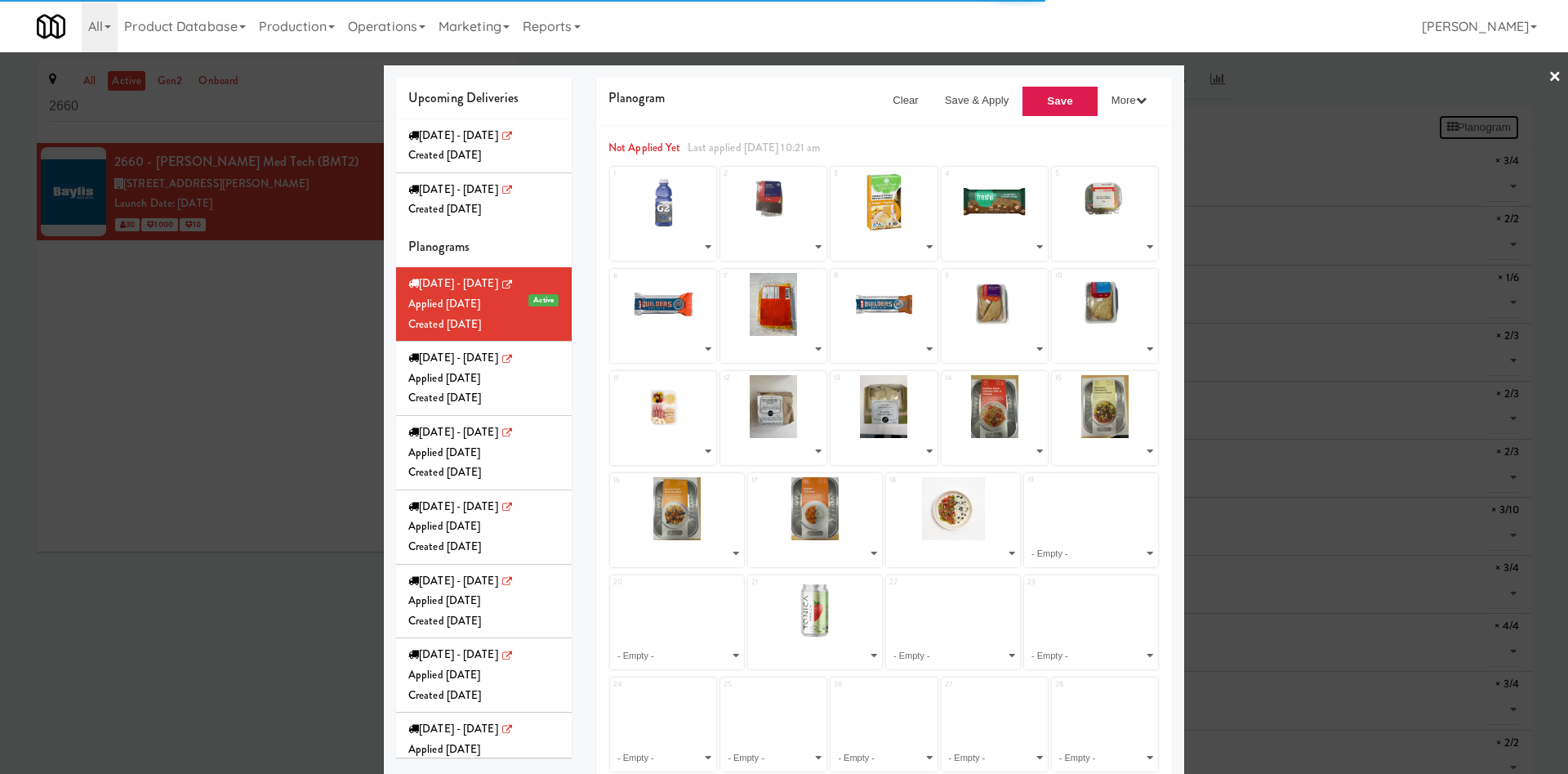
select select "number:283219"
select select "number:283259"
select select "number:283168"
select select "number:281700"
select select "number:281947"
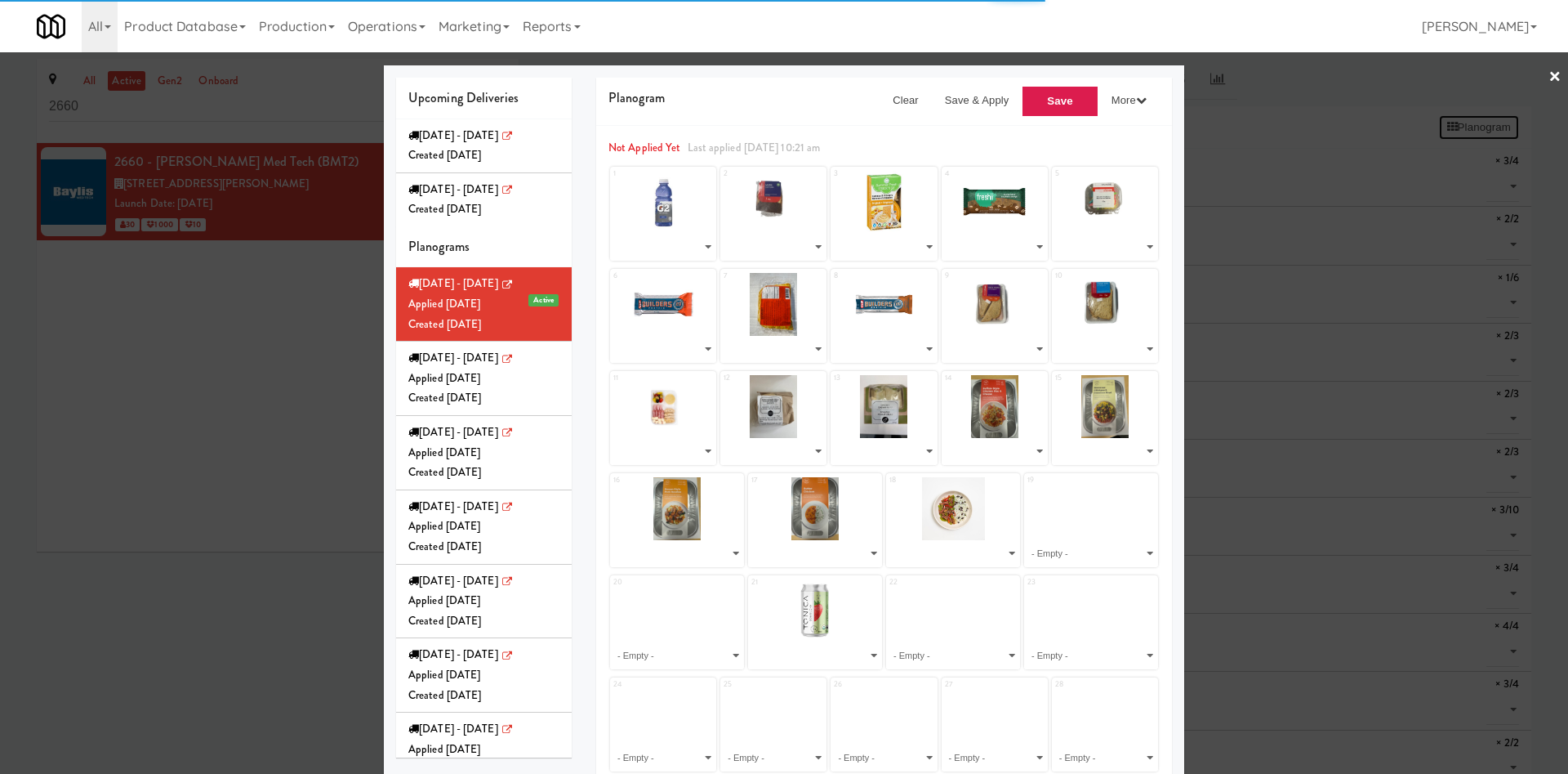
select select "number:281826"
select select "number:281763"
select select "number:281887"
select select "number:268438"
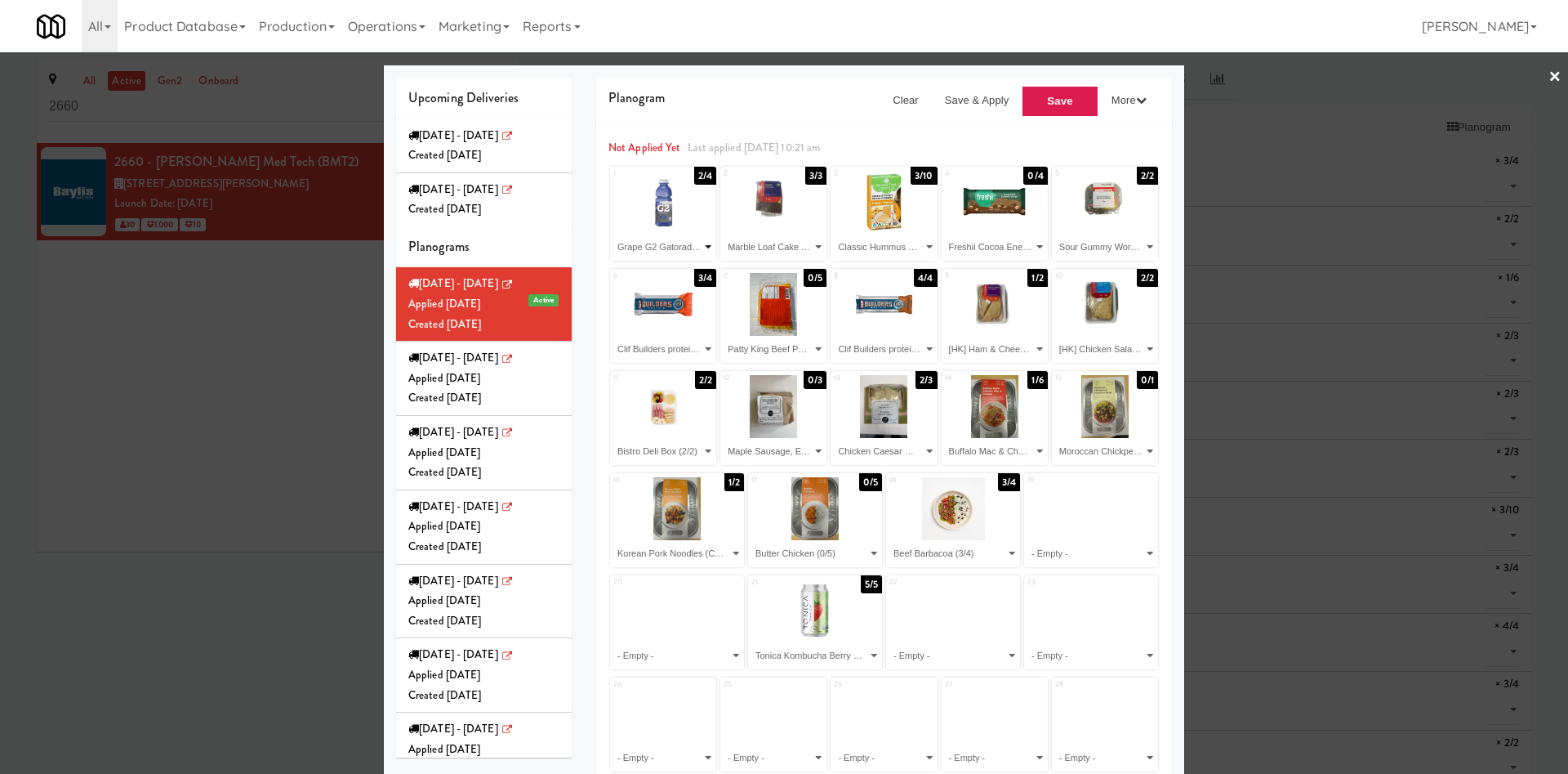
click at [677, 249] on select "- Empty - Beef Barbacoa (3/4) Bistro Deli Box (2/2) Buffalo Mac & Cheese (1/6) …" at bounding box center [663, 247] width 101 height 27
select select "number:283325"
click at [612, 234] on select "- Empty - Beef Barbacoa (3/4) Bistro Deli Box (2/2) Buffalo Mac & Cheese (1/6) …" at bounding box center [663, 247] width 101 height 27
click at [752, 248] on select "- Empty - Beef Barbacoa (3/4) Bistro Deli Box (2/2) Buffalo Mac & Cheese (1/6) …" at bounding box center [773, 247] width 101 height 27
select select "number:283325"
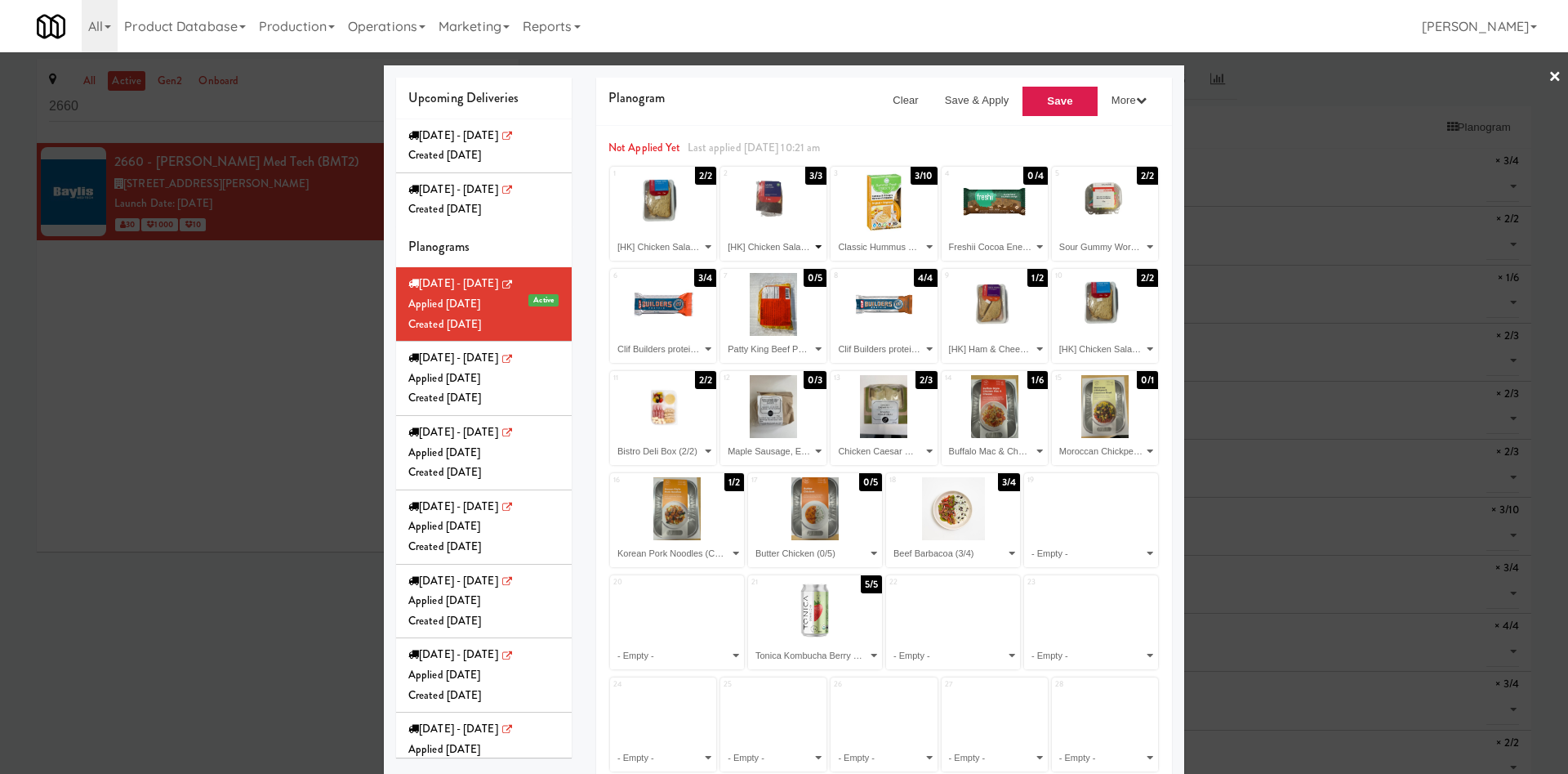
click at [723, 234] on select "- Empty - Beef Barbacoa (3/4) Bistro Deli Box (2/2) Buffalo Mac & Cheese (1/6) …" at bounding box center [773, 247] width 101 height 27
click at [858, 249] on select "- Empty - Beef Barbacoa (3/4) Bistro Deli Box (2/2) Buffalo Mac & Cheese (1/6) …" at bounding box center [884, 247] width 101 height 27
select select "number:283393"
click at [834, 234] on select "- Empty - Beef Barbacoa (3/4) Bistro Deli Box (2/2) Buffalo Mac & Cheese (1/6) …" at bounding box center [884, 247] width 101 height 27
click at [984, 245] on select "- Empty - Beef Barbacoa (3/4) Bistro Deli Box (2/2) Buffalo Mac & Cheese (1/6) …" at bounding box center [995, 247] width 101 height 27
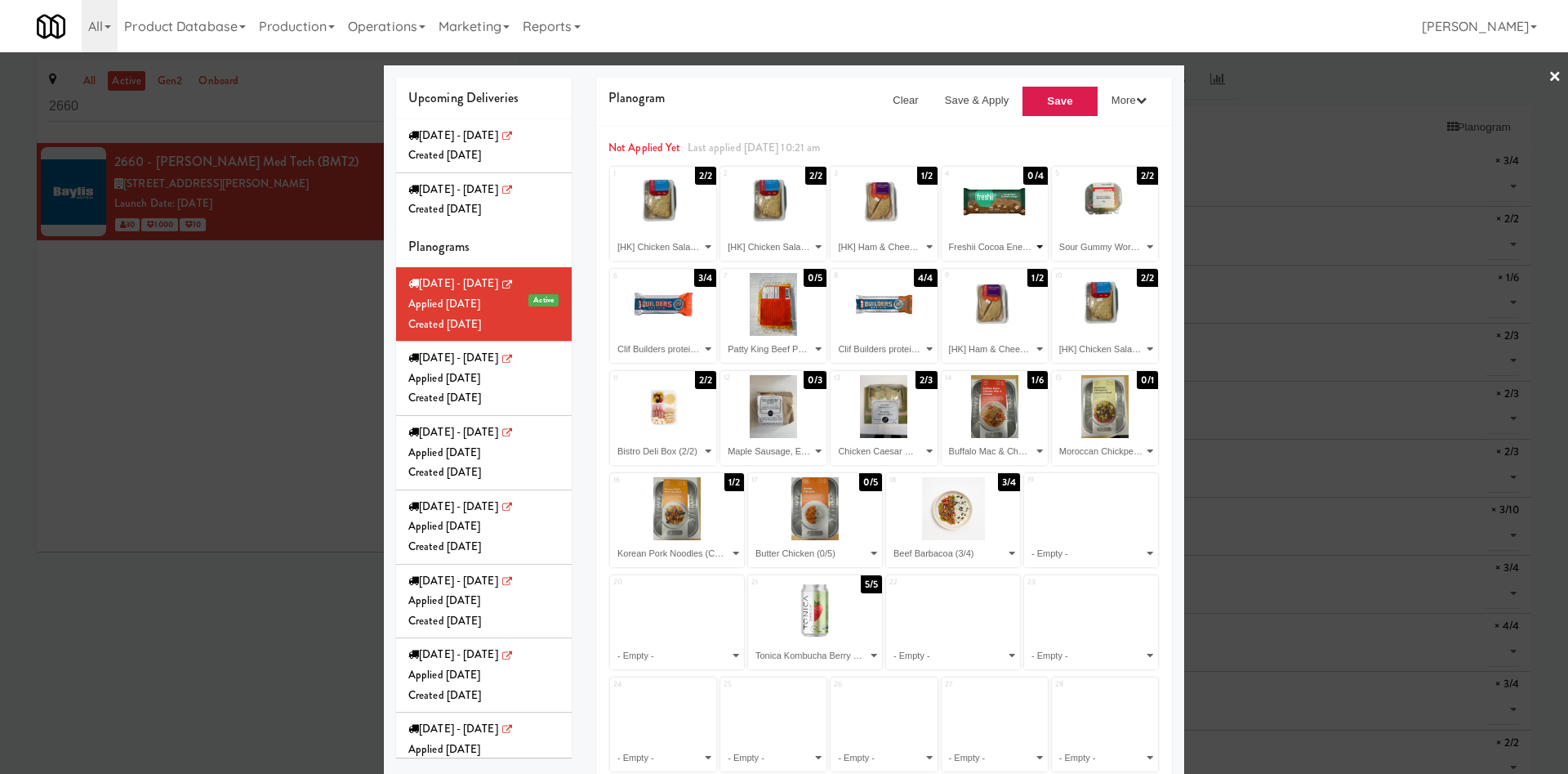
select select "number:283168"
click at [945, 234] on select "- Empty - Beef Barbacoa (3/4) Bistro Deli Box (2/2) Buffalo Mac & Cheese (1/6) …" at bounding box center [995, 247] width 101 height 27
click at [1085, 245] on select "- Empty - Beef Barbacoa (3/4) Bistro Deli Box (2/2) Buffalo Mac & Cheese (1/6) …" at bounding box center [1105, 247] width 101 height 27
select select "number:279486"
click at [1055, 234] on select "- Empty - Beef Barbacoa (3/4) Bistro Deli Box (2/2) Buffalo Mac & Cheese (1/6) …" at bounding box center [1105, 247] width 101 height 27
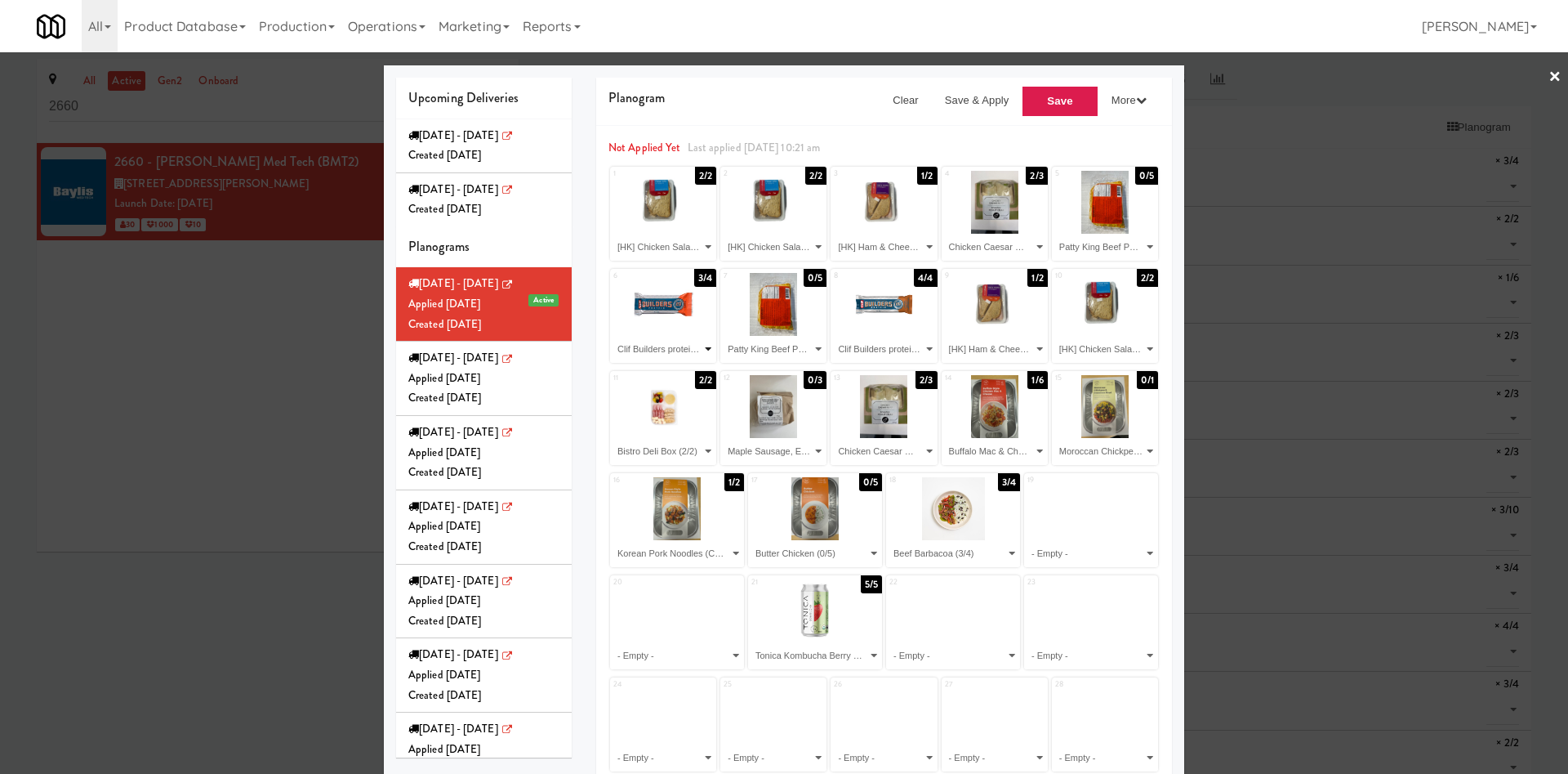
click at [665, 356] on select "- Empty - Beef Barbacoa (3/4) Bistro Deli Box (2/2) Buffalo Mac & Cheese (1/6) …" at bounding box center [663, 349] width 101 height 27
select select "number:283522"
click at [612, 336] on select "- Empty - Beef Barbacoa (3/4) Bistro Deli Box (2/2) Buffalo Mac & Cheese (1/6) …" at bounding box center [663, 349] width 101 height 27
click at [776, 362] on select "- Empty - Beef Barbacoa (3/4) Bistro Deli Box (2/2) Buffalo Mac & Cheese (1/6) …" at bounding box center [773, 349] width 101 height 27
select select "number:282173"
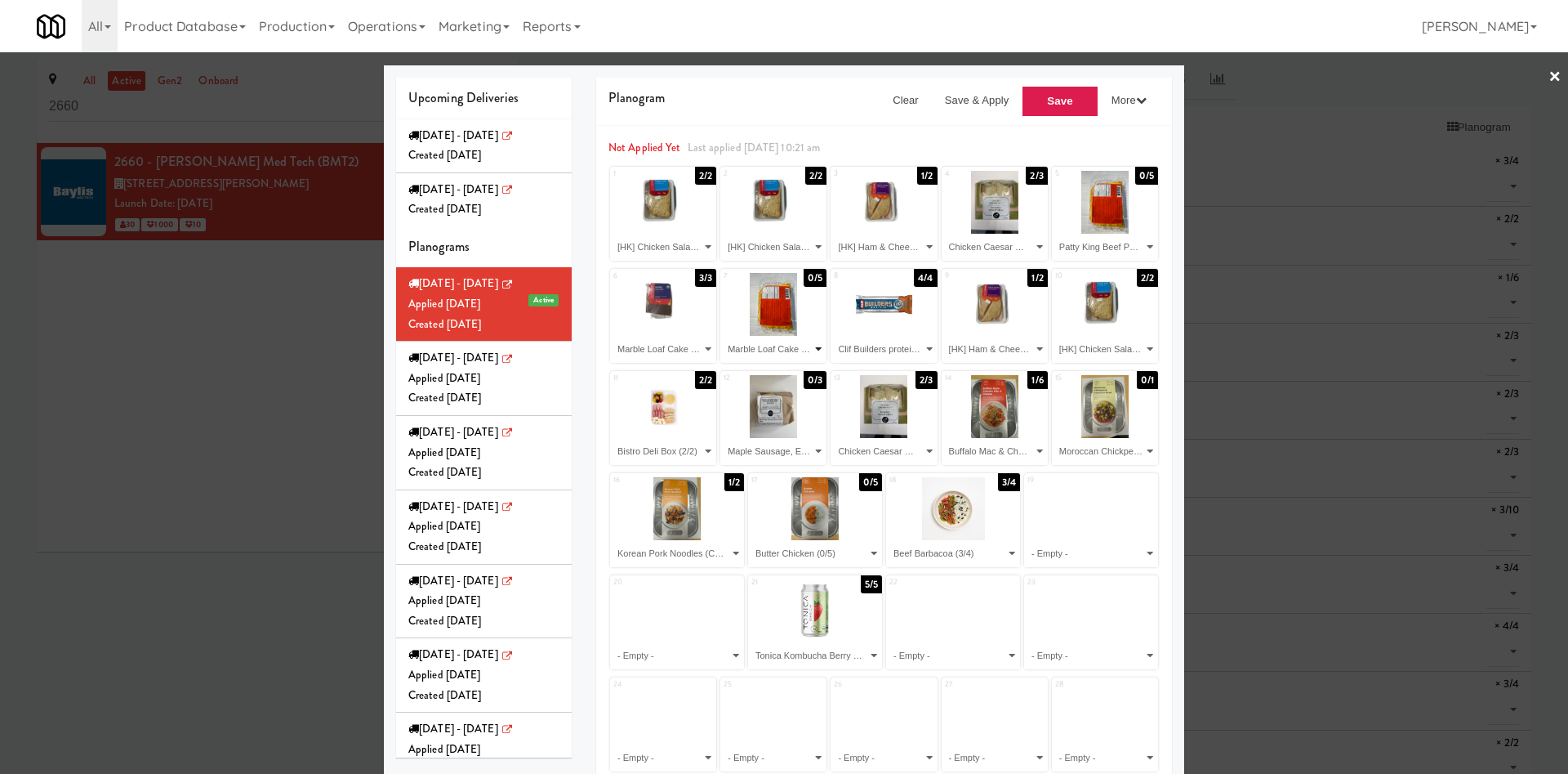
click at [723, 336] on select "- Empty - Beef Barbacoa (3/4) Bistro Deli Box (2/2) Buffalo Mac & Cheese (1/6) …" at bounding box center [773, 349] width 101 height 27
click at [904, 349] on select "- Empty - Beef Barbacoa (3/4) Bistro Deli Box (2/2) Buffalo Mac & Cheese (1/6) …" at bounding box center [884, 349] width 101 height 27
select select "number:283459"
click at [834, 336] on select "- Empty - Beef Barbacoa (3/4) Bistro Deli Box (2/2) Buffalo Mac & Cheese (1/6) …" at bounding box center [884, 349] width 101 height 27
click at [972, 349] on select "- Empty - Beef Barbacoa (3/4) Bistro Deli Box (2/2) Buffalo Mac & Cheese (1/6) …" at bounding box center [995, 349] width 101 height 27
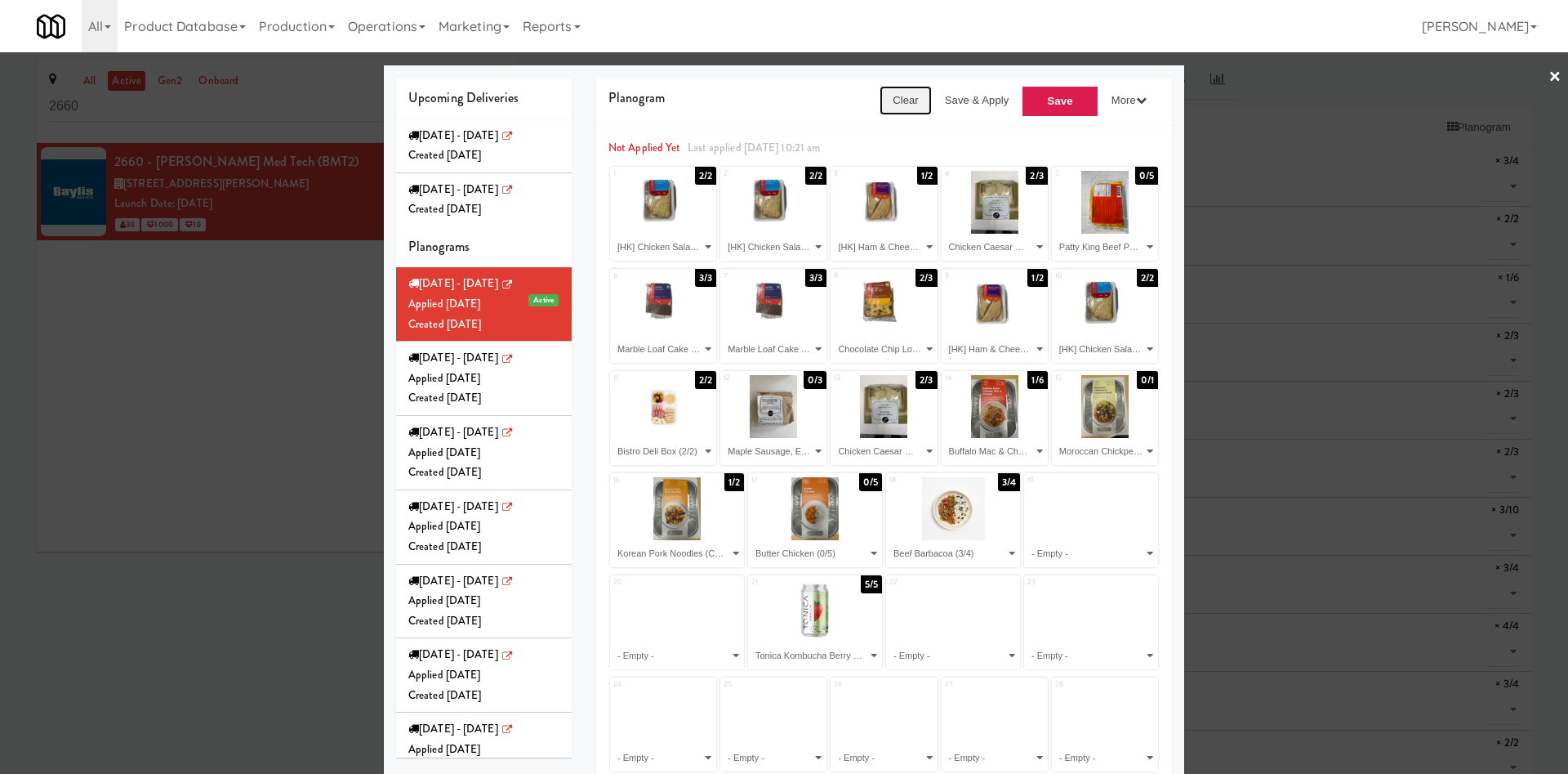
click at [880, 111] on button "Clear" at bounding box center [905, 100] width 52 height 30
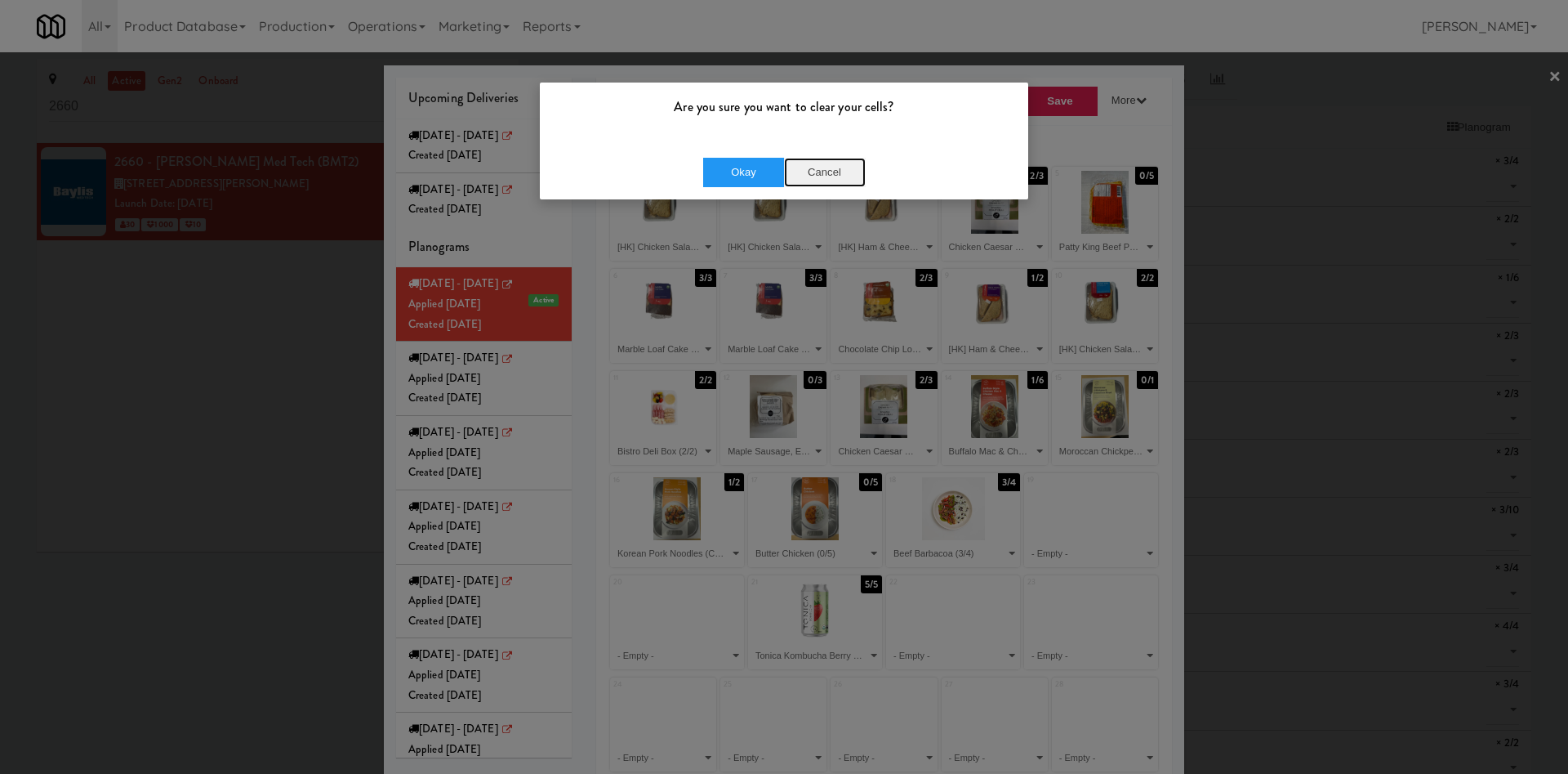
click at [842, 184] on button "Cancel" at bounding box center [825, 172] width 82 height 30
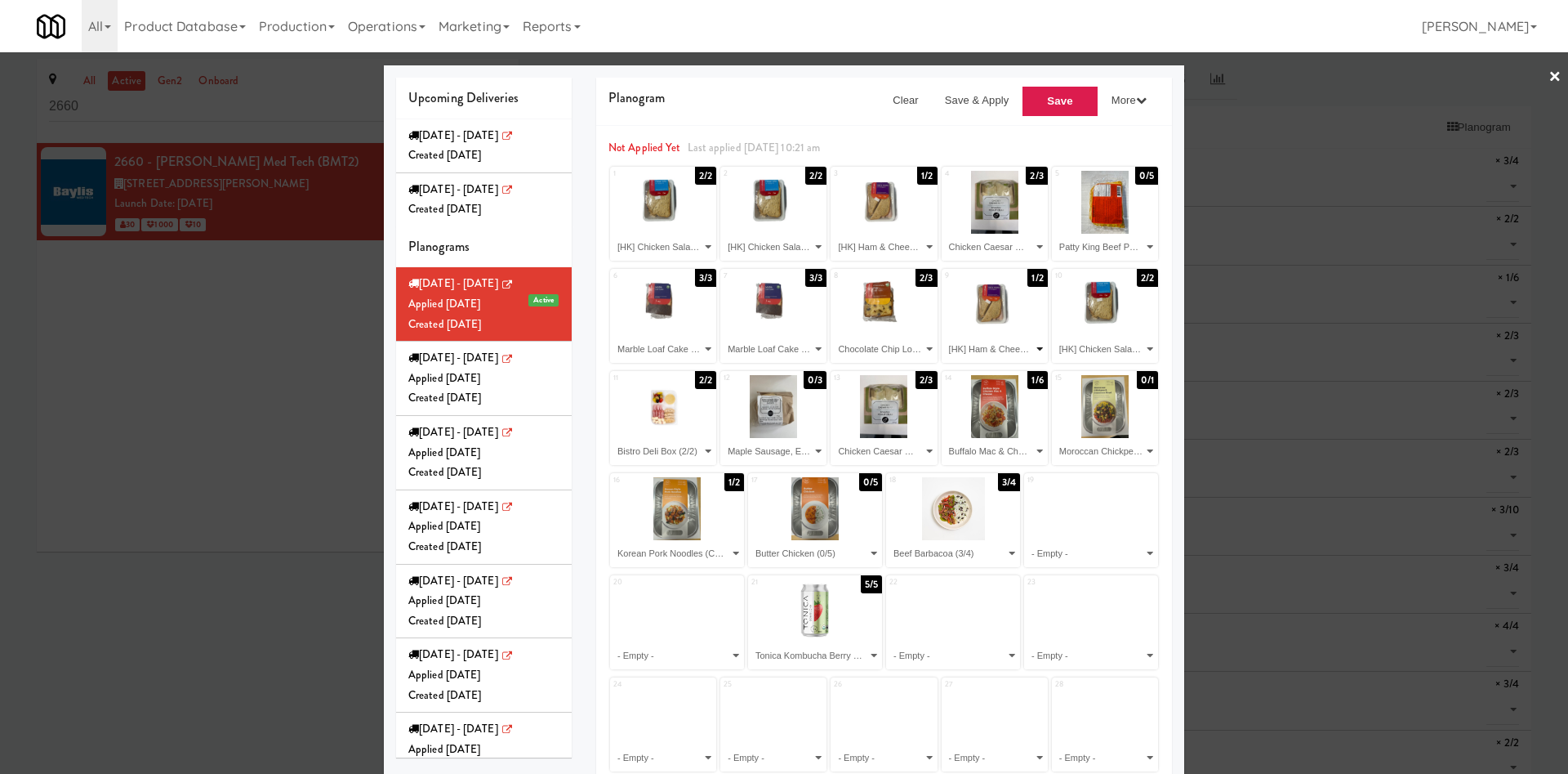
click at [966, 341] on select "- Empty - Beef Barbacoa (3/4) Bistro Deli Box (2/2) Buffalo Mac & Cheese (1/6) …" at bounding box center [995, 349] width 101 height 27
select select
click at [945, 336] on select "- Empty - Beef Barbacoa (3/4) Bistro Deli Box (2/2) Buffalo Mac & Cheese (1/6) …" at bounding box center [995, 349] width 101 height 27
click at [1082, 352] on select "- Empty - Beef Barbacoa (3/4) Bistro Deli Box (2/2) Buffalo Mac & Cheese (1/6) …" at bounding box center [1105, 349] width 101 height 27
select select "number:264298"
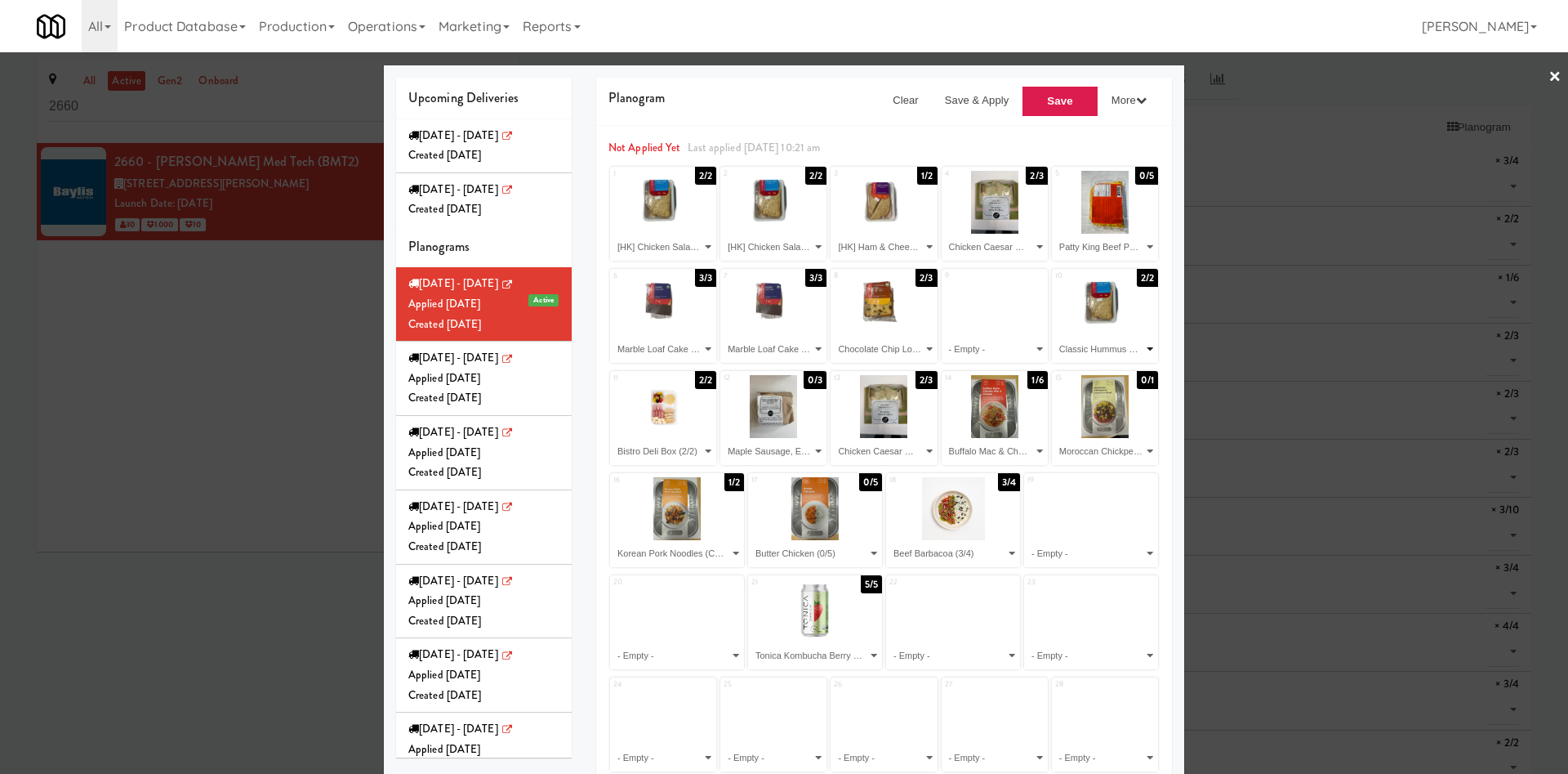
click at [1055, 336] on select "- Empty - Beef Barbacoa (3/4) Bistro Deli Box (2/2) Buffalo Mac & Cheese (1/6) …" at bounding box center [1105, 349] width 101 height 27
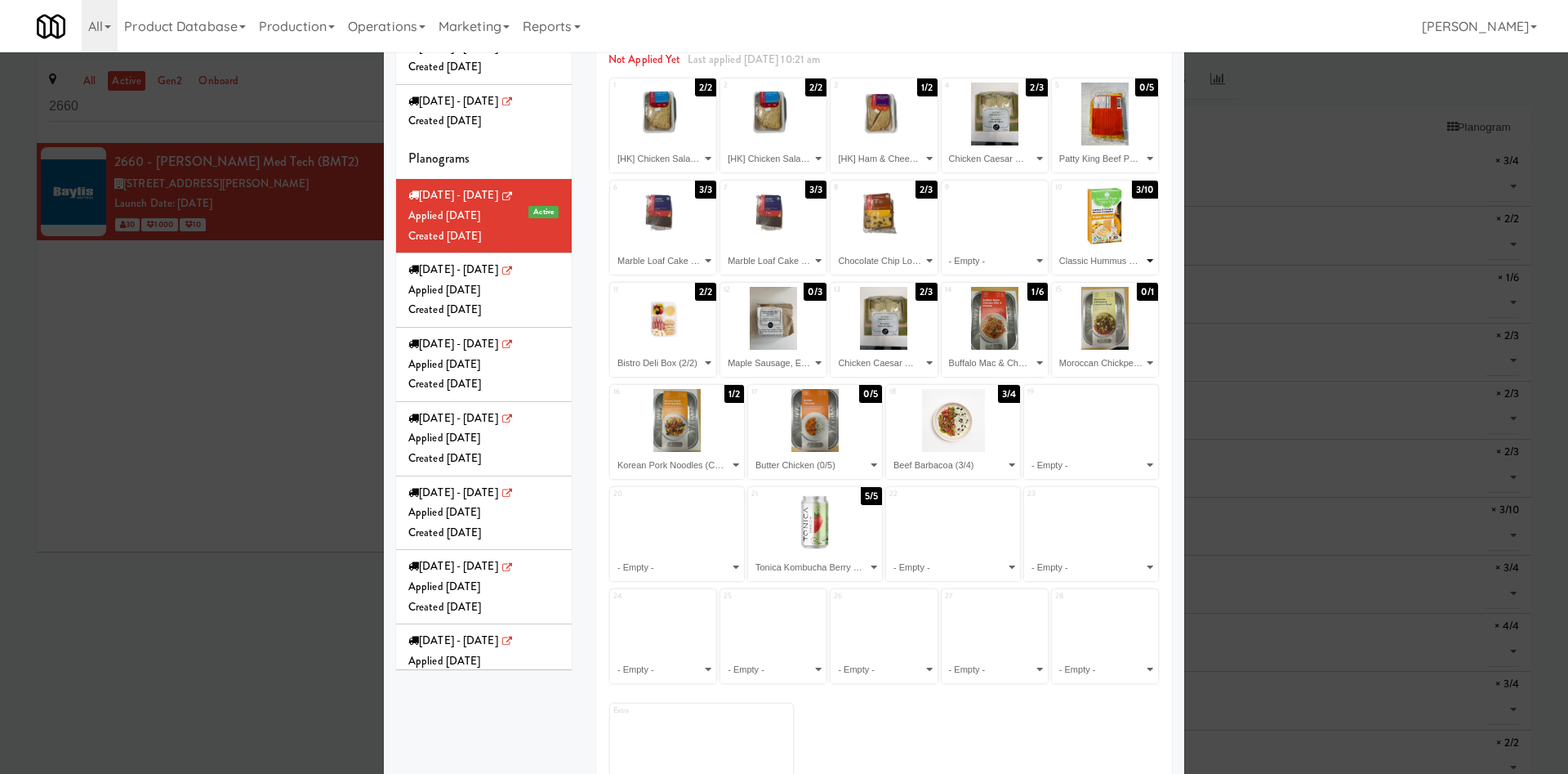
scroll to position [123, 0]
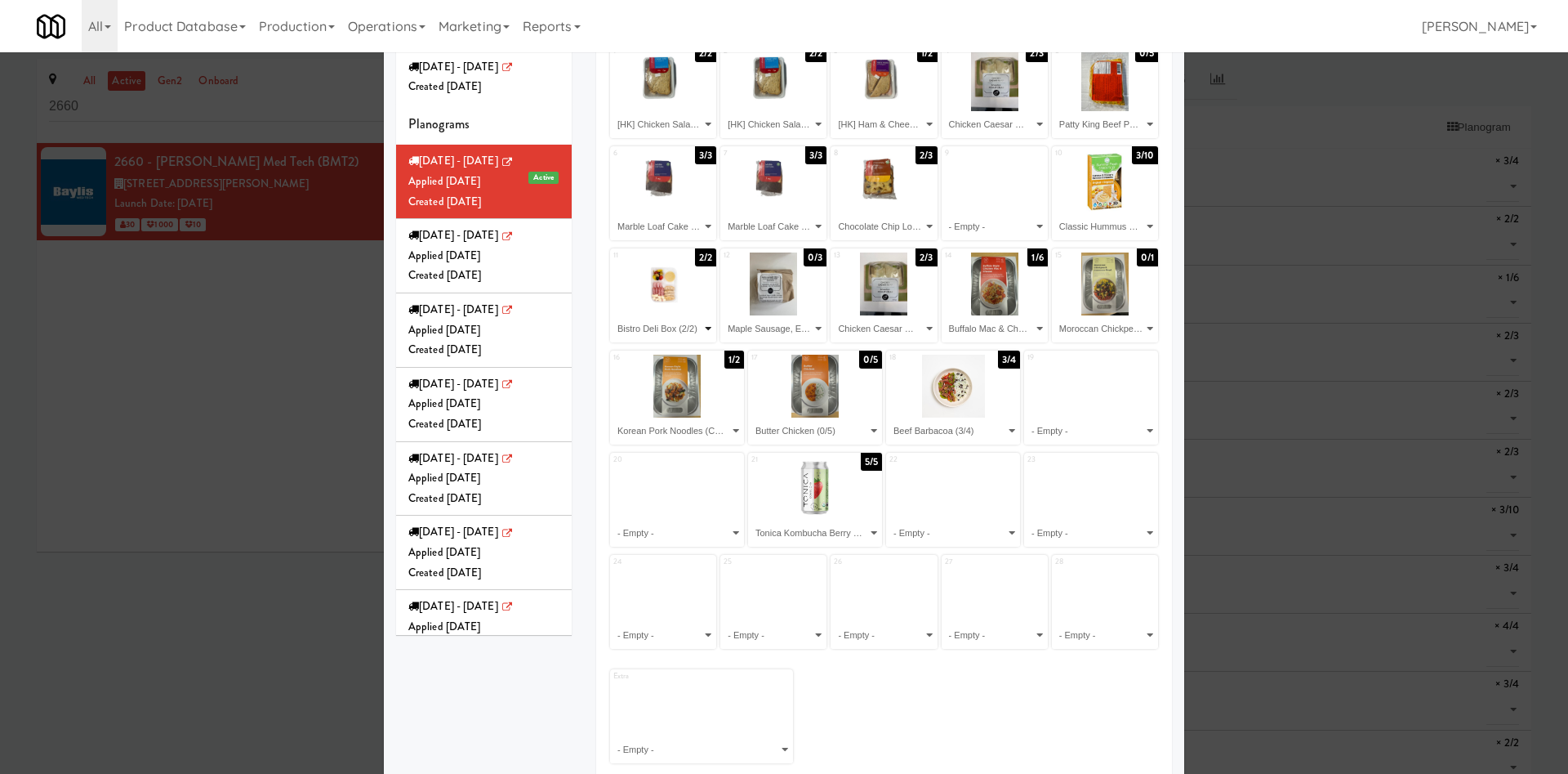
click at [672, 332] on select "- Empty - Beef Barbacoa (3/4) Bistro Deli Box (2/2) Buffalo Mac & Cheese (1/6) …" at bounding box center [663, 328] width 101 height 27
select select "number:283007"
click at [612, 316] on select "- Empty - Beef Barbacoa (3/4) Bistro Deli Box (2/2) Buffalo Mac & Cheese (1/6) …" at bounding box center [663, 328] width 101 height 27
click at [795, 323] on select "- Empty - Beef Barbacoa (3/4) Bistro Deli Box (2/2) Buffalo Mac & Cheese (1/6) …" at bounding box center [773, 328] width 101 height 27
select select "number:277226"
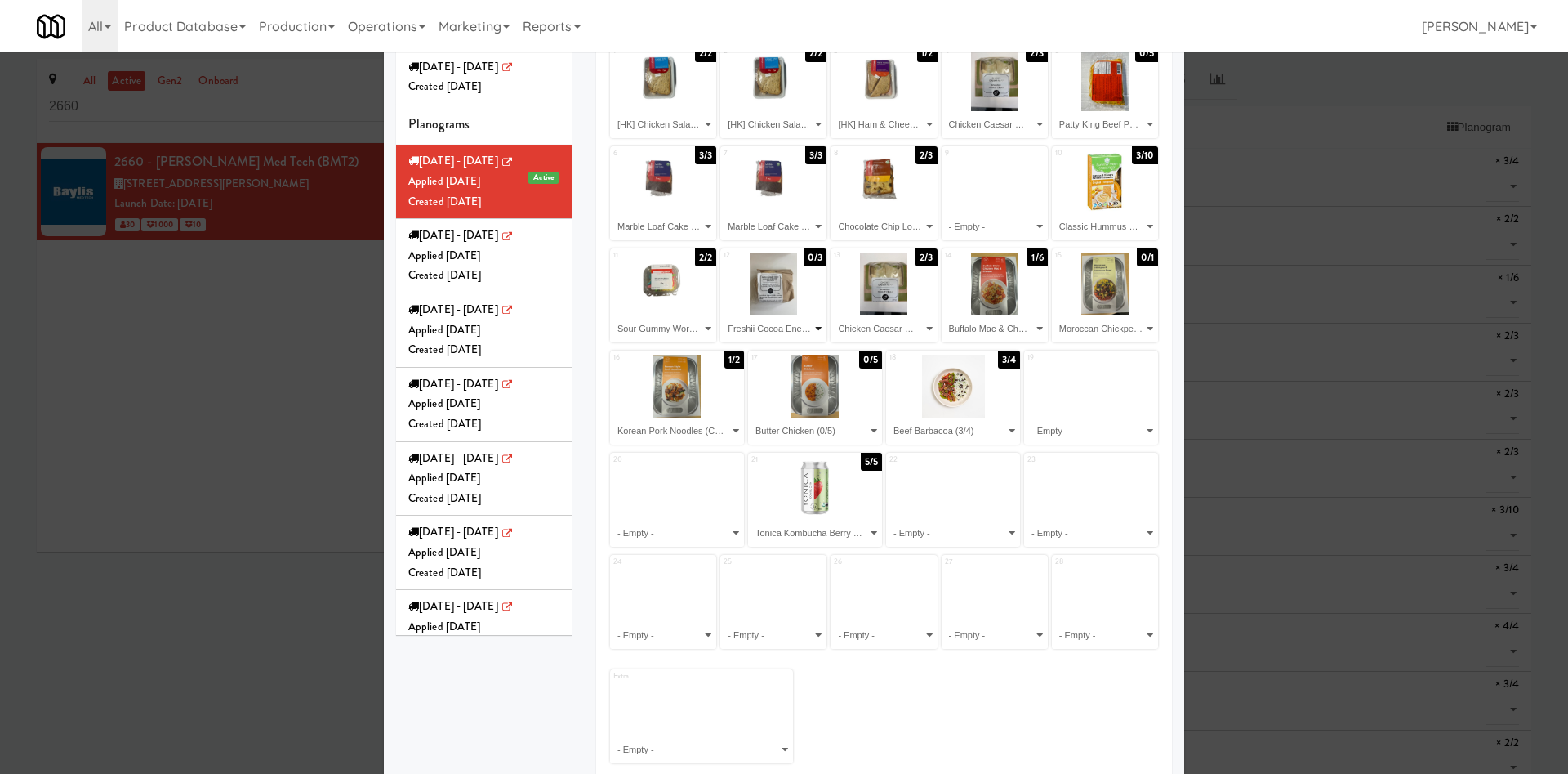
click at [723, 316] on select "- Empty - Beef Barbacoa (3/4) Bistro Deli Box (2/2) Buffalo Mac & Cheese (1/6) …" at bounding box center [773, 328] width 101 height 27
drag, startPoint x: 865, startPoint y: 335, endPoint x: 873, endPoint y: 328, distance: 10.6
click at [865, 335] on select "- Empty - Beef Barbacoa (3/4) Bistro Deli Box (2/2) Buffalo Mac & Cheese (1/6) …" at bounding box center [884, 328] width 101 height 27
select select "number:270197"
click at [834, 316] on select "- Empty - Beef Barbacoa (3/4) Bistro Deli Box (2/2) Buffalo Mac & Cheese (1/6) …" at bounding box center [884, 328] width 101 height 27
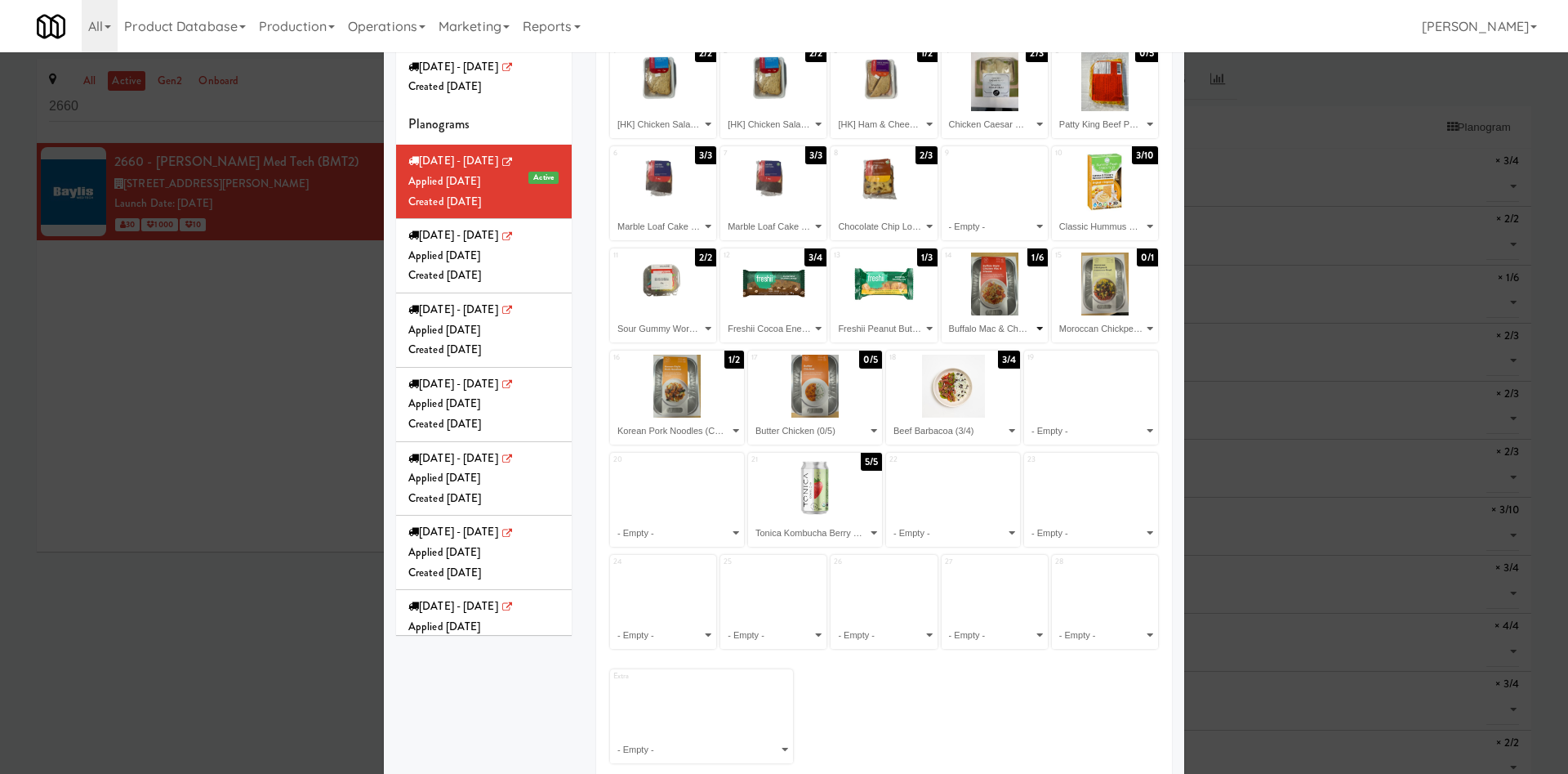
click at [970, 322] on select "- Empty - Beef Barbacoa (3/4) Bistro Deli Box (2/2) Buffalo Mac & Cheese (1/6) …" at bounding box center [995, 328] width 101 height 27
select select "number:271614"
click at [945, 316] on select "- Empty - Beef Barbacoa (3/4) Bistro Deli Box (2/2) Buffalo Mac & Cheese (1/6) …" at bounding box center [995, 328] width 101 height 27
click at [1089, 327] on select "- Empty - Beef Barbacoa (3/4) Bistro Deli Box (2/2) Buffalo Mac & Cheese (1/6) …" at bounding box center [1105, 328] width 101 height 27
select select "number:283059"
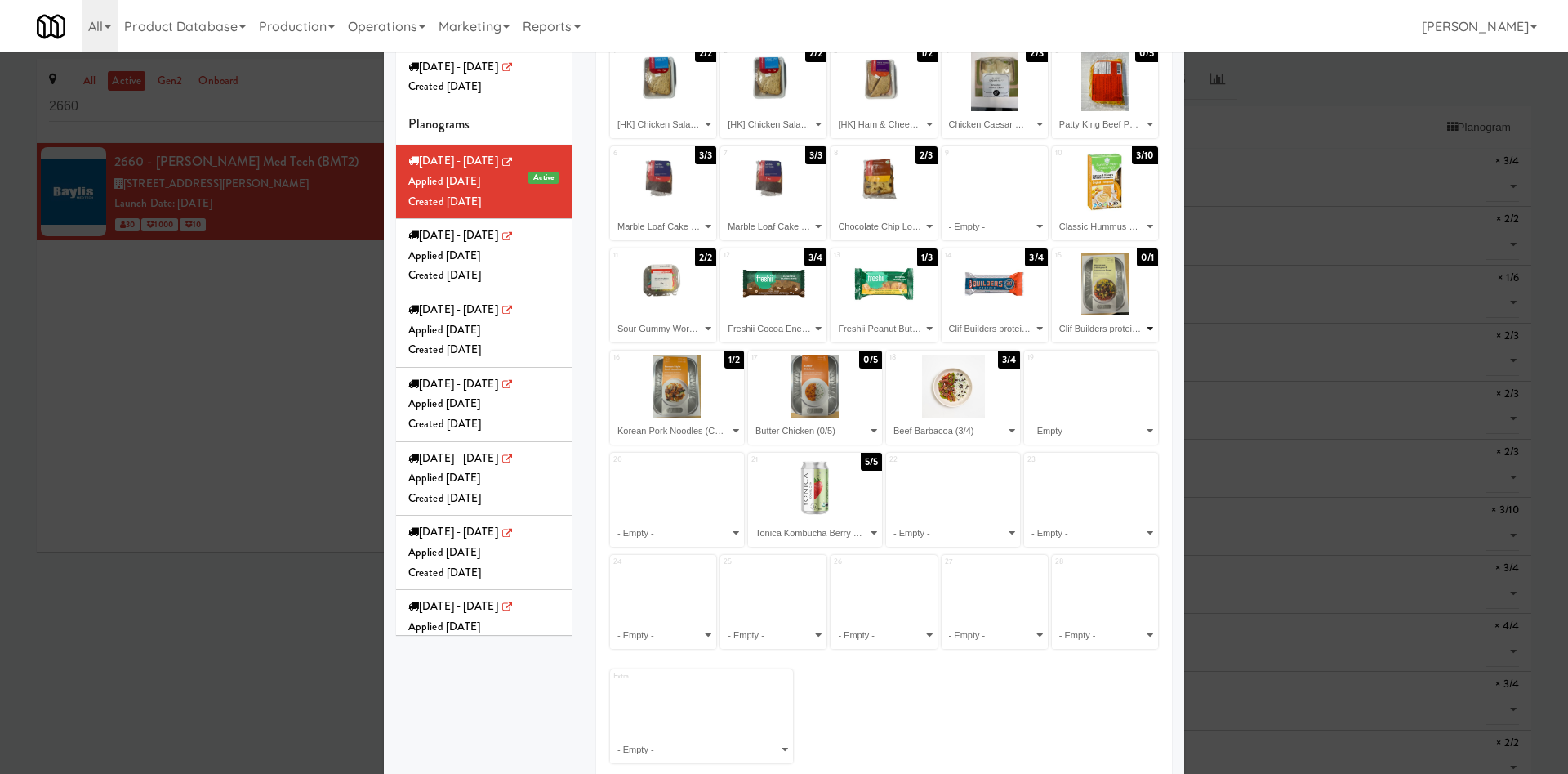
click at [1055, 316] on select "- Empty - Beef Barbacoa (3/4) Bistro Deli Box (2/2) Buffalo Mac & Cheese (1/6) …" at bounding box center [1105, 328] width 101 height 27
click at [691, 436] on select "- Empty - Beef Barbacoa (3/4) Bistro Deli Box (2/2) Buffalo Mac & Cheese (1/6) …" at bounding box center [676, 431] width 129 height 27
select select "number:281887"
click at [612, 418] on select "- Empty - Beef Barbacoa (3/4) Bistro Deli Box (2/2) Buffalo Mac & Cheese (1/6) …" at bounding box center [676, 431] width 129 height 27
click at [756, 335] on select "- Empty - Beef Barbacoa (3/4) Bistro Deli Box (2/2) Buffalo Mac & Cheese (1/6) …" at bounding box center [773, 328] width 101 height 27
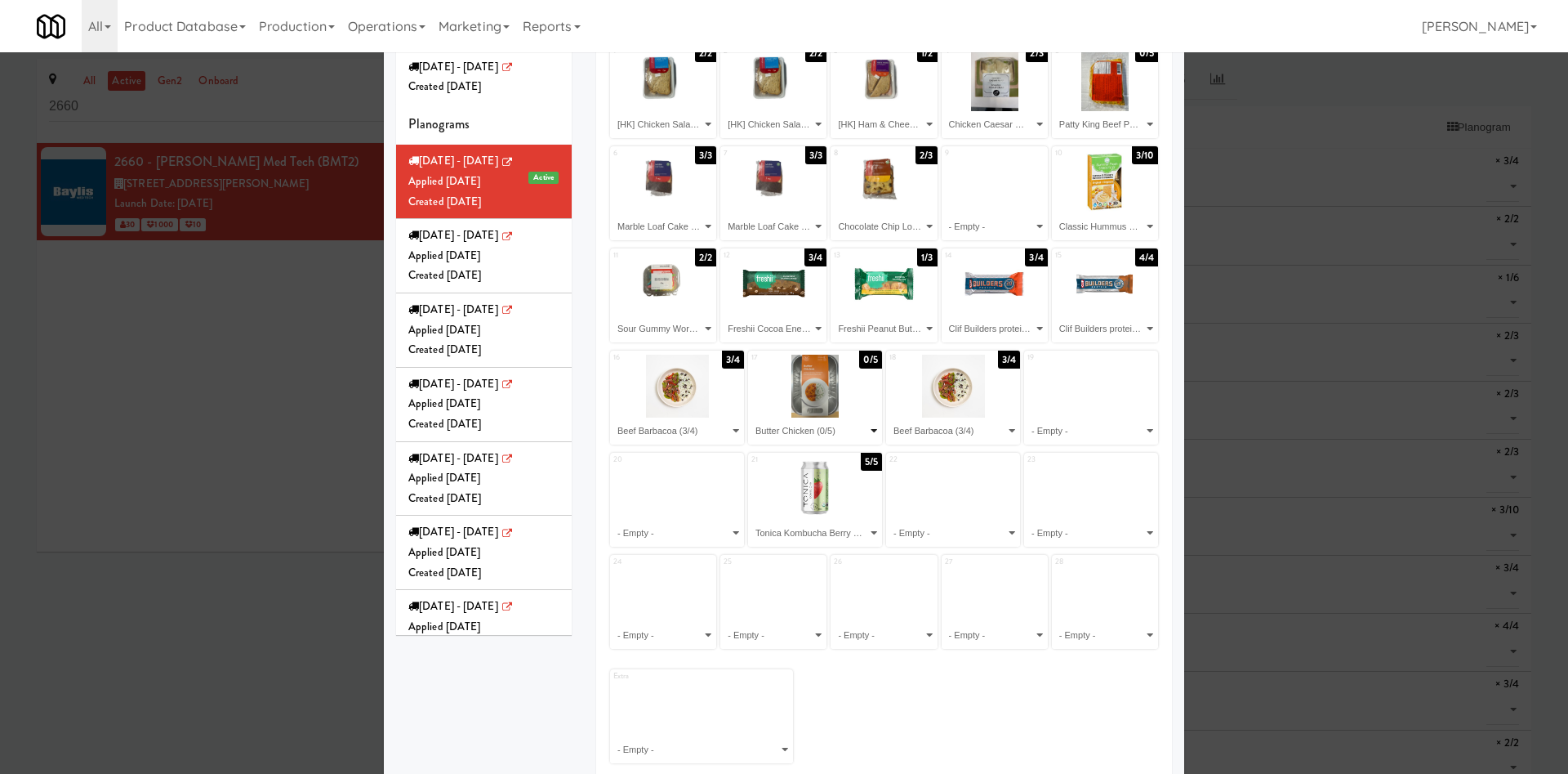
click at [779, 433] on select "- Empty - Beef Barbacoa (3/4) Bistro Deli Box (2/2) Buffalo Mac & Cheese (1/6) …" at bounding box center [815, 431] width 129 height 27
select select "number:281887"
click at [751, 418] on select "- Empty - Beef Barbacoa (3/4) Bistro Deli Box (2/2) Buffalo Mac & Cheese (1/6) …" at bounding box center [815, 431] width 129 height 27
drag, startPoint x: 901, startPoint y: 433, endPoint x: 907, endPoint y: 424, distance: 10.8
click at [901, 433] on select "- Empty - Beef Barbacoa (3/4) Bistro Deli Box (2/2) Buffalo Mac & Cheese (1/6) …" at bounding box center [953, 431] width 129 height 27
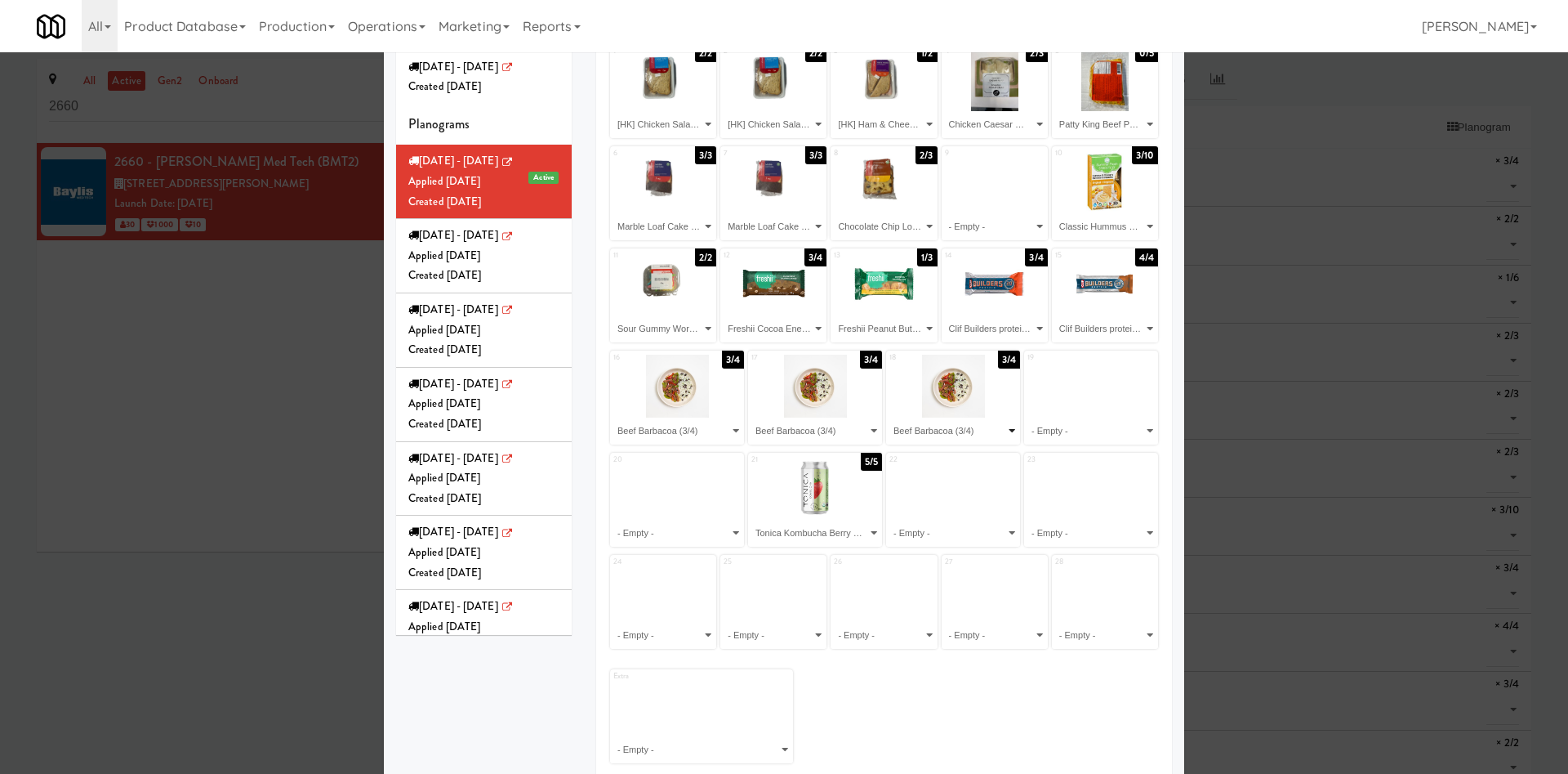
click at [889, 418] on select "- Empty - Beef Barbacoa (3/4) Bistro Deli Box (2/2) Buffalo Mac & Cheese (1/6) …" at bounding box center [953, 431] width 129 height 27
click at [1042, 432] on select "- Empty - Beef Barbacoa (3/4) Bistro Deli Box (2/2) Buffalo Mac & Cheese (1/6) …" at bounding box center [1091, 431] width 129 height 27
select select "number:281763"
click at [1027, 418] on select "- Empty - Beef Barbacoa (3/4) Bistro Deli Box (2/2) Buffalo Mac & Cheese (1/6) …" at bounding box center [1091, 431] width 129 height 27
click at [655, 533] on select "- Empty - Beef Barbacoa (3/4) Bistro Deli Box (2/2) Buffalo Mac & Cheese (1/6) …" at bounding box center [676, 533] width 129 height 27
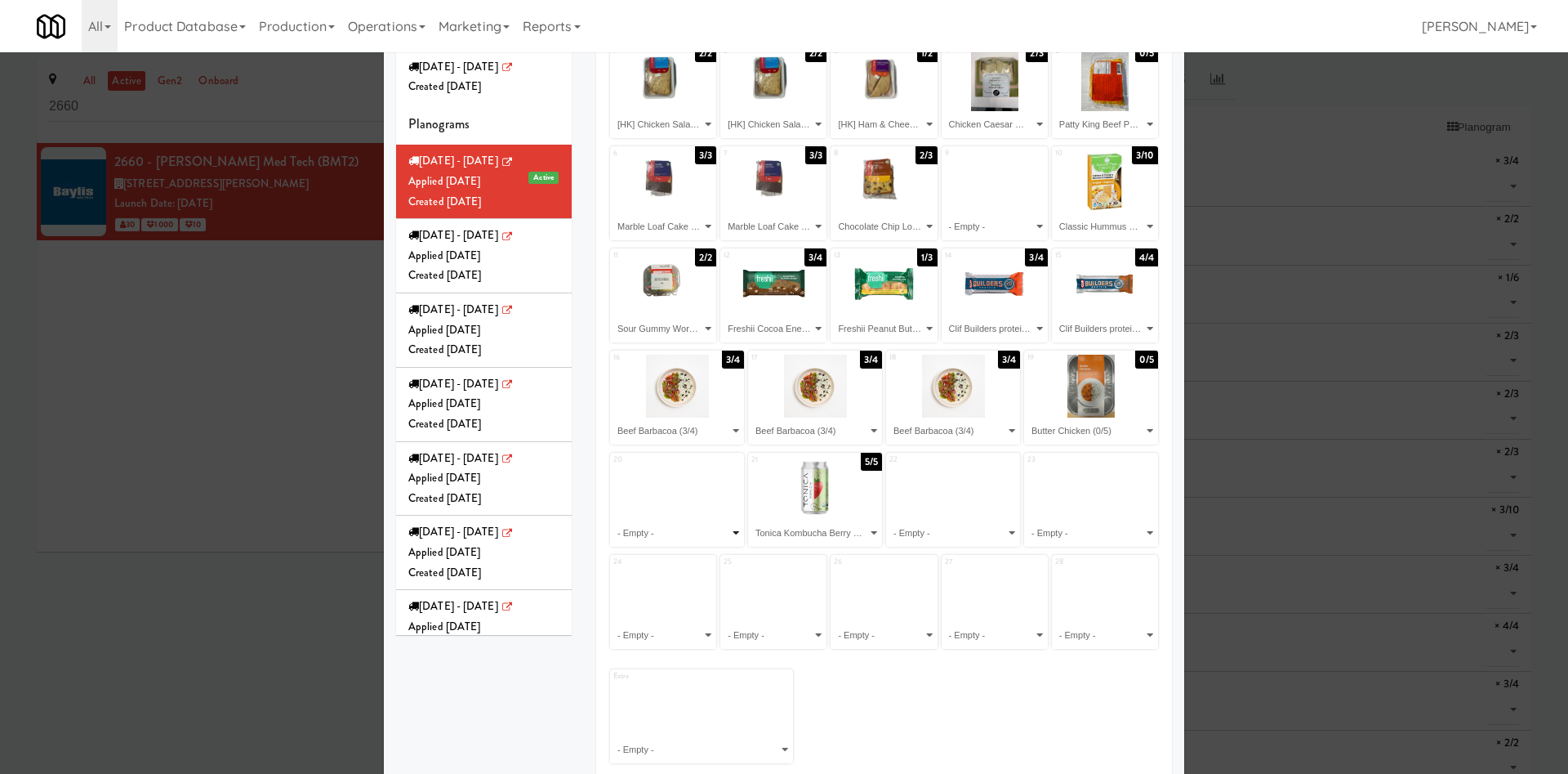
select select "number:283219"
click at [612, 520] on select "- Empty - Beef Barbacoa (3/4) Bistro Deli Box (2/2) Buffalo Mac & Cheese (1/6) …" at bounding box center [676, 533] width 129 height 27
click at [790, 524] on select "- Empty - Beef Barbacoa (3/4) Bistro Deli Box (2/2) Buffalo Mac & Cheese (1/6) …" at bounding box center [815, 533] width 129 height 27
select select "number:283219"
click at [751, 520] on select "- Empty - Beef Barbacoa (3/4) Bistro Deli Box (2/2) Buffalo Mac & Cheese (1/6) …" at bounding box center [815, 533] width 129 height 27
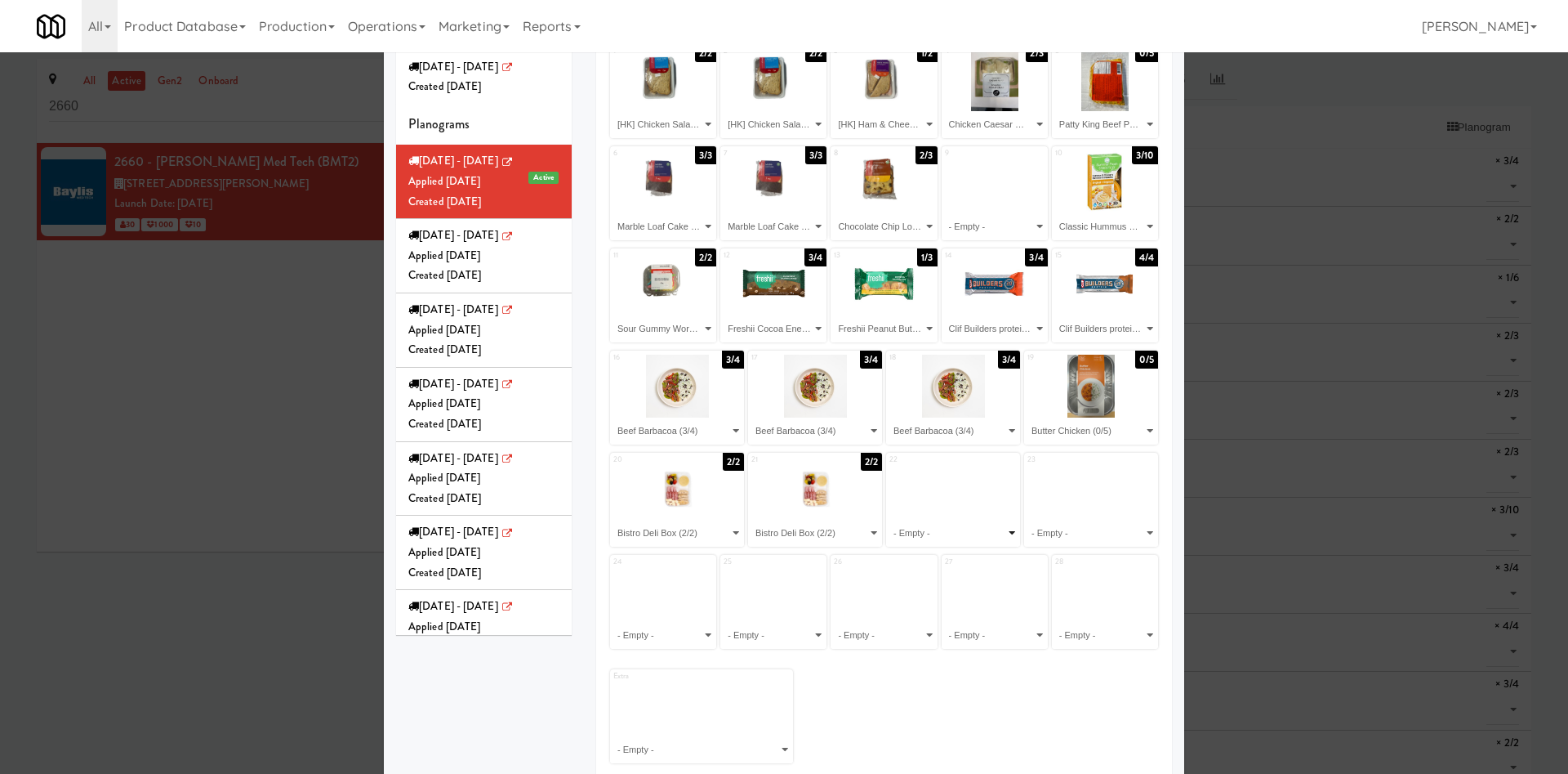
click at [906, 530] on select "- Empty - Beef Barbacoa (3/4) Bistro Deli Box (2/2) Buffalo Mac & Cheese (1/6) …" at bounding box center [953, 533] width 129 height 27
select select "number:281826"
click at [889, 520] on select "- Empty - Beef Barbacoa (3/4) Bistro Deli Box (2/2) Buffalo Mac & Cheese (1/6) …" at bounding box center [953, 533] width 129 height 27
drag, startPoint x: 1037, startPoint y: 535, endPoint x: 1049, endPoint y: 528, distance: 13.9
click at [1037, 536] on select "- Empty - Beef Barbacoa (3/4) Bistro Deli Box (2/2) Buffalo Mac & Cheese (1/6) …" at bounding box center [1091, 533] width 129 height 27
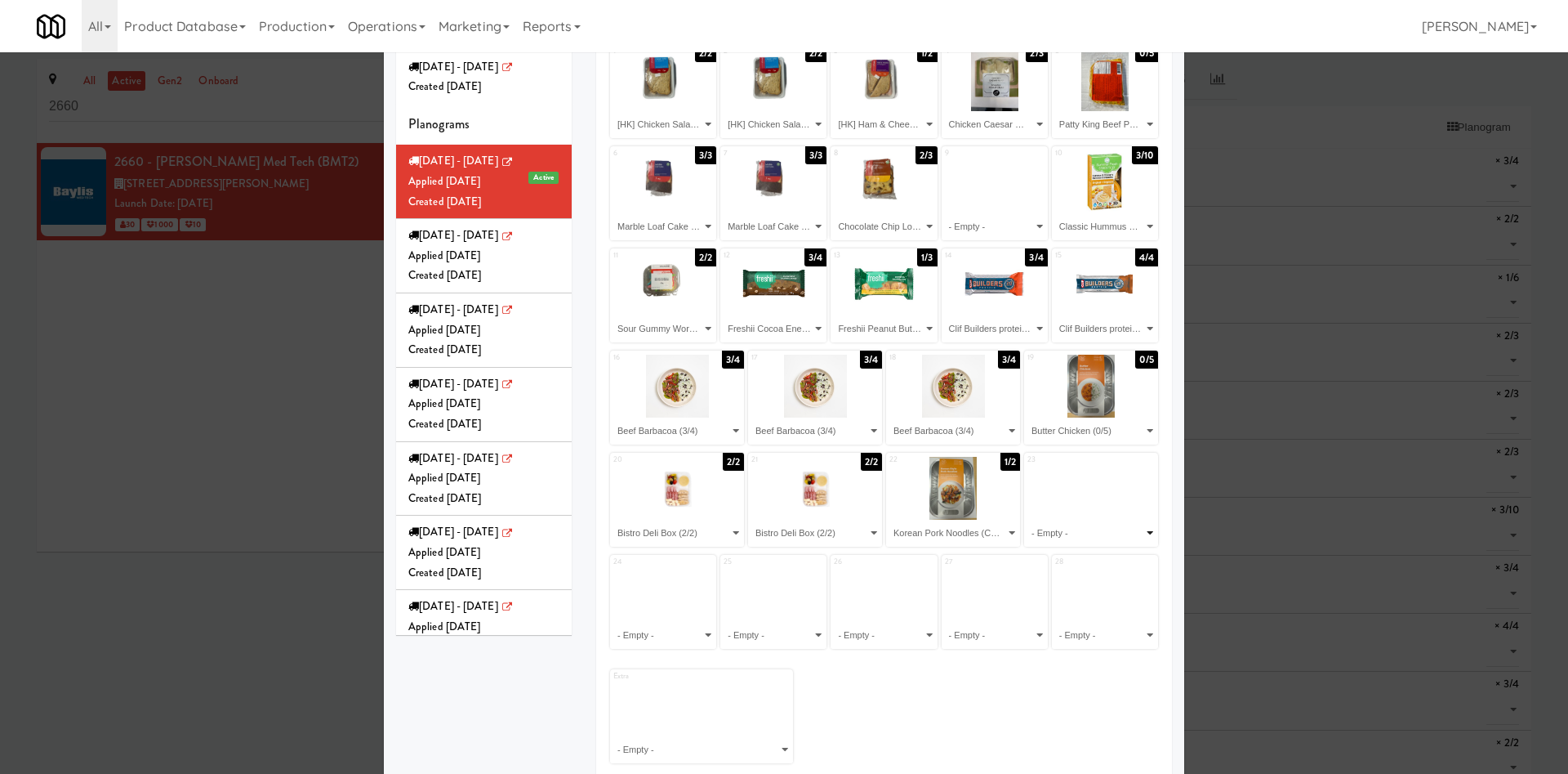
select select "number:281700"
click at [1027, 520] on select "- Empty - Beef Barbacoa (3/4) Bistro Deli Box (2/2) Buffalo Mac & Cheese (1/6) …" at bounding box center [1091, 533] width 129 height 27
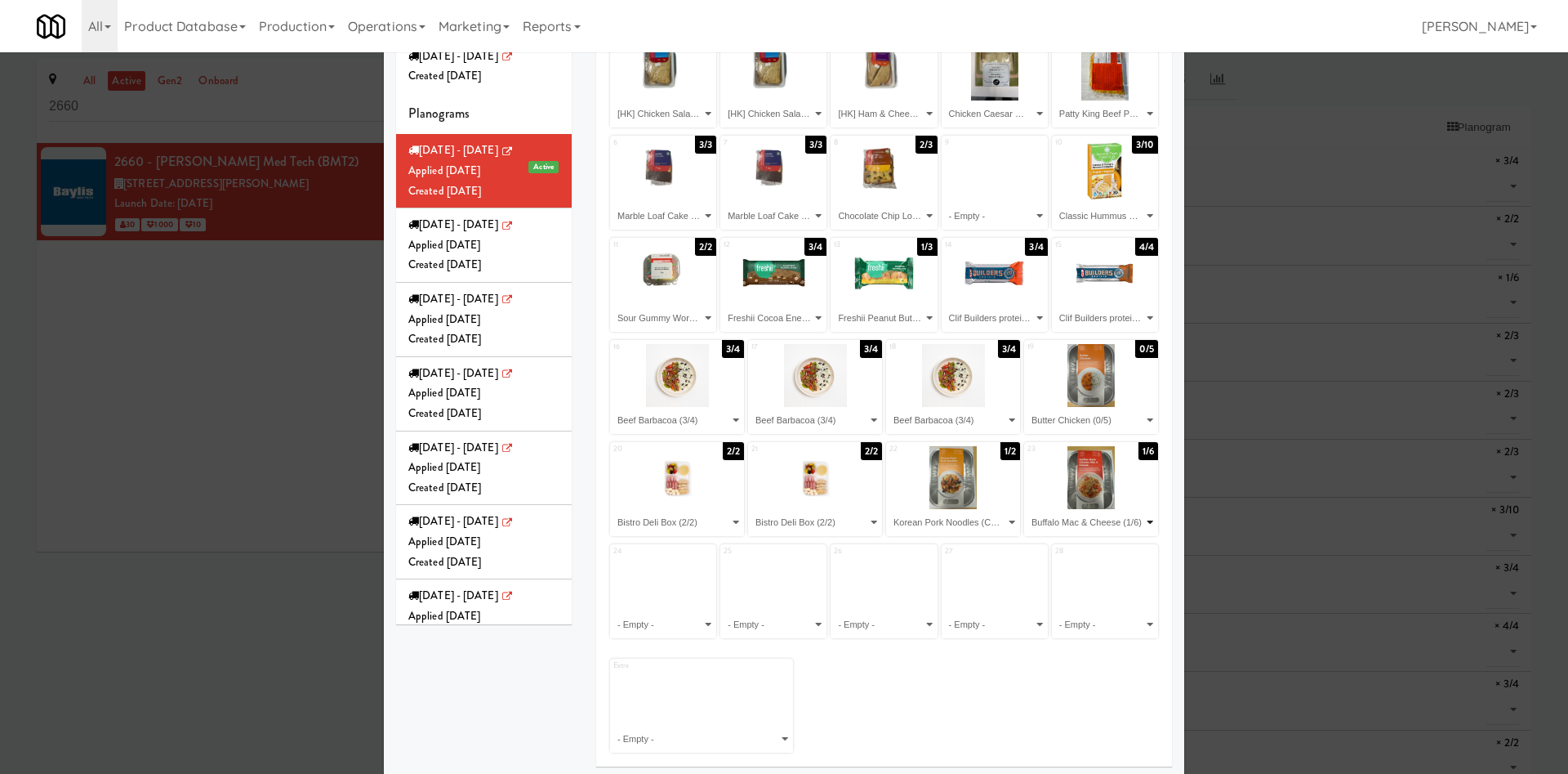
scroll to position [138, 0]
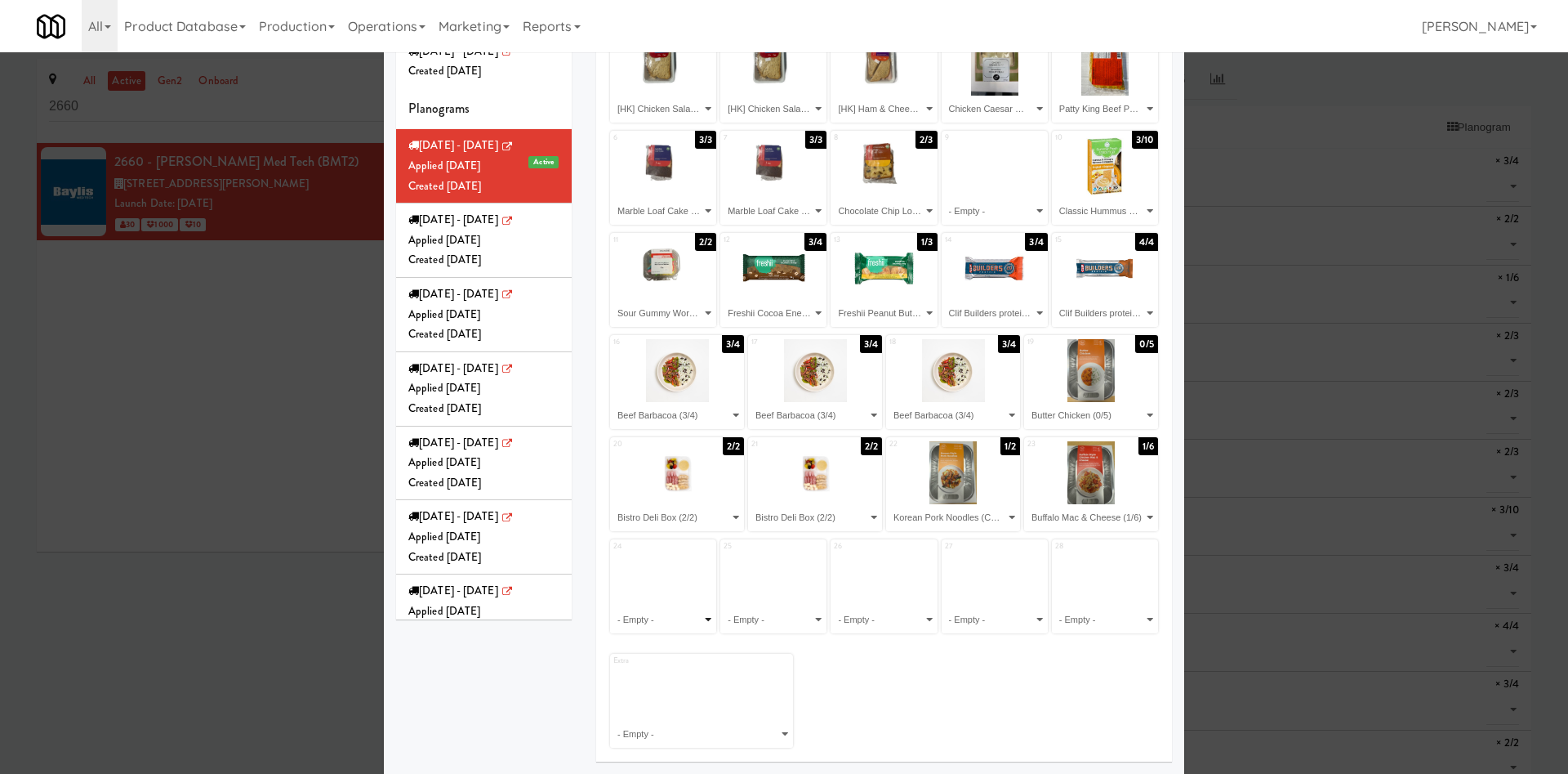
click at [681, 622] on select "- Empty - Beef Barbacoa (3/4) Bistro Deli Box (2/2) Buffalo Mac & Cheese (1/6) …" at bounding box center [663, 620] width 101 height 27
select select "number:279235"
click at [612, 607] on select "- Empty - Beef Barbacoa (3/4) Bistro Deli Box (2/2) Buffalo Mac & Cheese (1/6) …" at bounding box center [663, 620] width 101 height 27
click at [789, 609] on select "- Empty - Beef Barbacoa (3/4) Bistro Deli Box (2/2) Buffalo Mac & Cheese (1/6) …" at bounding box center [773, 620] width 101 height 27
click at [869, 626] on select "- Empty - Beef Barbacoa (3/4) Bistro Deli Box (2/2) Buffalo Mac & Cheese (1/6) …" at bounding box center [884, 620] width 101 height 27
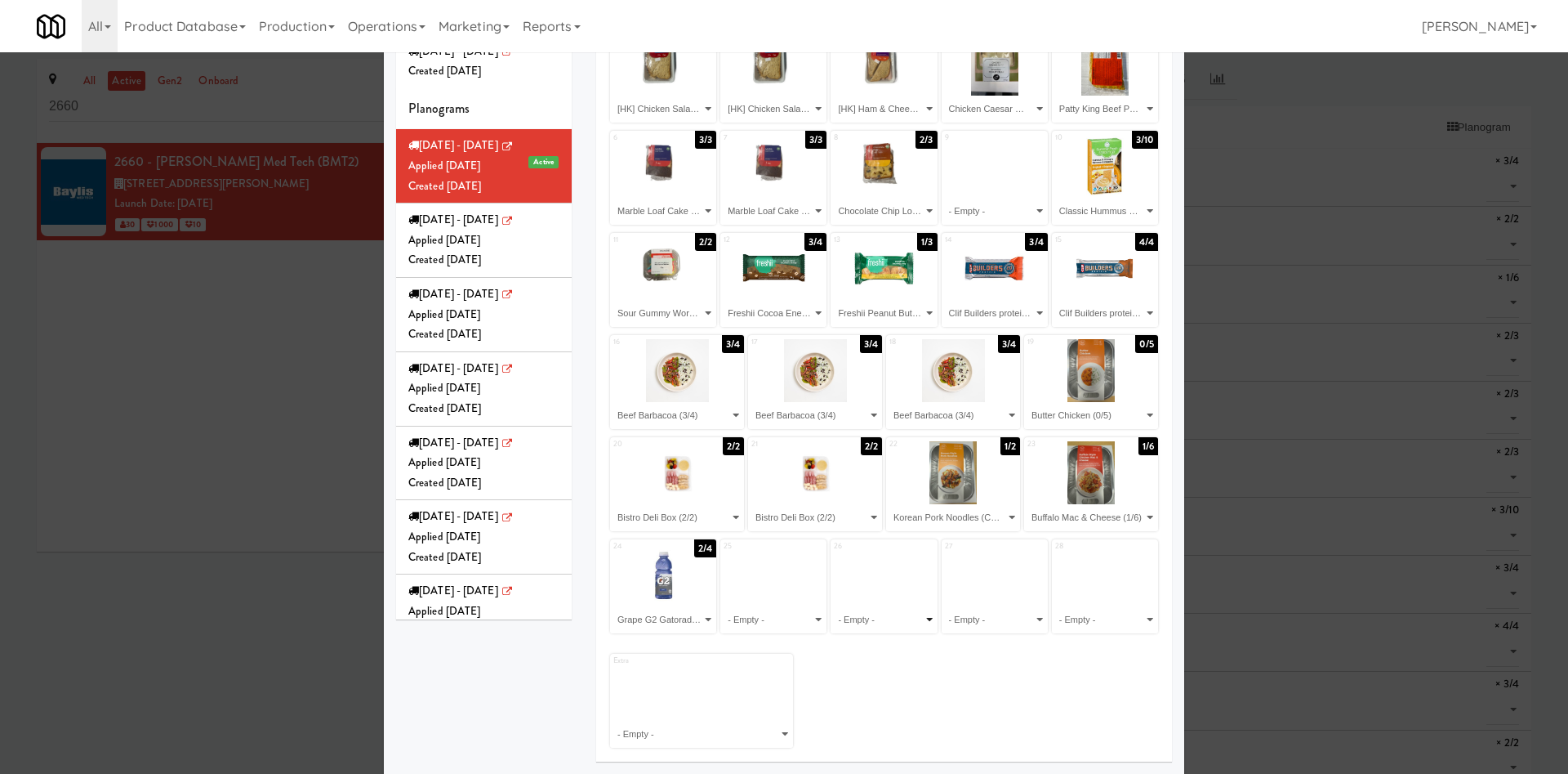
click at [876, 620] on select "- Empty - Beef Barbacoa (3/4) Bistro Deli Box (2/2) Buffalo Mac & Cheese (1/6) …" at bounding box center [884, 620] width 101 height 27
click at [881, 612] on select "- Empty - Beef Barbacoa (3/4) Bistro Deli Box (2/2) Buffalo Mac & Cheese (1/6) …" at bounding box center [884, 620] width 101 height 27
select select "number:277081"
click at [834, 607] on select "- Empty - Beef Barbacoa (3/4) Bistro Deli Box (2/2) Buffalo Mac & Cheese (1/6) …" at bounding box center [884, 620] width 101 height 27
click at [965, 626] on select "- Empty - Beef Barbacoa (3/4) Bistro Deli Box (2/2) Buffalo Mac & Cheese (1/6) …" at bounding box center [995, 620] width 101 height 27
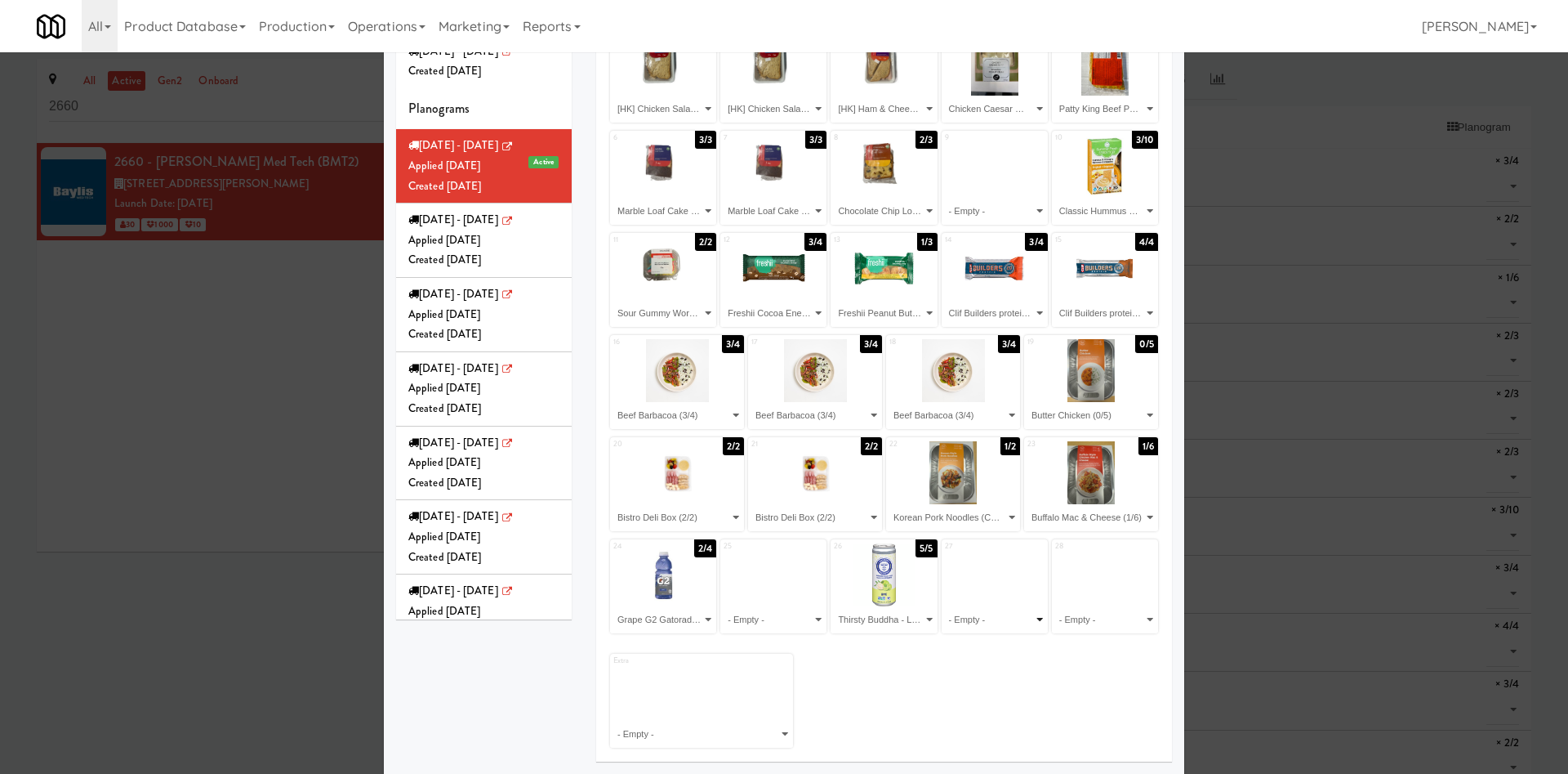
select select "number:277081"
click at [945, 607] on select "- Empty - Beef Barbacoa (3/4) Bistro Deli Box (2/2) Buffalo Mac & Cheese (1/6) …" at bounding box center [995, 620] width 101 height 27
click at [1097, 621] on select "- Empty - Beef Barbacoa (3/4) Bistro Deli Box (2/2) Buffalo Mac & Cheese (1/6) …" at bounding box center [1105, 620] width 101 height 27
select select "number:268438"
click at [1055, 607] on select "- Empty - Beef Barbacoa (3/4) Bistro Deli Box (2/2) Buffalo Mac & Cheese (1/6) …" at bounding box center [1105, 620] width 101 height 27
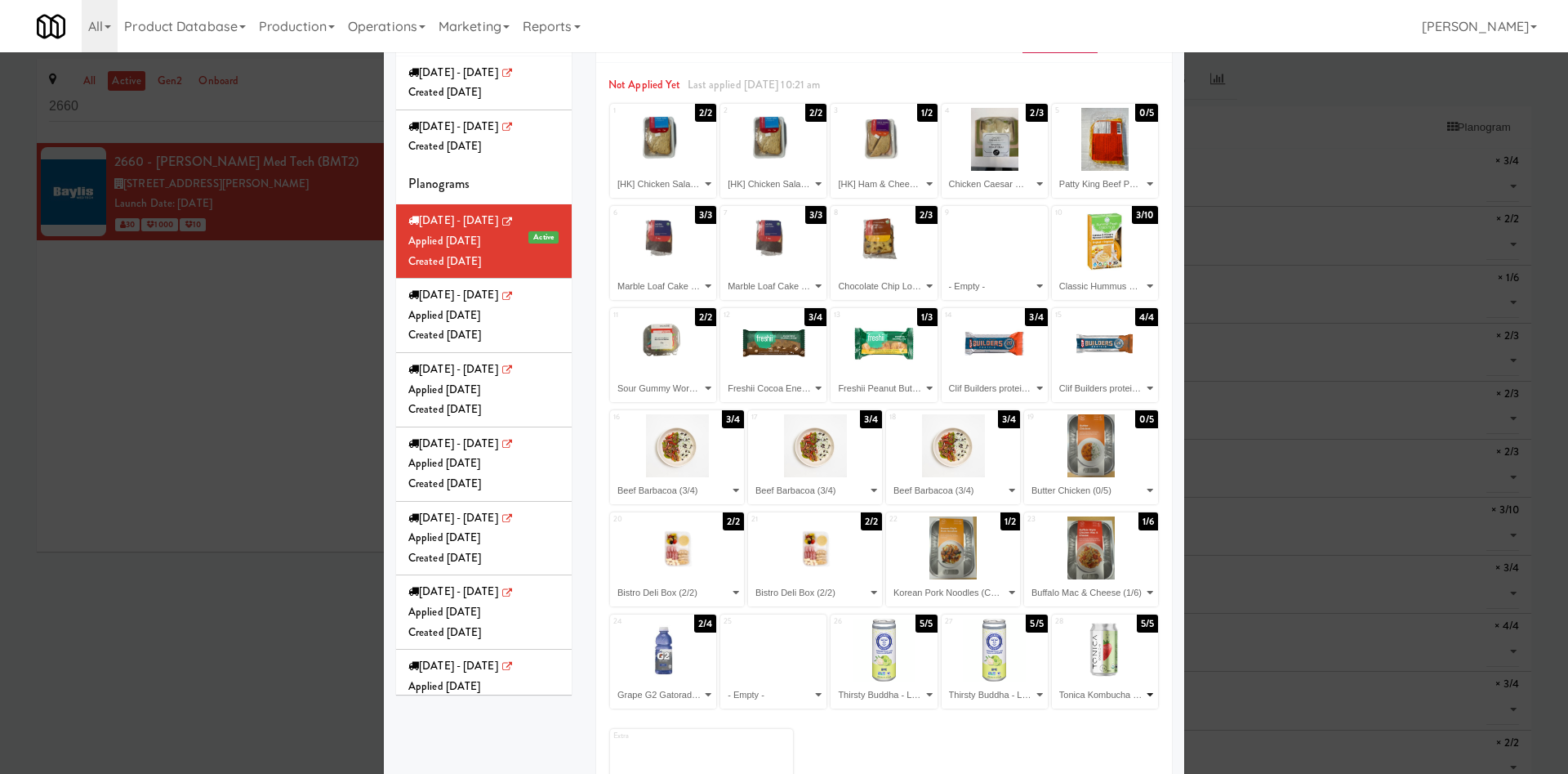
scroll to position [0, 0]
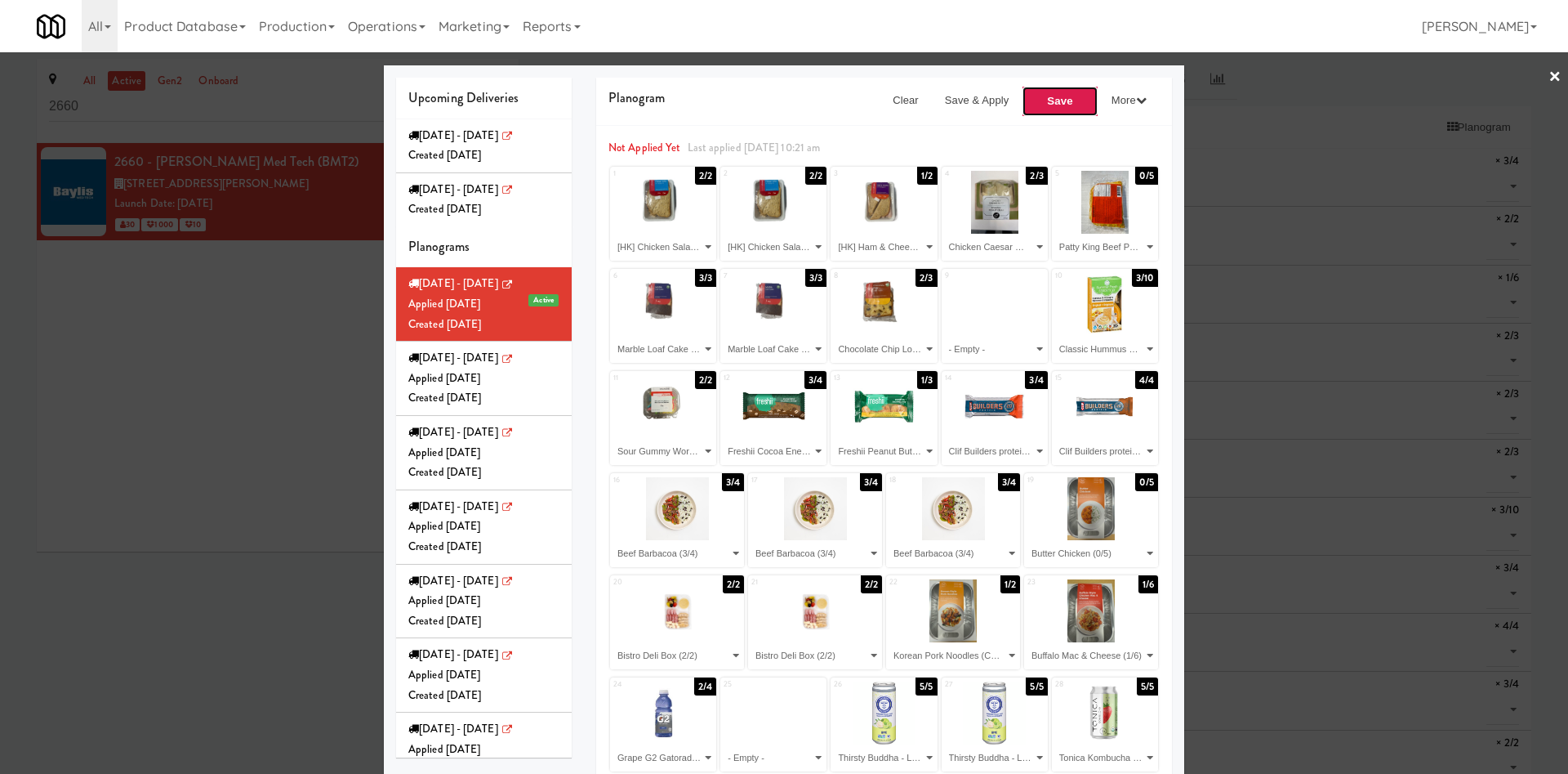
click at [1026, 109] on button "Save" at bounding box center [1061, 101] width 77 height 31
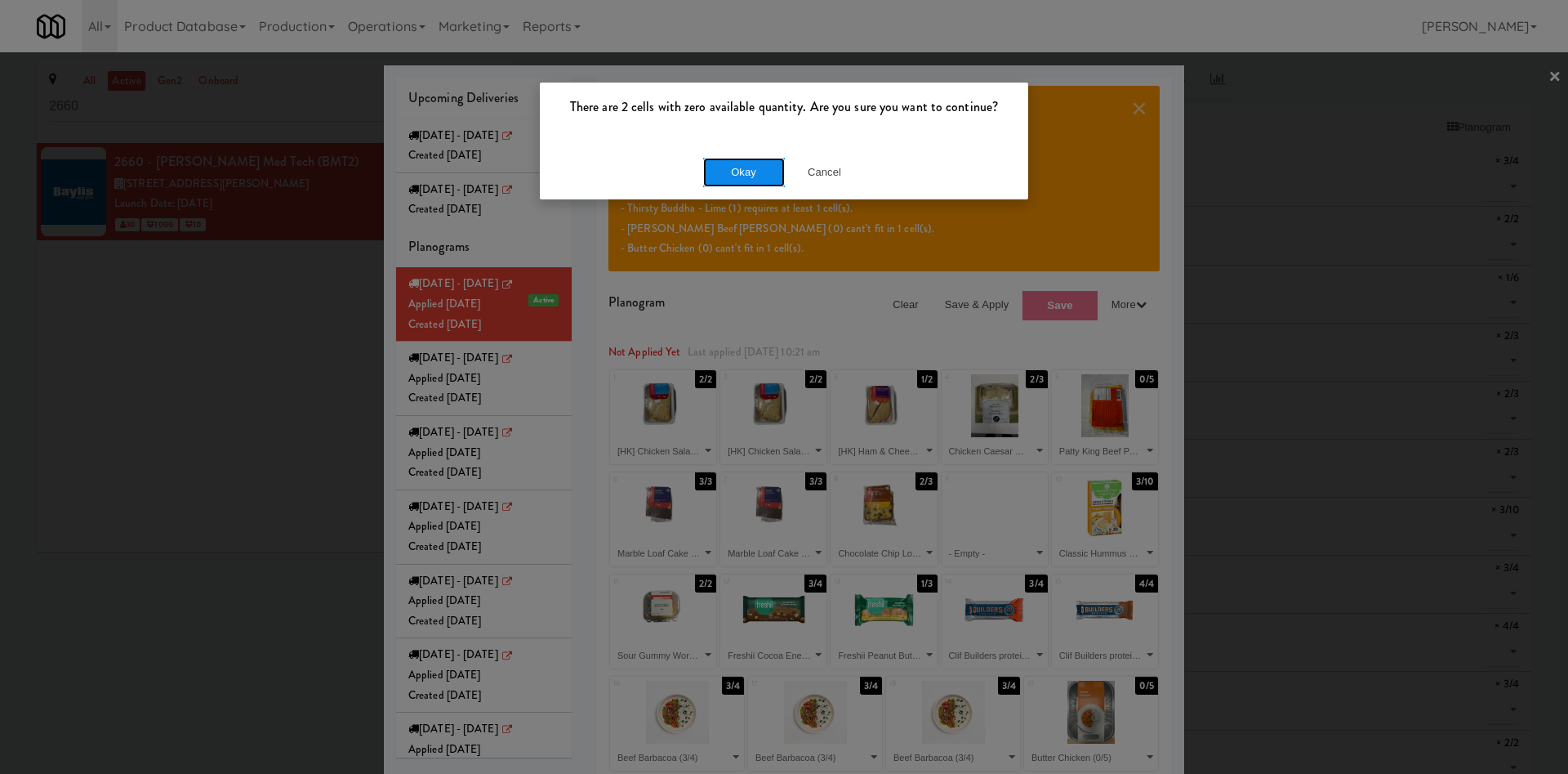
click at [750, 173] on button "Okay" at bounding box center [743, 172] width 82 height 30
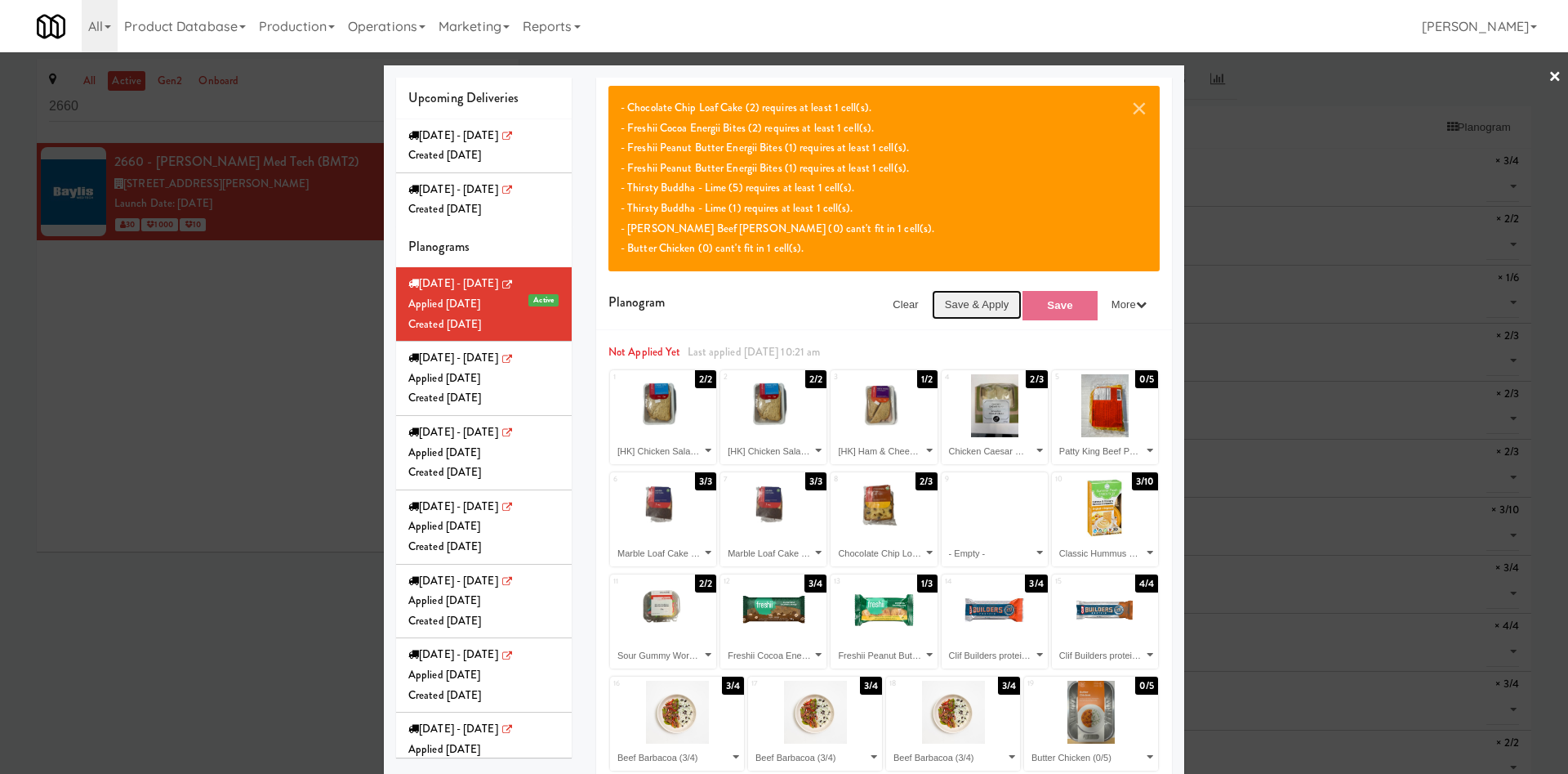
click at [958, 306] on button "Save & Apply" at bounding box center [977, 305] width 90 height 30
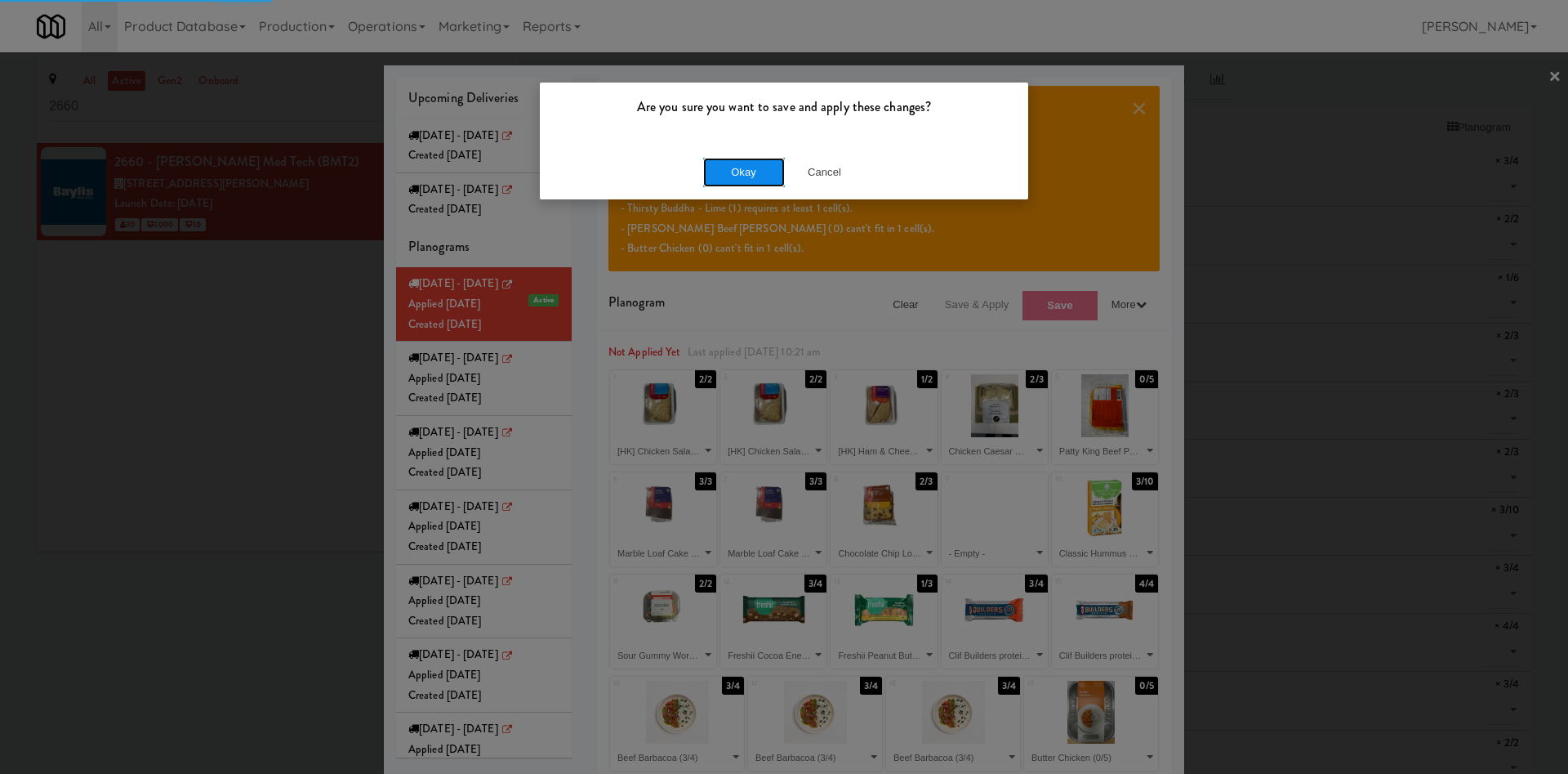
click at [767, 166] on button "Okay" at bounding box center [743, 172] width 82 height 30
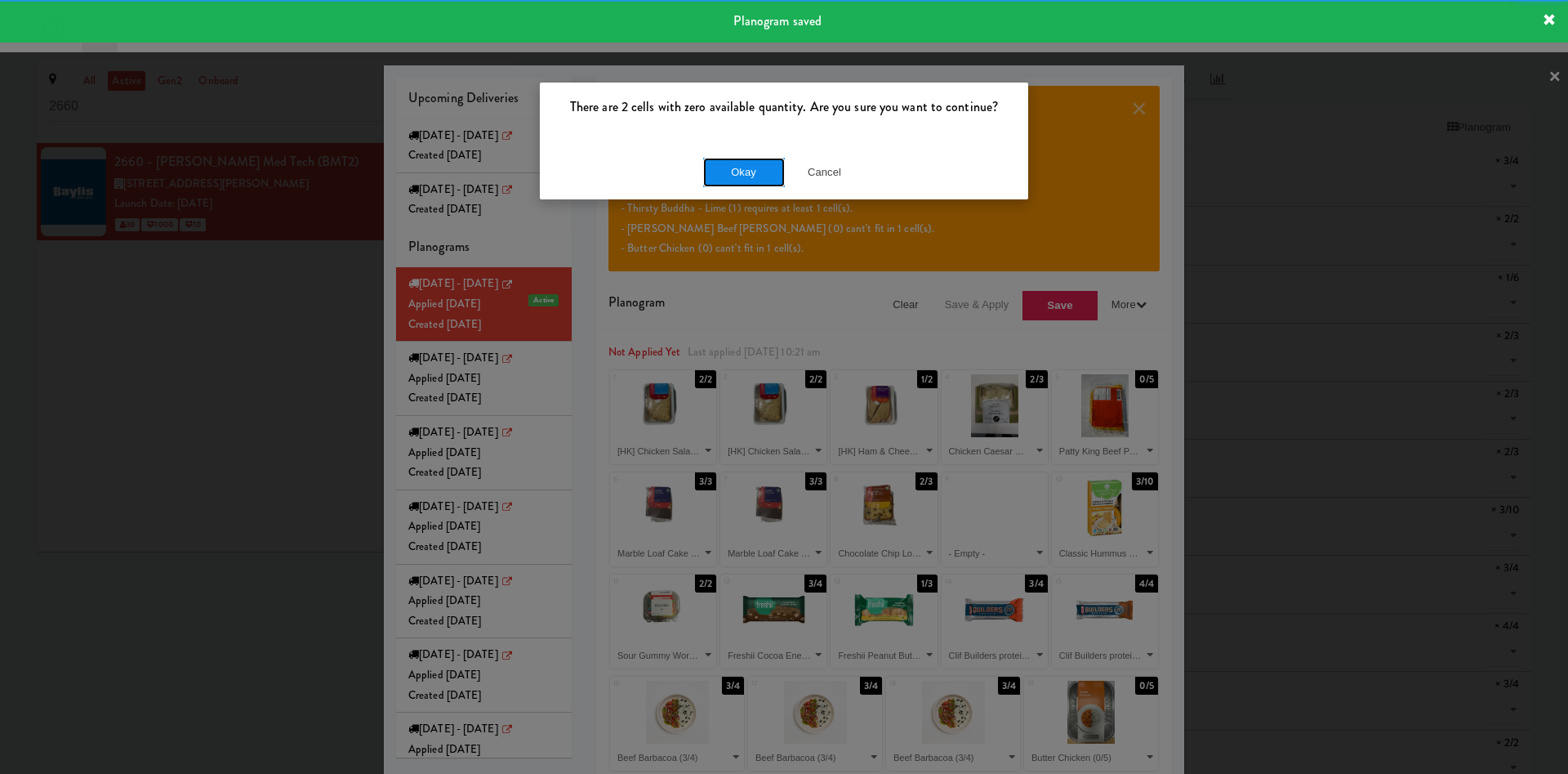
click at [767, 166] on button "Okay" at bounding box center [743, 172] width 82 height 30
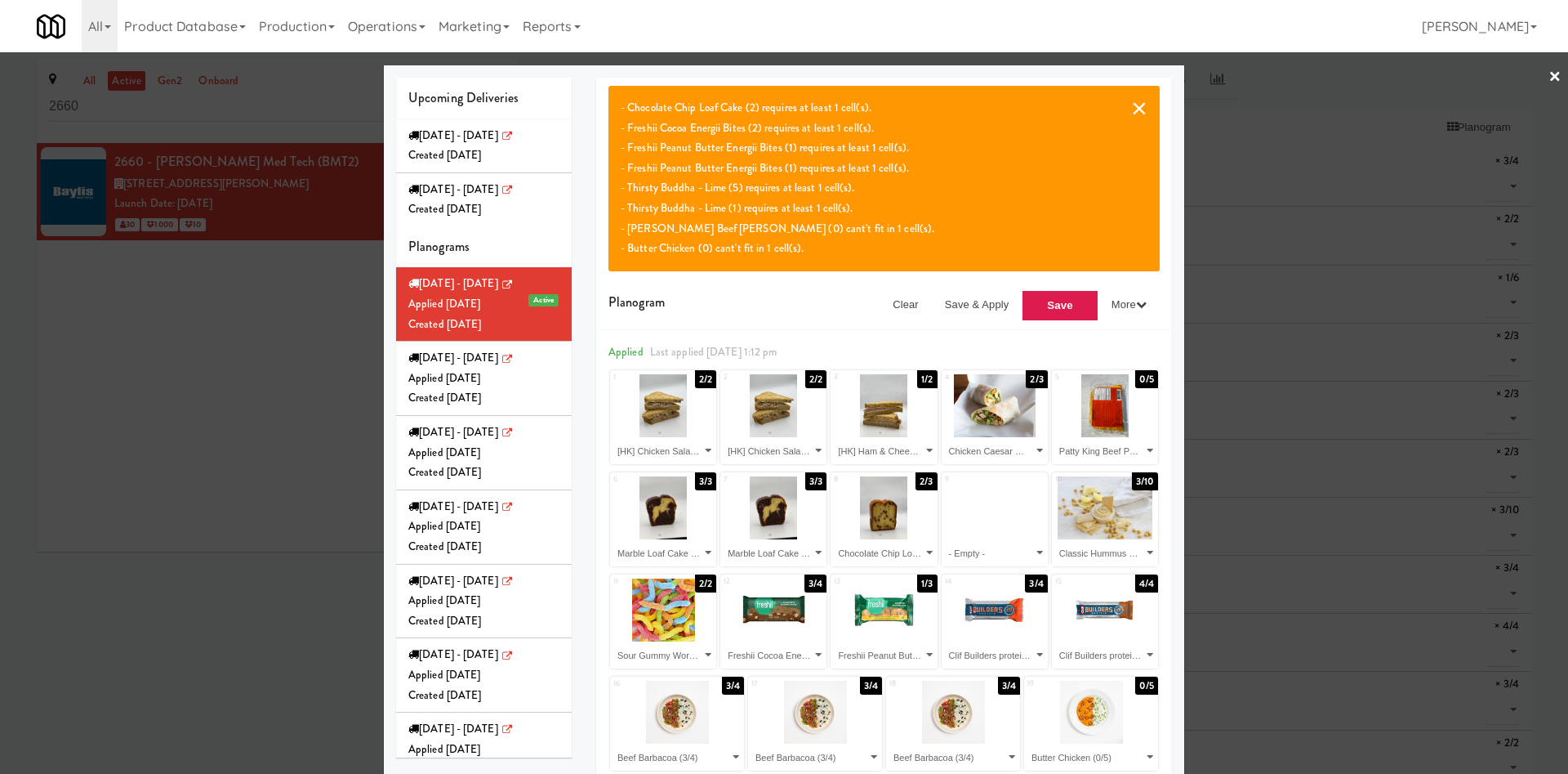
click at [1135, 111] on button "×" at bounding box center [1139, 108] width 17 height 20
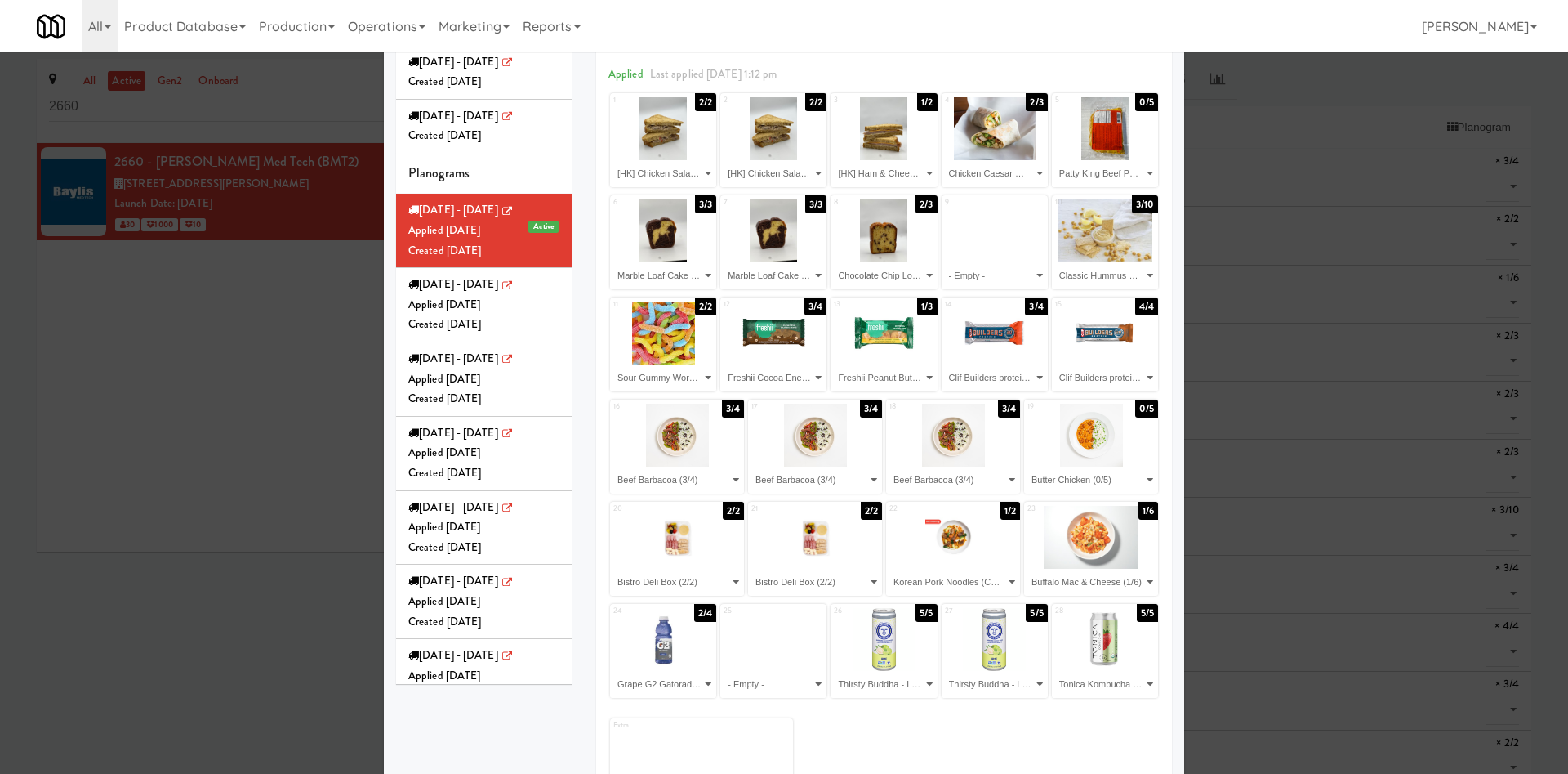
scroll to position [138, 0]
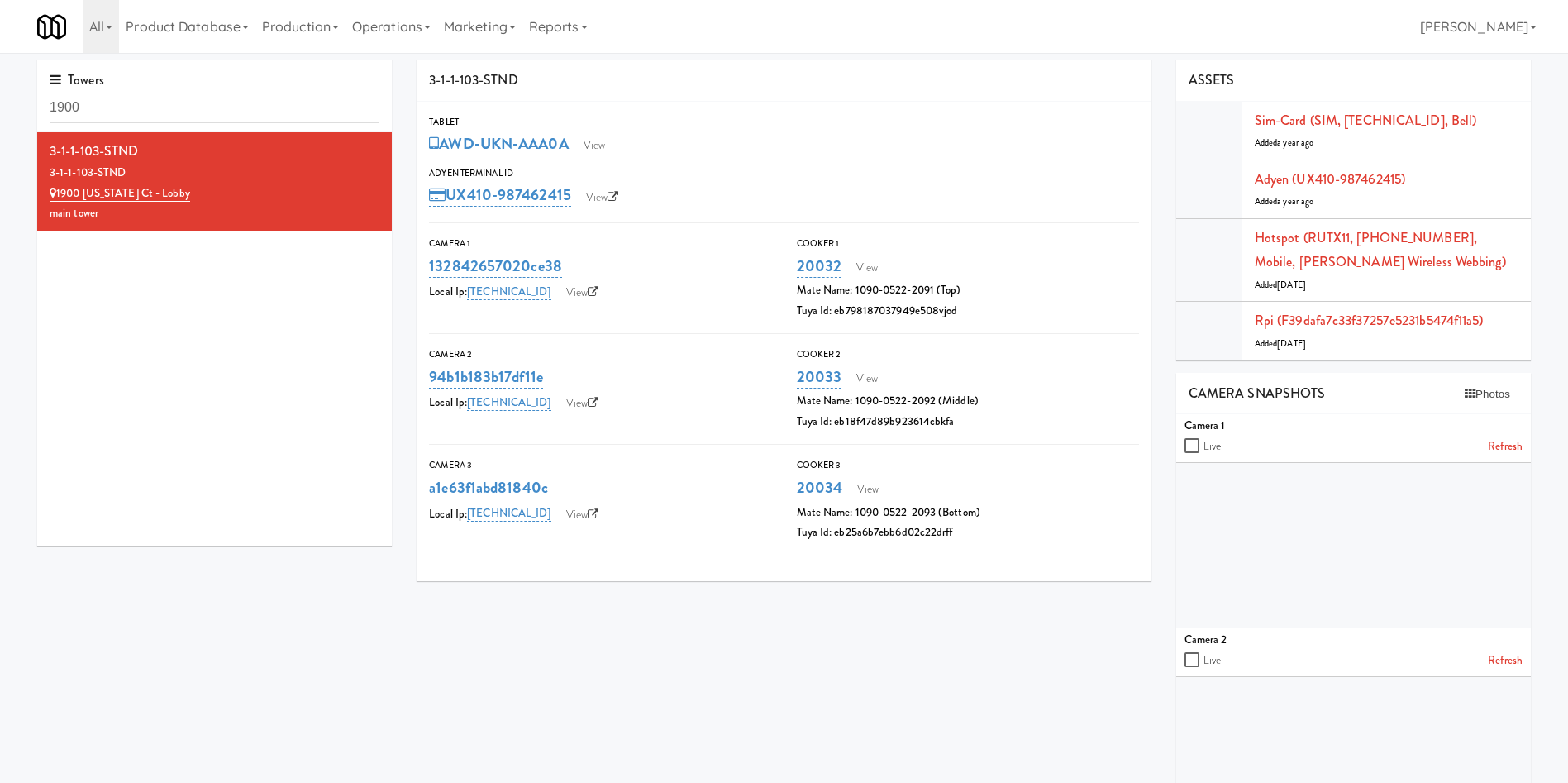
scroll to position [310, 0]
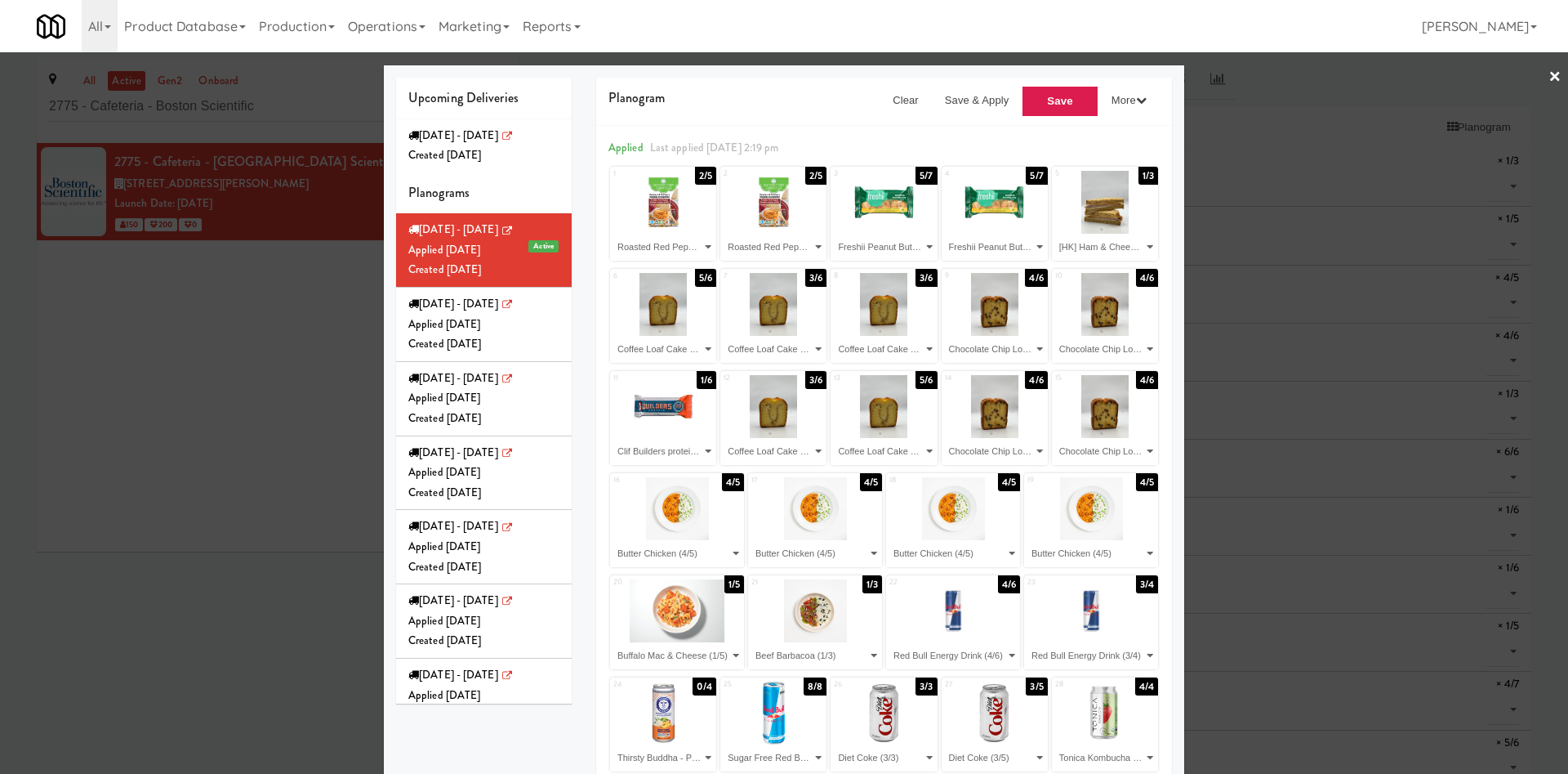
select select "number:283404"
select select "number:283532"
select select "number:283470"
select select "number:283336"
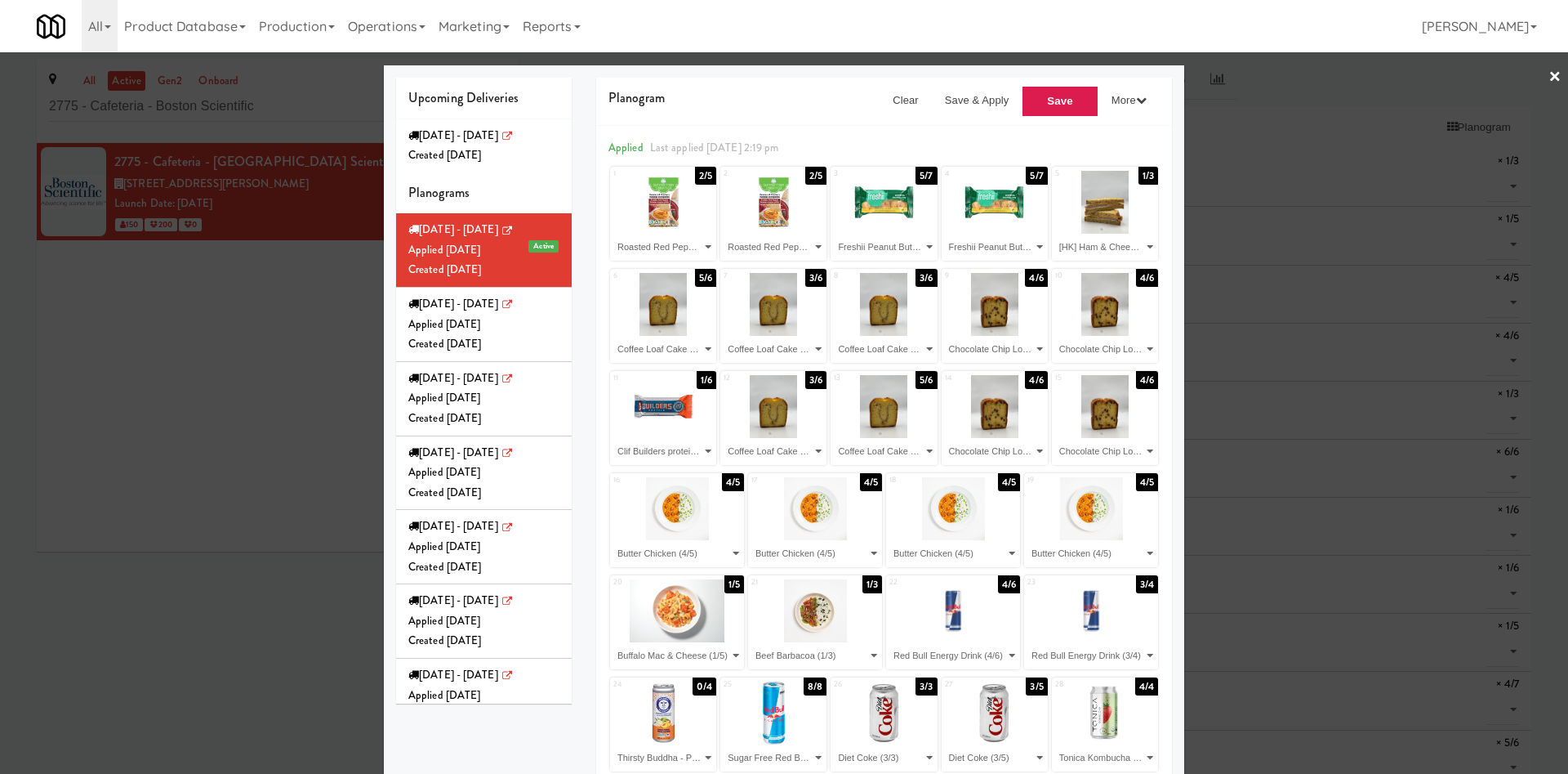
select select "number:279358"
select select "number:283584"
select select "number:271681"
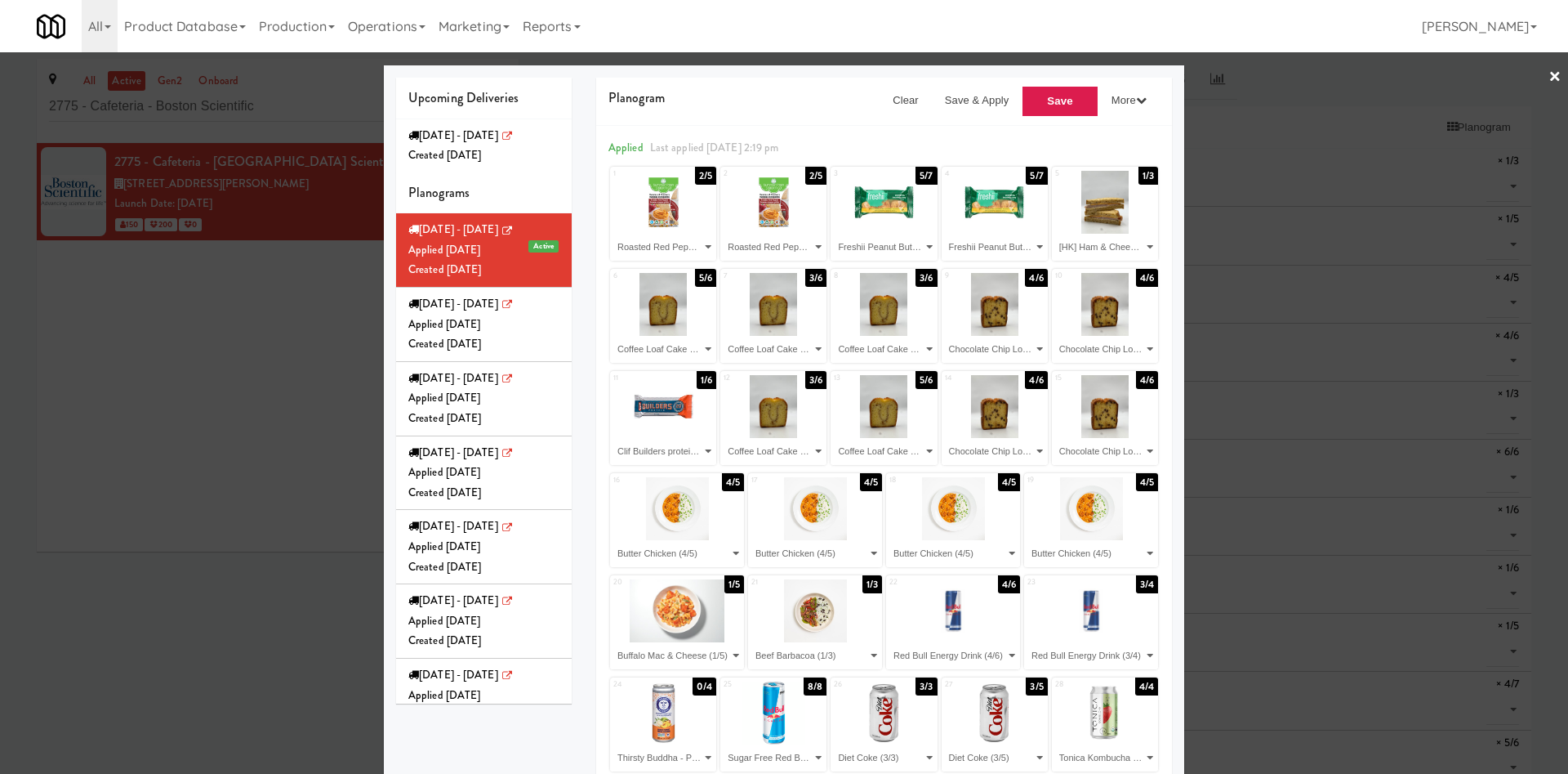
select select "number:279358"
select select "number:283336"
select select "number:283584"
select select "number:281775"
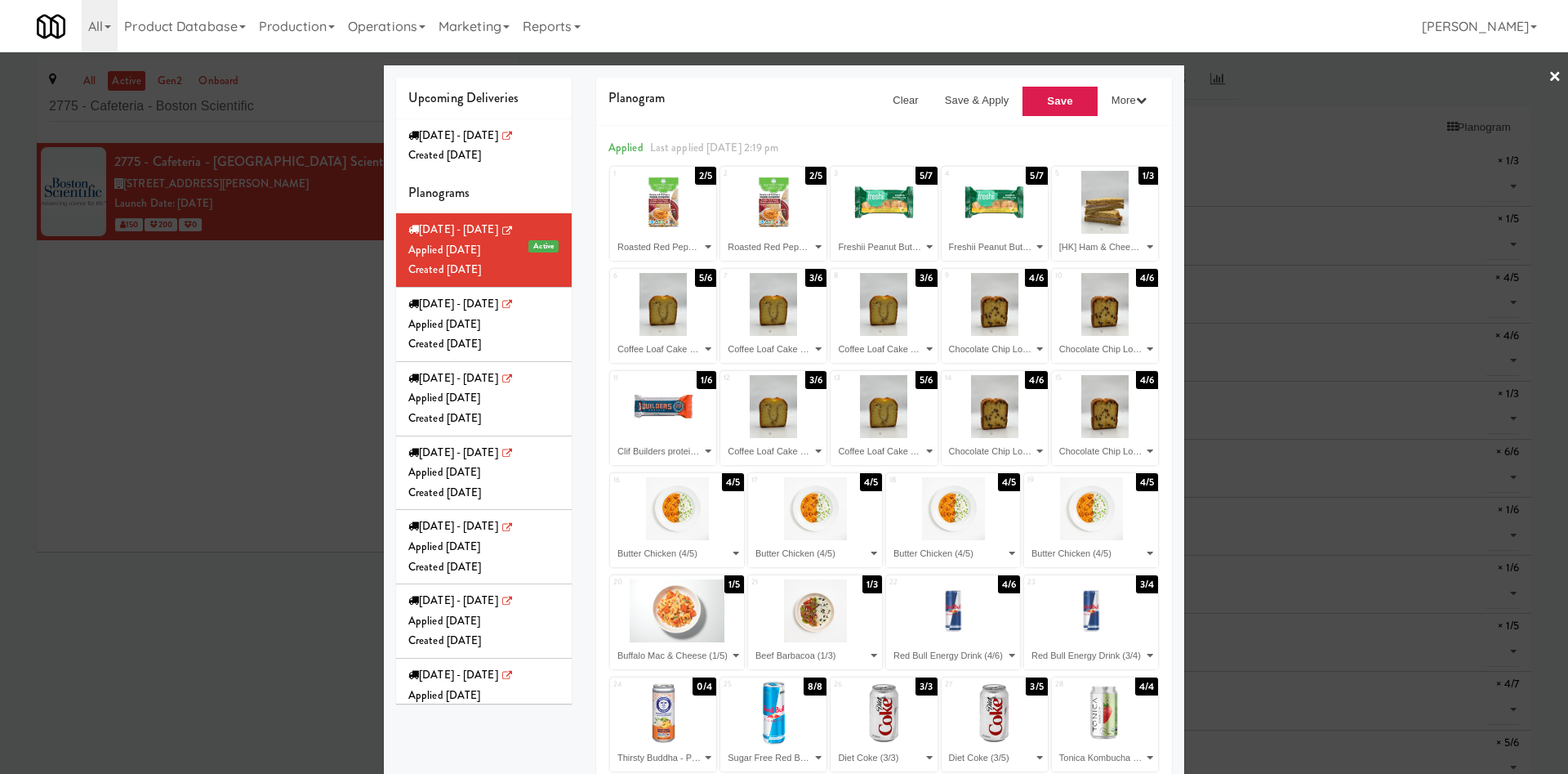
select select "number:281775"
select select "number:281712"
select select "number:281897"
select select "number:271601"
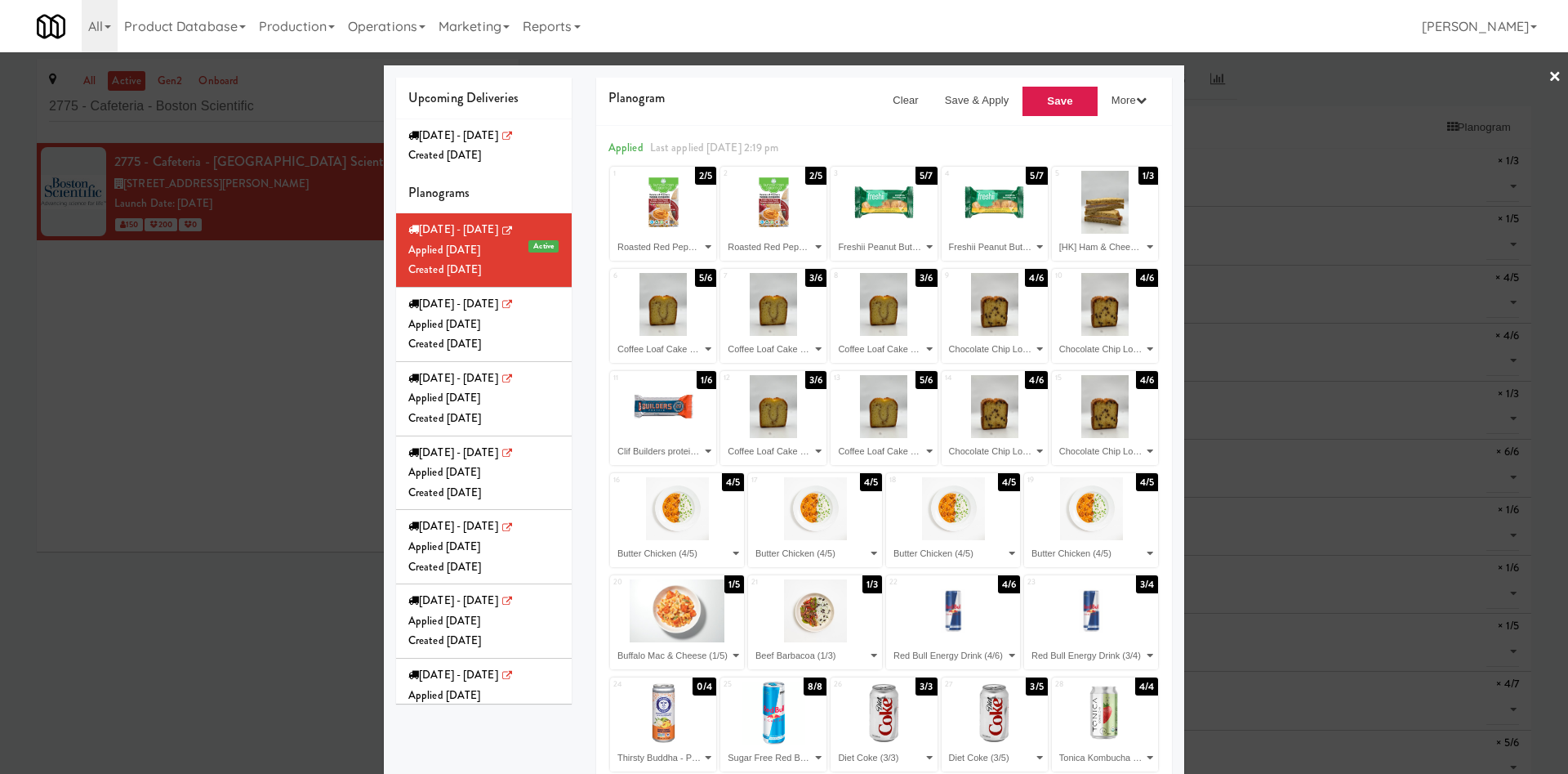
select select "number:283018"
select select "number:279237"
select select "number:283070"
select select "number:268224"
select select "number:264043"
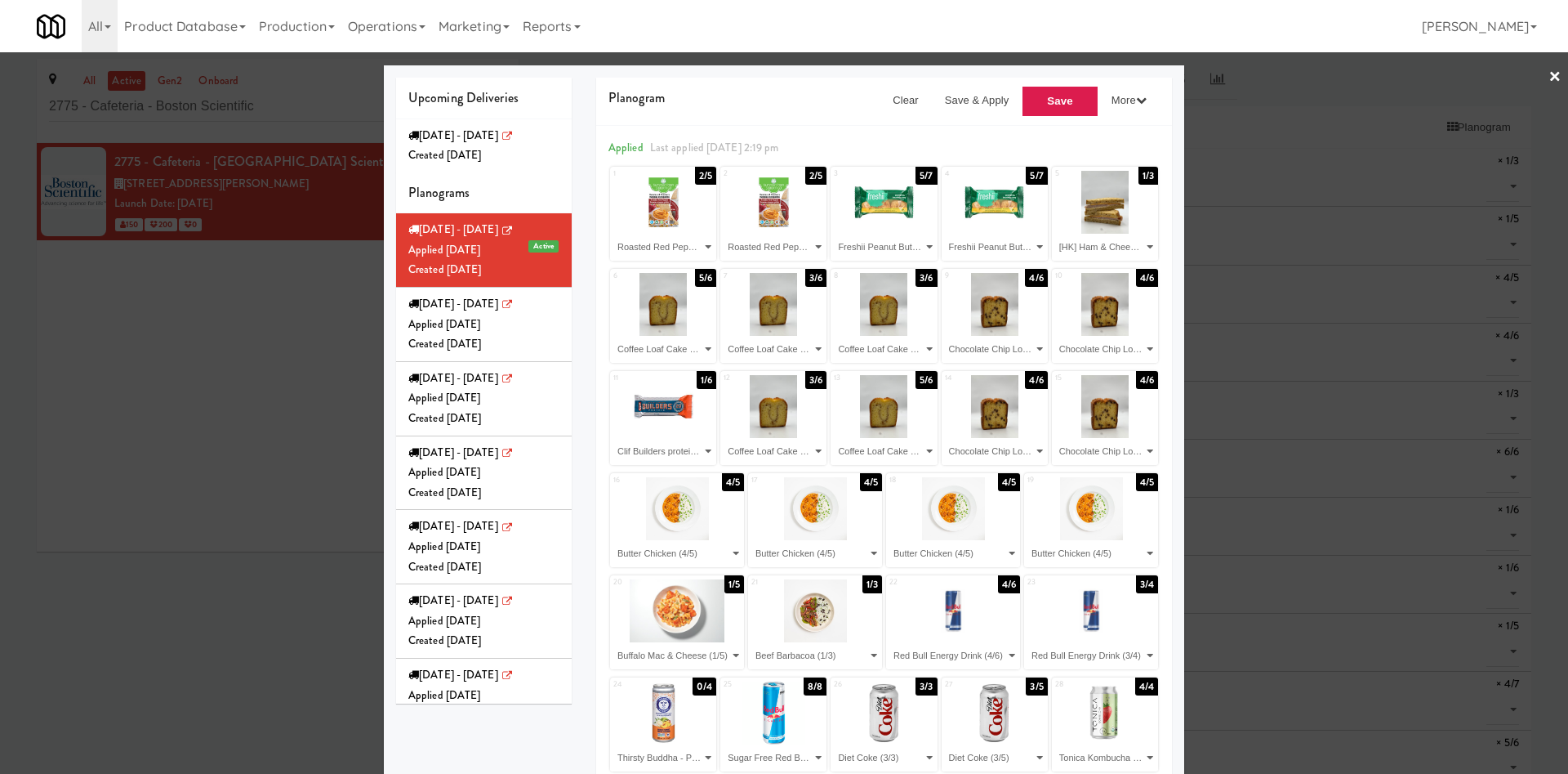
select select "number:276006"
click at [257, 372] on div at bounding box center [784, 387] width 1568 height 774
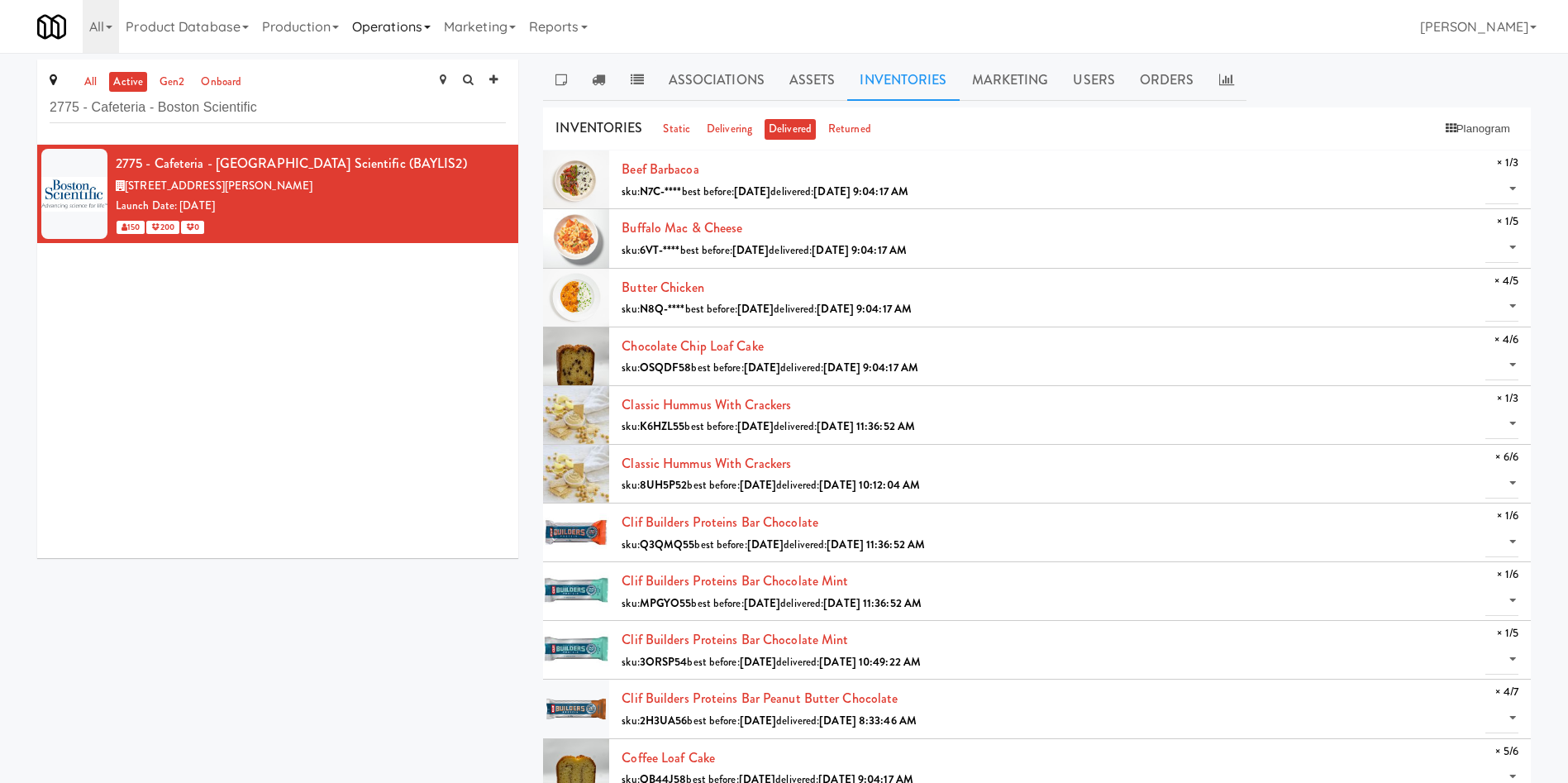
click at [403, 22] on link "Operations" at bounding box center [391, 26] width 92 height 53
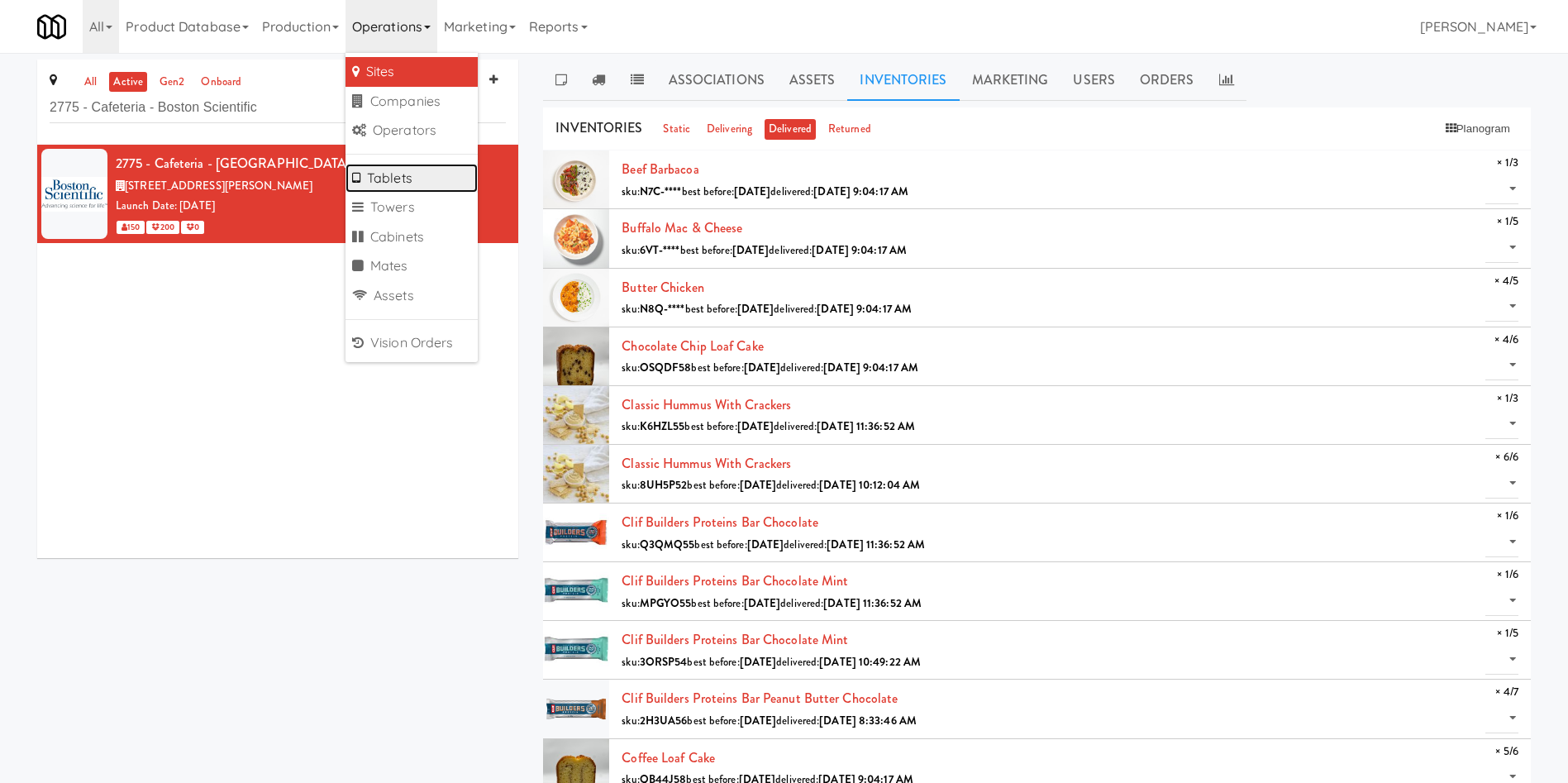
click at [422, 179] on link "Tablets" at bounding box center [411, 179] width 132 height 30
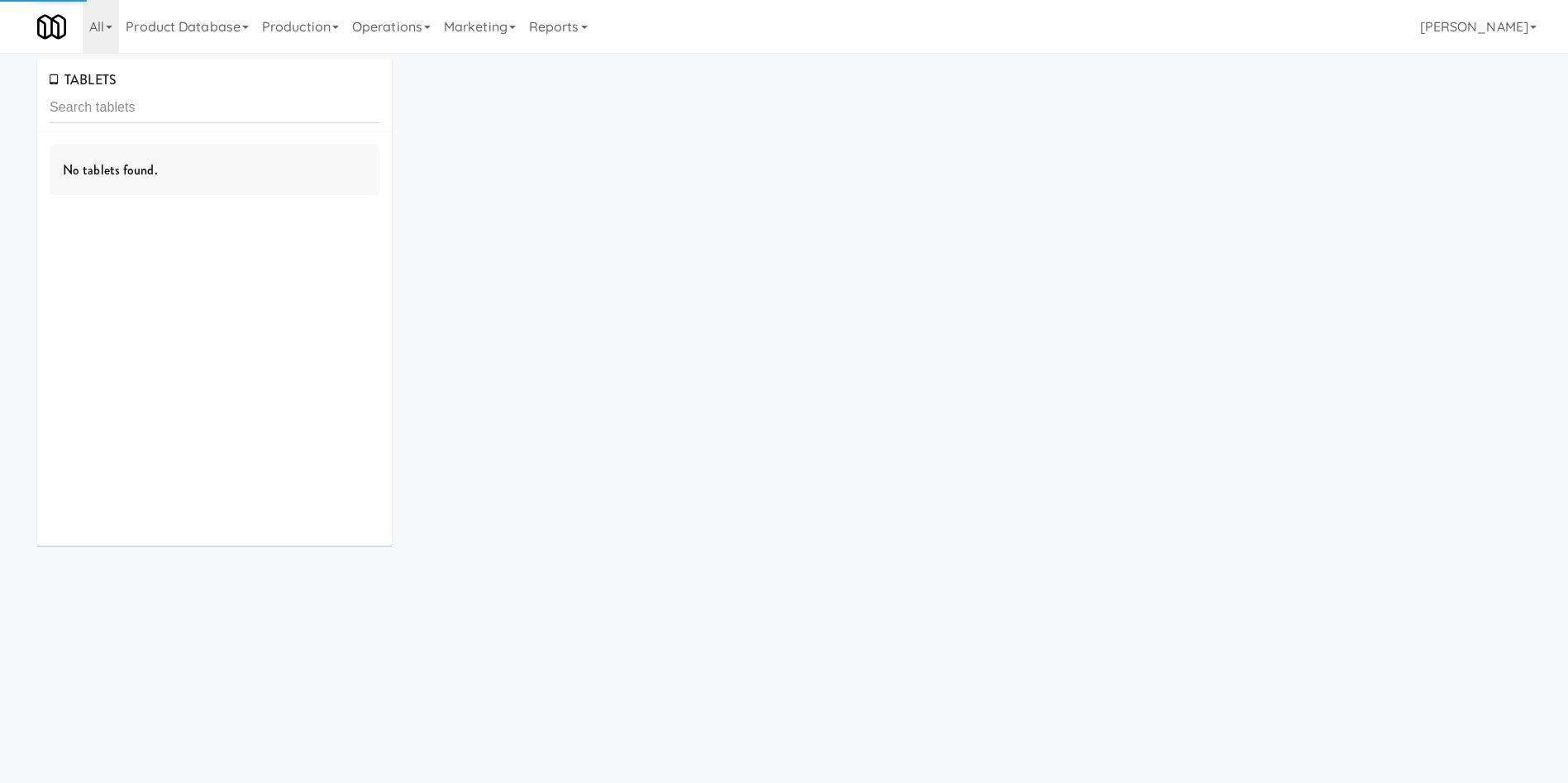
click at [261, 94] on input "text" at bounding box center [215, 107] width 330 height 31
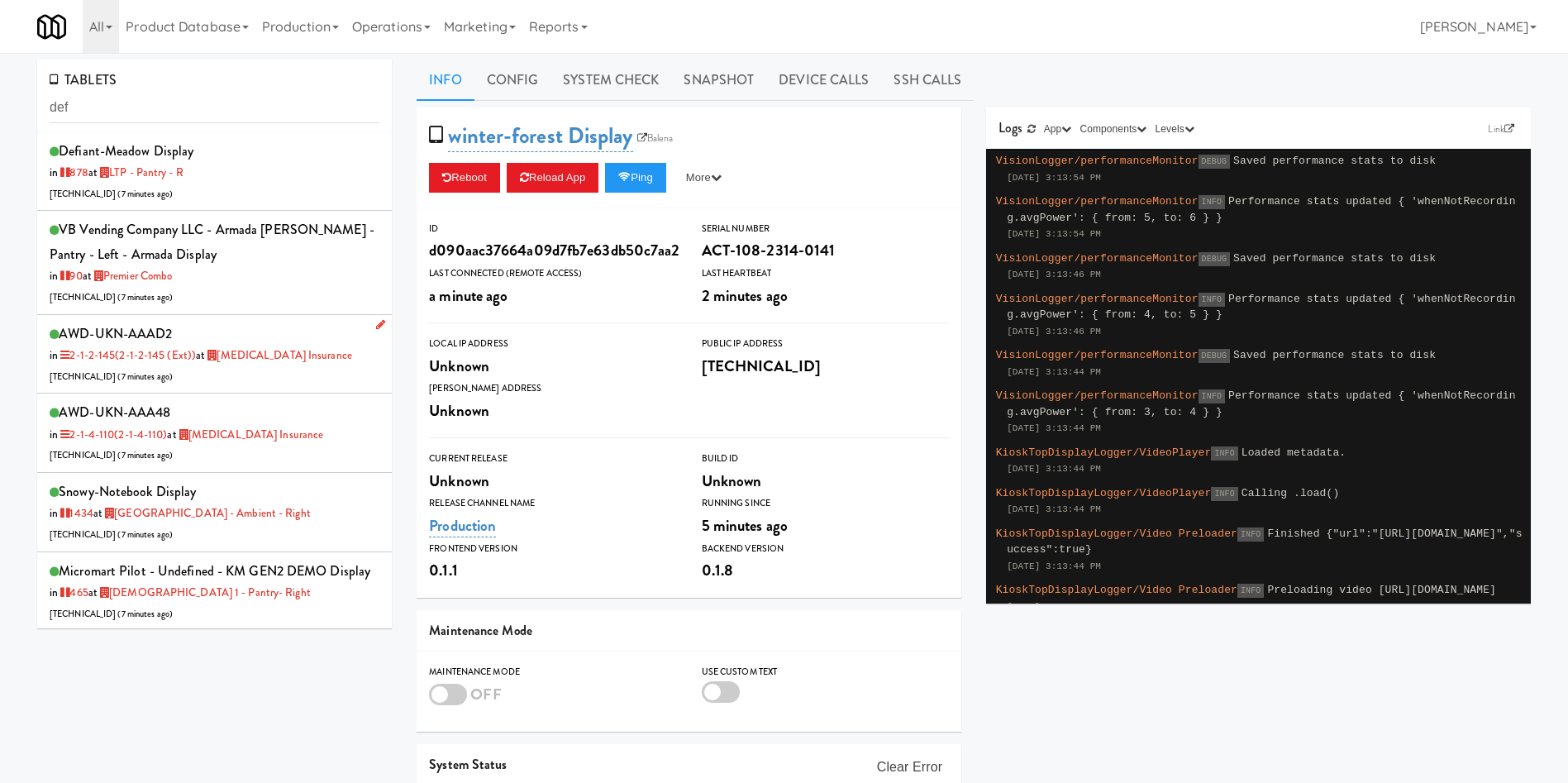
click at [248, 368] on div "AWD-UKN-AAAD2 in 2-1-2-145 (2-1-2-145 (ext)) at [MEDICAL_DATA] Insurance [TECHN…" at bounding box center [215, 354] width 330 height 66
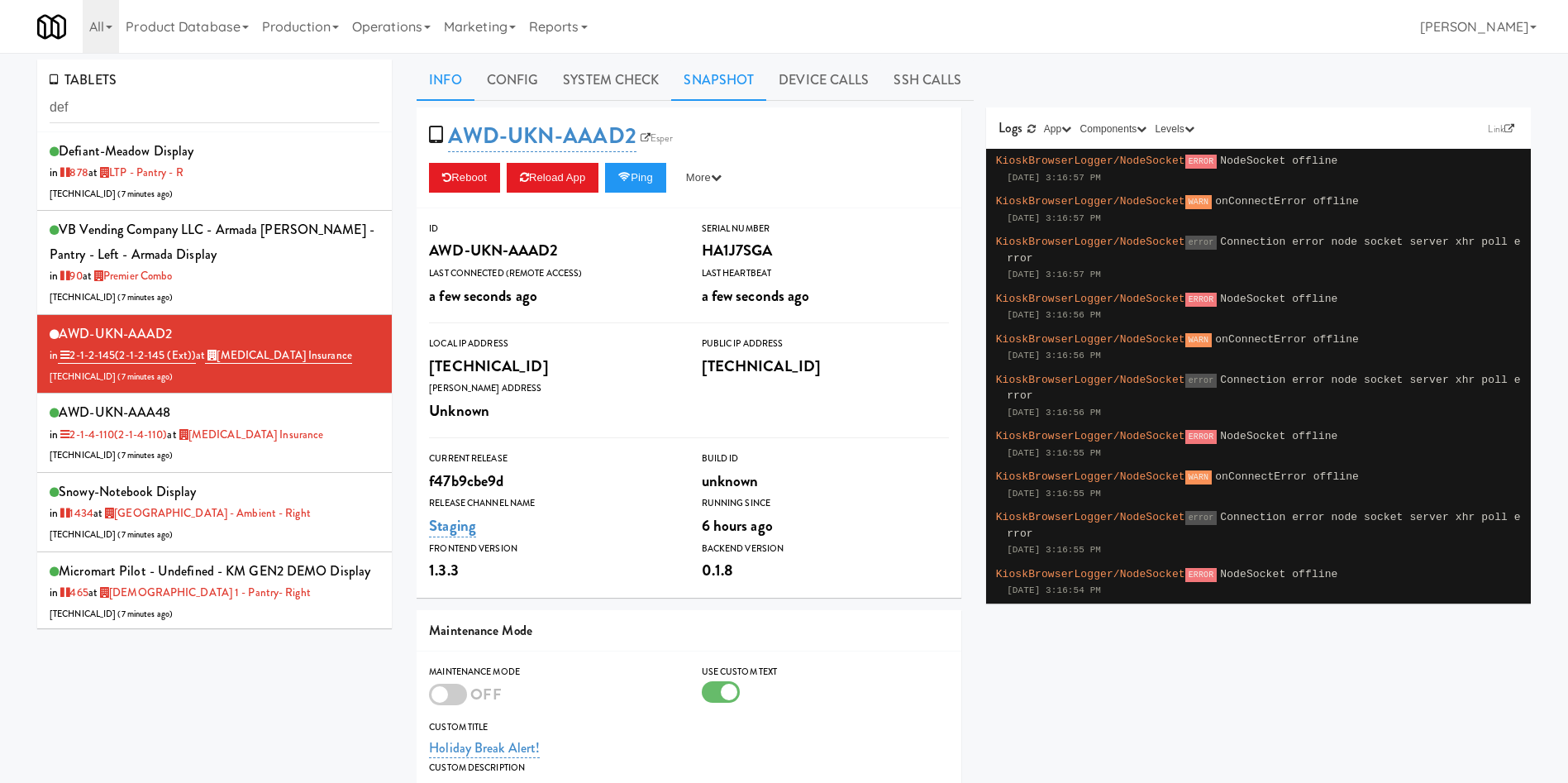
click at [708, 90] on link "Snapshot" at bounding box center [719, 81] width 96 height 42
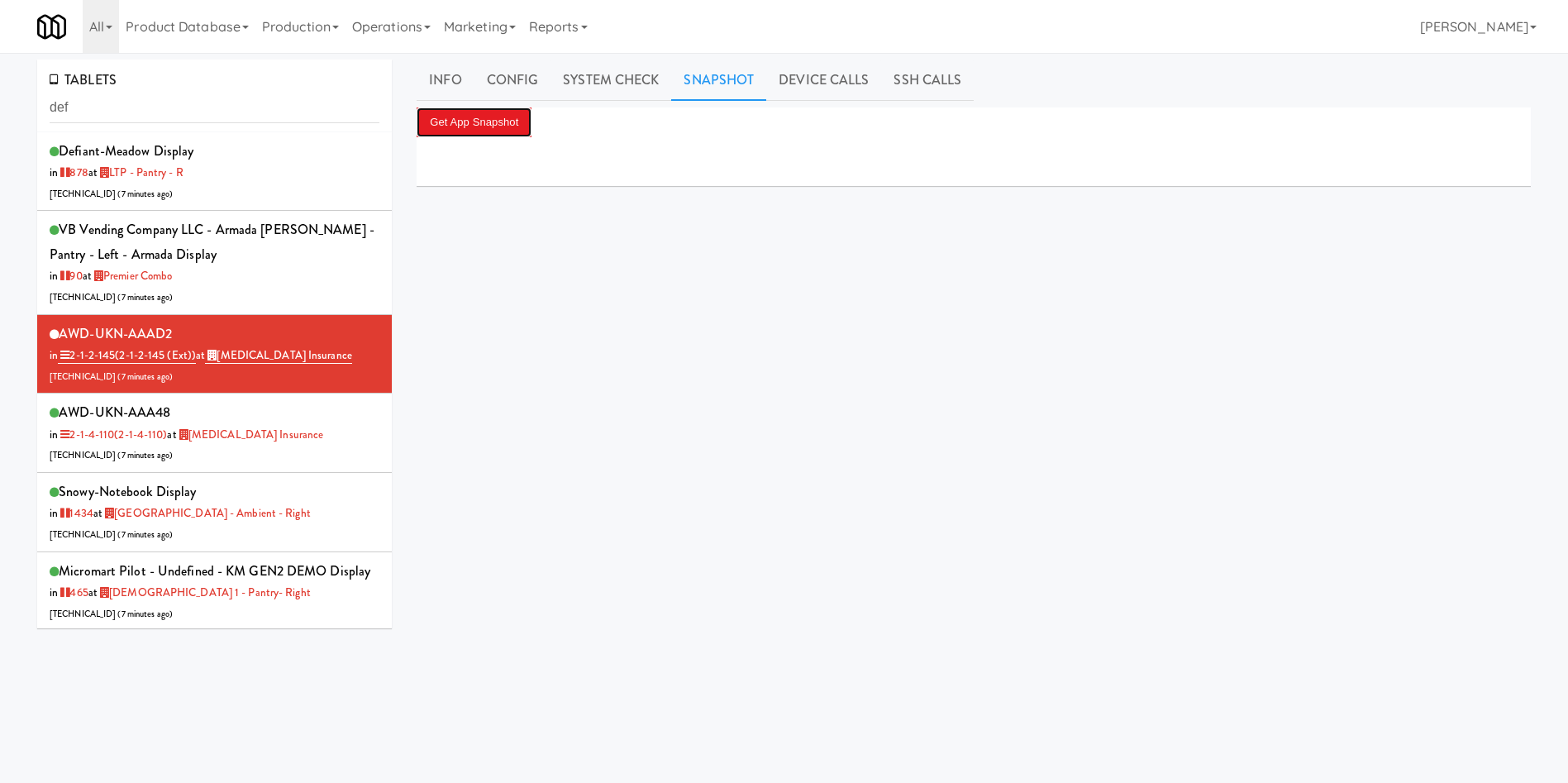
drag, startPoint x: 511, startPoint y: 129, endPoint x: 668, endPoint y: 134, distance: 157.1
click at [668, 134] on div "Get App Snapshot" at bounding box center [974, 122] width 1114 height 30
click at [623, 78] on link "System Check" at bounding box center [610, 81] width 120 height 42
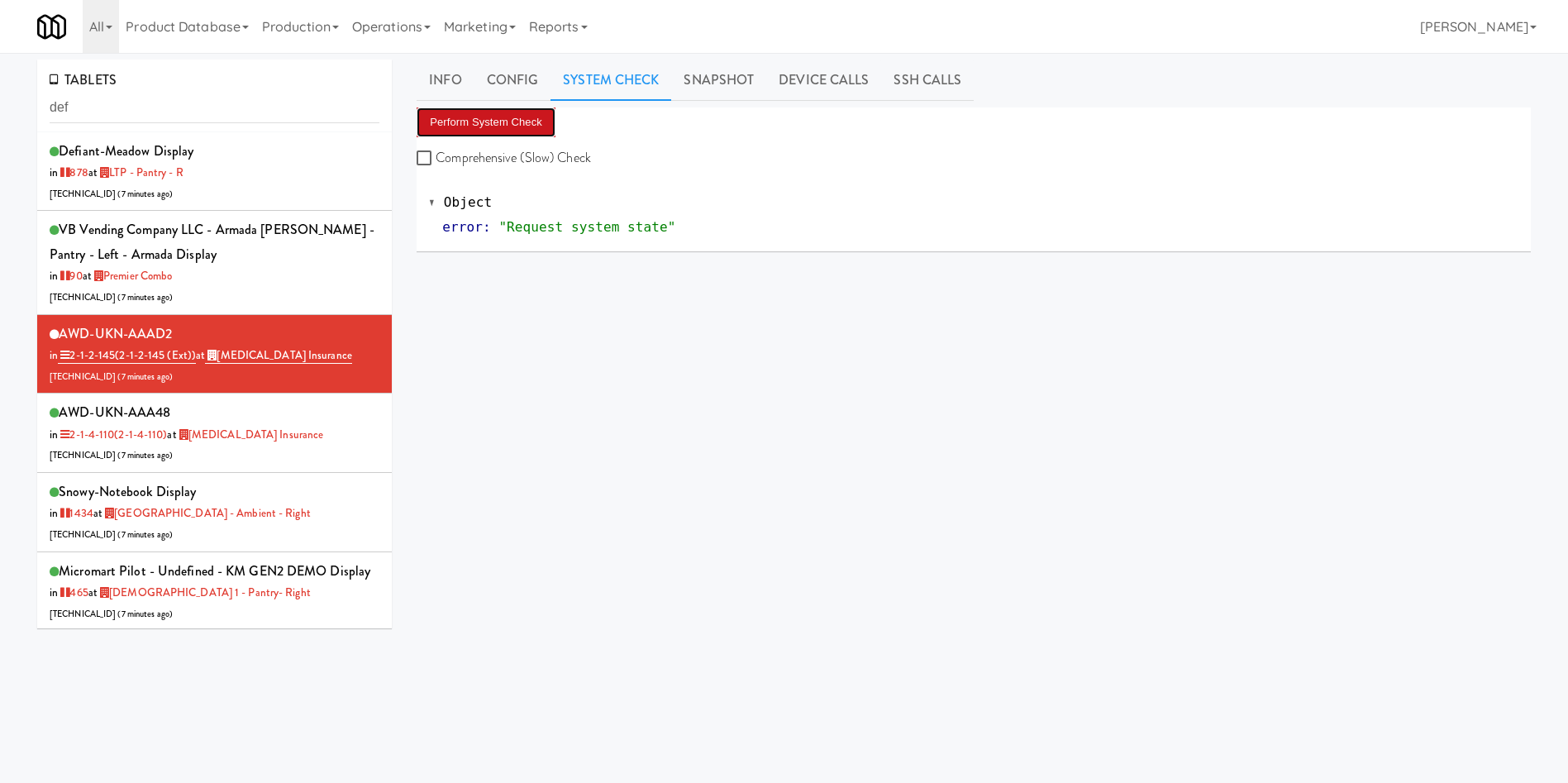
click at [499, 135] on button "Perform System Check" at bounding box center [487, 122] width 139 height 30
click at [0, 89] on div "TABLETS def defiant-meadow Display in 878 at LTP - Pantry - R [TECHNICAL_ID] ( …" at bounding box center [784, 393] width 1568 height 668
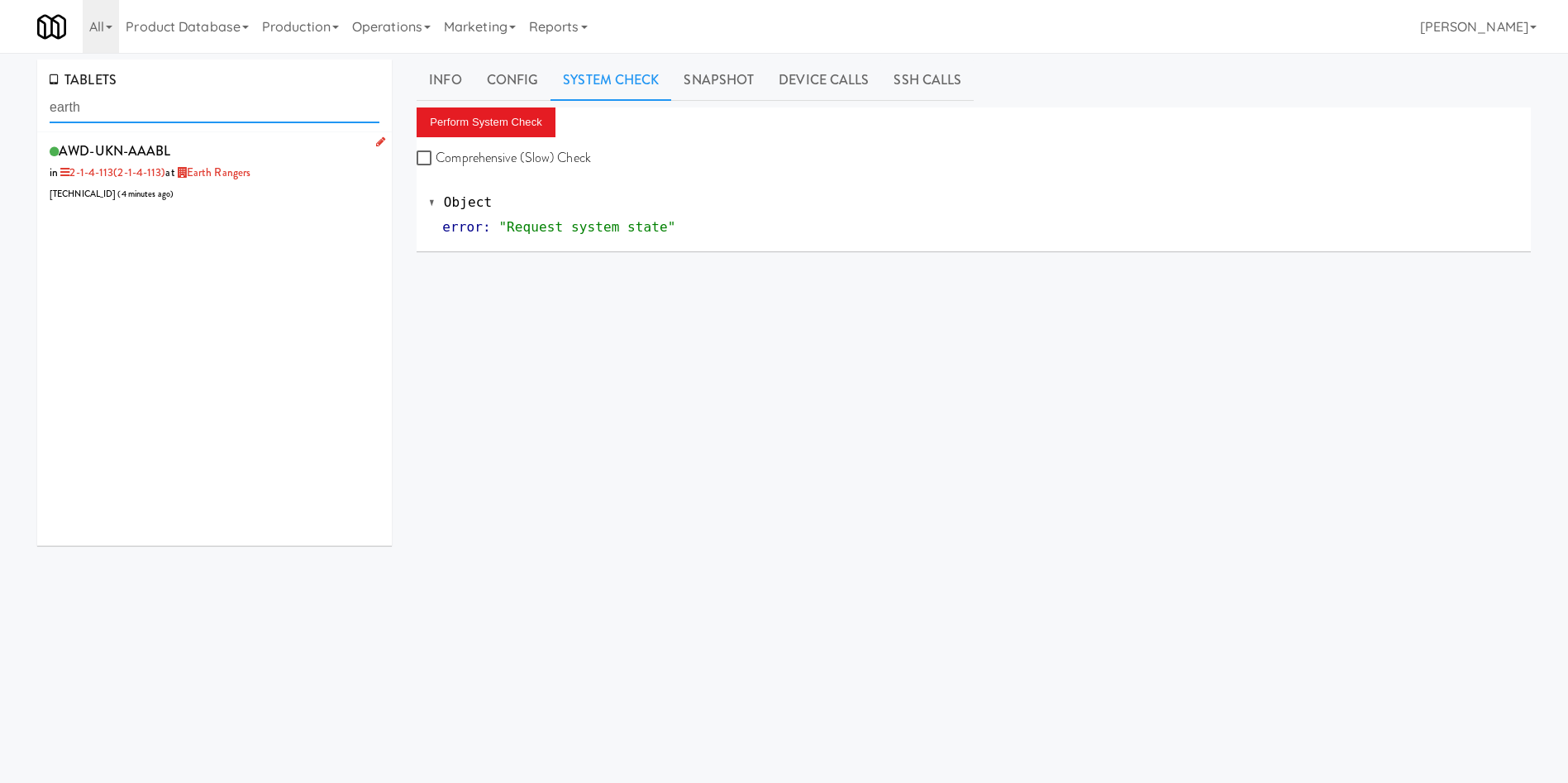
type input "earth"
click at [252, 195] on div "AWD-UKN-AAABL in 2-1-4-113 (2-1-4-113) at Earth Rangers [TECHNICAL_ID] ( 4 minu…" at bounding box center [215, 172] width 330 height 66
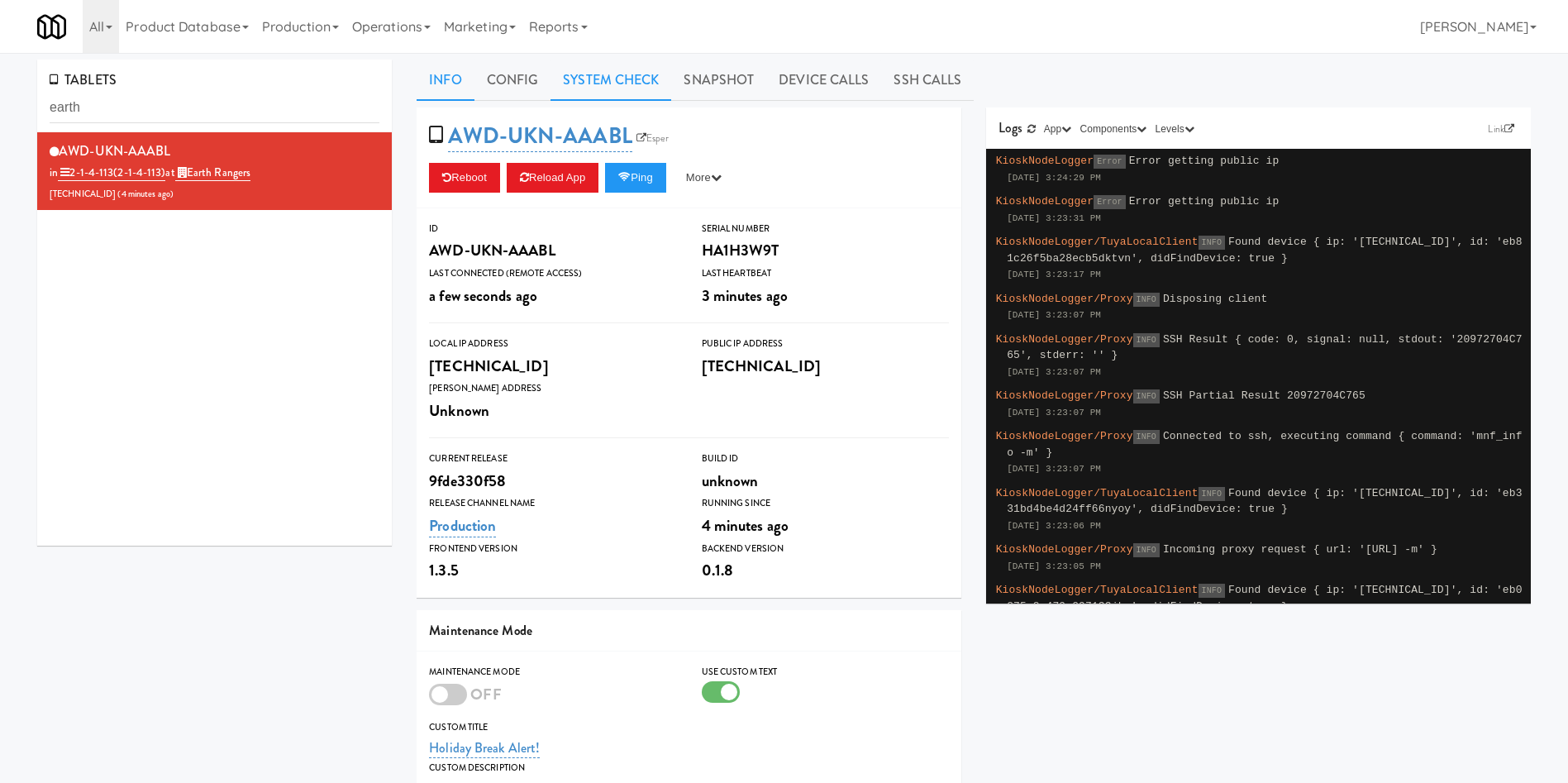
click at [610, 82] on link "System Check" at bounding box center [610, 81] width 120 height 42
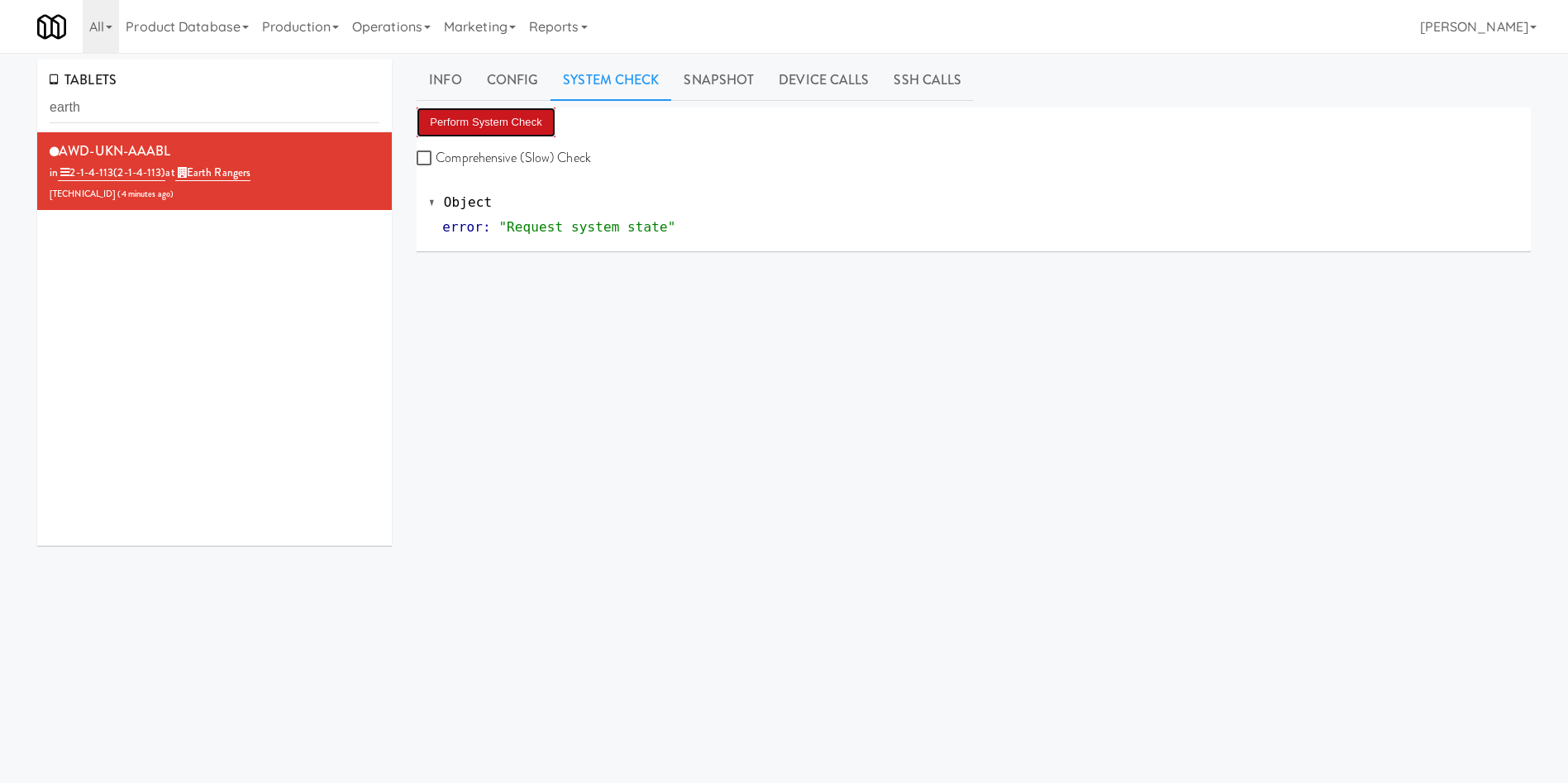
click at [511, 122] on button "Perform System Check" at bounding box center [487, 122] width 139 height 30
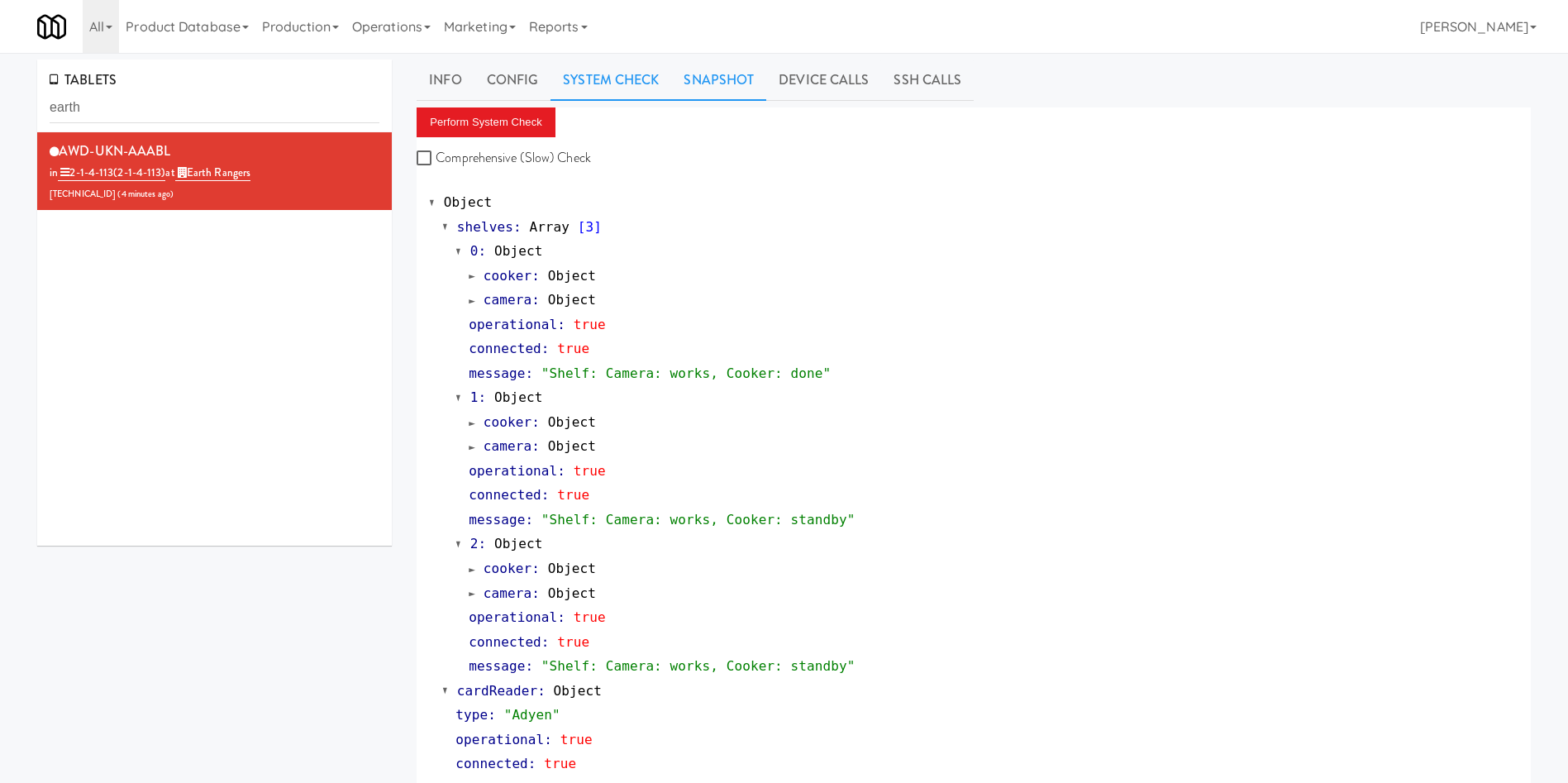
click at [724, 94] on link "Snapshot" at bounding box center [719, 81] width 96 height 42
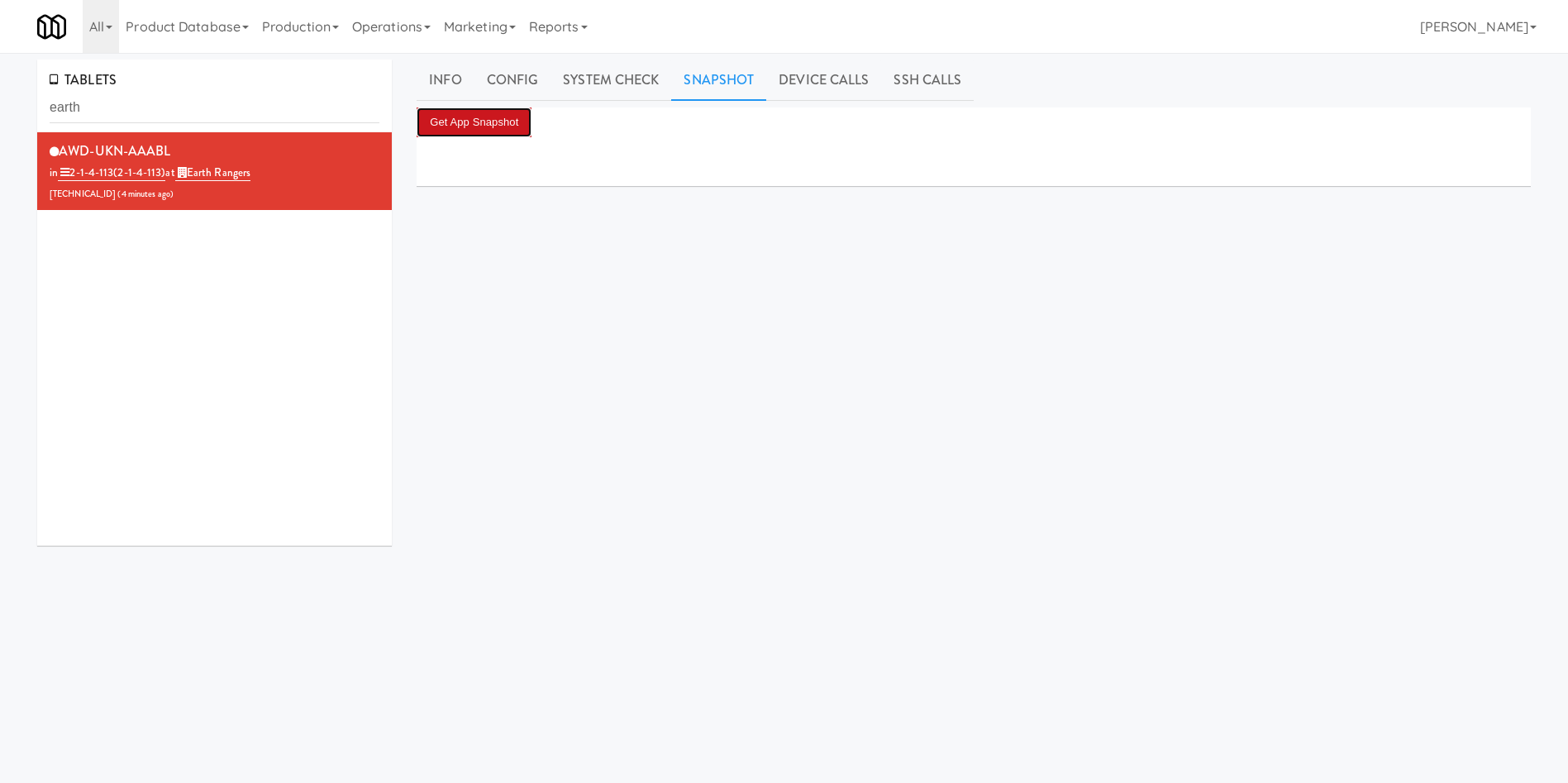
click at [512, 134] on button "Get App Snapshot" at bounding box center [475, 122] width 115 height 30
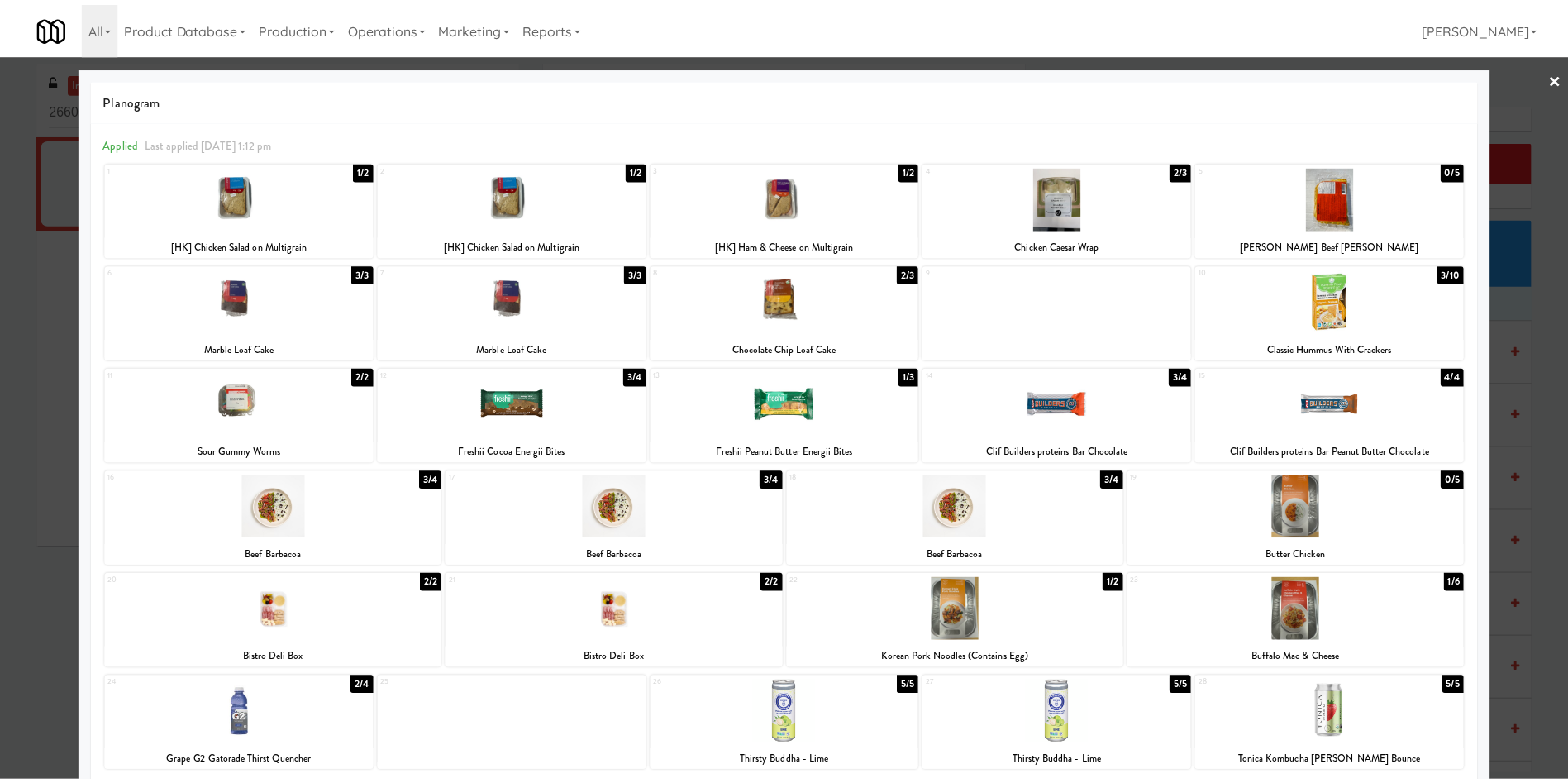
scroll to position [124, 0]
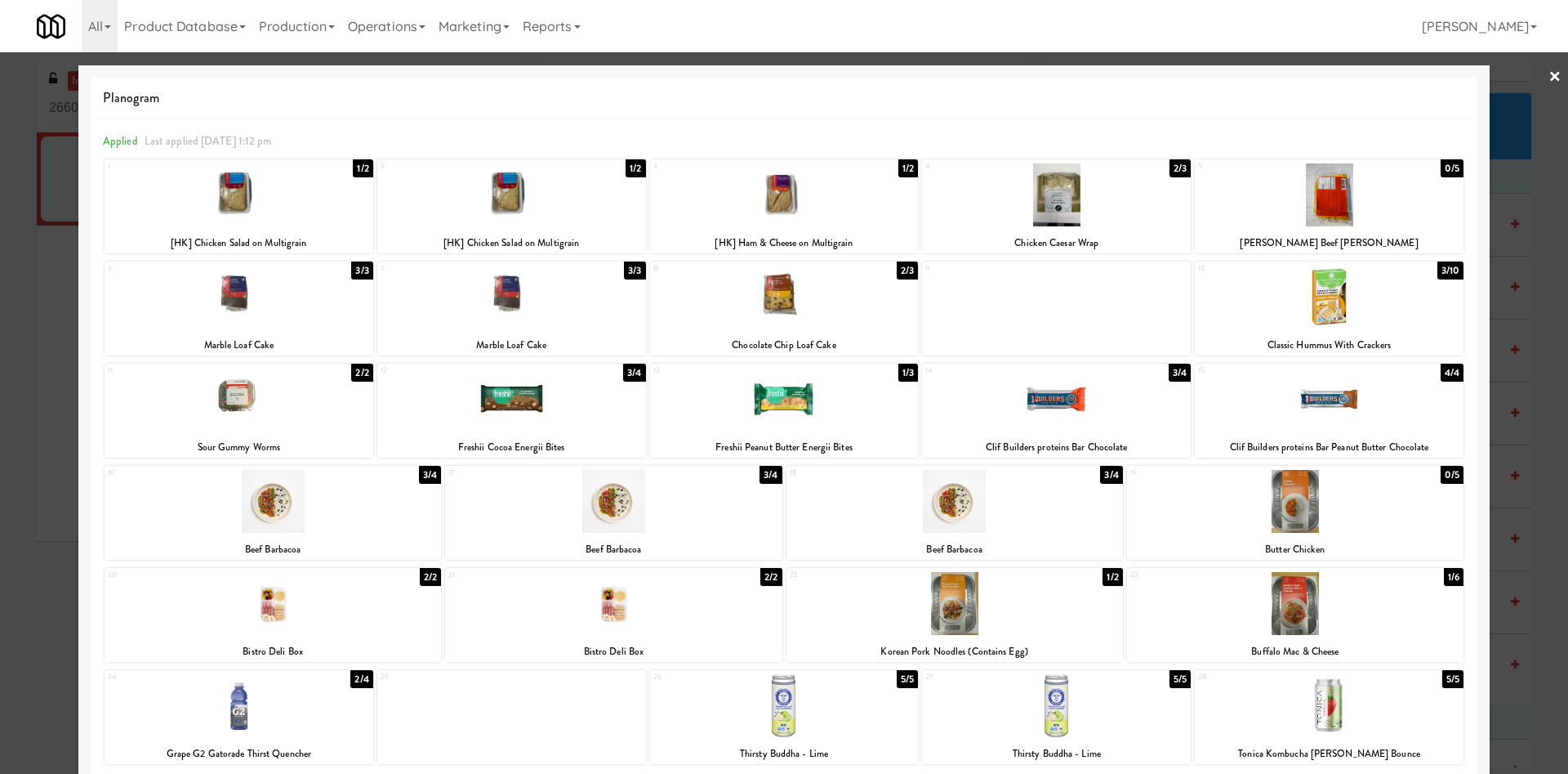
click at [781, 306] on div at bounding box center [784, 297] width 268 height 63
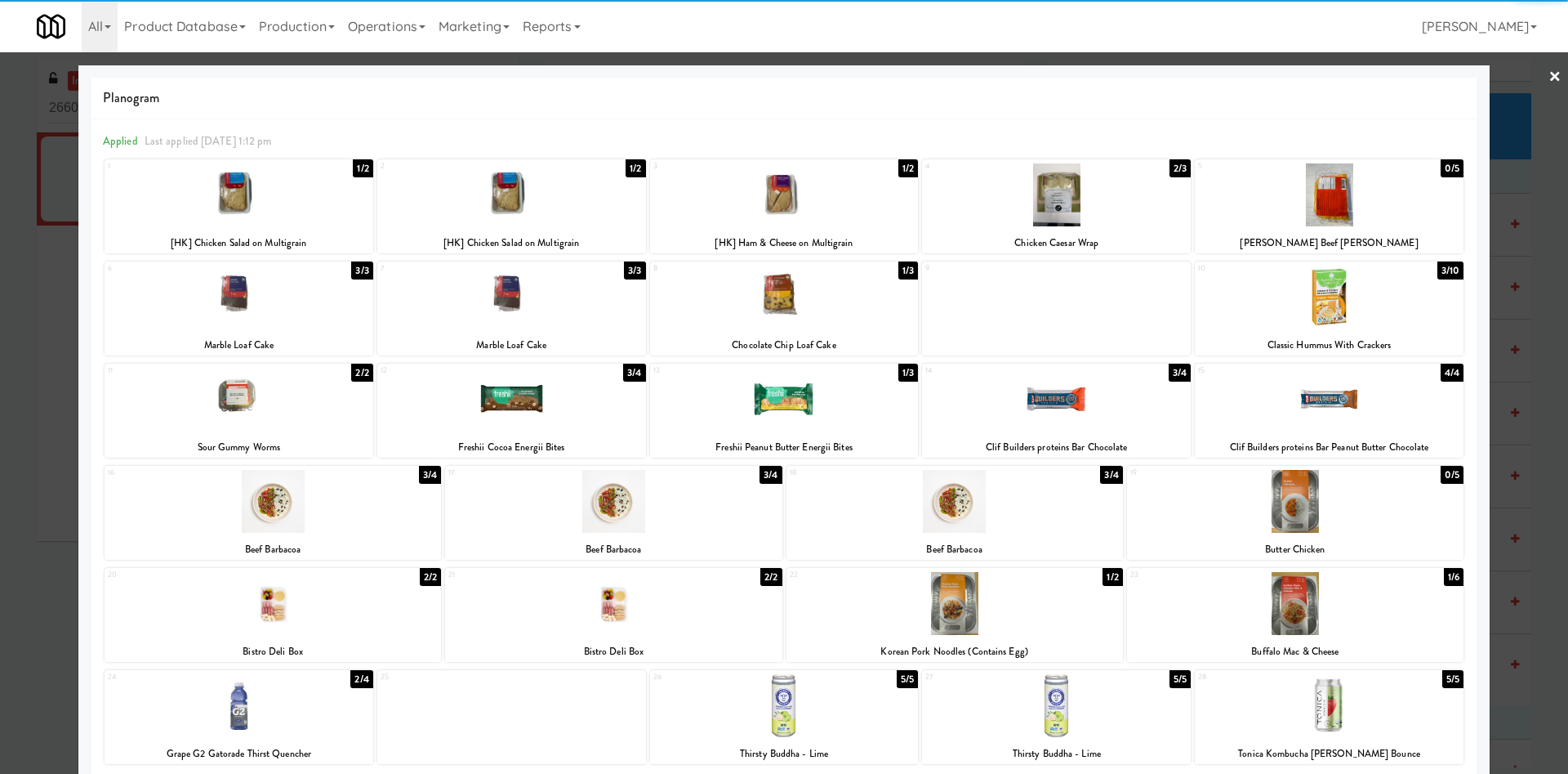
click at [1510, 117] on div at bounding box center [784, 387] width 1568 height 774
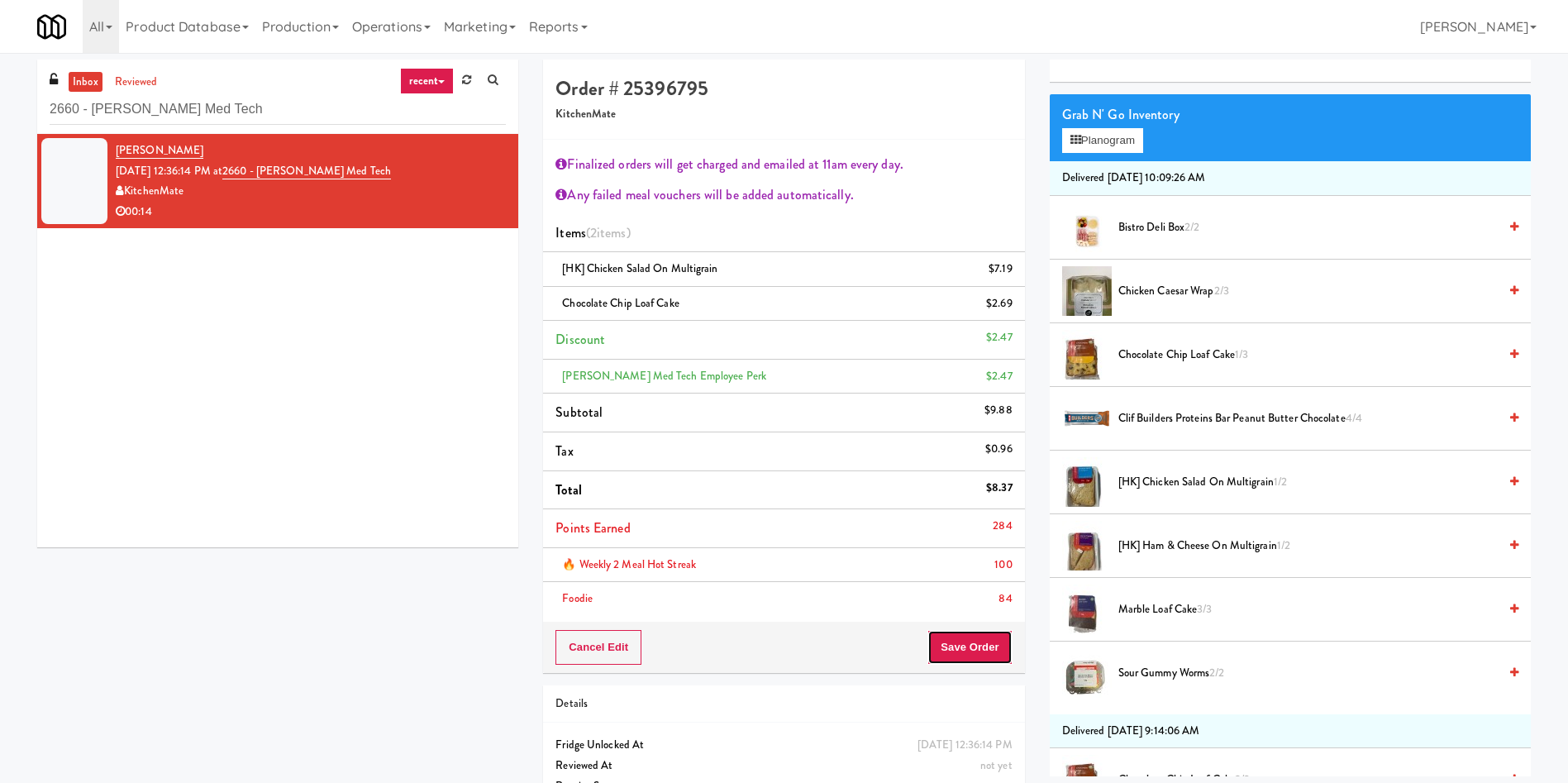
click at [964, 663] on button "Save Order" at bounding box center [969, 647] width 85 height 35
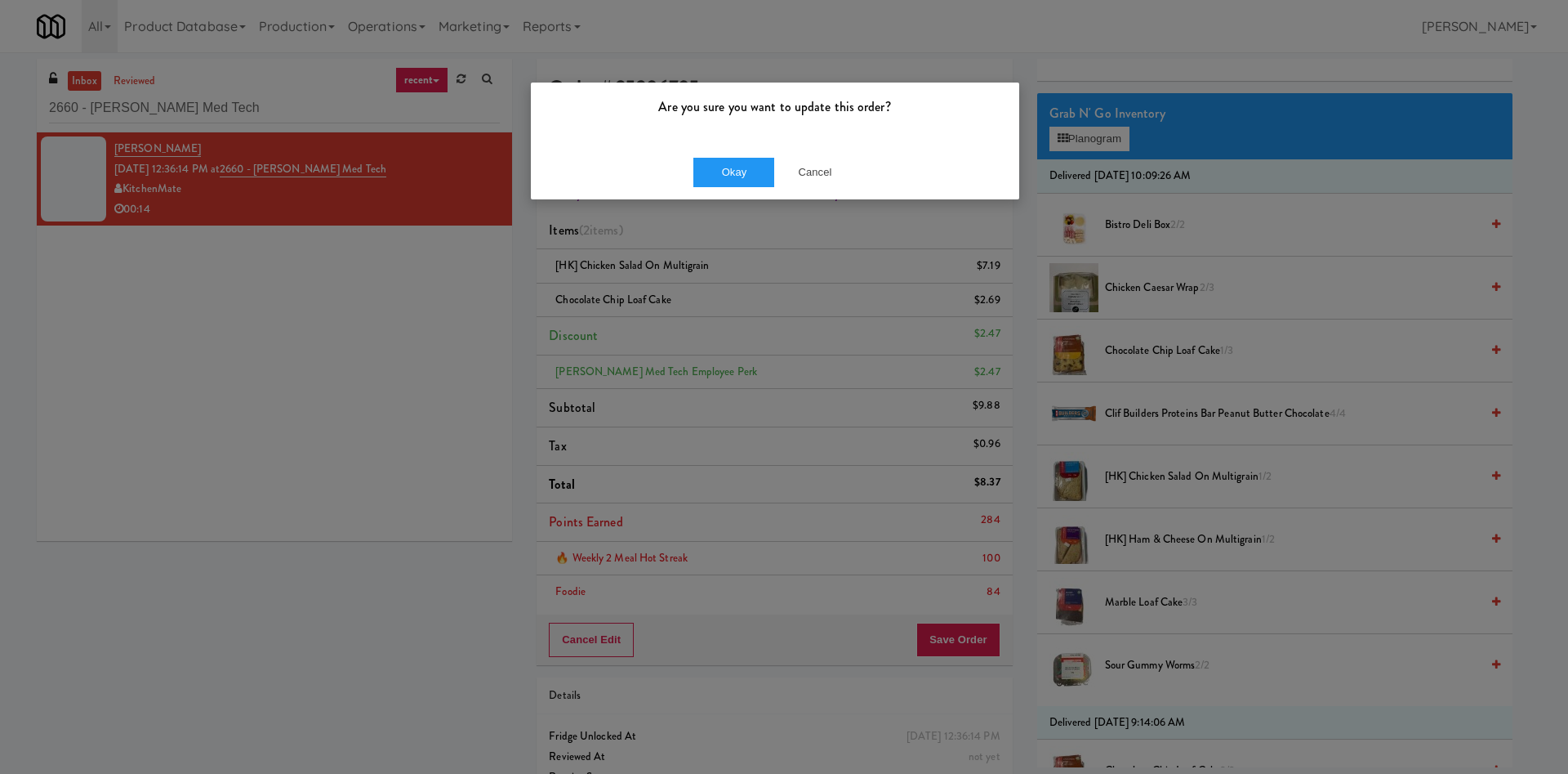
click at [736, 154] on div "Okay Cancel" at bounding box center [775, 172] width 489 height 55
click at [732, 187] on div "Okay Cancel" at bounding box center [775, 172] width 489 height 55
click at [736, 181] on button "Okay" at bounding box center [734, 172] width 82 height 30
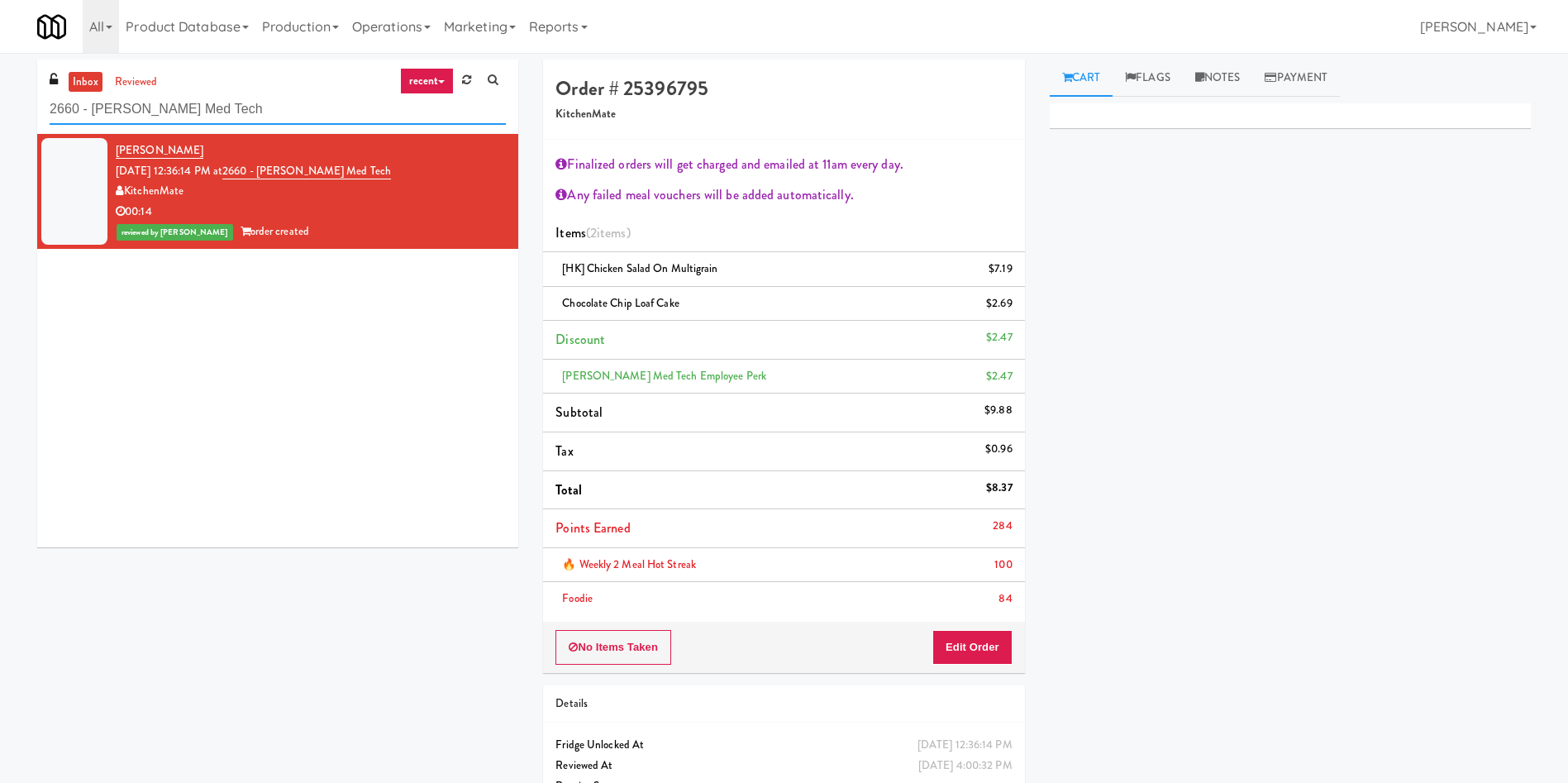
drag, startPoint x: 260, startPoint y: 105, endPoint x: 0, endPoint y: 60, distance: 263.9
click at [0, 60] on div "inbox reviewed recent all unclear take inventory issue suspicious failed recent…" at bounding box center [784, 451] width 1568 height 782
paste input "[GEOGRAPHIC_DATA] - [GEOGRAPHIC_DATA]"
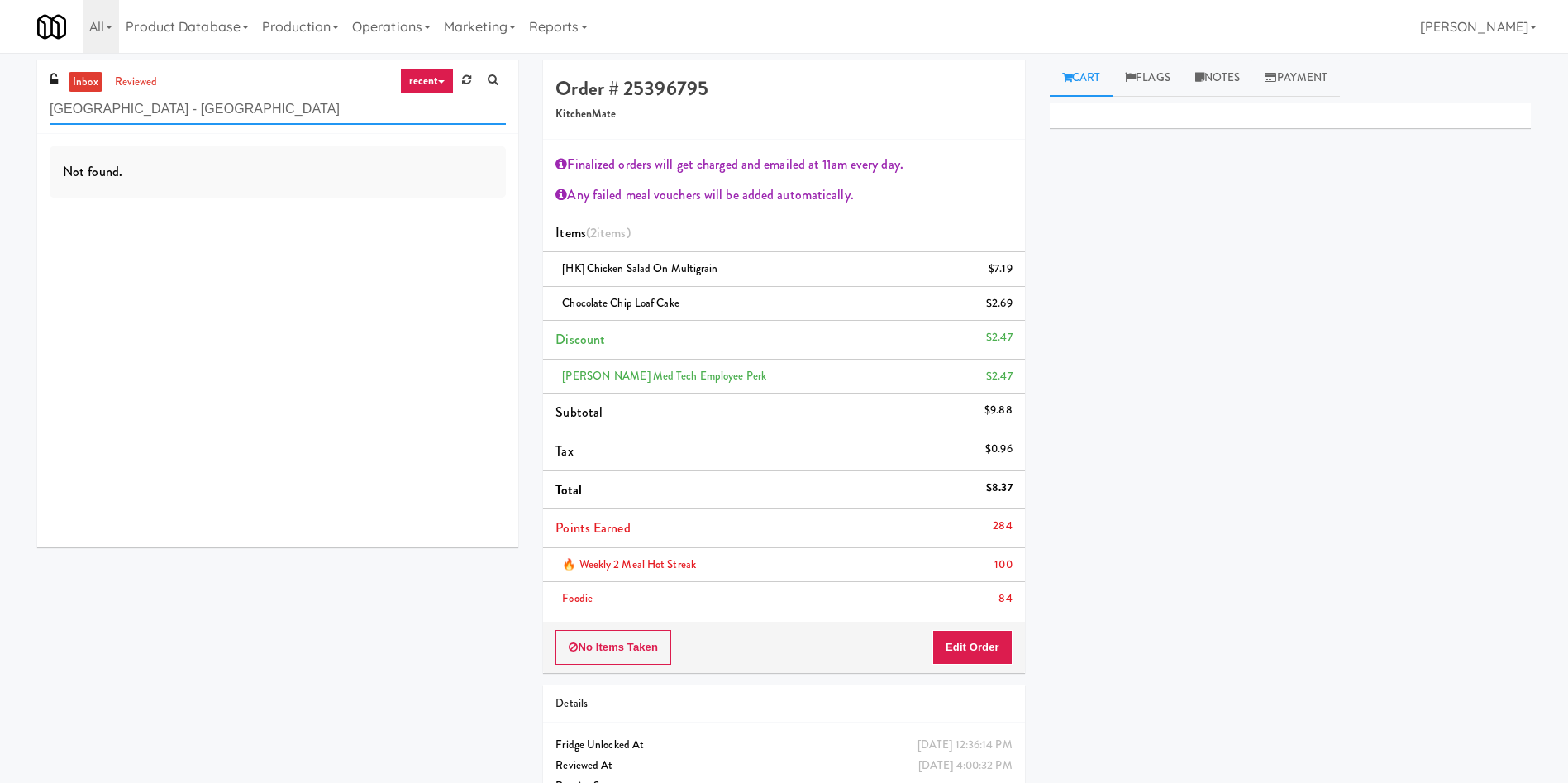
drag, startPoint x: 293, startPoint y: 110, endPoint x: 163, endPoint y: 113, distance: 130.0
click at [163, 113] on input "[GEOGRAPHIC_DATA] - [GEOGRAPHIC_DATA]" at bounding box center [278, 109] width 457 height 31
type input "[GEOGRAPHIC_DATA]"
click at [81, 83] on link "inbox" at bounding box center [86, 82] width 34 height 21
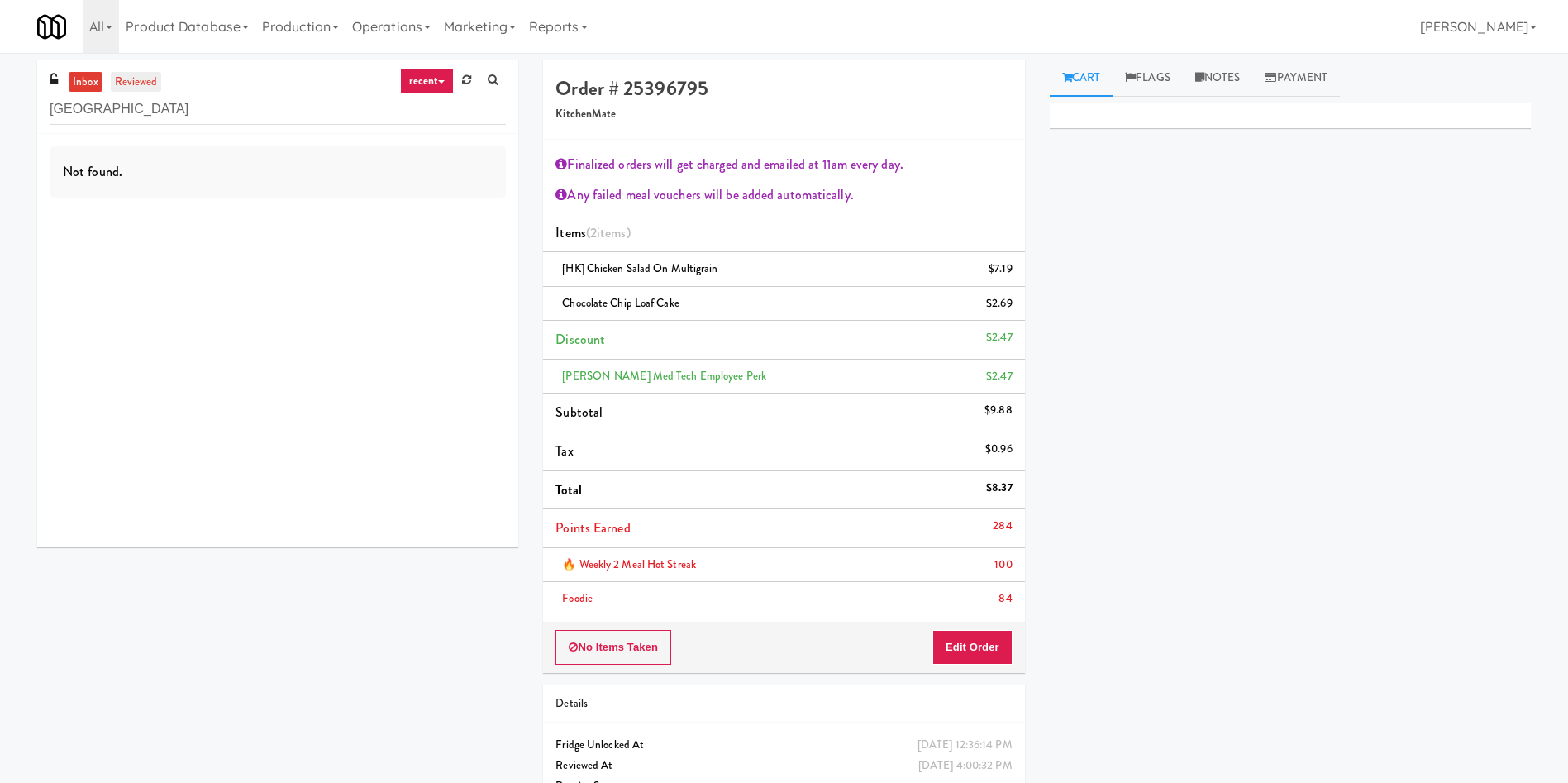
click at [129, 79] on link "reviewed" at bounding box center [136, 82] width 52 height 21
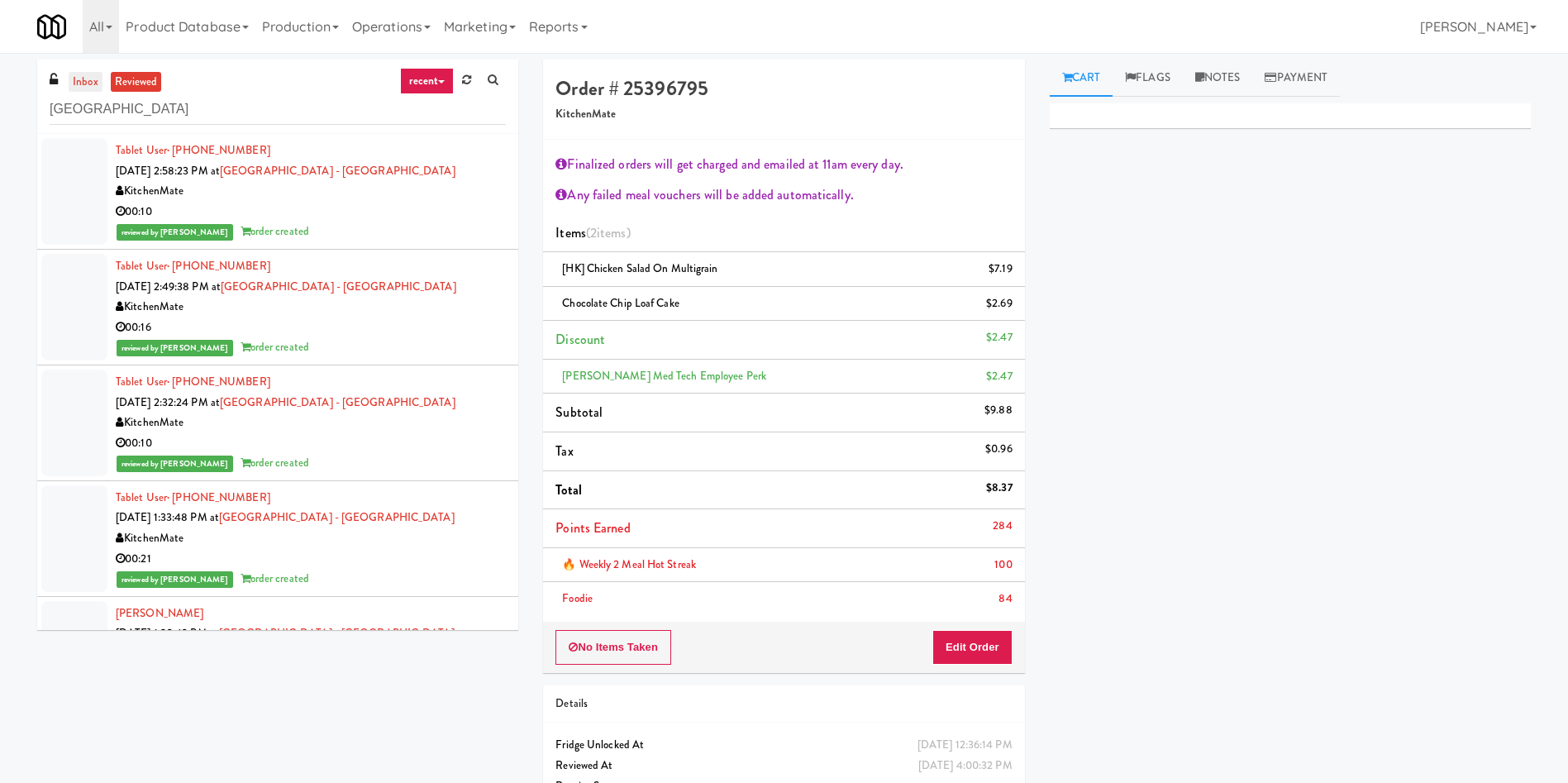
click at [71, 88] on link "inbox" at bounding box center [86, 82] width 34 height 21
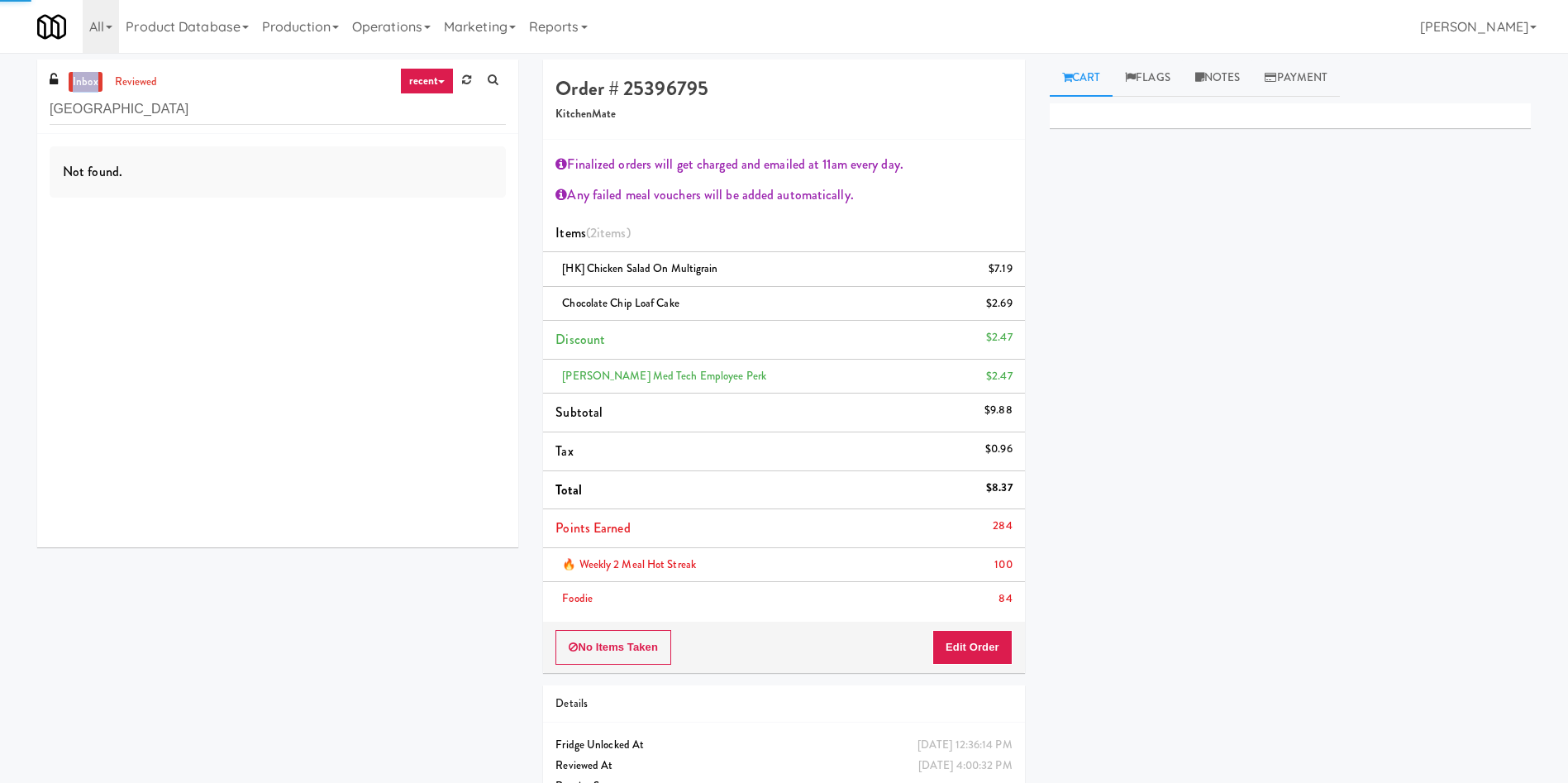
click at [71, 88] on link "inbox" at bounding box center [86, 82] width 34 height 21
click at [1234, 506] on div "Primary Flag Clear Flag if unable to determine what was taken or order not proc…" at bounding box center [1290, 413] width 482 height 620
